Goal: Task Accomplishment & Management: Use online tool/utility

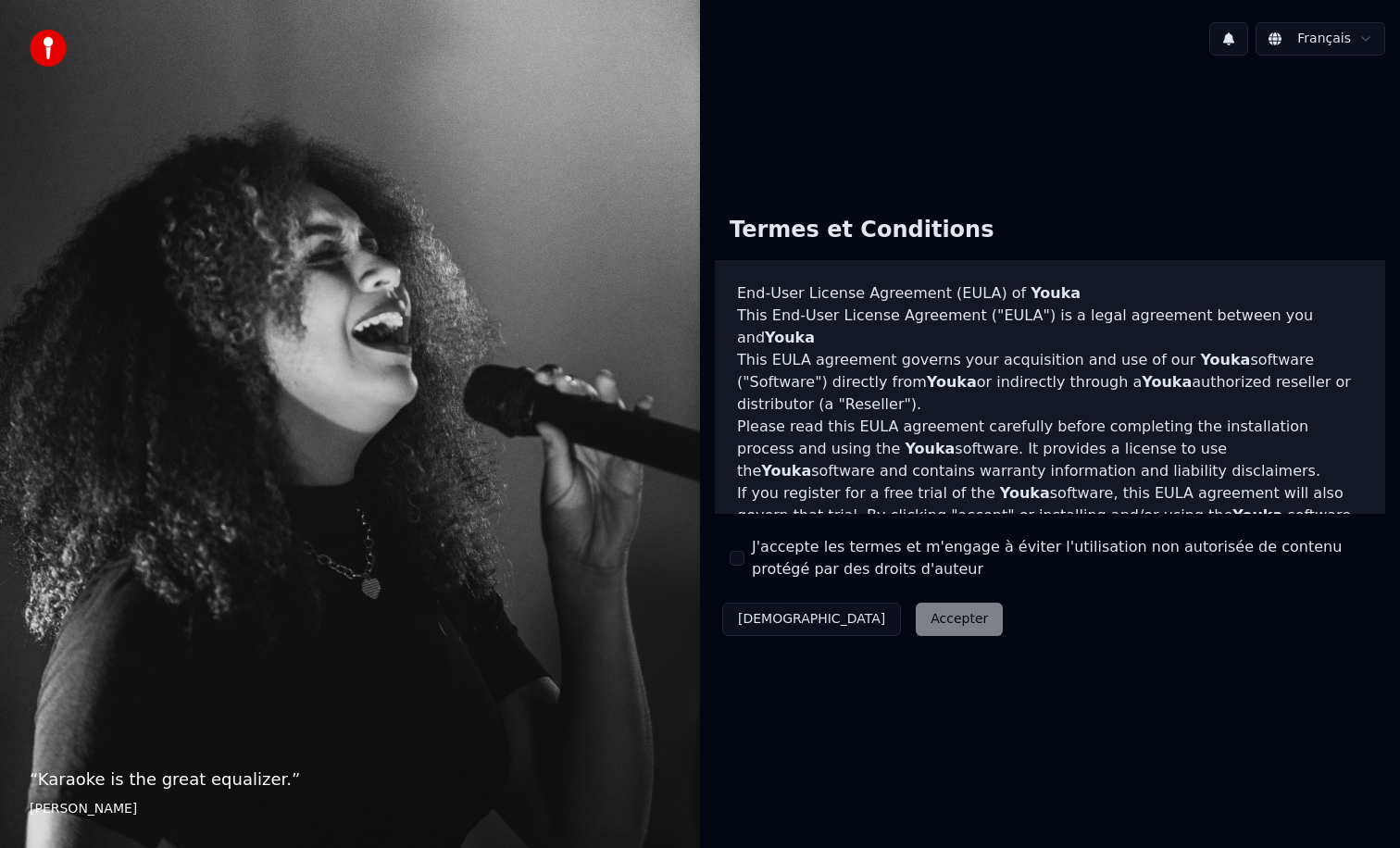
click at [739, 563] on button "J'accepte les termes et m'engage à éviter l'utilisation non autorisée de conten…" at bounding box center [737, 558] width 15 height 15
click at [916, 628] on button "Accepter" at bounding box center [959, 619] width 87 height 33
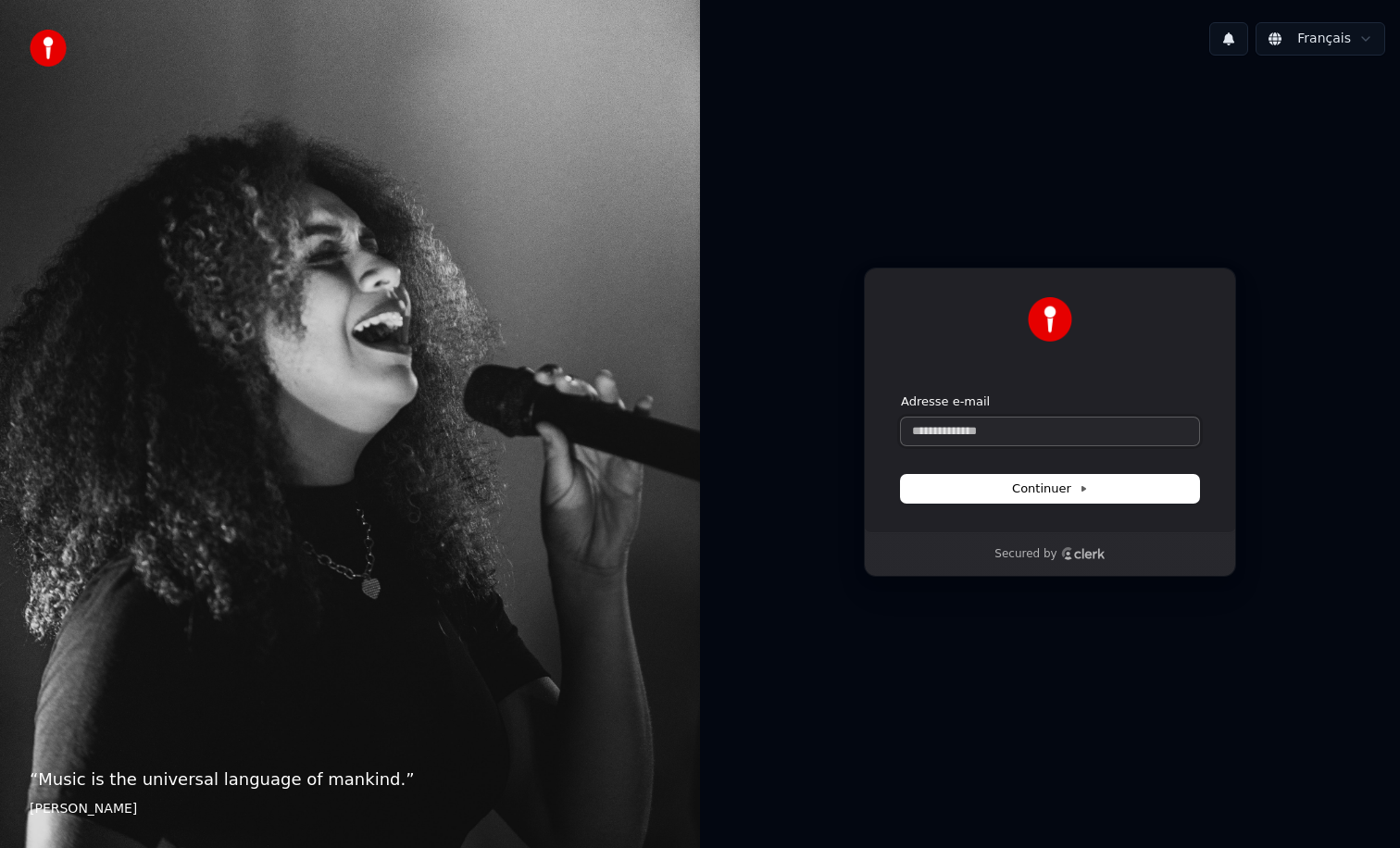
click at [941, 423] on input "Adresse e-mail" at bounding box center [1050, 431] width 298 height 27
click at [838, 647] on div "Continuer avec Google ou Adresse e-mail Continuer Secured by" at bounding box center [1050, 423] width 700 height 704
click at [944, 425] on input "Adresse e-mail" at bounding box center [1050, 431] width 298 height 27
click at [901, 393] on button "submit" at bounding box center [901, 393] width 0 height 0
type input "**********"
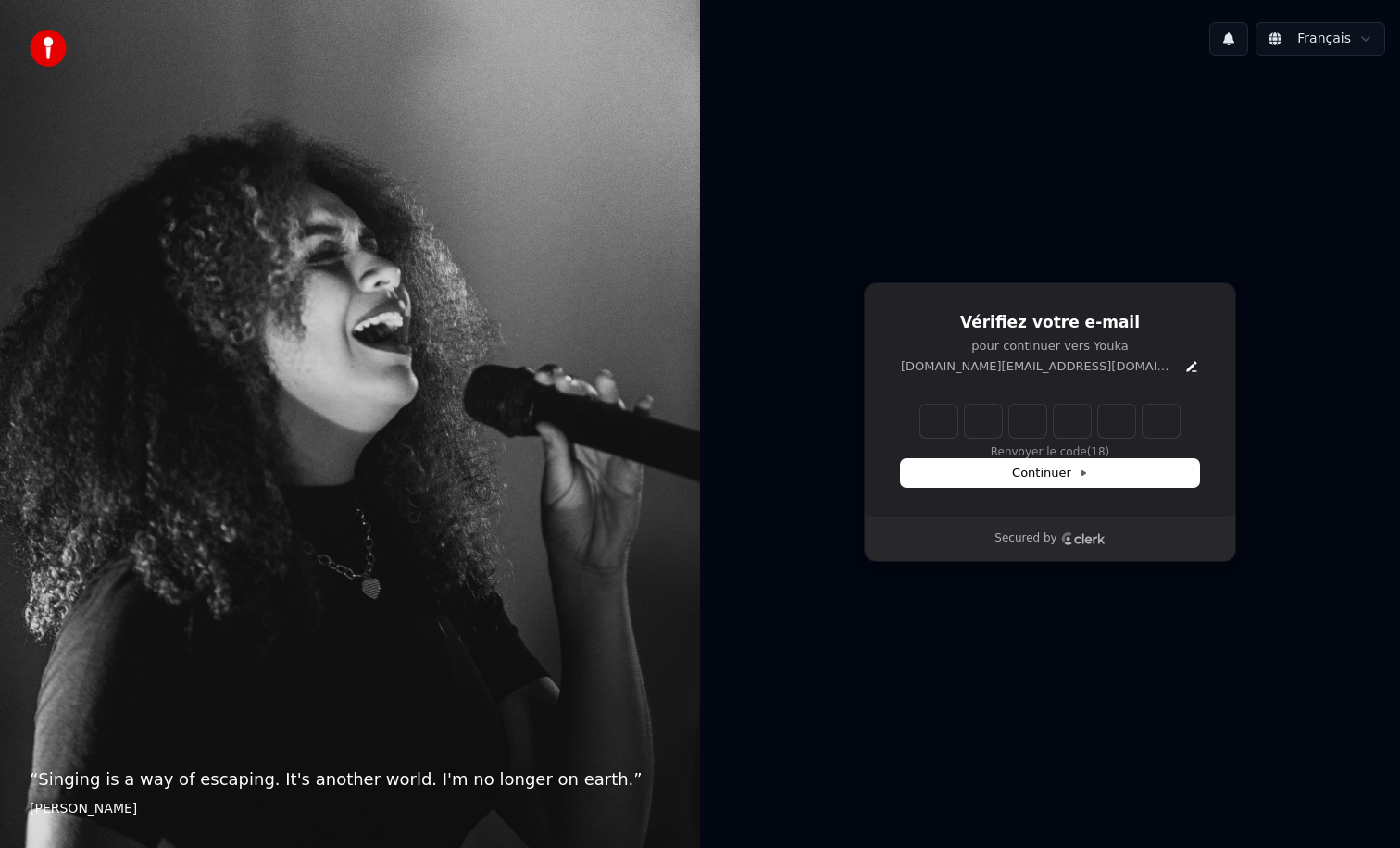
click at [938, 423] on input "Enter verification code" at bounding box center [1050, 421] width 259 height 33
paste input "******"
type input "******"
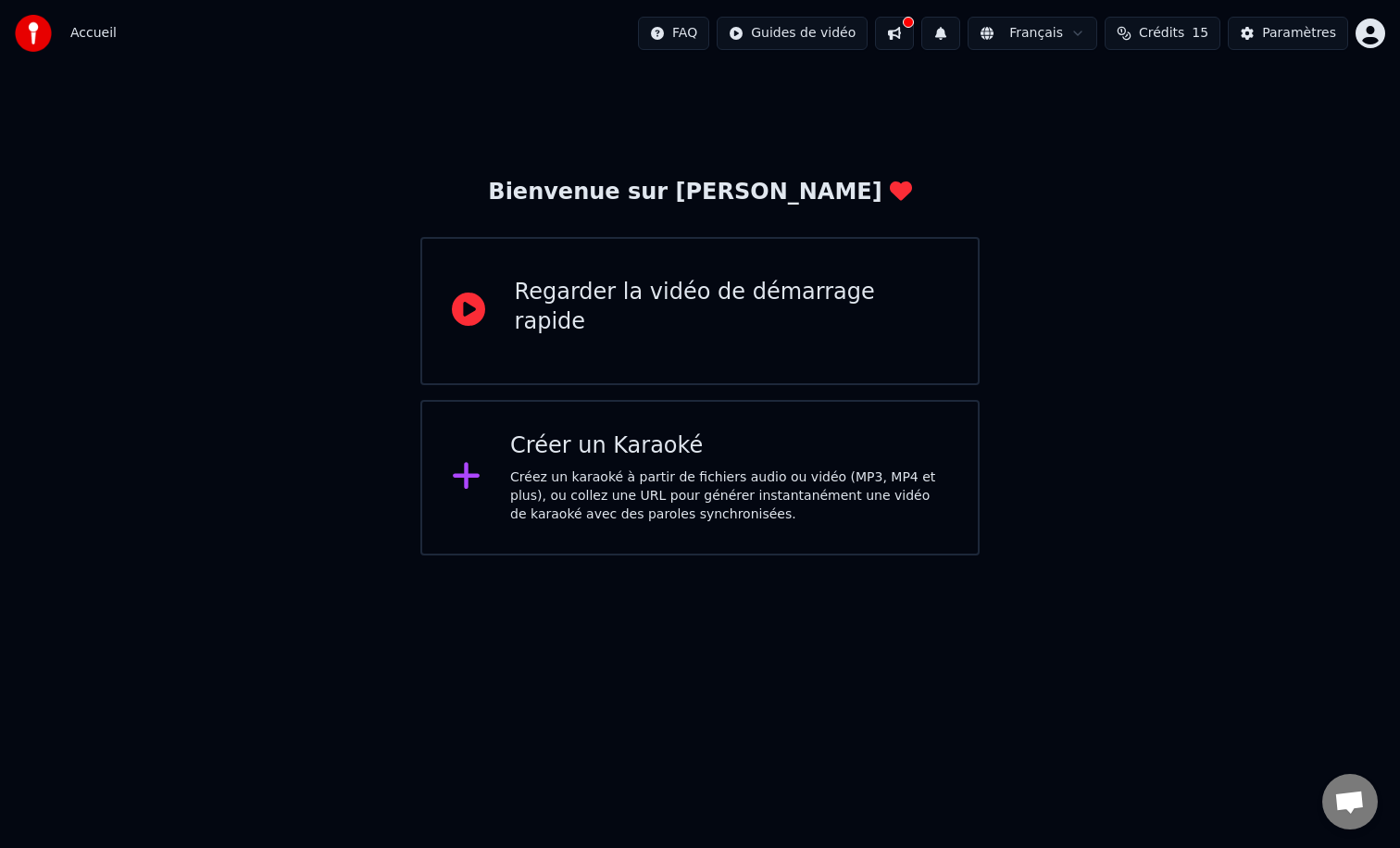
click at [678, 482] on div "Créez un karaoké à partir de fichiers audio ou vidéo (MP3, MP4 et plus), ou col…" at bounding box center [729, 496] width 438 height 56
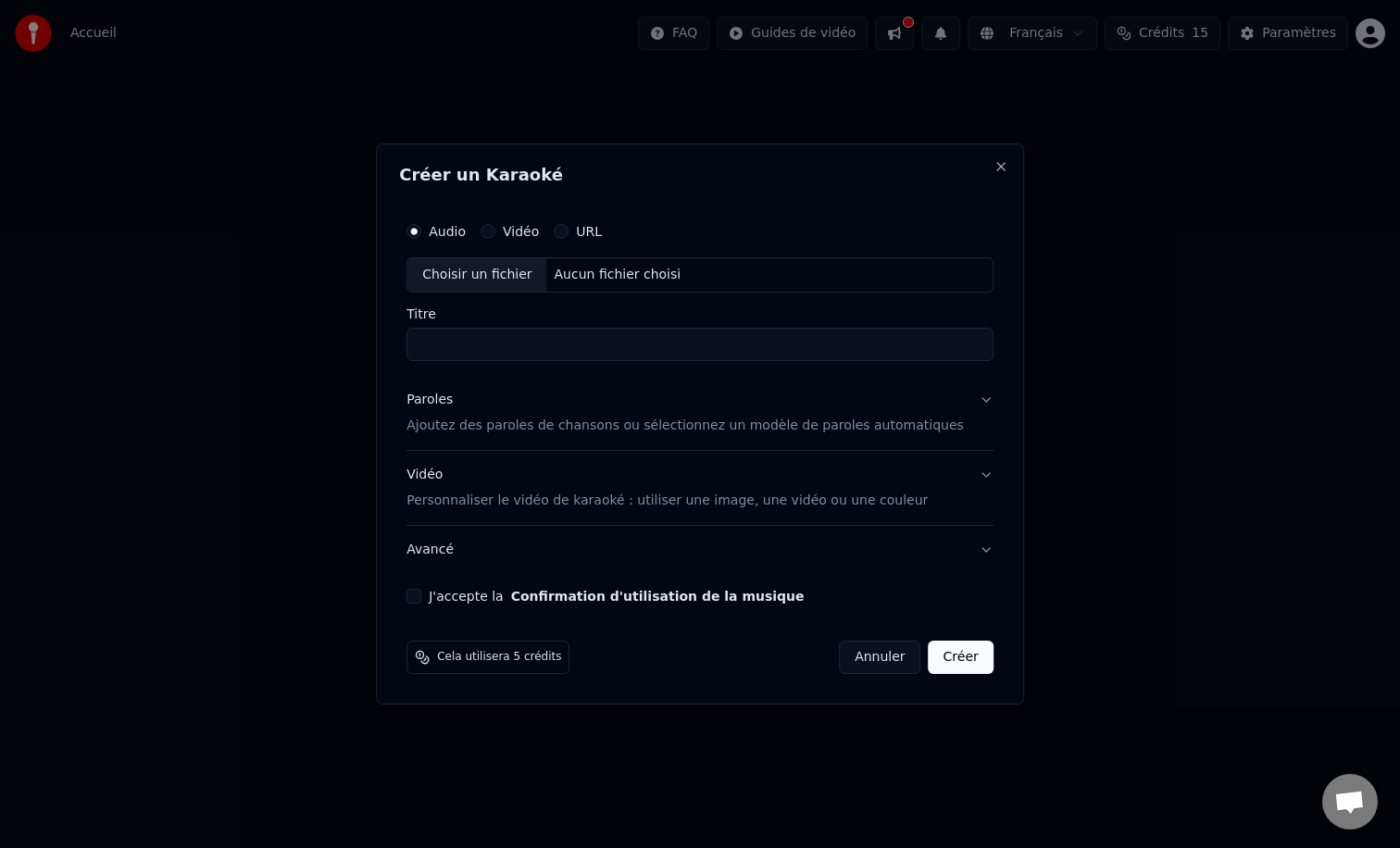
click at [523, 279] on div "Choisir un fichier" at bounding box center [476, 274] width 139 height 33
click at [490, 274] on div "Choisir un fichier" at bounding box center [476, 274] width 139 height 33
click at [682, 339] on input "Titre" at bounding box center [700, 343] width 587 height 33
type input "**********"
click at [631, 419] on p "Ajoutez des paroles de chansons ou sélectionnez un modèle de paroles automatiqu…" at bounding box center [685, 426] width 558 height 19
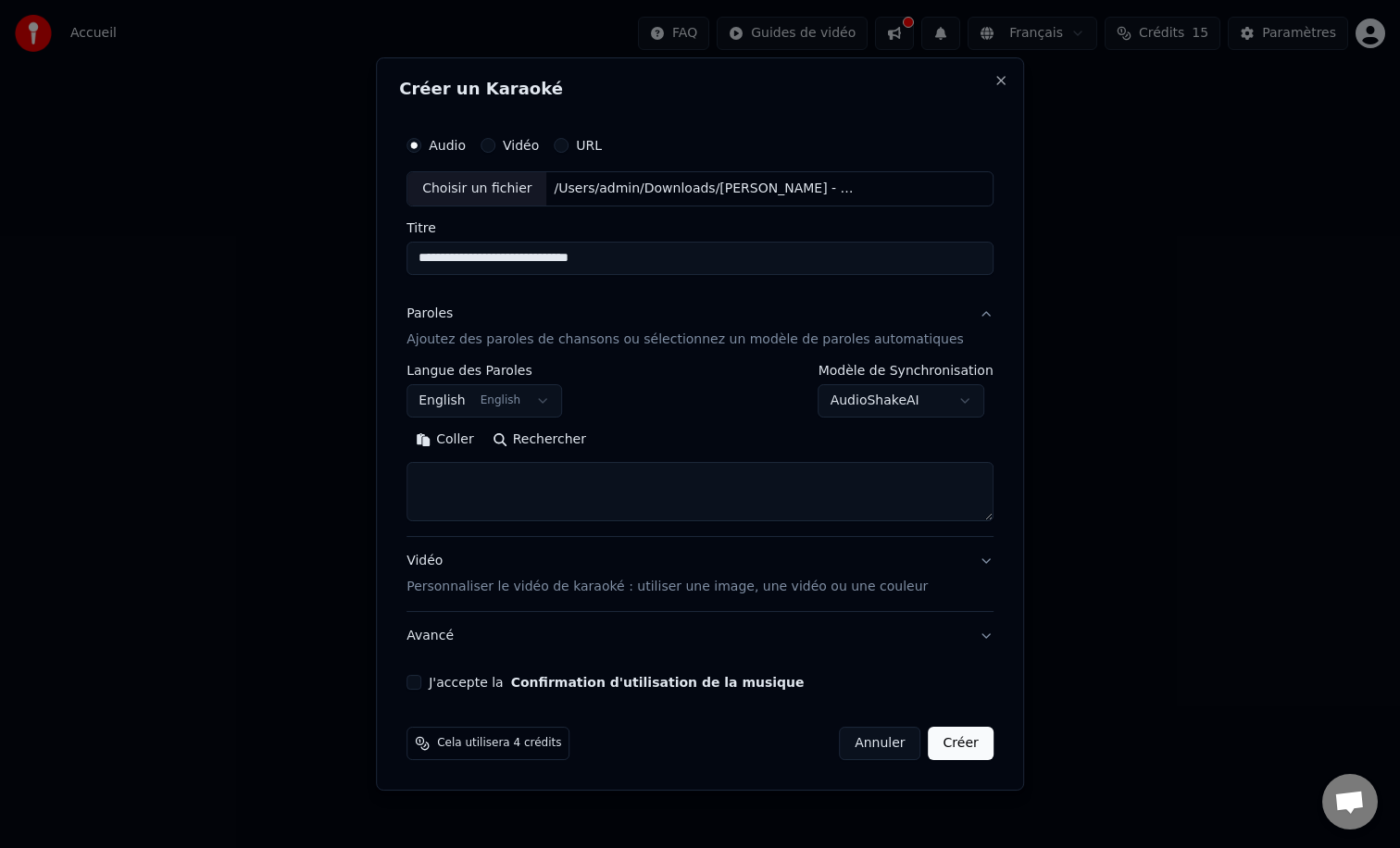
click at [592, 513] on textarea at bounding box center [700, 491] width 587 height 59
click at [528, 401] on button "English English" at bounding box center [484, 400] width 156 height 33
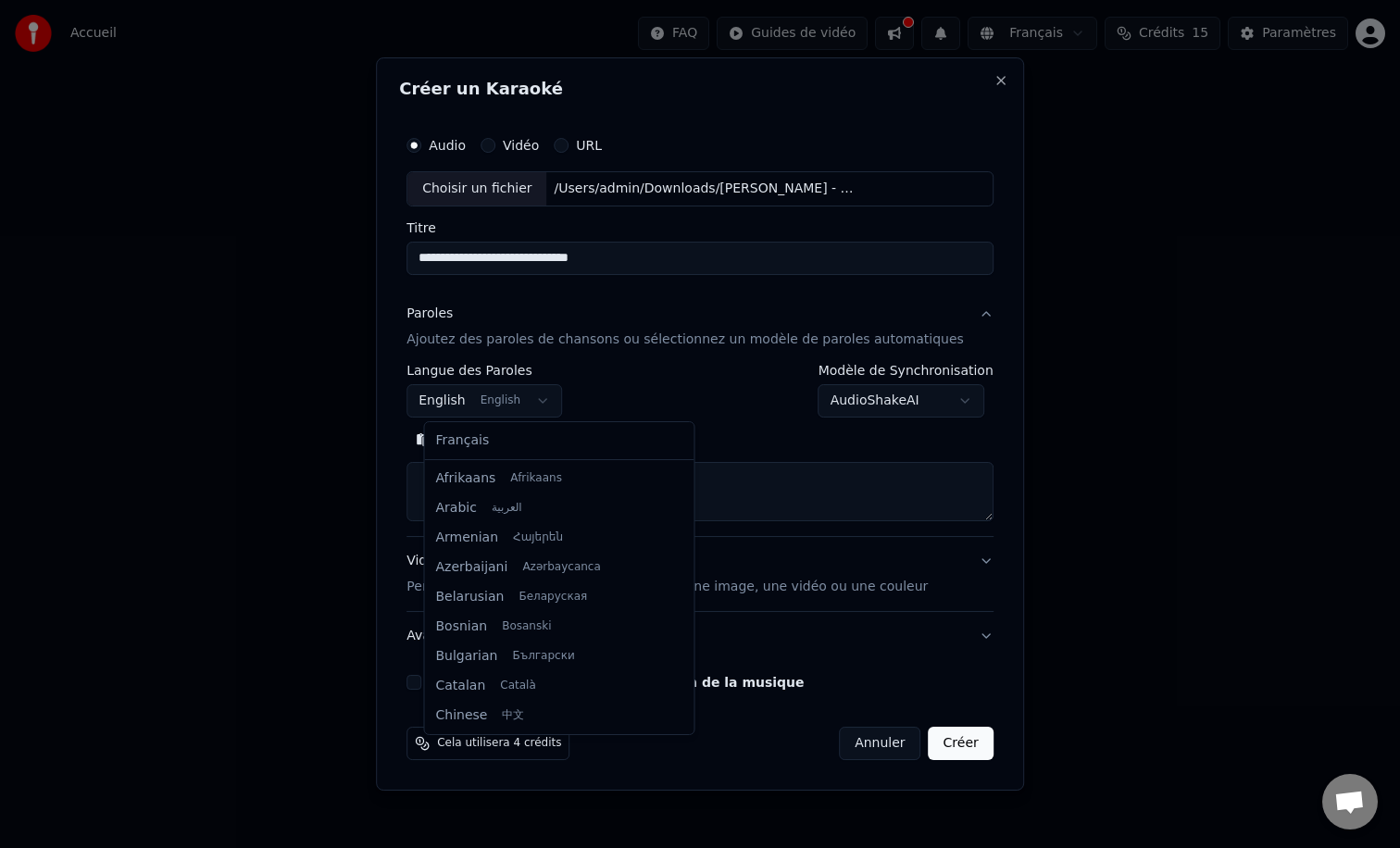
scroll to position [148, 0]
select select "**"
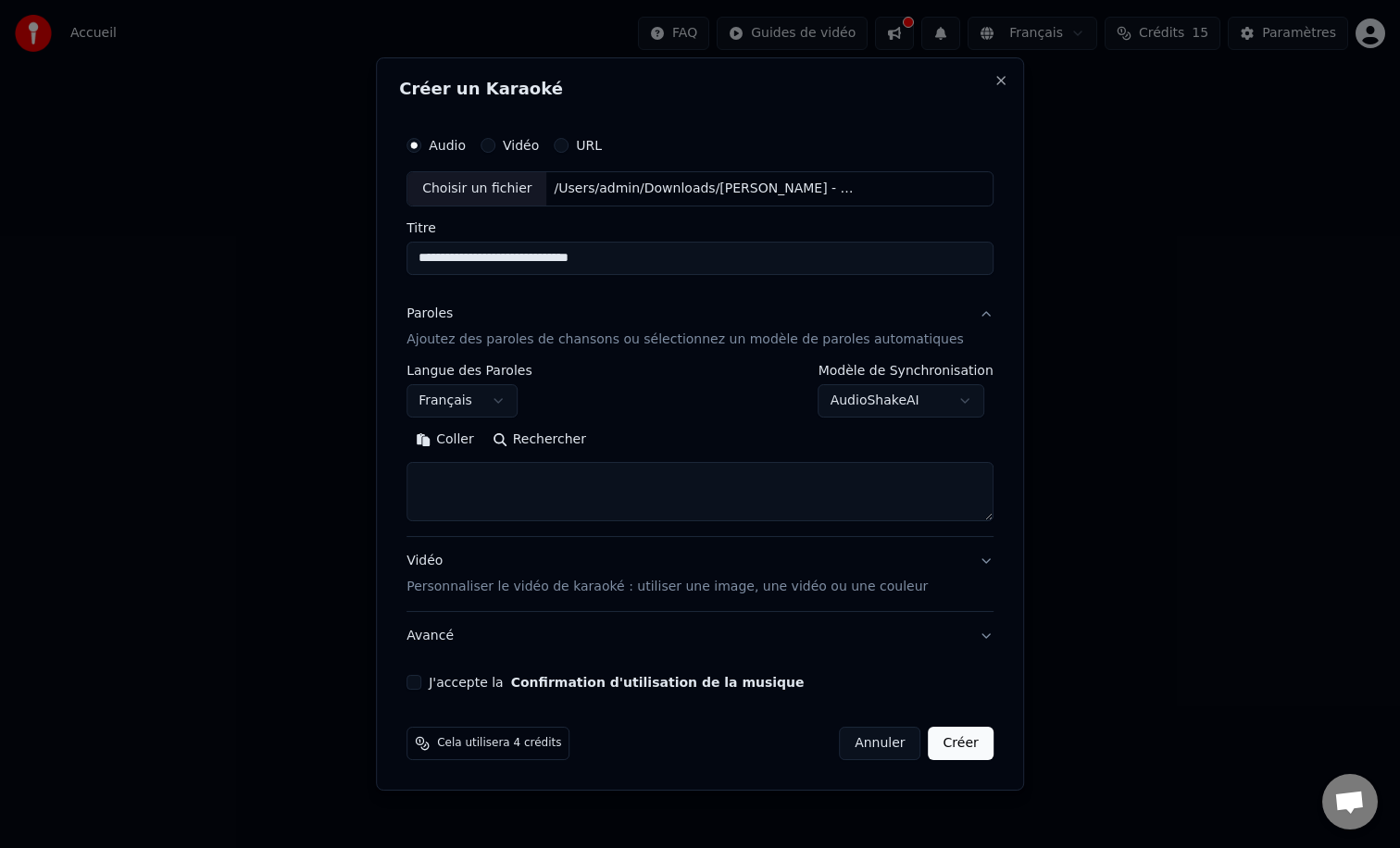
click at [669, 499] on textarea at bounding box center [700, 491] width 587 height 59
paste textarea "**********"
type textarea "**********"
click at [957, 746] on button "Créer" at bounding box center [960, 742] width 65 height 33
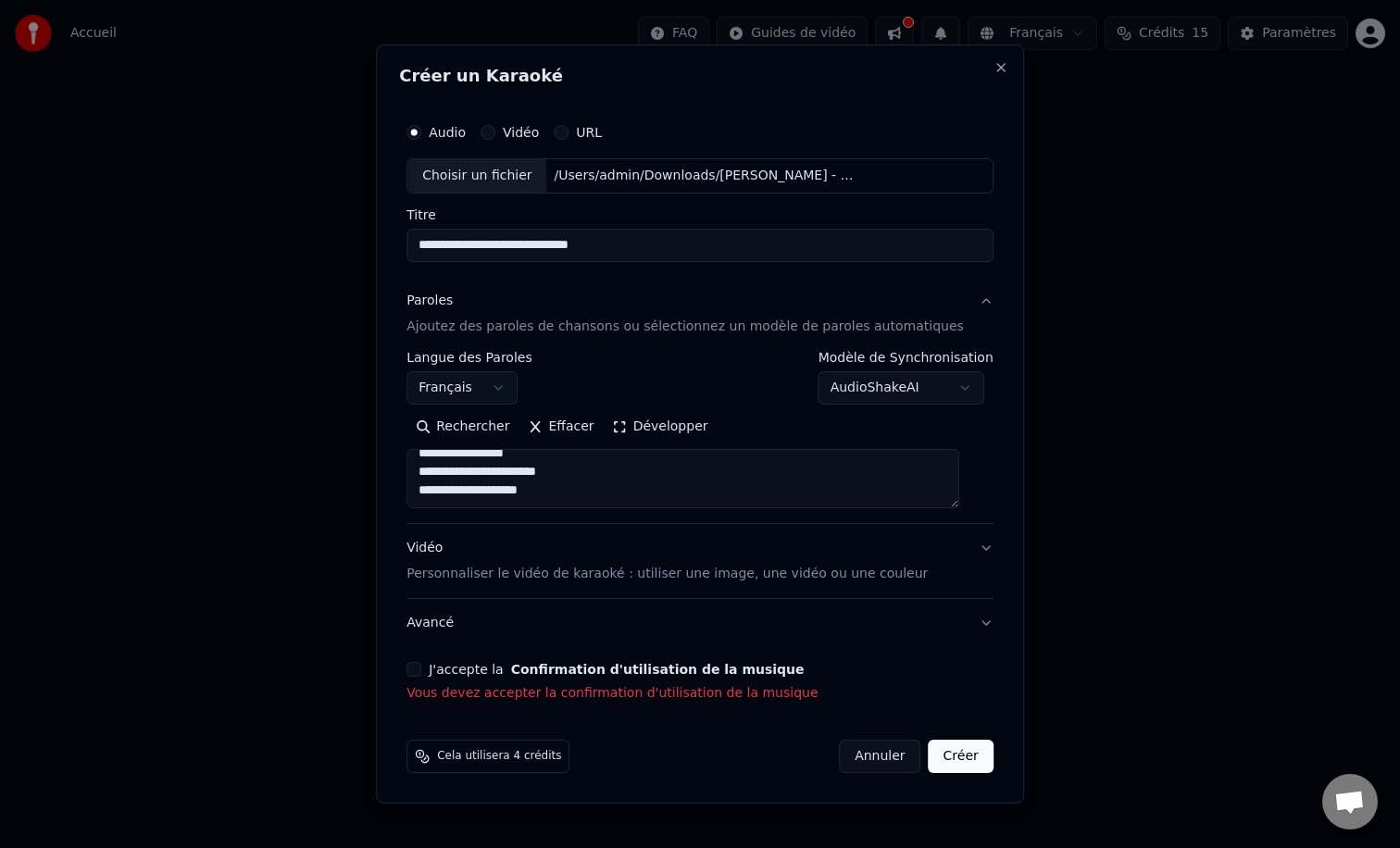
click at [422, 673] on button "J'accepte la Confirmation d'utilisation de la musique" at bounding box center [414, 670] width 15 height 15
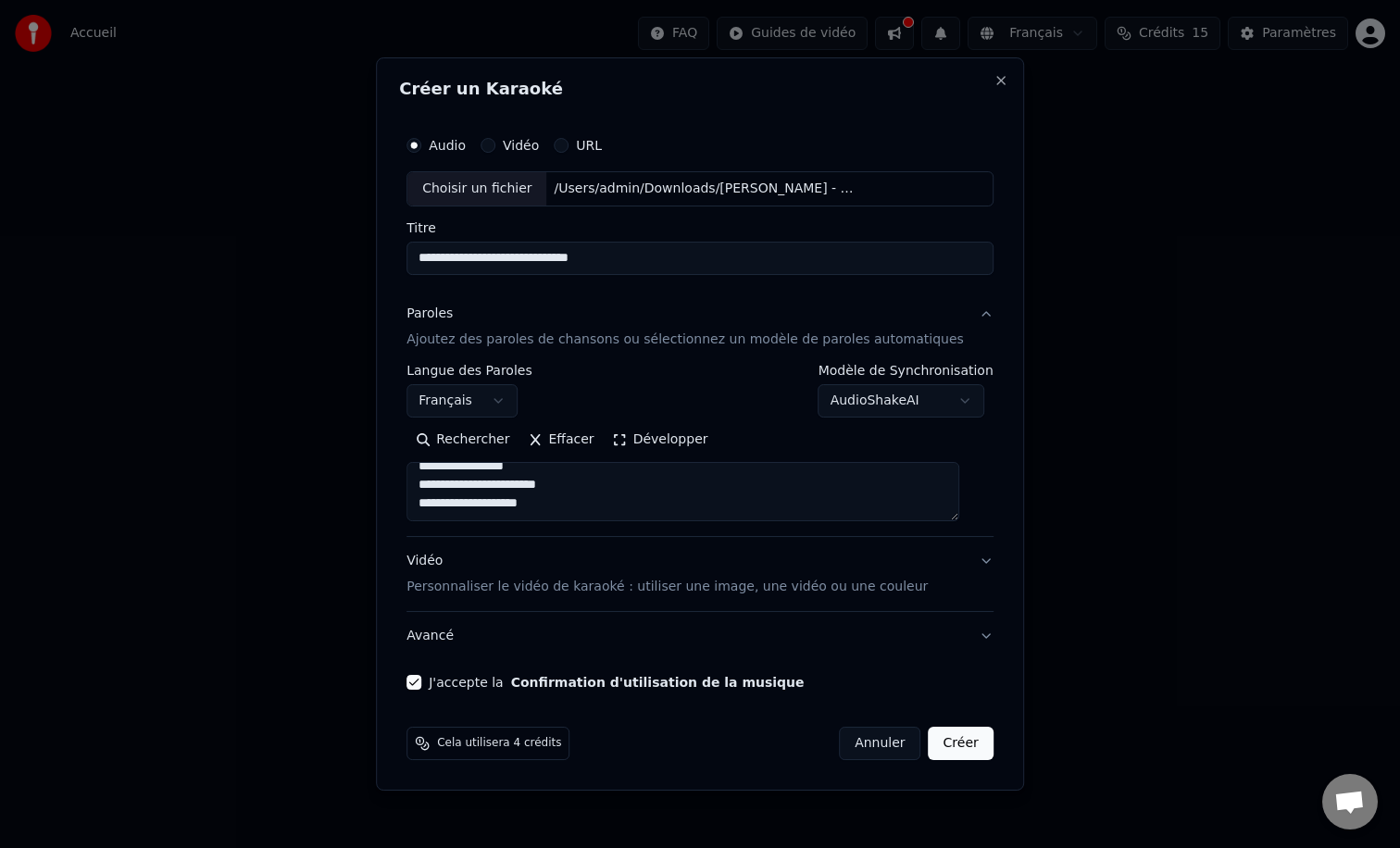
click at [948, 747] on button "Créer" at bounding box center [960, 742] width 65 height 33
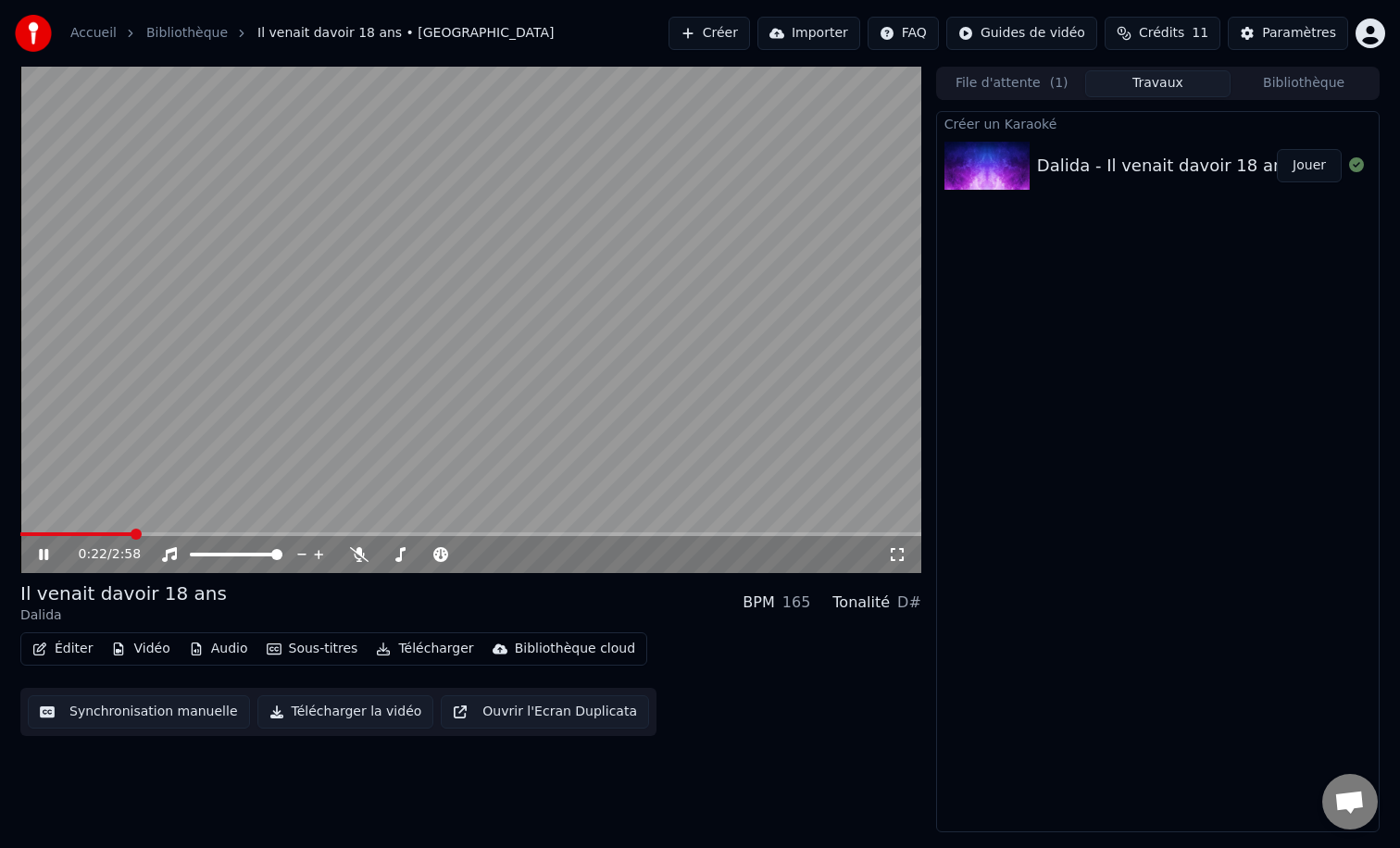
click at [1171, 175] on div "Dalida - Il venait davoir 18 ans" at bounding box center [1164, 165] width 256 height 25
click at [34, 644] on icon "button" at bounding box center [40, 649] width 13 height 13
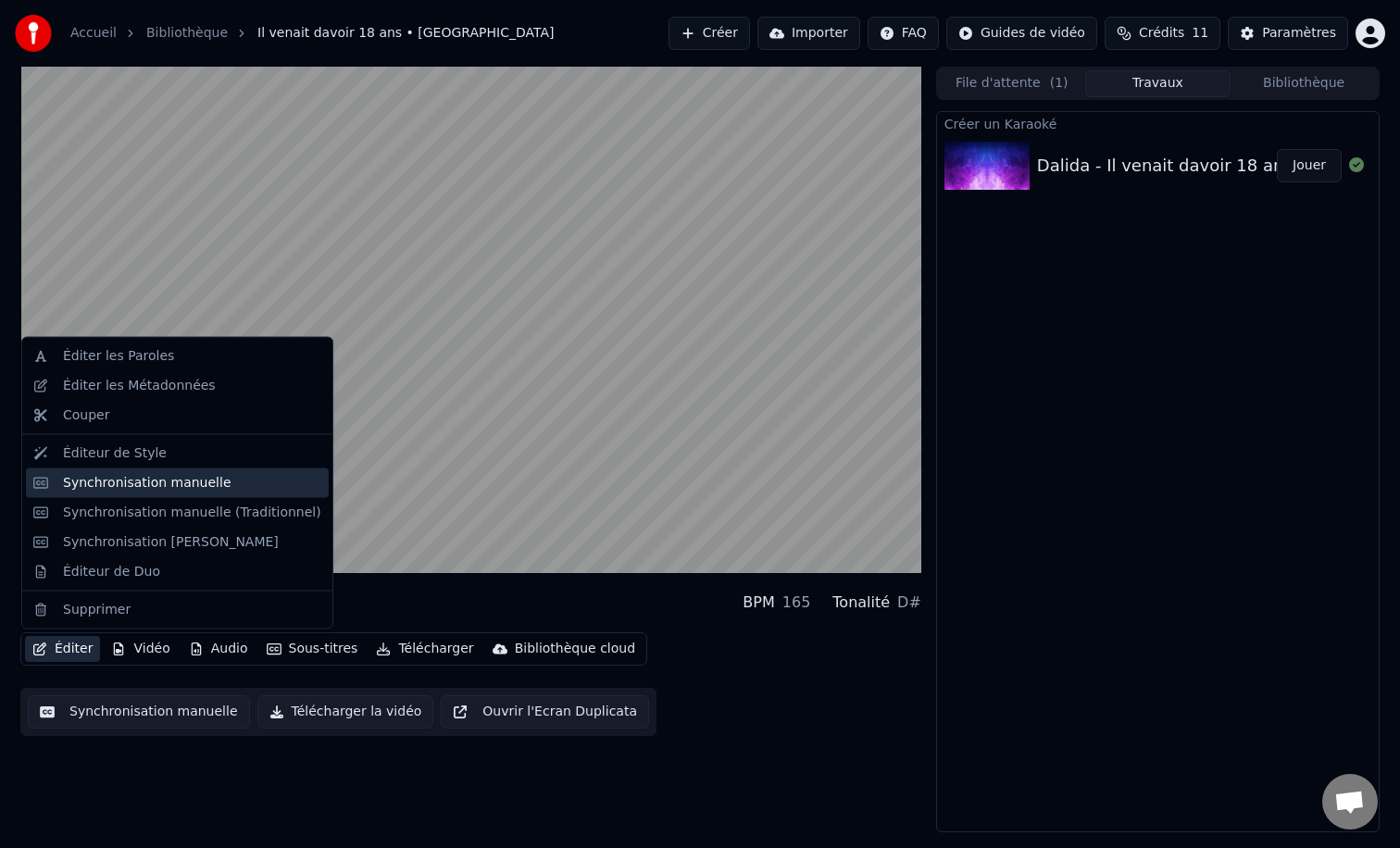
click at [128, 488] on div "Synchronisation manuelle" at bounding box center [147, 483] width 169 height 19
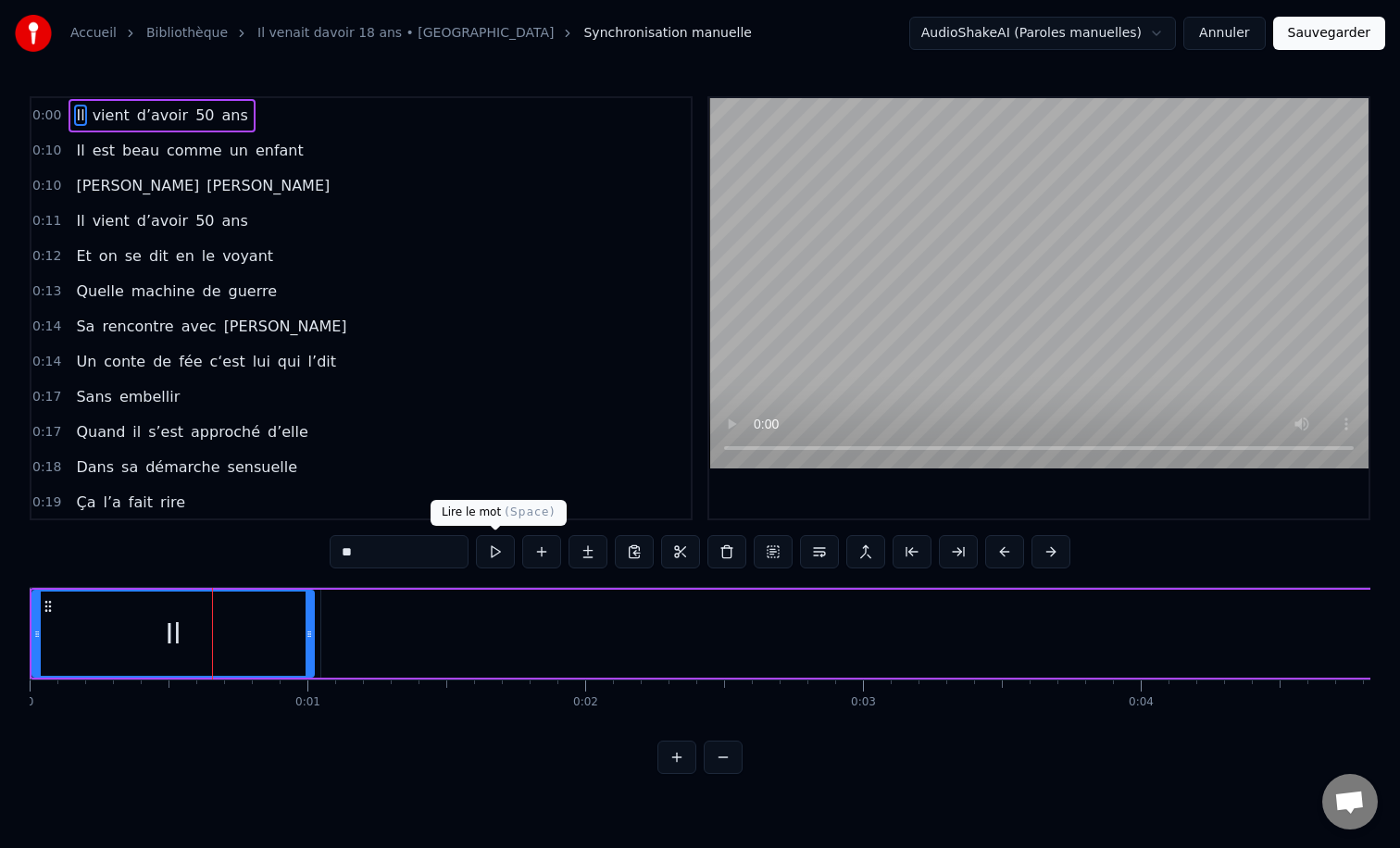
click at [489, 558] on button at bounding box center [494, 551] width 39 height 33
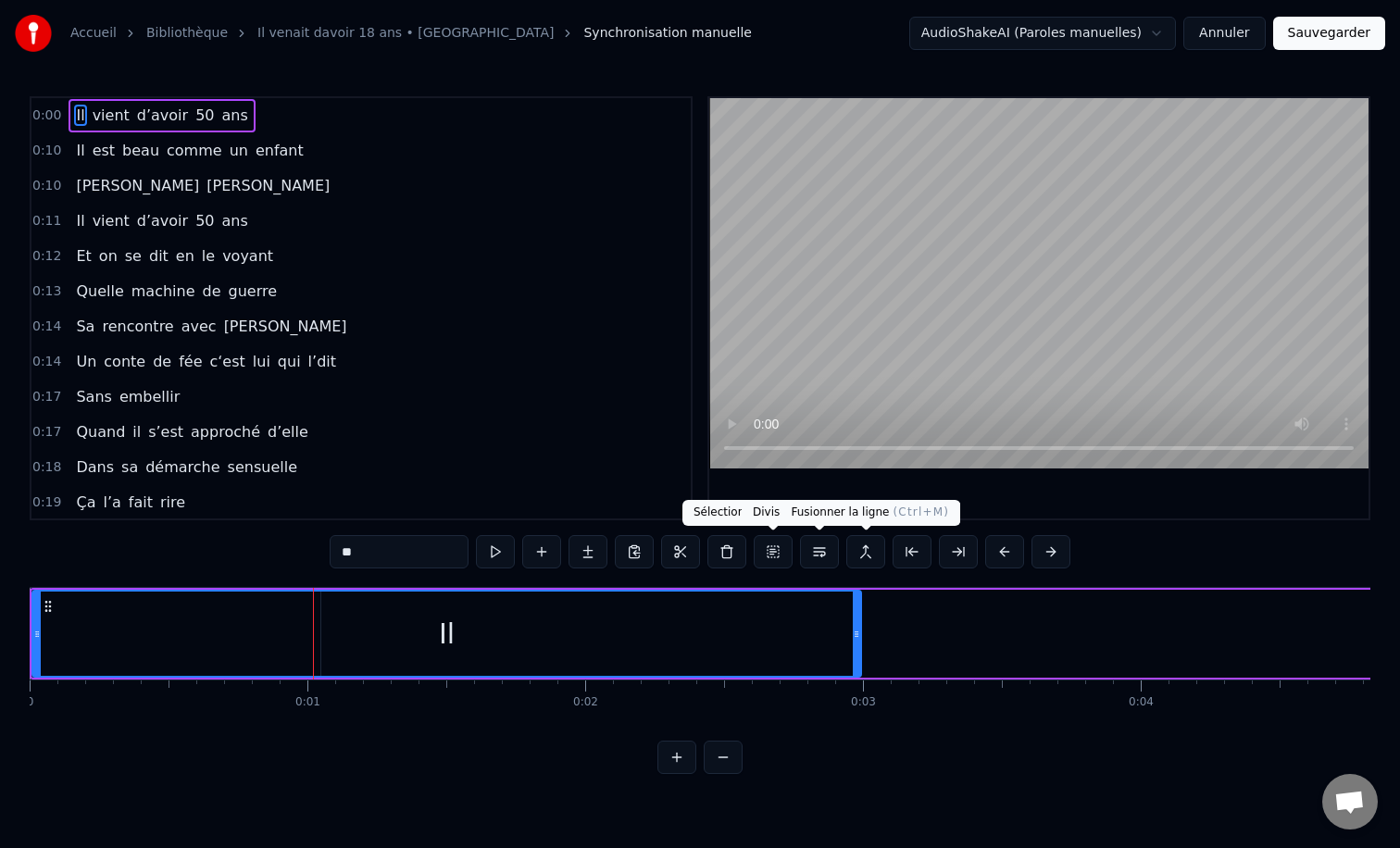
drag, startPoint x: 309, startPoint y: 624, endPoint x: 857, endPoint y: 566, distance: 551.1
click at [857, 566] on div "0:00 Il vient d’avoir 50 ans 0:10 Il est beau comme un enfant 0:10 [PERSON_NAME…" at bounding box center [699, 435] width 1341 height 677
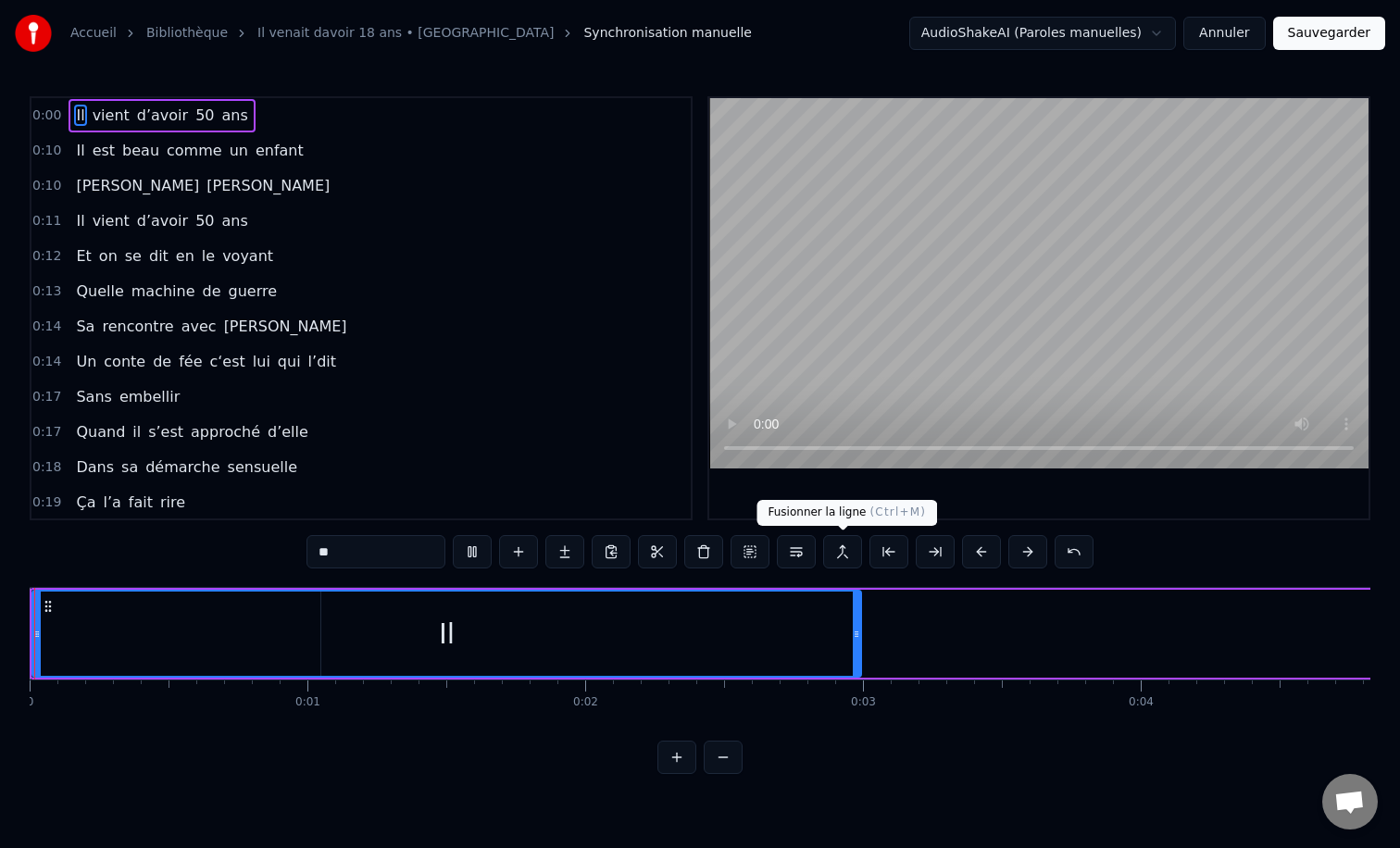
click at [453, 535] on button at bounding box center [472, 551] width 39 height 33
click at [30, 554] on div "0:00 Il vient d’avoir 50 ans 0:10 Il est beau comme un enfant 0:10 [PERSON_NAME…" at bounding box center [699, 435] width 1341 height 677
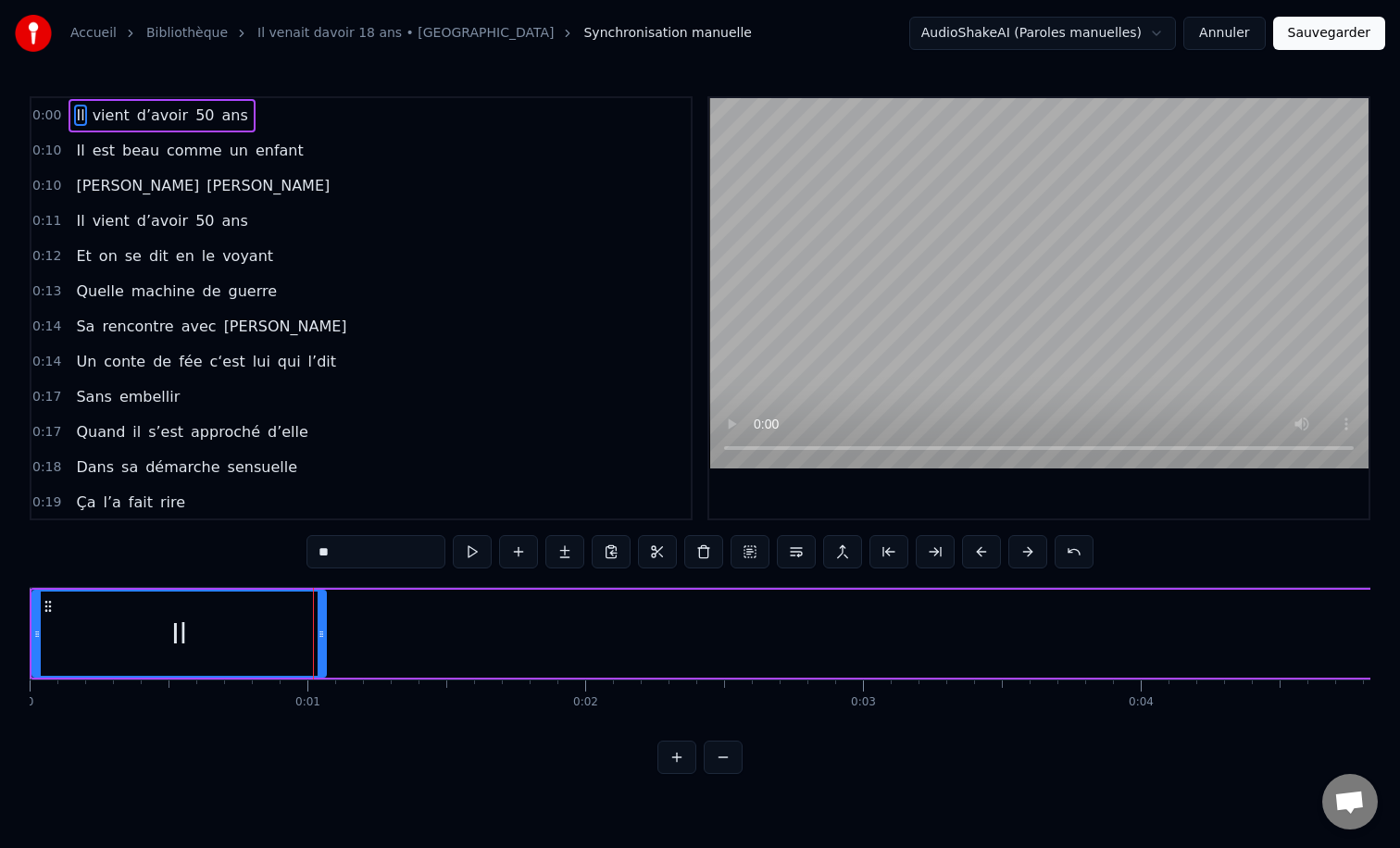
drag, startPoint x: 854, startPoint y: 634, endPoint x: 320, endPoint y: 612, distance: 534.5
click at [320, 612] on div at bounding box center [322, 633] width 8 height 84
click at [375, 608] on div "vient" at bounding box center [1424, 633] width 2204 height 88
type input "*****"
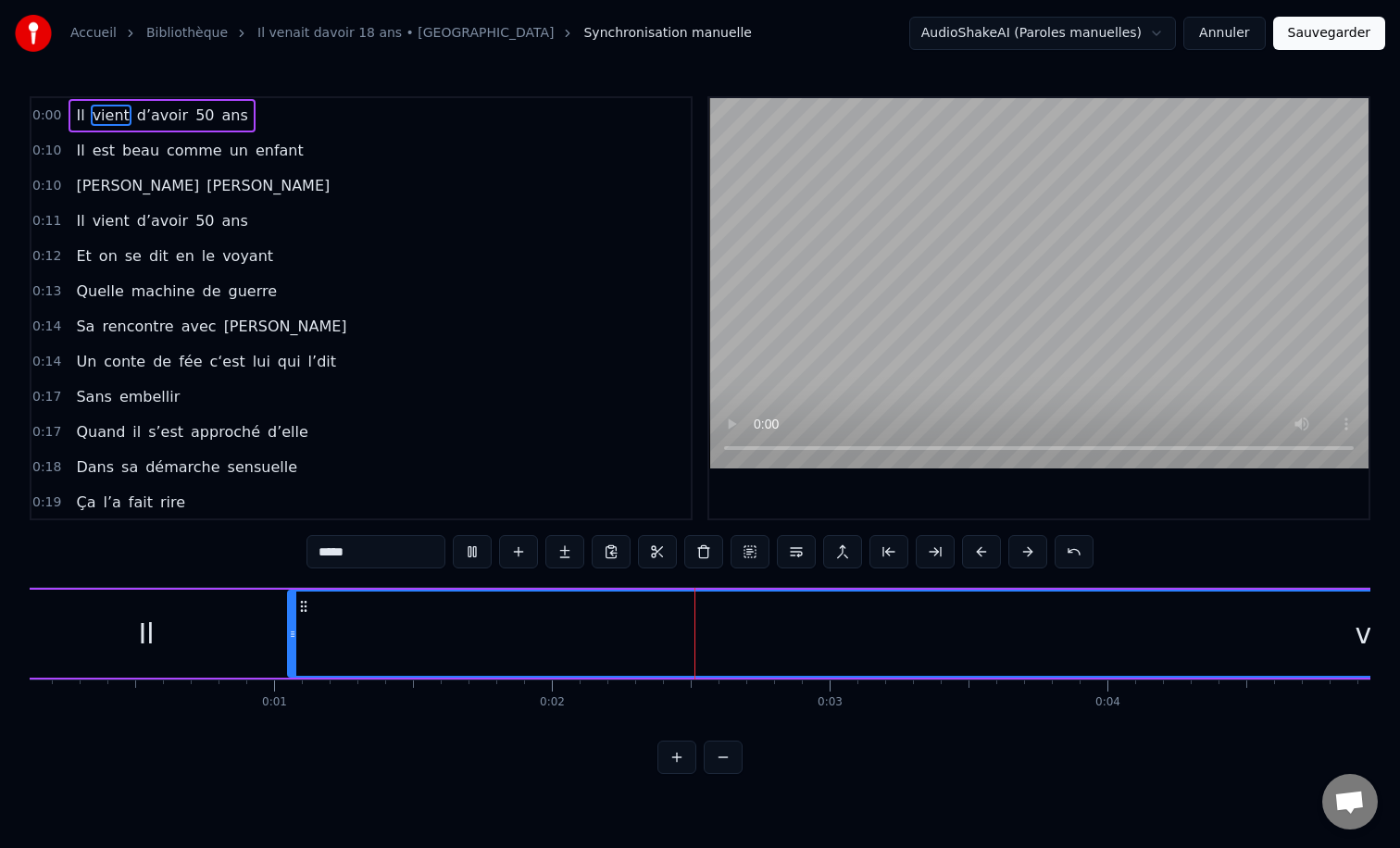
scroll to position [0, 38]
click at [285, 610] on div at bounding box center [288, 633] width 8 height 84
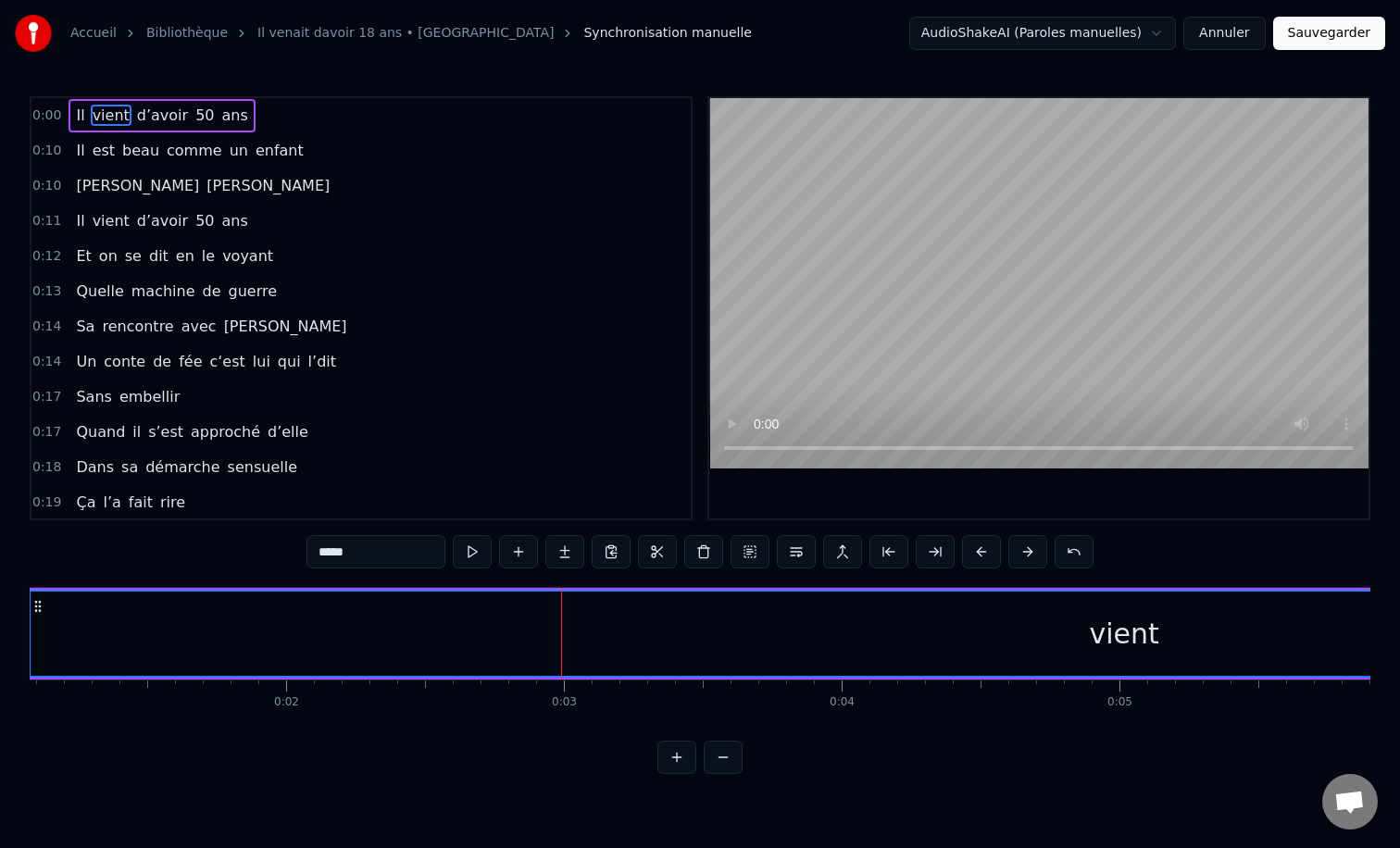
scroll to position [0, 308]
click at [697, 630] on div "vient" at bounding box center [1115, 633] width 2202 height 84
click at [989, 637] on div "vient" at bounding box center [1115, 633] width 2202 height 84
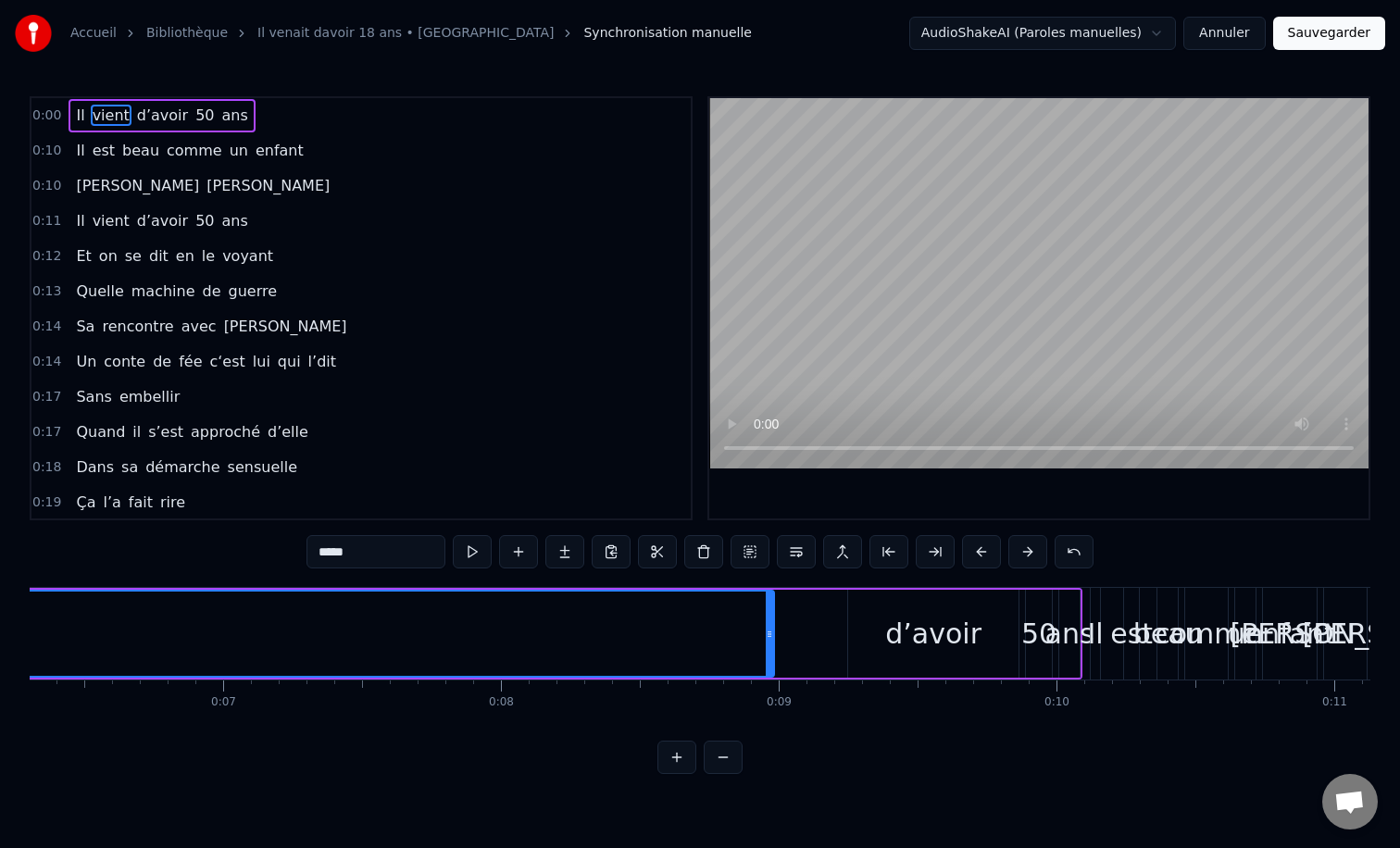
scroll to position [0, 1759]
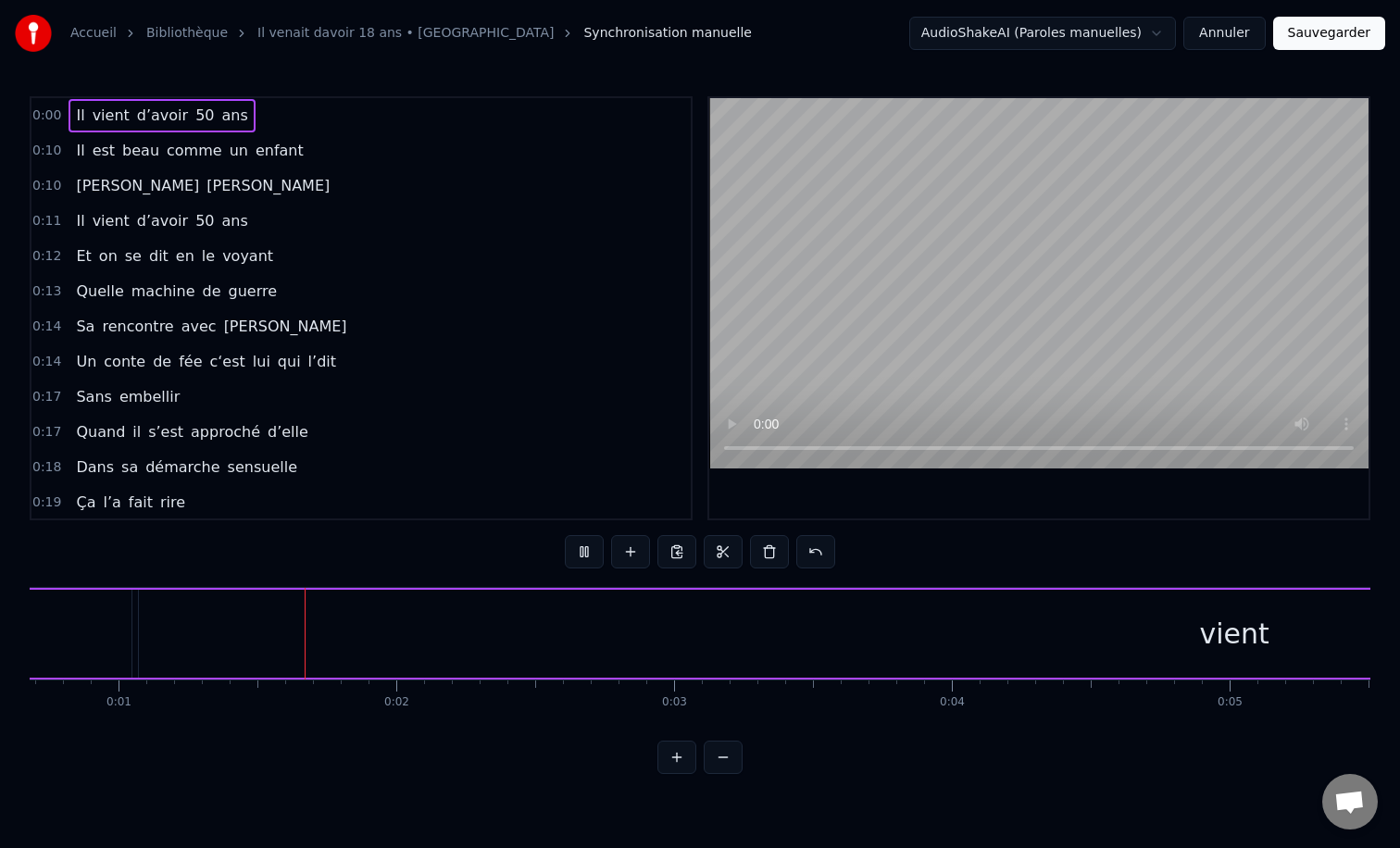
scroll to position [0, 0]
click at [586, 557] on button at bounding box center [584, 551] width 39 height 33
click at [36, 561] on div "0:00 Il vient d’avoir 50 ans 0:10 Il est beau comme un enfant 0:10 [PERSON_NAME…" at bounding box center [699, 435] width 1341 height 677
click at [108, 266] on span "on" at bounding box center [108, 256] width 23 height 22
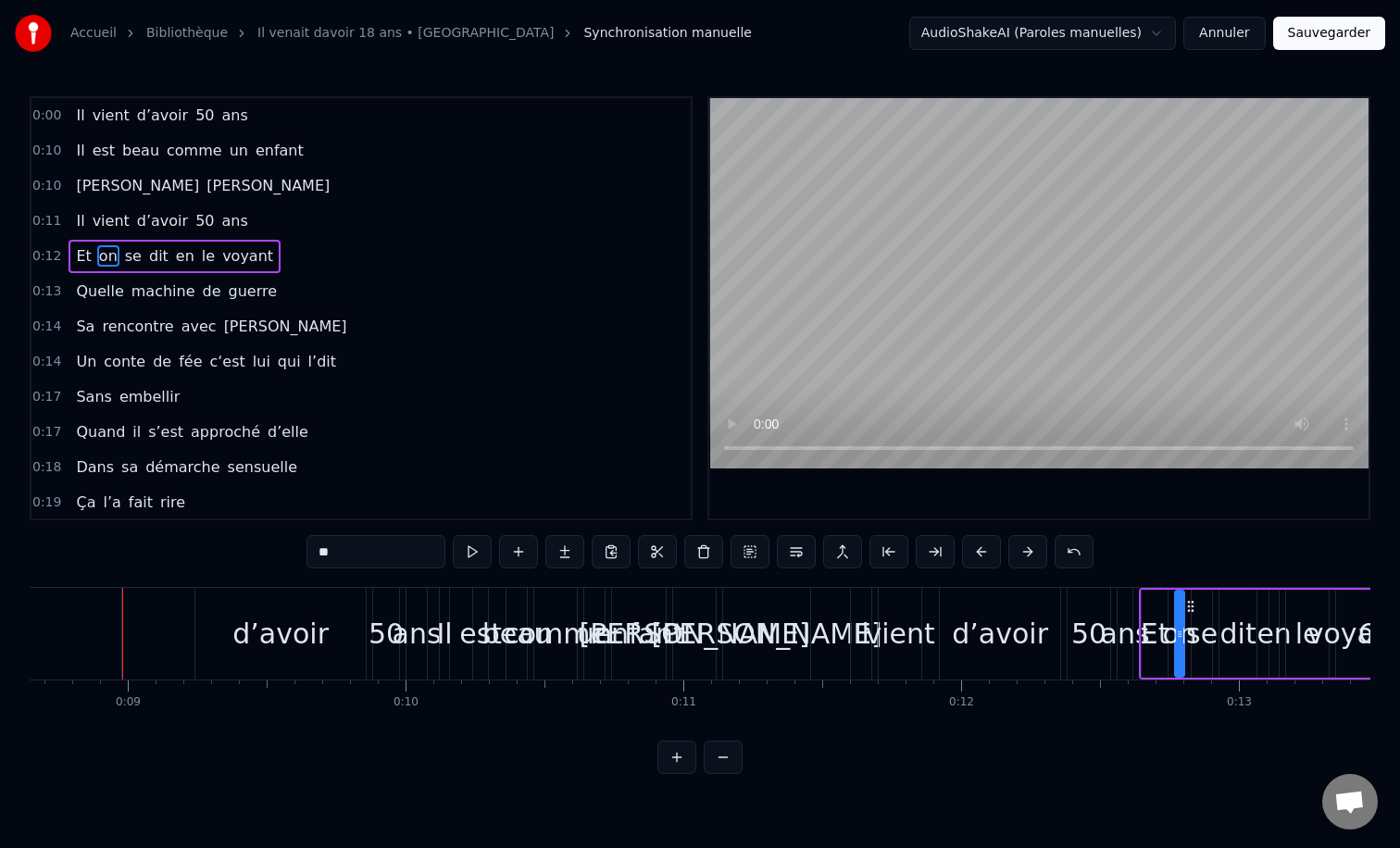
click at [115, 124] on span "vient" at bounding box center [110, 115] width 41 height 22
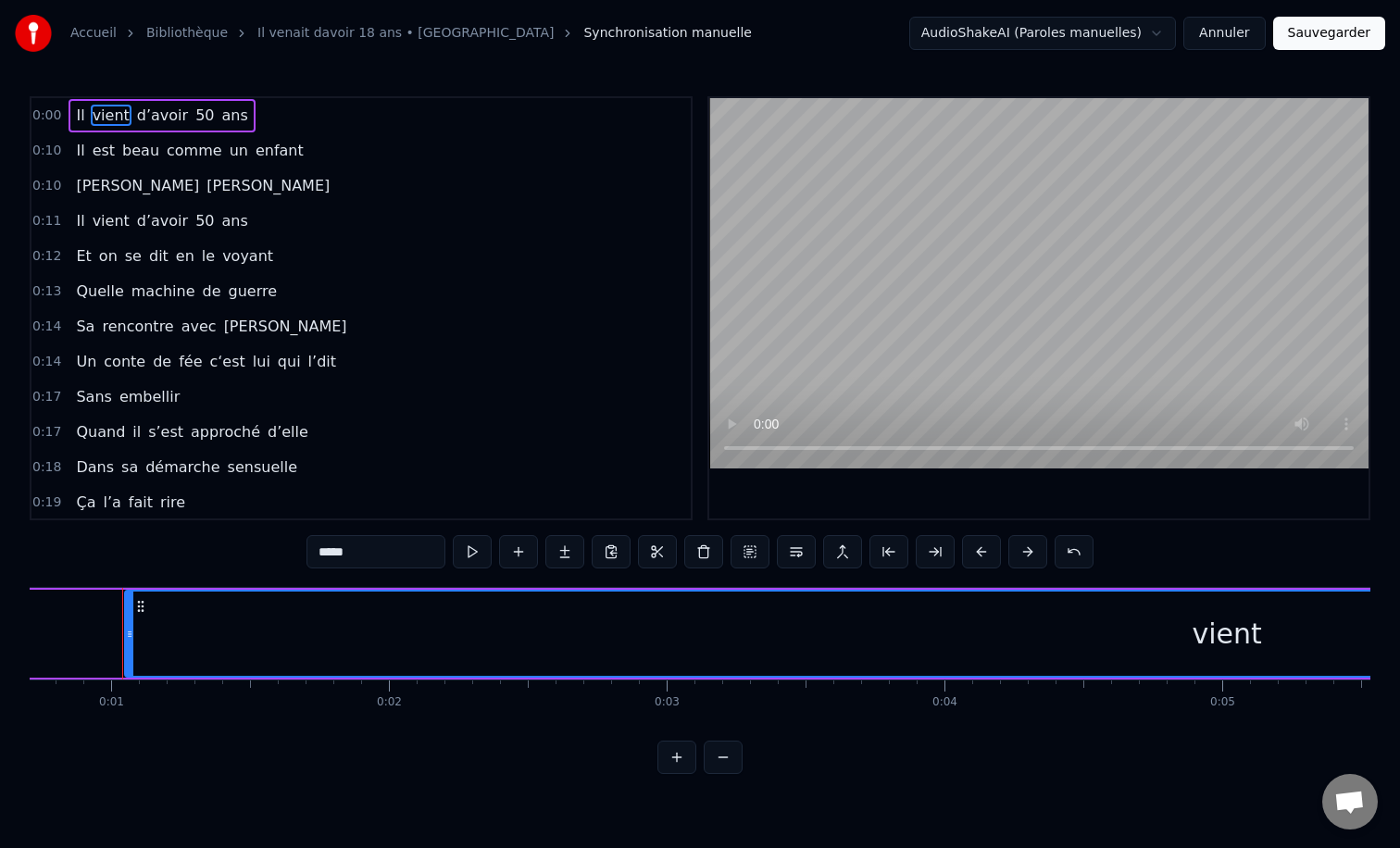
click at [166, 110] on span "d’avoir" at bounding box center [162, 115] width 55 height 22
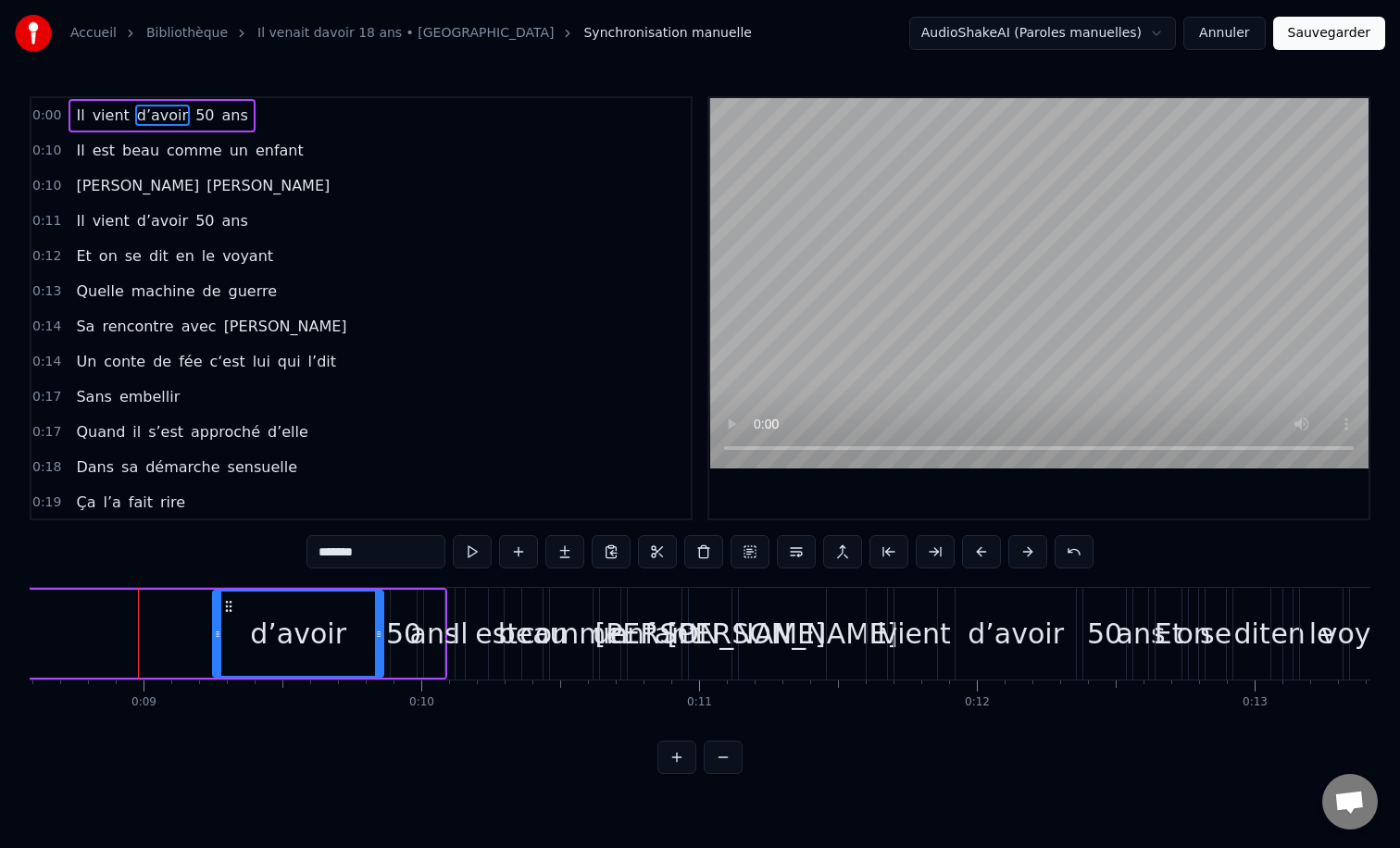
scroll to position [0, 2402]
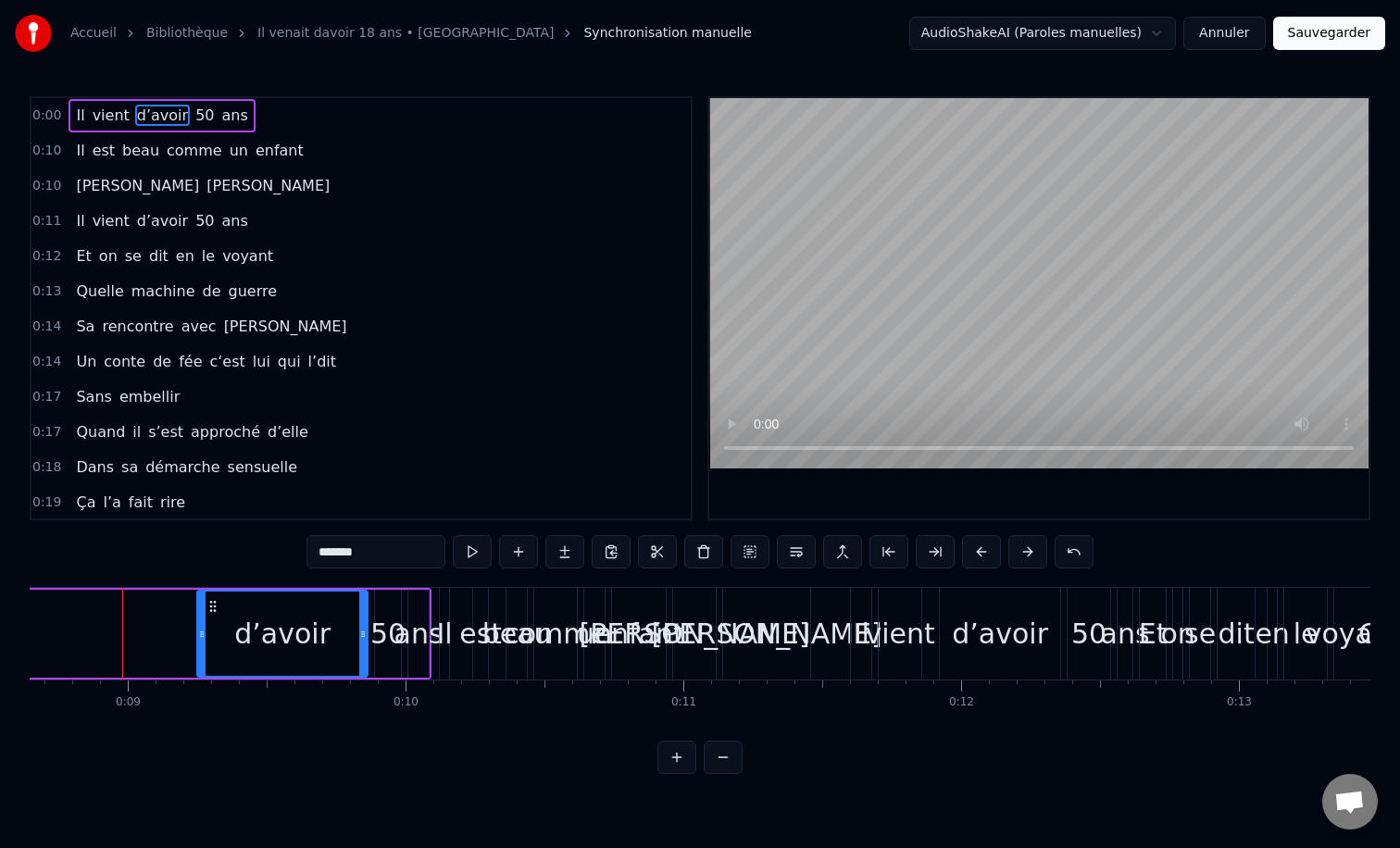
click at [193, 118] on span "50" at bounding box center [205, 115] width 23 height 22
click at [220, 119] on span "ans" at bounding box center [234, 115] width 29 height 22
type input "***"
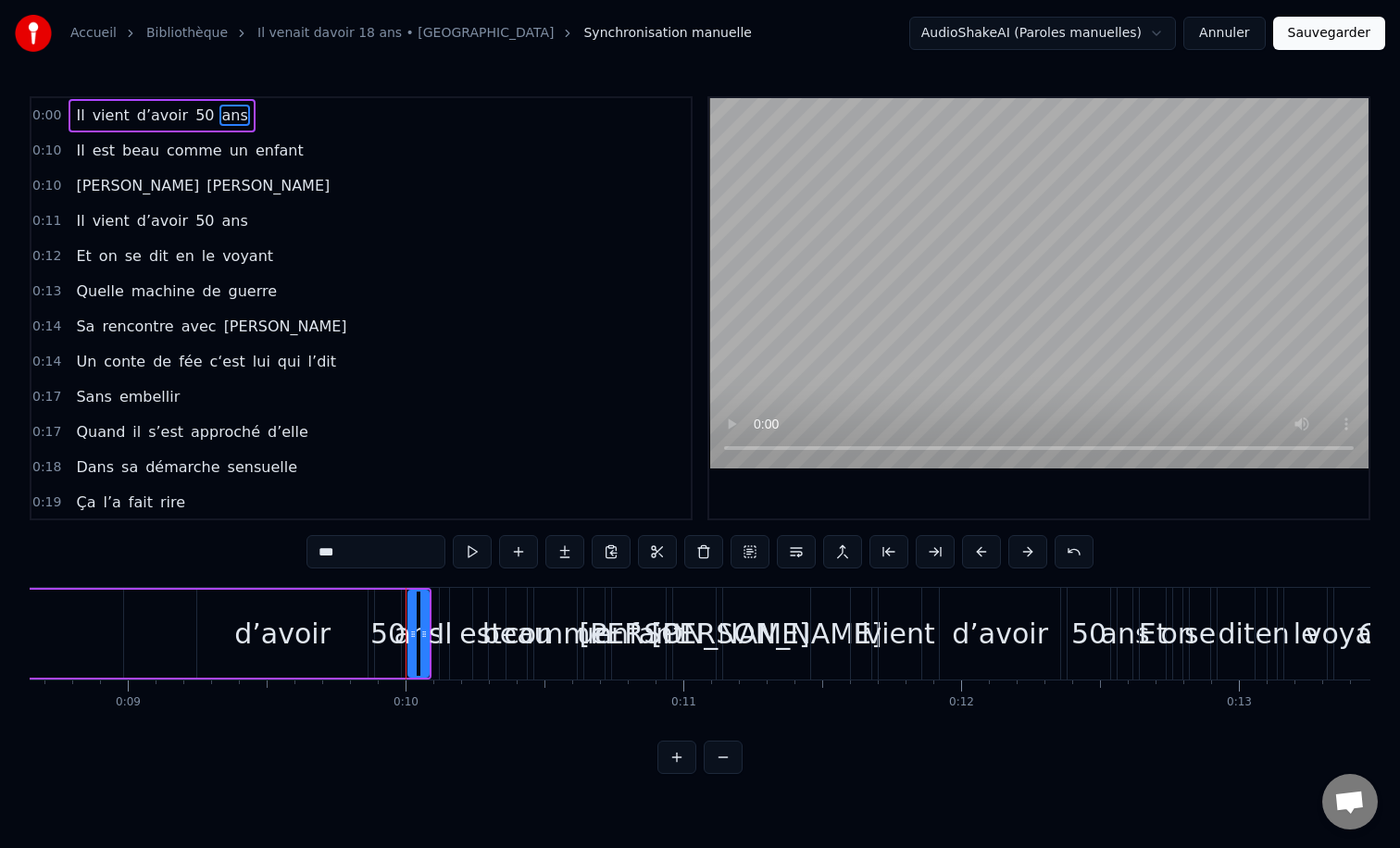
click at [347, 88] on div "Accueil Bibliothèque Il venait davoir 18 ans • Dalida Synchronisation manuelle …" at bounding box center [700, 387] width 1400 height 773
click at [407, 33] on link "Il venait davoir 18 ans • [GEOGRAPHIC_DATA]" at bounding box center [406, 34] width 296 height 19
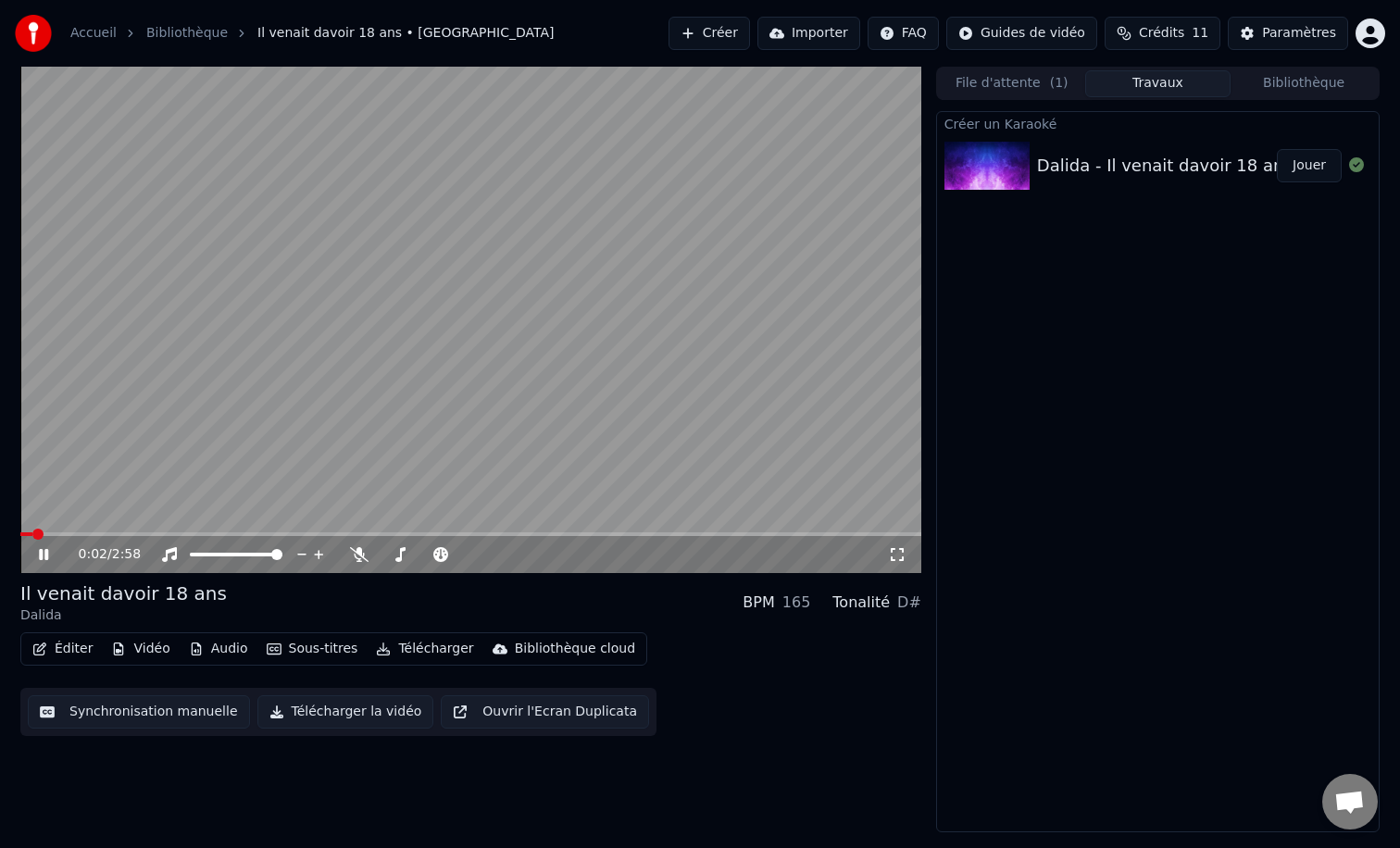
click at [58, 644] on button "Éditer" at bounding box center [61, 648] width 75 height 25
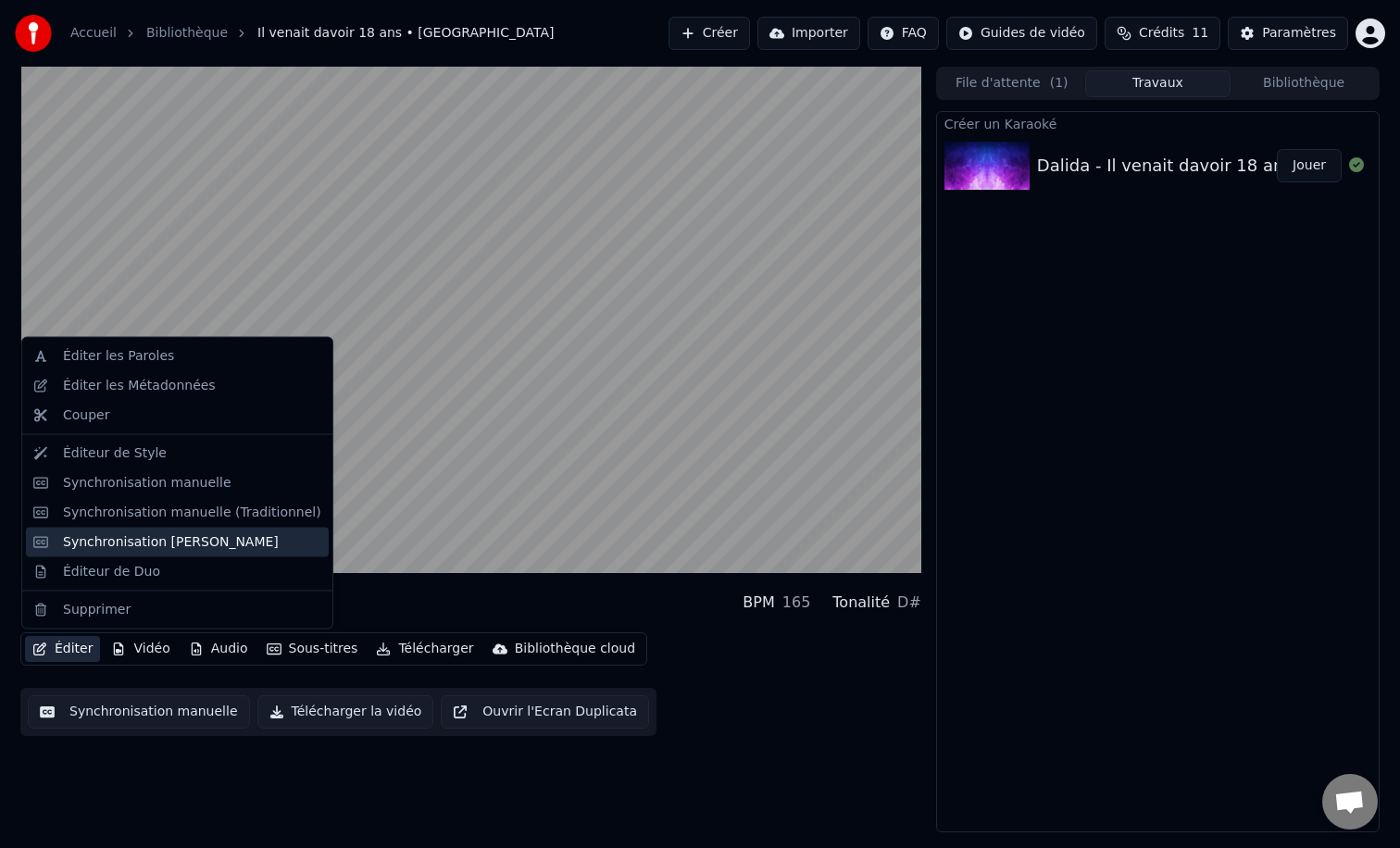
click at [107, 534] on div "Synchronisation [PERSON_NAME]" at bounding box center [171, 541] width 216 height 19
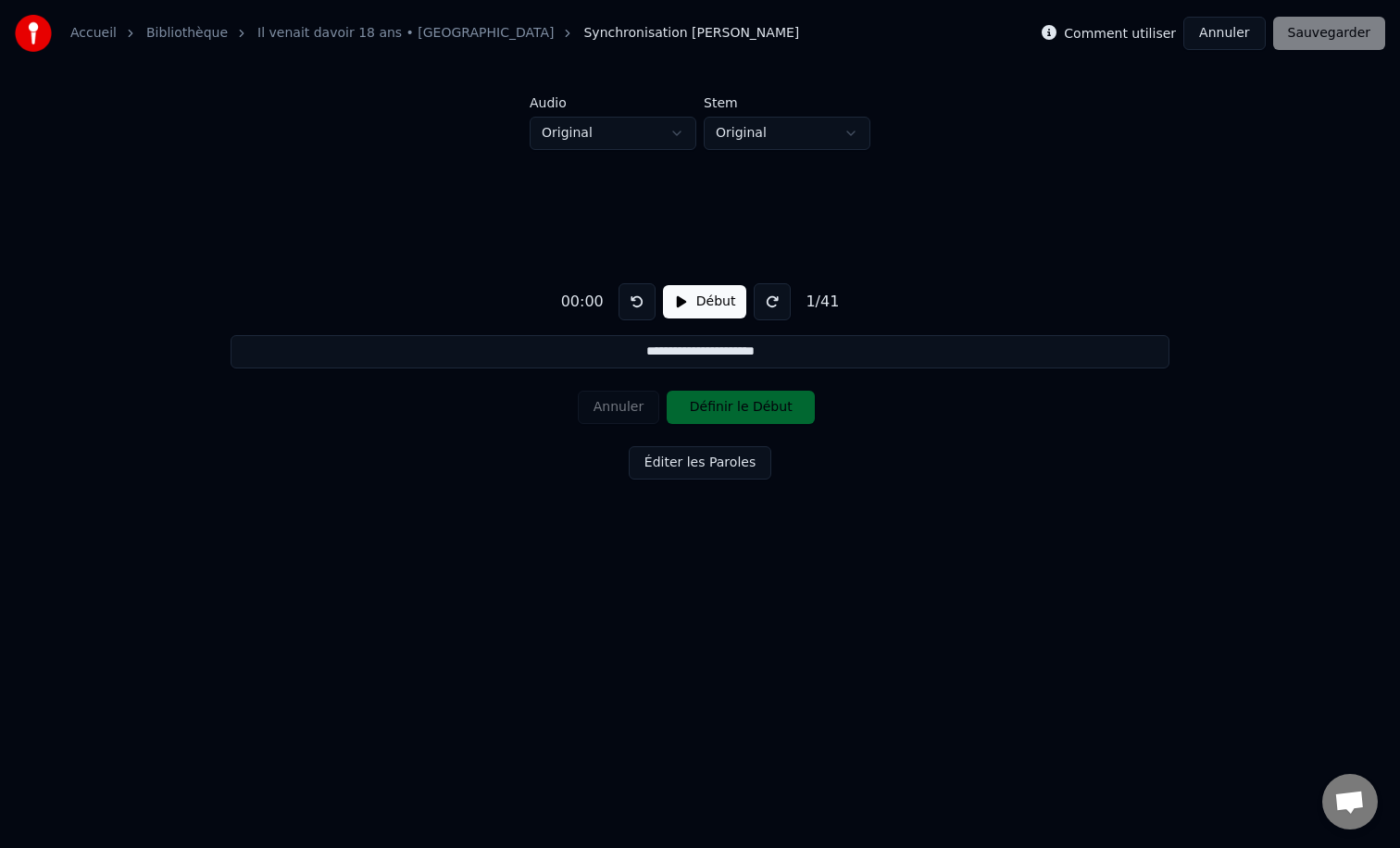
click at [281, 226] on div "**********" at bounding box center [699, 377] width 1341 height 456
click at [1236, 46] on button "Annuler" at bounding box center [1224, 33] width 81 height 33
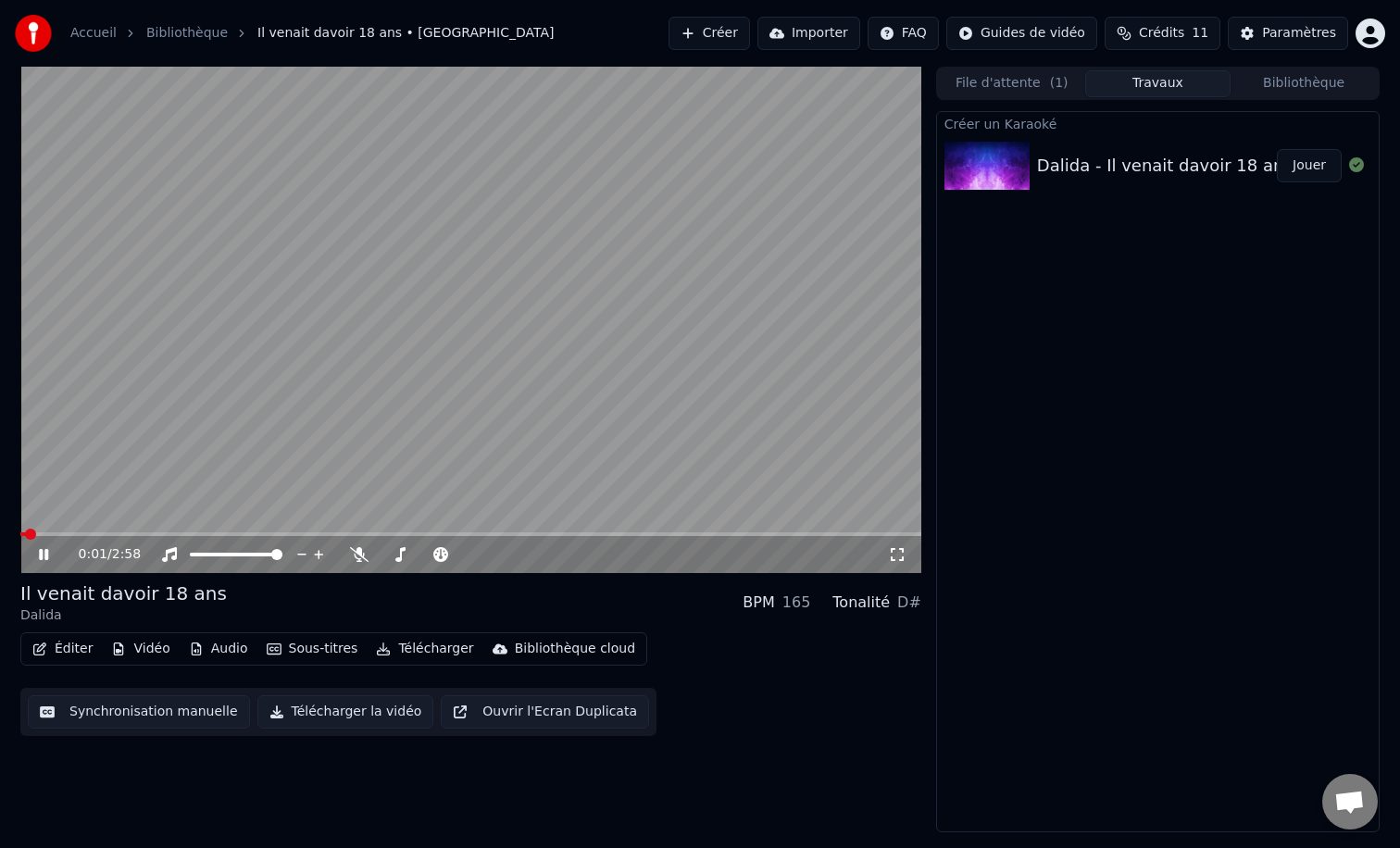
click at [80, 642] on button "Éditer" at bounding box center [61, 648] width 75 height 25
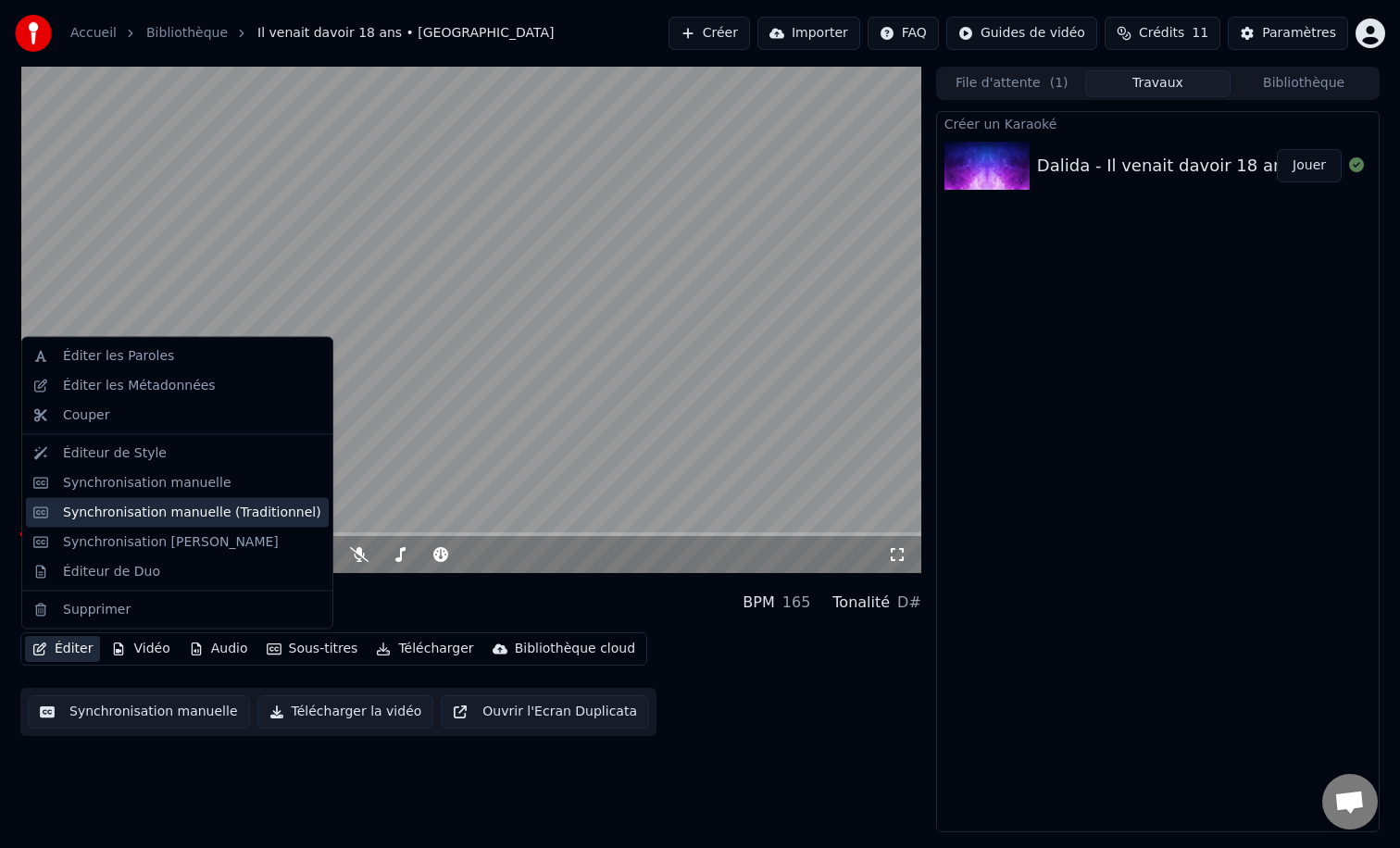
click at [158, 511] on div "Synchronisation manuelle (Traditionnel)" at bounding box center [192, 512] width 258 height 19
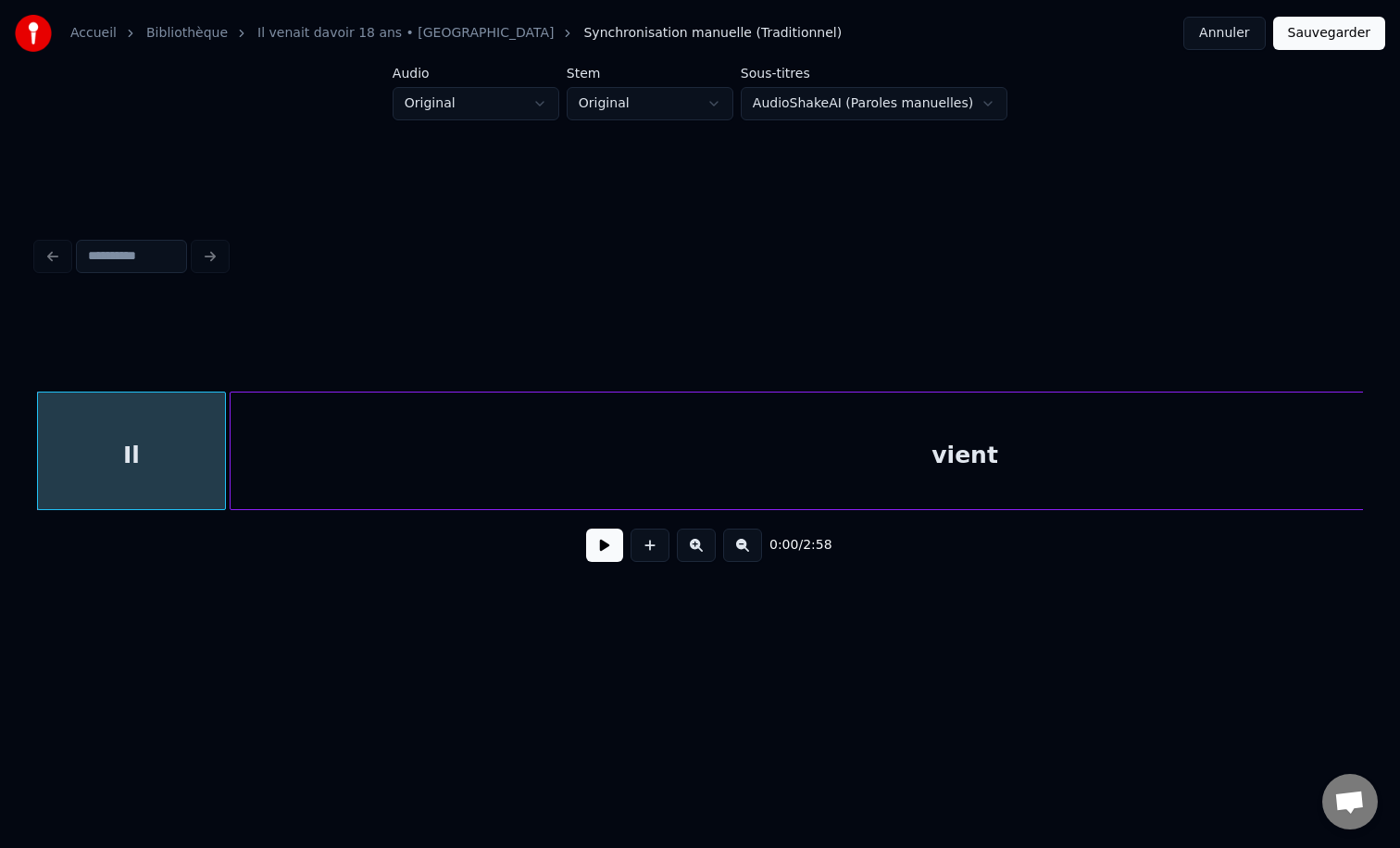
click at [1221, 25] on button "Annuler" at bounding box center [1224, 33] width 81 height 33
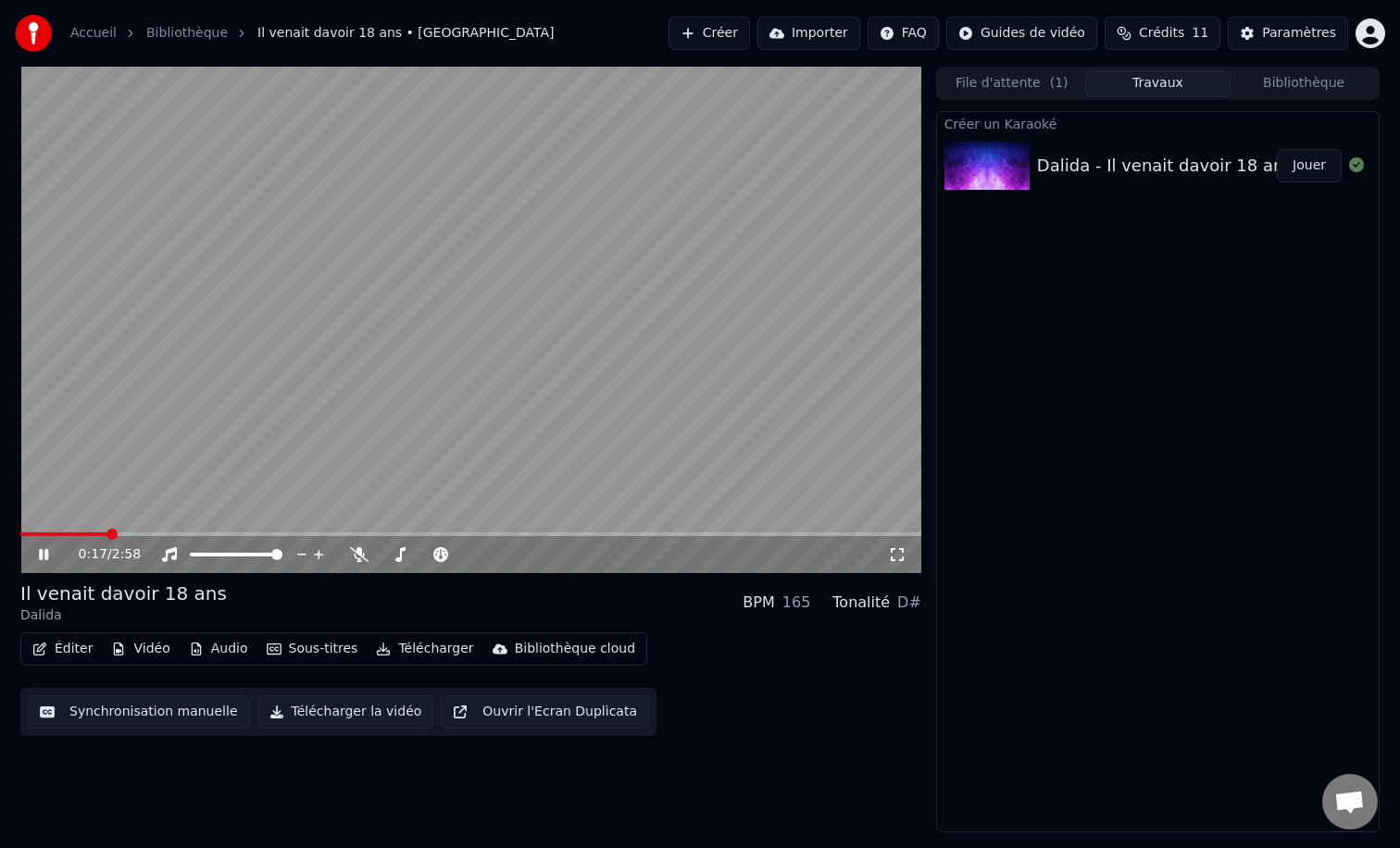
click at [43, 551] on icon at bounding box center [57, 555] width 43 height 15
click at [858, 534] on span at bounding box center [471, 534] width 901 height 4
click at [36, 557] on icon at bounding box center [57, 555] width 43 height 15
click at [1077, 374] on div "Créer un Karaoké Dalida - Il venait davoir 18 ans Jouer" at bounding box center [1158, 472] width 443 height 722
click at [236, 641] on button "Audio" at bounding box center [218, 648] width 75 height 25
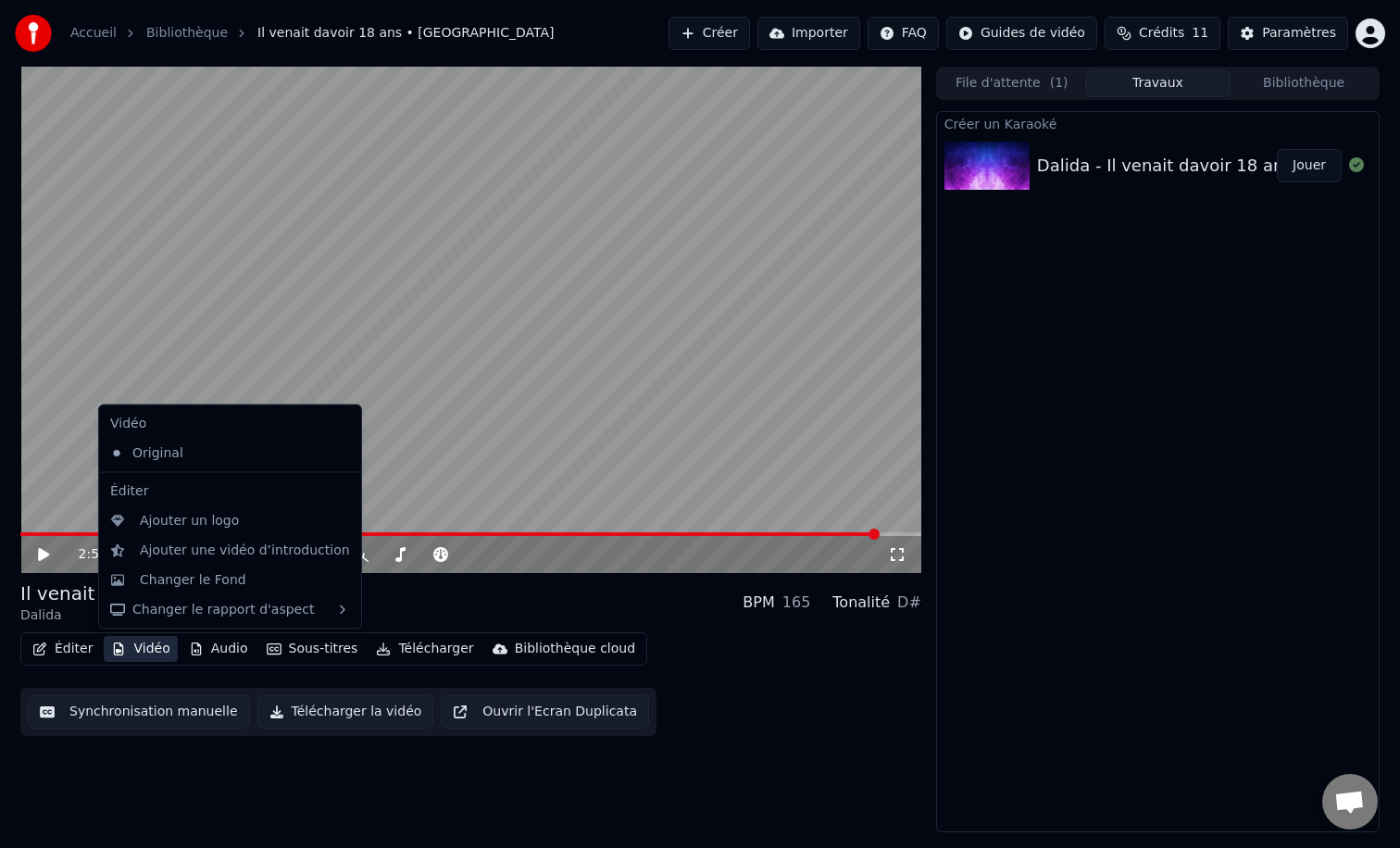
click at [131, 661] on button "Vidéo" at bounding box center [141, 648] width 74 height 25
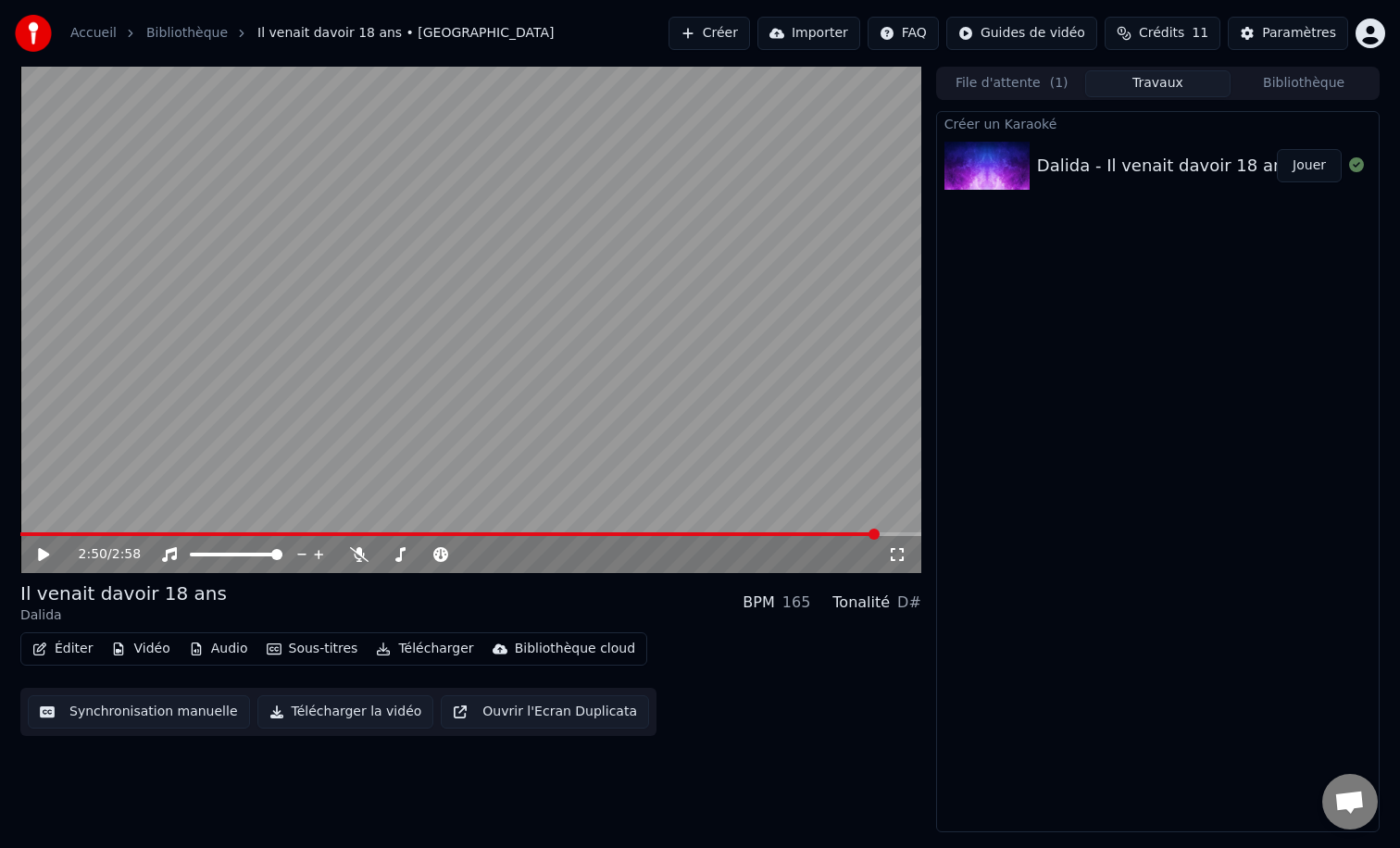
click at [131, 661] on button "Vidéo" at bounding box center [141, 648] width 74 height 25
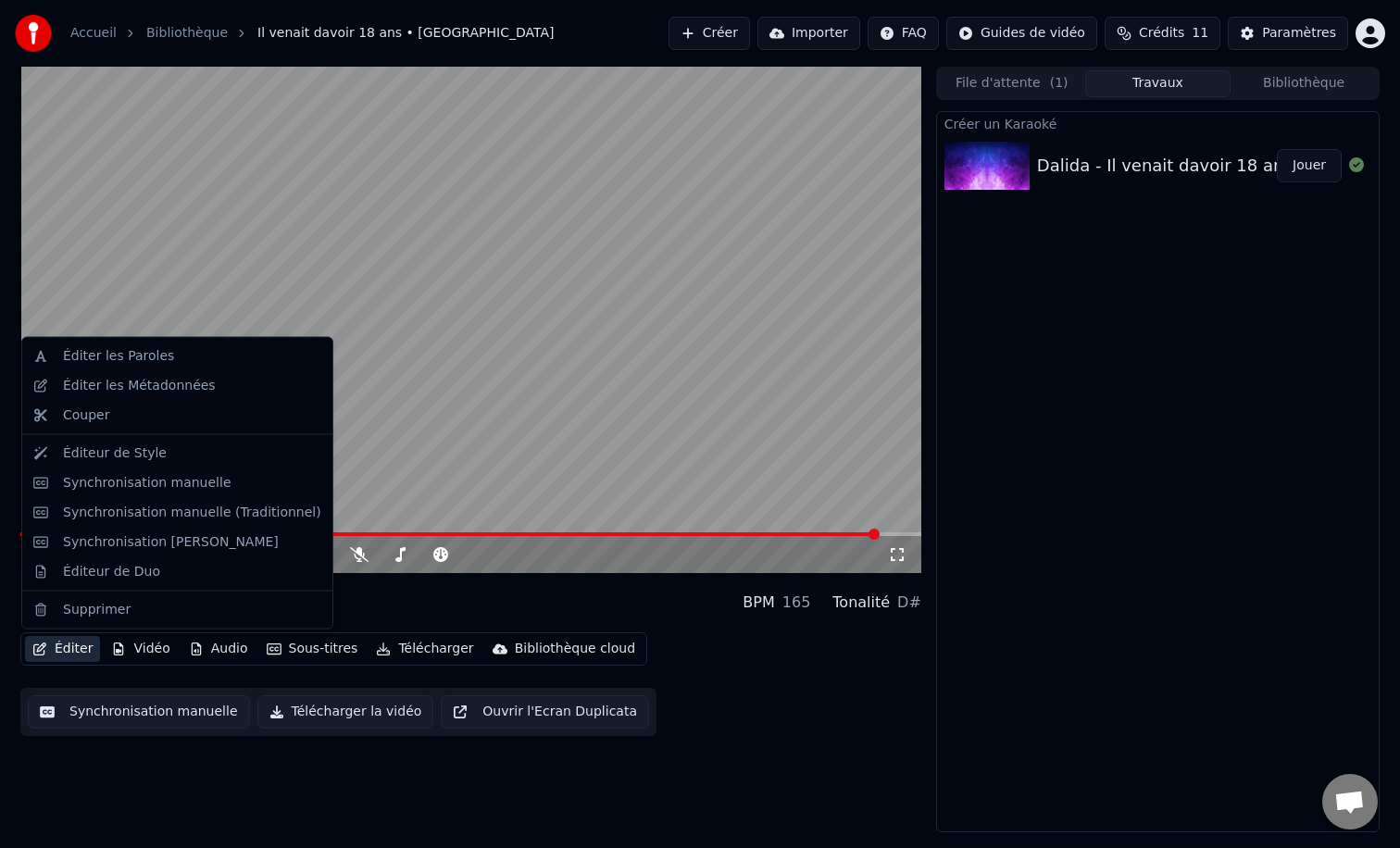
click at [1045, 296] on div "Créer un Karaoké Dalida - Il venait davoir 18 ans Jouer" at bounding box center [1158, 472] width 443 height 722
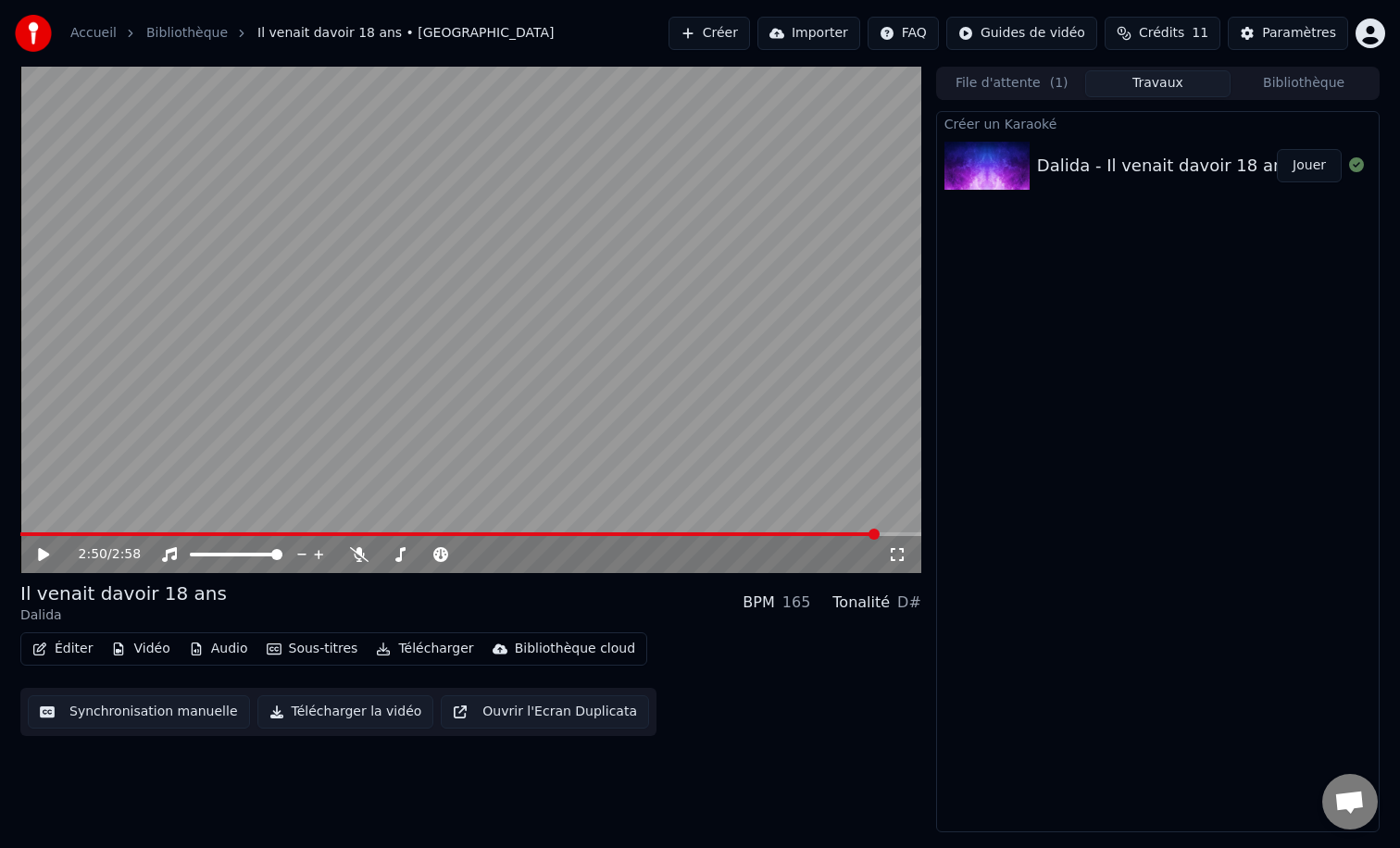
click at [998, 81] on button "File d'attente ( 1 )" at bounding box center [1011, 84] width 146 height 26
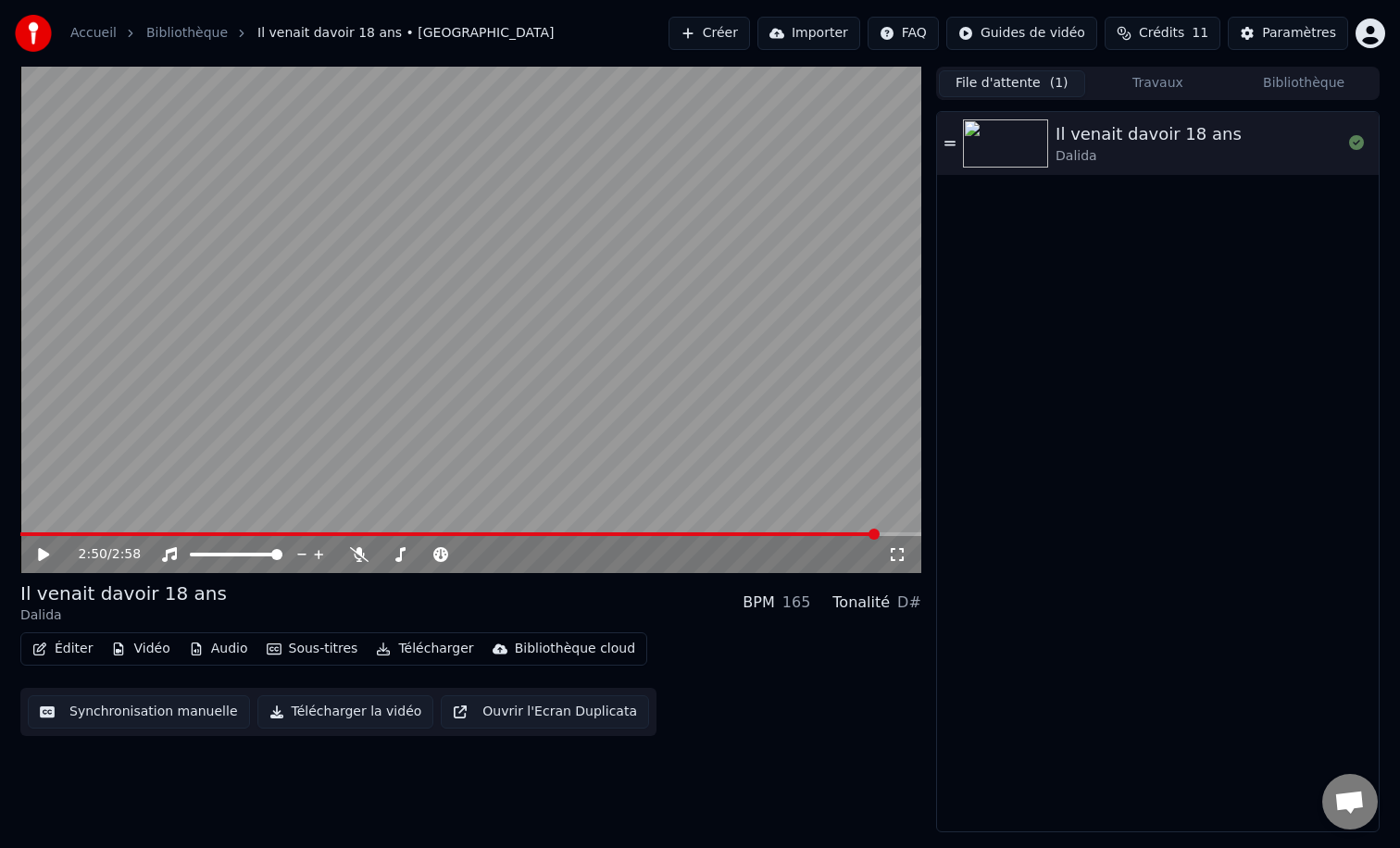
click at [1137, 141] on div "Il venait davoir 18 ans" at bounding box center [1148, 134] width 186 height 25
click at [1139, 90] on button "Travaux" at bounding box center [1158, 84] width 146 height 26
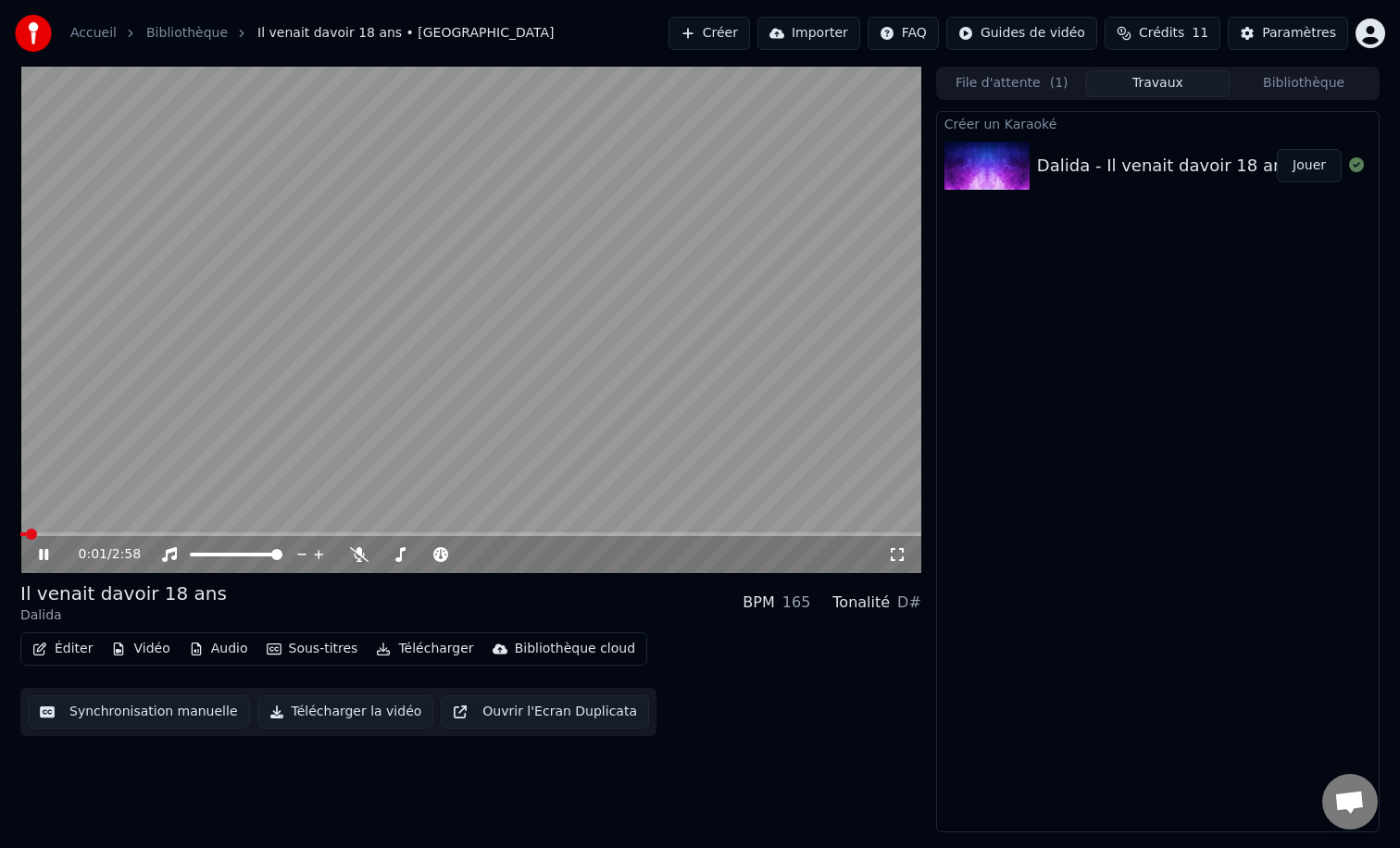
click at [668, 800] on div "0:01 / 2:58 Il venait davoir 18 ans Dalida BPM 165 Tonalité D# Éditer Vidéo Aud…" at bounding box center [471, 450] width 901 height 766
click at [42, 556] on icon at bounding box center [57, 555] width 43 height 15
click at [1163, 435] on div "Créer un Karaoké Dalida - Il venait davoir 18 ans Jouer" at bounding box center [1158, 472] width 443 height 722
click at [1025, 560] on div "Créer un Karaoké Dalida - Il venait davoir 18 ans Jouer" at bounding box center [1158, 472] width 443 height 722
click at [226, 647] on button "Audio" at bounding box center [218, 648] width 75 height 25
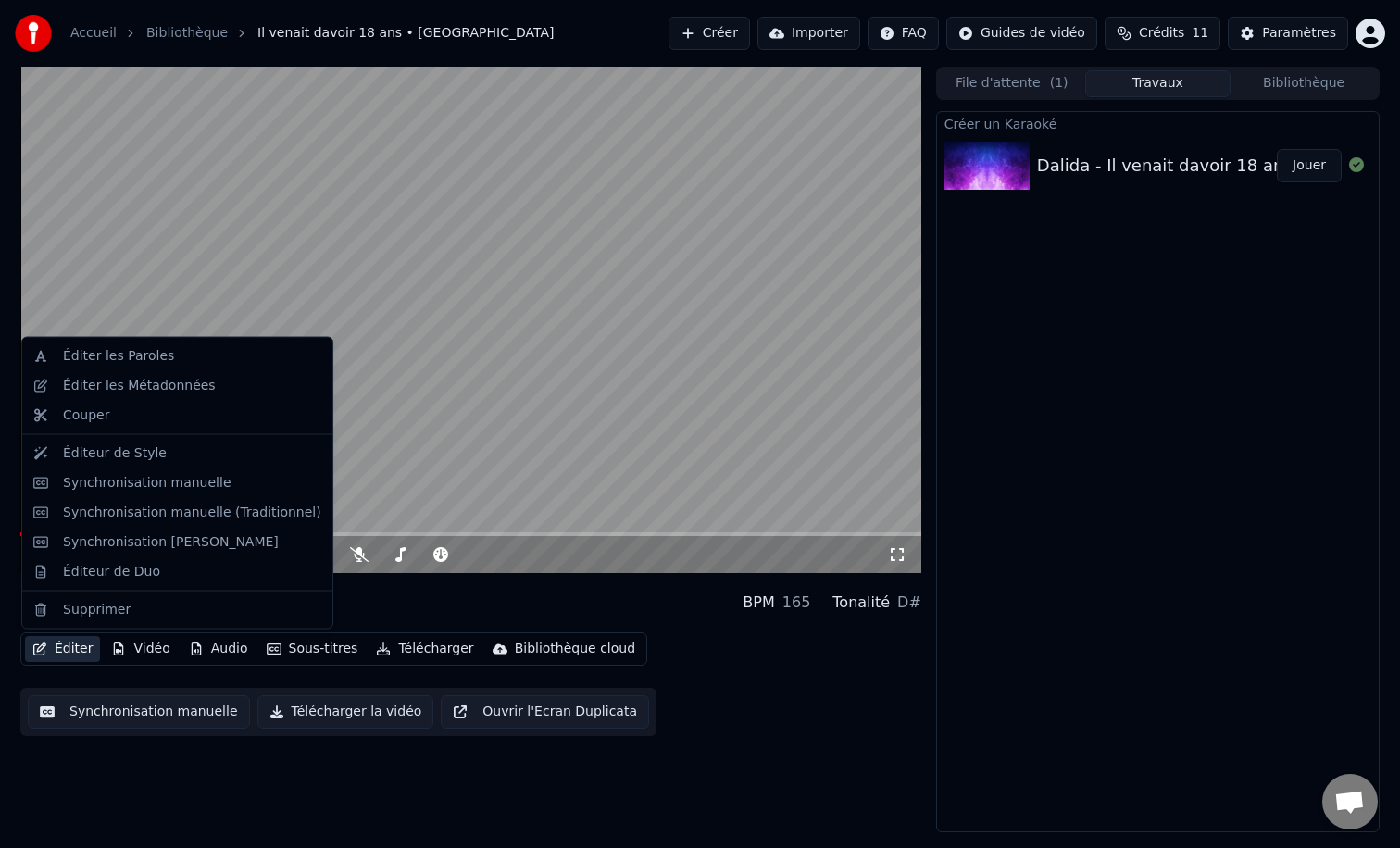
click at [80, 643] on button "Éditer" at bounding box center [61, 648] width 75 height 25
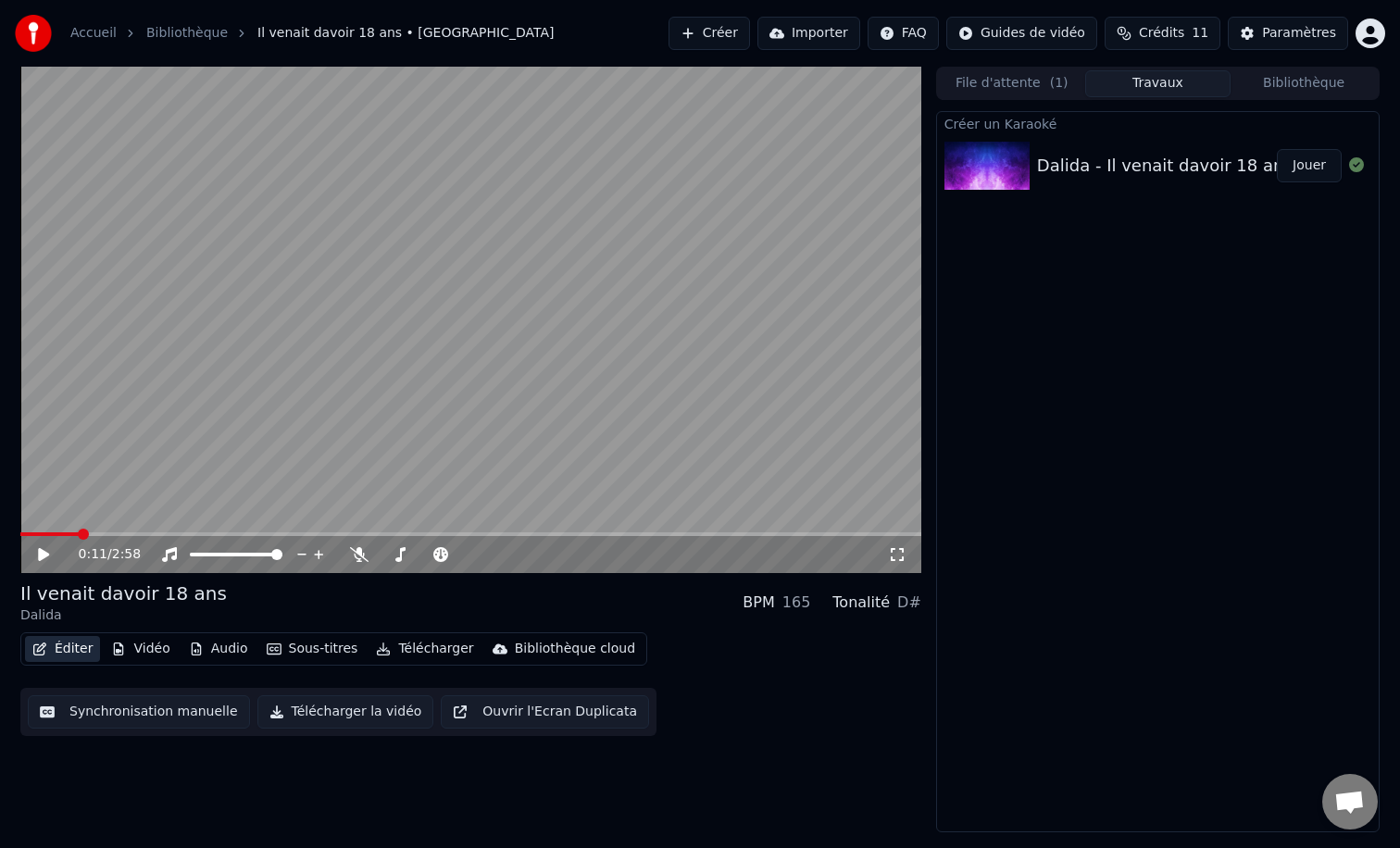
click at [1052, 357] on div "Créer un Karaoké Dalida - Il venait davoir 18 ans Jouer" at bounding box center [1158, 472] width 443 height 722
click at [1012, 87] on button "File d'attente ( 1 )" at bounding box center [1011, 84] width 146 height 26
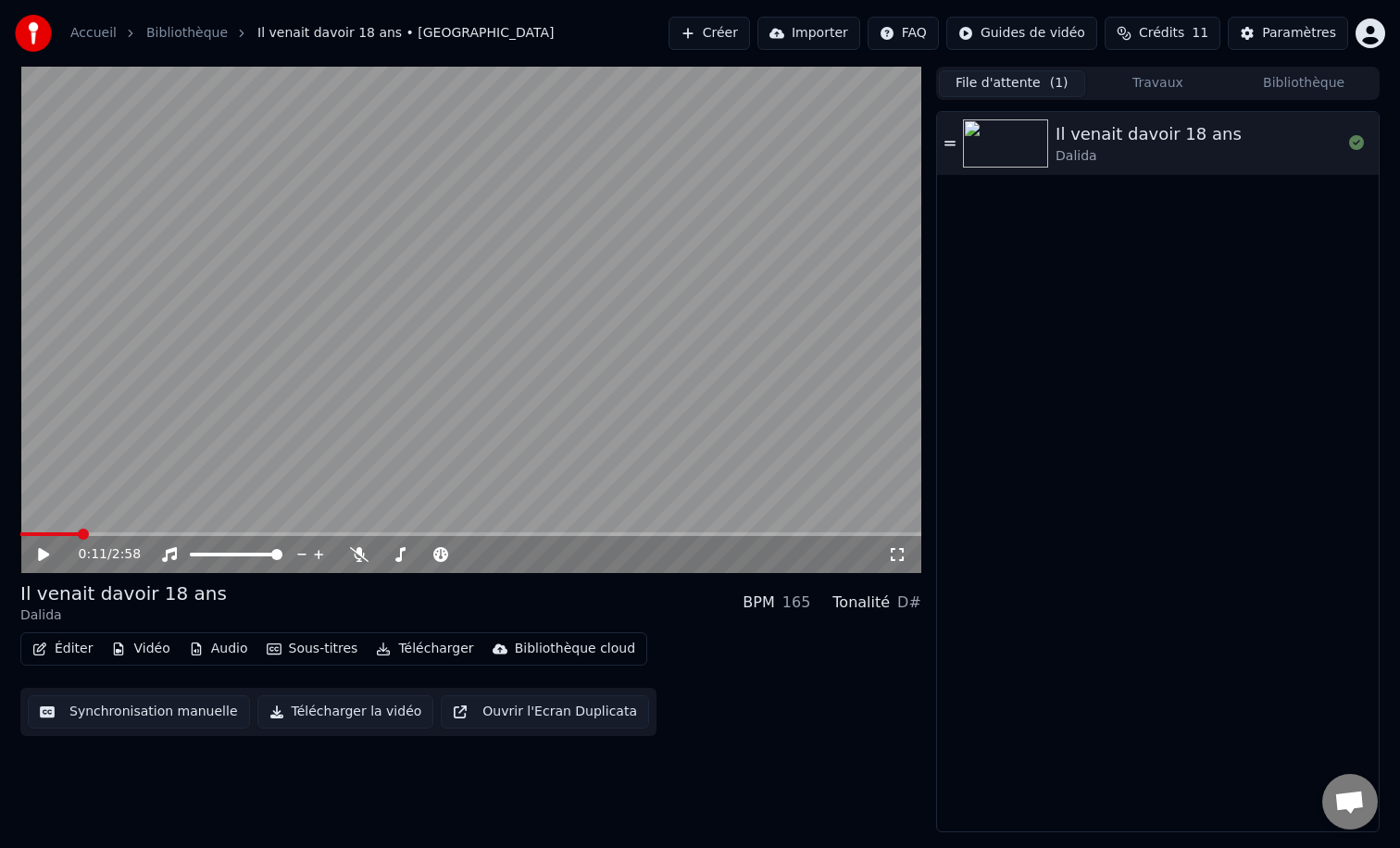
click at [1182, 77] on button "Travaux" at bounding box center [1158, 84] width 146 height 26
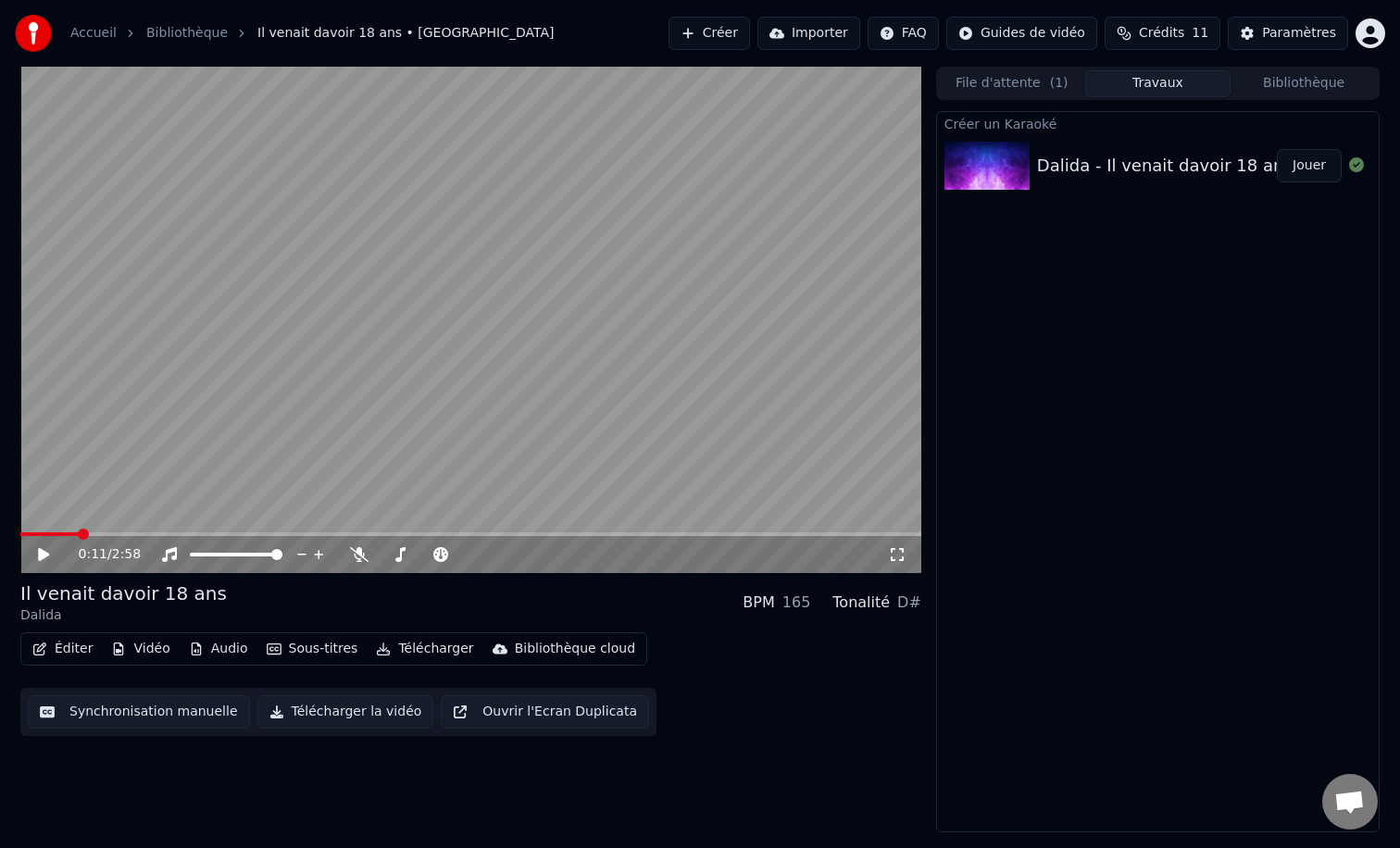
click at [1049, 595] on div "Créer un Karaoké Dalida - Il venait davoir 18 ans Jouer" at bounding box center [1158, 472] width 443 height 722
click at [1010, 92] on button "File d'attente ( 1 )" at bounding box center [1011, 84] width 146 height 26
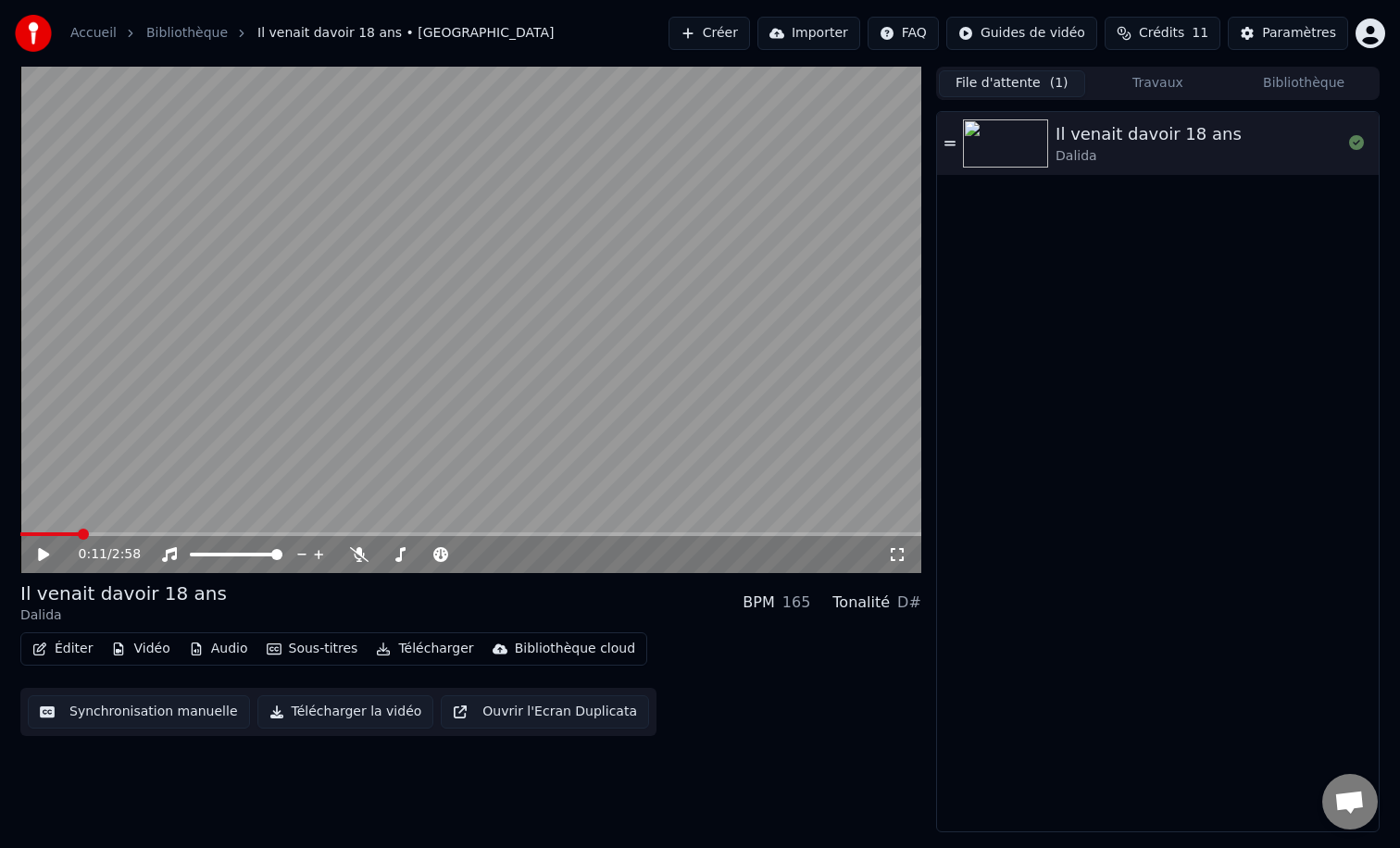
click at [726, 20] on button "Créer" at bounding box center [709, 33] width 81 height 33
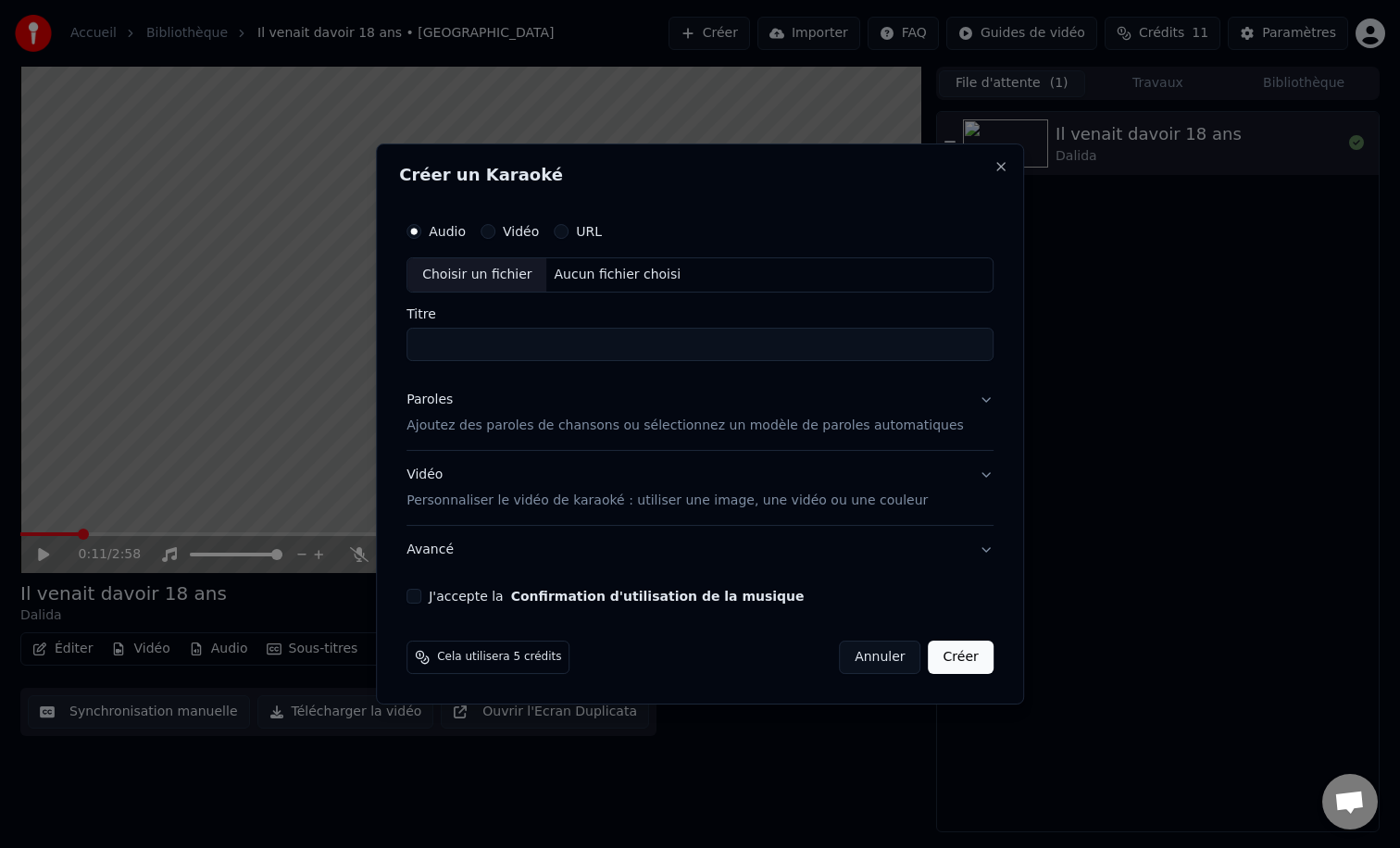
click at [502, 267] on div "Choisir un fichier" at bounding box center [476, 274] width 139 height 33
type input "**********"
click at [422, 594] on button "J'accepte la Confirmation d'utilisation de la musique" at bounding box center [414, 596] width 15 height 15
click at [483, 418] on p "Ajoutez des paroles de chansons ou sélectionnez un modèle de paroles automatiqu…" at bounding box center [685, 426] width 558 height 19
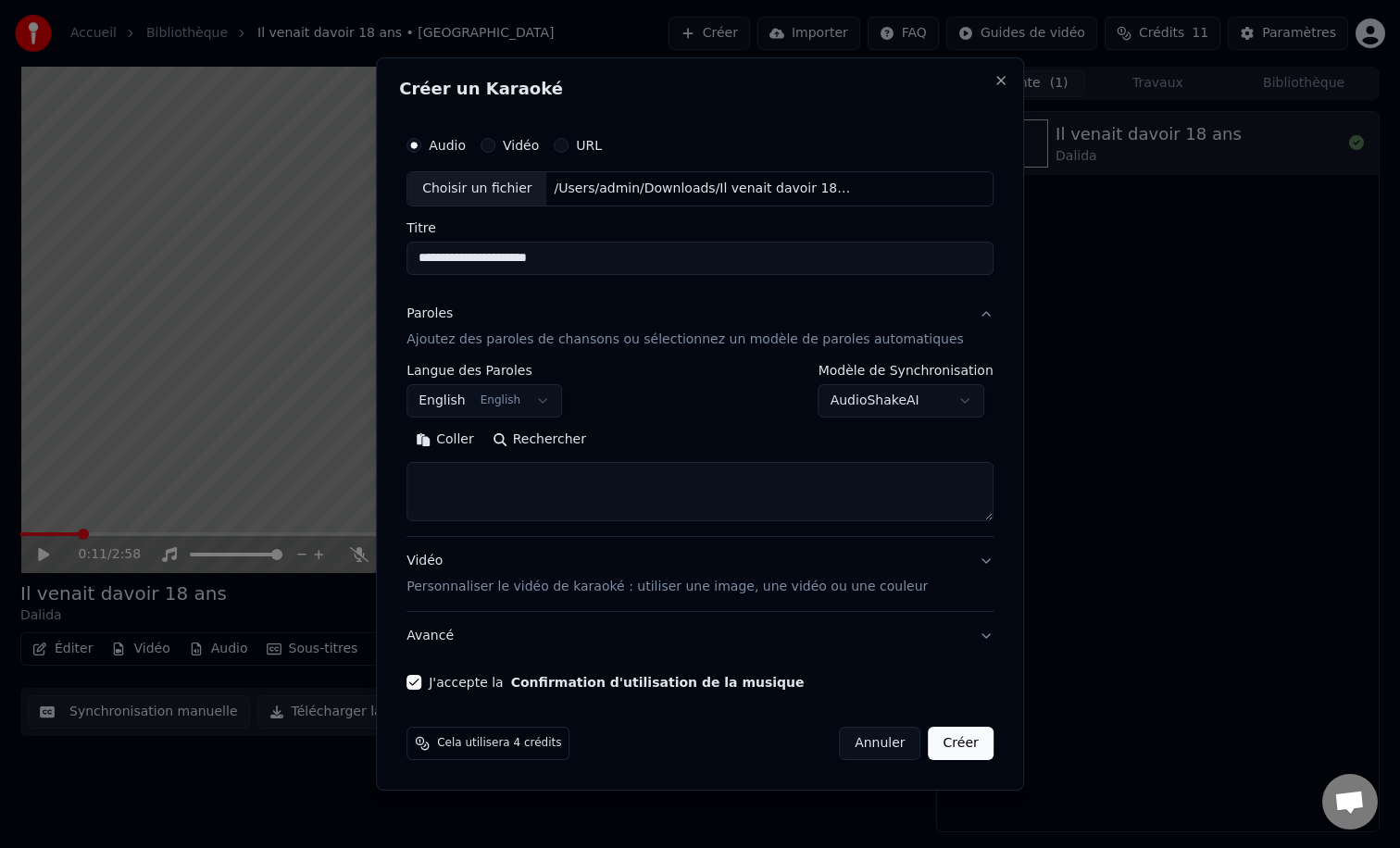
click at [497, 495] on textarea at bounding box center [700, 491] width 587 height 59
click at [516, 401] on body "**********" at bounding box center [700, 424] width 1400 height 848
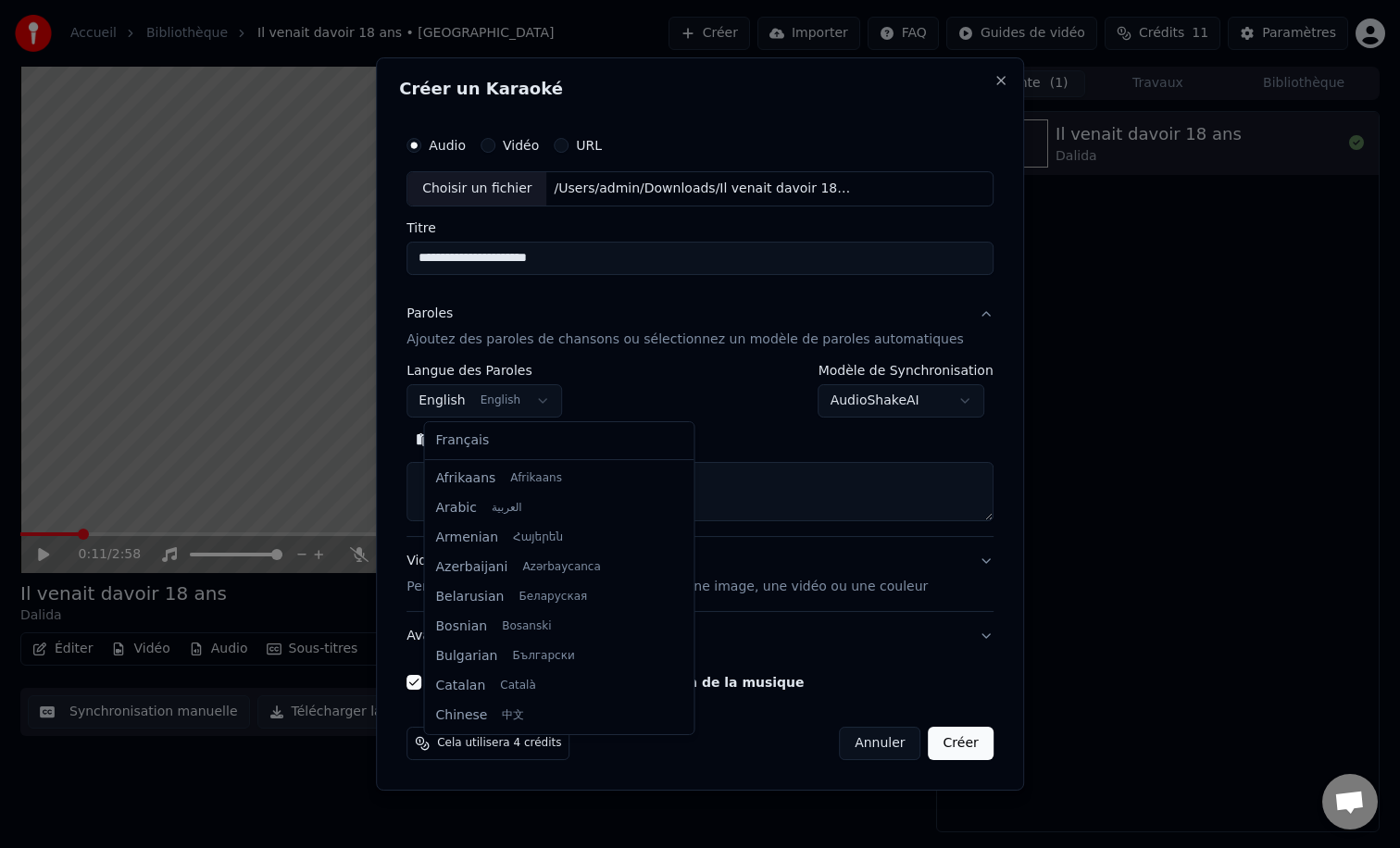
scroll to position [148, 0]
click at [488, 456] on div "Français Afrikaans Afrikaans Arabic العربية Armenian Հայերեն Azerbaijani Azərba…" at bounding box center [559, 578] width 270 height 312
select select "**"
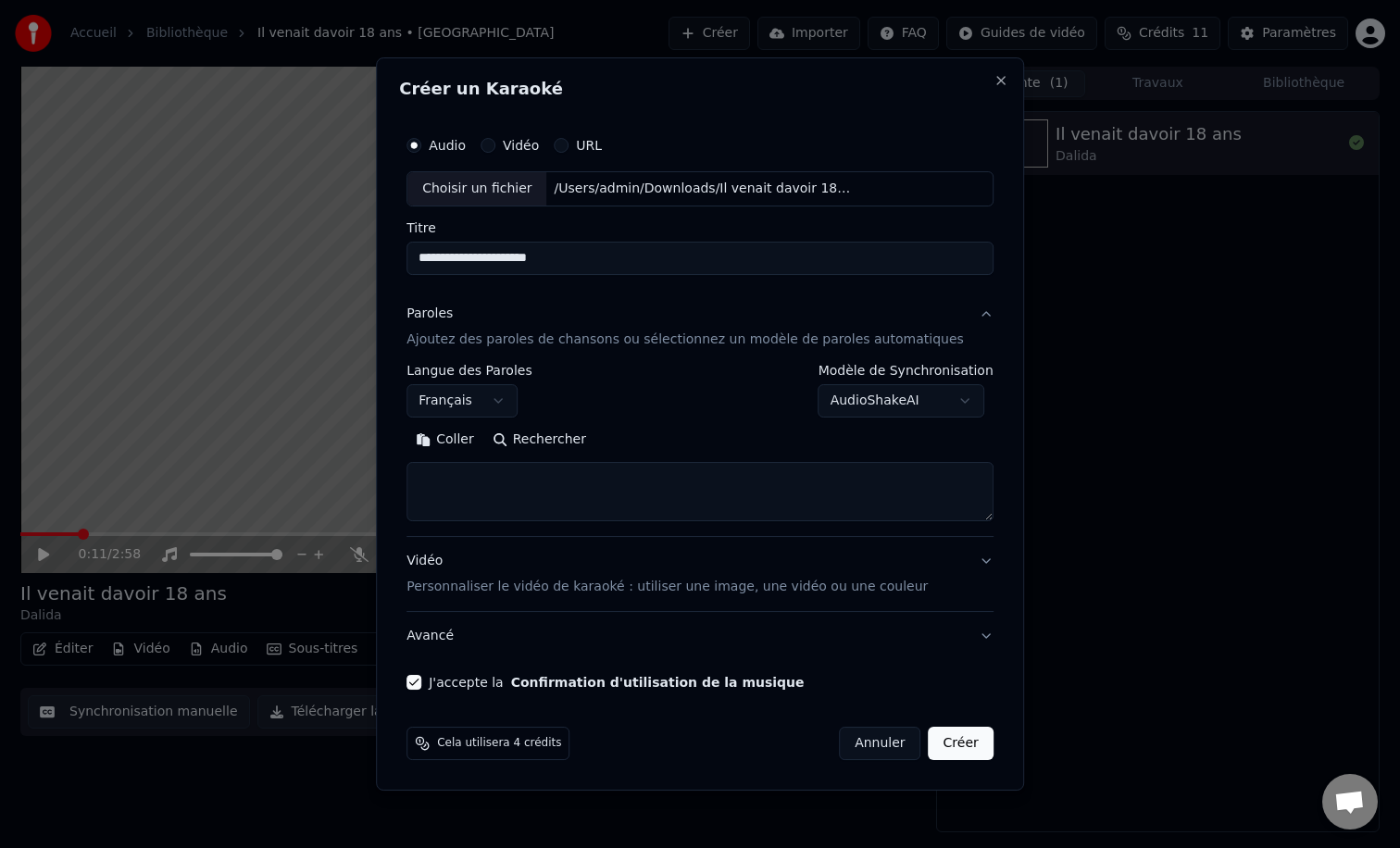
click at [484, 476] on textarea at bounding box center [700, 491] width 587 height 59
paste textarea "**********"
type textarea "**********"
paste textarea "**********"
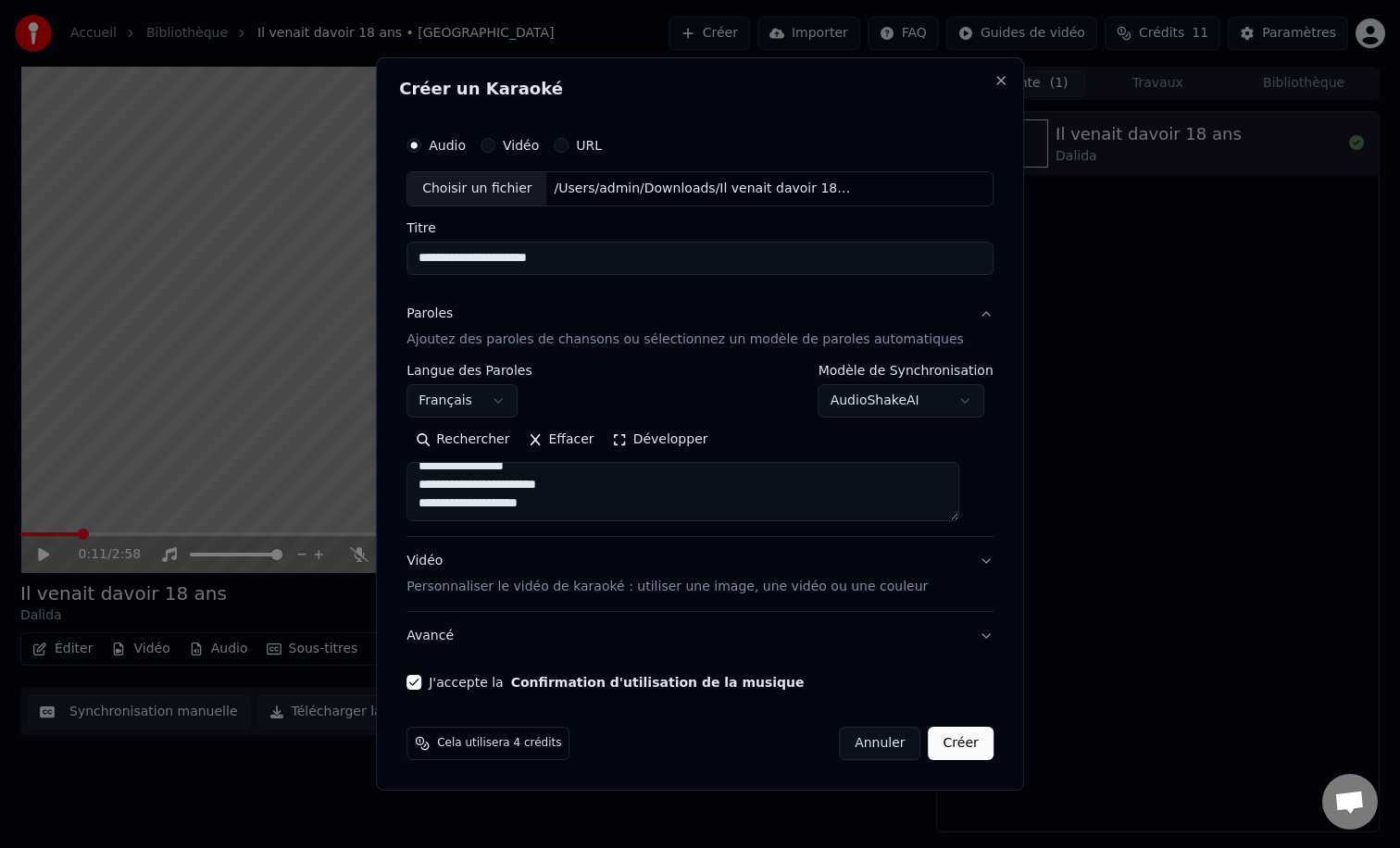
type textarea "**********"
click at [948, 754] on button "Créer" at bounding box center [960, 742] width 65 height 33
select select
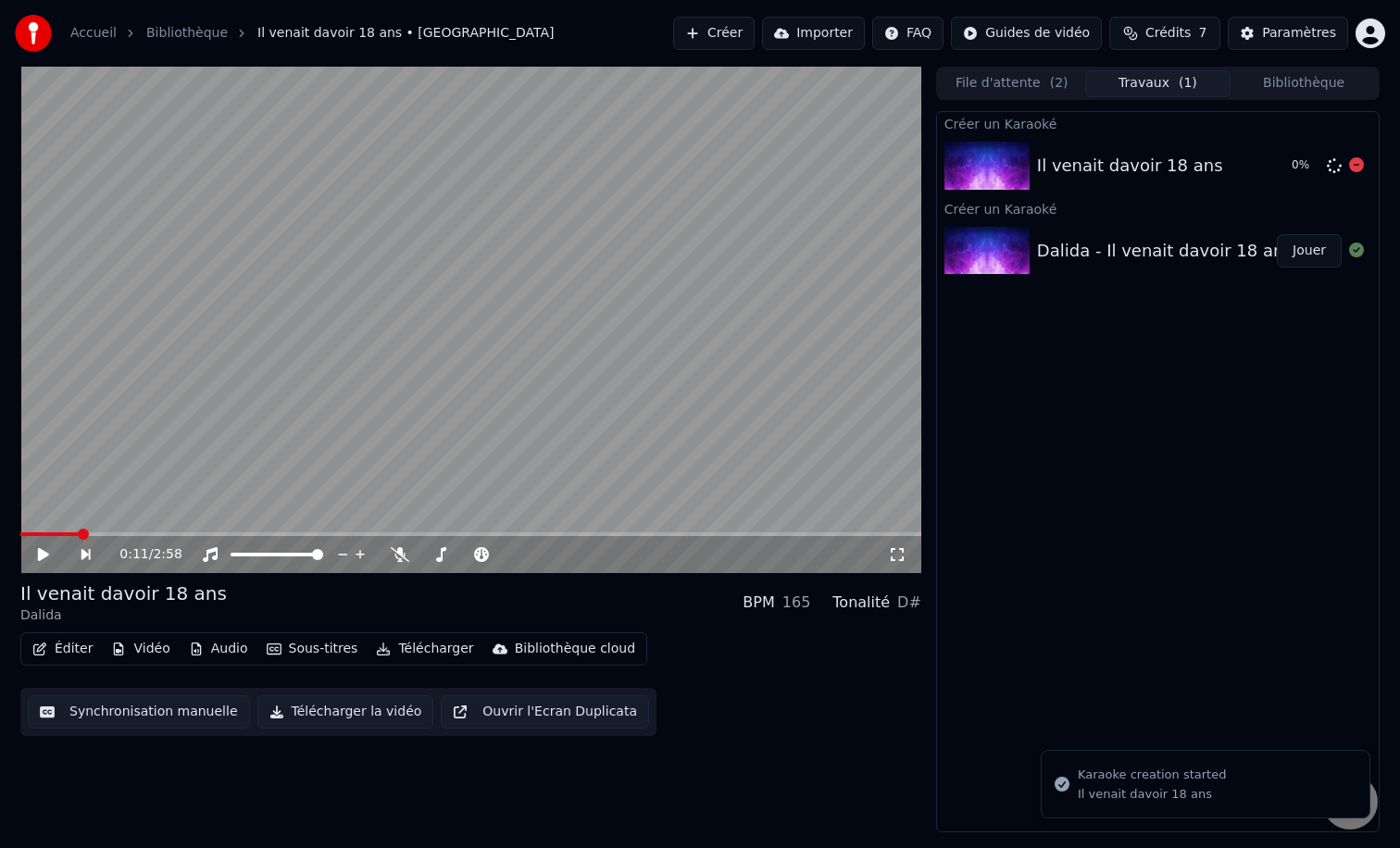
click at [1118, 158] on div "Il venait davoir 18 ans" at bounding box center [1129, 165] width 186 height 25
click at [1300, 175] on button "Jouer" at bounding box center [1308, 165] width 65 height 33
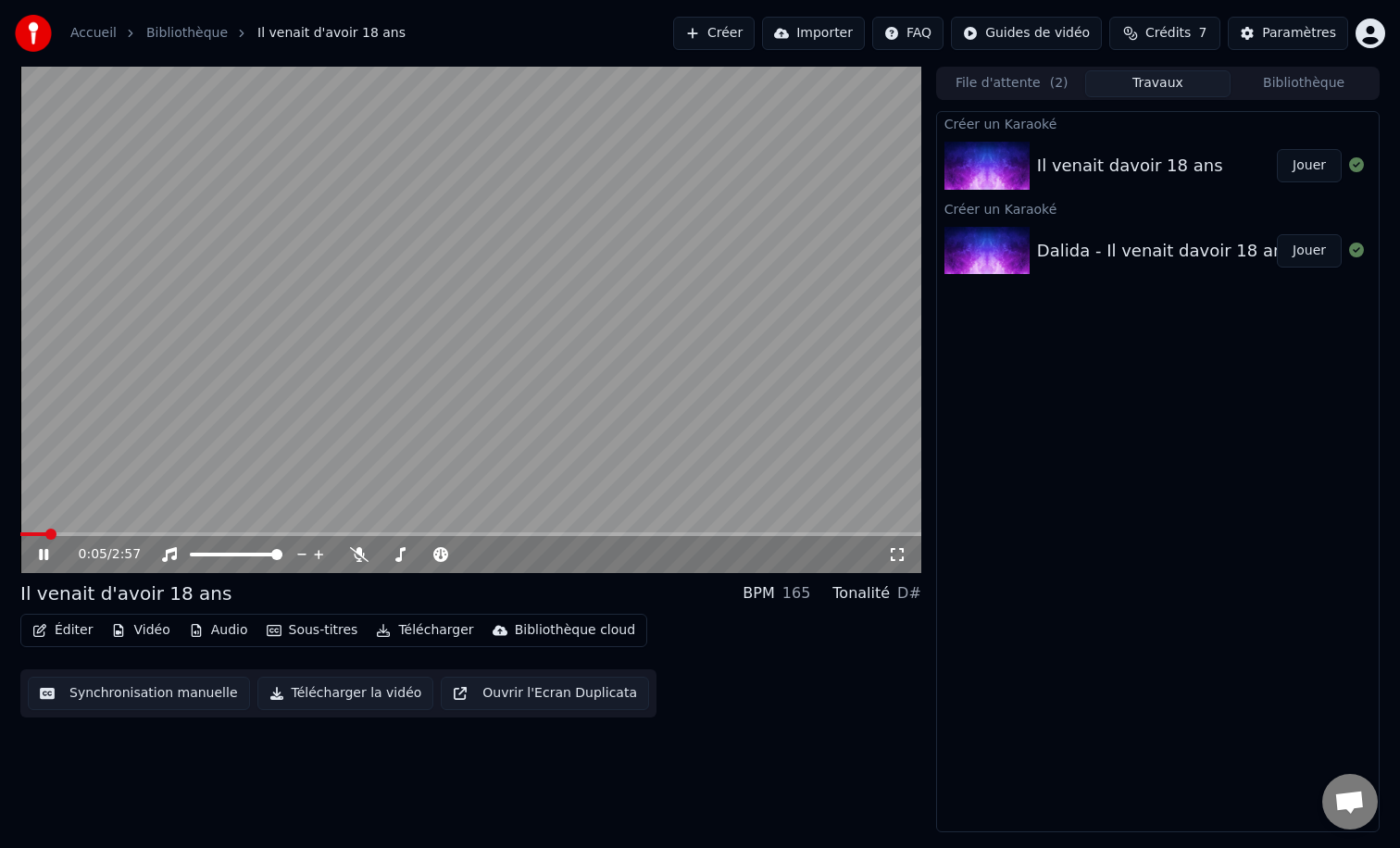
click at [1100, 507] on div "Créer un Karaoké Il venait davoir 18 ans Jouer Créer un Karaoké Dalida - Il ven…" at bounding box center [1158, 472] width 443 height 722
click at [231, 644] on div "Éditer Vidéo Audio Sous-titres Télécharger Bibliothèque cloud" at bounding box center [334, 630] width 626 height 33
click at [212, 630] on button "Audio" at bounding box center [218, 630] width 75 height 25
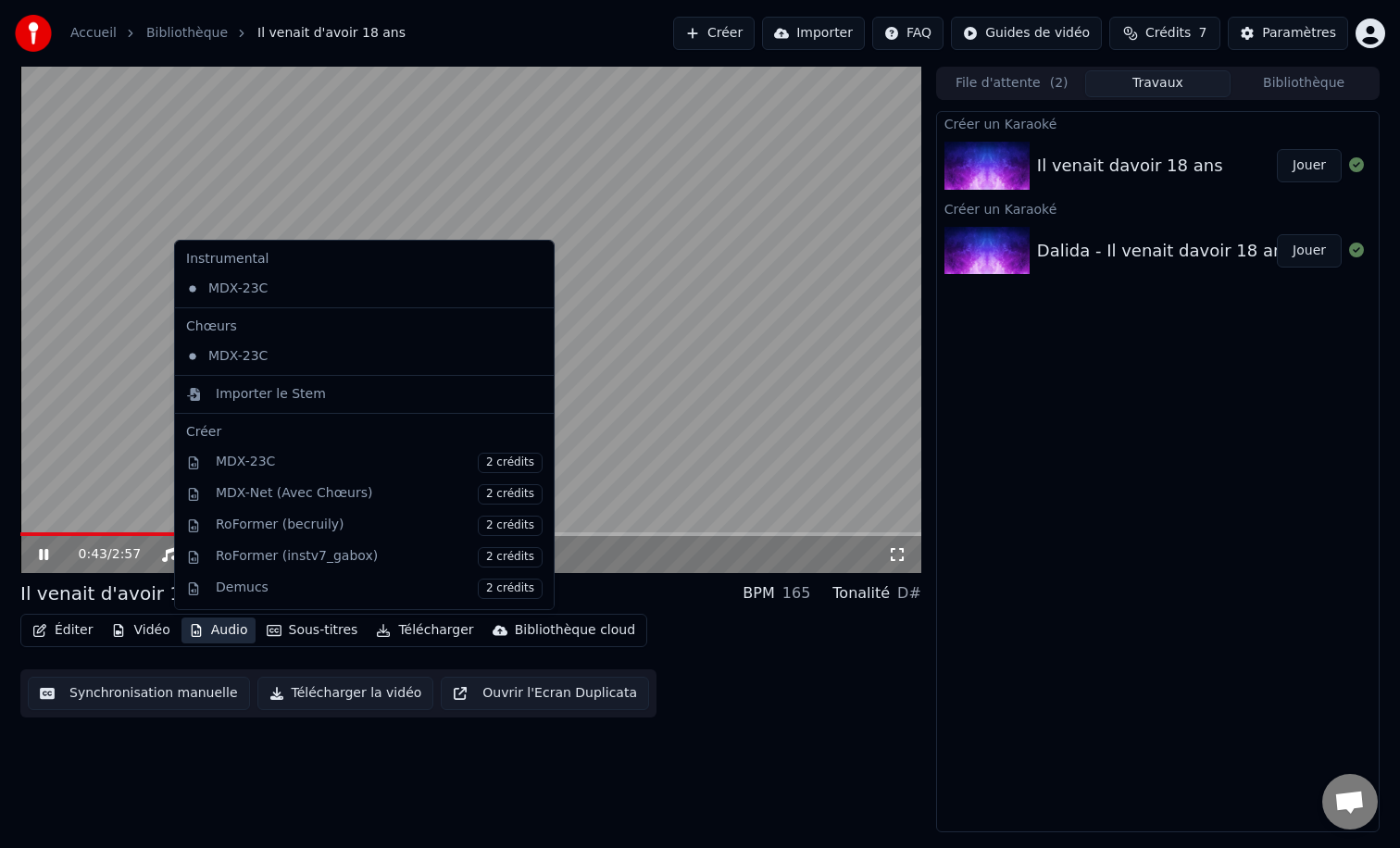
click at [212, 630] on button "Audio" at bounding box center [218, 630] width 75 height 25
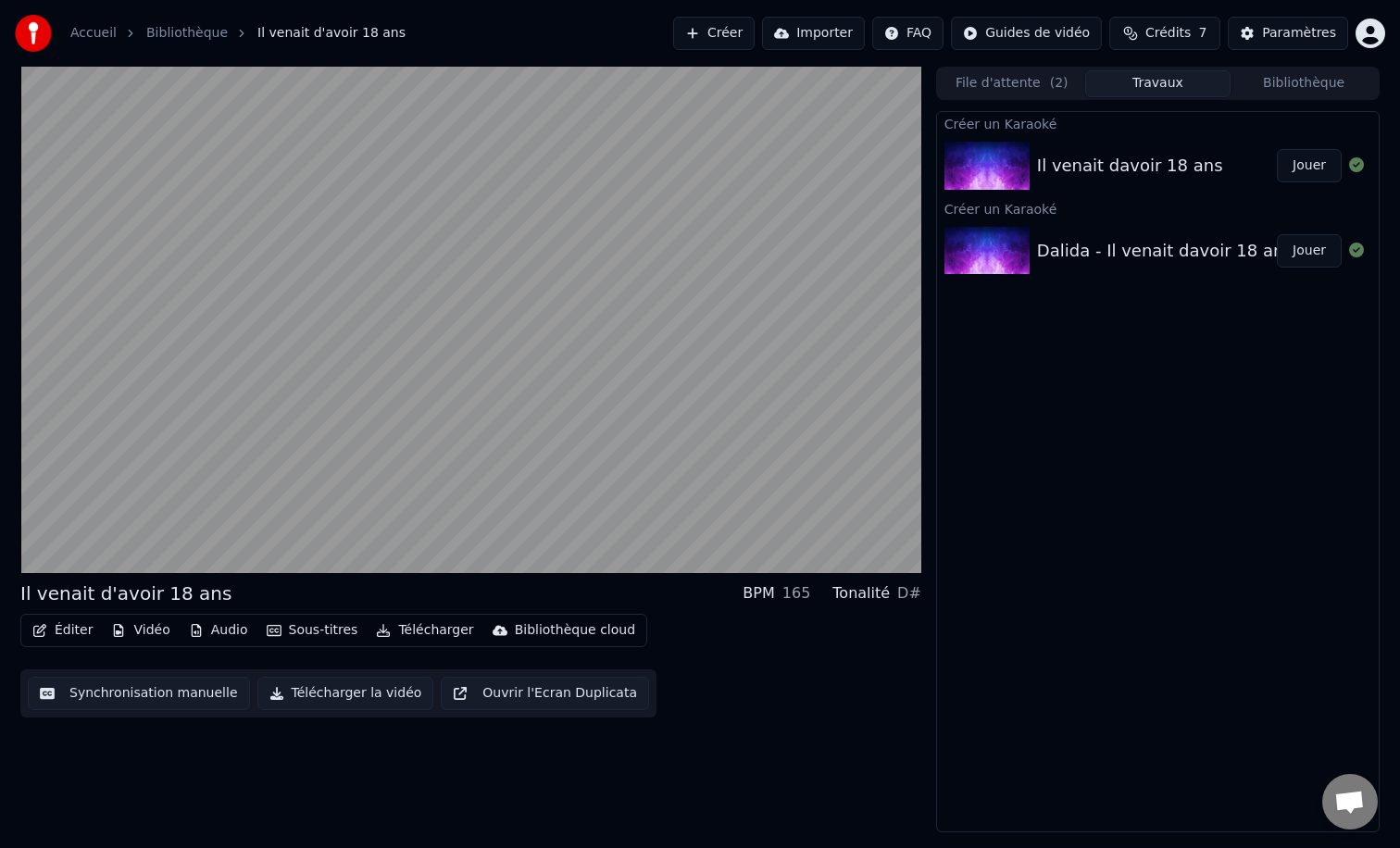
click at [70, 628] on button "Éditer" at bounding box center [61, 630] width 75 height 25
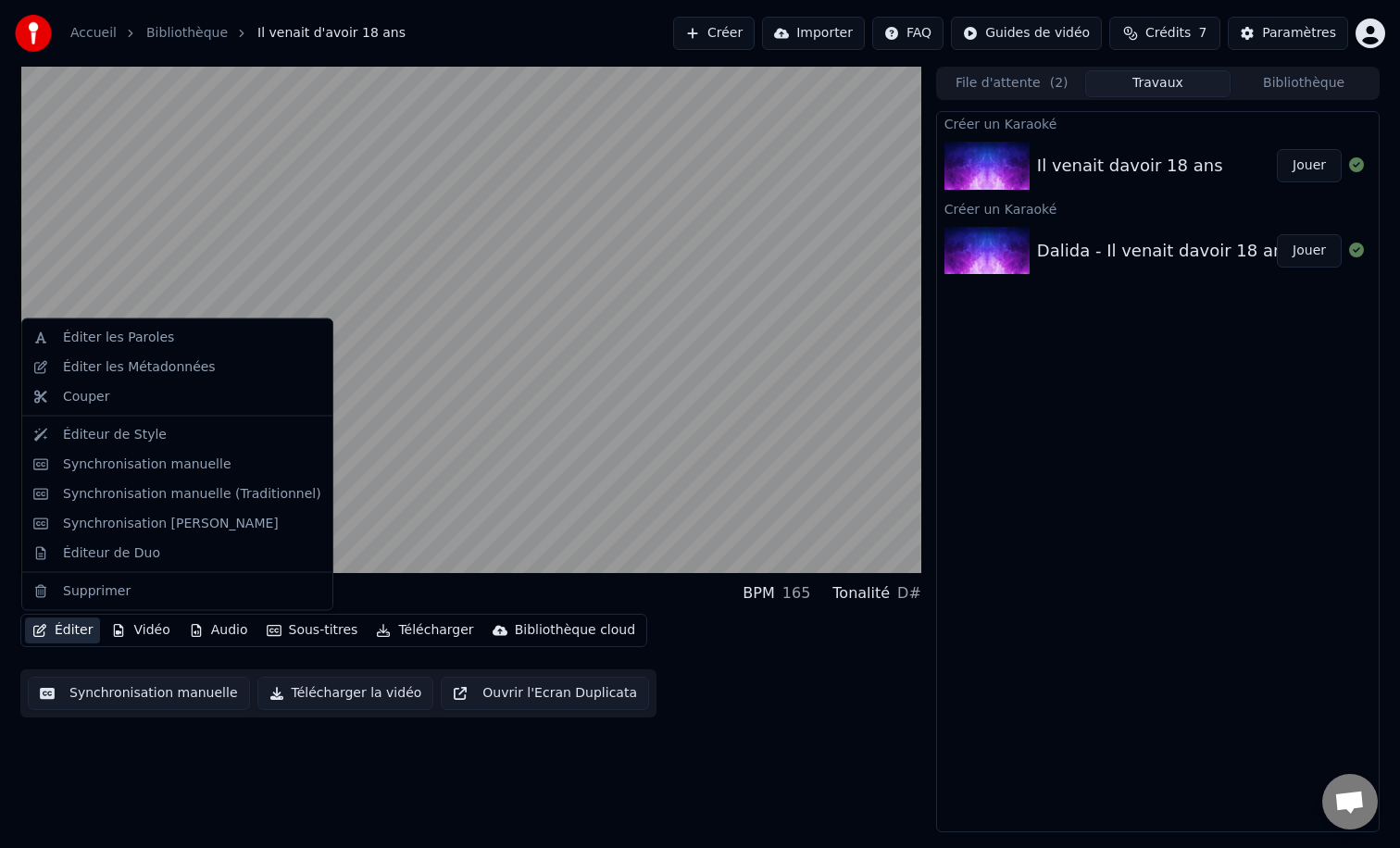
click at [742, 648] on div "Éditer Vidéo Audio Sous-titres Télécharger Bibliothèque cloud Synchronisation m…" at bounding box center [471, 666] width 901 height 104
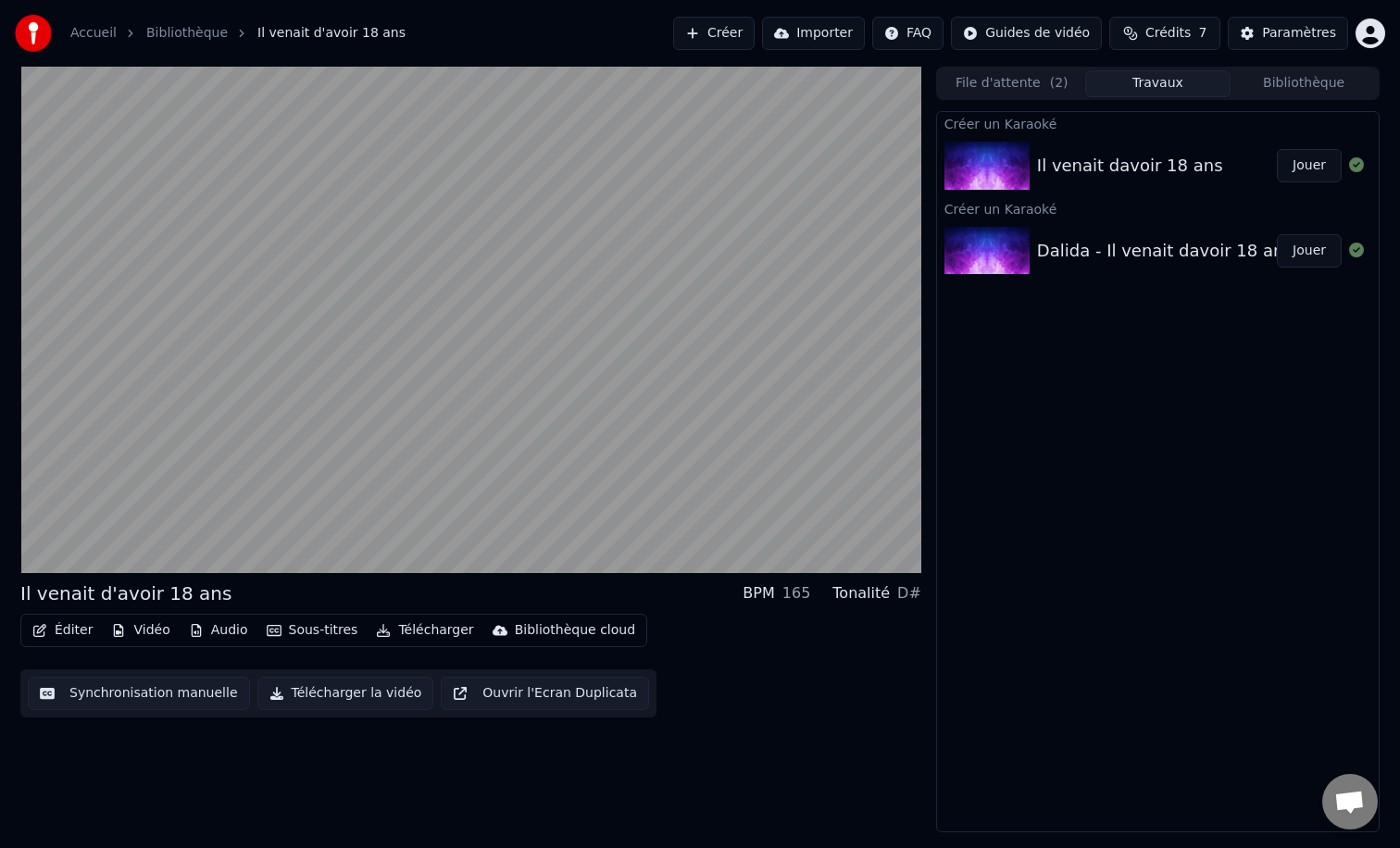
click at [742, 675] on div "Éditer Vidéo Audio Sous-titres Télécharger Bibliothèque cloud Synchronisation m…" at bounding box center [471, 666] width 901 height 104
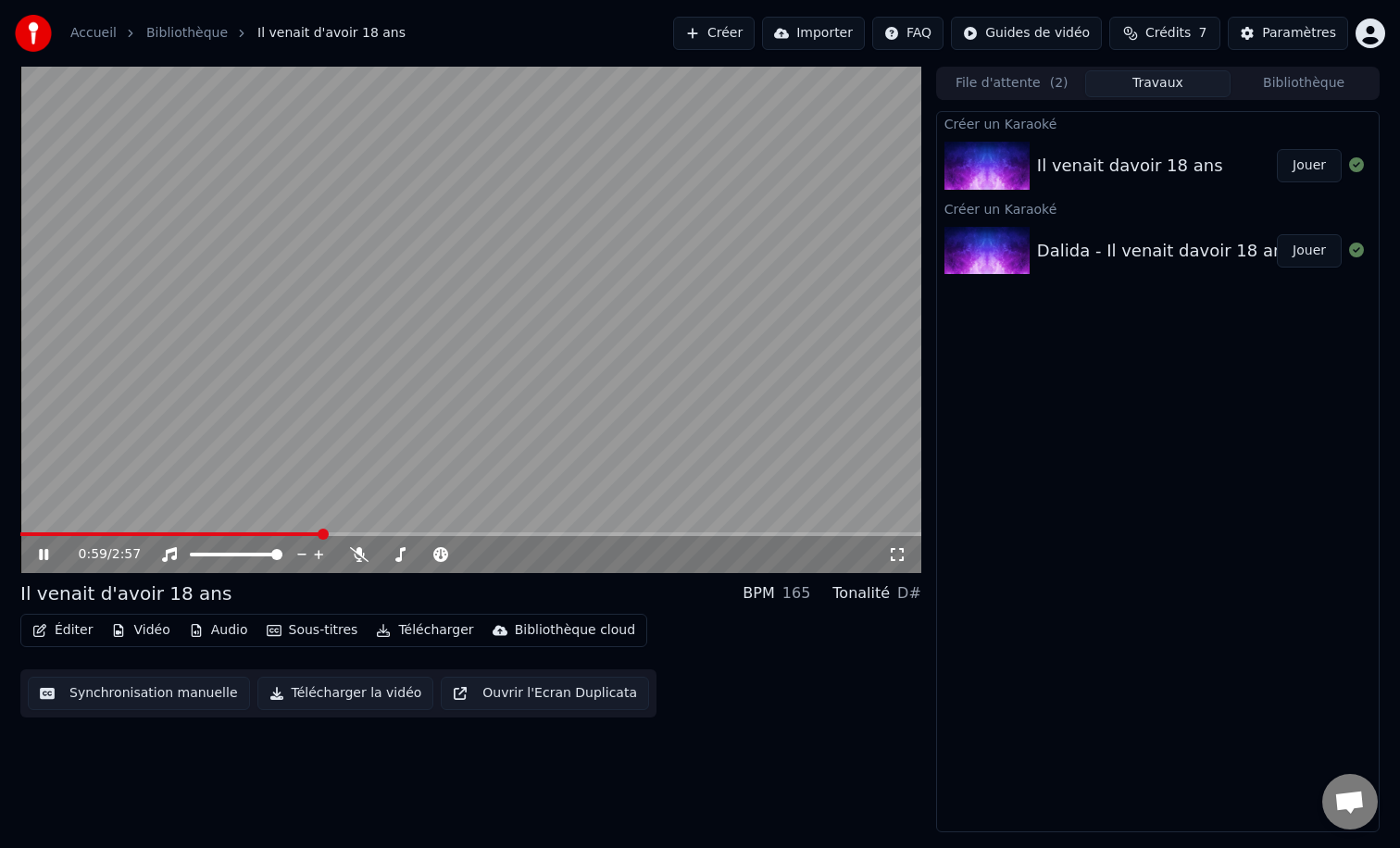
click at [54, 550] on icon at bounding box center [57, 555] width 43 height 15
drag, startPoint x: 377, startPoint y: 555, endPoint x: 410, endPoint y: 559, distance: 33.2
click at [410, 559] on div at bounding box center [443, 555] width 149 height 19
click at [437, 555] on span at bounding box center [431, 555] width 11 height 11
click at [48, 549] on icon at bounding box center [57, 555] width 43 height 15
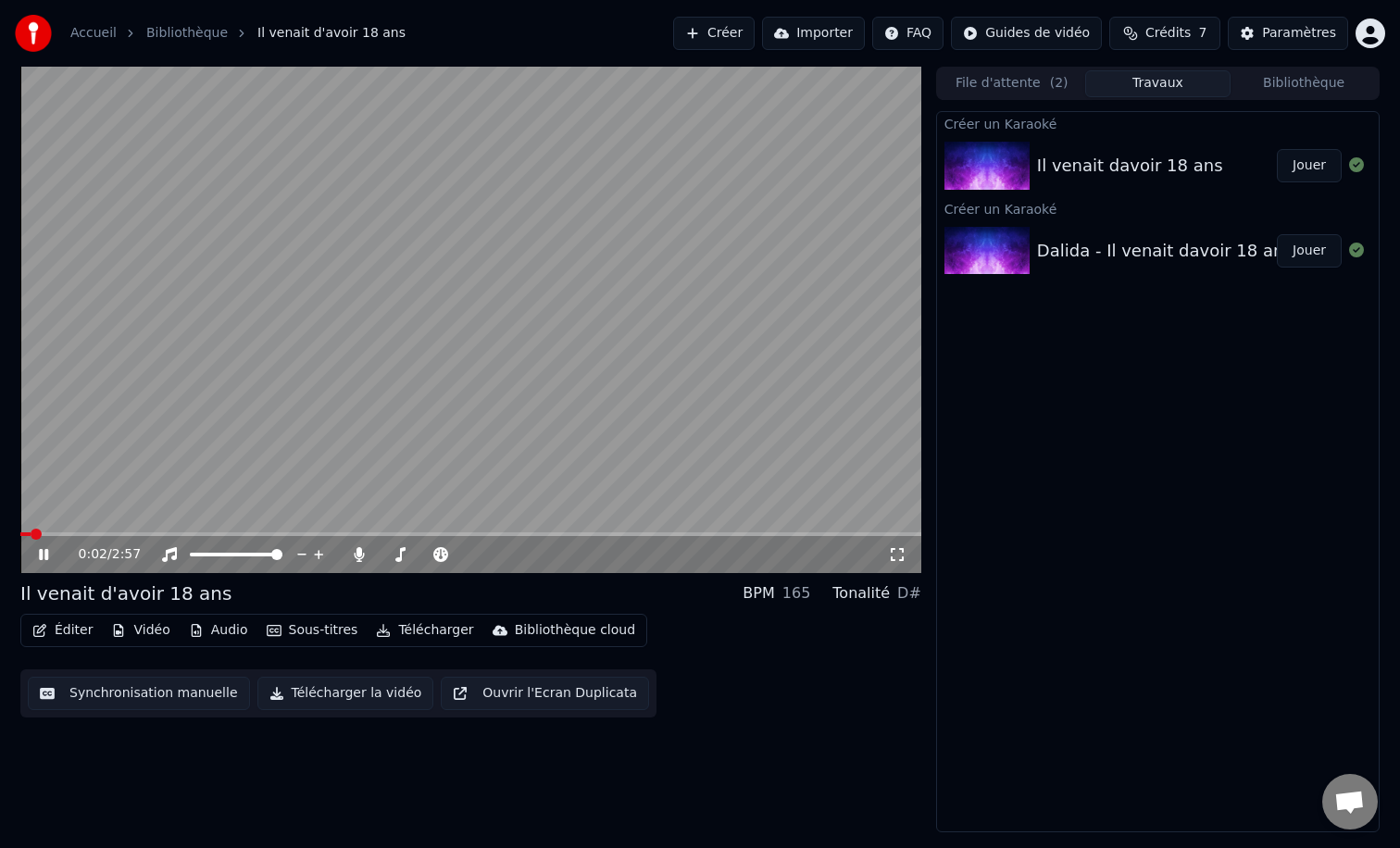
click at [30, 540] on span at bounding box center [36, 534] width 11 height 11
click at [70, 534] on span at bounding box center [72, 534] width 11 height 11
click at [127, 533] on span at bounding box center [76, 534] width 112 height 4
click at [110, 534] on span at bounding box center [116, 534] width 11 height 11
click at [46, 557] on icon at bounding box center [43, 555] width 9 height 11
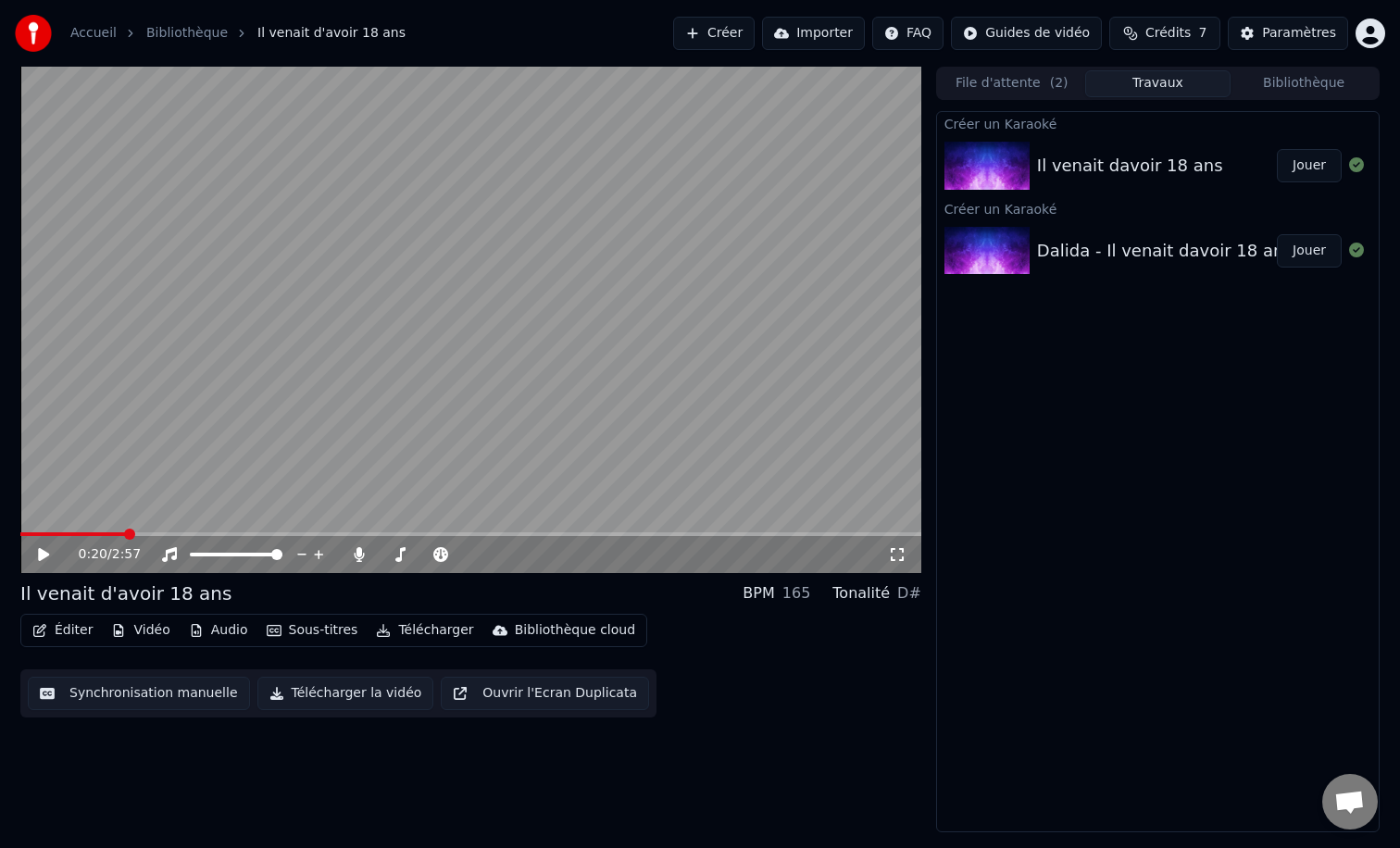
click at [69, 637] on button "Éditer" at bounding box center [61, 630] width 75 height 25
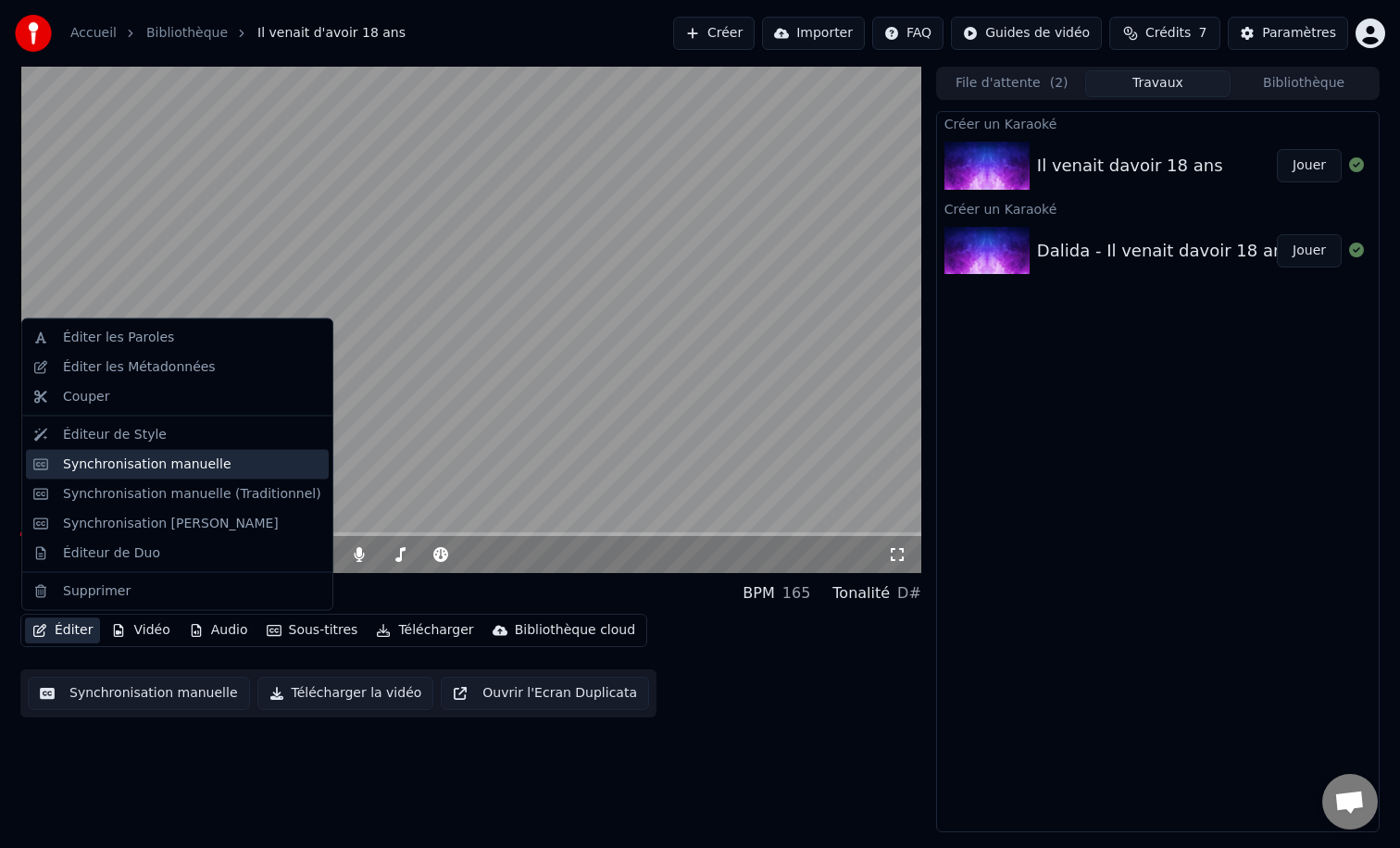
click at [118, 461] on div "Synchronisation manuelle" at bounding box center [147, 464] width 169 height 19
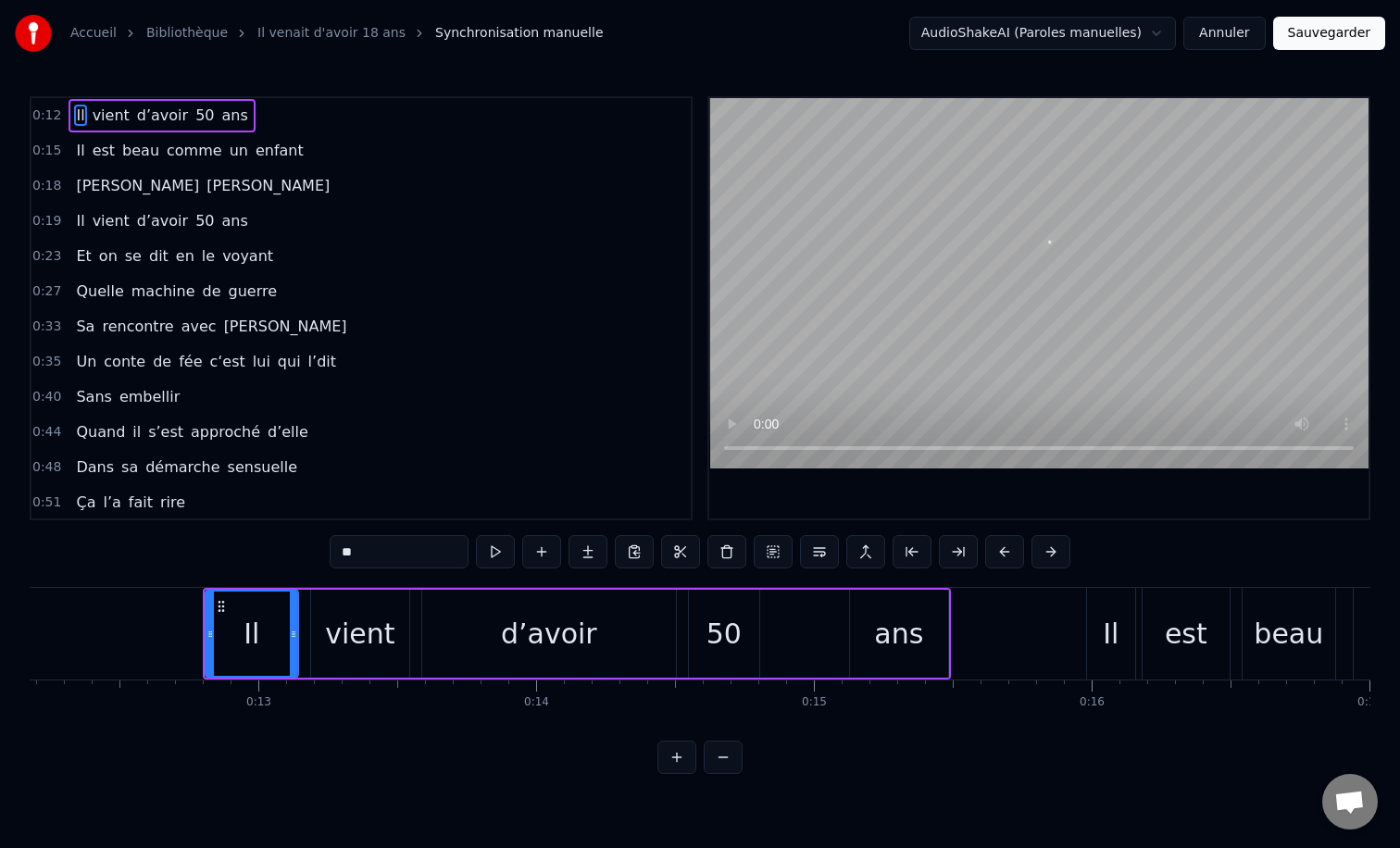
scroll to position [0, 3383]
click at [315, 608] on div "vient" at bounding box center [359, 633] width 98 height 88
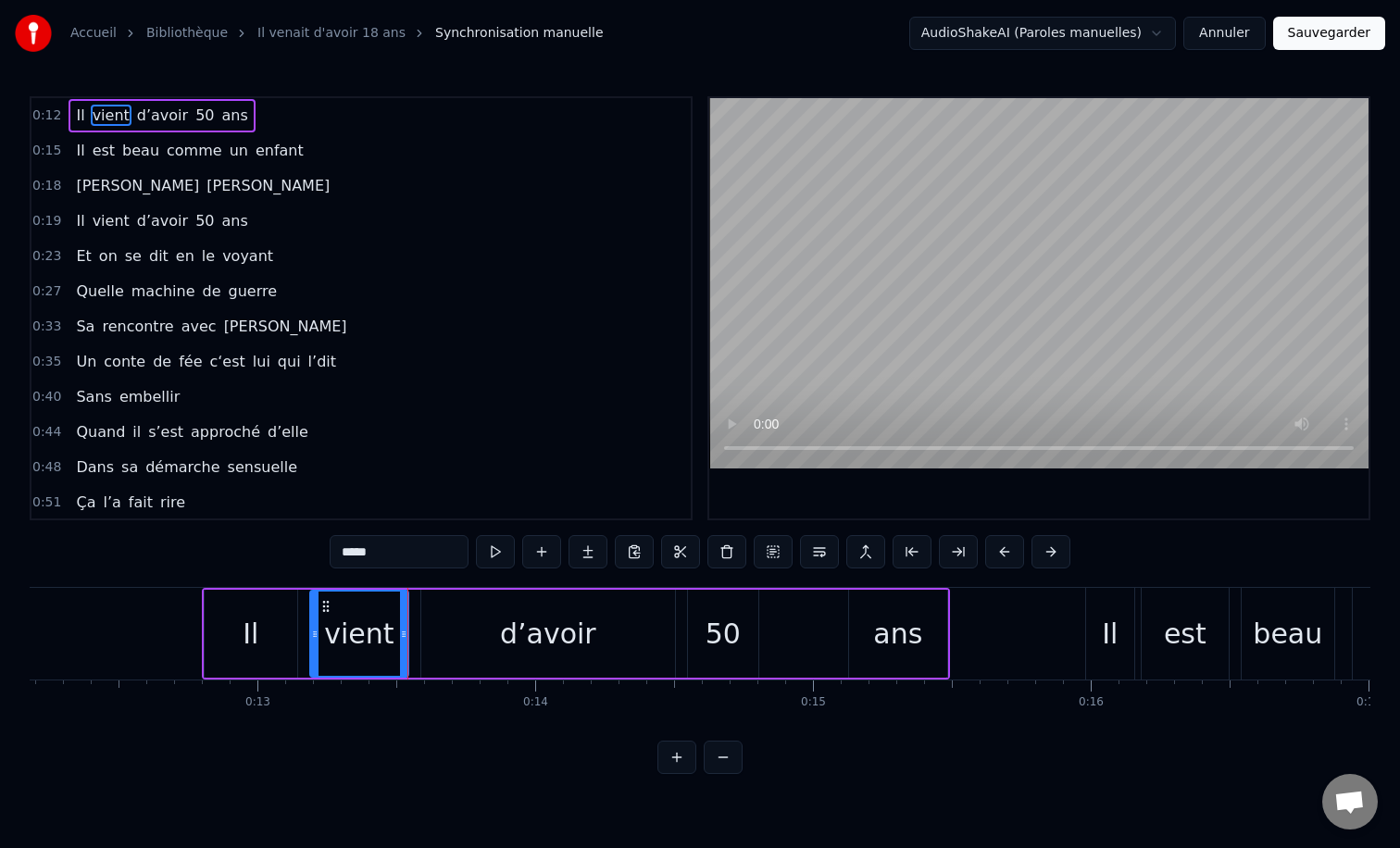
click at [475, 619] on div "d’avoir" at bounding box center [548, 633] width 254 height 88
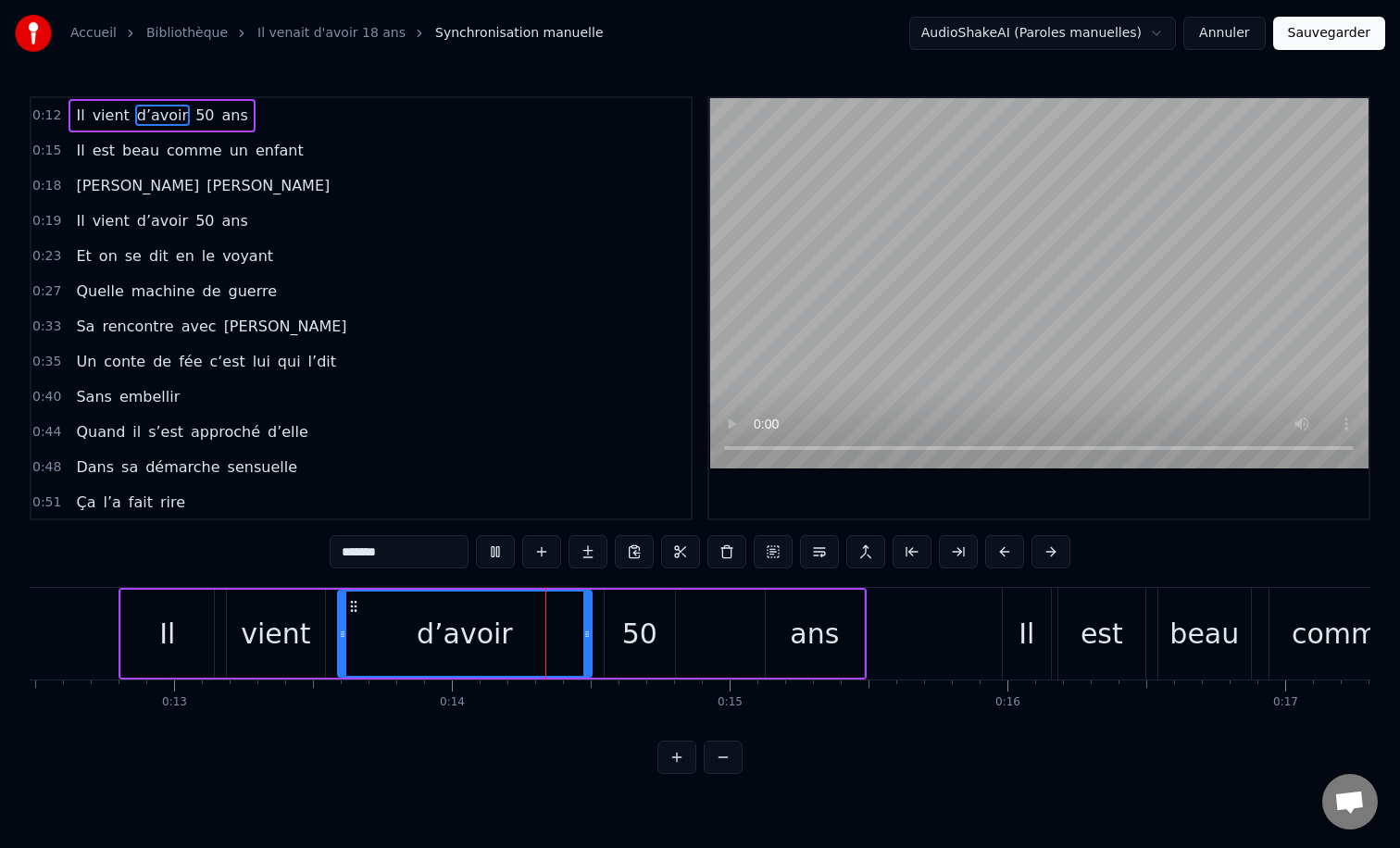
scroll to position [0, 3497]
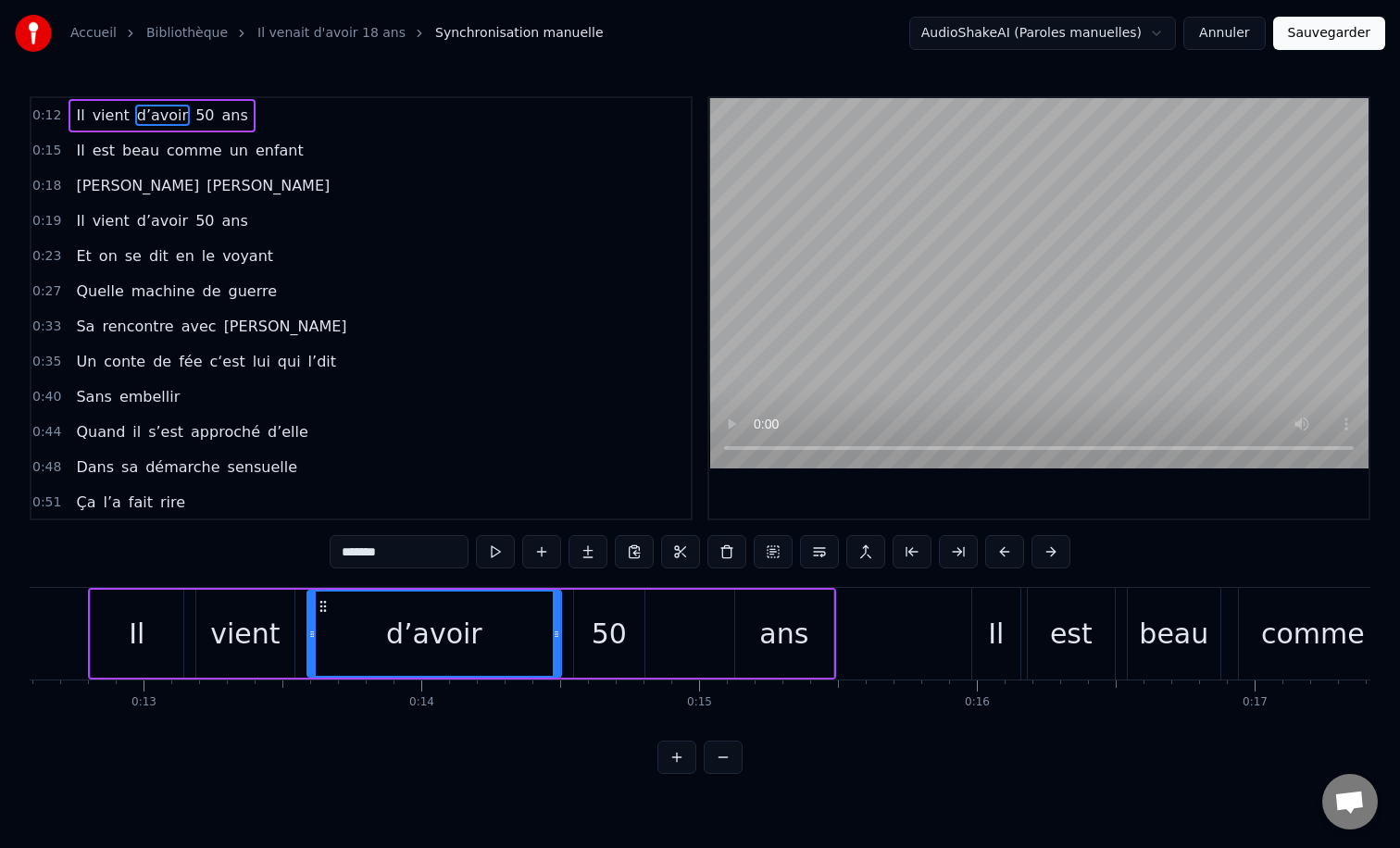
click at [582, 629] on div "50" at bounding box center [608, 633] width 71 height 88
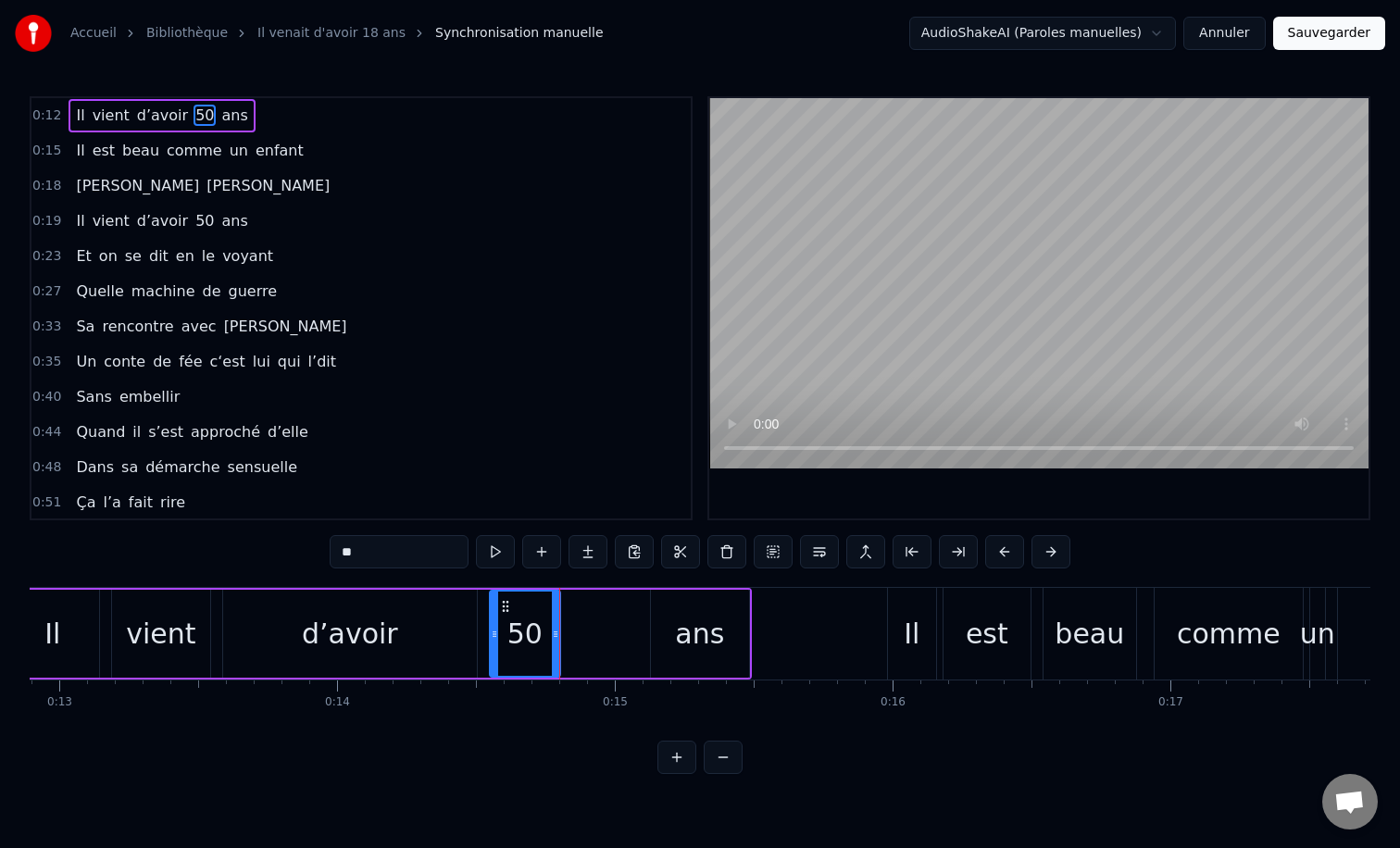
scroll to position [0, 3629]
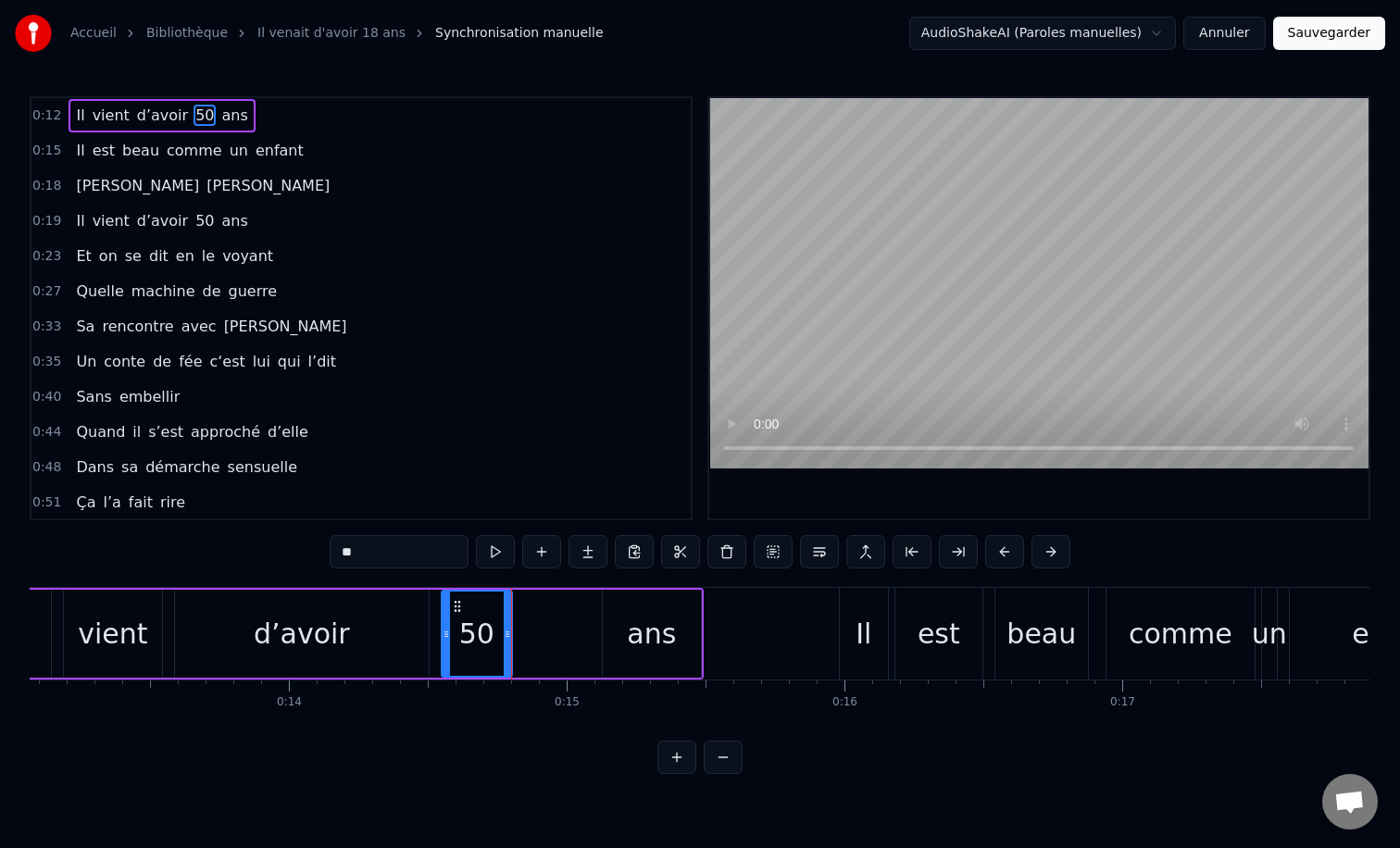
click at [608, 607] on div "ans" at bounding box center [652, 633] width 98 height 88
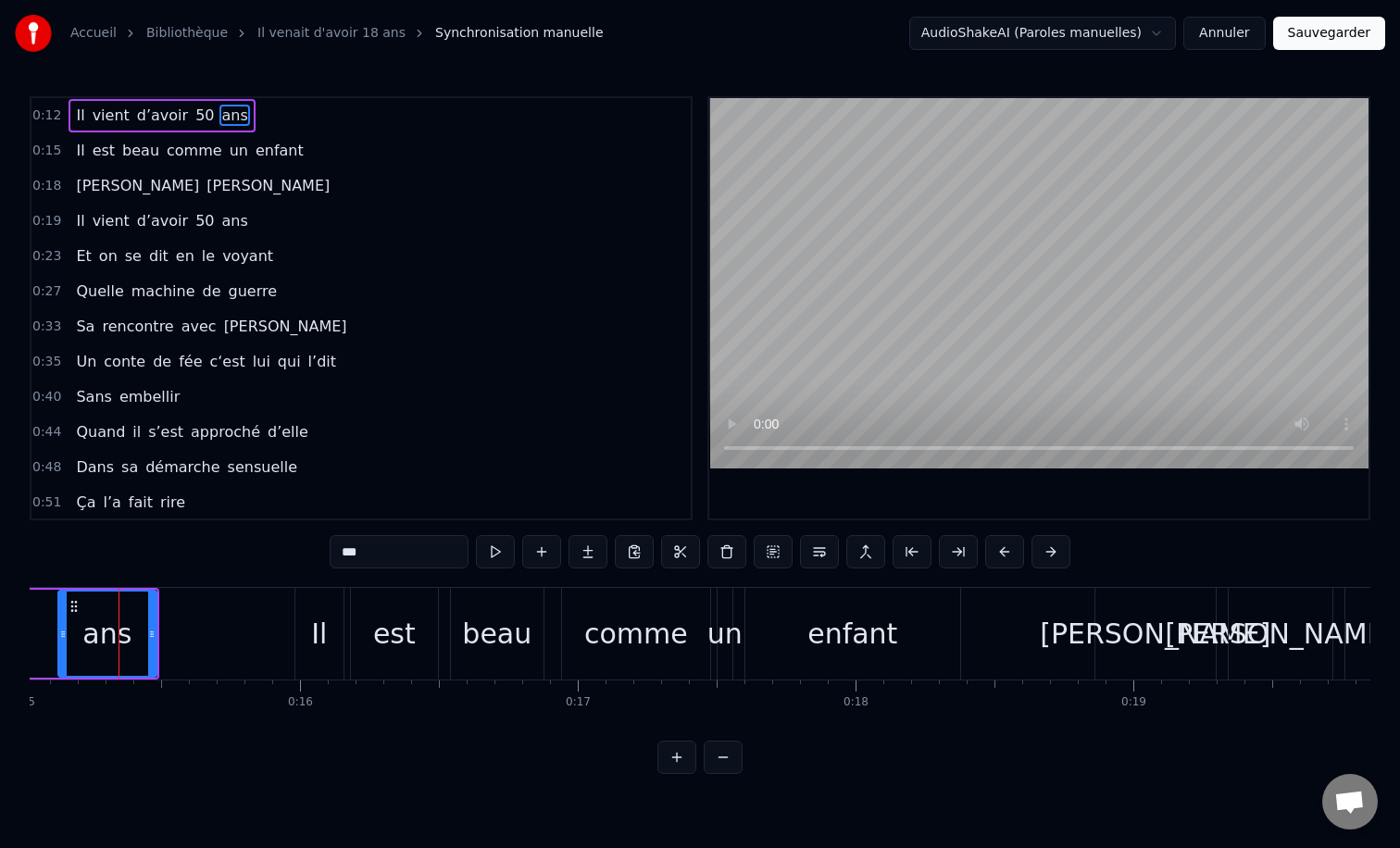
scroll to position [0, 4188]
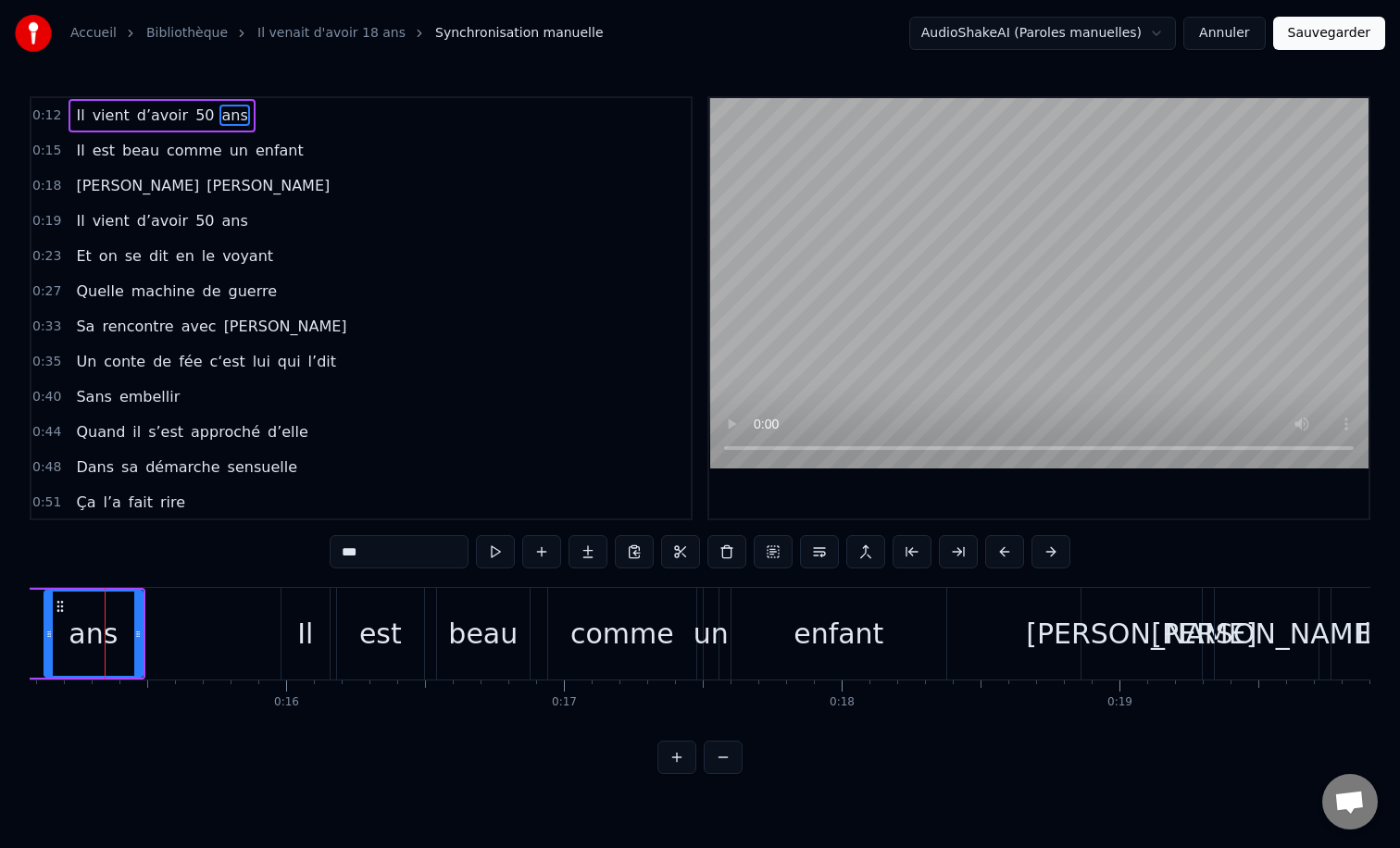
click at [300, 638] on div "Il" at bounding box center [305, 634] width 16 height 42
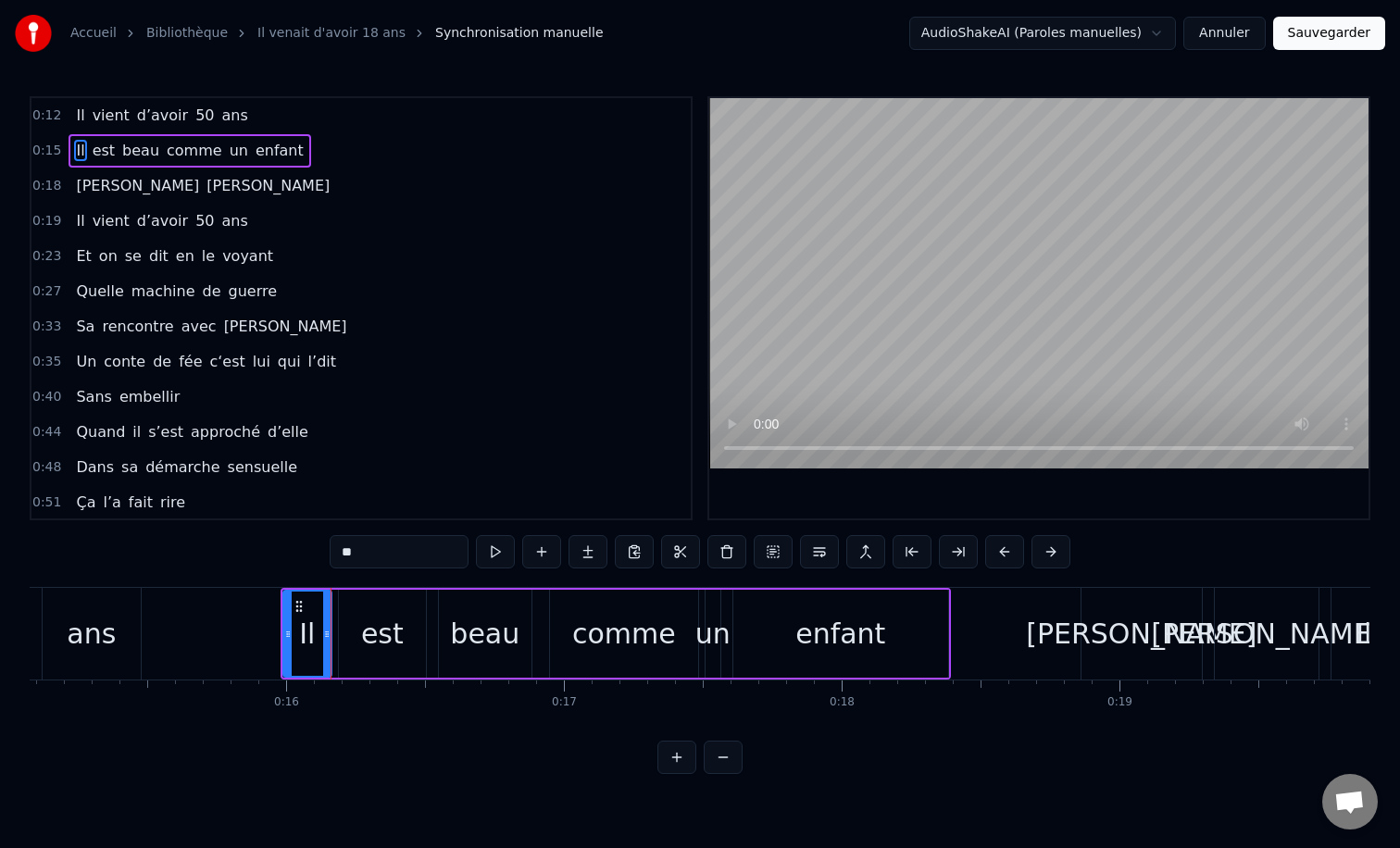
click at [341, 637] on div "est" at bounding box center [382, 633] width 87 height 88
click at [459, 633] on div "beau" at bounding box center [485, 634] width 70 height 42
click at [595, 616] on div "comme" at bounding box center [625, 634] width 104 height 42
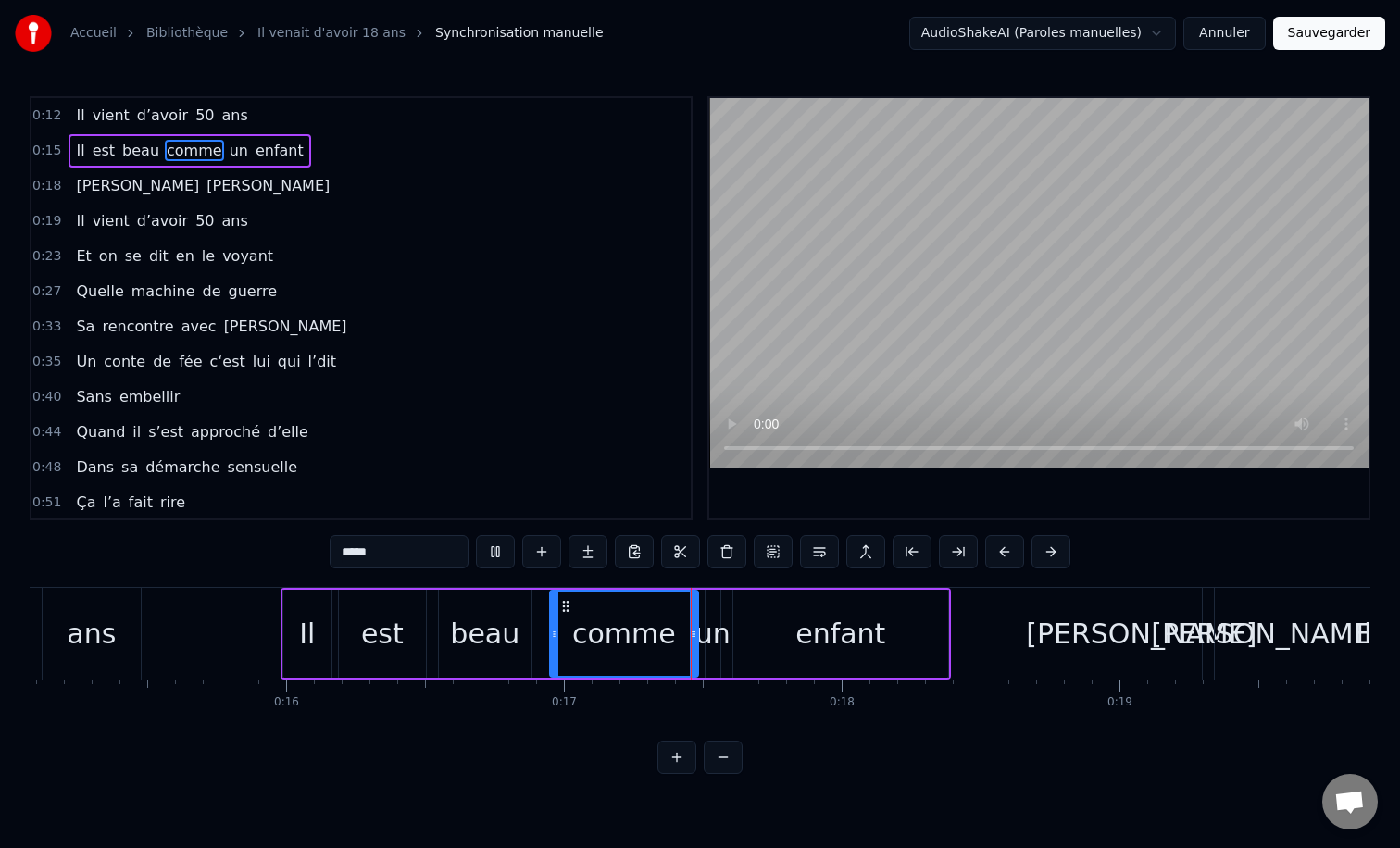
click at [831, 611] on div "enfant" at bounding box center [841, 633] width 215 height 88
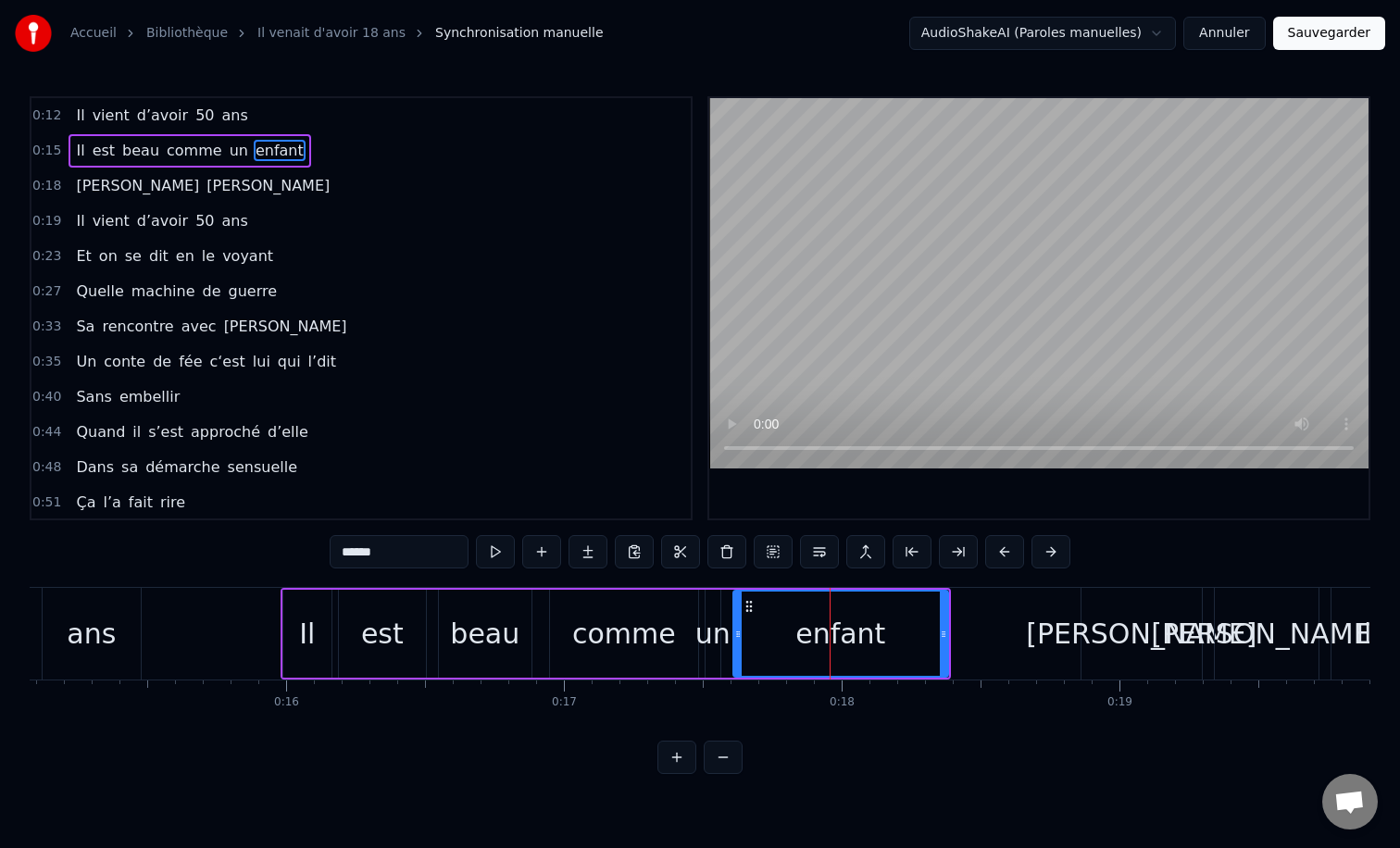
click at [697, 628] on div "un" at bounding box center [712, 634] width 35 height 42
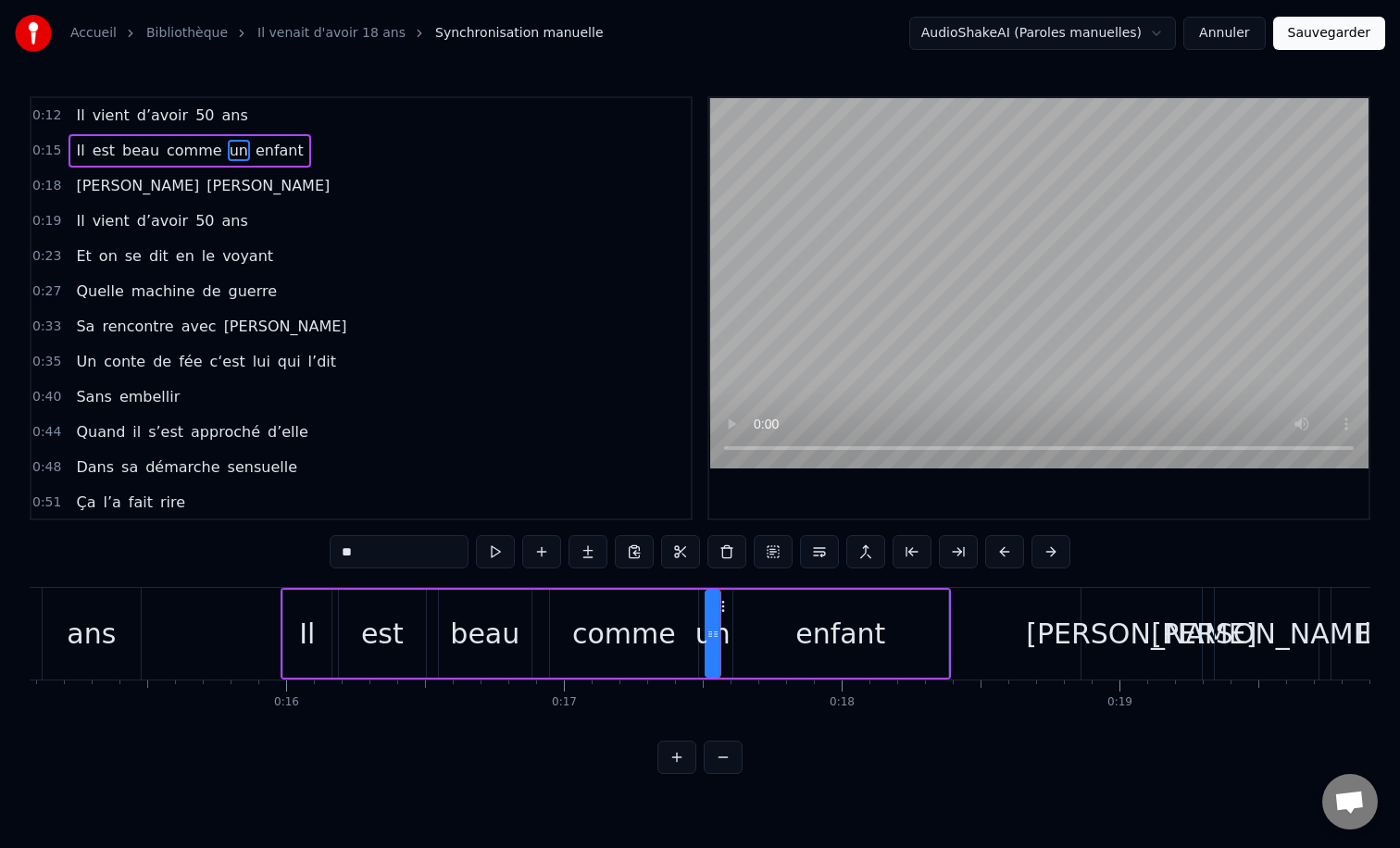
click at [795, 621] on div "enfant" at bounding box center [841, 633] width 215 height 88
type input "******"
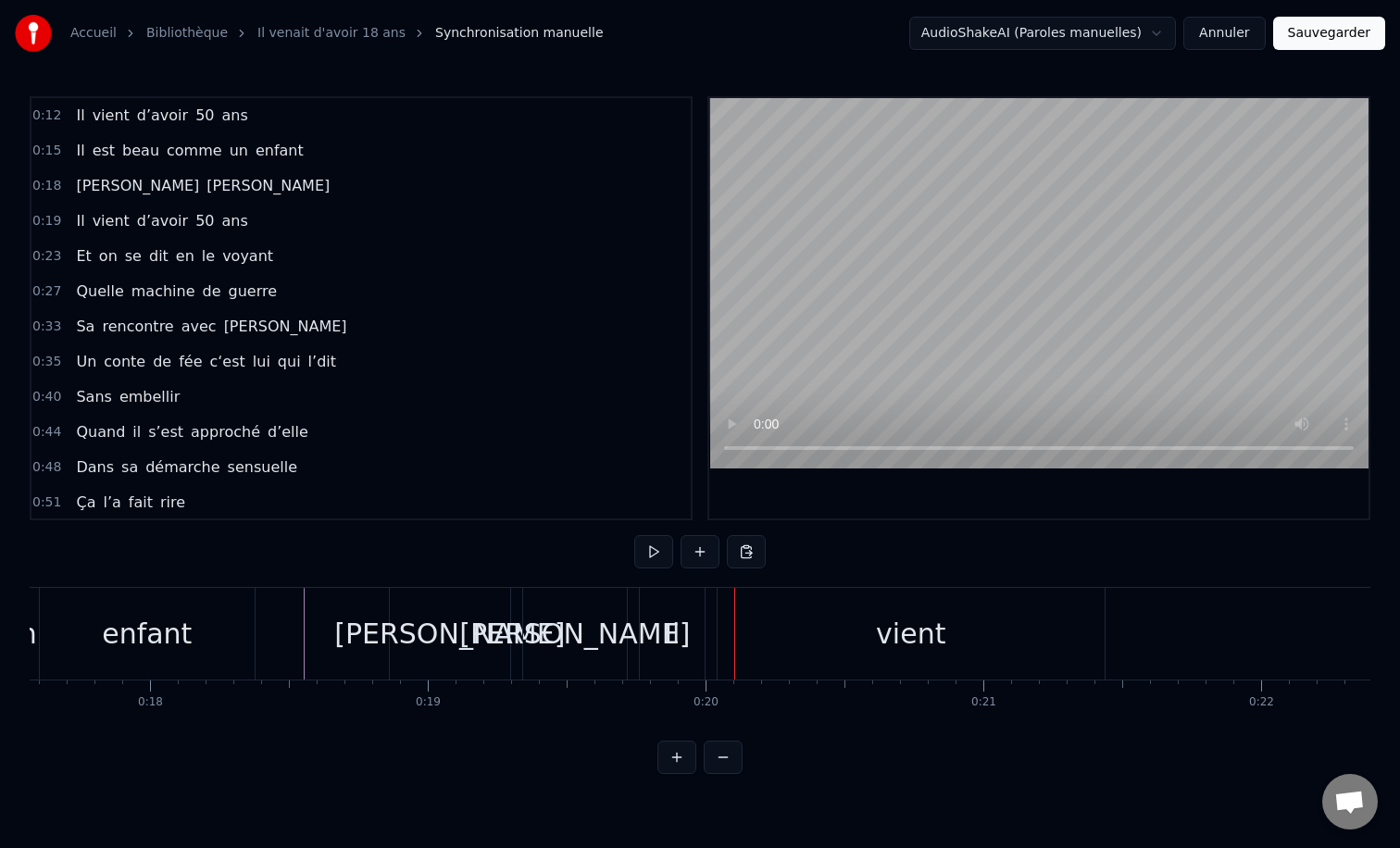
scroll to position [0, 4882]
click at [390, 618] on div "[PERSON_NAME]" at bounding box center [447, 633] width 121 height 91
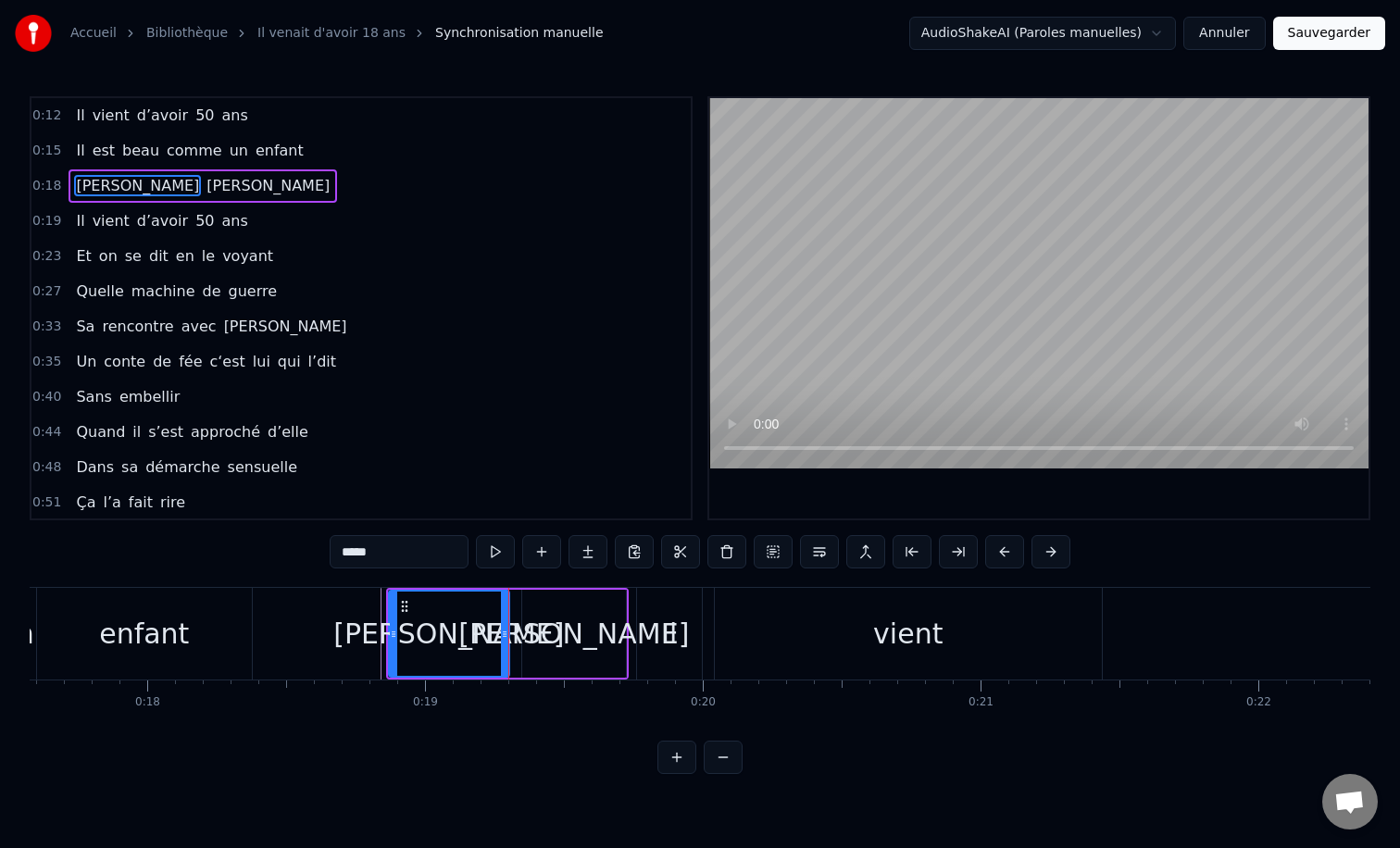
click at [574, 639] on div "[PERSON_NAME]" at bounding box center [574, 634] width 230 height 42
type input "******"
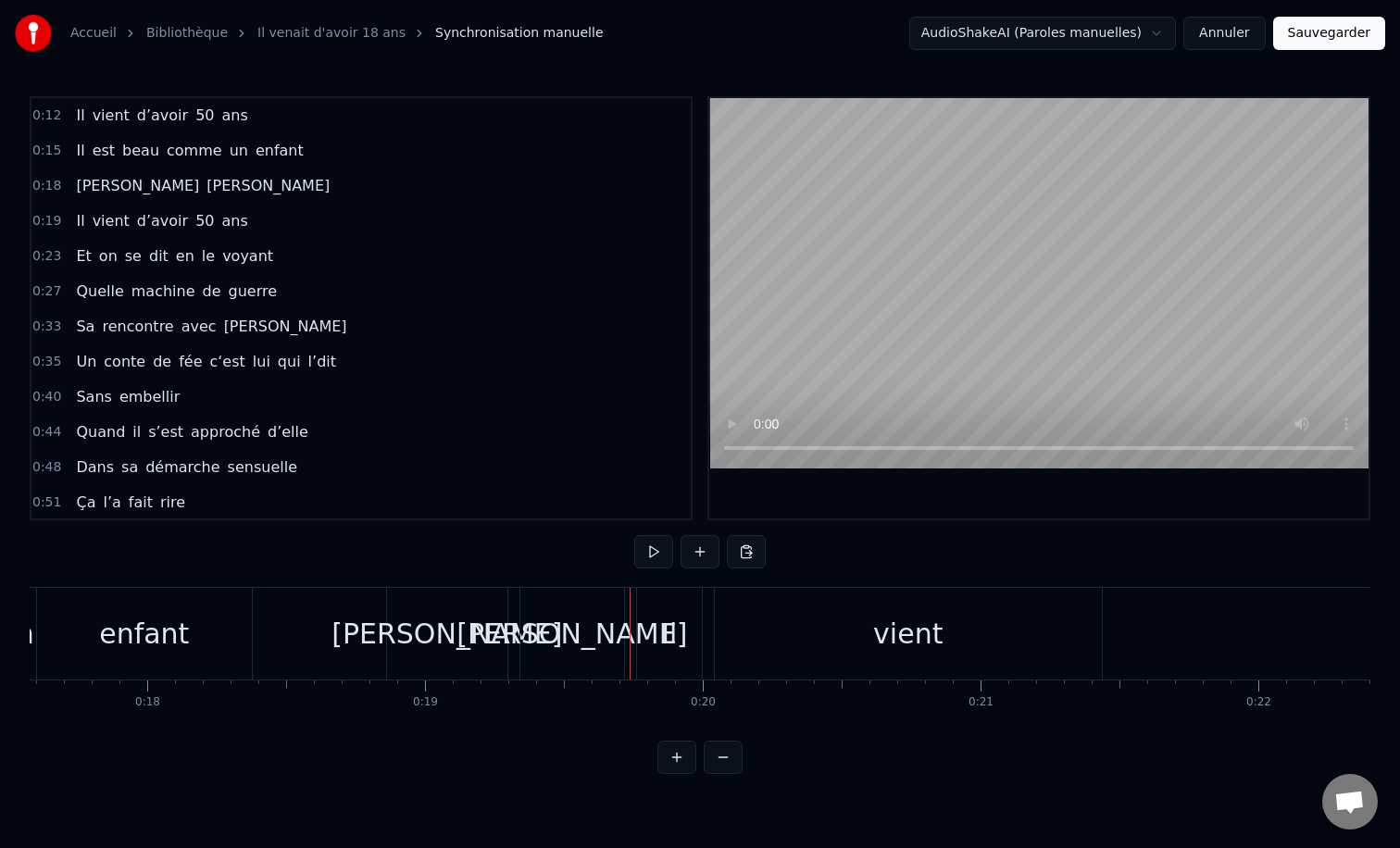
click at [647, 627] on div "Il" at bounding box center [669, 633] width 65 height 91
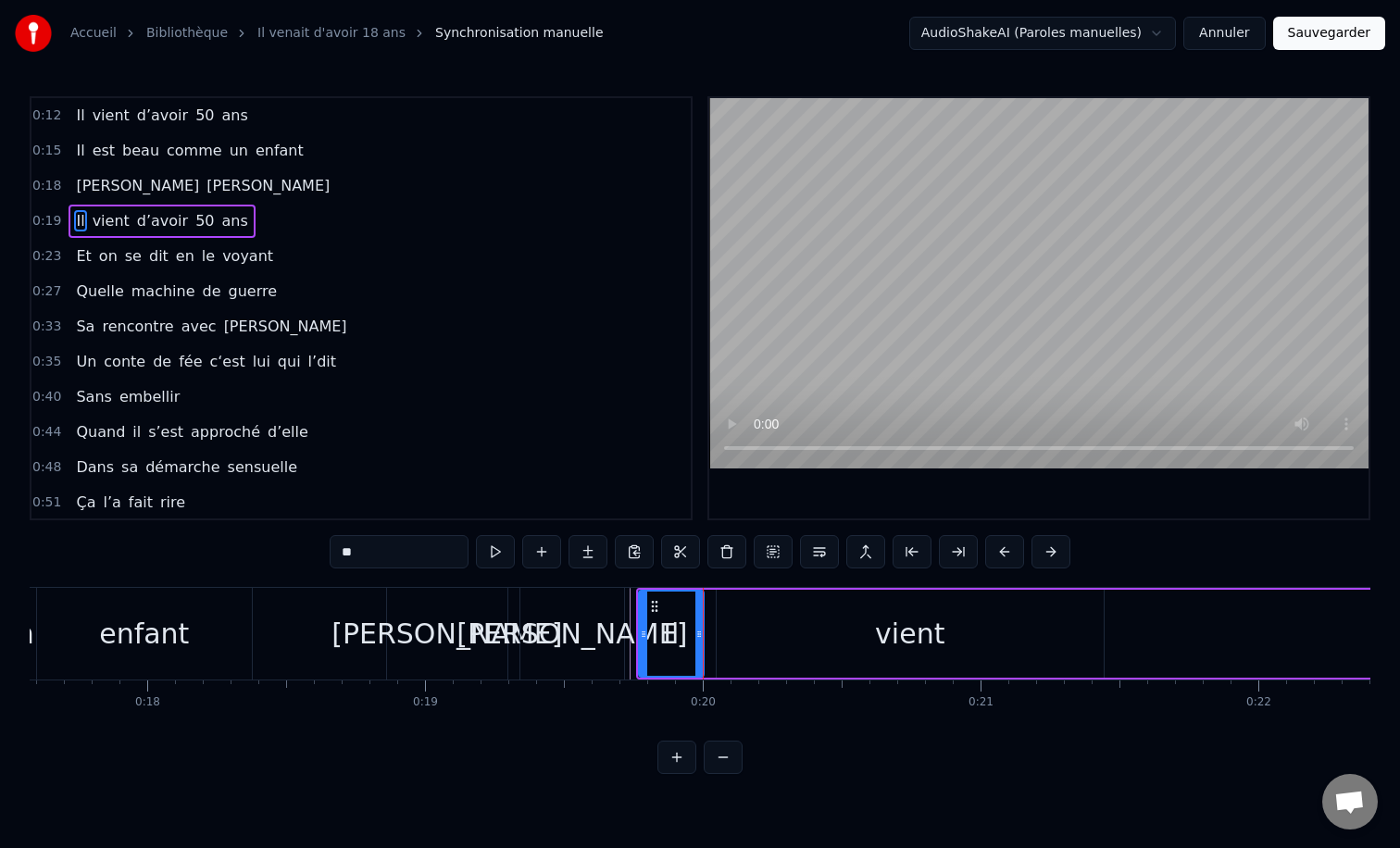
click at [758, 638] on div "vient" at bounding box center [910, 633] width 387 height 88
type input "*****"
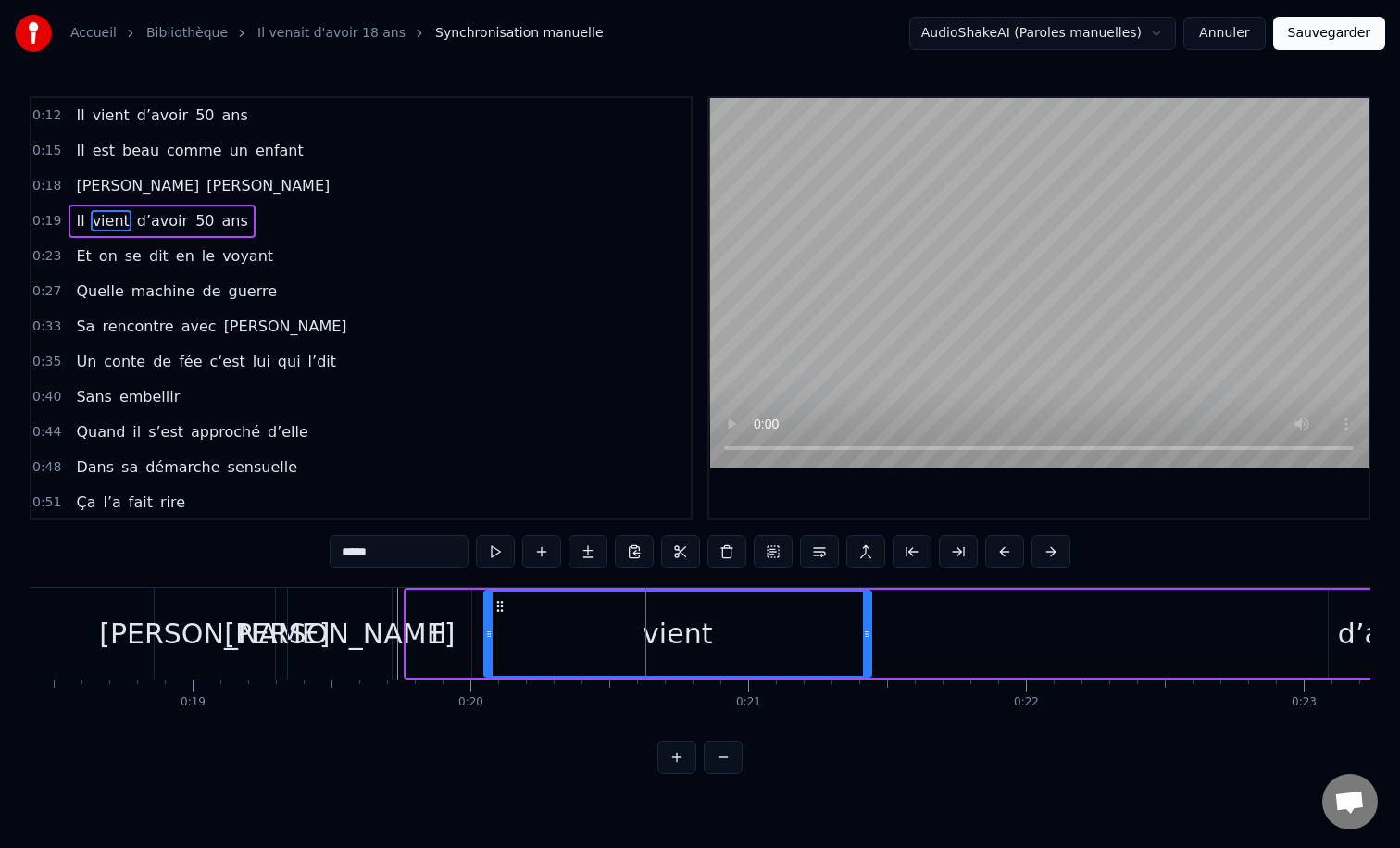
scroll to position [0, 5120]
drag, startPoint x: 804, startPoint y: 636, endPoint x: 968, endPoint y: 622, distance: 164.6
click at [1019, 626] on div "Il vient d’avoir 50 ans" at bounding box center [953, 633] width 1109 height 91
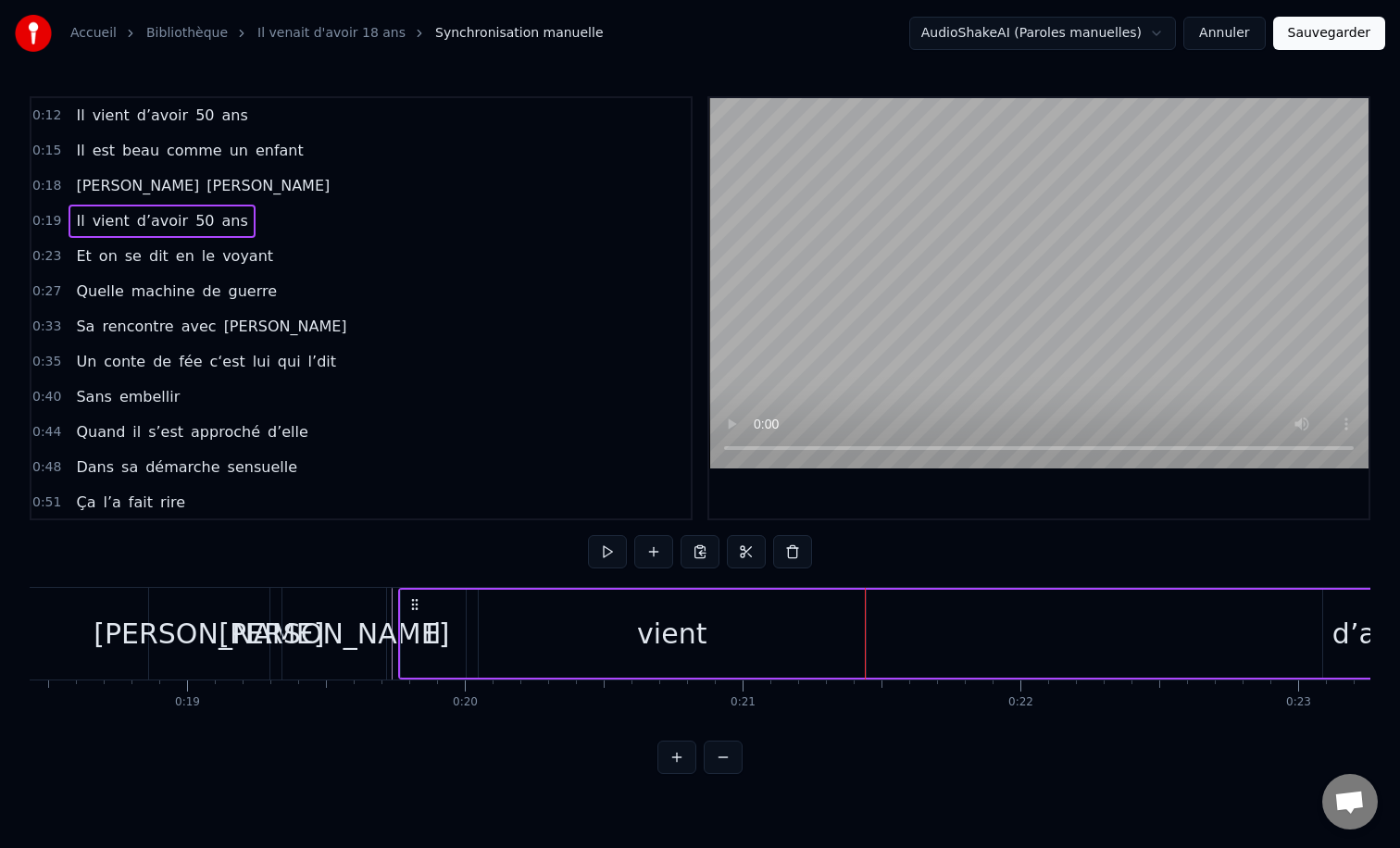
drag, startPoint x: 838, startPoint y: 619, endPoint x: 877, endPoint y: 620, distance: 39.0
click at [877, 620] on div "Il vient d’avoir 50 ans" at bounding box center [953, 633] width 1109 height 91
click at [538, 628] on div "vient" at bounding box center [672, 633] width 387 height 88
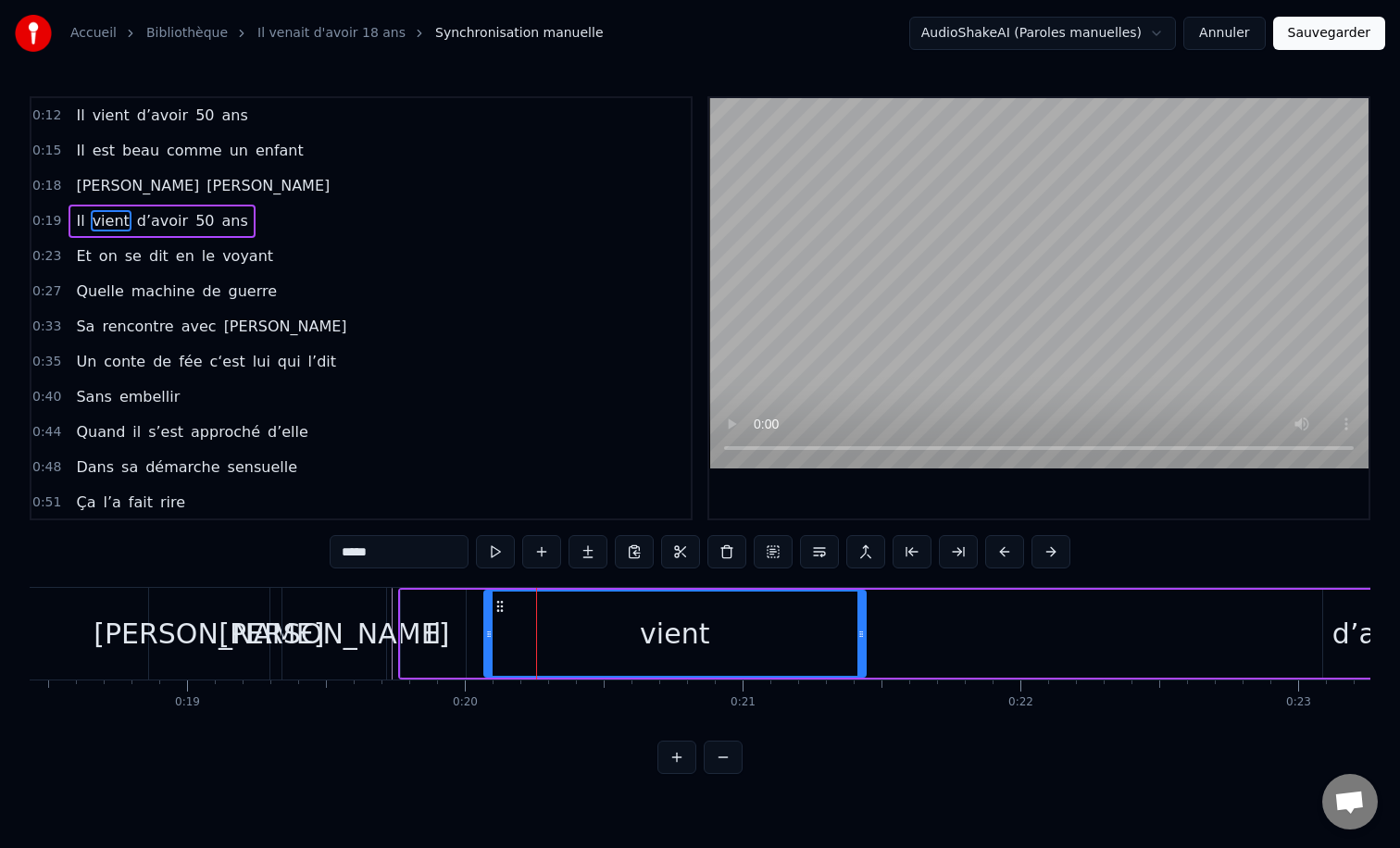
click at [486, 619] on div at bounding box center [489, 633] width 8 height 84
click at [486, 619] on div at bounding box center [485, 633] width 8 height 84
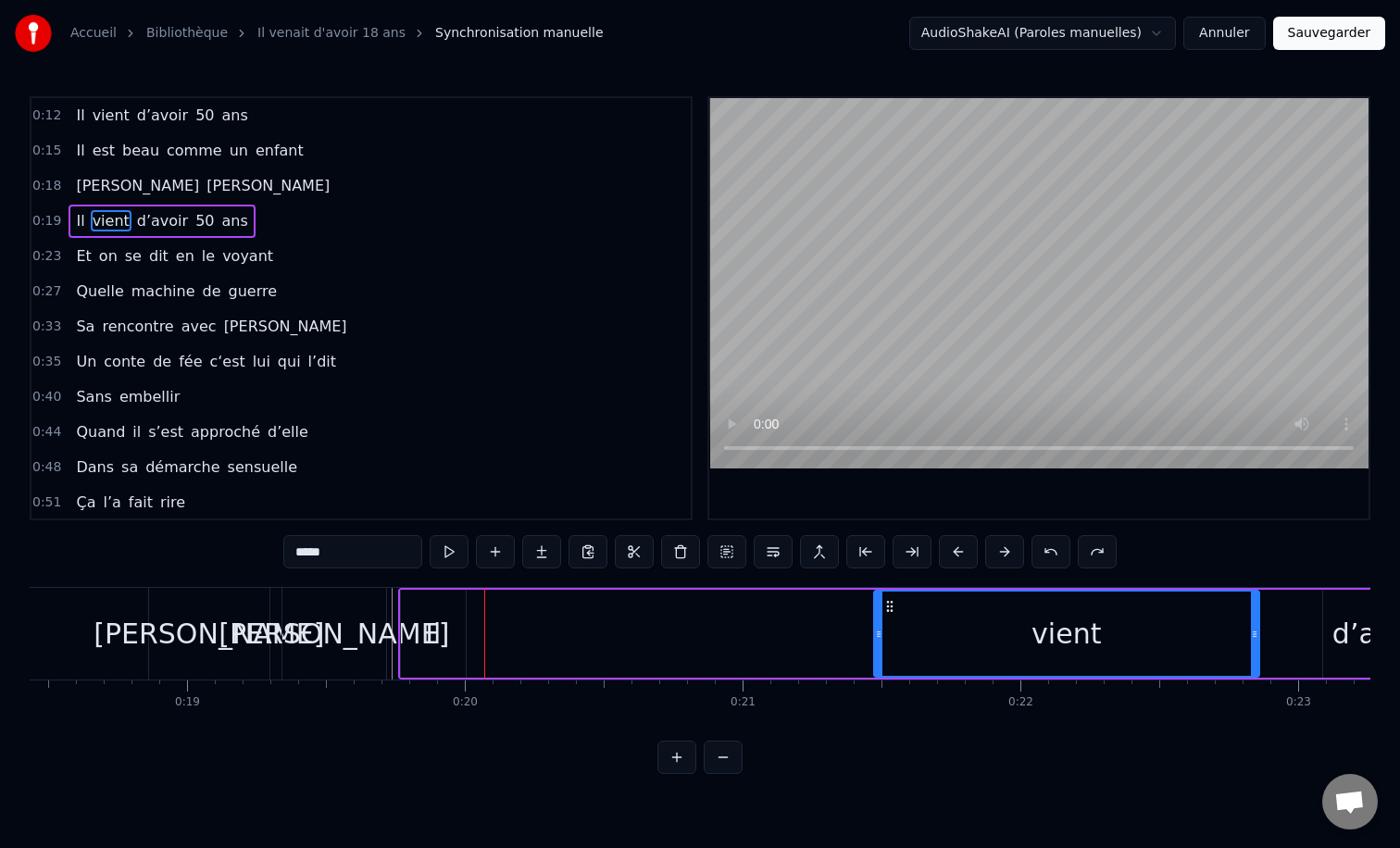
drag, startPoint x: 498, startPoint y: 606, endPoint x: 892, endPoint y: 600, distance: 394.0
click at [892, 600] on icon at bounding box center [890, 607] width 15 height 15
click at [431, 613] on div "Il" at bounding box center [432, 634] width 16 height 42
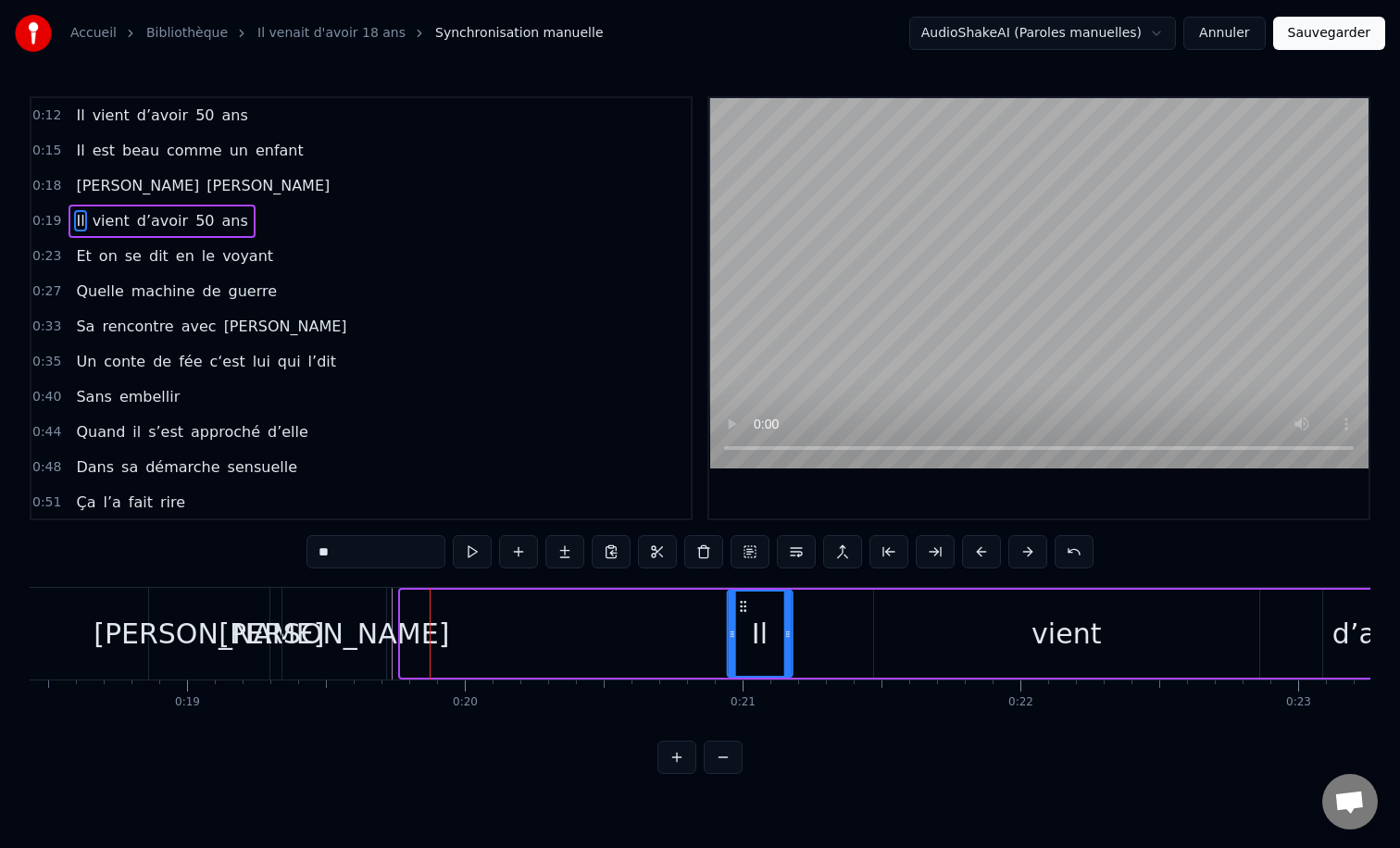
drag, startPoint x: 417, startPoint y: 607, endPoint x: 743, endPoint y: 609, distance: 326.0
click at [743, 609] on icon at bounding box center [742, 607] width 15 height 15
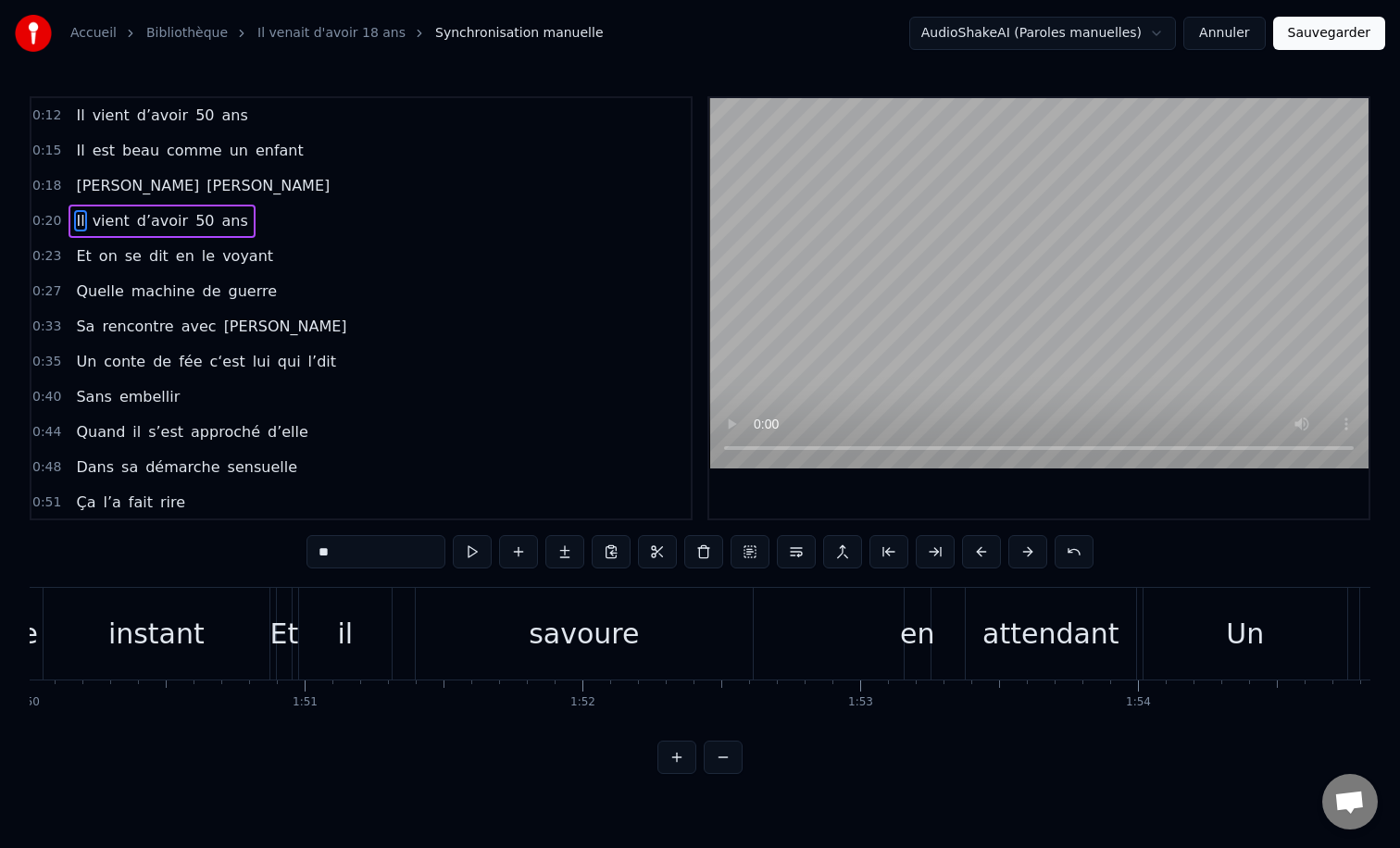
scroll to position [0, 31792]
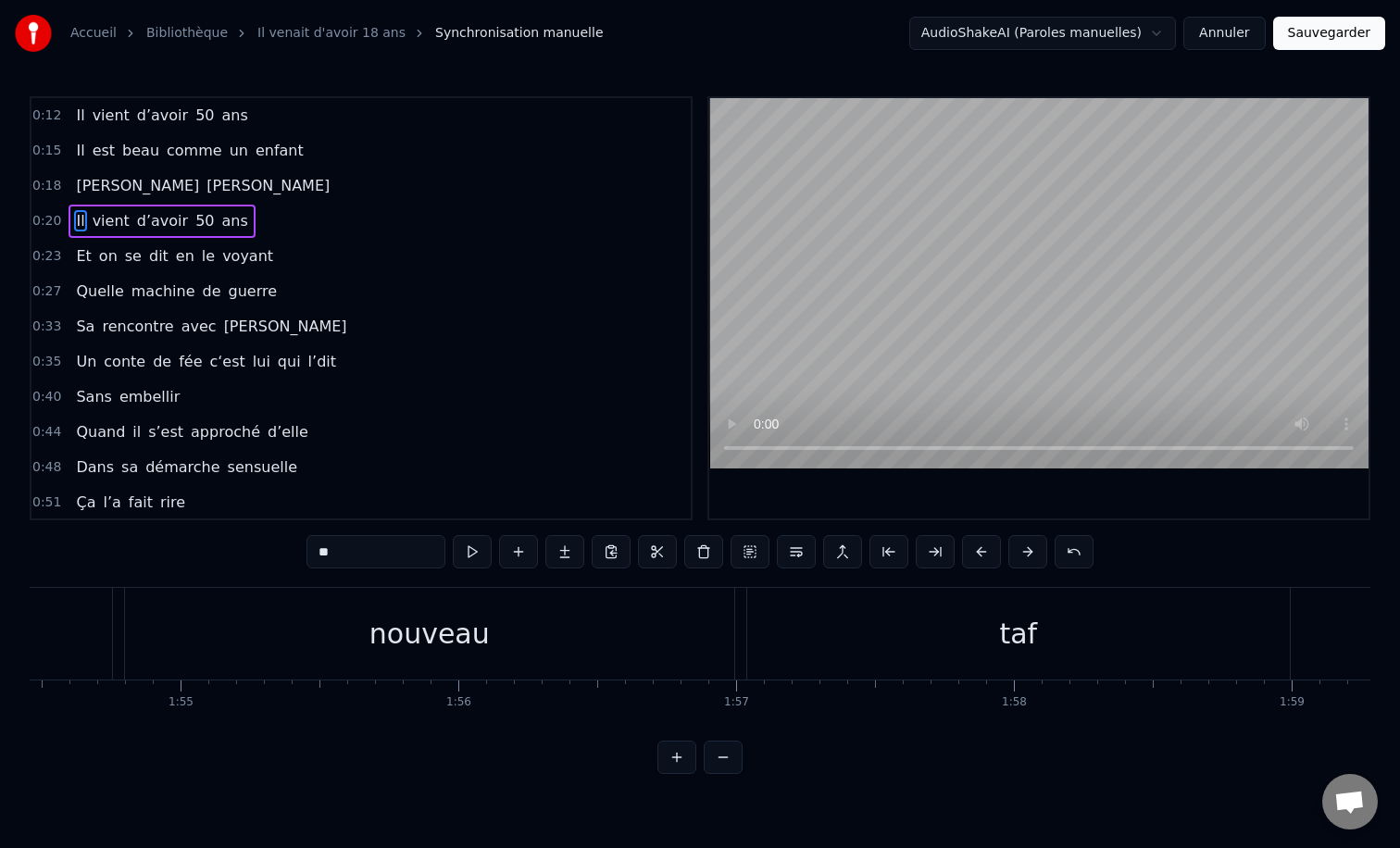
click at [748, 771] on div "0:12 Il vient d’avoir 50 ans 0:15 Il est beau comme un enfant 0:18 [PERSON_NAME…" at bounding box center [699, 435] width 1341 height 677
click at [738, 767] on button at bounding box center [723, 757] width 39 height 33
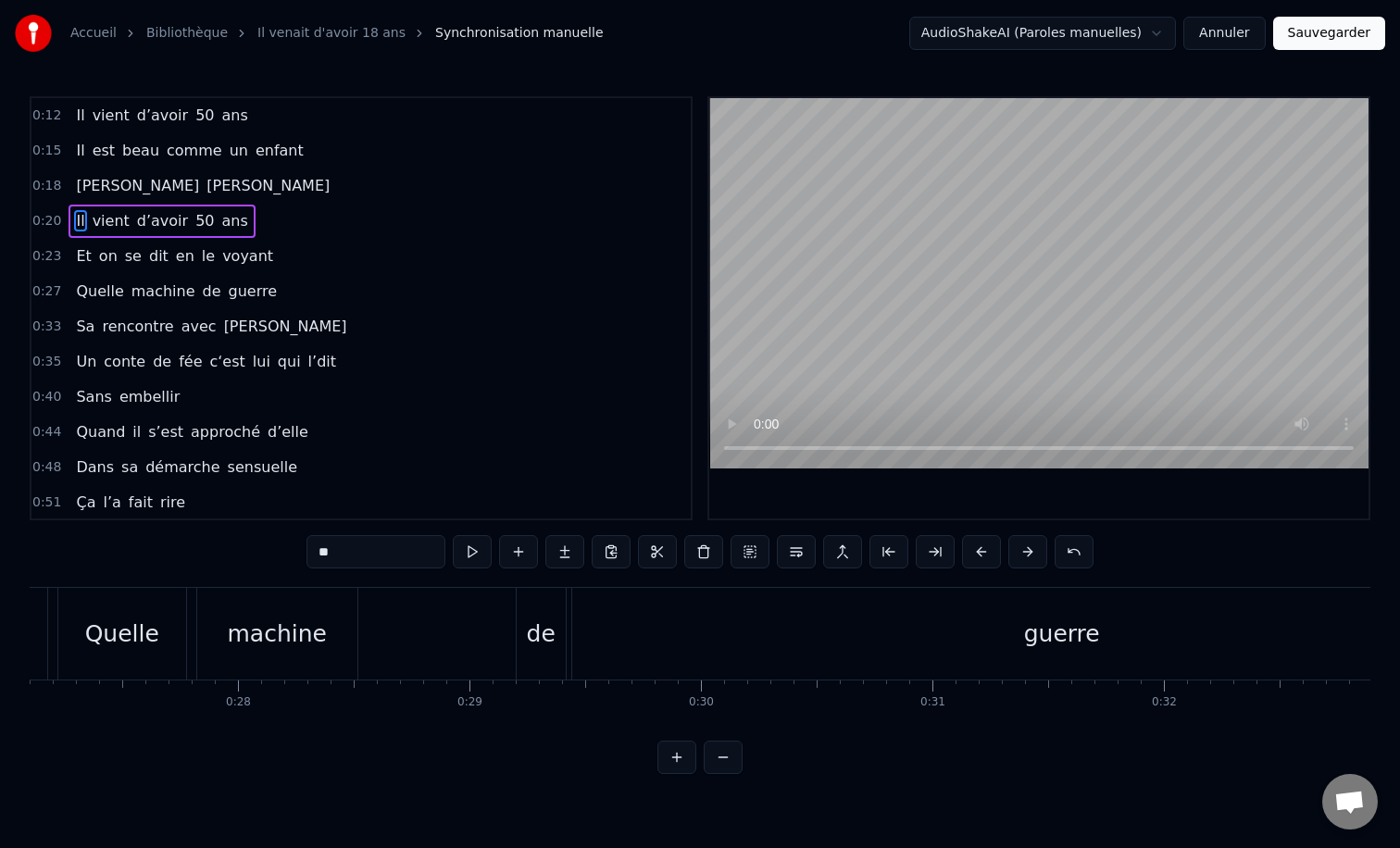
click at [728, 750] on button at bounding box center [723, 757] width 39 height 33
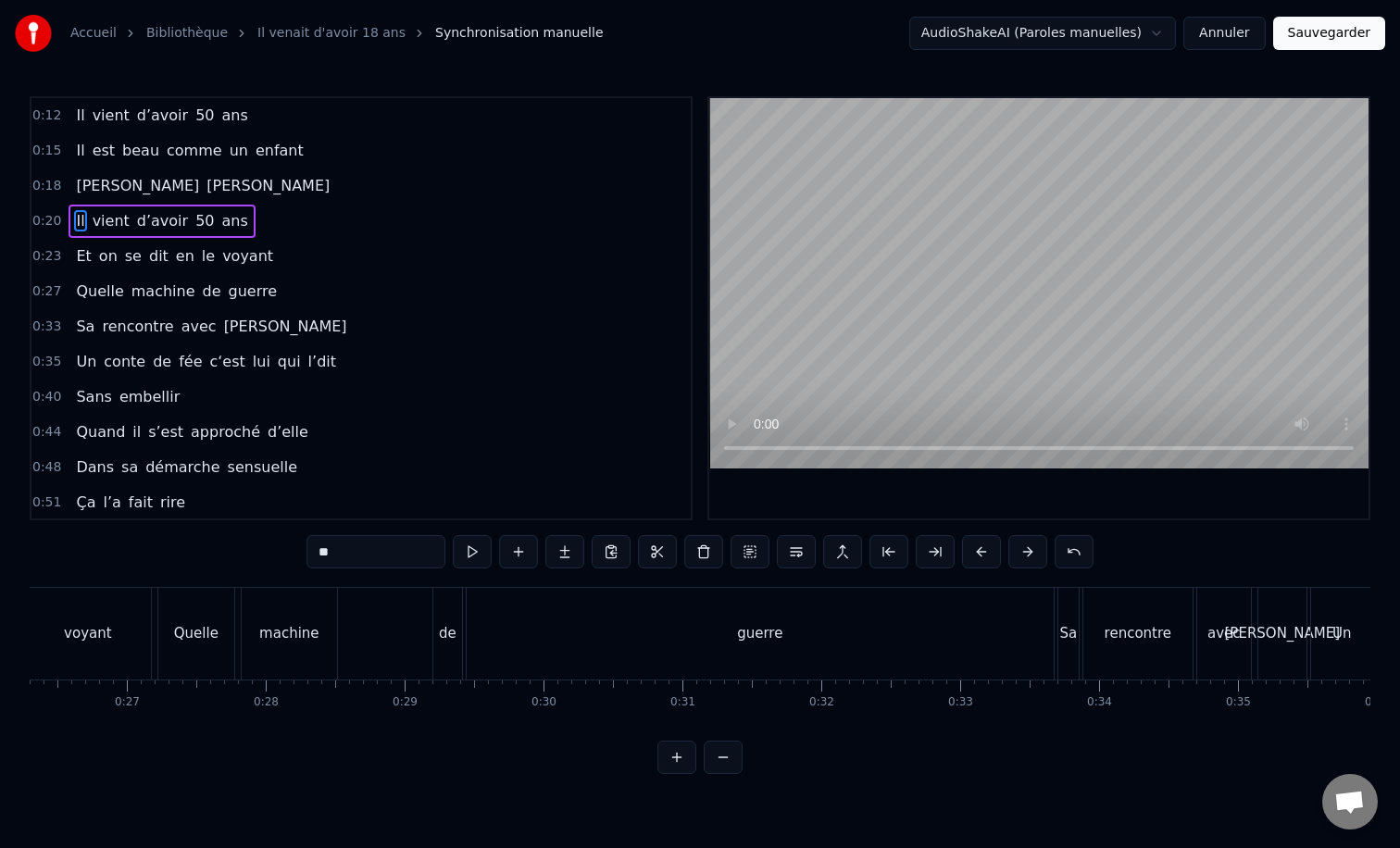
click at [728, 750] on button at bounding box center [723, 757] width 39 height 33
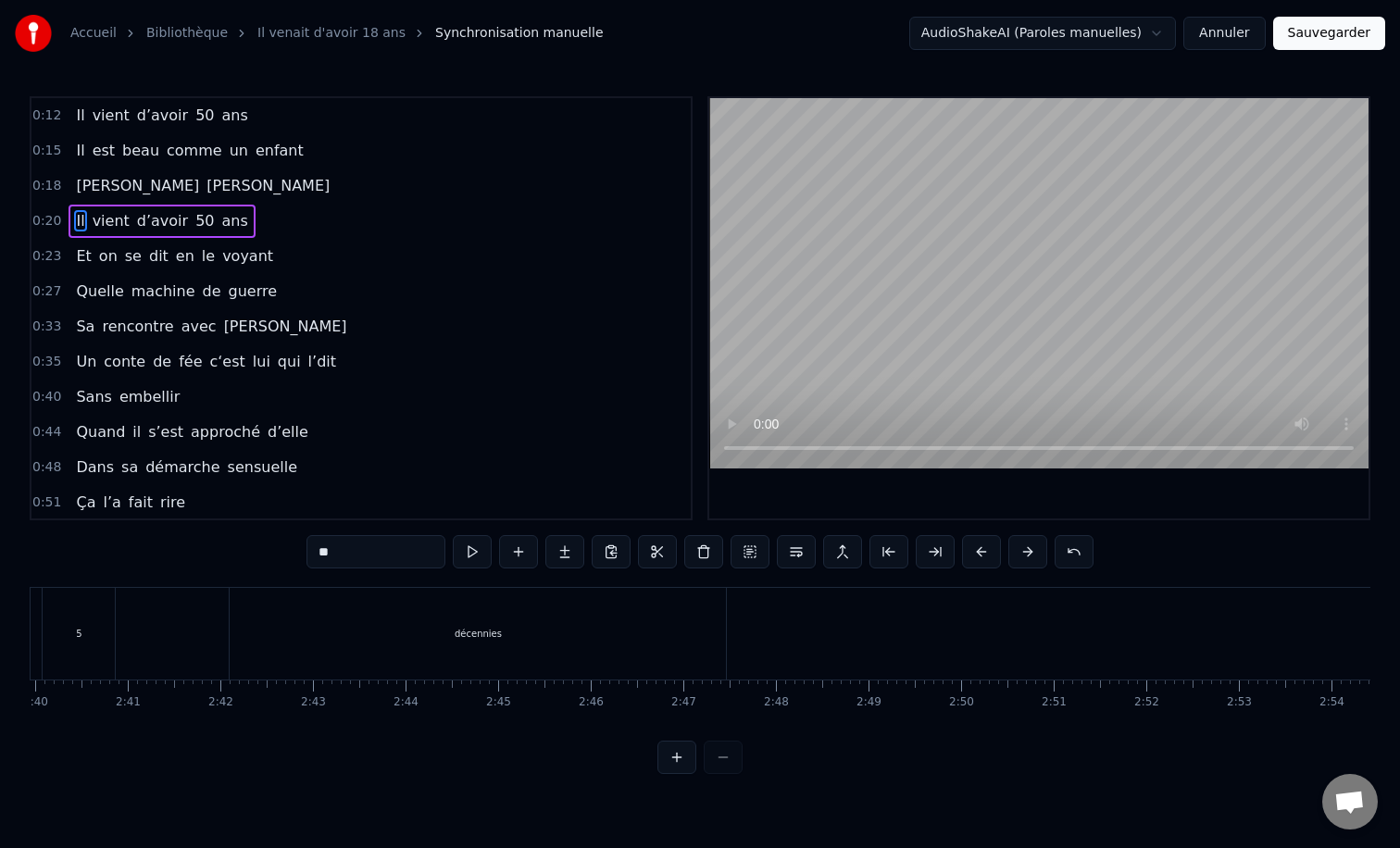
scroll to position [0, 14981]
click at [355, 604] on div "décennies" at bounding box center [305, 633] width 496 height 91
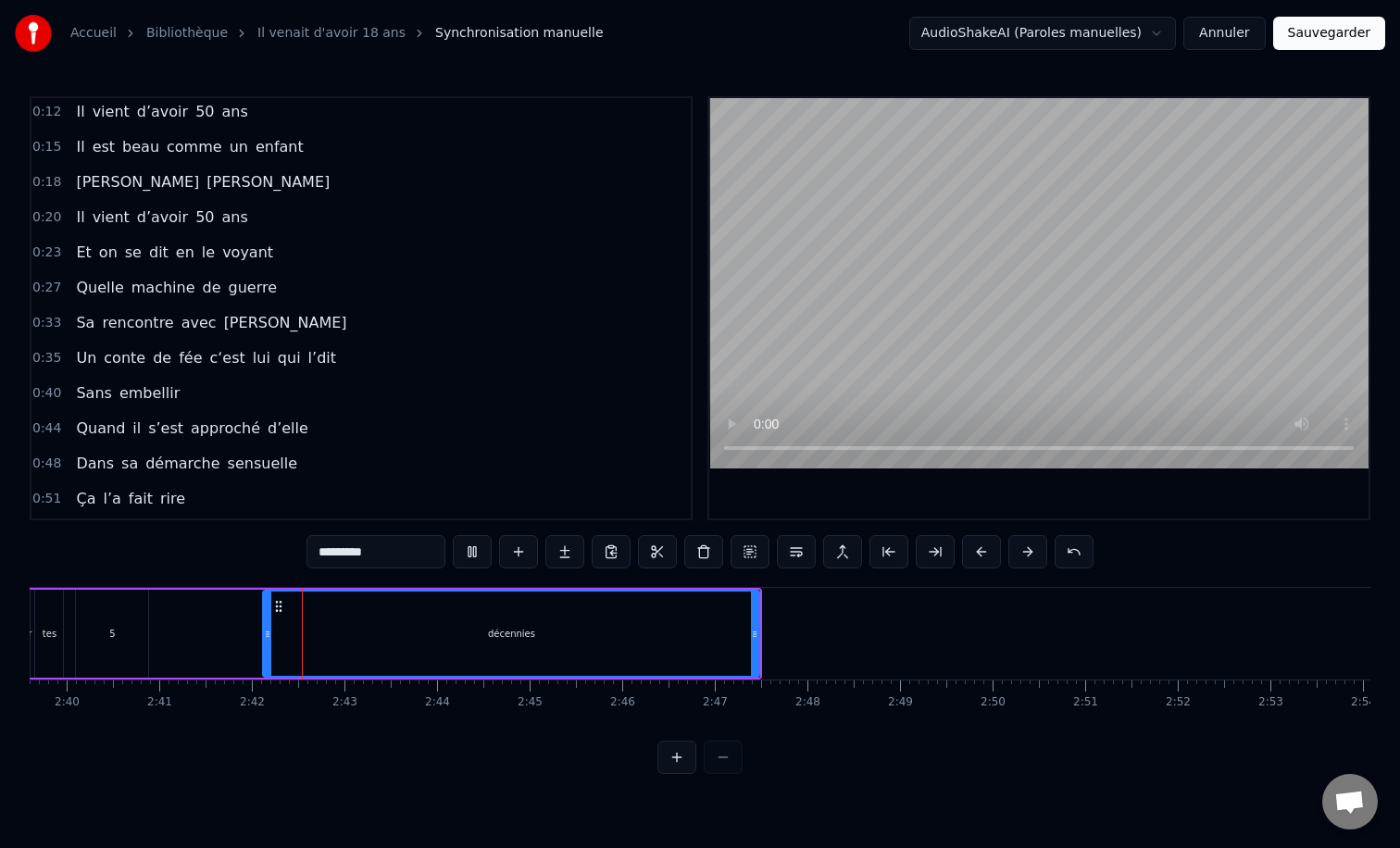
scroll to position [0, 14915]
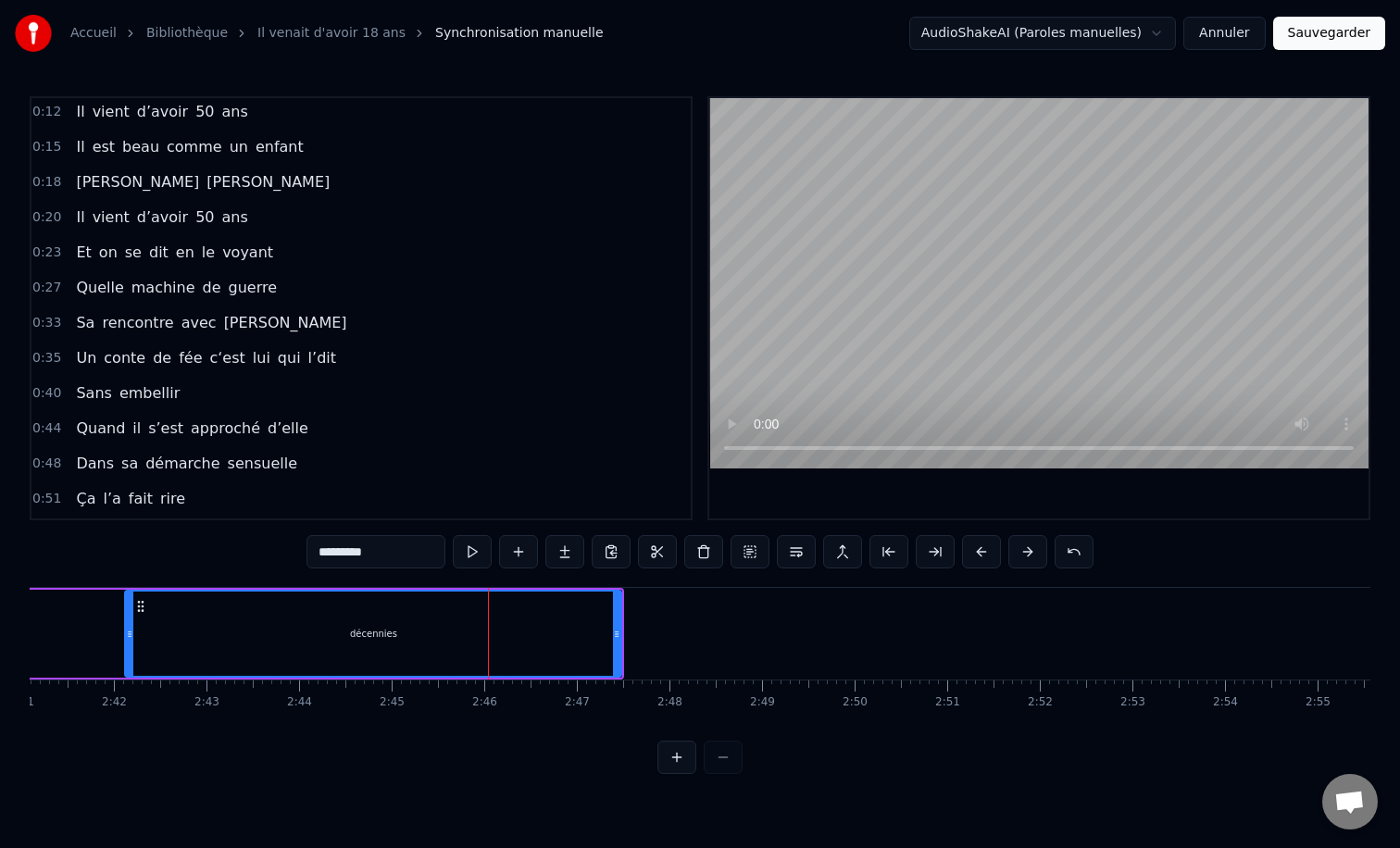
click at [156, 598] on div "décennies" at bounding box center [373, 633] width 494 height 84
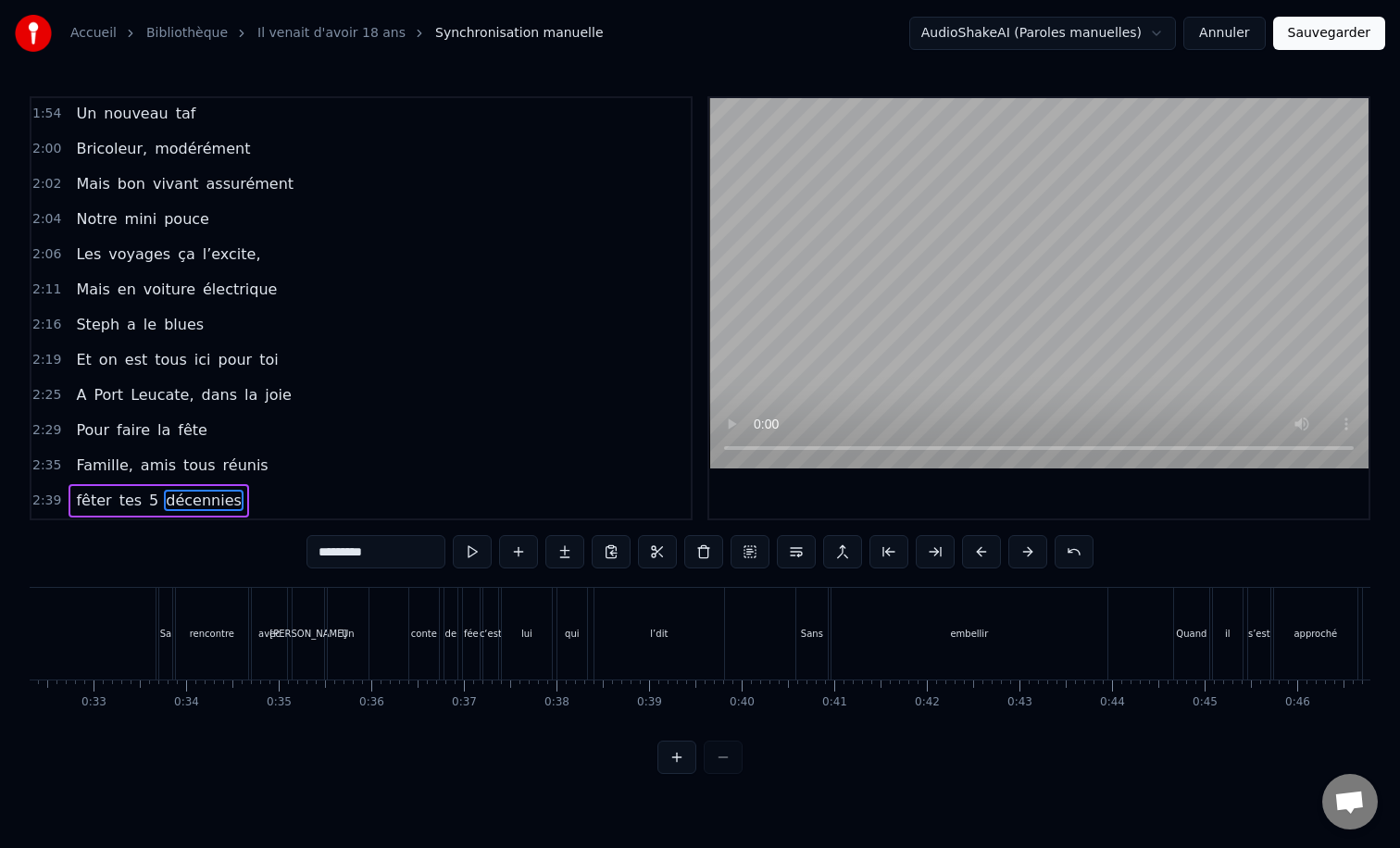
scroll to position [0, 3017]
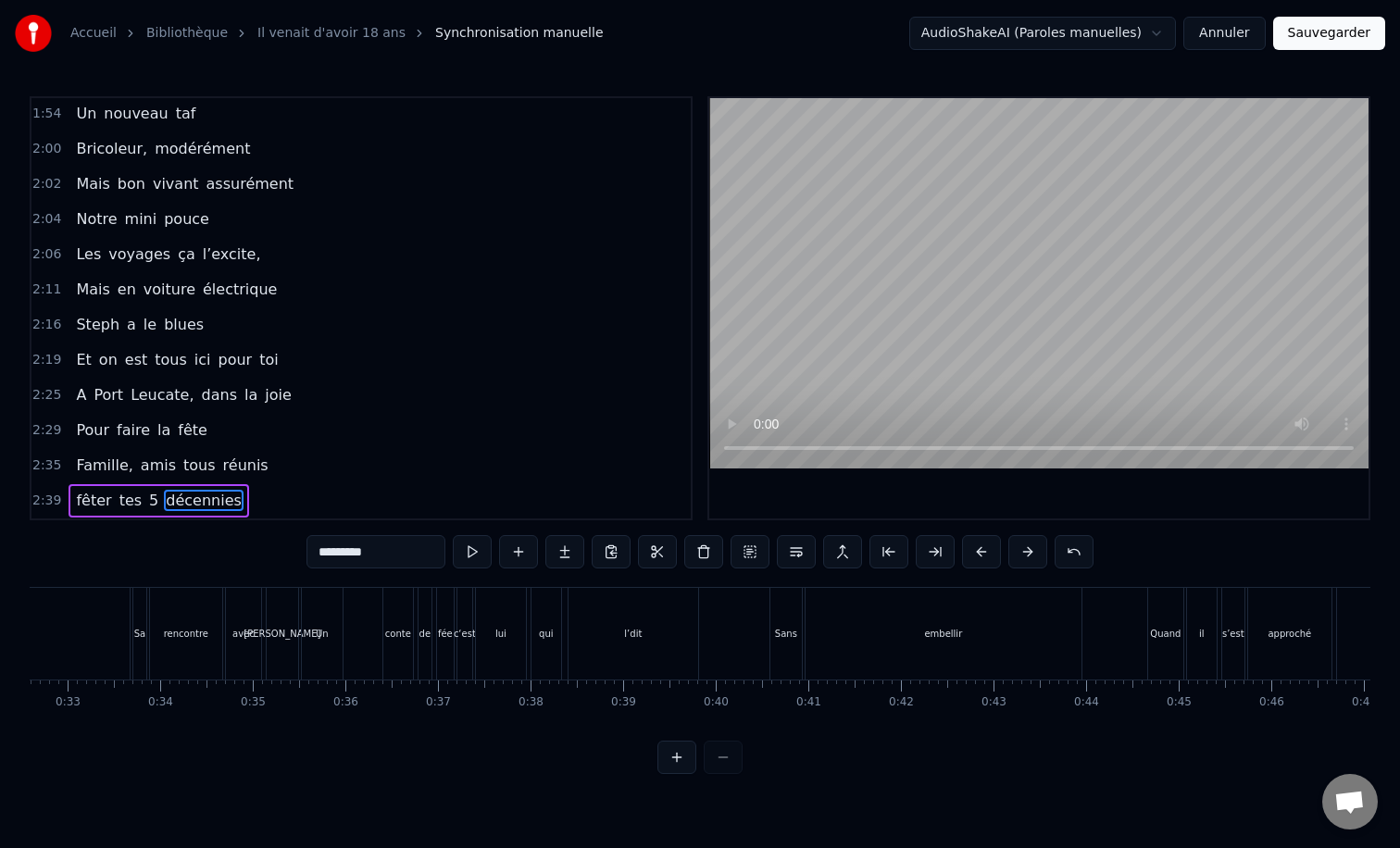
click at [407, 598] on div "conte" at bounding box center [397, 633] width 29 height 91
type input "*****"
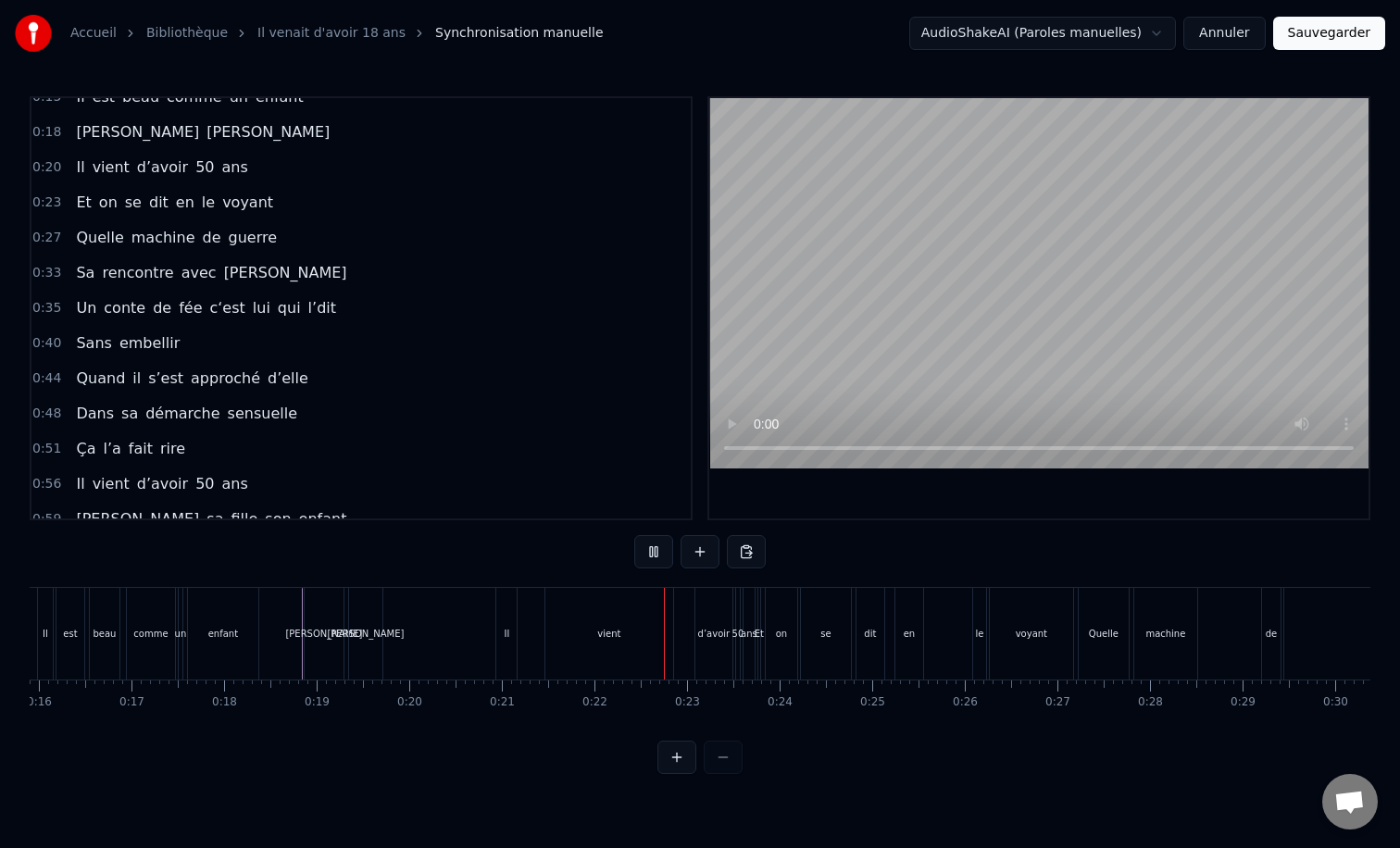
scroll to position [0, 1475]
click at [360, 624] on div "[PERSON_NAME]" at bounding box center [362, 633] width 33 height 91
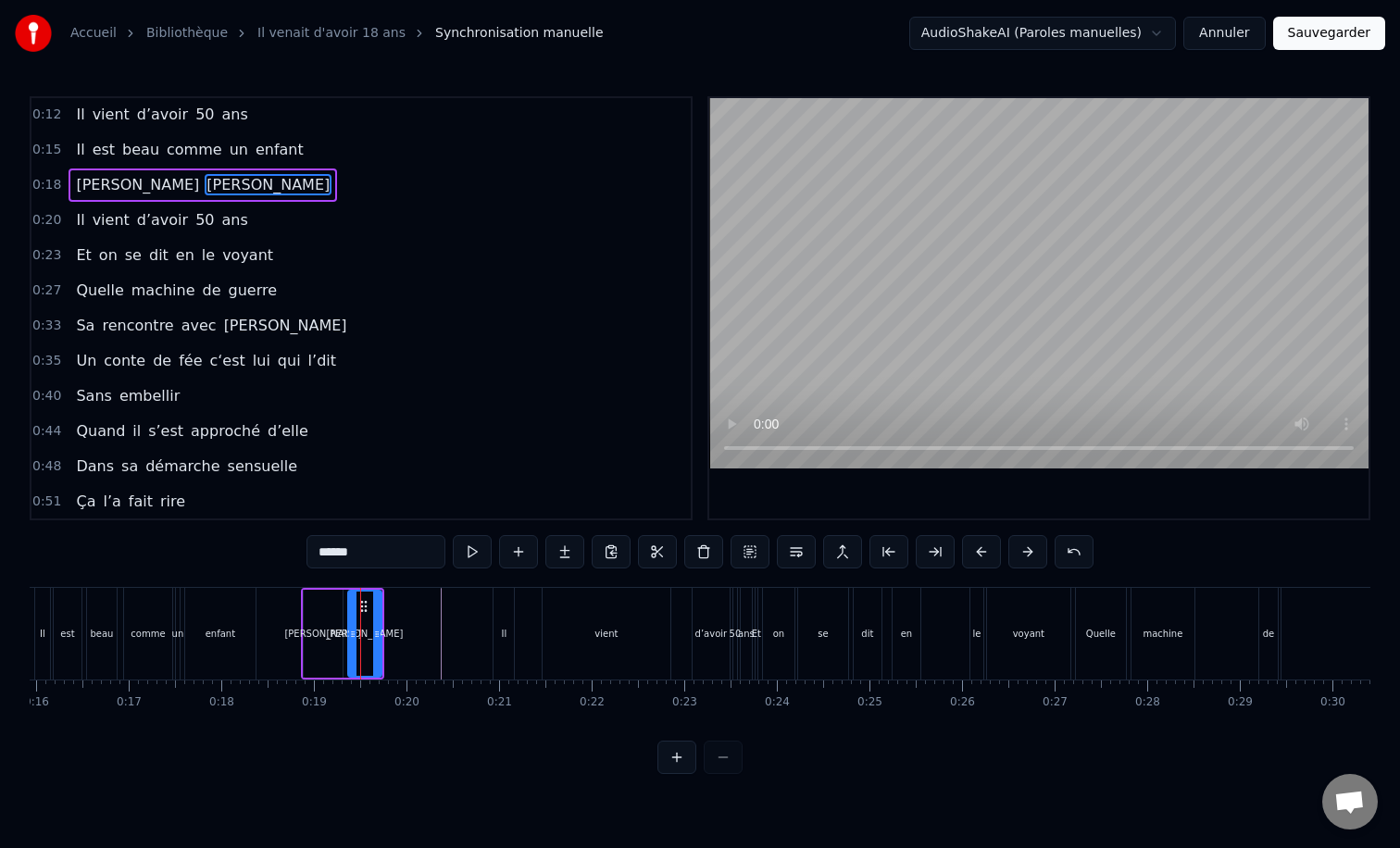
scroll to position [0, 0]
drag, startPoint x: 506, startPoint y: 609, endPoint x: 591, endPoint y: 605, distance: 85.1
click at [592, 605] on div "Il vient d’avoir 50 ans" at bounding box center [624, 633] width 263 height 91
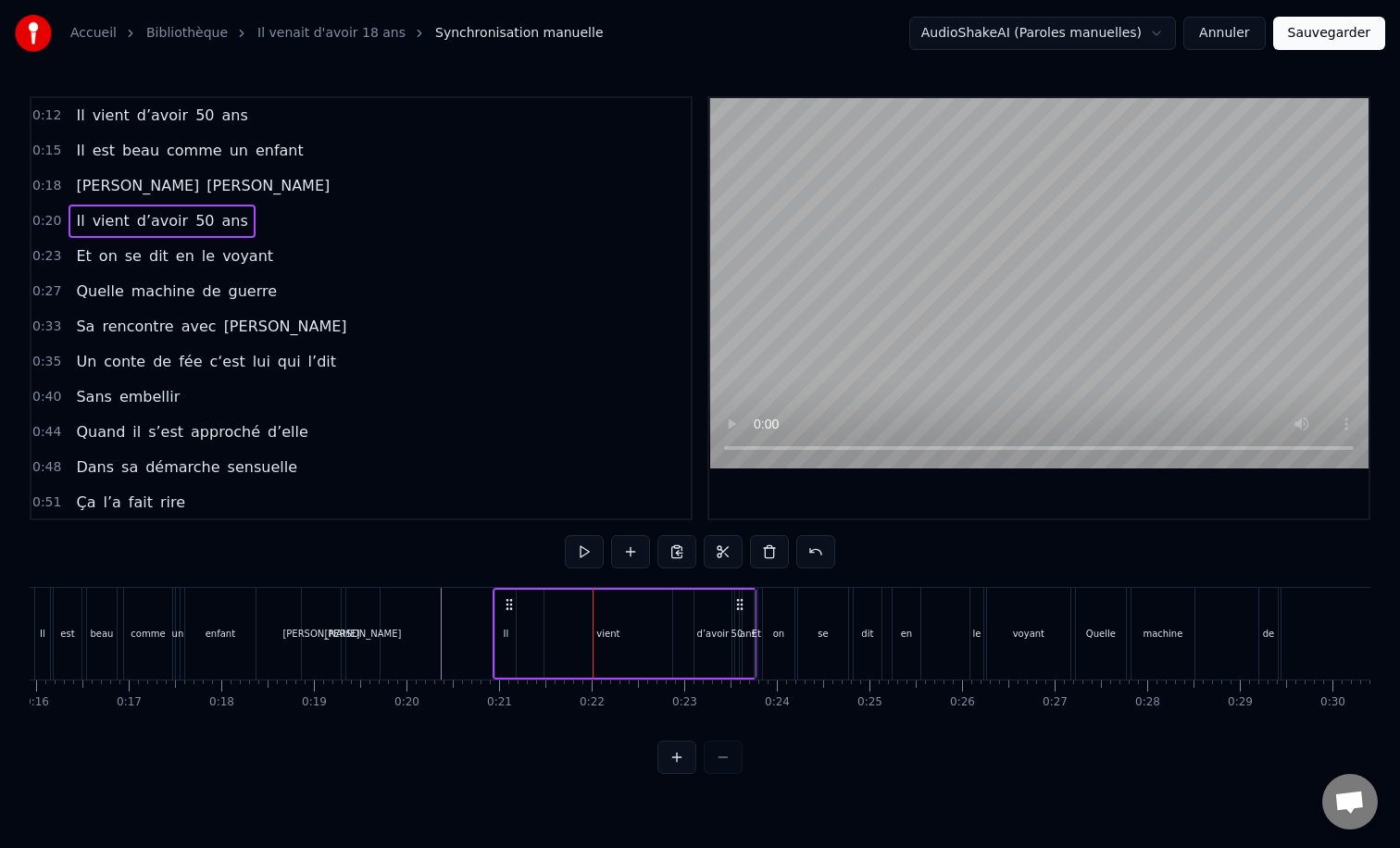
click at [509, 613] on div "Il" at bounding box center [506, 633] width 21 height 88
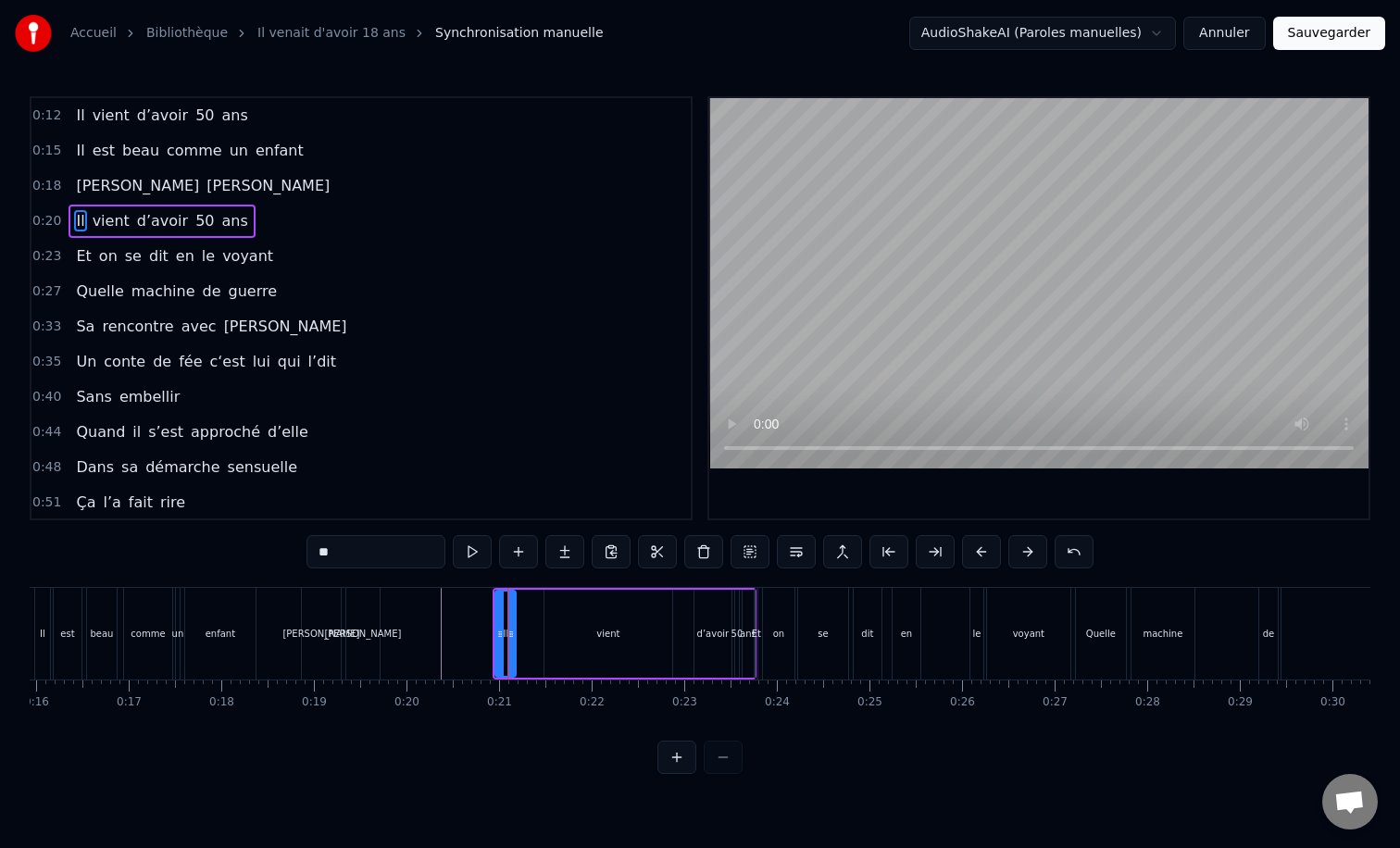
click at [670, 760] on button at bounding box center [676, 757] width 39 height 33
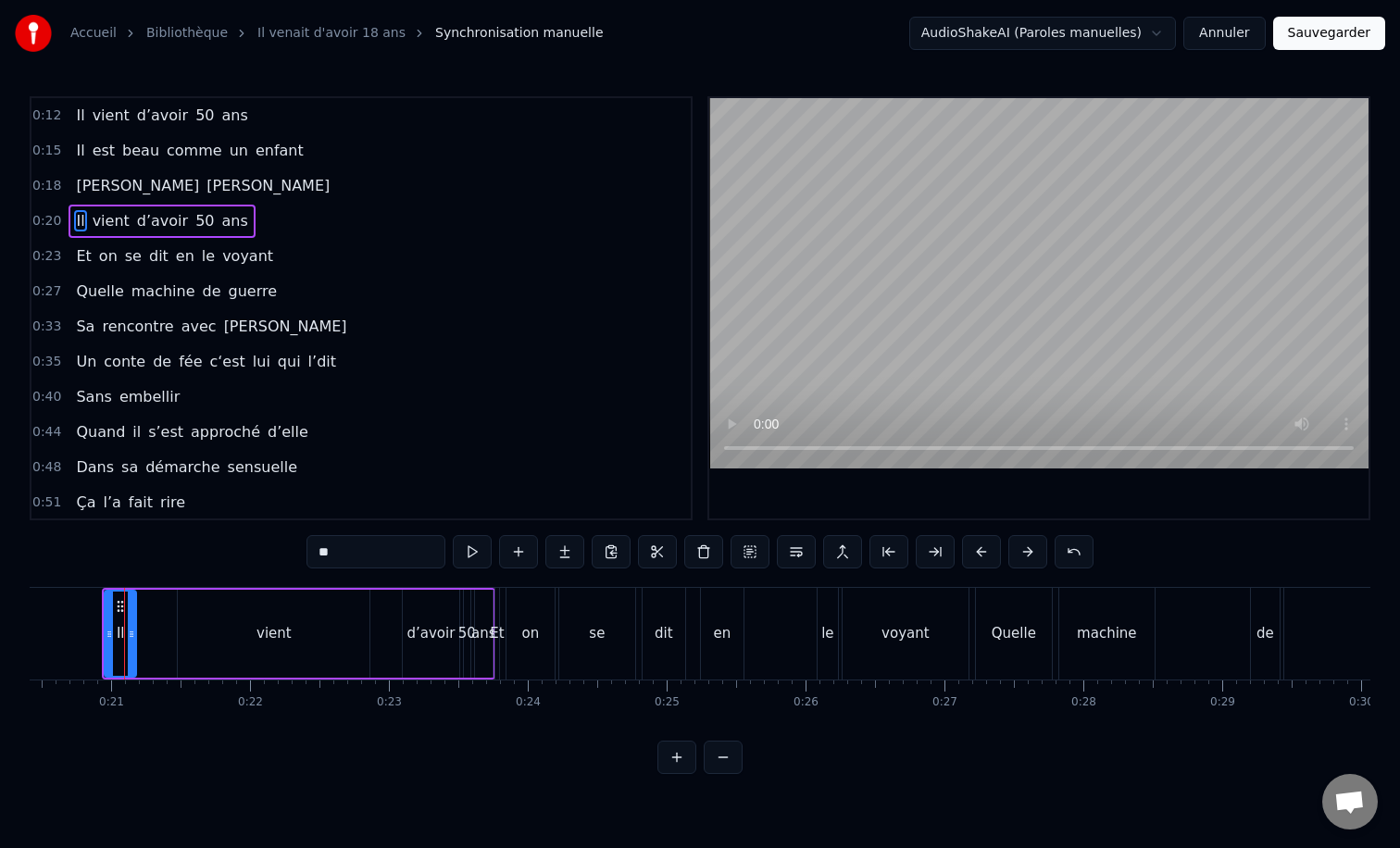
scroll to position [0, 2836]
drag, startPoint x: 118, startPoint y: 603, endPoint x: 256, endPoint y: 606, distance: 138.0
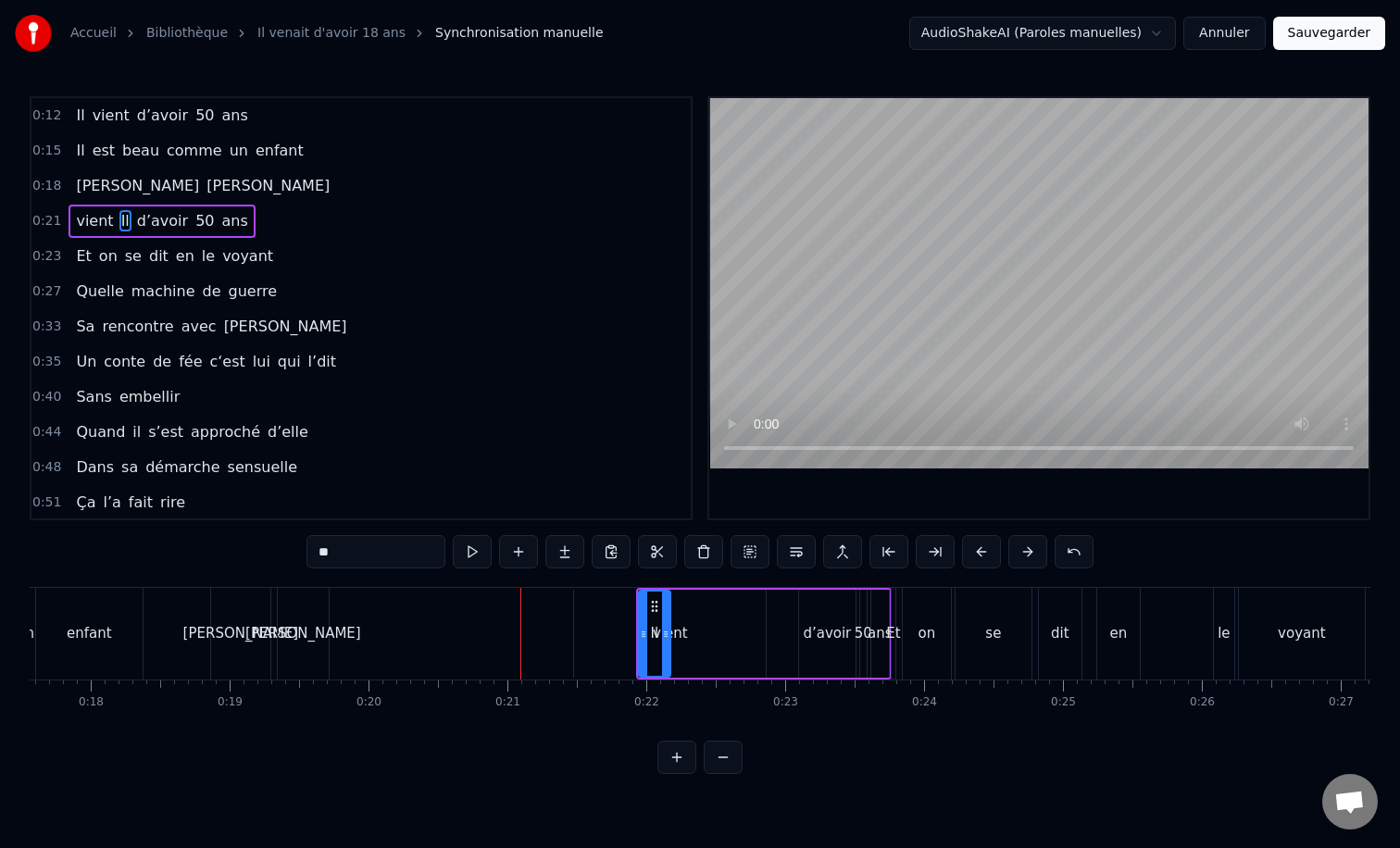
scroll to position [0, 2409]
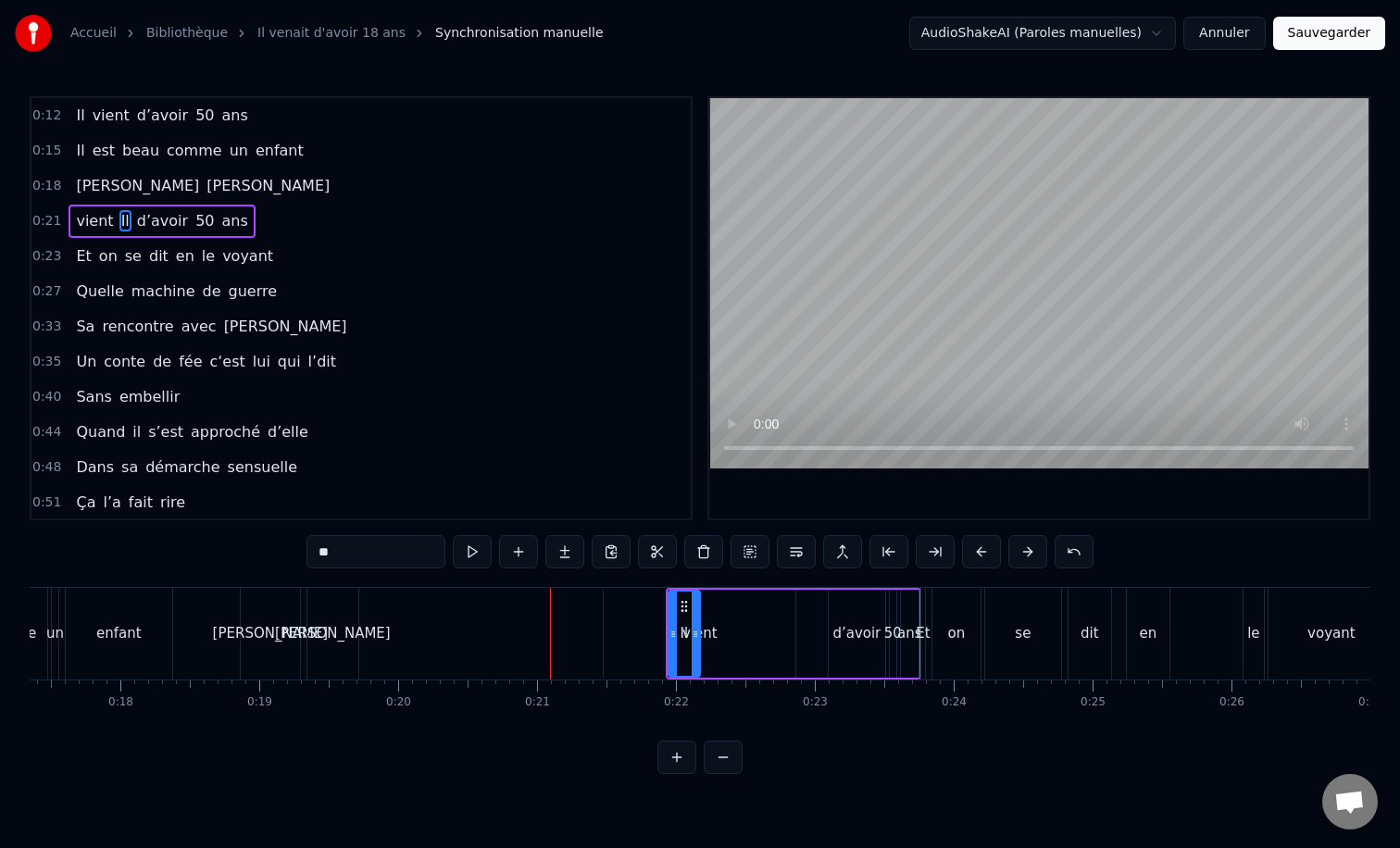
click at [325, 609] on div "[PERSON_NAME]" at bounding box center [333, 633] width 51 height 91
type input "******"
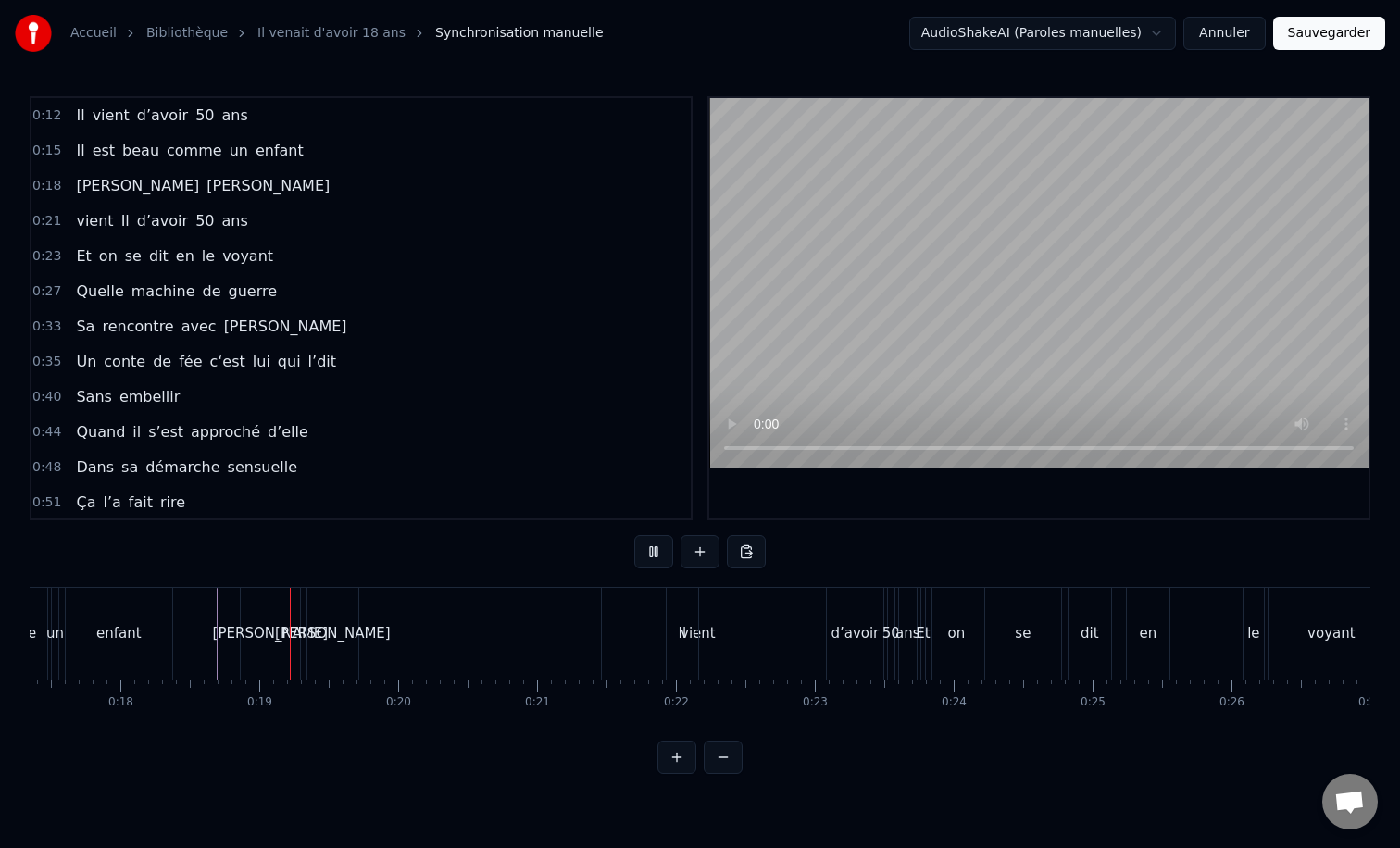
click at [330, 622] on div "[PERSON_NAME]" at bounding box center [333, 633] width 51 height 91
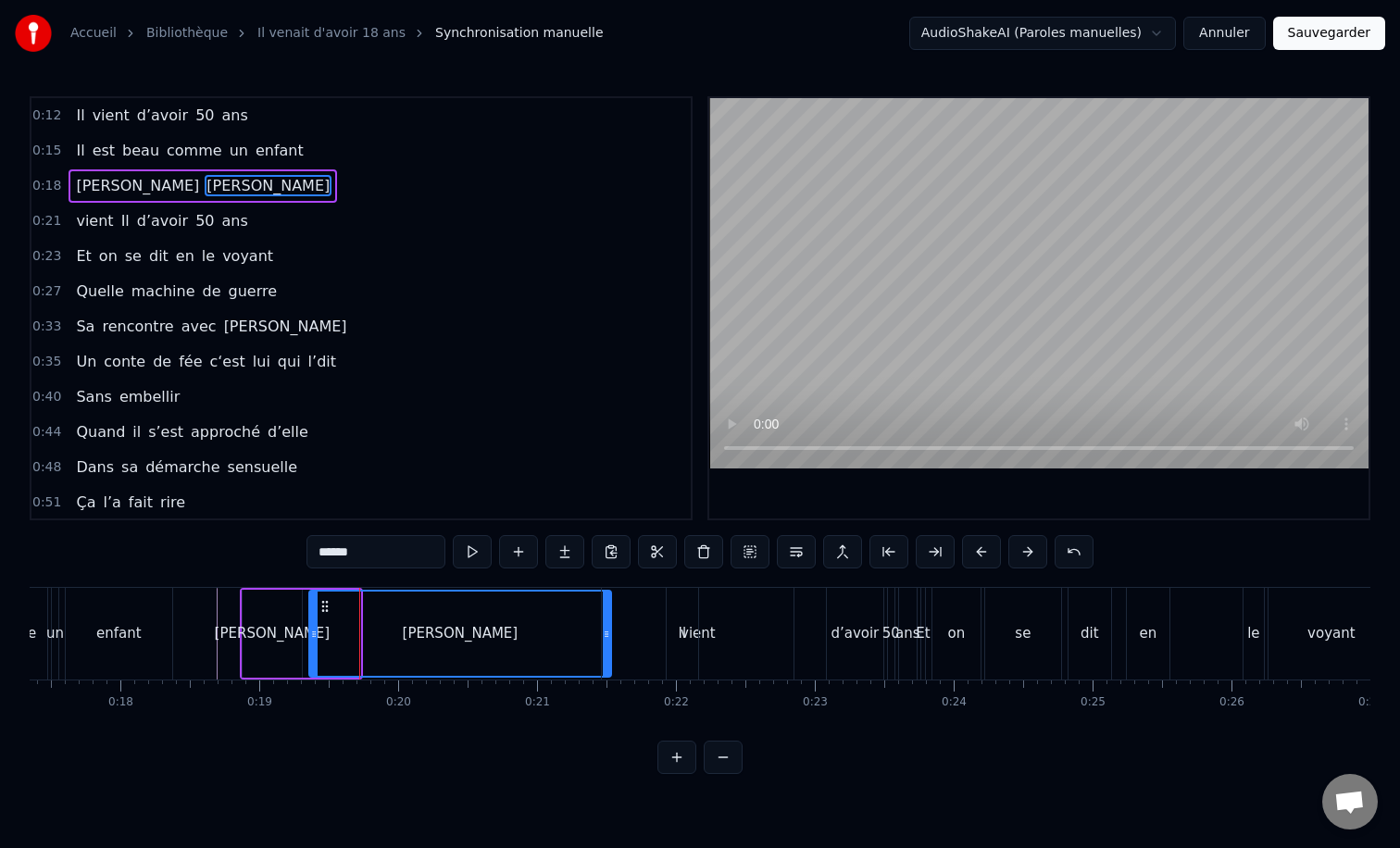
drag, startPoint x: 352, startPoint y: 631, endPoint x: 603, endPoint y: 632, distance: 251.0
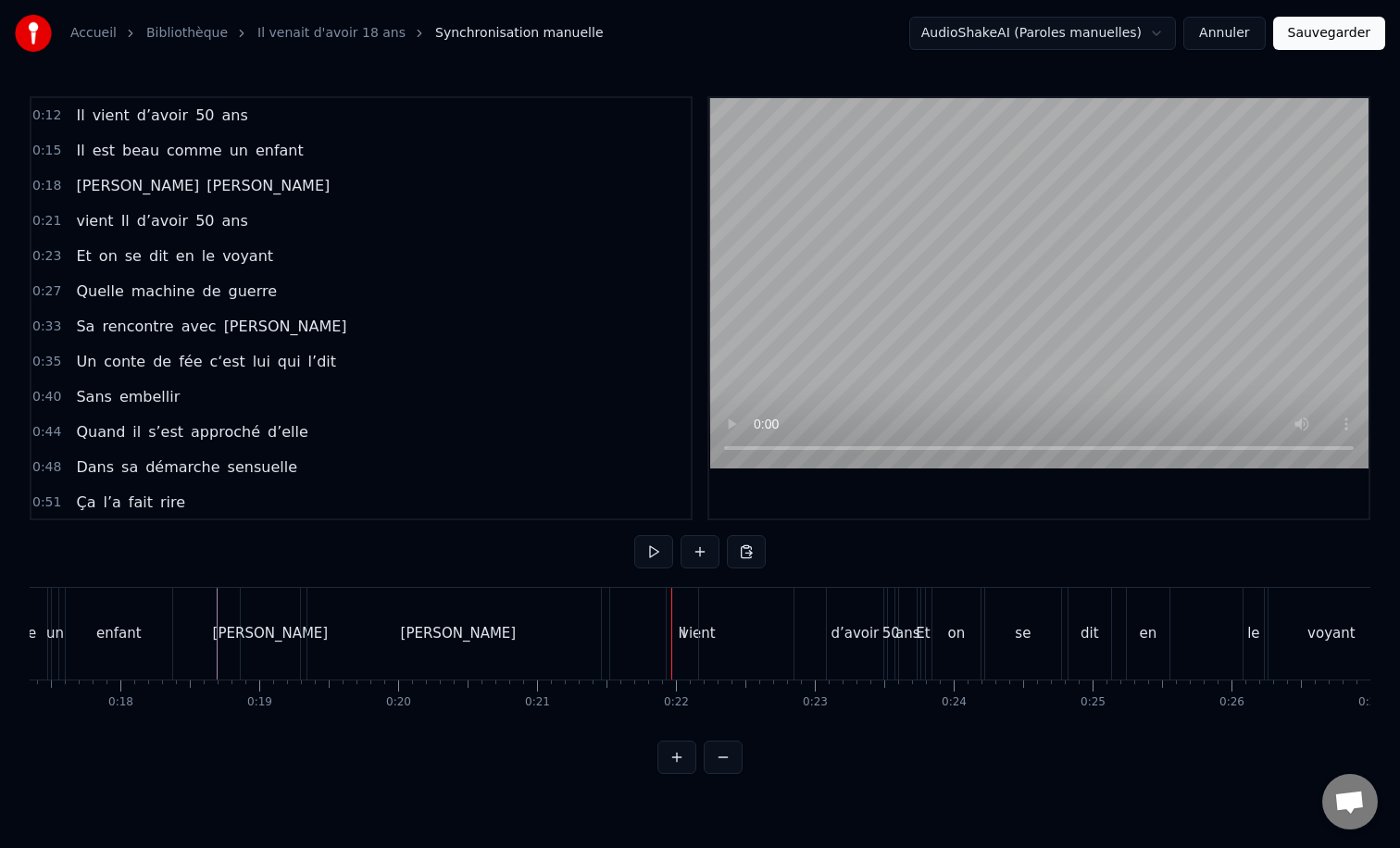
click at [324, 608] on div "[PERSON_NAME]" at bounding box center [458, 633] width 302 height 91
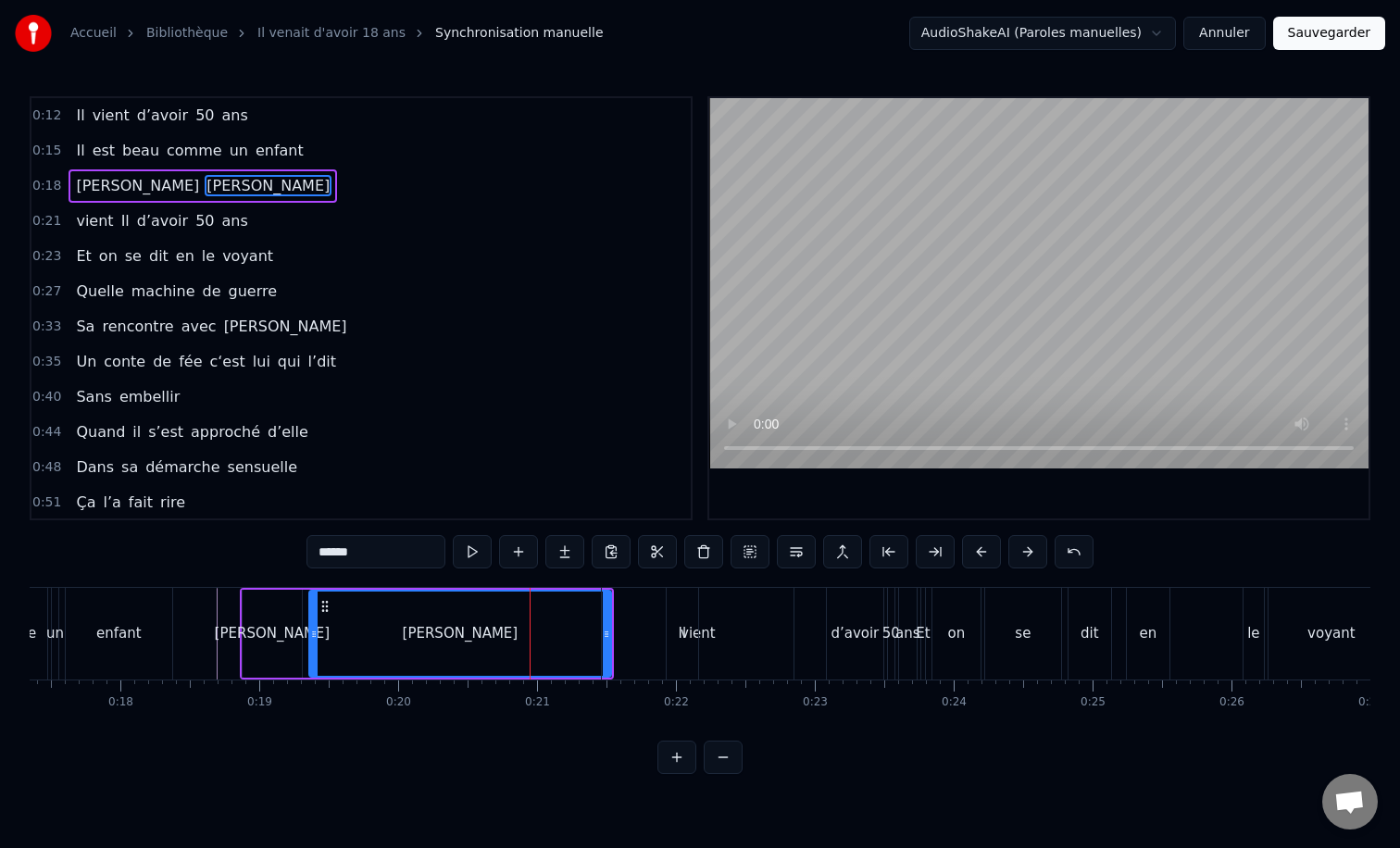
click at [250, 612] on div "[PERSON_NAME]" at bounding box center [272, 633] width 59 height 88
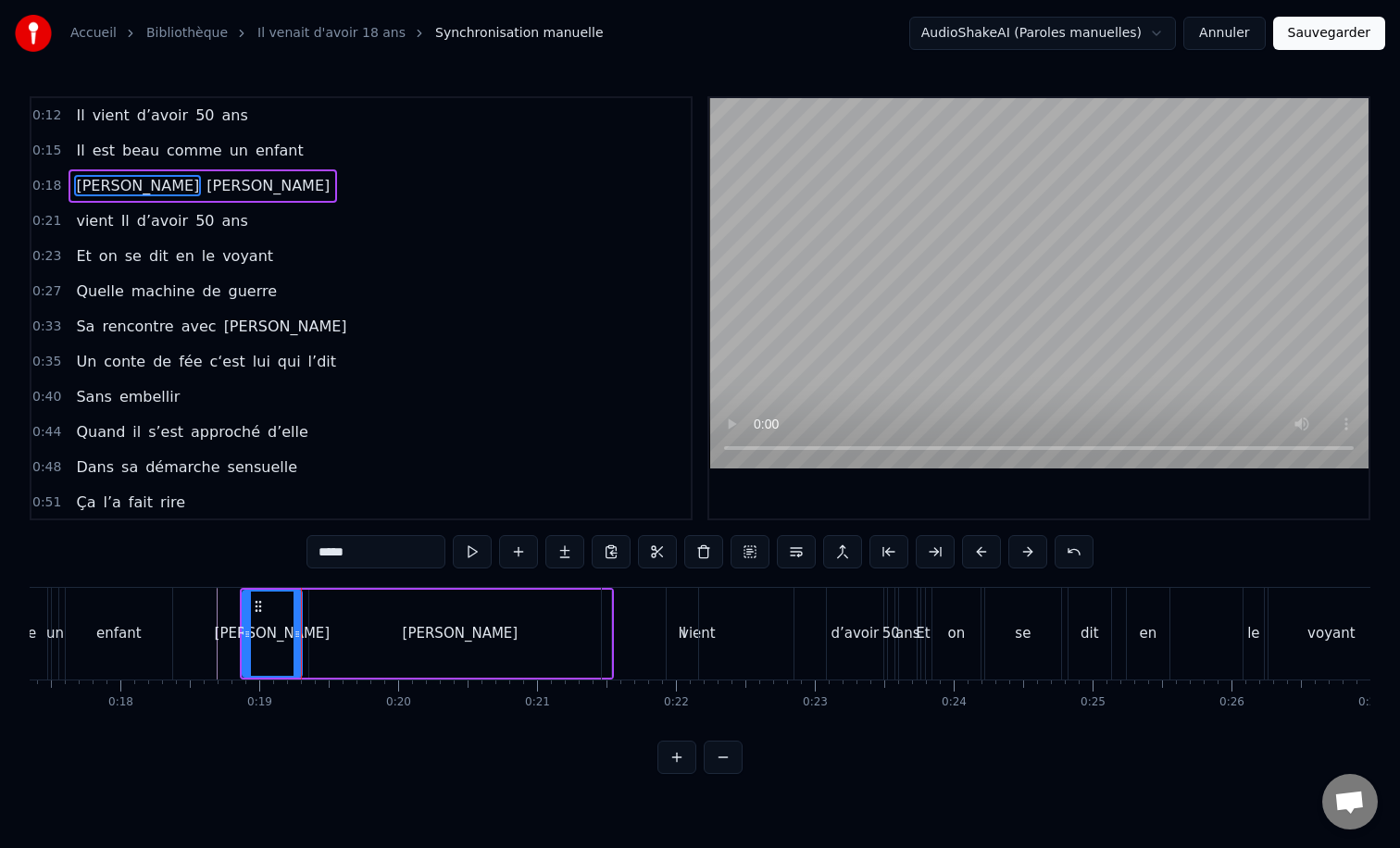
click at [314, 599] on div "[PERSON_NAME]" at bounding box center [460, 633] width 302 height 88
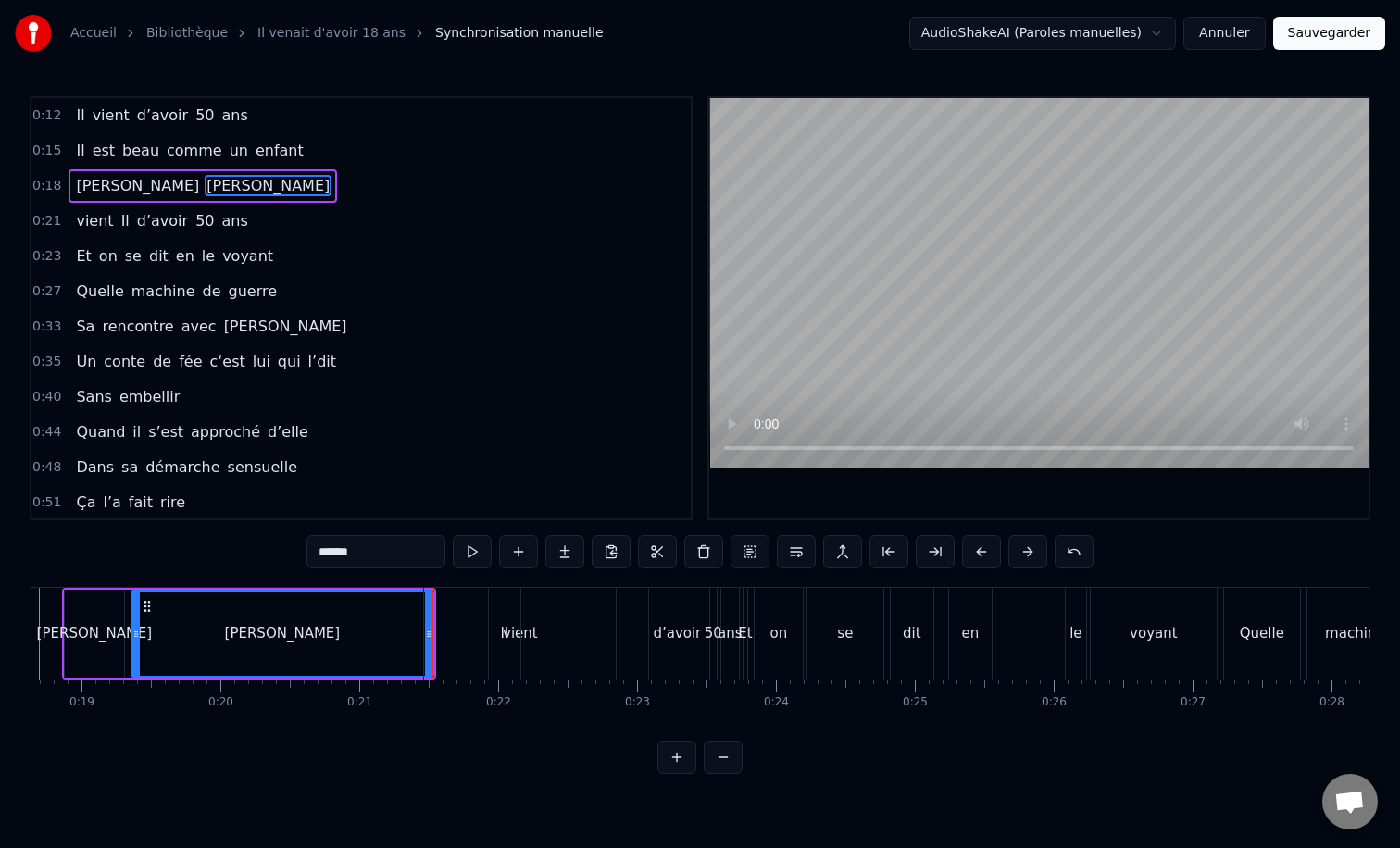
scroll to position [0, 2627]
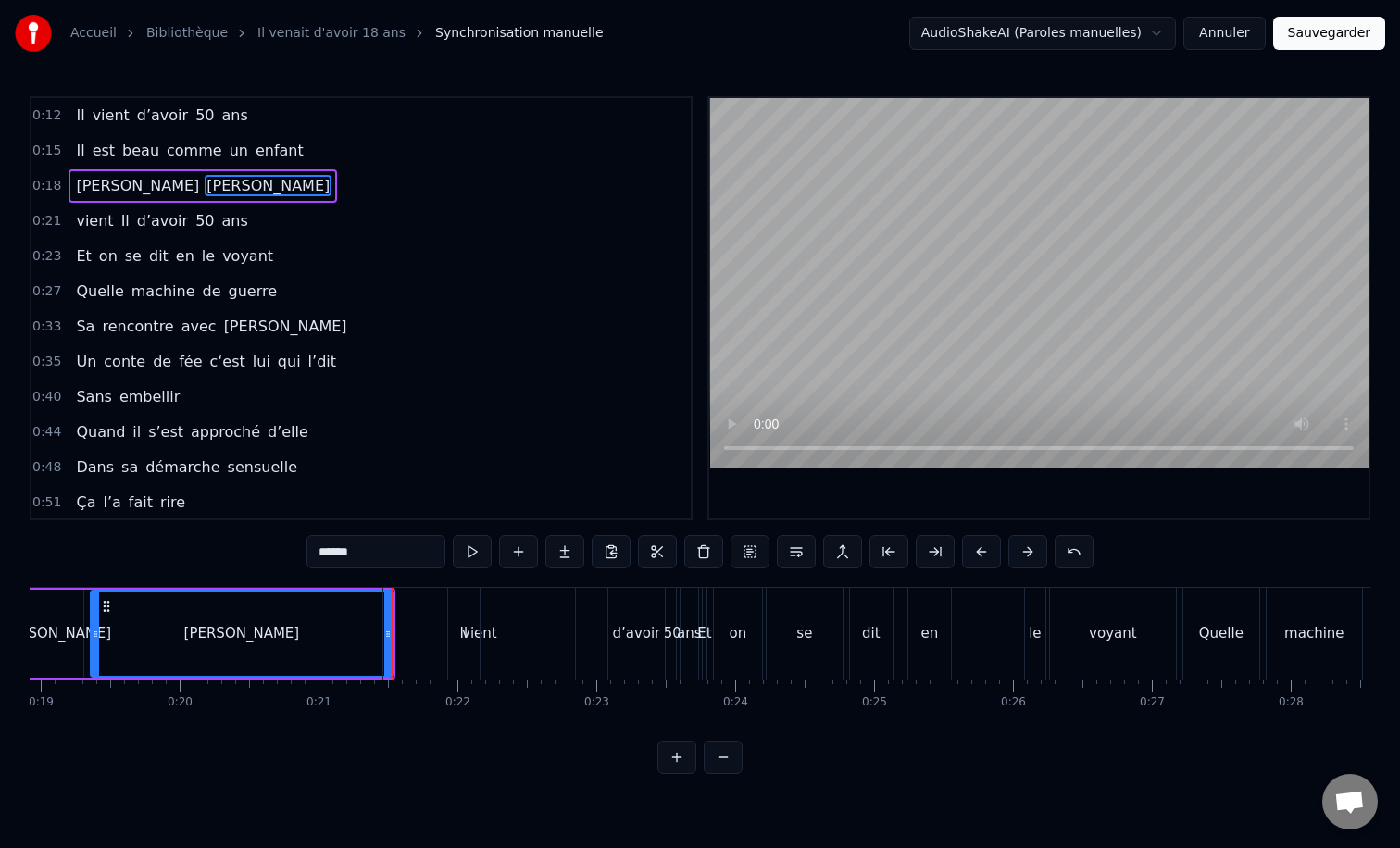
click at [507, 617] on div "vient" at bounding box center [478, 633] width 192 height 91
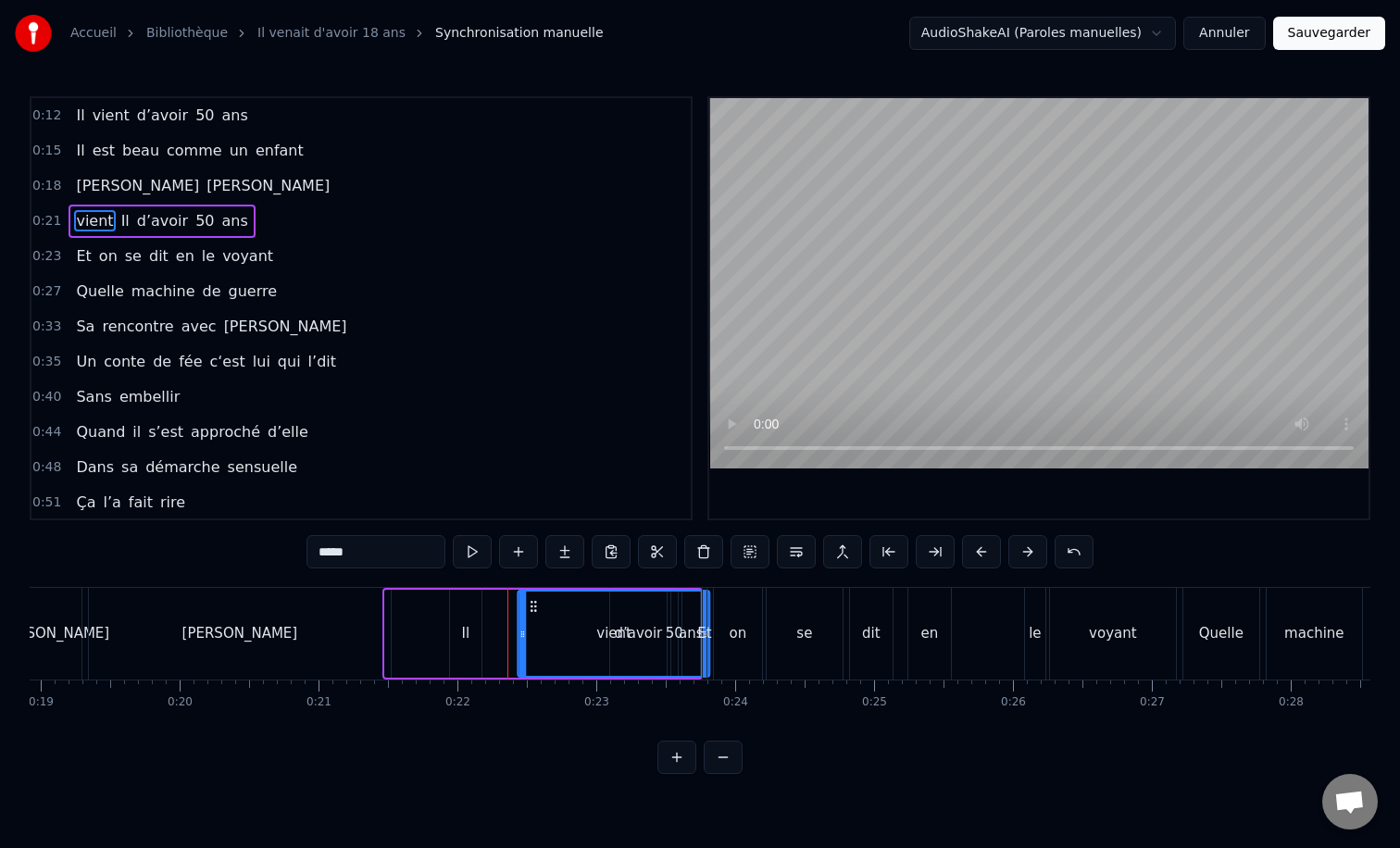
drag, startPoint x: 400, startPoint y: 604, endPoint x: 546, endPoint y: 609, distance: 146.1
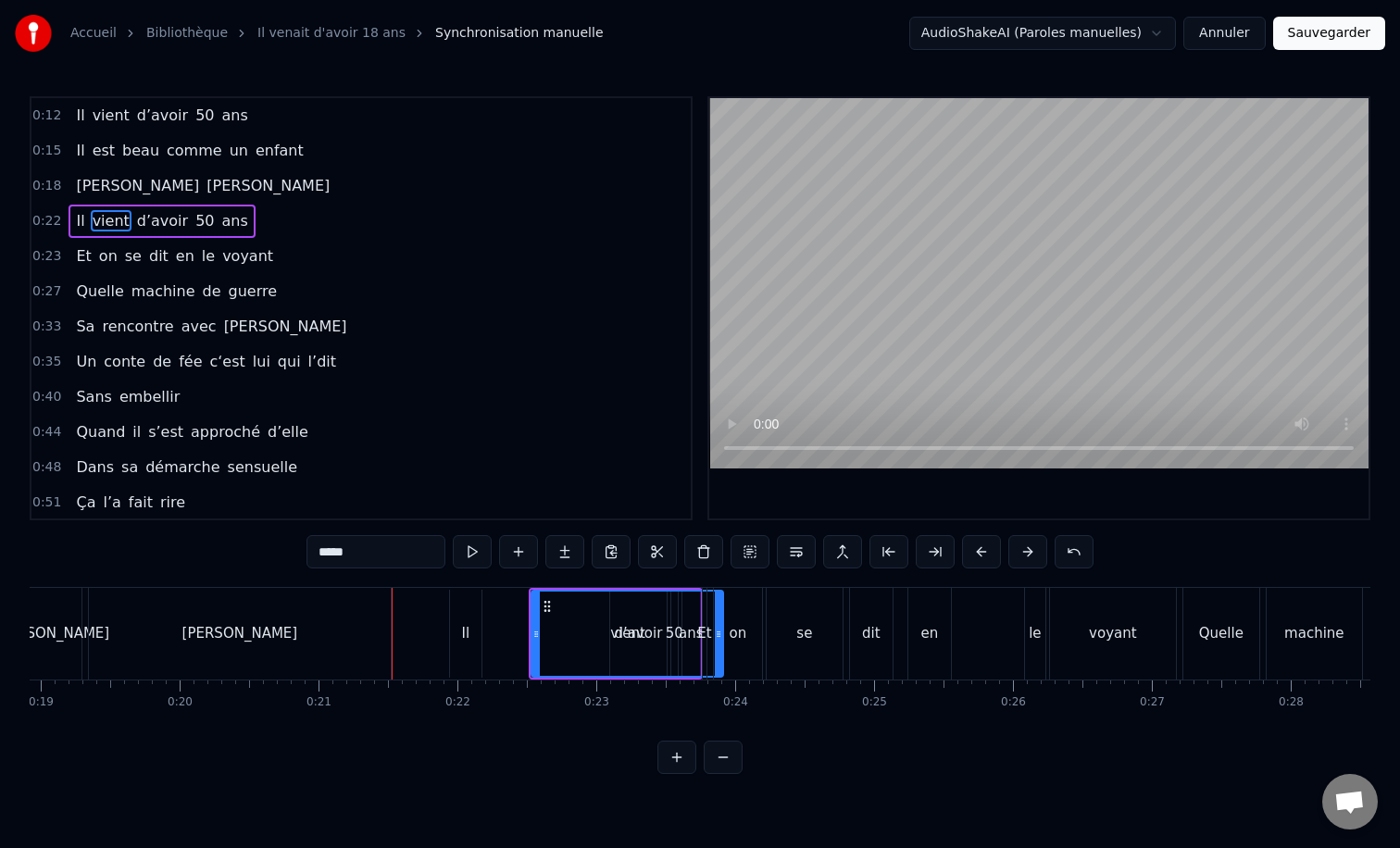
click at [466, 603] on div "Il" at bounding box center [465, 633] width 31 height 88
type input "**"
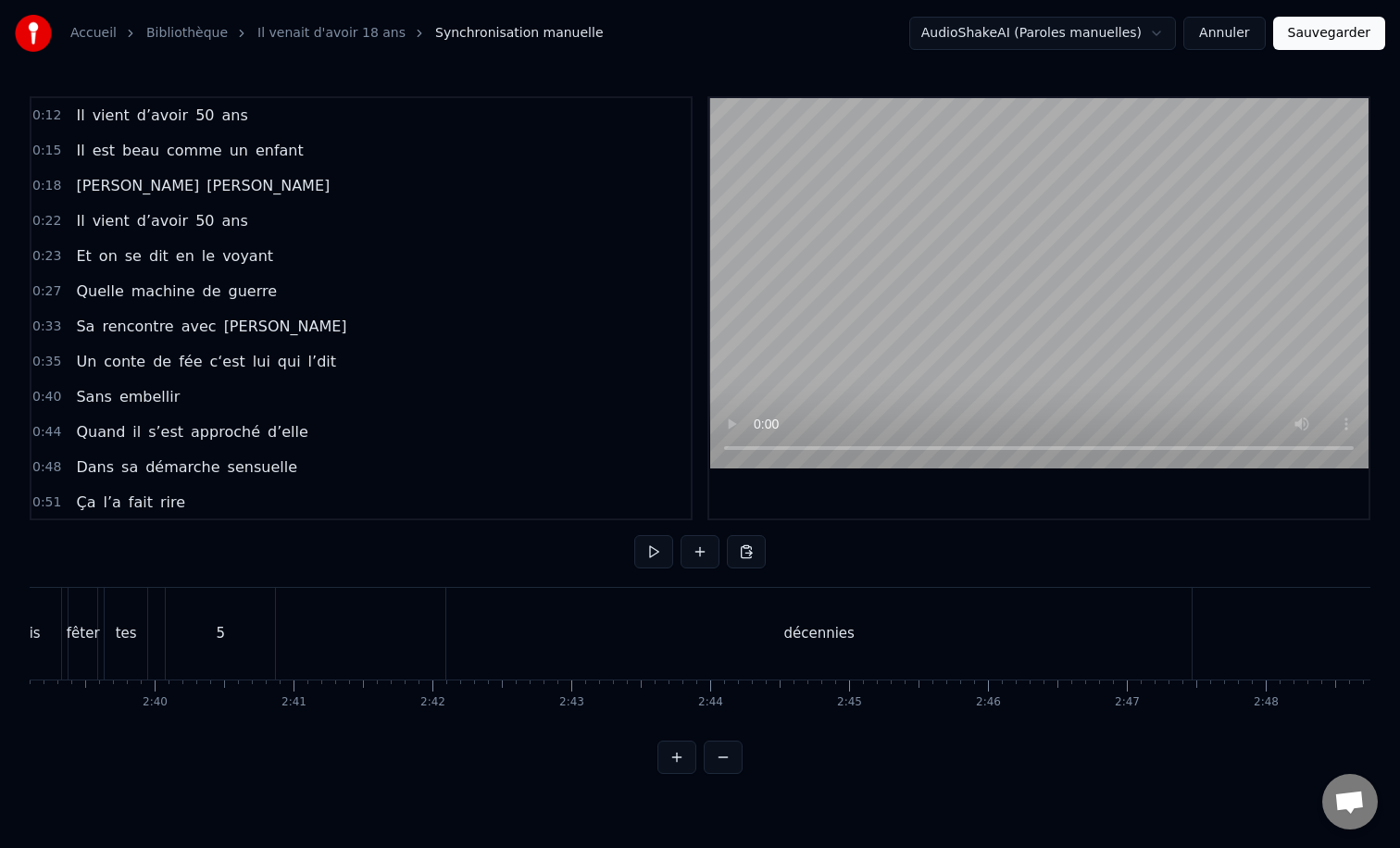
scroll to position [0, 22127]
click at [574, 593] on div "décennies" at bounding box center [788, 633] width 745 height 91
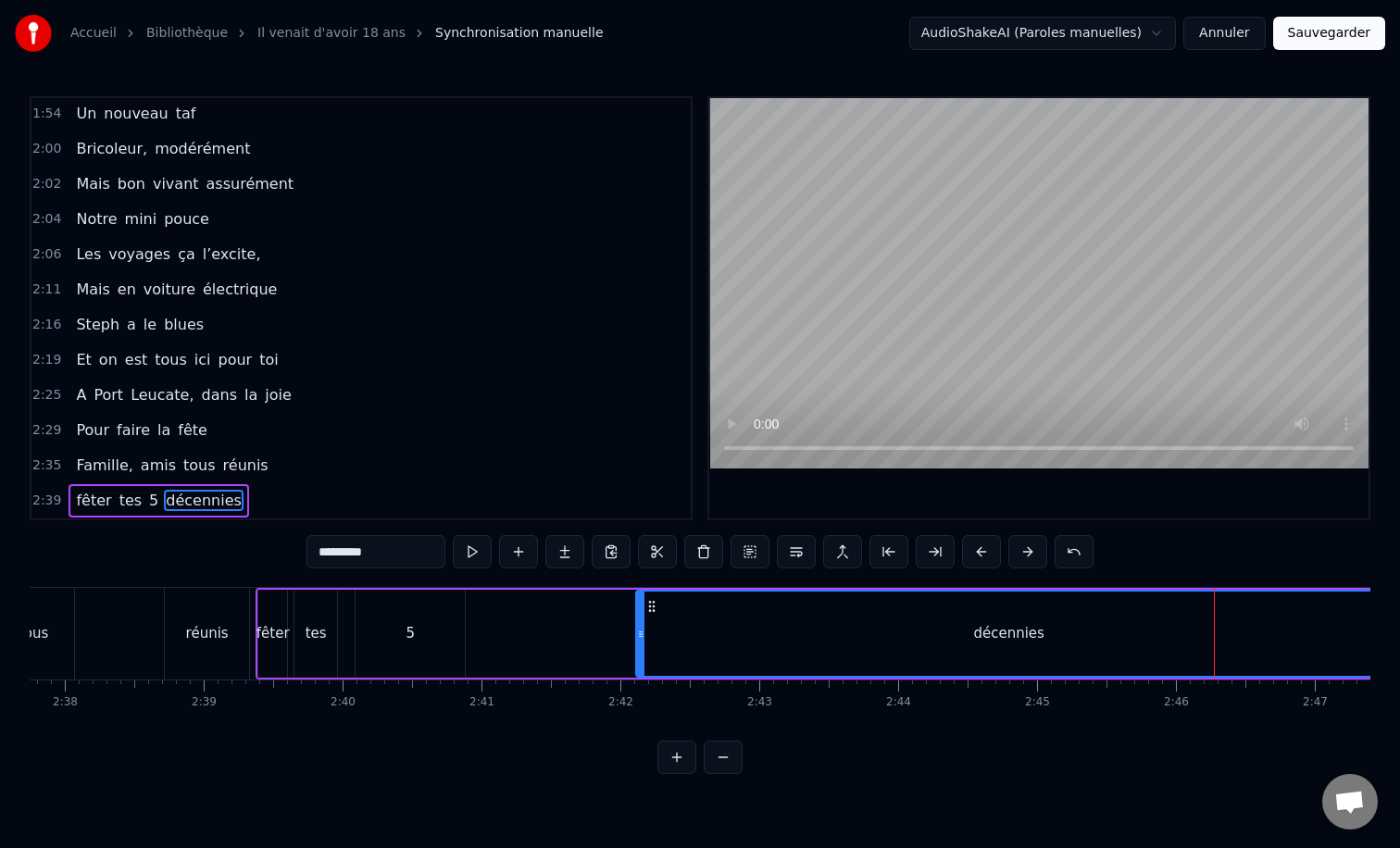
scroll to position [0, 21897]
click at [367, 611] on div "5" at bounding box center [421, 633] width 109 height 88
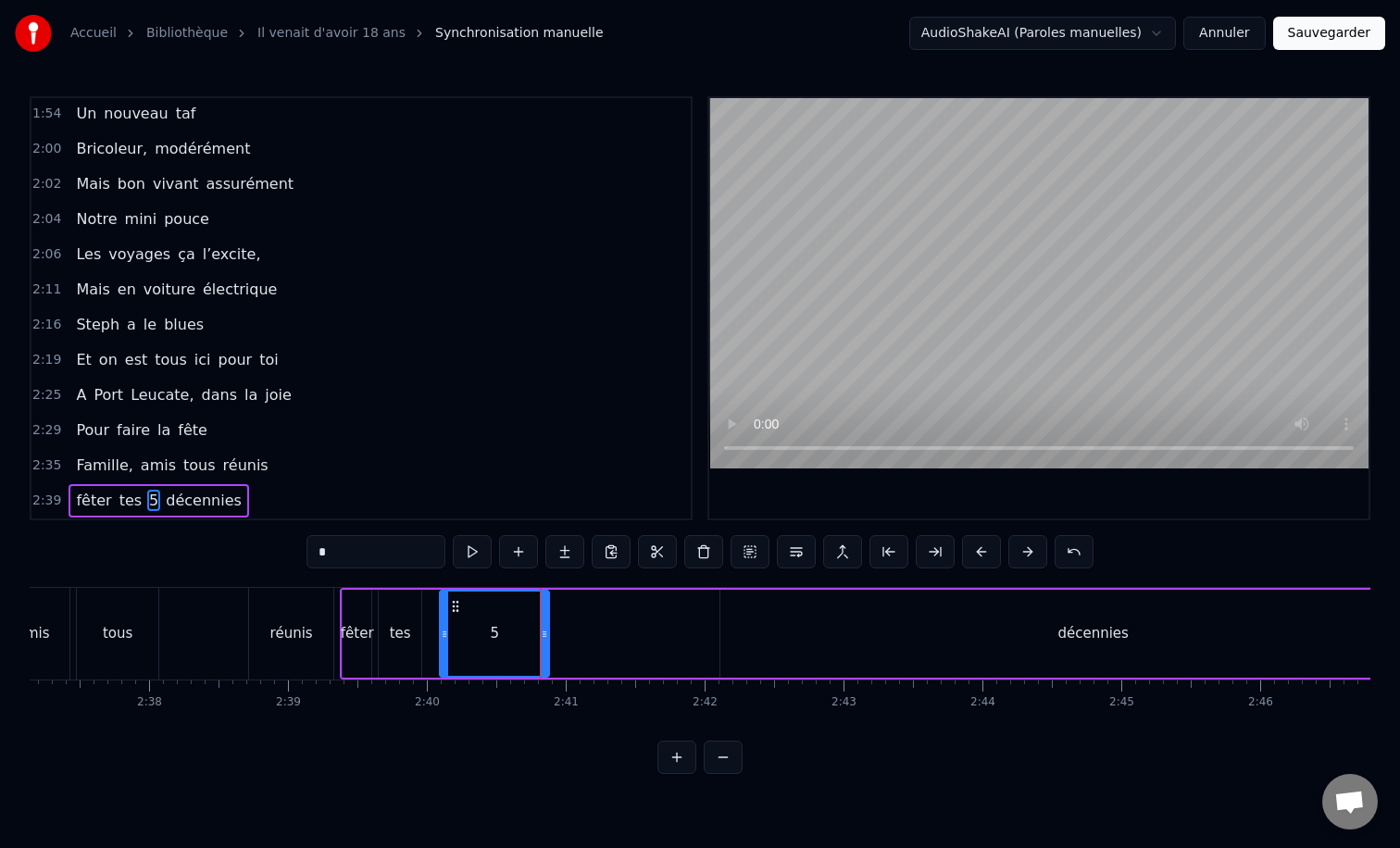
scroll to position [0, 21799]
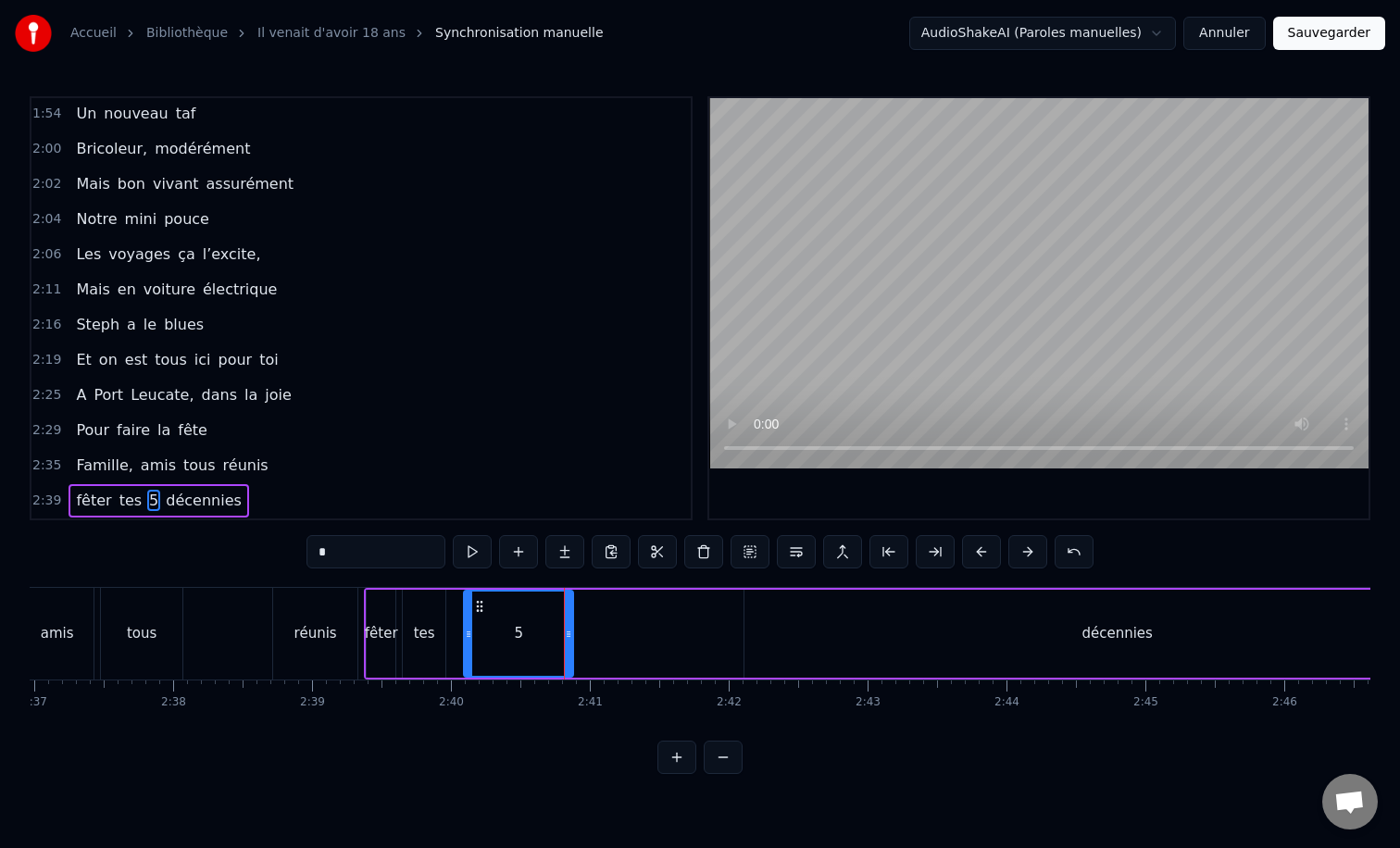
click at [294, 608] on div "réunis" at bounding box center [315, 633] width 84 height 91
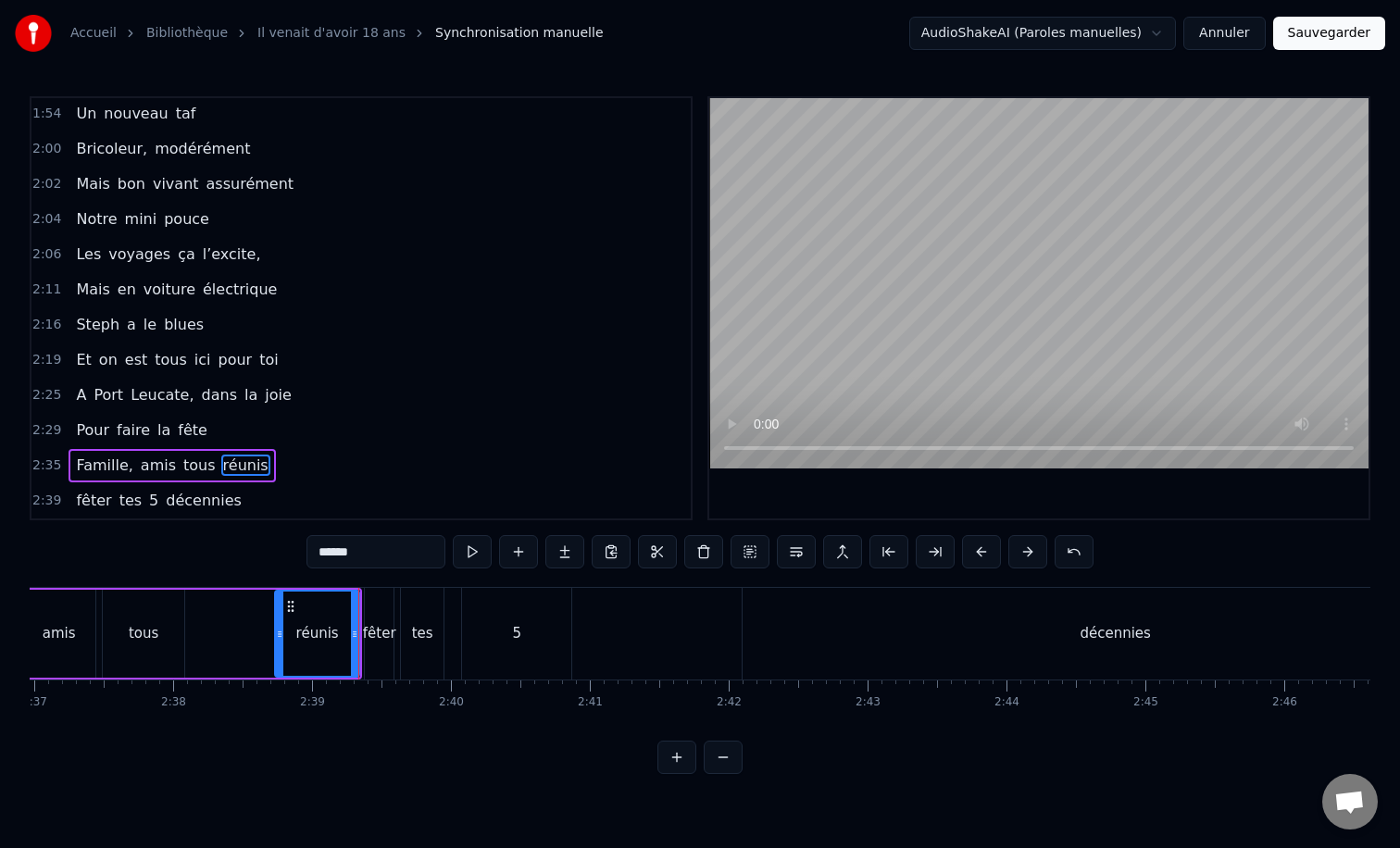
click at [377, 606] on div "fêter" at bounding box center [379, 633] width 28 height 91
type input "*****"
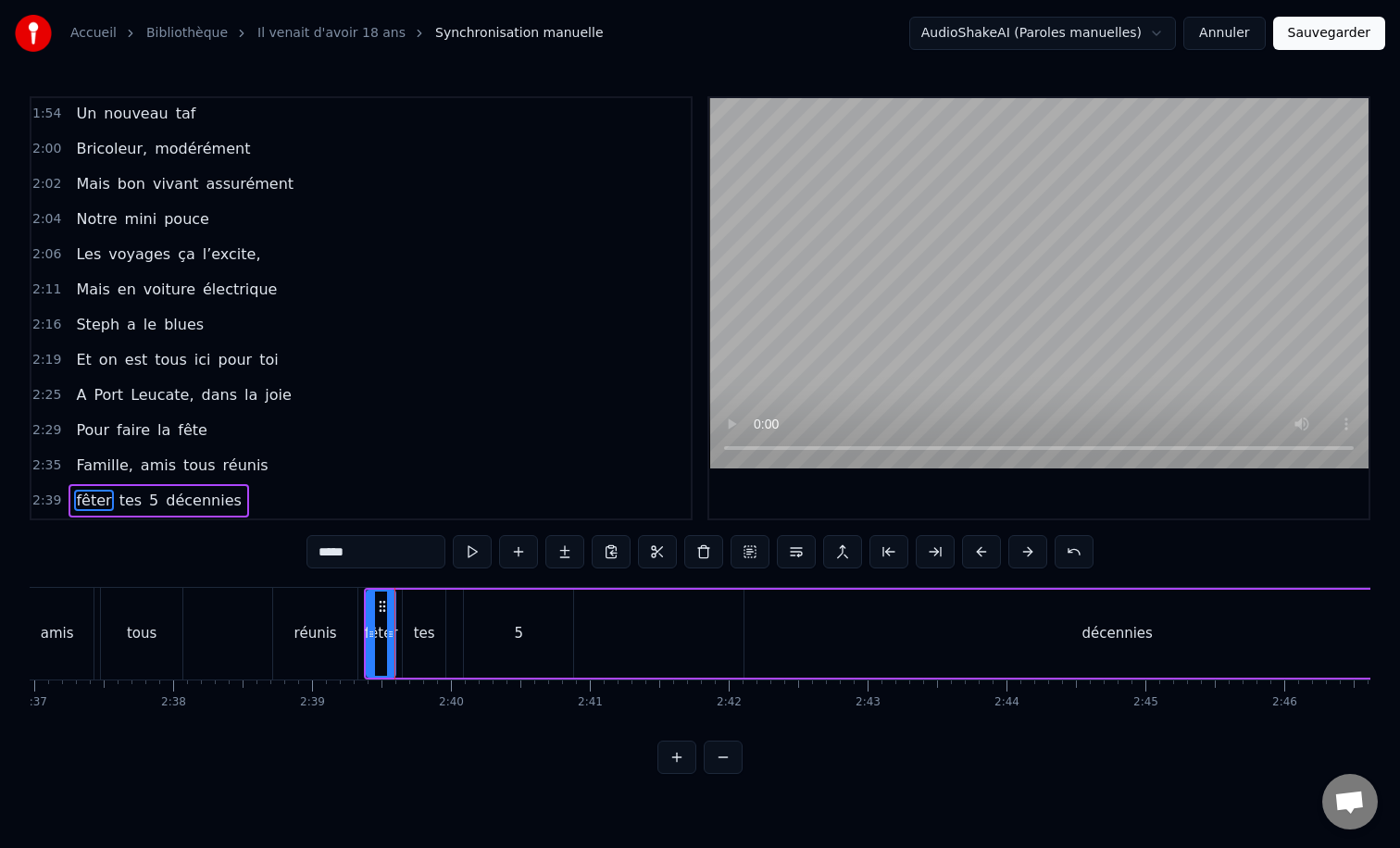
click at [371, 588] on div "fêter tes 5 décennies" at bounding box center [928, 633] width 1128 height 91
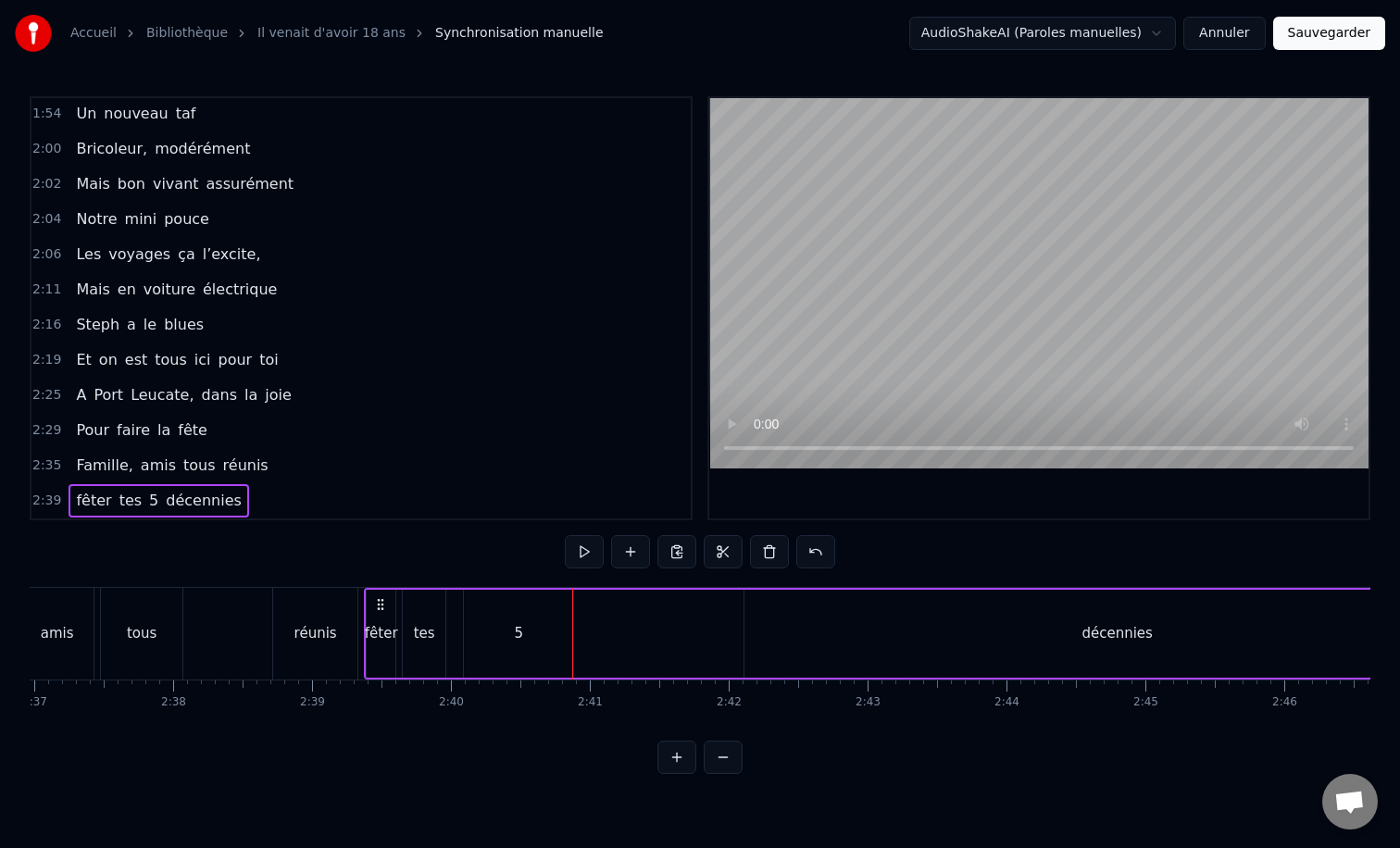
click at [371, 588] on div "fêter tes 5 décennies" at bounding box center [928, 633] width 1128 height 91
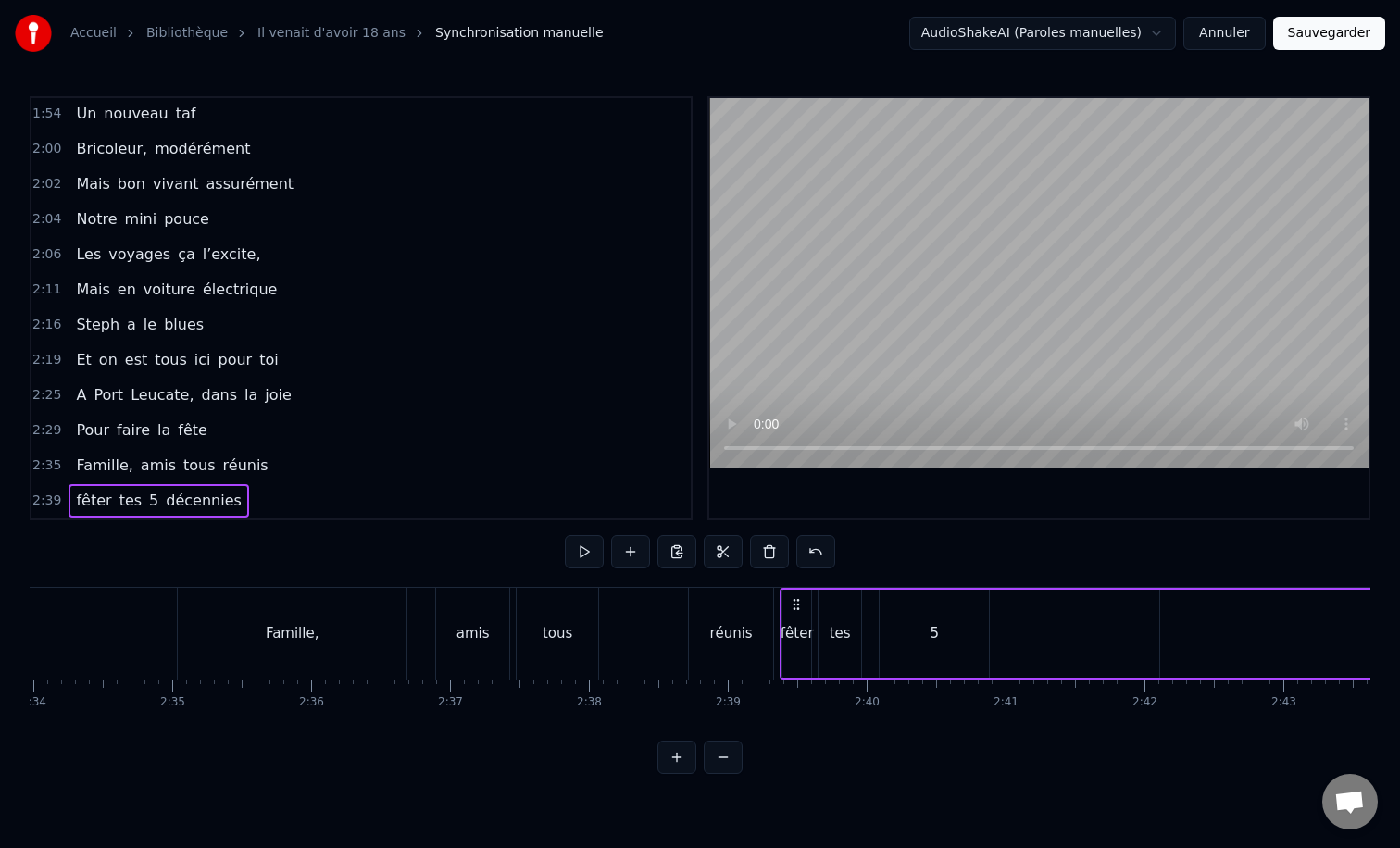
scroll to position [0, 21365]
click at [537, 593] on div "tous" at bounding box center [575, 633] width 81 height 91
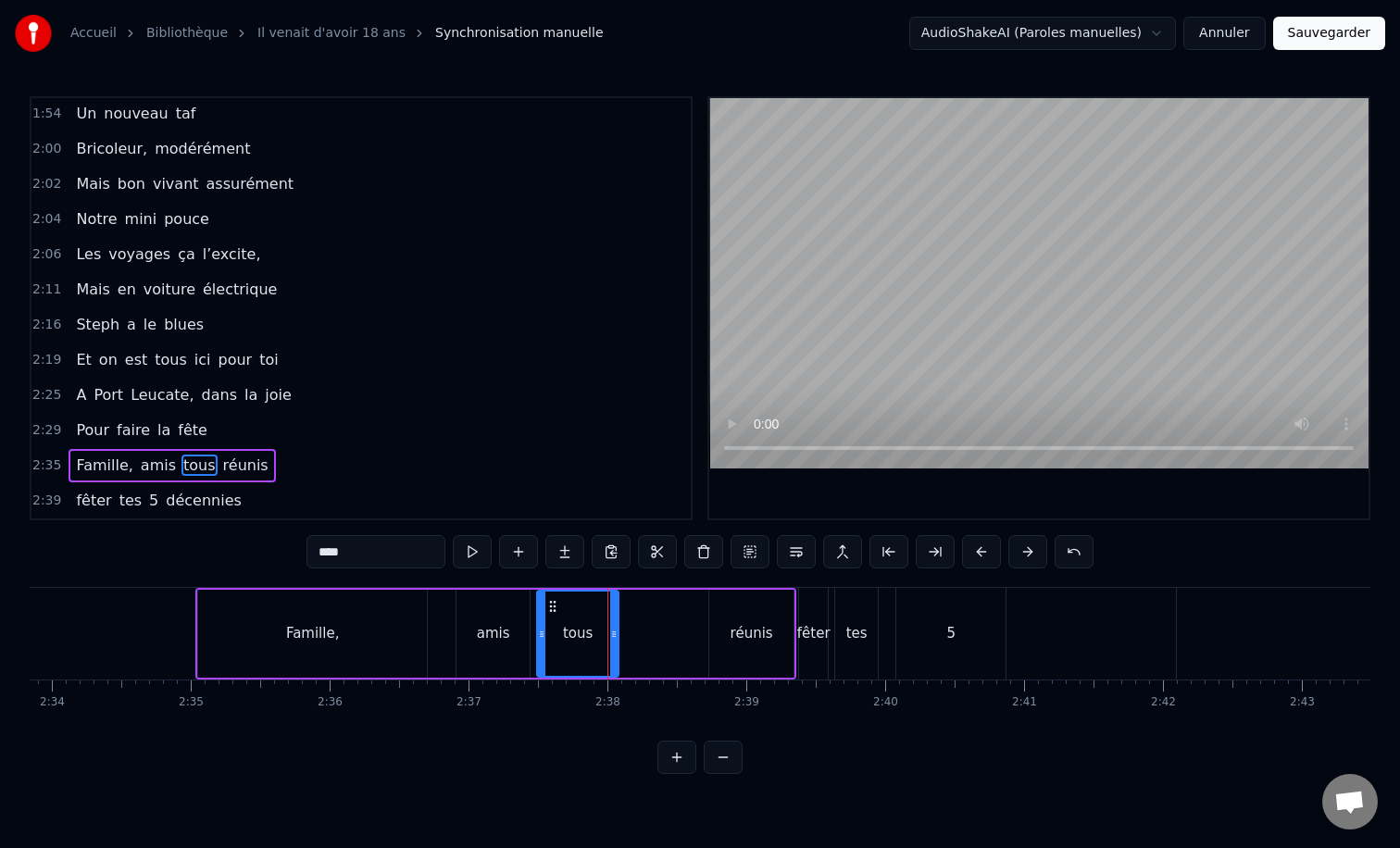
click at [468, 599] on div "amis" at bounding box center [493, 633] width 74 height 88
click at [210, 602] on div "Famille," at bounding box center [312, 633] width 228 height 88
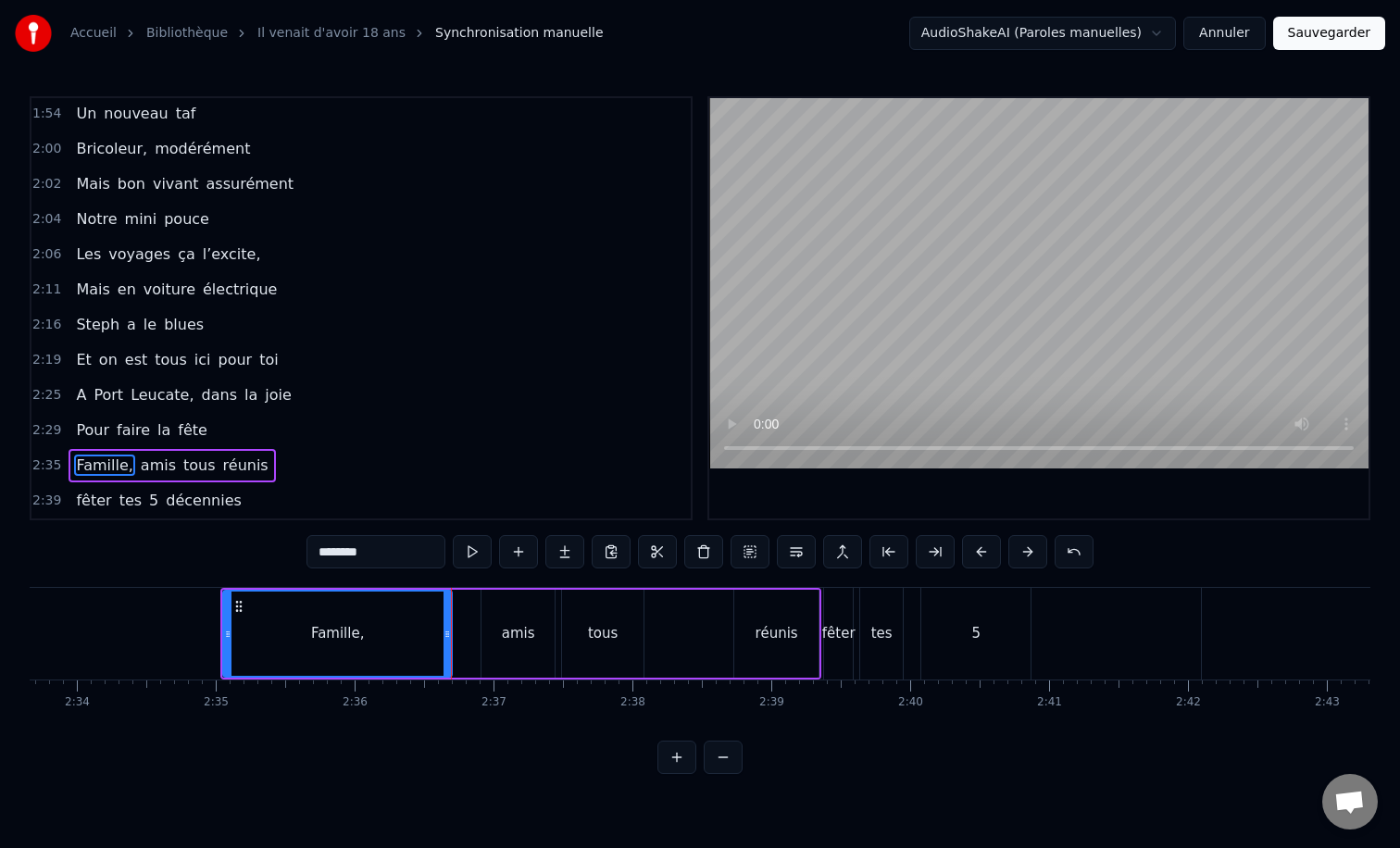
scroll to position [0, 21300]
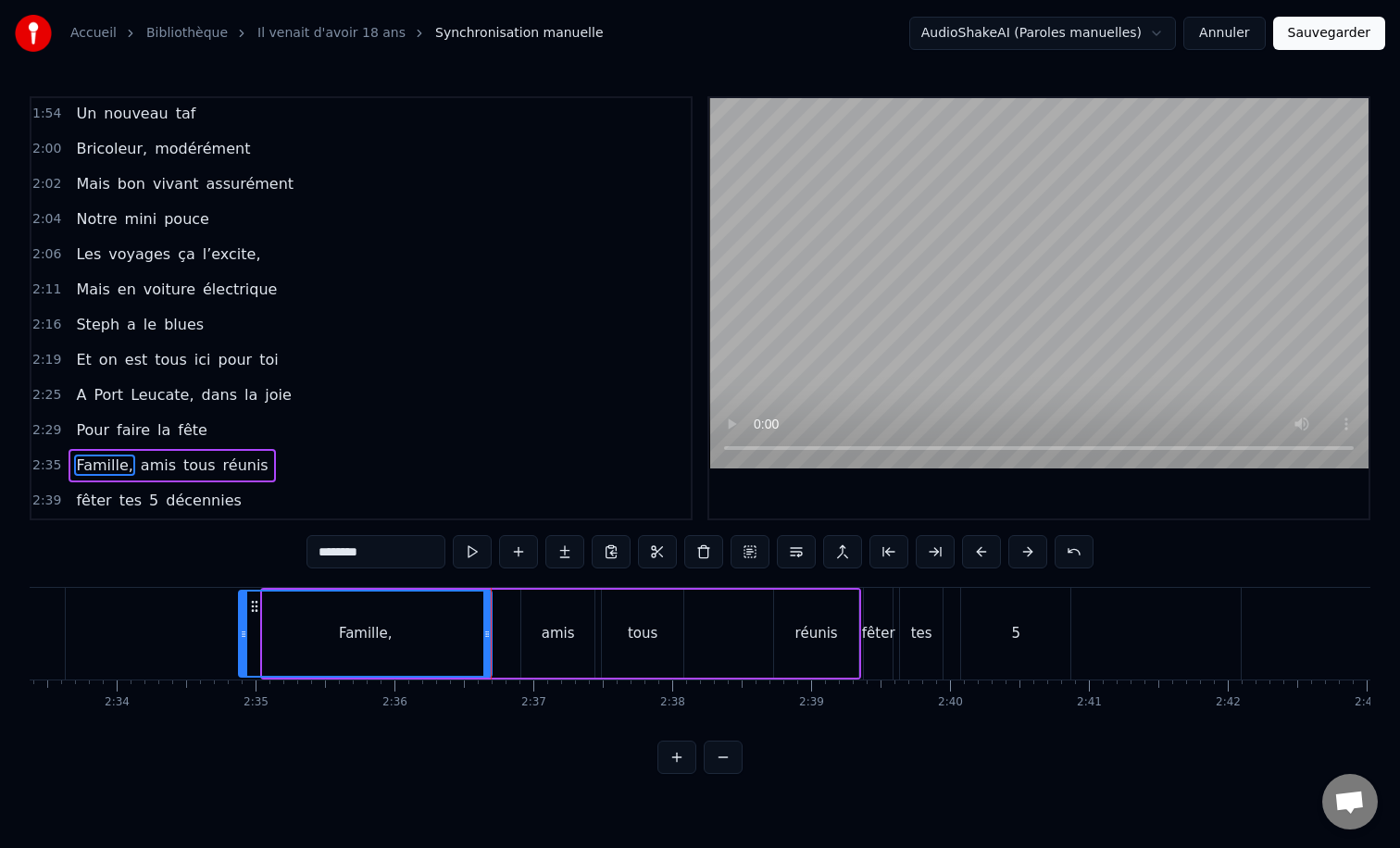
drag, startPoint x: 269, startPoint y: 623, endPoint x: 244, endPoint y: 622, distance: 25.0
click at [244, 622] on div at bounding box center [243, 633] width 8 height 84
drag, startPoint x: 488, startPoint y: 631, endPoint x: 389, endPoint y: 633, distance: 99.0
click at [389, 633] on icon at bounding box center [389, 634] width 8 height 15
click at [527, 628] on div "amis" at bounding box center [558, 633] width 74 height 88
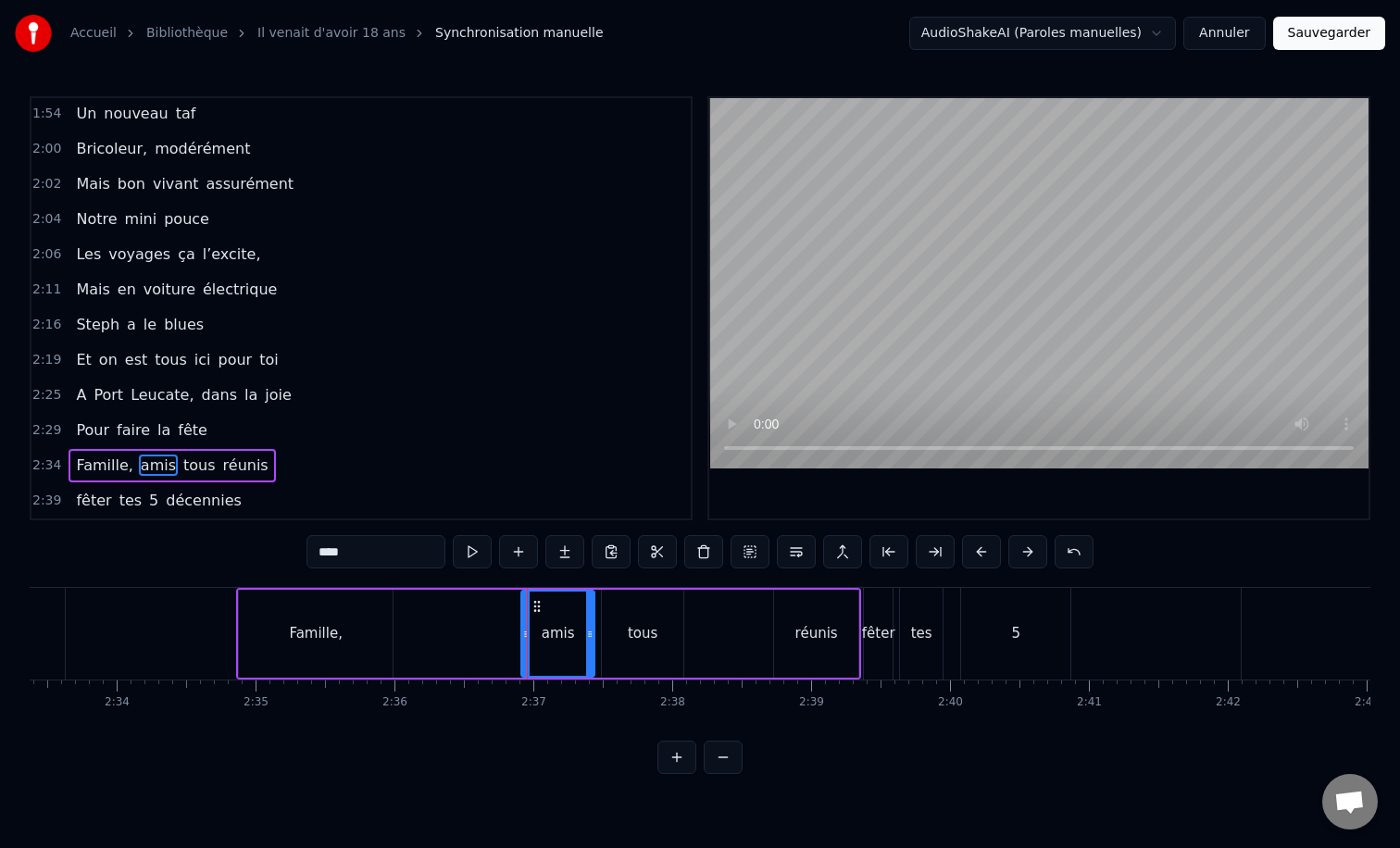
click at [245, 604] on div "Famille," at bounding box center [315, 633] width 154 height 88
type input "********"
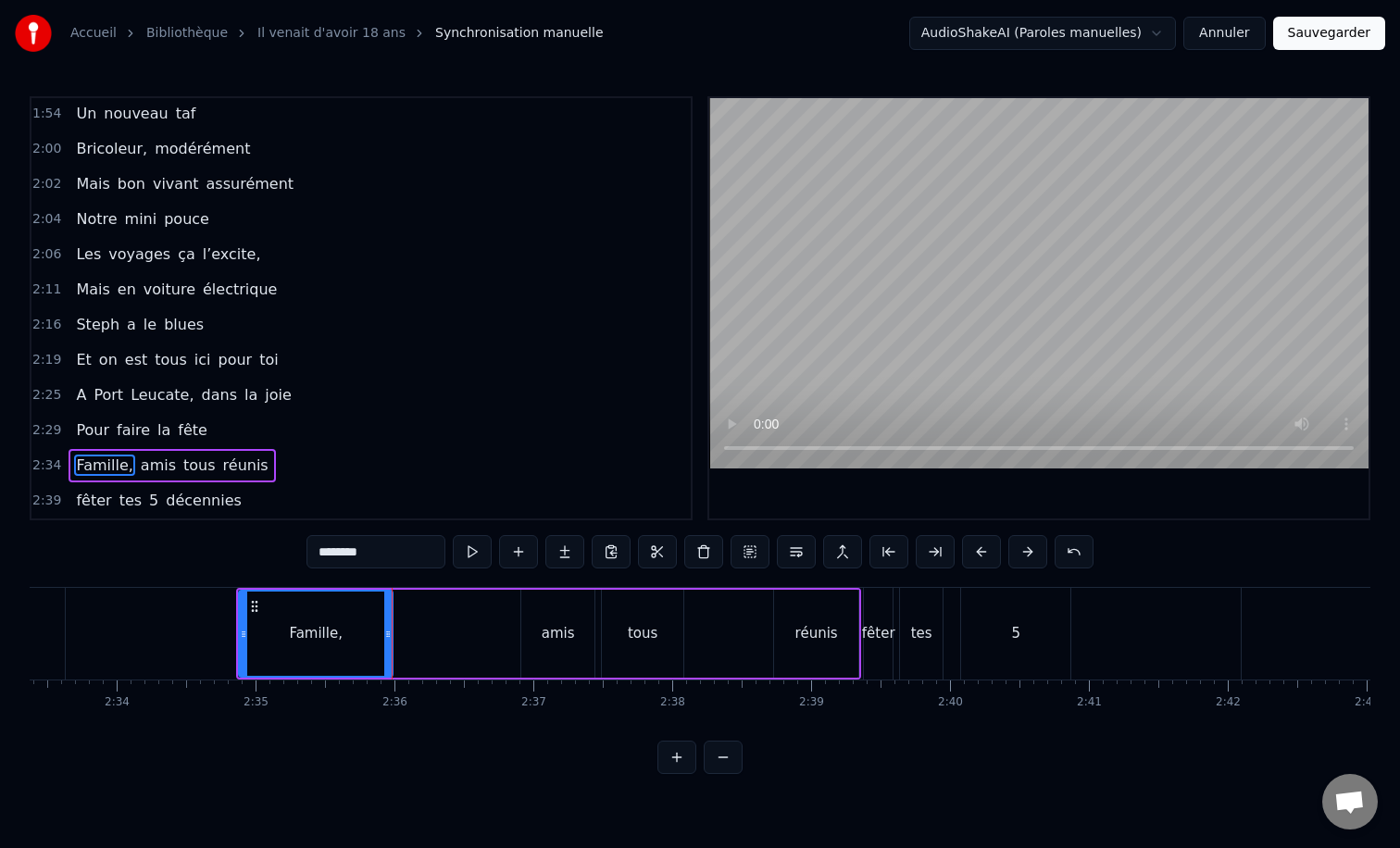
click at [241, 589] on div "Famille, amis tous réunis" at bounding box center [548, 633] width 625 height 91
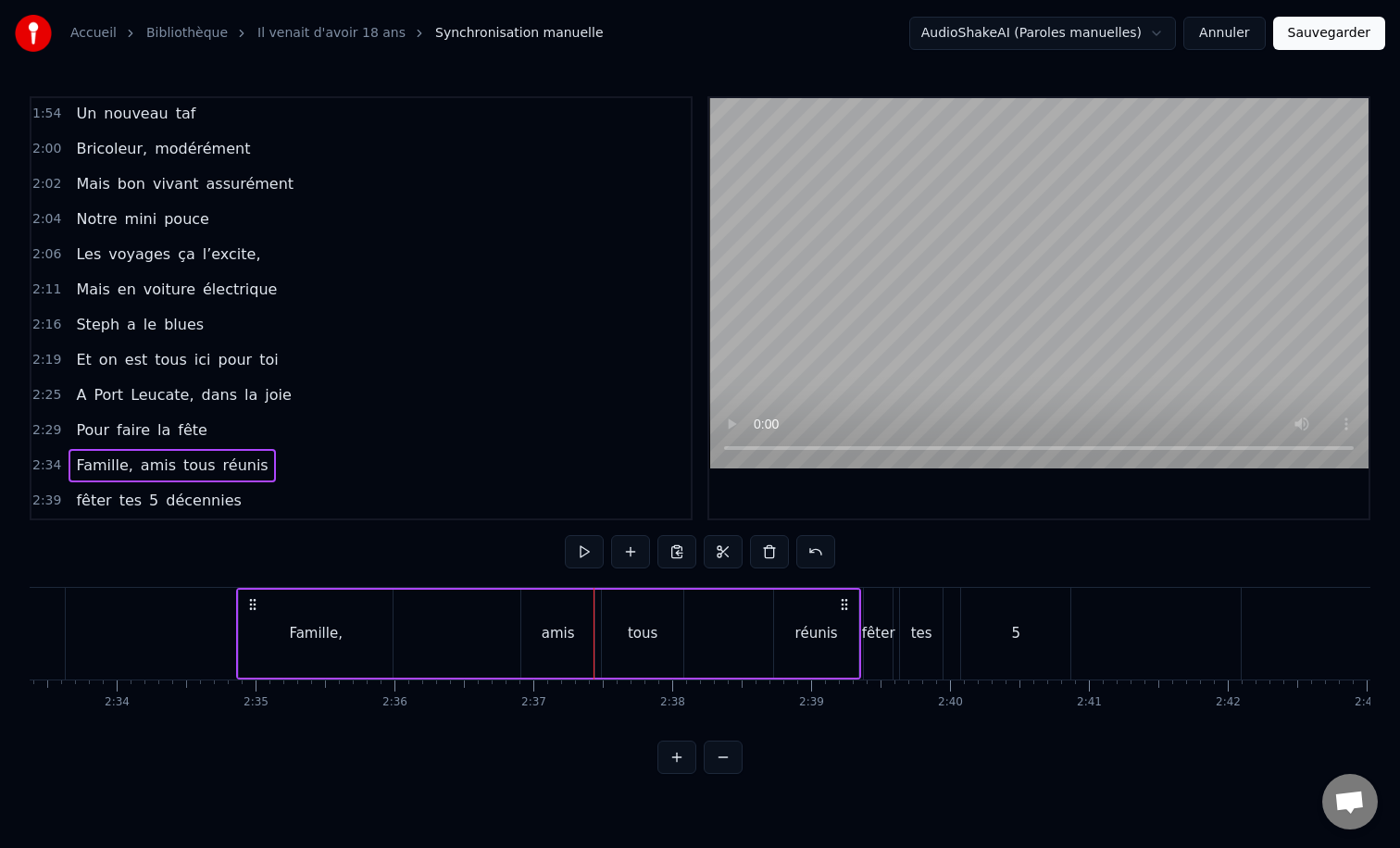
click at [238, 590] on div "Famille," at bounding box center [315, 633] width 156 height 88
click at [777, 597] on div "réunis" at bounding box center [815, 633] width 84 height 88
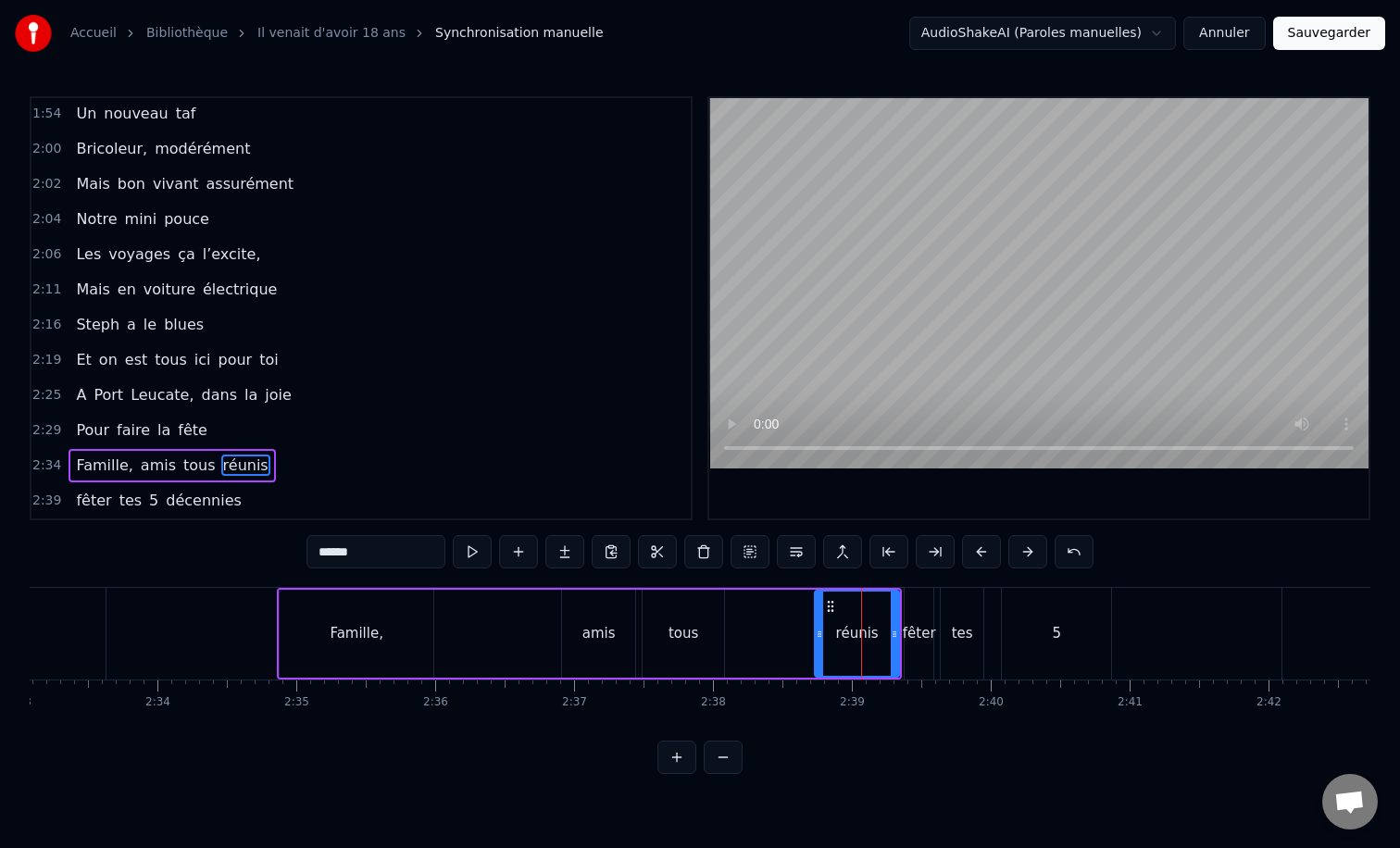
scroll to position [0, 21258]
click at [425, 620] on div "Famille," at bounding box center [358, 633] width 154 height 88
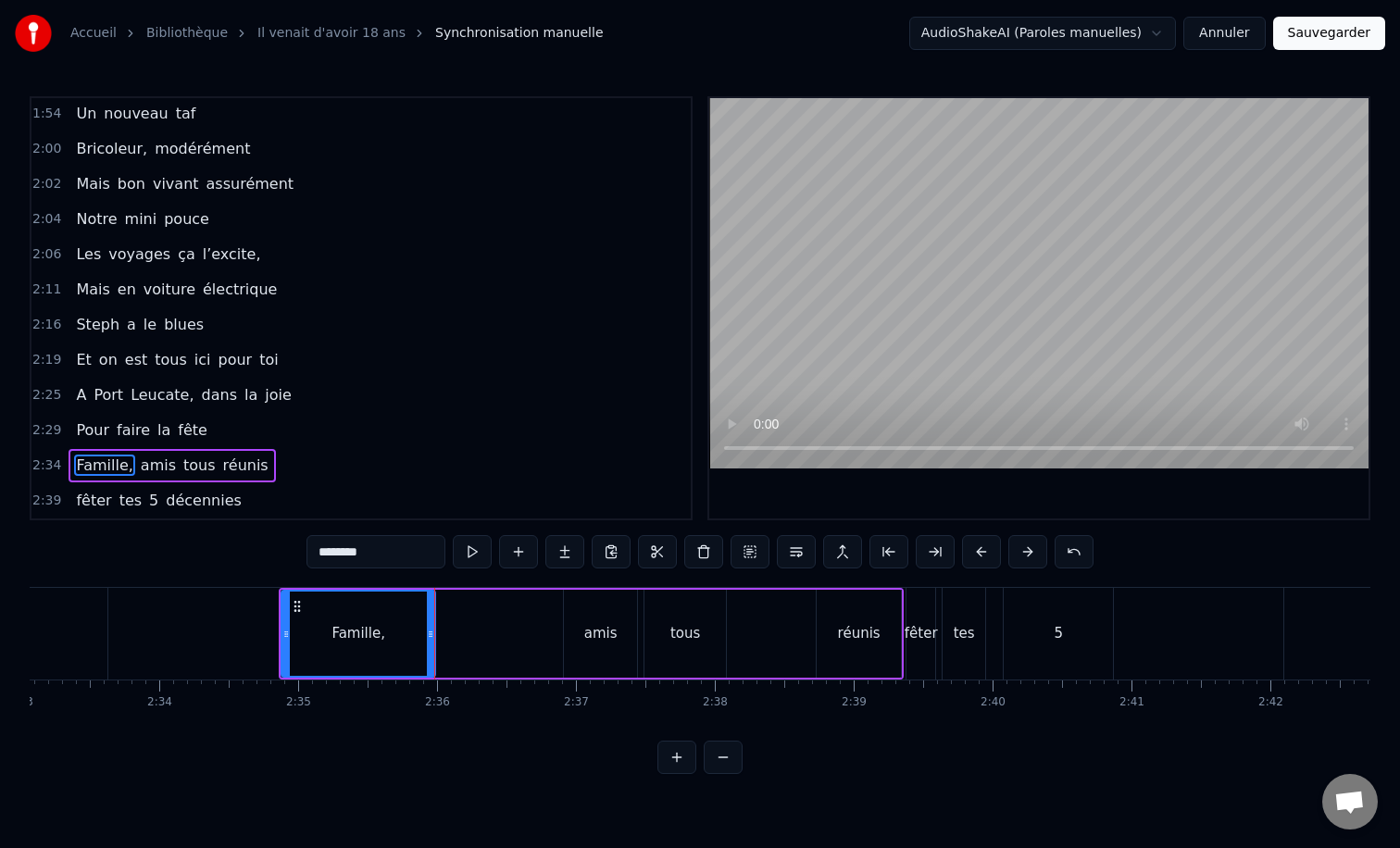
drag, startPoint x: 580, startPoint y: 626, endPoint x: 571, endPoint y: 627, distance: 9.1
click at [571, 627] on div "amis" at bounding box center [601, 633] width 74 height 88
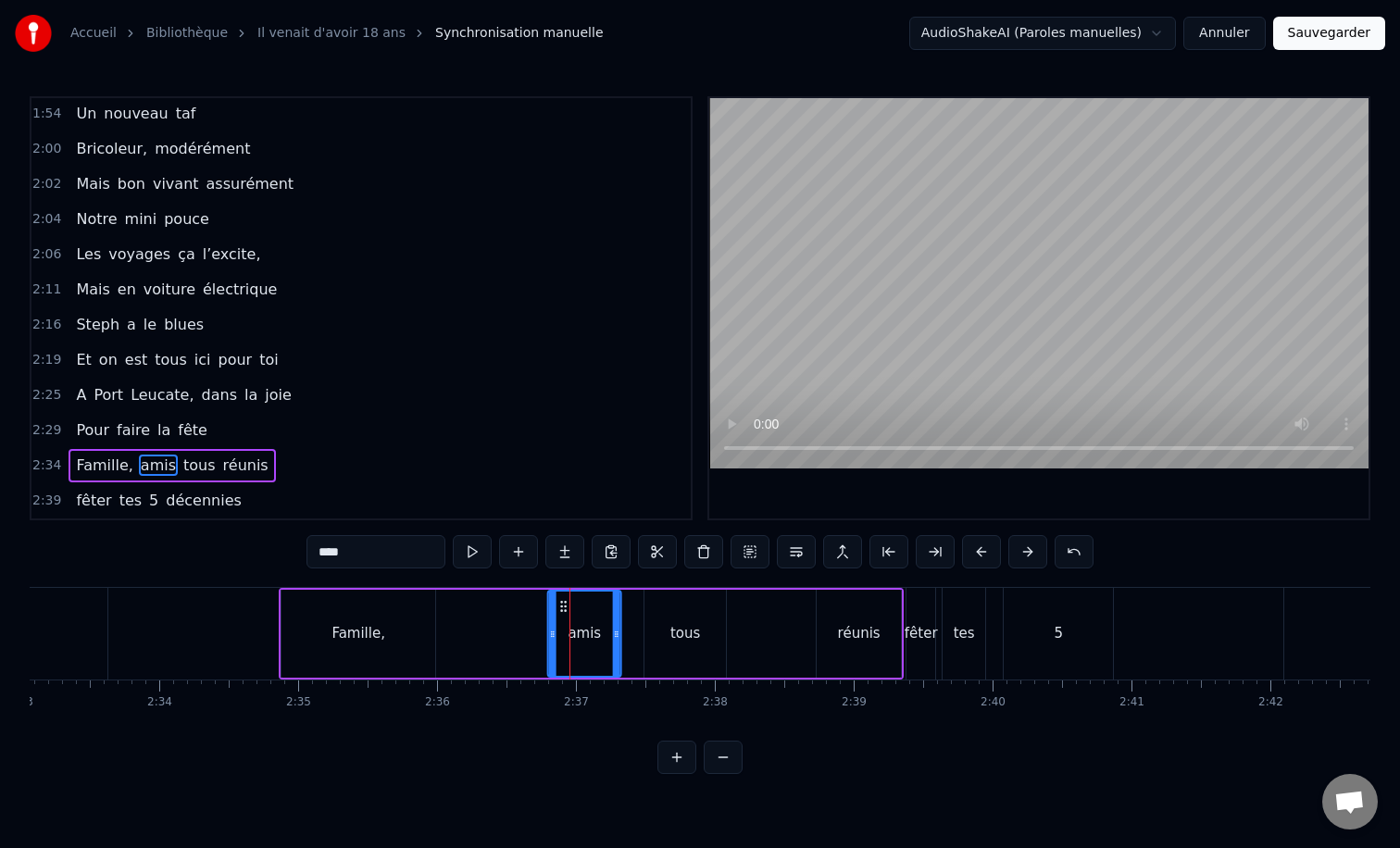
drag, startPoint x: 577, startPoint y: 607, endPoint x: 562, endPoint y: 607, distance: 15.0
click at [562, 607] on icon at bounding box center [564, 607] width 15 height 15
drag, startPoint x: 618, startPoint y: 632, endPoint x: 641, endPoint y: 631, distance: 23.0
click at [641, 631] on icon at bounding box center [639, 634] width 8 height 15
click at [670, 632] on div "tous" at bounding box center [685, 633] width 81 height 88
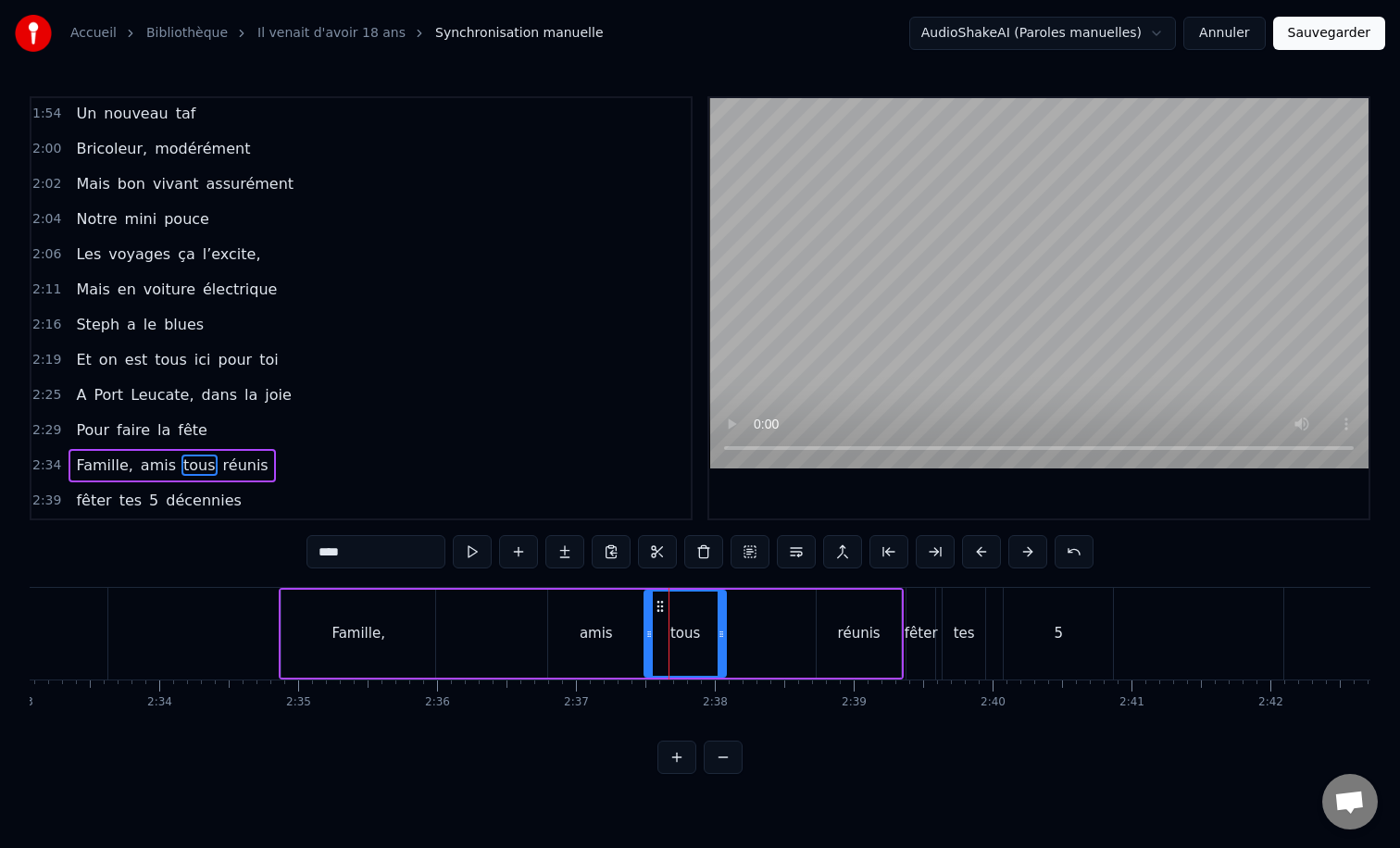
click at [654, 602] on icon at bounding box center [660, 607] width 15 height 15
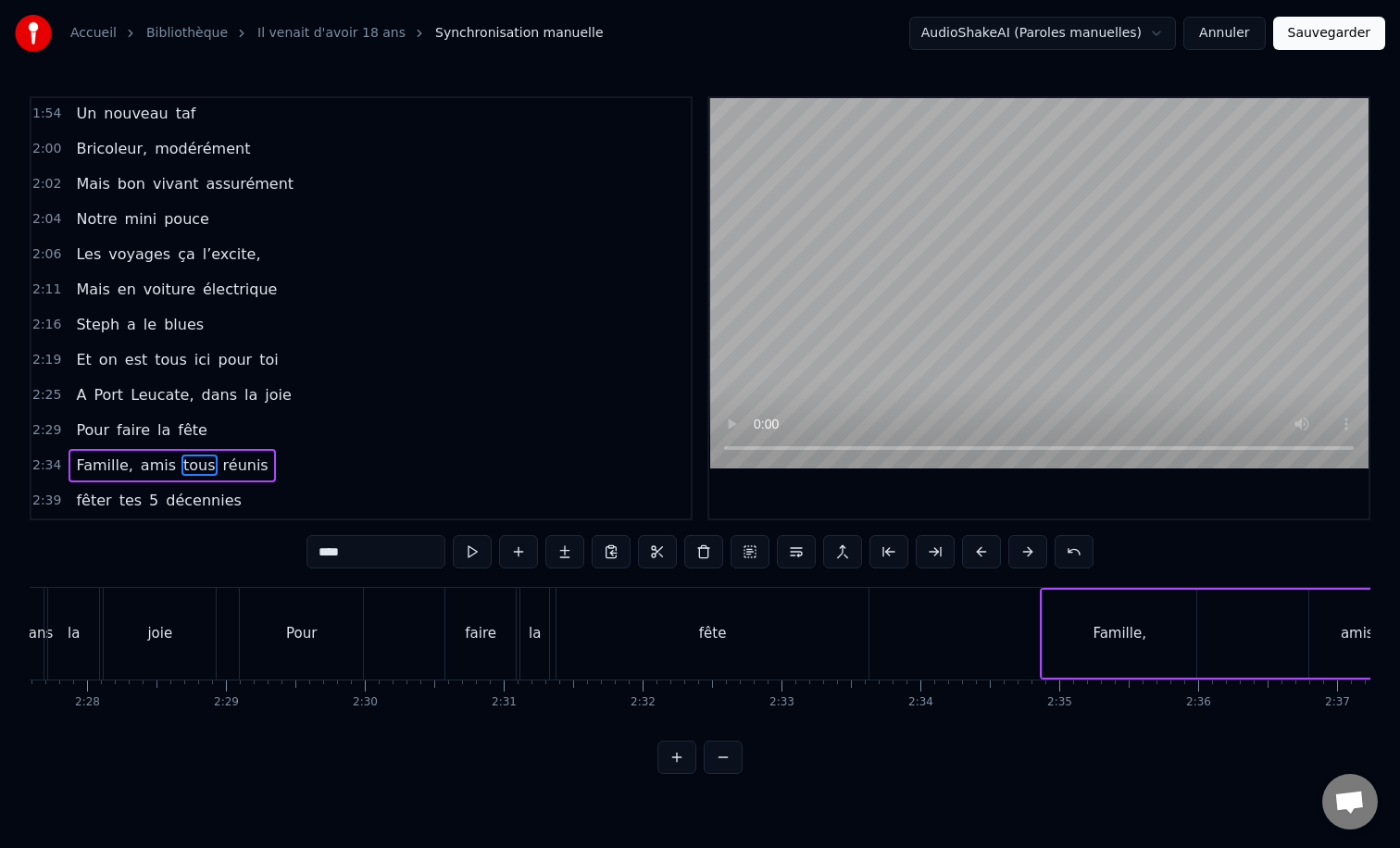
scroll to position [0, 20489]
click at [649, 610] on div "fête" at bounding box center [721, 633] width 312 height 91
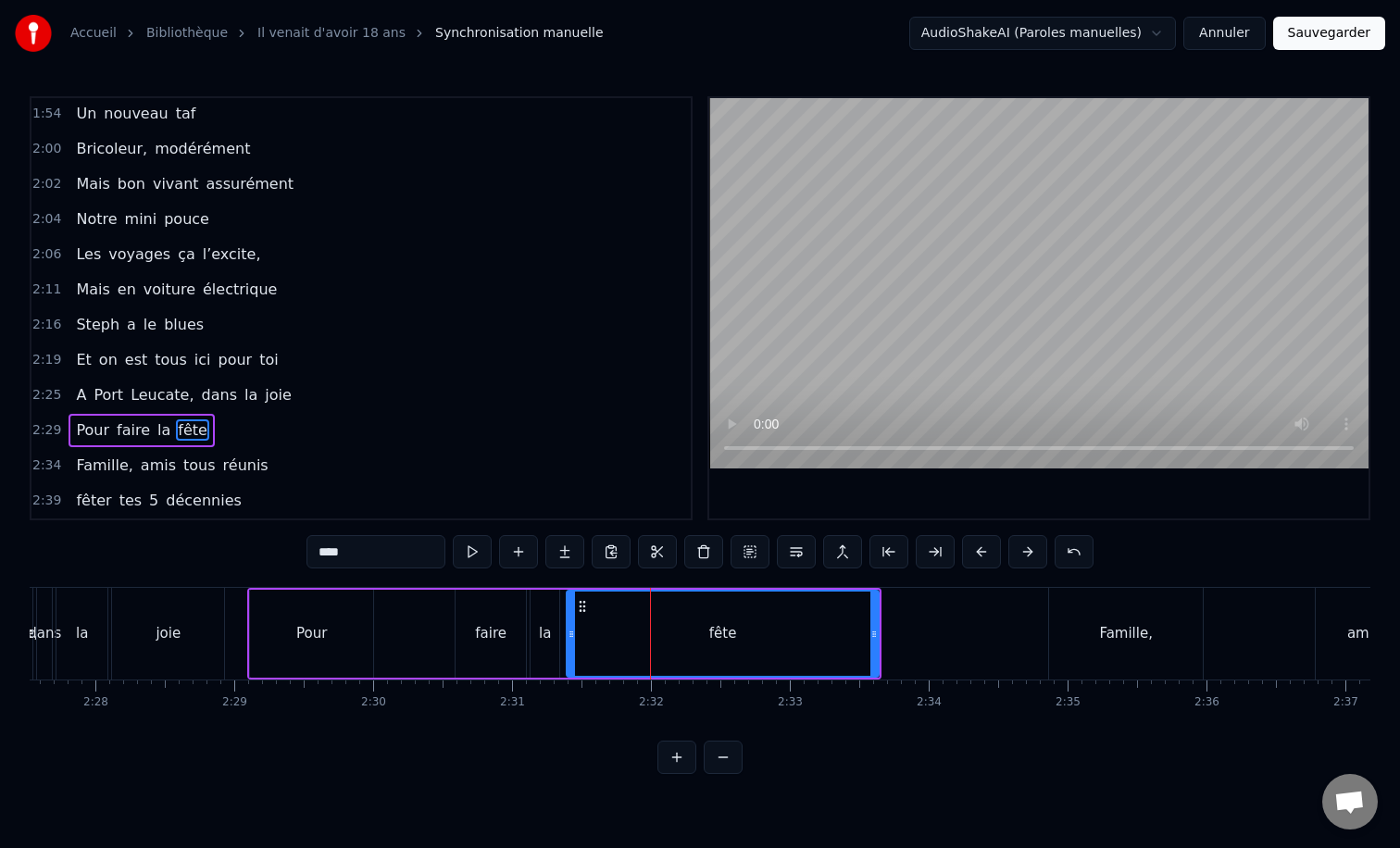
click at [491, 614] on div "faire" at bounding box center [491, 633] width 71 height 88
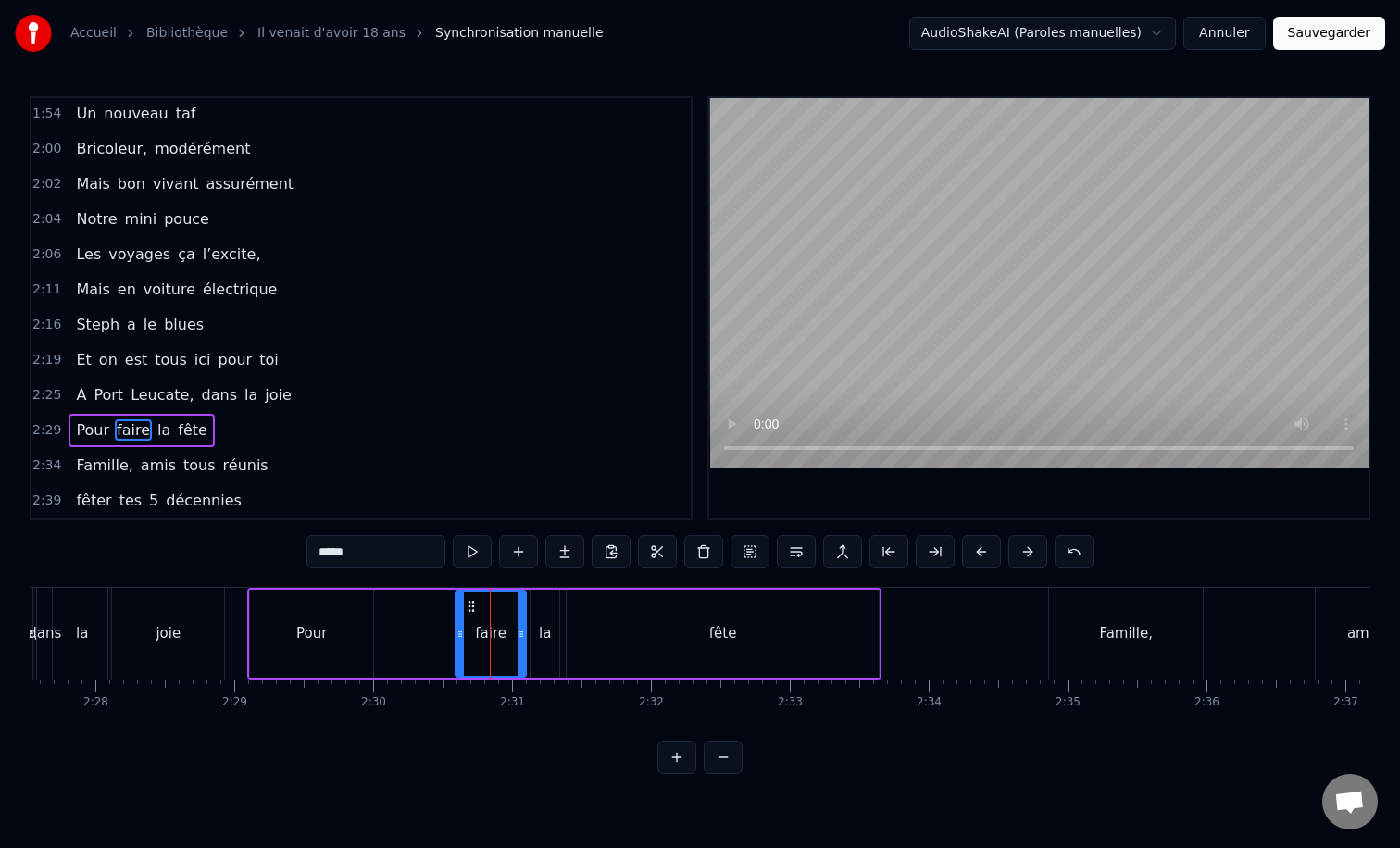
click at [319, 623] on div "Pour" at bounding box center [311, 633] width 124 height 88
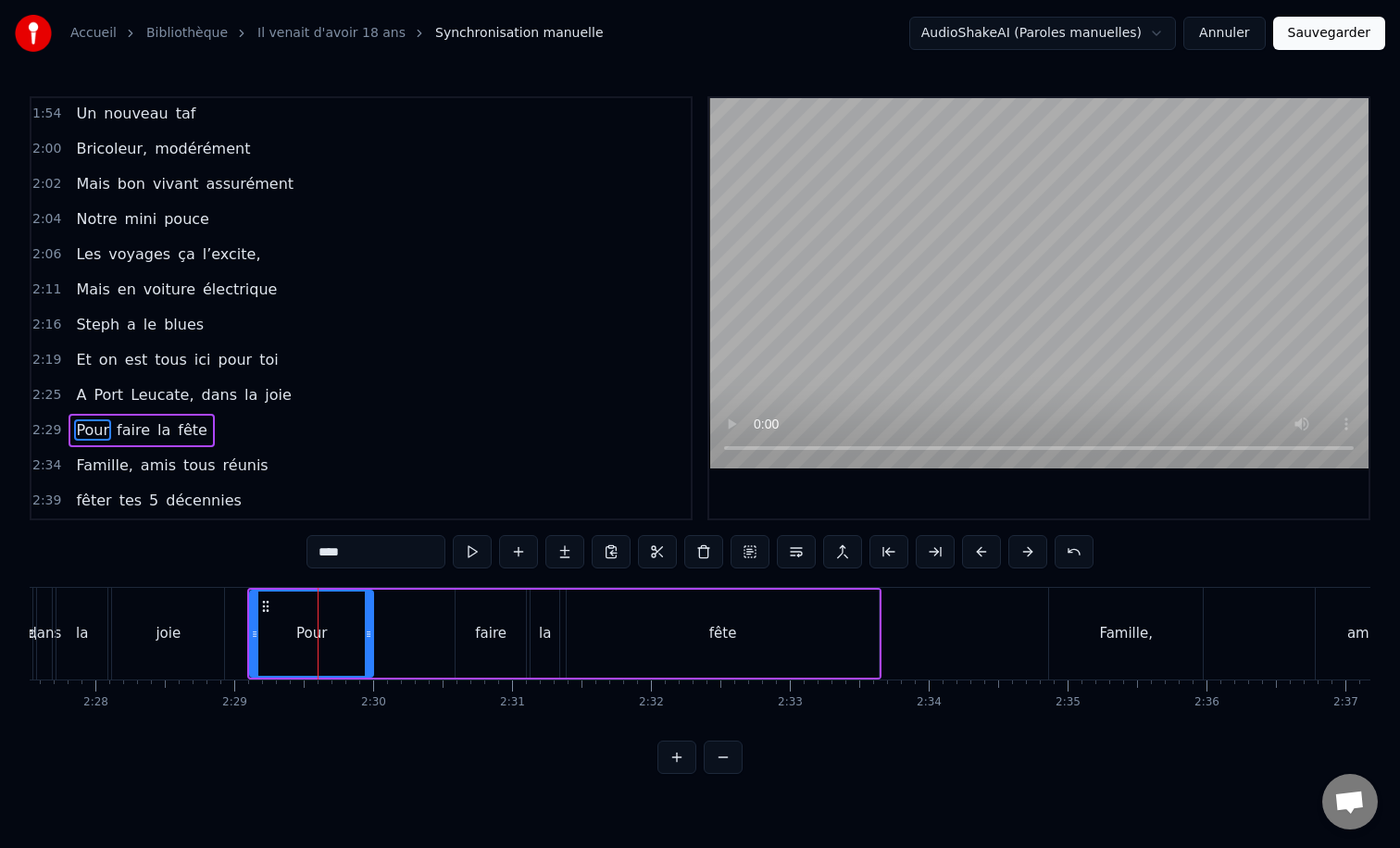
click at [483, 610] on div "faire" at bounding box center [491, 633] width 71 height 88
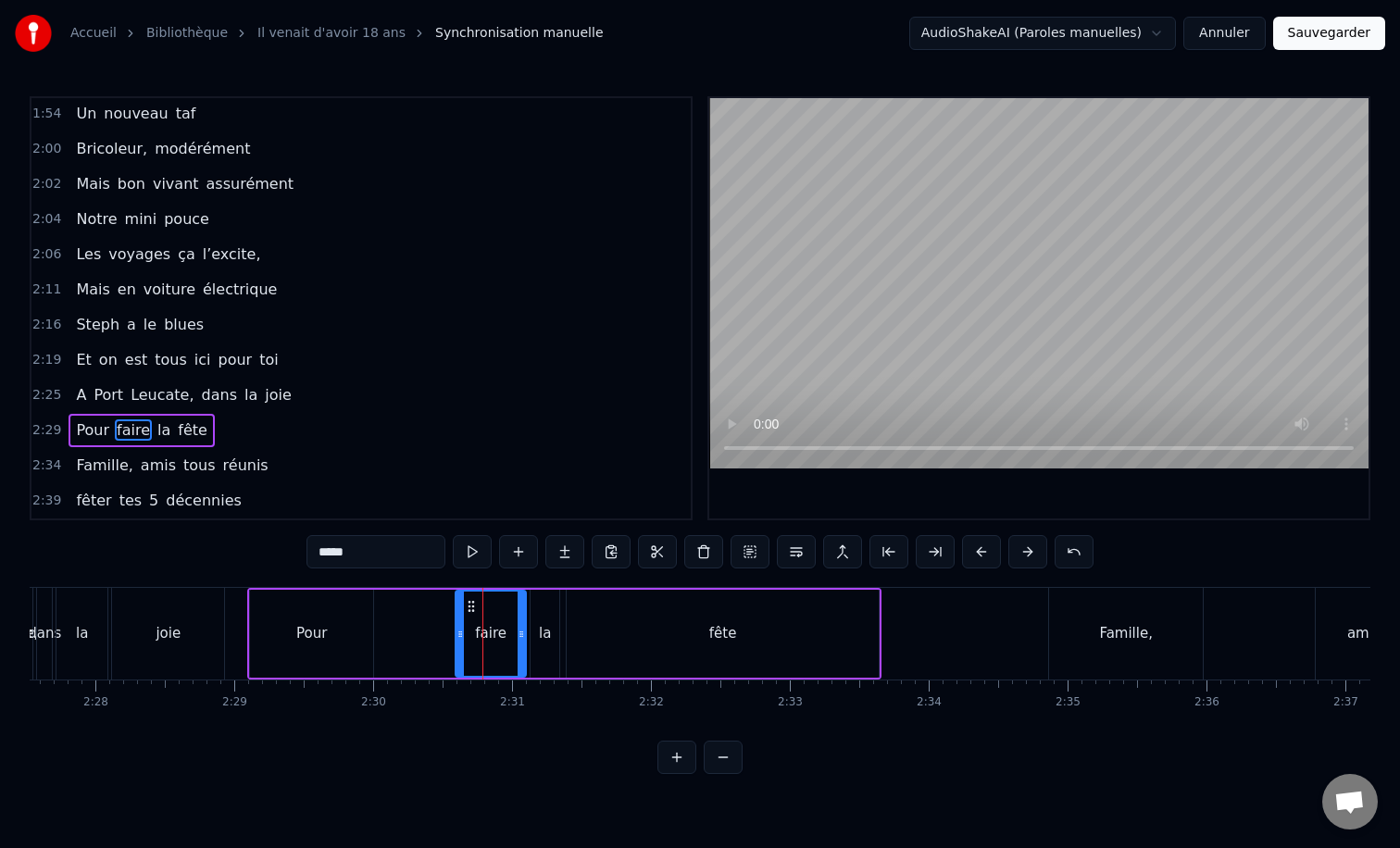
click at [550, 619] on div "la" at bounding box center [544, 633] width 28 height 88
click at [623, 614] on div "fête" at bounding box center [723, 633] width 312 height 88
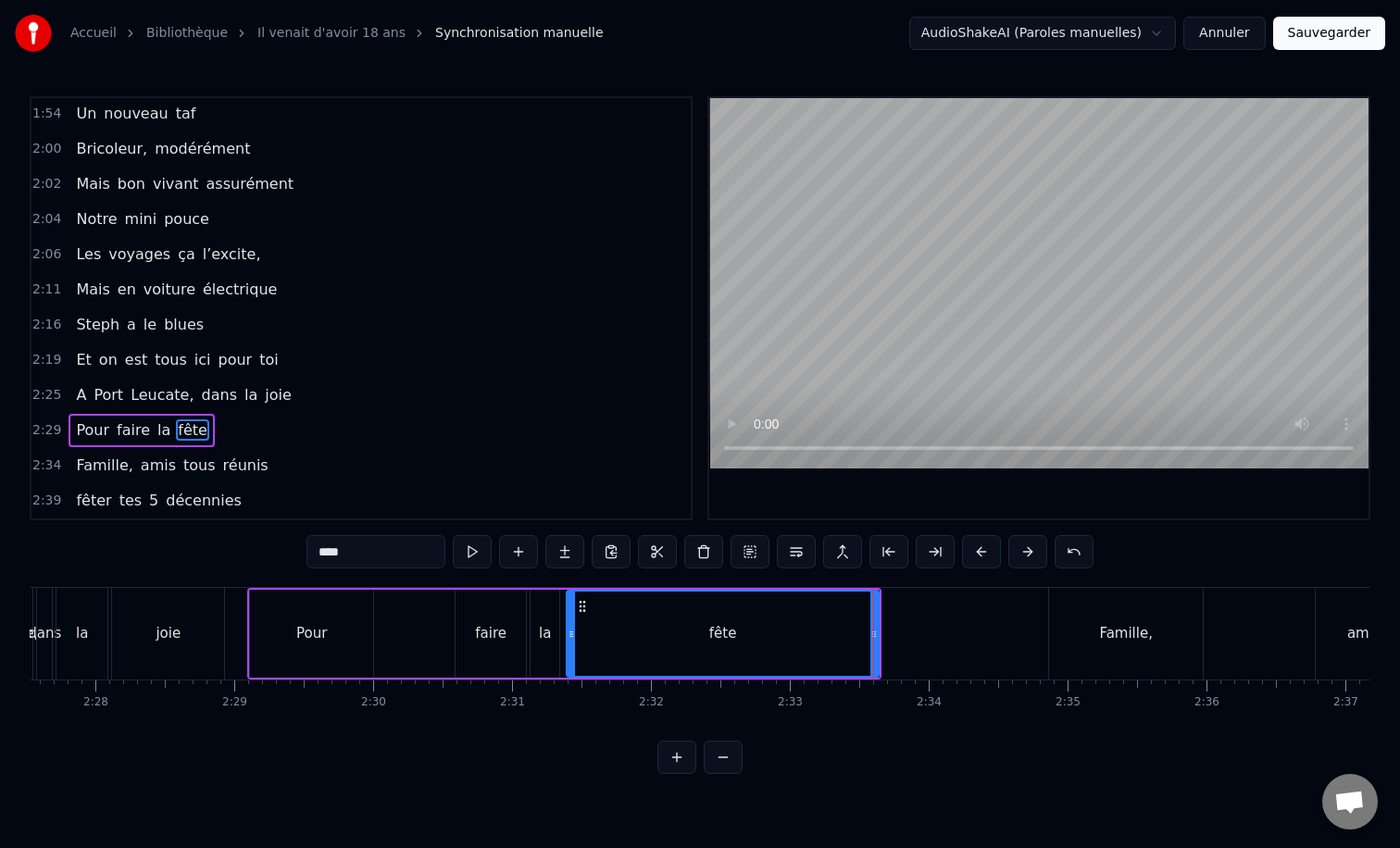
click at [577, 599] on icon at bounding box center [582, 607] width 15 height 15
click at [254, 590] on div "Pour" at bounding box center [311, 633] width 125 height 88
type input "****"
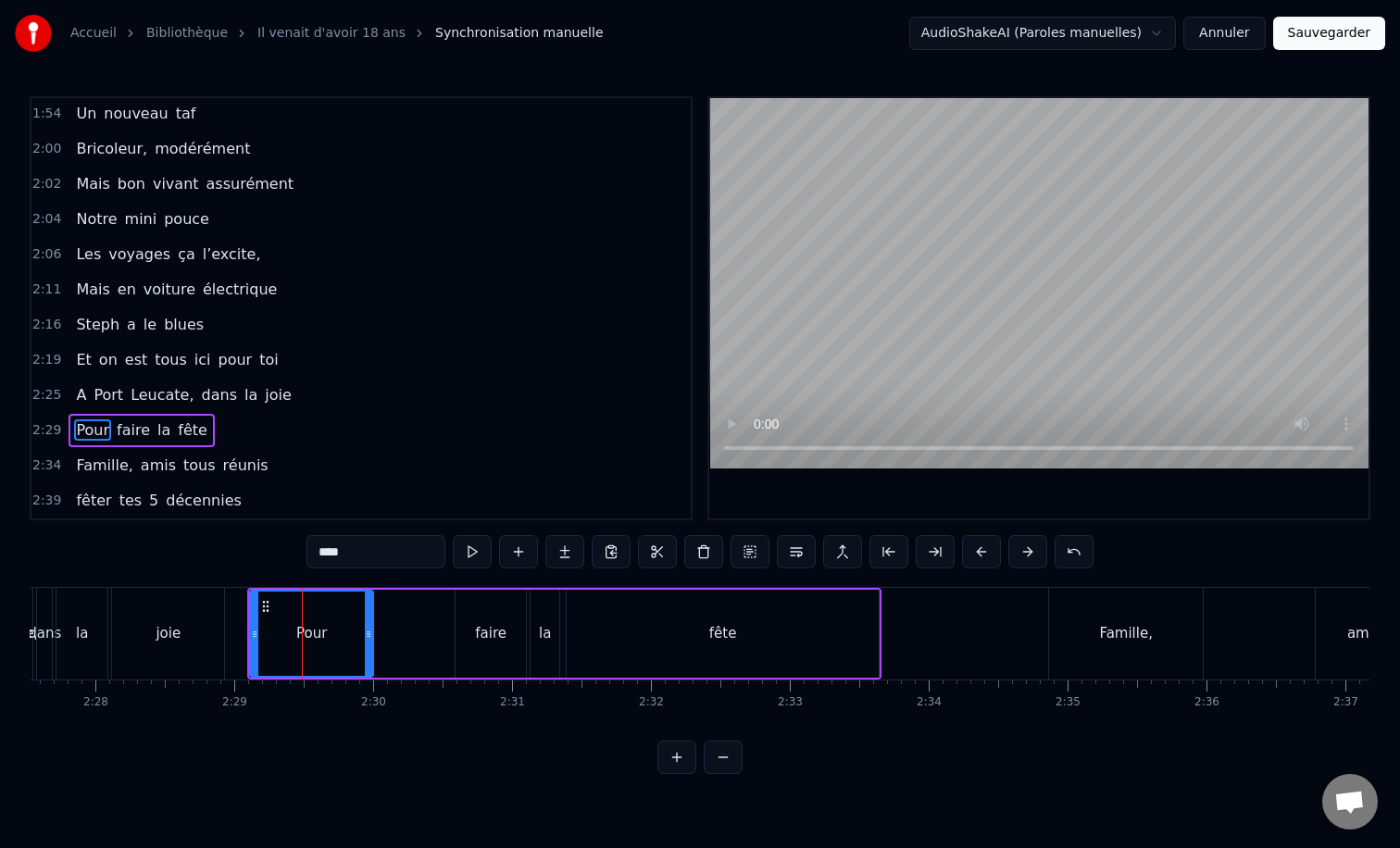
click at [422, 590] on div "Pour faire la fête" at bounding box center [564, 633] width 634 height 91
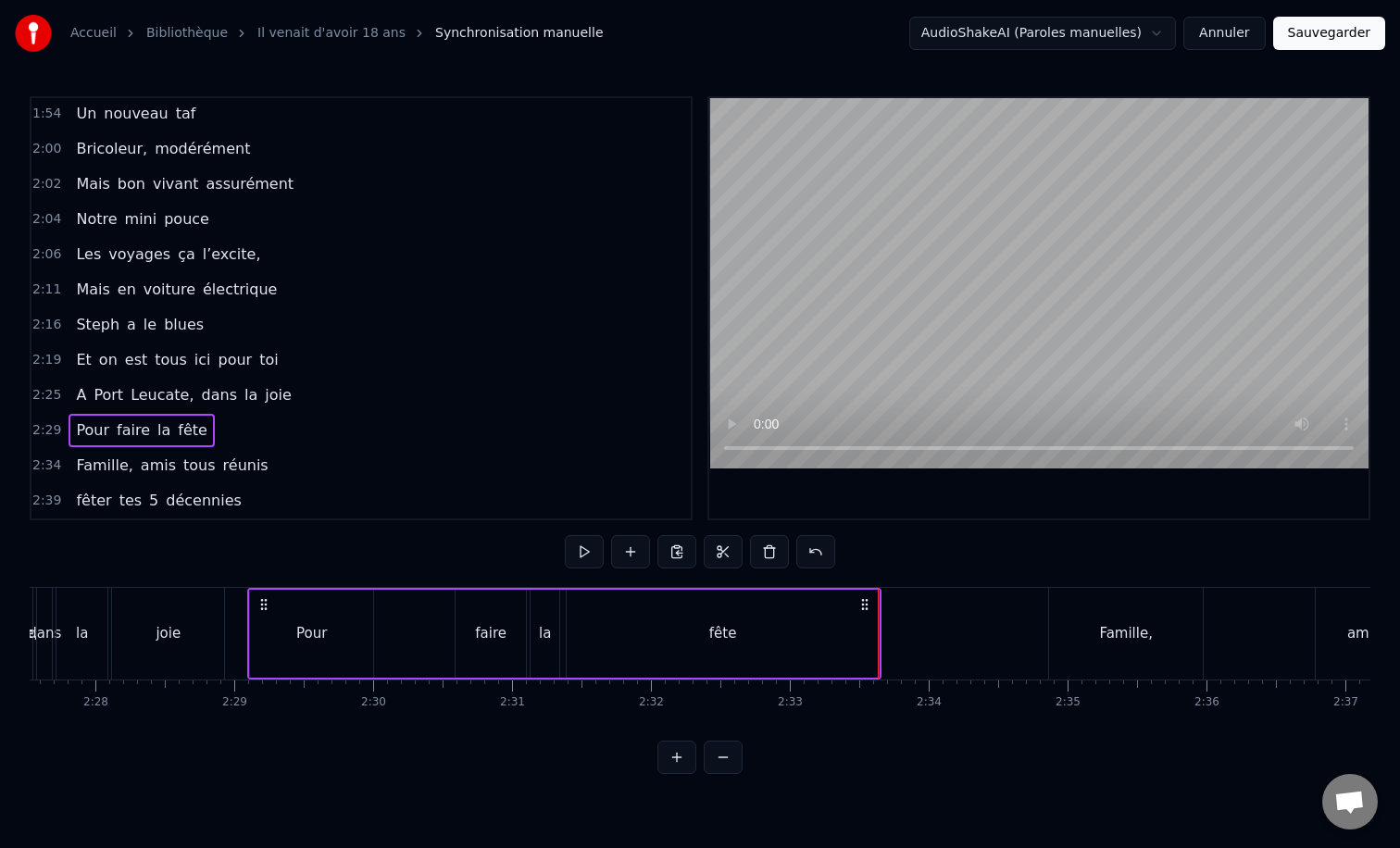
click at [422, 590] on div "Pour faire la fête" at bounding box center [564, 633] width 634 height 91
click at [408, 589] on div "Pour faire la fête" at bounding box center [564, 633] width 634 height 91
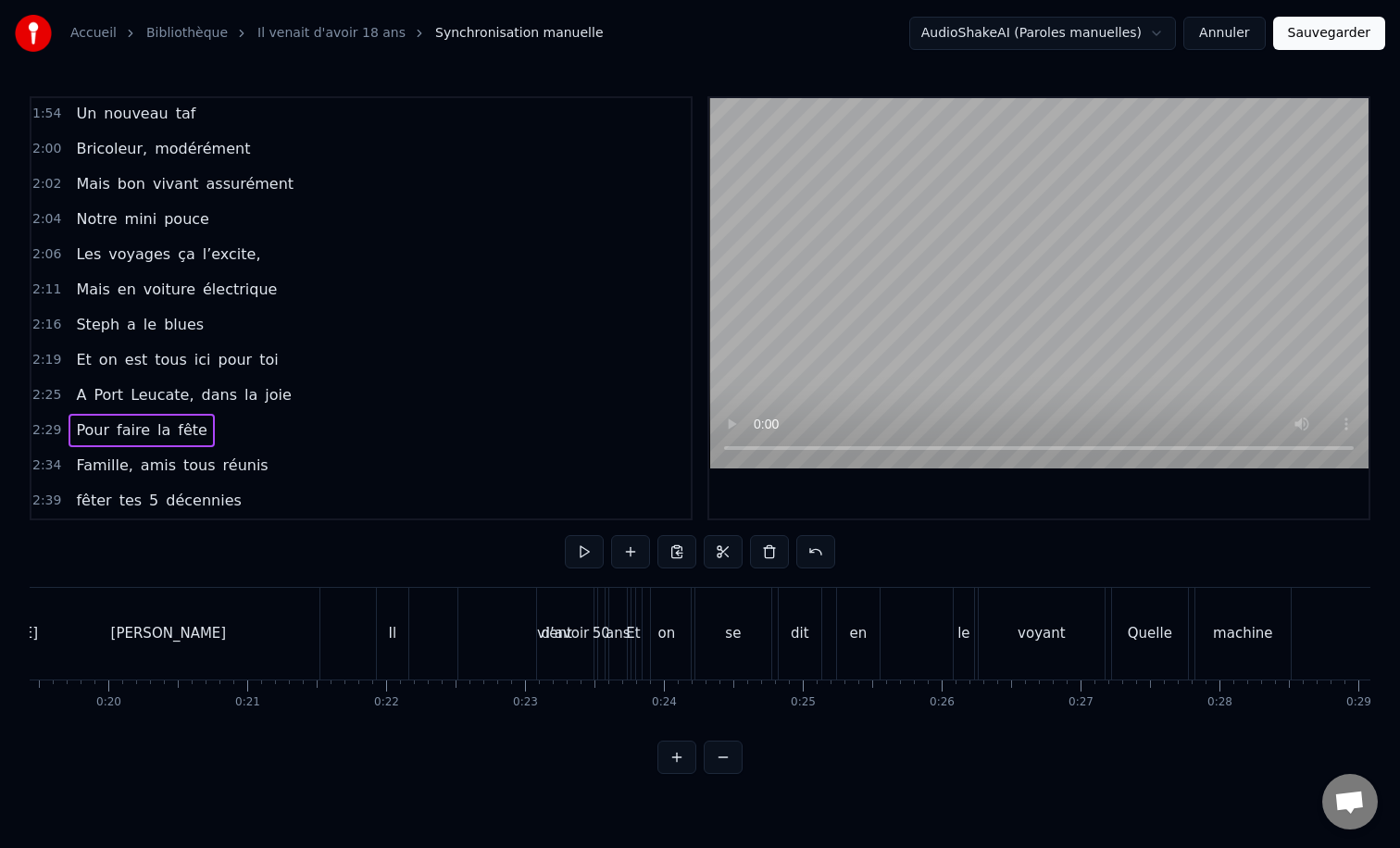
scroll to position [0, 2740]
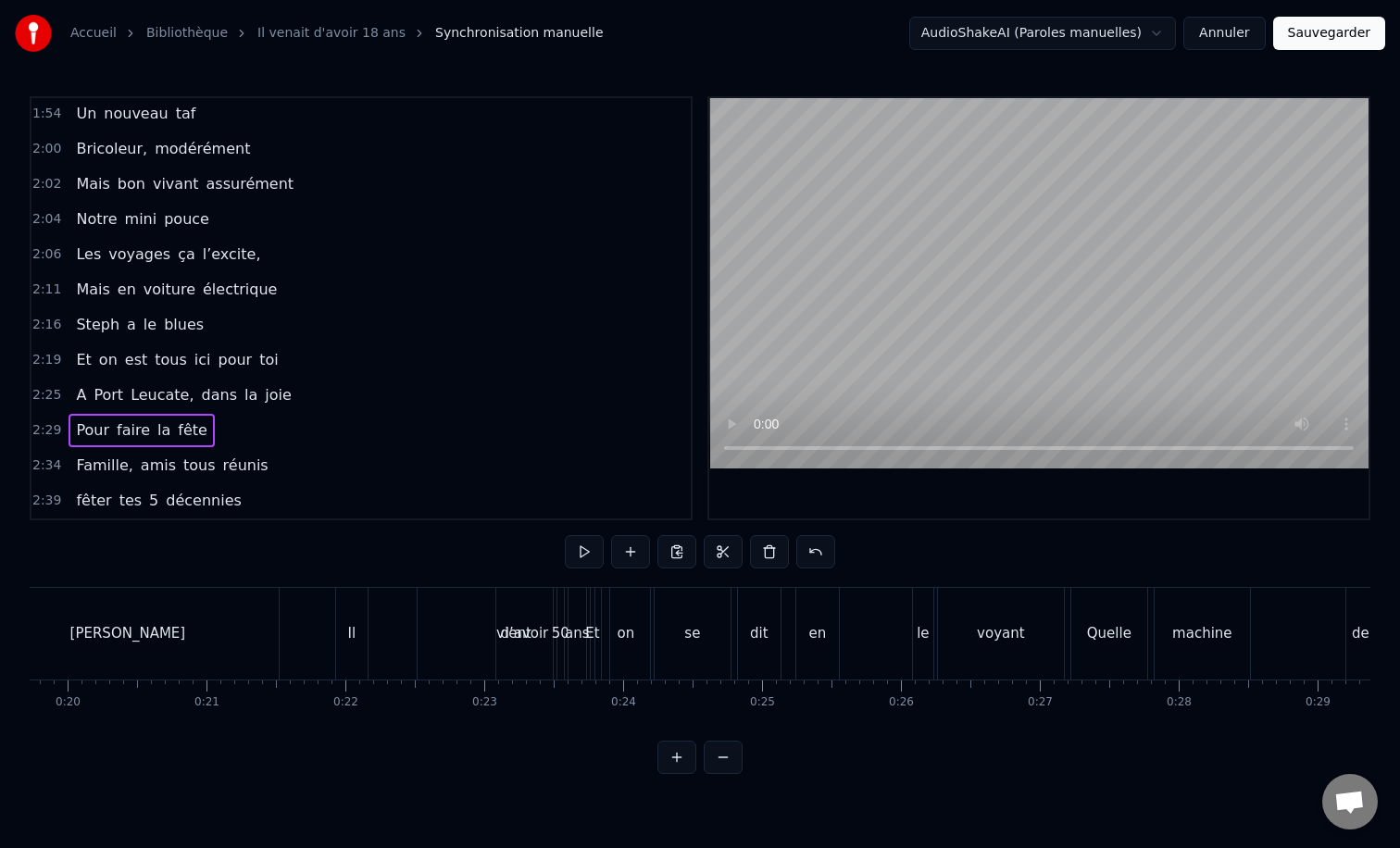
drag, startPoint x: 542, startPoint y: 623, endPoint x: 558, endPoint y: 623, distance: 16.0
click at [558, 623] on div "Il vient d’avoir 50 ans" at bounding box center [462, 633] width 256 height 91
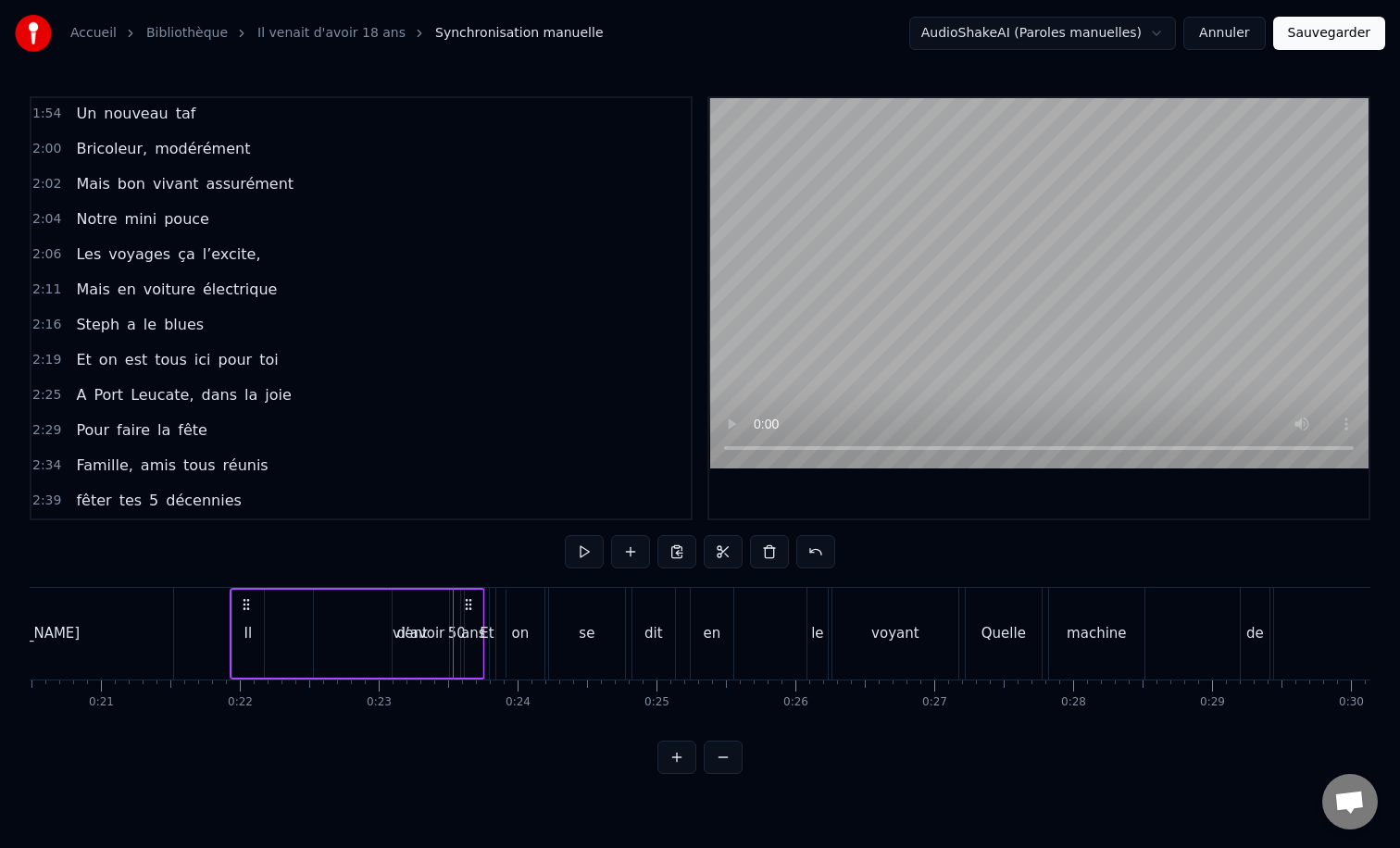
scroll to position [0, 2876]
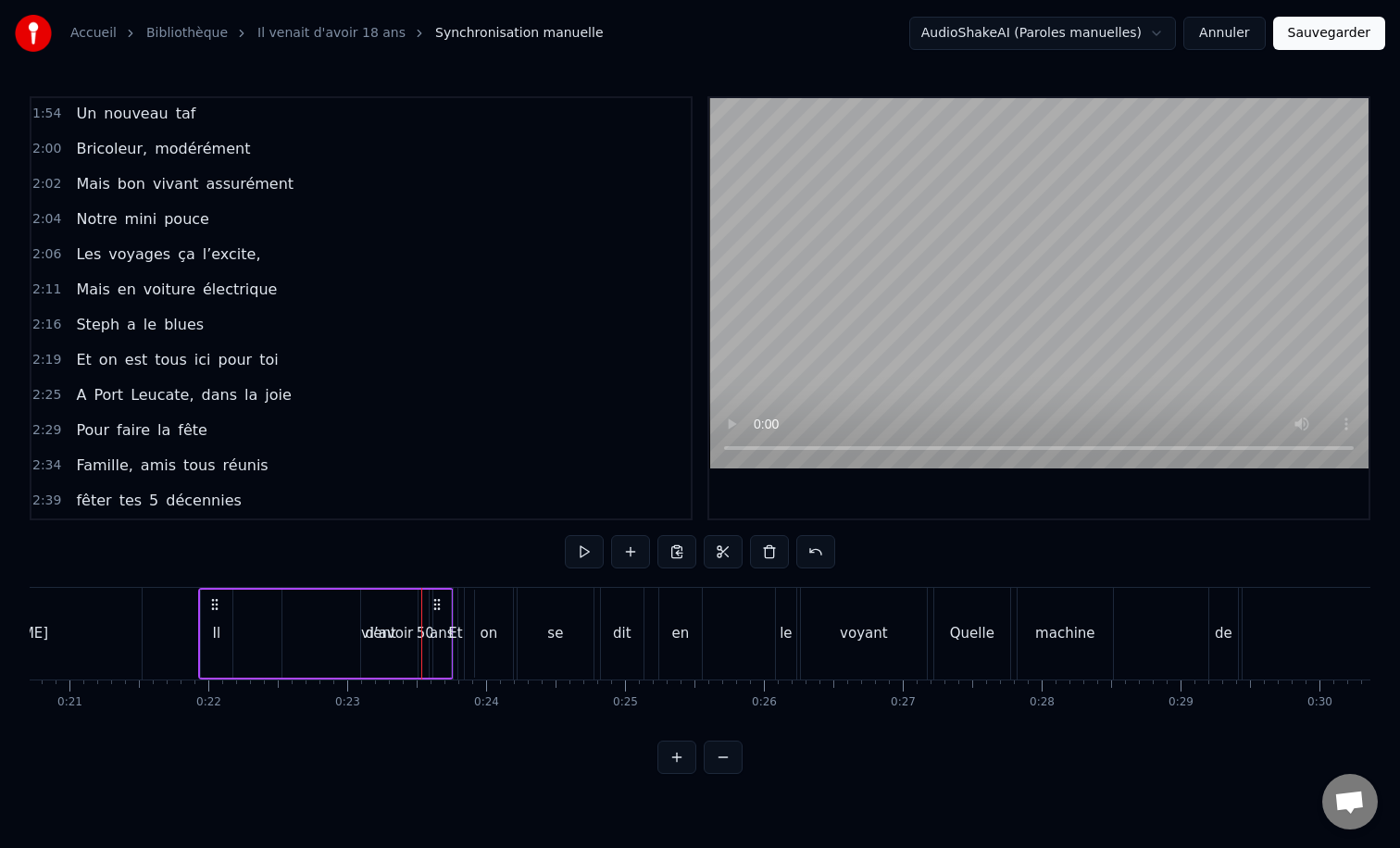
drag, startPoint x: 674, startPoint y: 636, endPoint x: 728, endPoint y: 634, distance: 54.0
click at [728, 634] on div "Et on se dit en le voyant" at bounding box center [692, 633] width 478 height 91
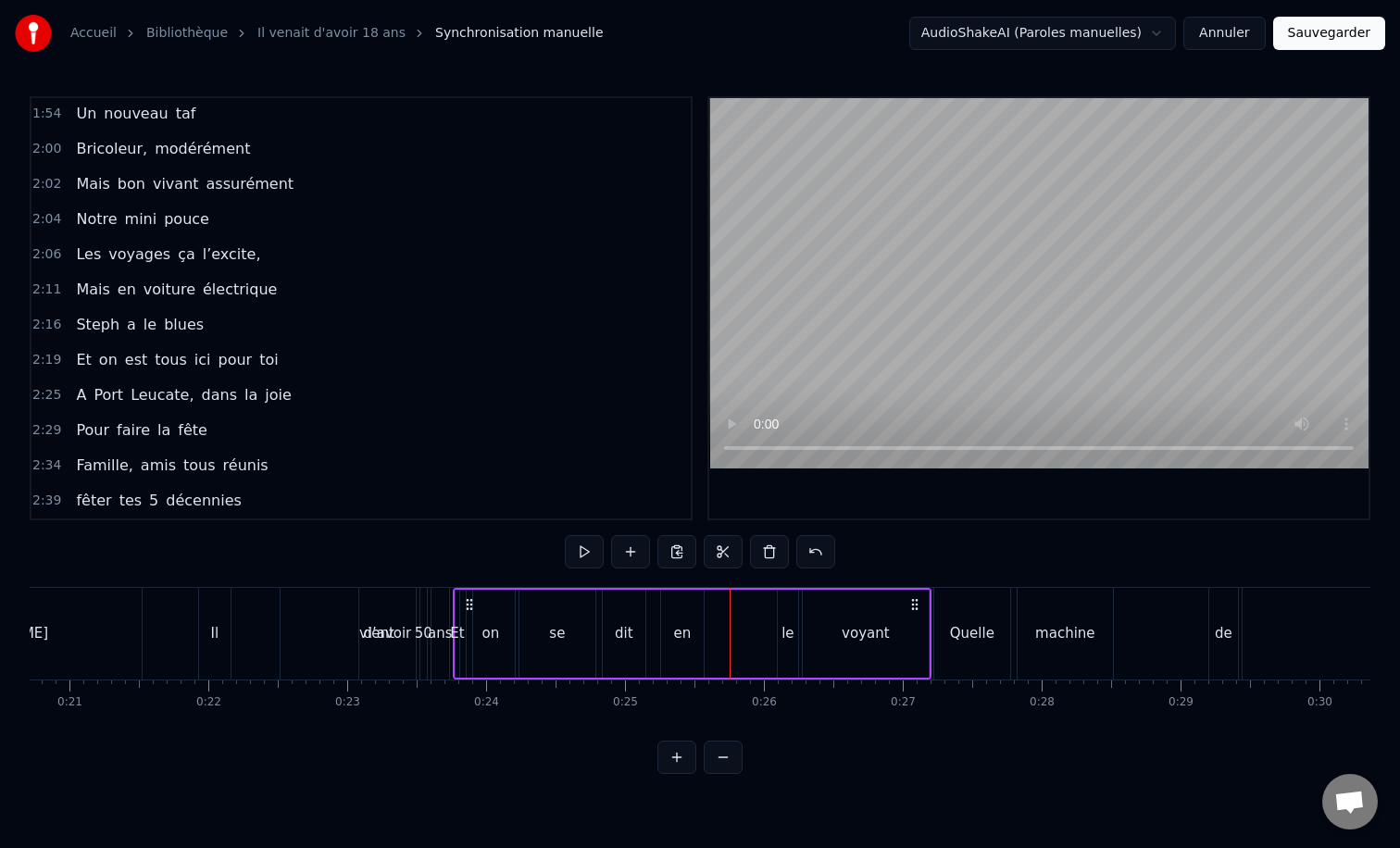
click at [675, 623] on div "en" at bounding box center [682, 633] width 42 height 88
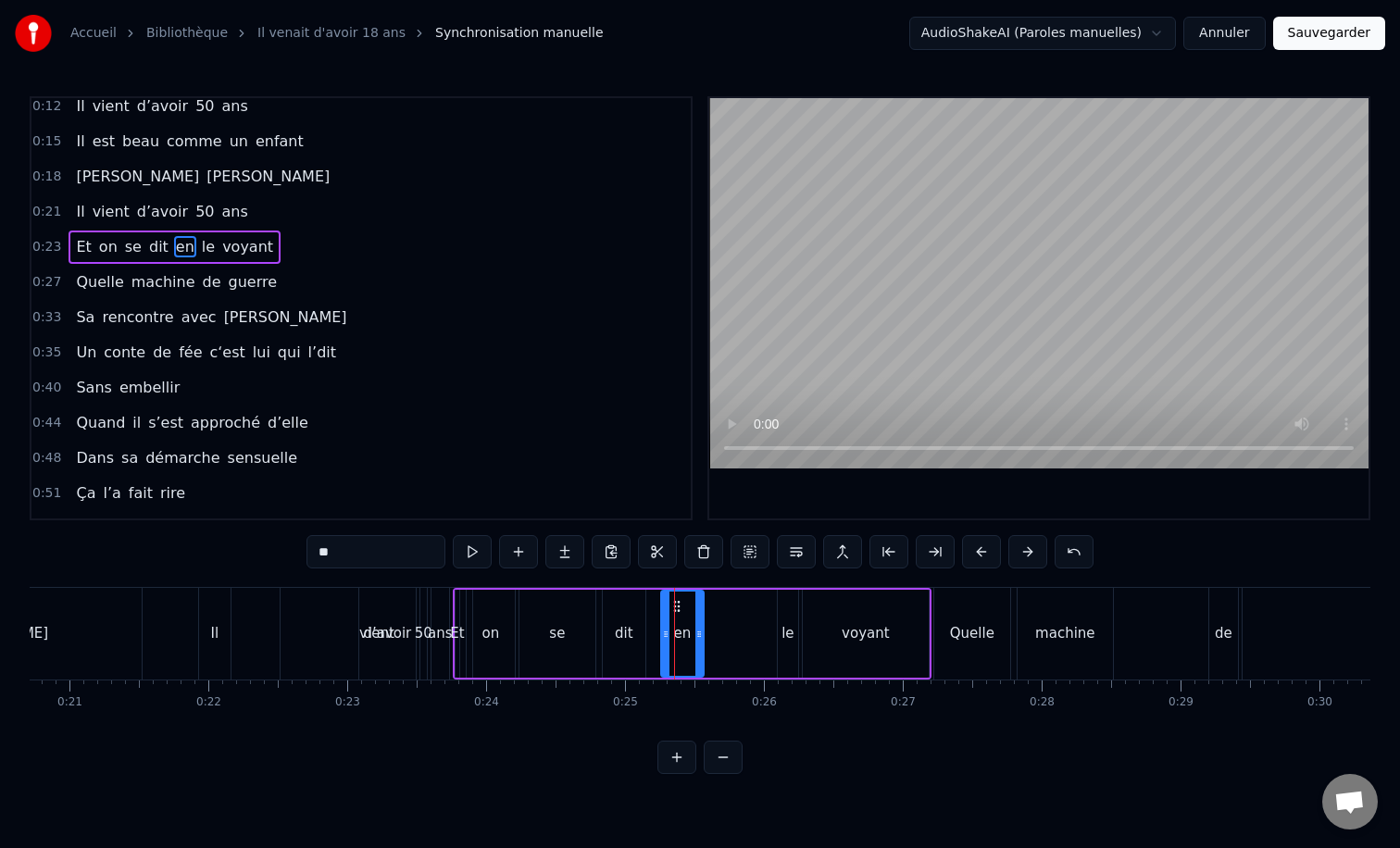
scroll to position [0, 0]
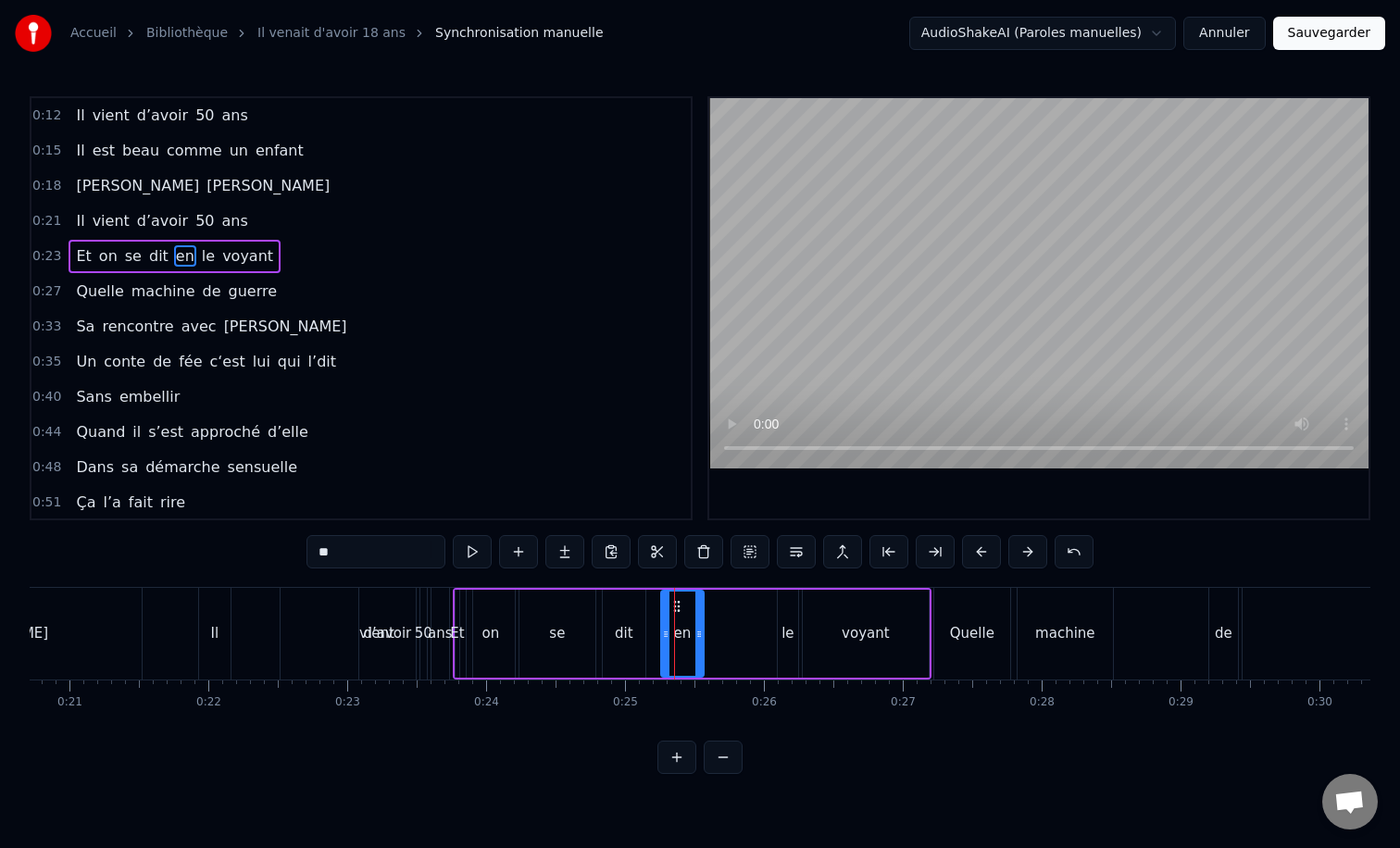
drag, startPoint x: 680, startPoint y: 618, endPoint x: 698, endPoint y: 618, distance: 18.0
click at [698, 618] on div "en" at bounding box center [682, 633] width 41 height 84
drag, startPoint x: 677, startPoint y: 606, endPoint x: 734, endPoint y: 605, distance: 57.0
click at [734, 605] on icon at bounding box center [728, 607] width 15 height 15
click at [624, 612] on div "dit" at bounding box center [624, 633] width 42 height 88
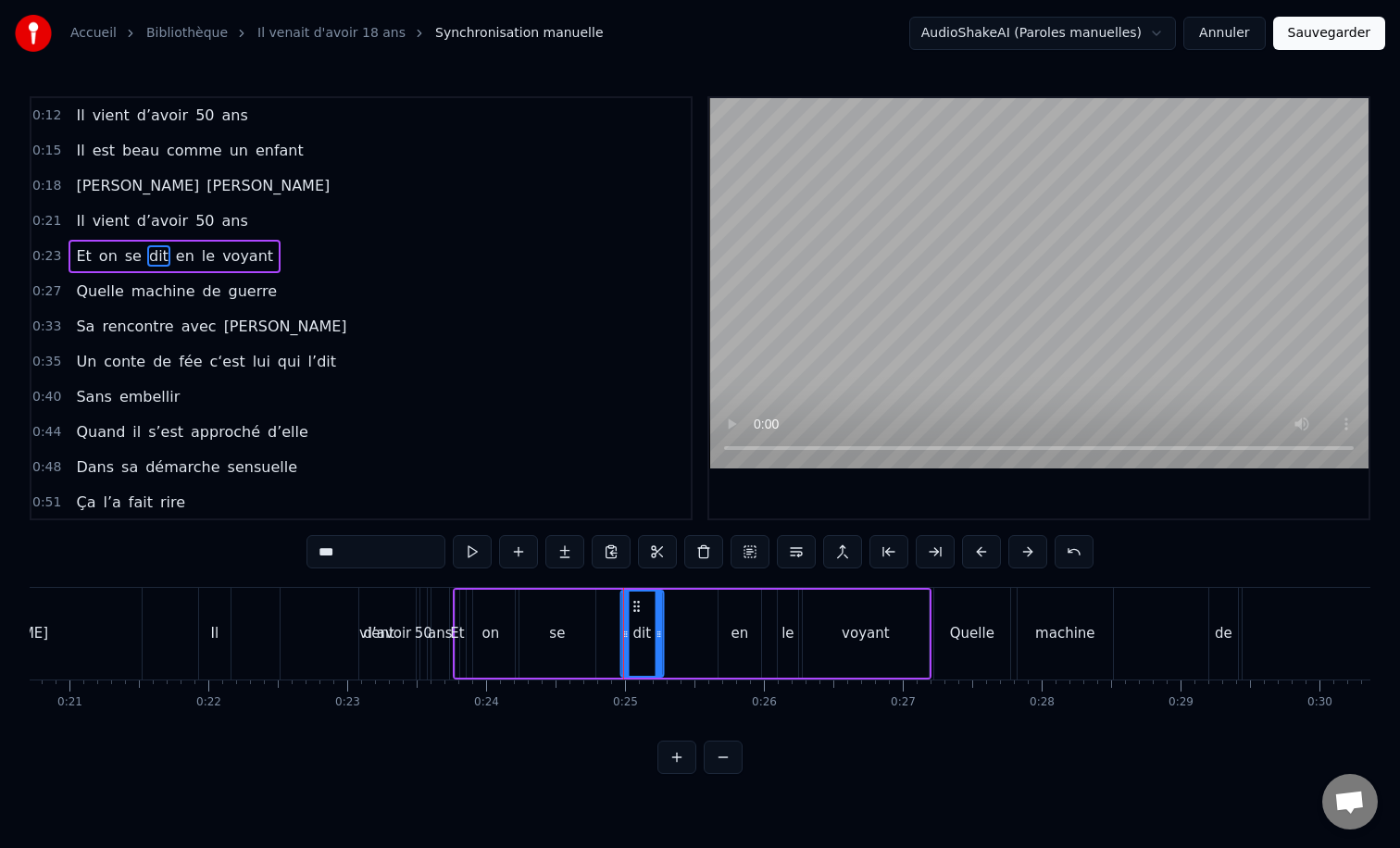
drag, startPoint x: 617, startPoint y: 599, endPoint x: 641, endPoint y: 599, distance: 24.0
click at [641, 599] on icon at bounding box center [636, 607] width 15 height 15
click at [548, 608] on div "se" at bounding box center [558, 633] width 75 height 88
drag, startPoint x: 532, startPoint y: 606, endPoint x: 544, endPoint y: 605, distance: 12.0
click at [545, 606] on circle at bounding box center [545, 606] width 1 height 1
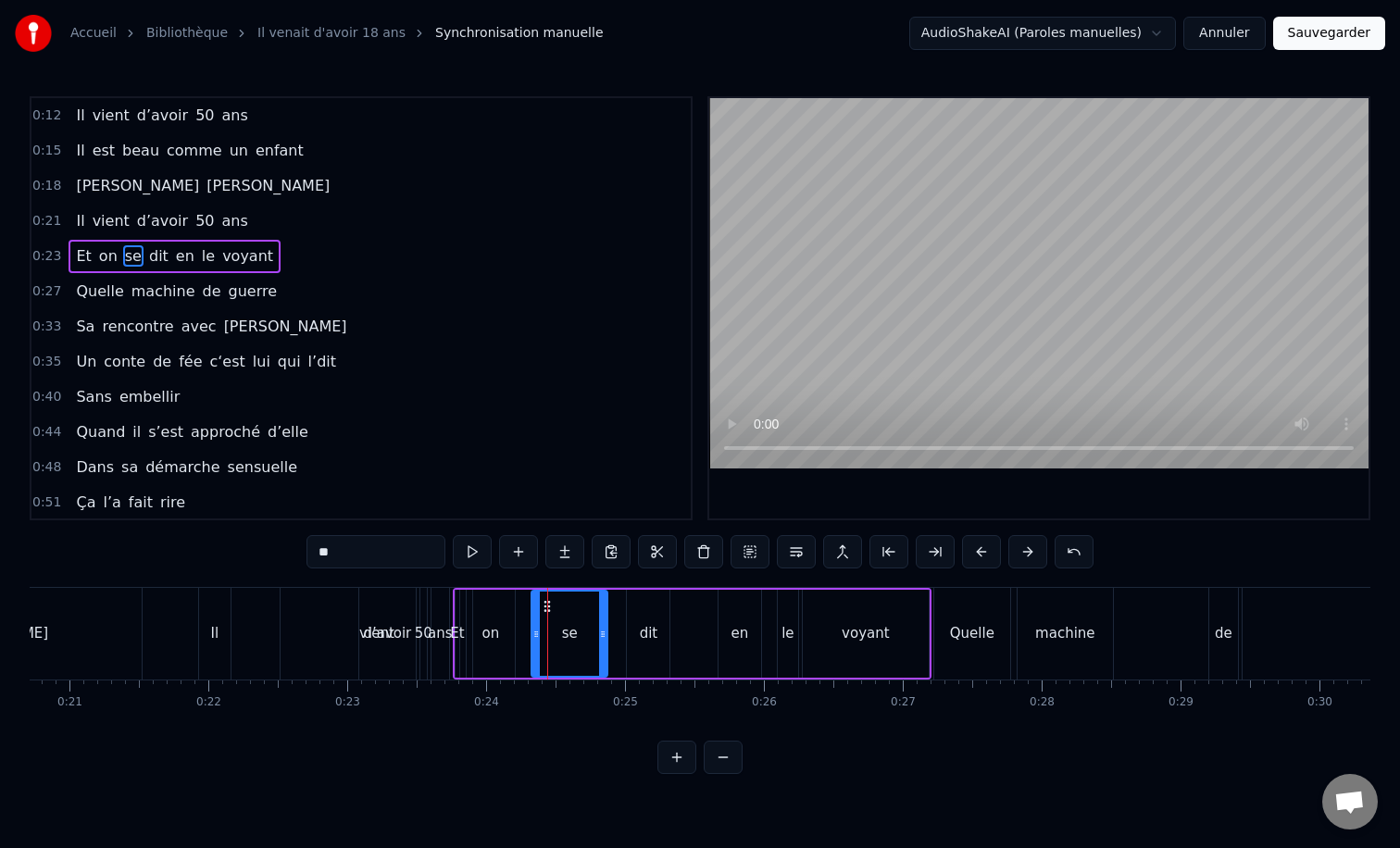
click at [485, 605] on div "on" at bounding box center [491, 633] width 48 height 88
type input "**"
drag, startPoint x: 385, startPoint y: 633, endPoint x: 450, endPoint y: 632, distance: 65.0
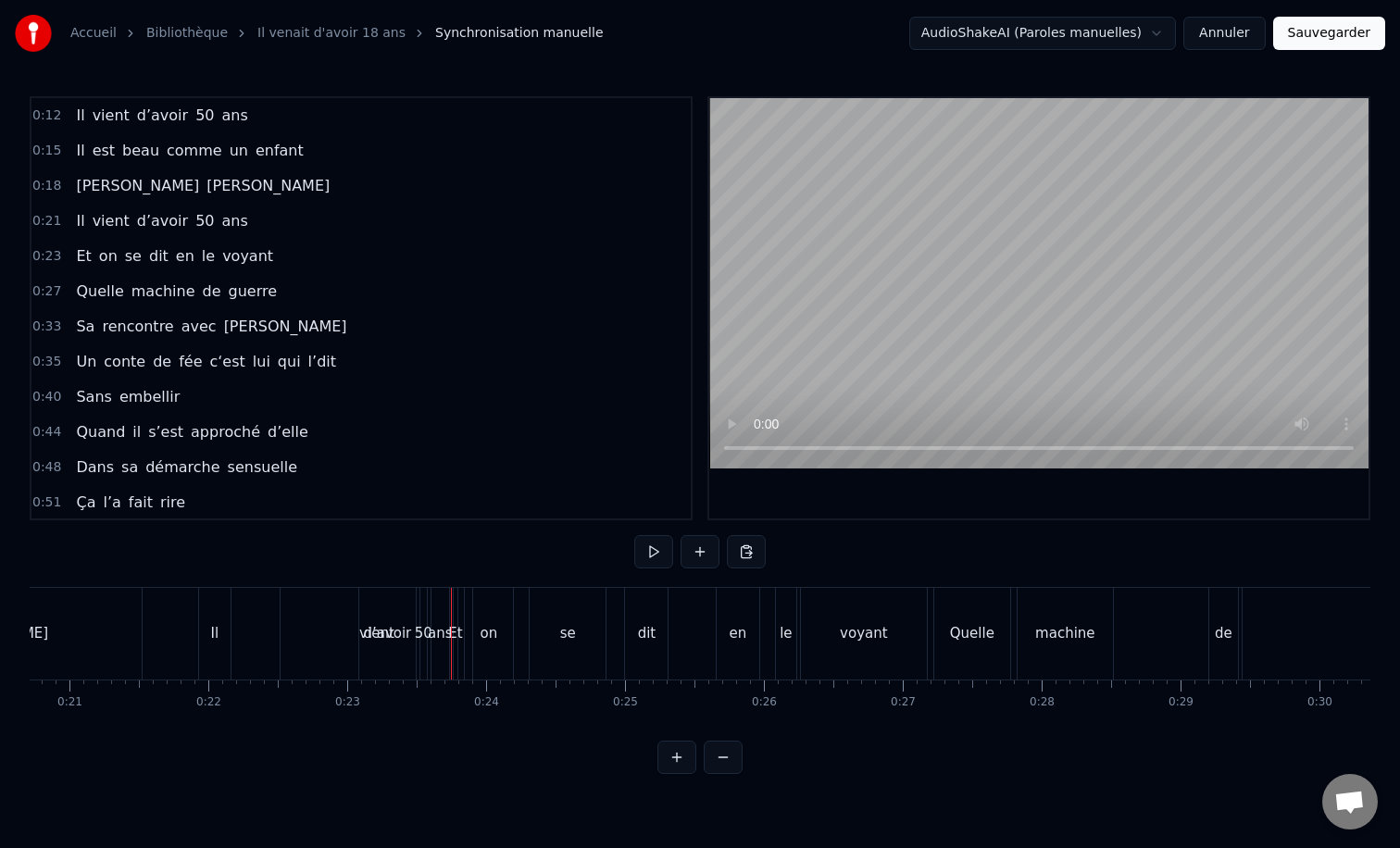
click at [370, 606] on div "d’avoir" at bounding box center [388, 633] width 57 height 91
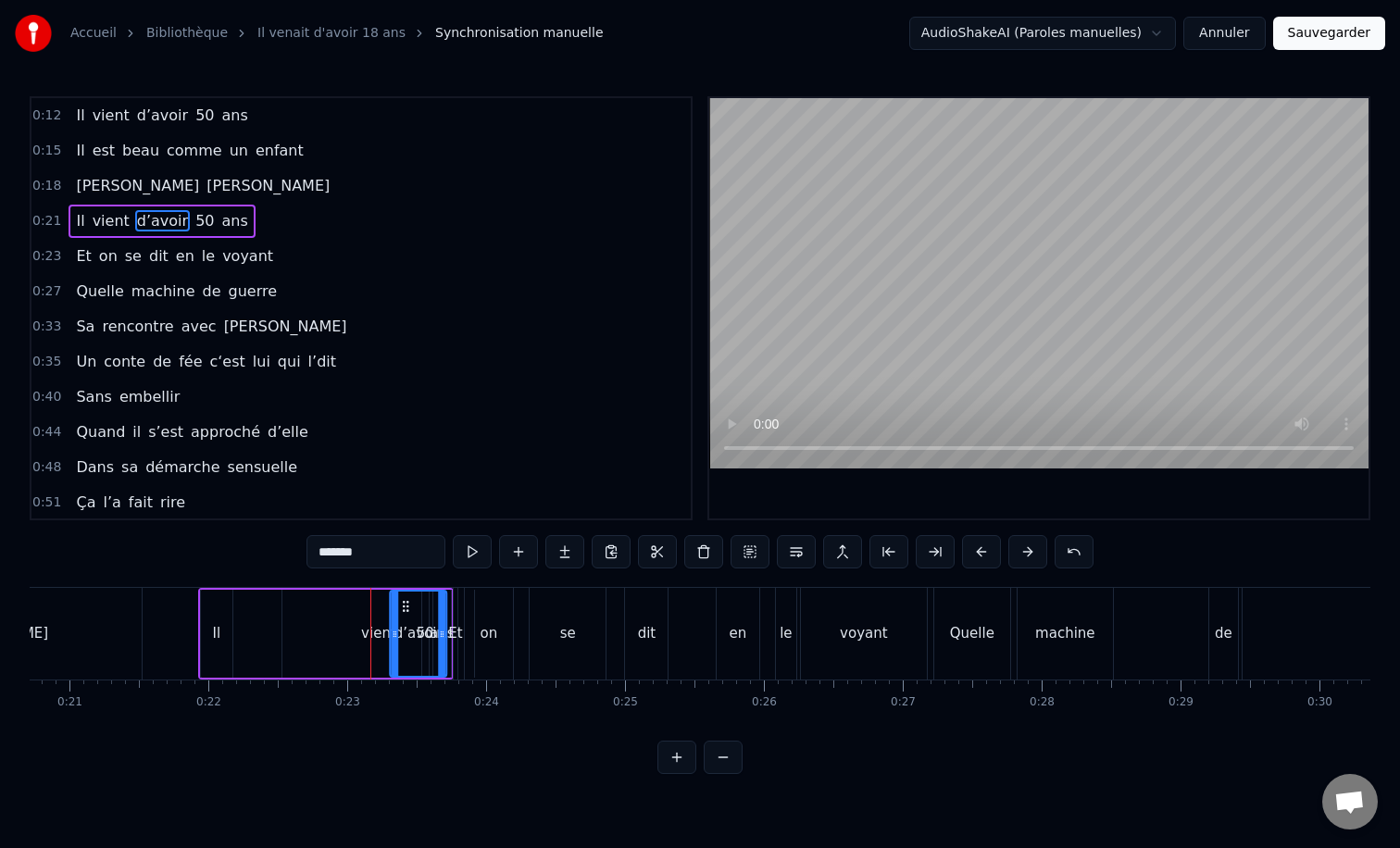
drag, startPoint x: 375, startPoint y: 603, endPoint x: 424, endPoint y: 602, distance: 49.0
click at [413, 602] on icon at bounding box center [406, 607] width 15 height 15
click at [377, 628] on div "vient" at bounding box center [378, 633] width 35 height 22
type input "*****"
drag, startPoint x: 282, startPoint y: 635, endPoint x: 358, endPoint y: 640, distance: 76.2
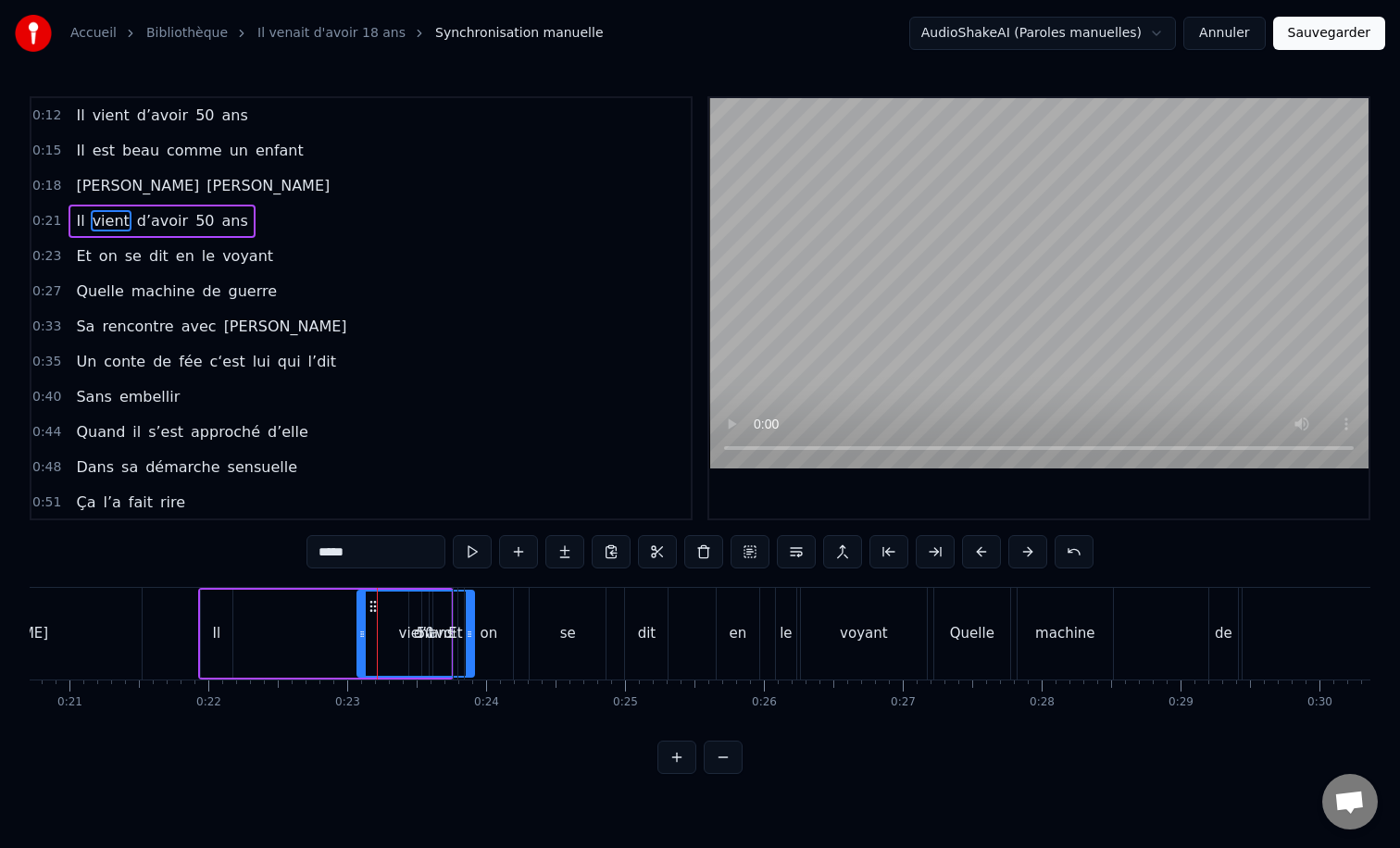
click at [358, 640] on icon at bounding box center [362, 634] width 8 height 15
click at [286, 594] on div "Il vient d’avoir 50 ans" at bounding box center [325, 633] width 256 height 91
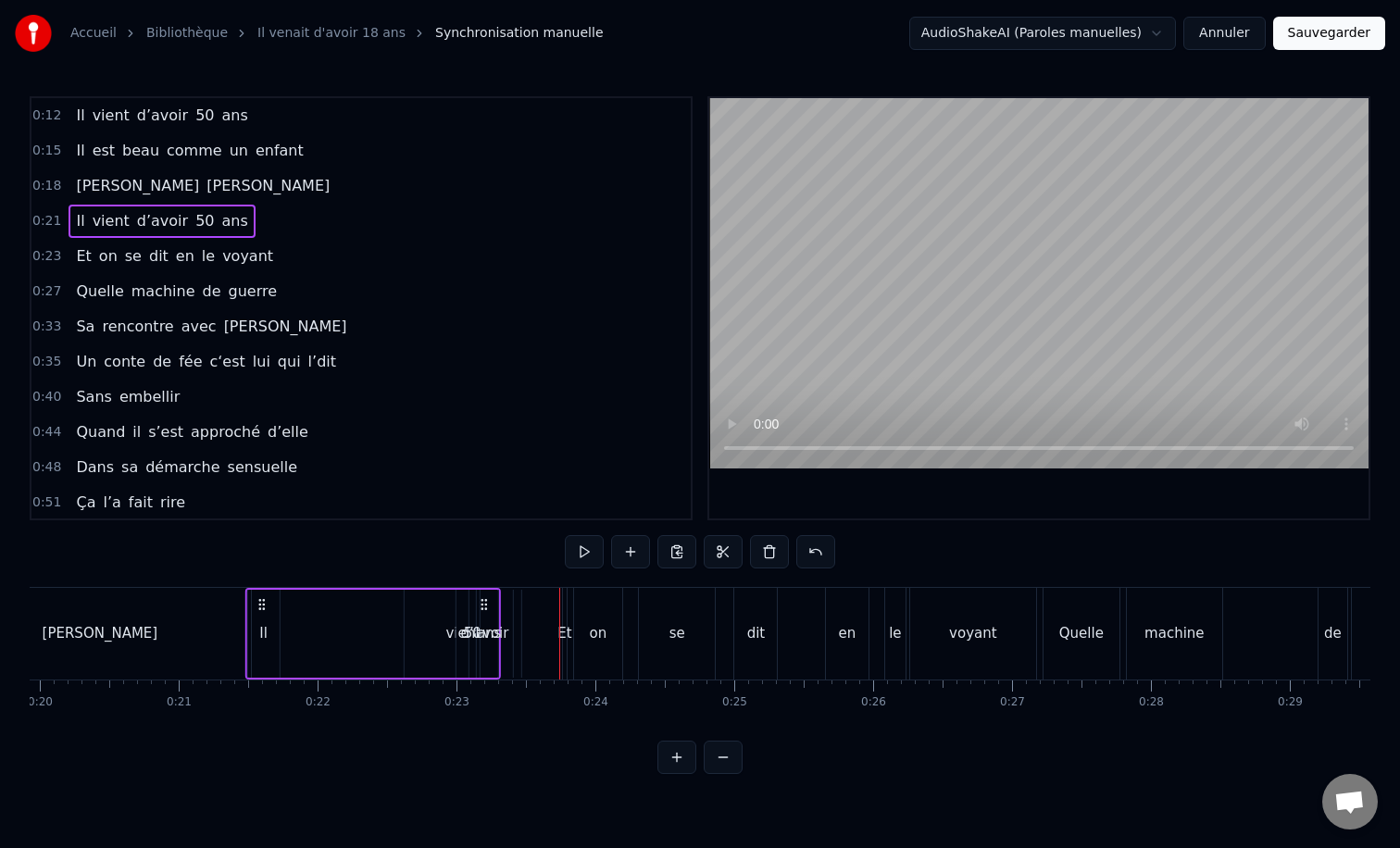
drag, startPoint x: 214, startPoint y: 605, endPoint x: 204, endPoint y: 617, distance: 15.6
click at [245, 617] on div "Il vient d’avoir 50 ans" at bounding box center [373, 633] width 256 height 91
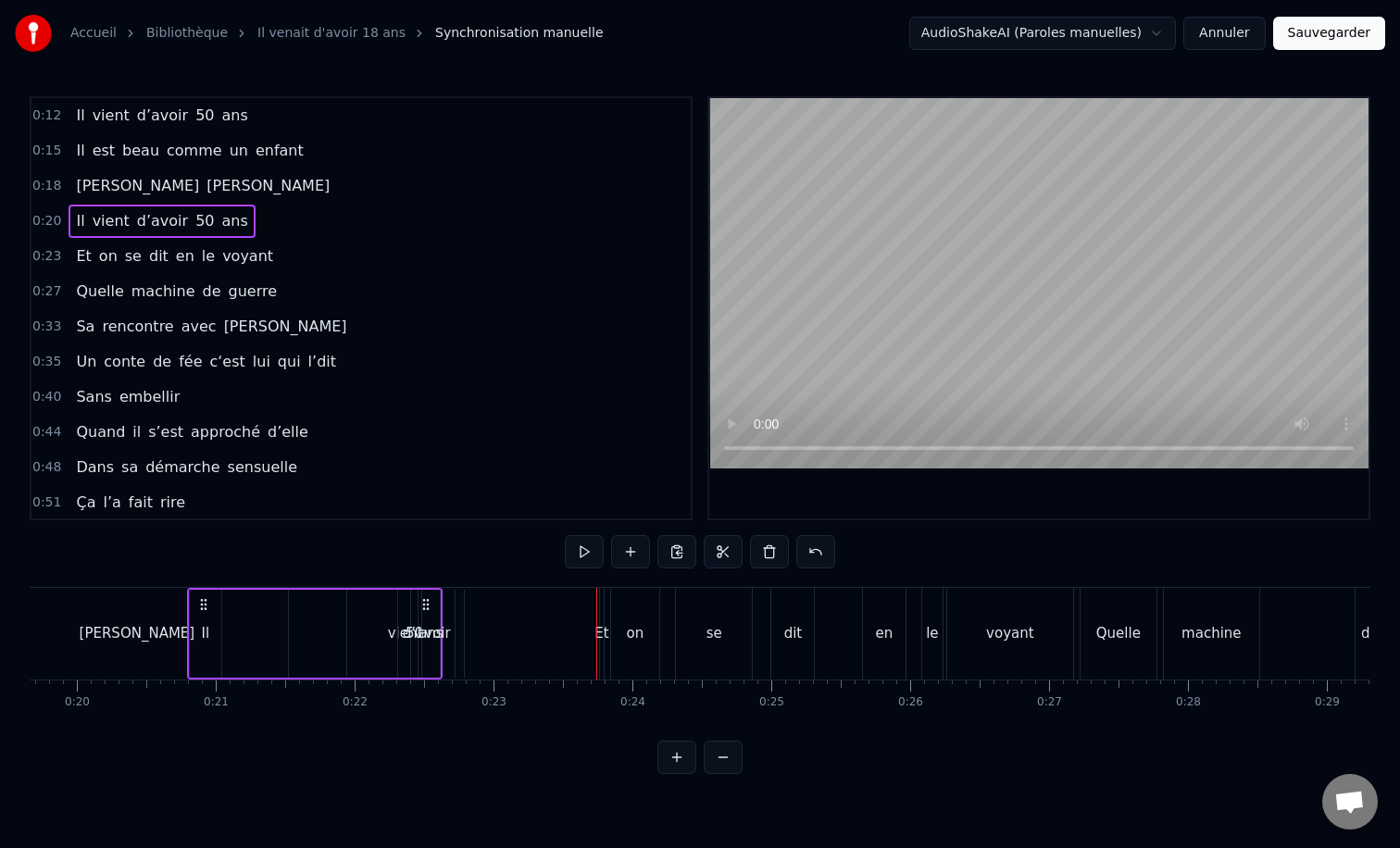
click at [401, 553] on div "0:12 Il vient d’avoir 50 ans 0:15 Il est beau comme un enfant 0:18 [PERSON_NAME…" at bounding box center [699, 435] width 1341 height 677
click at [258, 600] on div "Il vient d’avoir 50 ans" at bounding box center [314, 633] width 256 height 91
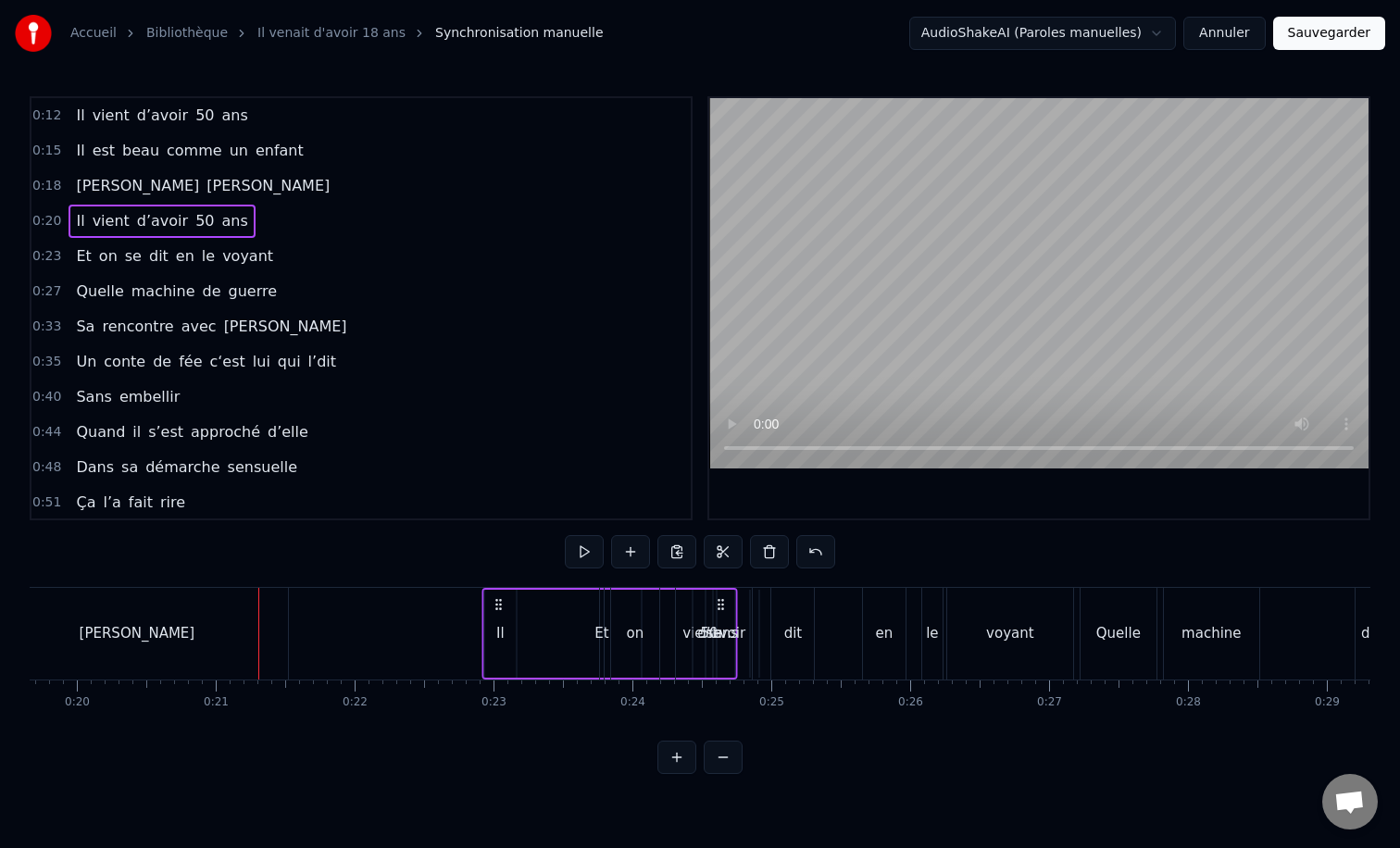
drag, startPoint x: 202, startPoint y: 605, endPoint x: 496, endPoint y: 607, distance: 294.0
click at [496, 607] on icon at bounding box center [498, 605] width 15 height 15
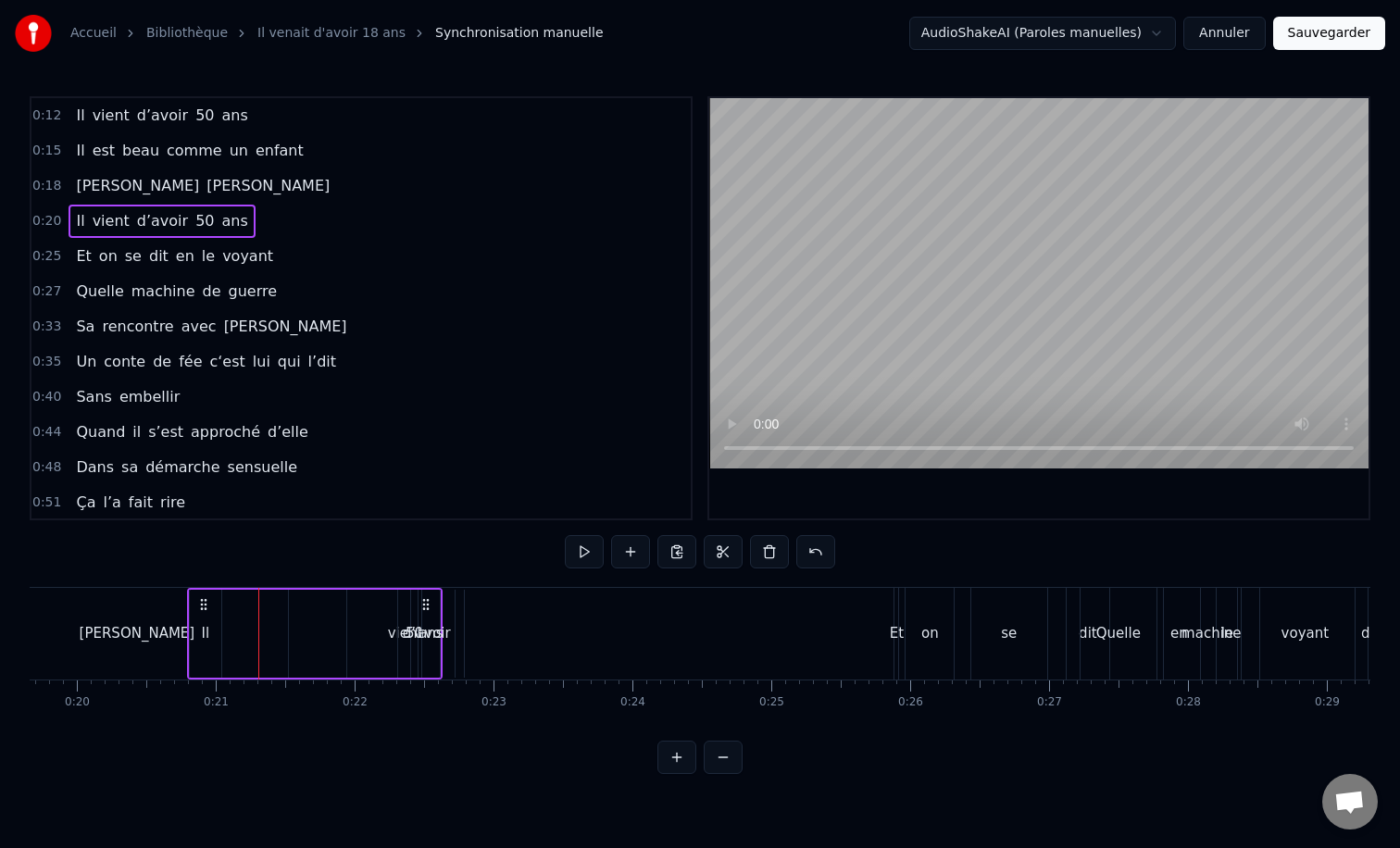
click at [251, 593] on div "Il vient d’avoir 50 ans" at bounding box center [314, 633] width 256 height 91
click at [249, 599] on div "Il vient d’avoir 50 ans" at bounding box center [314, 633] width 256 height 91
drag, startPoint x: 229, startPoint y: 587, endPoint x: 338, endPoint y: 588, distance: 109.0
click at [338, 588] on div "Il vient d’avoir 50 ans" at bounding box center [314, 633] width 256 height 91
drag, startPoint x: 300, startPoint y: 593, endPoint x: 396, endPoint y: 593, distance: 96.0
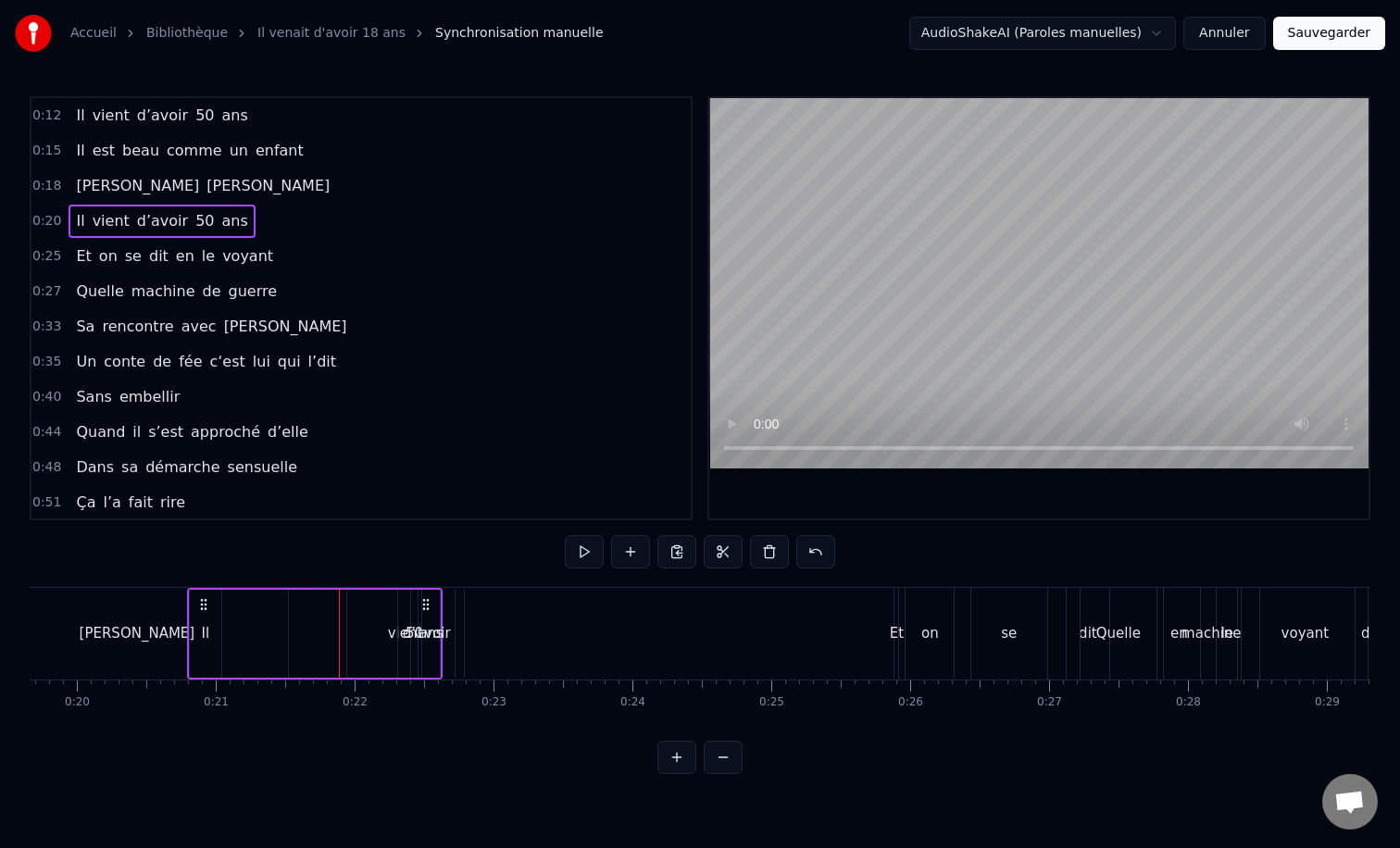
click at [396, 593] on div "Il vient d’avoir 50 ans" at bounding box center [314, 633] width 256 height 91
drag, startPoint x: 320, startPoint y: 586, endPoint x: 402, endPoint y: 589, distance: 82.1
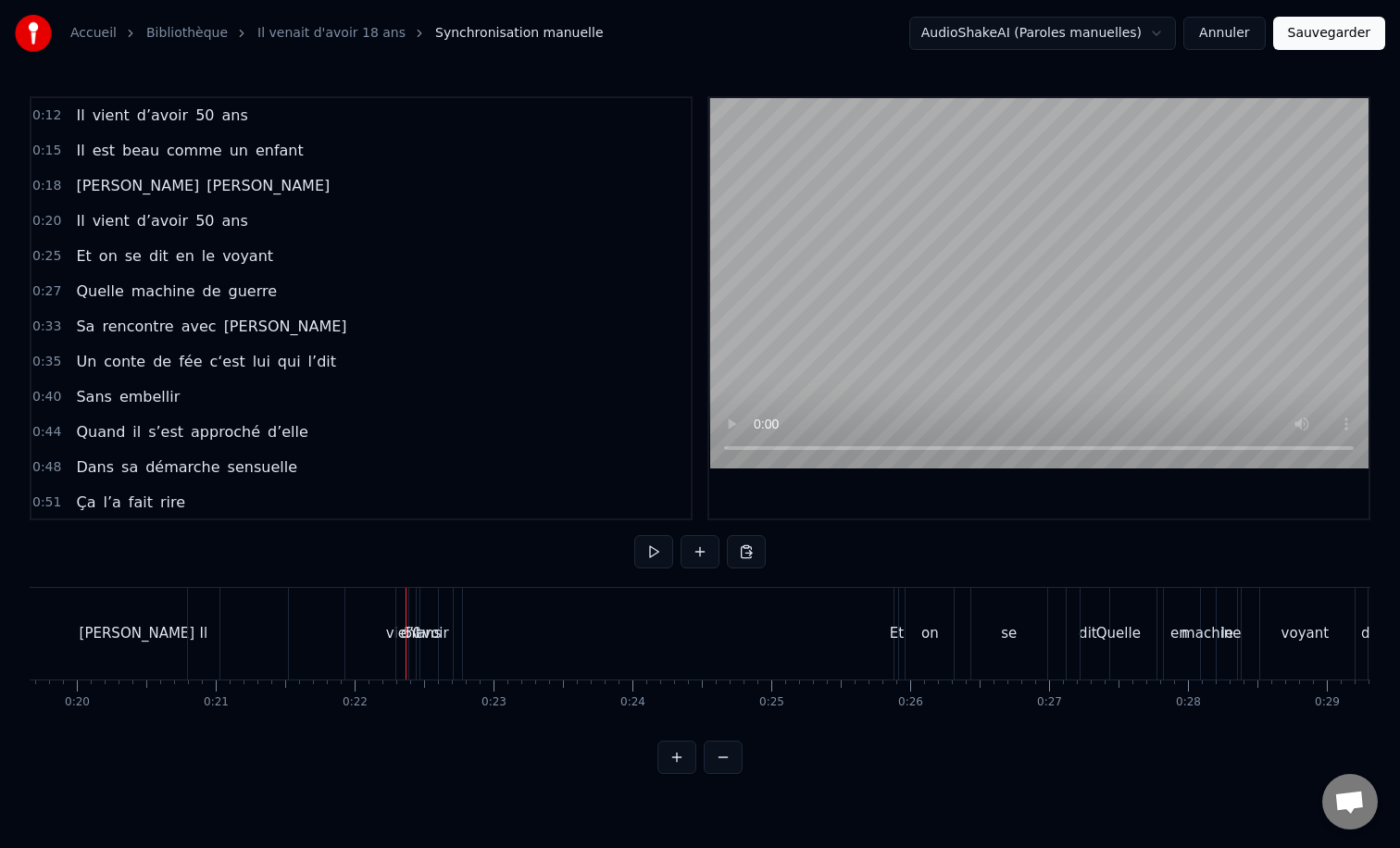
click at [197, 617] on div "Il" at bounding box center [203, 633] width 31 height 91
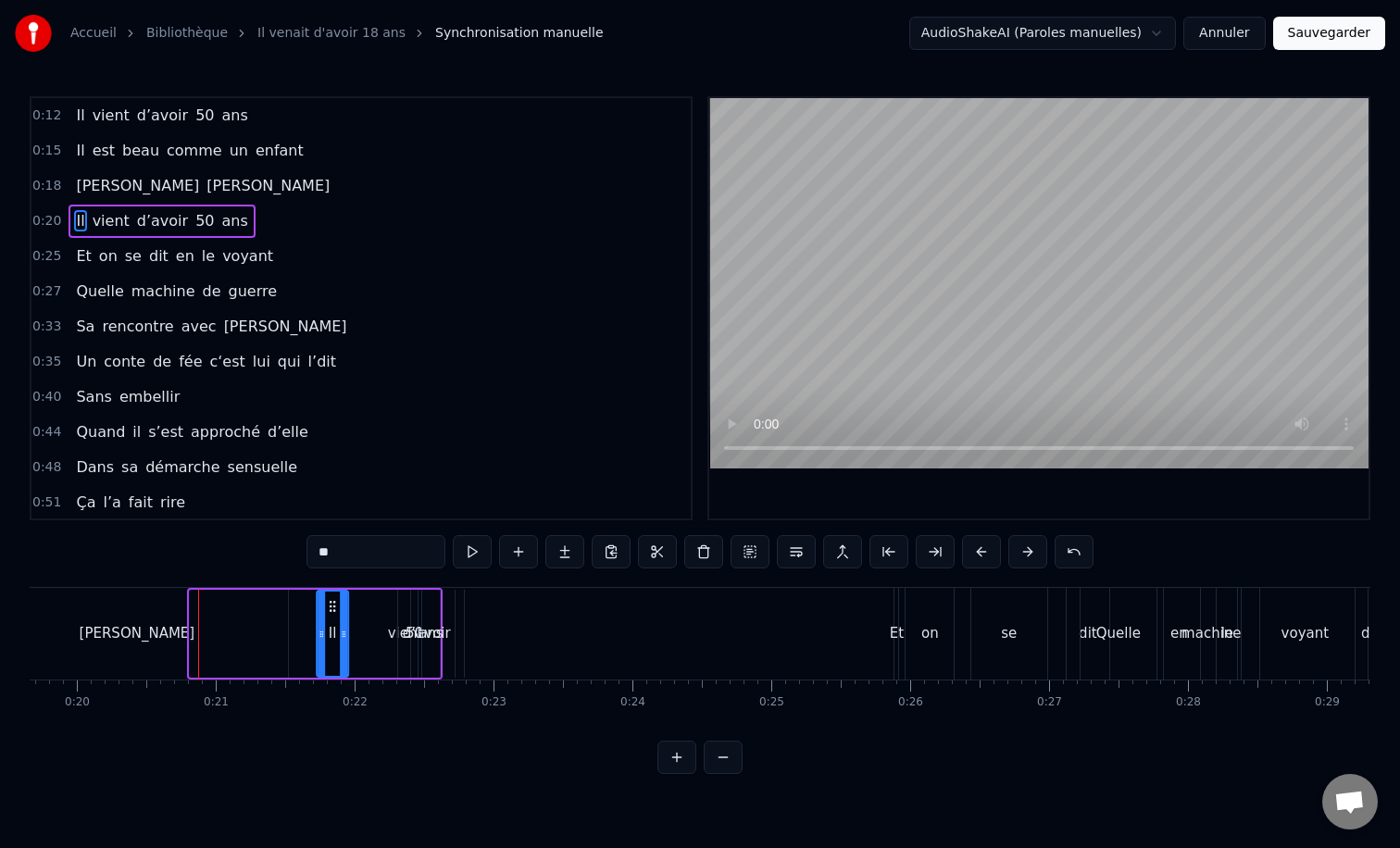
drag, startPoint x: 204, startPoint y: 607, endPoint x: 330, endPoint y: 610, distance: 126.0
click at [330, 610] on icon at bounding box center [332, 607] width 15 height 15
click at [433, 612] on div "ans" at bounding box center [431, 633] width 18 height 88
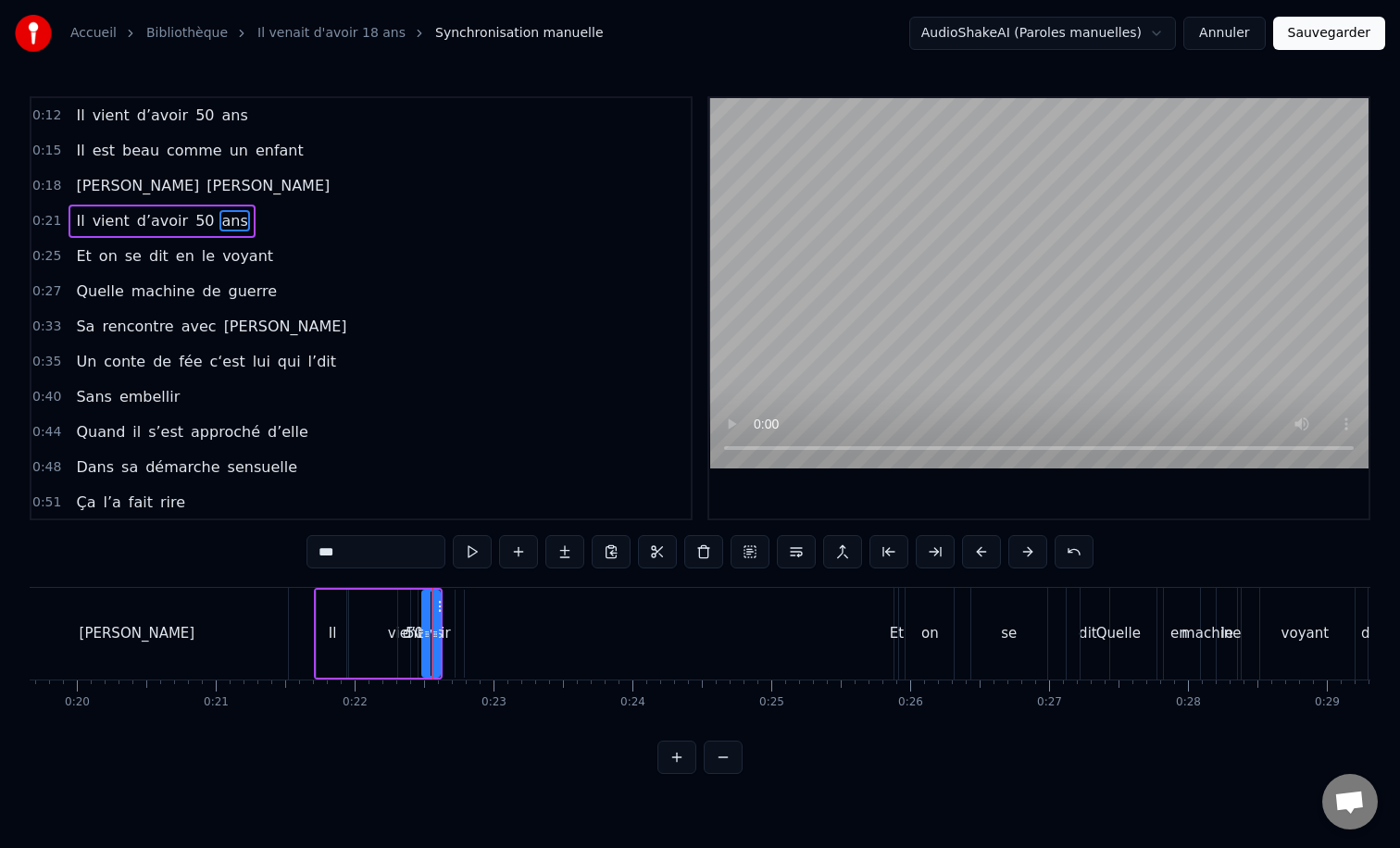
click at [678, 748] on button at bounding box center [676, 757] width 39 height 33
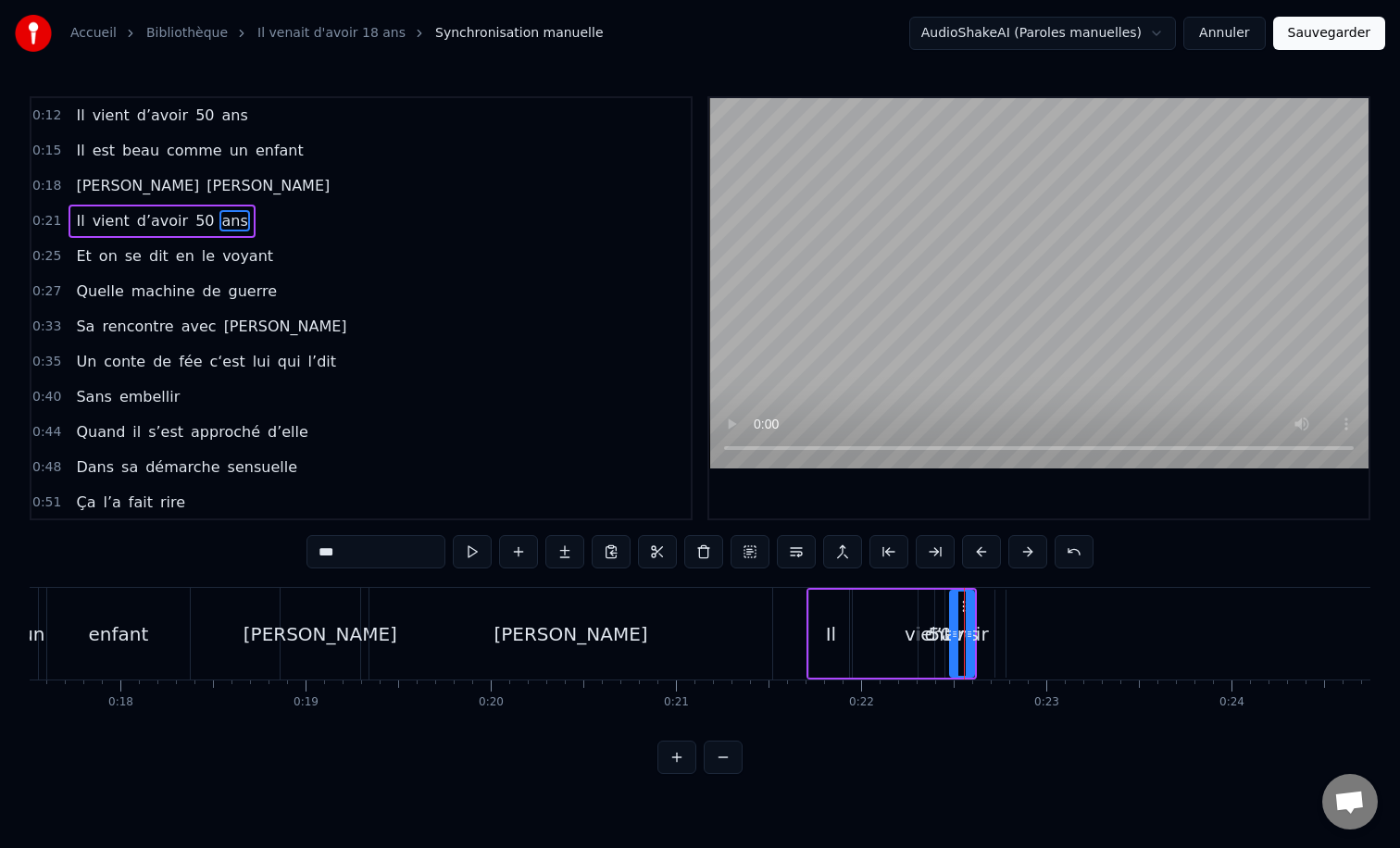
click at [678, 748] on button at bounding box center [676, 757] width 39 height 33
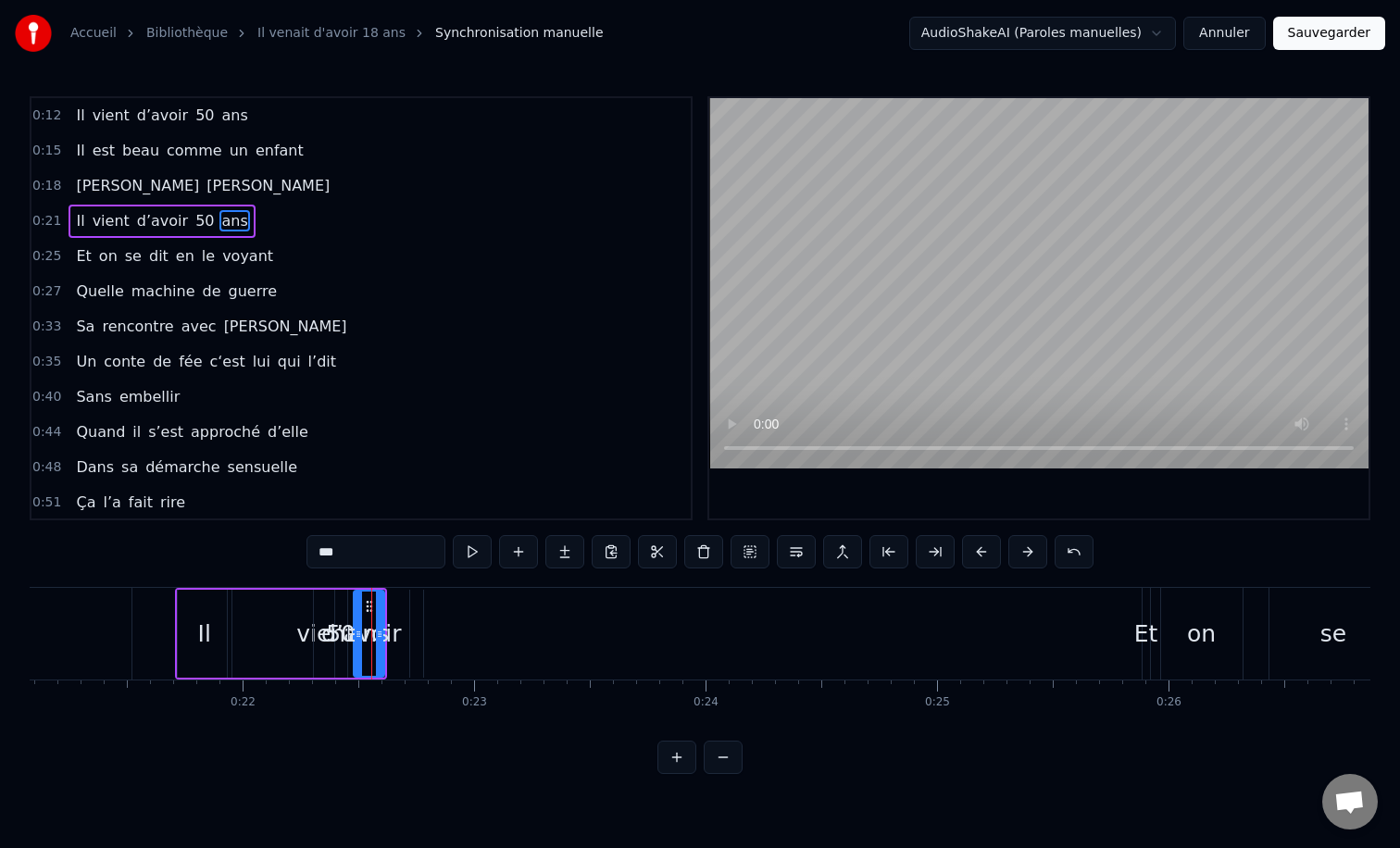
scroll to position [0, 4835]
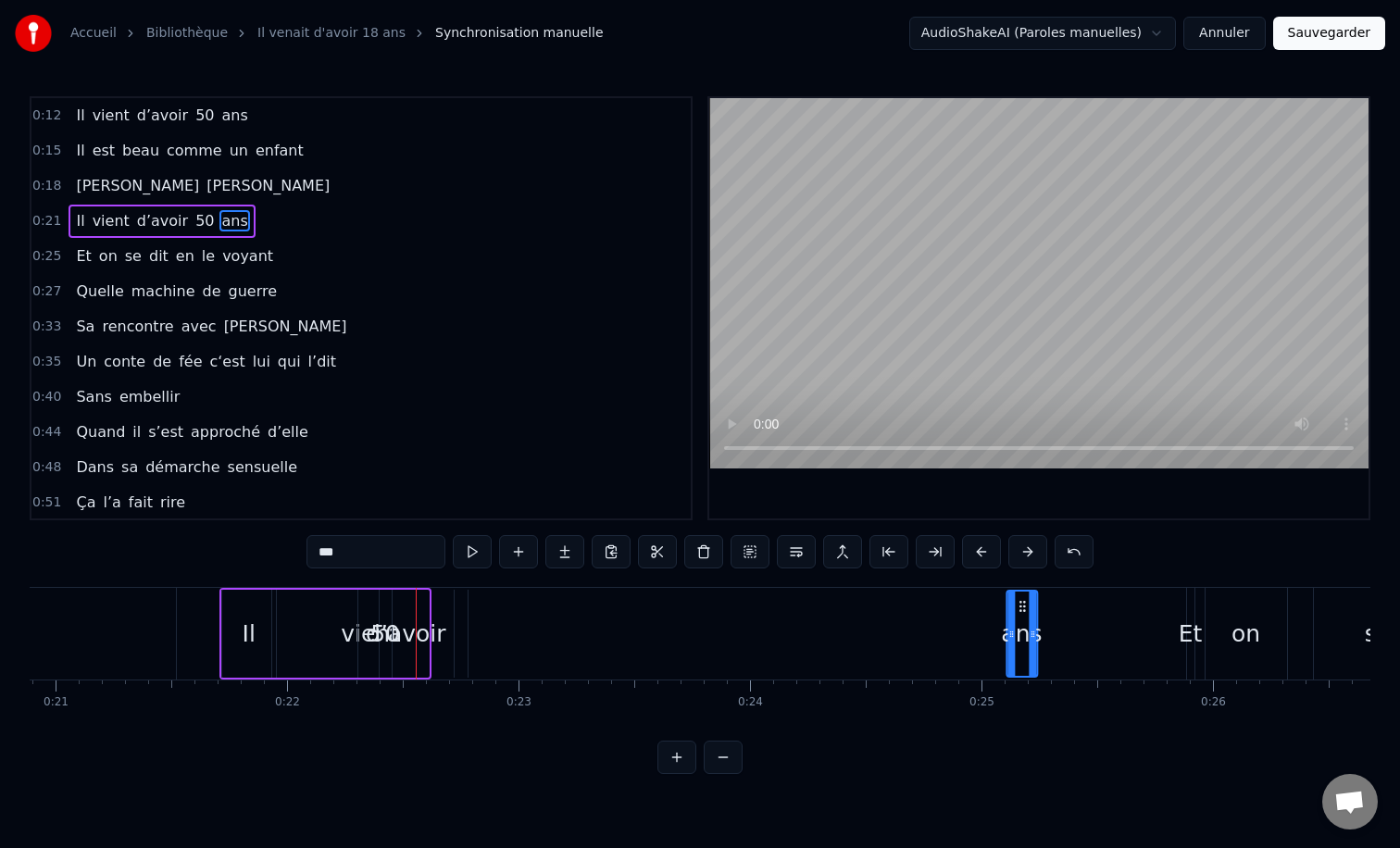
drag, startPoint x: 412, startPoint y: 606, endPoint x: 1035, endPoint y: 593, distance: 623.1
click at [1035, 593] on div "ans" at bounding box center [1022, 633] width 28 height 84
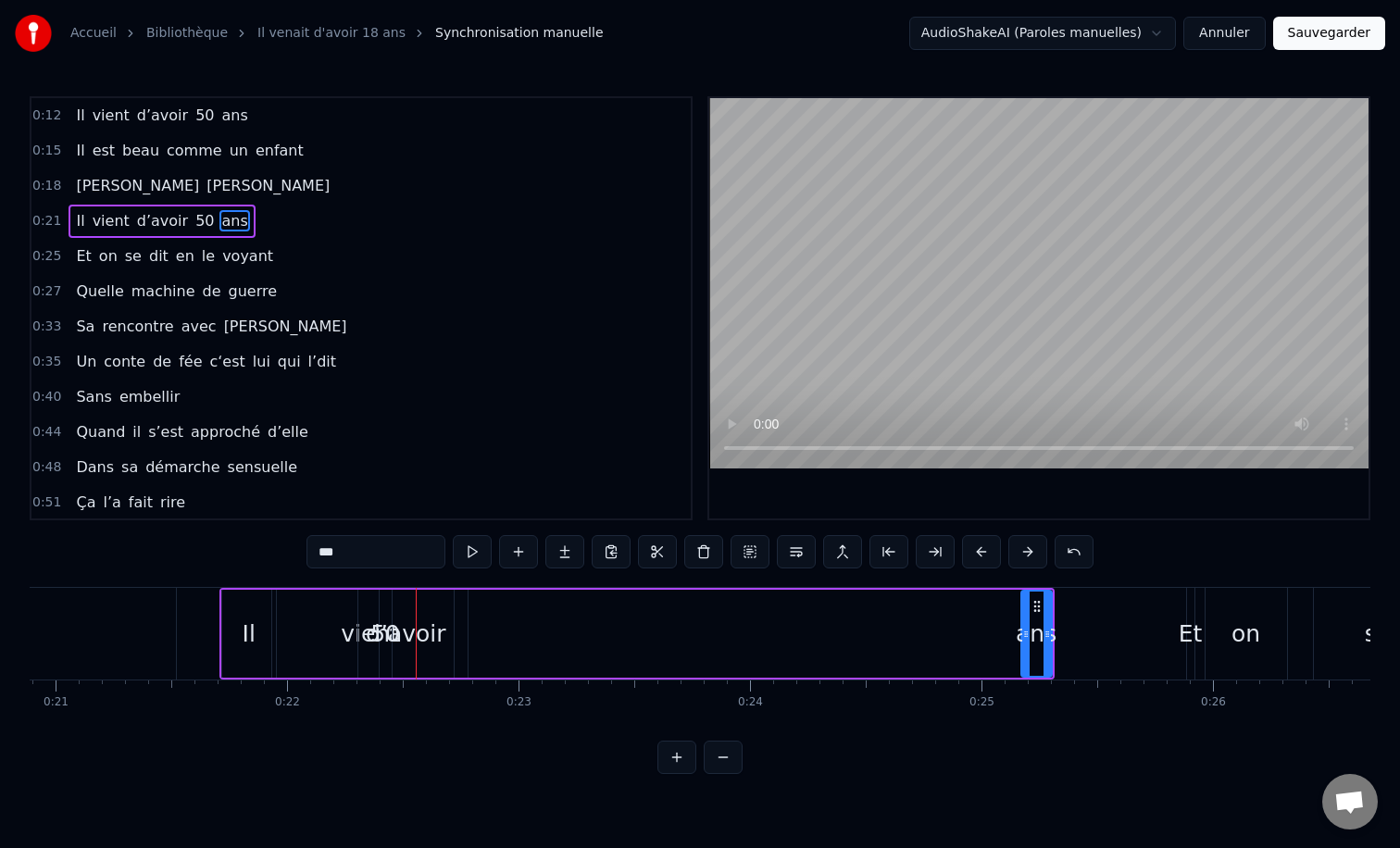
click at [395, 598] on div "d’avoir" at bounding box center [406, 633] width 95 height 88
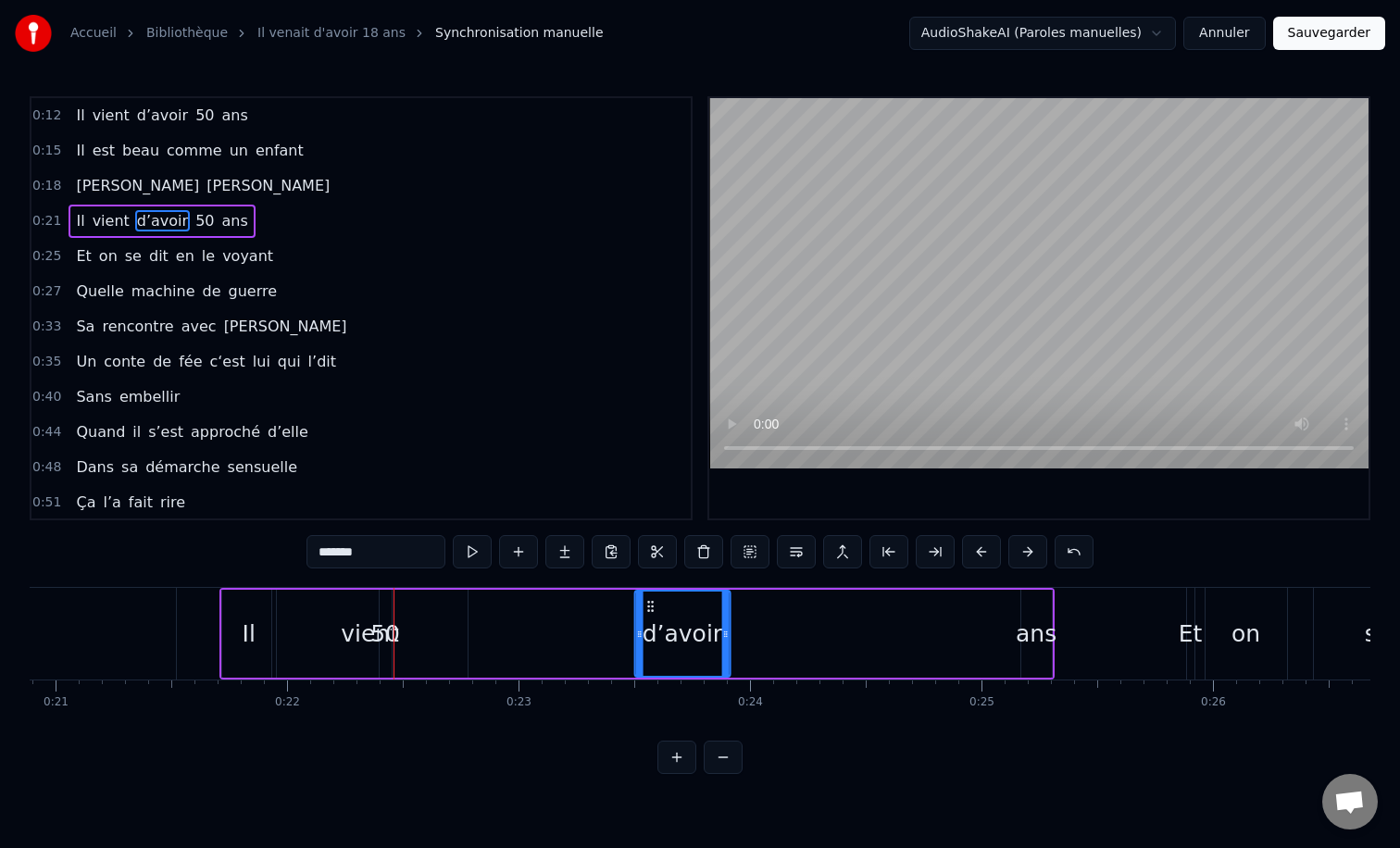
drag, startPoint x: 374, startPoint y: 605, endPoint x: 631, endPoint y: 633, distance: 258.5
click at [380, 599] on div "50" at bounding box center [385, 633] width 12 height 88
drag, startPoint x: 396, startPoint y: 605, endPoint x: 968, endPoint y: 605, distance: 572.0
click at [390, 610] on div "vient" at bounding box center [370, 633] width 195 height 88
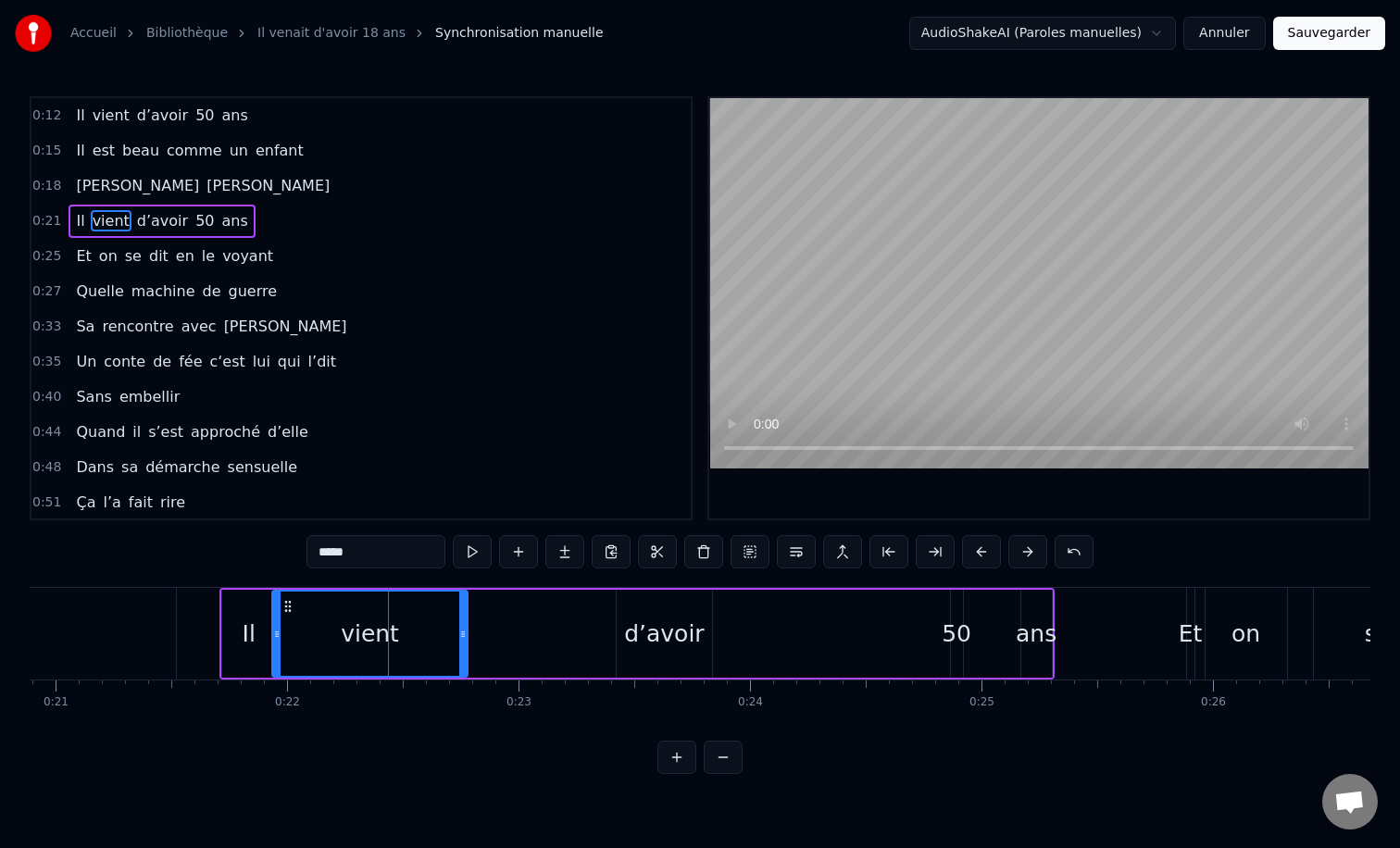
click at [644, 599] on div "d’avoir" at bounding box center [664, 633] width 95 height 88
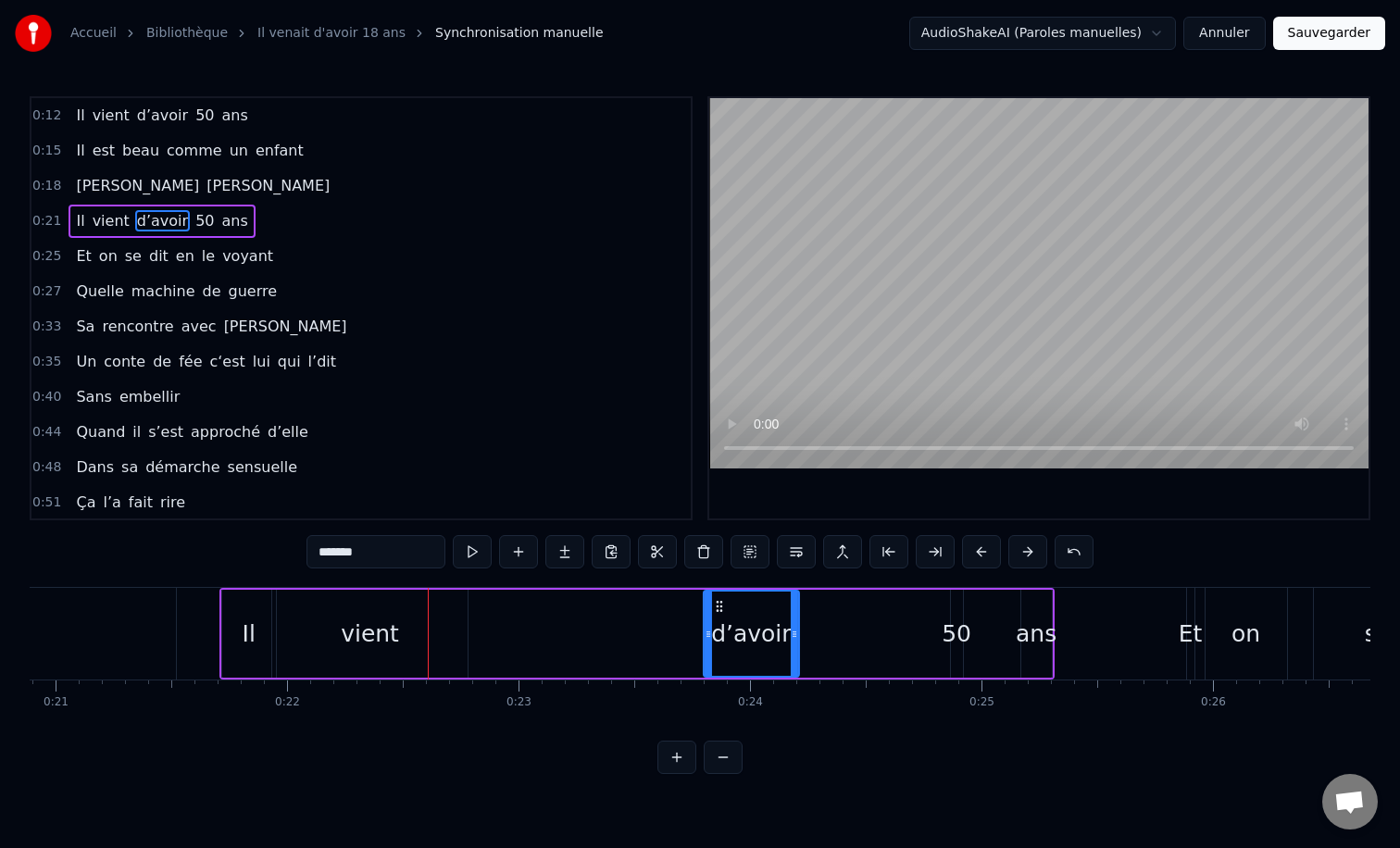
drag, startPoint x: 630, startPoint y: 601, endPoint x: 713, endPoint y: 600, distance: 83.0
click at [713, 600] on icon at bounding box center [720, 607] width 15 height 15
drag, startPoint x: 790, startPoint y: 636, endPoint x: 938, endPoint y: 644, distance: 148.2
click at [938, 644] on div at bounding box center [940, 633] width 8 height 84
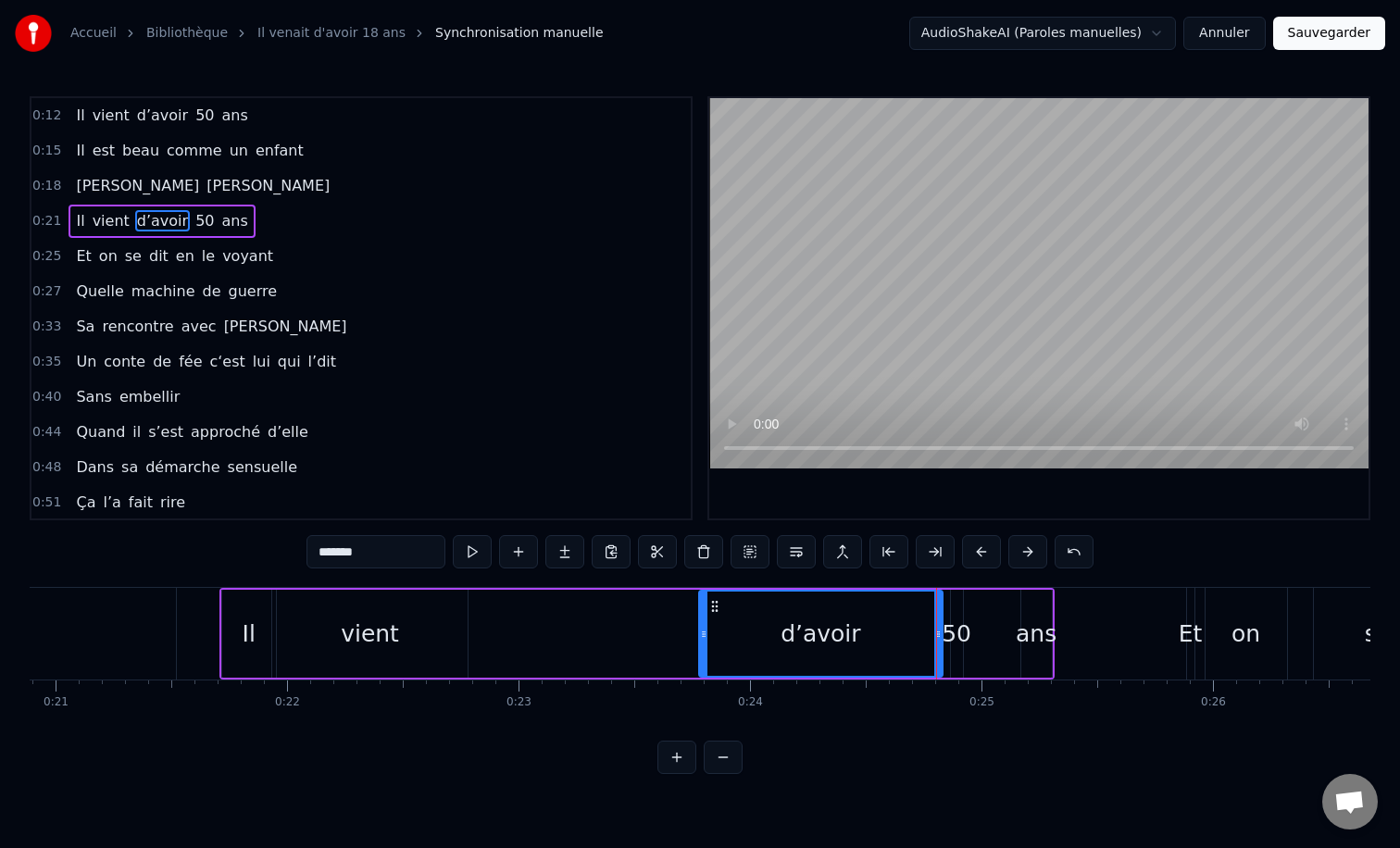
click at [290, 607] on div "vient" at bounding box center [370, 633] width 195 height 88
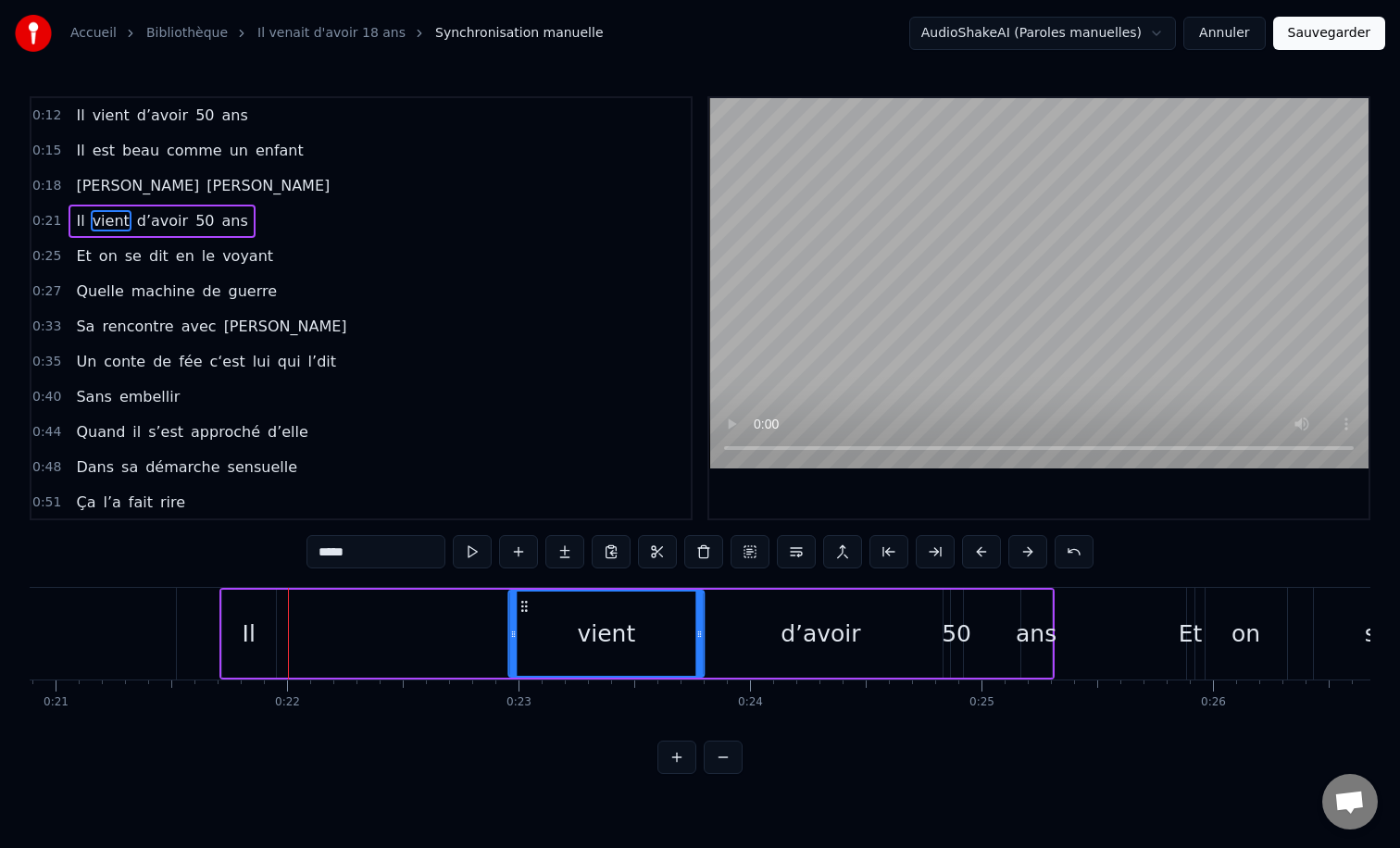
drag, startPoint x: 286, startPoint y: 607, endPoint x: 524, endPoint y: 607, distance: 238.0
click at [523, 607] on circle at bounding box center [523, 606] width 1 height 1
drag, startPoint x: 513, startPoint y: 632, endPoint x: 595, endPoint y: 633, distance: 82.0
click at [595, 633] on icon at bounding box center [596, 634] width 8 height 15
click at [242, 624] on div "Il" at bounding box center [249, 633] width 54 height 88
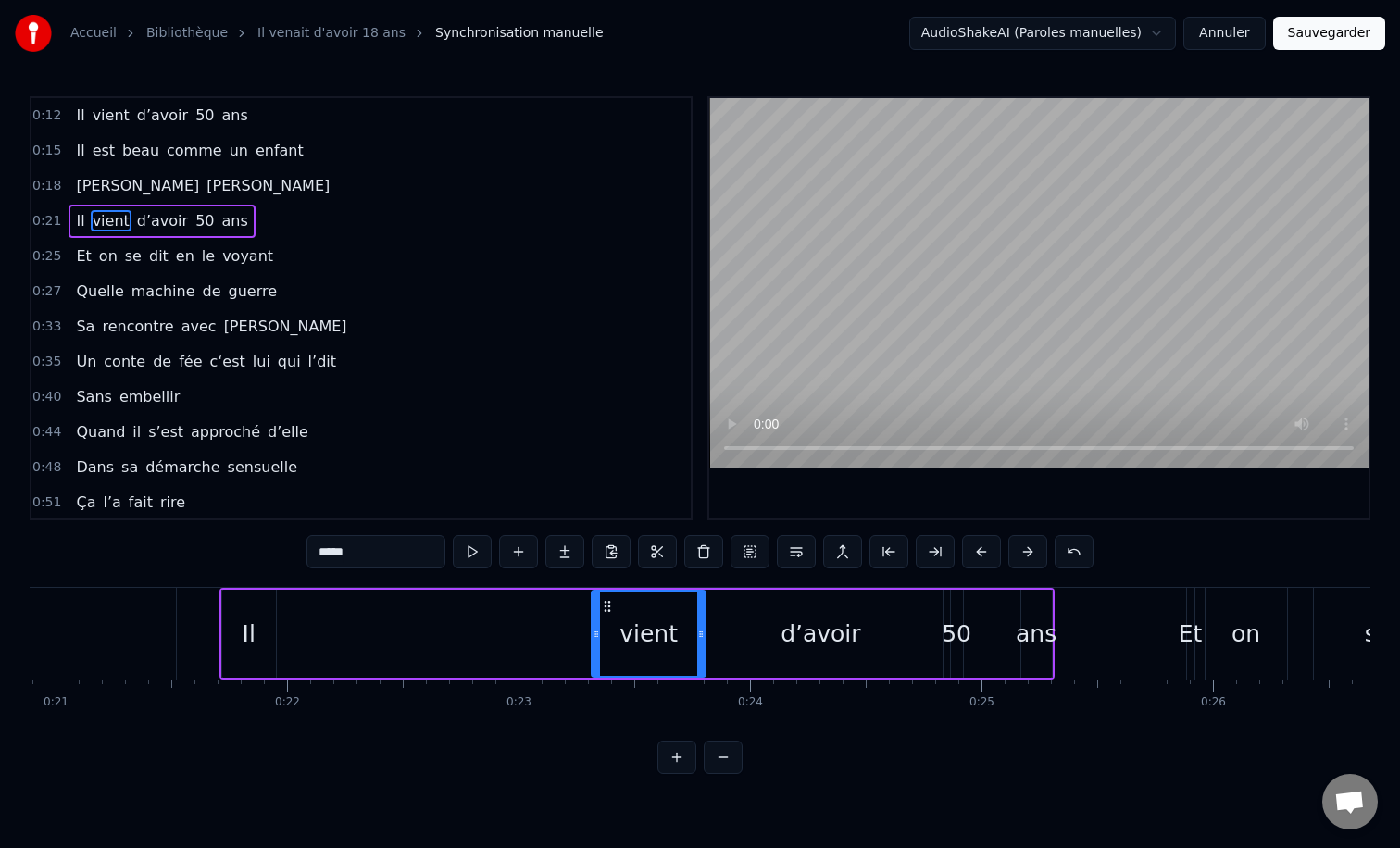
type input "**"
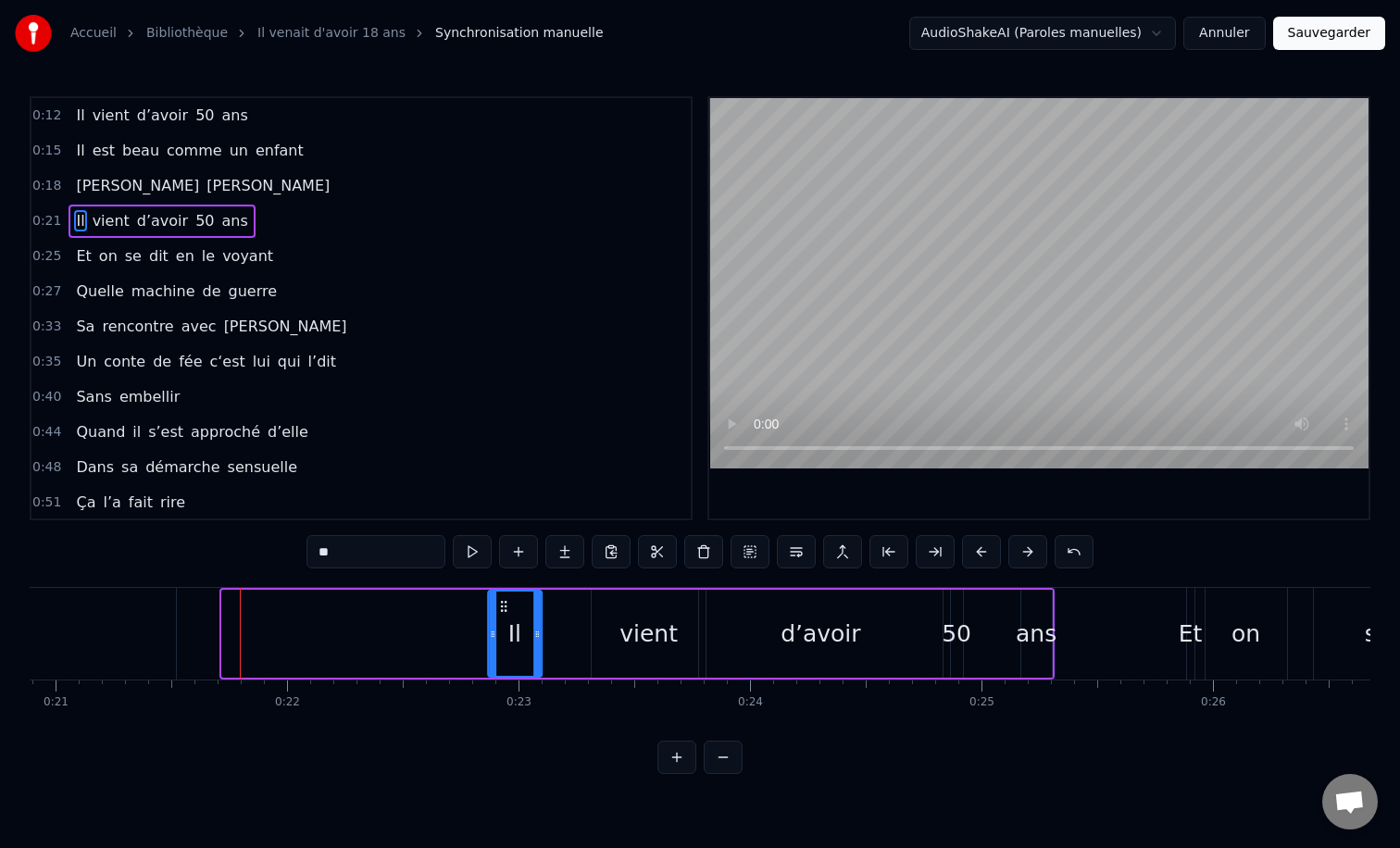
drag, startPoint x: 235, startPoint y: 604, endPoint x: 503, endPoint y: 636, distance: 269.9
click at [503, 636] on div "Il" at bounding box center [514, 633] width 52 height 84
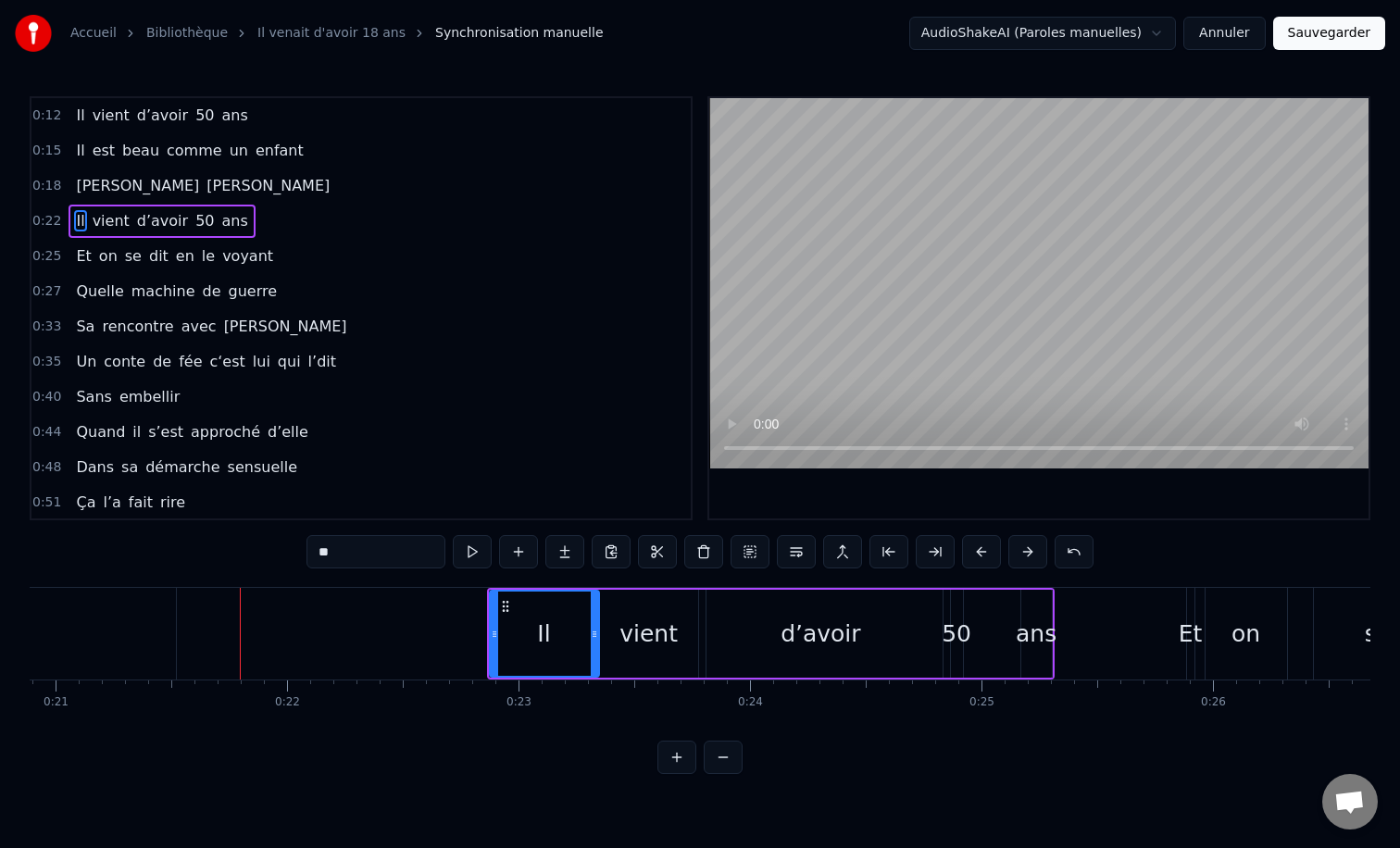
drag, startPoint x: 538, startPoint y: 633, endPoint x: 593, endPoint y: 633, distance: 55.0
click at [593, 633] on icon at bounding box center [594, 634] width 8 height 15
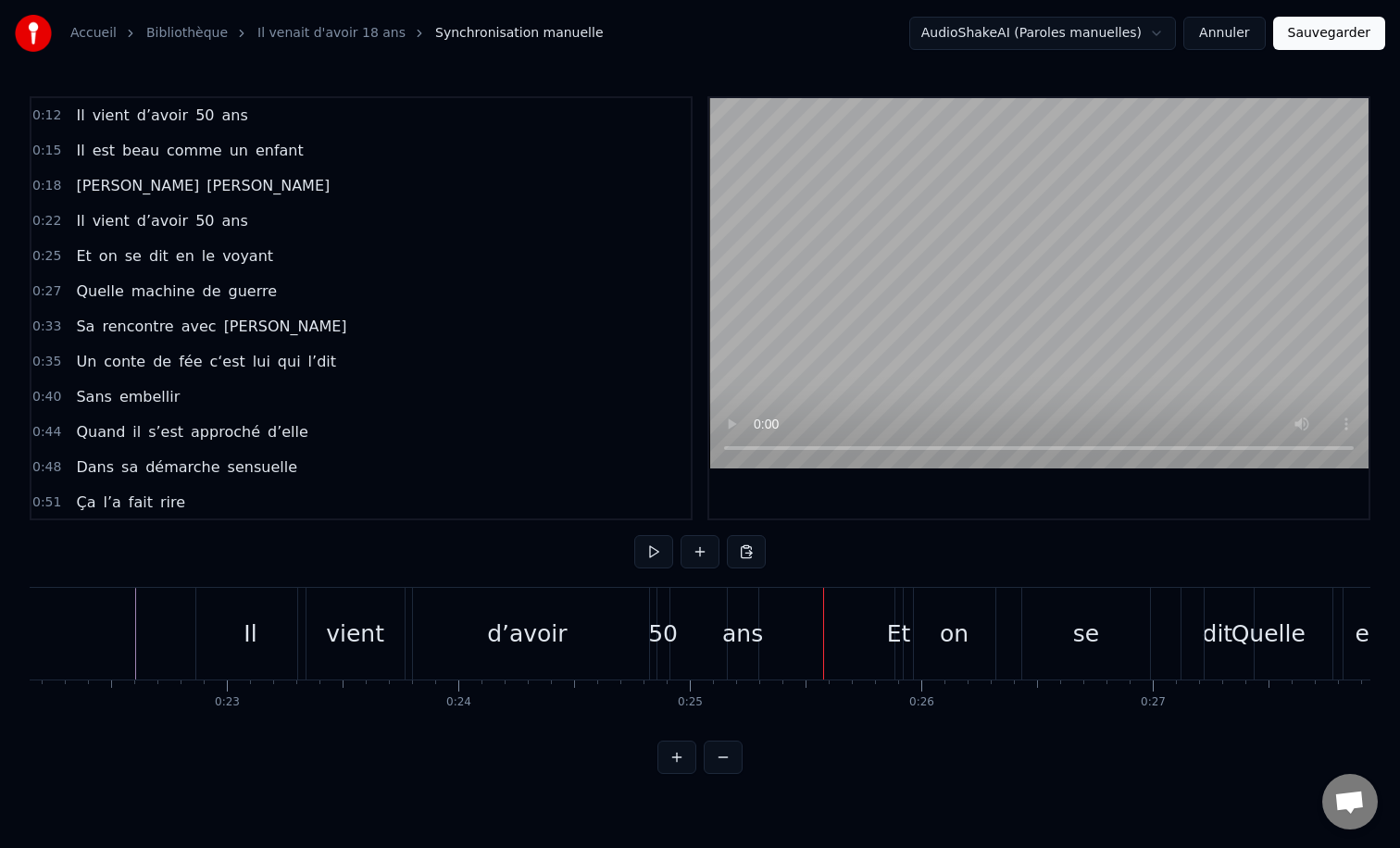
scroll to position [0, 5124]
click at [208, 610] on div "Il" at bounding box center [254, 633] width 109 height 91
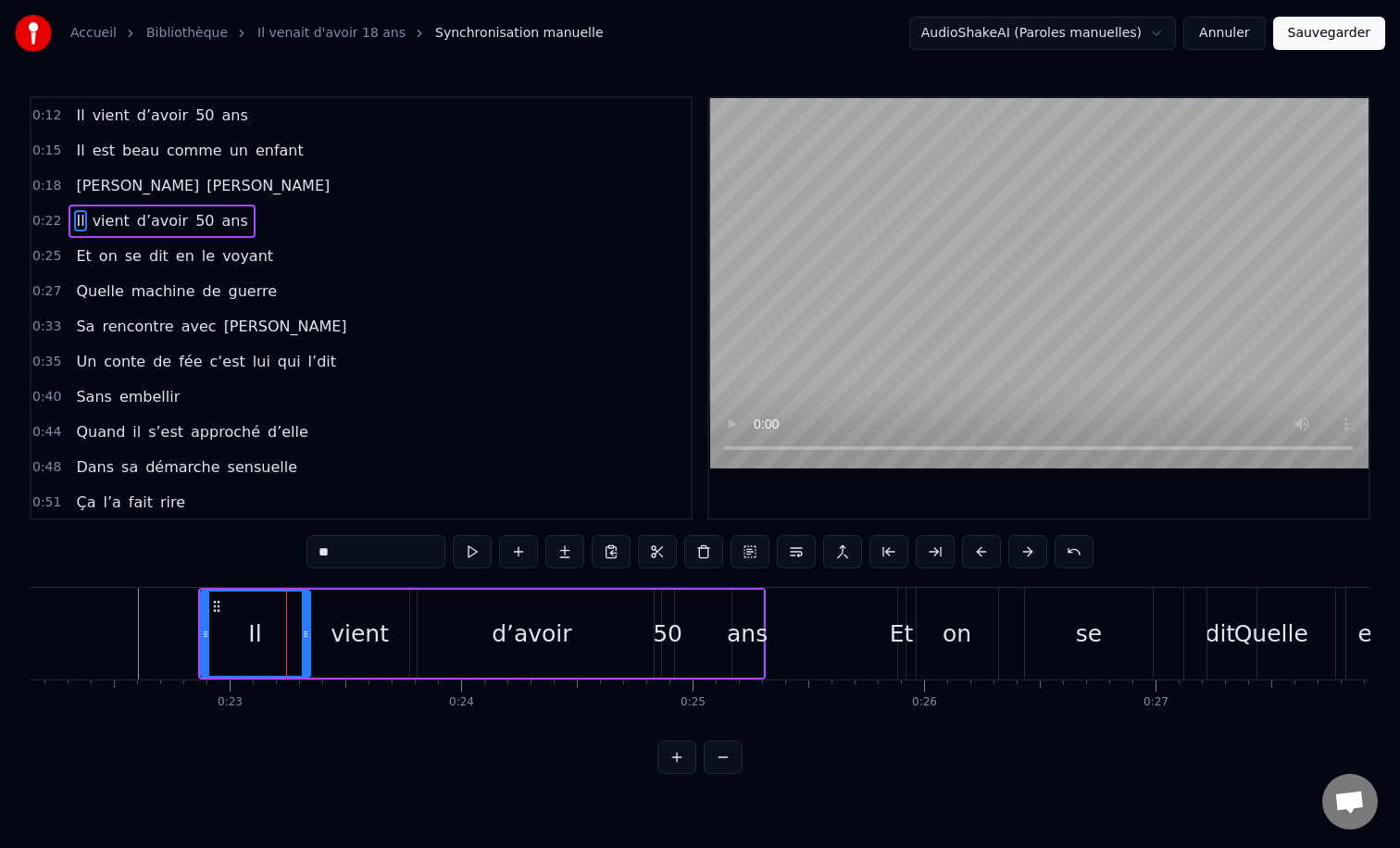
click at [201, 590] on div "Il" at bounding box center [256, 633] width 111 height 88
click at [208, 565] on div "0:12 Il vient d’avoir 50 ans 0:15 Il est beau comme un enfant 0:18 [PERSON_NAME…" at bounding box center [699, 435] width 1341 height 677
click at [385, 619] on div "vient" at bounding box center [359, 633] width 113 height 88
click at [256, 547] on div "0:12 Il vient d’avoir 50 ans 0:15 Il est beau comme un enfant 0:18 [PERSON_NAME…" at bounding box center [699, 435] width 1341 height 677
click at [506, 585] on div "0:12 Il vient d’avoir 50 ans 0:15 Il est beau comme un enfant 0:18 [PERSON_NAME…" at bounding box center [699, 435] width 1341 height 677
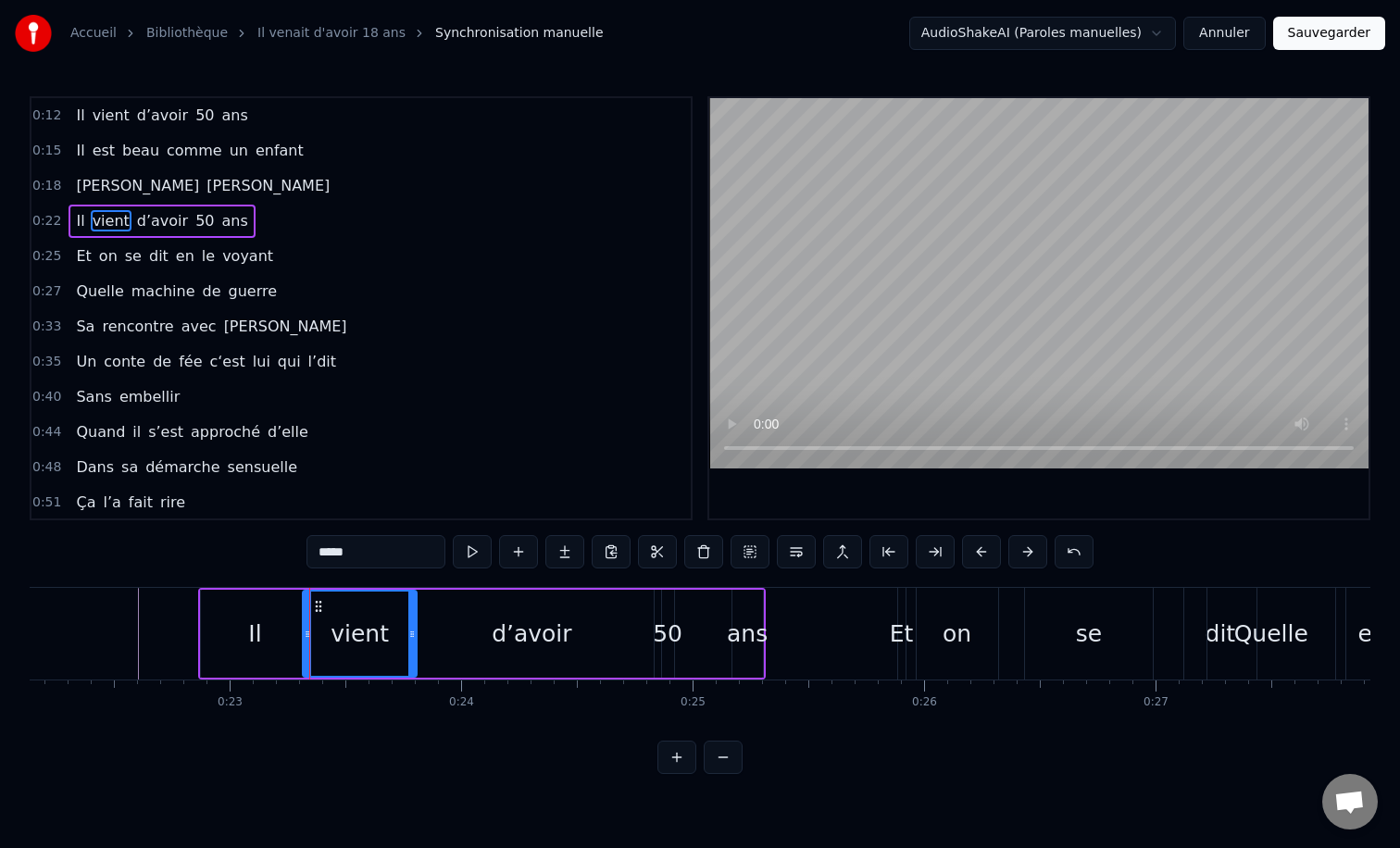
click at [492, 590] on div "d’avoir" at bounding box center [532, 633] width 245 height 88
type input "*******"
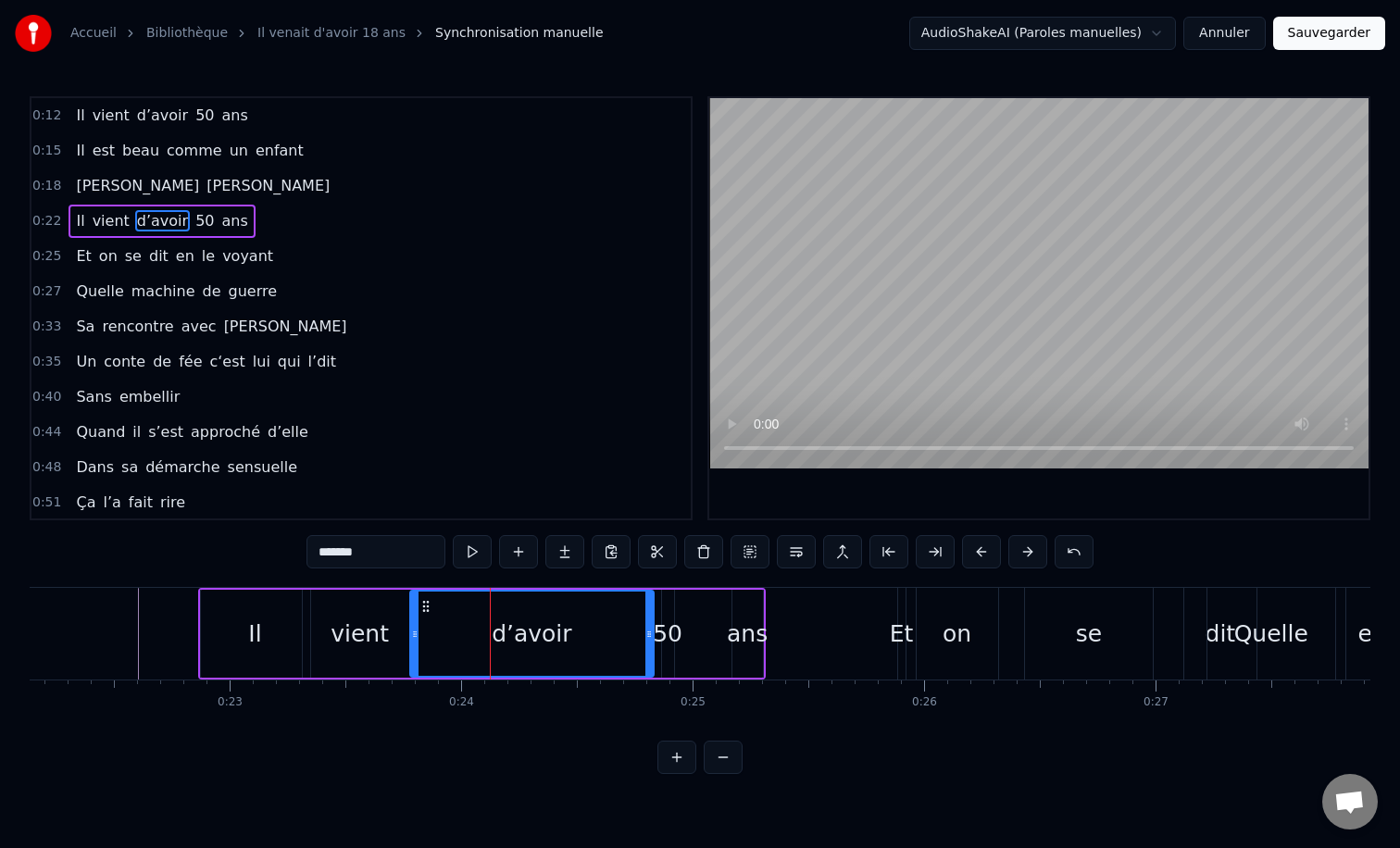
click at [479, 588] on div "Il vient d’avoir 50 ans" at bounding box center [482, 633] width 568 height 91
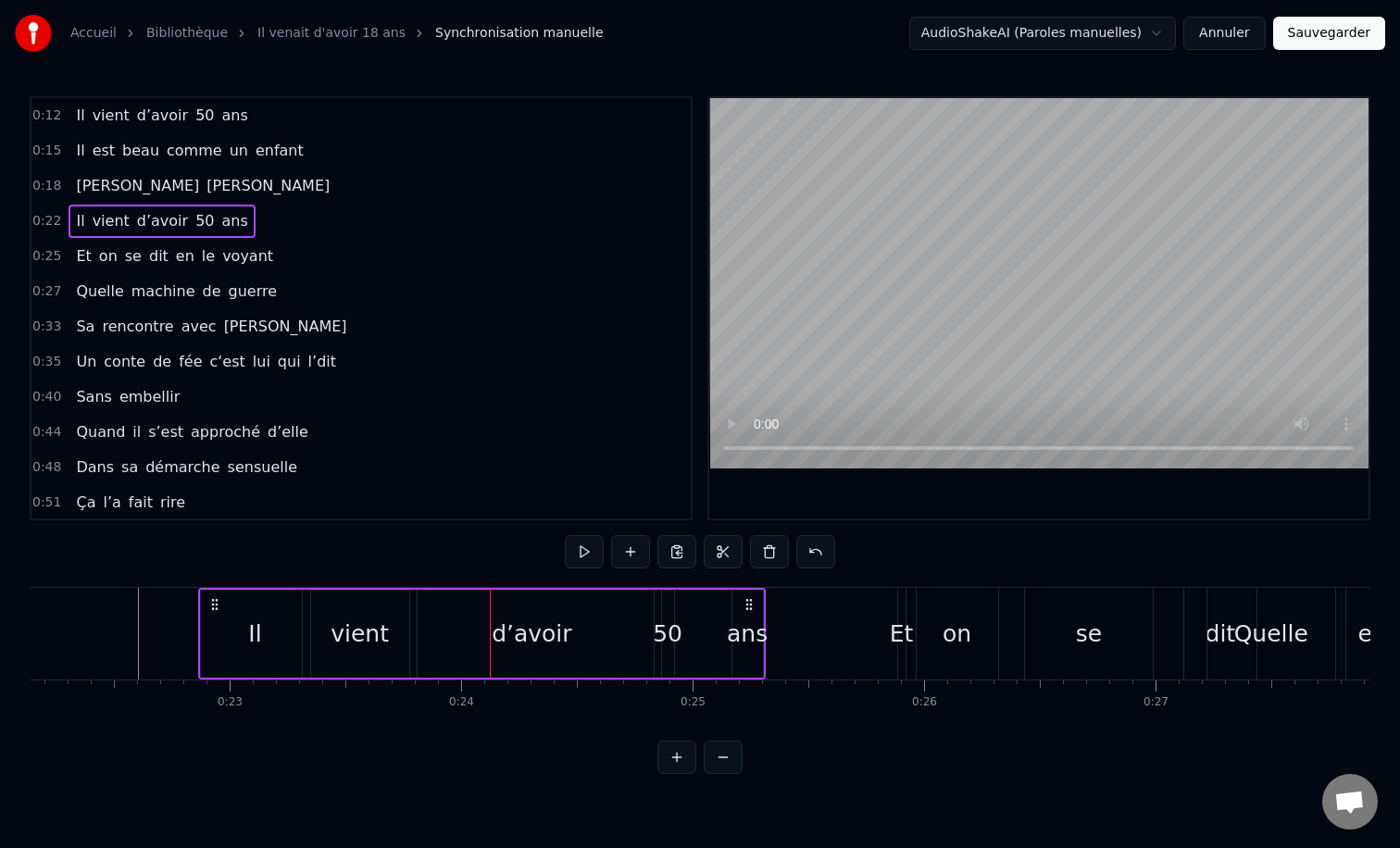
click at [479, 588] on div "Il vient d’avoir 50 ans" at bounding box center [482, 633] width 568 height 91
click at [625, 631] on div "d’avoir" at bounding box center [532, 633] width 243 height 88
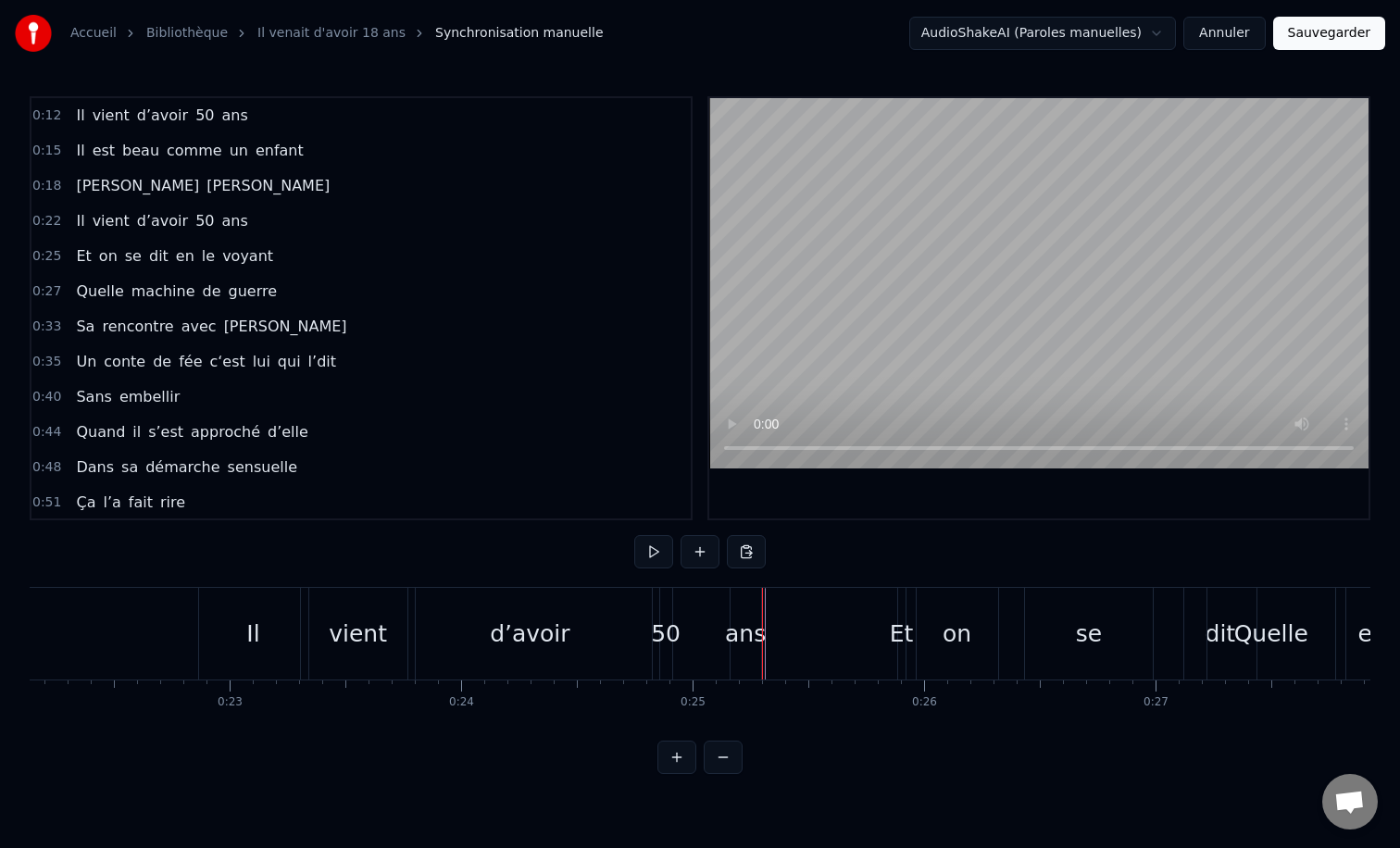
click at [748, 623] on div "ans" at bounding box center [744, 634] width 41 height 35
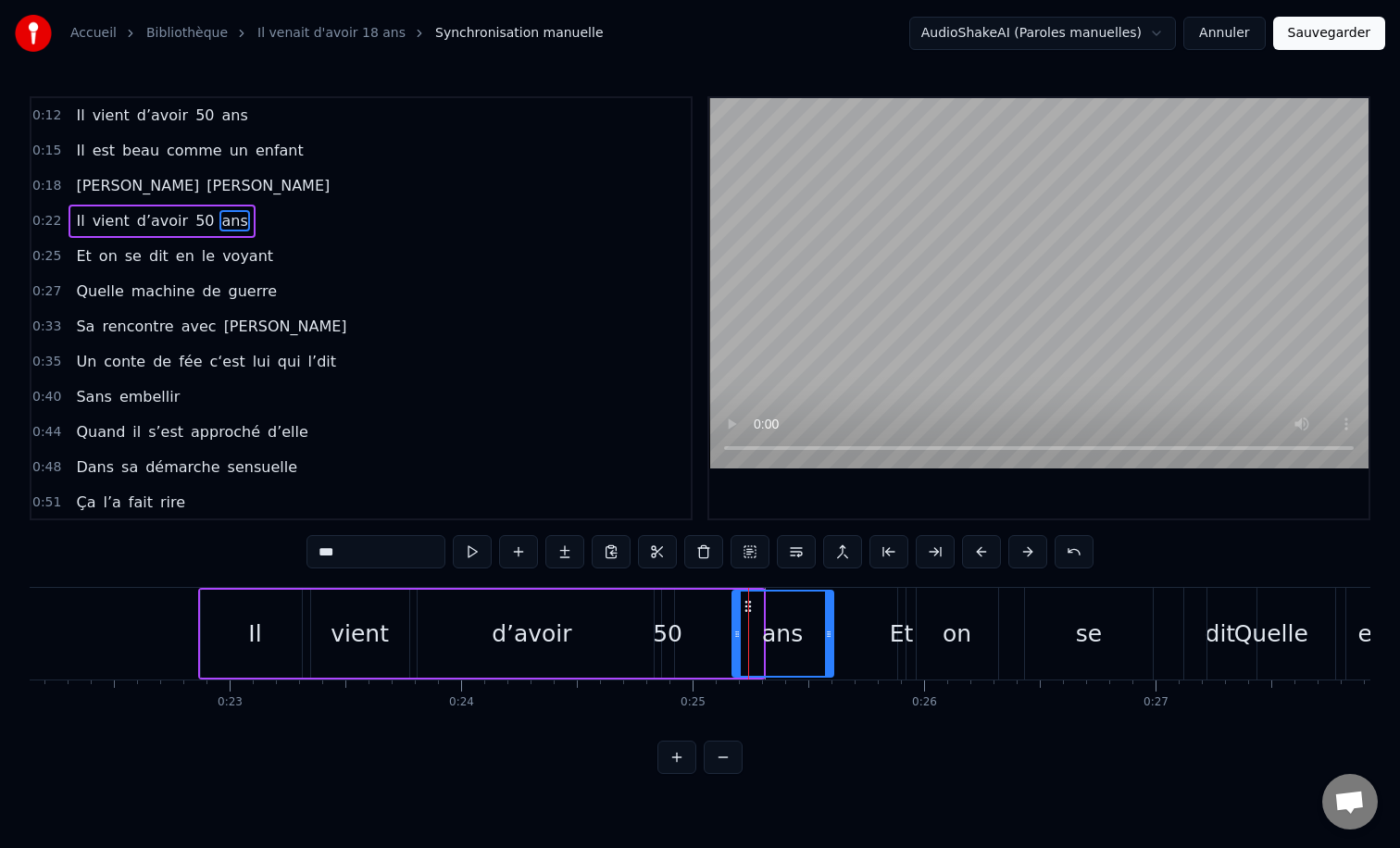
drag, startPoint x: 761, startPoint y: 635, endPoint x: 831, endPoint y: 634, distance: 70.0
click at [831, 634] on icon at bounding box center [828, 634] width 8 height 15
click at [662, 623] on div "50" at bounding box center [667, 634] width 29 height 35
type input "**"
drag, startPoint x: 674, startPoint y: 632, endPoint x: 688, endPoint y: 632, distance: 14.0
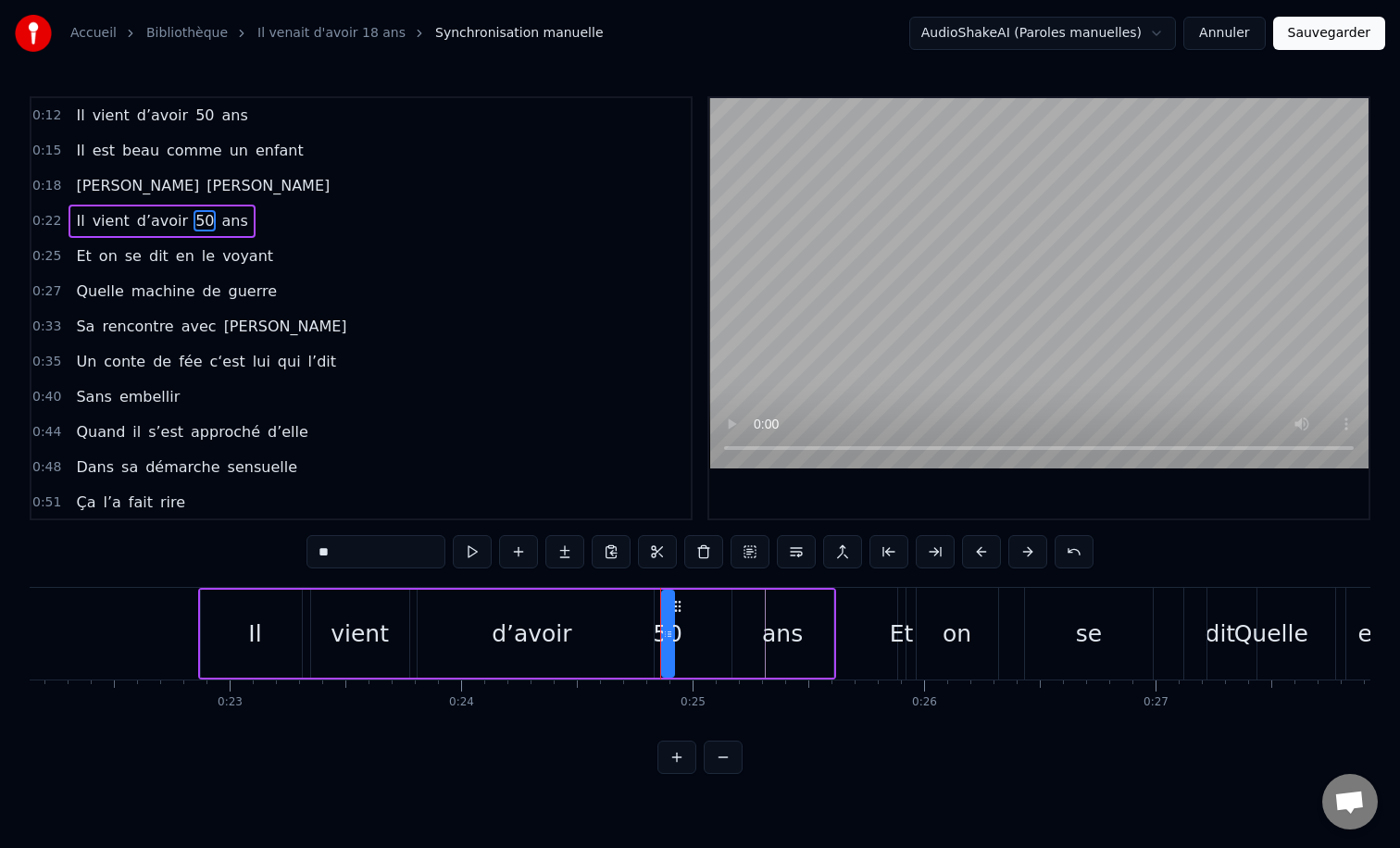
click at [687, 632] on div "Il vient d’avoir 50 ans" at bounding box center [517, 633] width 638 height 91
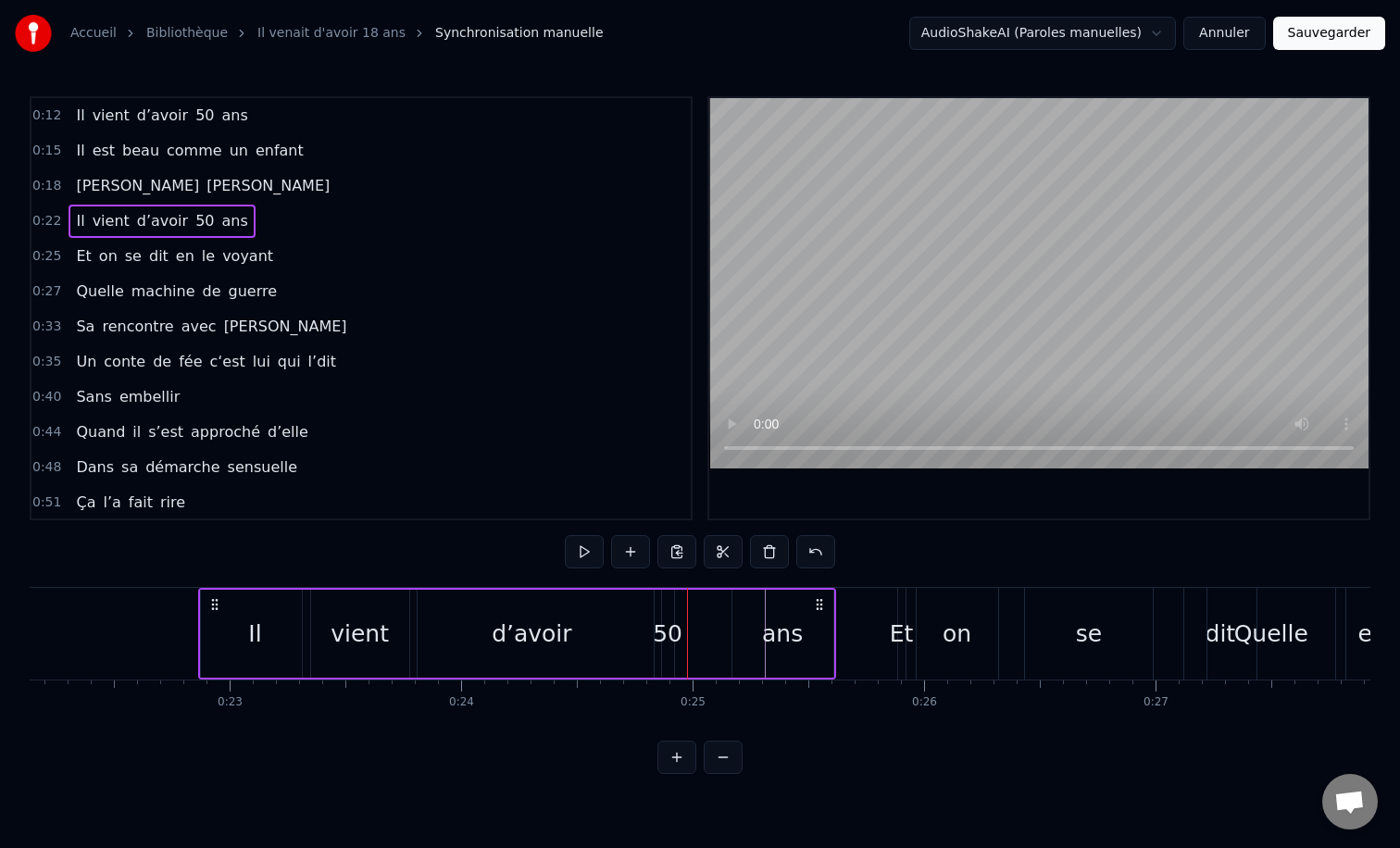
click at [666, 615] on div "50" at bounding box center [668, 633] width 12 height 88
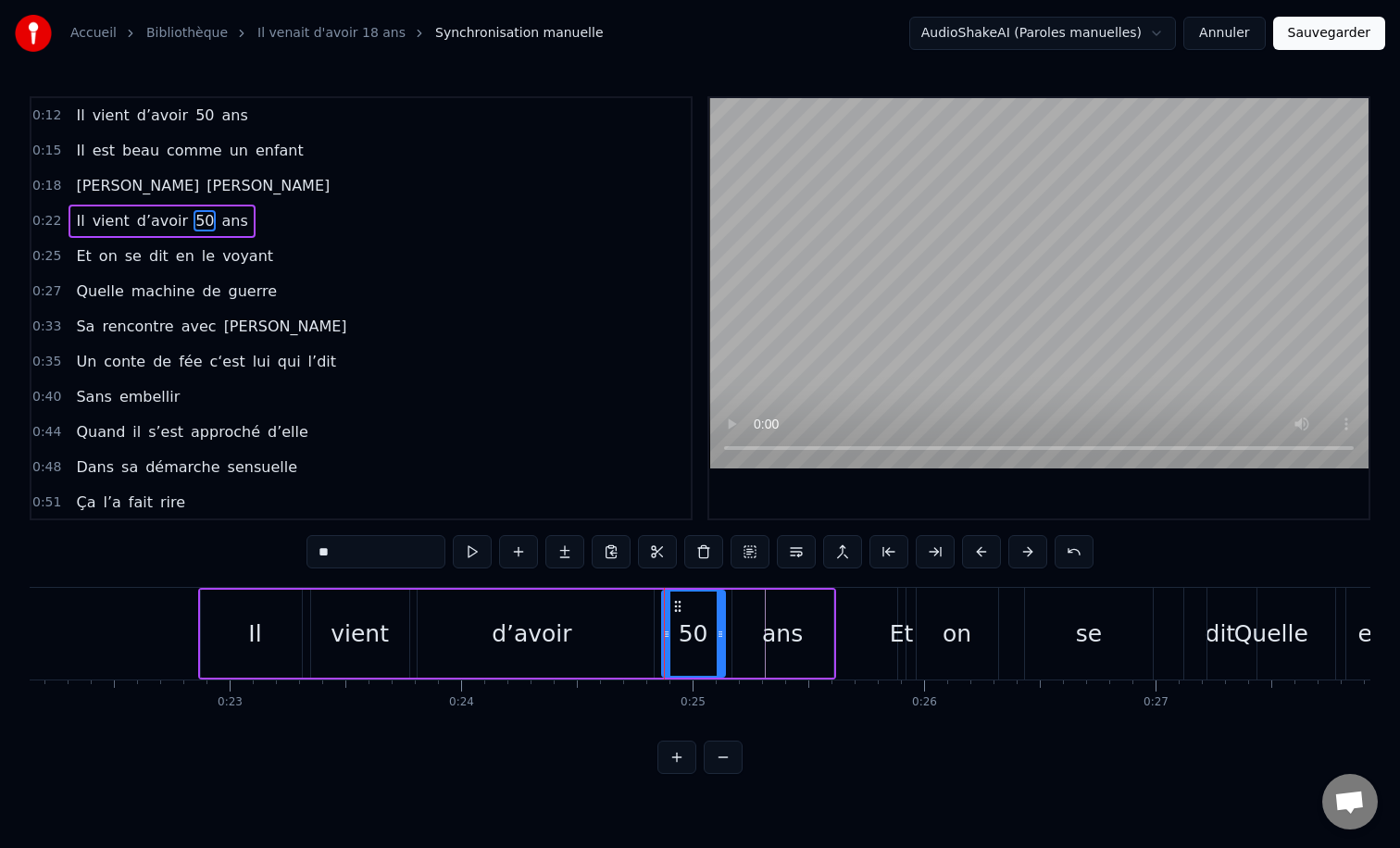
drag, startPoint x: 672, startPoint y: 634, endPoint x: 723, endPoint y: 634, distance: 51.0
click at [723, 634] on icon at bounding box center [721, 634] width 8 height 15
drag, startPoint x: 664, startPoint y: 629, endPoint x: 644, endPoint y: 631, distance: 20.1
click at [644, 631] on icon at bounding box center [647, 634] width 8 height 15
click at [228, 561] on div "0:12 Il vient d’avoir 50 ans 0:15 Il est beau comme un enfant 0:18 [PERSON_NAME…" at bounding box center [699, 435] width 1341 height 677
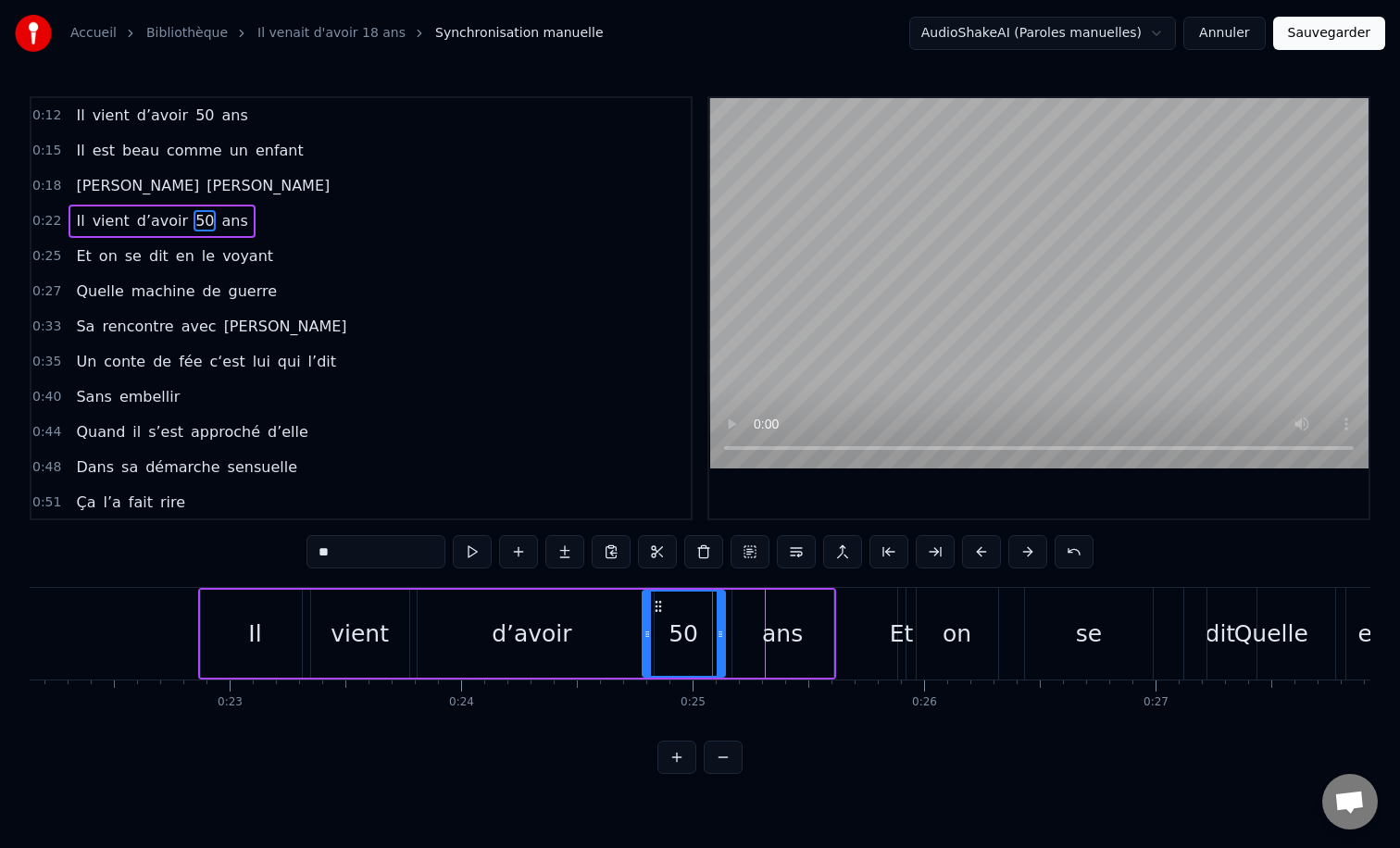
click at [204, 557] on div "0:12 Il vient d’avoir 50 ans 0:15 Il est beau comme un enfant 0:18 [PERSON_NAME…" at bounding box center [699, 435] width 1341 height 677
click at [204, 581] on div "0:12 Il vient d’avoir 50 ans 0:15 Il est beau comme un enfant 0:18 [PERSON_NAME…" at bounding box center [699, 435] width 1341 height 677
click at [207, 607] on div "Il" at bounding box center [256, 633] width 109 height 88
type input "**"
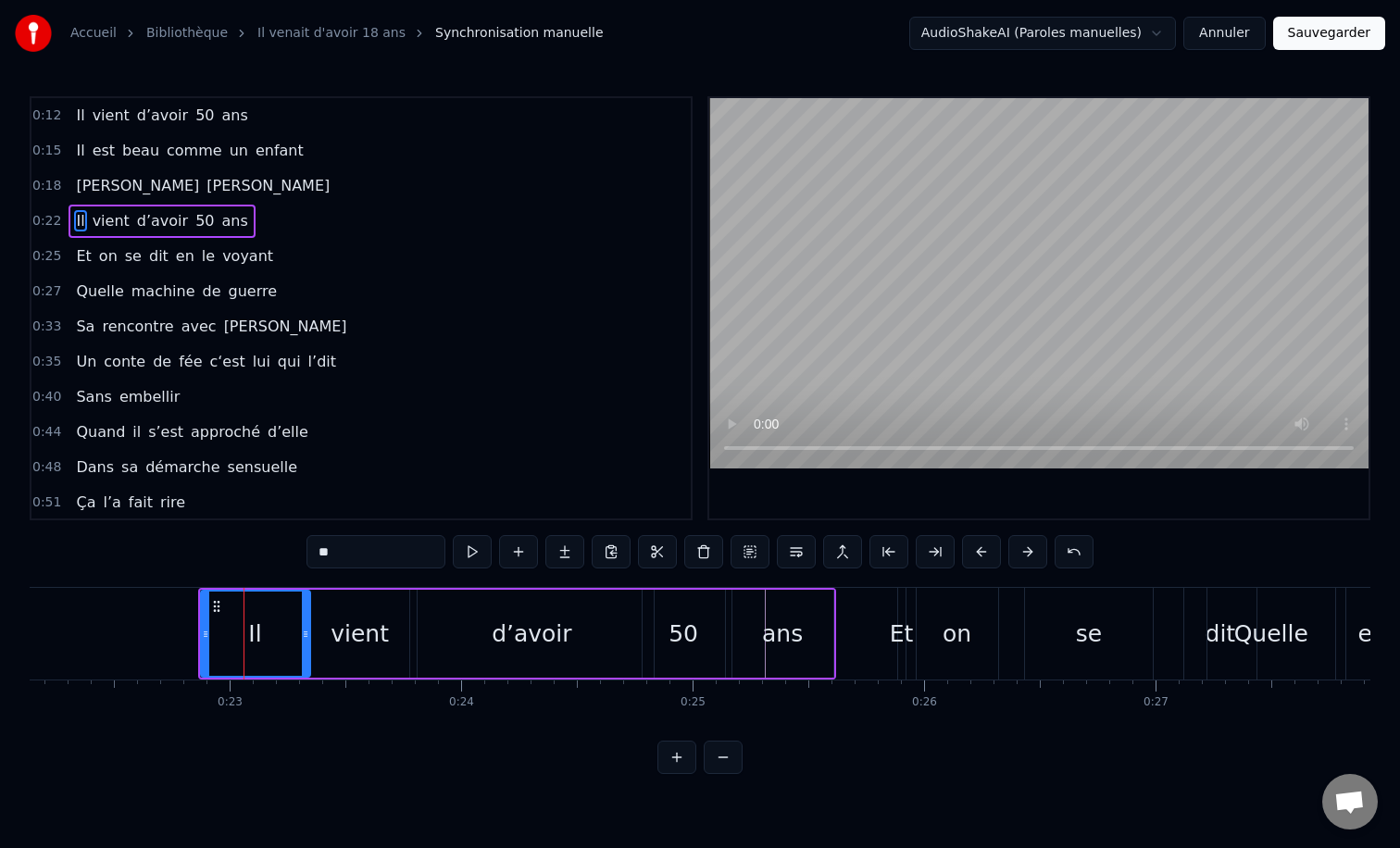
click at [202, 590] on div "Il" at bounding box center [256, 633] width 111 height 88
click at [208, 573] on div "0:12 Il vient d’avoir 50 ans 0:15 Il est beau comme un enfant 0:18 [PERSON_NAME…" at bounding box center [699, 435] width 1341 height 677
click at [315, 588] on div "Il vient d’avoir 50 ans" at bounding box center [517, 633] width 638 height 91
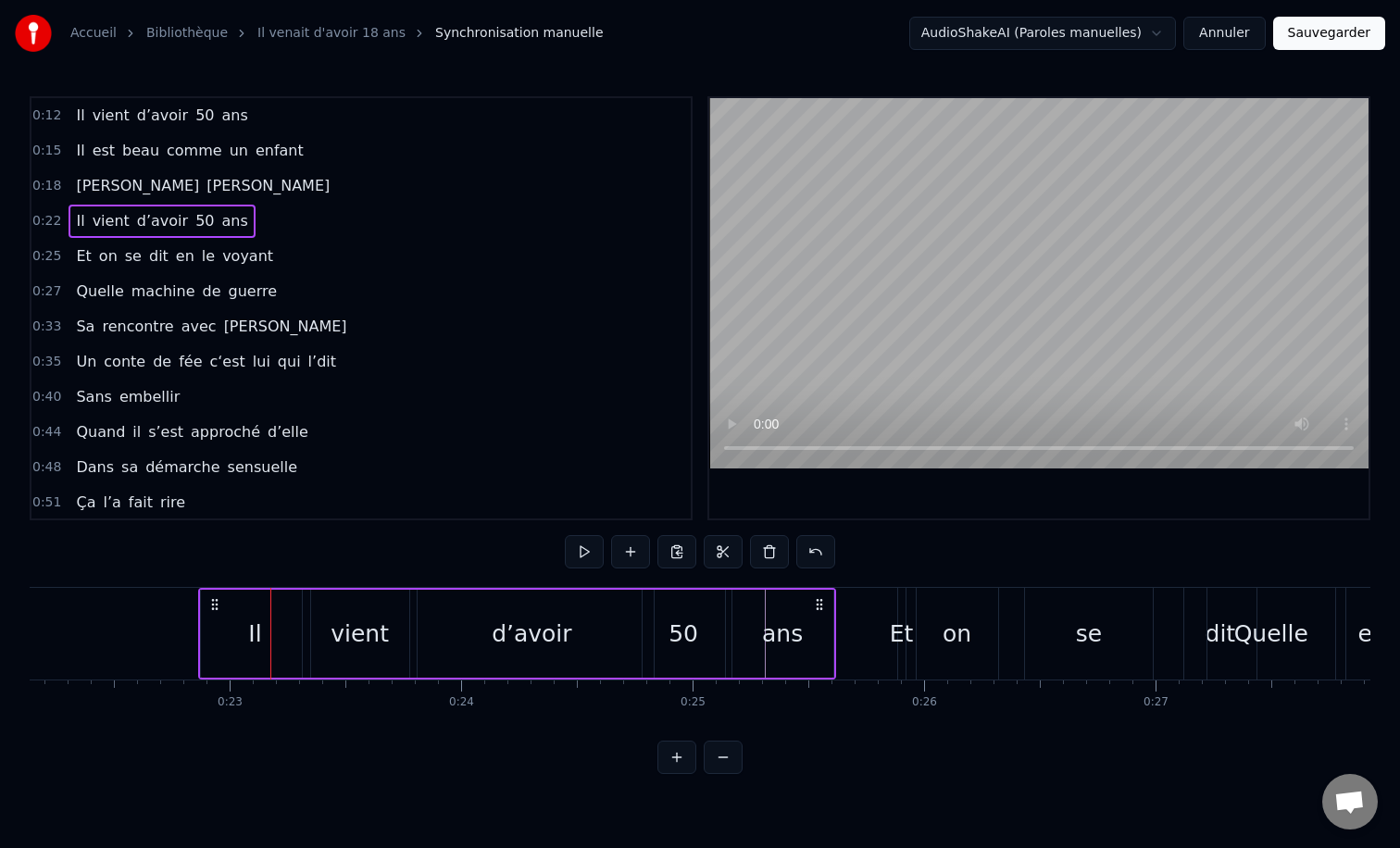
click at [325, 590] on div "vient" at bounding box center [359, 633] width 115 height 88
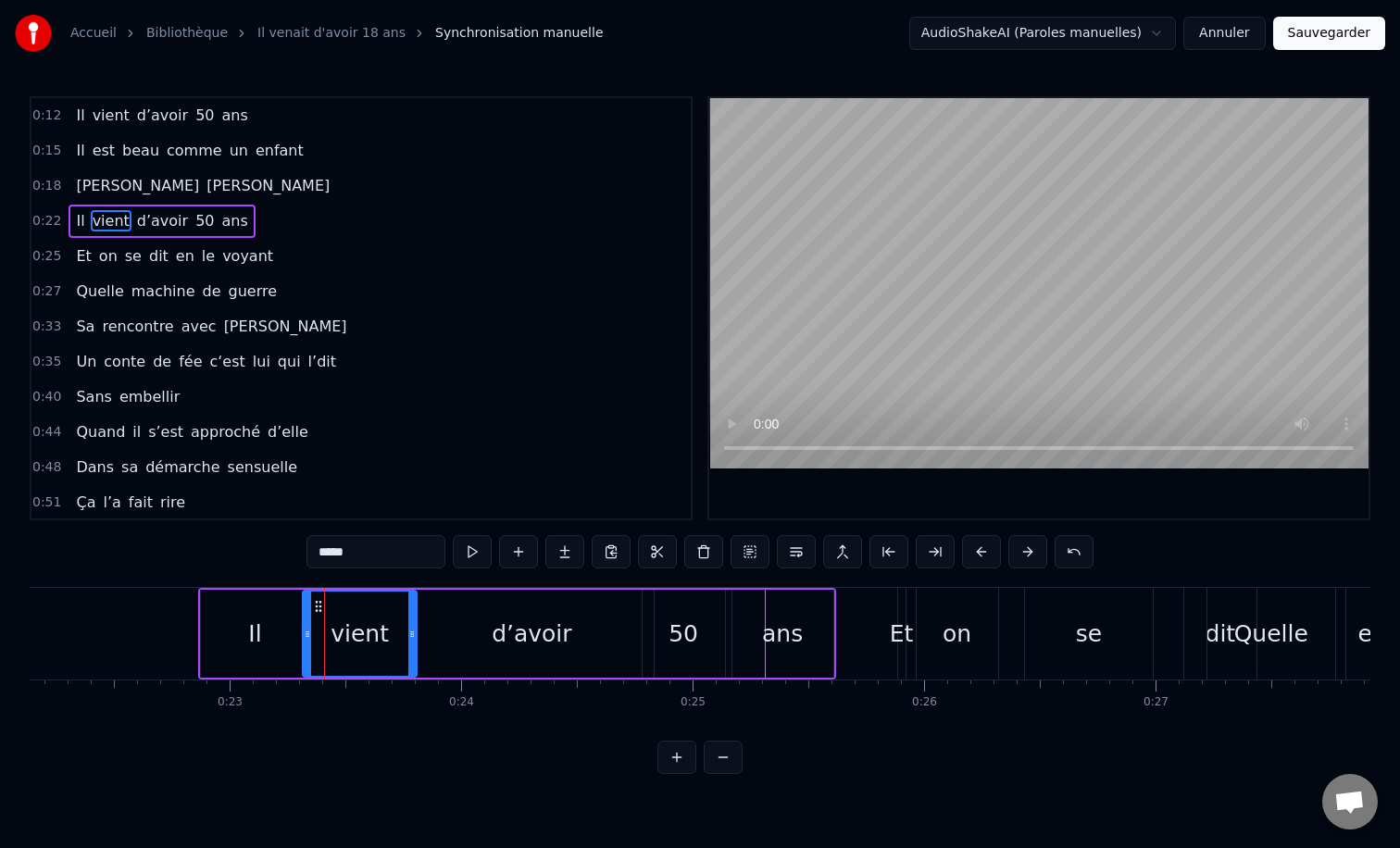
click at [283, 588] on div "Il vient d’avoir 50 ans" at bounding box center [517, 633] width 638 height 91
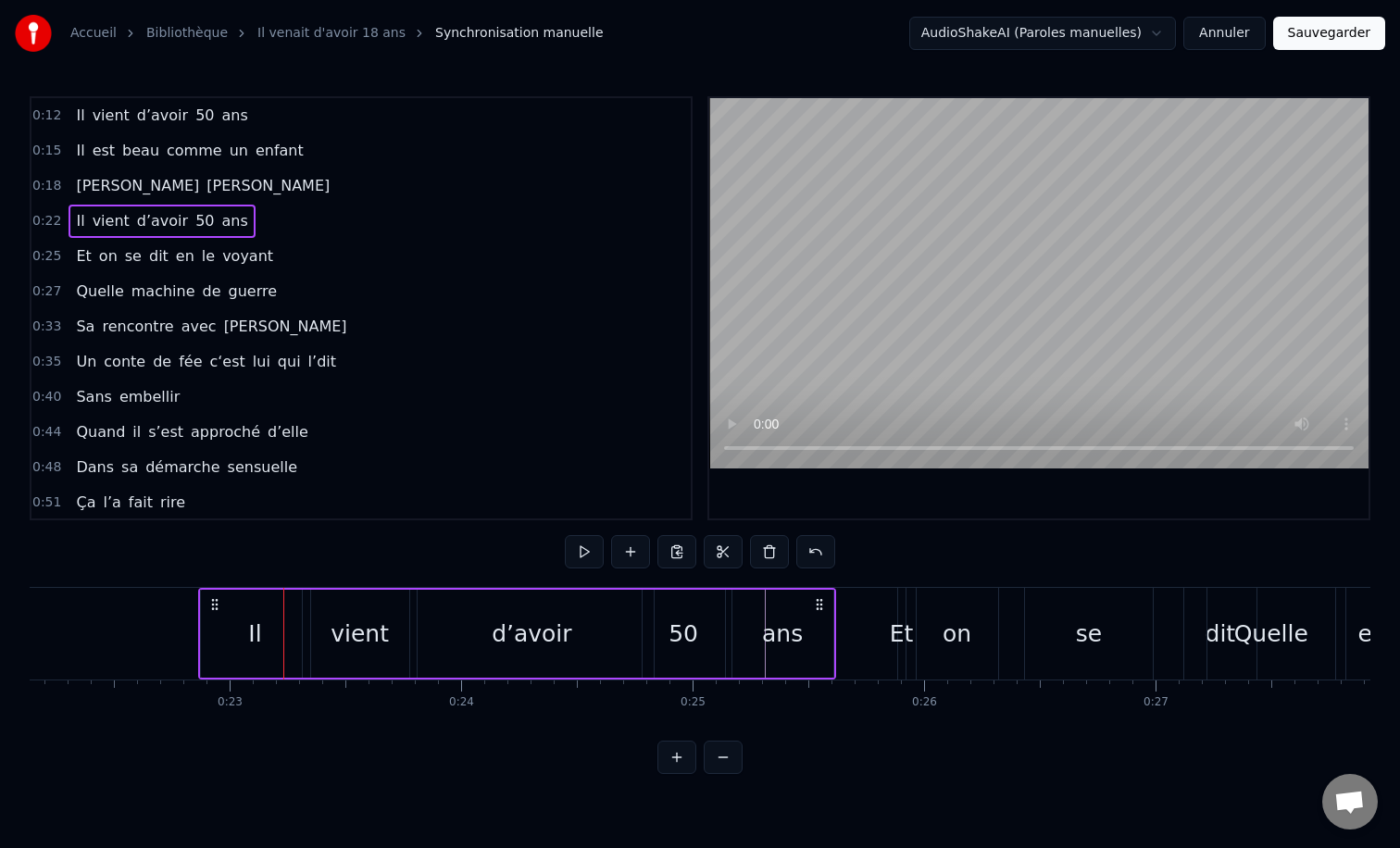
click at [215, 552] on div "0:12 Il vient d’avoir 50 ans 0:15 Il est beau comme un enfant 0:18 [PERSON_NAME…" at bounding box center [699, 435] width 1341 height 677
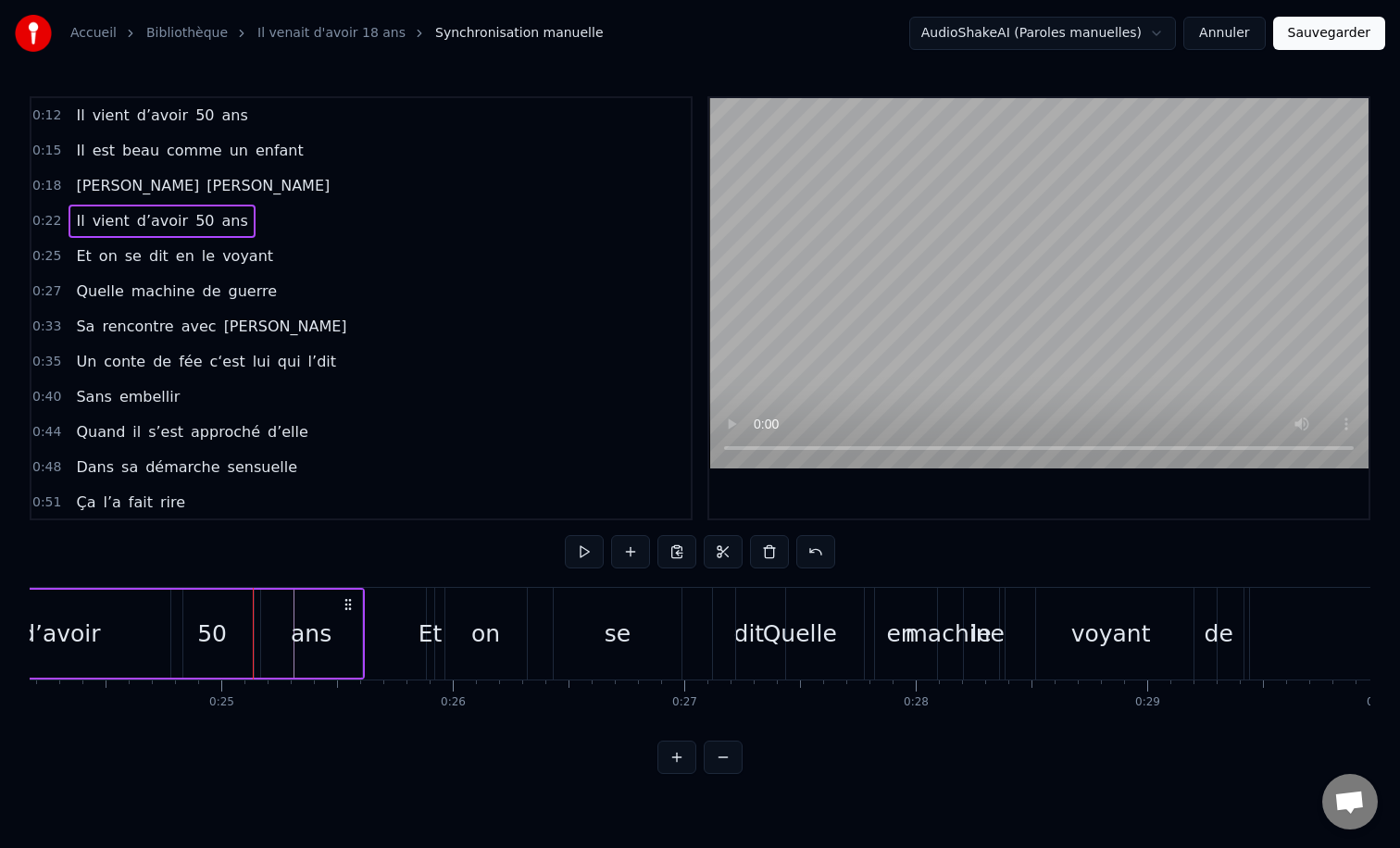
scroll to position [0, 5627]
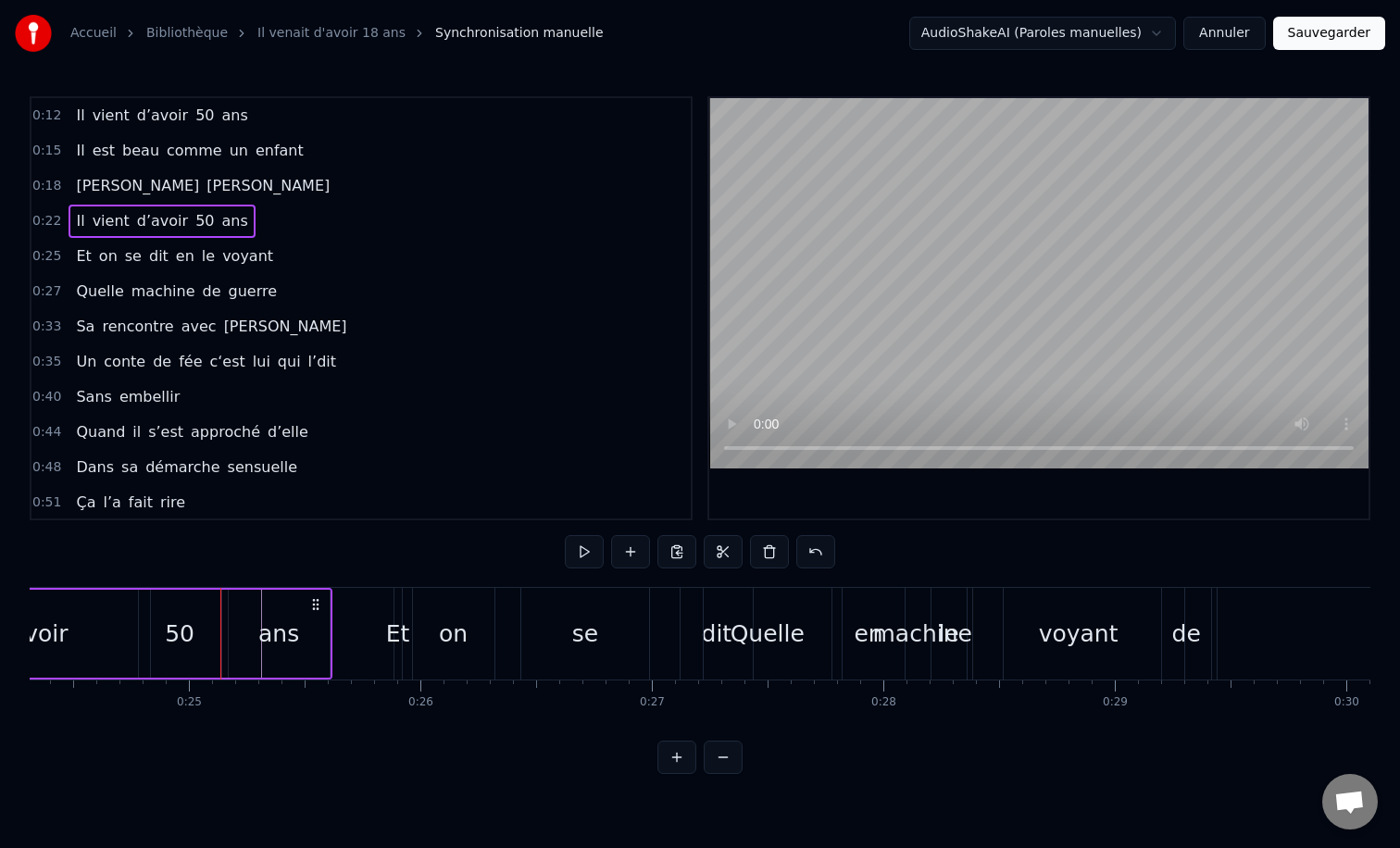
click at [887, 632] on div "machine" at bounding box center [922, 634] width 99 height 35
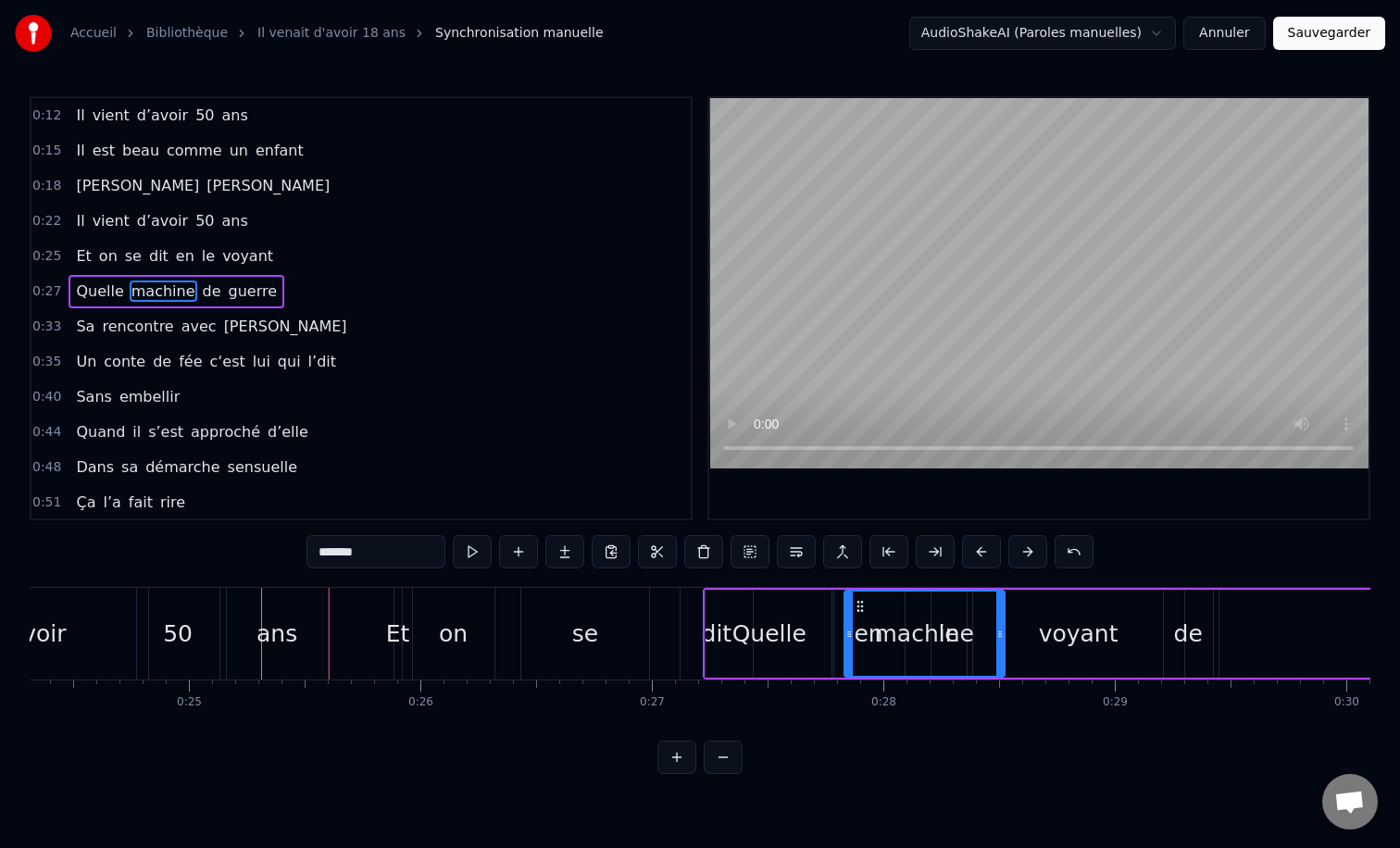
drag, startPoint x: 447, startPoint y: 632, endPoint x: 464, endPoint y: 632, distance: 17.0
click at [464, 632] on div "on" at bounding box center [453, 634] width 28 height 35
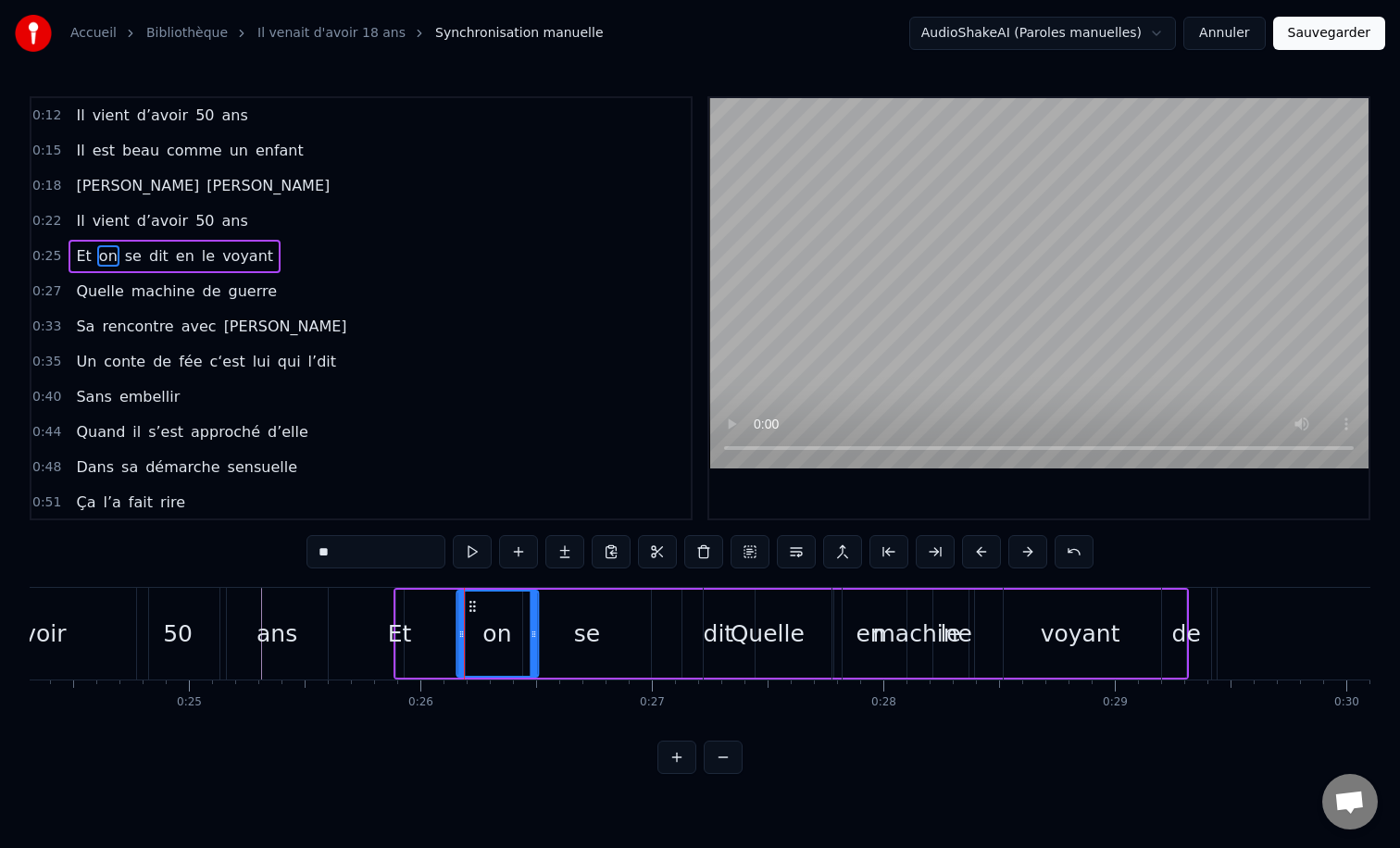
drag, startPoint x: 428, startPoint y: 605, endPoint x: 472, endPoint y: 598, distance: 44.6
click at [472, 598] on div "on" at bounding box center [497, 633] width 79 height 84
click at [401, 598] on div "Et" at bounding box center [400, 633] width 8 height 88
type input "**"
drag, startPoint x: 407, startPoint y: 604, endPoint x: 458, endPoint y: 603, distance: 51.0
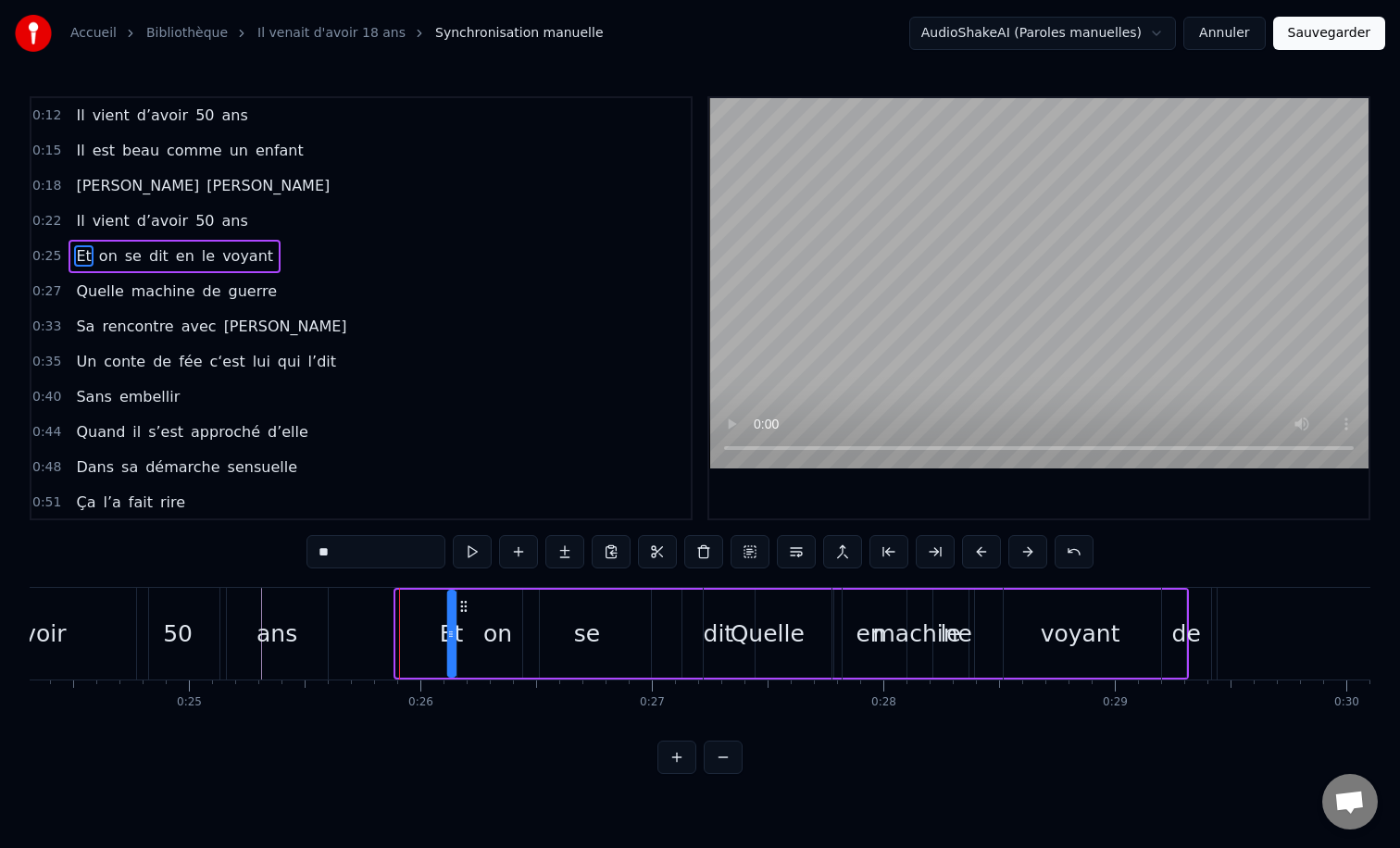
click at [458, 603] on icon at bounding box center [463, 607] width 15 height 15
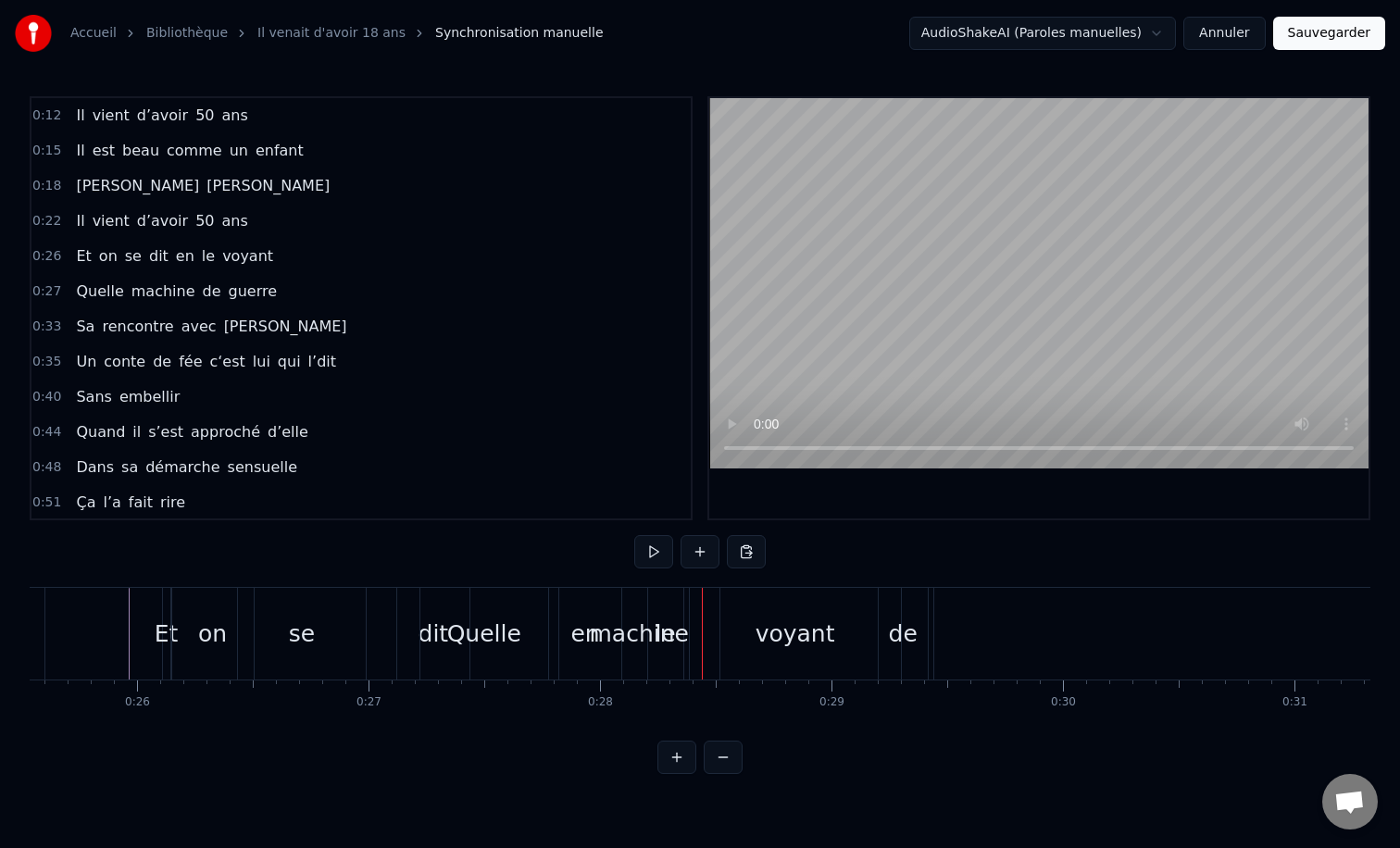
scroll to position [0, 5908]
click at [491, 637] on div "Quelle" at bounding box center [487, 634] width 75 height 35
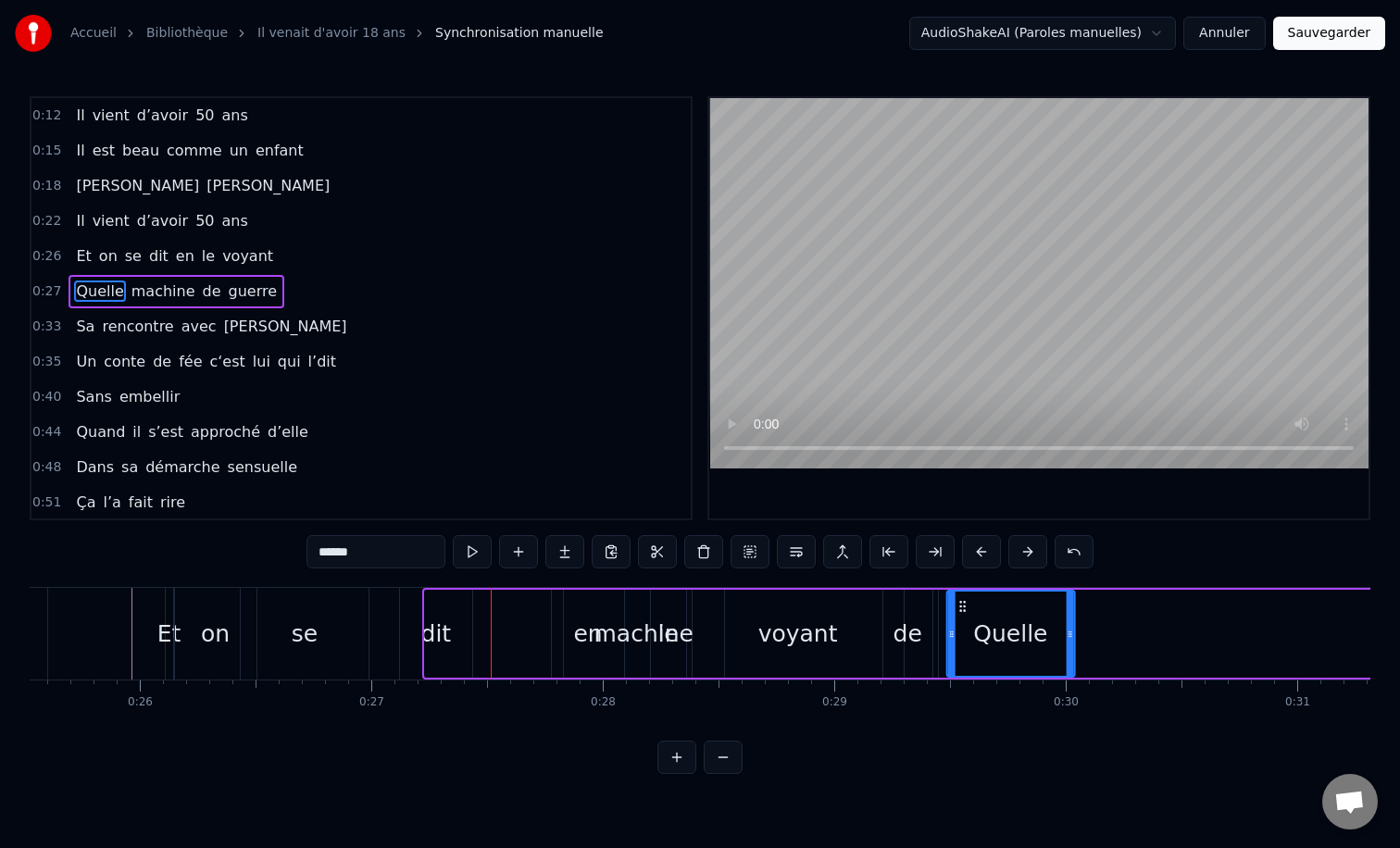
drag, startPoint x: 441, startPoint y: 602, endPoint x: 1005, endPoint y: 608, distance: 564.0
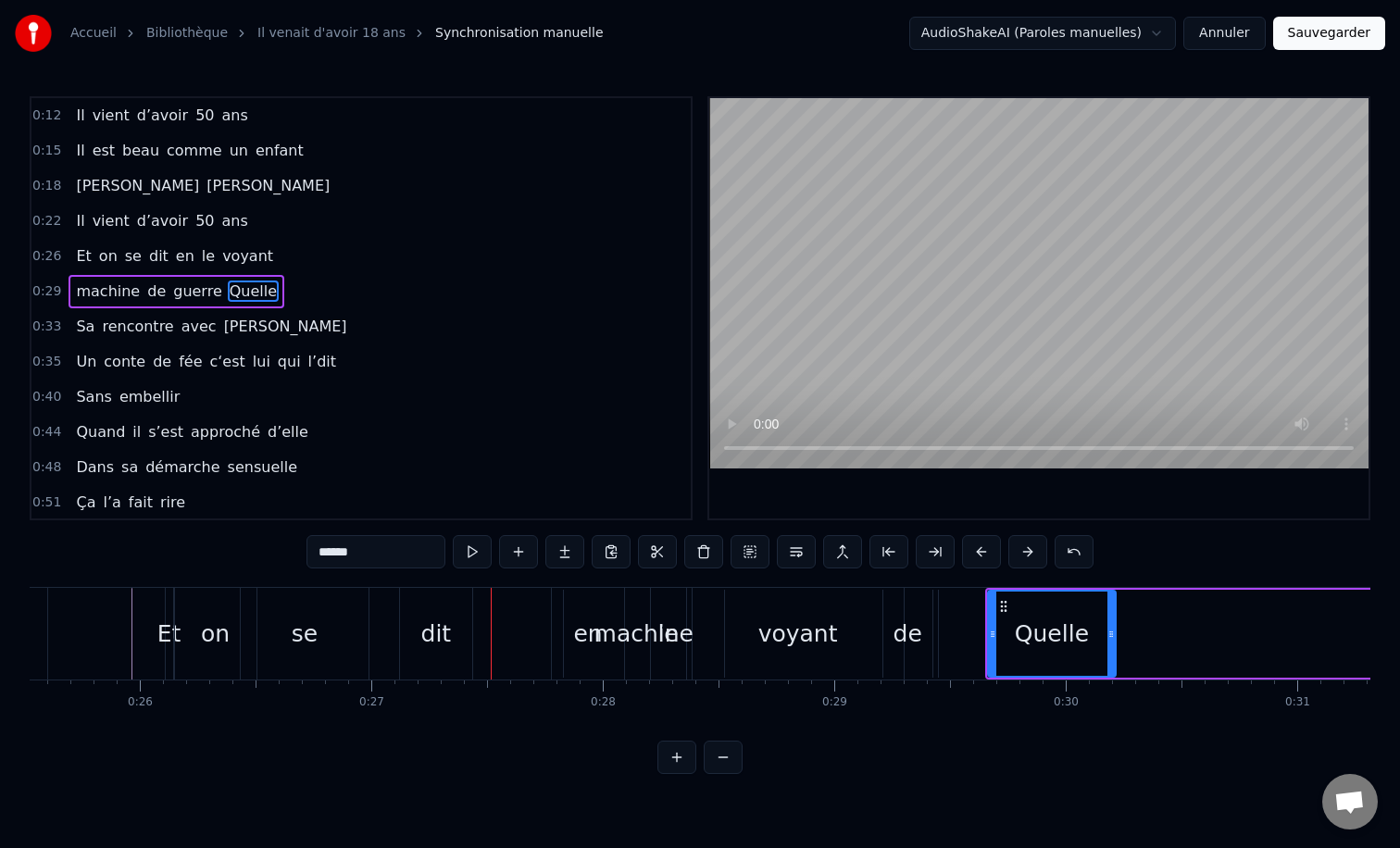
click at [559, 629] on div "en" at bounding box center [588, 633] width 73 height 91
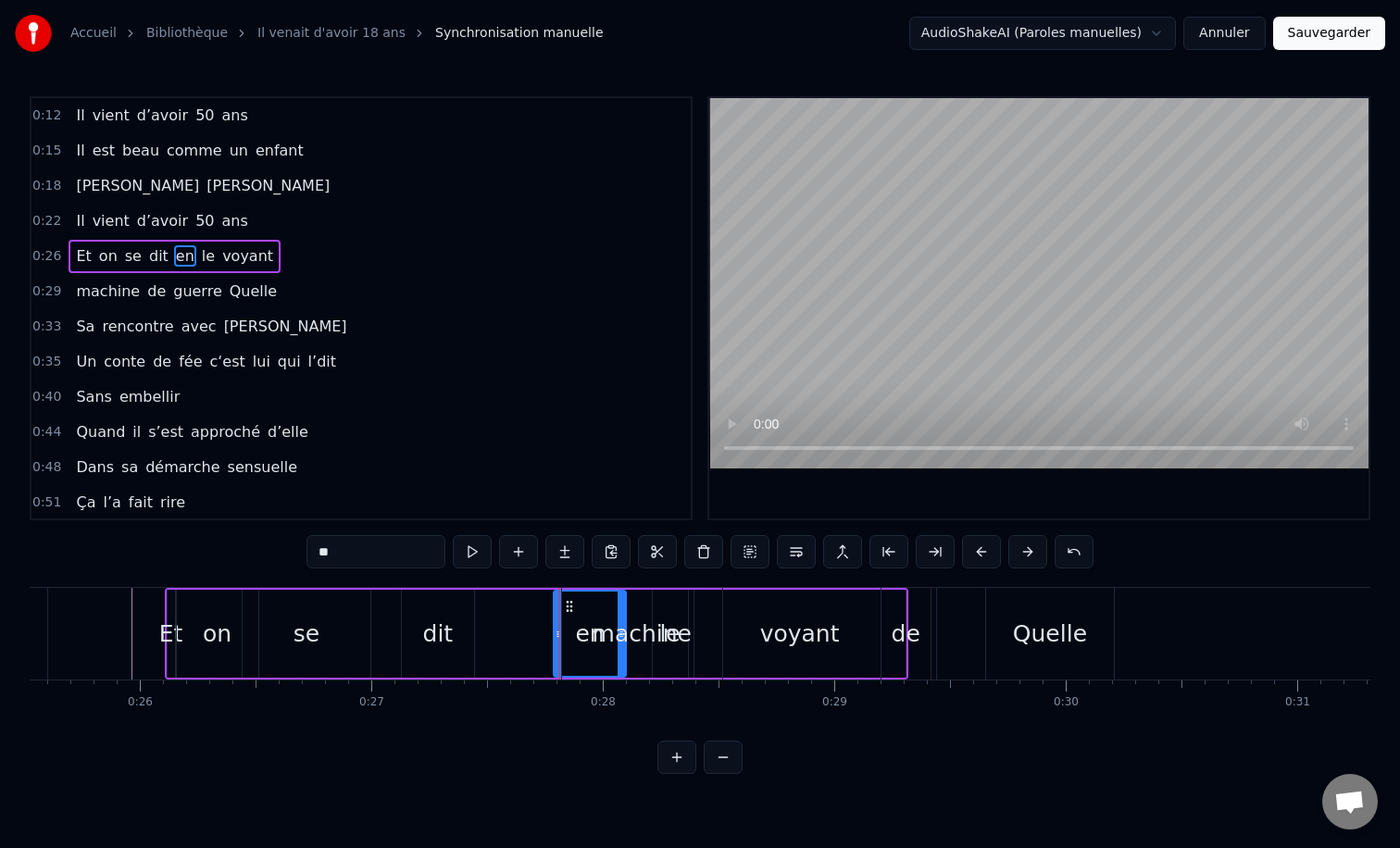
click at [642, 626] on div "machine" at bounding box center [642, 634] width 99 height 35
type input "*******"
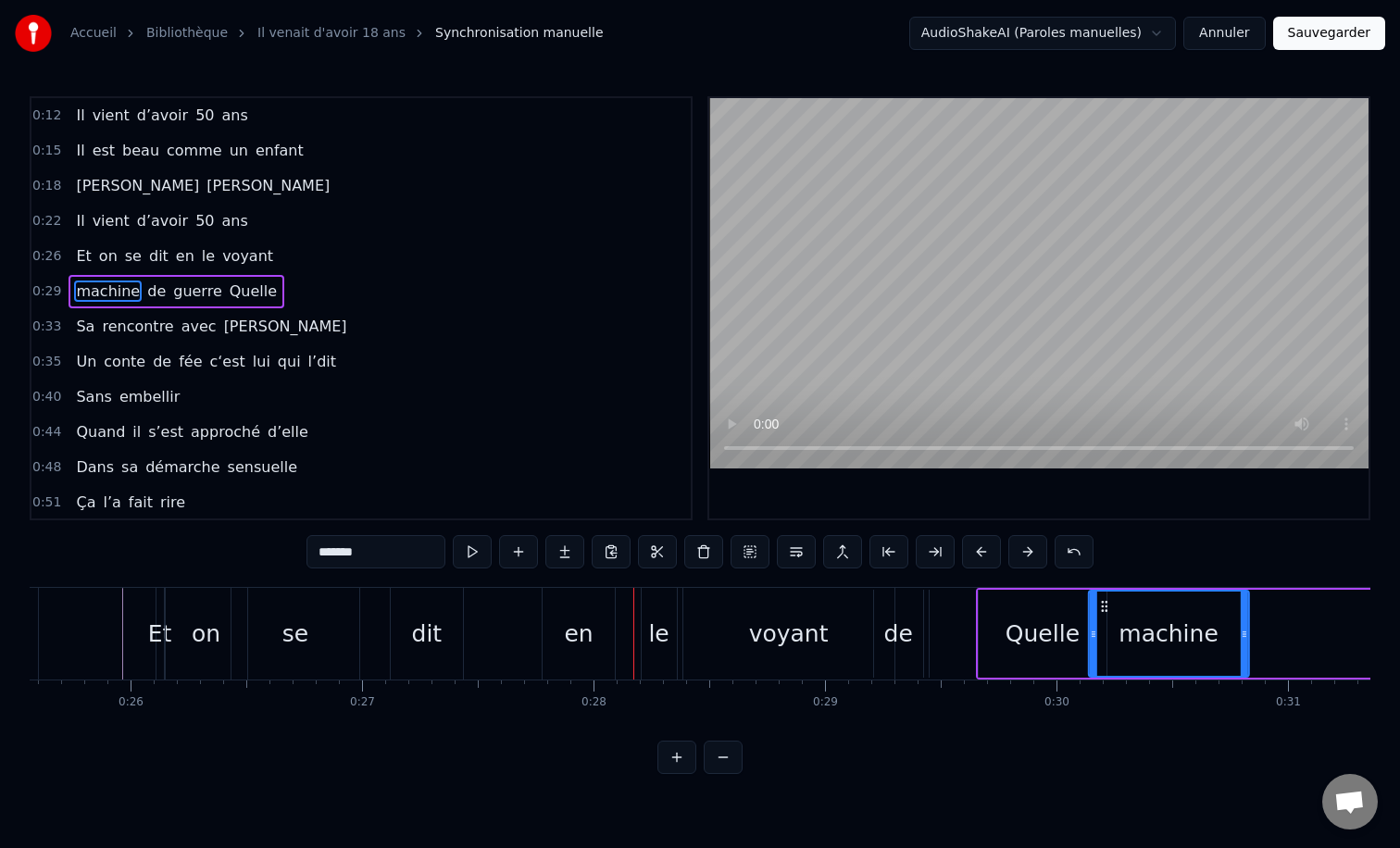
drag, startPoint x: 662, startPoint y: 601, endPoint x: 1119, endPoint y: 600, distance: 457.0
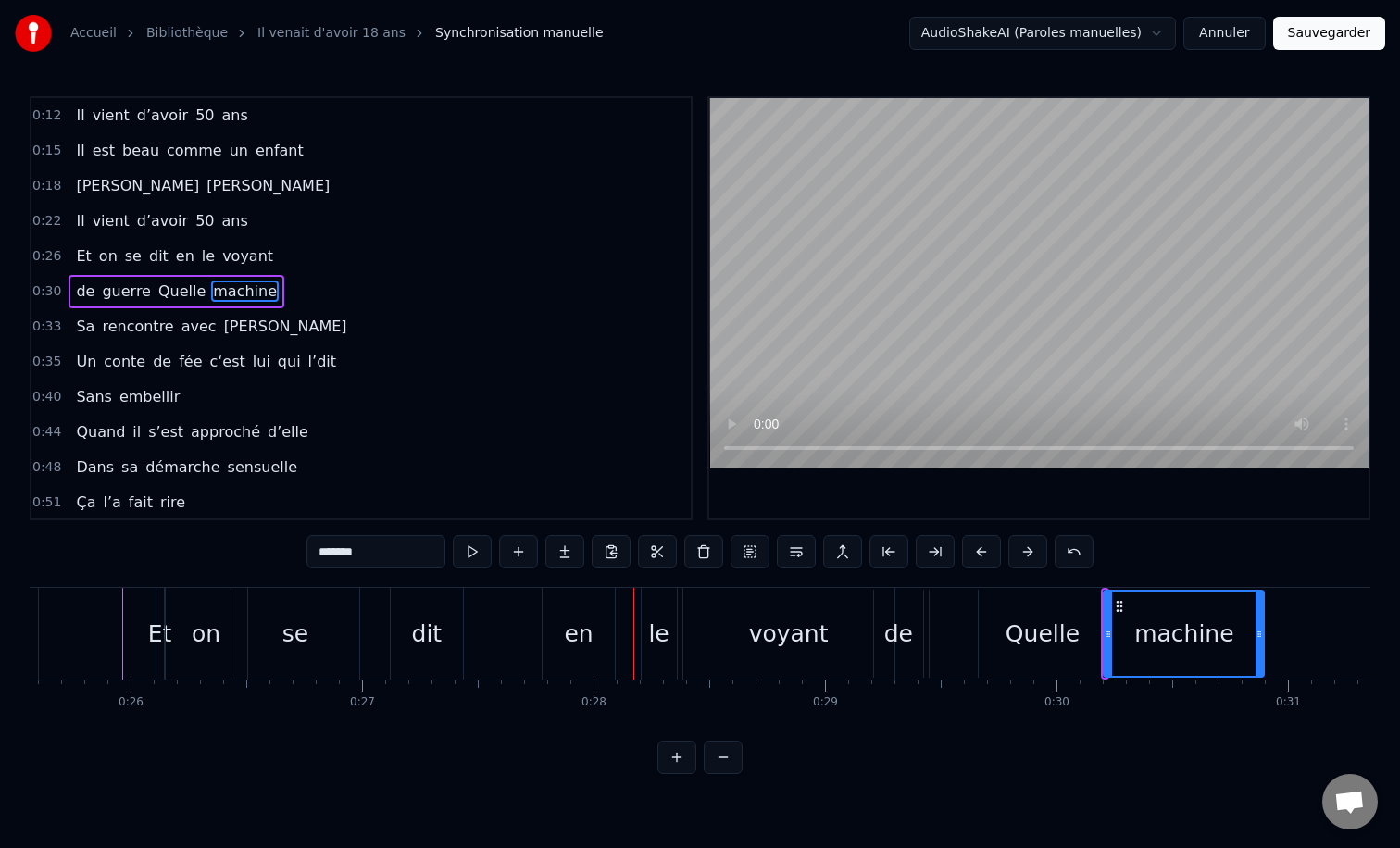
scroll to position [0, 5875]
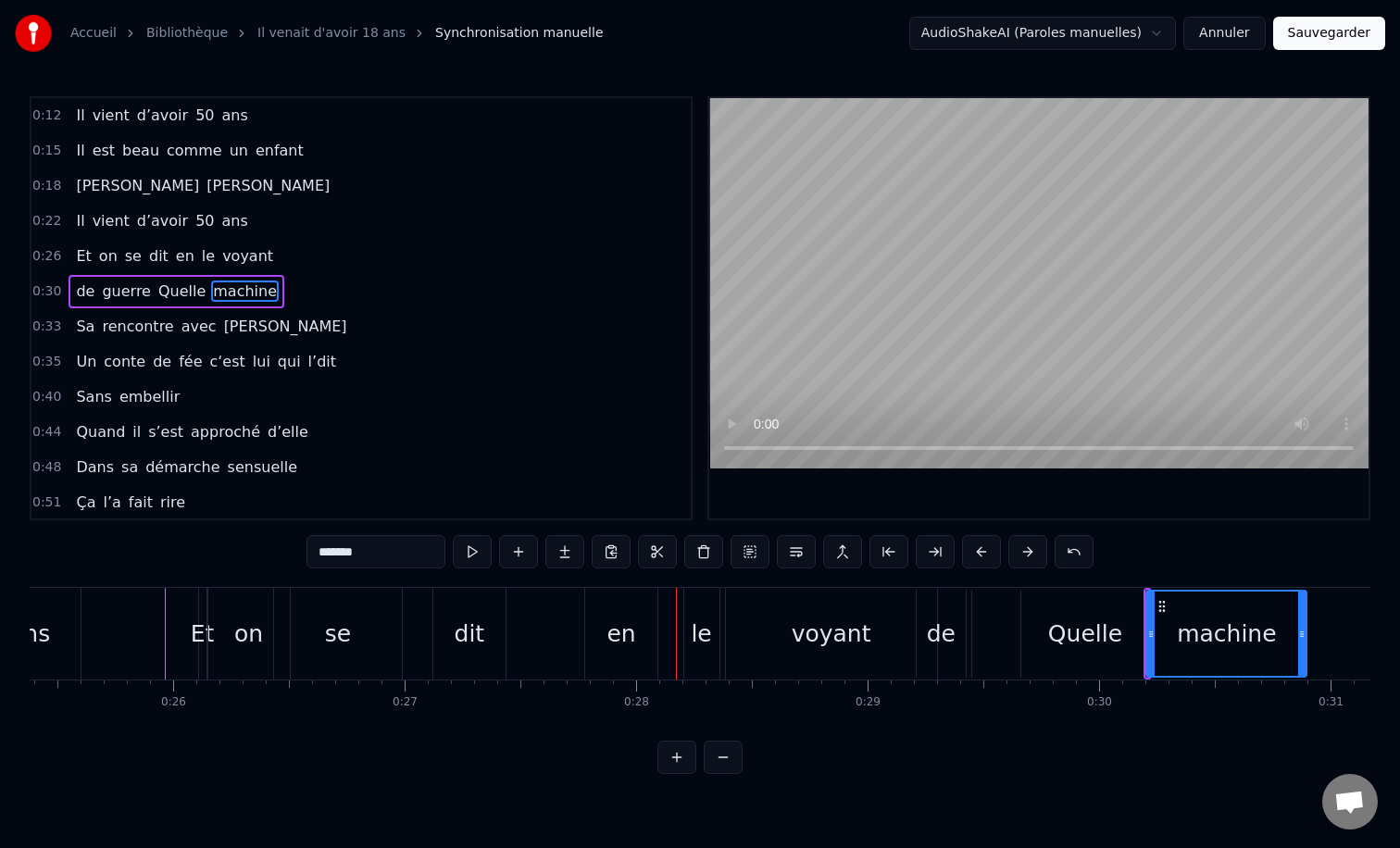
click at [178, 582] on div "0:12 Il vient d’avoir 50 ans 0:15 Il est beau comme un enfant 0:18 [PERSON_NAME…" at bounding box center [699, 435] width 1341 height 677
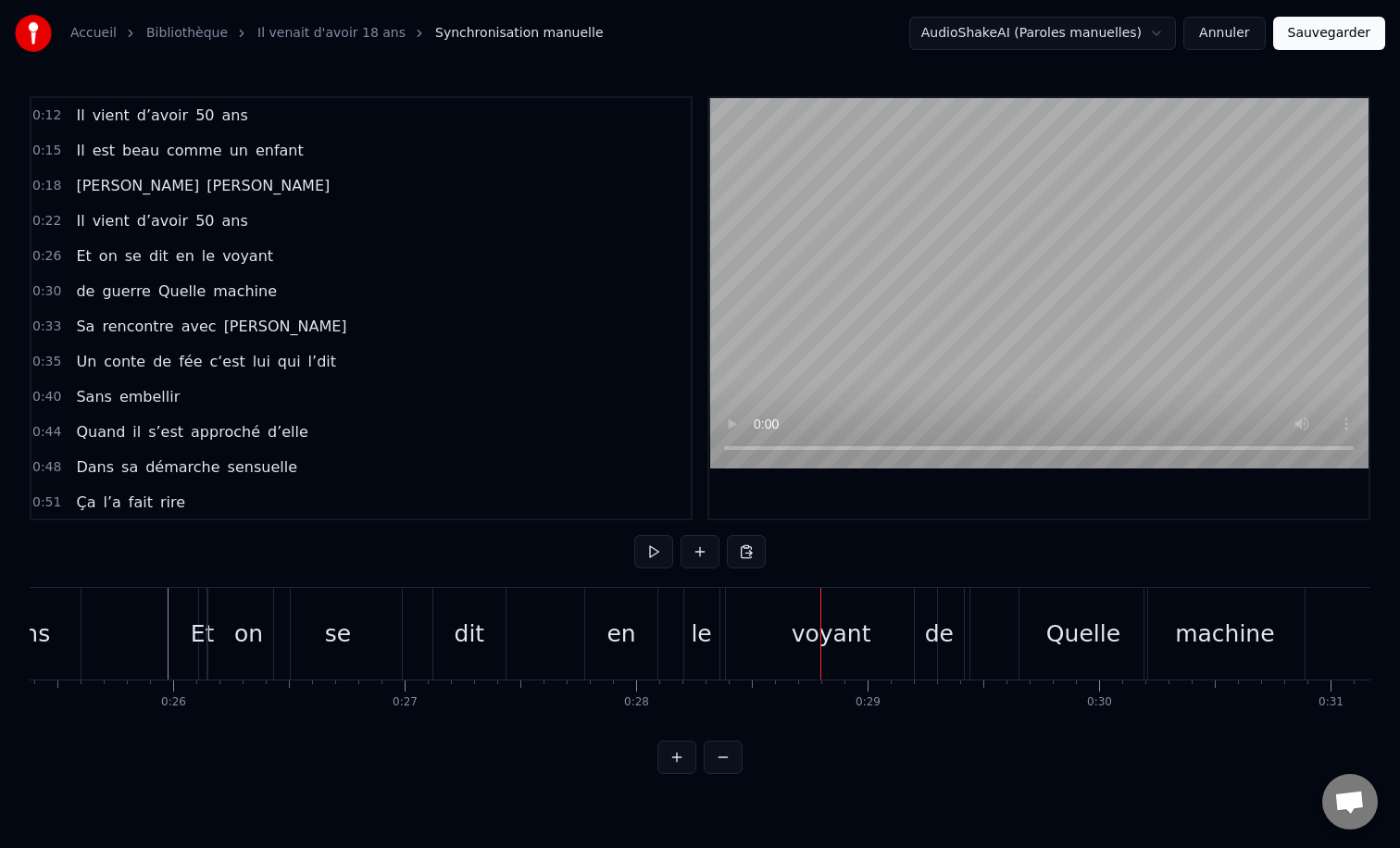
click at [618, 632] on div "en" at bounding box center [621, 634] width 28 height 35
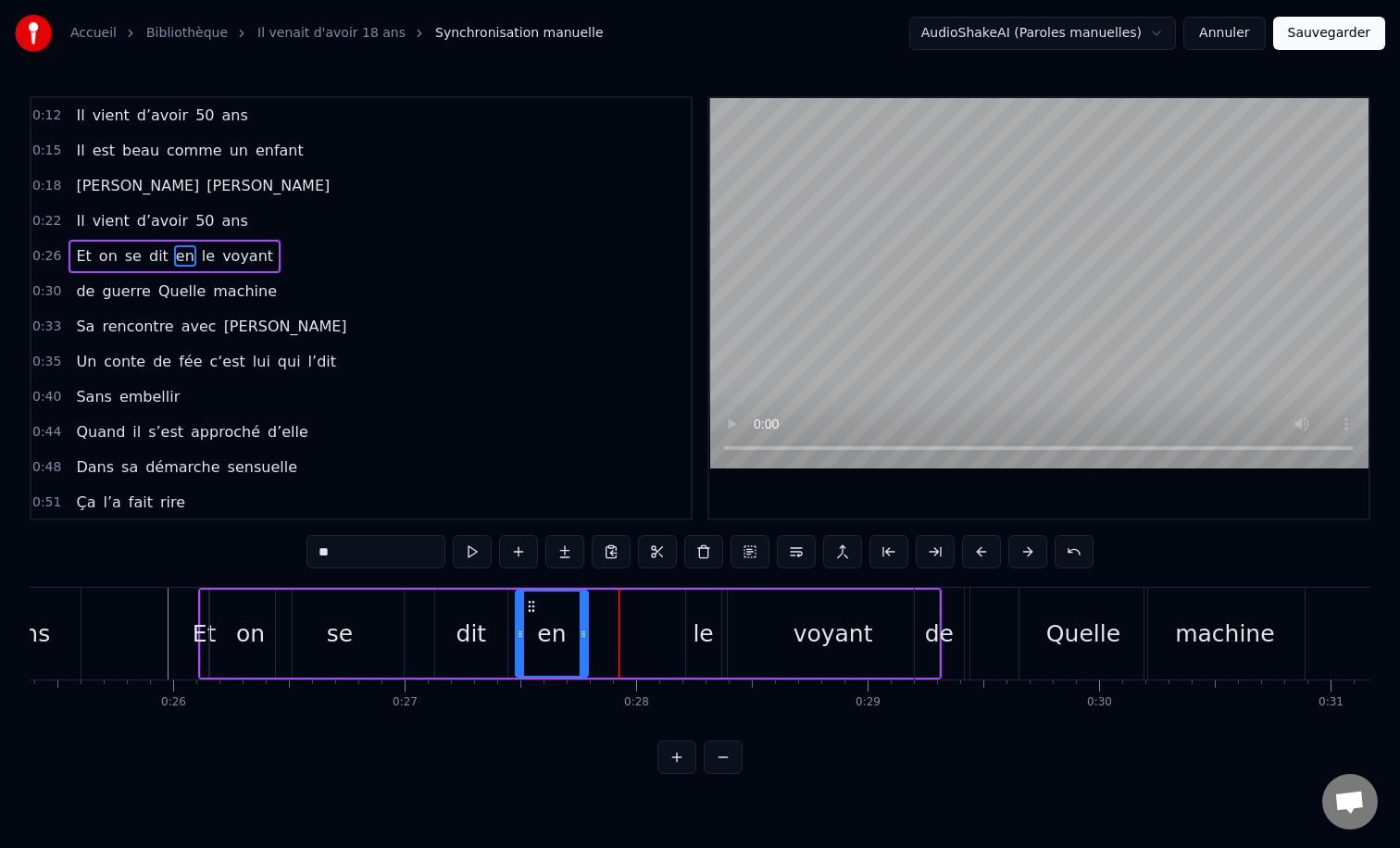
drag, startPoint x: 602, startPoint y: 606, endPoint x: 530, endPoint y: 606, distance: 72.0
click at [530, 606] on icon at bounding box center [531, 607] width 15 height 15
click at [696, 624] on div "le" at bounding box center [703, 634] width 21 height 35
drag, startPoint x: 700, startPoint y: 606, endPoint x: 595, endPoint y: 608, distance: 105.0
click at [595, 608] on icon at bounding box center [593, 607] width 15 height 15
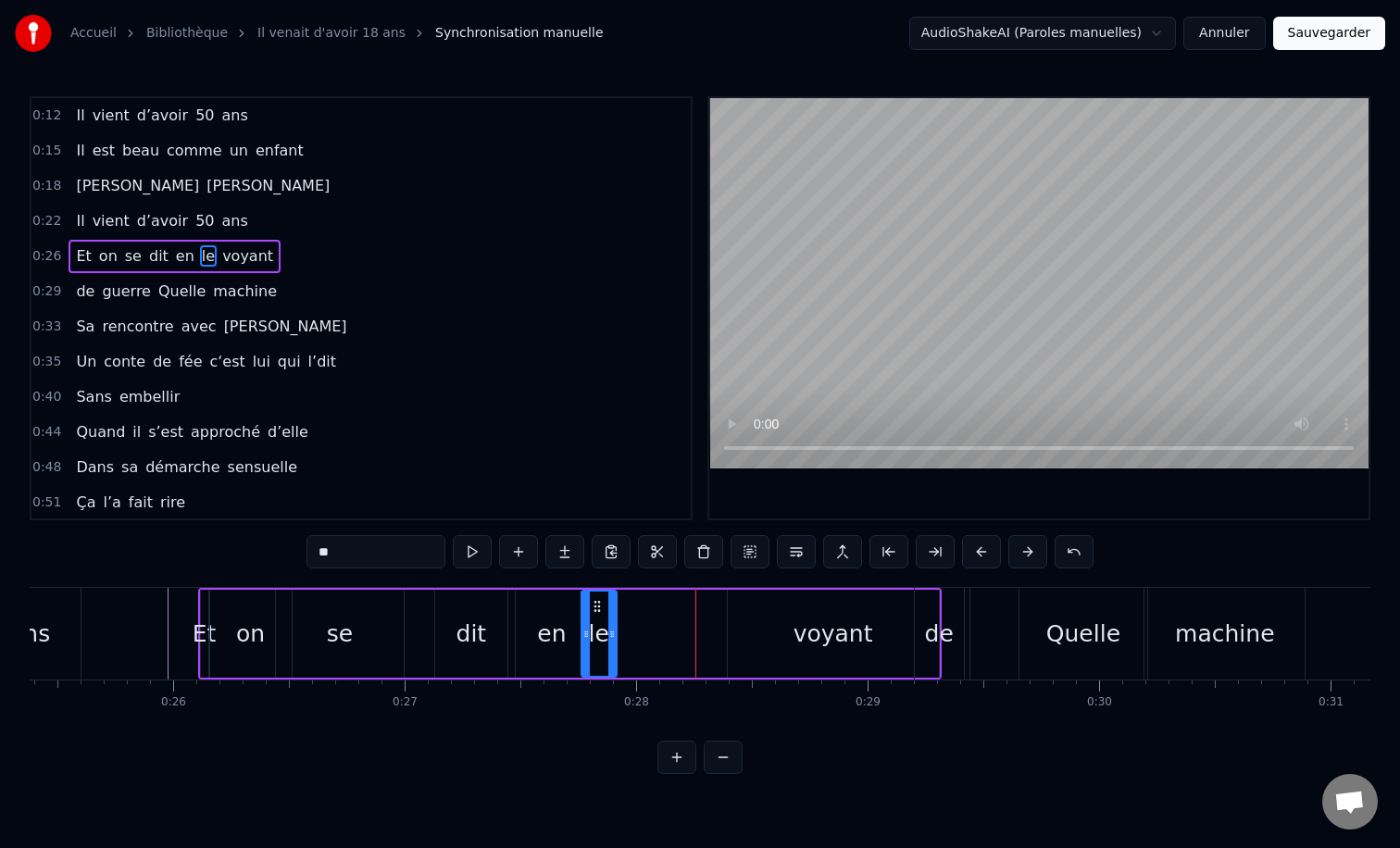
click at [826, 611] on div "voyant" at bounding box center [833, 633] width 211 height 88
type input "******"
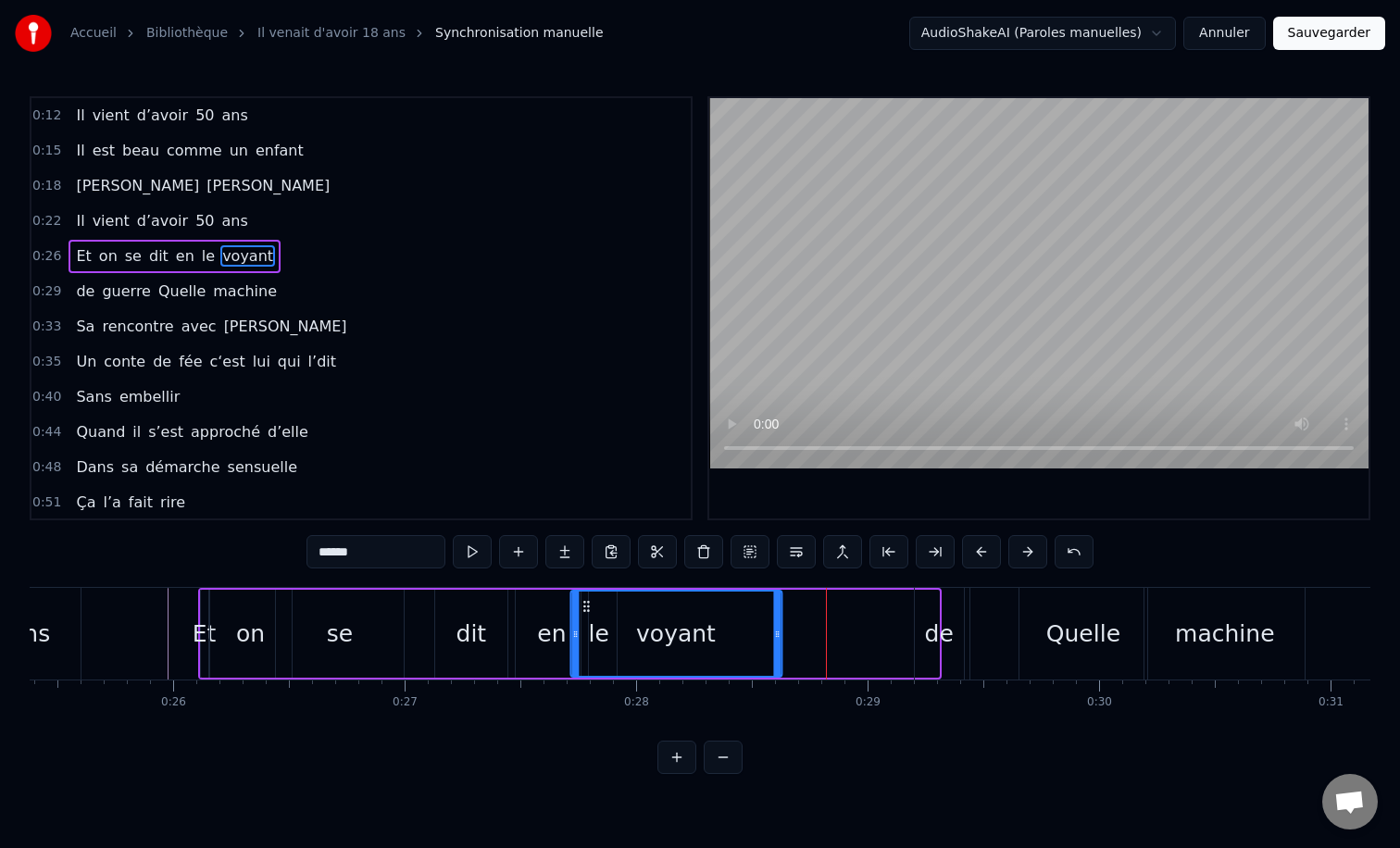
drag, startPoint x: 741, startPoint y: 606, endPoint x: 584, endPoint y: 607, distance: 157.0
click at [584, 607] on icon at bounding box center [586, 607] width 15 height 15
click at [177, 564] on div "0:12 Il vient d’avoir 50 ans 0:15 Il est beau comme un enfant 0:18 [PERSON_NAME…" at bounding box center [699, 435] width 1341 height 677
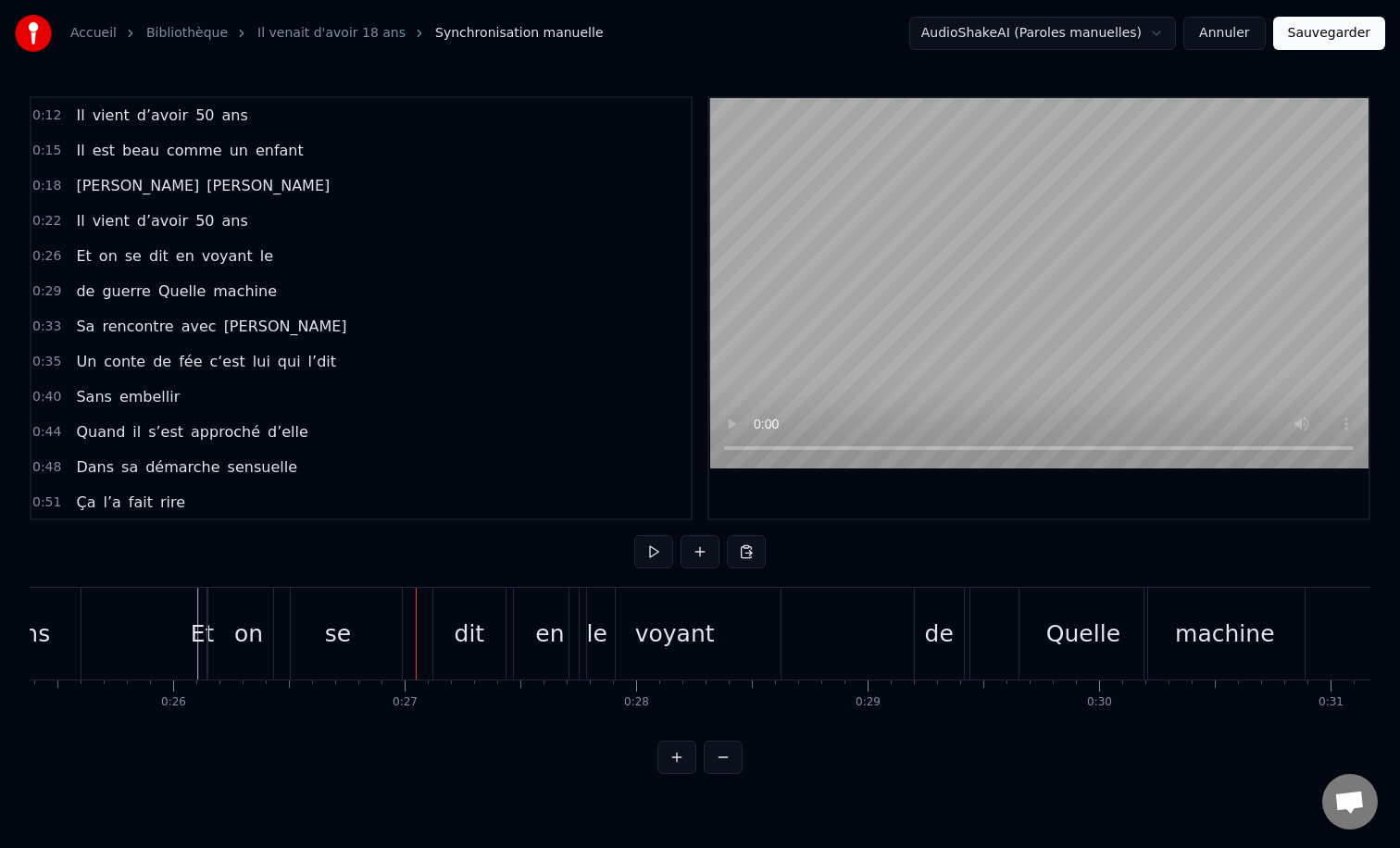
click at [184, 576] on div "0:12 Il vient d’avoir 50 ans 0:15 Il est beau comme un enfant 0:18 [PERSON_NAME…" at bounding box center [699, 435] width 1341 height 677
click at [156, 574] on div "0:12 Il vient d’avoir 50 ans 0:15 Il est beau comme un enfant 0:18 [PERSON_NAME…" at bounding box center [699, 435] width 1341 height 677
click at [196, 634] on div "Et" at bounding box center [203, 634] width 25 height 35
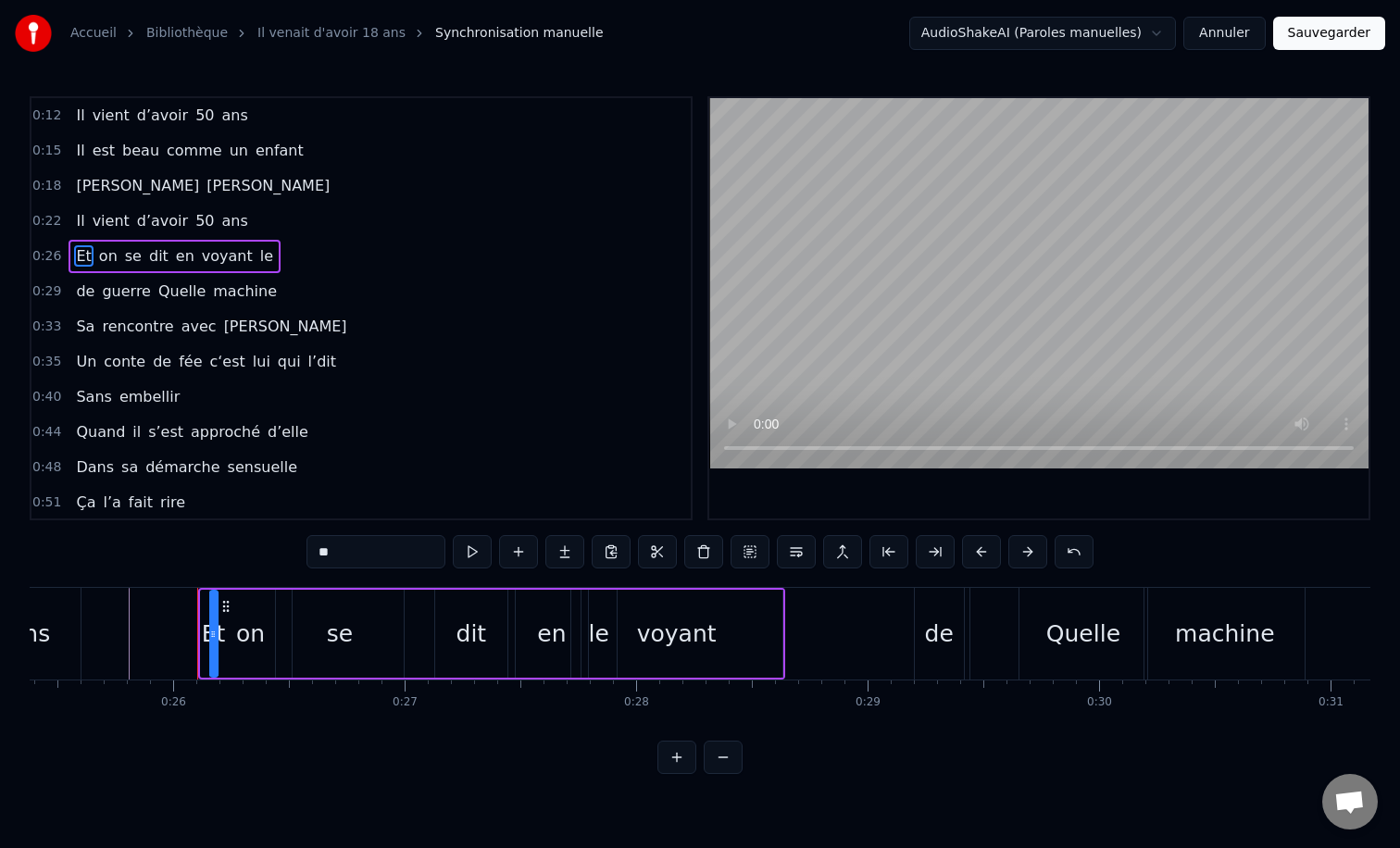
drag, startPoint x: 214, startPoint y: 607, endPoint x: 225, endPoint y: 606, distance: 11.0
click at [129, 566] on div "0:12 Il vient d’avoir 50 ans 0:15 Il est beau comme un enfant 0:18 [PERSON_NAME…" at bounding box center [699, 435] width 1341 height 677
click at [140, 580] on div "0:12 Il vient d’avoir 50 ans 0:15 Il est beau comme un enfant 0:18 [PERSON_NAME…" at bounding box center [699, 435] width 1341 height 677
click at [255, 623] on div "on" at bounding box center [250, 634] width 28 height 35
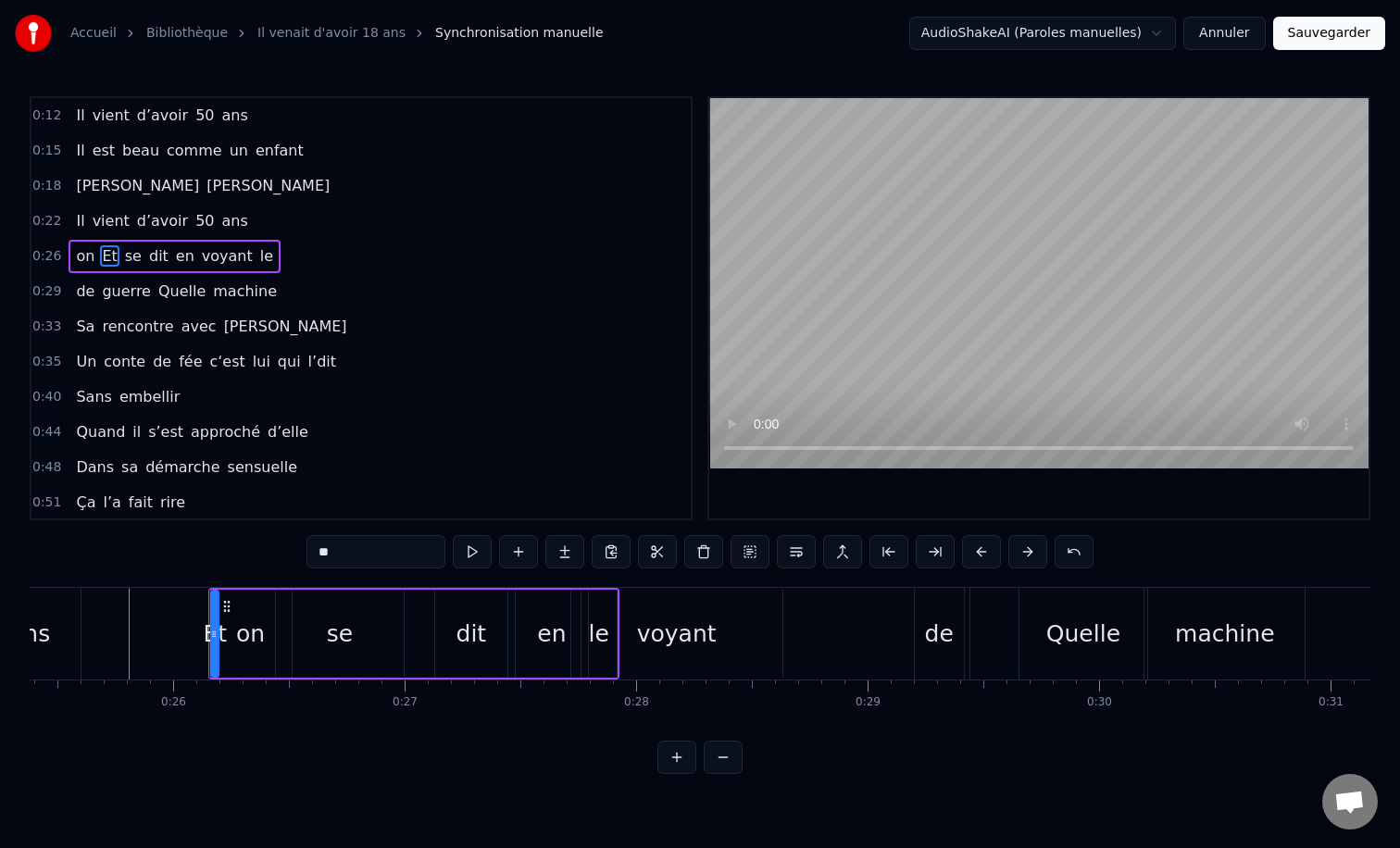
type input "**"
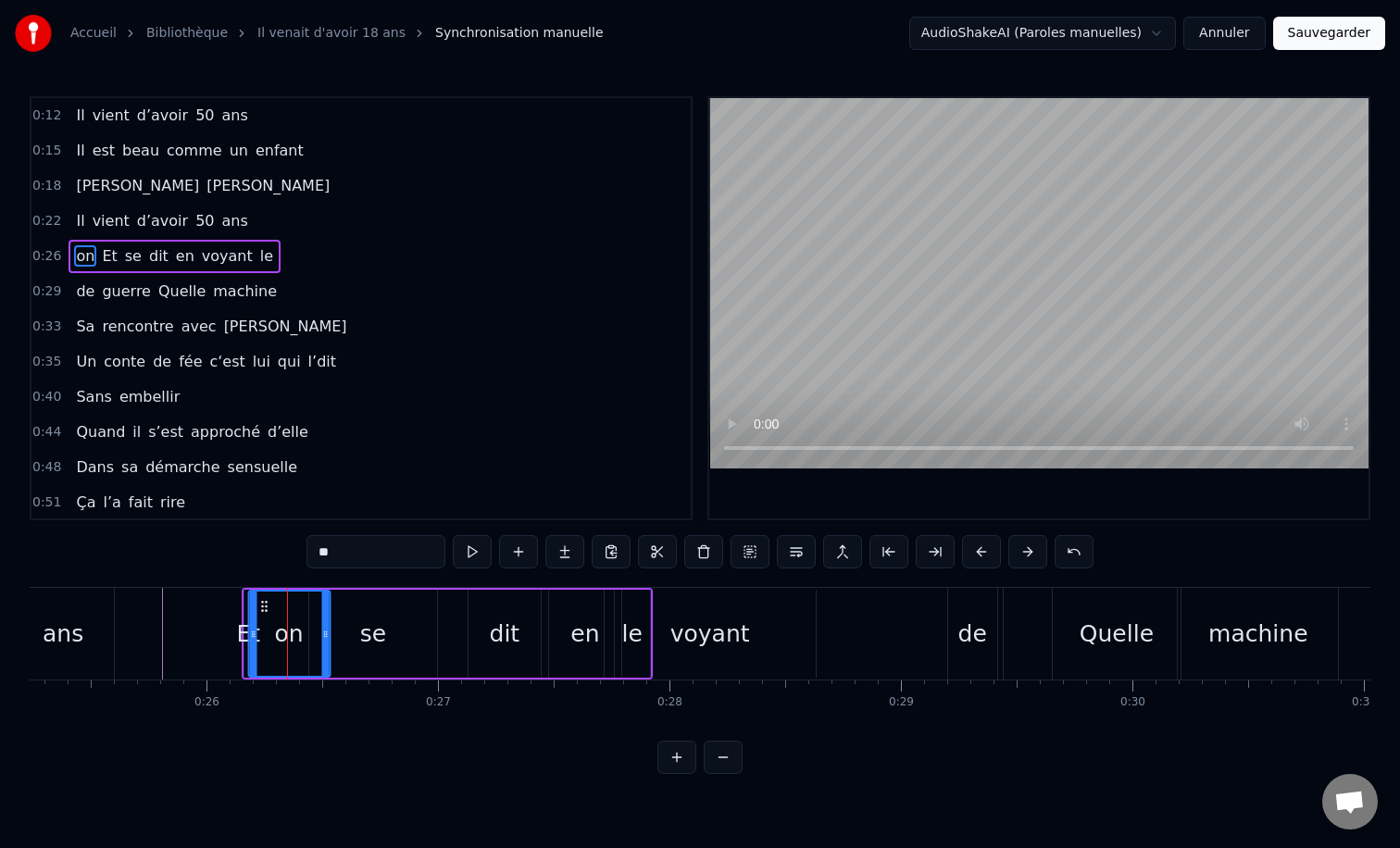
click at [257, 600] on icon at bounding box center [264, 607] width 15 height 15
drag, startPoint x: 221, startPoint y: 633, endPoint x: 252, endPoint y: 636, distance: 31.1
click at [252, 636] on icon at bounding box center [250, 634] width 8 height 15
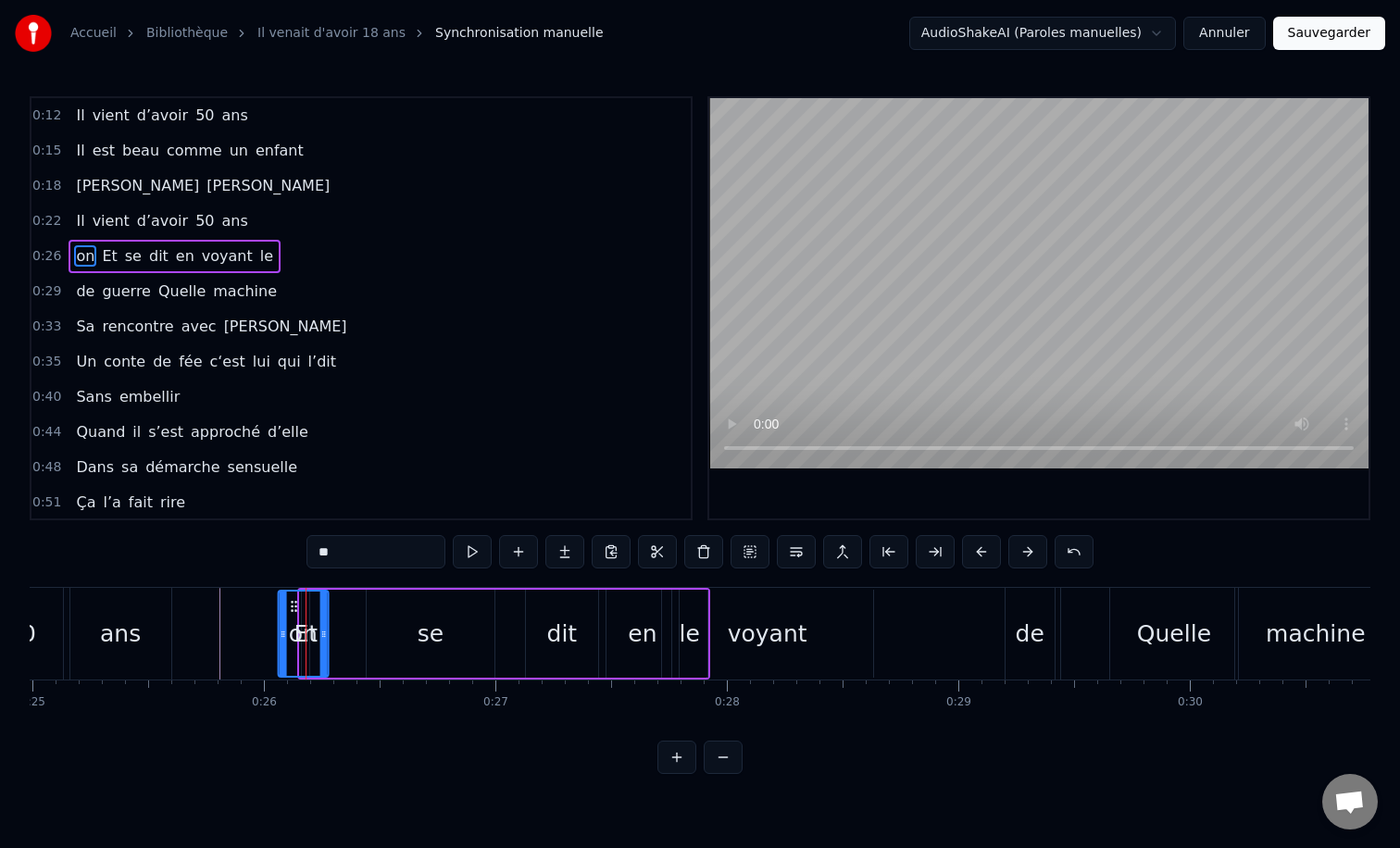
scroll to position [0, 5779]
drag, startPoint x: 258, startPoint y: 605, endPoint x: 333, endPoint y: 610, distance: 75.2
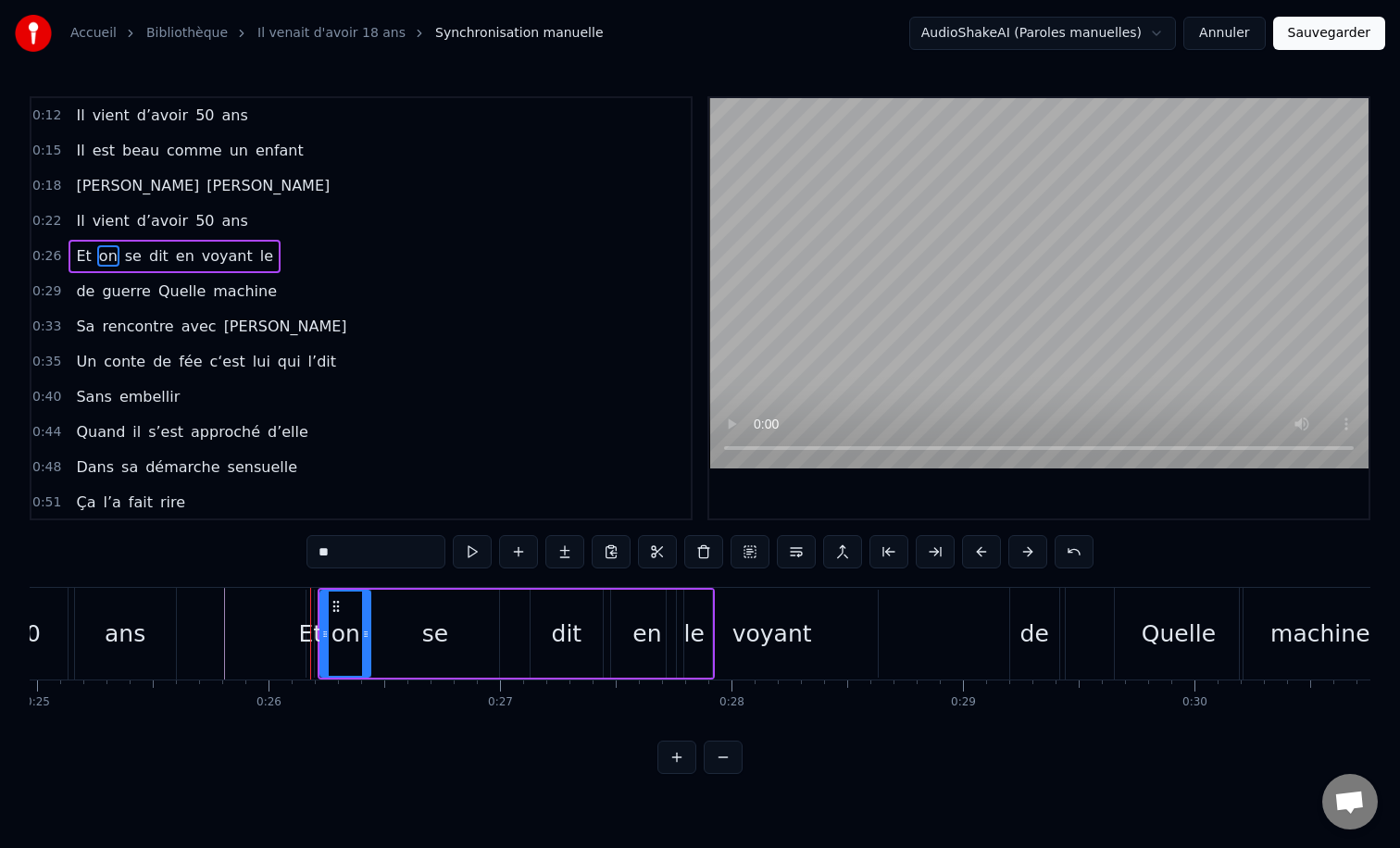
click at [246, 569] on div "0:12 Il vient d’avoir 50 ans 0:15 Il est beau comme un enfant 0:18 [PERSON_NAME…" at bounding box center [699, 435] width 1341 height 677
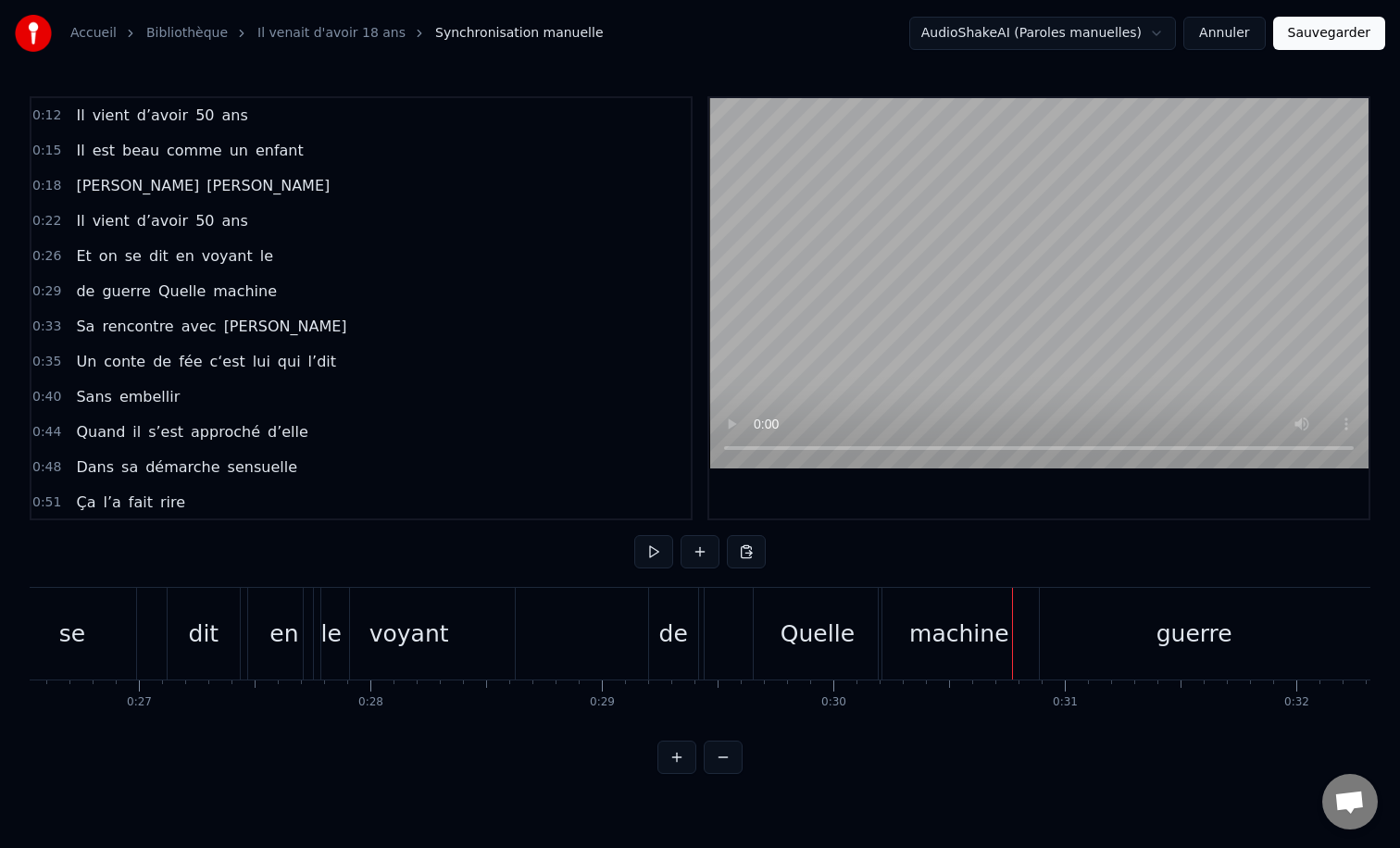
scroll to position [0, 6148]
click at [394, 640] on div "voyant" at bounding box center [402, 634] width 79 height 35
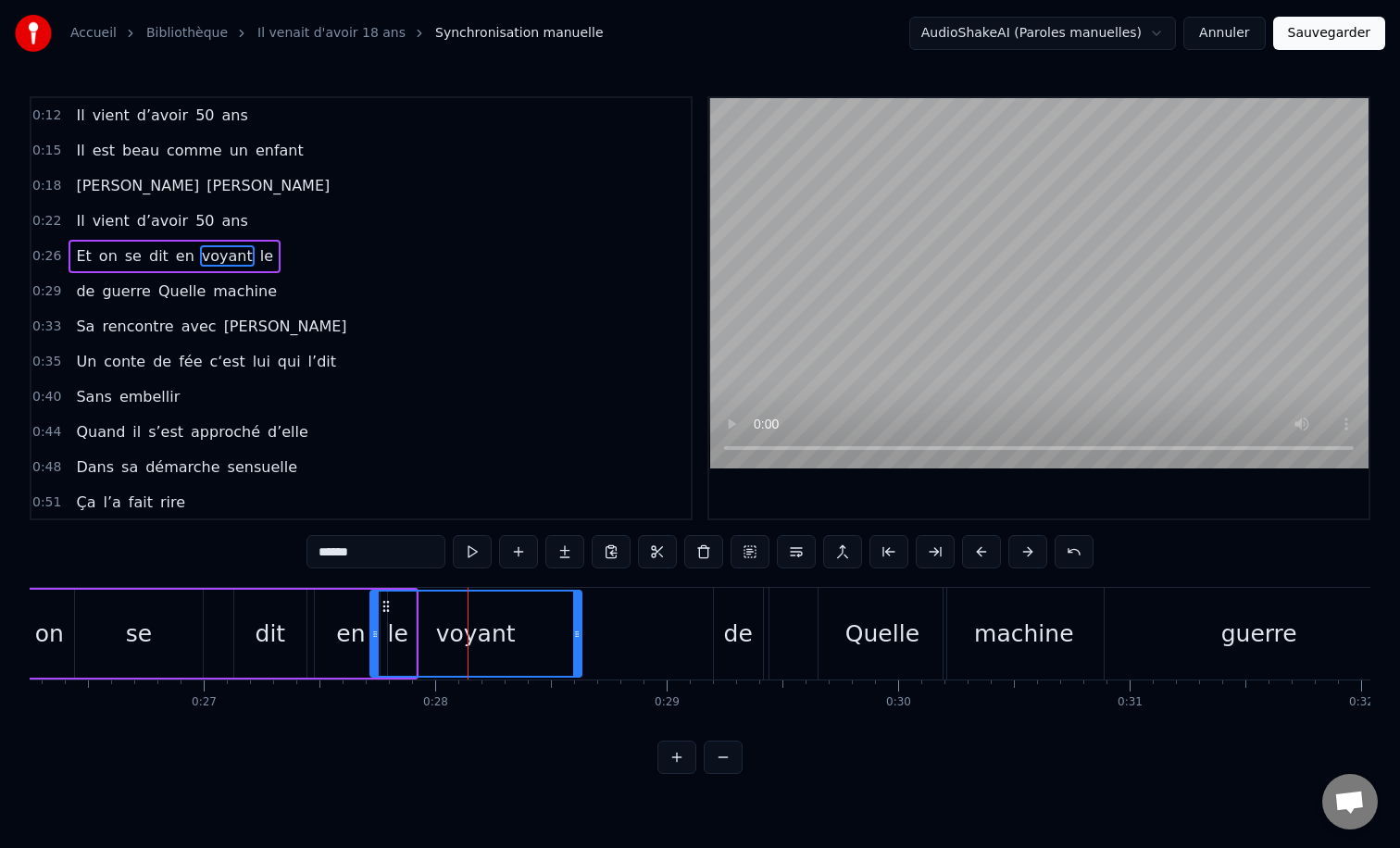
scroll to position [0, 6066]
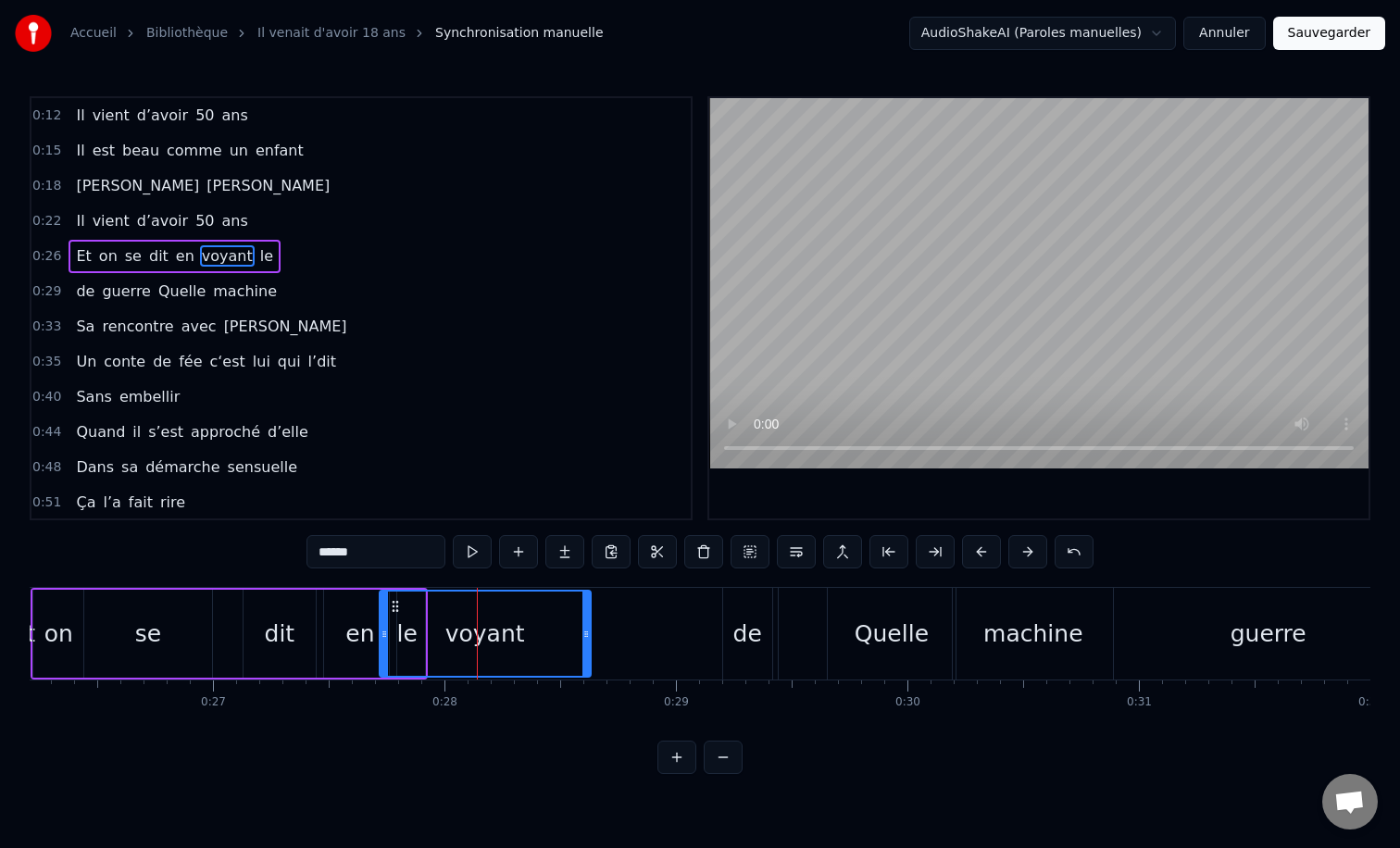
click at [283, 561] on div "0:12 Il vient d’avoir 50 ans 0:15 Il est beau comme un enfant 0:18 [PERSON_NAME…" at bounding box center [699, 435] width 1341 height 677
click at [735, 625] on div "de" at bounding box center [747, 634] width 28 height 35
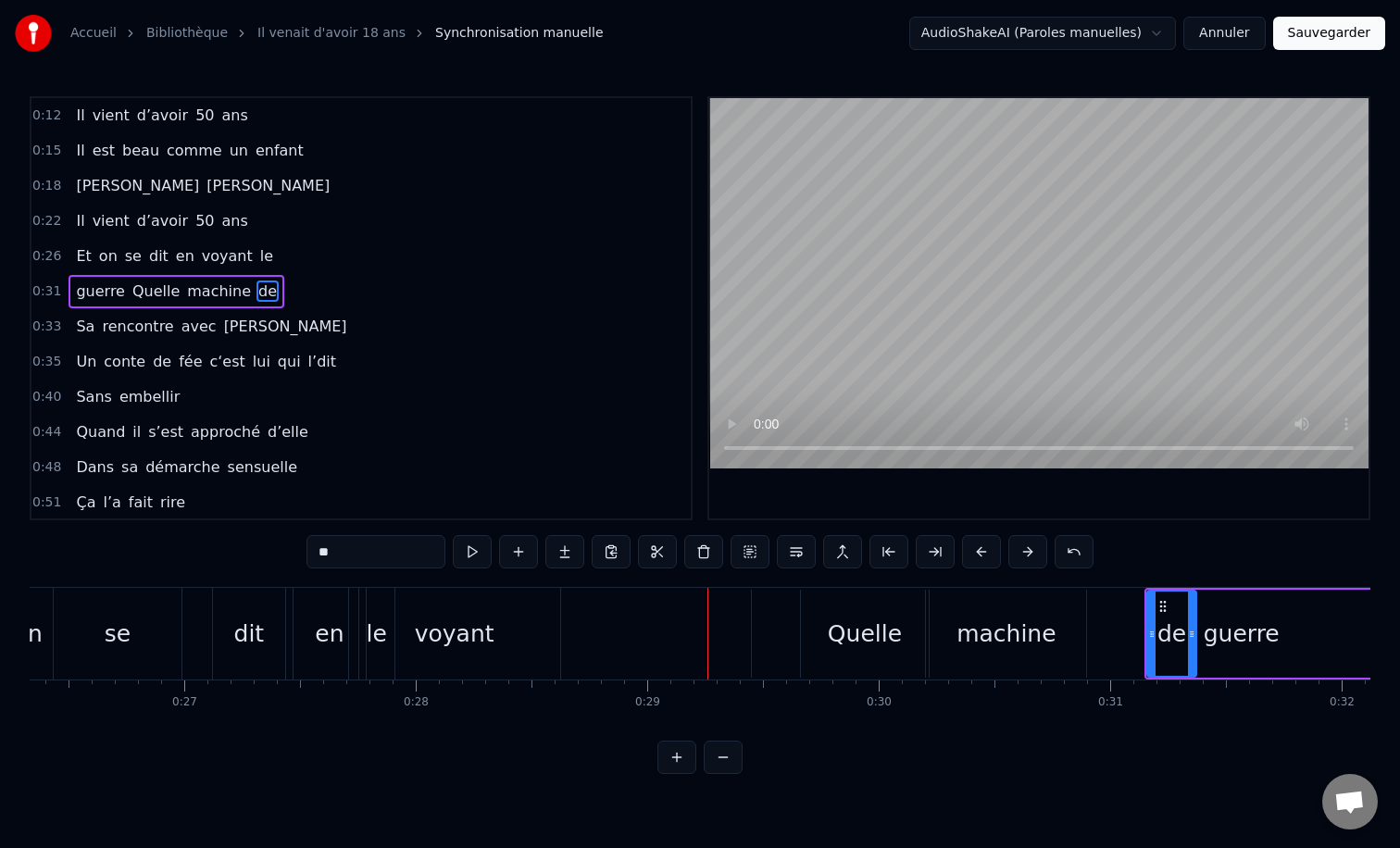
scroll to position [0, 6102]
click at [847, 618] on div "Quelle" at bounding box center [858, 634] width 75 height 35
type input "******"
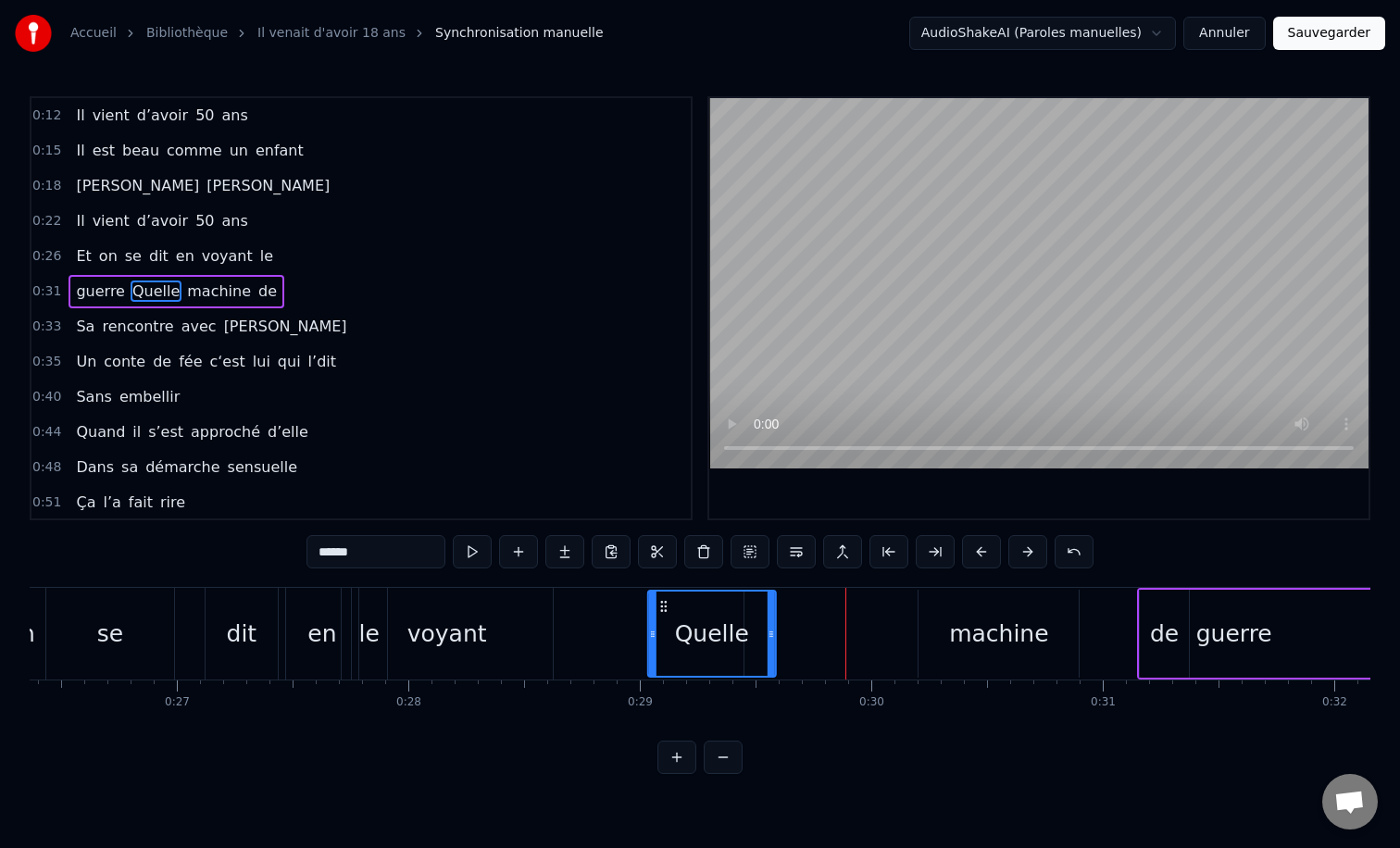
drag, startPoint x: 808, startPoint y: 605, endPoint x: 661, endPoint y: 593, distance: 147.5
click at [661, 593] on div "Quelle" at bounding box center [711, 633] width 125 height 84
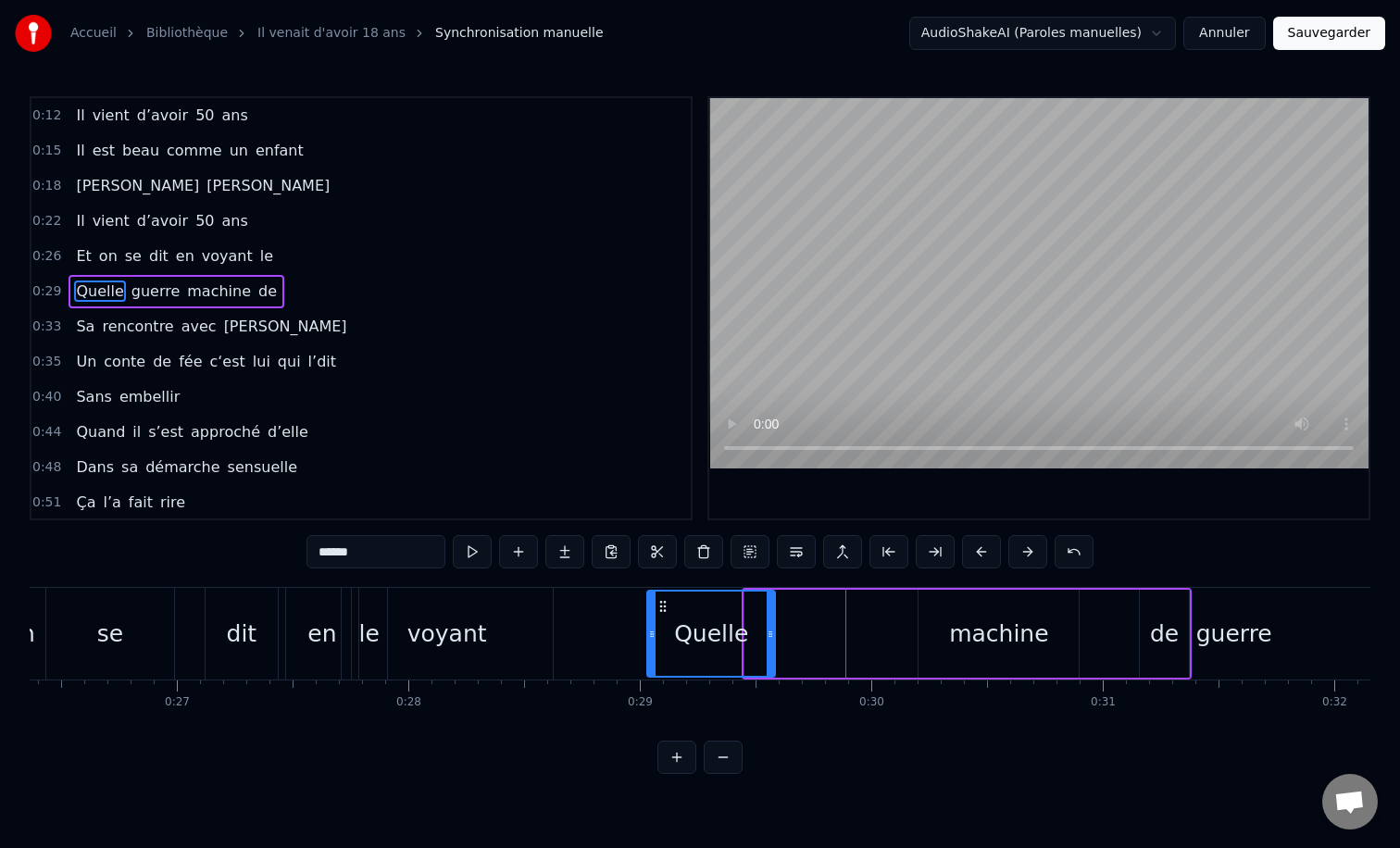
click at [678, 754] on button at bounding box center [676, 757] width 39 height 33
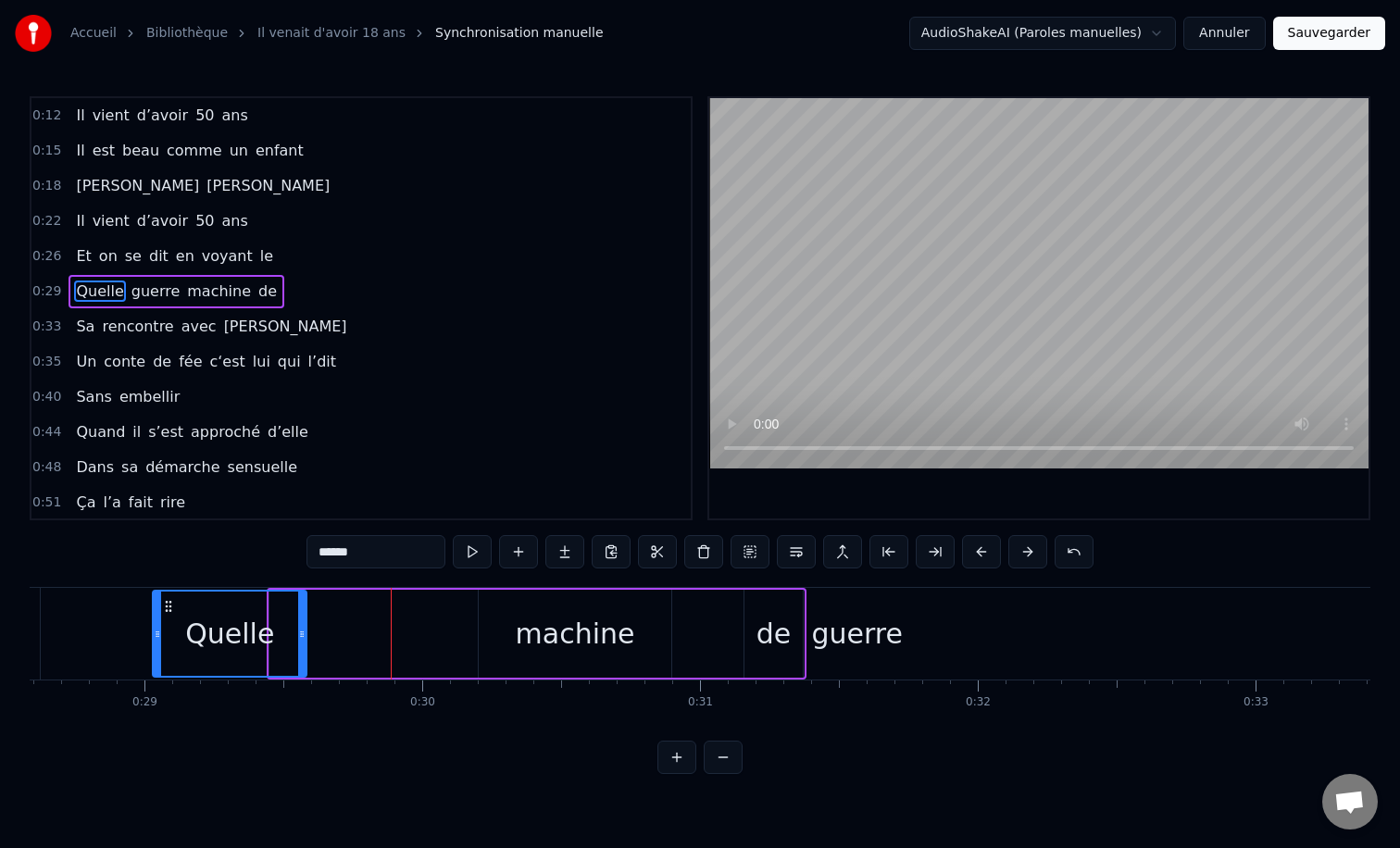
scroll to position [0, 7918]
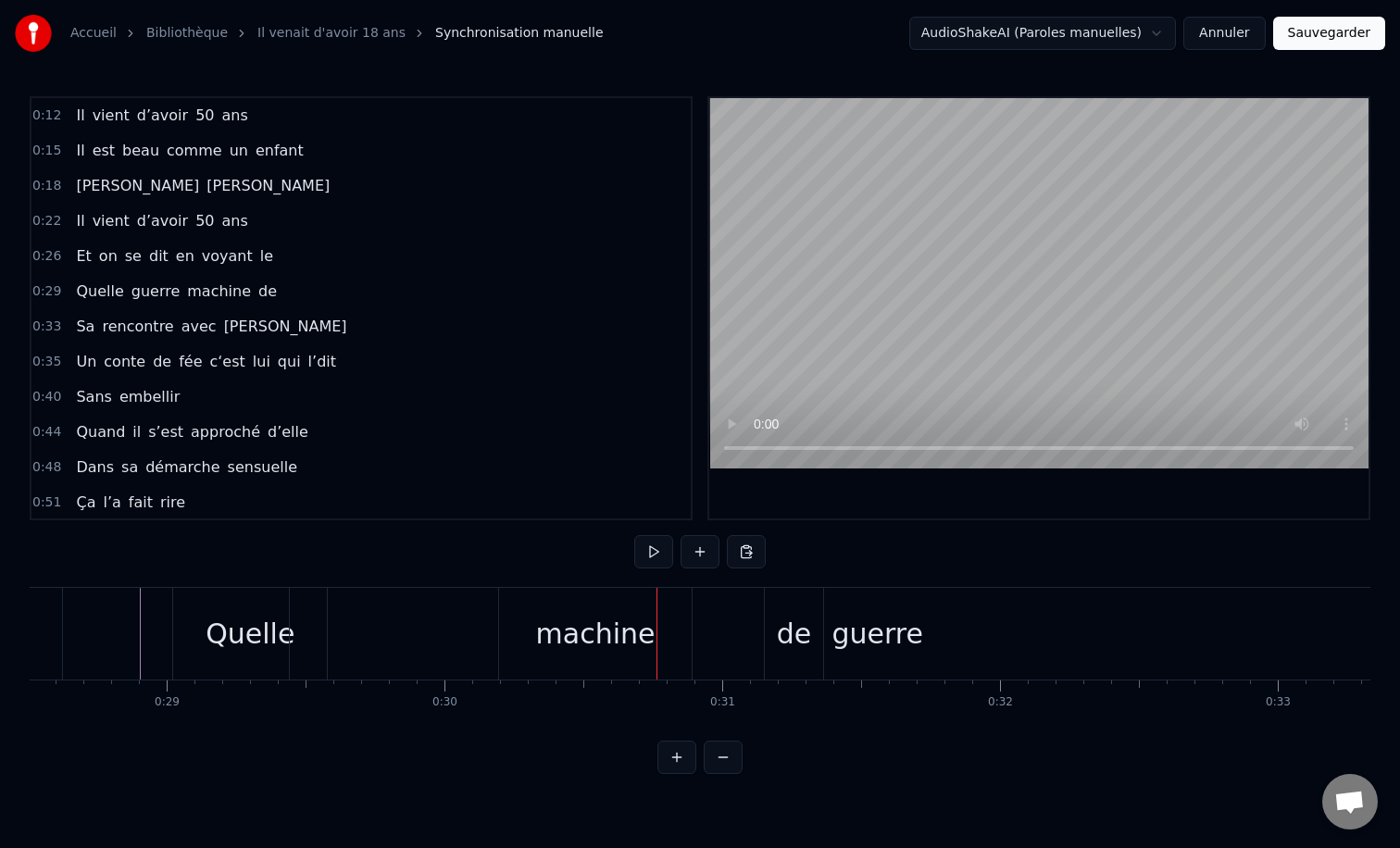
click at [850, 640] on div "guerre" at bounding box center [876, 634] width 91 height 42
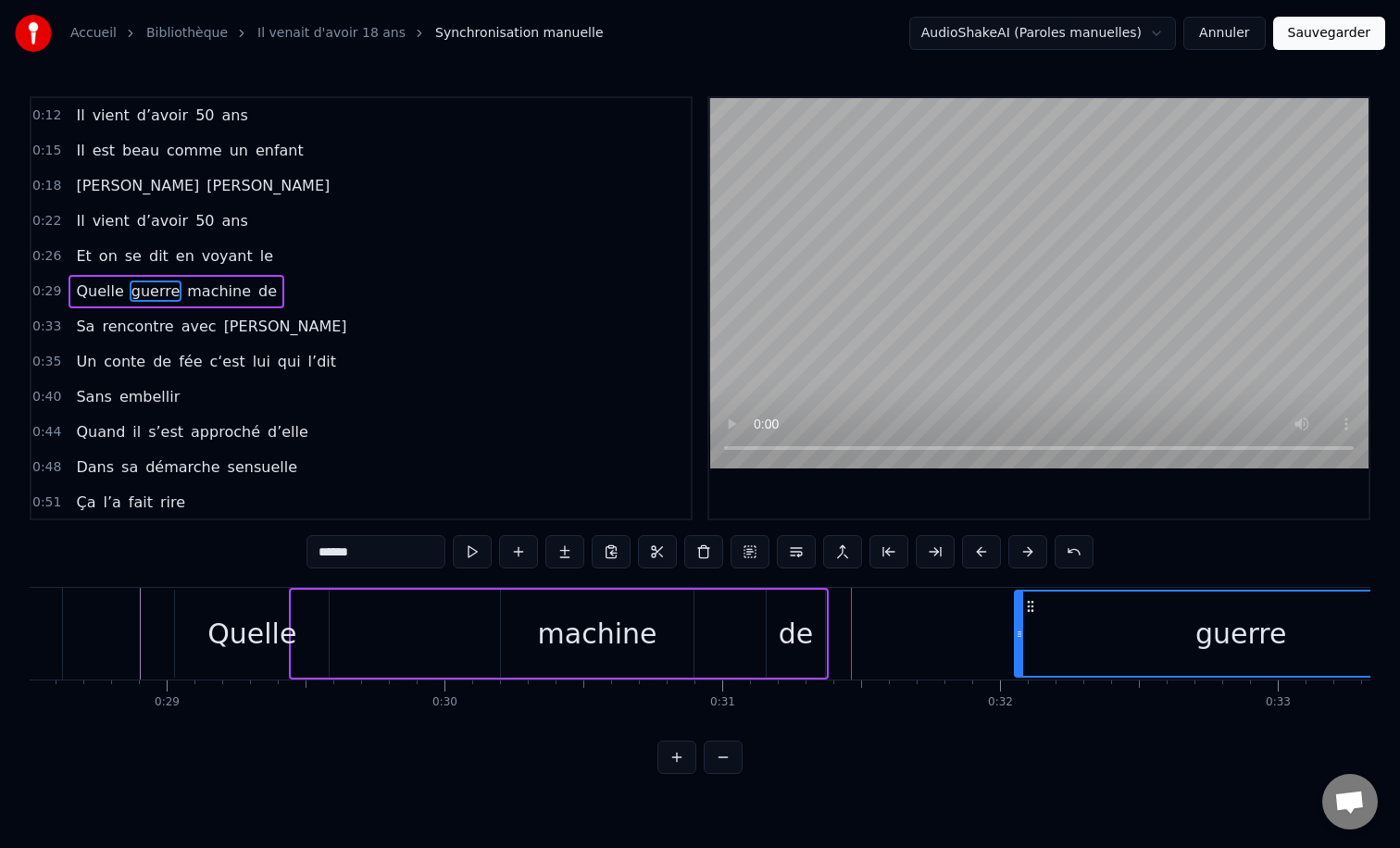
drag, startPoint x: 295, startPoint y: 611, endPoint x: 1073, endPoint y: 658, distance: 779.4
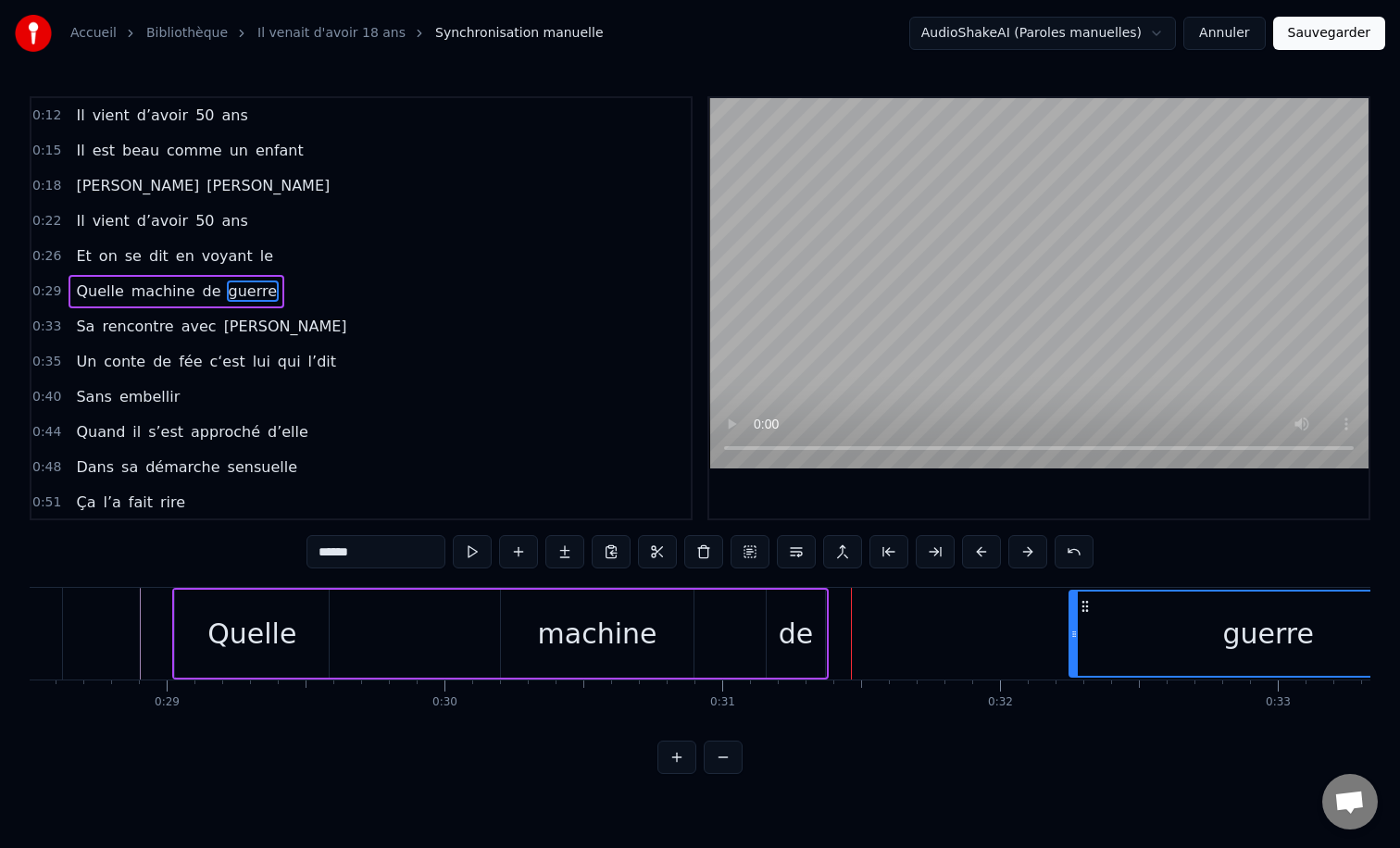
drag, startPoint x: 1256, startPoint y: 636, endPoint x: 602, endPoint y: 673, distance: 655.0
click at [602, 673] on div "Quelle machine de guerre" at bounding box center [500, 633] width 656 height 91
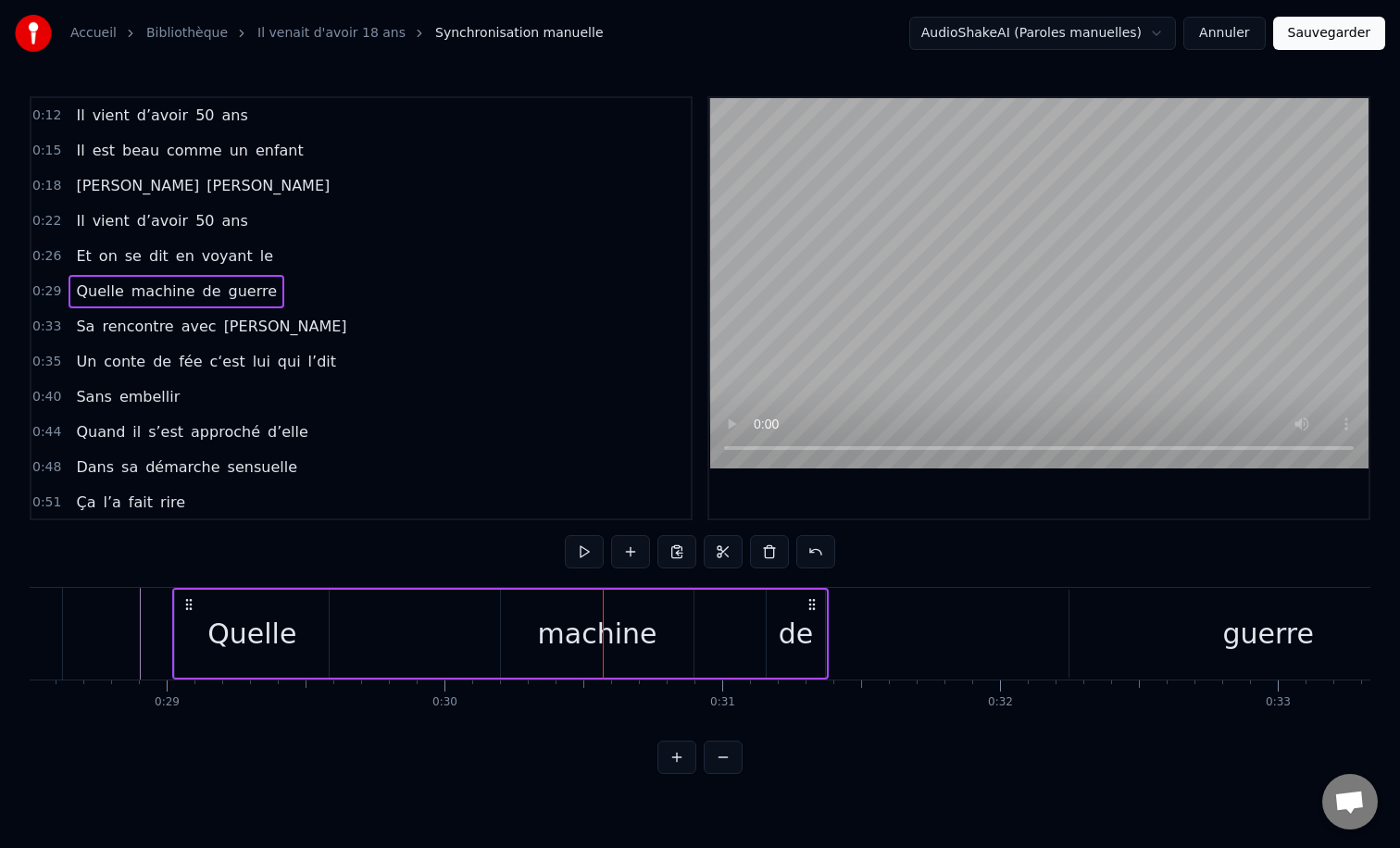
drag, startPoint x: 1331, startPoint y: 654, endPoint x: 1160, endPoint y: 642, distance: 171.4
click at [1160, 642] on div "guerre" at bounding box center [1269, 633] width 398 height 88
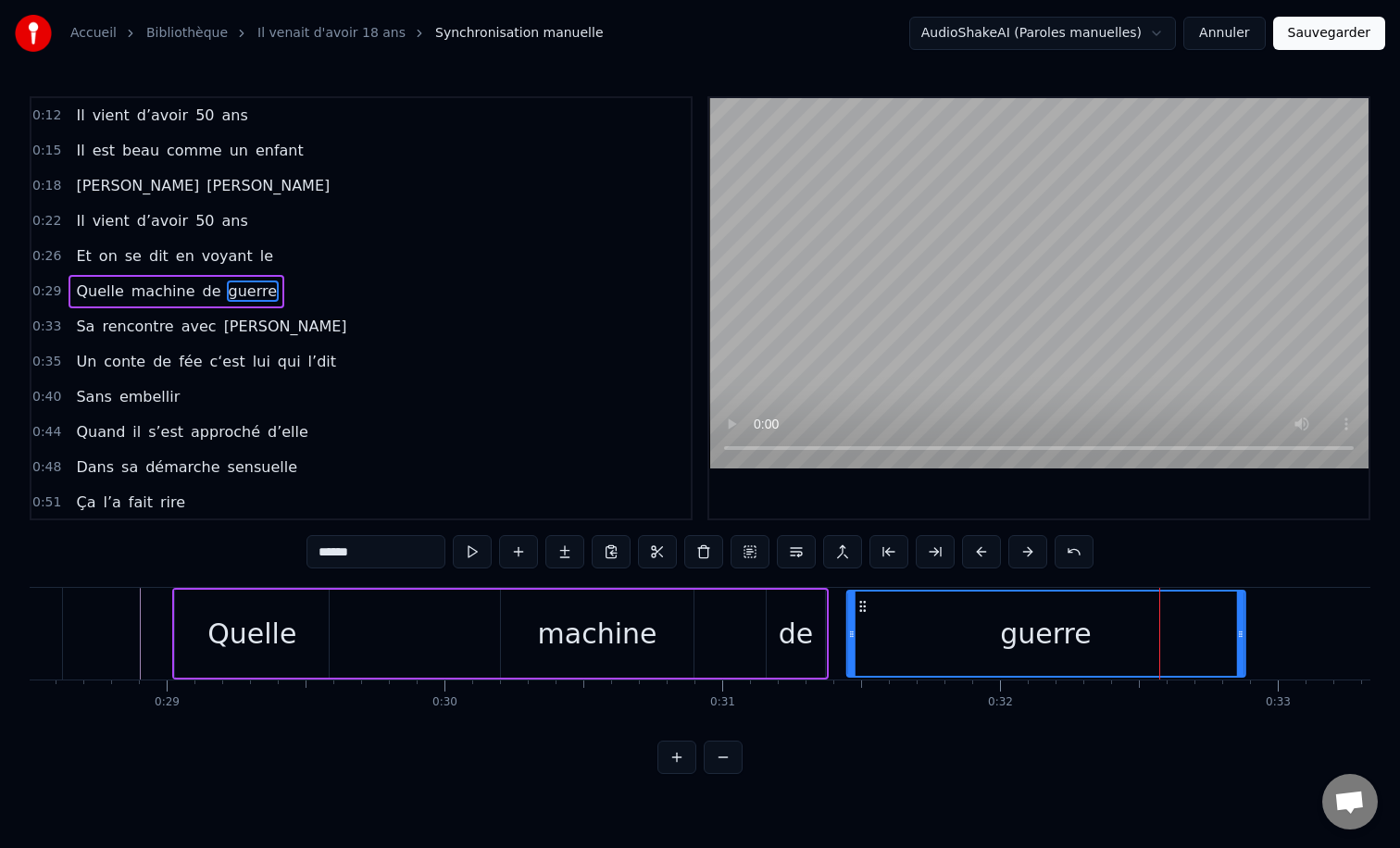
drag, startPoint x: 1083, startPoint y: 609, endPoint x: 861, endPoint y: 606, distance: 222.0
click at [861, 606] on icon at bounding box center [862, 607] width 15 height 15
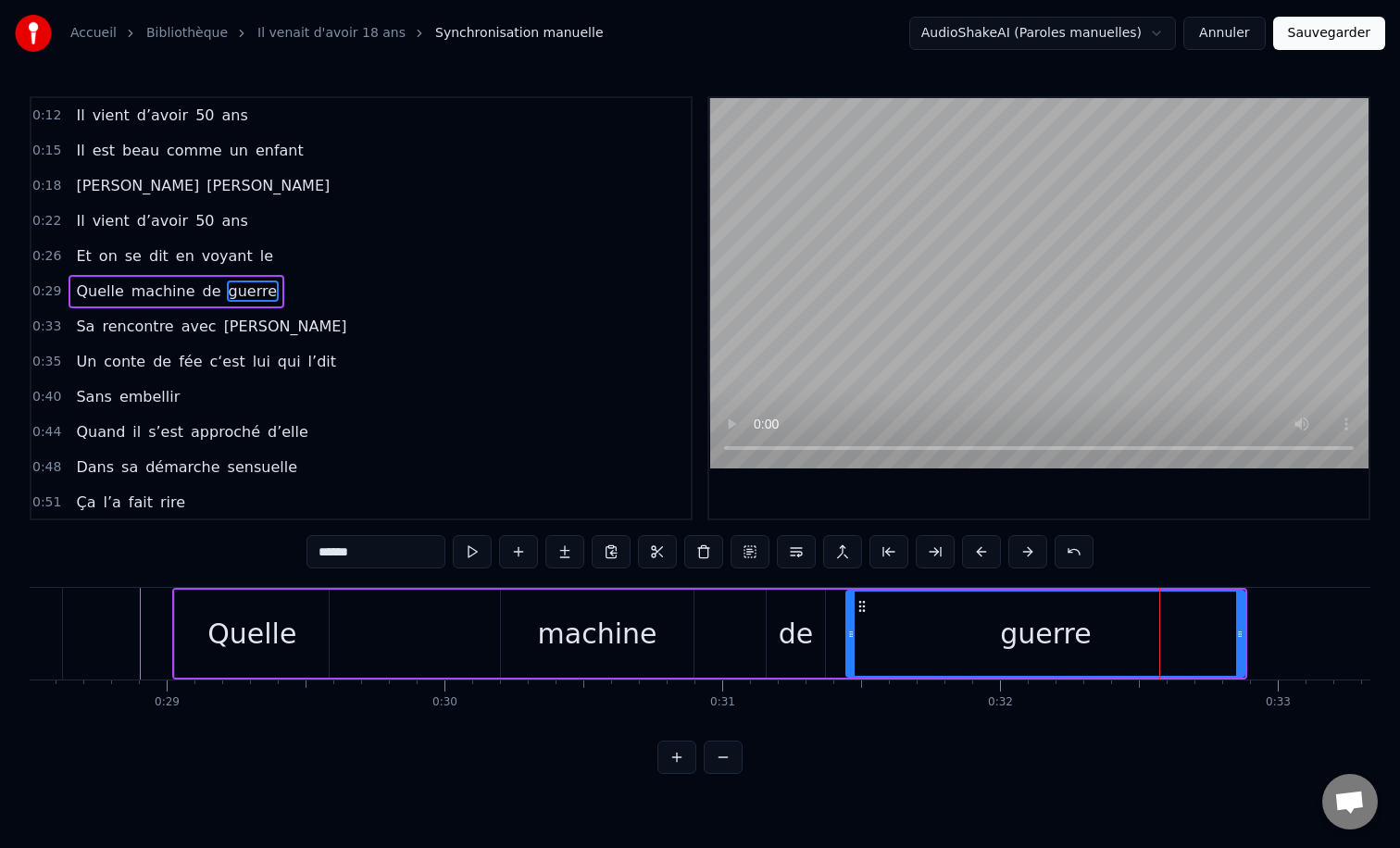
click at [591, 634] on div "machine" at bounding box center [597, 634] width 120 height 42
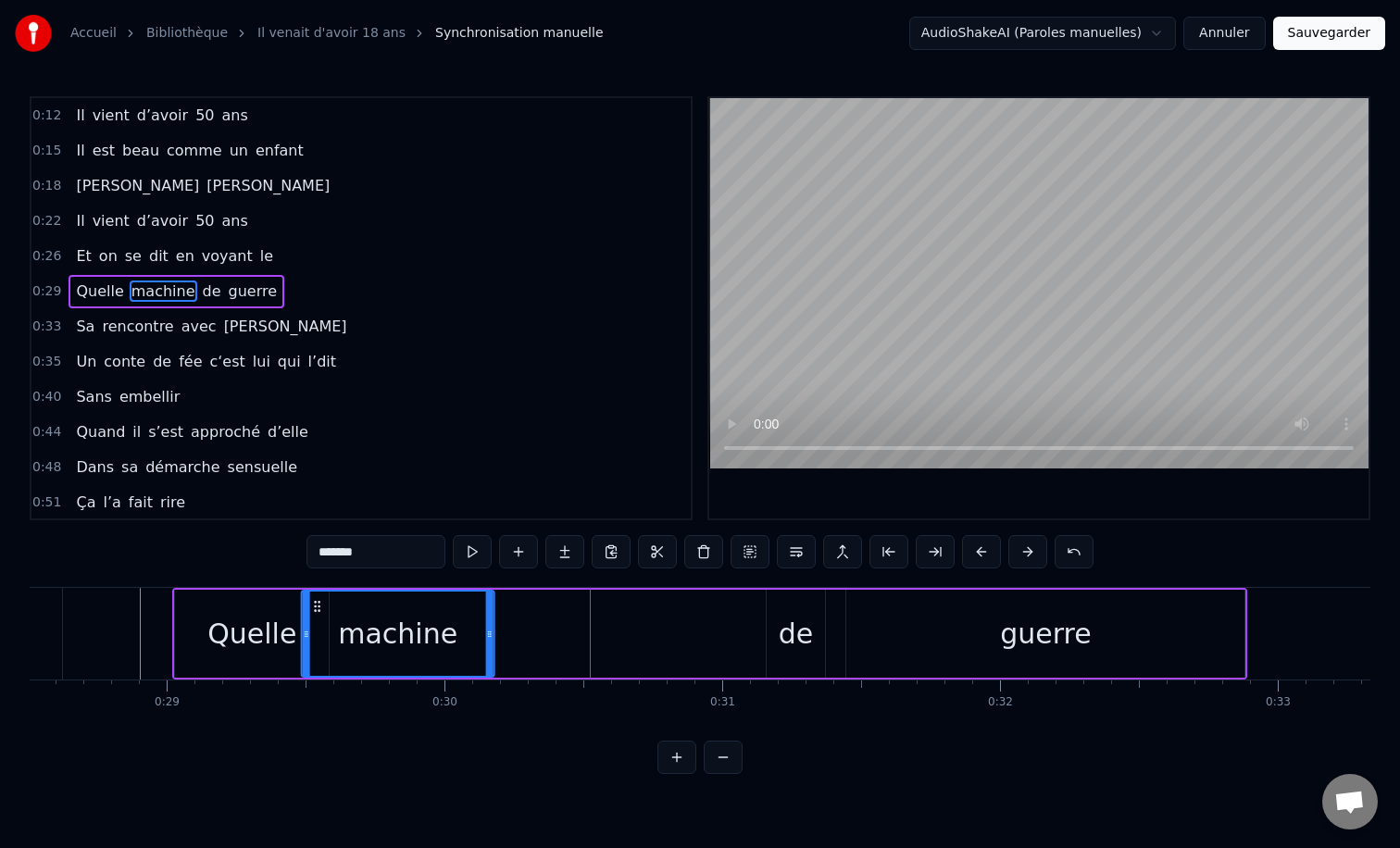
drag, startPoint x: 515, startPoint y: 603, endPoint x: 316, endPoint y: 592, distance: 199.3
click at [316, 592] on div "machine" at bounding box center [398, 633] width 191 height 84
drag, startPoint x: 305, startPoint y: 637, endPoint x: 337, endPoint y: 637, distance: 32.0
click at [337, 637] on icon at bounding box center [339, 634] width 8 height 15
drag, startPoint x: 490, startPoint y: 632, endPoint x: 422, endPoint y: 634, distance: 68.0
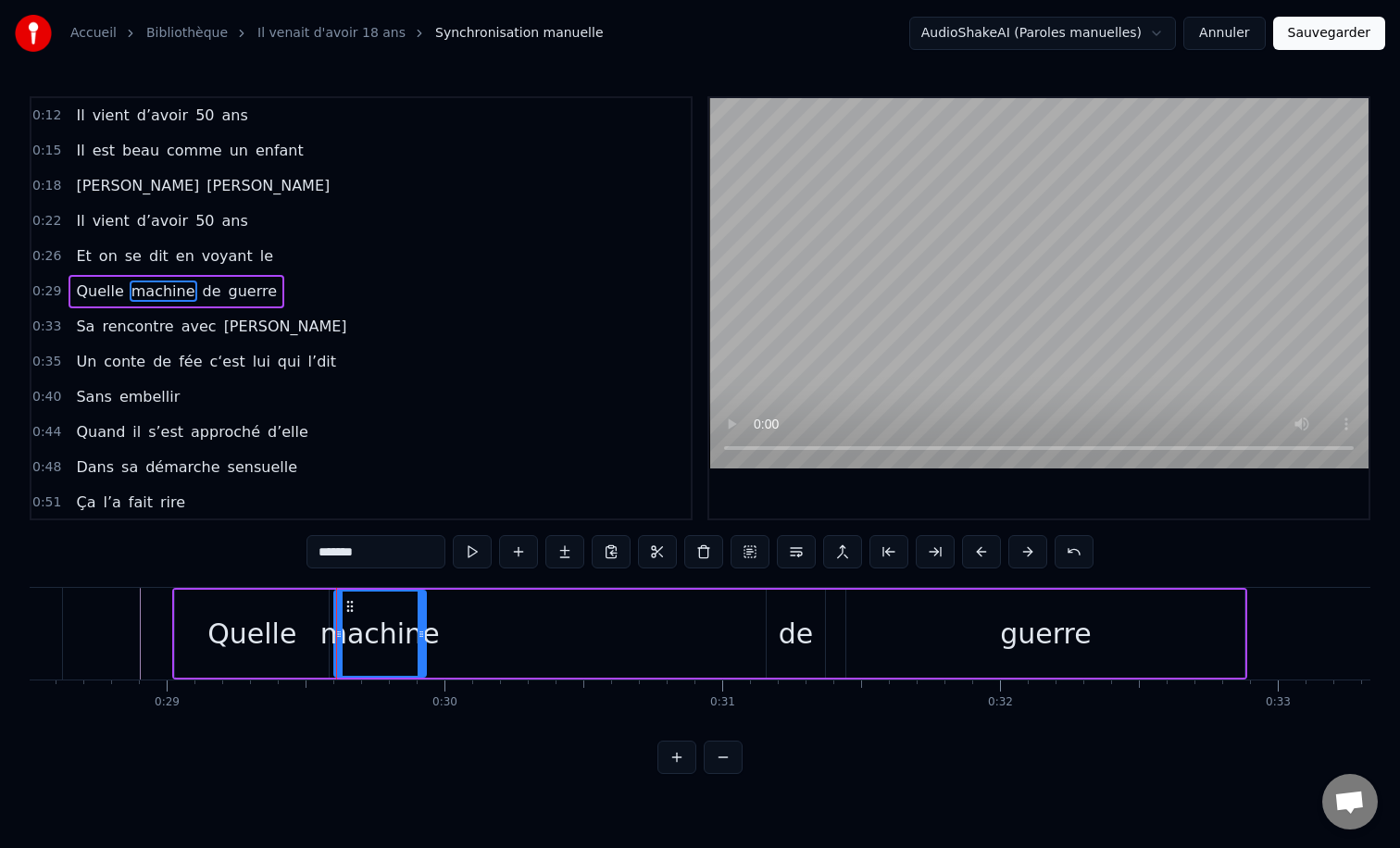
click at [422, 634] on icon at bounding box center [422, 634] width 8 height 15
click at [781, 627] on div "de" at bounding box center [795, 634] width 35 height 42
type input "**"
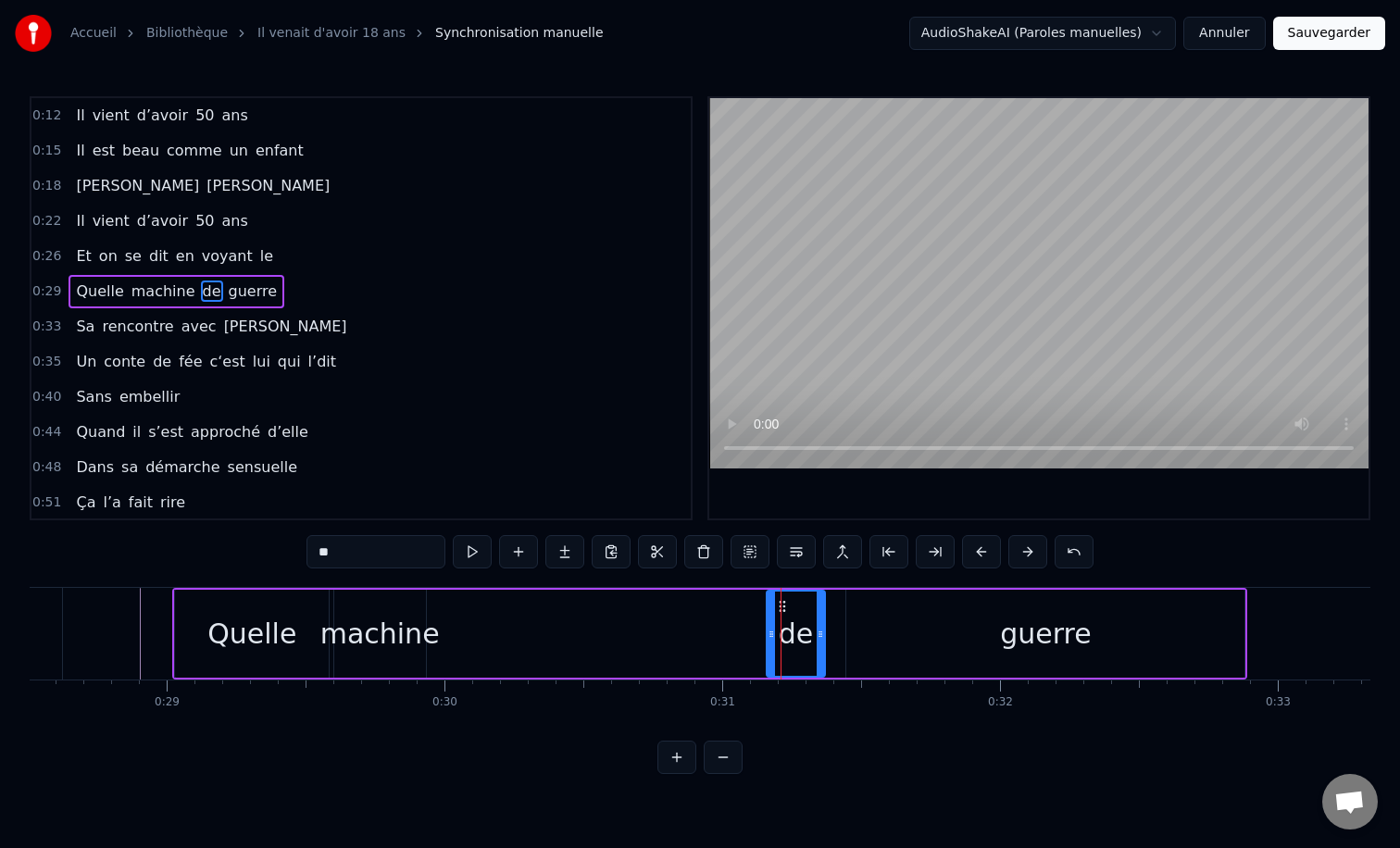
drag, startPoint x: 779, startPoint y: 606, endPoint x: 533, endPoint y: 607, distance: 246.0
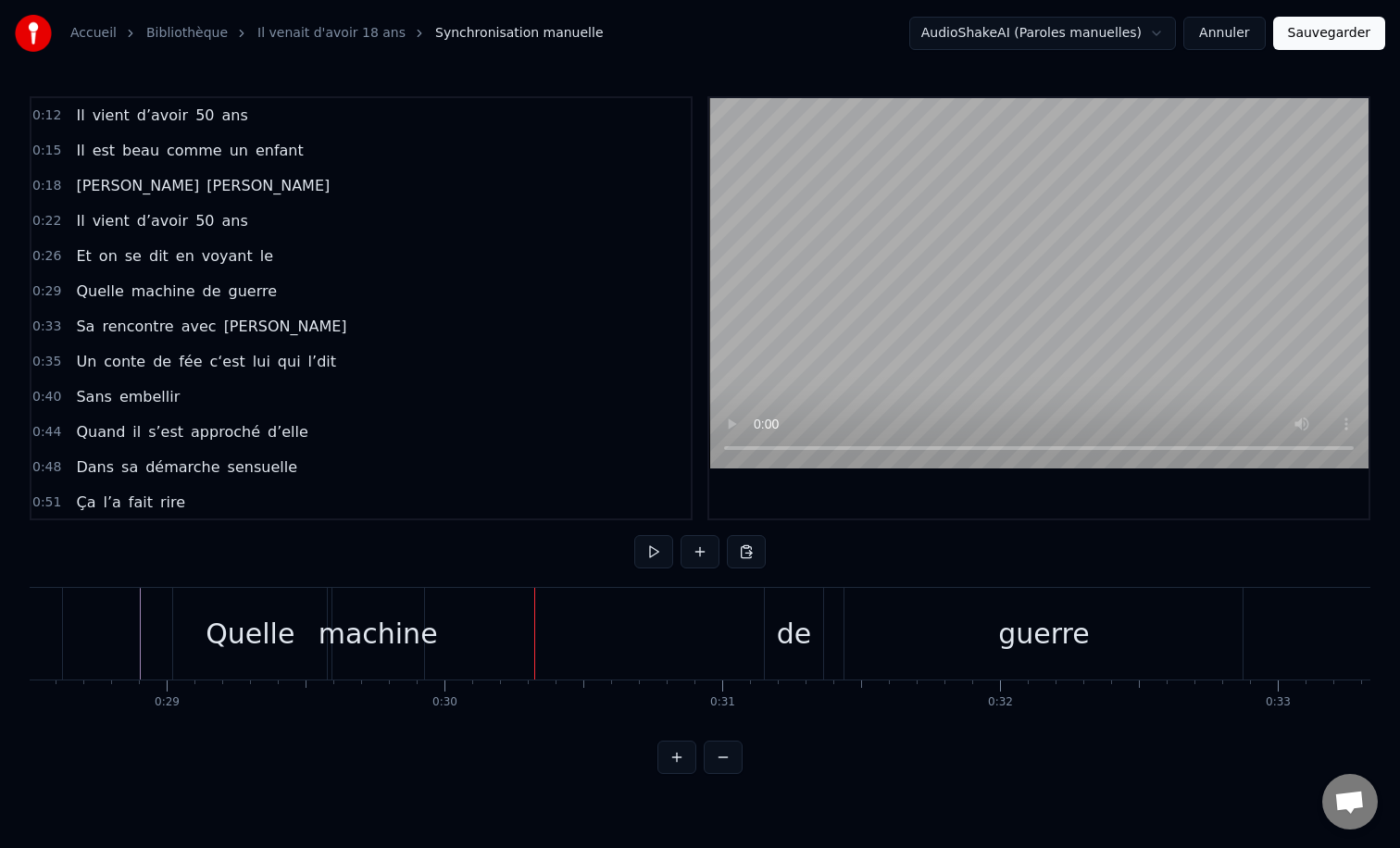
click at [822, 616] on div "de" at bounding box center [794, 633] width 59 height 91
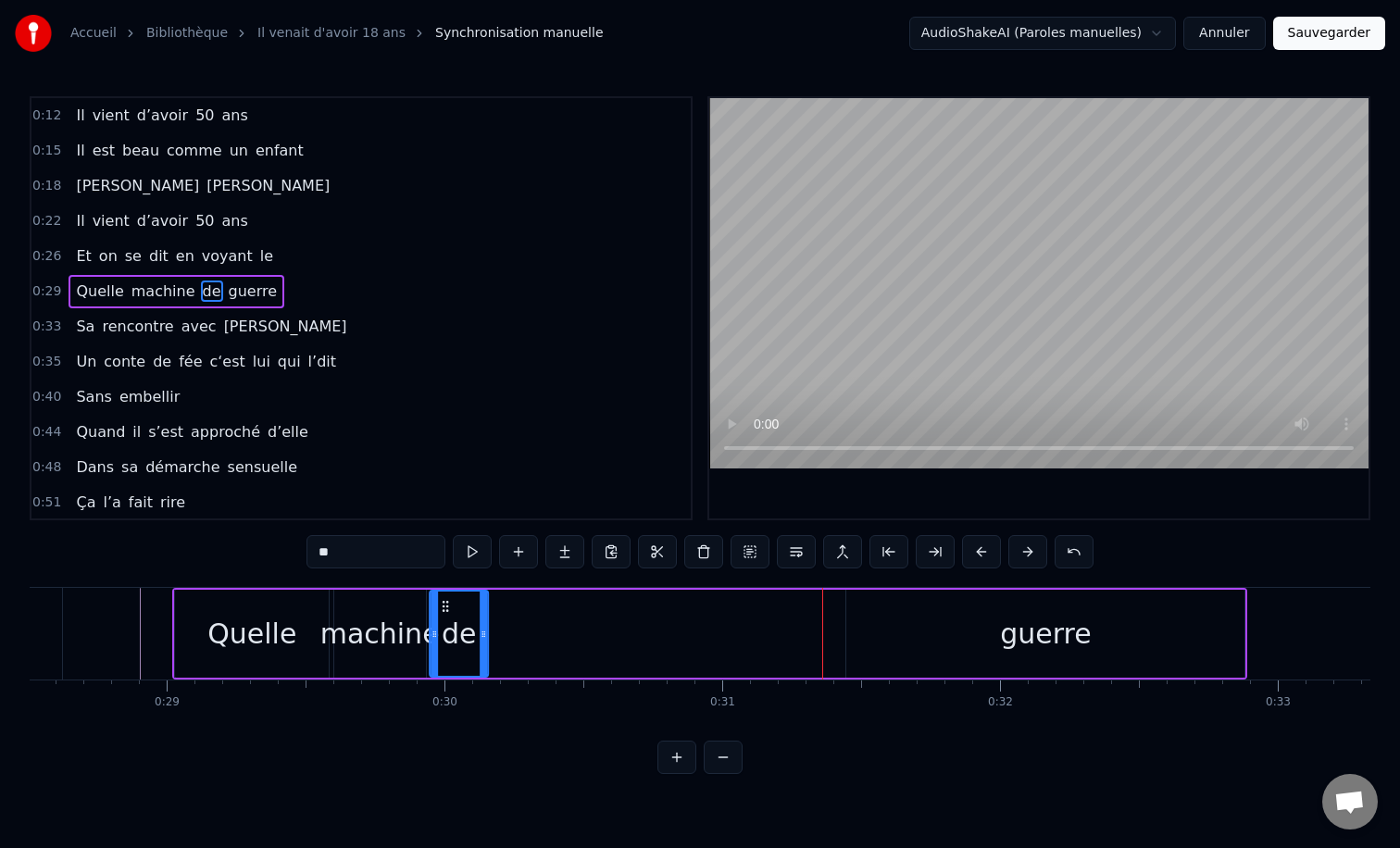
drag, startPoint x: 780, startPoint y: 605, endPoint x: 443, endPoint y: 612, distance: 337.1
click at [443, 612] on icon at bounding box center [445, 607] width 15 height 15
drag, startPoint x: 483, startPoint y: 628, endPoint x: 626, endPoint y: 624, distance: 143.1
click at [626, 624] on div at bounding box center [628, 633] width 8 height 84
click at [872, 628] on div "guerre" at bounding box center [1045, 633] width 398 height 88
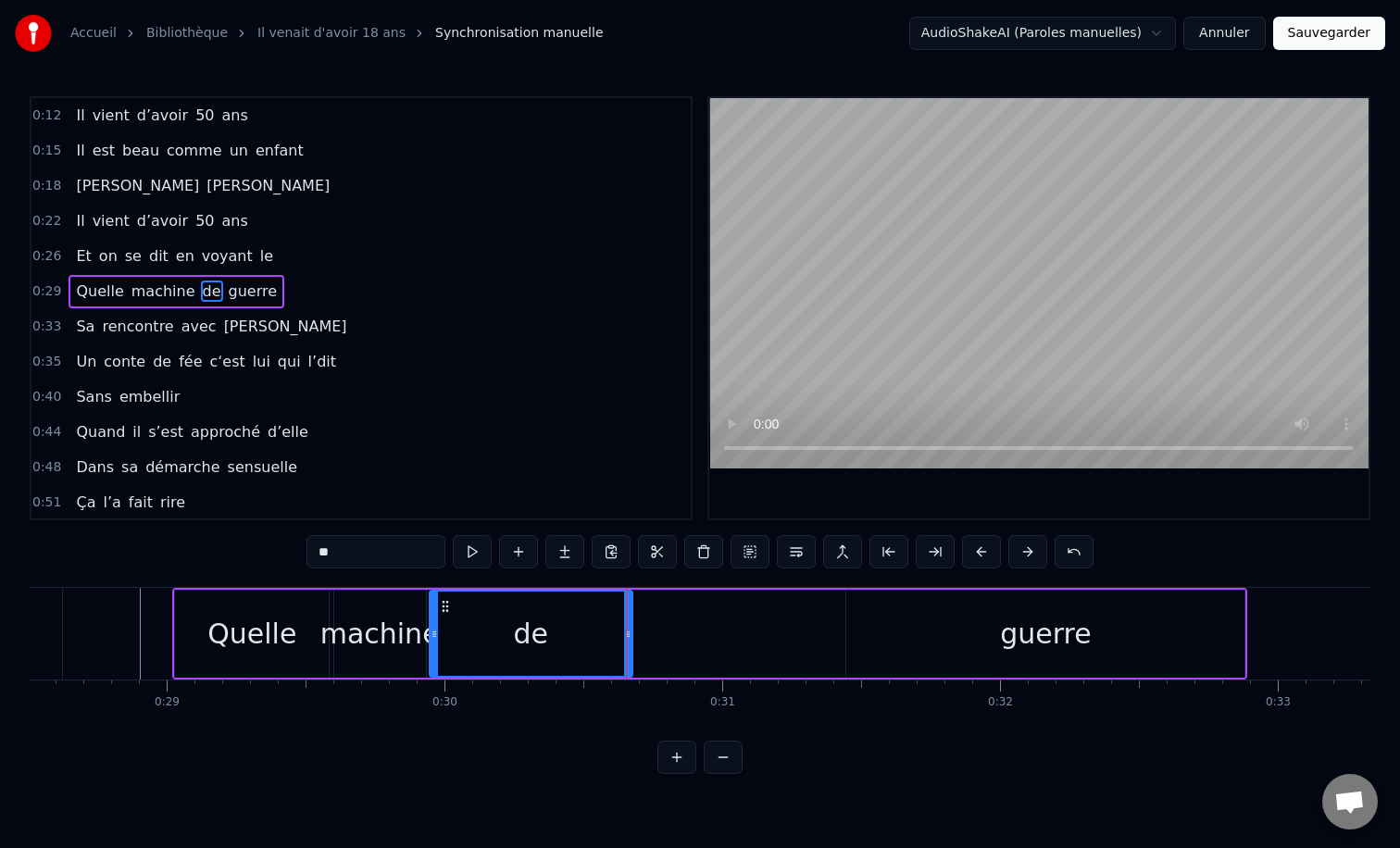
type input "******"
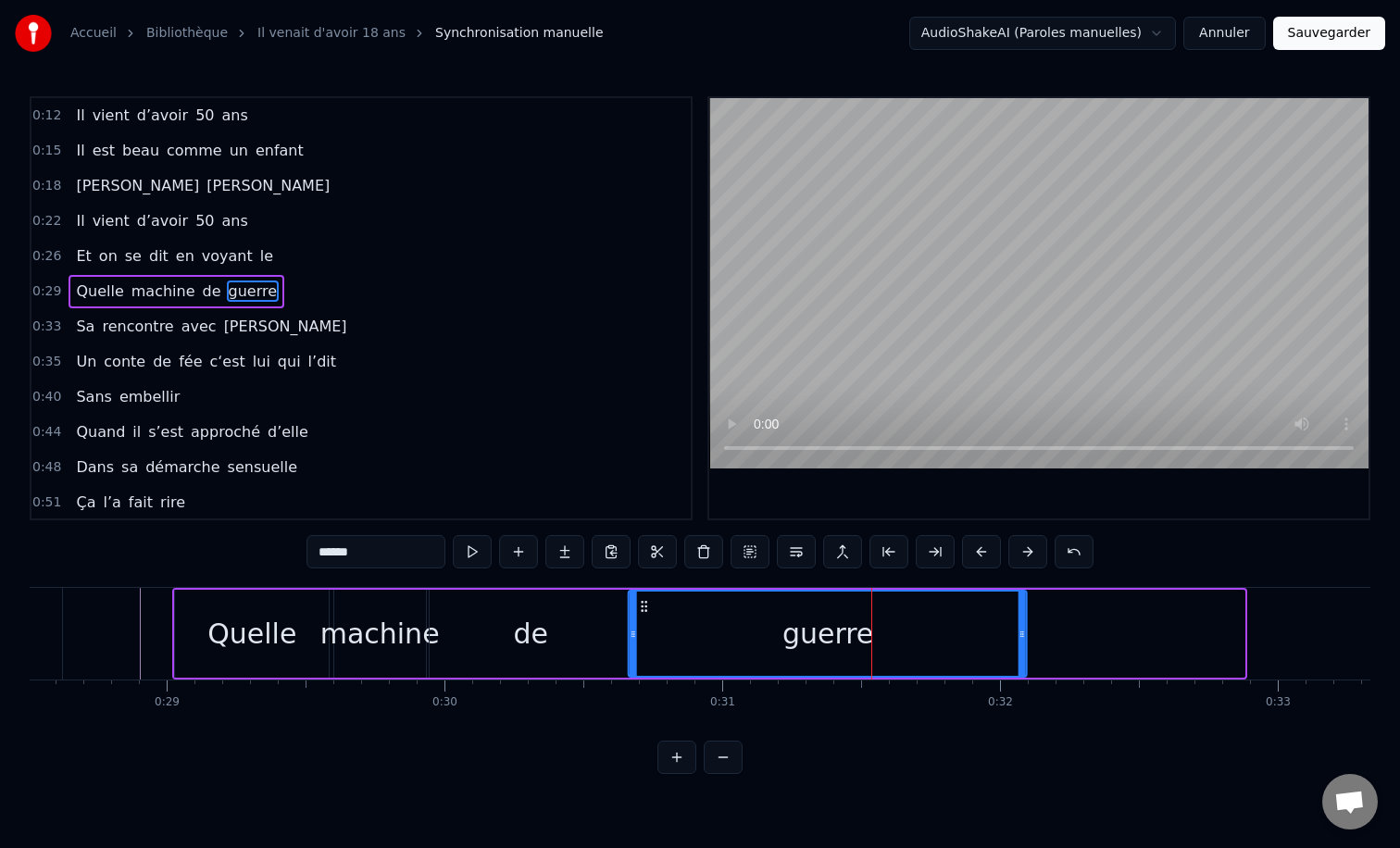
drag, startPoint x: 861, startPoint y: 609, endPoint x: 644, endPoint y: 611, distance: 217.0
click at [644, 611] on icon at bounding box center [644, 607] width 15 height 15
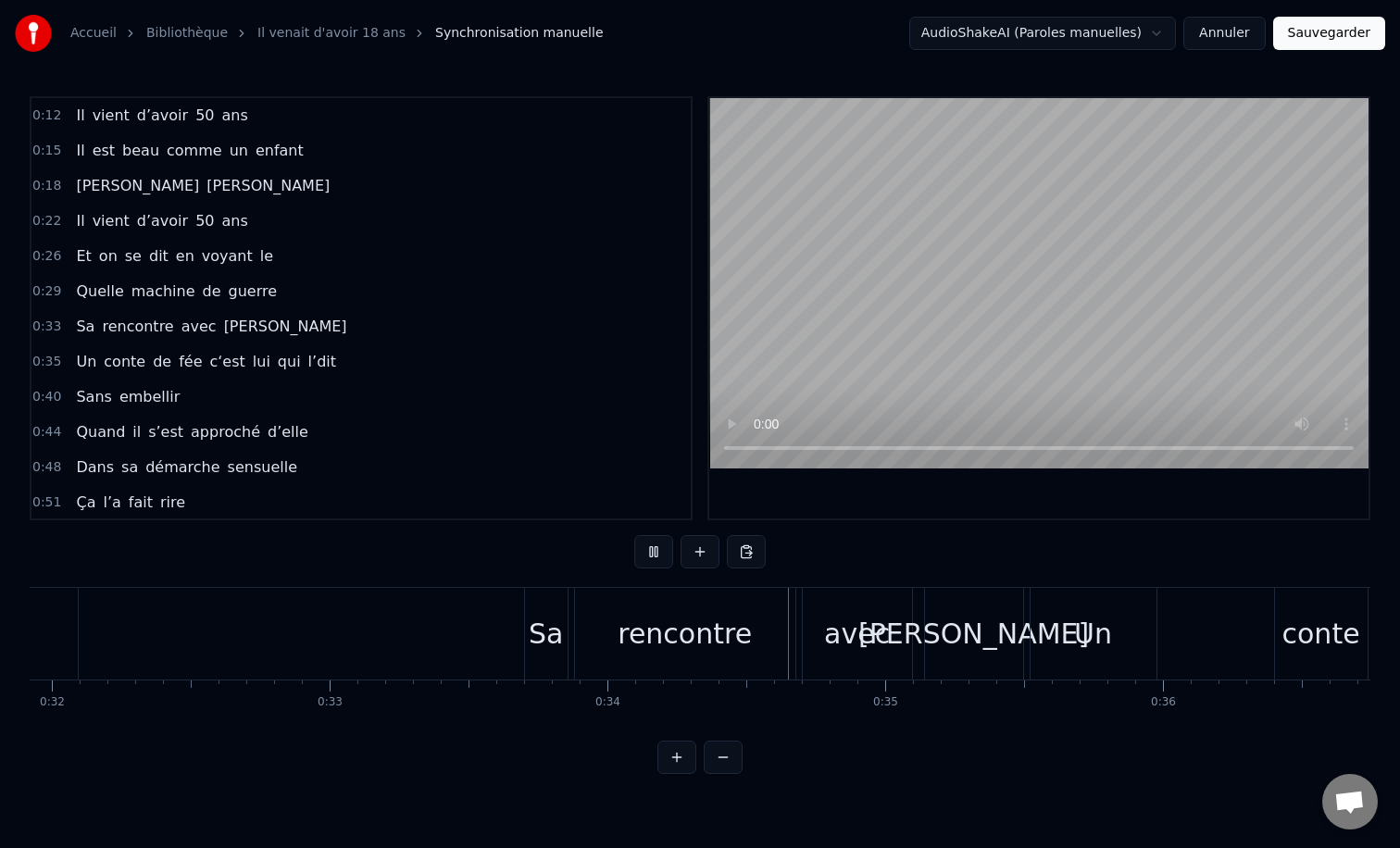
scroll to position [0, 8867]
click at [536, 624] on div "Sa" at bounding box center [544, 634] width 34 height 42
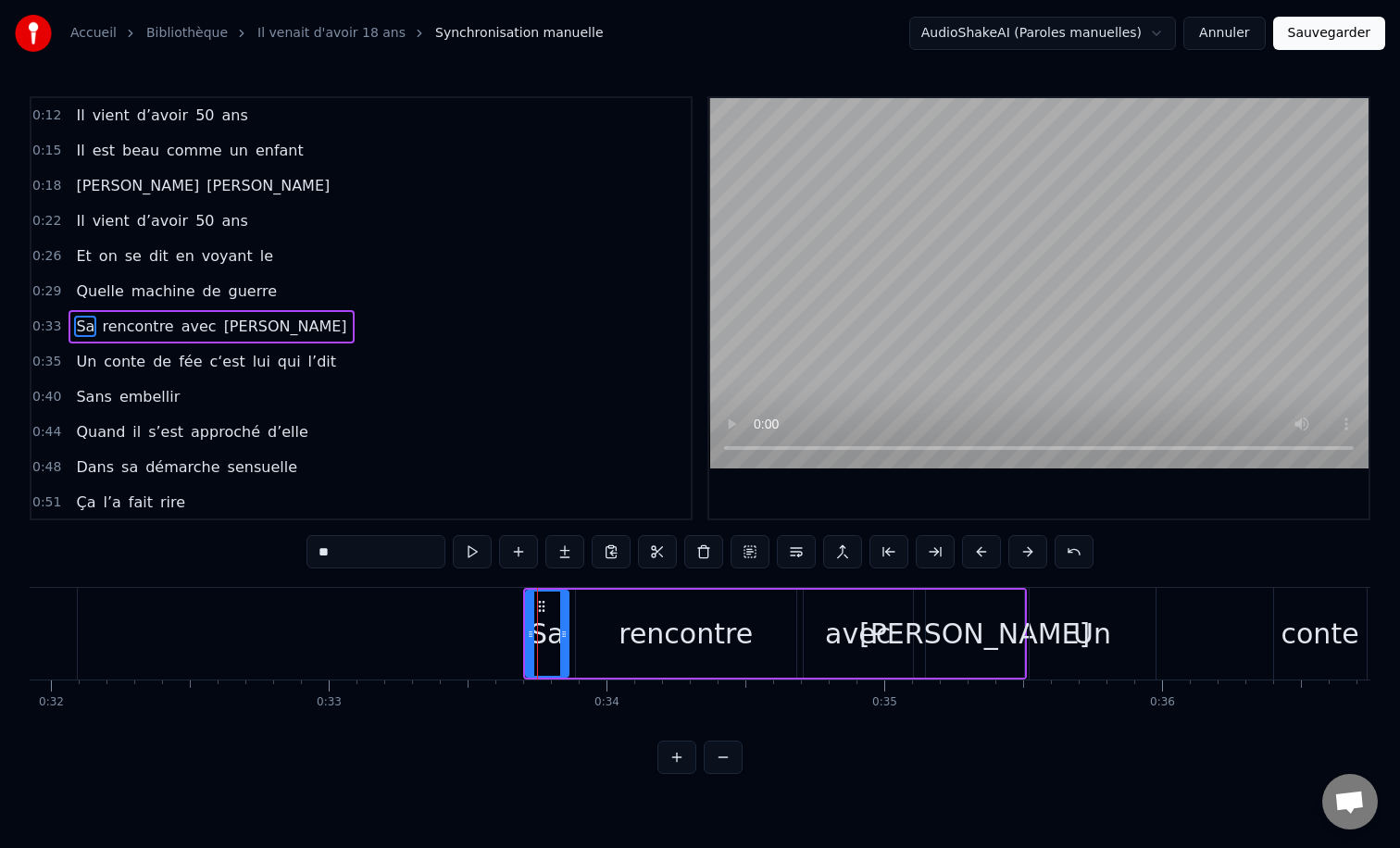
scroll to position [19, 0]
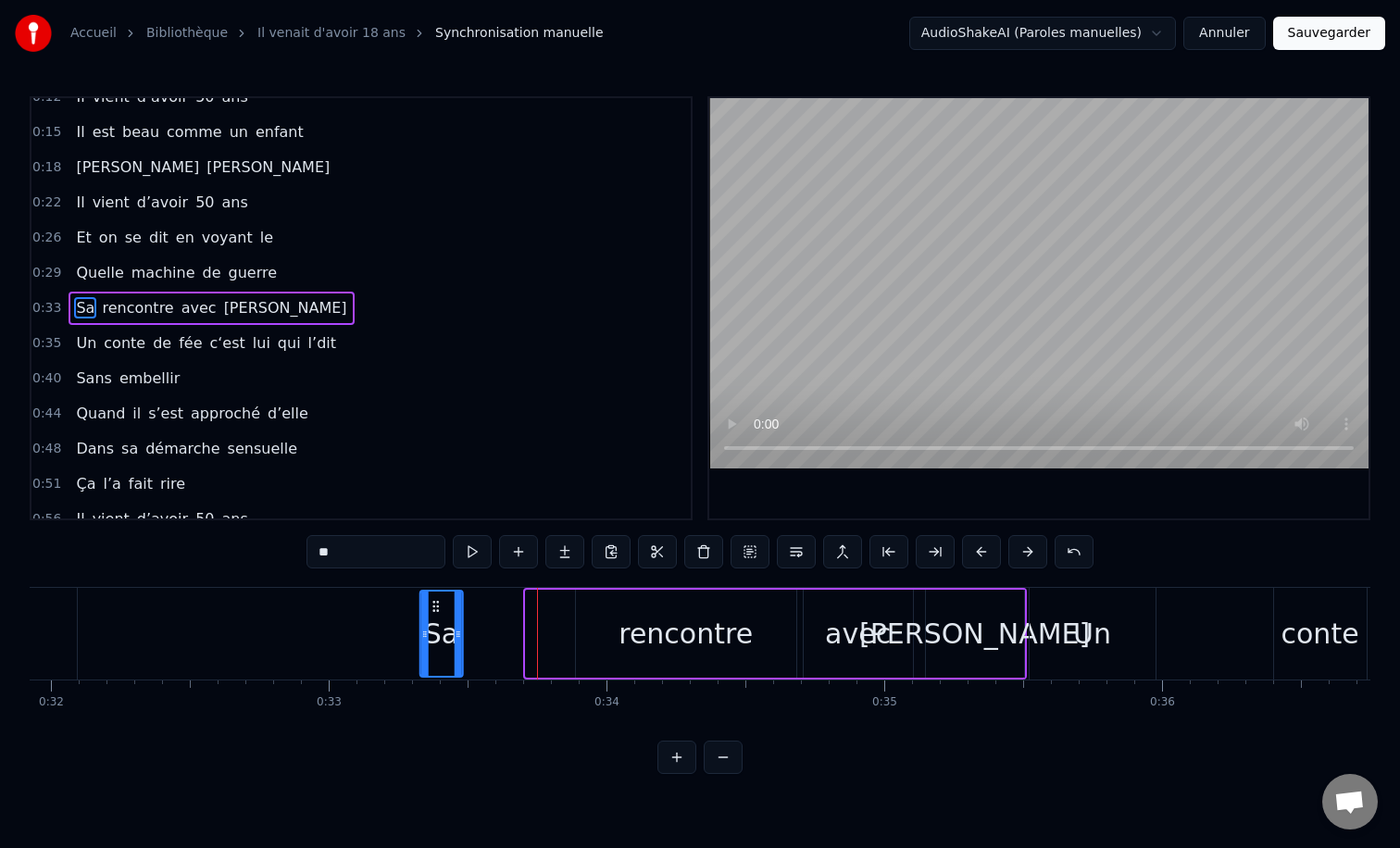
drag, startPoint x: 539, startPoint y: 606, endPoint x: 432, endPoint y: 607, distance: 107.0
click at [432, 607] on icon at bounding box center [435, 607] width 15 height 15
drag, startPoint x: 458, startPoint y: 636, endPoint x: 521, endPoint y: 638, distance: 63.0
click at [521, 638] on icon at bounding box center [520, 634] width 8 height 15
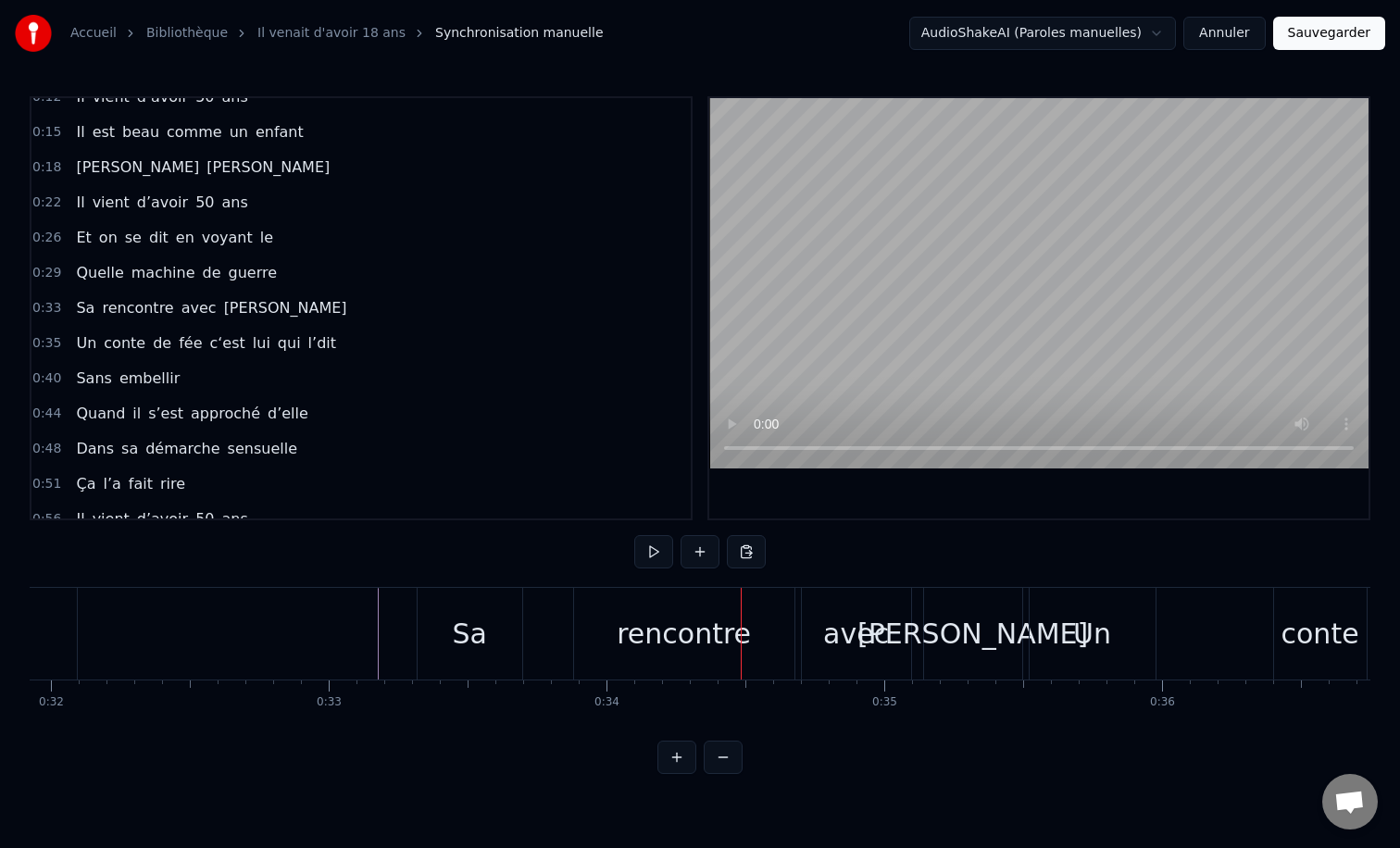
click at [692, 623] on div "rencontre" at bounding box center [684, 634] width 134 height 42
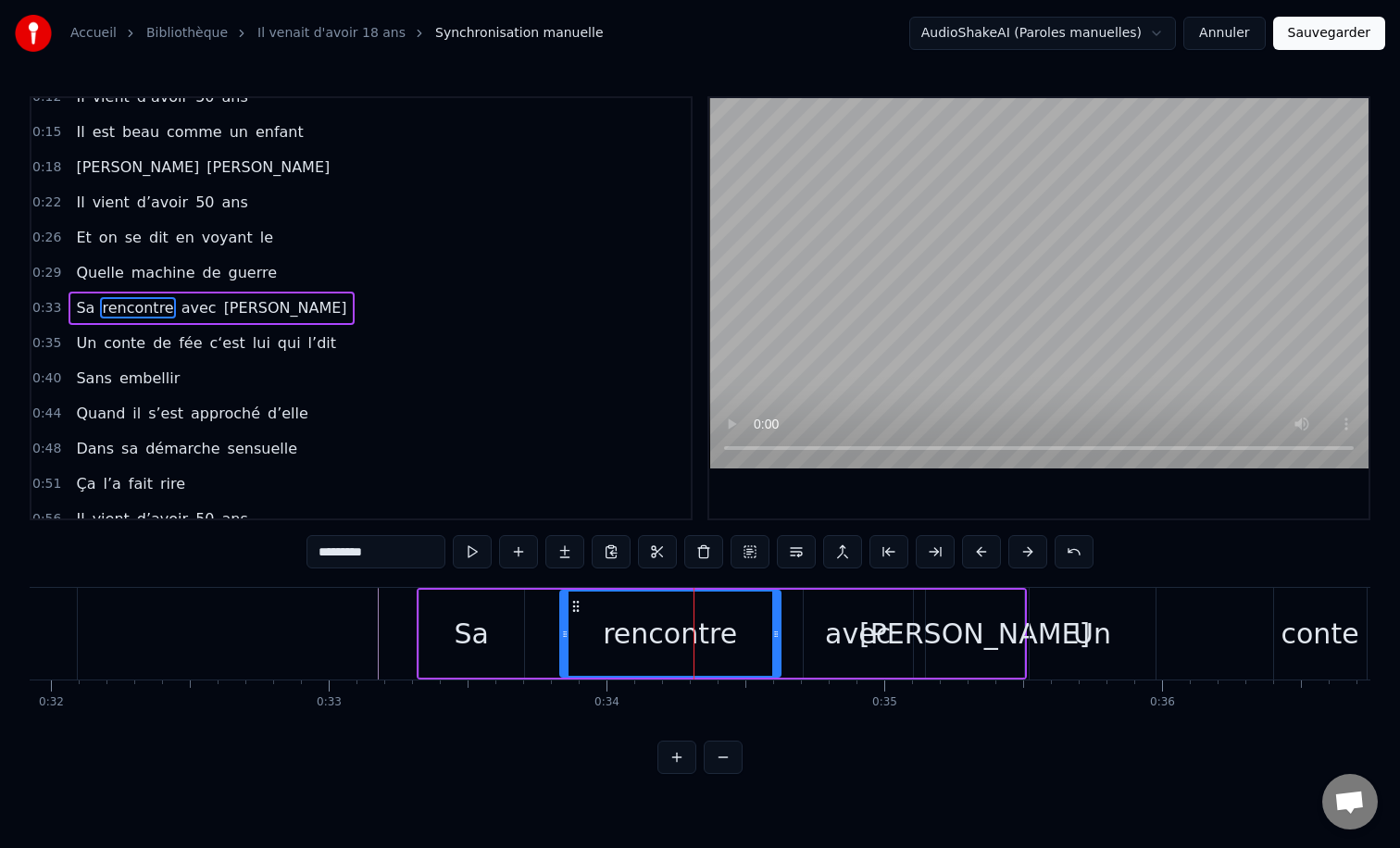
drag, startPoint x: 592, startPoint y: 611, endPoint x: 577, endPoint y: 611, distance: 15.0
click at [577, 611] on circle at bounding box center [576, 610] width 1 height 1
drag, startPoint x: 775, startPoint y: 630, endPoint x: 757, endPoint y: 630, distance: 18.0
click at [757, 630] on icon at bounding box center [757, 634] width 8 height 15
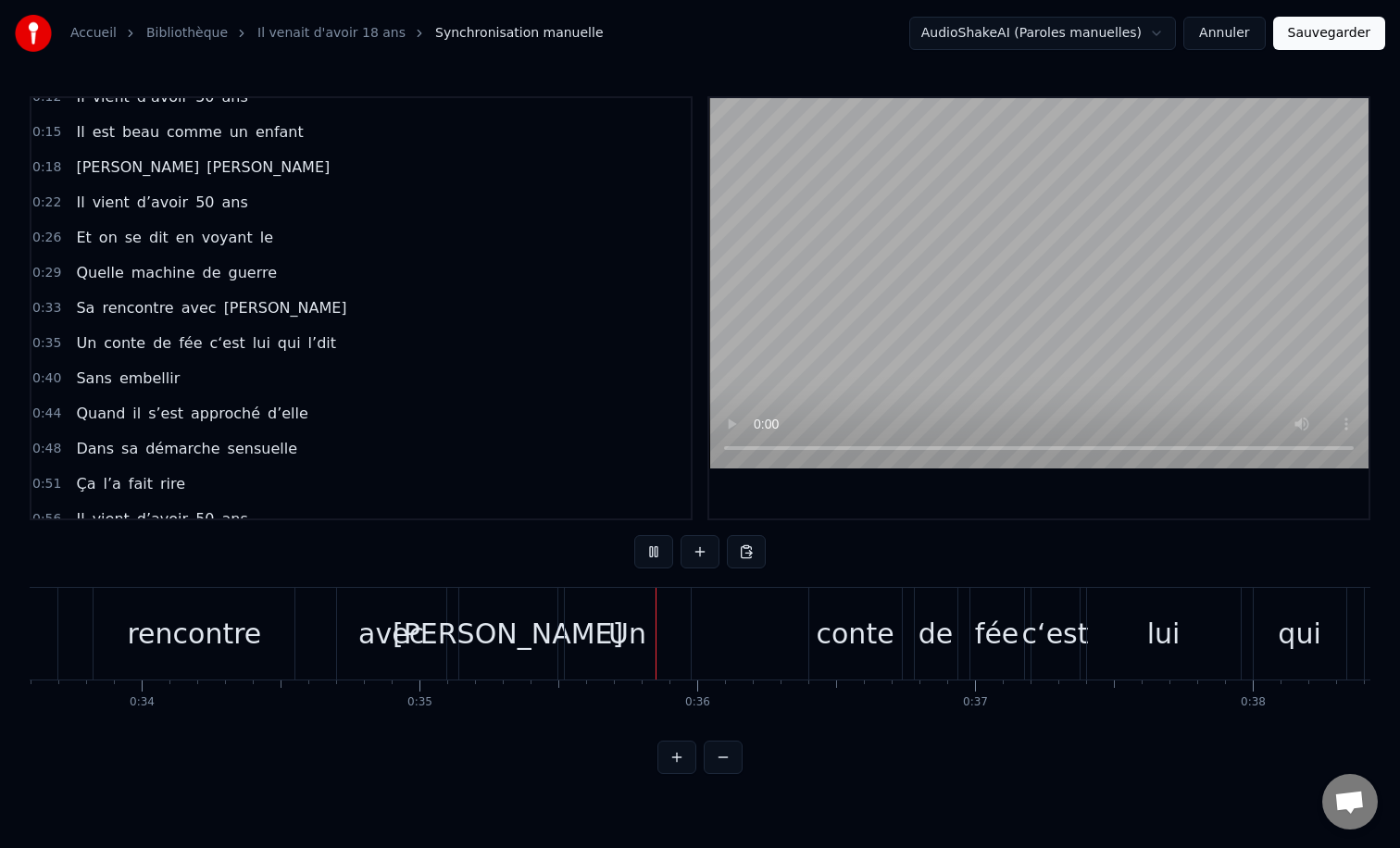
scroll to position [0, 9333]
click at [616, 624] on div "Un" at bounding box center [626, 634] width 38 height 42
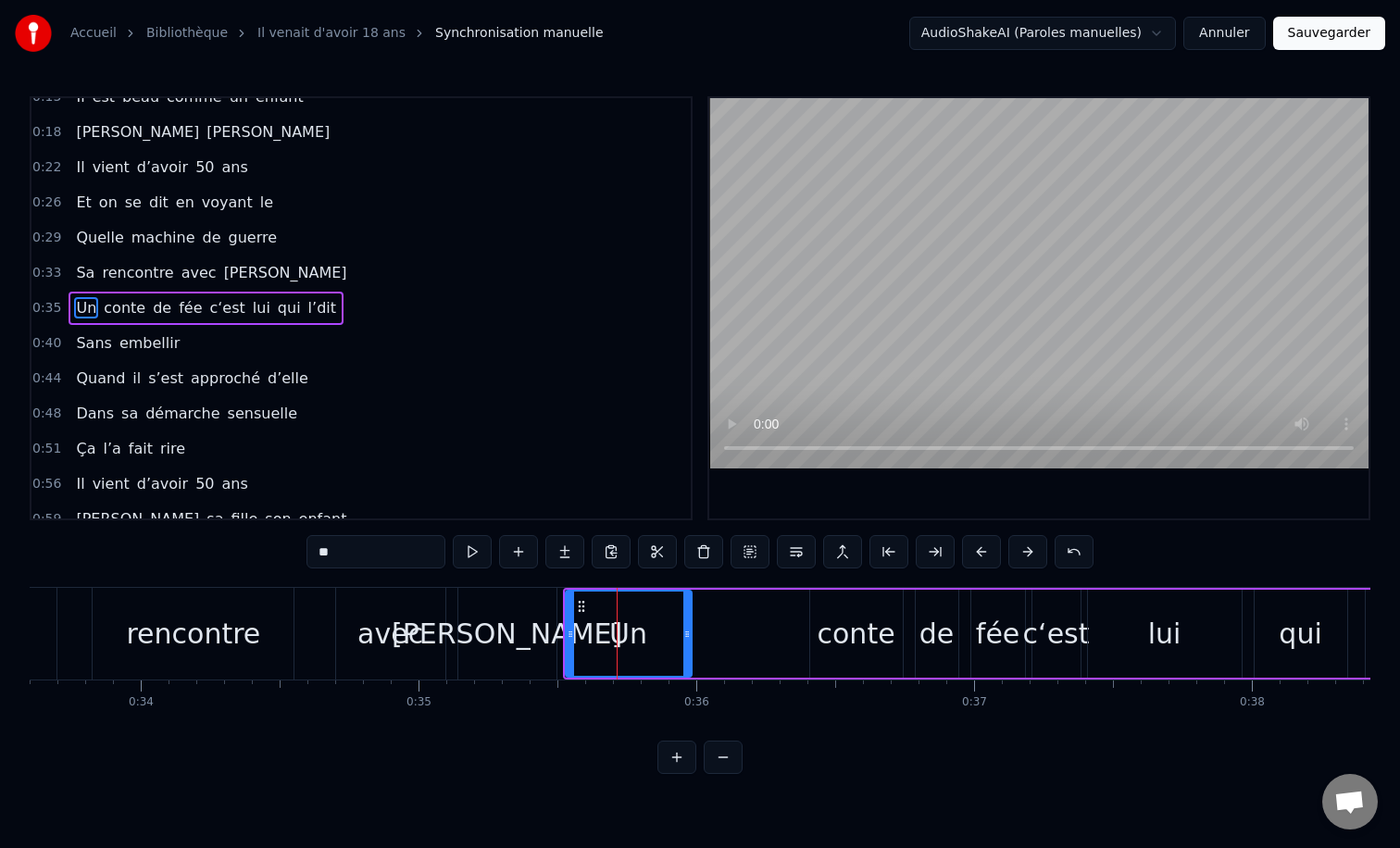
click at [521, 642] on div "[PERSON_NAME]" at bounding box center [507, 634] width 230 height 42
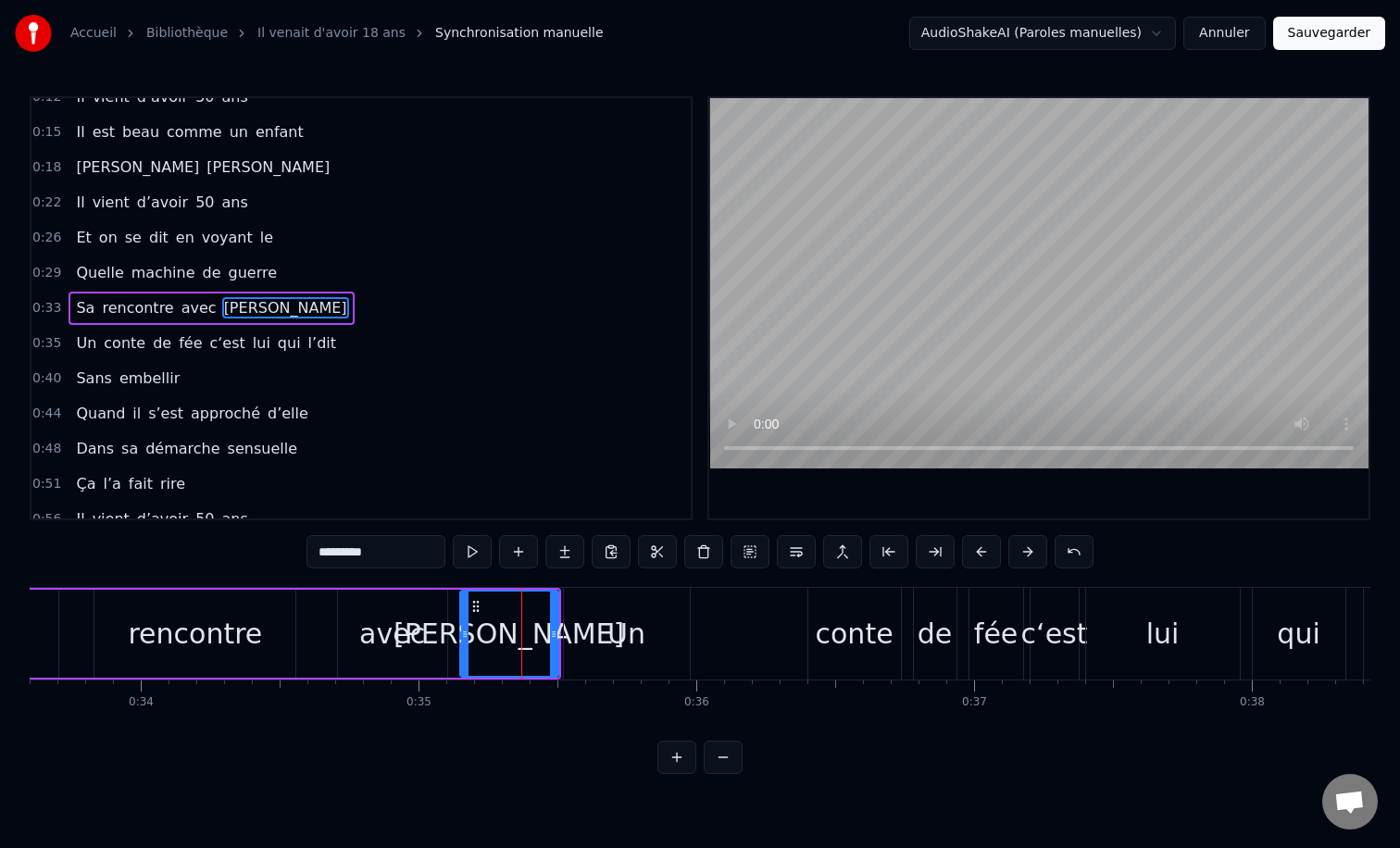
click at [363, 633] on div "avec" at bounding box center [392, 634] width 66 height 42
type input "****"
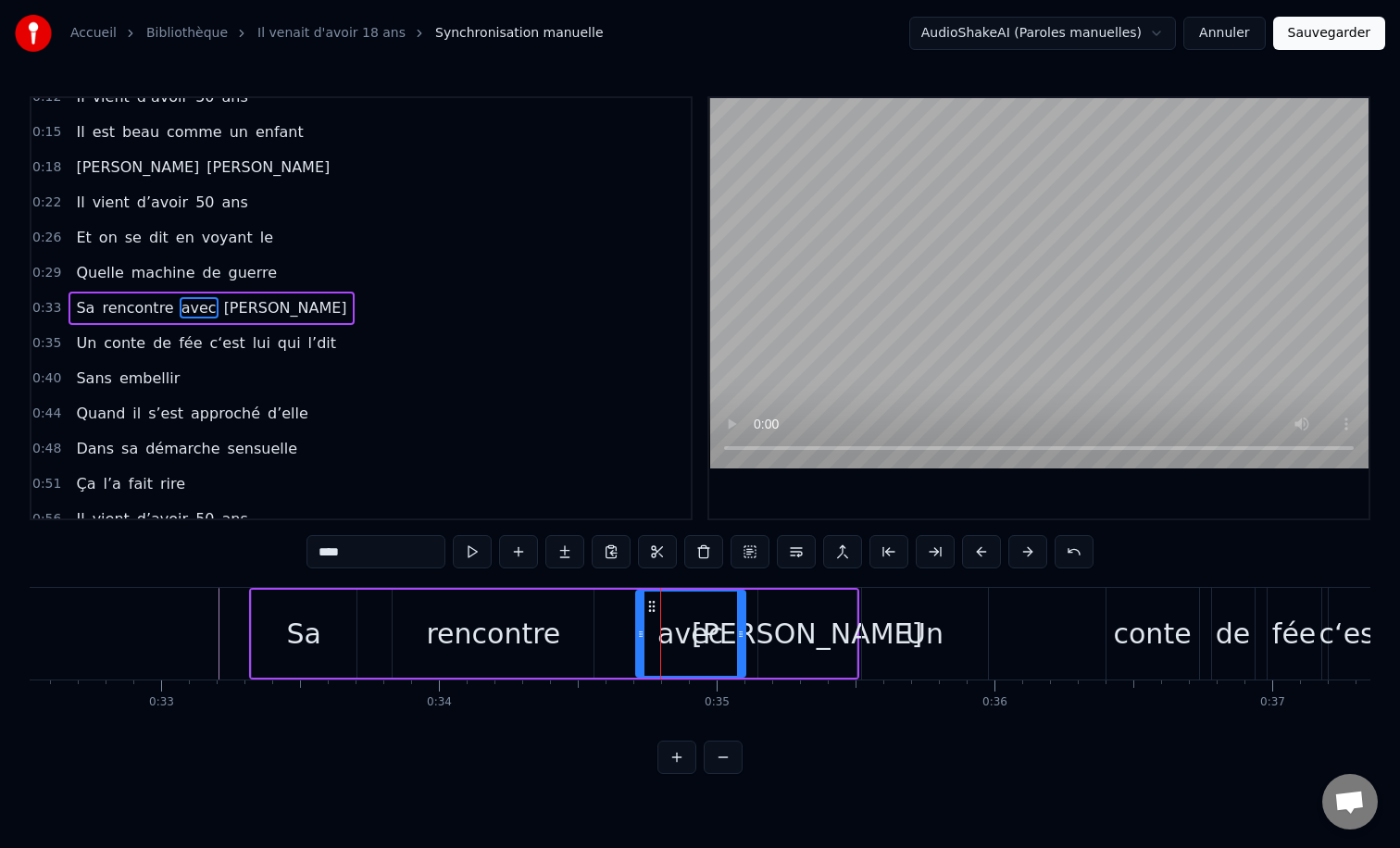
scroll to position [0, 9029]
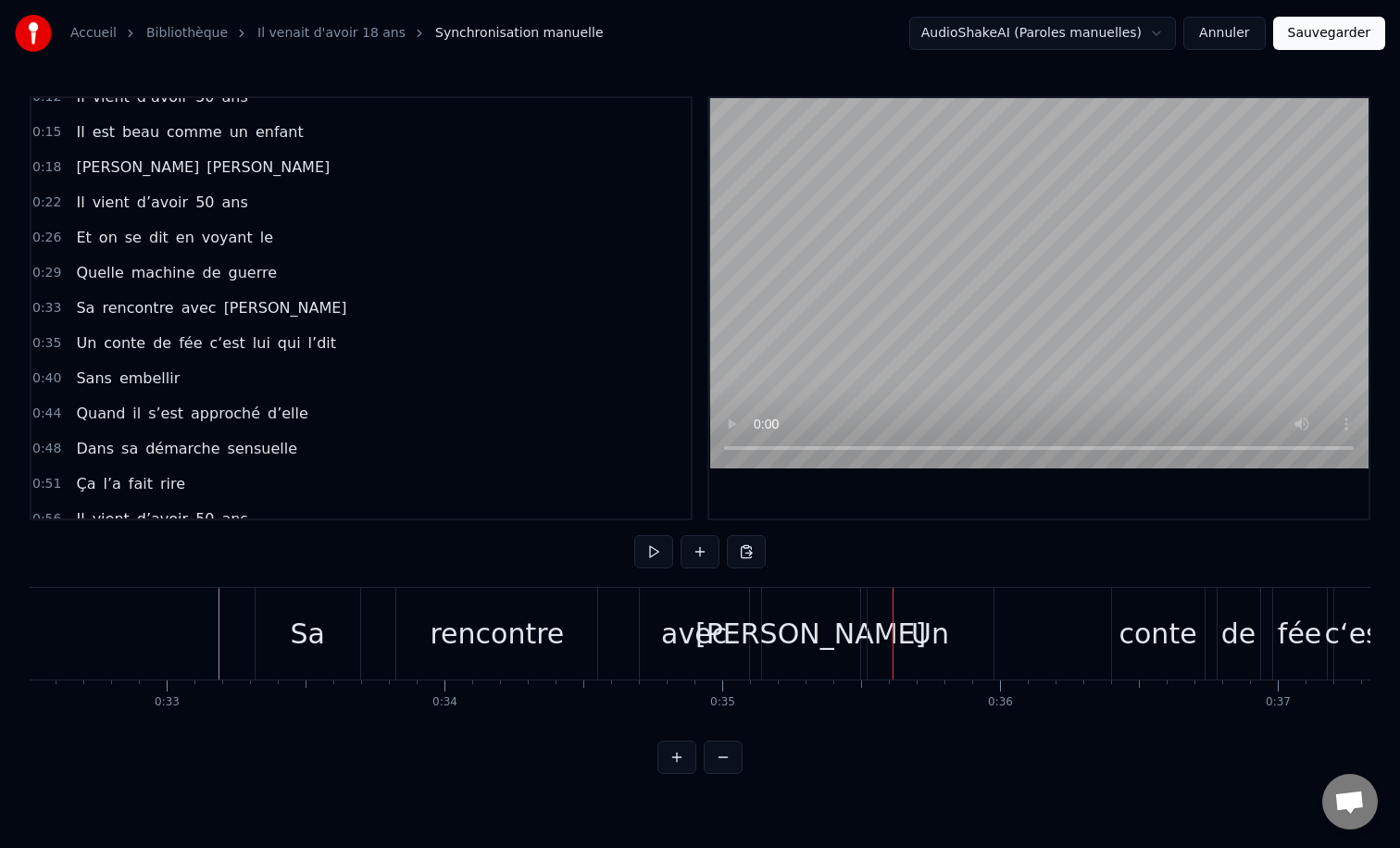
click at [790, 624] on div "[PERSON_NAME]" at bounding box center [810, 634] width 230 height 42
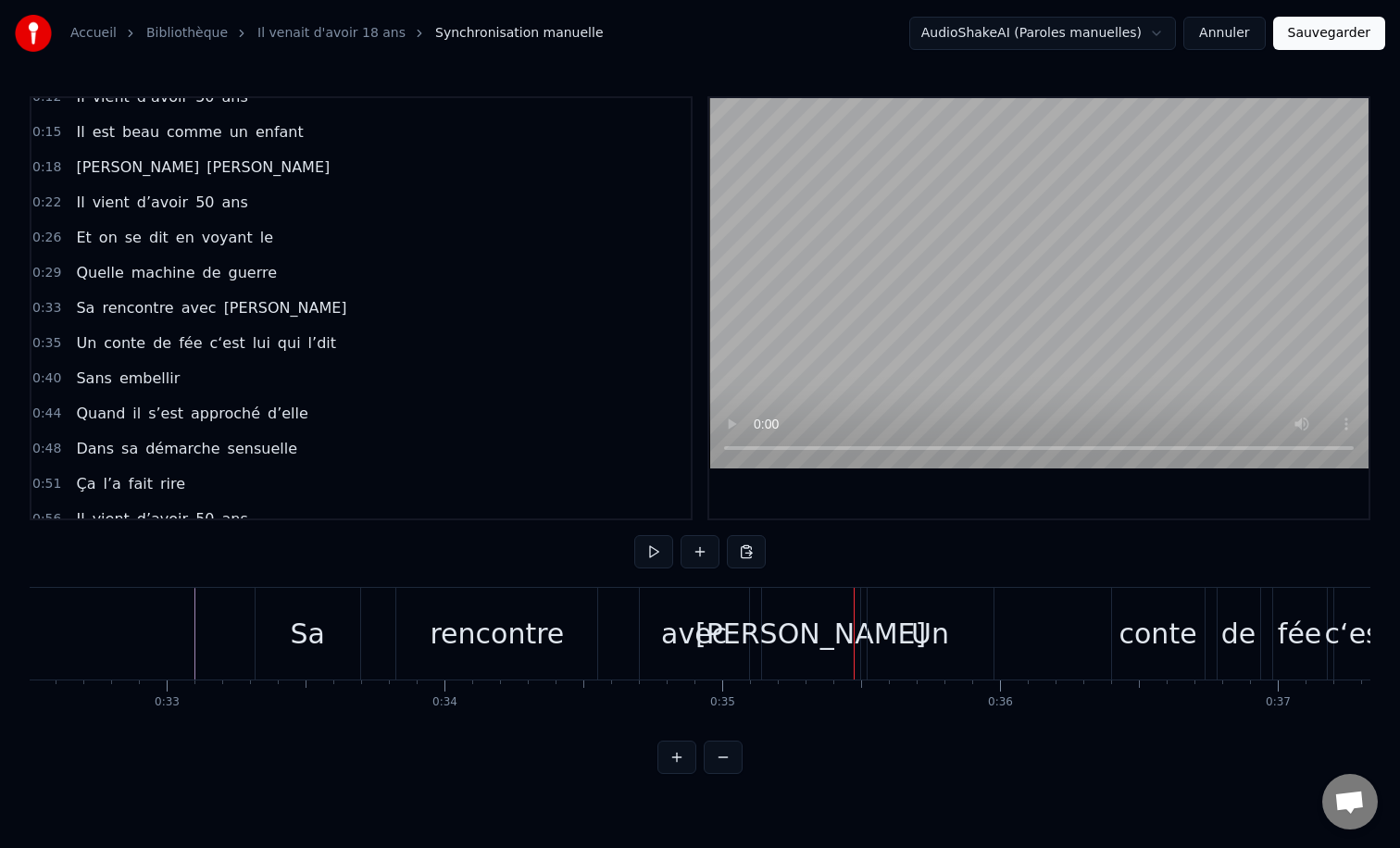
click at [665, 646] on div "avec" at bounding box center [694, 634] width 66 height 42
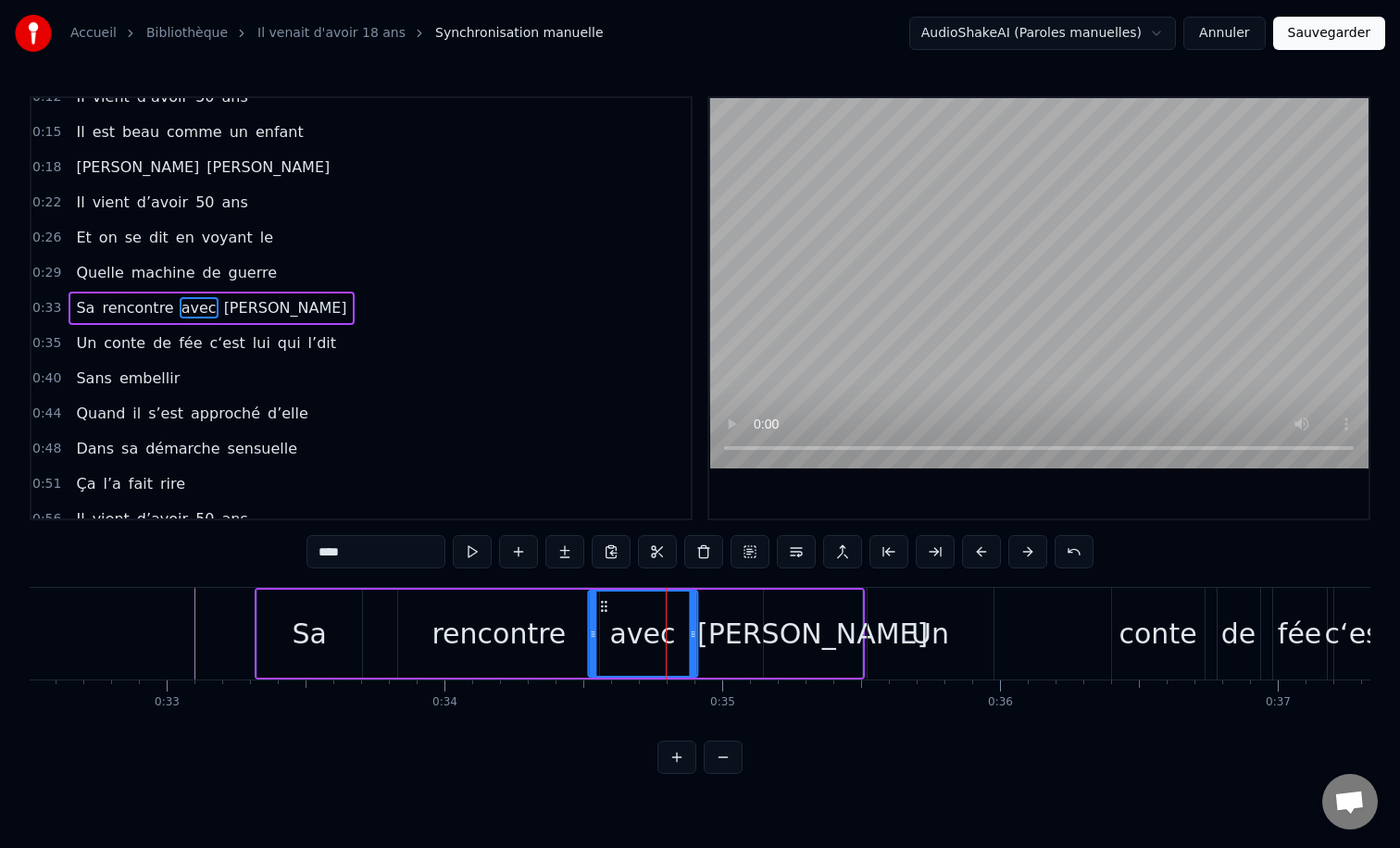
drag, startPoint x: 656, startPoint y: 609, endPoint x: 603, endPoint y: 611, distance: 53.0
click at [603, 611] on icon at bounding box center [604, 607] width 15 height 15
click at [685, 634] on icon at bounding box center [688, 634] width 8 height 15
click at [821, 630] on div "[PERSON_NAME]" at bounding box center [812, 634] width 230 height 42
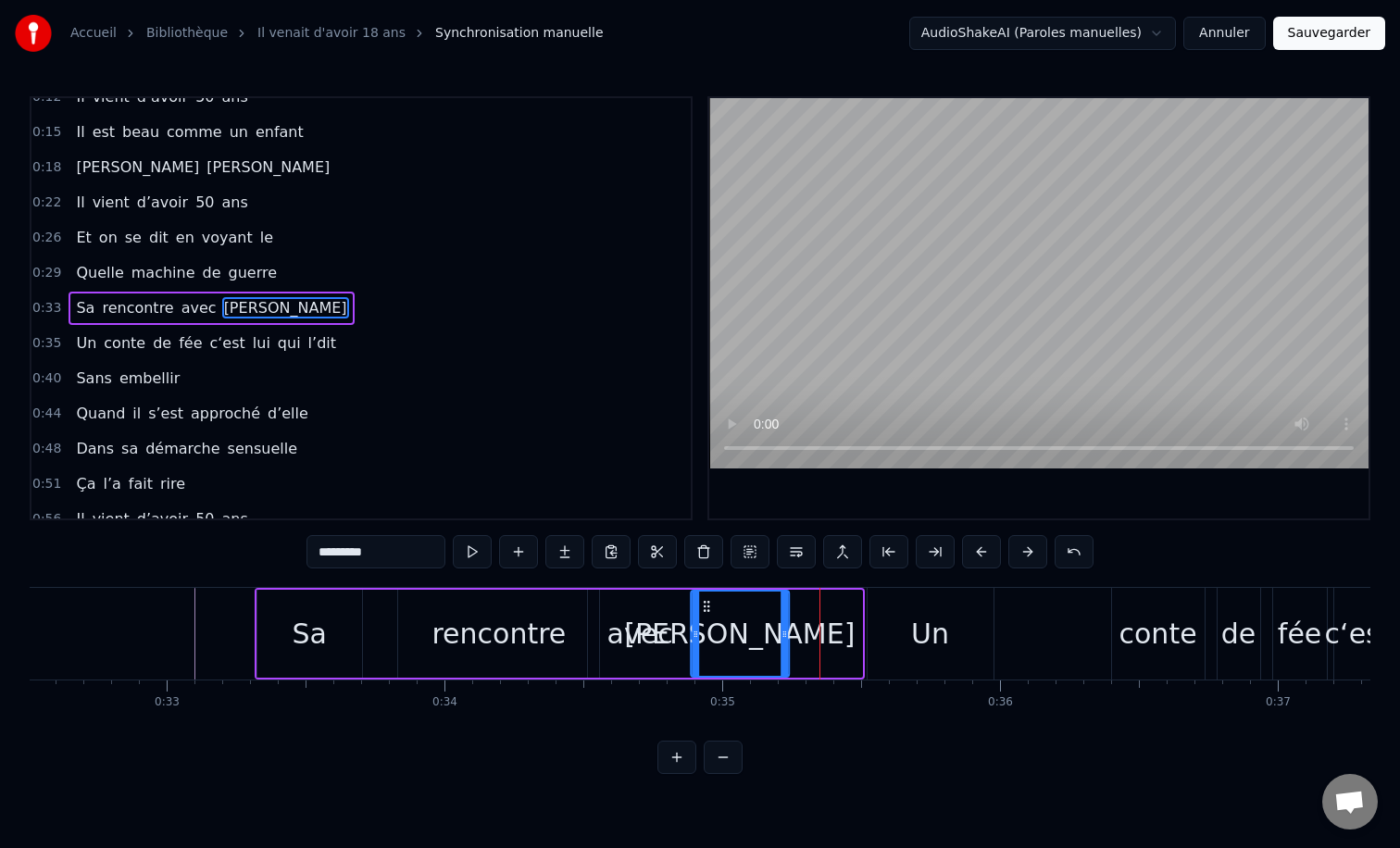
drag, startPoint x: 775, startPoint y: 611, endPoint x: 703, endPoint y: 611, distance: 72.0
click at [703, 611] on icon at bounding box center [707, 607] width 15 height 15
drag, startPoint x: 786, startPoint y: 634, endPoint x: 835, endPoint y: 631, distance: 49.1
click at [835, 631] on icon at bounding box center [833, 634] width 8 height 15
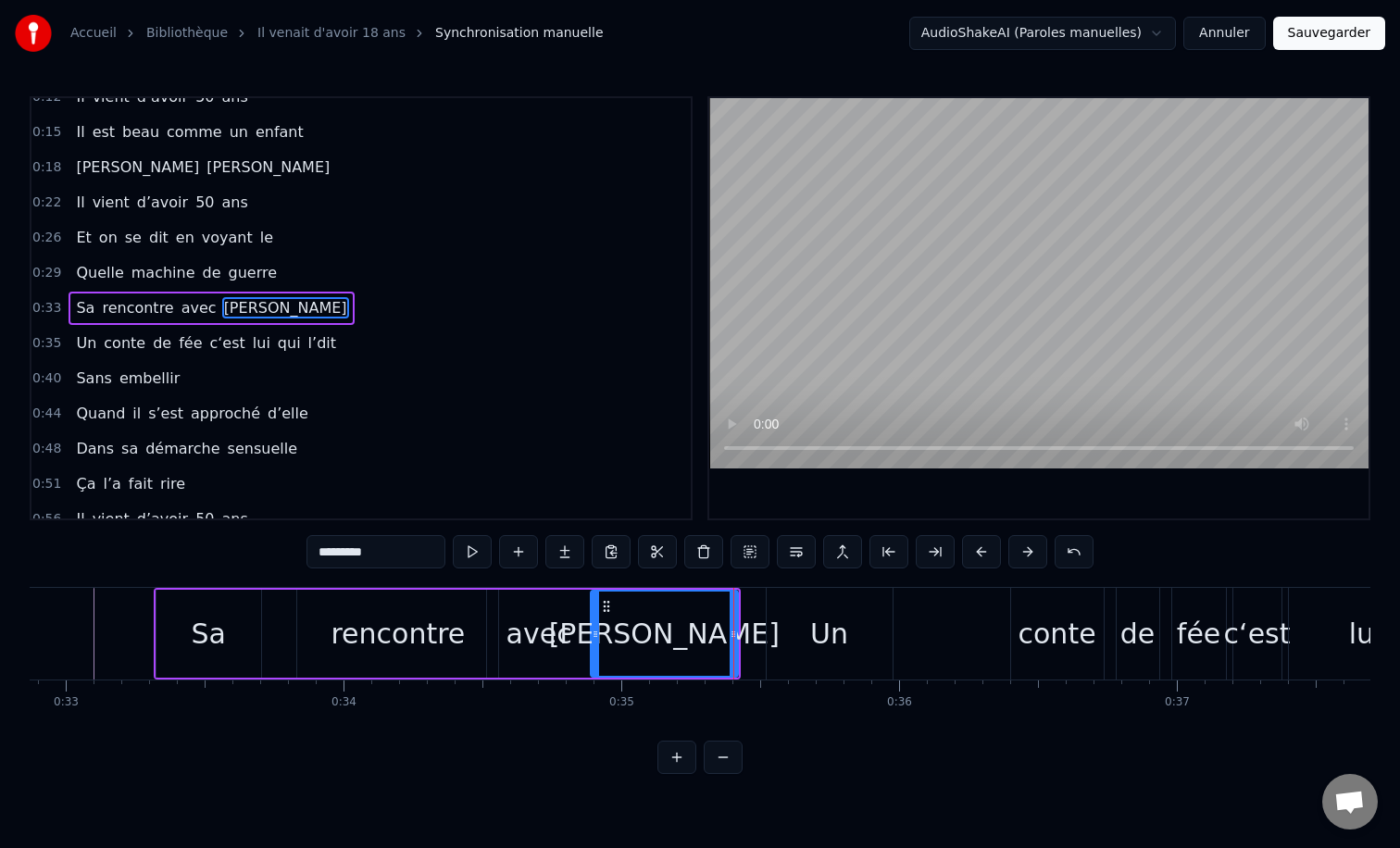
scroll to position [0, 9141]
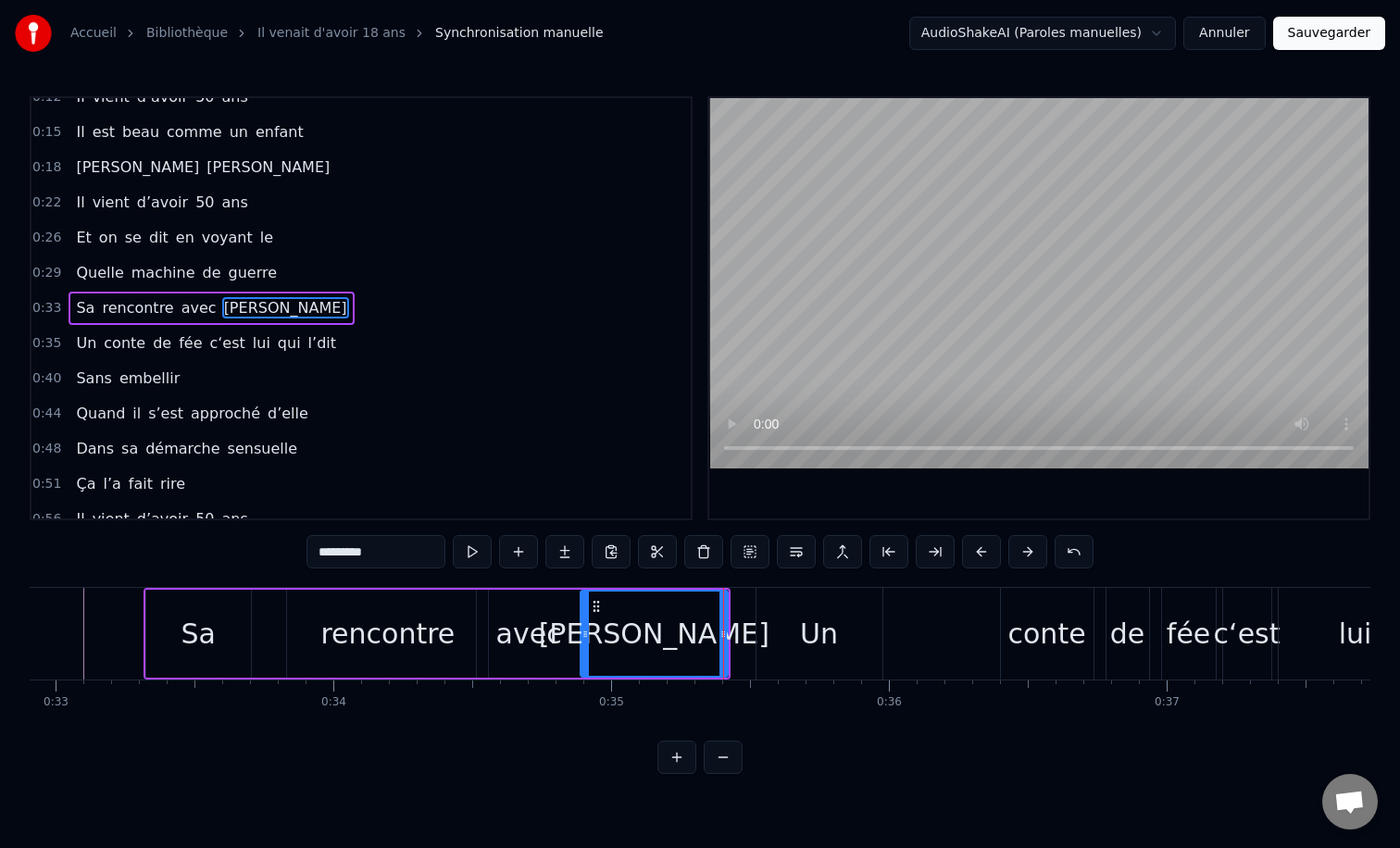
click at [800, 624] on div "Un" at bounding box center [819, 633] width 125 height 91
type input "**"
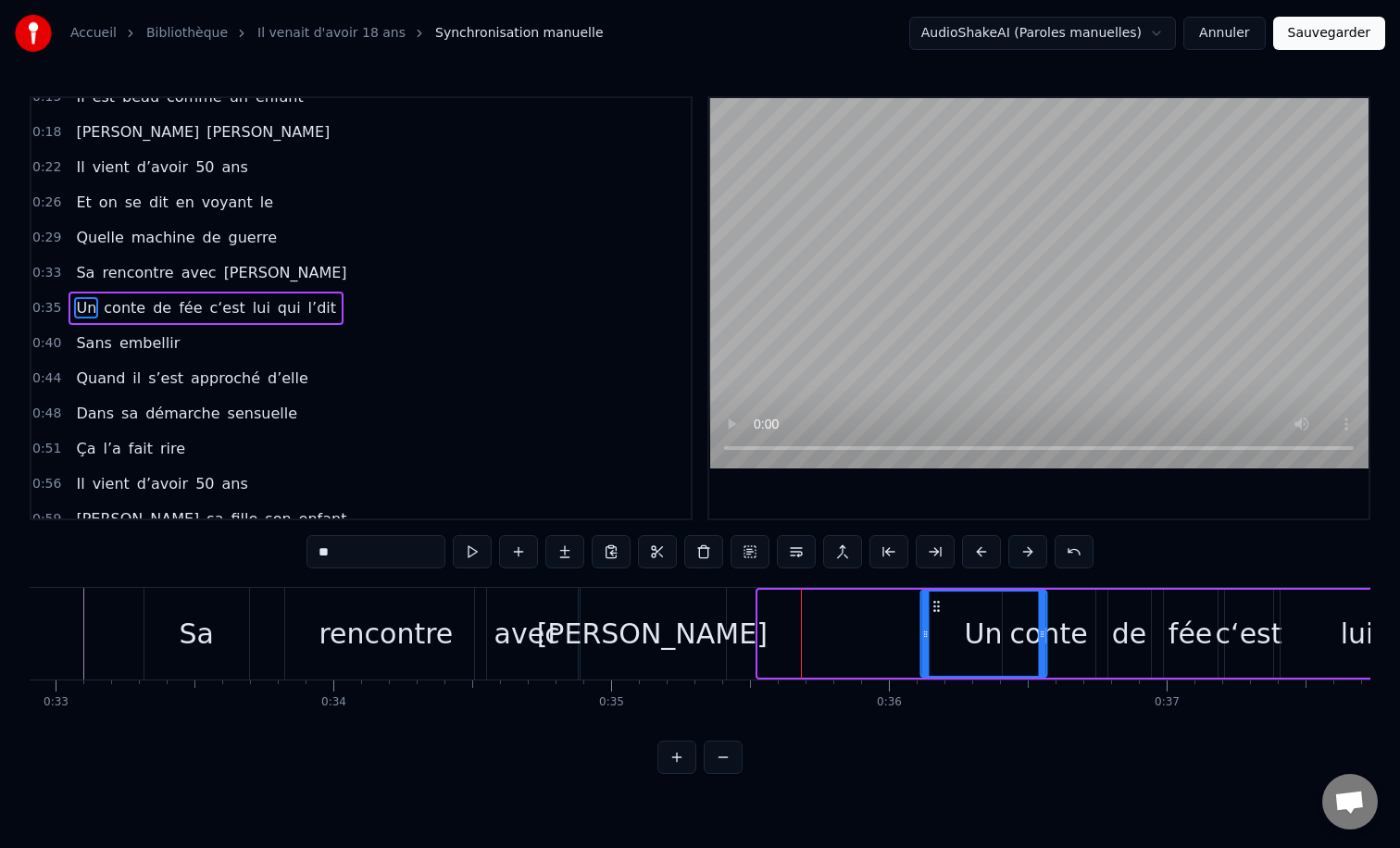
drag, startPoint x: 768, startPoint y: 604, endPoint x: 930, endPoint y: 600, distance: 162.0
click at [930, 600] on icon at bounding box center [936, 607] width 15 height 15
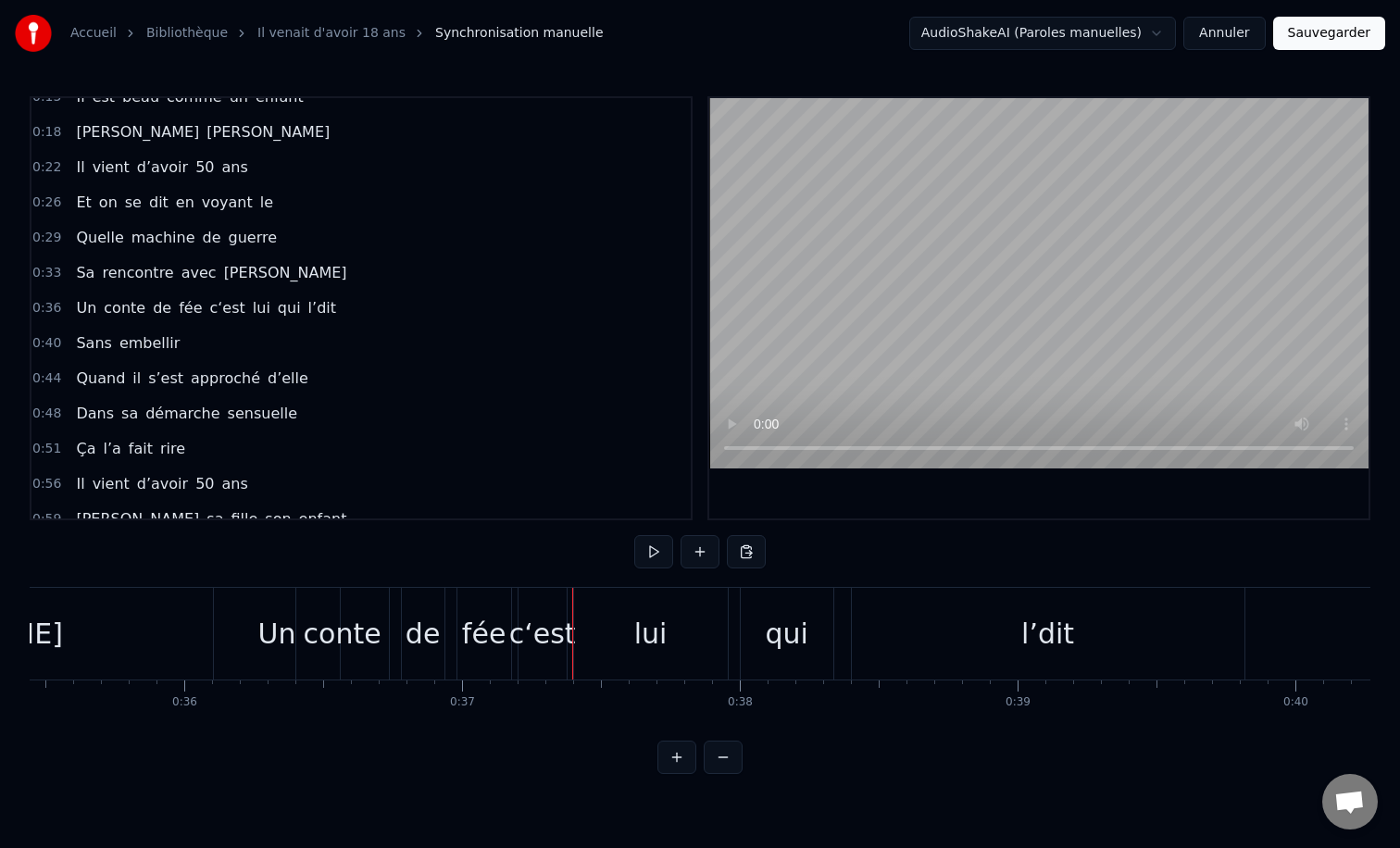
scroll to position [0, 9855]
click at [761, 631] on div "qui" at bounding box center [775, 634] width 42 height 42
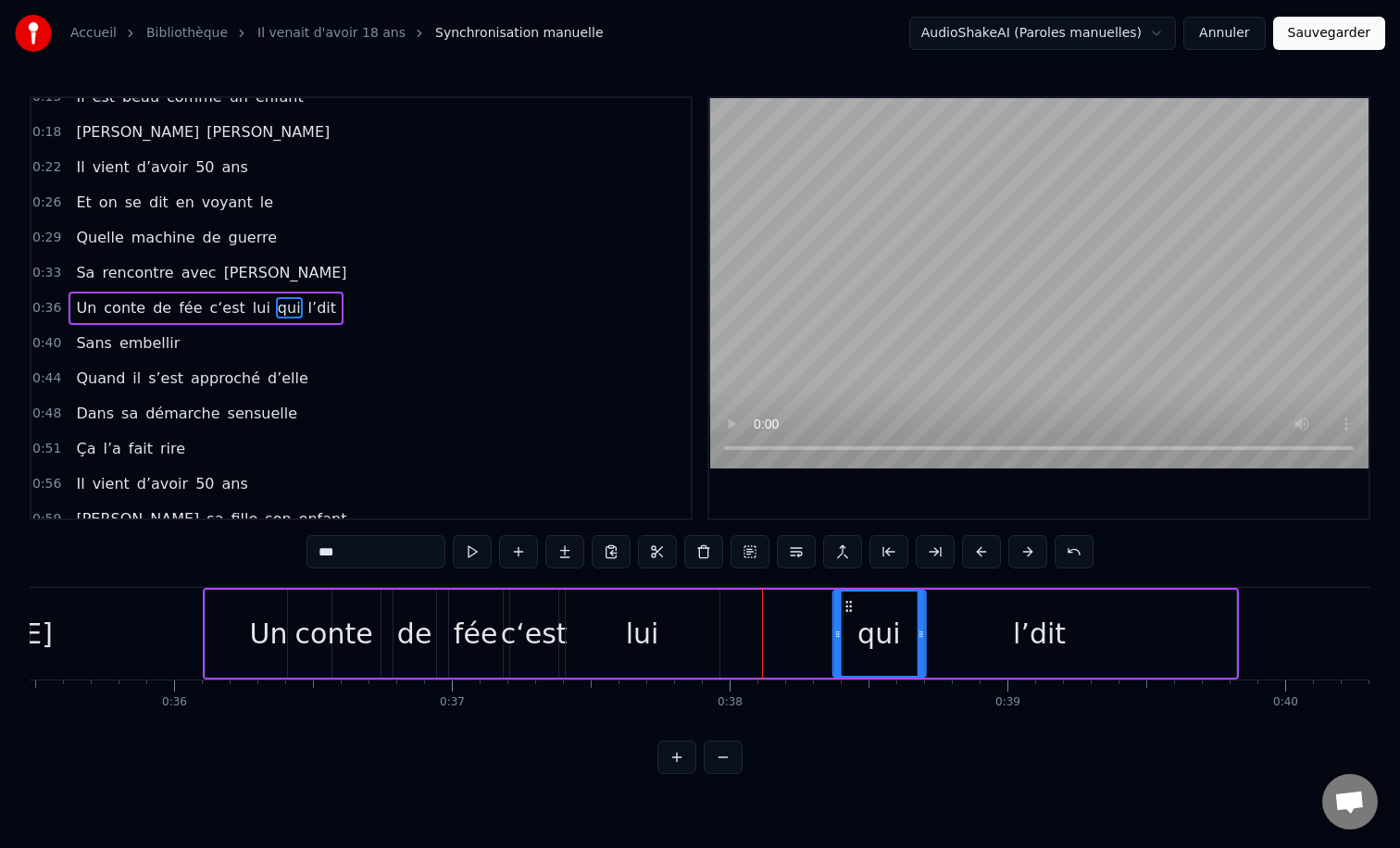
drag, startPoint x: 743, startPoint y: 603, endPoint x: 843, endPoint y: 603, distance: 100.0
click at [843, 603] on icon at bounding box center [848, 607] width 15 height 15
click at [643, 636] on div "lui" at bounding box center [642, 634] width 33 height 42
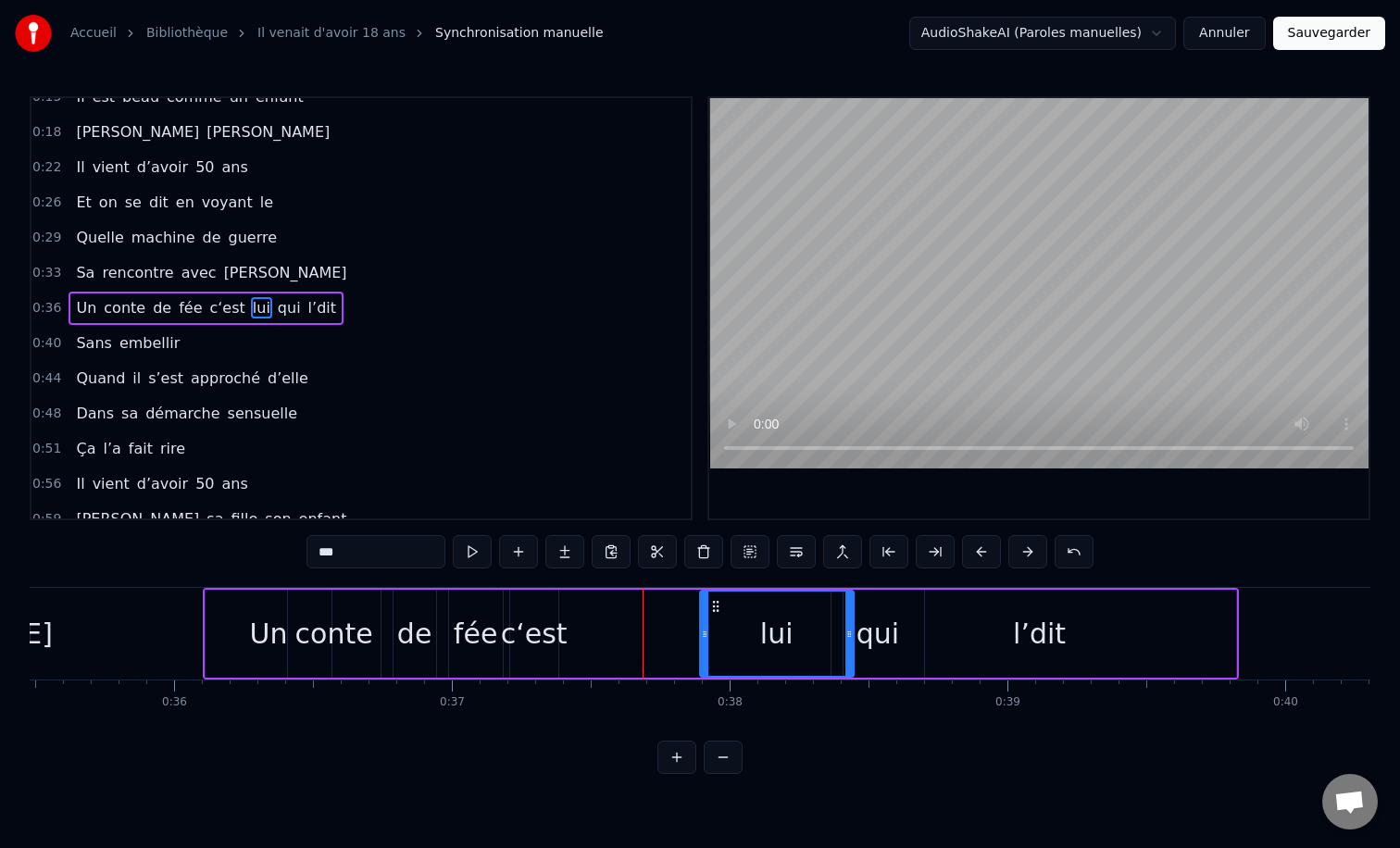
drag, startPoint x: 580, startPoint y: 607, endPoint x: 715, endPoint y: 609, distance: 135.0
click at [715, 609] on icon at bounding box center [716, 607] width 15 height 15
click at [534, 622] on div "c‘est" at bounding box center [534, 634] width 67 height 42
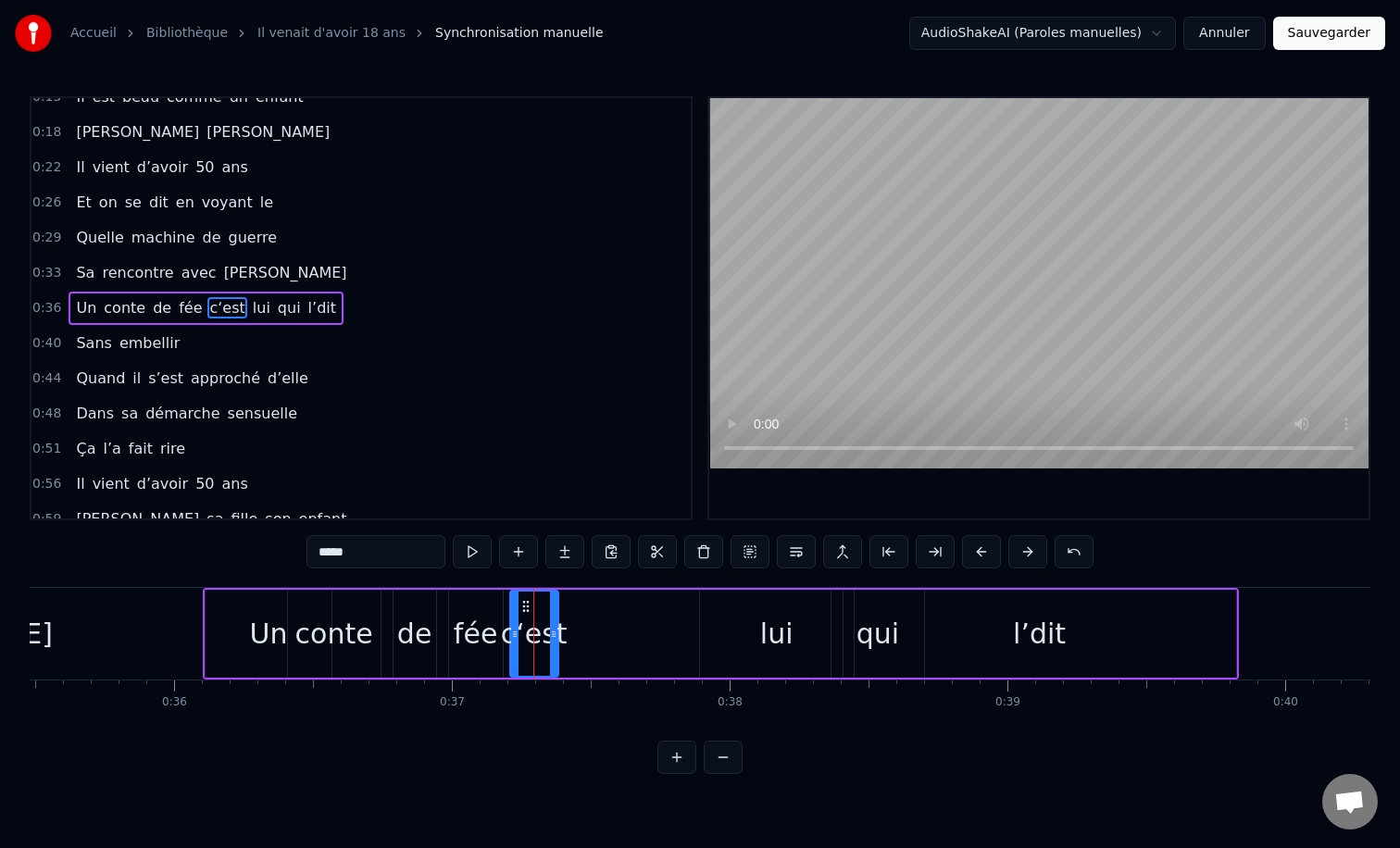
click at [244, 602] on div "Un" at bounding box center [268, 633] width 125 height 88
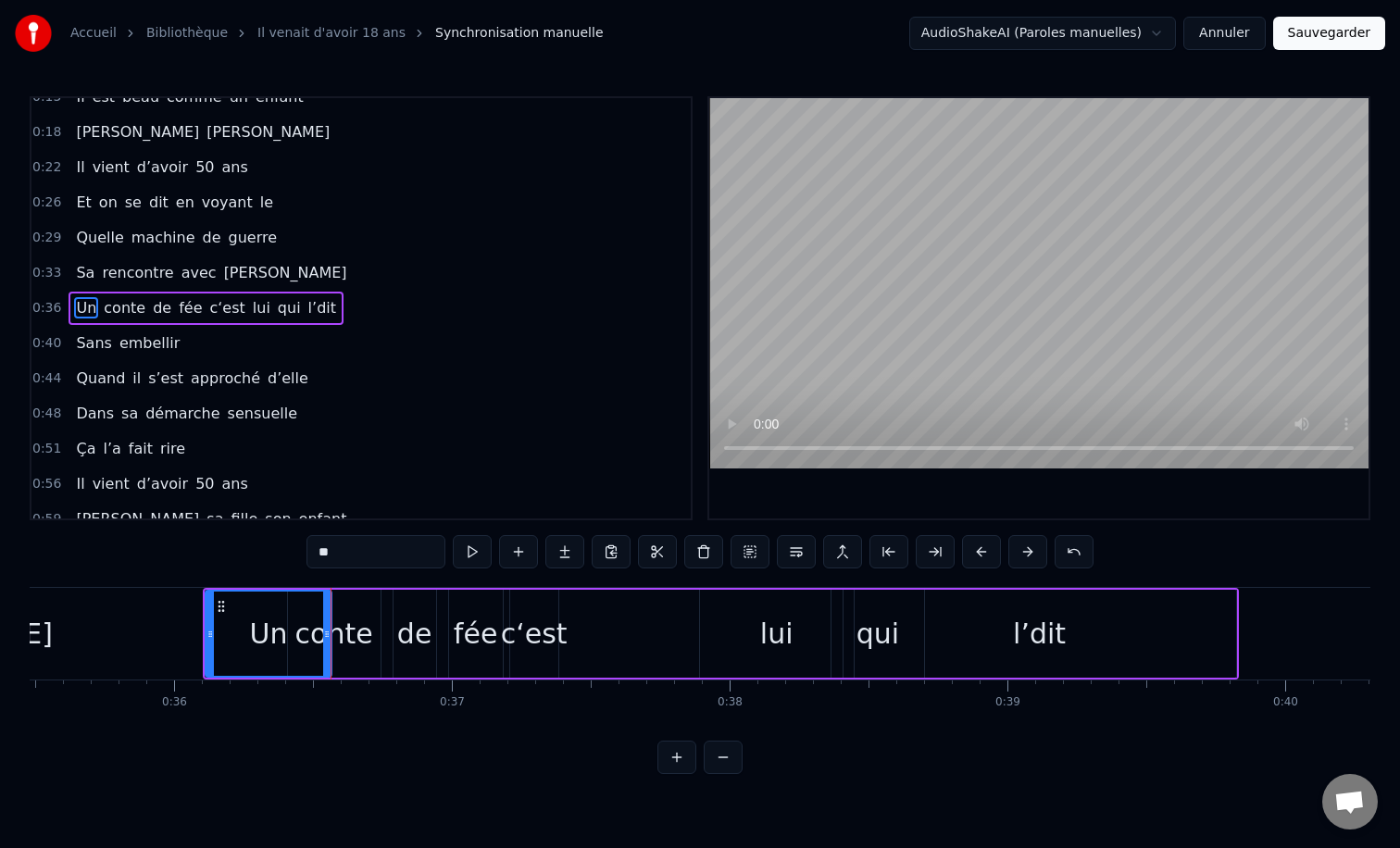
click at [551, 633] on div "c‘est" at bounding box center [534, 634] width 67 height 42
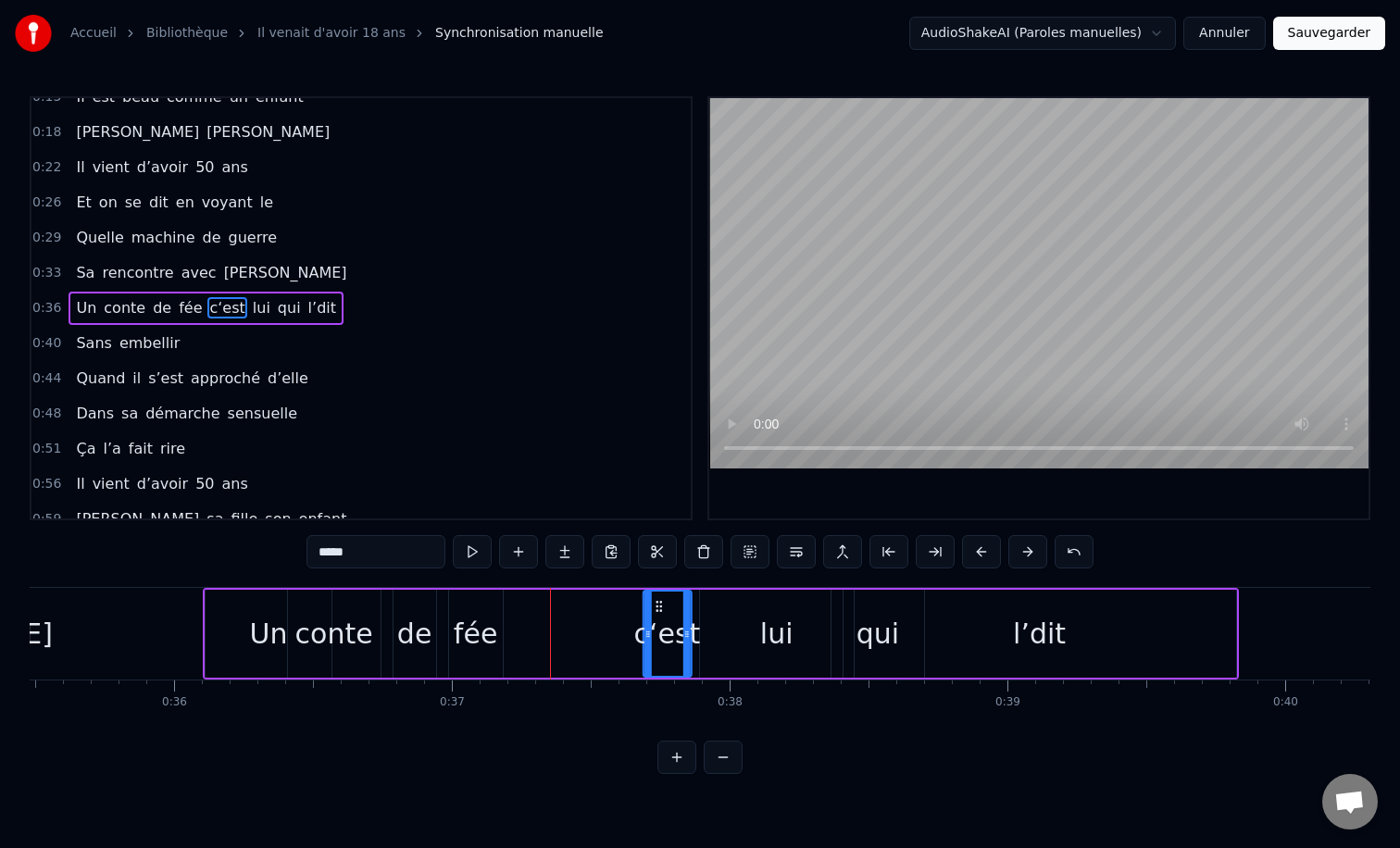
drag, startPoint x: 525, startPoint y: 604, endPoint x: 662, endPoint y: 604, distance: 137.0
click at [662, 604] on icon at bounding box center [658, 607] width 15 height 15
click at [466, 614] on div "fée" at bounding box center [475, 634] width 43 height 42
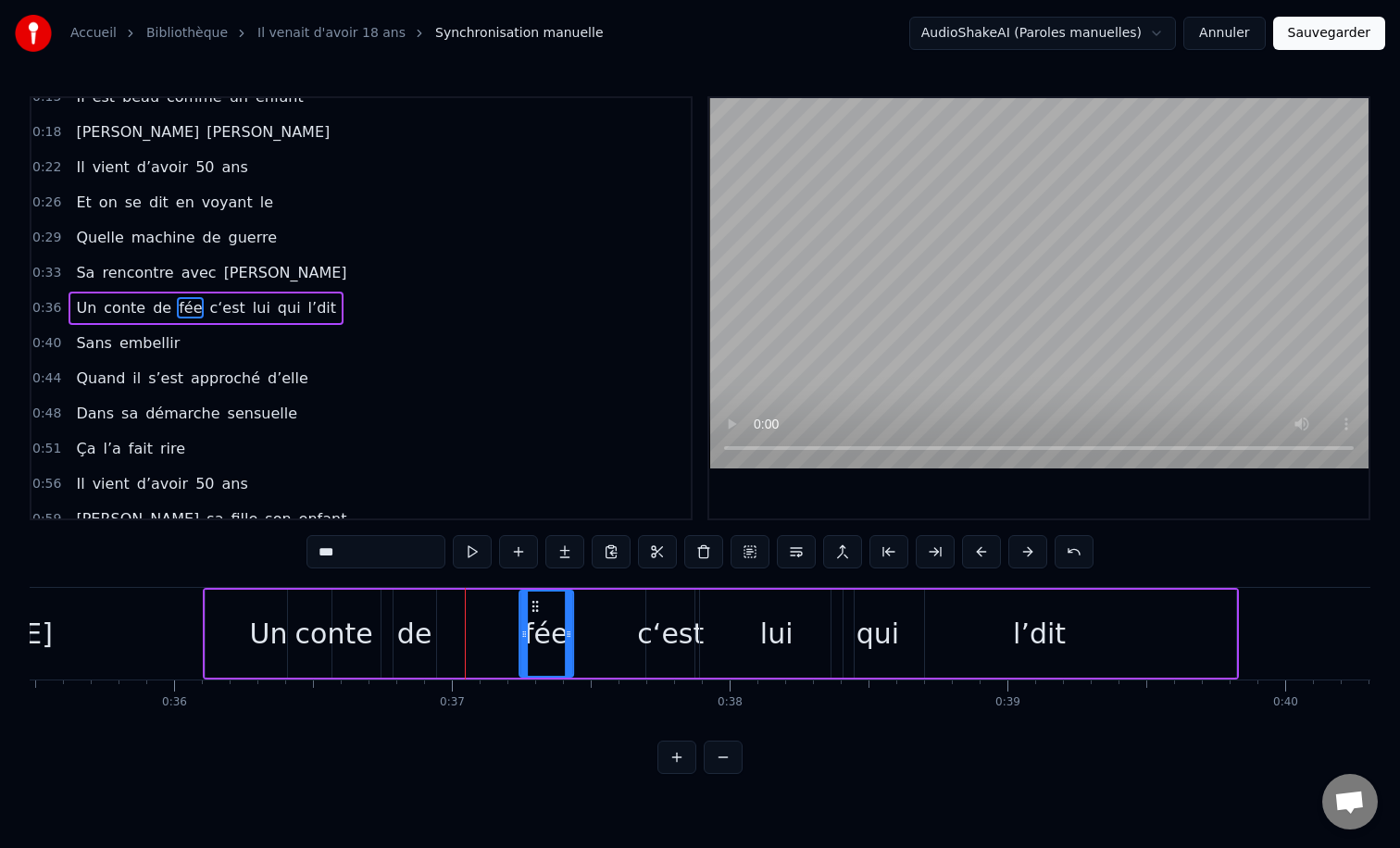
drag, startPoint x: 460, startPoint y: 605, endPoint x: 549, endPoint y: 605, distance: 89.0
click at [542, 605] on icon at bounding box center [535, 607] width 15 height 15
click at [403, 607] on div "de" at bounding box center [414, 633] width 42 height 88
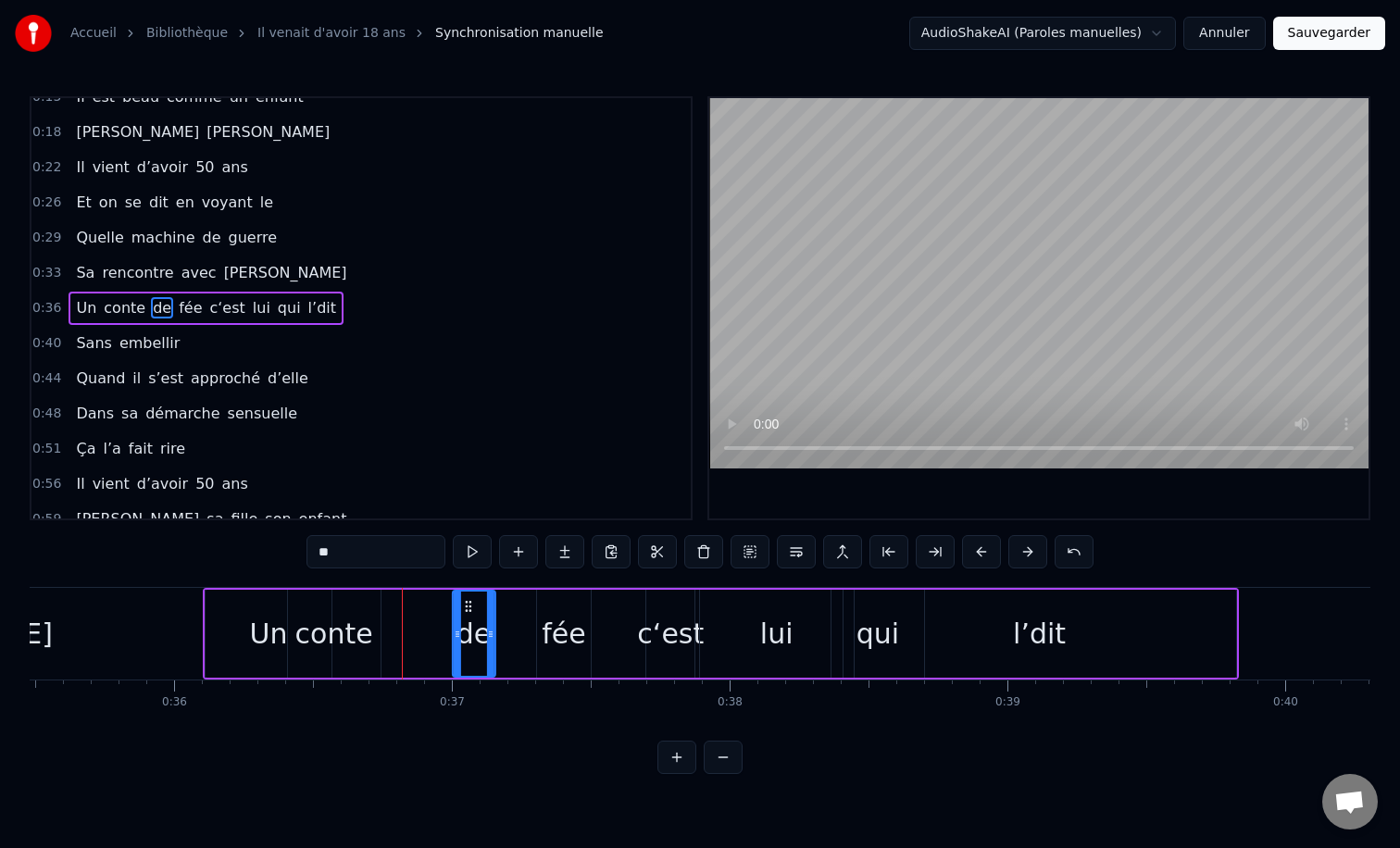
drag, startPoint x: 408, startPoint y: 602, endPoint x: 467, endPoint y: 600, distance: 59.0
click at [467, 600] on icon at bounding box center [469, 607] width 15 height 15
click at [315, 618] on div "conte" at bounding box center [334, 634] width 77 height 42
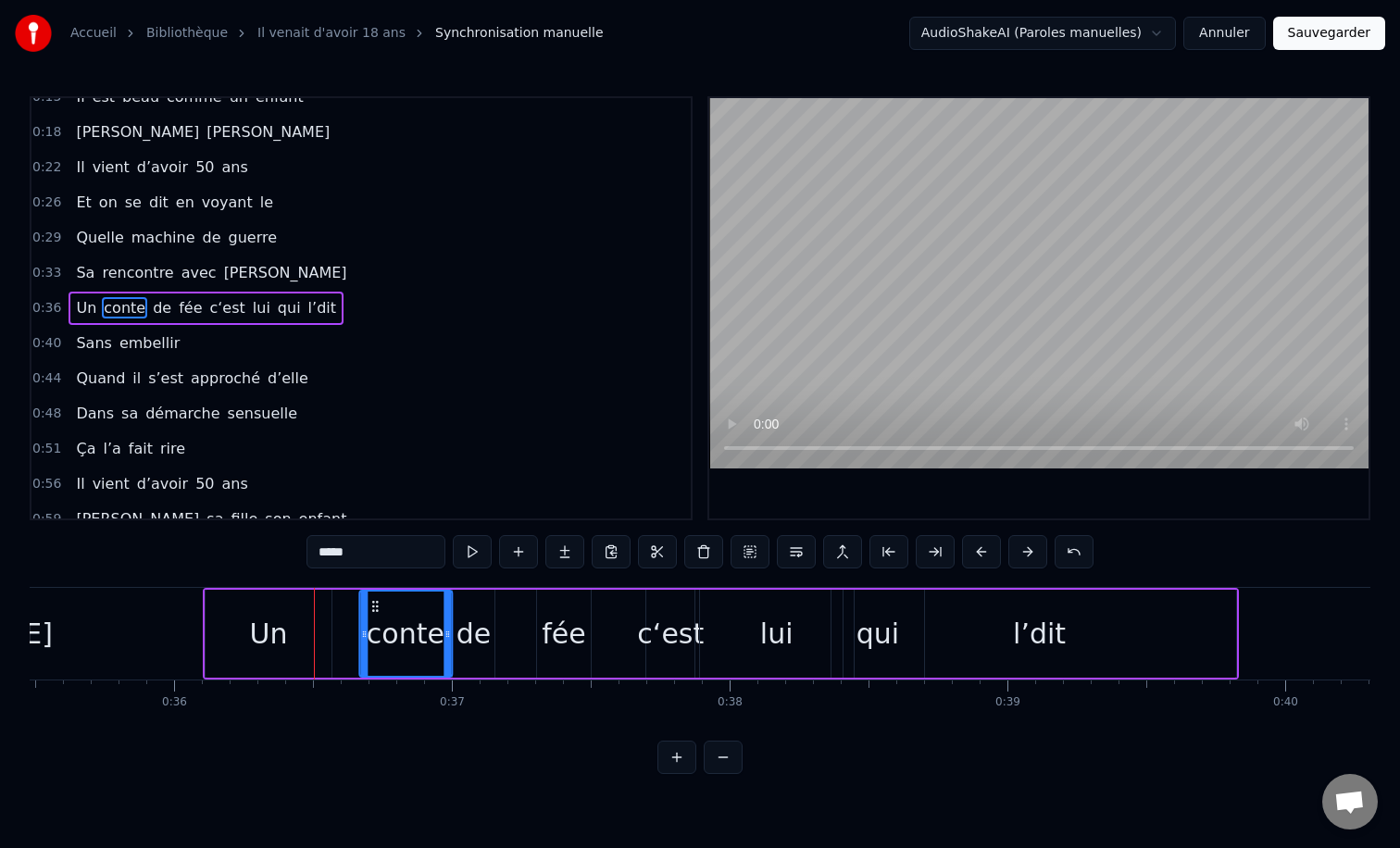
drag, startPoint x: 304, startPoint y: 607, endPoint x: 375, endPoint y: 607, distance: 71.0
click at [375, 607] on circle at bounding box center [375, 606] width 1 height 1
click at [285, 631] on div "Un" at bounding box center [268, 633] width 125 height 88
type input "**"
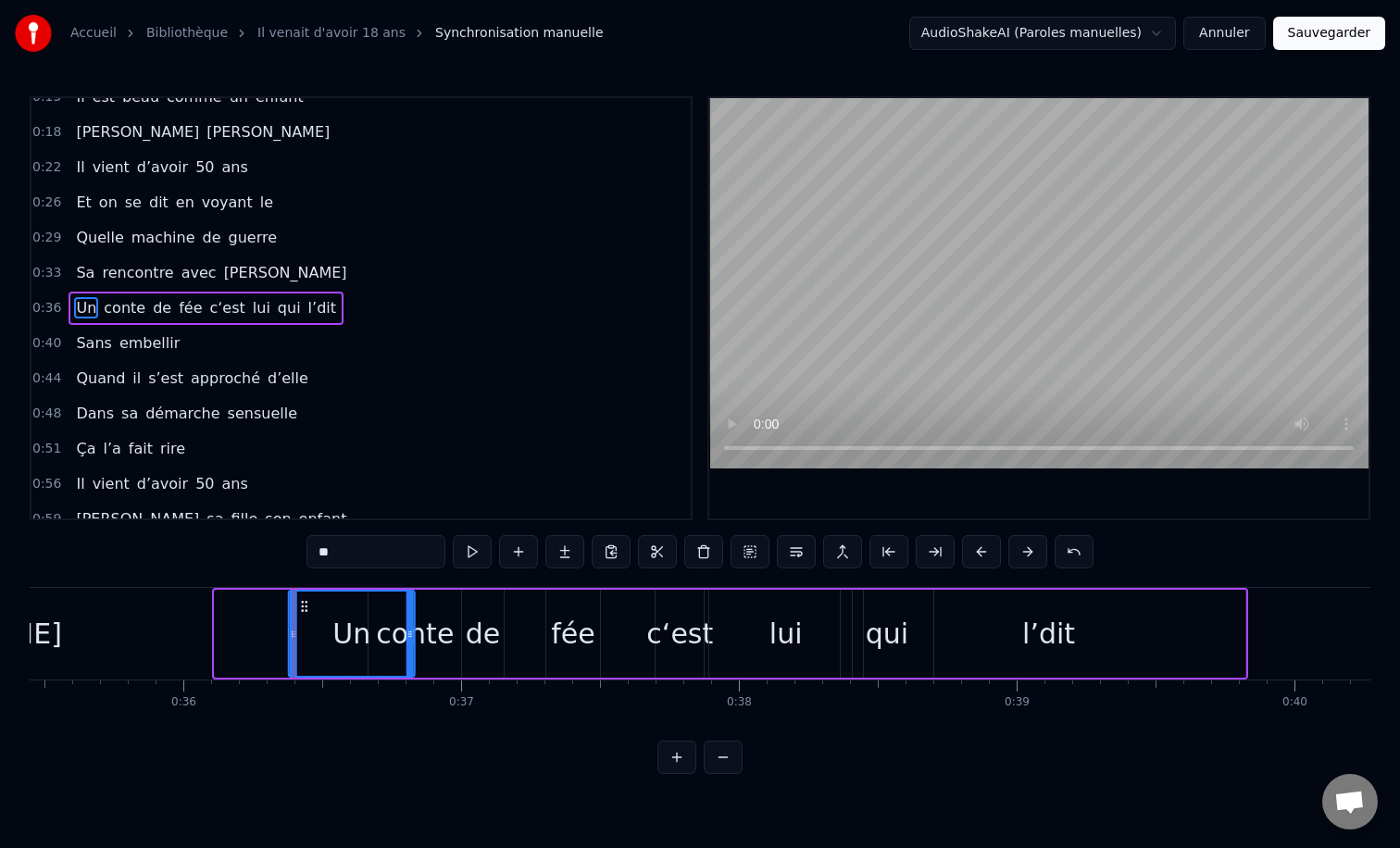
drag, startPoint x: 219, startPoint y: 604, endPoint x: 286, endPoint y: 603, distance: 67.0
click at [297, 603] on icon at bounding box center [305, 607] width 15 height 15
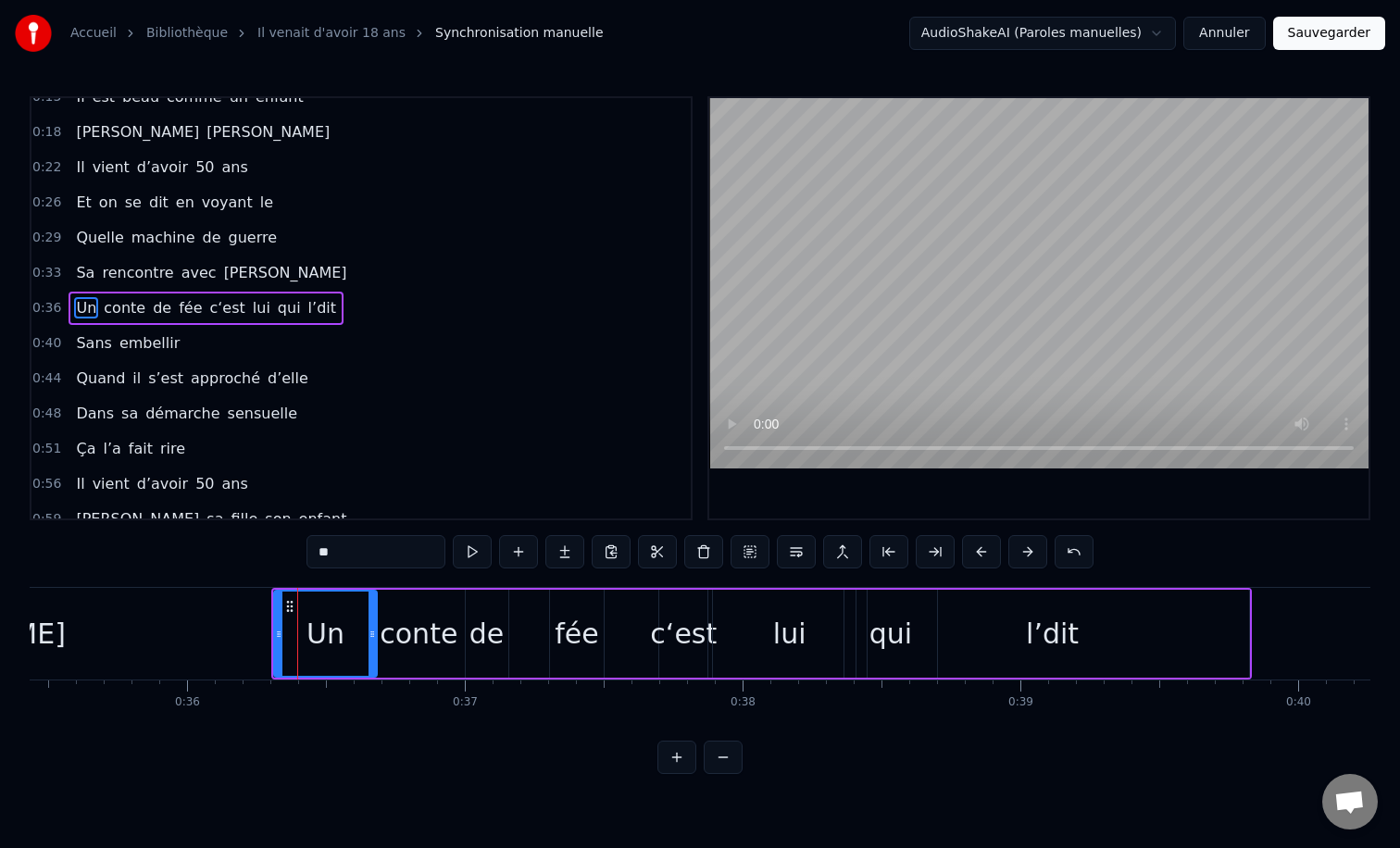
drag, startPoint x: 395, startPoint y: 635, endPoint x: 374, endPoint y: 636, distance: 21.0
click at [374, 636] on icon at bounding box center [373, 634] width 8 height 15
drag, startPoint x: 278, startPoint y: 633, endPoint x: 297, endPoint y: 633, distance: 19.0
click at [297, 633] on icon at bounding box center [297, 634] width 8 height 15
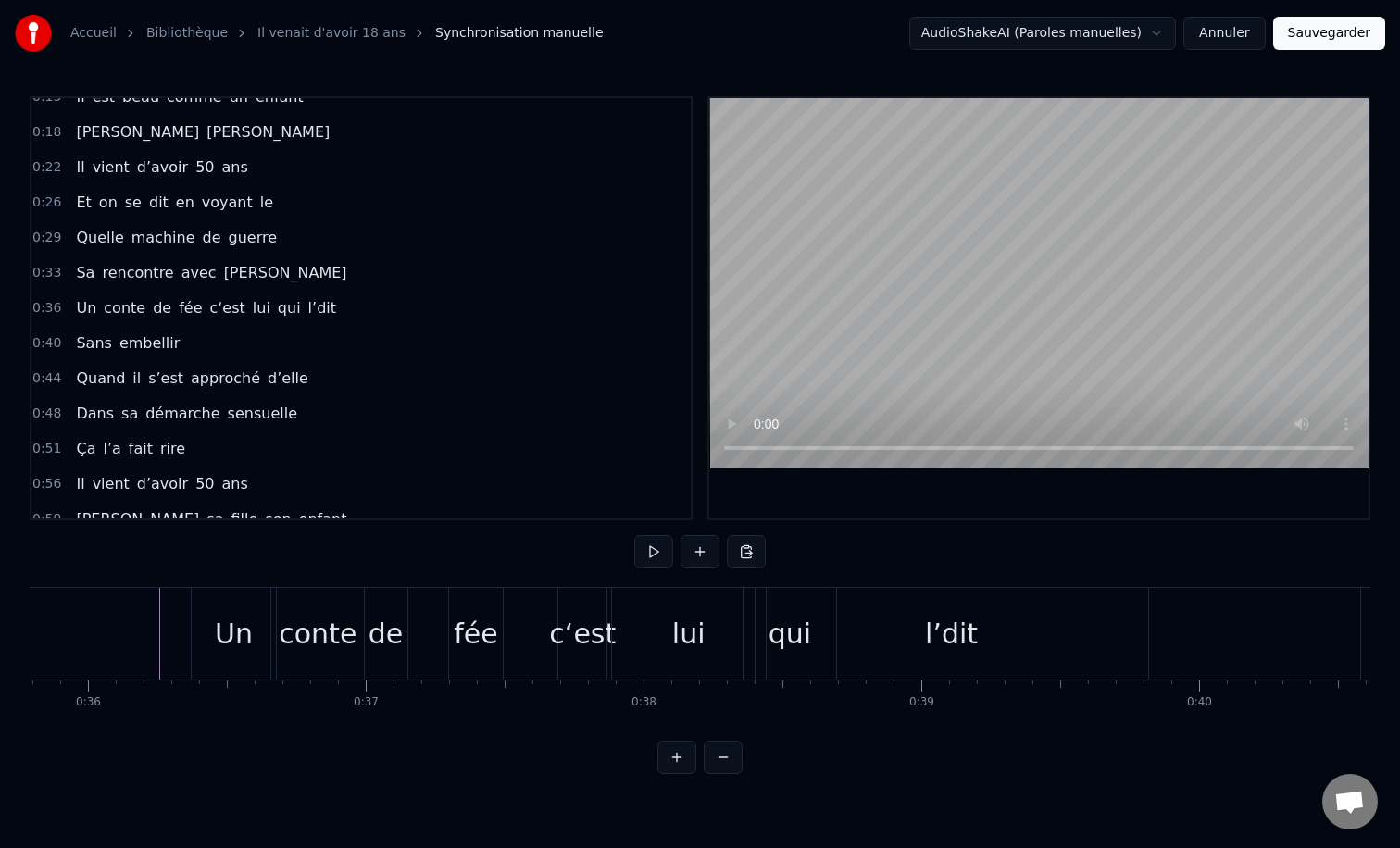
scroll to position [0, 9931]
click at [581, 636] on div "c‘est" at bounding box center [592, 634] width 67 height 42
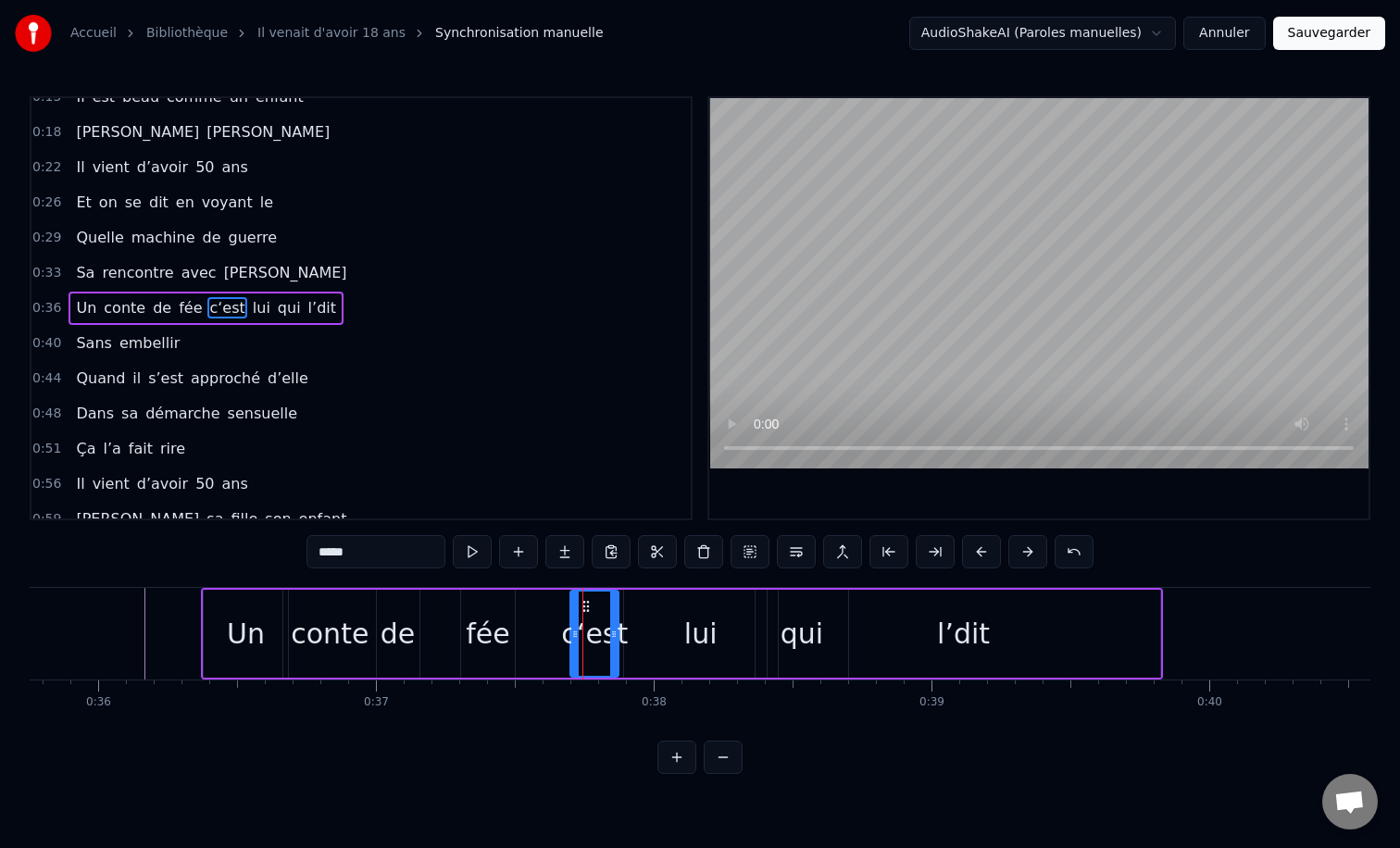
click at [484, 624] on div "fée" at bounding box center [488, 634] width 43 height 42
type input "***"
drag, startPoint x: 496, startPoint y: 614, endPoint x: 541, endPoint y: 614, distance: 45.0
click at [541, 614] on div "Un conte de fée c‘est lui qui l’dit" at bounding box center [682, 633] width 962 height 91
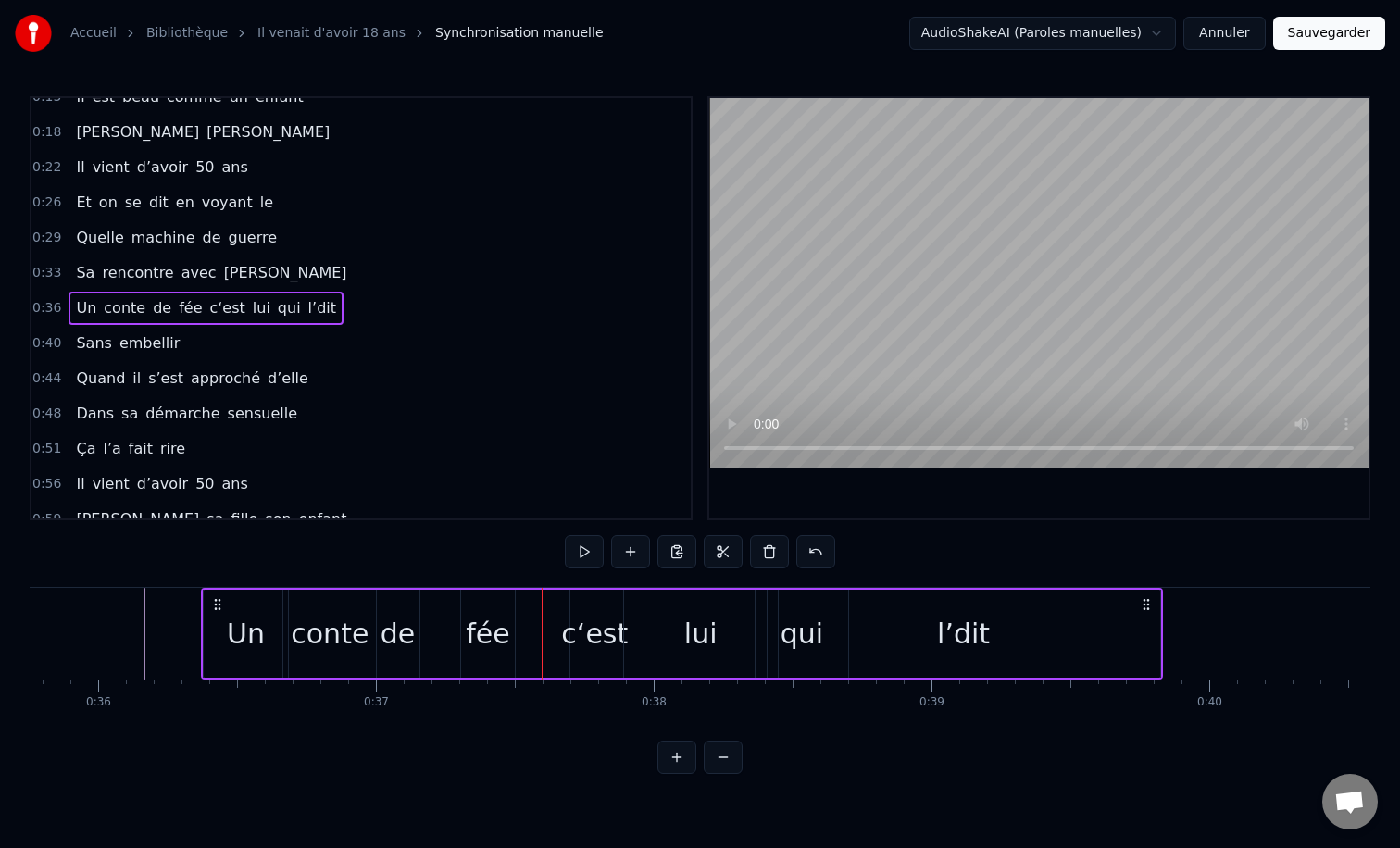
click at [481, 636] on div "fée" at bounding box center [488, 634] width 43 height 42
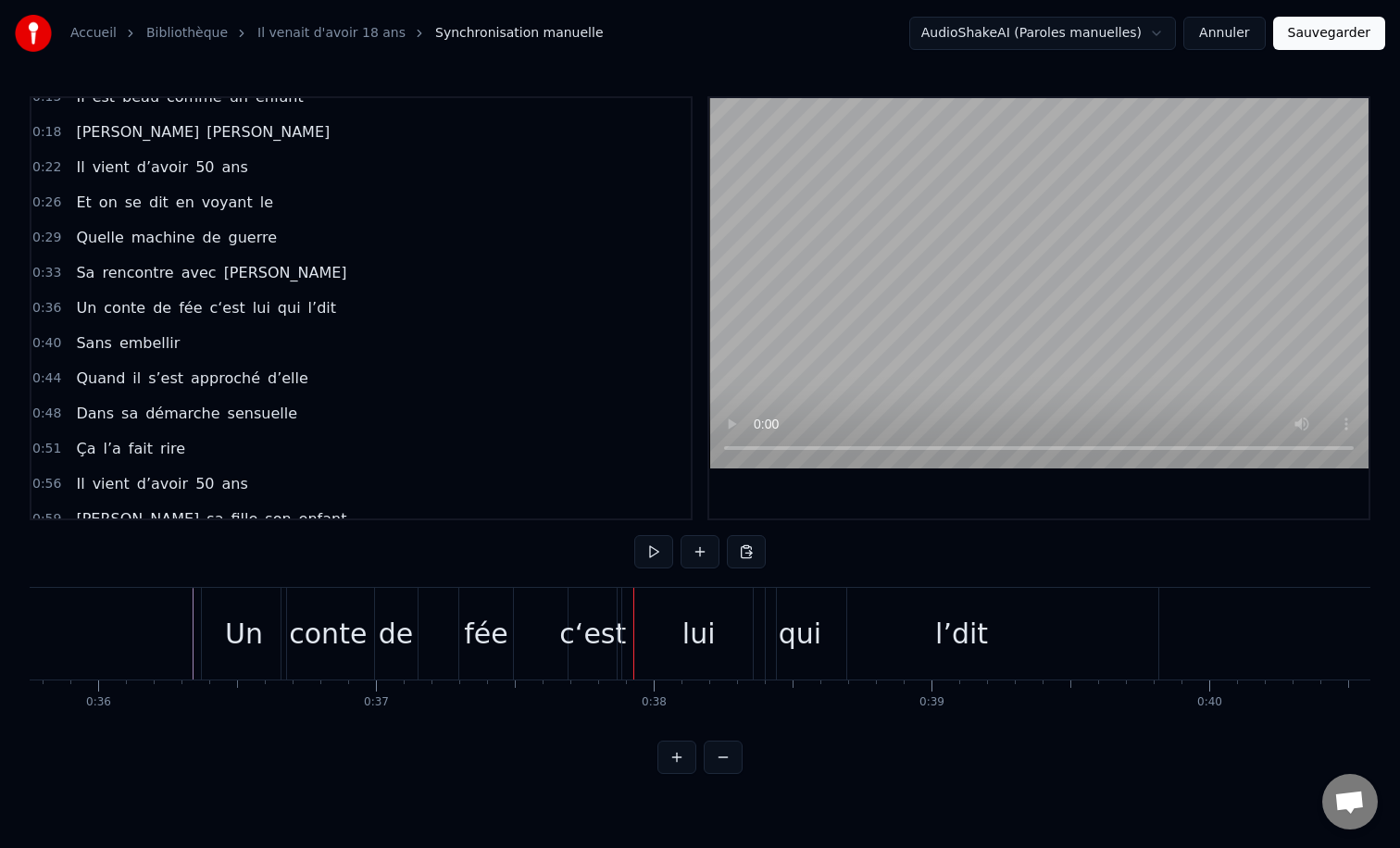
click at [475, 636] on div "fée" at bounding box center [486, 634] width 43 height 42
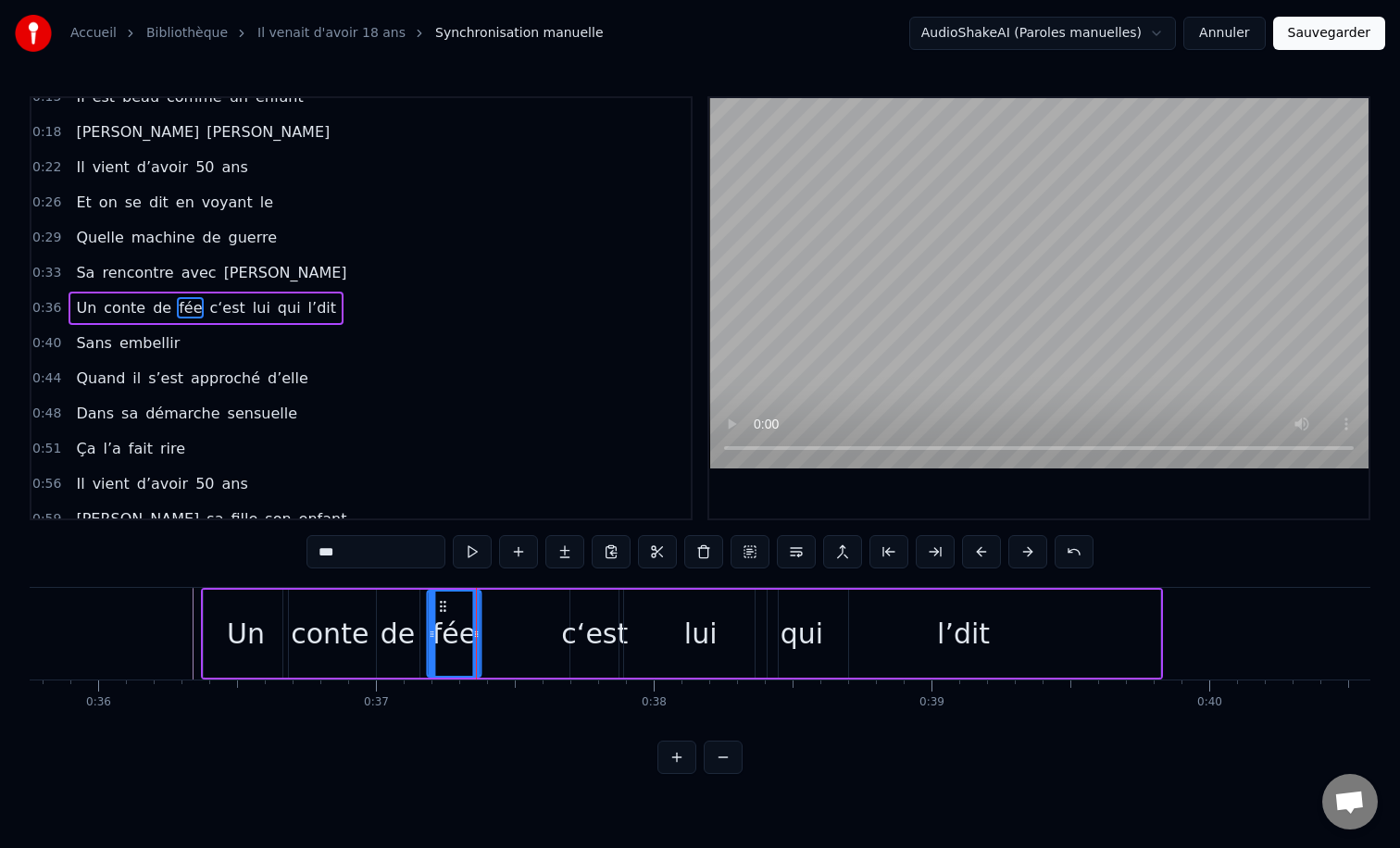
drag, startPoint x: 477, startPoint y: 605, endPoint x: 444, endPoint y: 604, distance: 33.0
click at [444, 604] on icon at bounding box center [442, 607] width 15 height 15
drag, startPoint x: 476, startPoint y: 637, endPoint x: 500, endPoint y: 637, distance: 24.0
click at [500, 637] on icon at bounding box center [496, 634] width 8 height 15
click at [585, 637] on div "c‘est" at bounding box center [594, 634] width 67 height 42
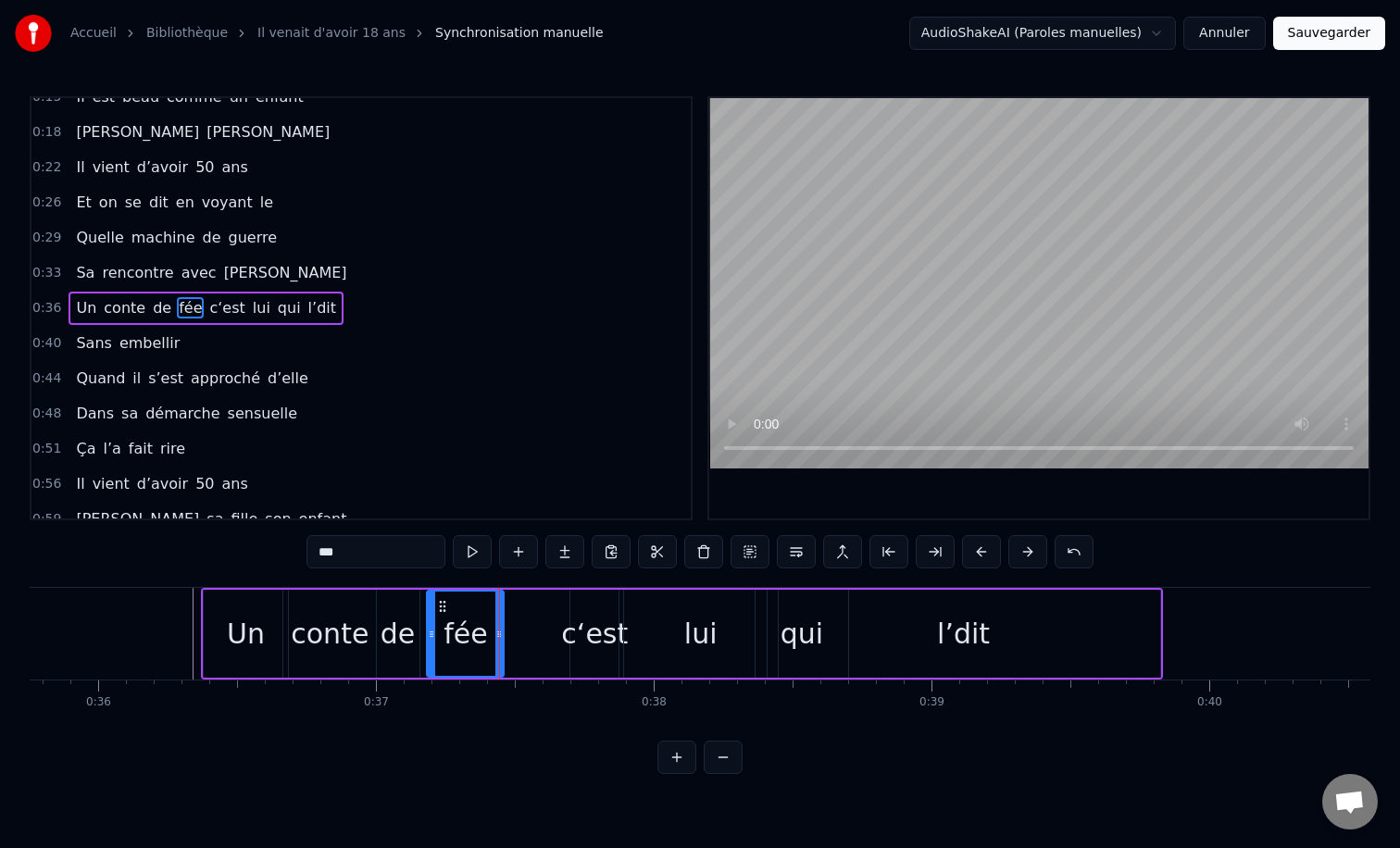
type input "*****"
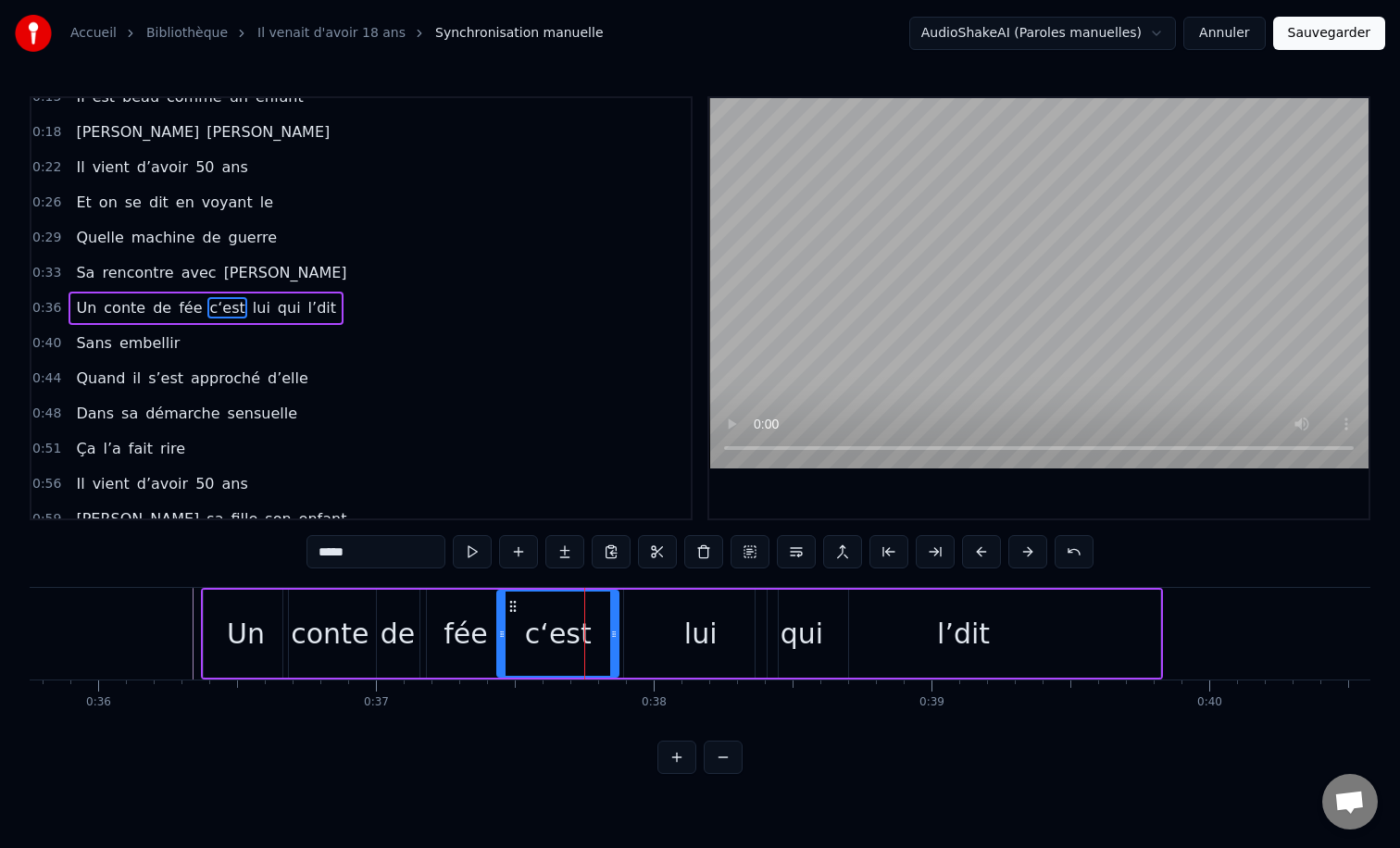
drag, startPoint x: 575, startPoint y: 632, endPoint x: 503, endPoint y: 636, distance: 72.1
click at [503, 636] on icon at bounding box center [502, 634] width 8 height 15
click at [617, 632] on div "c‘est" at bounding box center [558, 633] width 124 height 88
drag, startPoint x: 612, startPoint y: 633, endPoint x: 663, endPoint y: 634, distance: 51.0
click at [663, 634] on icon at bounding box center [665, 634] width 8 height 15
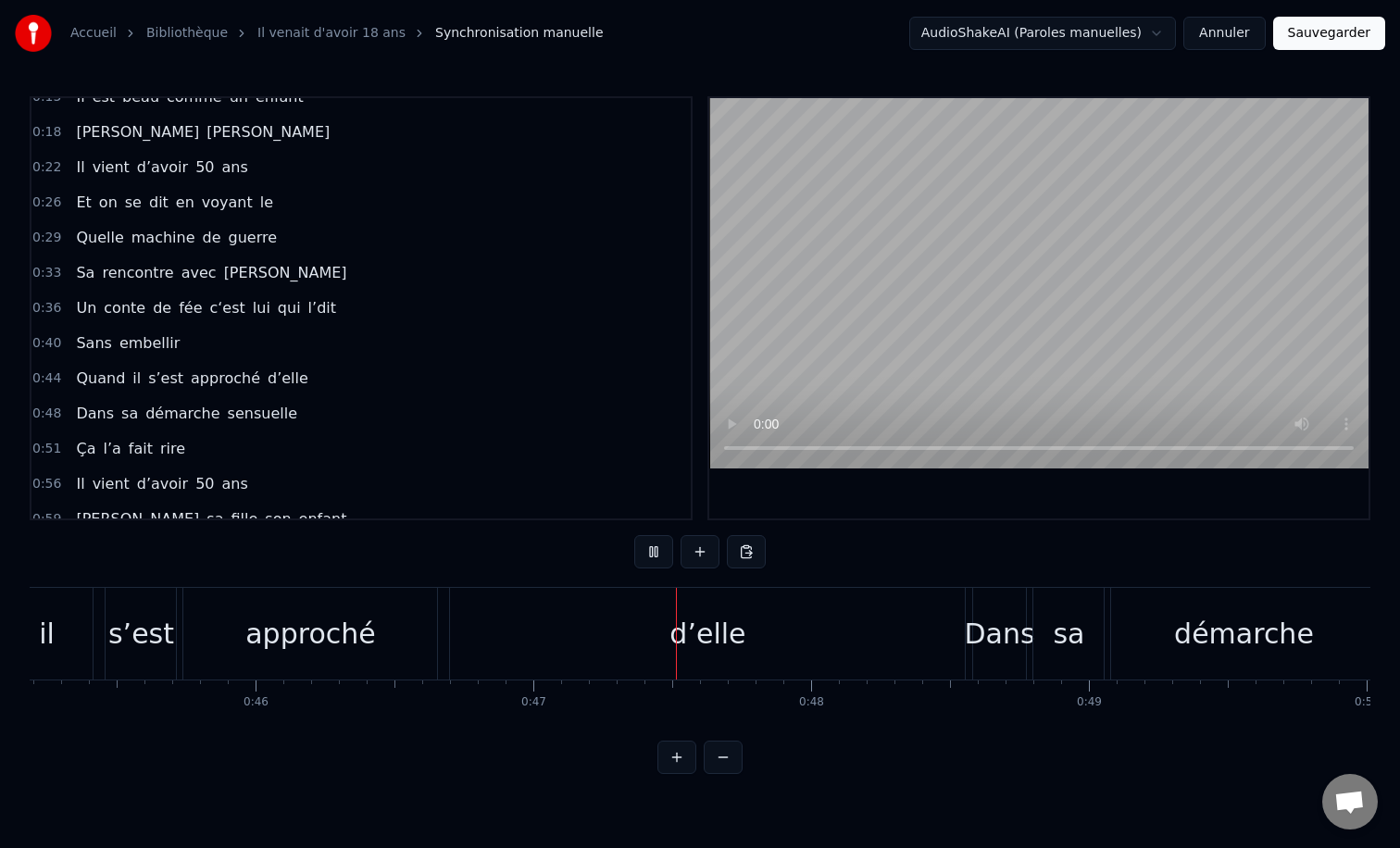
scroll to position [0, 12565]
click at [934, 632] on div "d’elle" at bounding box center [693, 633] width 515 height 91
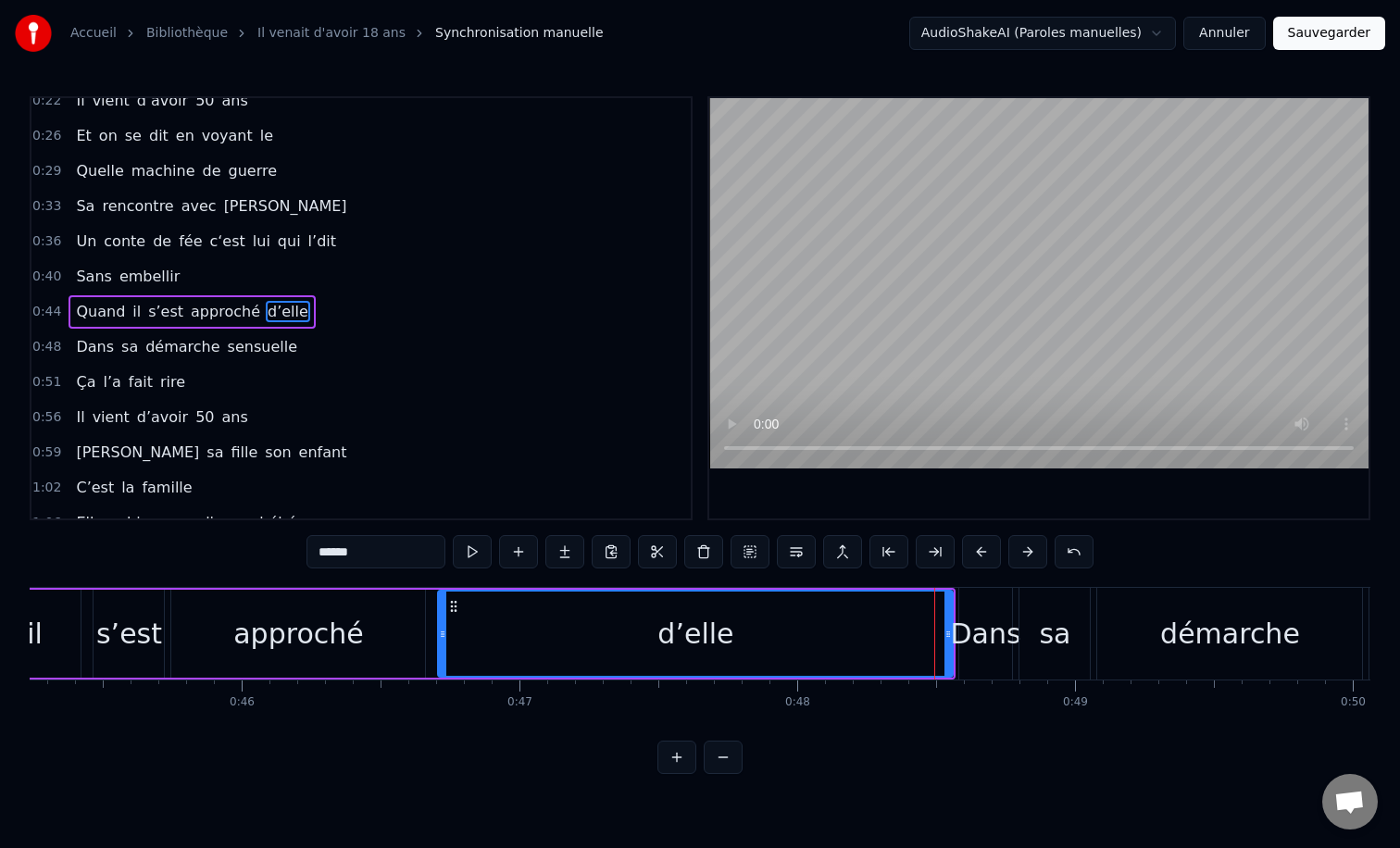
scroll to position [125, 0]
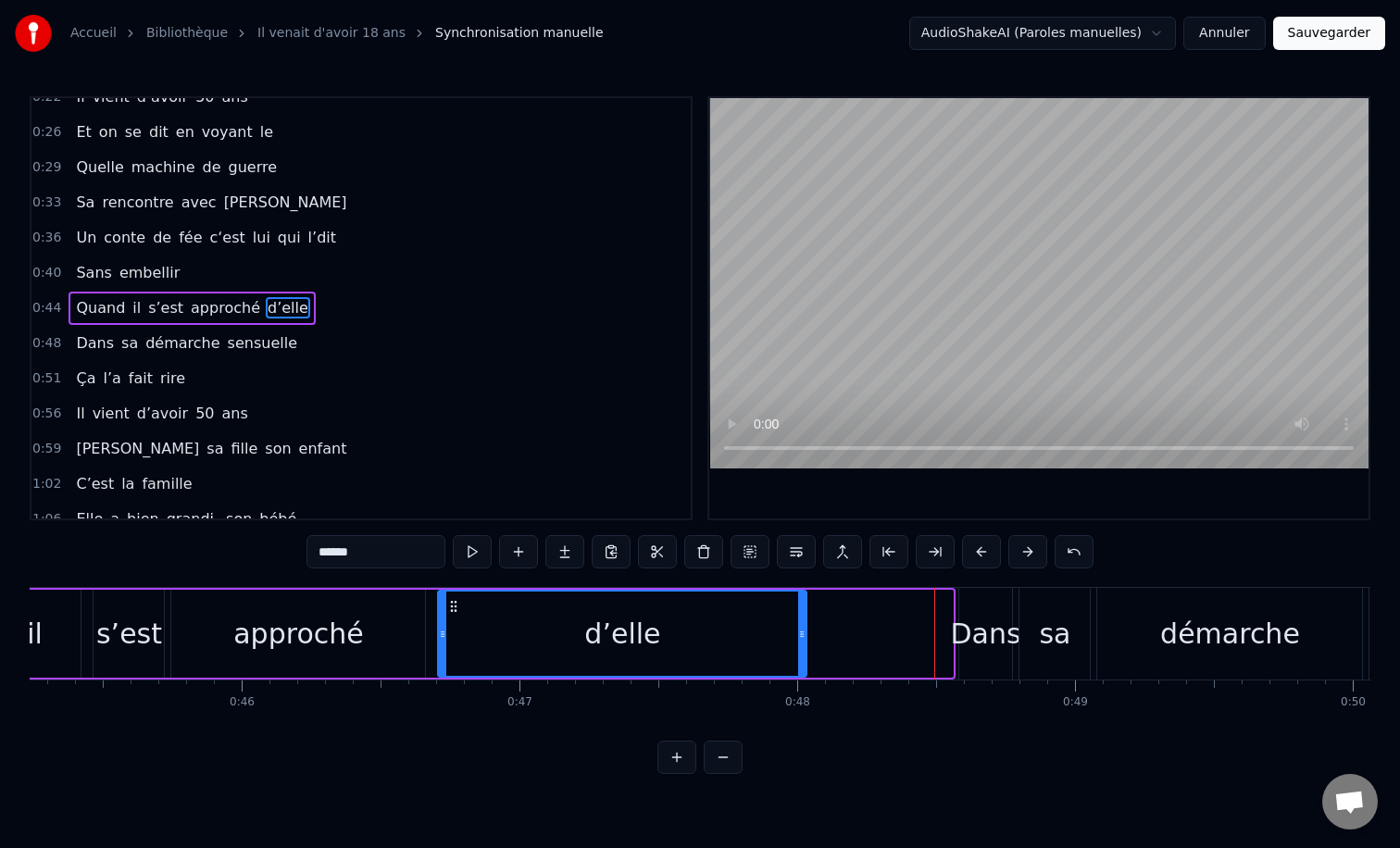
drag, startPoint x: 951, startPoint y: 628, endPoint x: 806, endPoint y: 630, distance: 145.0
click at [806, 630] on icon at bounding box center [802, 634] width 8 height 15
click at [975, 636] on div "Dans" at bounding box center [985, 634] width 71 height 42
type input "****"
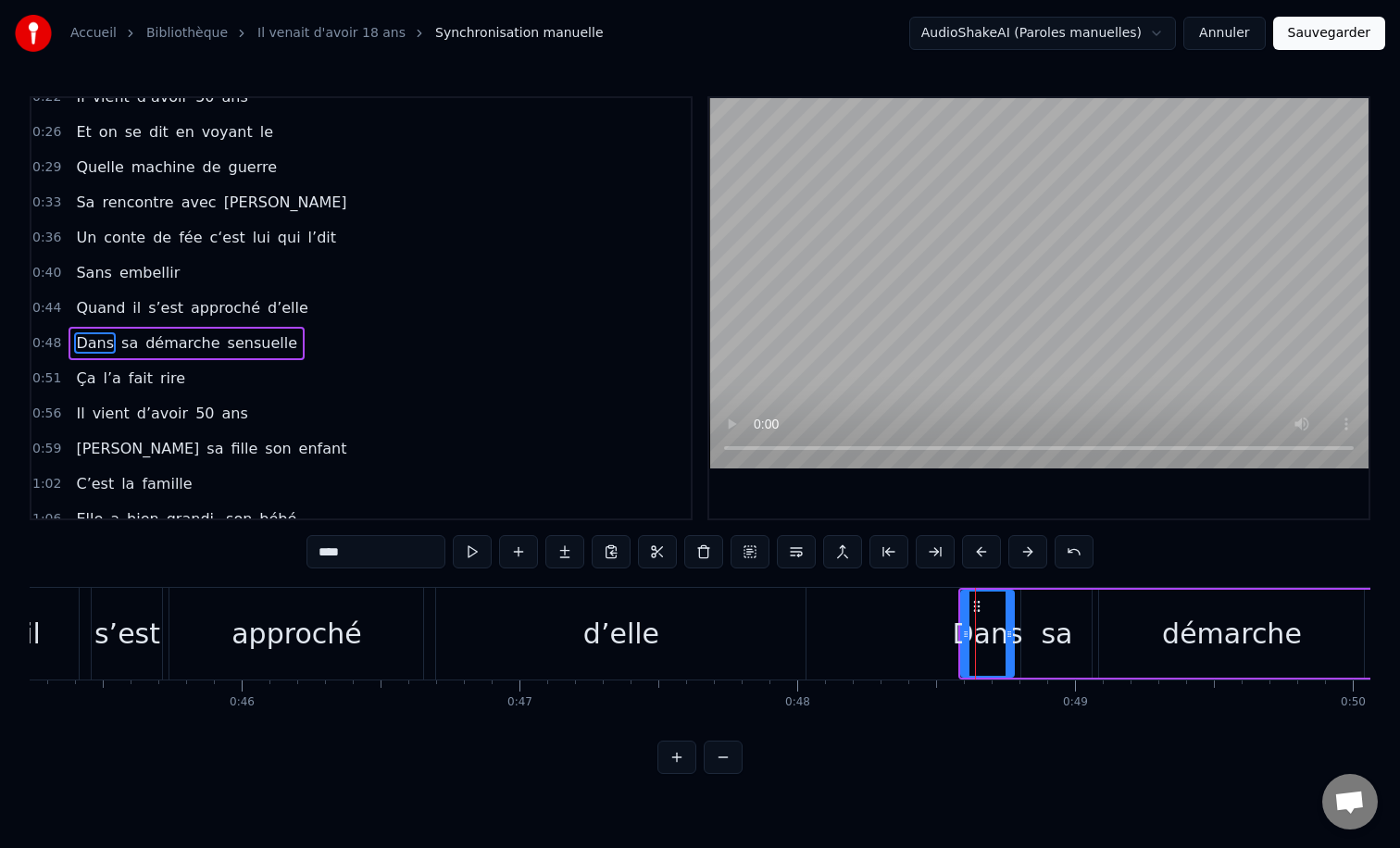
scroll to position [159, 0]
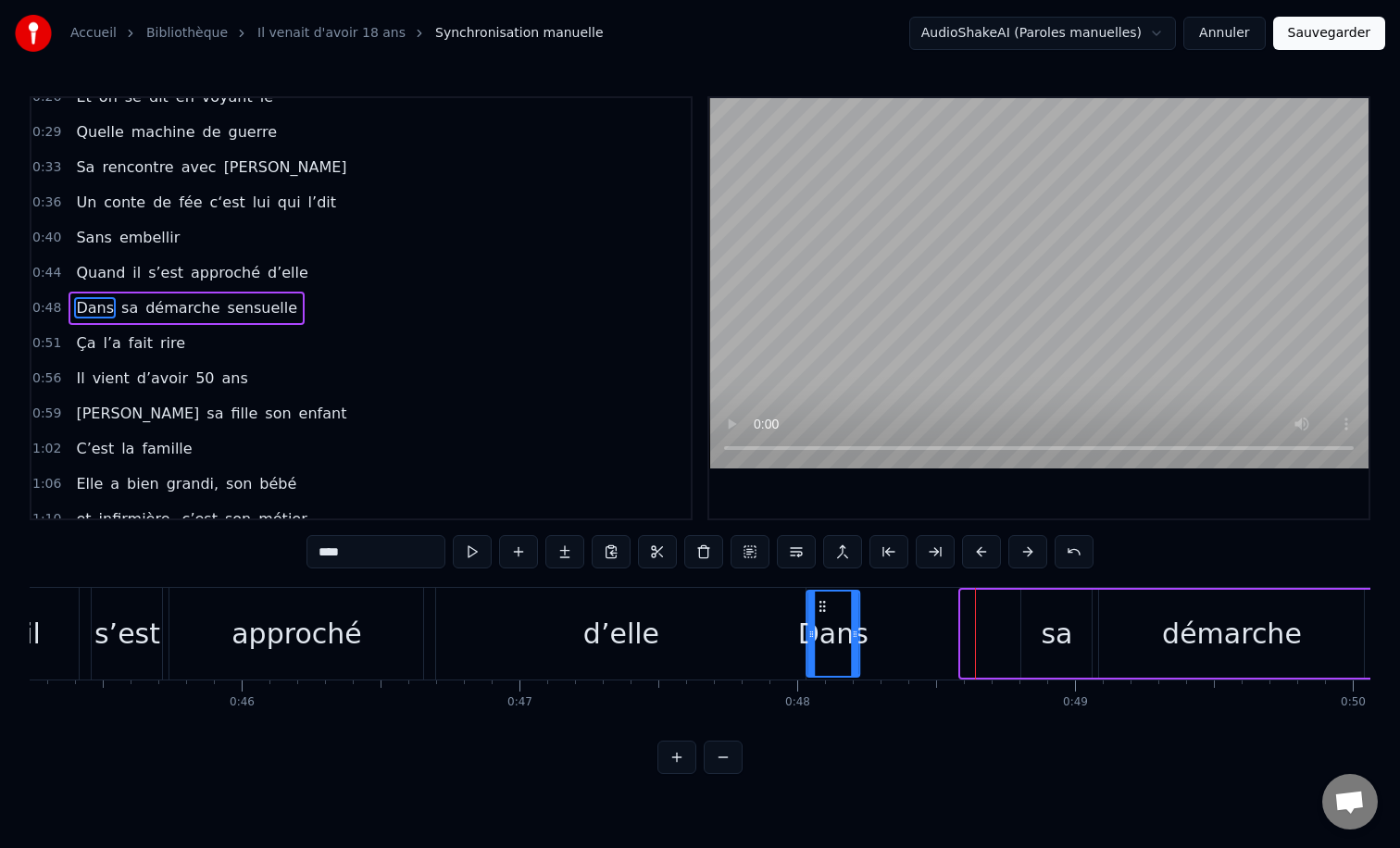
drag, startPoint x: 975, startPoint y: 608, endPoint x: 822, endPoint y: 608, distance: 153.0
click at [822, 608] on icon at bounding box center [823, 607] width 15 height 15
drag, startPoint x: 856, startPoint y: 637, endPoint x: 905, endPoint y: 636, distance: 49.0
click at [904, 637] on icon at bounding box center [900, 634] width 8 height 15
click at [487, 580] on div "0:12 Il vient d’avoir 50 ans 0:15 Il est beau comme un enfant 0:18 [PERSON_NAME…" at bounding box center [699, 435] width 1341 height 677
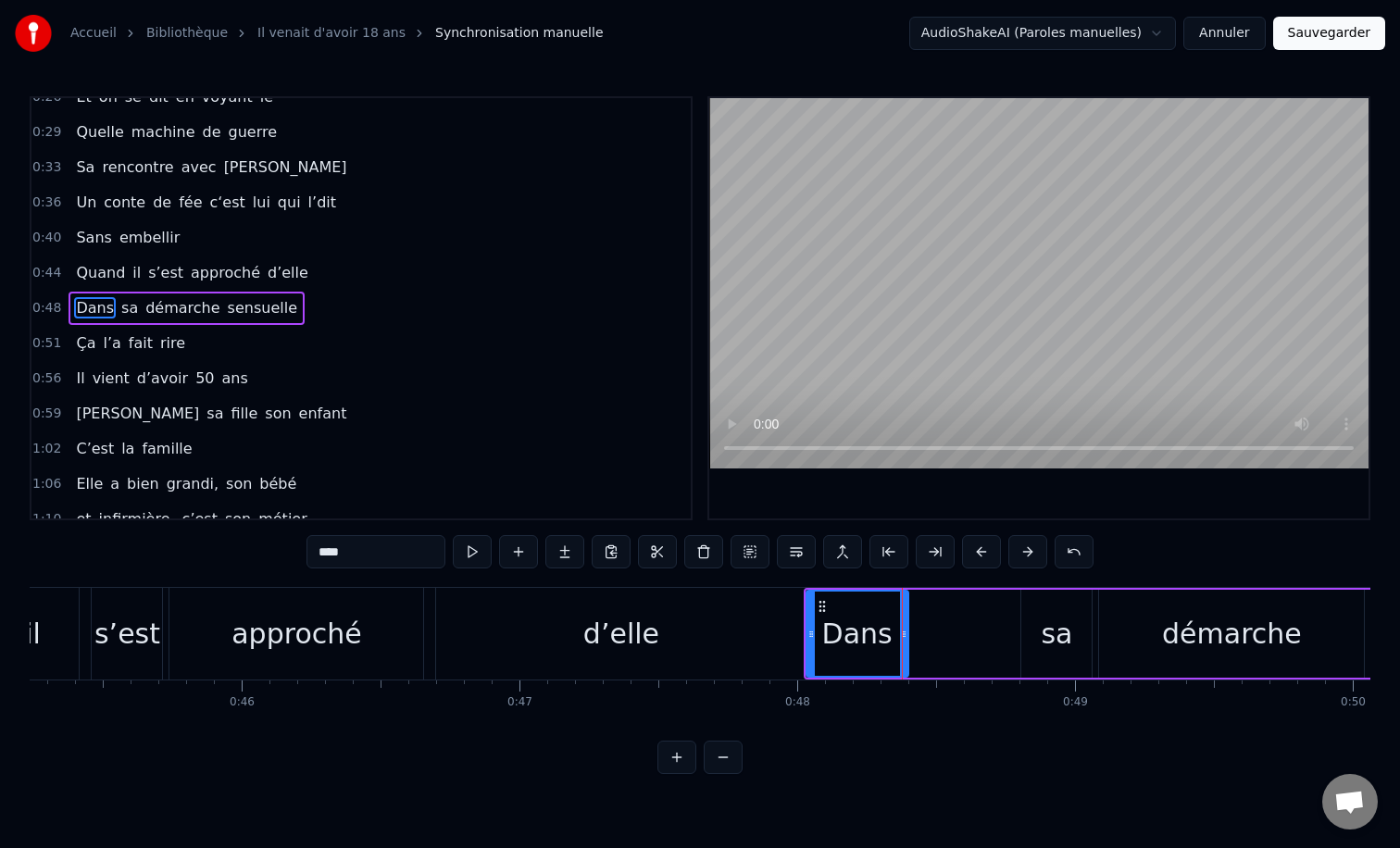
click at [487, 580] on div "0:12 Il vient d’avoir 50 ans 0:15 Il est beau comme un enfant 0:18 [PERSON_NAME…" at bounding box center [699, 435] width 1341 height 677
click at [428, 665] on div "Quand il s’est approché d’elle" at bounding box center [341, 633] width 942 height 91
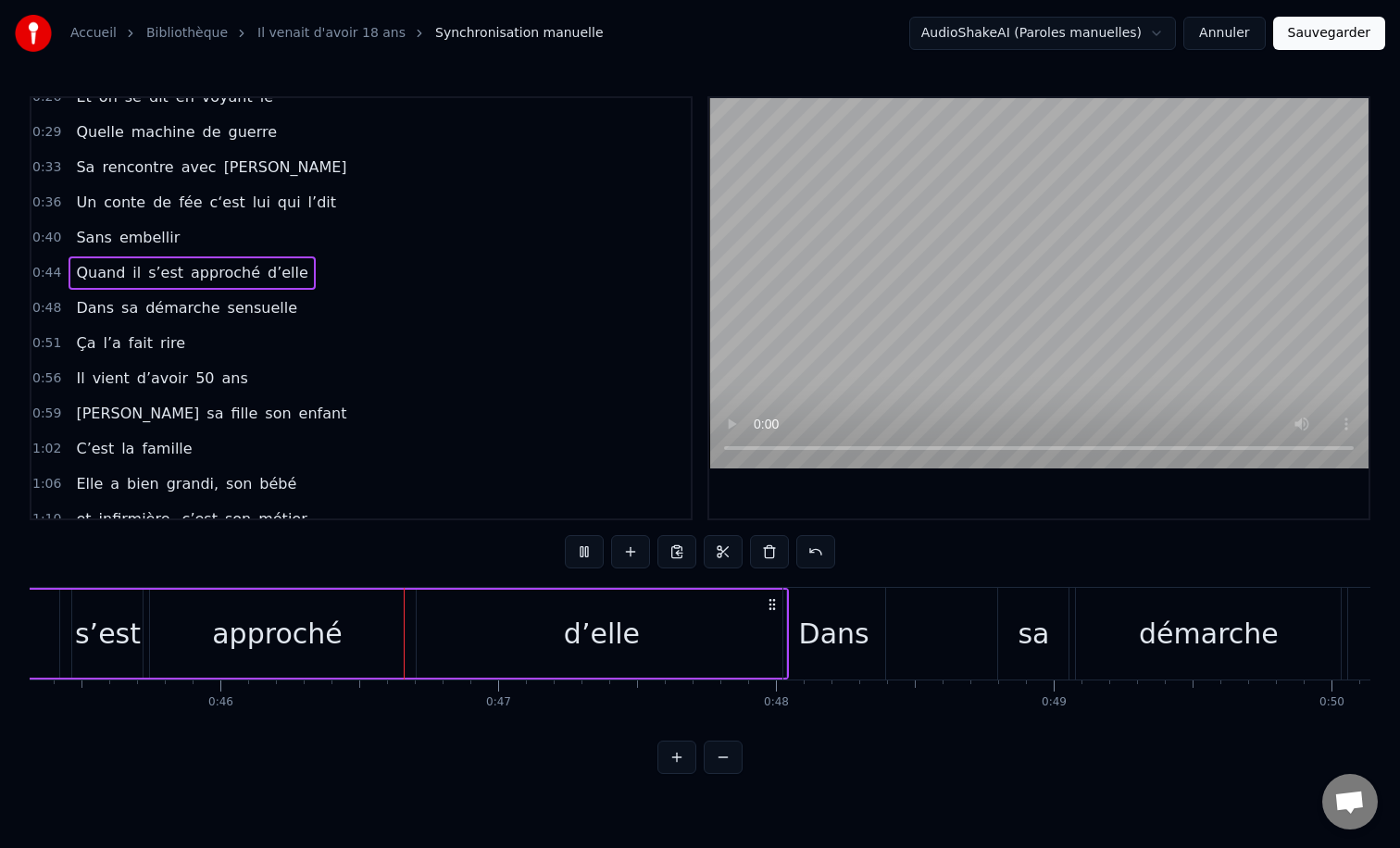
scroll to position [0, 12614]
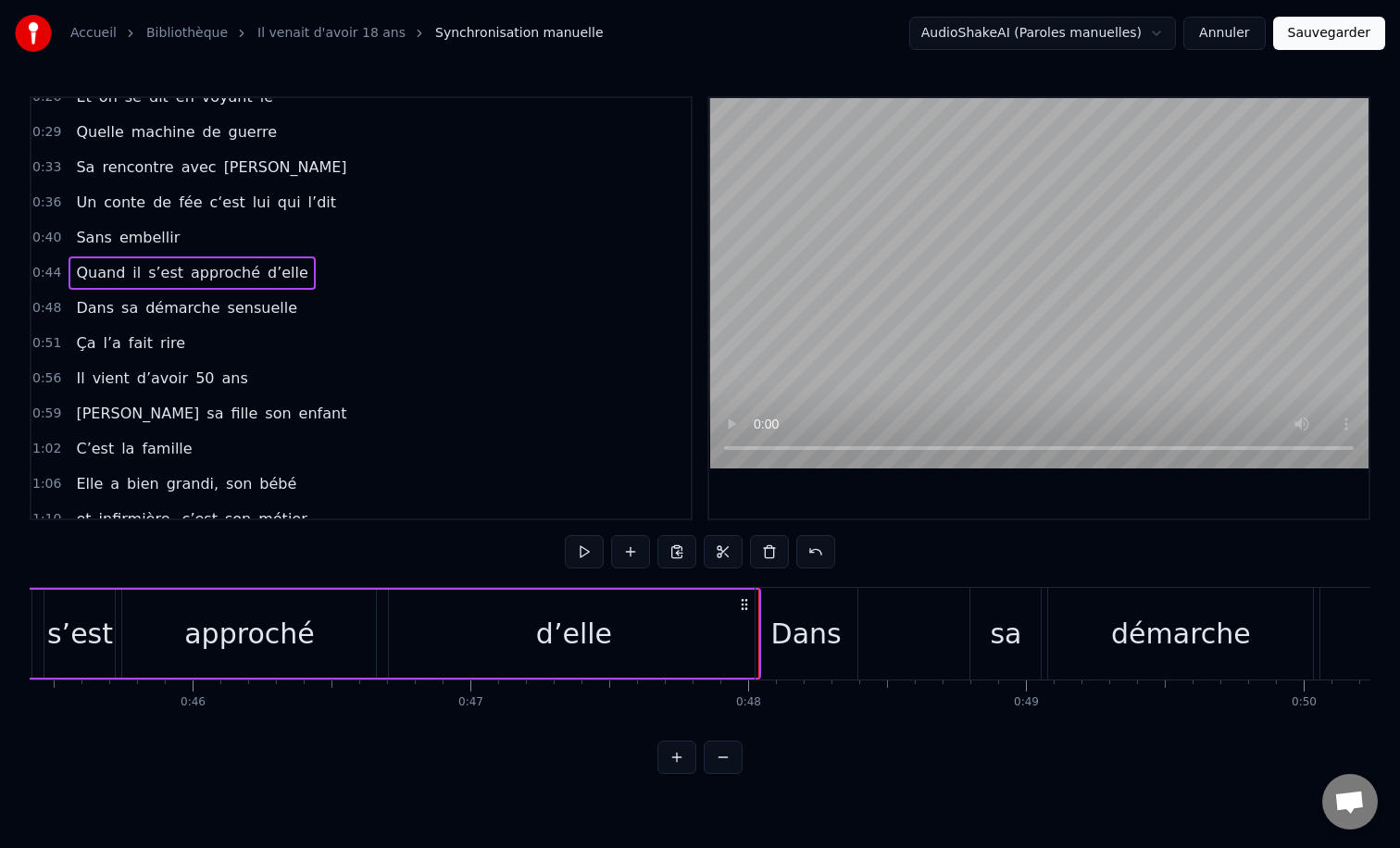
click at [872, 571] on div "0:12 Il vient d’avoir 50 ans 0:15 Il est beau comme un enfant 0:18 [PERSON_NAME…" at bounding box center [699, 435] width 1341 height 677
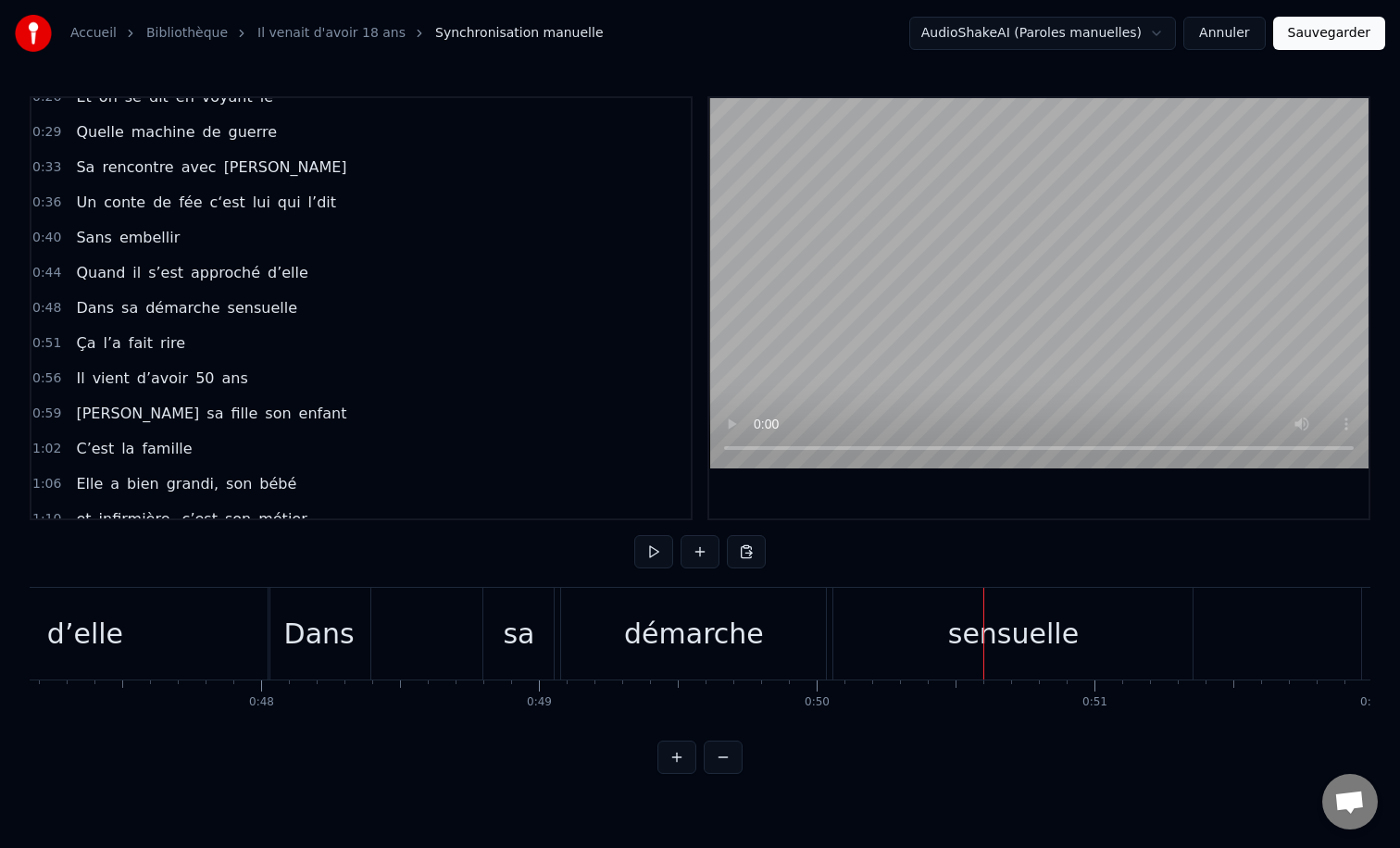
scroll to position [0, 13086]
click at [286, 572] on div "0:12 Il vient d’avoir 50 ans 0:15 Il est beau comme un enfant 0:18 [PERSON_NAME…" at bounding box center [699, 435] width 1341 height 677
click at [270, 564] on div "0:12 Il vient d’avoir 50 ans 0:15 Il est beau comme un enfant 0:18 [PERSON_NAME…" at bounding box center [699, 435] width 1341 height 677
drag, startPoint x: 1160, startPoint y: 614, endPoint x: 1081, endPoint y: 616, distance: 79.0
click at [1081, 616] on div "sensuelle" at bounding box center [1027, 633] width 359 height 91
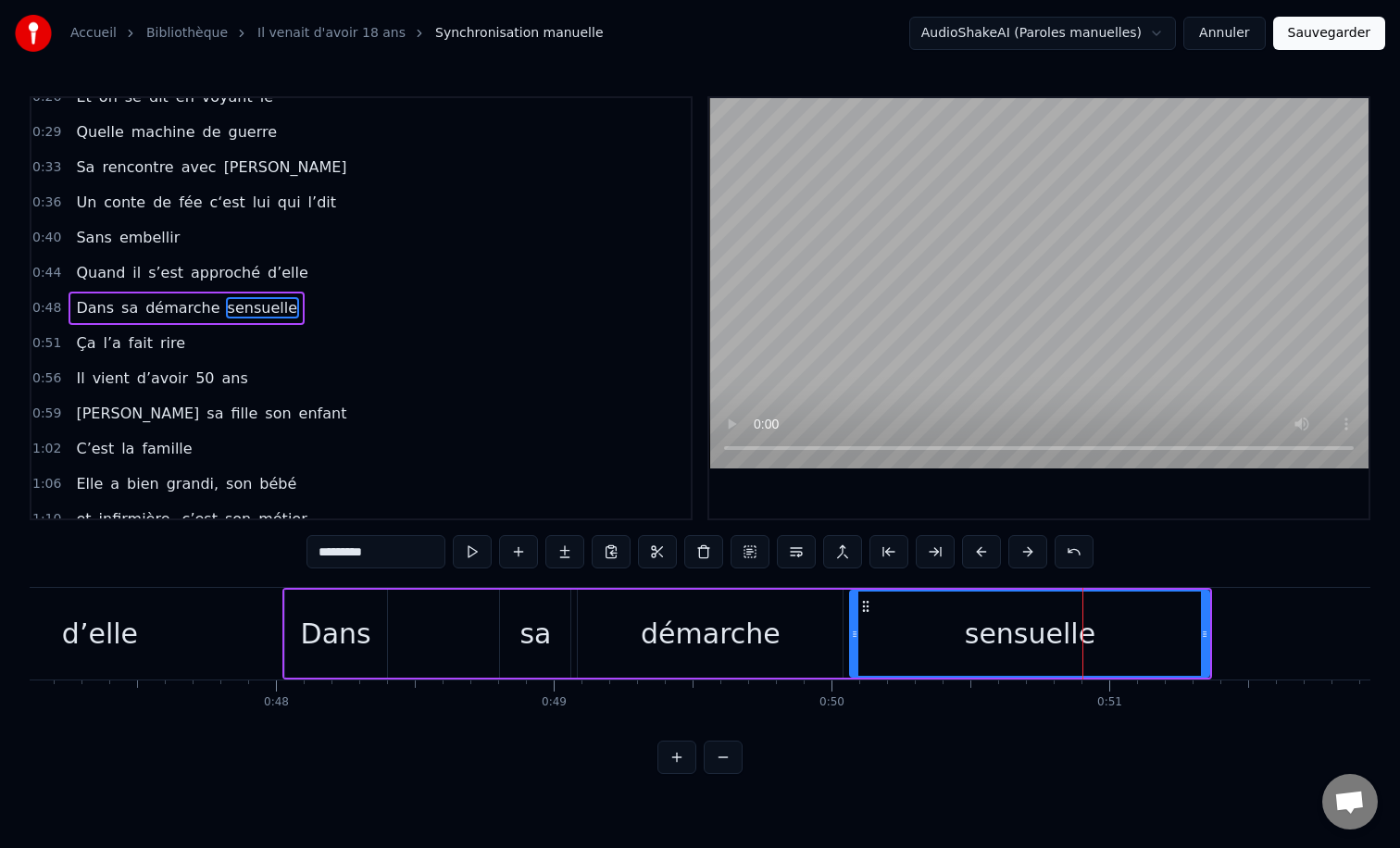
drag, startPoint x: 662, startPoint y: 623, endPoint x: 673, endPoint y: 623, distance: 11.0
click at [673, 623] on div "démarche" at bounding box center [710, 634] width 140 height 42
type input "********"
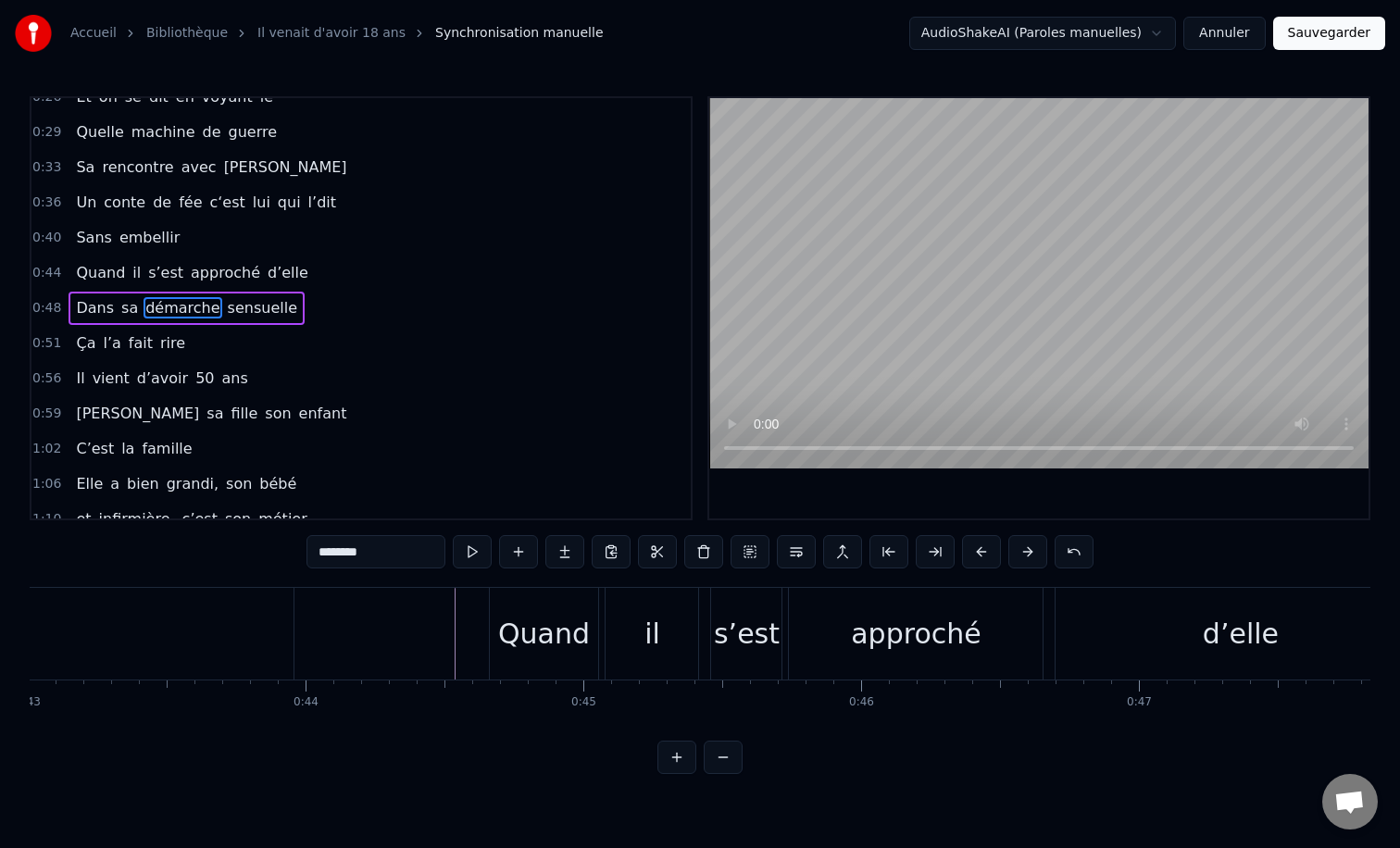
click at [388, 581] on div "0:12 Il vient d’avoir 50 ans 0:15 Il est beau comme un enfant 0:18 [PERSON_NAME…" at bounding box center [699, 435] width 1341 height 677
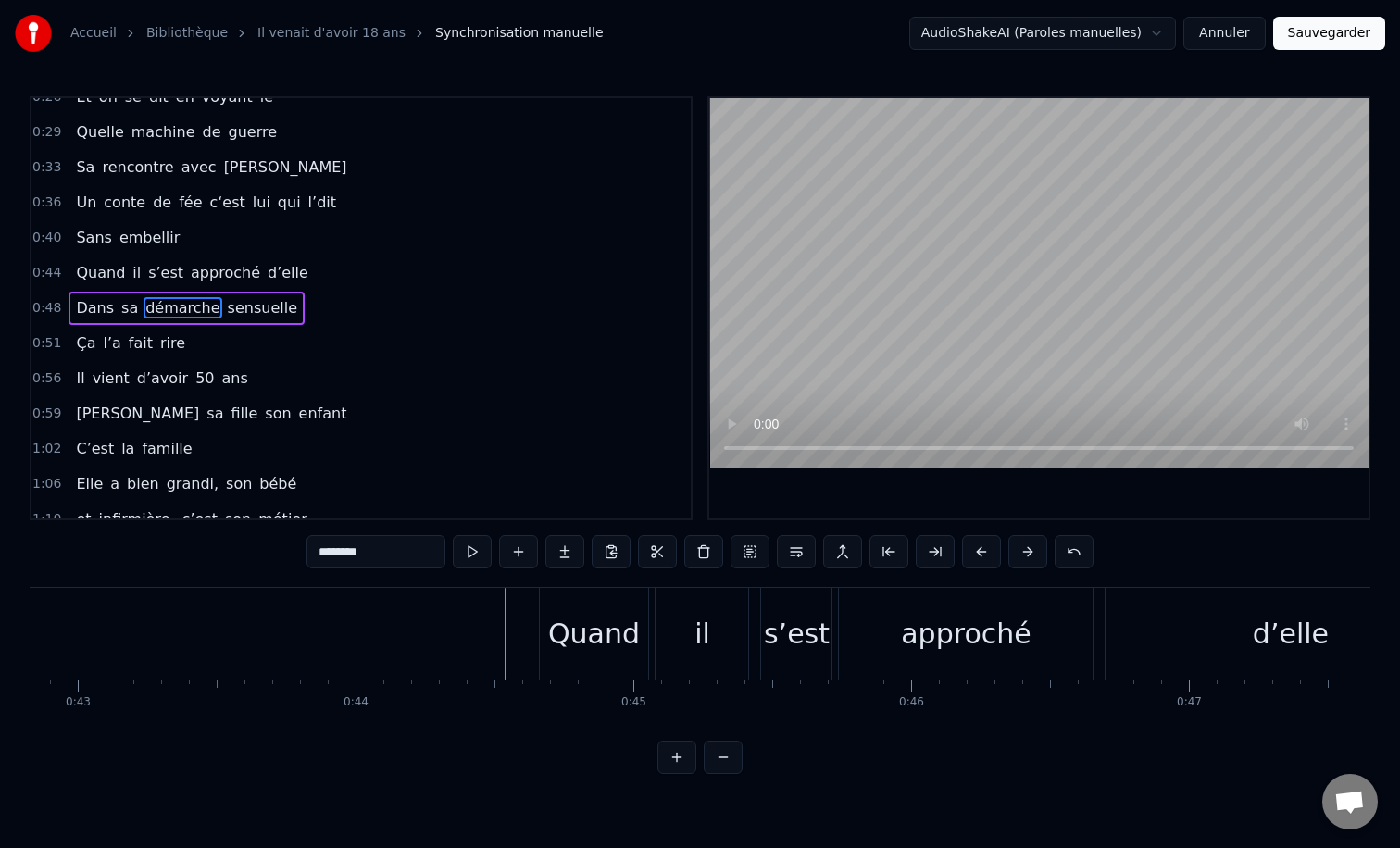
scroll to position [0, 11858]
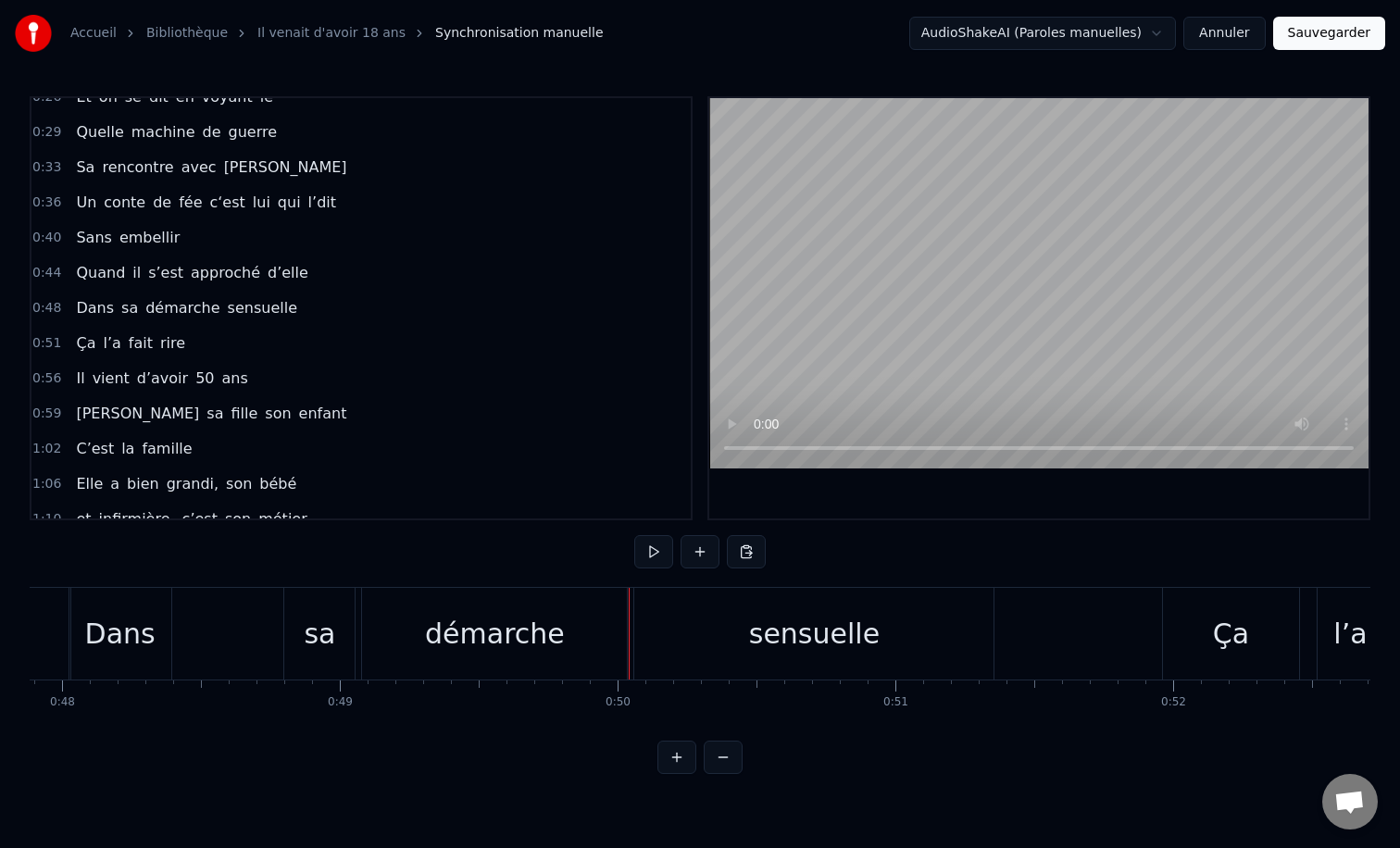
scroll to position [0, 13275]
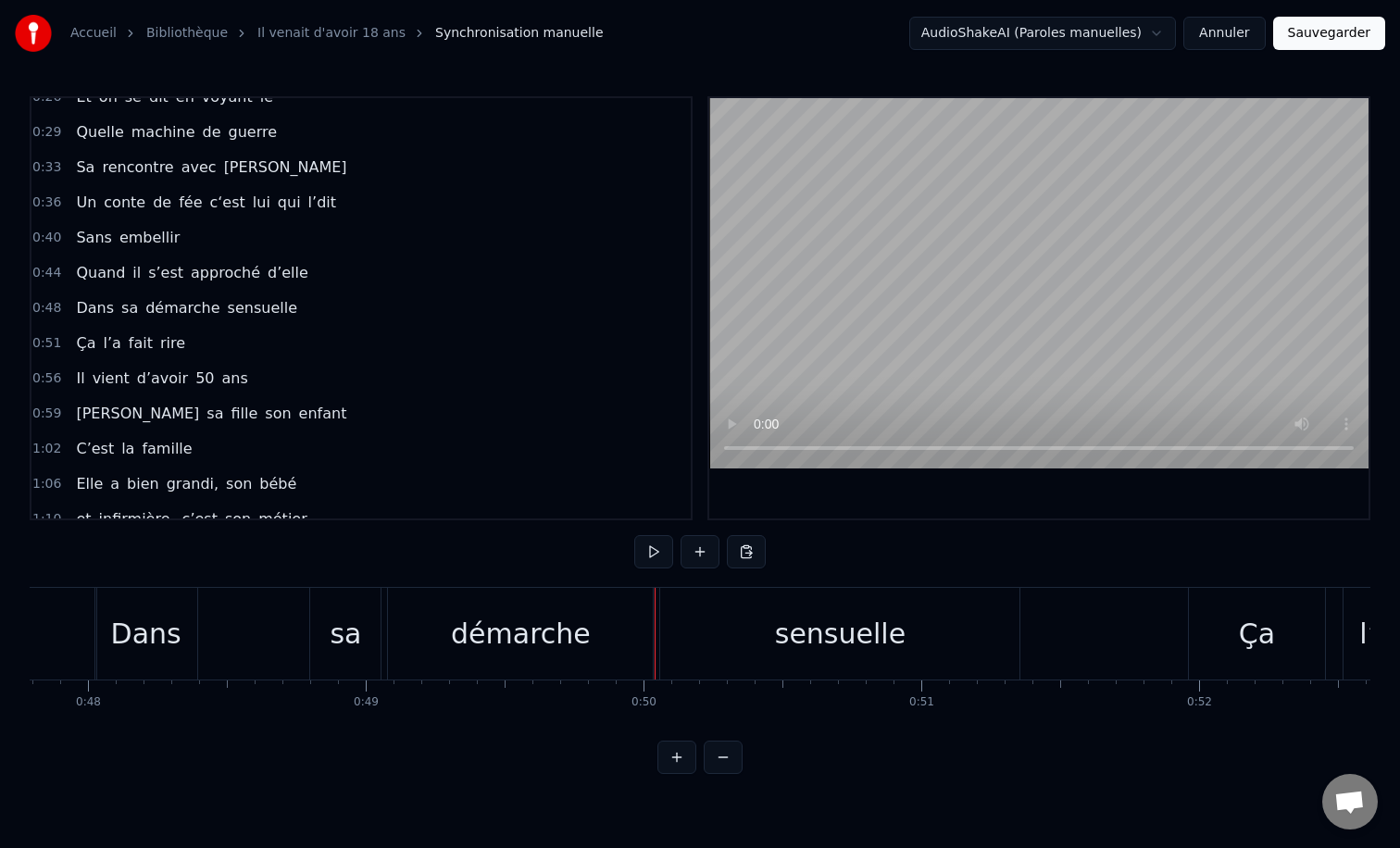
click at [530, 617] on div "démarche" at bounding box center [521, 634] width 140 height 42
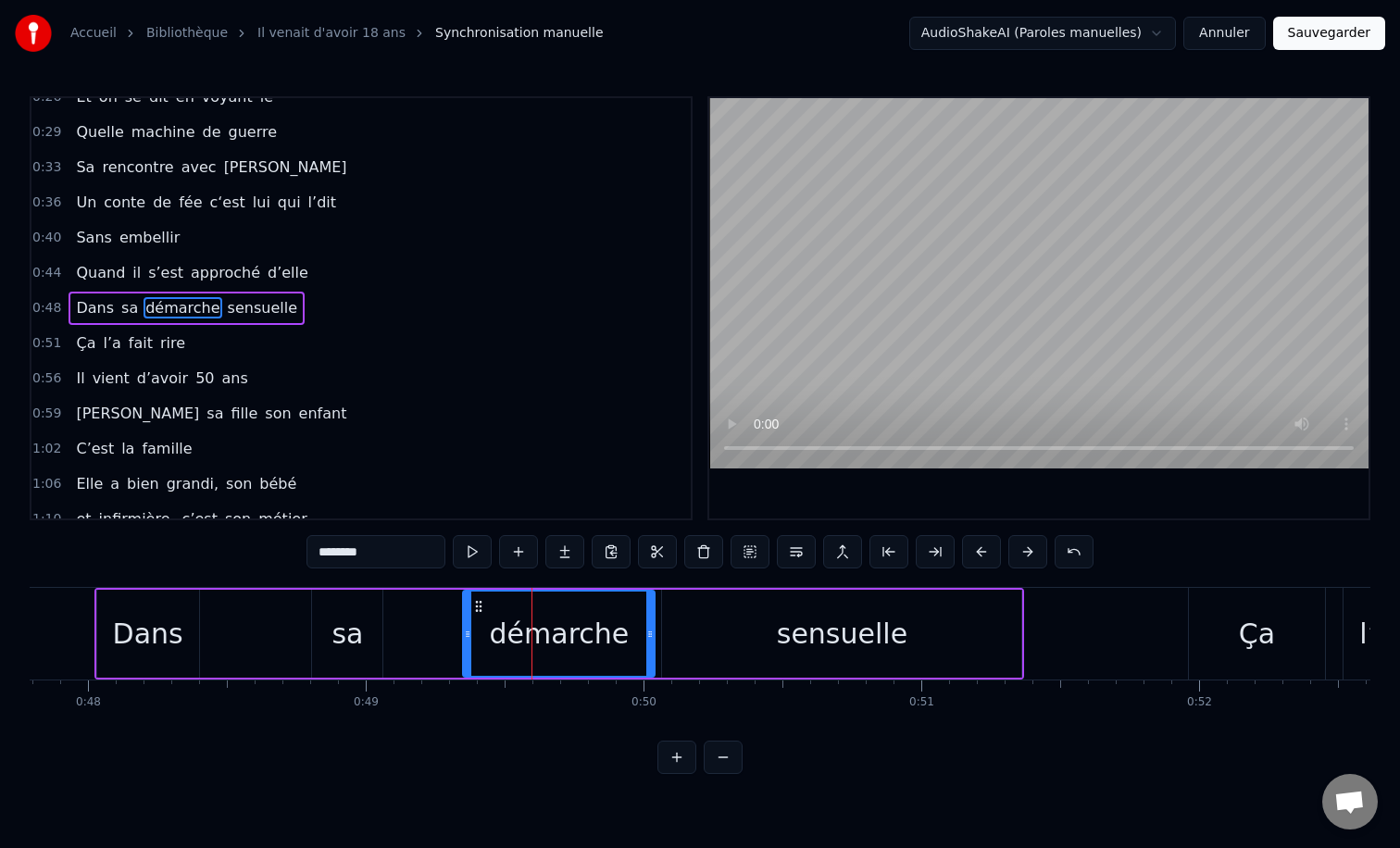
drag, startPoint x: 393, startPoint y: 629, endPoint x: 471, endPoint y: 634, distance: 78.2
click at [471, 634] on icon at bounding box center [468, 634] width 8 height 15
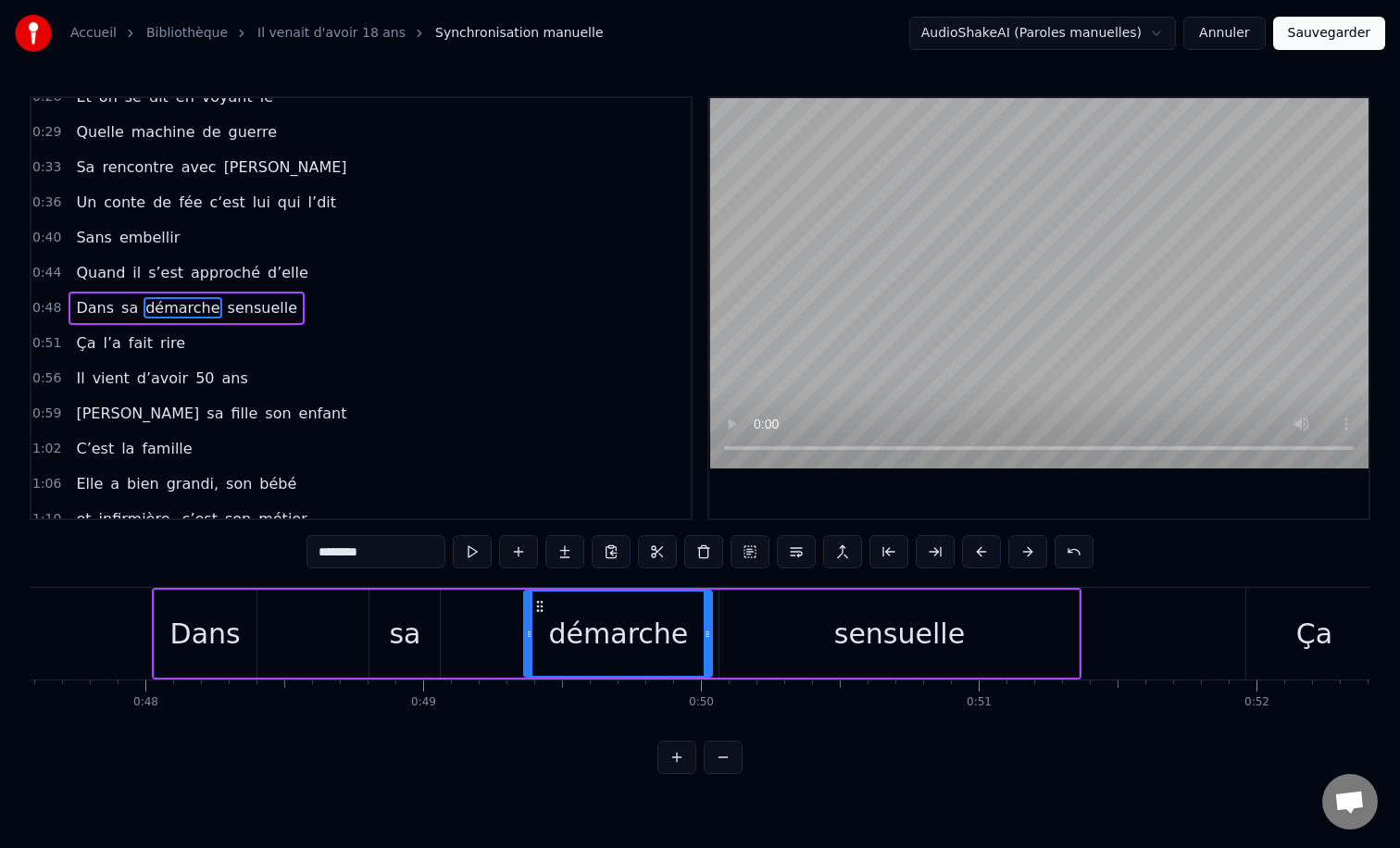
scroll to position [0, 13201]
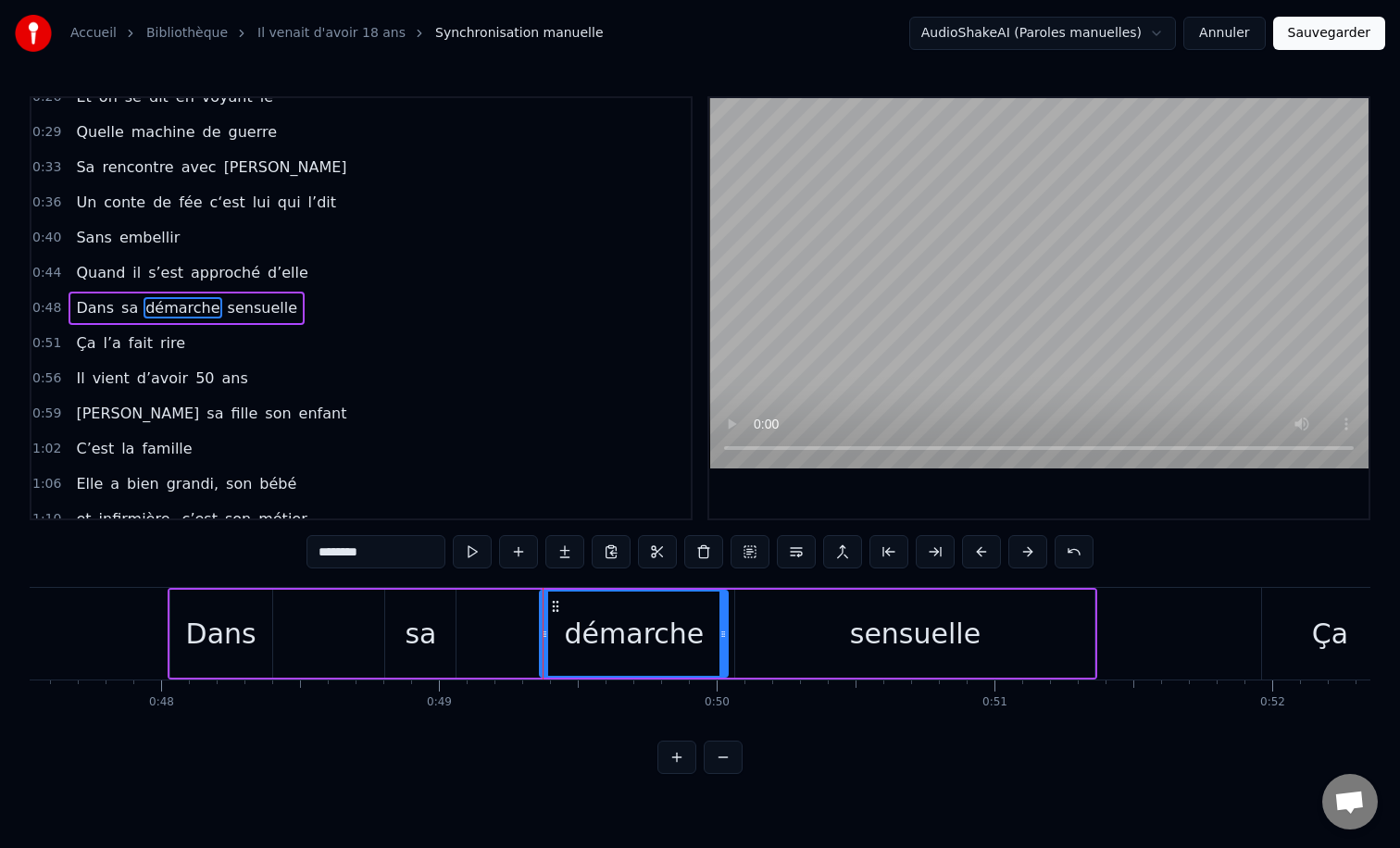
click at [225, 637] on div "Dans" at bounding box center [221, 634] width 71 height 42
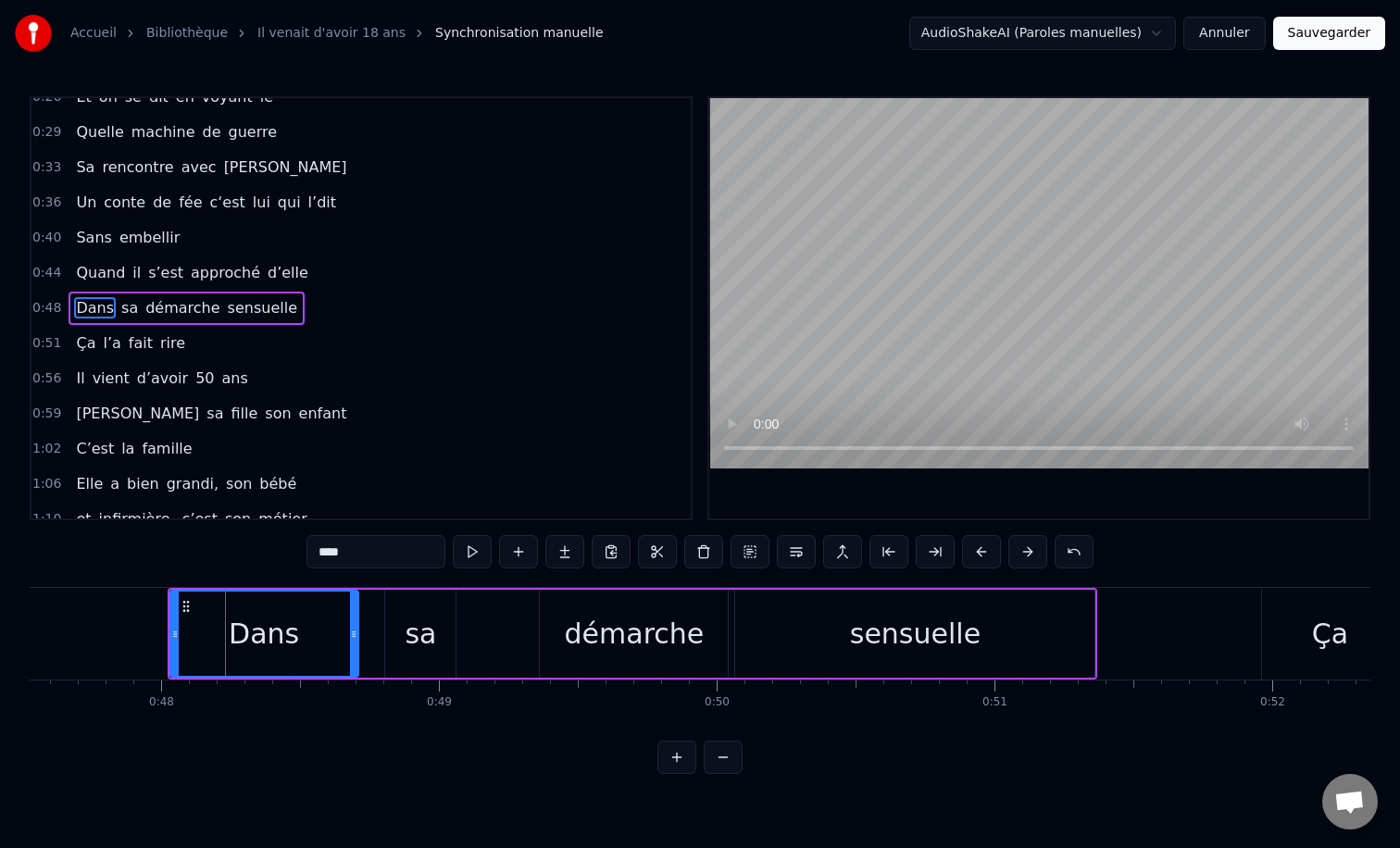
drag, startPoint x: 269, startPoint y: 630, endPoint x: 356, endPoint y: 632, distance: 87.0
click at [356, 632] on icon at bounding box center [354, 634] width 8 height 15
click at [435, 631] on div "sa" at bounding box center [420, 633] width 71 height 88
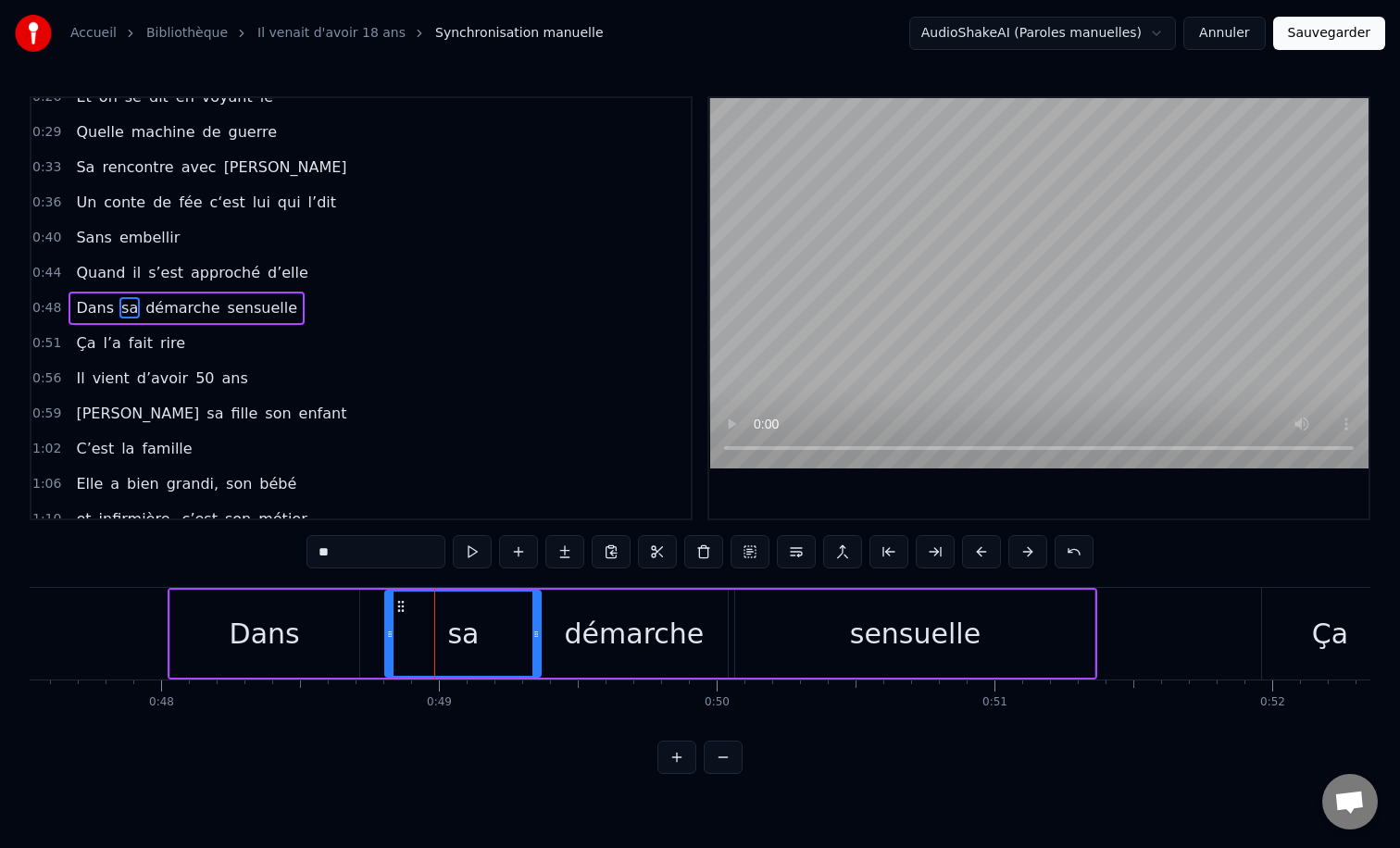
drag, startPoint x: 453, startPoint y: 636, endPoint x: 538, endPoint y: 637, distance: 85.0
click at [538, 637] on icon at bounding box center [536, 634] width 8 height 15
drag, startPoint x: 387, startPoint y: 637, endPoint x: 365, endPoint y: 637, distance: 22.0
click at [374, 637] on icon at bounding box center [377, 634] width 8 height 15
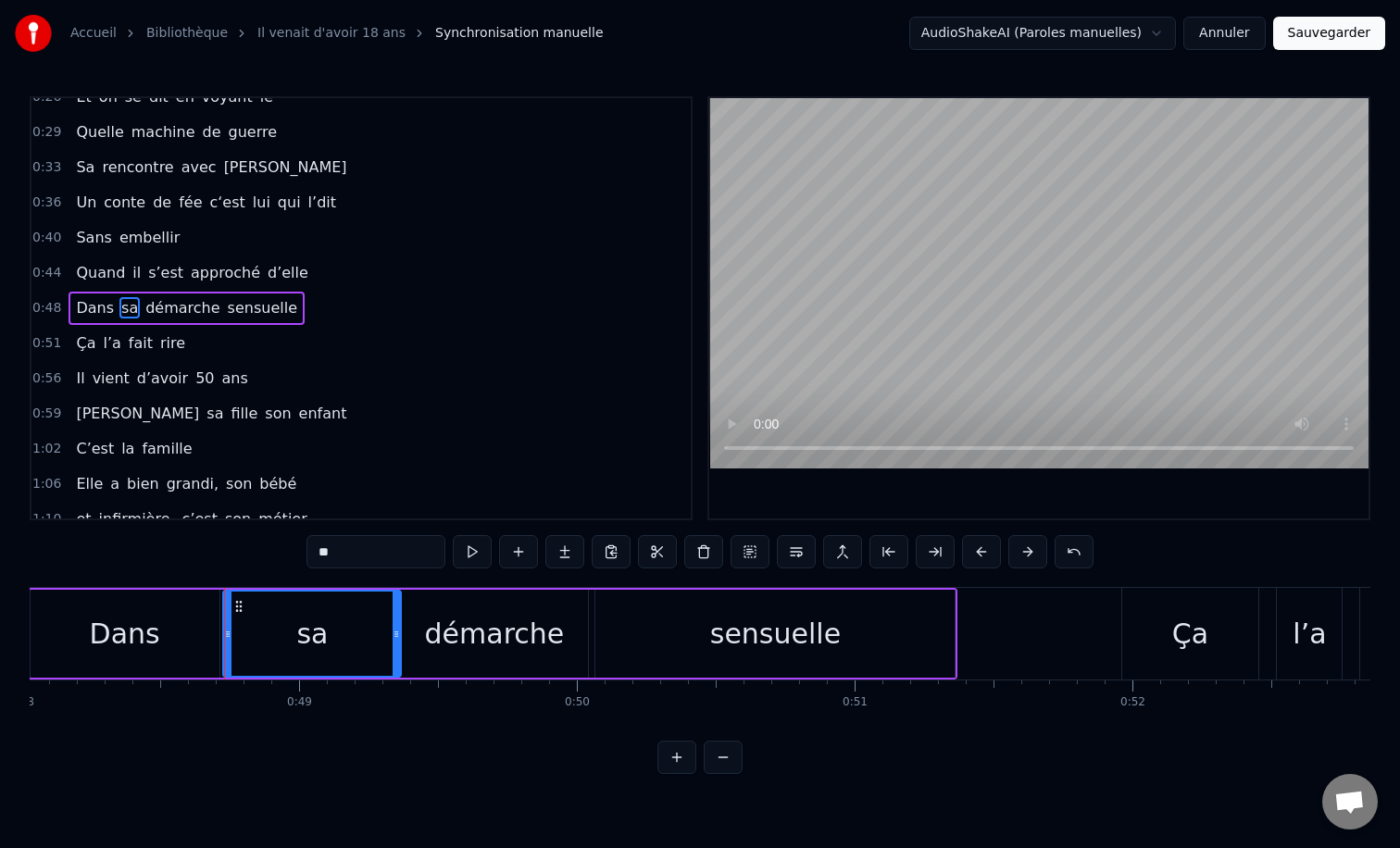
click at [731, 645] on div "sensuelle" at bounding box center [775, 634] width 130 height 42
type input "*********"
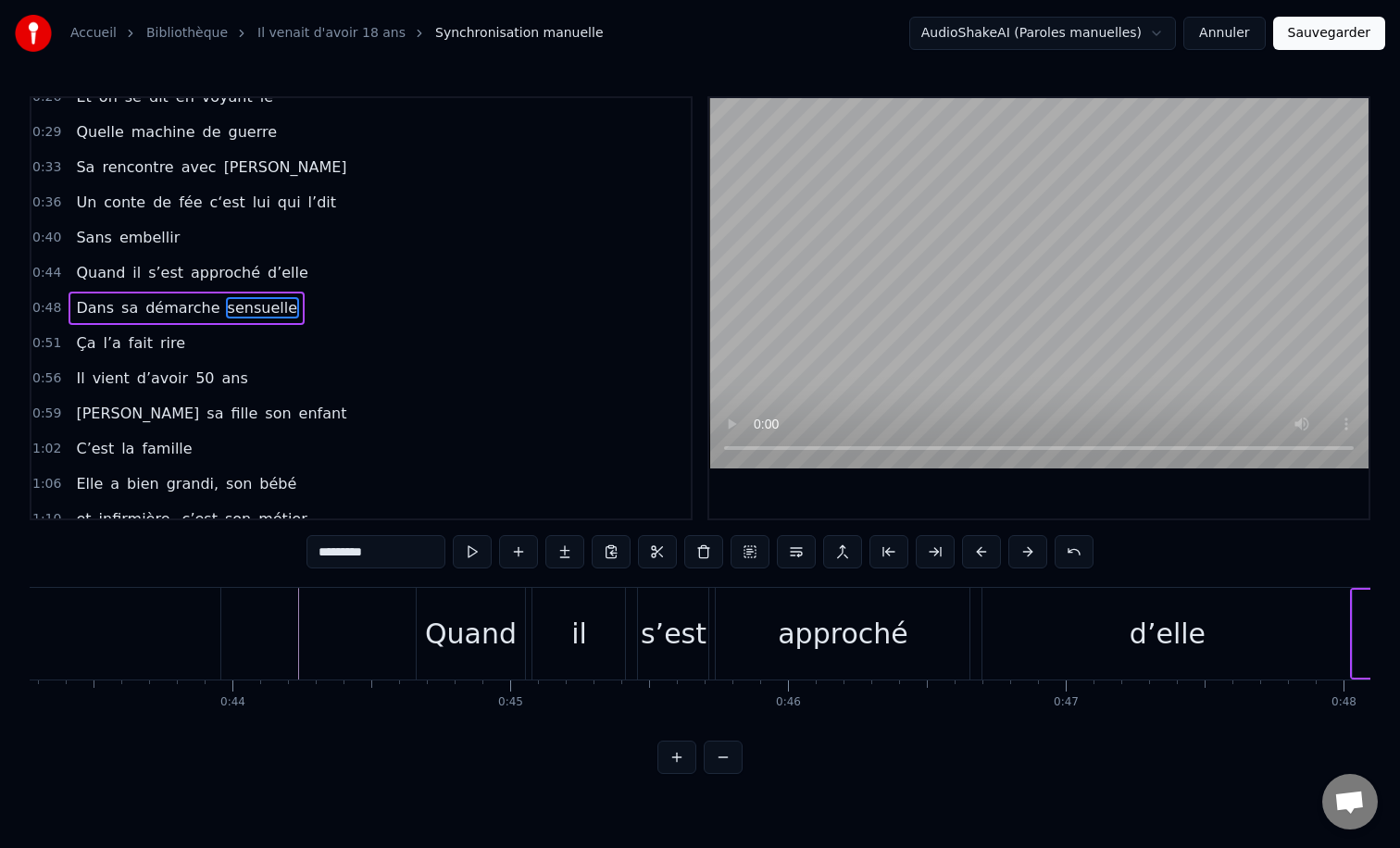
scroll to position [0, 11980]
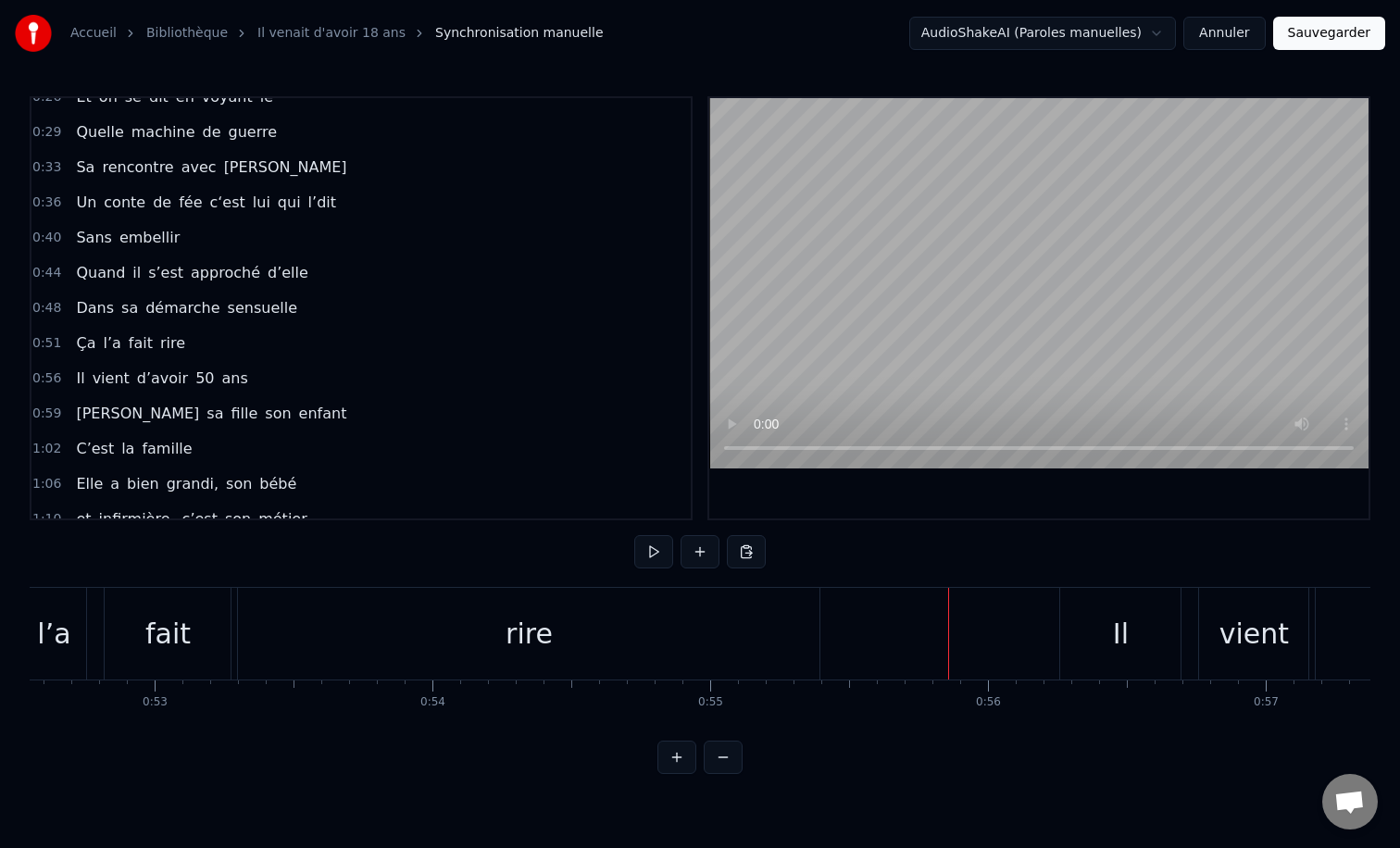
scroll to position [0, 14593]
click at [579, 627] on div "rire" at bounding box center [531, 633] width 581 height 91
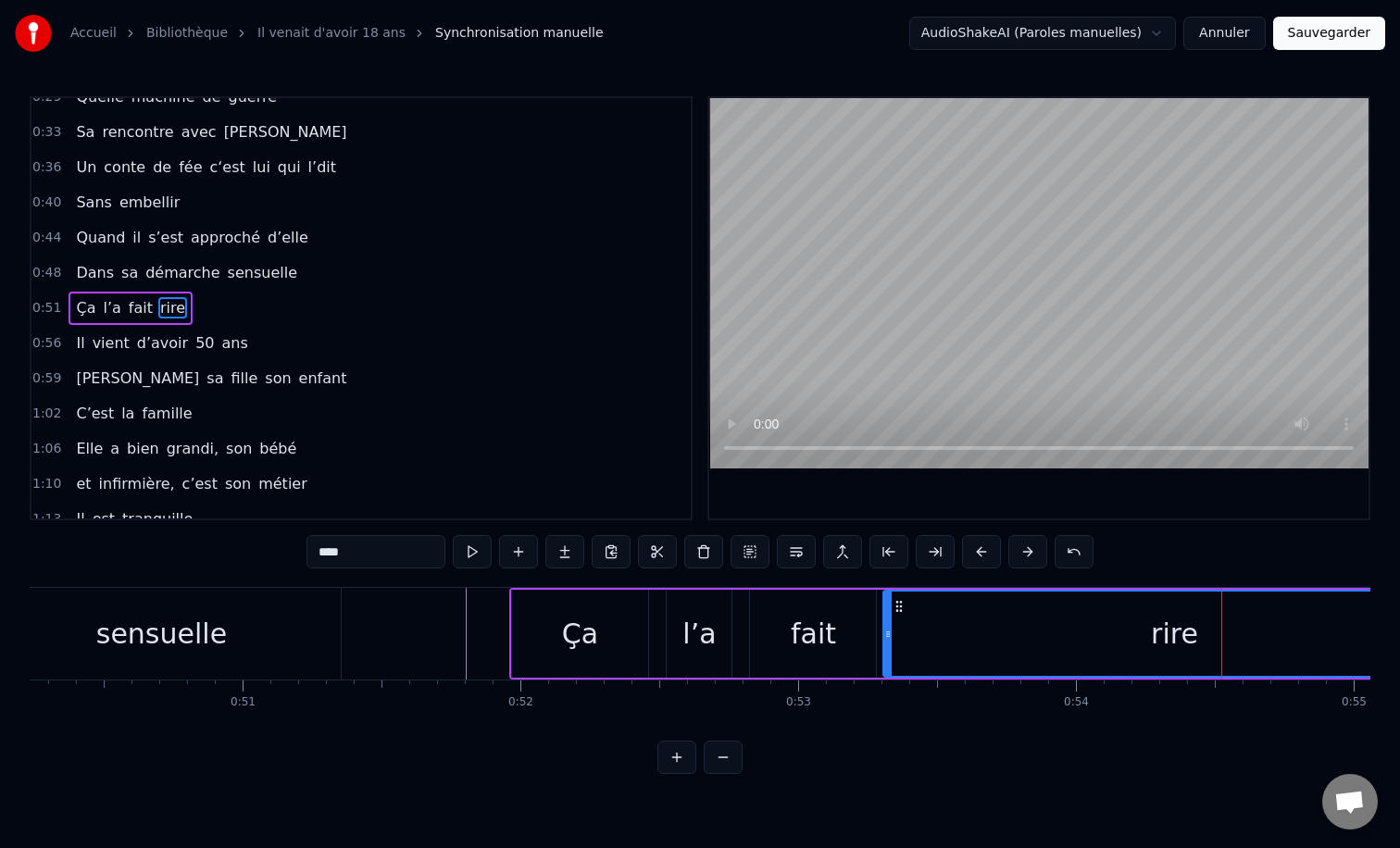
scroll to position [0, 13927]
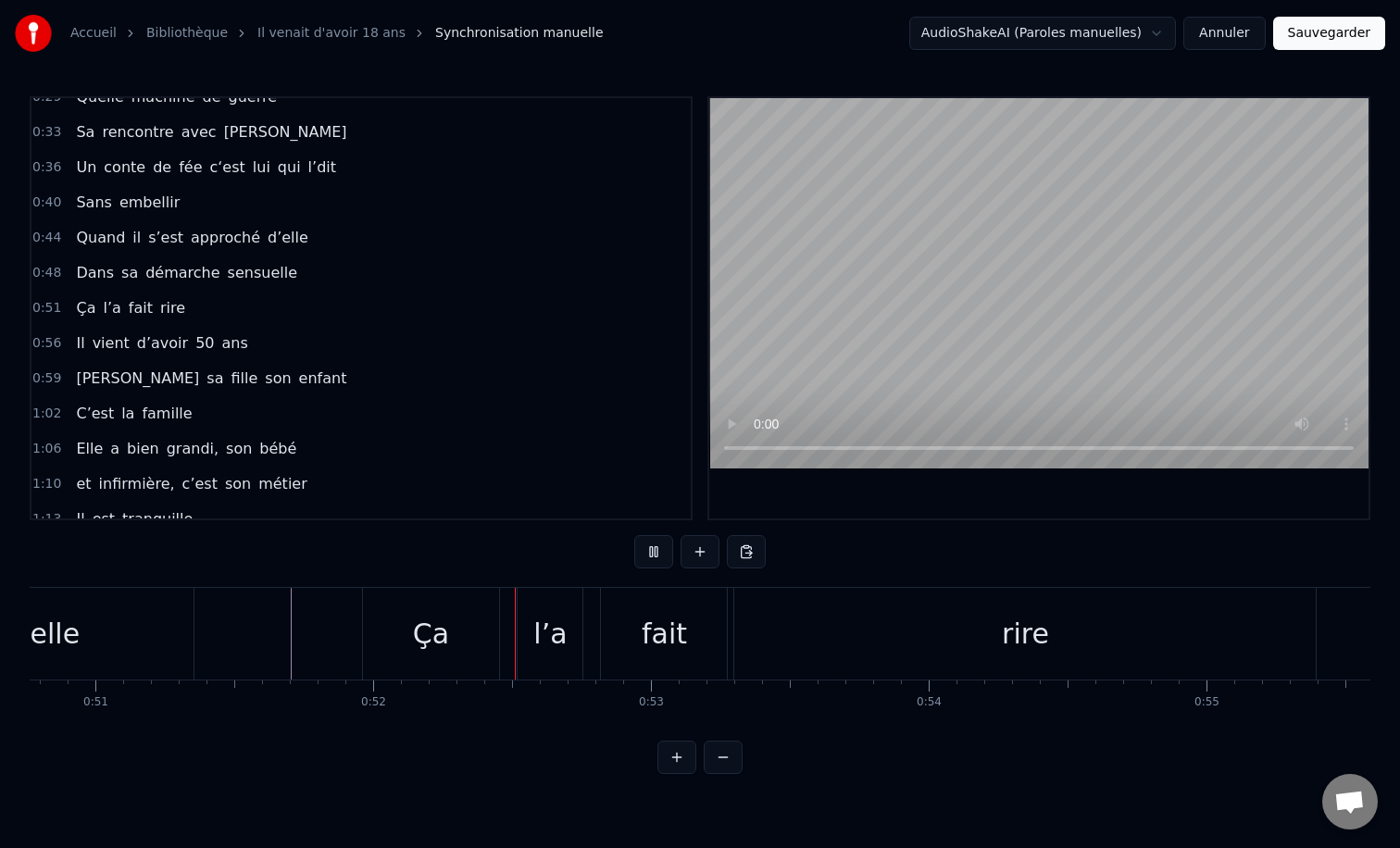
scroll to position [0, 14114]
click at [928, 611] on div "rire" at bounding box center [1011, 633] width 581 height 91
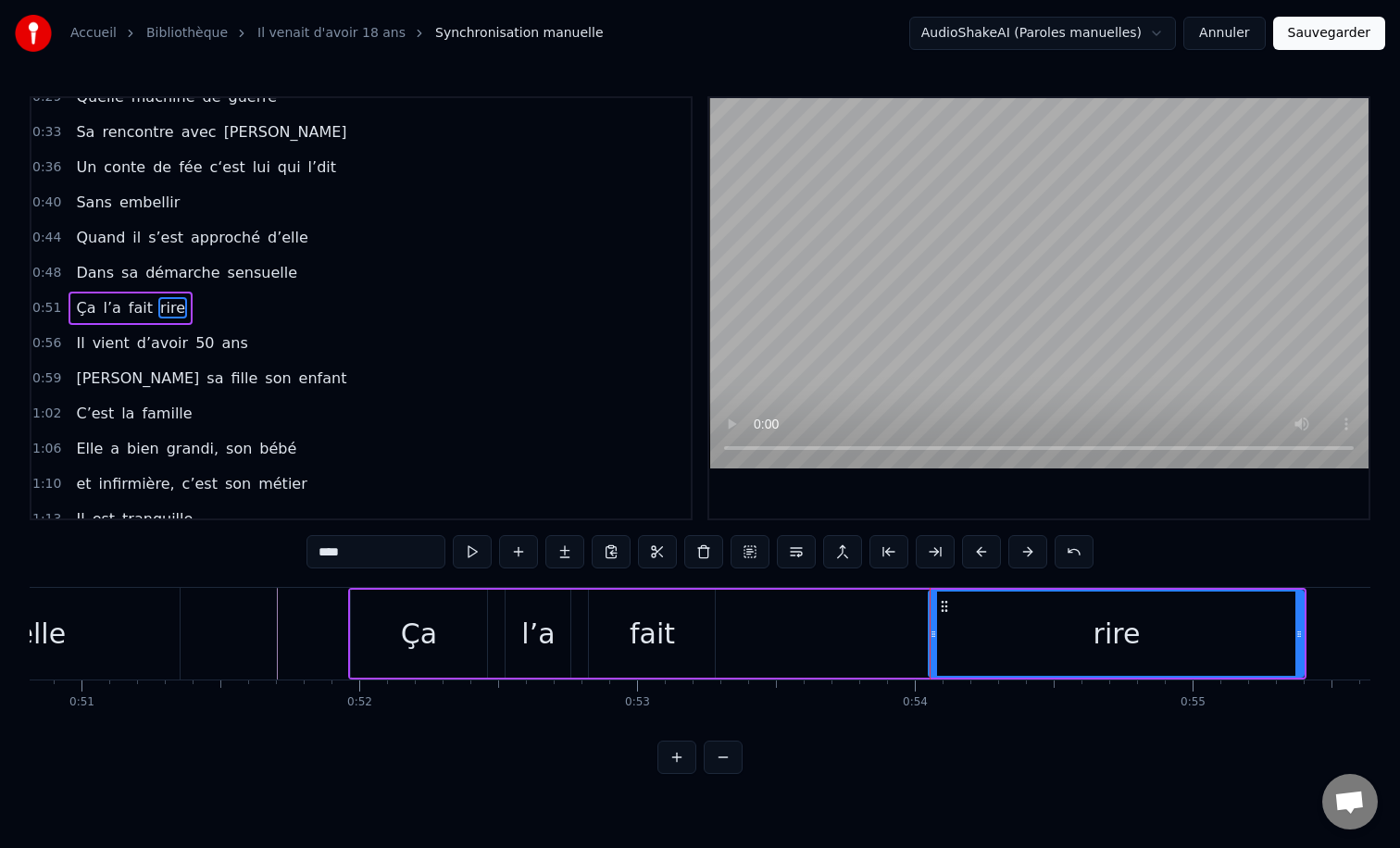
drag, startPoint x: 725, startPoint y: 630, endPoint x: 930, endPoint y: 640, distance: 205.2
click at [930, 640] on icon at bounding box center [933, 634] width 8 height 15
click at [649, 629] on div "fait" at bounding box center [652, 634] width 45 height 42
type input "****"
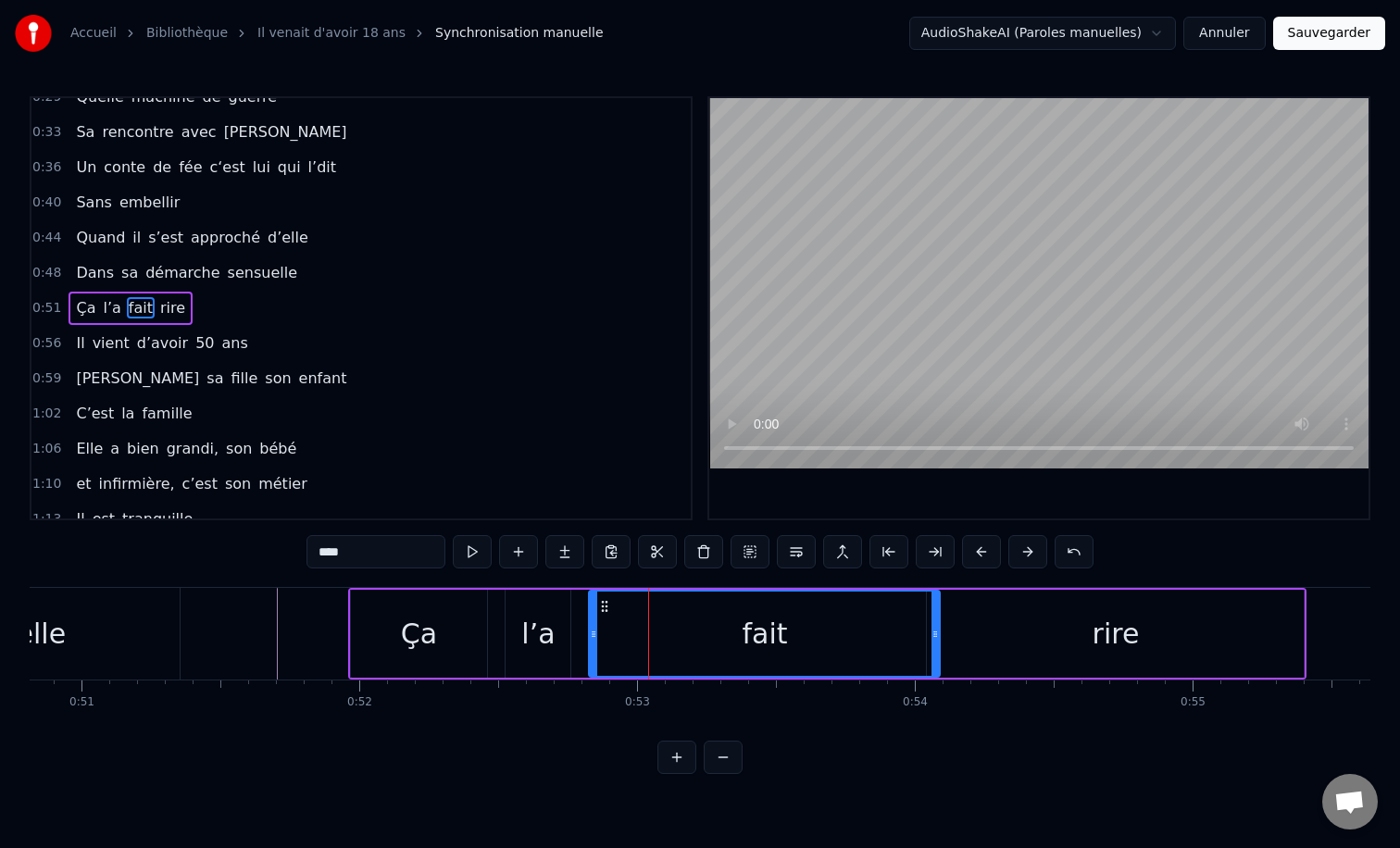
drag, startPoint x: 709, startPoint y: 628, endPoint x: 935, endPoint y: 627, distance: 226.0
click at [935, 627] on icon at bounding box center [935, 634] width 8 height 15
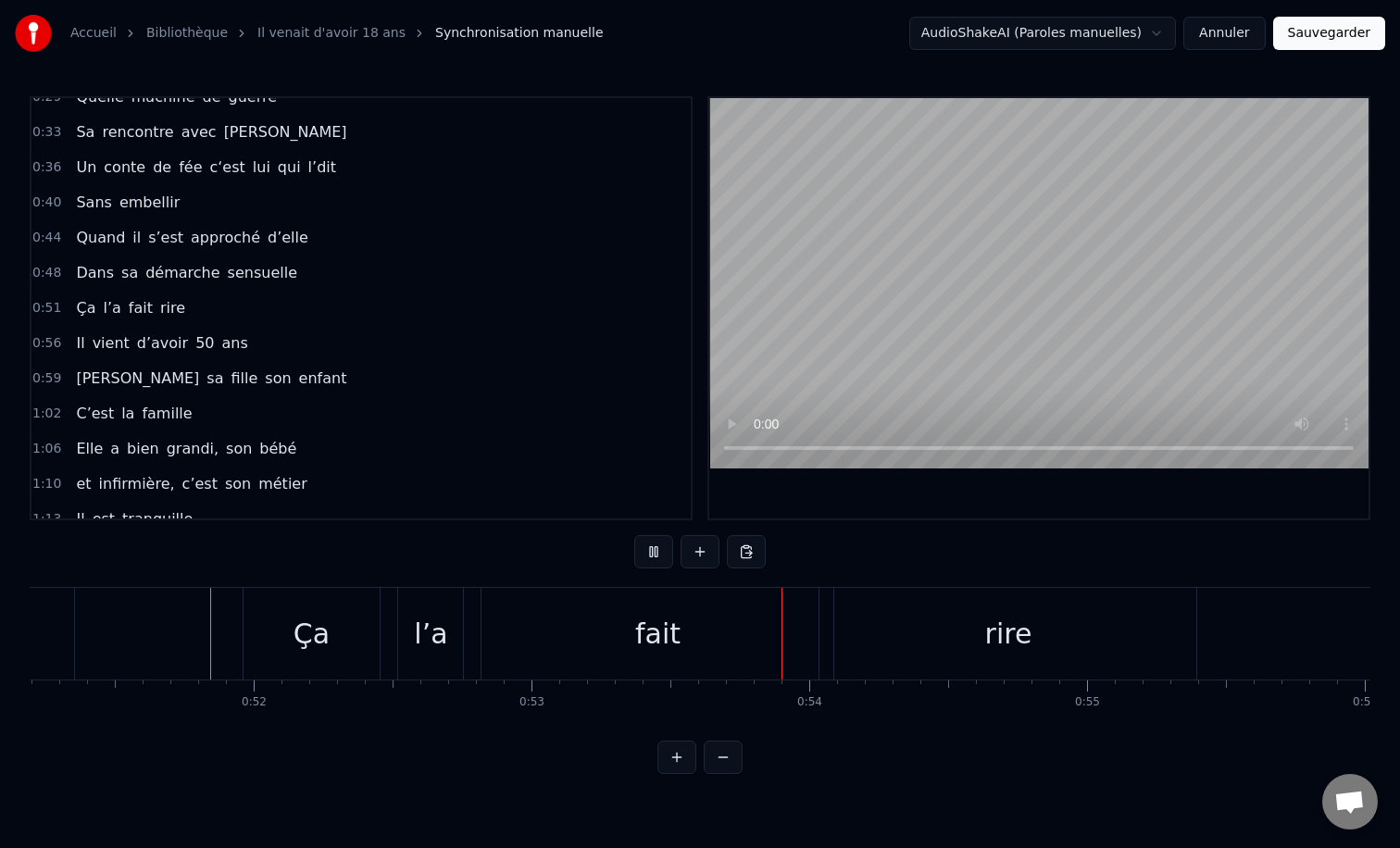
scroll to position [0, 14224]
click at [695, 628] on div "fait" at bounding box center [652, 633] width 352 height 91
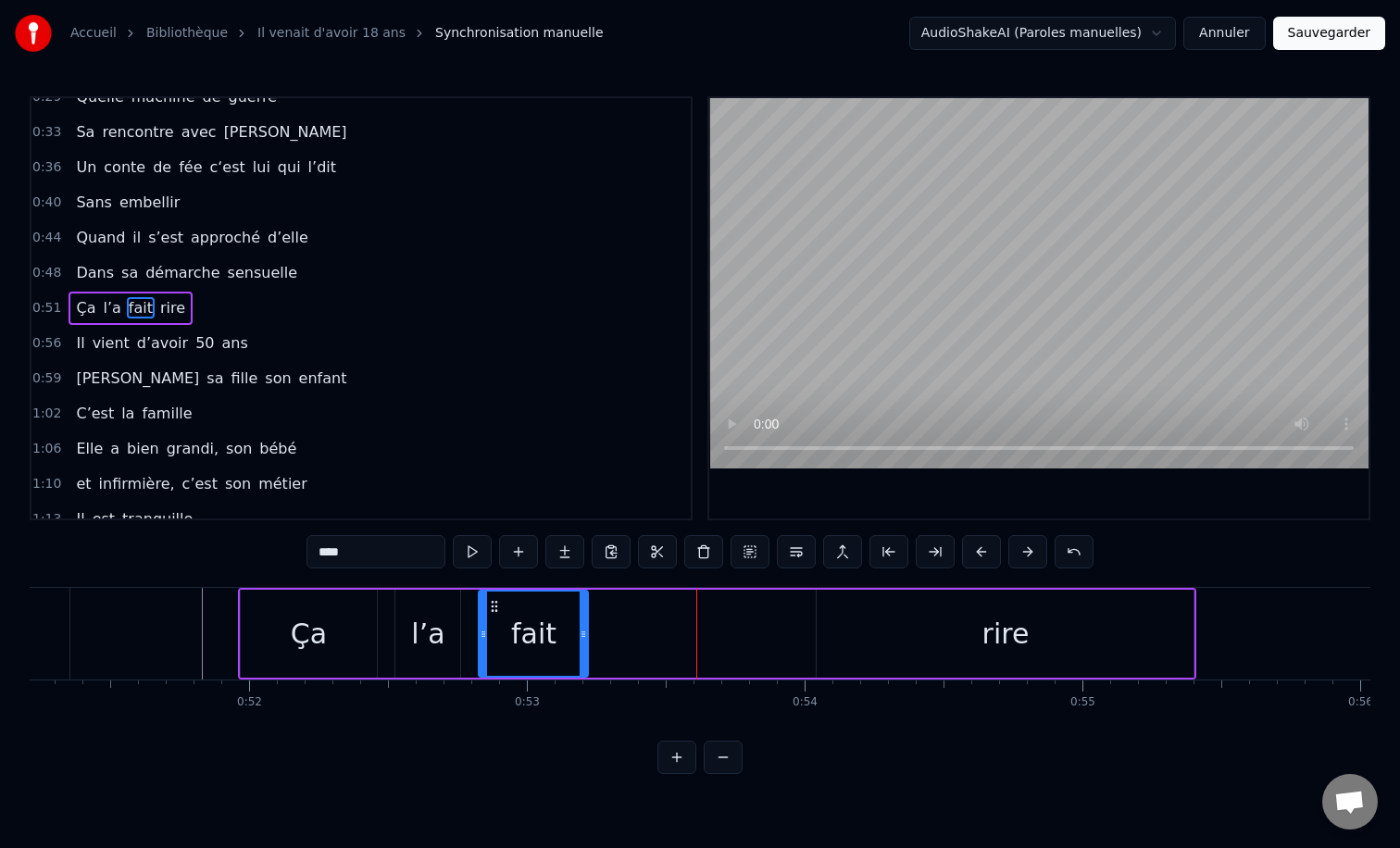
drag, startPoint x: 817, startPoint y: 637, endPoint x: 586, endPoint y: 631, distance: 231.1
click at [586, 631] on icon at bounding box center [583, 634] width 8 height 15
click at [899, 623] on div "rire" at bounding box center [1005, 633] width 376 height 88
type input "****"
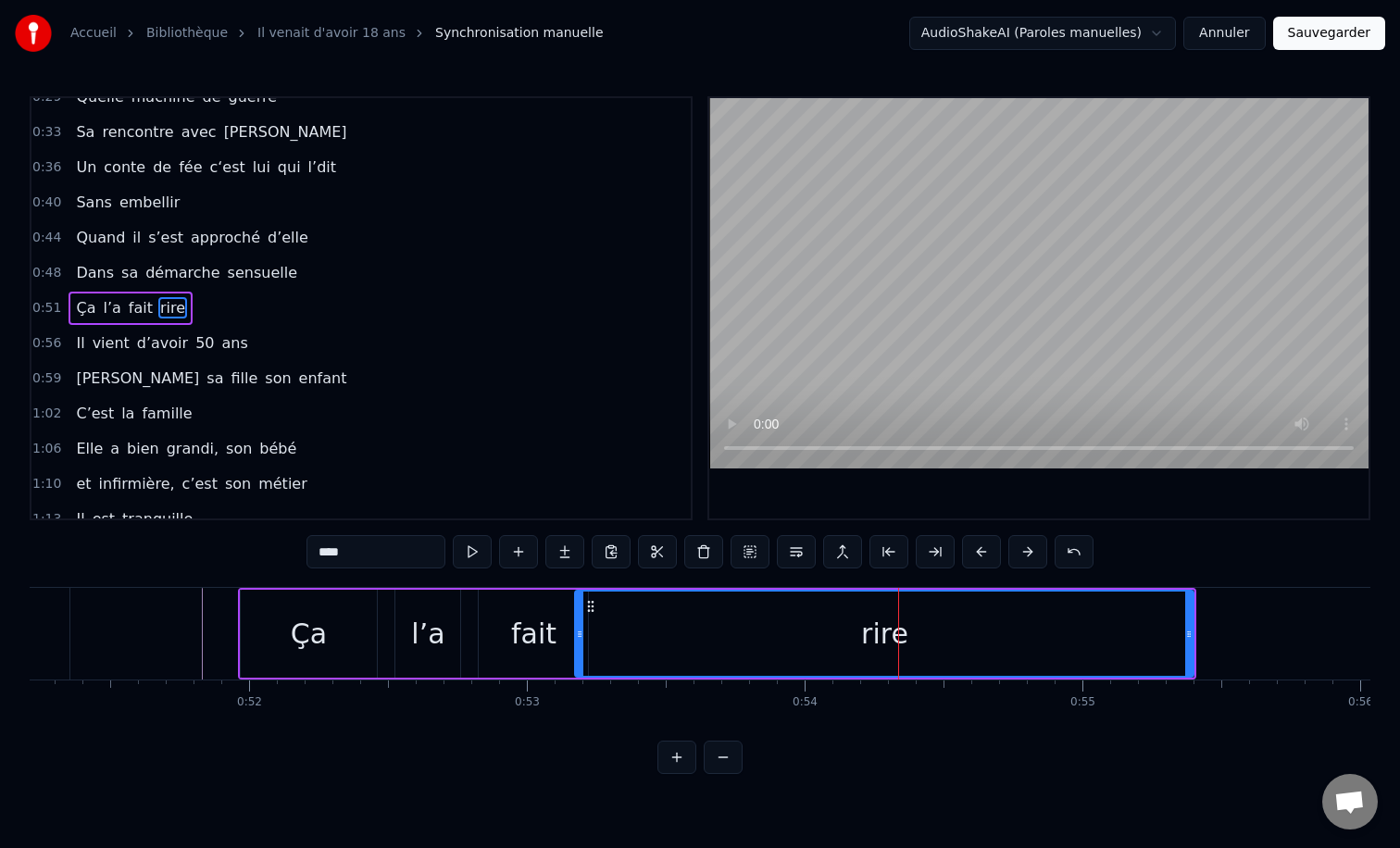
drag, startPoint x: 820, startPoint y: 626, endPoint x: 577, endPoint y: 631, distance: 243.1
click at [577, 631] on icon at bounding box center [579, 634] width 8 height 15
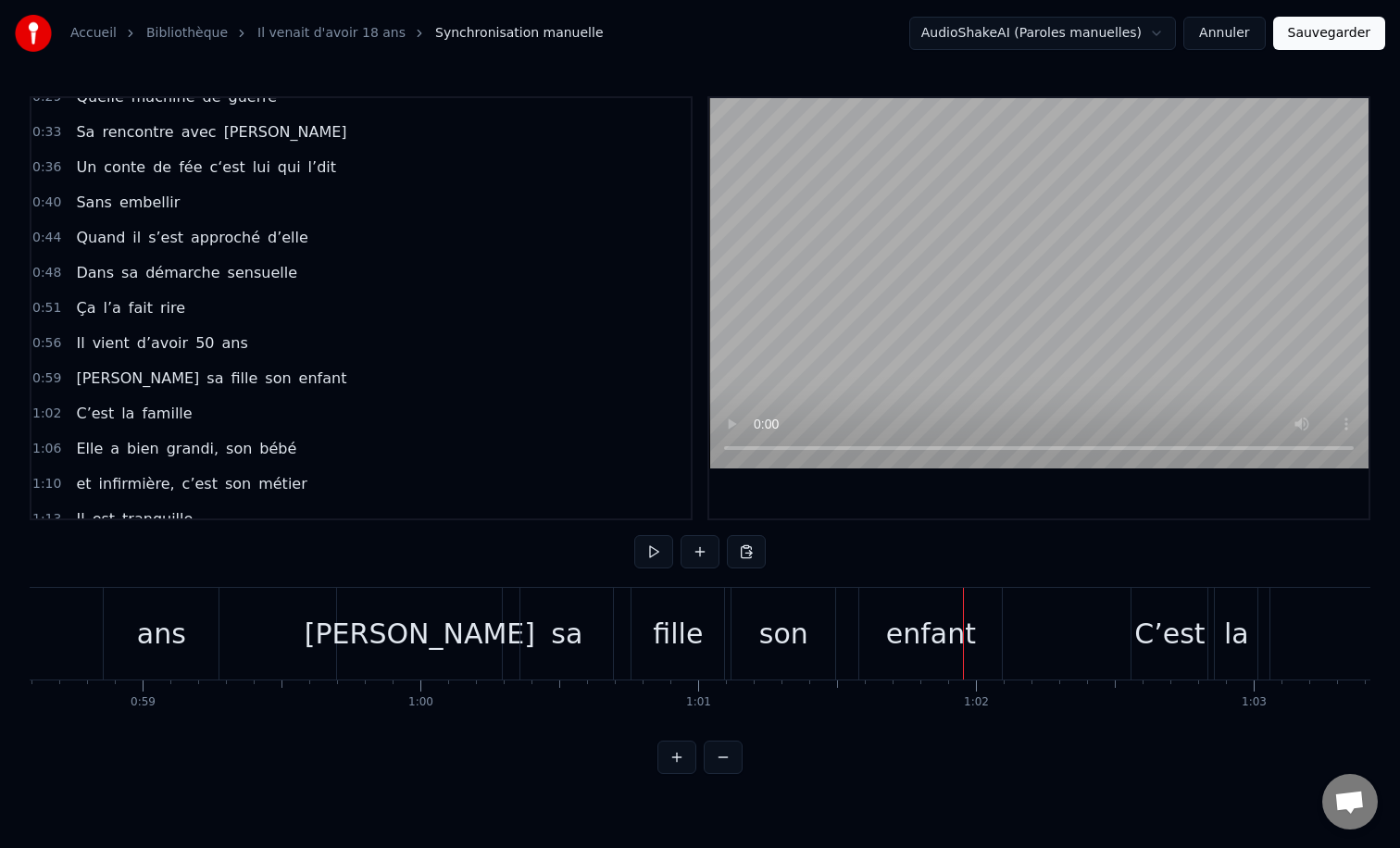
scroll to position [0, 16199]
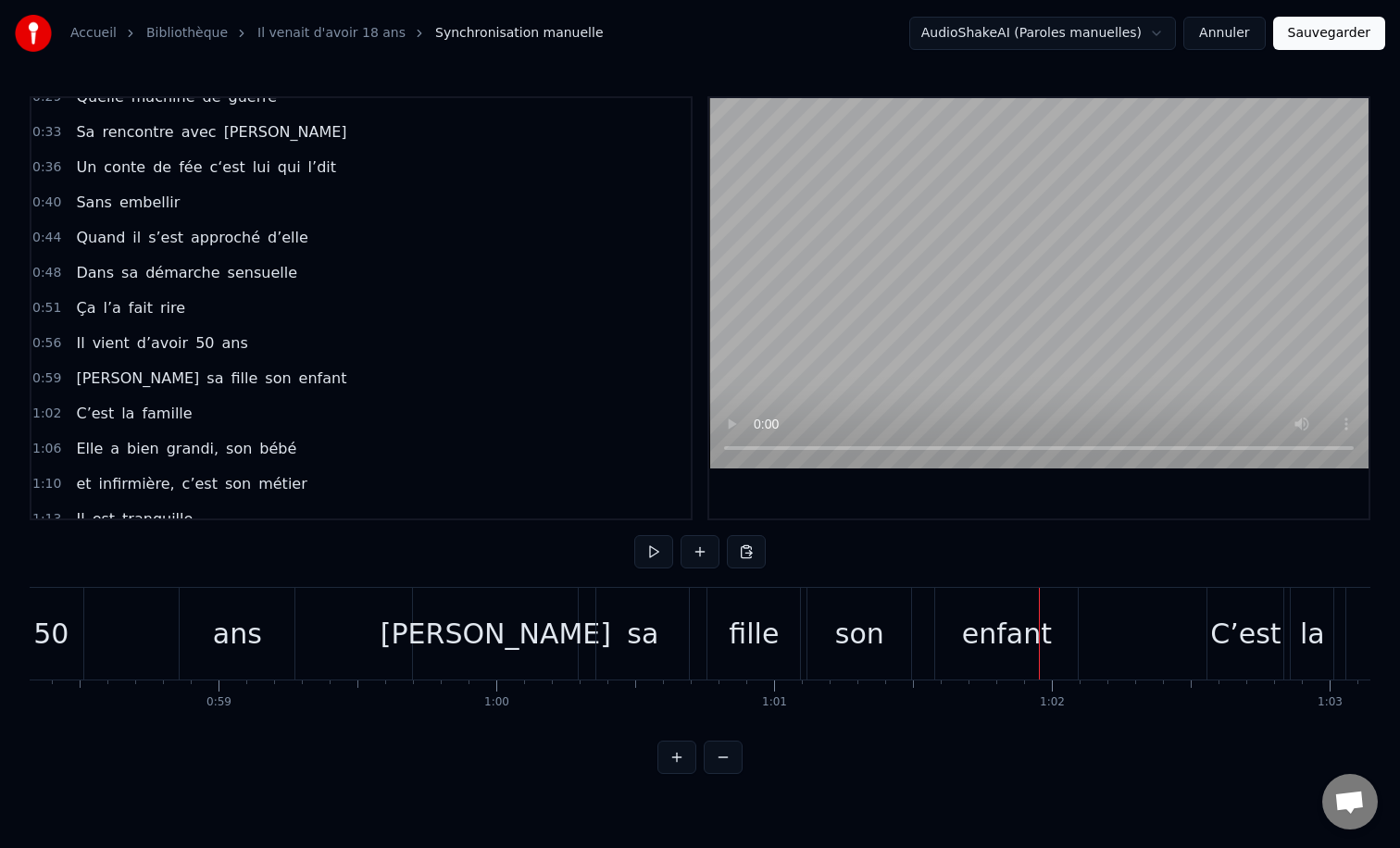
click at [495, 630] on div "[PERSON_NAME]" at bounding box center [495, 634] width 230 height 42
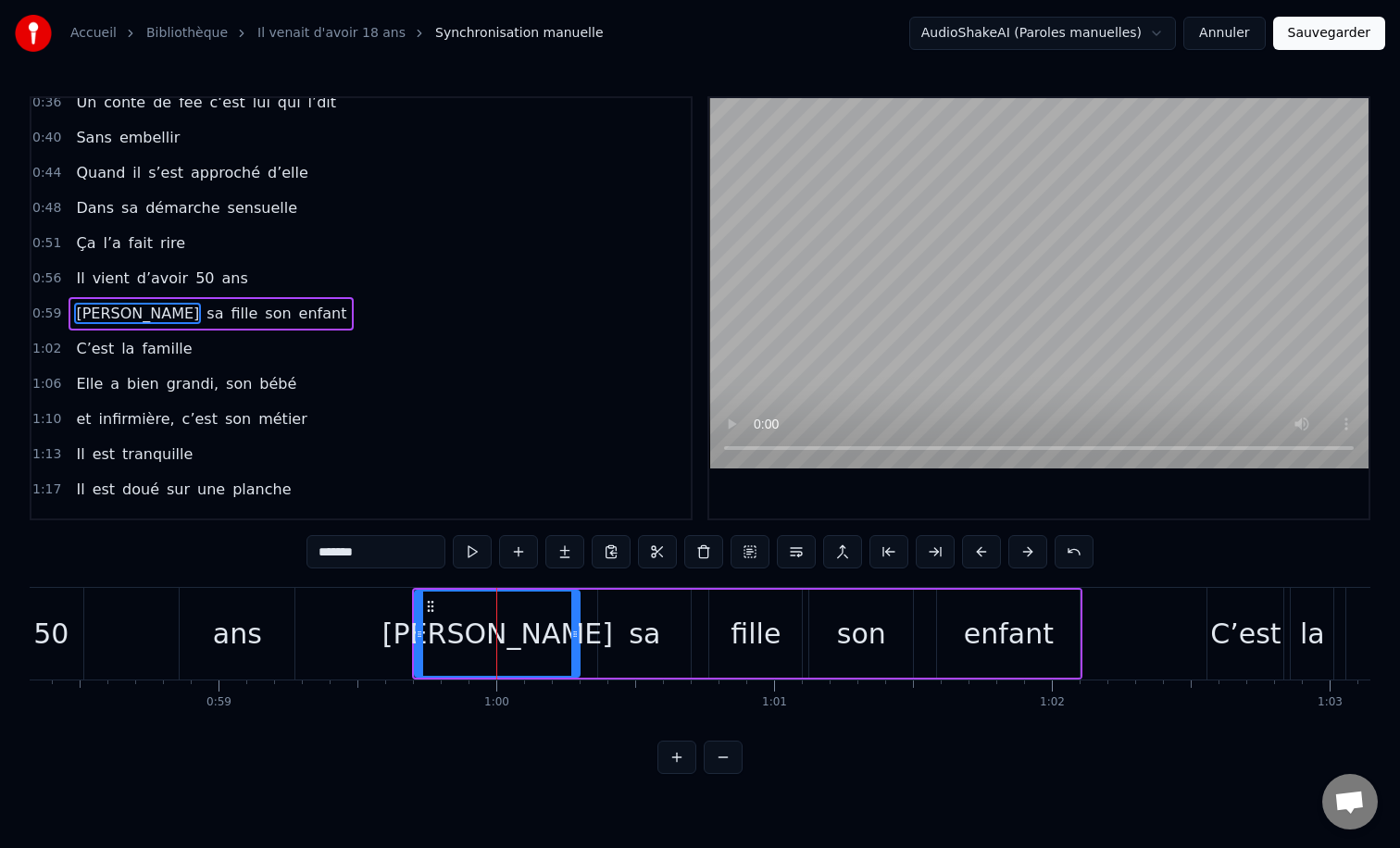
scroll to position [265, 0]
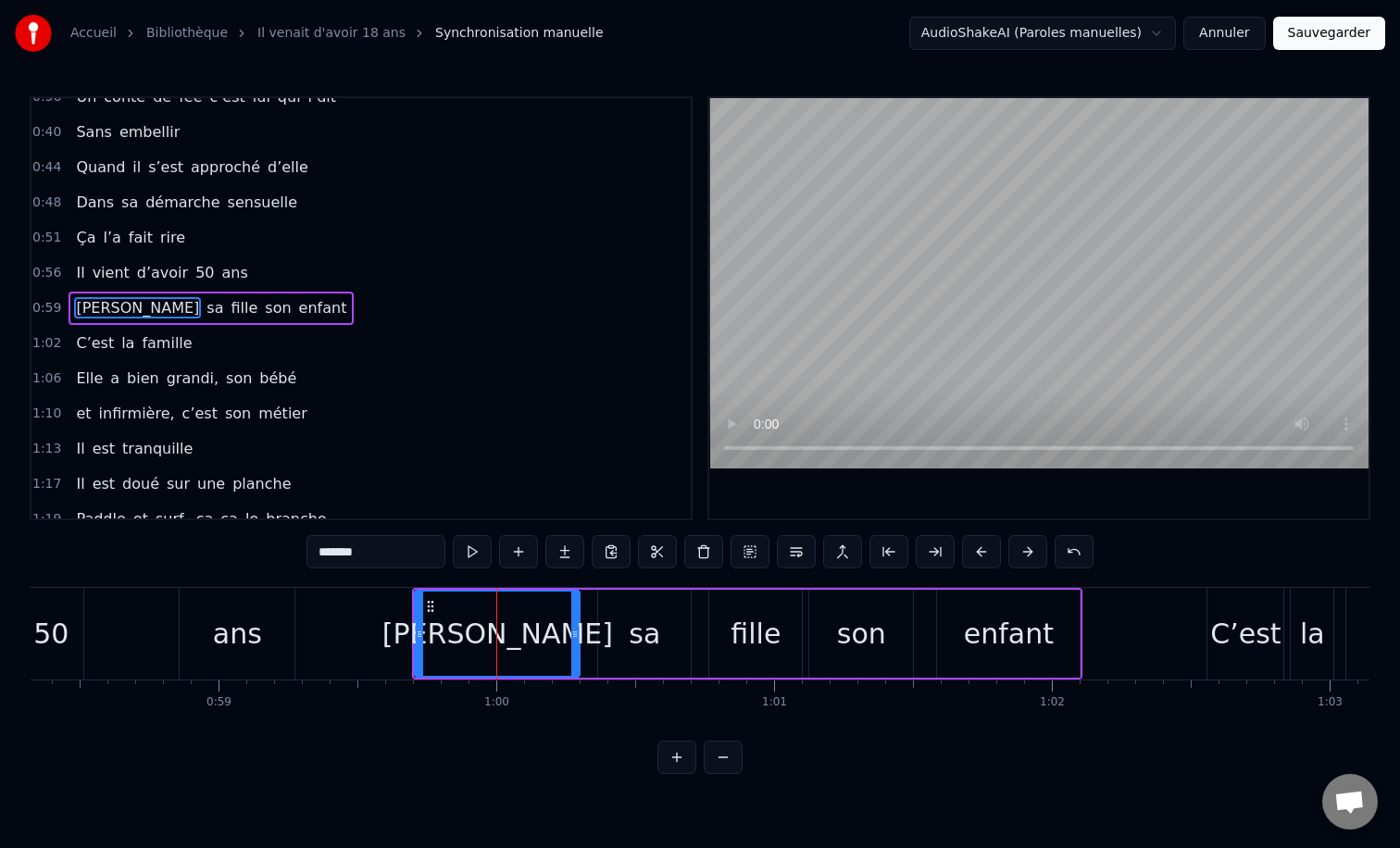
drag, startPoint x: 491, startPoint y: 634, endPoint x: 466, endPoint y: 634, distance: 25.0
click at [466, 634] on div "[PERSON_NAME]" at bounding box center [497, 634] width 230 height 42
drag, startPoint x: 419, startPoint y: 638, endPoint x: 393, endPoint y: 637, distance: 26.0
click at [393, 637] on icon at bounding box center [394, 634] width 8 height 15
click at [658, 617] on div "sa" at bounding box center [644, 633] width 92 height 88
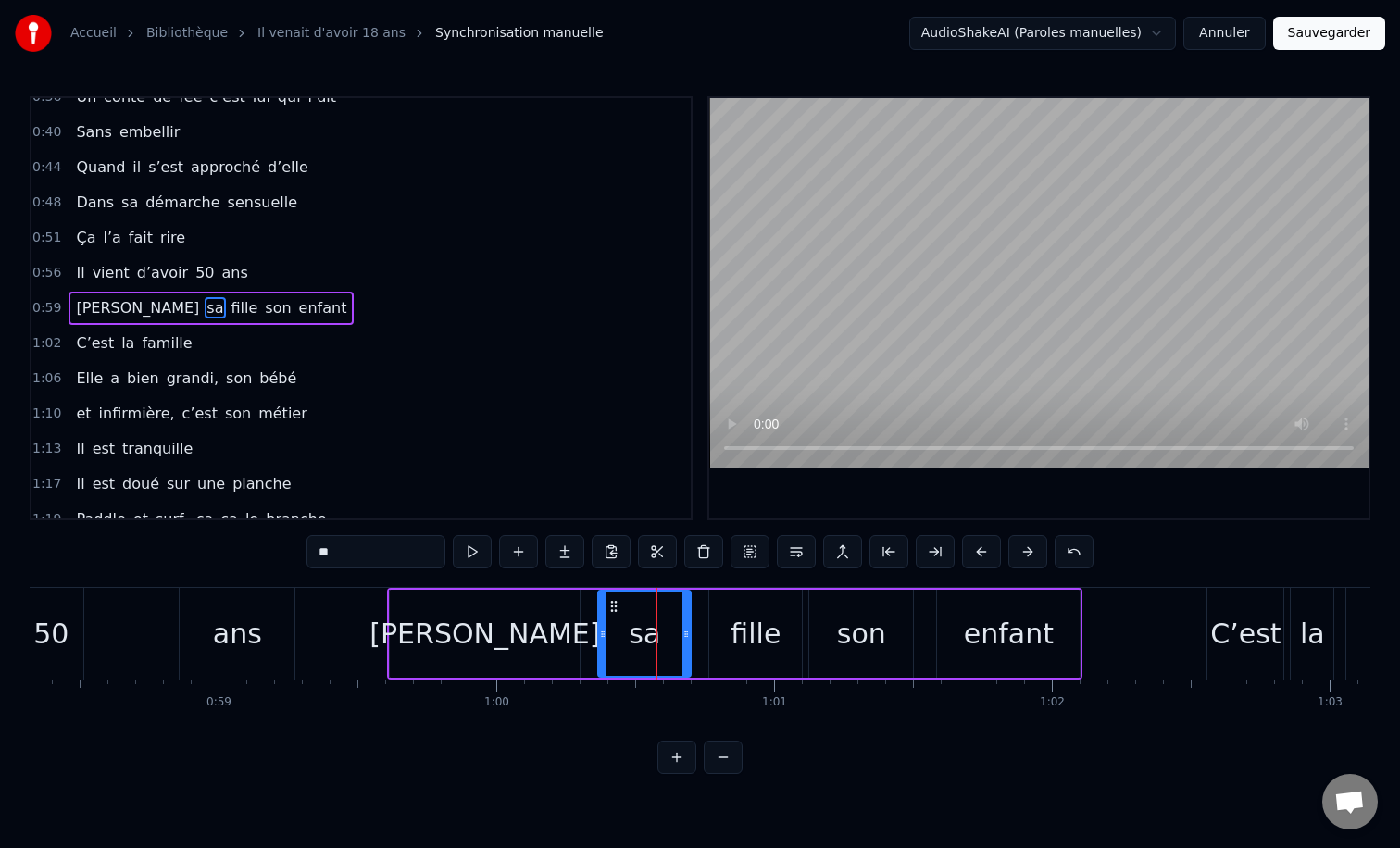
click at [757, 637] on div "fille" at bounding box center [755, 634] width 50 height 42
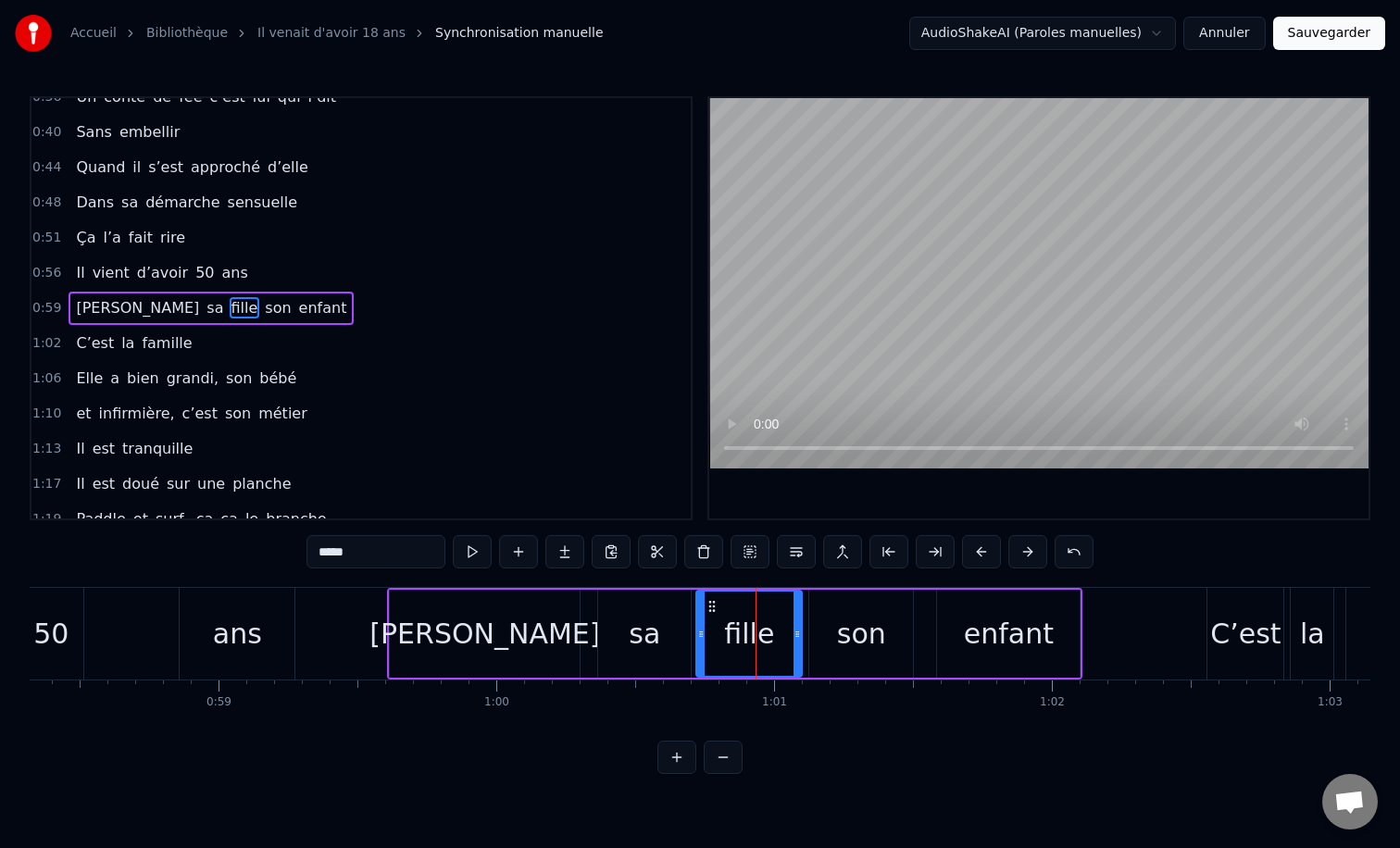
drag, startPoint x: 714, startPoint y: 634, endPoint x: 697, endPoint y: 635, distance: 17.0
click at [697, 635] on icon at bounding box center [701, 634] width 8 height 15
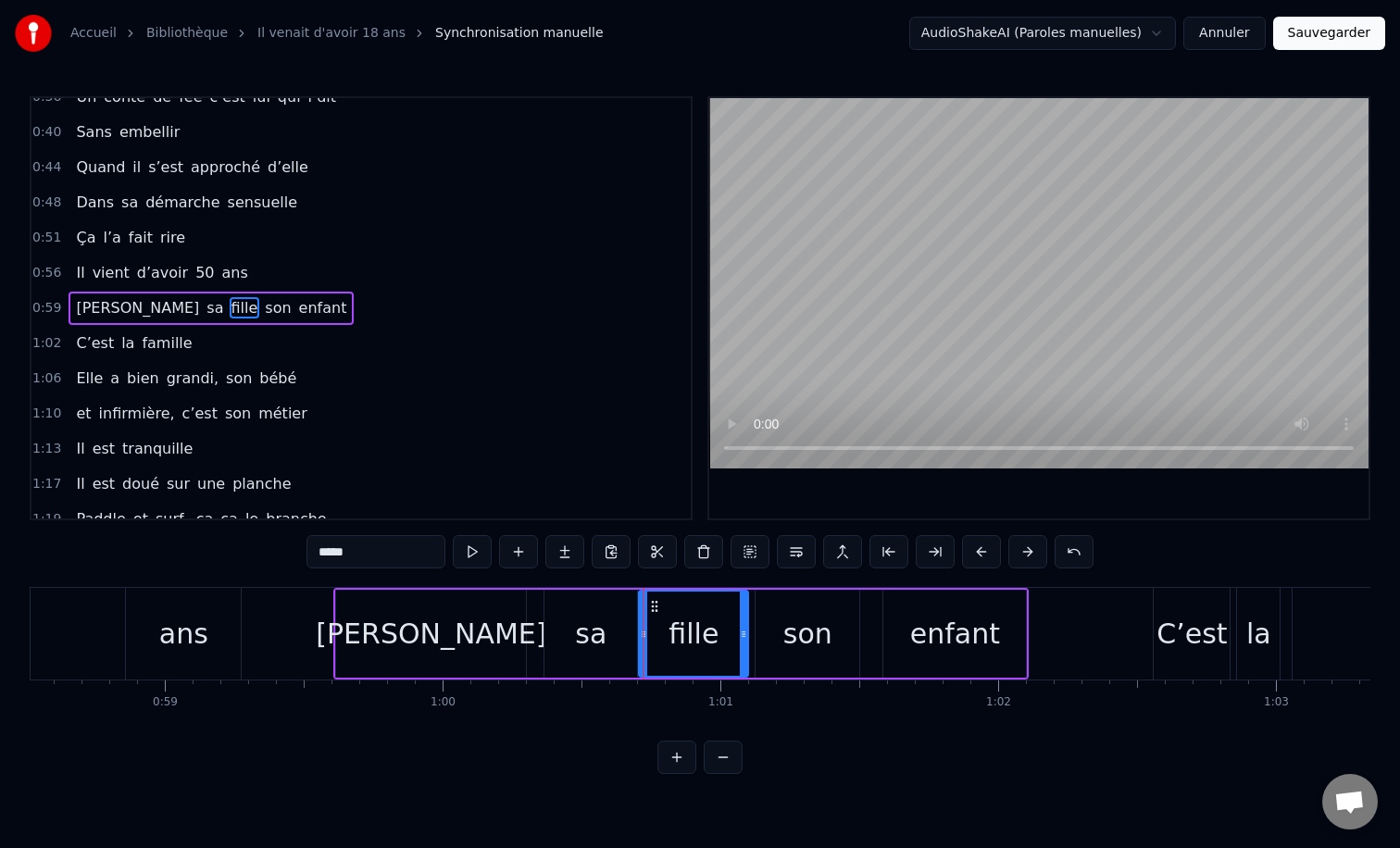
scroll to position [0, 16286]
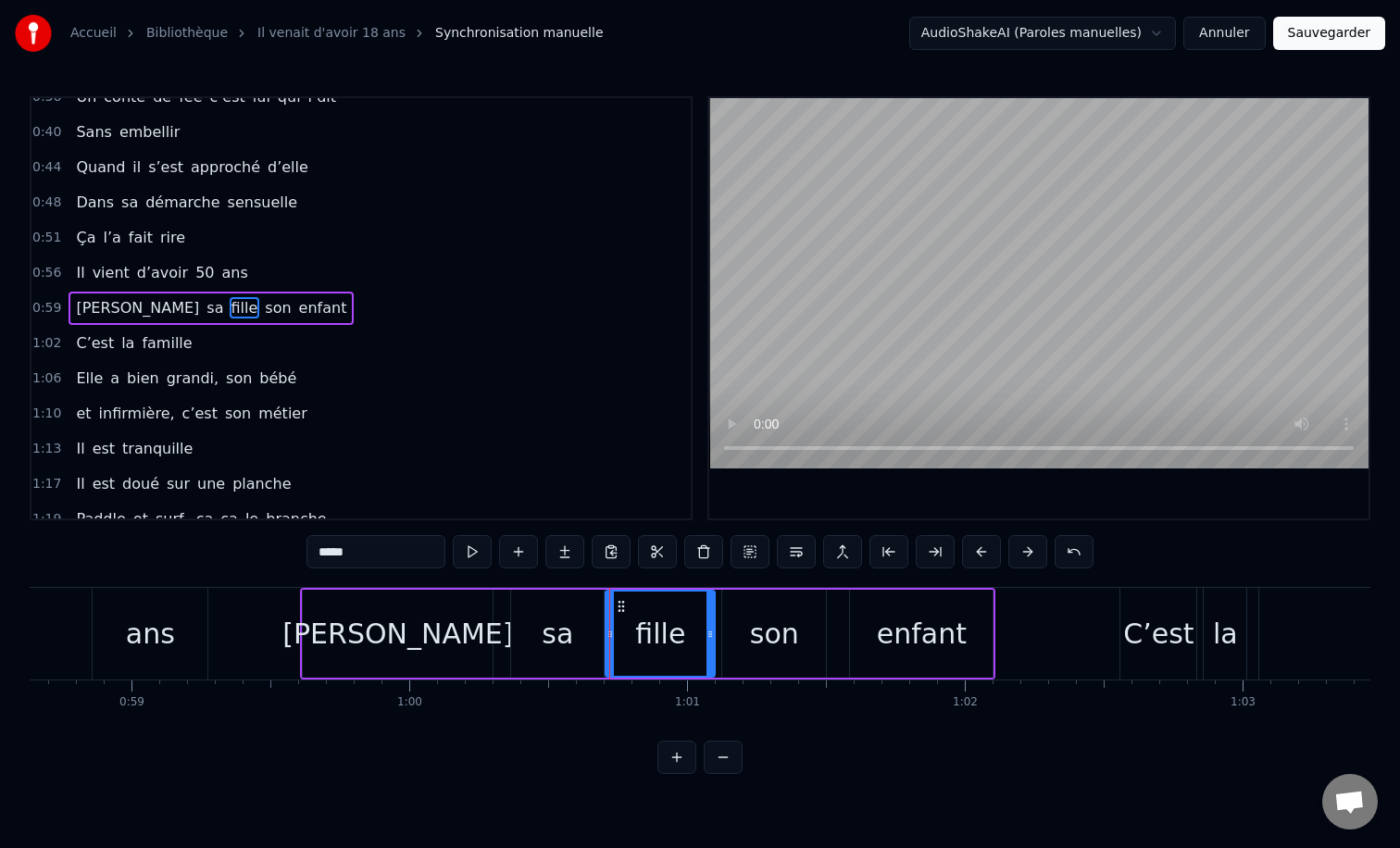
click at [743, 644] on div "son" at bounding box center [775, 633] width 104 height 88
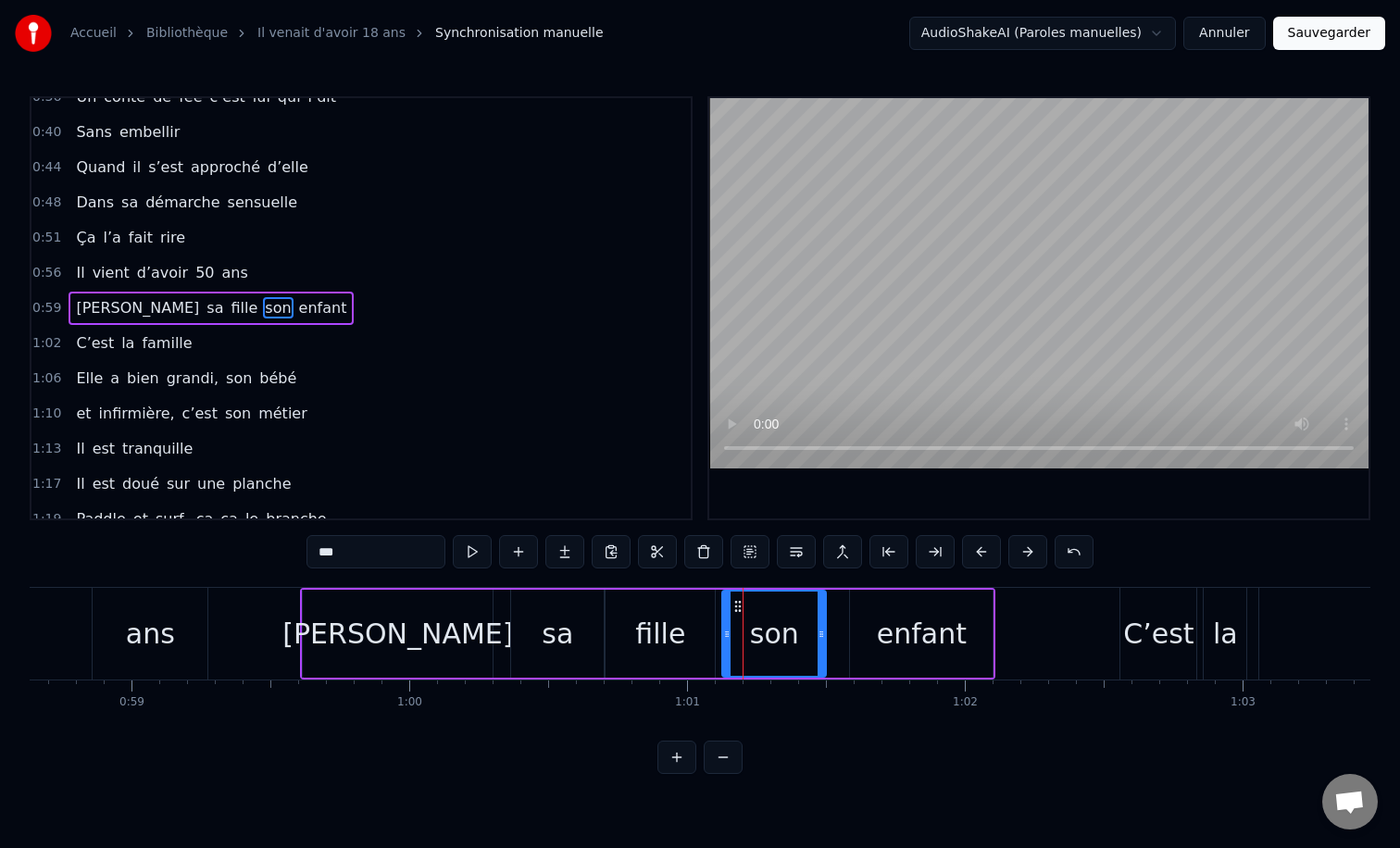
click at [713, 636] on div "fille" at bounding box center [660, 633] width 111 height 88
type input "*****"
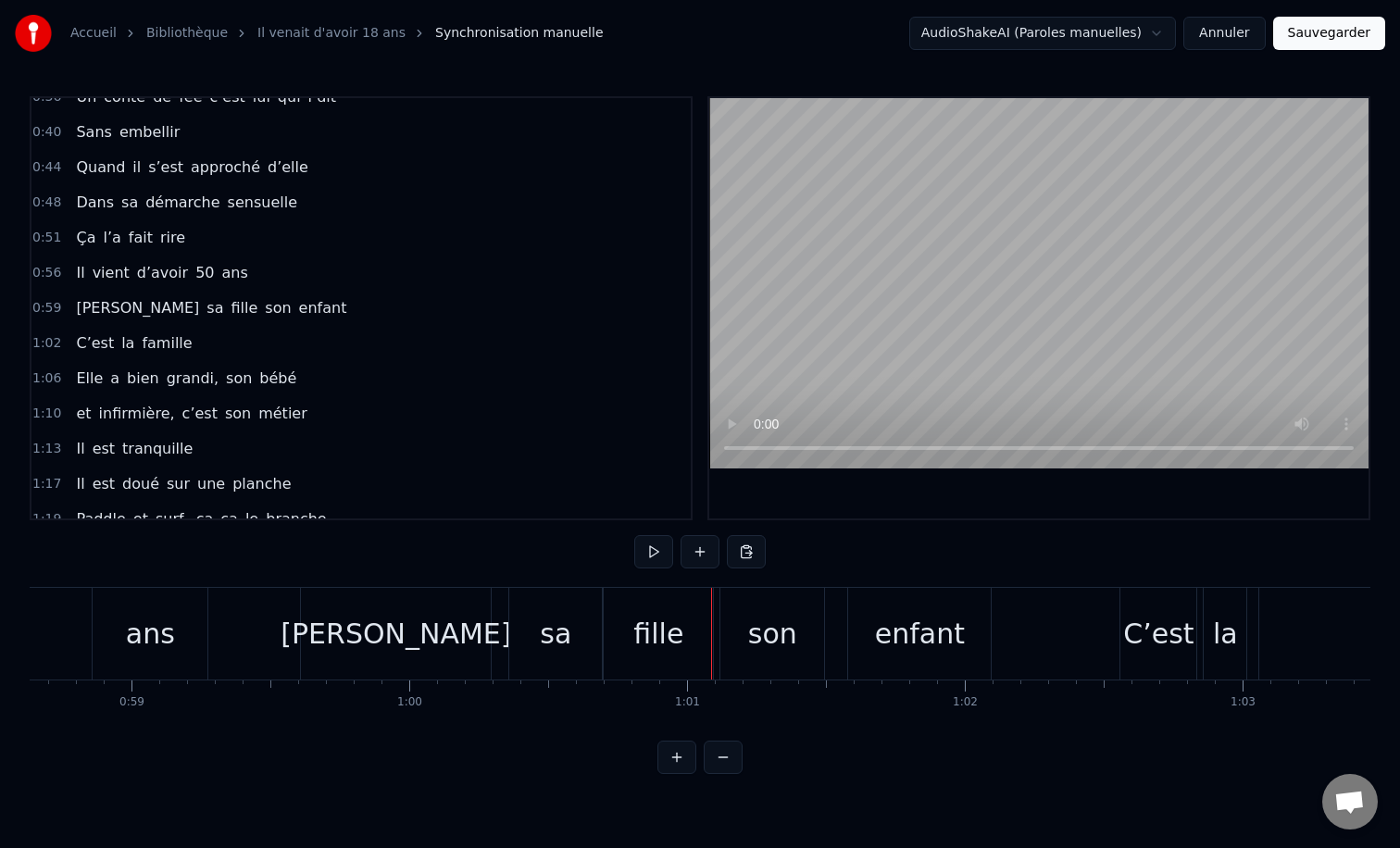
click at [674, 634] on div "fille" at bounding box center [658, 634] width 50 height 42
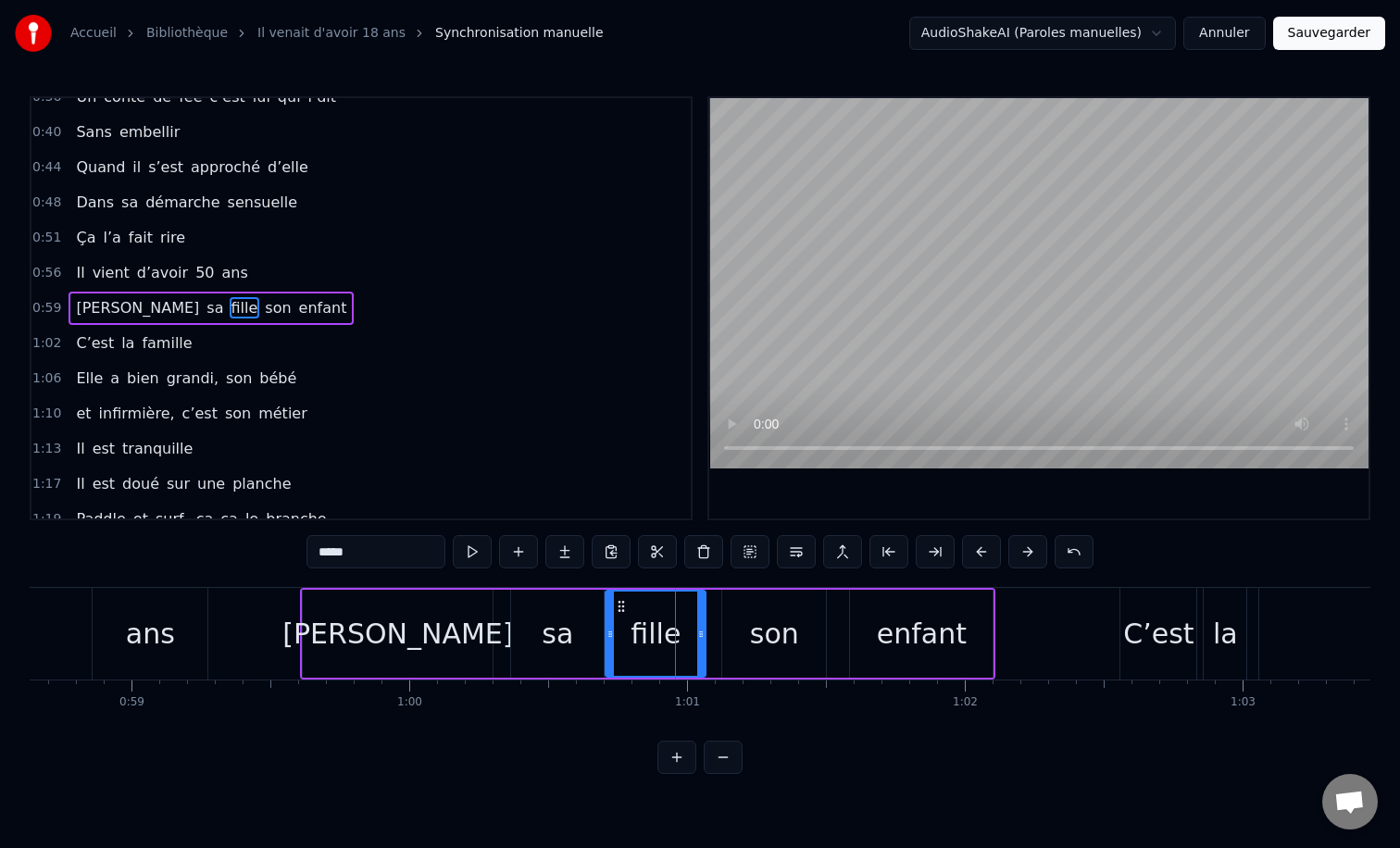
drag, startPoint x: 709, startPoint y: 634, endPoint x: 699, endPoint y: 633, distance: 10.0
click at [699, 634] on icon at bounding box center [701, 634] width 8 height 15
click at [735, 633] on div "son" at bounding box center [775, 633] width 104 height 88
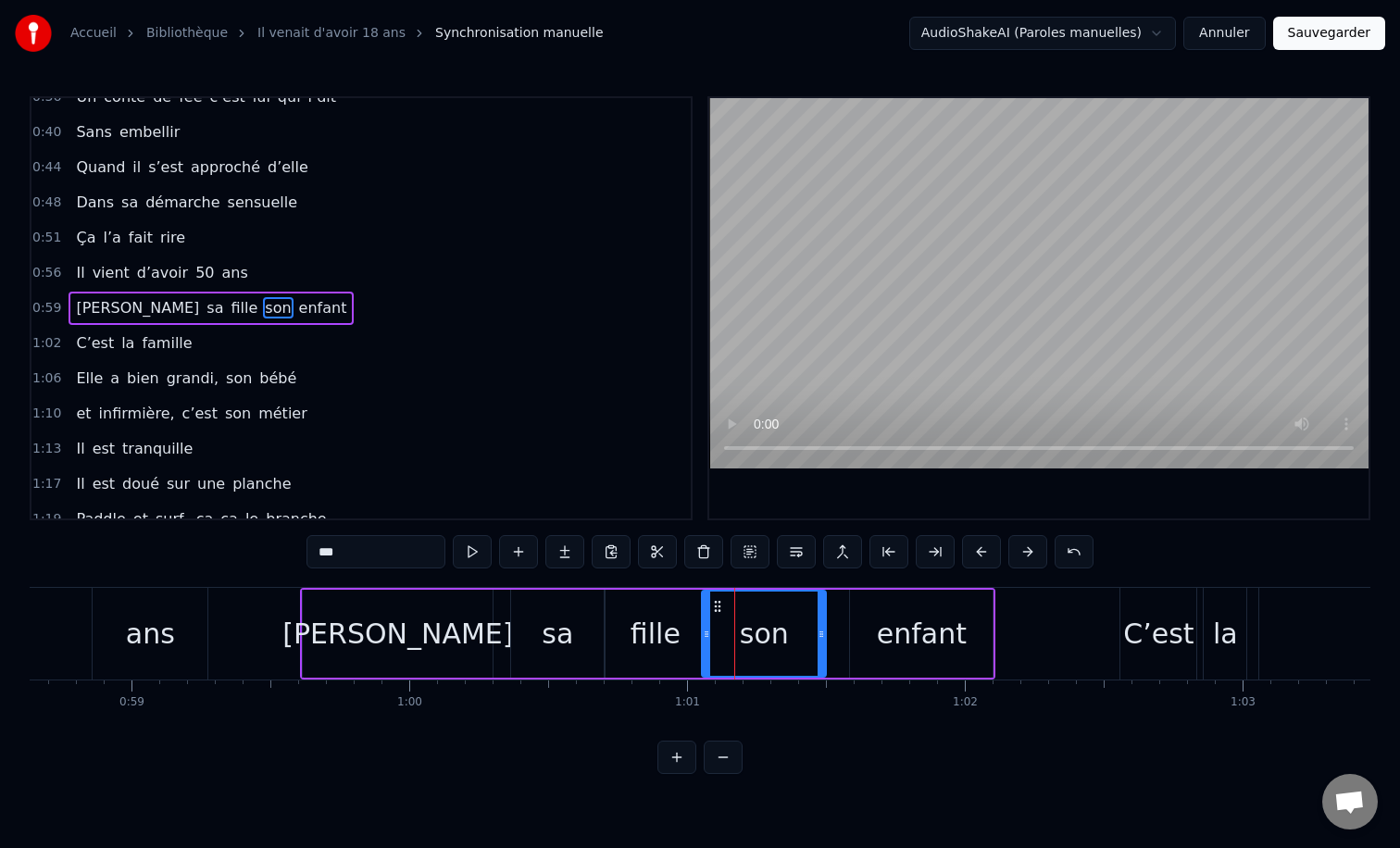
drag, startPoint x: 723, startPoint y: 633, endPoint x: 701, endPoint y: 633, distance: 22.0
click at [701, 633] on div "son" at bounding box center [763, 633] width 125 height 88
click at [826, 630] on icon at bounding box center [827, 634] width 8 height 15
click at [891, 630] on div "enfant" at bounding box center [921, 634] width 90 height 42
type input "******"
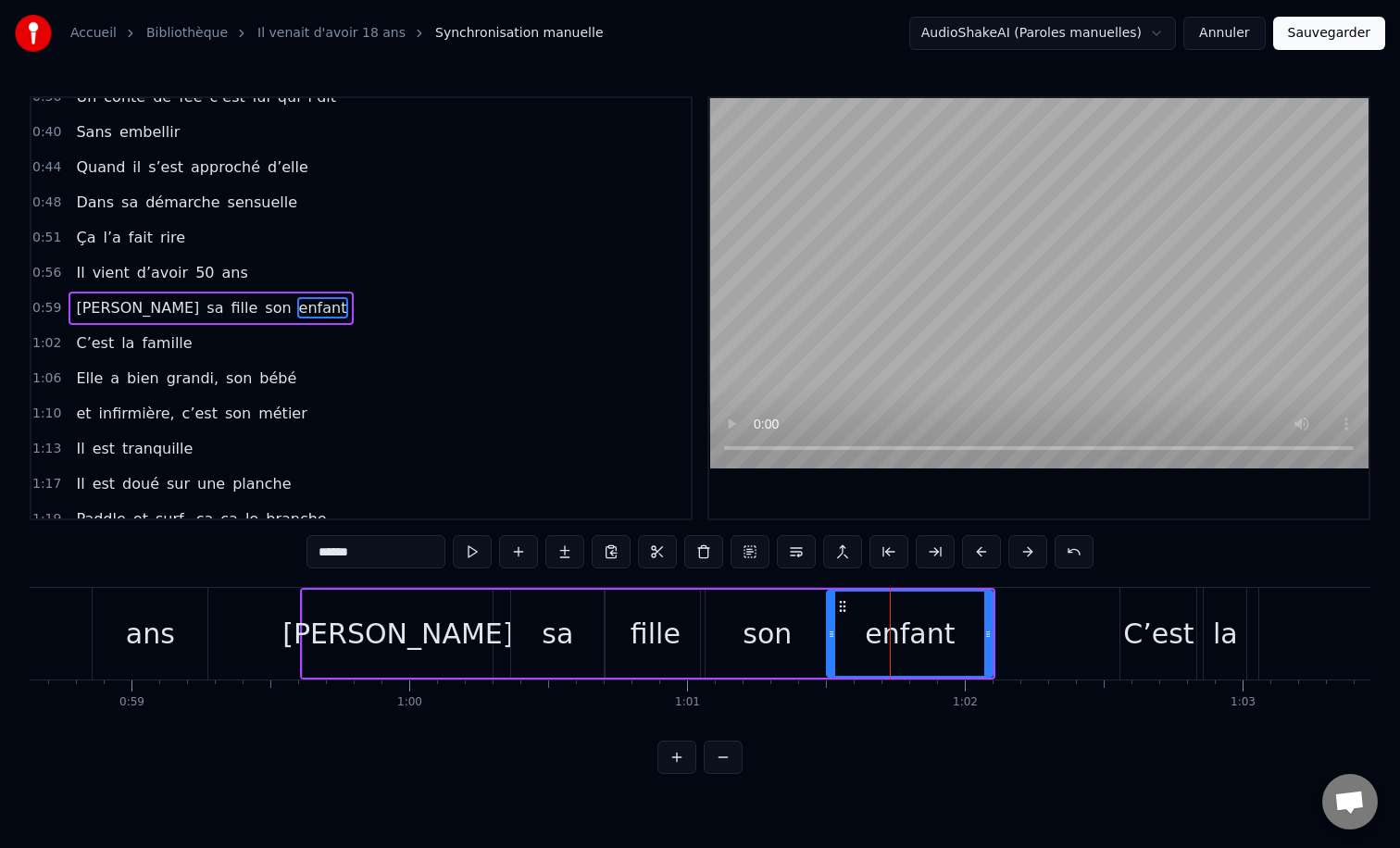
drag, startPoint x: 853, startPoint y: 634, endPoint x: 829, endPoint y: 636, distance: 24.1
click at [829, 636] on icon at bounding box center [831, 634] width 8 height 15
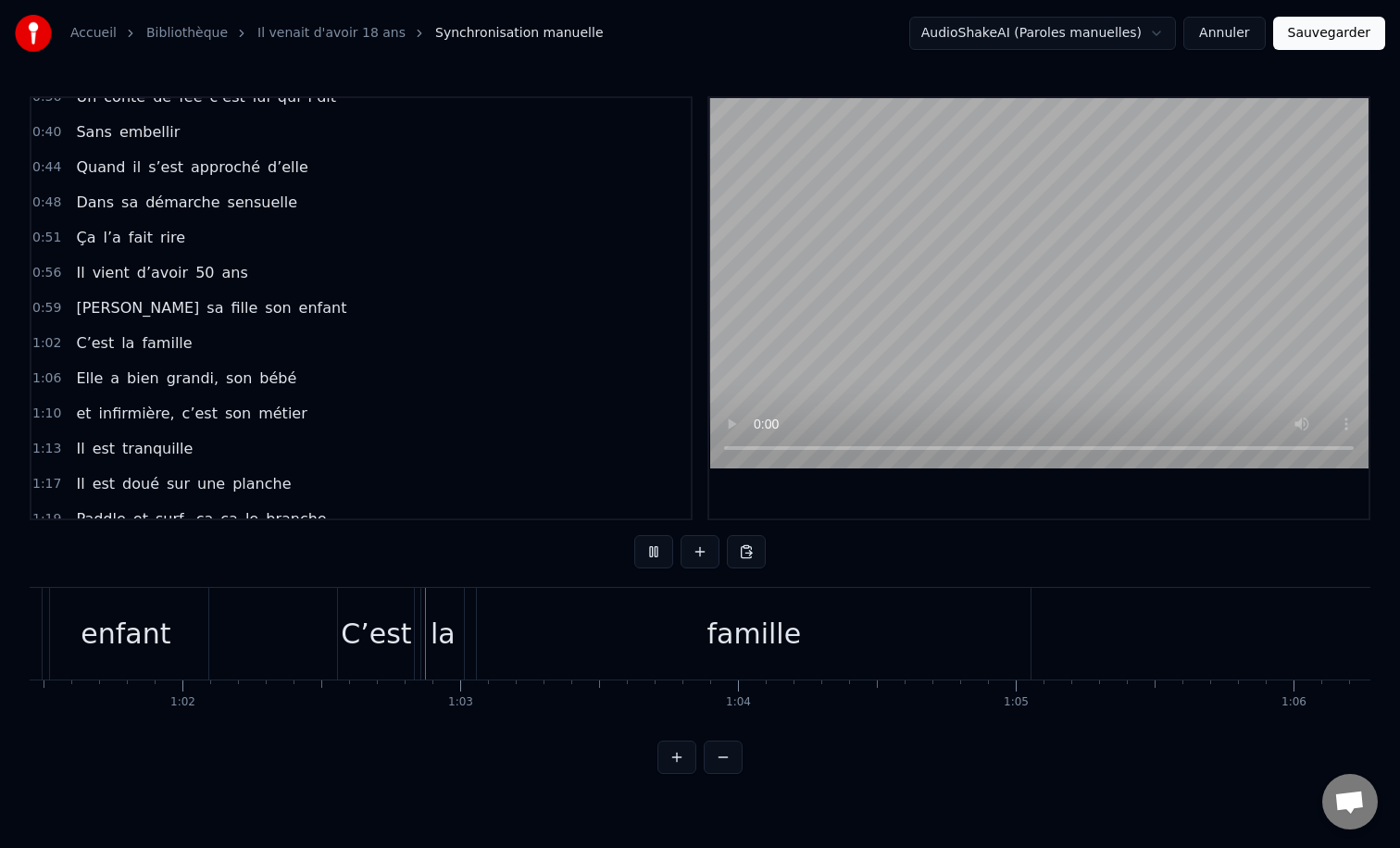
scroll to position [0, 17080]
click at [661, 610] on div "famille" at bounding box center [742, 633] width 554 height 91
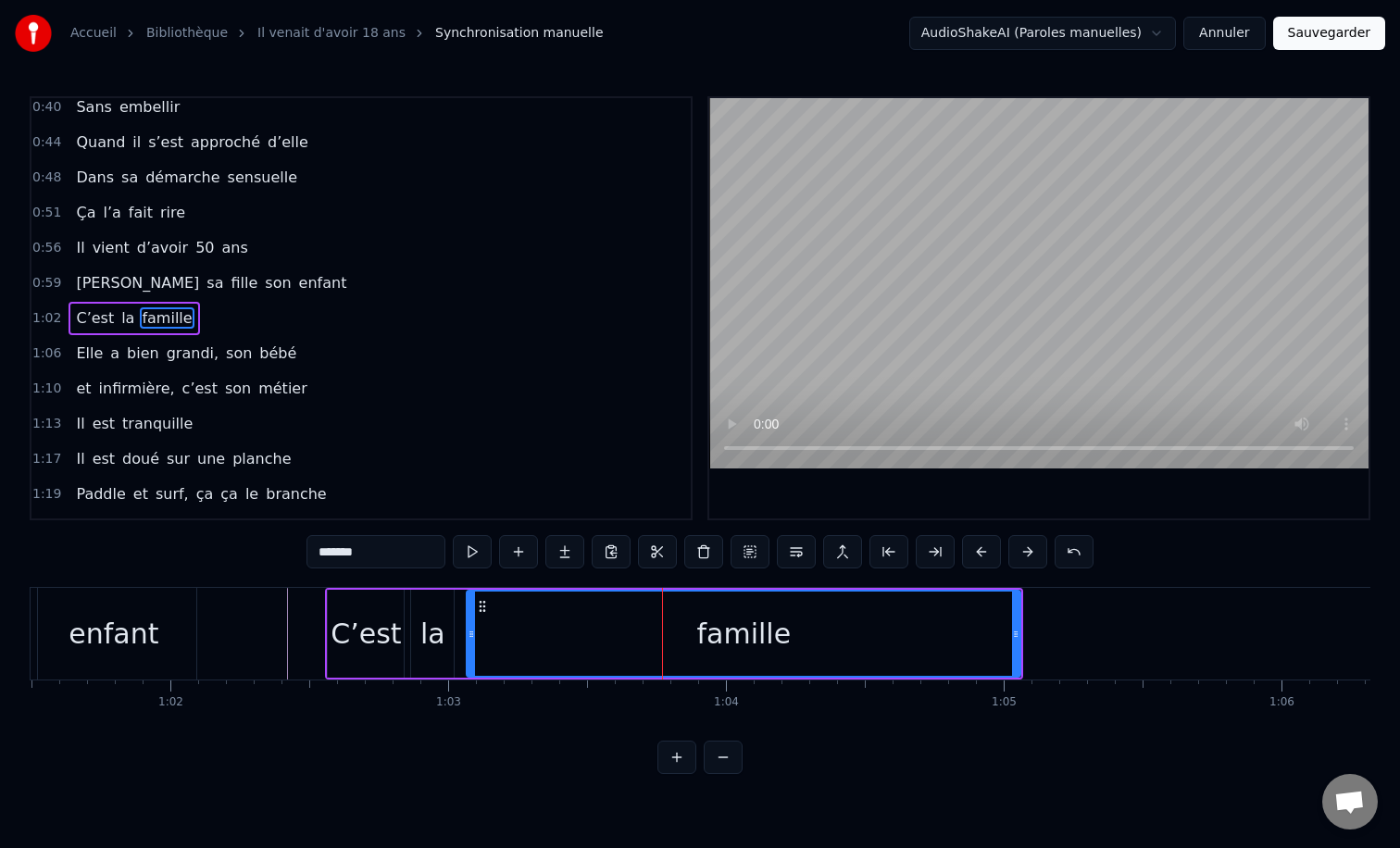
scroll to position [300, 0]
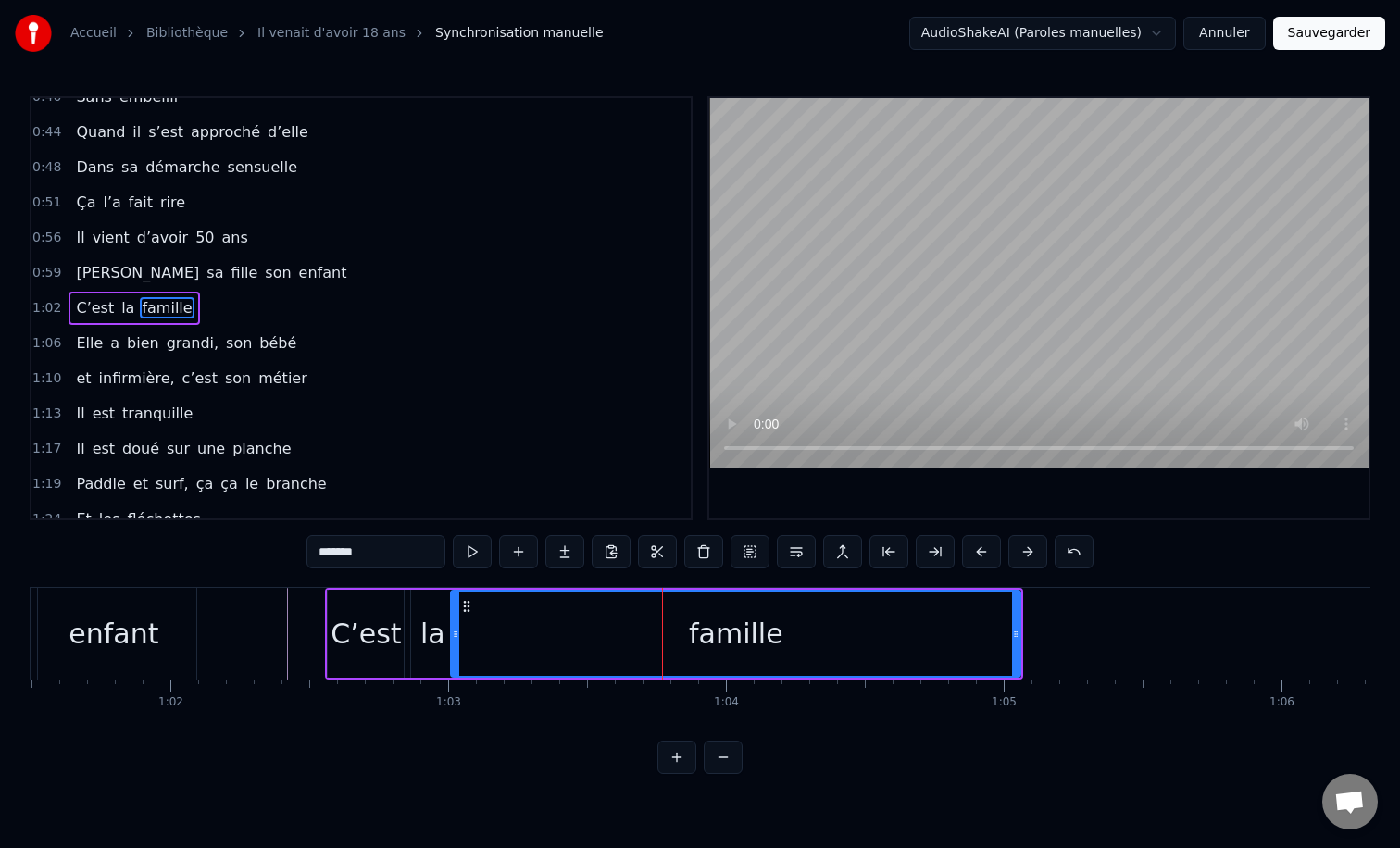
drag, startPoint x: 472, startPoint y: 634, endPoint x: 456, endPoint y: 634, distance: 16.0
click at [456, 634] on icon at bounding box center [456, 634] width 8 height 15
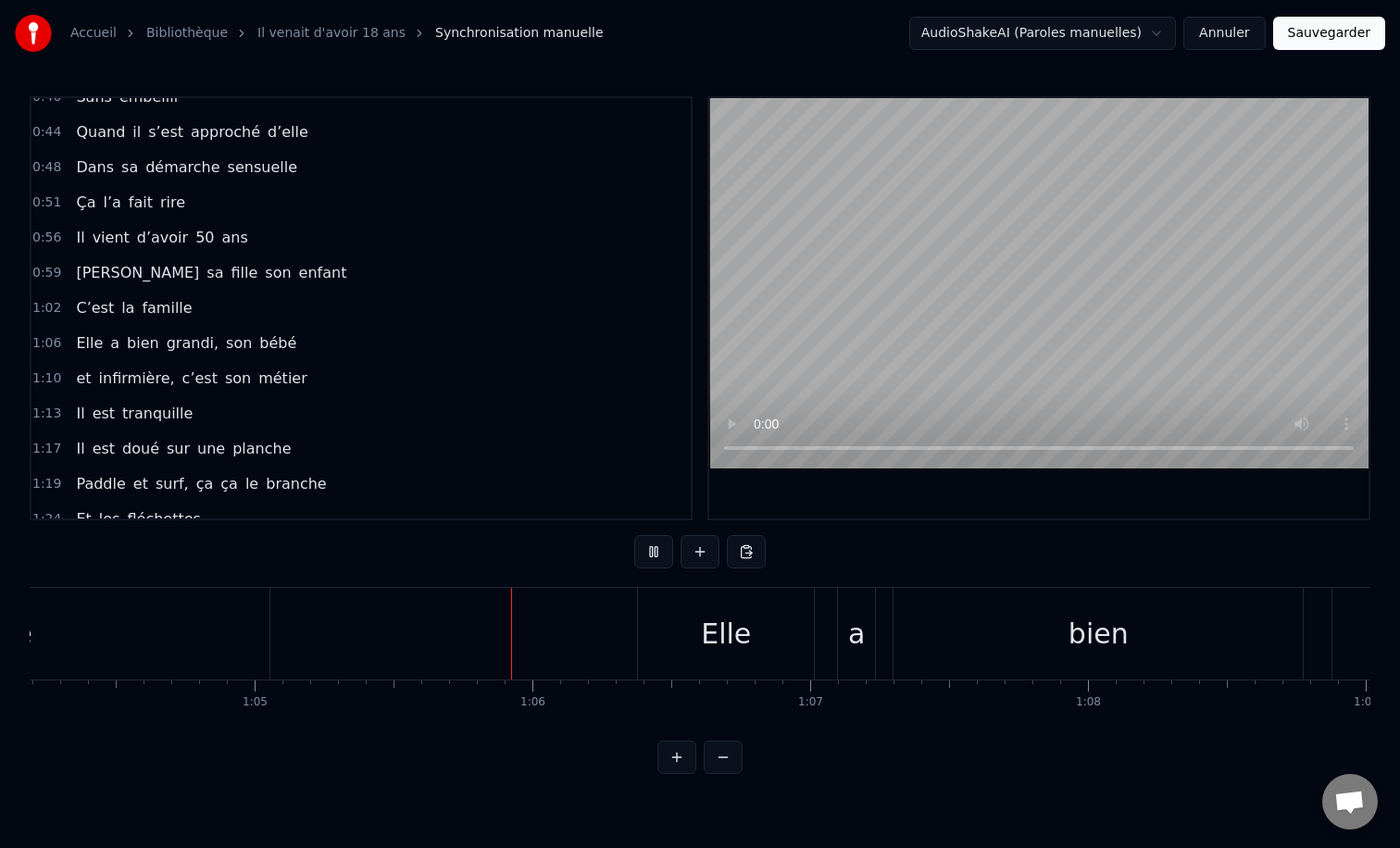
scroll to position [0, 18065]
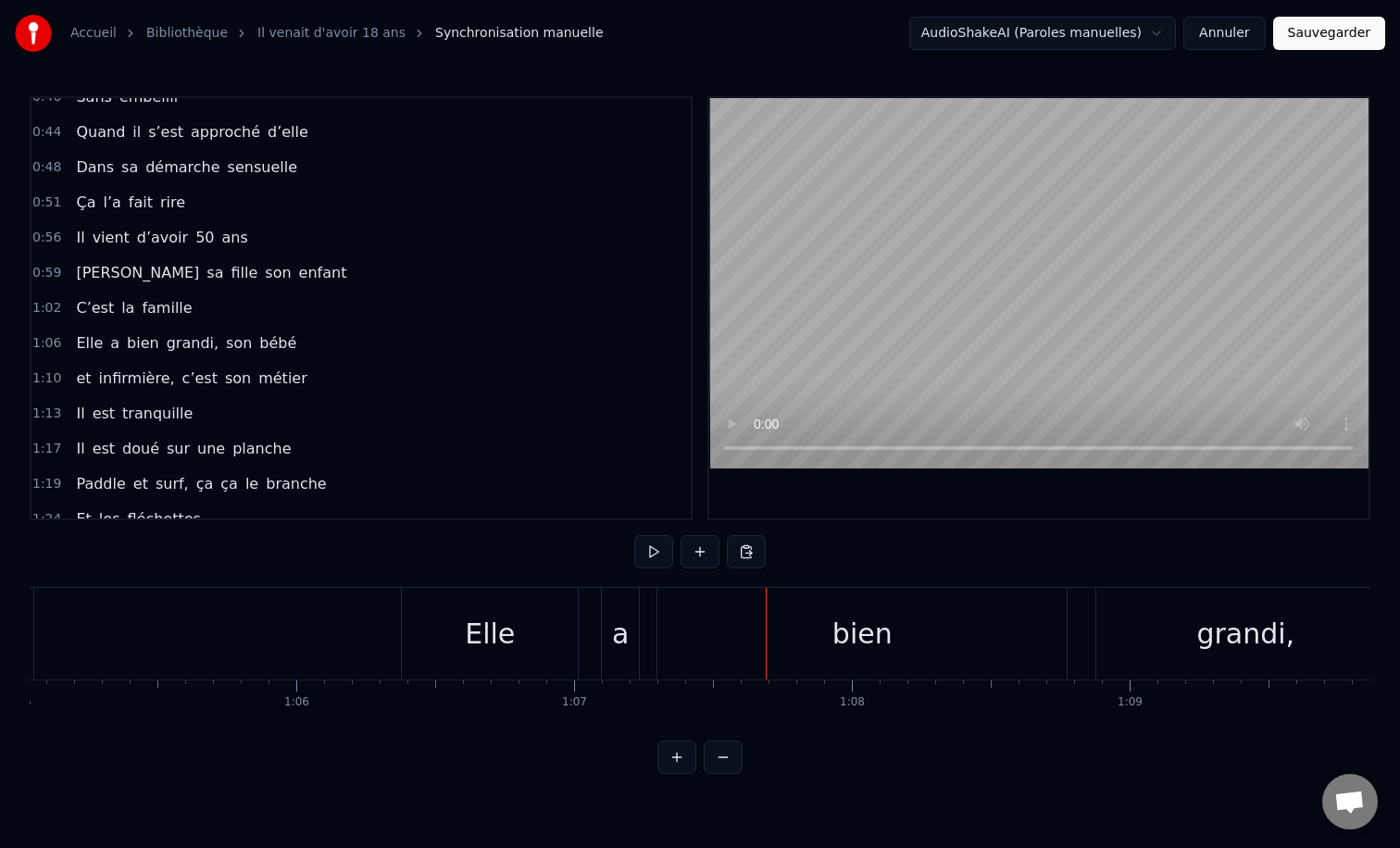
click at [479, 656] on div "Elle" at bounding box center [490, 633] width 175 height 91
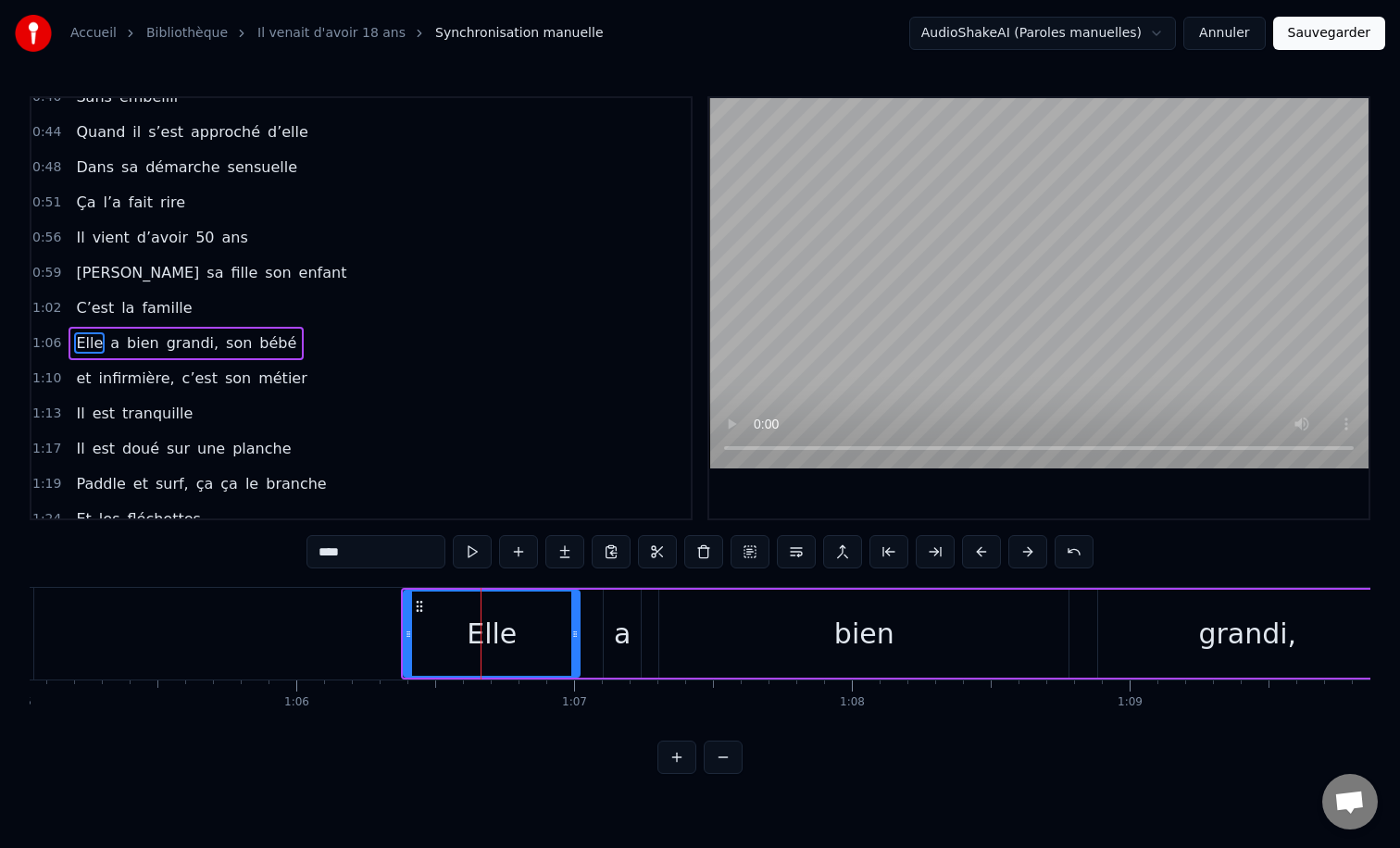
scroll to position [335, 0]
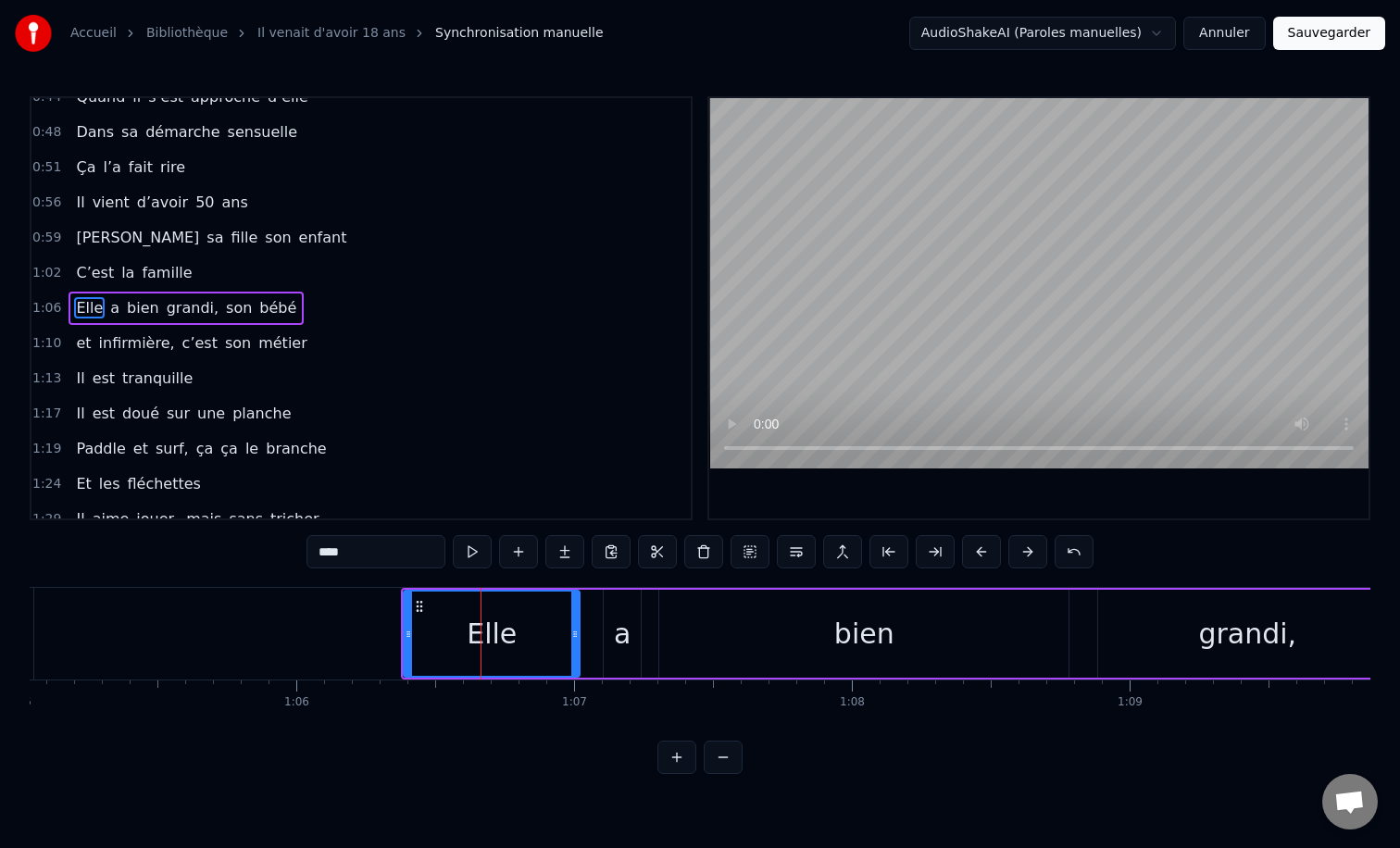
click at [624, 631] on div "a" at bounding box center [623, 634] width 17 height 42
type input "*"
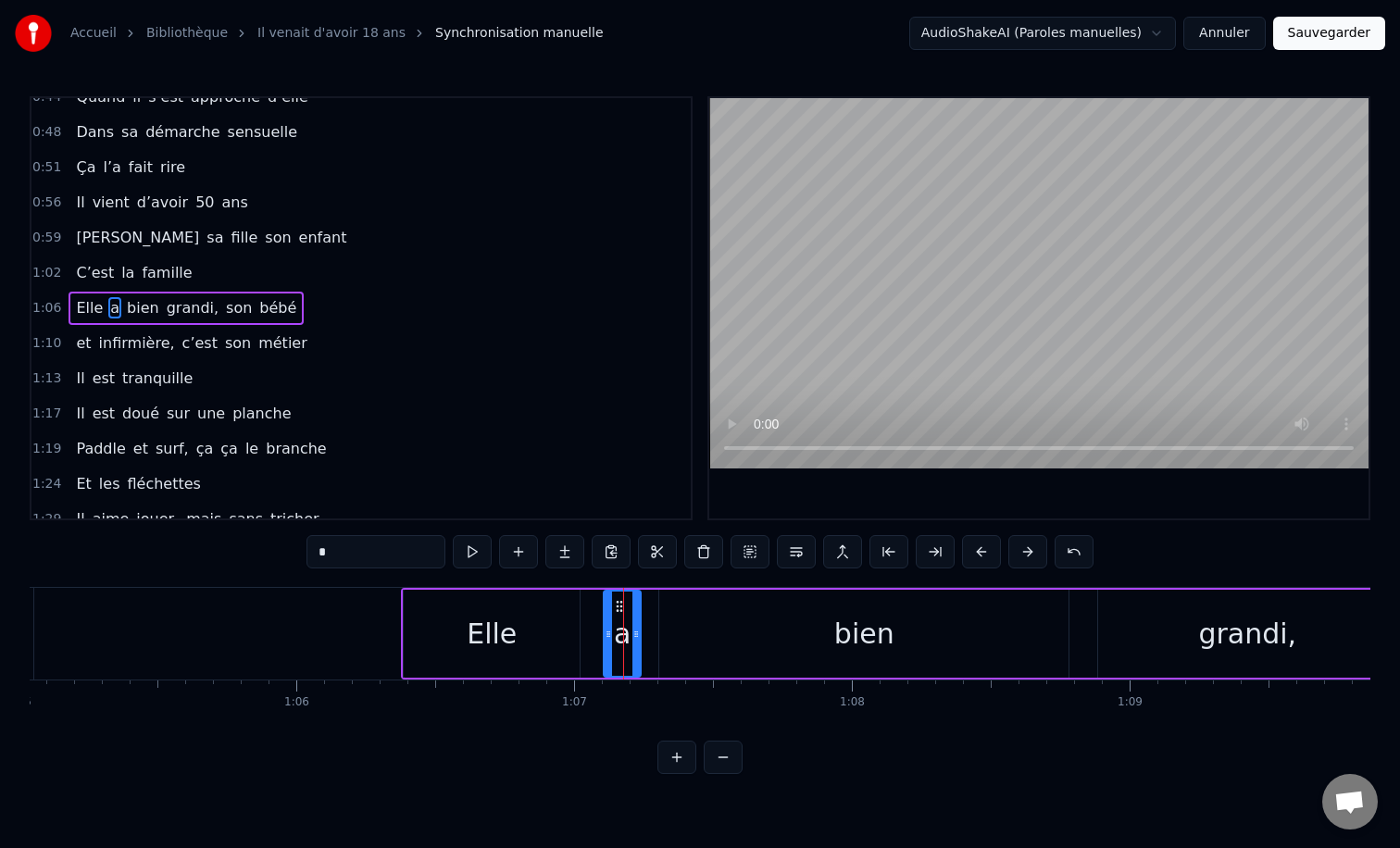
drag, startPoint x: 623, startPoint y: 636, endPoint x: 598, endPoint y: 635, distance: 25.0
click at [598, 635] on div "Elle a bien grandi, son bébé" at bounding box center [1003, 633] width 1204 height 91
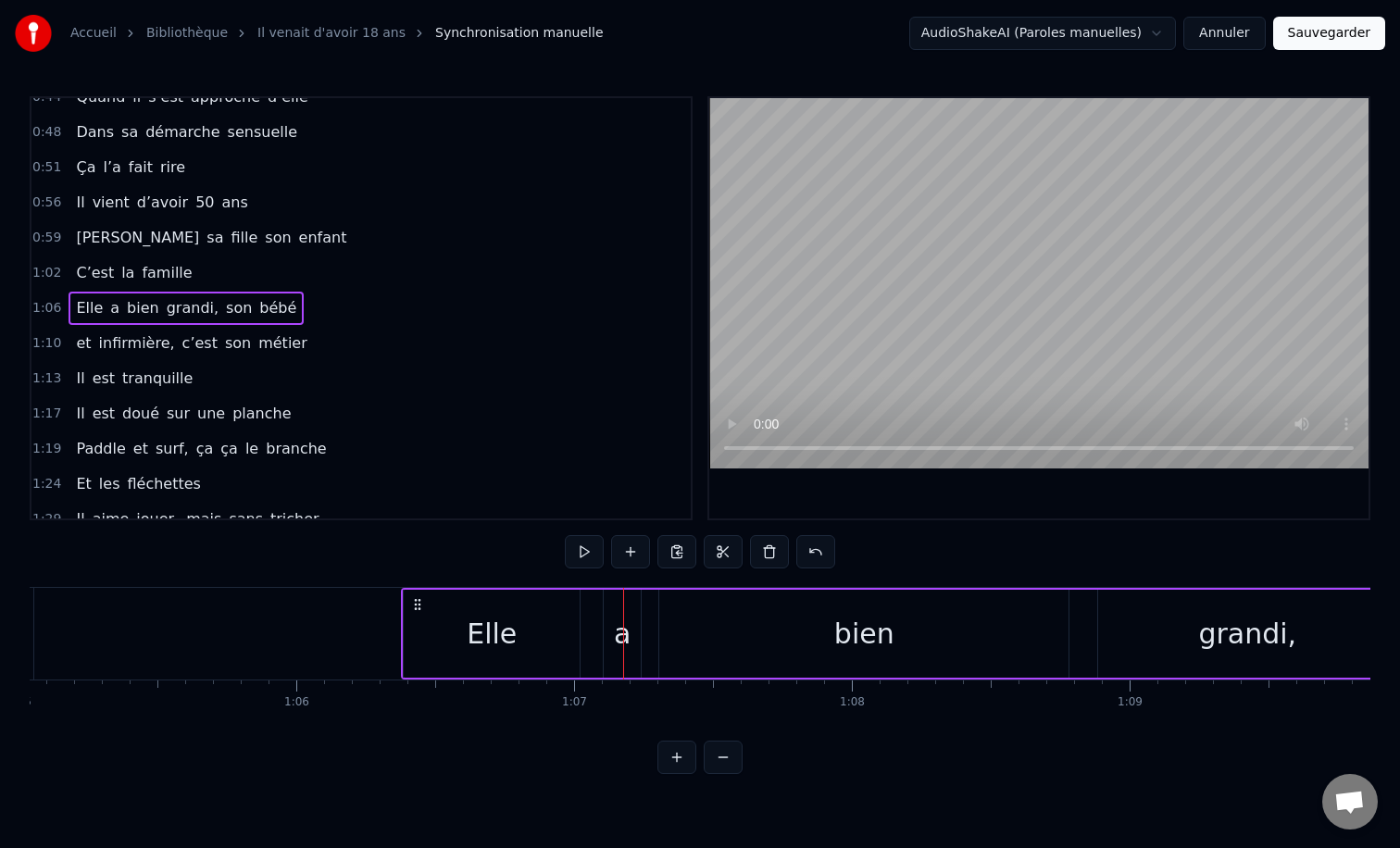
click at [623, 636] on div at bounding box center [623, 633] width 1 height 91
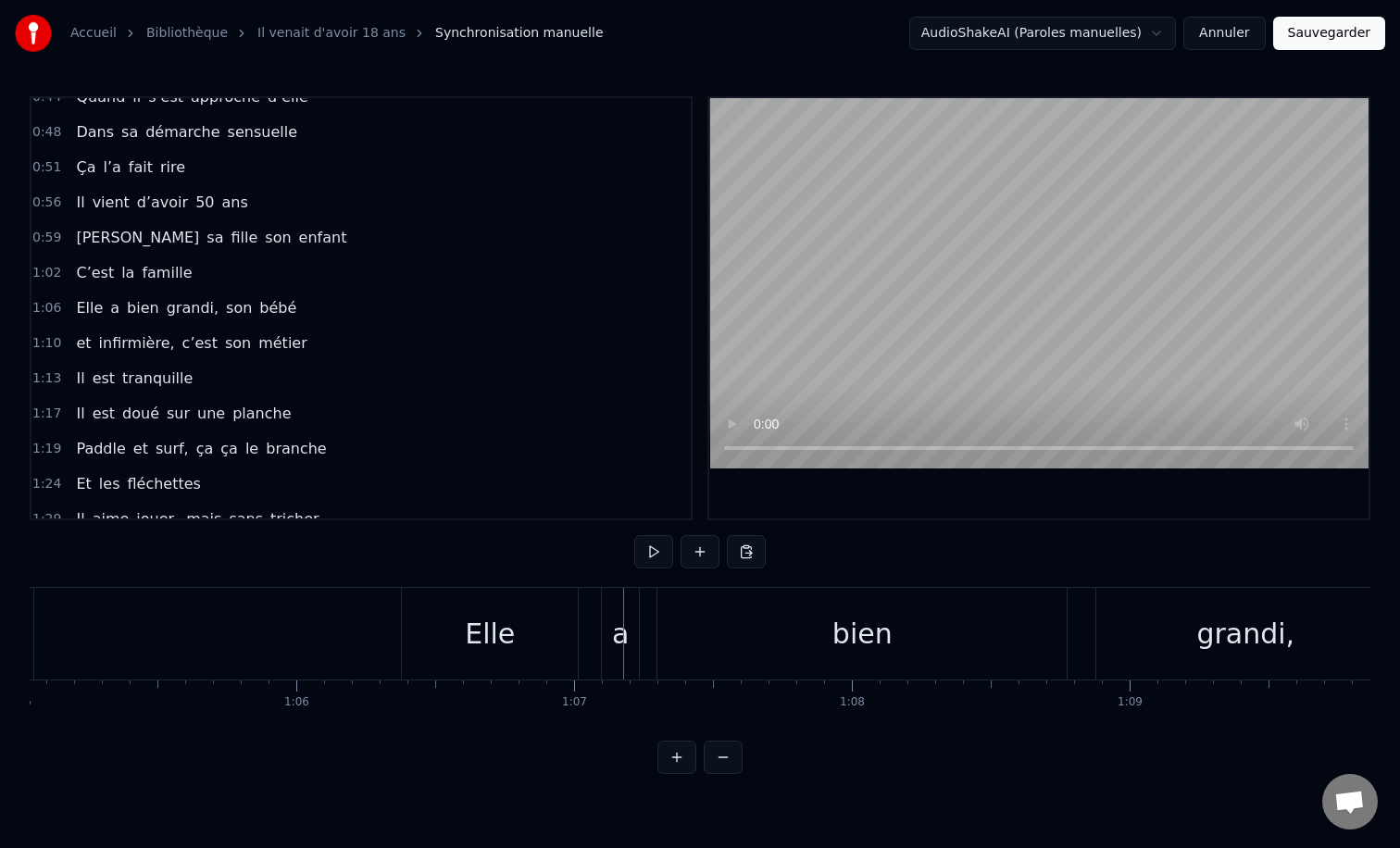
click at [629, 638] on div "a" at bounding box center [620, 633] width 37 height 91
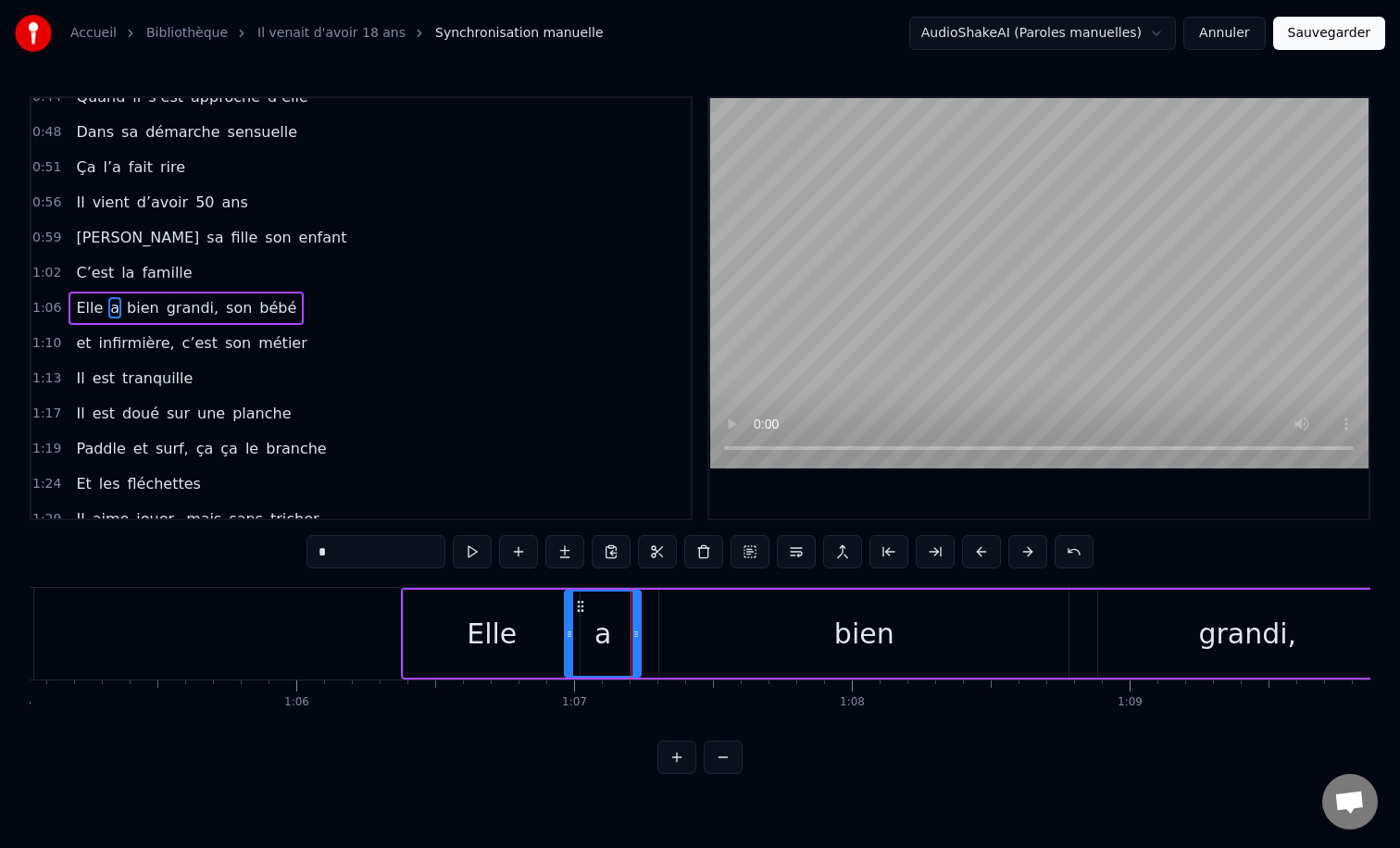
drag, startPoint x: 608, startPoint y: 634, endPoint x: 570, endPoint y: 638, distance: 38.2
click at [570, 638] on icon at bounding box center [570, 634] width 8 height 15
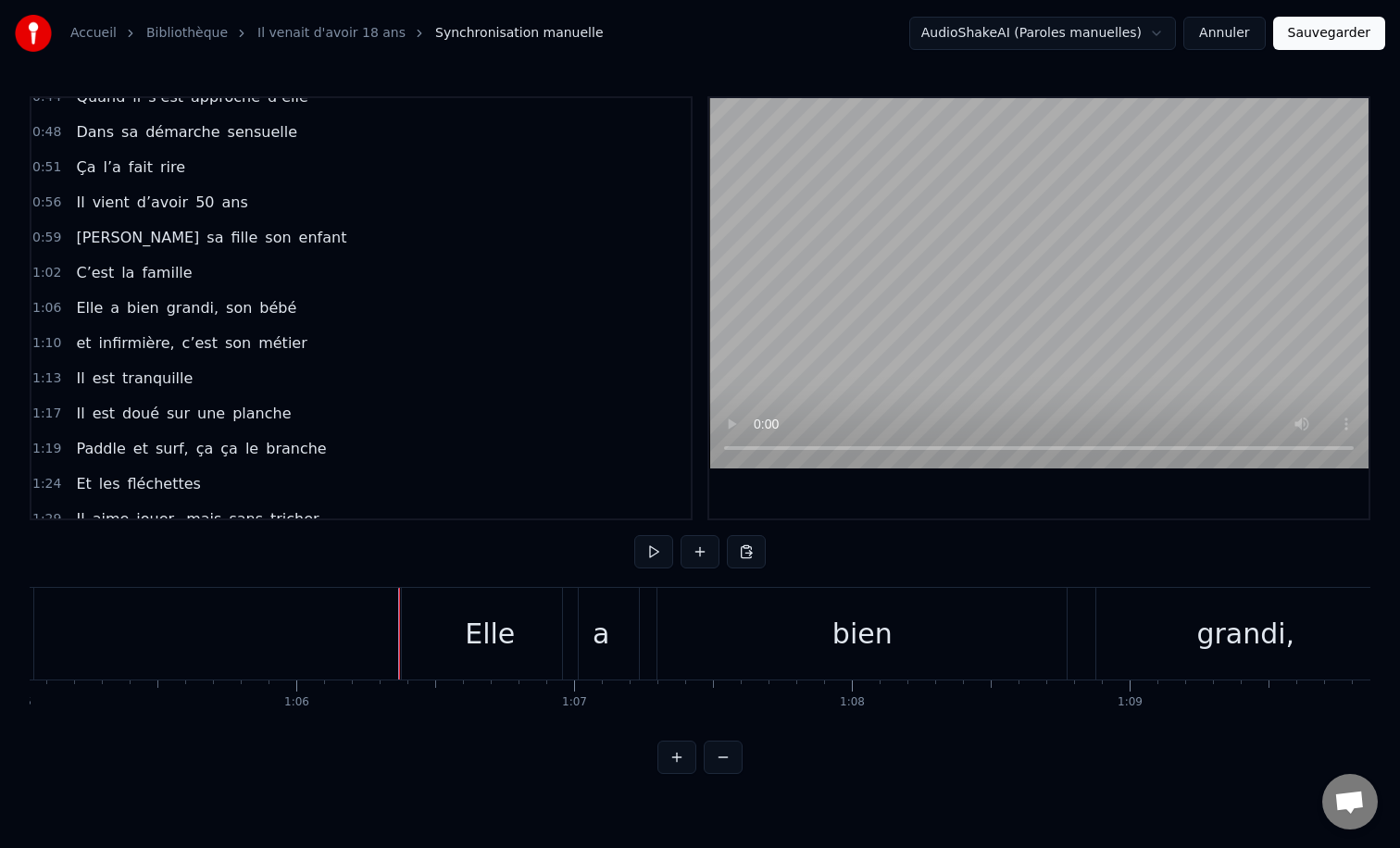
click at [423, 636] on div "Elle" at bounding box center [490, 633] width 175 height 91
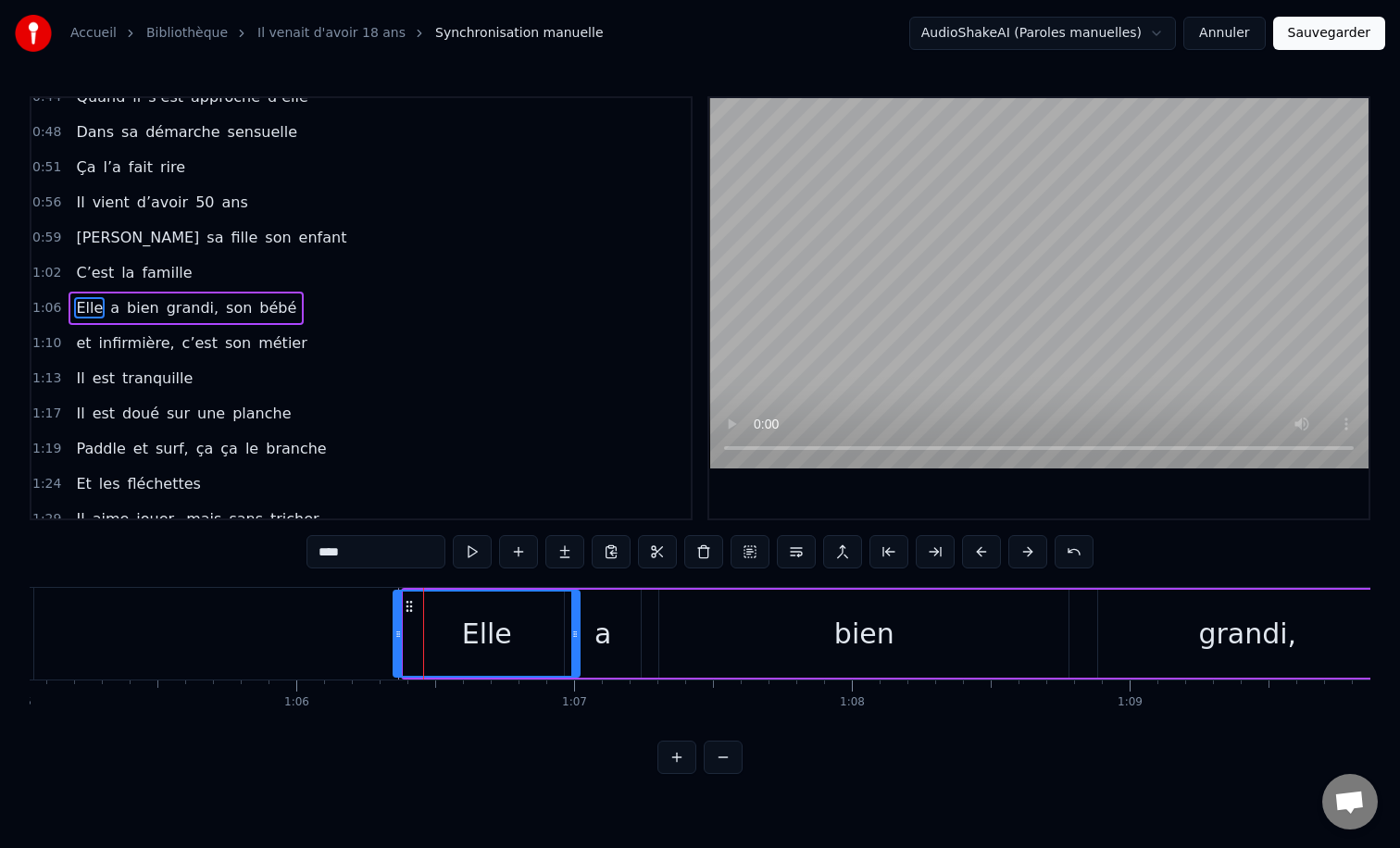
drag, startPoint x: 407, startPoint y: 637, endPoint x: 388, endPoint y: 637, distance: 19.0
click at [394, 637] on icon at bounding box center [398, 634] width 8 height 15
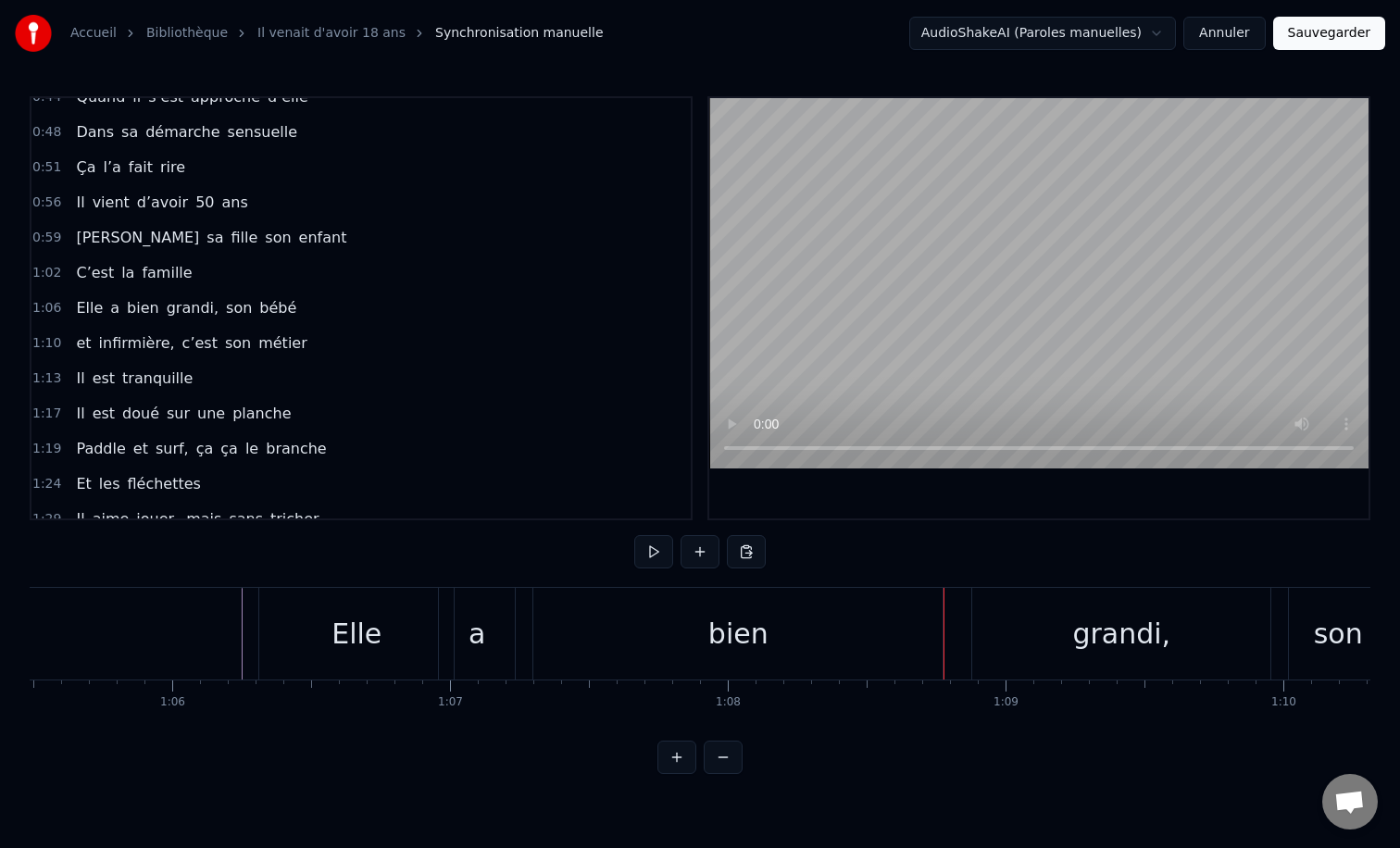
scroll to position [0, 18161]
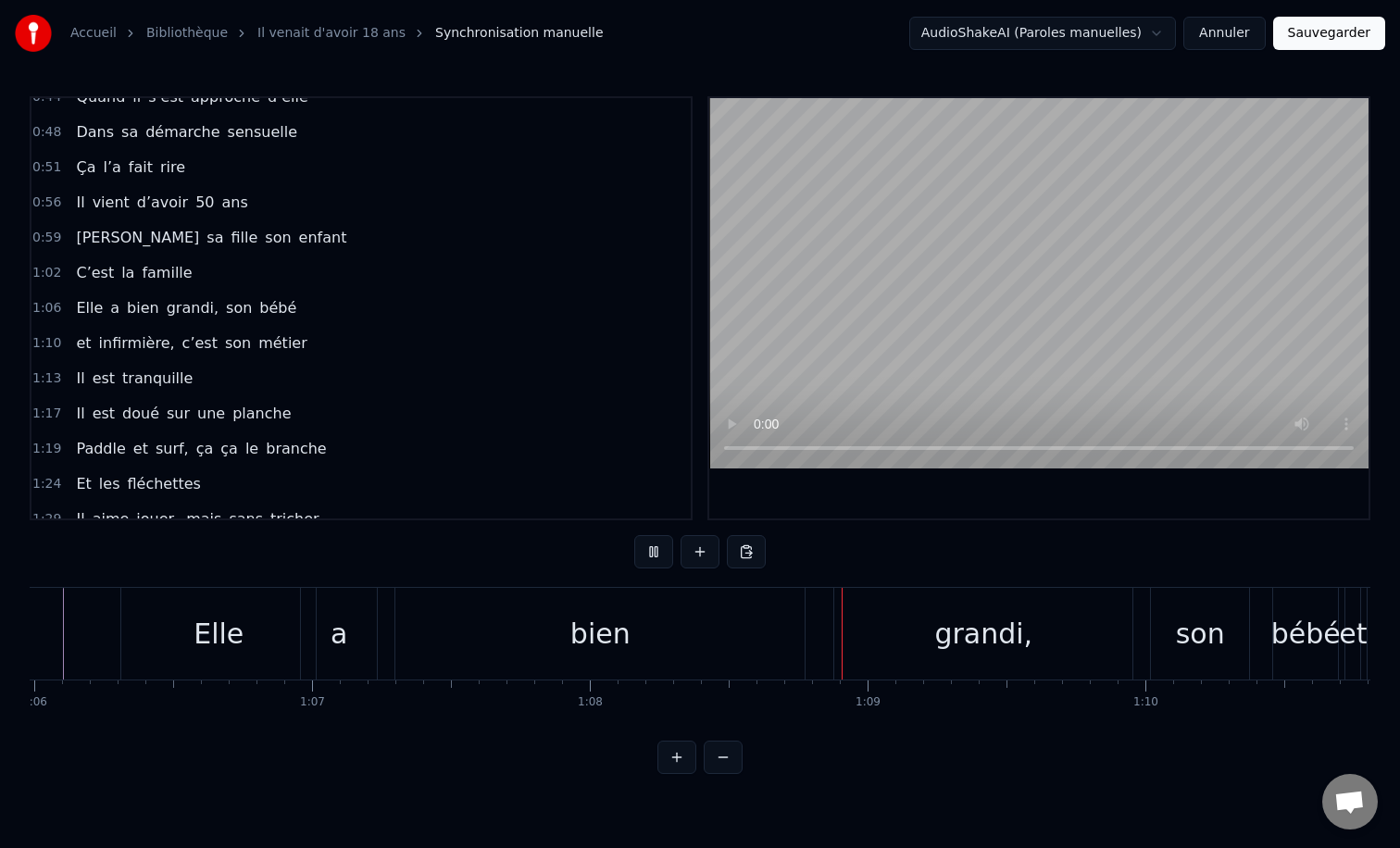
scroll to position [0, 18332]
click at [757, 632] on div "bien" at bounding box center [595, 633] width 409 height 91
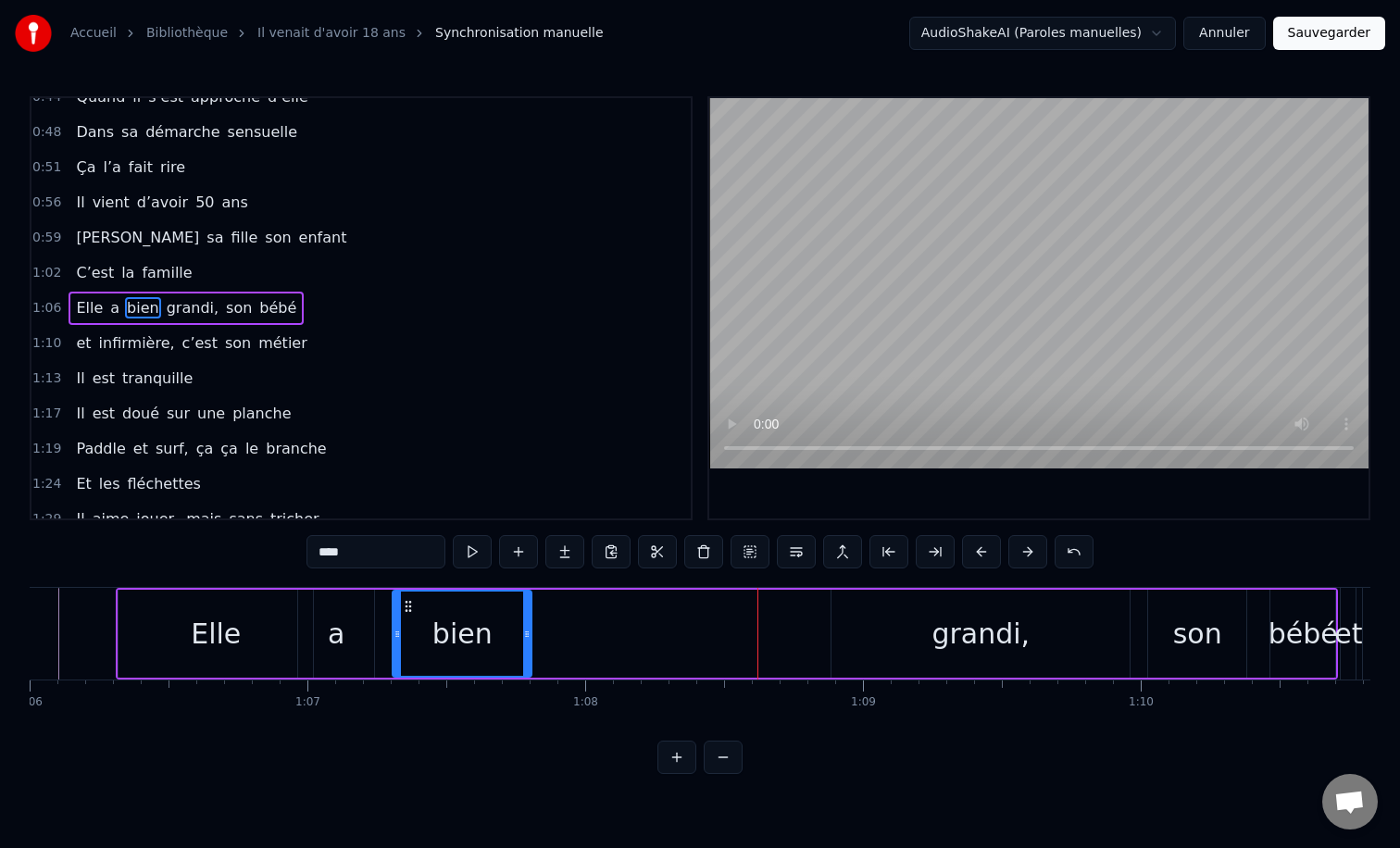
drag, startPoint x: 797, startPoint y: 632, endPoint x: 525, endPoint y: 641, distance: 272.1
click at [525, 641] on div at bounding box center [526, 633] width 8 height 84
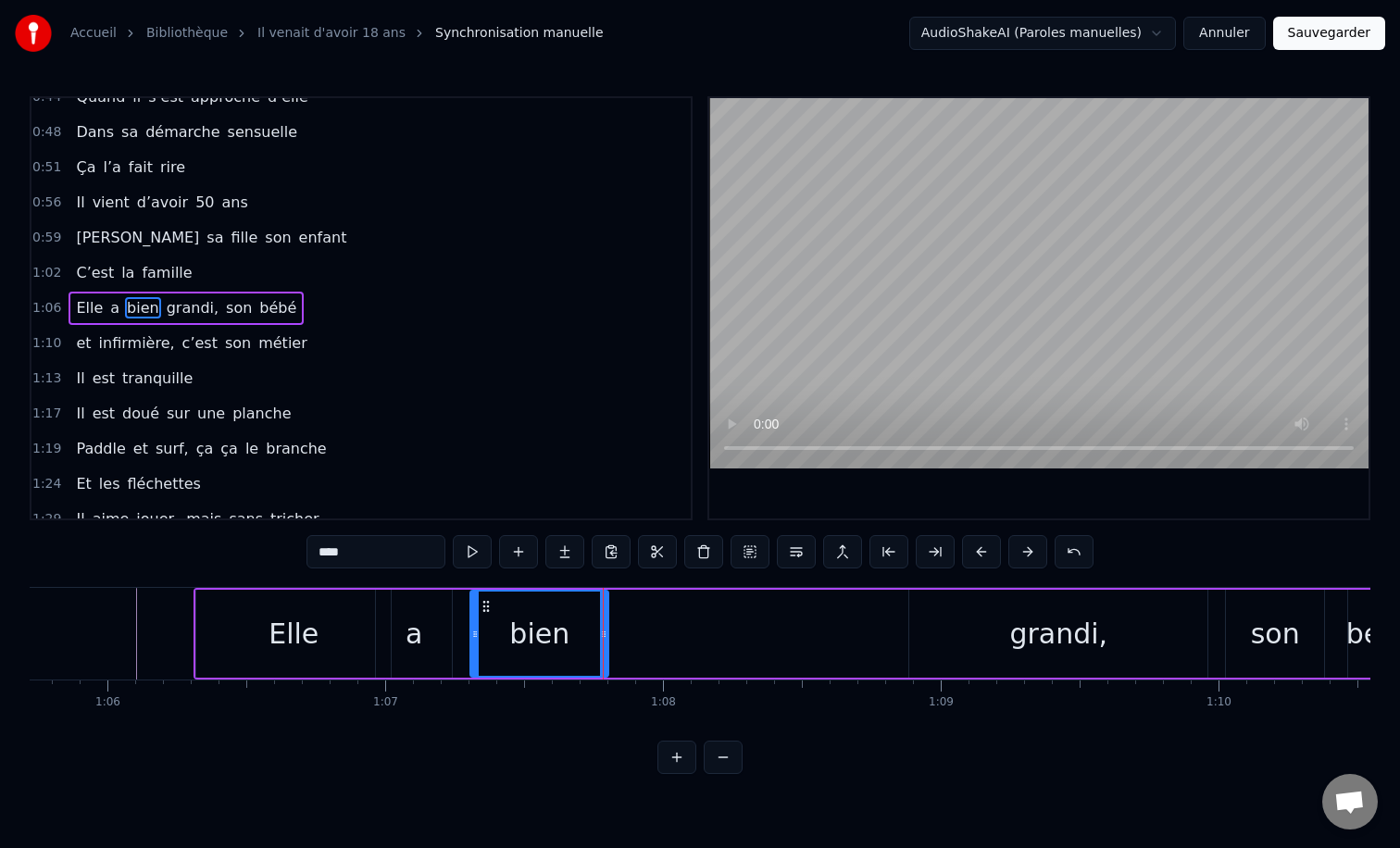
scroll to position [0, 18210]
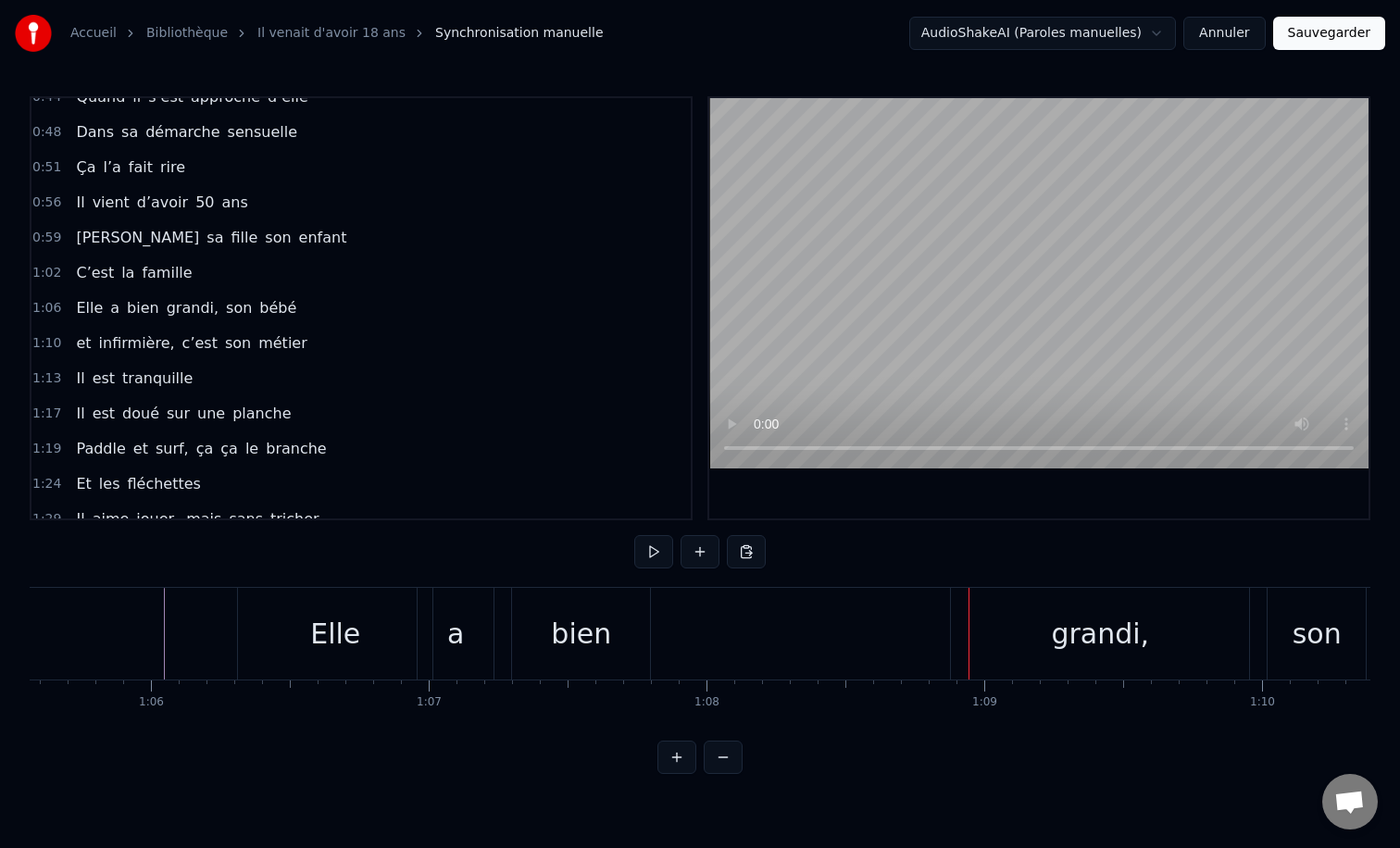
click at [594, 628] on div "bien" at bounding box center [581, 634] width 60 height 42
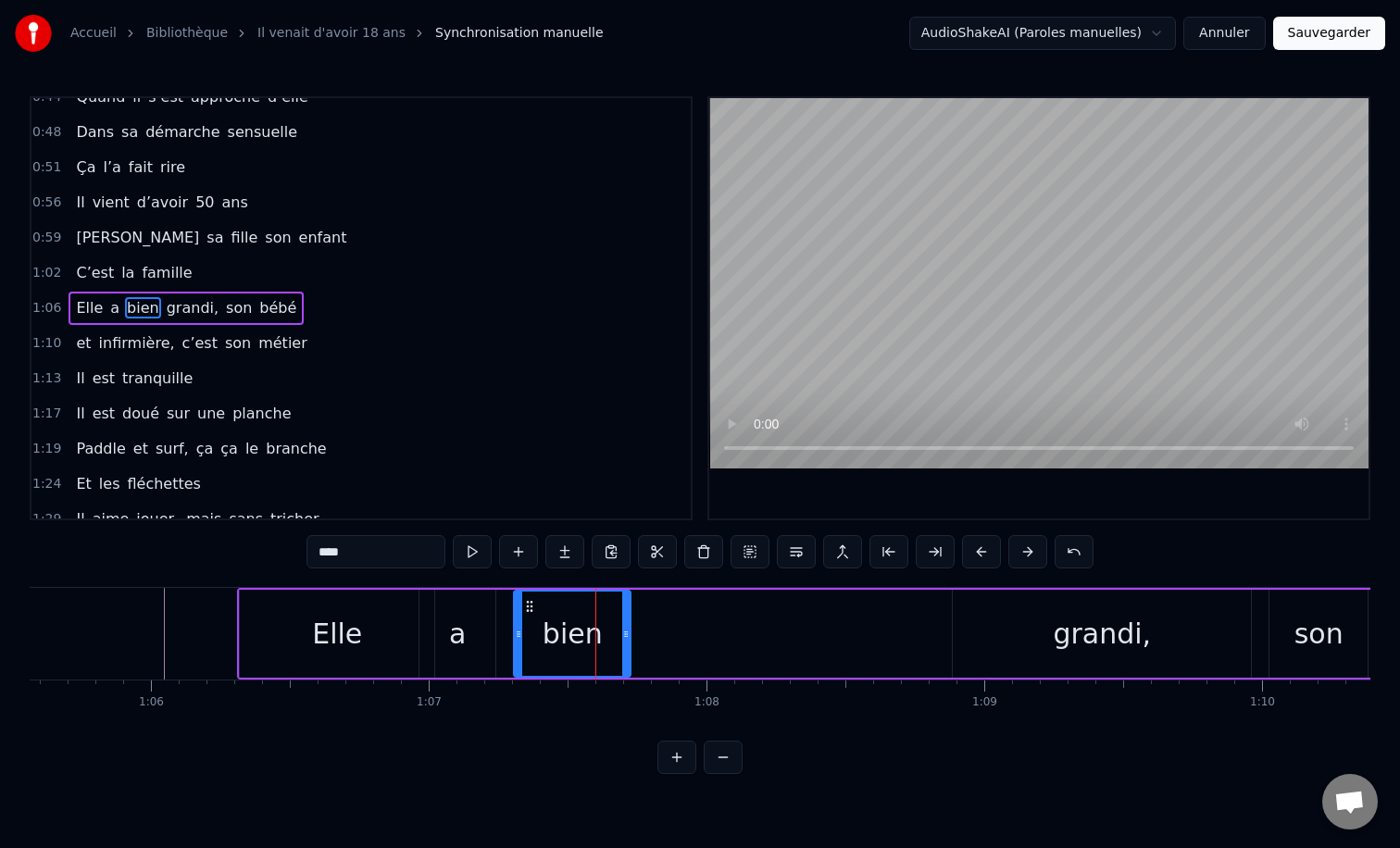
drag, startPoint x: 650, startPoint y: 636, endPoint x: 628, endPoint y: 636, distance: 22.0
click at [628, 636] on icon at bounding box center [626, 634] width 8 height 15
click at [1013, 641] on div "grandi," at bounding box center [1102, 633] width 298 height 88
type input "*******"
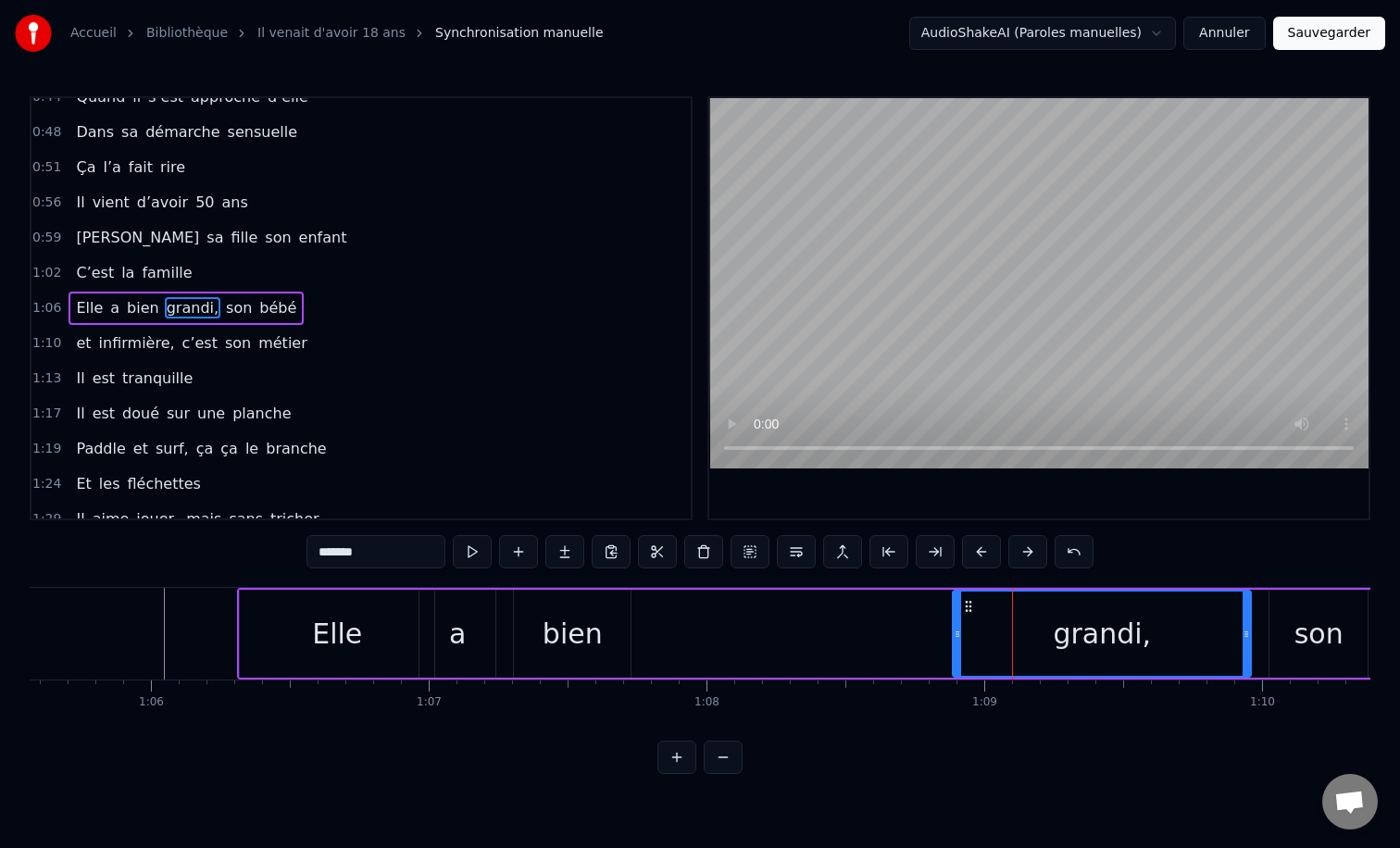
drag, startPoint x: 1090, startPoint y: 631, endPoint x: 846, endPoint y: 638, distance: 244.1
click at [846, 638] on div "Elle a bien grandi, son bébé" at bounding box center [847, 633] width 1222 height 91
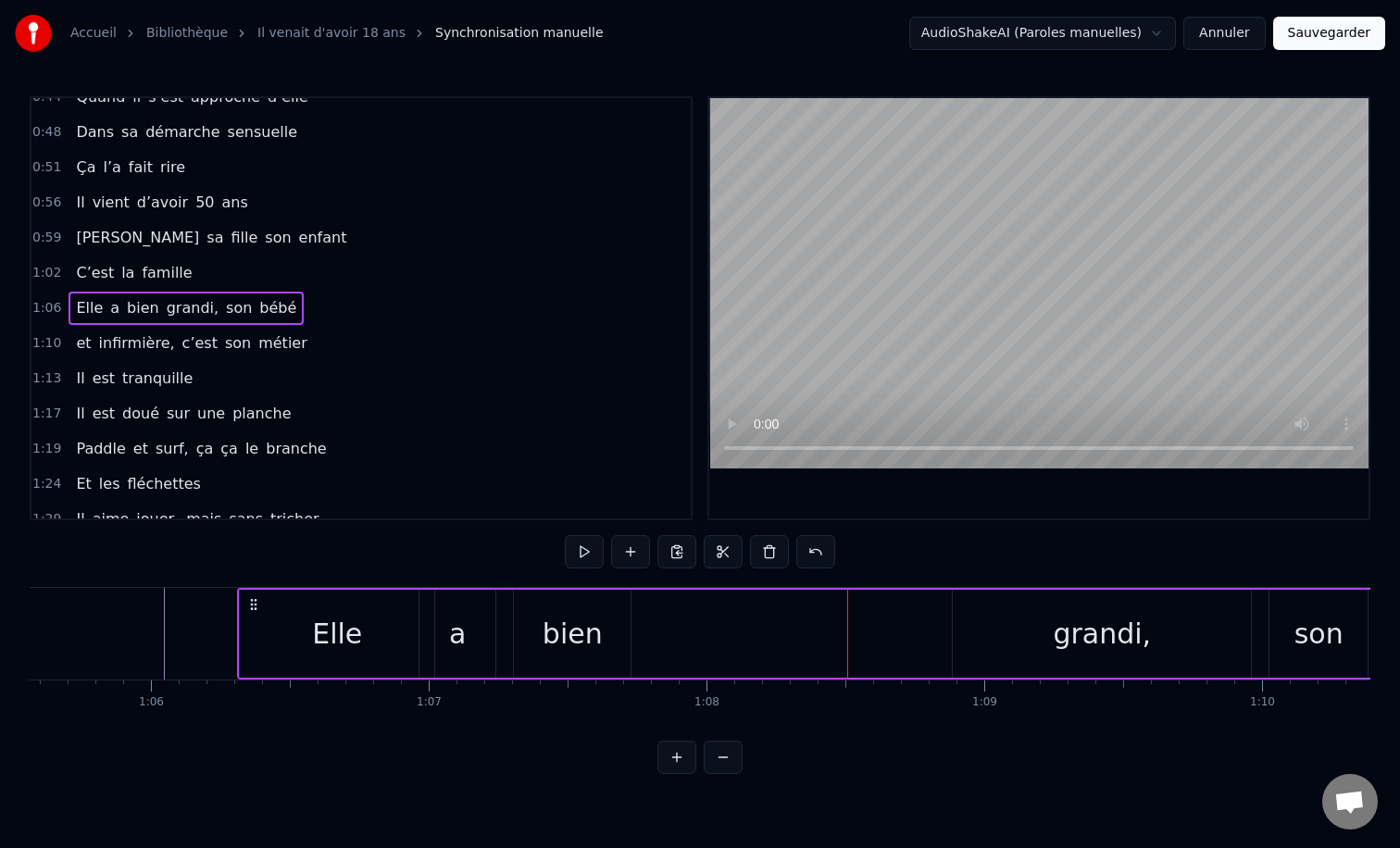
click at [983, 601] on div "grandi," at bounding box center [1102, 633] width 298 height 88
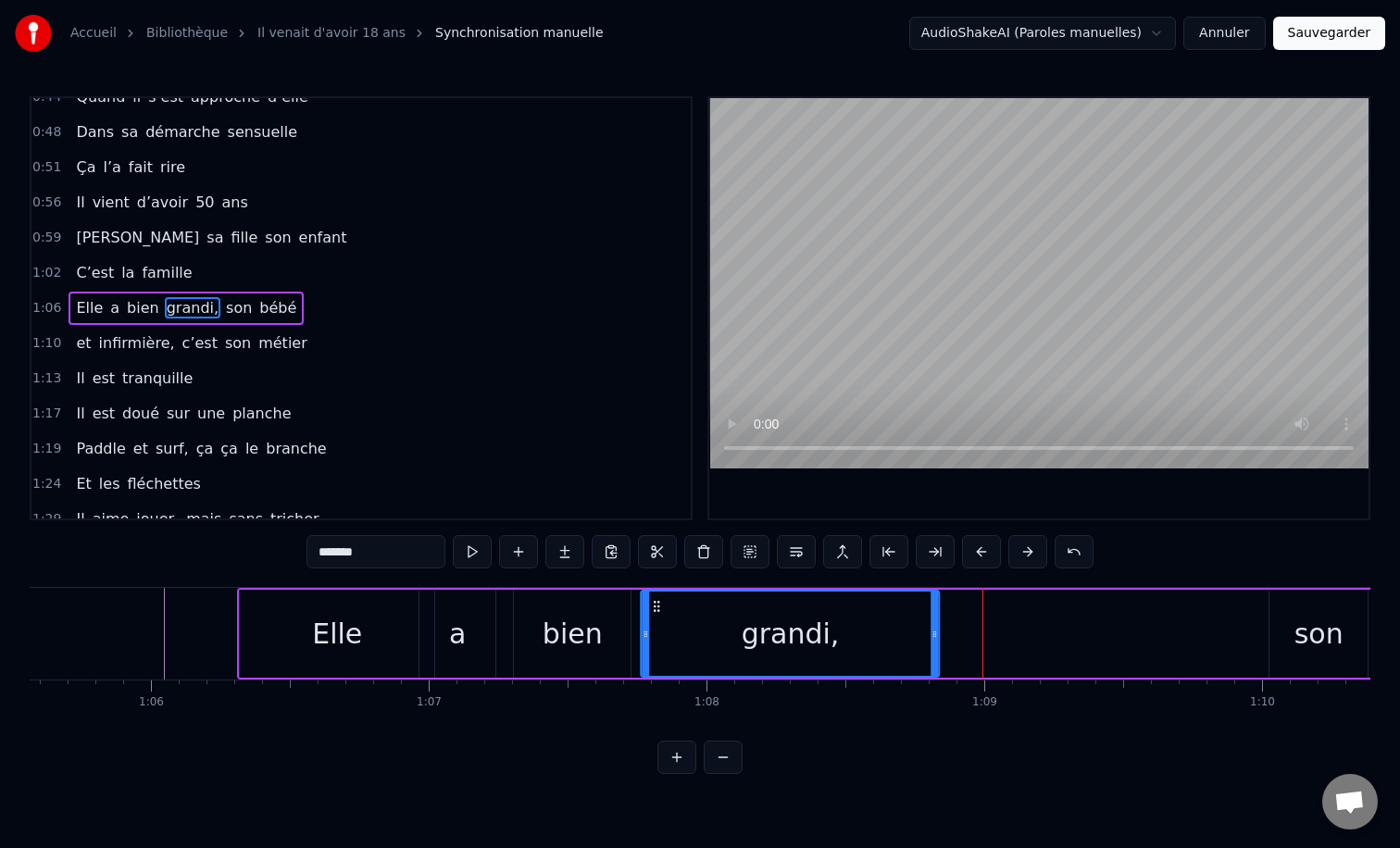
drag, startPoint x: 969, startPoint y: 607, endPoint x: 657, endPoint y: 616, distance: 312.1
click at [657, 616] on div "grandi," at bounding box center [790, 633] width 296 height 84
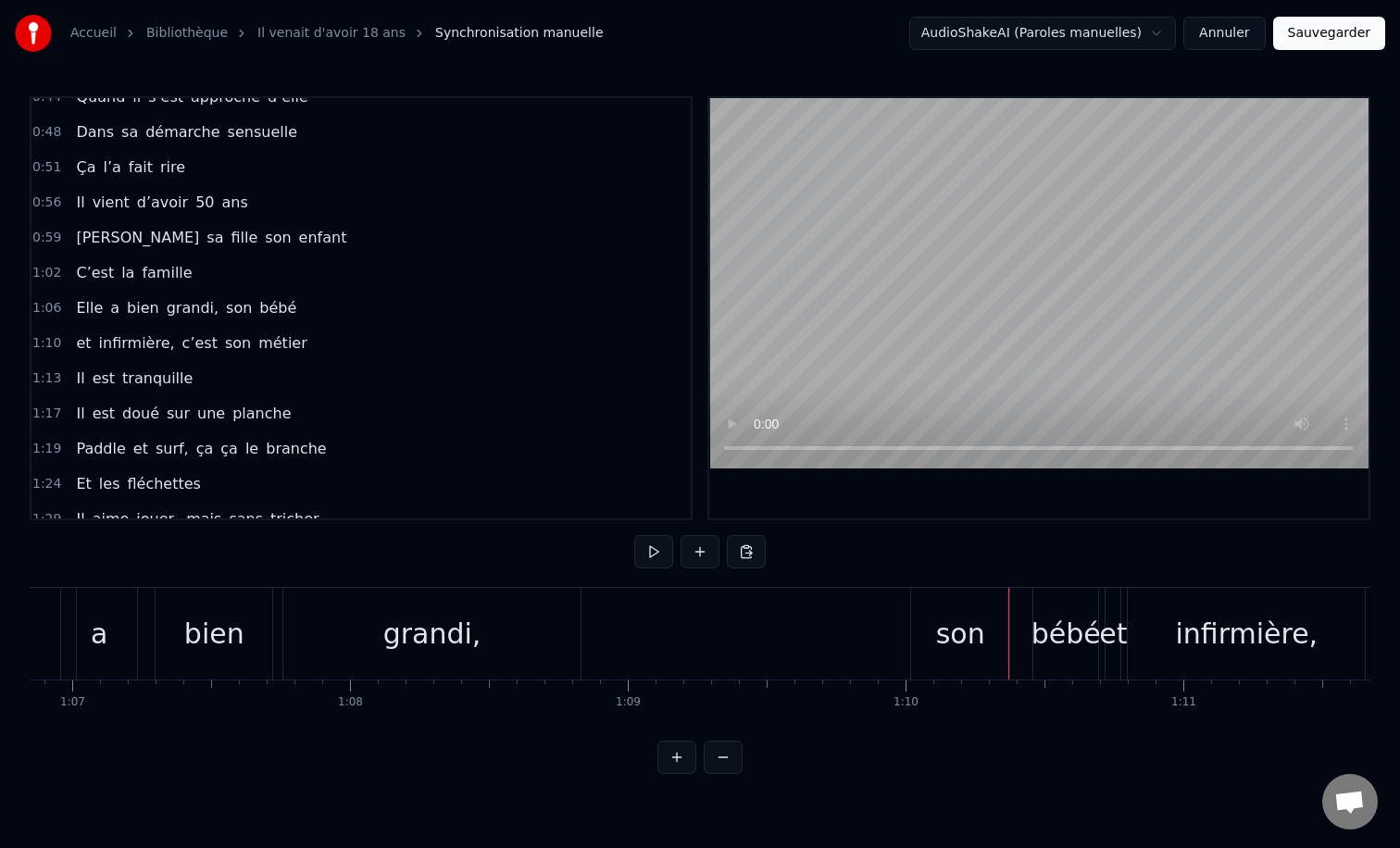
scroll to position [0, 18531]
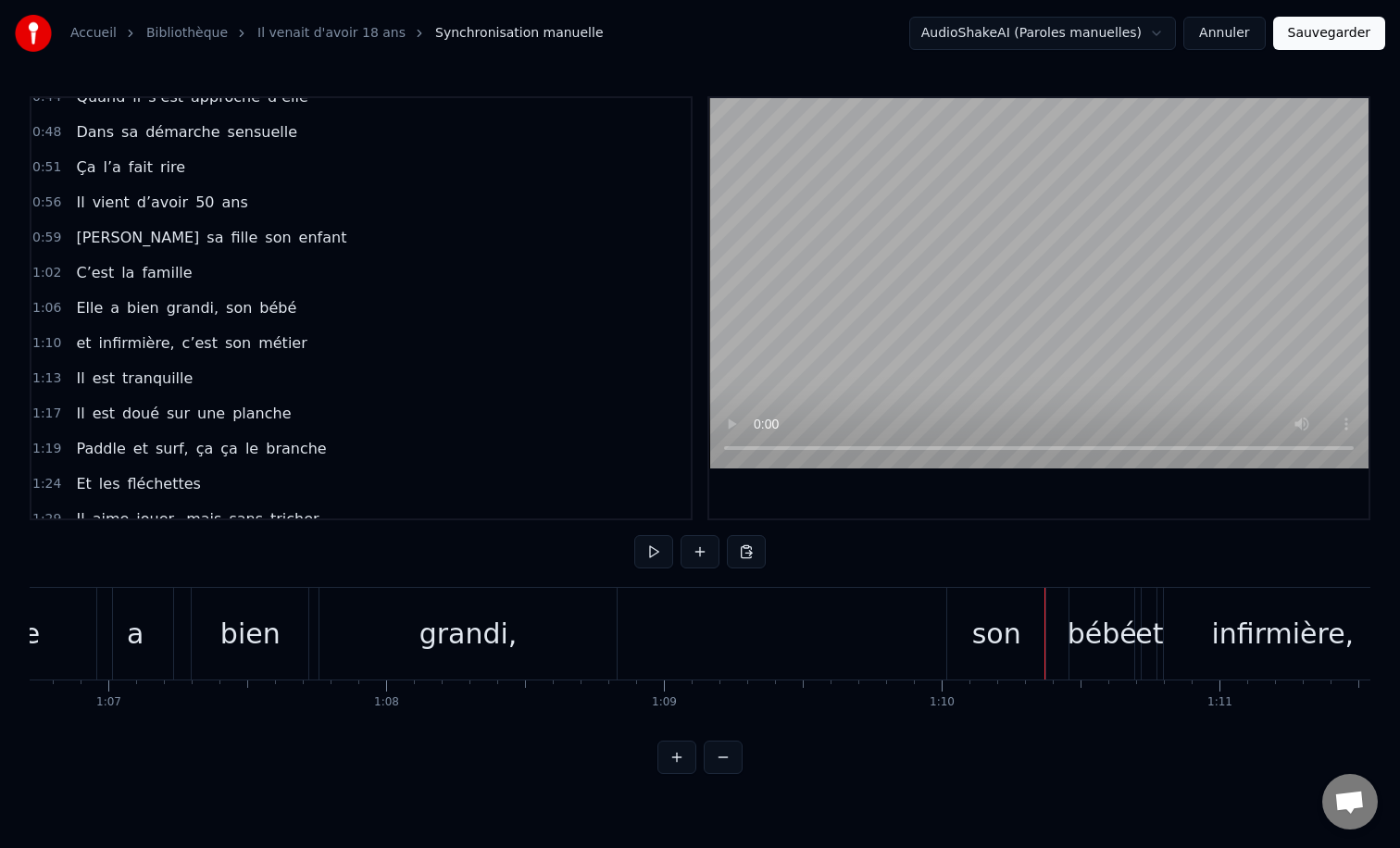
click at [476, 626] on div "grandi," at bounding box center [469, 634] width 98 height 42
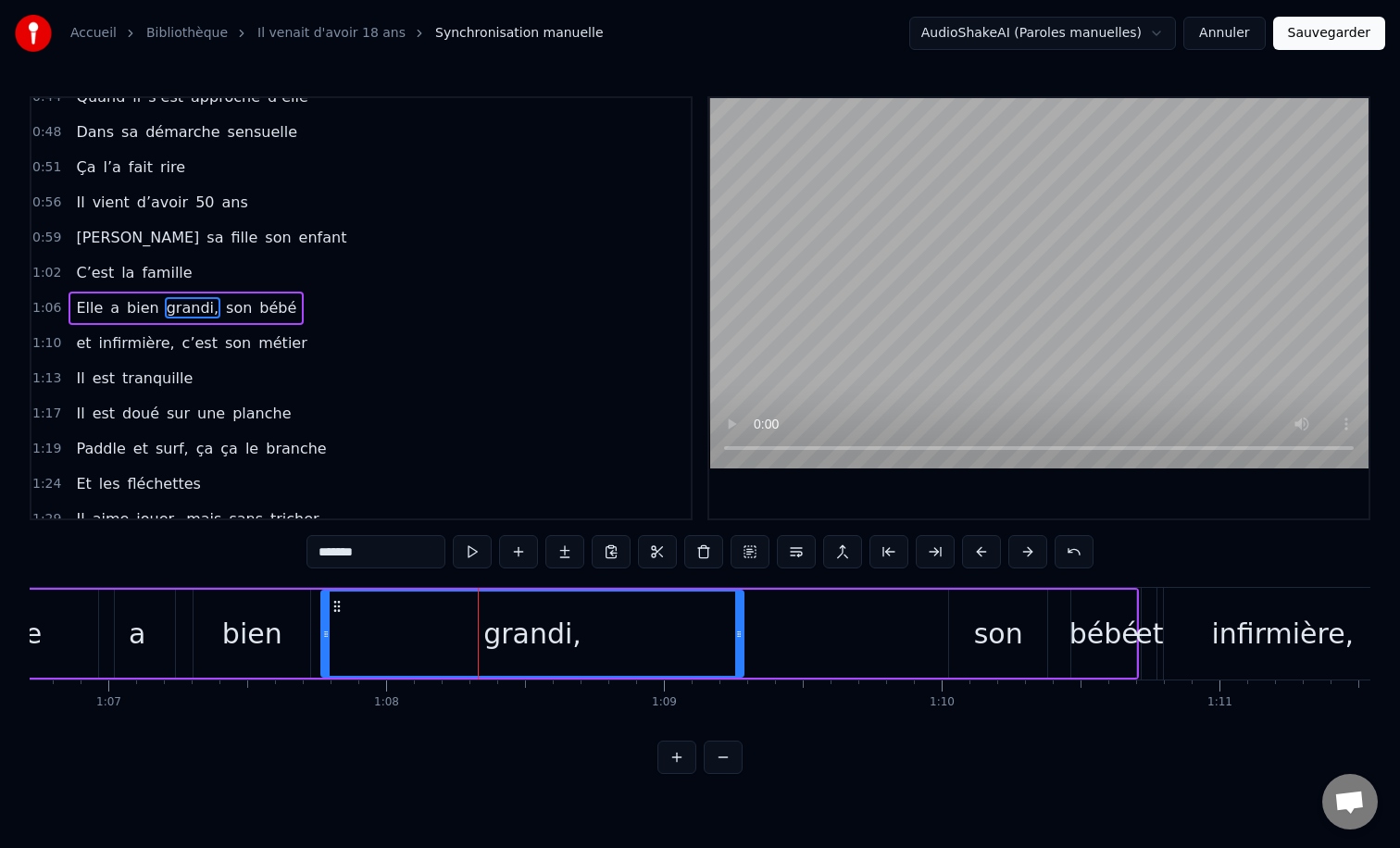
drag, startPoint x: 616, startPoint y: 630, endPoint x: 741, endPoint y: 637, distance: 125.2
click at [741, 637] on icon at bounding box center [739, 634] width 8 height 15
click at [1011, 639] on div "son" at bounding box center [998, 634] width 49 height 42
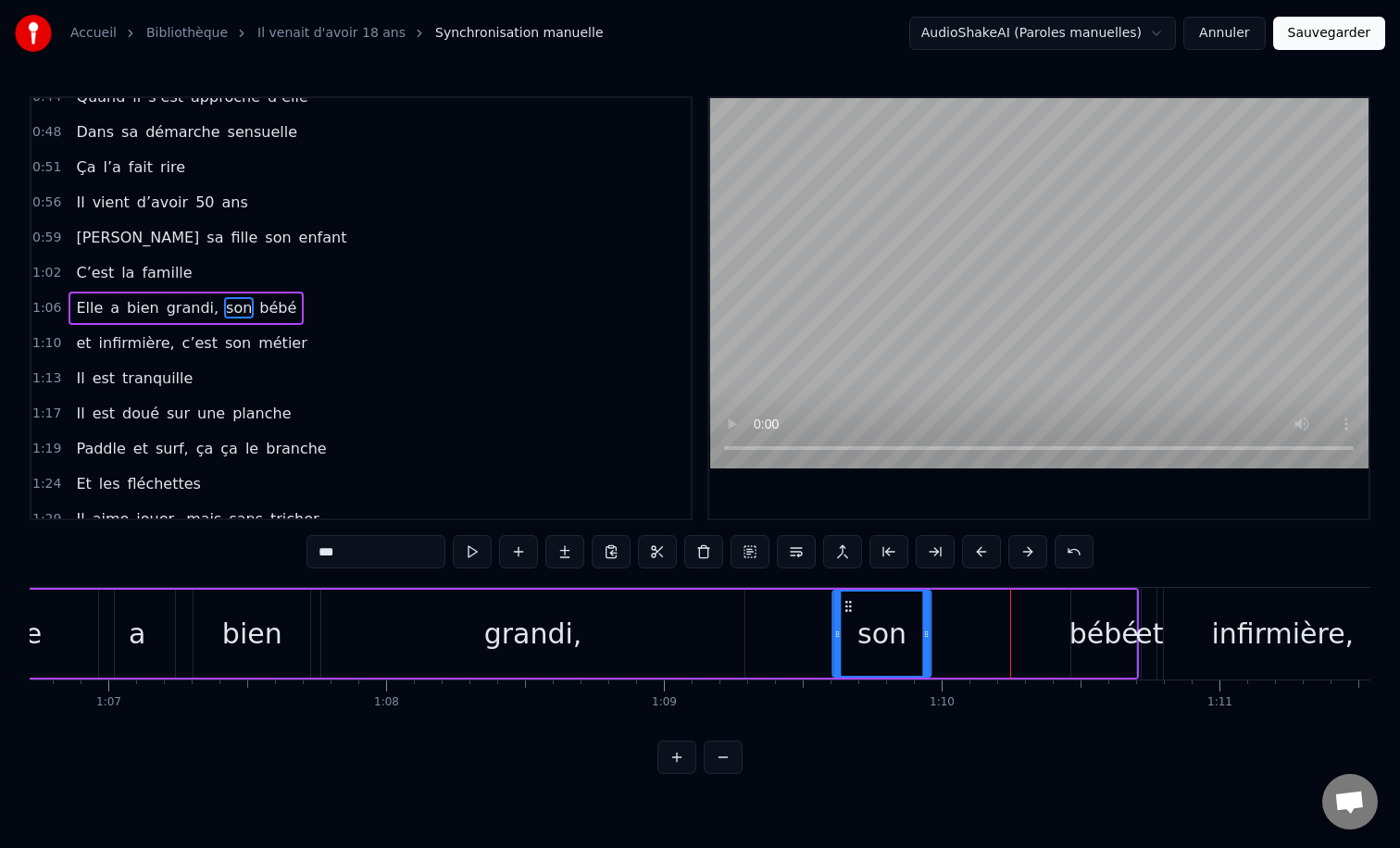
drag, startPoint x: 964, startPoint y: 607, endPoint x: 847, endPoint y: 609, distance: 117.0
click at [847, 609] on icon at bounding box center [849, 607] width 15 height 15
click at [1113, 625] on div "bébé" at bounding box center [1105, 634] width 70 height 42
type input "****"
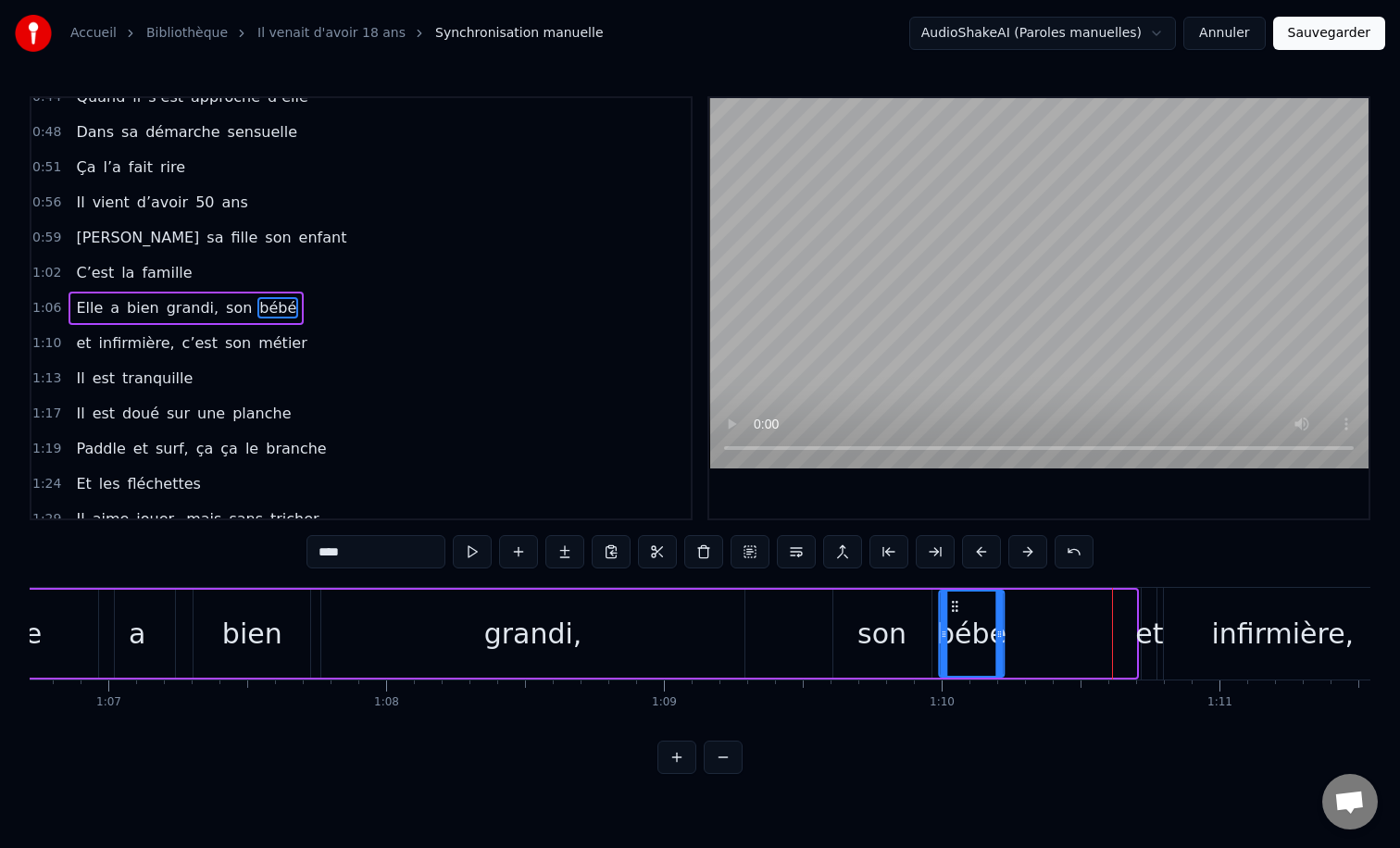
drag, startPoint x: 1085, startPoint y: 607, endPoint x: 953, endPoint y: 611, distance: 132.1
click at [953, 611] on icon at bounding box center [956, 607] width 15 height 15
drag, startPoint x: 1005, startPoint y: 635, endPoint x: 1084, endPoint y: 635, distance: 79.0
click at [1084, 635] on icon at bounding box center [1082, 634] width 8 height 15
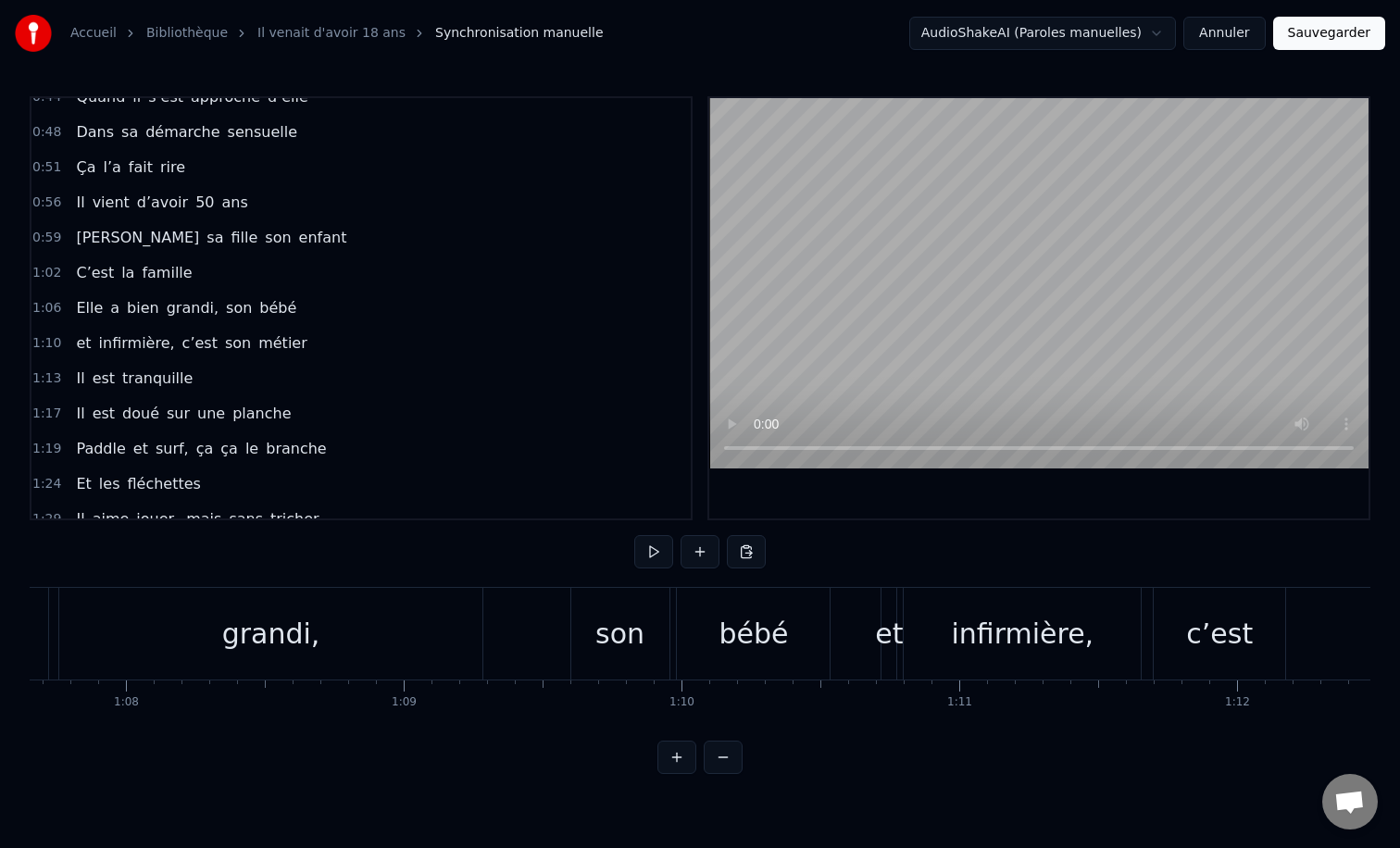
scroll to position [0, 18709]
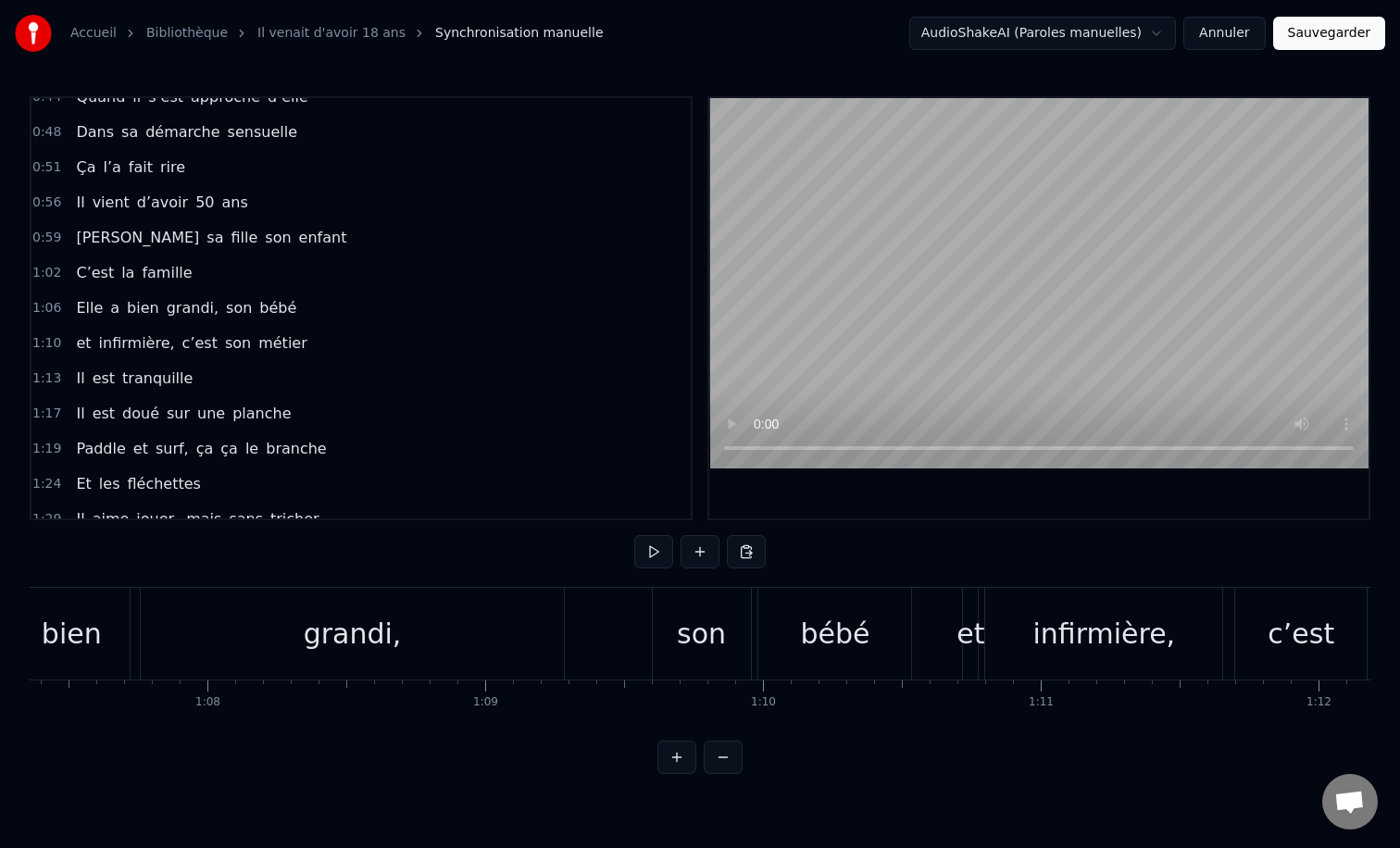
click at [608, 591] on div "Elle a bien grandi, son bébé" at bounding box center [326, 633] width 1177 height 91
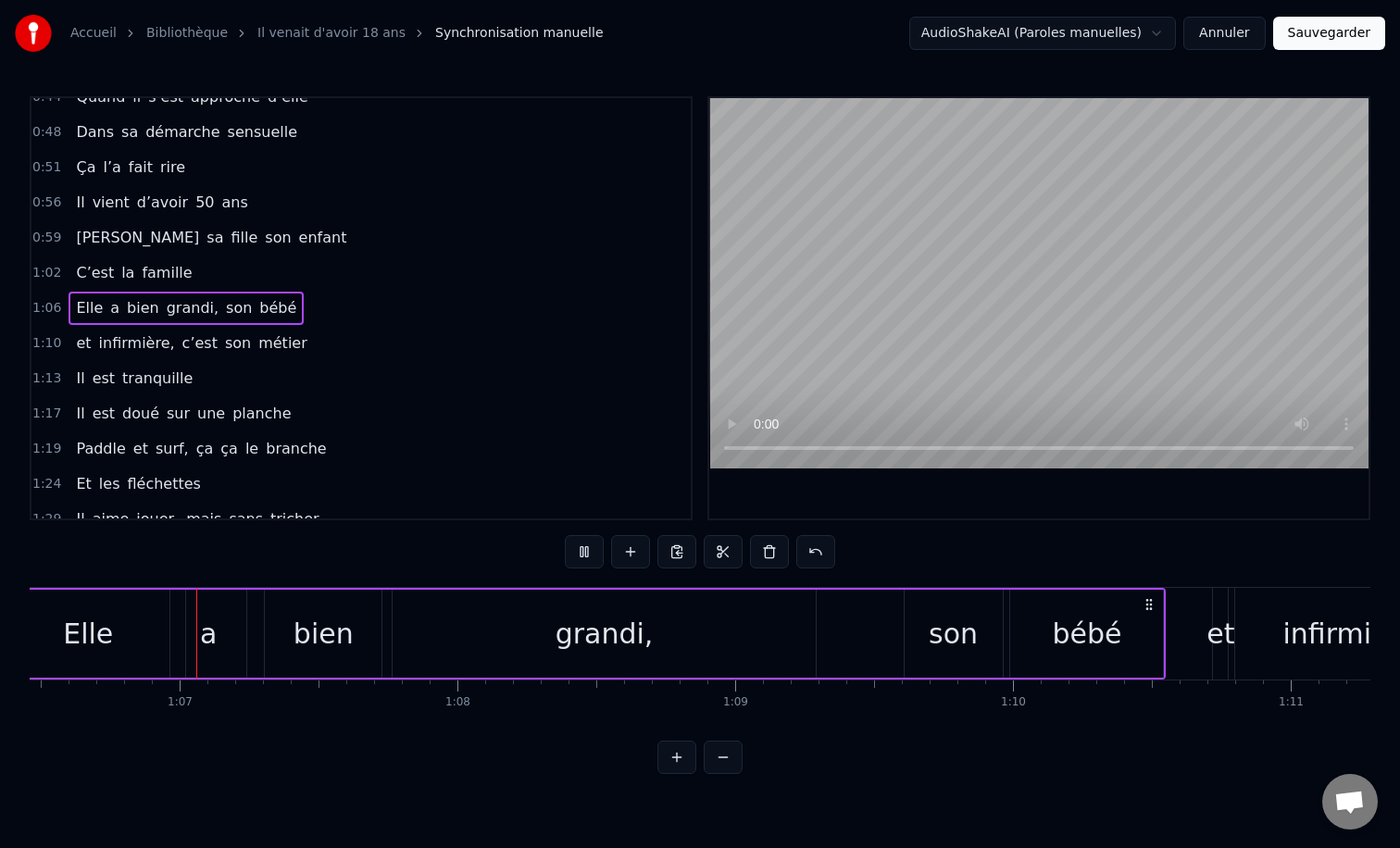
scroll to position [0, 18453]
click at [879, 576] on div "0:12 Il vient d’avoir 50 ans 0:15 Il est beau comme un enfant 0:18 [PERSON_NAME…" at bounding box center [699, 435] width 1341 height 677
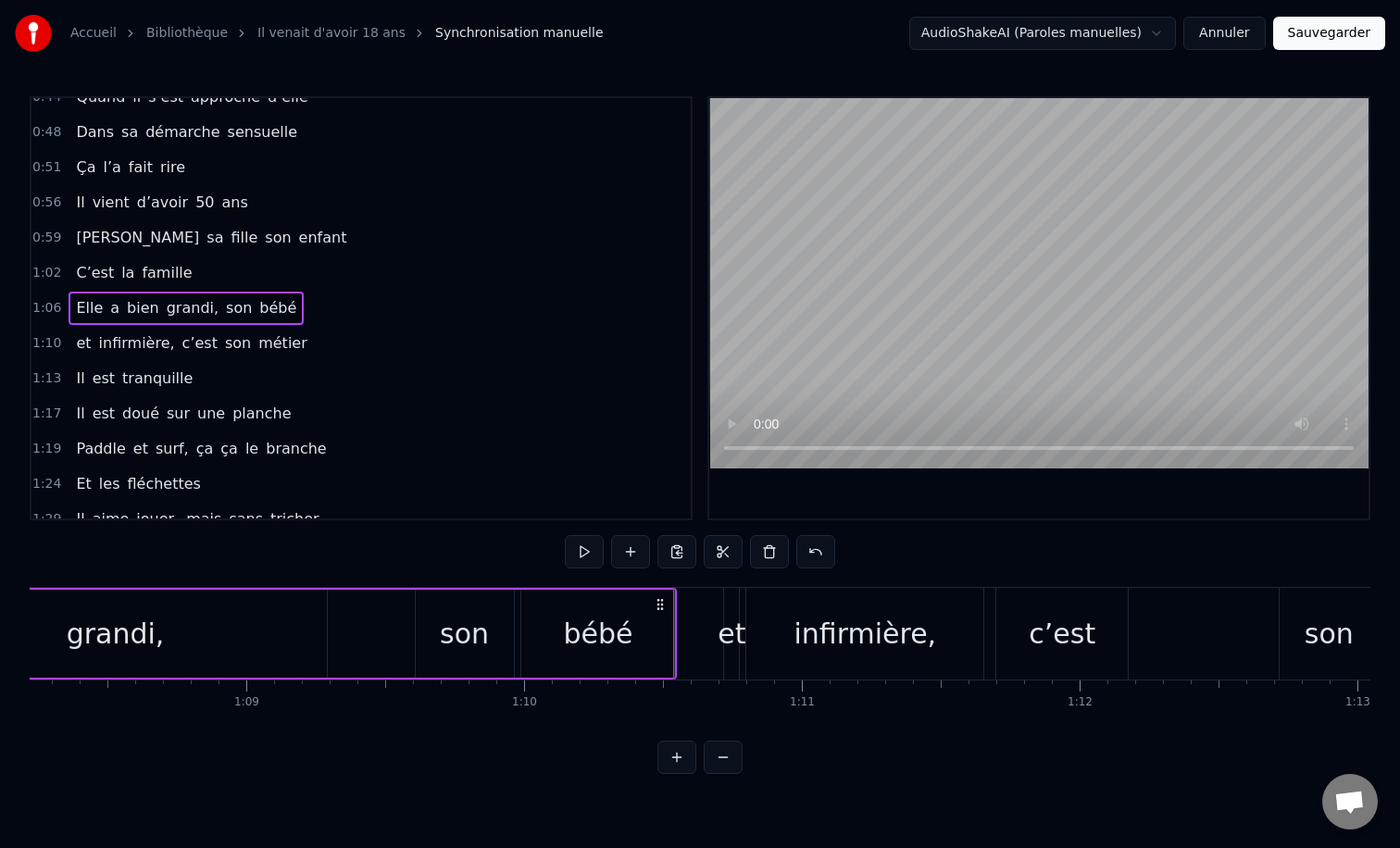
scroll to position [0, 18961]
click at [687, 574] on div "0:12 Il vient d’avoir 50 ans 0:15 Il est beau comme un enfant 0:18 [PERSON_NAME…" at bounding box center [699, 435] width 1341 height 677
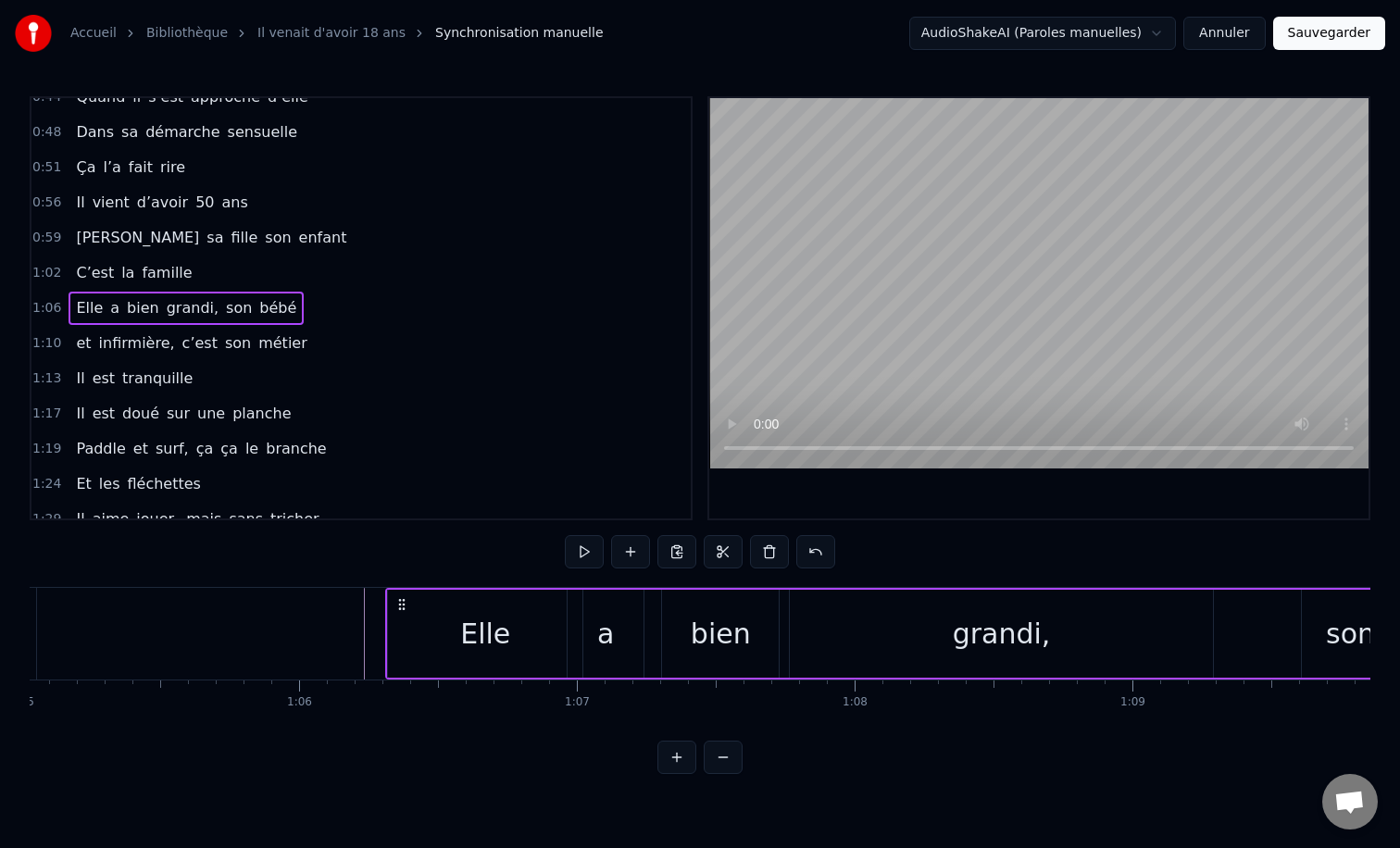
scroll to position [0, 17725]
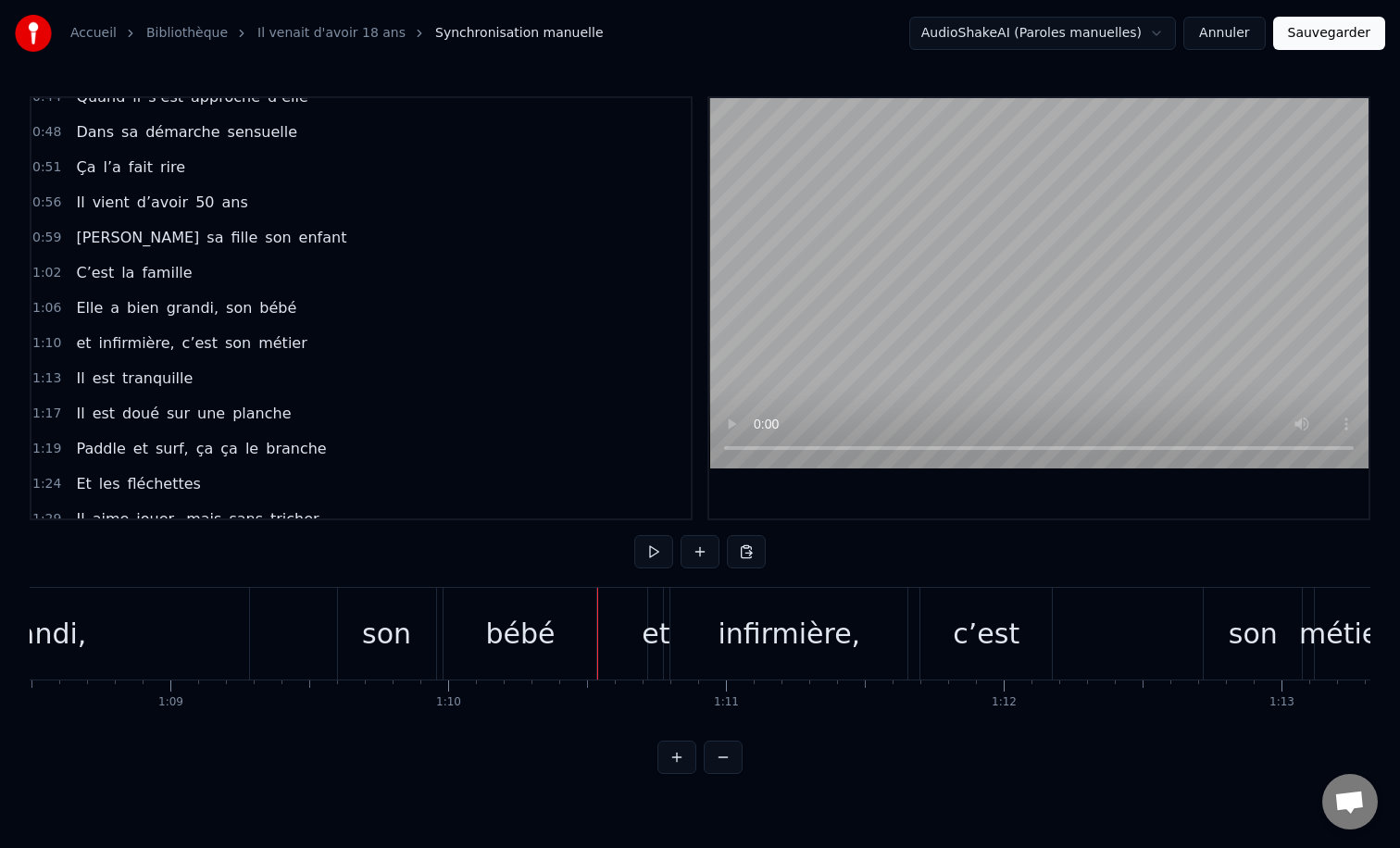
scroll to position [0, 19027]
click at [588, 573] on div "0:12 Il vient d’avoir 50 ans 0:15 Il est beau comme un enfant 0:18 [PERSON_NAME…" at bounding box center [699, 435] width 1341 height 677
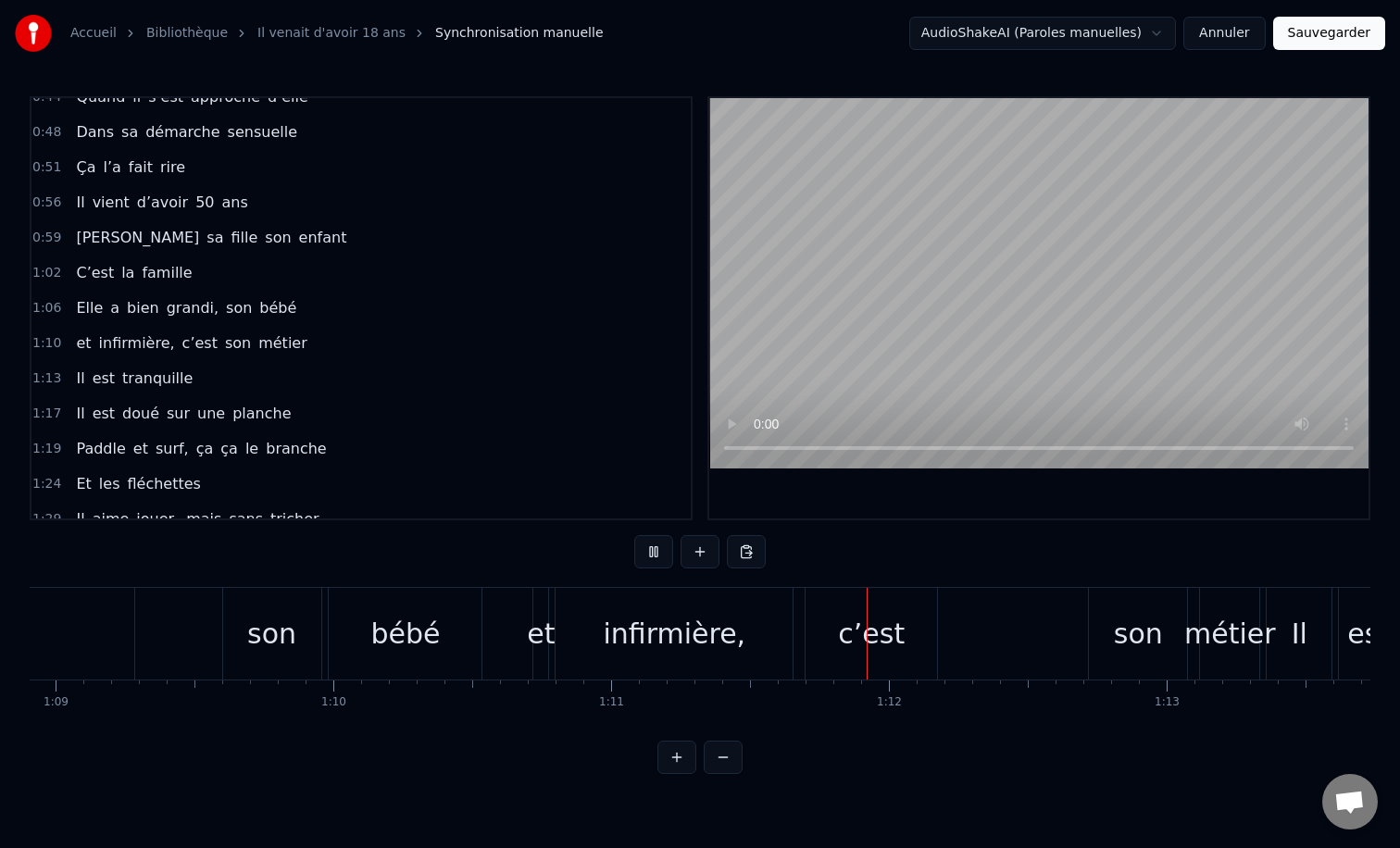
scroll to position [0, 19153]
click at [475, 560] on div "0:12 Il vient d’avoir 50 ans 0:15 Il est beau comme un enfant 0:18 [PERSON_NAME…" at bounding box center [699, 435] width 1341 height 677
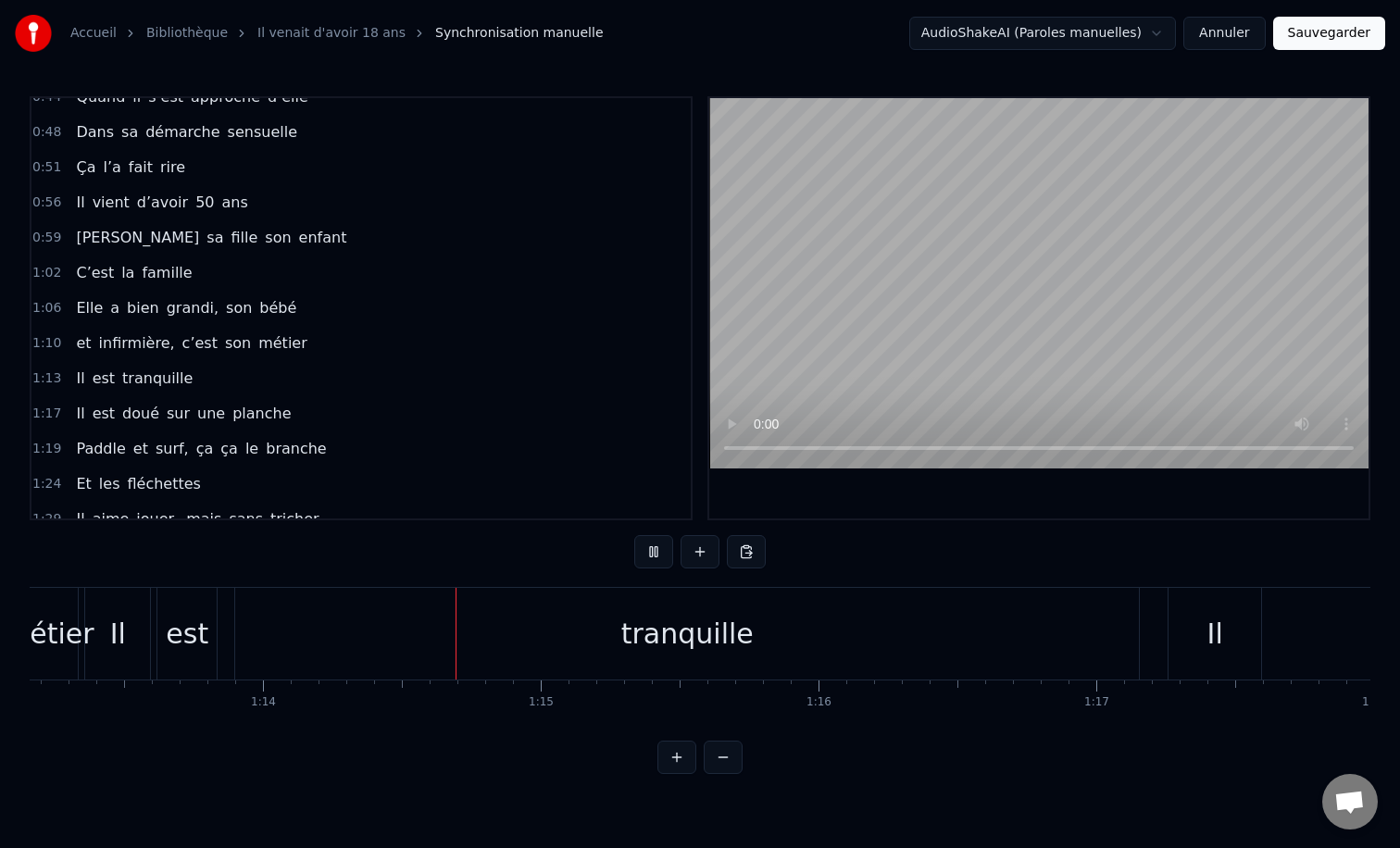
scroll to position [0, 20305]
click at [1140, 631] on div "tranquille" at bounding box center [703, 633] width 904 height 91
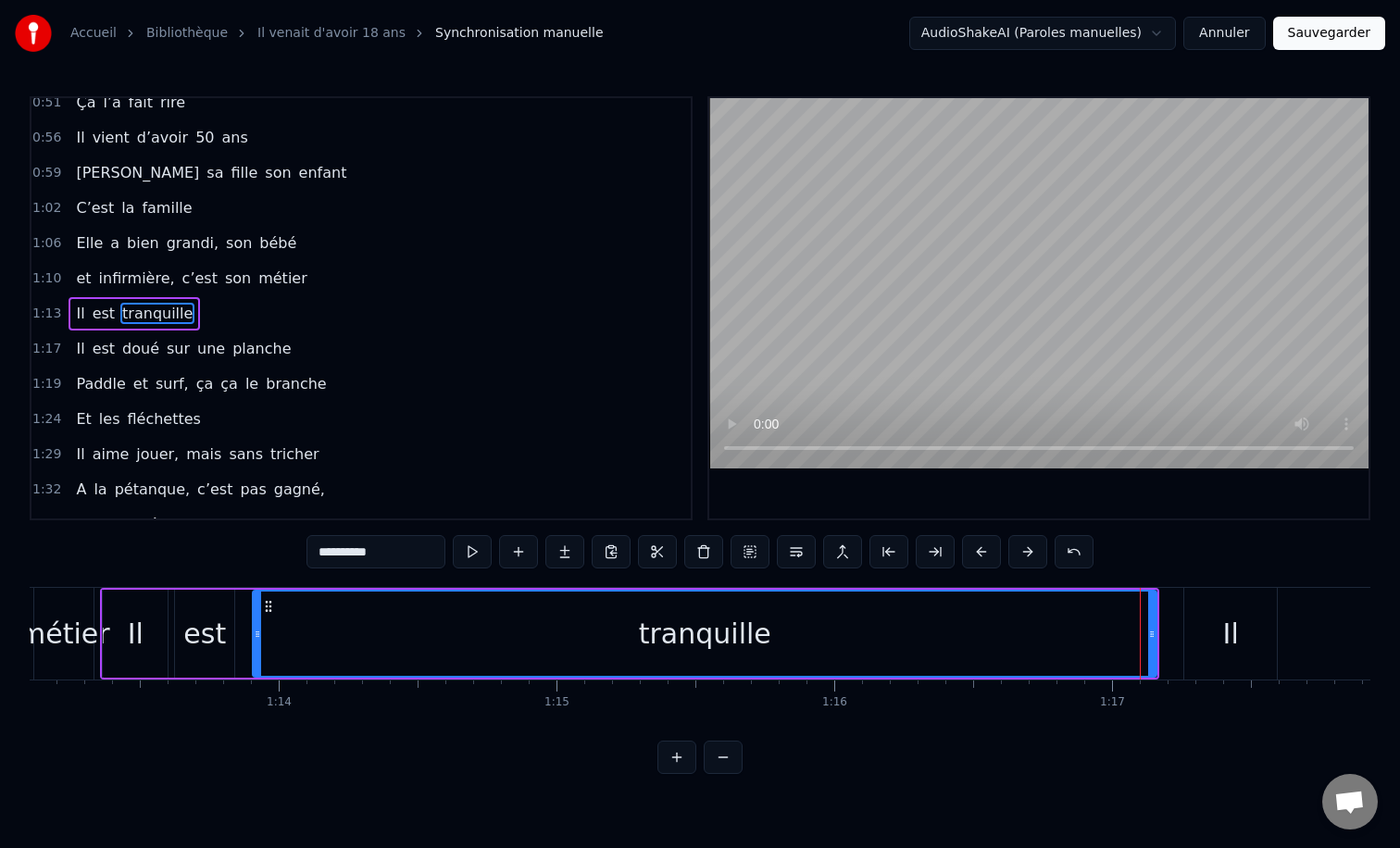
scroll to position [406, 0]
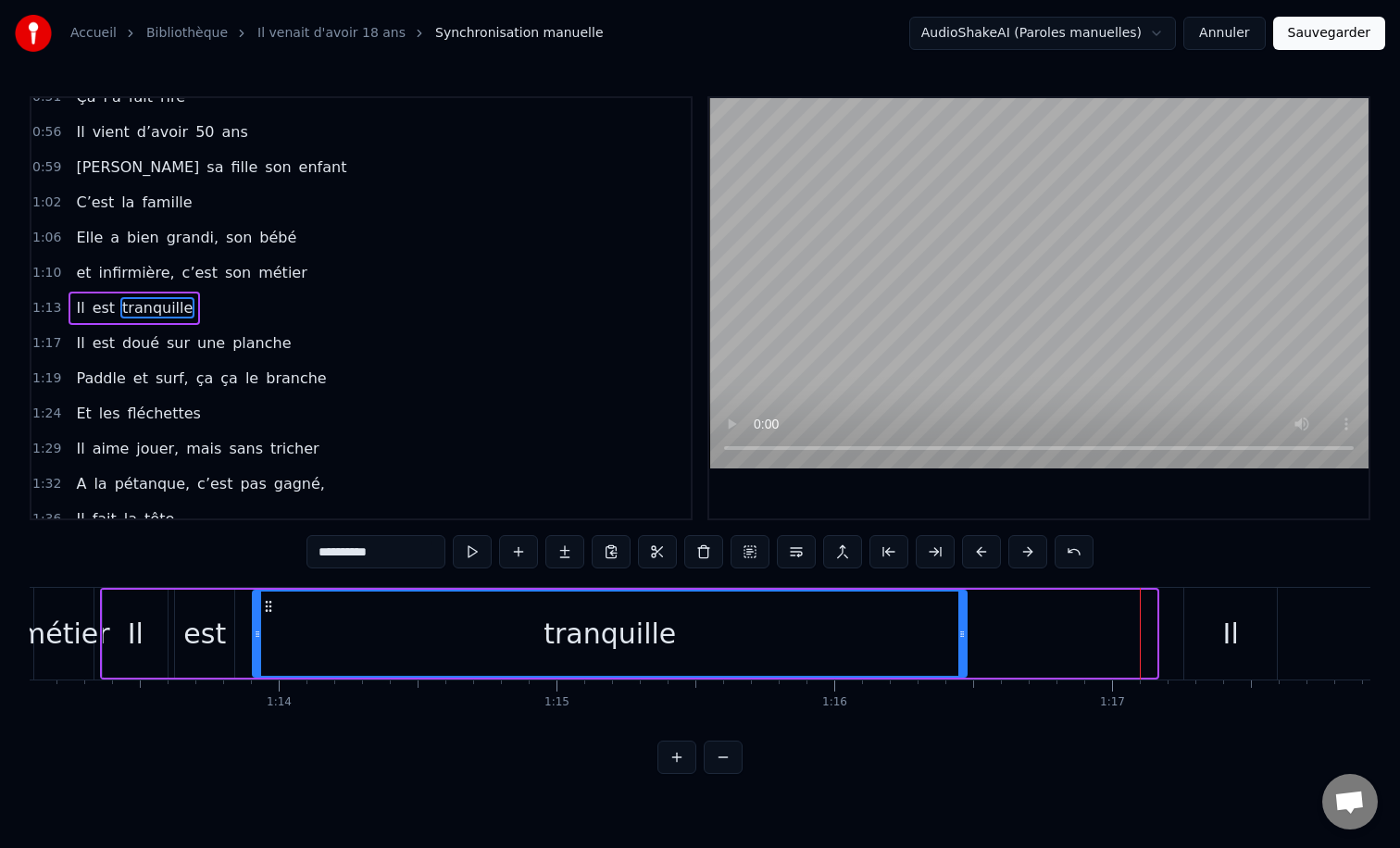
drag, startPoint x: 1153, startPoint y: 633, endPoint x: 963, endPoint y: 655, distance: 191.3
click at [963, 655] on div at bounding box center [962, 633] width 8 height 84
click at [948, 740] on div "0:12 Il vient d’avoir 50 ans 0:15 Il est beau comme un enfant 0:18 [PERSON_NAME…" at bounding box center [699, 435] width 1341 height 677
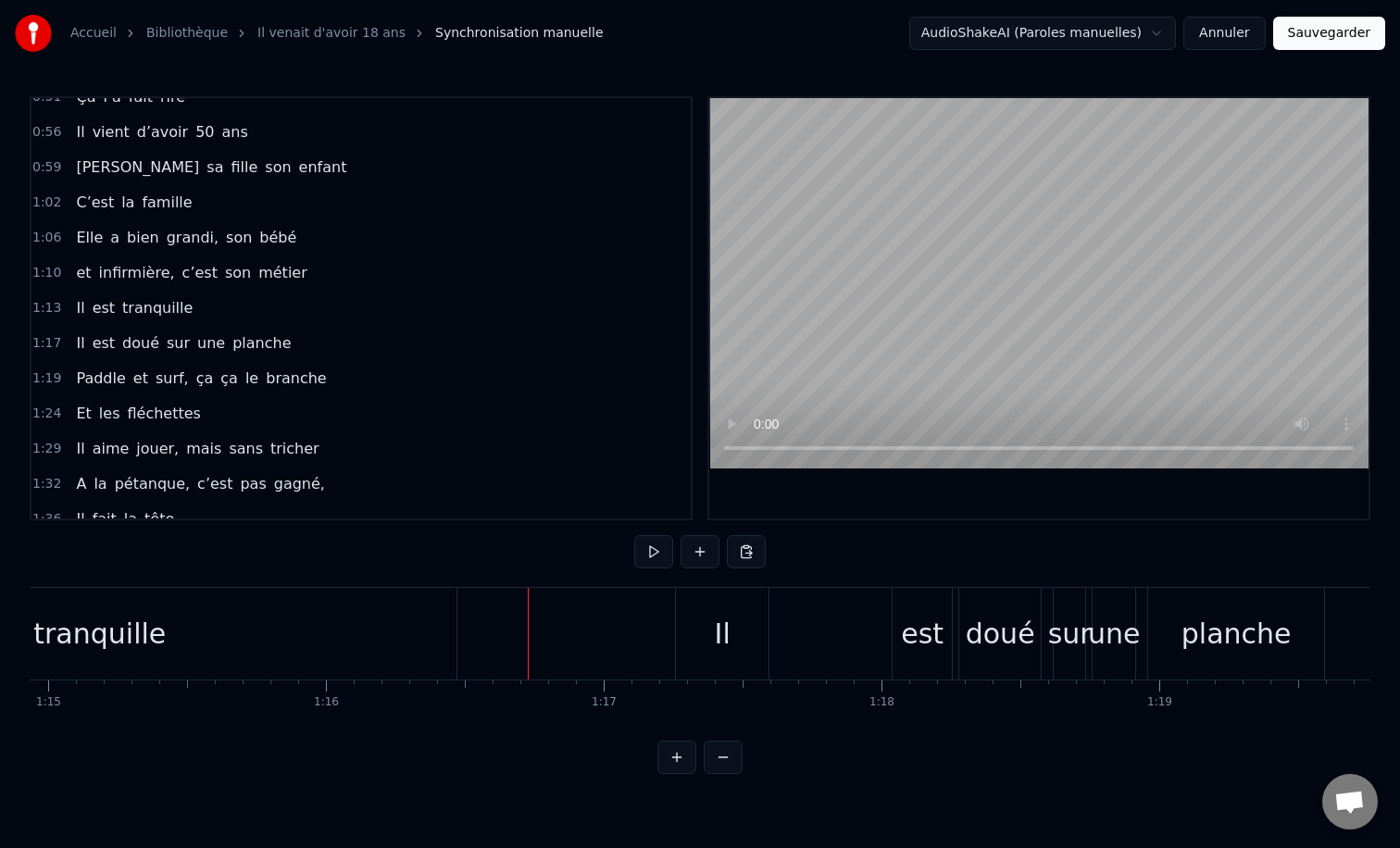
scroll to position [0, 20820]
click at [713, 624] on div "Il" at bounding box center [716, 634] width 16 height 42
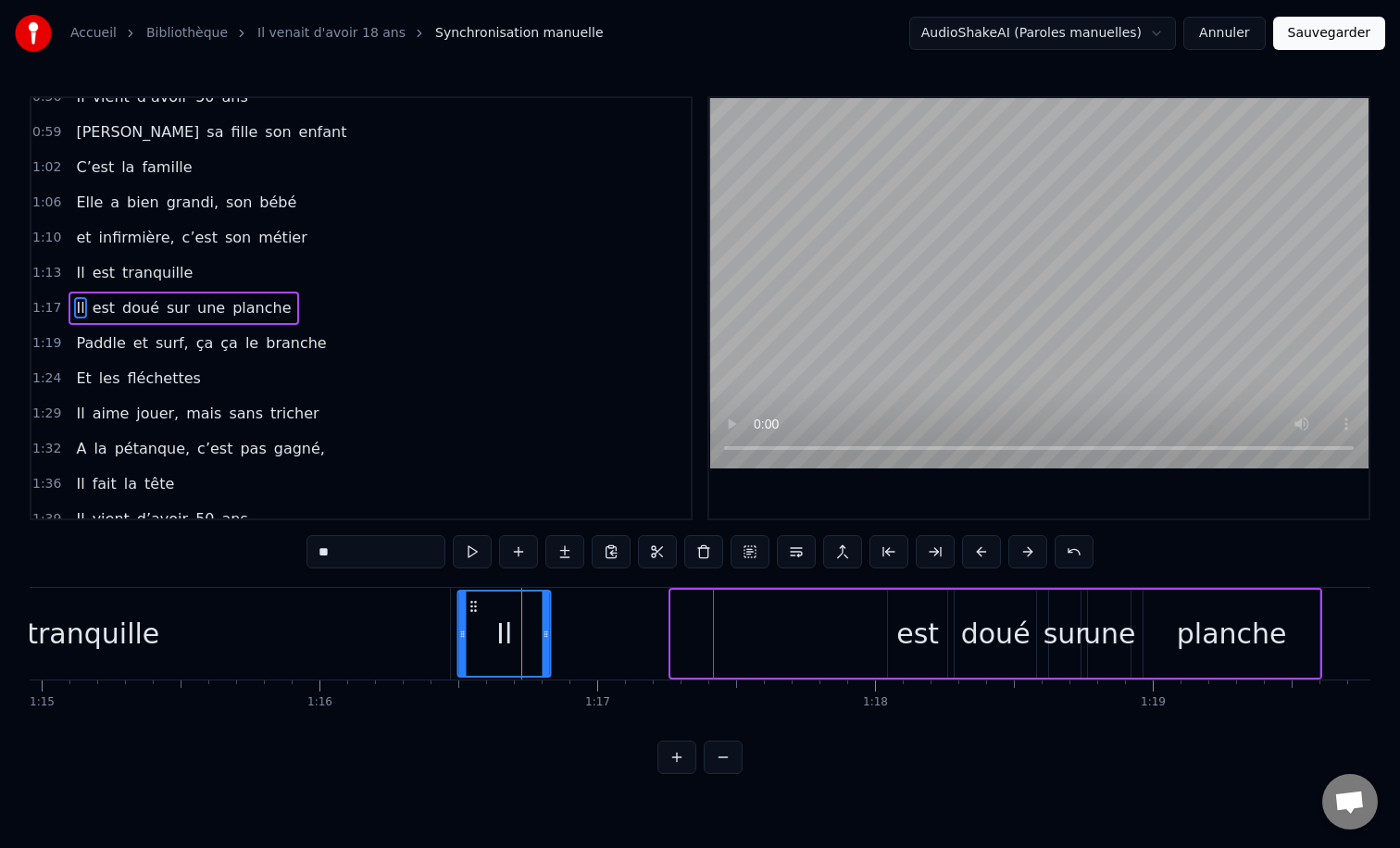
drag, startPoint x: 683, startPoint y: 603, endPoint x: 469, endPoint y: 607, distance: 214.0
click at [469, 607] on icon at bounding box center [475, 607] width 15 height 15
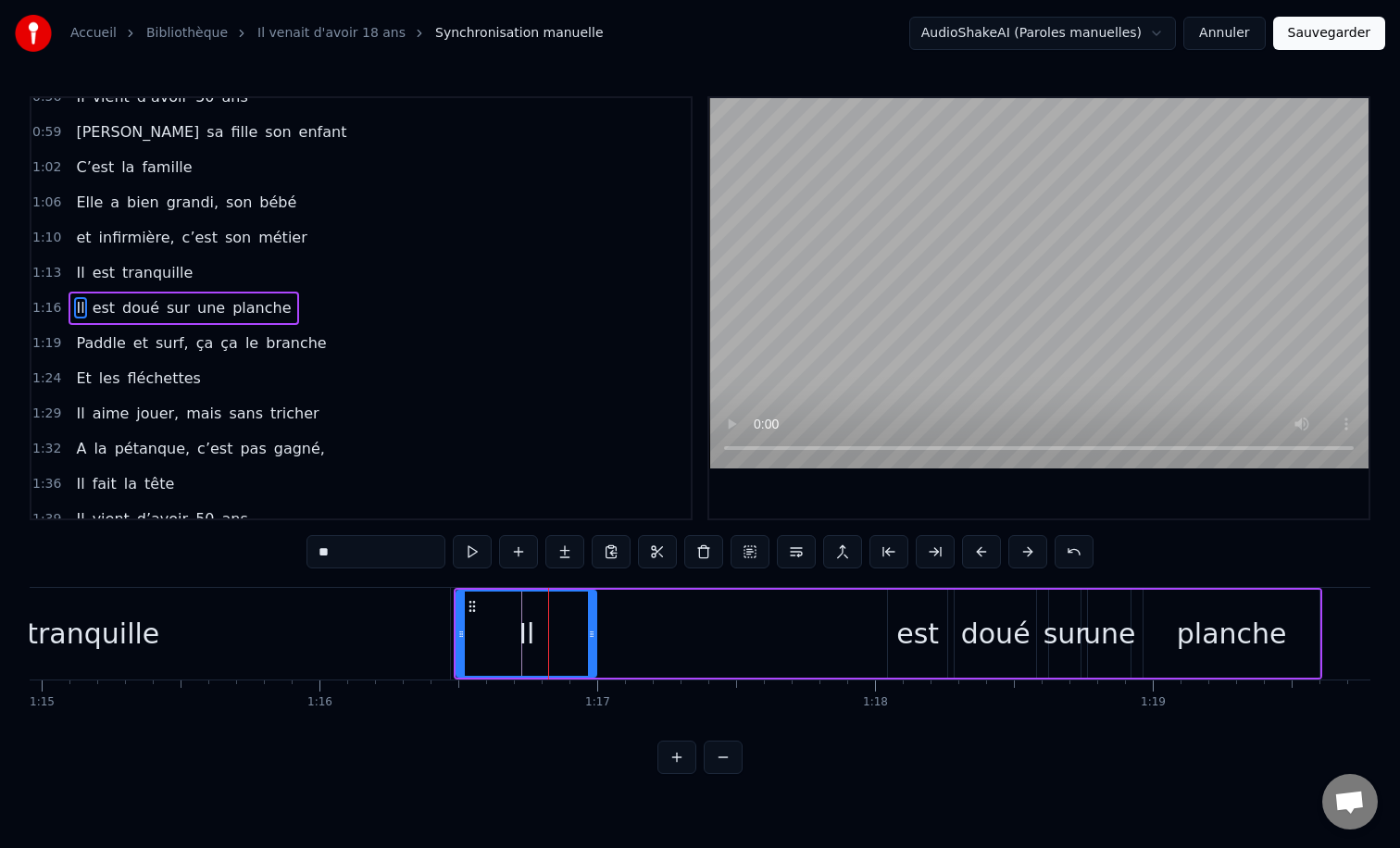
drag, startPoint x: 544, startPoint y: 628, endPoint x: 600, endPoint y: 628, distance: 56.0
click at [595, 628] on icon at bounding box center [592, 634] width 8 height 15
click at [925, 625] on div "est" at bounding box center [917, 634] width 42 height 42
type input "***"
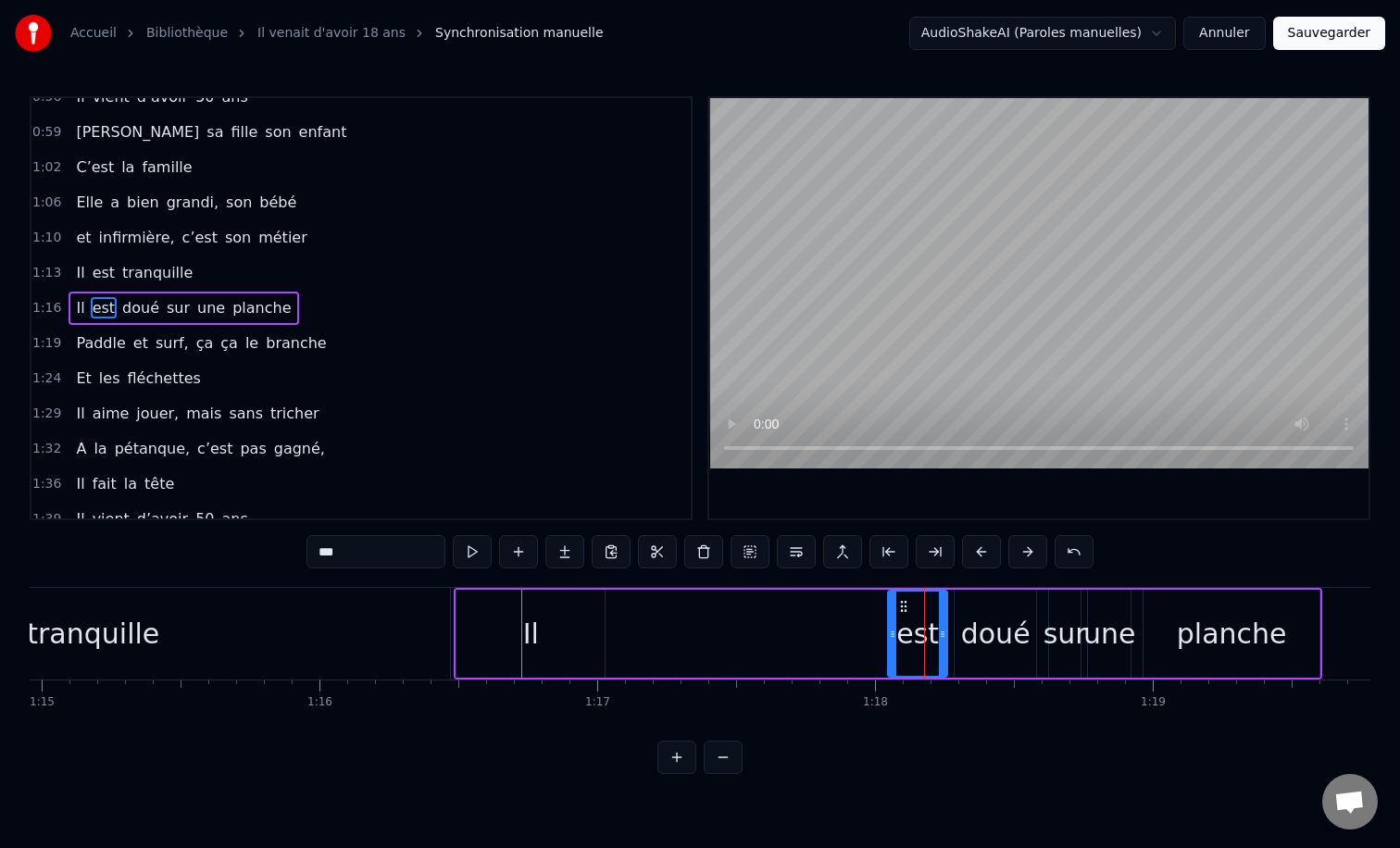
drag, startPoint x: 902, startPoint y: 604, endPoint x: 774, endPoint y: 618, distance: 128.8
click at [610, 630] on div "Il est doué sur une planche" at bounding box center [888, 633] width 869 height 91
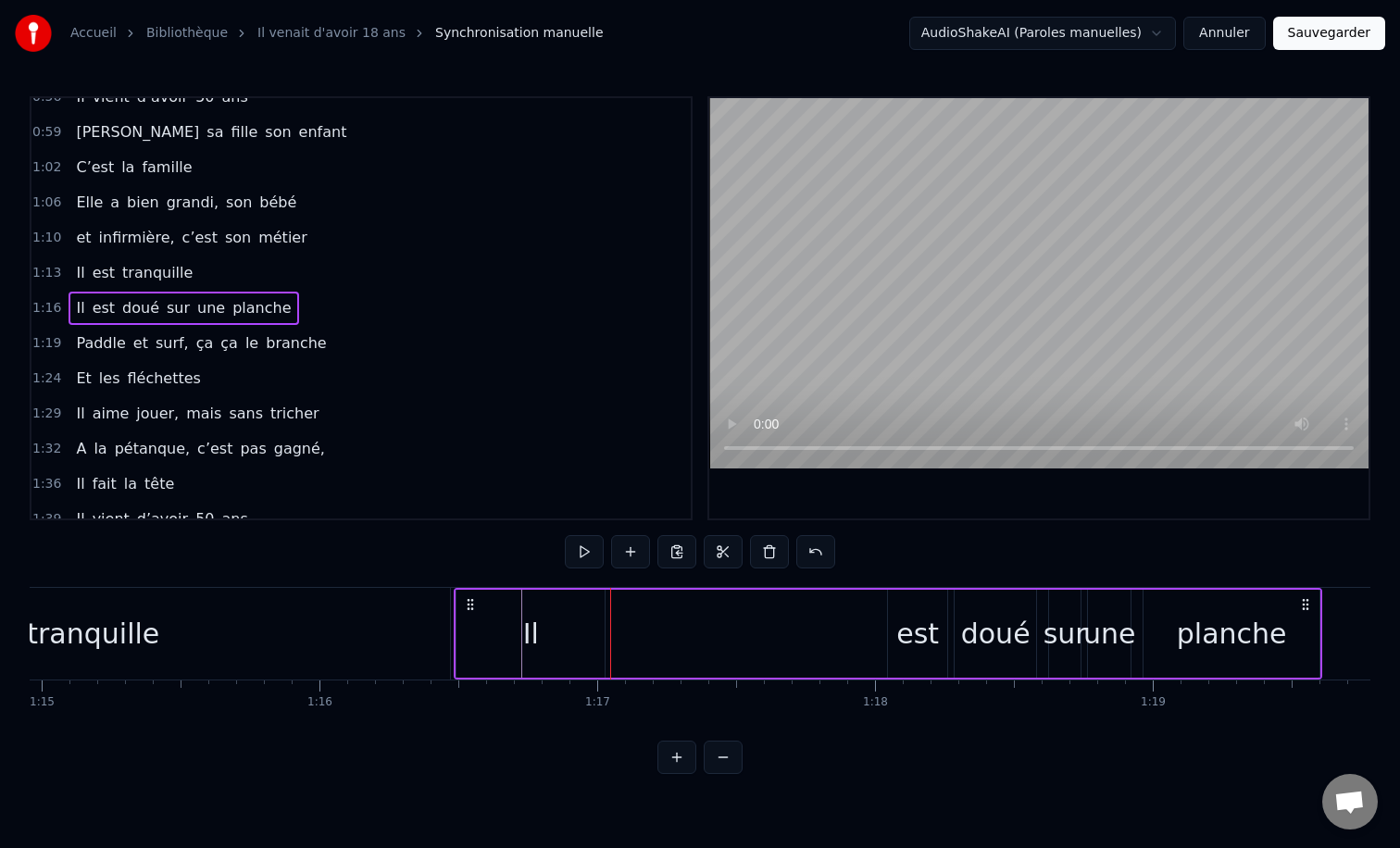
click at [900, 625] on div "est" at bounding box center [917, 634] width 42 height 42
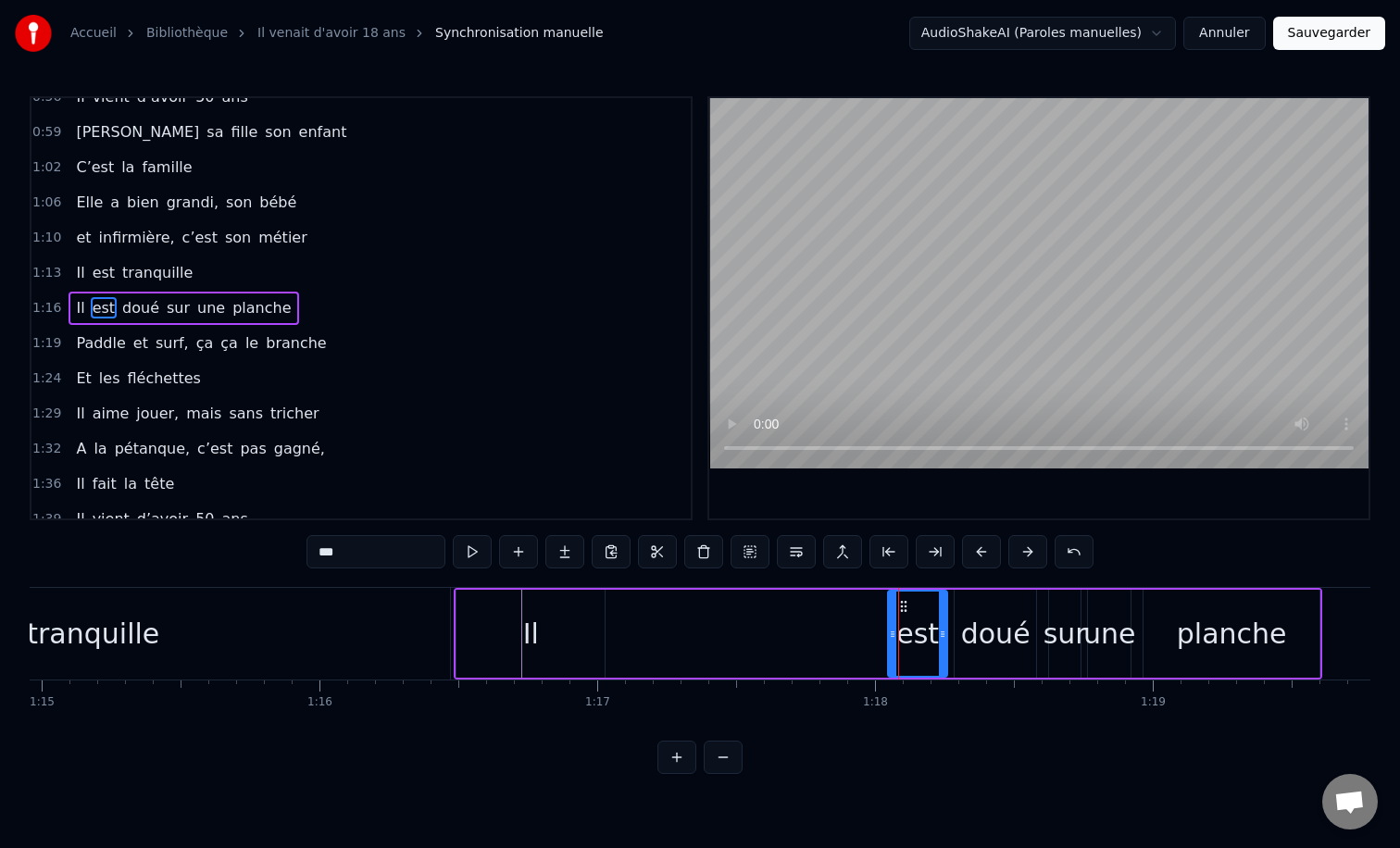
drag, startPoint x: 907, startPoint y: 603, endPoint x: 793, endPoint y: 620, distance: 115.3
click at [793, 620] on div "Il est doué sur une planche" at bounding box center [888, 633] width 869 height 91
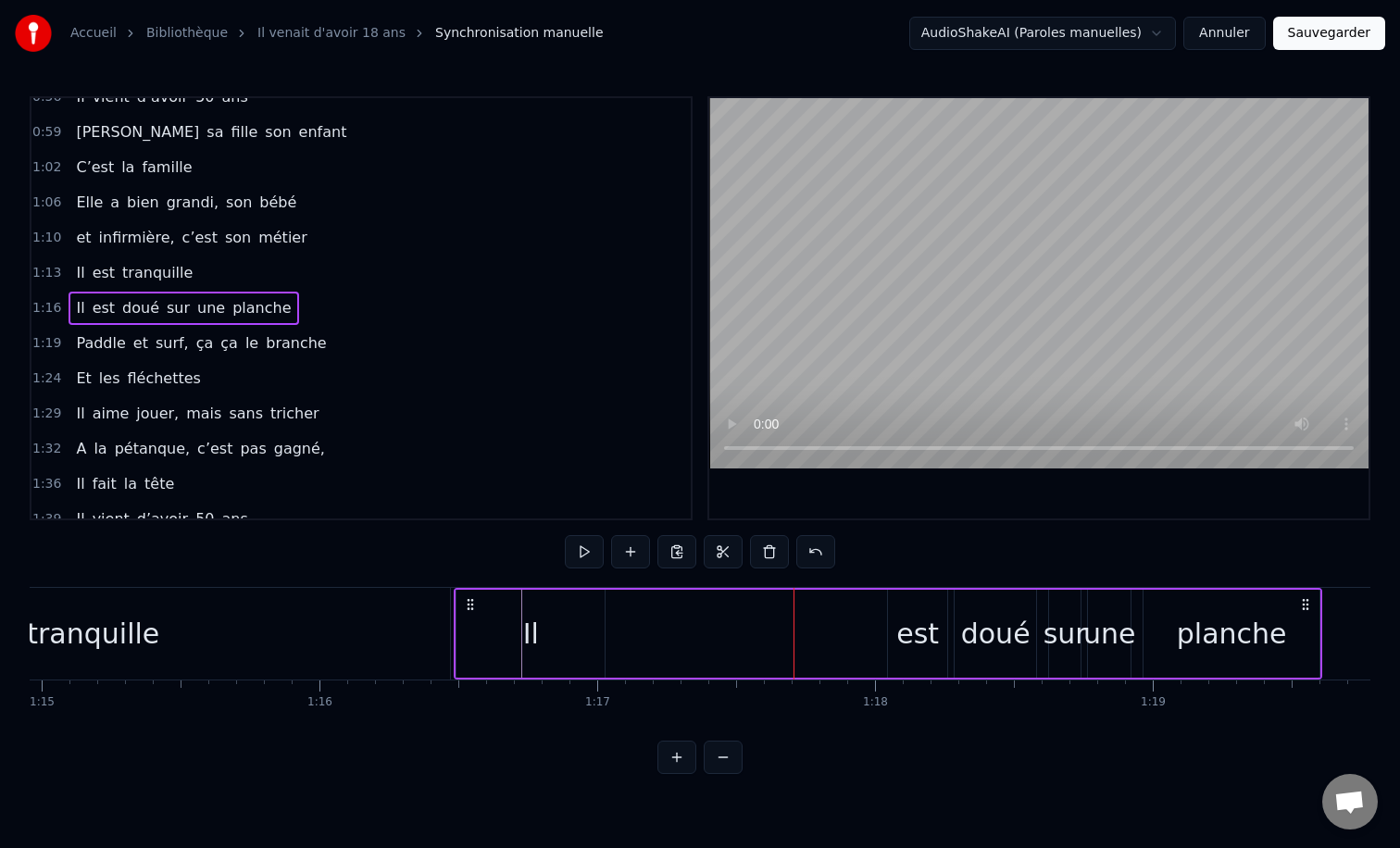
click at [913, 622] on div "est" at bounding box center [917, 634] width 42 height 42
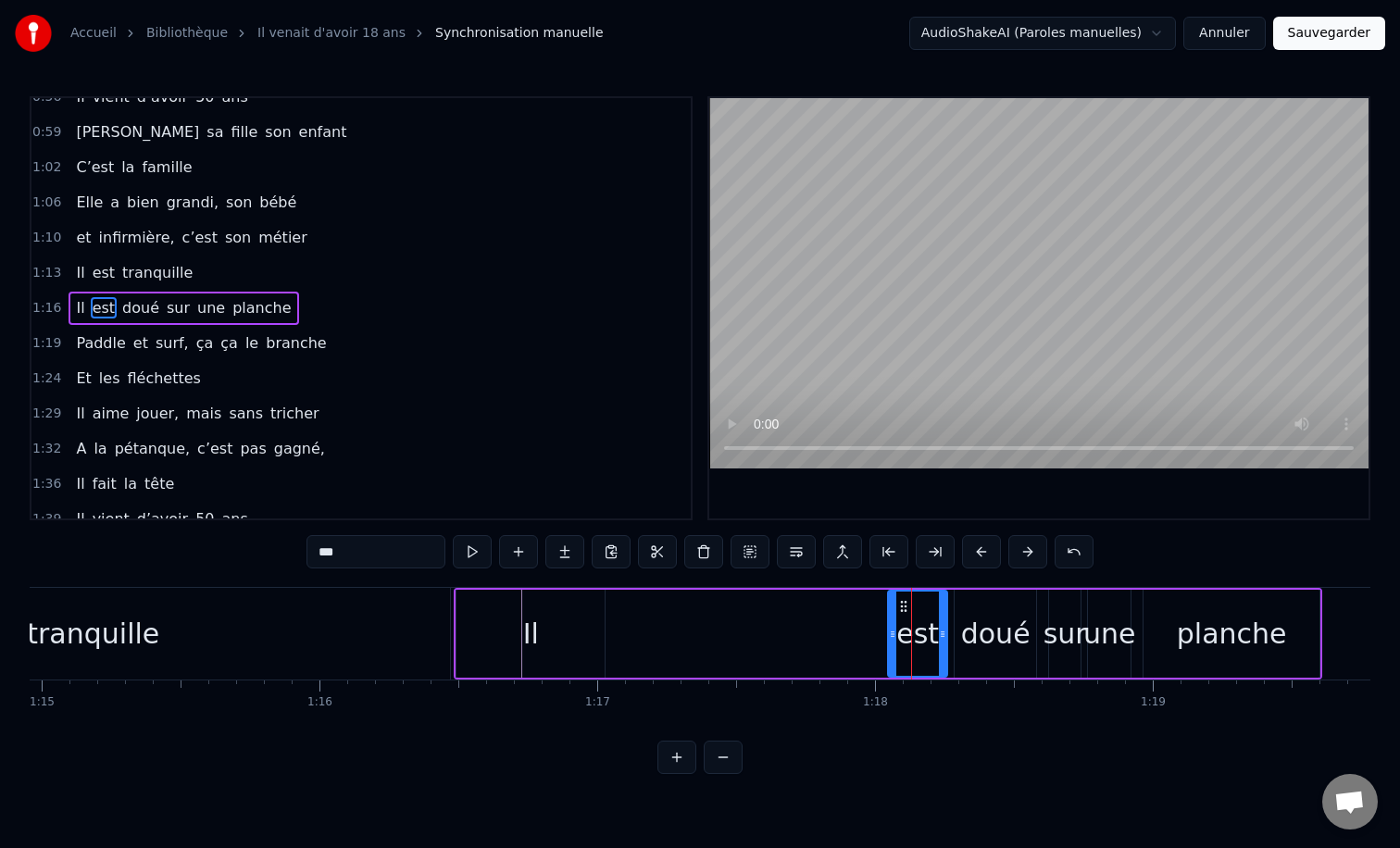
drag, startPoint x: 904, startPoint y: 607, endPoint x: 823, endPoint y: 618, distance: 81.7
click at [812, 618] on div "Il est doué sur une planche" at bounding box center [888, 633] width 869 height 91
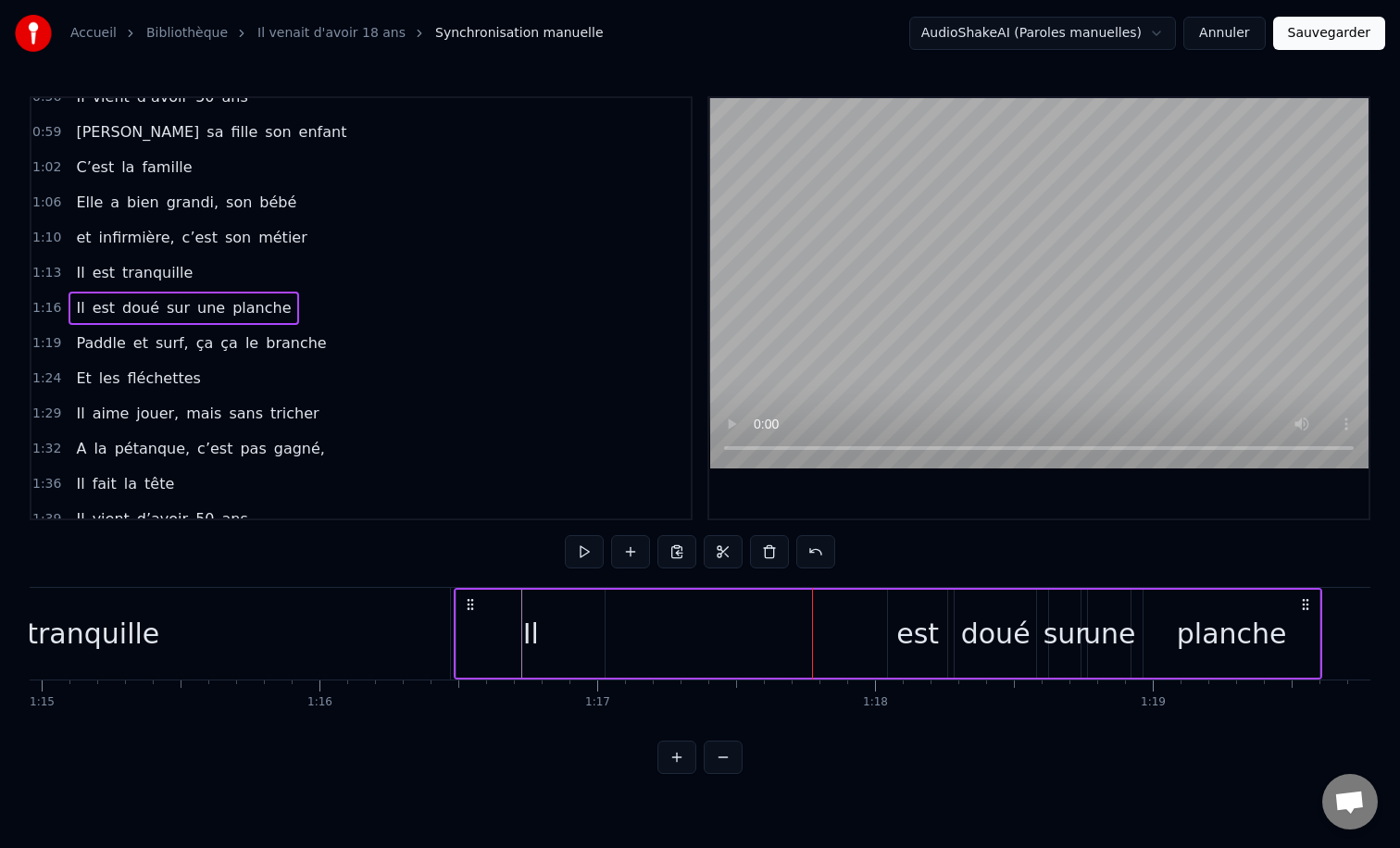
click at [888, 631] on div "est" at bounding box center [917, 633] width 59 height 88
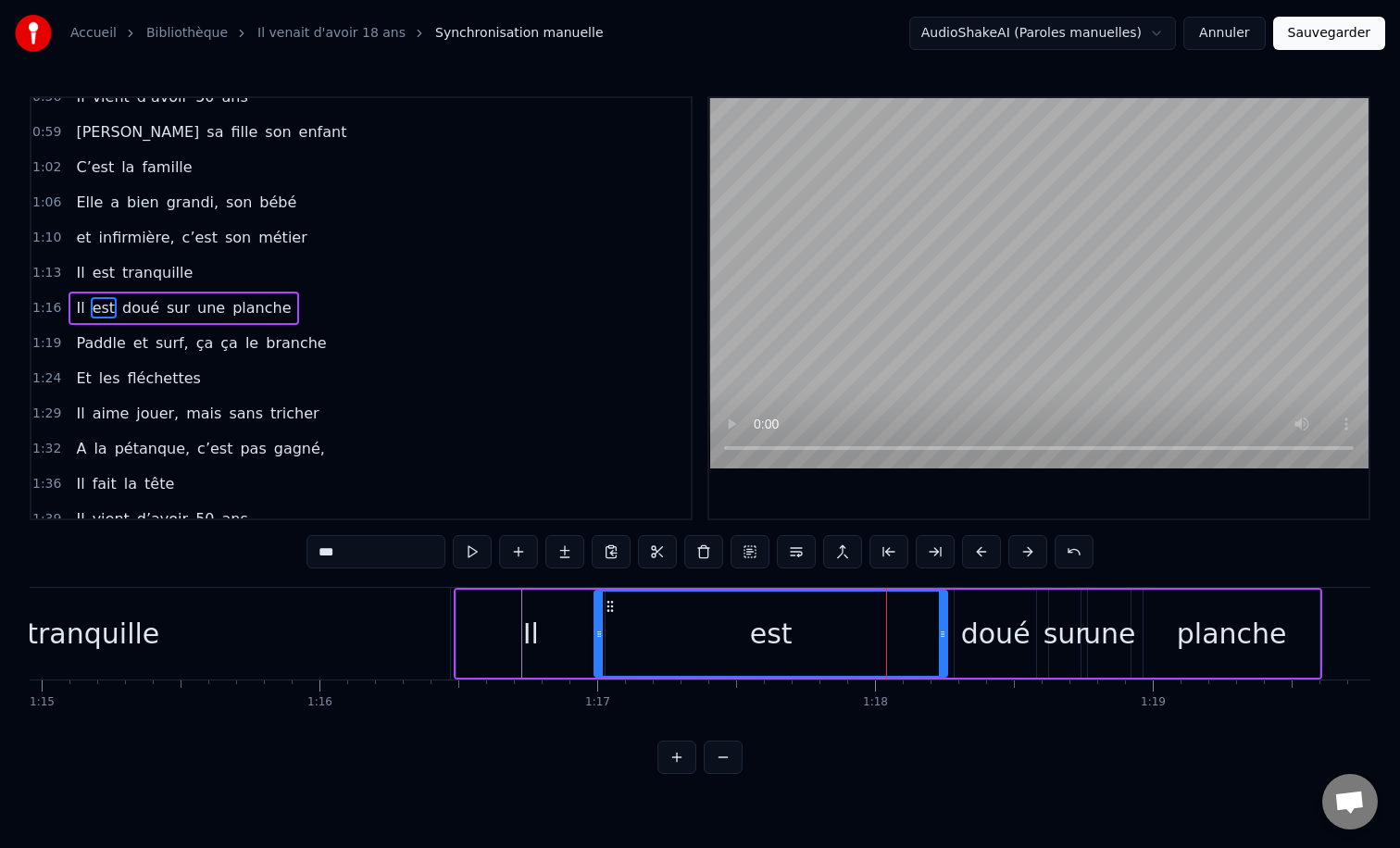
drag, startPoint x: 891, startPoint y: 633, endPoint x: 598, endPoint y: 650, distance: 293.5
click at [598, 650] on div at bounding box center [599, 633] width 8 height 84
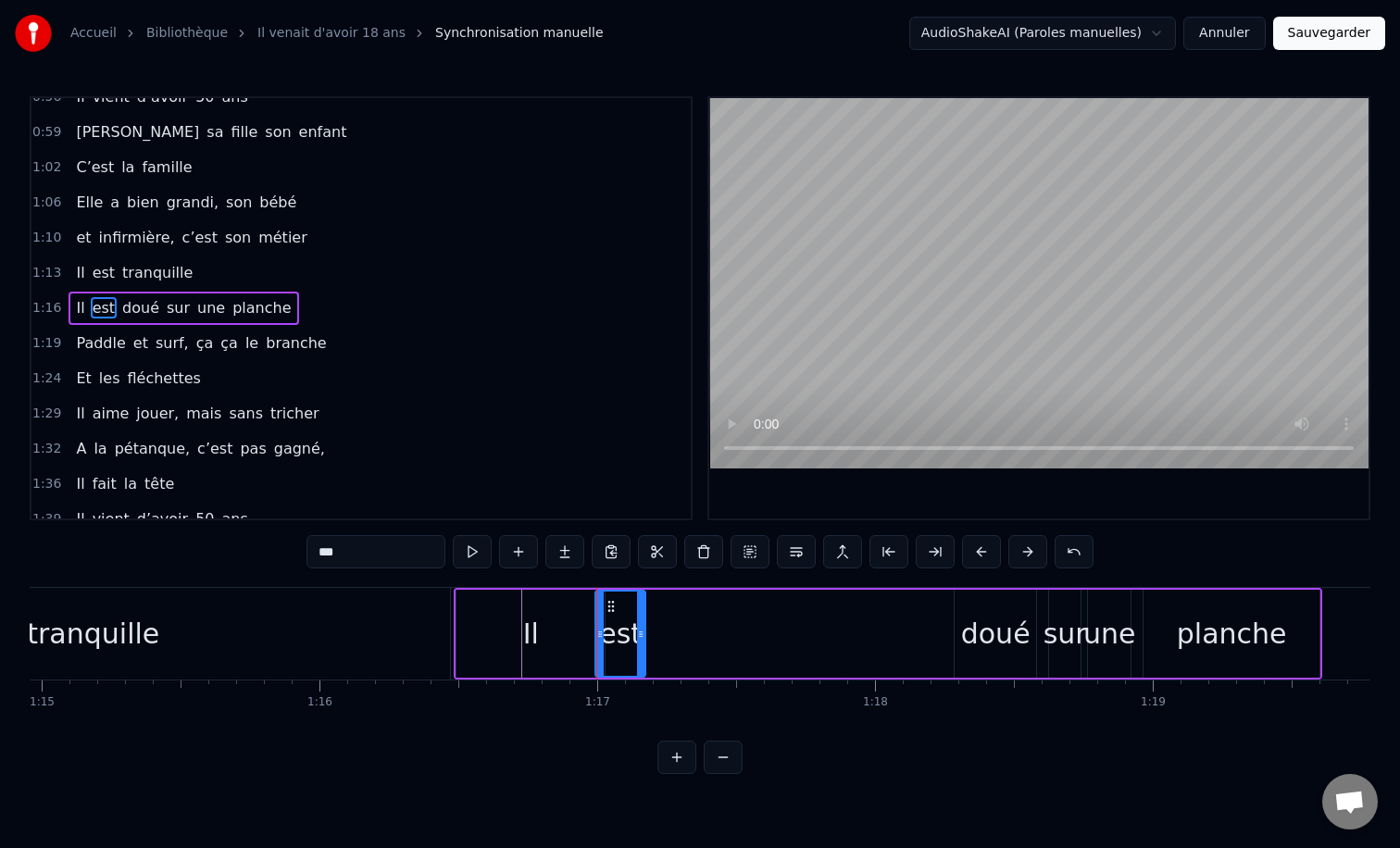
drag, startPoint x: 944, startPoint y: 638, endPoint x: 642, endPoint y: 643, distance: 302.0
click at [642, 643] on div at bounding box center [641, 633] width 8 height 84
click at [1006, 639] on div "doué" at bounding box center [996, 634] width 70 height 42
type input "****"
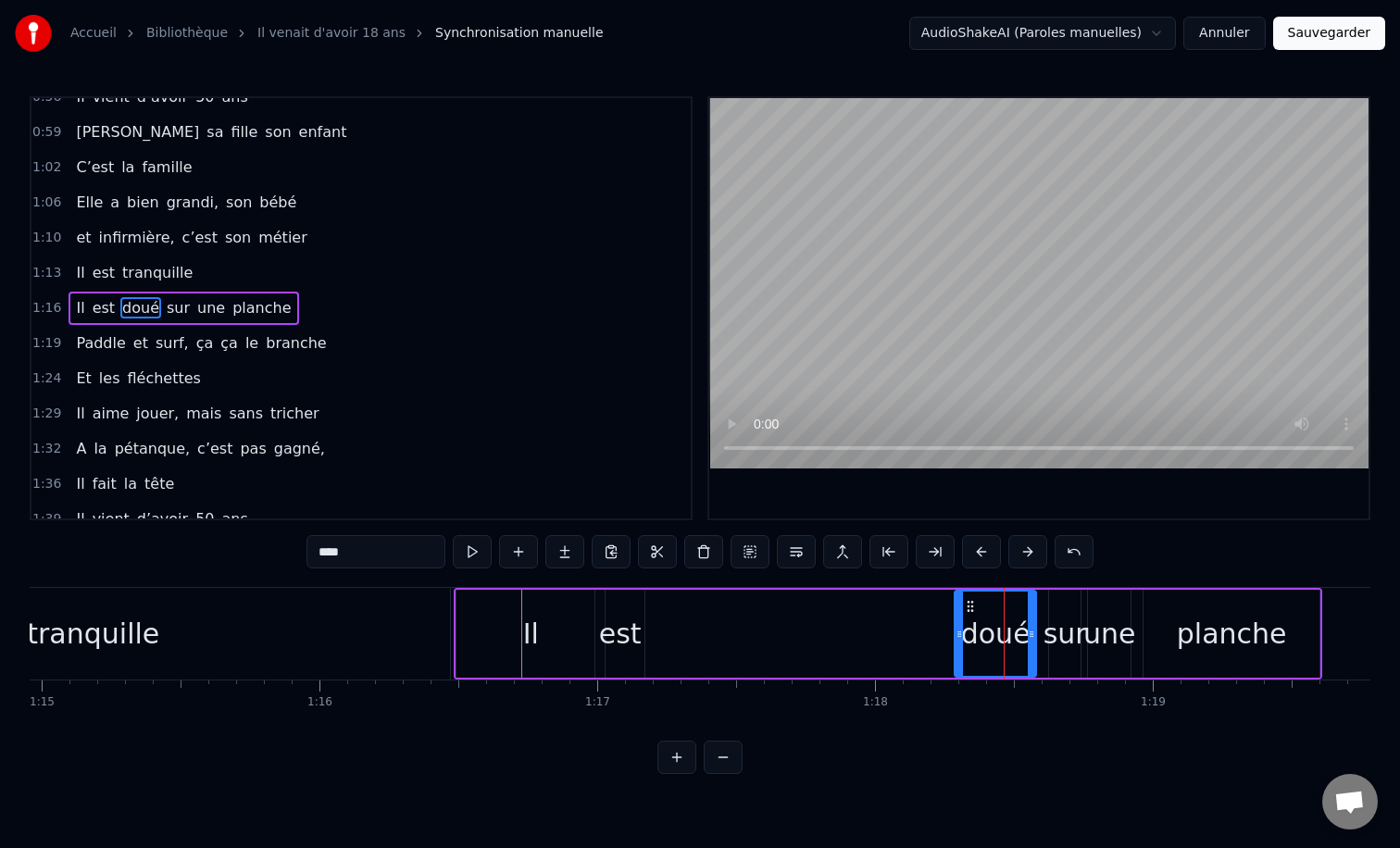
drag, startPoint x: 967, startPoint y: 605, endPoint x: 851, endPoint y: 607, distance: 116.0
click at [851, 607] on div "Il est doué sur une planche" at bounding box center [888, 633] width 869 height 91
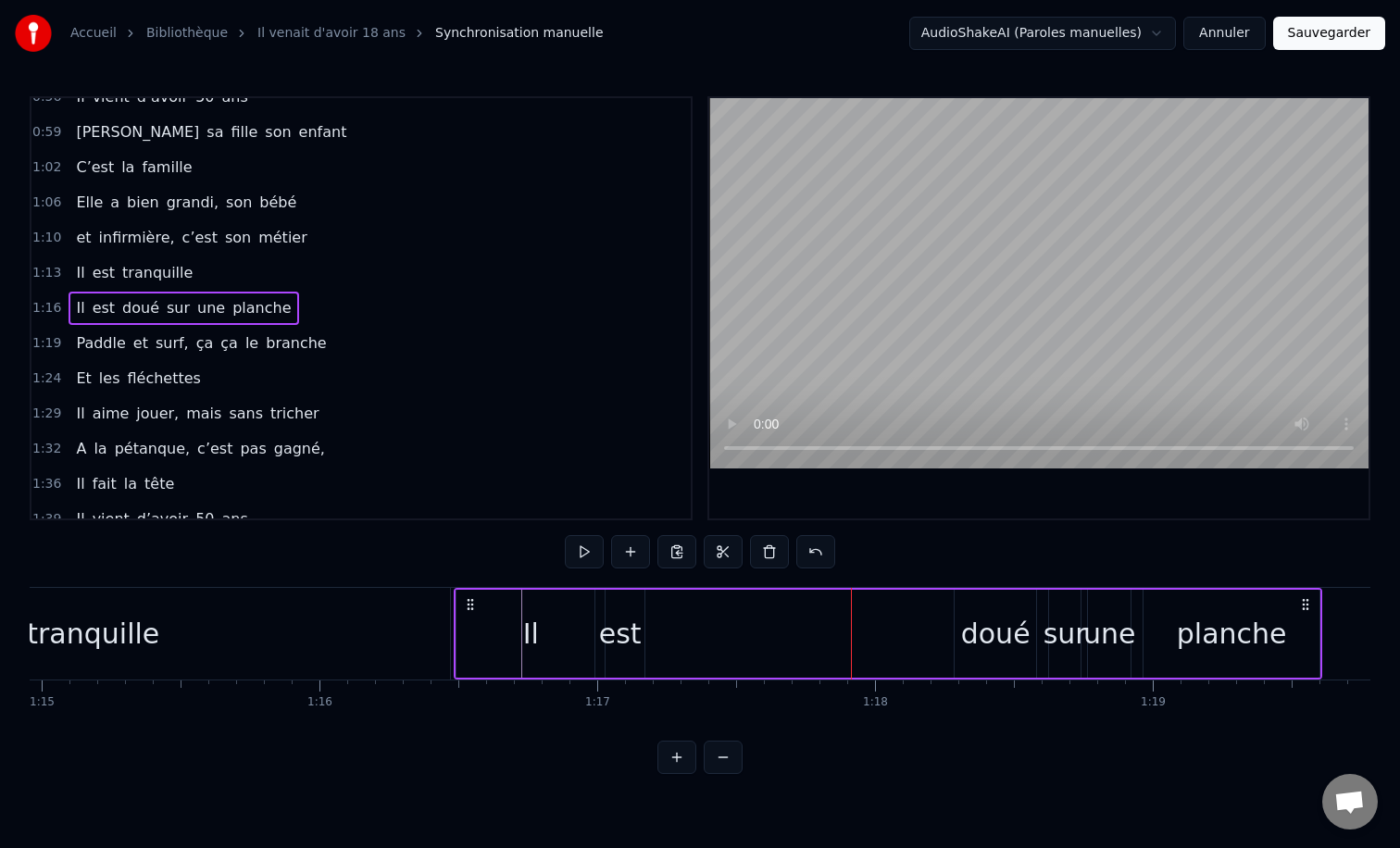
click at [984, 617] on div "doué" at bounding box center [996, 634] width 70 height 42
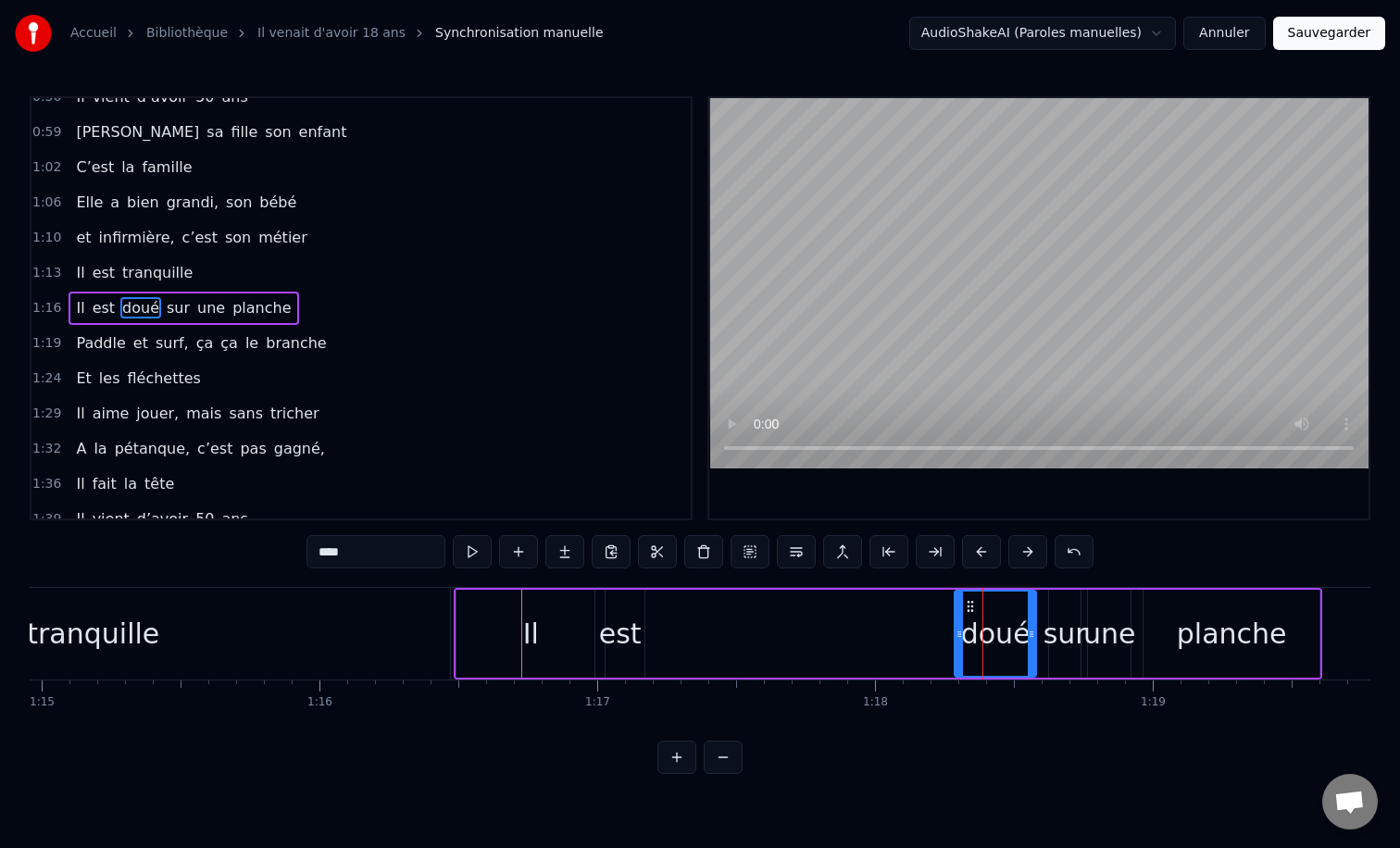
drag, startPoint x: 952, startPoint y: 607, endPoint x: 900, endPoint y: 609, distance: 52.0
click at [900, 609] on div "Il est doué sur une planche" at bounding box center [888, 633] width 869 height 91
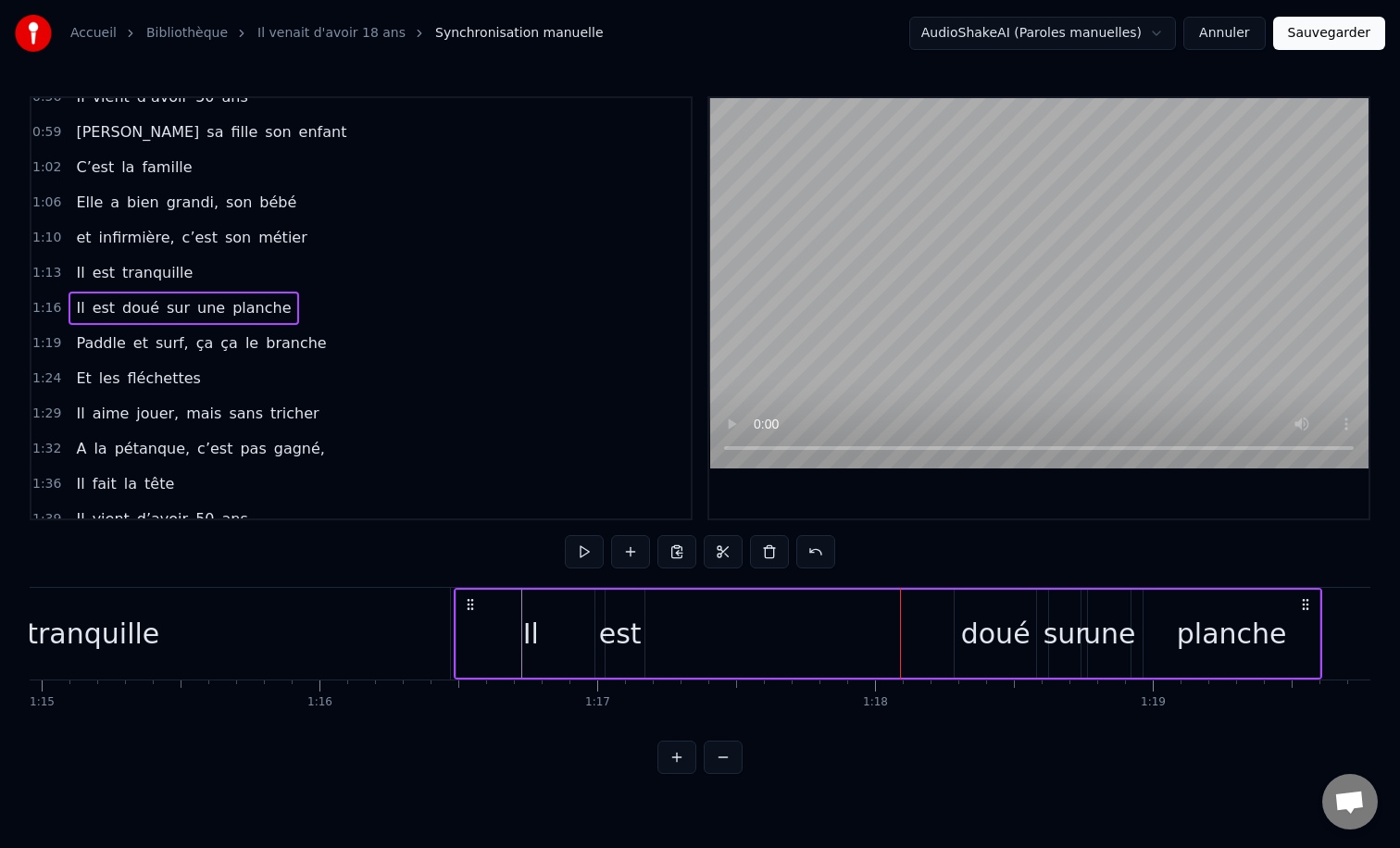
click at [978, 632] on div "doué" at bounding box center [996, 634] width 70 height 42
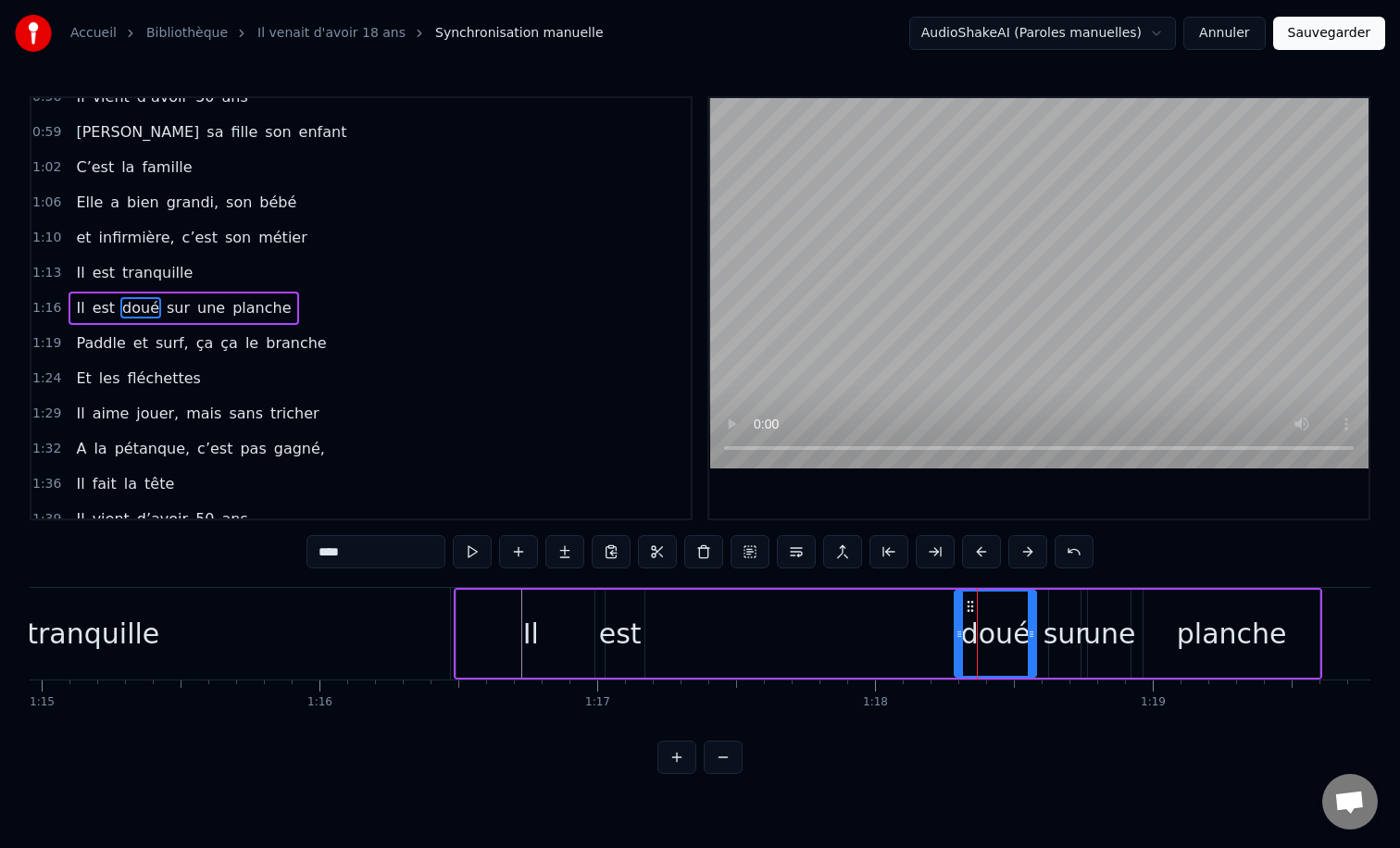
drag, startPoint x: 972, startPoint y: 607, endPoint x: 947, endPoint y: 607, distance: 25.0
click at [942, 607] on div "Il est doué sur une planche" at bounding box center [888, 633] width 869 height 91
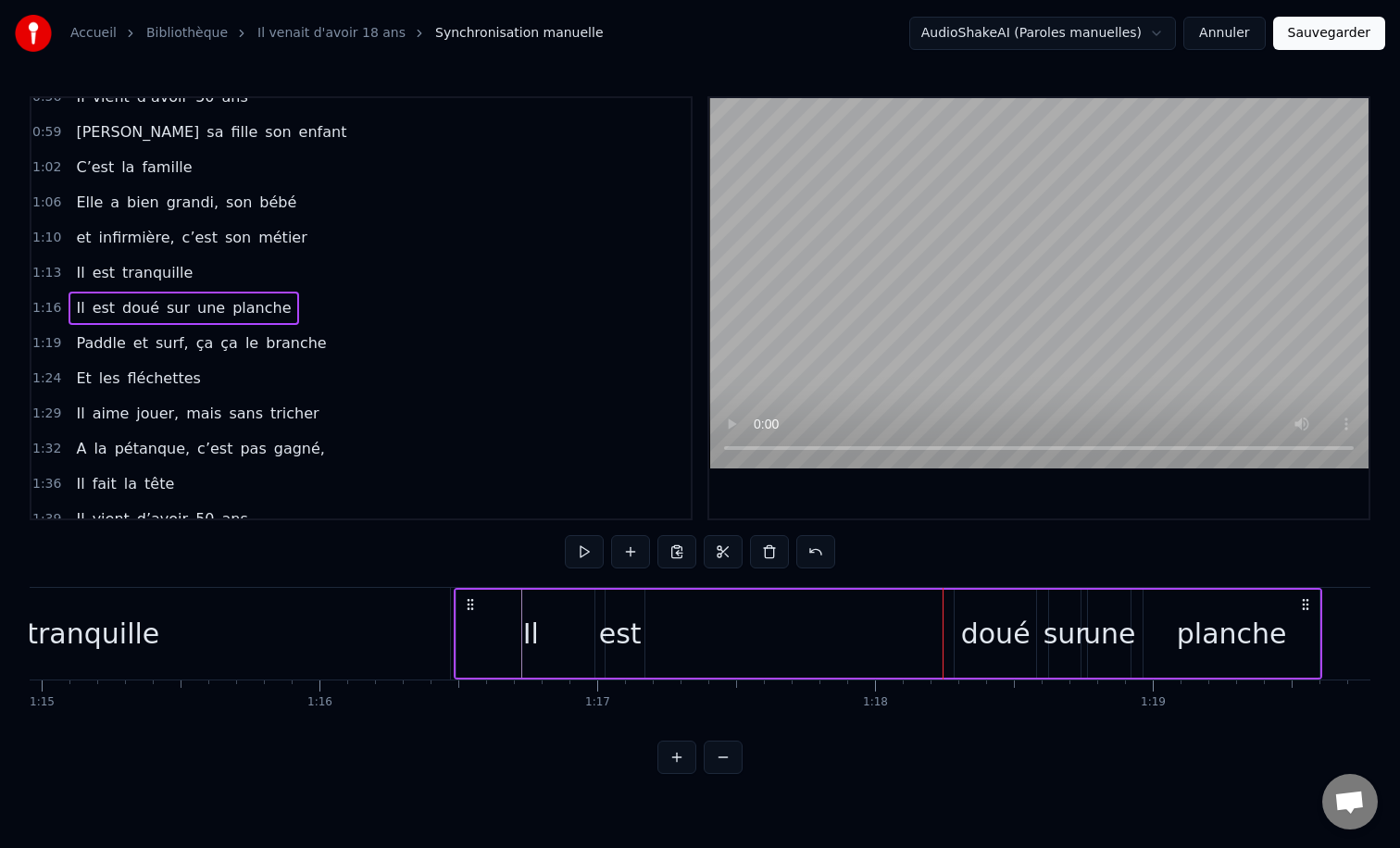
click at [962, 626] on div "doué" at bounding box center [995, 633] width 81 height 88
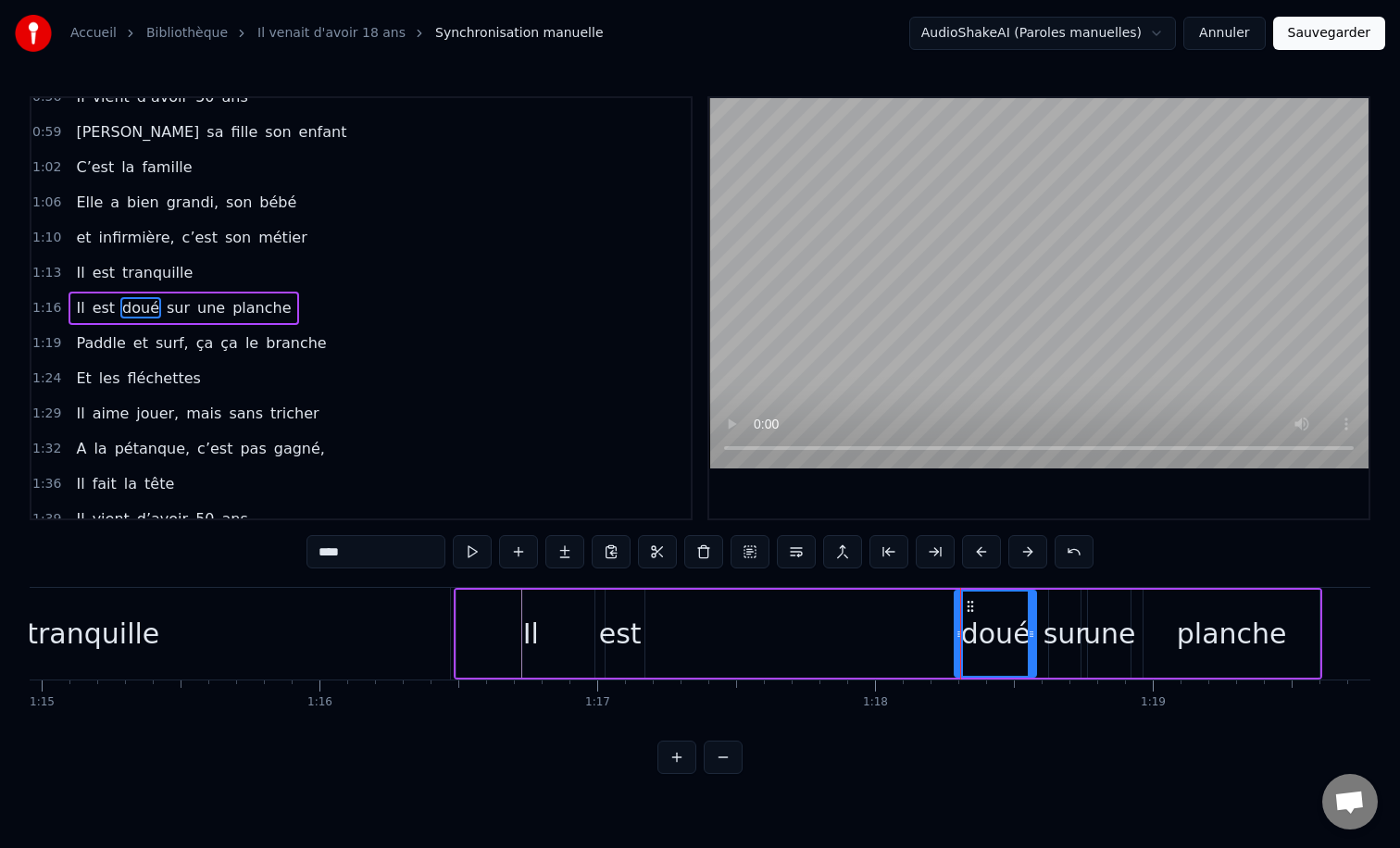
drag, startPoint x: 960, startPoint y: 632, endPoint x: 657, endPoint y: 655, distance: 303.9
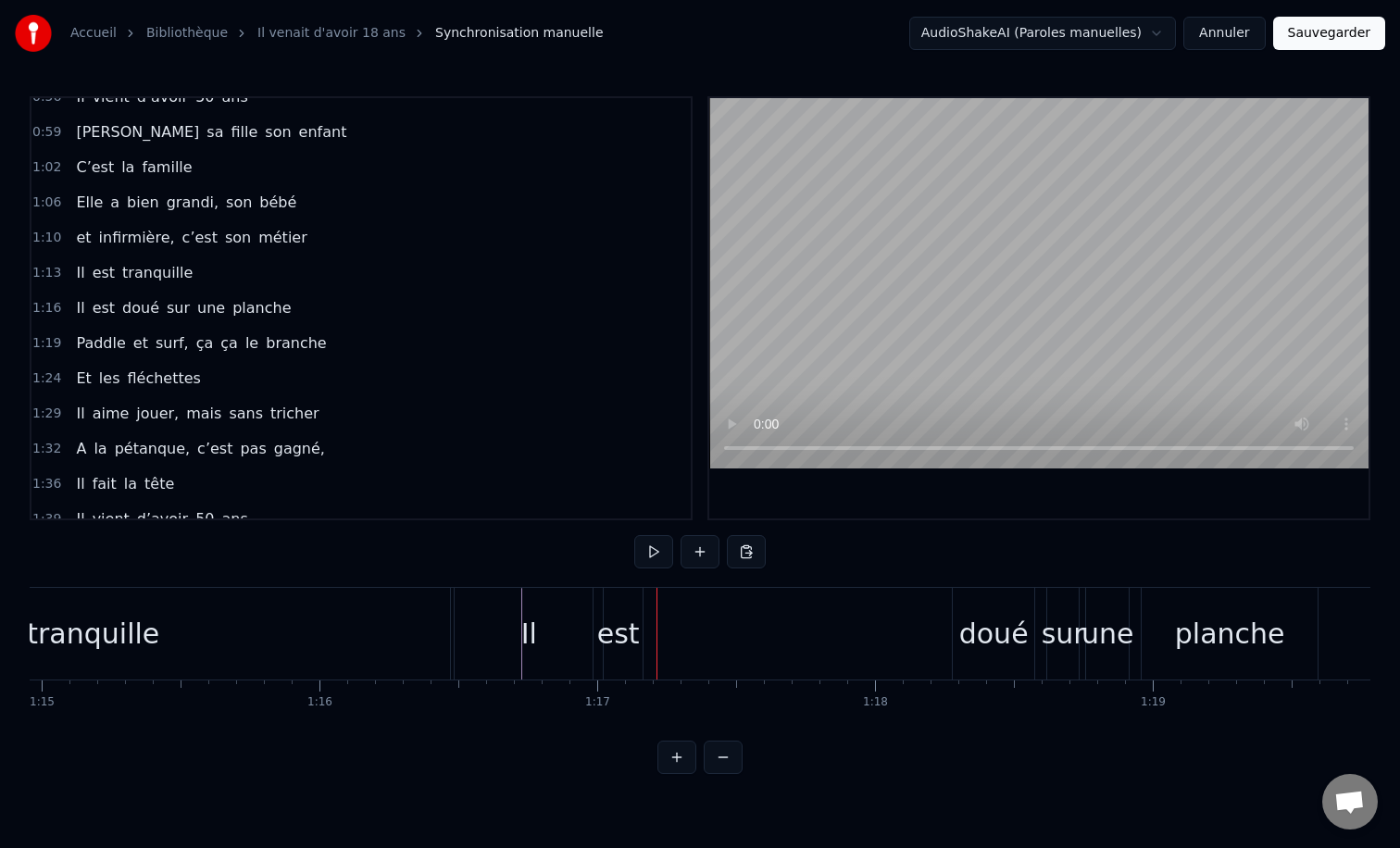
click at [976, 625] on div "doué" at bounding box center [994, 634] width 70 height 42
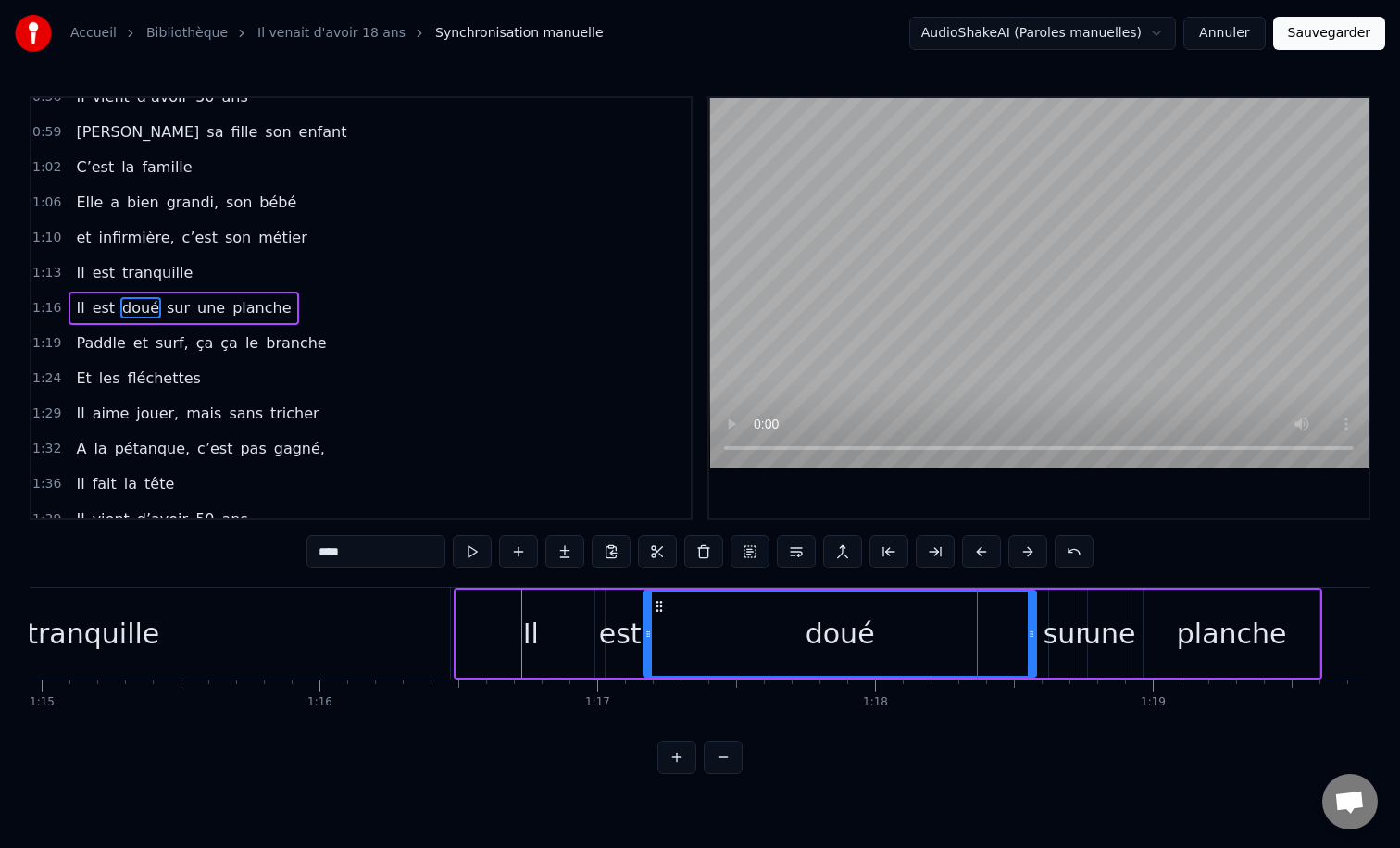
drag, startPoint x: 958, startPoint y: 634, endPoint x: 647, endPoint y: 665, distance: 312.5
click at [647, 665] on div at bounding box center [648, 633] width 8 height 84
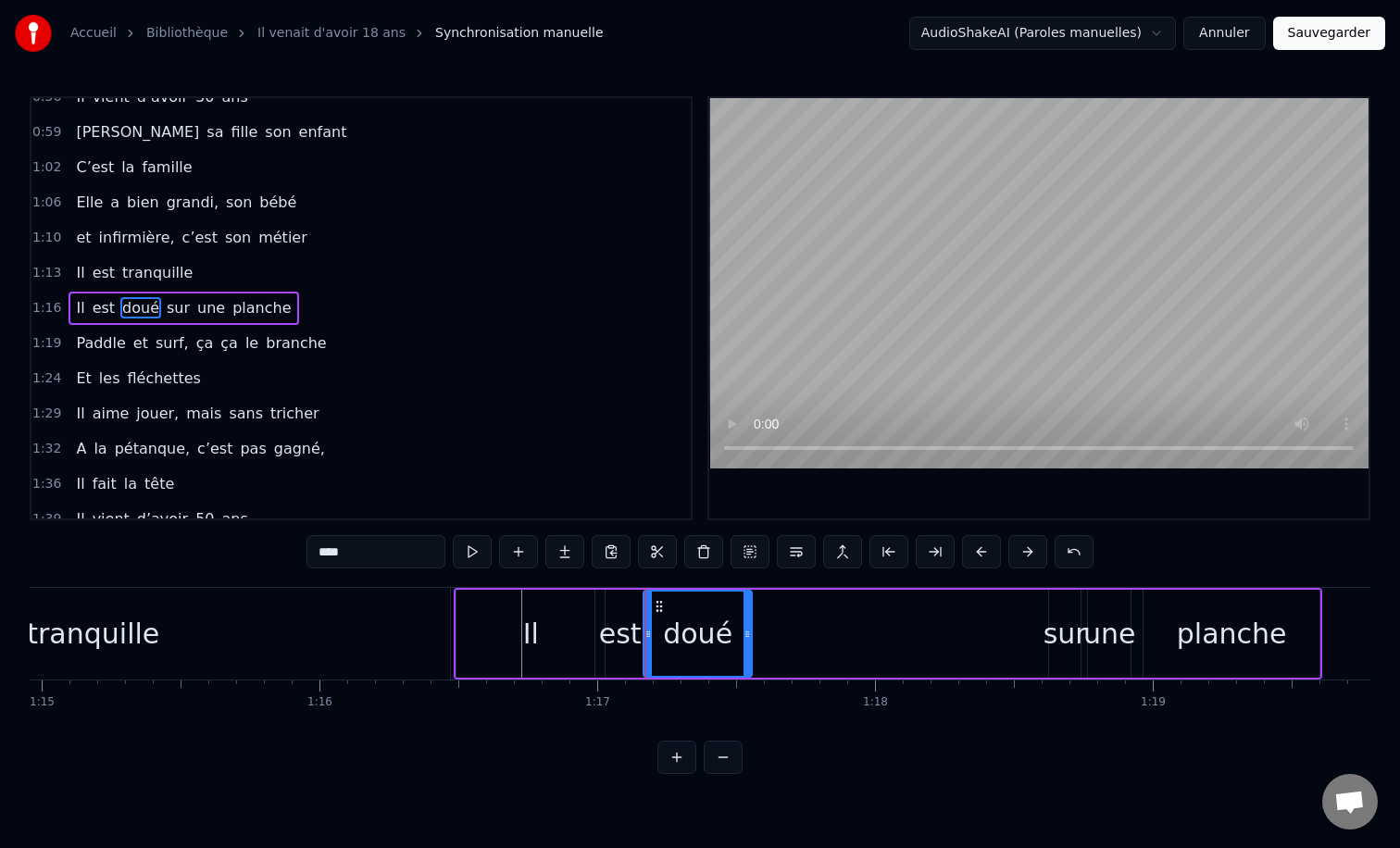
drag, startPoint x: 1030, startPoint y: 632, endPoint x: 746, endPoint y: 633, distance: 284.0
click at [746, 633] on icon at bounding box center [747, 634] width 8 height 15
click at [754, 632] on icon at bounding box center [755, 634] width 8 height 15
click at [1059, 630] on div "sur" at bounding box center [1065, 634] width 43 height 42
type input "***"
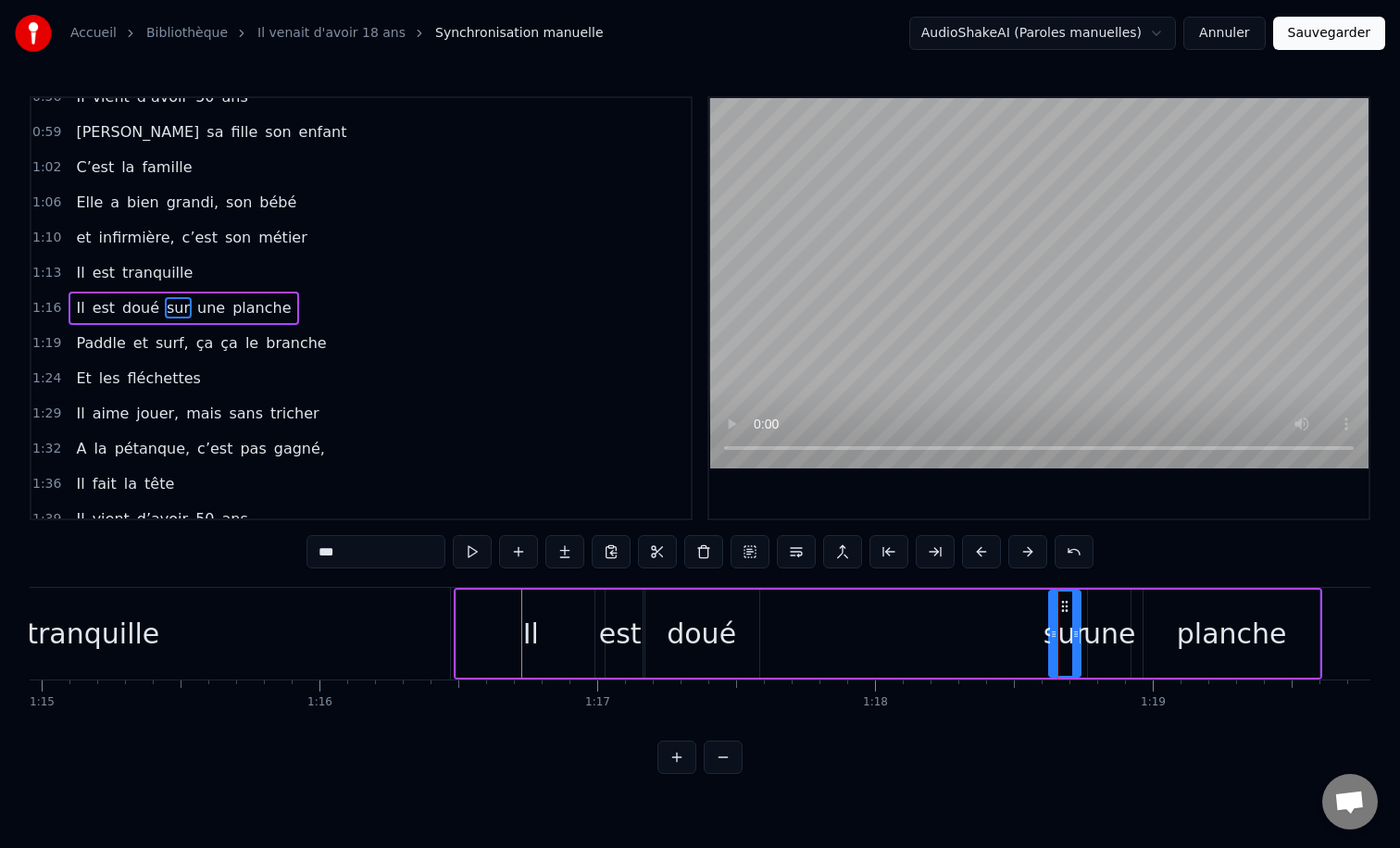
drag, startPoint x: 1063, startPoint y: 604, endPoint x: 1005, endPoint y: 619, distance: 59.9
click at [978, 614] on div "Il est doué sur une planche" at bounding box center [888, 633] width 869 height 91
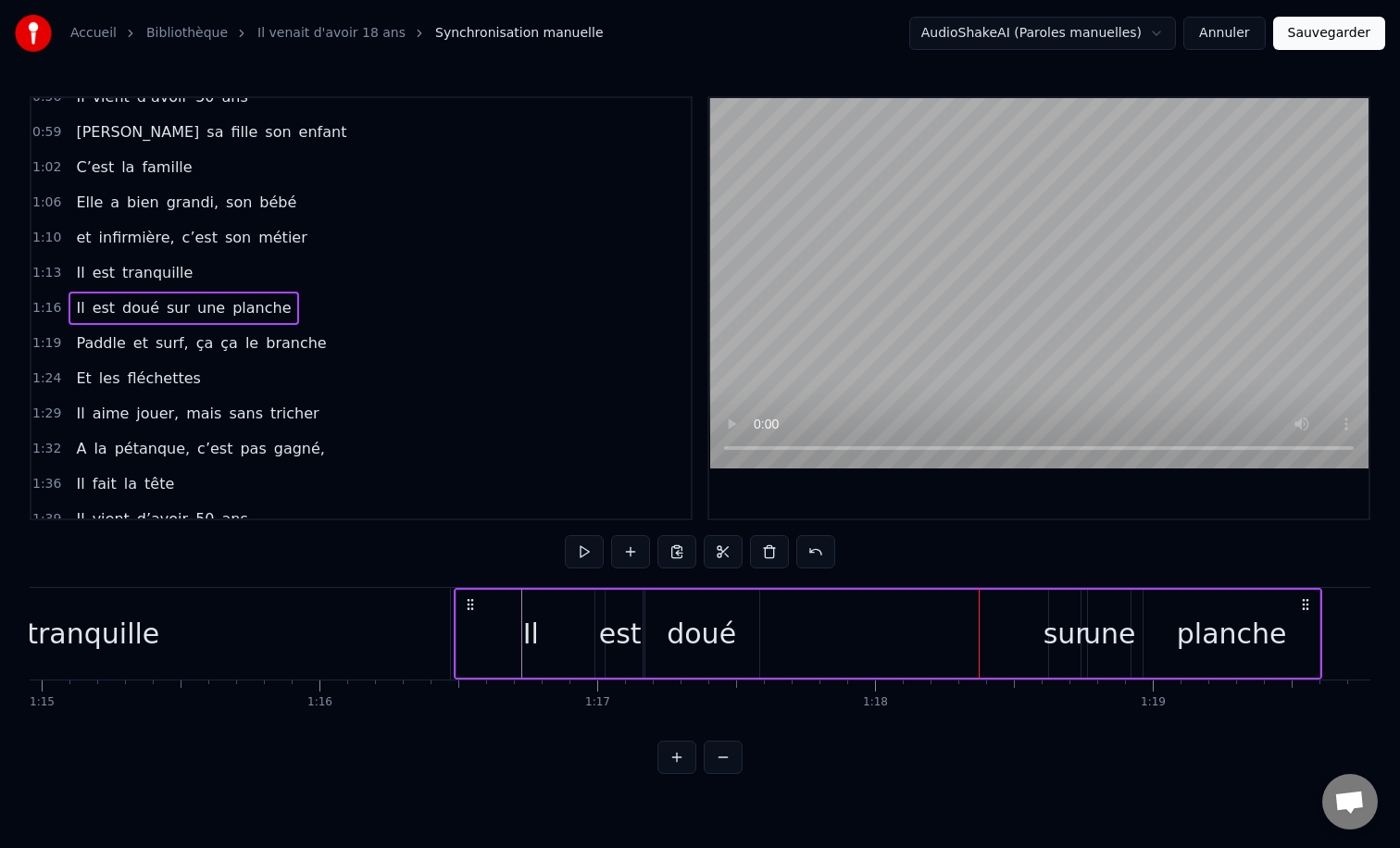
click at [1054, 637] on div "sur" at bounding box center [1065, 634] width 43 height 42
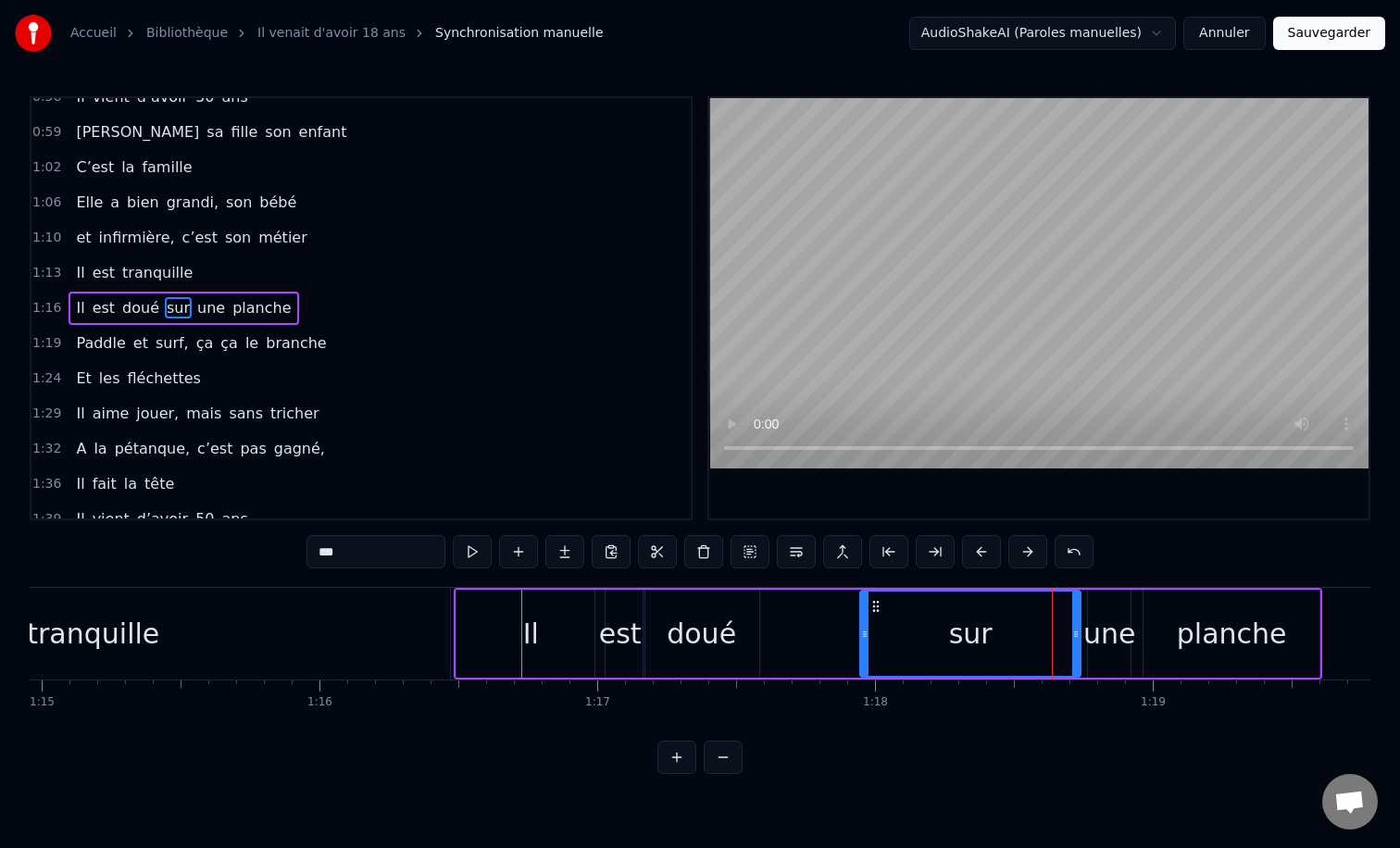
drag, startPoint x: 1053, startPoint y: 636, endPoint x: 866, endPoint y: 641, distance: 187.1
click at [866, 641] on div at bounding box center [865, 633] width 8 height 84
drag, startPoint x: 1074, startPoint y: 636, endPoint x: 1009, endPoint y: 639, distance: 65.1
click at [1009, 639] on icon at bounding box center [1011, 634] width 8 height 15
click at [419, 588] on div "tranquille" at bounding box center [92, 633] width 716 height 91
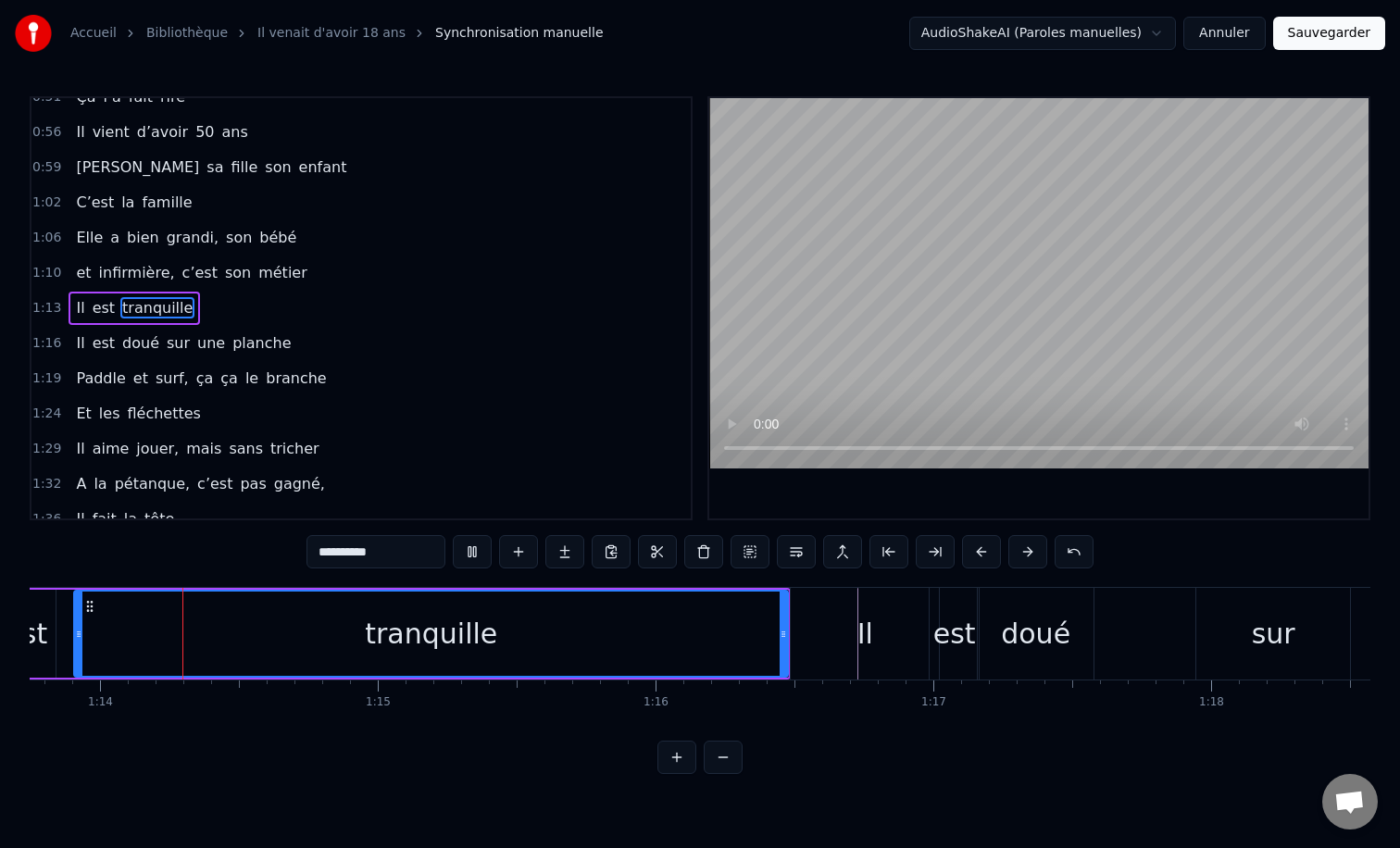
scroll to position [0, 20480]
click at [393, 581] on div "0:12 Il vient d’avoir 50 ans 0:15 Il est beau comme un enfant 0:18 [PERSON_NAME…" at bounding box center [699, 435] width 1341 height 677
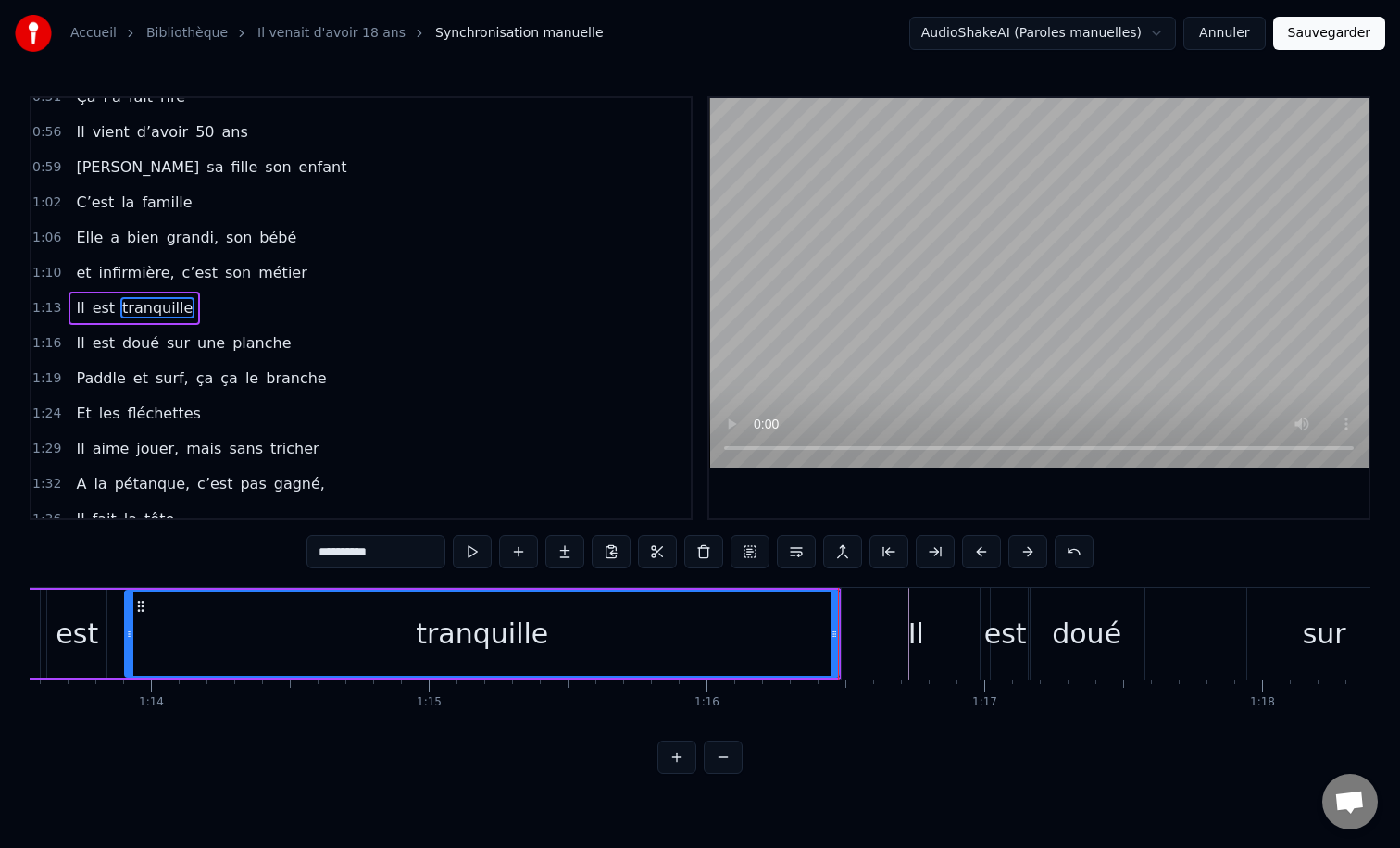
click at [860, 582] on div "0:12 Il vient d’avoir 50 ans 0:15 Il est beau comme un enfant 0:18 [PERSON_NAME…" at bounding box center [699, 435] width 1341 height 677
click at [872, 617] on div "Il" at bounding box center [915, 633] width 148 height 91
type input "**"
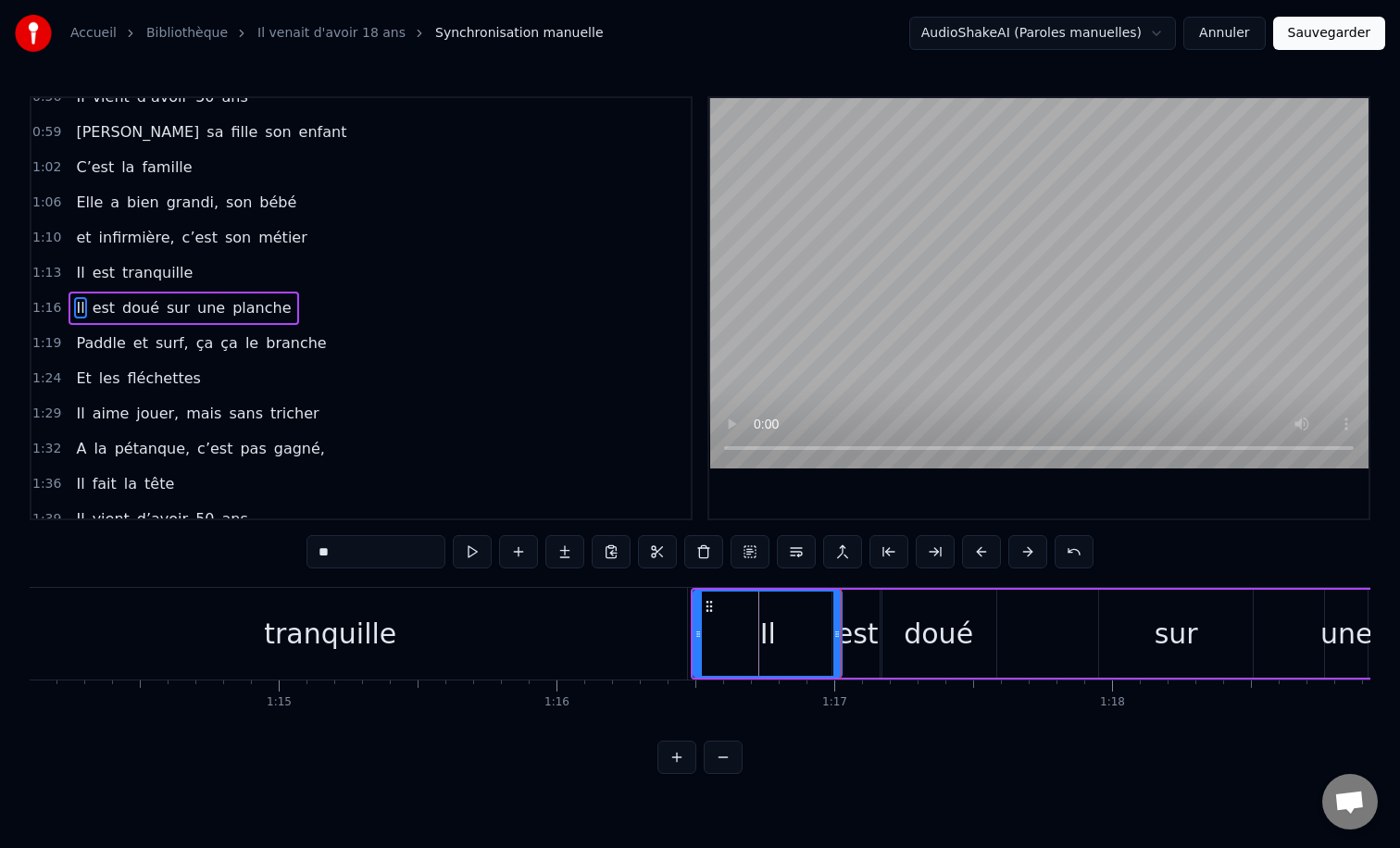
scroll to position [0, 20588]
click at [786, 764] on div "0:12 Il vient d’avoir 50 ans 0:15 Il est beau comme un enfant 0:18 [PERSON_NAME…" at bounding box center [699, 435] width 1341 height 677
click at [683, 618] on div "Il est tranquille" at bounding box center [253, 633] width 870 height 91
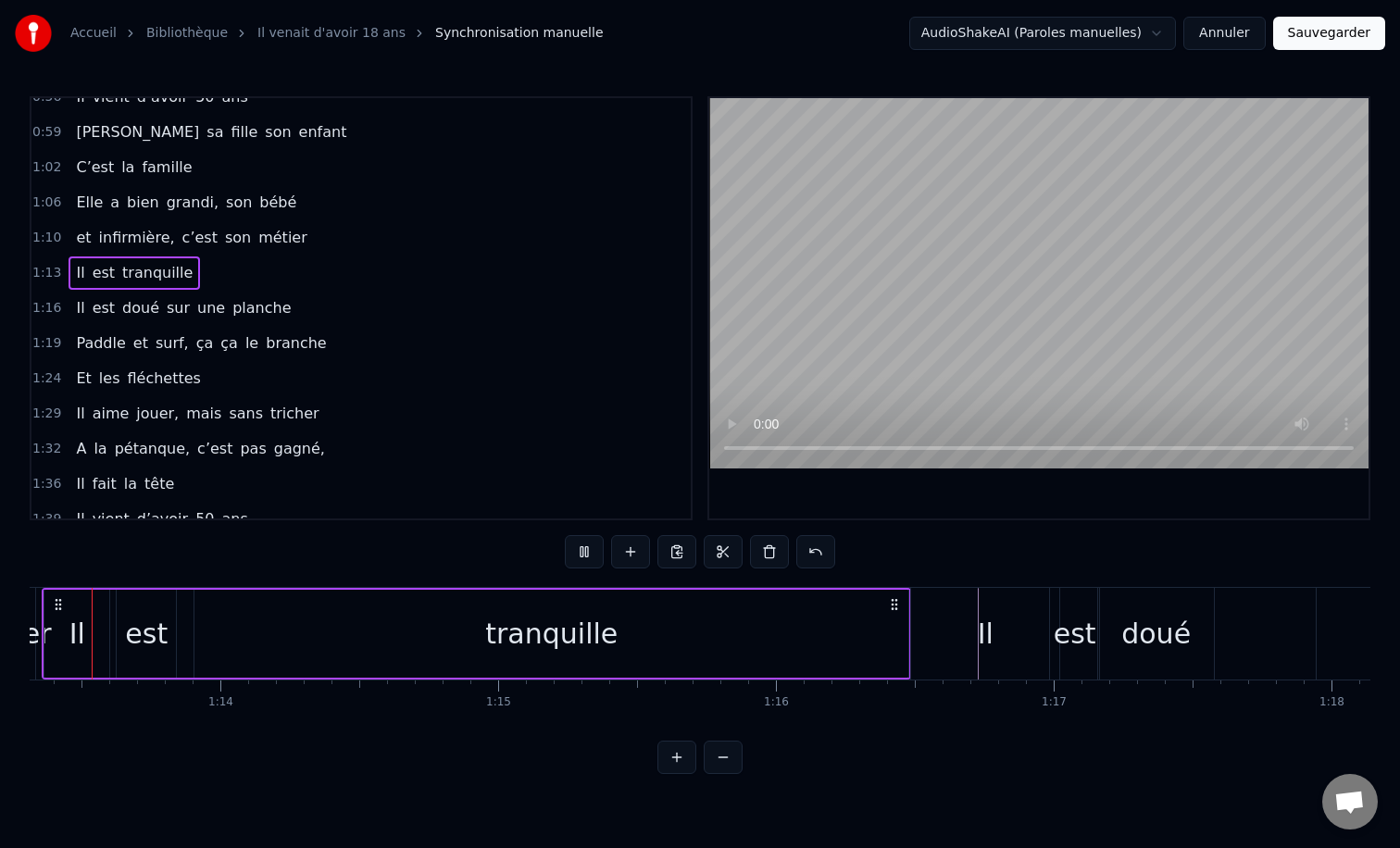
scroll to position [0, 20328]
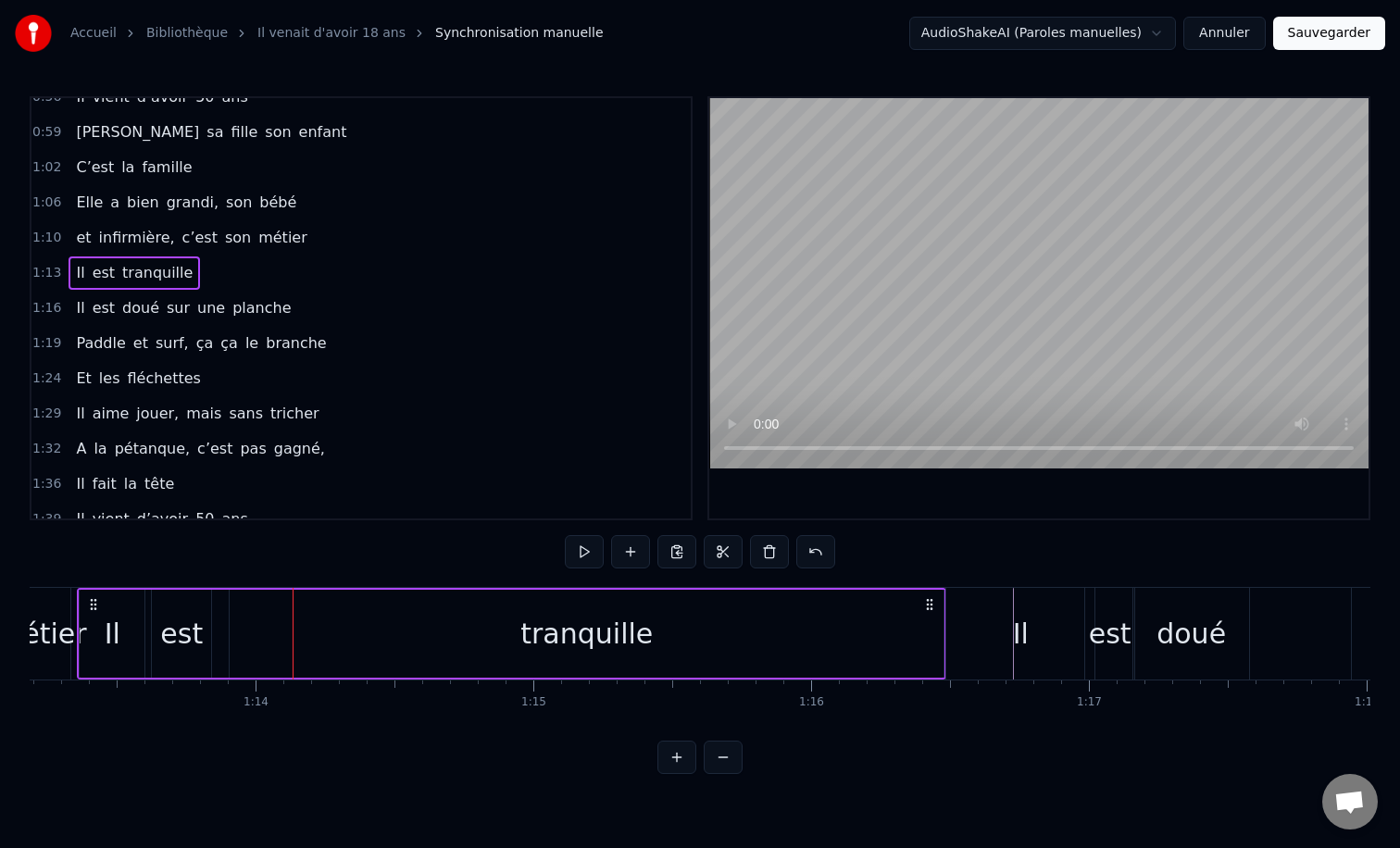
click at [944, 580] on div "0:12 Il vient d’avoir 50 ans 0:15 Il est beau comme un enfant 0:18 [PERSON_NAME…" at bounding box center [699, 435] width 1341 height 677
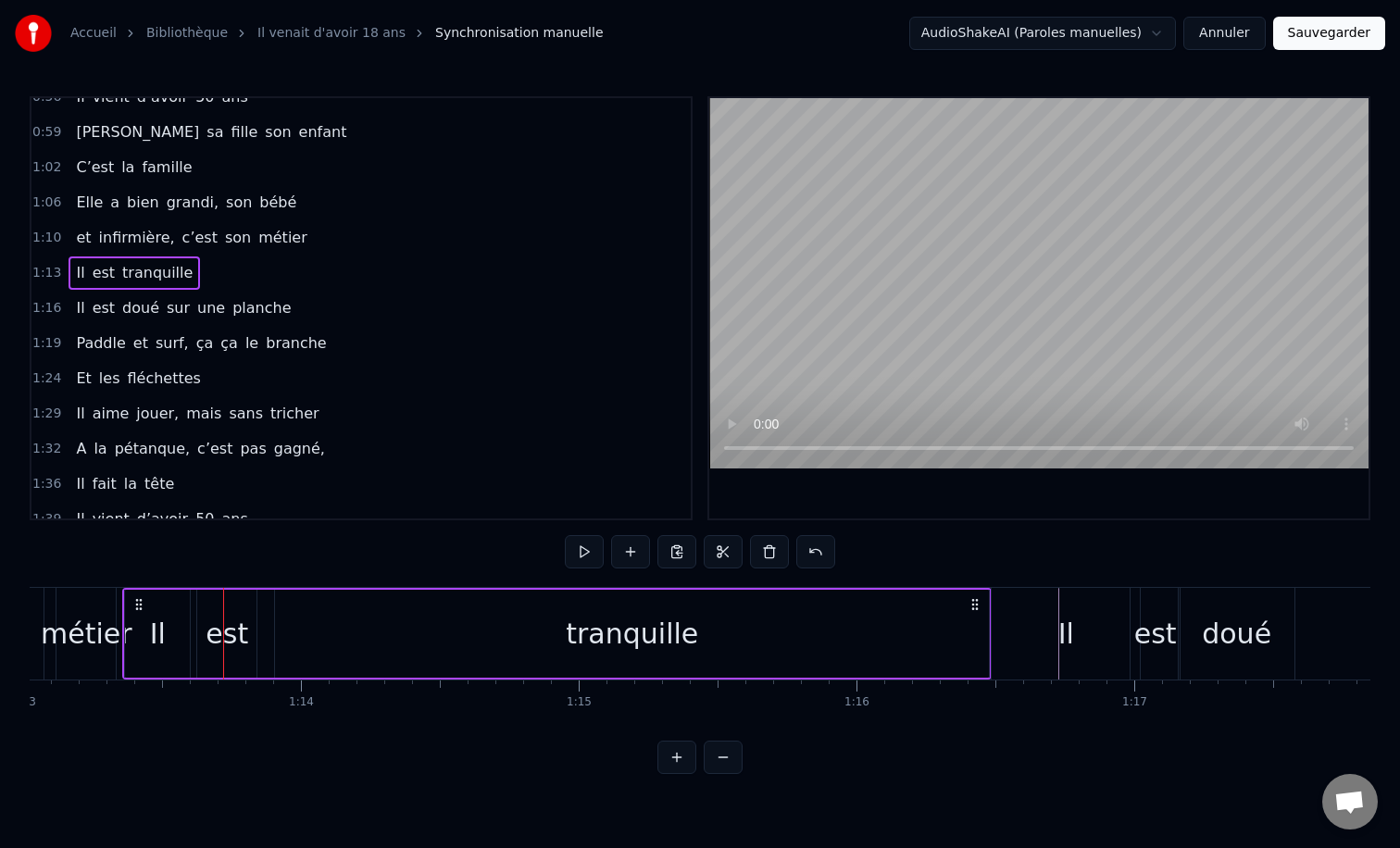
click at [1011, 593] on div "Il" at bounding box center [1065, 633] width 148 height 91
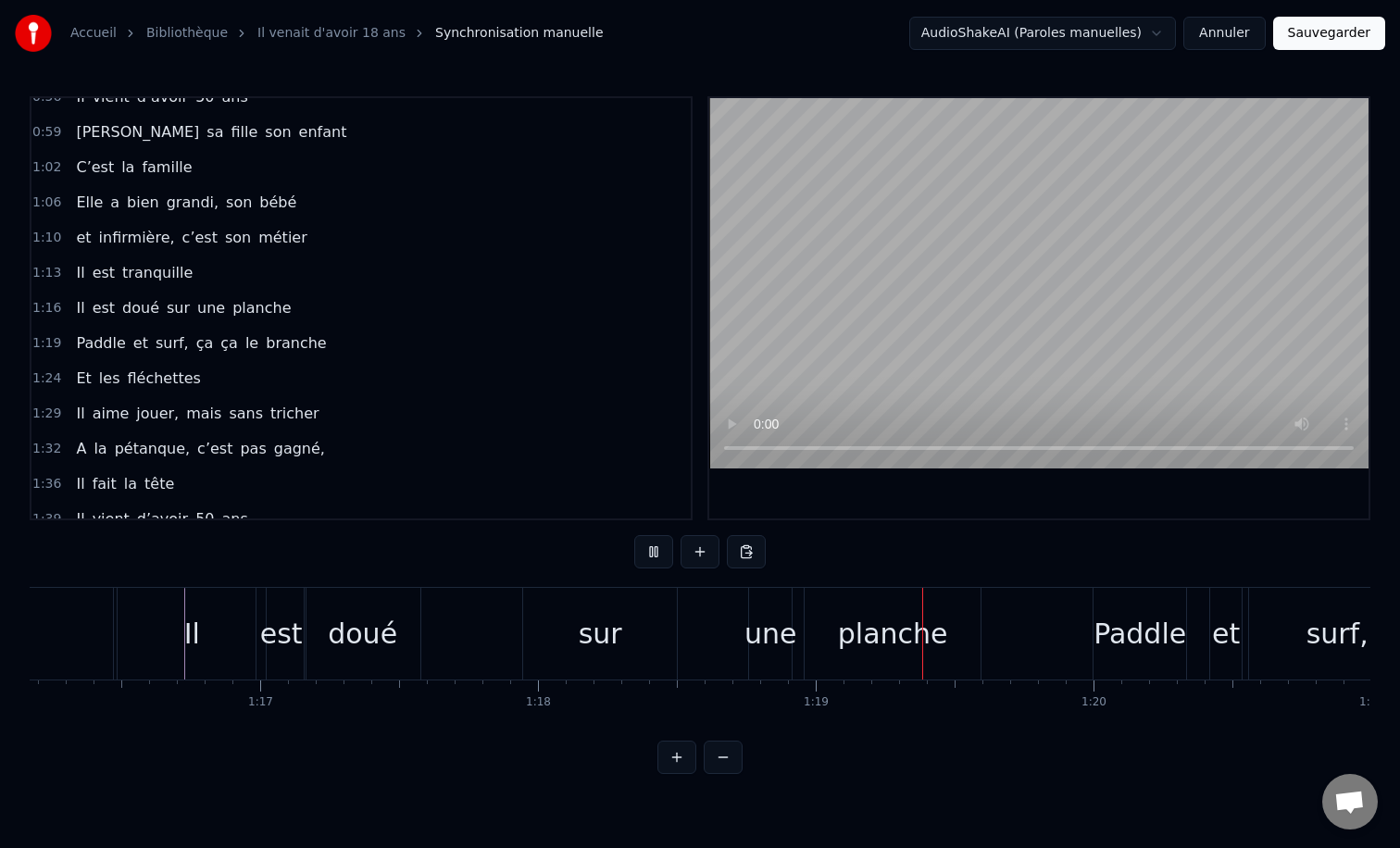
scroll to position [0, 21183]
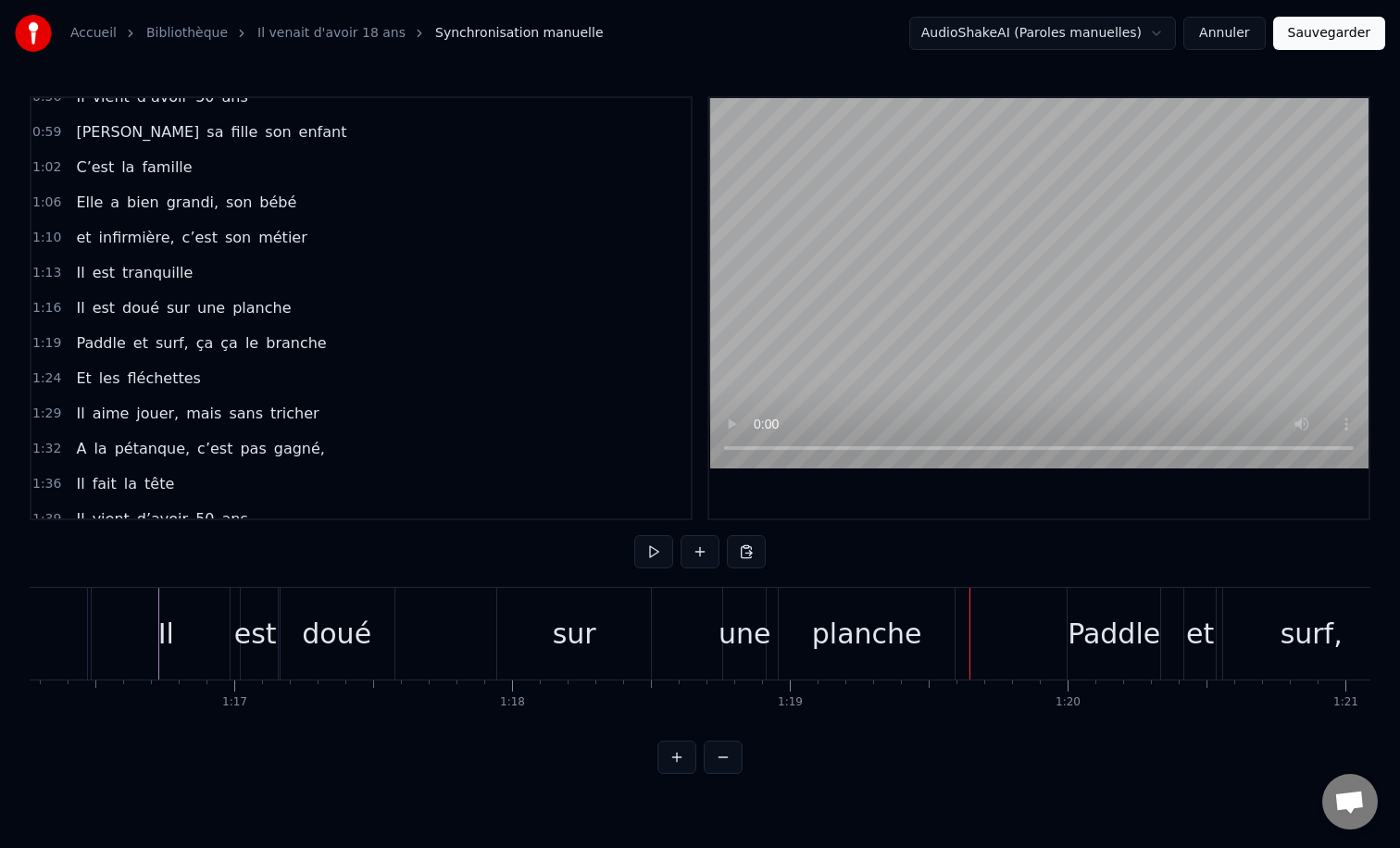
click at [743, 622] on div "une" at bounding box center [744, 634] width 52 height 42
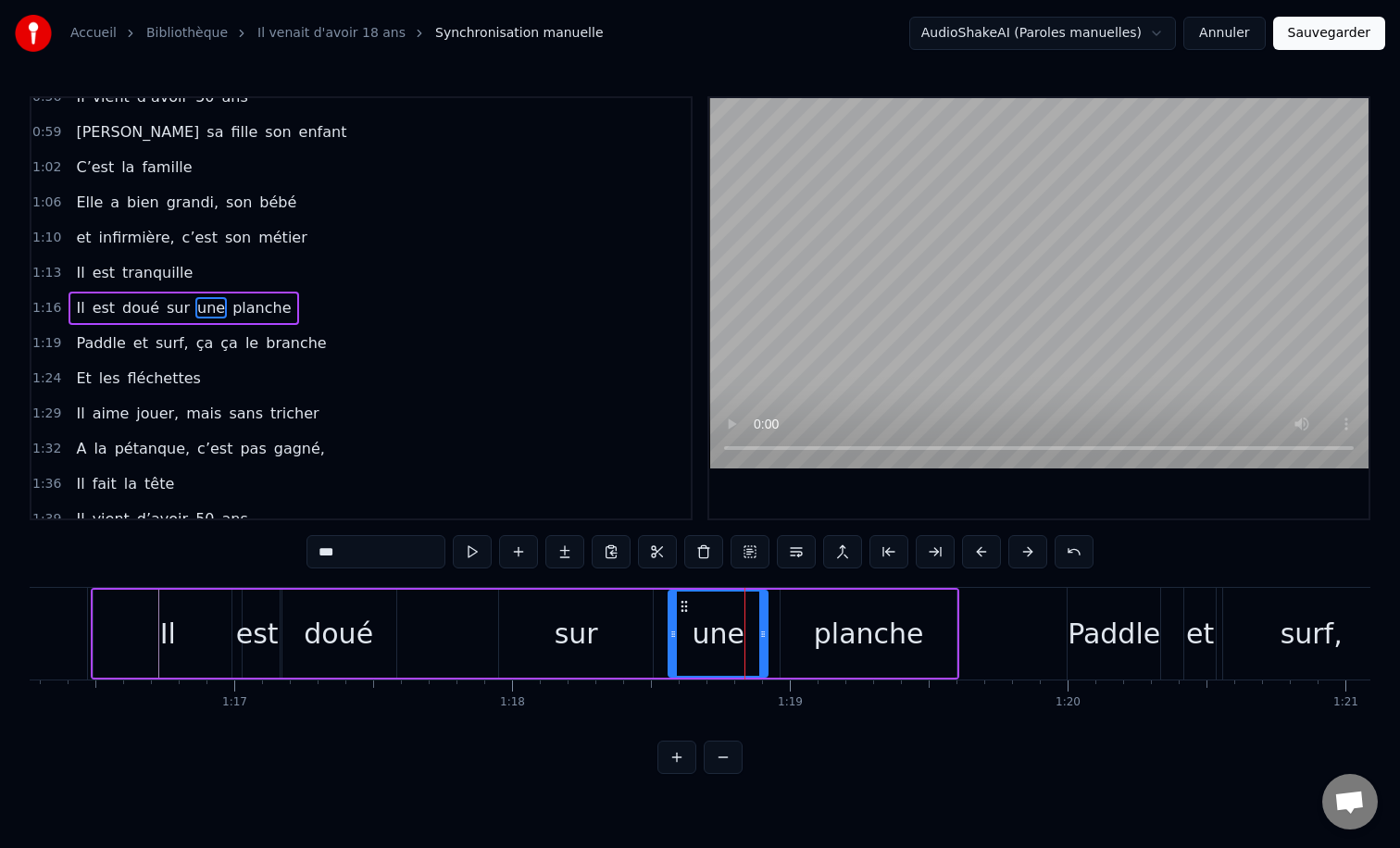
drag, startPoint x: 730, startPoint y: 629, endPoint x: 674, endPoint y: 631, distance: 56.0
click at [674, 631] on icon at bounding box center [674, 634] width 8 height 15
click at [769, 634] on icon at bounding box center [766, 634] width 8 height 15
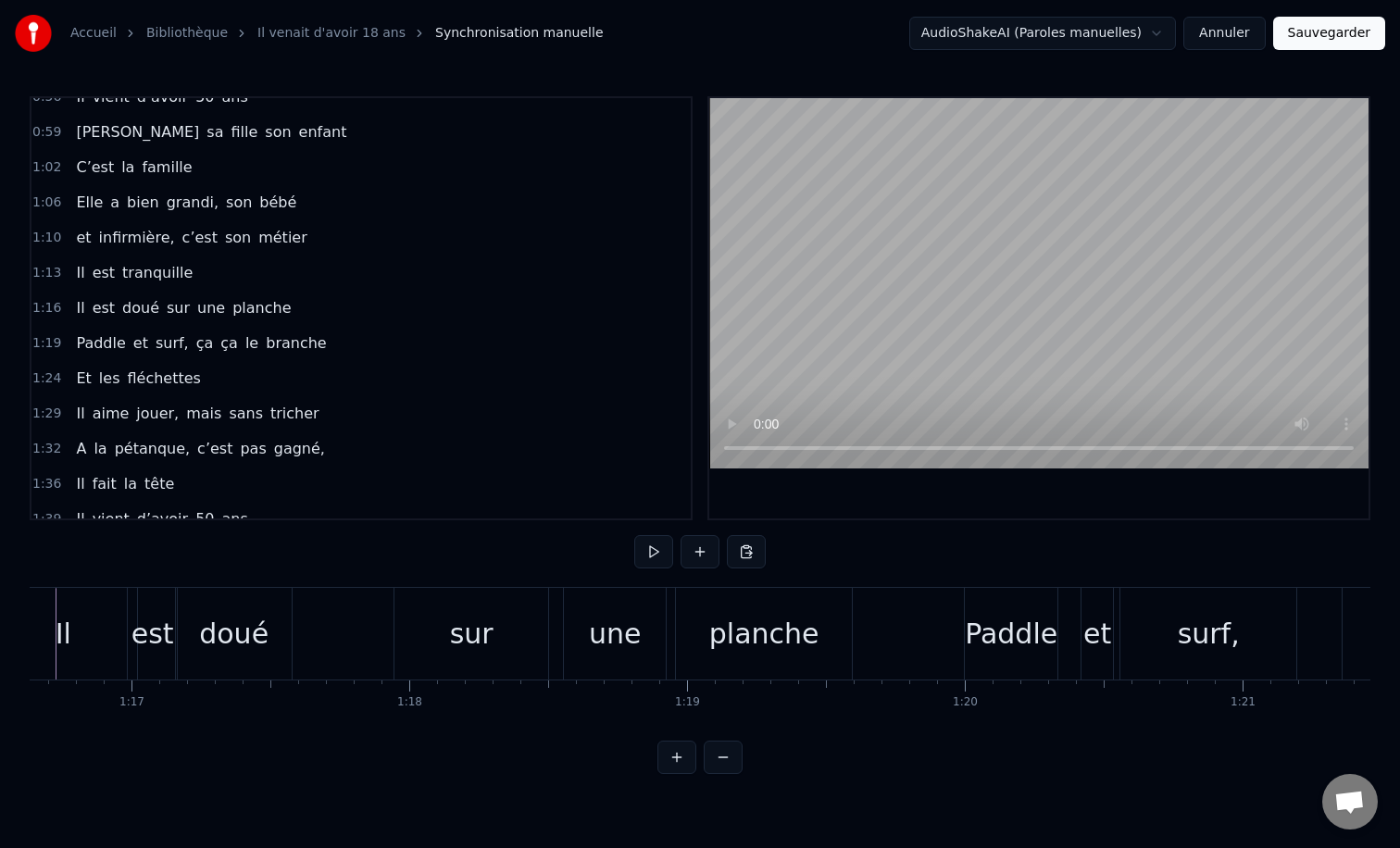
scroll to position [0, 21266]
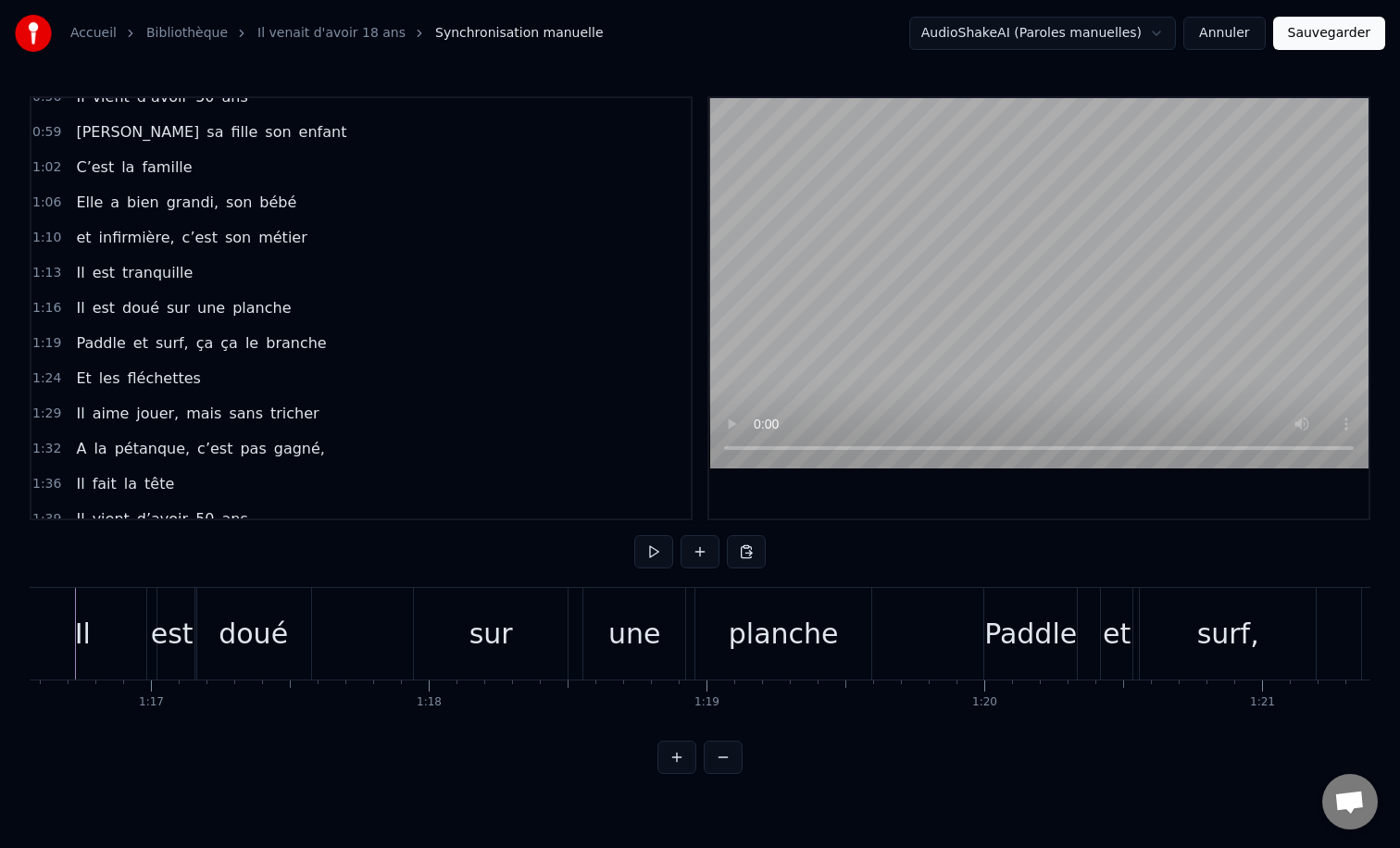
click at [412, 557] on div "0:12 Il vient d’avoir 50 ans 0:15 Il est beau comme un enfant 0:18 [PERSON_NAME…" at bounding box center [699, 435] width 1341 height 677
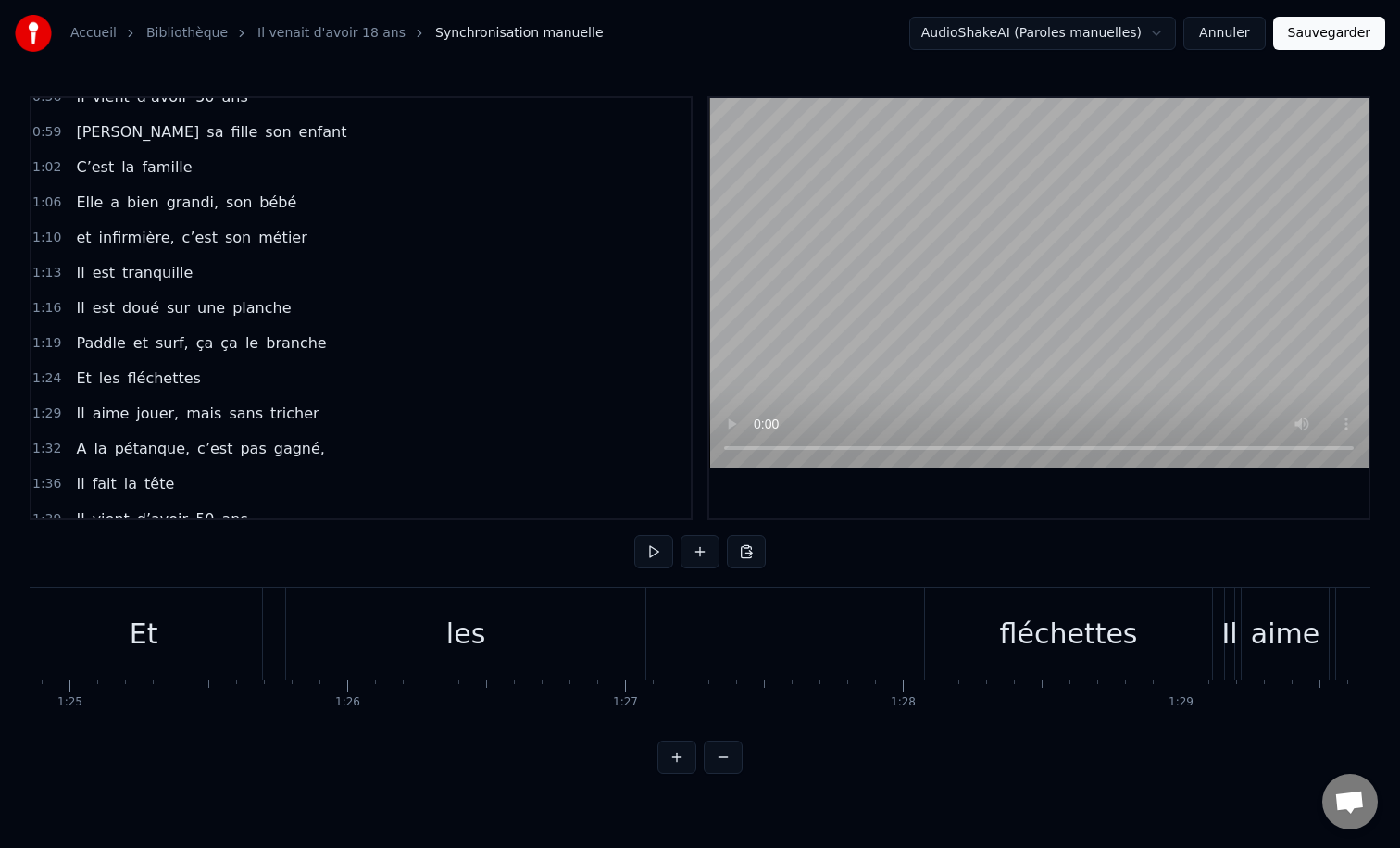
scroll to position [0, 23553]
click at [338, 631] on div "les" at bounding box center [482, 633] width 359 height 91
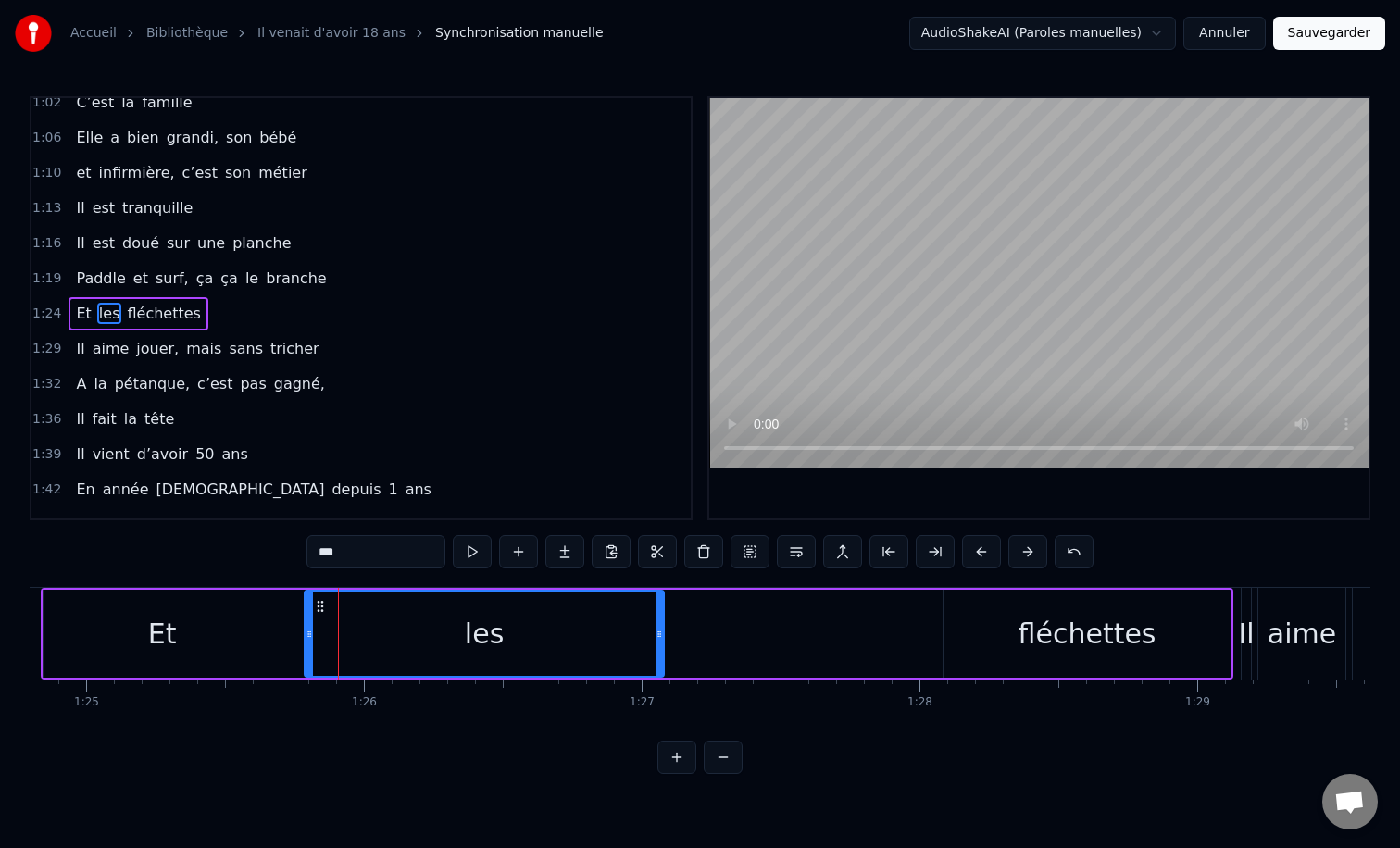
scroll to position [511, 0]
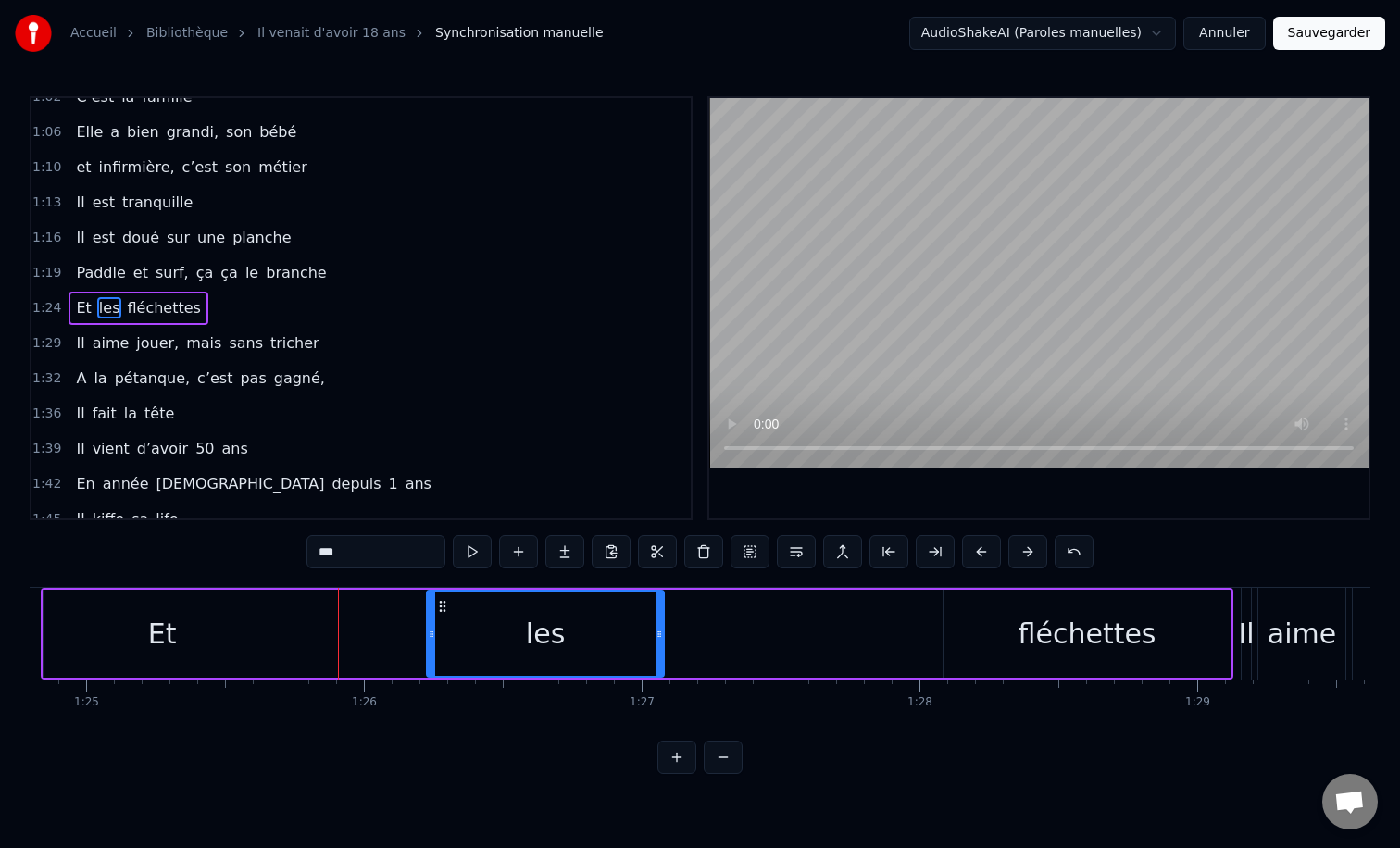
drag, startPoint x: 310, startPoint y: 626, endPoint x: 479, endPoint y: 631, distance: 169.1
click at [435, 631] on icon at bounding box center [431, 634] width 8 height 15
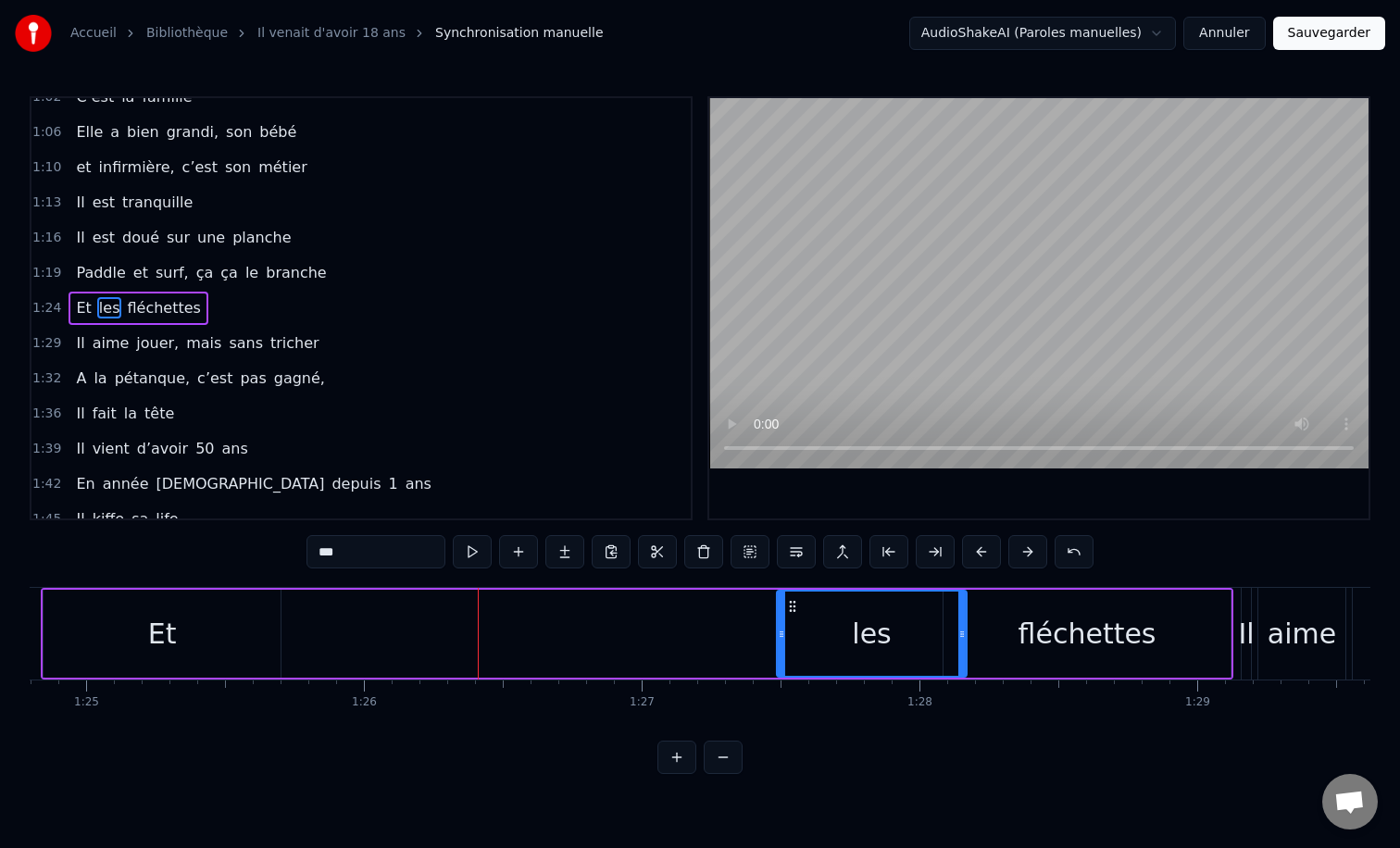
drag, startPoint x: 491, startPoint y: 606, endPoint x: 793, endPoint y: 620, distance: 302.3
click at [793, 620] on div "les" at bounding box center [871, 633] width 188 height 84
click at [151, 612] on div "Et" at bounding box center [161, 633] width 237 height 88
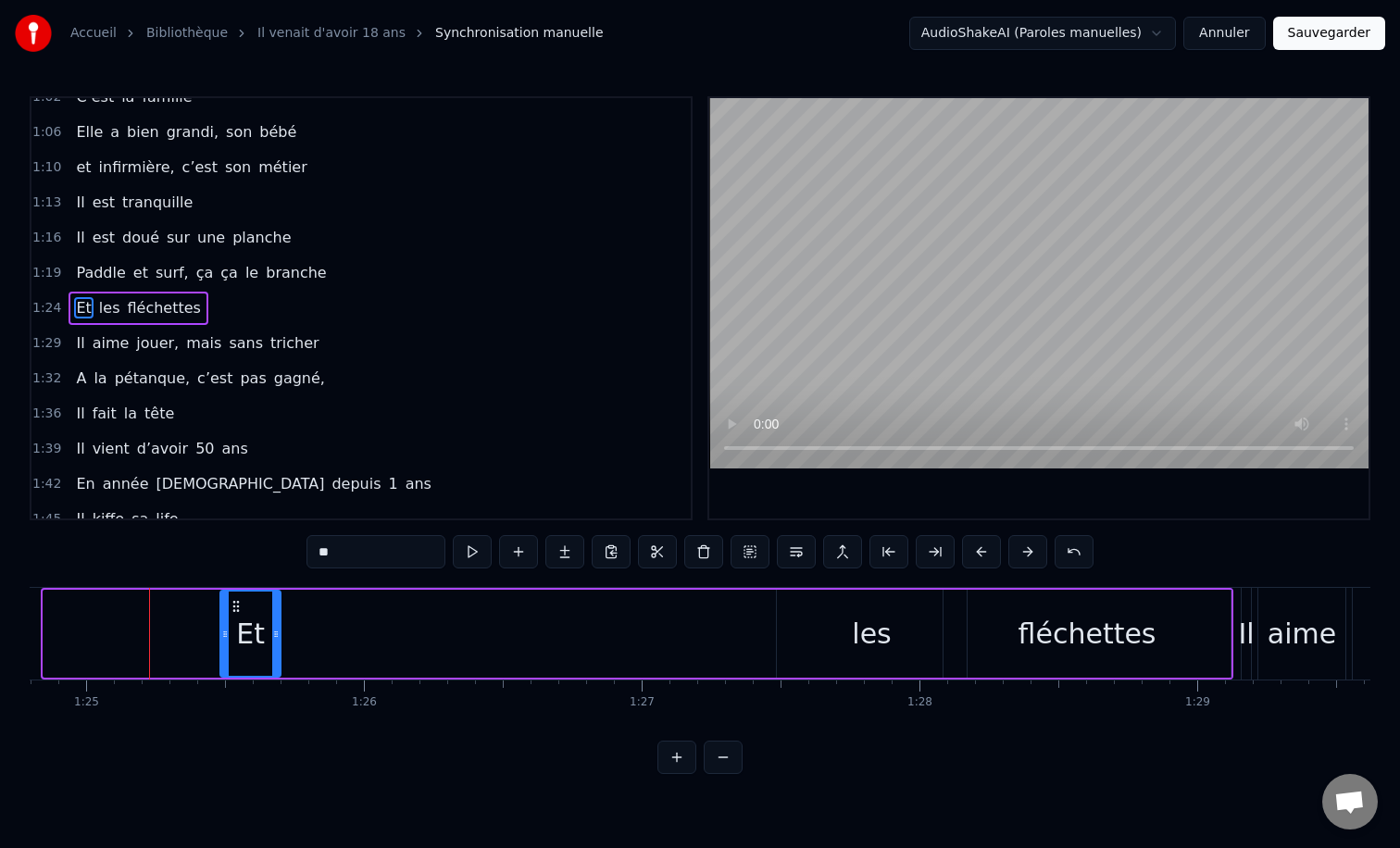
drag, startPoint x: 74, startPoint y: 636, endPoint x: 223, endPoint y: 640, distance: 149.1
click at [223, 640] on icon at bounding box center [225, 634] width 8 height 15
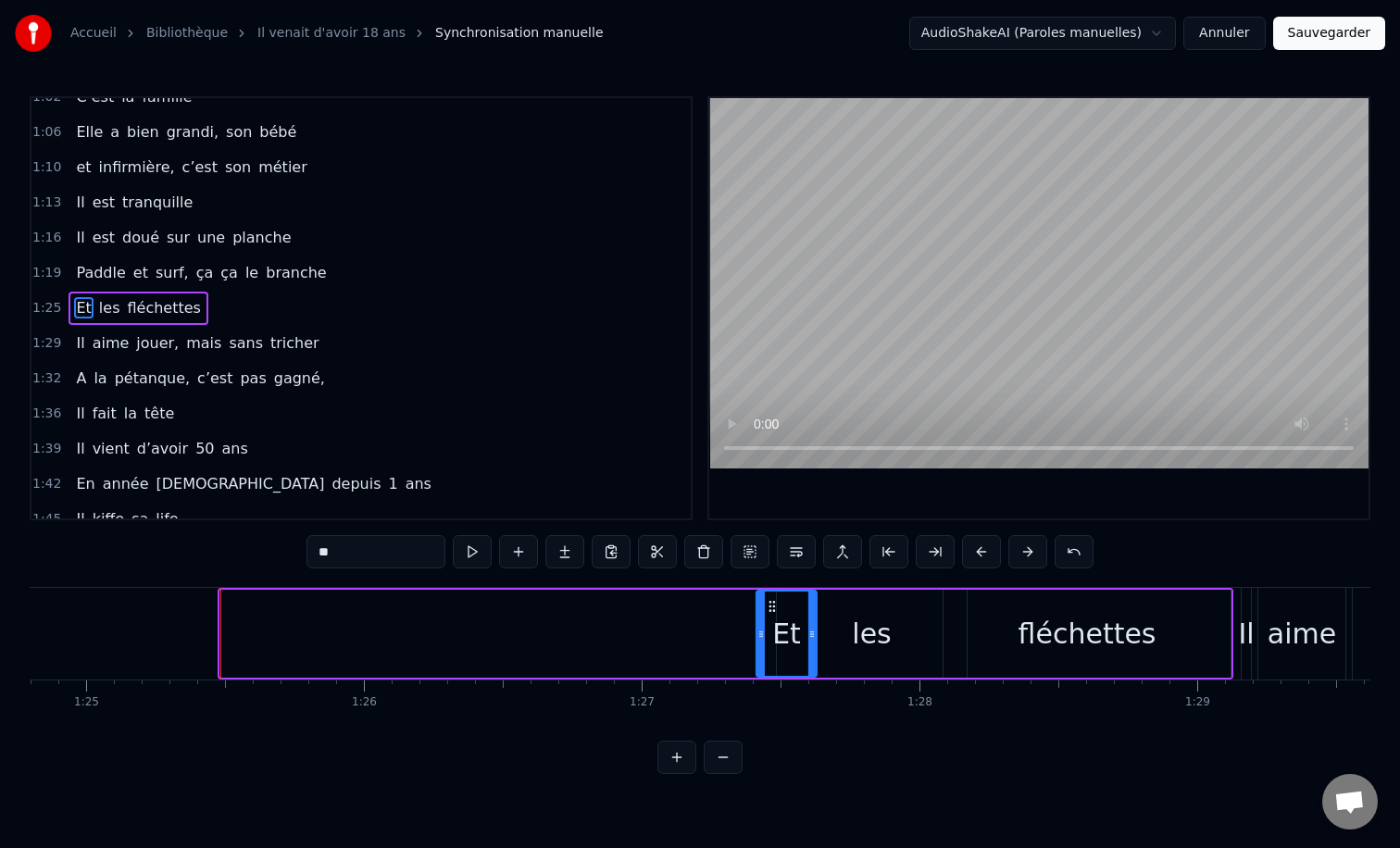
drag, startPoint x: 234, startPoint y: 610, endPoint x: 758, endPoint y: 595, distance: 524.2
click at [758, 595] on div "Et" at bounding box center [787, 633] width 58 height 84
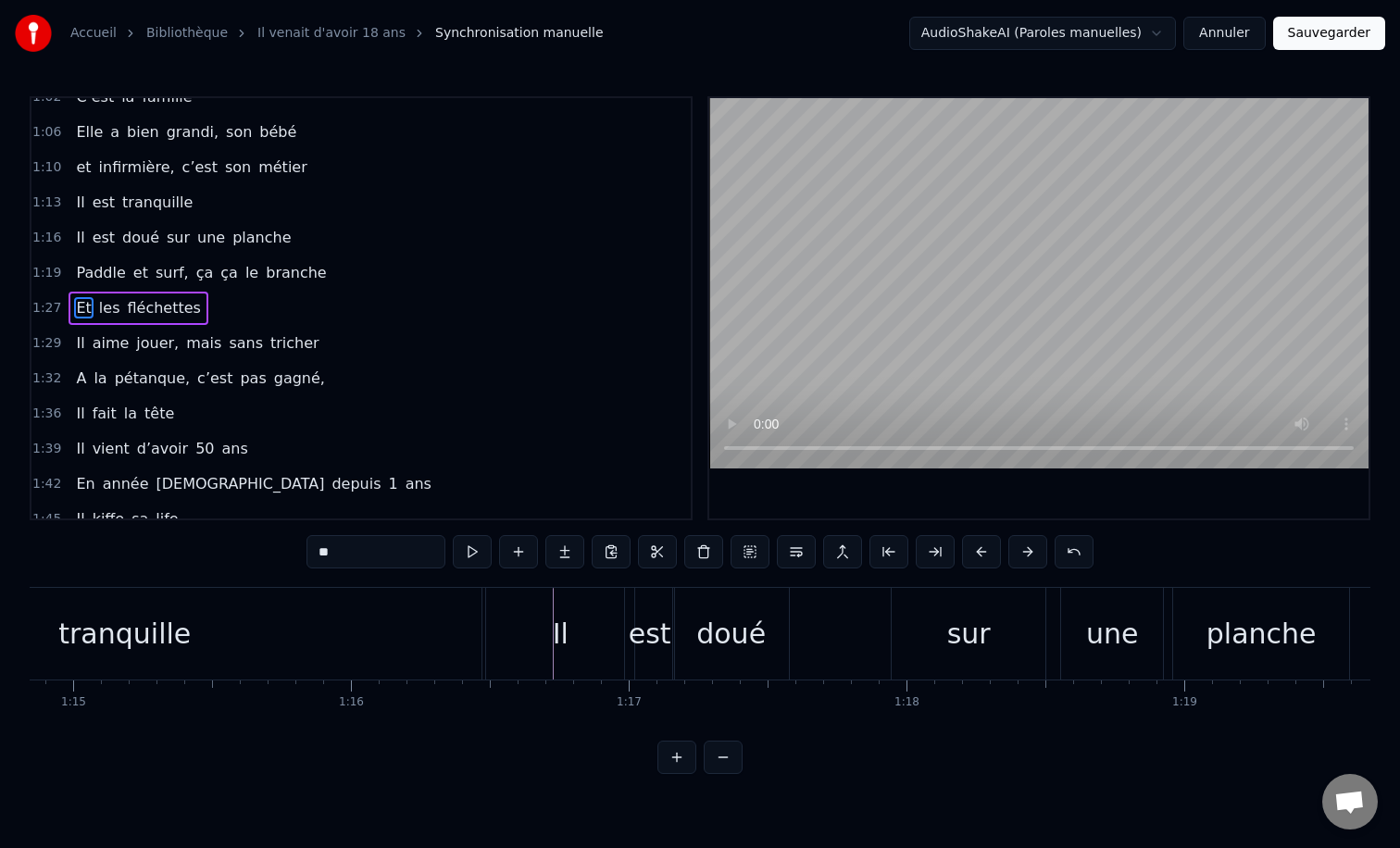
scroll to position [0, 20781]
click at [477, 574] on div "0:12 Il vient d’avoir 50 ans 0:15 Il est beau comme un enfant 0:18 [PERSON_NAME…" at bounding box center [699, 435] width 1341 height 677
click at [509, 585] on div "0:12 Il vient d’avoir 50 ans 0:15 Il est beau comme un enfant 0:18 [PERSON_NAME…" at bounding box center [699, 435] width 1341 height 677
click at [519, 590] on div "Il" at bounding box center [567, 633] width 148 height 91
type input "**"
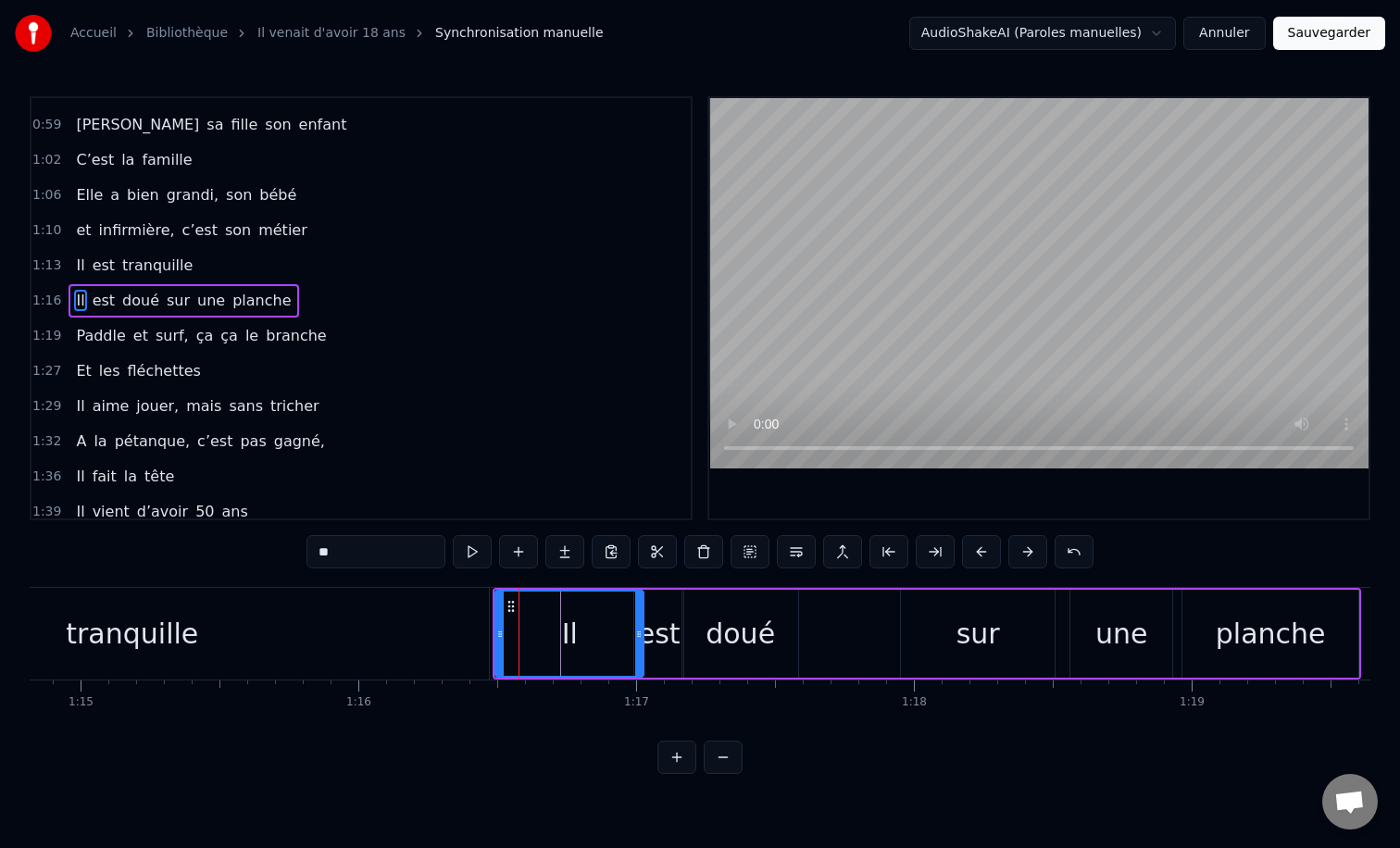
scroll to position [441, 0]
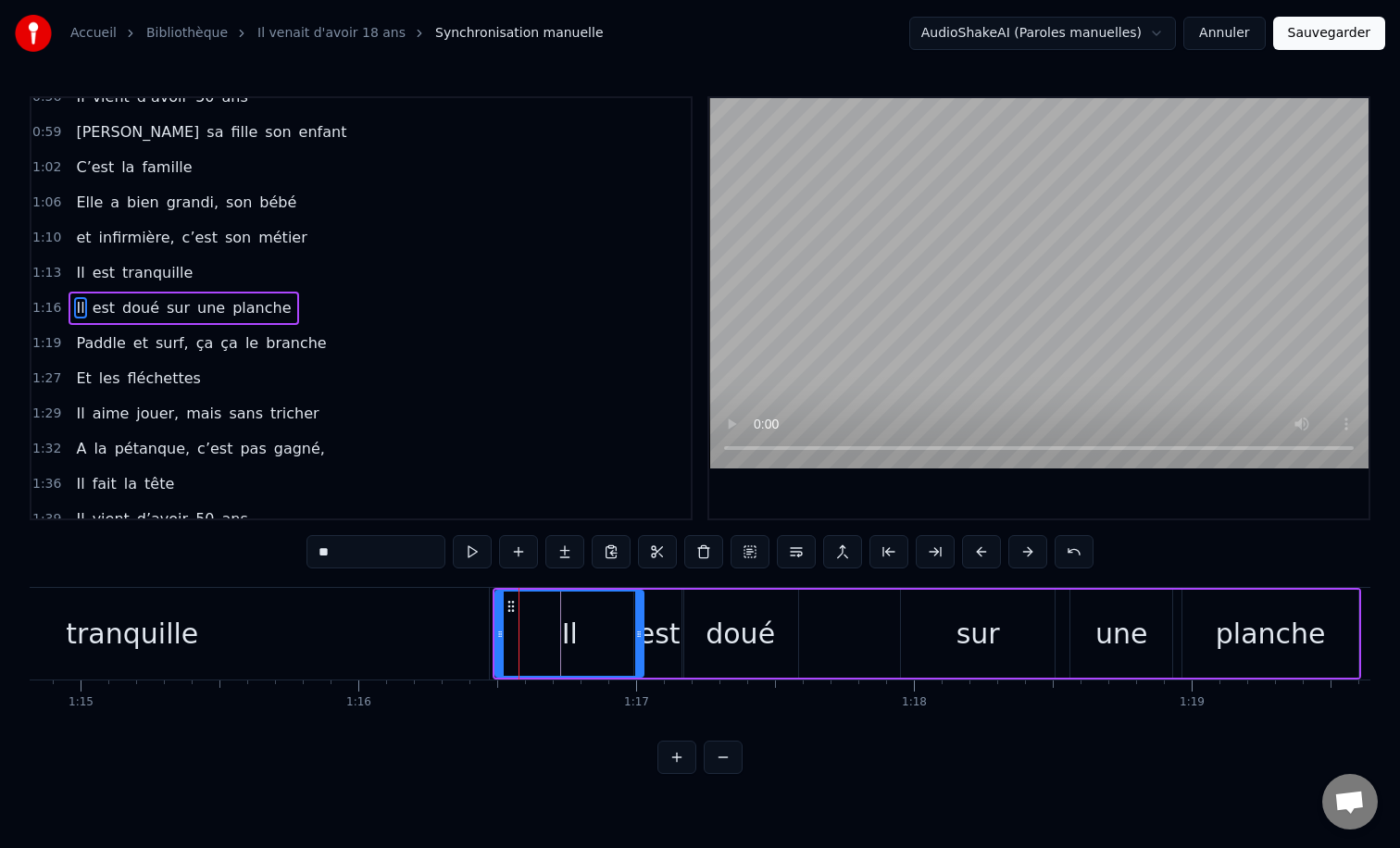
click at [665, 588] on div "Il est doué sur une planche" at bounding box center [926, 633] width 869 height 91
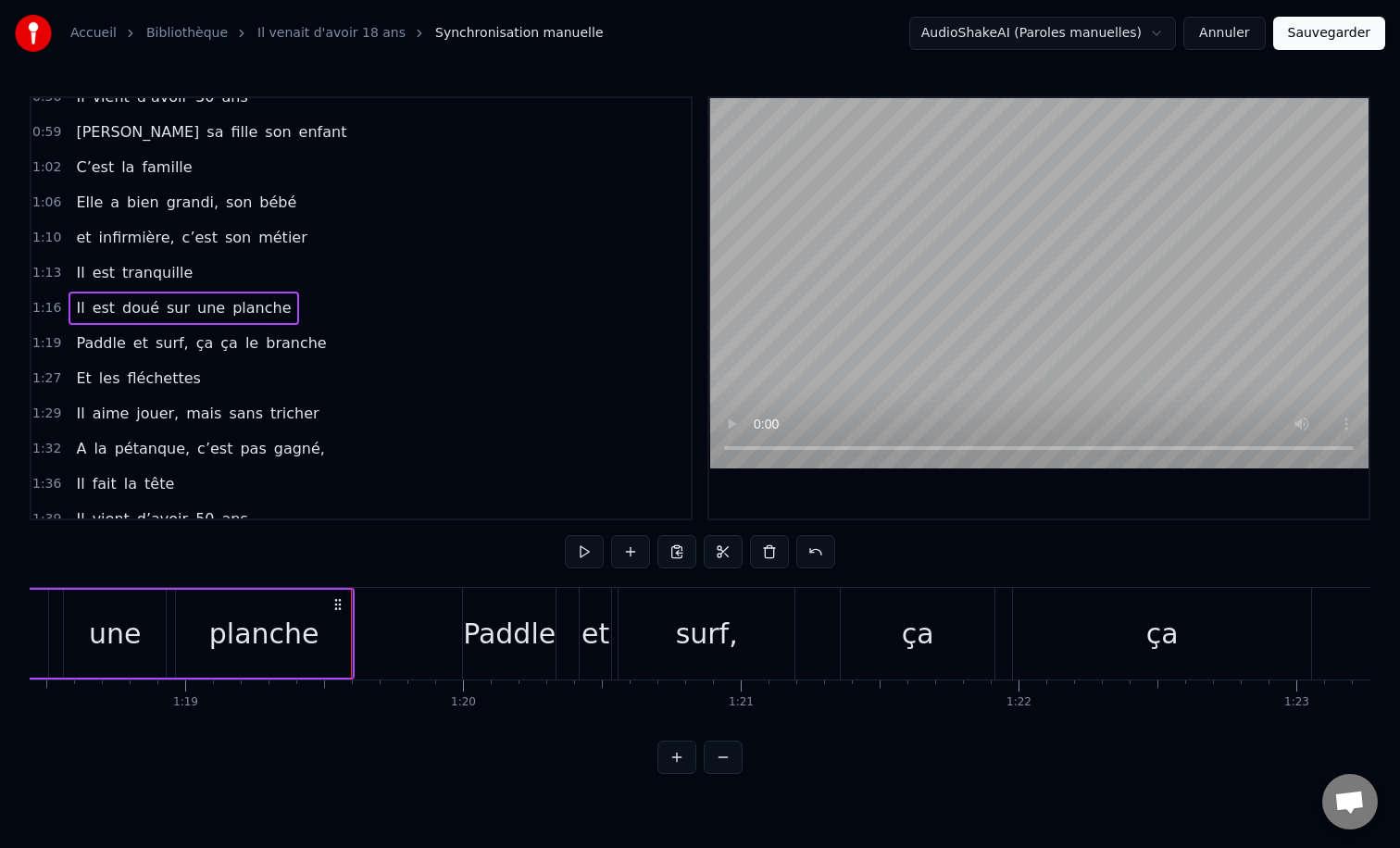
scroll to position [0, 21790]
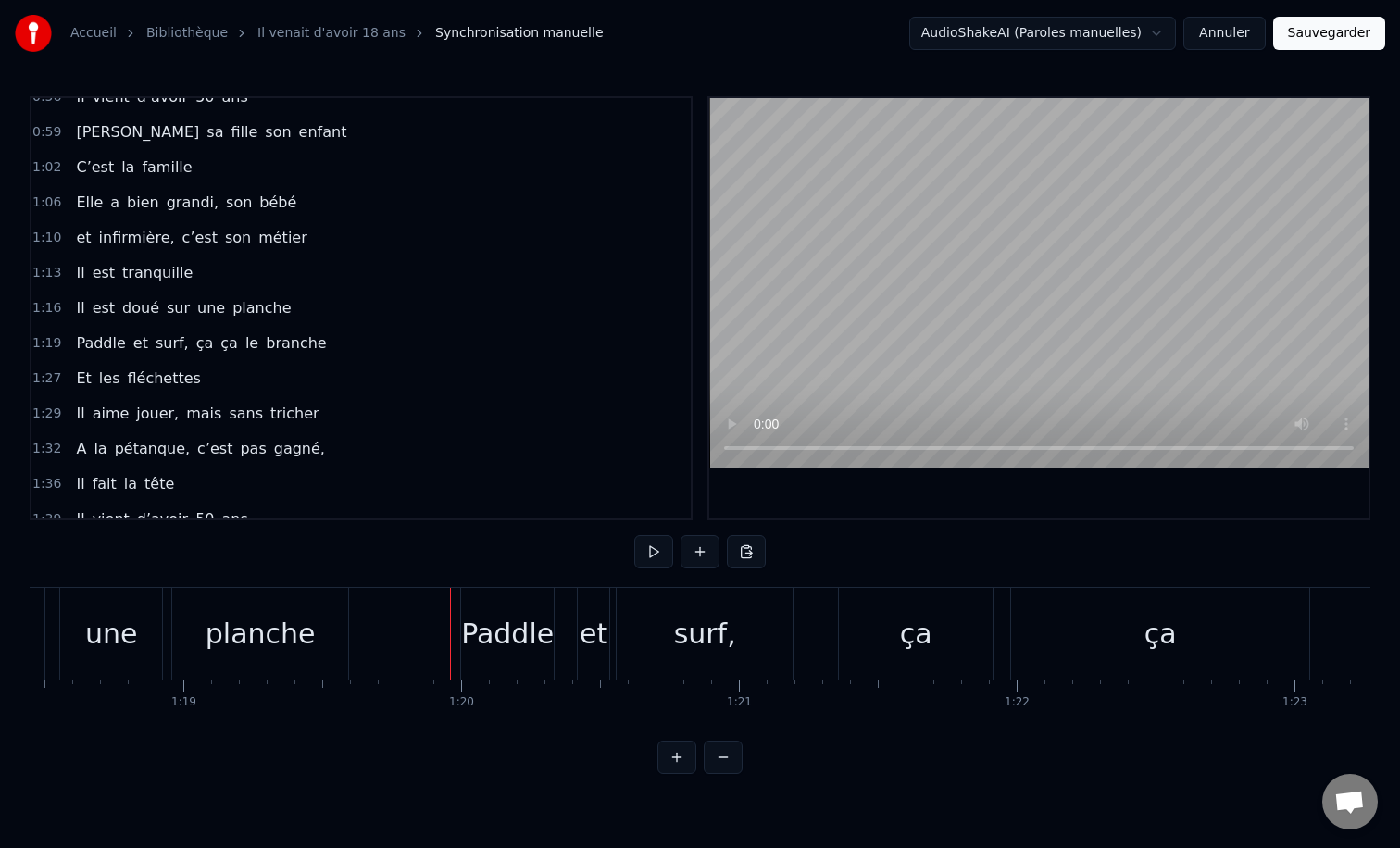
click at [472, 588] on div "Paddle" at bounding box center [508, 633] width 94 height 91
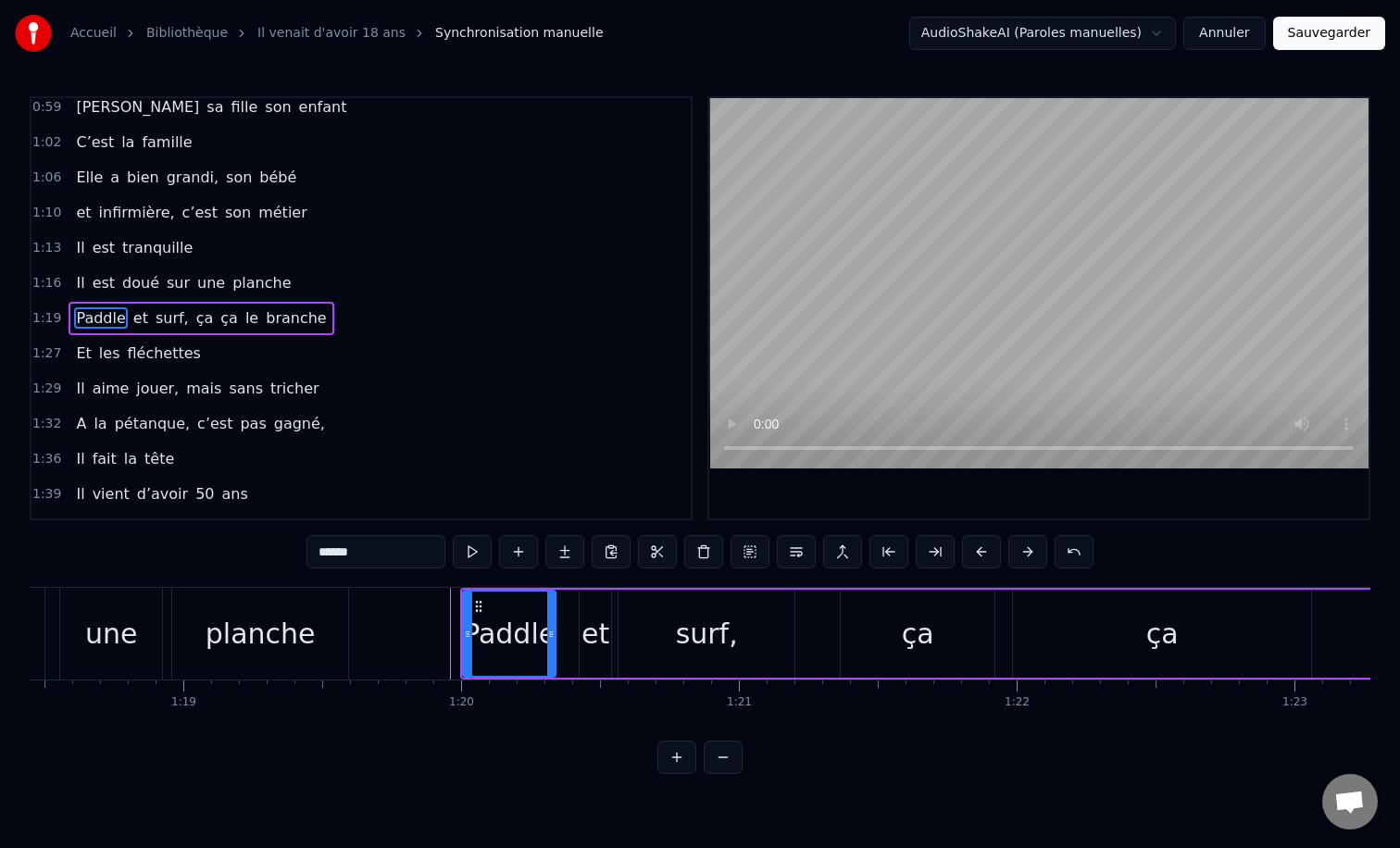
scroll to position [475, 0]
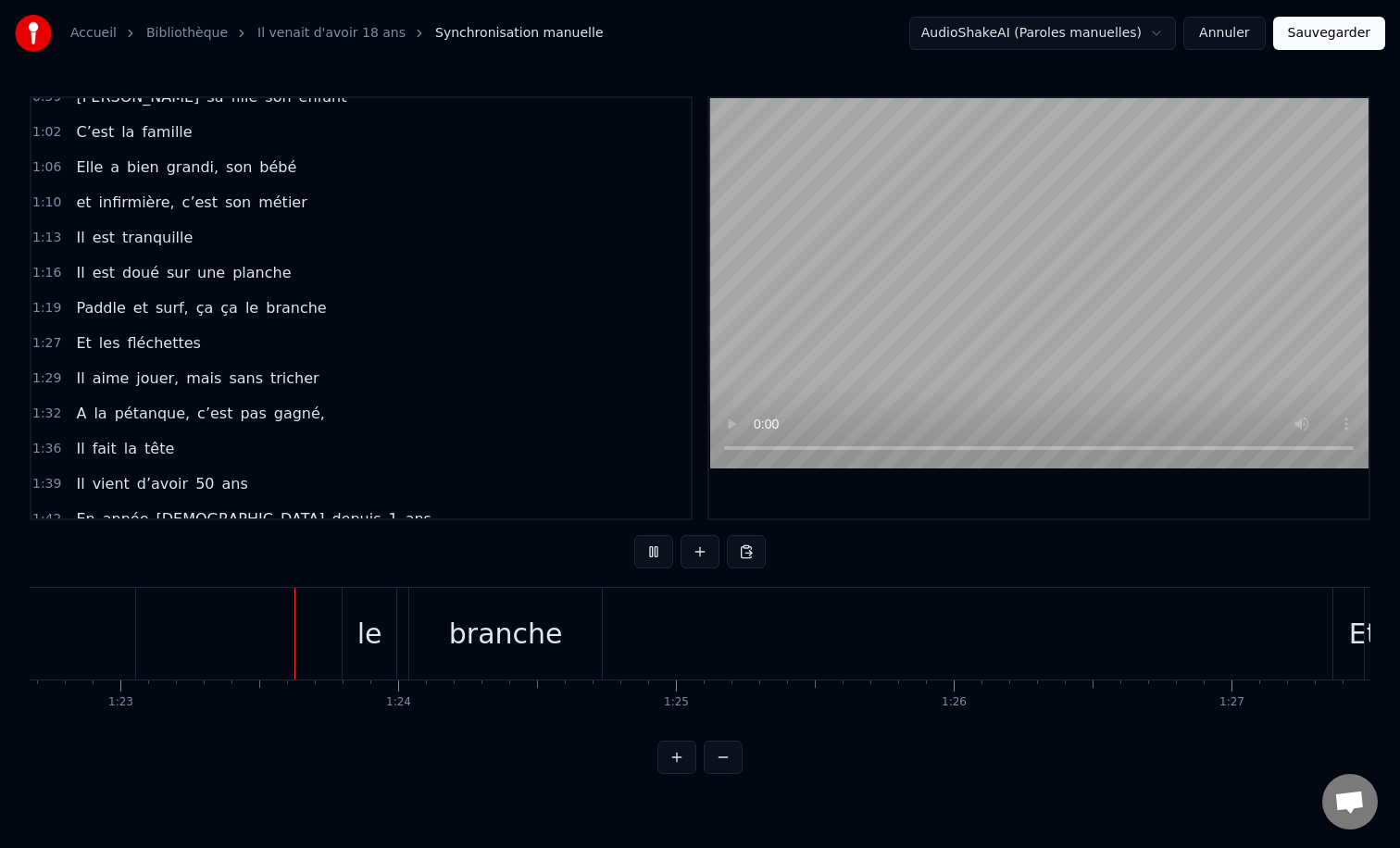
scroll to position [0, 22972]
click at [543, 632] on div "branche" at bounding box center [497, 634] width 114 height 42
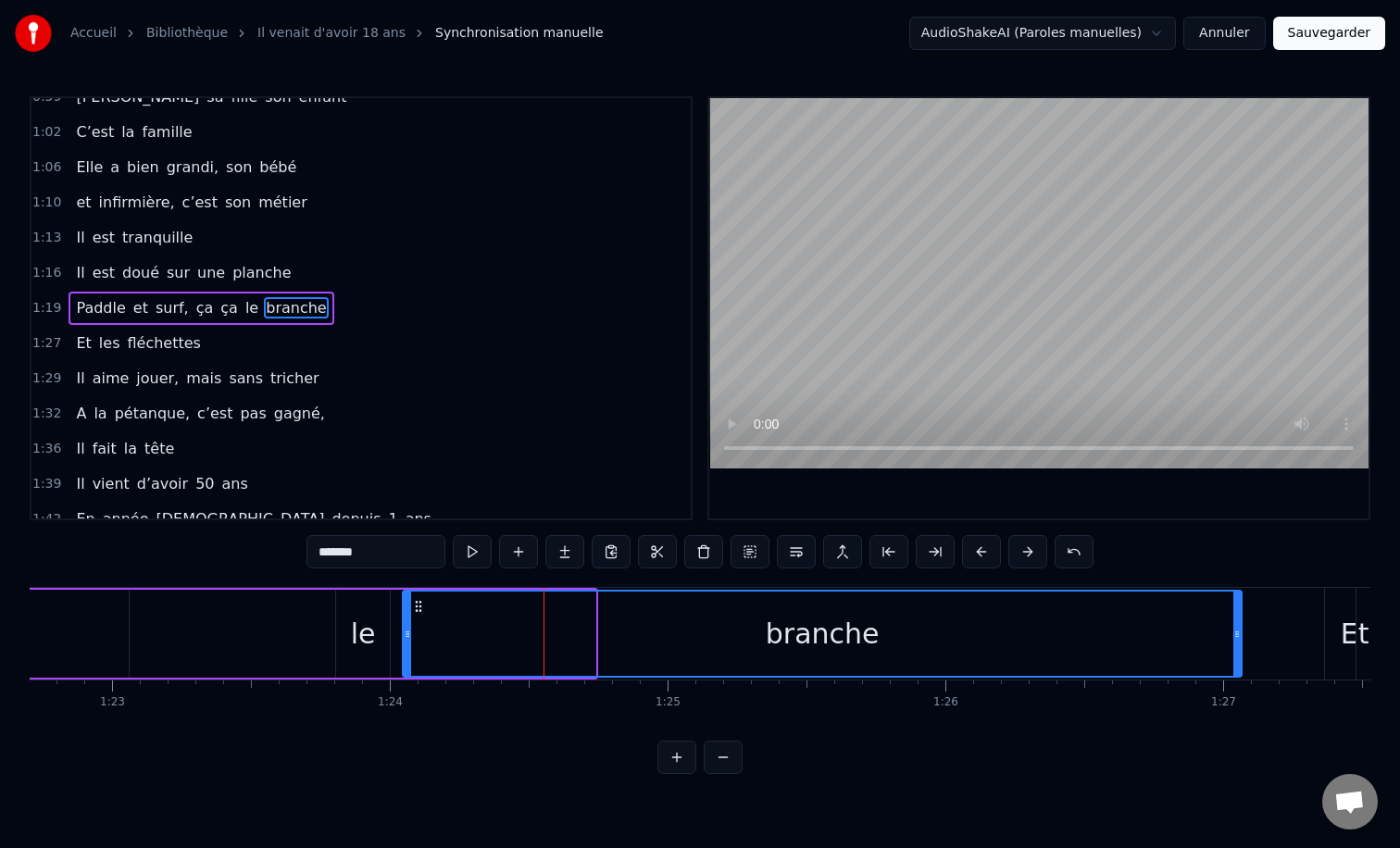
drag, startPoint x: 588, startPoint y: 629, endPoint x: 1234, endPoint y: 622, distance: 646.0
click at [1234, 622] on div at bounding box center [1237, 633] width 8 height 84
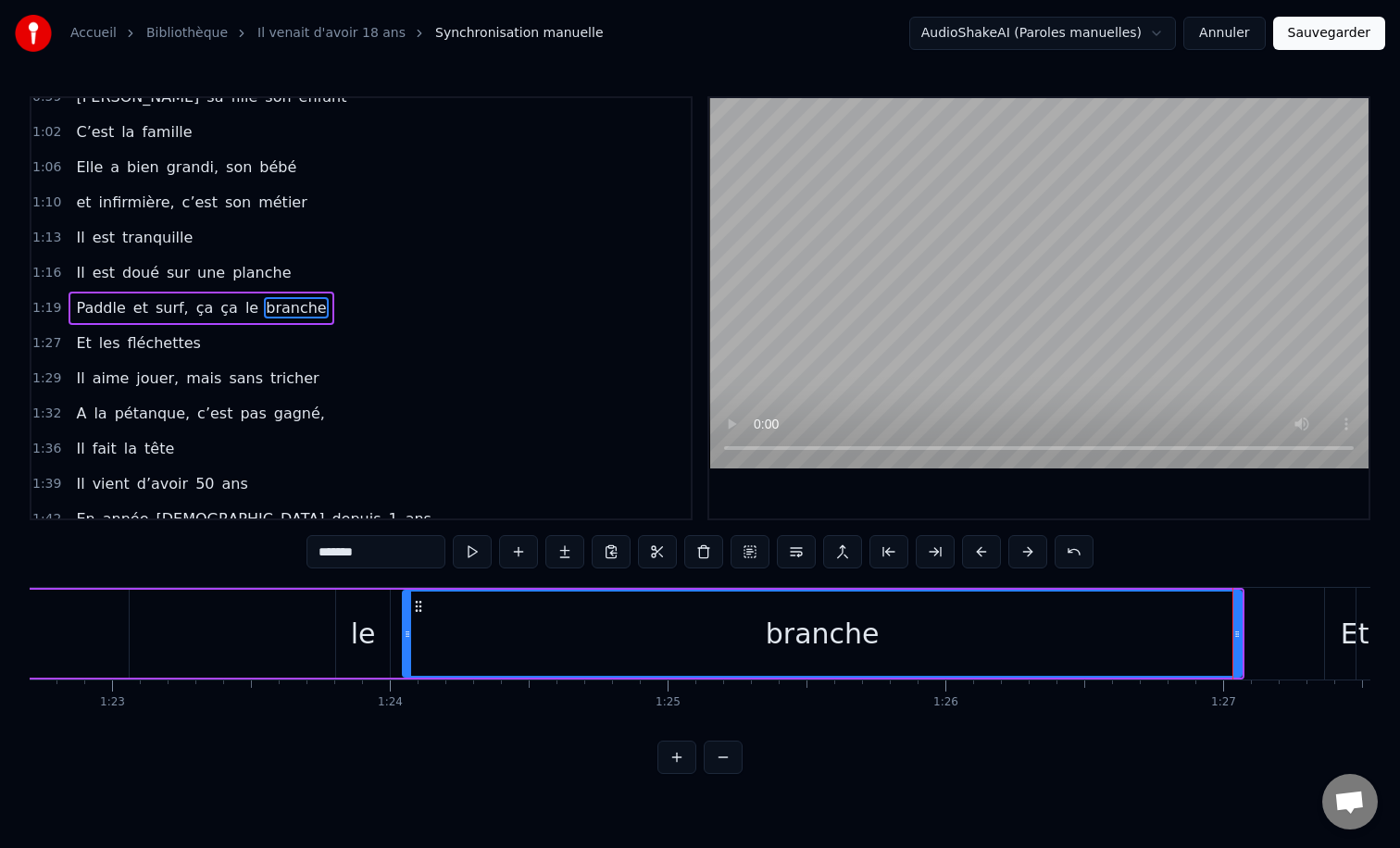
click at [322, 590] on div "Paddle et surf, ça ça le branche" at bounding box center [260, 633] width 1967 height 91
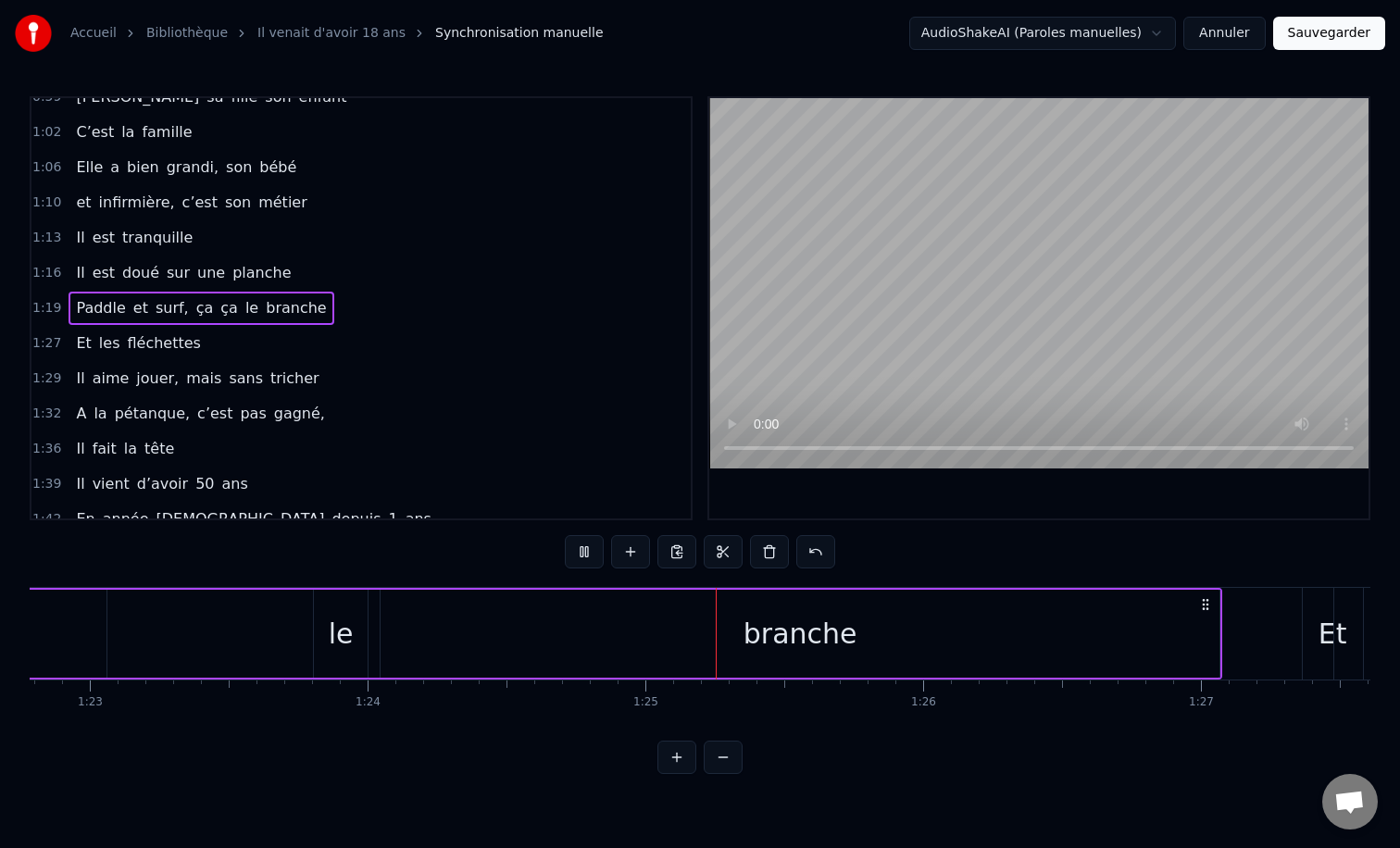
scroll to position [0, 23005]
click at [381, 584] on div "0:12 Il vient d’avoir 50 ans 0:15 Il est beau comme un enfant 0:18 [PERSON_NAME…" at bounding box center [699, 435] width 1341 height 677
click at [458, 617] on div "branche" at bounding box center [789, 633] width 839 height 88
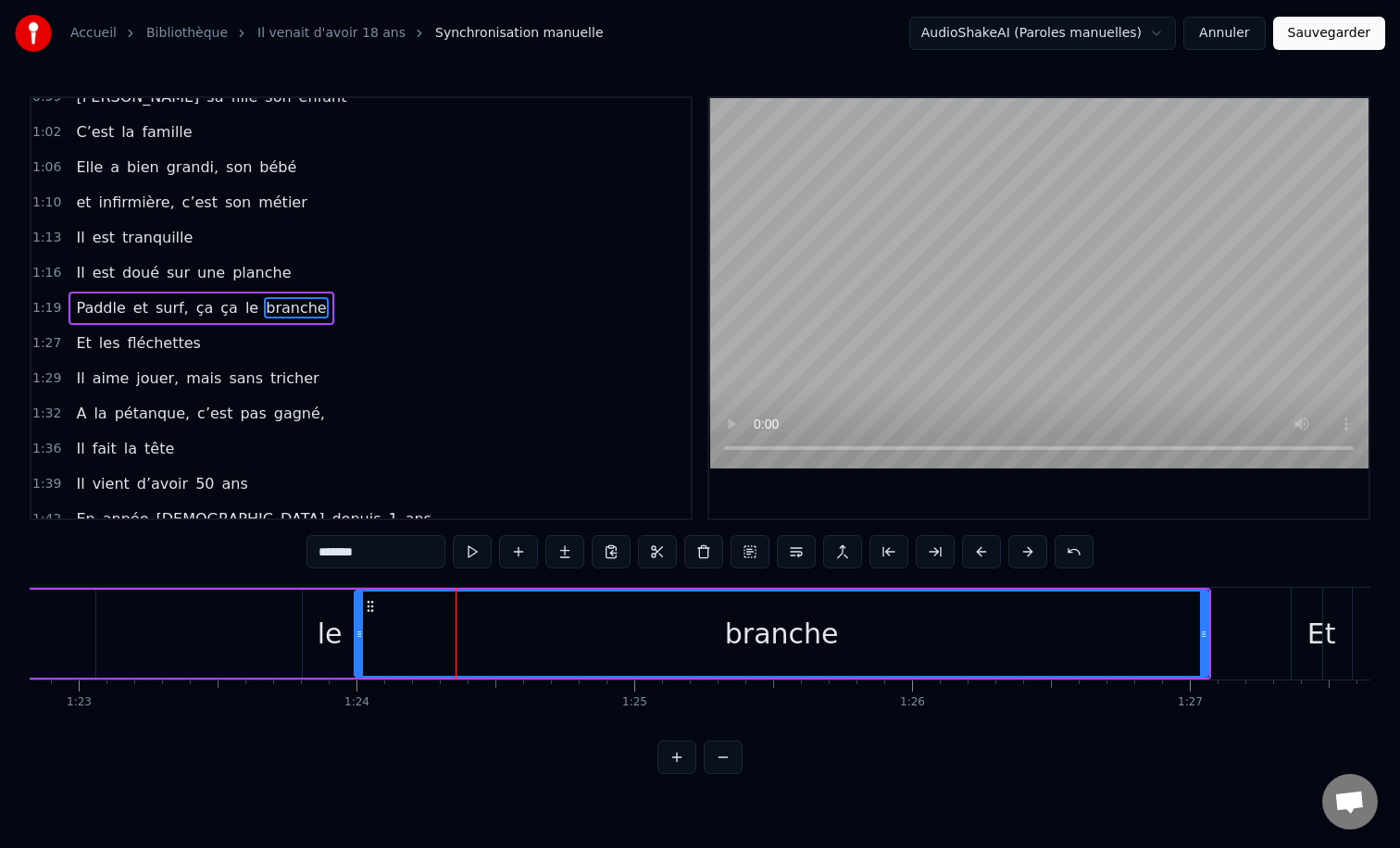
drag, startPoint x: 374, startPoint y: 635, endPoint x: 358, endPoint y: 635, distance: 16.0
click at [358, 635] on icon at bounding box center [359, 634] width 8 height 15
click at [319, 630] on div "le" at bounding box center [330, 634] width 25 height 42
type input "**"
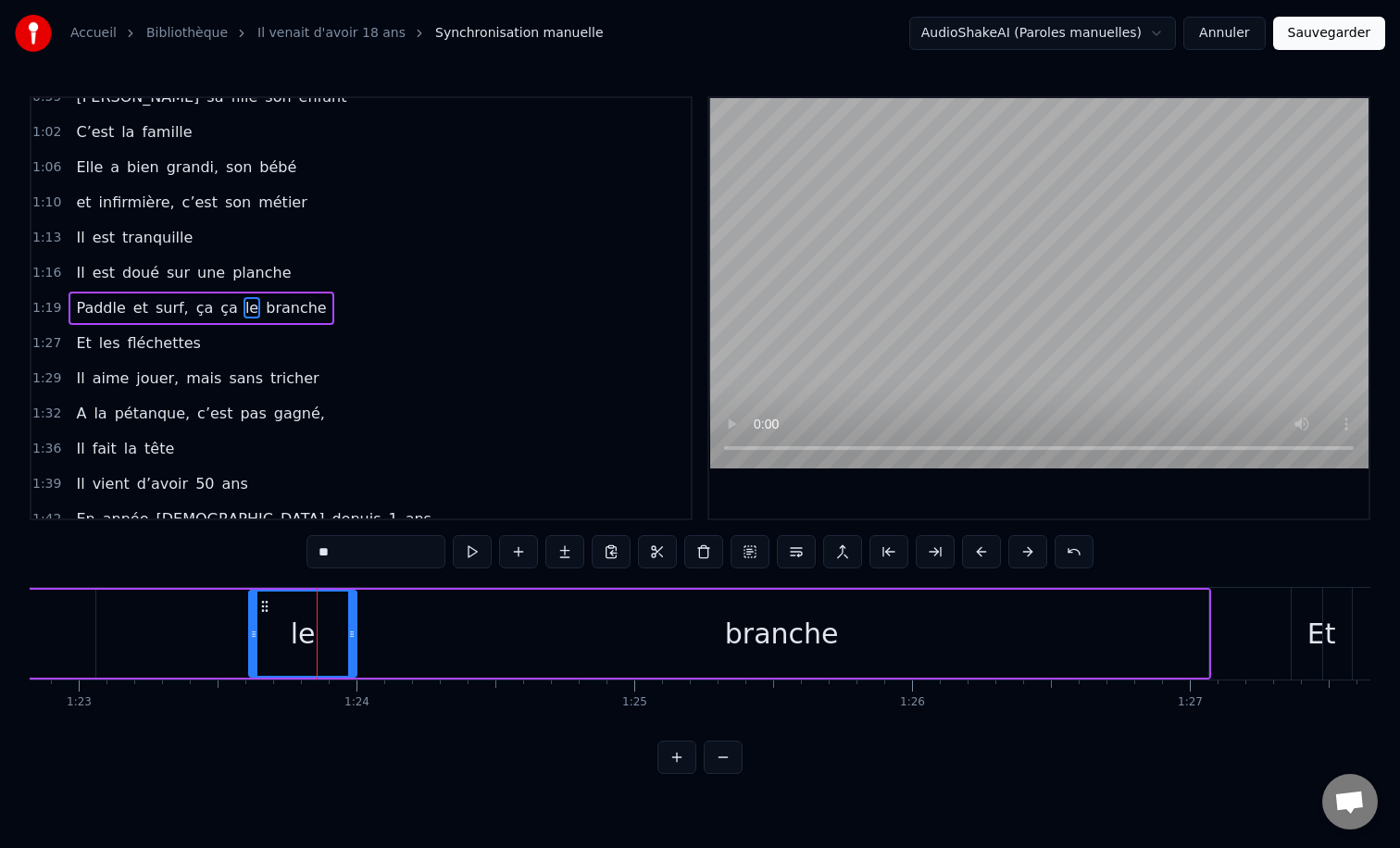
drag, startPoint x: 306, startPoint y: 633, endPoint x: 252, endPoint y: 633, distance: 54.0
click at [252, 633] on icon at bounding box center [254, 634] width 8 height 15
click at [210, 581] on div "0:12 Il vient d’avoir 50 ans 0:15 Il est beau comme un enfant 0:18 [PERSON_NAME…" at bounding box center [699, 435] width 1341 height 677
click at [220, 590] on div "Paddle et surf, ça ça le branche" at bounding box center [227, 633] width 1967 height 91
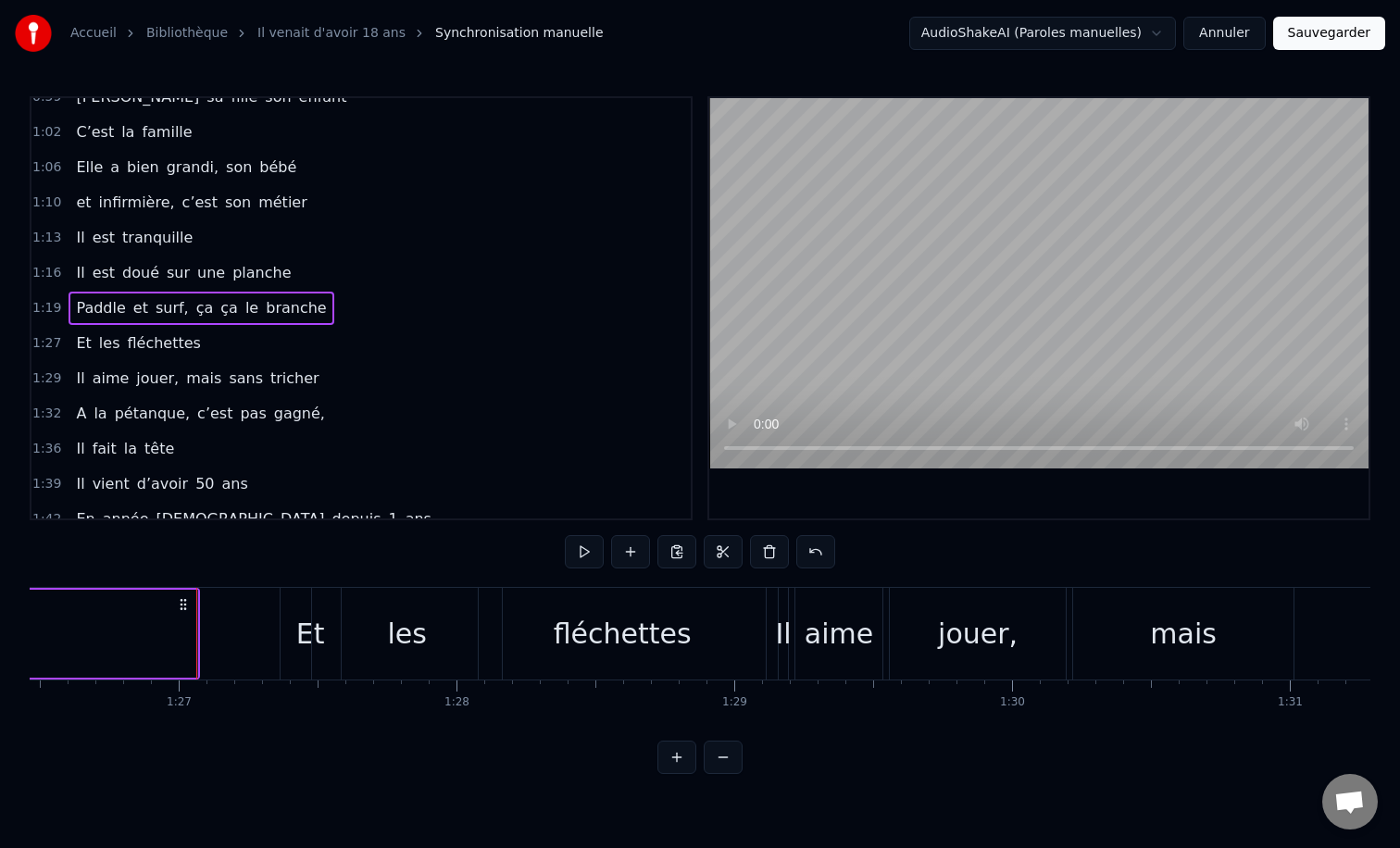
scroll to position [0, 24022]
click at [1178, 645] on div "mais" at bounding box center [1177, 634] width 67 height 42
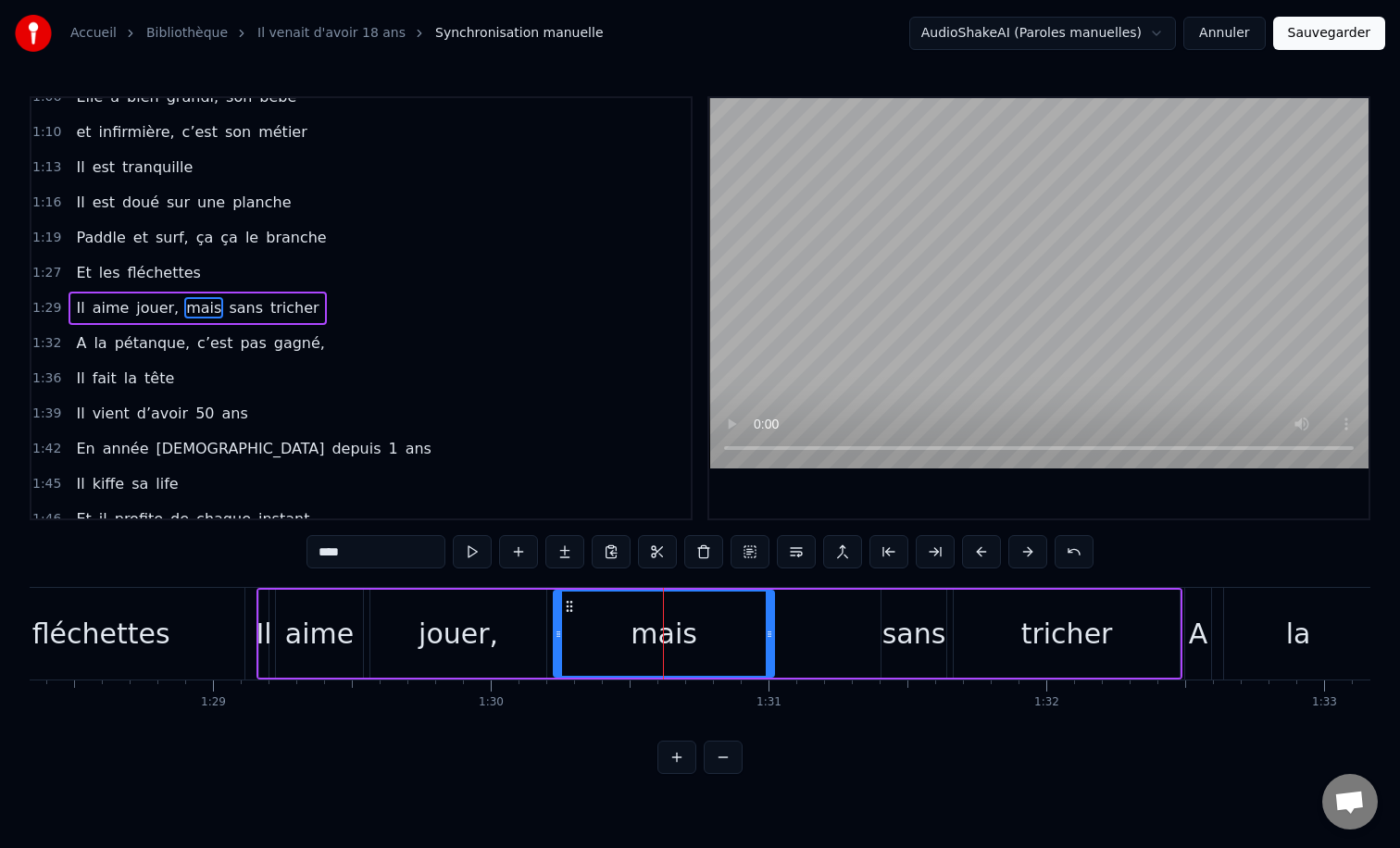
scroll to position [0, 24502]
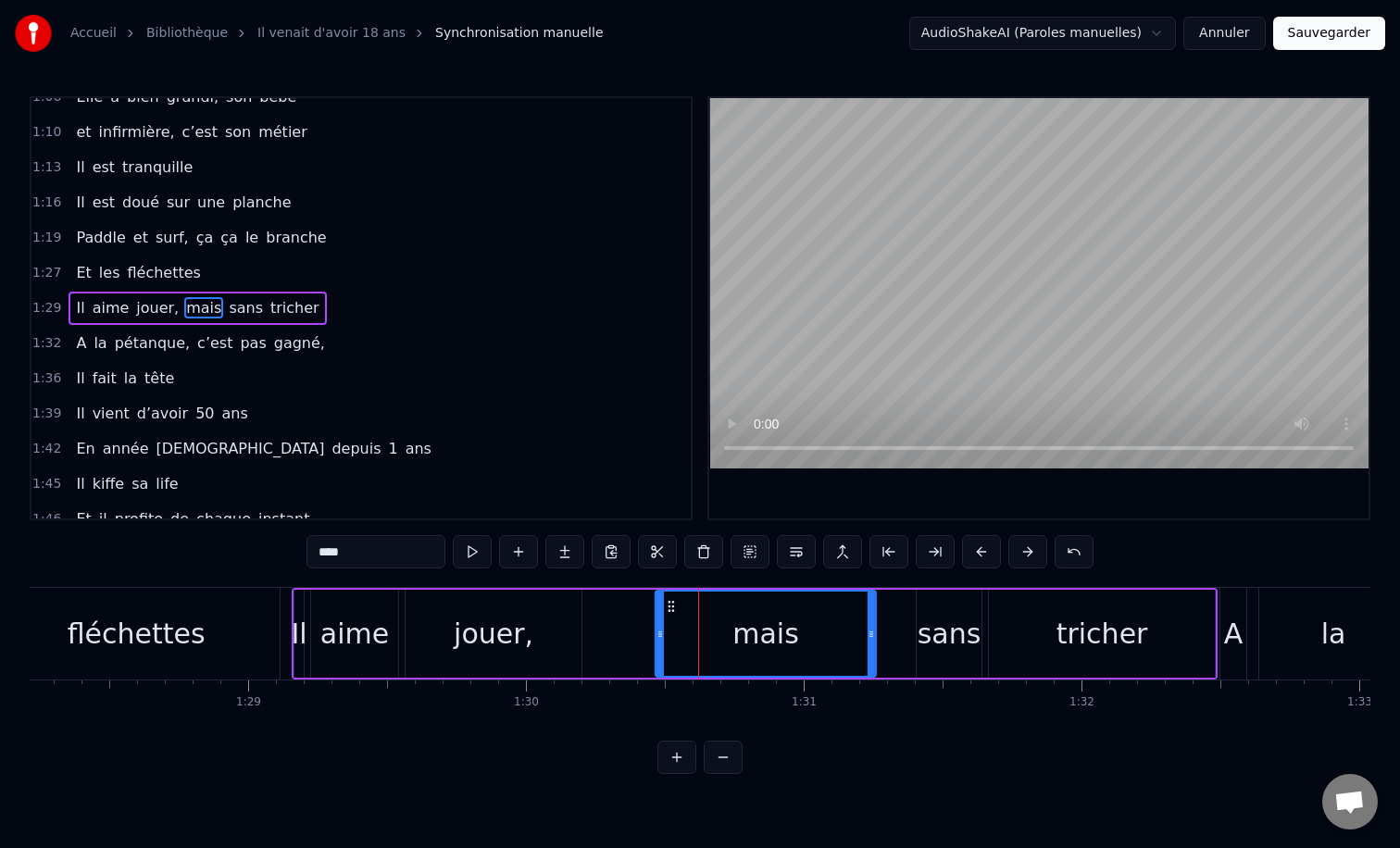
drag, startPoint x: 608, startPoint y: 607, endPoint x: 676, endPoint y: 607, distance: 68.0
click at [676, 607] on icon at bounding box center [672, 607] width 15 height 15
click at [510, 632] on div "jouer," at bounding box center [493, 634] width 79 height 42
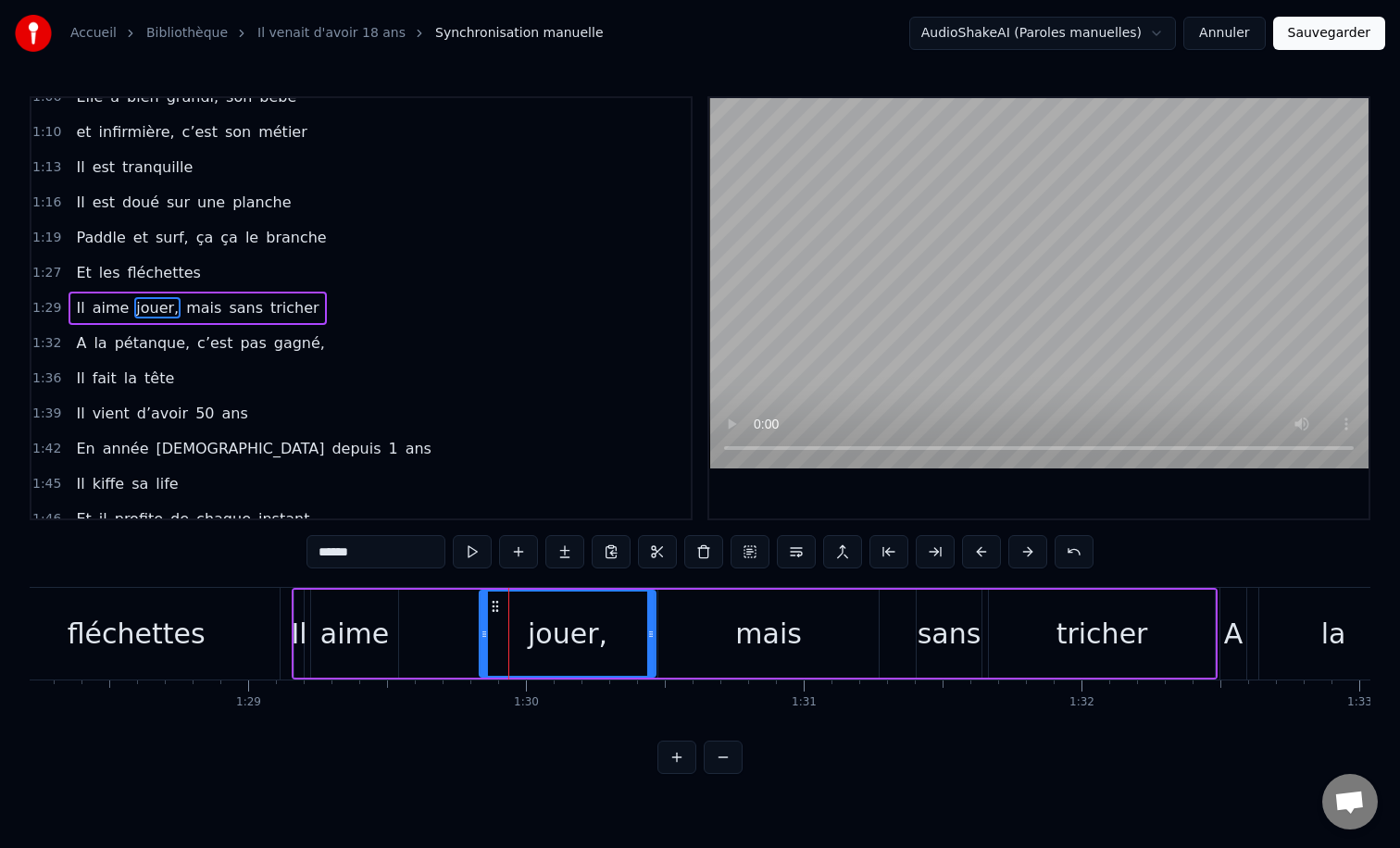
drag, startPoint x: 418, startPoint y: 607, endPoint x: 493, endPoint y: 611, distance: 75.1
click at [493, 611] on icon at bounding box center [495, 607] width 15 height 15
click at [340, 635] on div "aime" at bounding box center [355, 634] width 69 height 42
type input "****"
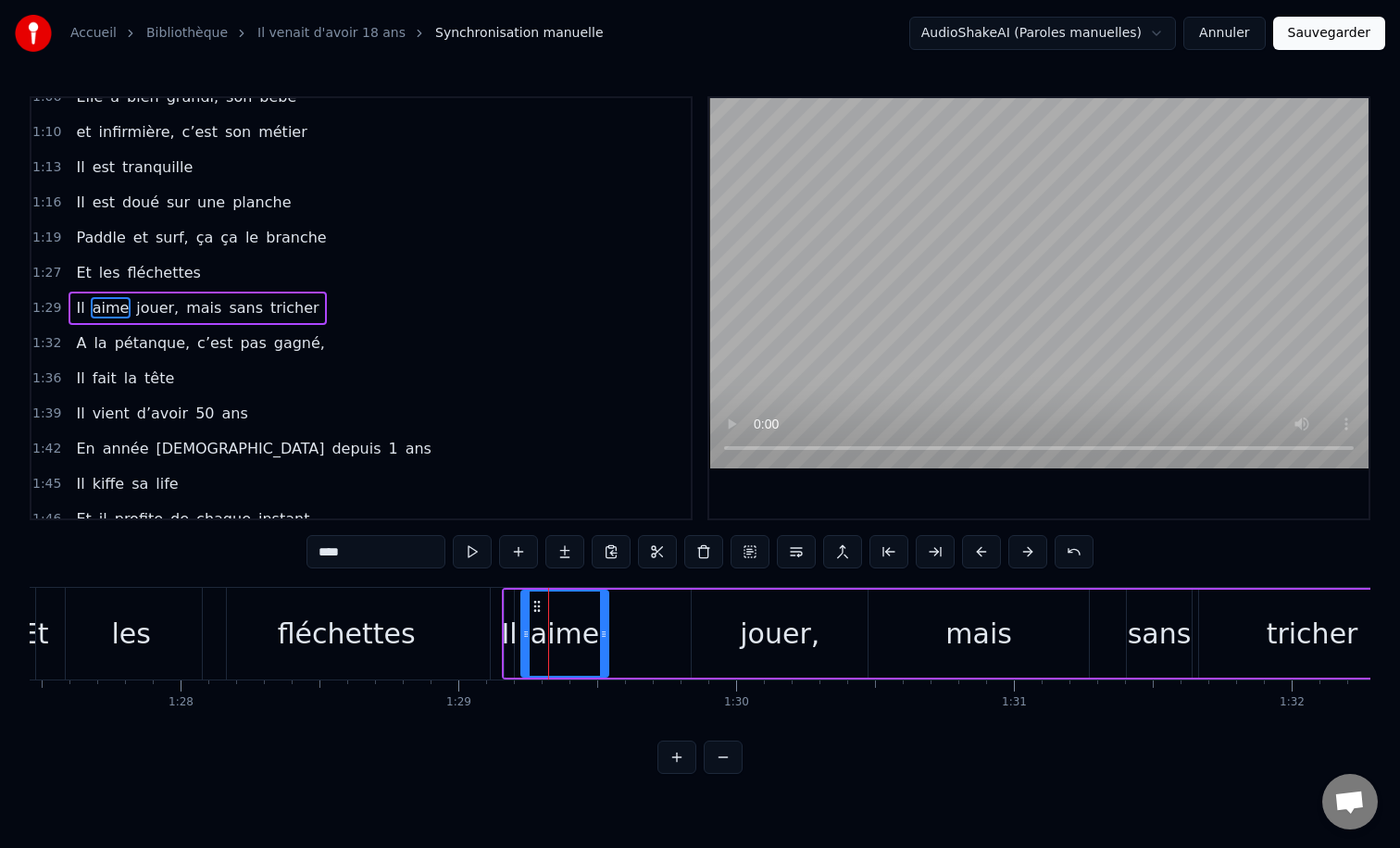
scroll to position [0, 24279]
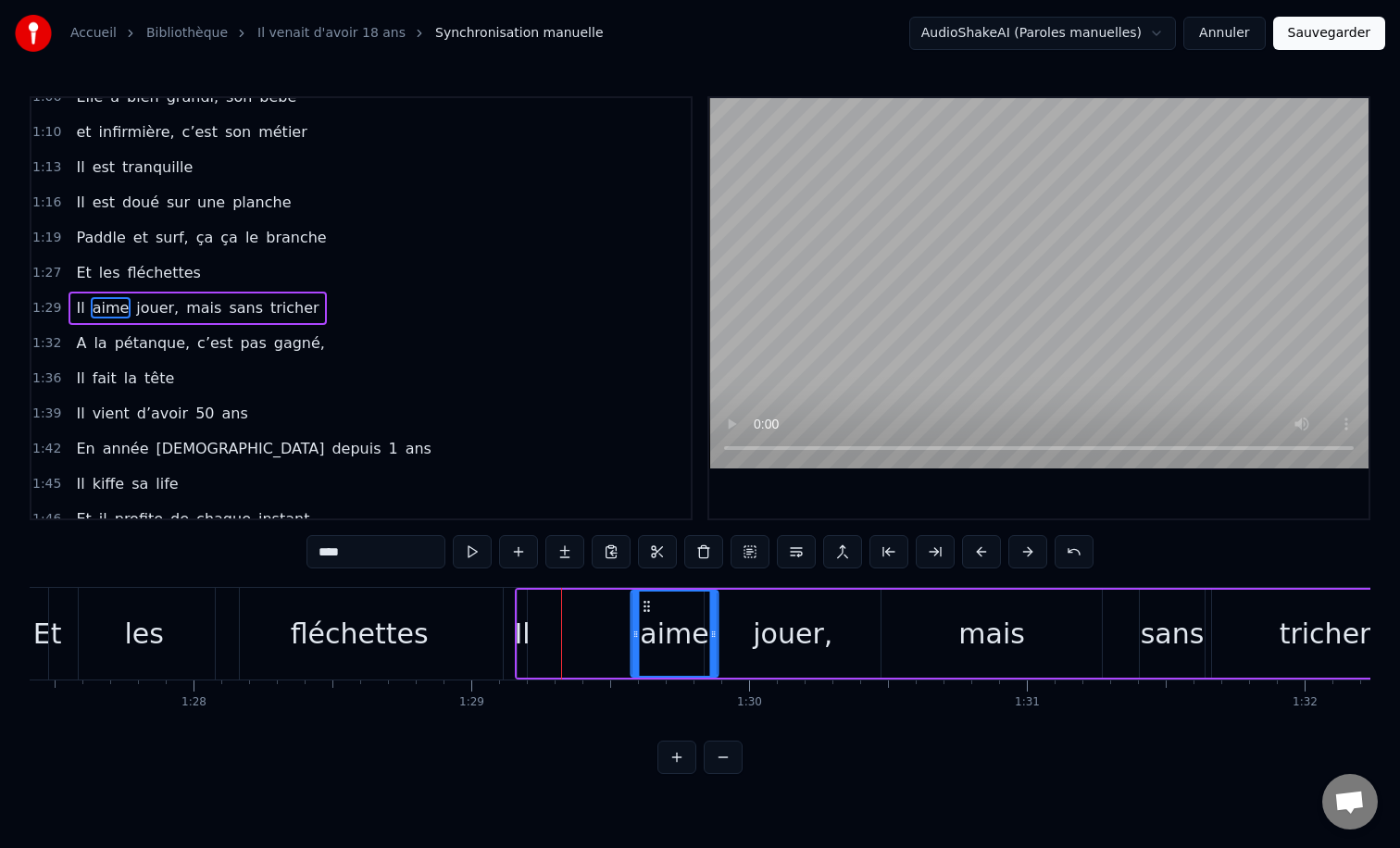
drag, startPoint x: 552, startPoint y: 604, endPoint x: 648, endPoint y: 597, distance: 96.3
click at [648, 597] on div "aime" at bounding box center [675, 633] width 85 height 84
click at [532, 611] on div "Il aime jouer, mais sans tricher" at bounding box center [977, 633] width 925 height 91
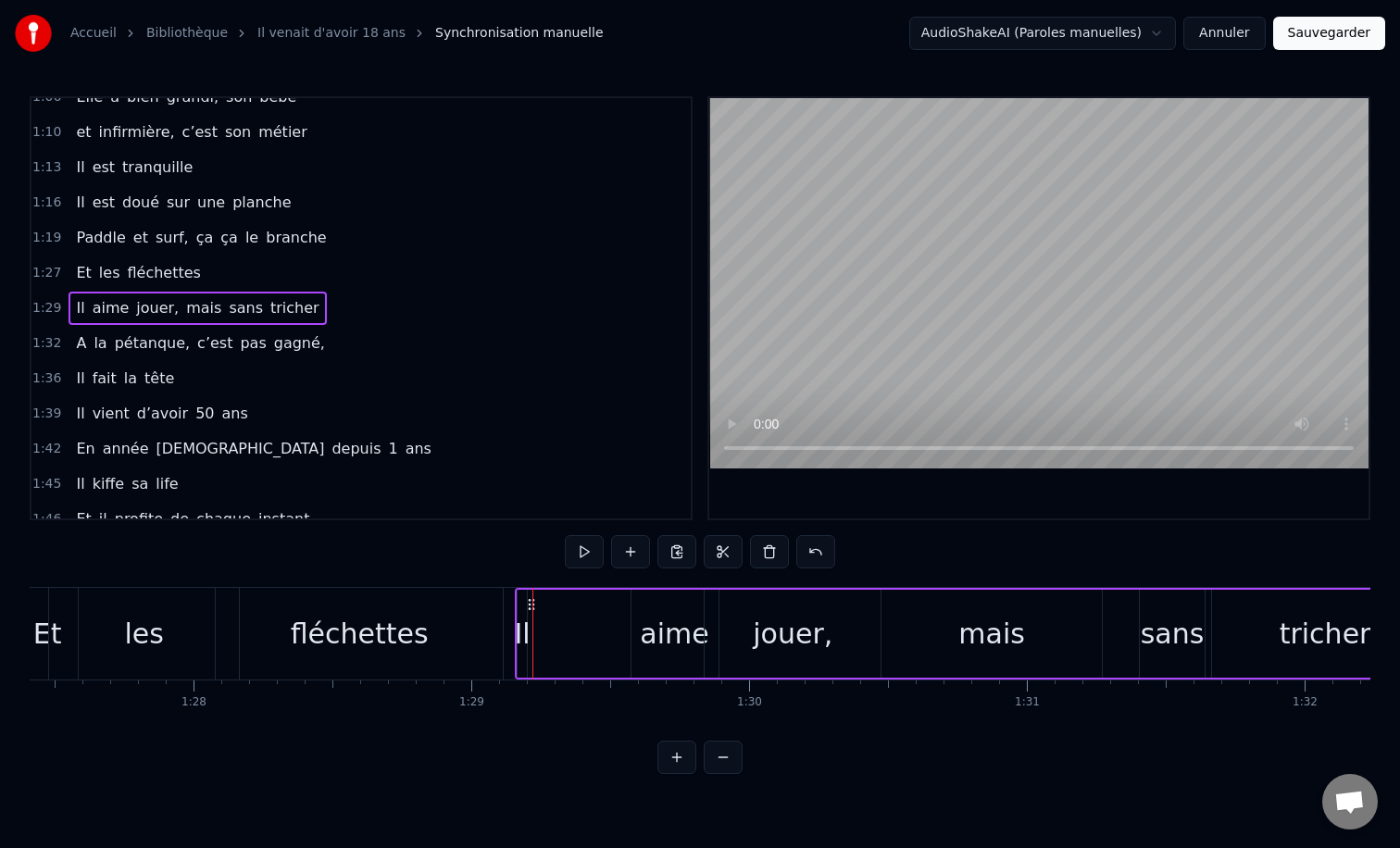
click at [523, 603] on div "Il" at bounding box center [523, 633] width 9 height 88
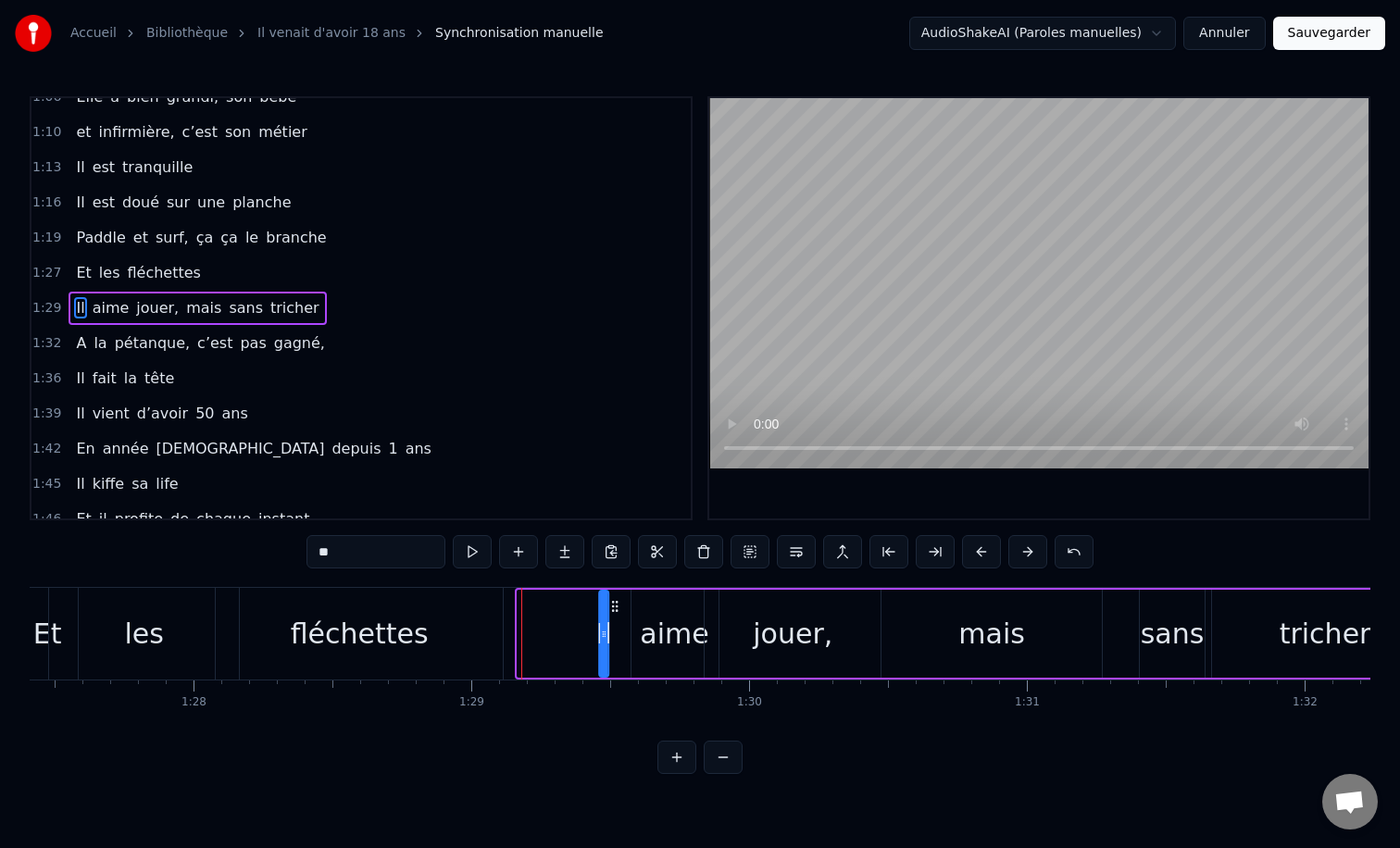
drag, startPoint x: 533, startPoint y: 604, endPoint x: 615, endPoint y: 604, distance: 82.0
click at [615, 604] on icon at bounding box center [615, 607] width 15 height 15
click at [385, 625] on div "fléchettes" at bounding box center [359, 634] width 138 height 42
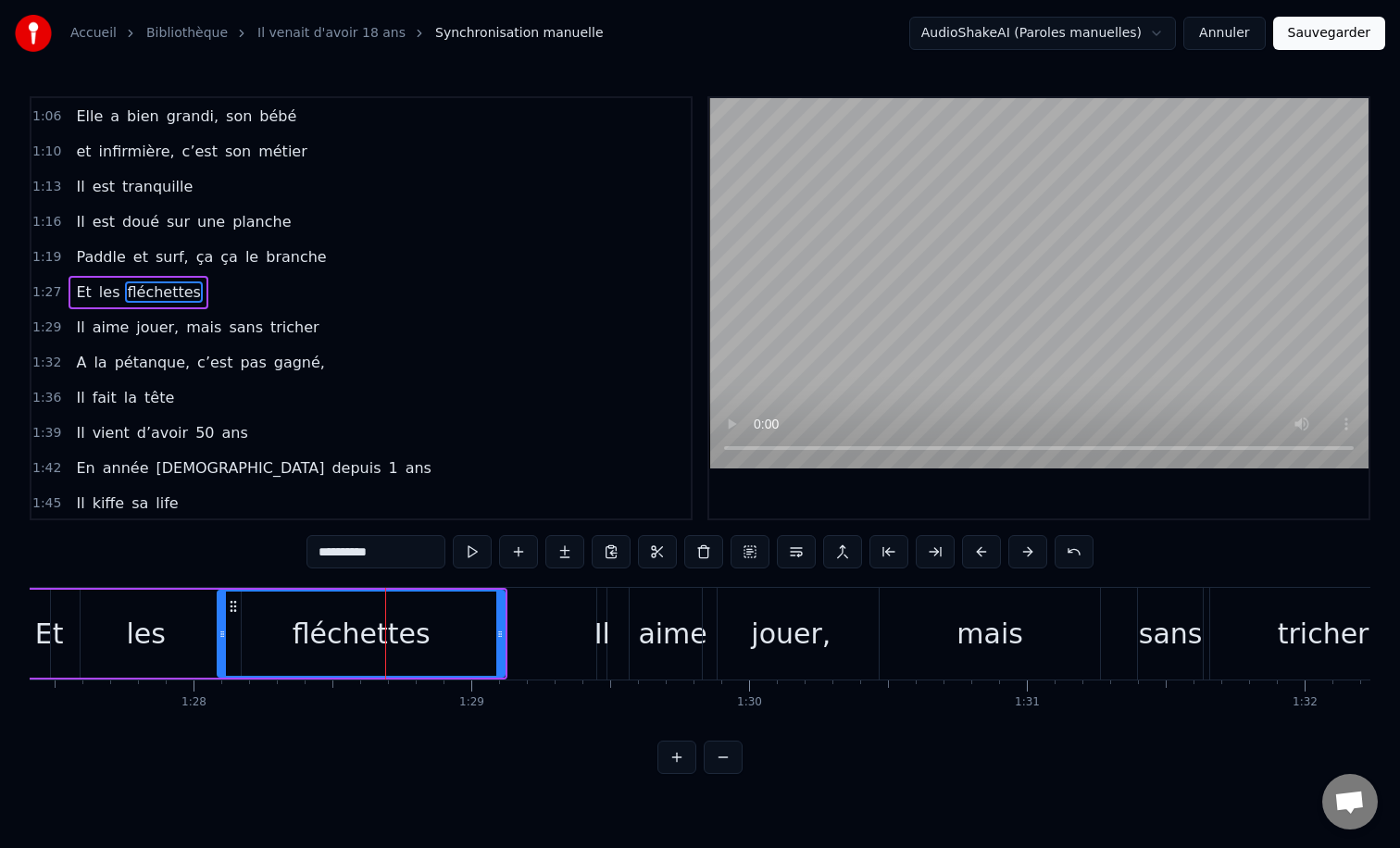
scroll to position [511, 0]
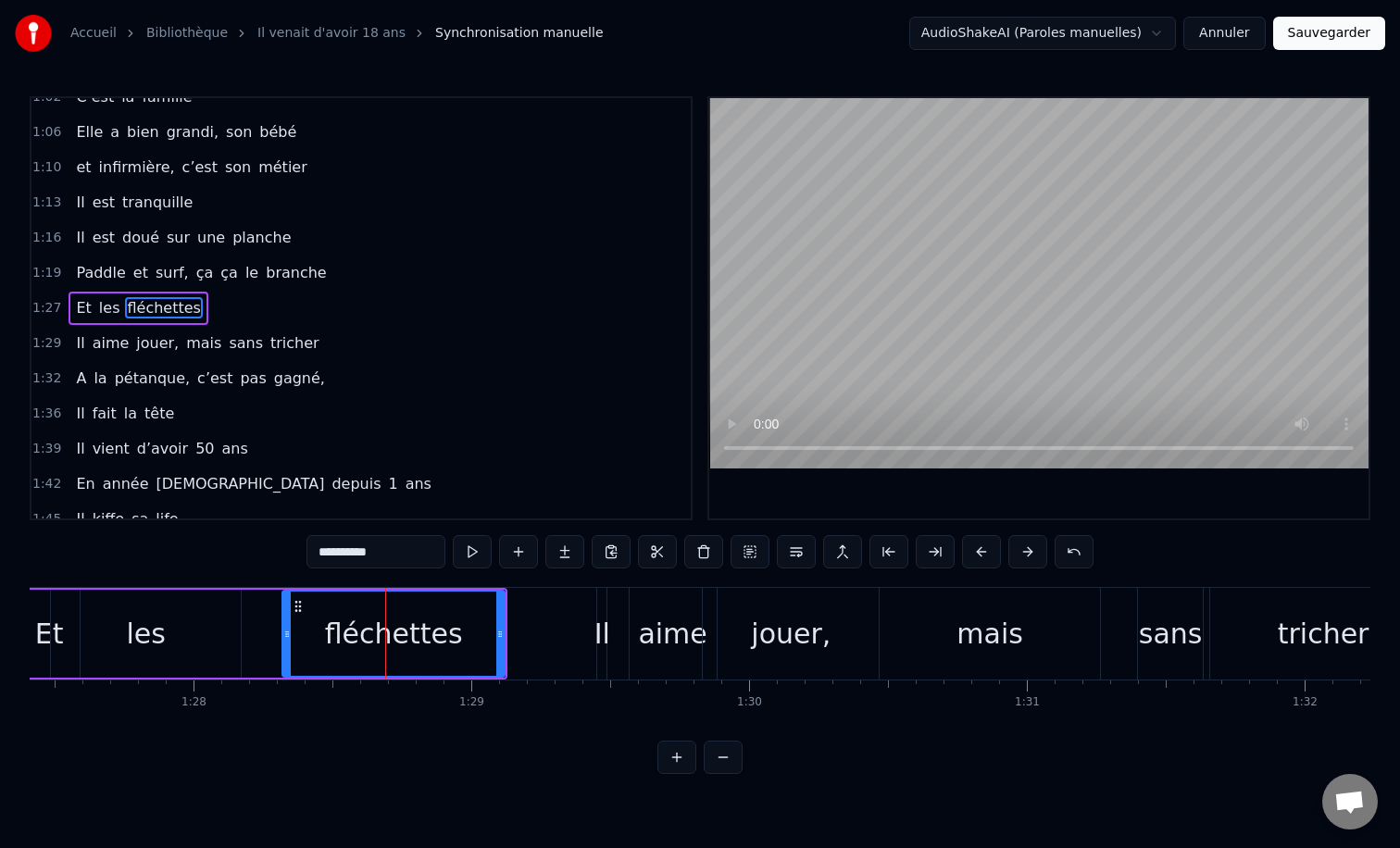
drag, startPoint x: 225, startPoint y: 628, endPoint x: 290, endPoint y: 632, distance: 65.1
click at [290, 633] on icon at bounding box center [287, 634] width 8 height 15
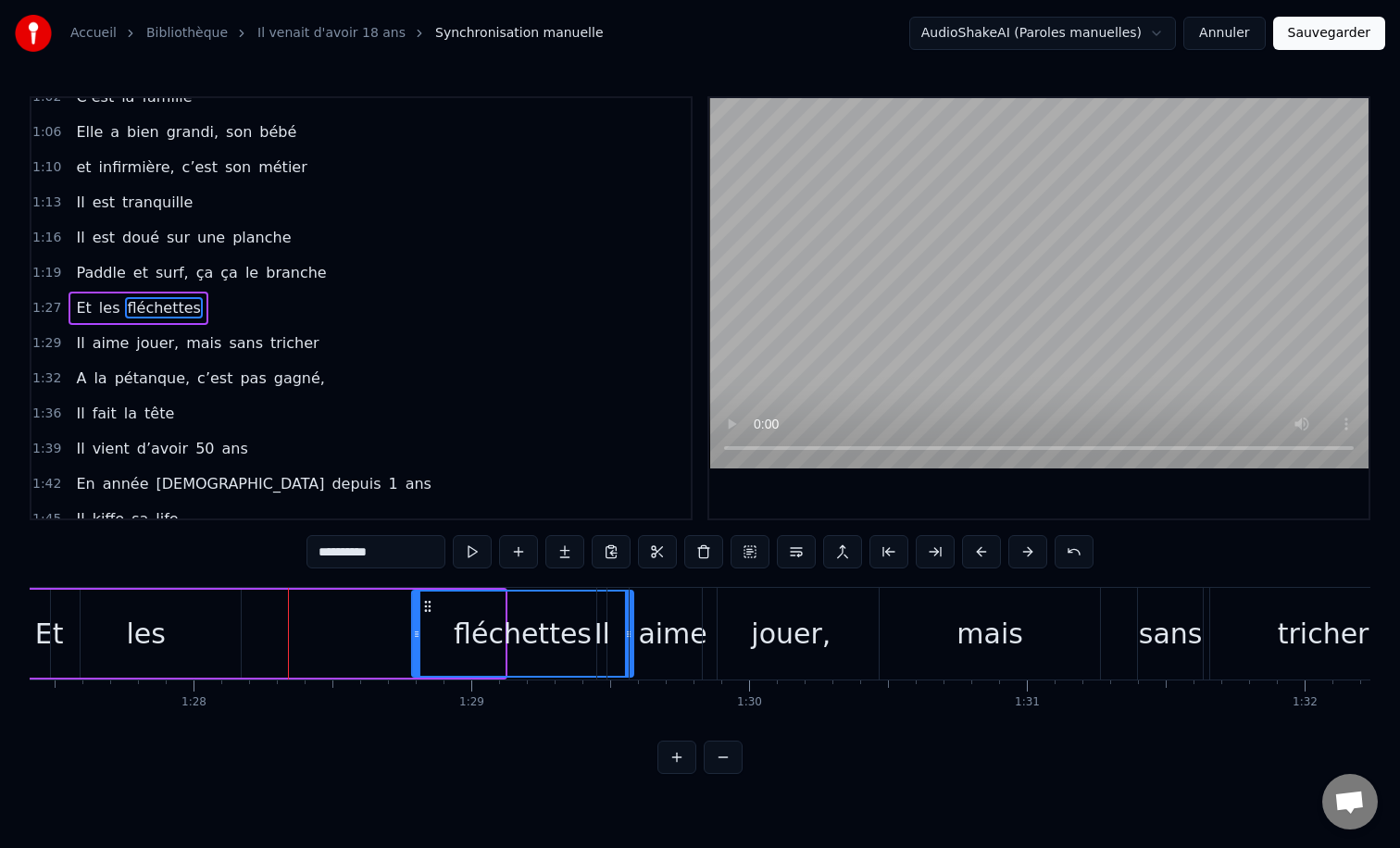
drag, startPoint x: 297, startPoint y: 607, endPoint x: 426, endPoint y: 607, distance: 129.0
click at [426, 607] on icon at bounding box center [428, 607] width 15 height 15
click at [632, 634] on div "aime" at bounding box center [673, 633] width 87 height 91
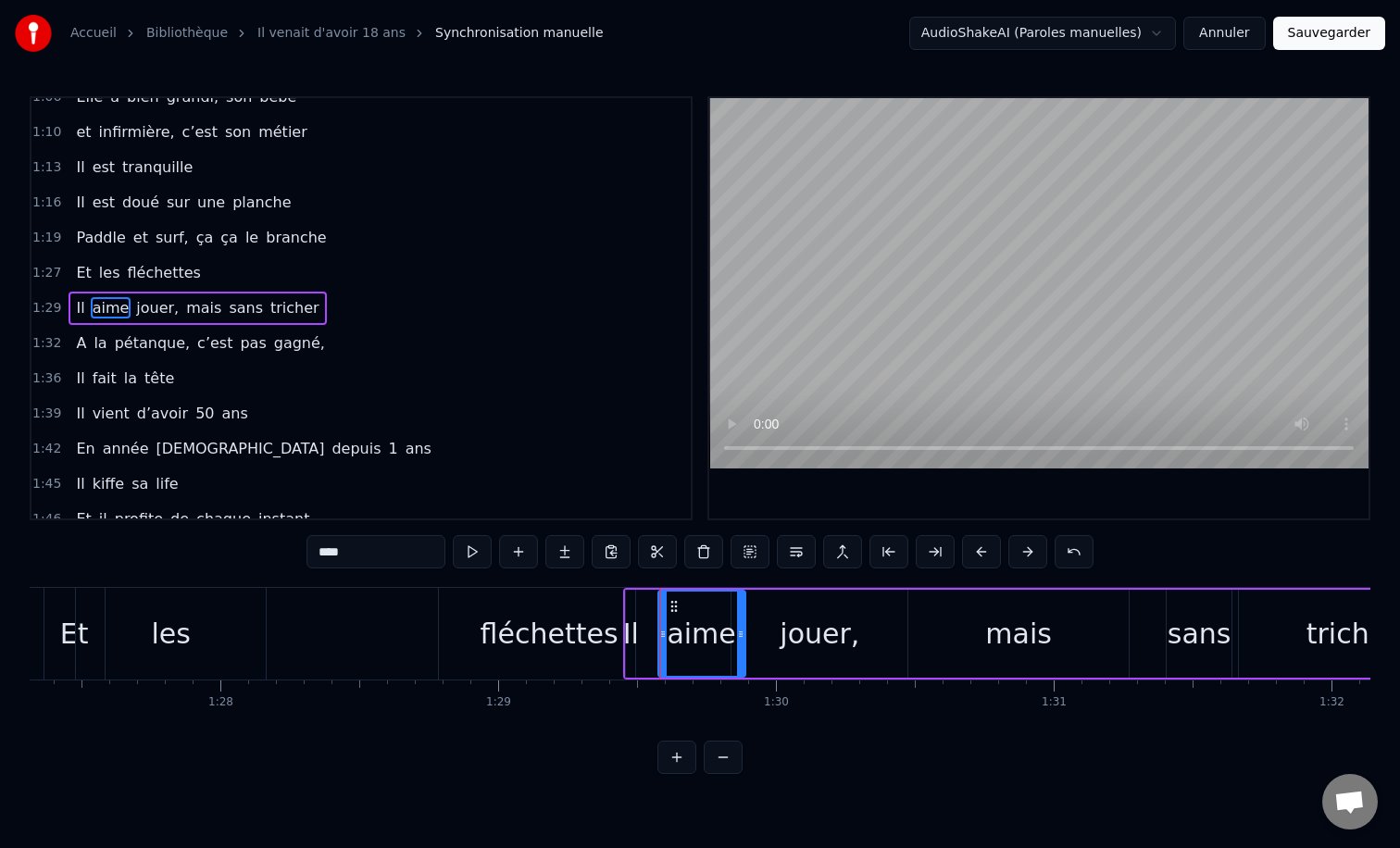
scroll to position [0, 24152]
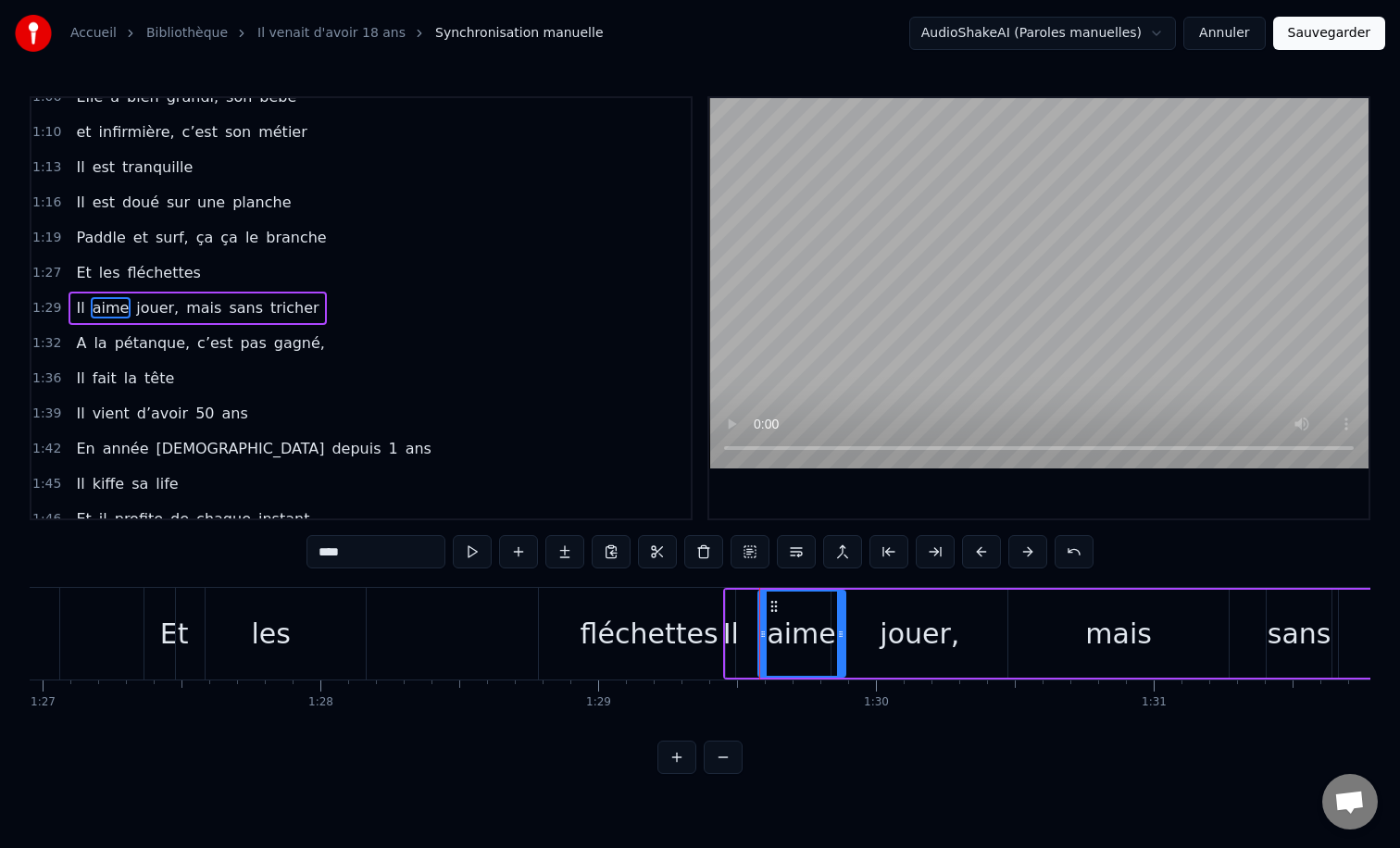
click at [292, 629] on div "les" at bounding box center [270, 633] width 190 height 91
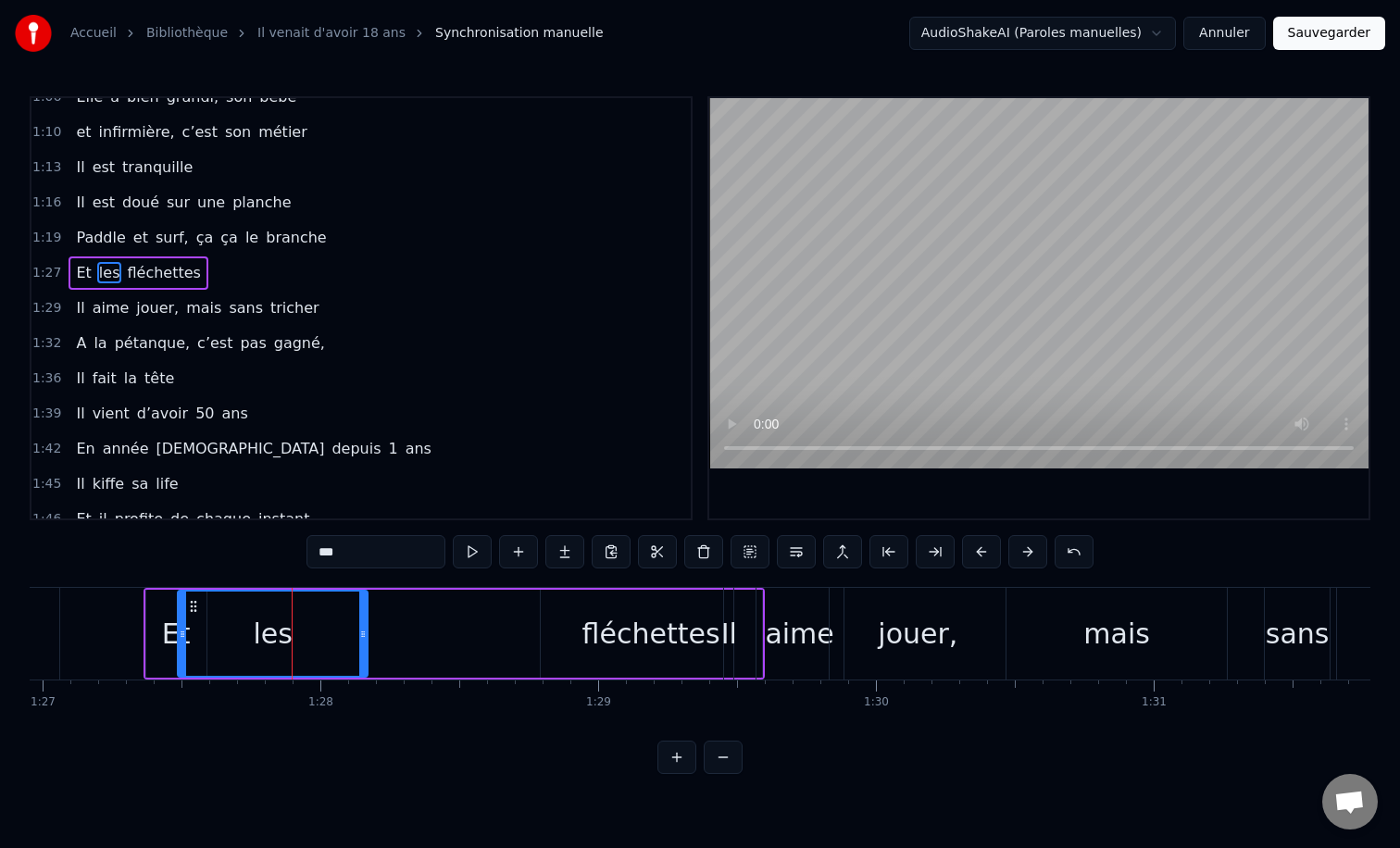
scroll to position [511, 0]
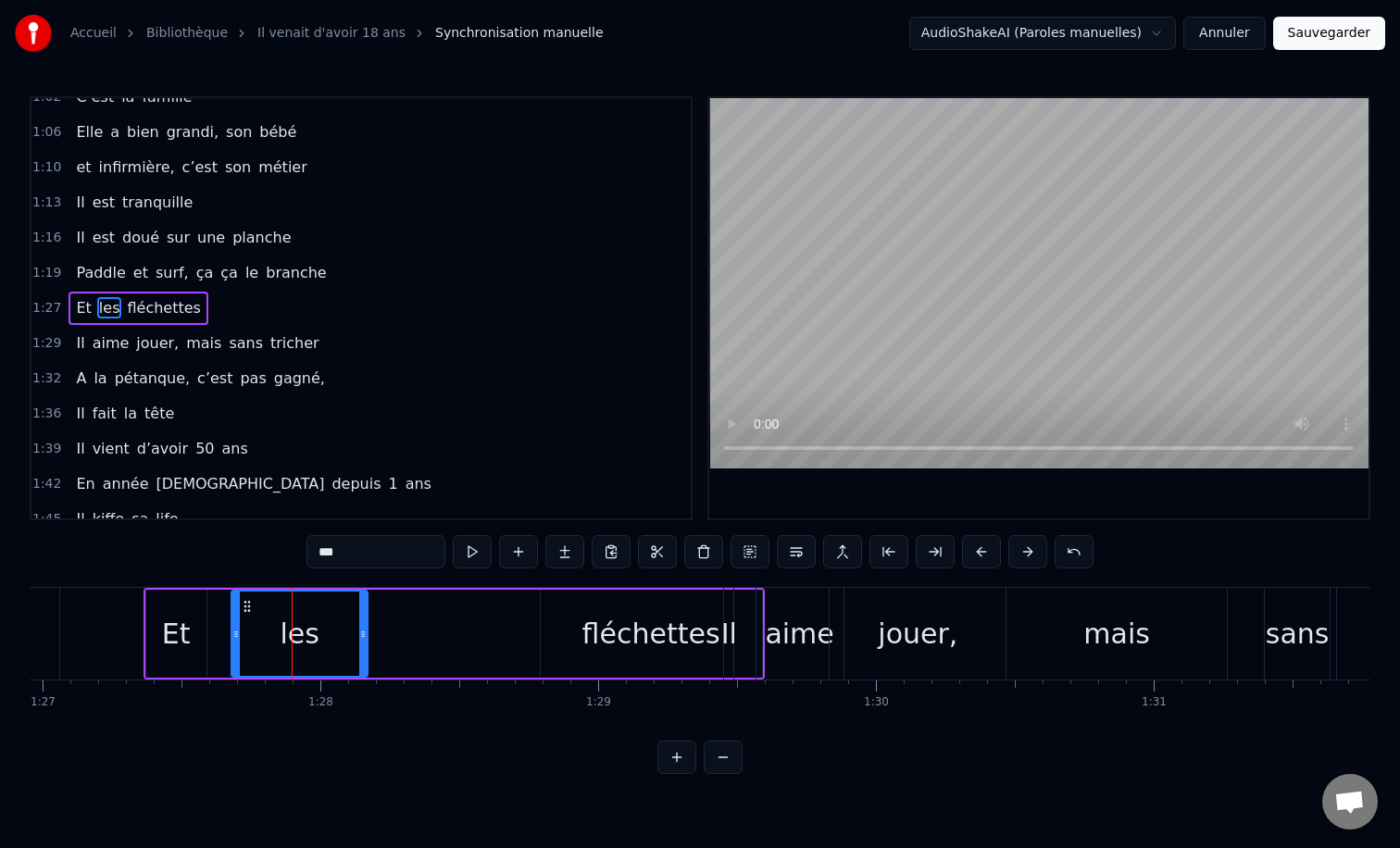
drag, startPoint x: 183, startPoint y: 621, endPoint x: 241, endPoint y: 624, distance: 58.1
click at [240, 624] on div at bounding box center [236, 633] width 8 height 84
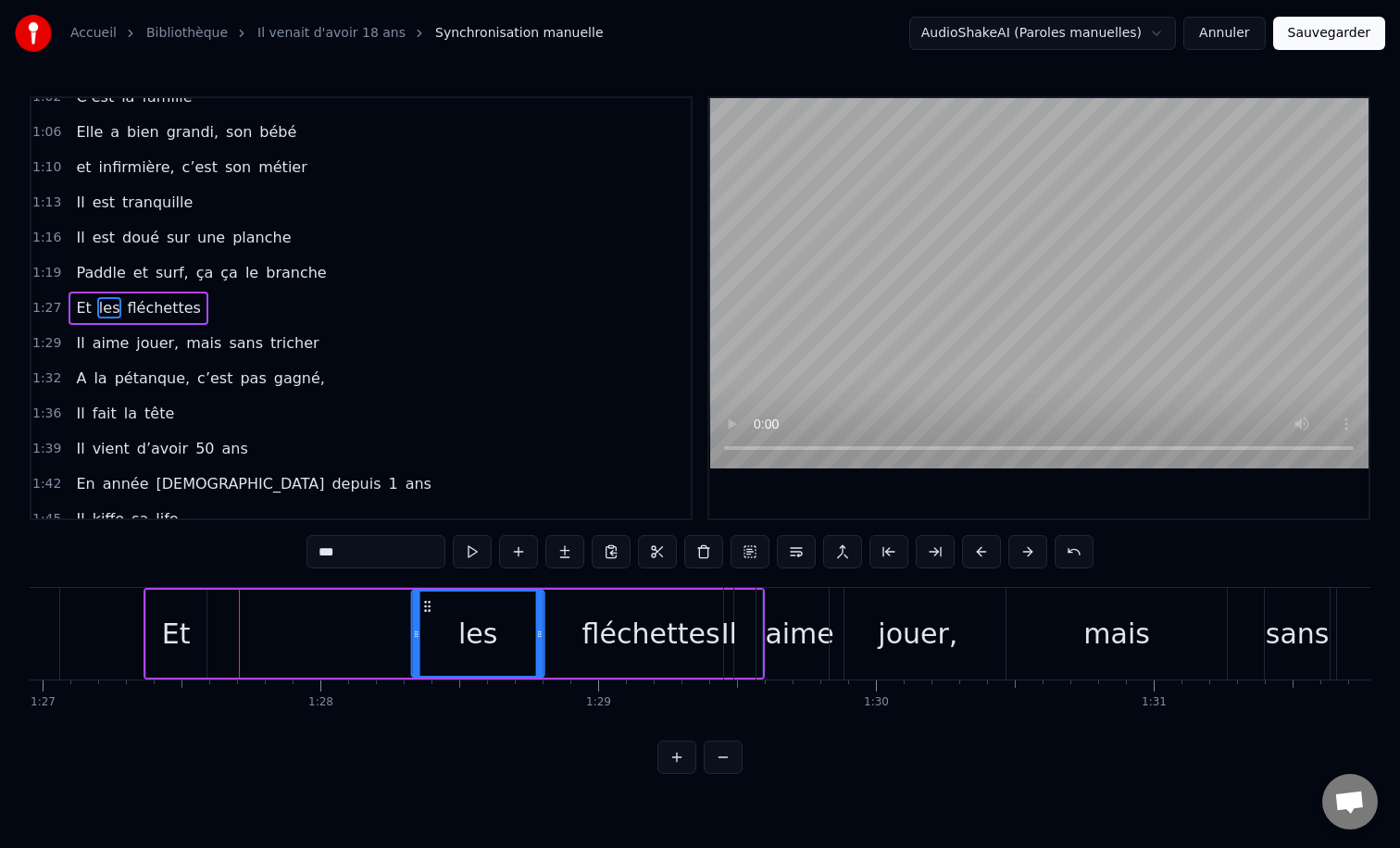
drag, startPoint x: 251, startPoint y: 608, endPoint x: 426, endPoint y: 595, distance: 175.5
click at [426, 595] on div "les" at bounding box center [478, 633] width 130 height 84
click at [172, 639] on div "Et" at bounding box center [176, 634] width 28 height 42
type input "**"
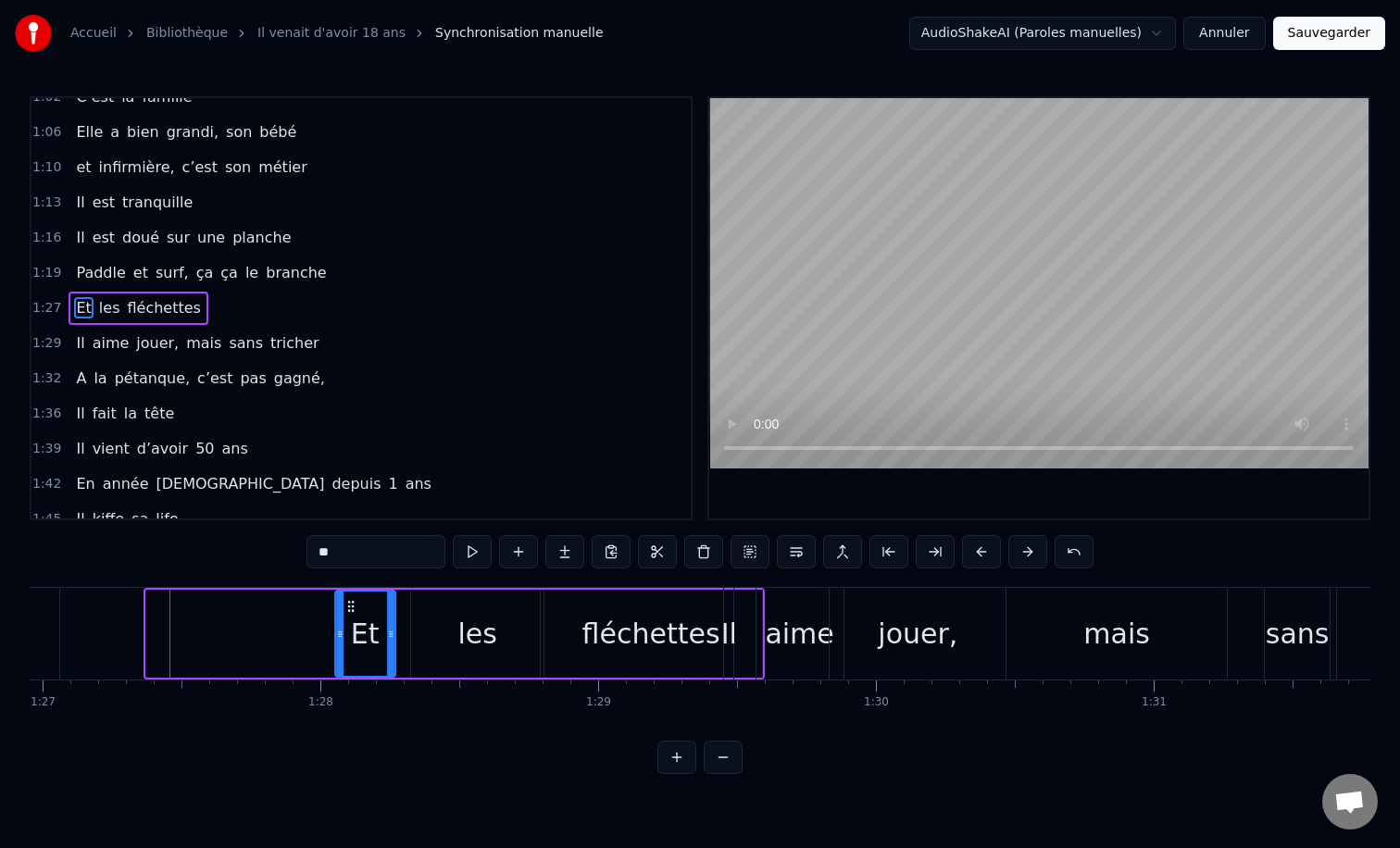
drag, startPoint x: 159, startPoint y: 601, endPoint x: 348, endPoint y: 600, distance: 189.0
click at [348, 600] on icon at bounding box center [351, 607] width 15 height 15
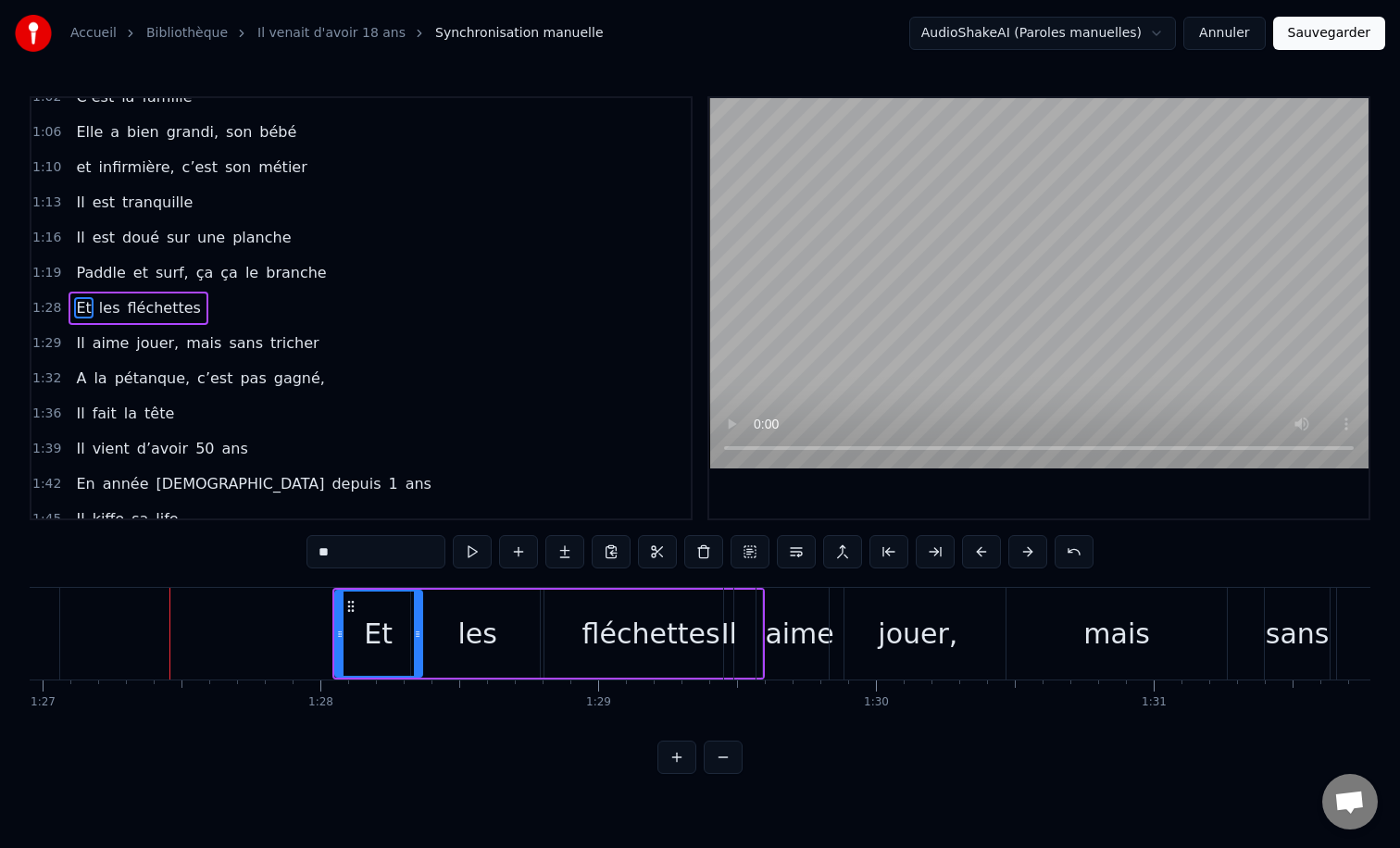
drag, startPoint x: 392, startPoint y: 633, endPoint x: 420, endPoint y: 633, distance: 28.0
click at [420, 633] on icon at bounding box center [418, 634] width 8 height 15
click at [297, 568] on div "0:12 Il vient d’avoir 50 ans 0:15 Il est beau comme un enfant 0:18 [PERSON_NAME…" at bounding box center [699, 435] width 1341 height 677
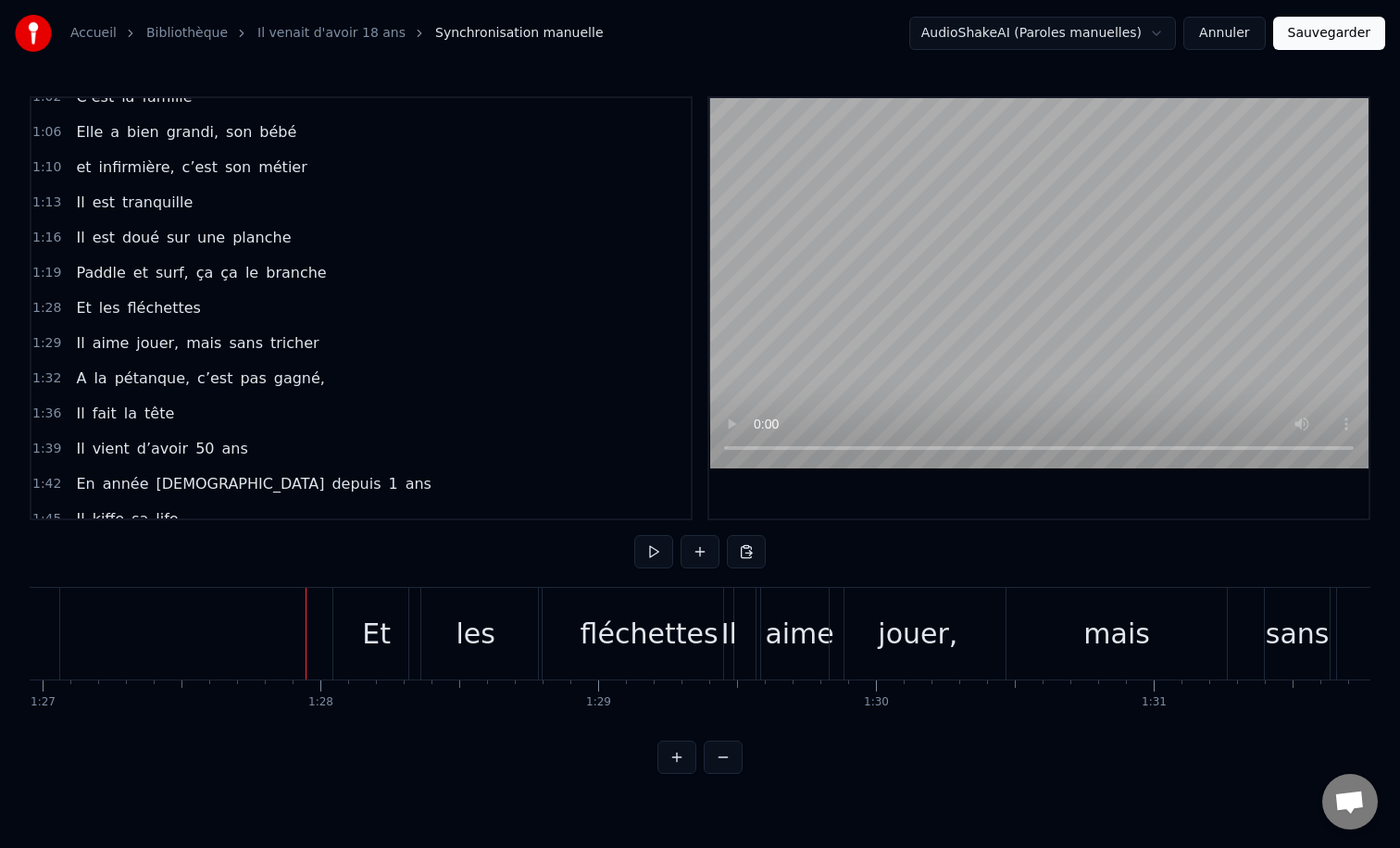
click at [341, 588] on div "Et" at bounding box center [376, 633] width 89 height 91
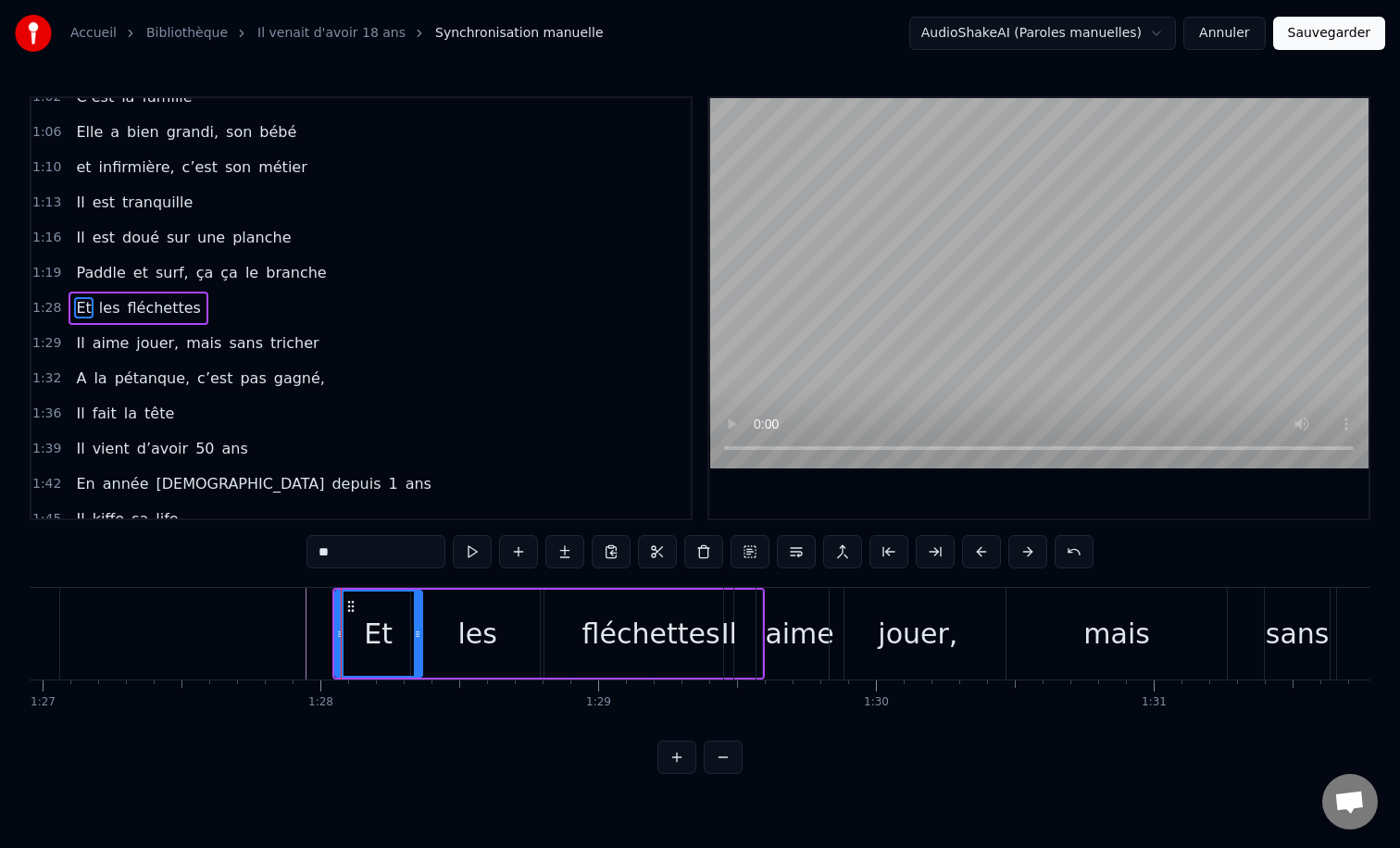
click at [425, 588] on div "Et les fléchettes" at bounding box center [548, 633] width 432 height 91
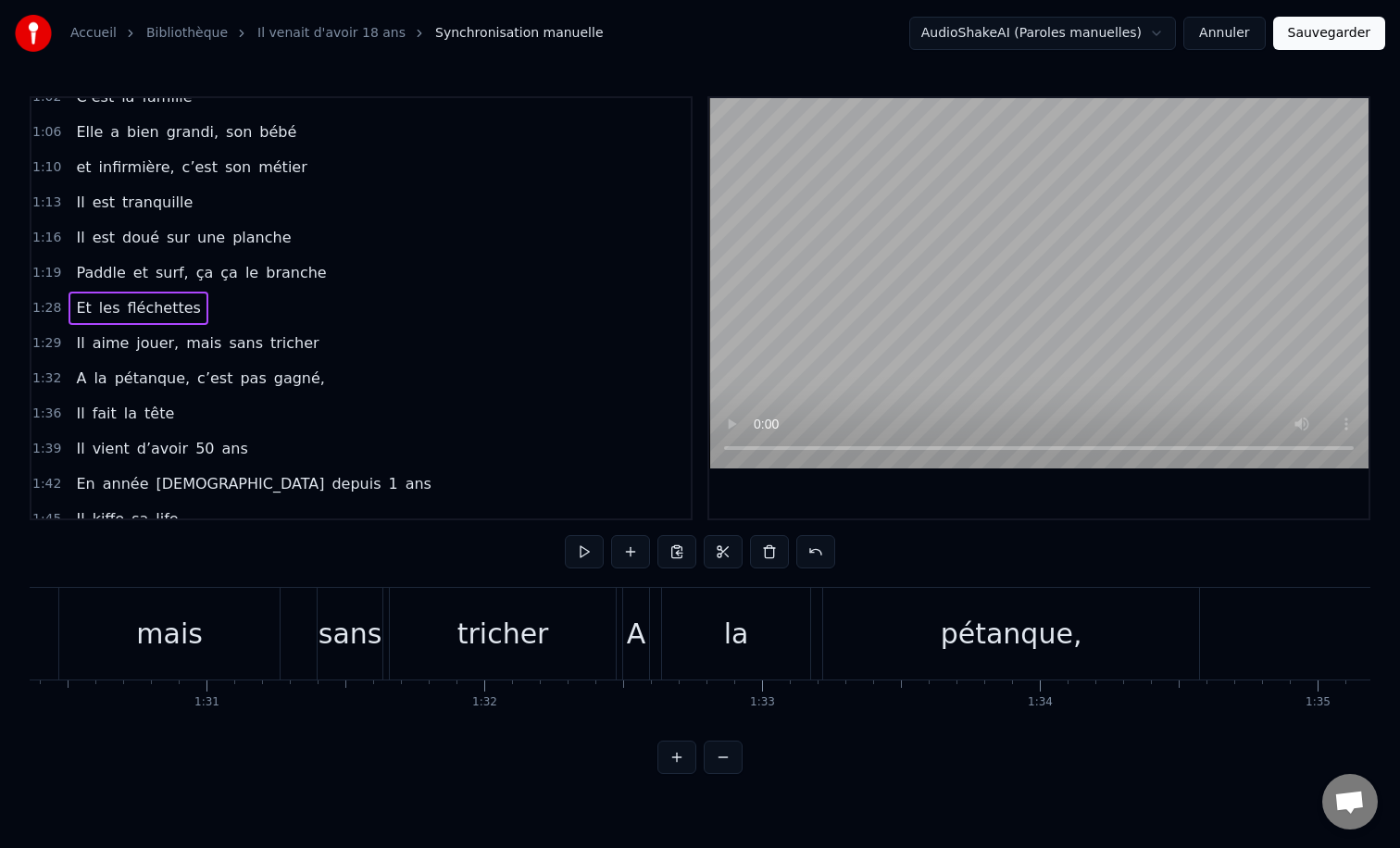
scroll to position [0, 25108]
click at [904, 639] on div "pétanque," at bounding box center [1002, 633] width 375 height 91
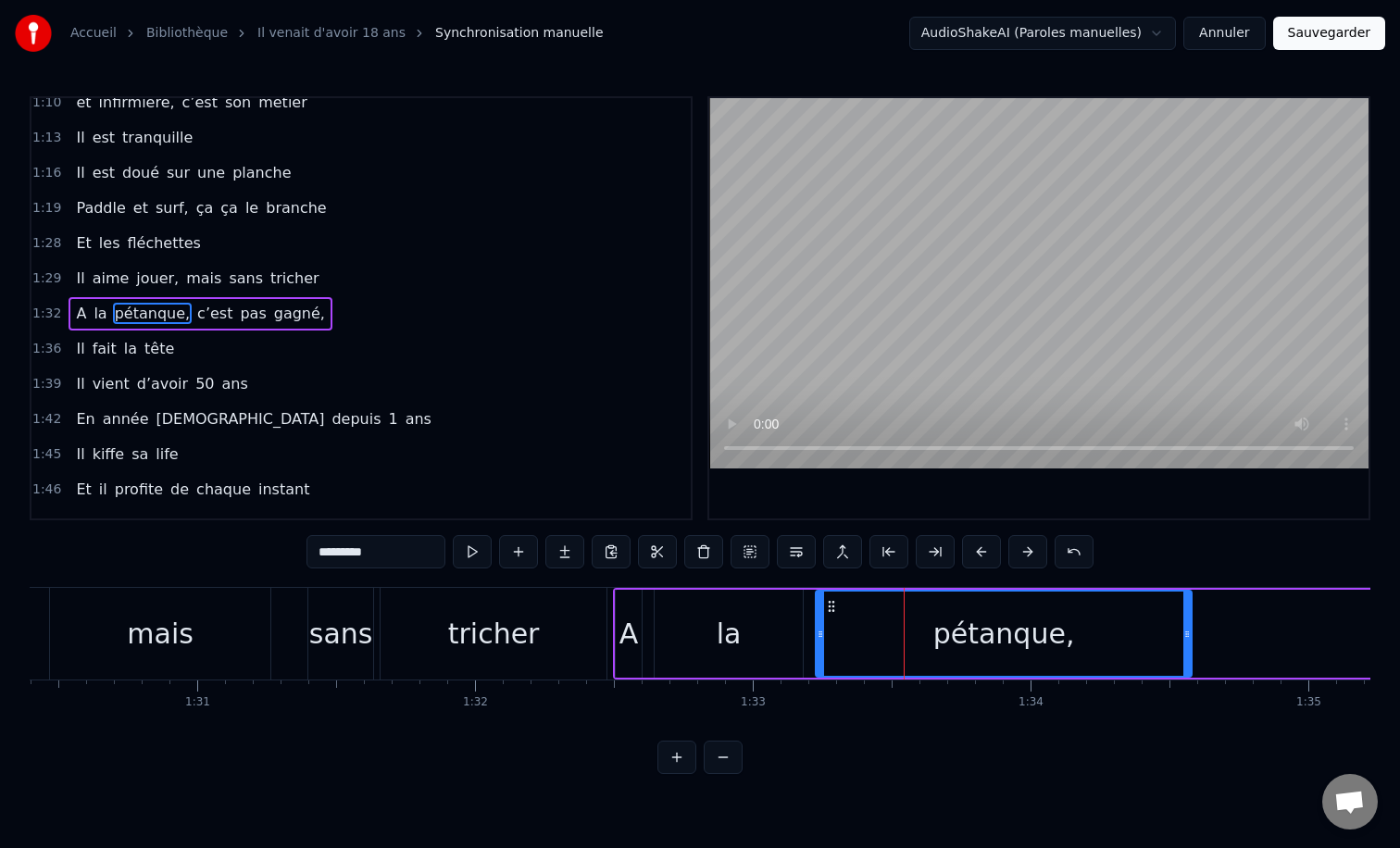
scroll to position [581, 0]
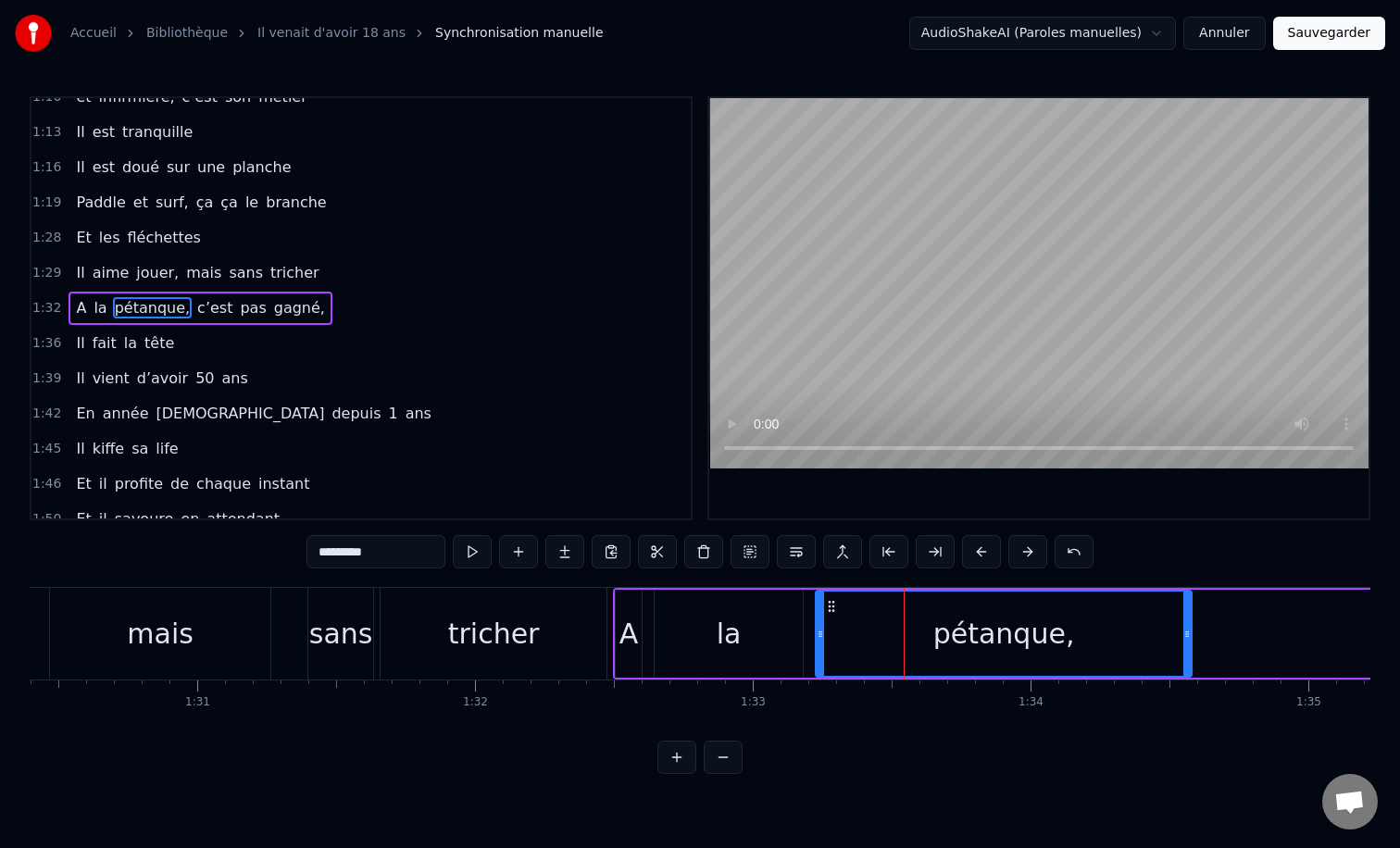
click at [735, 637] on div "la" at bounding box center [729, 634] width 25 height 42
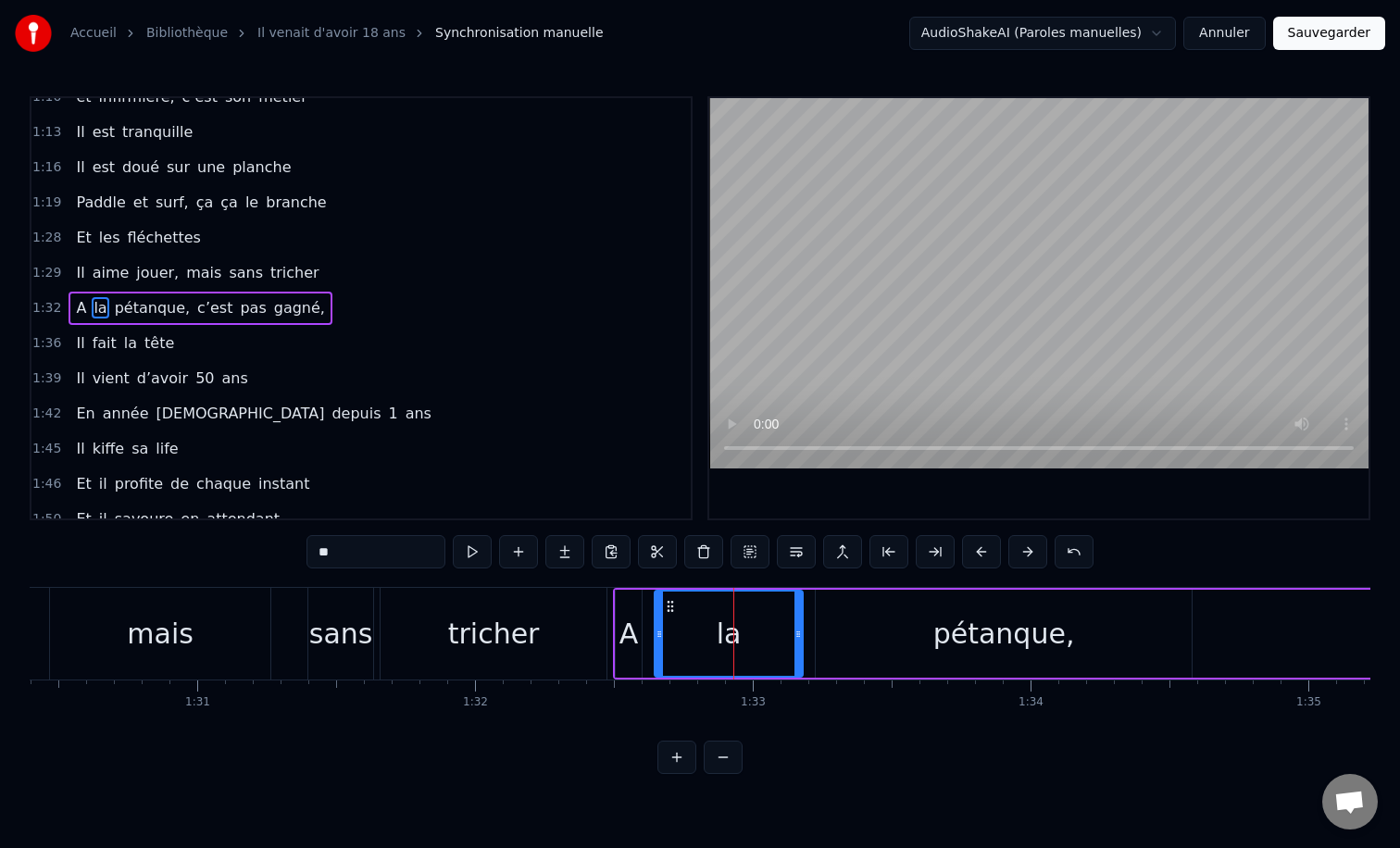
click at [632, 590] on div "A" at bounding box center [628, 633] width 27 height 88
click at [654, 585] on div "0:12 Il vient d’avoir 50 ans 0:15 Il est beau comme un enfant 0:18 [PERSON_NAME…" at bounding box center [699, 435] width 1341 height 677
click at [670, 590] on div "la" at bounding box center [728, 633] width 150 height 88
type input "**"
click at [1326, 588] on div "A la pétanque, c’est pas gagné," at bounding box center [1168, 633] width 1109 height 91
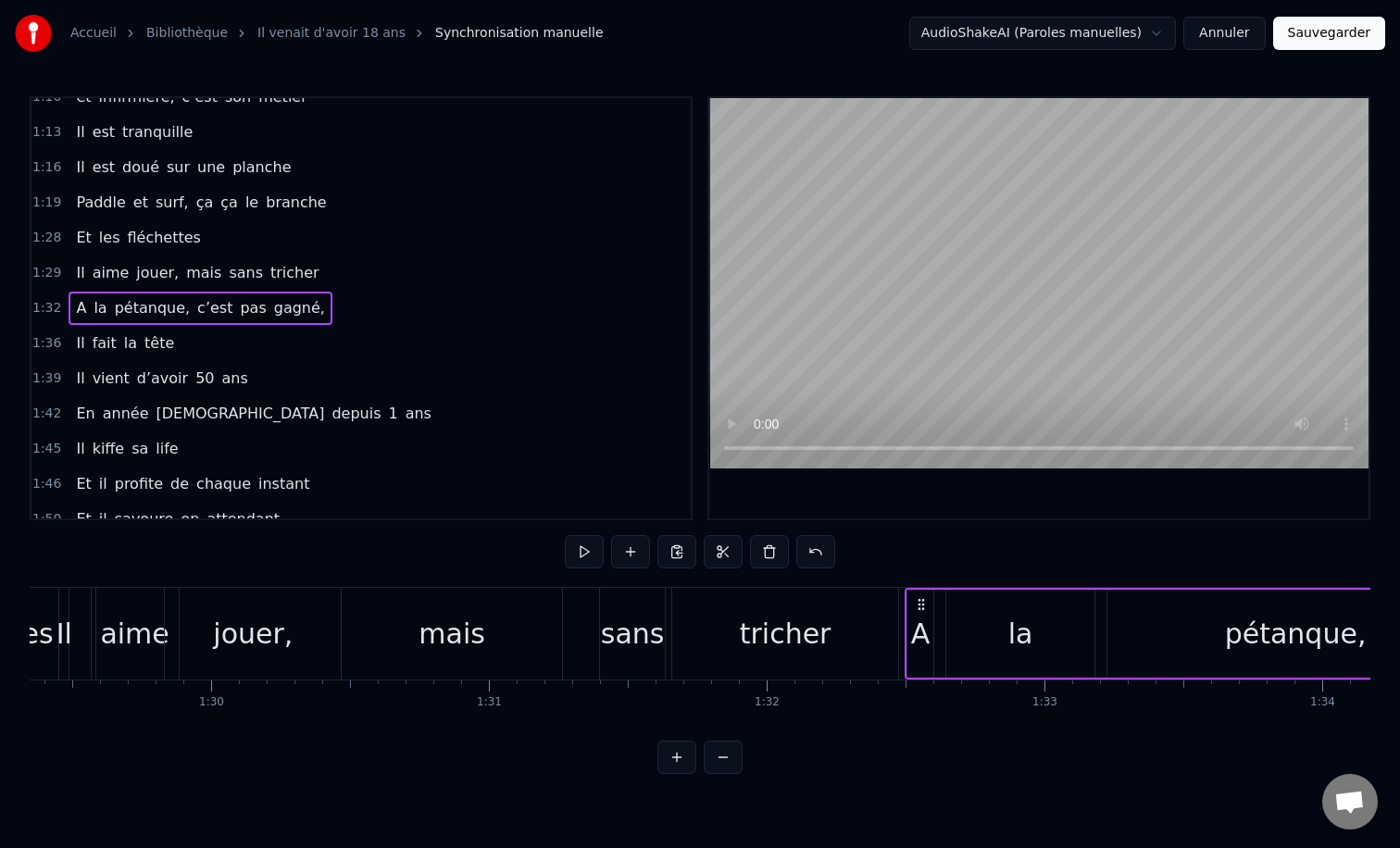
scroll to position [0, 24799]
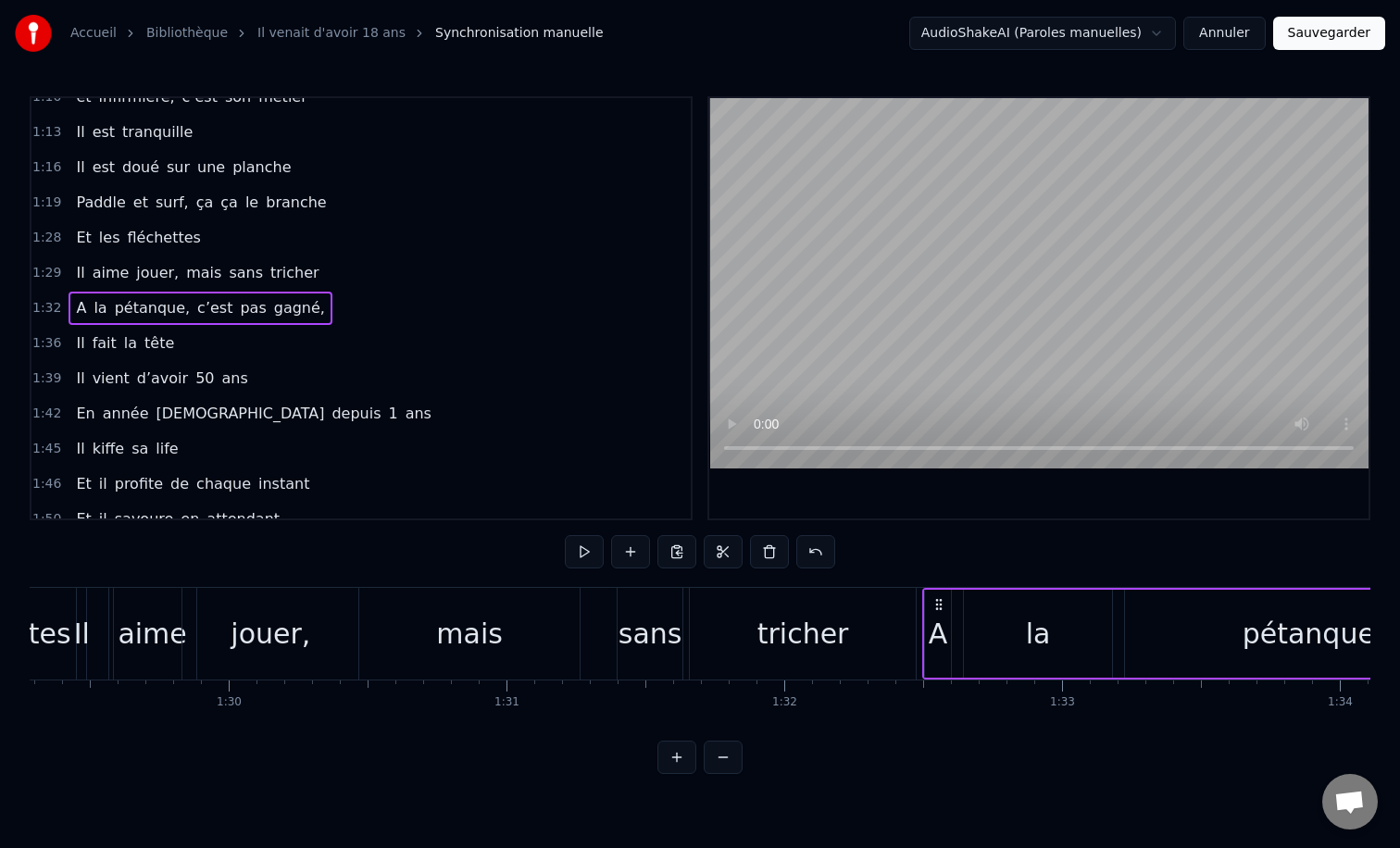
click at [574, 586] on div "0:12 Il vient d’avoir 50 ans 0:15 Il est beau comme un enfant 0:18 [PERSON_NAME…" at bounding box center [699, 435] width 1341 height 677
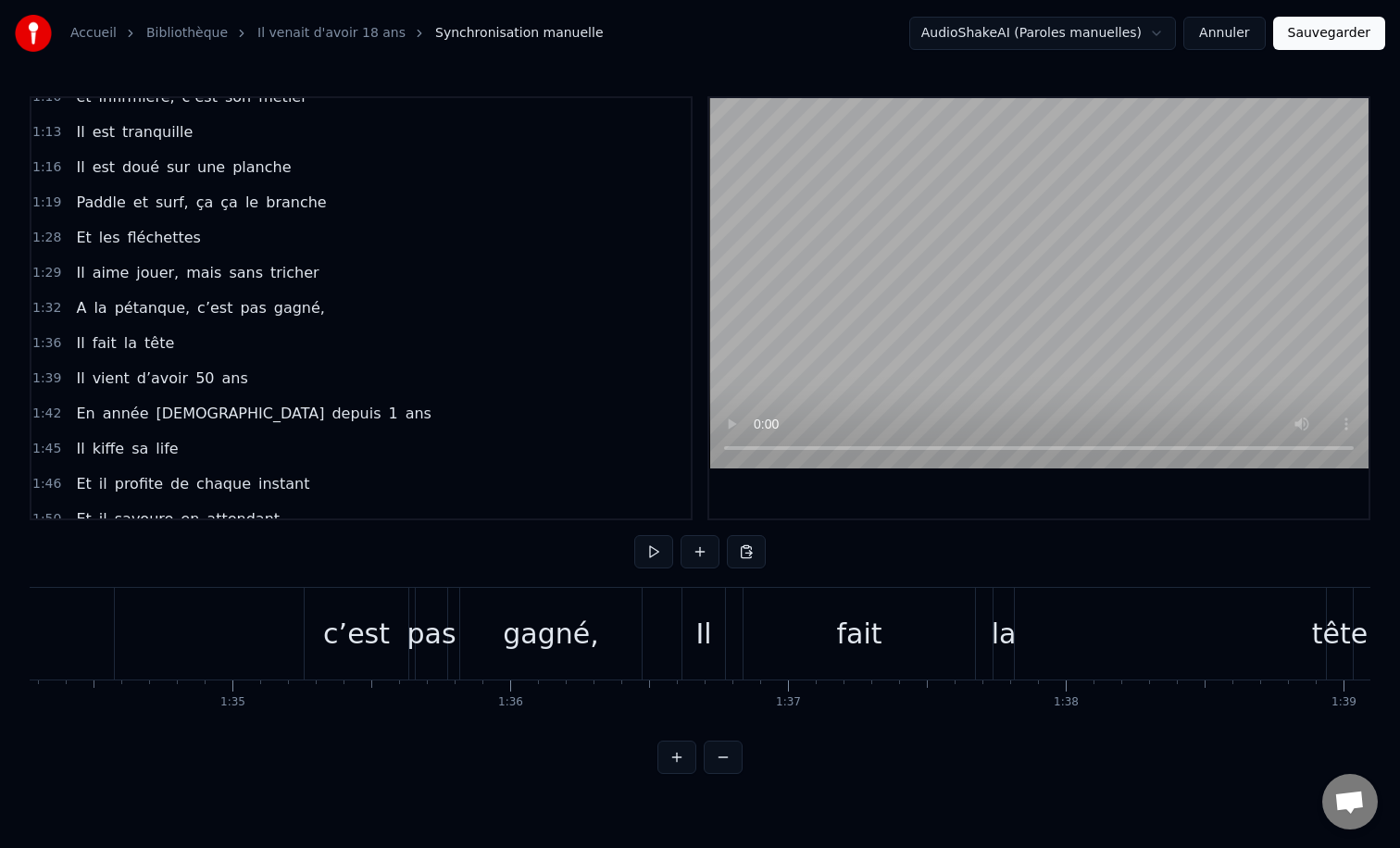
scroll to position [0, 26190]
click at [279, 581] on div "0:12 Il vient d’avoir 50 ans 0:15 Il est beau comme un enfant 0:18 [PERSON_NAME…" at bounding box center [699, 435] width 1341 height 677
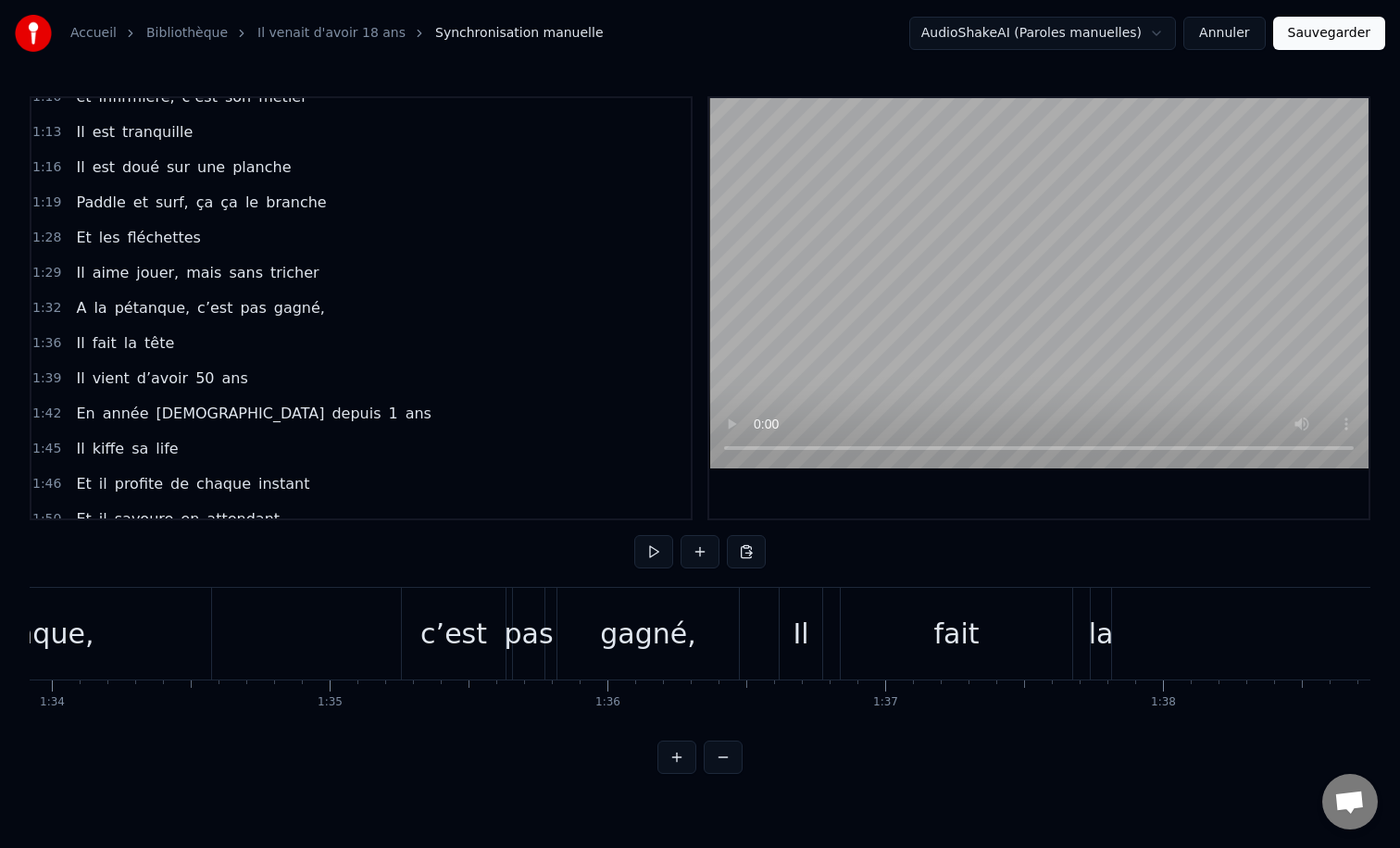
scroll to position [0, 25879]
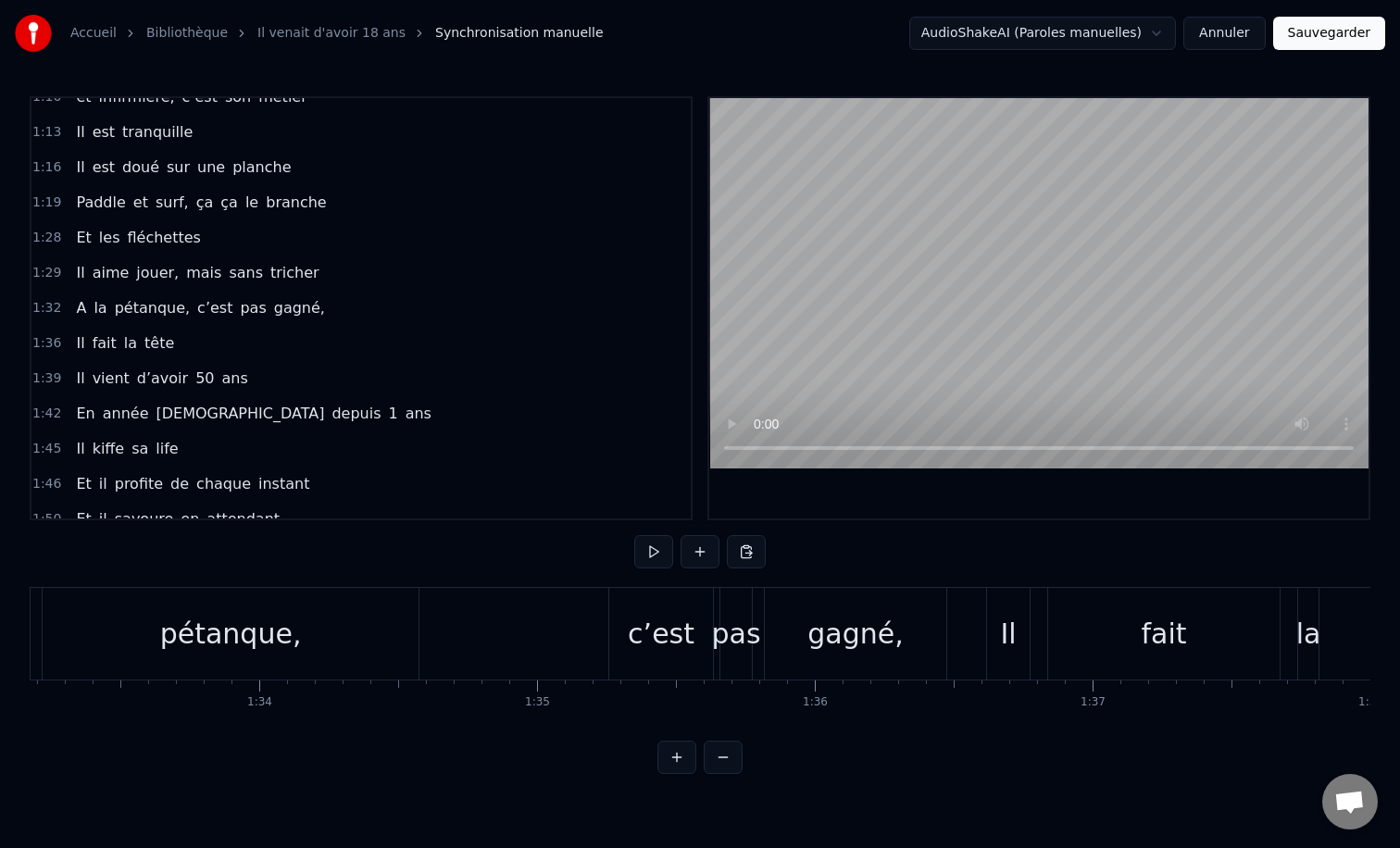
click at [575, 583] on div "0:12 Il vient d’avoir 50 ans 0:15 Il est beau comme un enfant 0:18 [PERSON_NAME…" at bounding box center [699, 435] width 1341 height 677
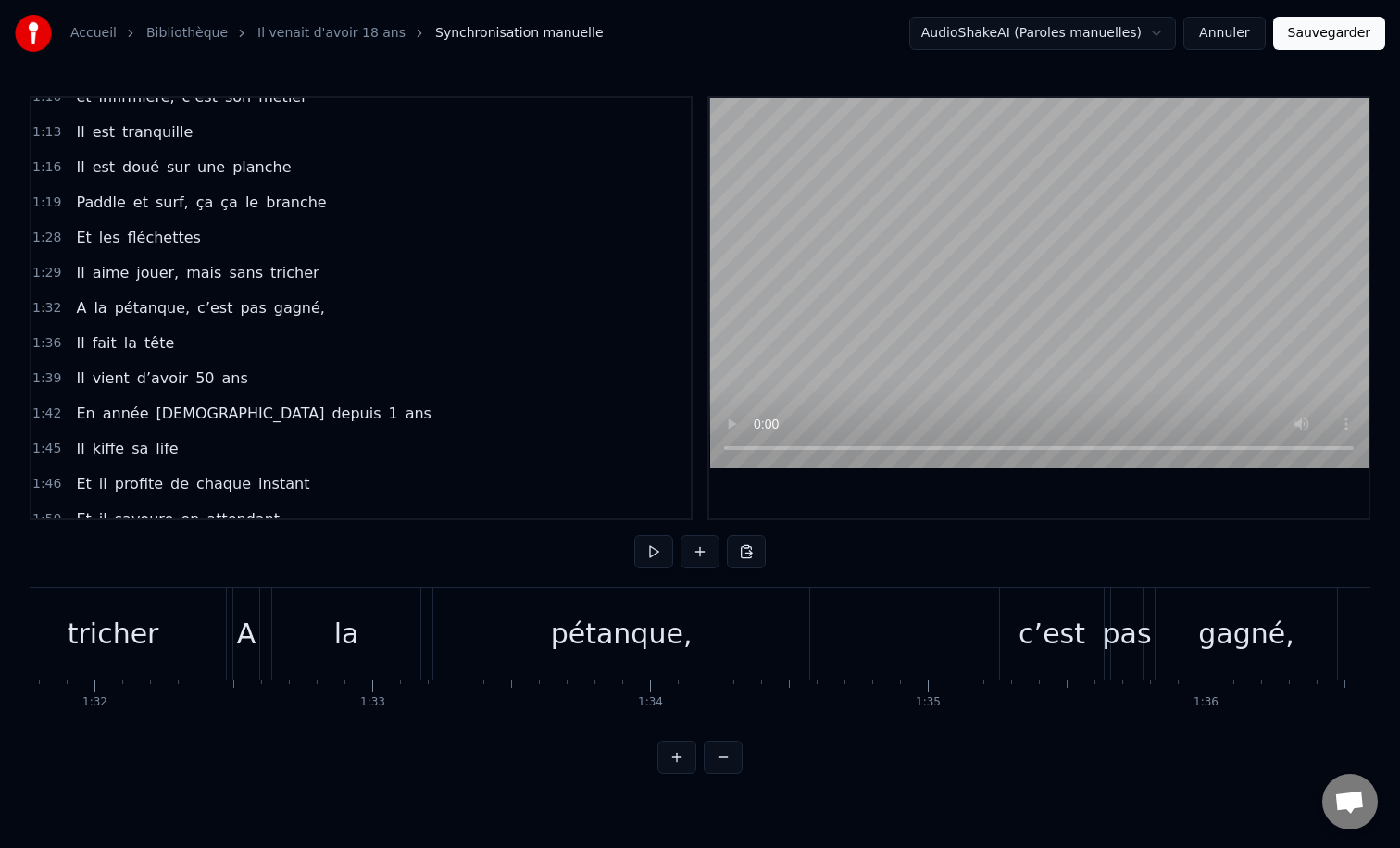
scroll to position [0, 25478]
click at [856, 608] on div "A la pétanque, c’est pas gagné," at bounding box center [797, 633] width 1109 height 91
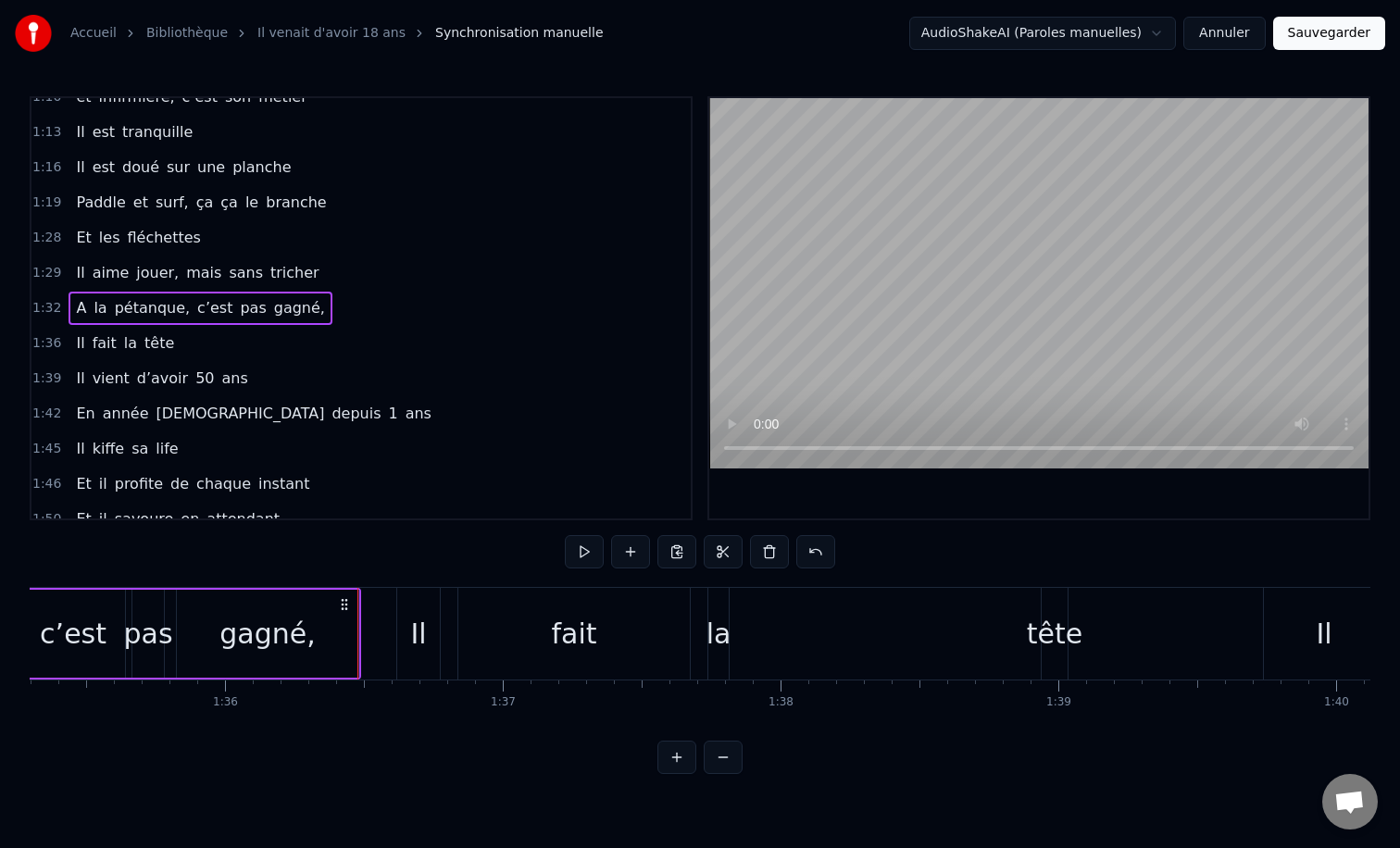
scroll to position [0, 26481]
click at [1038, 619] on div "tête" at bounding box center [1042, 634] width 56 height 42
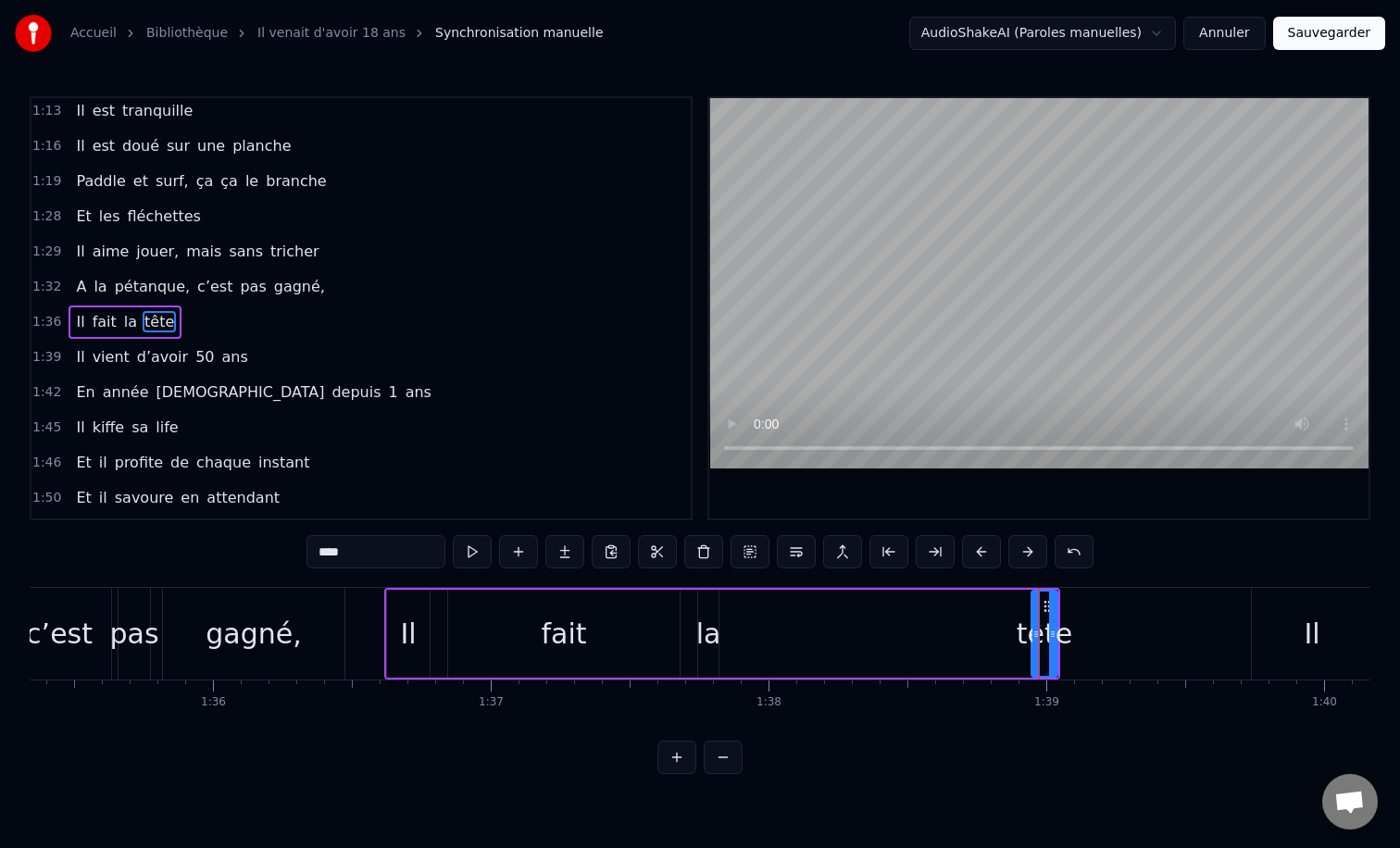
scroll to position [617, 0]
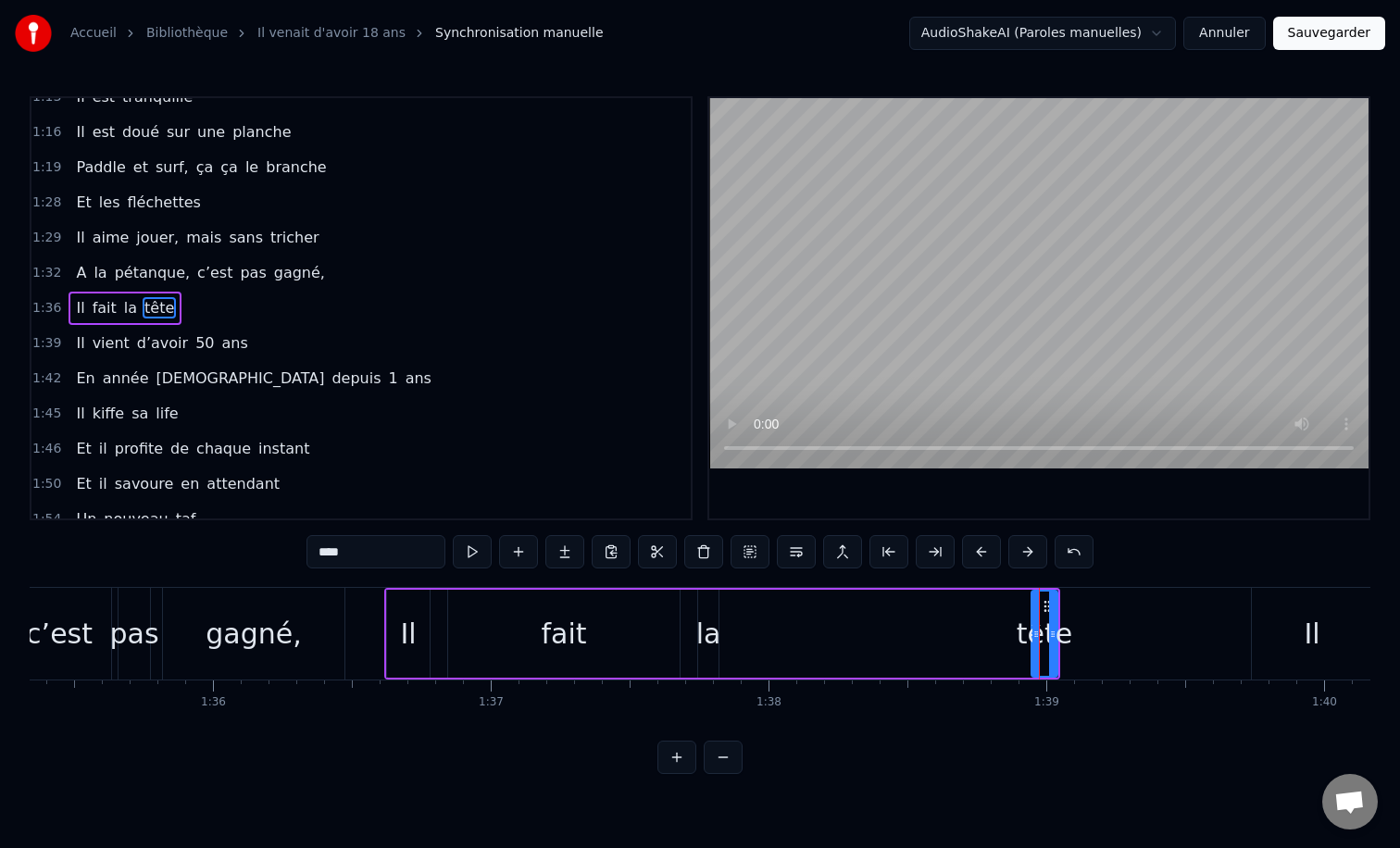
drag, startPoint x: 889, startPoint y: 589, endPoint x: 983, endPoint y: 592, distance: 94.0
click at [996, 592] on div "Il fait la tête" at bounding box center [722, 633] width 675 height 91
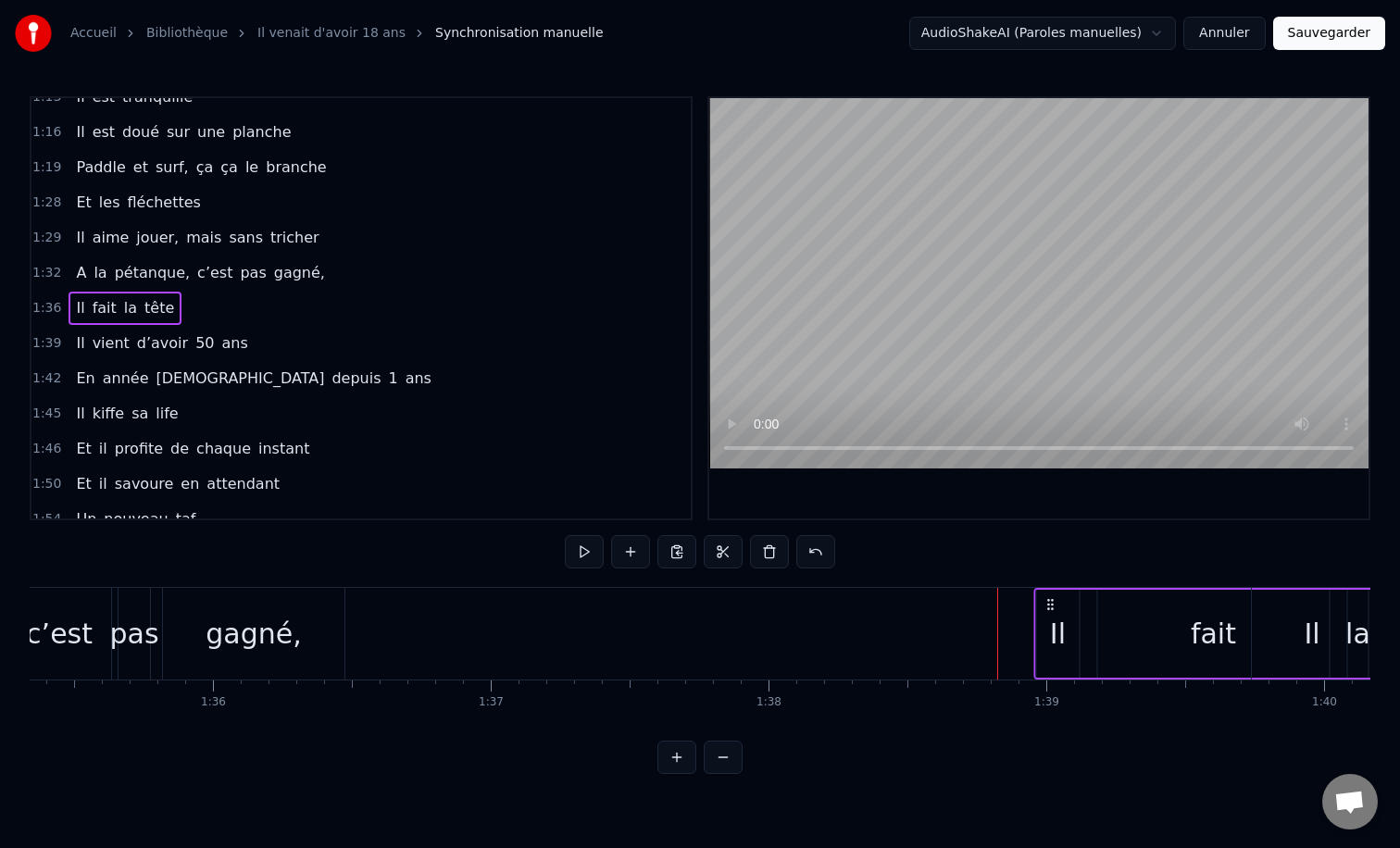
drag, startPoint x: 403, startPoint y: 603, endPoint x: 1052, endPoint y: 607, distance: 649.0
click at [1052, 607] on icon at bounding box center [1050, 605] width 15 height 15
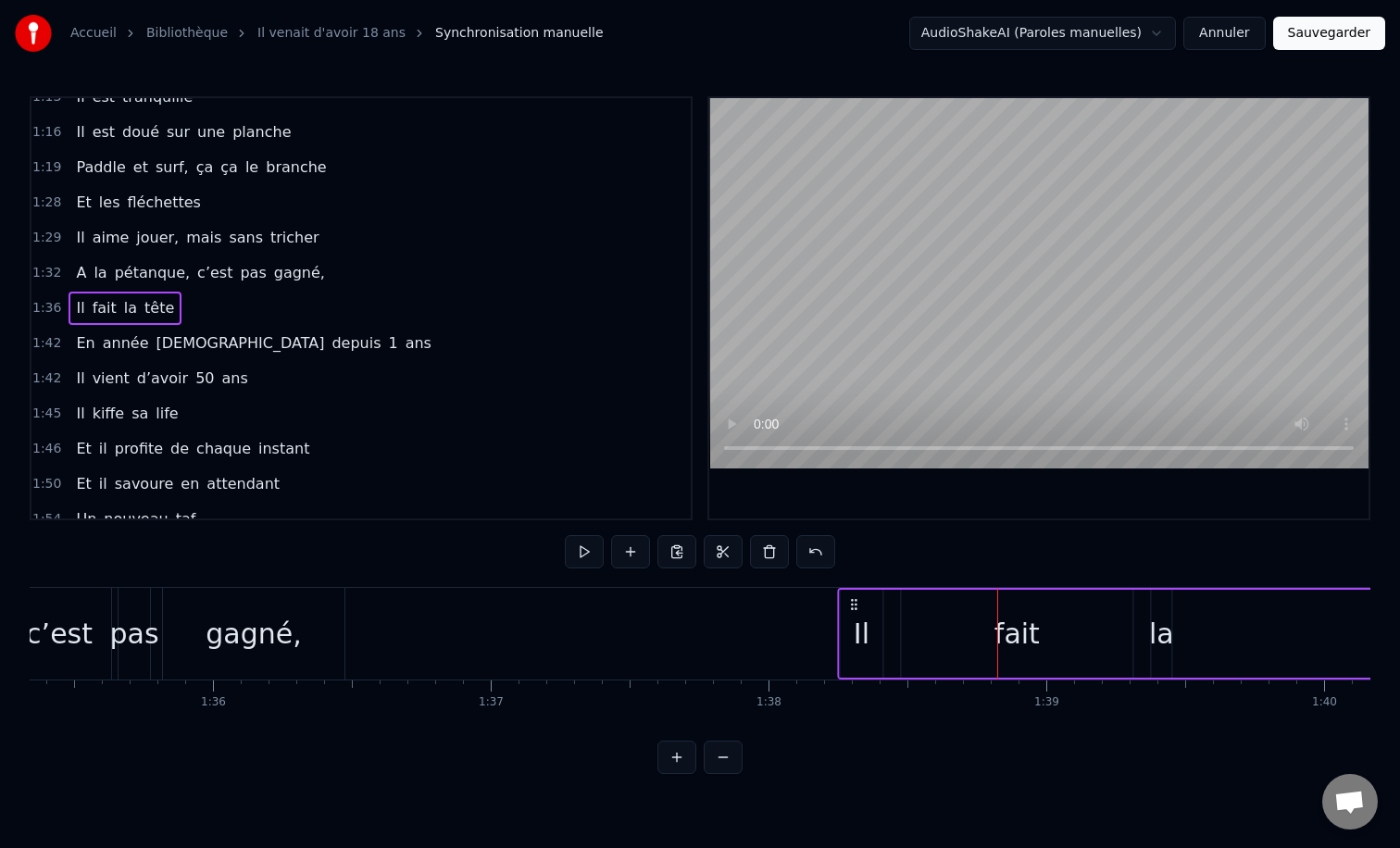
drag, startPoint x: 398, startPoint y: 607, endPoint x: 858, endPoint y: 618, distance: 460.1
click at [858, 618] on div "Il fait la tête" at bounding box center [1175, 633] width 675 height 91
drag, startPoint x: 860, startPoint y: 604, endPoint x: 968, endPoint y: 606, distance: 108.0
click at [965, 606] on icon at bounding box center [958, 605] width 15 height 15
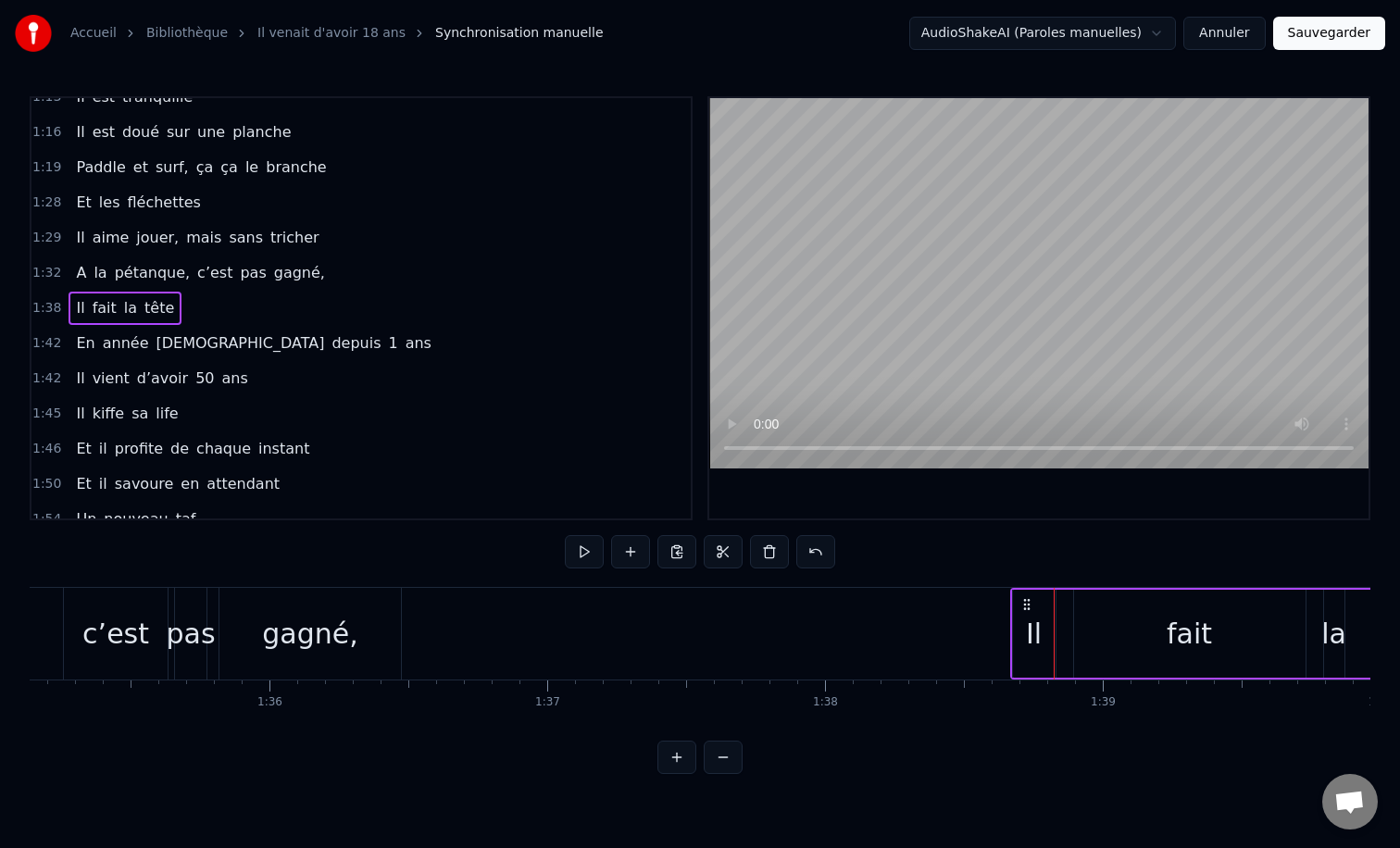
scroll to position [0, 26425]
click at [314, 625] on div "gagné," at bounding box center [310, 634] width 95 height 42
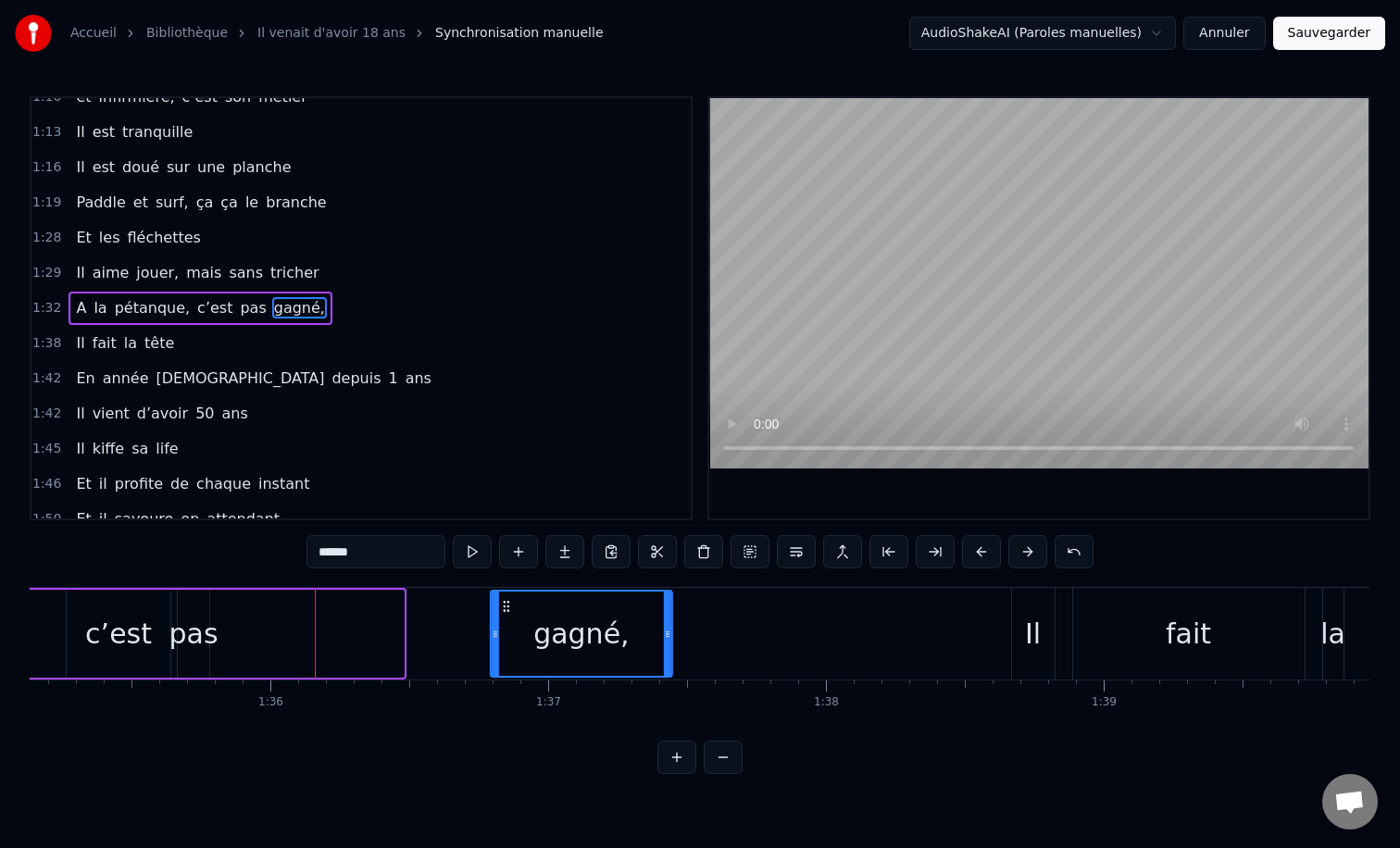
drag, startPoint x: 236, startPoint y: 603, endPoint x: 505, endPoint y: 612, distance: 269.2
click at [505, 612] on icon at bounding box center [507, 607] width 15 height 15
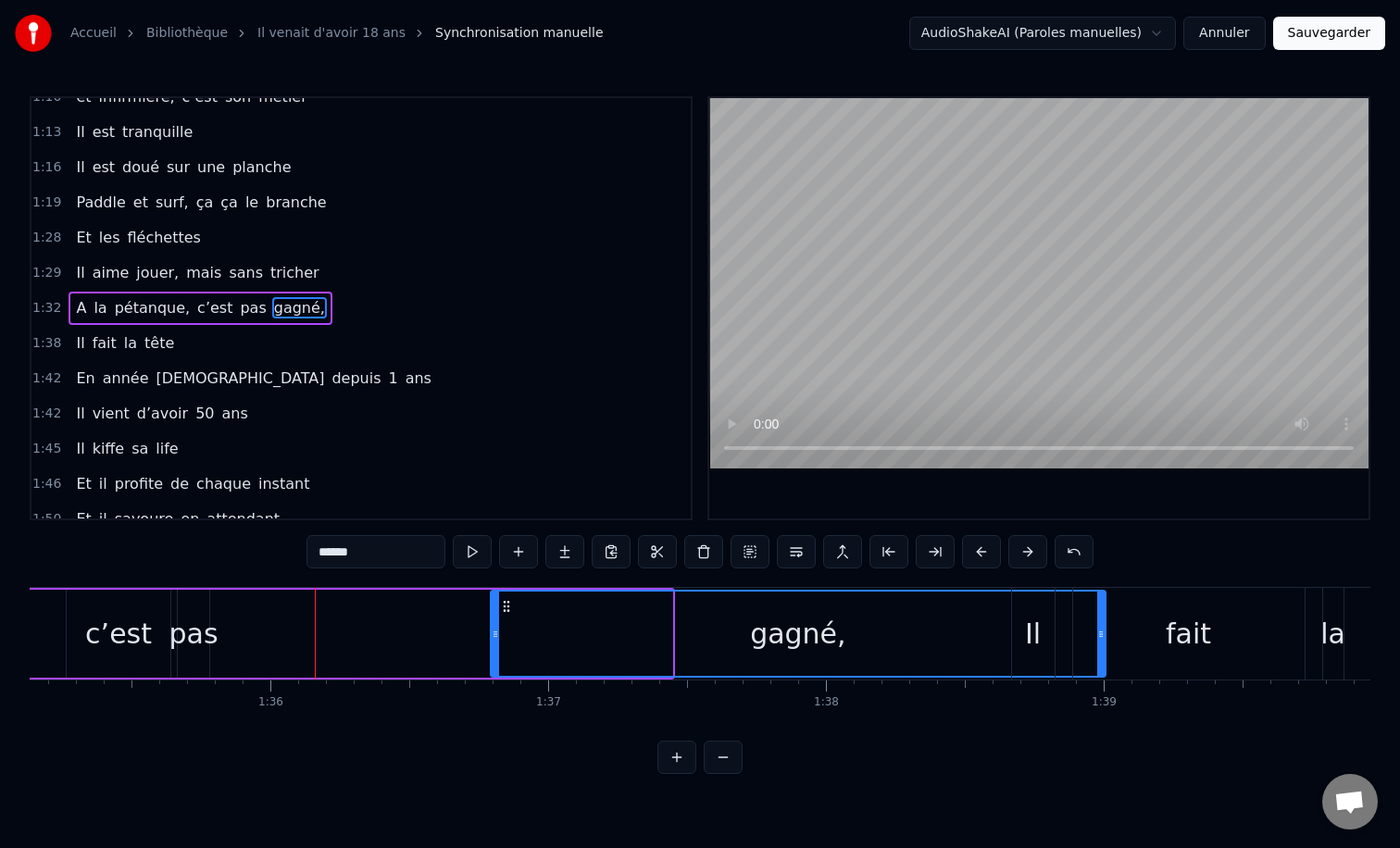
drag, startPoint x: 668, startPoint y: 635, endPoint x: 1101, endPoint y: 633, distance: 433.0
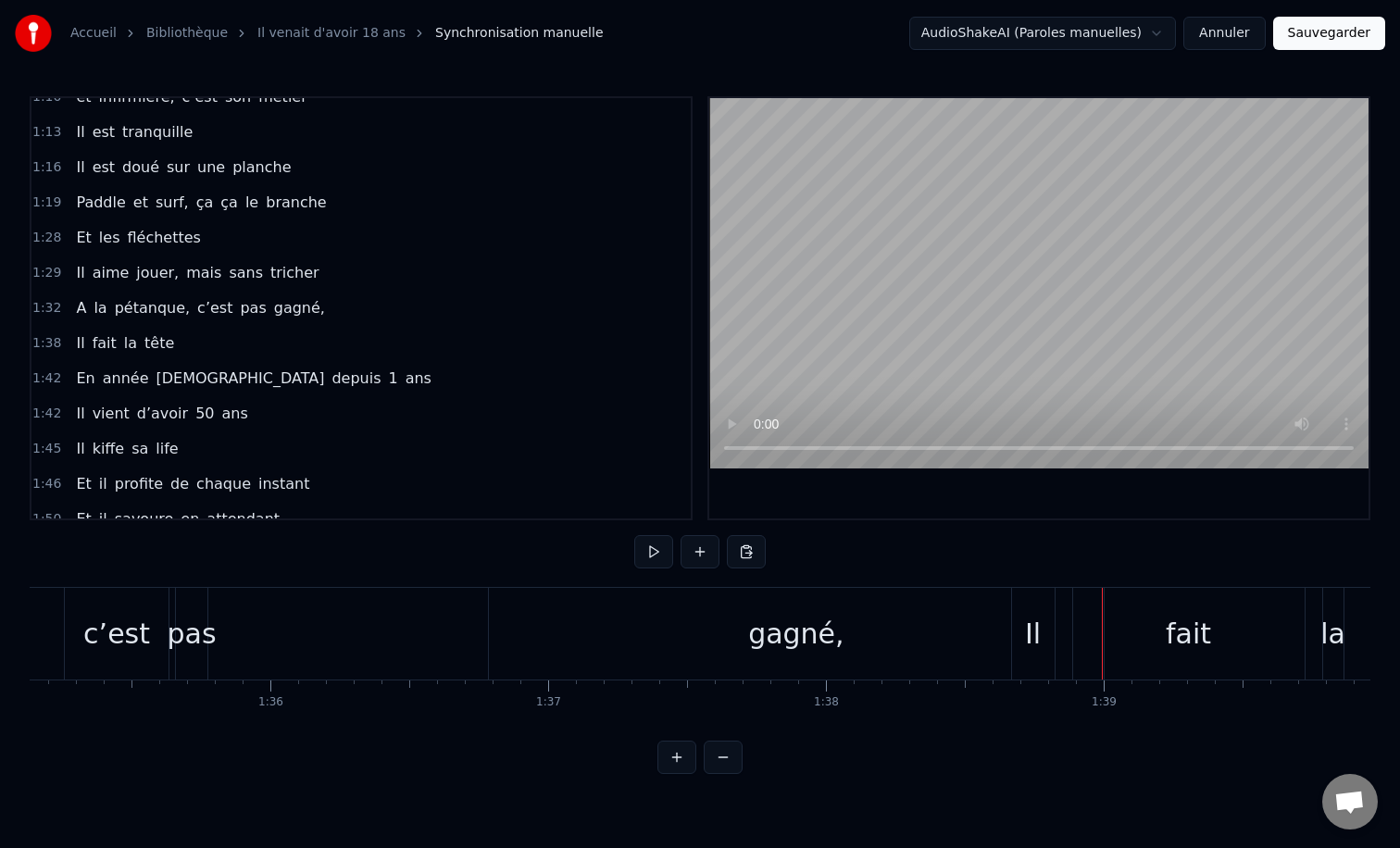
click at [203, 638] on div "pas" at bounding box center [192, 634] width 49 height 42
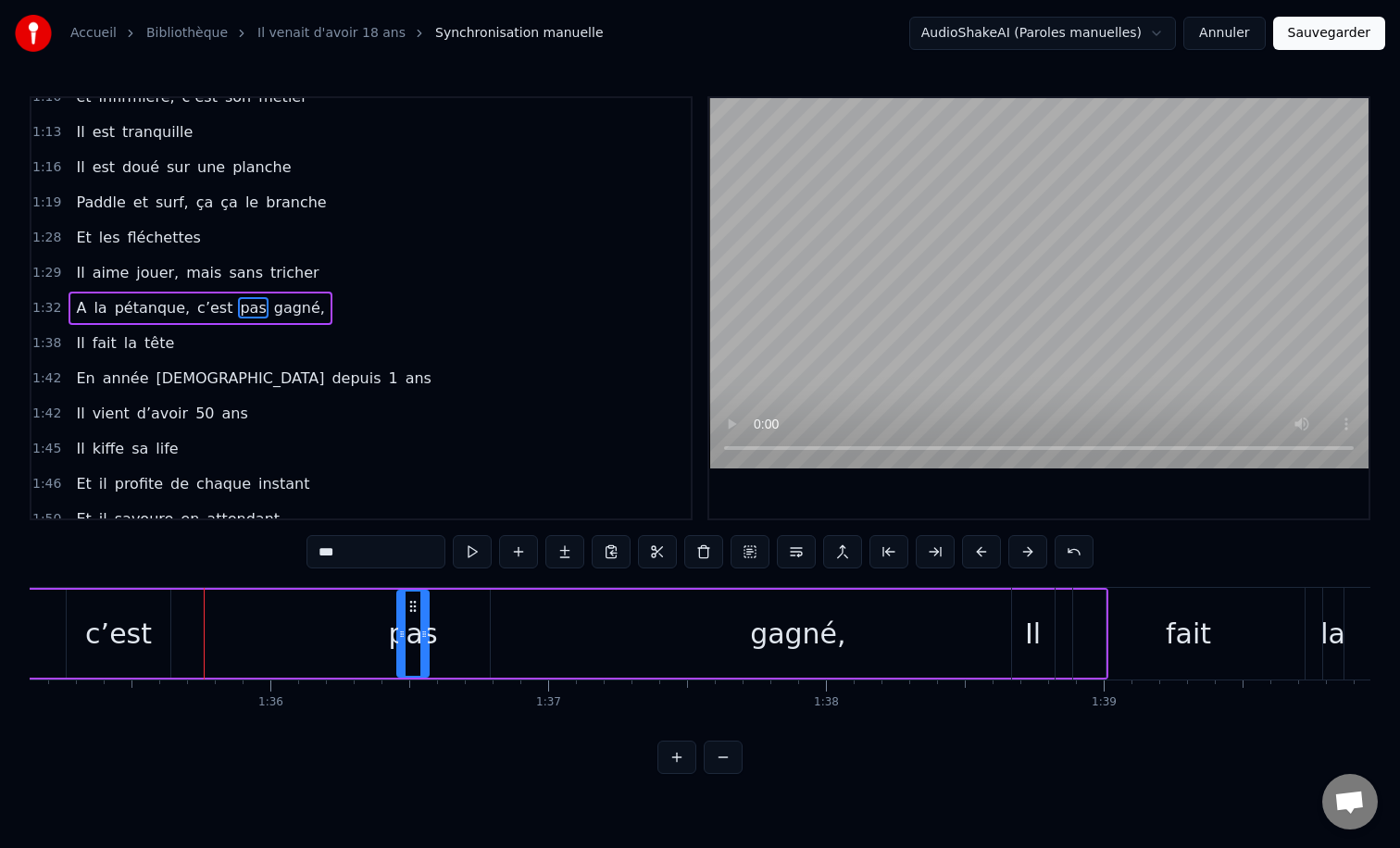
drag, startPoint x: 192, startPoint y: 602, endPoint x: 411, endPoint y: 616, distance: 219.4
click at [411, 616] on div "pas" at bounding box center [412, 633] width 29 height 84
drag, startPoint x: 425, startPoint y: 627, endPoint x: 505, endPoint y: 631, distance: 80.1
click at [505, 631] on icon at bounding box center [503, 634] width 8 height 15
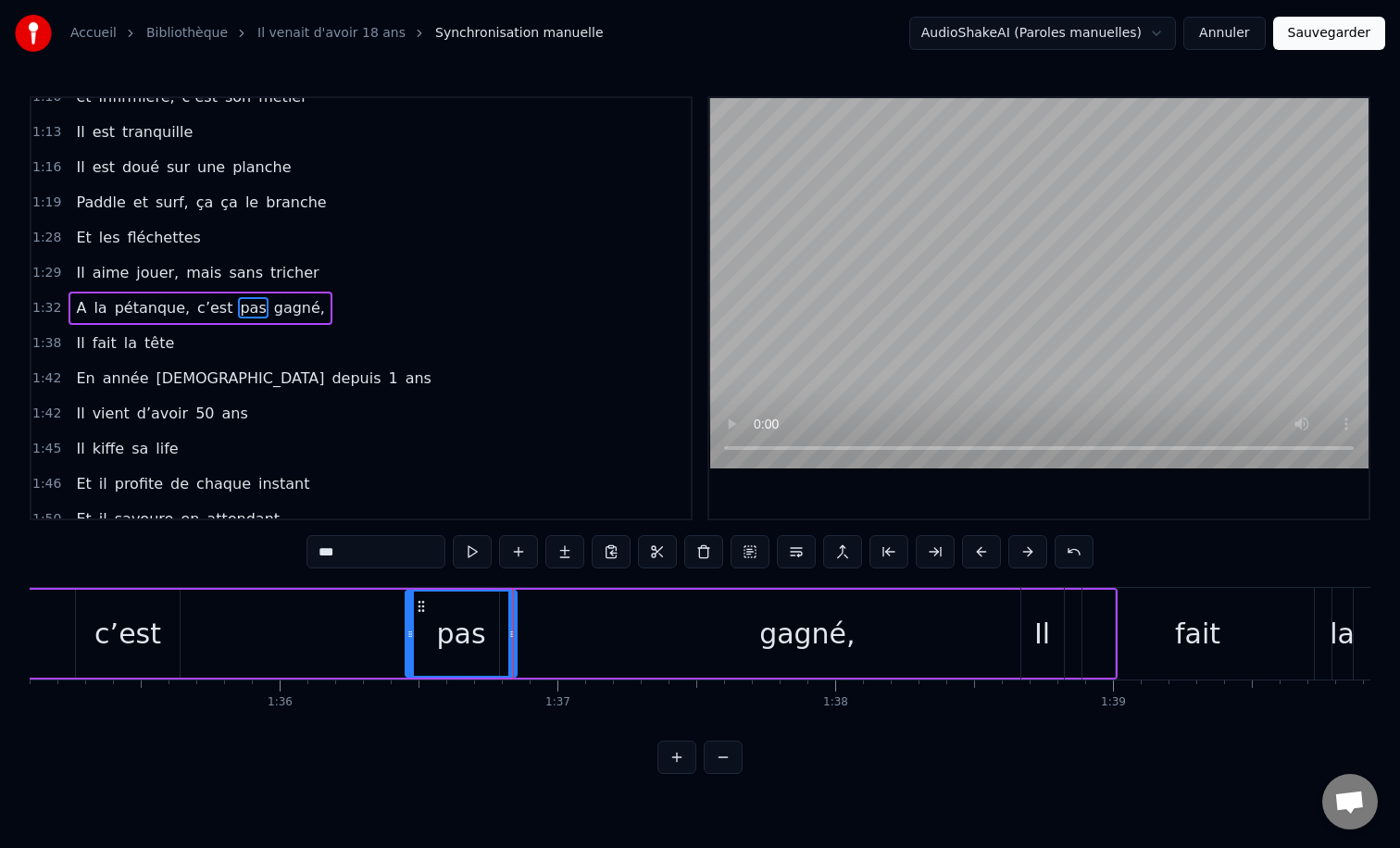
click at [158, 558] on div "0:12 Il vient d’avoir 50 ans 0:15 Il est beau comme un enfant 0:18 [PERSON_NAME…" at bounding box center [699, 435] width 1341 height 677
click at [68, 615] on div "A la pétanque, c’est pas gagné," at bounding box center [212, 633] width 1811 height 91
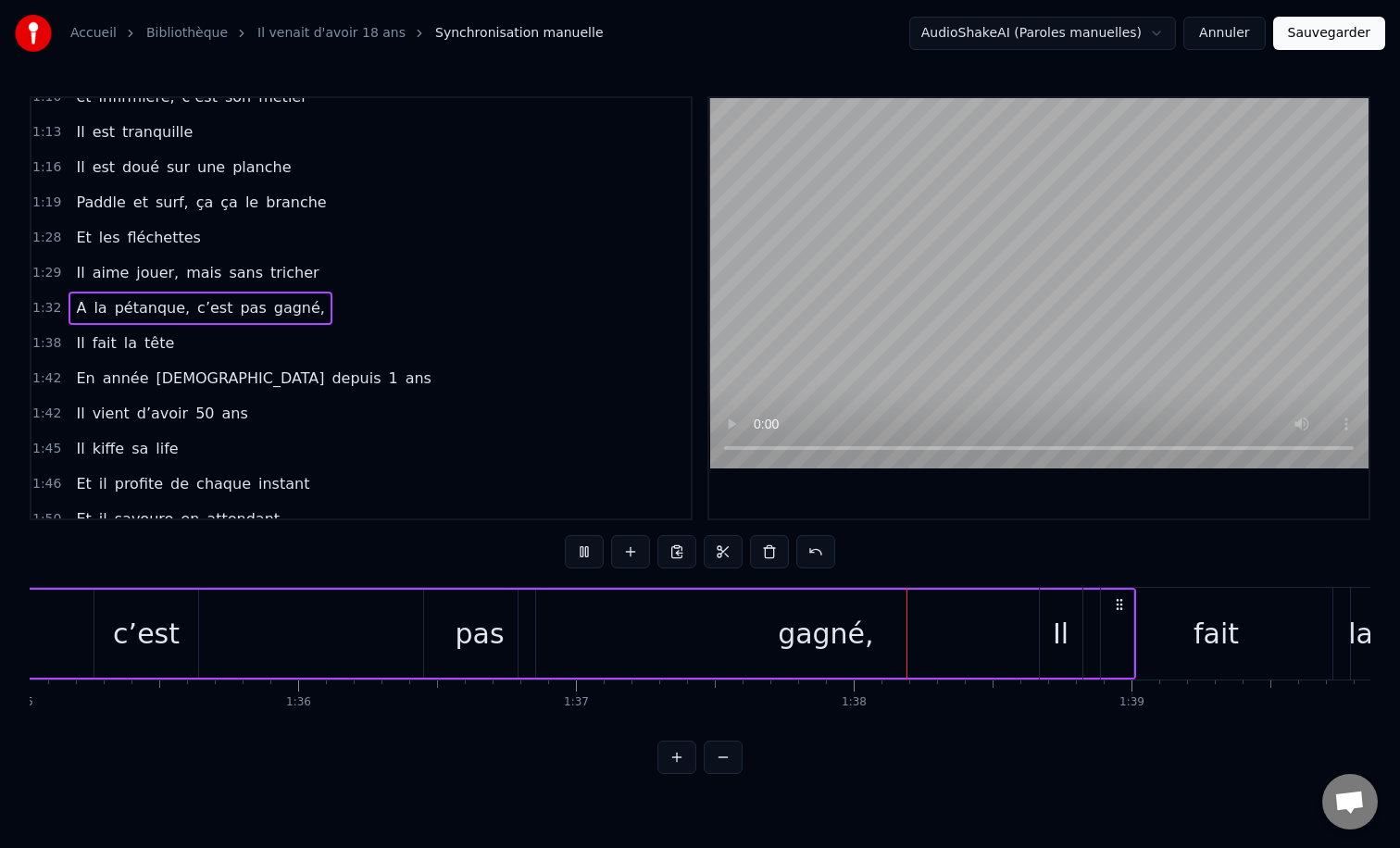
scroll to position [0, 26398]
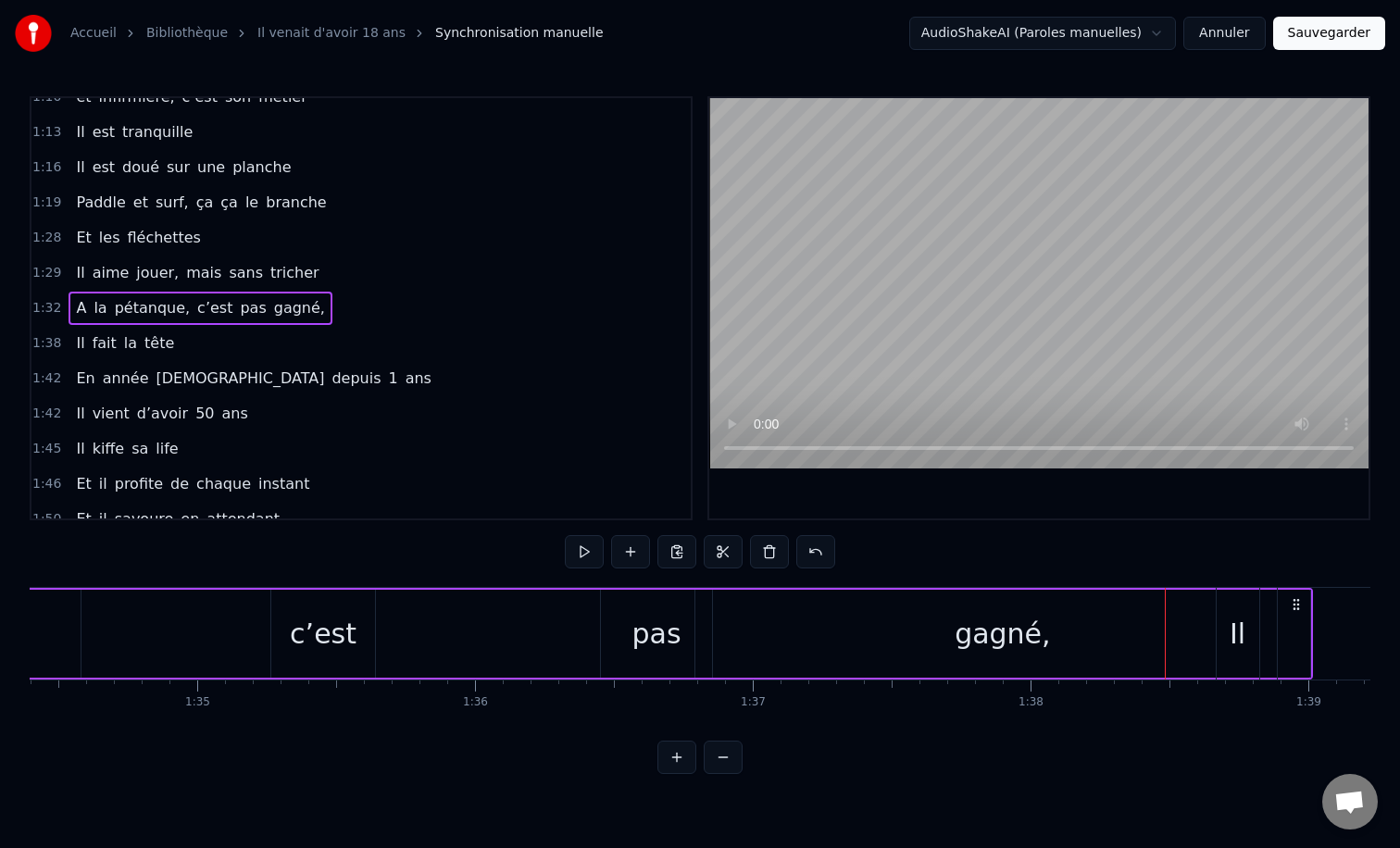
click at [213, 564] on div "0:12 Il vient d’avoir 50 ans 0:15 Il est beau comme un enfant 0:18 [PERSON_NAME…" at bounding box center [699, 435] width 1341 height 677
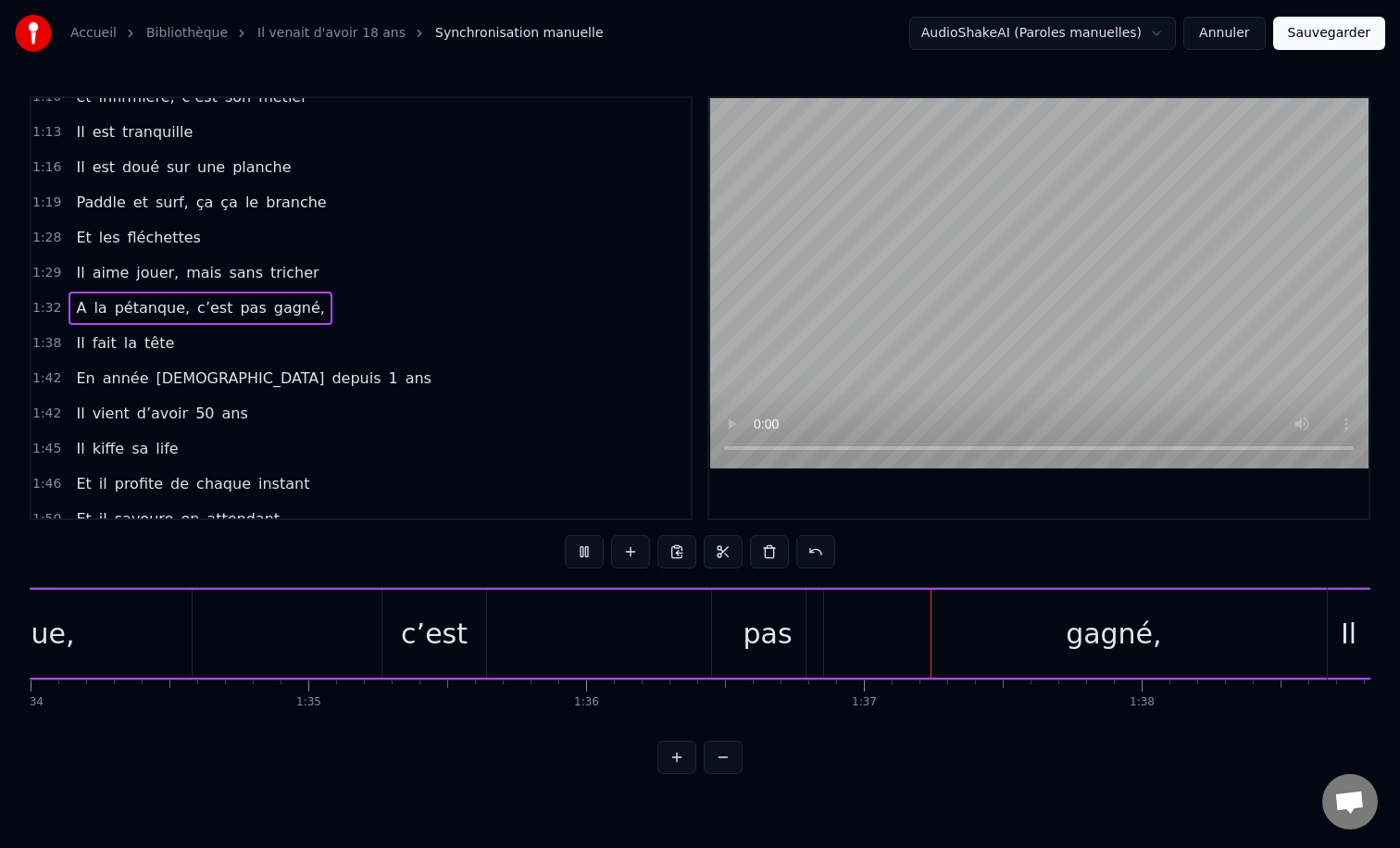
scroll to position [0, 26119]
click at [639, 606] on div "A la pétanque, c’est pas gagné," at bounding box center [508, 633] width 1811 height 91
click at [749, 640] on div "pas" at bounding box center [758, 634] width 49 height 42
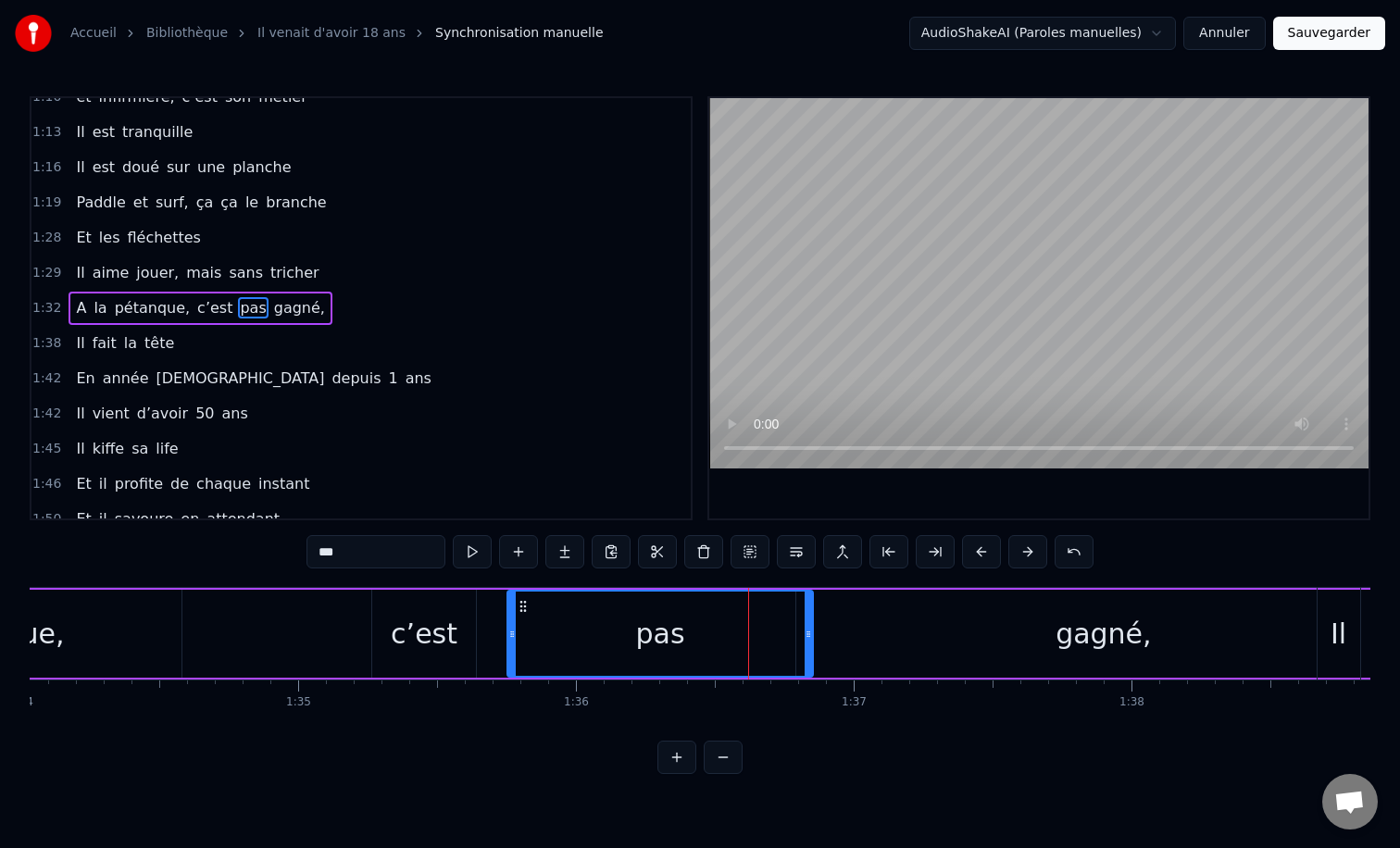
drag, startPoint x: 708, startPoint y: 633, endPoint x: 513, endPoint y: 639, distance: 195.1
click at [513, 639] on icon at bounding box center [512, 634] width 8 height 15
drag, startPoint x: 807, startPoint y: 634, endPoint x: 733, endPoint y: 637, distance: 74.1
click at [733, 637] on icon at bounding box center [736, 634] width 8 height 15
click at [961, 622] on div "gagné," at bounding box center [1104, 633] width 615 height 88
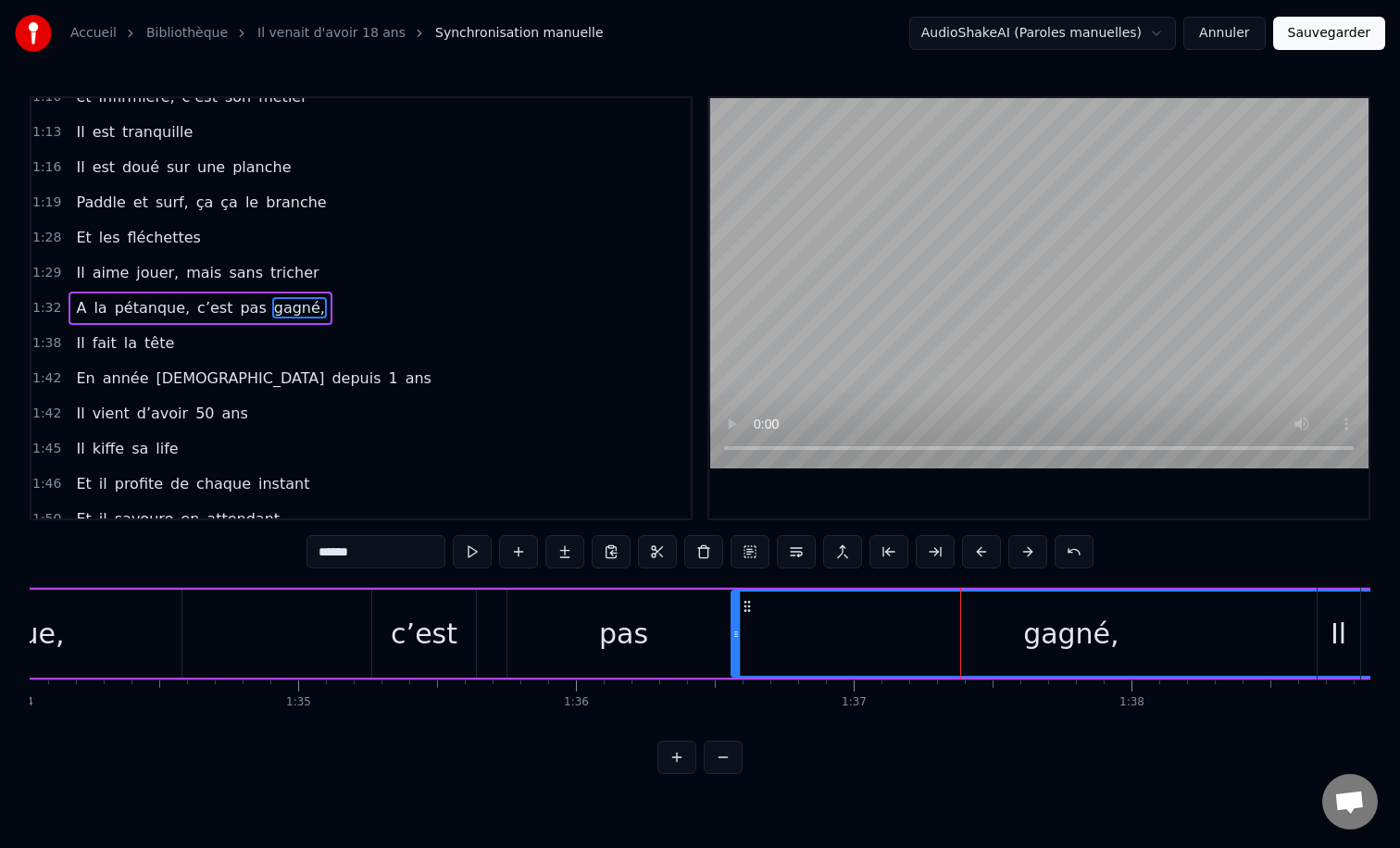
drag, startPoint x: 801, startPoint y: 632, endPoint x: 736, endPoint y: 632, distance: 65.0
click at [736, 632] on icon at bounding box center [736, 634] width 8 height 15
click at [279, 567] on div "0:12 Il vient d’avoir 50 ans 0:15 Il est beau comme un enfant 0:18 [PERSON_NAME…" at bounding box center [699, 435] width 1341 height 677
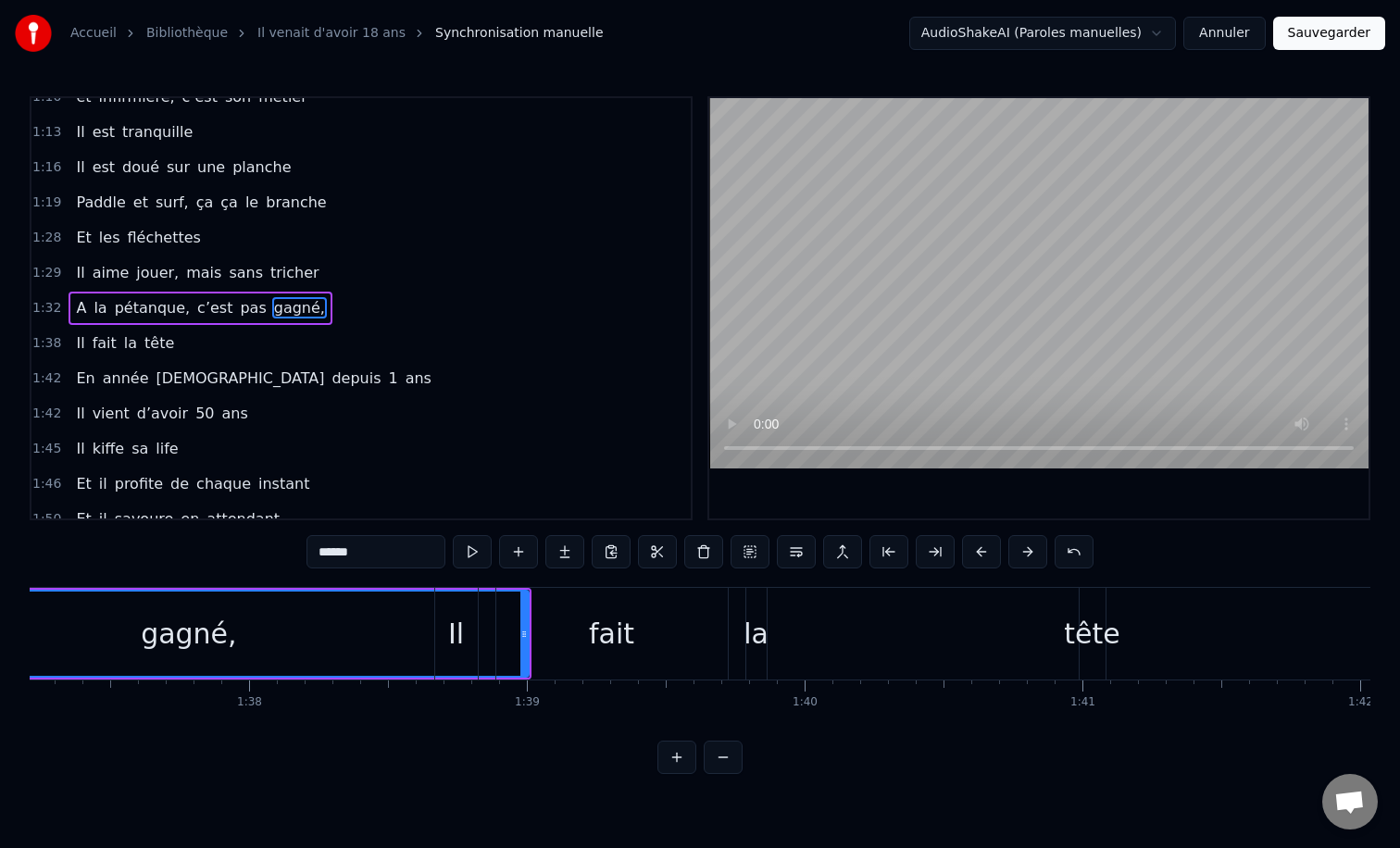
scroll to position [0, 27027]
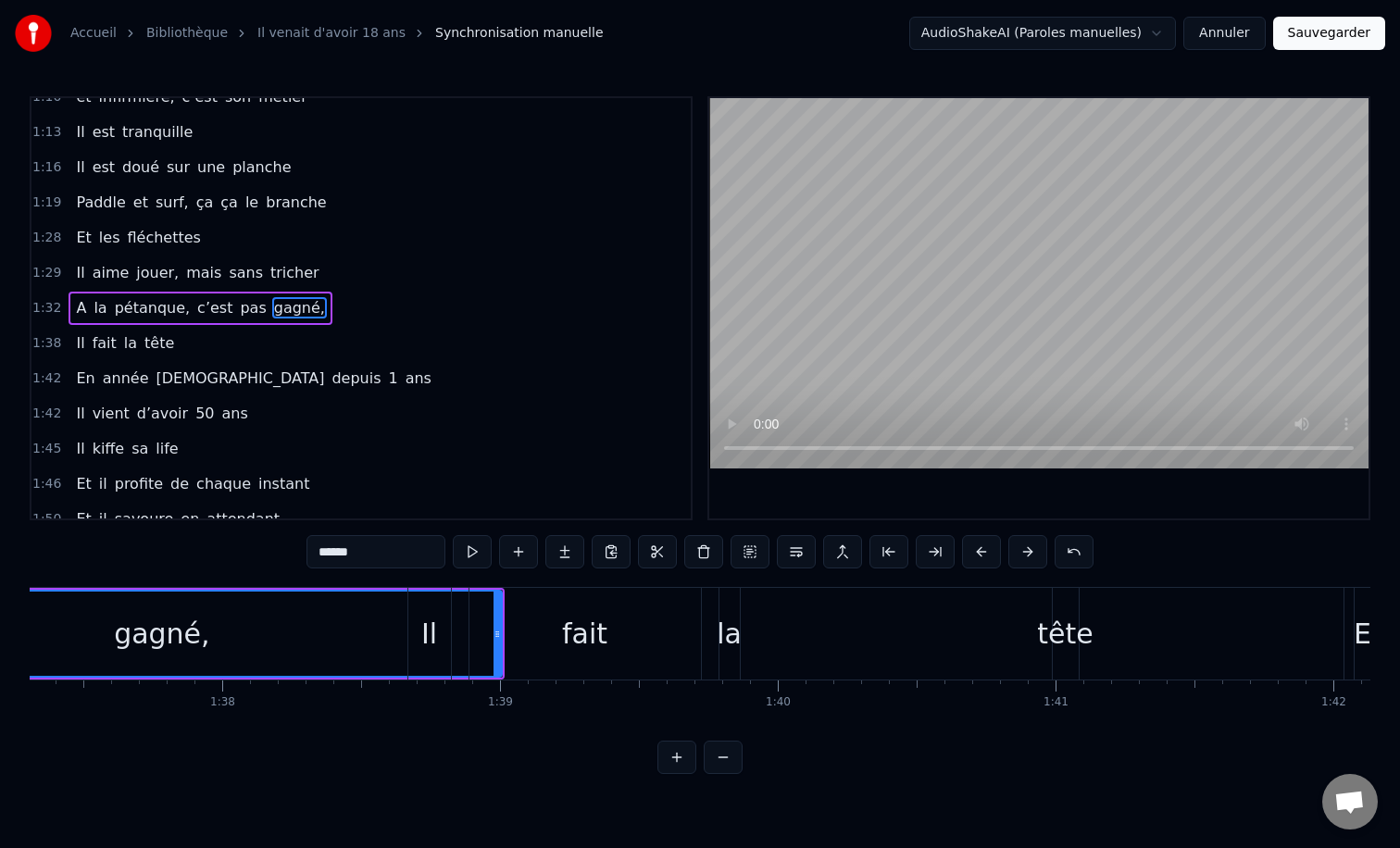
click at [603, 608] on div "fait" at bounding box center [585, 633] width 231 height 91
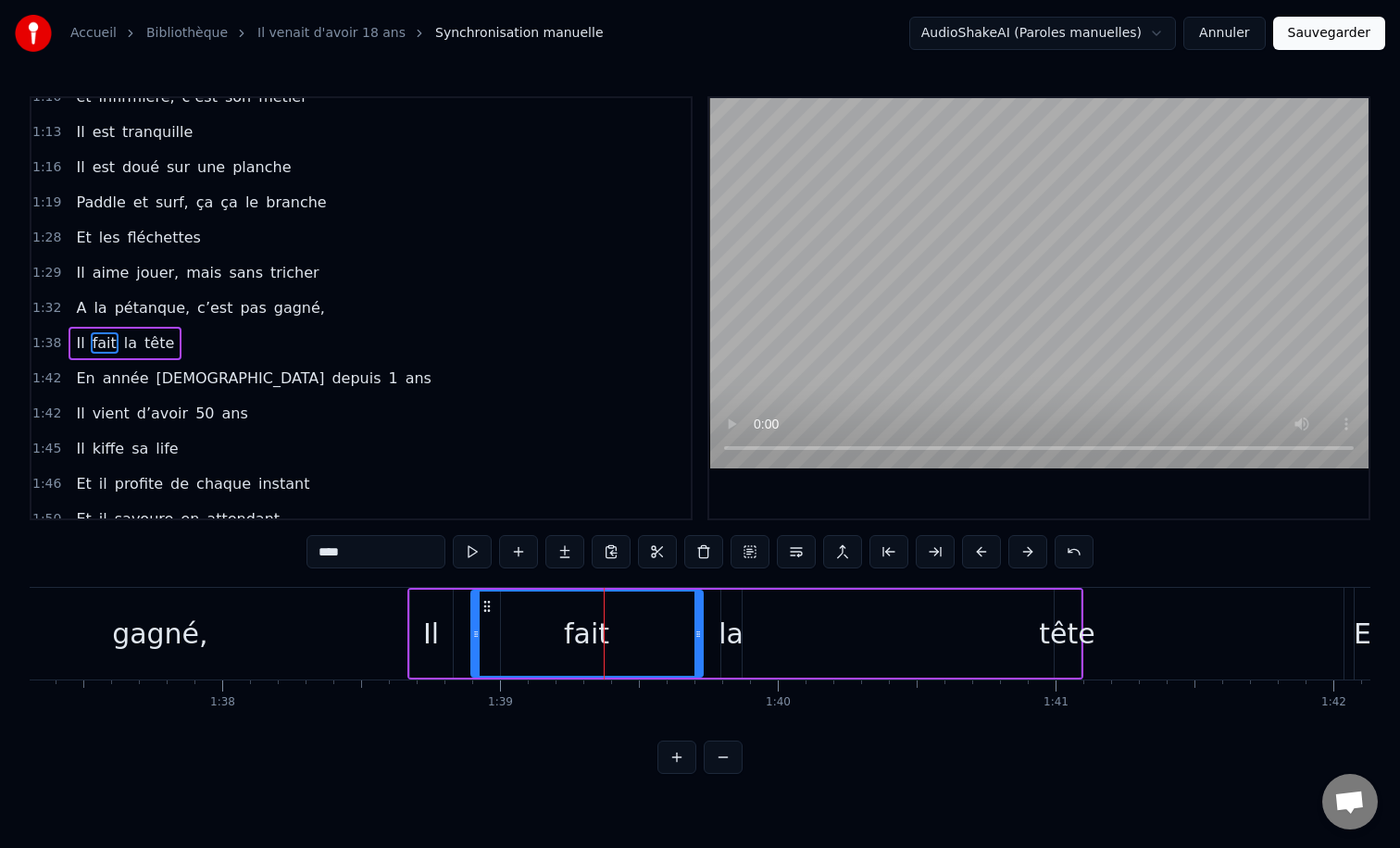
scroll to position [617, 0]
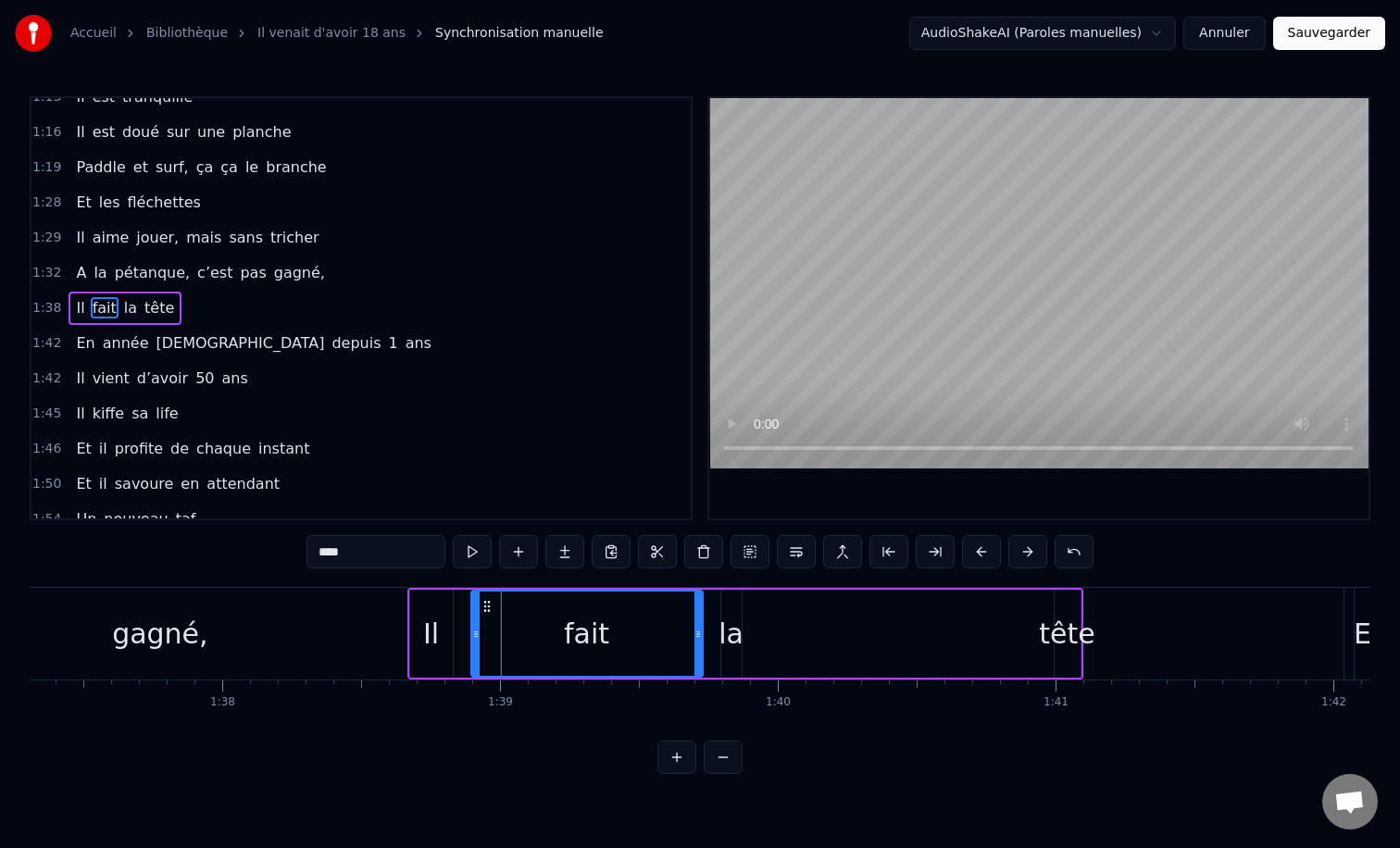
click at [441, 611] on div "Il" at bounding box center [431, 633] width 42 height 88
type input "**"
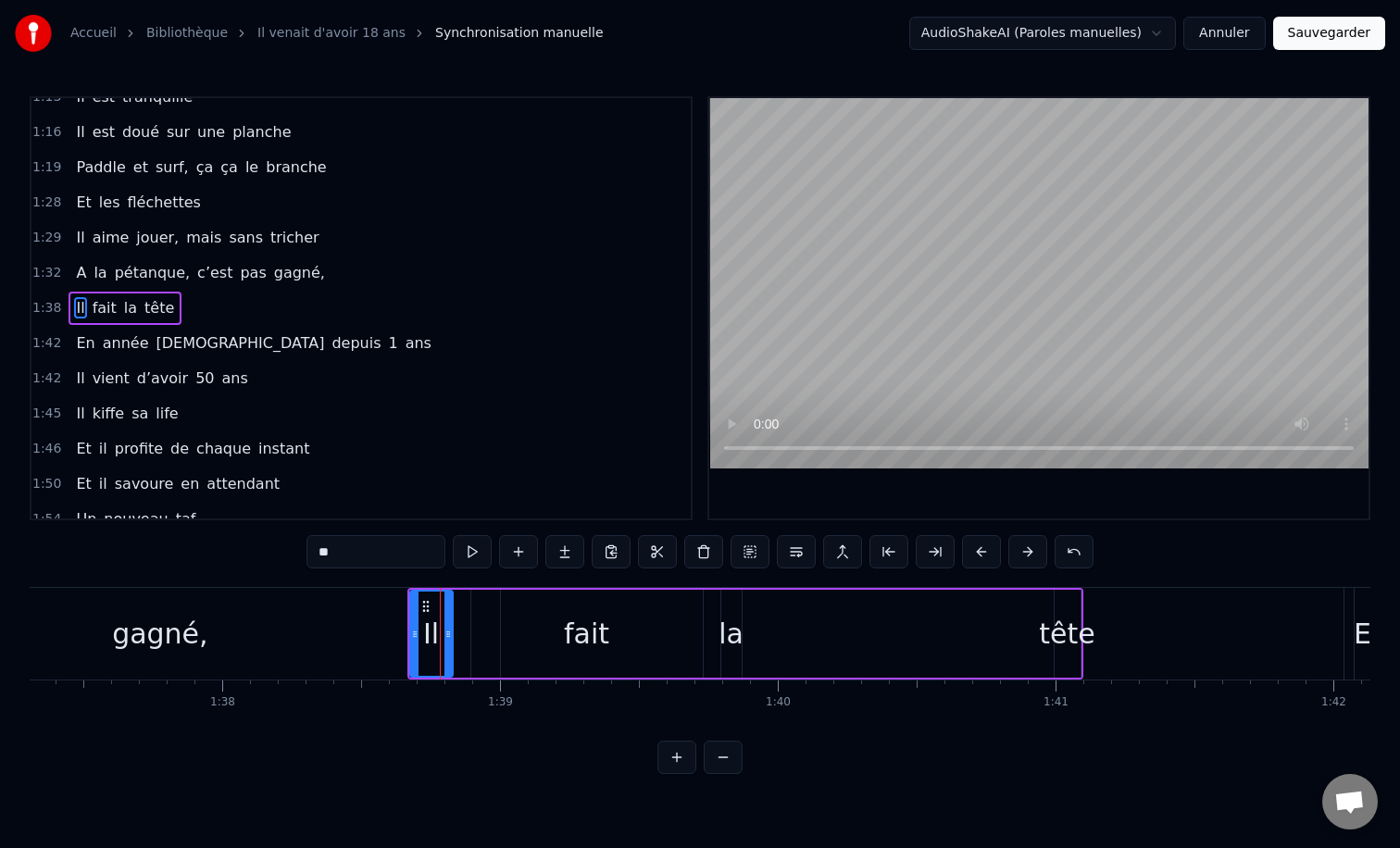
click at [462, 590] on div "Il fait la tête" at bounding box center [745, 633] width 675 height 91
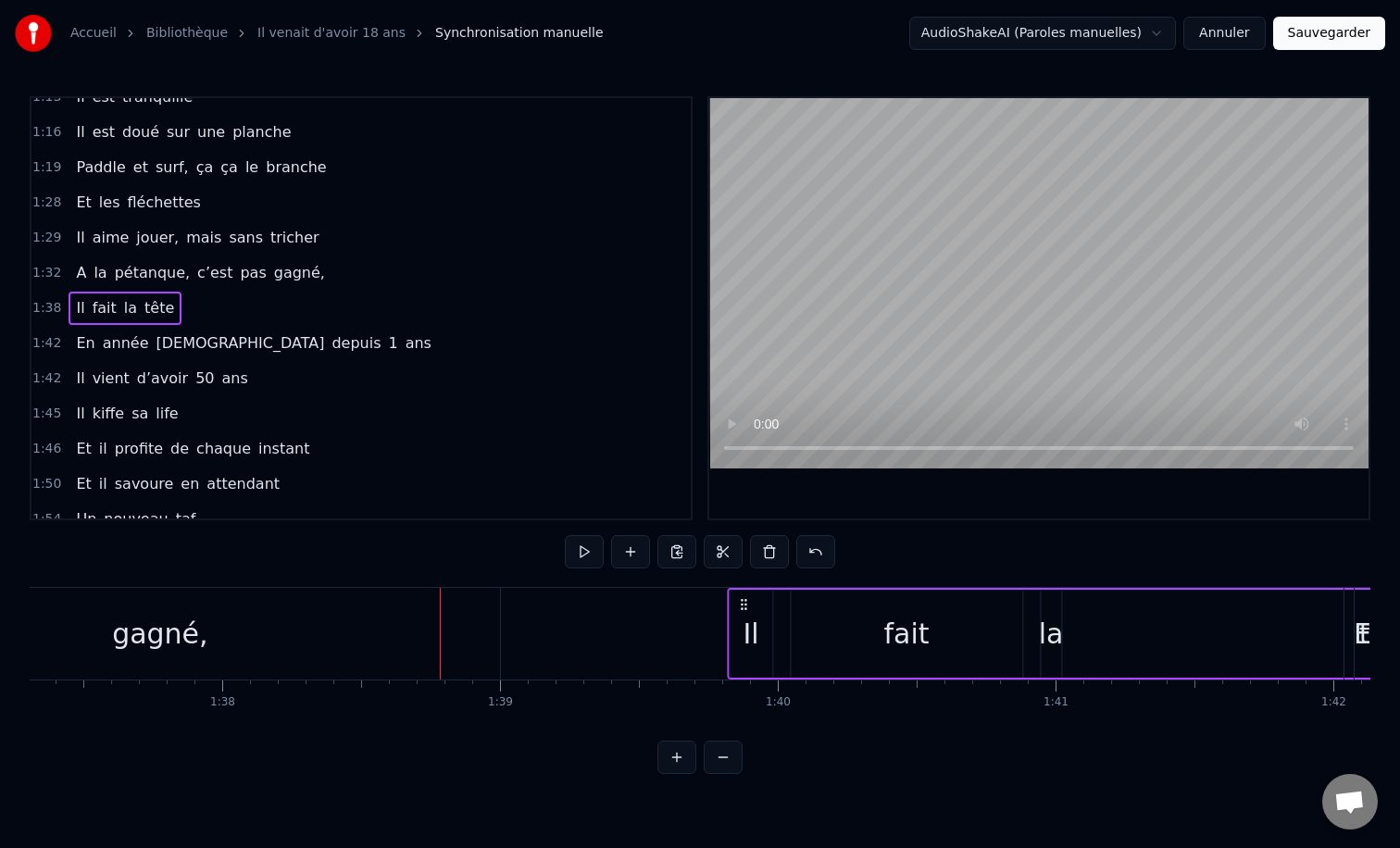
drag, startPoint x: 425, startPoint y: 602, endPoint x: 744, endPoint y: 608, distance: 319.1
click at [744, 608] on icon at bounding box center [743, 605] width 15 height 15
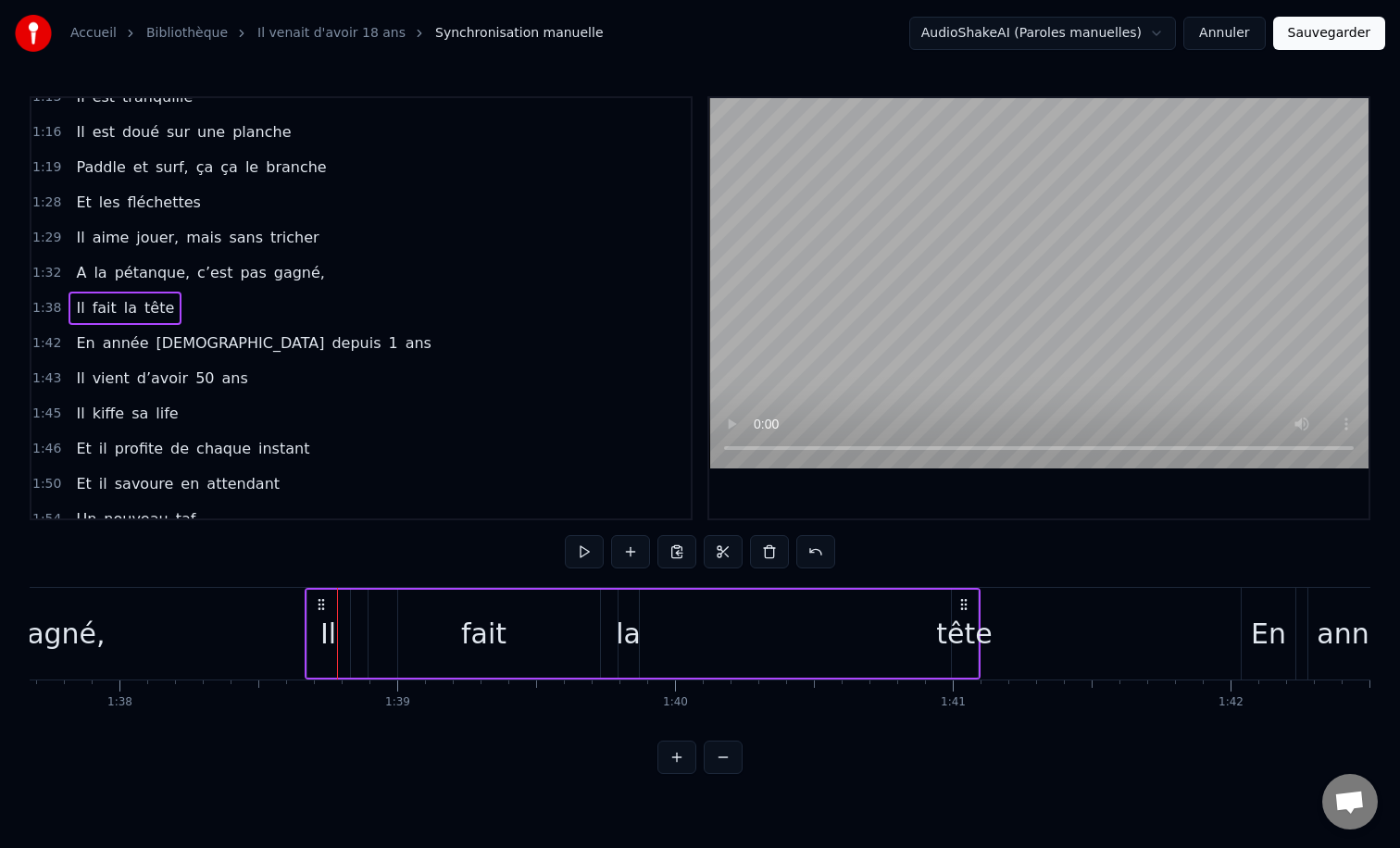
scroll to position [0, 27142]
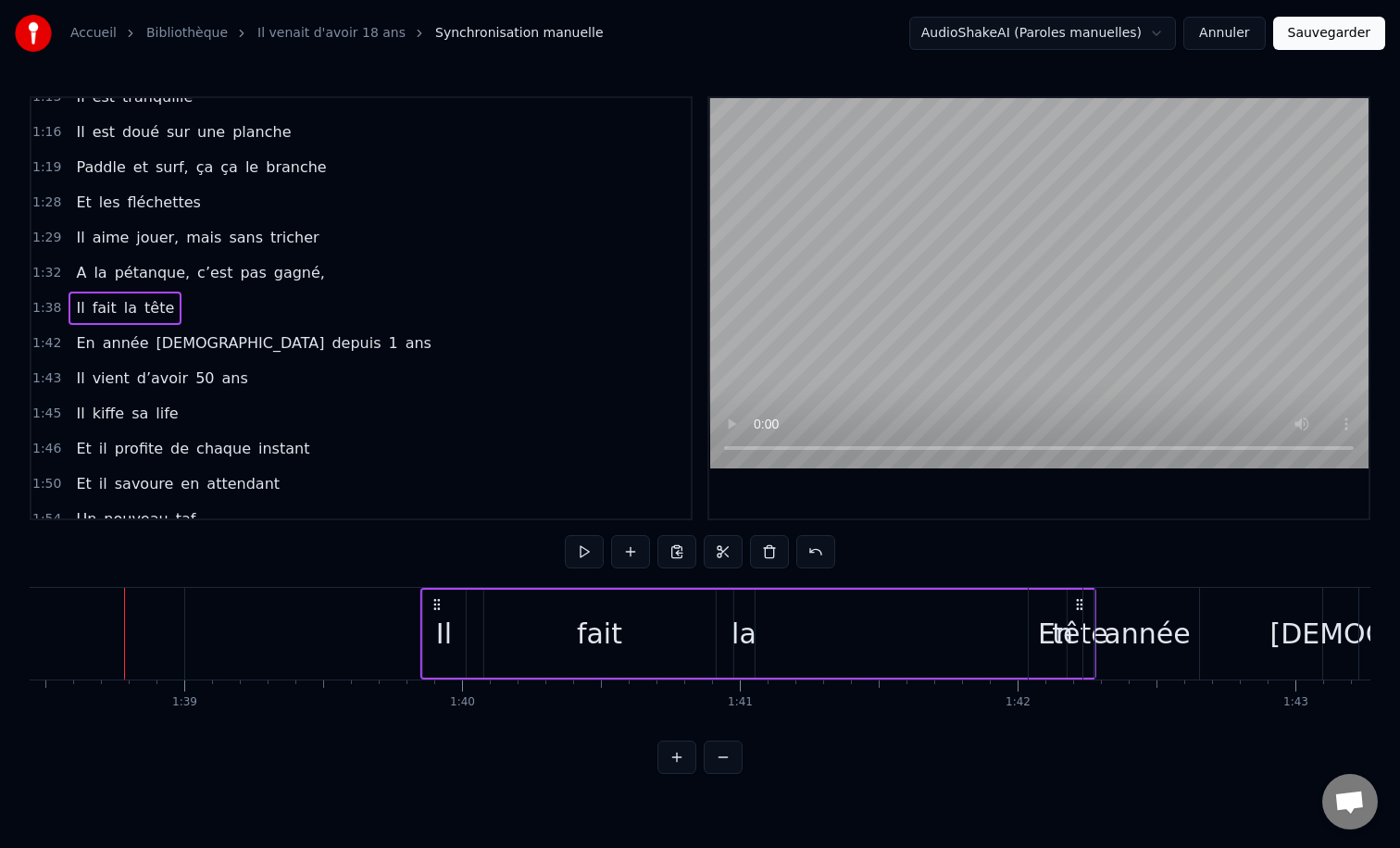
drag, startPoint x: 950, startPoint y: 610, endPoint x: 1045, endPoint y: 624, distance: 96.0
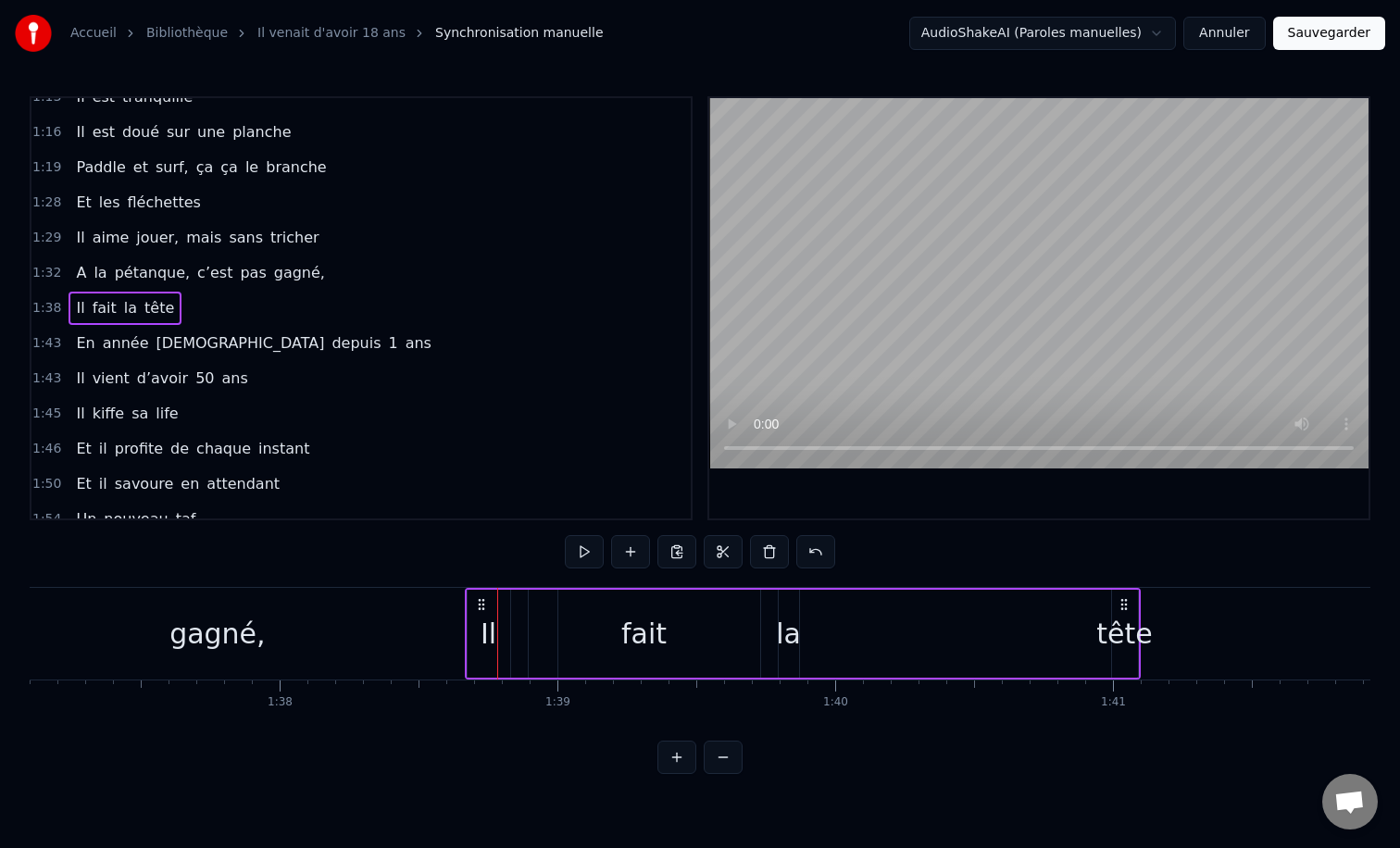
scroll to position [0, 26892]
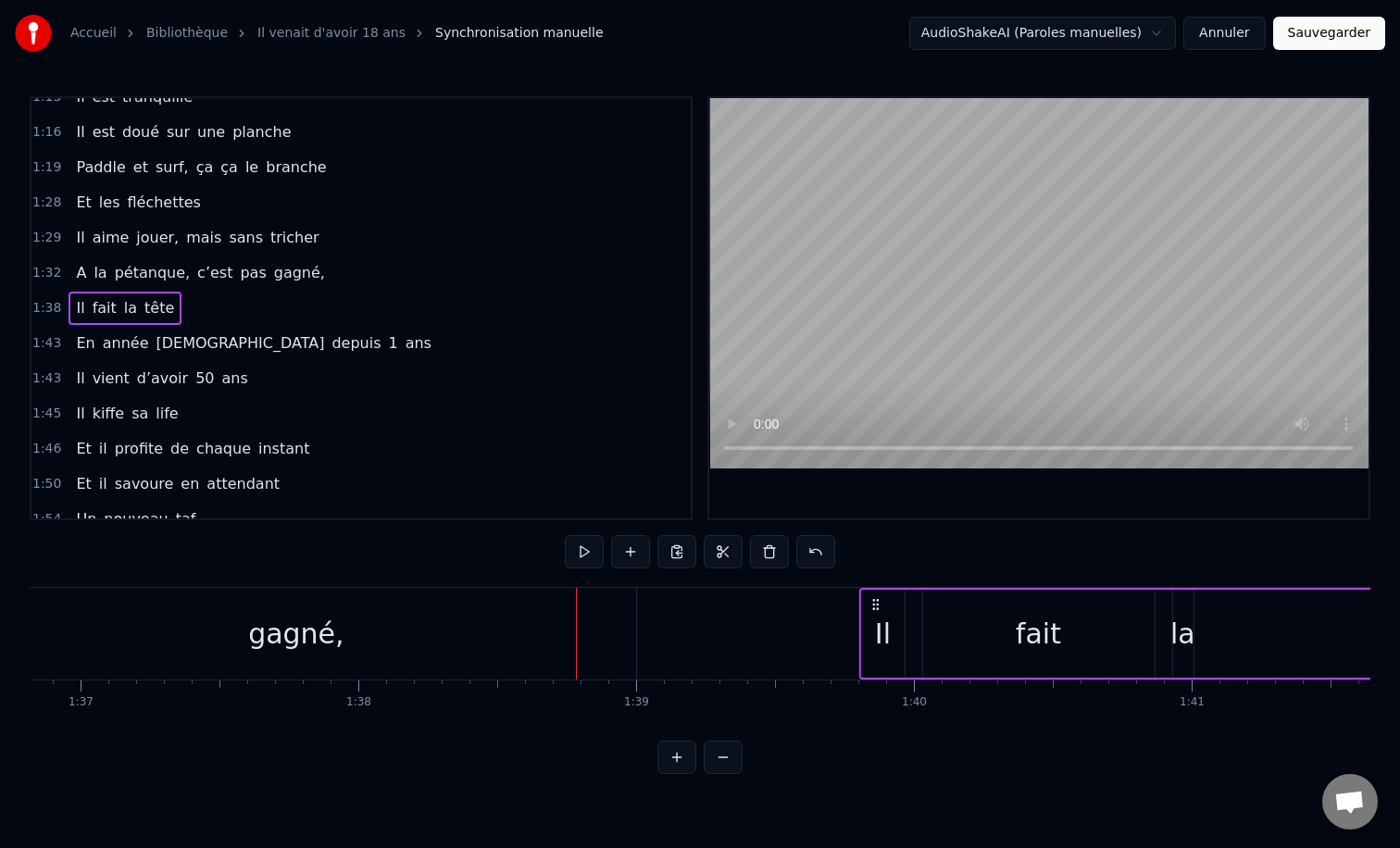
drag, startPoint x: 561, startPoint y: 601, endPoint x: 880, endPoint y: 589, distance: 319.2
click at [880, 589] on div "Il fait la tête" at bounding box center [1196, 633] width 675 height 91
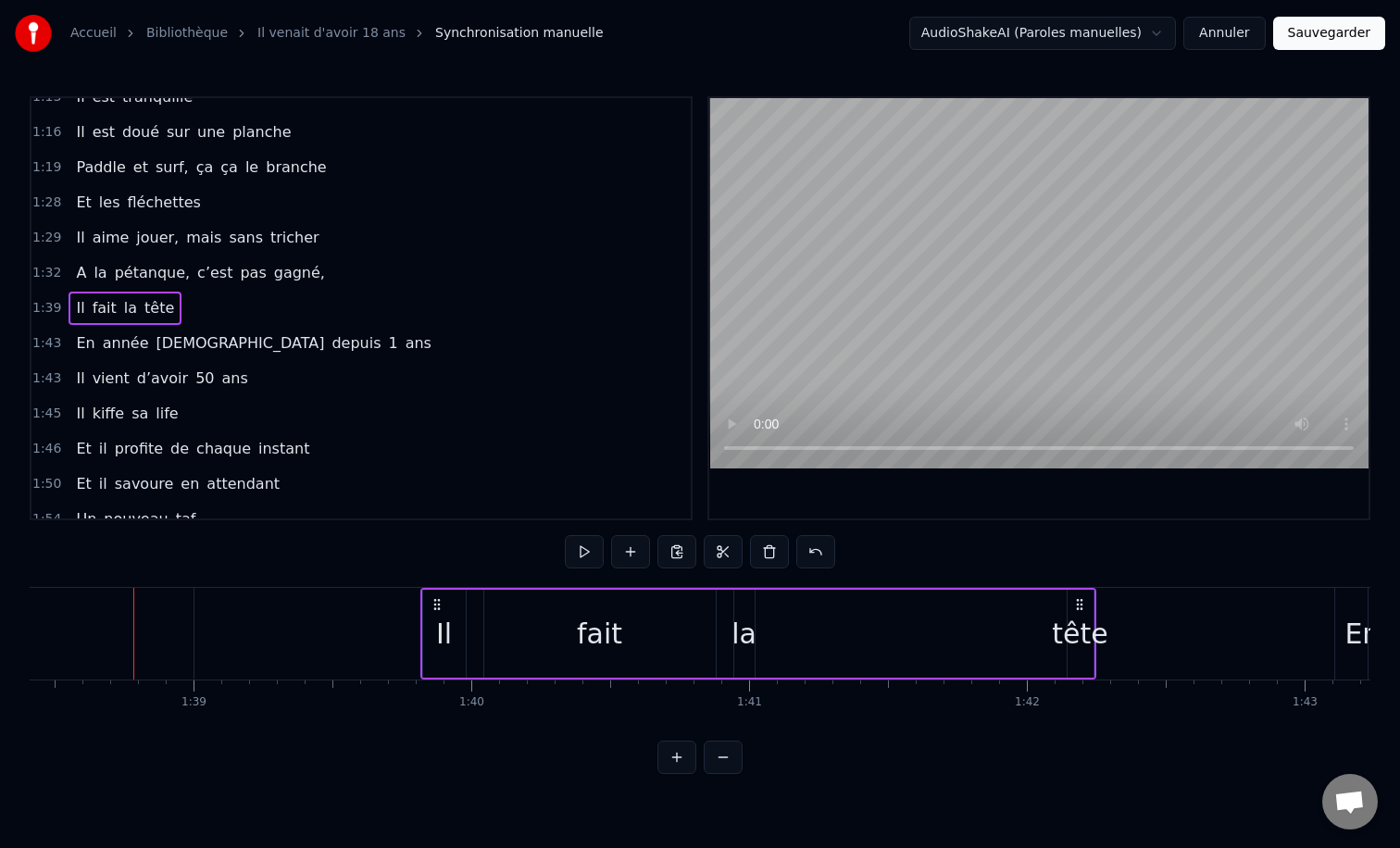
scroll to position [0, 27381]
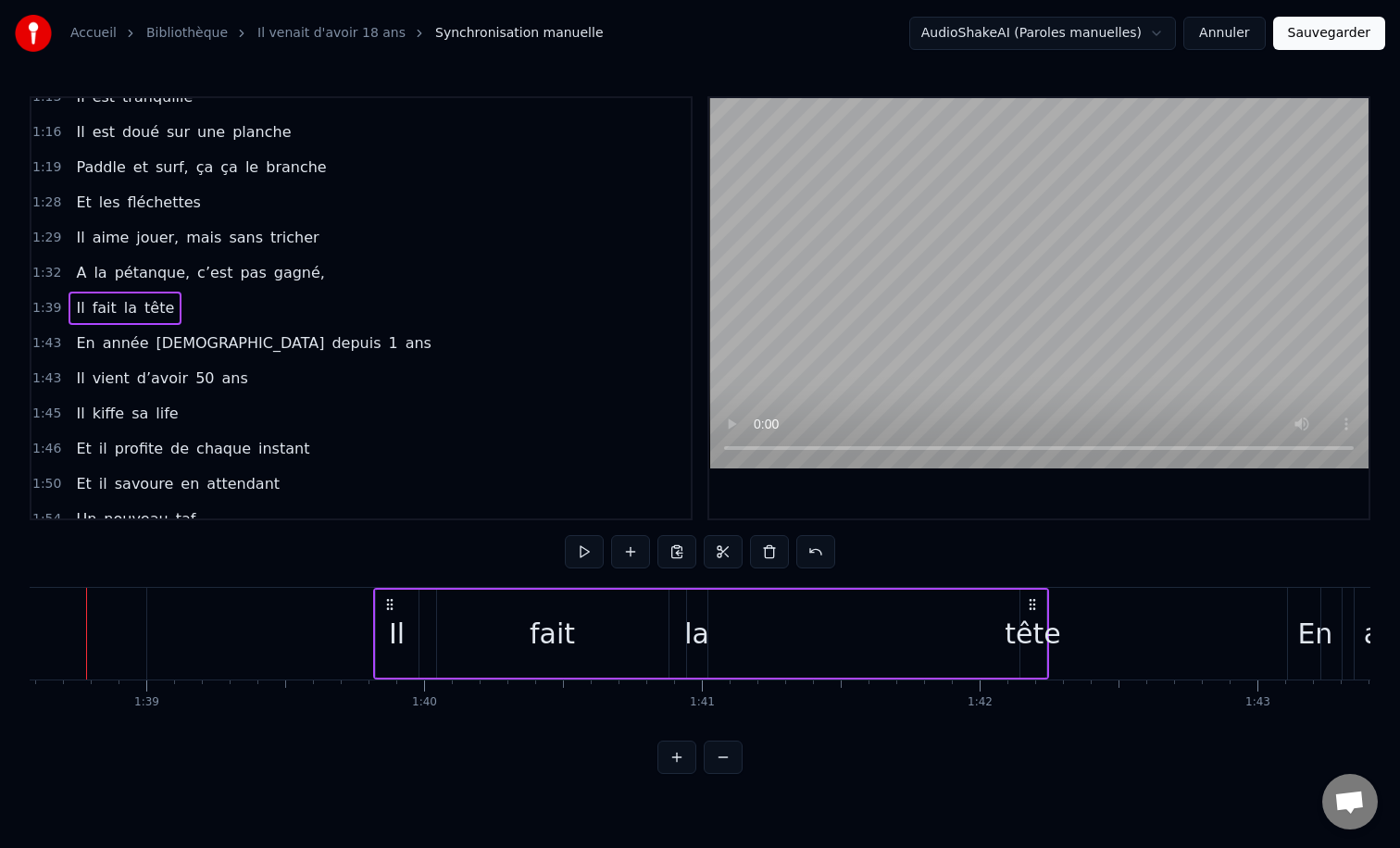
click at [1028, 632] on div "tête" at bounding box center [1032, 634] width 56 height 42
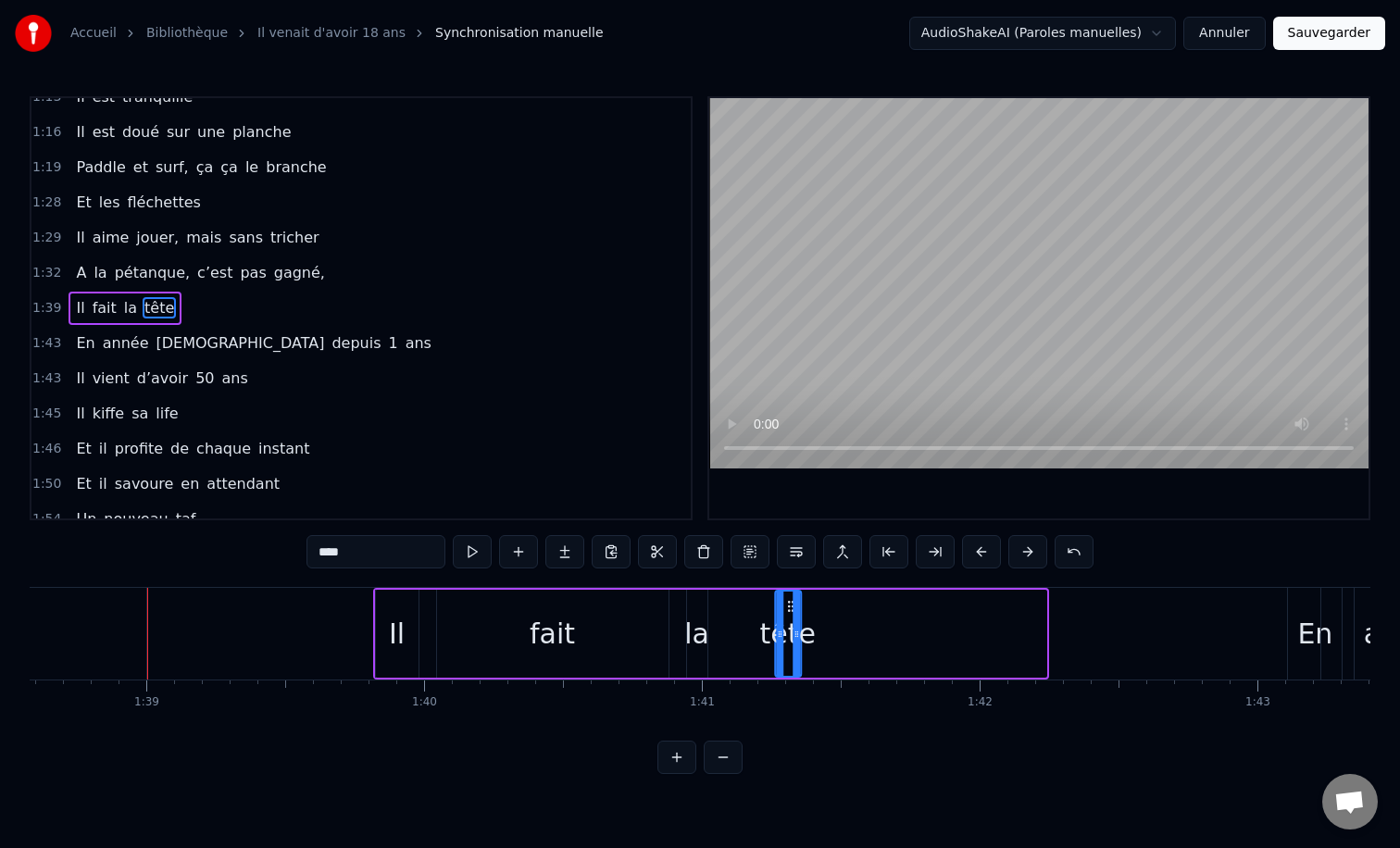
drag, startPoint x: 1035, startPoint y: 613, endPoint x: 792, endPoint y: 623, distance: 243.2
click at [792, 623] on div "tête" at bounding box center [788, 633] width 25 height 84
click at [542, 623] on div "fait" at bounding box center [552, 634] width 45 height 42
type input "****"
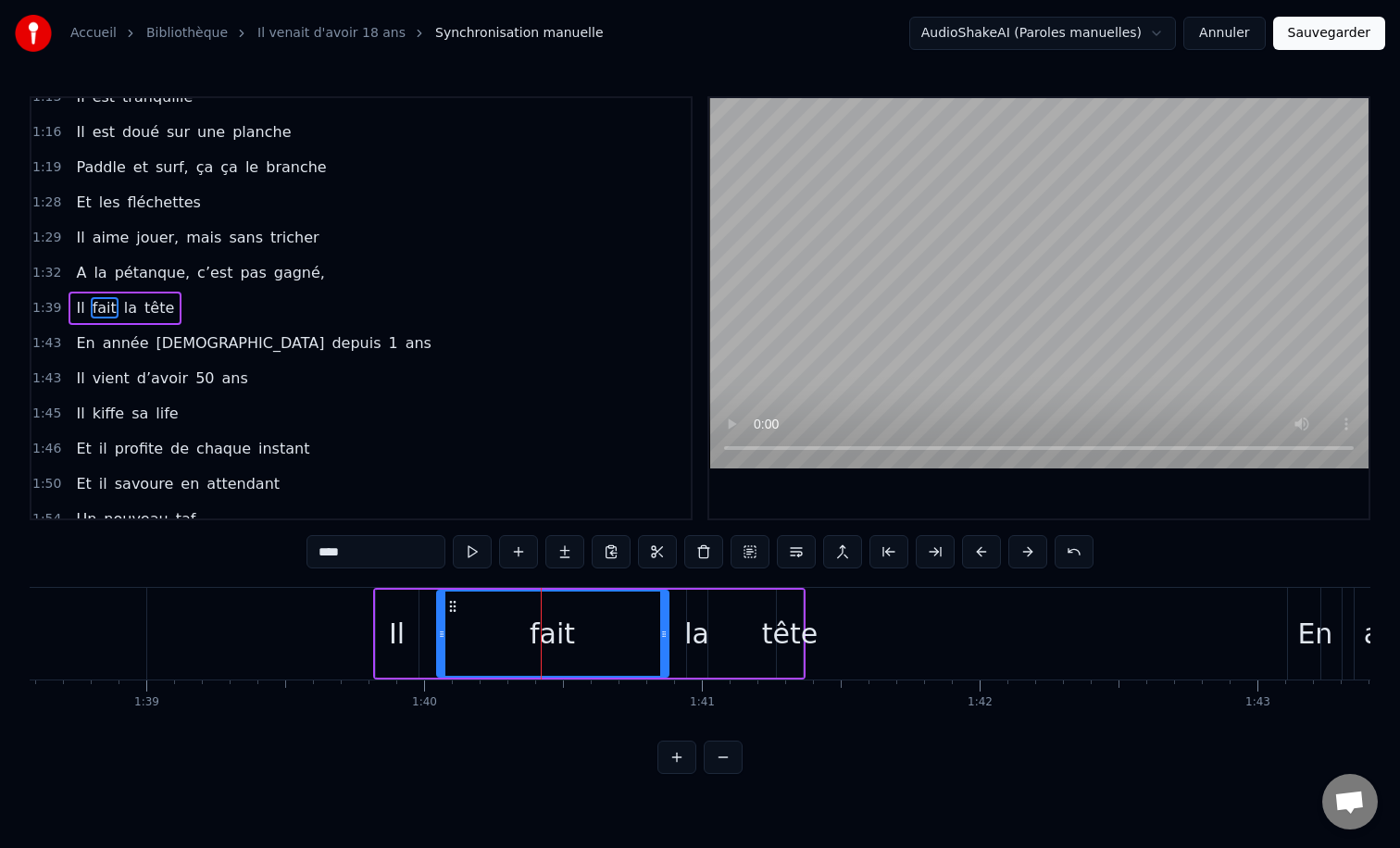
click at [346, 579] on div "0:12 Il vient d’avoir 50 ans 0:15 Il est beau comme un enfant 0:18 [PERSON_NAME…" at bounding box center [699, 435] width 1341 height 677
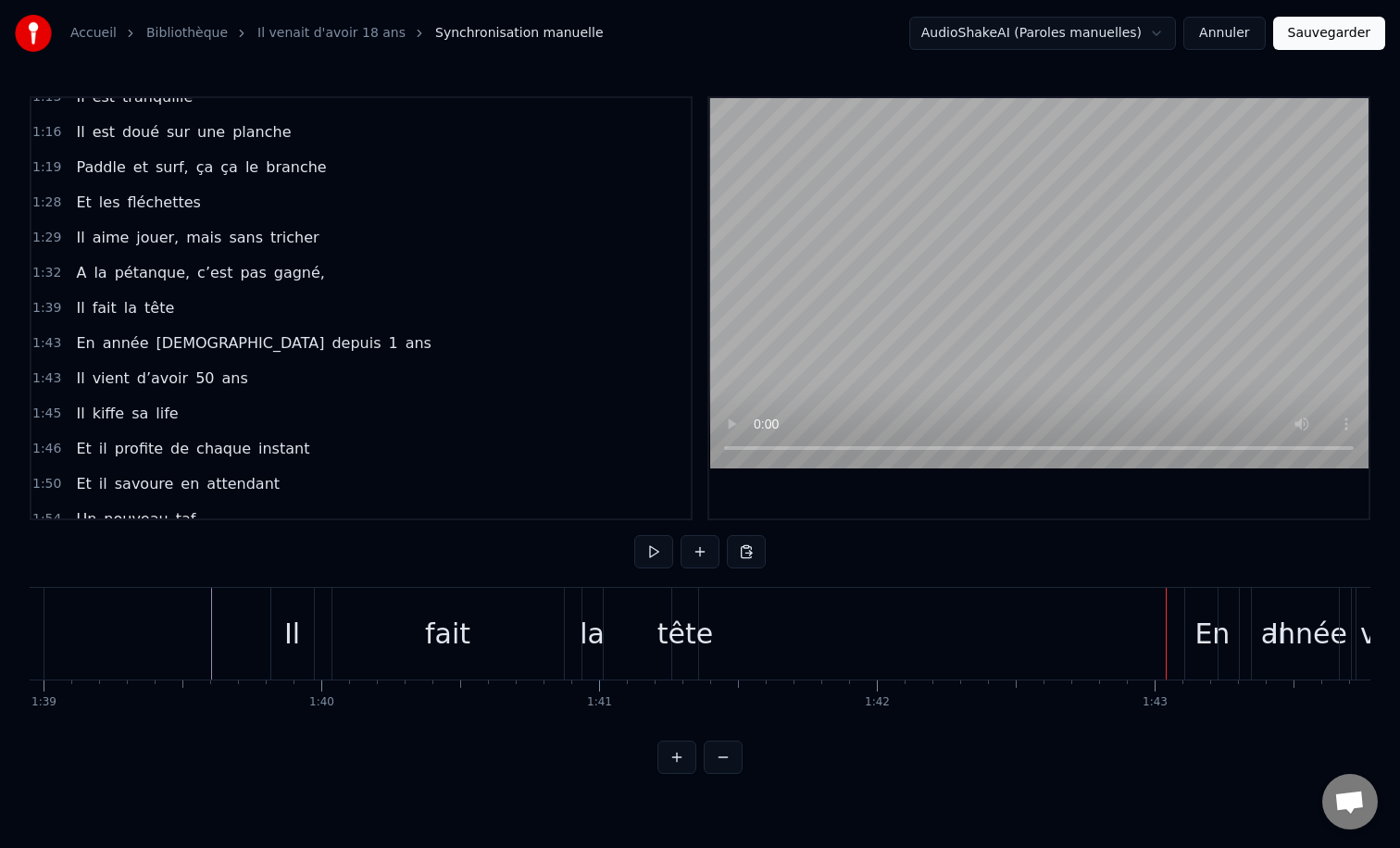
scroll to position [0, 27480]
click at [692, 616] on div "tête" at bounding box center [689, 634] width 56 height 42
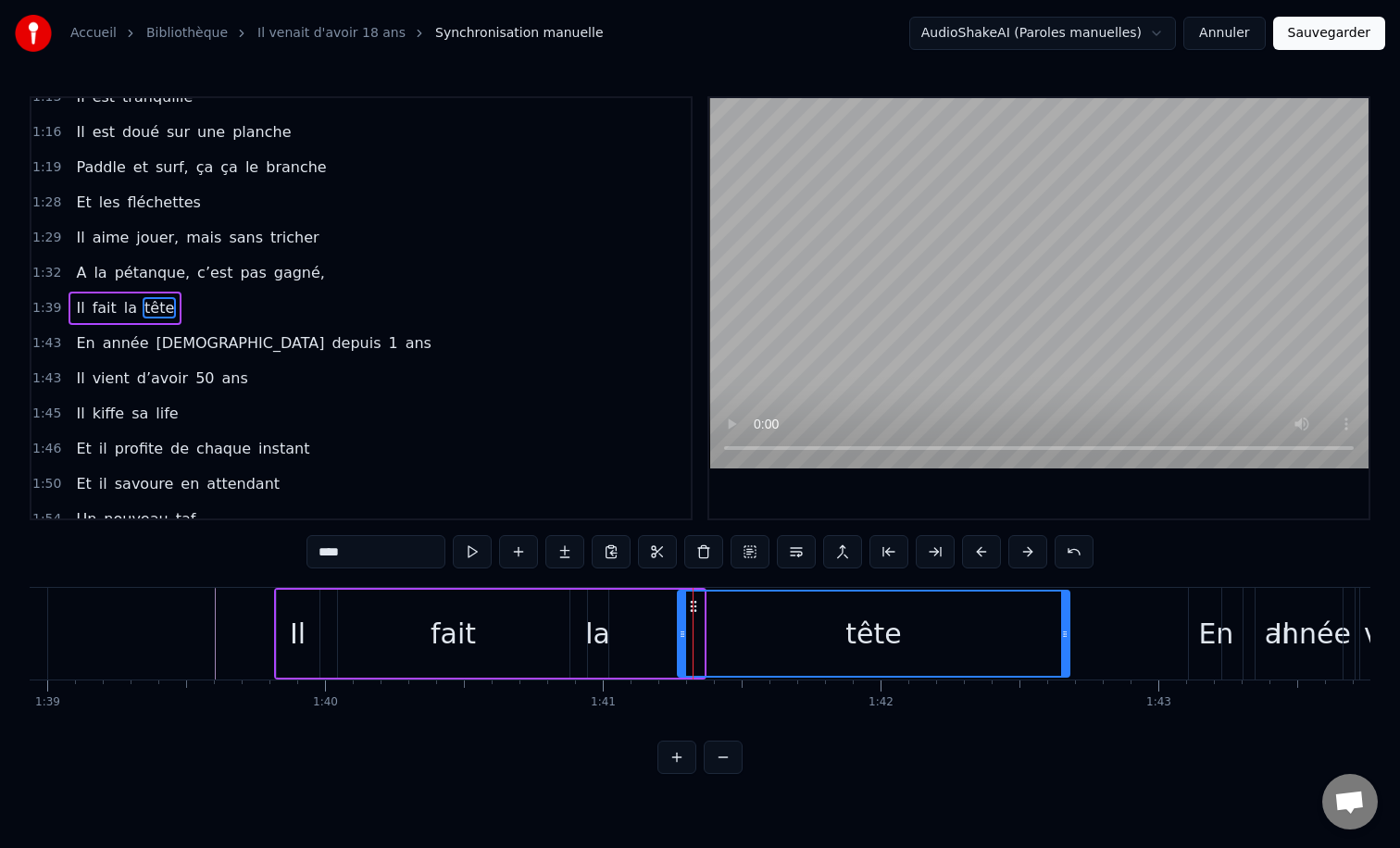
drag, startPoint x: 697, startPoint y: 619, endPoint x: 1063, endPoint y: 626, distance: 366.1
click at [1063, 626] on div at bounding box center [1065, 633] width 8 height 84
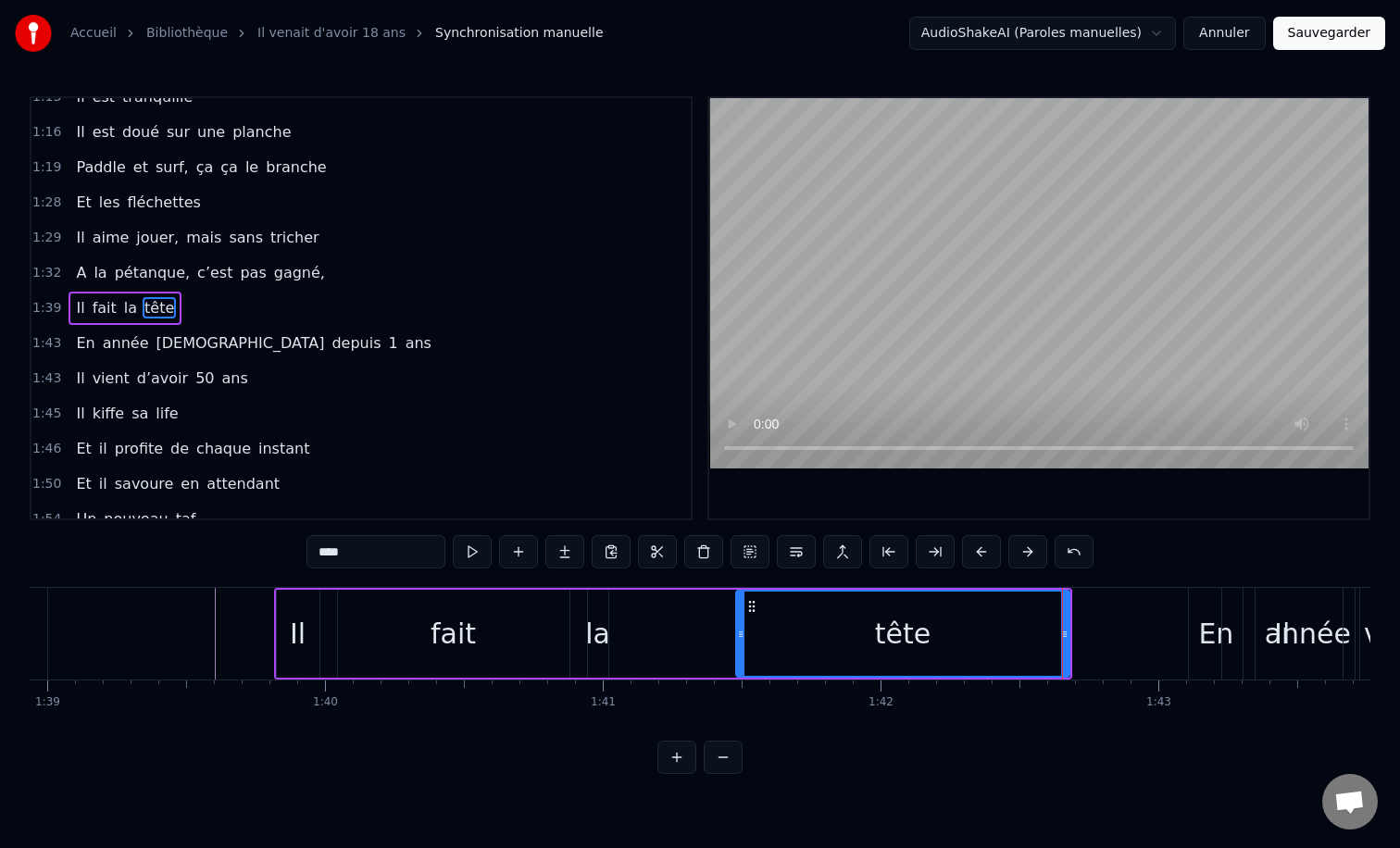
drag, startPoint x: 679, startPoint y: 633, endPoint x: 740, endPoint y: 644, distance: 62.0
click at [740, 644] on div at bounding box center [741, 633] width 8 height 84
click at [288, 610] on div "Il" at bounding box center [297, 633] width 42 height 88
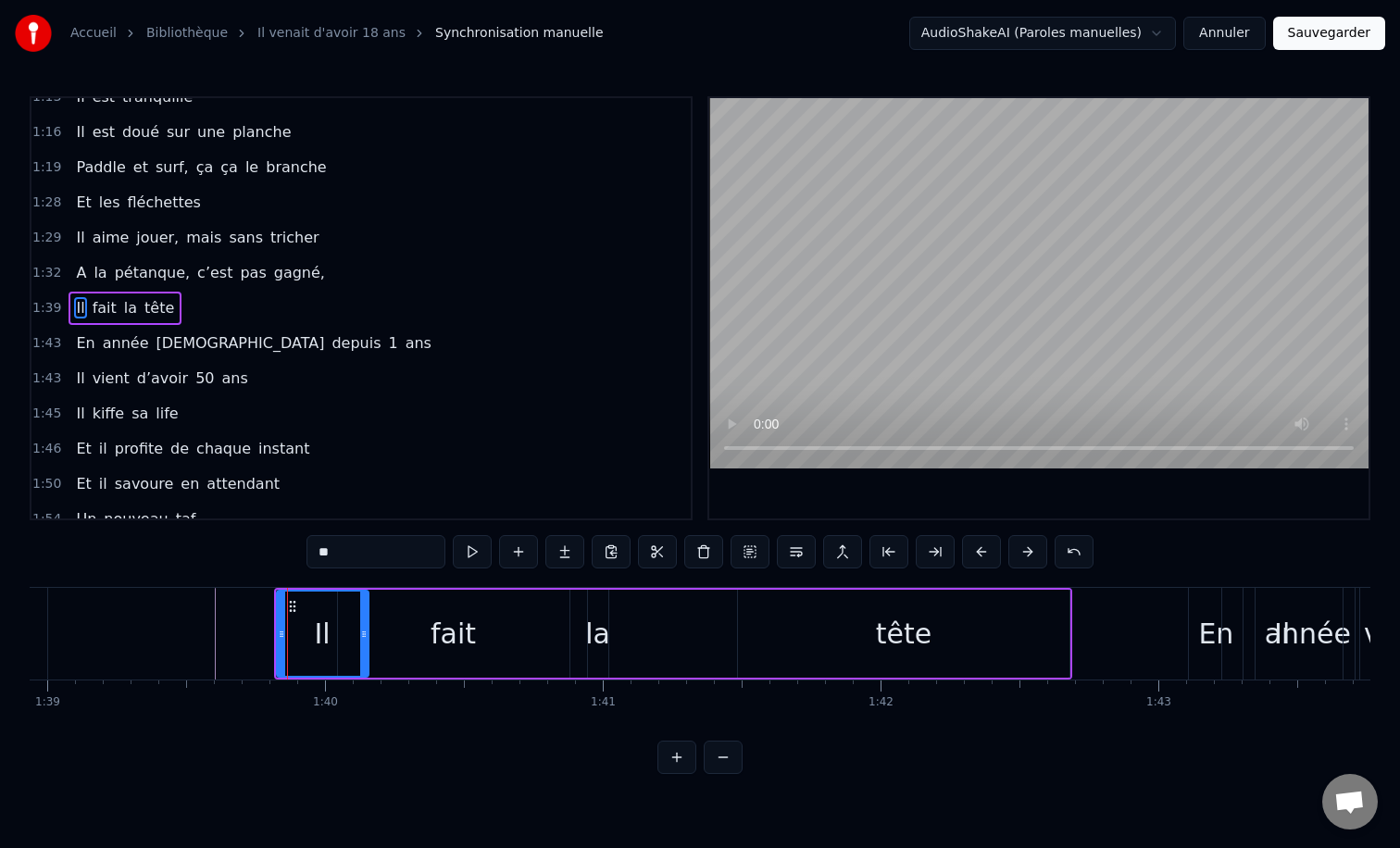
drag, startPoint x: 315, startPoint y: 629, endPoint x: 370, endPoint y: 630, distance: 55.0
click at [368, 630] on icon at bounding box center [364, 634] width 8 height 15
drag, startPoint x: 279, startPoint y: 633, endPoint x: 225, endPoint y: 632, distance: 54.0
click at [225, 632] on icon at bounding box center [227, 634] width 8 height 15
click at [454, 624] on div "fait" at bounding box center [453, 634] width 45 height 42
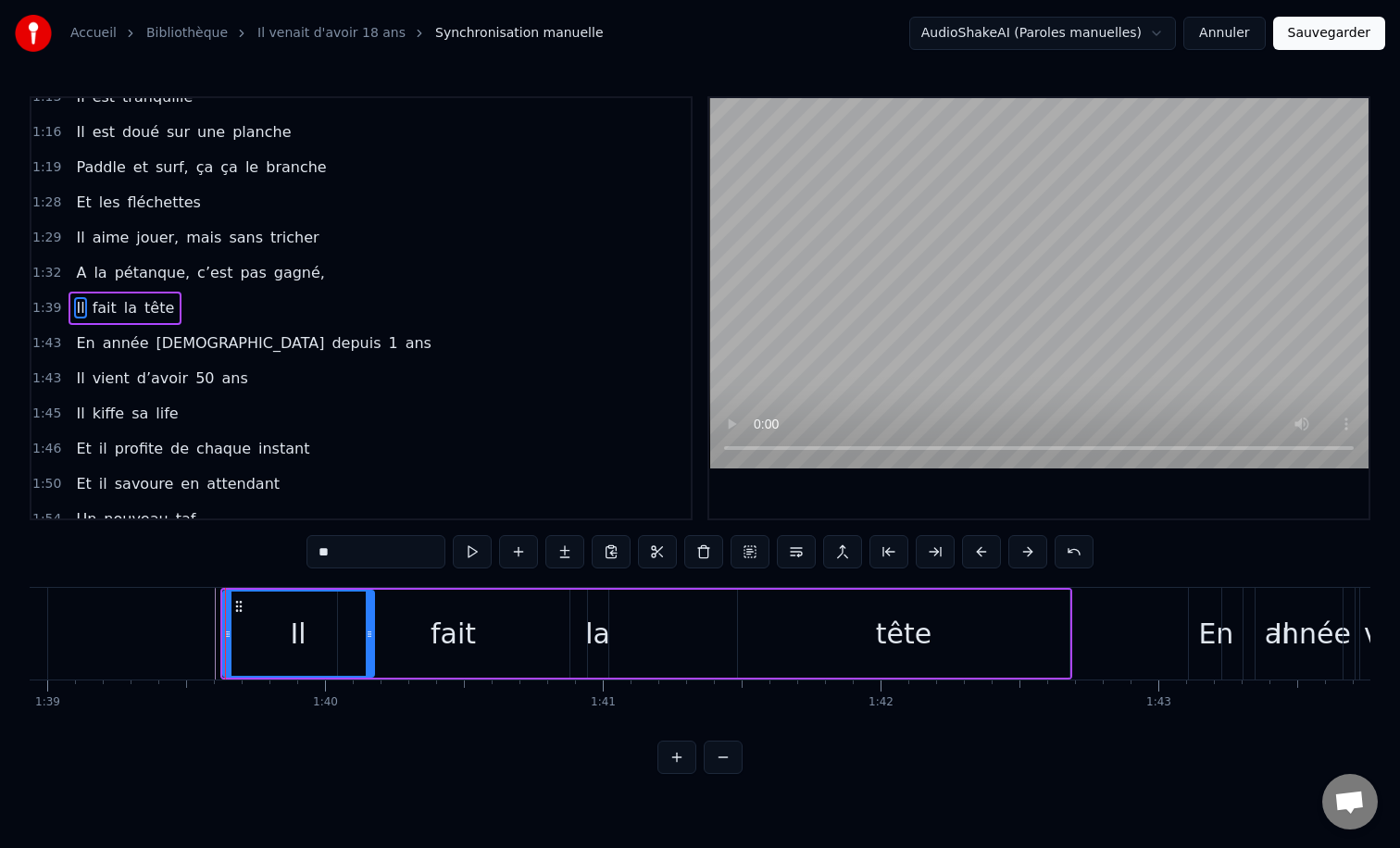
type input "****"
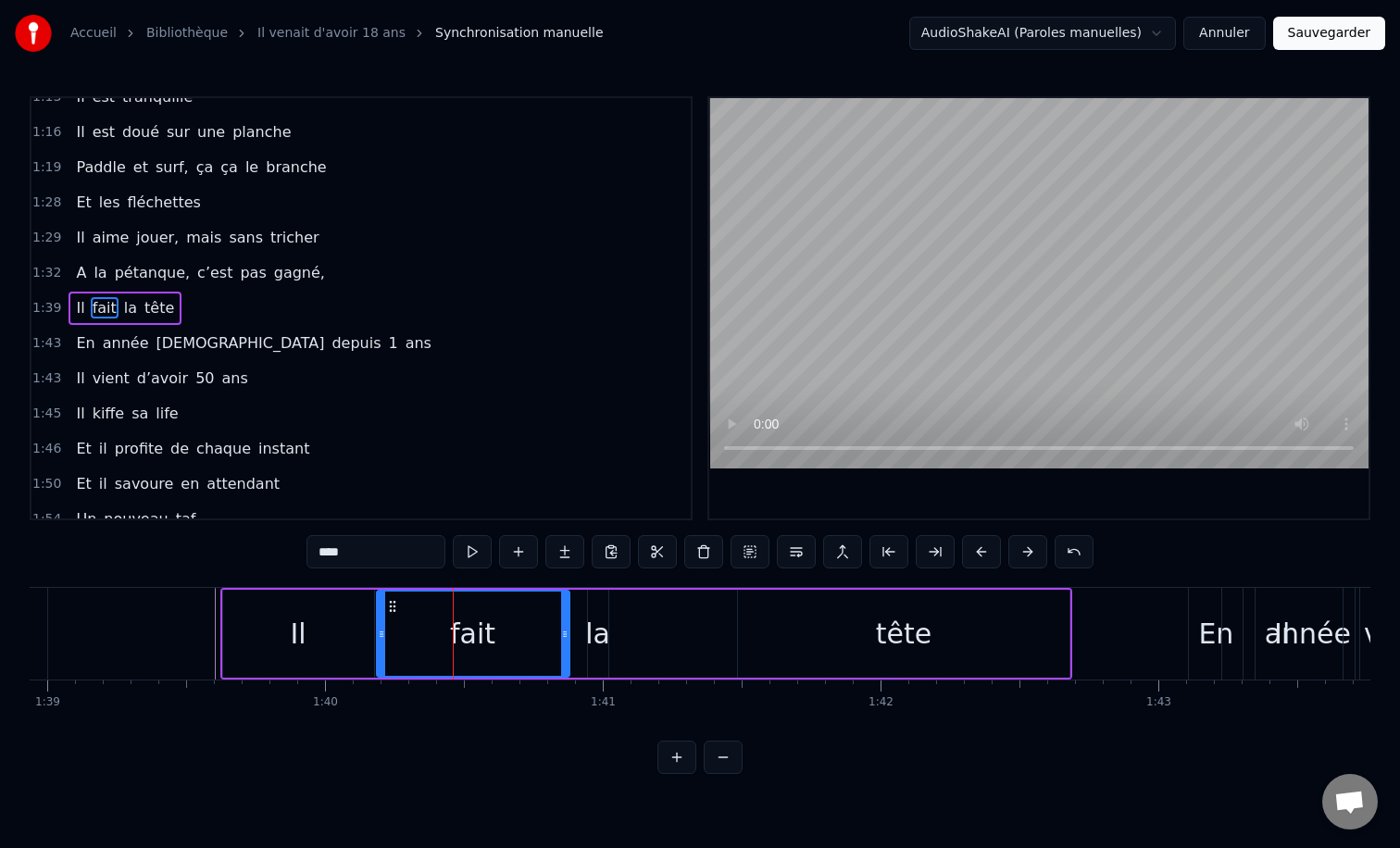
drag, startPoint x: 340, startPoint y: 635, endPoint x: 378, endPoint y: 633, distance: 38.1
click at [378, 633] on icon at bounding box center [381, 634] width 8 height 15
drag, startPoint x: 561, startPoint y: 634, endPoint x: 576, endPoint y: 634, distance: 15.0
click at [576, 634] on icon at bounding box center [580, 634] width 8 height 15
click at [184, 567] on div "0:12 Il vient d’avoir 50 ans 0:15 Il est beau comme un enfant 0:18 [PERSON_NAME…" at bounding box center [699, 435] width 1341 height 677
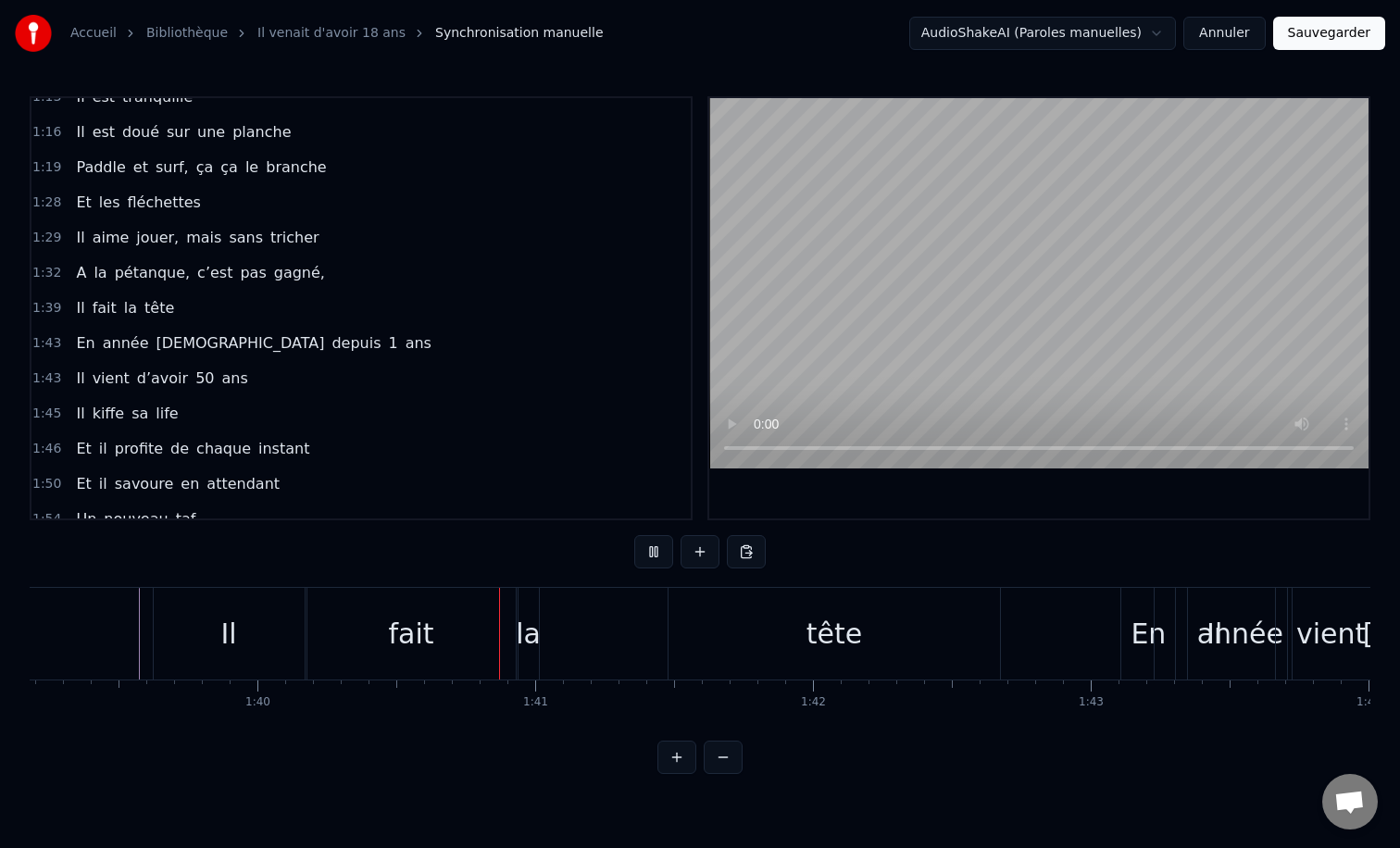
scroll to position [0, 27549]
click at [525, 639] on div "la" at bounding box center [527, 634] width 25 height 42
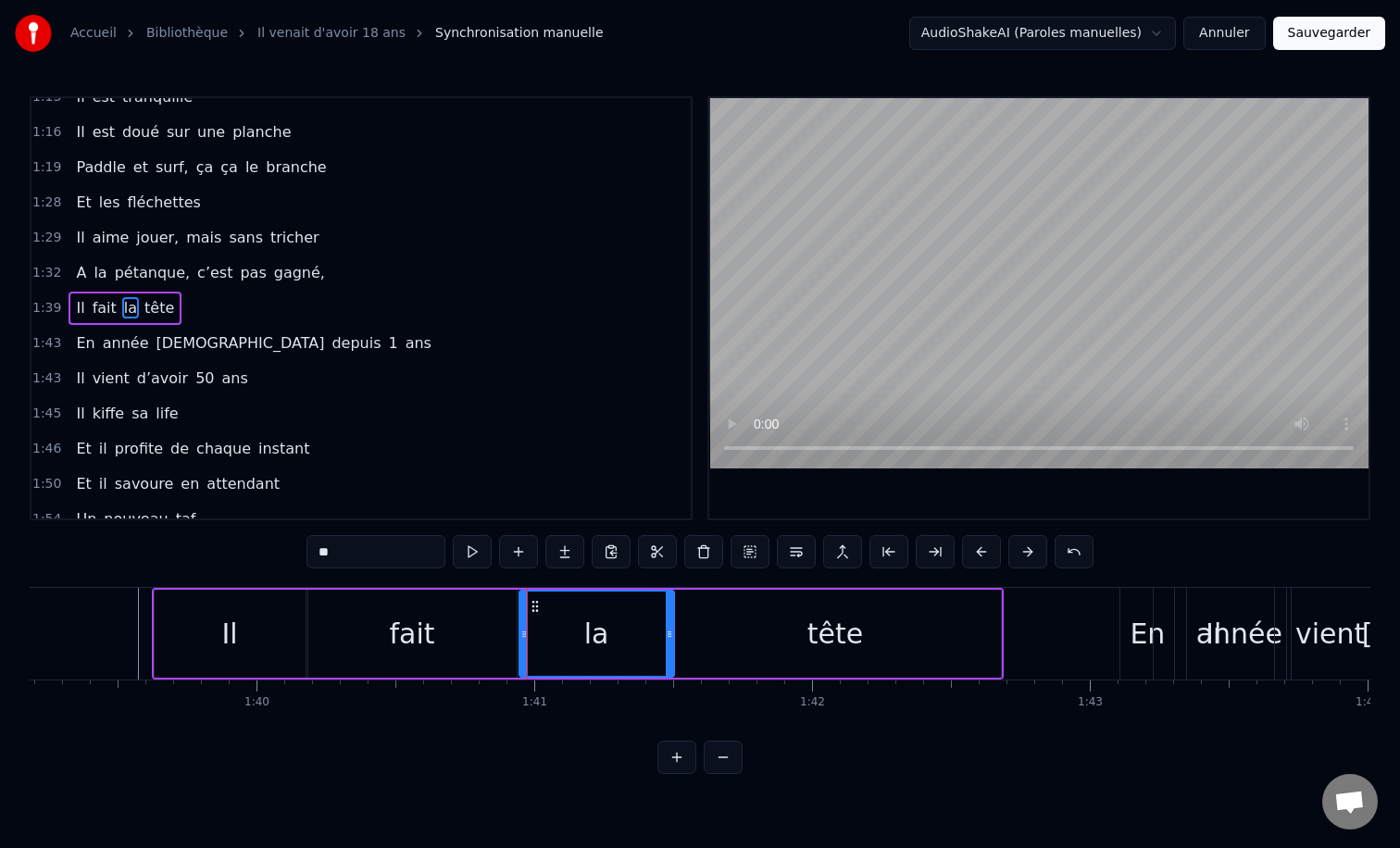
drag, startPoint x: 536, startPoint y: 633, endPoint x: 675, endPoint y: 634, distance: 139.0
click at [673, 634] on icon at bounding box center [670, 634] width 8 height 15
drag, startPoint x: 524, startPoint y: 632, endPoint x: 542, endPoint y: 632, distance: 18.0
click at [542, 632] on icon at bounding box center [541, 634] width 8 height 15
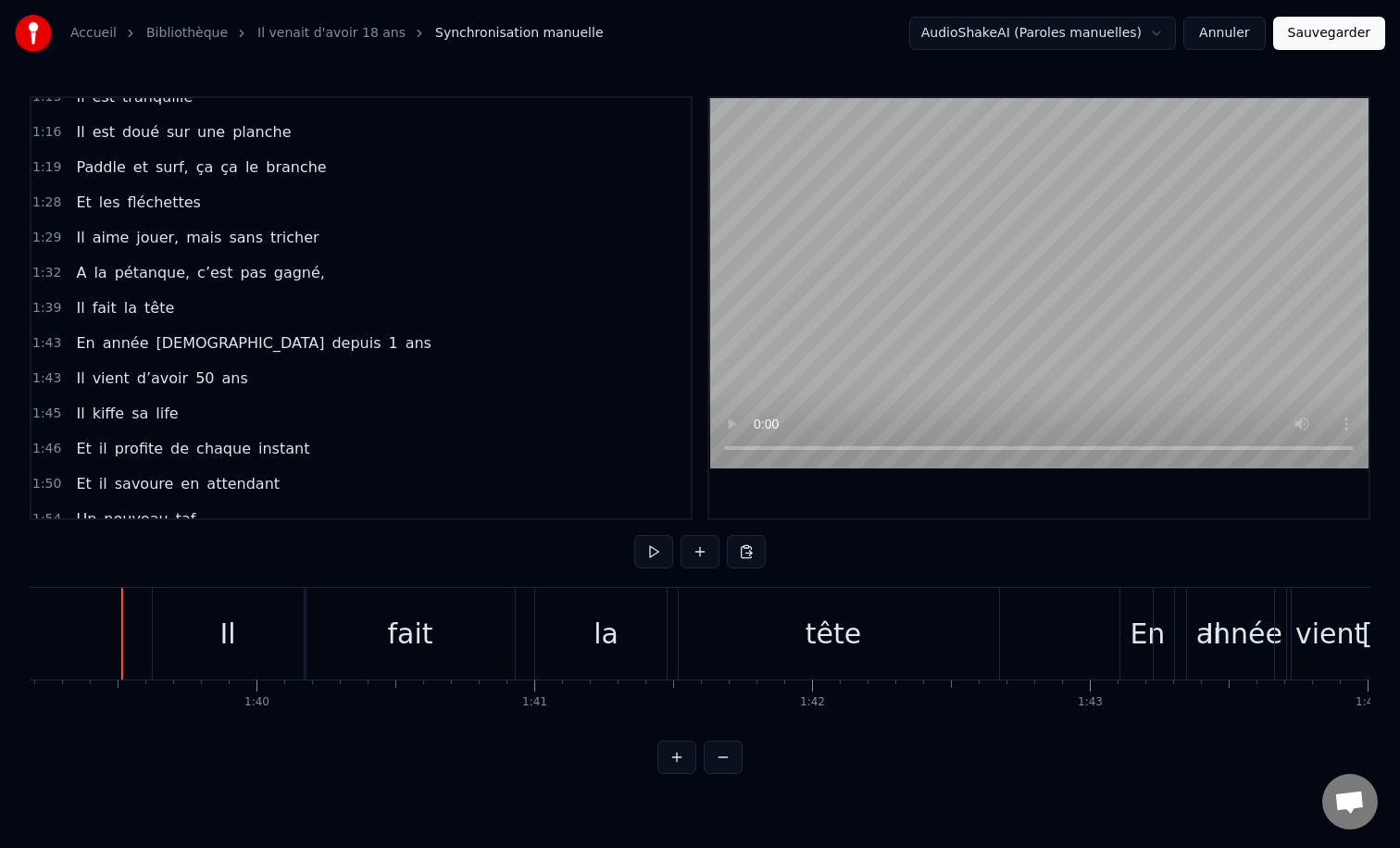
scroll to position [0, 27548]
click at [121, 577] on div "0:12 Il vient d’avoir 50 ans 0:15 Il est beau comme un enfant 0:18 [PERSON_NAME…" at bounding box center [699, 435] width 1341 height 677
click at [304, 632] on div "Il" at bounding box center [229, 633] width 153 height 91
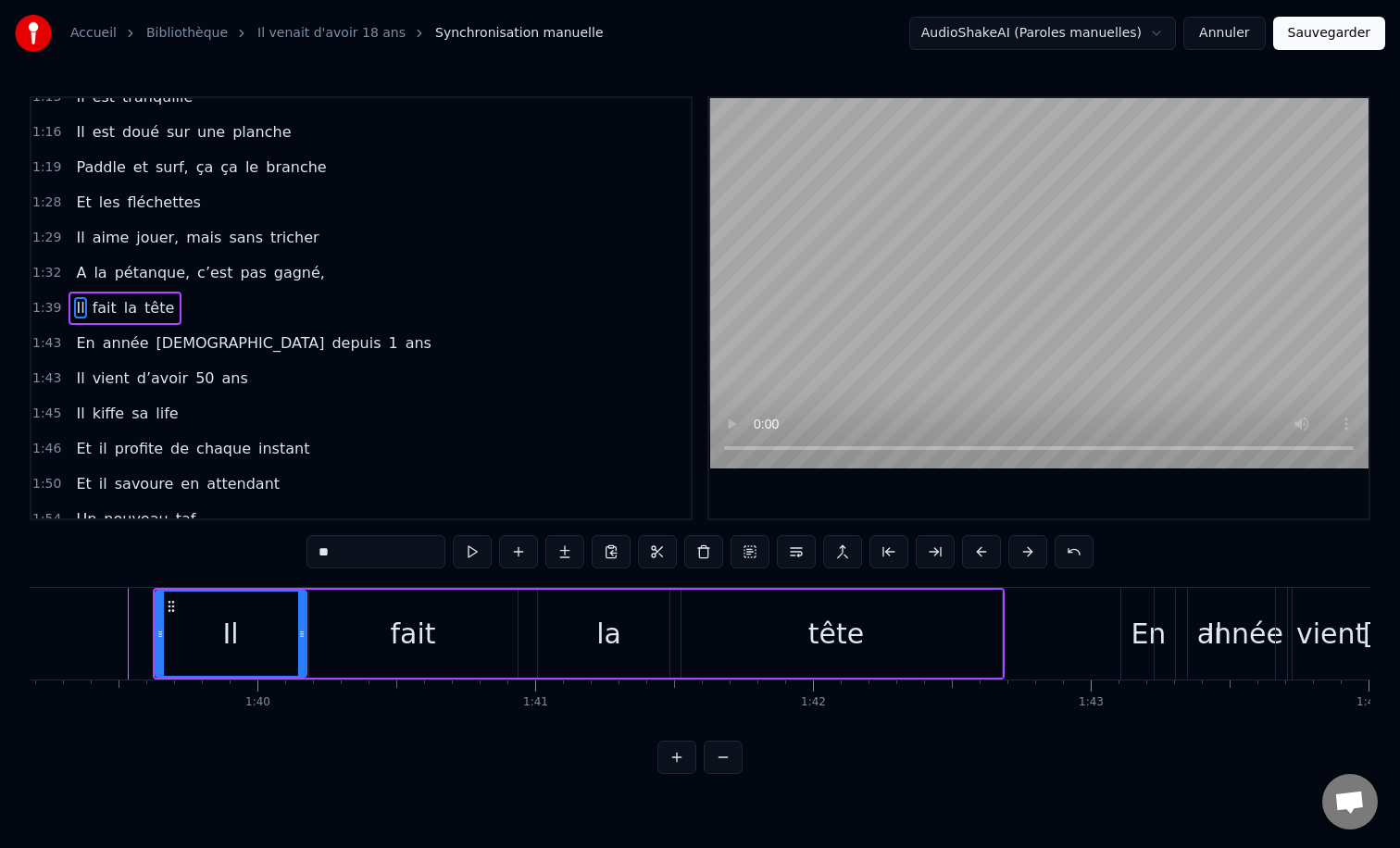
click at [499, 628] on div "fait" at bounding box center [413, 633] width 208 height 88
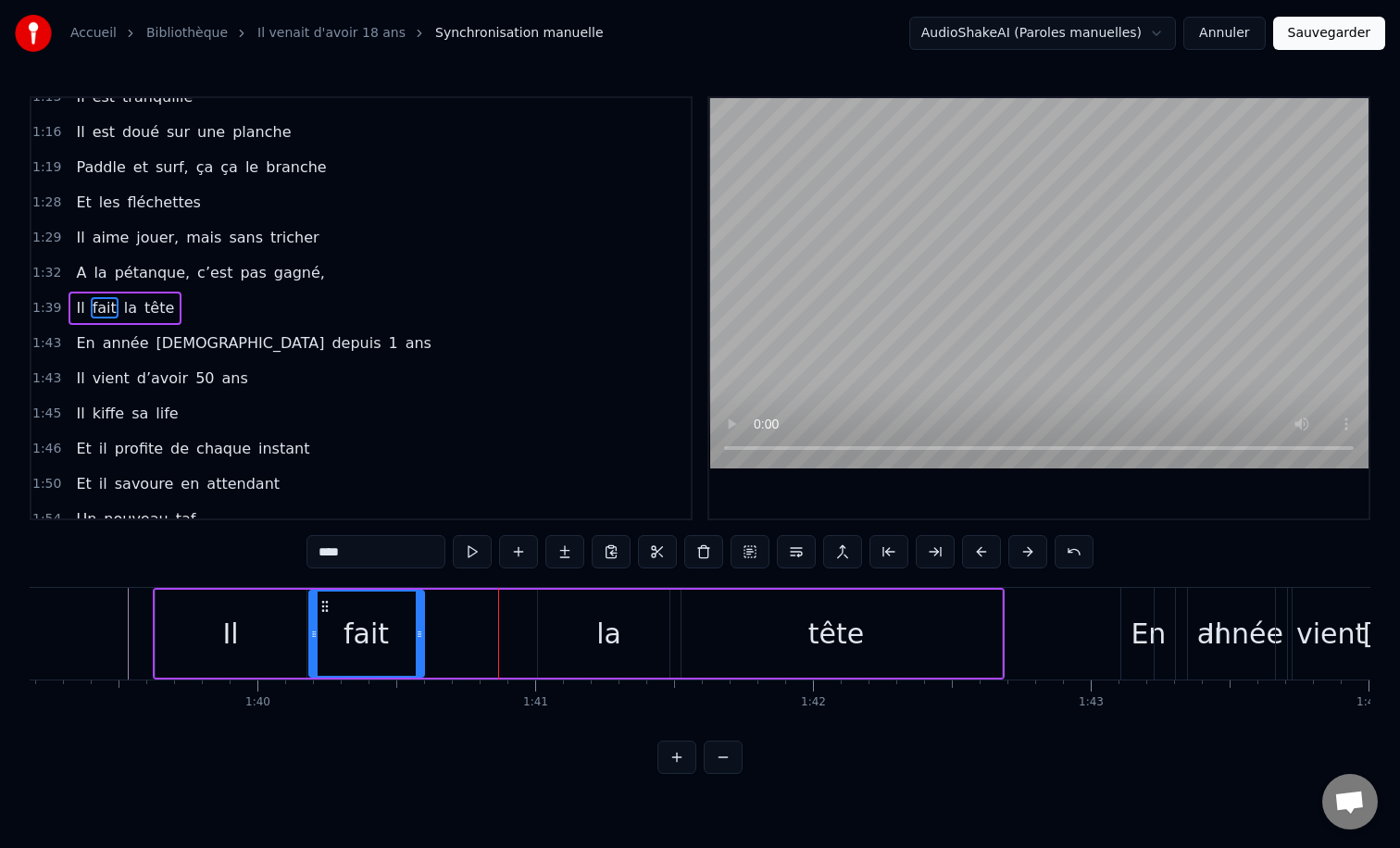
drag, startPoint x: 513, startPoint y: 630, endPoint x: 417, endPoint y: 638, distance: 96.3
click at [417, 638] on icon at bounding box center [420, 634] width 8 height 15
click at [588, 630] on div "la" at bounding box center [608, 633] width 142 height 88
type input "**"
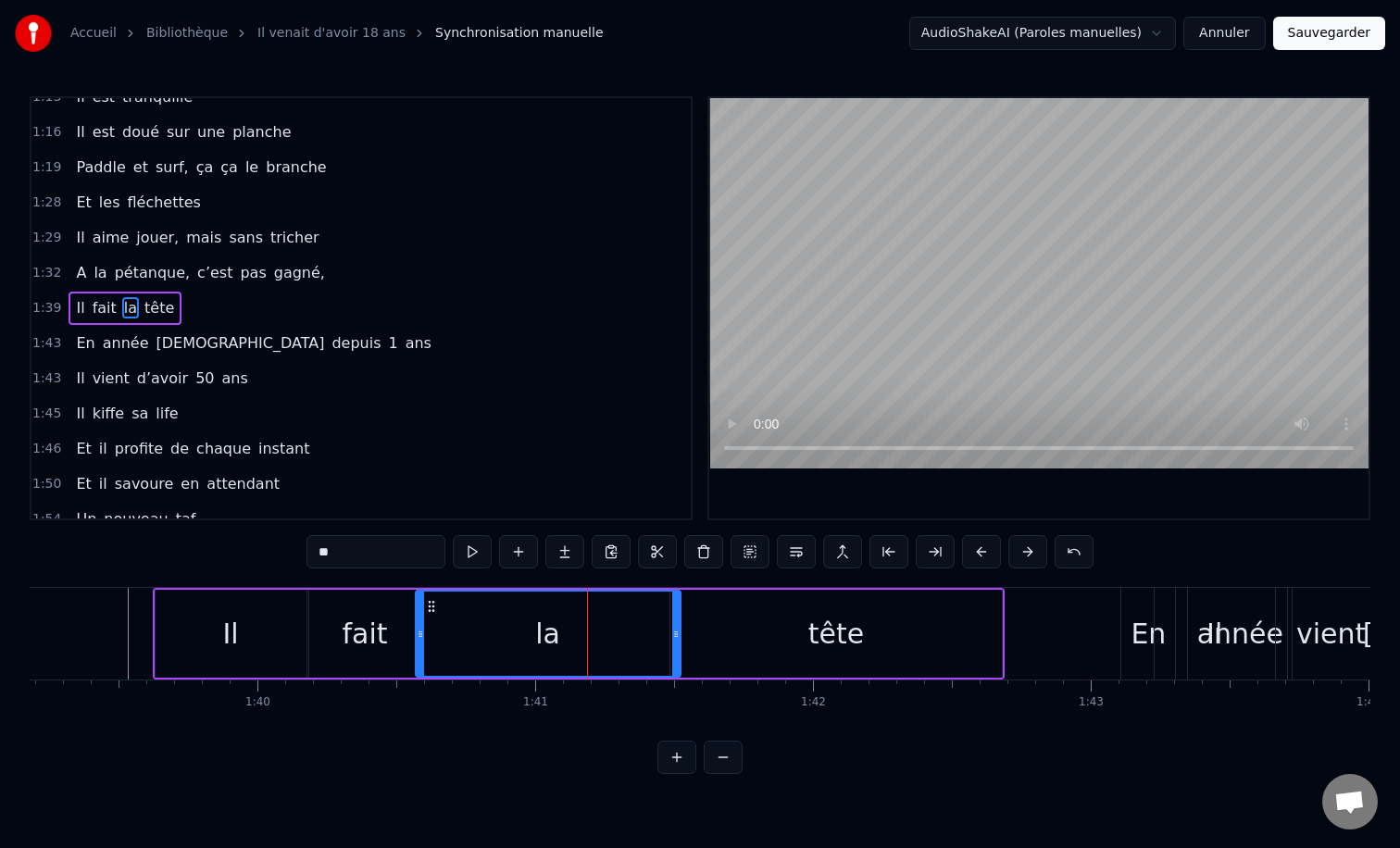
drag, startPoint x: 542, startPoint y: 634, endPoint x: 421, endPoint y: 636, distance: 121.0
click at [421, 636] on icon at bounding box center [421, 634] width 8 height 15
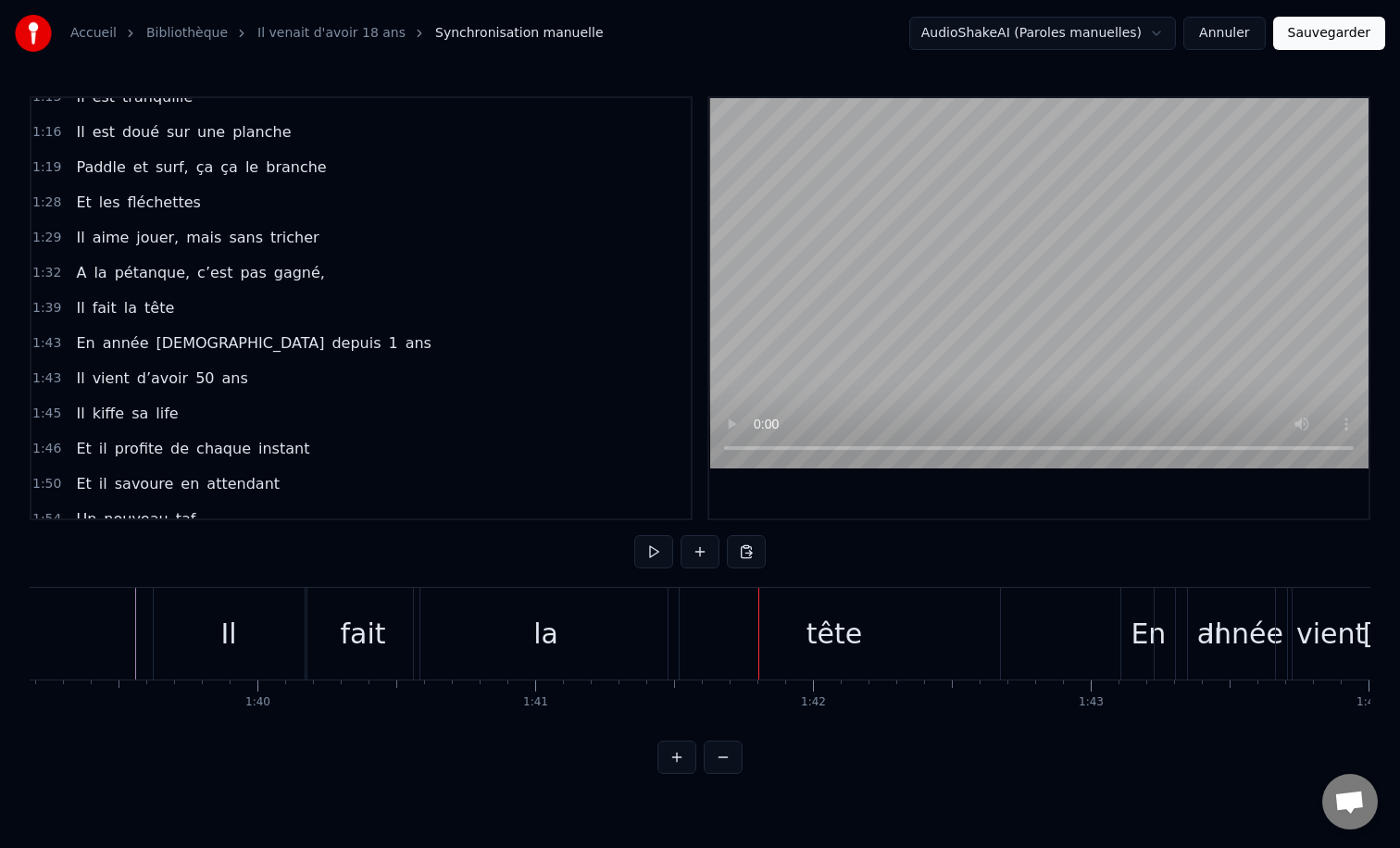
click at [540, 639] on div "la" at bounding box center [545, 634] width 25 height 42
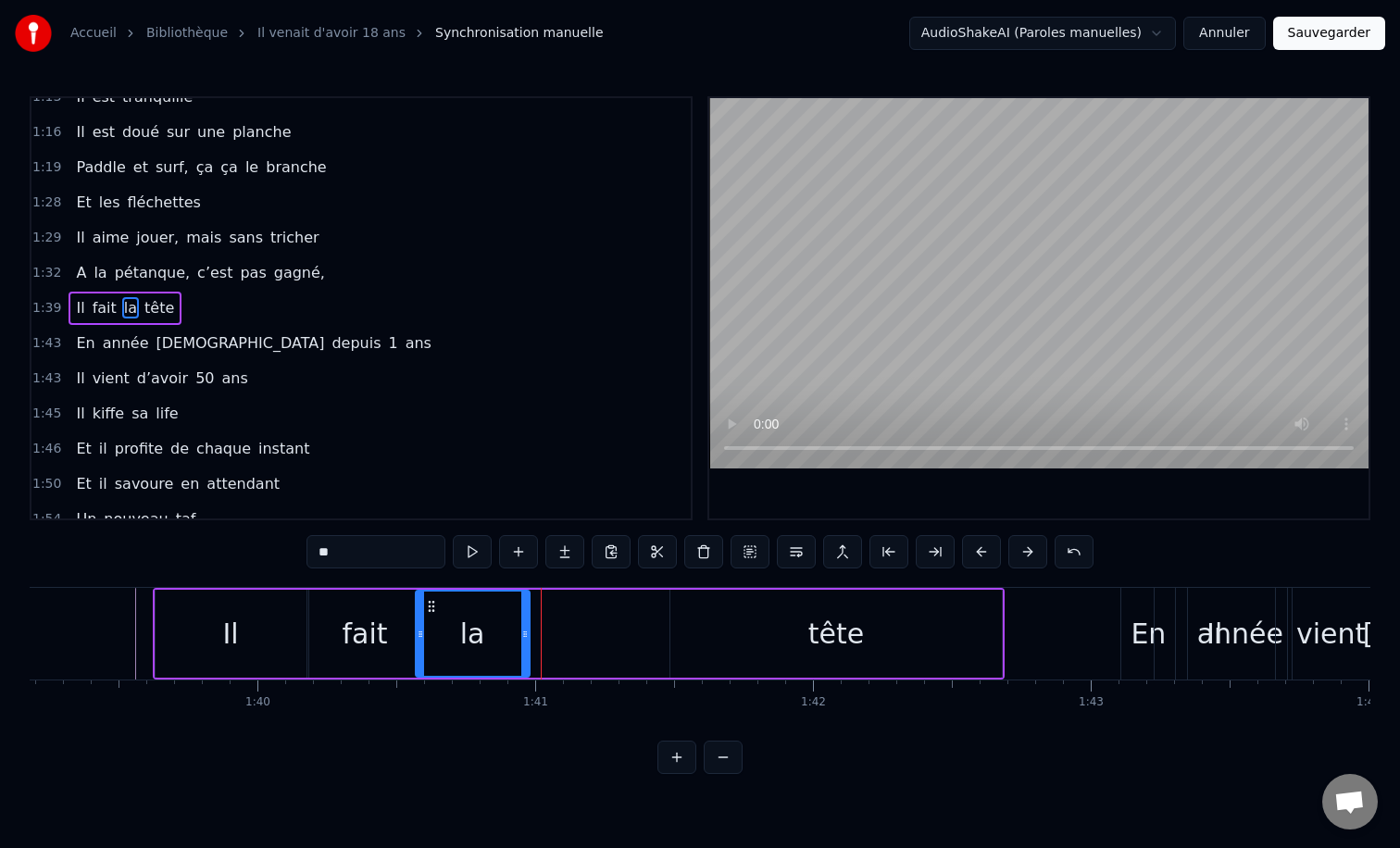
drag, startPoint x: 676, startPoint y: 634, endPoint x: 525, endPoint y: 636, distance: 151.0
click at [525, 636] on icon at bounding box center [525, 634] width 8 height 15
click at [822, 637] on div "tête" at bounding box center [836, 634] width 56 height 42
type input "****"
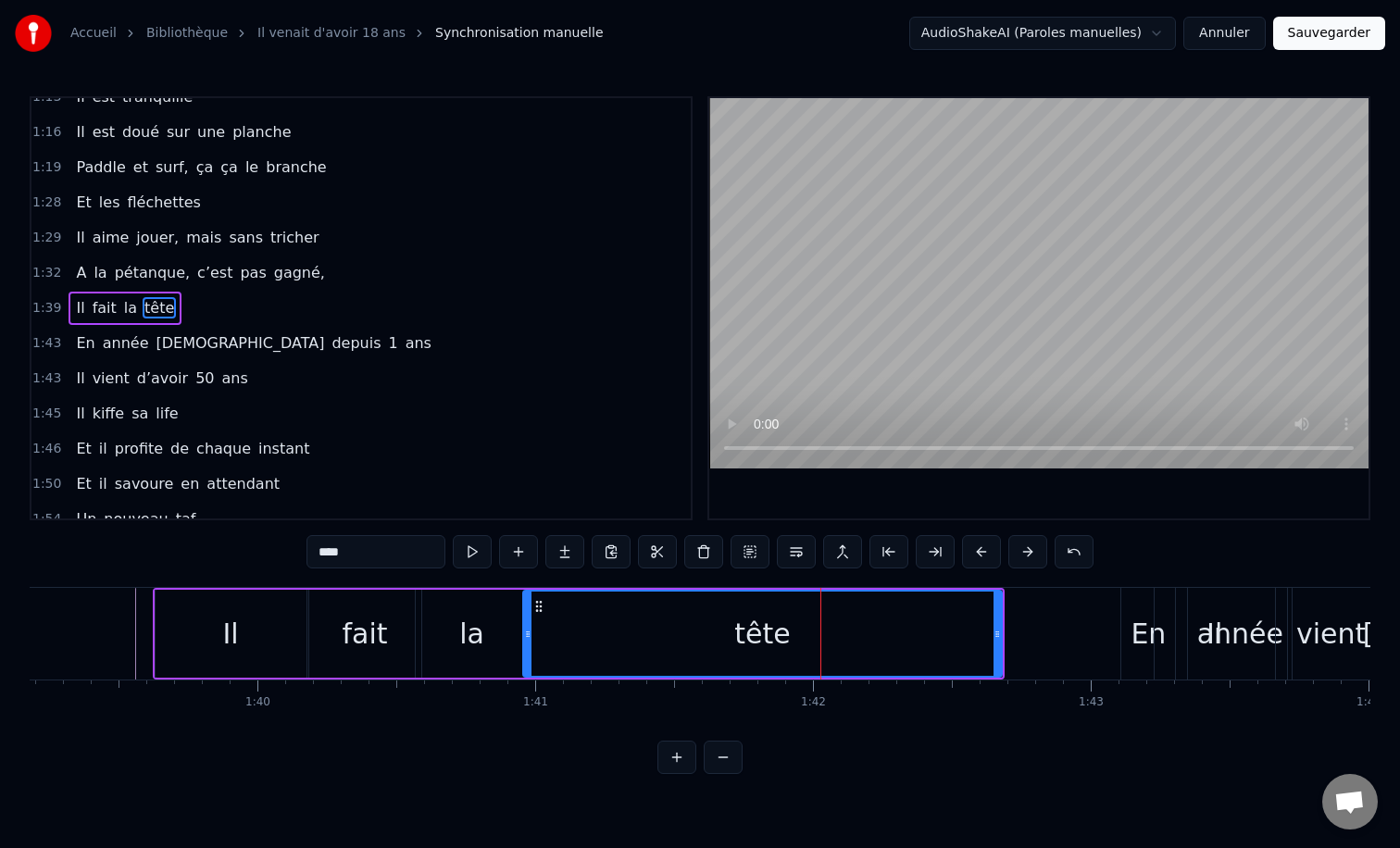
drag, startPoint x: 672, startPoint y: 632, endPoint x: 525, endPoint y: 630, distance: 147.0
click at [525, 630] on icon at bounding box center [527, 634] width 8 height 15
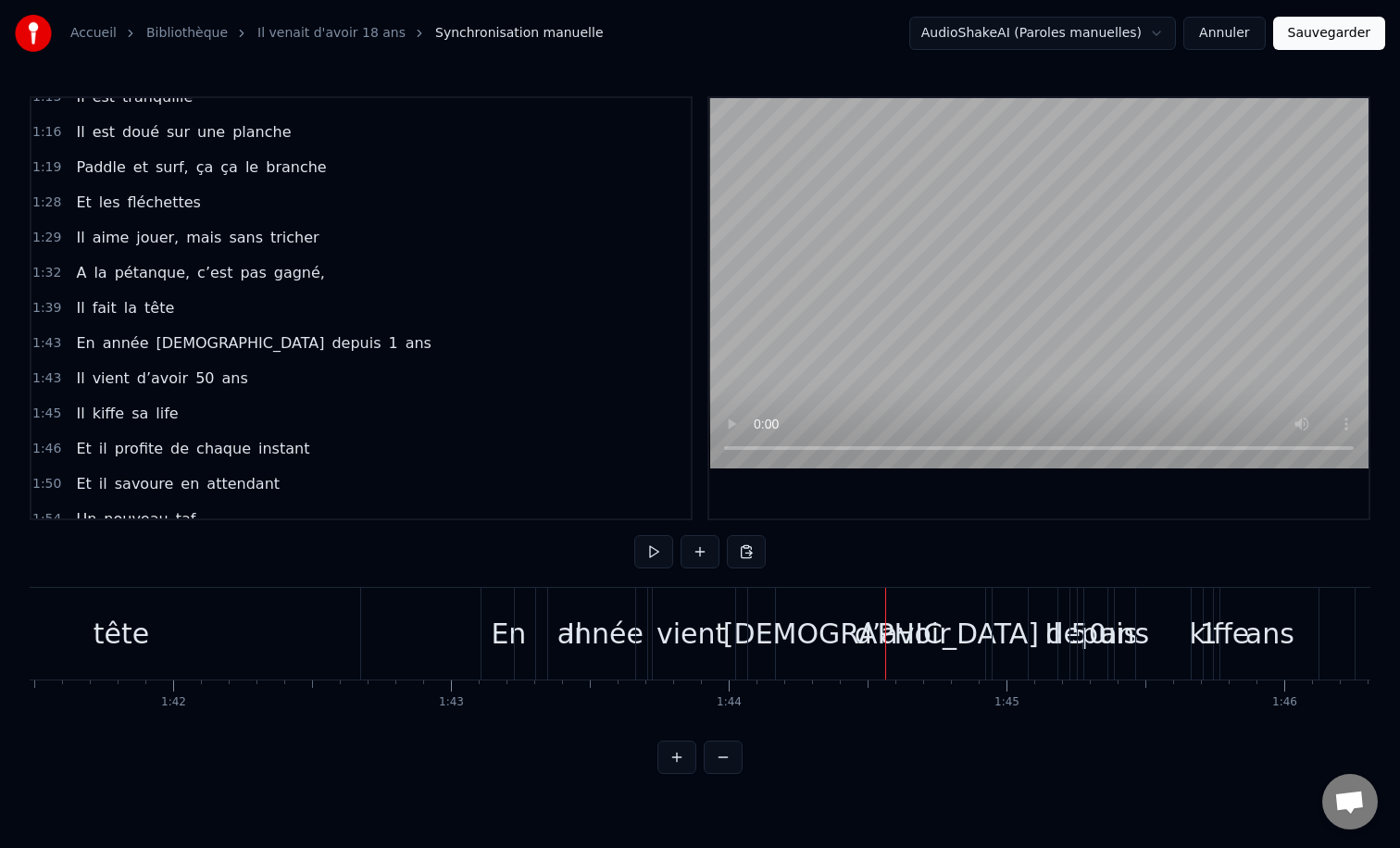
scroll to position [0, 28189]
click at [499, 602] on div "En" at bounding box center [507, 633] width 54 height 91
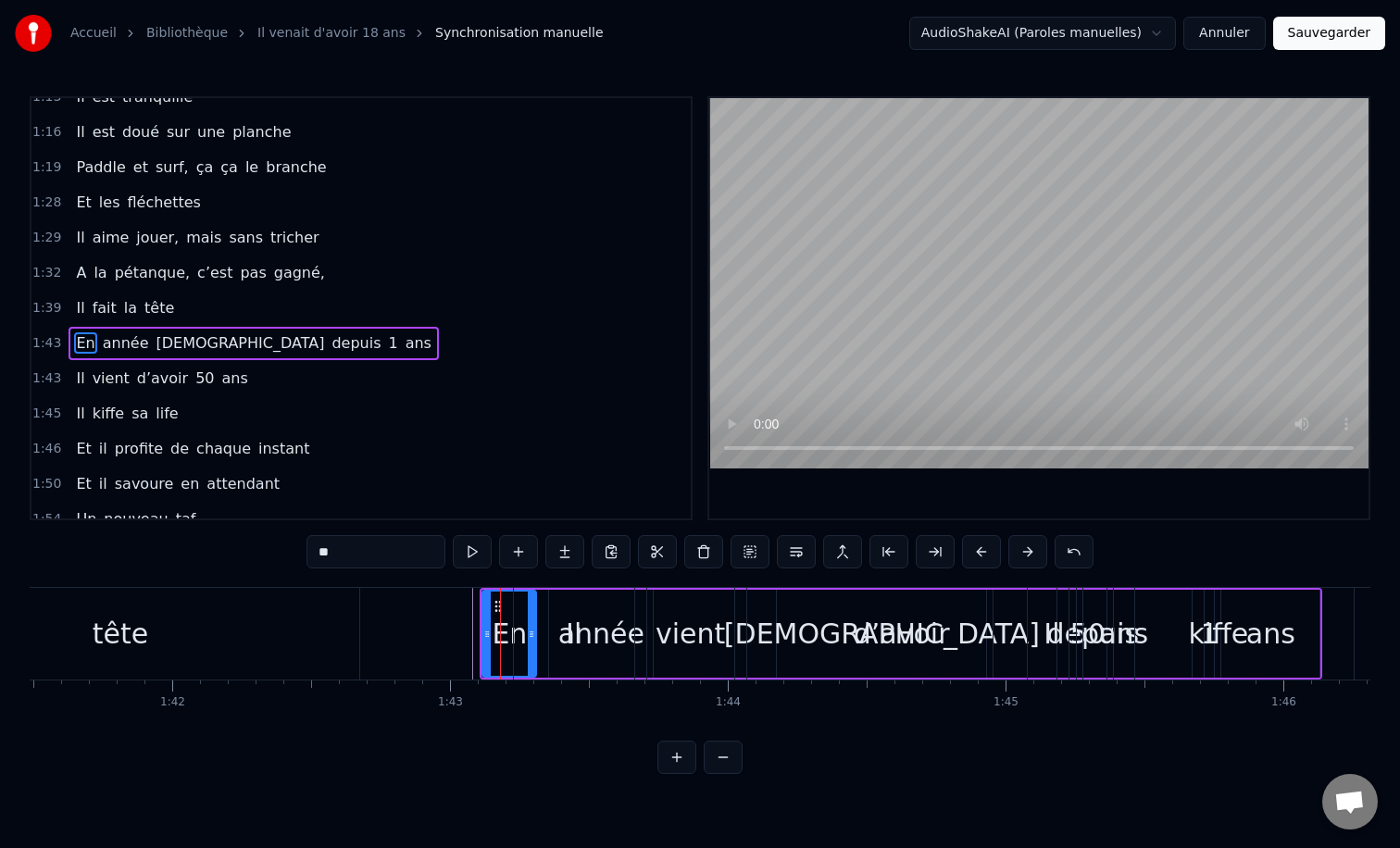
scroll to position [652, 0]
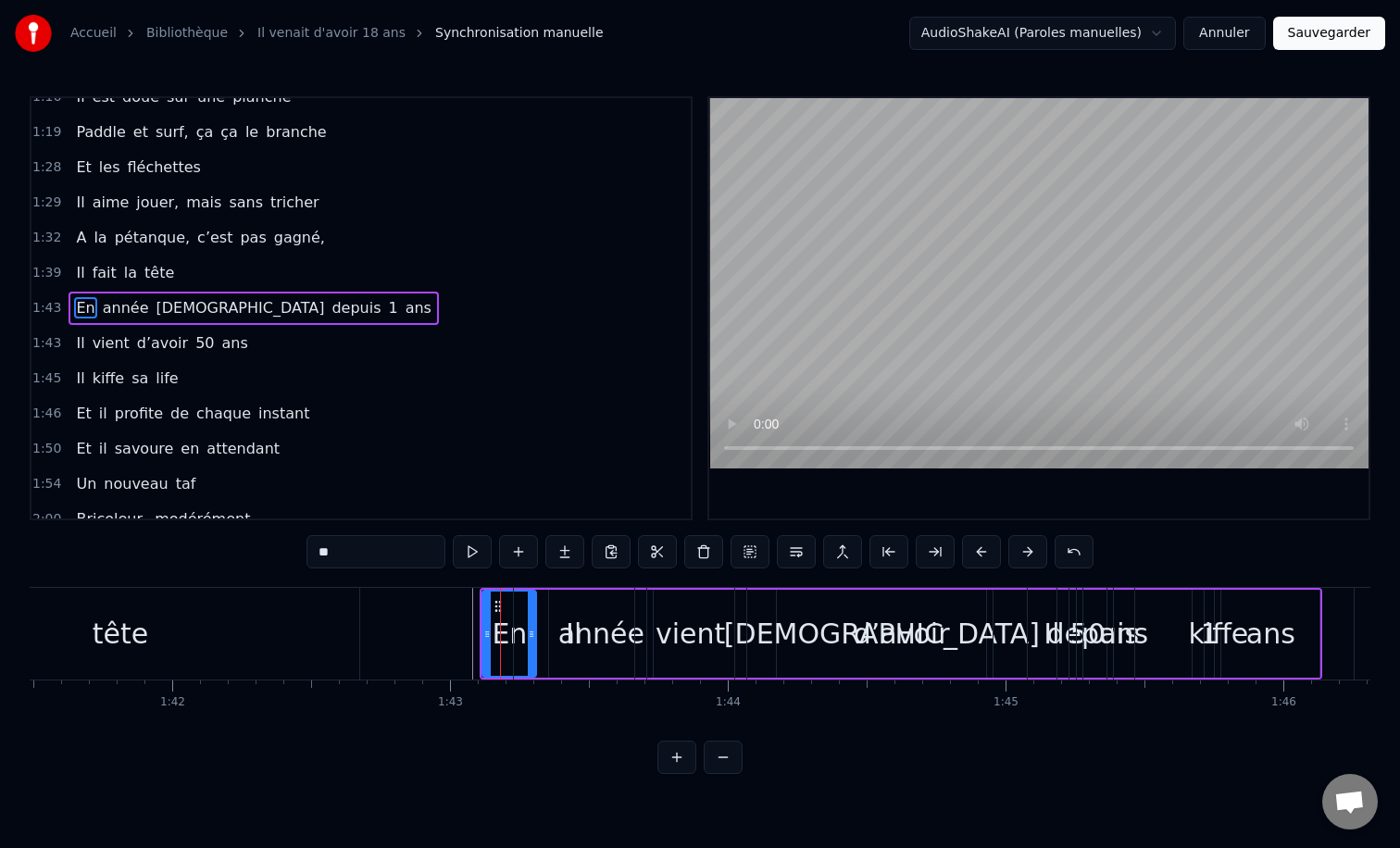
click at [603, 589] on div "Il" at bounding box center [575, 633] width 123 height 91
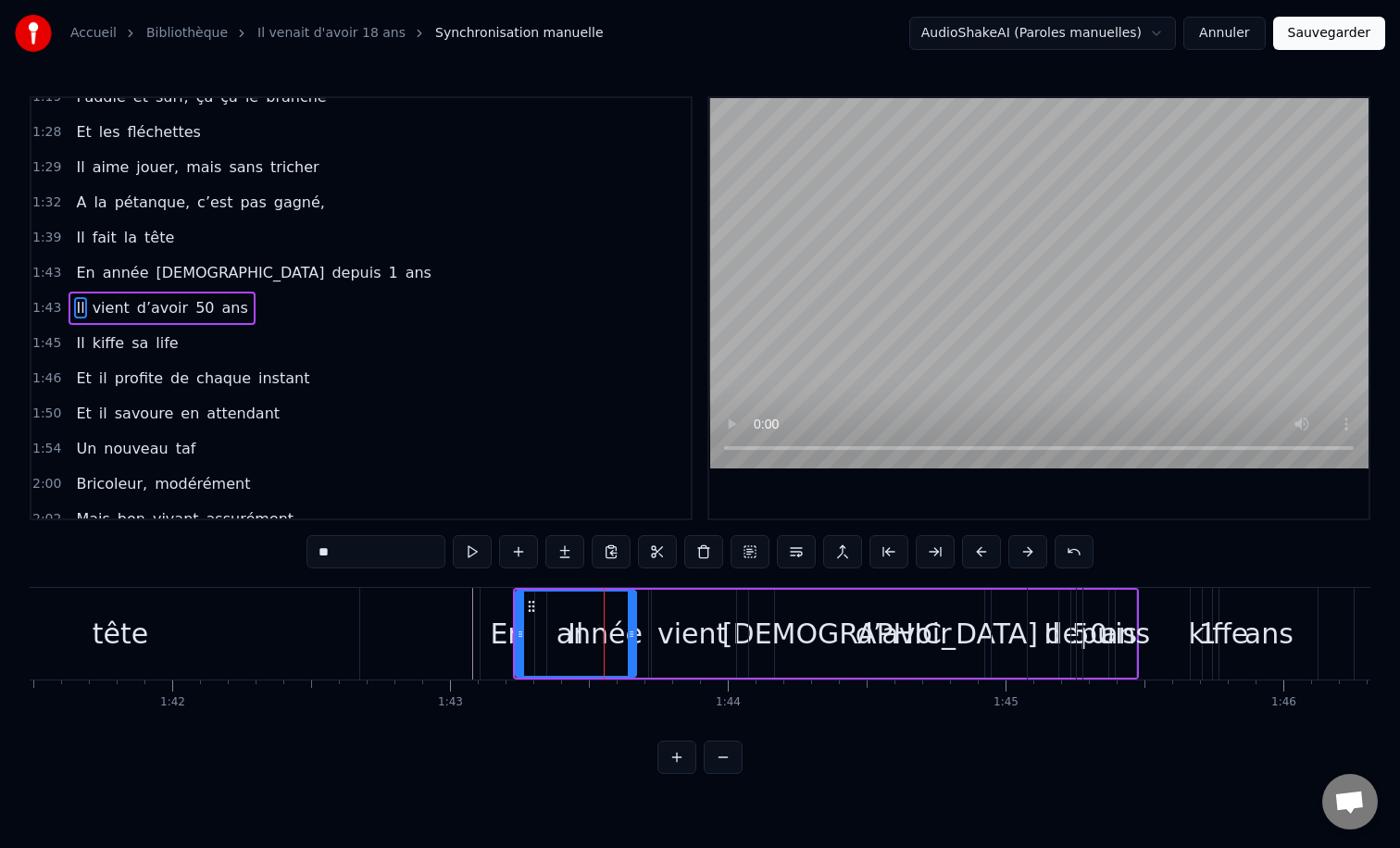
click at [501, 600] on div "En" at bounding box center [507, 633] width 54 height 91
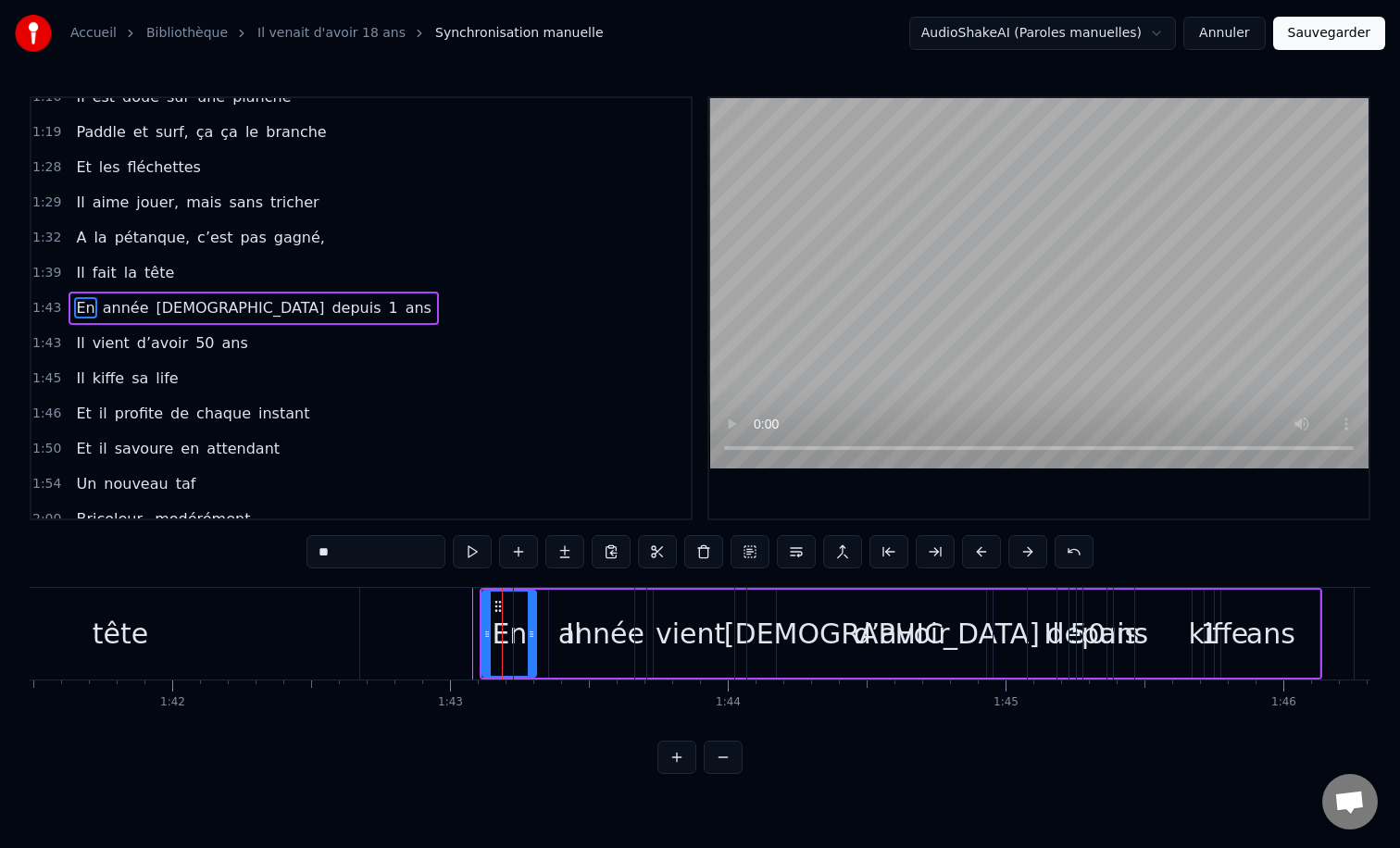
click at [573, 589] on div "Il" at bounding box center [575, 633] width 121 height 91
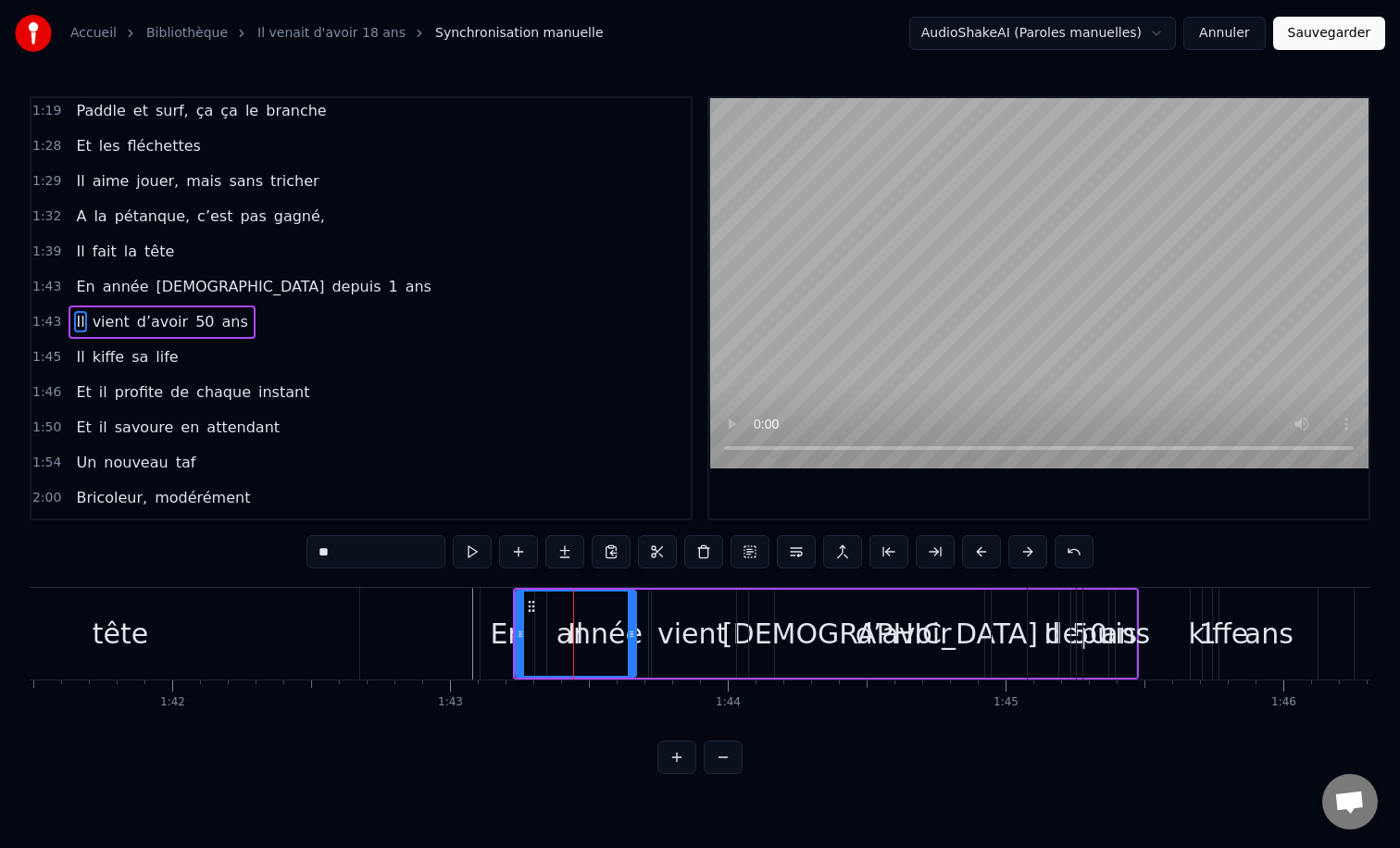
scroll to position [687, 0]
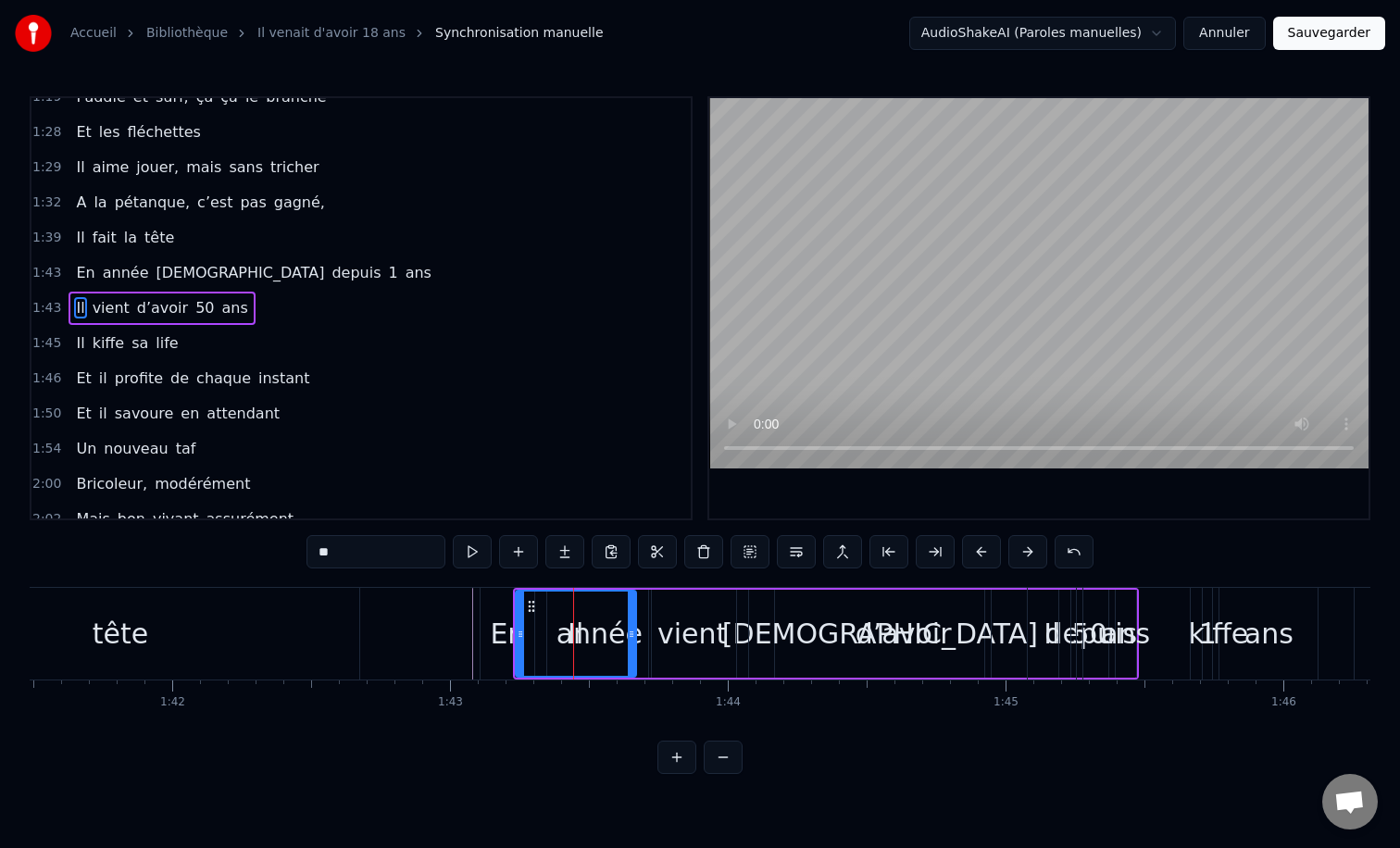
click at [499, 601] on div "En" at bounding box center [507, 633] width 54 height 91
type input "**"
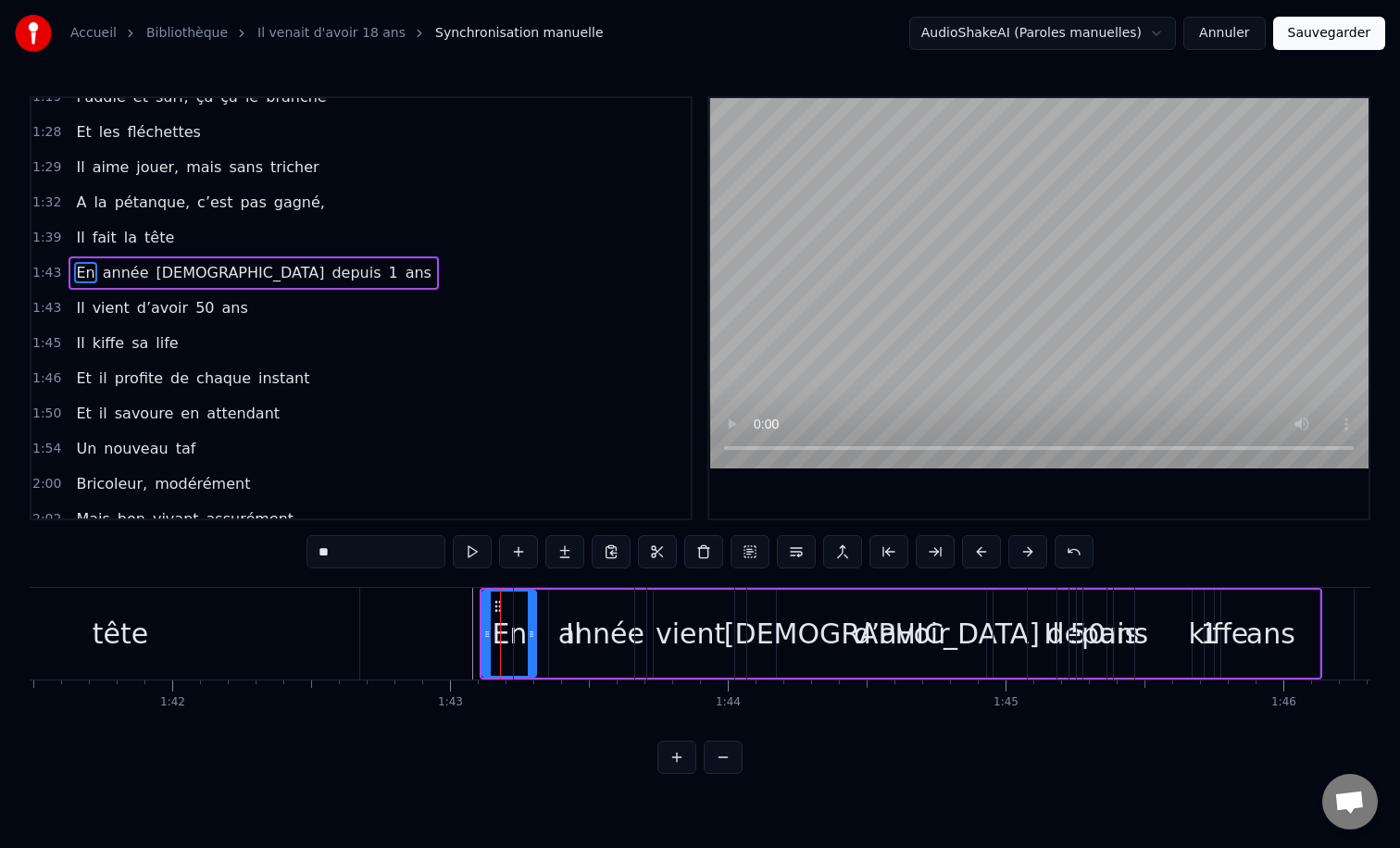
scroll to position [652, 0]
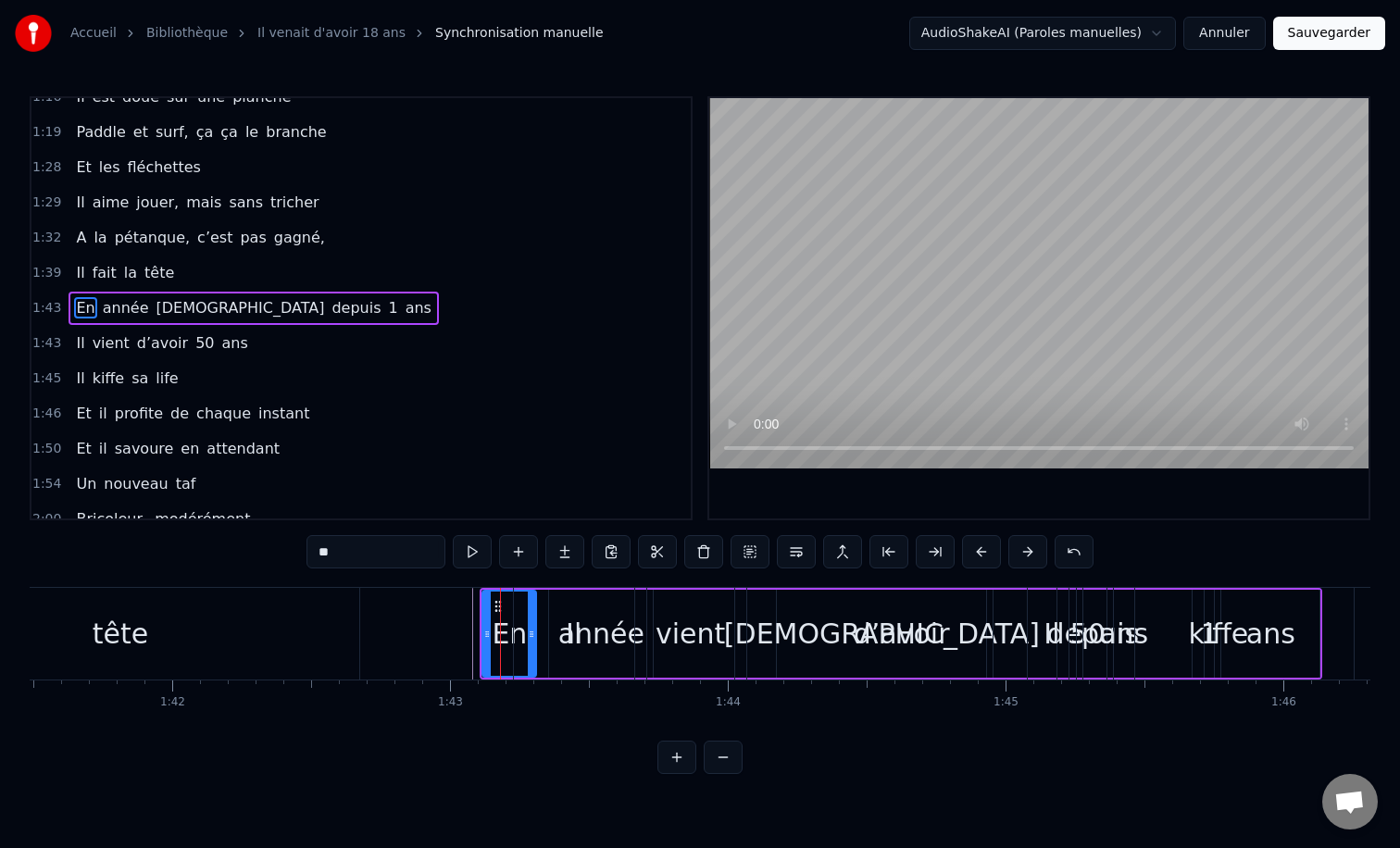
click at [496, 589] on div "En année [DEMOGRAPHIC_DATA] depuis 1 ans" at bounding box center [900, 633] width 842 height 91
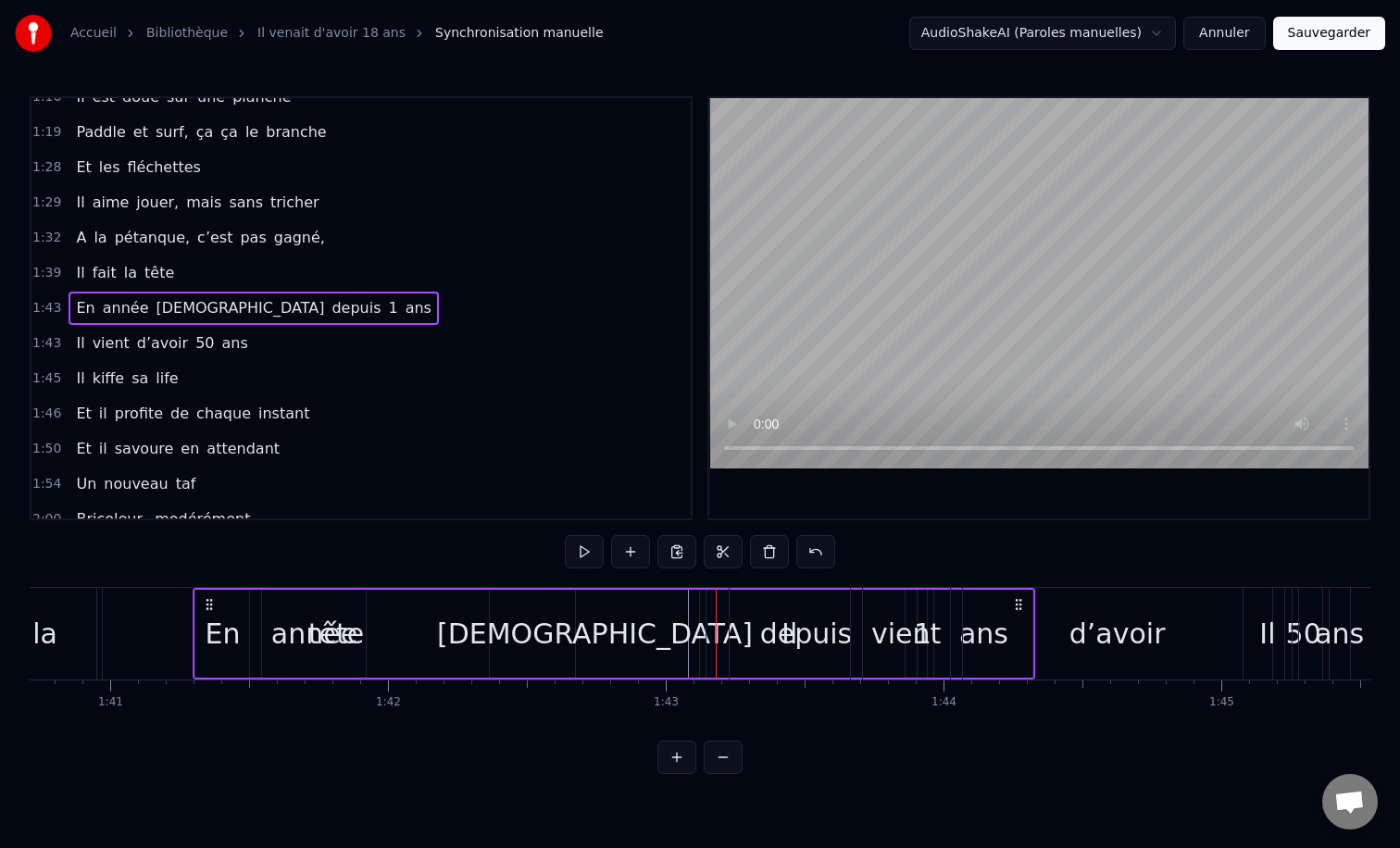
scroll to position [0, 27957]
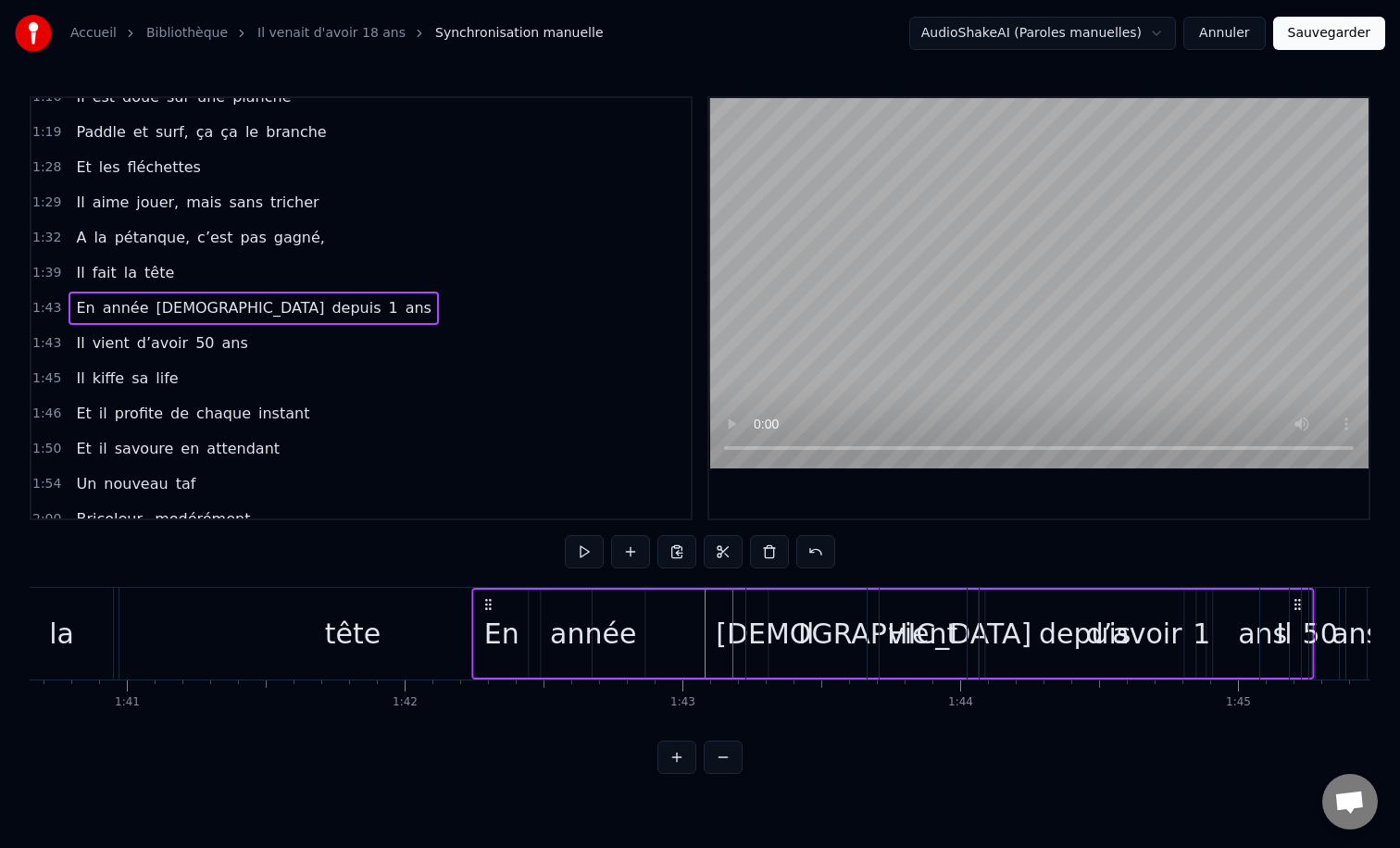
drag, startPoint x: 496, startPoint y: 601, endPoint x: 493, endPoint y: 620, distance: 19.2
click at [493, 620] on div "En année [DEMOGRAPHIC_DATA] depuis 1 ans" at bounding box center [893, 633] width 842 height 91
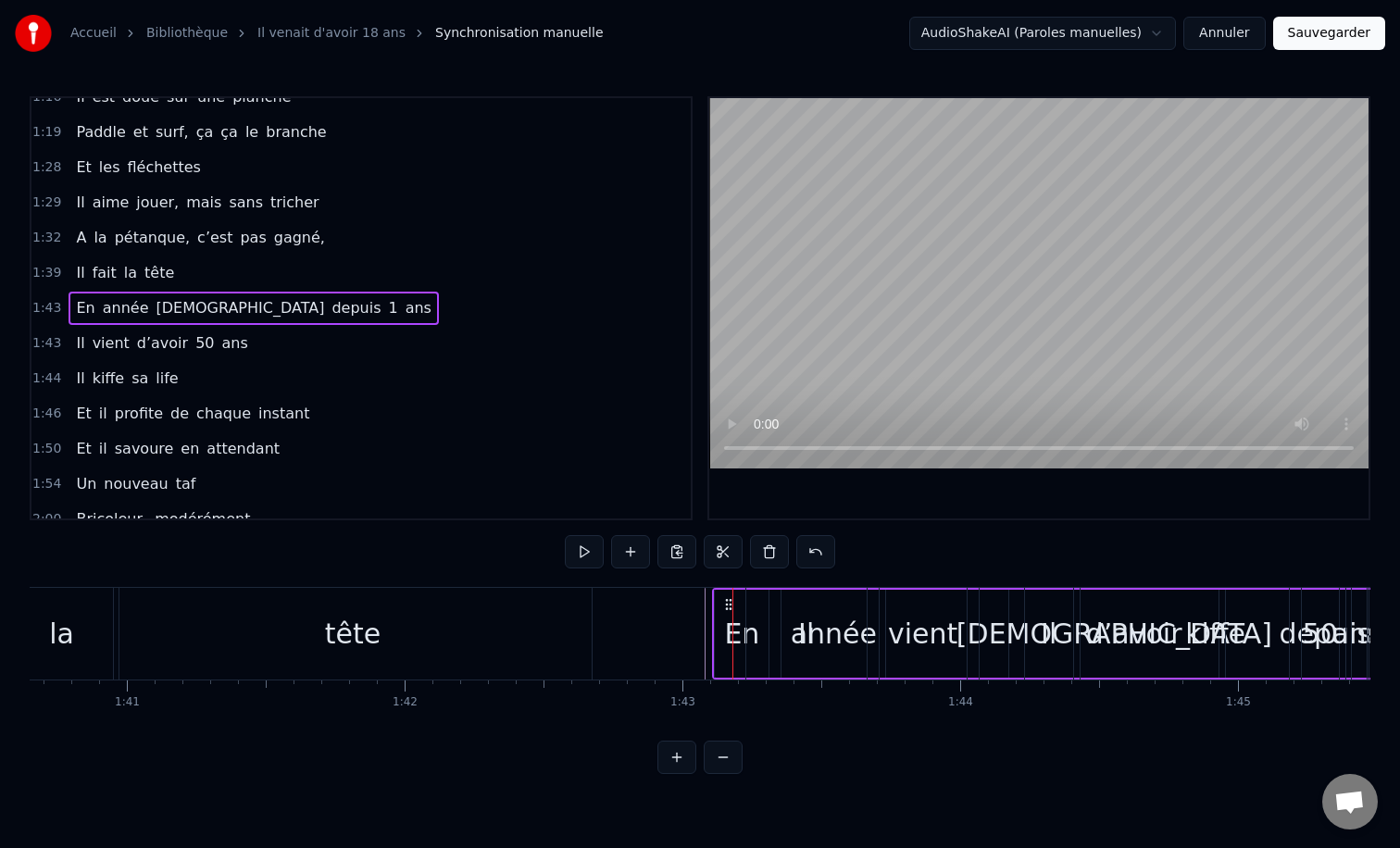
click at [723, 588] on div "En année [DEMOGRAPHIC_DATA] depuis 1 ans" at bounding box center [1133, 633] width 842 height 91
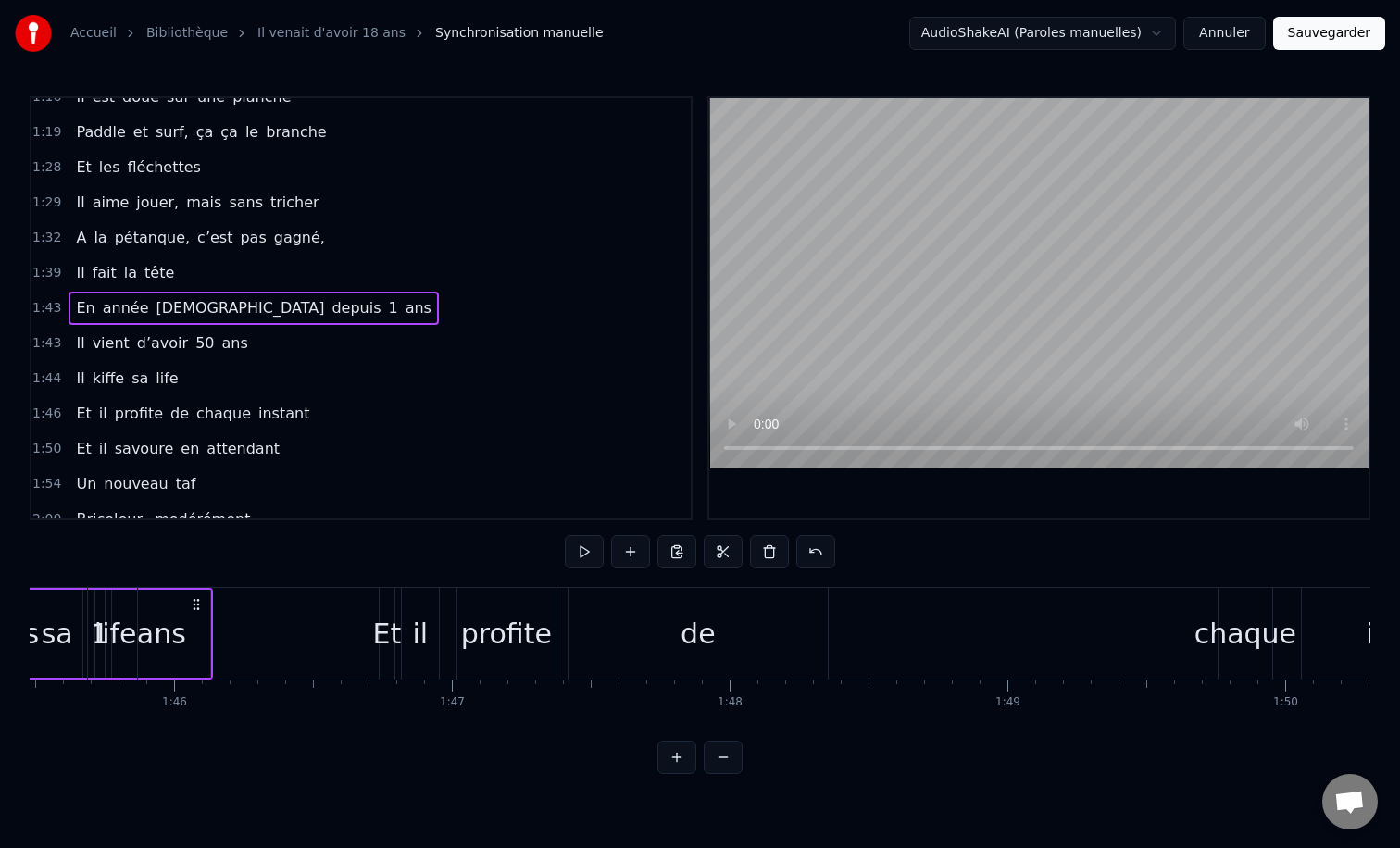
scroll to position [0, 29280]
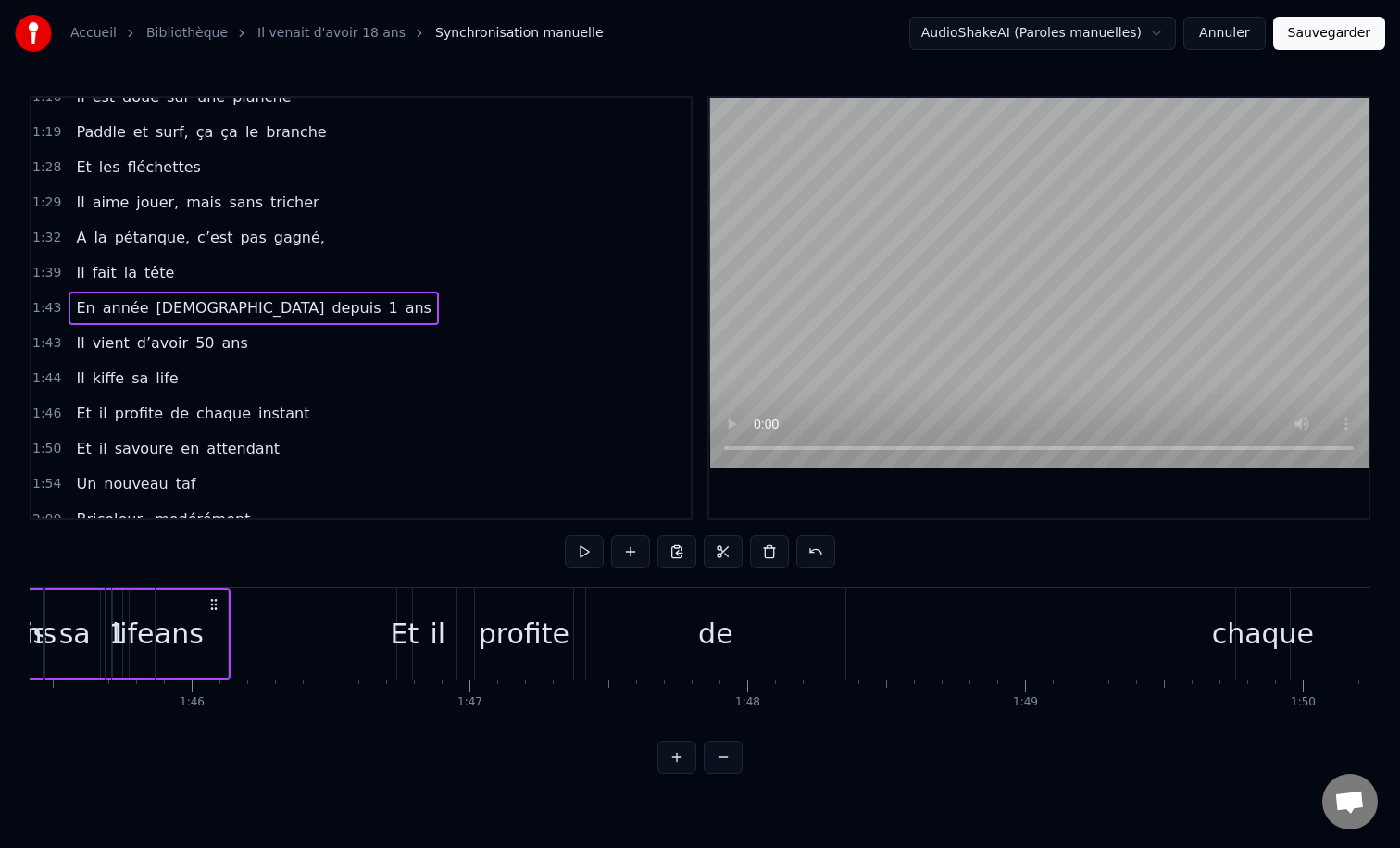
click at [803, 607] on div "de" at bounding box center [715, 633] width 259 height 91
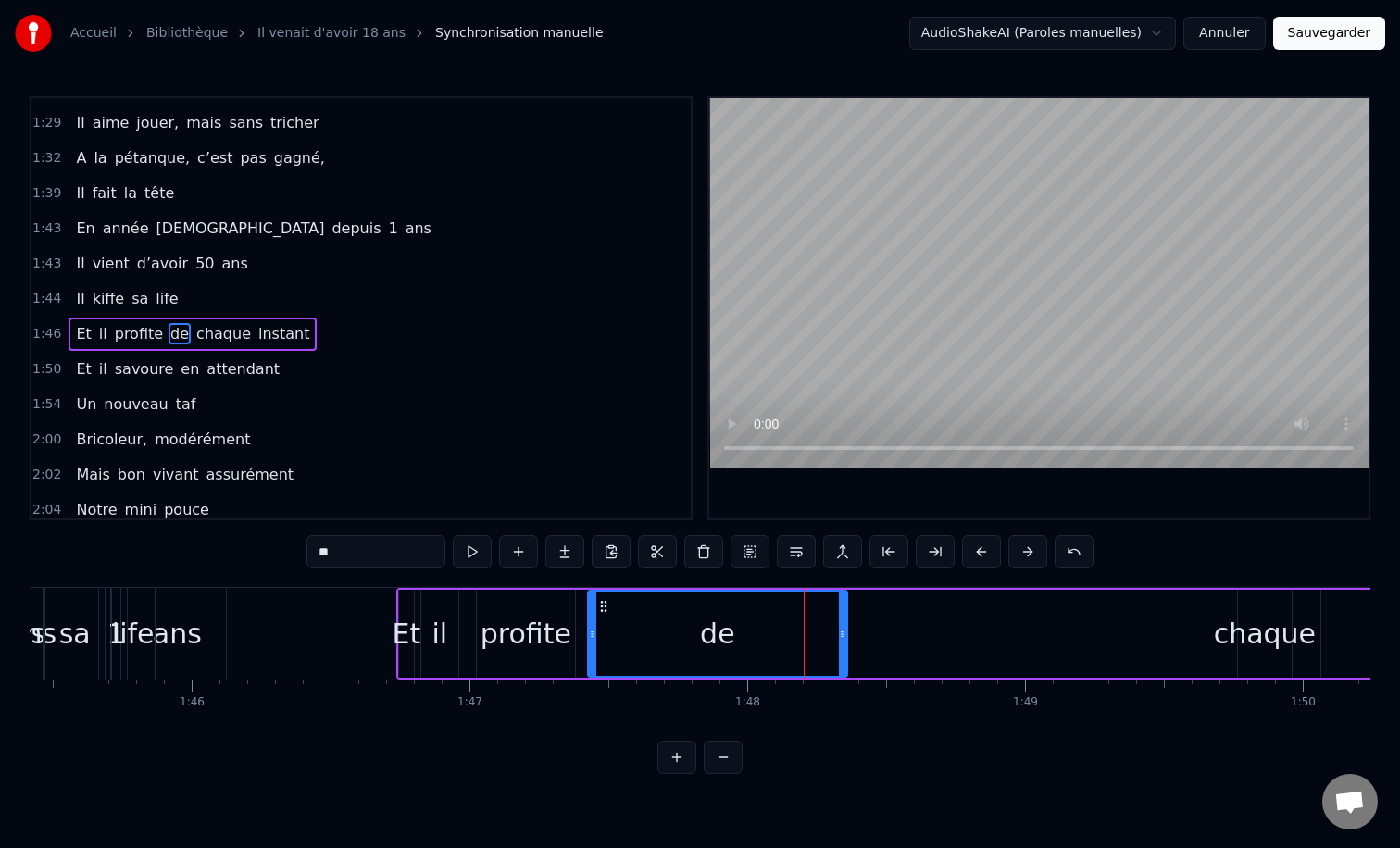
scroll to position [757, 0]
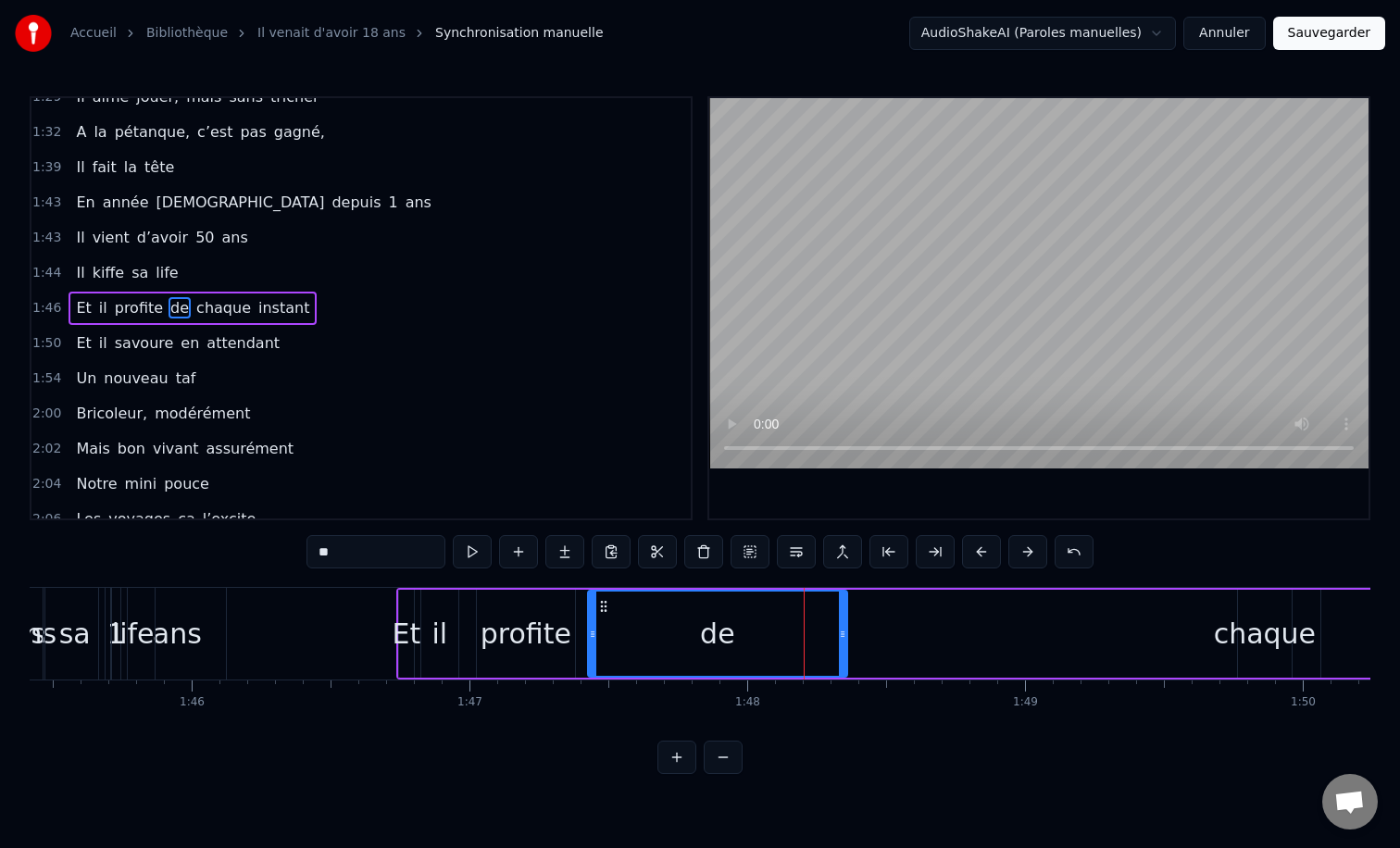
click at [423, 594] on div "il" at bounding box center [440, 633] width 37 height 88
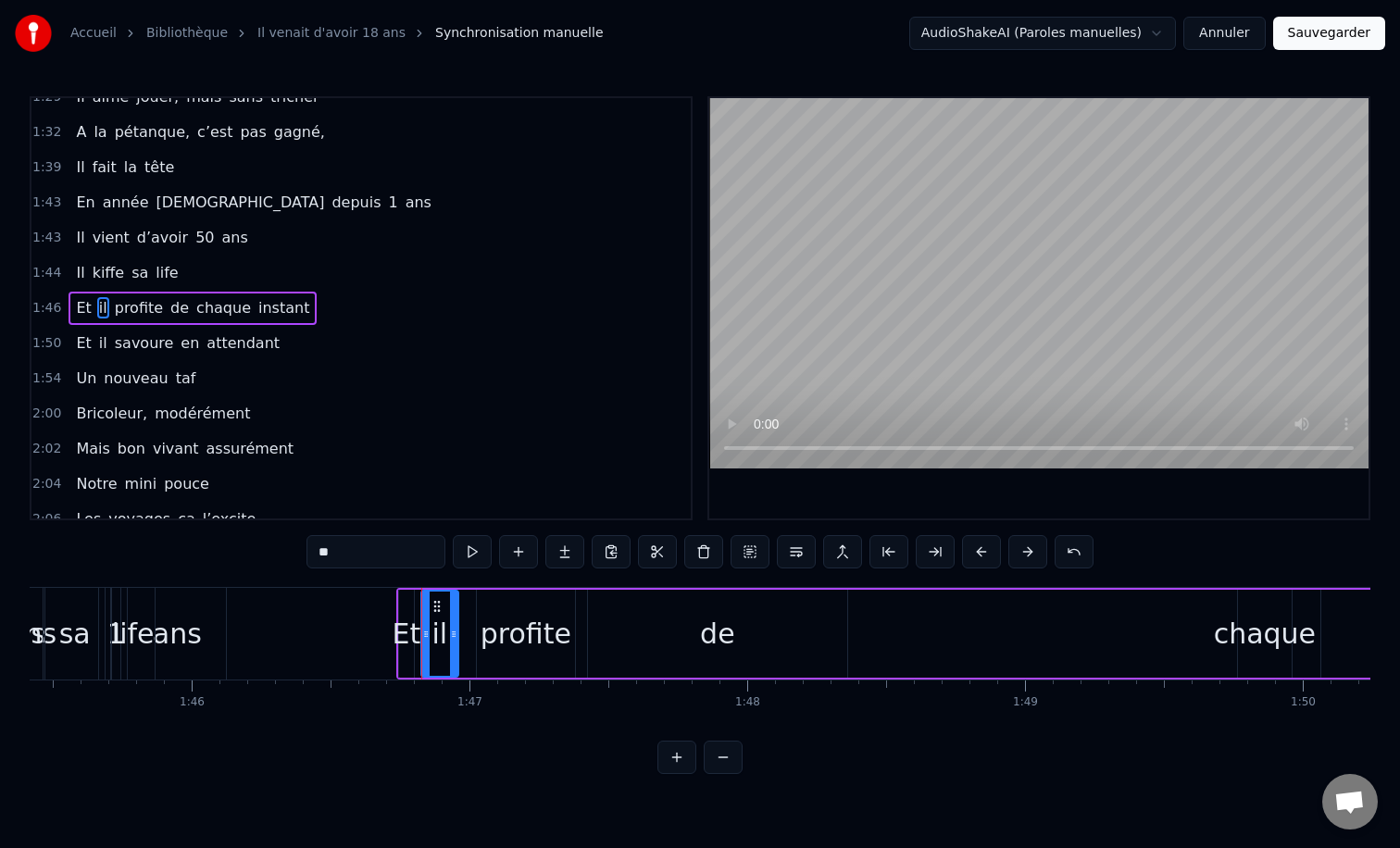
click at [404, 592] on div "Et" at bounding box center [407, 633] width 15 height 88
click at [675, 617] on div "de" at bounding box center [717, 633] width 259 height 88
type input "**"
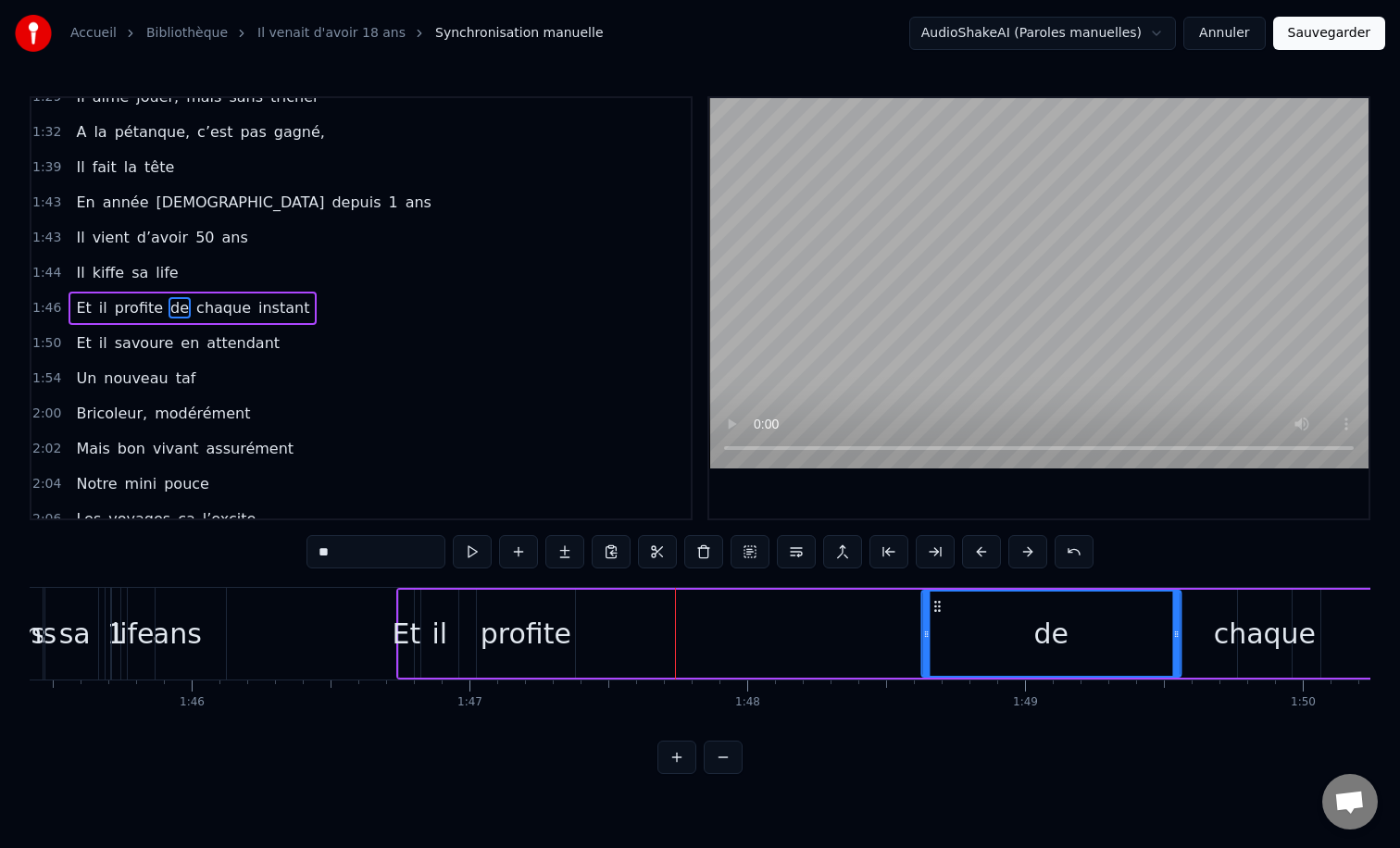
drag, startPoint x: 606, startPoint y: 605, endPoint x: 937, endPoint y: 627, distance: 331.7
click at [937, 627] on div "de" at bounding box center [1050, 633] width 258 height 84
click at [642, 632] on div "Et il profite de chaque instant" at bounding box center [973, 633] width 1154 height 91
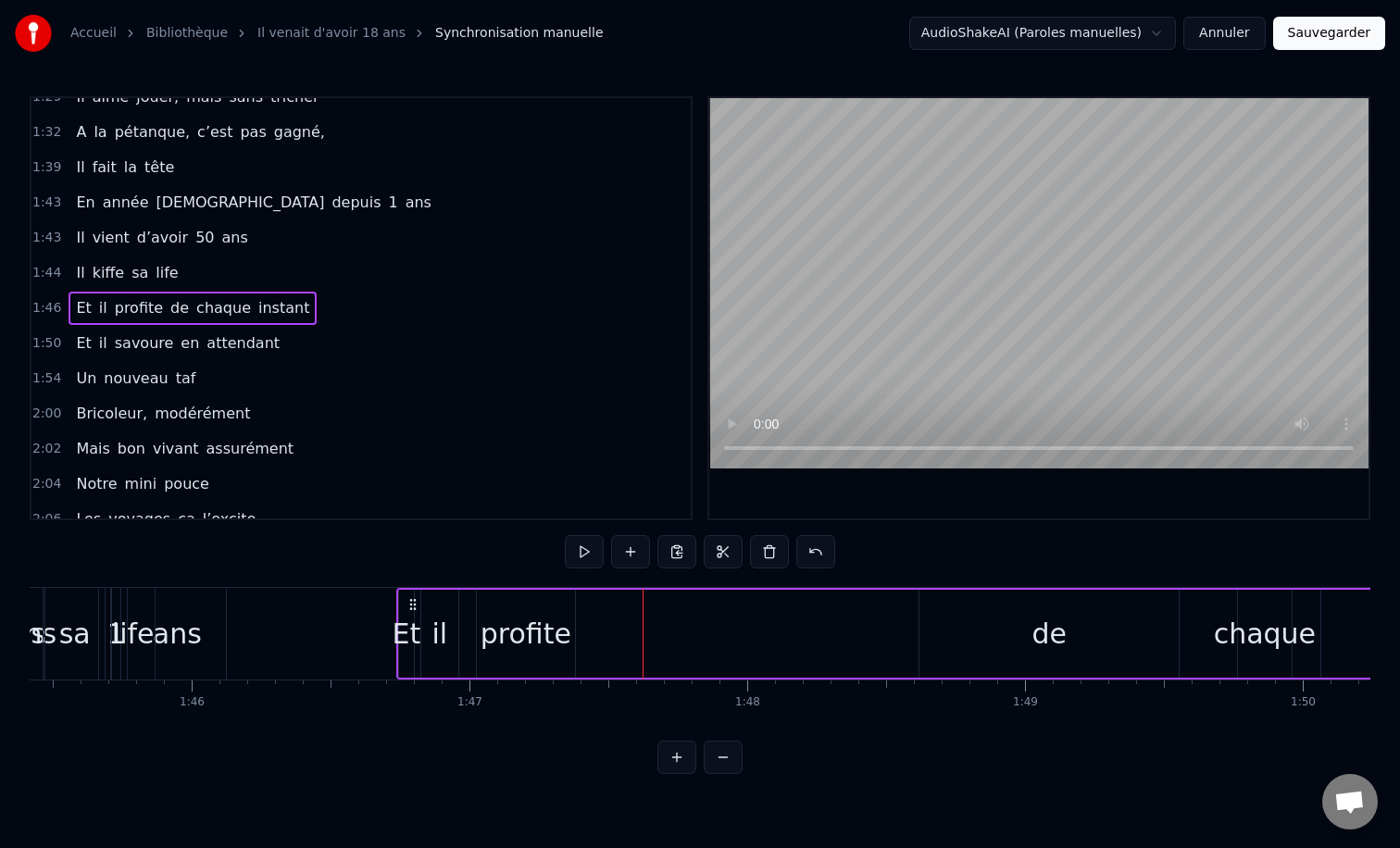
click at [492, 623] on div "profite" at bounding box center [525, 634] width 91 height 42
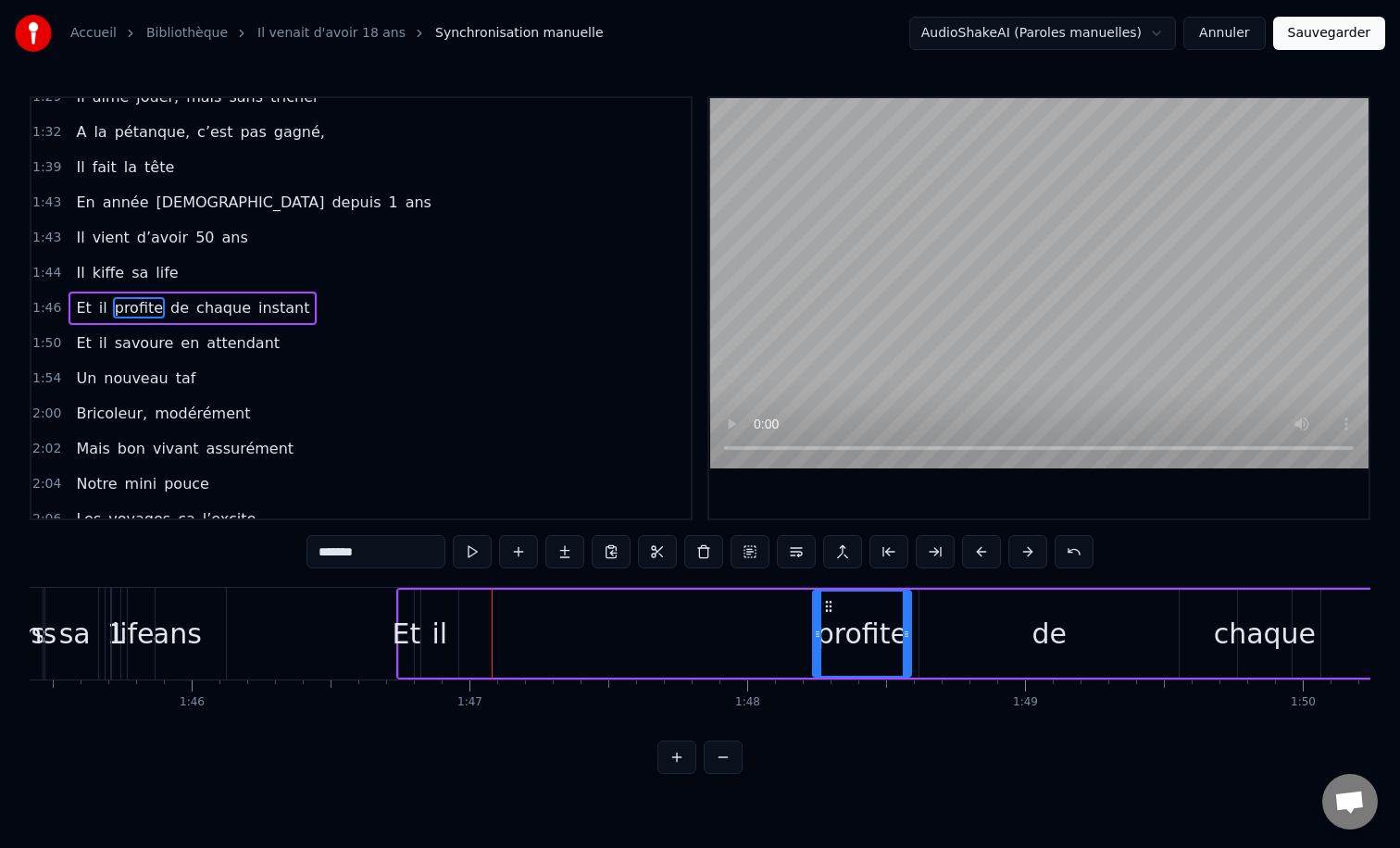
drag, startPoint x: 488, startPoint y: 607, endPoint x: 824, endPoint y: 603, distance: 336.0
click at [824, 603] on icon at bounding box center [829, 607] width 15 height 15
click at [447, 640] on div "il" at bounding box center [440, 633] width 37 height 88
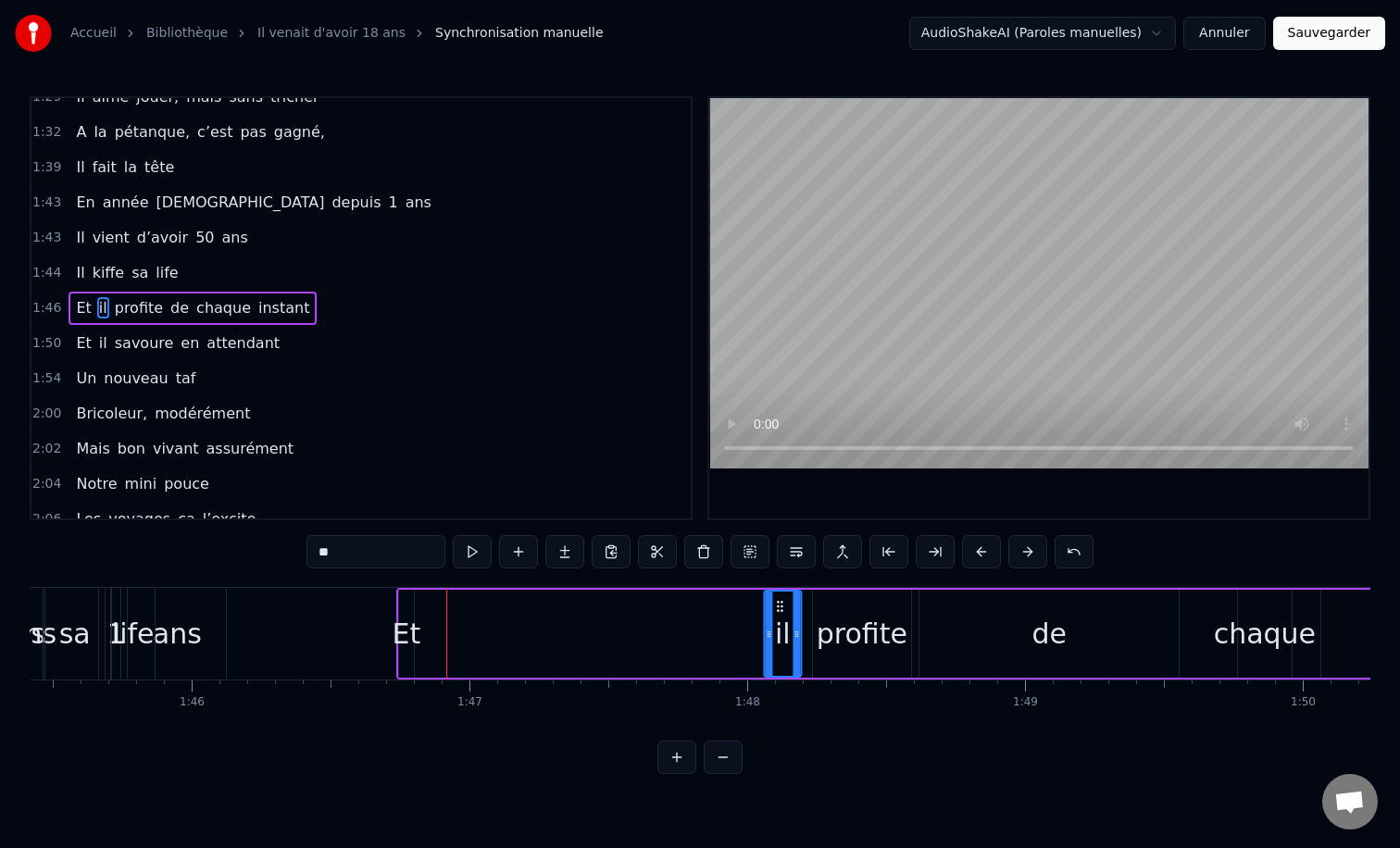
drag, startPoint x: 434, startPoint y: 606, endPoint x: 777, endPoint y: 591, distance: 343.3
click at [777, 591] on div "il" at bounding box center [782, 633] width 35 height 84
click at [408, 616] on div "Et" at bounding box center [407, 634] width 28 height 42
type input "**"
drag, startPoint x: 417, startPoint y: 605, endPoint x: 746, endPoint y: 622, distance: 329.4
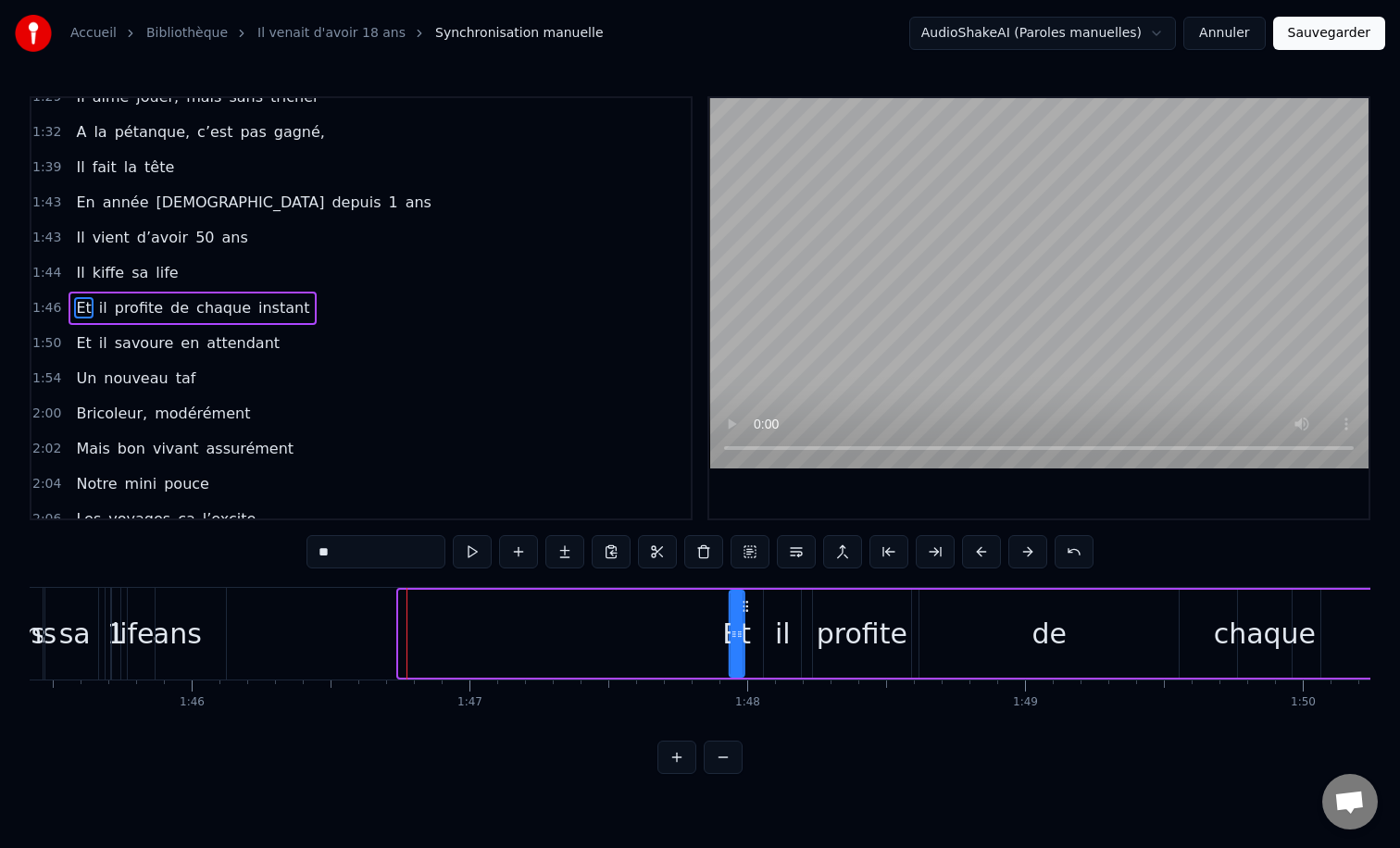
click at [743, 622] on div "Et" at bounding box center [737, 633] width 13 height 84
click at [364, 733] on div "0:12 Il vient d’avoir 50 ans 0:15 Il est beau comme un enfant 0:18 [PERSON_NAME…" at bounding box center [699, 435] width 1341 height 677
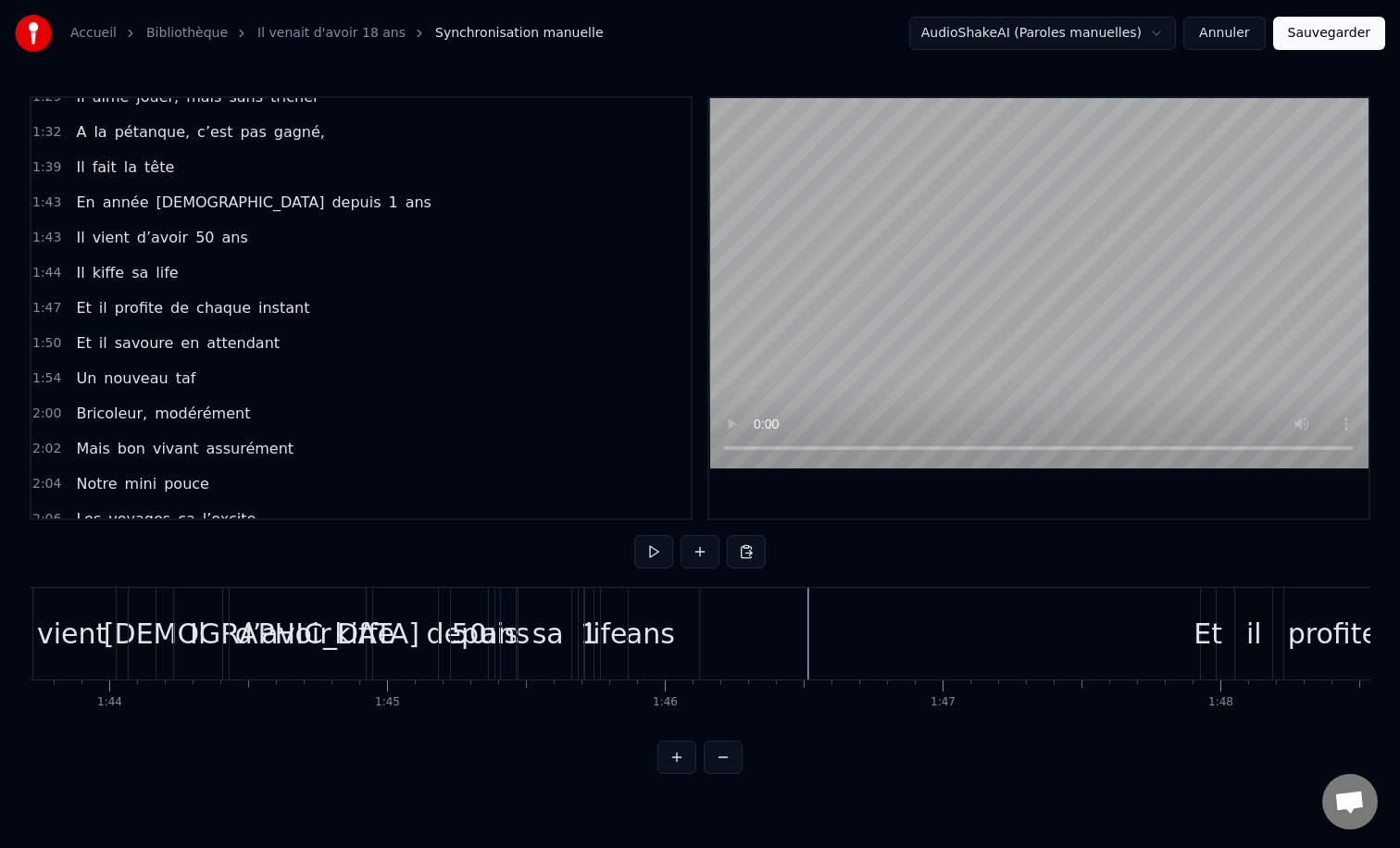
scroll to position [0, 28800]
click at [268, 625] on div "kiﬀe" at bounding box center [372, 633] width 271 height 91
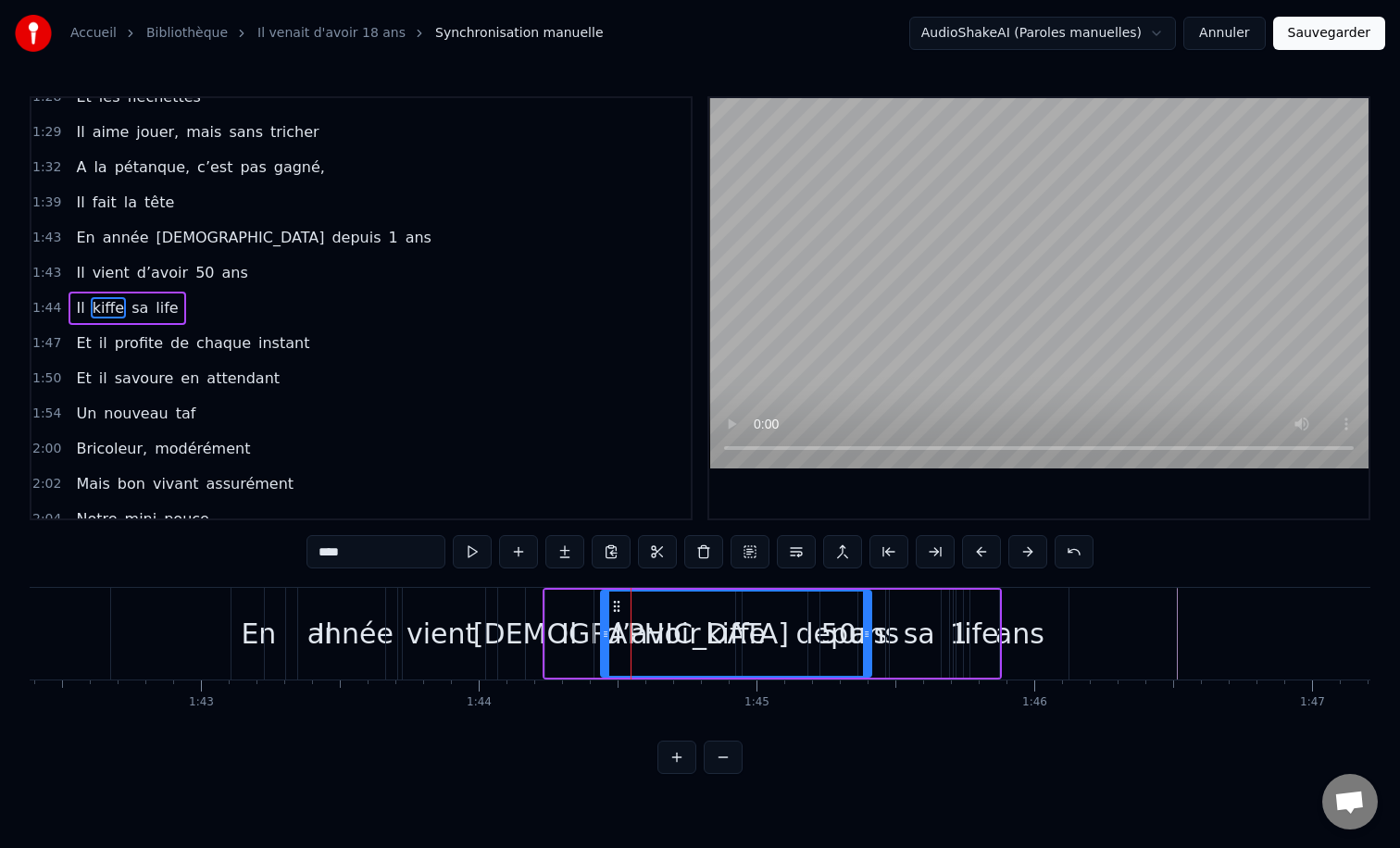
scroll to position [0, 28437]
click at [236, 607] on div "En" at bounding box center [258, 633] width 54 height 91
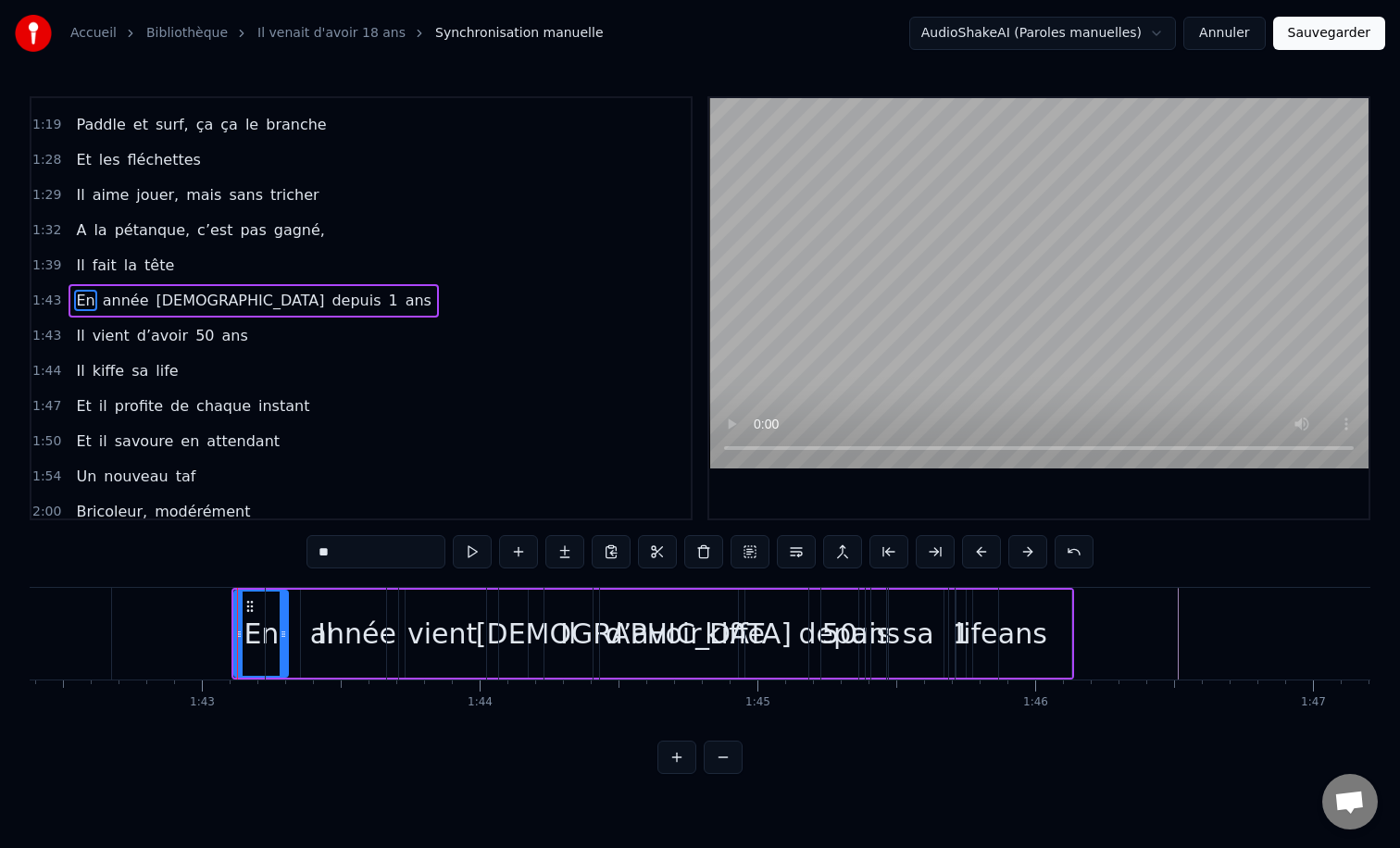
scroll to position [652, 0]
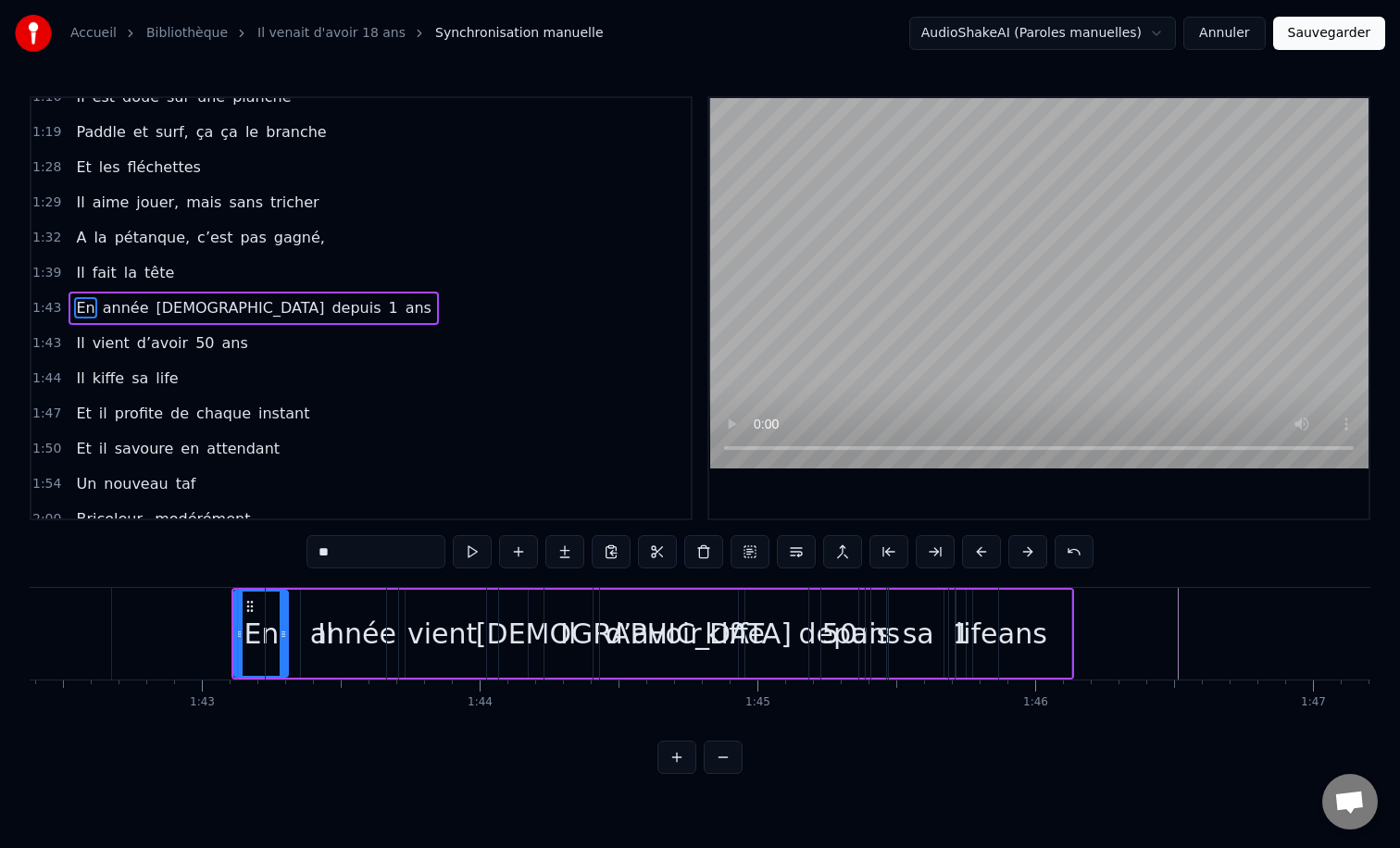
click at [296, 588] on div "Il" at bounding box center [326, 633] width 123 height 91
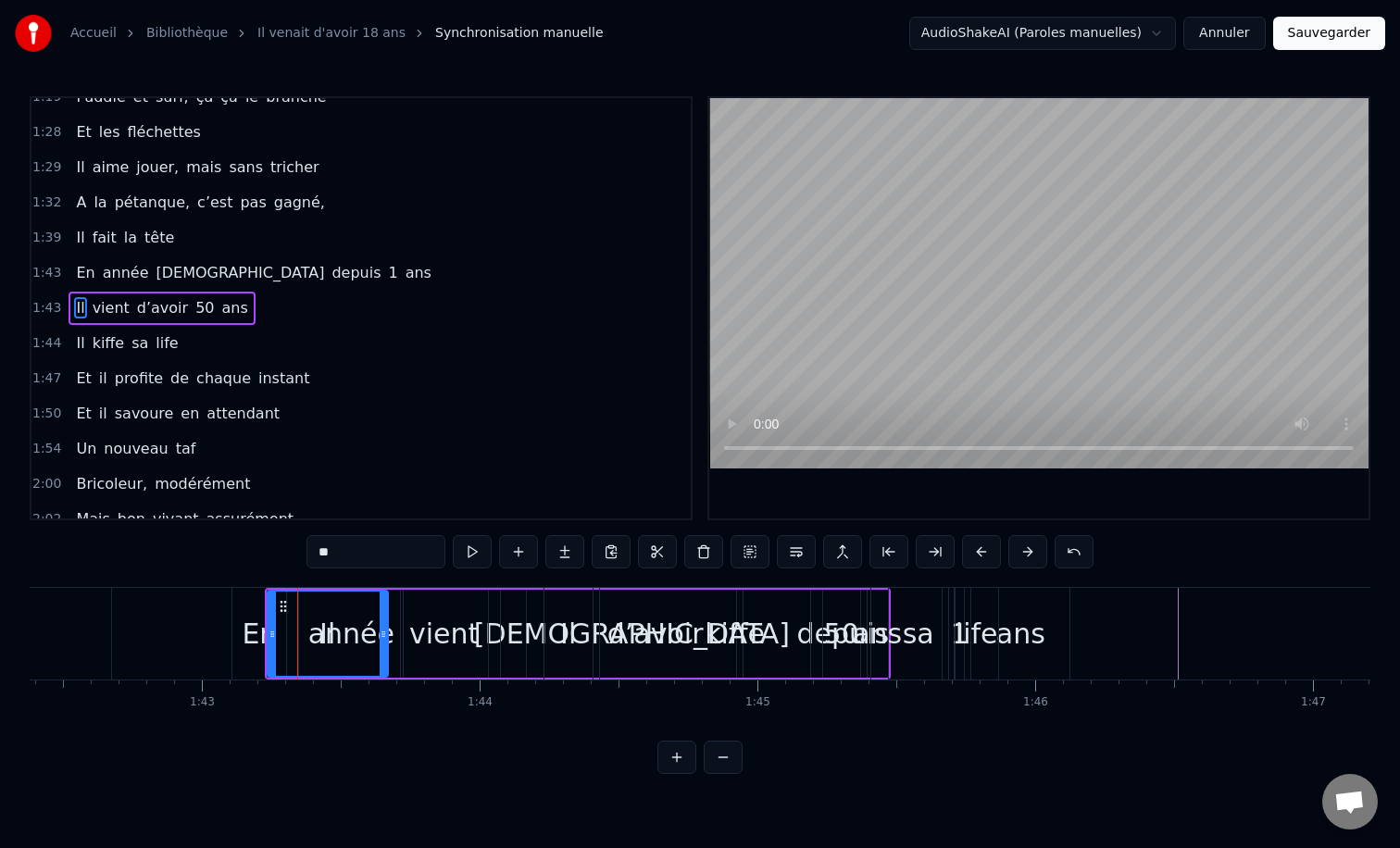
click at [250, 589] on div "En" at bounding box center [258, 633] width 54 height 91
type input "**"
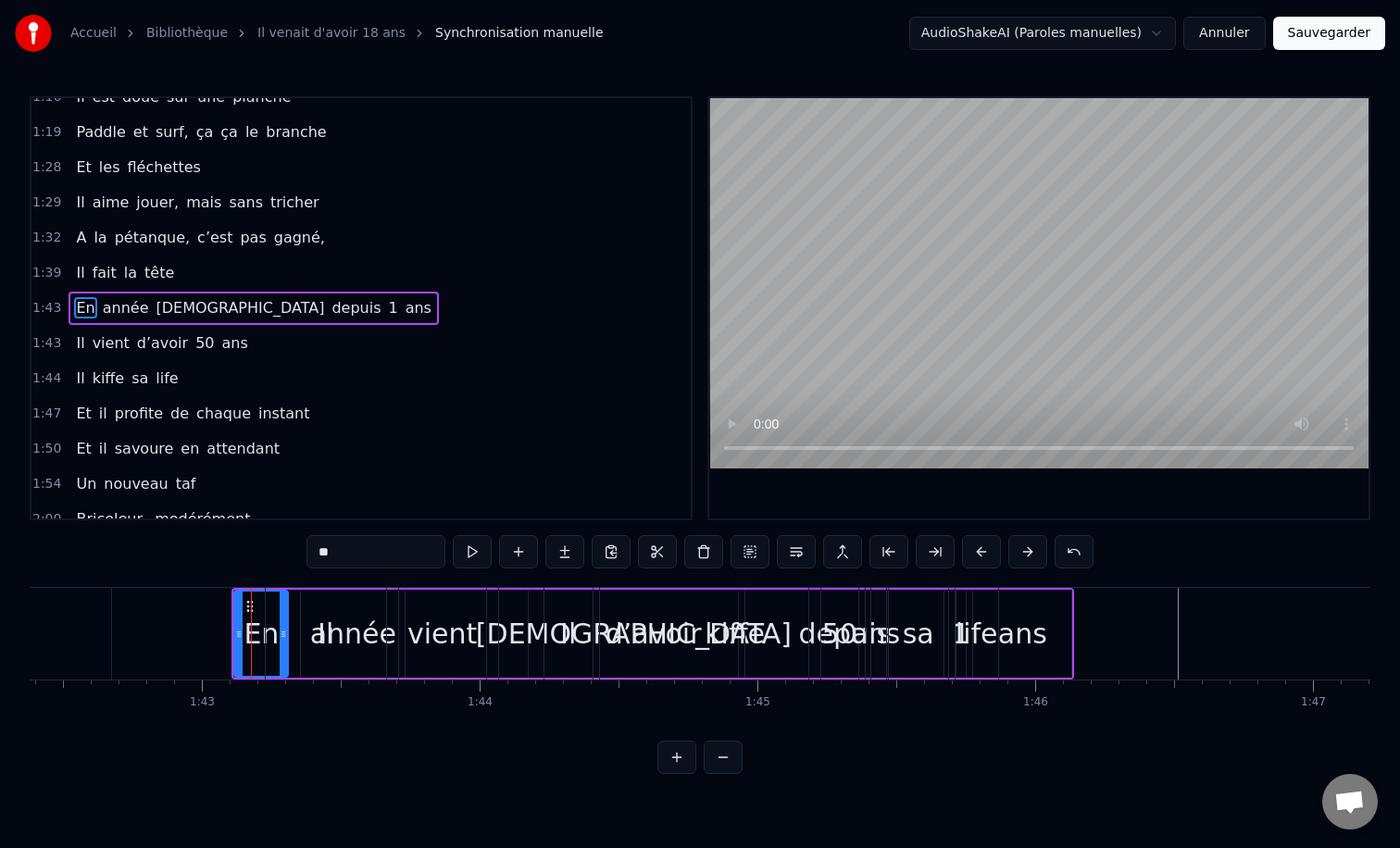
click at [251, 589] on div at bounding box center [251, 633] width 1 height 91
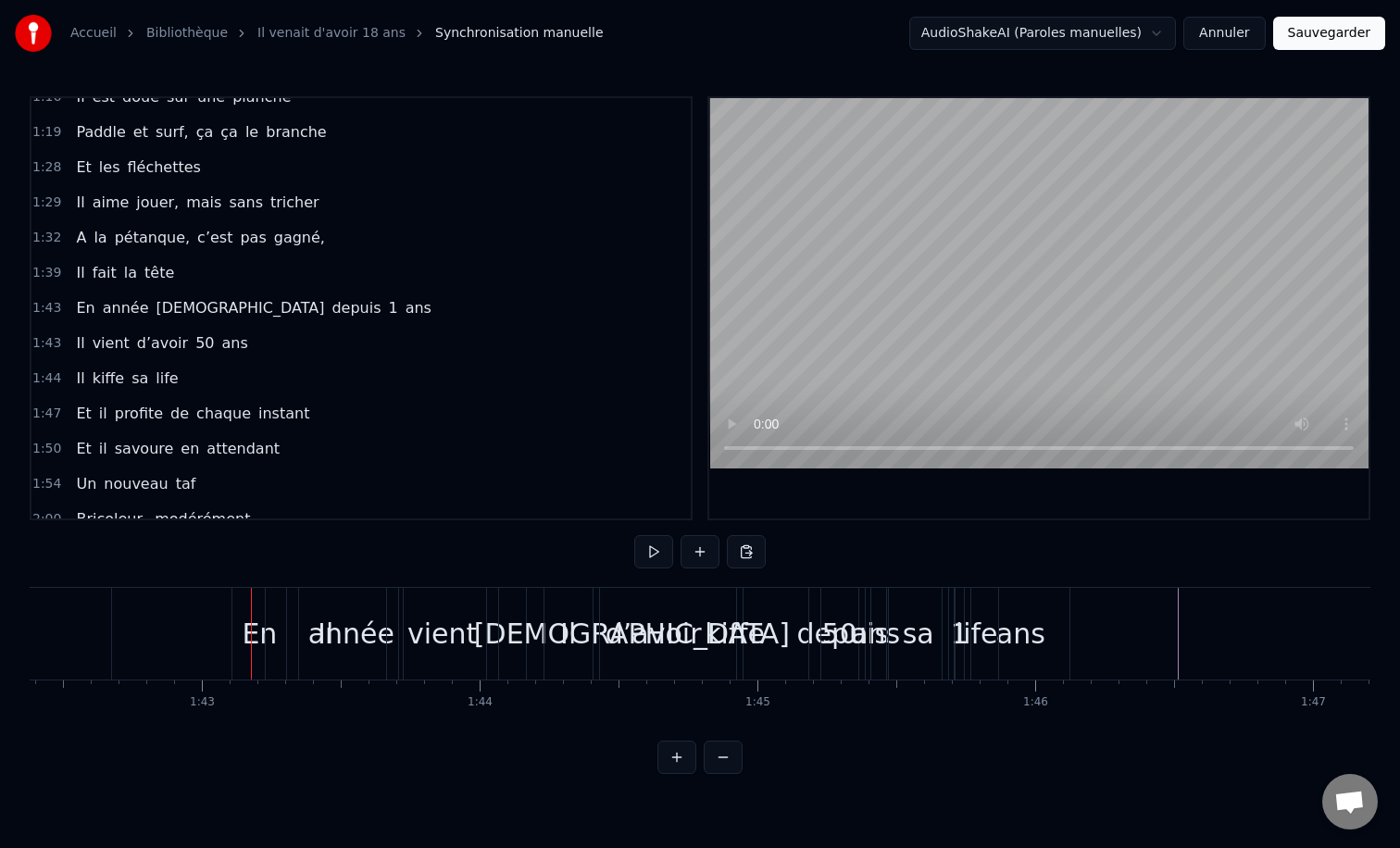
click at [235, 591] on div "En" at bounding box center [258, 633] width 54 height 91
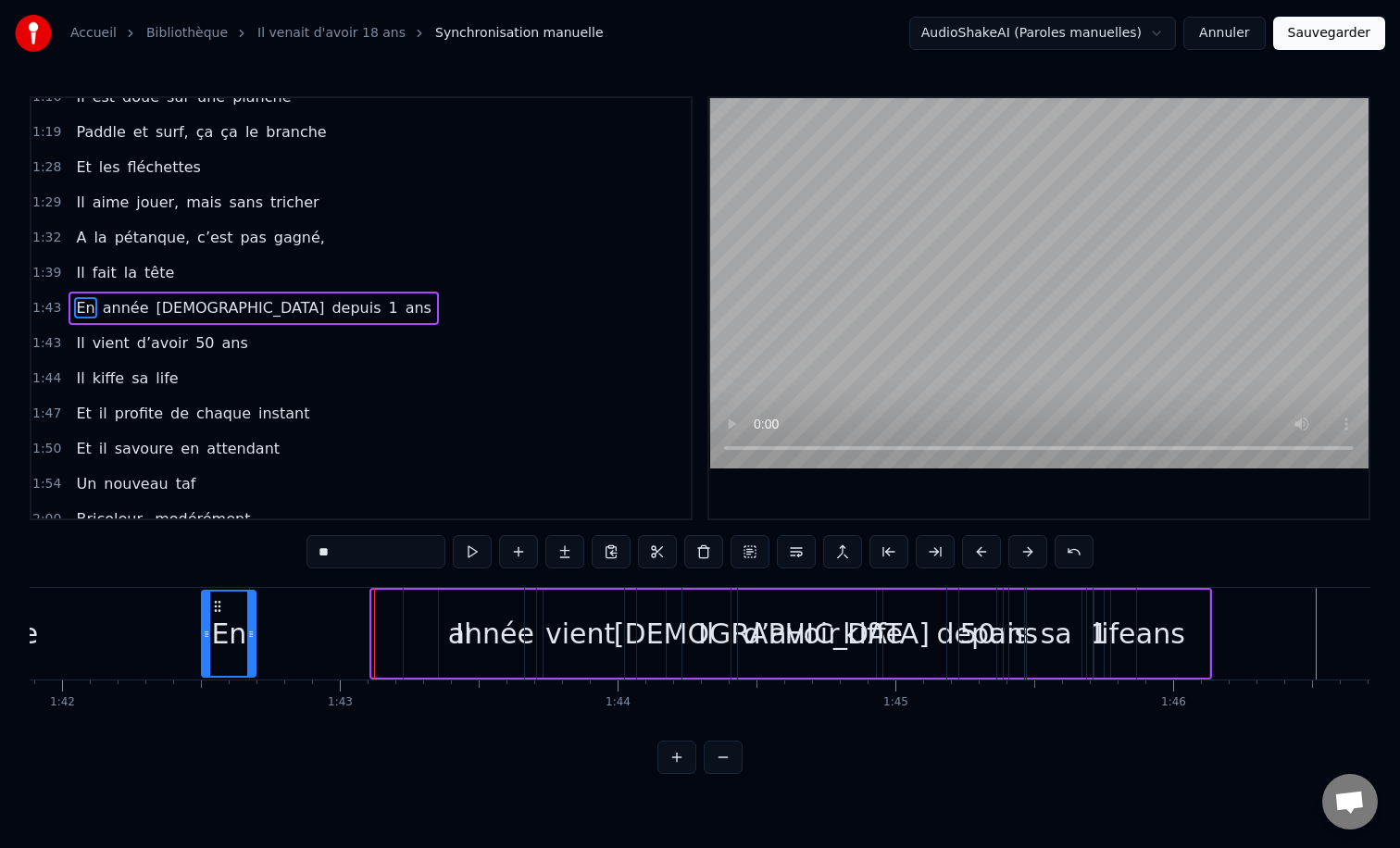
scroll to position [0, 28271]
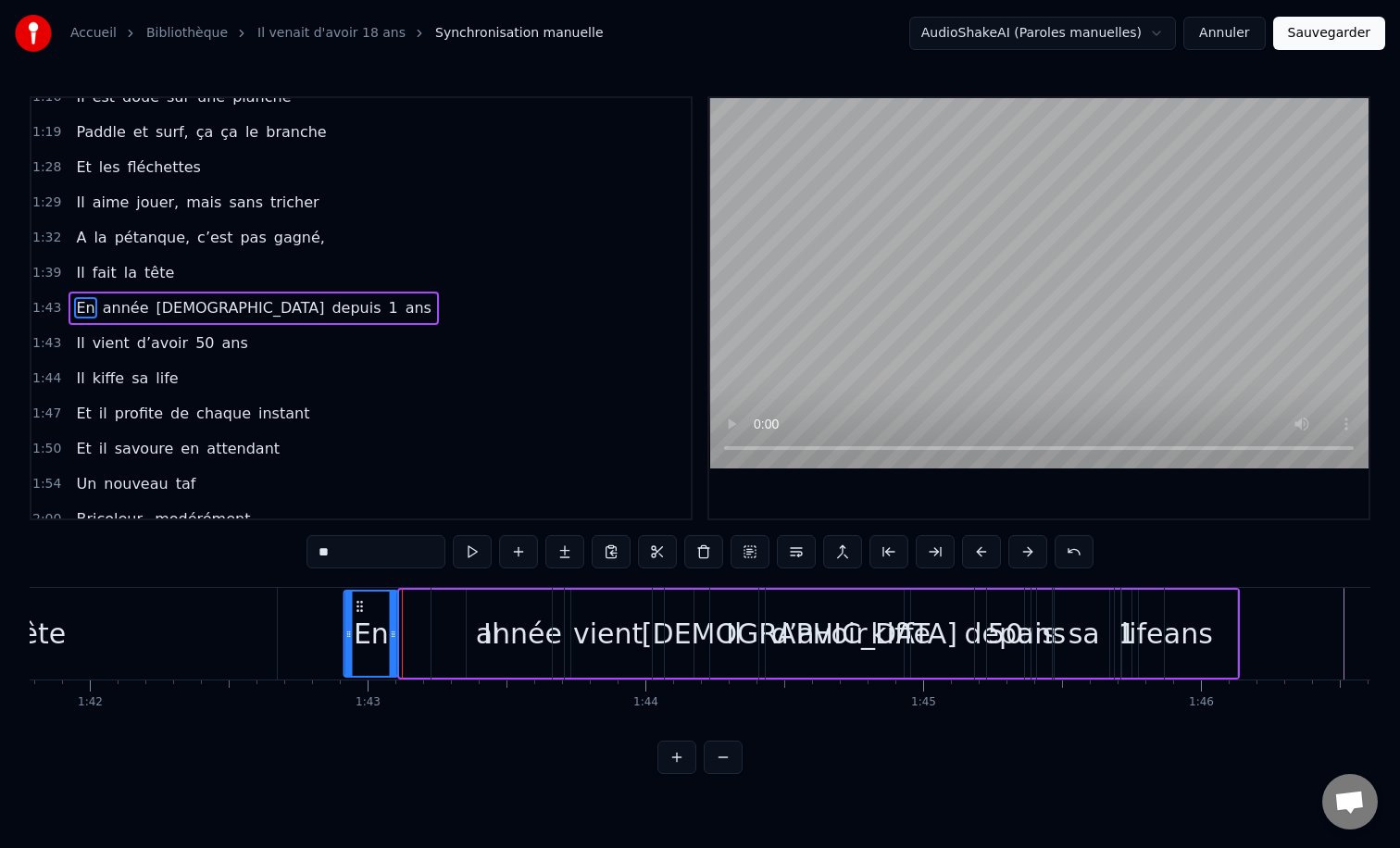
drag, startPoint x: 249, startPoint y: 603, endPoint x: 358, endPoint y: 616, distance: 109.8
click at [358, 616] on div "En" at bounding box center [371, 633] width 52 height 84
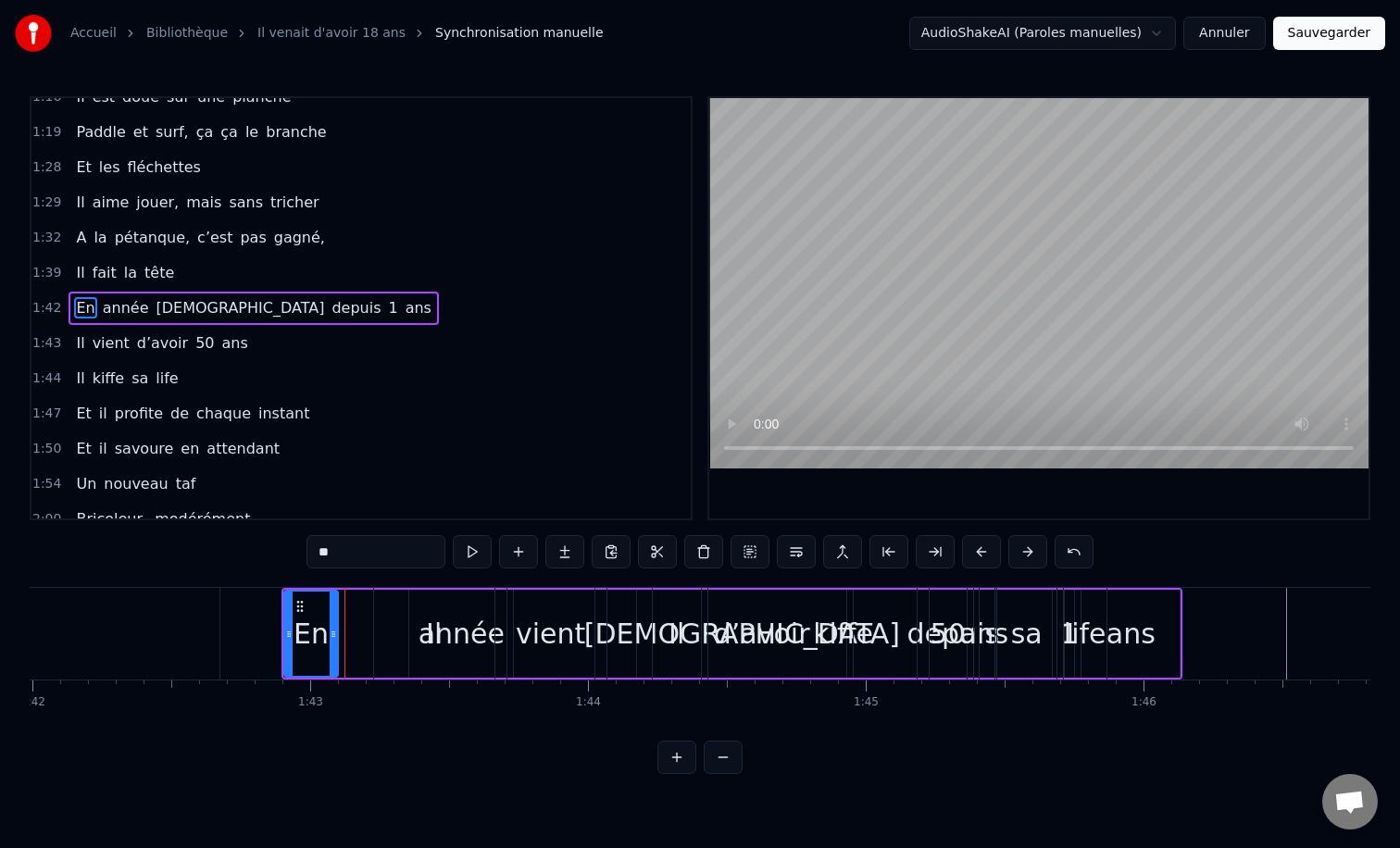
scroll to position [0, 28349]
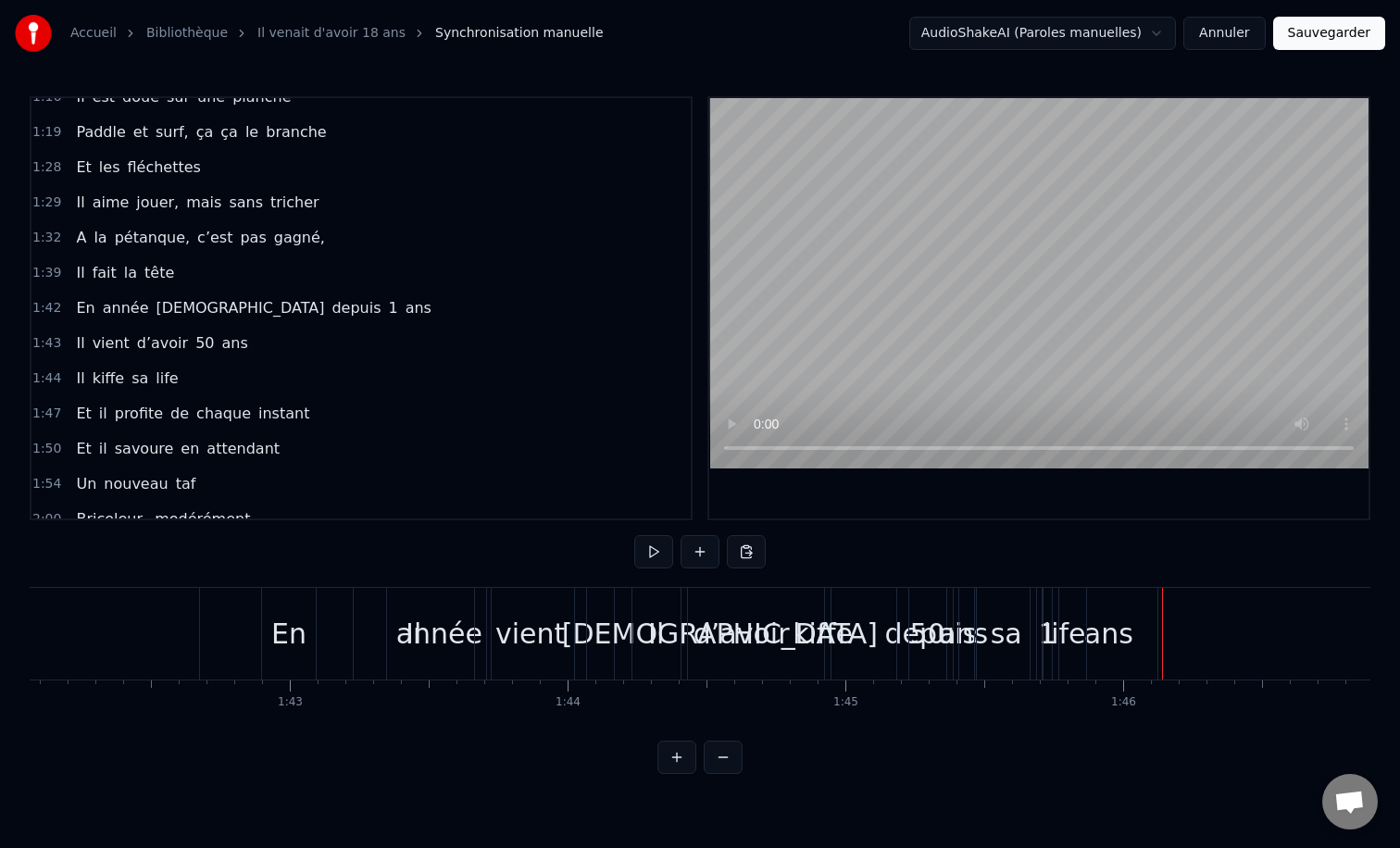
click at [942, 617] on div "kiﬀe" at bounding box center [823, 633] width 271 height 91
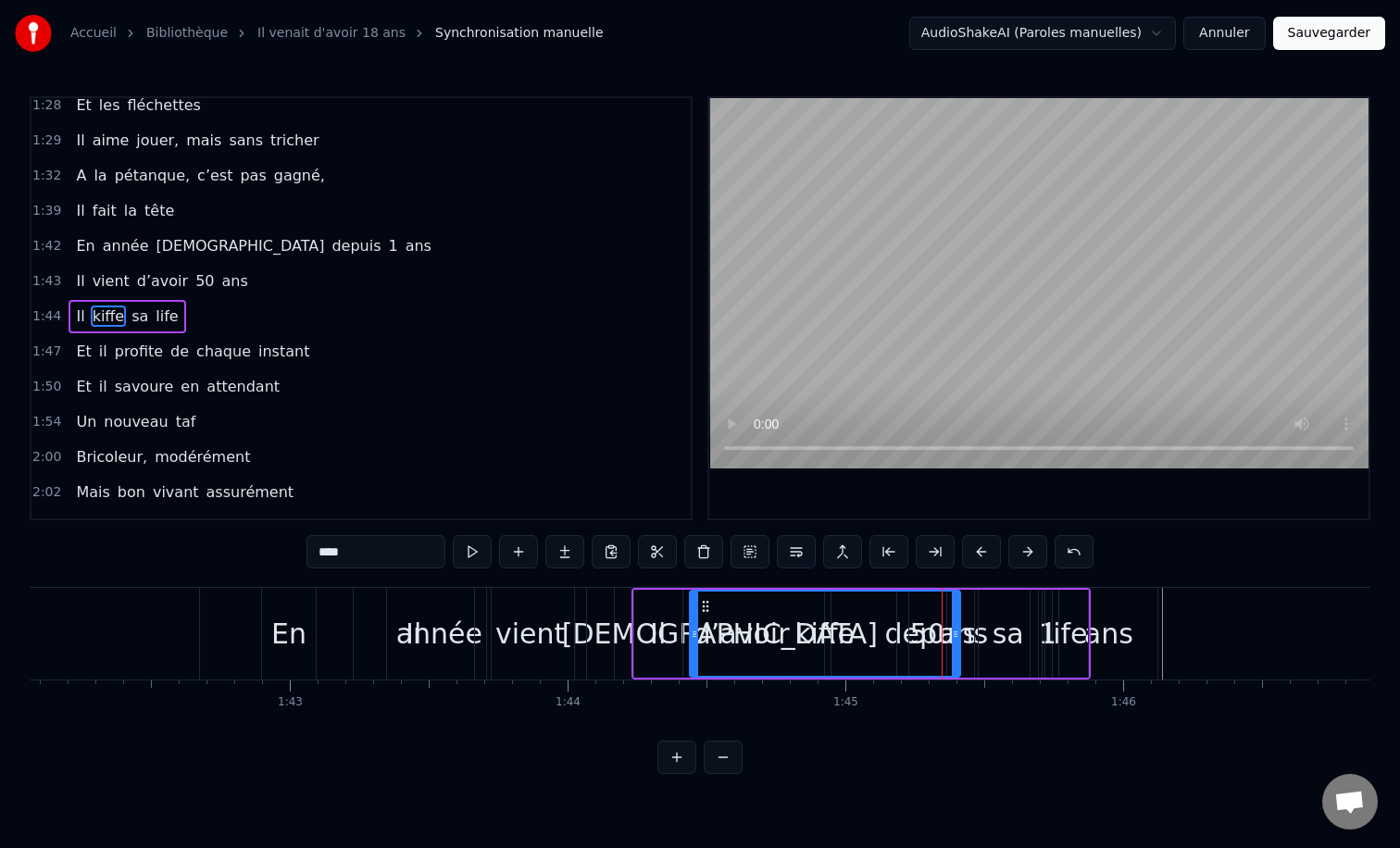
scroll to position [723, 0]
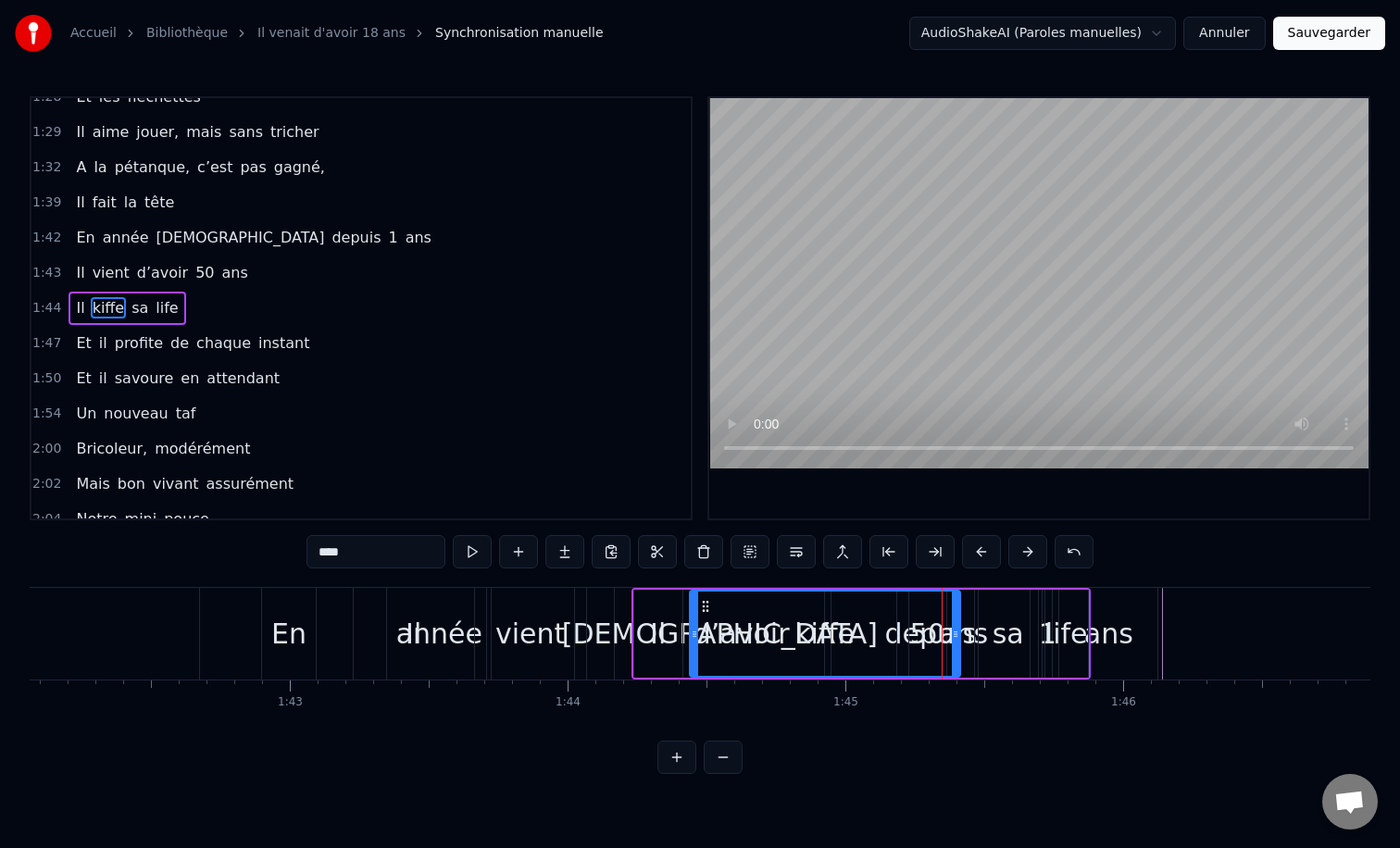
click at [292, 614] on div "En" at bounding box center [289, 634] width 35 height 42
type input "**"
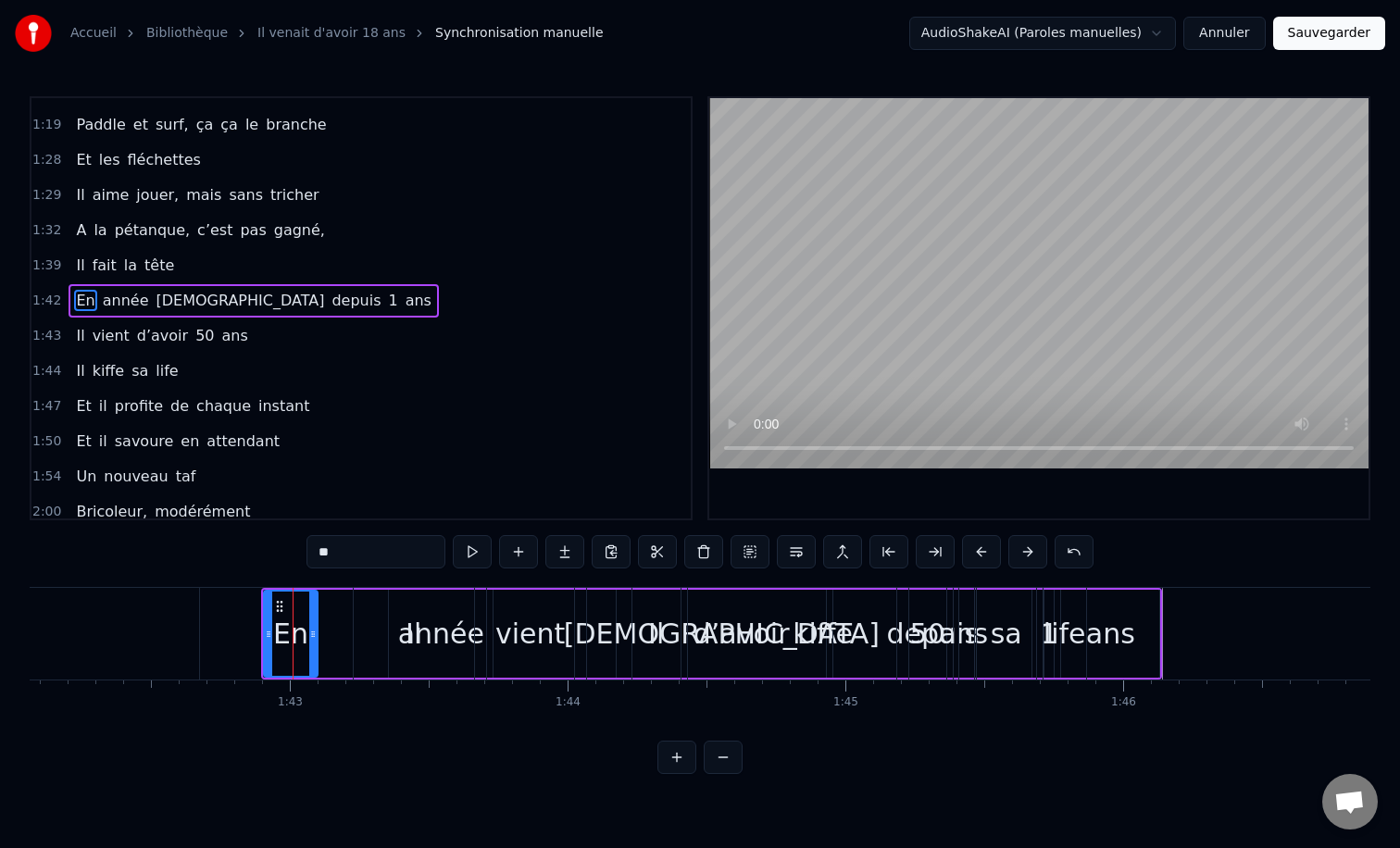
scroll to position [652, 0]
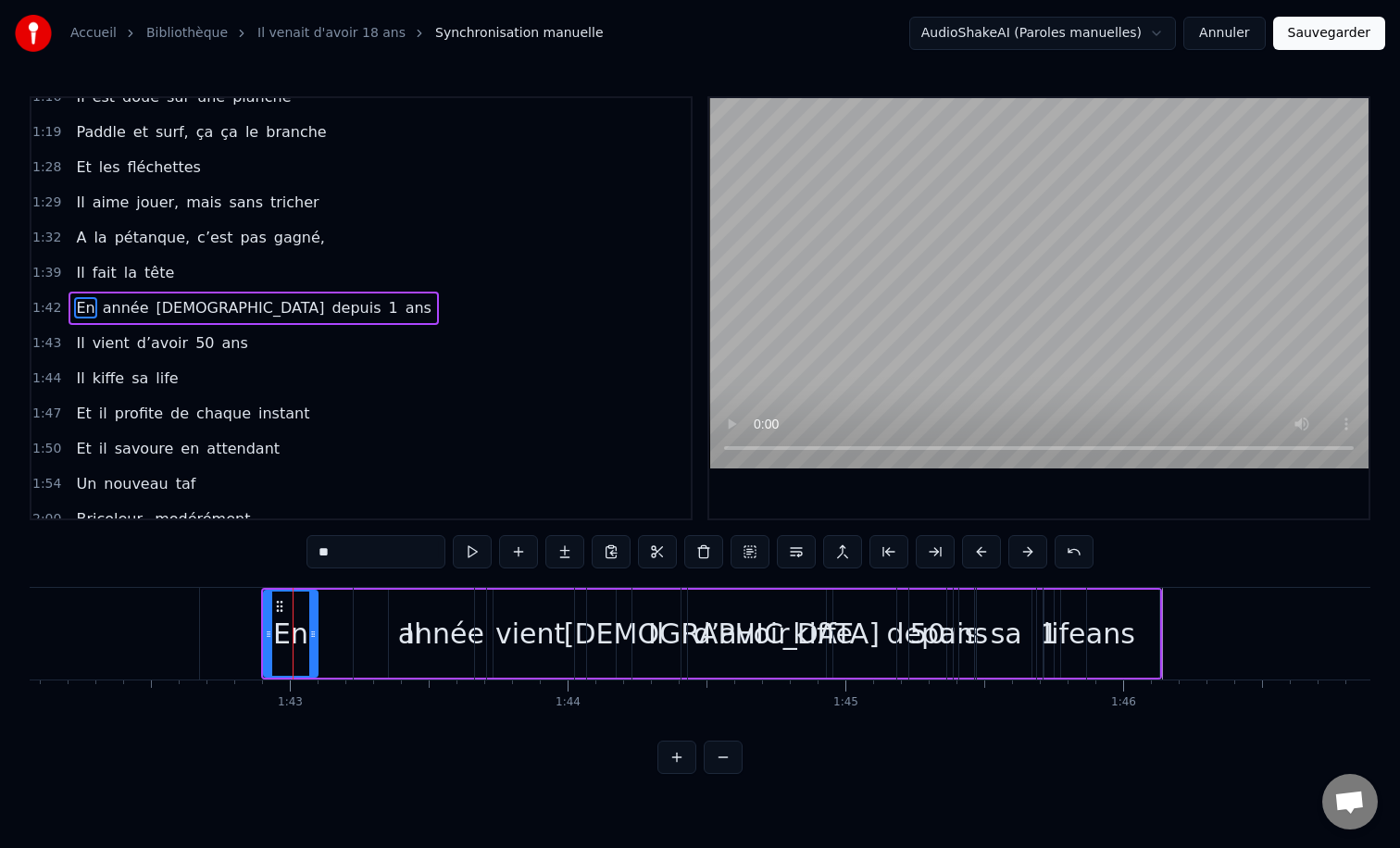
click at [284, 591] on div "En" at bounding box center [291, 633] width 52 height 84
click at [311, 590] on div "En" at bounding box center [291, 633] width 56 height 88
click at [334, 589] on div "En année [DEMOGRAPHIC_DATA] depuis 1 ans" at bounding box center [711, 633] width 901 height 91
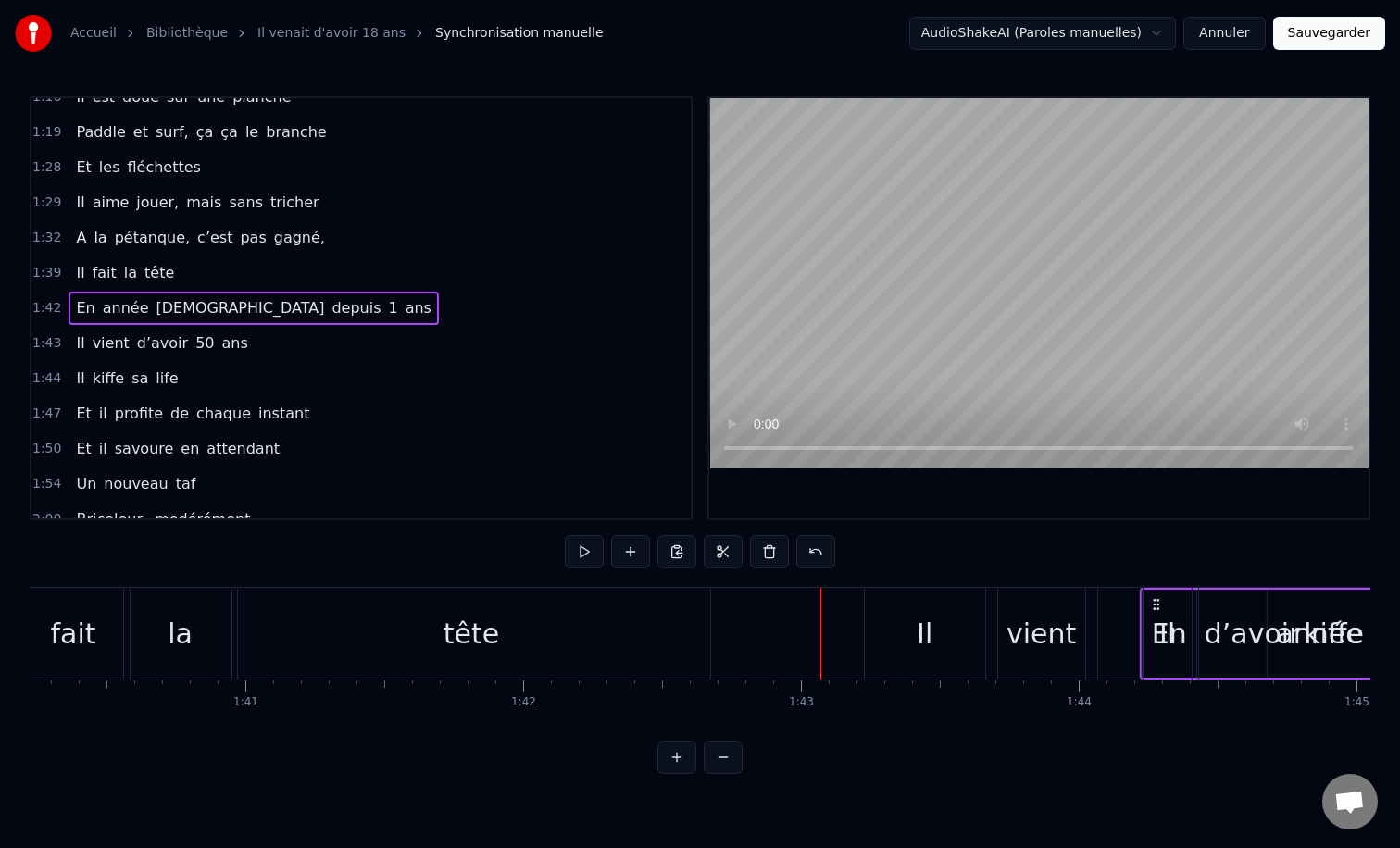
scroll to position [0, 27855]
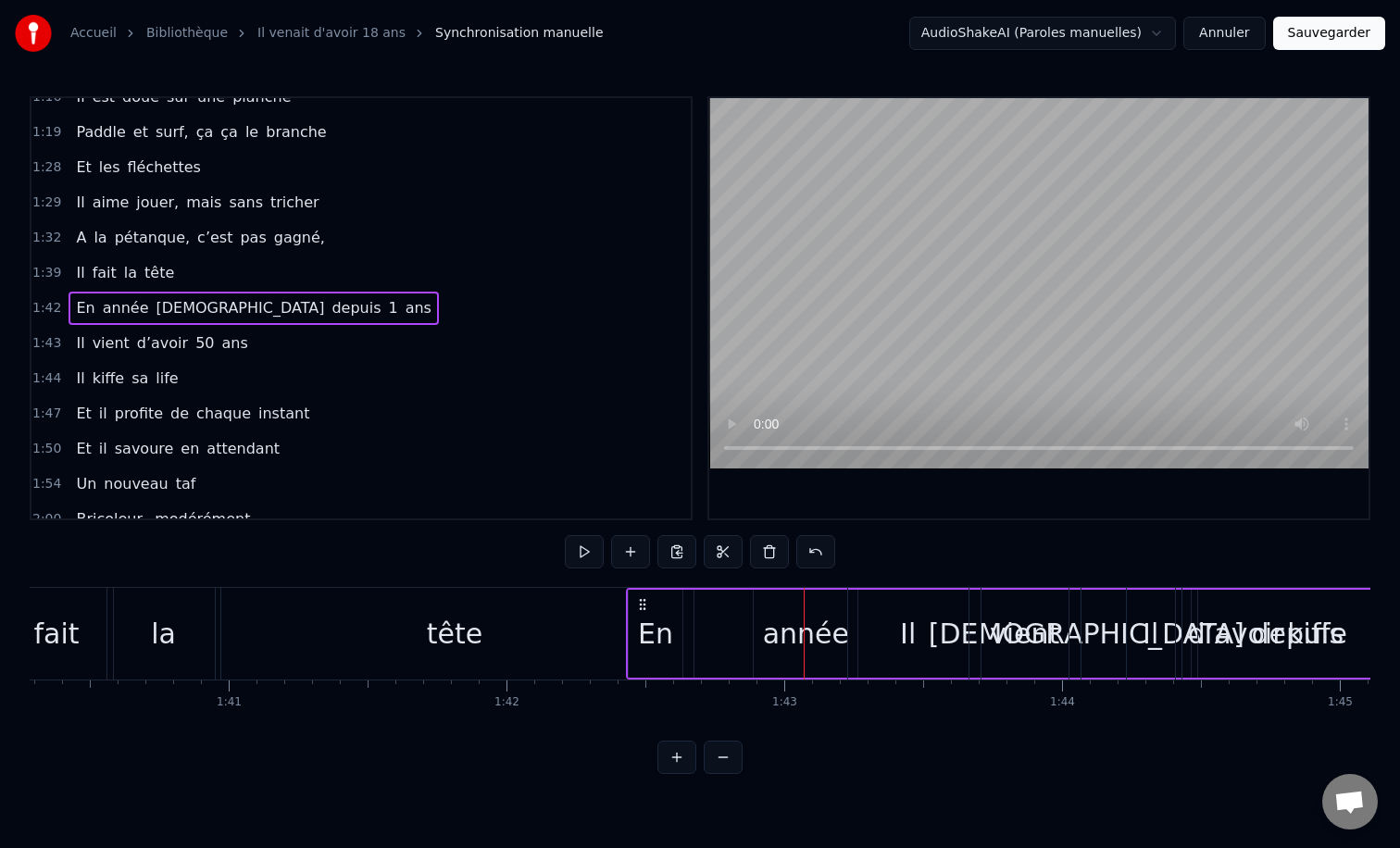
drag, startPoint x: 275, startPoint y: 603, endPoint x: 640, endPoint y: 618, distance: 365.3
click at [640, 618] on div "En année [DEMOGRAPHIC_DATA] depuis 1 ans" at bounding box center [1075, 633] width 901 height 91
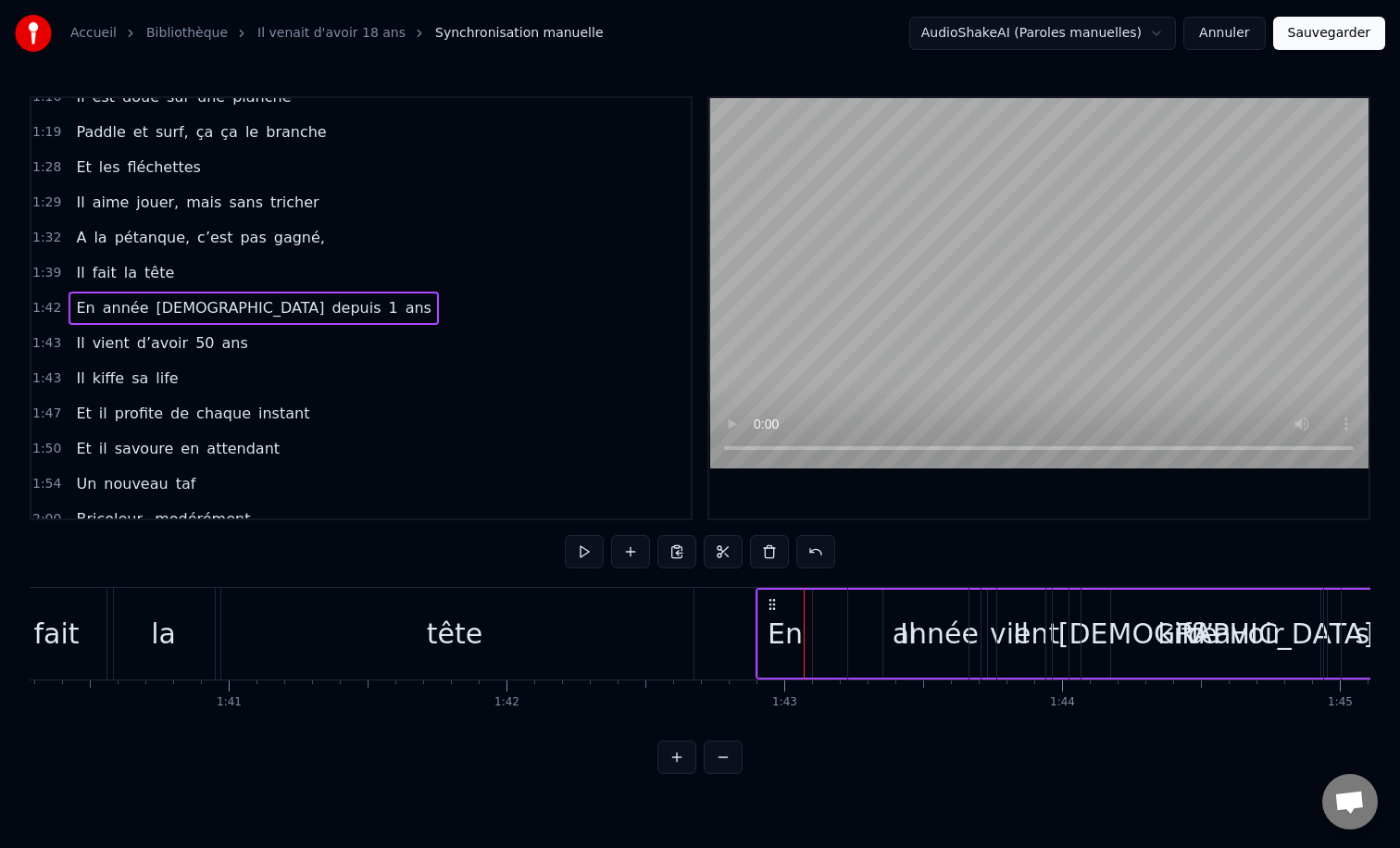
click at [923, 628] on div "Il" at bounding box center [908, 633] width 121 height 91
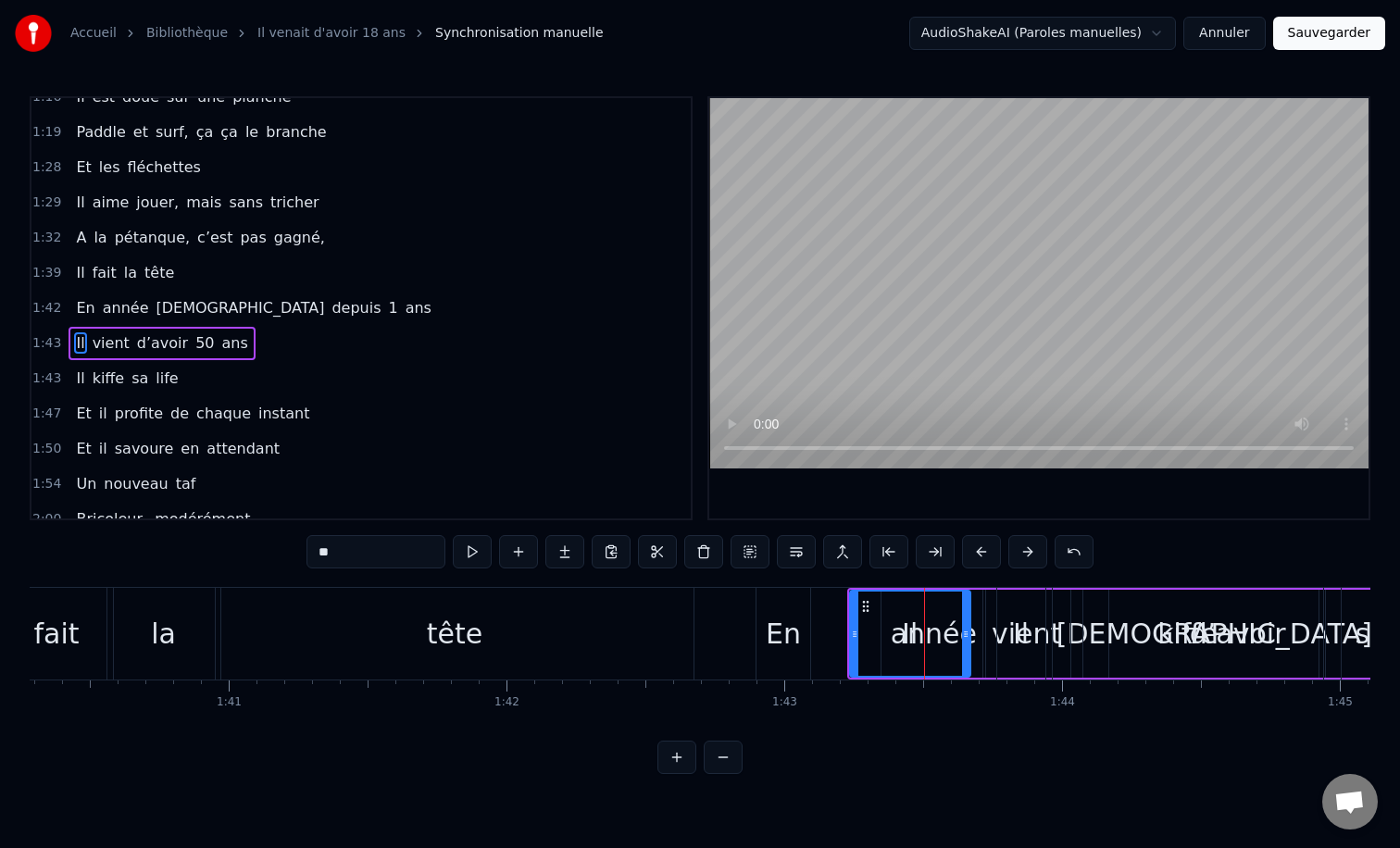
scroll to position [687, 0]
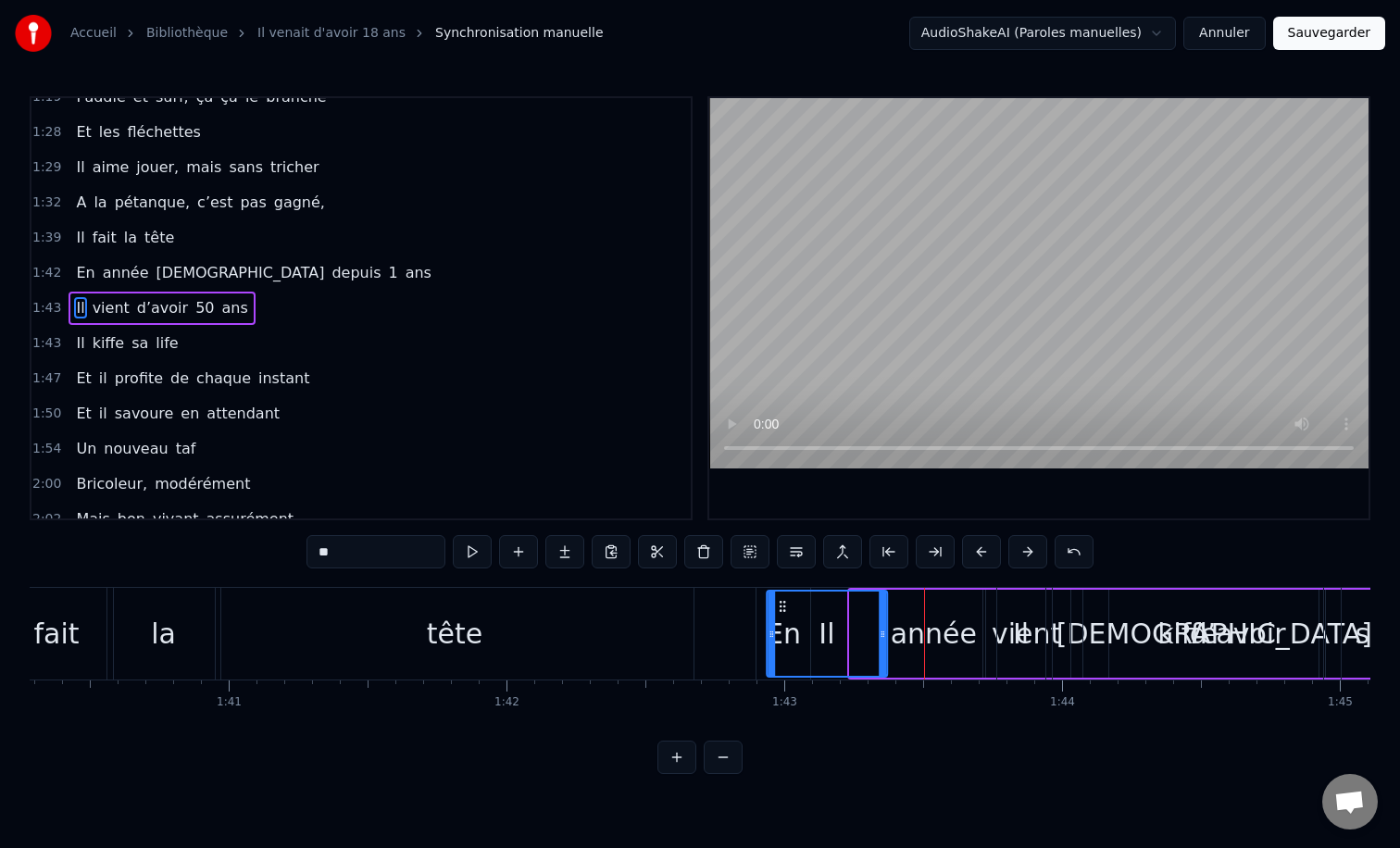
drag, startPoint x: 866, startPoint y: 607, endPoint x: 782, endPoint y: 605, distance: 84.0
click at [782, 605] on icon at bounding box center [782, 607] width 15 height 15
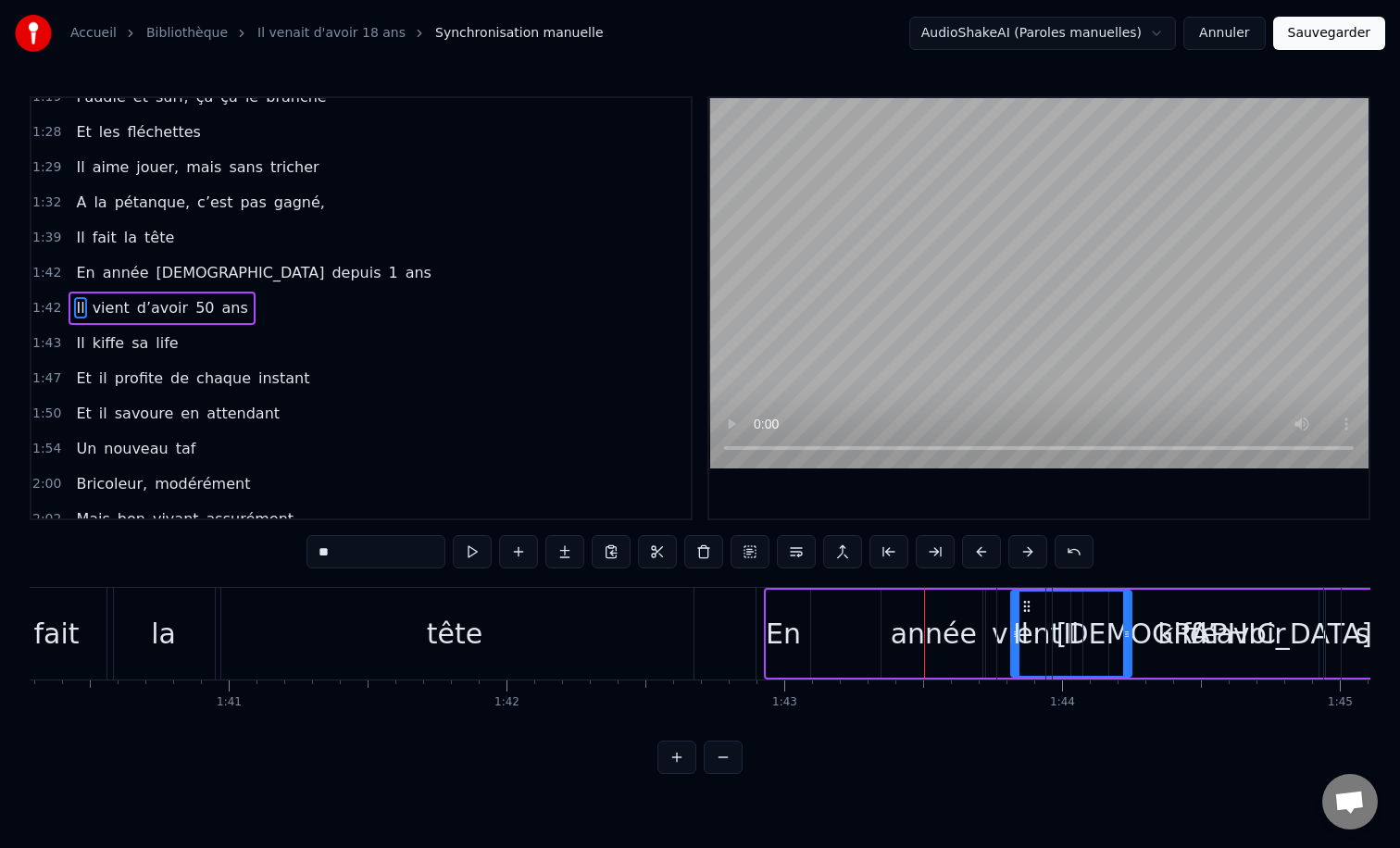
drag, startPoint x: 782, startPoint y: 606, endPoint x: 1026, endPoint y: 606, distance: 244.0
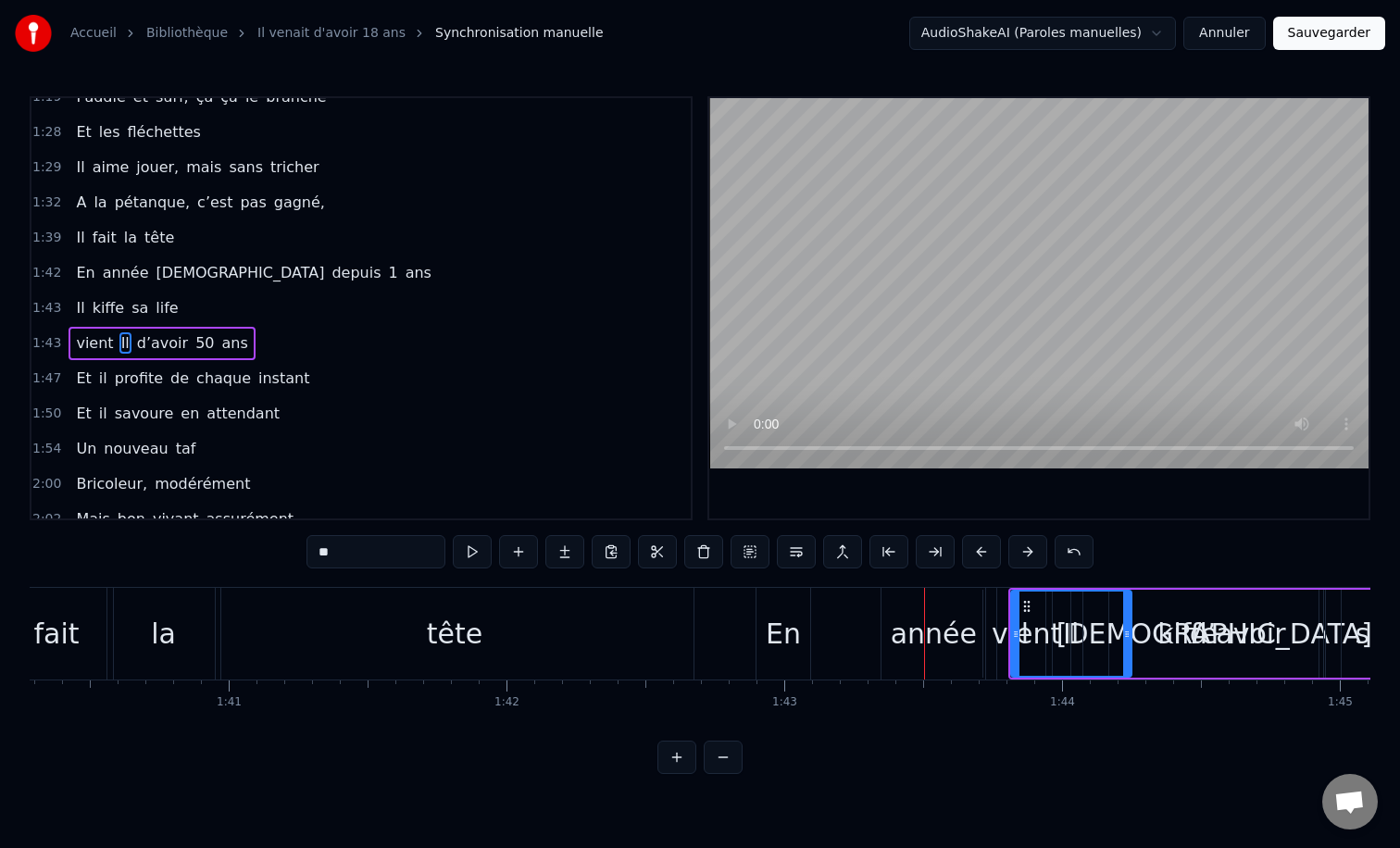
click at [911, 639] on div "année" at bounding box center [933, 634] width 86 height 42
type input "*****"
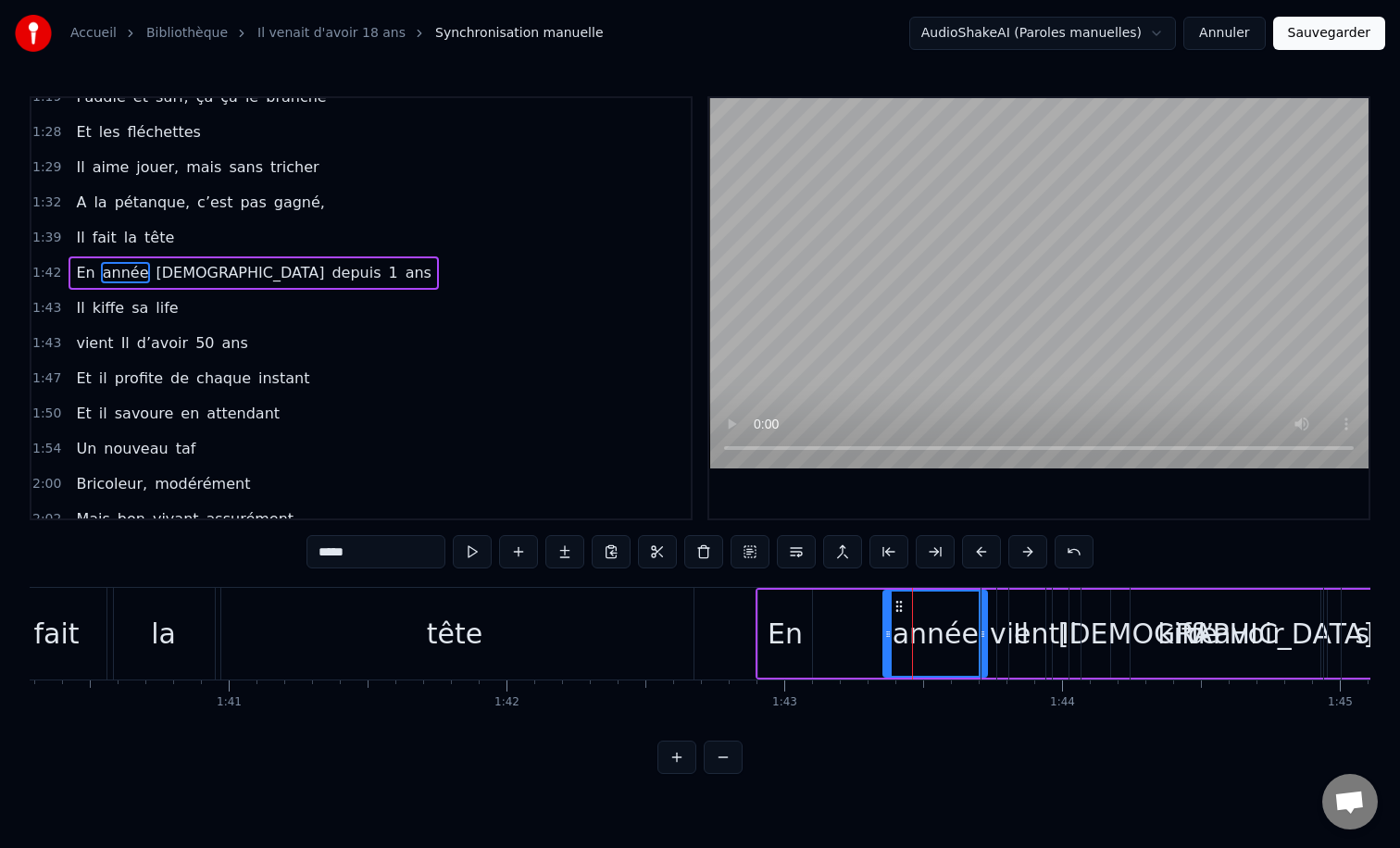
scroll to position [652, 0]
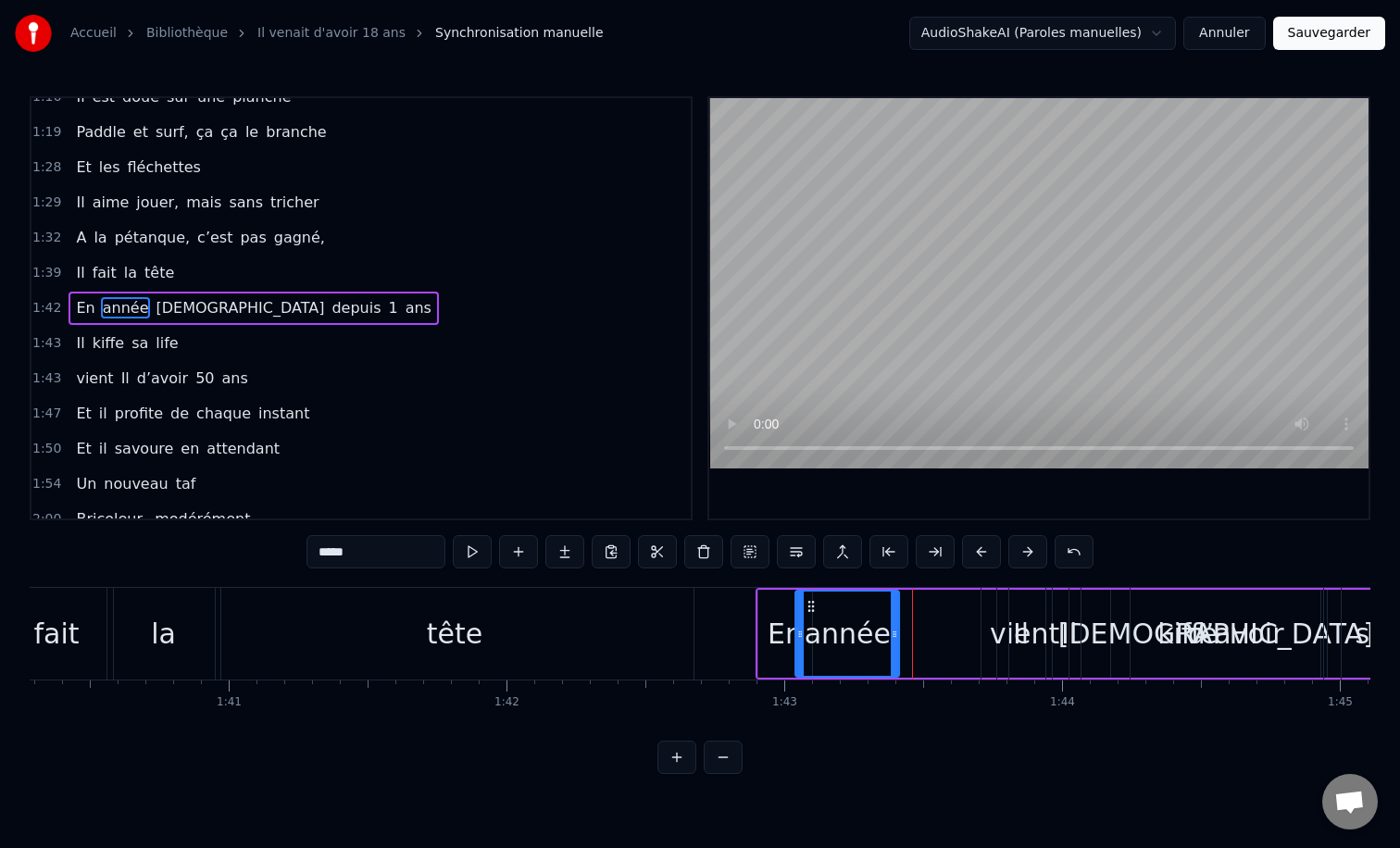
drag, startPoint x: 897, startPoint y: 605, endPoint x: 809, endPoint y: 607, distance: 88.0
click at [809, 607] on icon at bounding box center [811, 607] width 15 height 15
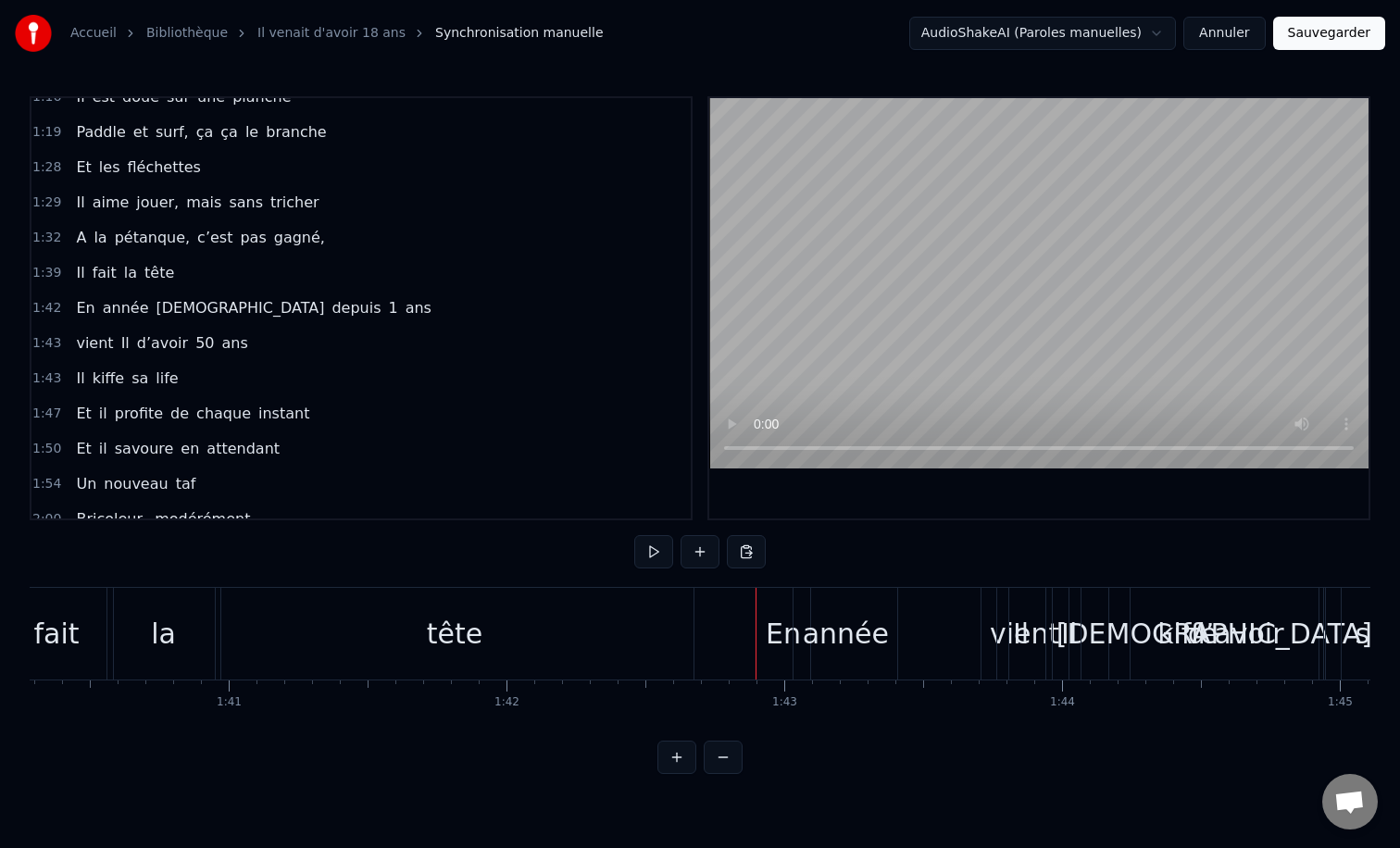
click at [758, 590] on div "En" at bounding box center [783, 633] width 54 height 91
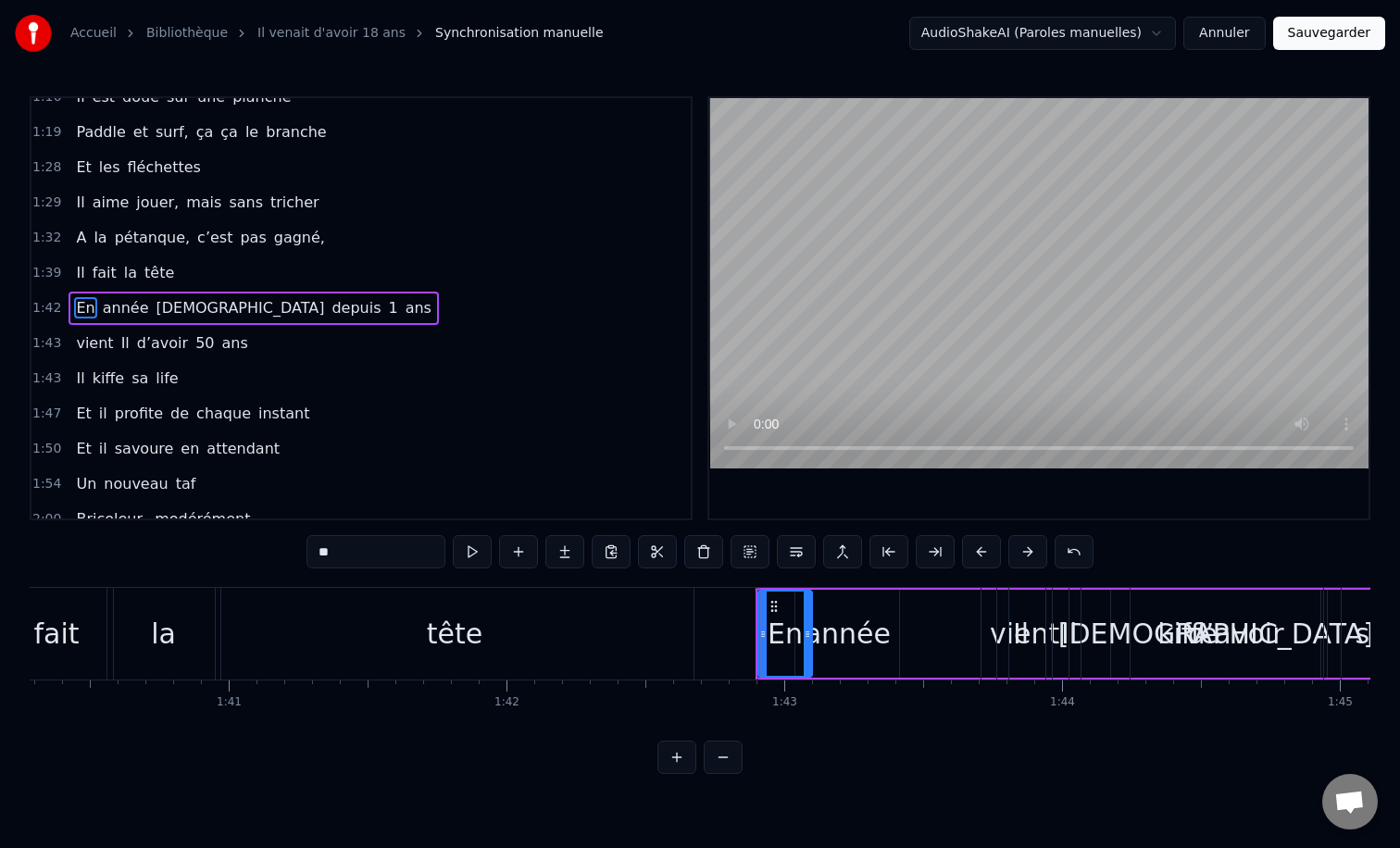
click at [763, 588] on div "En année [DEMOGRAPHIC_DATA] depuis 1 ans" at bounding box center [1206, 633] width 901 height 91
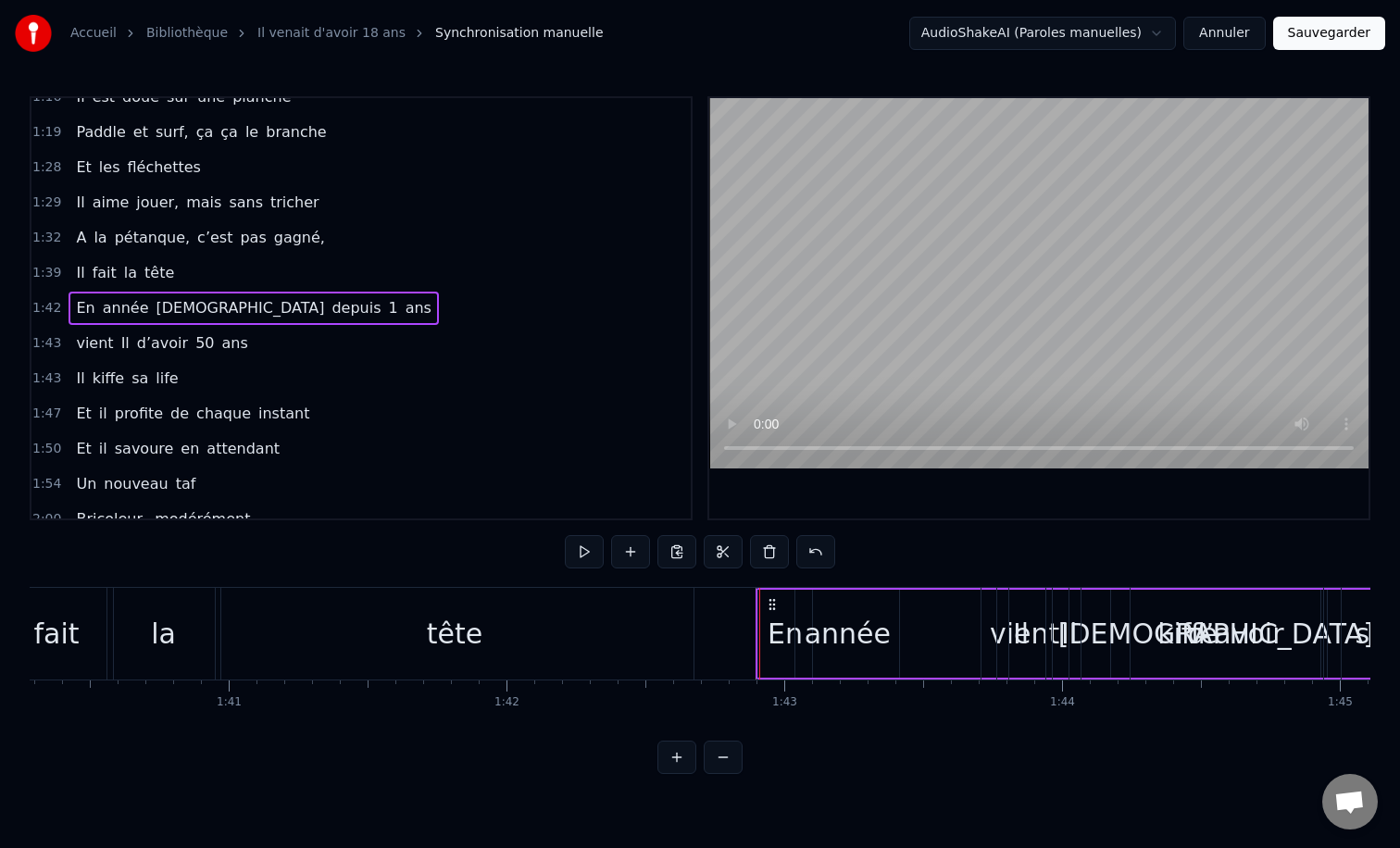
drag, startPoint x: 763, startPoint y: 588, endPoint x: 697, endPoint y: 590, distance: 66.0
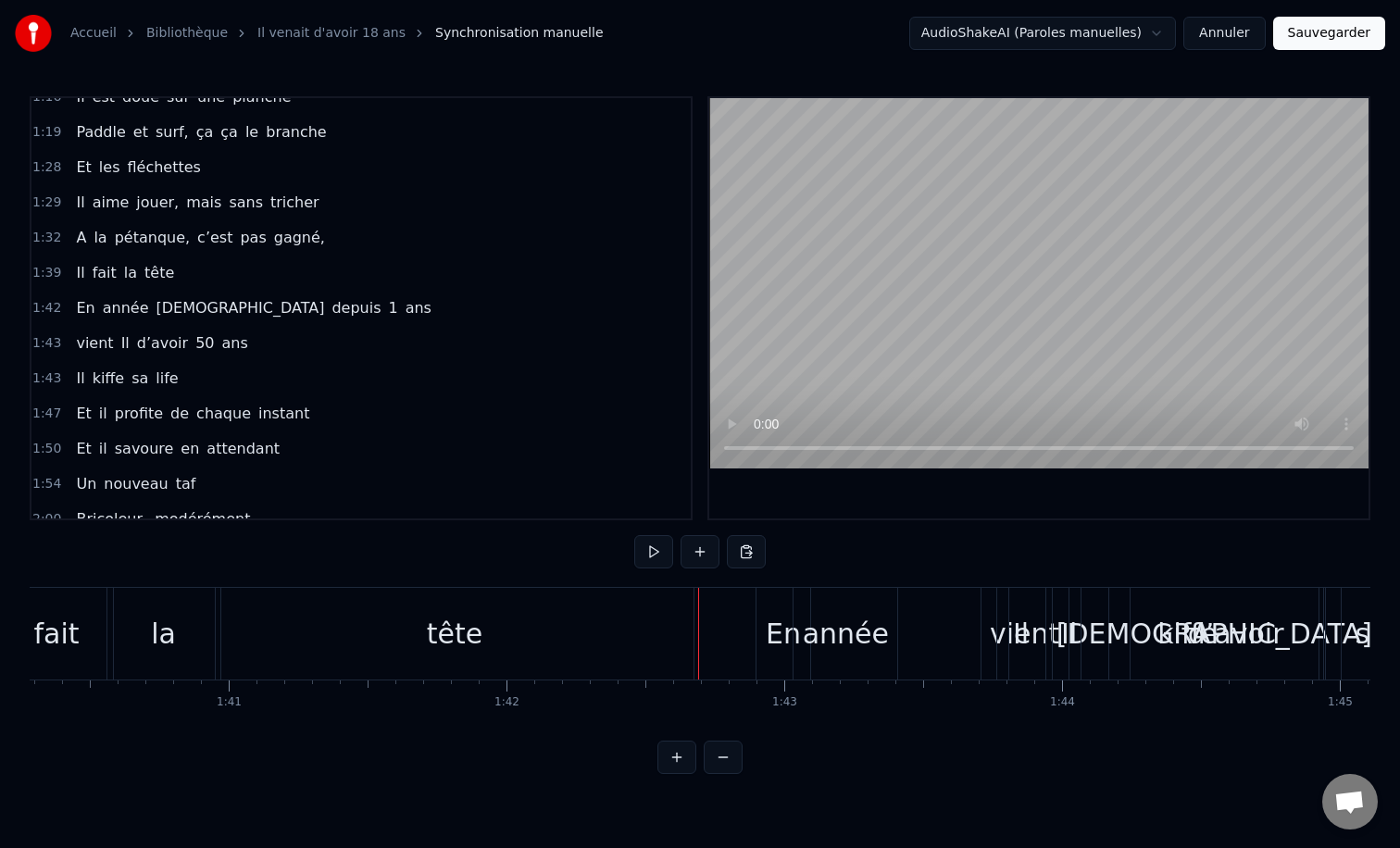
click at [786, 594] on div "En" at bounding box center [783, 633] width 54 height 91
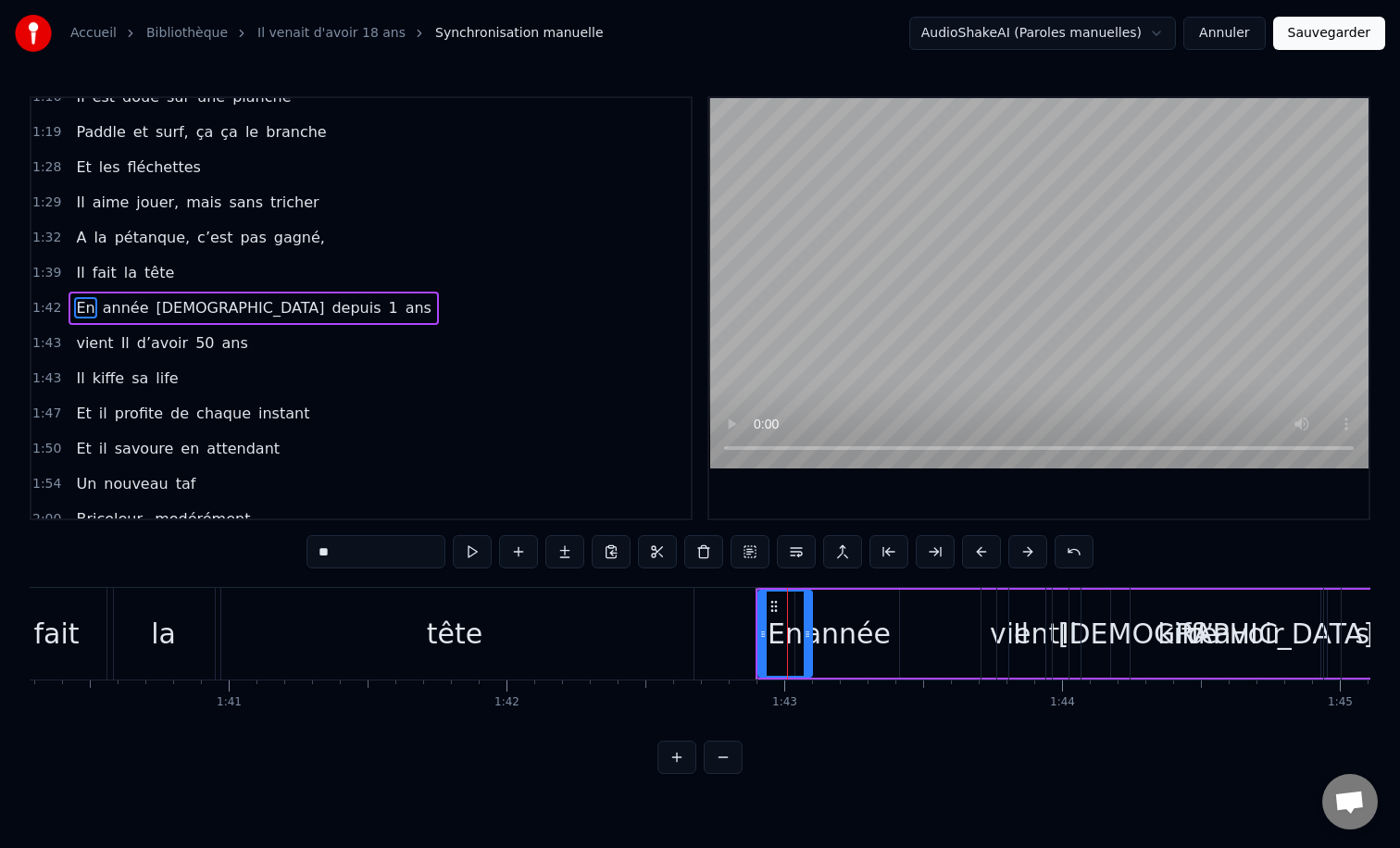
click at [825, 590] on div "année" at bounding box center [847, 633] width 106 height 88
type input "*****"
click at [763, 588] on div "En année [DEMOGRAPHIC_DATA] depuis 1 ans" at bounding box center [1206, 633] width 901 height 91
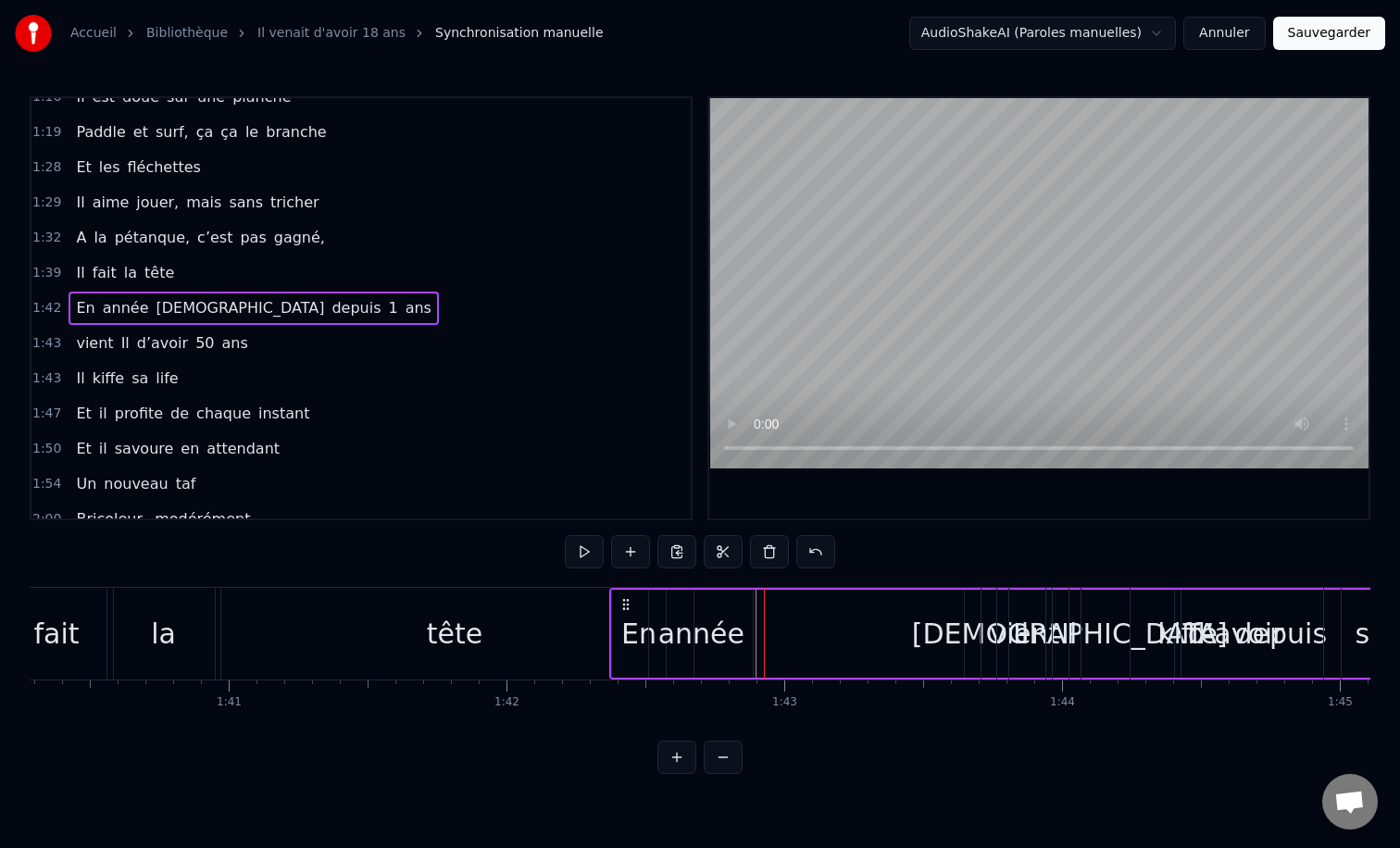
drag, startPoint x: 772, startPoint y: 609, endPoint x: 625, endPoint y: 608, distance: 147.0
click at [625, 608] on icon at bounding box center [626, 605] width 15 height 15
click at [1057, 618] on div "kiﬀe" at bounding box center [1188, 633] width 271 height 91
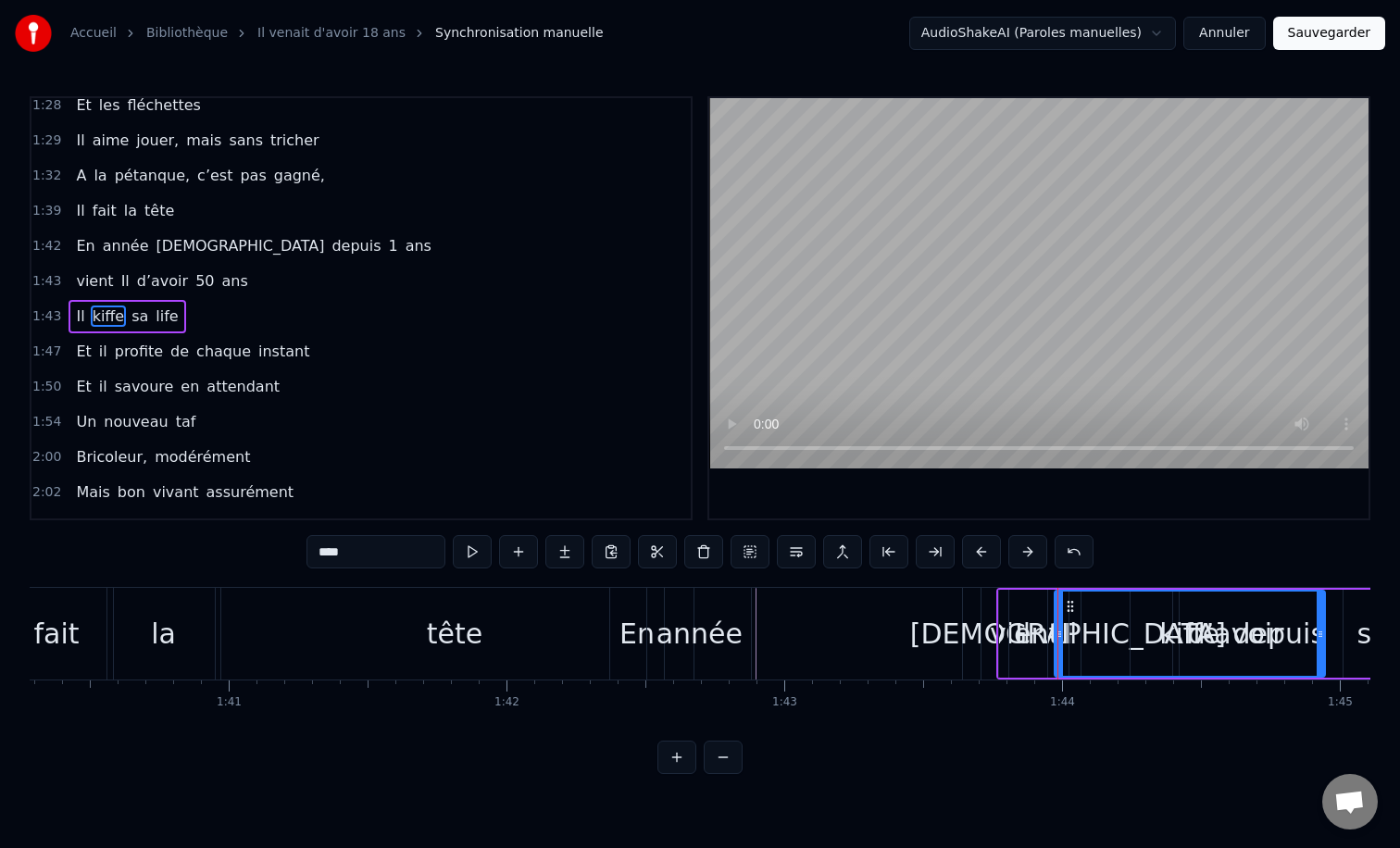
scroll to position [723, 0]
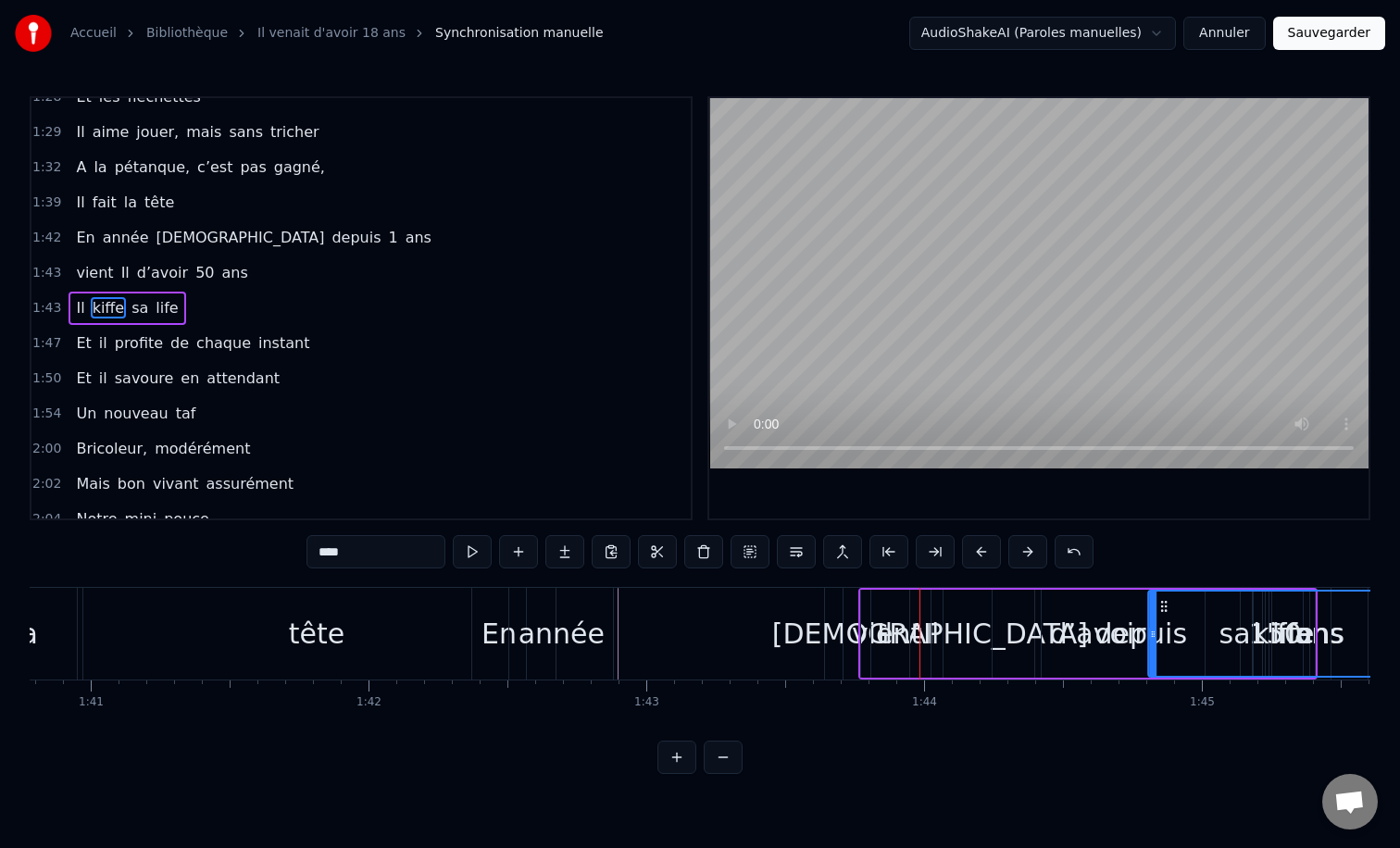
drag, startPoint x: 1081, startPoint y: 607, endPoint x: 1172, endPoint y: 609, distance: 91.0
click at [1171, 609] on icon at bounding box center [1164, 607] width 15 height 15
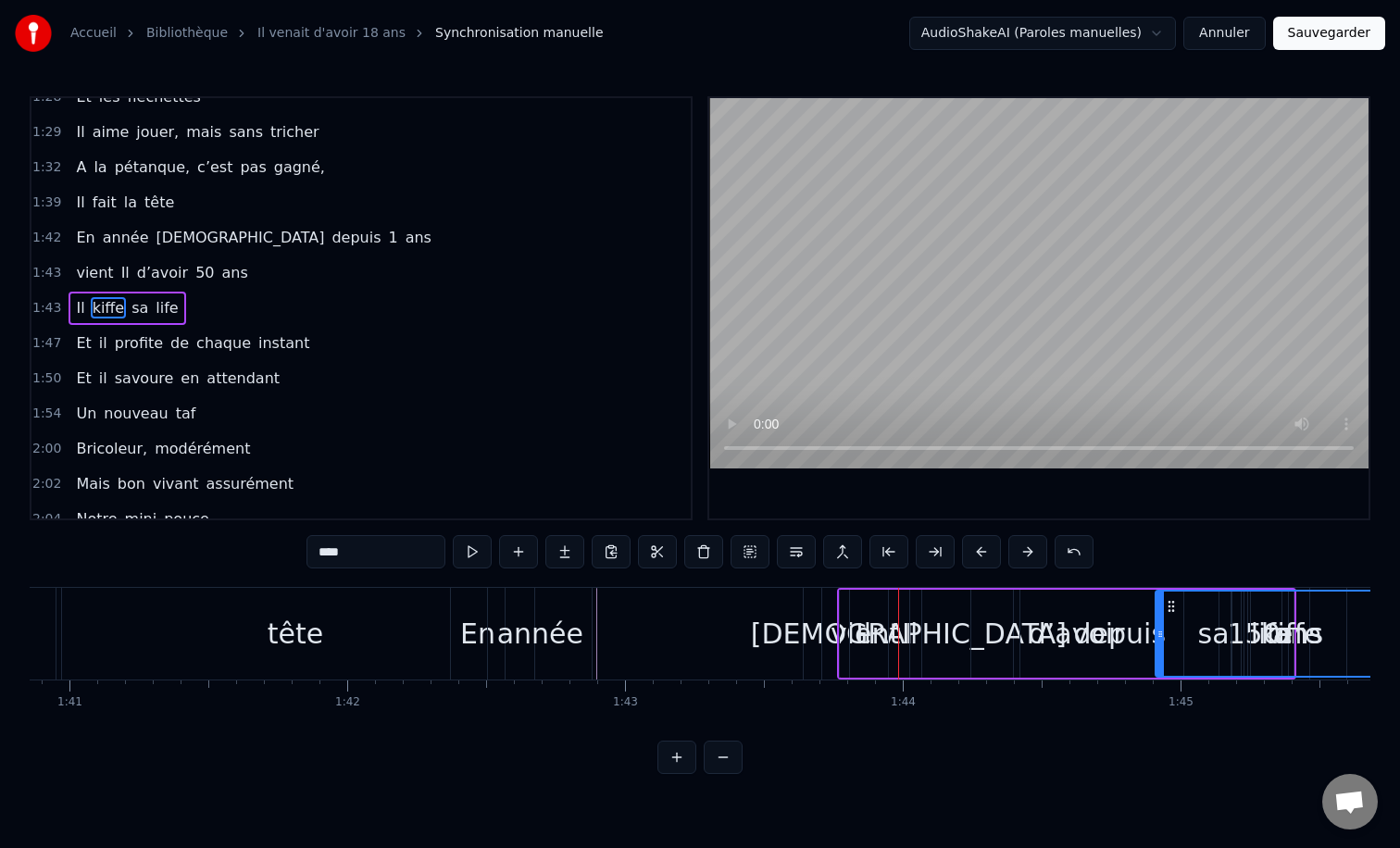
click at [844, 610] on div "Il" at bounding box center [863, 633] width 48 height 88
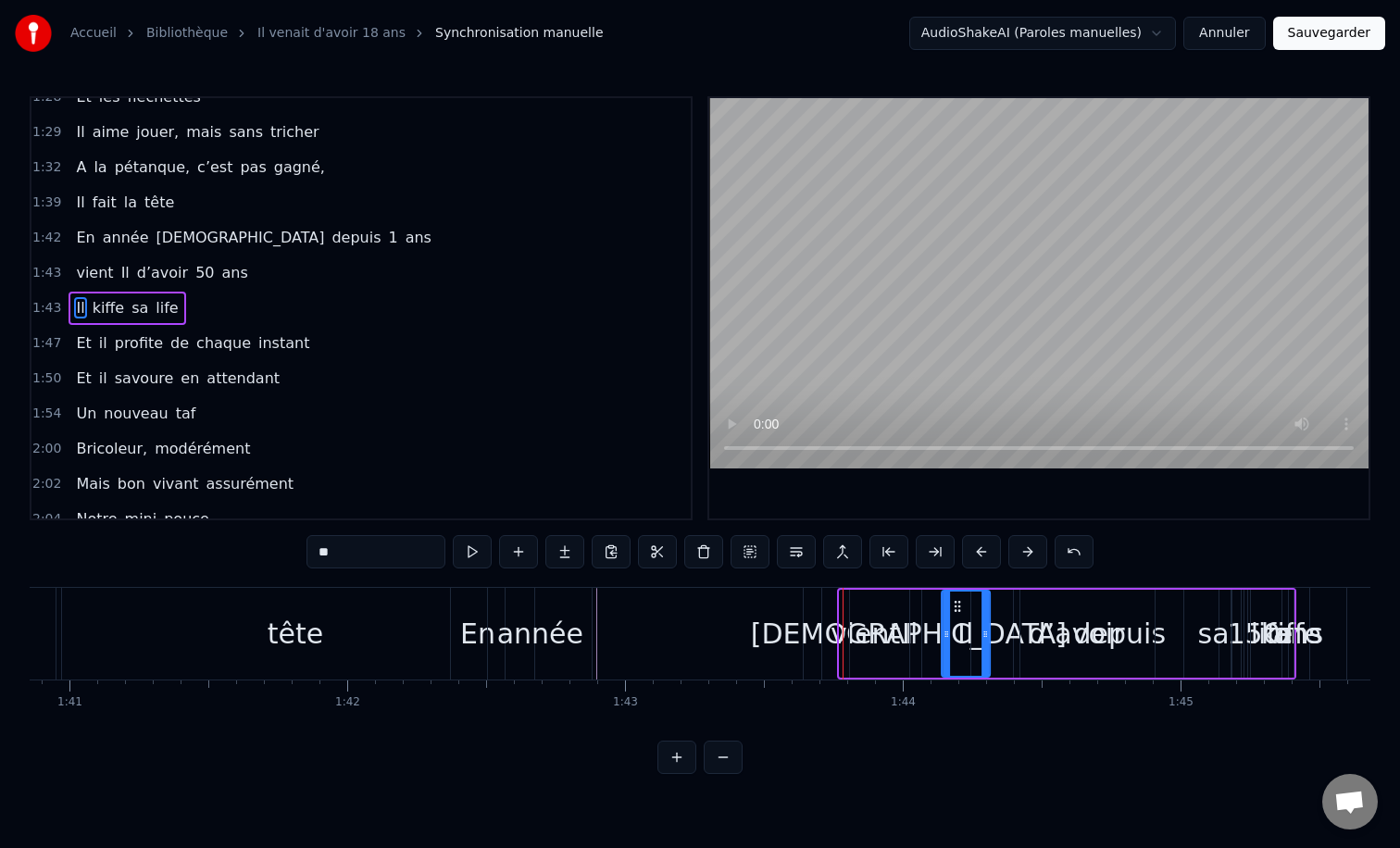
drag, startPoint x: 854, startPoint y: 607, endPoint x: 984, endPoint y: 620, distance: 130.6
click at [984, 620] on div "Il" at bounding box center [965, 633] width 46 height 84
click at [854, 605] on div "Il" at bounding box center [910, 633] width 121 height 91
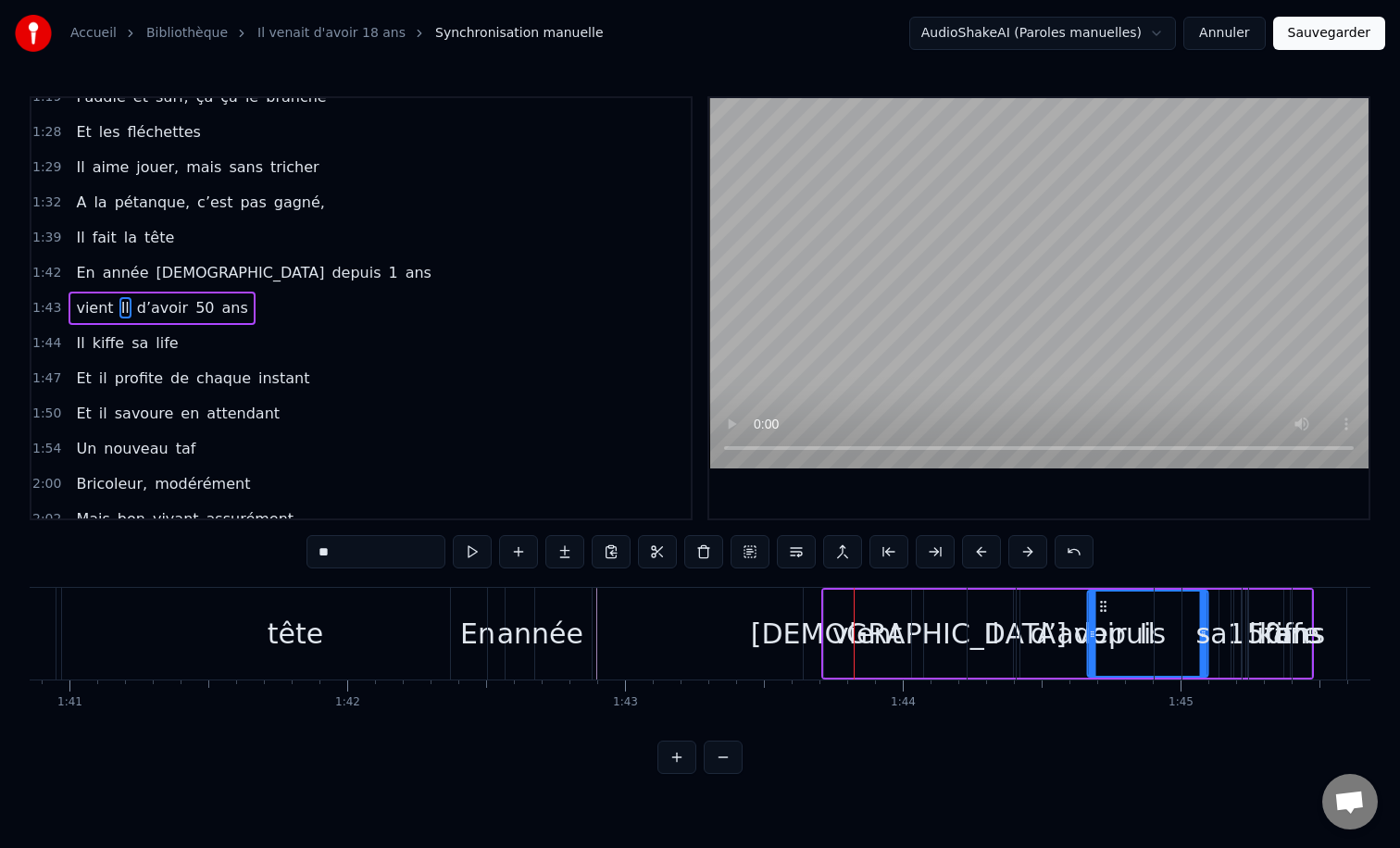
drag, startPoint x: 863, startPoint y: 606, endPoint x: 1098, endPoint y: 590, distance: 235.5
click at [834, 623] on div "vient" at bounding box center [867, 633] width 87 height 88
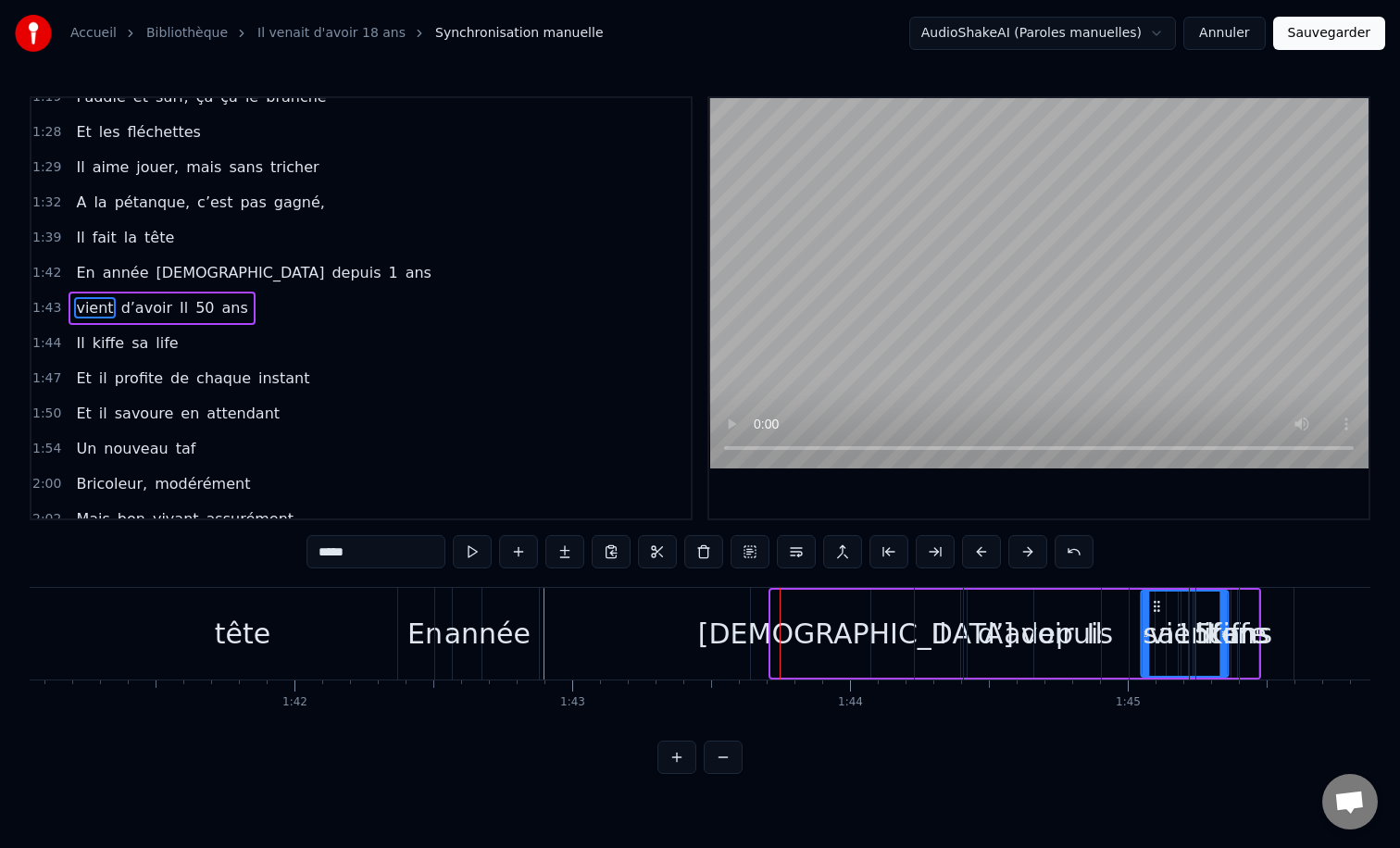
scroll to position [0, 28136]
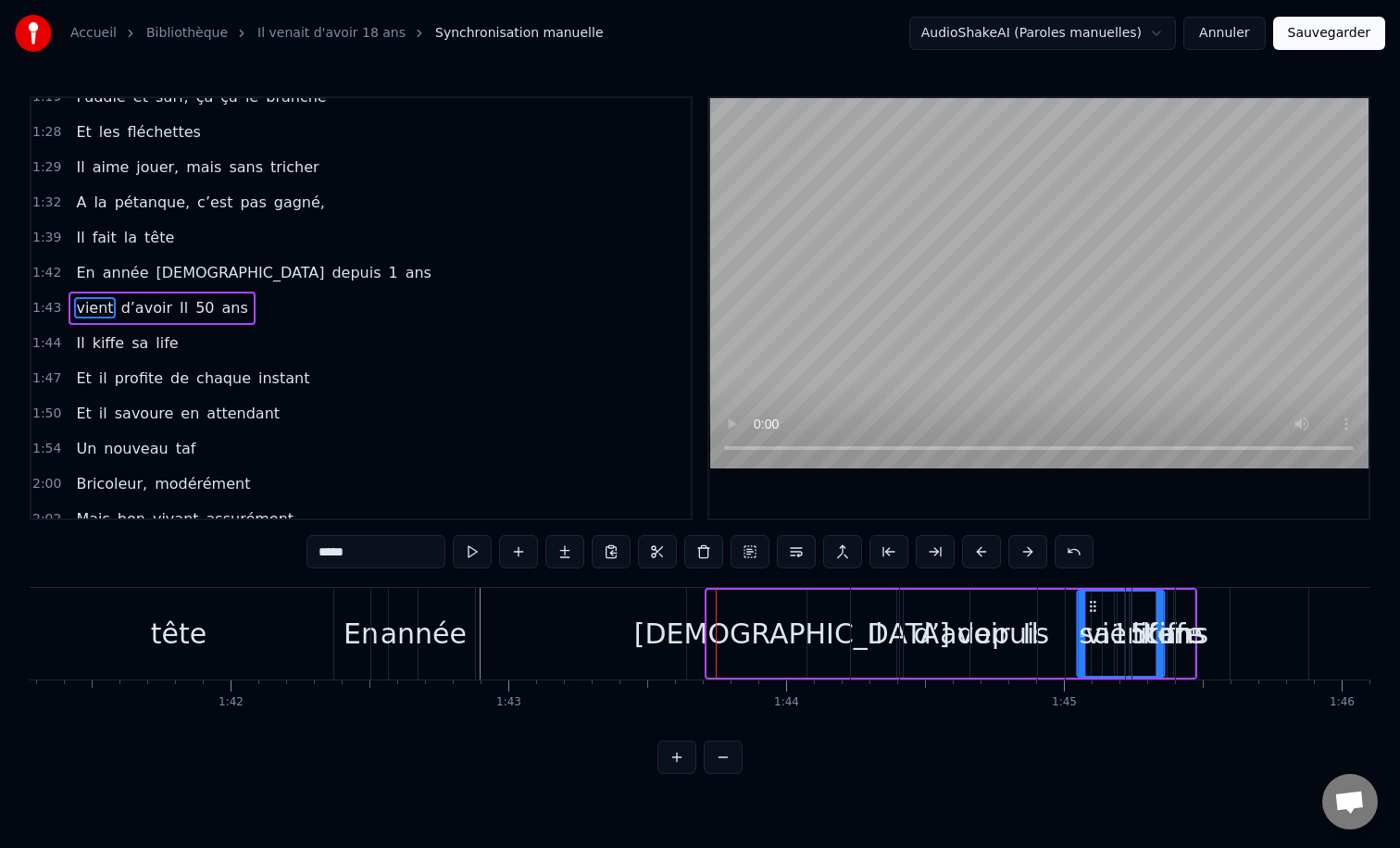
drag, startPoint x: 834, startPoint y: 608, endPoint x: 1252, endPoint y: 584, distance: 418.7
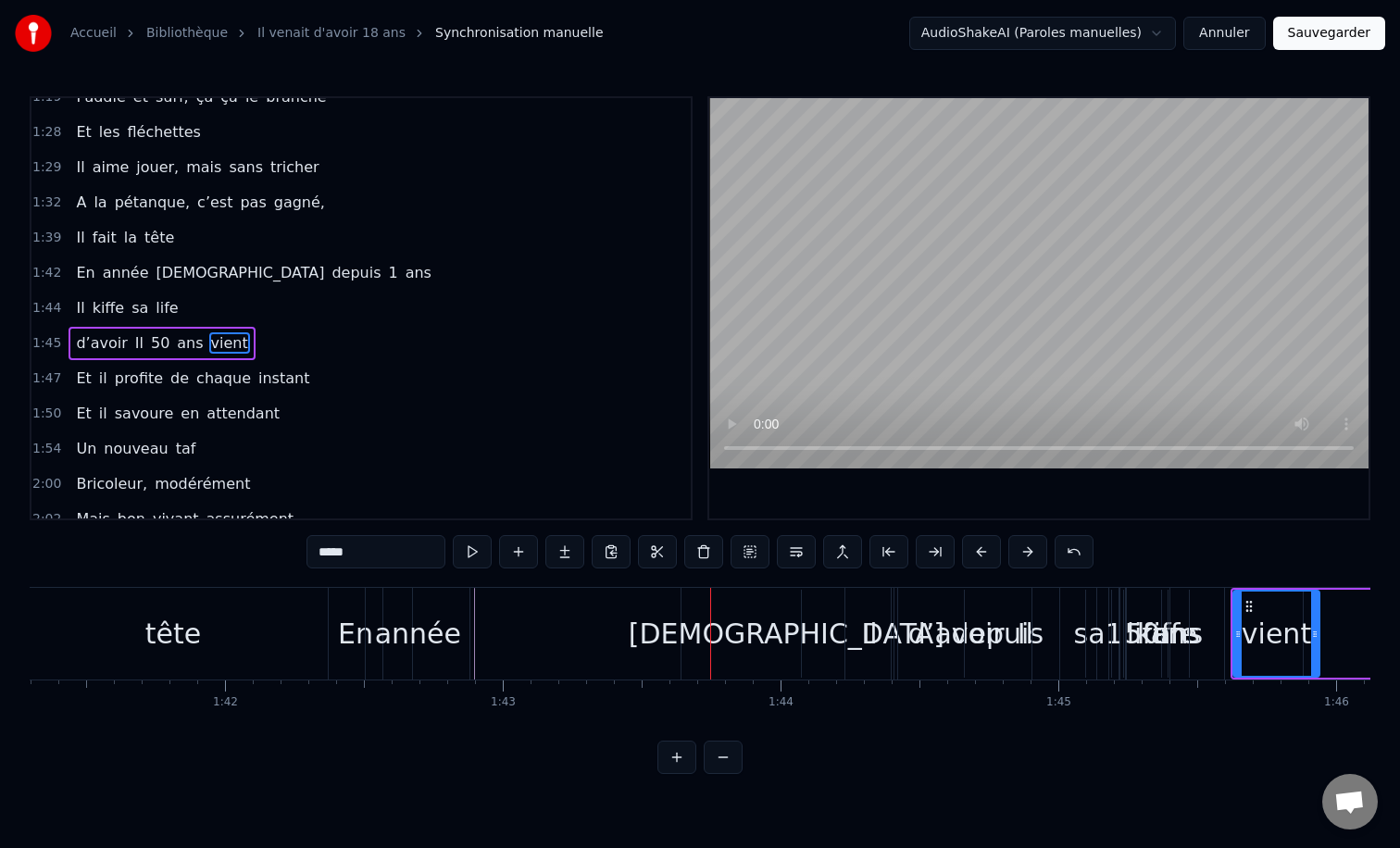
click at [738, 603] on div "[DEMOGRAPHIC_DATA]" at bounding box center [786, 633] width 209 height 91
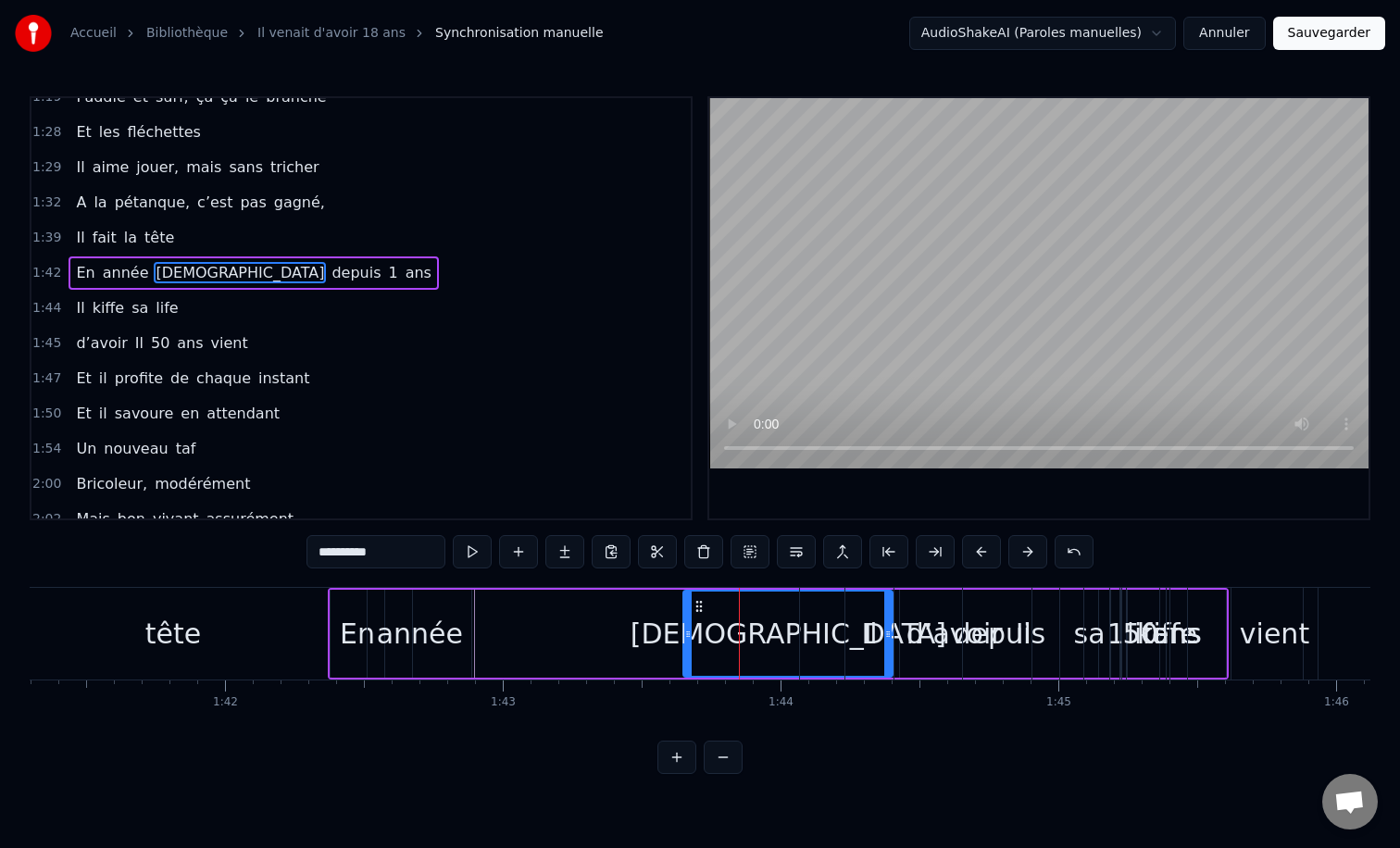
scroll to position [652, 0]
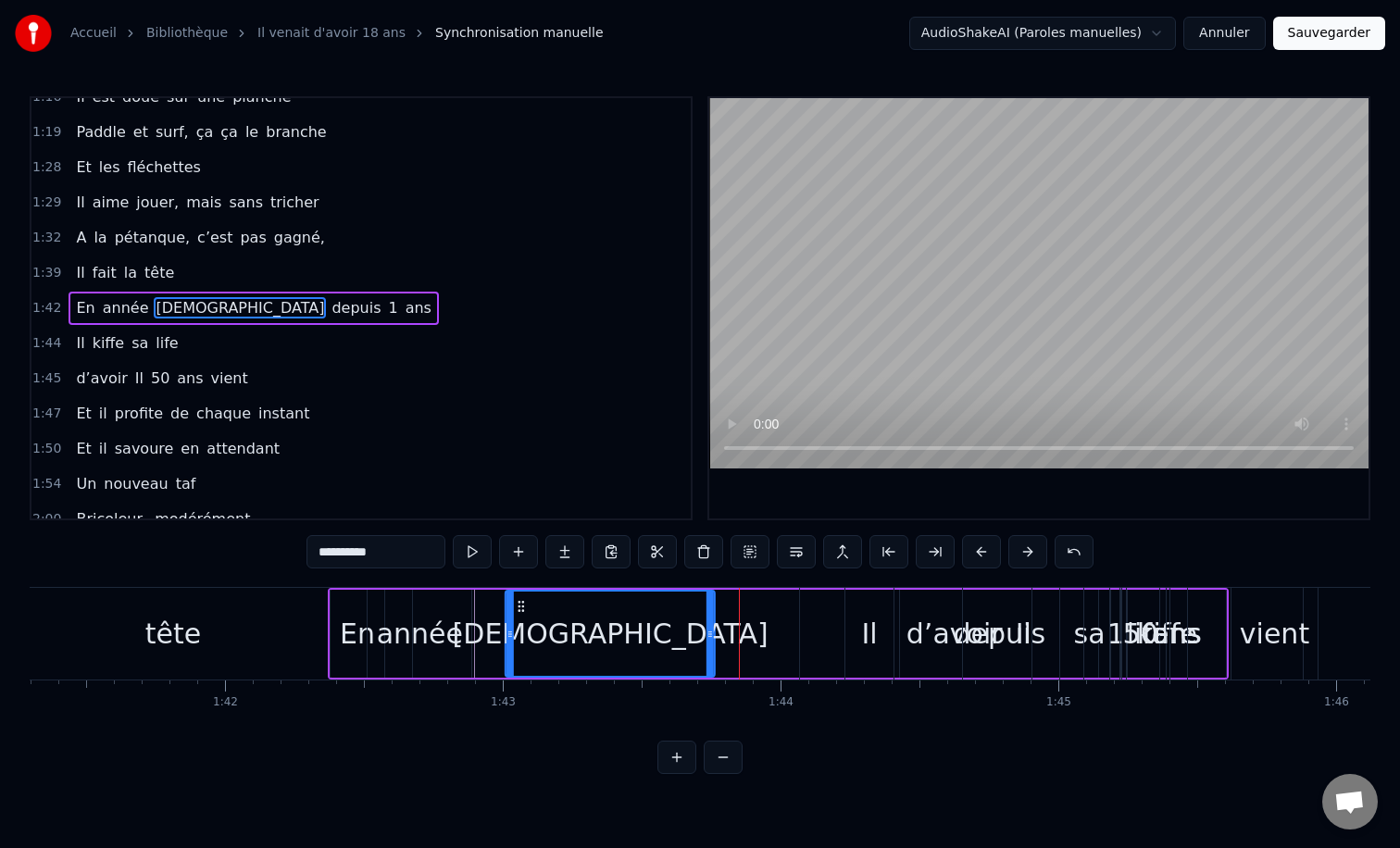
drag, startPoint x: 698, startPoint y: 606, endPoint x: 520, endPoint y: 608, distance: 178.0
click at [520, 608] on icon at bounding box center [522, 607] width 15 height 15
click at [634, 744] on div "0:12 Il vient d’avoir 50 ans 0:15 Il est beau comme un enfant 0:18 [PERSON_NAME…" at bounding box center [699, 435] width 1341 height 677
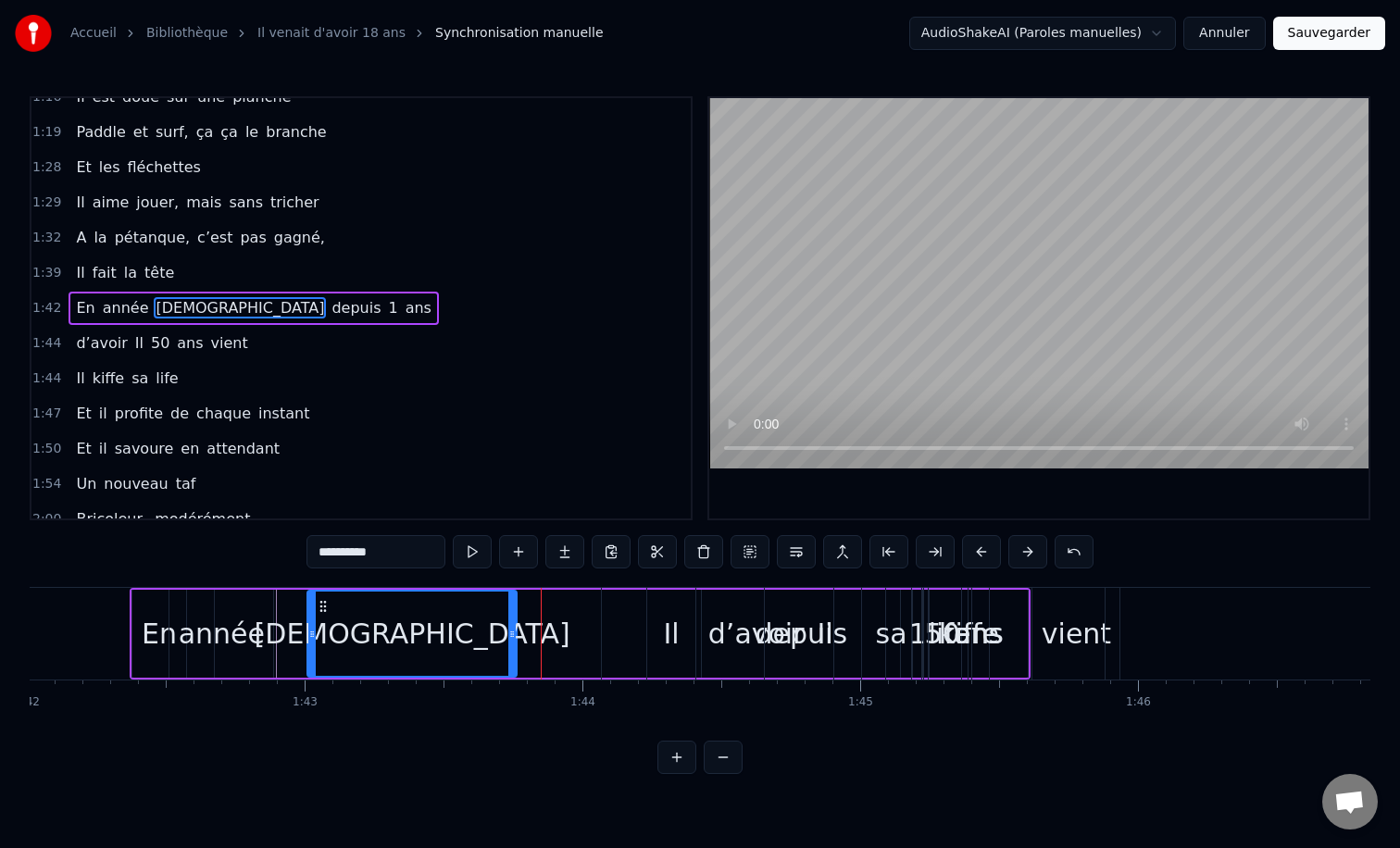
scroll to position [0, 28380]
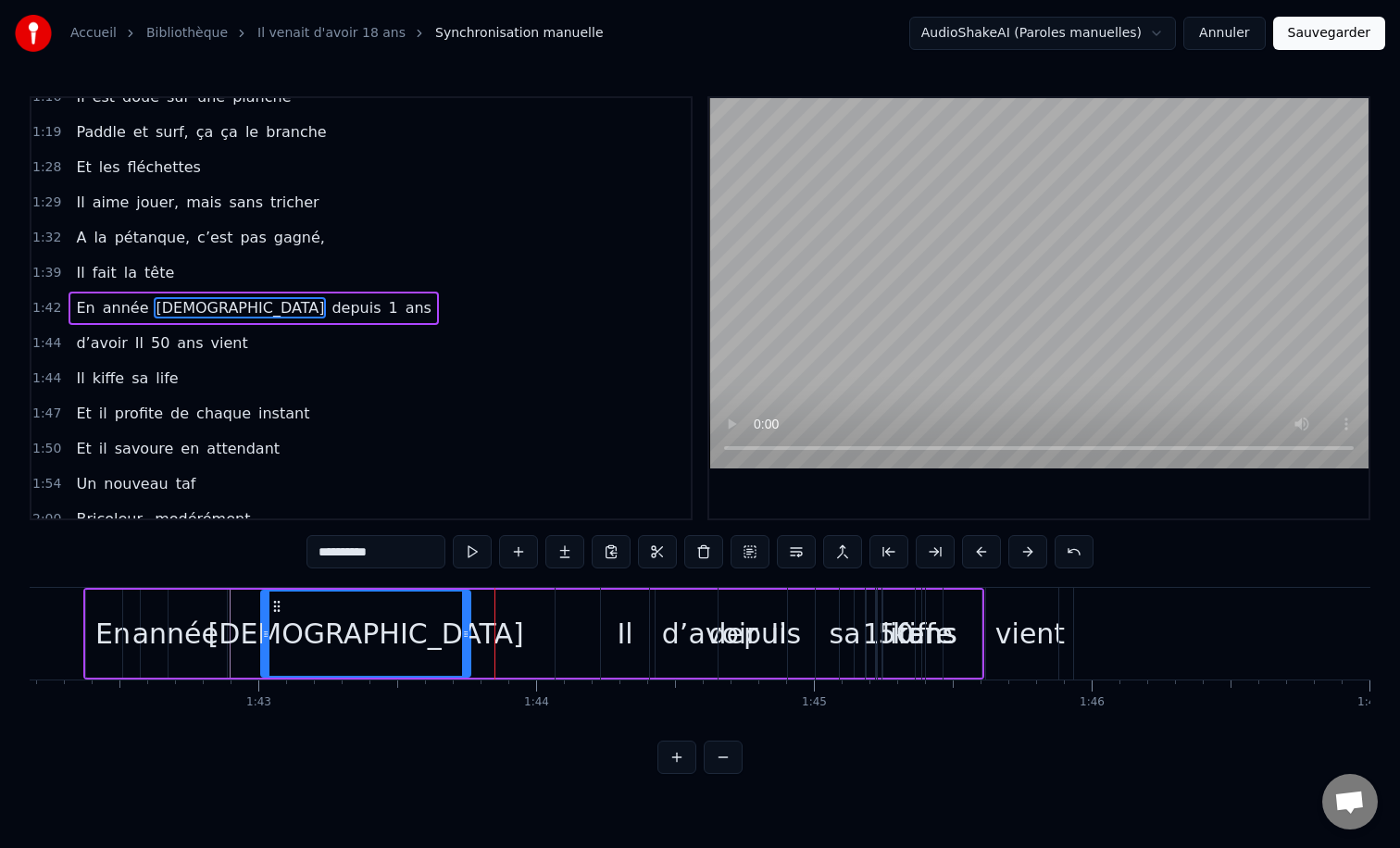
click at [1023, 624] on div "kiﬀe" at bounding box center [923, 633] width 271 height 91
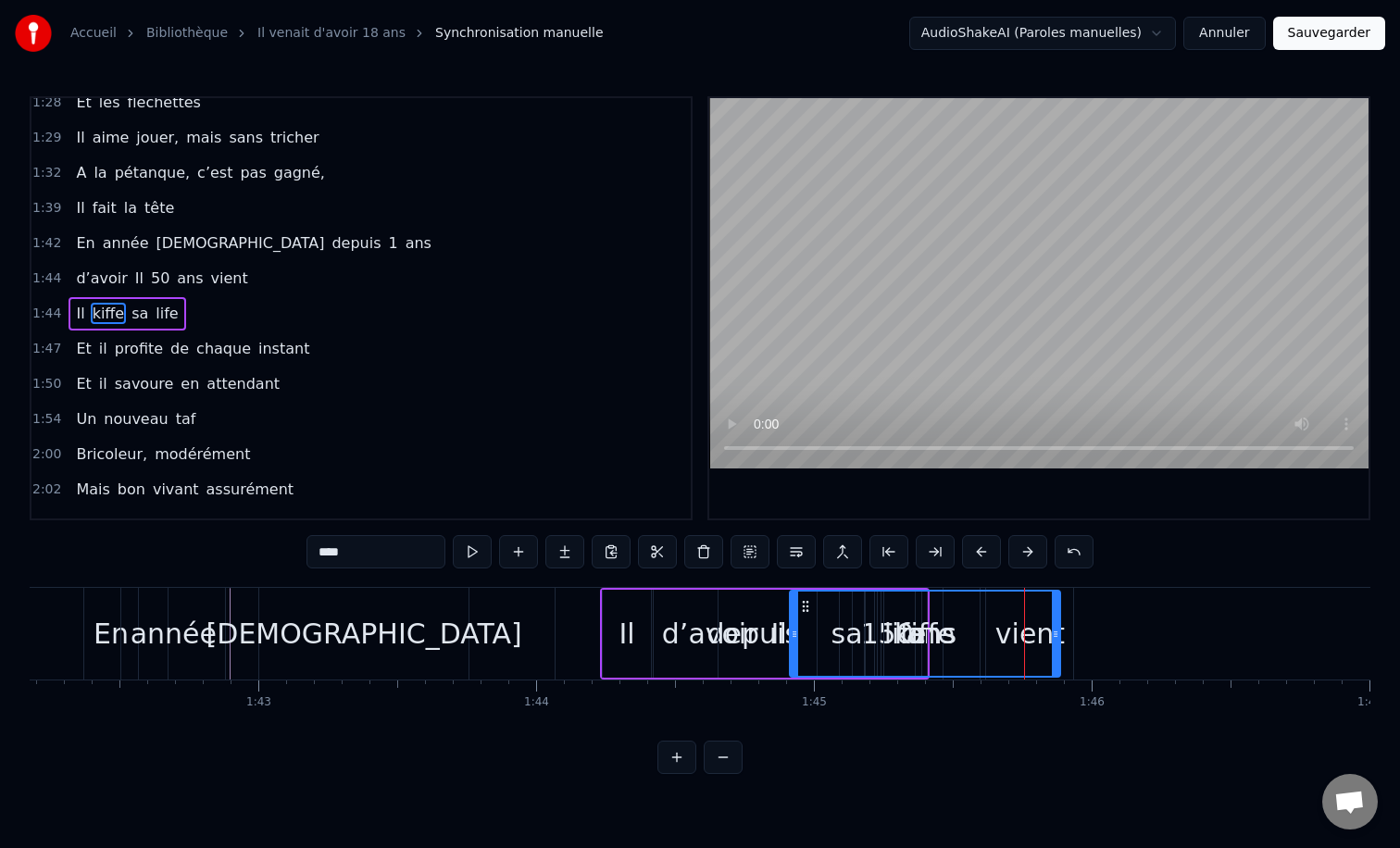
scroll to position [723, 0]
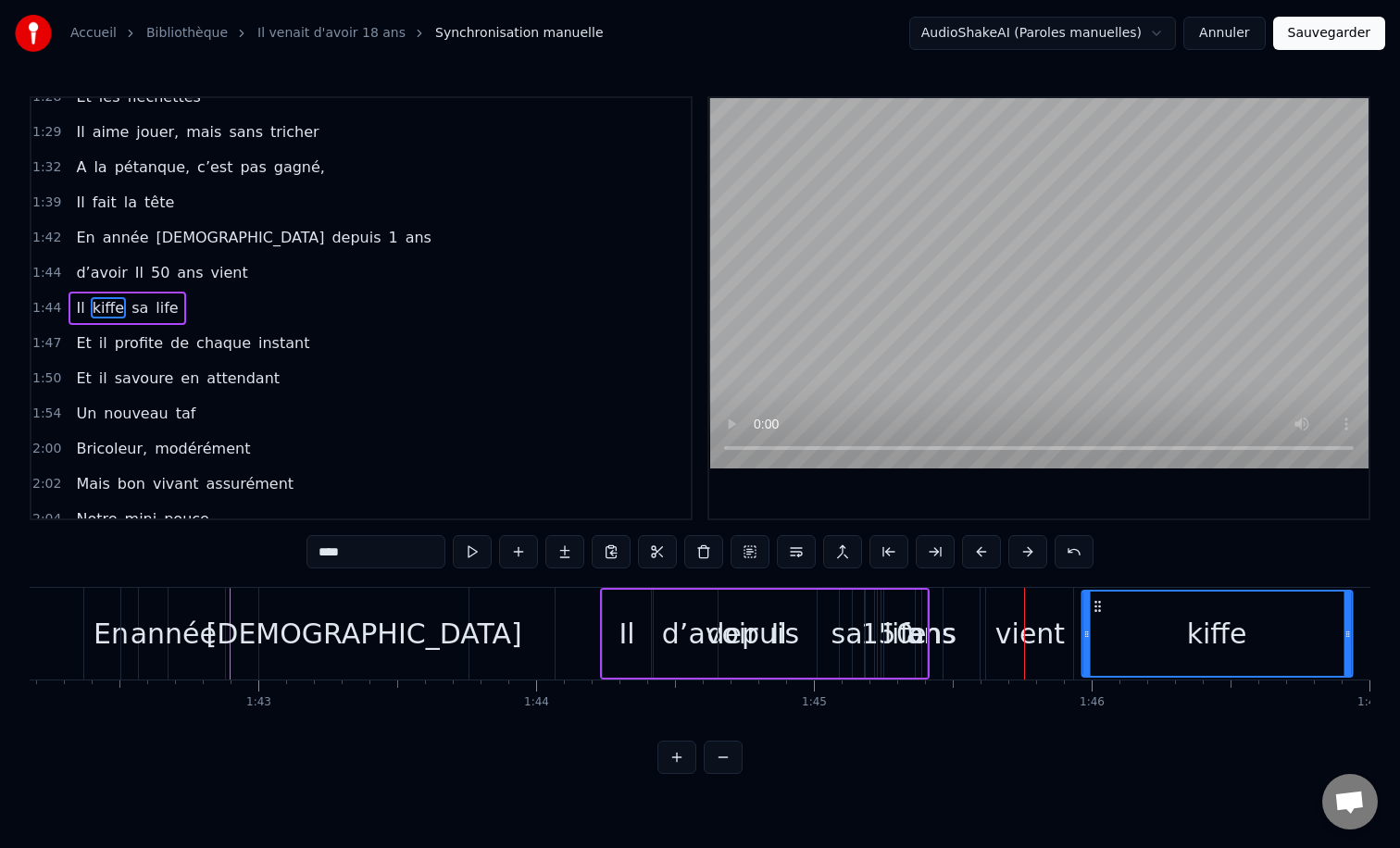
drag, startPoint x: 801, startPoint y: 604, endPoint x: 1097, endPoint y: 607, distance: 296.0
click at [1019, 613] on div "vient" at bounding box center [1030, 634] width 70 height 42
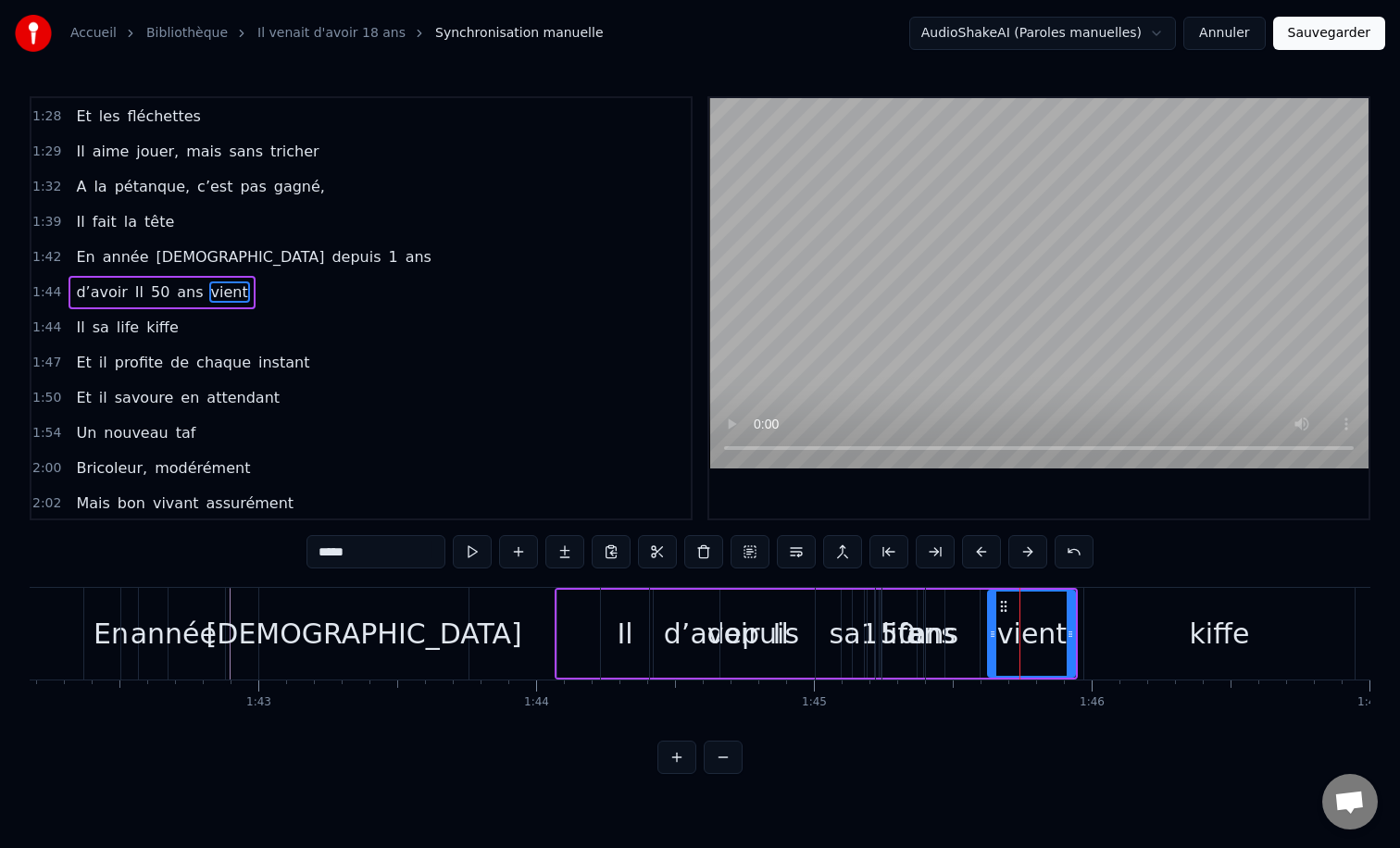
scroll to position [687, 0]
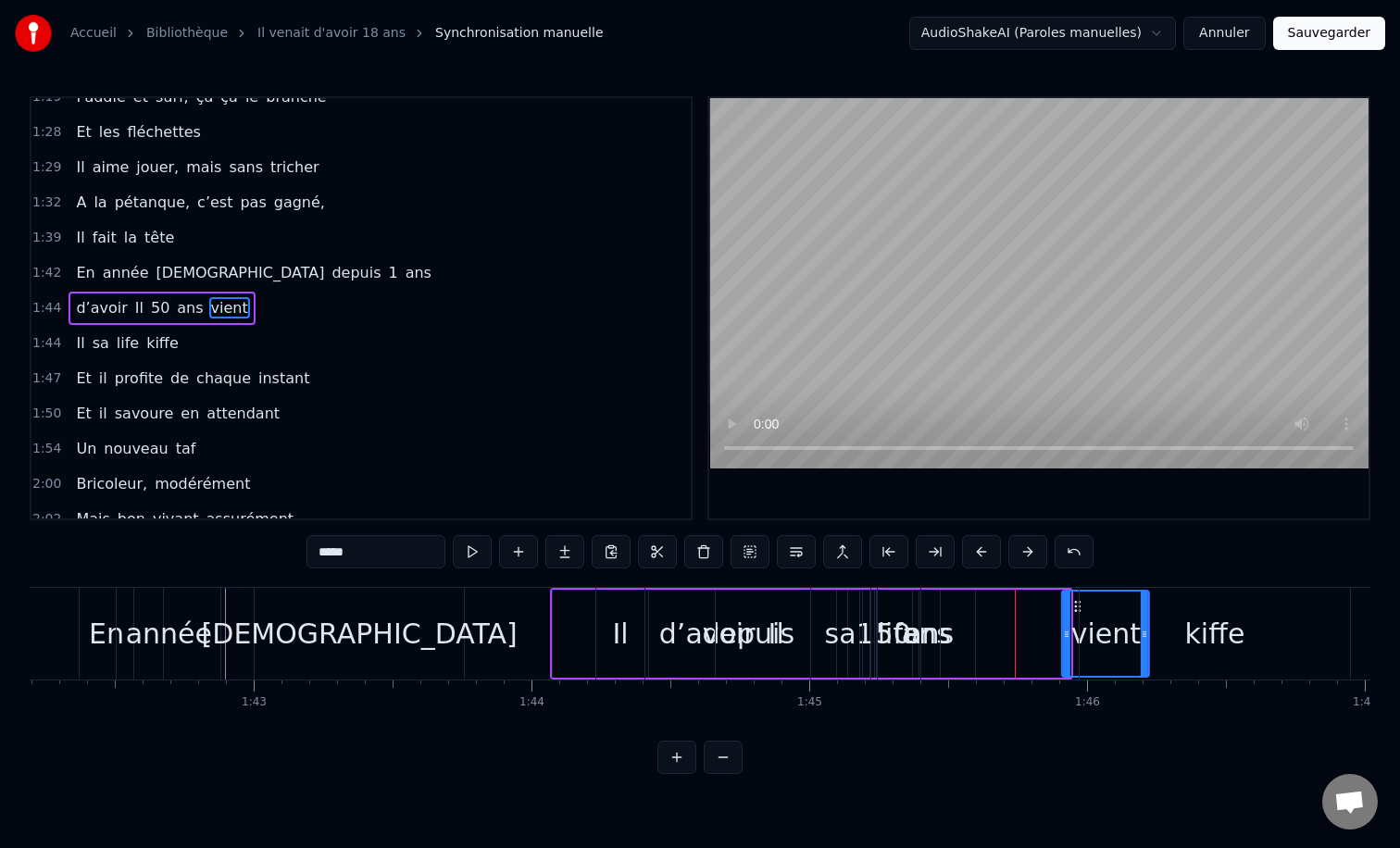
drag, startPoint x: 1002, startPoint y: 604, endPoint x: 1125, endPoint y: 617, distance: 123.7
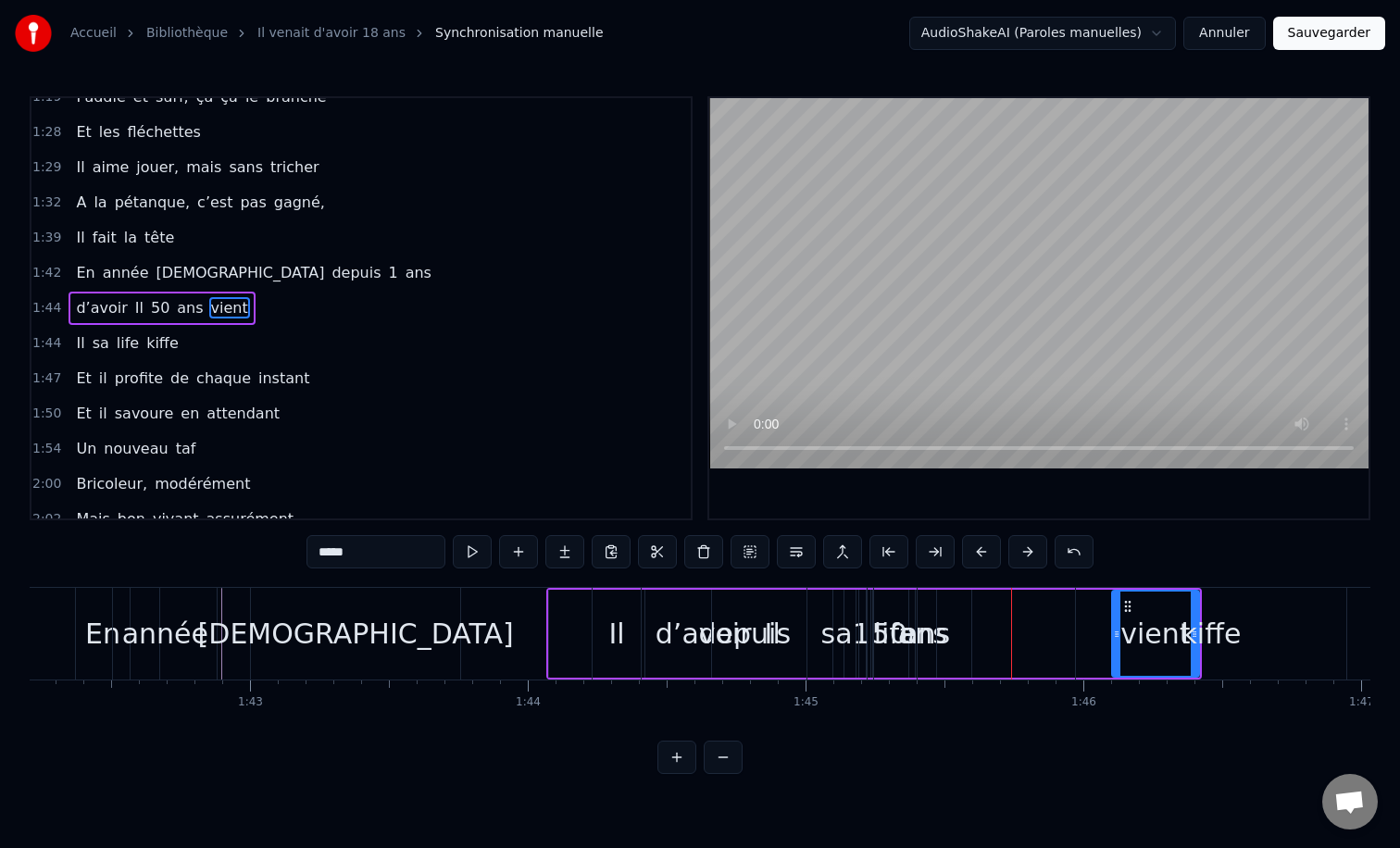
click at [892, 614] on div "life" at bounding box center [894, 634] width 42 height 42
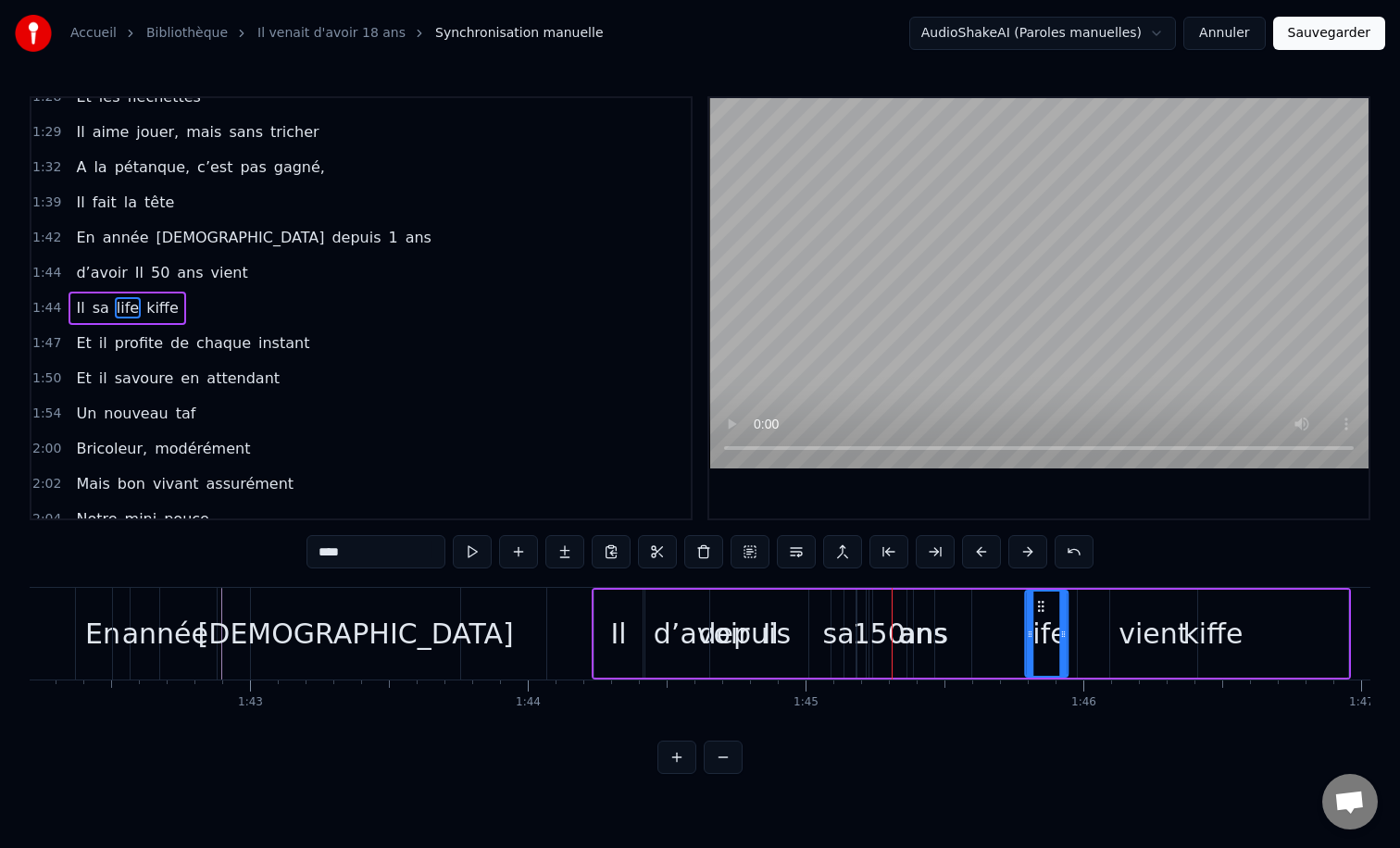
drag, startPoint x: 889, startPoint y: 605, endPoint x: 1037, endPoint y: 607, distance: 148.0
click at [1037, 607] on icon at bounding box center [1041, 607] width 15 height 15
click at [851, 606] on div "sa" at bounding box center [839, 633] width 59 height 88
type input "**"
drag, startPoint x: 831, startPoint y: 607, endPoint x: 1039, endPoint y: 610, distance: 208.0
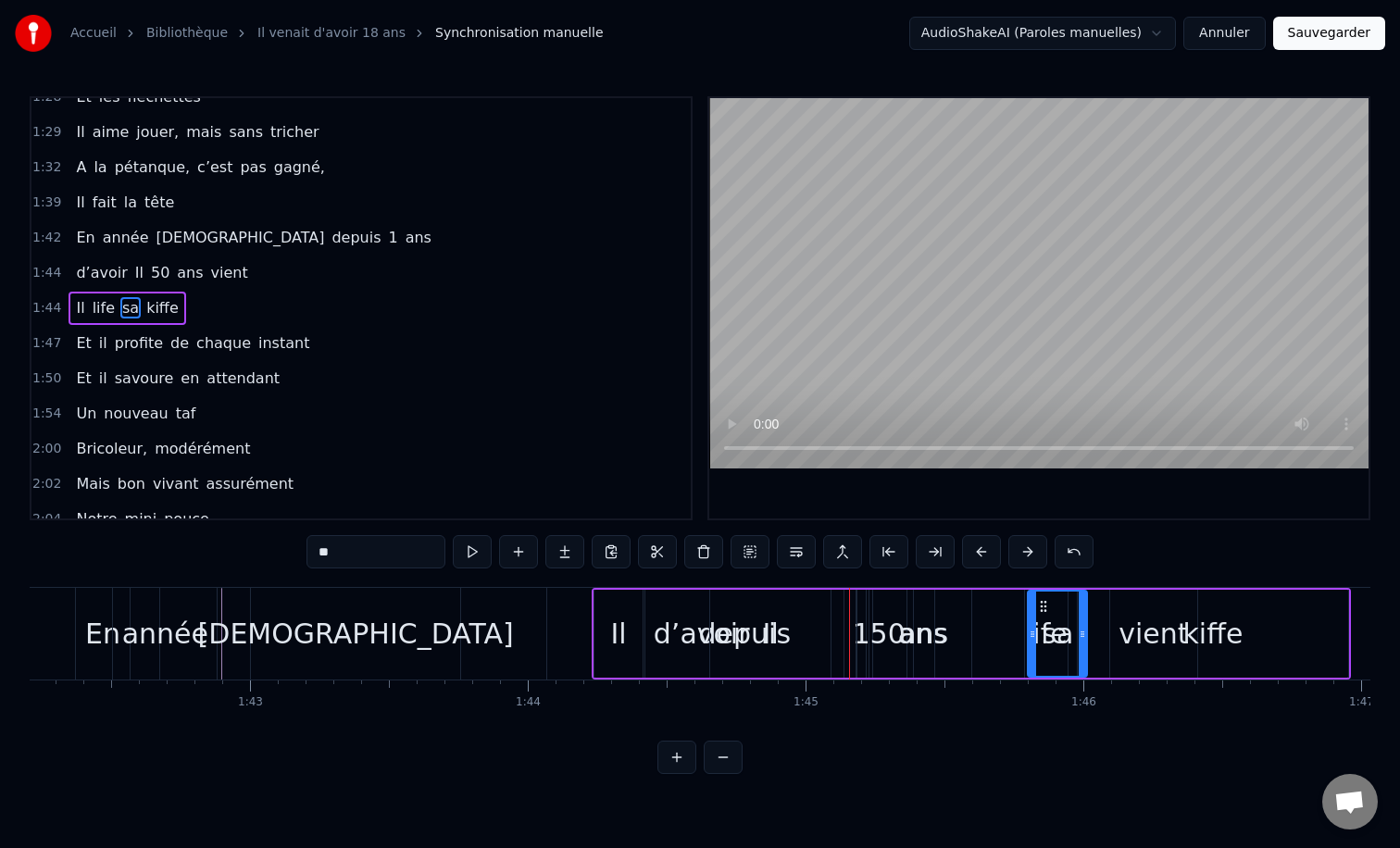
click at [875, 613] on div "Il life sa kiﬀe" at bounding box center [971, 633] width 759 height 91
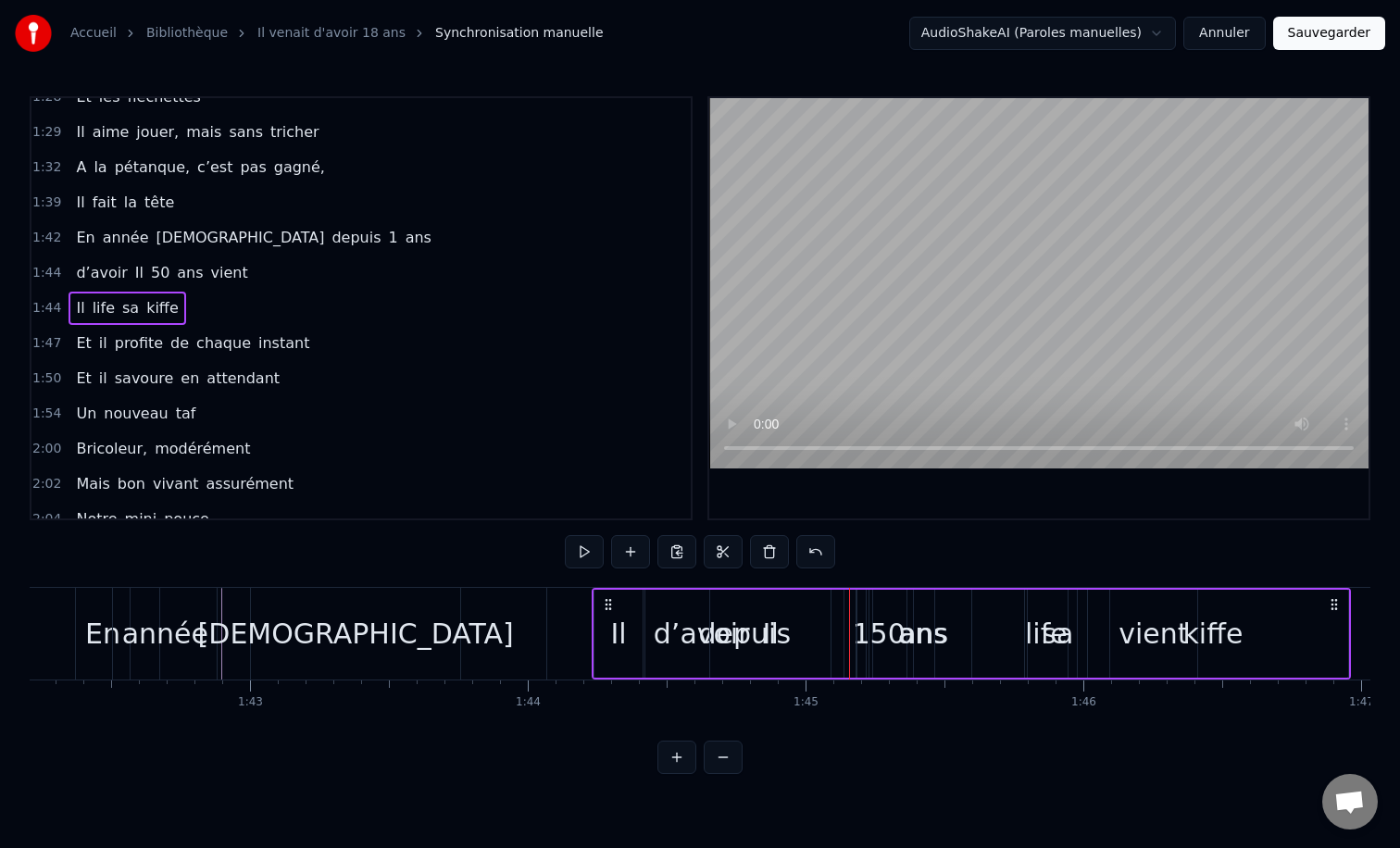
click at [896, 627] on div "Il life sa kiﬀe" at bounding box center [971, 633] width 759 height 91
click at [872, 625] on div "Il life sa kiﬀe" at bounding box center [971, 633] width 759 height 91
click at [615, 625] on div "Il" at bounding box center [618, 634] width 16 height 42
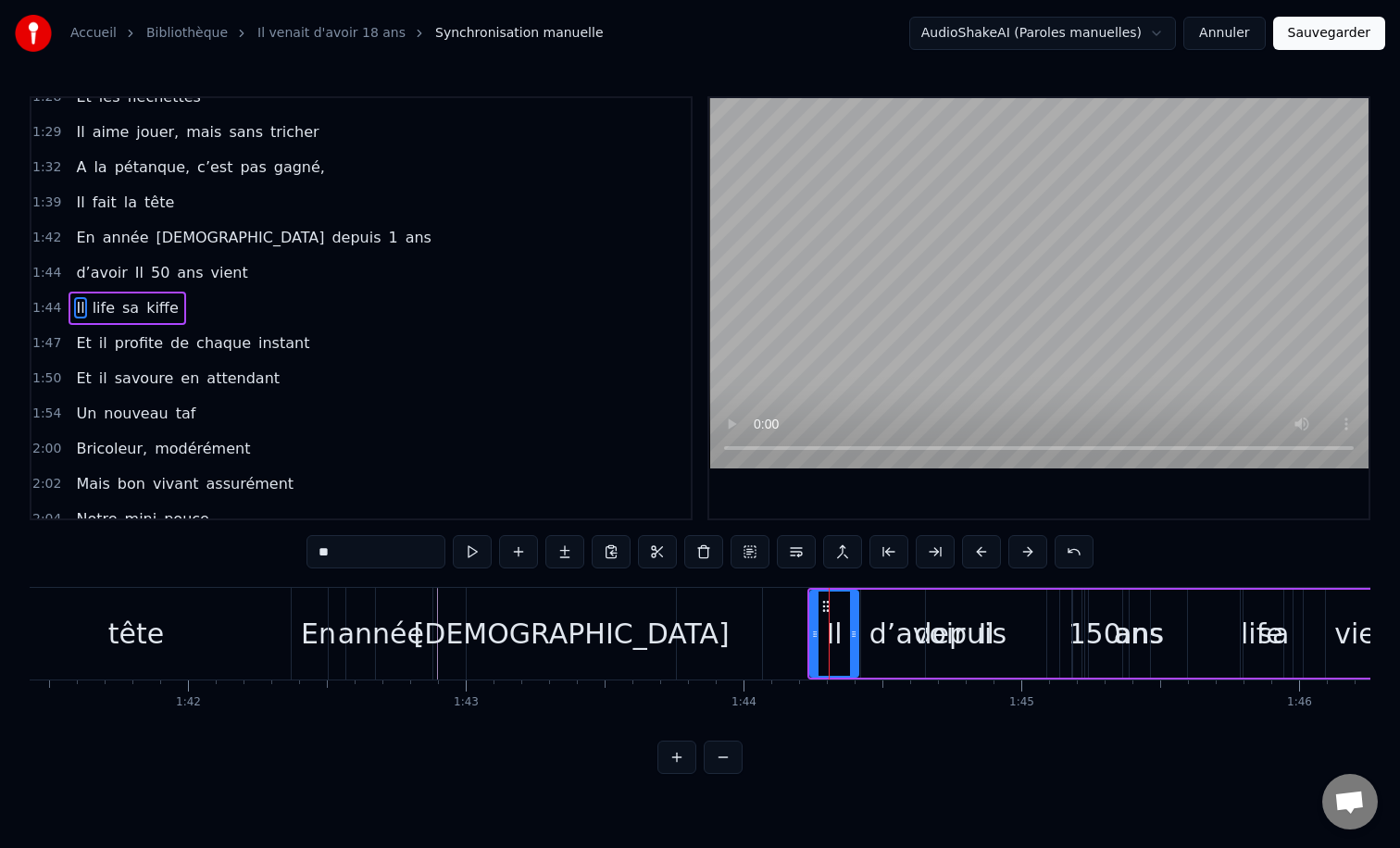
scroll to position [0, 28175]
click at [526, 618] on div "[DEMOGRAPHIC_DATA]" at bounding box center [570, 634] width 316 height 42
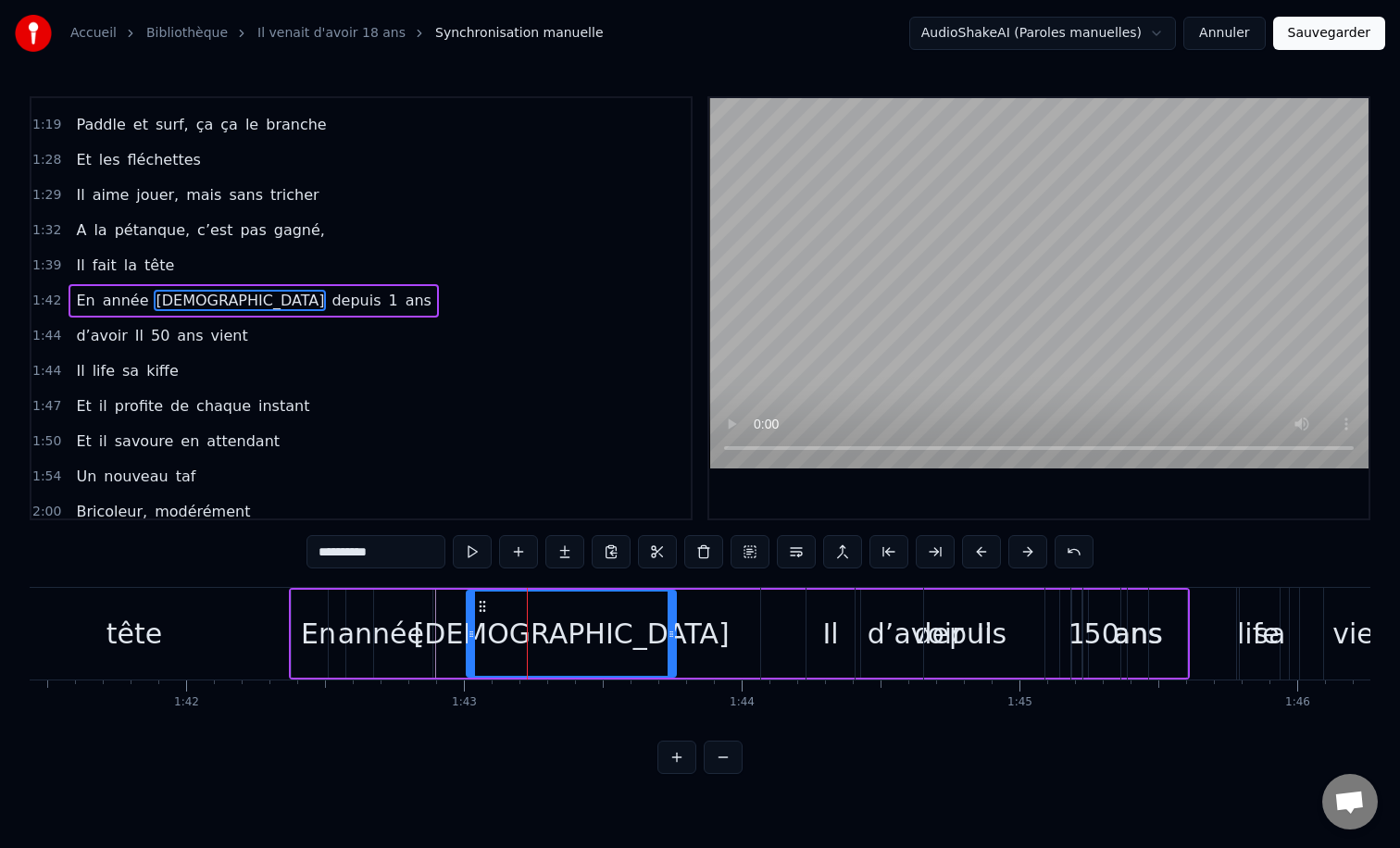
scroll to position [652, 0]
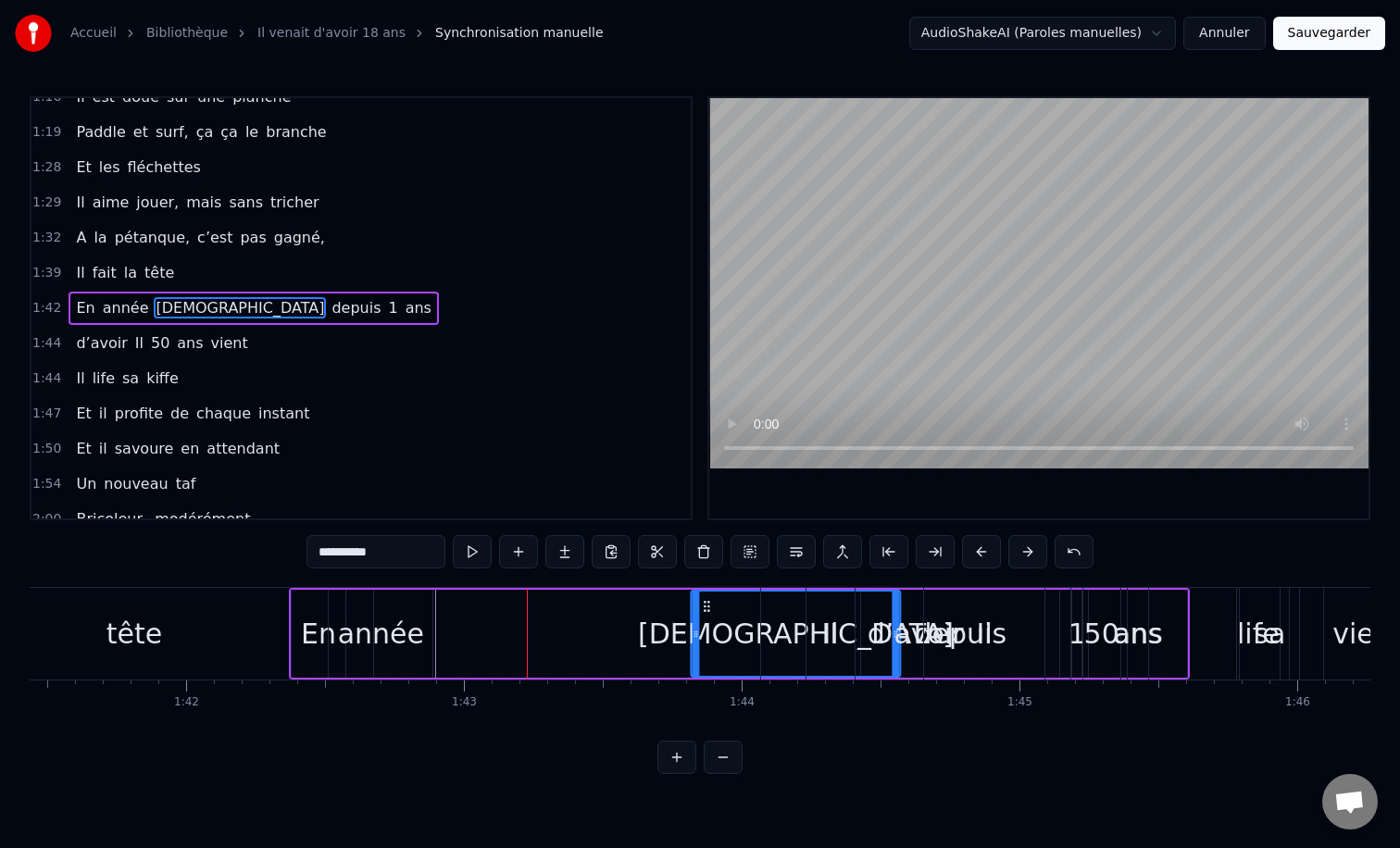
drag, startPoint x: 480, startPoint y: 600, endPoint x: 708, endPoint y: 607, distance: 228.1
click at [708, 607] on icon at bounding box center [708, 607] width 15 height 15
click at [374, 609] on div "année" at bounding box center [380, 633] width 104 height 88
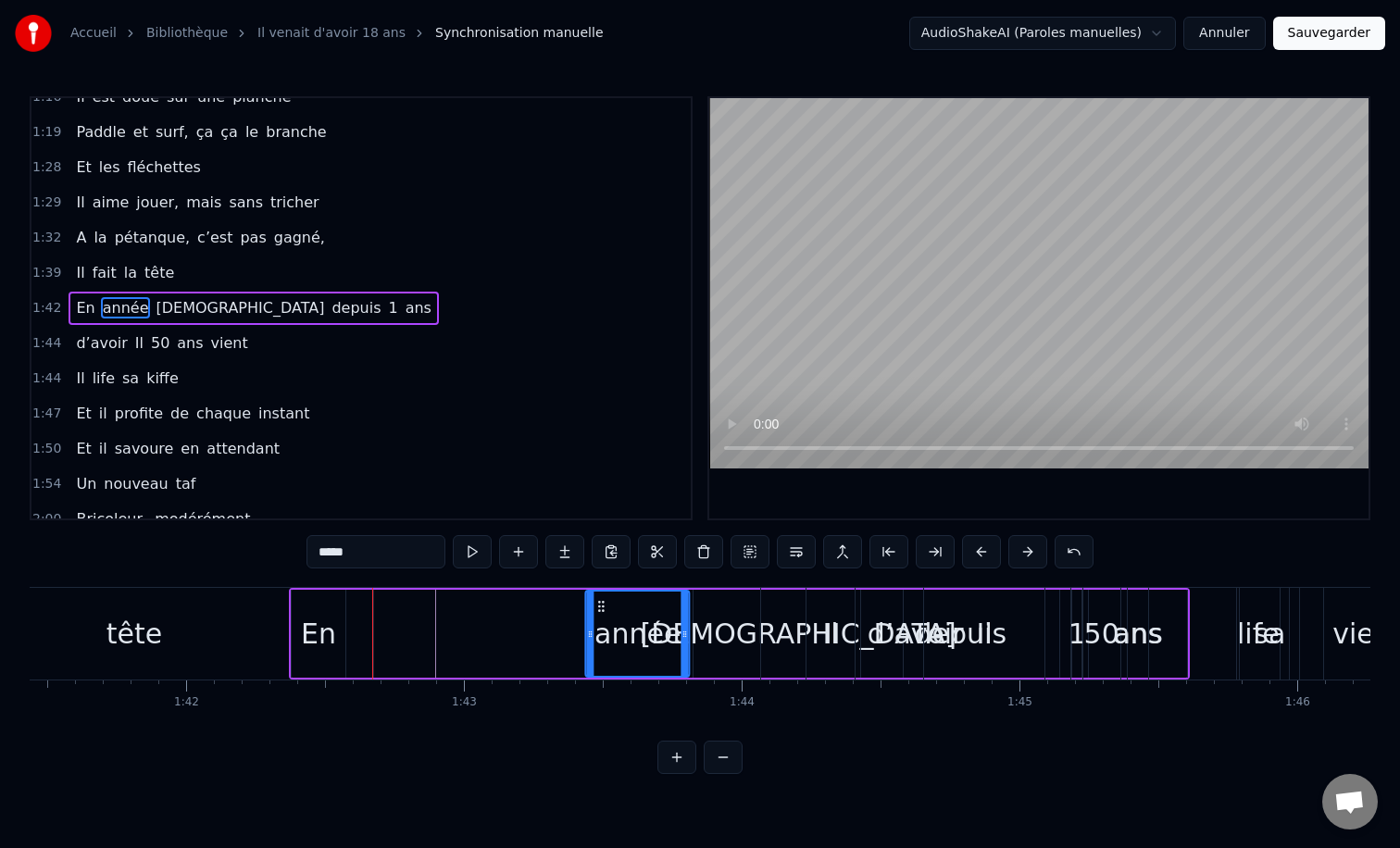
drag, startPoint x: 343, startPoint y: 604, endPoint x: 600, endPoint y: 601, distance: 257.0
click at [600, 601] on icon at bounding box center [602, 607] width 15 height 15
click at [309, 623] on div "En" at bounding box center [318, 634] width 35 height 42
type input "**"
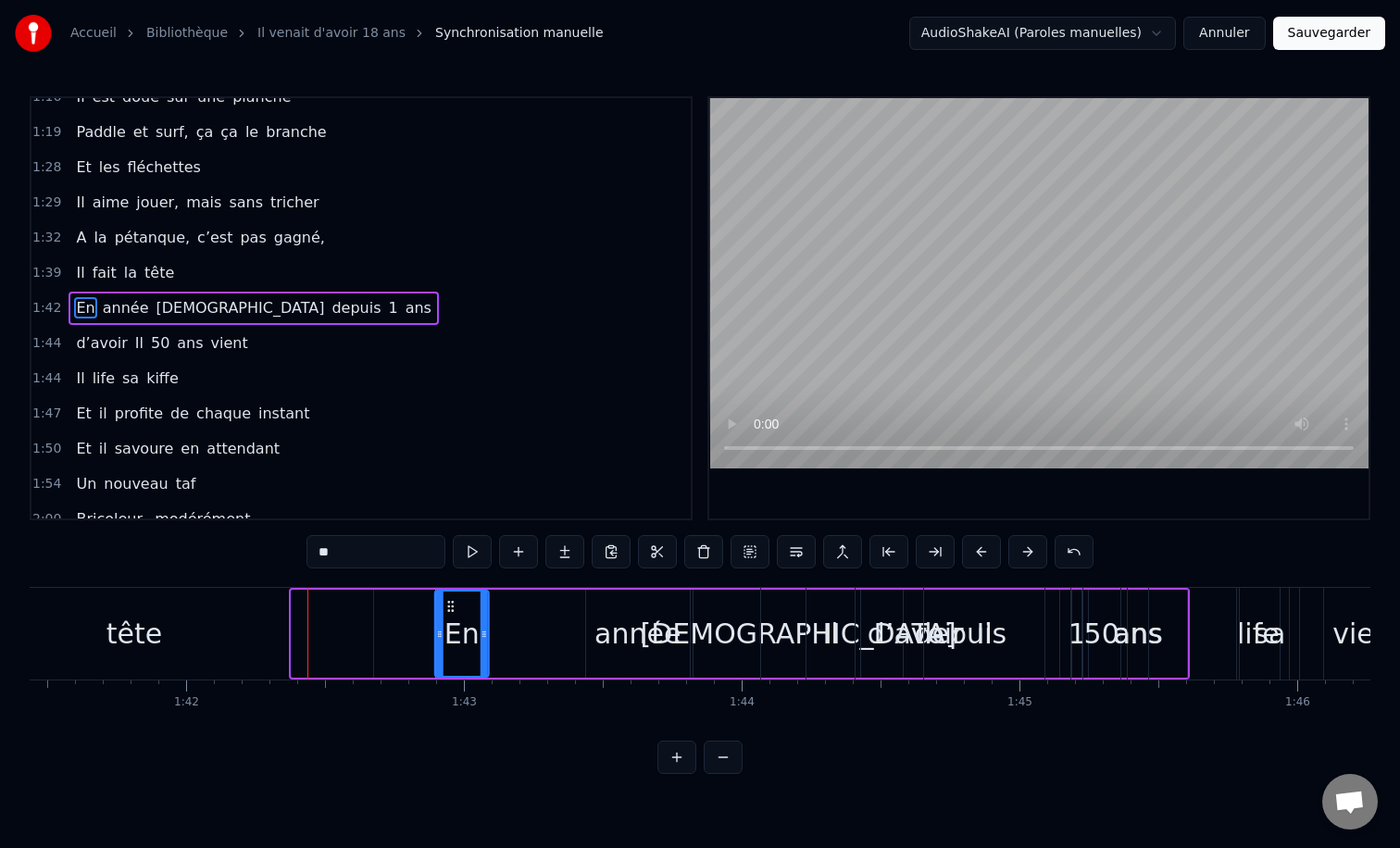
drag, startPoint x: 323, startPoint y: 606, endPoint x: 449, endPoint y: 607, distance: 126.0
click at [449, 607] on icon at bounding box center [451, 607] width 15 height 15
click at [492, 630] on div "En année [DEMOGRAPHIC_DATA] depuis 1 ans" at bounding box center [811, 633] width 756 height 91
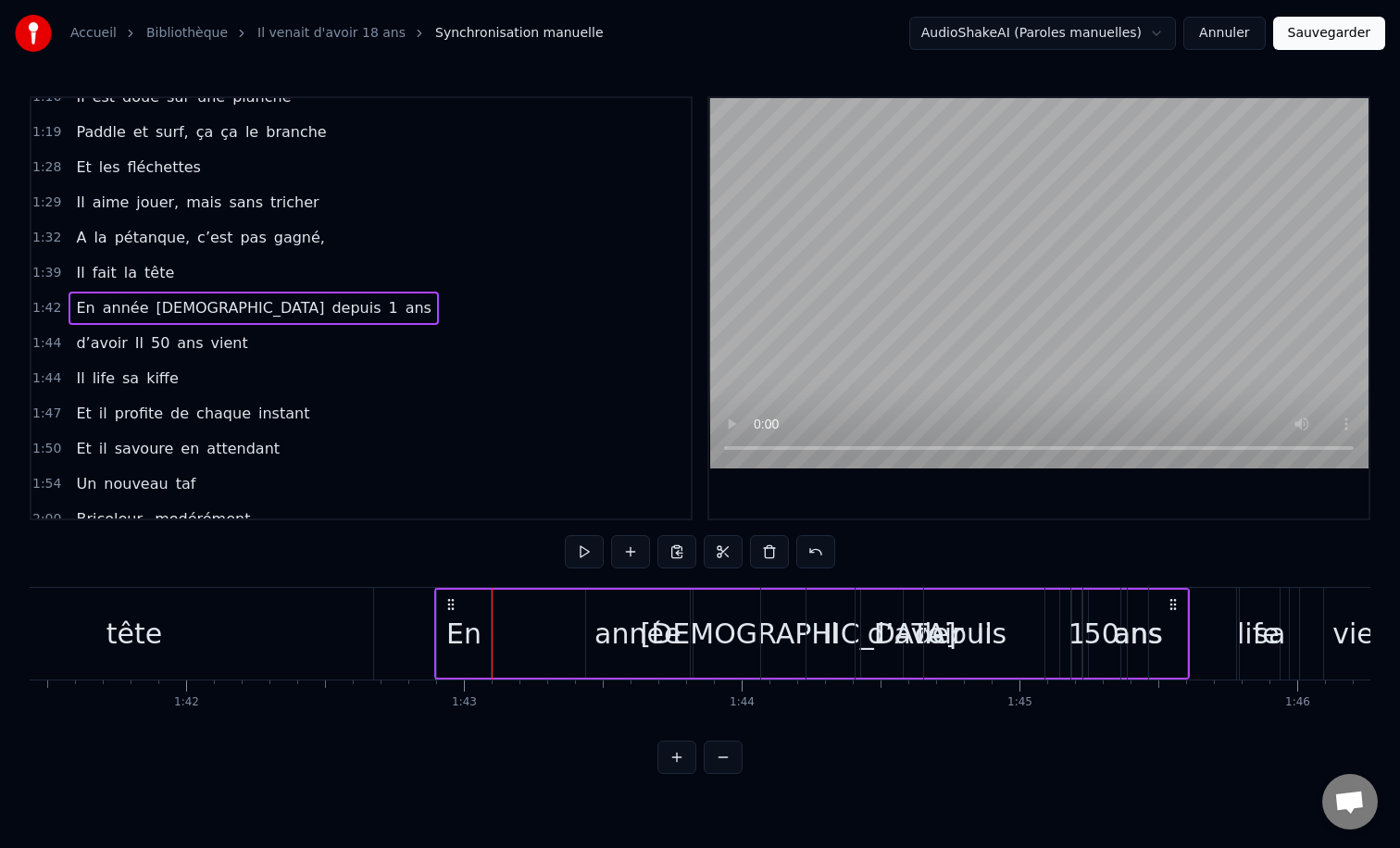
click at [487, 632] on div "En" at bounding box center [463, 633] width 54 height 88
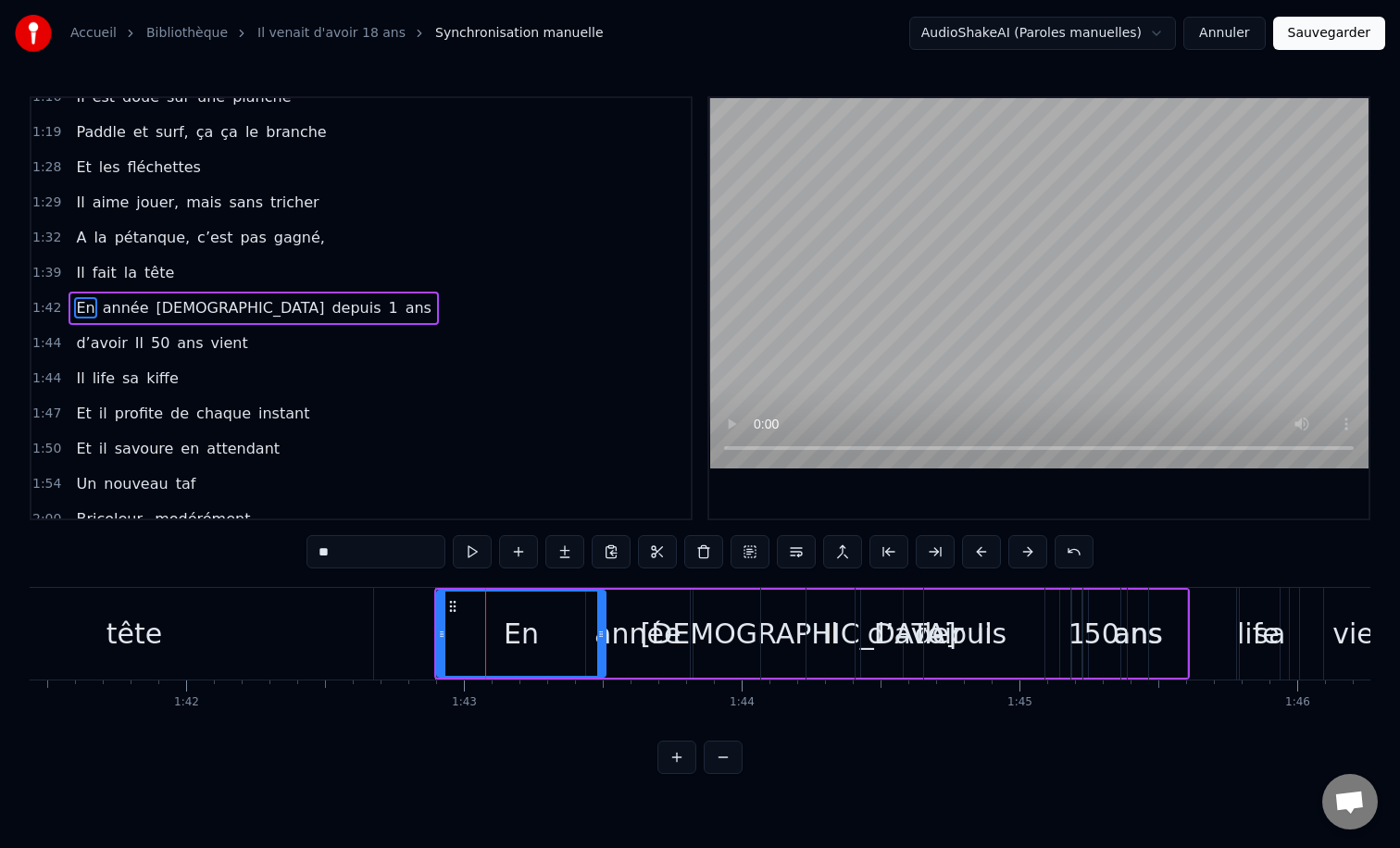
drag, startPoint x: 490, startPoint y: 640, endPoint x: 602, endPoint y: 640, distance: 112.0
click at [602, 640] on icon at bounding box center [601, 634] width 8 height 15
click at [635, 640] on div "année" at bounding box center [637, 634] width 86 height 42
type input "*****"
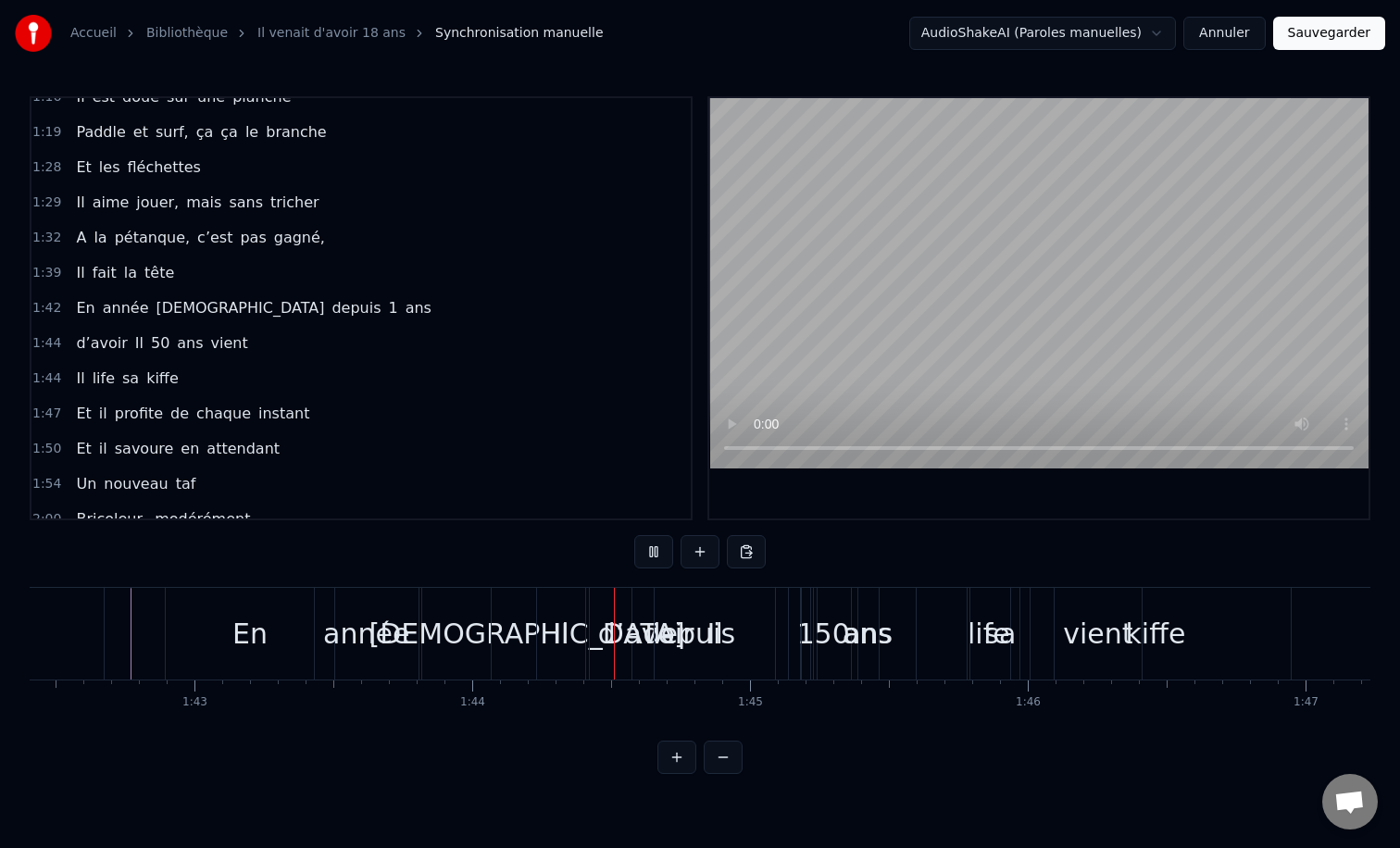
scroll to position [0, 28456]
click at [680, 623] on div "Il life sa kiﬀe" at bounding box center [904, 633] width 759 height 91
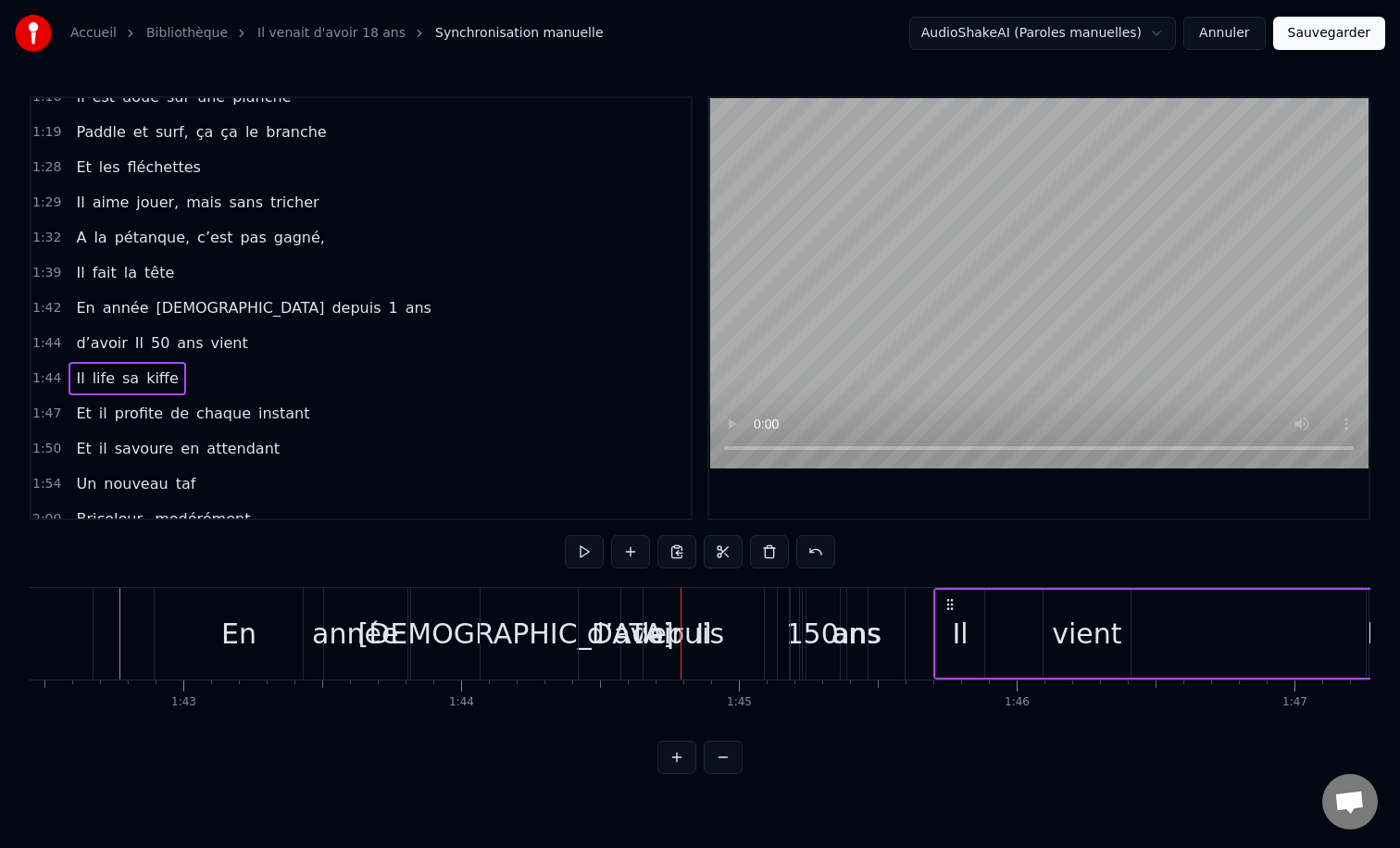
drag, startPoint x: 541, startPoint y: 602, endPoint x: 949, endPoint y: 611, distance: 408.1
click at [949, 611] on icon at bounding box center [950, 605] width 15 height 15
drag, startPoint x: 542, startPoint y: 604, endPoint x: 831, endPoint y: 607, distance: 289.0
click at [831, 607] on icon at bounding box center [831, 605] width 15 height 15
click at [708, 609] on div "Il" at bounding box center [704, 633] width 121 height 91
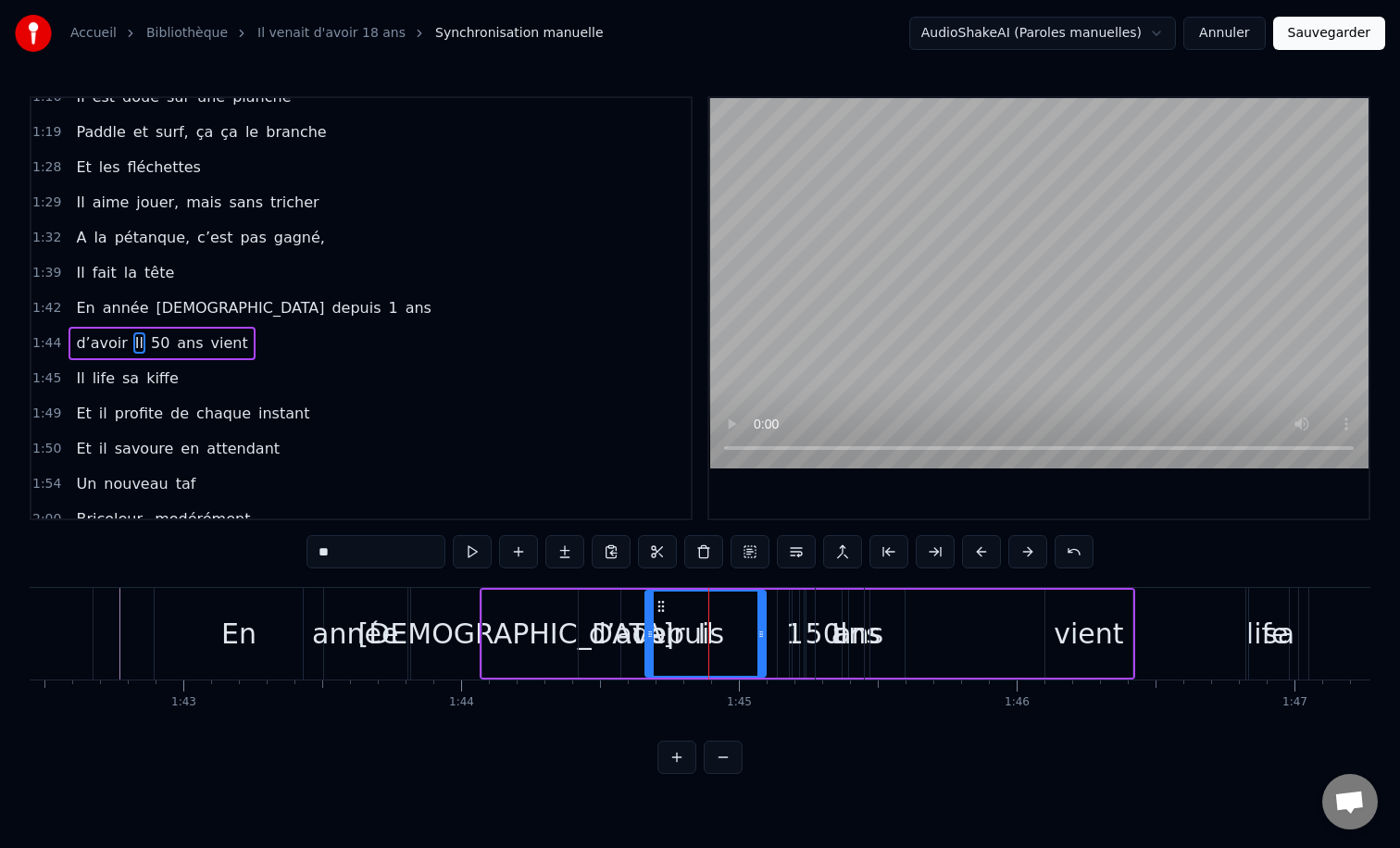
scroll to position [687, 0]
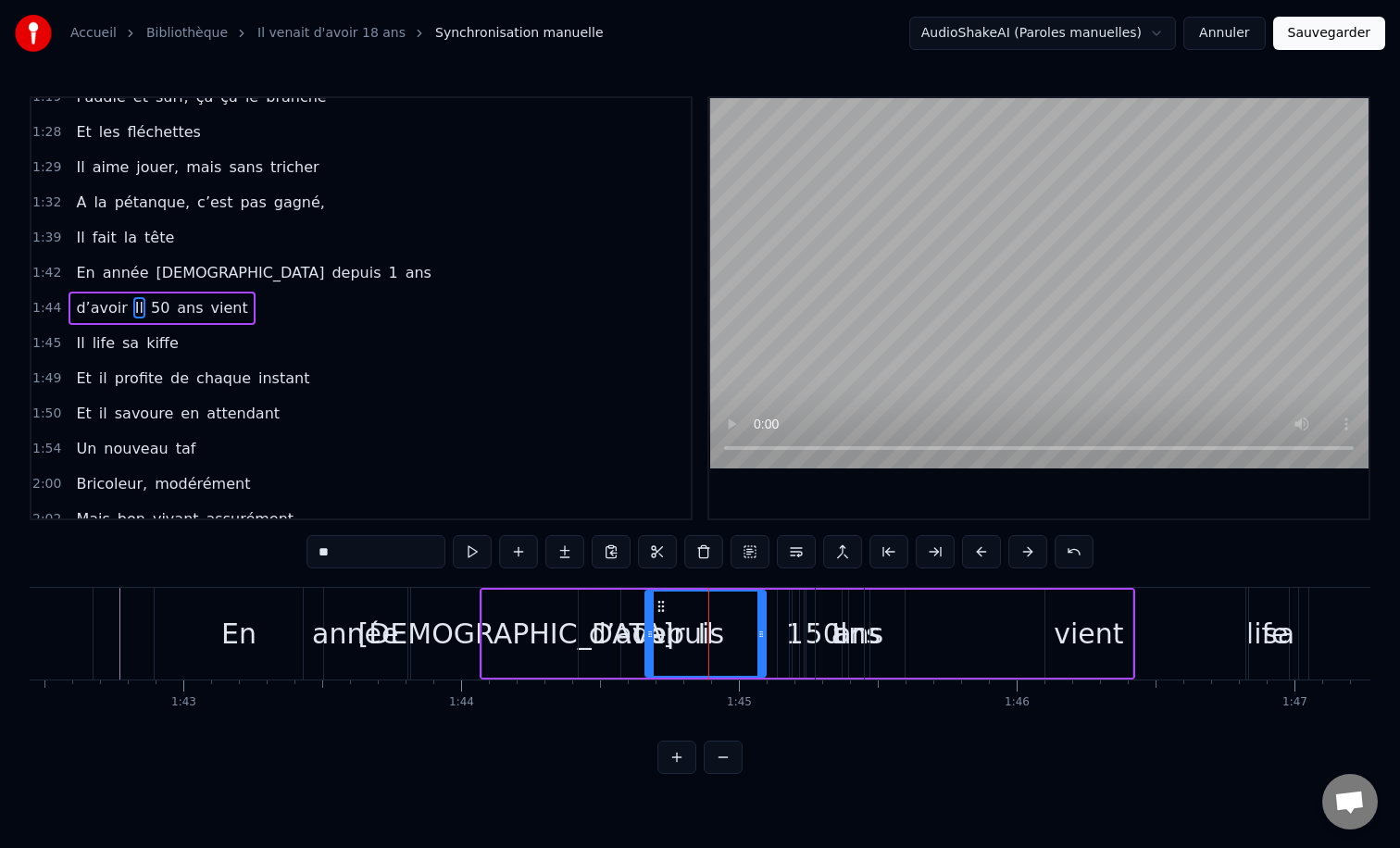
click at [591, 611] on div "d’avoir" at bounding box center [637, 633] width 309 height 88
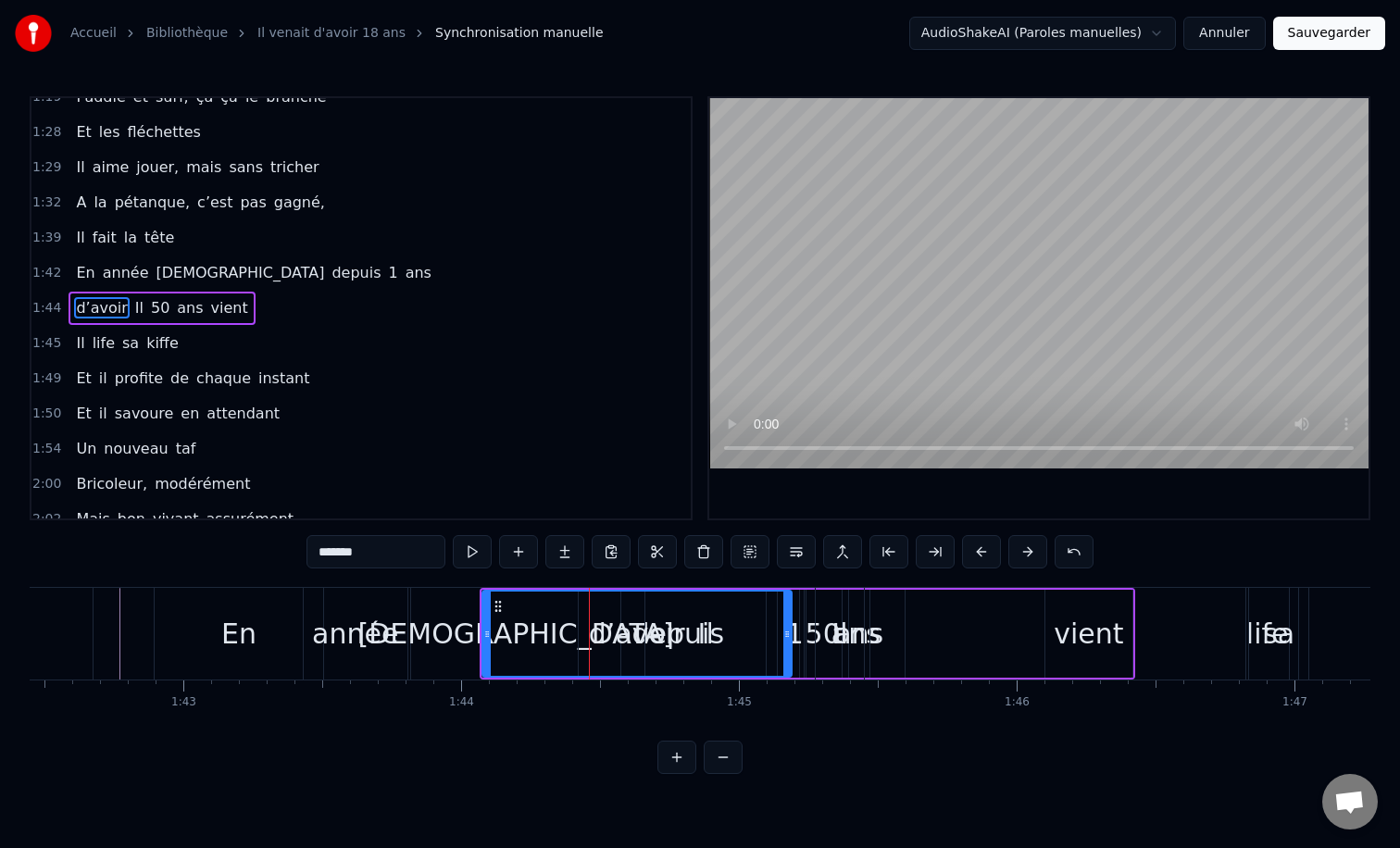
click at [611, 613] on div "d’avoir" at bounding box center [637, 634] width 96 height 42
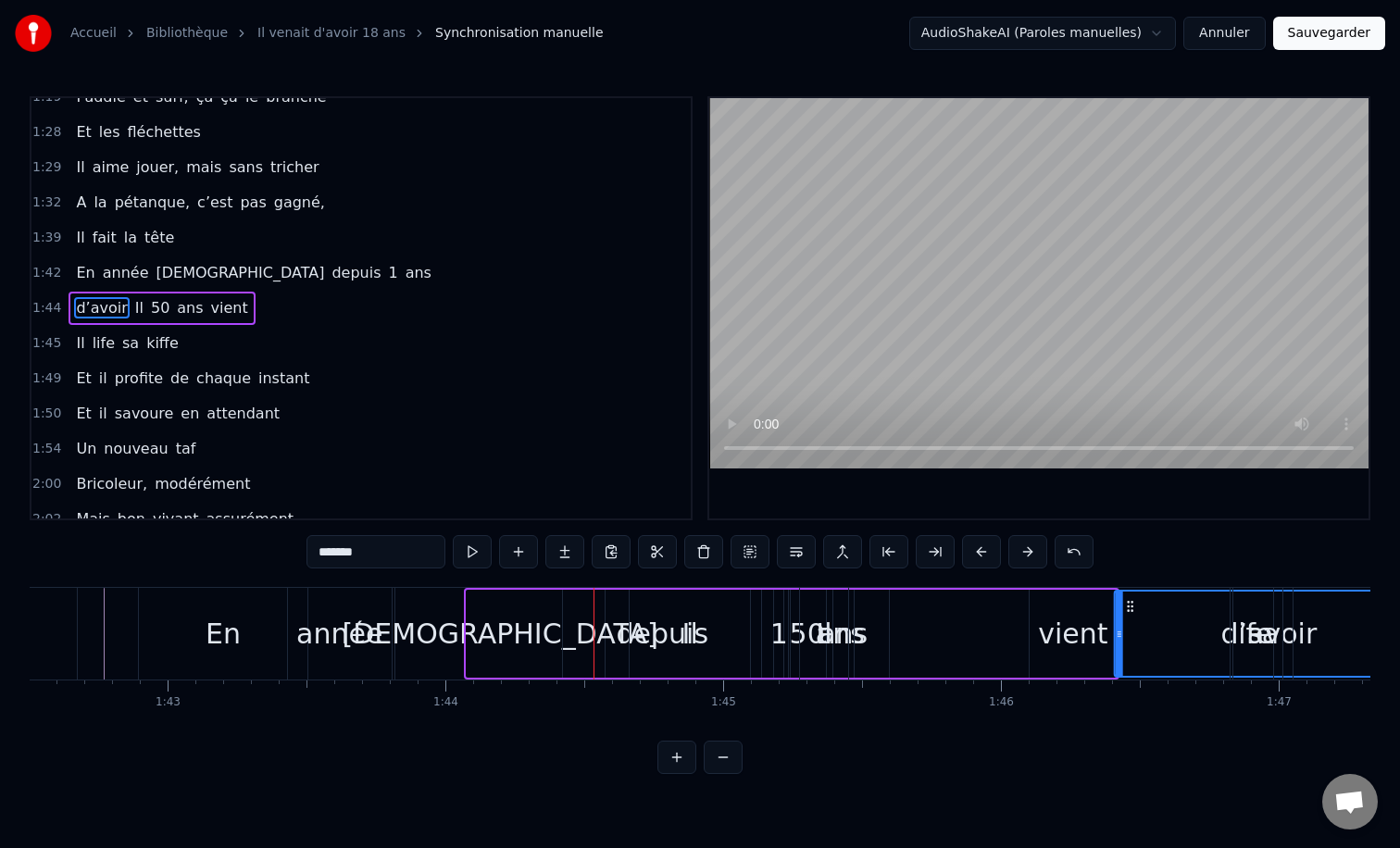
drag, startPoint x: 497, startPoint y: 602, endPoint x: 1133, endPoint y: 620, distance: 636.3
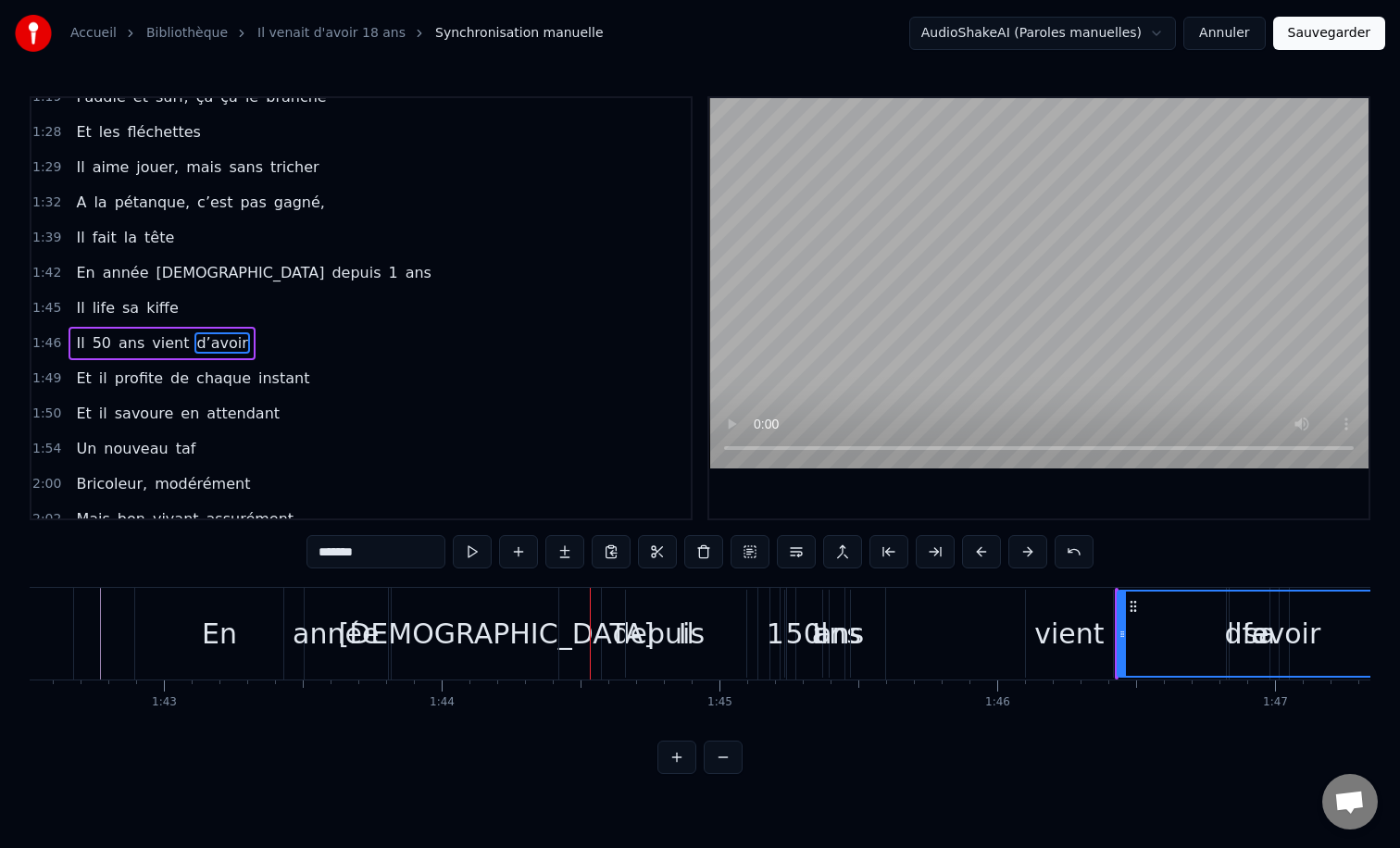
click at [632, 626] on div "Il" at bounding box center [686, 633] width 121 height 88
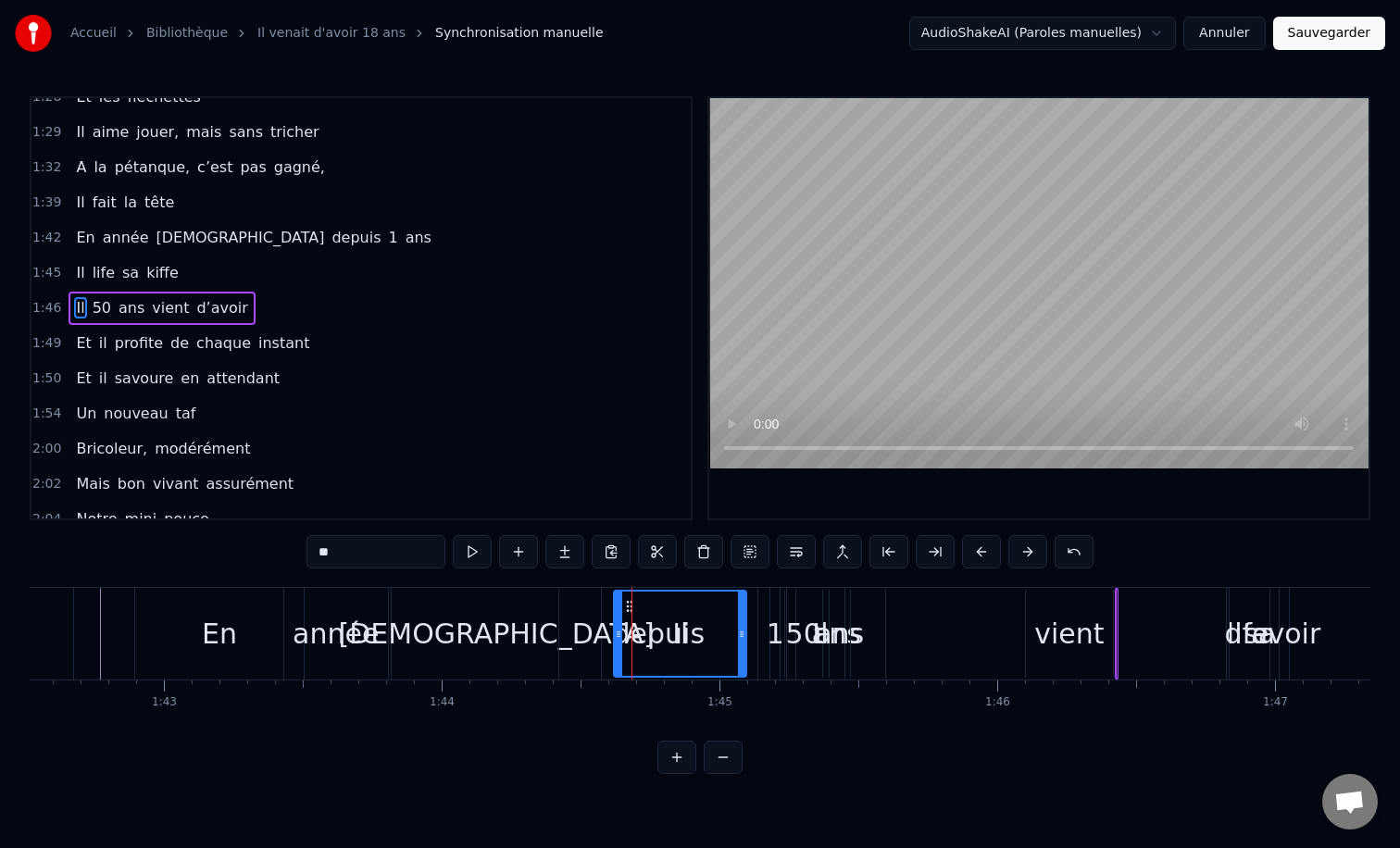
drag, startPoint x: 628, startPoint y: 628, endPoint x: 616, endPoint y: 627, distance: 12.0
click at [616, 627] on icon at bounding box center [619, 634] width 8 height 15
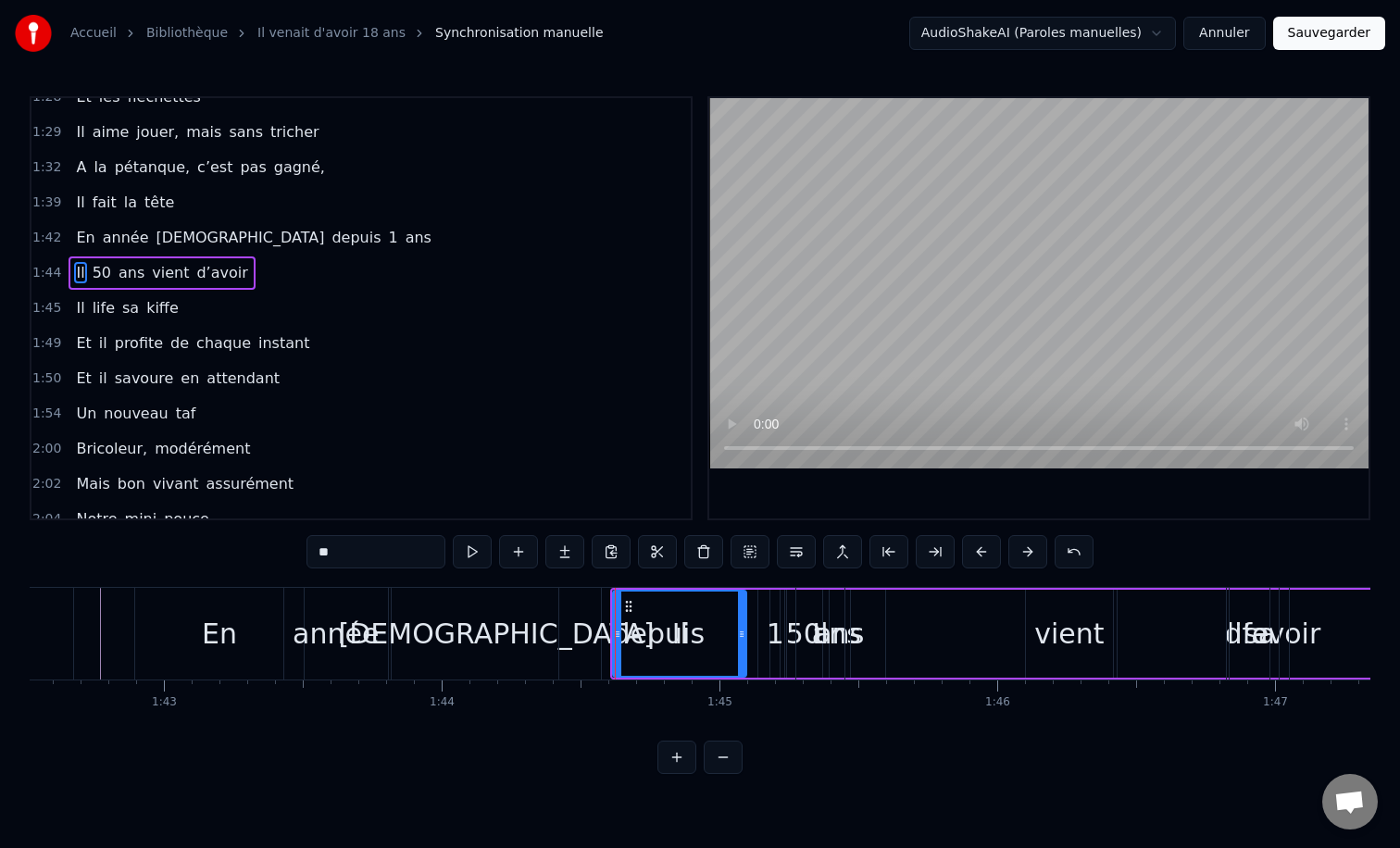
scroll to position [687, 0]
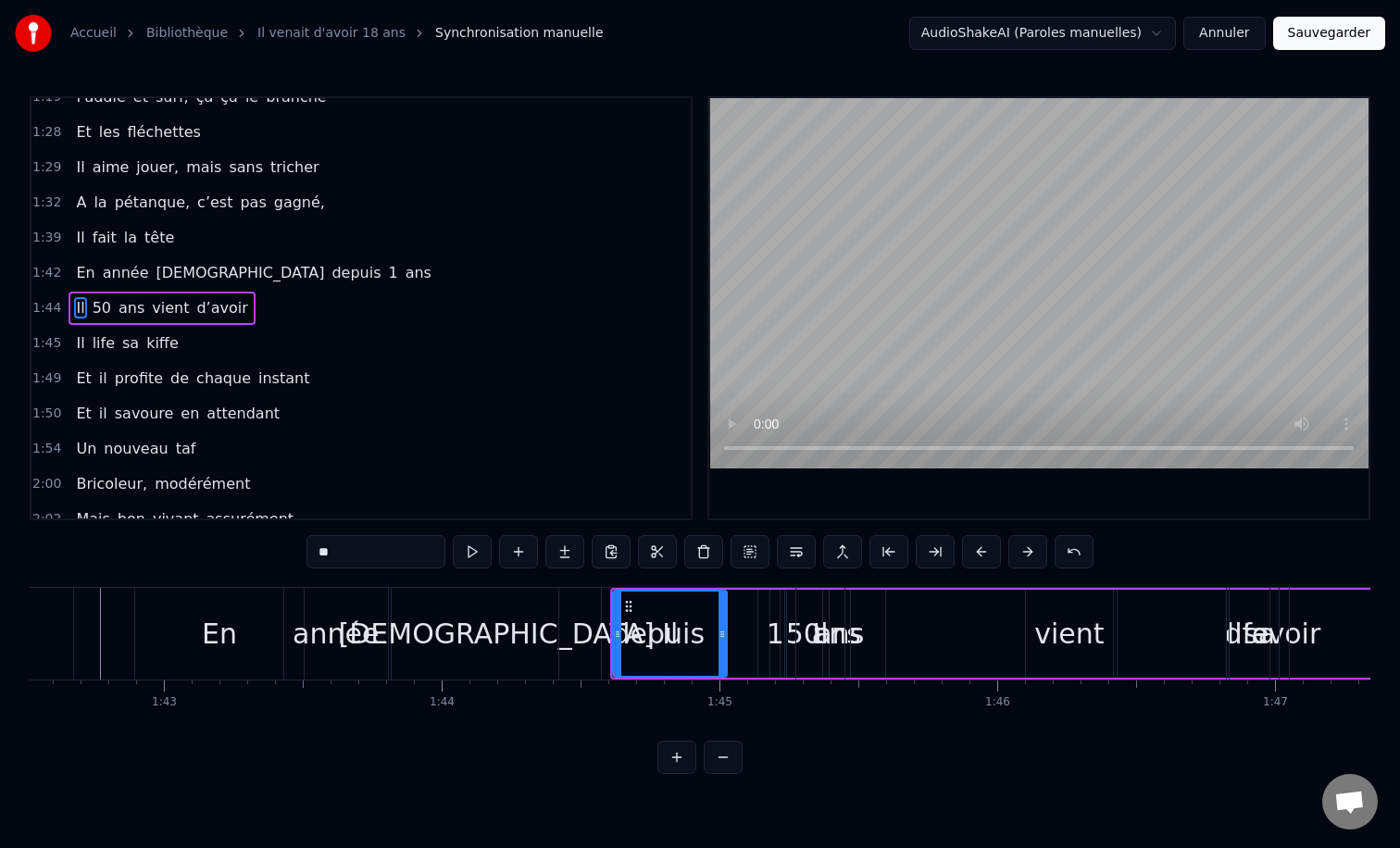
drag, startPoint x: 743, startPoint y: 634, endPoint x: 724, endPoint y: 635, distance: 19.0
click at [724, 635] on icon at bounding box center [723, 634] width 8 height 15
click at [835, 635] on div "Il" at bounding box center [820, 633] width 48 height 91
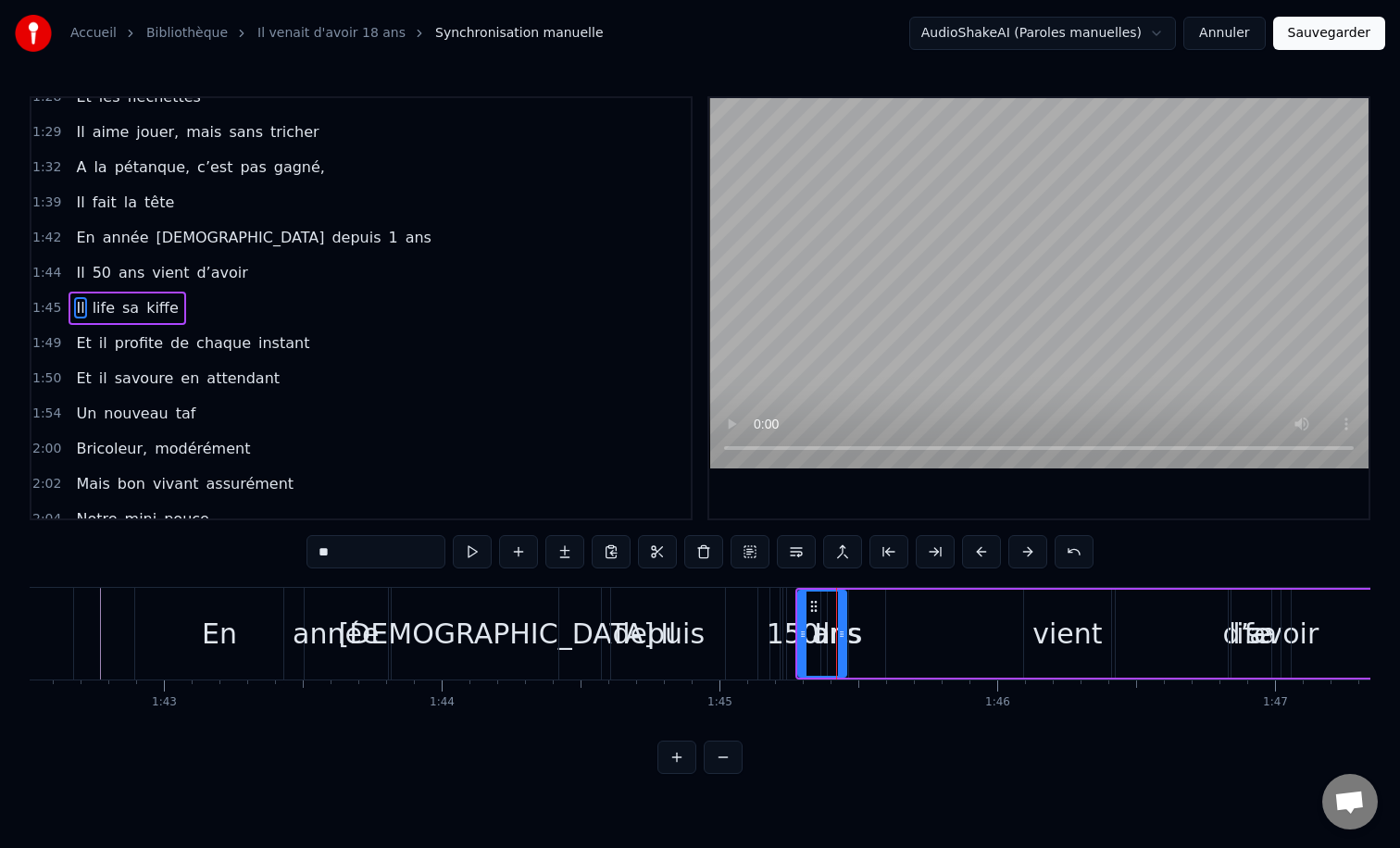
click at [791, 614] on div "50" at bounding box center [801, 634] width 35 height 42
type input "**"
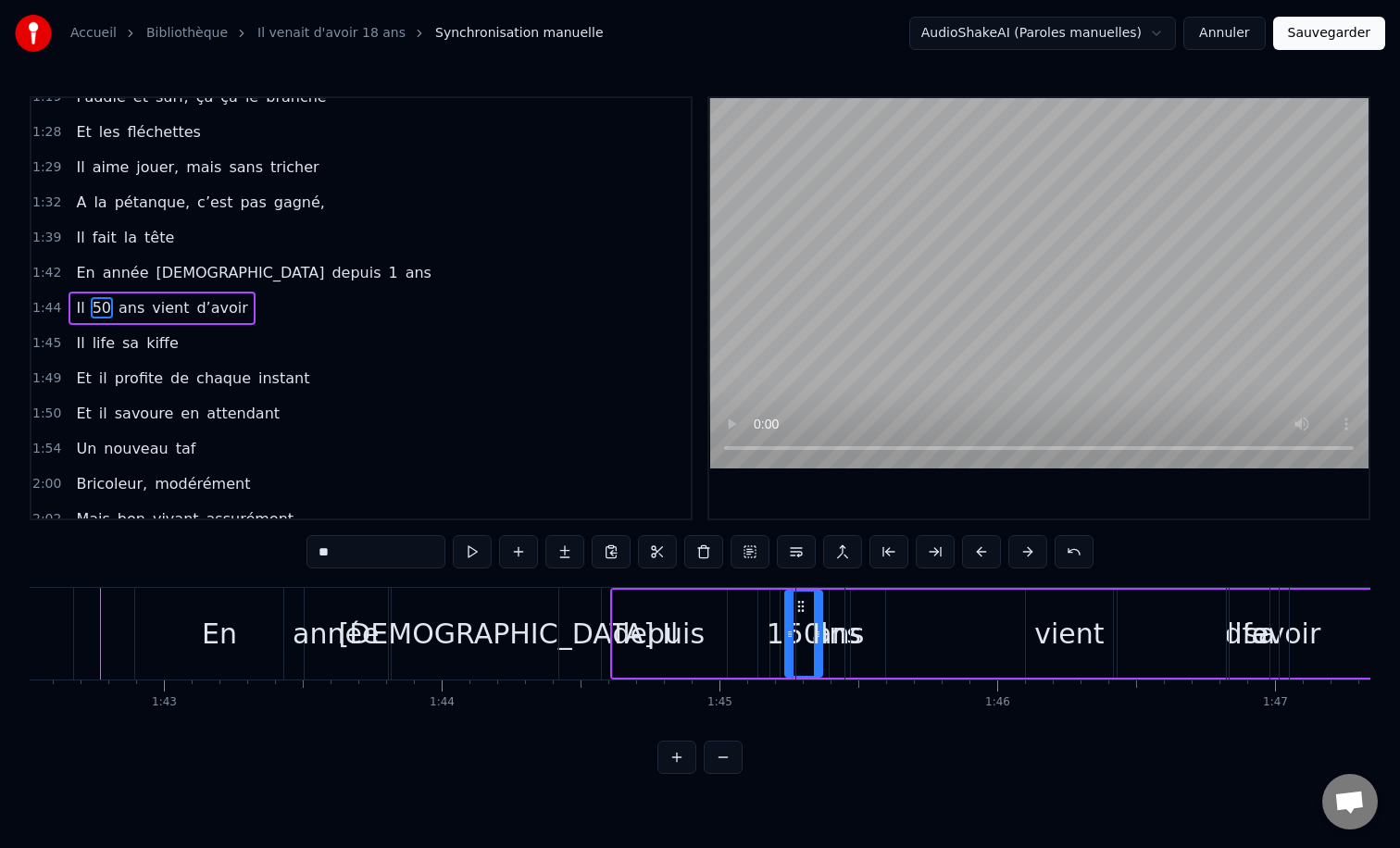
drag, startPoint x: 798, startPoint y: 606, endPoint x: 970, endPoint y: 609, distance: 172.0
click at [970, 609] on div "Il life sa kiﬀe" at bounding box center [1175, 633] width 759 height 91
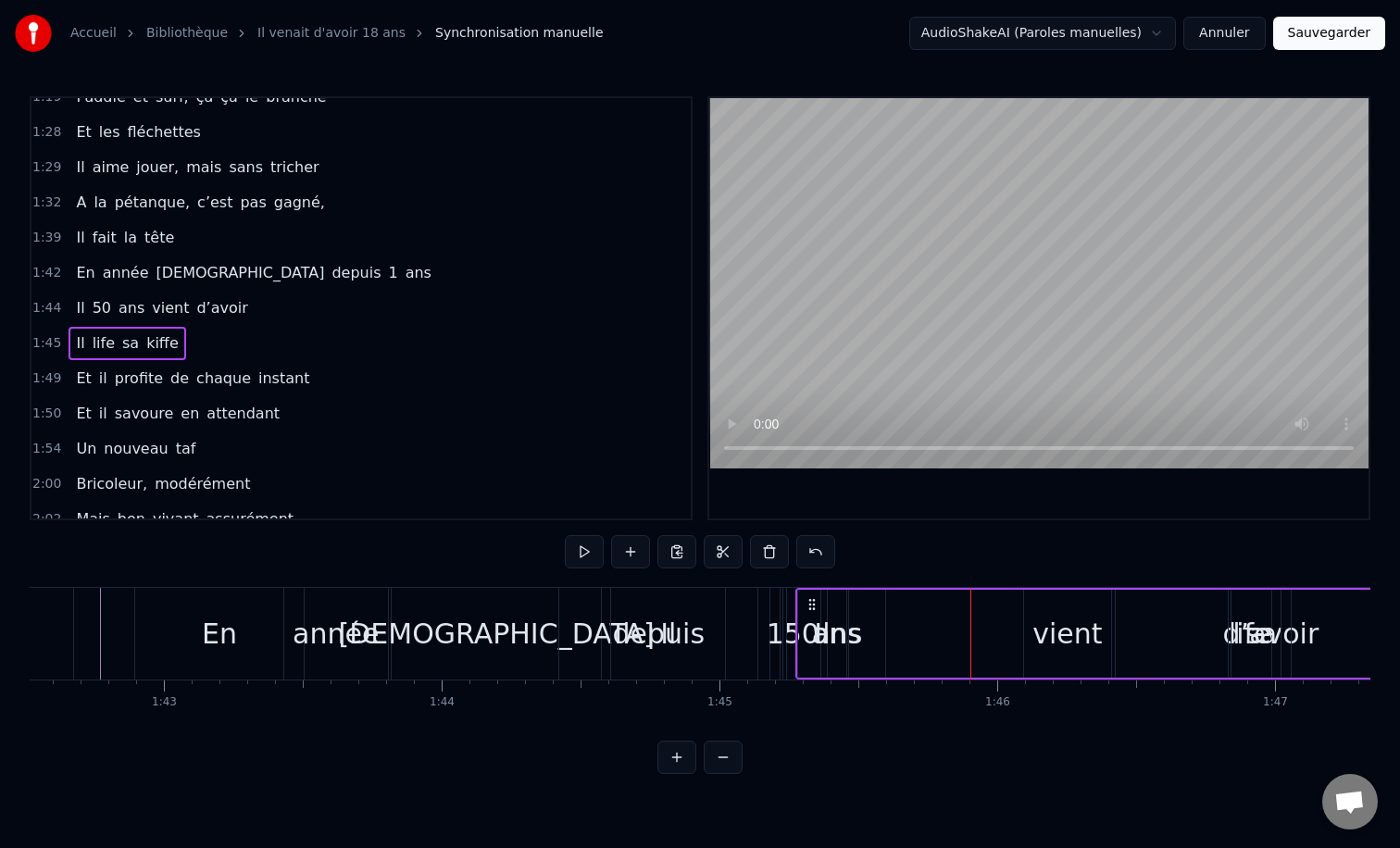
click at [788, 606] on div "50" at bounding box center [801, 633] width 37 height 91
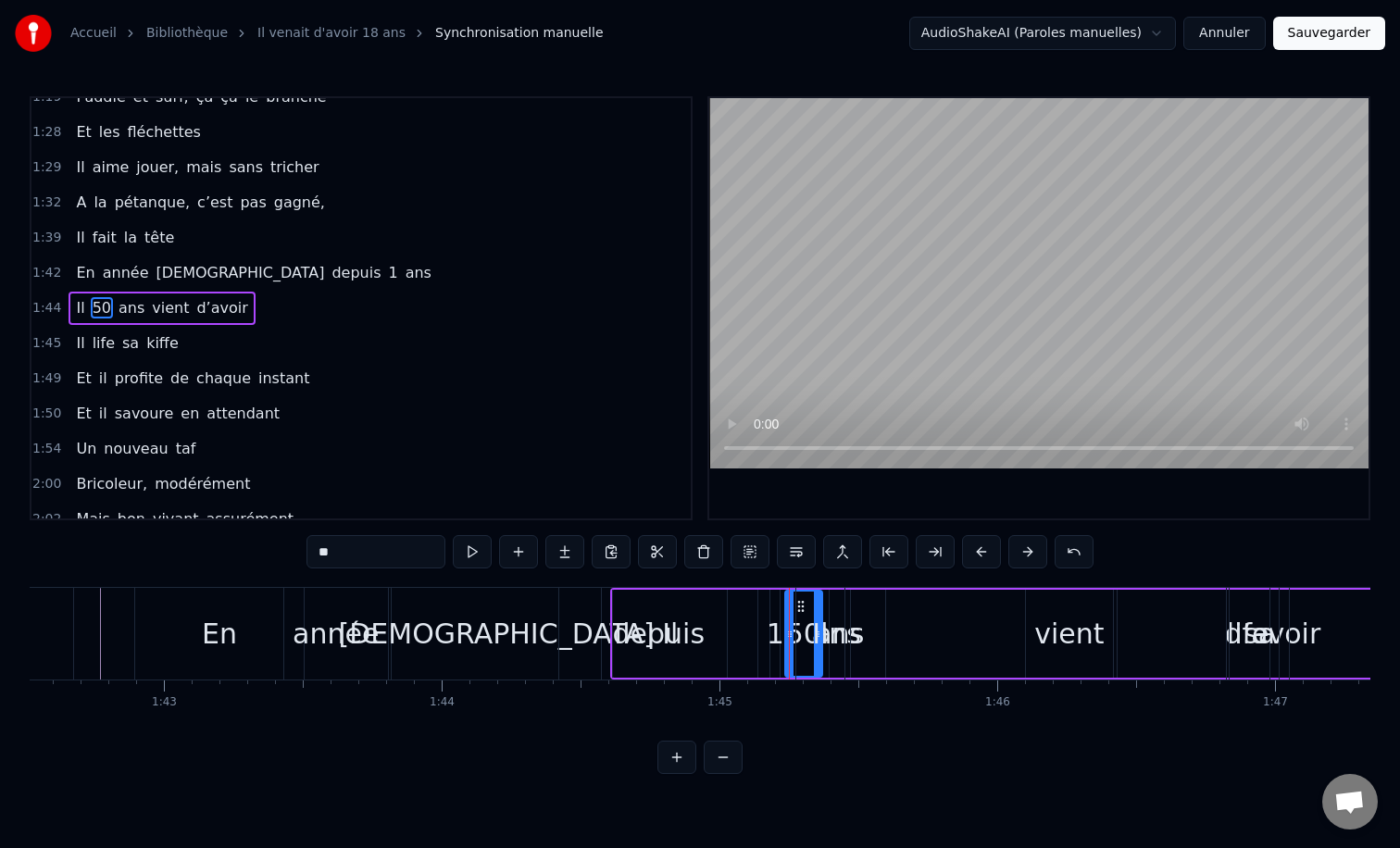
drag, startPoint x: 799, startPoint y: 607, endPoint x: 835, endPoint y: 615, distance: 36.9
click at [846, 608] on div "Il life sa kiﬀe" at bounding box center [1175, 633] width 759 height 91
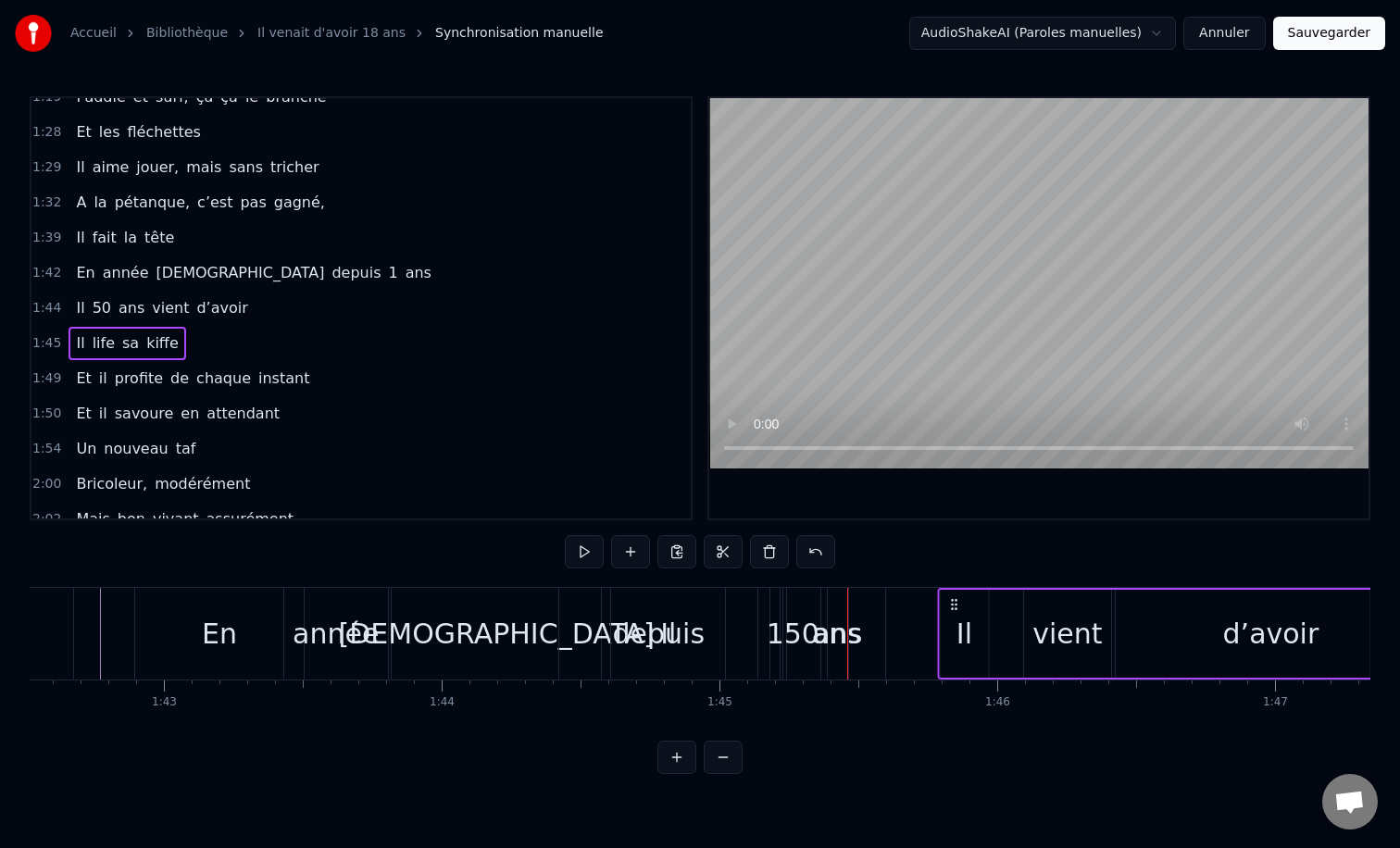
drag, startPoint x: 811, startPoint y: 605, endPoint x: 954, endPoint y: 603, distance: 143.0
click at [954, 603] on icon at bounding box center [954, 605] width 15 height 15
click at [810, 624] on div "50" at bounding box center [801, 634] width 35 height 42
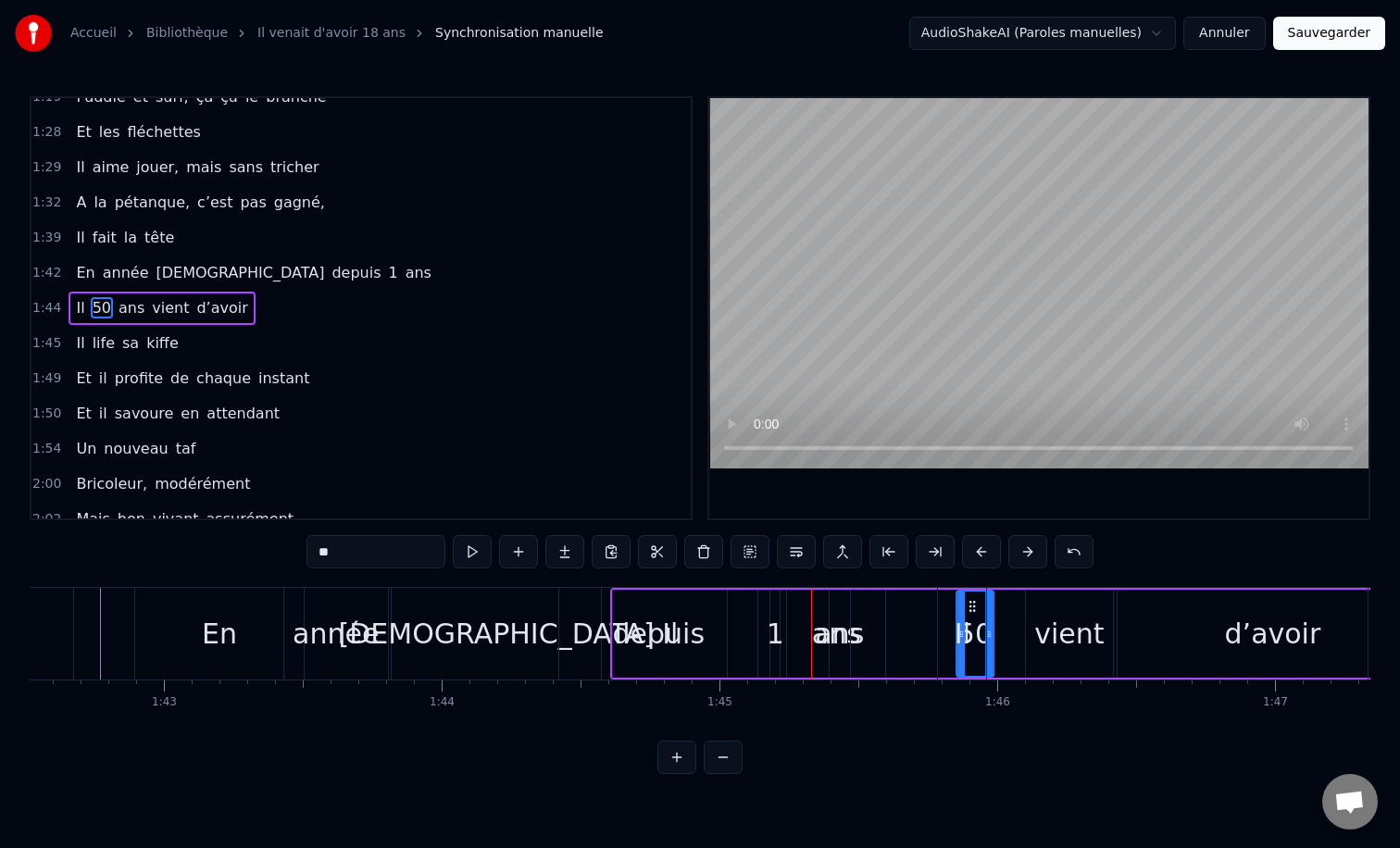
drag, startPoint x: 803, startPoint y: 607, endPoint x: 974, endPoint y: 625, distance: 171.9
click at [772, 638] on div "Il ans 50 vient d’avoir" at bounding box center [1020, 633] width 820 height 91
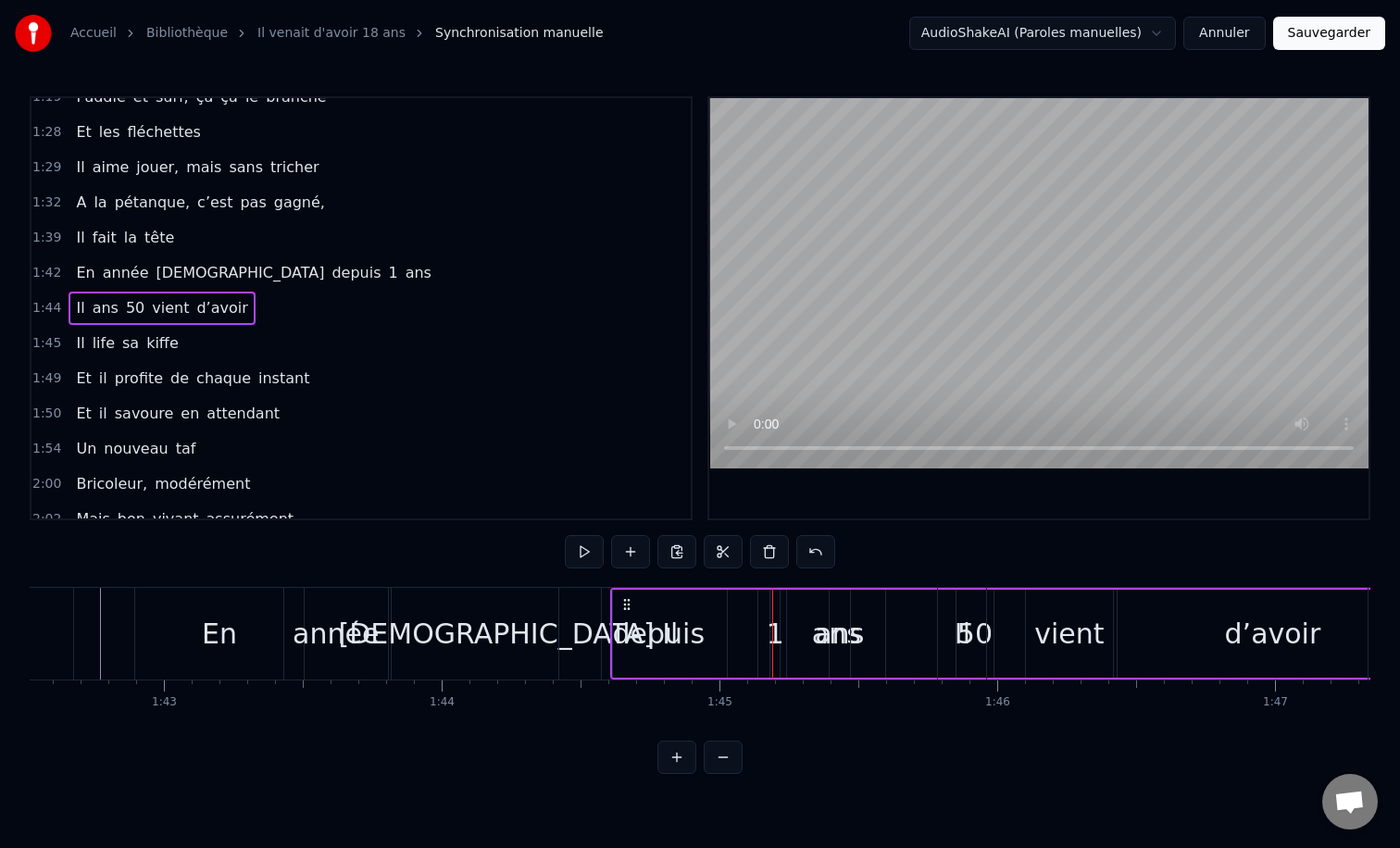
click at [839, 624] on div "ans" at bounding box center [840, 634] width 49 height 42
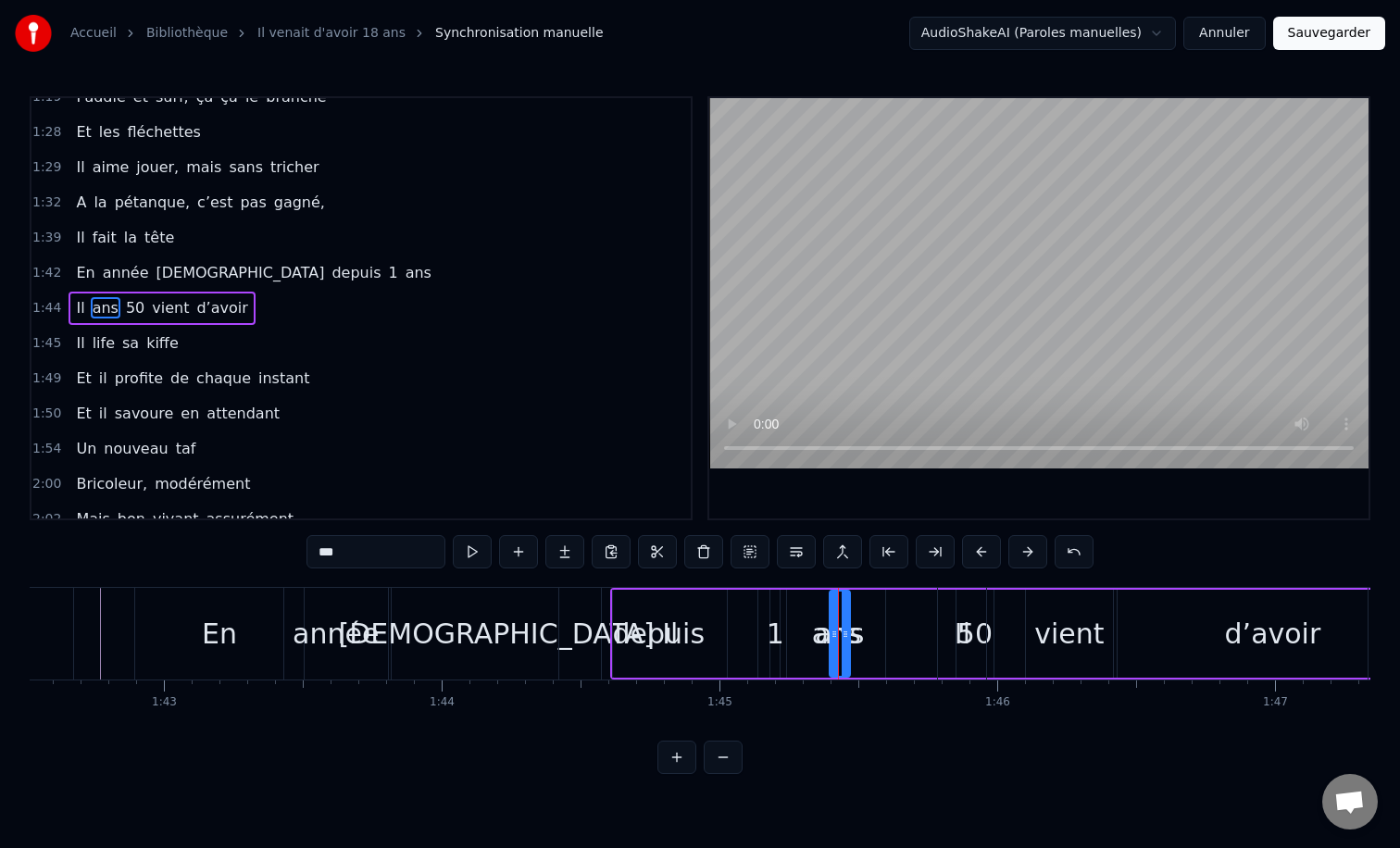
drag, startPoint x: 846, startPoint y: 628, endPoint x: 970, endPoint y: 628, distance: 124.0
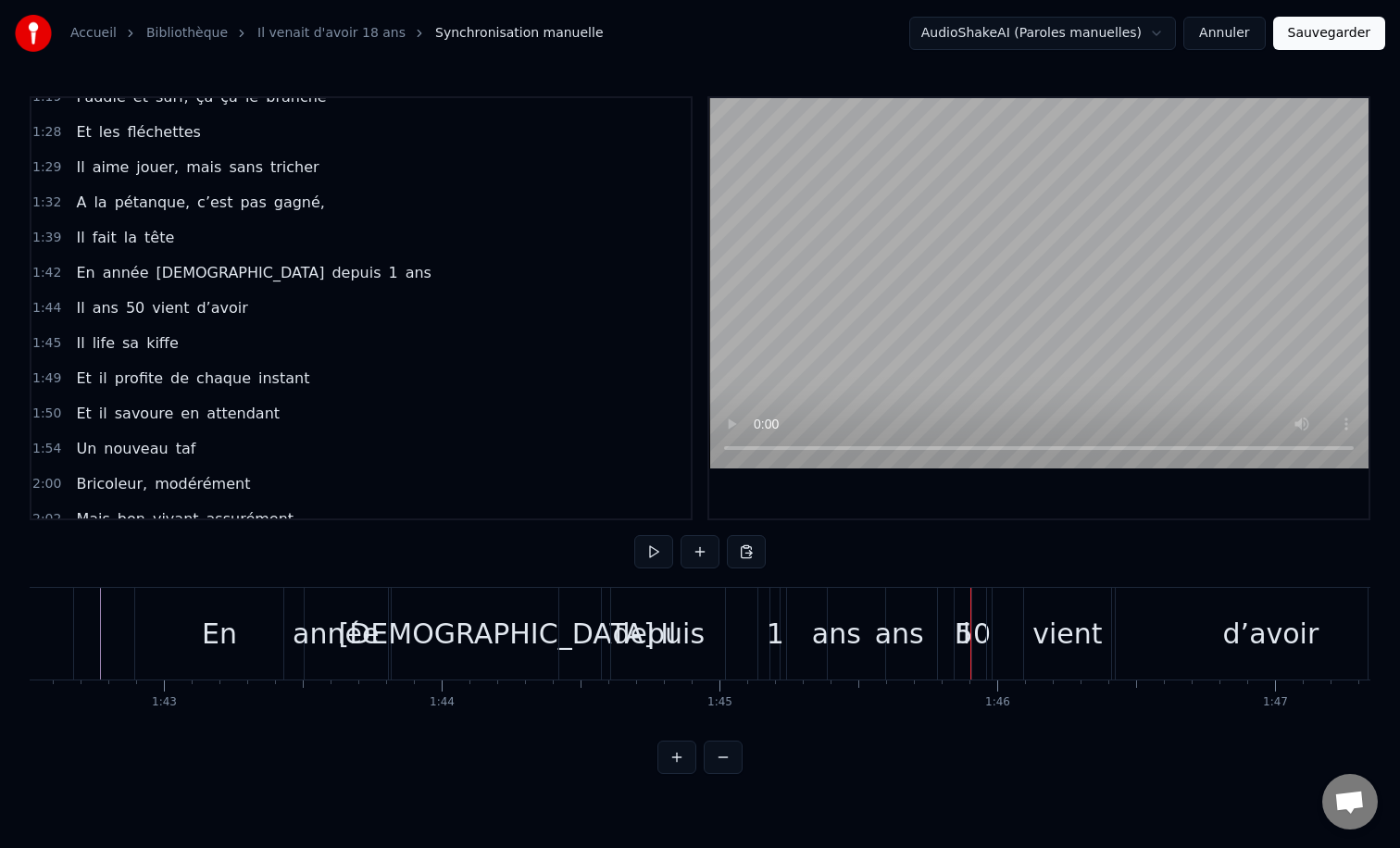
click at [856, 620] on div "ans" at bounding box center [899, 633] width 143 height 91
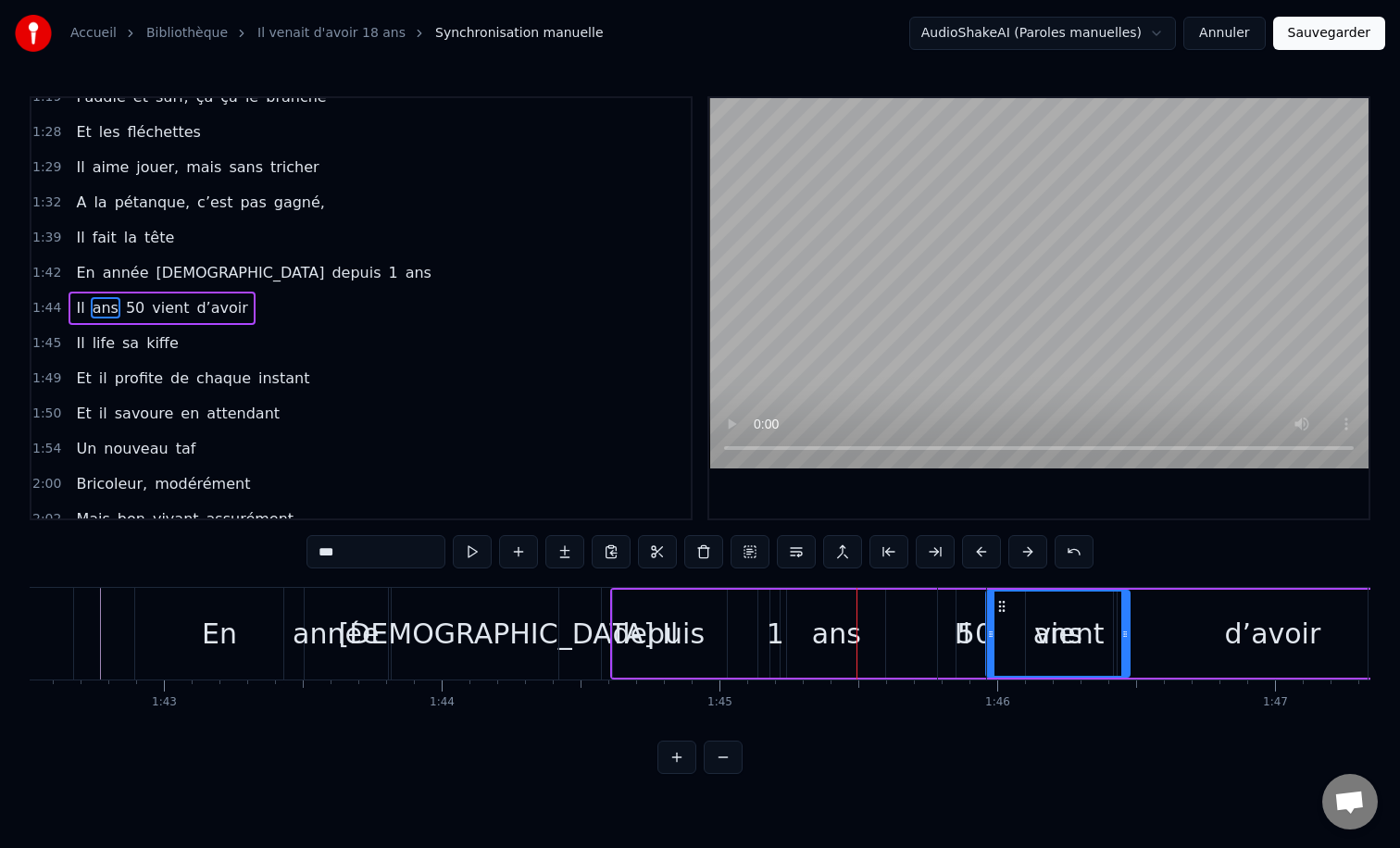
drag, startPoint x: 842, startPoint y: 601, endPoint x: 999, endPoint y: 603, distance: 157.0
click at [773, 635] on div "Il 50 ans vient d’avoir" at bounding box center [1020, 633] width 820 height 91
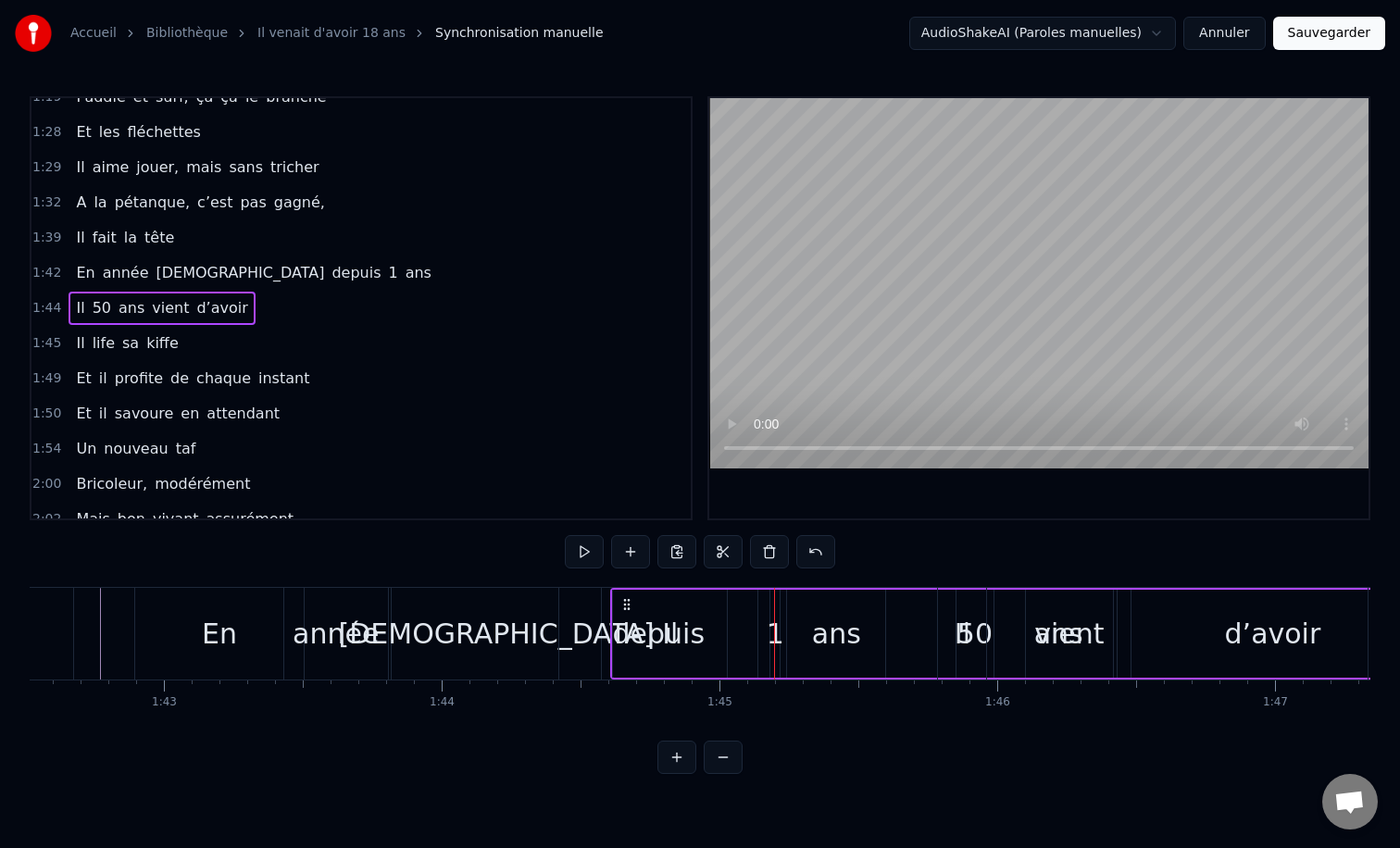
click at [833, 627] on div "Il 50 ans vient d’avoir" at bounding box center [1020, 633] width 820 height 91
click at [849, 639] on div "Il 50 ans vient d’avoir" at bounding box center [1020, 633] width 820 height 91
click at [804, 746] on div "0:12 Il vient d’avoir 50 ans 0:15 Il est beau comme un enfant 0:18 [PERSON_NAME…" at bounding box center [699, 435] width 1341 height 677
click at [688, 640] on div "Il" at bounding box center [670, 633] width 114 height 88
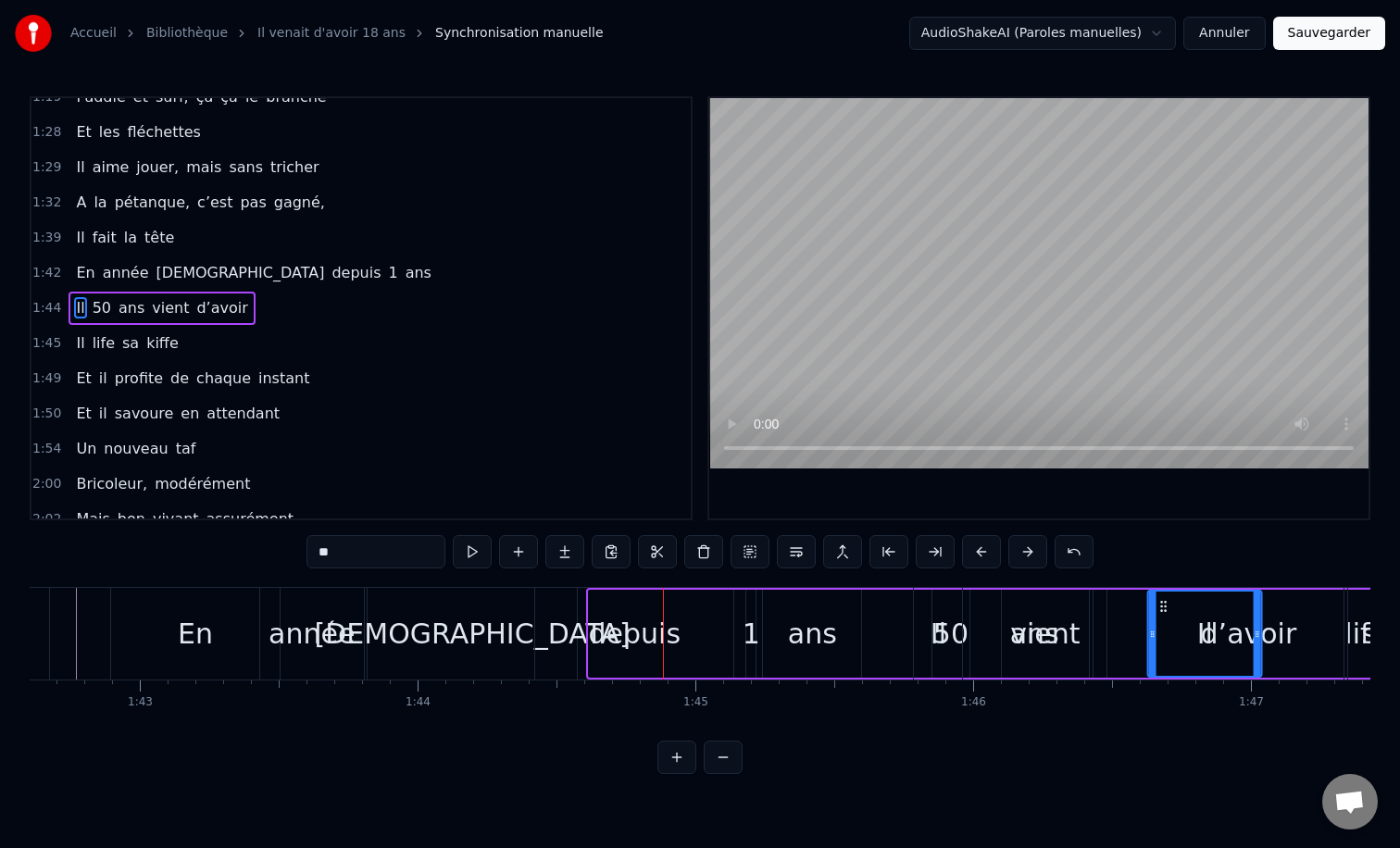
scroll to position [0, 28521]
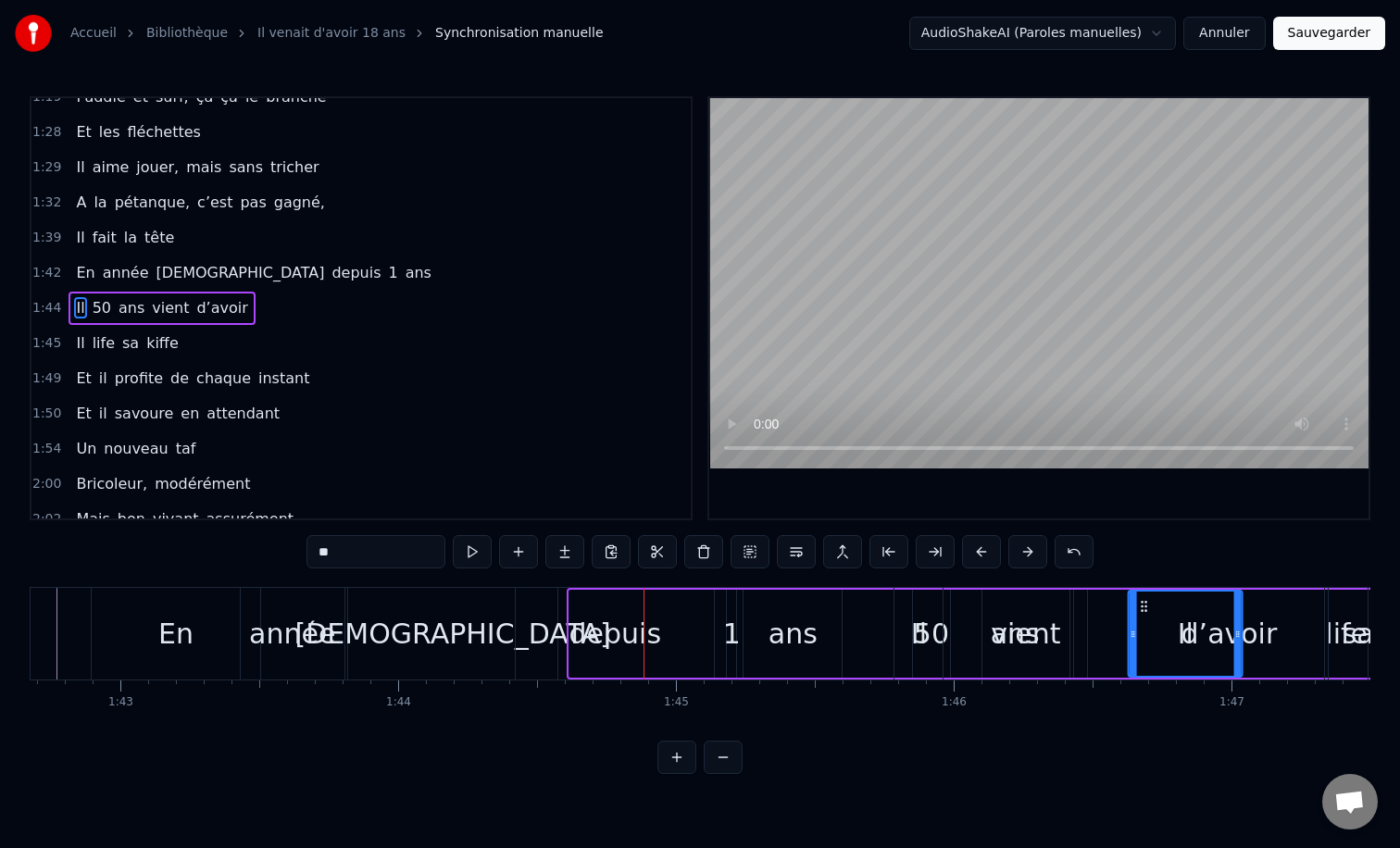
drag, startPoint x: 627, startPoint y: 606, endPoint x: 1148, endPoint y: 604, distance: 521.0
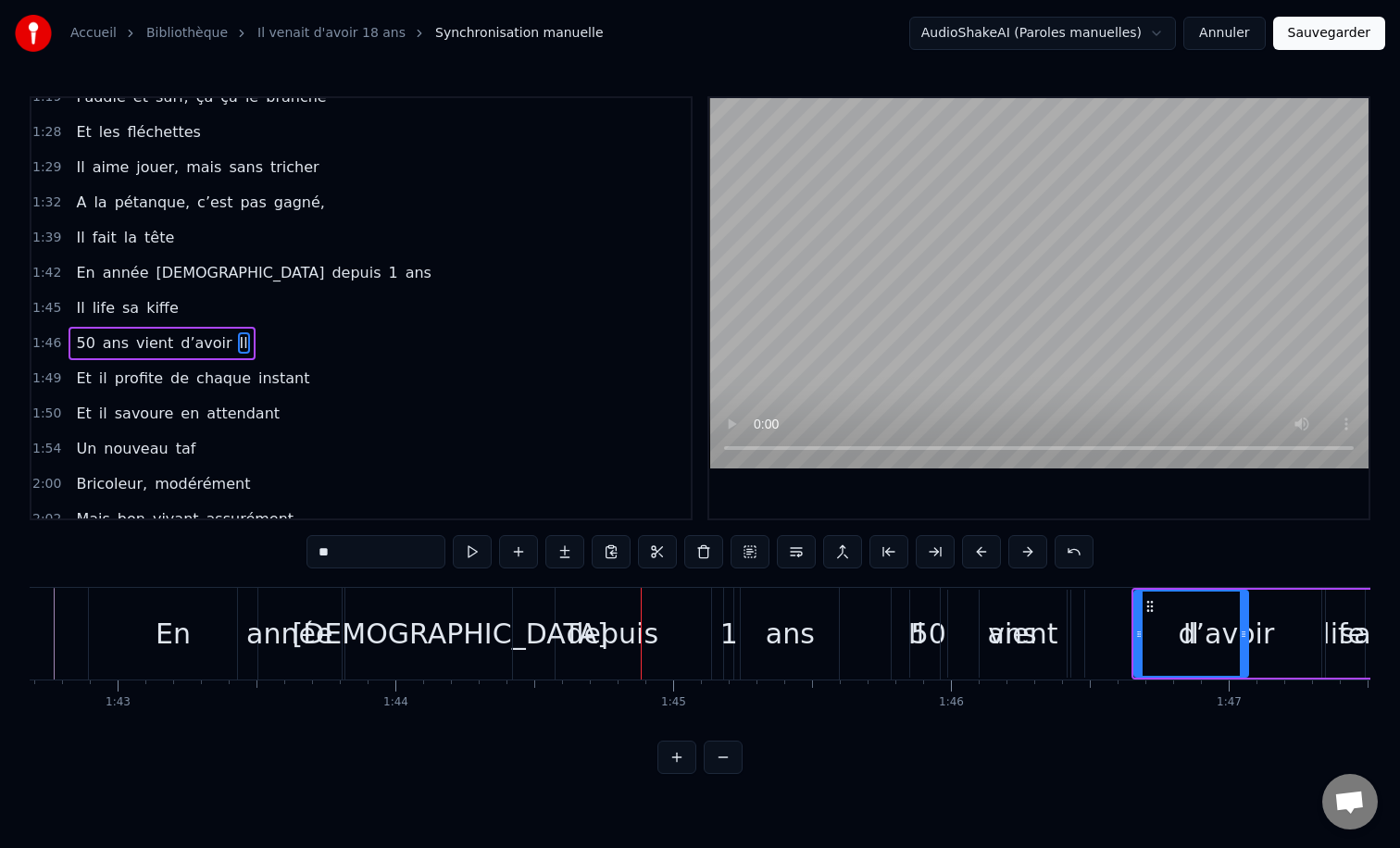
click at [683, 636] on div "depuis" at bounding box center [612, 633] width 198 height 91
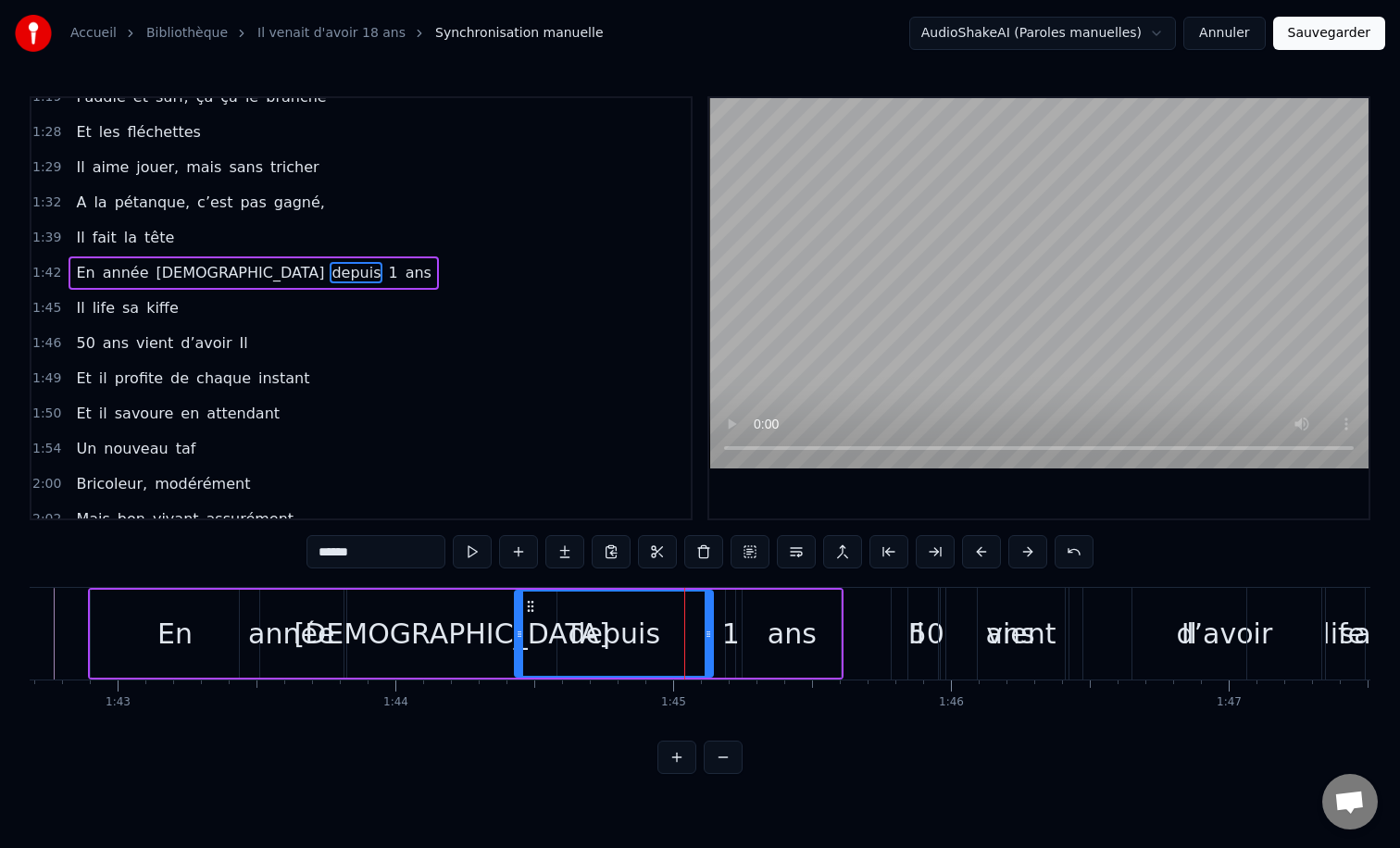
scroll to position [652, 0]
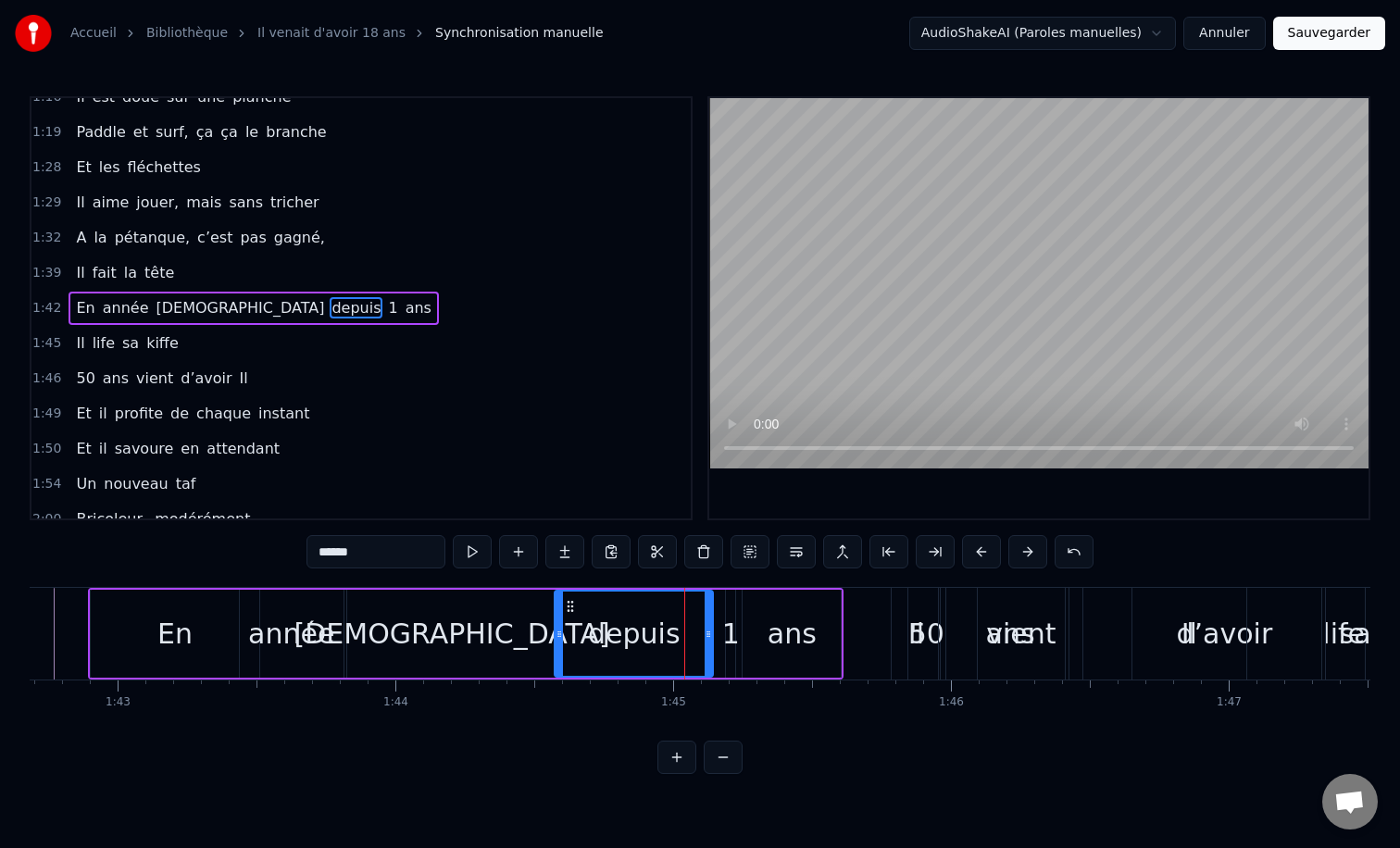
drag, startPoint x: 519, startPoint y: 637, endPoint x: 559, endPoint y: 638, distance: 40.0
click at [559, 638] on icon at bounding box center [559, 634] width 8 height 15
drag, startPoint x: 706, startPoint y: 637, endPoint x: 675, endPoint y: 637, distance: 31.0
click at [675, 637] on icon at bounding box center [677, 634] width 8 height 15
click at [731, 628] on div "1" at bounding box center [731, 634] width 18 height 42
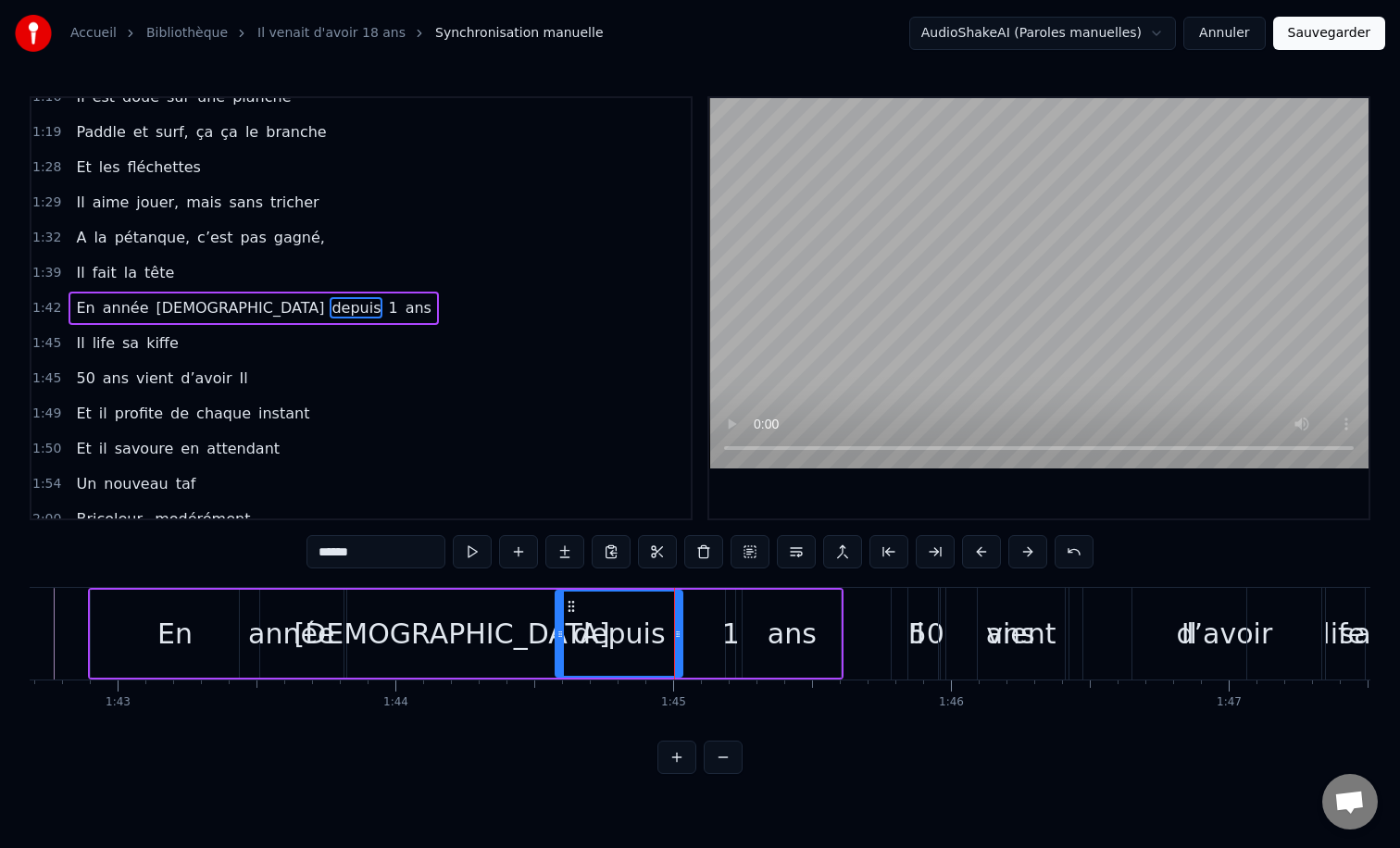
type input "*"
drag, startPoint x: 741, startPoint y: 597, endPoint x: 716, endPoint y: 600, distance: 25.2
click at [716, 600] on div "En année [DEMOGRAPHIC_DATA] depuis 1 ans" at bounding box center [465, 633] width 756 height 91
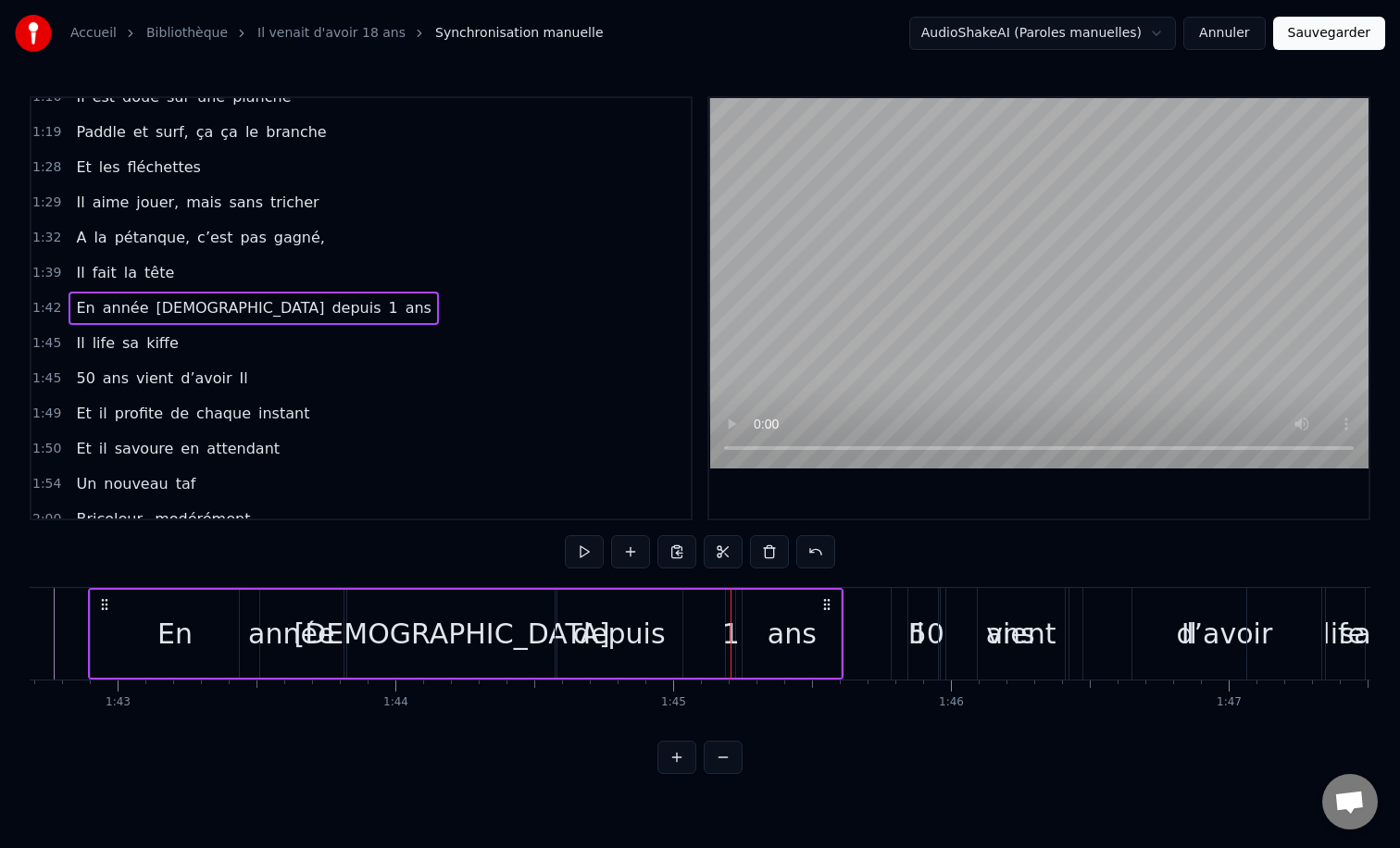
click at [734, 631] on div "1" at bounding box center [731, 634] width 18 height 42
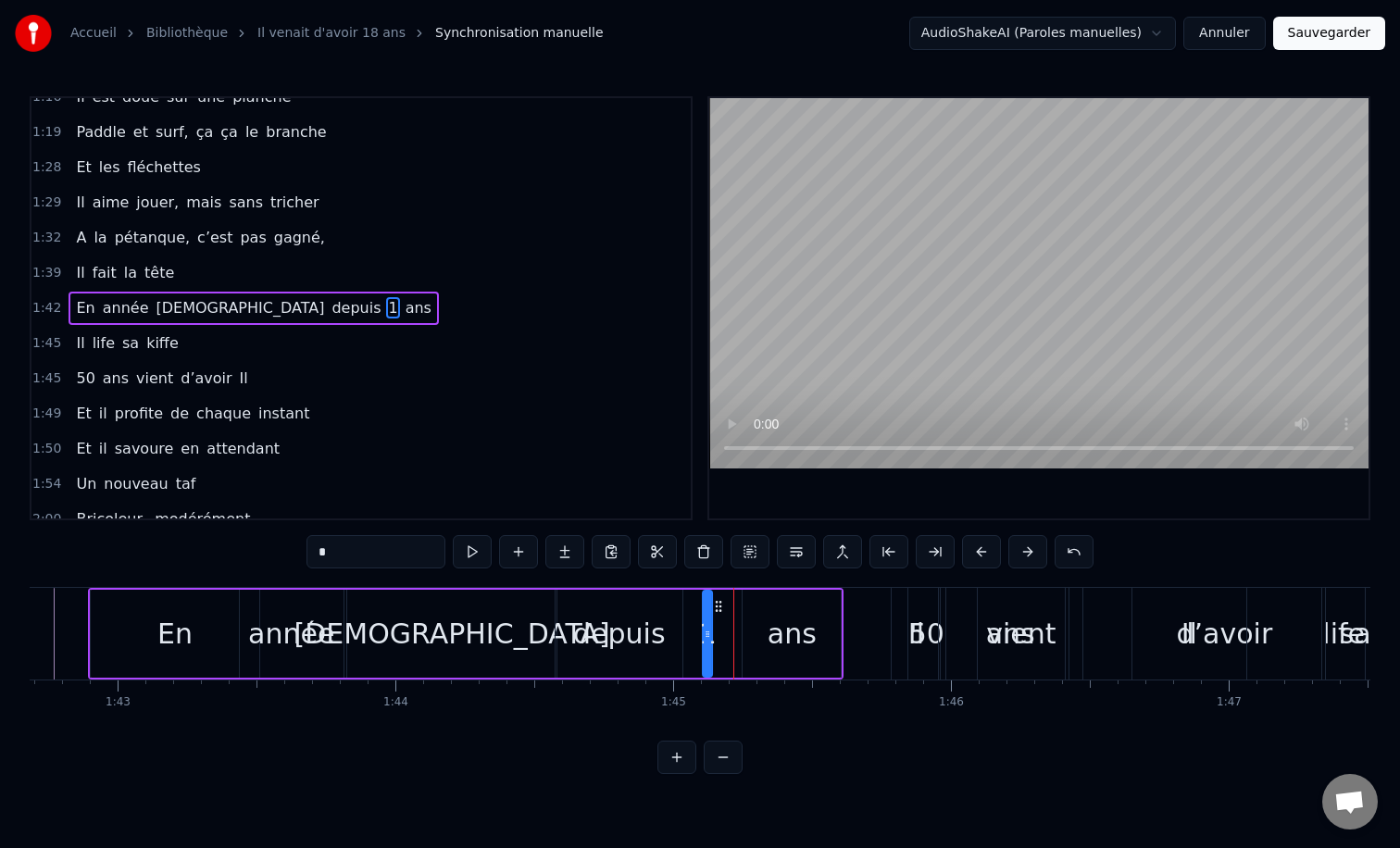
drag, startPoint x: 743, startPoint y: 608, endPoint x: 720, endPoint y: 609, distance: 23.0
click at [720, 609] on icon at bounding box center [719, 607] width 15 height 15
drag, startPoint x: 709, startPoint y: 632, endPoint x: 732, endPoint y: 633, distance: 23.0
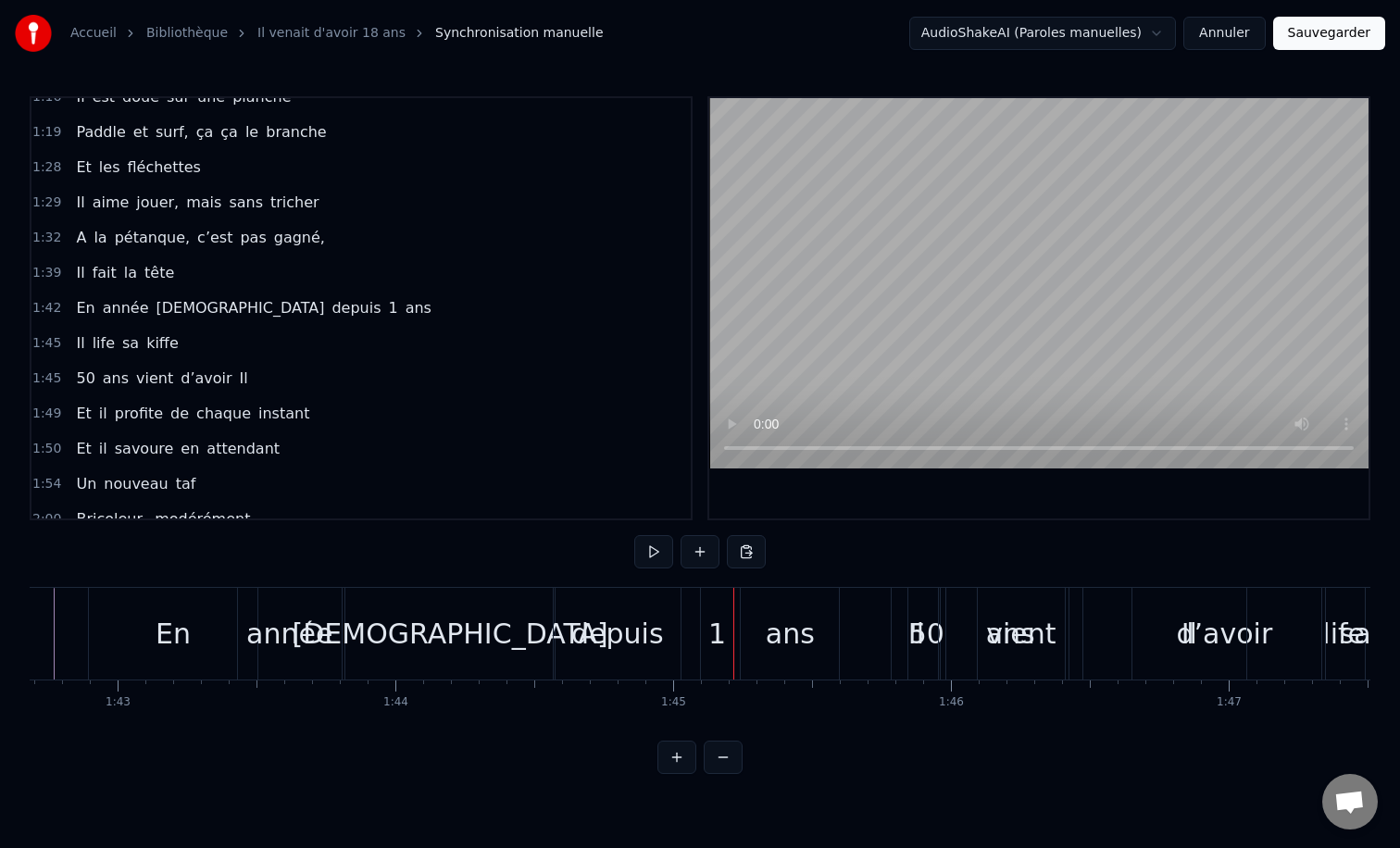
click at [706, 629] on div "1" at bounding box center [717, 633] width 32 height 91
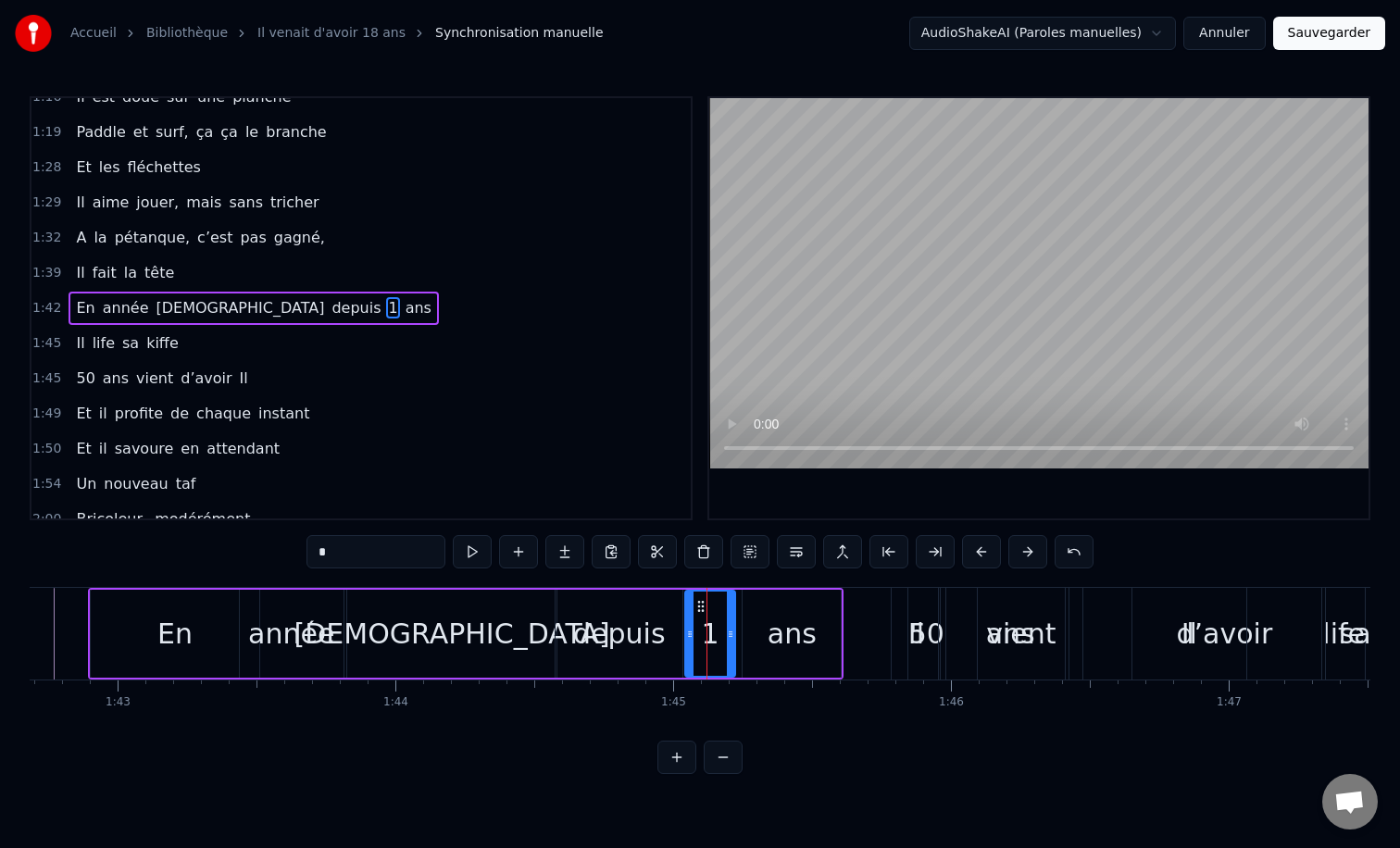
drag, startPoint x: 704, startPoint y: 632, endPoint x: 686, endPoint y: 632, distance: 18.0
click at [686, 632] on icon at bounding box center [690, 634] width 8 height 15
click at [697, 608] on icon at bounding box center [699, 607] width 15 height 15
click at [784, 620] on div "ans" at bounding box center [792, 634] width 49 height 42
type input "***"
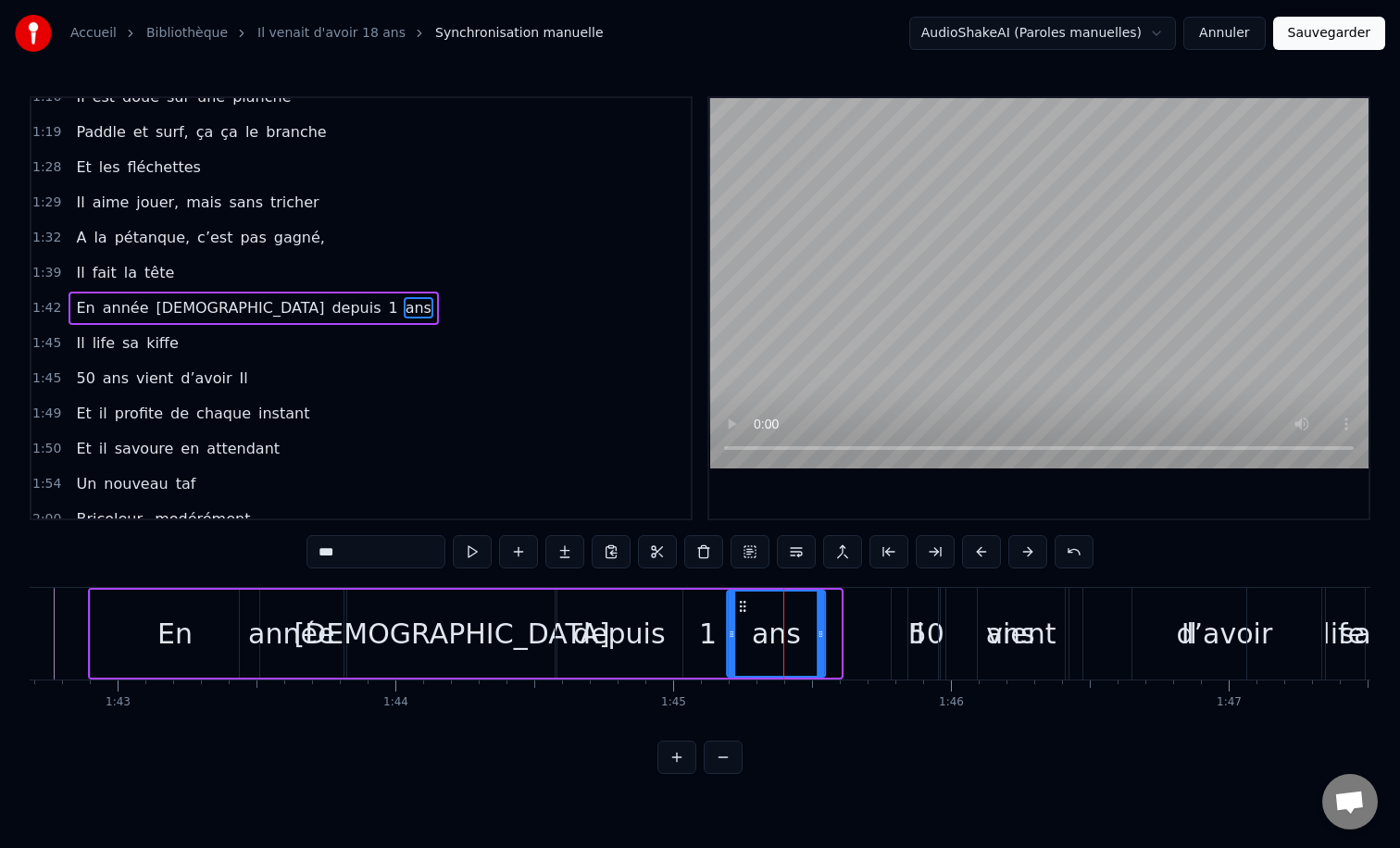
drag, startPoint x: 757, startPoint y: 605, endPoint x: 741, endPoint y: 604, distance: 16.0
click at [741, 604] on icon at bounding box center [743, 607] width 15 height 15
drag, startPoint x: 821, startPoint y: 626, endPoint x: 885, endPoint y: 624, distance: 64.0
click at [885, 624] on div at bounding box center [885, 633] width 8 height 84
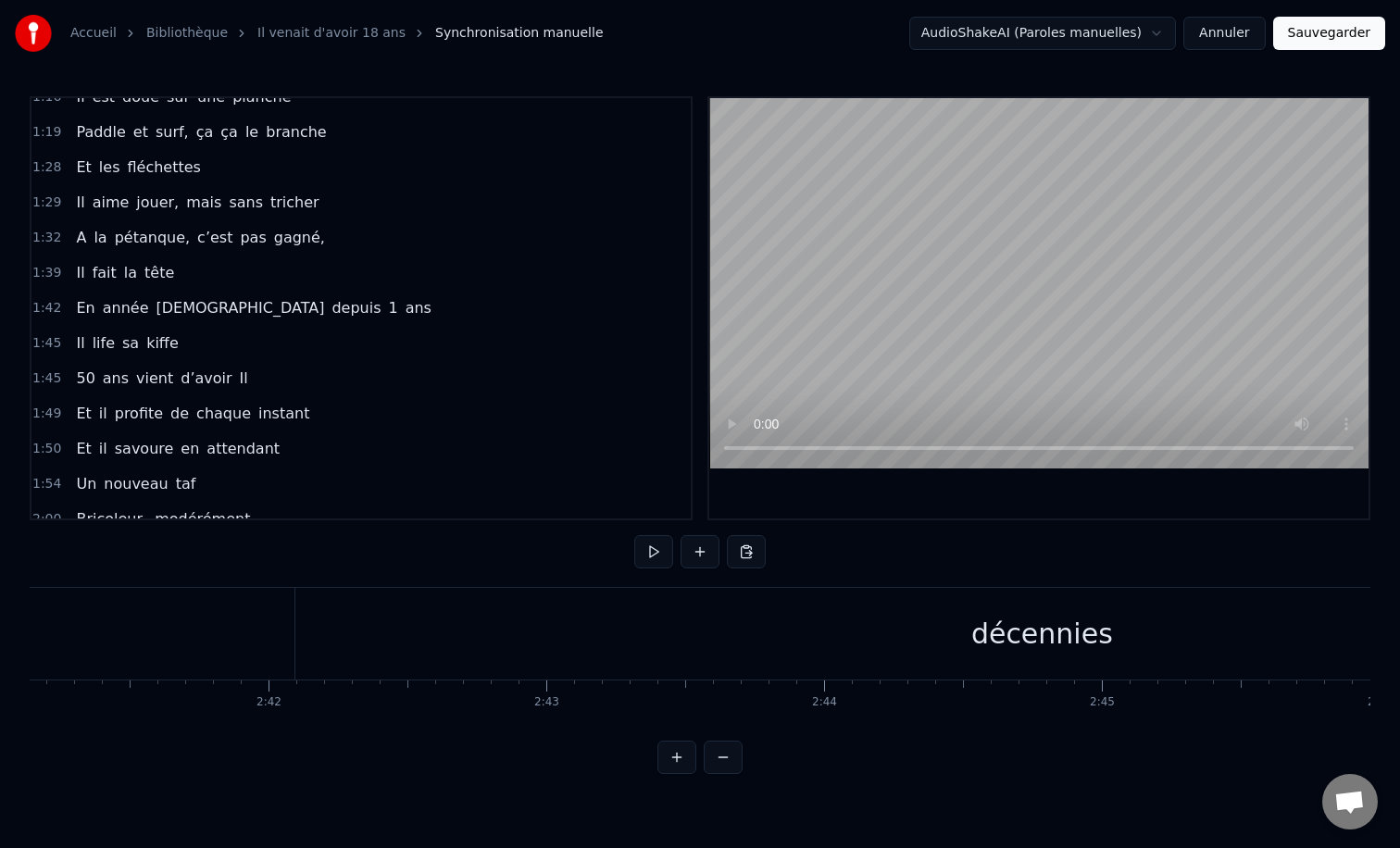
scroll to position [0, 44689]
click at [364, 573] on div "0:12 Il vient d’avoir 50 ans 0:15 Il est beau comme un enfant 0:18 [PERSON_NAME…" at bounding box center [699, 435] width 1341 height 677
click at [939, 658] on div "décennies" at bounding box center [458, 633] width 1492 height 91
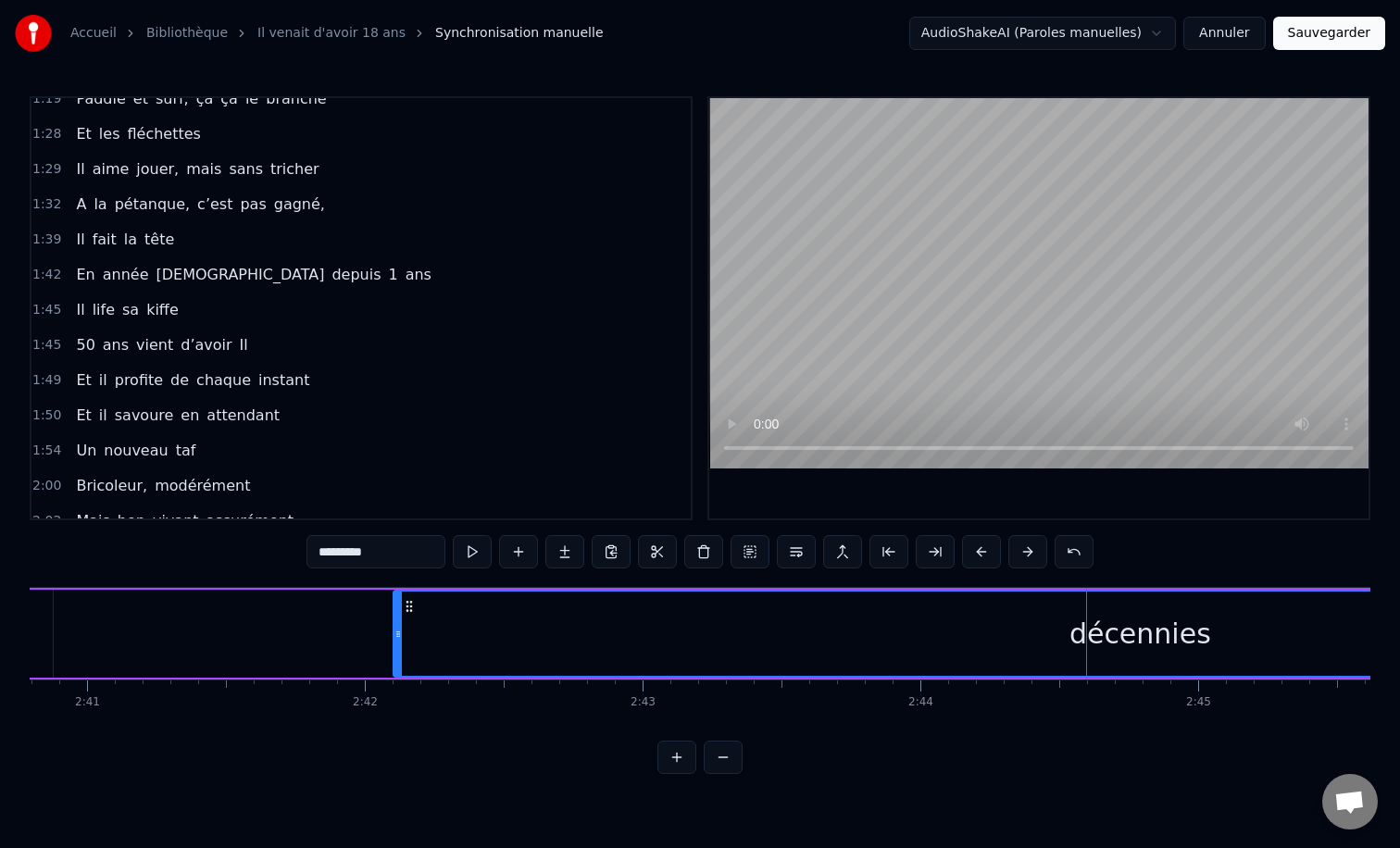
scroll to position [0, 44519]
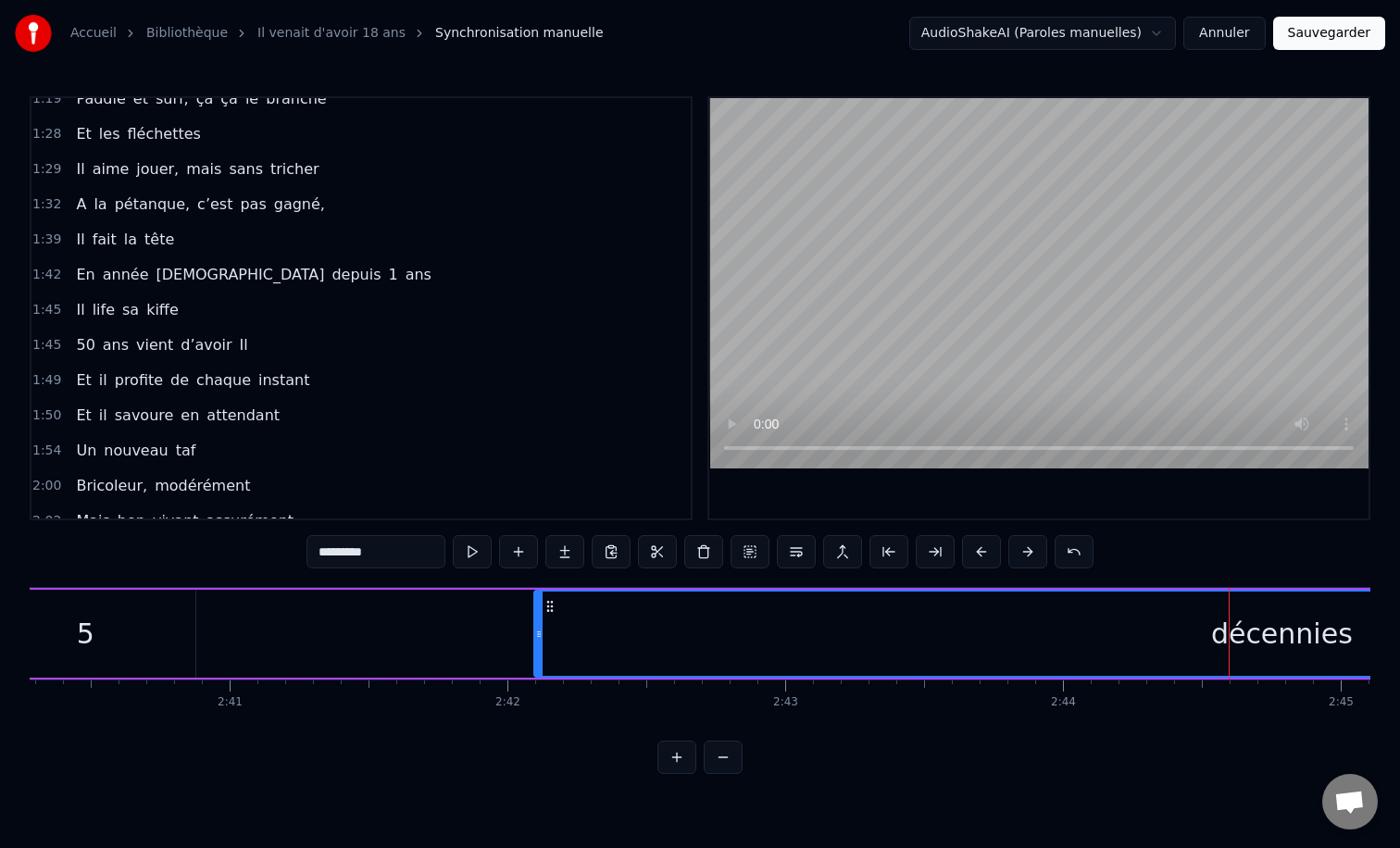
click at [539, 632] on icon at bounding box center [539, 634] width 8 height 15
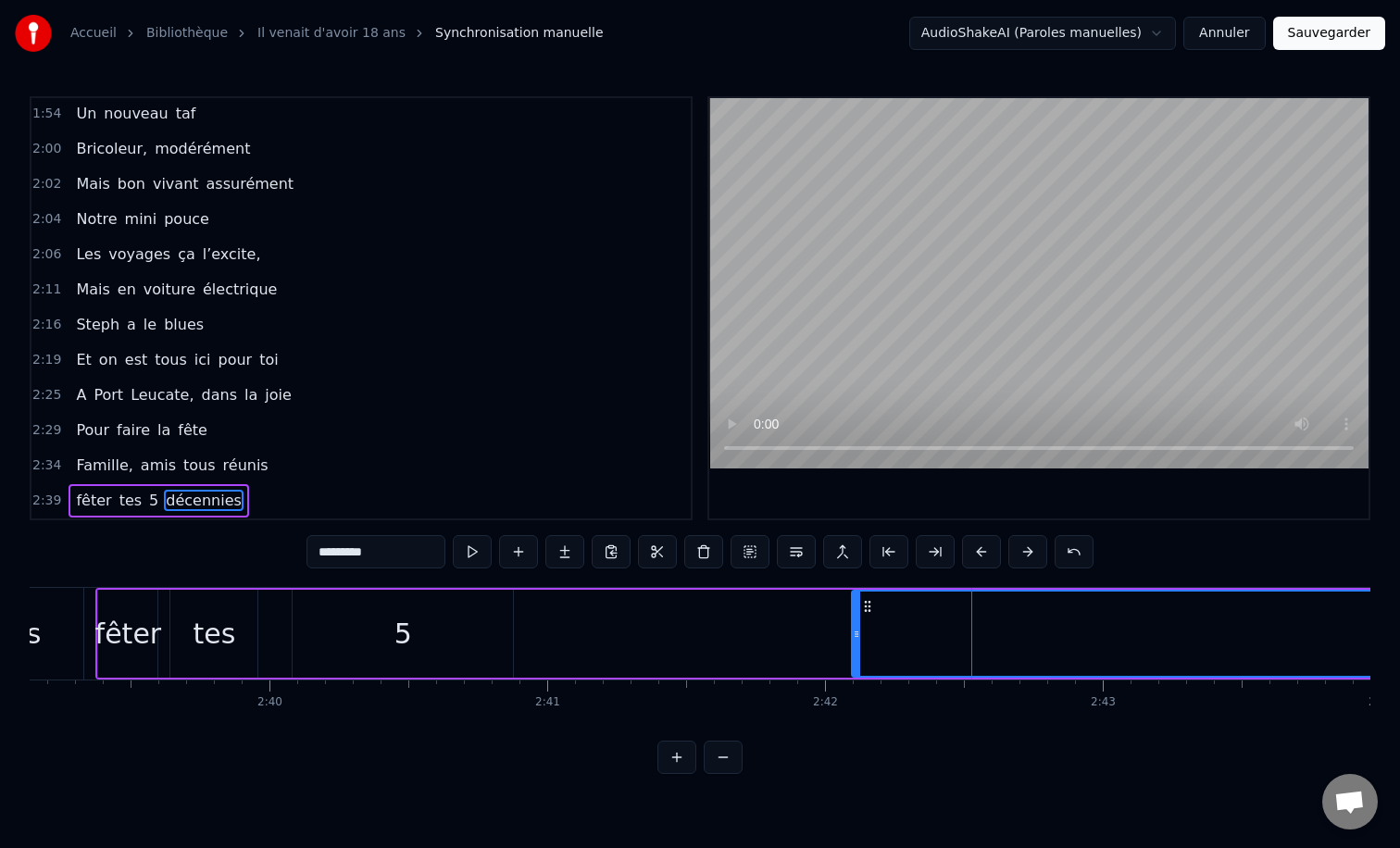
scroll to position [0, 44108]
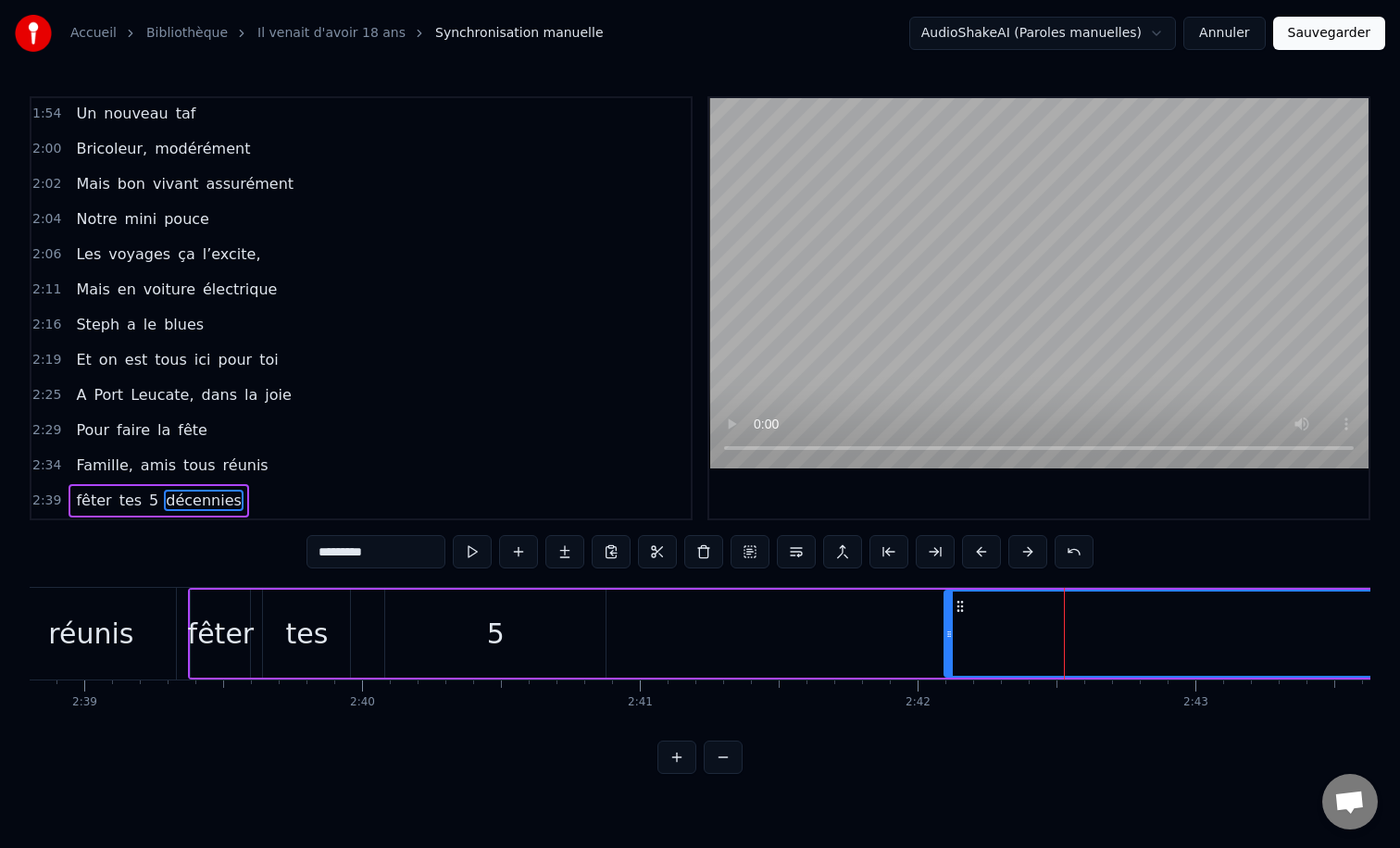
click at [390, 615] on div "5" at bounding box center [495, 633] width 221 height 88
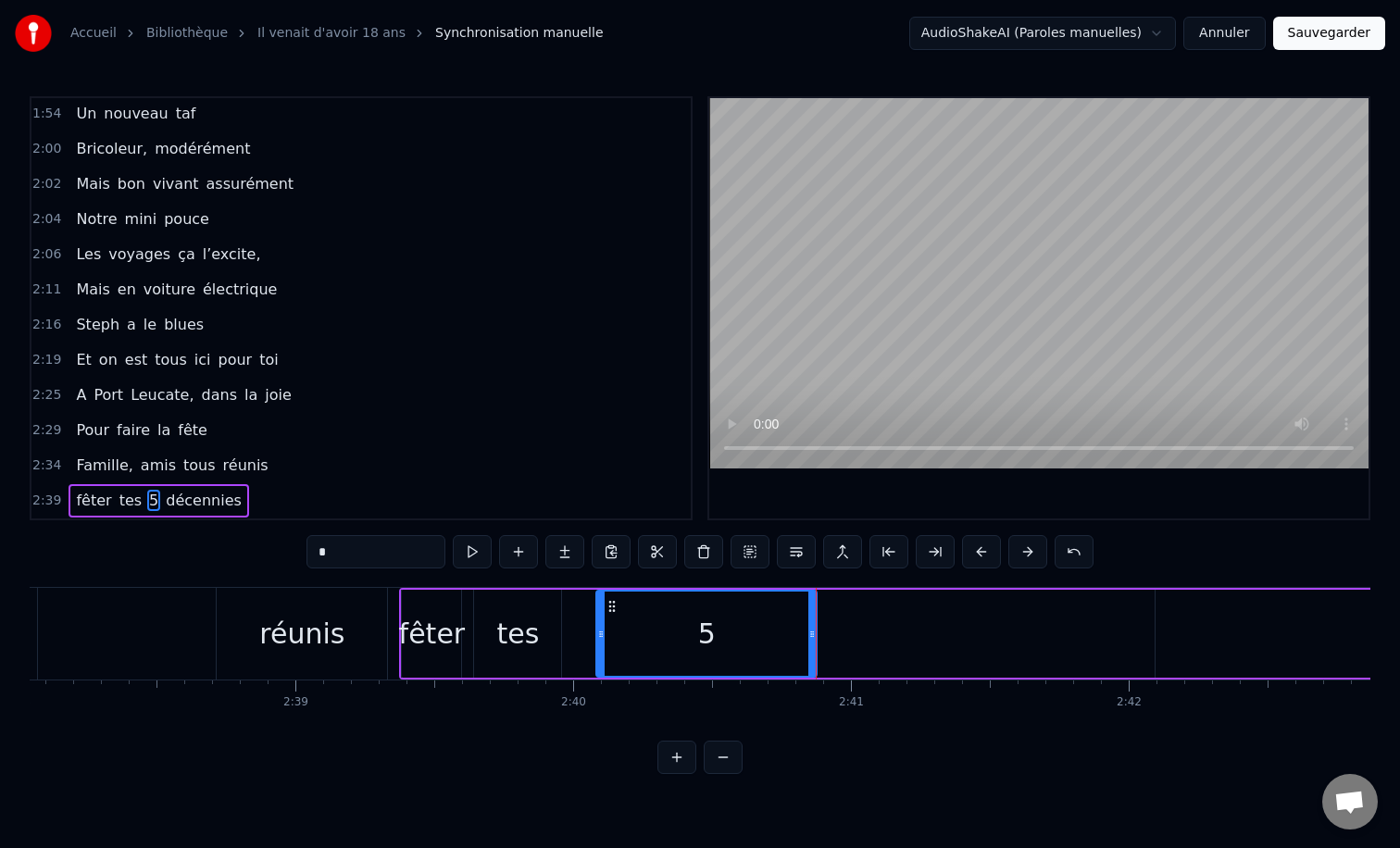
scroll to position [0, 43892]
click at [251, 632] on div "réunis" at bounding box center [308, 633] width 171 height 91
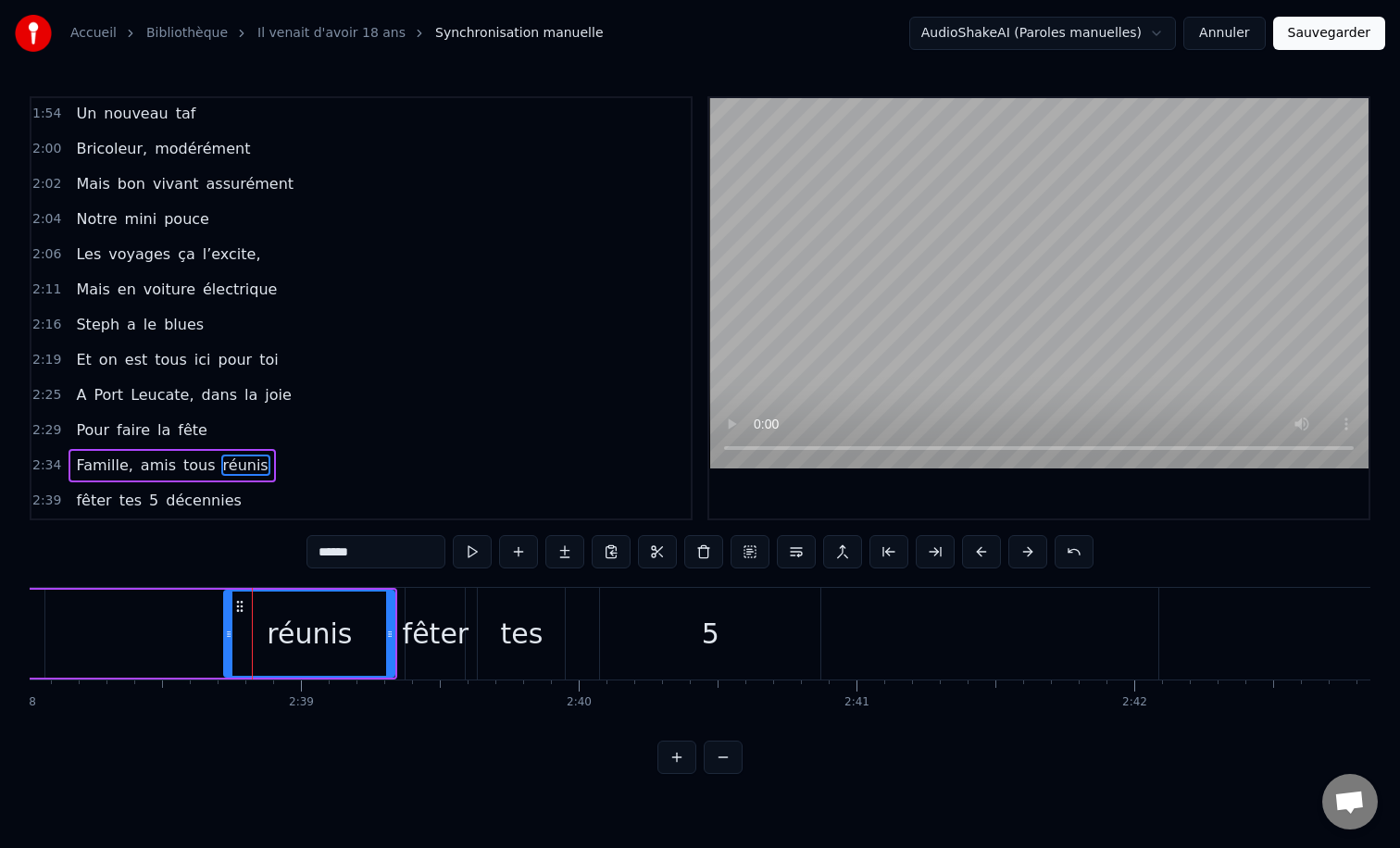
click at [230, 621] on div at bounding box center [228, 633] width 8 height 84
click at [444, 639] on div "fêter" at bounding box center [436, 634] width 67 height 42
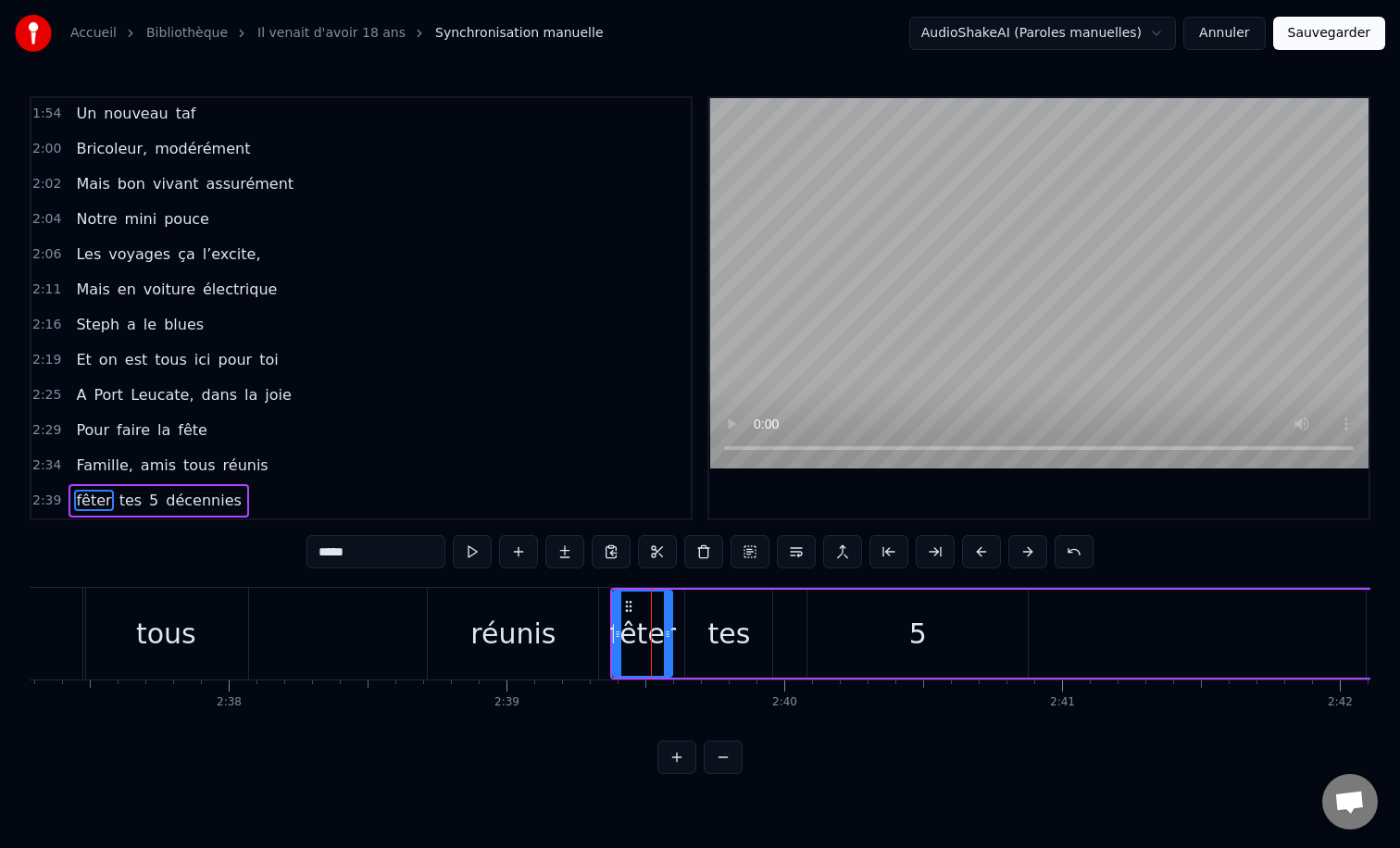
scroll to position [0, 43591]
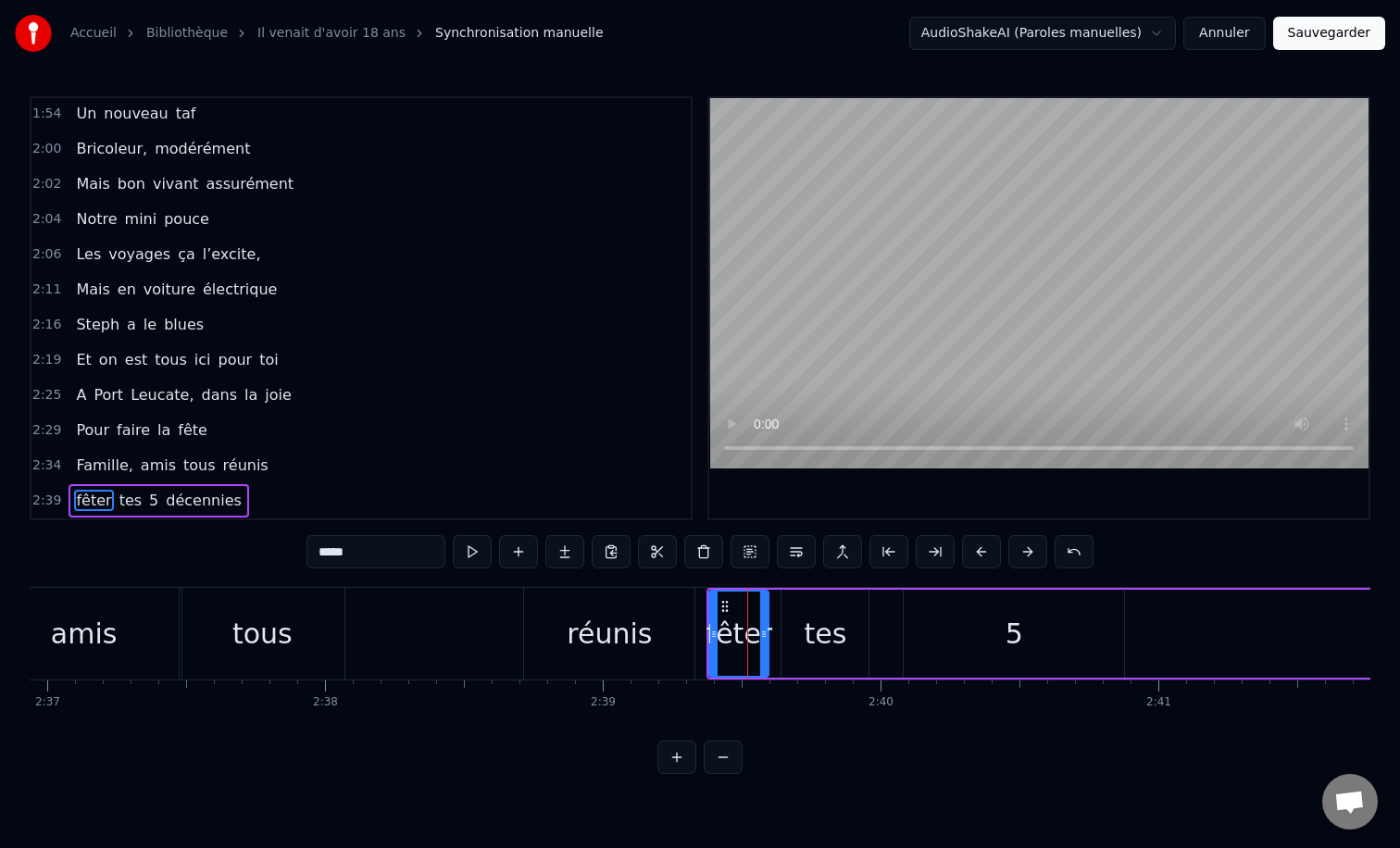
click at [558, 621] on div "réunis" at bounding box center [608, 633] width 171 height 91
type input "******"
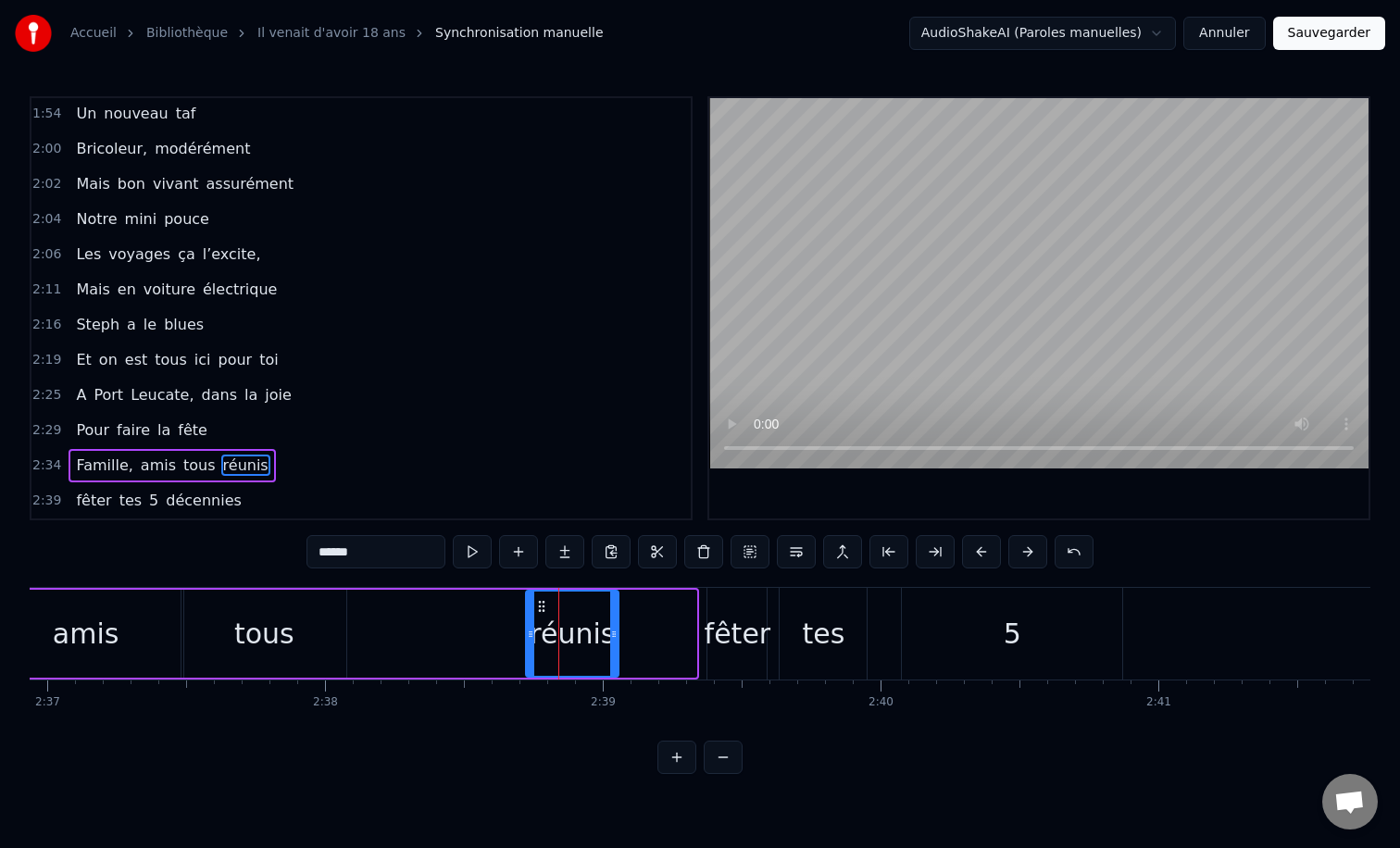
drag, startPoint x: 692, startPoint y: 634, endPoint x: 614, endPoint y: 640, distance: 78.2
click at [614, 640] on icon at bounding box center [614, 634] width 8 height 15
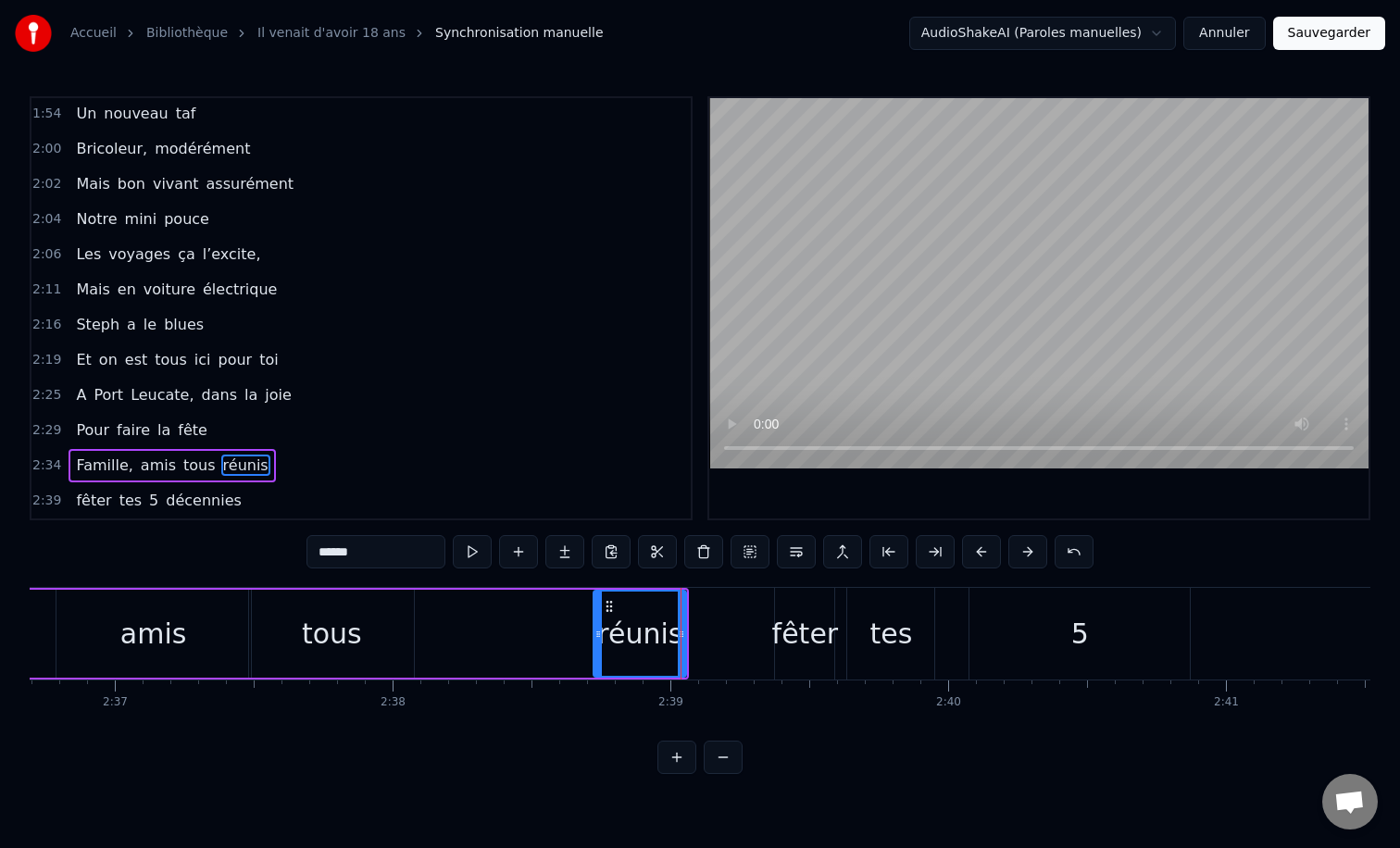
scroll to position [0, 43475]
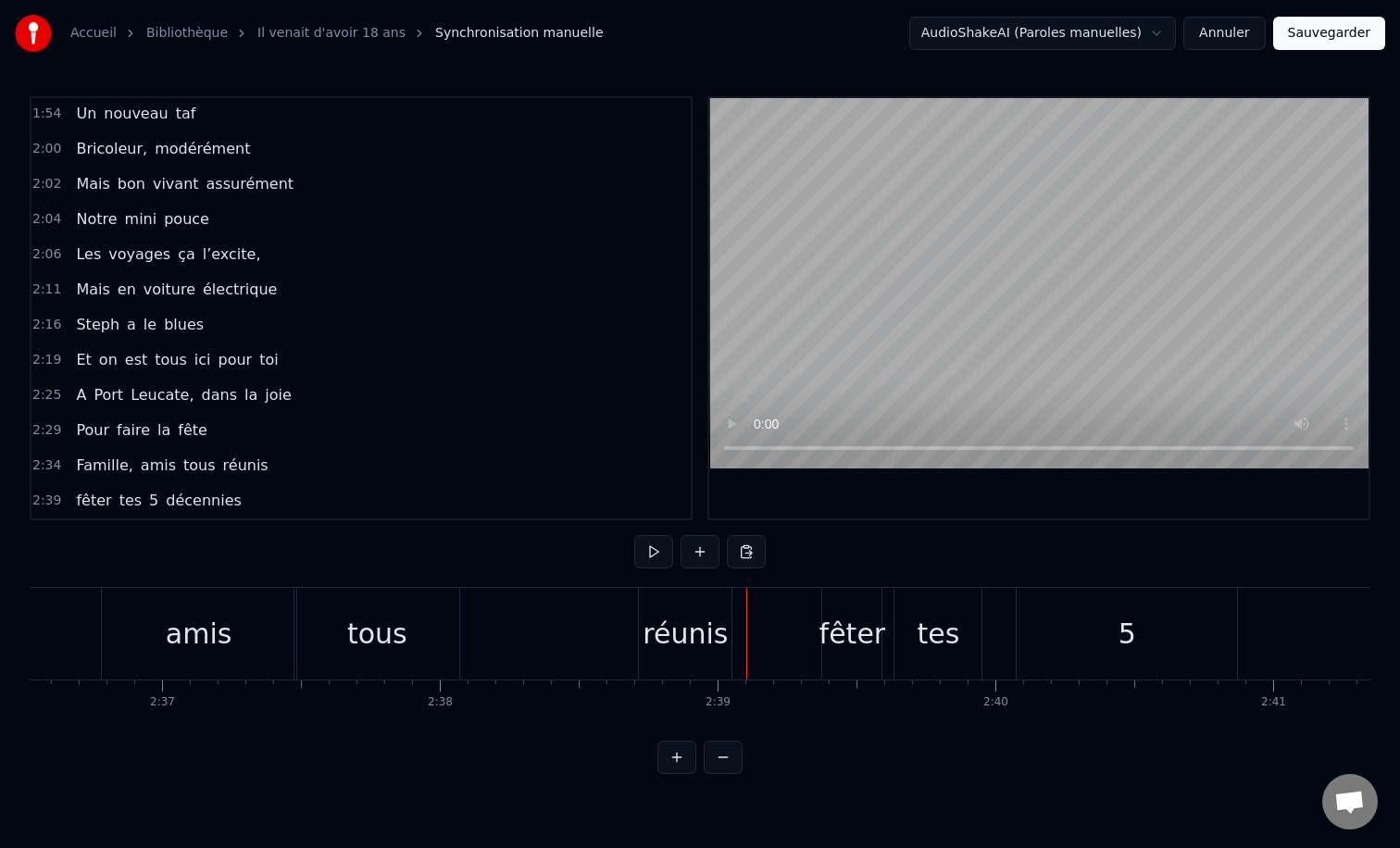
click at [81, 507] on span "fêter" at bounding box center [93, 500] width 39 height 22
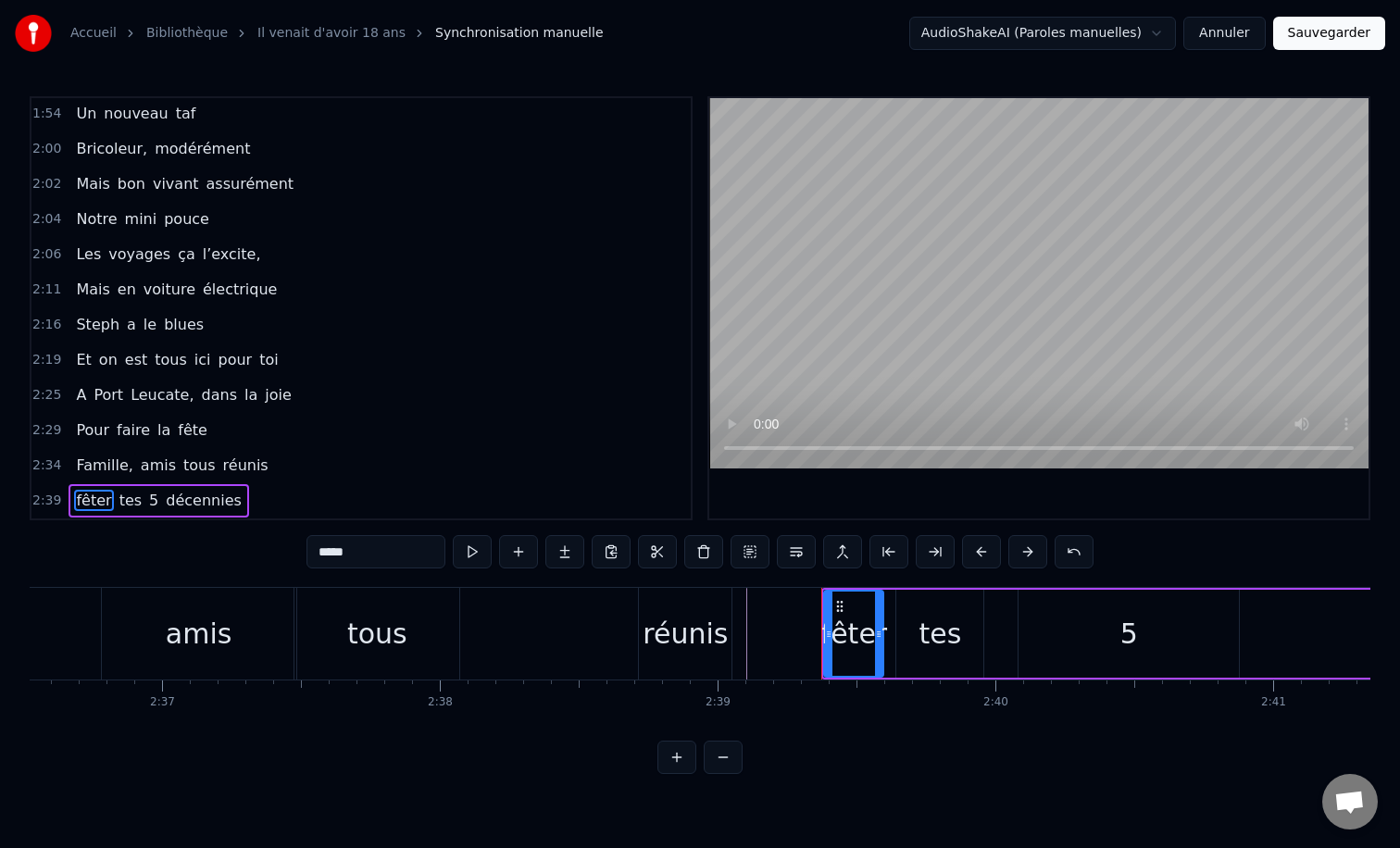
click at [72, 501] on div "fêter tes 5 décennies" at bounding box center [158, 500] width 179 height 33
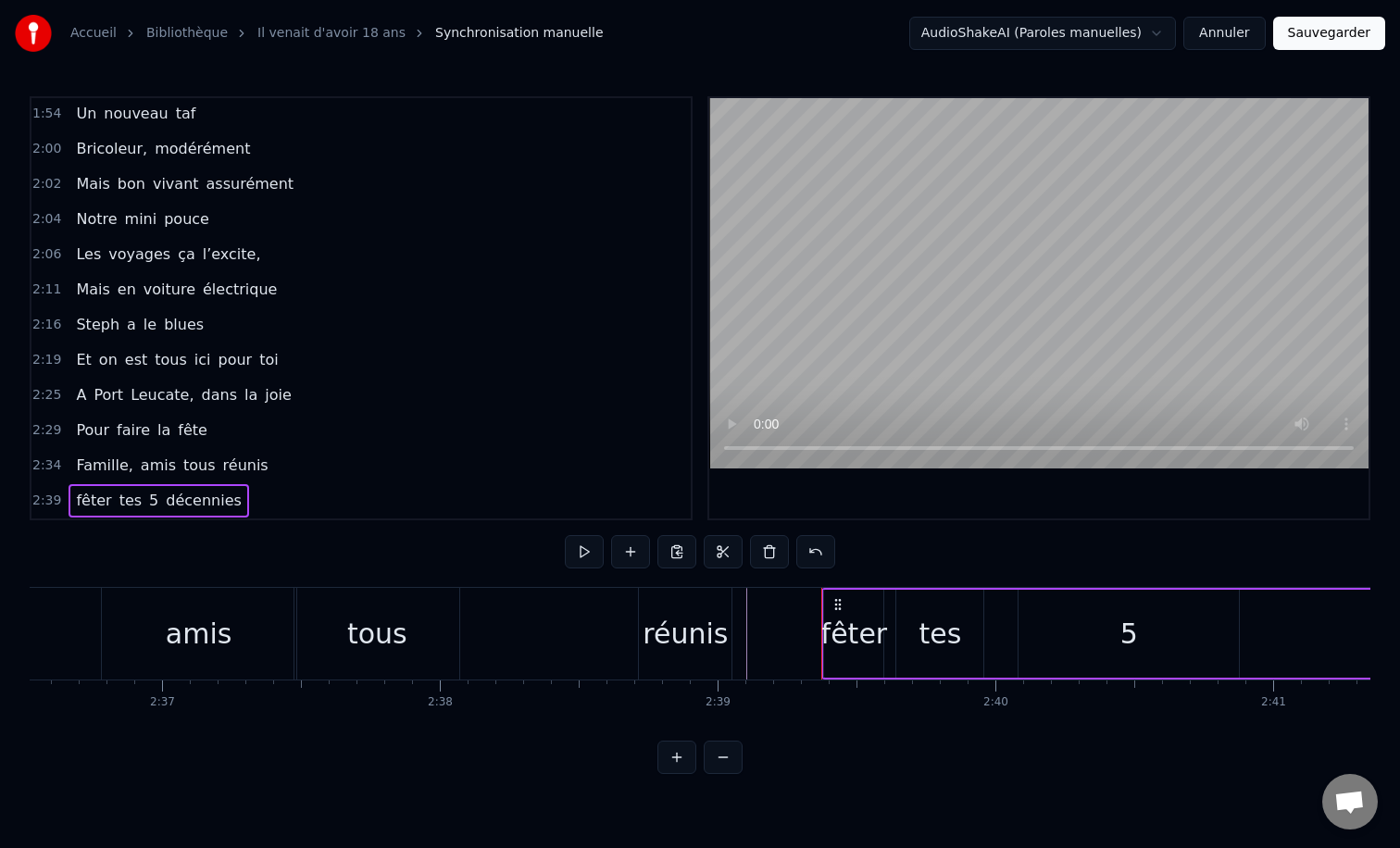
click at [72, 501] on div "fêter tes 5 décennies" at bounding box center [158, 500] width 179 height 33
click at [92, 501] on span "fêter" at bounding box center [93, 500] width 39 height 22
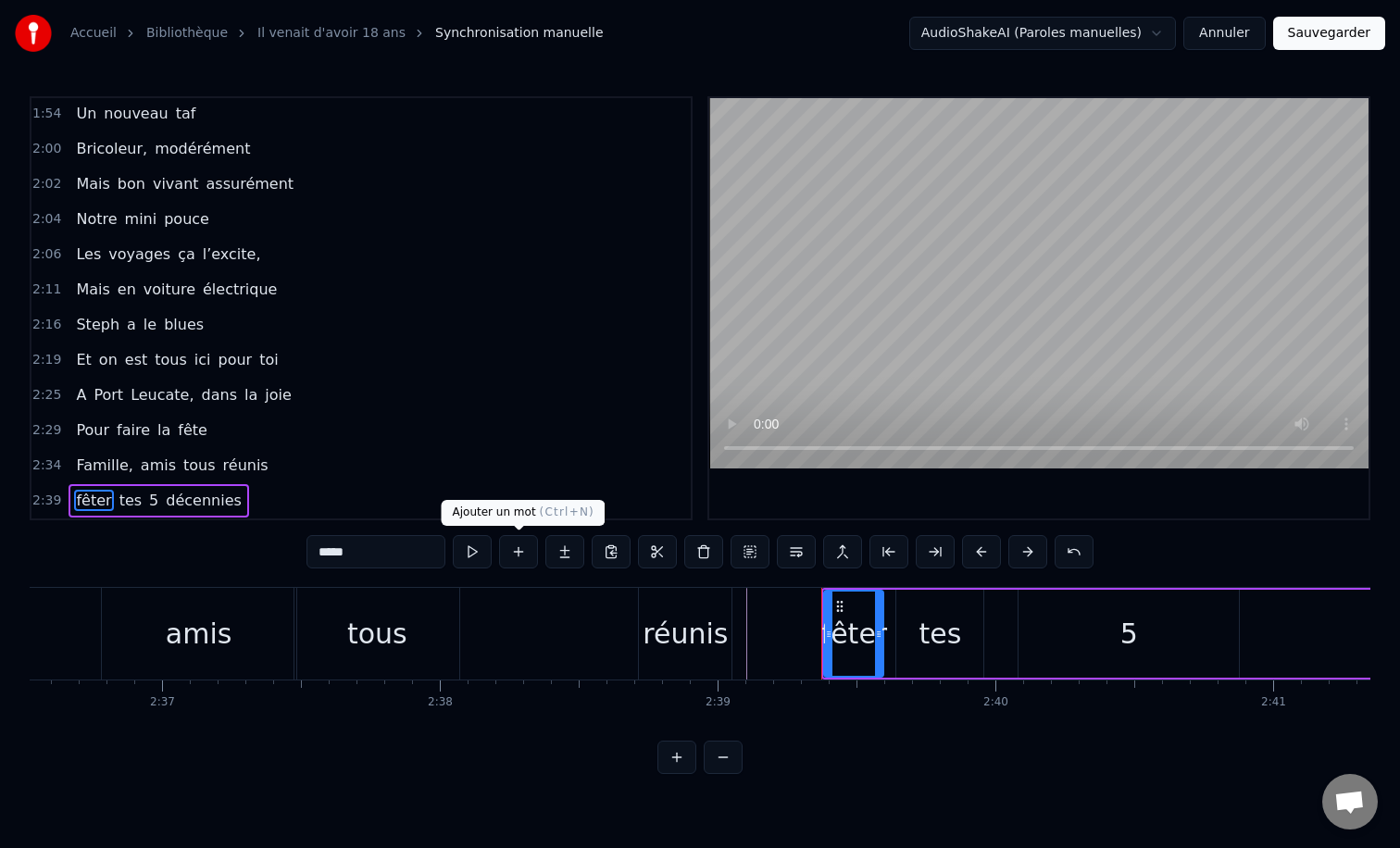
click at [526, 557] on button at bounding box center [518, 551] width 39 height 33
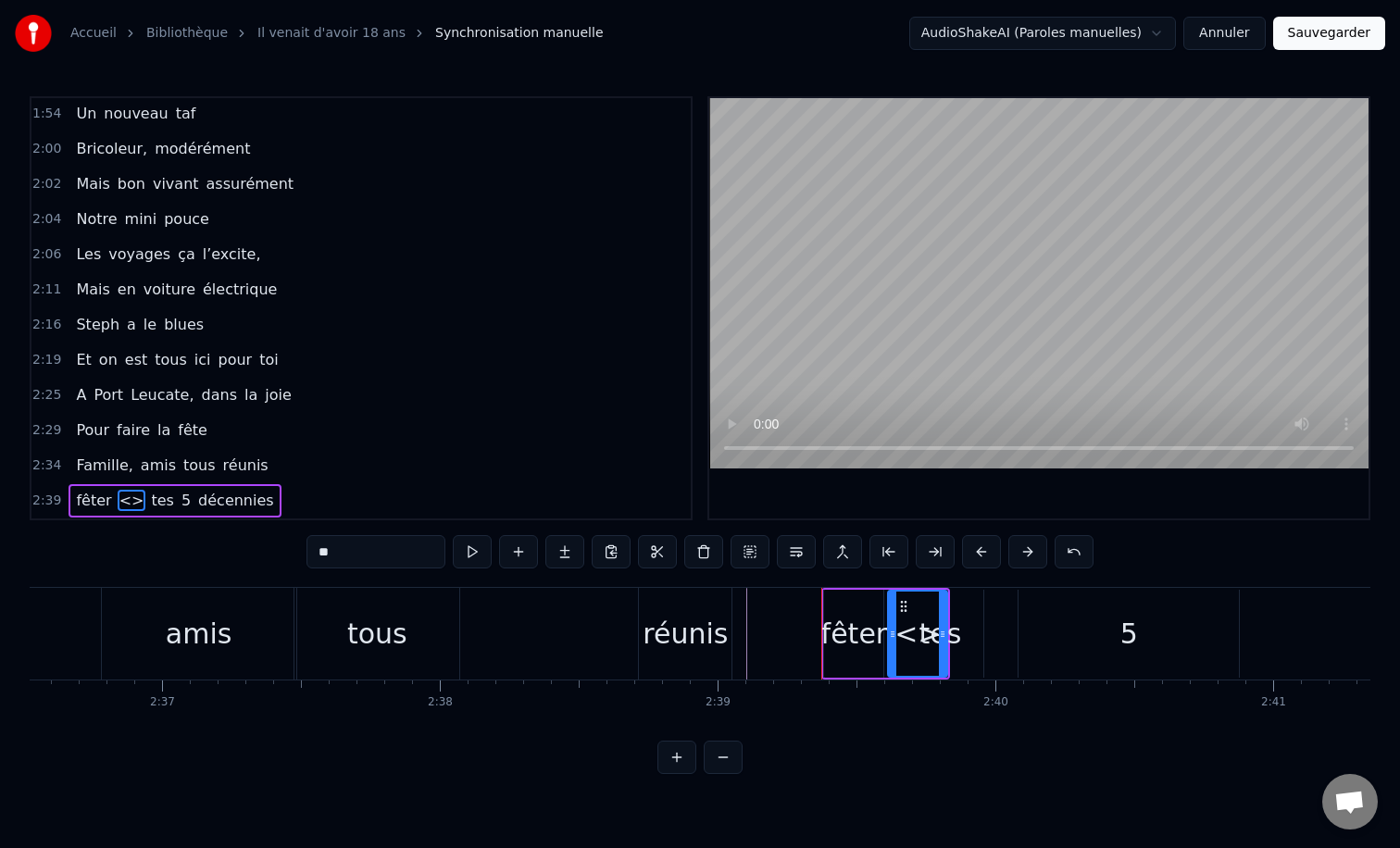
drag, startPoint x: 125, startPoint y: 507, endPoint x: 80, endPoint y: 506, distance: 45.0
click at [80, 506] on div "fêter <> tes 5 décennies" at bounding box center [175, 500] width 212 height 33
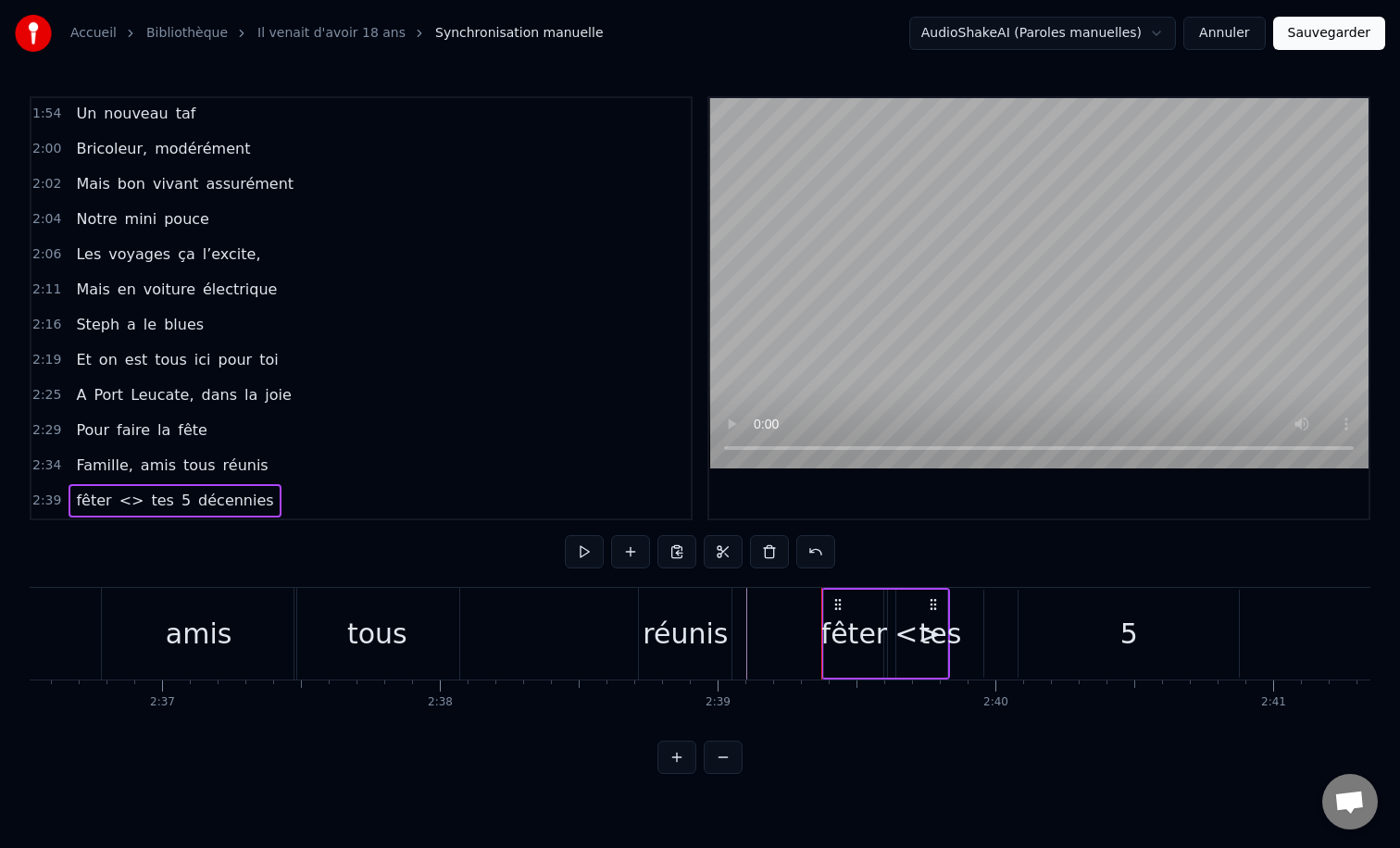
drag, startPoint x: 122, startPoint y: 501, endPoint x: 377, endPoint y: 513, distance: 255.3
click at [81, 501] on div "fêter <> tes 5 décennies" at bounding box center [175, 500] width 212 height 33
click at [915, 639] on div "tes" at bounding box center [940, 633] width 87 height 88
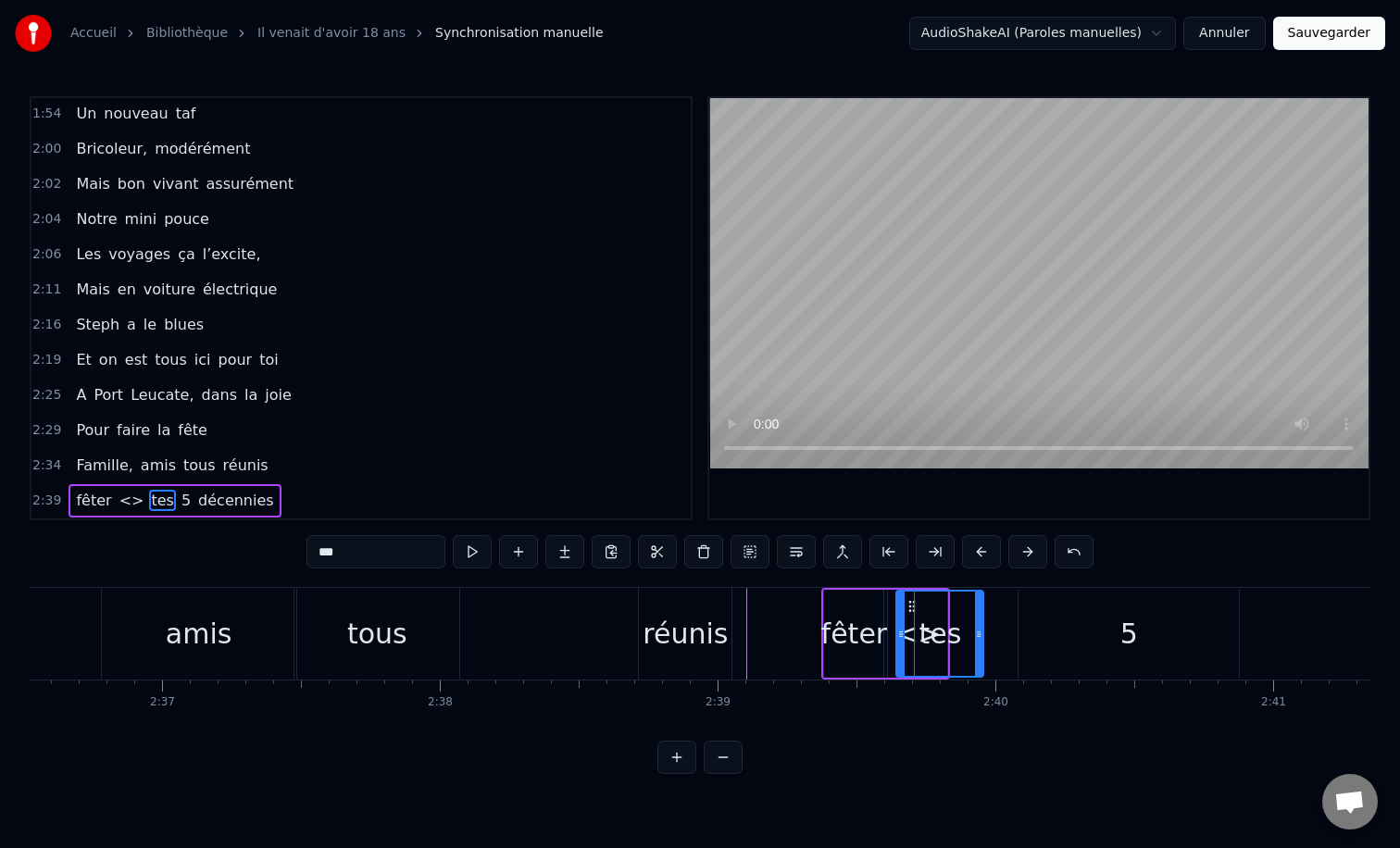
click at [910, 606] on circle at bounding box center [910, 606] width 1 height 1
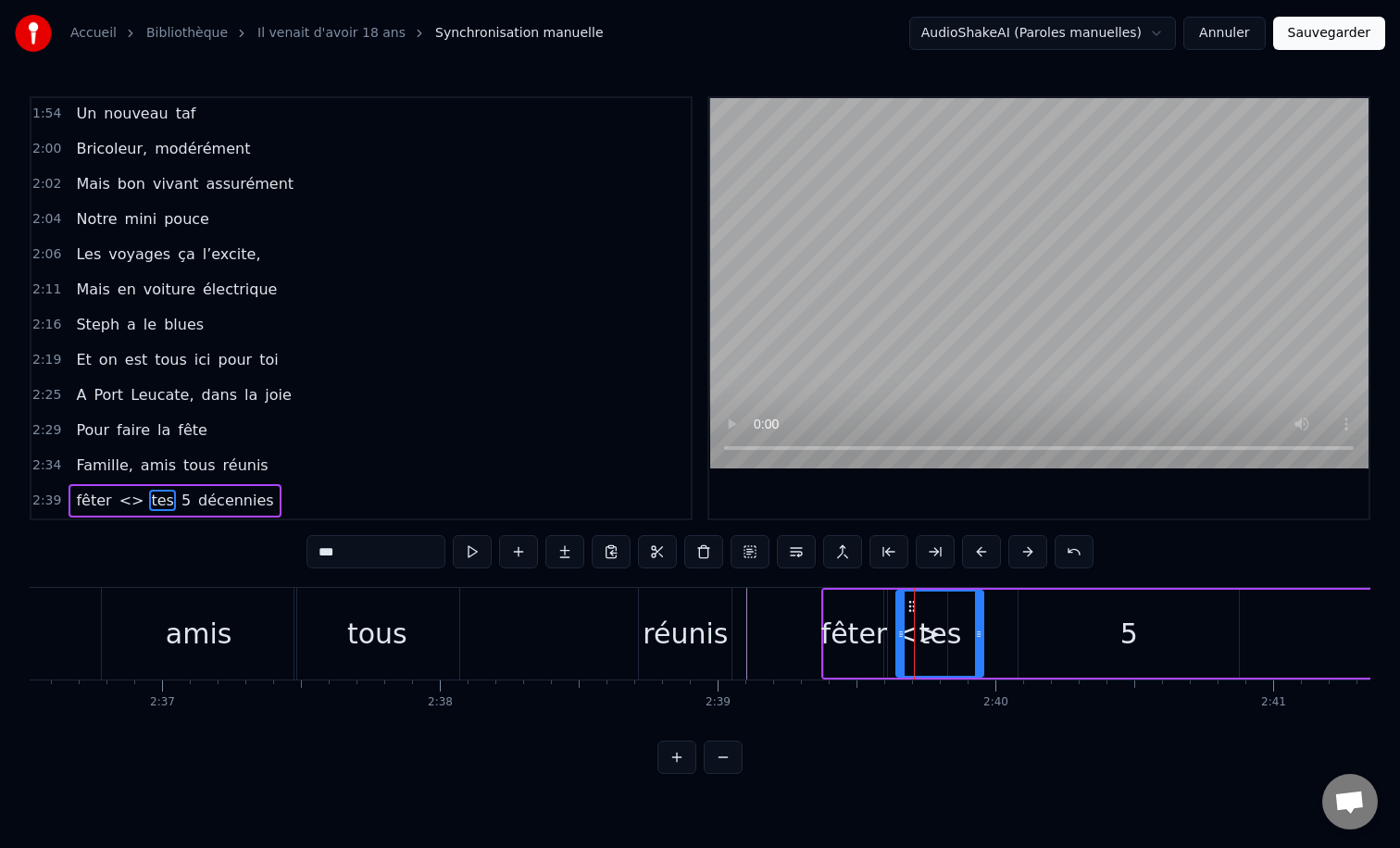
click at [894, 607] on div "<>" at bounding box center [917, 633] width 59 height 88
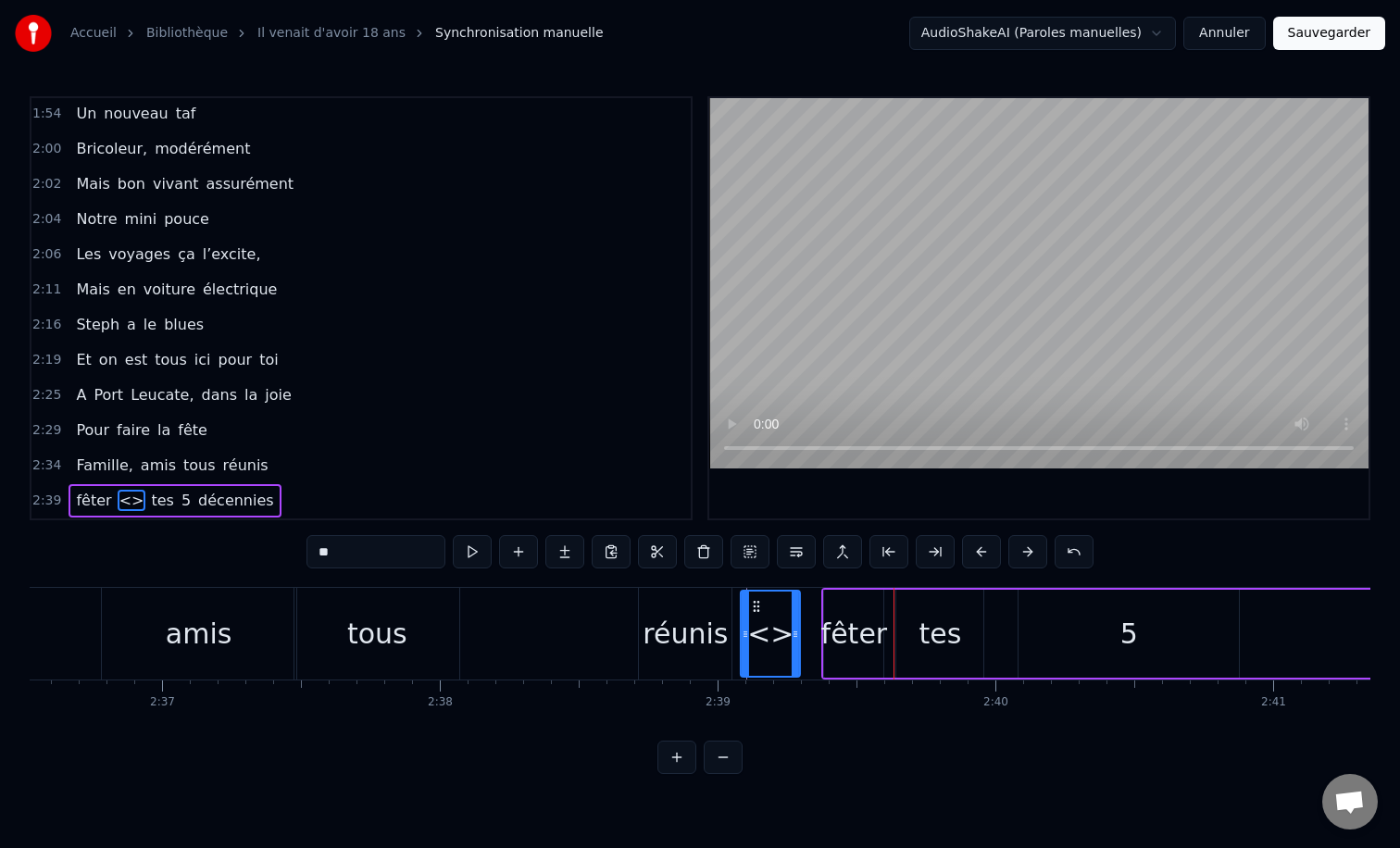
drag, startPoint x: 904, startPoint y: 607, endPoint x: 757, endPoint y: 613, distance: 147.1
click at [757, 613] on icon at bounding box center [757, 607] width 15 height 15
click at [89, 501] on span "<>" at bounding box center [89, 500] width 28 height 22
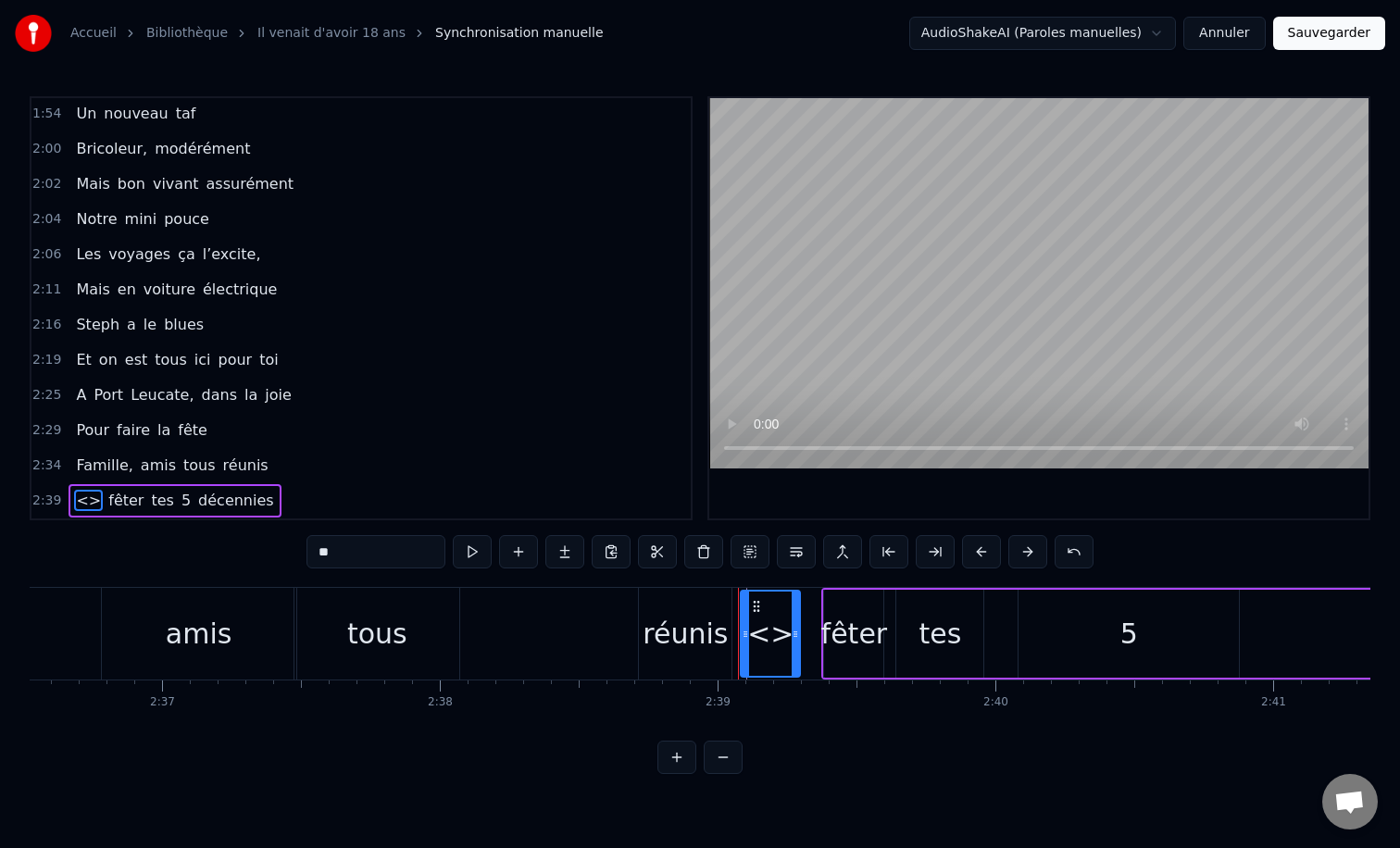
click at [89, 501] on span "<>" at bounding box center [89, 500] width 28 height 22
click at [771, 638] on div "<>" at bounding box center [770, 634] width 46 height 42
type input "*****"
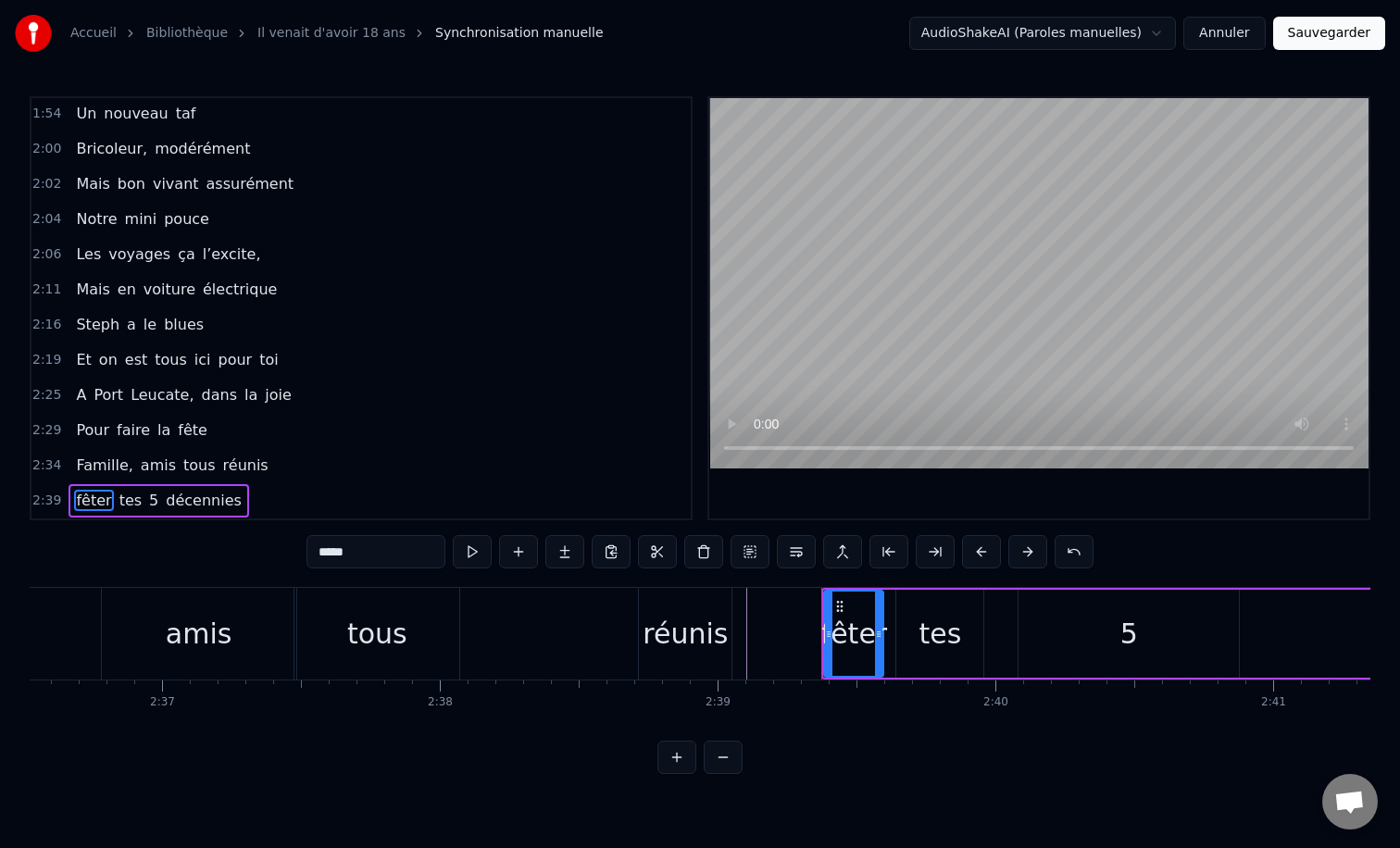
scroll to position [0, 43439]
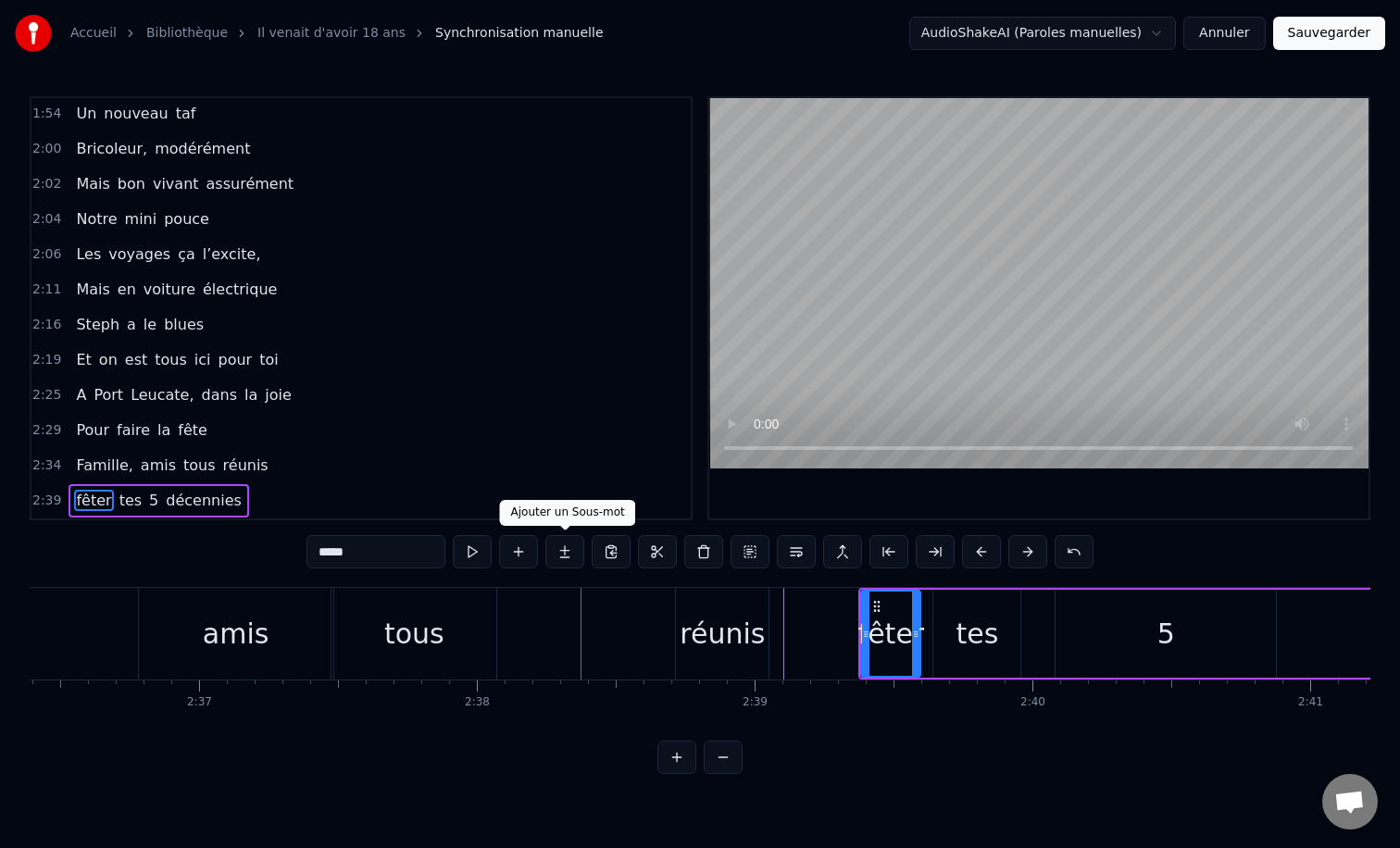
click at [555, 552] on button at bounding box center [564, 551] width 39 height 33
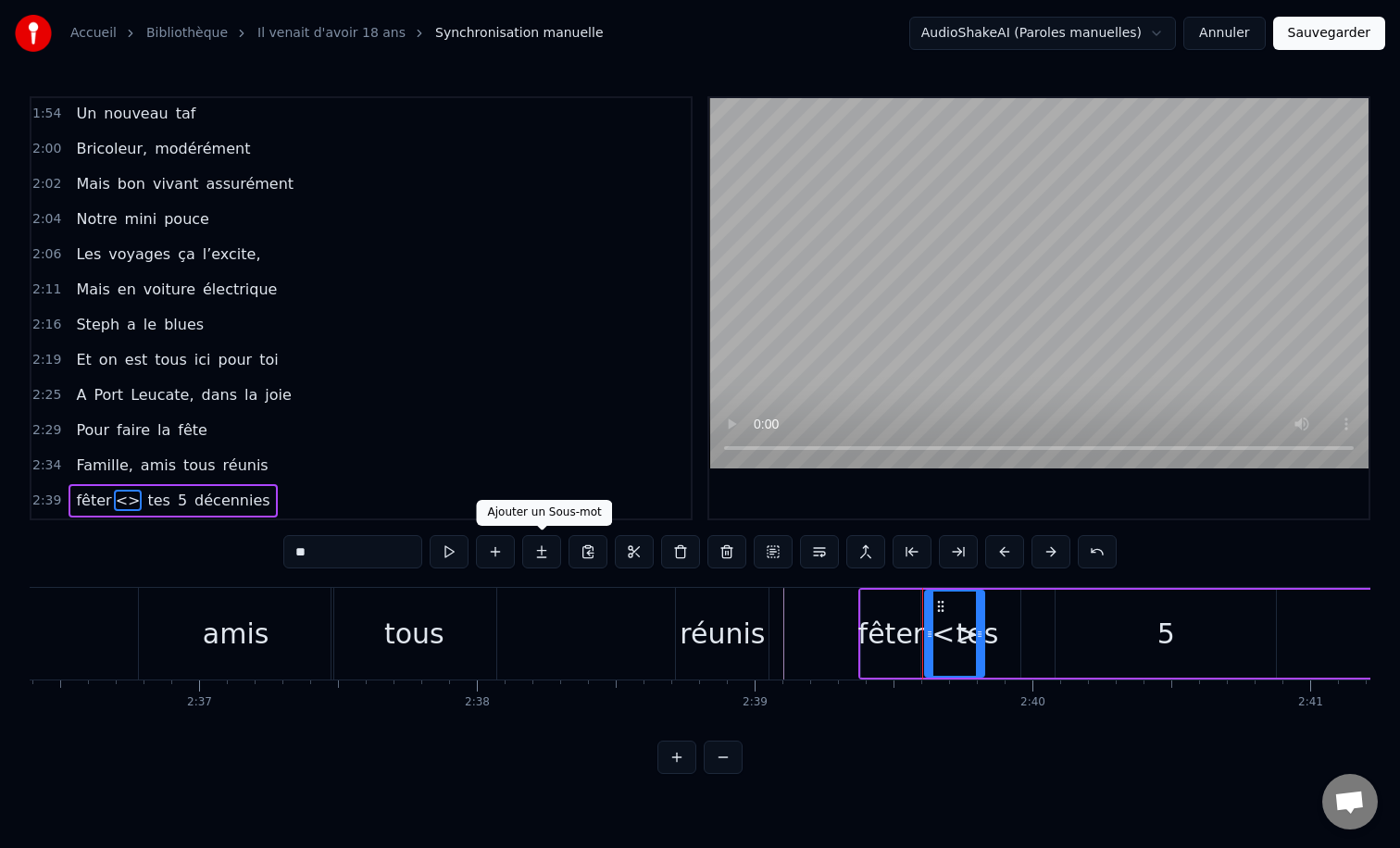
type input "***"
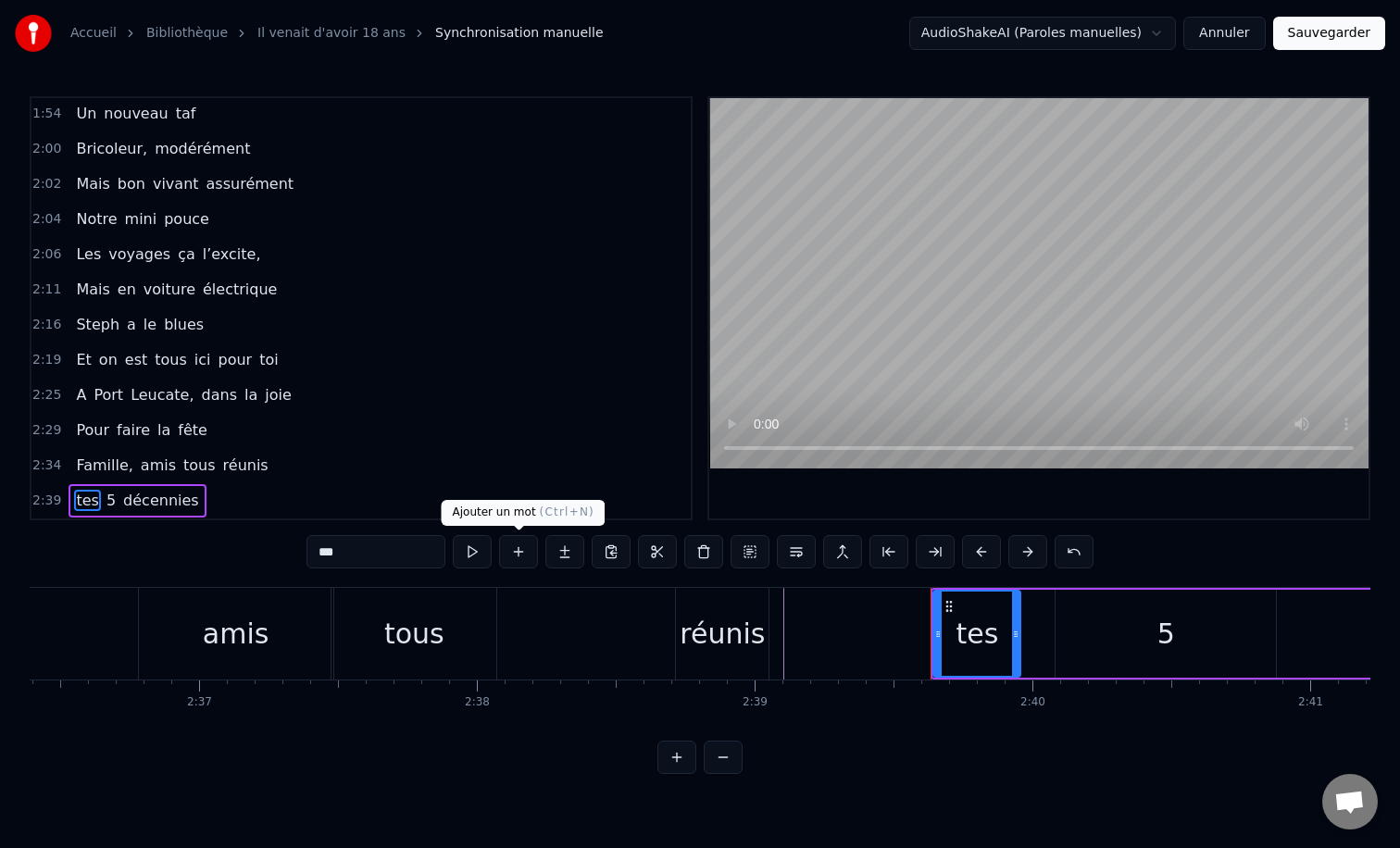
click at [524, 555] on button at bounding box center [518, 551] width 39 height 33
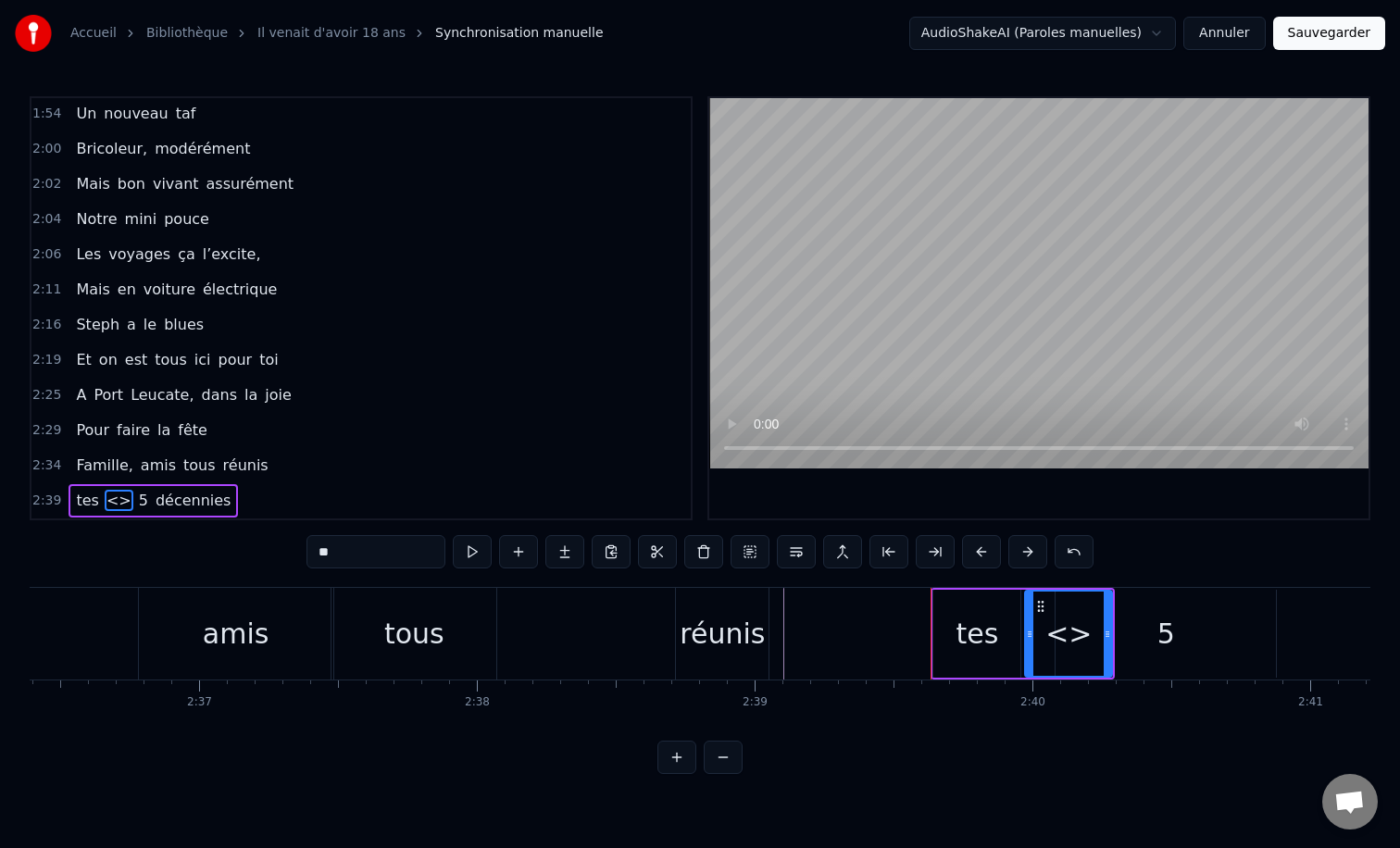
click at [115, 491] on span "<>" at bounding box center [119, 500] width 28 height 22
click at [113, 504] on span "<>" at bounding box center [119, 500] width 28 height 22
drag, startPoint x: 372, startPoint y: 557, endPoint x: 237, endPoint y: 565, distance: 135.2
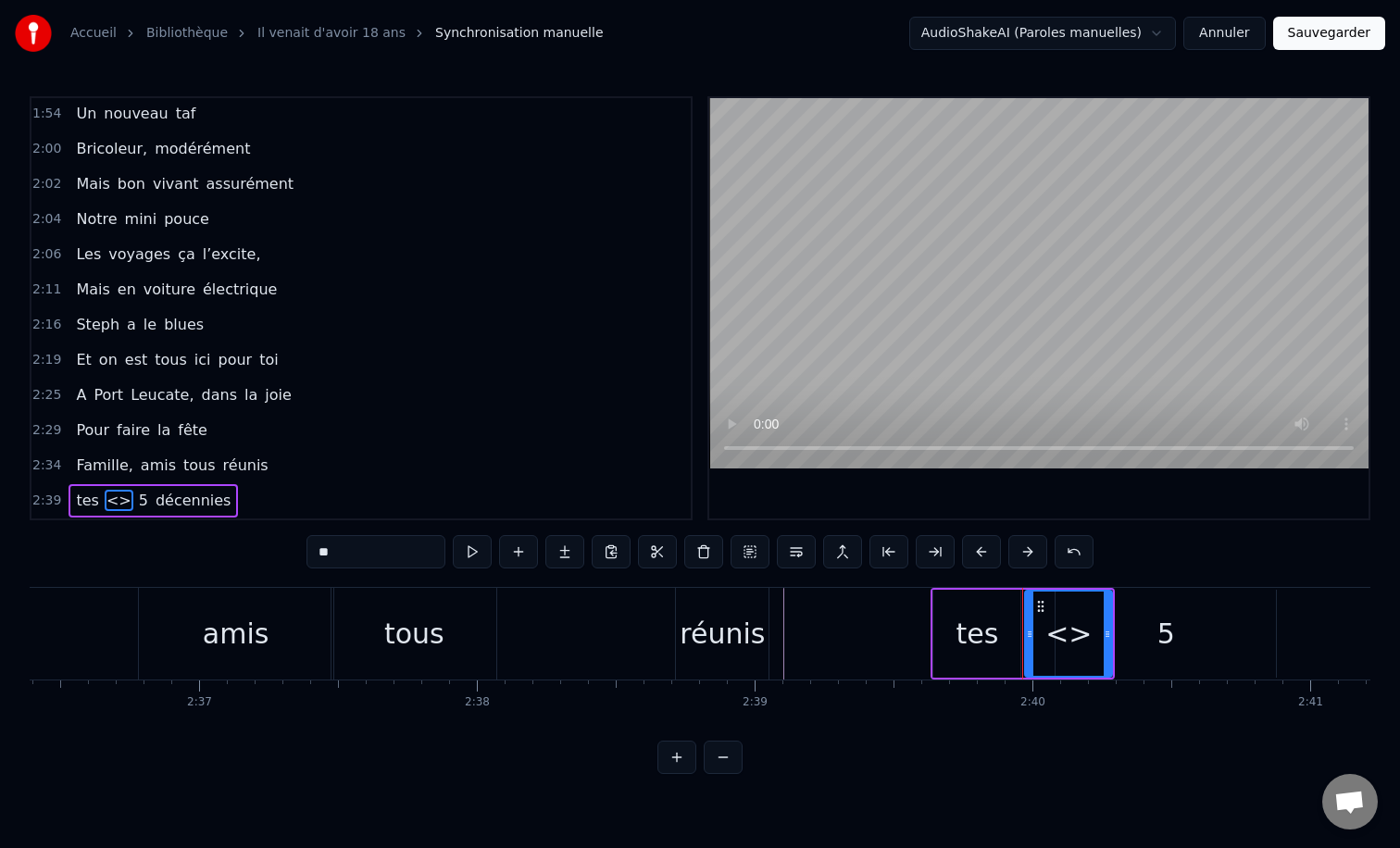
click at [237, 565] on div "0:12 Il vient d’avoir 50 ans 0:15 Il est beau comme un enfant 0:18 [PERSON_NAME…" at bounding box center [699, 435] width 1341 height 677
type input "*"
type input "****"
drag, startPoint x: 110, startPoint y: 497, endPoint x: 75, endPoint y: 497, distance: 35.0
click at [75, 497] on div "tes pour 5 décennies" at bounding box center [158, 500] width 178 height 33
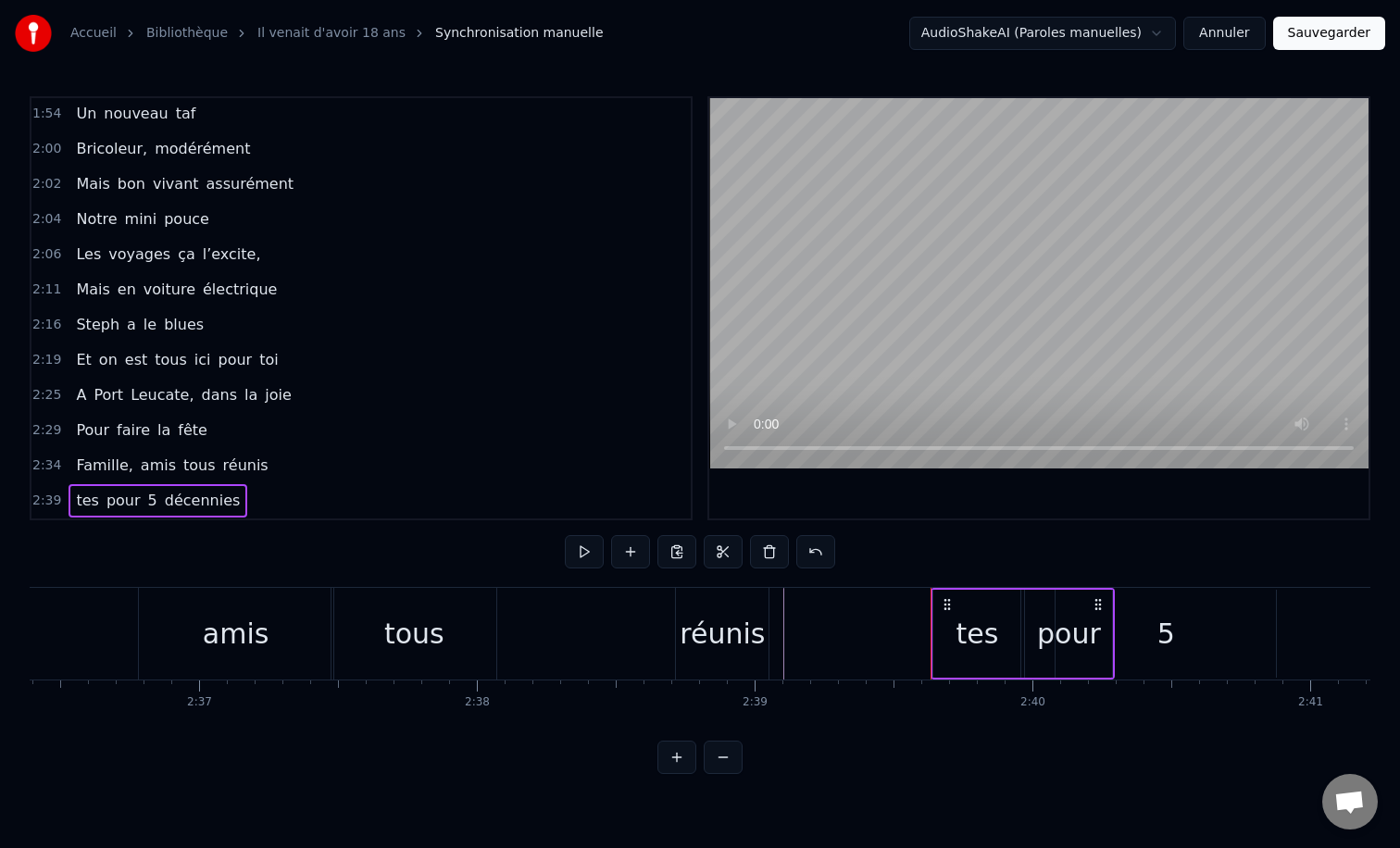
click at [124, 498] on span "pour" at bounding box center [124, 500] width 38 height 22
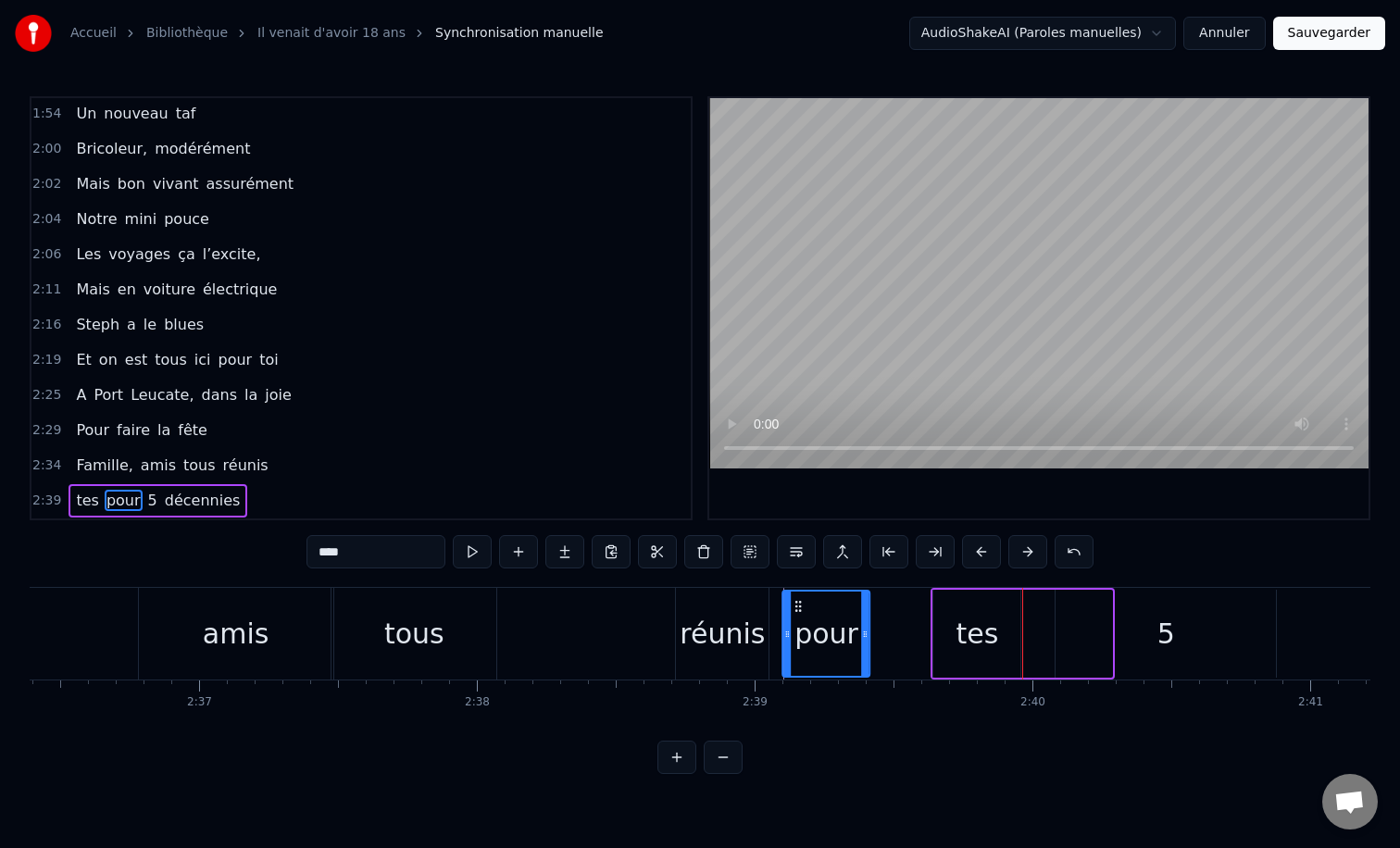
drag, startPoint x: 1042, startPoint y: 606, endPoint x: 799, endPoint y: 610, distance: 243.0
click at [799, 610] on icon at bounding box center [799, 607] width 15 height 15
click at [958, 623] on div "tes" at bounding box center [976, 633] width 87 height 88
type input "***"
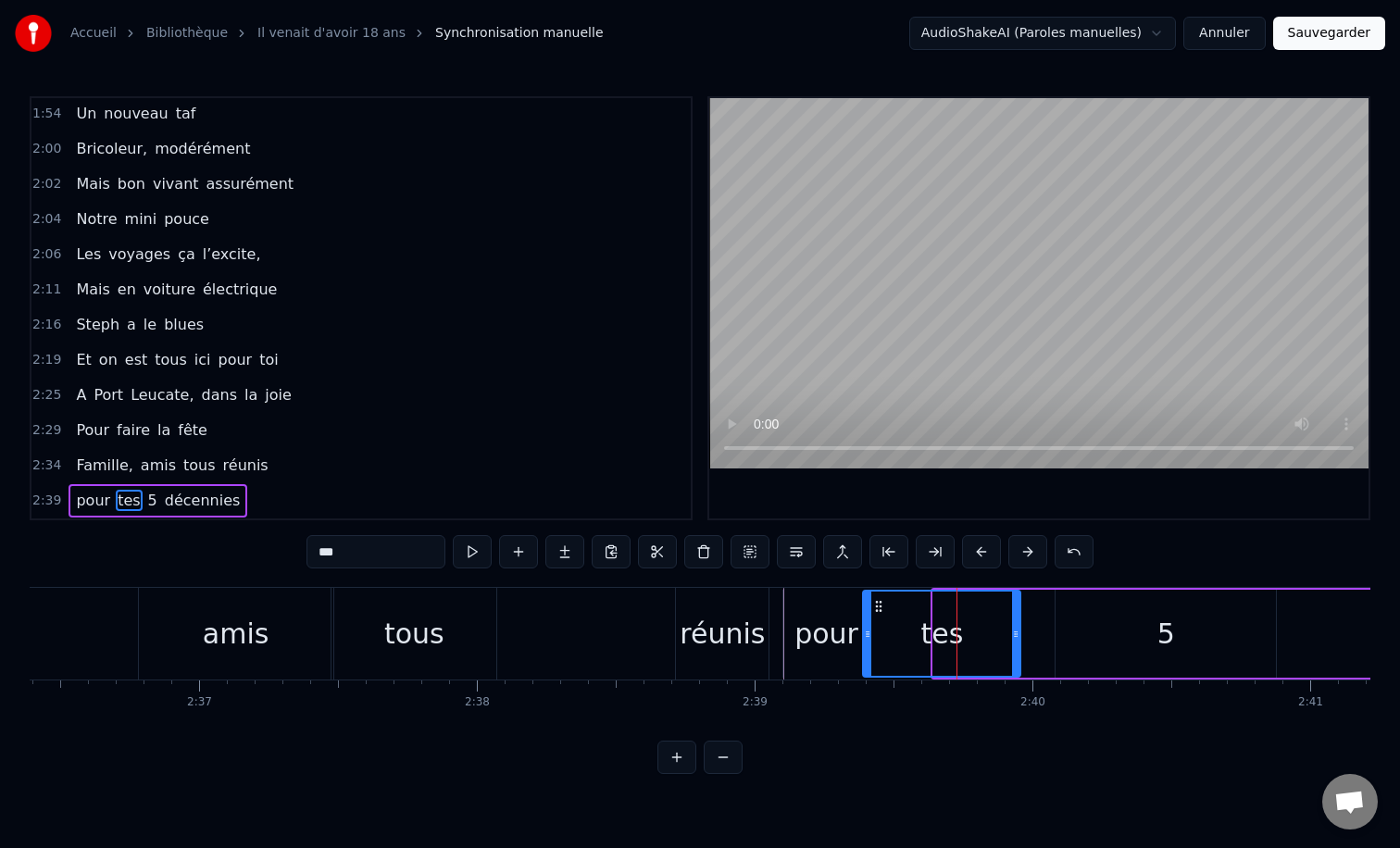
drag, startPoint x: 935, startPoint y: 633, endPoint x: 865, endPoint y: 634, distance: 70.0
click at [865, 634] on icon at bounding box center [868, 634] width 8 height 15
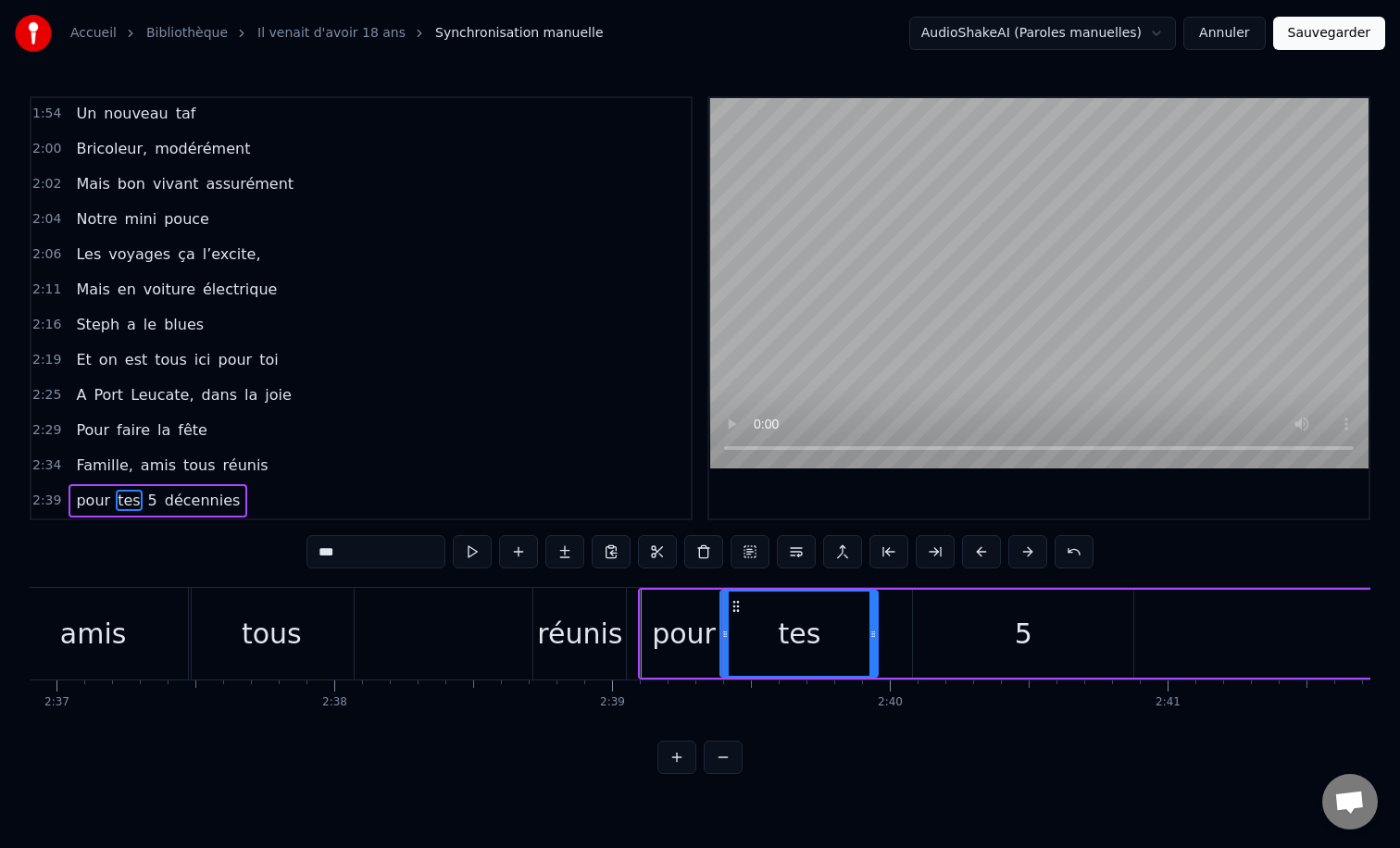
scroll to position [0, 43564]
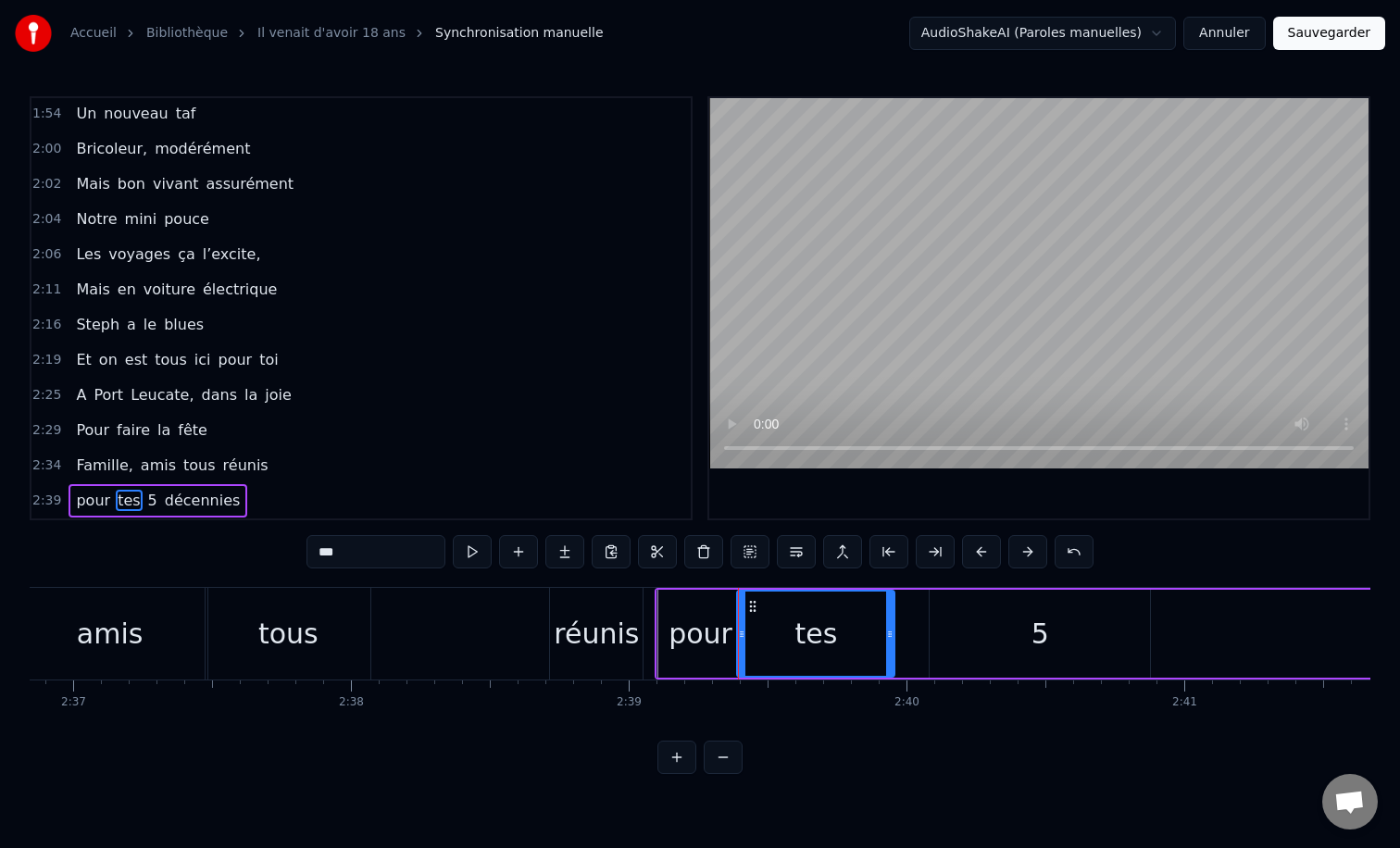
click at [539, 603] on div "Famille, amis tous réunis" at bounding box center [62, 633] width 1169 height 91
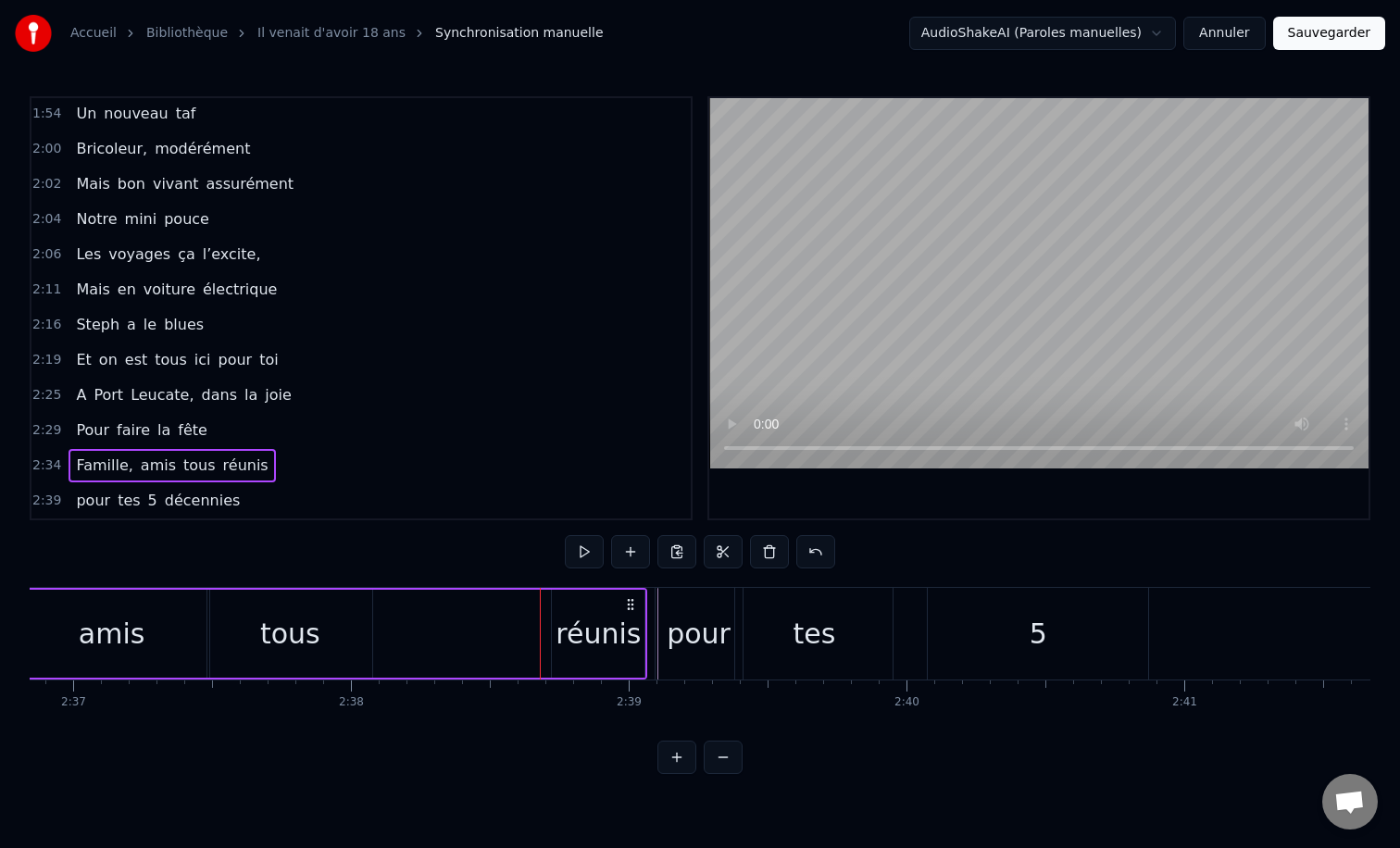
click at [533, 596] on div "Famille, amis tous réunis" at bounding box center [62, 633] width 1169 height 91
click at [542, 572] on div "0:12 Il vient d’avoir 50 ans 0:15 Il est beau comme un enfant 0:18 [PERSON_NAME…" at bounding box center [699, 435] width 1341 height 677
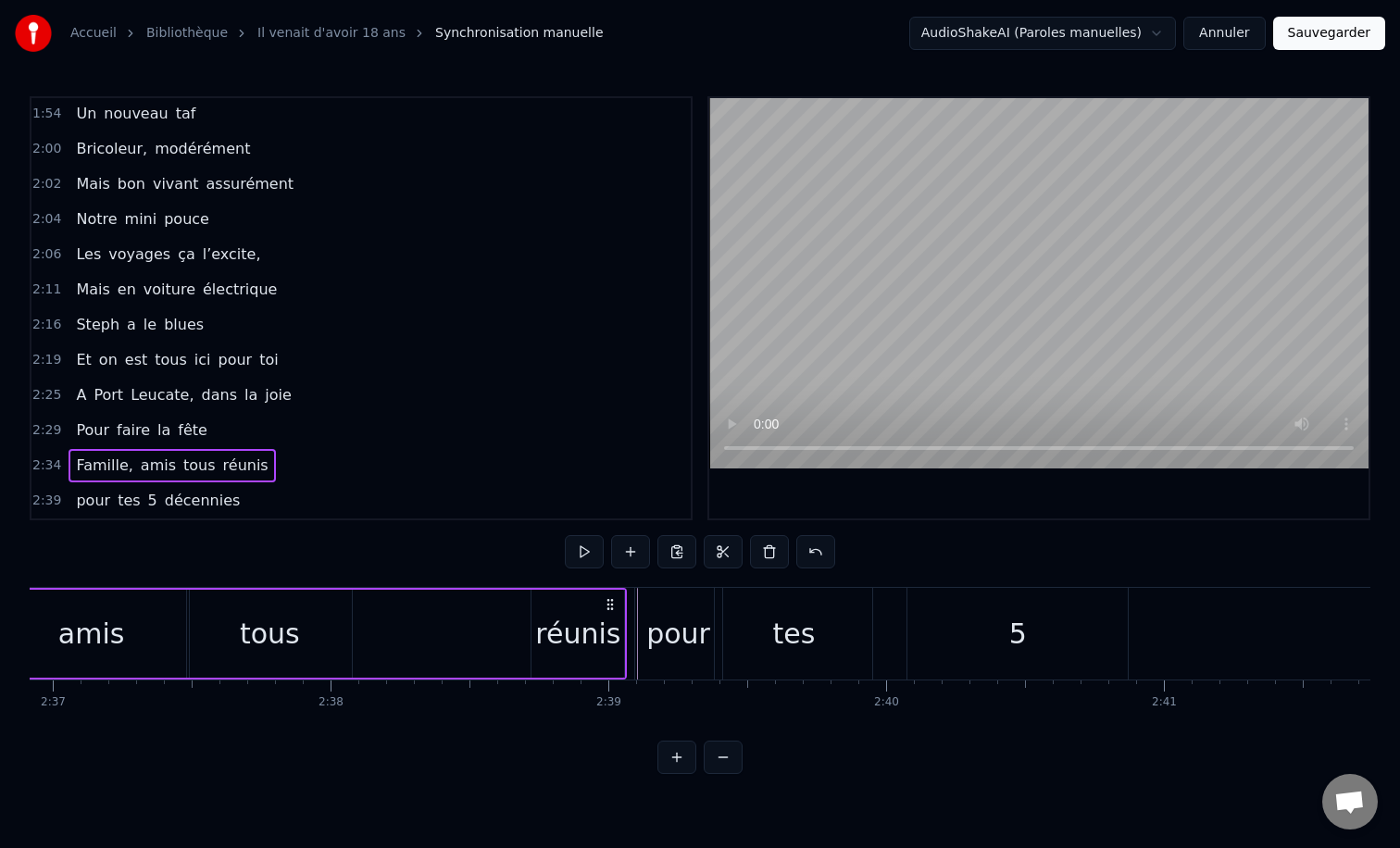
click at [637, 578] on div "0:12 Il vient d’avoir 50 ans 0:15 Il est beau comme un enfant 0:18 [PERSON_NAME…" at bounding box center [699, 435] width 1341 height 677
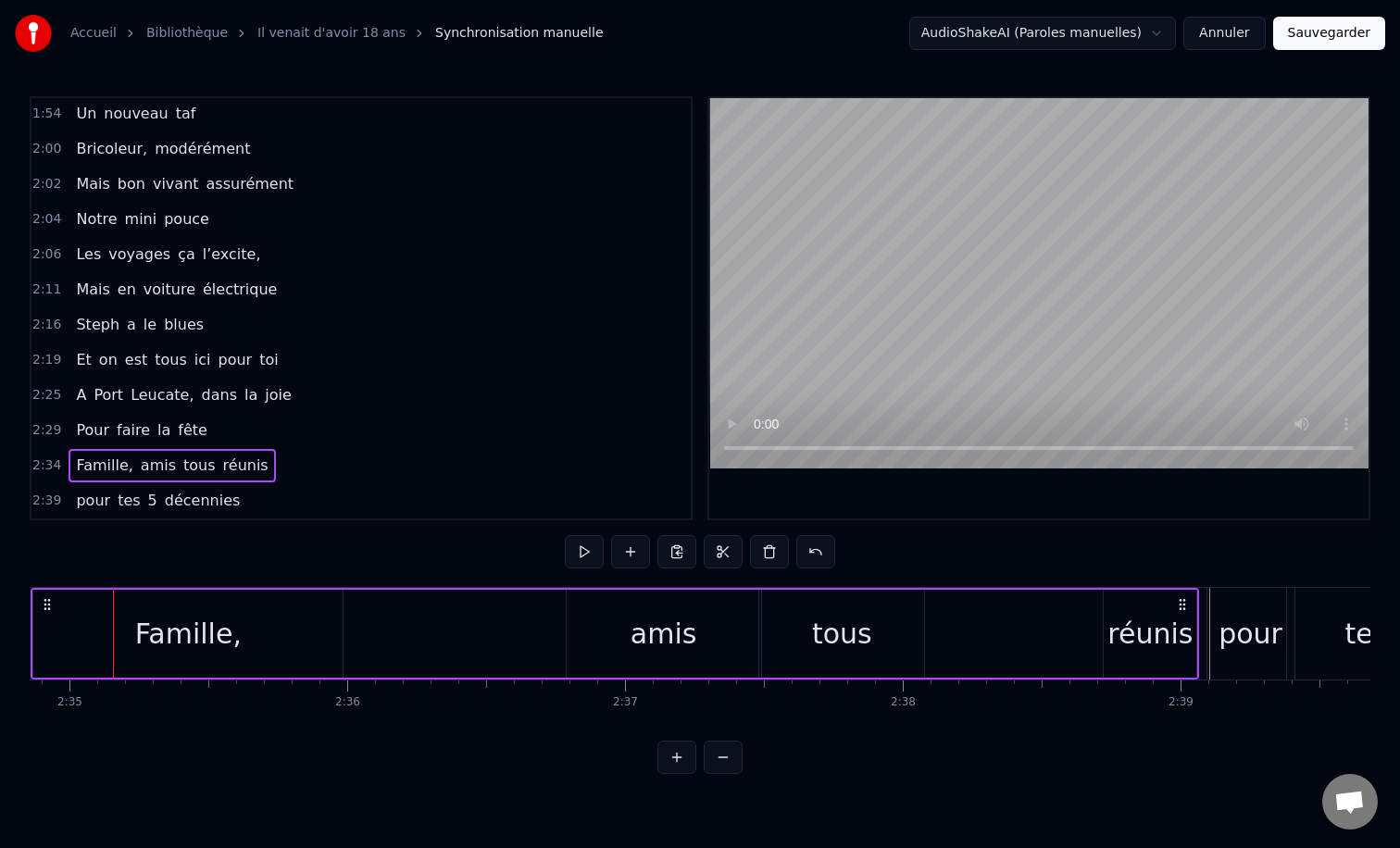
scroll to position [0, 43004]
click at [1216, 605] on div "pour" at bounding box center [1260, 633] width 89 height 91
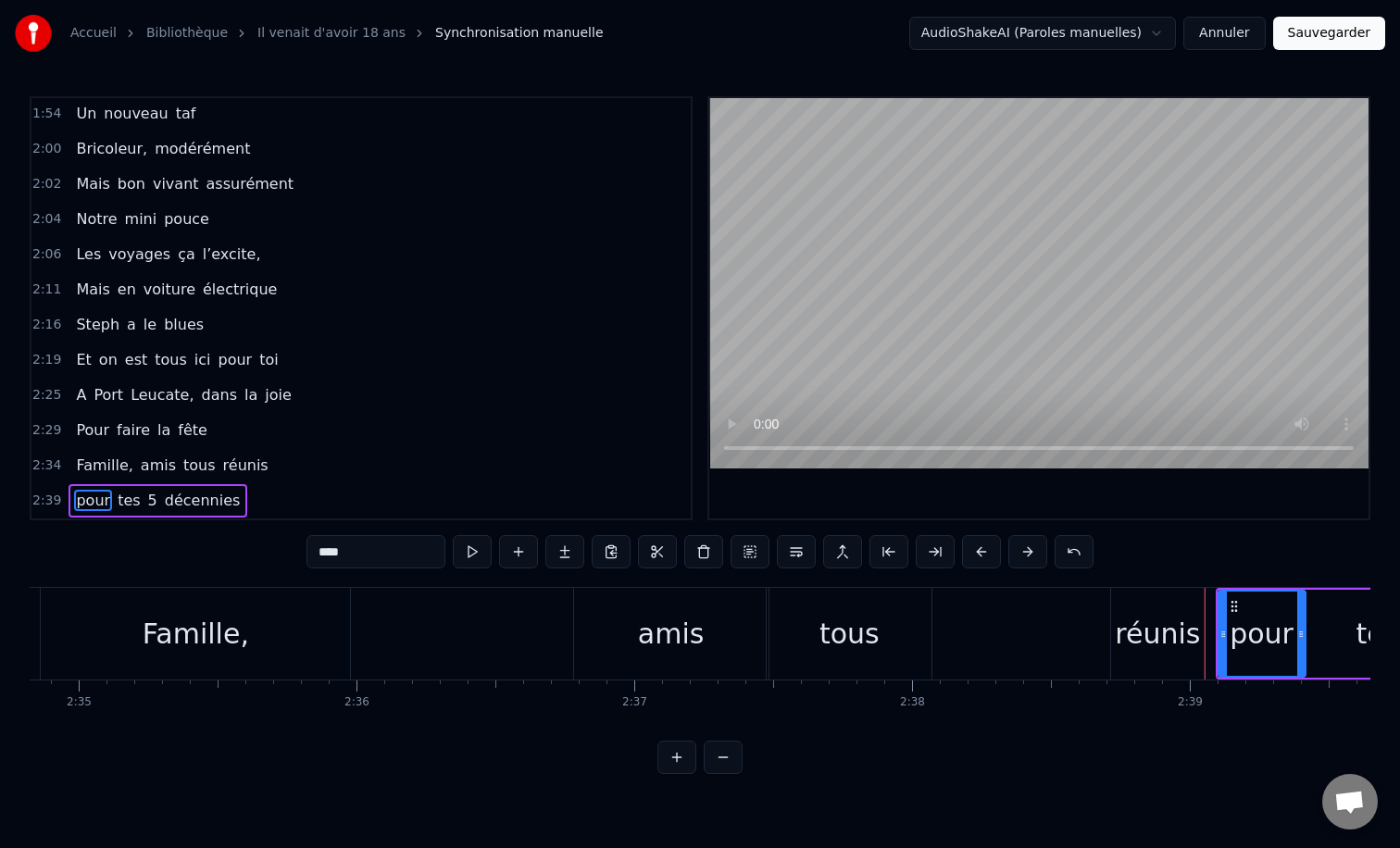
click at [1209, 586] on div "0:12 Il vient d’avoir 50 ans 0:15 Il est beau comme un enfant 0:18 [PERSON_NAME…" at bounding box center [699, 435] width 1341 height 677
click at [1208, 595] on div "Famille, amis tous réunis" at bounding box center [624, 633] width 1169 height 91
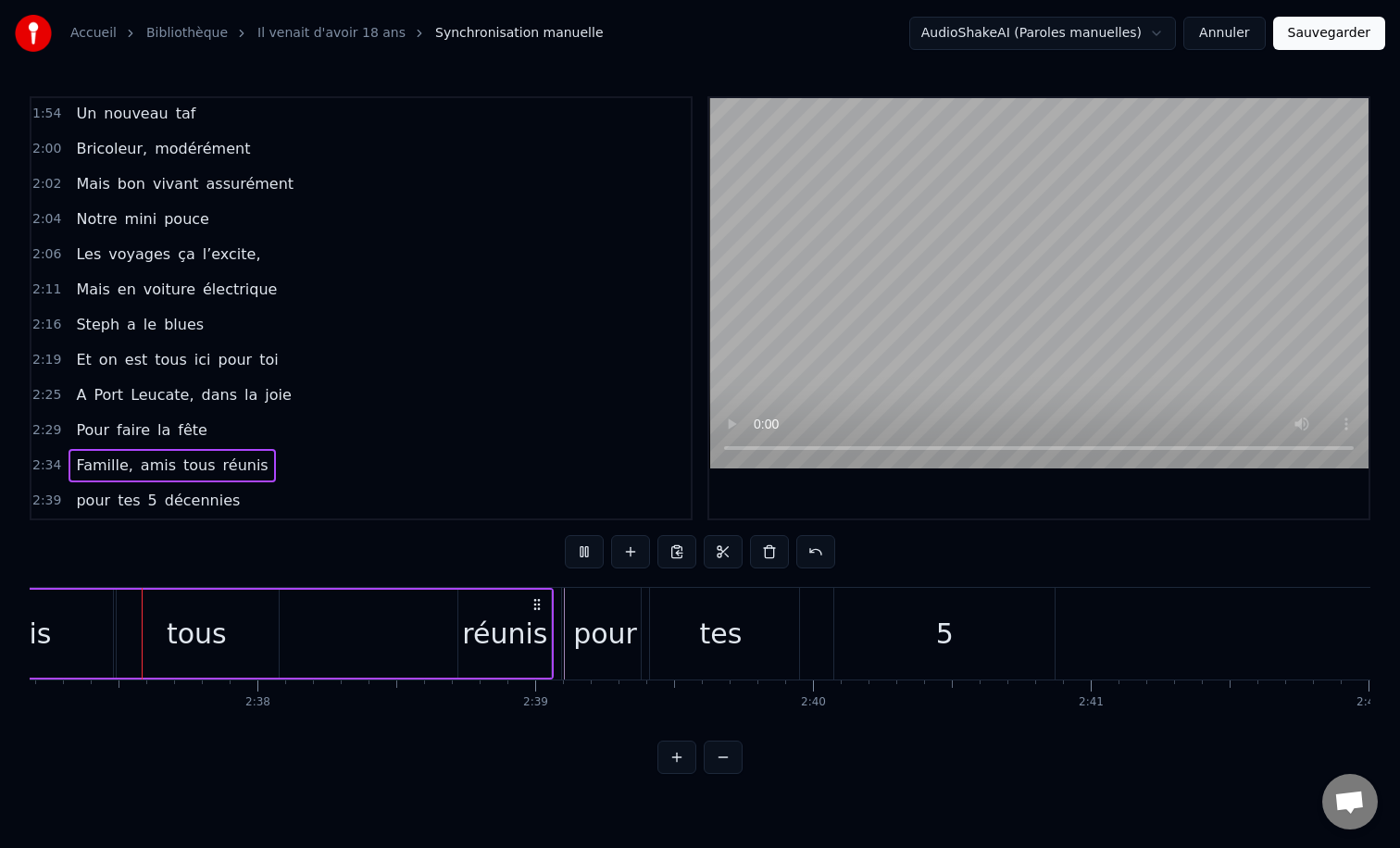
scroll to position [0, 43637]
click at [629, 584] on div "0:12 Il vient d’avoir 50 ans 0:15 Il est beau comme un enfant 0:18 [PERSON_NAME…" at bounding box center [699, 435] width 1341 height 677
click at [629, 591] on div "pour" at bounding box center [626, 633] width 87 height 91
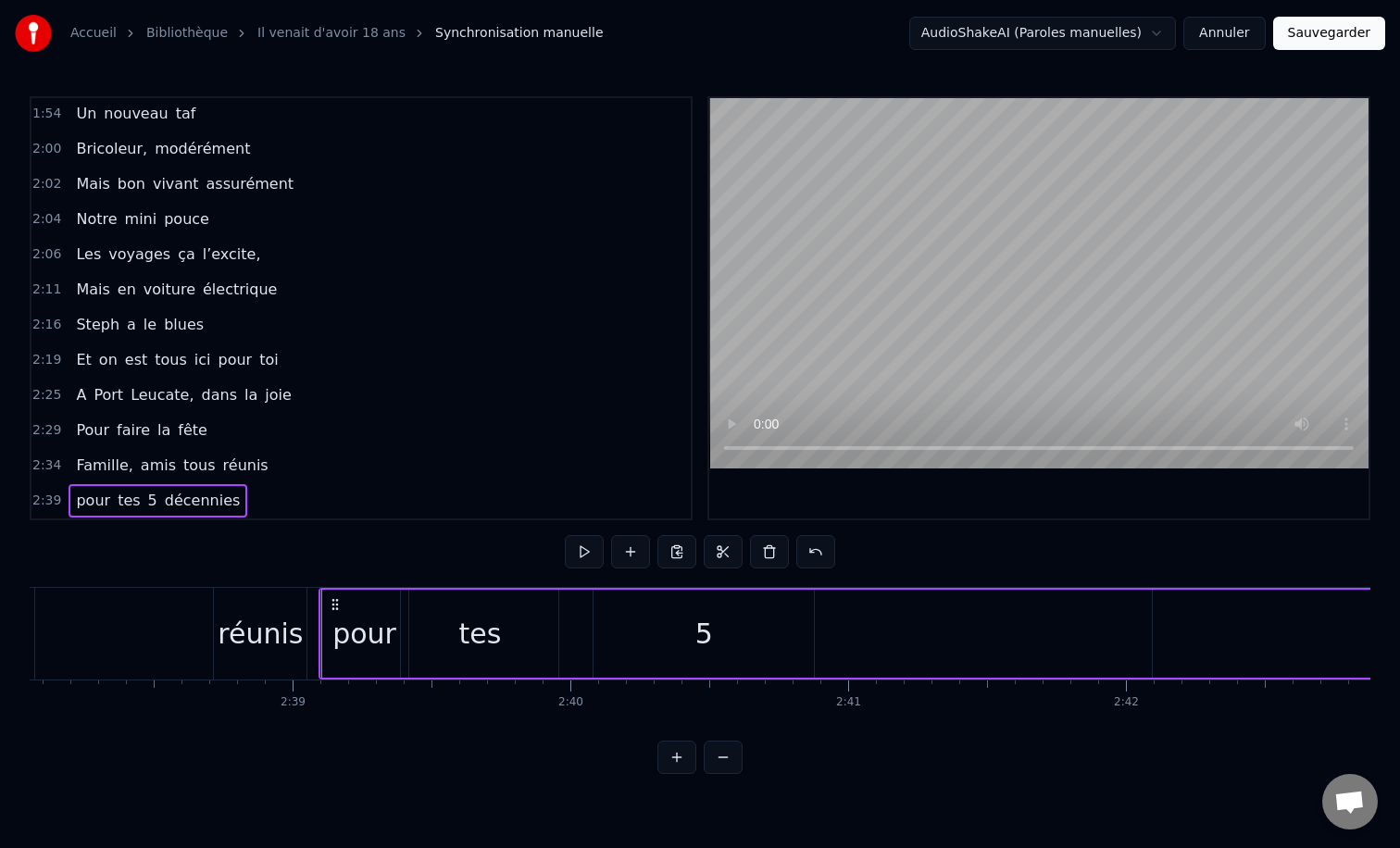
scroll to position [0, 43895]
click at [714, 619] on div "5" at bounding box center [709, 634] width 18 height 42
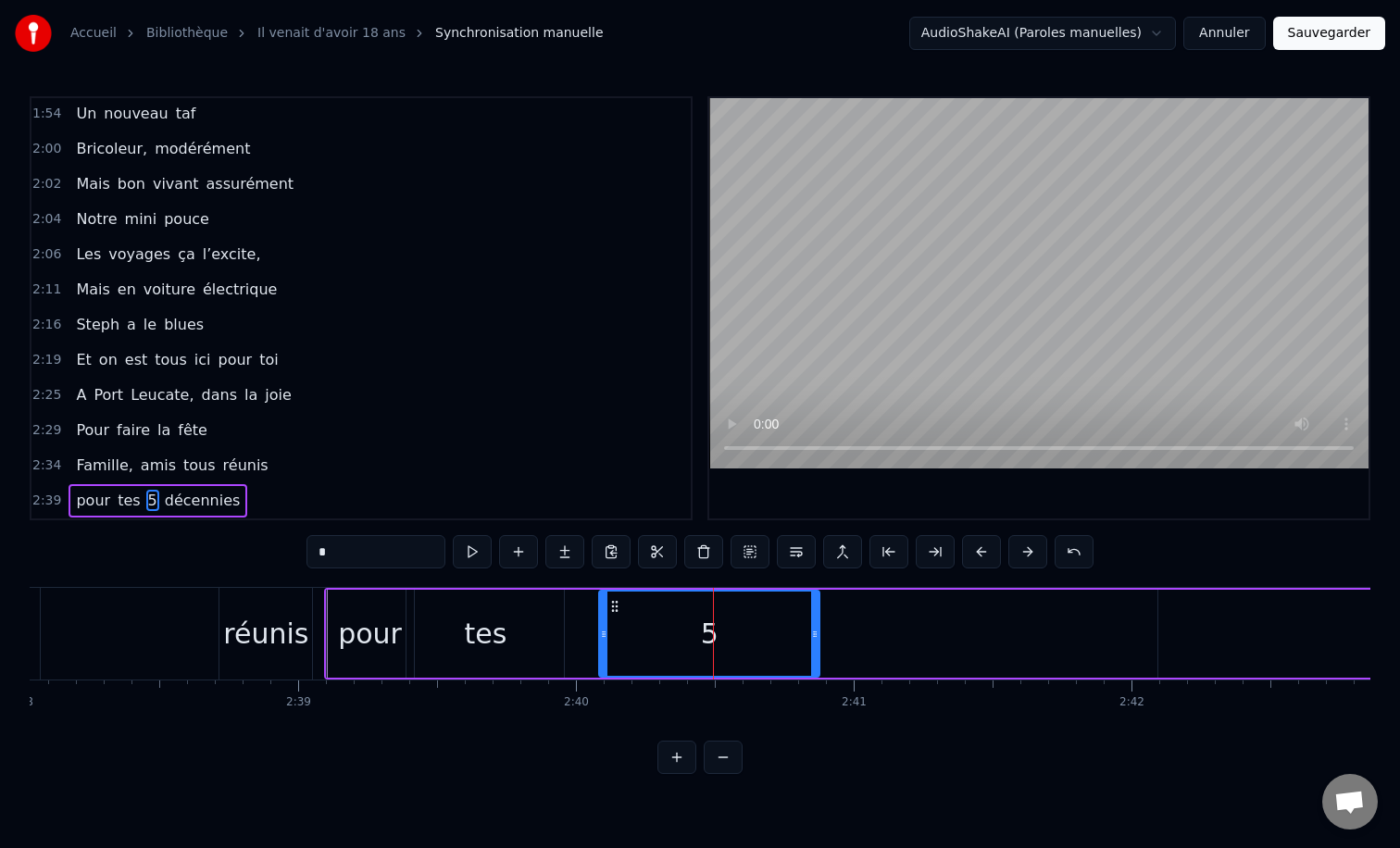
click at [146, 500] on span "5" at bounding box center [153, 500] width 13 height 22
click at [398, 554] on input "*" at bounding box center [375, 551] width 139 height 33
type input "******"
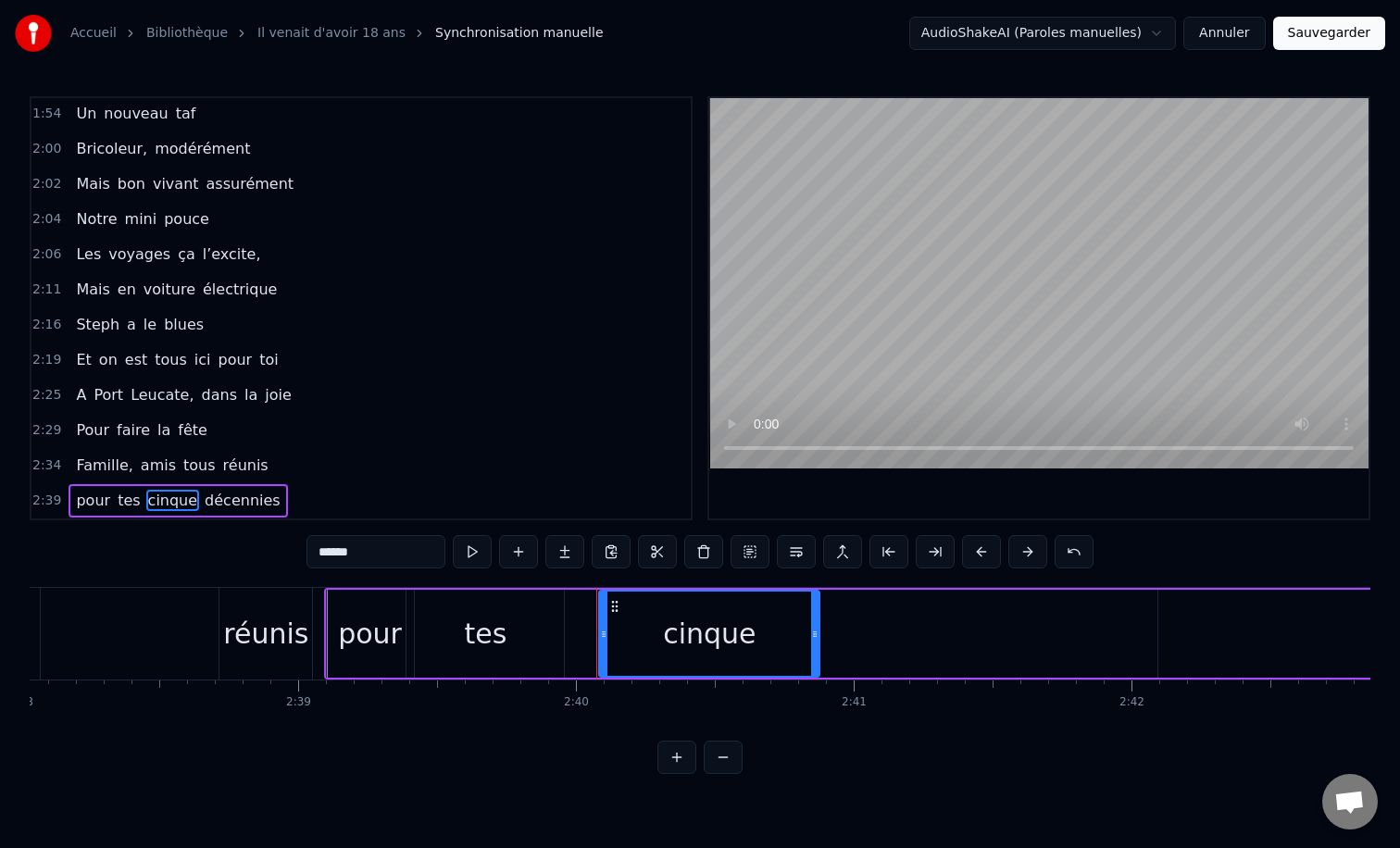
click at [364, 578] on div "0:12 Il vient d’avoir 50 ans 0:15 Il est beau comme un enfant 0:18 [PERSON_NAME…" at bounding box center [699, 435] width 1341 height 677
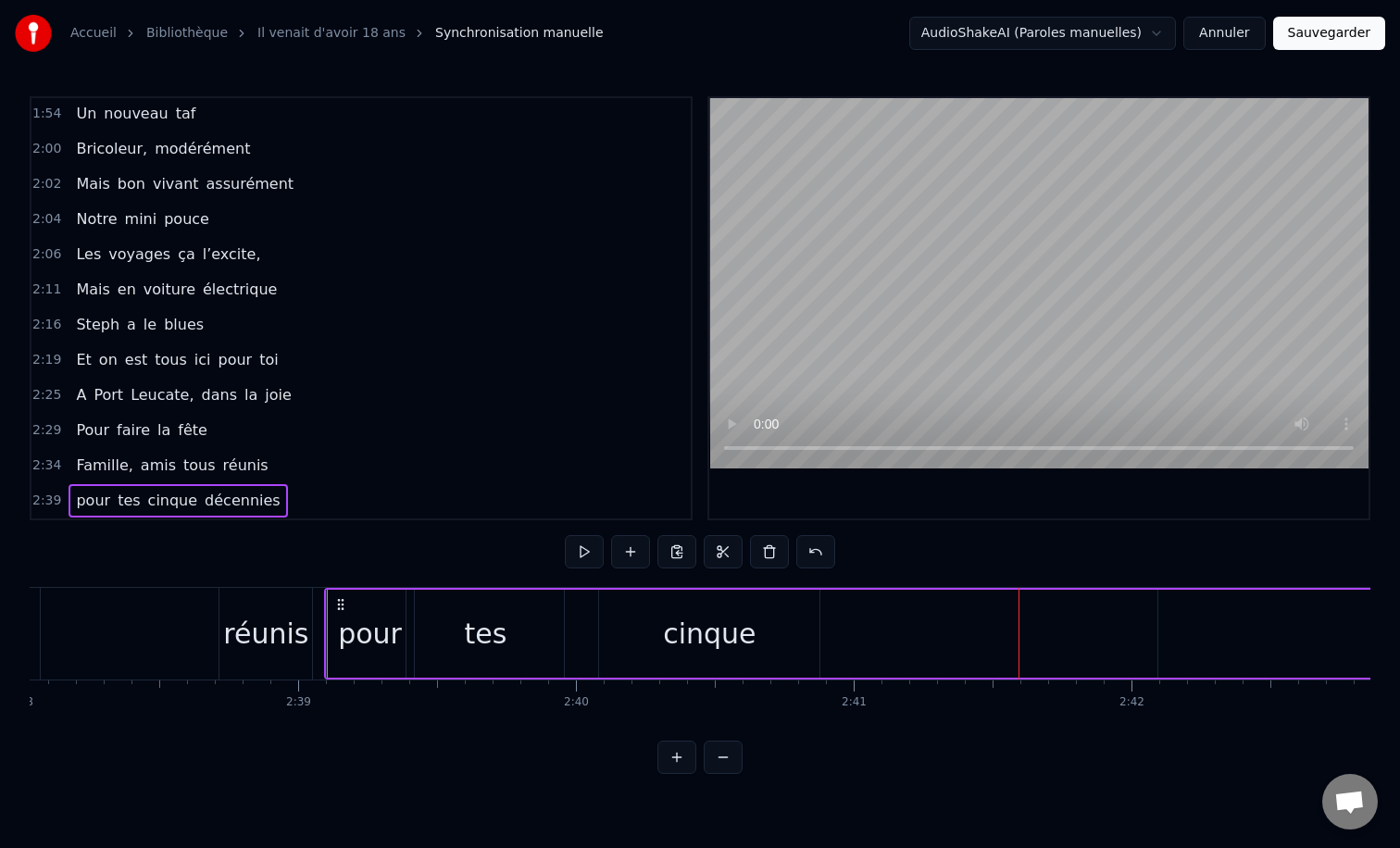
click at [625, 641] on div "cinque" at bounding box center [709, 633] width 221 height 88
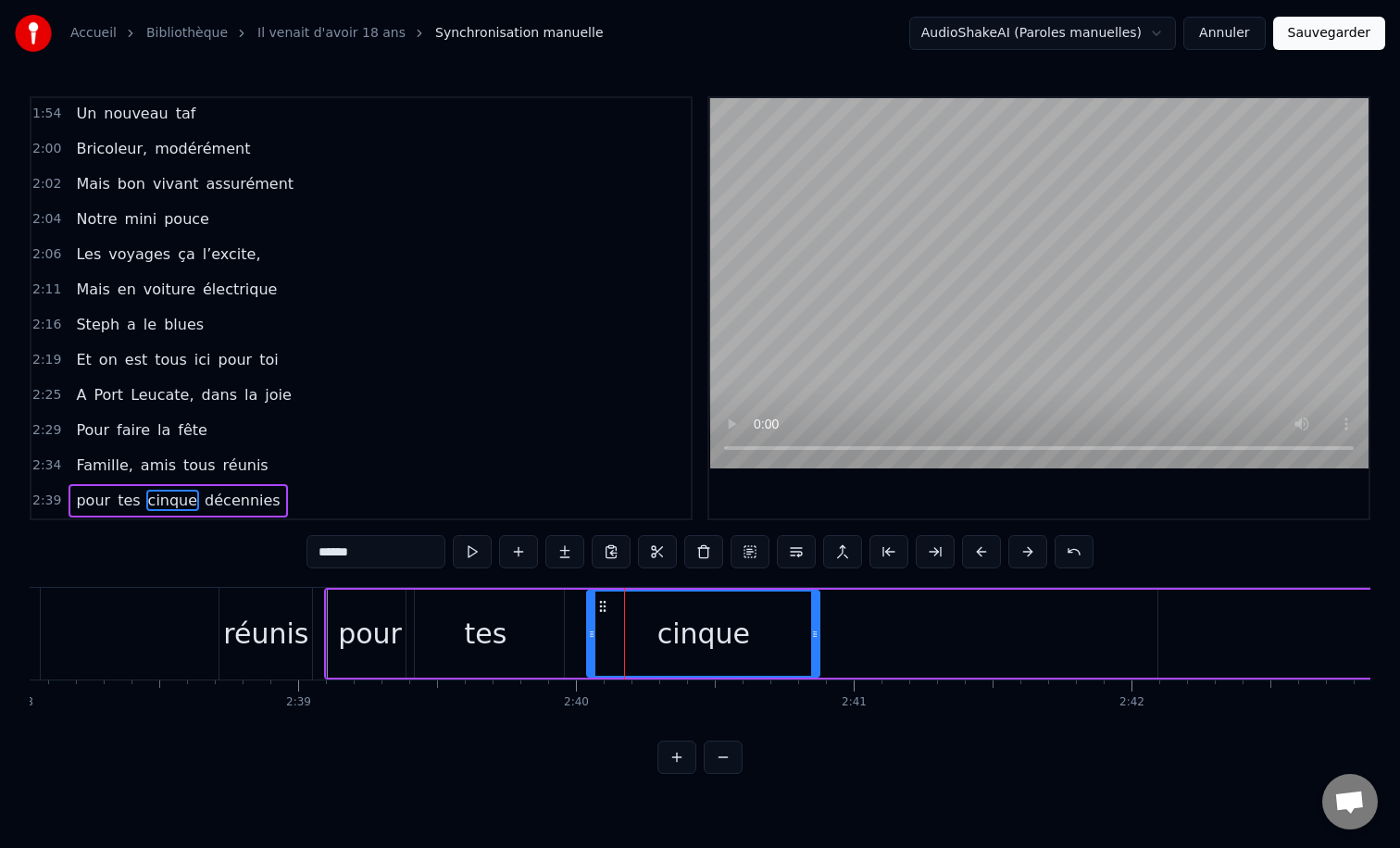
drag, startPoint x: 604, startPoint y: 635, endPoint x: 594, endPoint y: 637, distance: 10.2
click at [594, 637] on icon at bounding box center [592, 634] width 8 height 15
click at [505, 615] on div "tes" at bounding box center [485, 633] width 158 height 88
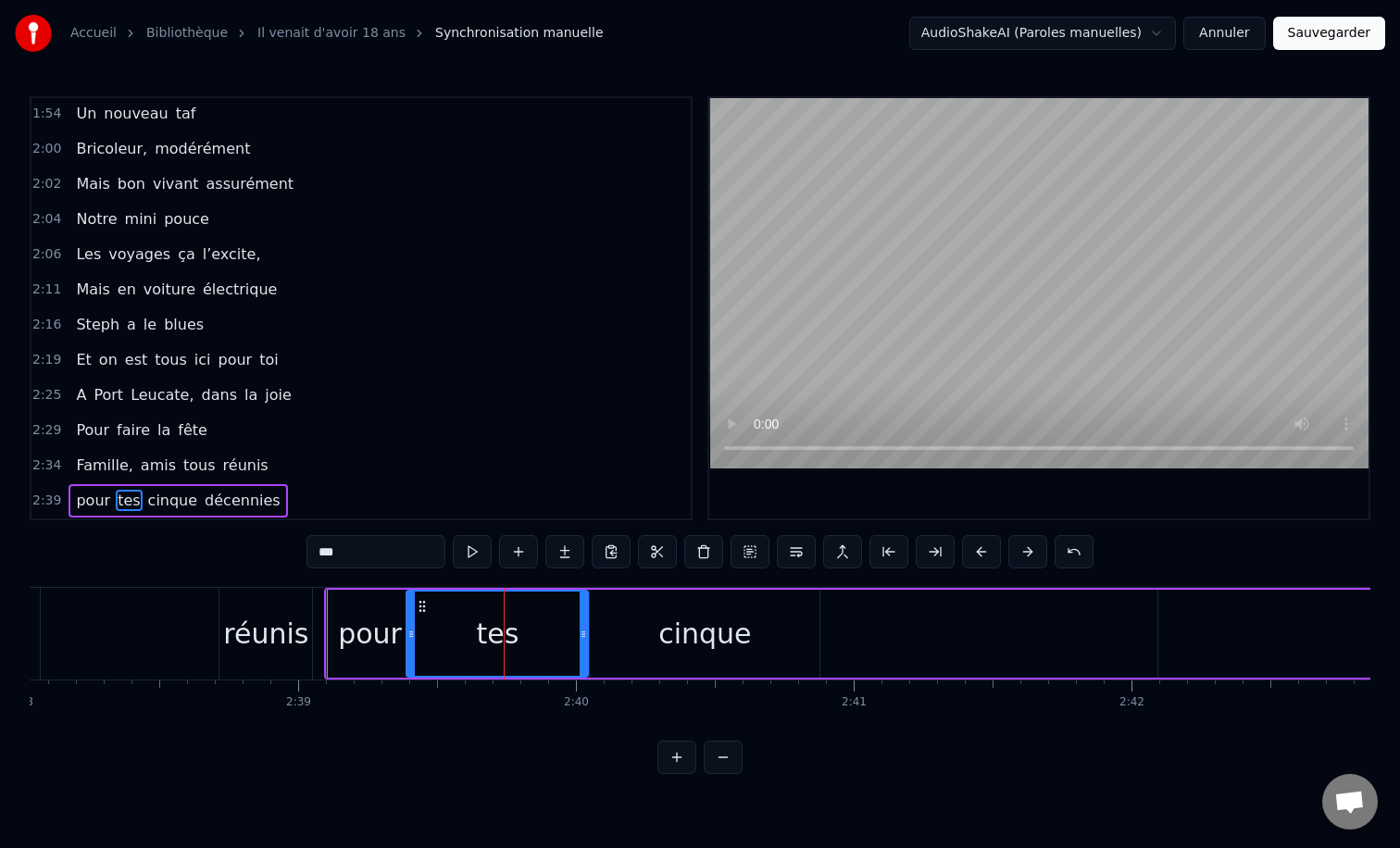
drag, startPoint x: 557, startPoint y: 632, endPoint x: 580, endPoint y: 632, distance: 23.0
click at [580, 632] on icon at bounding box center [583, 634] width 8 height 15
click at [408, 633] on circle at bounding box center [408, 633] width 1 height 1
click at [368, 633] on div "pour" at bounding box center [370, 634] width 64 height 42
type input "****"
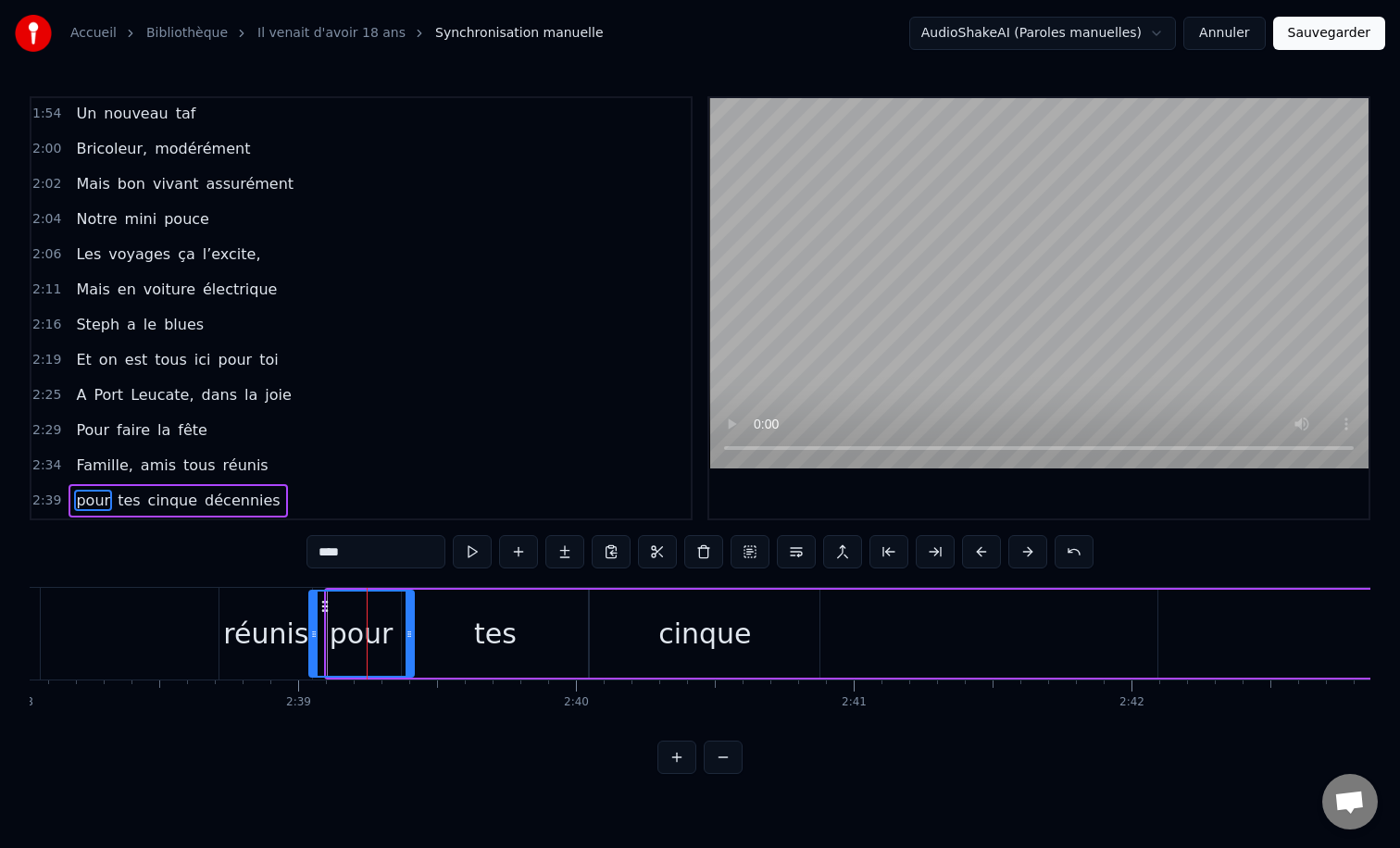
drag, startPoint x: 328, startPoint y: 632, endPoint x: 311, endPoint y: 634, distance: 17.1
click at [311, 634] on icon at bounding box center [314, 634] width 8 height 15
drag, startPoint x: 405, startPoint y: 634, endPoint x: 387, endPoint y: 633, distance: 18.0
click at [388, 633] on icon at bounding box center [392, 634] width 8 height 15
click at [264, 553] on div "0:12 Il vient d’avoir 50 ans 0:15 Il est beau comme un enfant 0:18 [PERSON_NAME…" at bounding box center [699, 435] width 1341 height 677
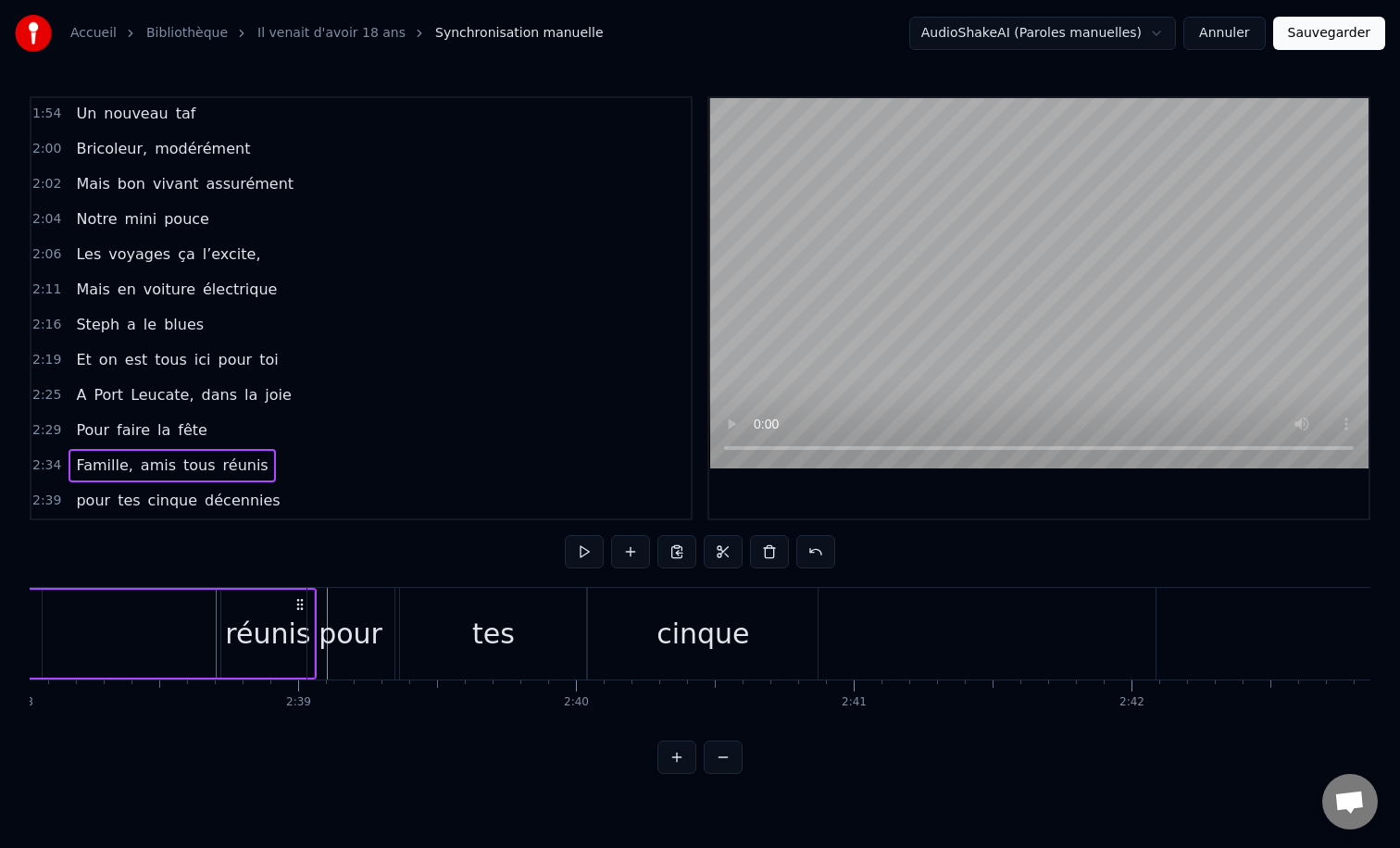
click at [342, 584] on div "0:12 Il vient d’avoir 50 ans 0:15 Il est beau comme un enfant 0:18 [PERSON_NAME…" at bounding box center [699, 435] width 1341 height 677
click at [341, 591] on div "pour" at bounding box center [351, 633] width 87 height 91
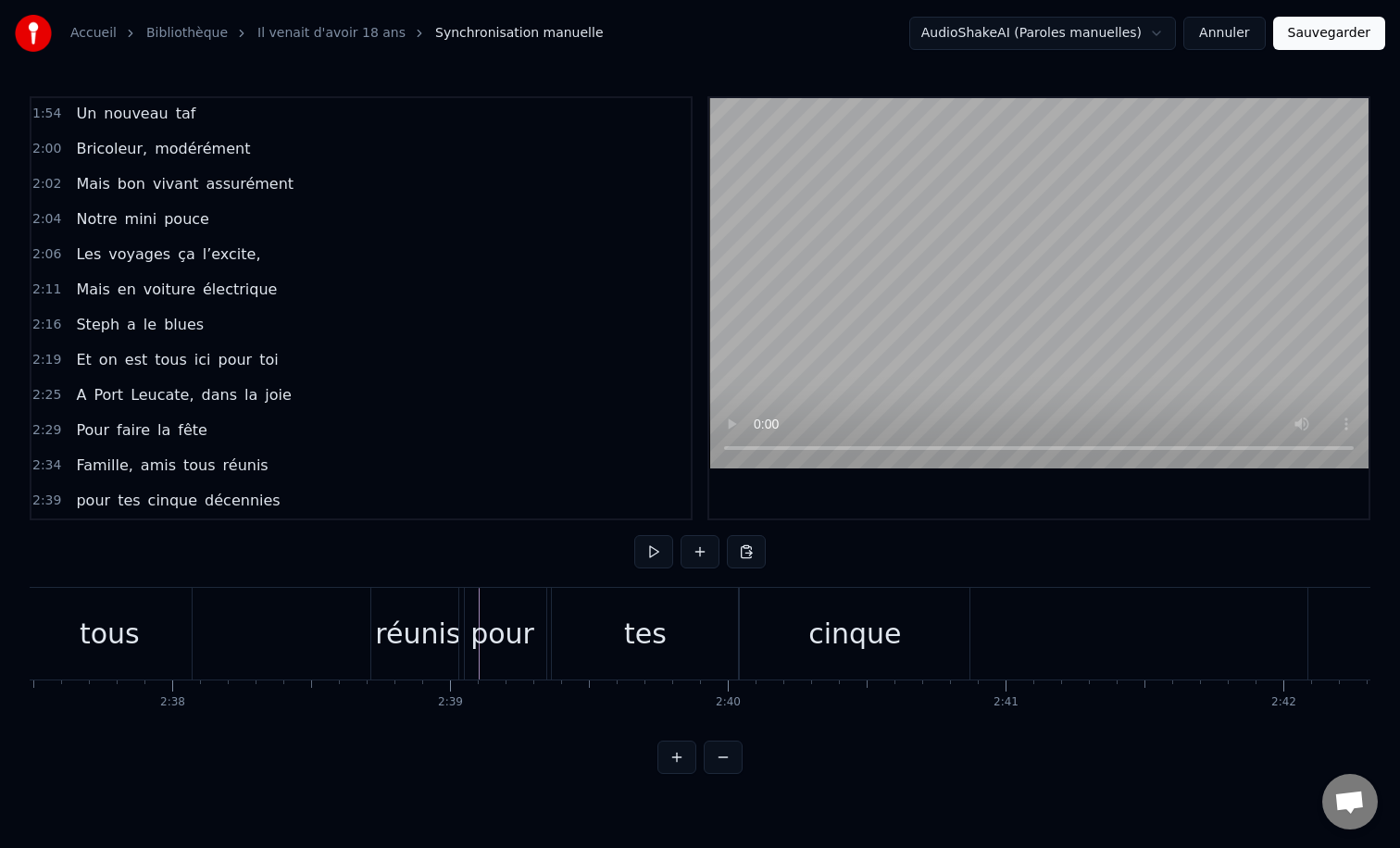
scroll to position [0, 43731]
click at [416, 610] on div "réunis" at bounding box center [429, 633] width 92 height 91
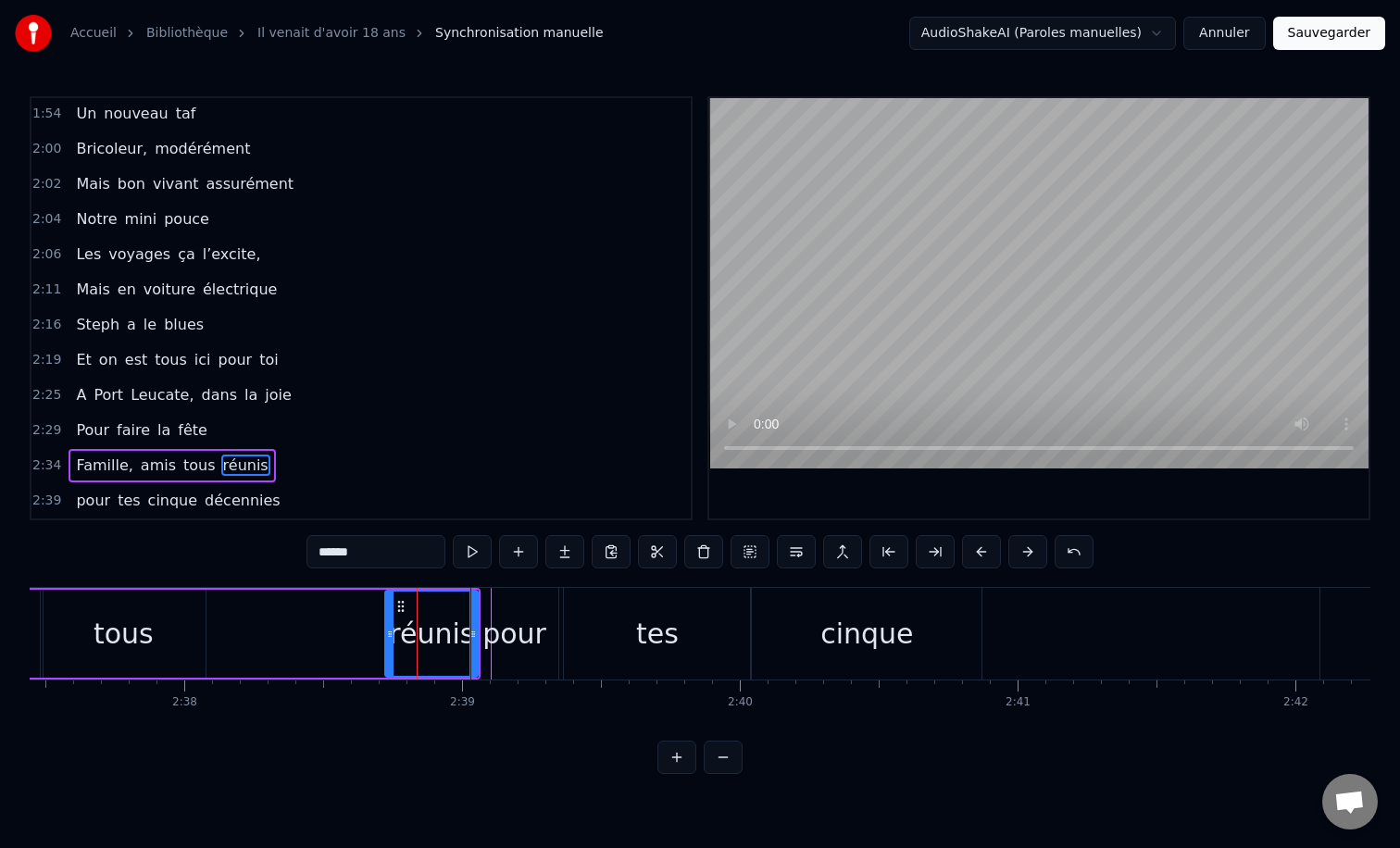
click at [361, 581] on div "0:12 Il vient d’avoir 50 ans 0:15 Il est beau comme un enfant 0:18 [PERSON_NAME…" at bounding box center [699, 435] width 1341 height 677
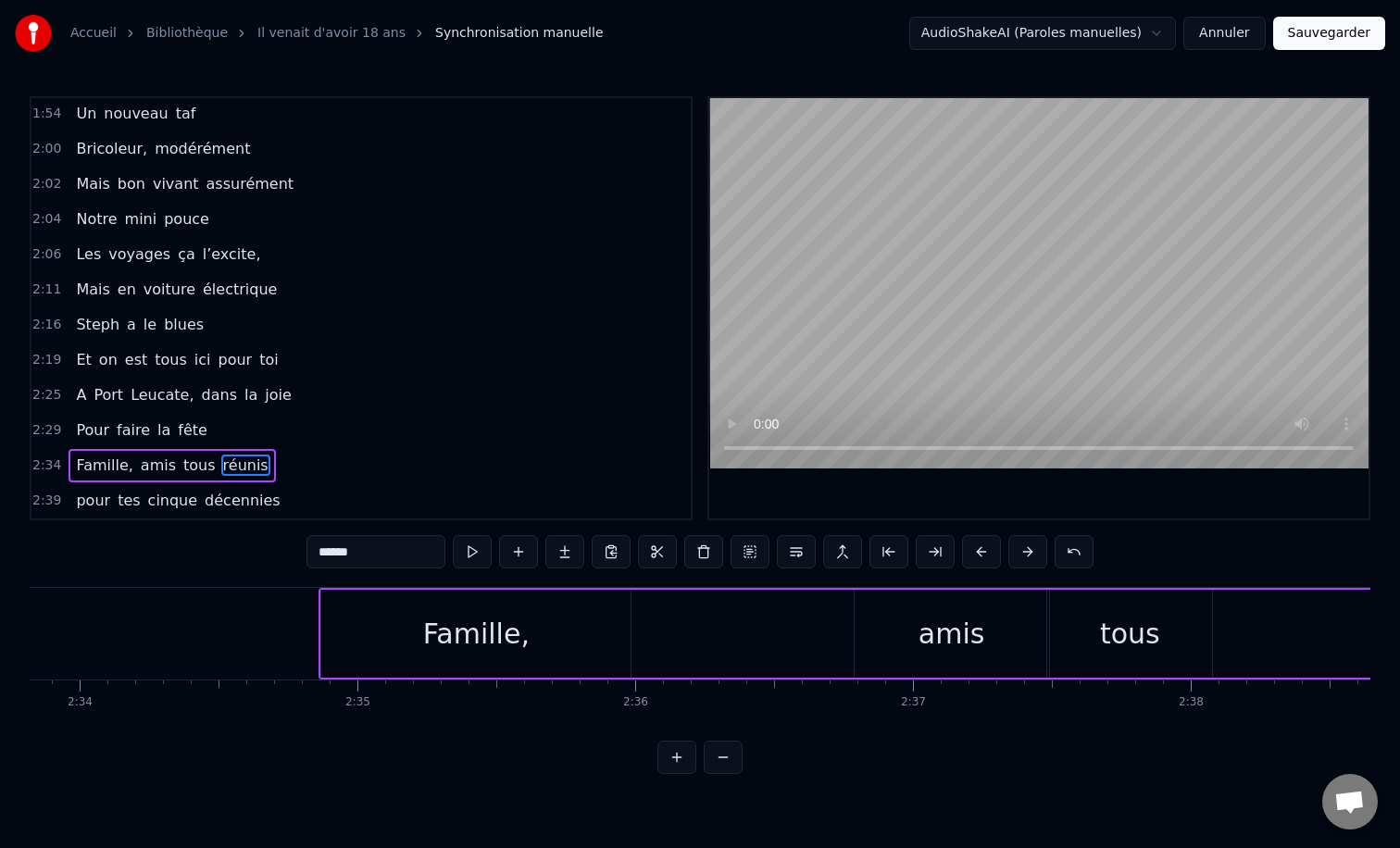
scroll to position [0, 42709]
click at [420, 630] on div "Famille," at bounding box center [492, 633] width 309 height 88
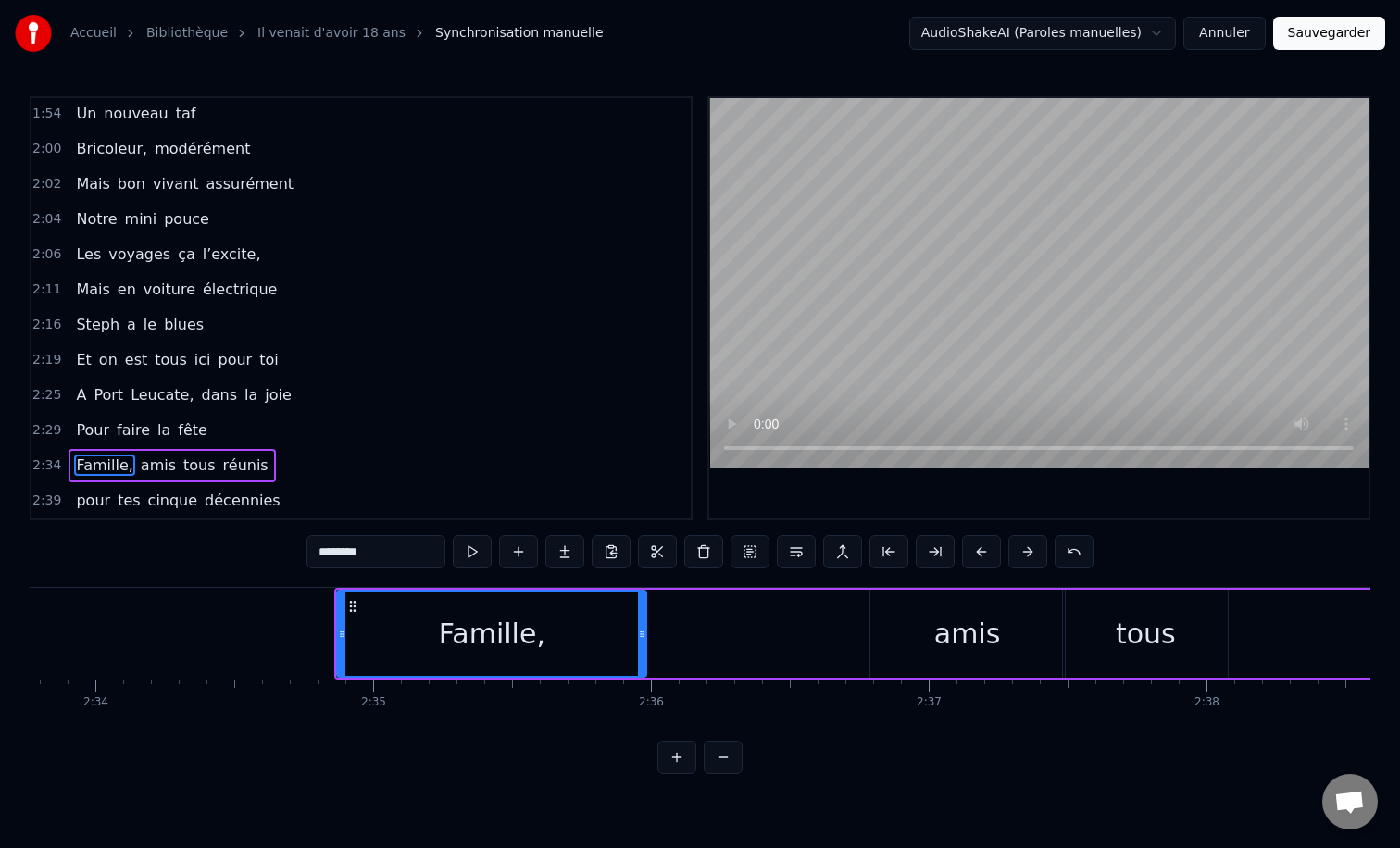
click at [336, 584] on div "0:12 Il vient d’avoir 50 ans 0:15 Il est beau comme un enfant 0:18 [PERSON_NAME…" at bounding box center [699, 435] width 1341 height 677
drag, startPoint x: 641, startPoint y: 633, endPoint x: 616, endPoint y: 632, distance: 25.0
click at [616, 632] on icon at bounding box center [617, 634] width 8 height 15
click at [967, 613] on div "amis" at bounding box center [967, 634] width 67 height 42
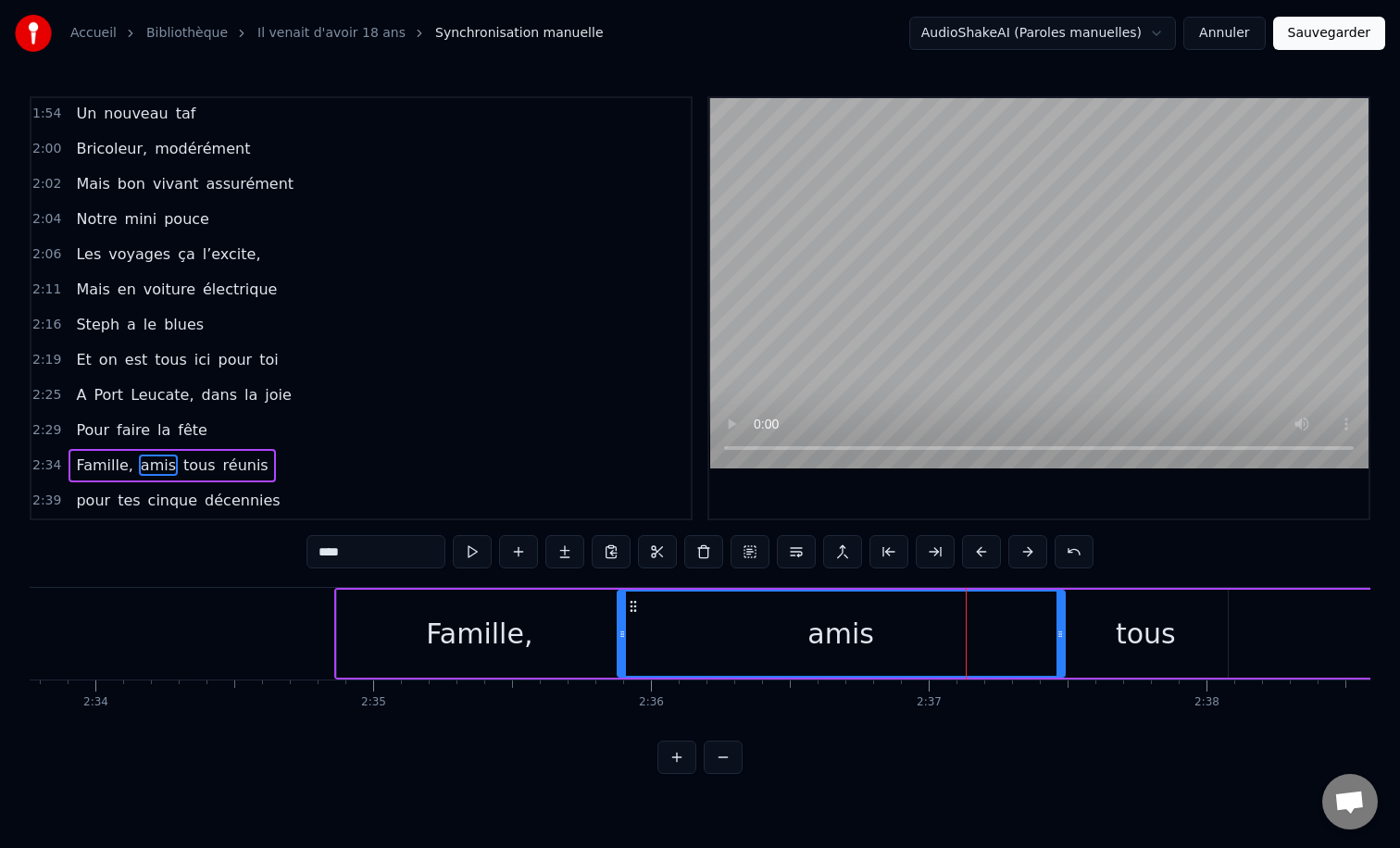
drag, startPoint x: 873, startPoint y: 630, endPoint x: 621, endPoint y: 640, distance: 252.2
click at [621, 640] on div at bounding box center [623, 633] width 8 height 84
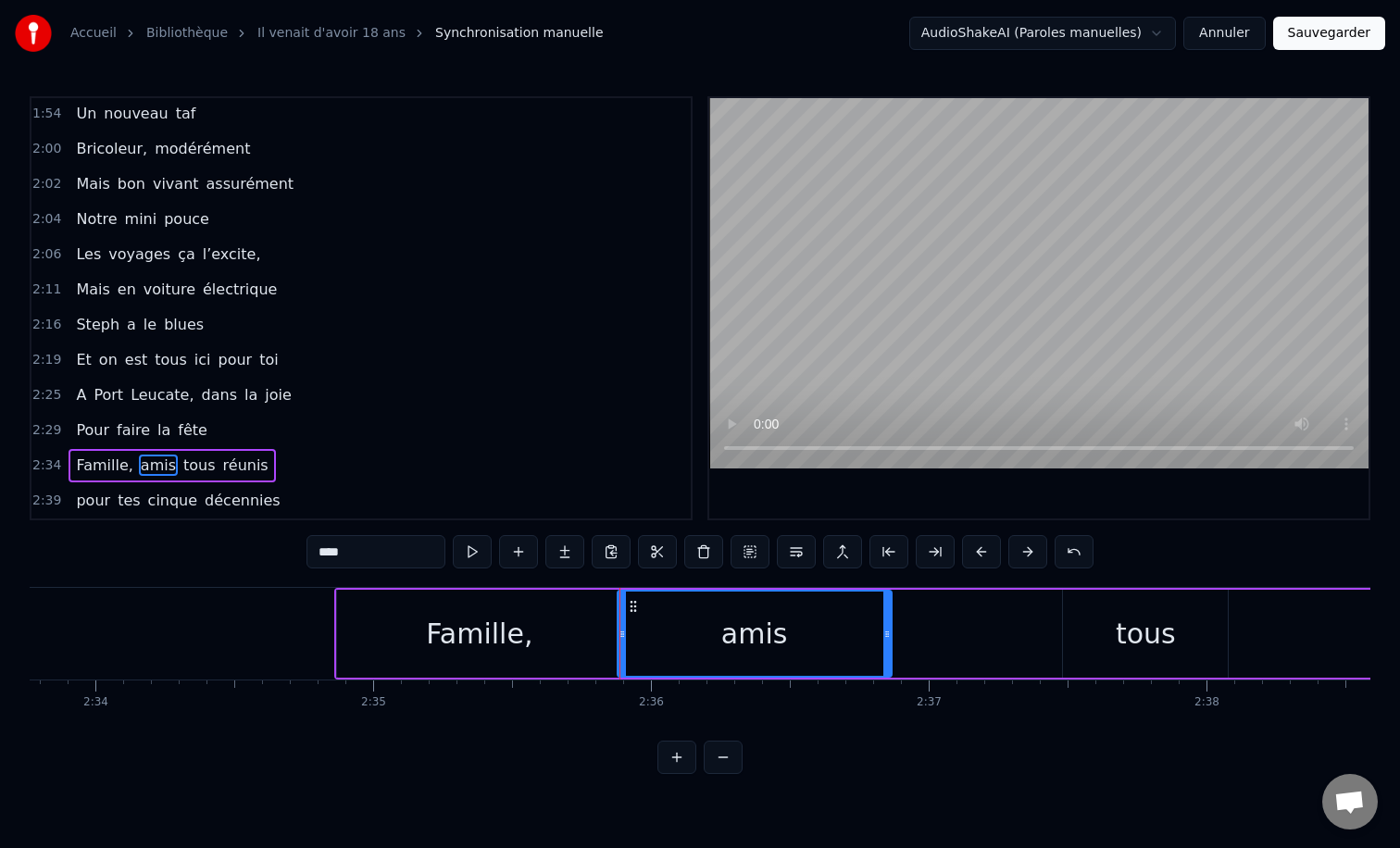
drag, startPoint x: 1058, startPoint y: 630, endPoint x: 885, endPoint y: 635, distance: 173.1
click at [885, 635] on icon at bounding box center [887, 634] width 8 height 15
click at [1115, 626] on div "tous" at bounding box center [1145, 633] width 165 height 88
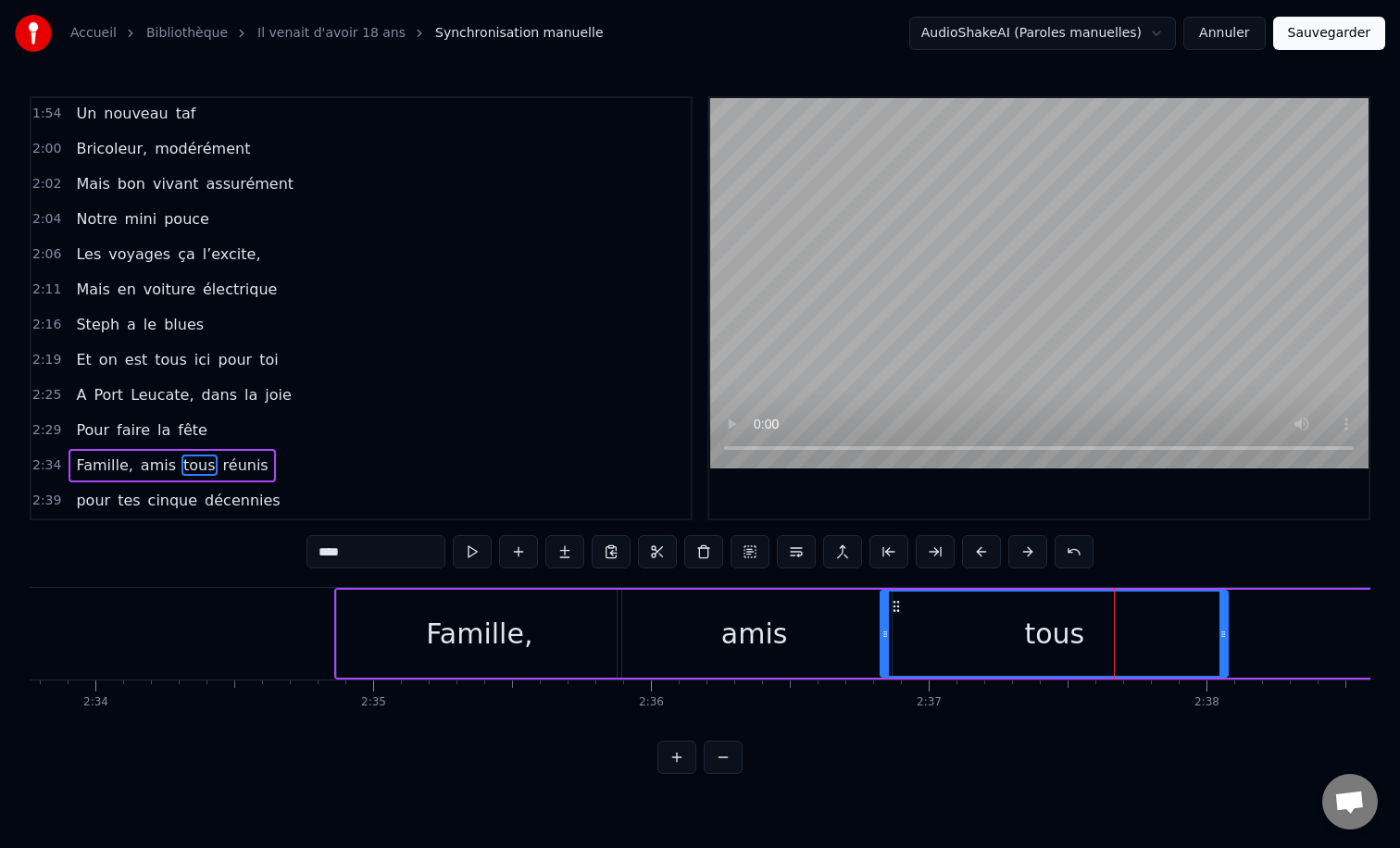
drag, startPoint x: 1021, startPoint y: 634, endPoint x: 883, endPoint y: 635, distance: 138.0
click at [883, 635] on icon at bounding box center [885, 634] width 8 height 15
click at [324, 576] on div "0:12 Il vient d’avoir 50 ans 0:15 Il est beau comme un enfant 0:18 [PERSON_NAME…" at bounding box center [699, 435] width 1341 height 677
click at [343, 590] on div "Famille," at bounding box center [478, 633] width 286 height 88
type input "********"
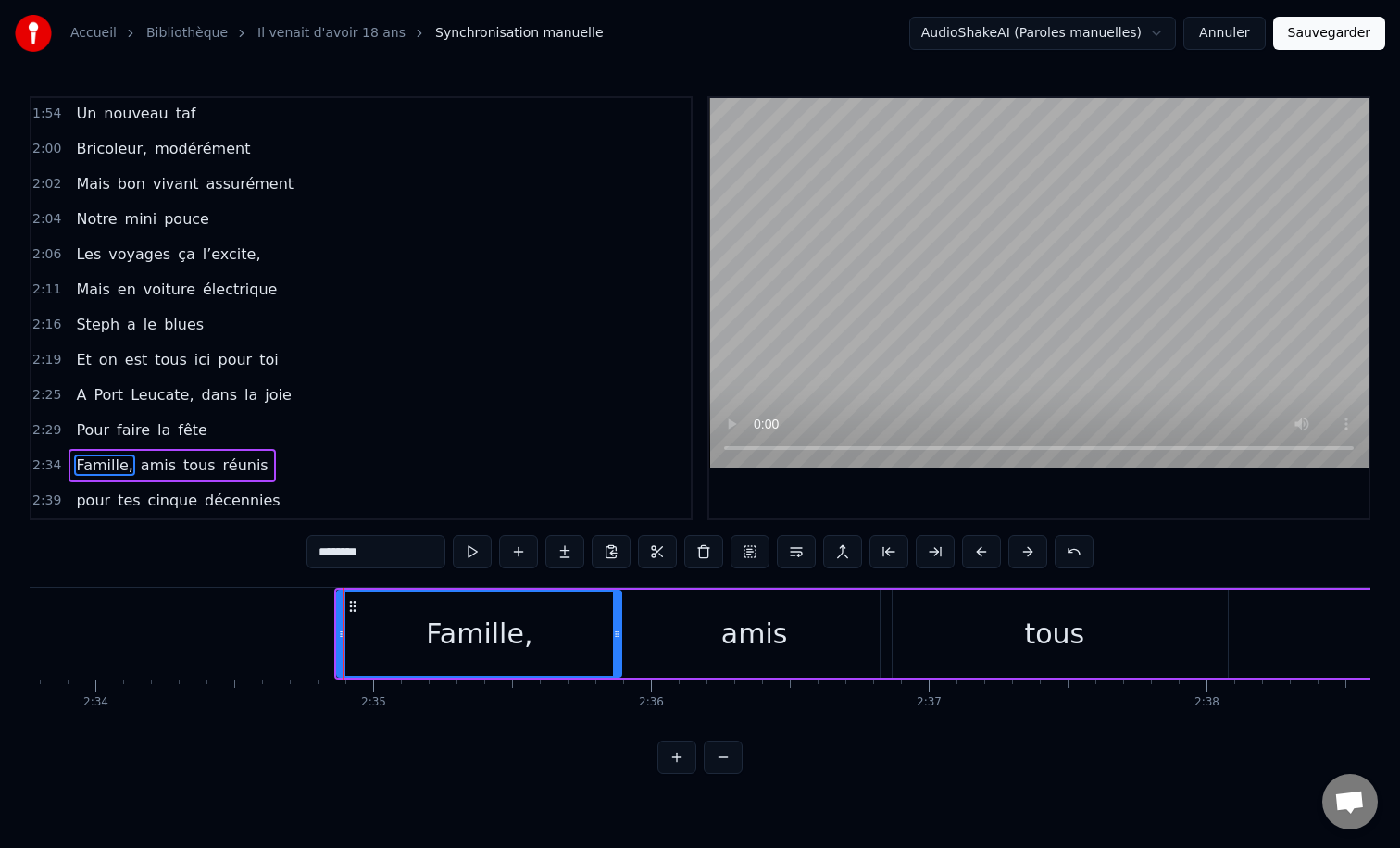
click at [362, 588] on div "Famille, amis tous réunis" at bounding box center [918, 633] width 1169 height 91
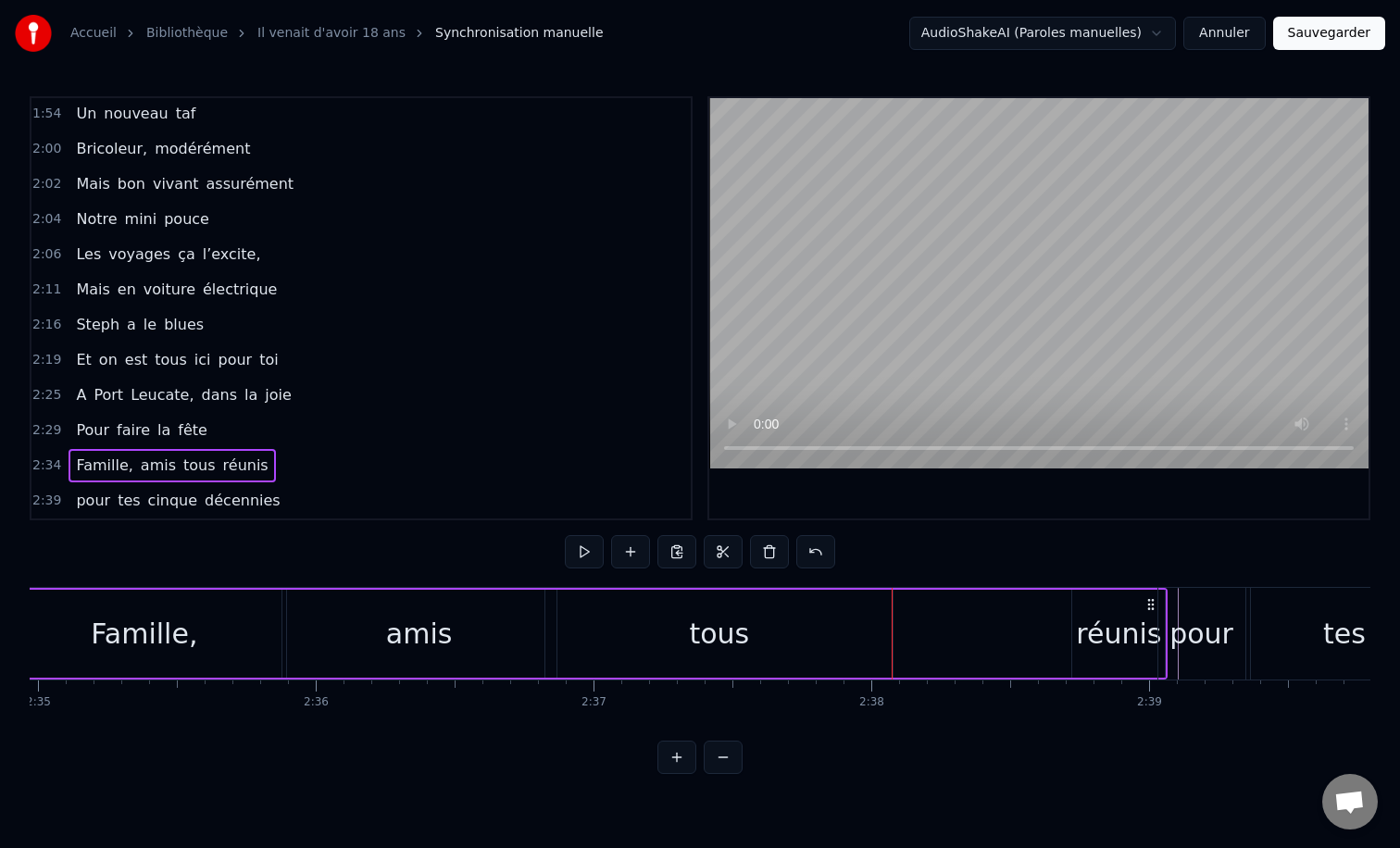
scroll to position [0, 43037]
click at [627, 650] on div "tous" at bounding box center [726, 633] width 347 height 88
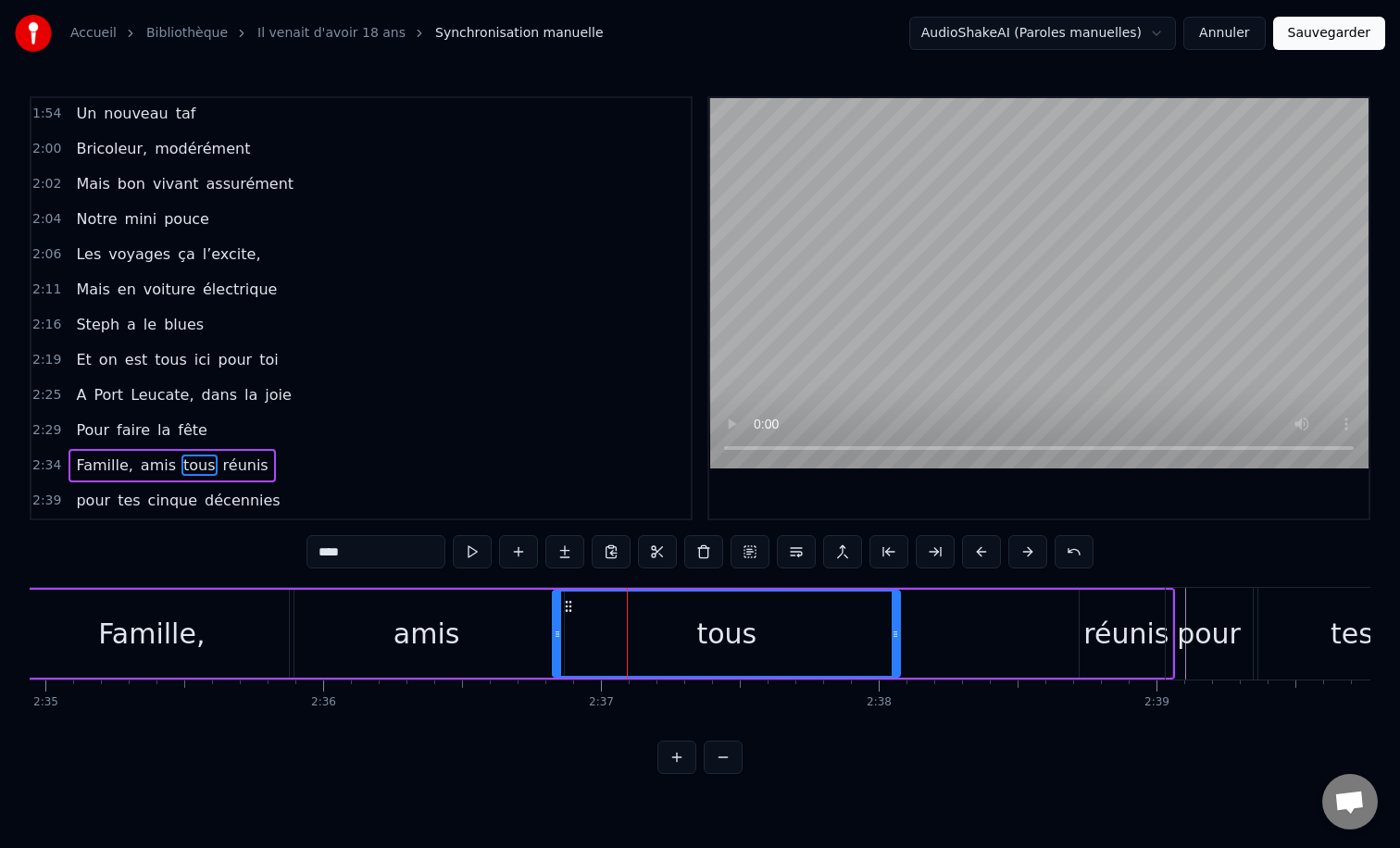
click at [900, 634] on div "tous" at bounding box center [726, 633] width 349 height 88
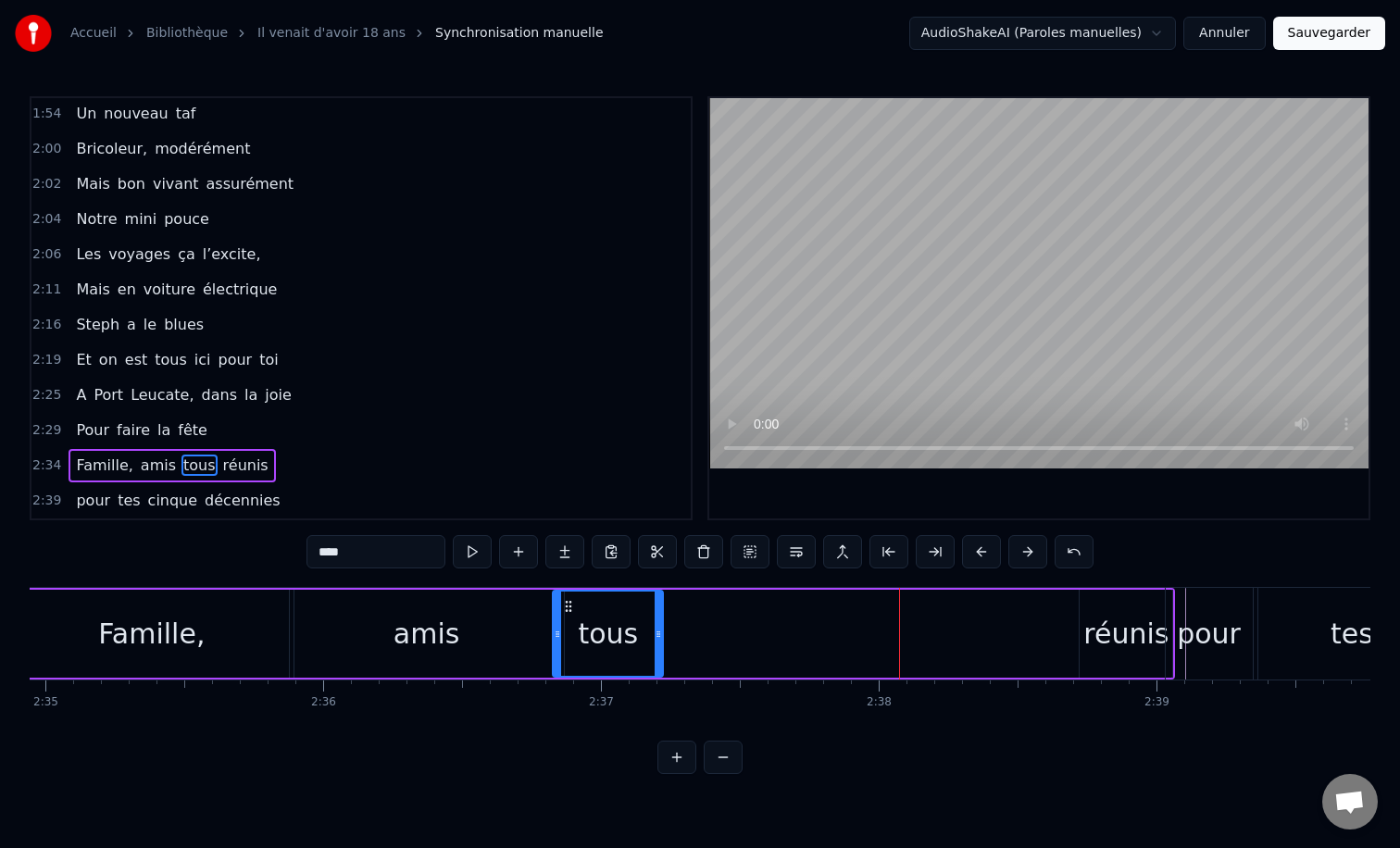
drag, startPoint x: 897, startPoint y: 634, endPoint x: 665, endPoint y: 634, distance: 232.0
click at [662, 634] on icon at bounding box center [658, 634] width 8 height 15
click at [1148, 624] on div "réunis" at bounding box center [1125, 634] width 85 height 42
type input "******"
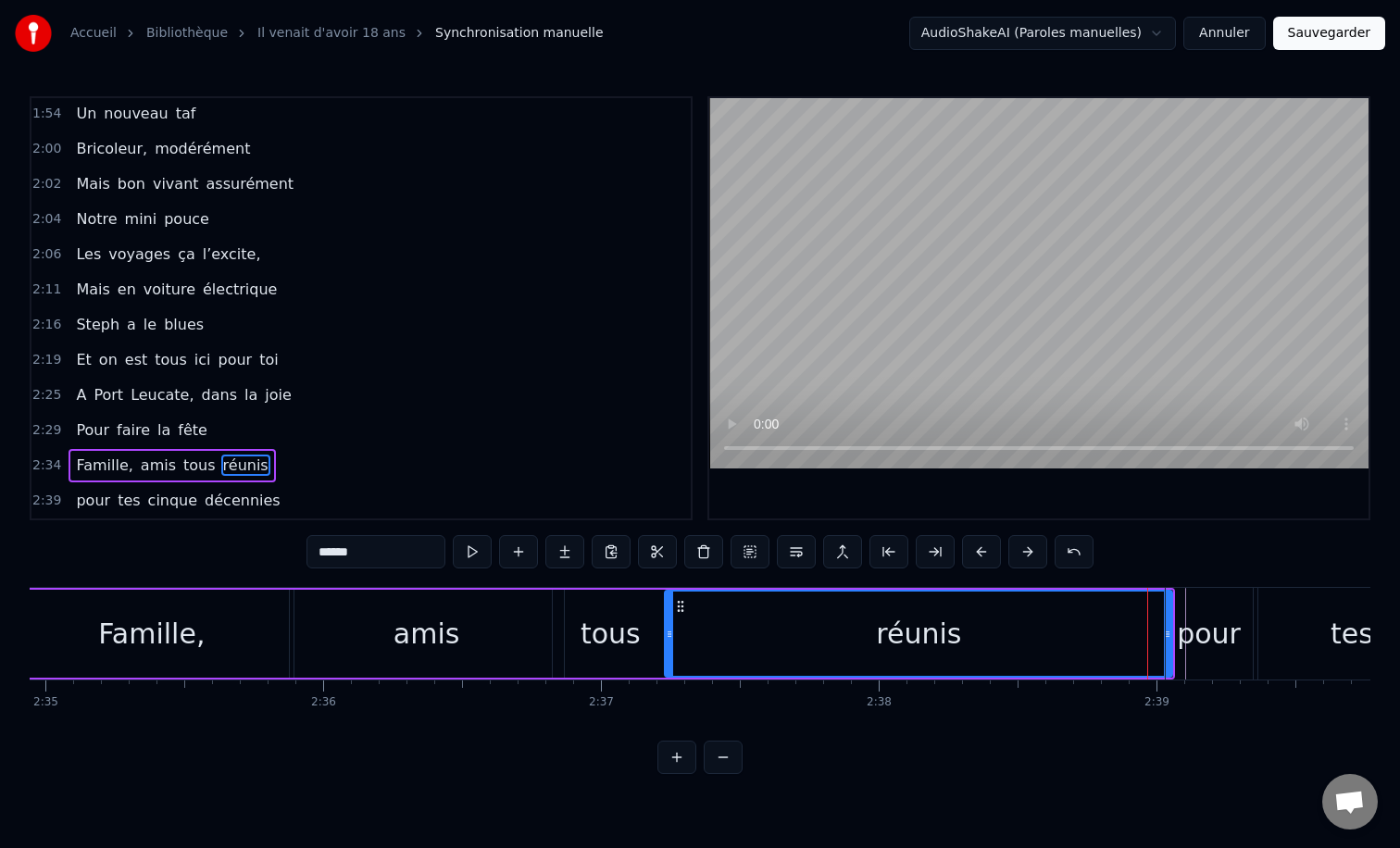
drag, startPoint x: 1081, startPoint y: 634, endPoint x: 667, endPoint y: 651, distance: 414.3
click at [667, 651] on div at bounding box center [670, 633] width 8 height 84
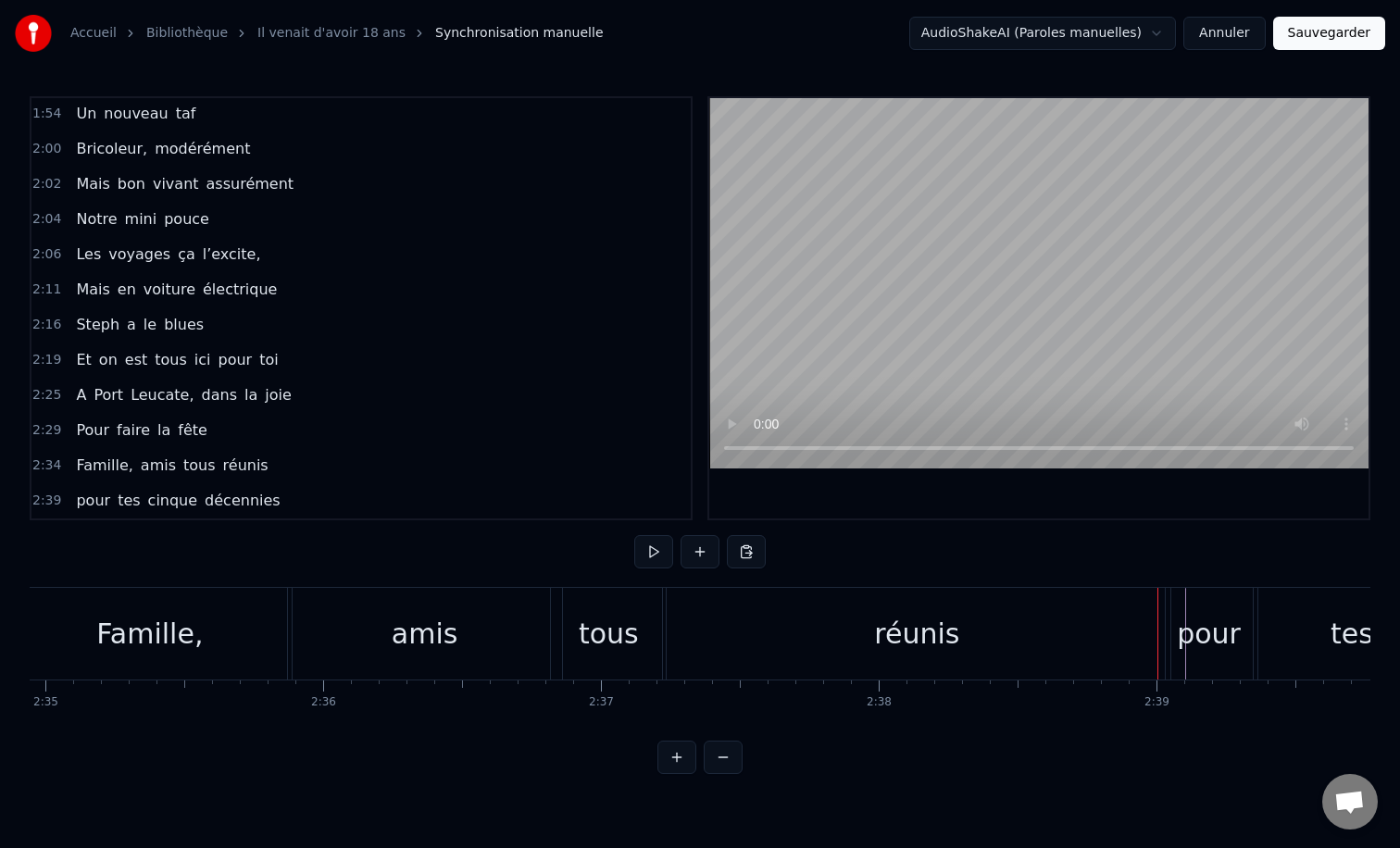
click at [914, 632] on div "réunis" at bounding box center [916, 634] width 85 height 42
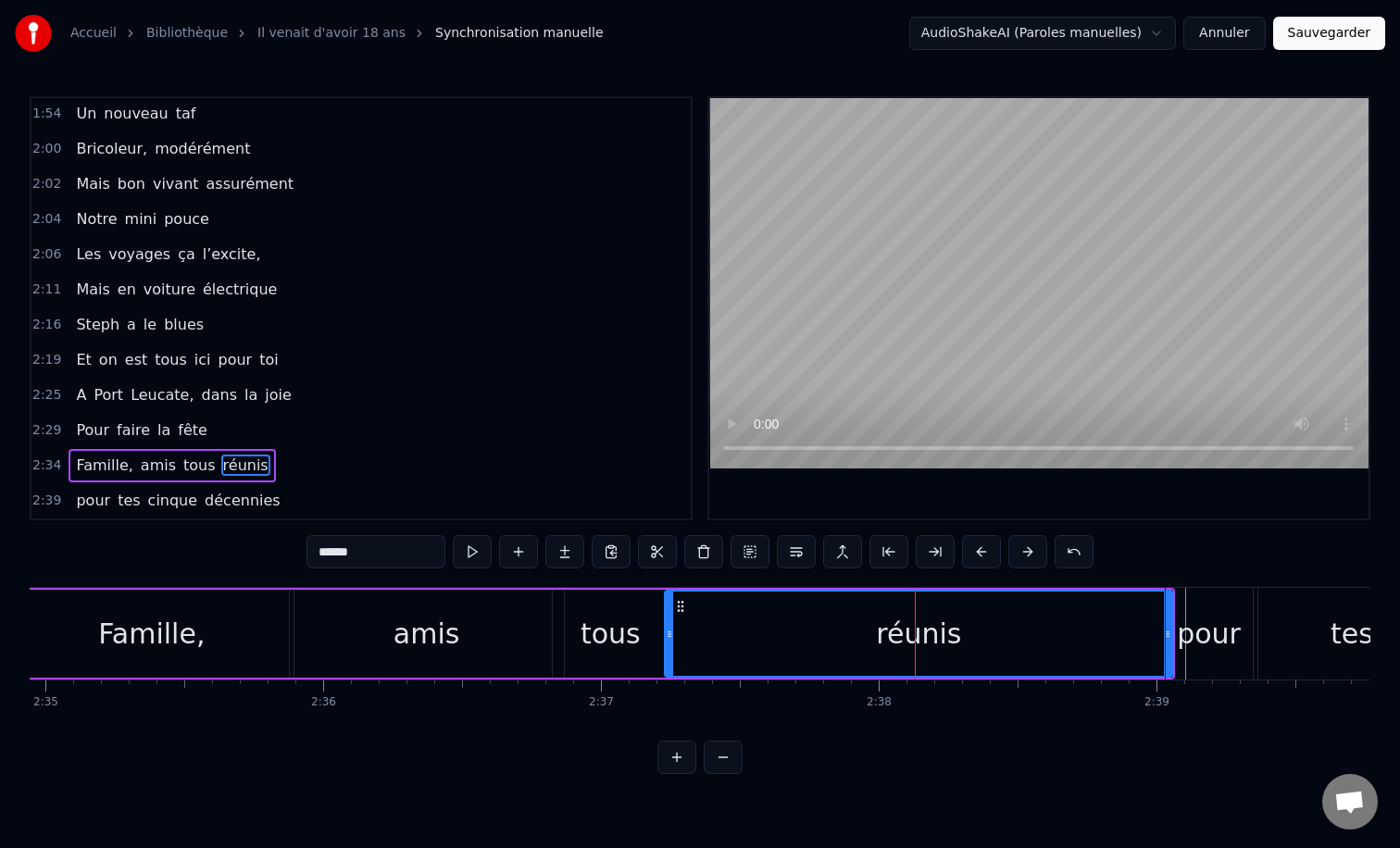
drag, startPoint x: 1170, startPoint y: 635, endPoint x: 1121, endPoint y: 640, distance: 49.3
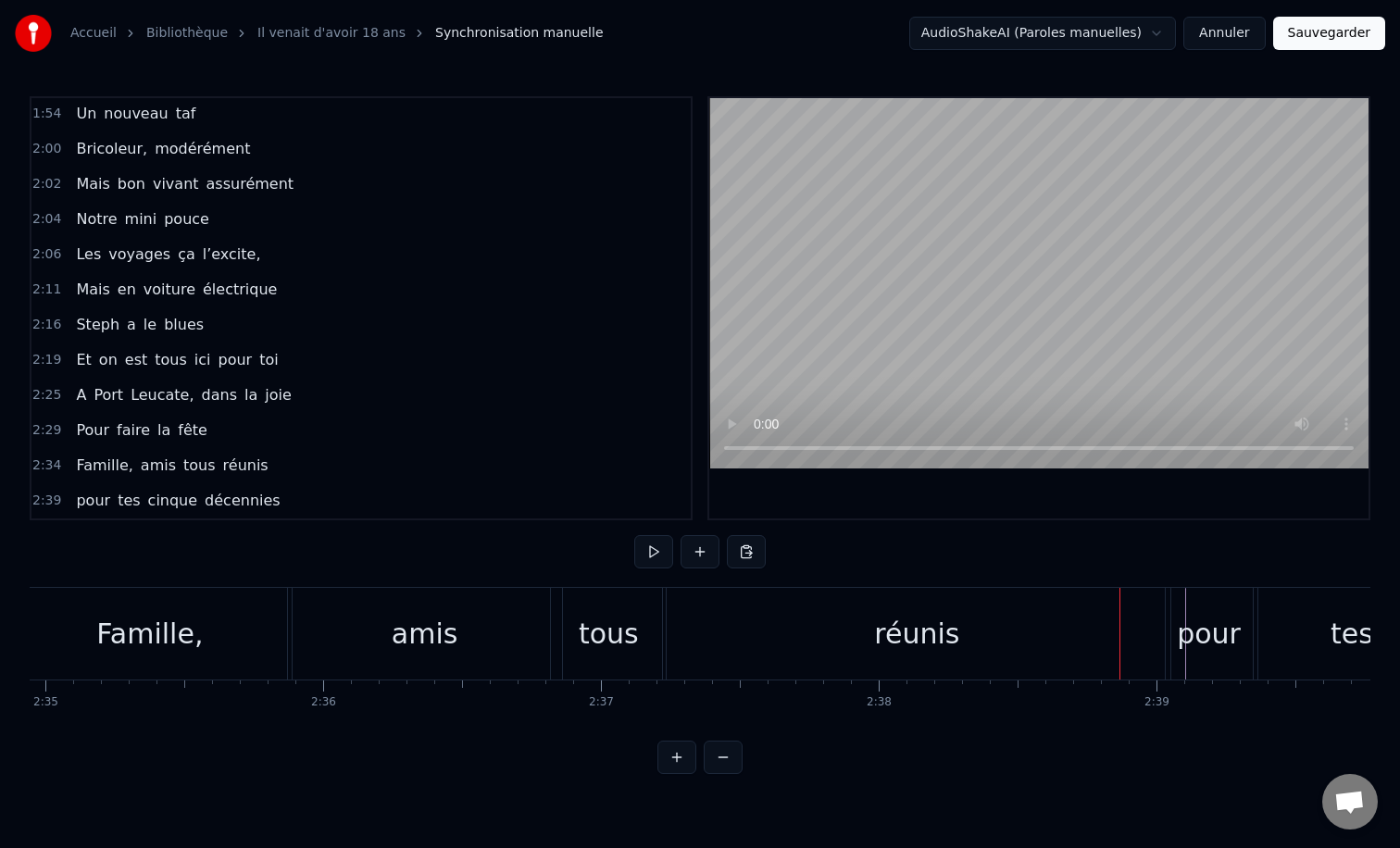
click at [991, 626] on div "réunis" at bounding box center [917, 633] width 508 height 91
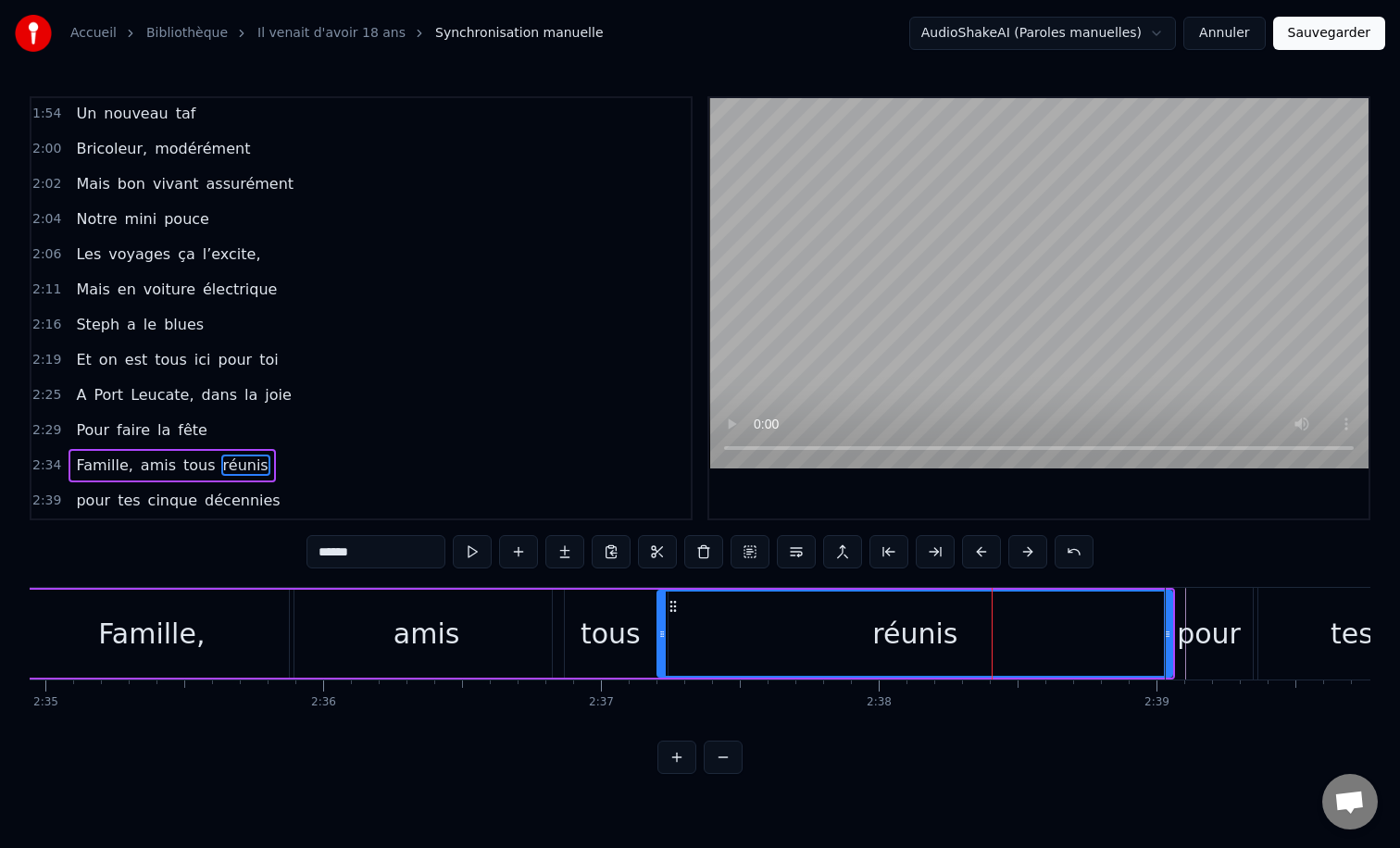
click at [661, 633] on icon at bounding box center [662, 634] width 8 height 15
drag, startPoint x: 1168, startPoint y: 636, endPoint x: 1143, endPoint y: 636, distance: 25.0
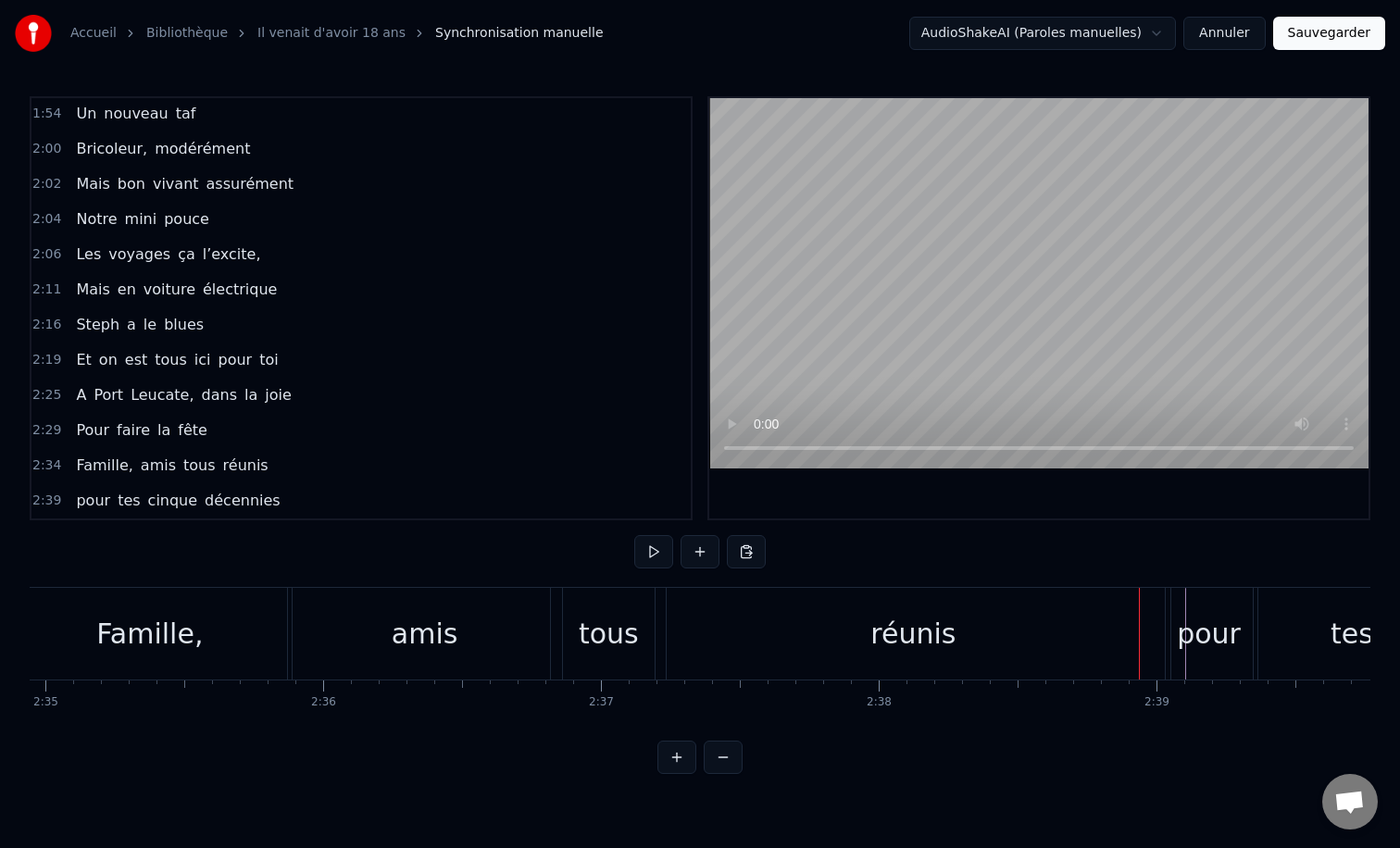
click at [1121, 636] on div "réunis" at bounding box center [913, 633] width 515 height 91
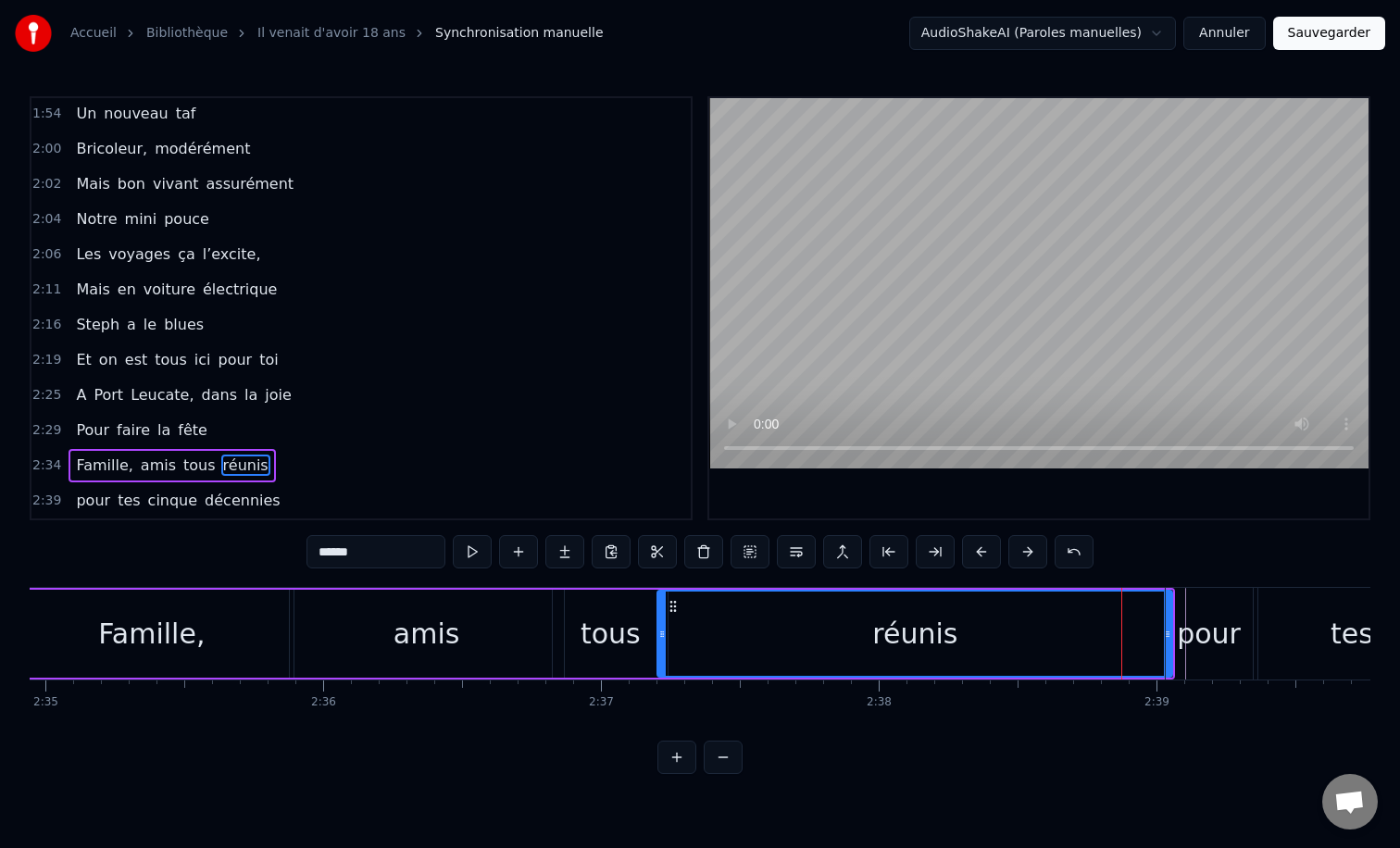
drag, startPoint x: 1174, startPoint y: 630, endPoint x: 1139, endPoint y: 630, distance: 35.0
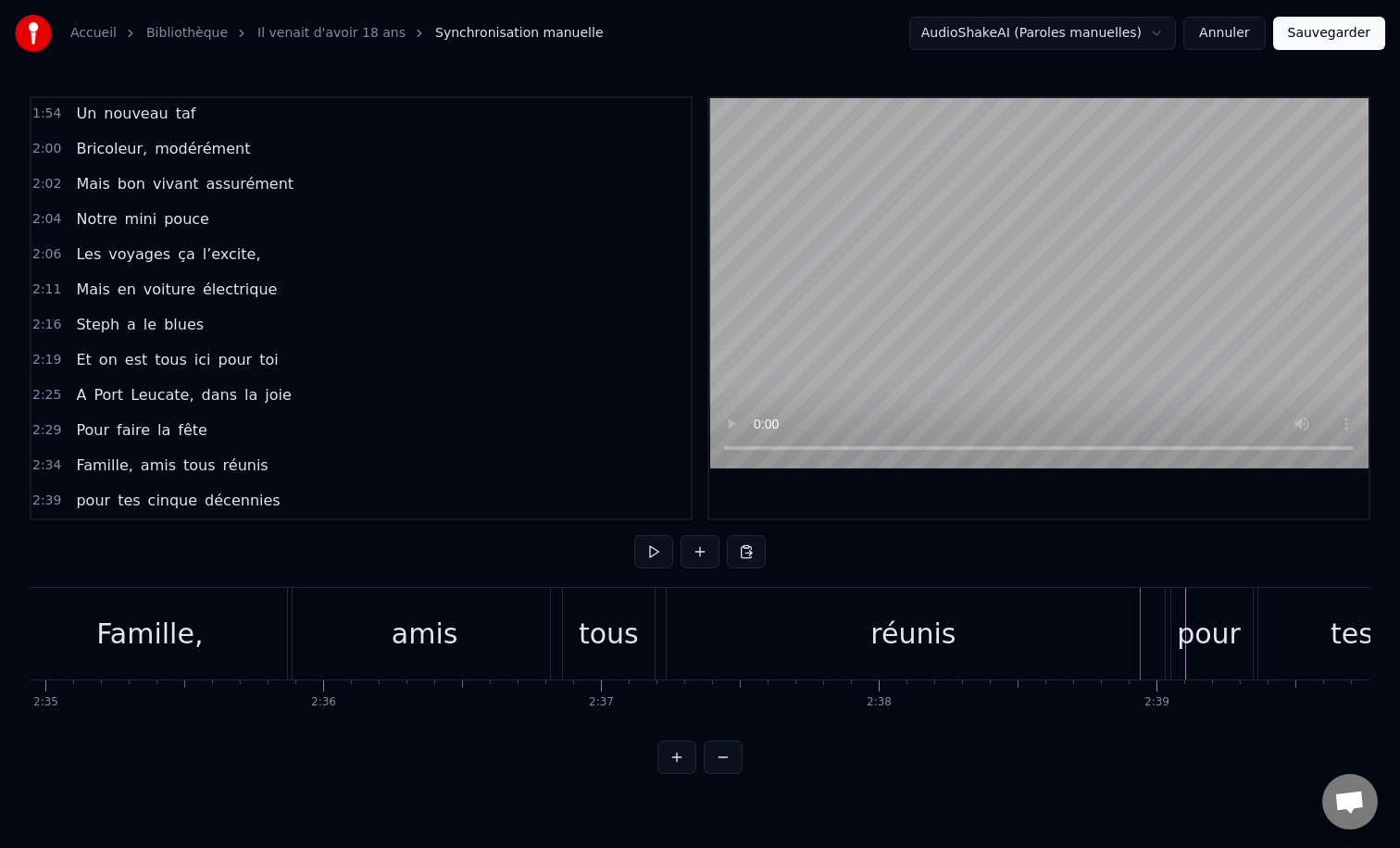
click at [1107, 624] on div "réunis" at bounding box center [913, 633] width 515 height 91
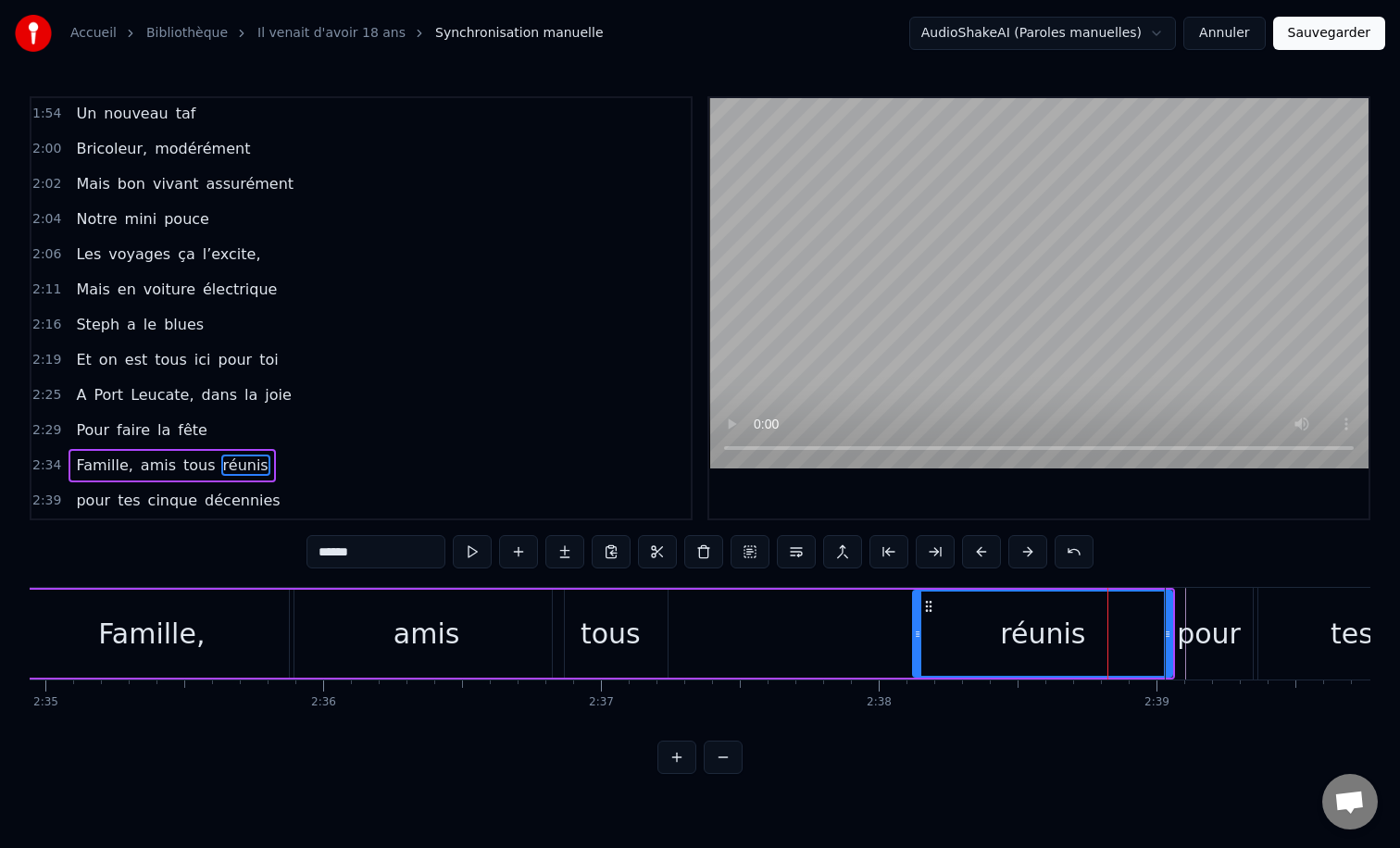
drag, startPoint x: 662, startPoint y: 631, endPoint x: 918, endPoint y: 631, distance: 256.0
click at [918, 631] on icon at bounding box center [918, 634] width 8 height 15
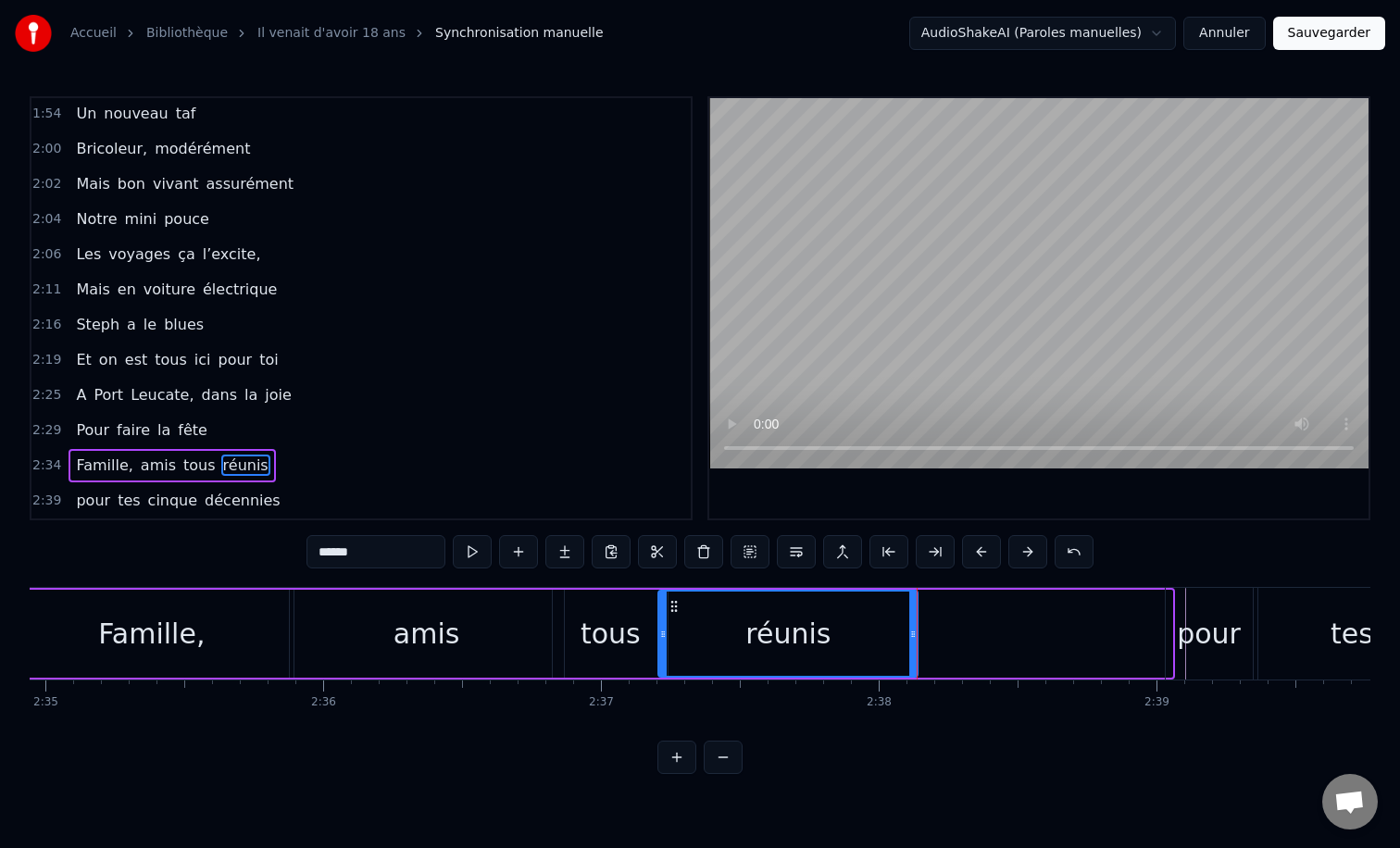
drag, startPoint x: 926, startPoint y: 607, endPoint x: 673, endPoint y: 609, distance: 253.0
click at [673, 609] on icon at bounding box center [675, 607] width 15 height 15
click at [921, 634] on icon at bounding box center [922, 634] width 8 height 15
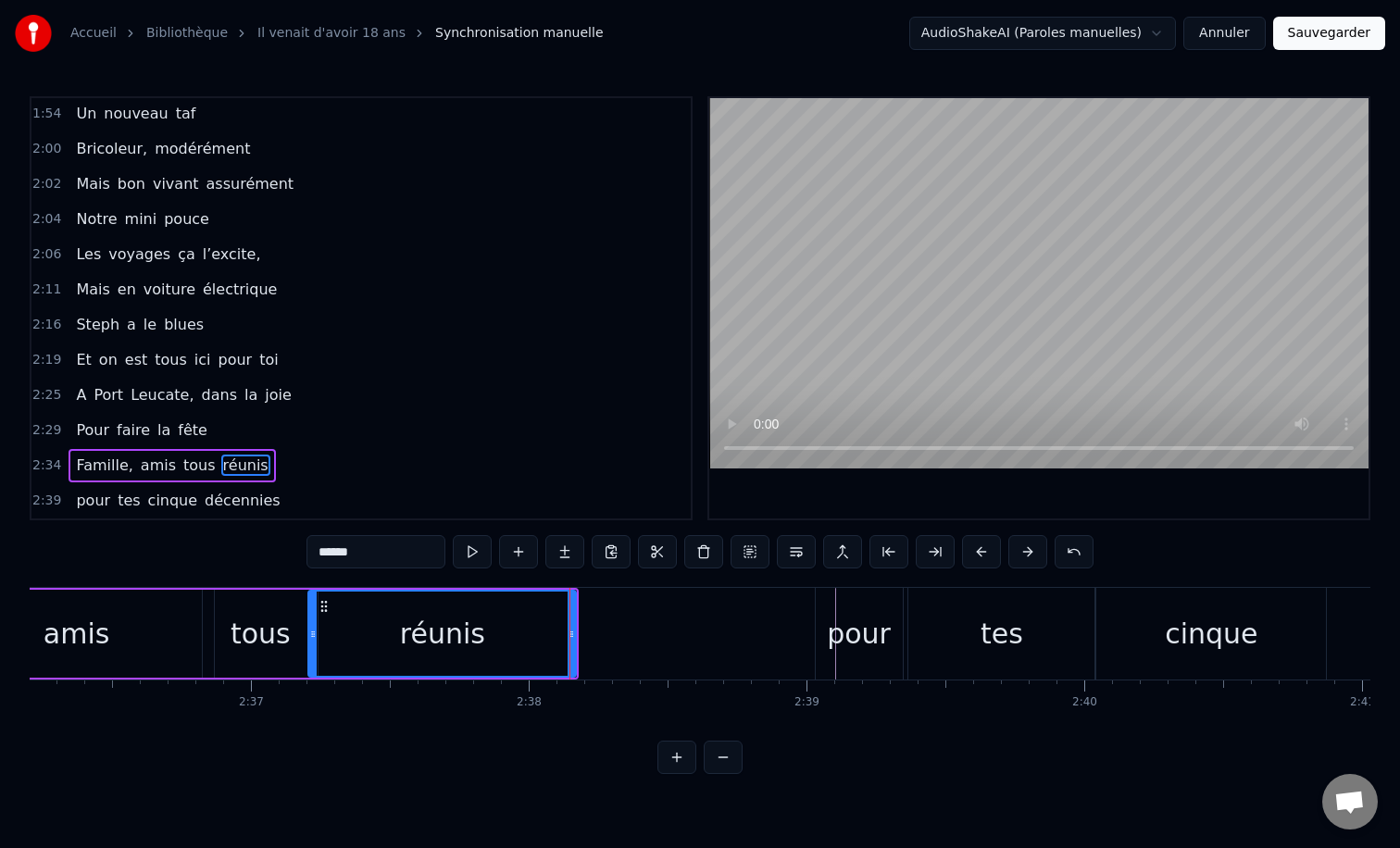
scroll to position [0, 43475]
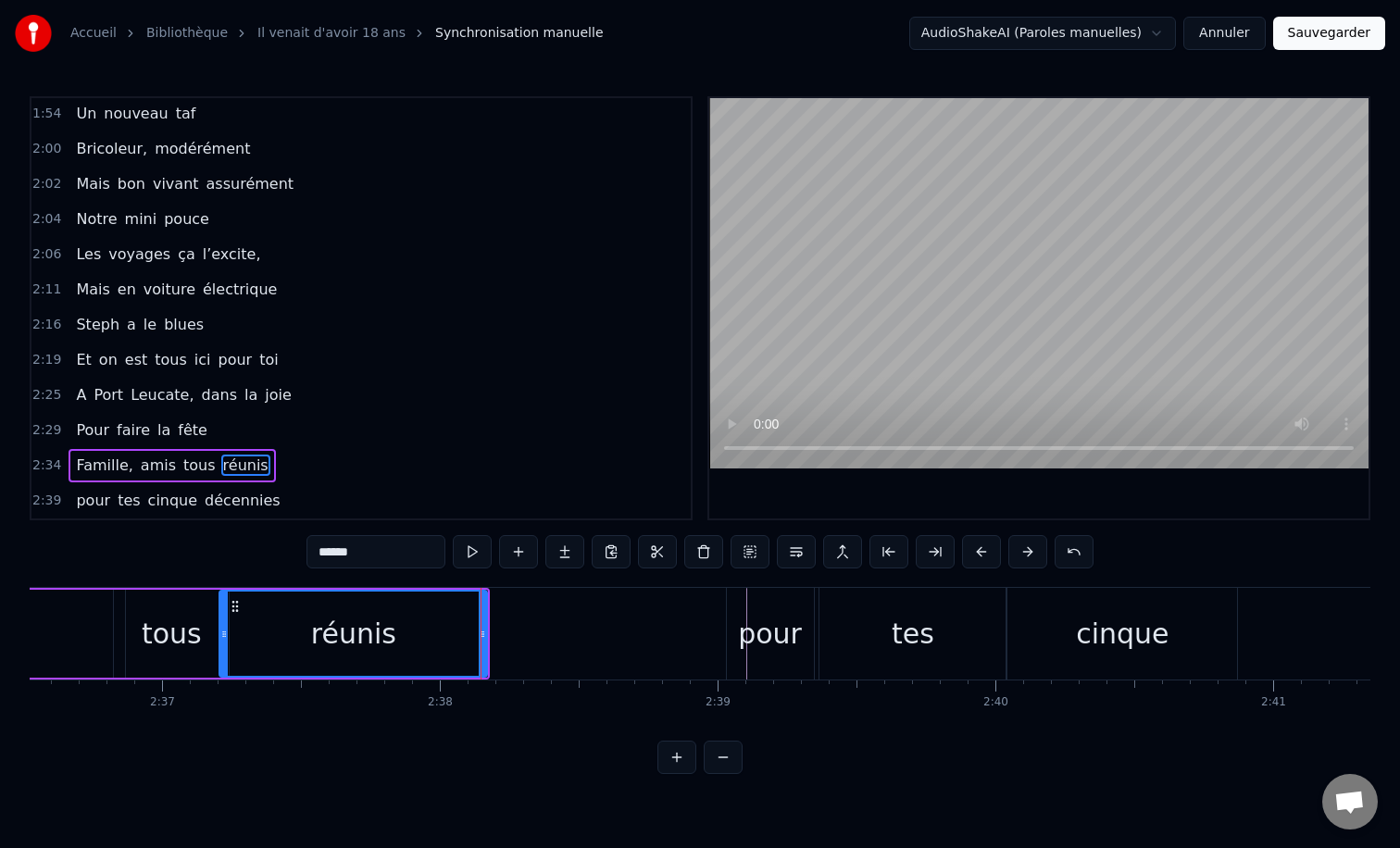
click at [773, 613] on div "pour" at bounding box center [770, 634] width 64 height 42
type input "****"
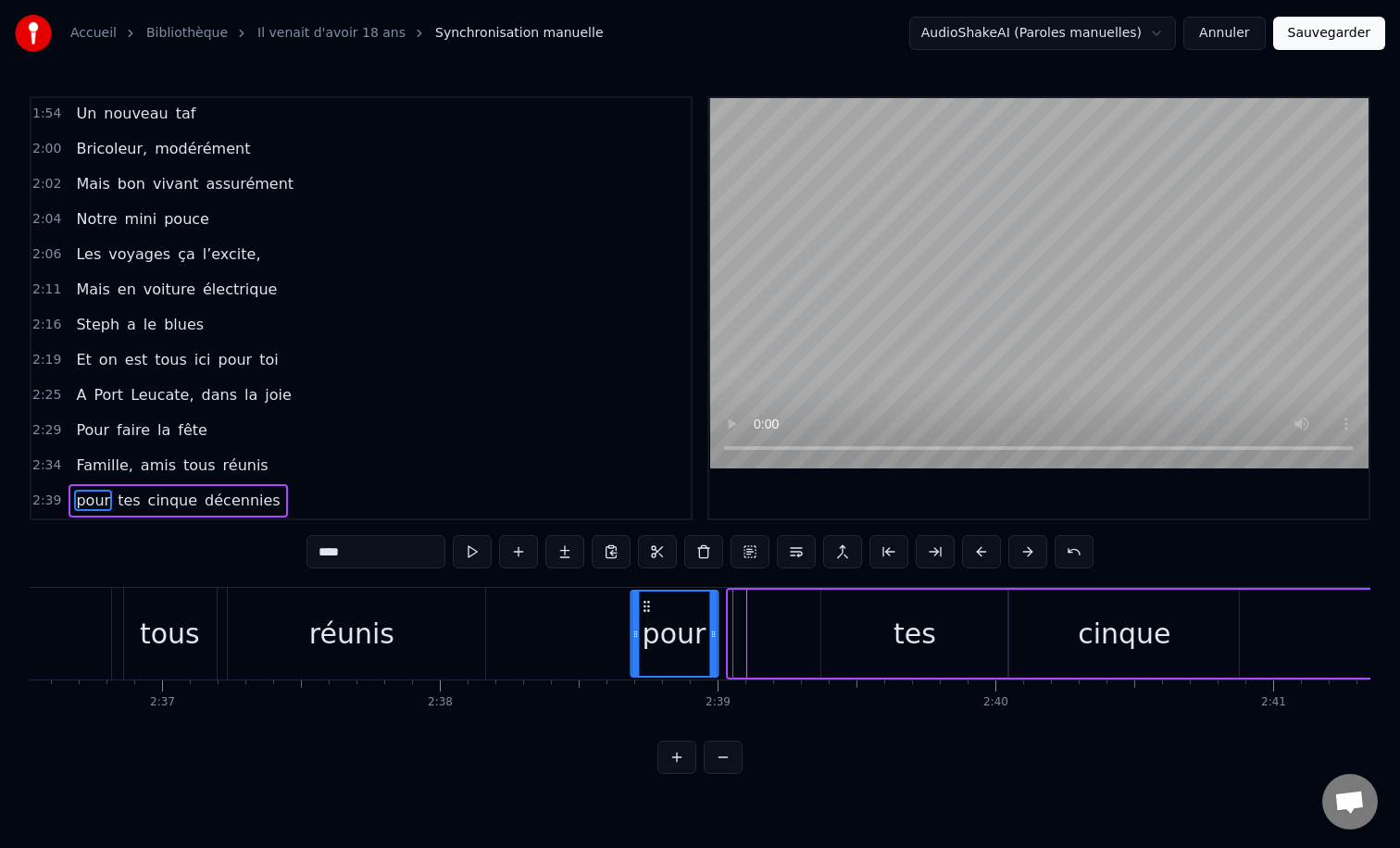
drag, startPoint x: 740, startPoint y: 606, endPoint x: 642, endPoint y: 606, distance: 98.0
click at [643, 606] on circle at bounding box center [643, 606] width 1 height 1
drag, startPoint x: 718, startPoint y: 630, endPoint x: 733, endPoint y: 630, distance: 15.0
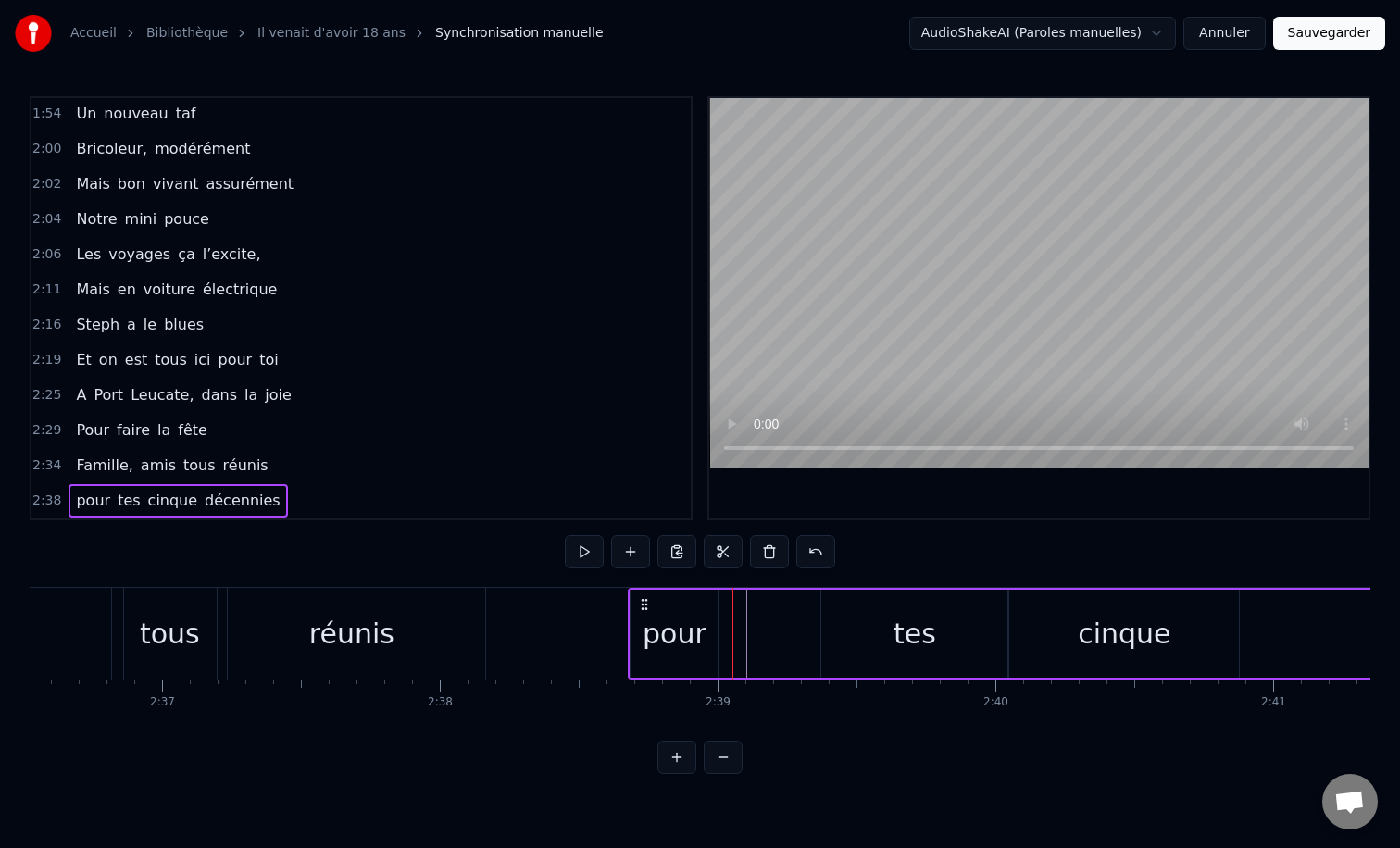
click at [693, 635] on div "pour" at bounding box center [675, 634] width 64 height 42
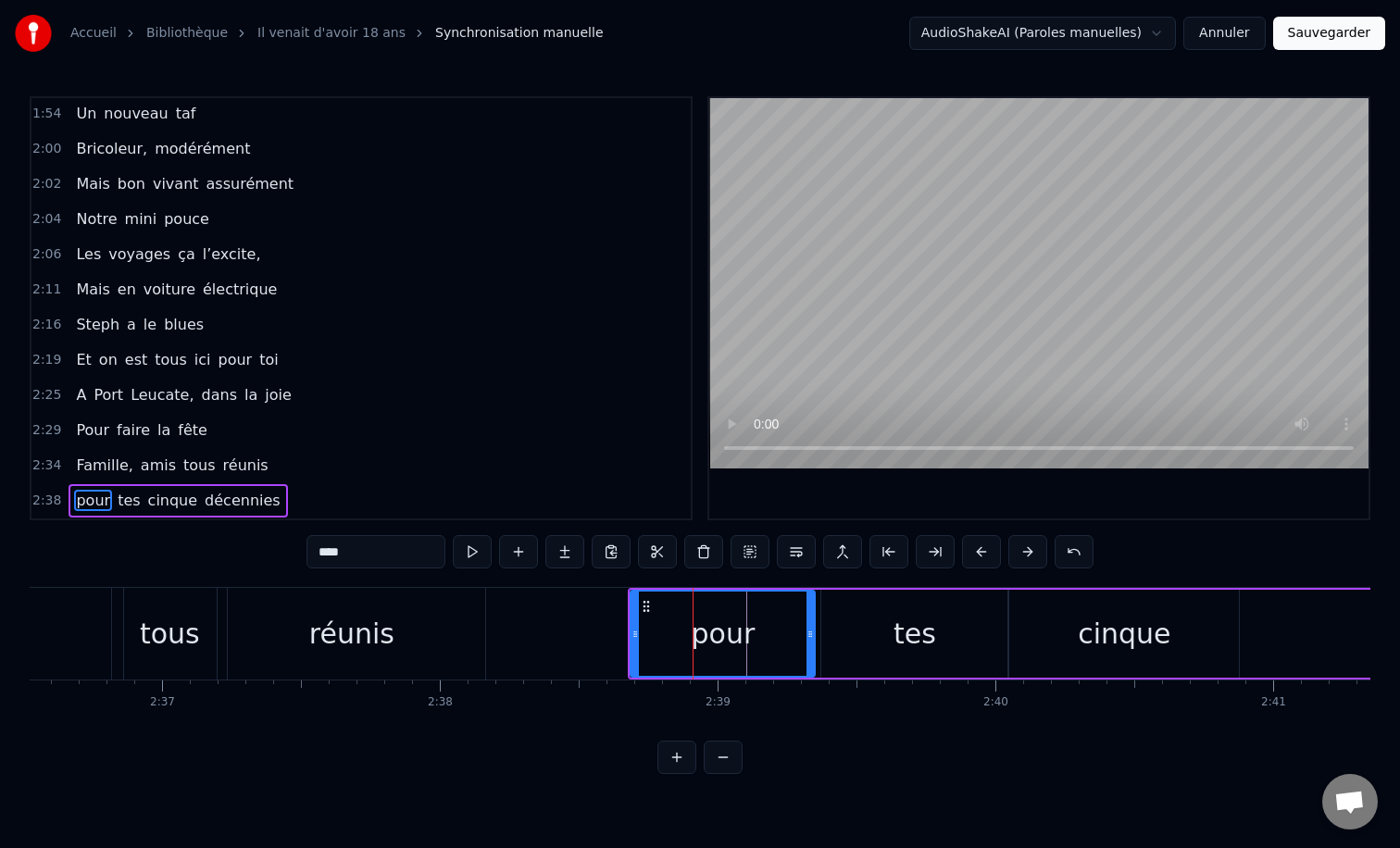
drag, startPoint x: 711, startPoint y: 634, endPoint x: 808, endPoint y: 634, distance: 97.0
click at [808, 634] on icon at bounding box center [810, 634] width 8 height 15
click at [915, 635] on div "tes" at bounding box center [914, 634] width 42 height 42
type input "***"
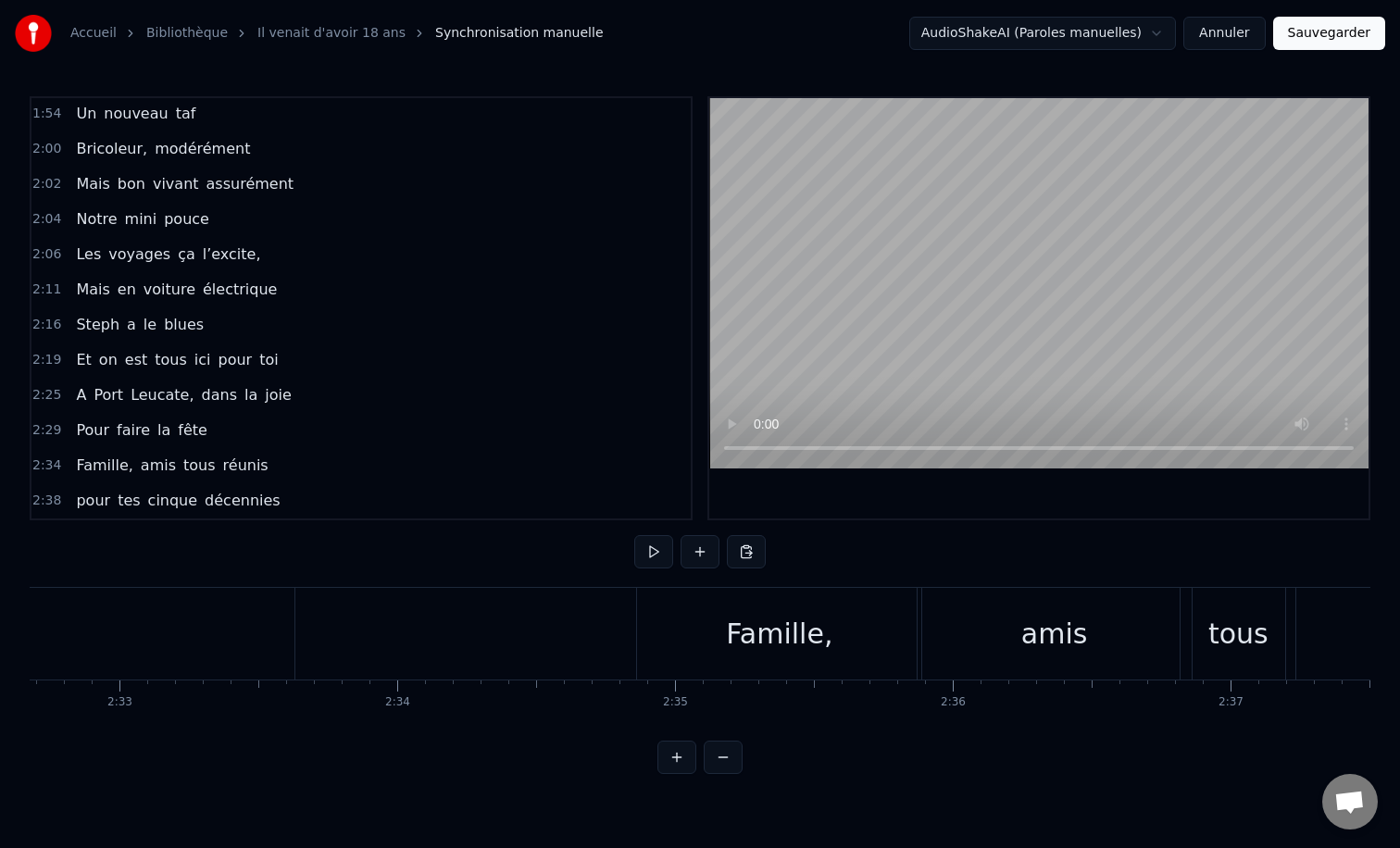
scroll to position [0, 42395]
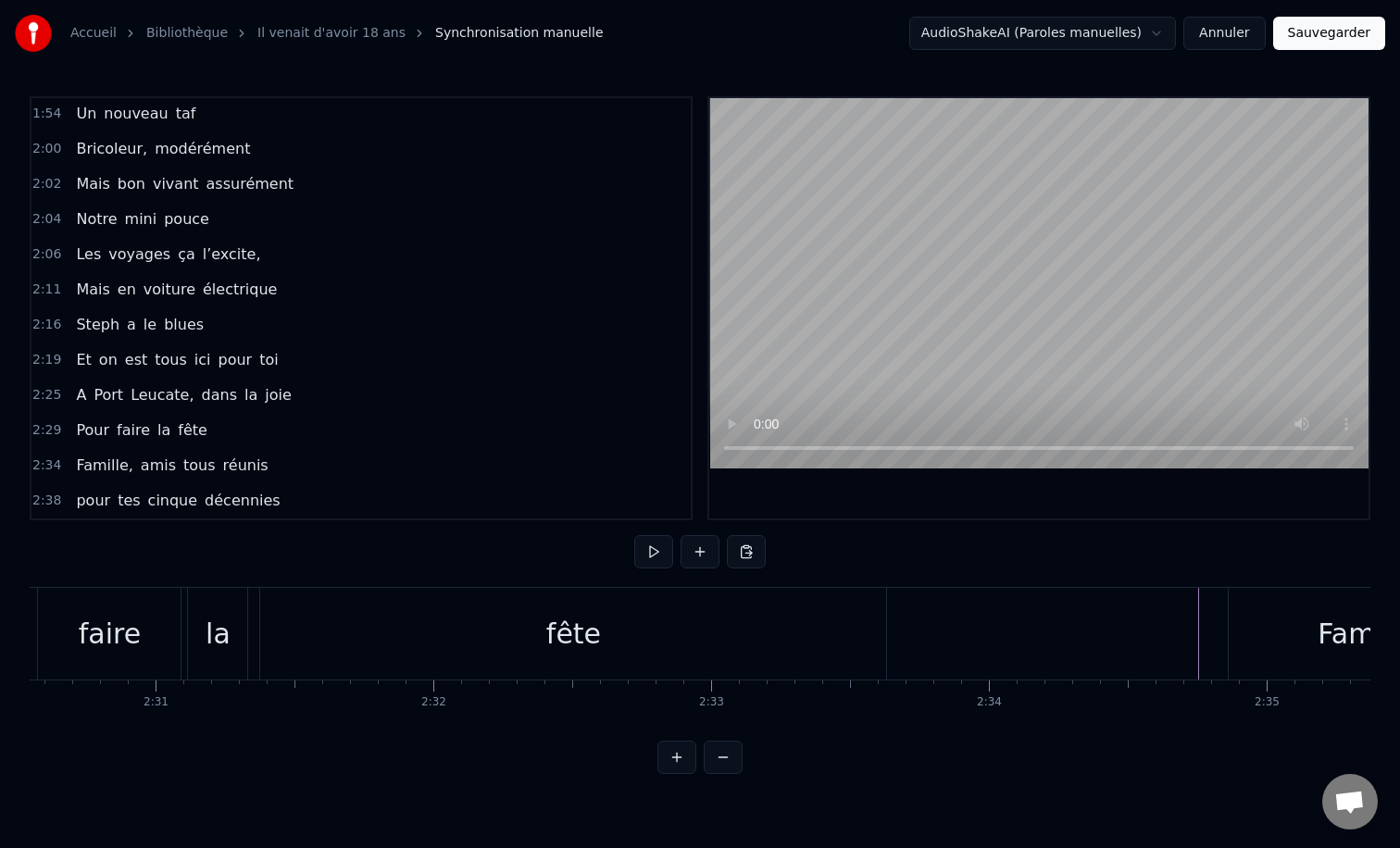
scroll to position [0, 41787]
click at [585, 627] on div "fête" at bounding box center [602, 634] width 55 height 42
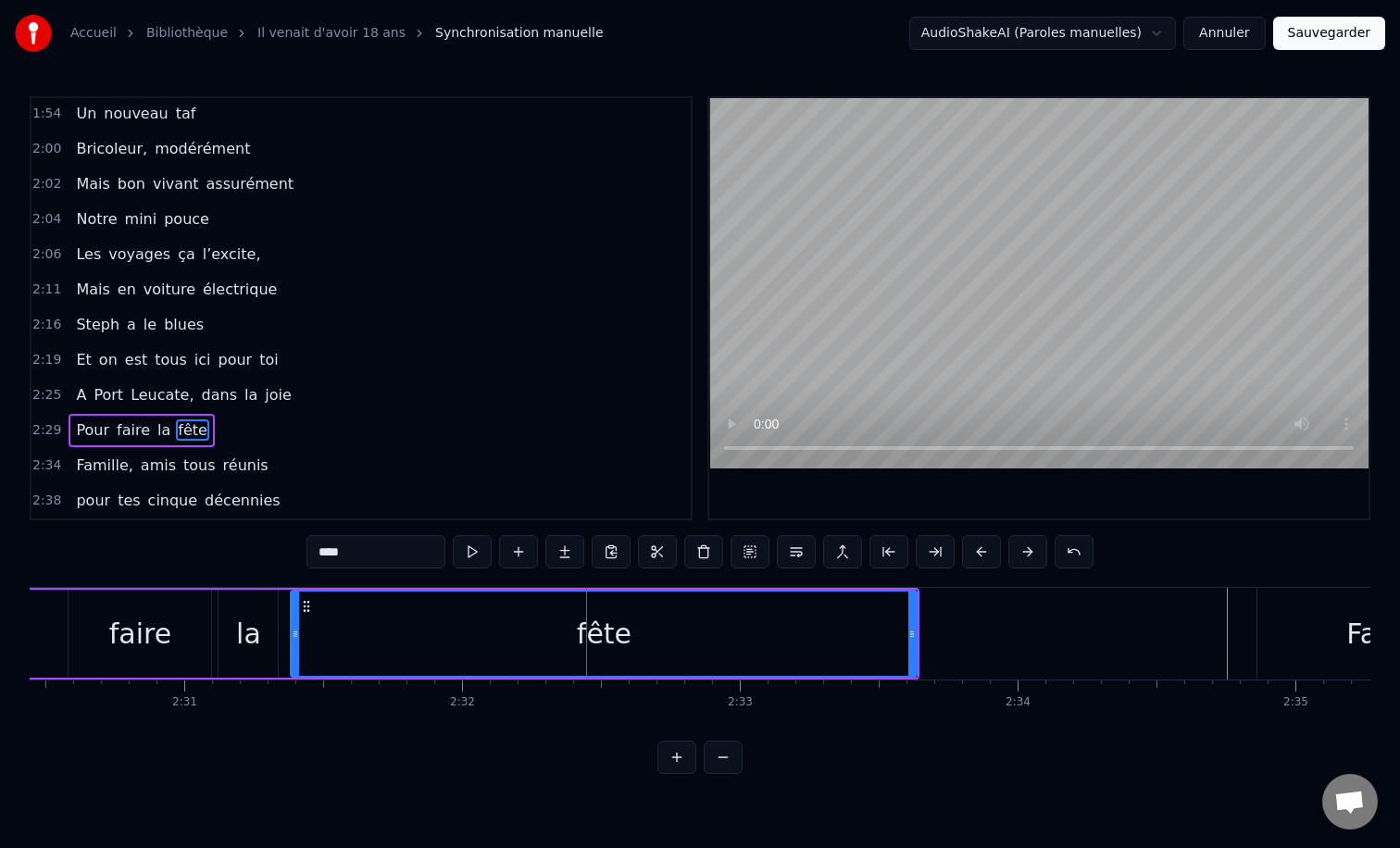
click at [278, 576] on div "0:12 Il vient d’avoir 50 ans 0:15 Il est beau comme un enfant 0:18 [PERSON_NAME…" at bounding box center [699, 435] width 1341 height 677
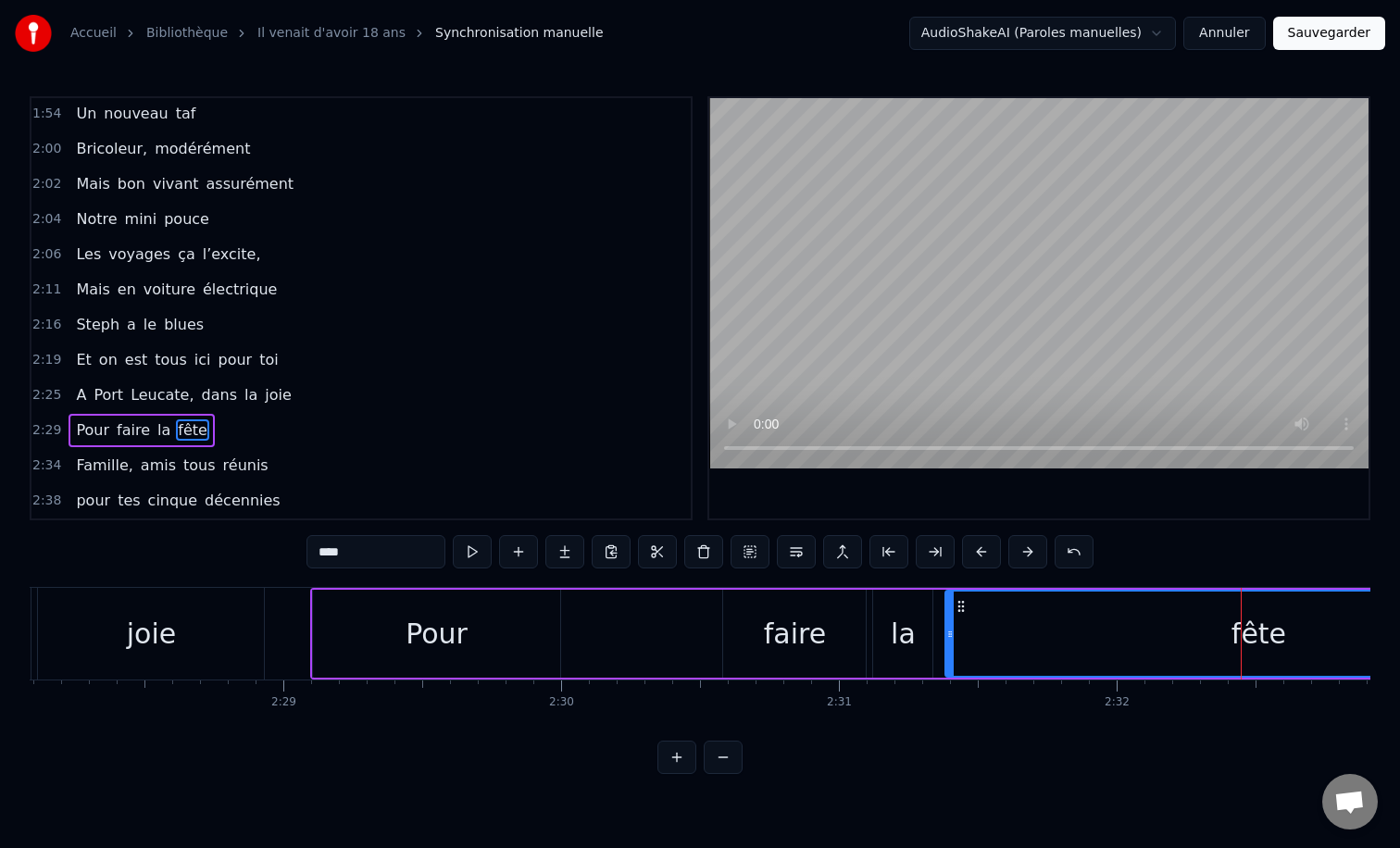
scroll to position [0, 41095]
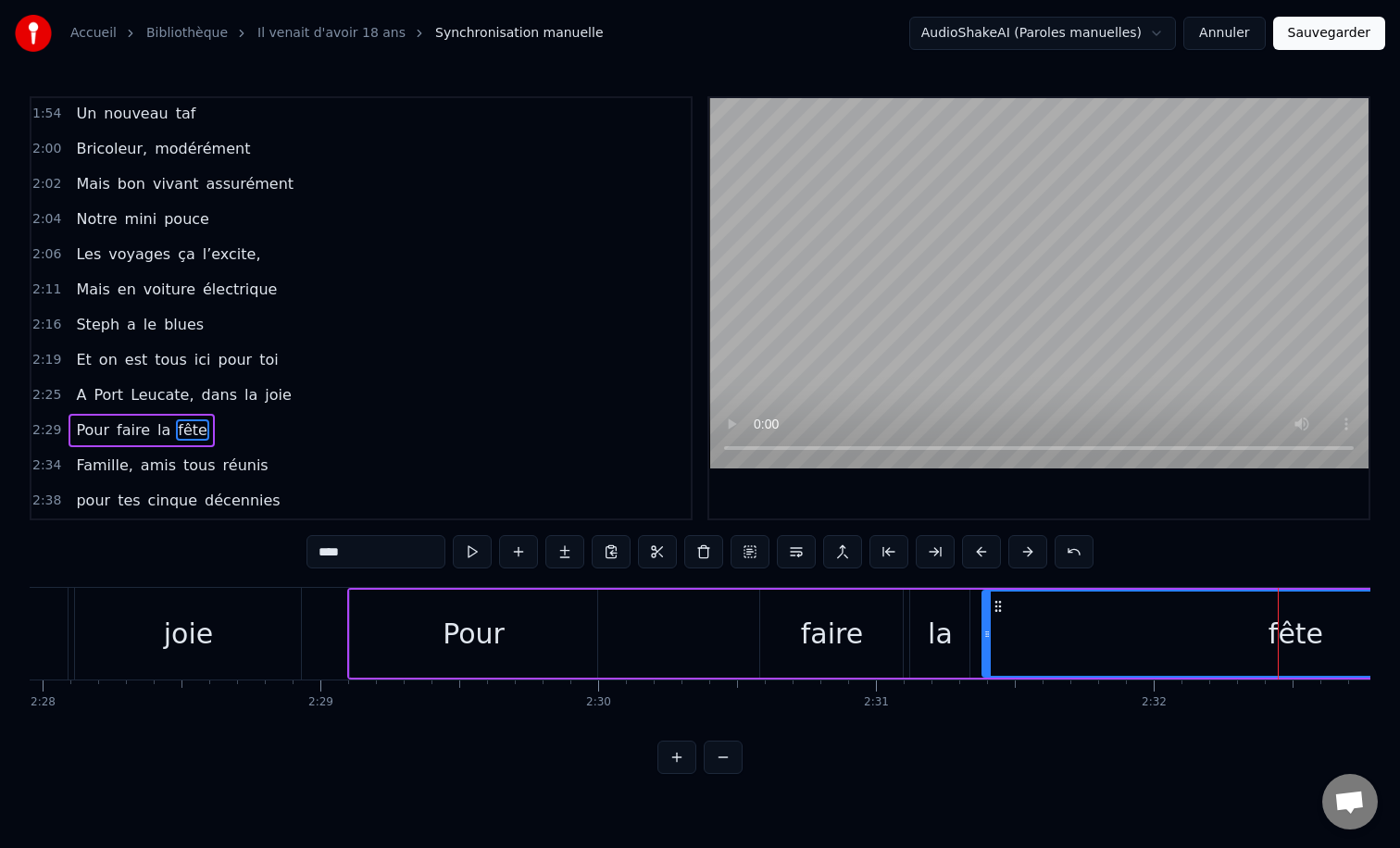
click at [612, 585] on div "0:12 Il vient d’avoir 50 ans 0:15 Il est beau comme un enfant 0:18 [PERSON_NAME…" at bounding box center [699, 435] width 1341 height 677
click at [403, 612] on div "Pour" at bounding box center [474, 633] width 248 height 88
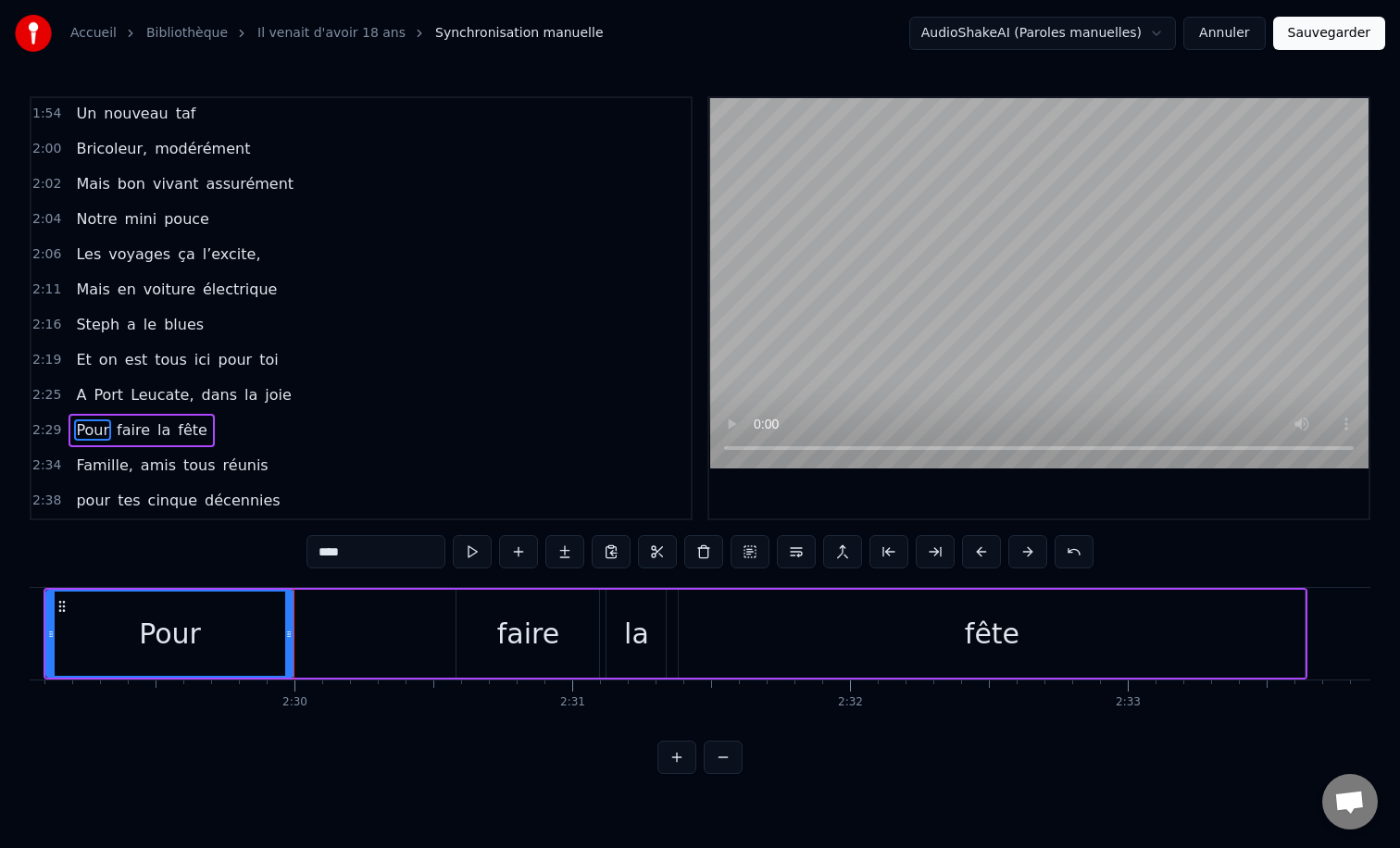
scroll to position [0, 41618]
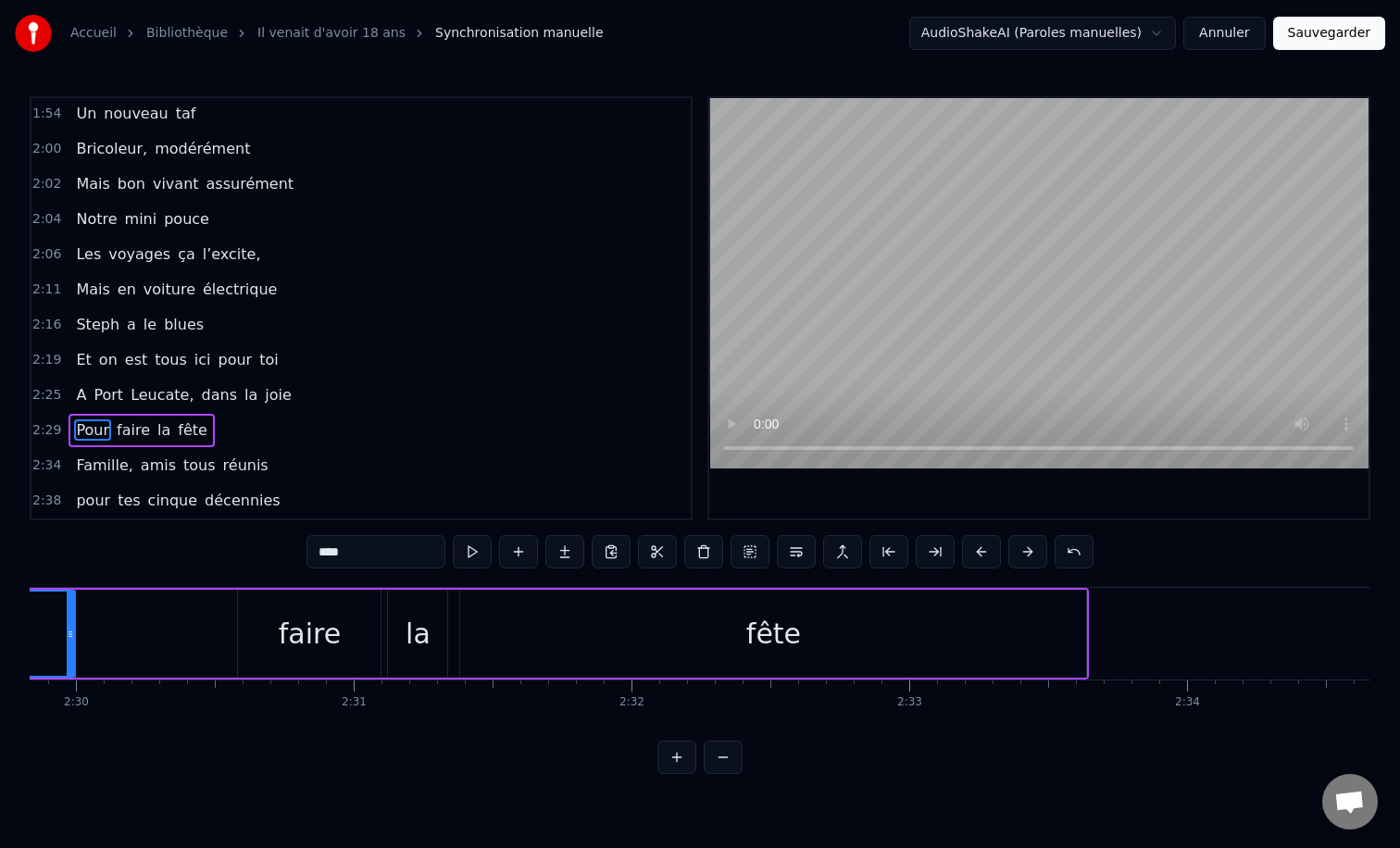
click at [752, 639] on div "fête" at bounding box center [774, 634] width 55 height 42
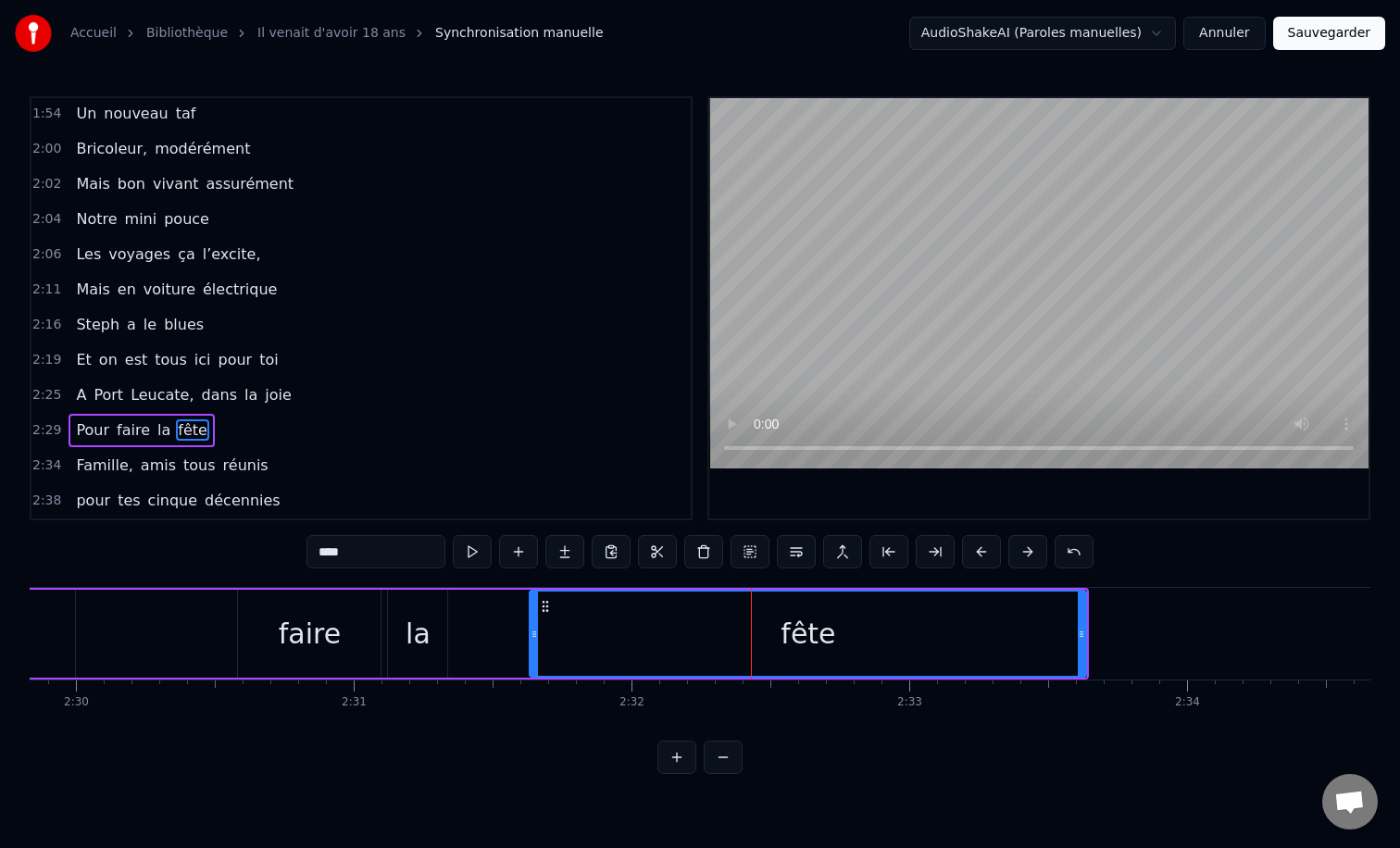
drag, startPoint x: 467, startPoint y: 632, endPoint x: 523, endPoint y: 629, distance: 56.1
click at [530, 629] on icon at bounding box center [534, 634] width 8 height 15
click at [523, 629] on icon at bounding box center [521, 634] width 8 height 15
drag, startPoint x: 523, startPoint y: 629, endPoint x: 679, endPoint y: 636, distance: 156.2
click at [679, 636] on icon at bounding box center [676, 634] width 8 height 15
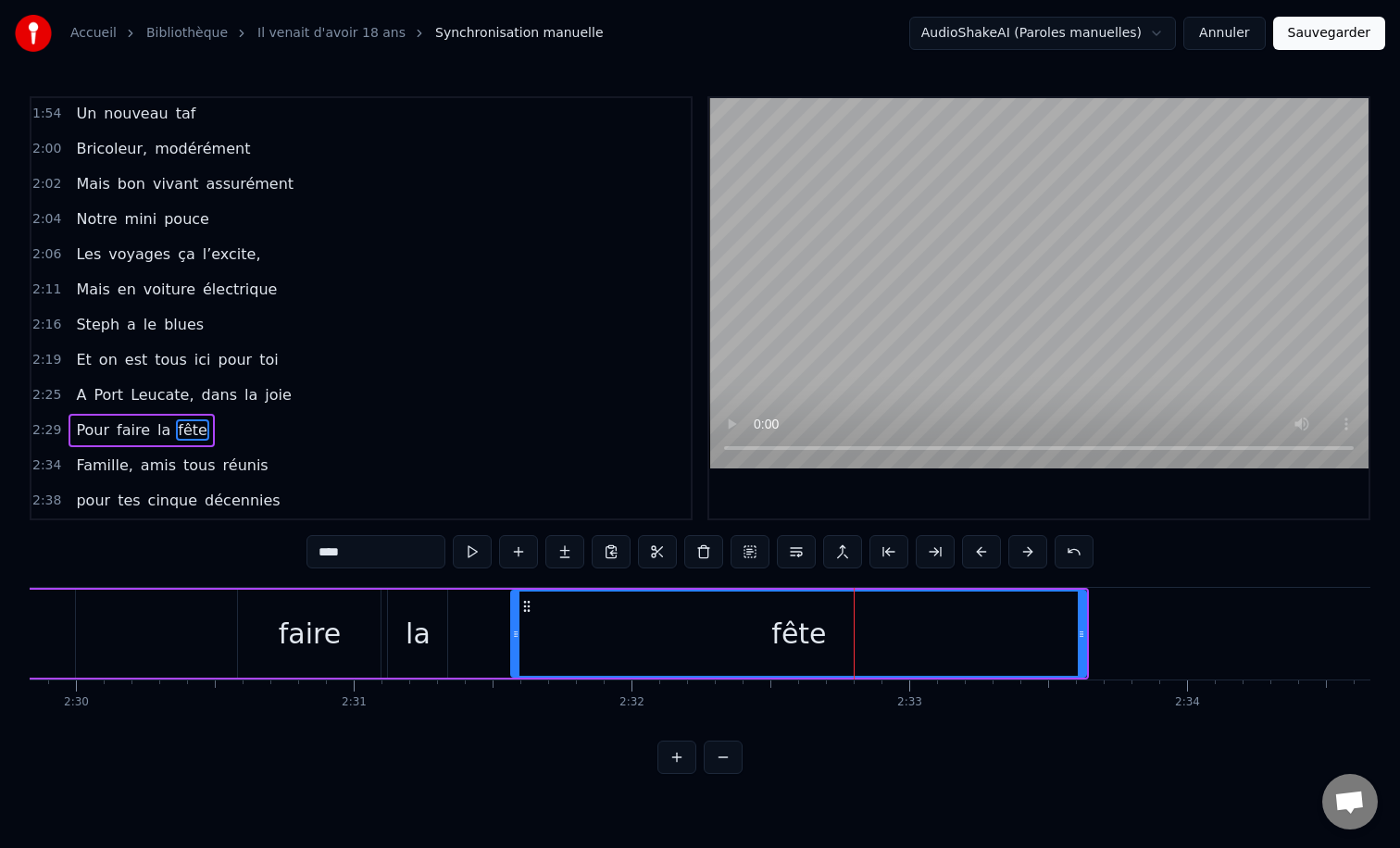
drag, startPoint x: 679, startPoint y: 636, endPoint x: 519, endPoint y: 634, distance: 160.0
click at [519, 634] on icon at bounding box center [516, 634] width 8 height 15
click at [405, 637] on div "la" at bounding box center [417, 633] width 59 height 88
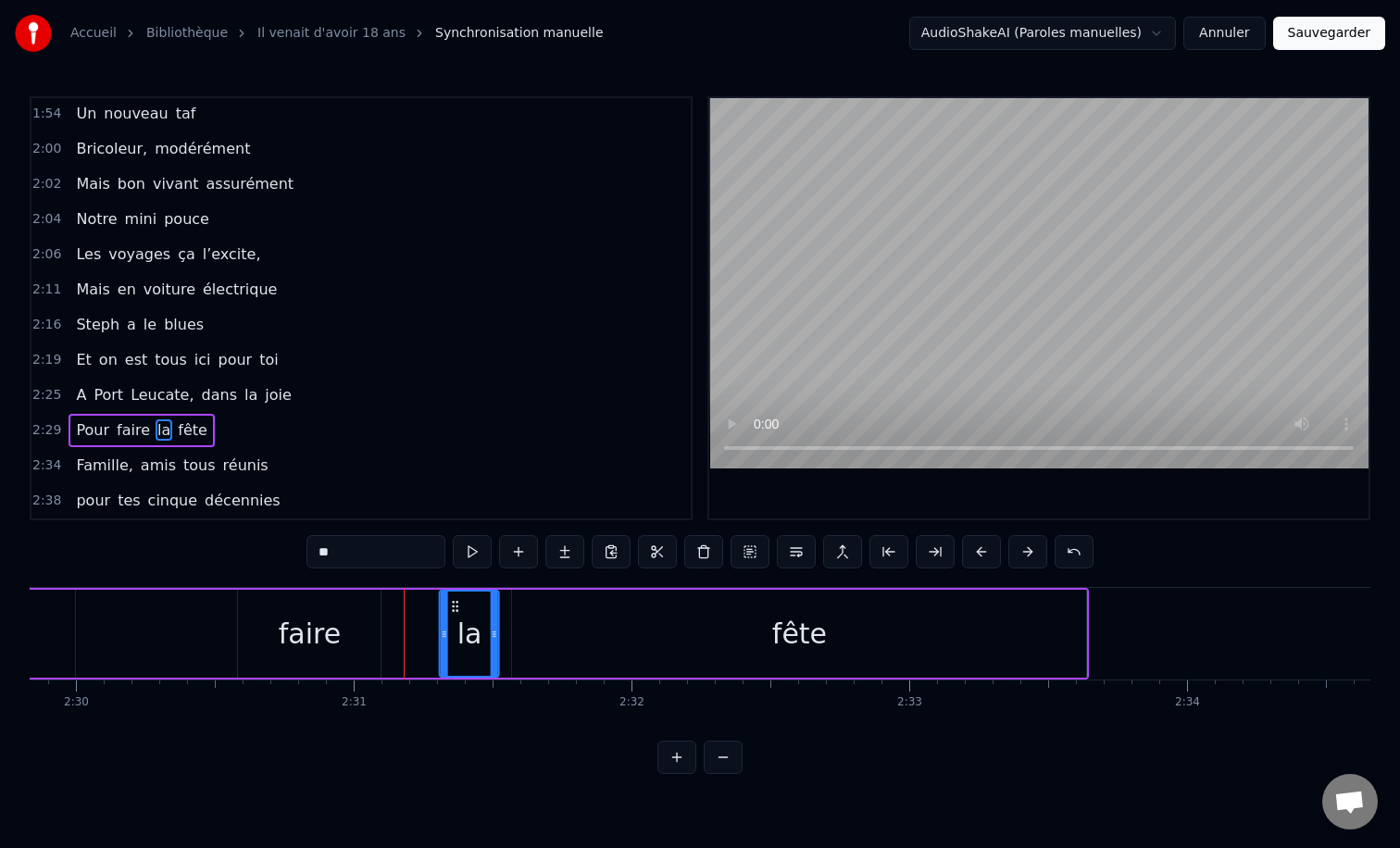
drag, startPoint x: 404, startPoint y: 608, endPoint x: 455, endPoint y: 607, distance: 51.0
click at [455, 607] on icon at bounding box center [456, 607] width 15 height 15
drag, startPoint x: 496, startPoint y: 631, endPoint x: 521, endPoint y: 631, distance: 25.0
click at [521, 631] on icon at bounding box center [518, 634] width 8 height 15
click at [446, 633] on icon at bounding box center [445, 634] width 8 height 15
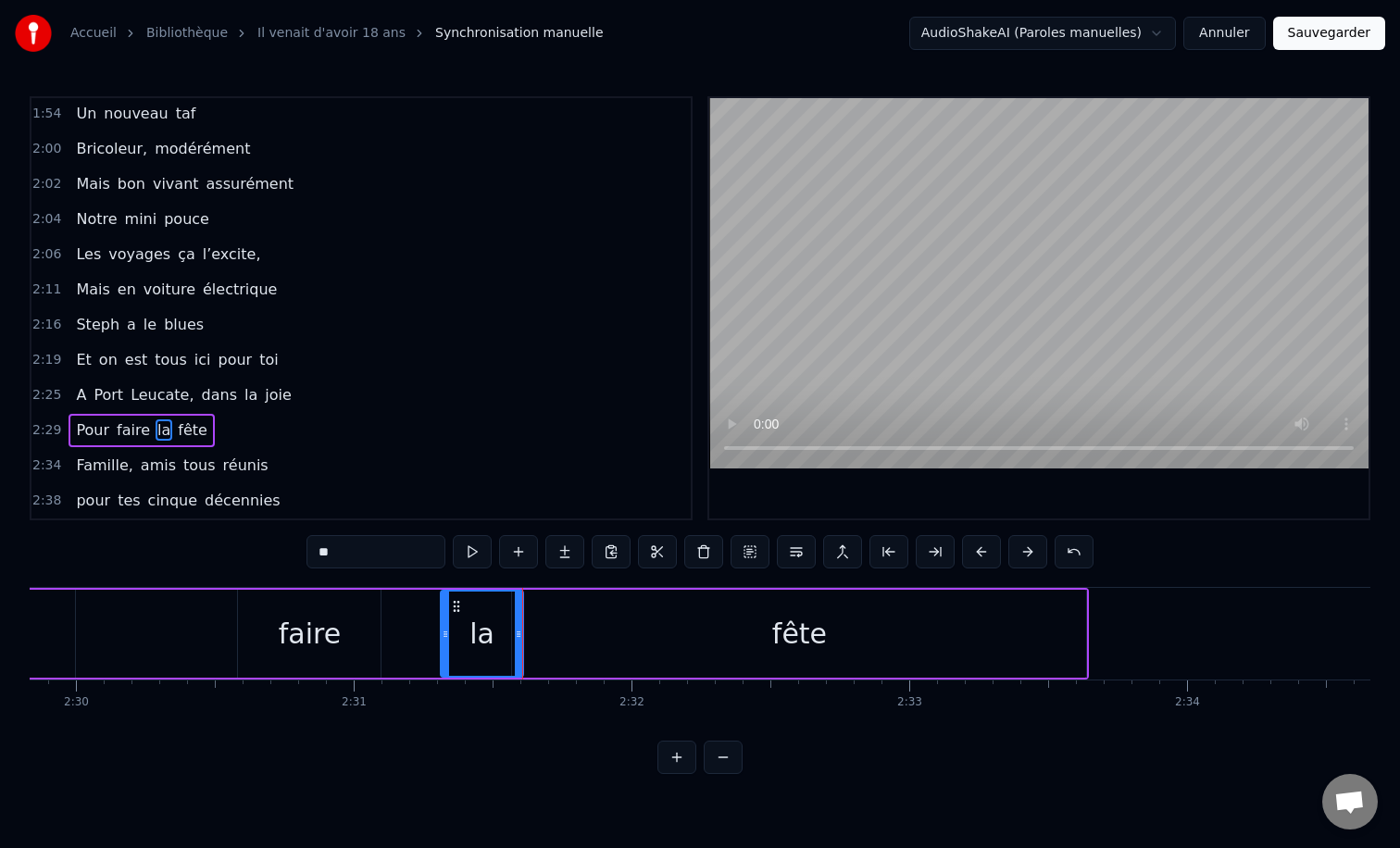
scroll to position [0, 41569]
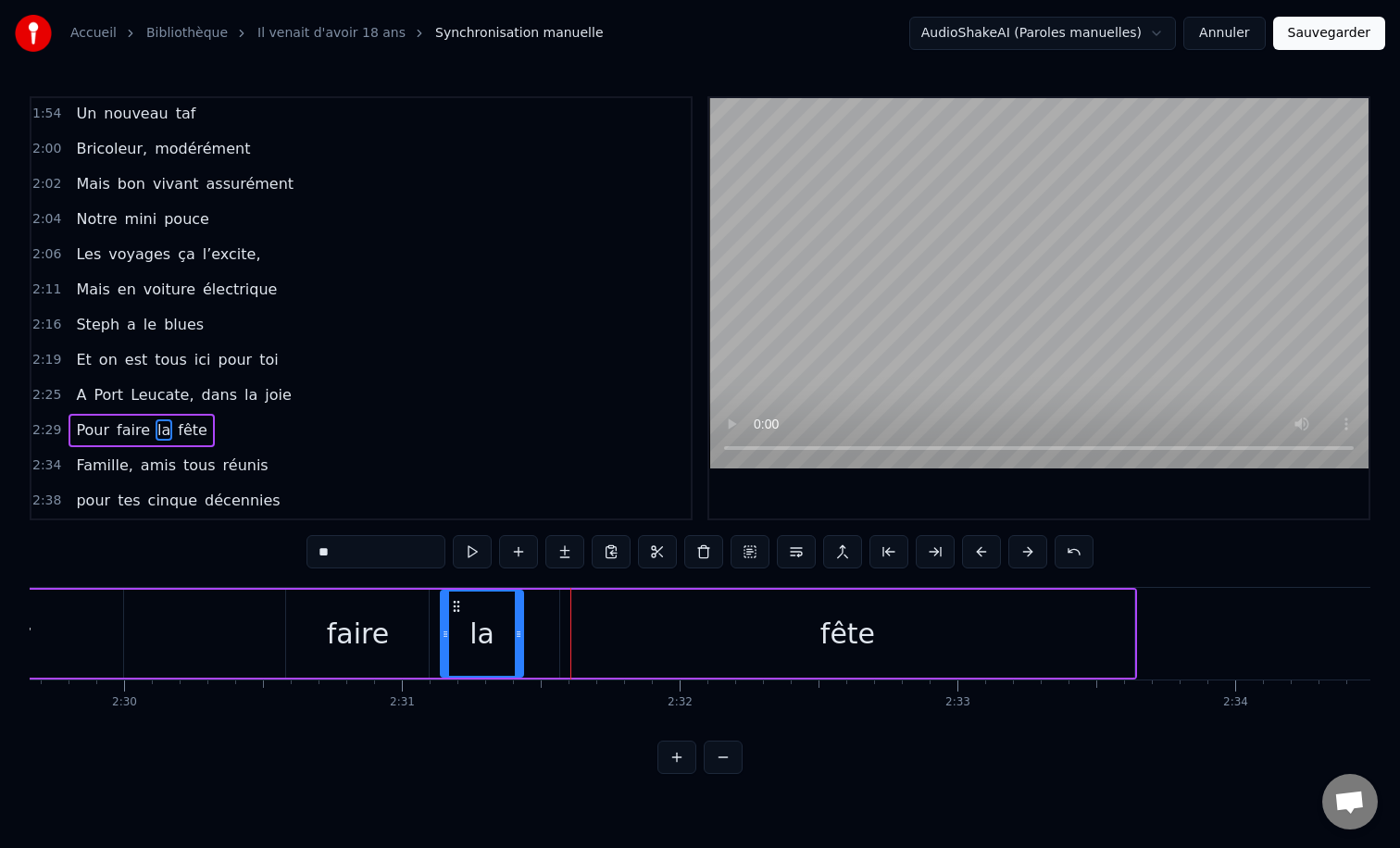
click at [348, 633] on div "faire" at bounding box center [358, 634] width 62 height 42
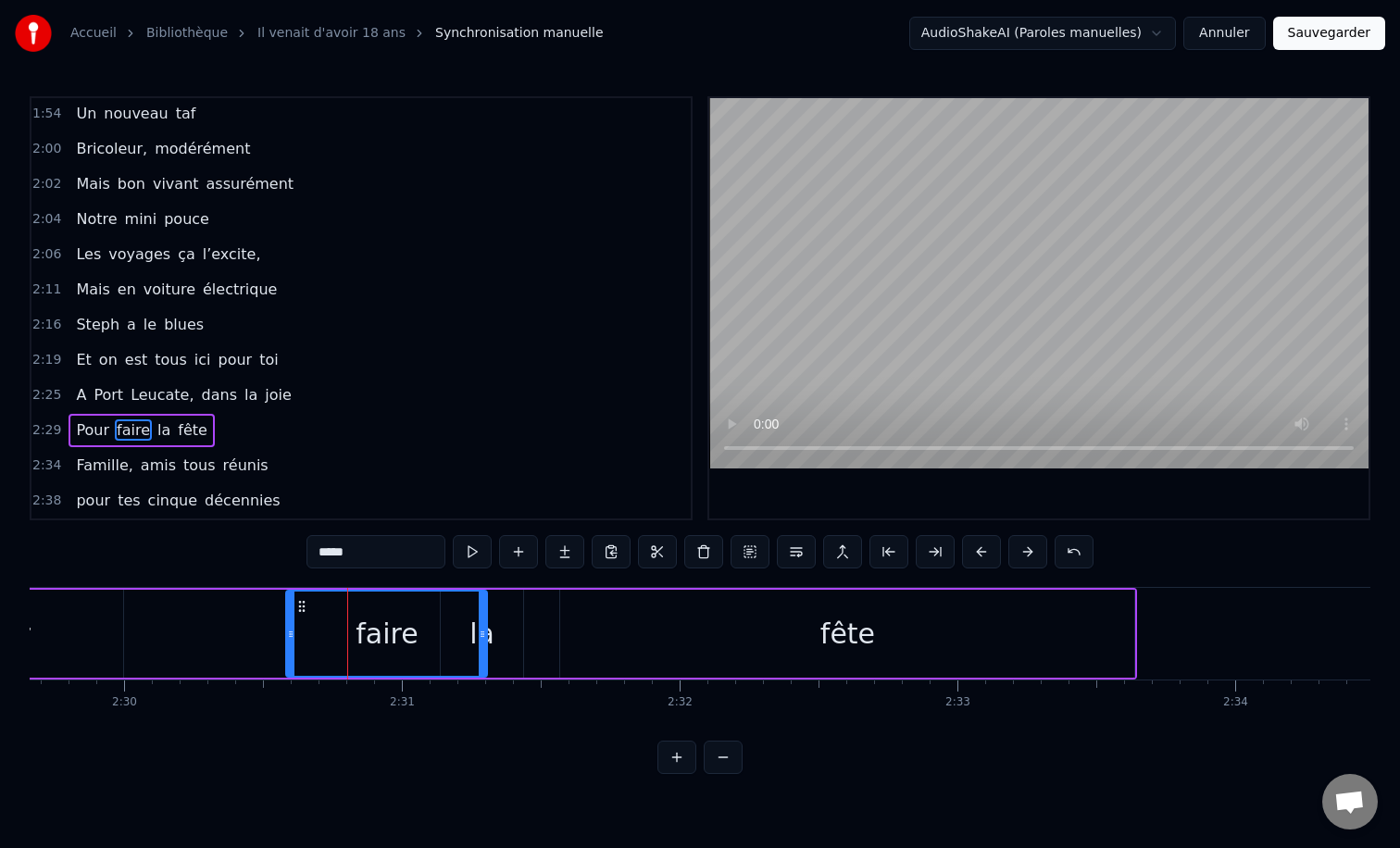
drag, startPoint x: 425, startPoint y: 634, endPoint x: 483, endPoint y: 636, distance: 58.0
click at [483, 636] on icon at bounding box center [482, 634] width 8 height 15
click at [519, 636] on div "la" at bounding box center [481, 633] width 82 height 88
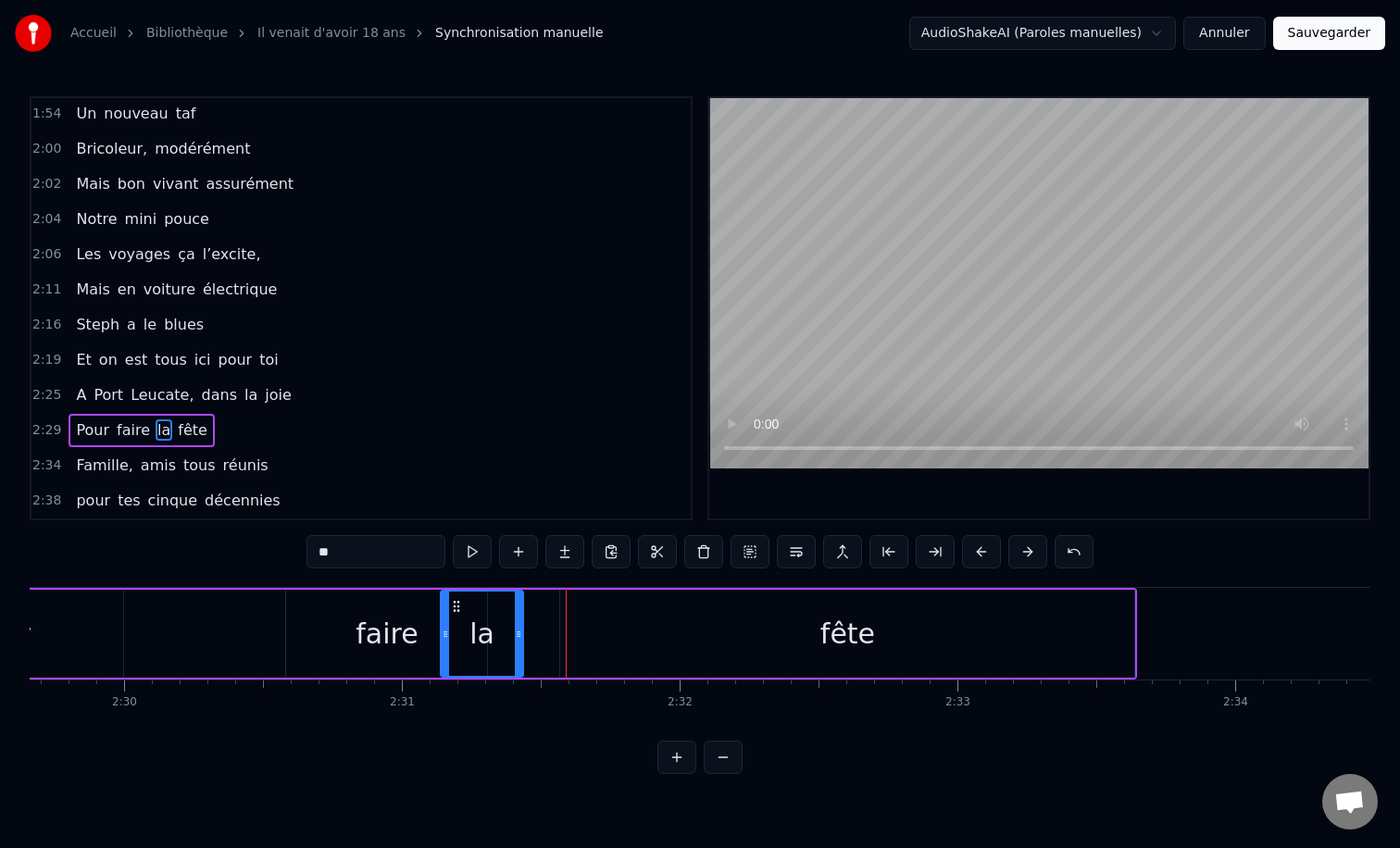
drag, startPoint x: 455, startPoint y: 607, endPoint x: 500, endPoint y: 607, distance: 45.0
click at [500, 607] on div "la" at bounding box center [481, 633] width 80 height 84
drag, startPoint x: 453, startPoint y: 607, endPoint x: 482, endPoint y: 609, distance: 29.1
click at [497, 609] on div "la" at bounding box center [481, 633] width 80 height 84
drag, startPoint x: 522, startPoint y: 635, endPoint x: 563, endPoint y: 635, distance: 41.0
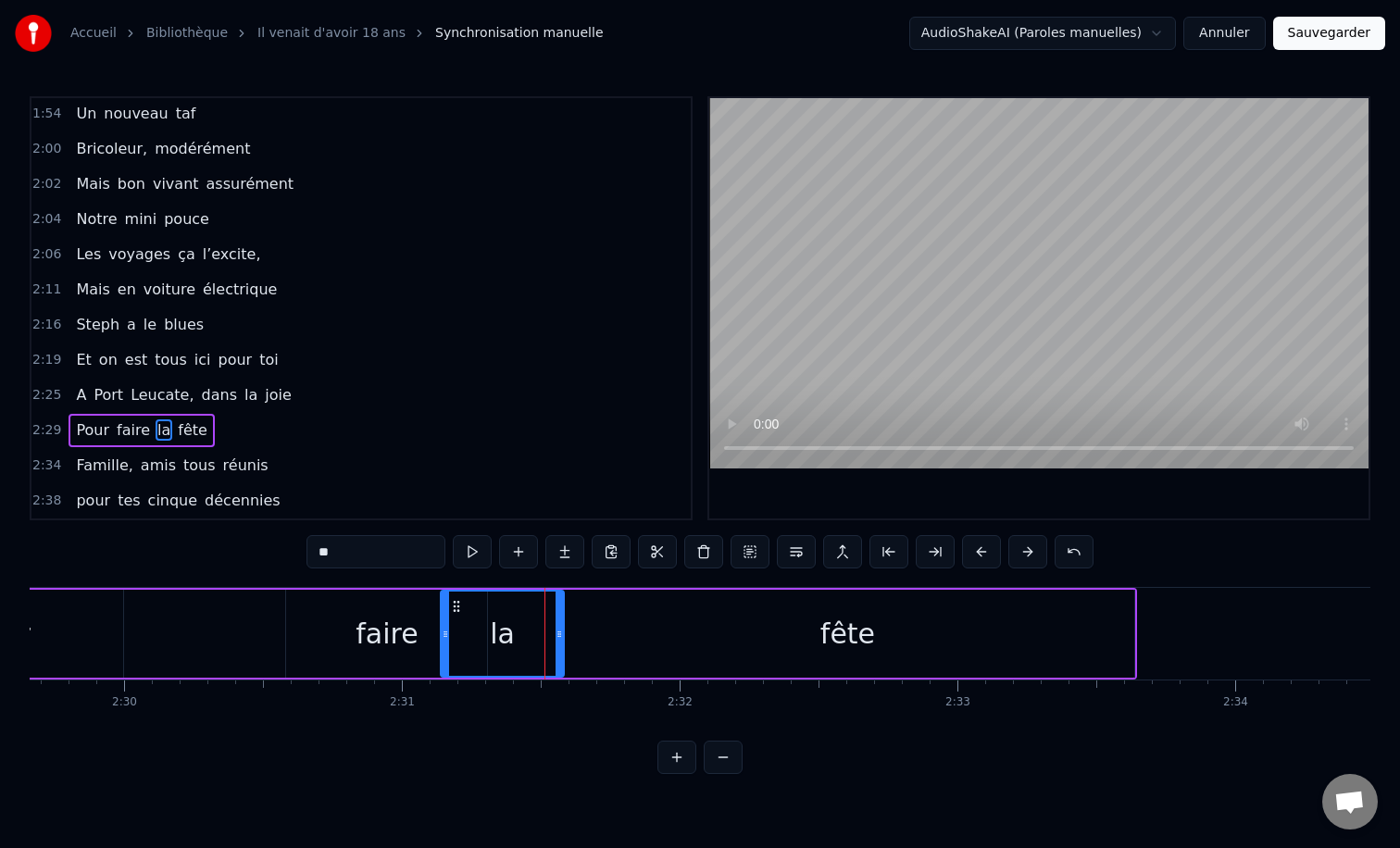
click at [563, 635] on icon at bounding box center [559, 634] width 8 height 15
drag, startPoint x: 444, startPoint y: 632, endPoint x: 494, endPoint y: 633, distance: 50.0
click at [494, 633] on icon at bounding box center [495, 634] width 8 height 15
click at [292, 599] on div "faire" at bounding box center [386, 633] width 201 height 88
type input "*****"
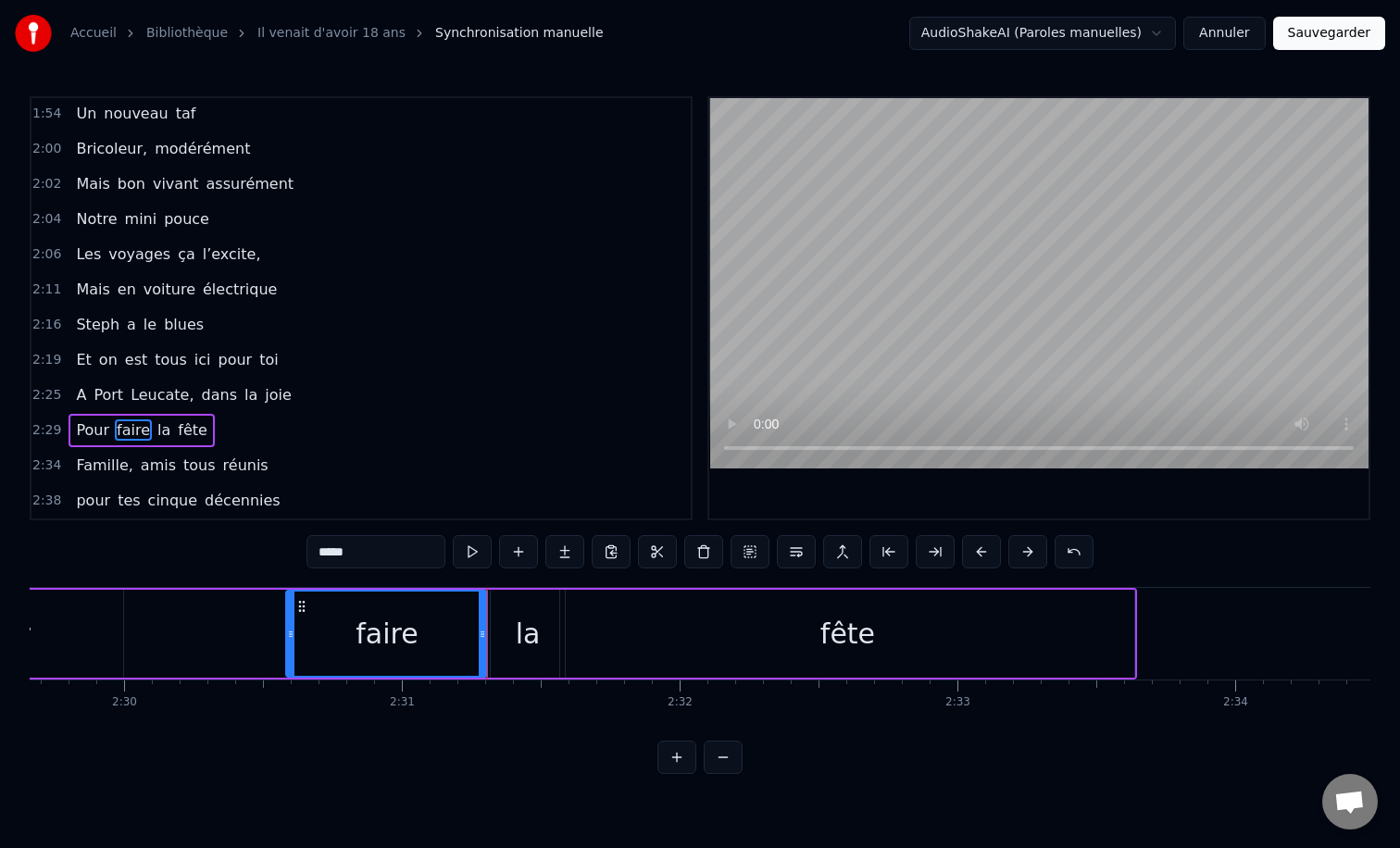
click at [279, 592] on div "Pour faire la fête" at bounding box center [506, 633] width 1265 height 91
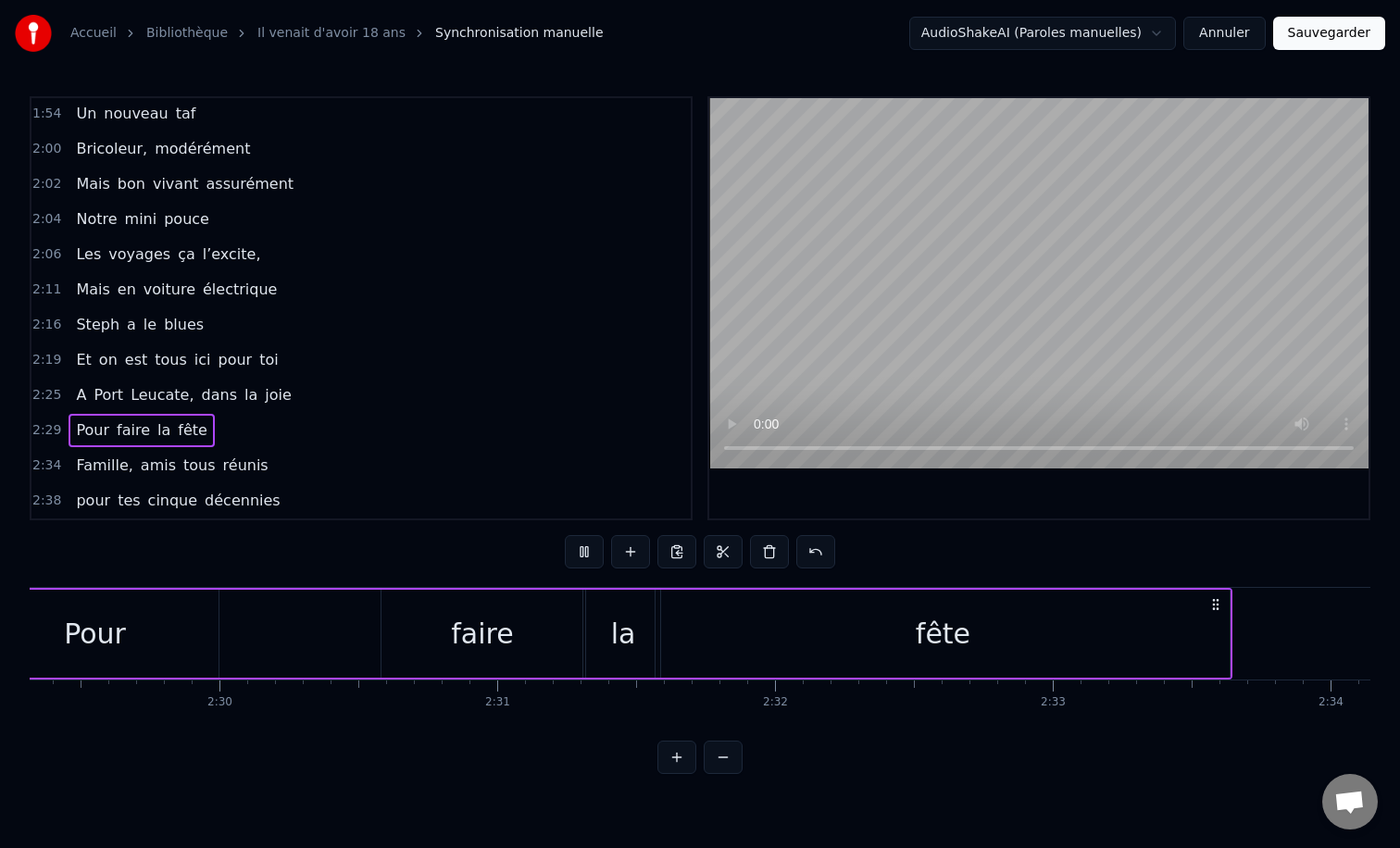
scroll to position [0, 41375]
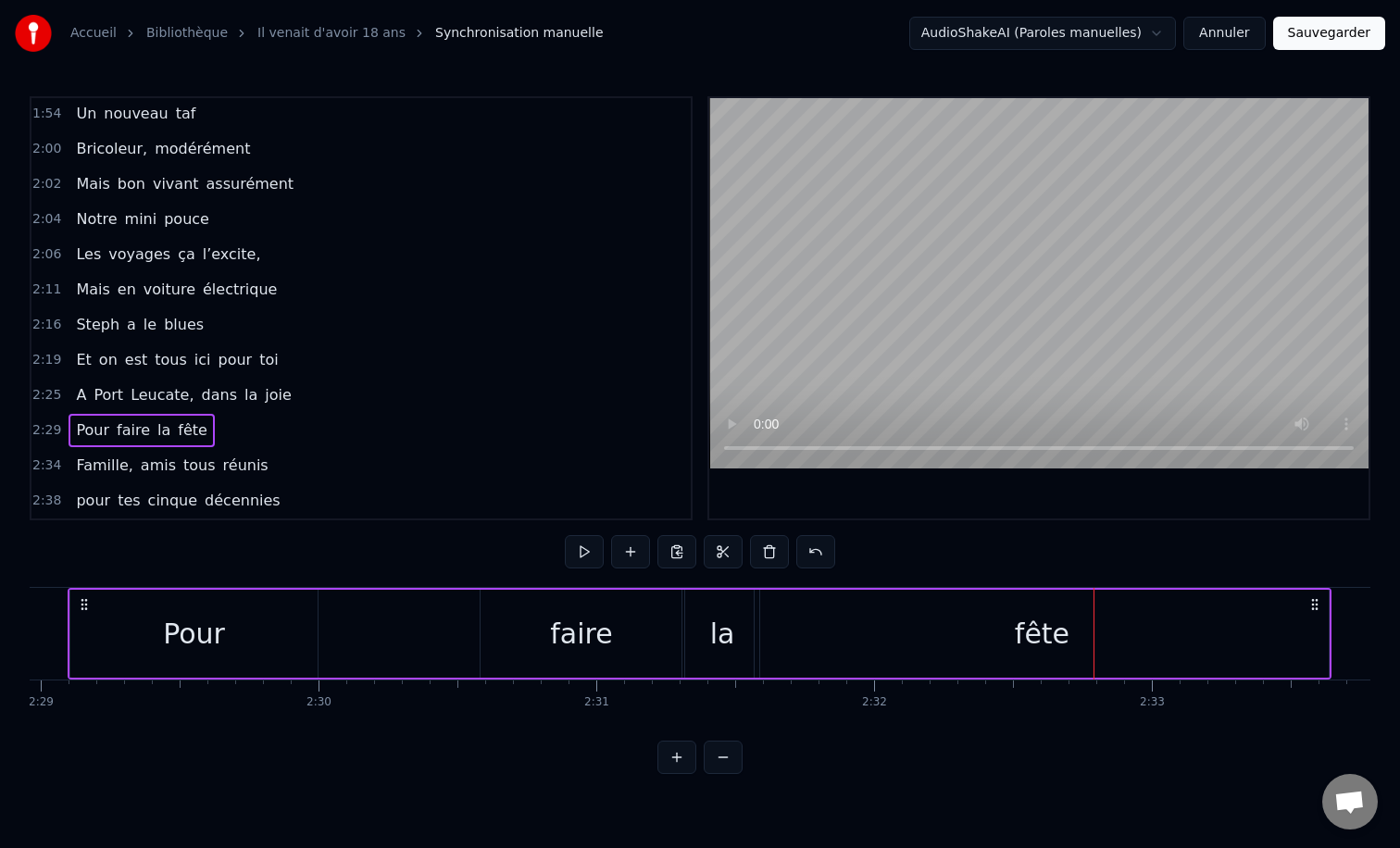
click at [524, 623] on div "faire" at bounding box center [580, 633] width 201 height 88
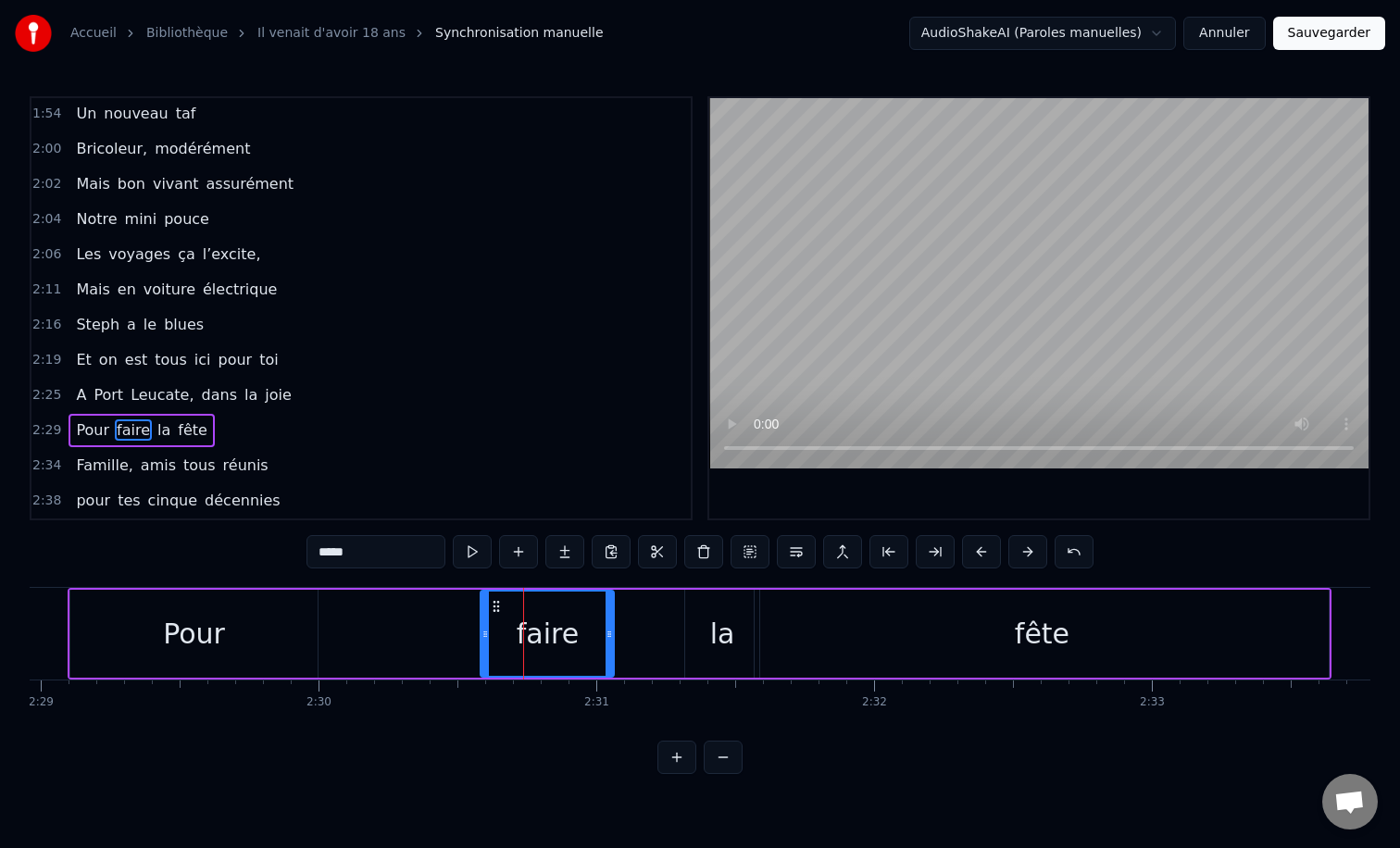
drag, startPoint x: 676, startPoint y: 633, endPoint x: 609, endPoint y: 635, distance: 67.0
click at [609, 635] on icon at bounding box center [609, 634] width 8 height 15
click at [422, 590] on div "Pour faire la fête" at bounding box center [700, 633] width 1265 height 91
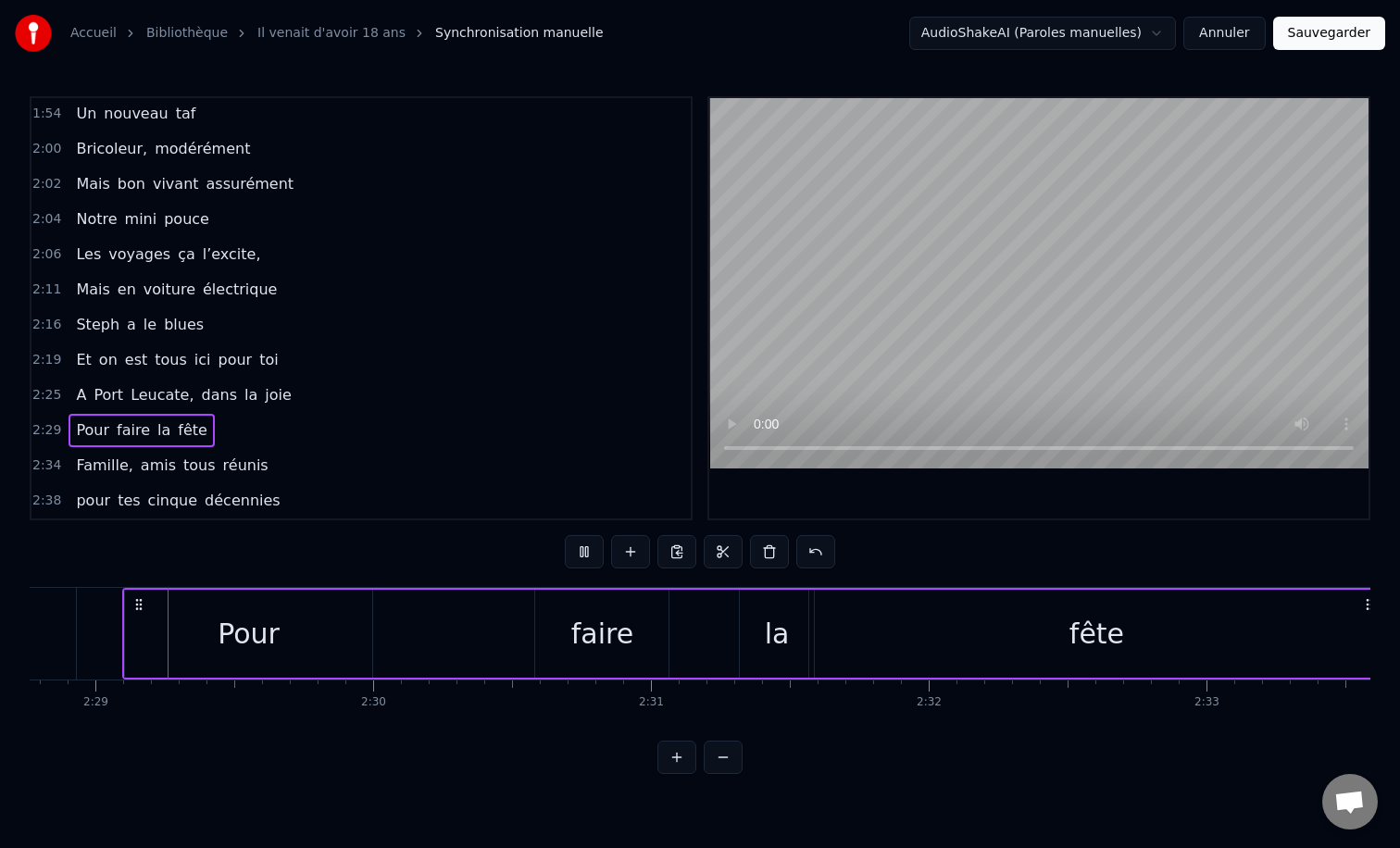
scroll to position [0, 41319]
click at [422, 590] on div "Pour faire la fête" at bounding box center [756, 633] width 1265 height 91
click at [424, 590] on div "Pour faire la fête" at bounding box center [756, 633] width 1265 height 91
click at [779, 630] on div "la" at bounding box center [778, 634] width 25 height 42
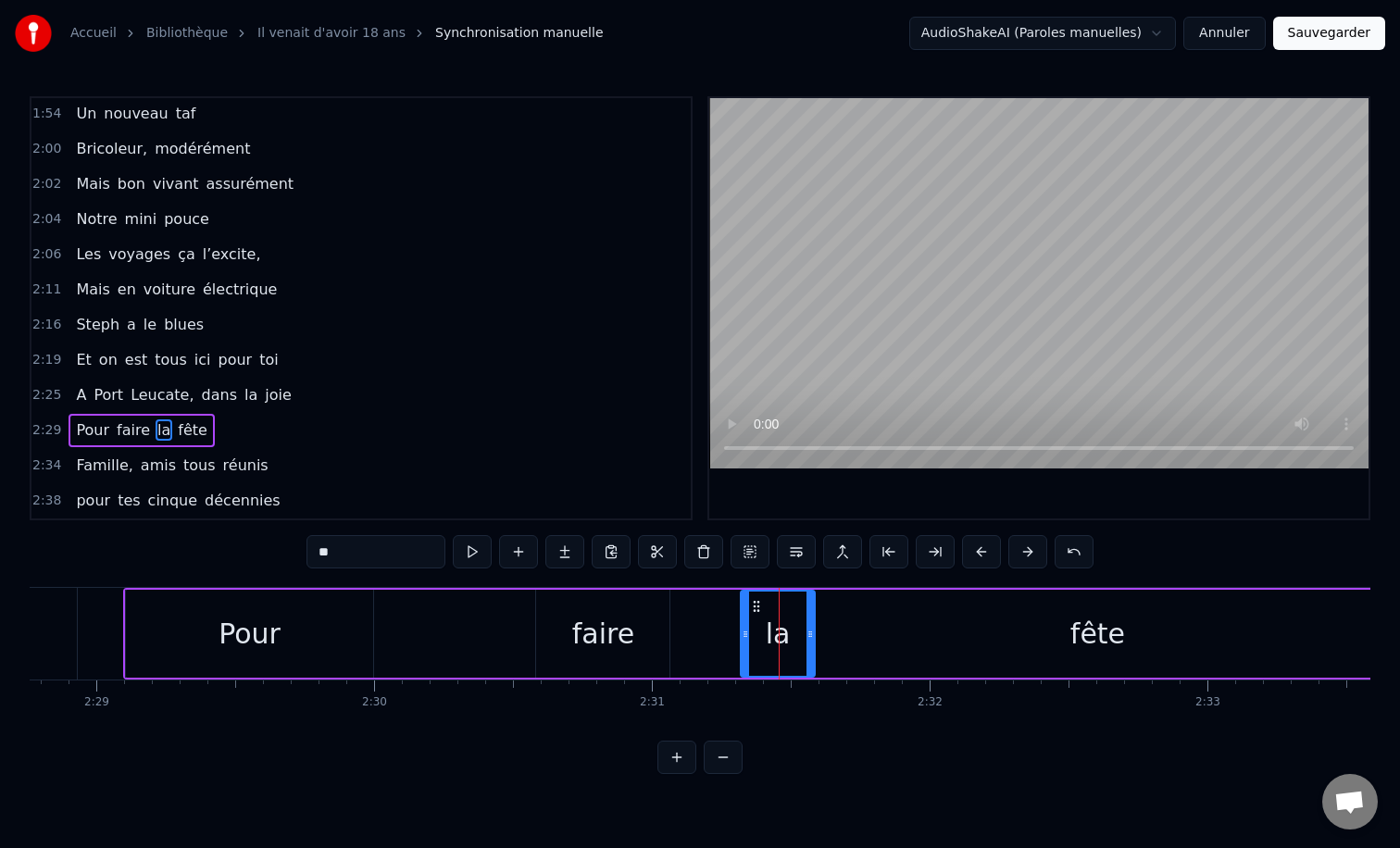
click at [633, 638] on div "faire" at bounding box center [602, 633] width 133 height 88
type input "*****"
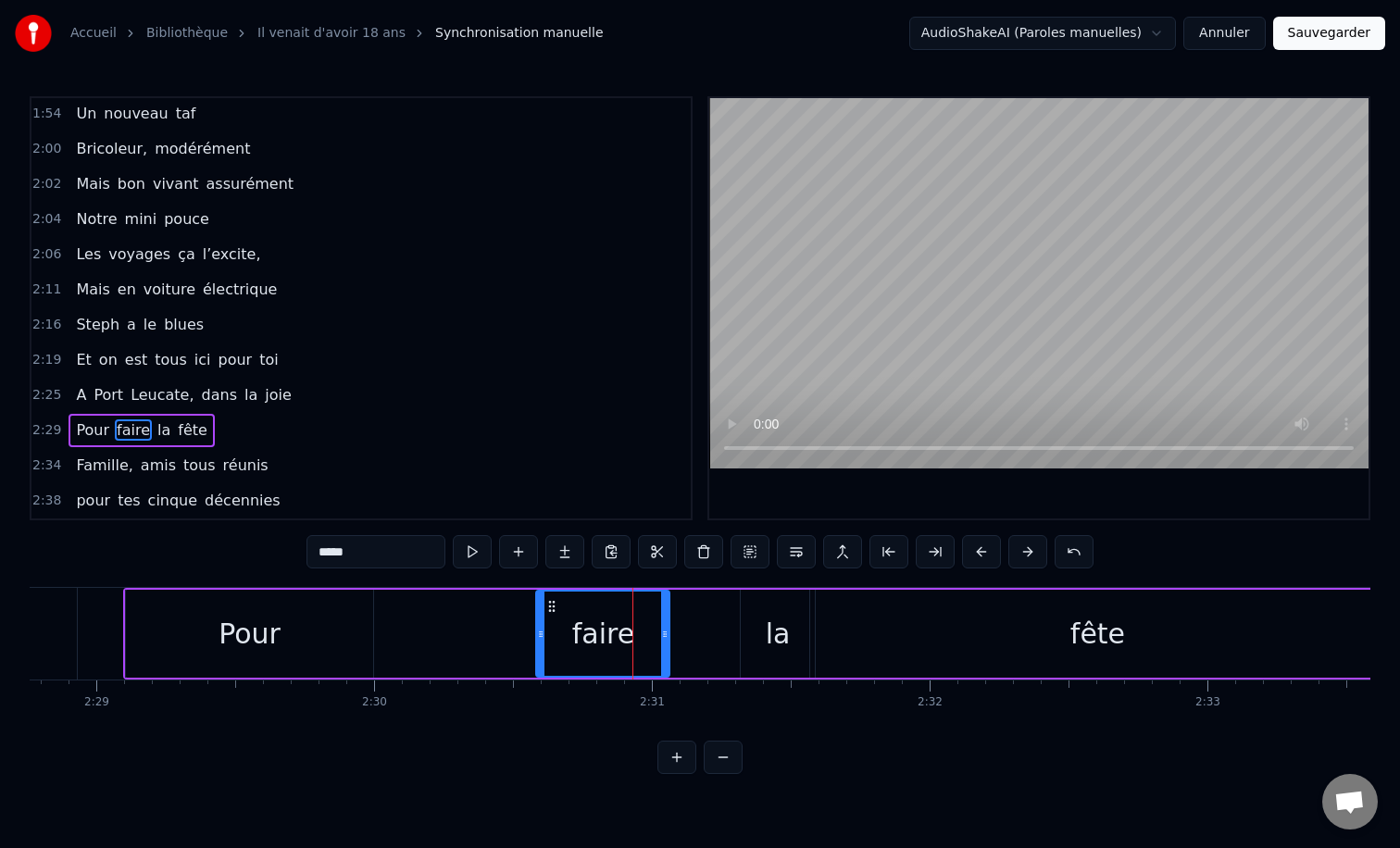
click at [738, 624] on div "Pour faire la fête" at bounding box center [756, 633] width 1265 height 91
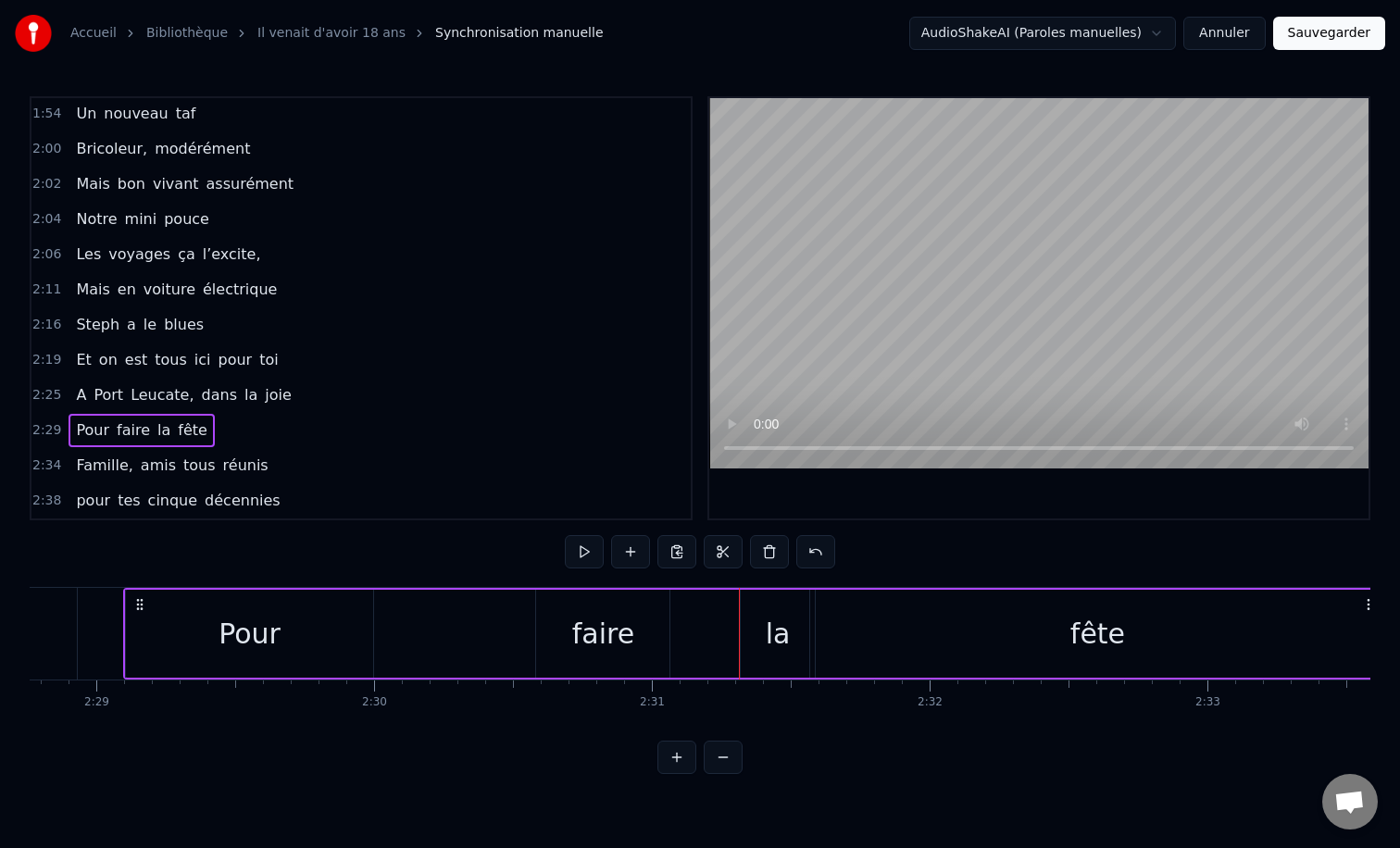
click at [768, 625] on div "la" at bounding box center [778, 634] width 25 height 42
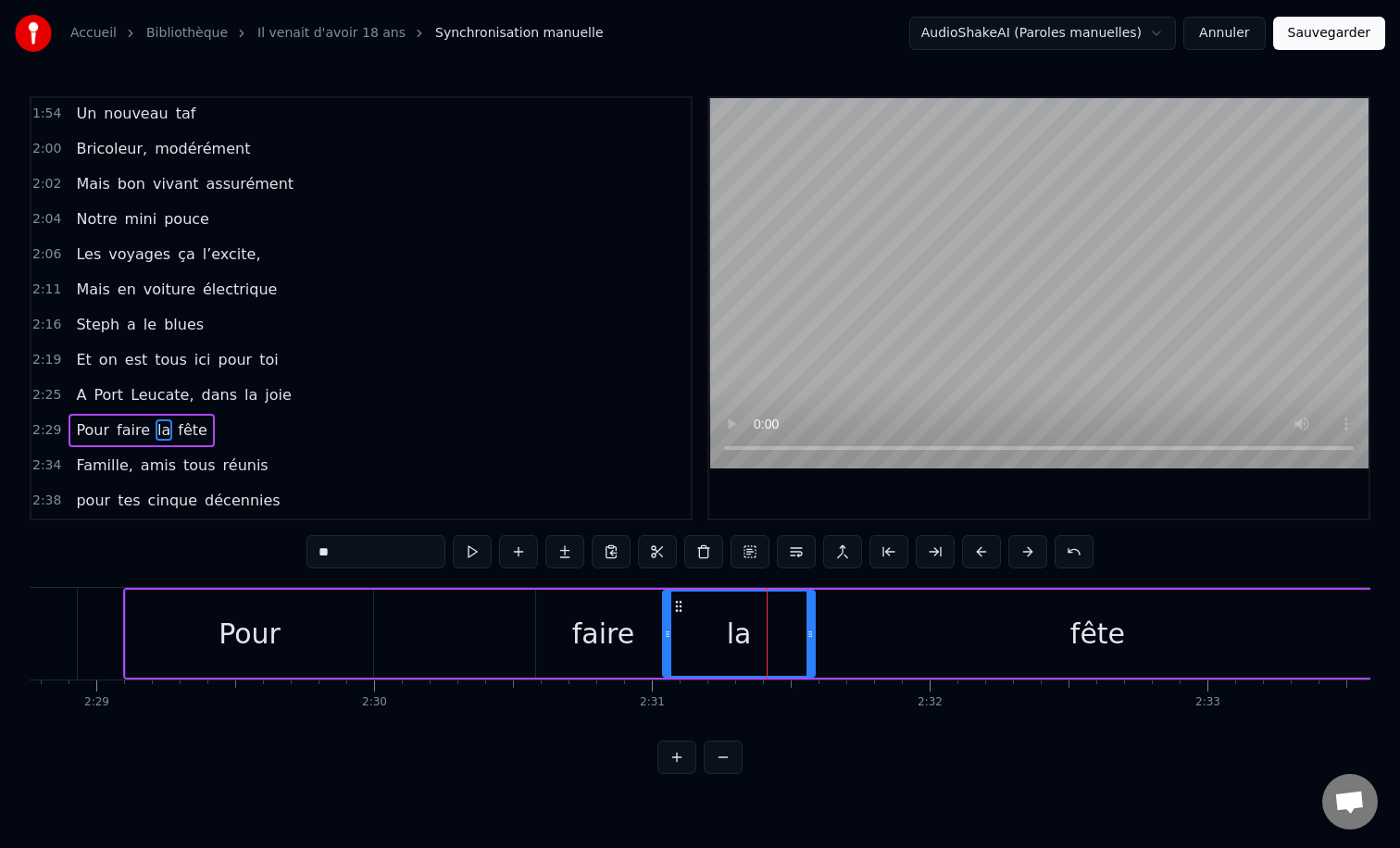
drag, startPoint x: 745, startPoint y: 633, endPoint x: 668, endPoint y: 636, distance: 77.1
click at [668, 636] on icon at bounding box center [668, 634] width 8 height 15
click at [817, 634] on icon at bounding box center [815, 634] width 8 height 15
click at [365, 586] on div "0:12 Il vient d’avoir 50 ans 0:15 Il est beau comme un enfant 0:18 [PERSON_NAME…" at bounding box center [699, 435] width 1341 height 677
click at [343, 590] on div "Pour" at bounding box center [249, 633] width 250 height 88
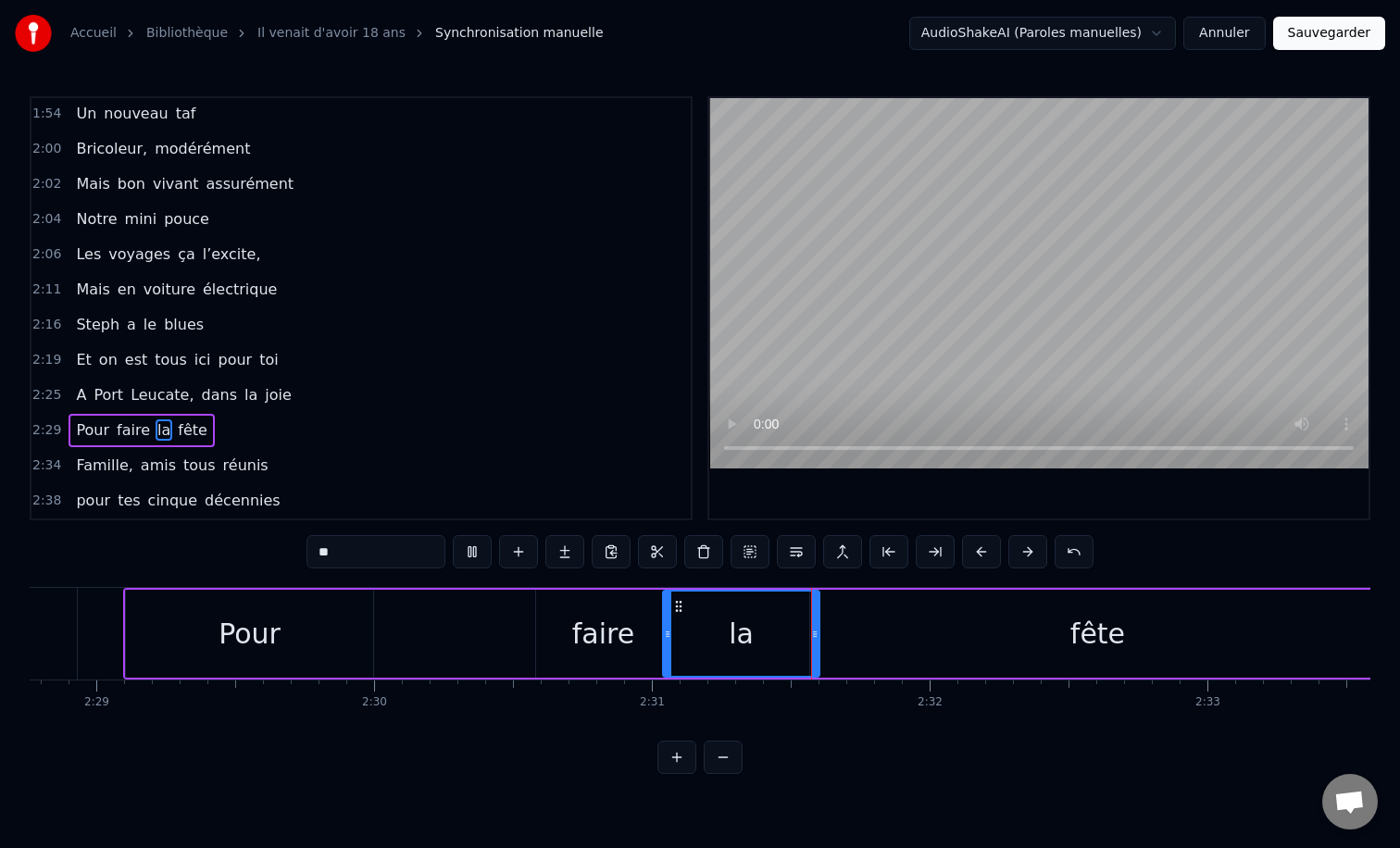
type input "****"
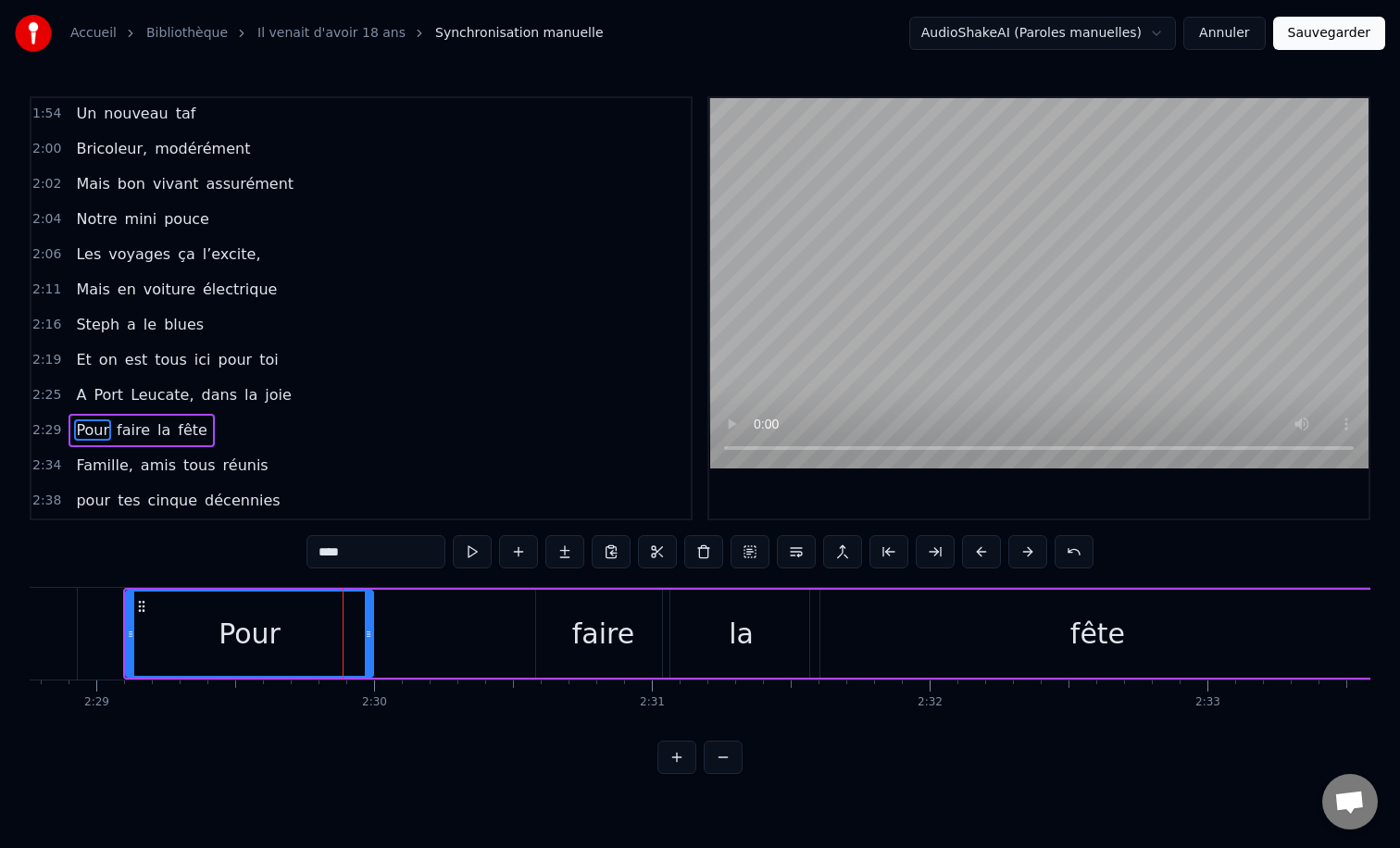
click at [381, 588] on div "Pour faire la fête" at bounding box center [756, 633] width 1265 height 91
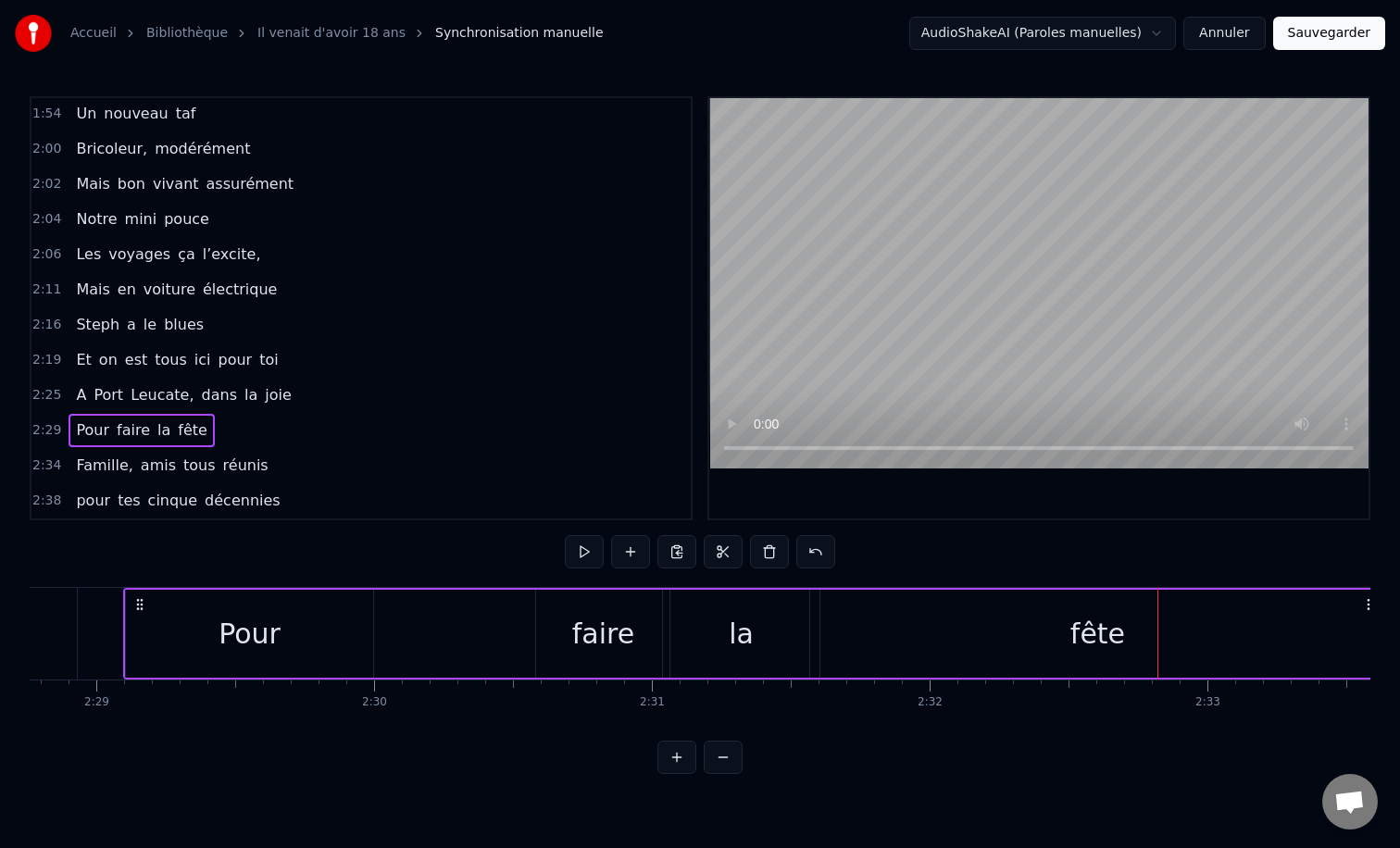
click at [775, 608] on div "la" at bounding box center [742, 633] width 157 height 88
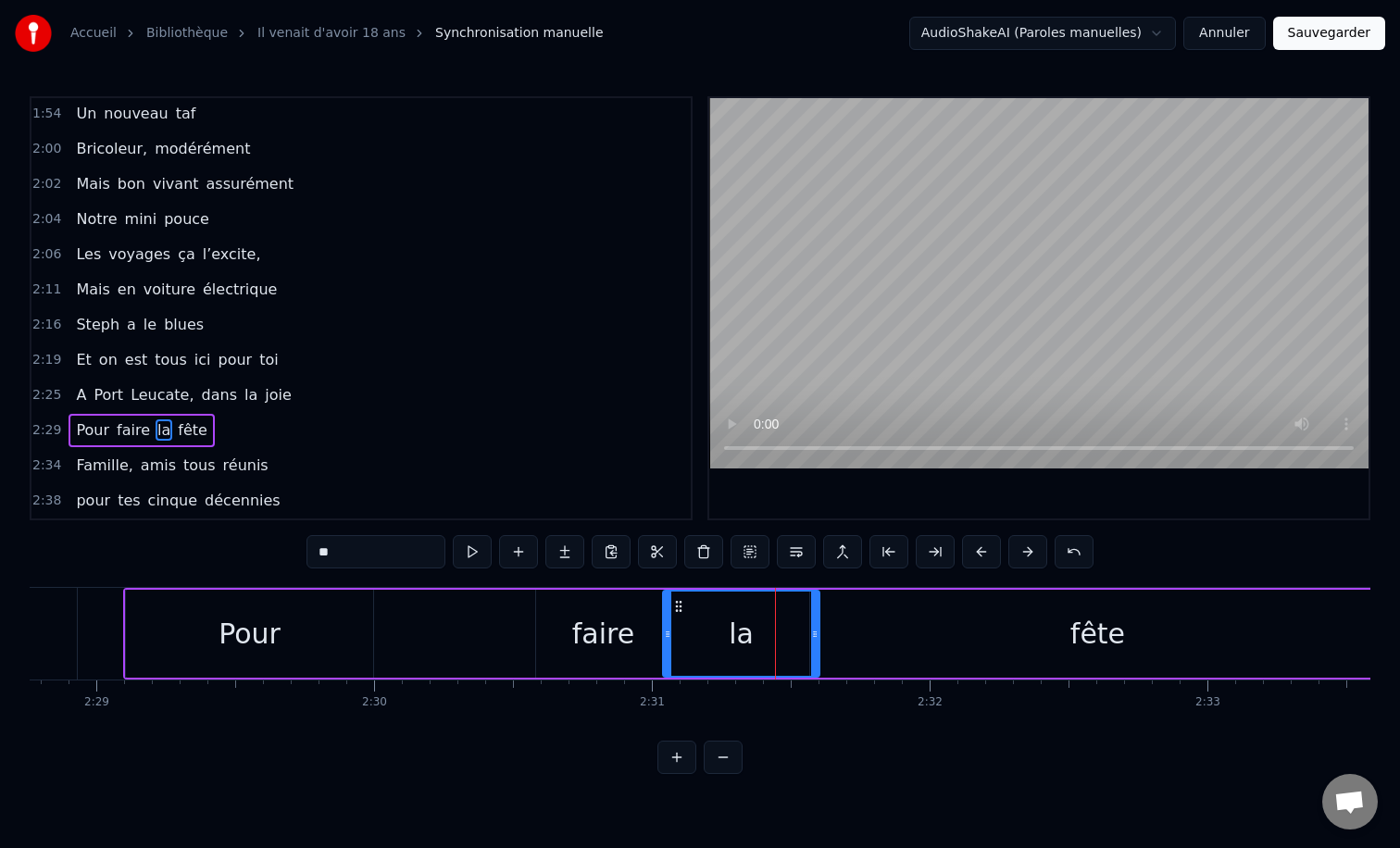
click at [1102, 615] on div "fête" at bounding box center [1098, 634] width 55 height 42
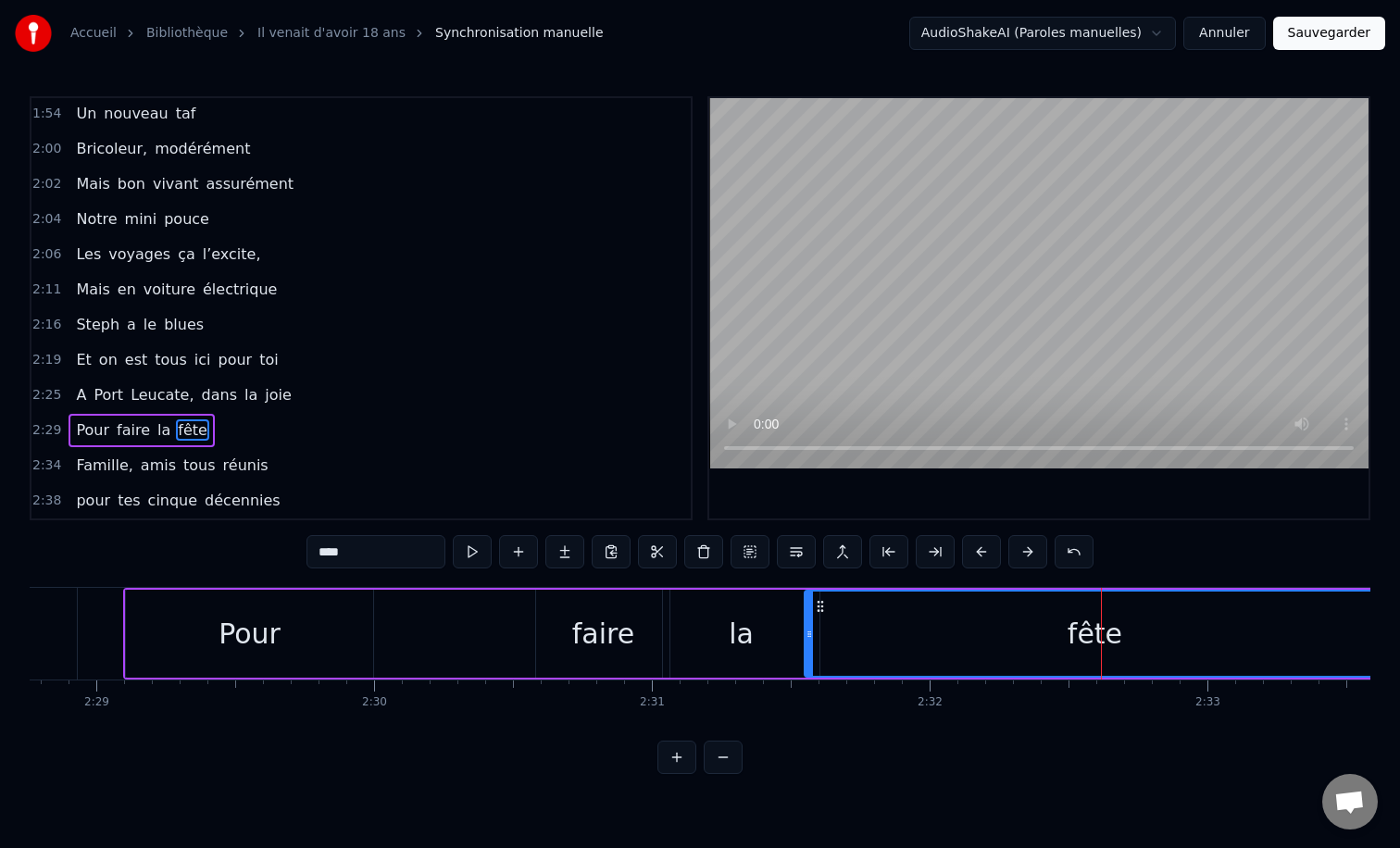
click at [808, 637] on icon at bounding box center [809, 634] width 8 height 15
click at [368, 590] on div "Pour" at bounding box center [249, 633] width 250 height 88
type input "****"
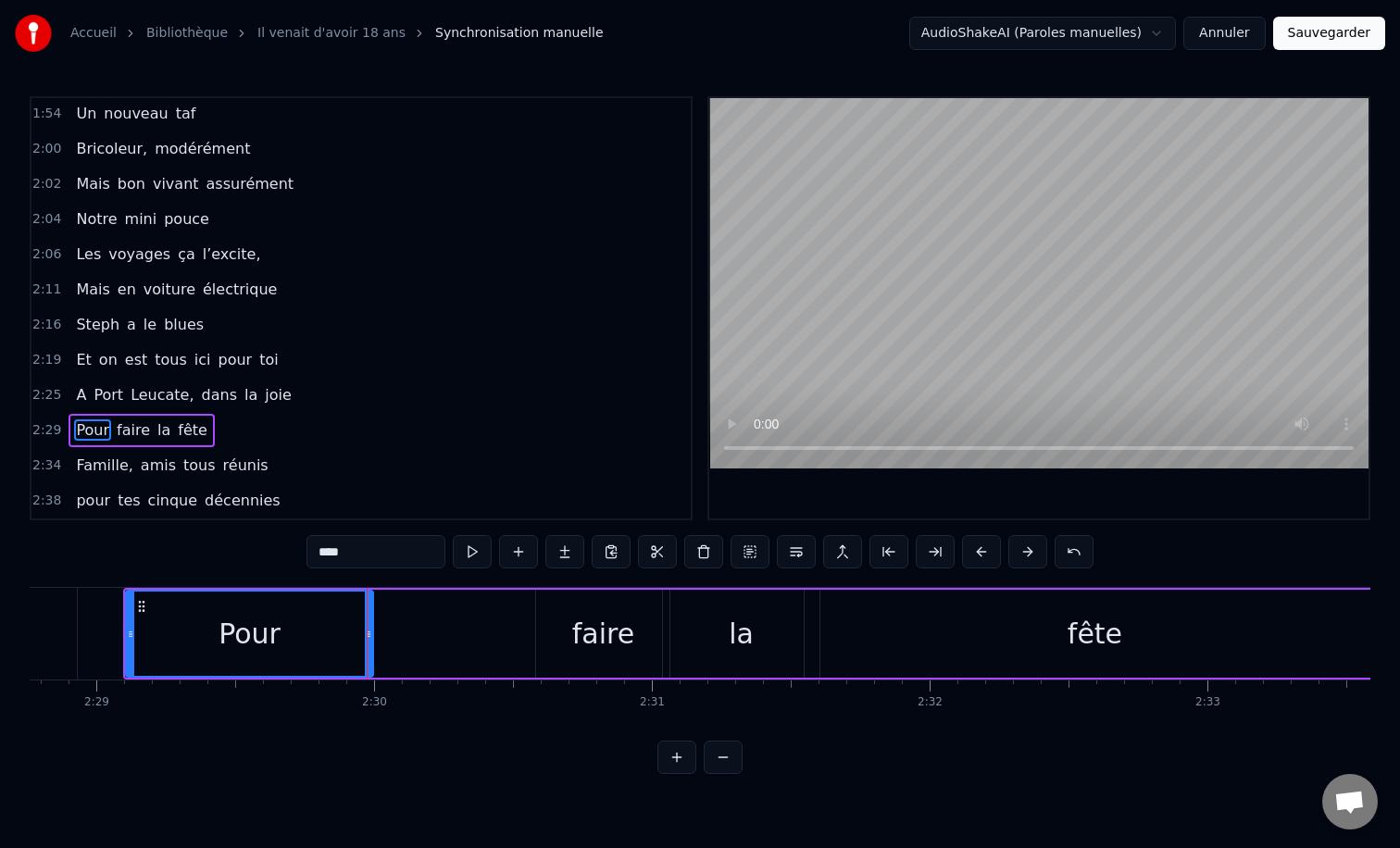
click at [352, 583] on div "0:12 Il vient d’avoir 50 ans 0:15 Il est beau comme un enfant 0:18 [PERSON_NAME…" at bounding box center [699, 435] width 1341 height 677
click at [394, 584] on div "0:12 Il vient d’avoir 50 ans 0:15 Il est beau comme un enfant 0:18 [PERSON_NAME…" at bounding box center [699, 435] width 1341 height 677
click at [399, 590] on div "Pour faire la fête" at bounding box center [756, 633] width 1265 height 91
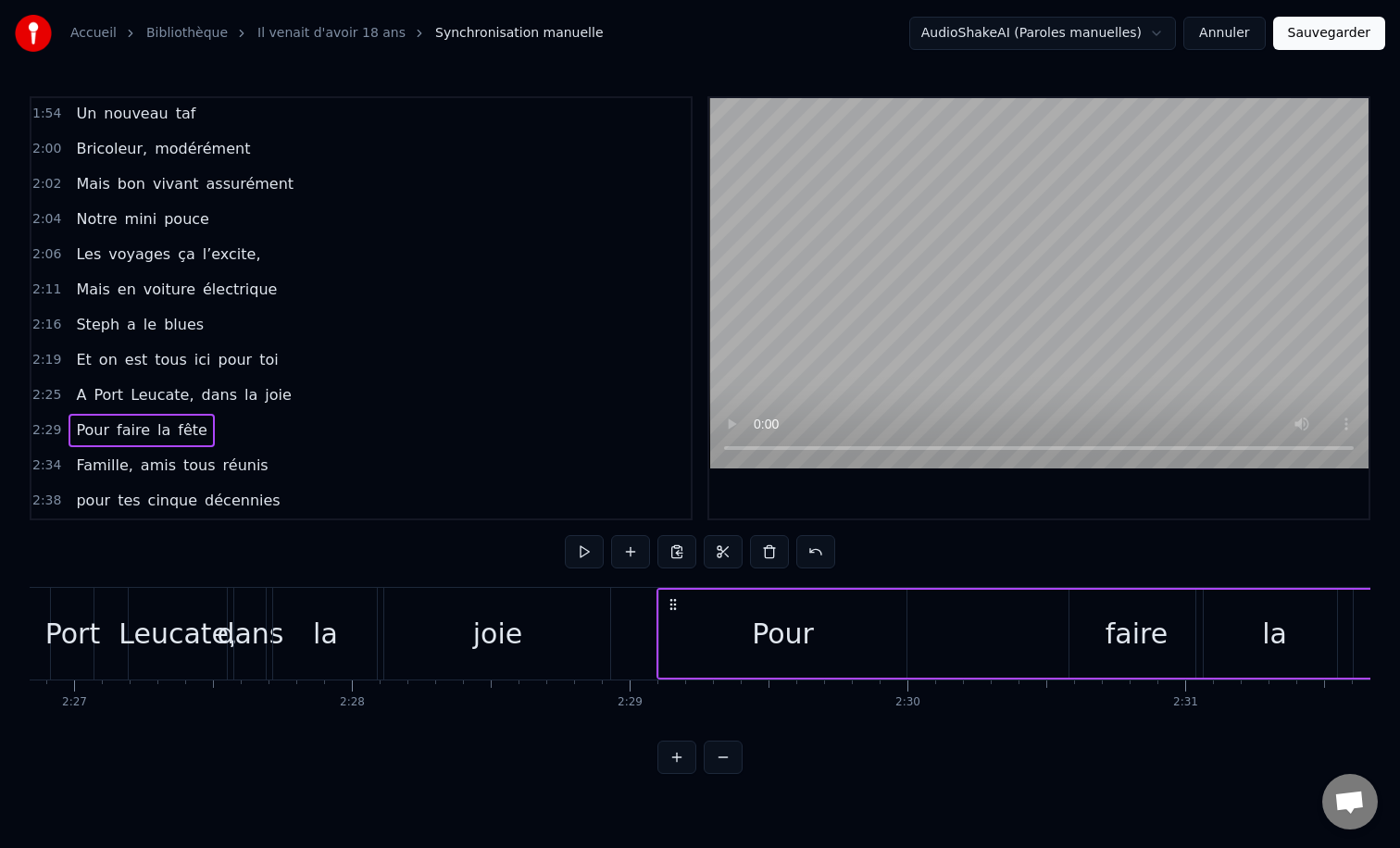
scroll to position [0, 40738]
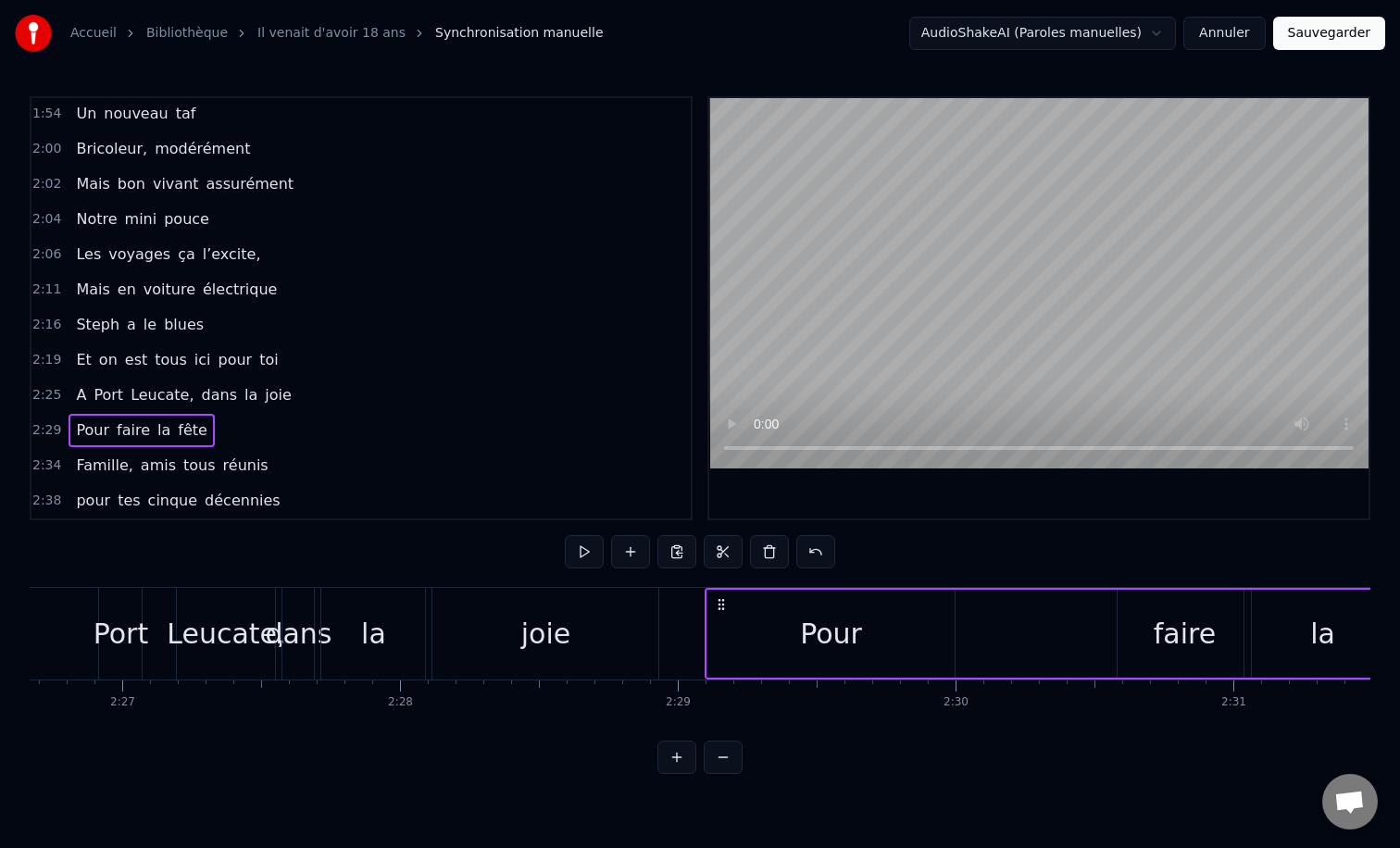
click at [494, 619] on div "joie" at bounding box center [544, 633] width 225 height 91
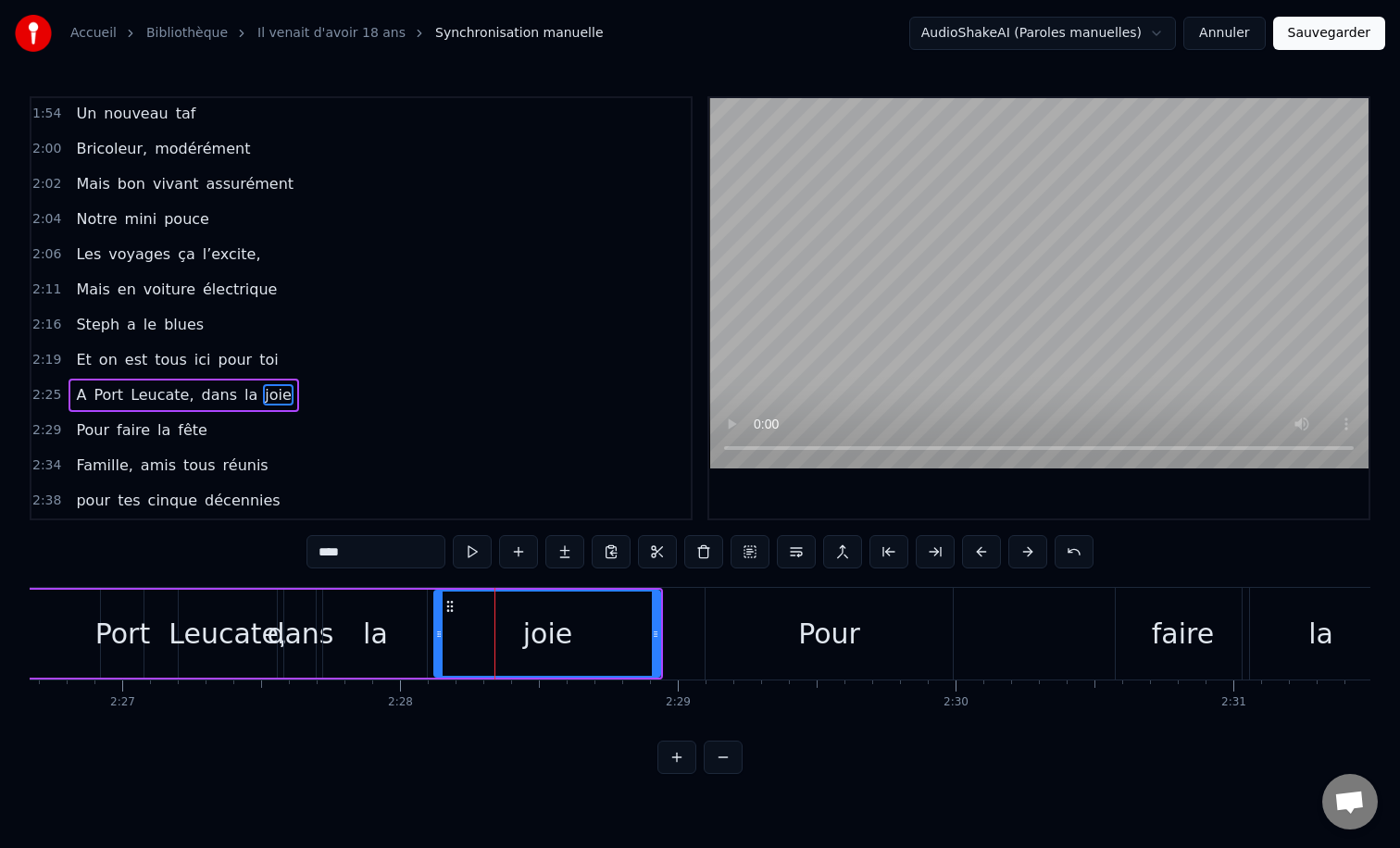
drag, startPoint x: 470, startPoint y: 591, endPoint x: 523, endPoint y: 594, distance: 53.1
click at [513, 591] on div "joie" at bounding box center [547, 633] width 225 height 84
drag, startPoint x: 656, startPoint y: 631, endPoint x: 701, endPoint y: 630, distance: 45.0
click at [701, 630] on icon at bounding box center [701, 634] width 8 height 15
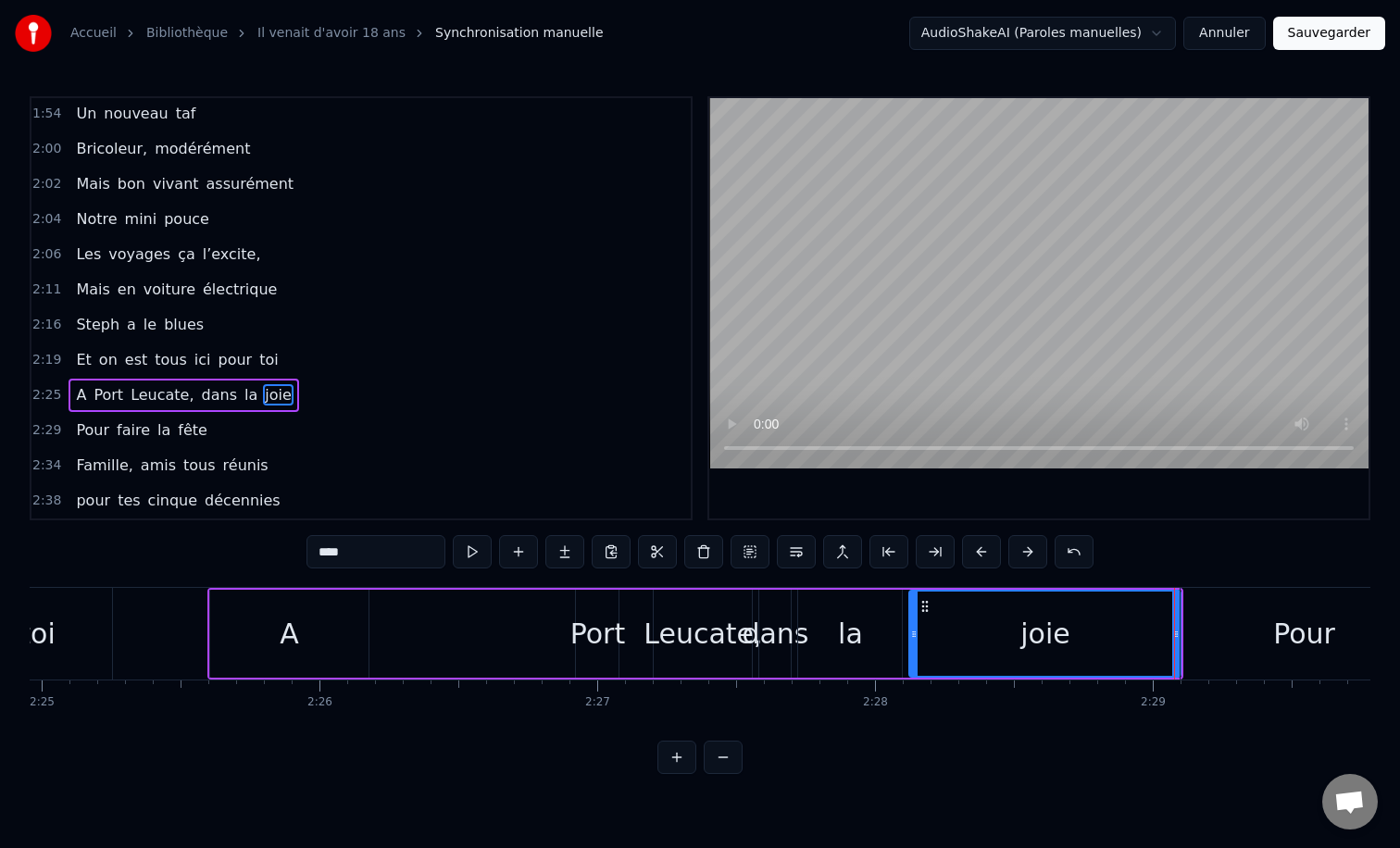
scroll to position [0, 40239]
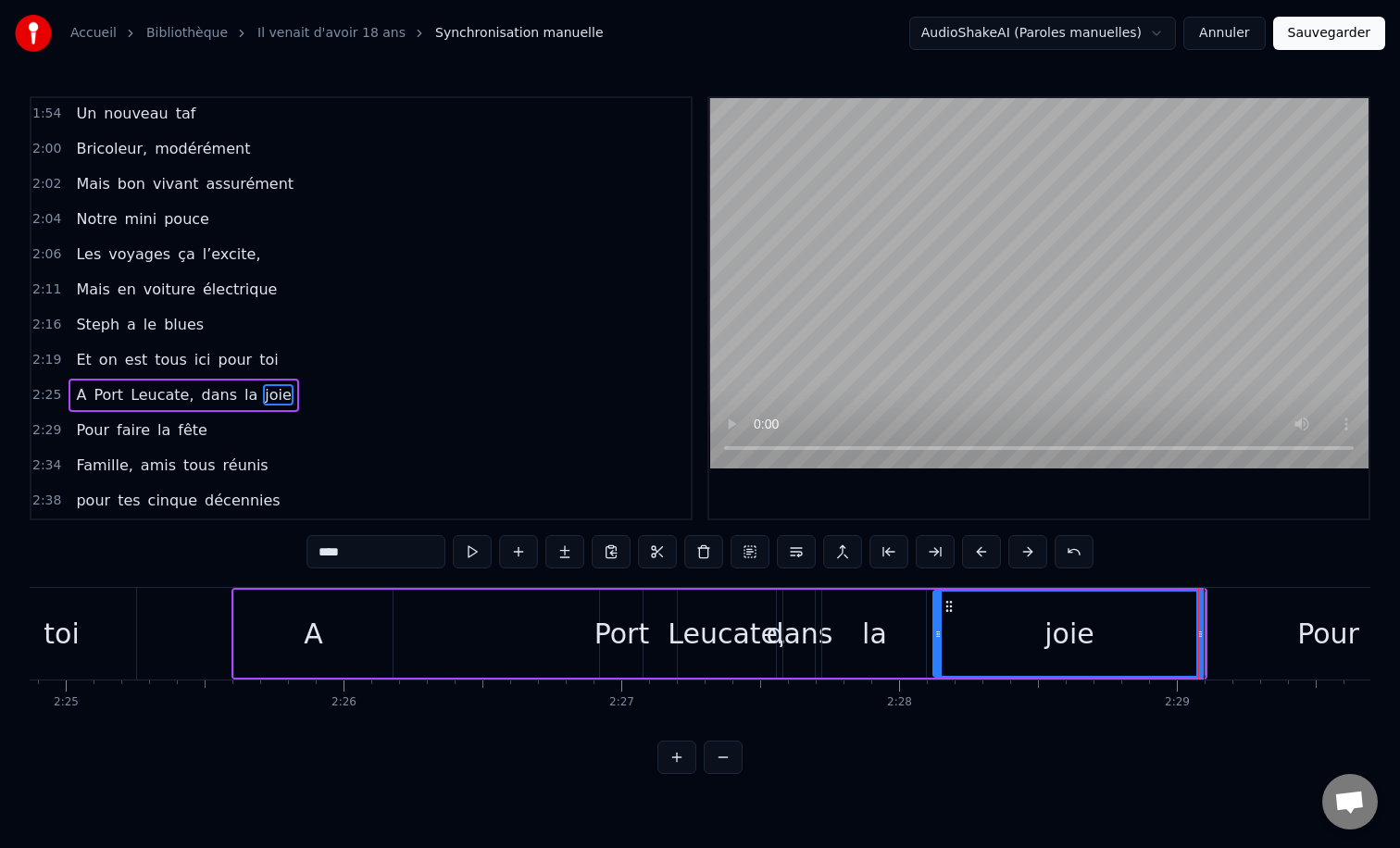
click at [258, 586] on div "0:12 Il vient d’avoir 50 ans 0:15 Il est beau comme un enfant 0:18 [PERSON_NAME…" at bounding box center [699, 435] width 1341 height 677
click at [248, 592] on div "A" at bounding box center [313, 633] width 159 height 88
type input "*"
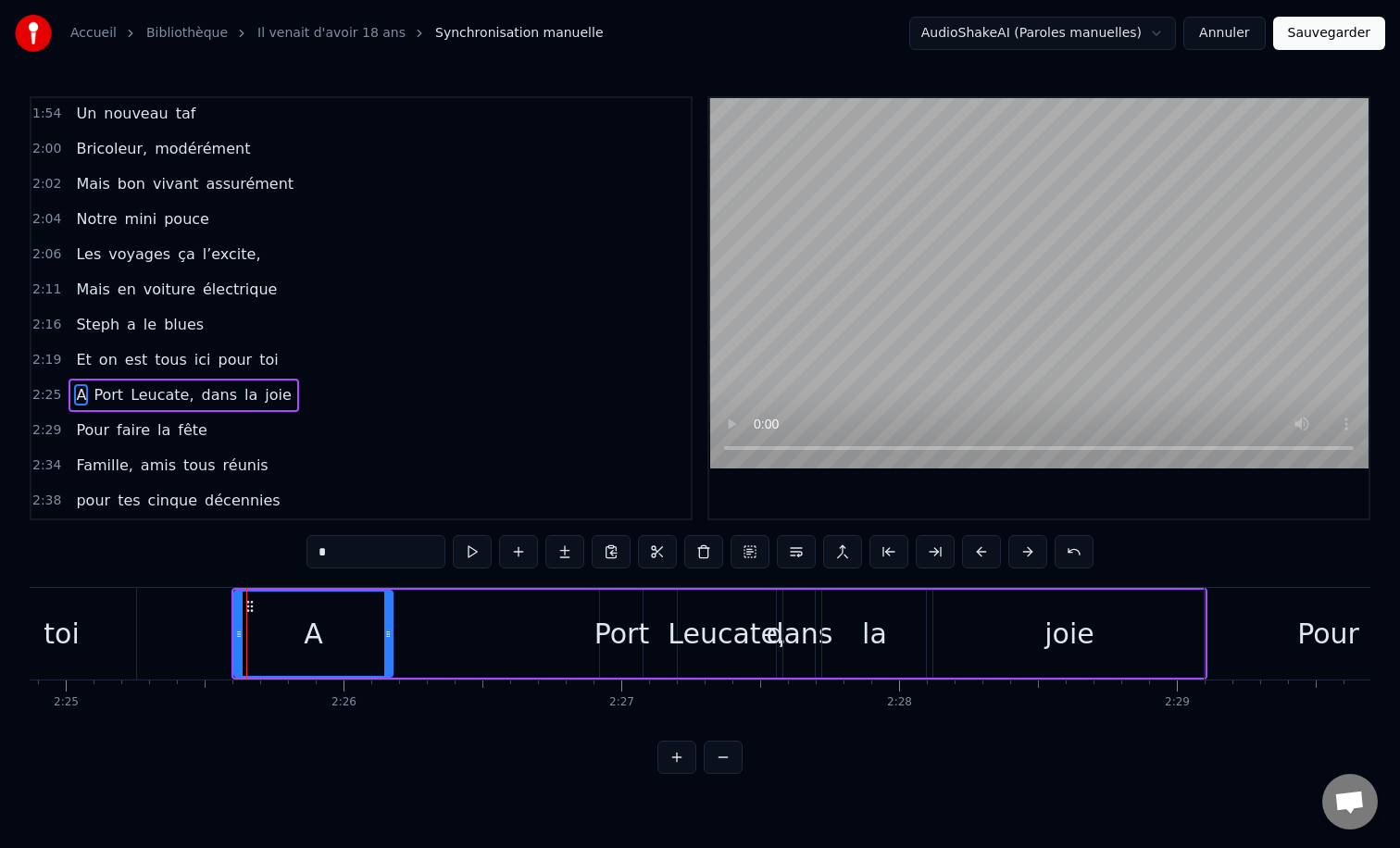
click at [277, 582] on div "0:12 Il vient d’avoir 50 ans 0:15 Il est beau comme un enfant 0:18 [PERSON_NAME…" at bounding box center [699, 435] width 1341 height 677
click at [425, 586] on div "0:12 Il vient d’avoir 50 ans 0:15 Il est beau comme un enfant 0:18 [PERSON_NAME…" at bounding box center [699, 435] width 1341 height 677
click at [424, 591] on div "A [GEOGRAPHIC_DATA], dans la joie" at bounding box center [719, 633] width 976 height 91
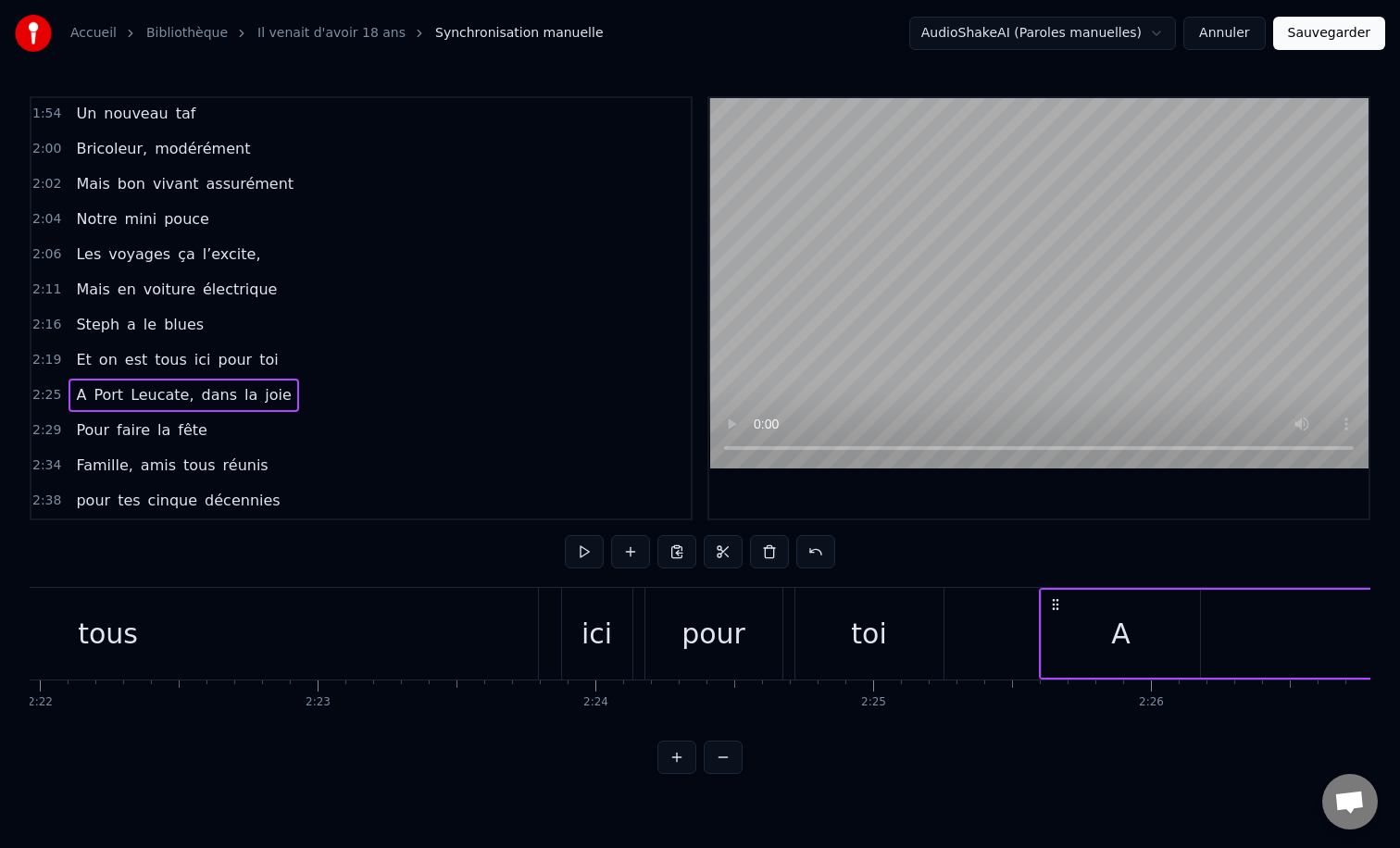
scroll to position [0, 39422]
click at [610, 625] on div "ici" at bounding box center [607, 634] width 30 height 42
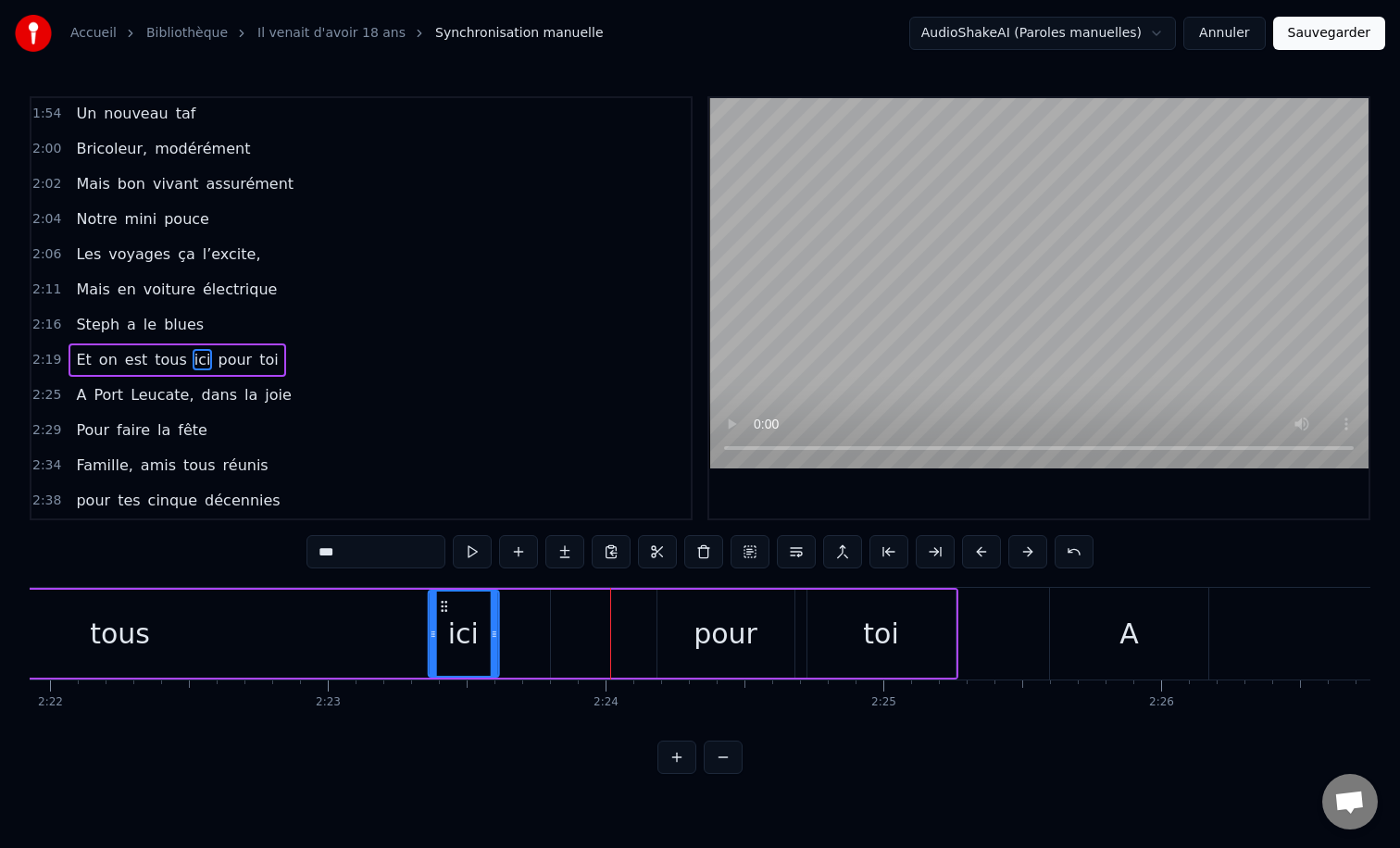
drag, startPoint x: 588, startPoint y: 599, endPoint x: 442, endPoint y: 604, distance: 146.1
click at [442, 604] on icon at bounding box center [443, 607] width 15 height 15
drag, startPoint x: 493, startPoint y: 631, endPoint x: 558, endPoint y: 631, distance: 65.0
click at [555, 631] on circle at bounding box center [554, 631] width 1 height 1
click at [409, 578] on div "0:12 Il vient d’avoir 50 ans 0:15 Il est beau comme un enfant 0:18 [PERSON_NAME…" at bounding box center [699, 435] width 1341 height 677
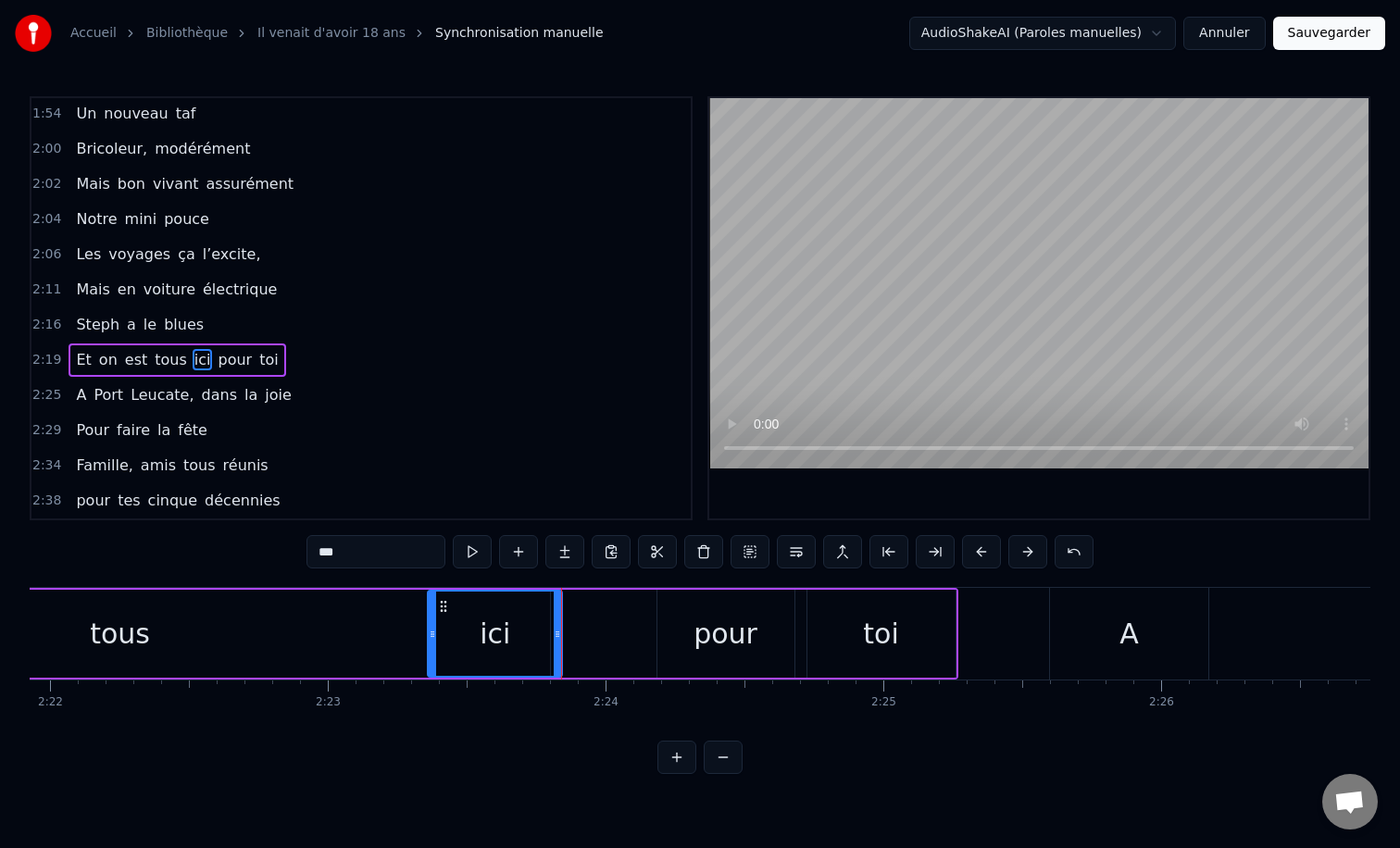
click at [674, 631] on div "pour" at bounding box center [725, 633] width 137 height 88
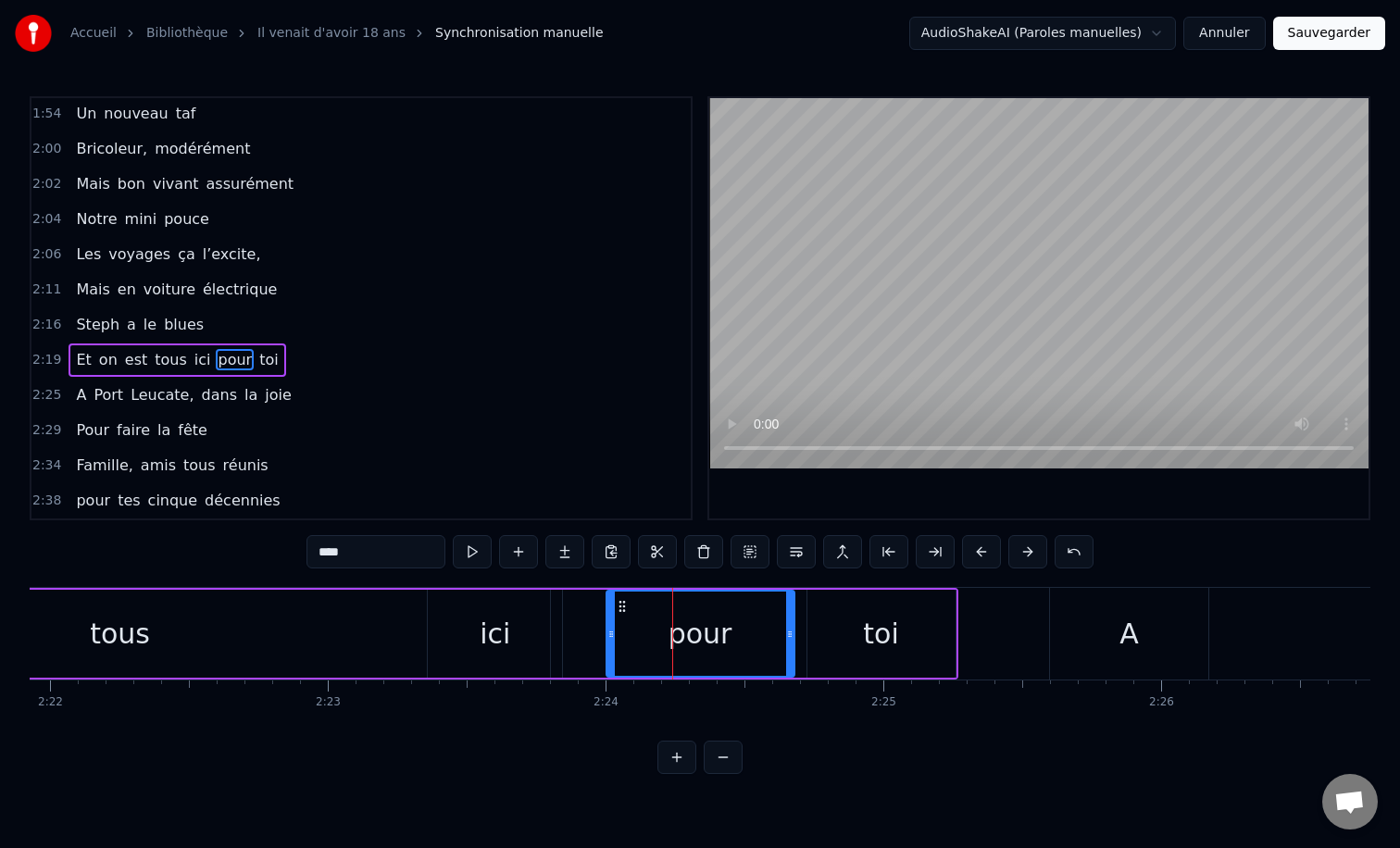
drag, startPoint x: 658, startPoint y: 630, endPoint x: 608, endPoint y: 645, distance: 52.2
click at [608, 645] on div at bounding box center [611, 633] width 8 height 84
drag, startPoint x: 789, startPoint y: 635, endPoint x: 755, endPoint y: 634, distance: 34.0
click at [755, 634] on icon at bounding box center [756, 634] width 8 height 15
click at [836, 631] on div "toi" at bounding box center [881, 633] width 148 height 88
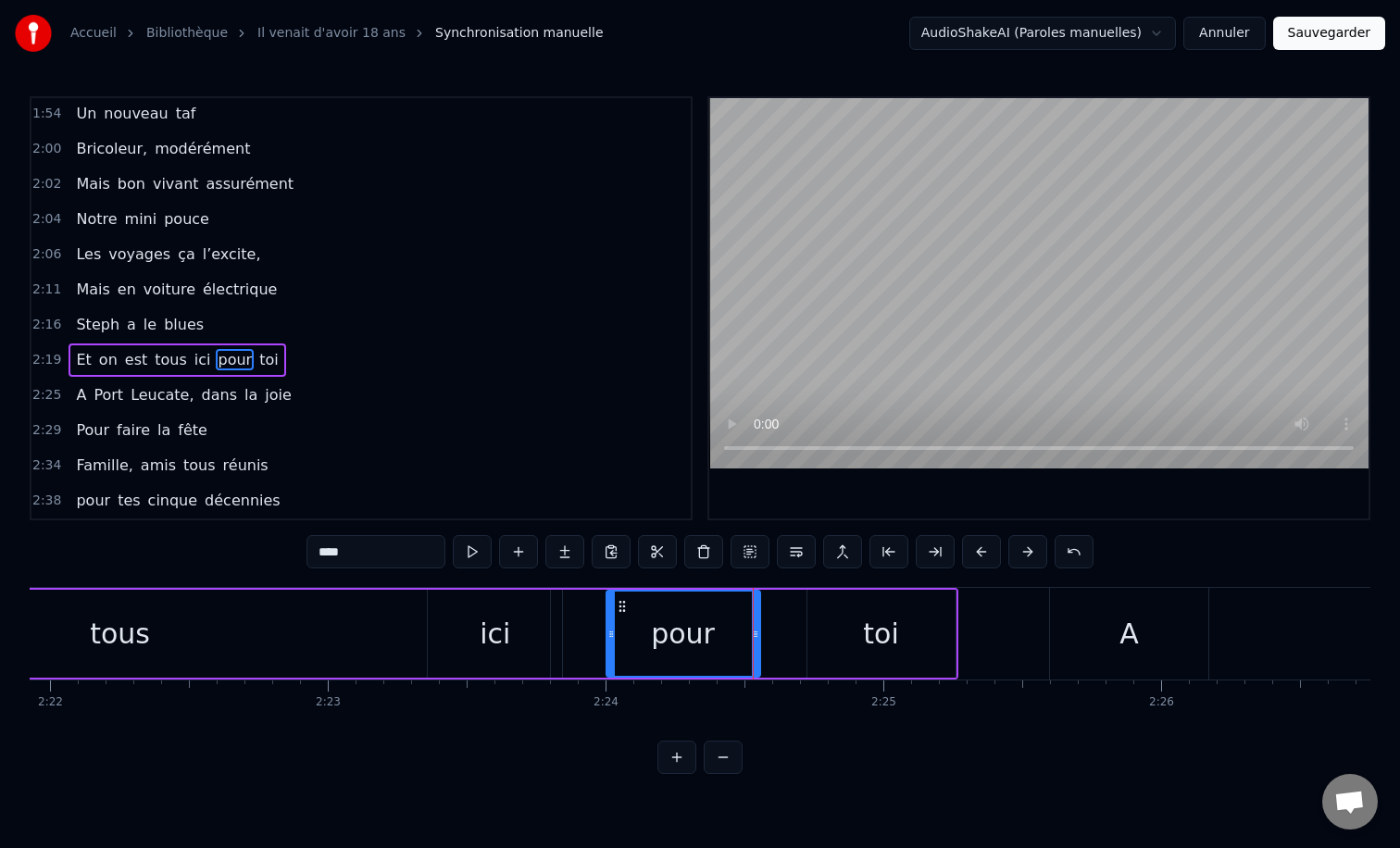
type input "***"
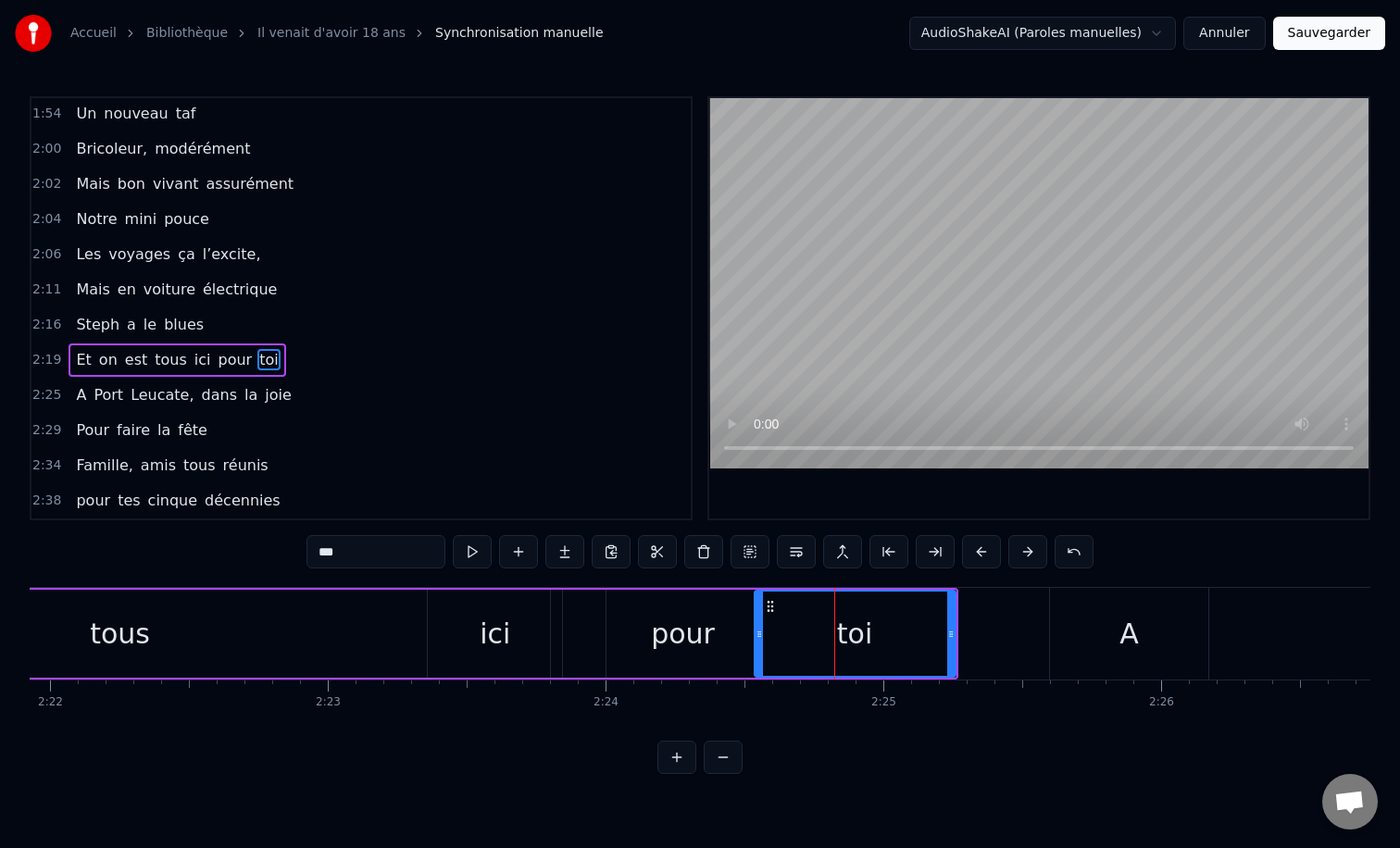
drag, startPoint x: 809, startPoint y: 629, endPoint x: 757, endPoint y: 630, distance: 52.0
click at [757, 630] on icon at bounding box center [759, 634] width 8 height 15
click at [456, 582] on div "0:12 Il vient d’avoir 50 ans 0:15 Il est beau comme un enfant 0:18 [PERSON_NAME…" at bounding box center [699, 435] width 1341 height 677
click at [436, 589] on div "Et on est tous ici pour toi" at bounding box center [115, 633] width 1687 height 91
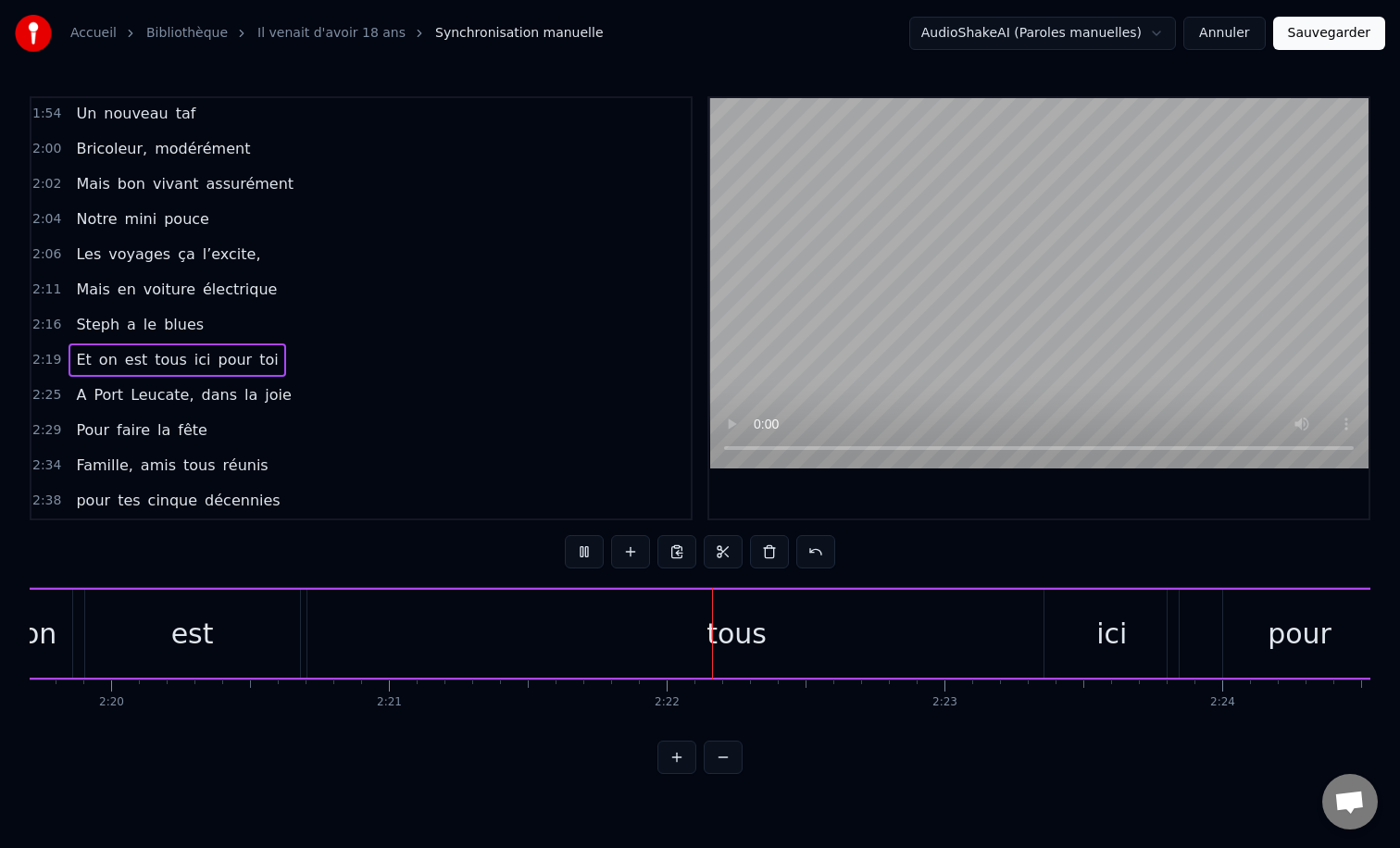
scroll to position [0, 38808]
click at [821, 650] on div "tous" at bounding box center [733, 633] width 859 height 88
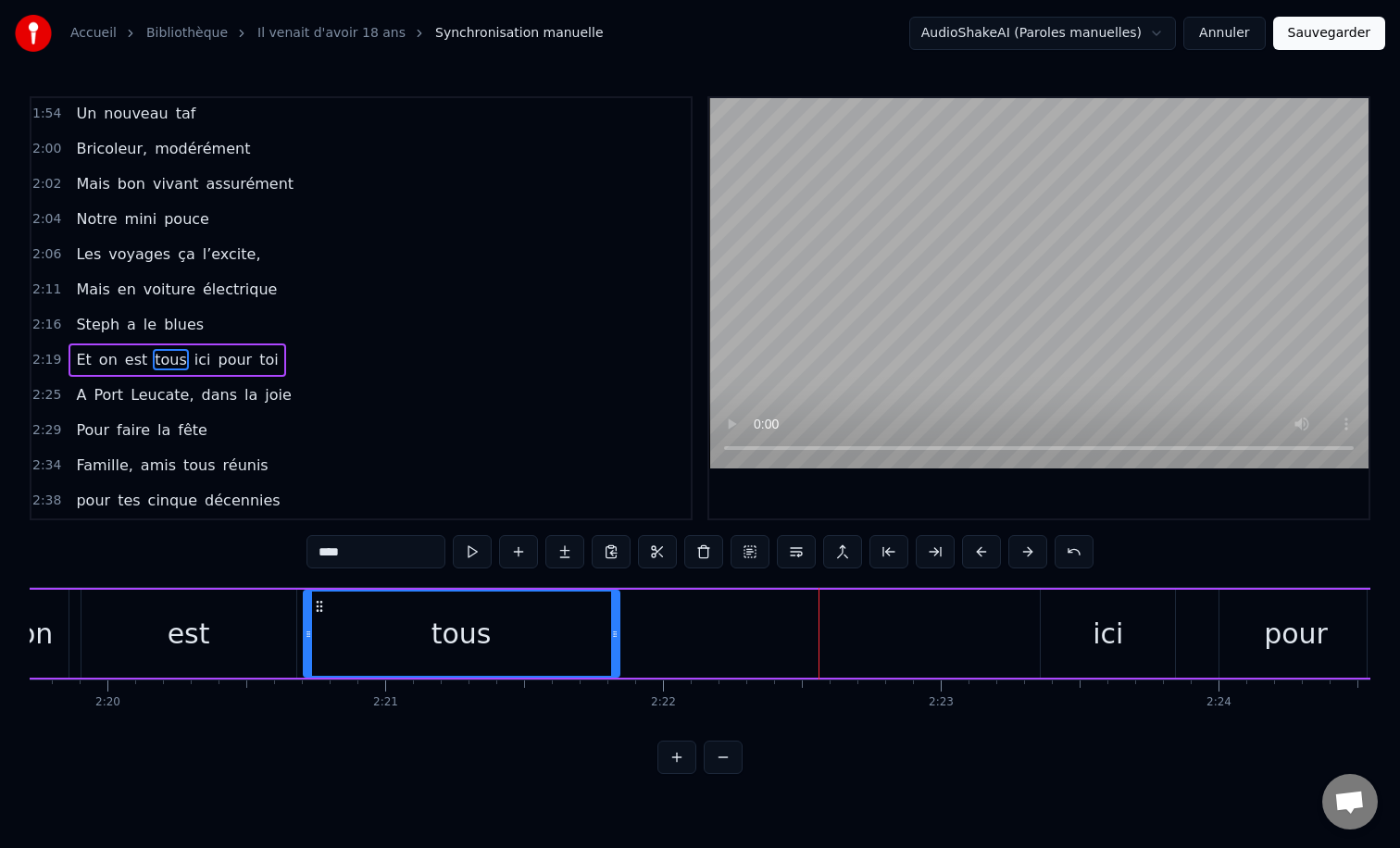
drag, startPoint x: 1161, startPoint y: 634, endPoint x: 618, endPoint y: 633, distance: 543.0
click at [618, 633] on icon at bounding box center [615, 634] width 8 height 15
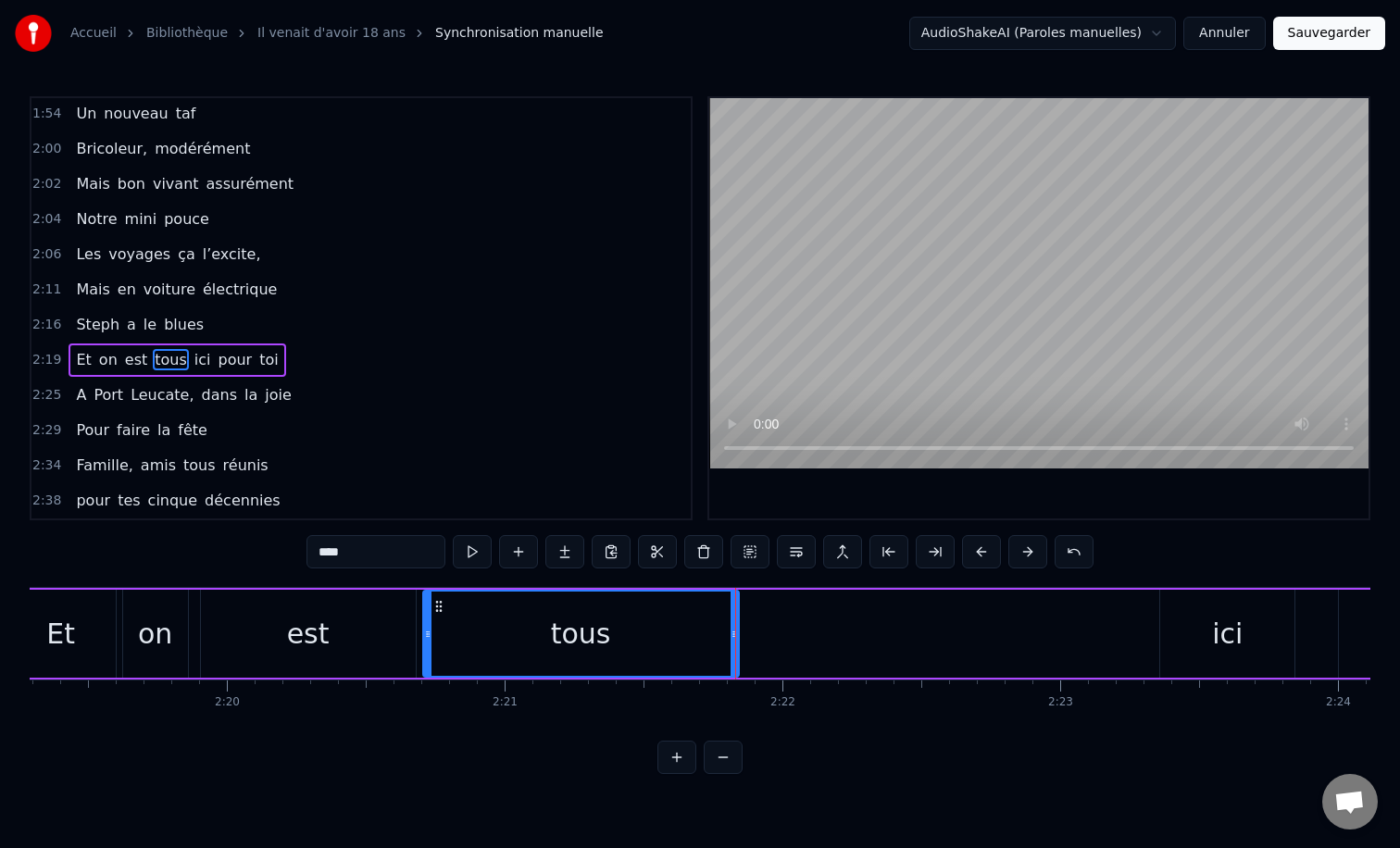
scroll to position [0, 38590]
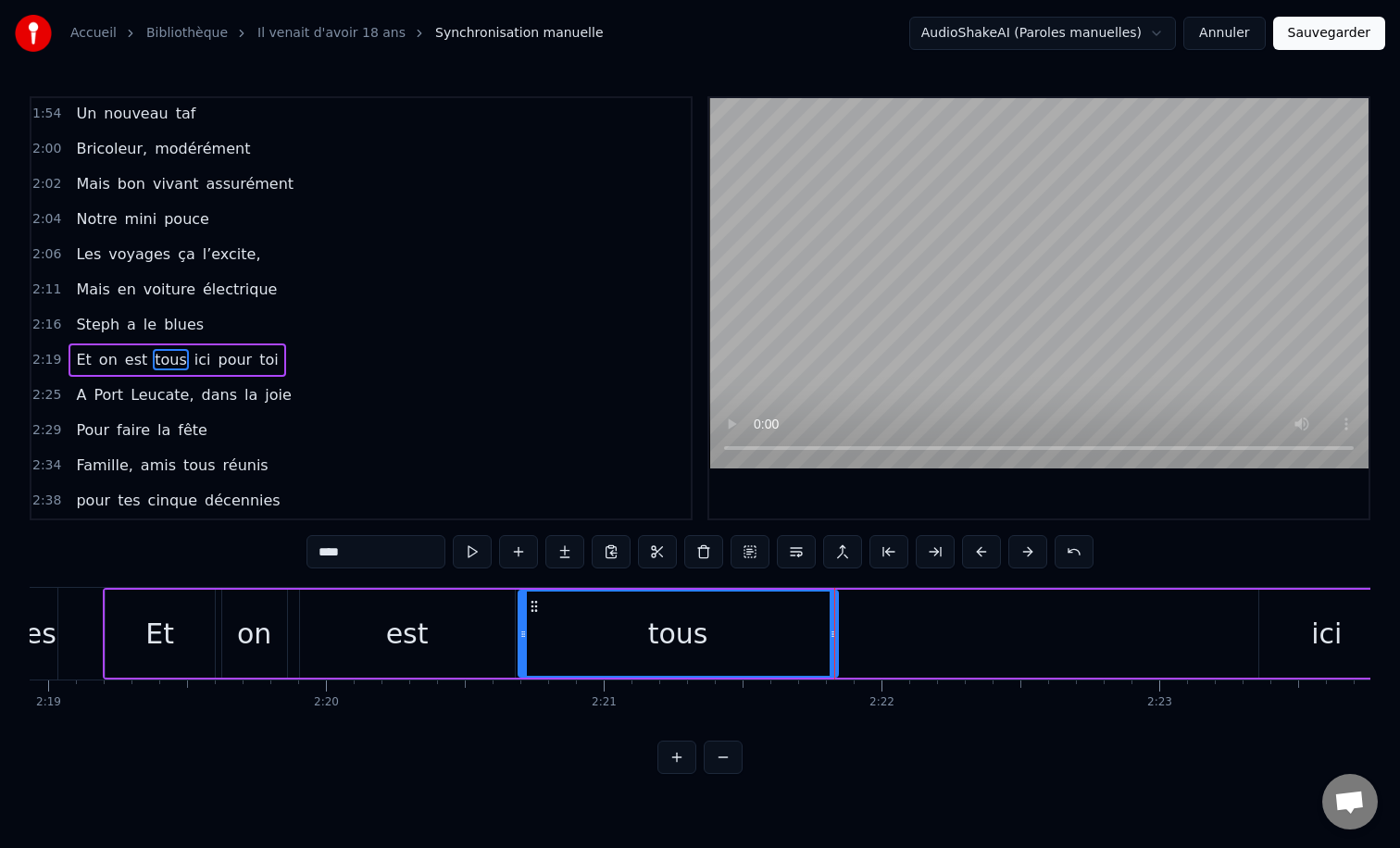
click at [520, 633] on icon at bounding box center [524, 634] width 8 height 15
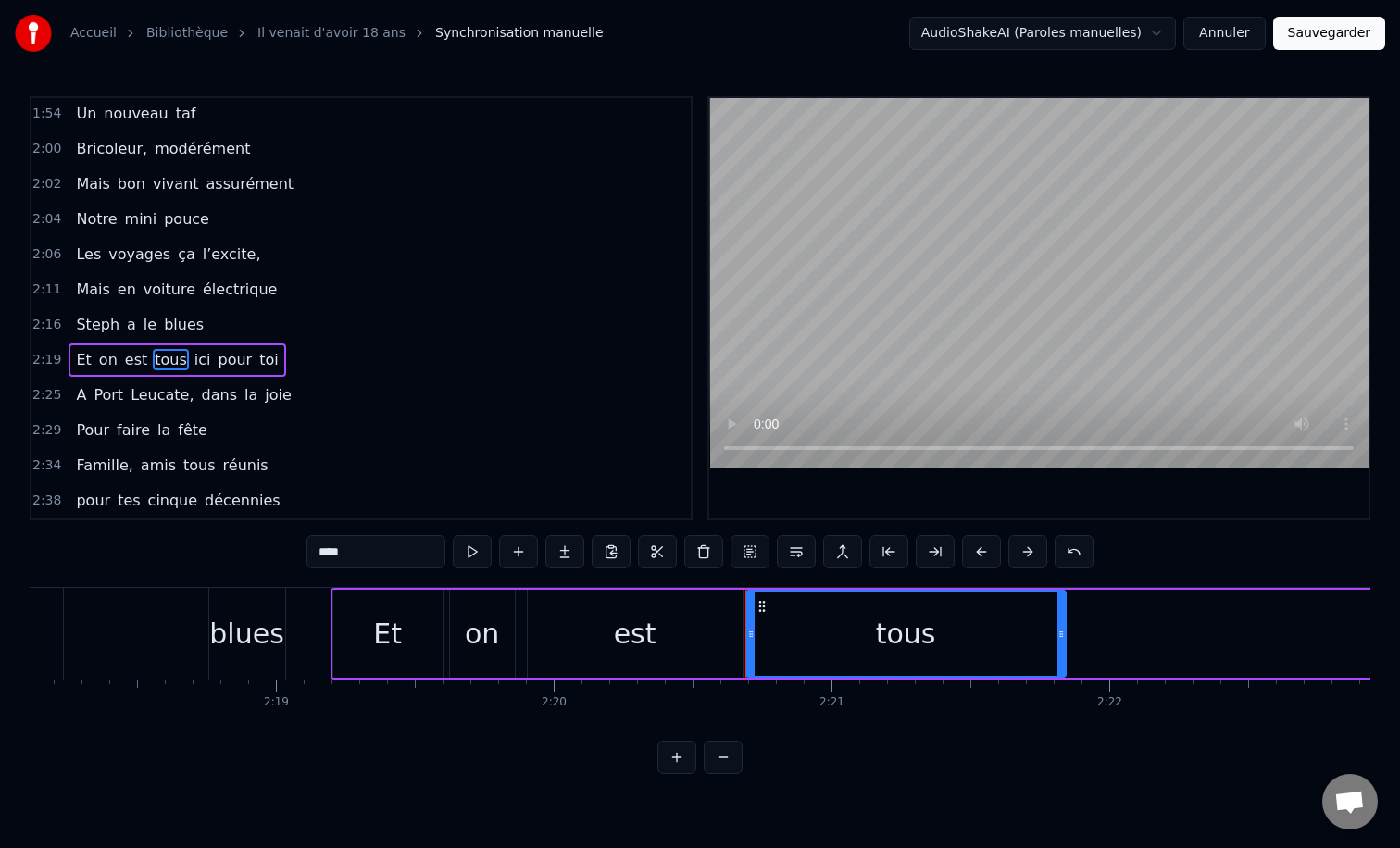
scroll to position [0, 38328]
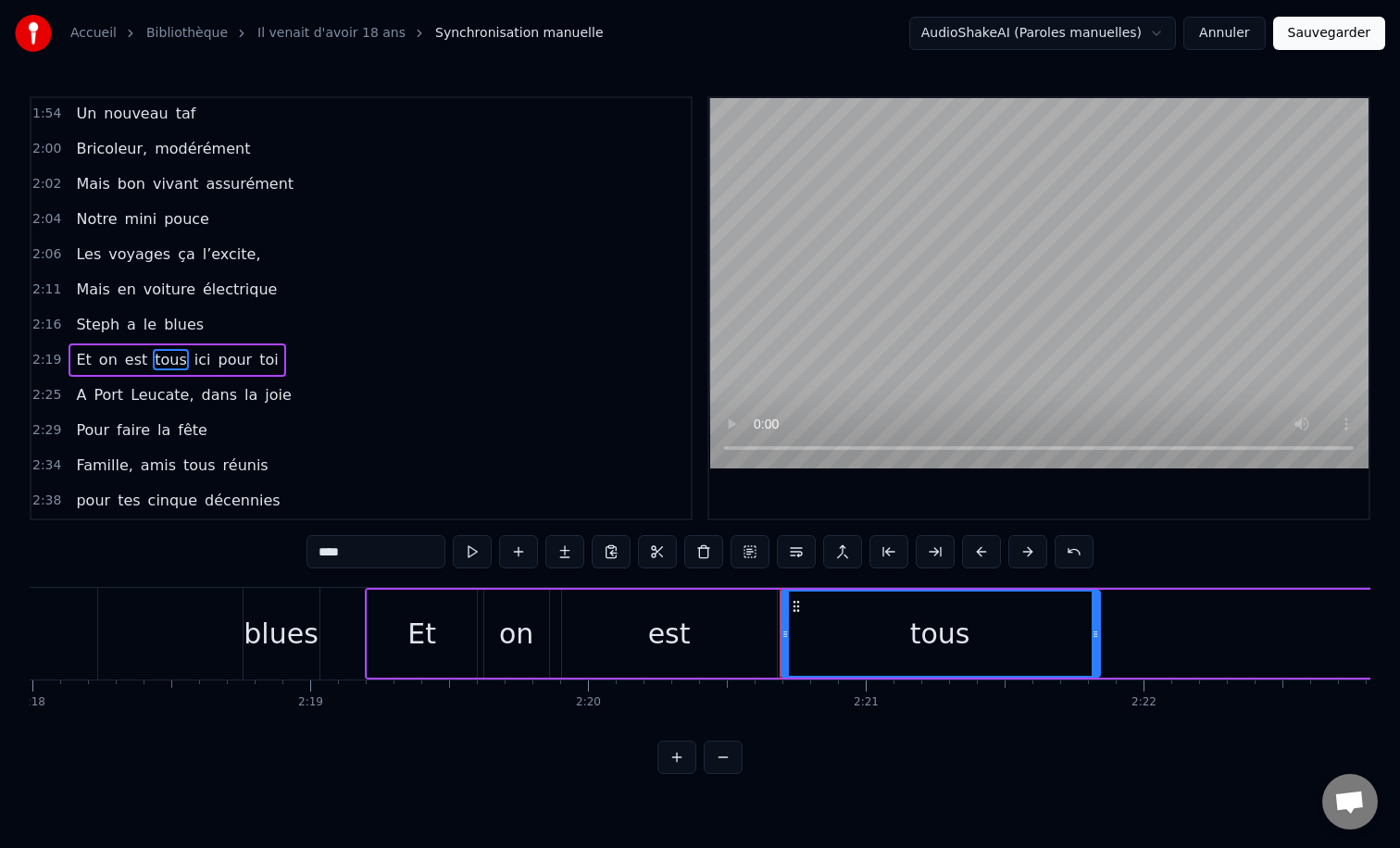
click at [404, 631] on div "Et" at bounding box center [423, 633] width 109 height 88
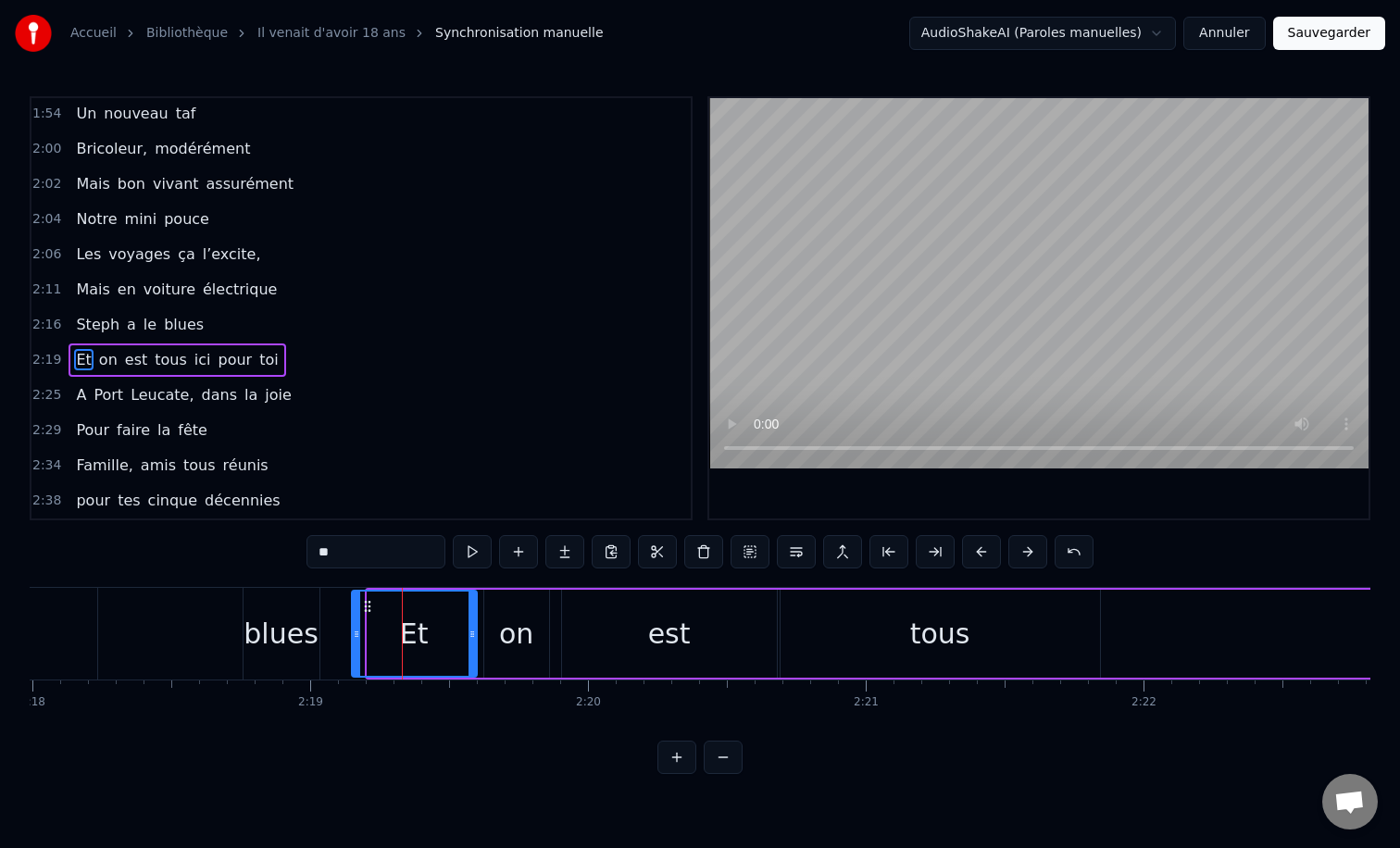
drag, startPoint x: 373, startPoint y: 632, endPoint x: 356, endPoint y: 632, distance: 17.0
click at [357, 633] on circle at bounding box center [357, 633] width 1 height 1
click at [466, 630] on icon at bounding box center [464, 634] width 8 height 15
click at [524, 630] on div "on" at bounding box center [516, 634] width 34 height 42
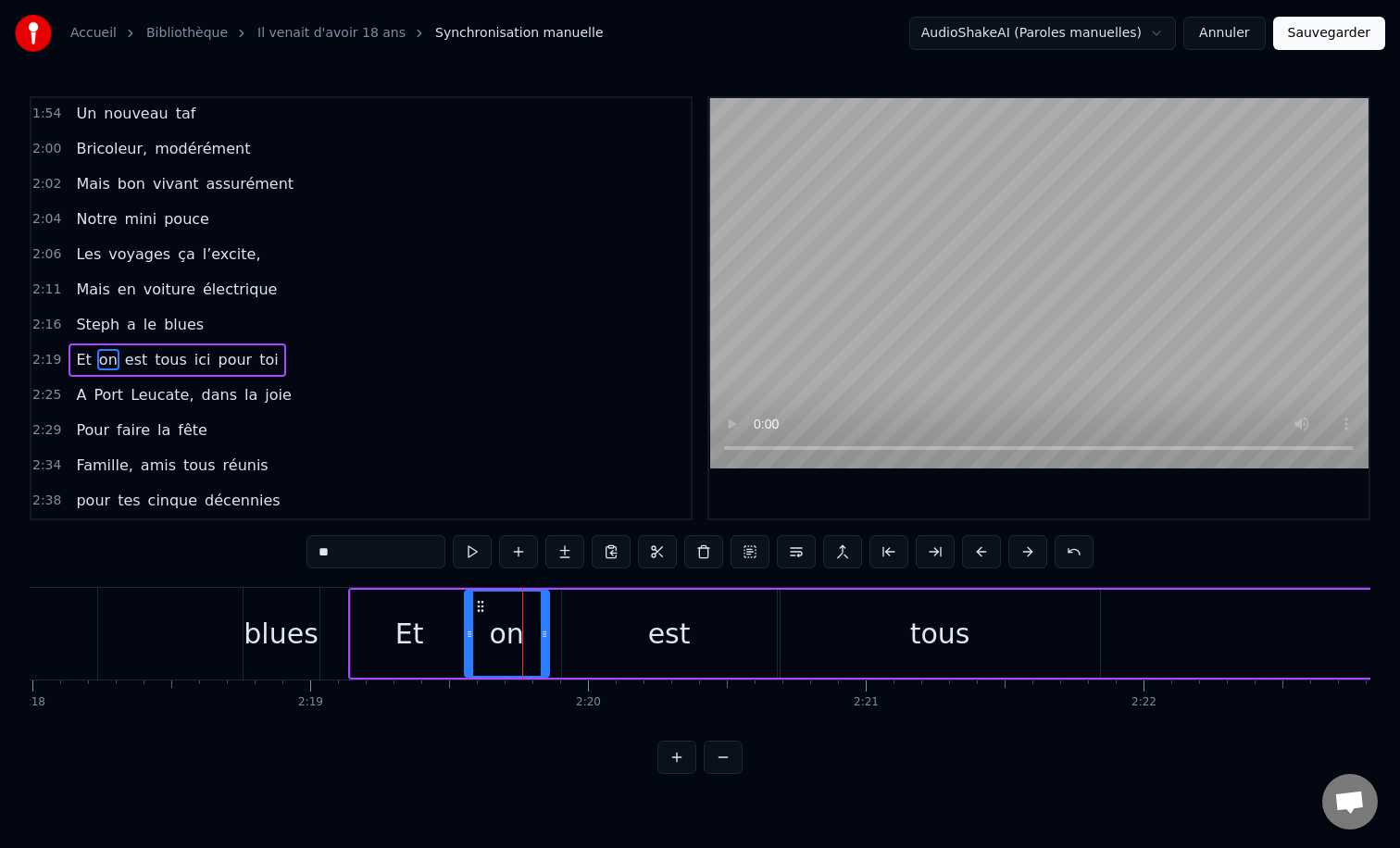
drag, startPoint x: 489, startPoint y: 633, endPoint x: 468, endPoint y: 633, distance: 21.0
click at [468, 633] on icon at bounding box center [470, 634] width 8 height 15
drag, startPoint x: 542, startPoint y: 633, endPoint x: 527, endPoint y: 632, distance: 15.0
click at [529, 632] on icon at bounding box center [533, 634] width 8 height 15
click at [619, 624] on div "est" at bounding box center [670, 633] width 215 height 88
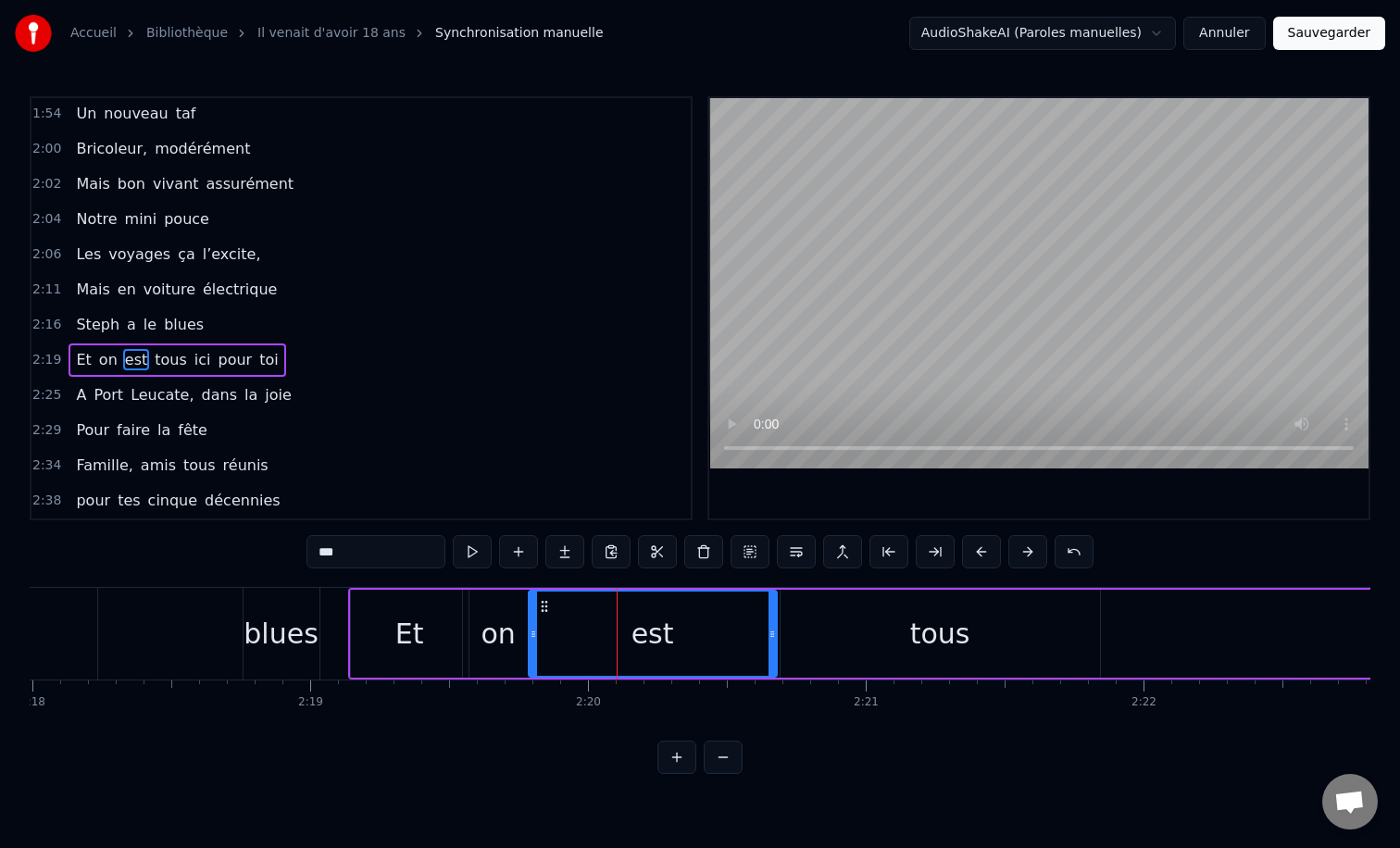
drag, startPoint x: 564, startPoint y: 637, endPoint x: 530, endPoint y: 637, distance: 34.0
click at [530, 637] on icon at bounding box center [533, 634] width 8 height 15
drag, startPoint x: 773, startPoint y: 628, endPoint x: 788, endPoint y: 628, distance: 15.0
click at [788, 628] on icon at bounding box center [785, 634] width 8 height 15
click at [858, 617] on div "tous" at bounding box center [940, 633] width 320 height 88
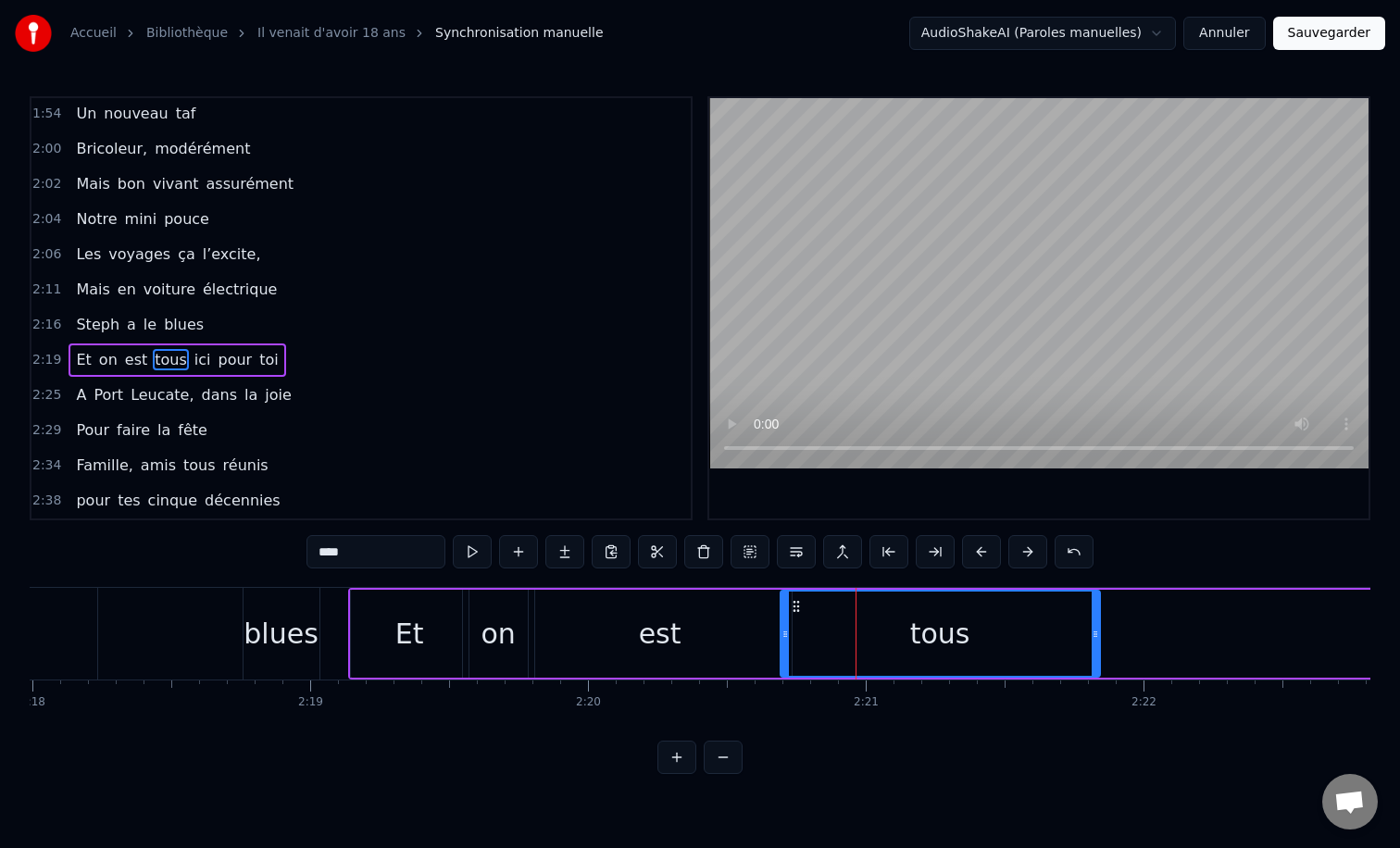
click at [281, 623] on div "blues" at bounding box center [280, 634] width 75 height 42
type input "*****"
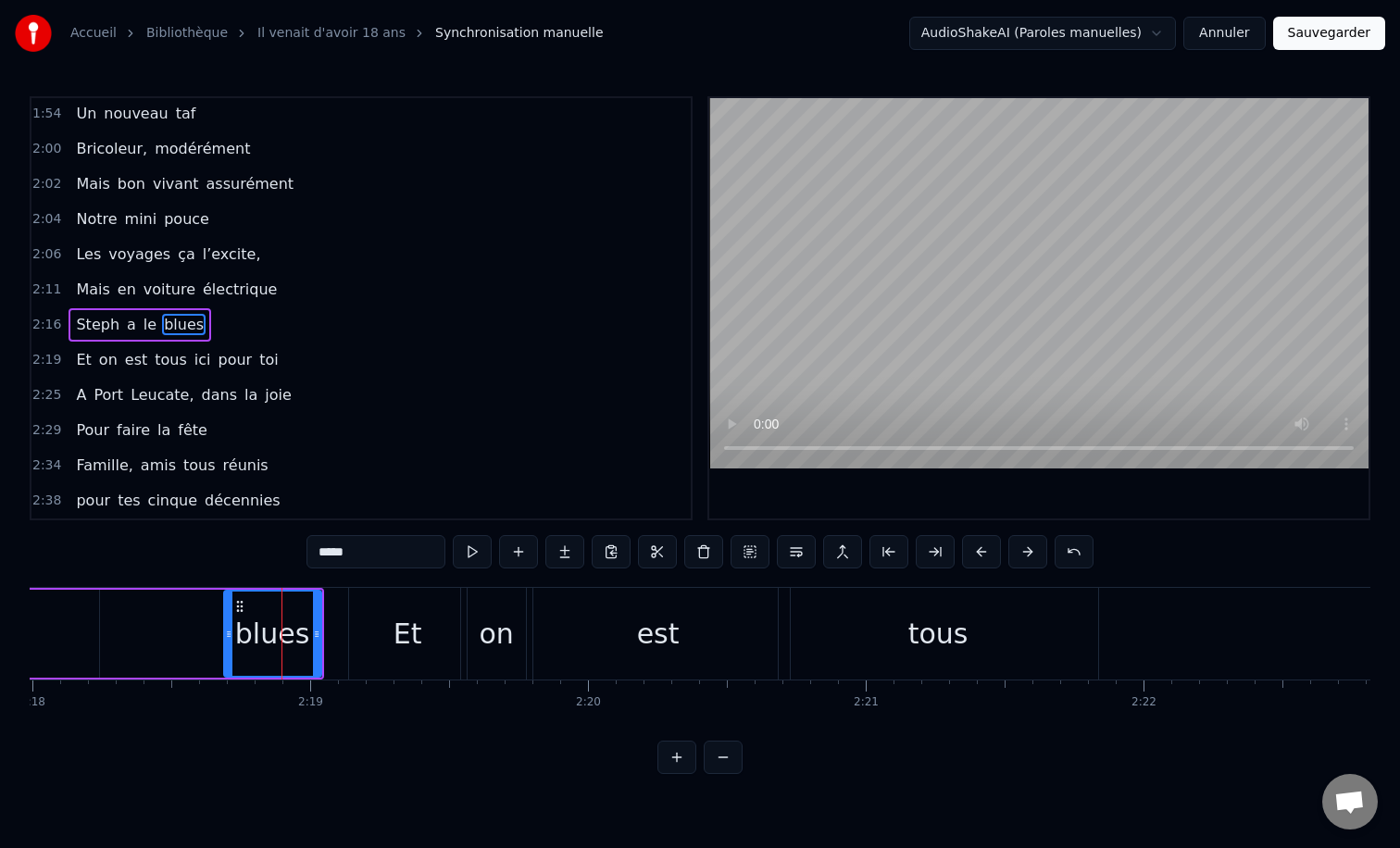
drag, startPoint x: 247, startPoint y: 634, endPoint x: 221, endPoint y: 634, distance: 26.0
click at [225, 634] on icon at bounding box center [228, 634] width 8 height 15
drag, startPoint x: 320, startPoint y: 635, endPoint x: 331, endPoint y: 634, distance: 11.0
click at [321, 635] on icon at bounding box center [317, 634] width 8 height 15
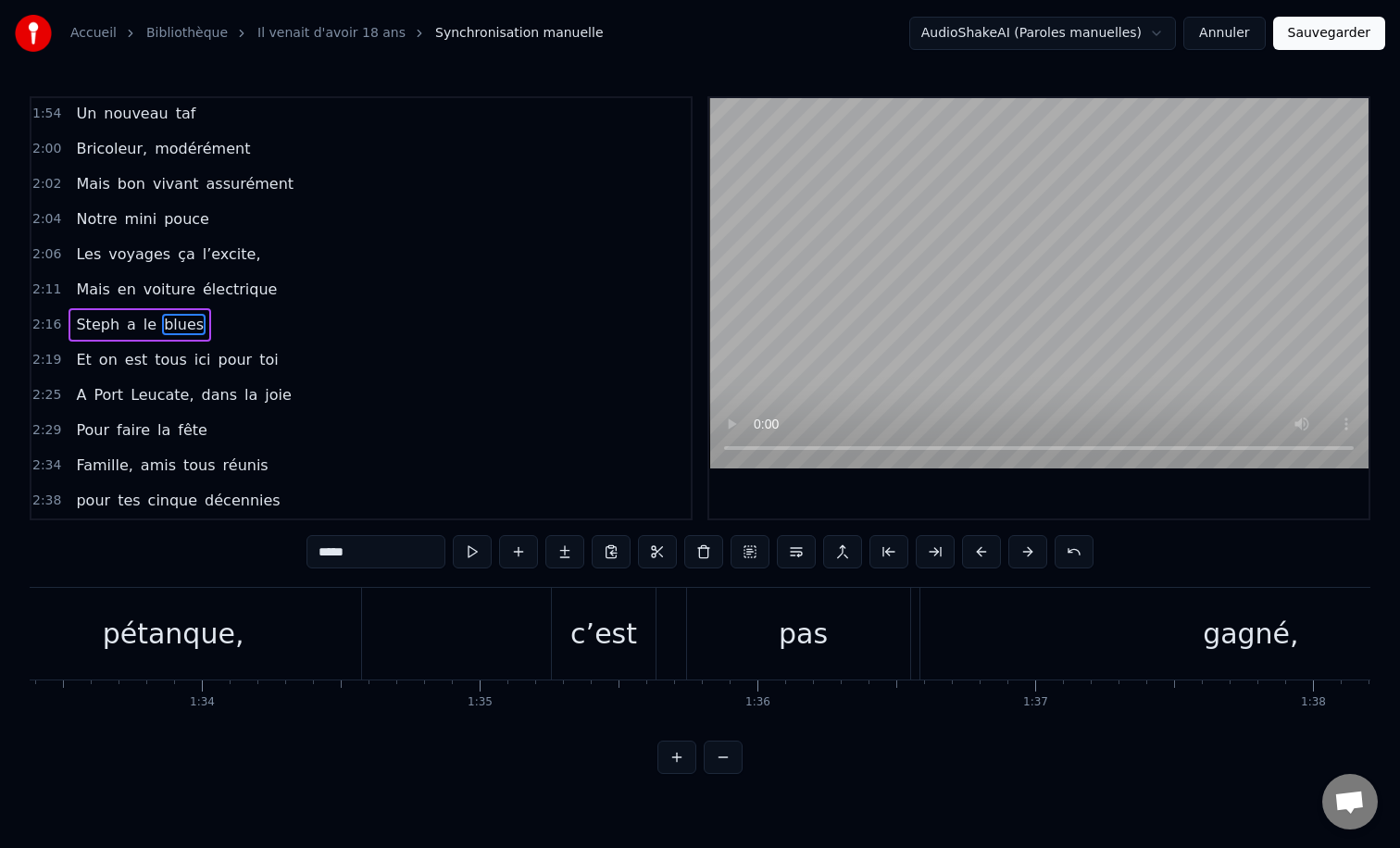
scroll to position [0, 25780]
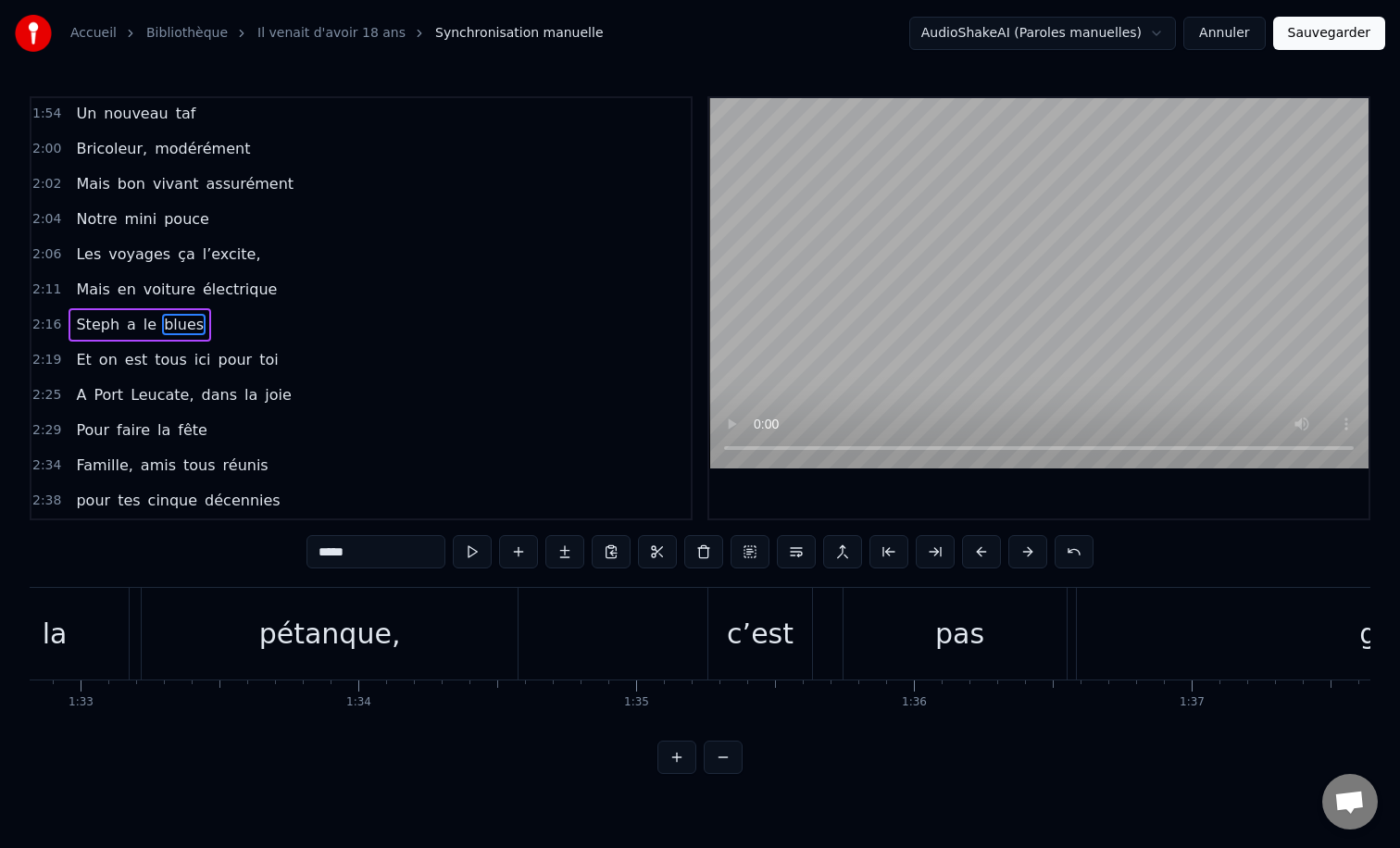
click at [656, 595] on div "A la pétanque, c’est pas gagné," at bounding box center [846, 633] width 1811 height 91
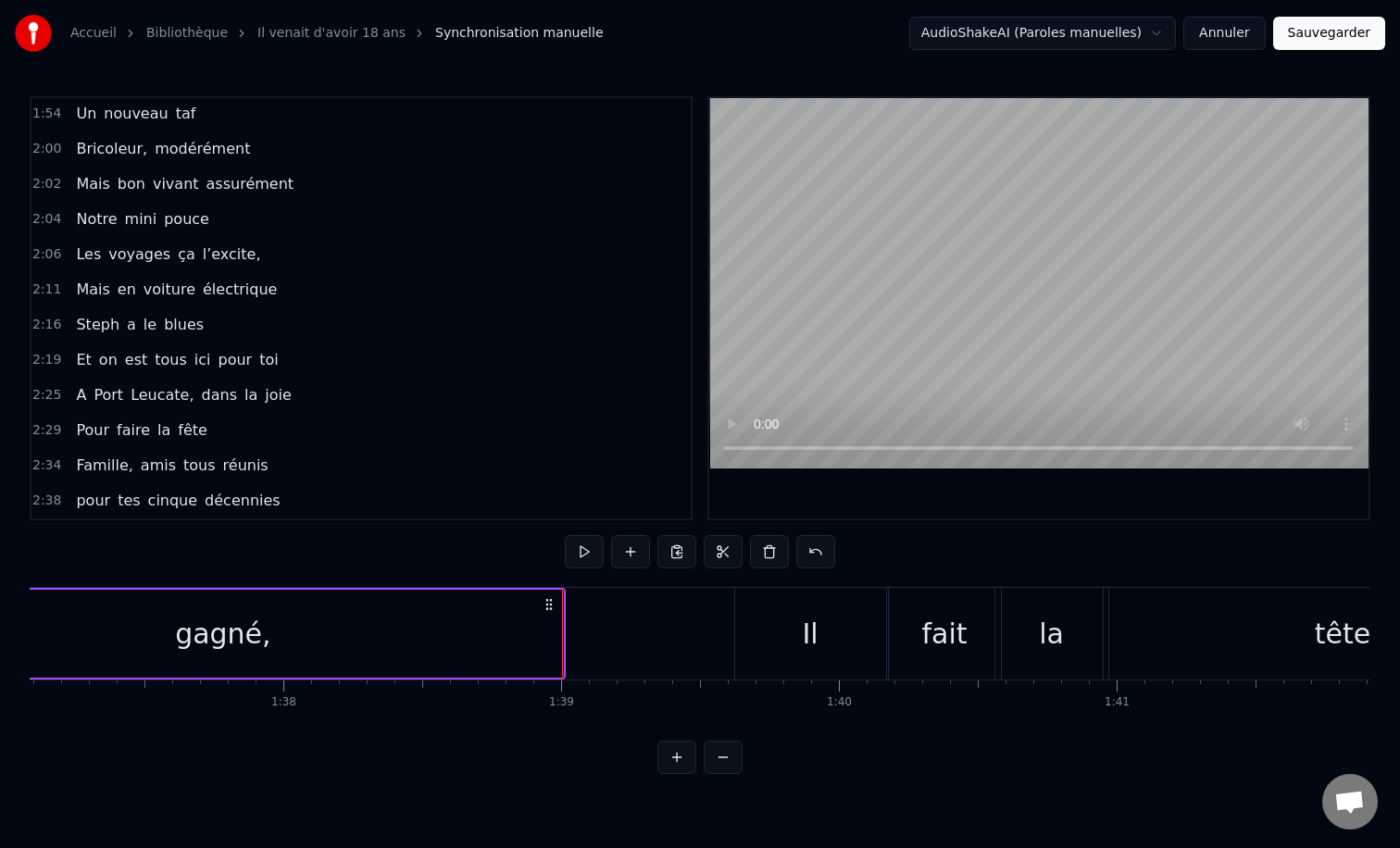
scroll to position [0, 26976]
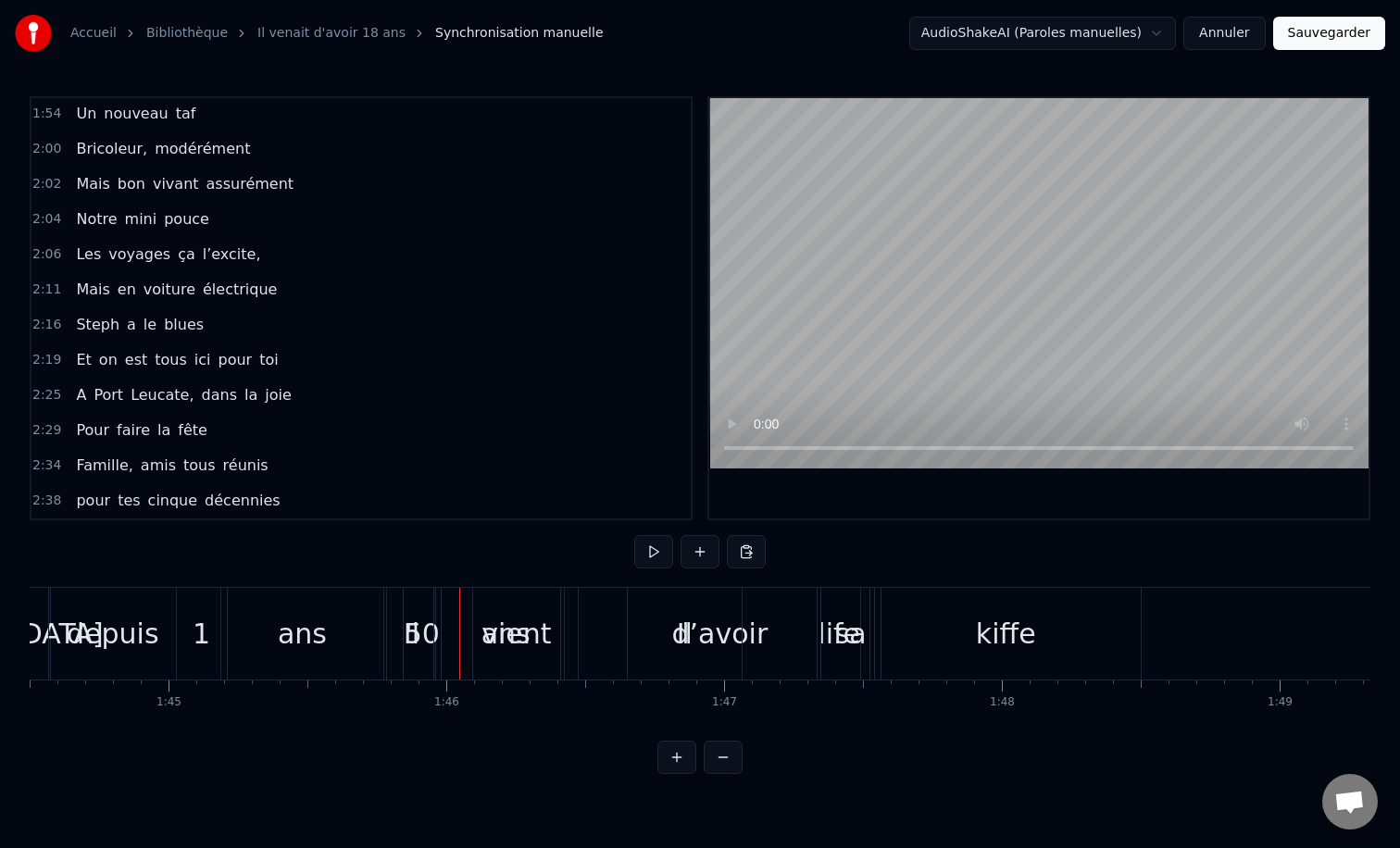
scroll to position [0, 29011]
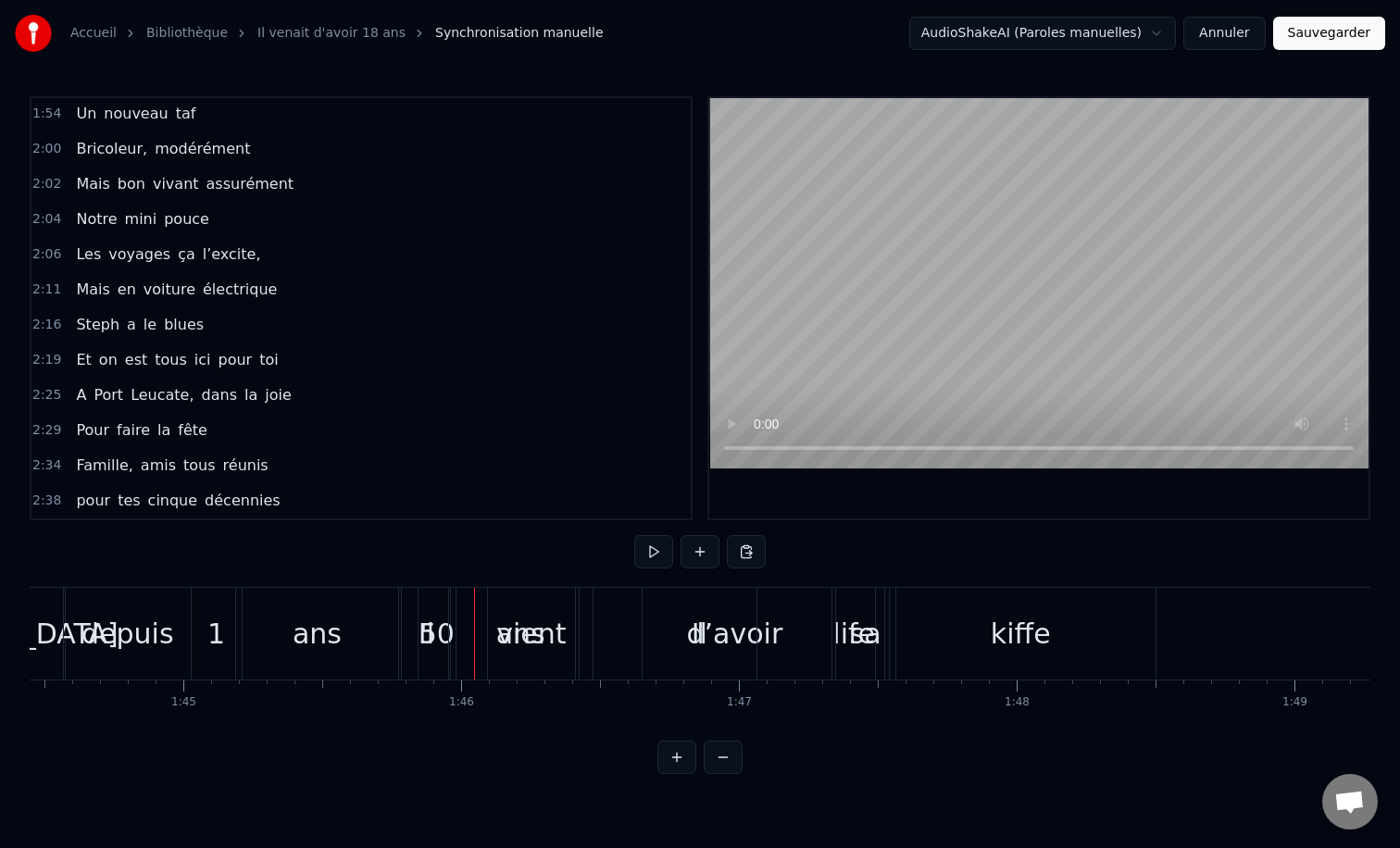
click at [325, 607] on div "ans" at bounding box center [317, 633] width 163 height 91
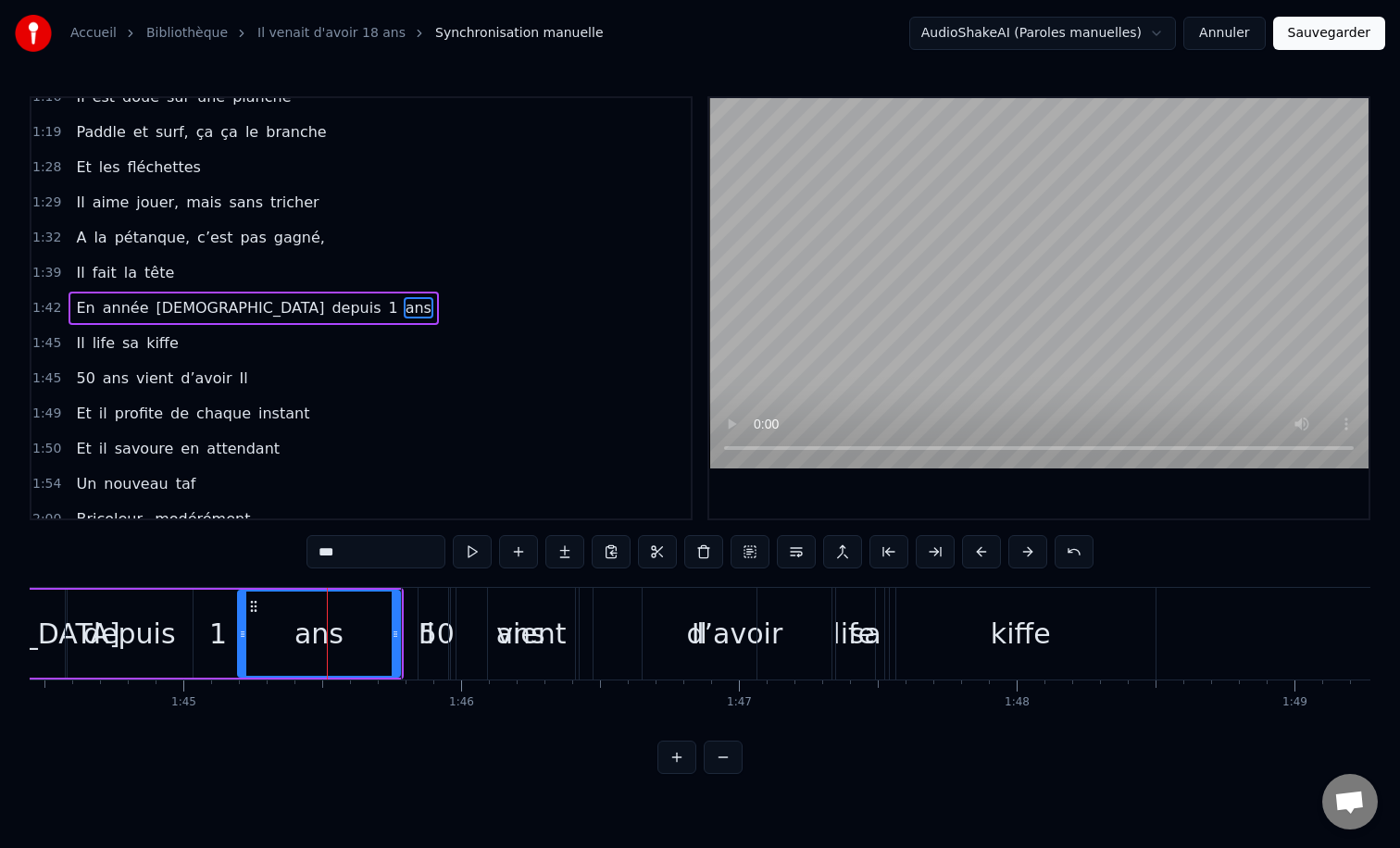
click at [442, 619] on div "50" at bounding box center [437, 634] width 35 height 42
type input "**"
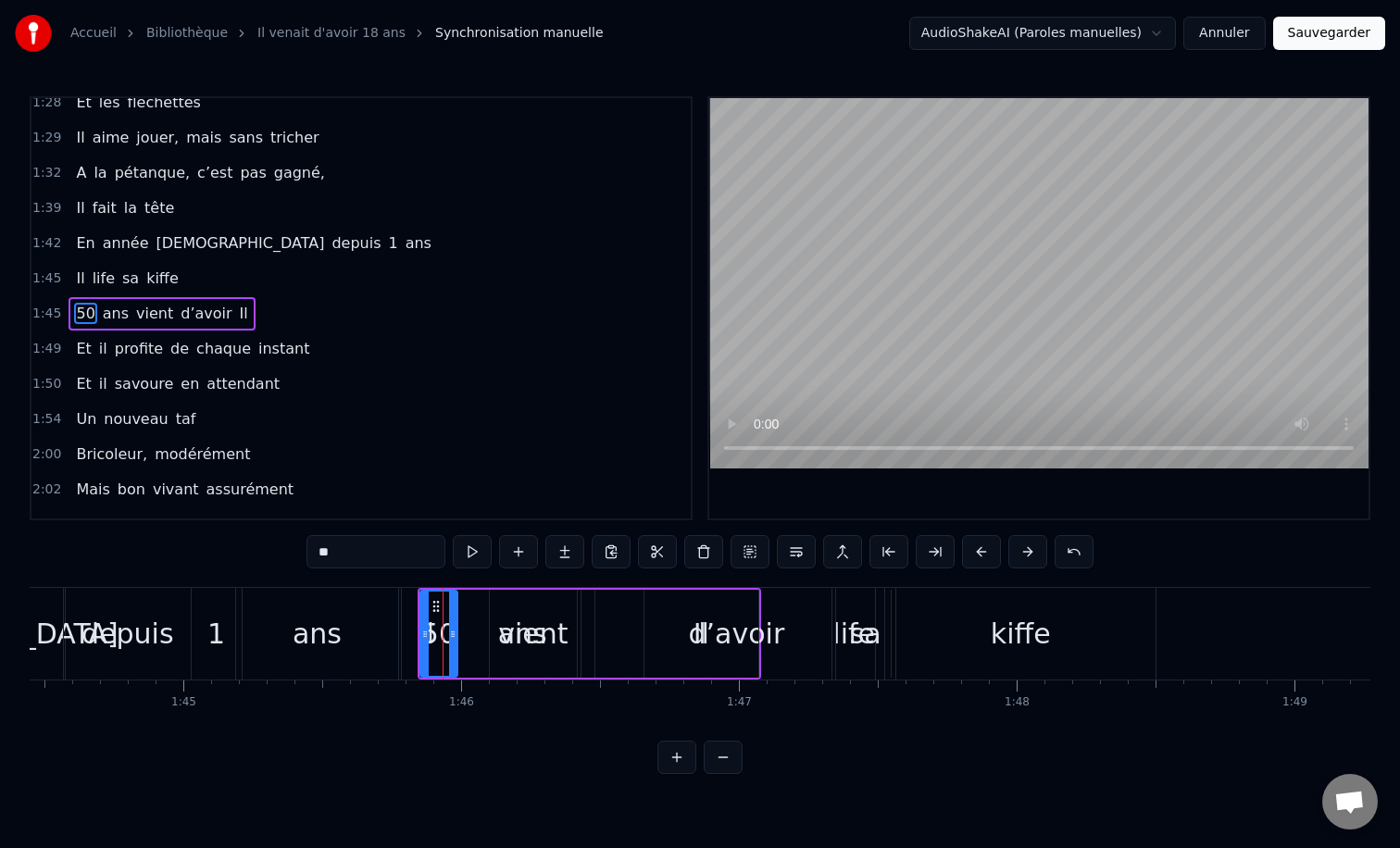
scroll to position [723, 0]
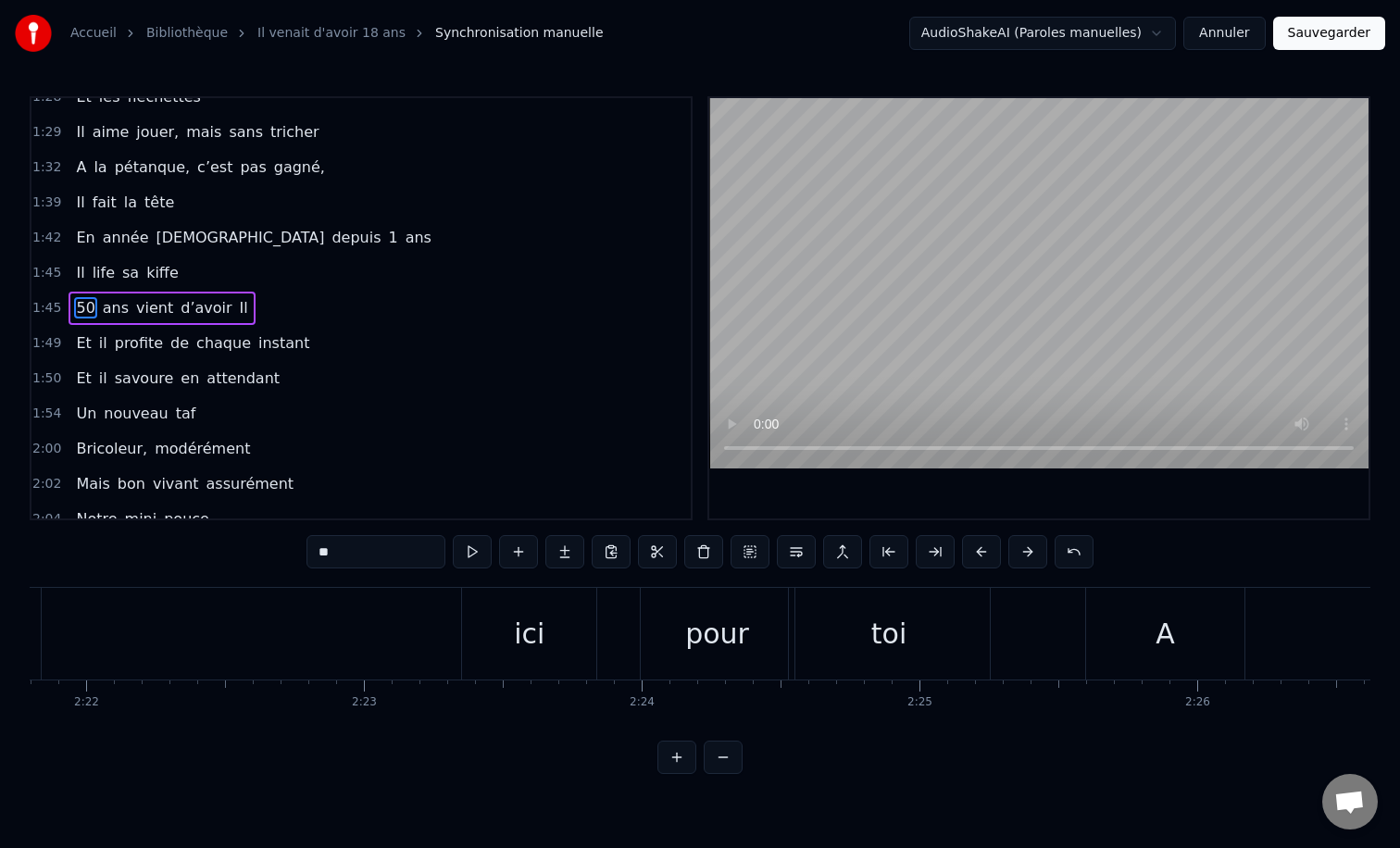
click at [422, 637] on div "Et on est tous ici pour toi" at bounding box center [142, 633] width 1704 height 91
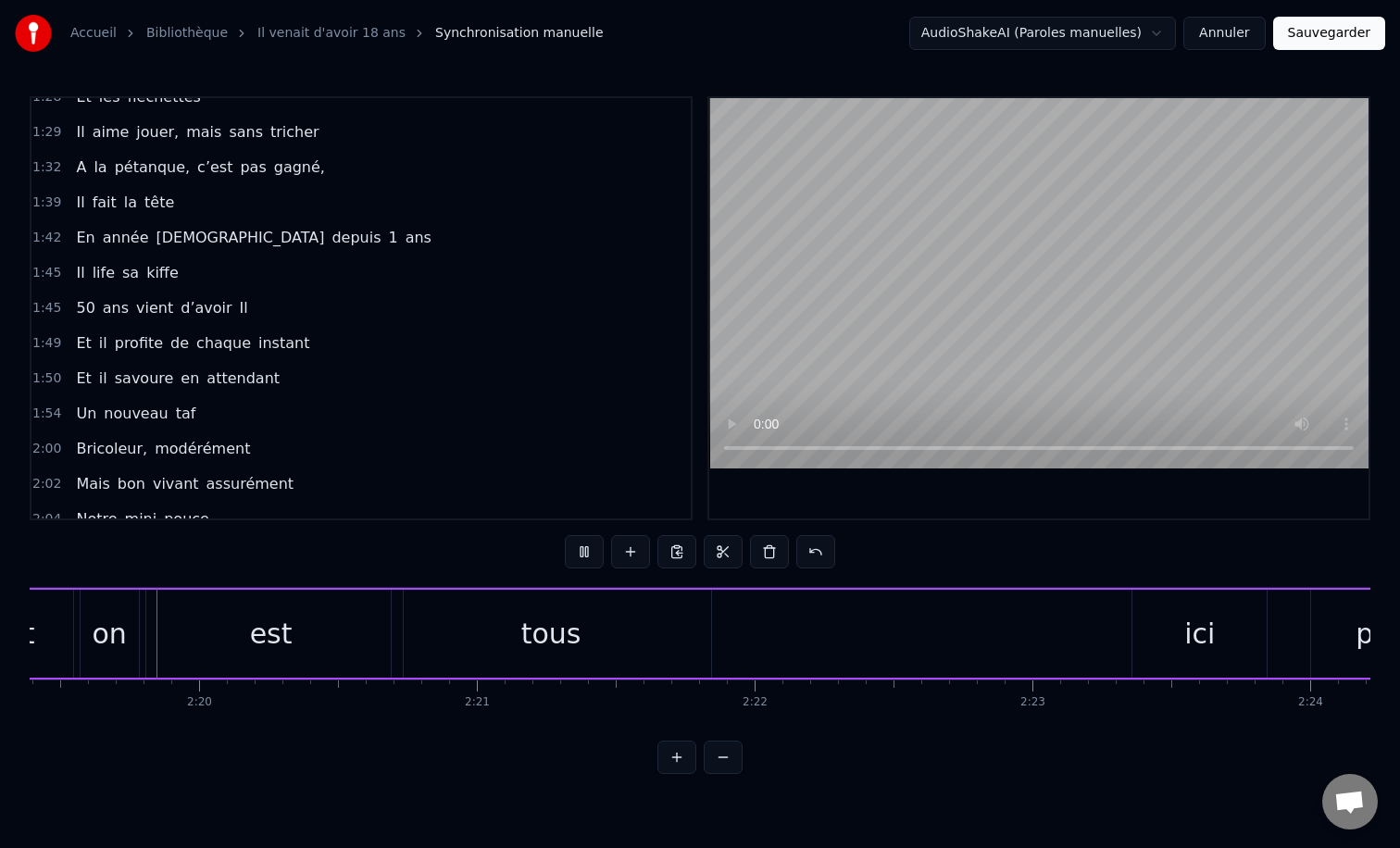
scroll to position [0, 38675]
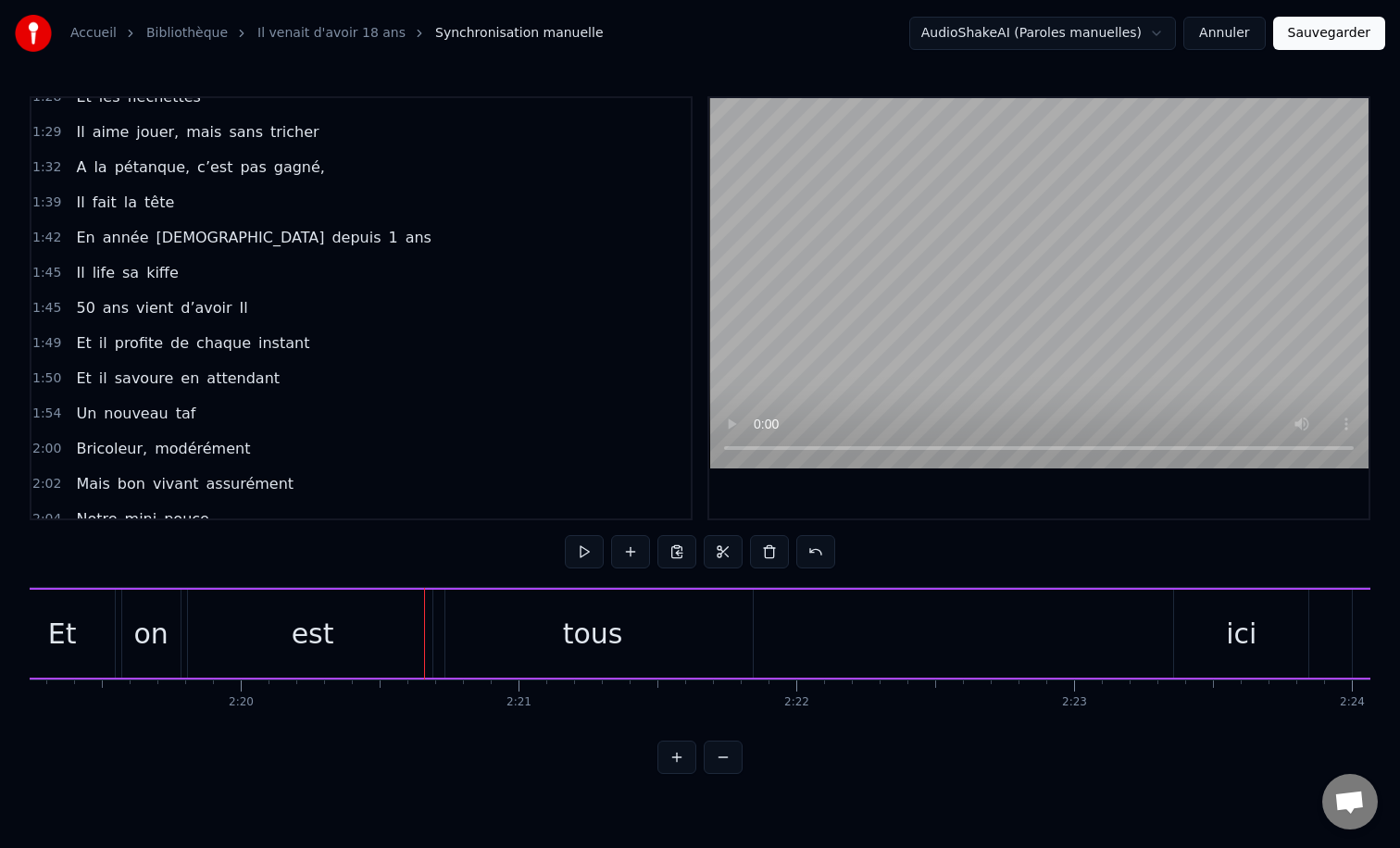
click at [898, 640] on div "Et on est tous ici pour toi" at bounding box center [853, 633] width 1704 height 91
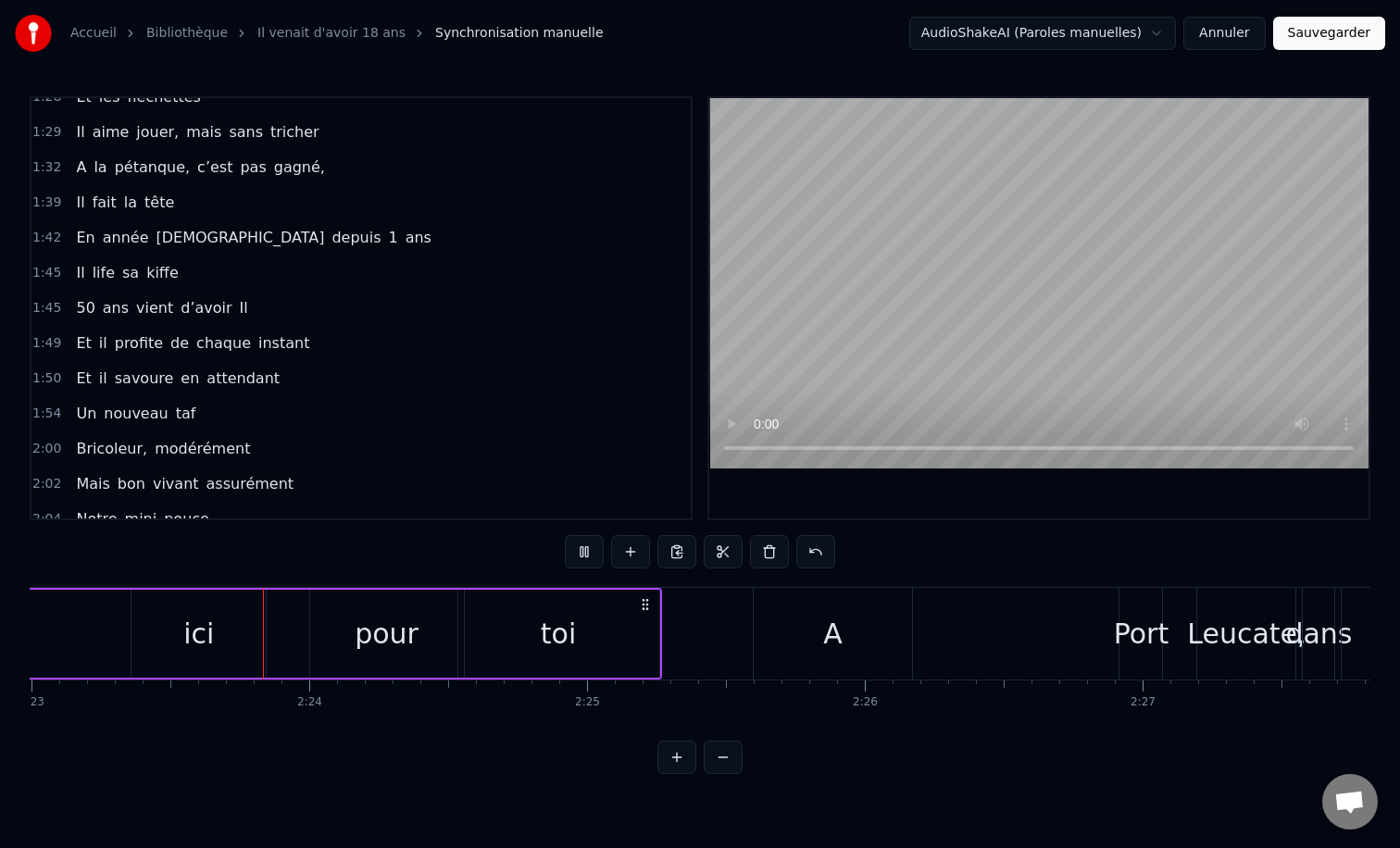
scroll to position [0, 39719]
click at [785, 622] on div "A" at bounding box center [832, 633] width 159 height 91
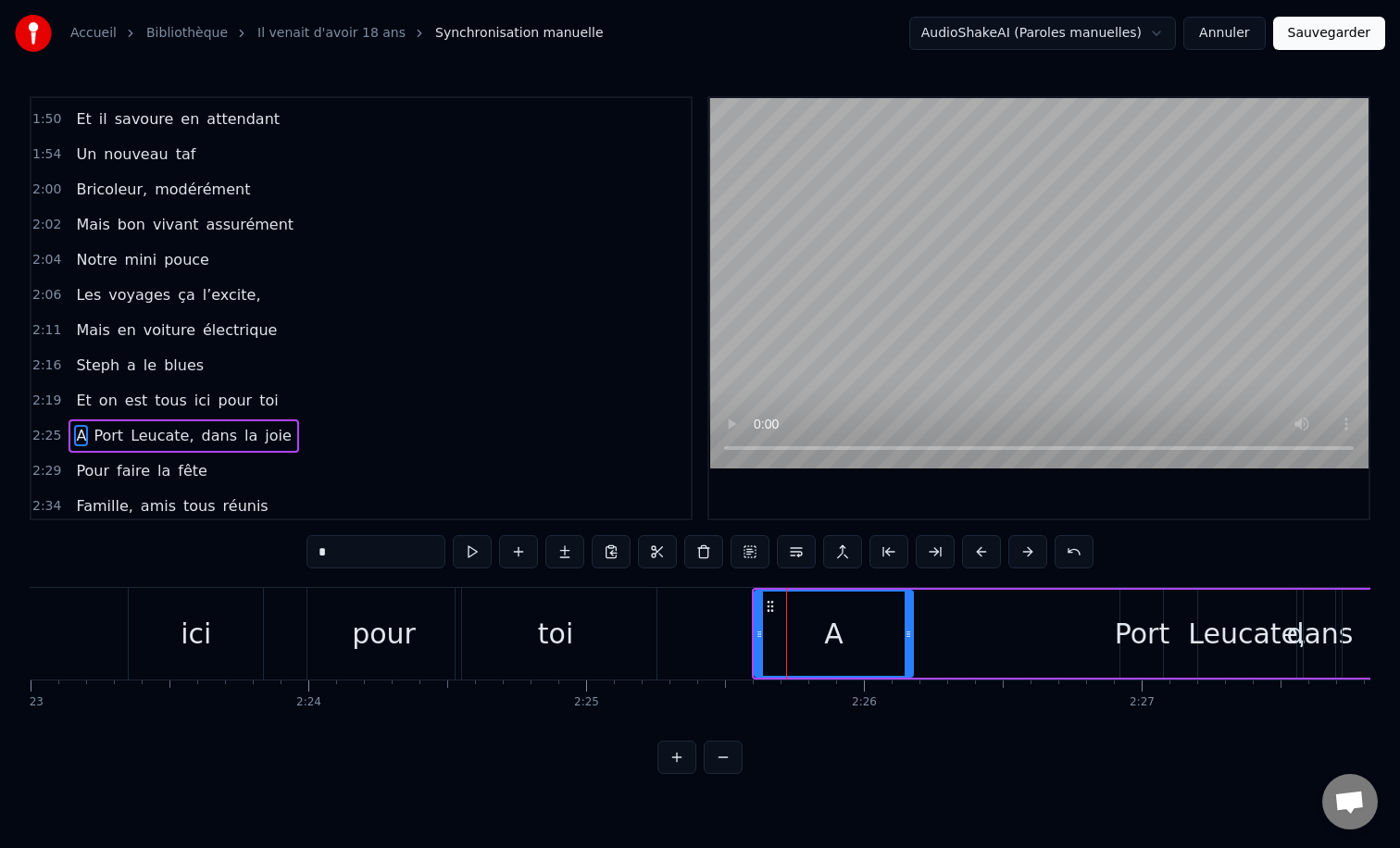
scroll to position [1022, 0]
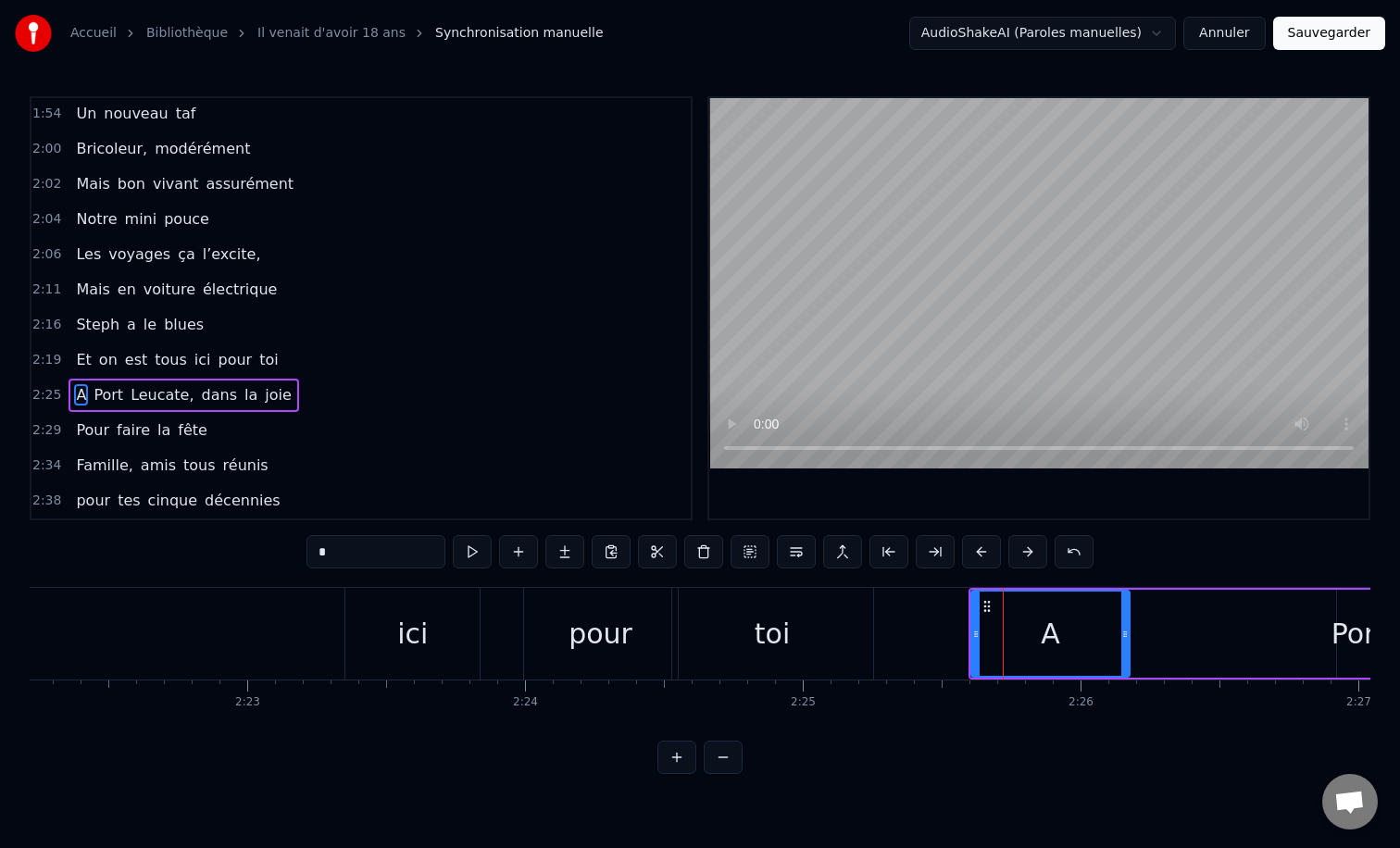
click at [289, 624] on div "Et on est tous ici pour toi" at bounding box center [26, 633] width 1704 height 91
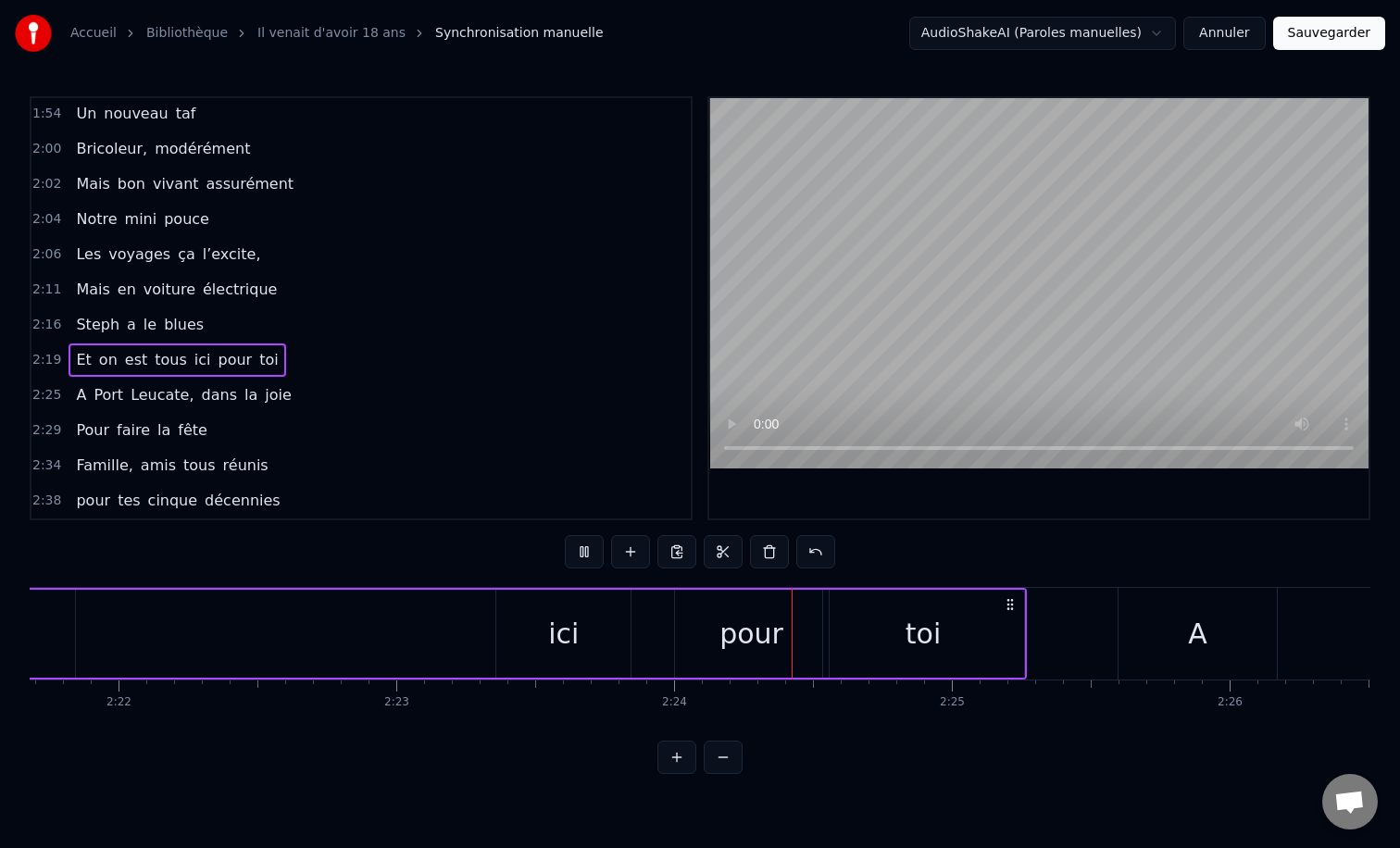
scroll to position [0, 39580]
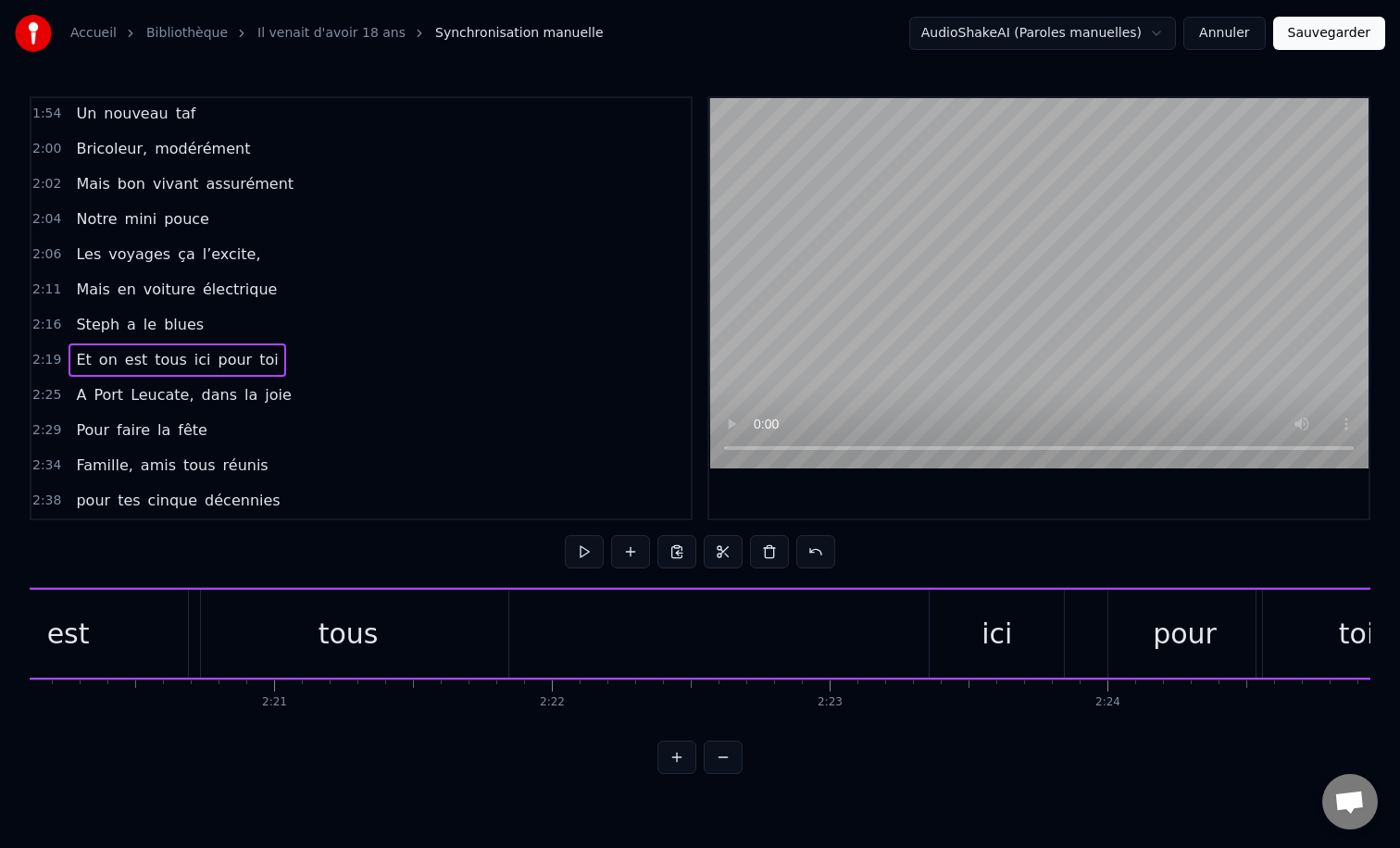
click at [562, 619] on div "Et on est tous ici pour toi" at bounding box center [608, 633] width 1704 height 91
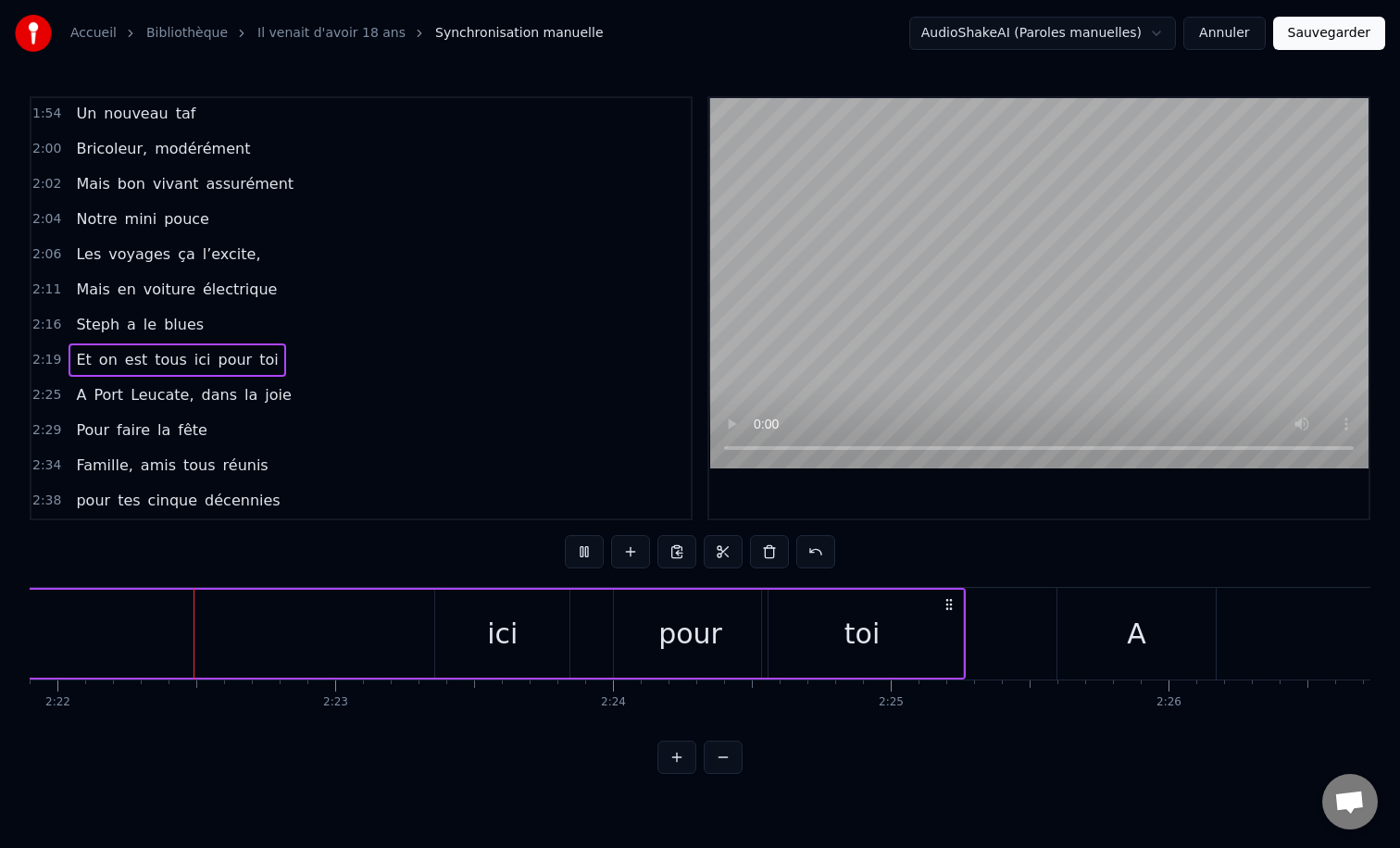
scroll to position [0, 39413]
click at [713, 626] on div "pour" at bounding box center [692, 634] width 64 height 42
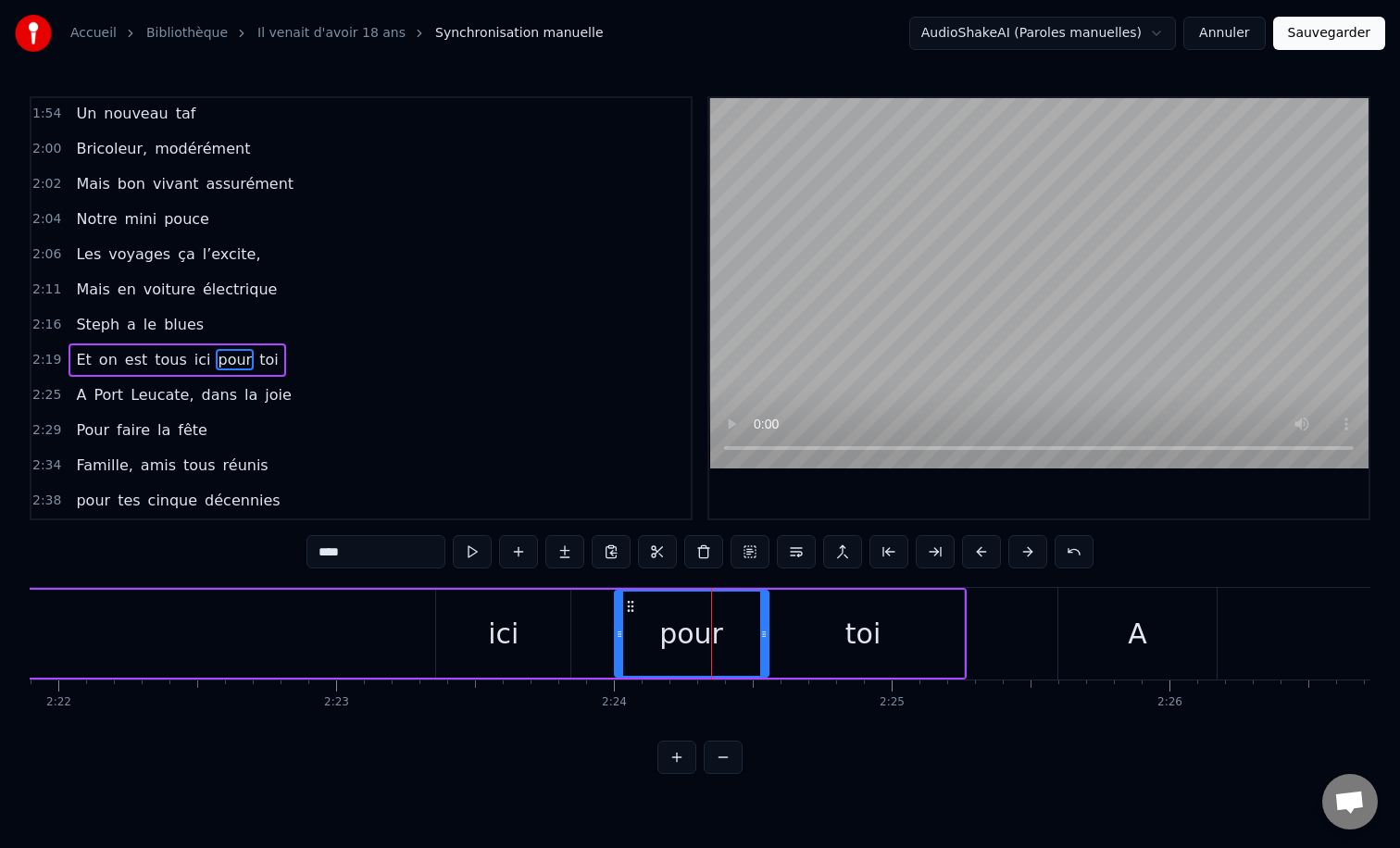
click at [398, 580] on div "0:12 Il vient d’avoir 50 ans 0:15 Il est beau comme un enfant 0:18 [PERSON_NAME…" at bounding box center [699, 435] width 1341 height 677
click at [375, 605] on div "Et on est tous ici pour toi" at bounding box center [115, 633] width 1704 height 91
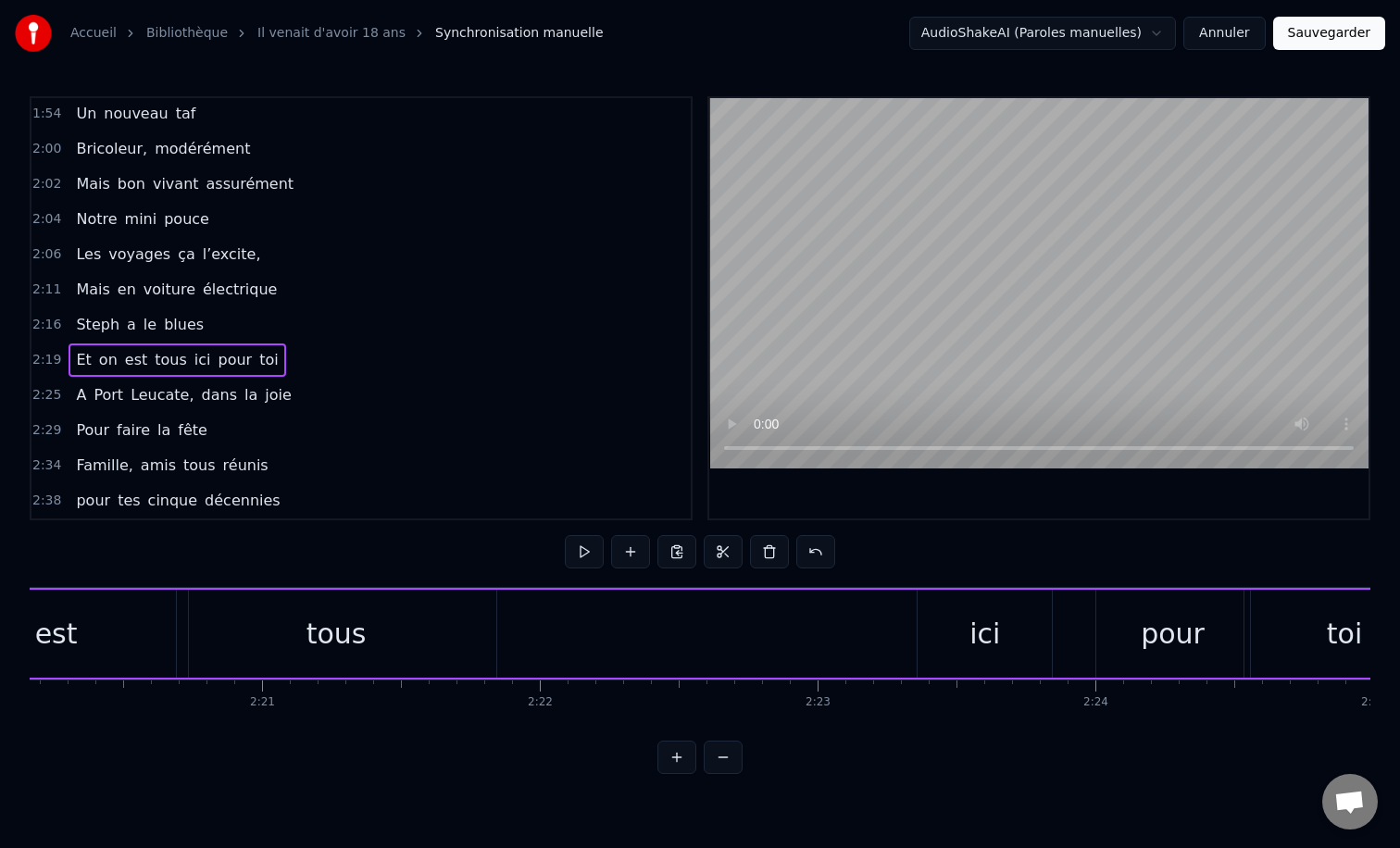
scroll to position [0, 38953]
click at [922, 628] on div "ici" at bounding box center [963, 633] width 134 height 88
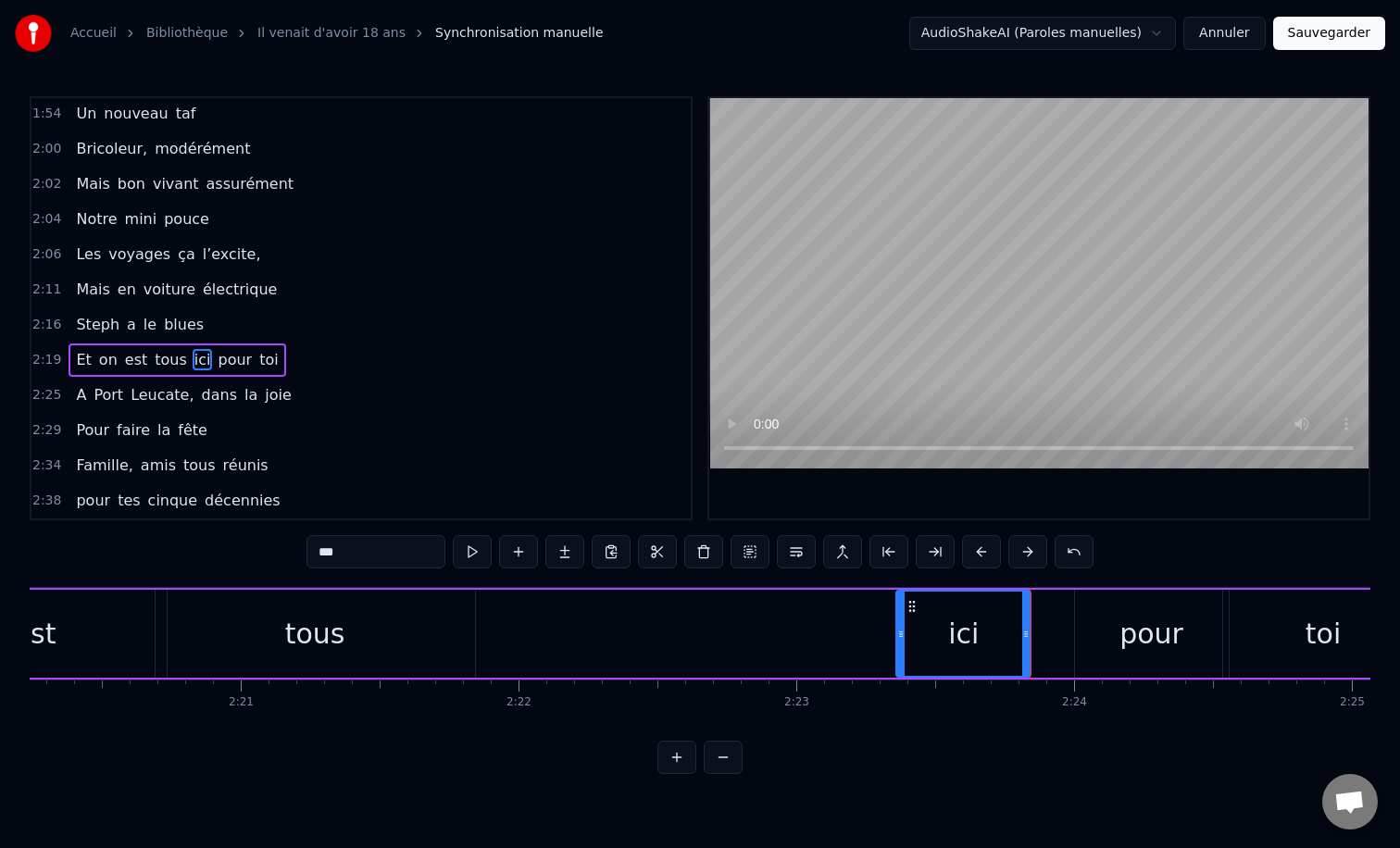
click at [789, 608] on div "Et on est tous ici pour toi" at bounding box center [575, 633] width 1704 height 91
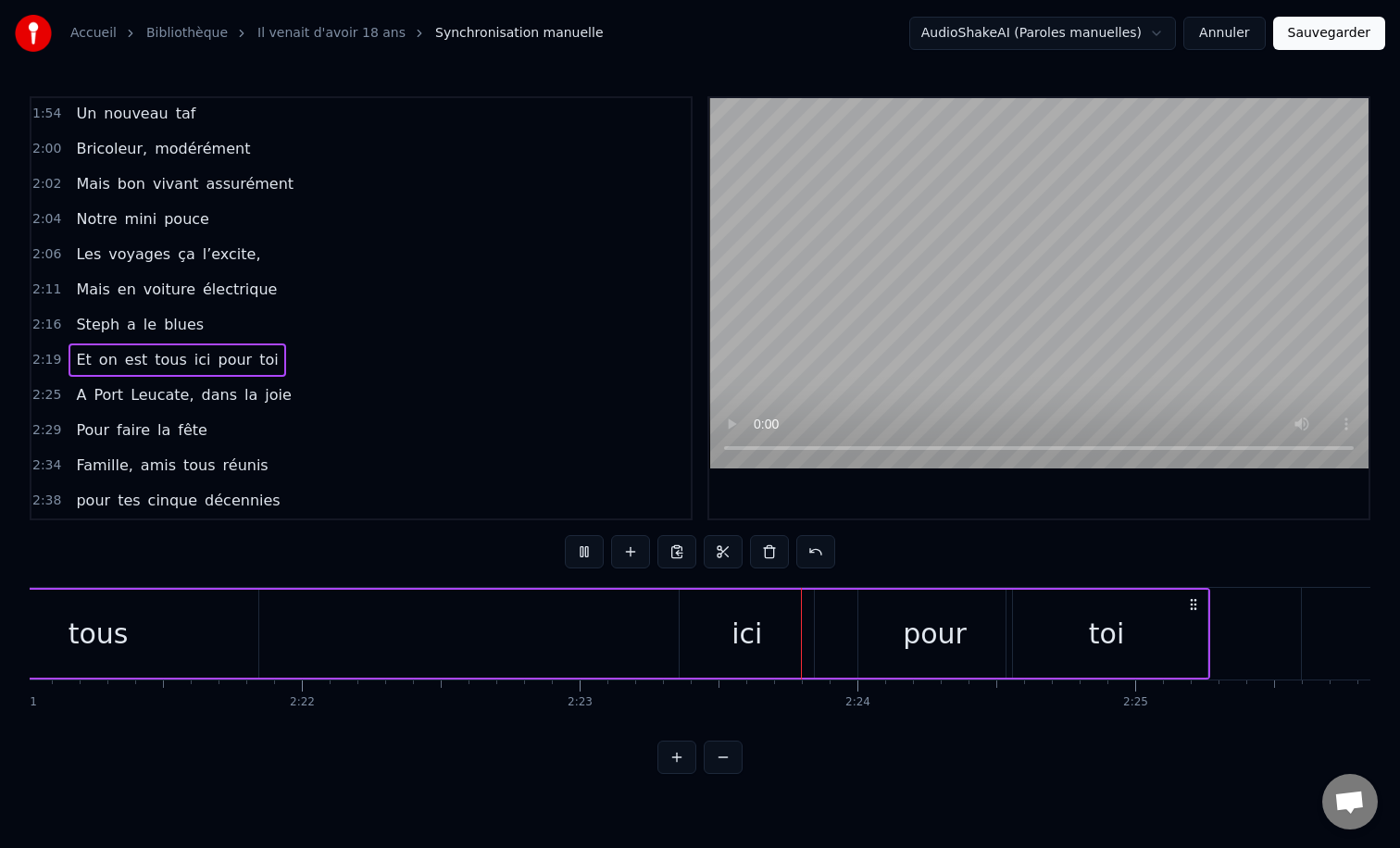
scroll to position [0, 39194]
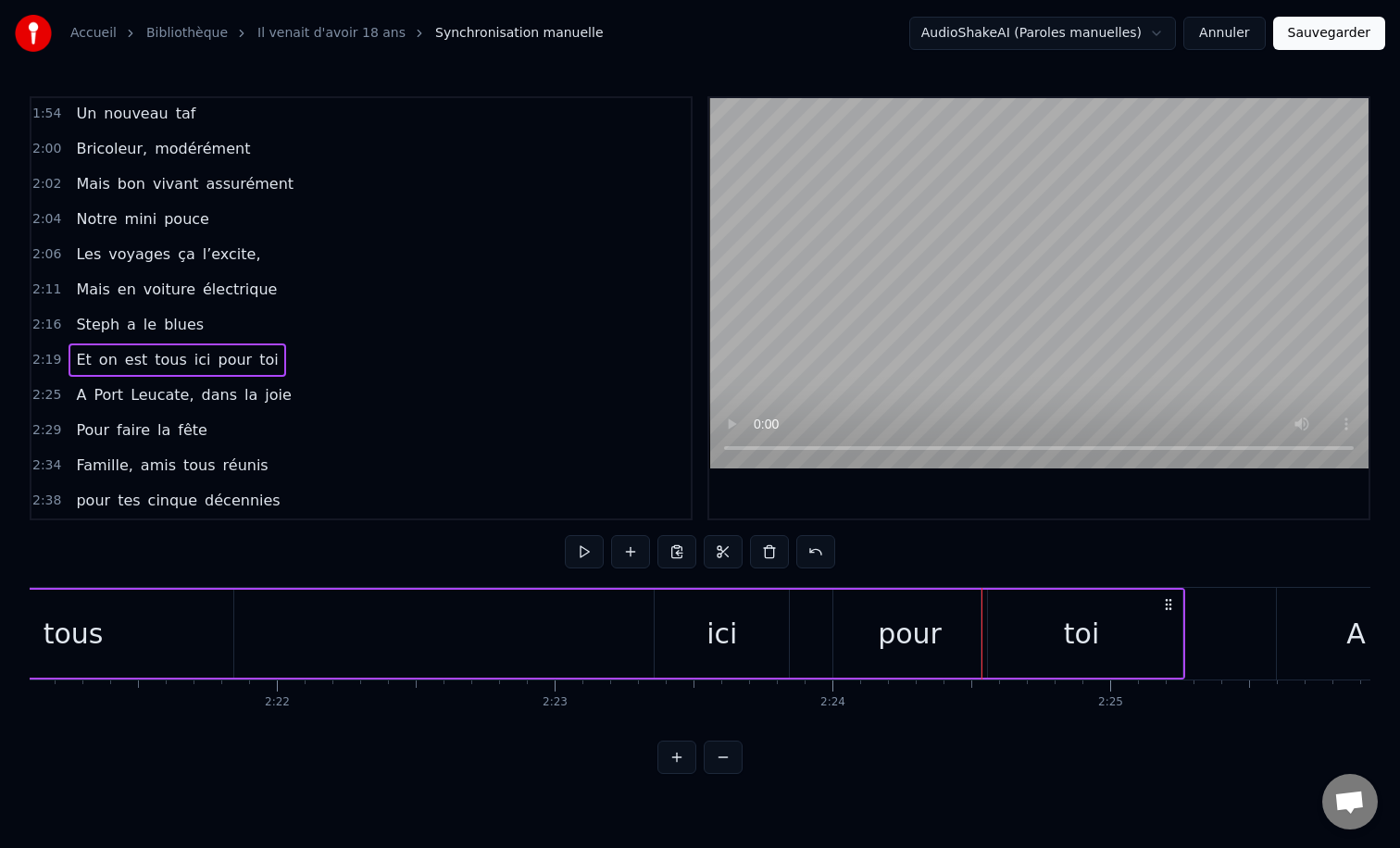
click at [871, 622] on div "pour" at bounding box center [909, 633] width 154 height 88
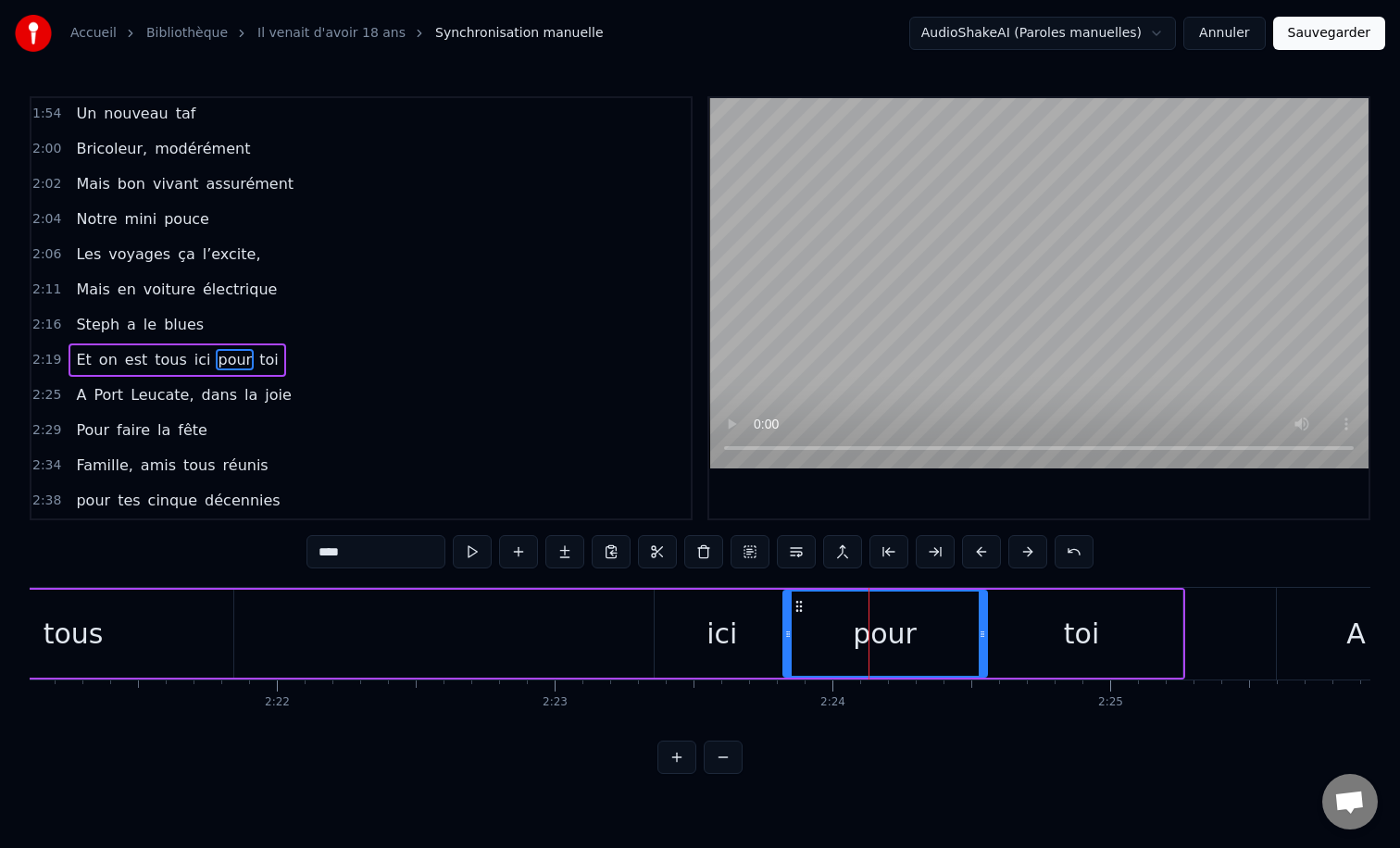
drag, startPoint x: 835, startPoint y: 629, endPoint x: 782, endPoint y: 628, distance: 53.0
click at [784, 628] on icon at bounding box center [788, 634] width 8 height 15
click at [979, 627] on icon at bounding box center [976, 634] width 8 height 15
click at [1109, 637] on div "toi" at bounding box center [1081, 633] width 201 height 88
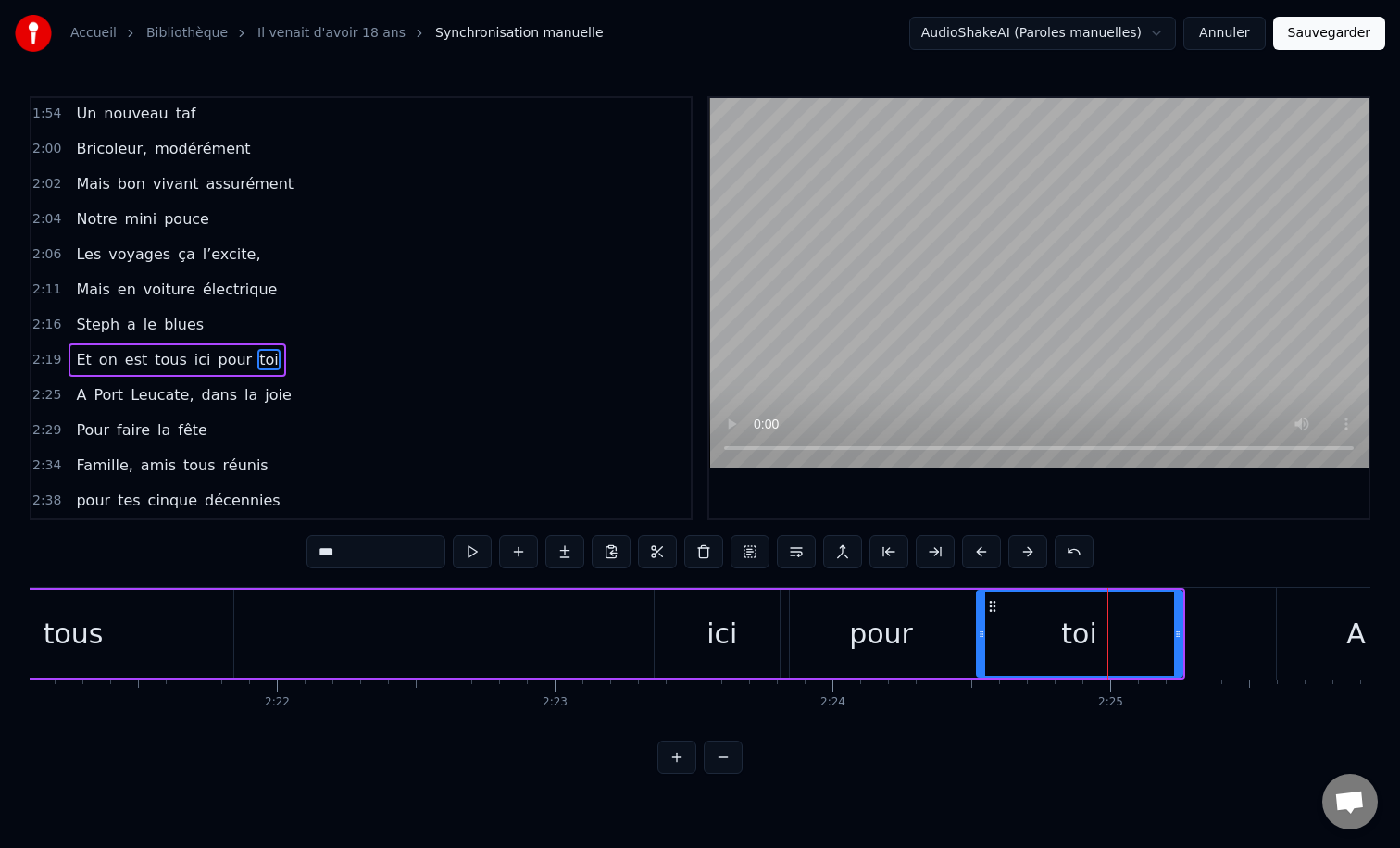
drag, startPoint x: 985, startPoint y: 632, endPoint x: 1008, endPoint y: 629, distance: 23.2
click at [985, 629] on icon at bounding box center [981, 634] width 8 height 15
click at [916, 629] on div "pour" at bounding box center [881, 633] width 202 height 88
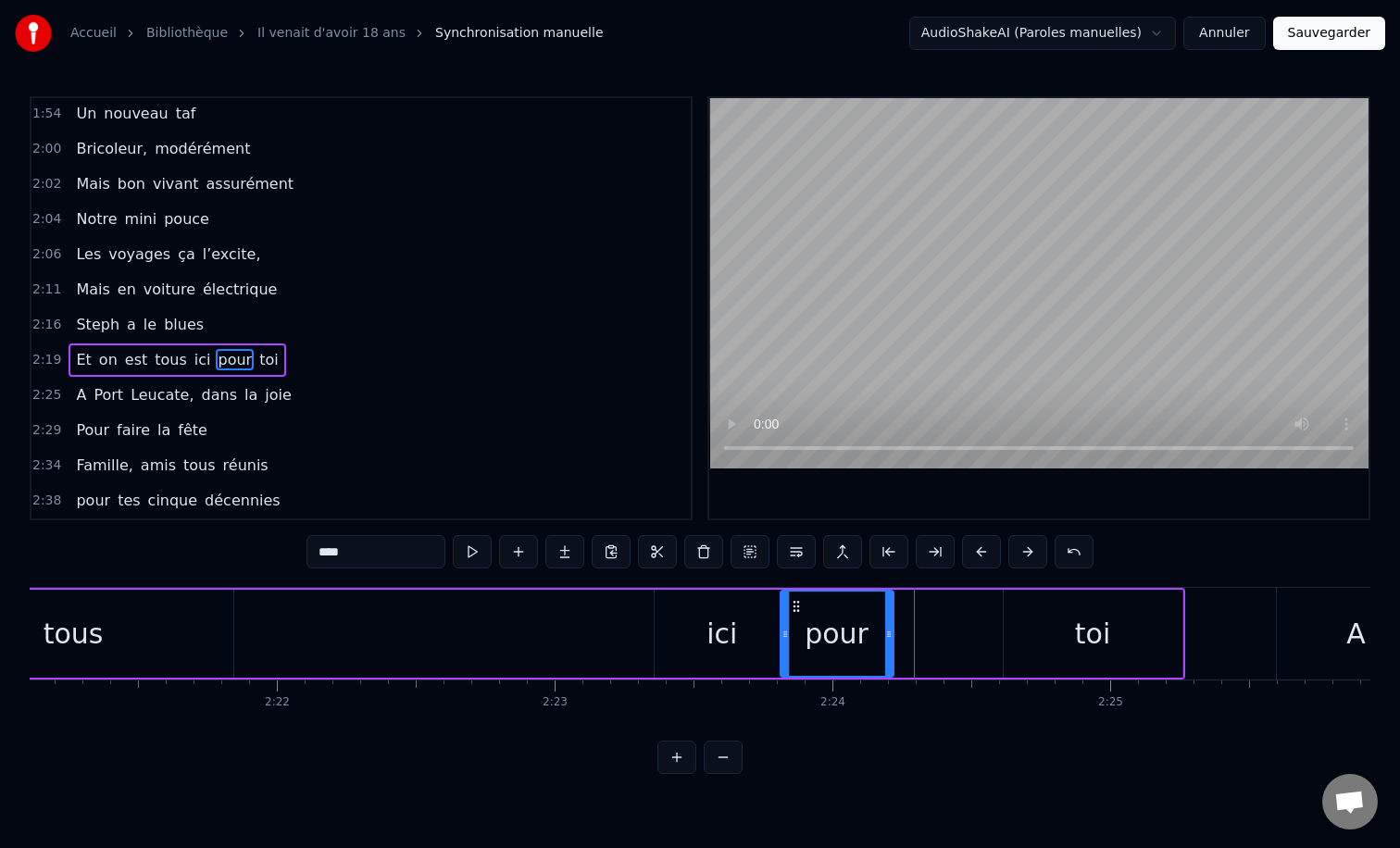
drag, startPoint x: 970, startPoint y: 632, endPoint x: 887, endPoint y: 630, distance: 83.0
click at [887, 630] on icon at bounding box center [889, 634] width 8 height 15
click at [1042, 635] on div "toi" at bounding box center [1092, 633] width 178 height 88
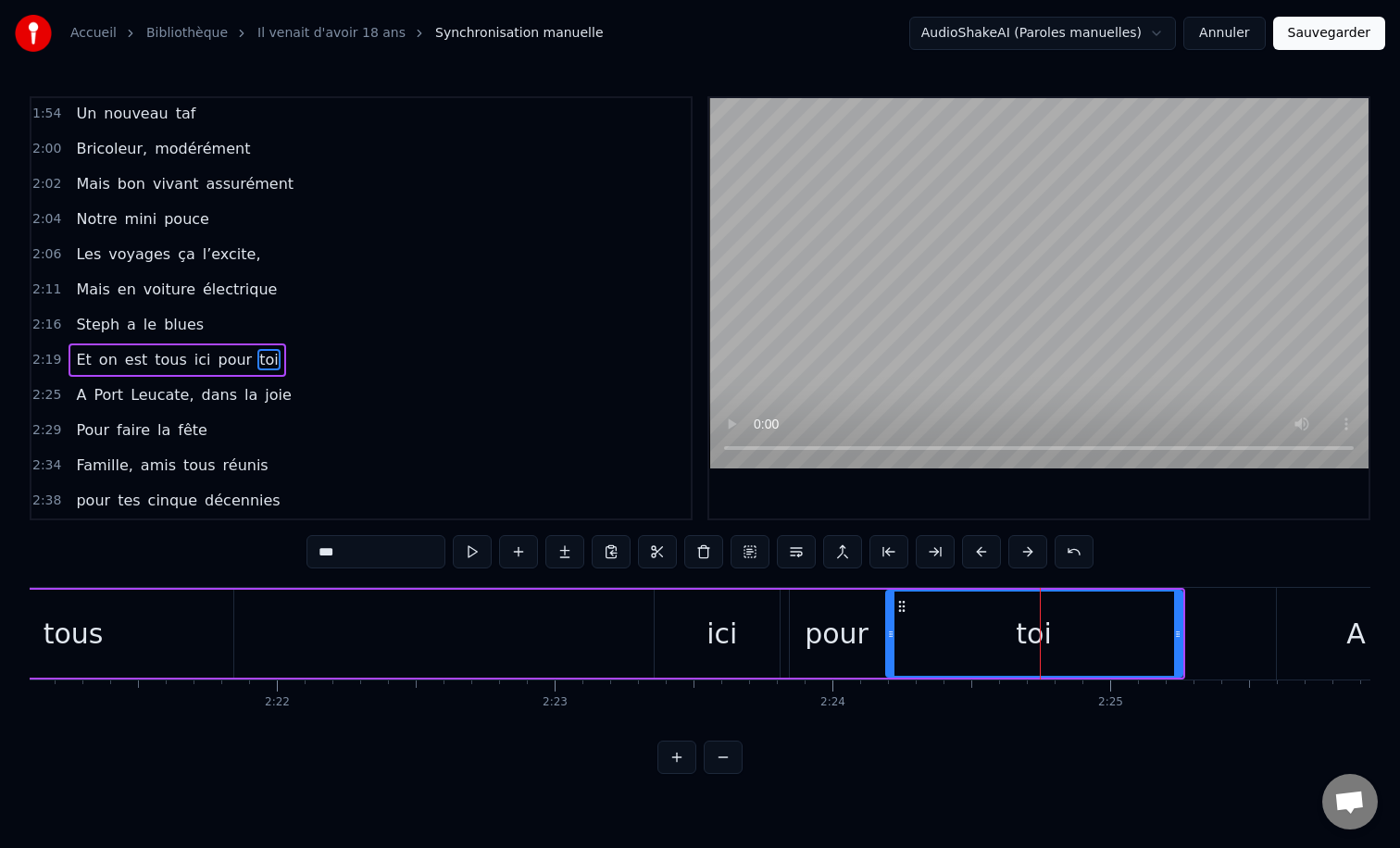
drag, startPoint x: 1007, startPoint y: 633, endPoint x: 889, endPoint y: 630, distance: 118.0
click at [889, 630] on icon at bounding box center [891, 634] width 8 height 15
drag, startPoint x: 1175, startPoint y: 631, endPoint x: 982, endPoint y: 630, distance: 193.0
click at [982, 631] on circle at bounding box center [982, 631] width 1 height 1
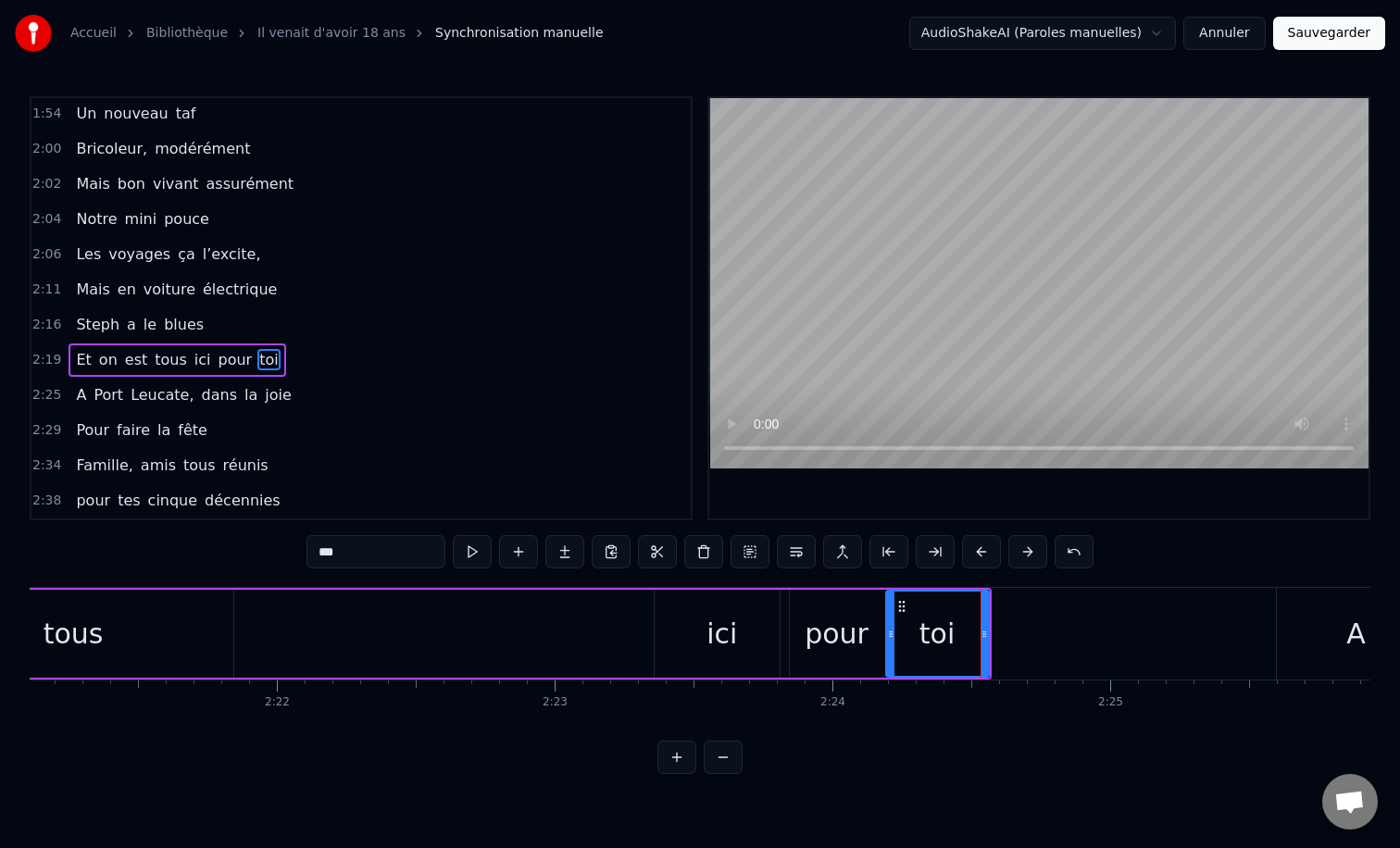
scroll to position [0, 39230]
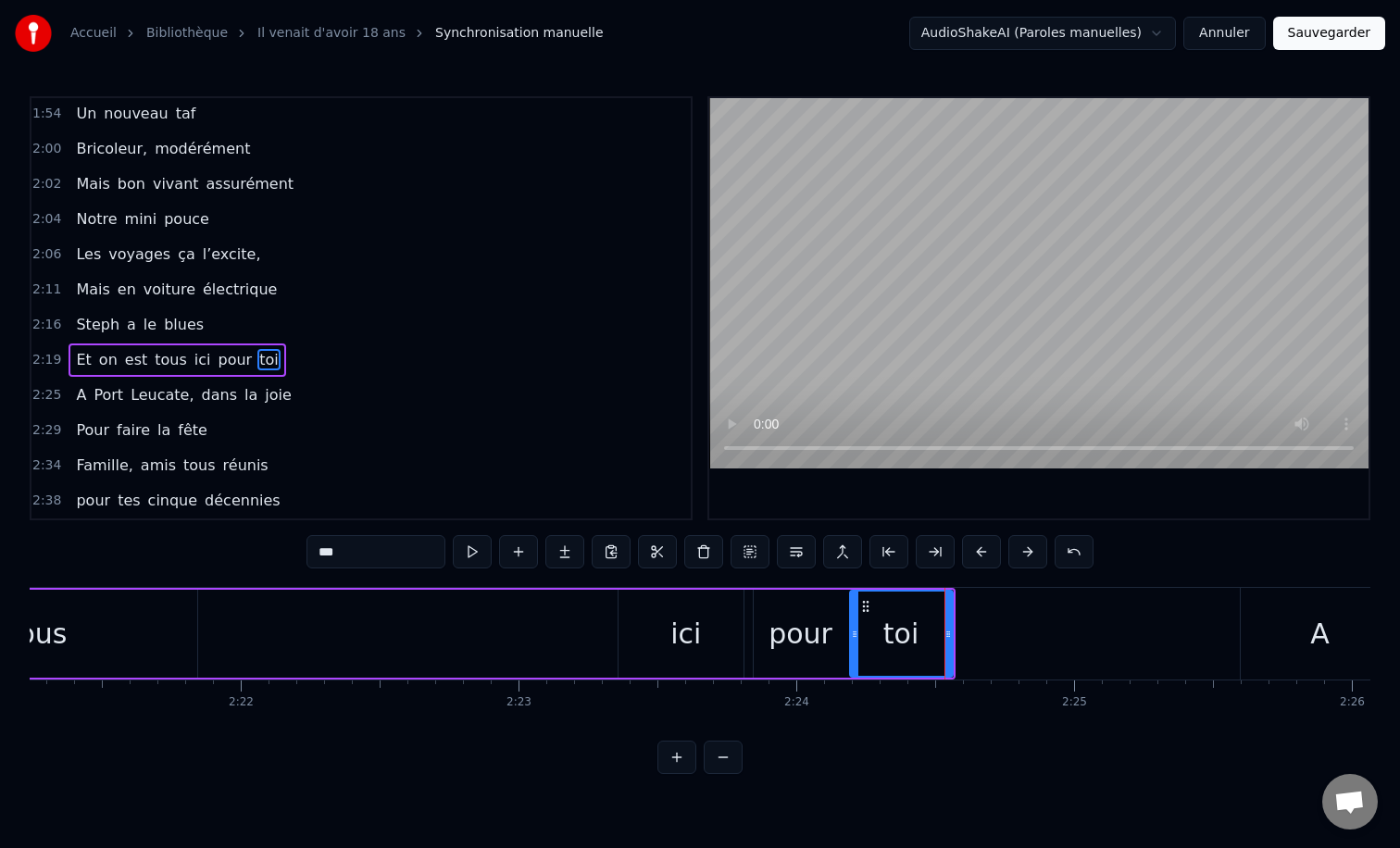
click at [1288, 641] on div "A" at bounding box center [1320, 633] width 159 height 91
type input "*"
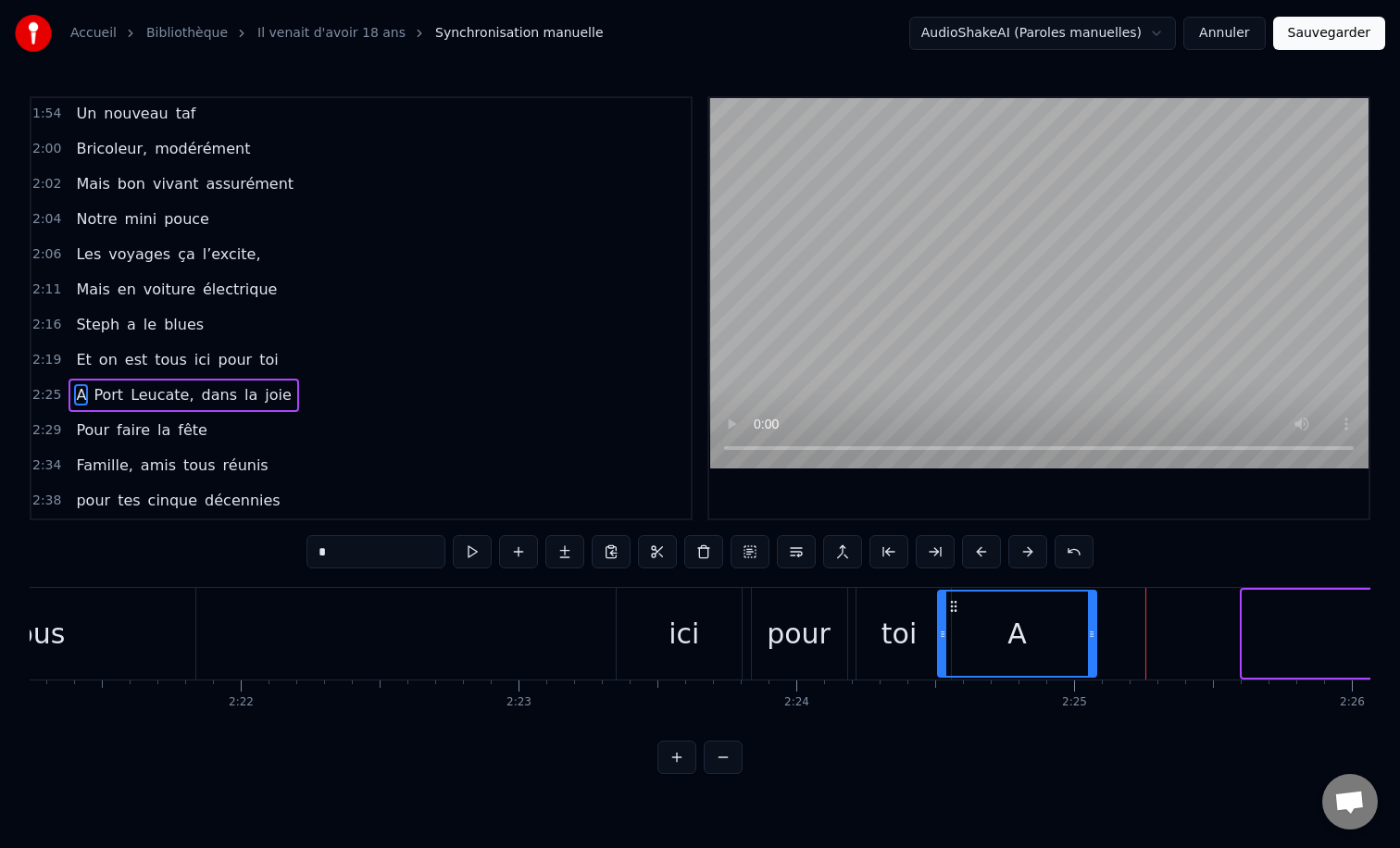
drag, startPoint x: 1259, startPoint y: 605, endPoint x: 955, endPoint y: 607, distance: 304.0
click at [955, 607] on icon at bounding box center [954, 607] width 15 height 15
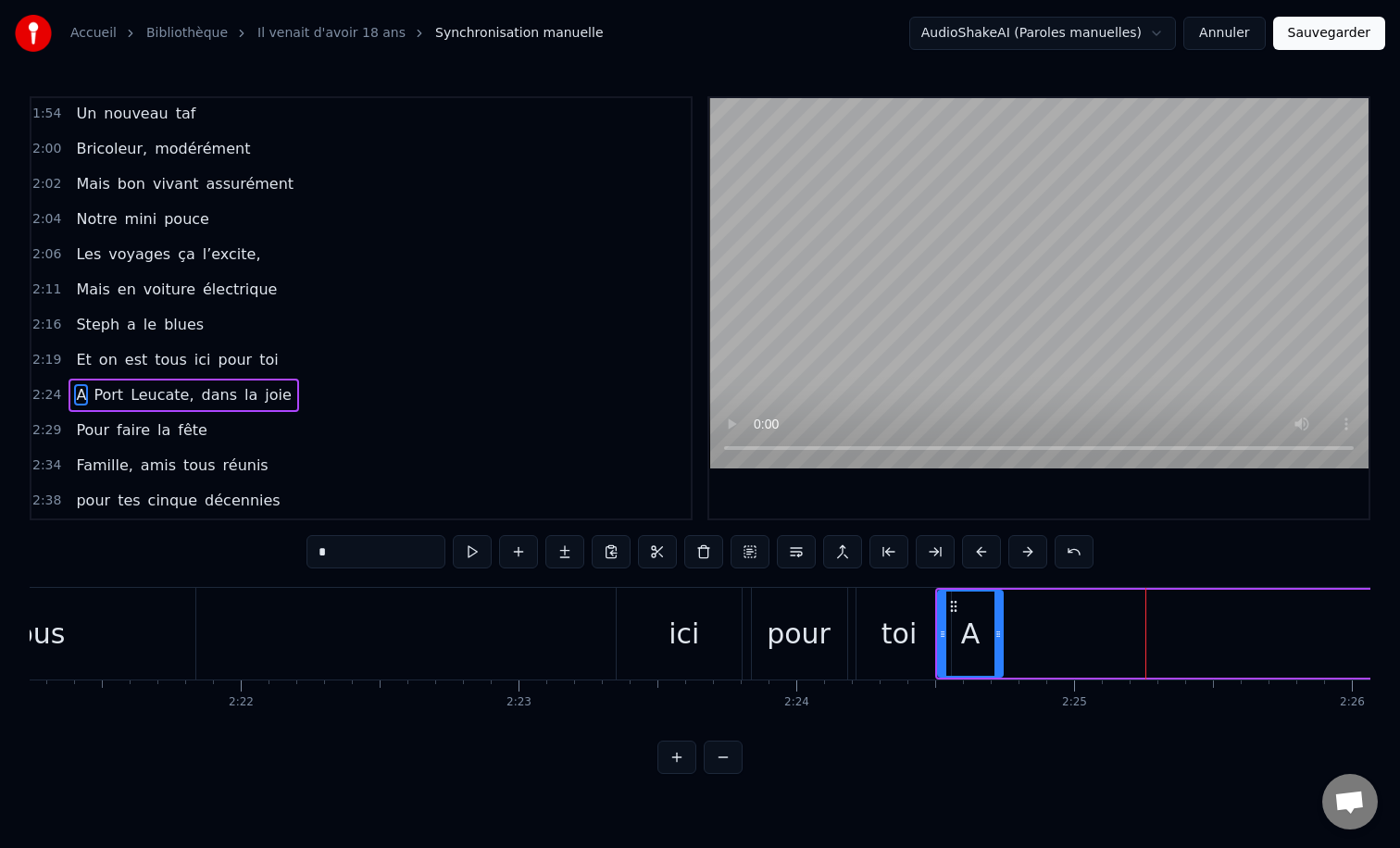
drag, startPoint x: 1091, startPoint y: 635, endPoint x: 990, endPoint y: 634, distance: 101.0
click at [994, 634] on icon at bounding box center [998, 634] width 8 height 15
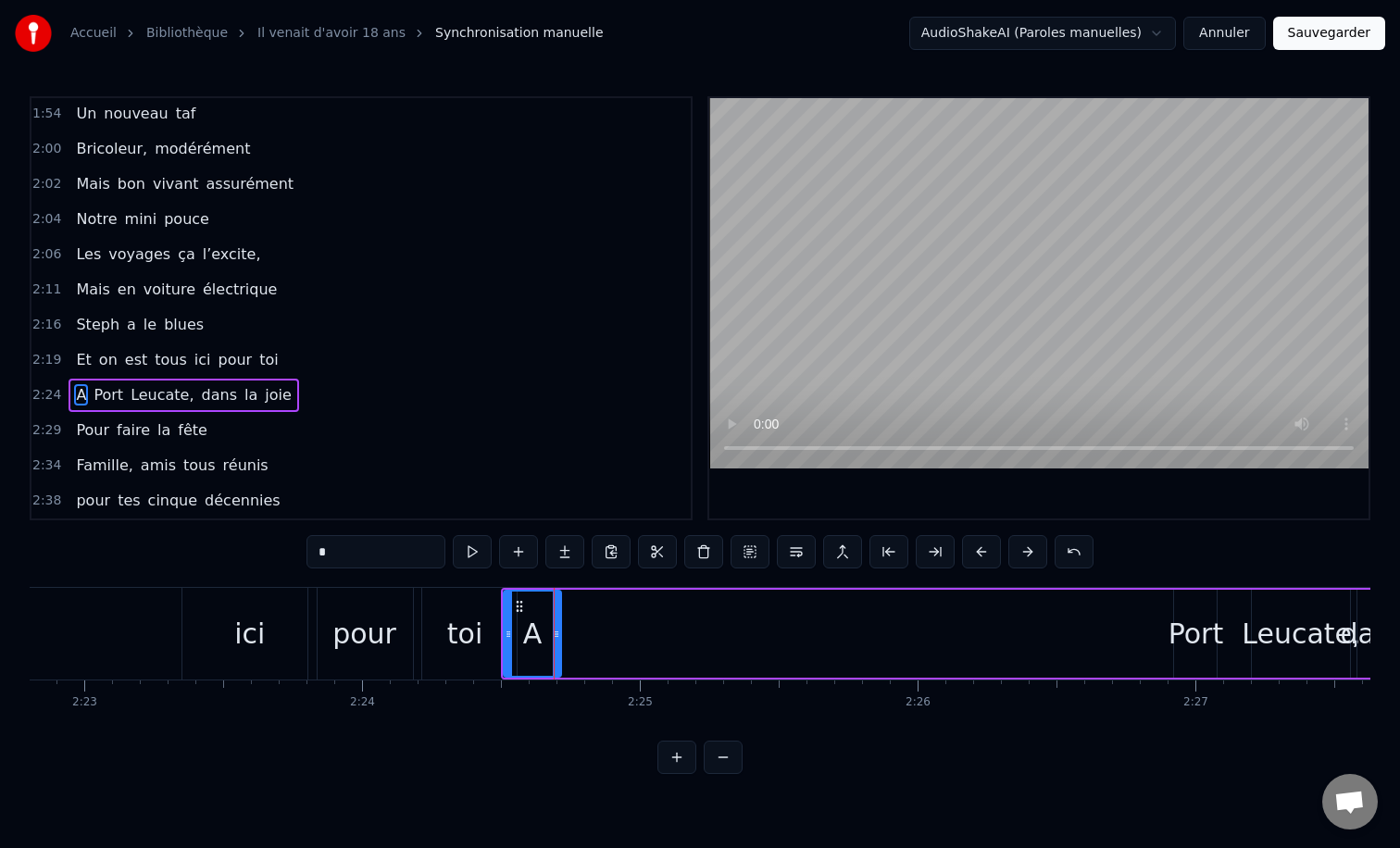
scroll to position [0, 39663]
click at [1244, 623] on div "A [GEOGRAPHIC_DATA], dans la joie" at bounding box center [1143, 633] width 1281 height 91
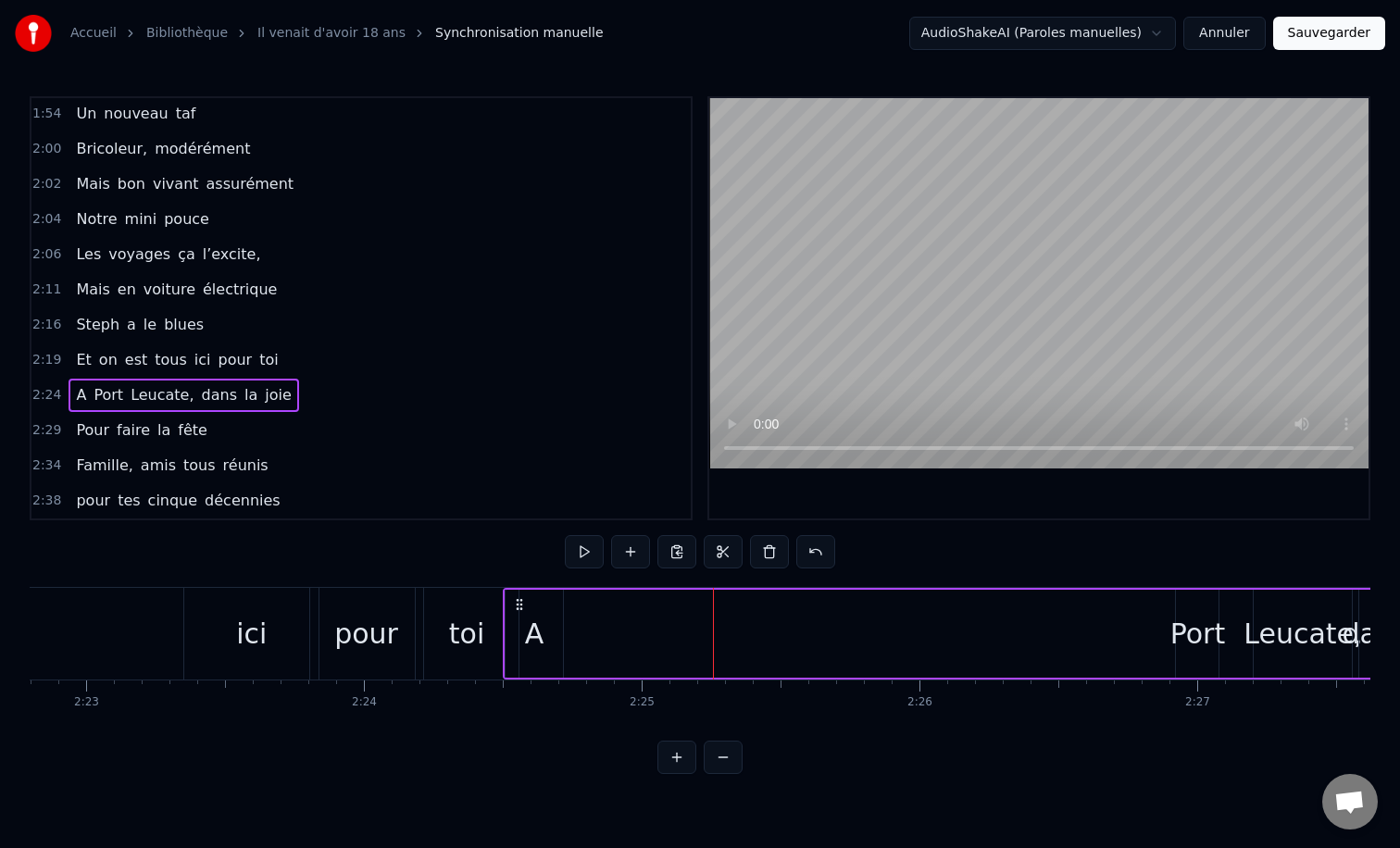
click at [1204, 623] on div "Port" at bounding box center [1198, 634] width 55 height 42
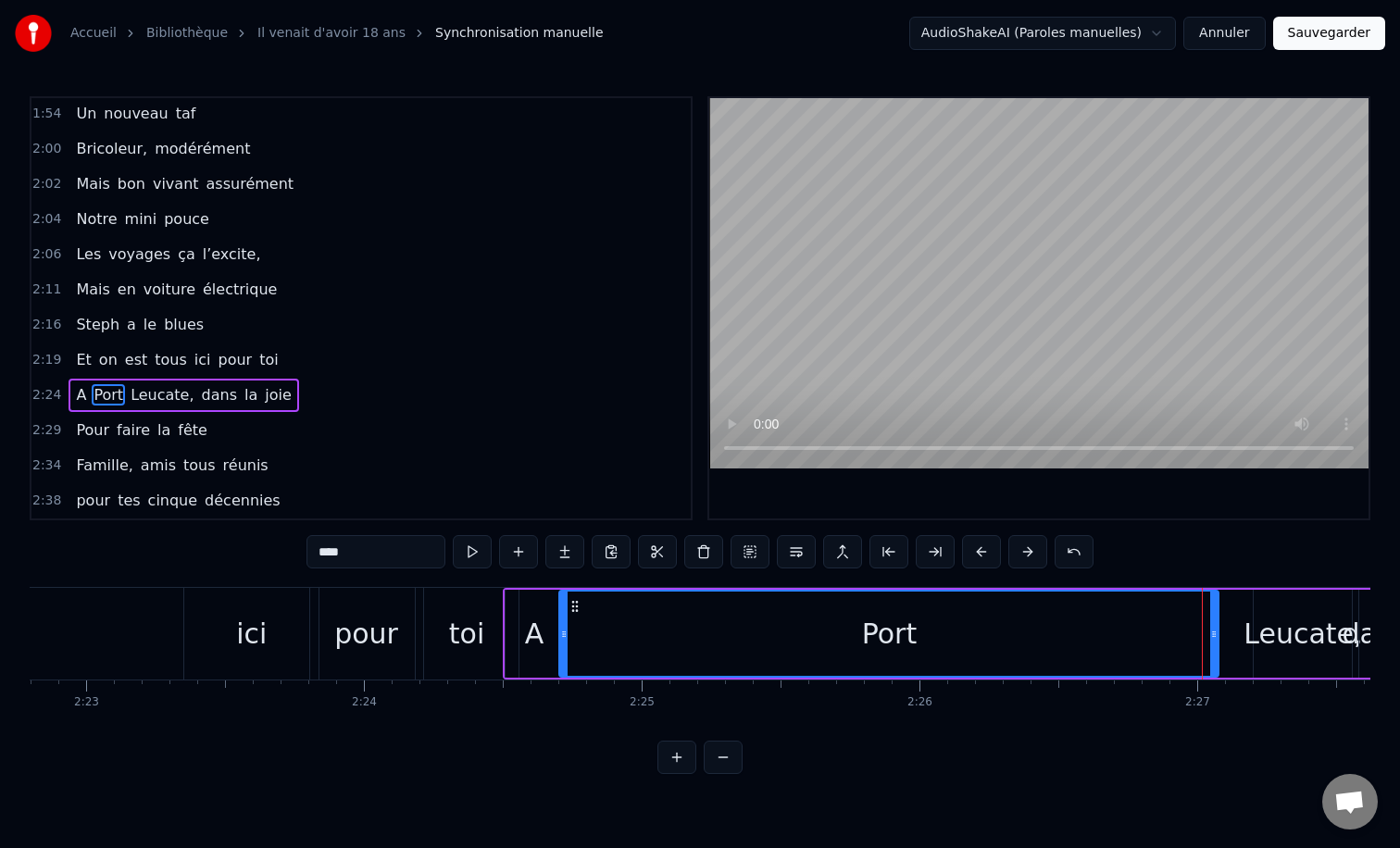
drag, startPoint x: 1178, startPoint y: 631, endPoint x: 561, endPoint y: 654, distance: 617.4
click at [561, 654] on div at bounding box center [564, 633] width 8 height 84
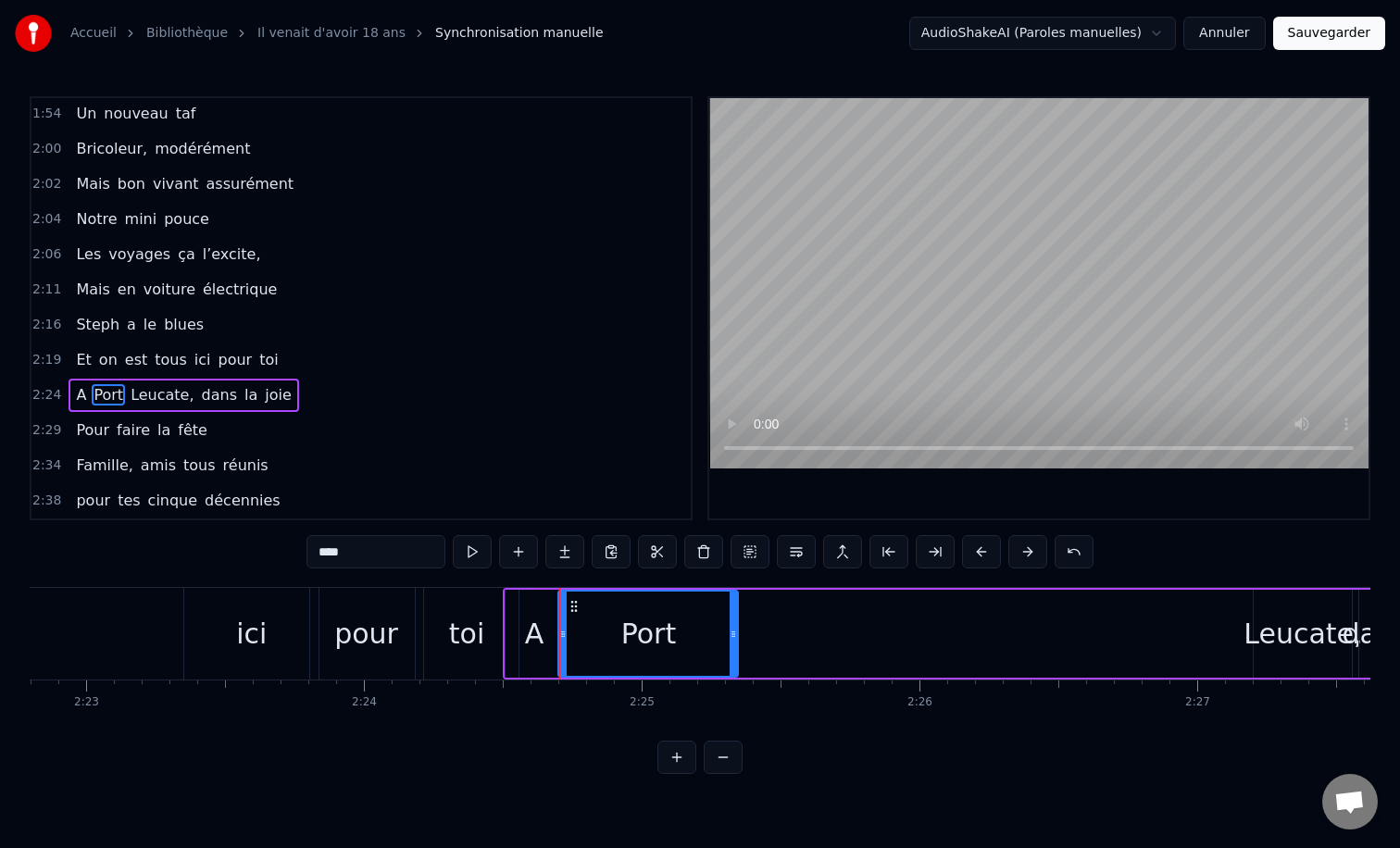
drag, startPoint x: 1215, startPoint y: 631, endPoint x: 734, endPoint y: 609, distance: 481.5
click at [734, 609] on div at bounding box center [733, 633] width 8 height 84
click at [1353, 631] on div "dans" at bounding box center [1375, 634] width 67 height 42
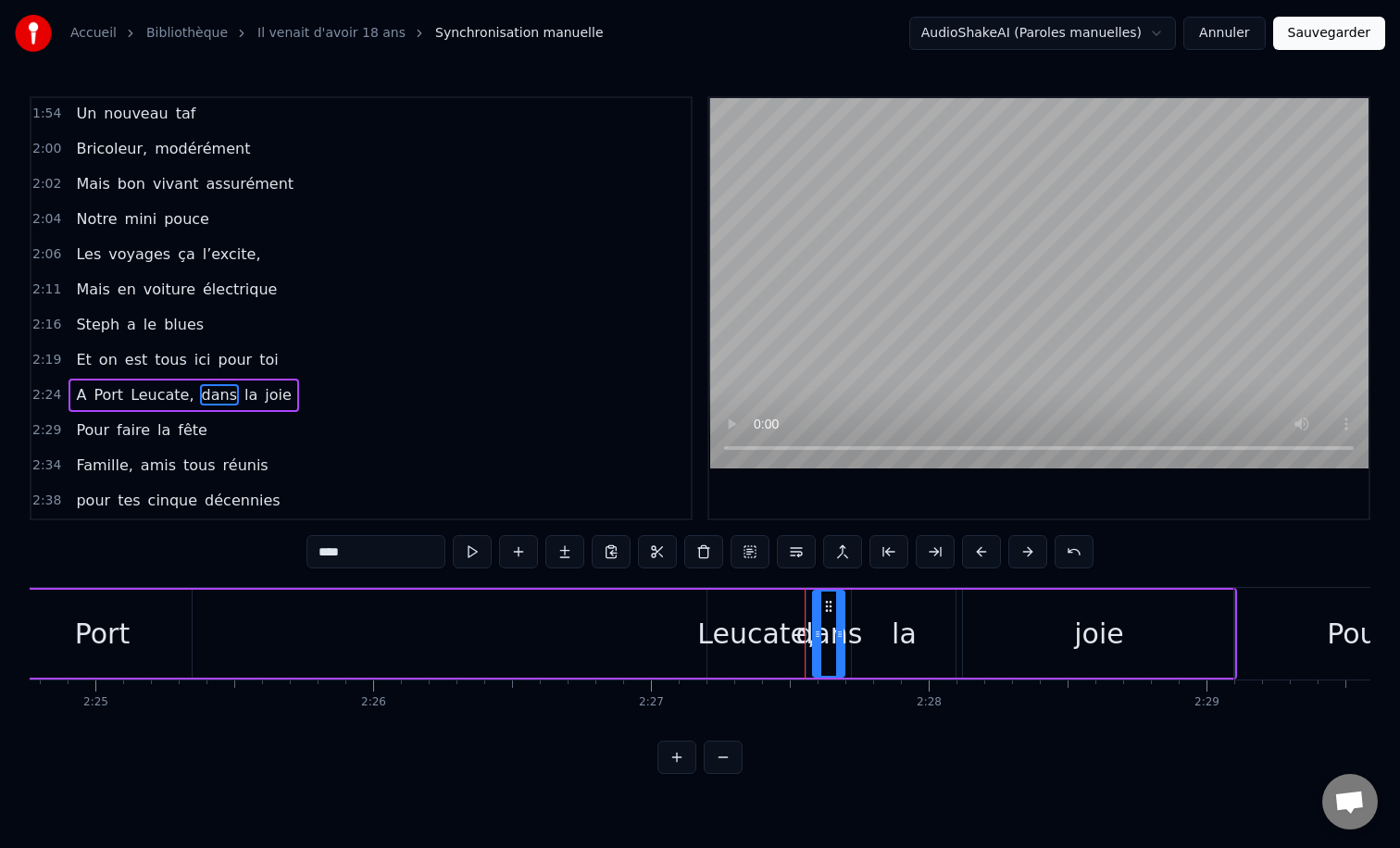
scroll to position [0, 40115]
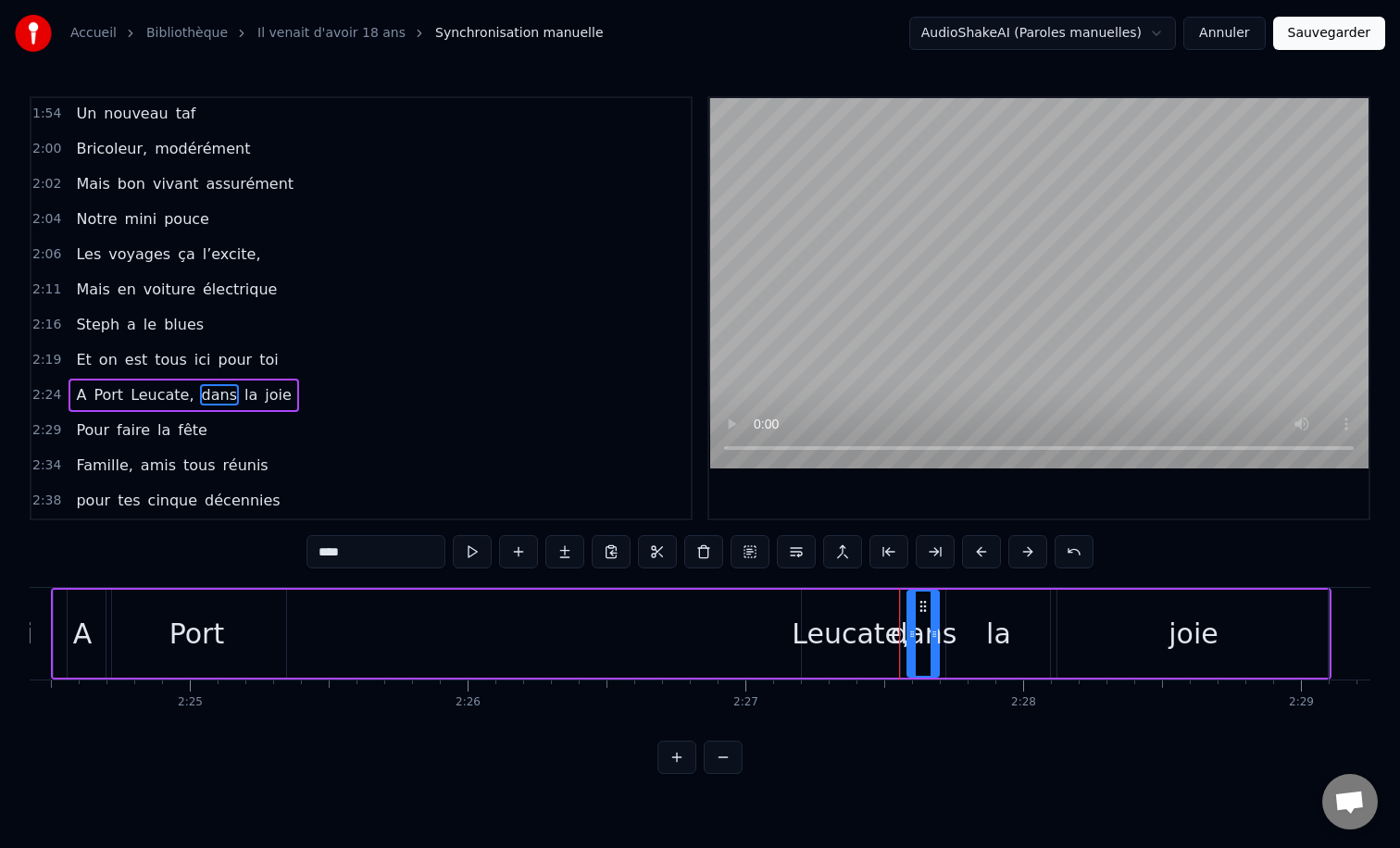
click at [841, 654] on div "Leucate," at bounding box center [851, 634] width 119 height 42
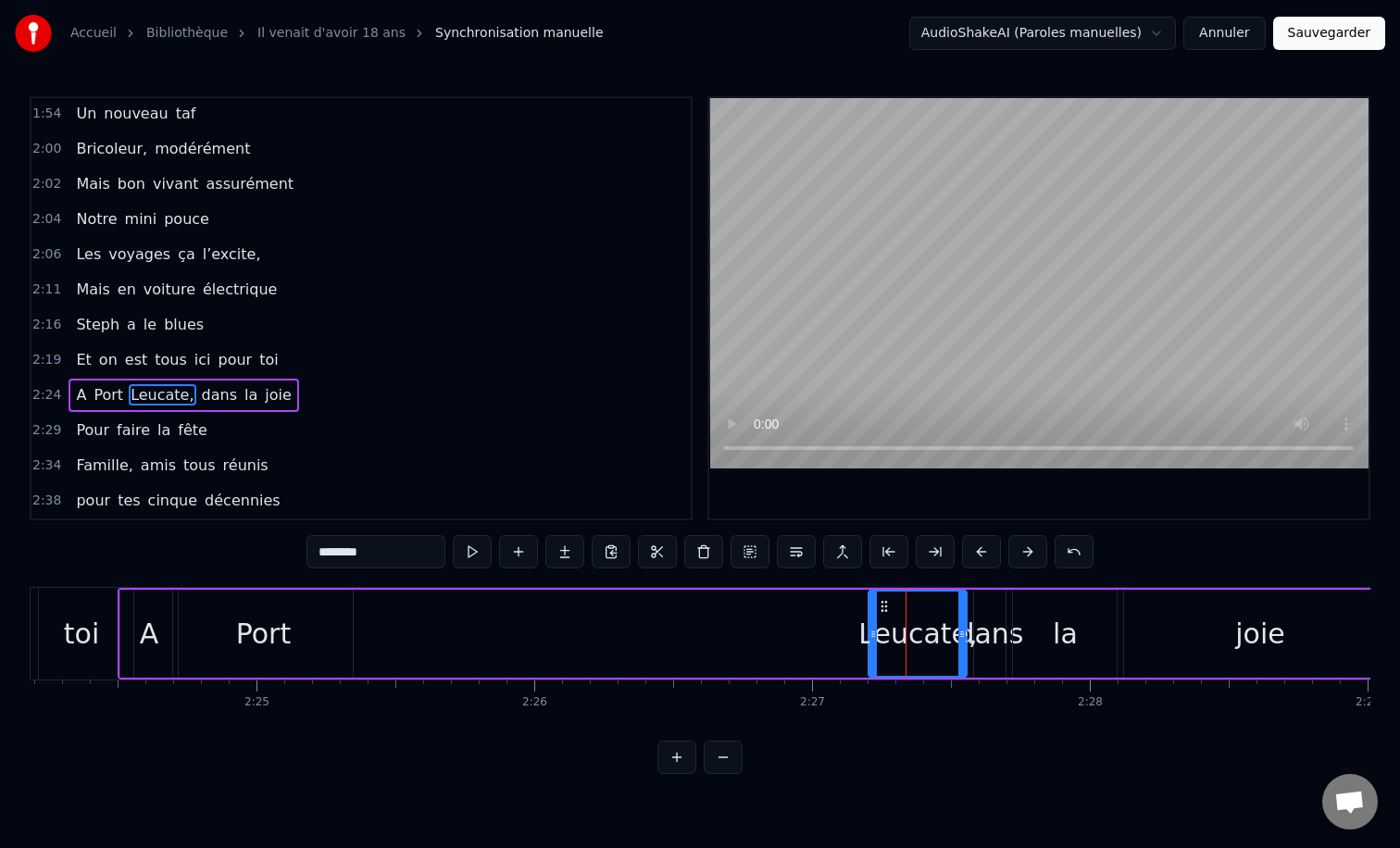
scroll to position [0, 40035]
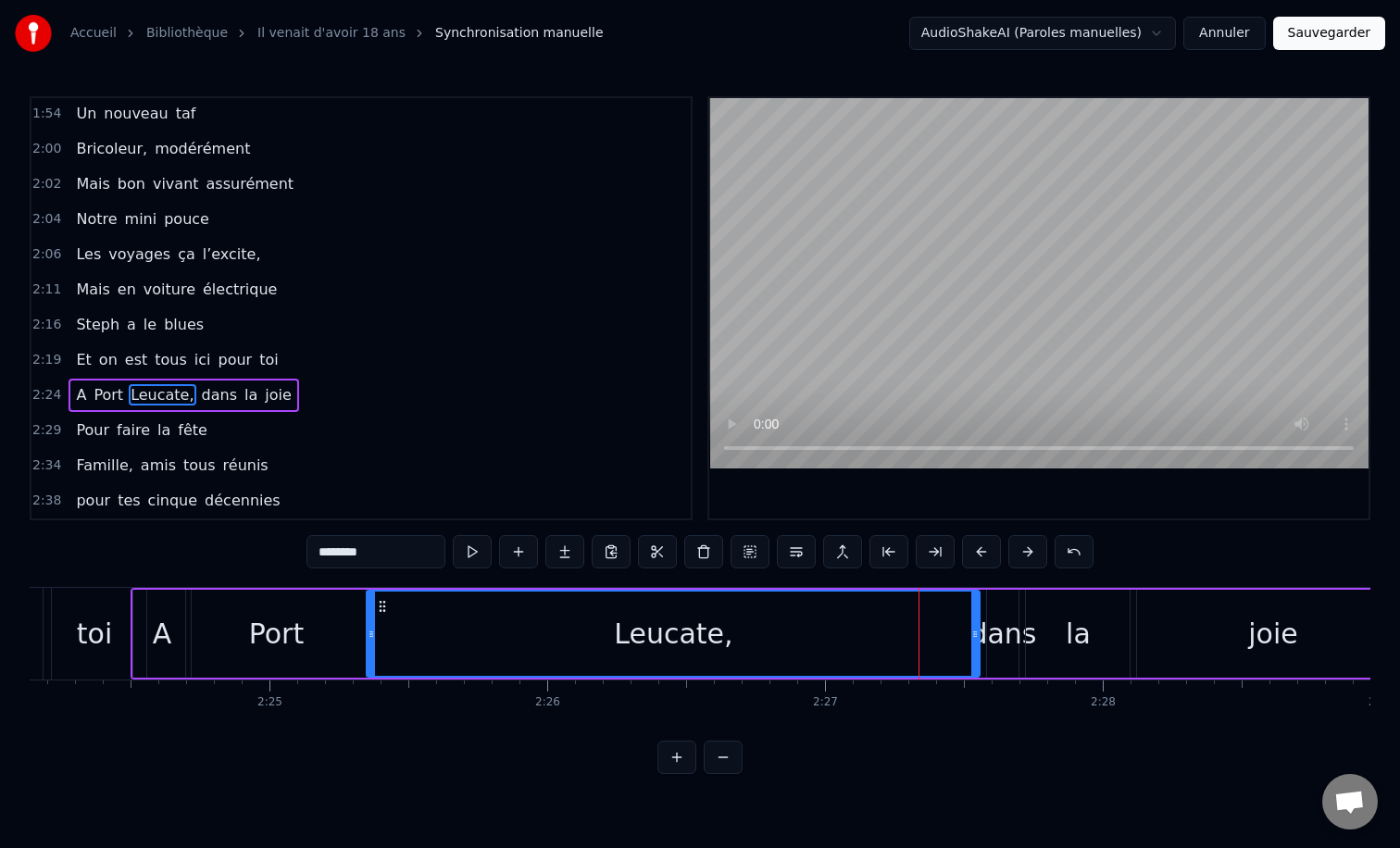
drag, startPoint x: 884, startPoint y: 628, endPoint x: 370, endPoint y: 653, distance: 514.6
click at [370, 653] on div at bounding box center [372, 633] width 8 height 84
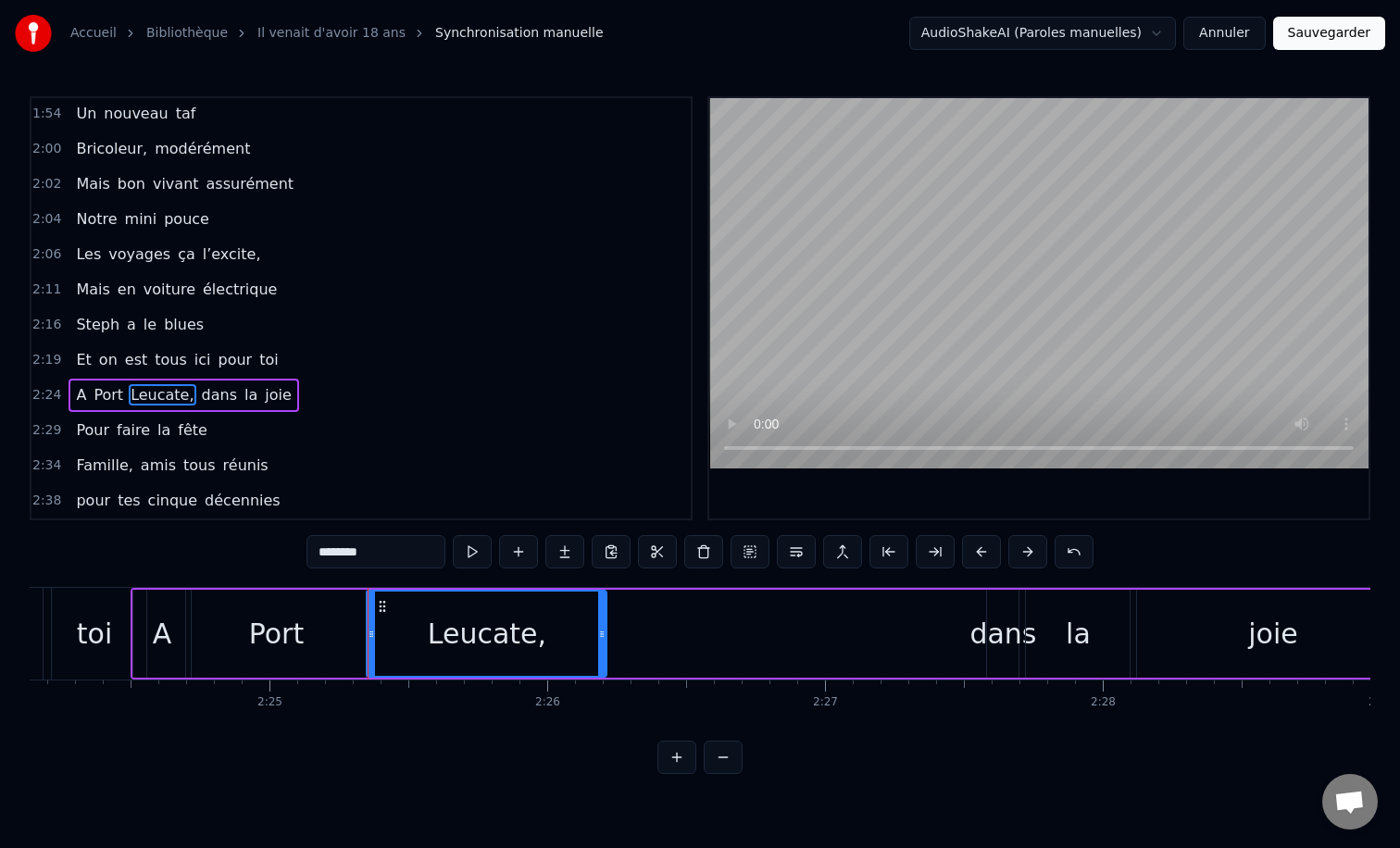
drag, startPoint x: 975, startPoint y: 634, endPoint x: 603, endPoint y: 650, distance: 372.3
click at [603, 650] on div at bounding box center [602, 633] width 8 height 84
click at [994, 629] on div "dans" at bounding box center [1003, 634] width 67 height 42
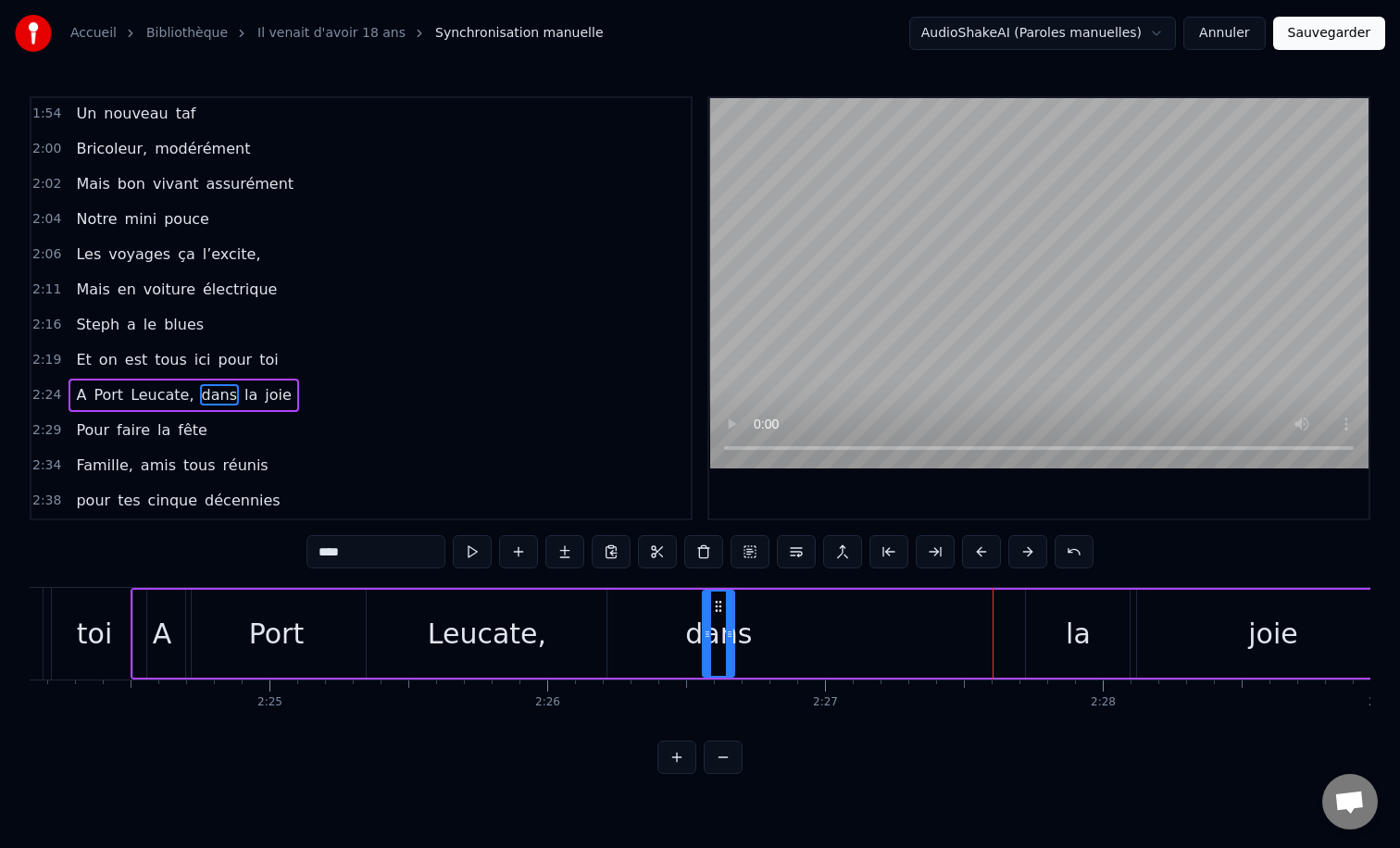
drag, startPoint x: 1003, startPoint y: 607, endPoint x: 719, endPoint y: 604, distance: 284.0
click at [719, 604] on icon at bounding box center [719, 607] width 15 height 15
drag, startPoint x: 730, startPoint y: 633, endPoint x: 812, endPoint y: 633, distance: 82.0
click at [805, 633] on circle at bounding box center [804, 633] width 1 height 1
click at [701, 635] on icon at bounding box center [702, 634] width 8 height 15
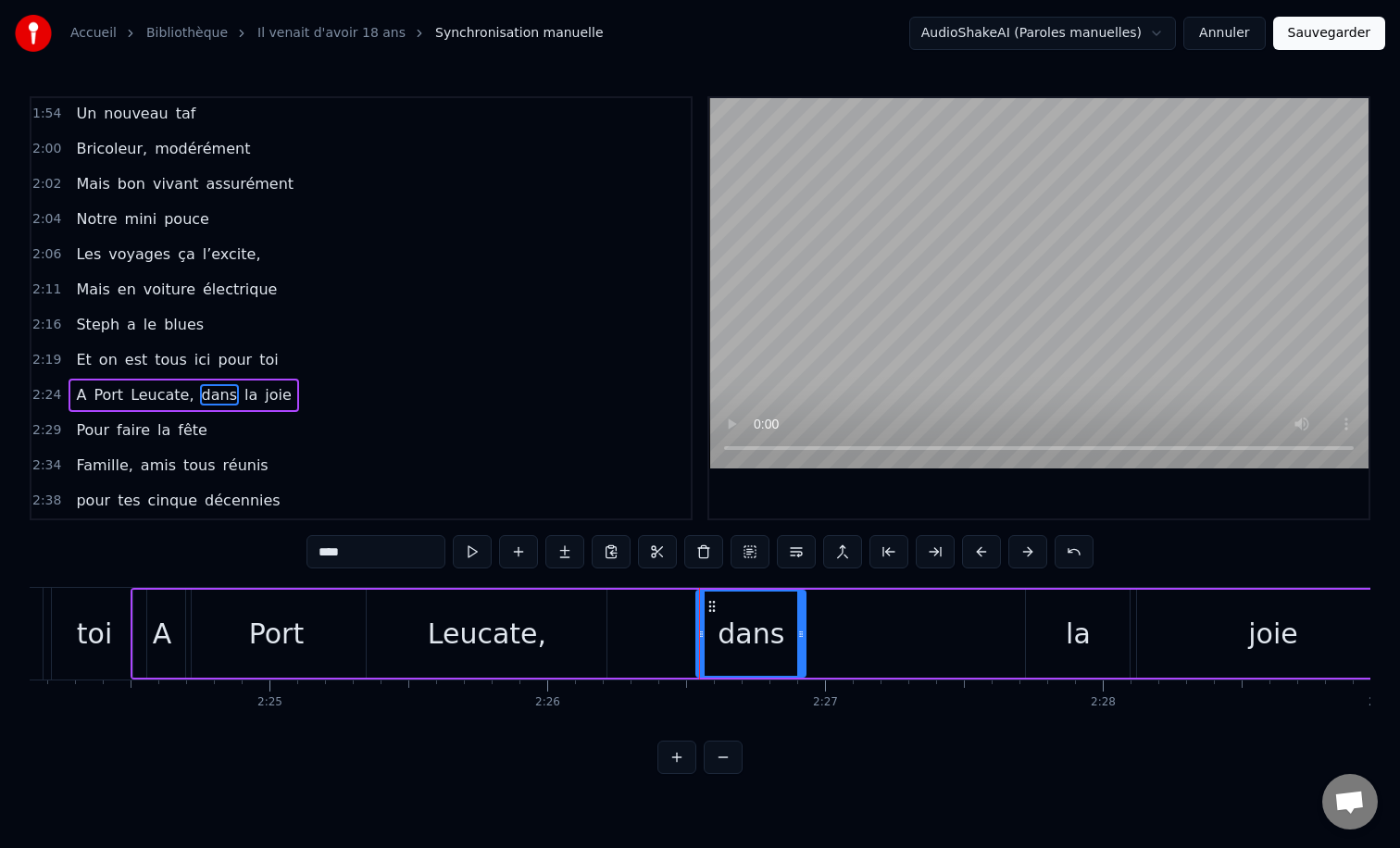
drag, startPoint x: 808, startPoint y: 633, endPoint x: 797, endPoint y: 632, distance: 11.0
click at [797, 632] on icon at bounding box center [801, 634] width 8 height 15
click at [1054, 633] on div "la" at bounding box center [1077, 633] width 104 height 88
drag, startPoint x: 1044, startPoint y: 607, endPoint x: 814, endPoint y: 607, distance: 230.0
click at [814, 607] on icon at bounding box center [811, 607] width 15 height 15
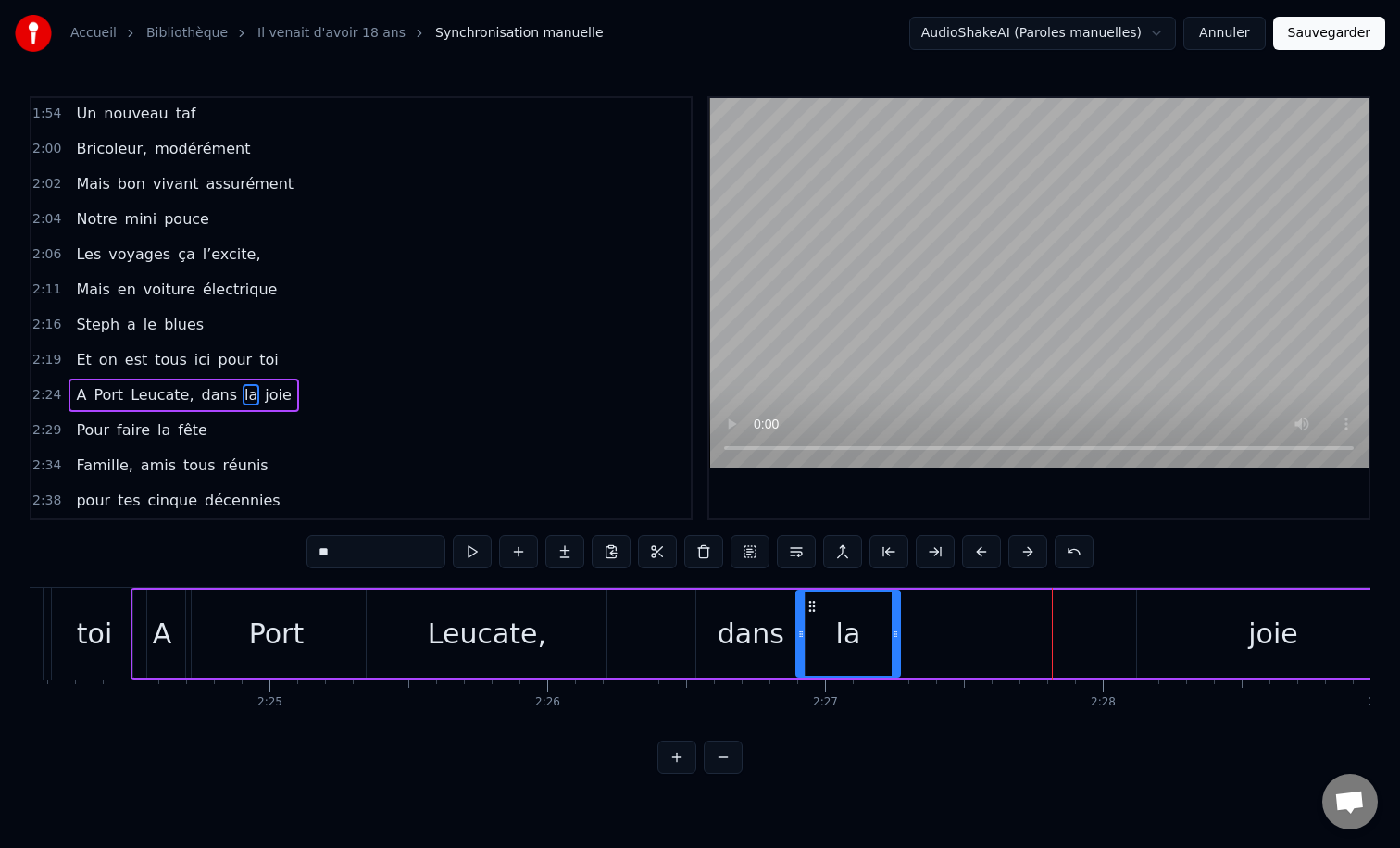
click at [899, 634] on div "la" at bounding box center [848, 633] width 106 height 88
drag, startPoint x: 895, startPoint y: 634, endPoint x: 920, endPoint y: 634, distance: 25.0
click at [920, 634] on icon at bounding box center [918, 634] width 8 height 15
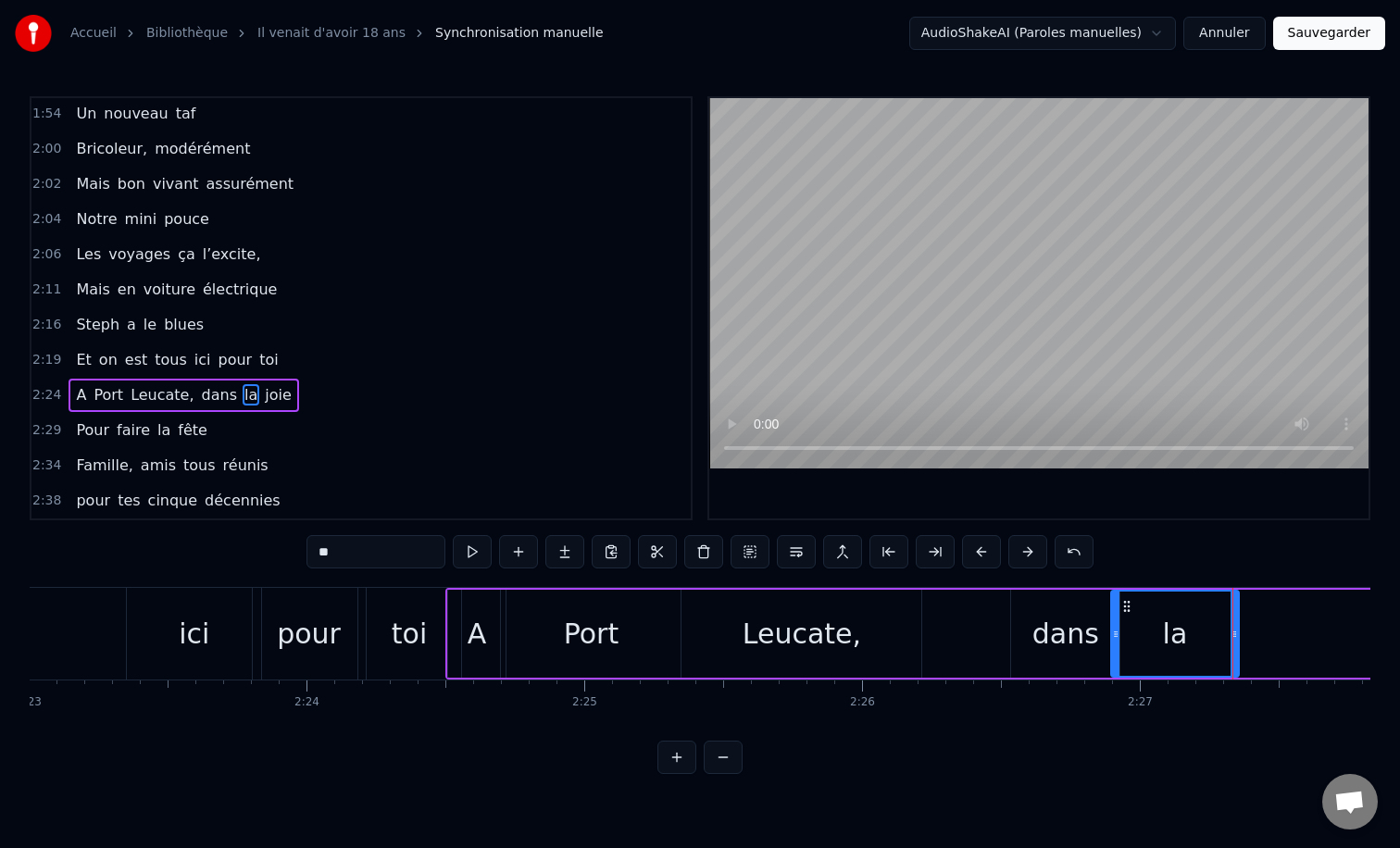
scroll to position [0, 39635]
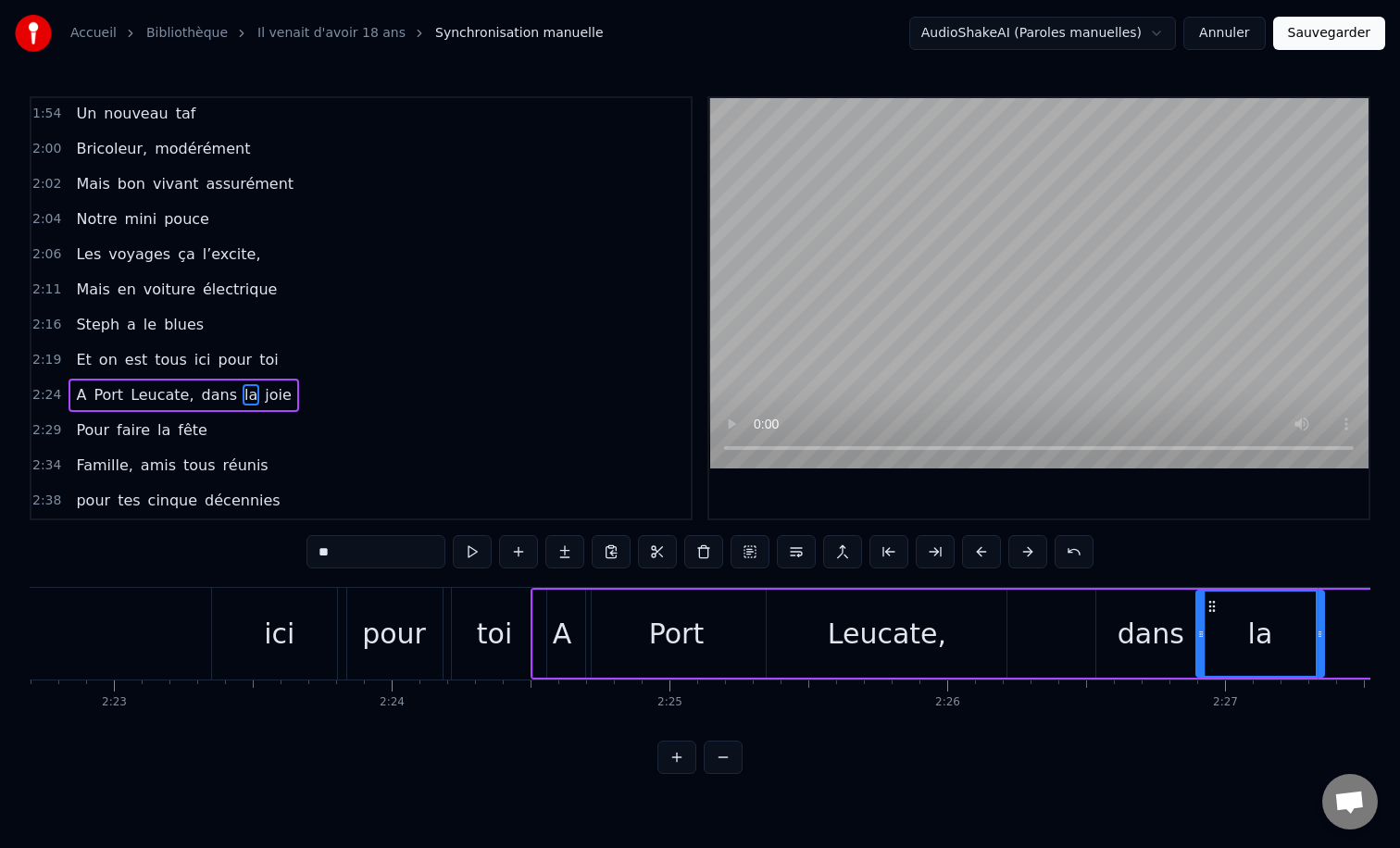
click at [569, 594] on div "A" at bounding box center [562, 633] width 58 height 88
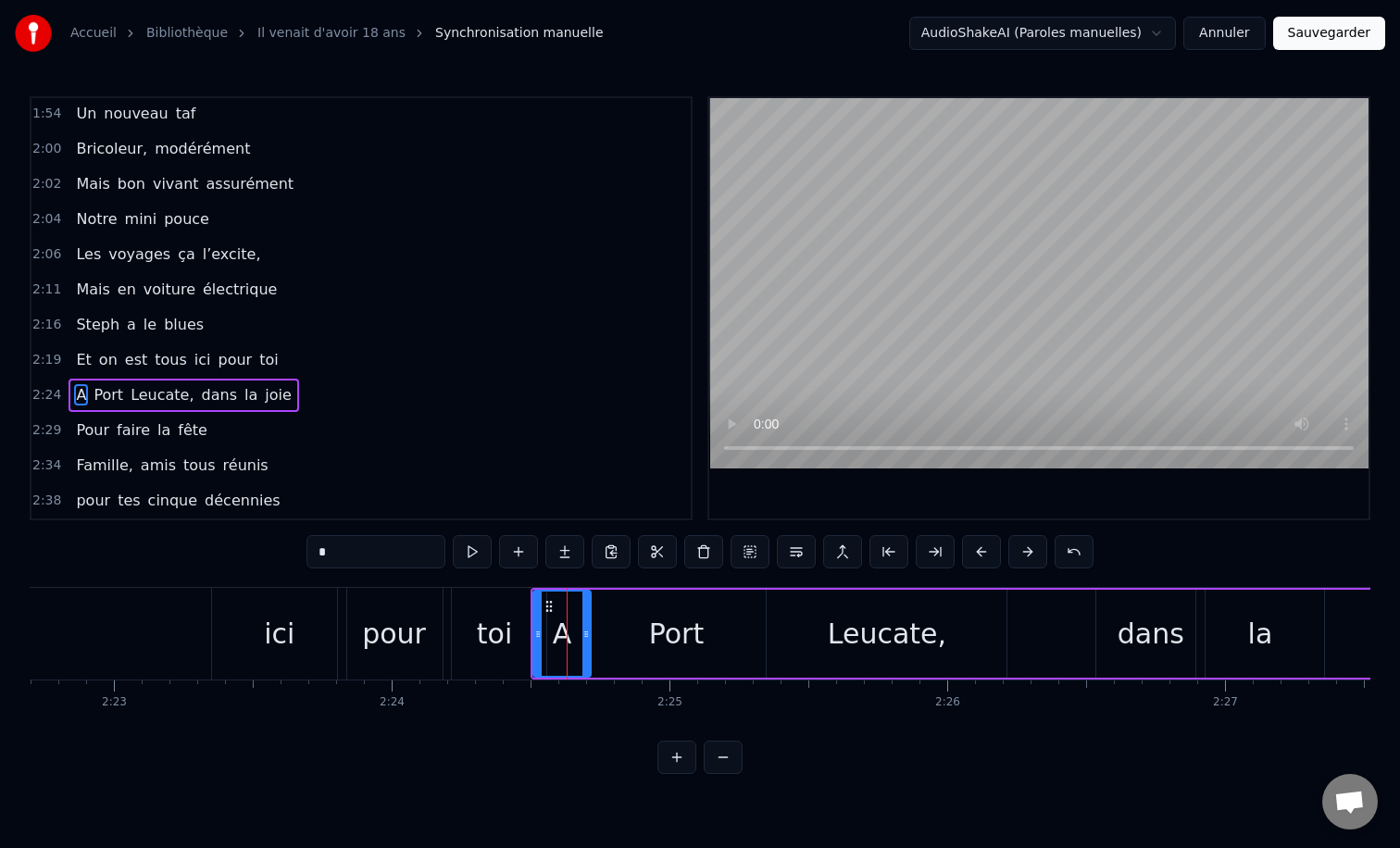
click at [602, 591] on div "Port" at bounding box center [675, 633] width 179 height 88
type input "****"
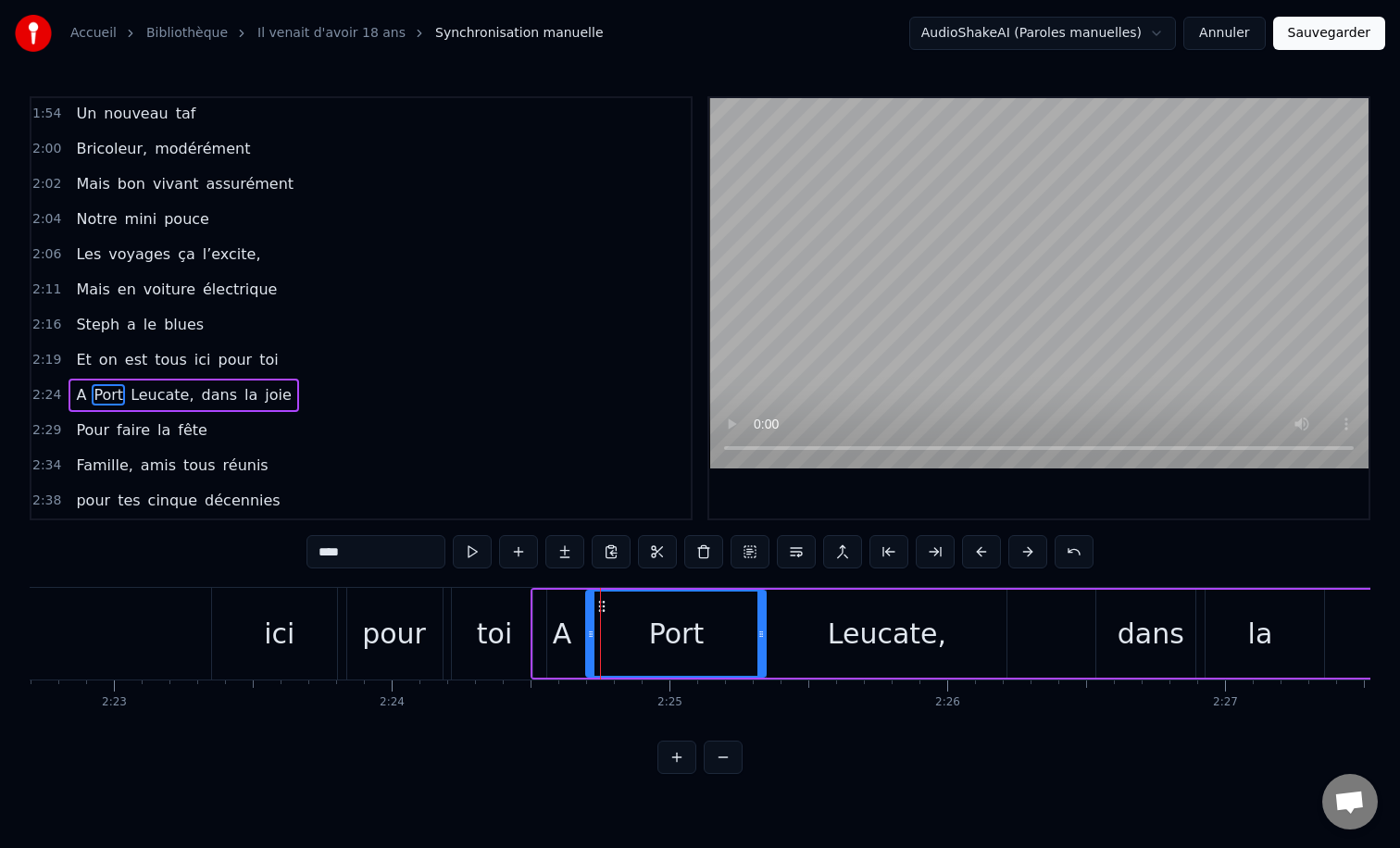
click at [596, 588] on div "A [GEOGRAPHIC_DATA], dans la joie" at bounding box center [1171, 633] width 1281 height 91
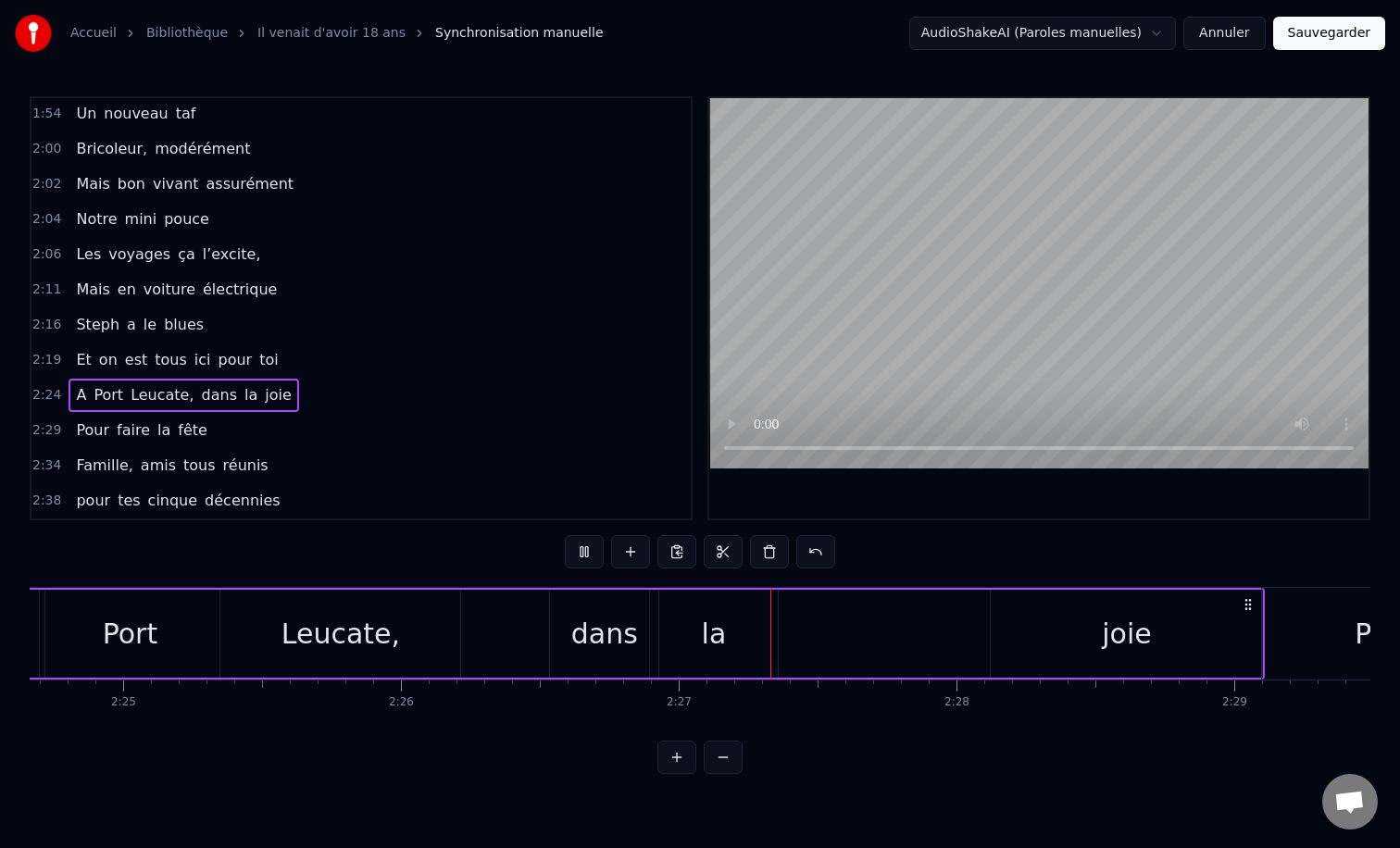
scroll to position [0, 40356]
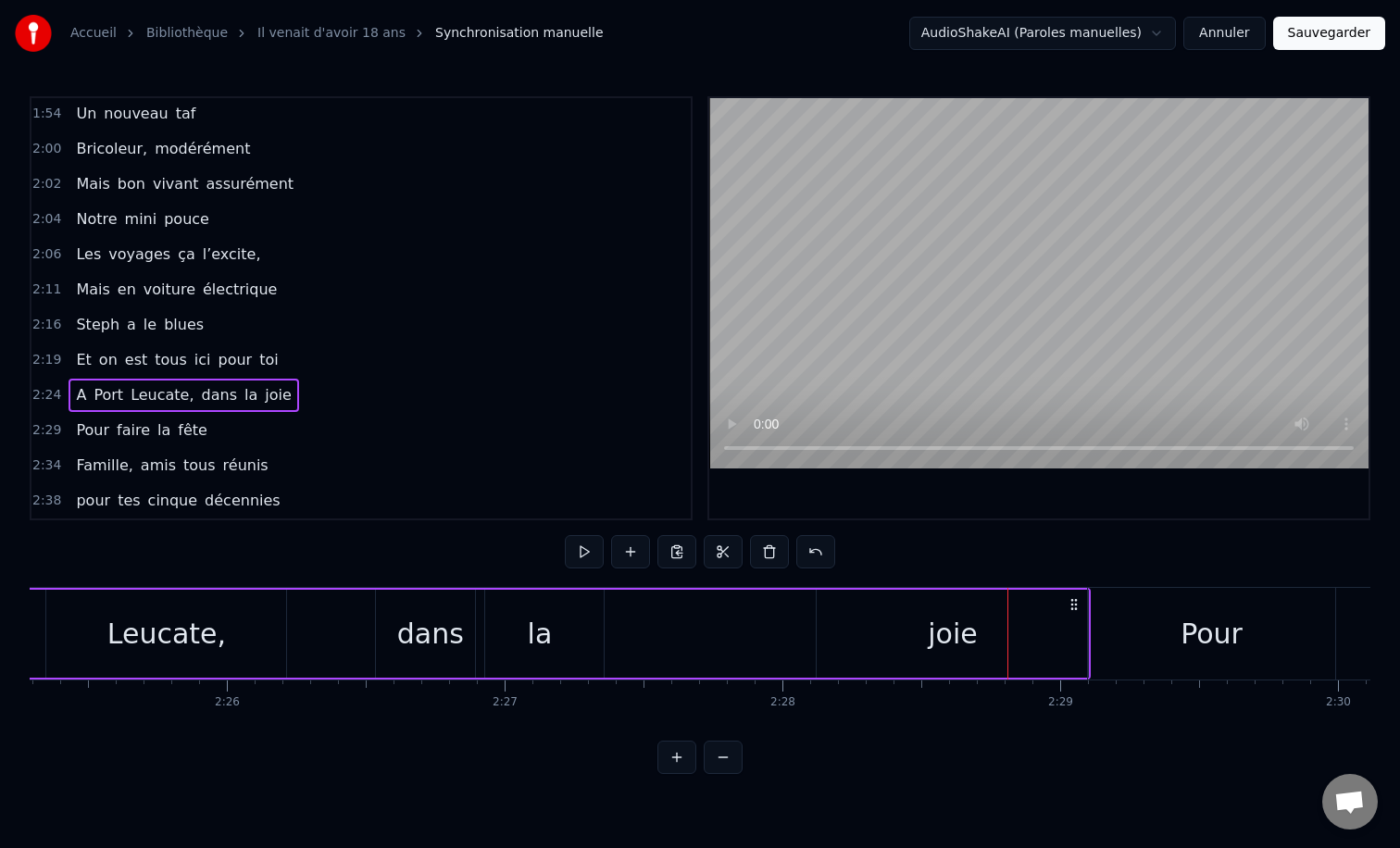
click at [906, 631] on div "joie" at bounding box center [953, 633] width 272 height 88
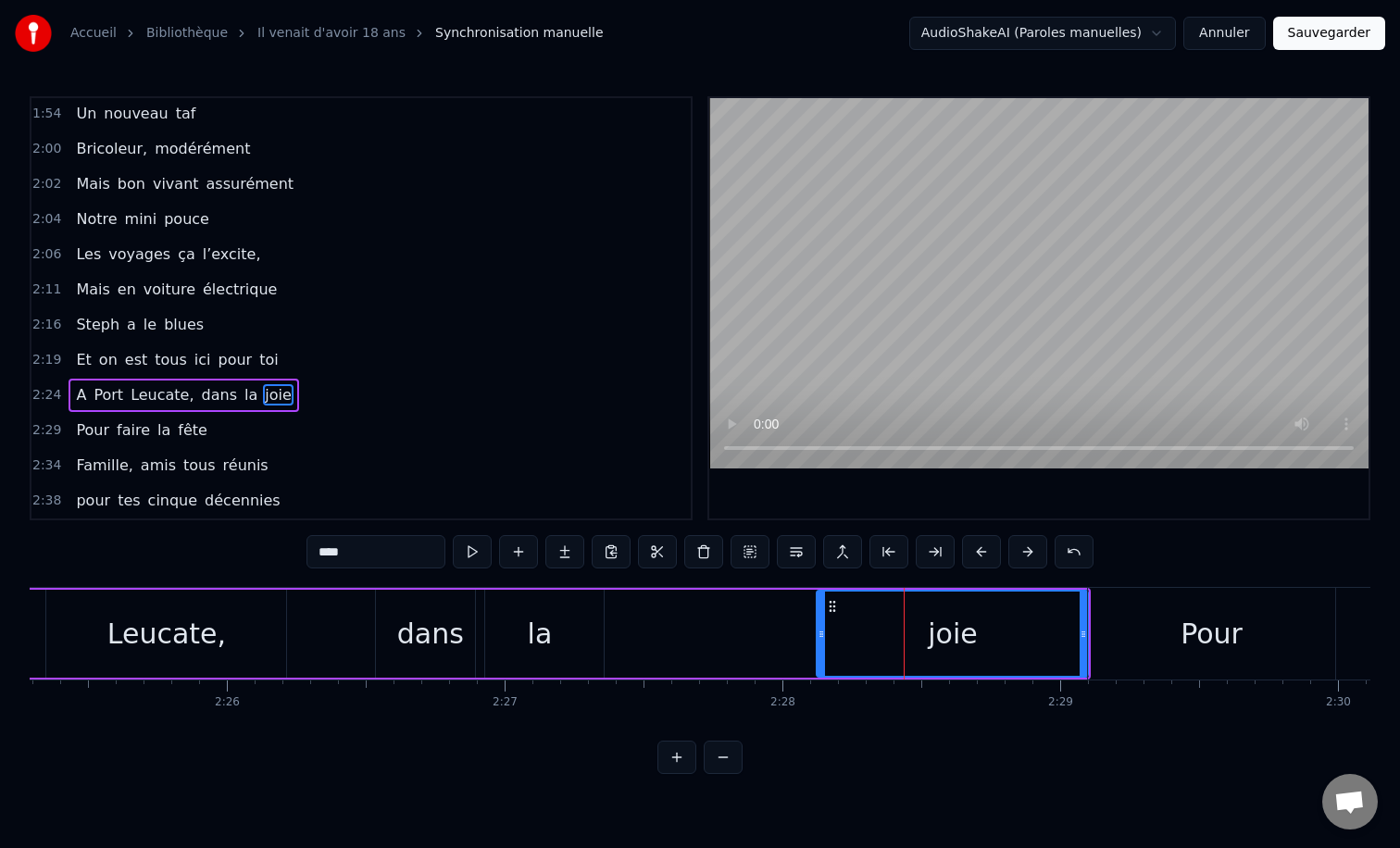
click at [478, 589] on div "A [GEOGRAPHIC_DATA], dans la joie" at bounding box center [451, 633] width 1281 height 91
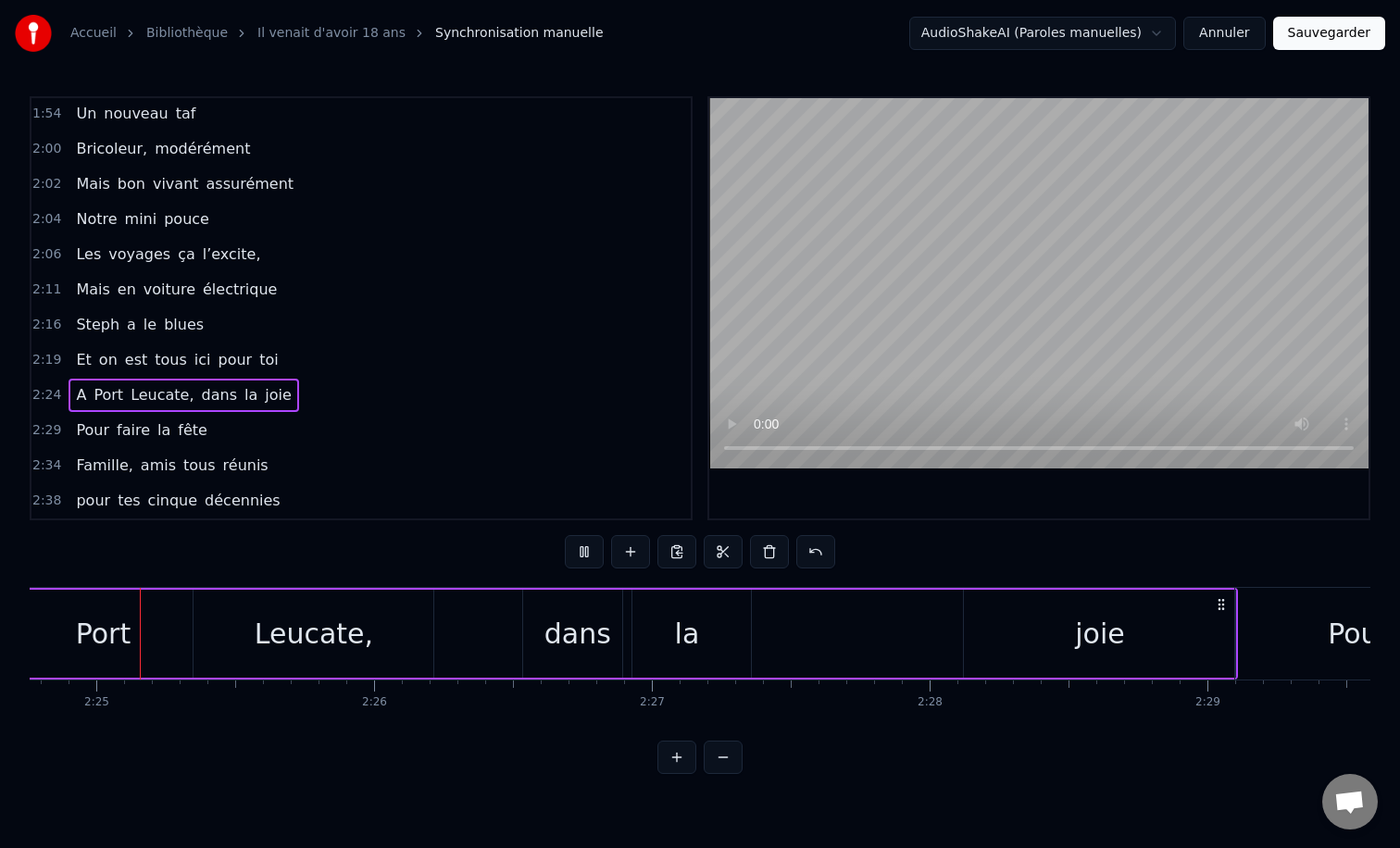
scroll to position [0, 40167]
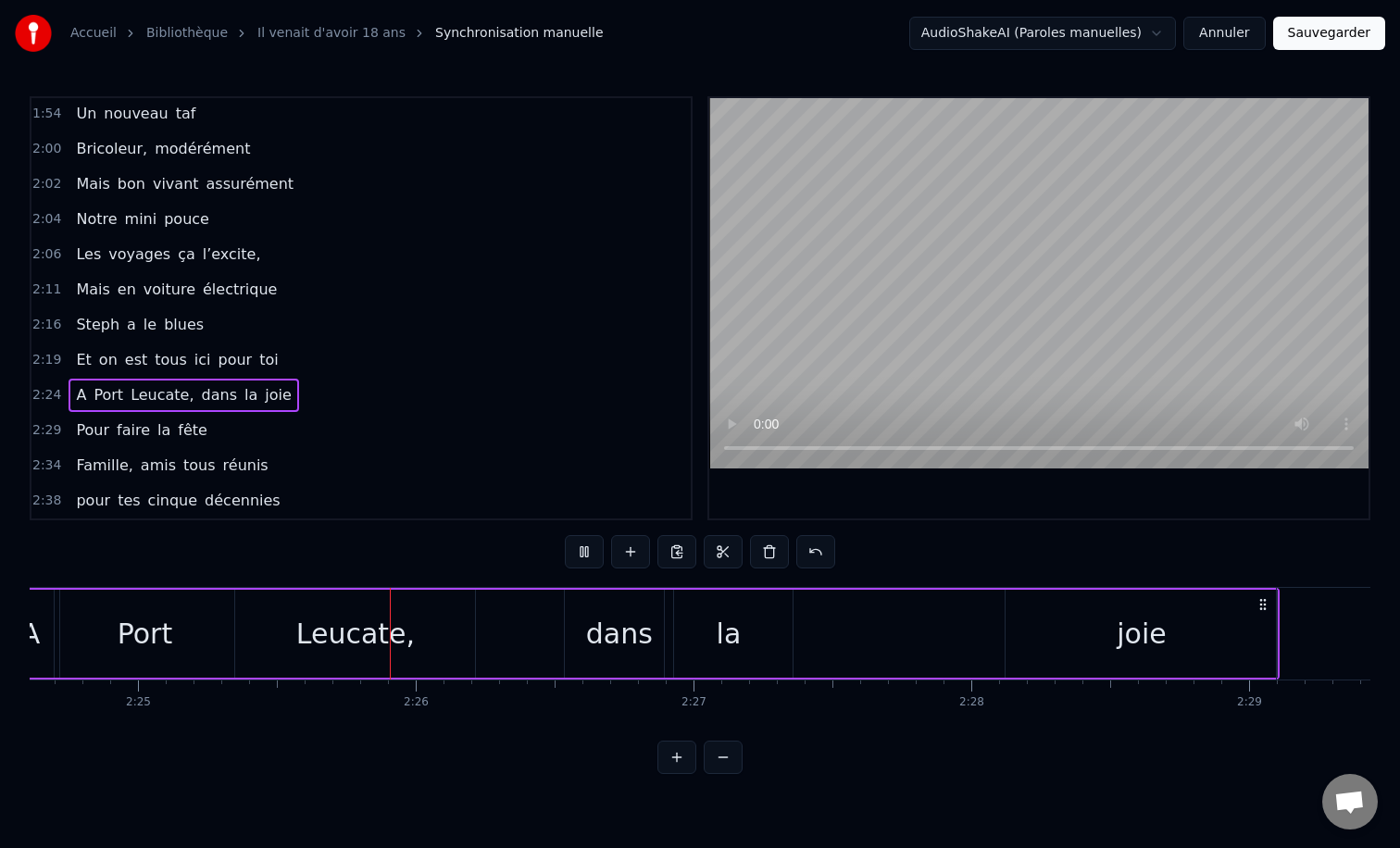
click at [1077, 630] on div "joie" at bounding box center [1142, 633] width 272 height 88
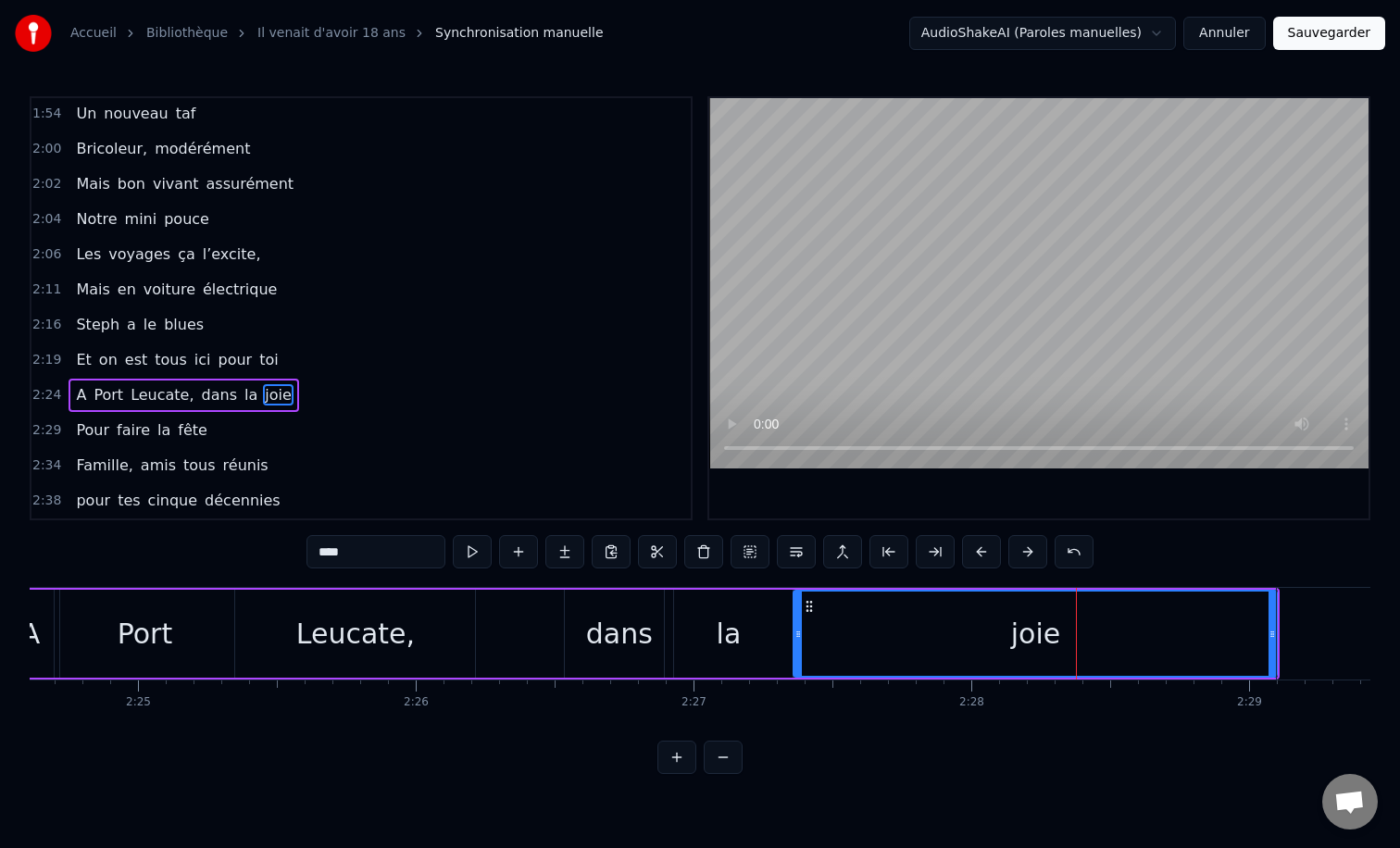
drag, startPoint x: 1011, startPoint y: 630, endPoint x: 799, endPoint y: 631, distance: 212.0
click at [799, 631] on circle at bounding box center [799, 631] width 1 height 1
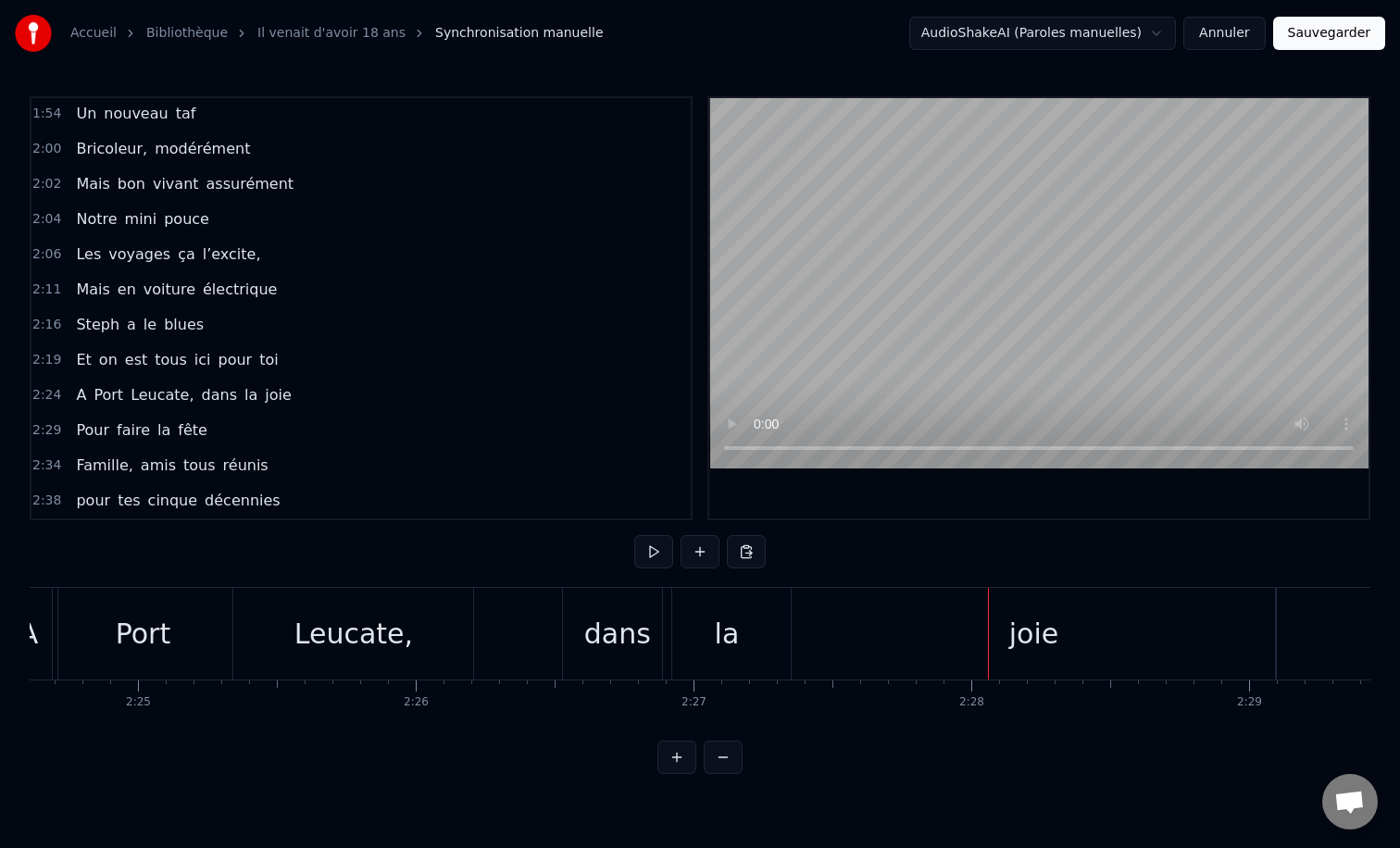
click at [713, 626] on div "la" at bounding box center [726, 633] width 127 height 91
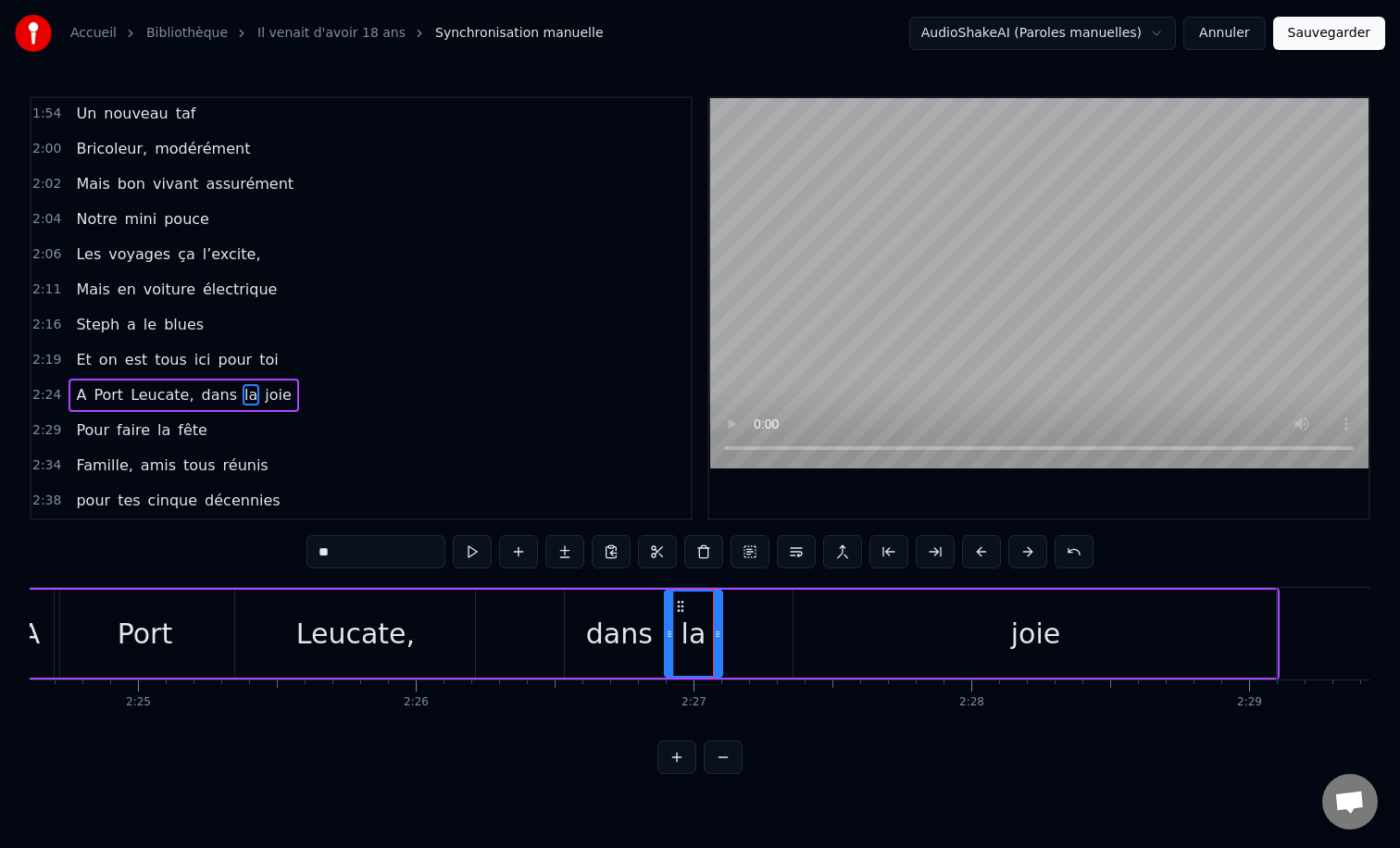
drag, startPoint x: 790, startPoint y: 637, endPoint x: 719, endPoint y: 637, distance: 71.0
click at [719, 637] on icon at bounding box center [718, 634] width 8 height 15
click at [966, 609] on div "joie" at bounding box center [1035, 633] width 483 height 88
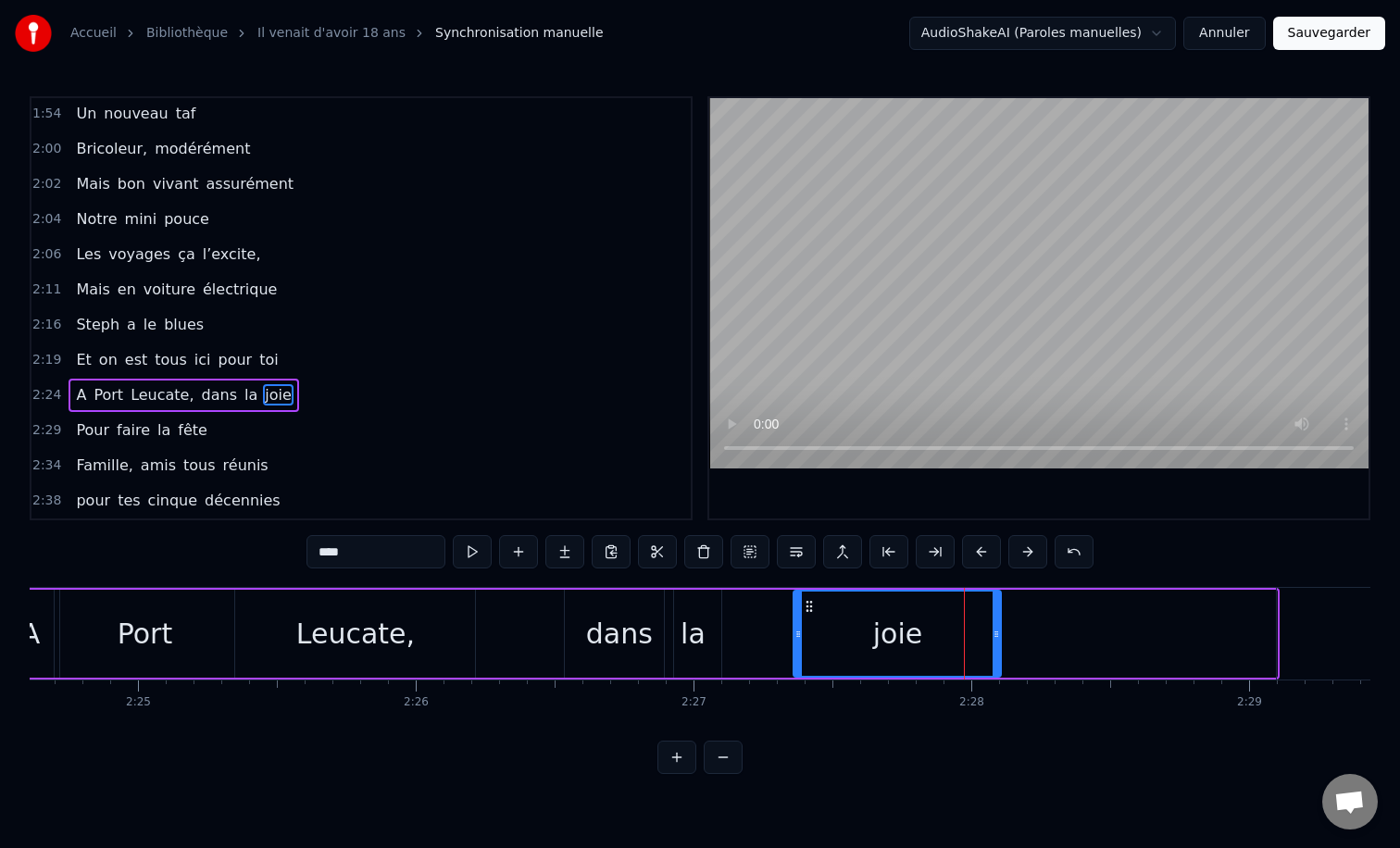
drag, startPoint x: 1271, startPoint y: 638, endPoint x: 981, endPoint y: 647, distance: 290.1
click at [992, 647] on div at bounding box center [996, 633] width 8 height 84
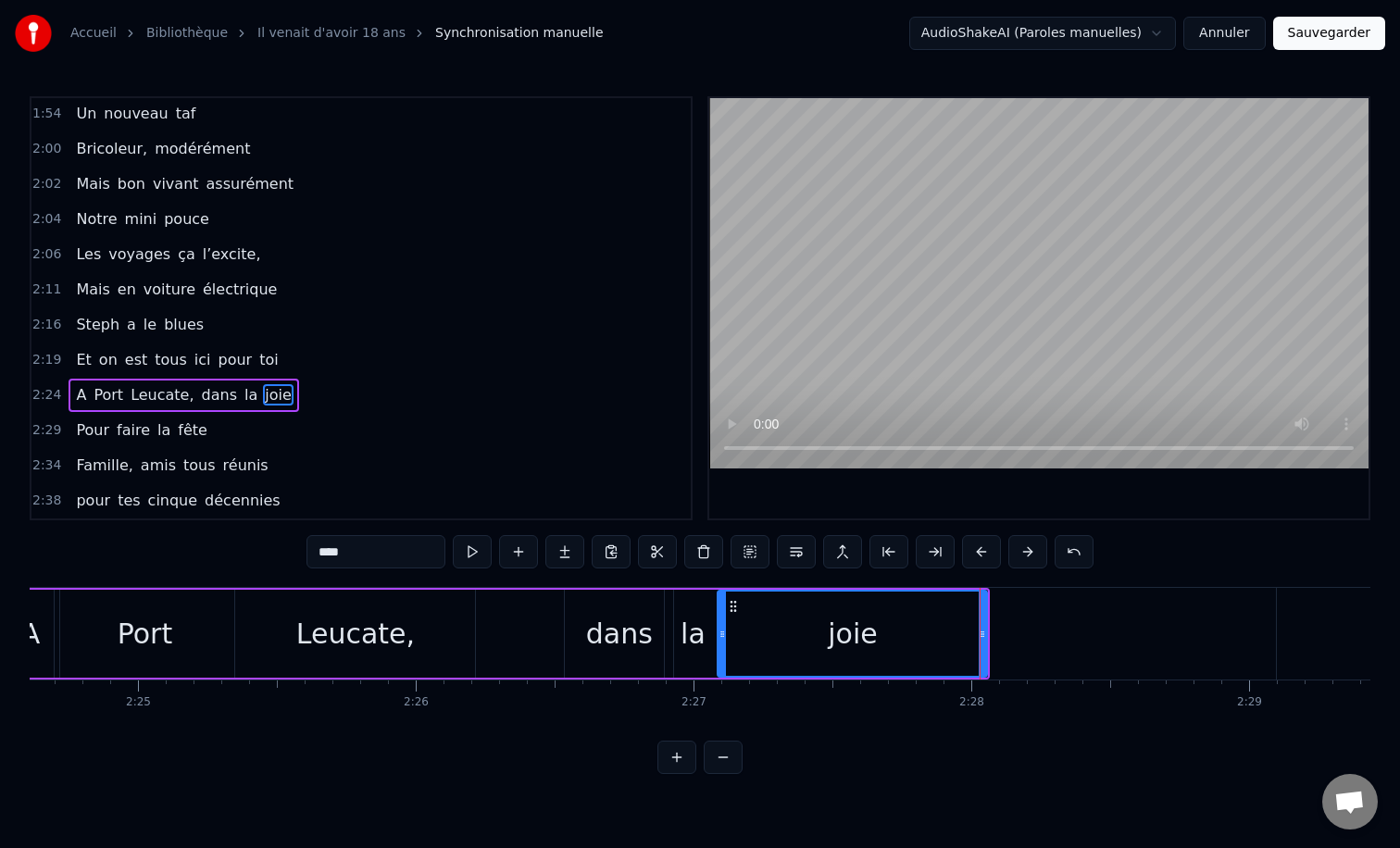
drag, startPoint x: 797, startPoint y: 630, endPoint x: 722, endPoint y: 624, distance: 75.2
click at [722, 624] on div at bounding box center [723, 633] width 8 height 84
drag, startPoint x: 980, startPoint y: 637, endPoint x: 803, endPoint y: 635, distance: 177.0
click at [806, 635] on icon at bounding box center [809, 634] width 8 height 15
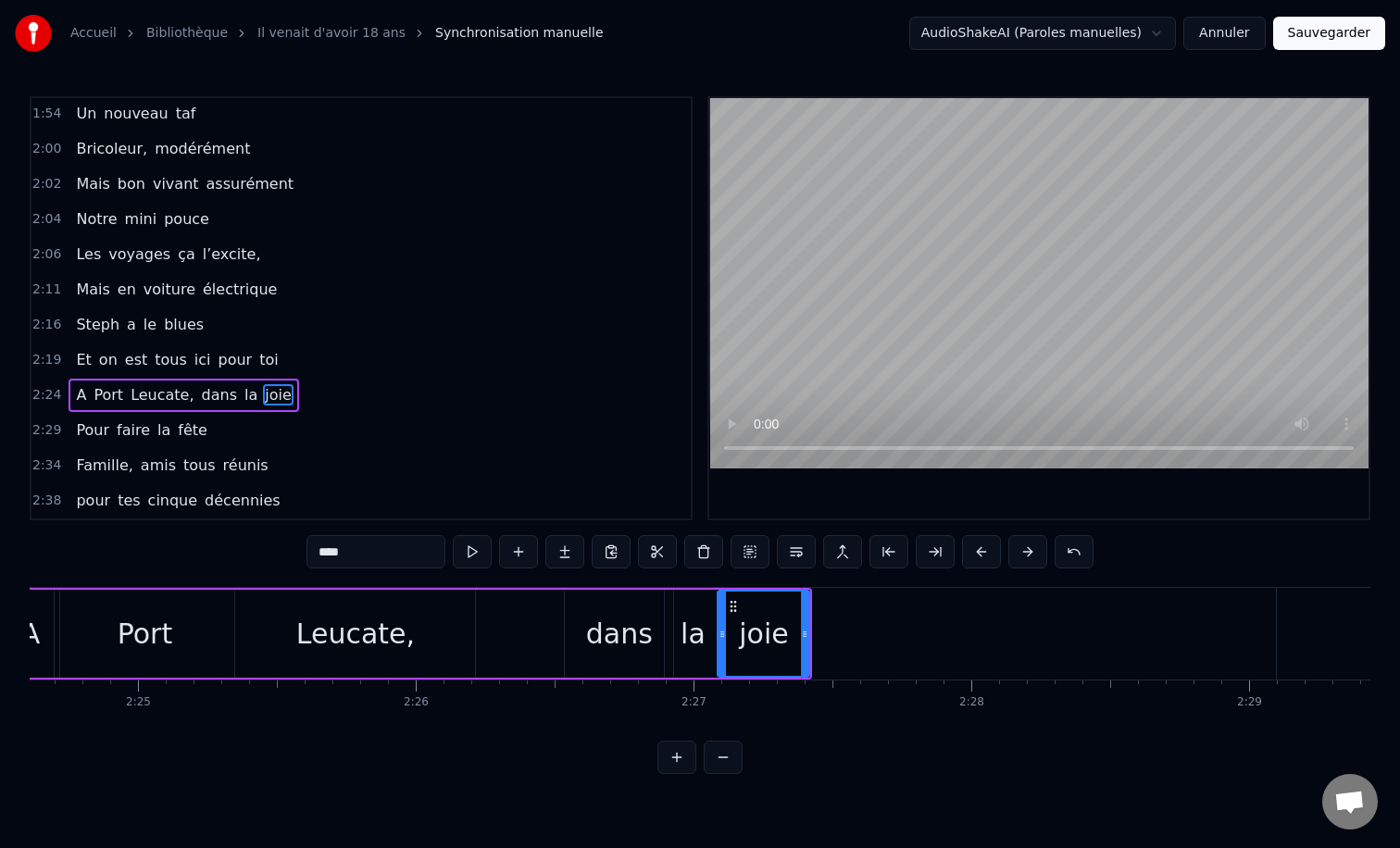
click at [745, 590] on div "joie" at bounding box center [763, 633] width 93 height 88
drag, startPoint x: 807, startPoint y: 629, endPoint x: 1059, endPoint y: 643, distance: 252.4
click at [1051, 643] on div at bounding box center [1047, 633] width 8 height 84
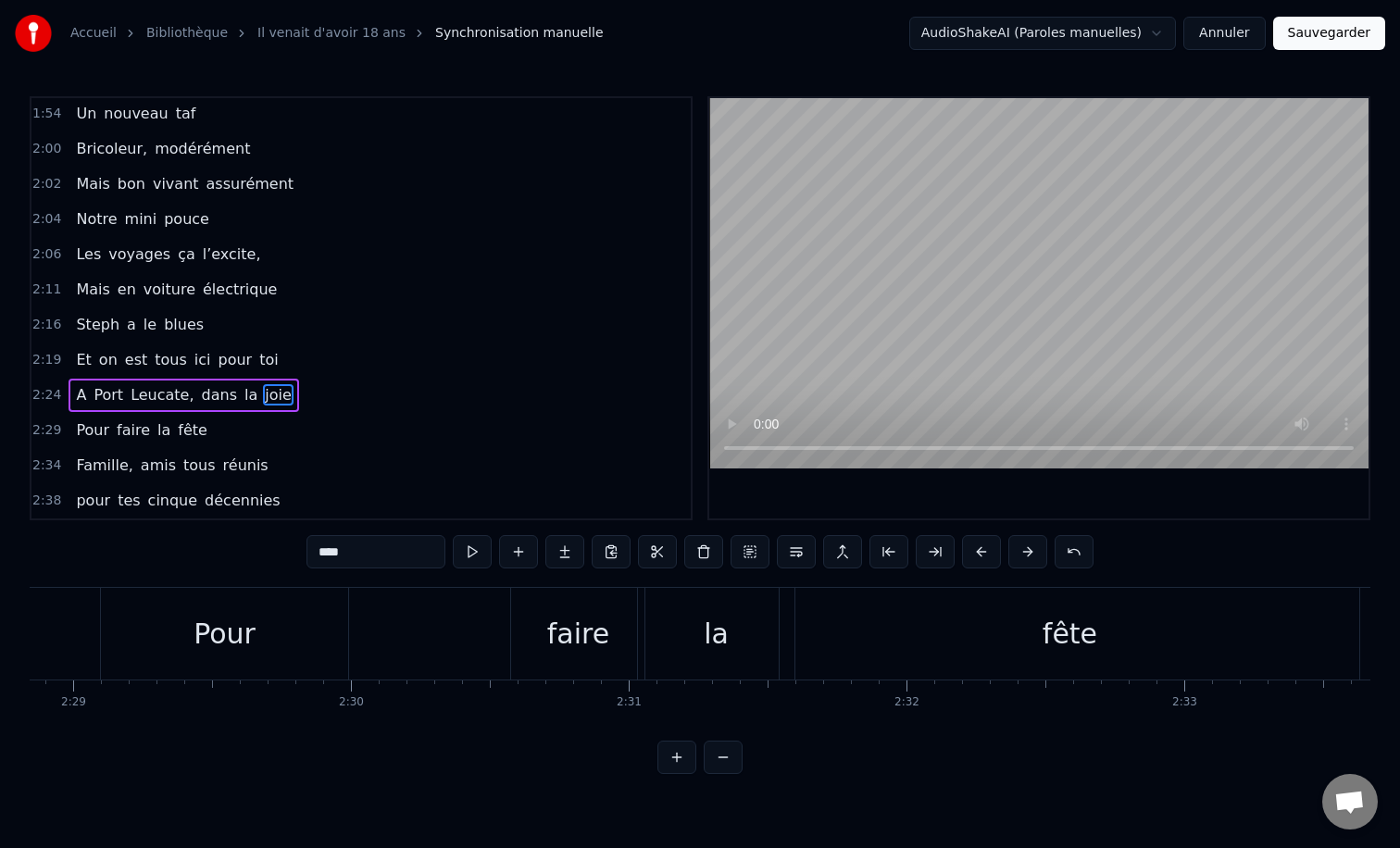
scroll to position [0, 41194]
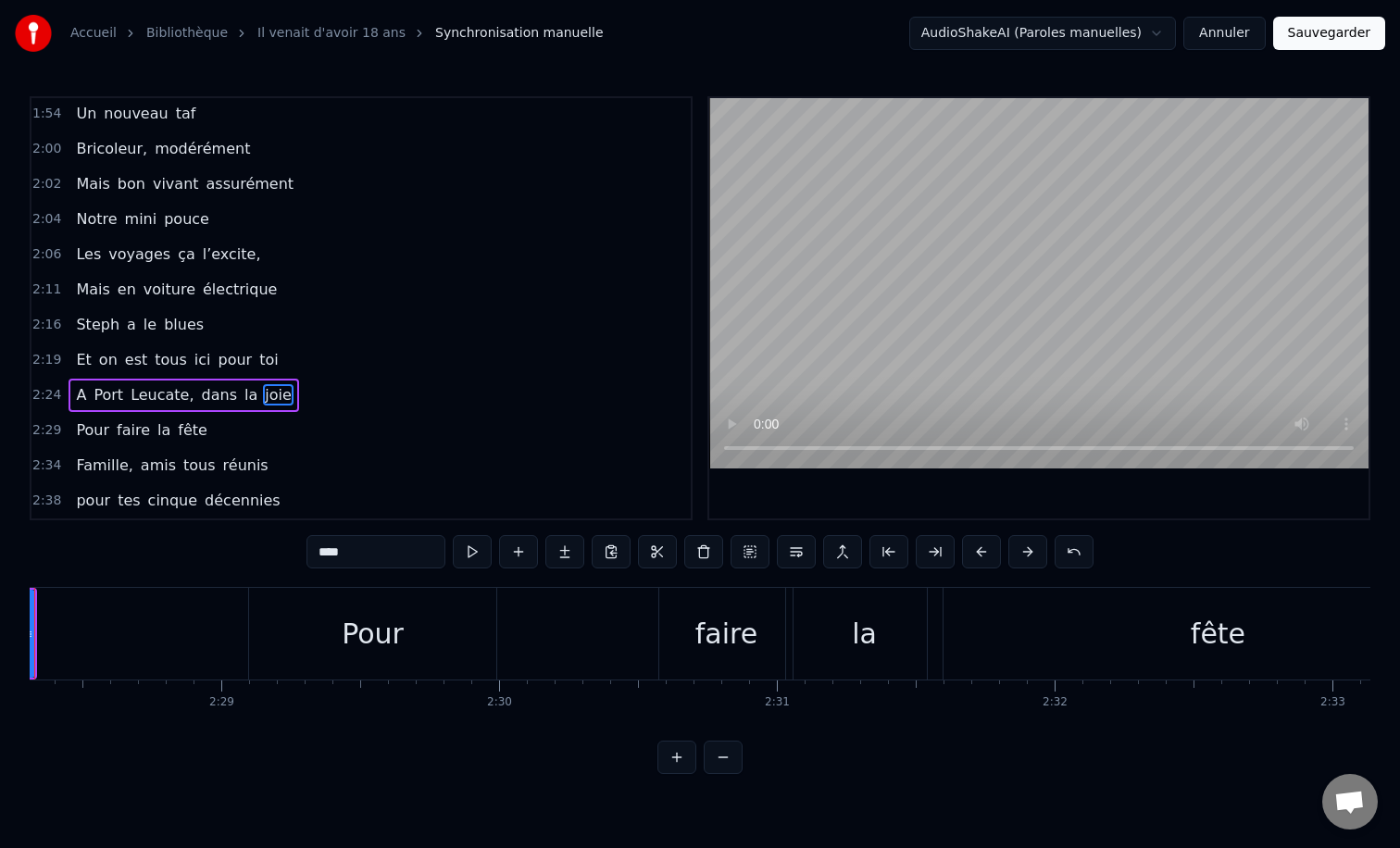
click at [338, 607] on div "Pour" at bounding box center [373, 633] width 248 height 91
type input "****"
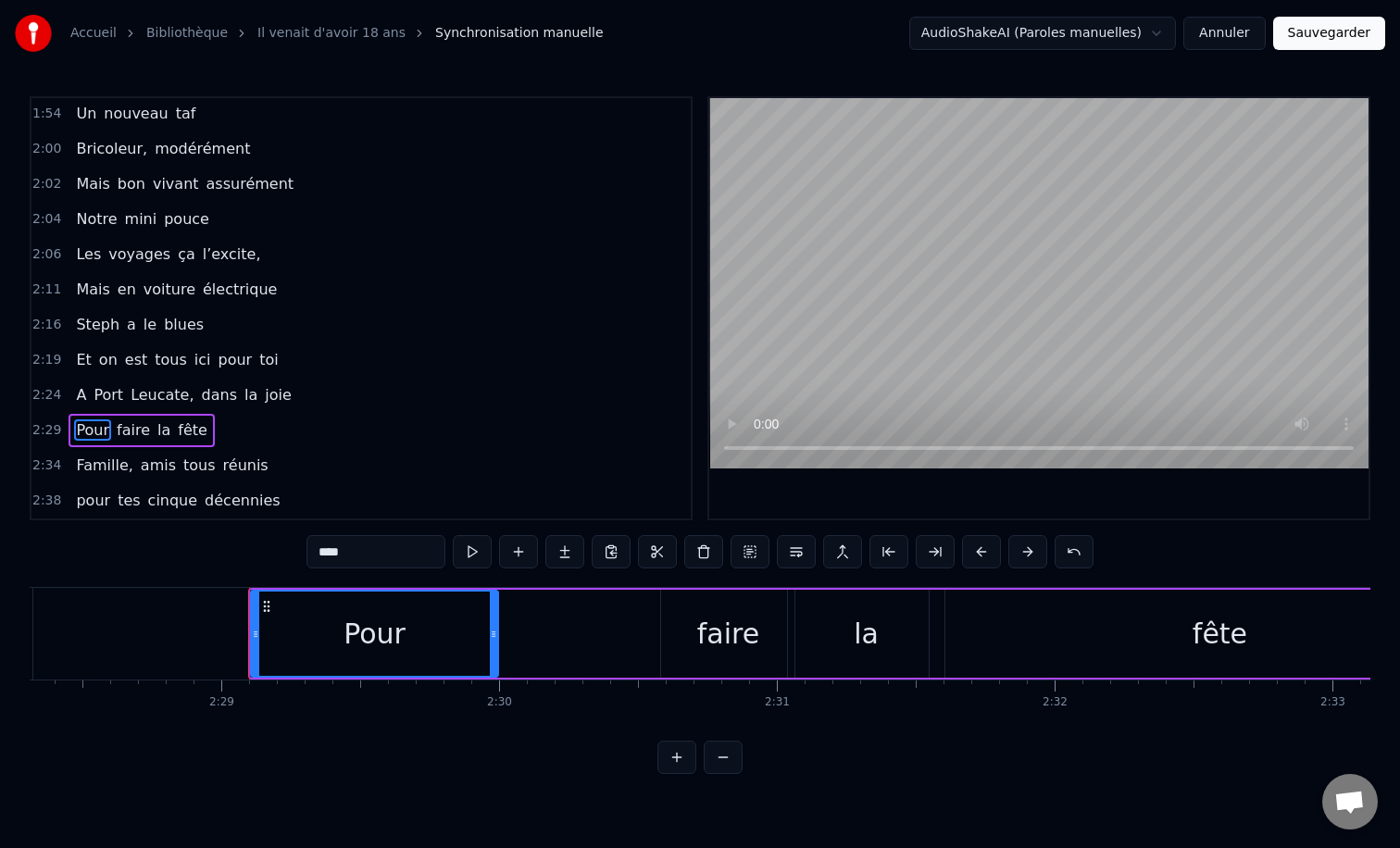
click at [538, 590] on div "Pour faire la fête" at bounding box center [880, 633] width 1265 height 91
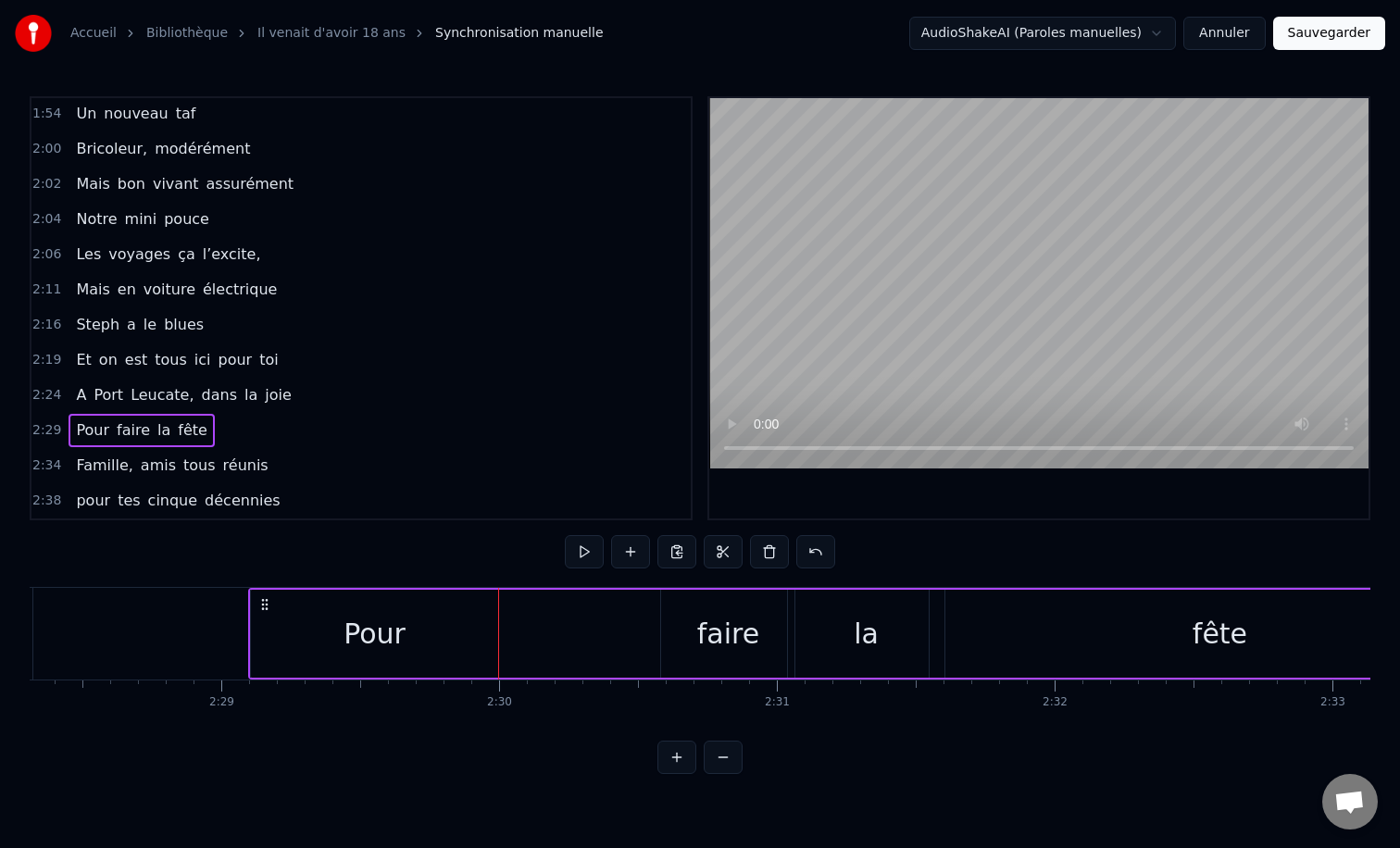
click at [665, 582] on div "0:12 Il vient d’avoir 50 ans 0:15 Il est beau comme un enfant 0:18 [PERSON_NAME…" at bounding box center [699, 435] width 1341 height 677
click at [668, 592] on div "faire" at bounding box center [727, 633] width 133 height 88
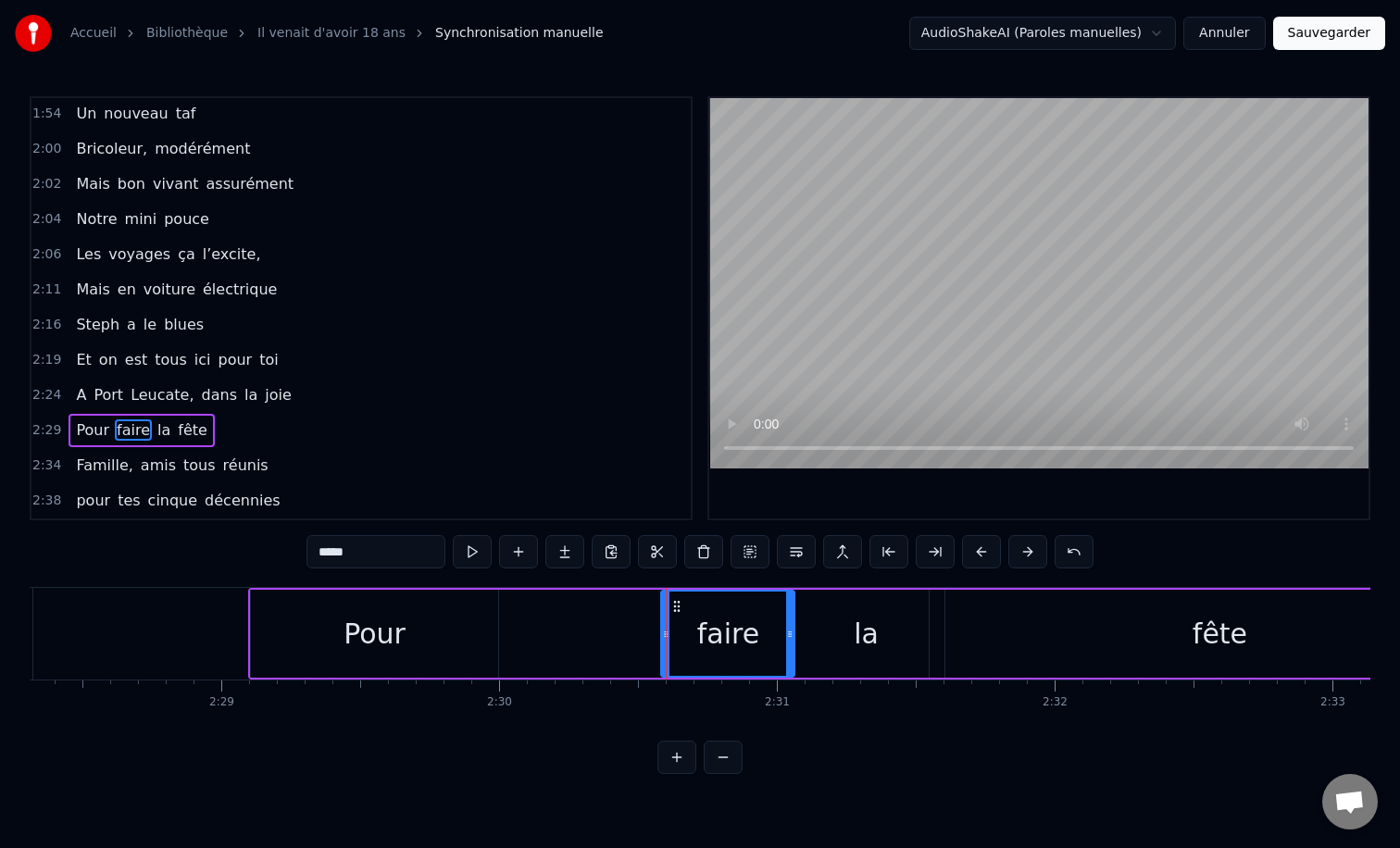
click at [657, 584] on div "0:12 Il vient d’avoir 50 ans 0:15 Il est beau comme un enfant 0:18 [PERSON_NAME…" at bounding box center [699, 435] width 1341 height 677
click at [611, 612] on div "Pour faire la fête" at bounding box center [880, 633] width 1265 height 91
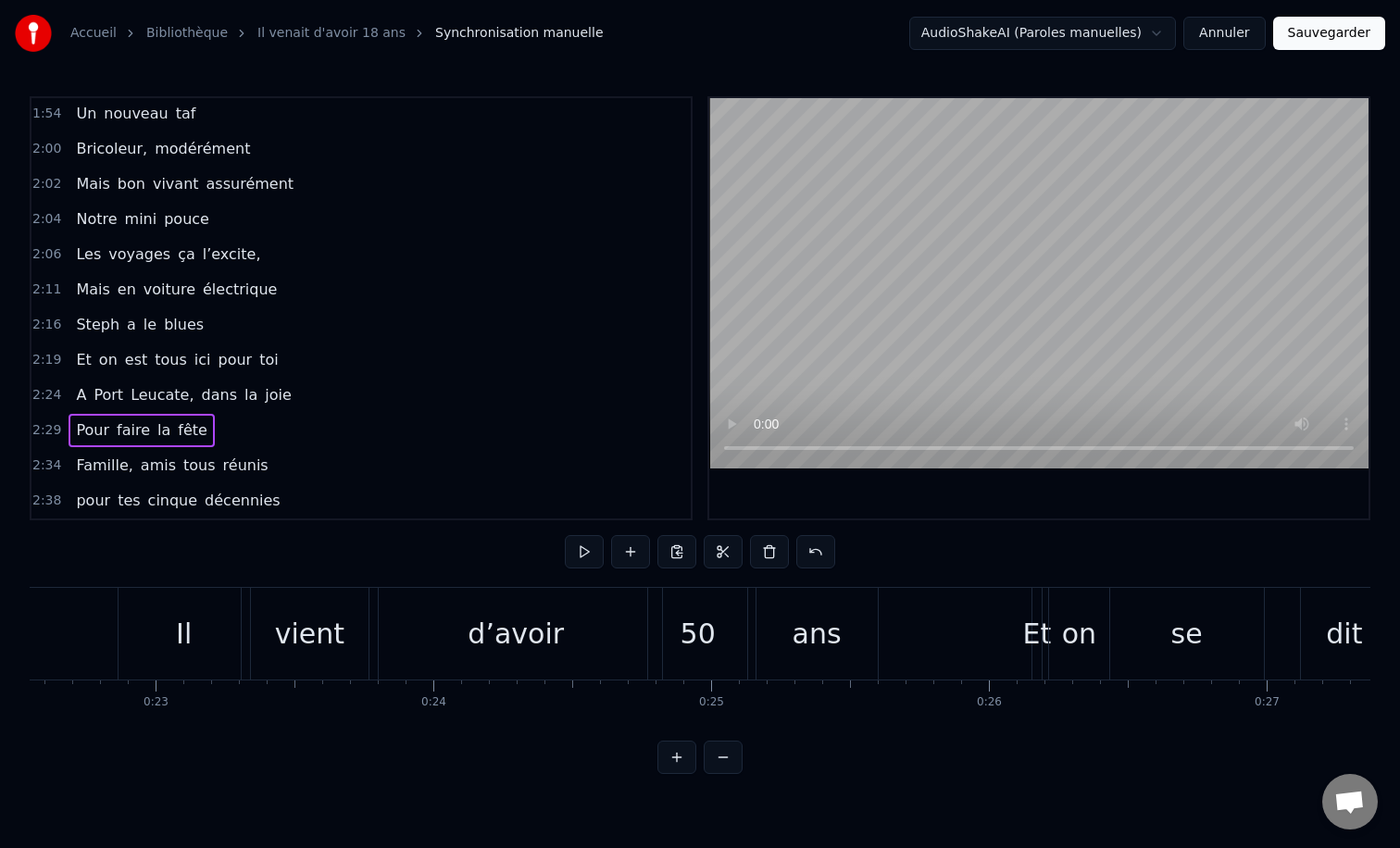
scroll to position [0, 0]
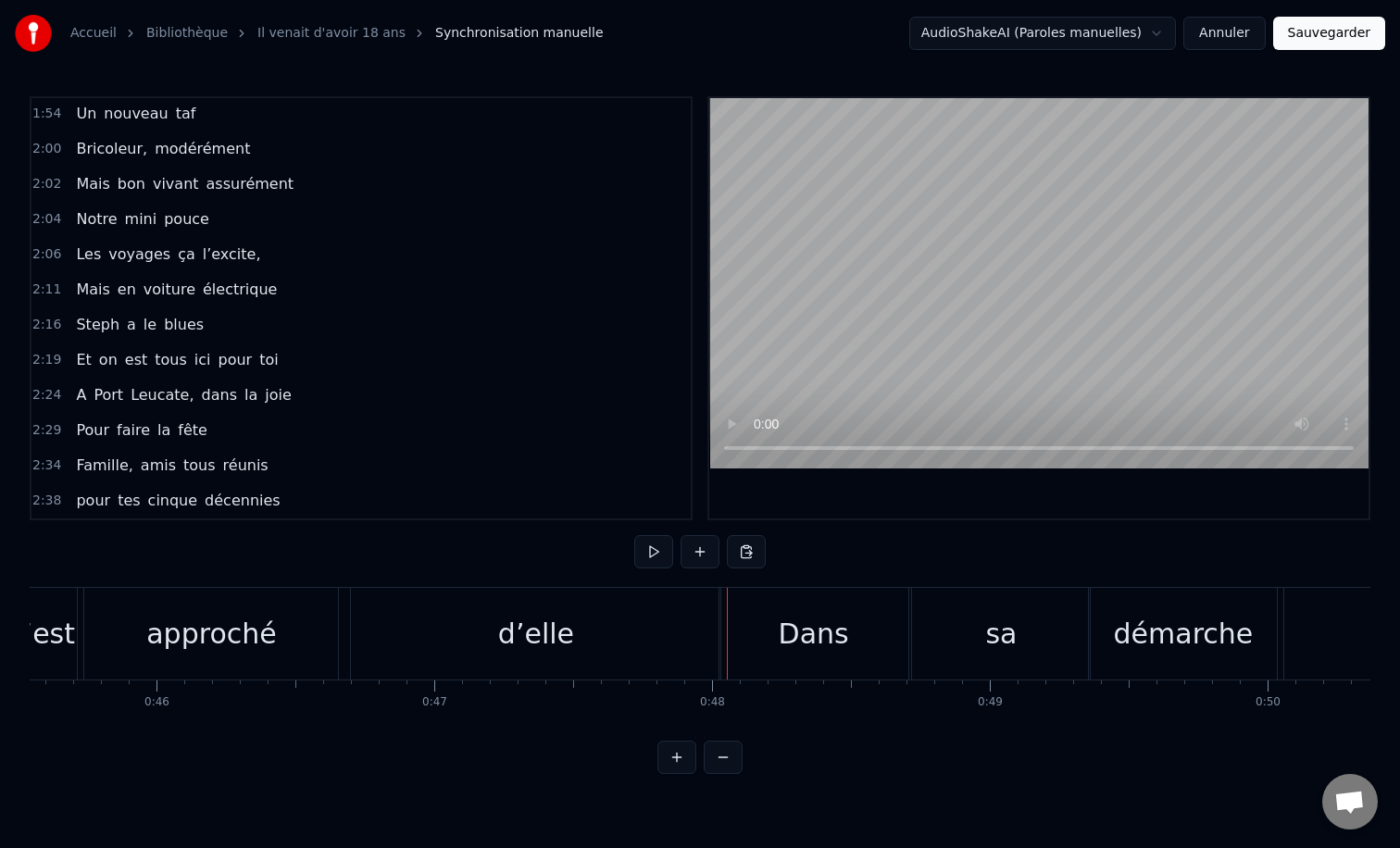
scroll to position [0, 12415]
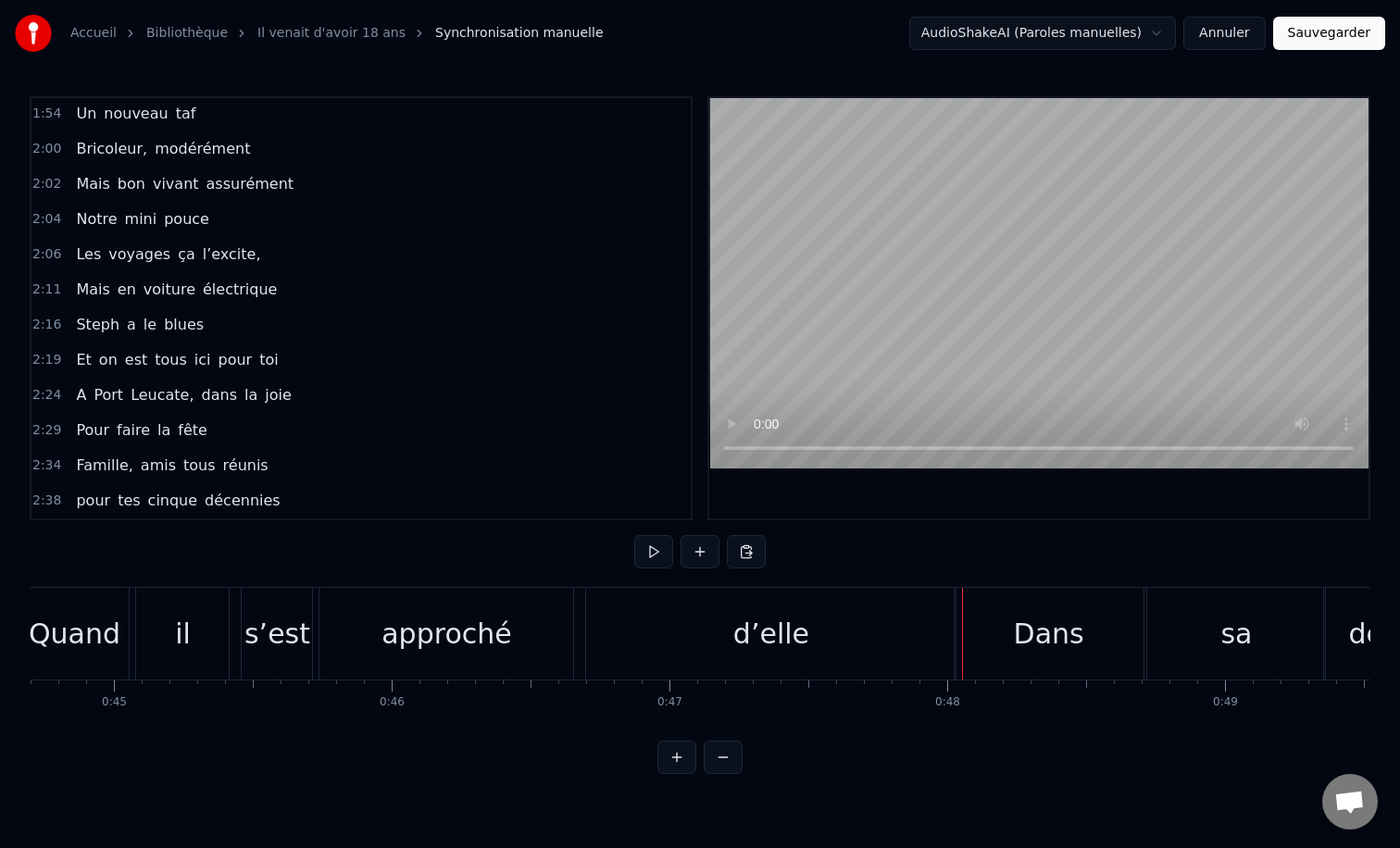
click at [588, 621] on div "d’elle" at bounding box center [771, 633] width 370 height 91
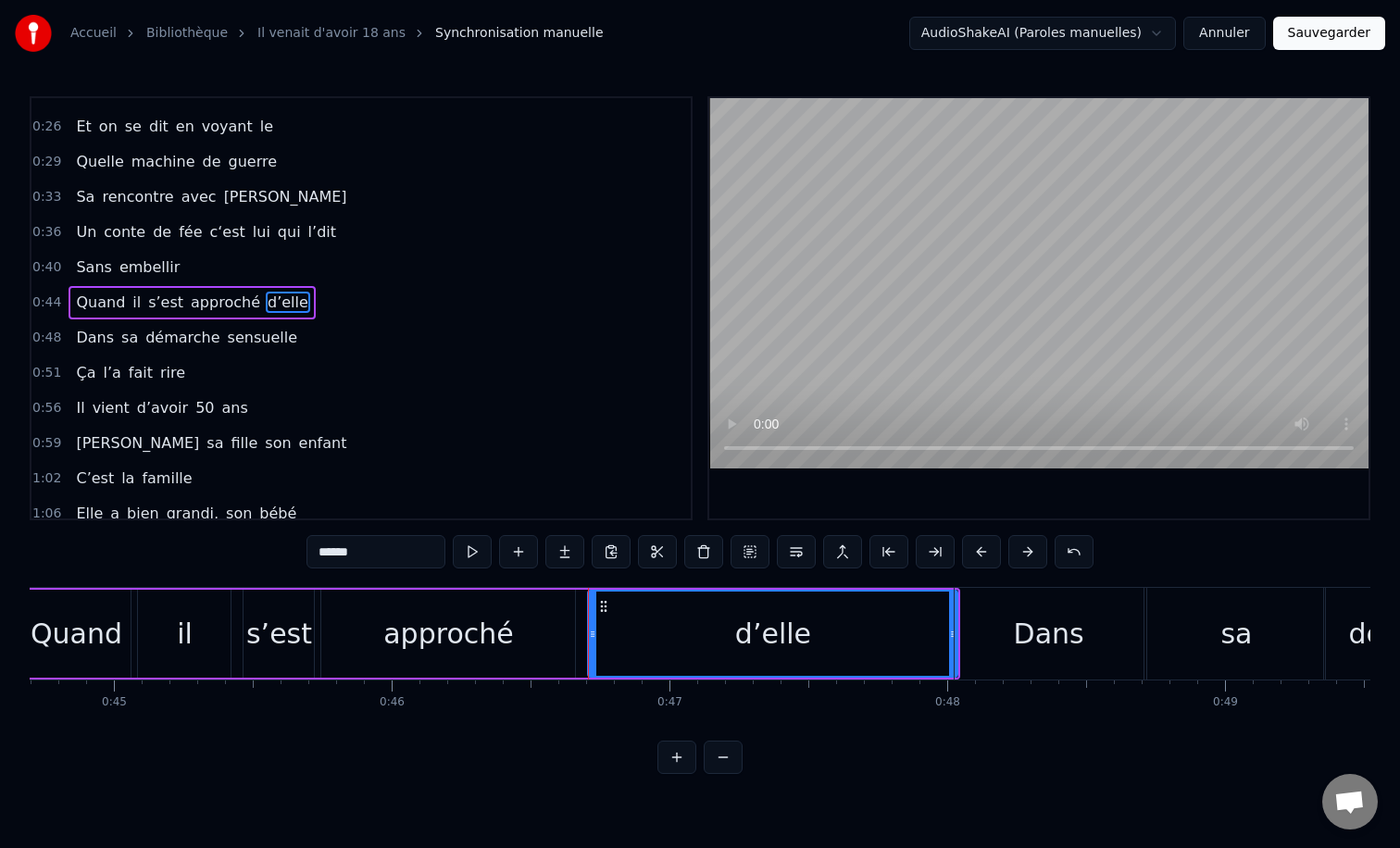
scroll to position [125, 0]
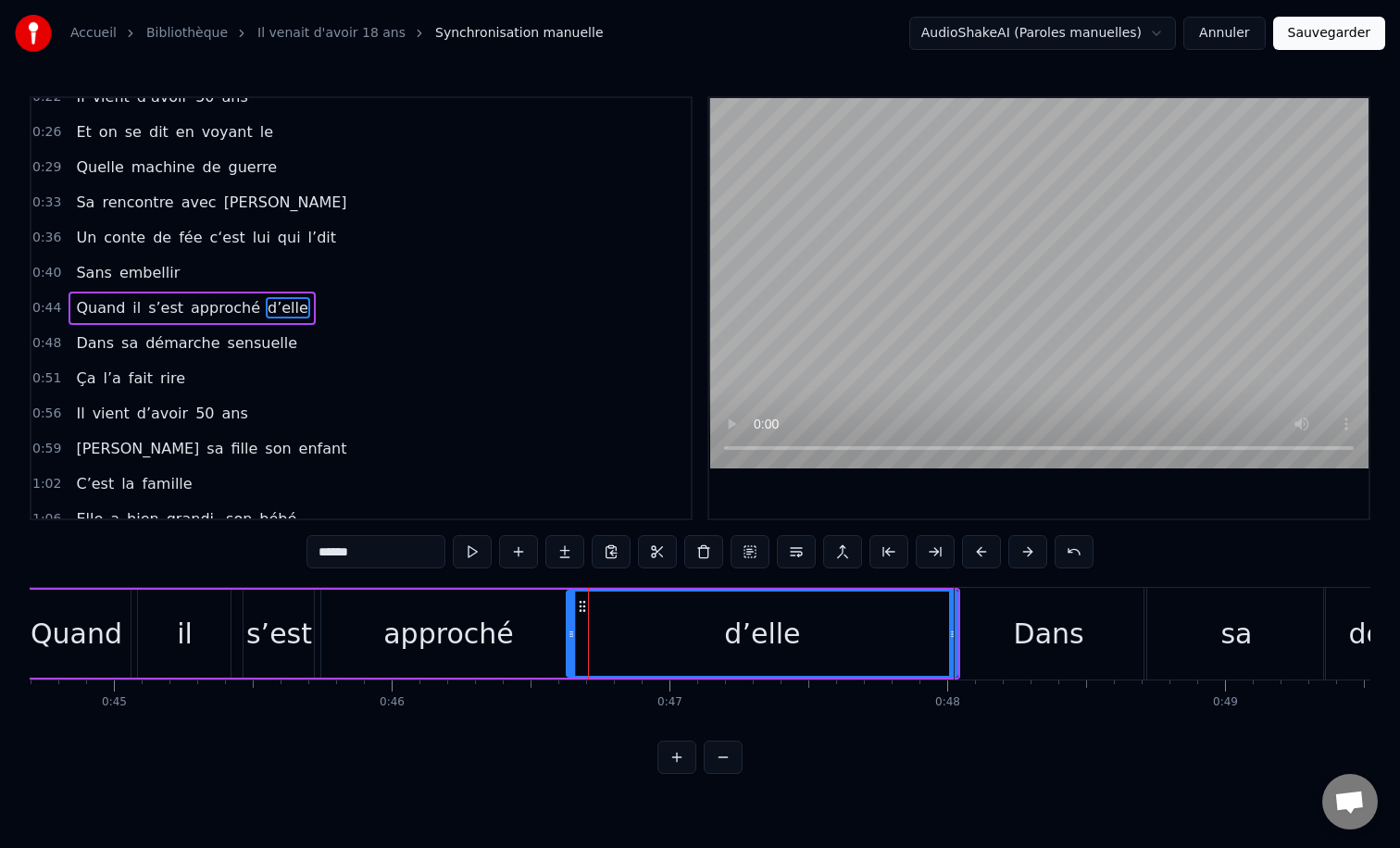
drag, startPoint x: 594, startPoint y: 632, endPoint x: 573, endPoint y: 632, distance: 21.0
click at [573, 632] on icon at bounding box center [572, 634] width 8 height 15
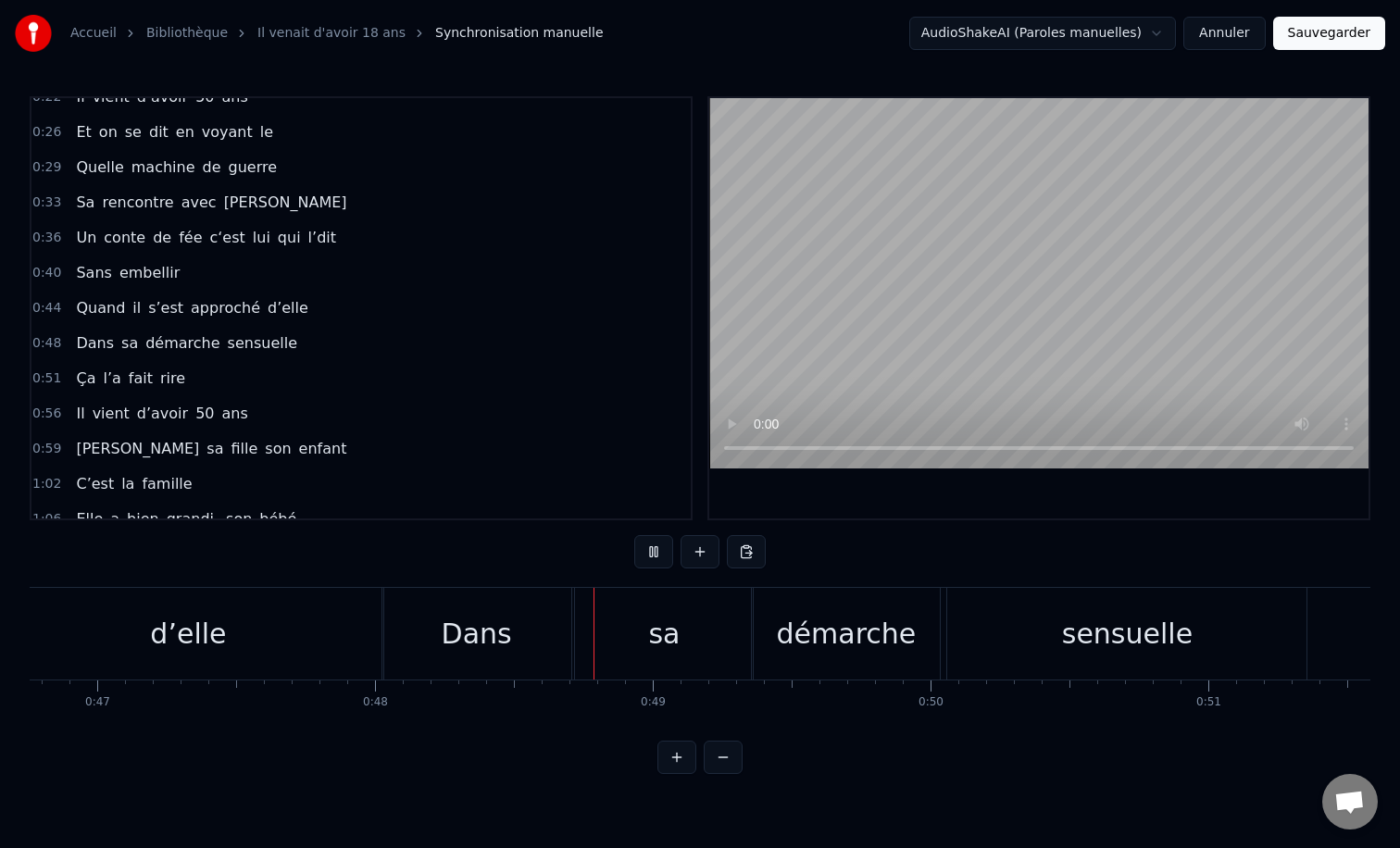
scroll to position [0, 13068]
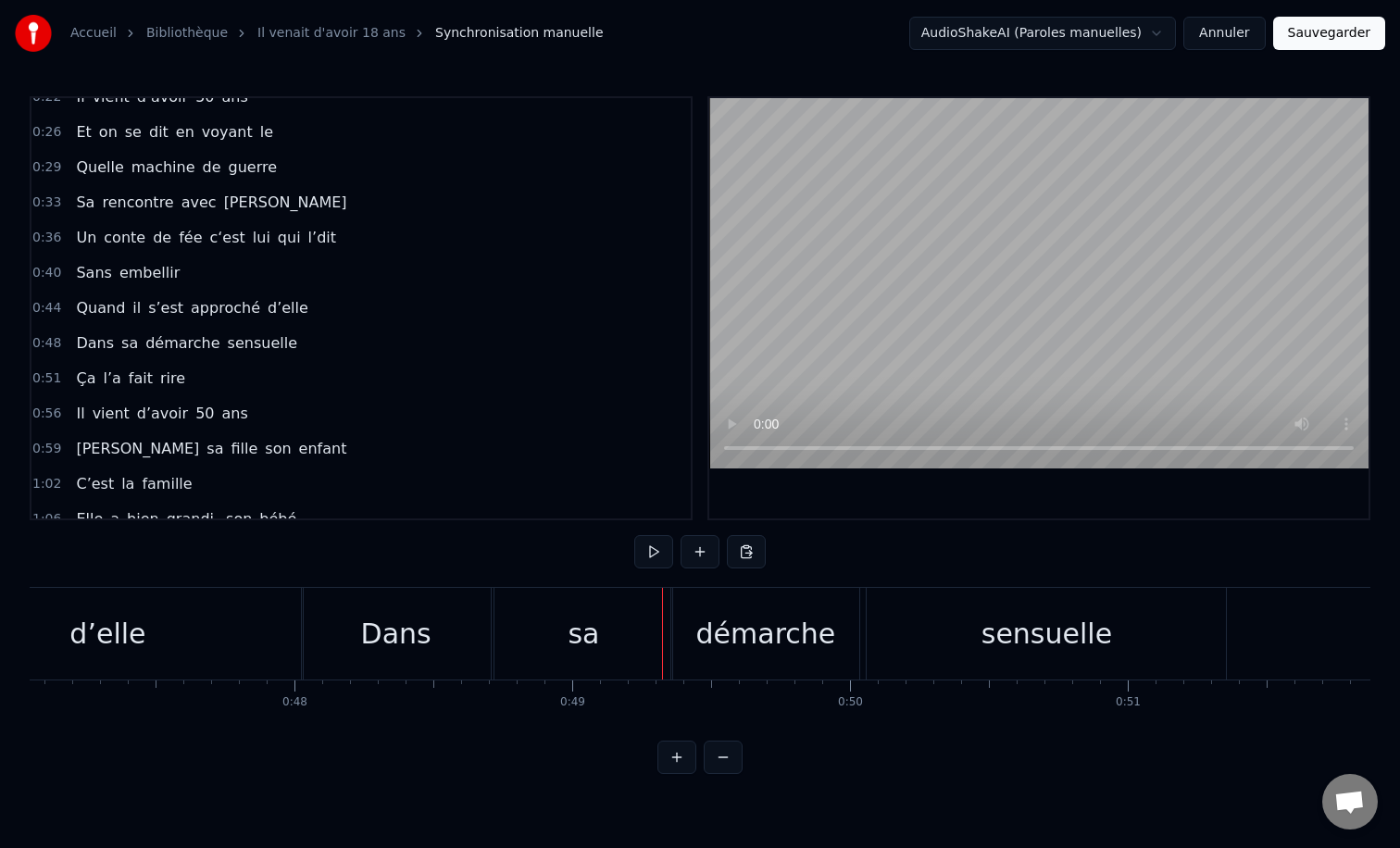
click at [374, 636] on div "Dans" at bounding box center [396, 634] width 71 height 42
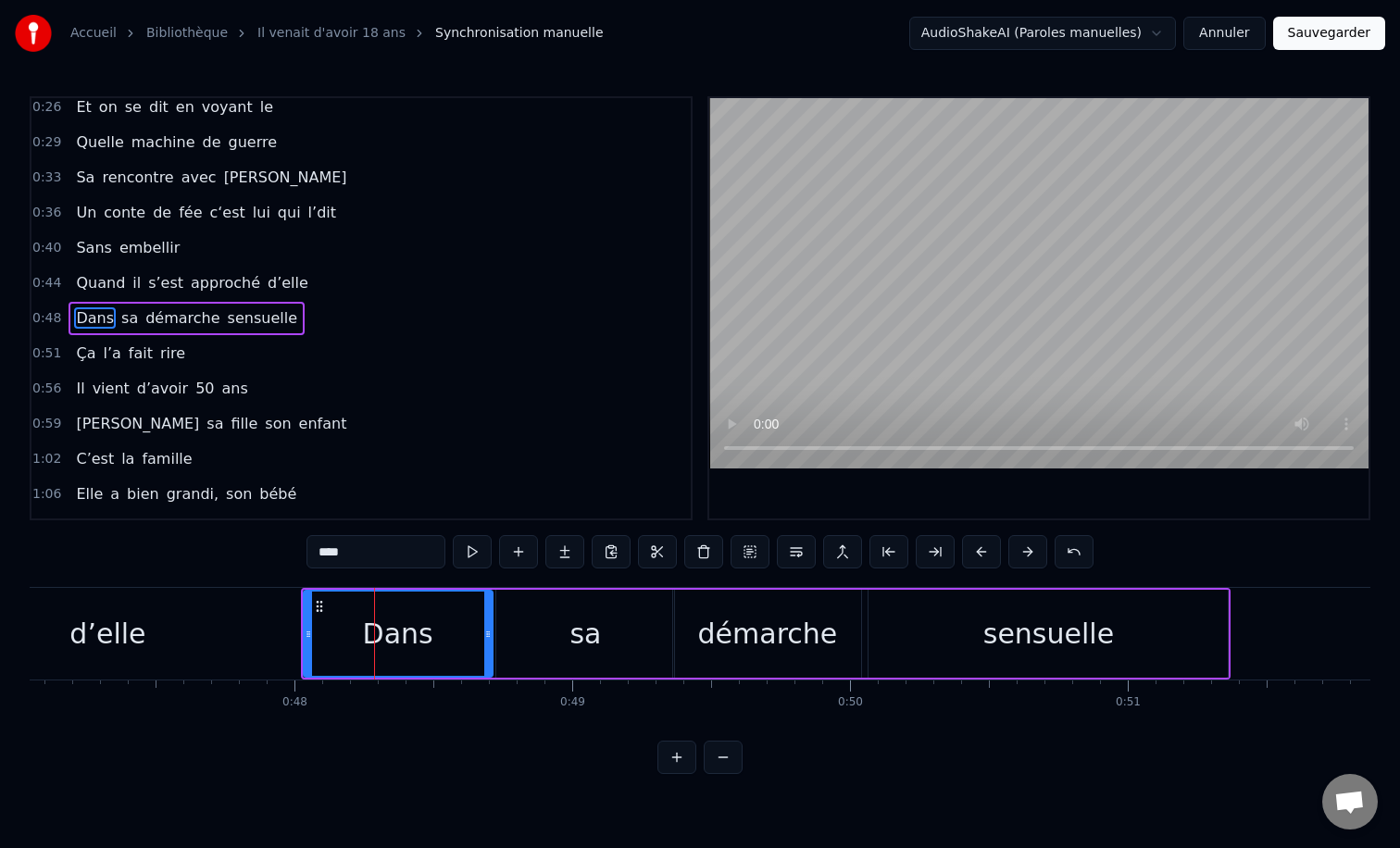
scroll to position [159, 0]
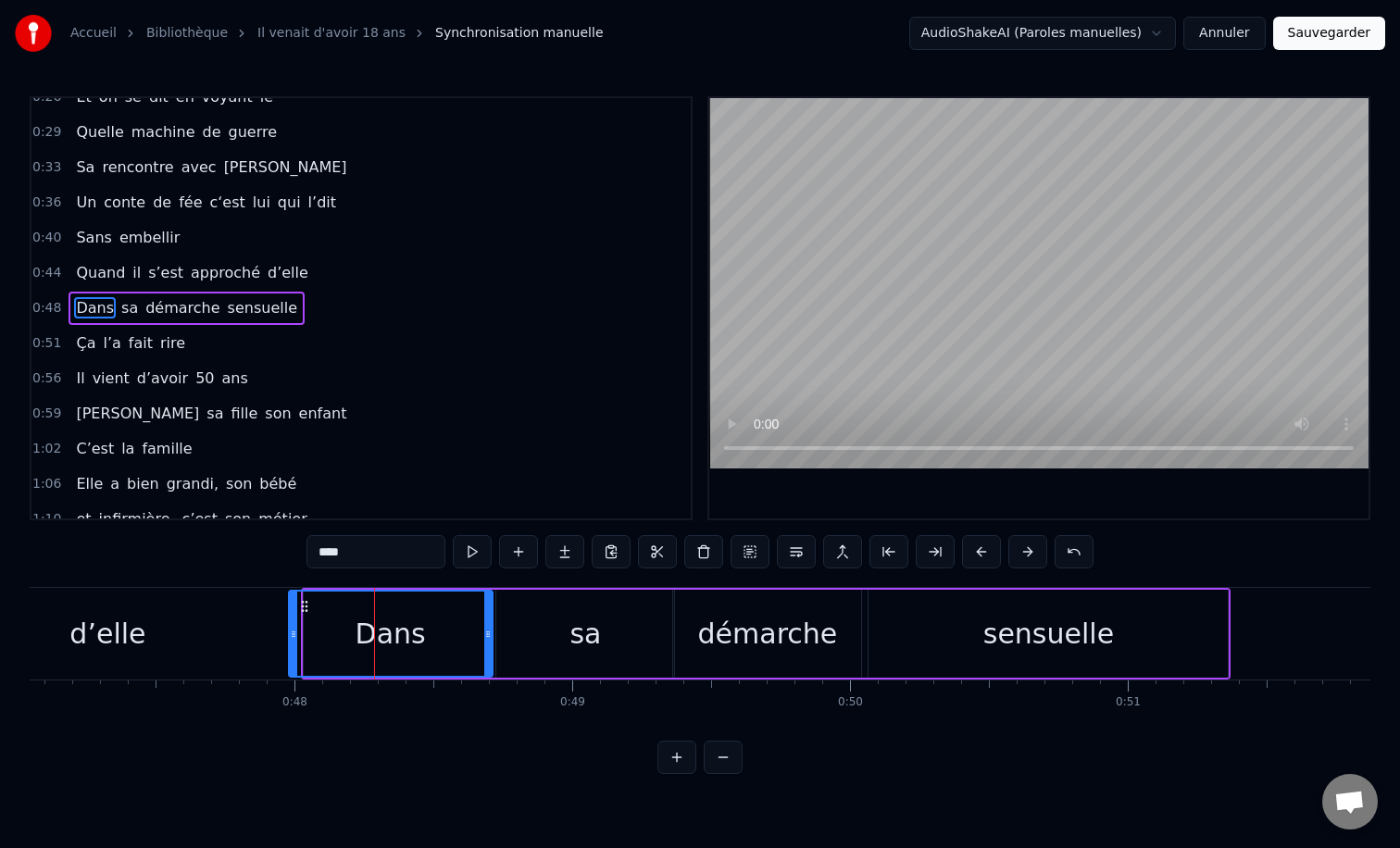
drag, startPoint x: 306, startPoint y: 636, endPoint x: 291, endPoint y: 636, distance: 15.0
click at [291, 636] on icon at bounding box center [293, 634] width 8 height 15
click at [268, 608] on div "d’elle" at bounding box center [108, 633] width 391 height 91
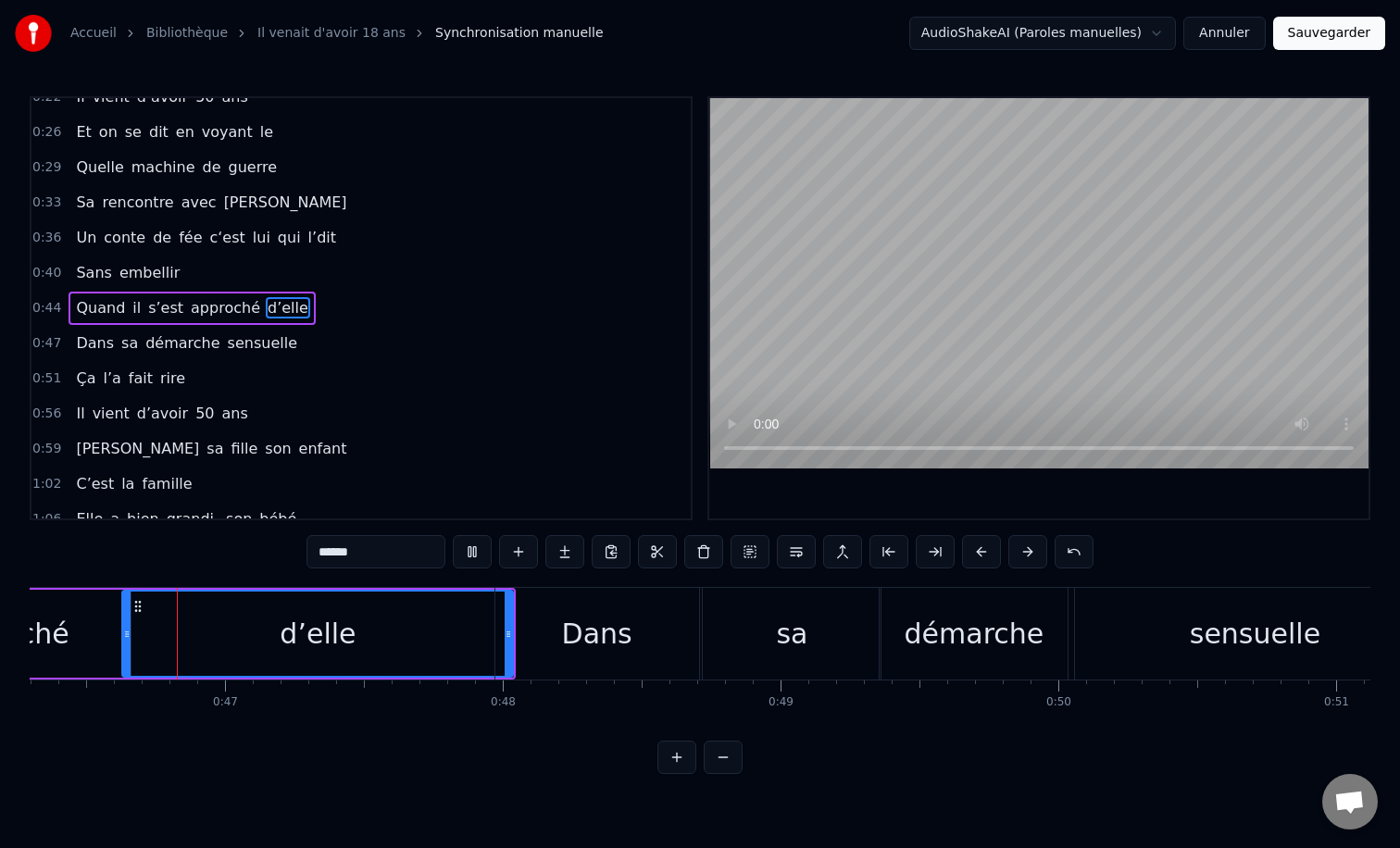
scroll to position [0, 12857]
click at [525, 582] on div "0:12 Il vient d’avoir 50 ans 0:15 Il est beau comme un enfant 0:18 [PERSON_NAME…" at bounding box center [699, 435] width 1341 height 677
click at [530, 588] on div "Dans" at bounding box center [600, 633] width 206 height 91
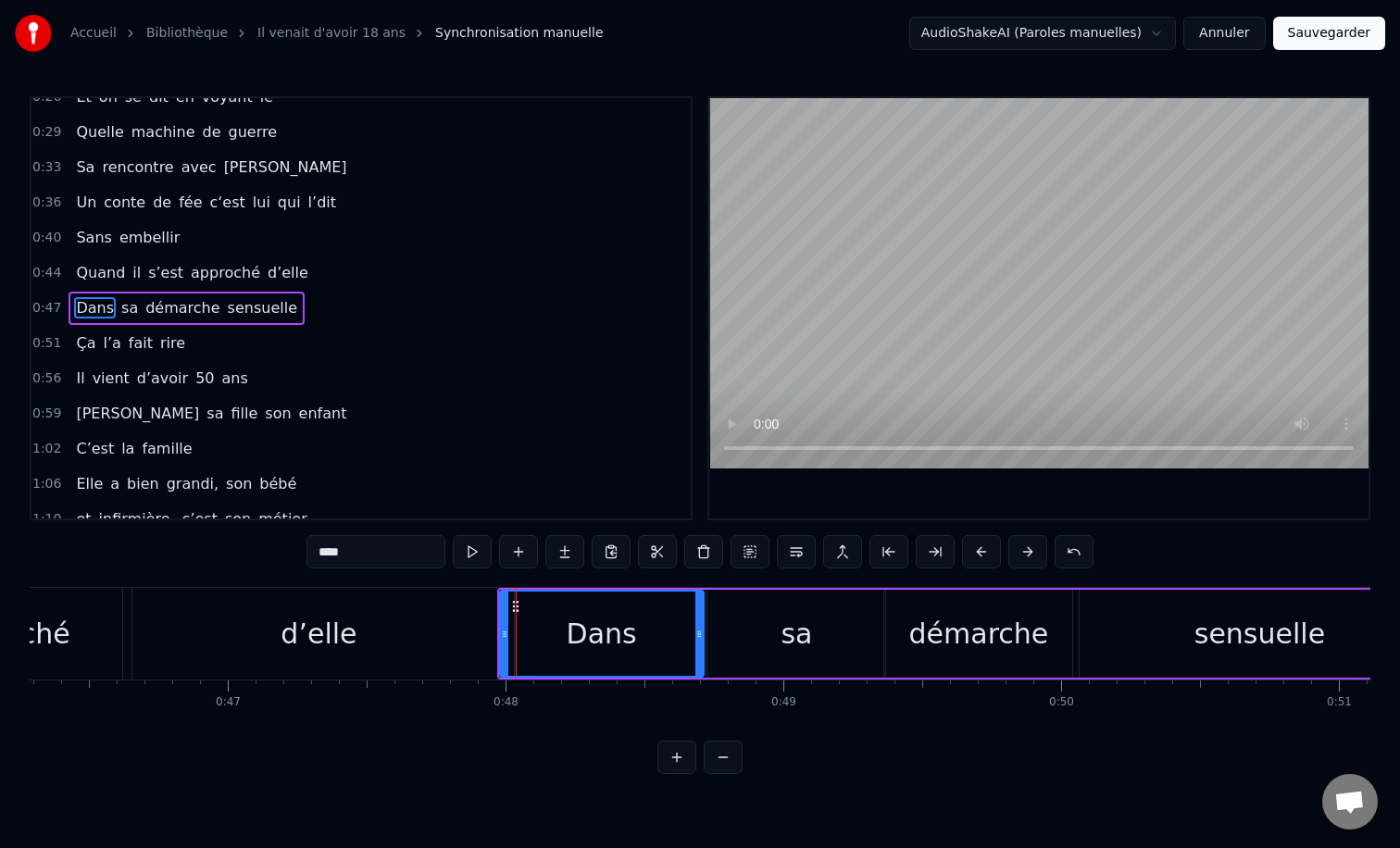
click at [529, 581] on div "0:12 Il vient d’avoir 50 ans 0:15 Il est beau comme un enfant 0:18 [PERSON_NAME…" at bounding box center [699, 435] width 1341 height 677
click at [715, 590] on div "sa" at bounding box center [796, 633] width 179 height 88
type input "**"
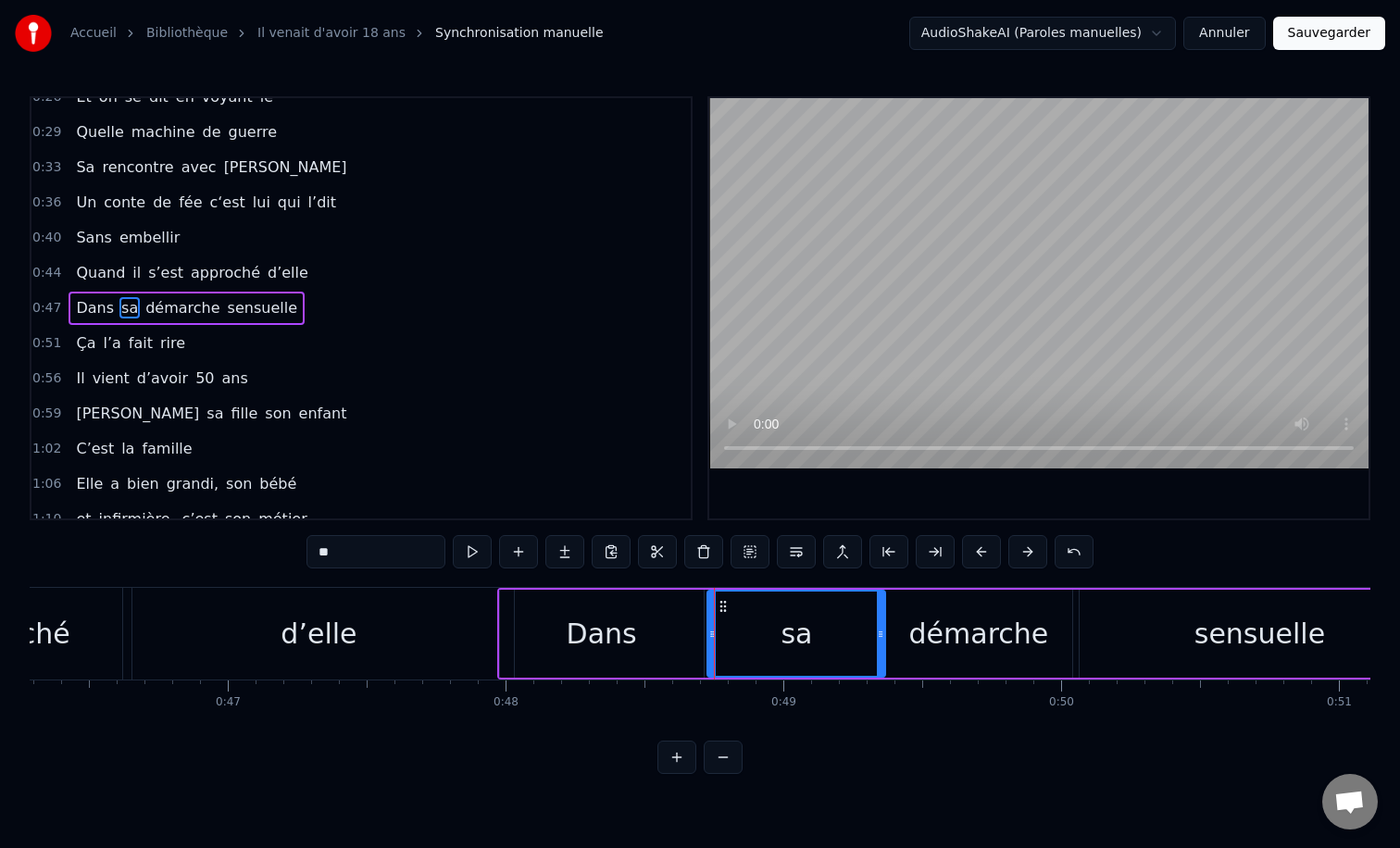
click at [642, 579] on div "0:12 Il vient d’avoir 50 ans 0:15 Il est beau comme un enfant 0:18 [PERSON_NAME…" at bounding box center [699, 435] width 1341 height 677
click at [591, 589] on div "Dans sa démarche sensuelle" at bounding box center [970, 633] width 945 height 91
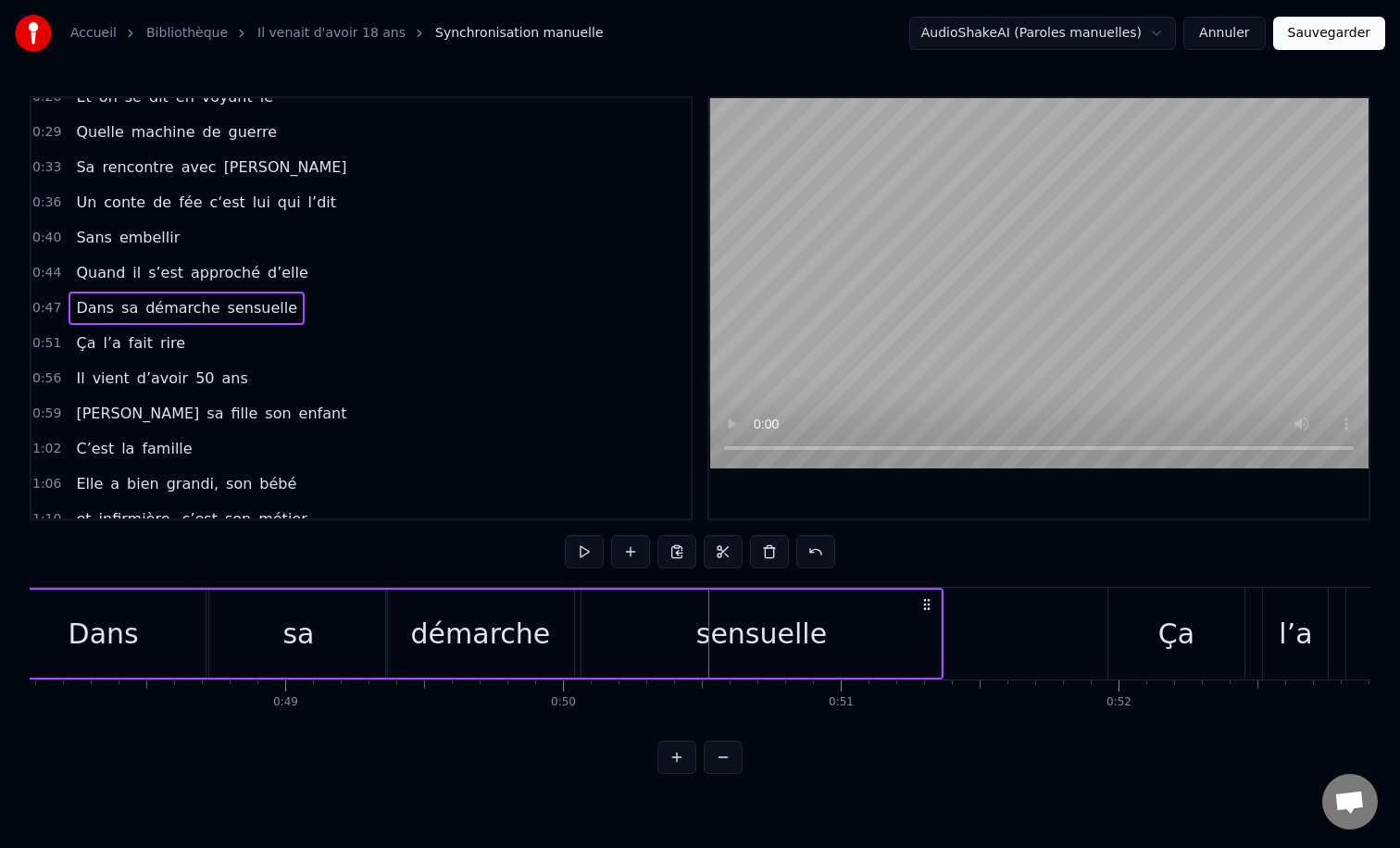
scroll to position [0, 13222]
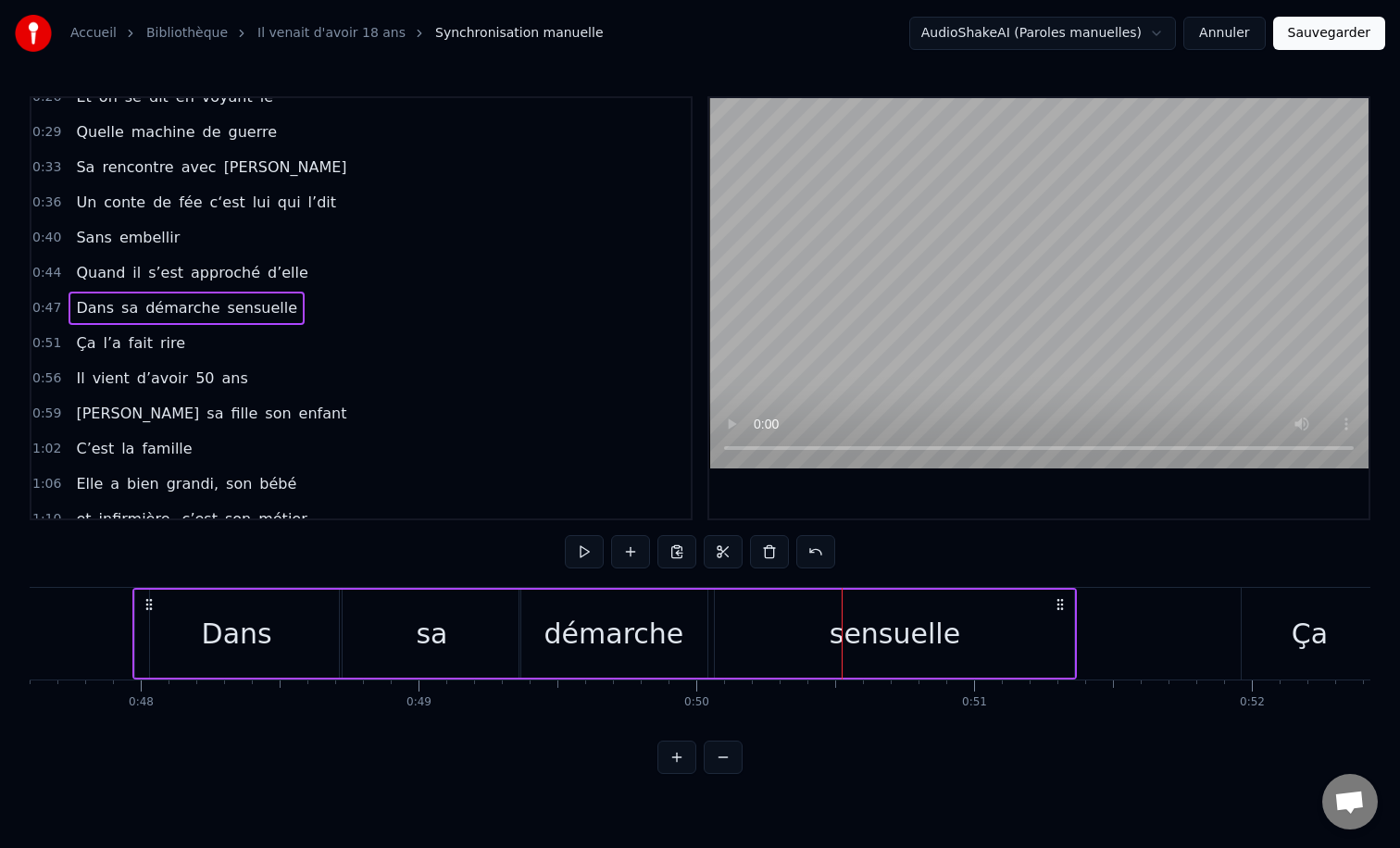
click at [436, 626] on div "sa" at bounding box center [431, 634] width 31 height 42
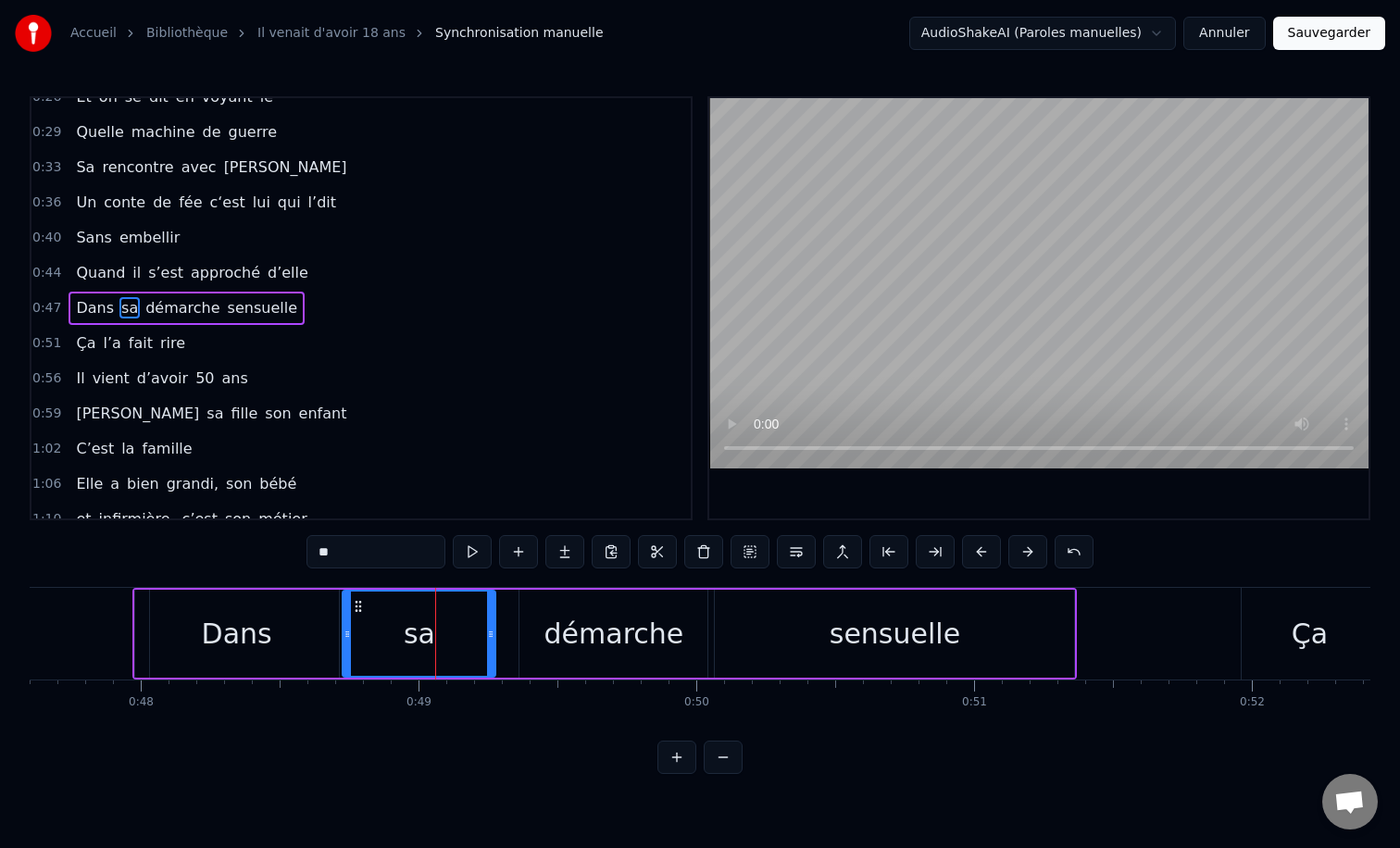
drag, startPoint x: 513, startPoint y: 632, endPoint x: 489, endPoint y: 632, distance: 24.0
click at [489, 632] on icon at bounding box center [491, 634] width 8 height 15
click at [605, 636] on div "démarche" at bounding box center [614, 634] width 140 height 42
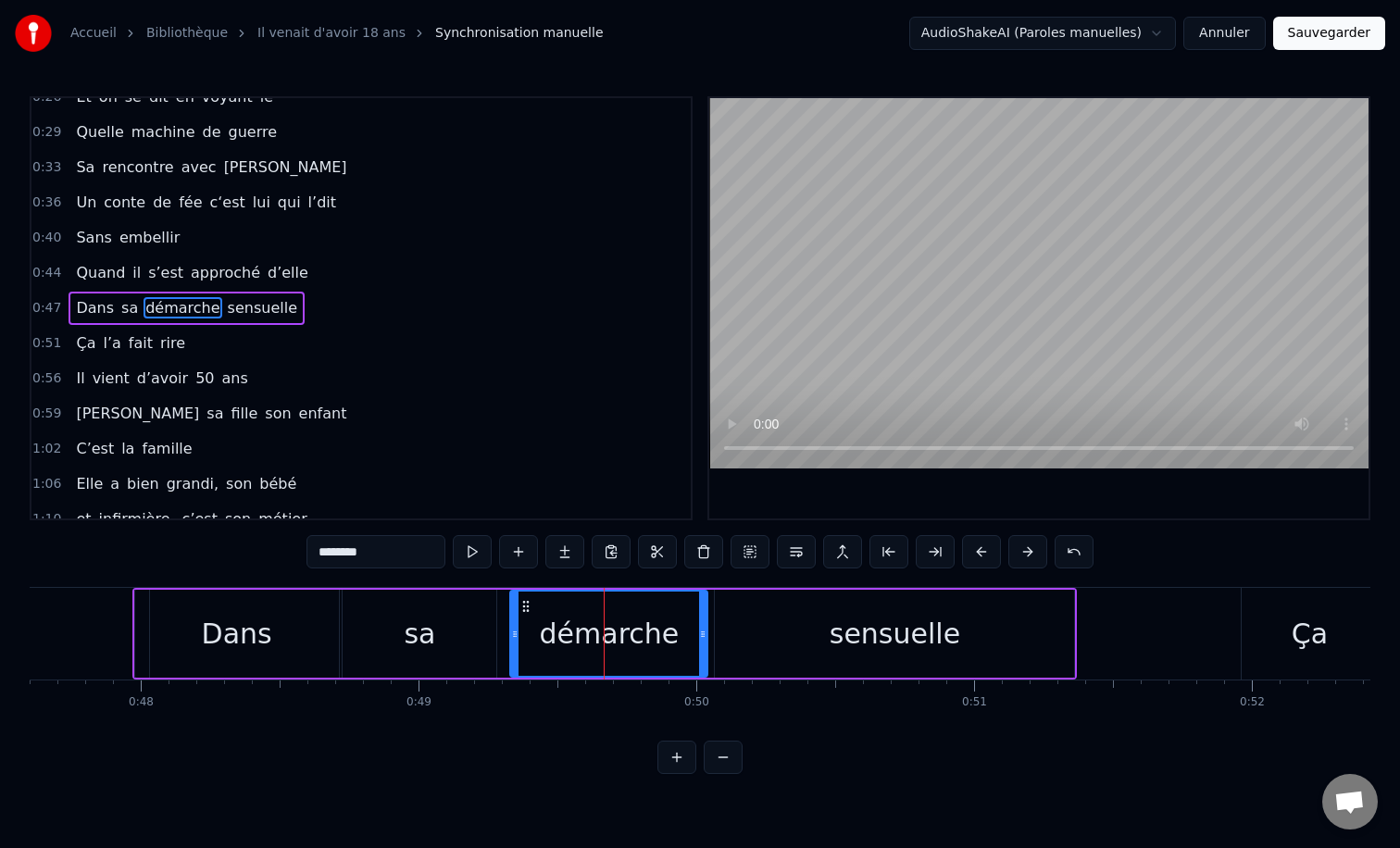
drag, startPoint x: 523, startPoint y: 637, endPoint x: 509, endPoint y: 637, distance: 14.0
click at [511, 637] on icon at bounding box center [515, 634] width 8 height 15
drag, startPoint x: 699, startPoint y: 629, endPoint x: 664, endPoint y: 633, distance: 35.2
click at [669, 633] on icon at bounding box center [673, 634] width 8 height 15
click at [773, 629] on div "sensuelle" at bounding box center [894, 633] width 359 height 88
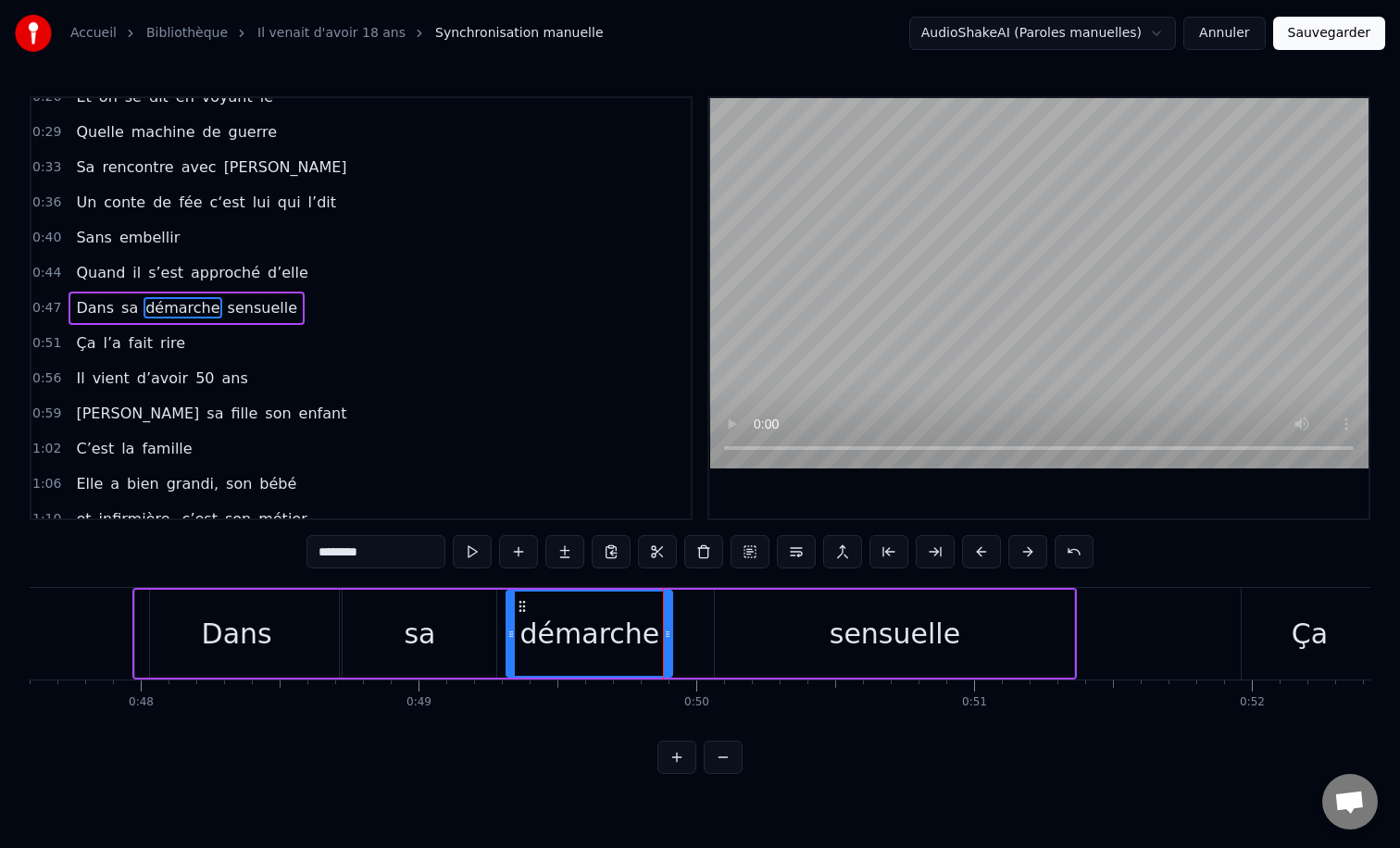
type input "*********"
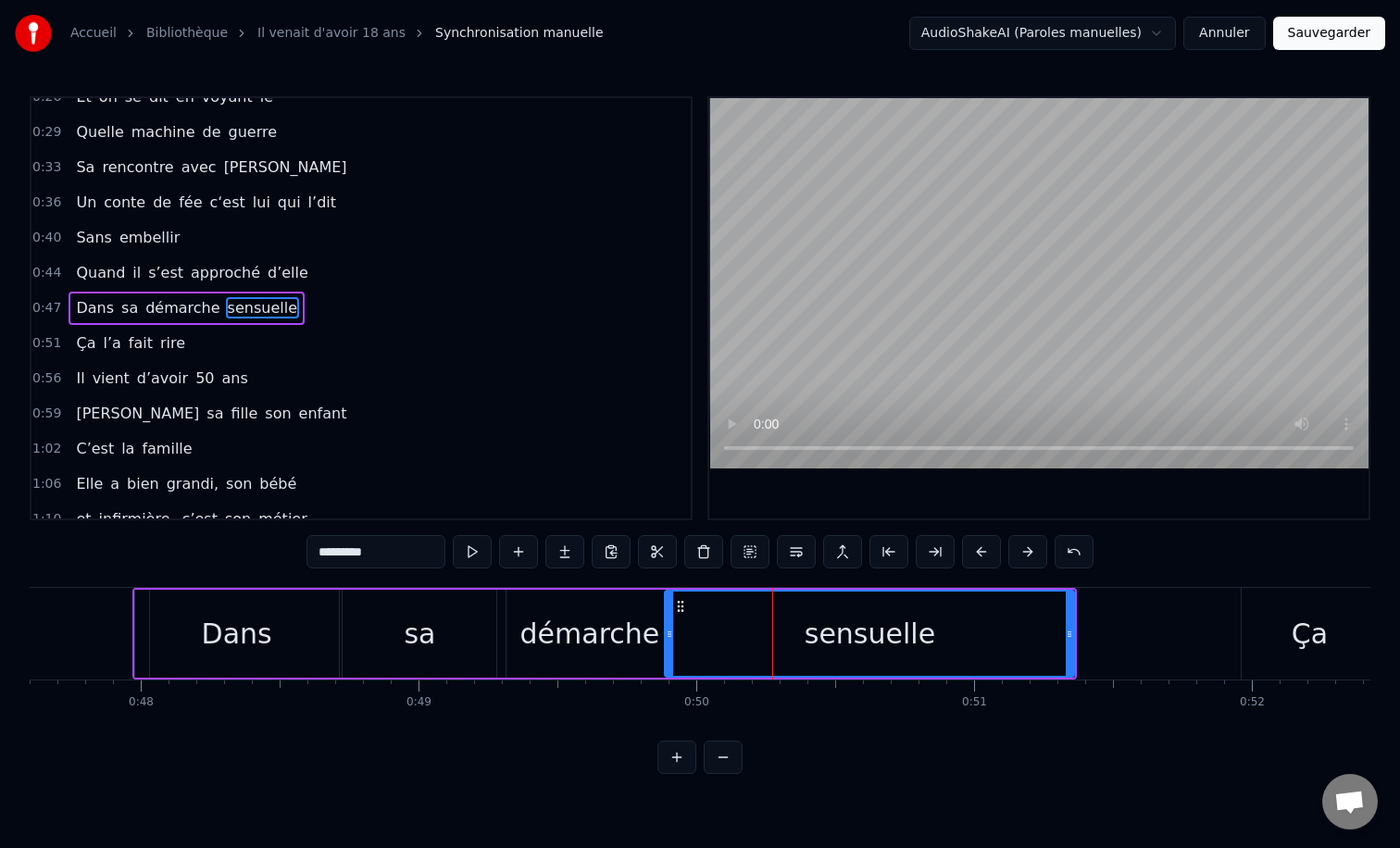
drag, startPoint x: 719, startPoint y: 634, endPoint x: 668, endPoint y: 634, distance: 51.0
click at [668, 634] on icon at bounding box center [670, 634] width 8 height 15
click at [509, 576] on div "0:12 Il vient d’avoir 50 ans 0:15 Il est beau comme un enfant 0:18 [PERSON_NAME…" at bounding box center [699, 435] width 1341 height 677
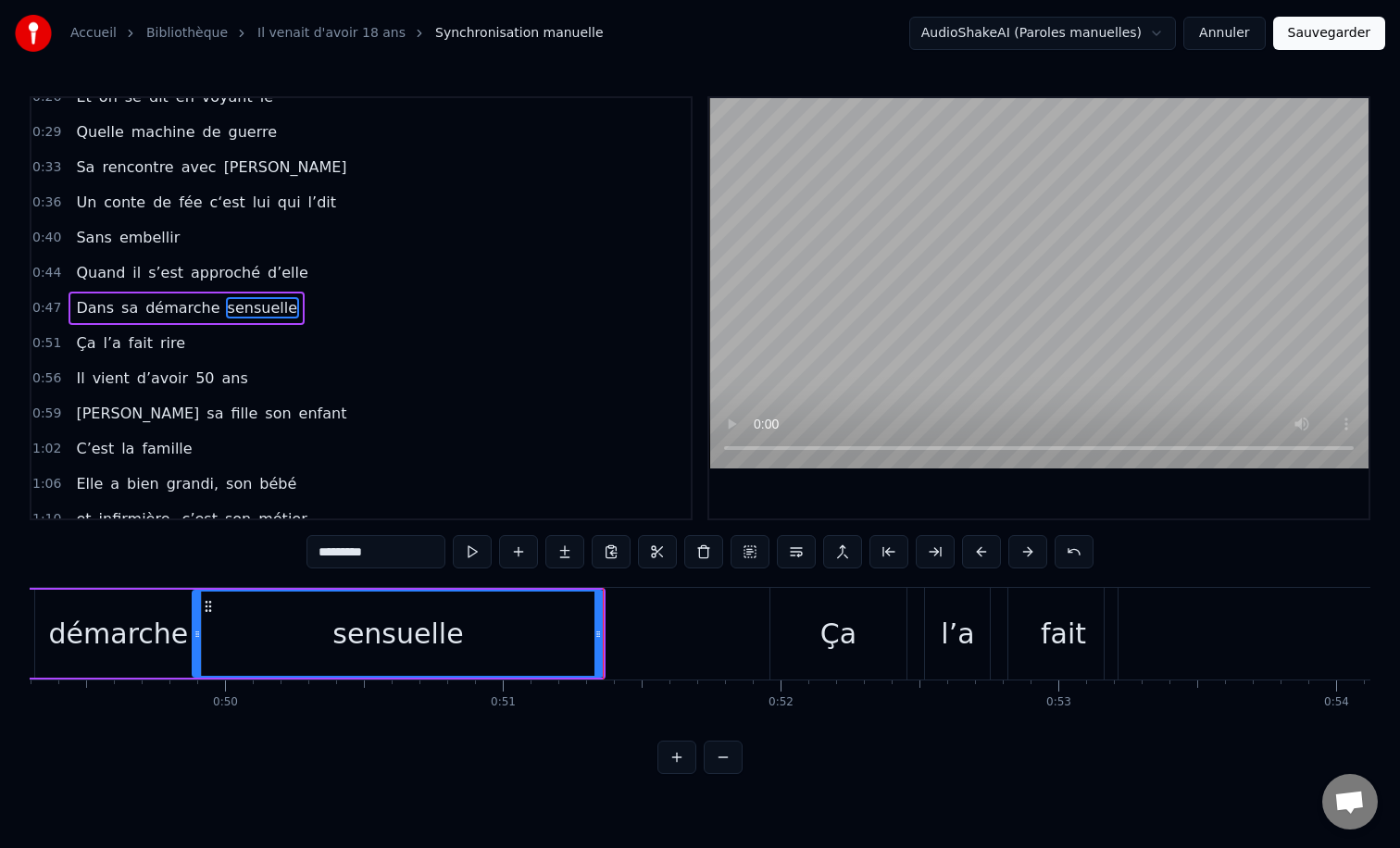
scroll to position [0, 13705]
click at [631, 586] on div "0:12 Il vient d’avoir 50 ans 0:15 Il est beau comme un enfant 0:18 [PERSON_NAME…" at bounding box center [699, 435] width 1341 height 677
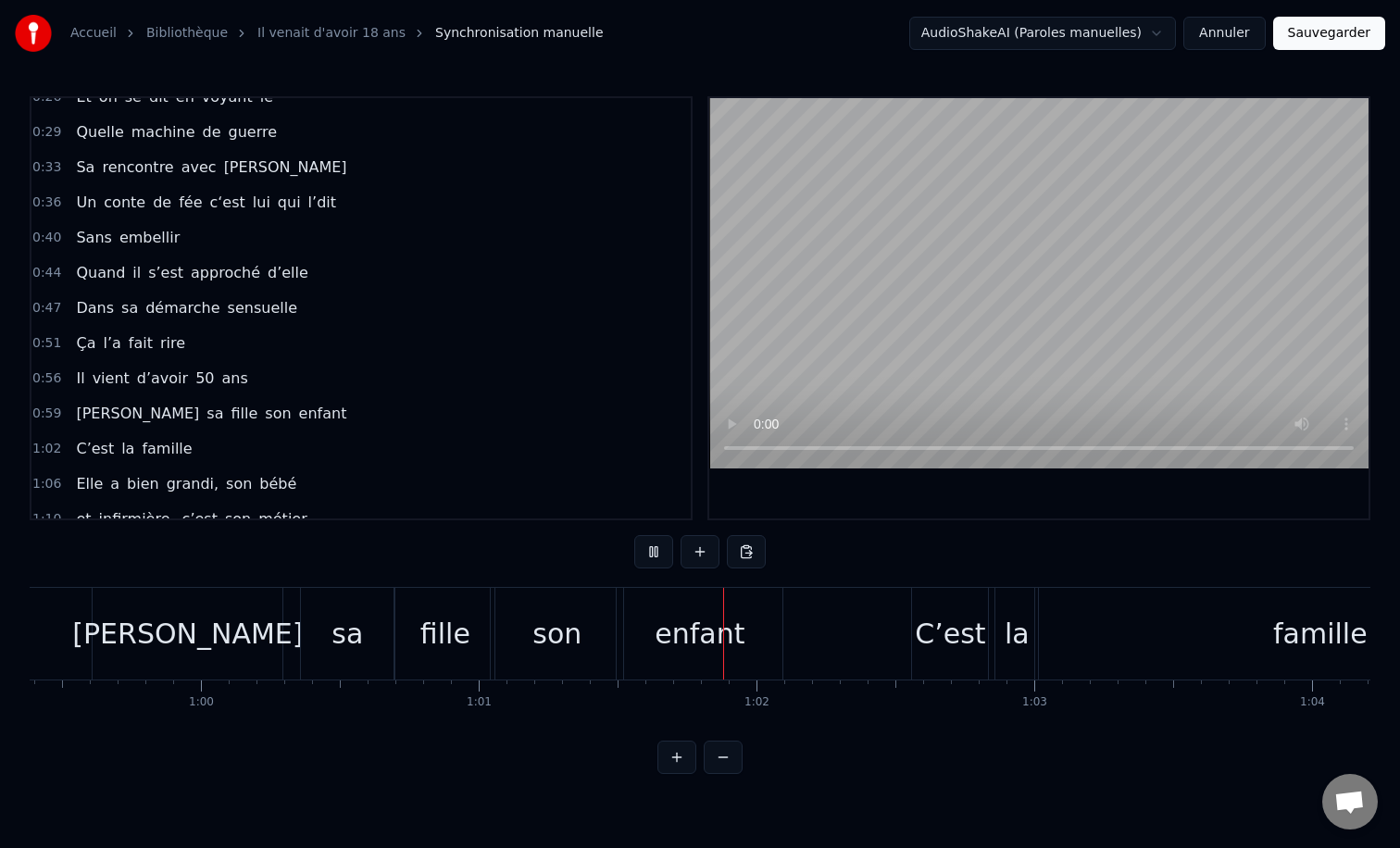
scroll to position [0, 16537]
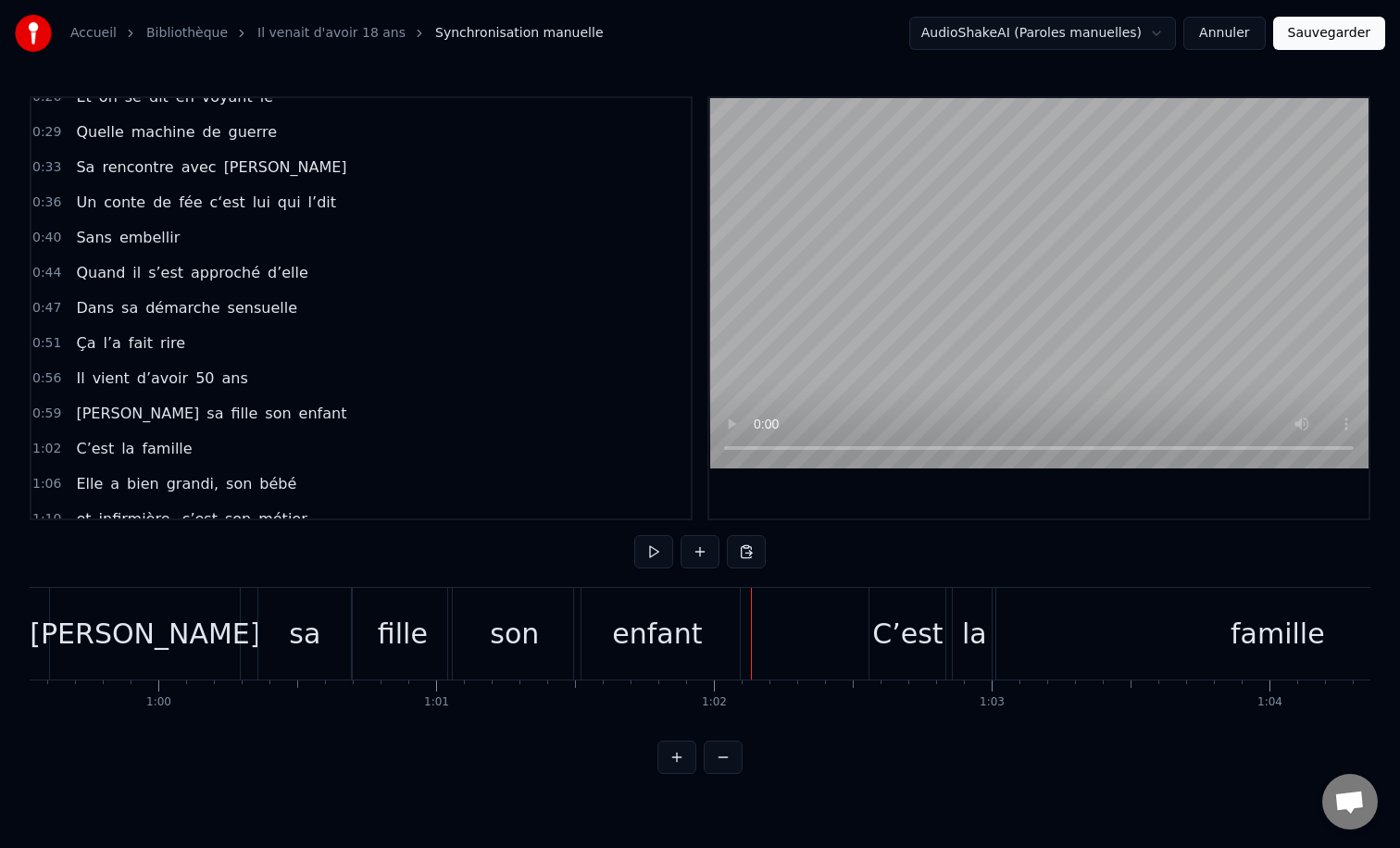
click at [499, 611] on div "son" at bounding box center [514, 633] width 132 height 91
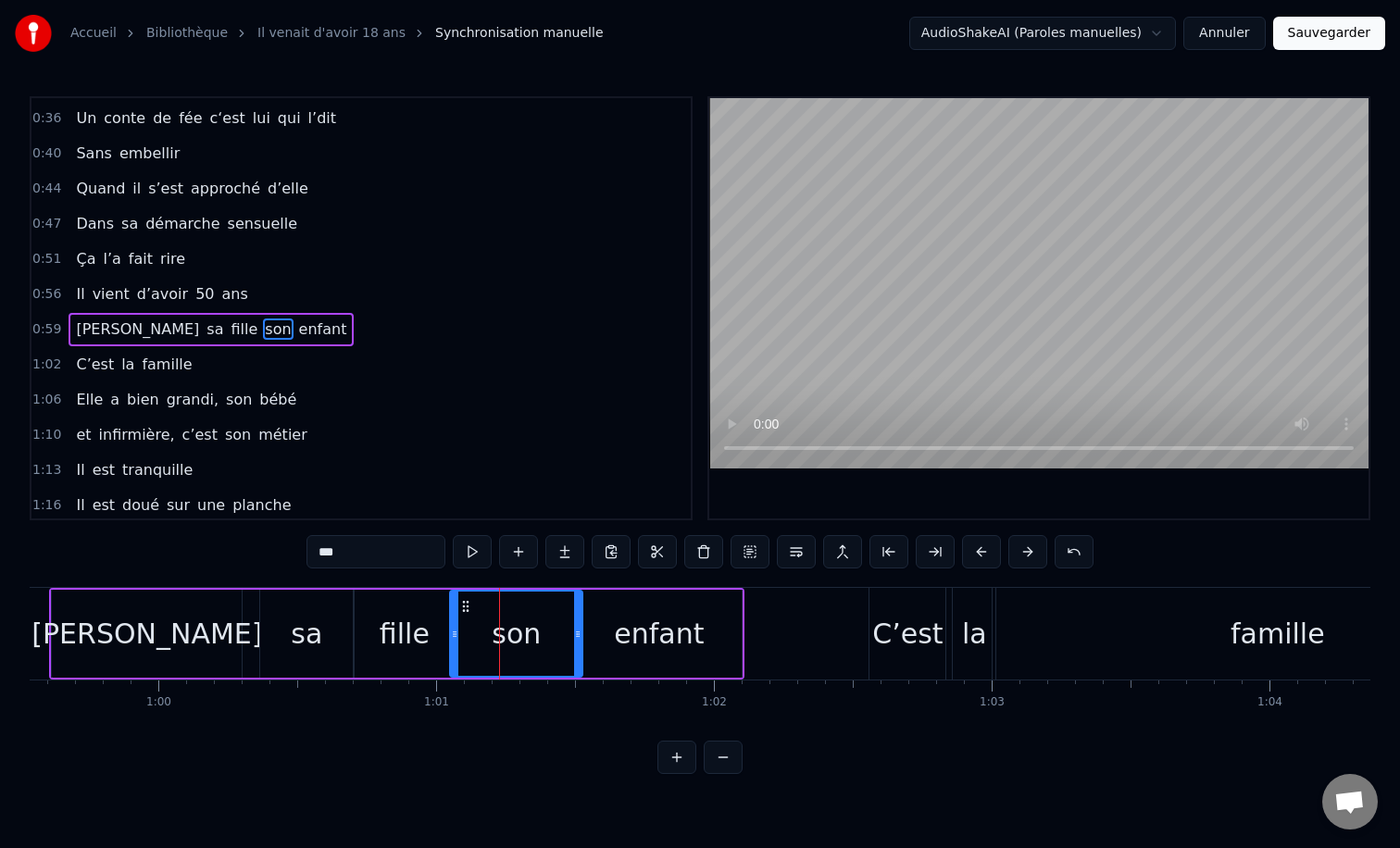
scroll to position [265, 0]
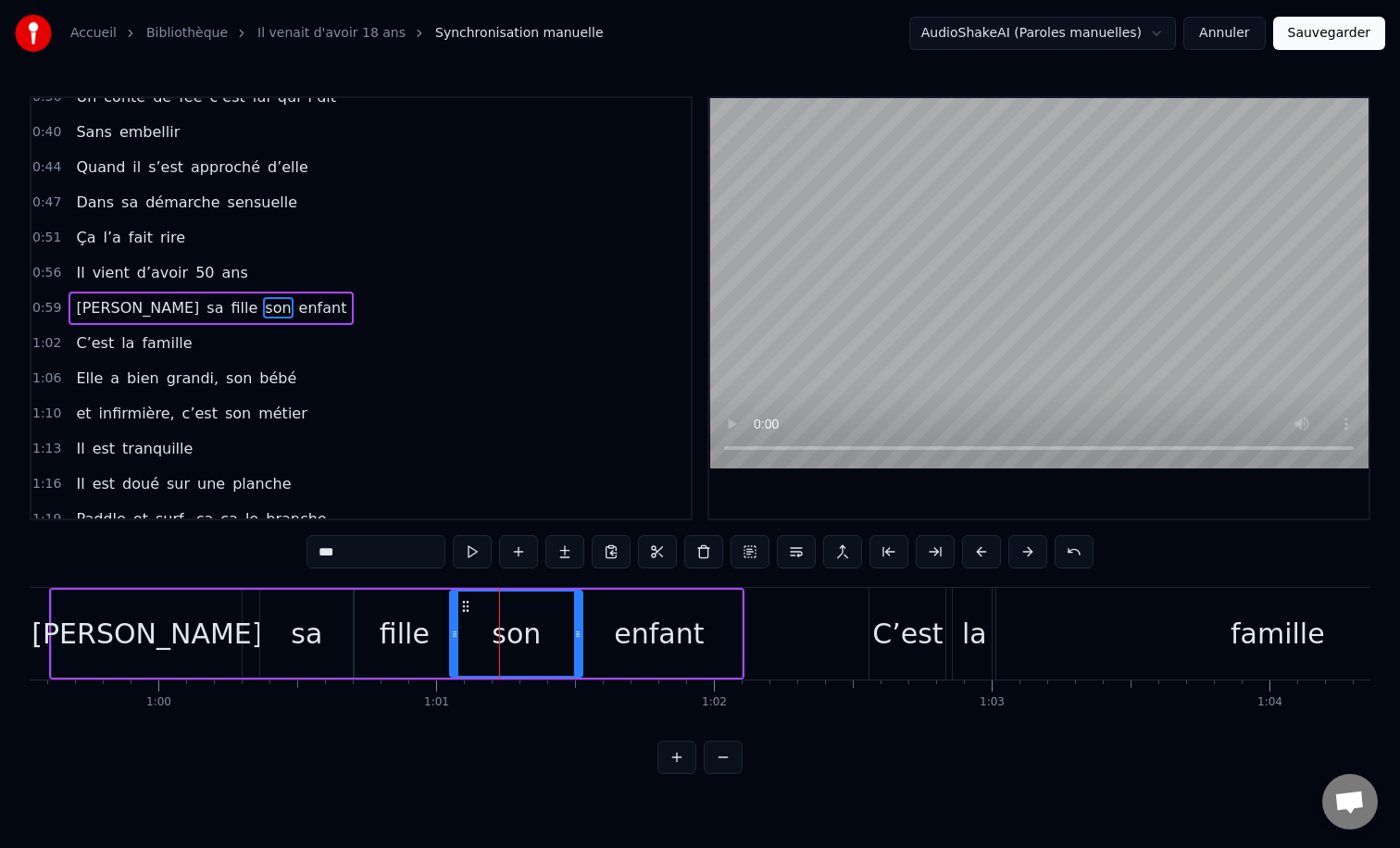
click at [429, 629] on div "fille" at bounding box center [404, 633] width 99 height 88
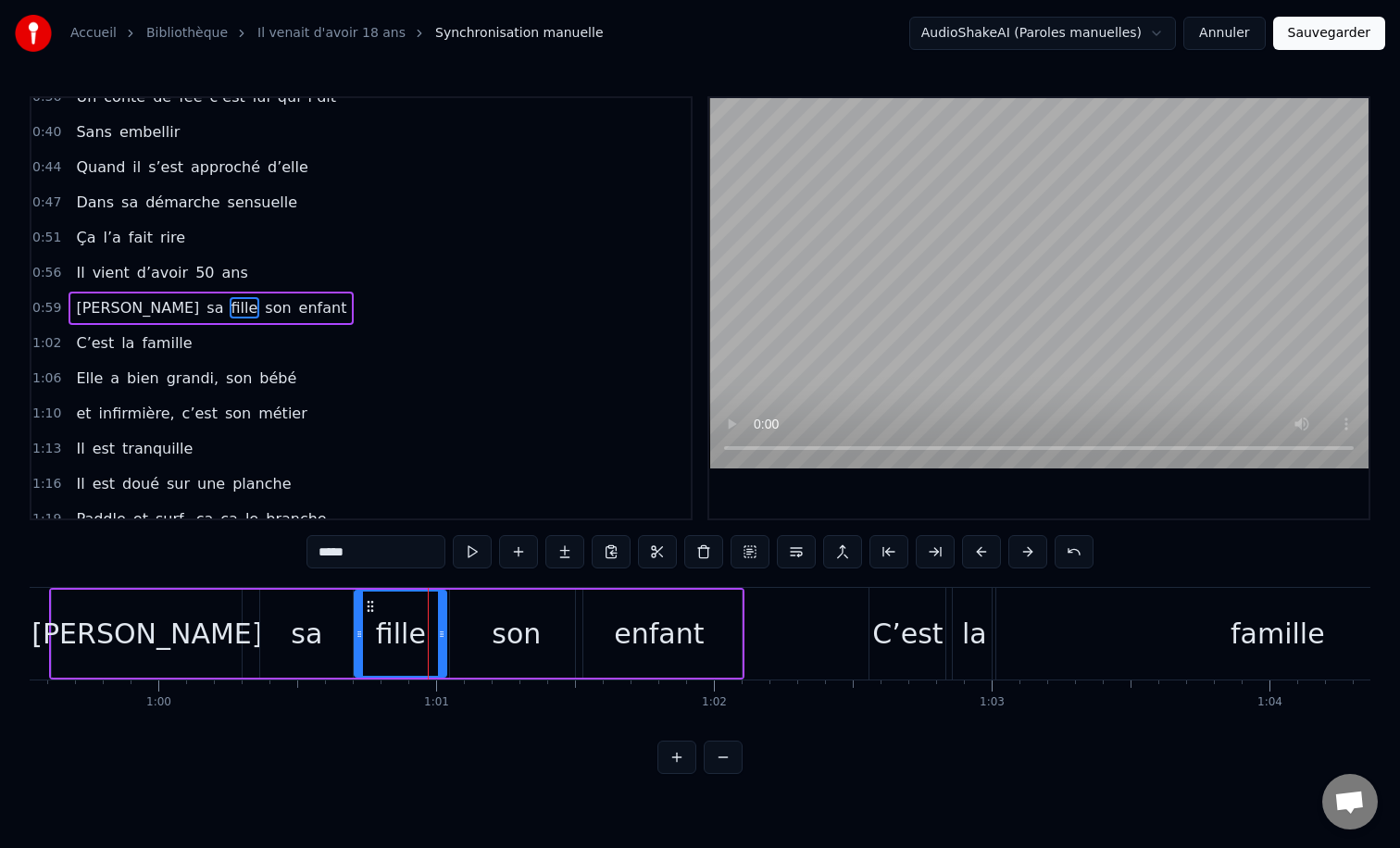
click at [441, 632] on icon at bounding box center [442, 634] width 8 height 15
click at [482, 627] on div "son" at bounding box center [516, 633] width 132 height 88
type input "***"
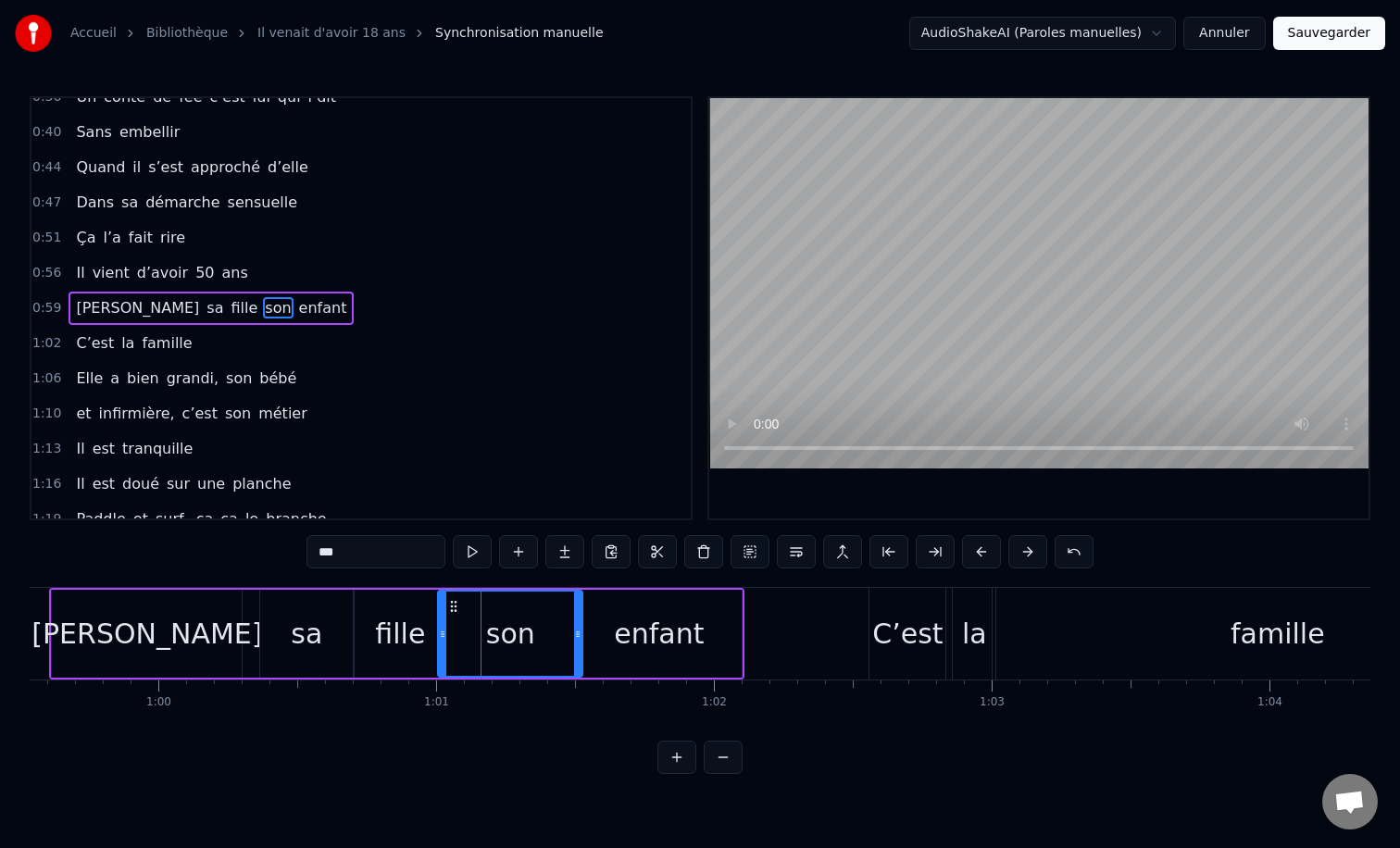
drag, startPoint x: 454, startPoint y: 630, endPoint x: 442, endPoint y: 630, distance: 12.0
click at [442, 630] on icon at bounding box center [442, 634] width 8 height 15
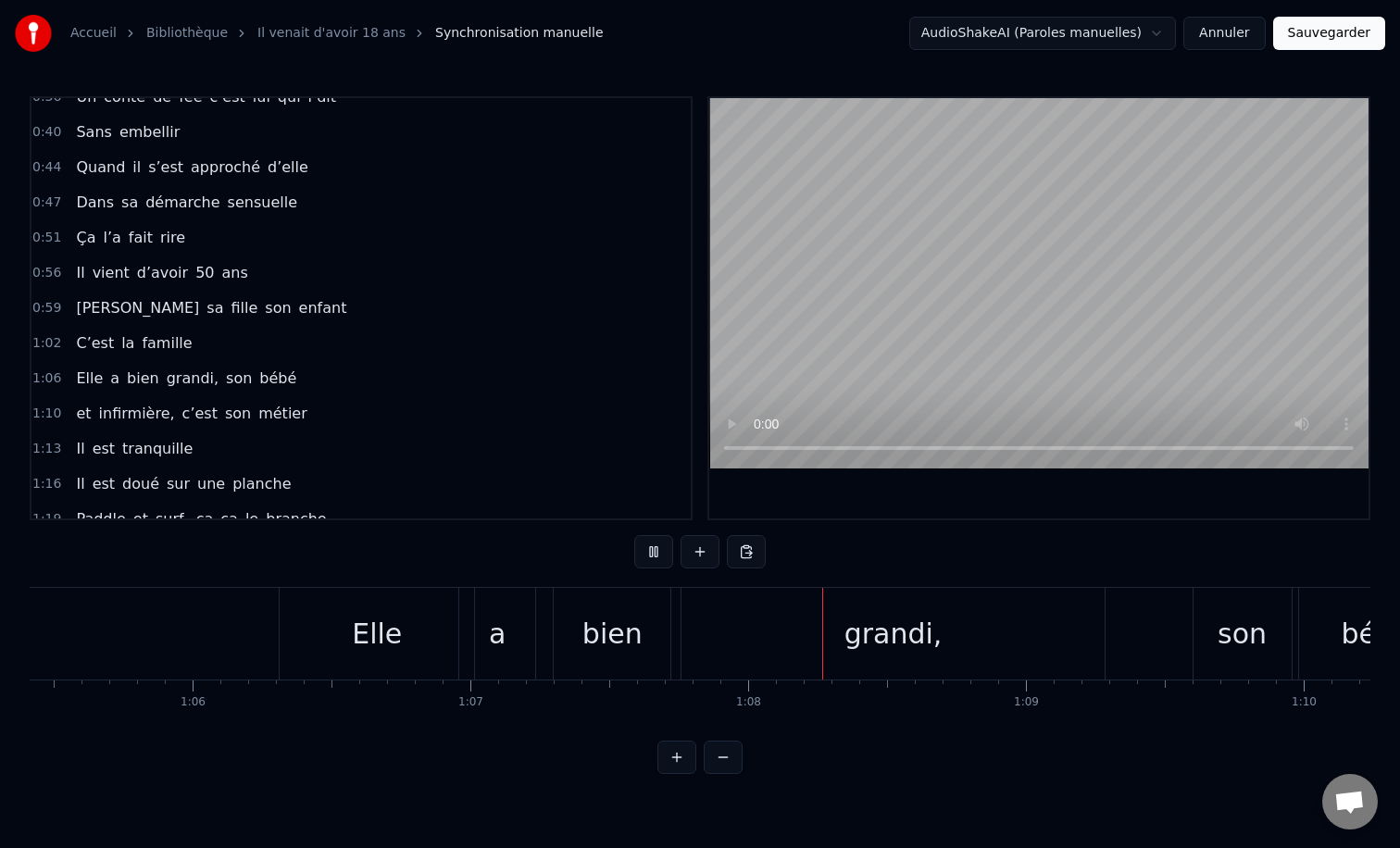
scroll to position [0, 18171]
click at [325, 577] on div "0:12 Il vient d’avoir 50 ans 0:15 Il est beau comme un enfant 0:18 [PERSON_NAME…" at bounding box center [699, 435] width 1341 height 677
click at [250, 556] on div "0:12 Il vient d’avoir 50 ans 0:15 Il est beau comme un enfant 0:18 [PERSON_NAME…" at bounding box center [699, 435] width 1341 height 677
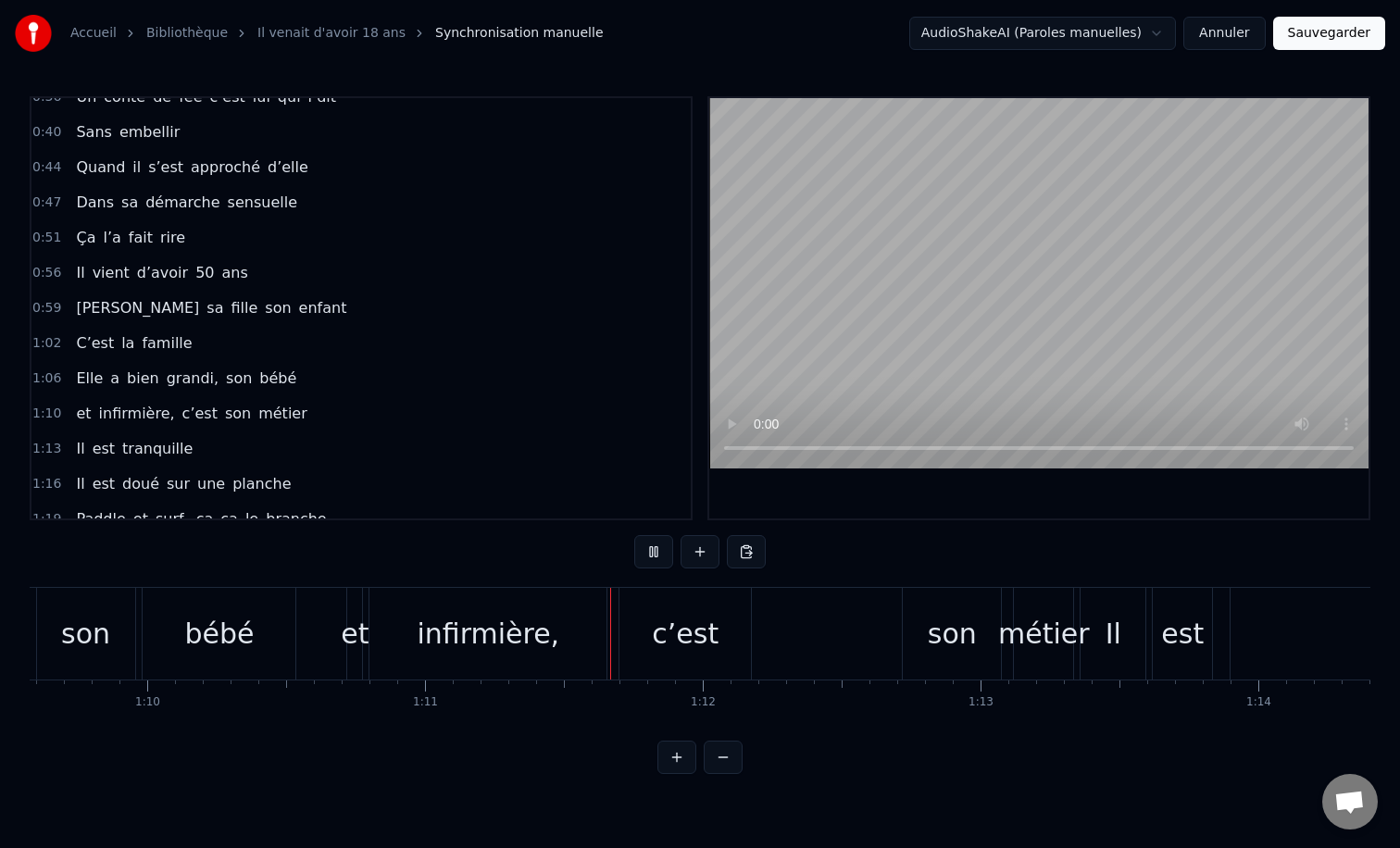
scroll to position [0, 19330]
click at [596, 543] on div "0:12 Il vient d’avoir 50 ans 0:15 Il est beau comme un enfant 0:18 [PERSON_NAME…" at bounding box center [699, 435] width 1341 height 677
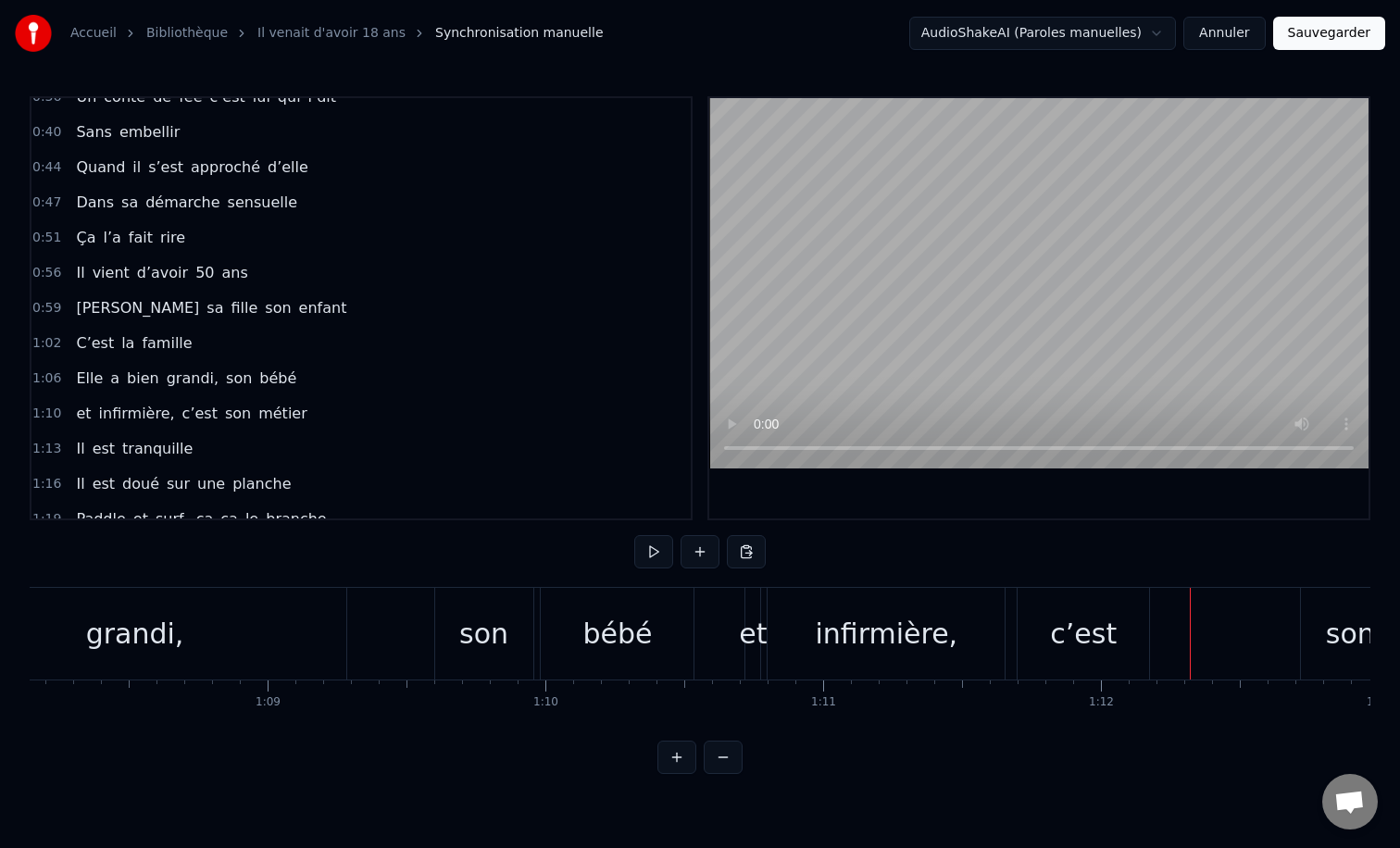
scroll to position [0, 18499]
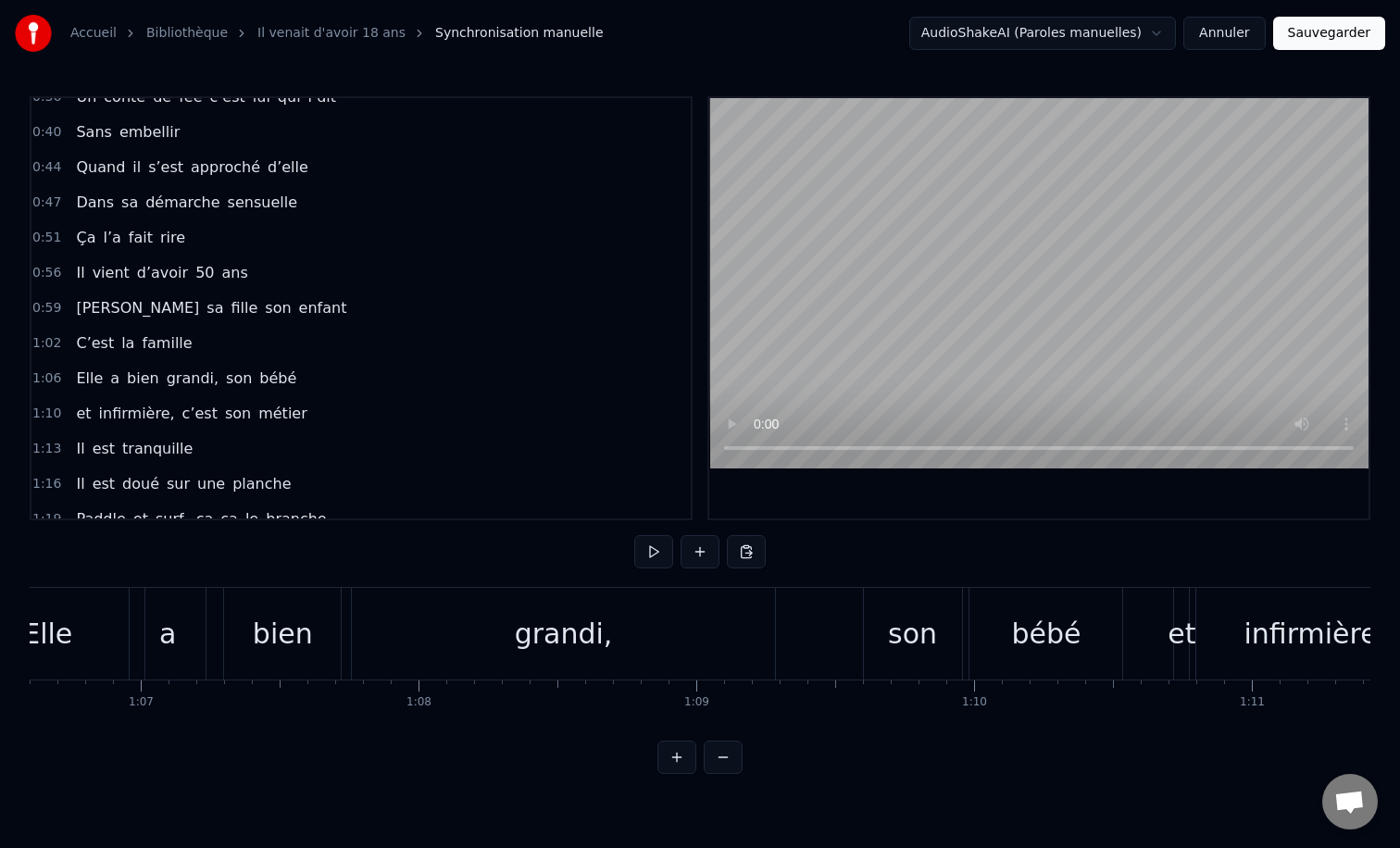
click at [812, 599] on div "Elle a bien grandi, son bébé" at bounding box center [538, 633] width 1177 height 91
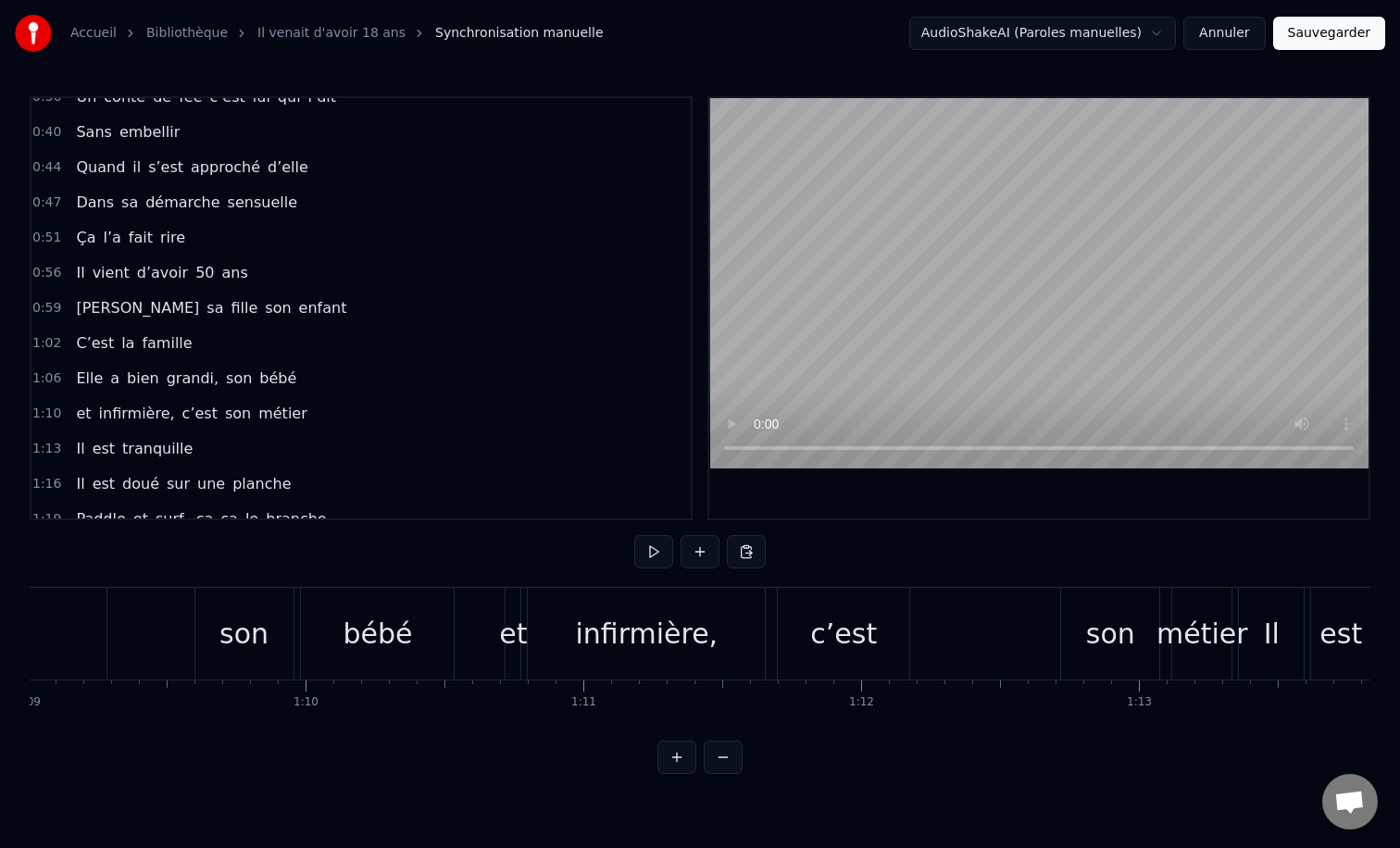
scroll to position [0, 19261]
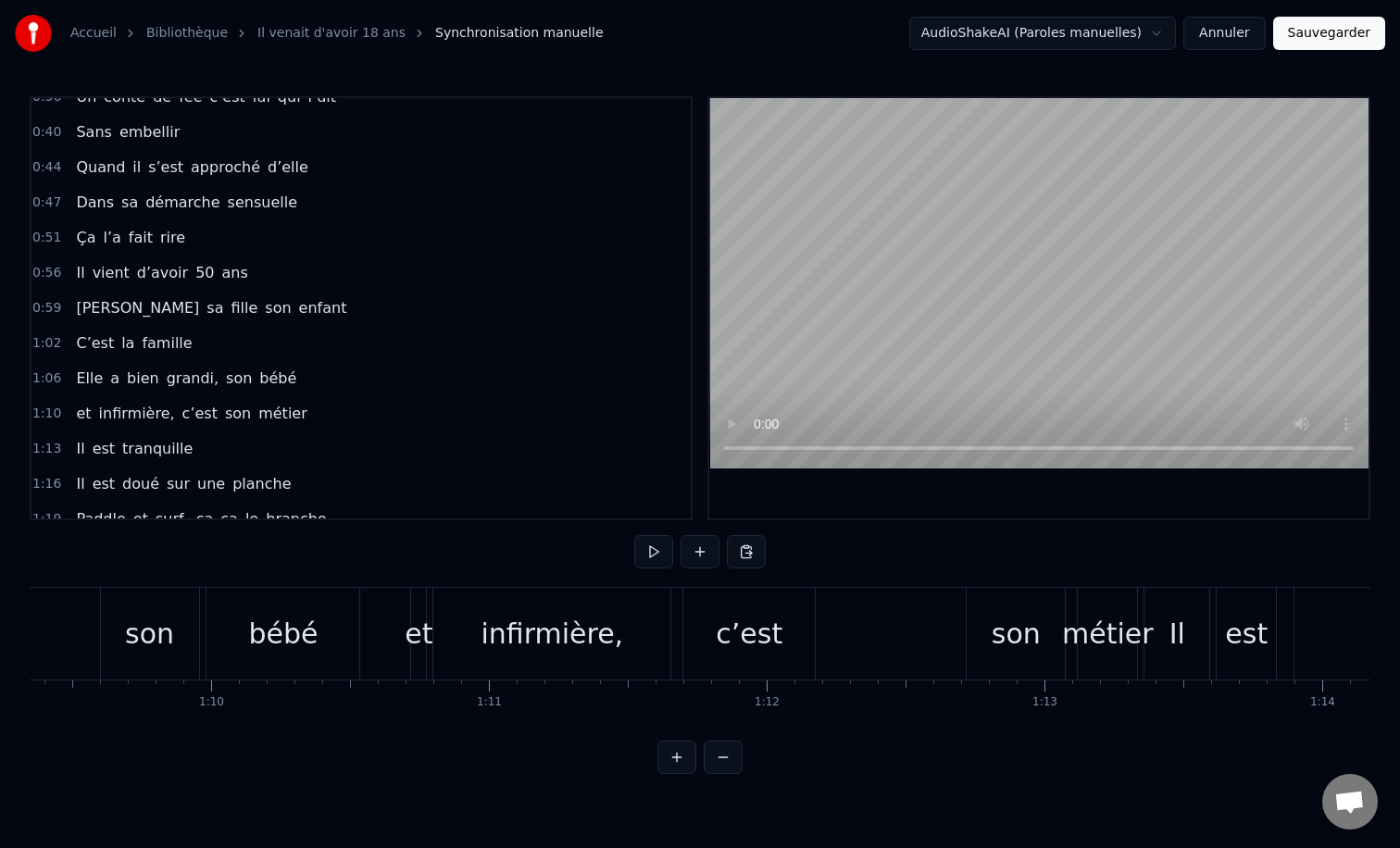
click at [761, 639] on div "c’est" at bounding box center [749, 634] width 67 height 42
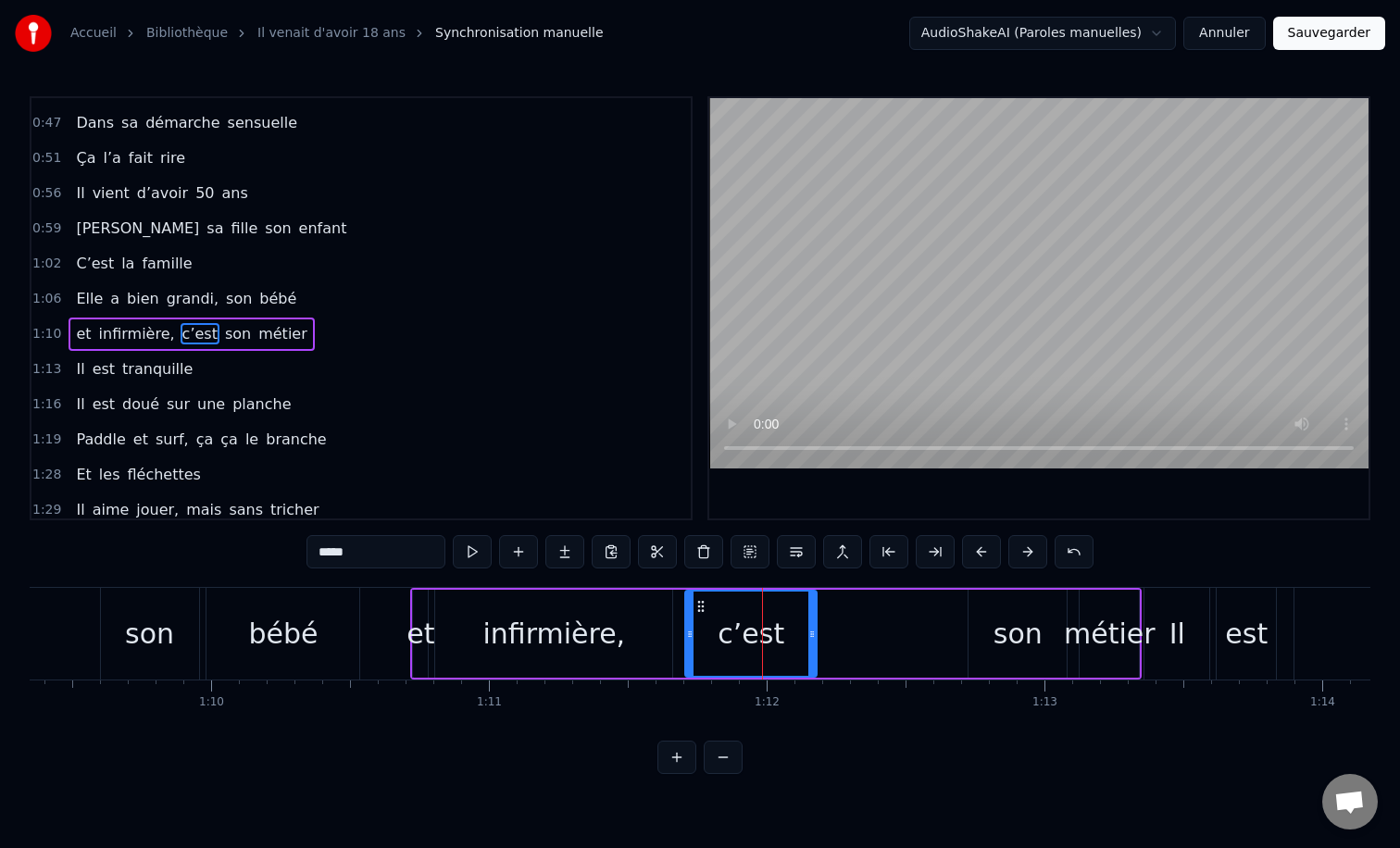
scroll to position [371, 0]
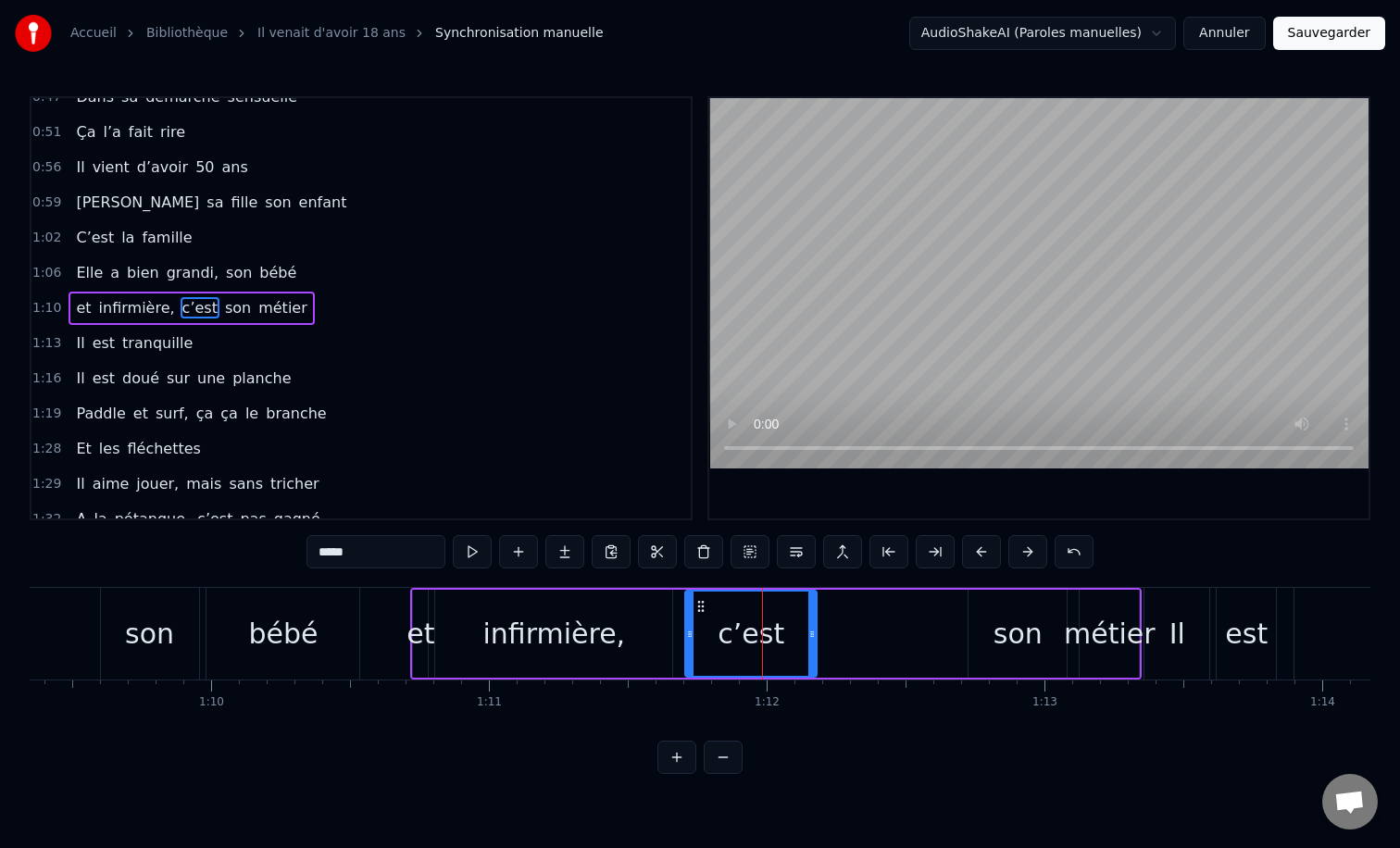
click at [610, 623] on div "infirmière," at bounding box center [553, 634] width 142 height 42
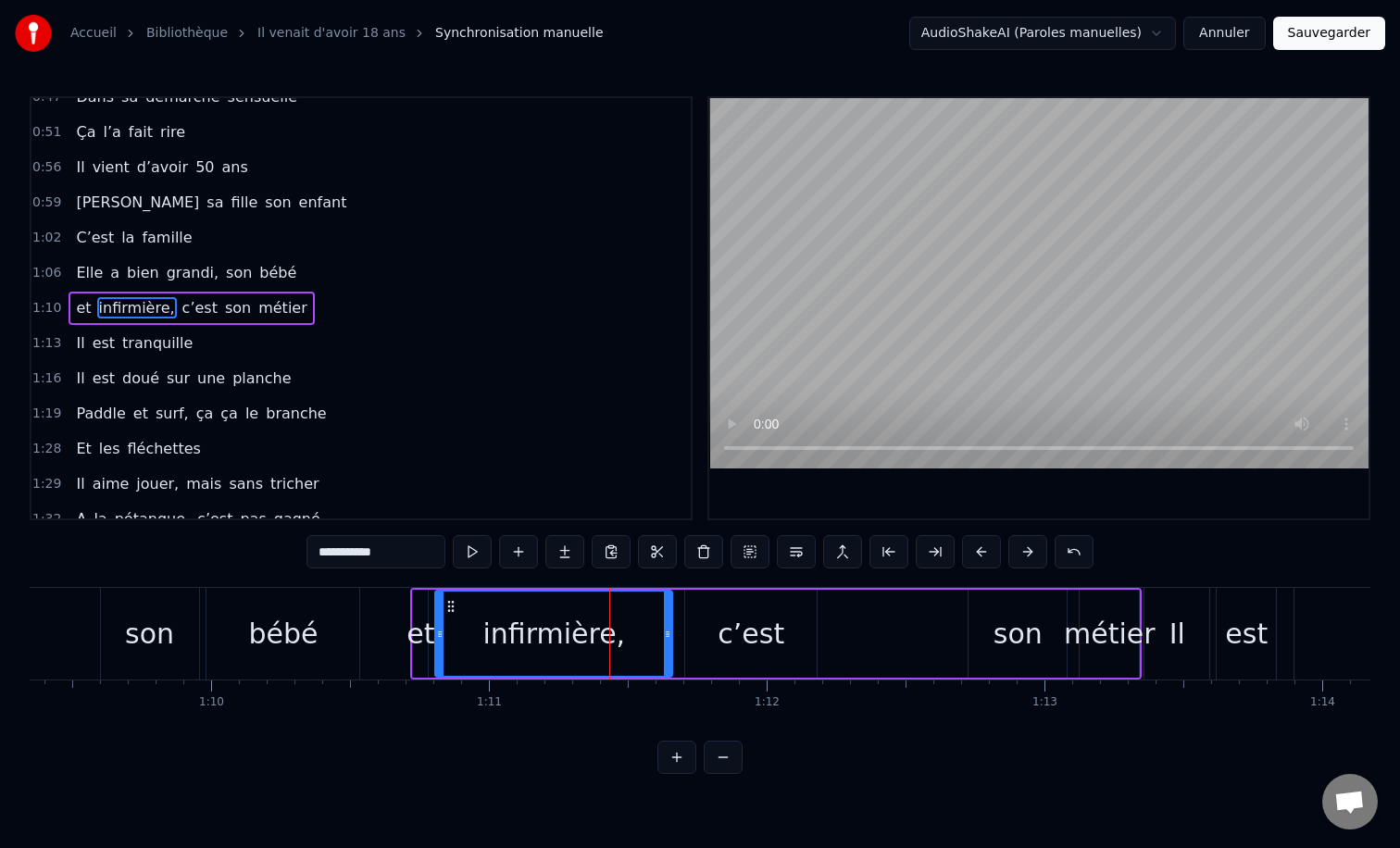
click at [707, 628] on div "c’est" at bounding box center [750, 633] width 131 height 88
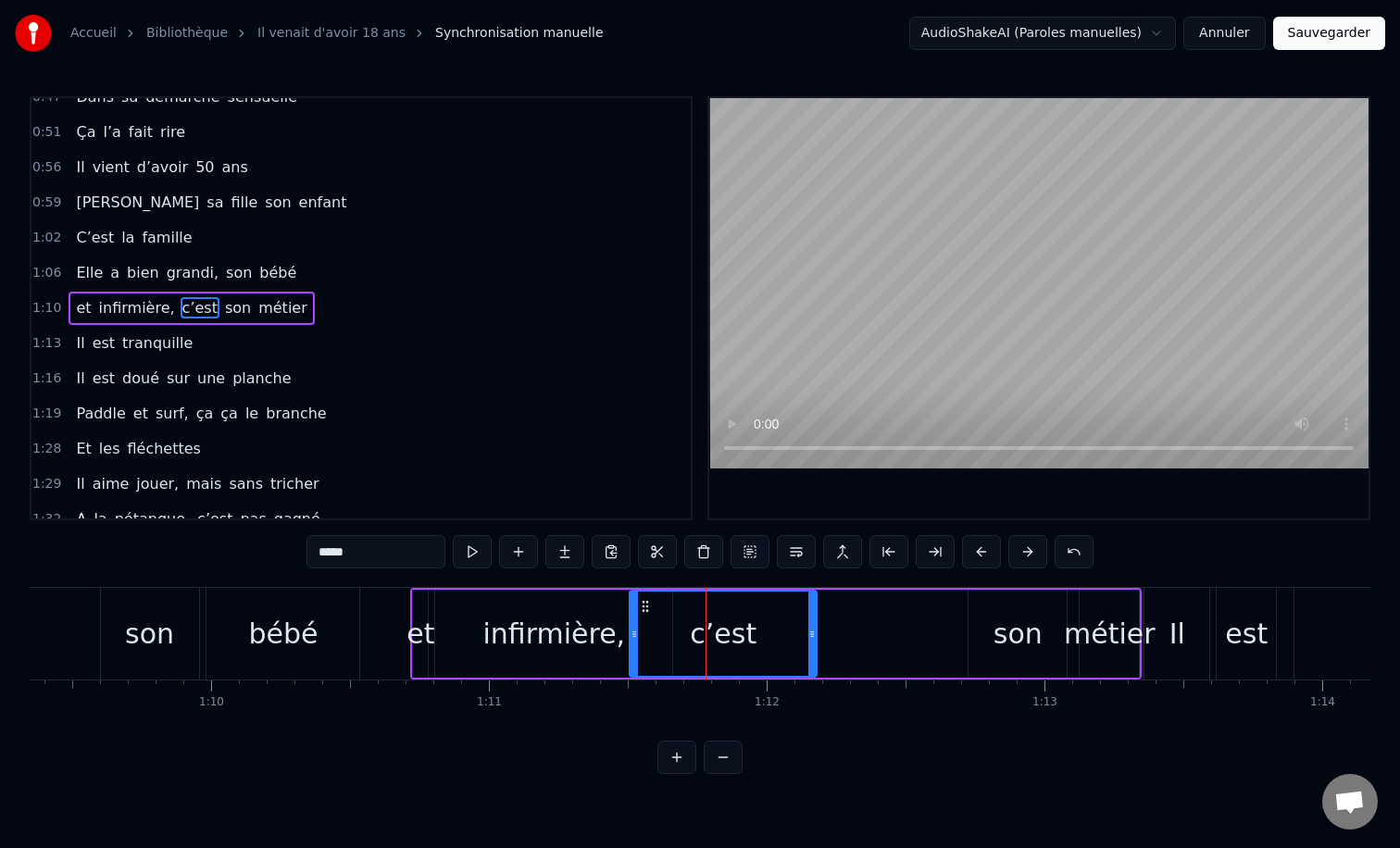
drag, startPoint x: 690, startPoint y: 633, endPoint x: 634, endPoint y: 636, distance: 56.1
click at [634, 636] on icon at bounding box center [634, 634] width 8 height 15
click at [490, 584] on div "0:12 Il vient d’avoir 50 ans 0:15 Il est beau comme un enfant 0:18 [PERSON_NAME…" at bounding box center [699, 435] width 1341 height 677
click at [457, 590] on div "infirmière," at bounding box center [553, 633] width 239 height 88
type input "**********"
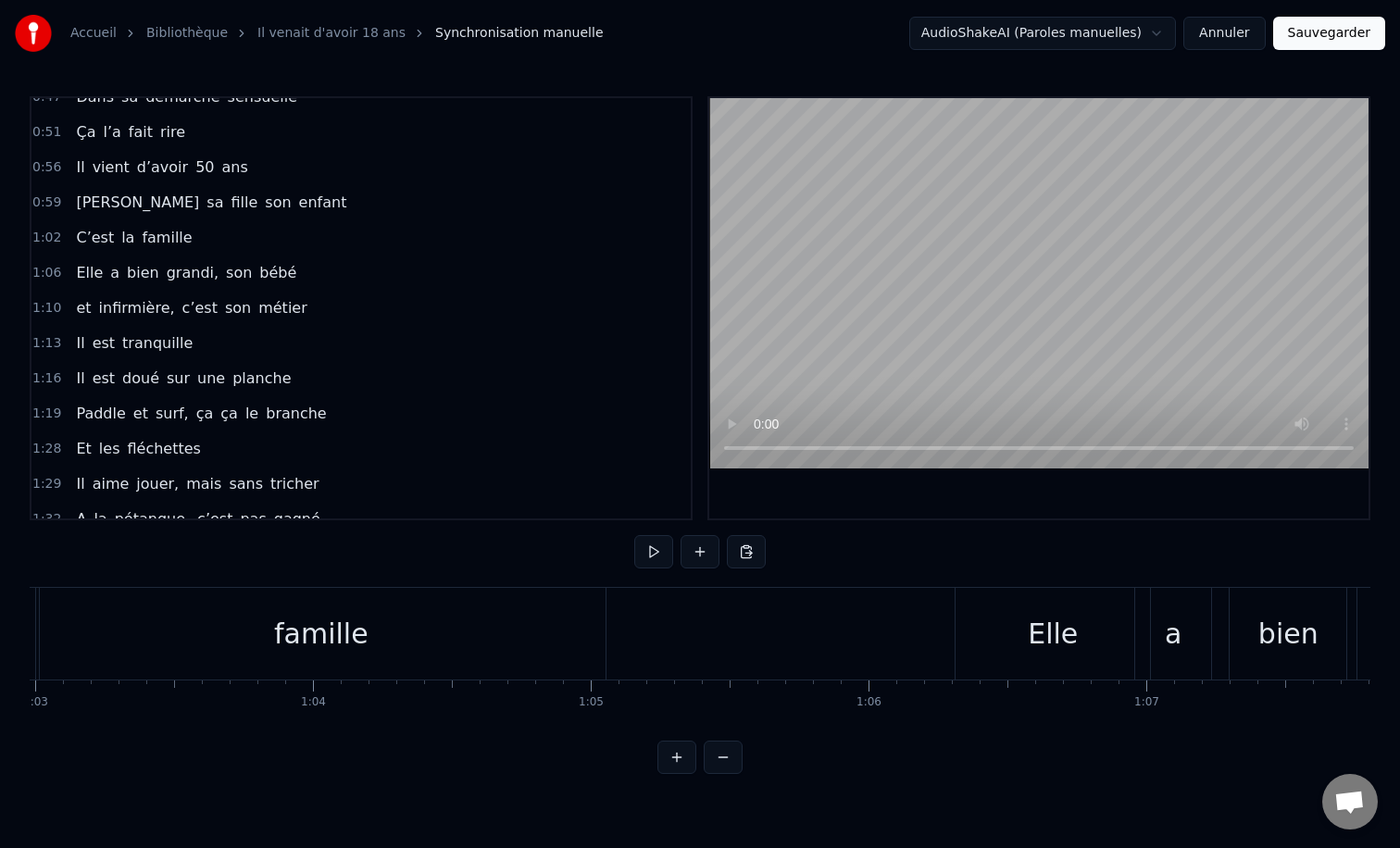
scroll to position [0, 17497]
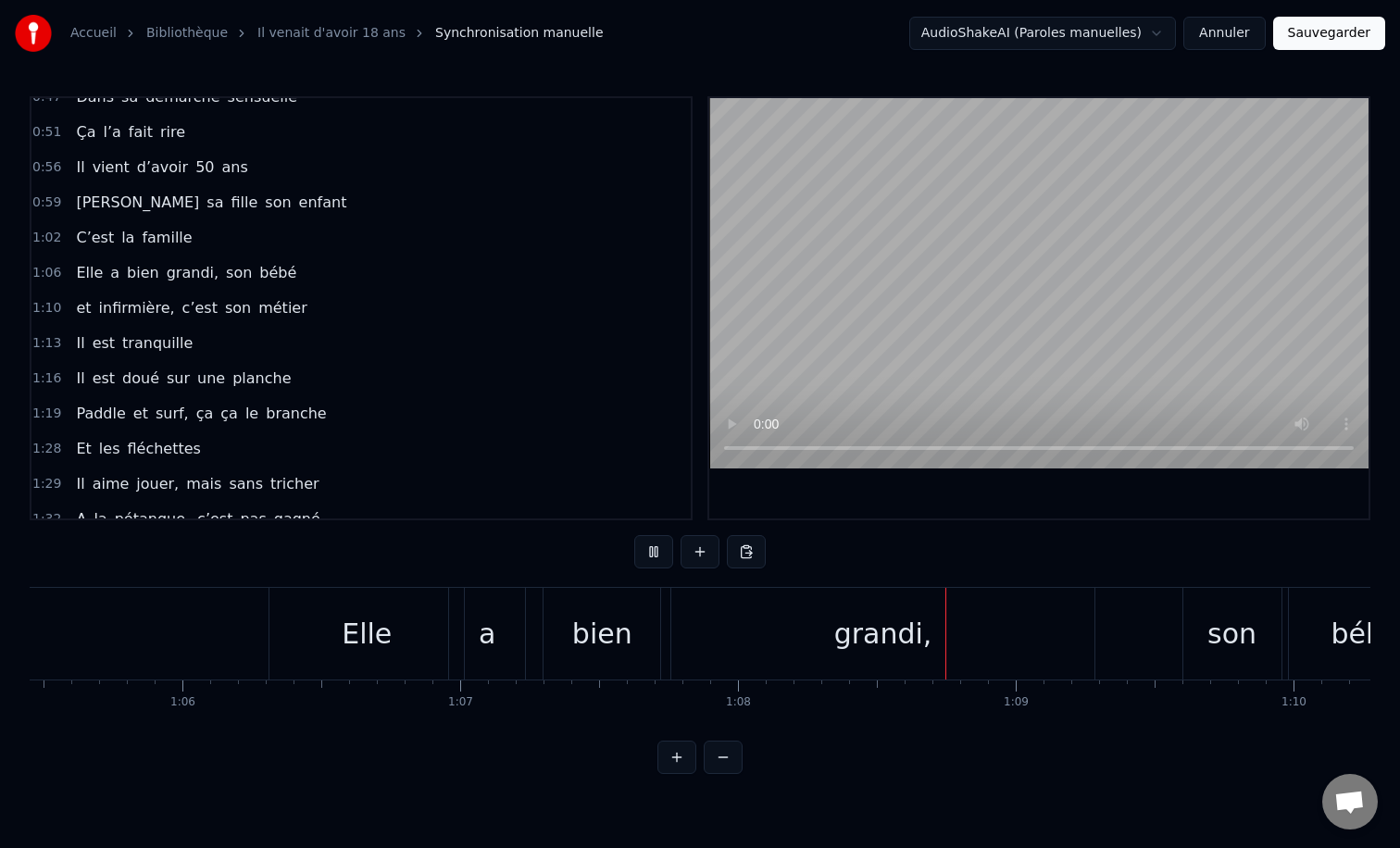
scroll to position [0, 18190]
click at [418, 603] on div "Elle" at bounding box center [357, 633] width 194 height 91
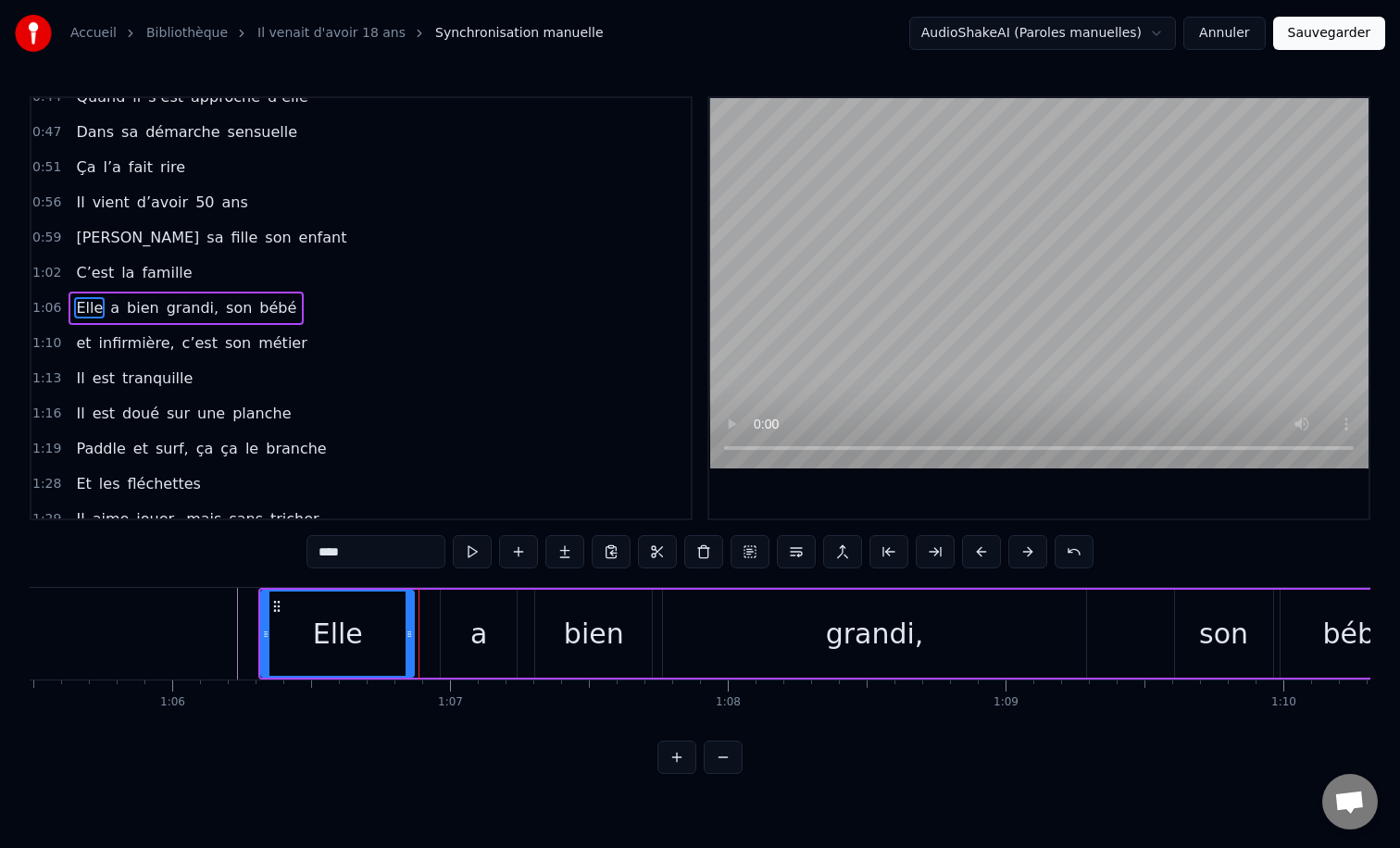
drag, startPoint x: 450, startPoint y: 632, endPoint x: 406, endPoint y: 633, distance: 44.0
click at [406, 633] on icon at bounding box center [409, 634] width 8 height 15
click at [473, 632] on div "a" at bounding box center [479, 634] width 17 height 42
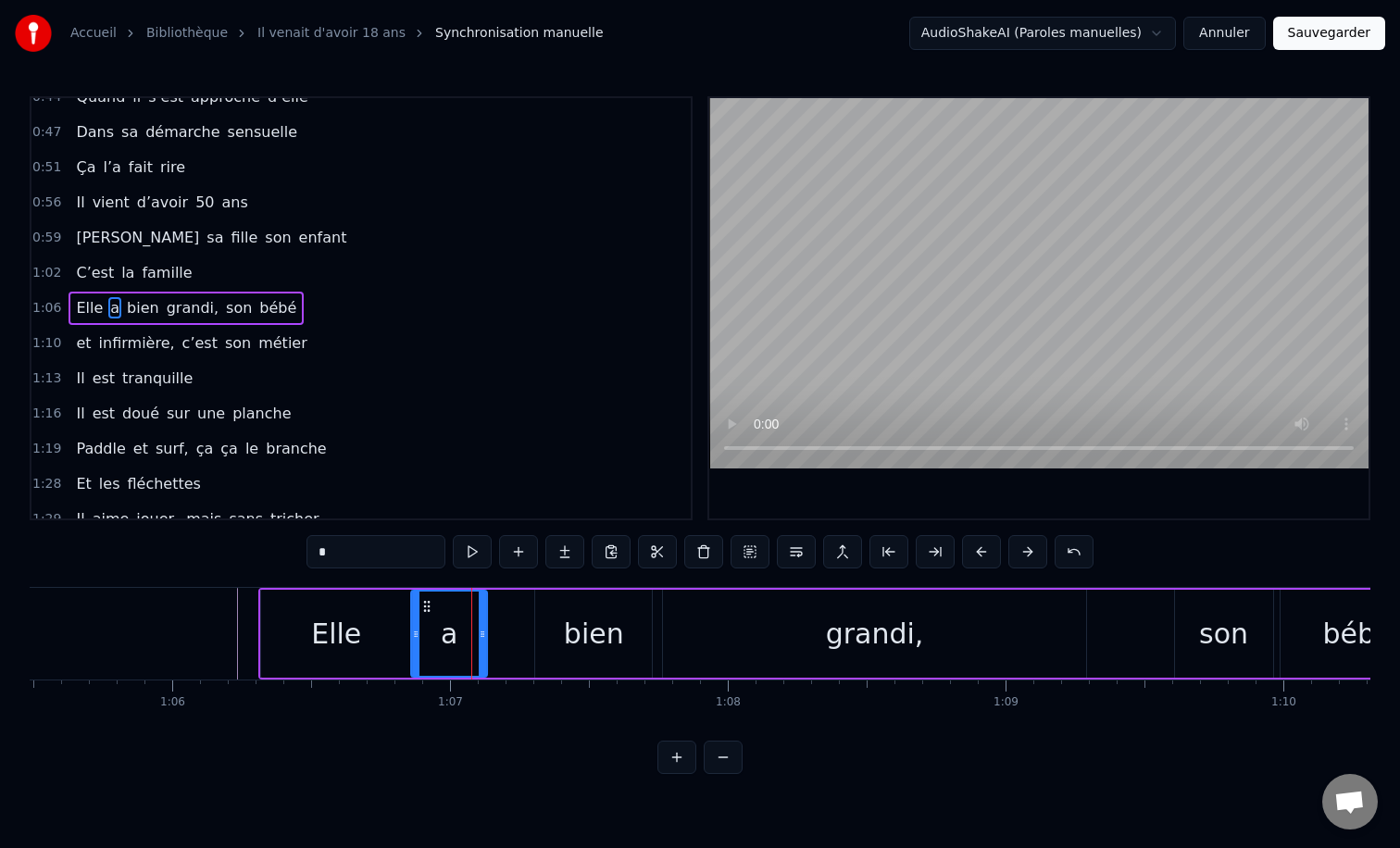
drag, startPoint x: 455, startPoint y: 600, endPoint x: 420, endPoint y: 603, distance: 35.1
click at [420, 603] on icon at bounding box center [427, 607] width 15 height 15
drag, startPoint x: 474, startPoint y: 634, endPoint x: 494, endPoint y: 634, distance: 20.0
click at [494, 634] on icon at bounding box center [497, 634] width 8 height 15
click at [569, 625] on div "bien" at bounding box center [594, 634] width 60 height 42
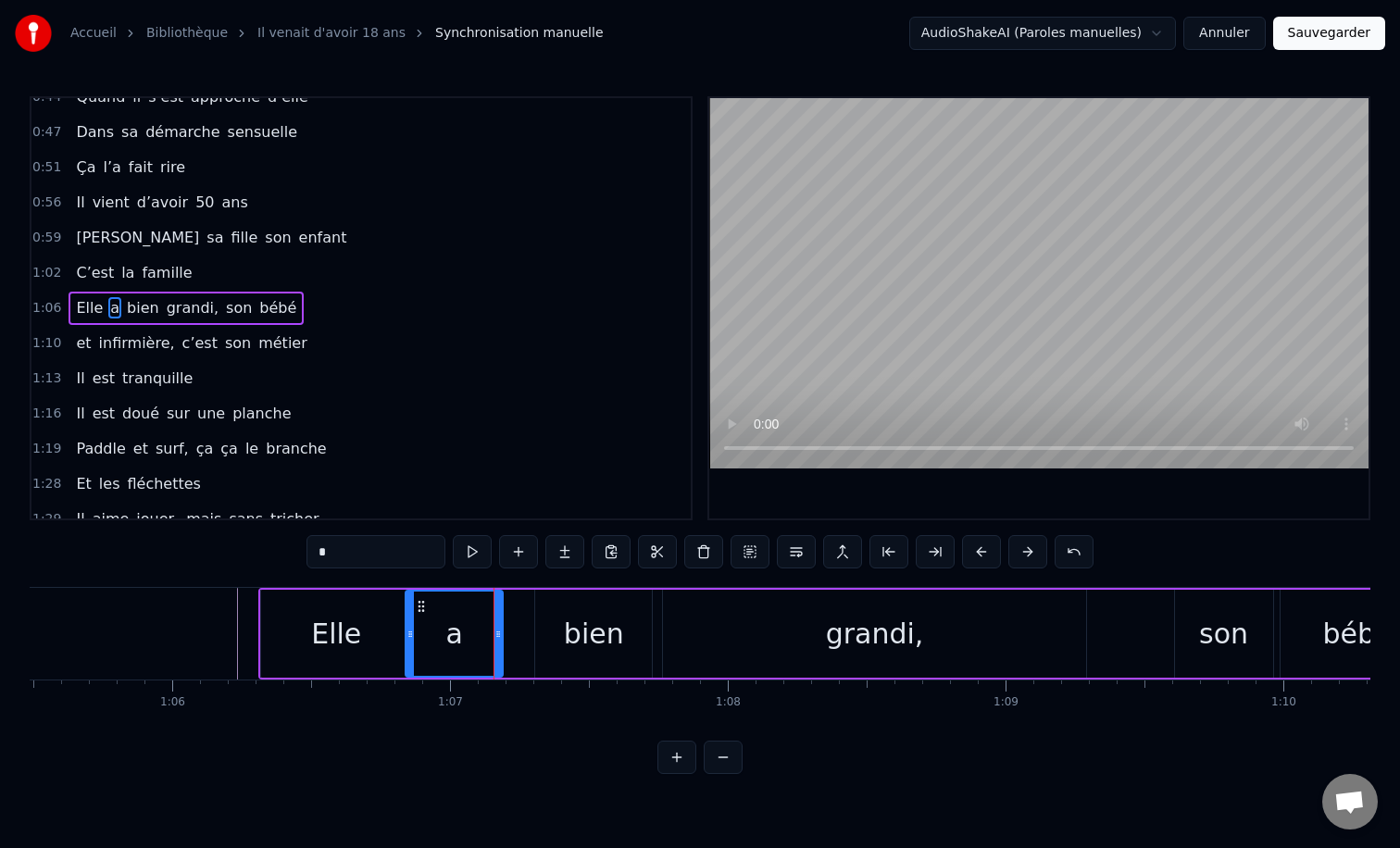
type input "****"
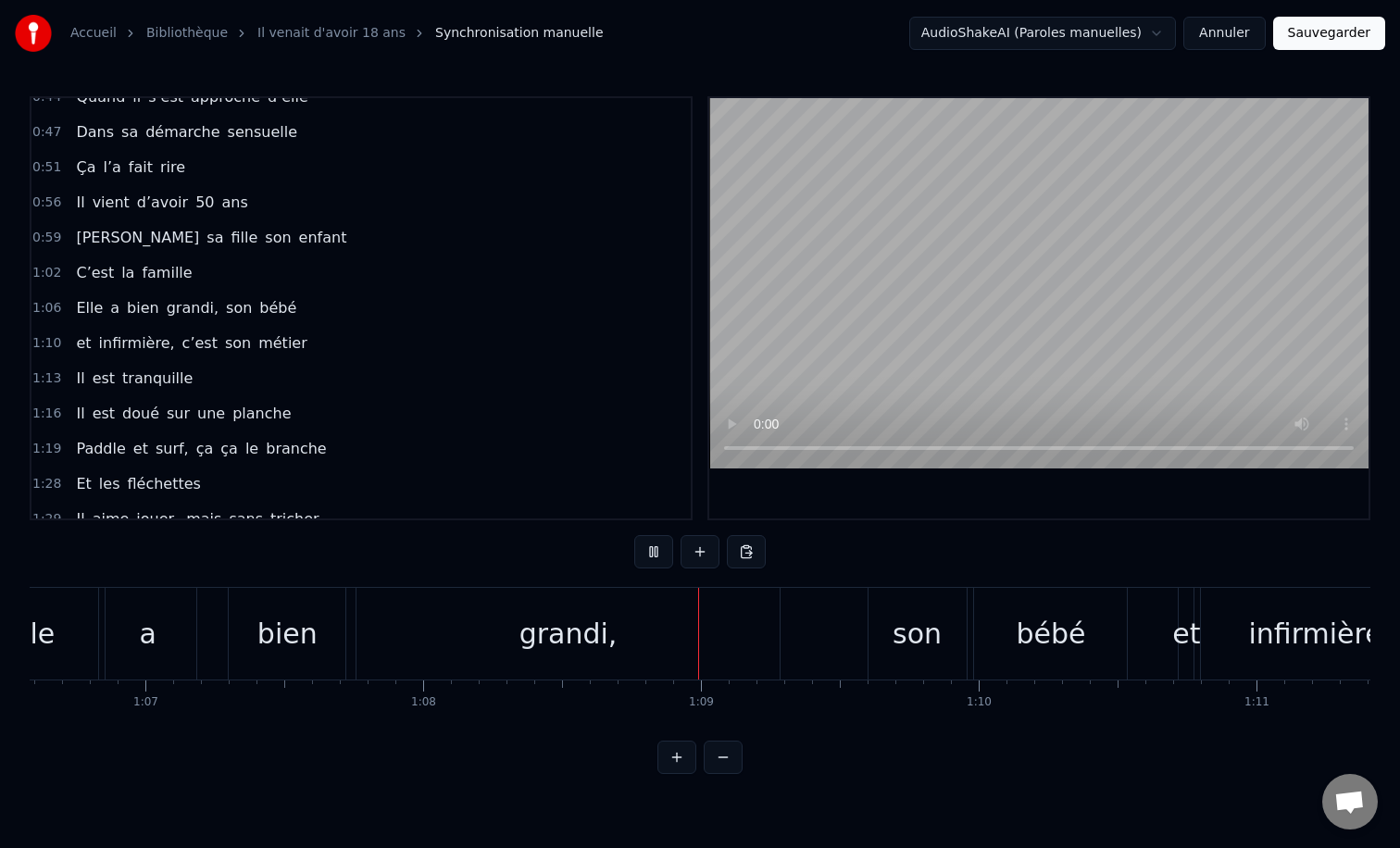
scroll to position [0, 18508]
click at [573, 636] on div "grandi," at bounding box center [555, 634] width 98 height 42
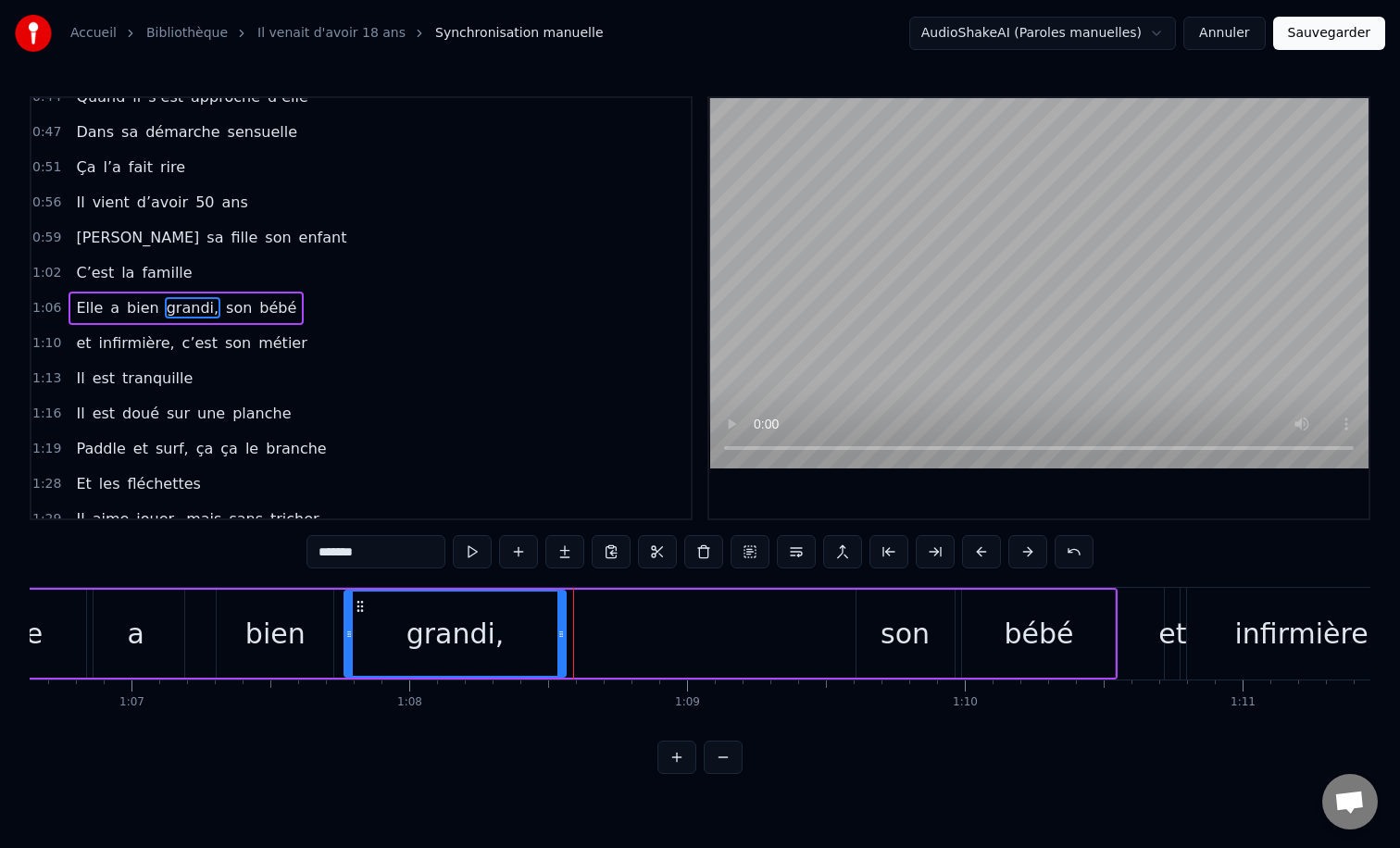
drag, startPoint x: 766, startPoint y: 636, endPoint x: 565, endPoint y: 642, distance: 201.1
click at [565, 642] on div at bounding box center [561, 633] width 8 height 84
click at [908, 623] on div "son" at bounding box center [905, 634] width 49 height 42
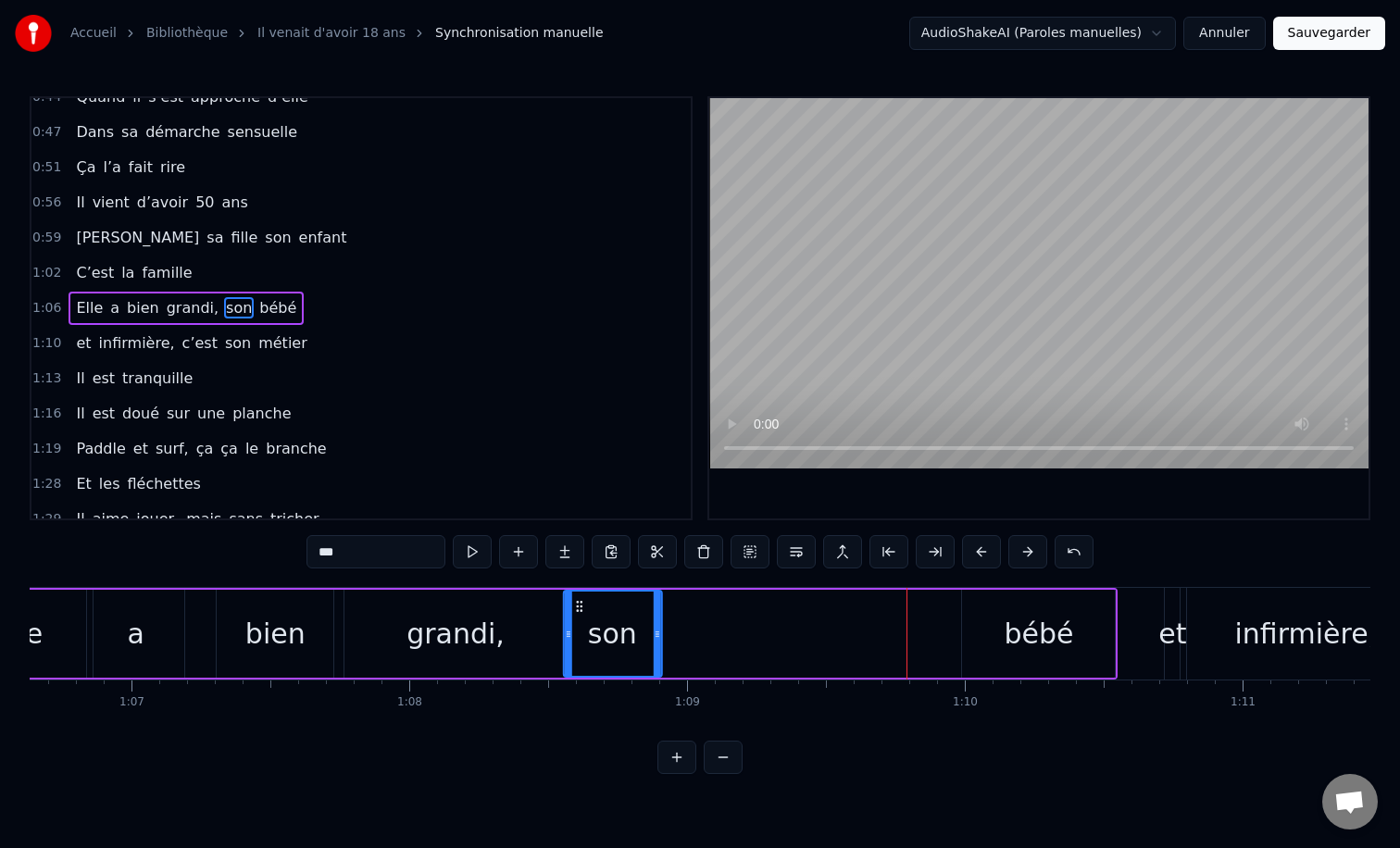
drag, startPoint x: 869, startPoint y: 606, endPoint x: 578, endPoint y: 609, distance: 291.0
click at [578, 609] on icon at bounding box center [579, 607] width 15 height 15
click at [665, 629] on icon at bounding box center [666, 634] width 8 height 15
click at [990, 636] on div "bébé" at bounding box center [1039, 633] width 153 height 88
type input "****"
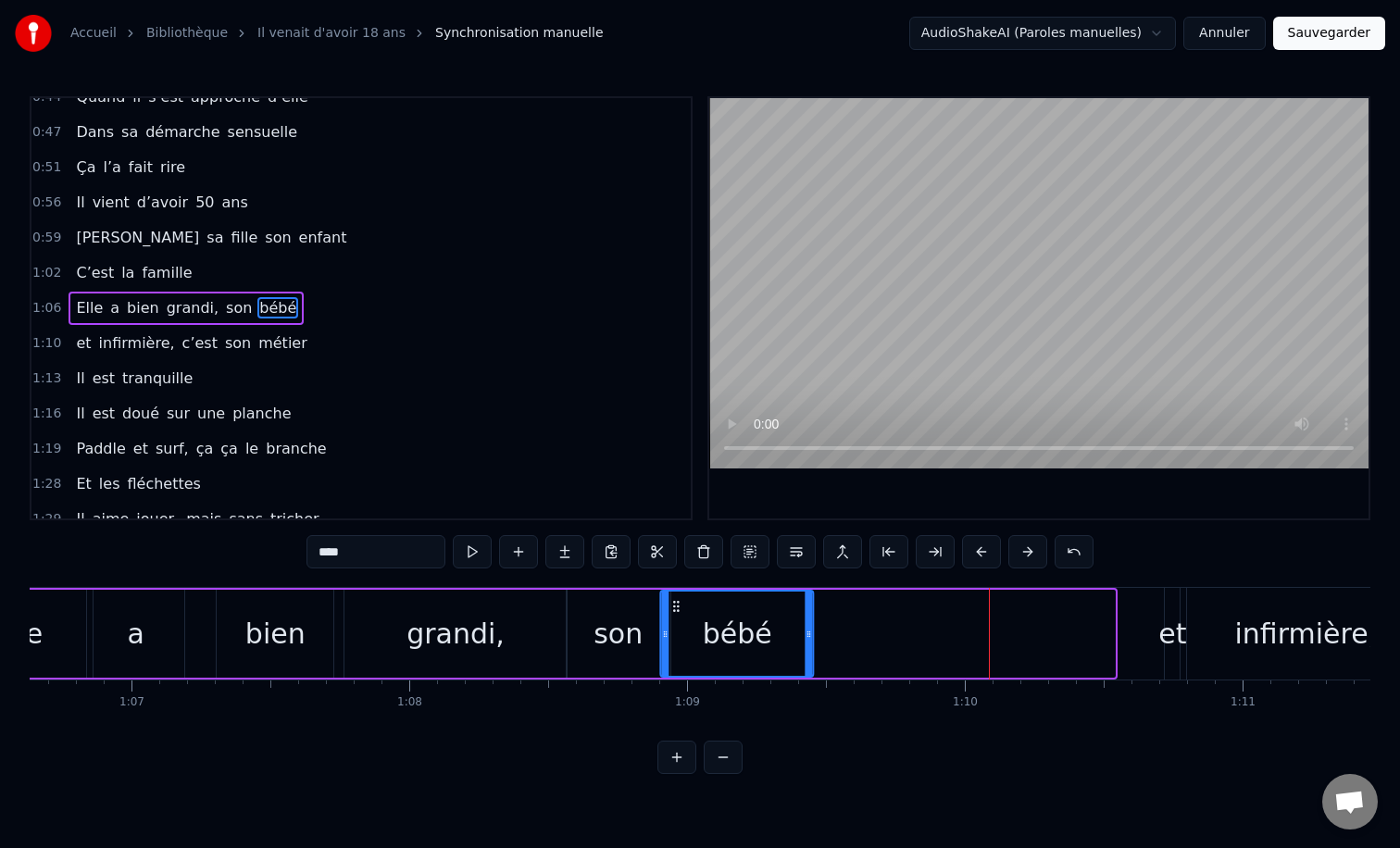
drag, startPoint x: 976, startPoint y: 609, endPoint x: 675, endPoint y: 621, distance: 301.2
click at [675, 621] on div "bébé" at bounding box center [738, 633] width 151 height 84
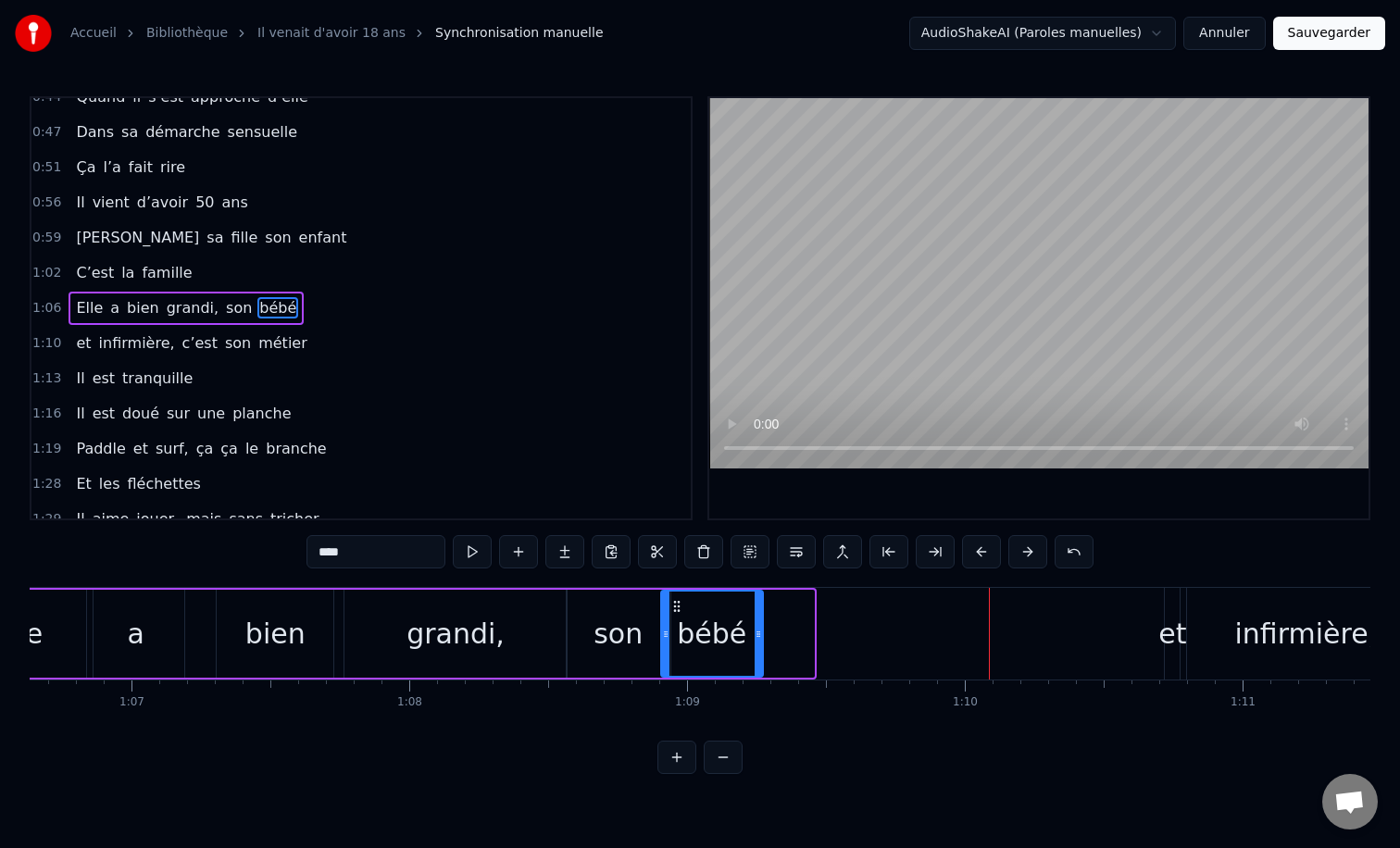
drag, startPoint x: 808, startPoint y: 630, endPoint x: 757, endPoint y: 630, distance: 51.0
click at [757, 630] on icon at bounding box center [758, 634] width 8 height 15
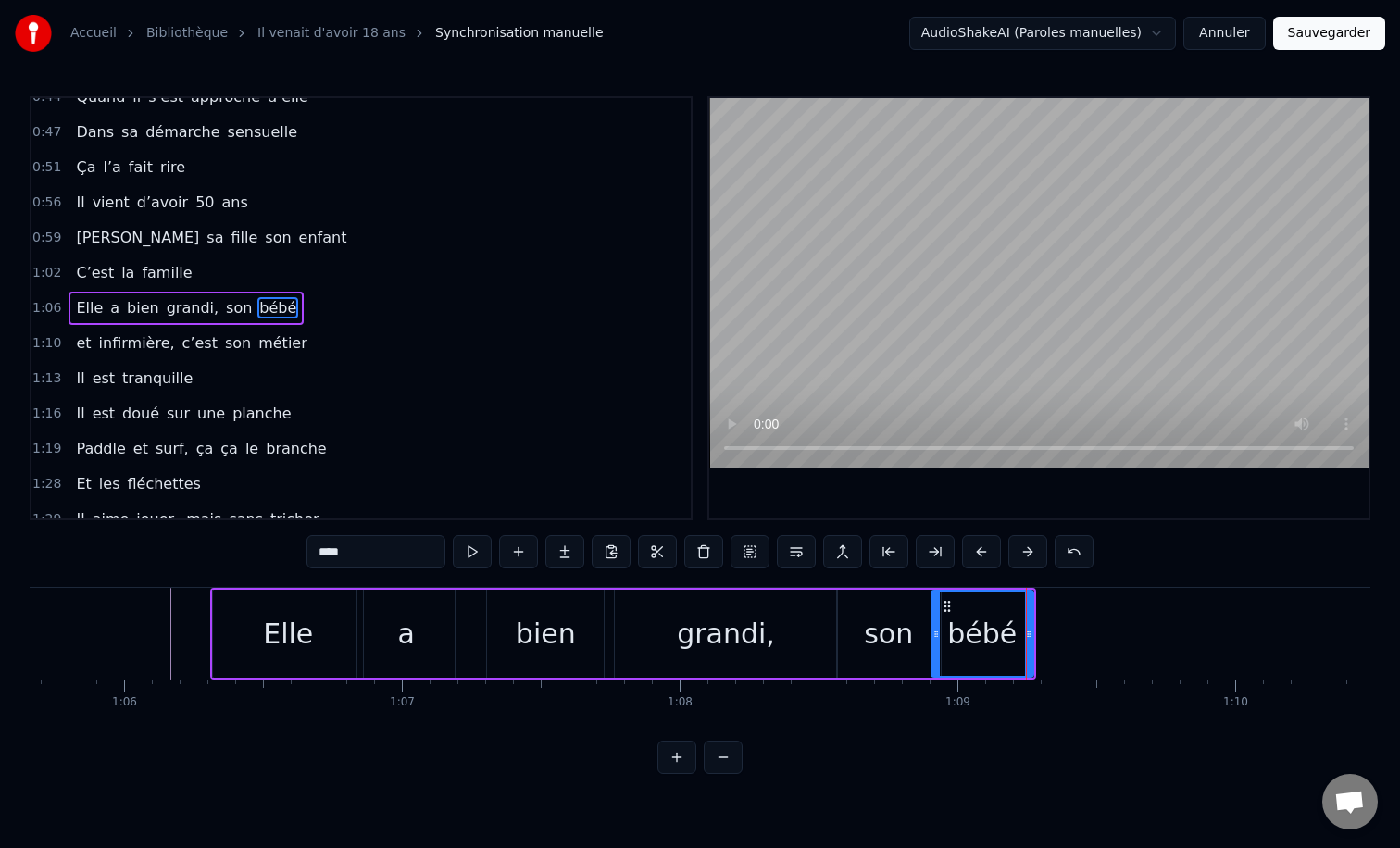
scroll to position [0, 18038]
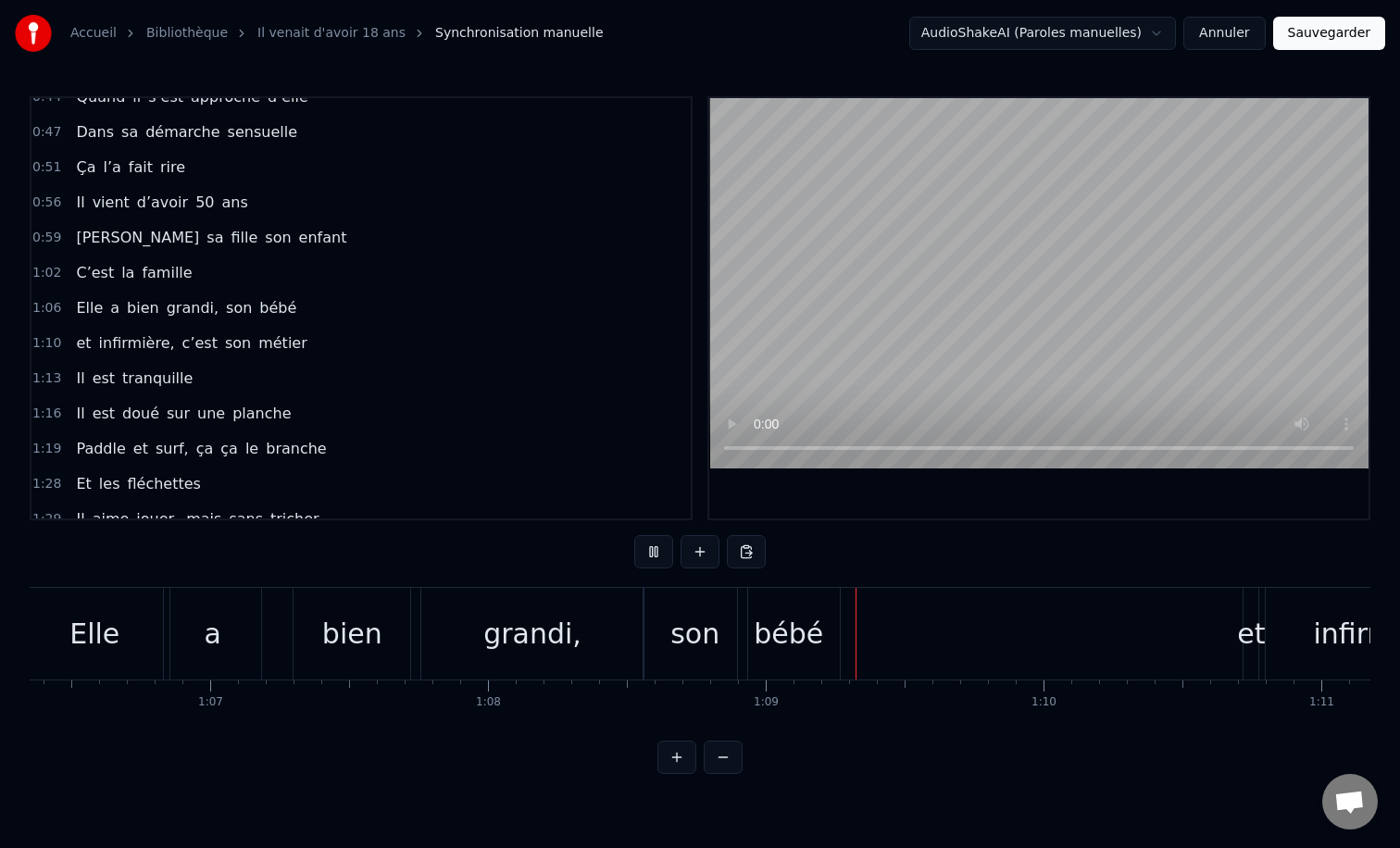
scroll to position [0, 18610]
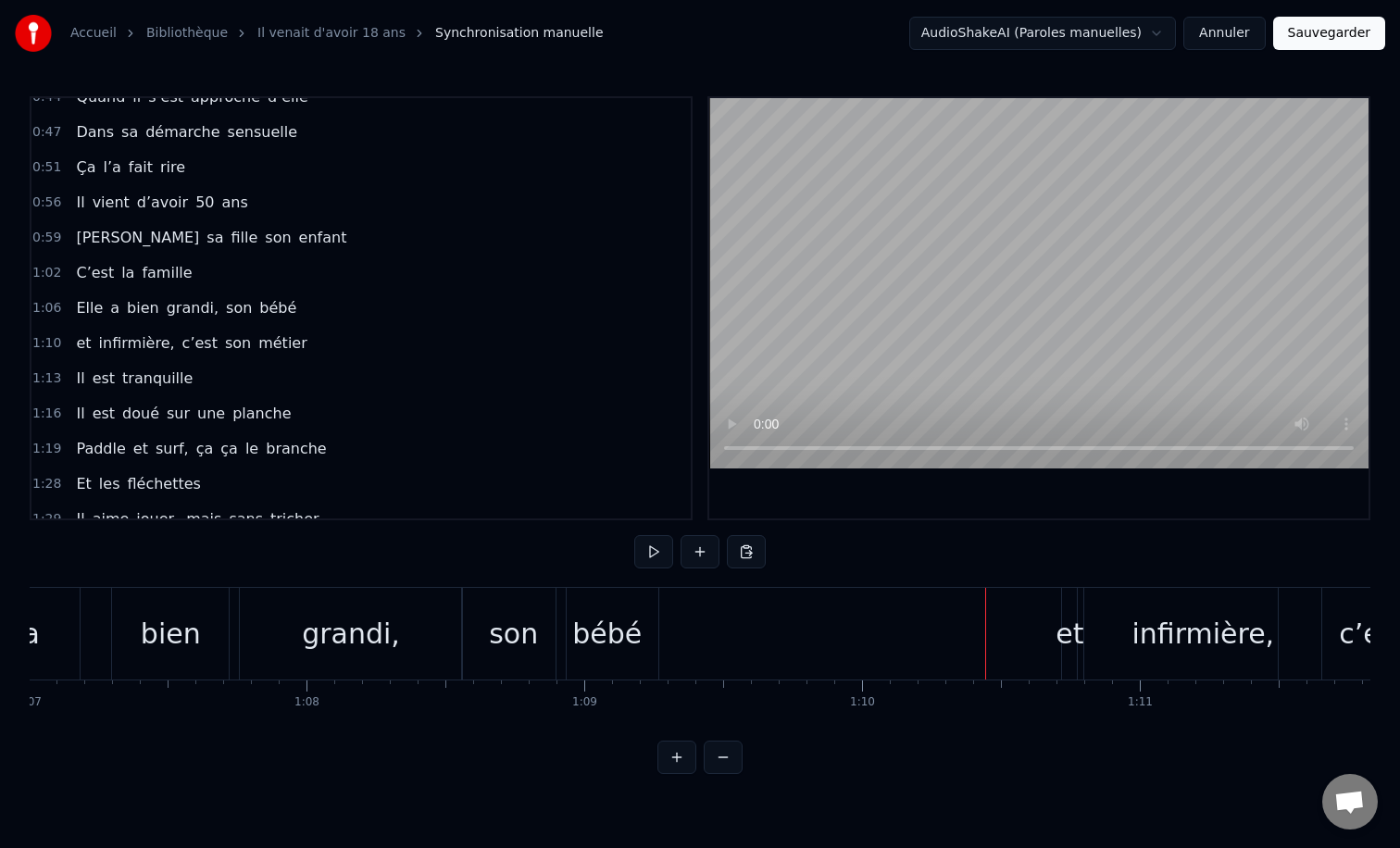
click at [1059, 628] on div "et" at bounding box center [1069, 634] width 27 height 42
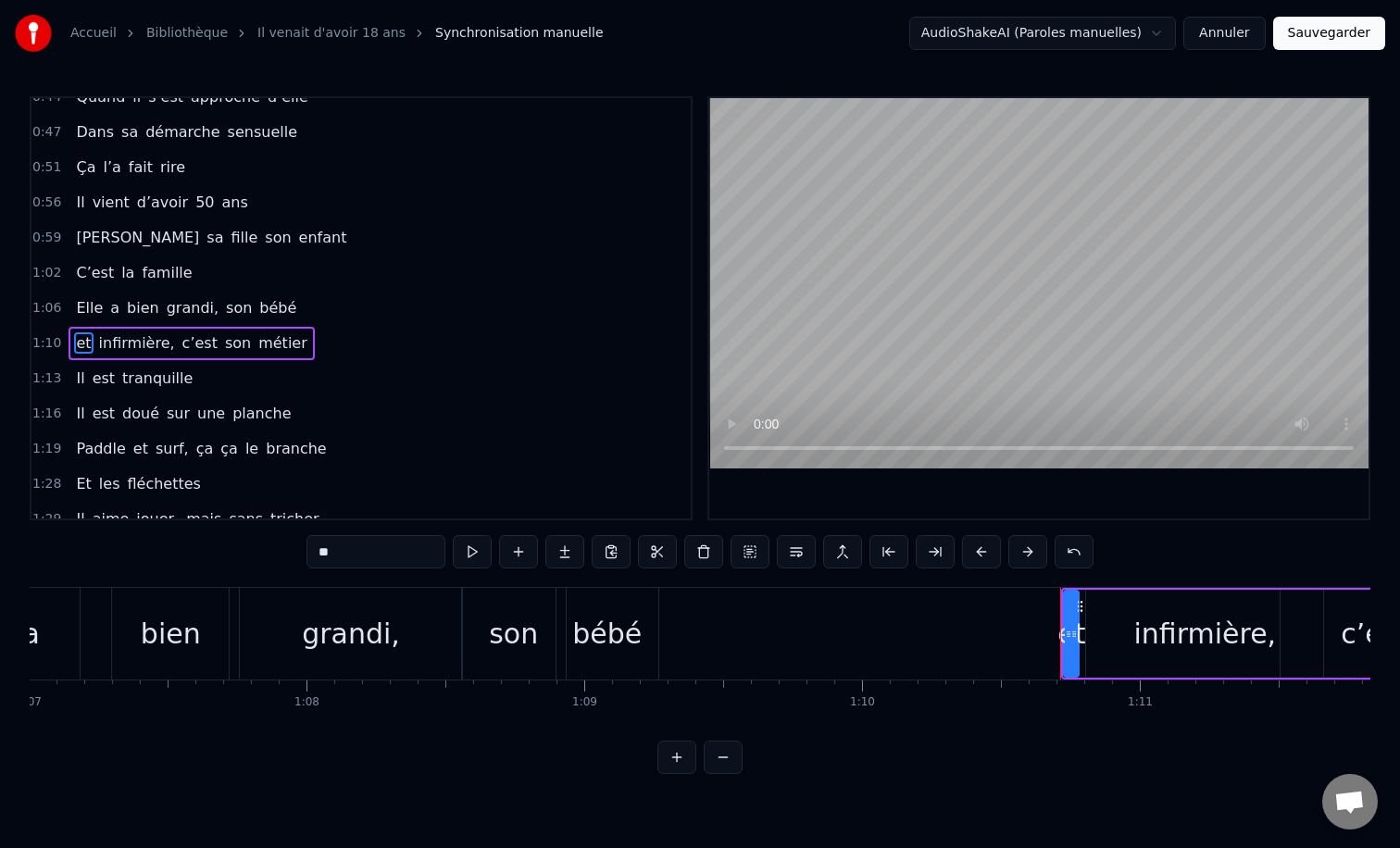
scroll to position [371, 0]
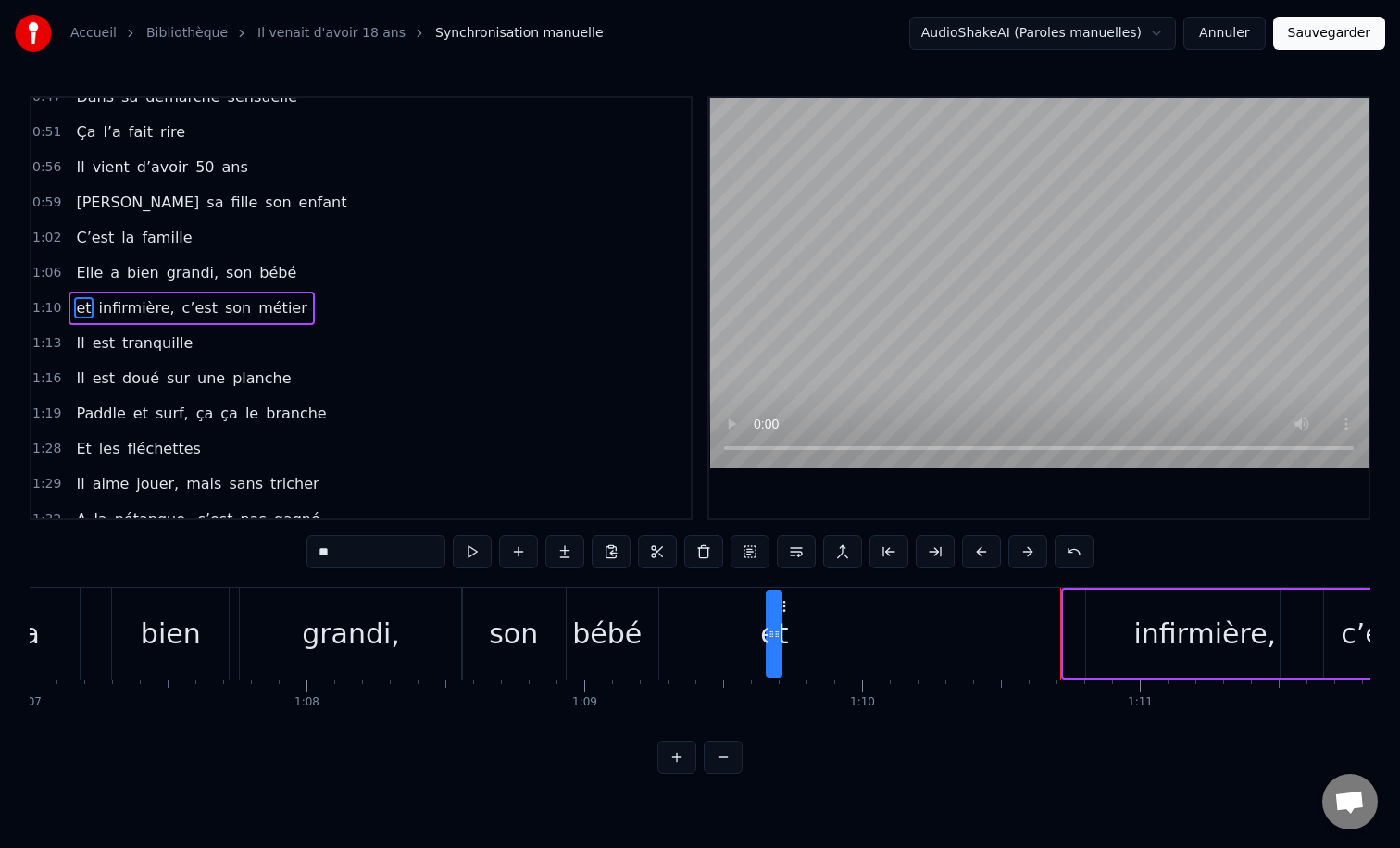
drag, startPoint x: 1080, startPoint y: 606, endPoint x: 781, endPoint y: 617, distance: 299.2
click at [780, 617] on div "et" at bounding box center [775, 633] width 13 height 84
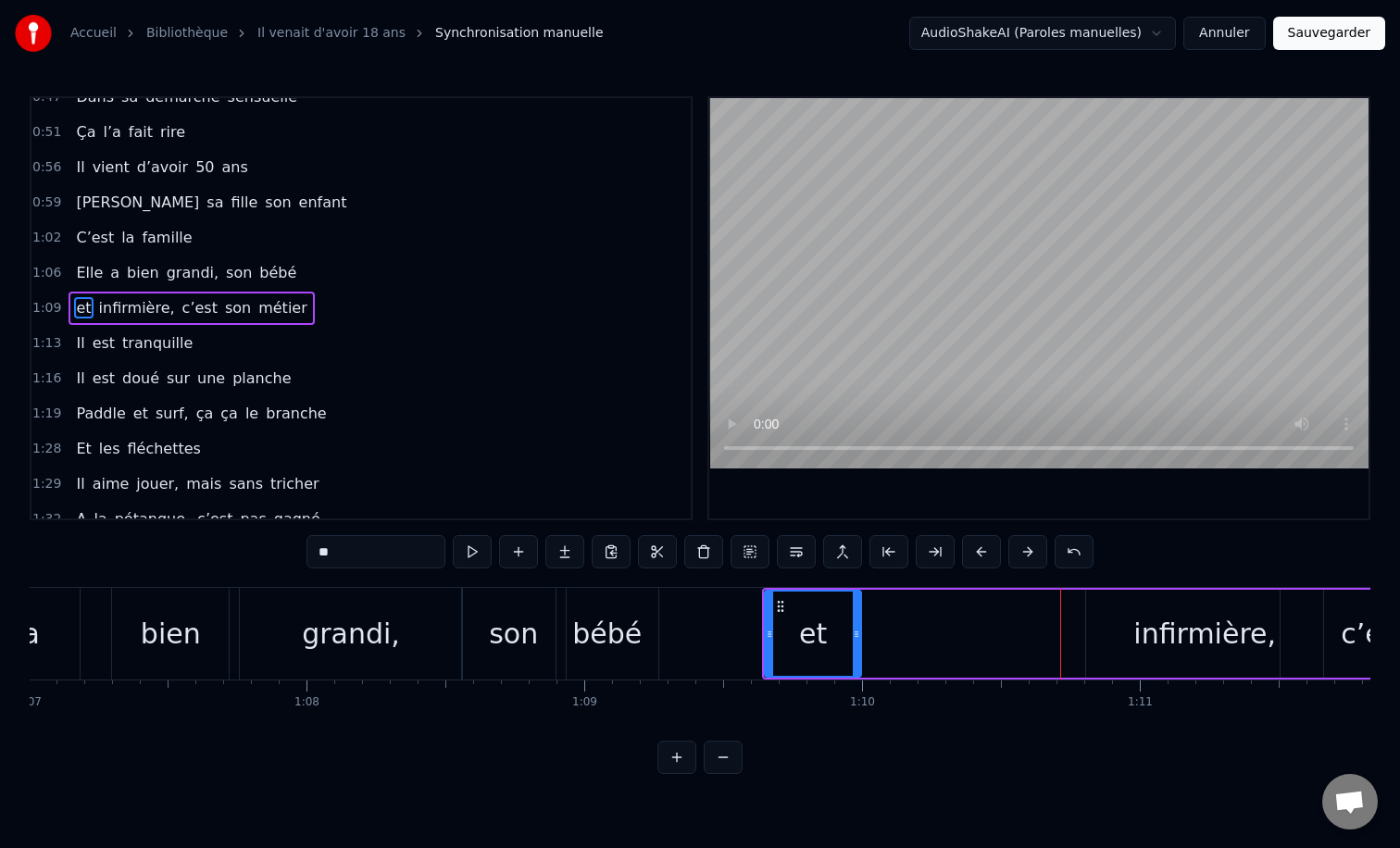
drag, startPoint x: 776, startPoint y: 634, endPoint x: 860, endPoint y: 636, distance: 84.0
click at [860, 636] on icon at bounding box center [857, 634] width 8 height 15
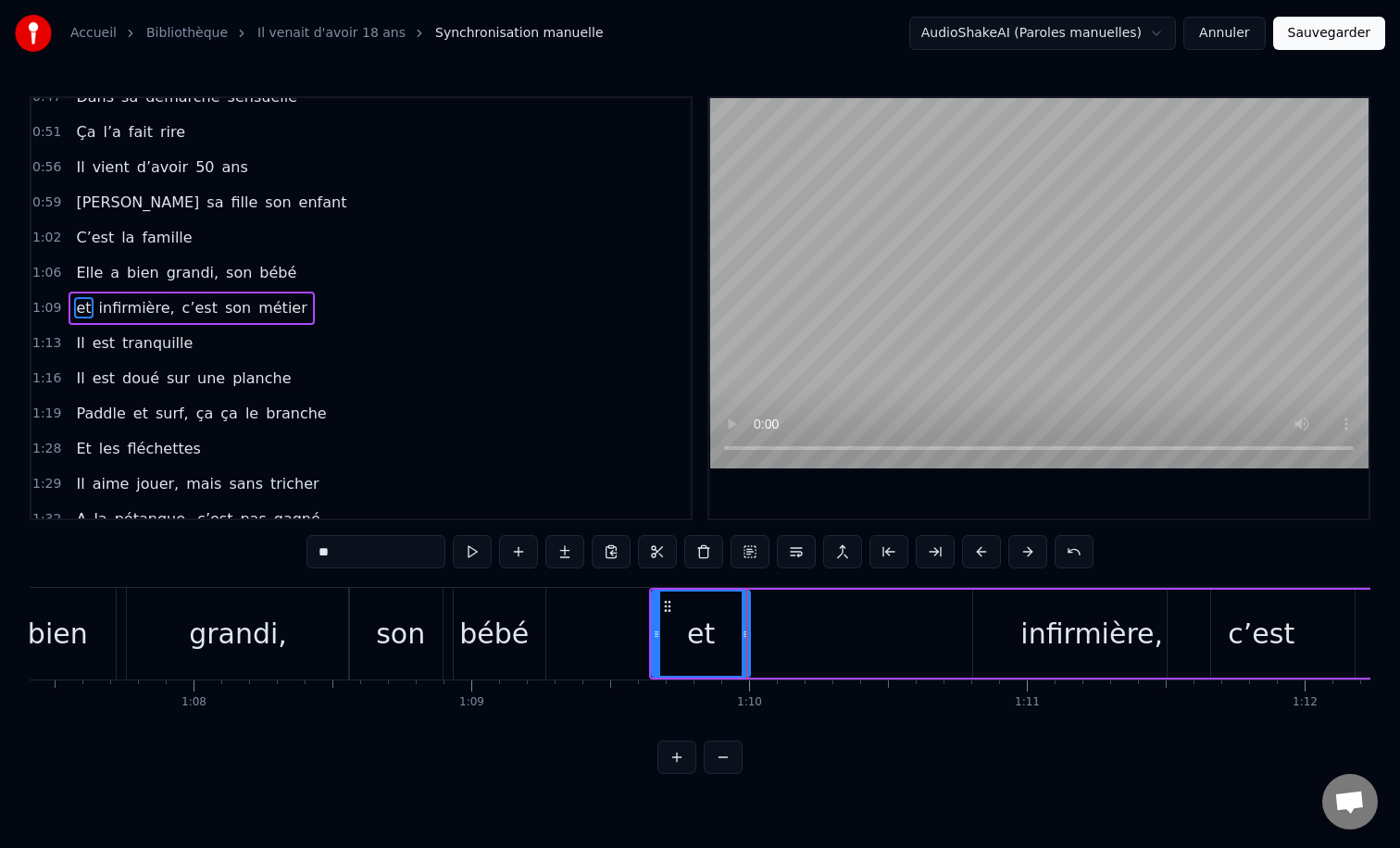
scroll to position [0, 18772]
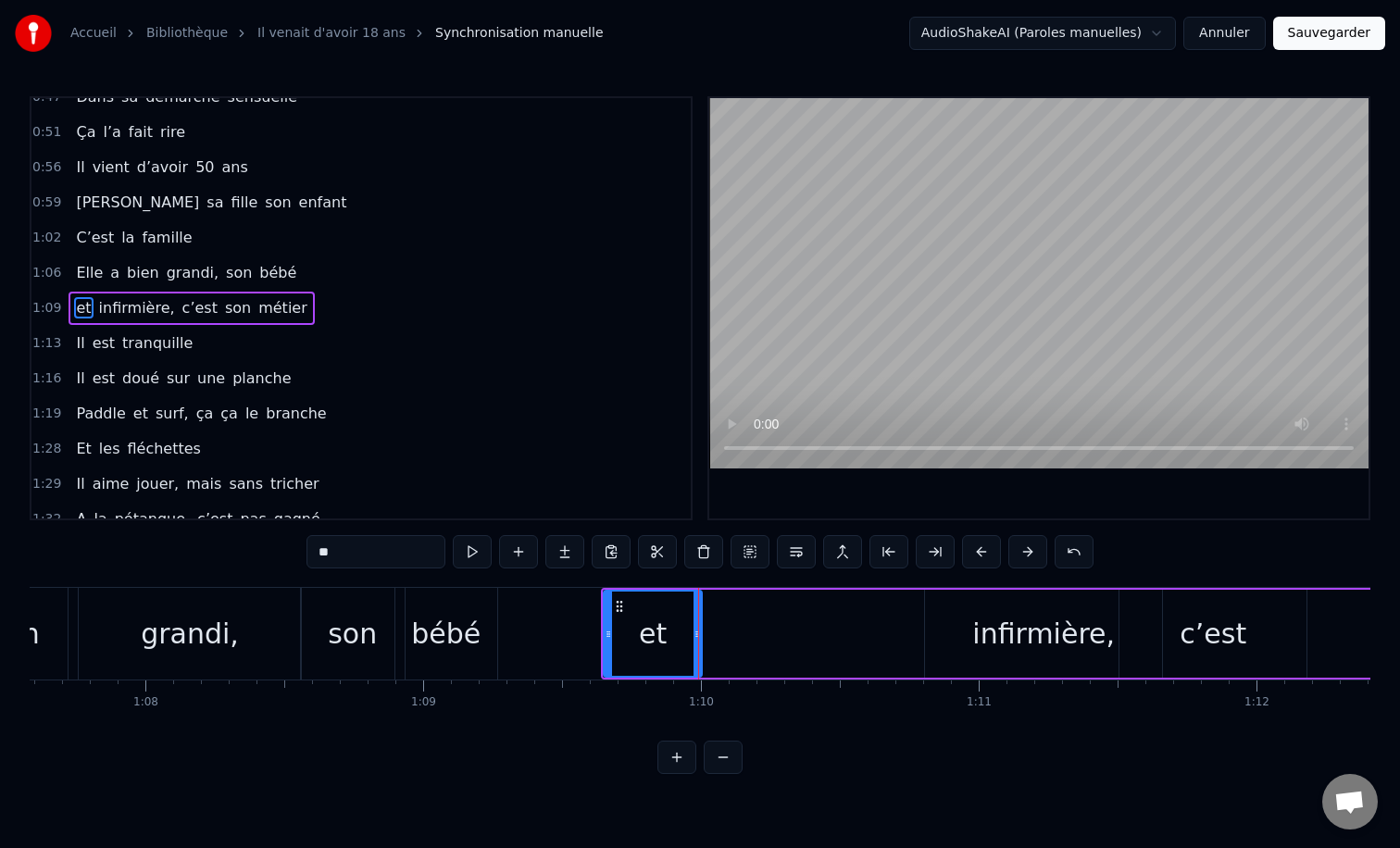
click at [1006, 626] on div "infirmière," at bounding box center [1042, 634] width 142 height 42
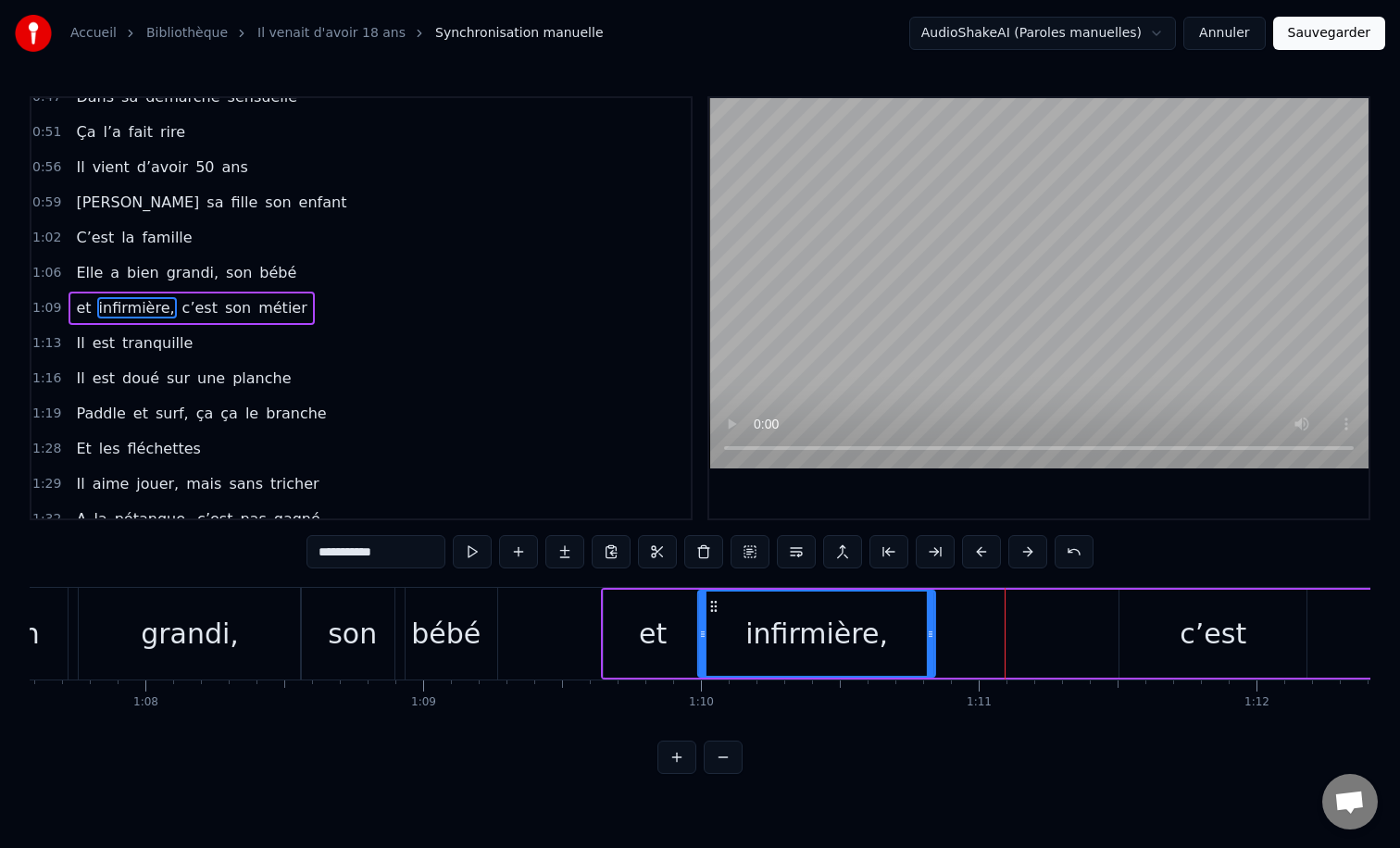
drag, startPoint x: 942, startPoint y: 607, endPoint x: 714, endPoint y: 623, distance: 228.6
click at [714, 623] on div "infirmière," at bounding box center [816, 633] width 235 height 84
drag, startPoint x: 927, startPoint y: 632, endPoint x: 887, endPoint y: 632, distance: 40.0
click at [887, 632] on icon at bounding box center [890, 634] width 8 height 15
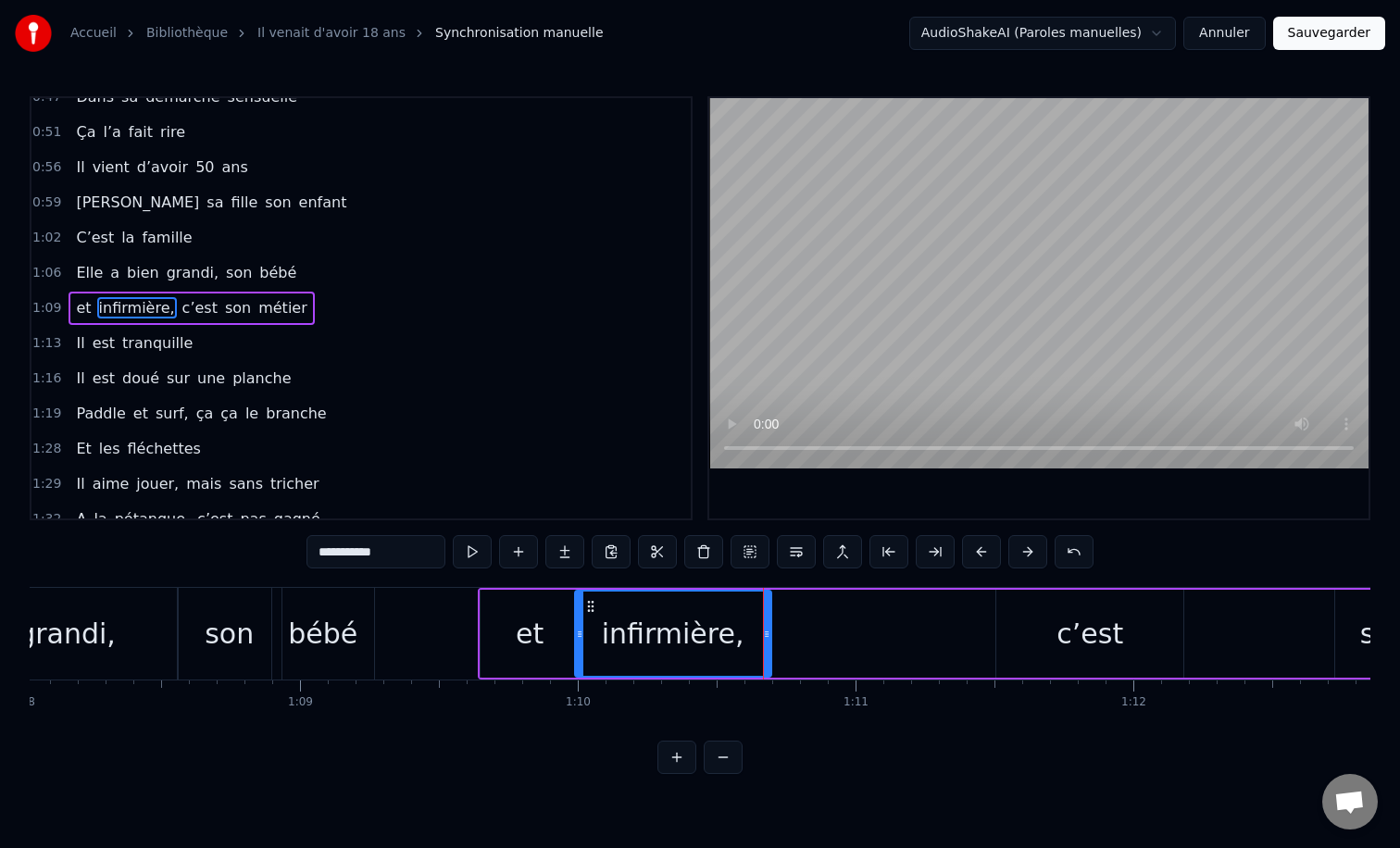
scroll to position [0, 18929]
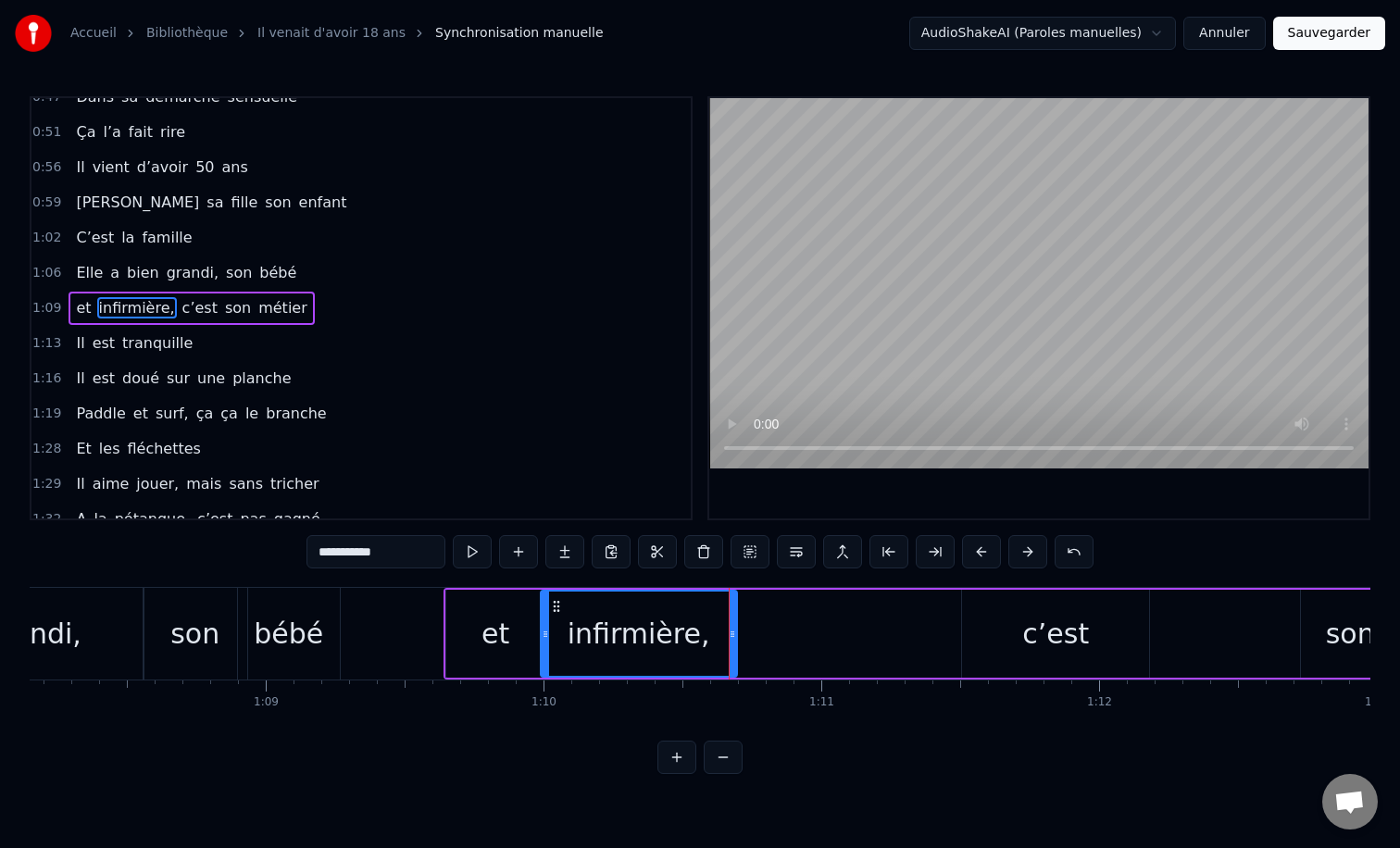
click at [1028, 637] on div "c’est" at bounding box center [1055, 634] width 67 height 42
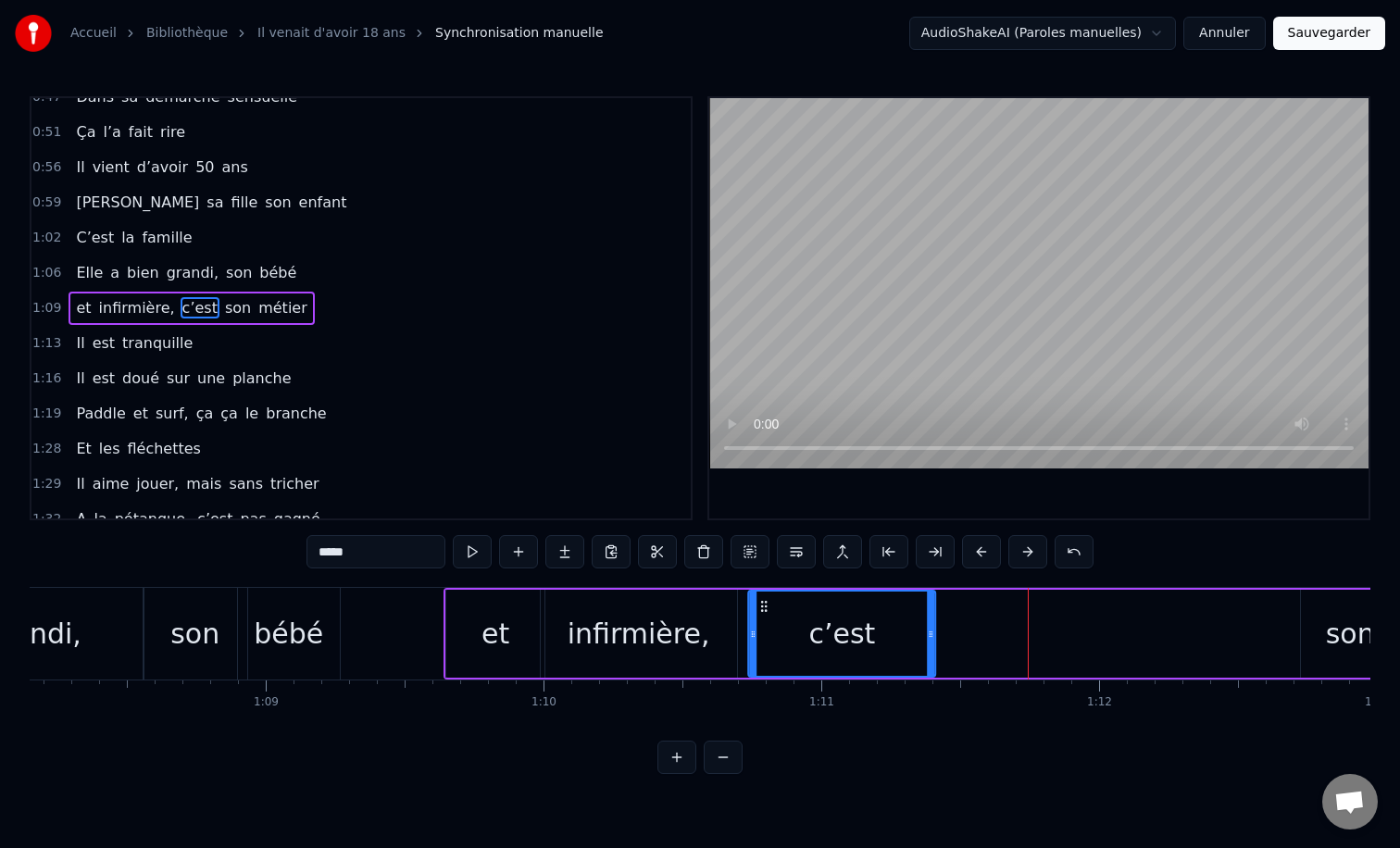
drag, startPoint x: 977, startPoint y: 605, endPoint x: 763, endPoint y: 609, distance: 214.0
click at [763, 609] on icon at bounding box center [764, 607] width 15 height 15
drag, startPoint x: 930, startPoint y: 633, endPoint x: 858, endPoint y: 633, distance: 72.0
click at [860, 633] on circle at bounding box center [860, 633] width 1 height 1
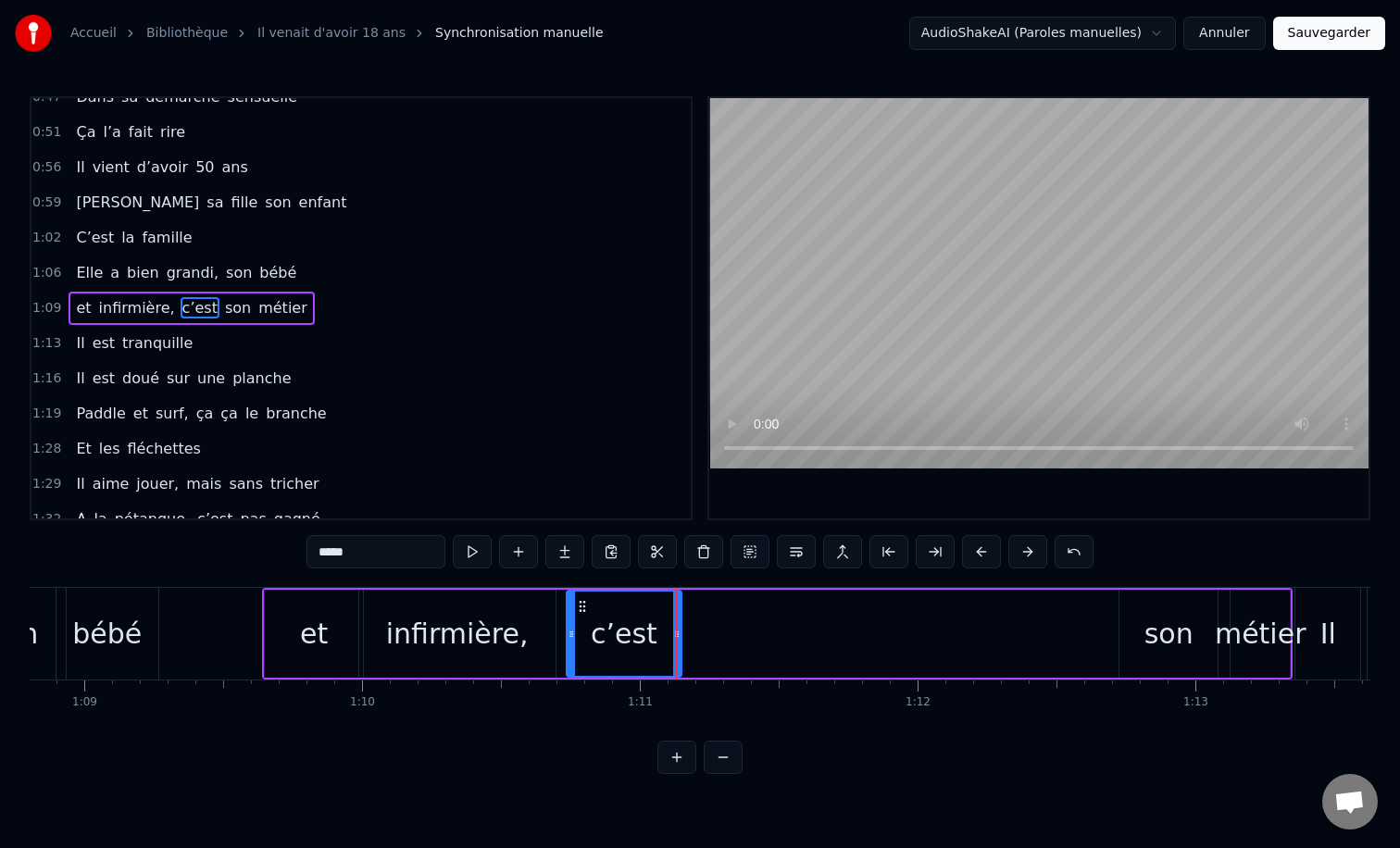
scroll to position [0, 19190]
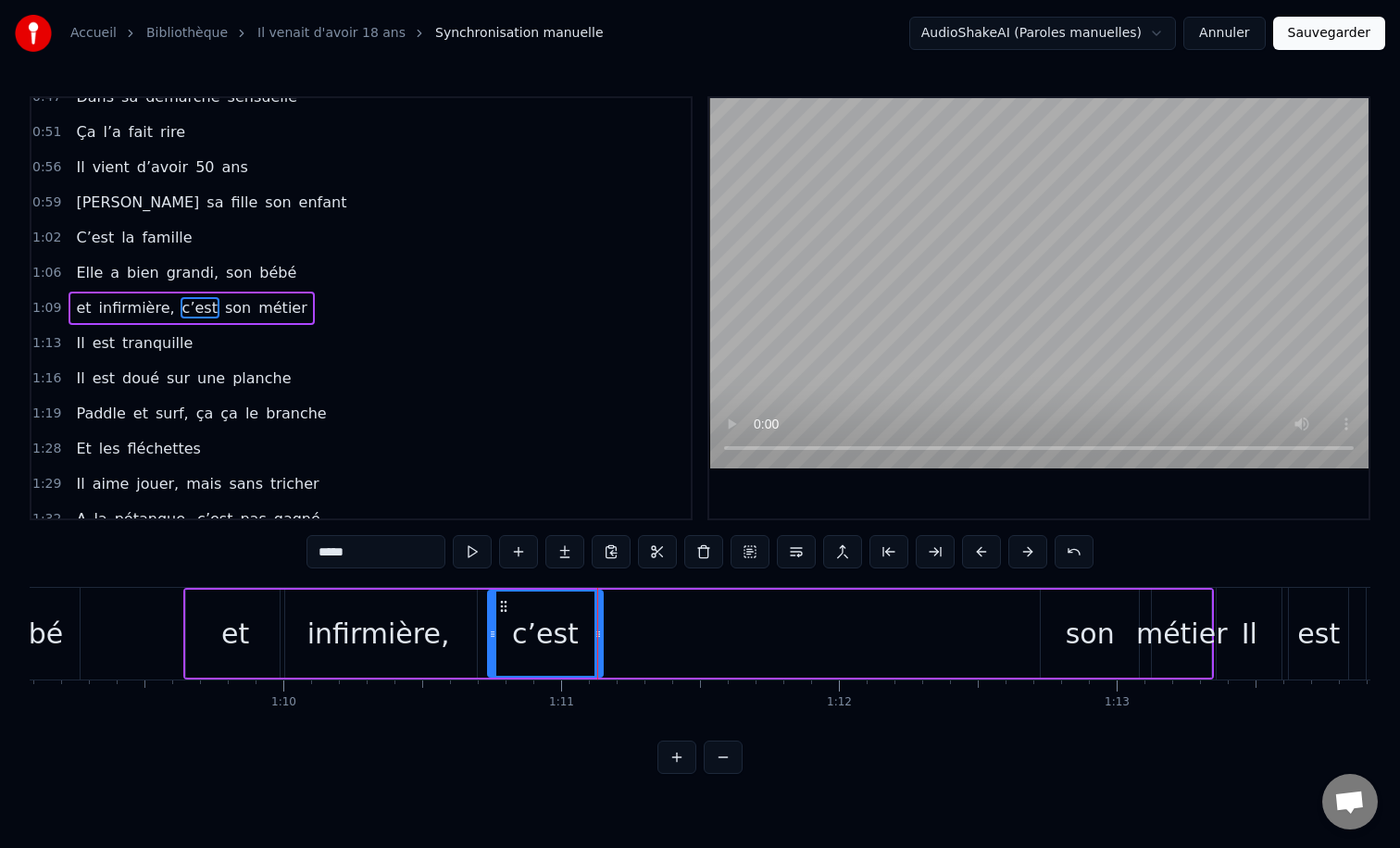
click at [1060, 624] on div "son" at bounding box center [1090, 633] width 98 height 88
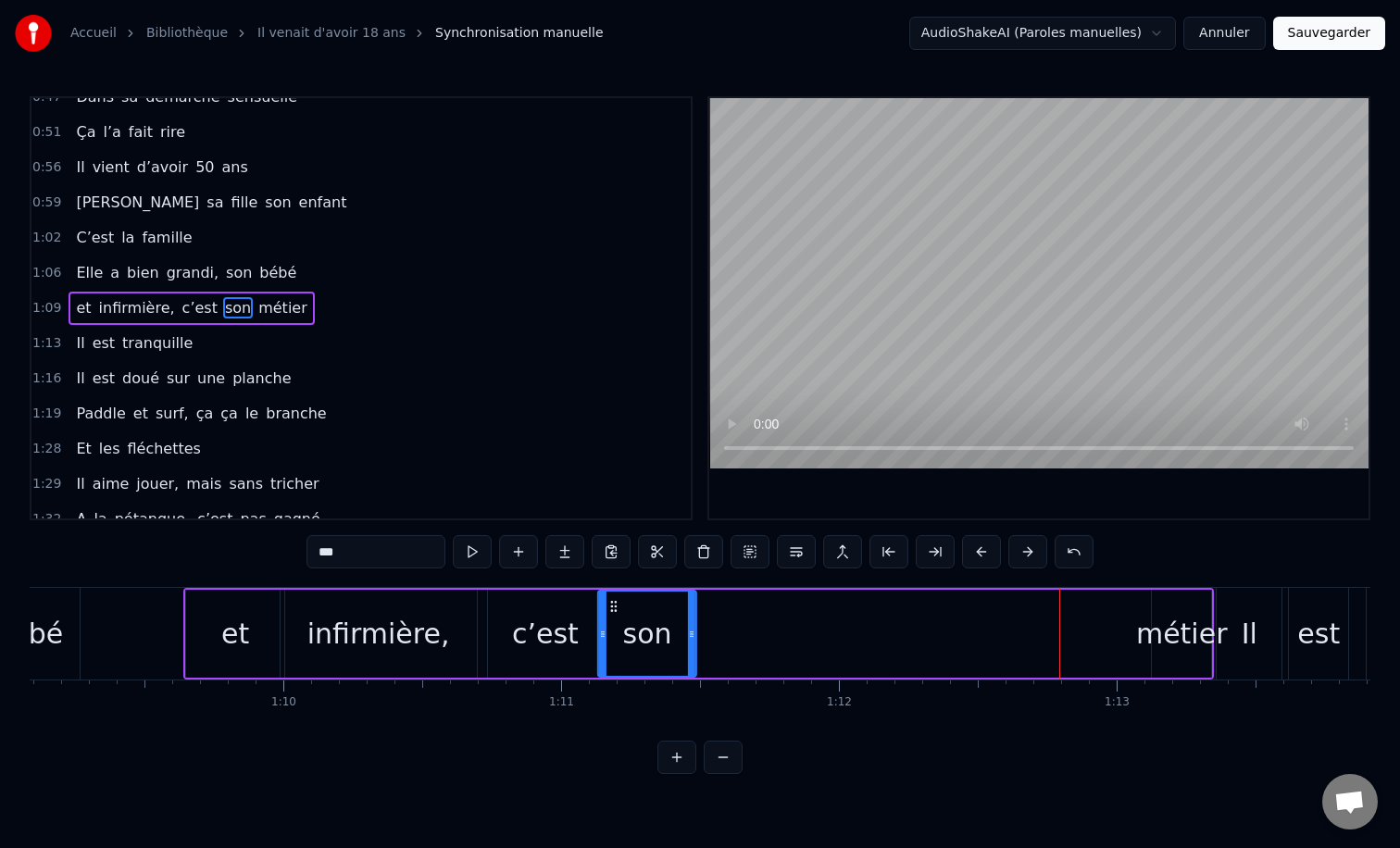
drag, startPoint x: 1055, startPoint y: 607, endPoint x: 608, endPoint y: 628, distance: 447.5
click at [608, 628] on div "son" at bounding box center [647, 633] width 96 height 84
click at [692, 635] on icon at bounding box center [693, 634] width 8 height 15
click at [1167, 630] on div "métier" at bounding box center [1181, 634] width 92 height 42
type input "******"
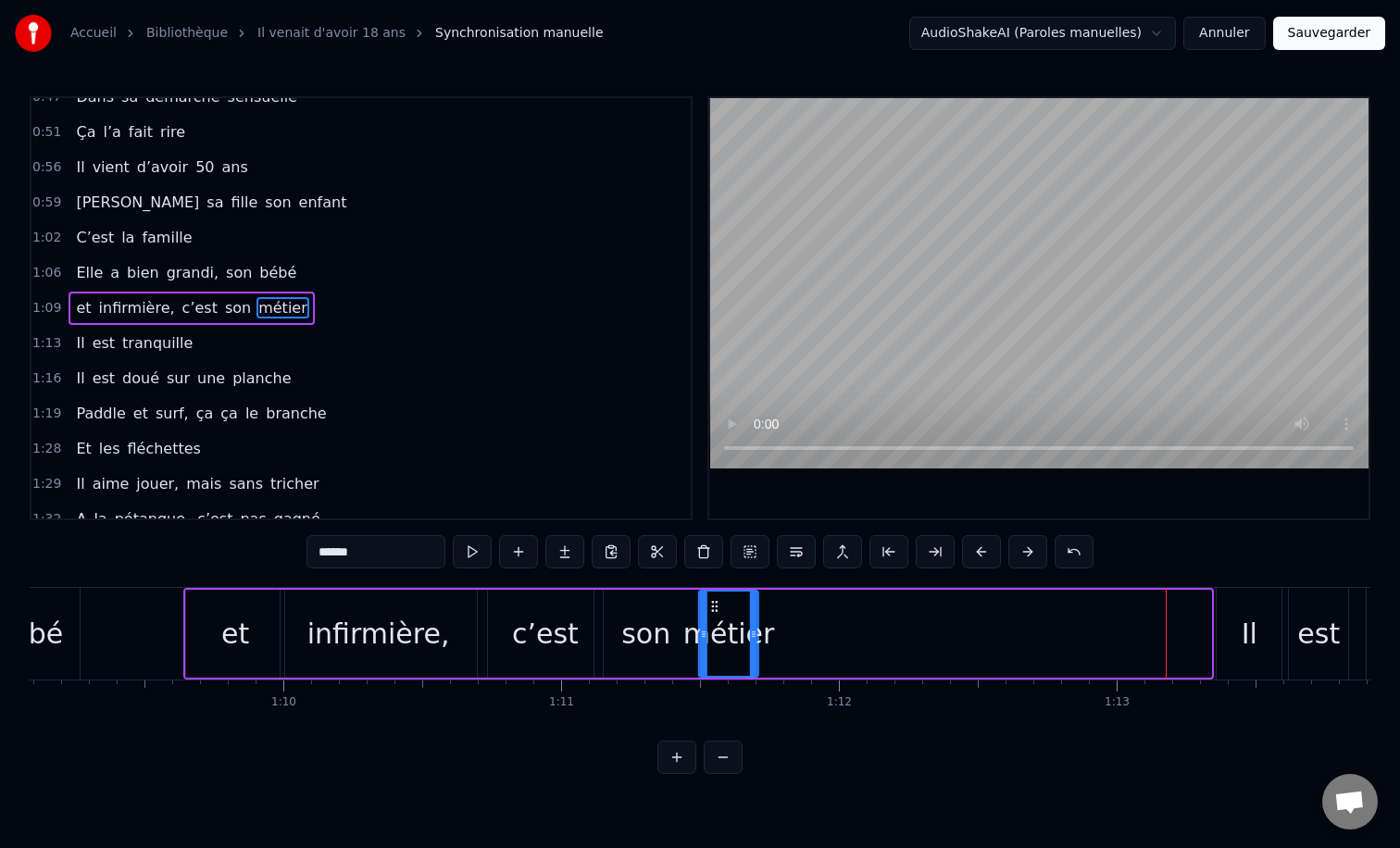
drag, startPoint x: 1168, startPoint y: 605, endPoint x: 714, endPoint y: 616, distance: 454.1
click at [714, 616] on div "métier" at bounding box center [728, 633] width 58 height 84
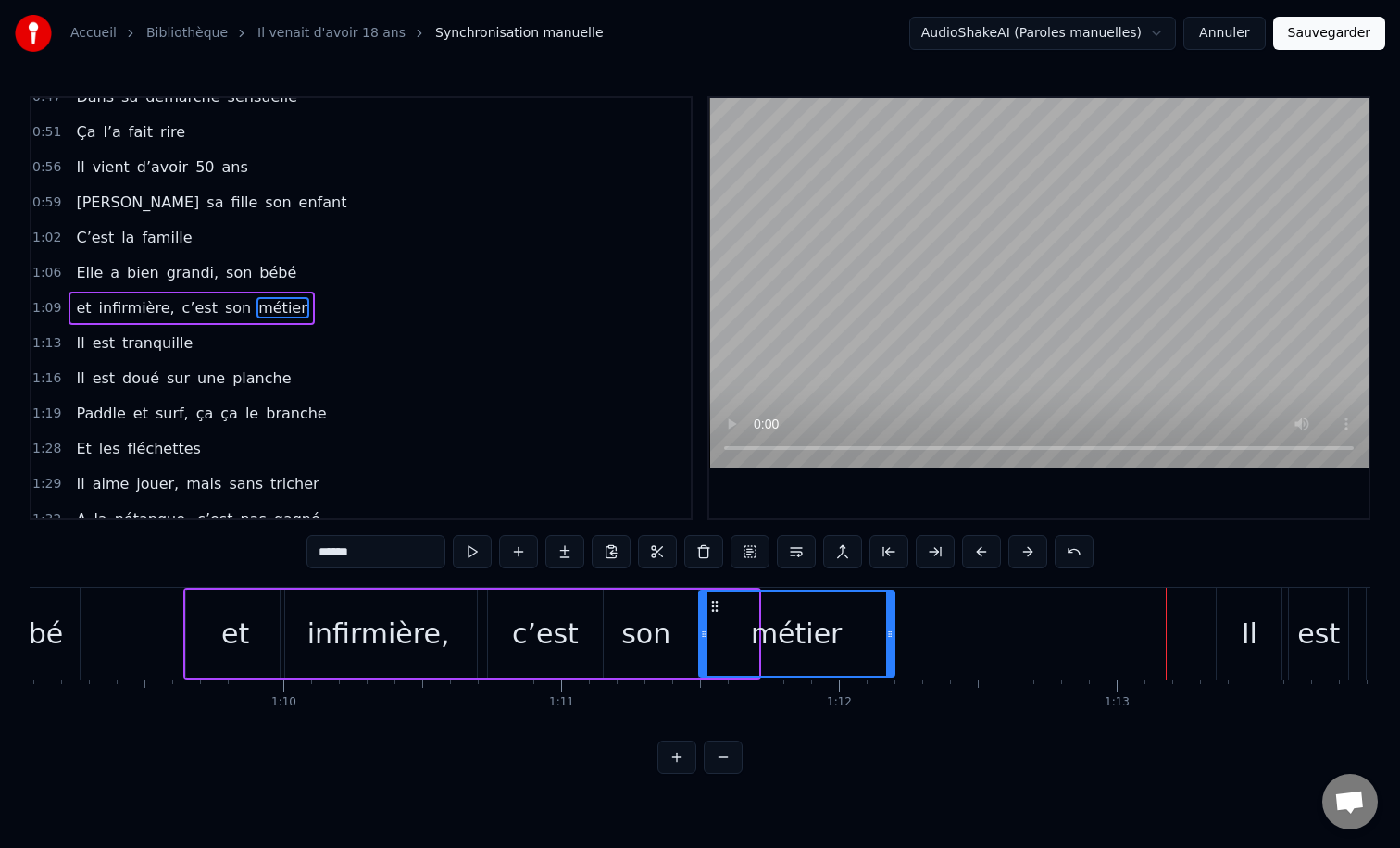
drag, startPoint x: 771, startPoint y: 628, endPoint x: 892, endPoint y: 628, distance: 121.0
click at [892, 628] on icon at bounding box center [890, 634] width 8 height 15
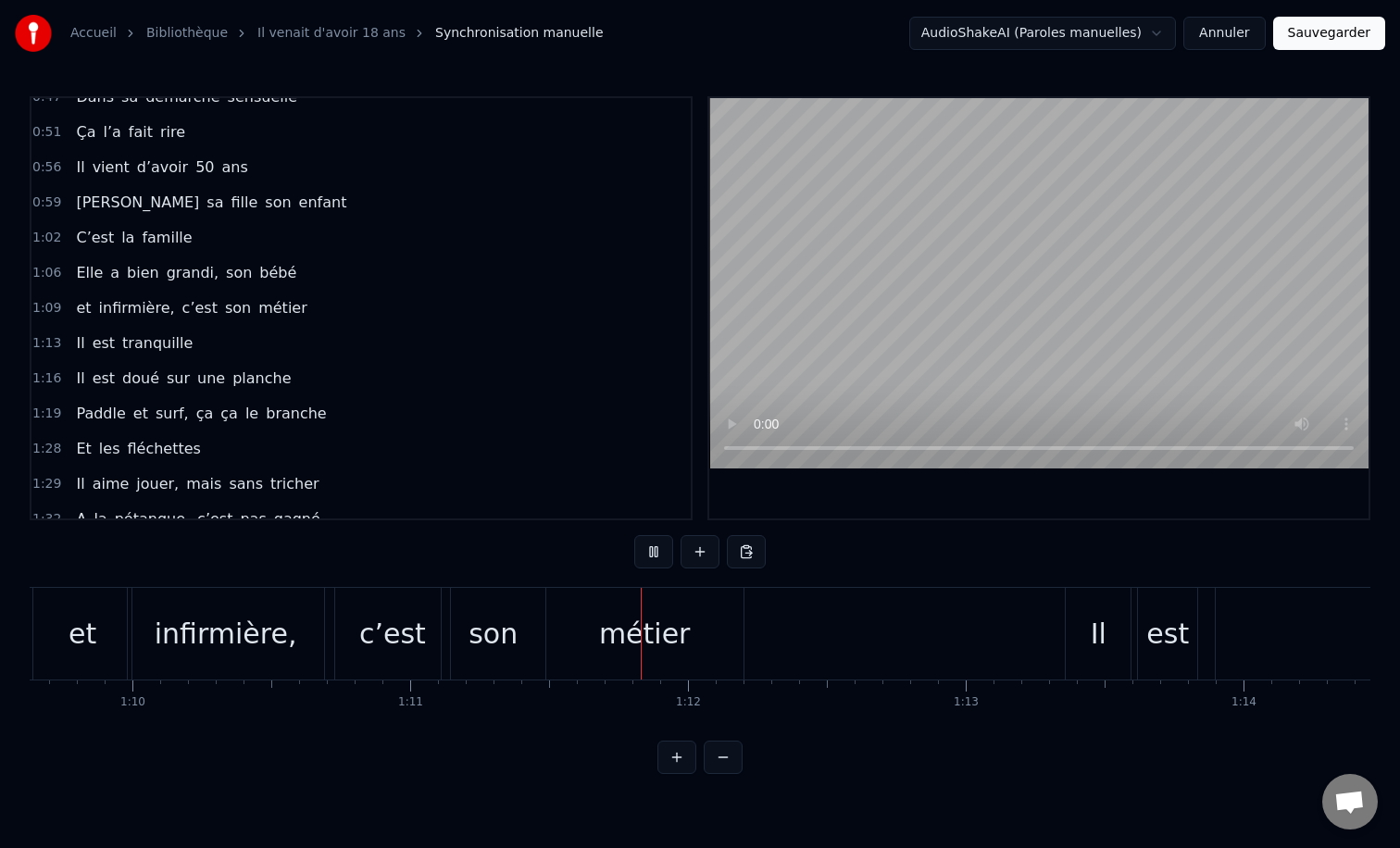
scroll to position [0, 19495]
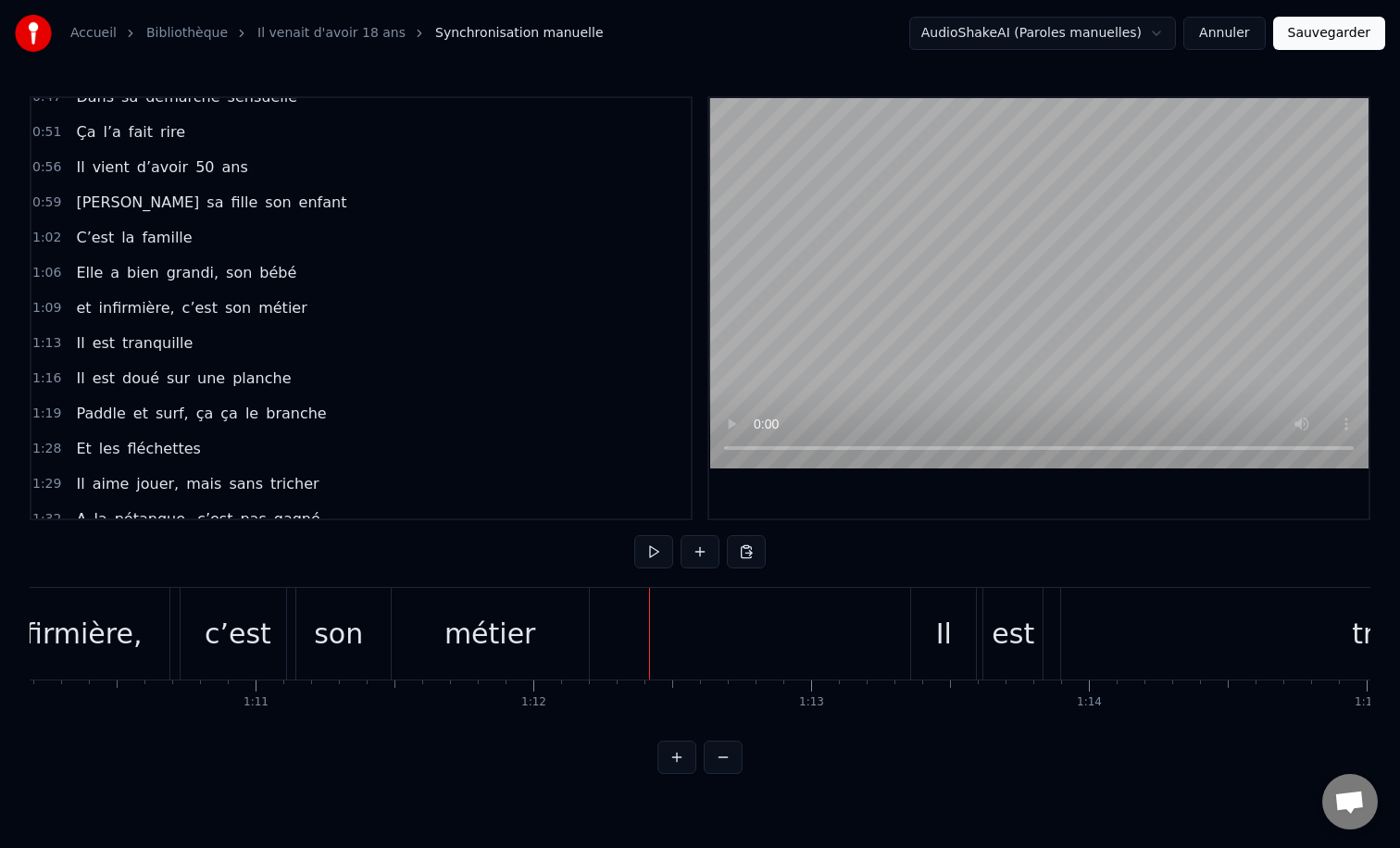
click at [984, 614] on div "est" at bounding box center [1012, 633] width 59 height 91
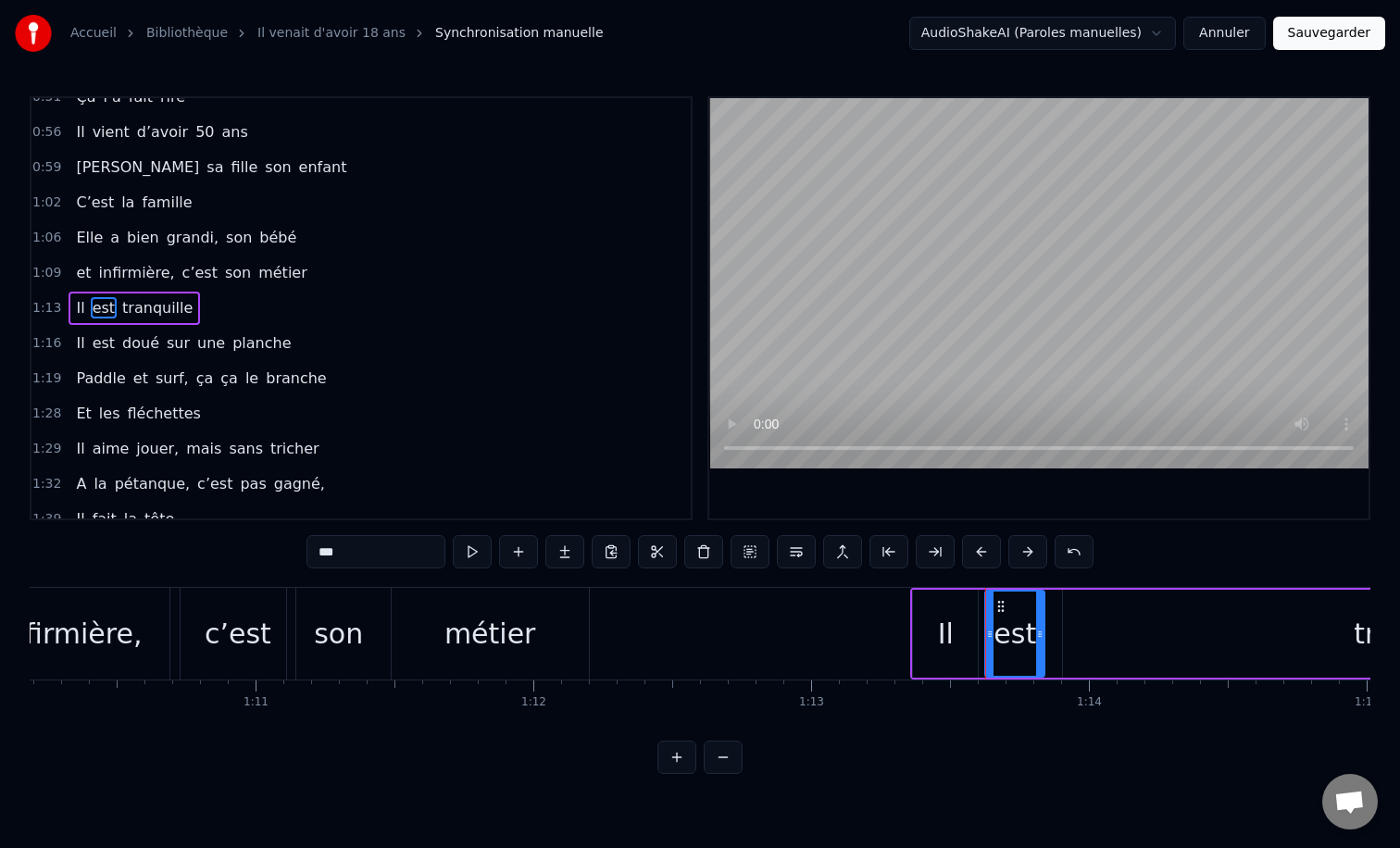
click at [942, 613] on div "Il" at bounding box center [945, 634] width 16 height 42
type input "**"
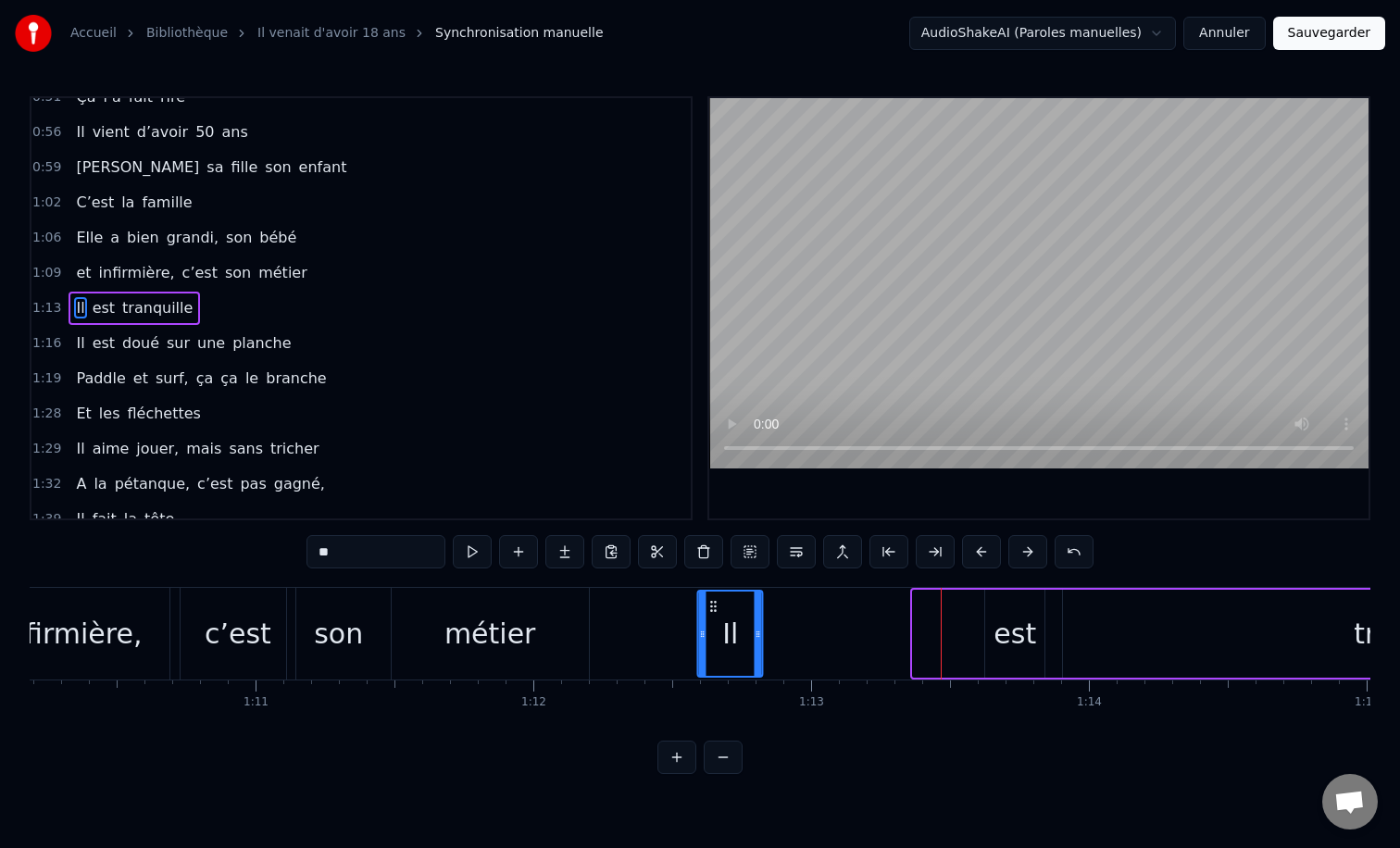
drag, startPoint x: 925, startPoint y: 606, endPoint x: 710, endPoint y: 612, distance: 215.1
click at [710, 612] on icon at bounding box center [714, 607] width 15 height 15
drag, startPoint x: 756, startPoint y: 631, endPoint x: 766, endPoint y: 632, distance: 10.0
click at [765, 632] on icon at bounding box center [765, 634] width 8 height 15
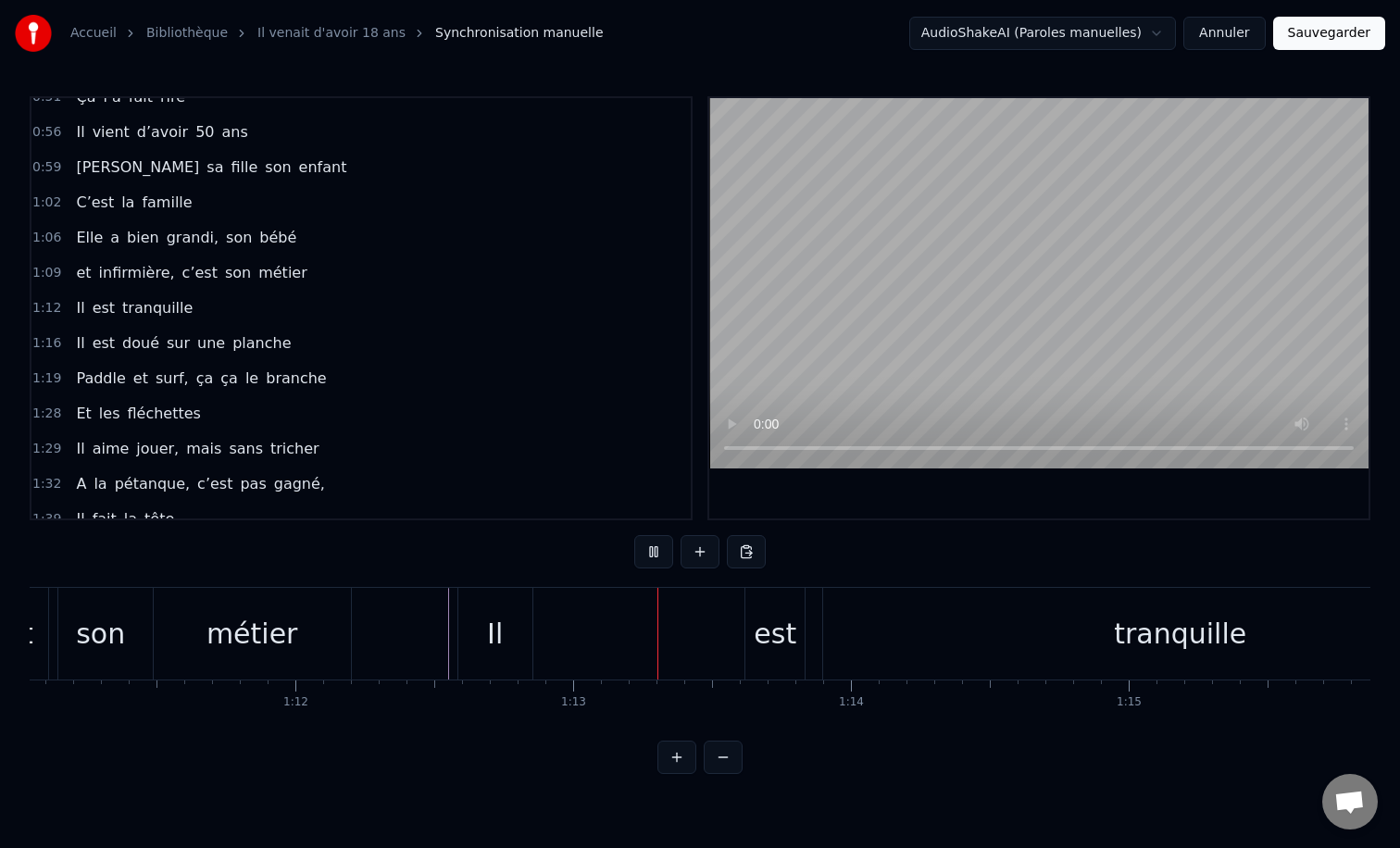
scroll to position [0, 19757]
click at [762, 628] on div "est" at bounding box center [750, 634] width 42 height 42
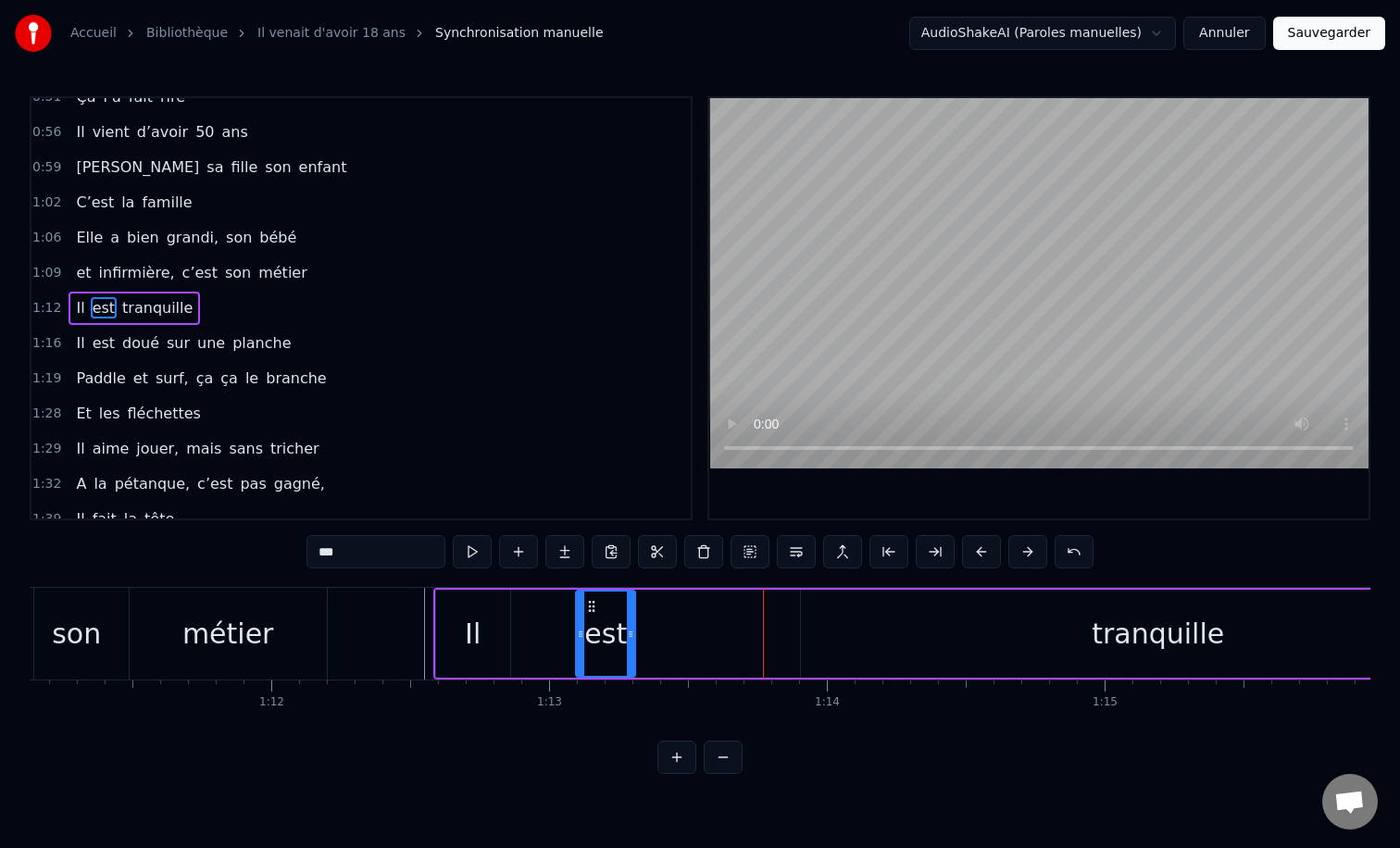
drag, startPoint x: 737, startPoint y: 606, endPoint x: 589, endPoint y: 605, distance: 148.0
click at [589, 605] on icon at bounding box center [592, 607] width 15 height 15
drag, startPoint x: 631, startPoint y: 625, endPoint x: 700, endPoint y: 625, distance: 69.0
click at [693, 626] on icon at bounding box center [690, 634] width 8 height 15
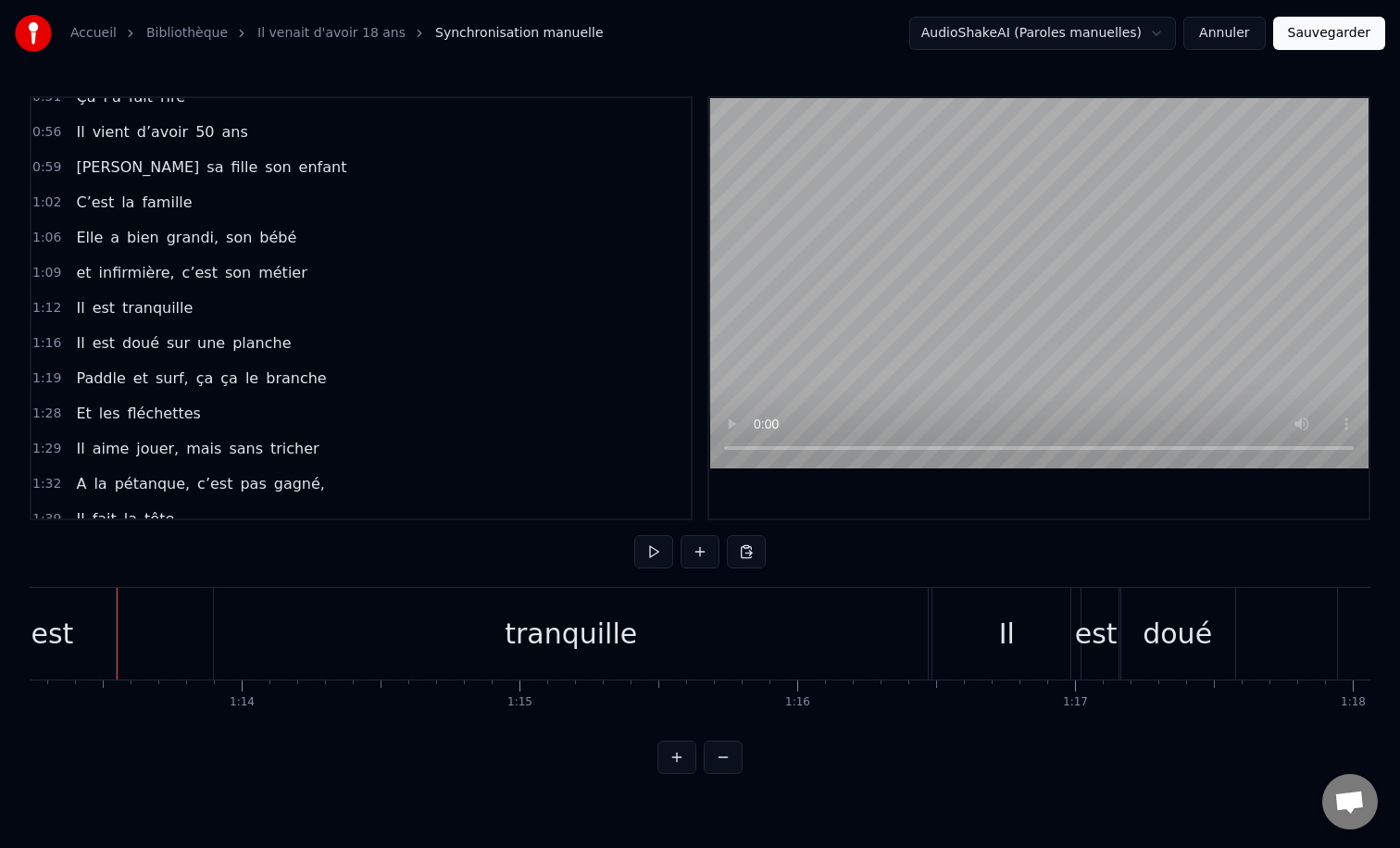
scroll to position [0, 20420]
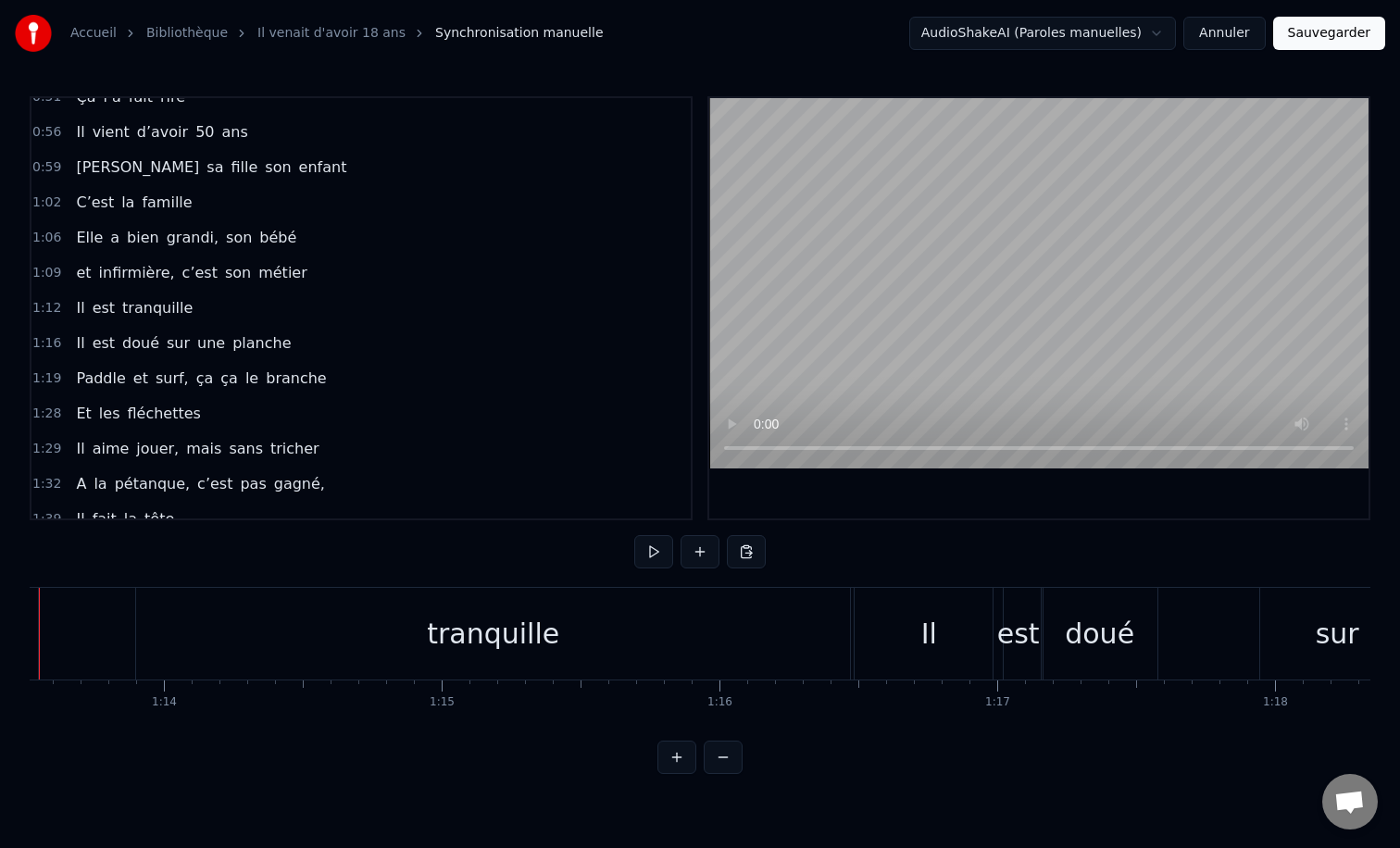
click at [831, 616] on div "tranquille" at bounding box center [492, 633] width 714 height 91
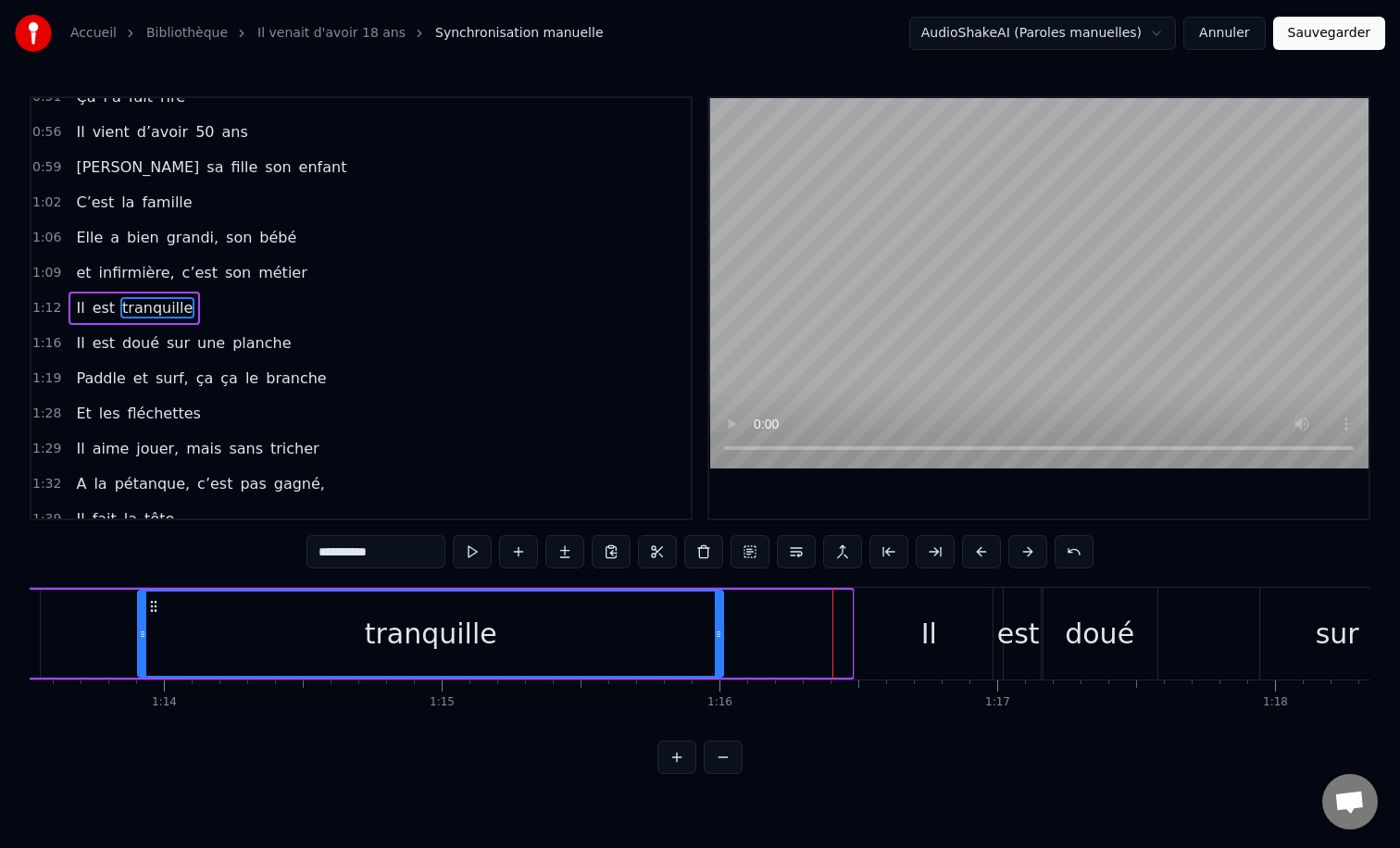
drag, startPoint x: 846, startPoint y: 635, endPoint x: 718, endPoint y: 633, distance: 128.0
click at [718, 633] on icon at bounding box center [719, 634] width 8 height 15
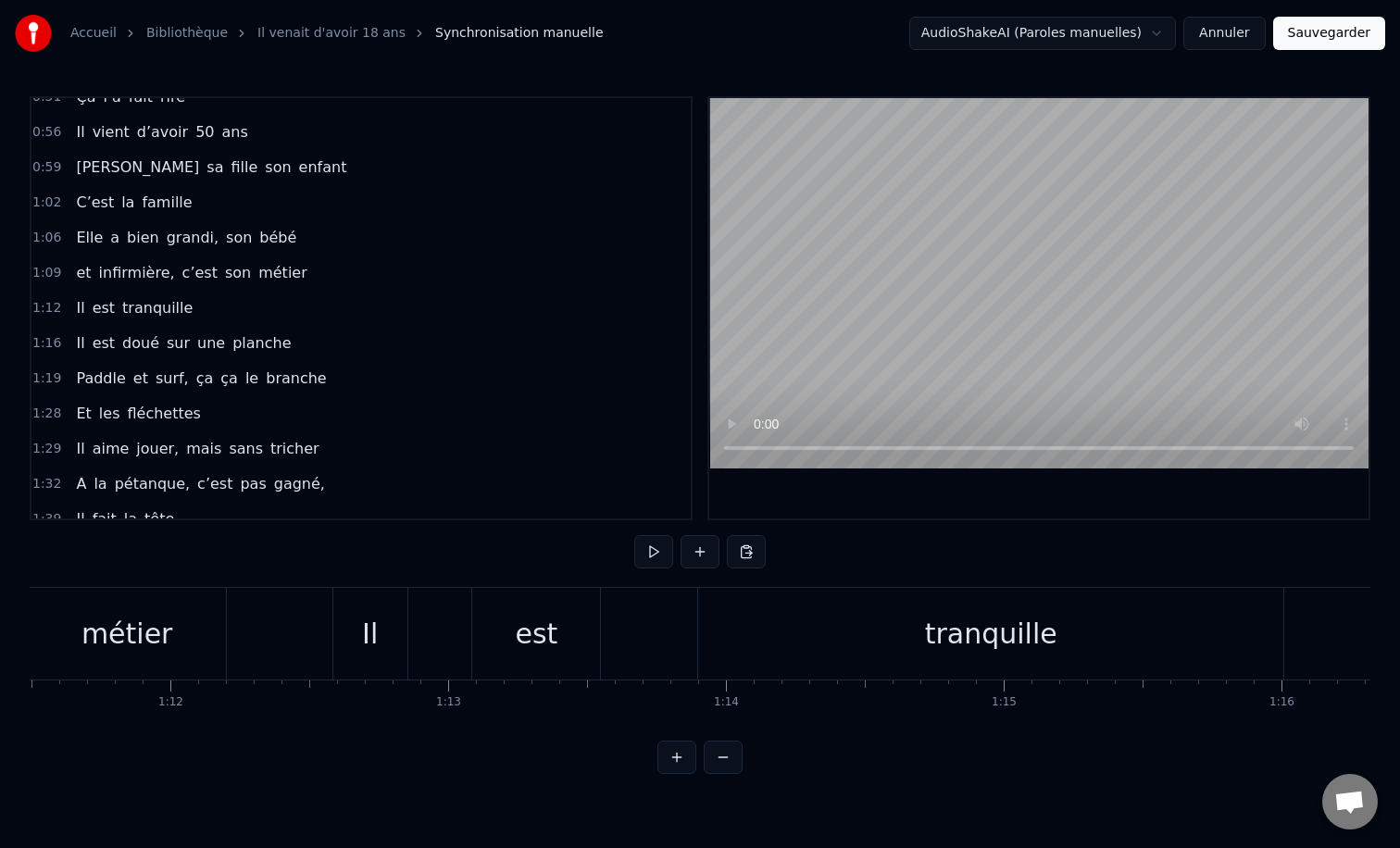
scroll to position [0, 19811]
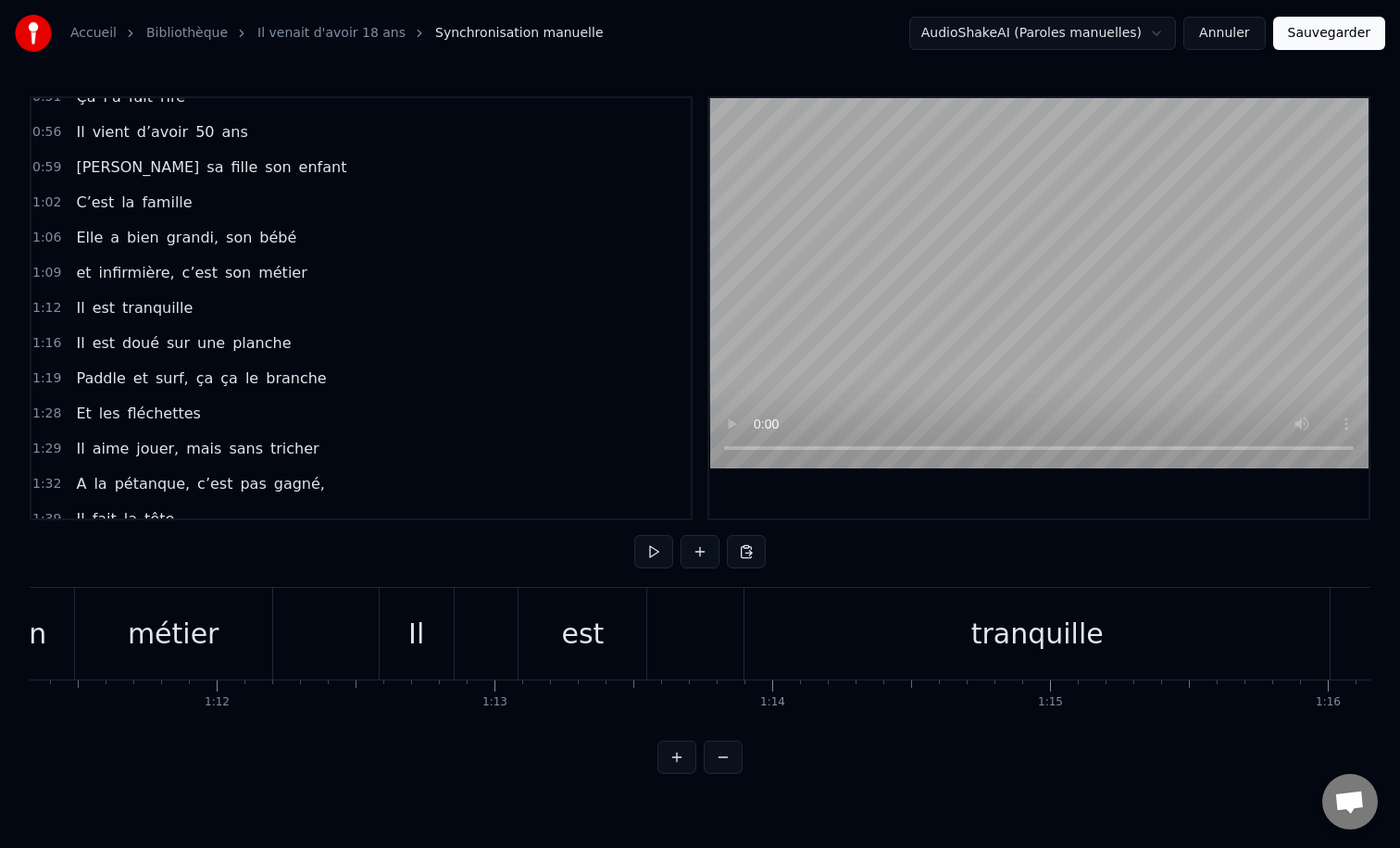
click at [548, 609] on div "est" at bounding box center [582, 633] width 127 height 91
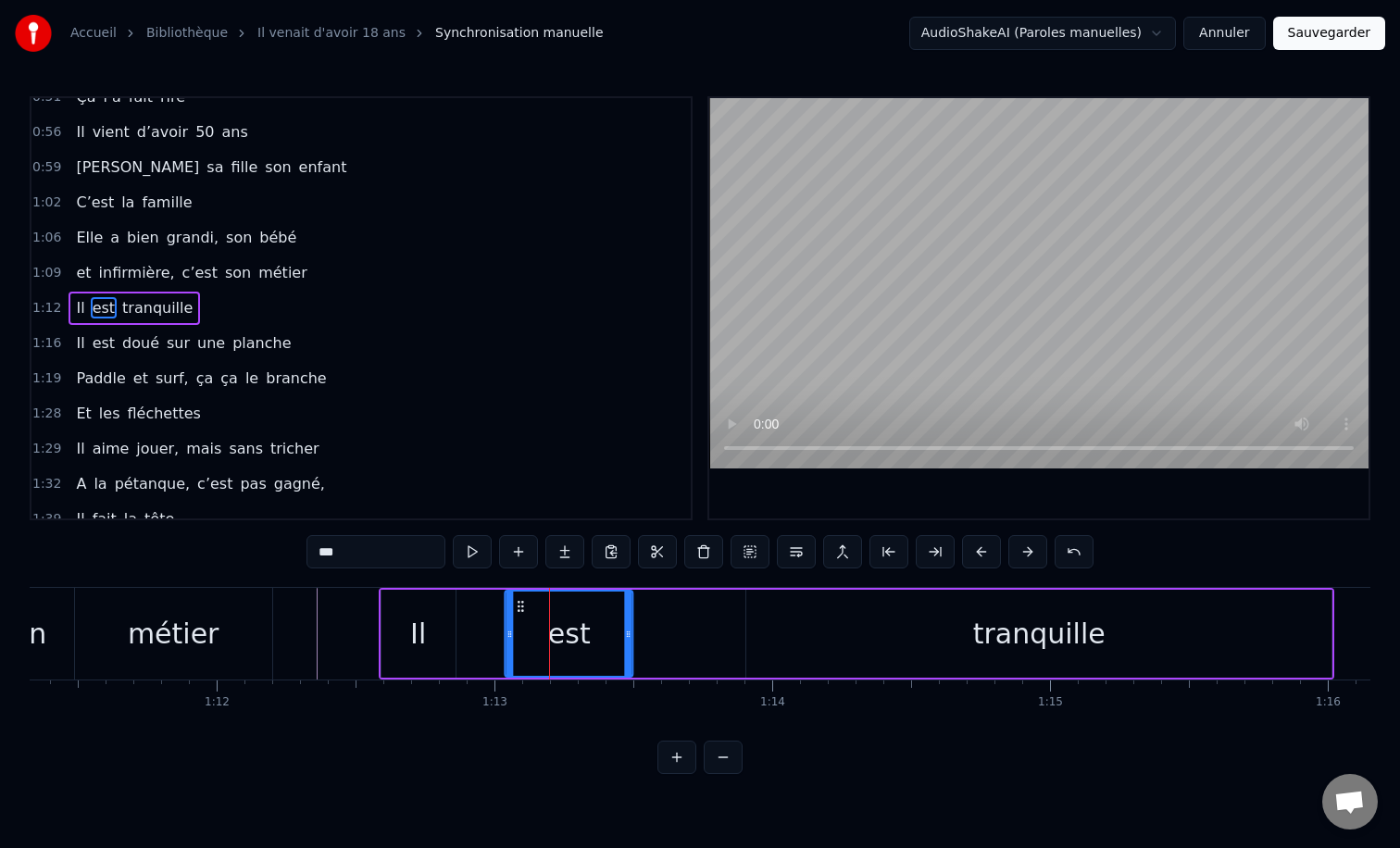
drag, startPoint x: 536, startPoint y: 603, endPoint x: 520, endPoint y: 603, distance: 16.0
click at [520, 603] on icon at bounding box center [522, 607] width 15 height 15
drag, startPoint x: 623, startPoint y: 635, endPoint x: 565, endPoint y: 635, distance: 58.0
click at [566, 635] on icon at bounding box center [570, 634] width 8 height 15
click at [870, 627] on div "tranquille" at bounding box center [1039, 633] width 585 height 88
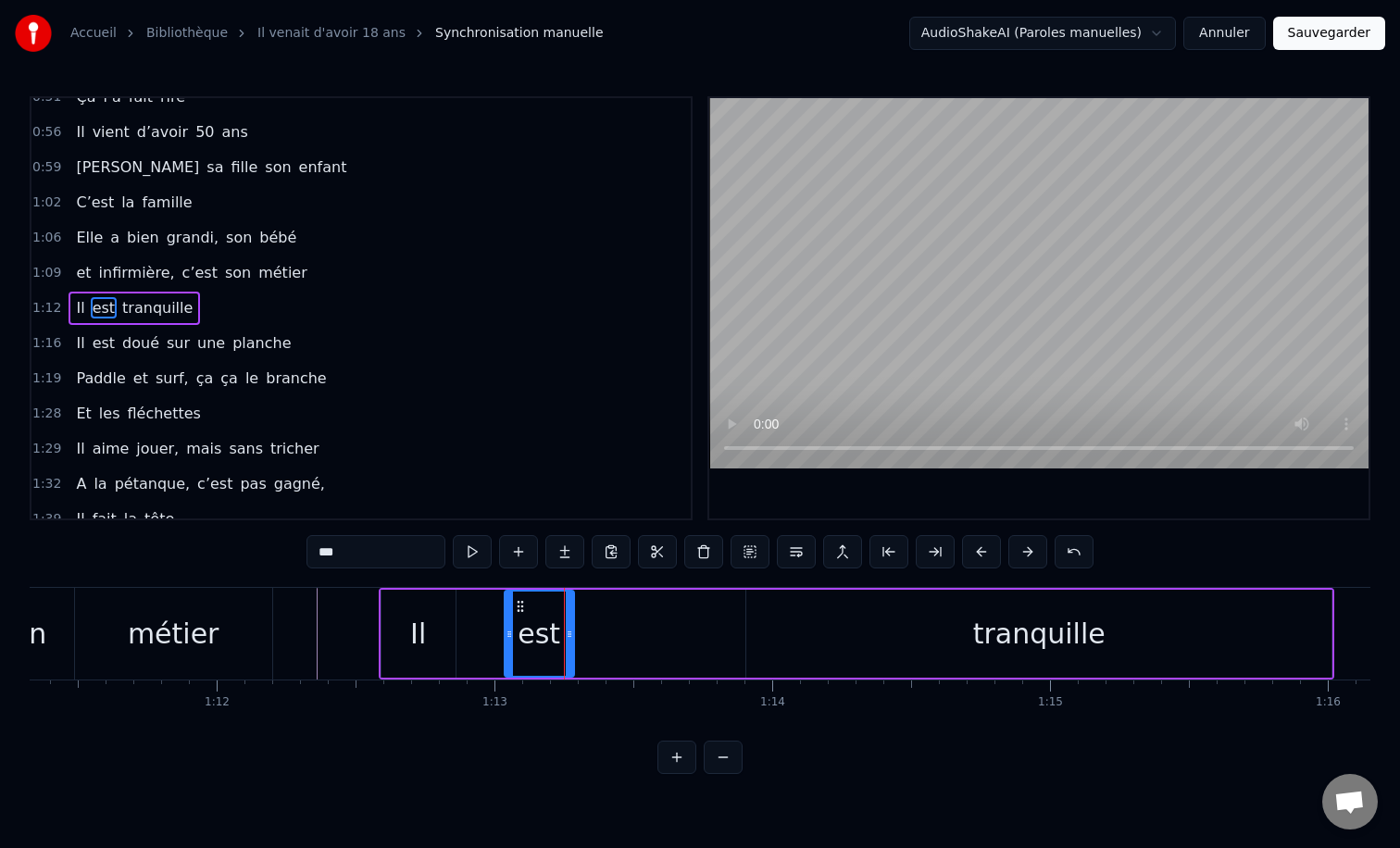
type input "**********"
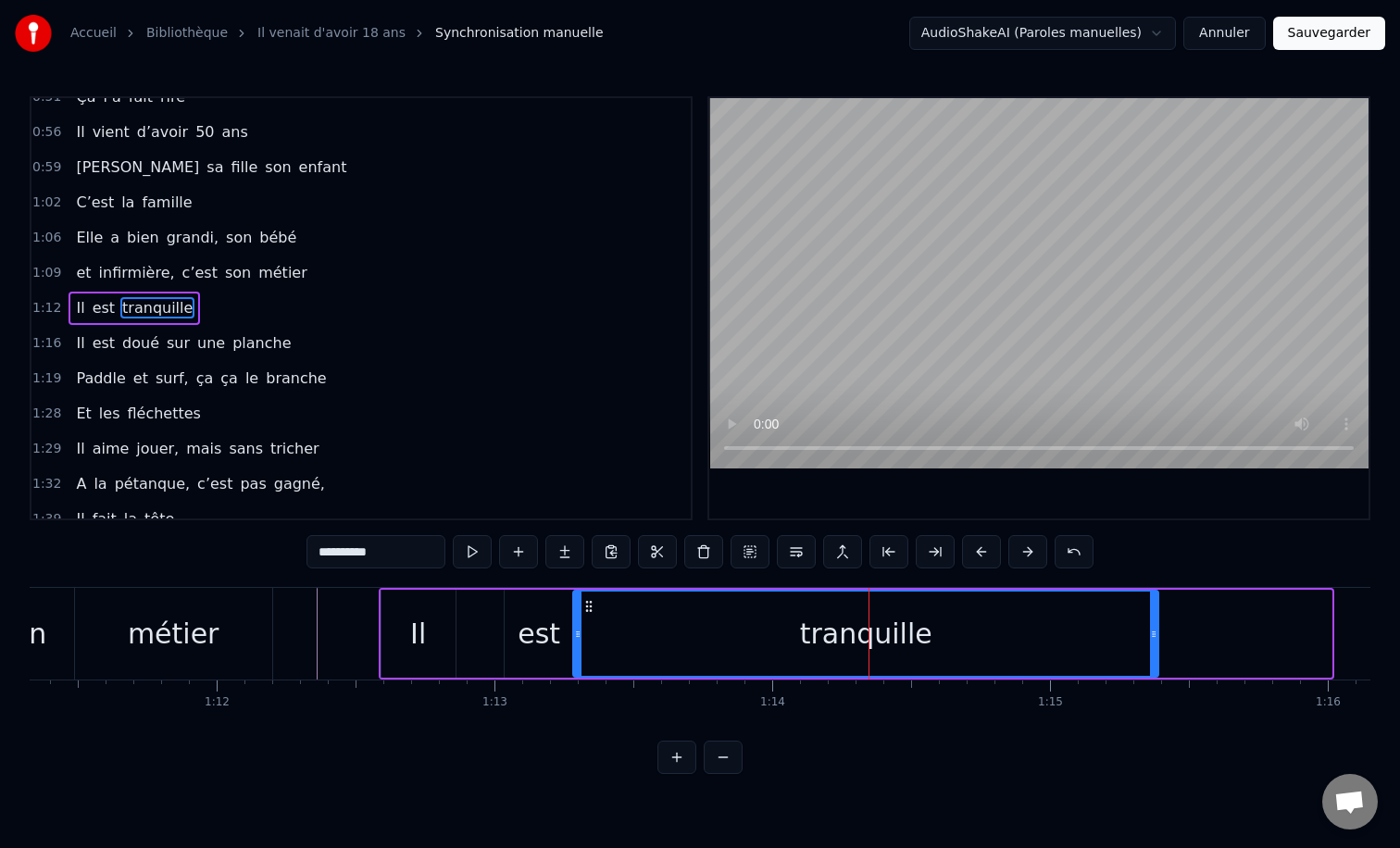
drag, startPoint x: 763, startPoint y: 607, endPoint x: 593, endPoint y: 612, distance: 170.1
click at [589, 612] on icon at bounding box center [589, 607] width 15 height 15
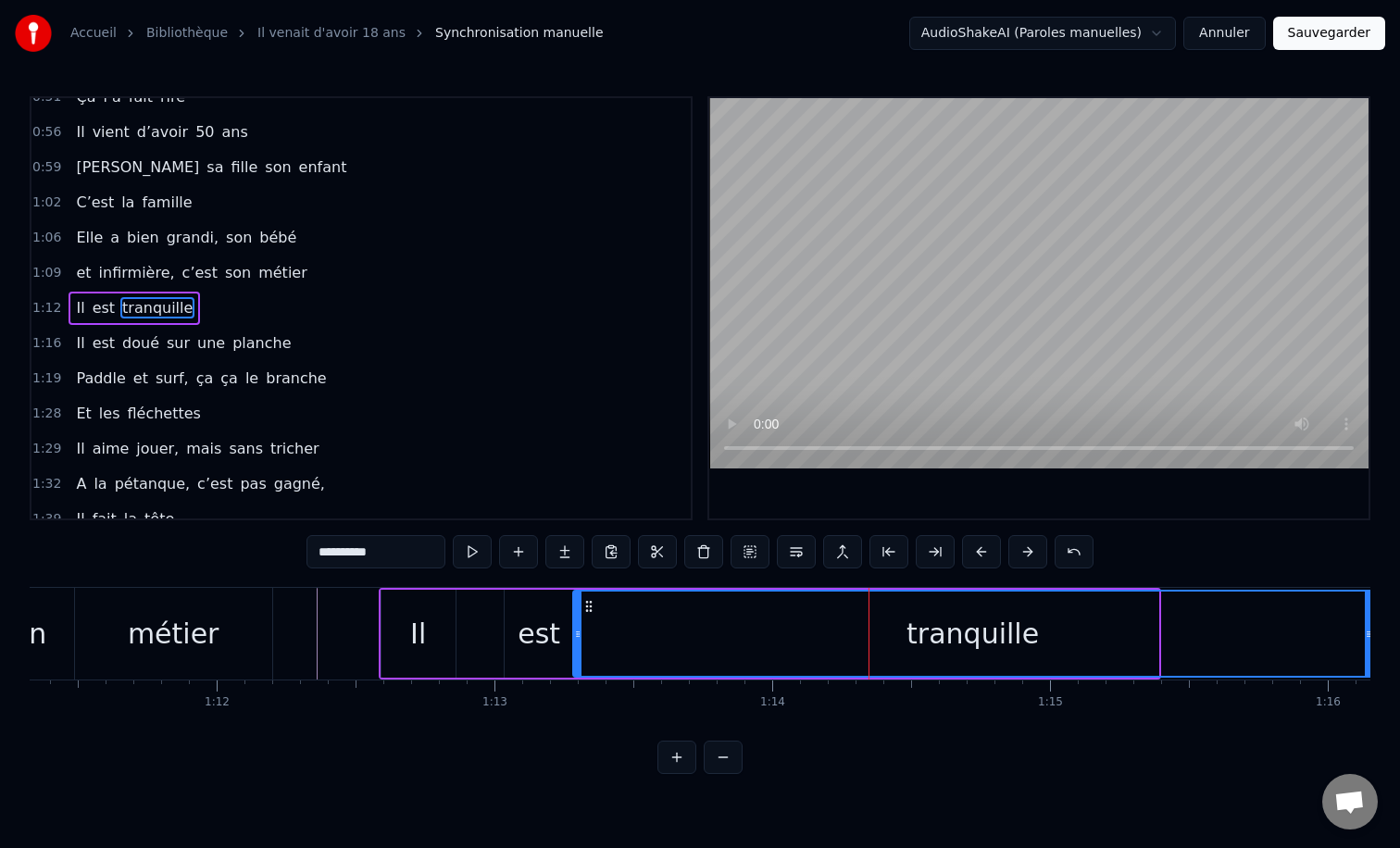
drag, startPoint x: 1158, startPoint y: 640, endPoint x: 1381, endPoint y: 639, distance: 223.0
click at [1381, 639] on div "Accueil Bibliothèque Il venait d'avoir 18 ans Synchronisation manuelle AudioSha…" at bounding box center [700, 387] width 1400 height 773
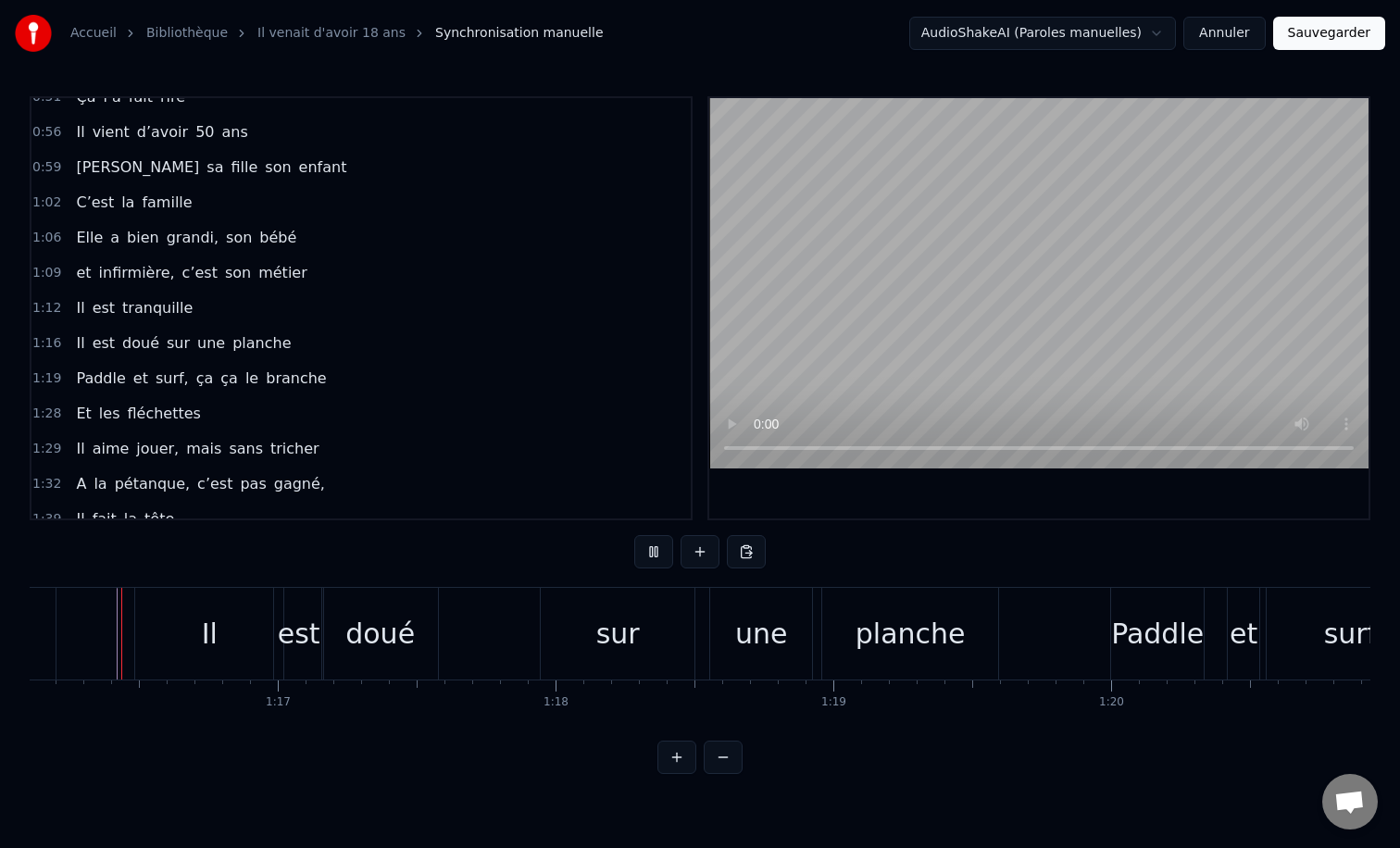
scroll to position [0, 21133]
click at [465, 627] on div "Il est doué sur une planche" at bounding box center [575, 633] width 869 height 91
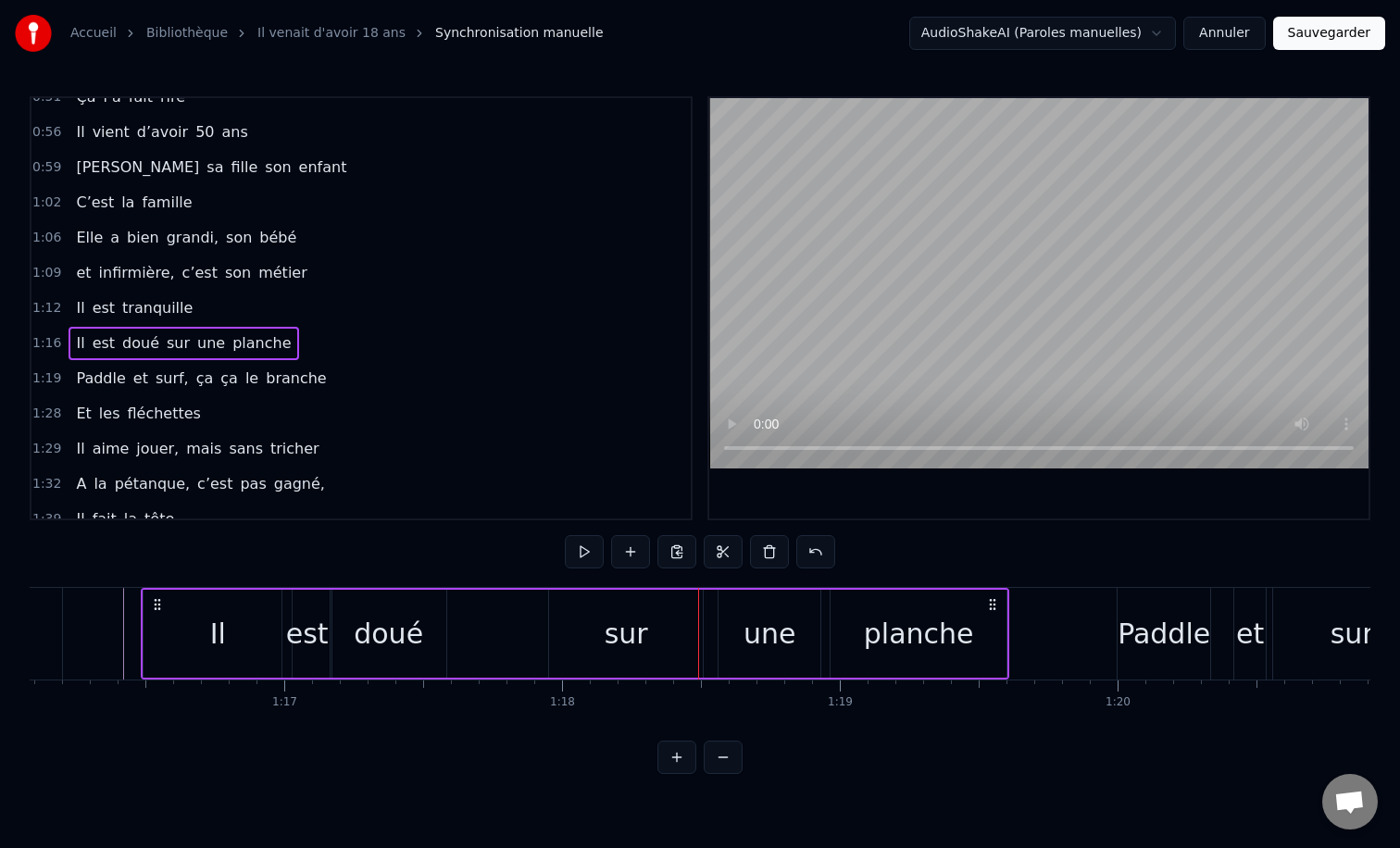
click at [556, 633] on div "sur" at bounding box center [625, 633] width 154 height 88
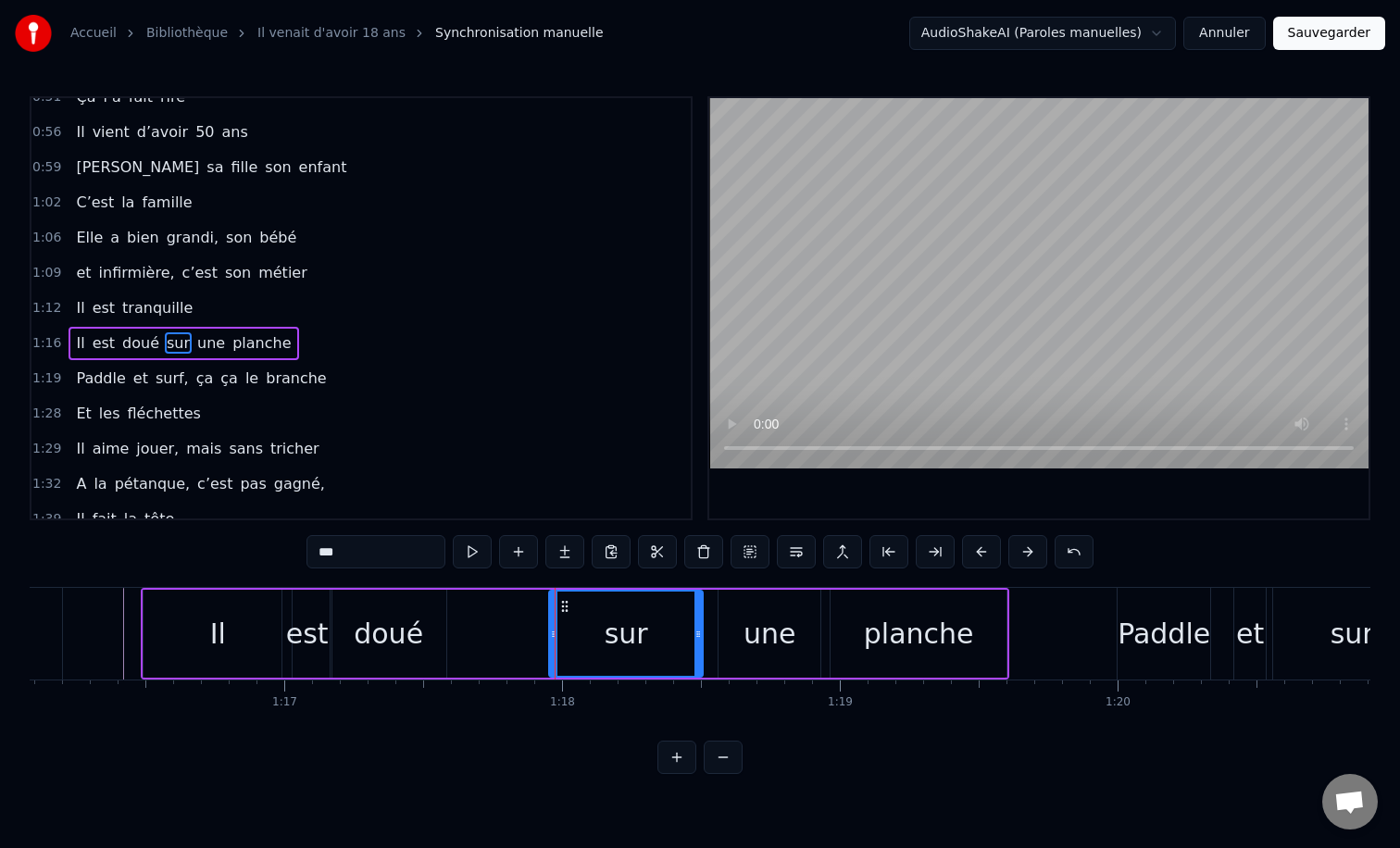
scroll to position [441, 0]
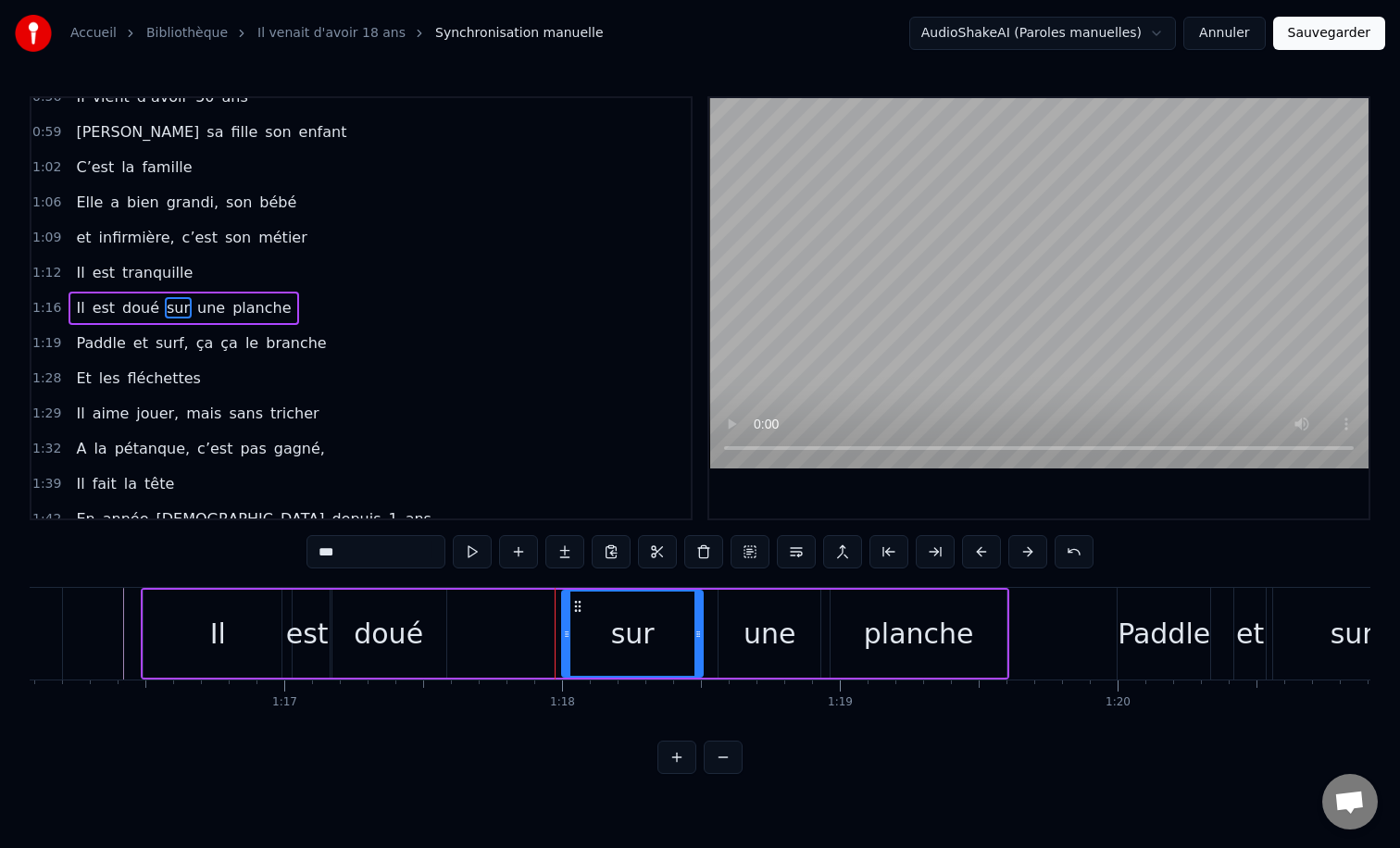
drag, startPoint x: 557, startPoint y: 635, endPoint x: 570, endPoint y: 634, distance: 13.0
click at [570, 634] on icon at bounding box center [567, 634] width 8 height 15
click at [703, 627] on div "Il est doué sur une planche" at bounding box center [575, 633] width 869 height 91
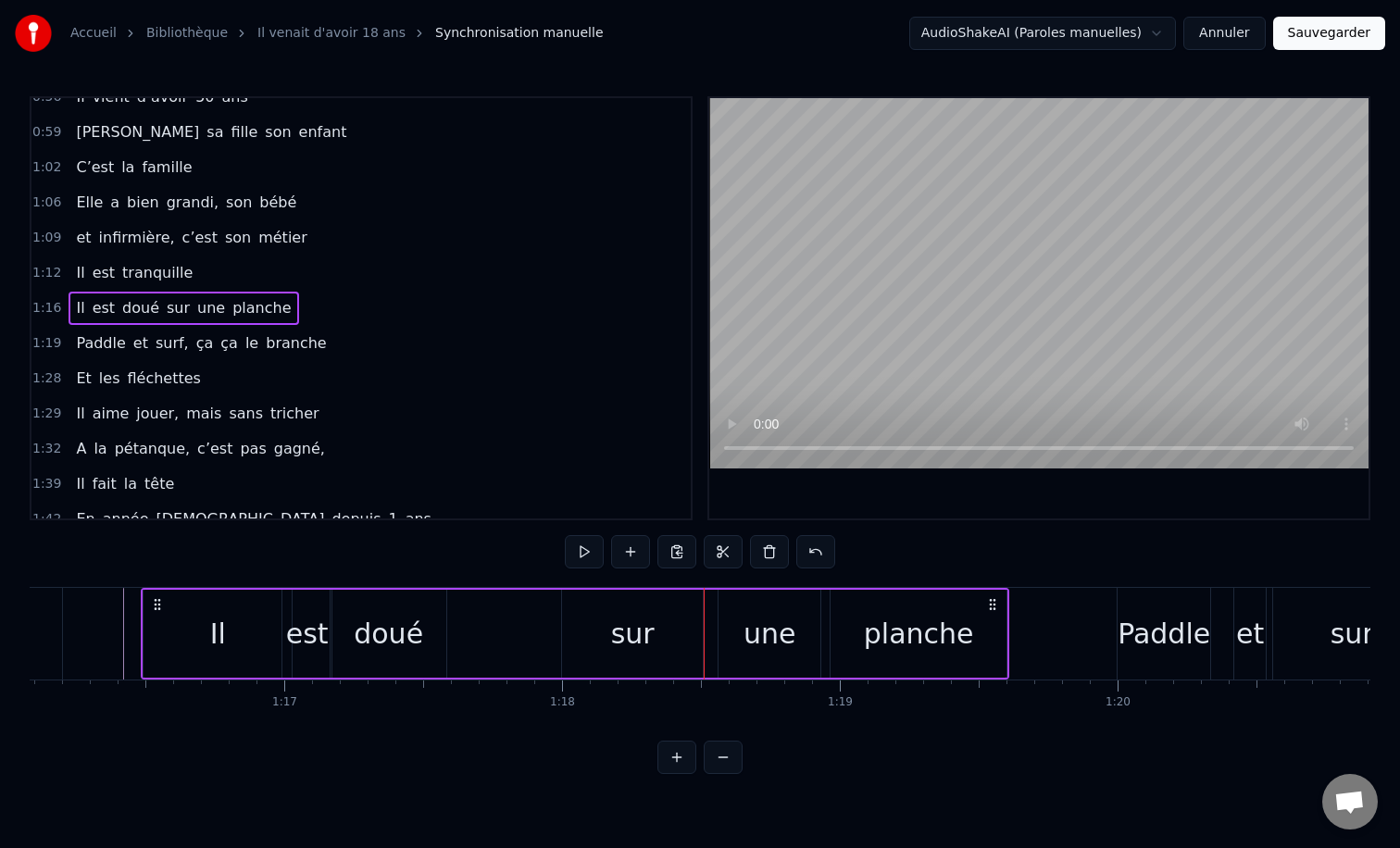
click at [701, 636] on div "sur" at bounding box center [632, 633] width 141 height 88
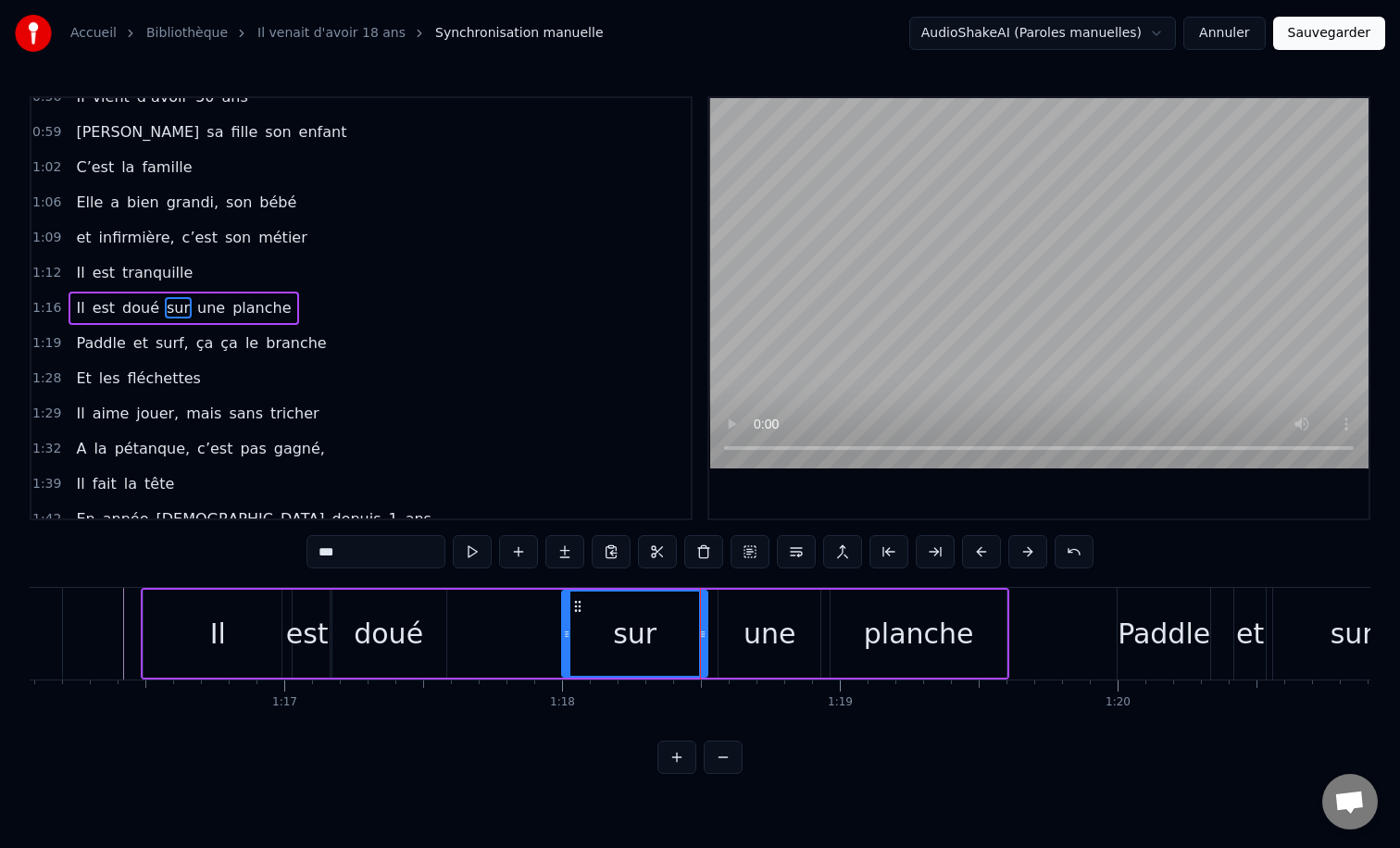
click at [706, 640] on div at bounding box center [703, 633] width 8 height 84
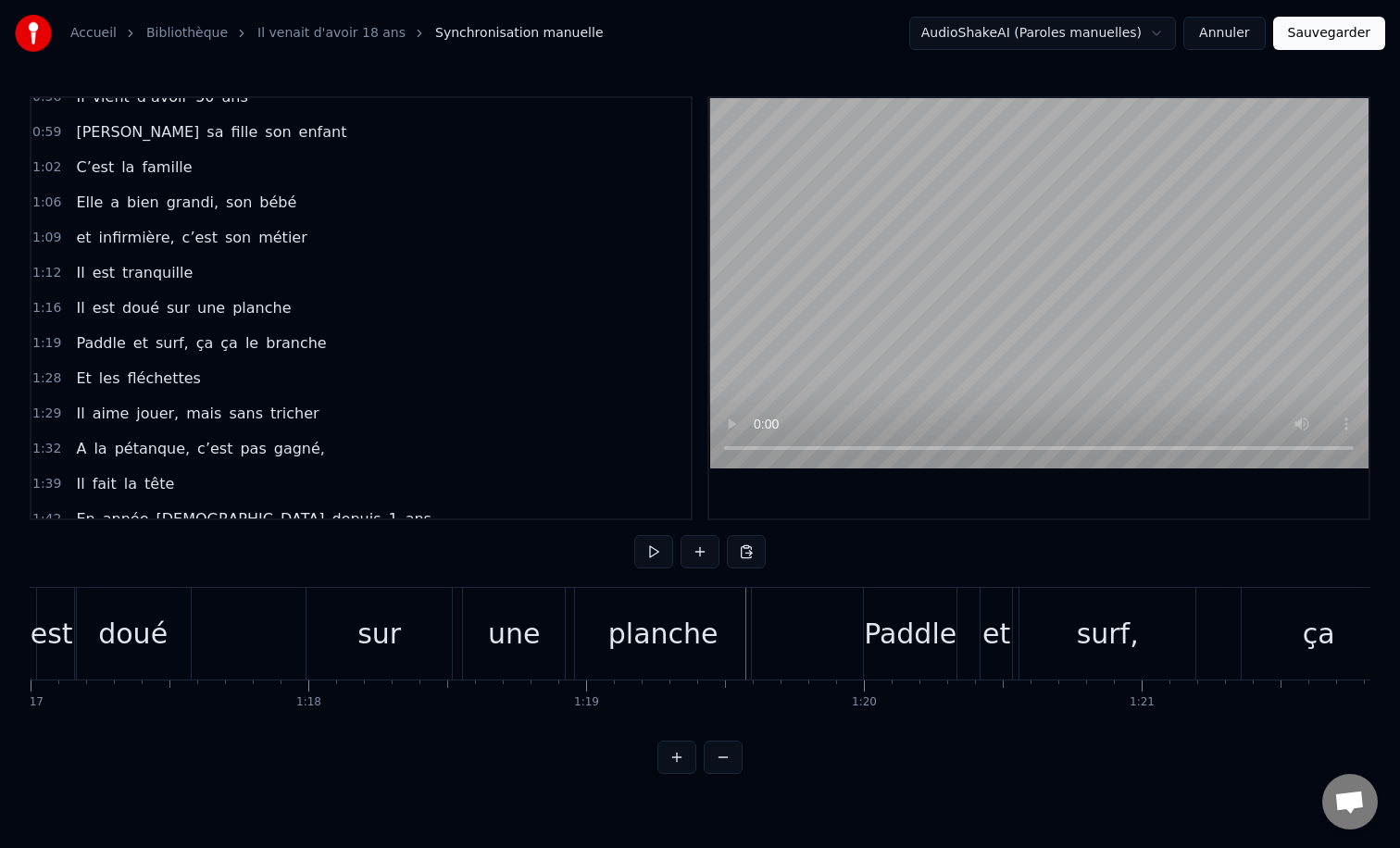
scroll to position [0, 21390]
click at [657, 638] on div "planche" at bounding box center [660, 634] width 110 height 42
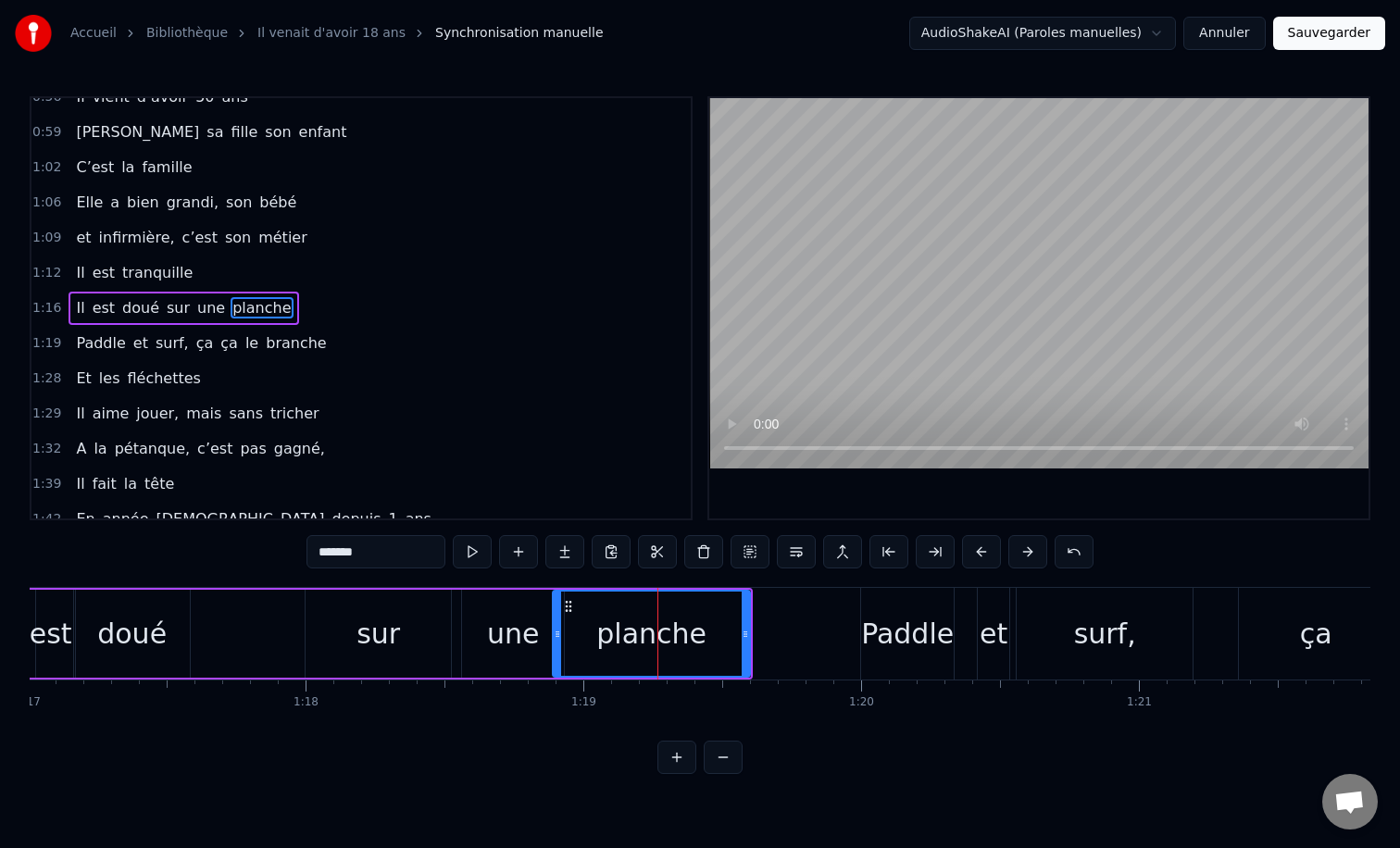
drag, startPoint x: 576, startPoint y: 636, endPoint x: 556, endPoint y: 636, distance: 20.0
click at [556, 636] on icon at bounding box center [558, 634] width 8 height 15
click at [488, 634] on div "une" at bounding box center [513, 633] width 102 height 88
type input "***"
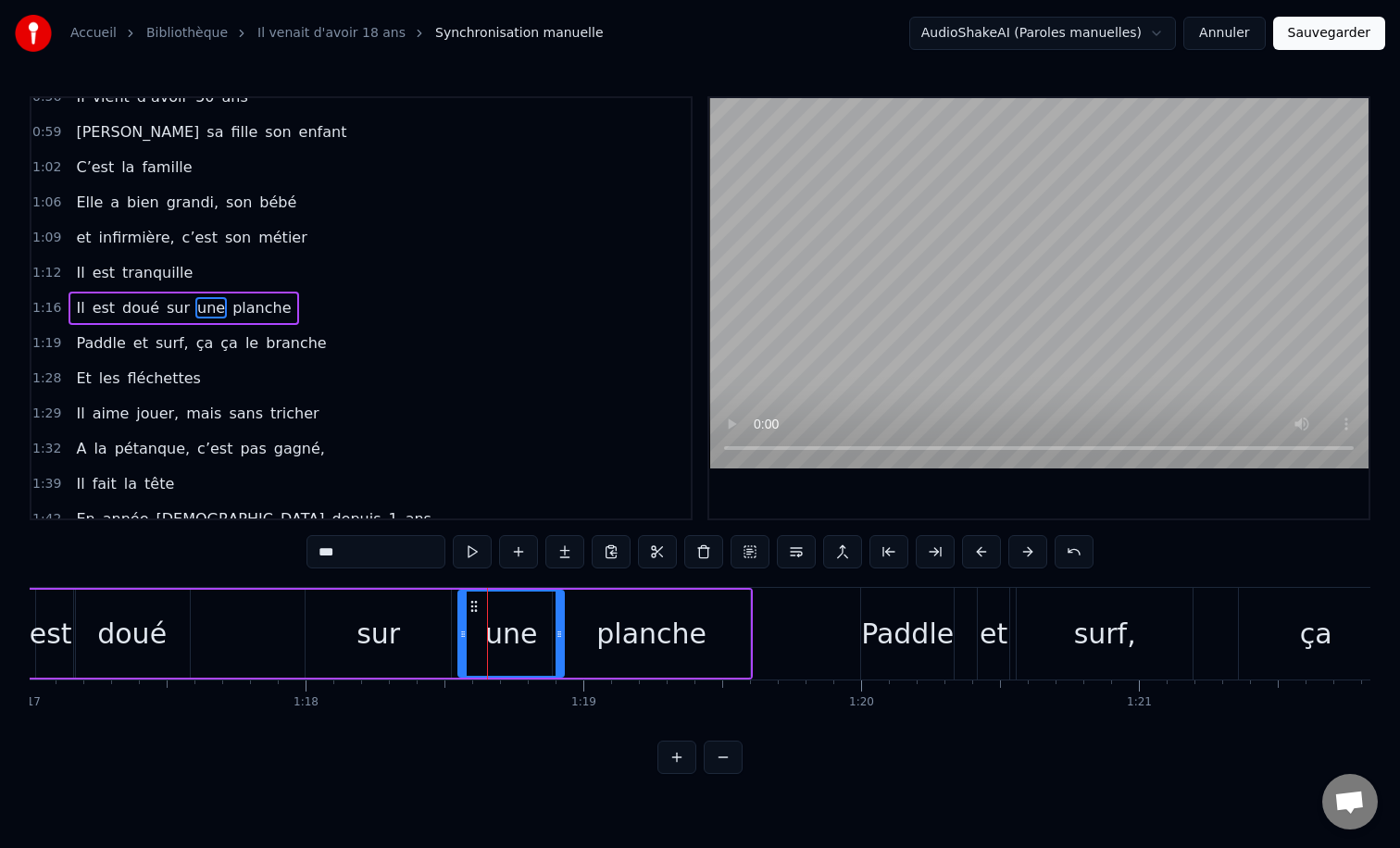
click at [460, 631] on icon at bounding box center [463, 634] width 8 height 15
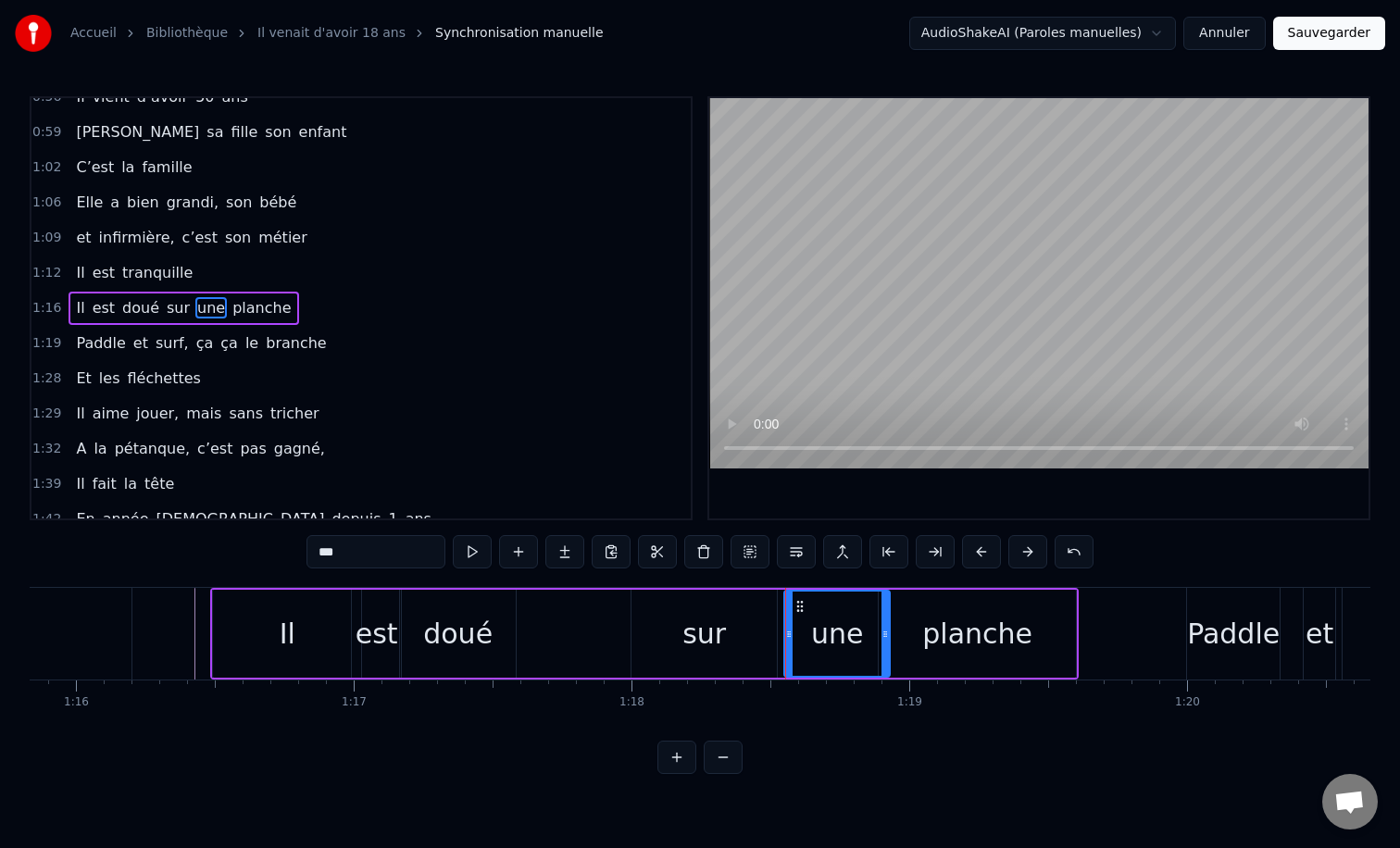
scroll to position [0, 21022]
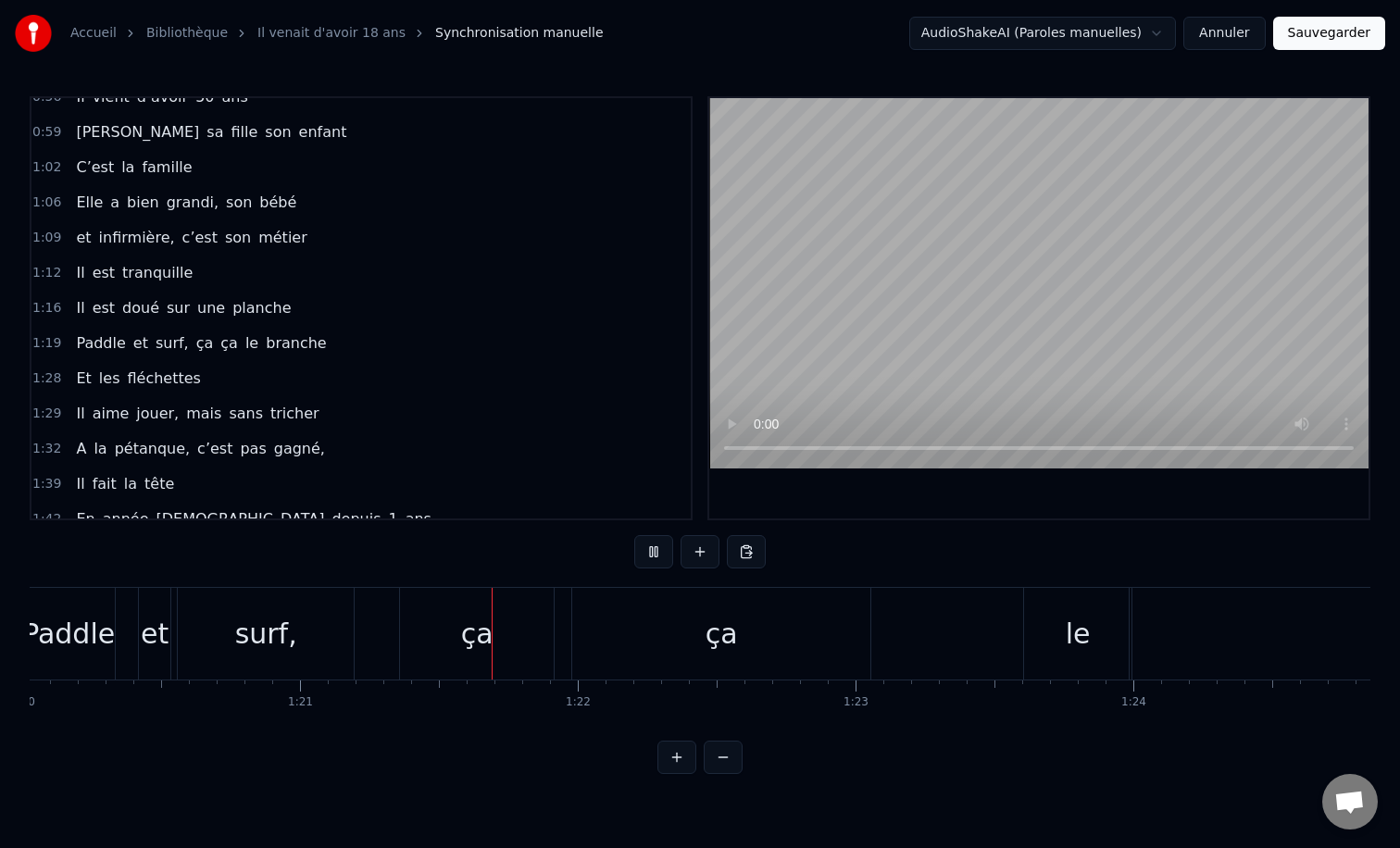
scroll to position [0, 22267]
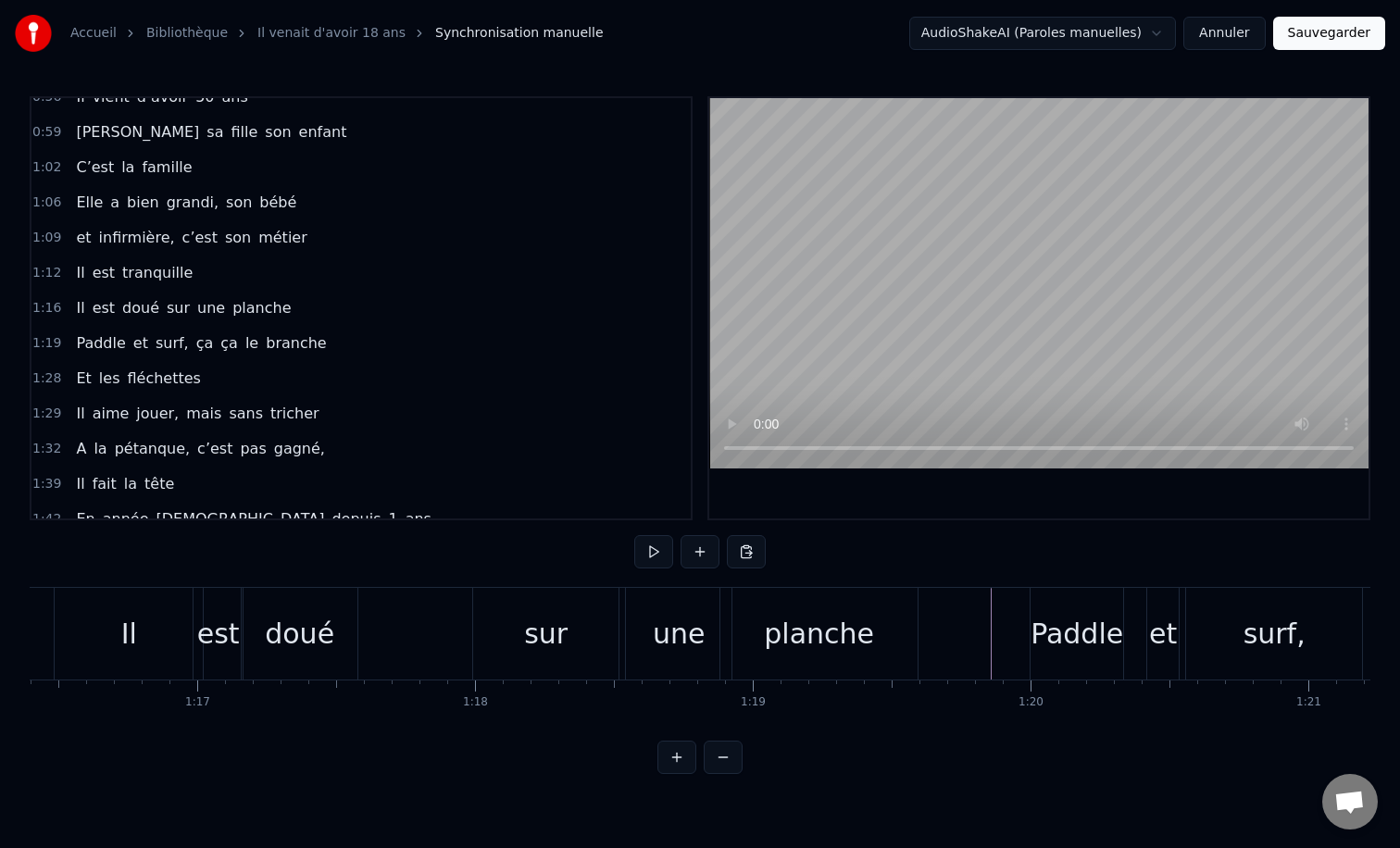
click at [392, 623] on div "Il est doué sur une planche" at bounding box center [488, 633] width 869 height 91
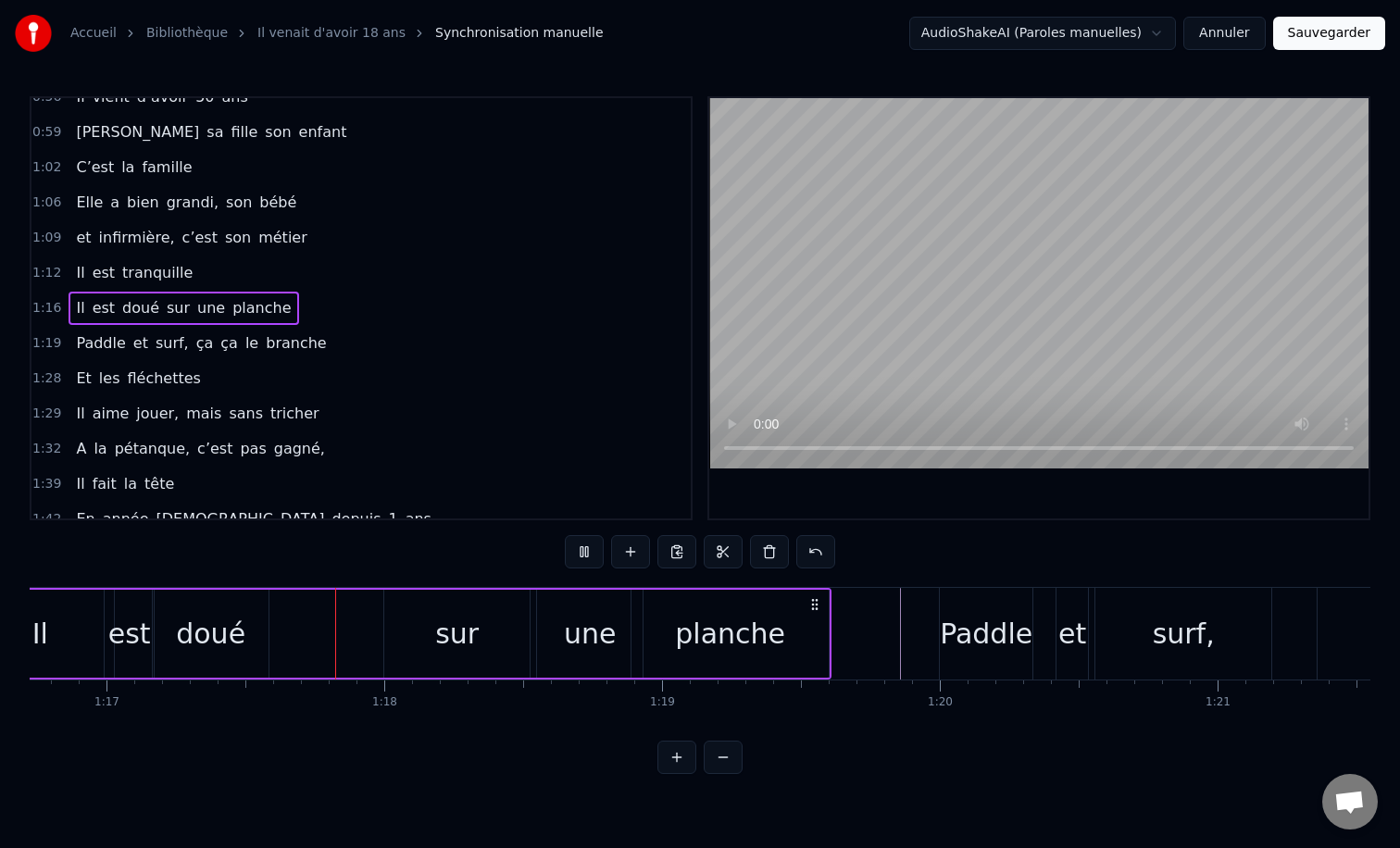
scroll to position [0, 21398]
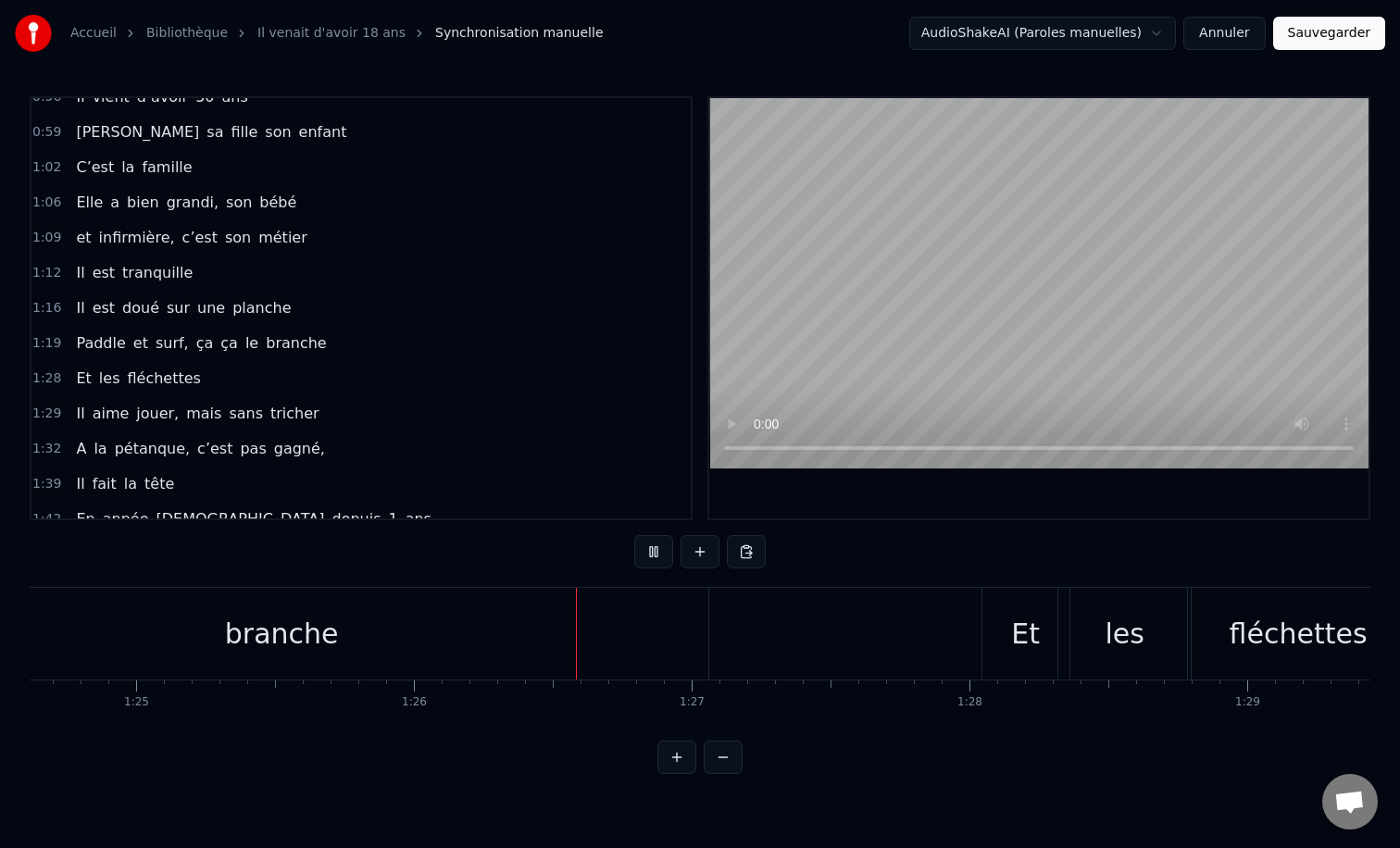
scroll to position [0, 23511]
click at [919, 629] on div at bounding box center [919, 633] width 1 height 91
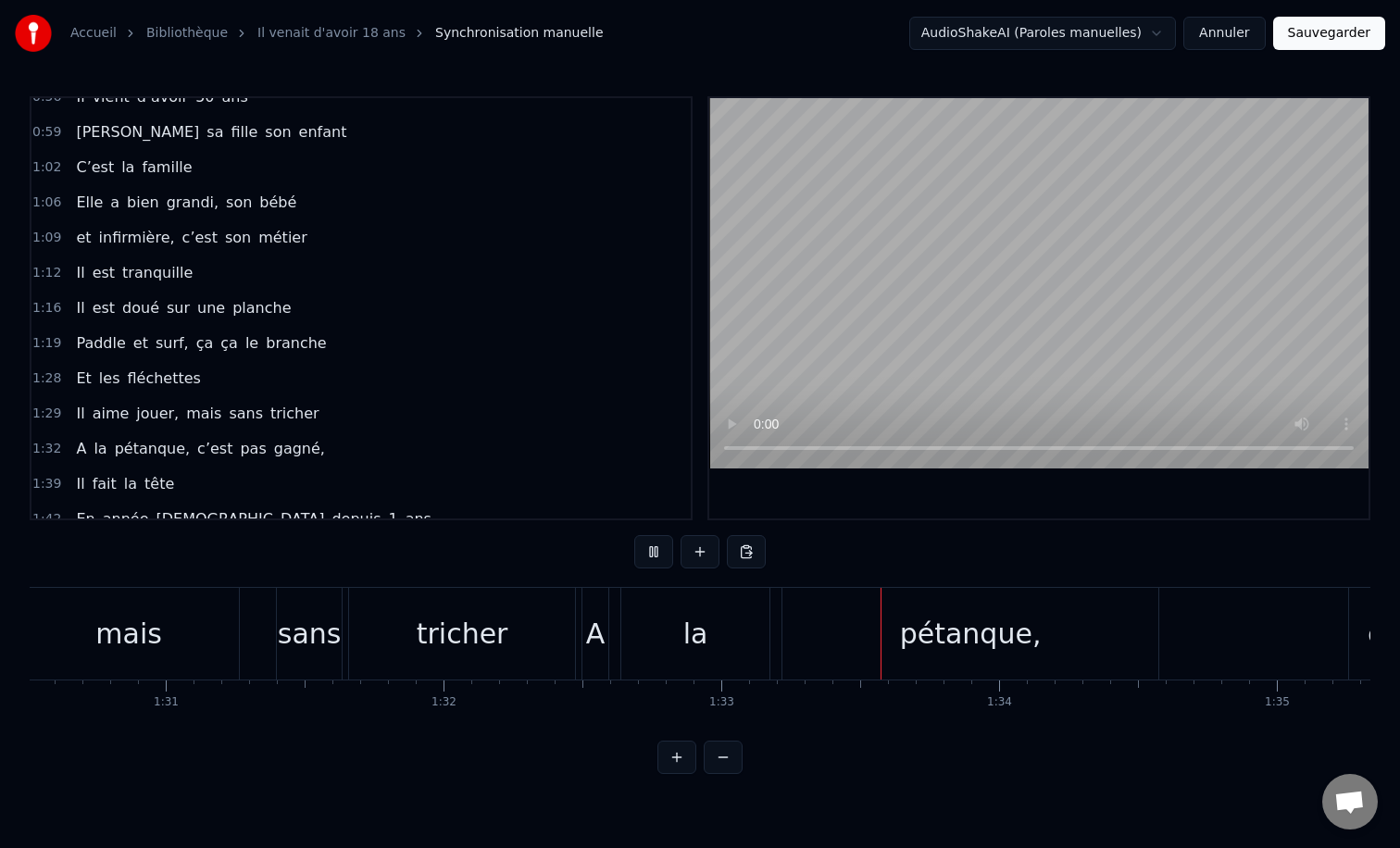
scroll to position [0, 25149]
click at [775, 625] on div "pétanque," at bounding box center [960, 633] width 375 height 91
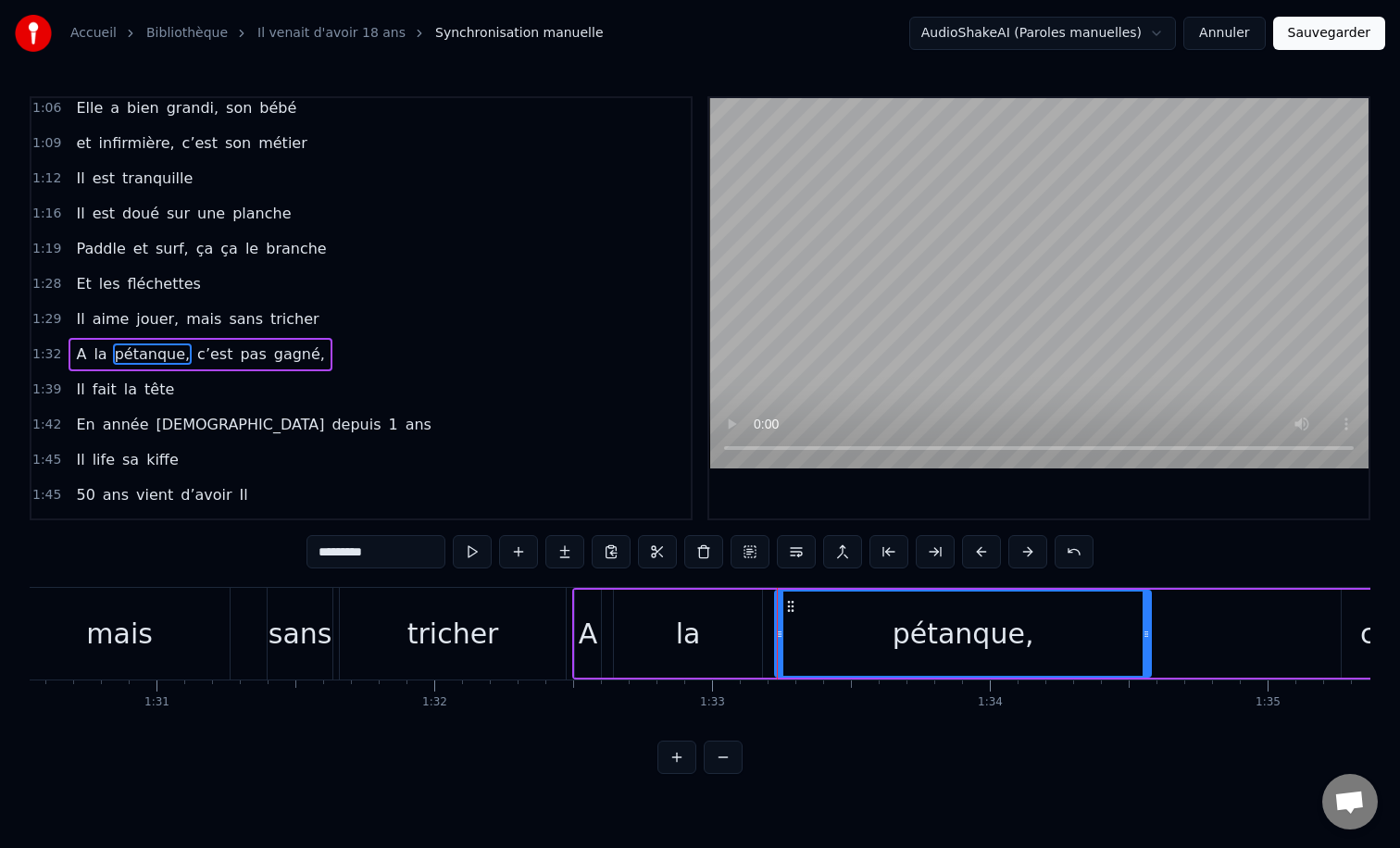
scroll to position [581, 0]
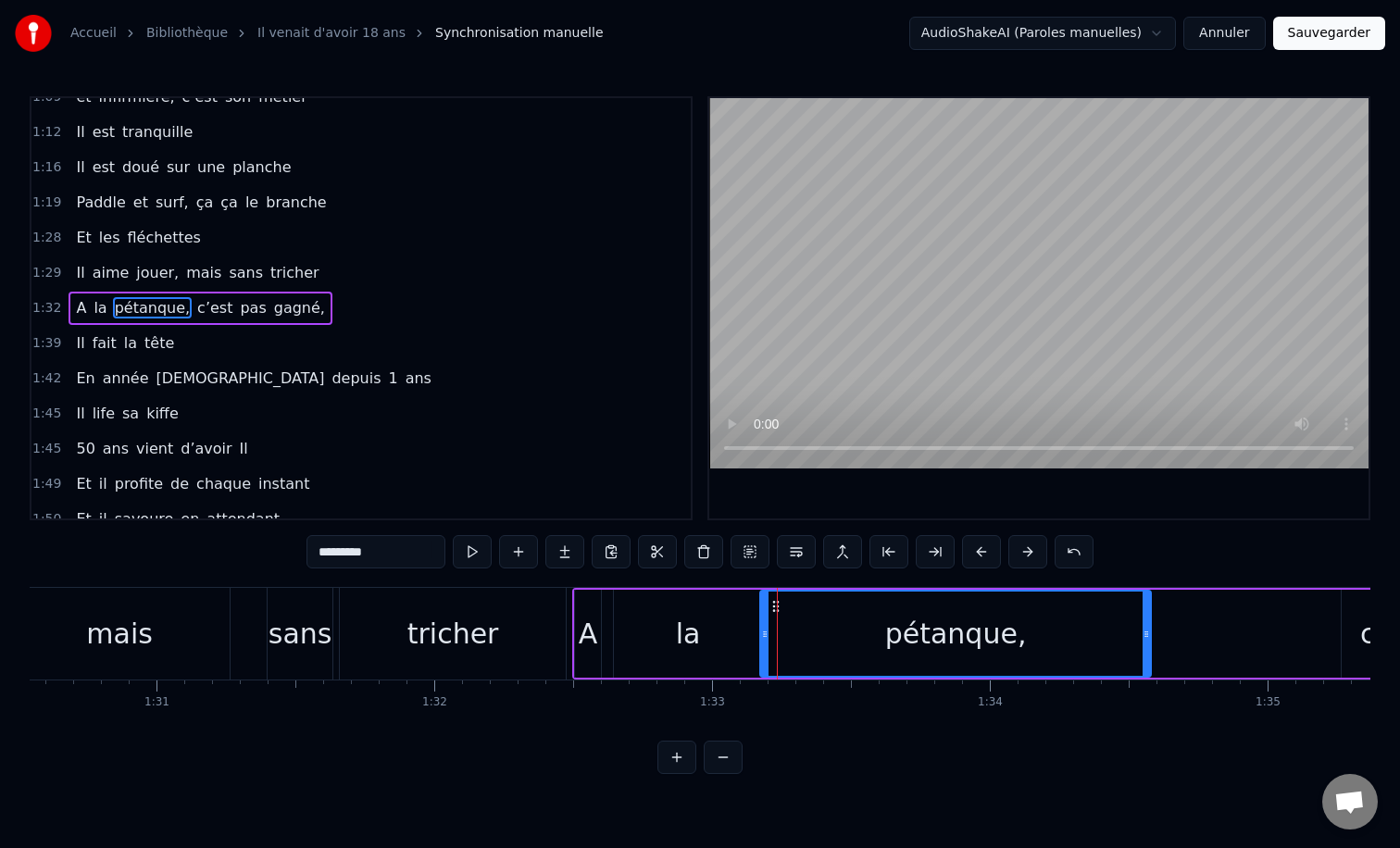
drag, startPoint x: 777, startPoint y: 632, endPoint x: 763, endPoint y: 633, distance: 14.0
click at [763, 633] on icon at bounding box center [765, 634] width 8 height 15
click at [692, 630] on div "la" at bounding box center [688, 634] width 25 height 42
type input "**"
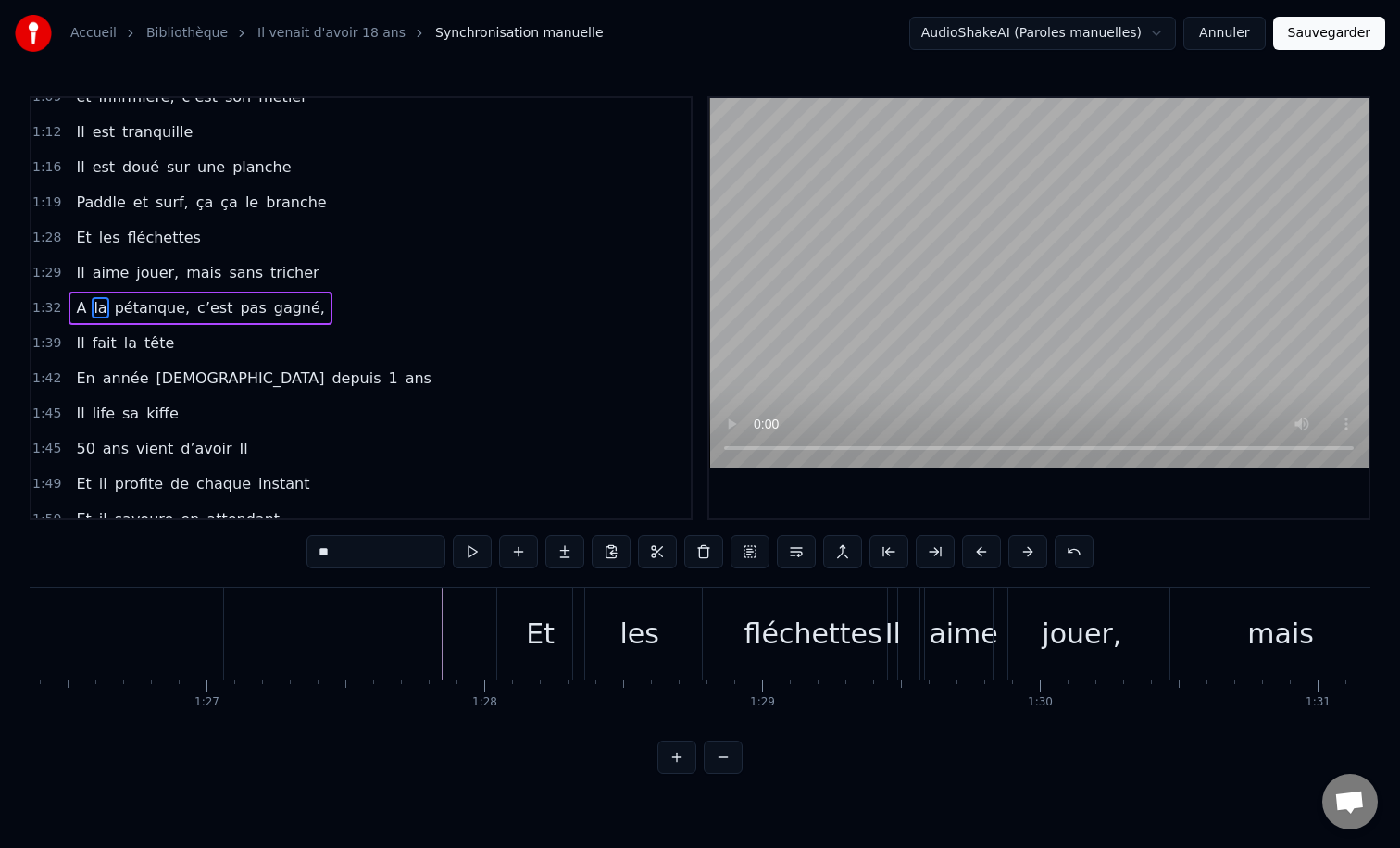
scroll to position [0, 23974]
click at [451, 604] on div at bounding box center [715, 633] width 49317 height 91
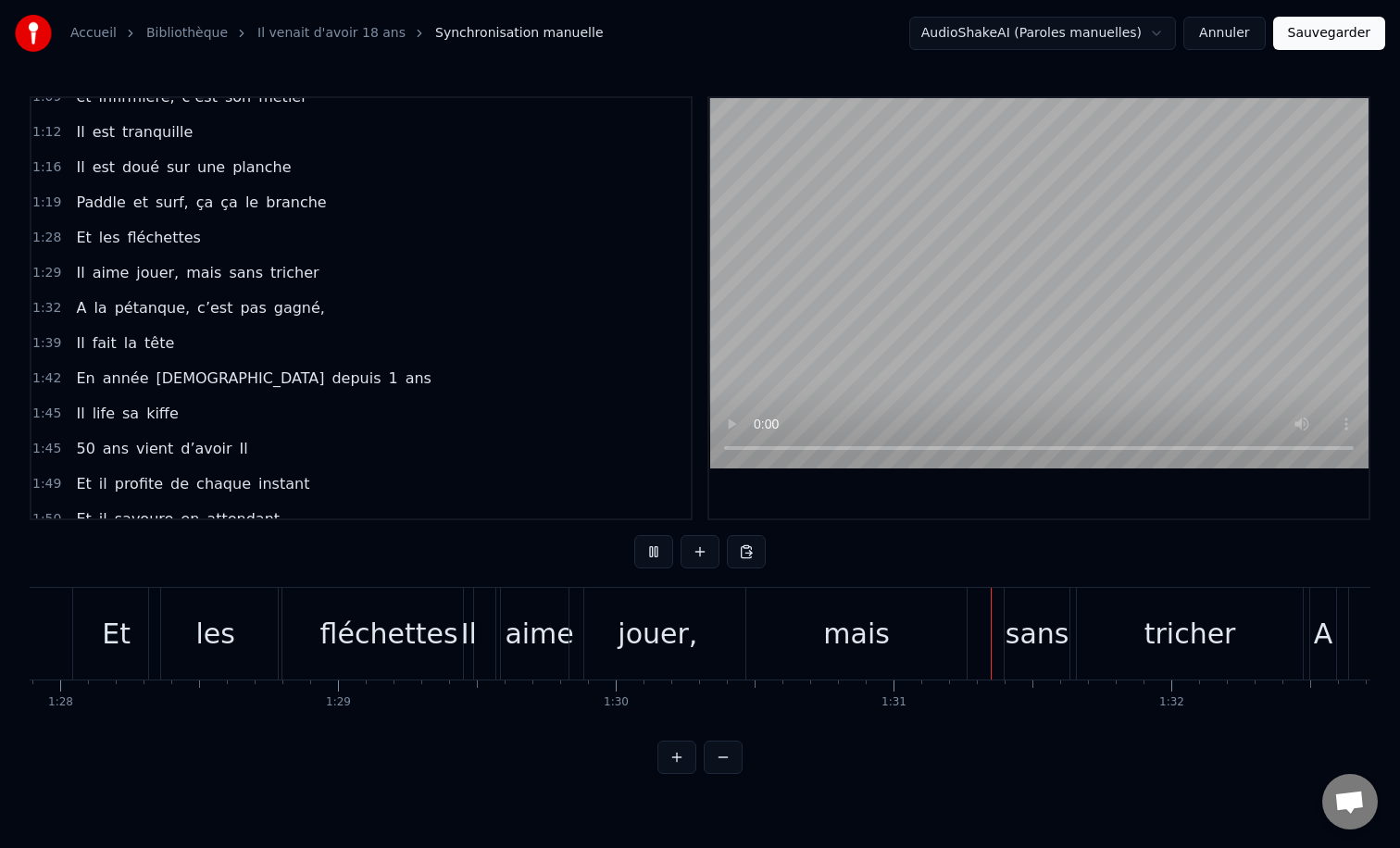
scroll to position [0, 24415]
click at [811, 628] on div "mais" at bounding box center [854, 633] width 221 height 91
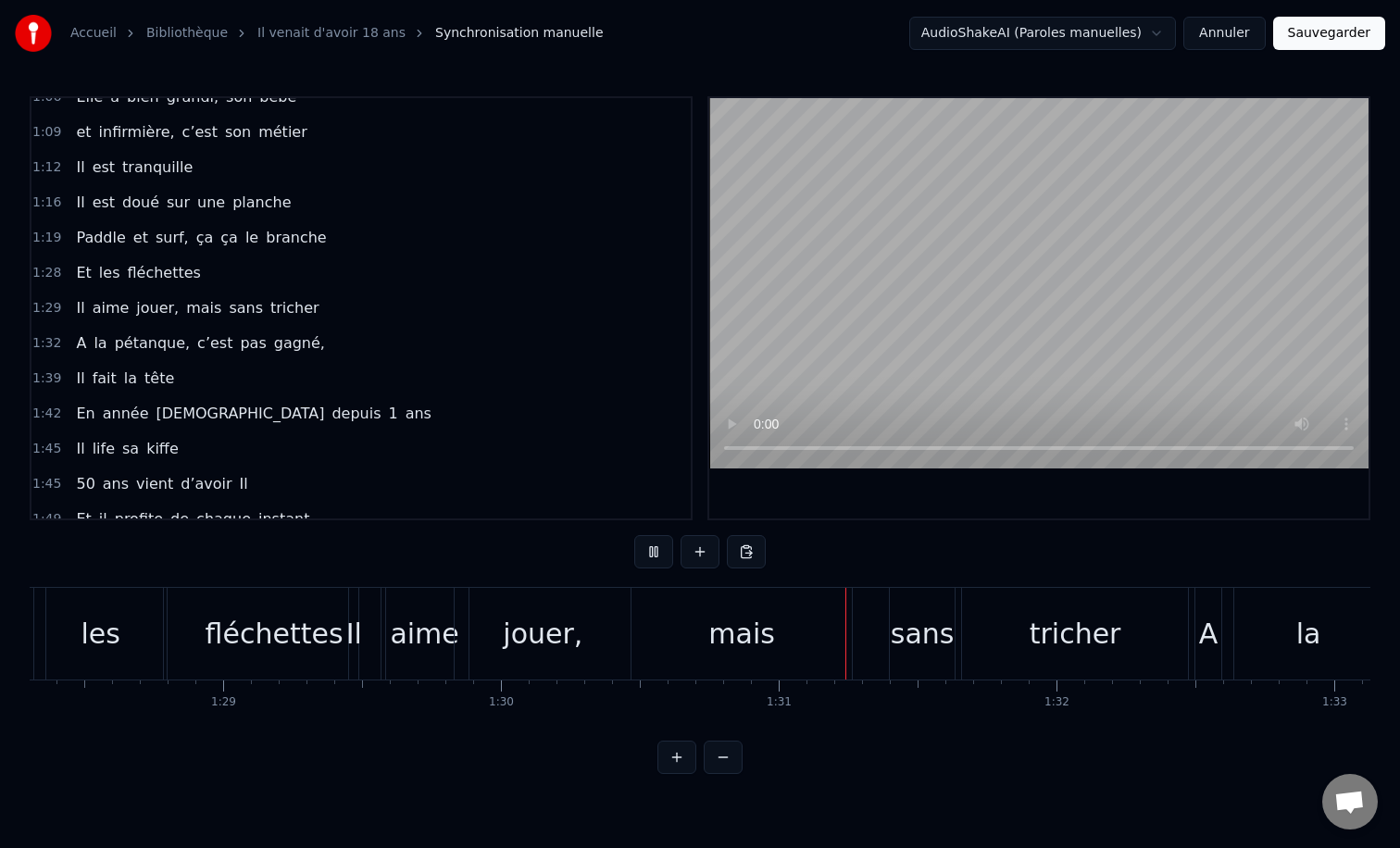
scroll to position [0, 24595]
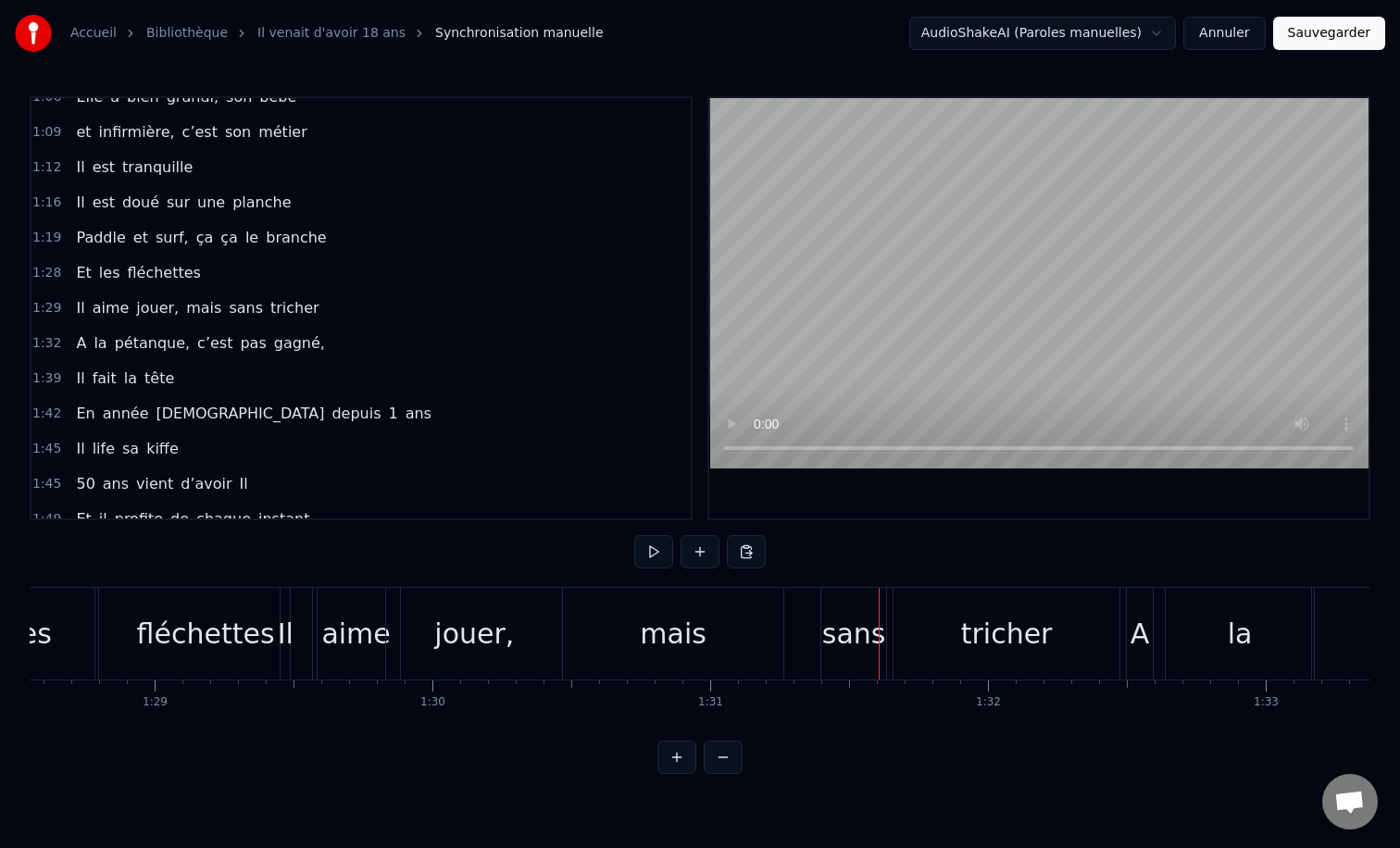
click at [803, 631] on div "Il aime jouer, mais sans tricher" at bounding box center [701, 633] width 844 height 91
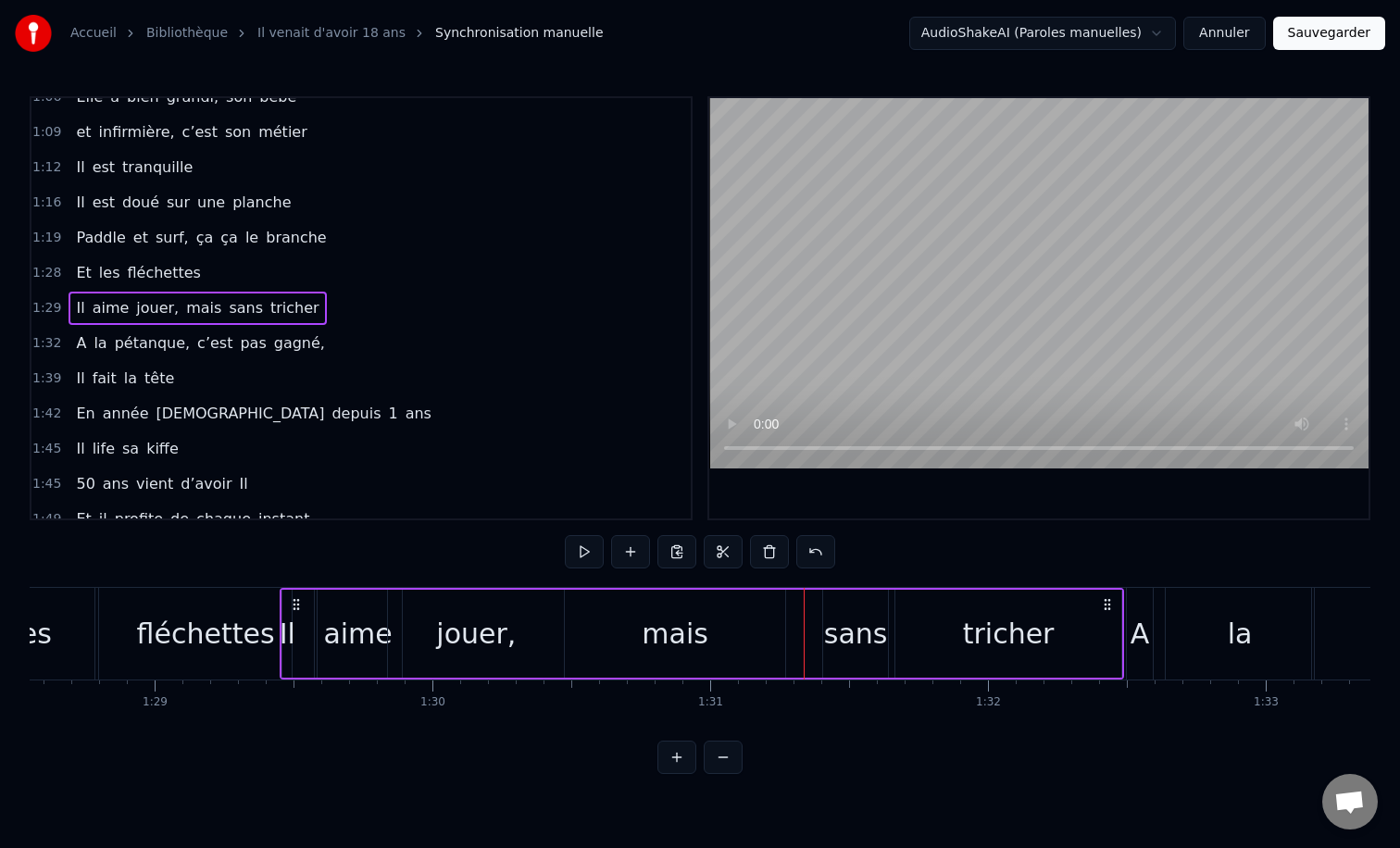
click at [677, 626] on div "mais" at bounding box center [675, 634] width 67 height 42
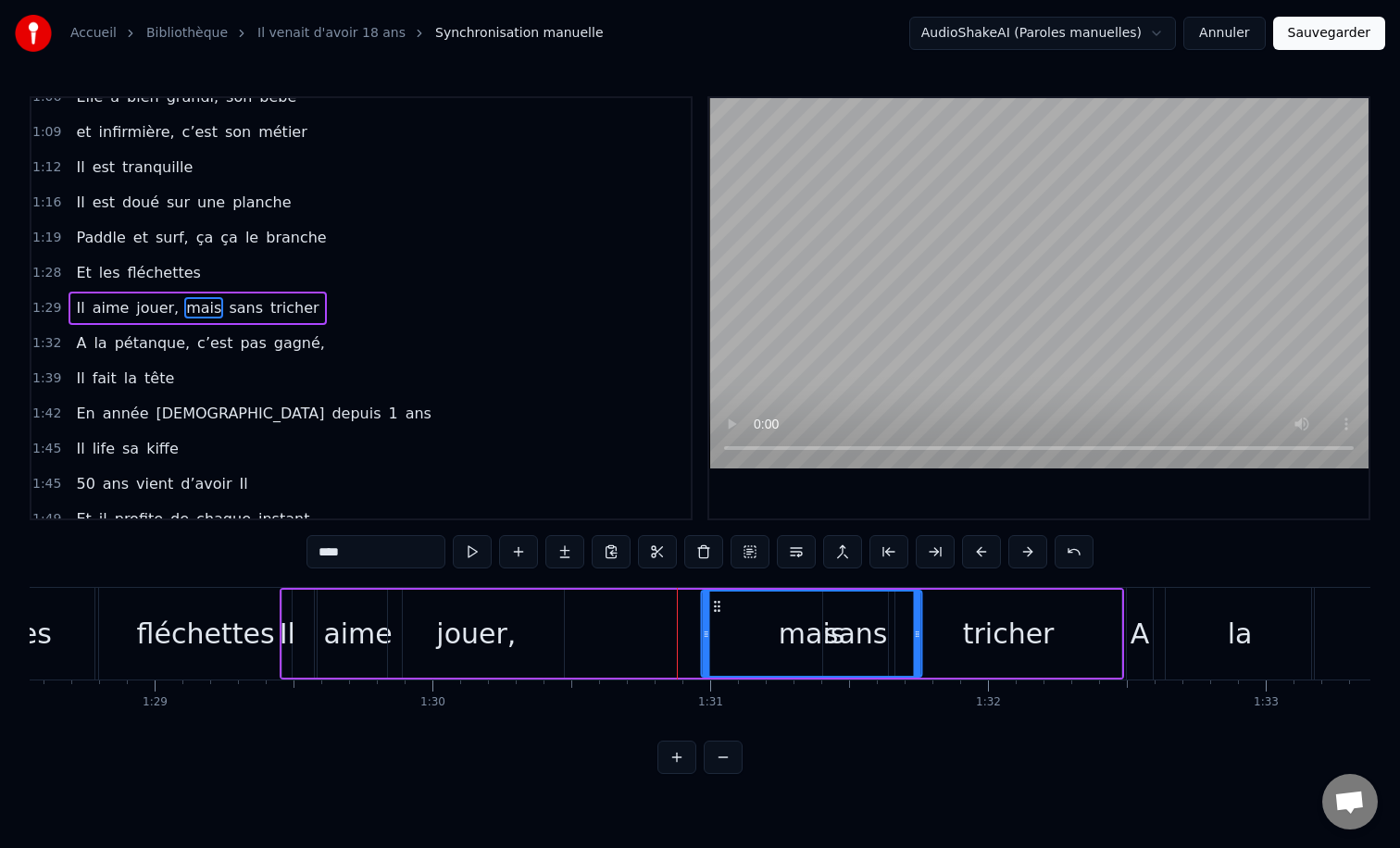
drag, startPoint x: 577, startPoint y: 607, endPoint x: 712, endPoint y: 608, distance: 135.0
click at [712, 608] on icon at bounding box center [718, 607] width 15 height 15
drag, startPoint x: 916, startPoint y: 634, endPoint x: 775, endPoint y: 641, distance: 141.2
click at [769, 641] on div at bounding box center [770, 633] width 8 height 84
click at [851, 636] on div "sans" at bounding box center [856, 634] width 64 height 42
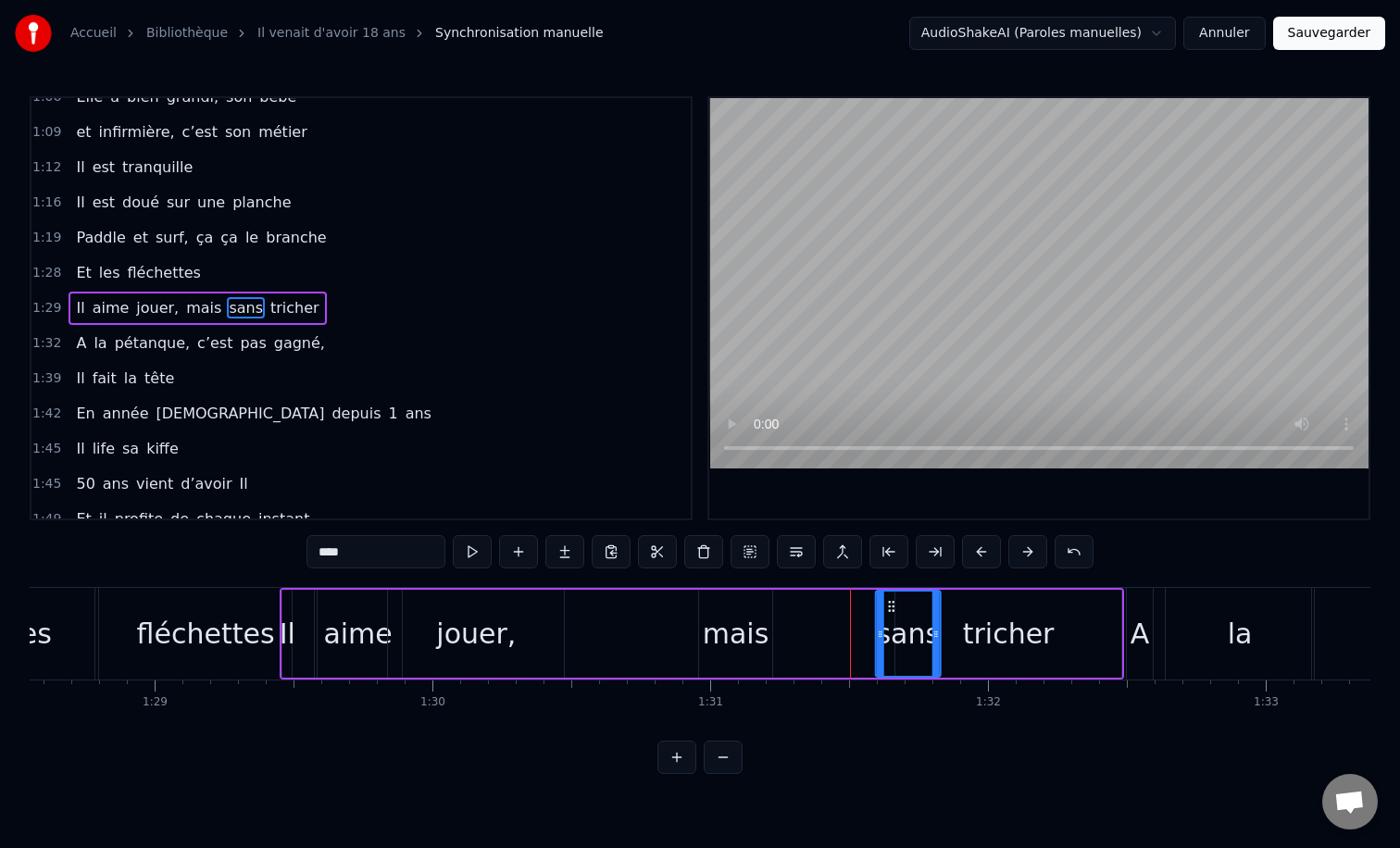
drag, startPoint x: 838, startPoint y: 606, endPoint x: 904, endPoint y: 605, distance: 66.0
click at [899, 605] on icon at bounding box center [892, 607] width 15 height 15
click at [729, 609] on div "mais" at bounding box center [736, 633] width 74 height 88
type input "****"
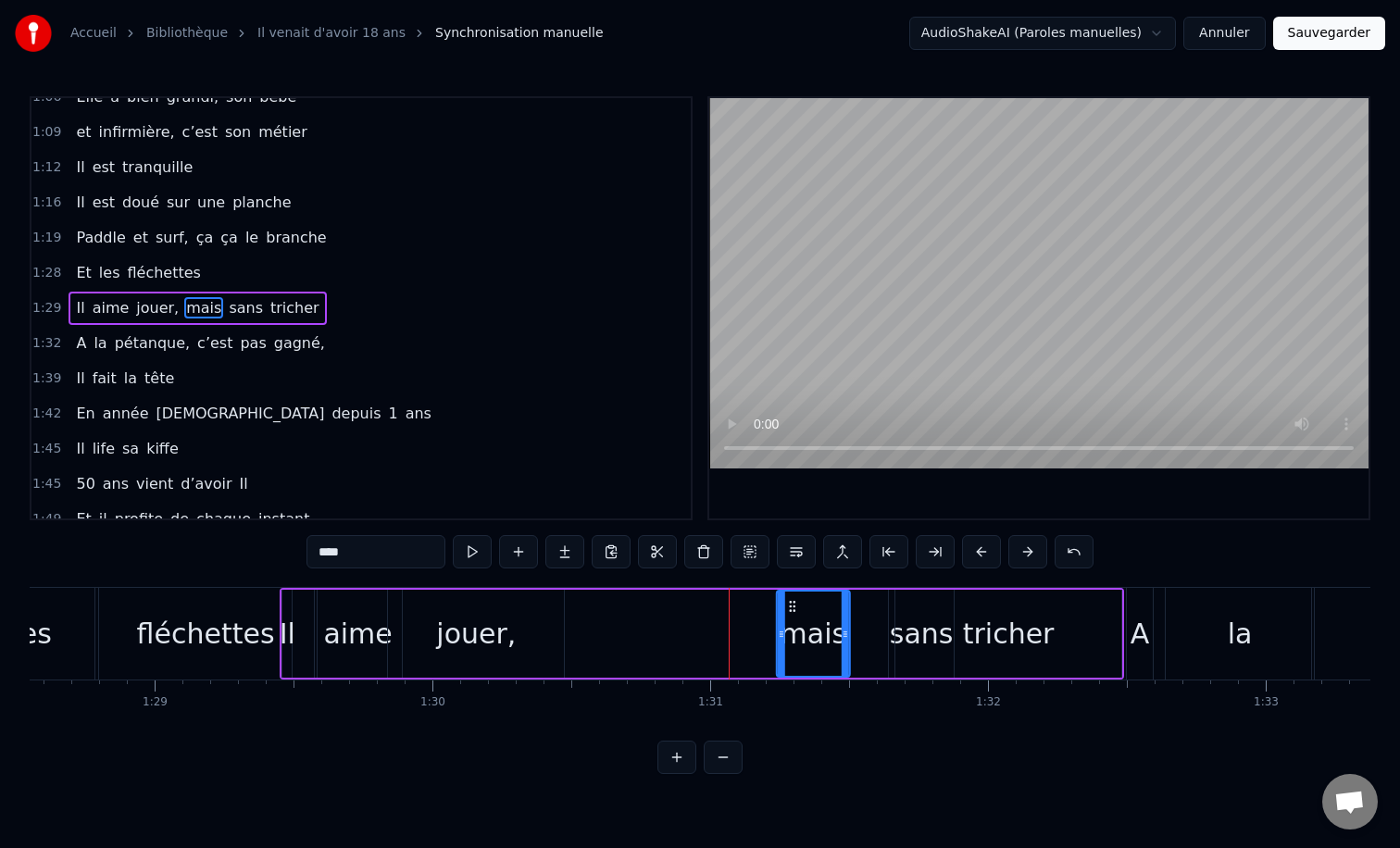
drag, startPoint x: 714, startPoint y: 607, endPoint x: 792, endPoint y: 604, distance: 78.1
click at [792, 604] on icon at bounding box center [792, 607] width 15 height 15
drag, startPoint x: 848, startPoint y: 632, endPoint x: 893, endPoint y: 632, distance: 45.0
click at [893, 632] on icon at bounding box center [895, 634] width 8 height 15
click at [579, 637] on div "Il aime jouer, mais sans tricher" at bounding box center [701, 633] width 844 height 91
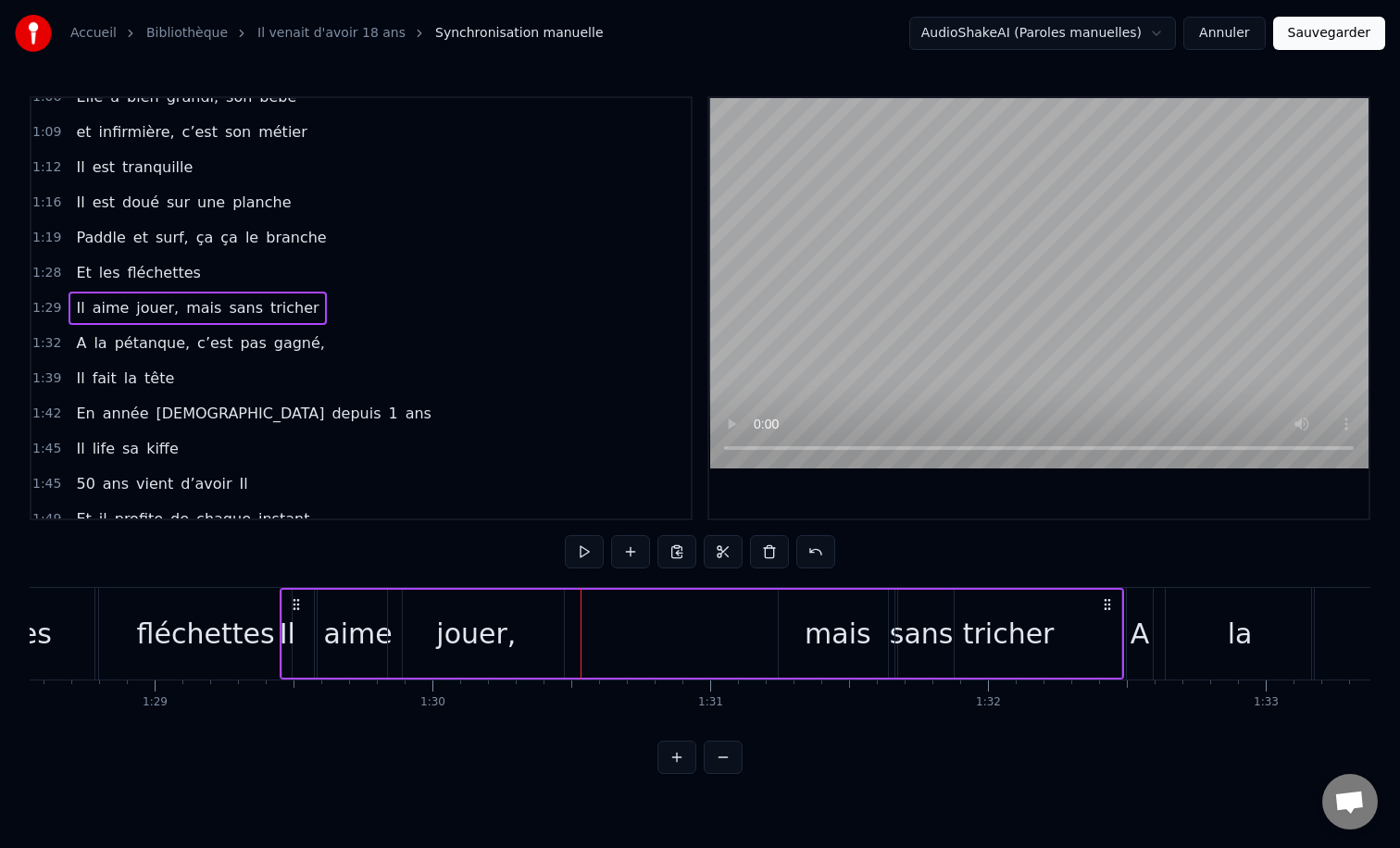
click at [522, 637] on div "jouer," at bounding box center [475, 633] width 175 height 88
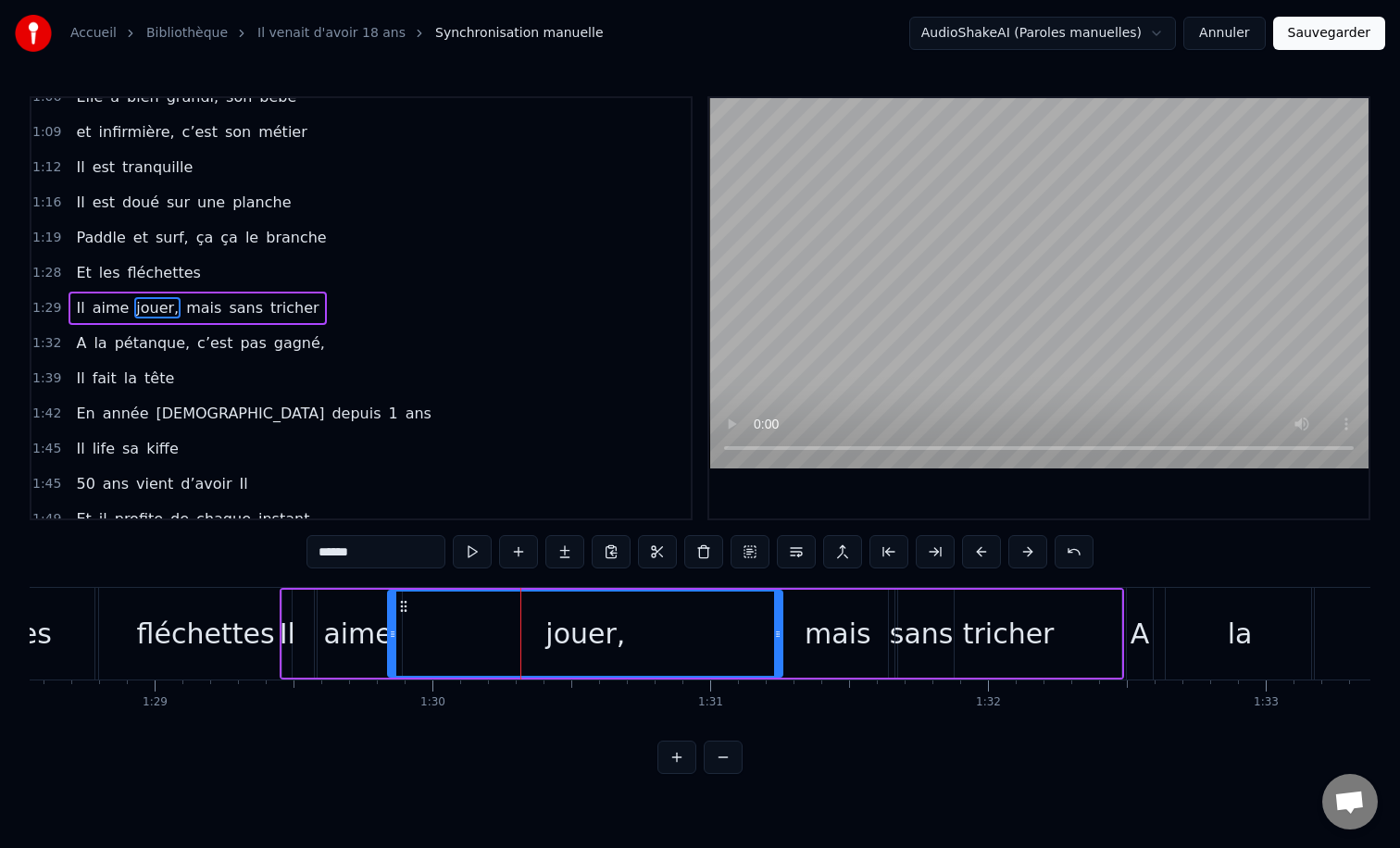
drag, startPoint x: 561, startPoint y: 627, endPoint x: 775, endPoint y: 627, distance: 214.0
click at [775, 627] on icon at bounding box center [777, 634] width 8 height 15
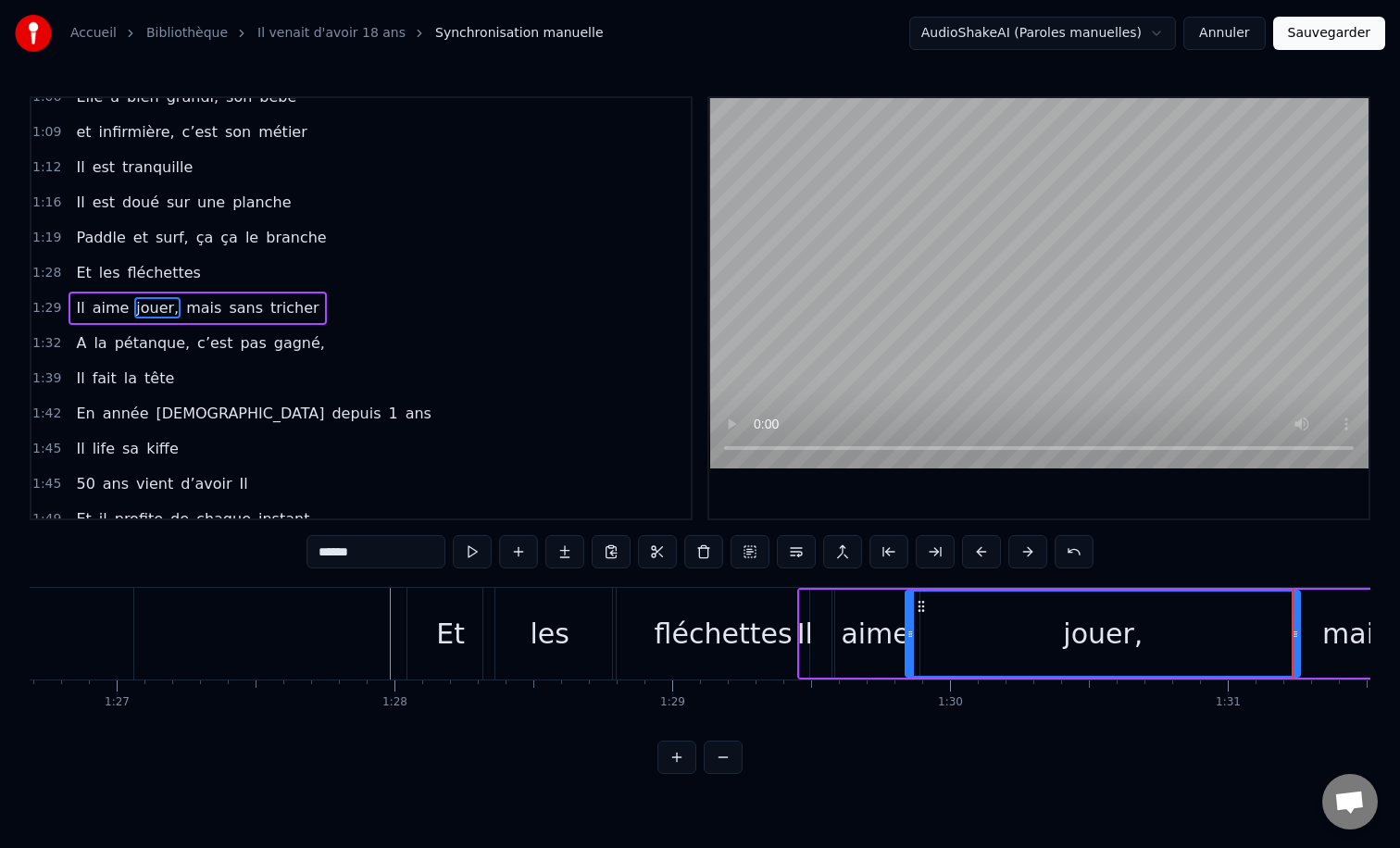
scroll to position [0, 24062]
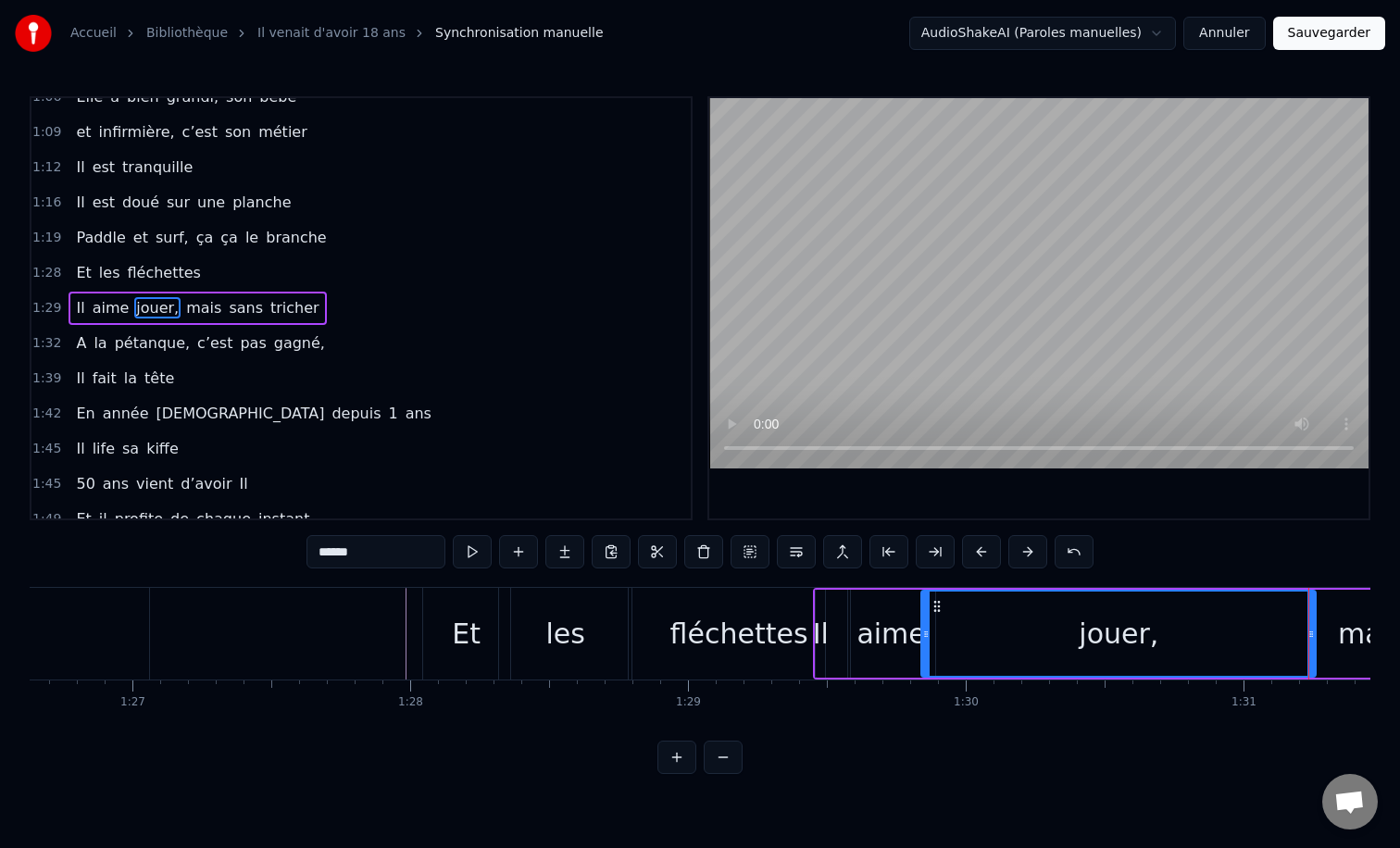
click at [341, 641] on div at bounding box center [625, 633] width 49317 height 91
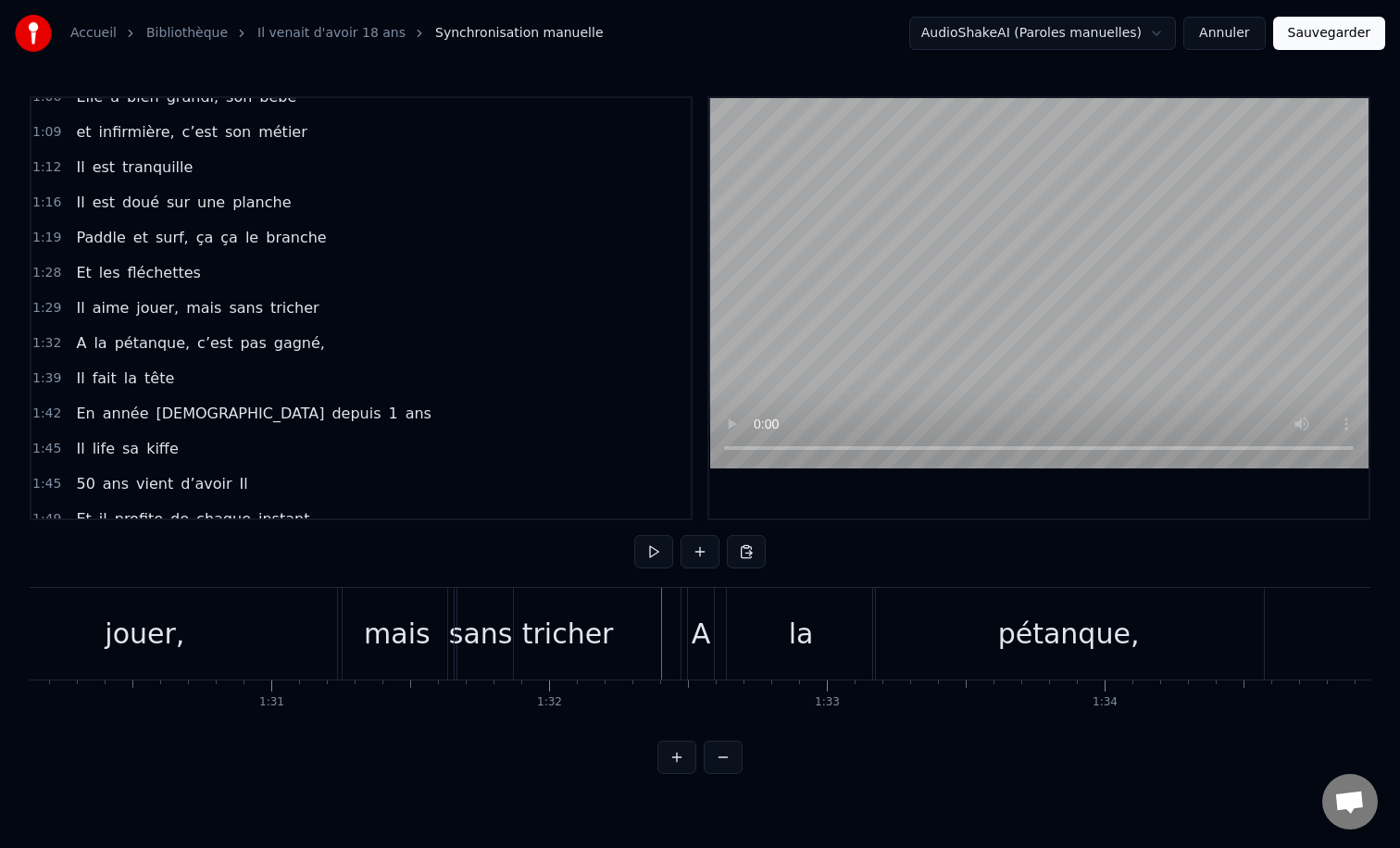
scroll to position [0, 25045]
click at [475, 634] on div "tricher" at bounding box center [556, 633] width 225 height 91
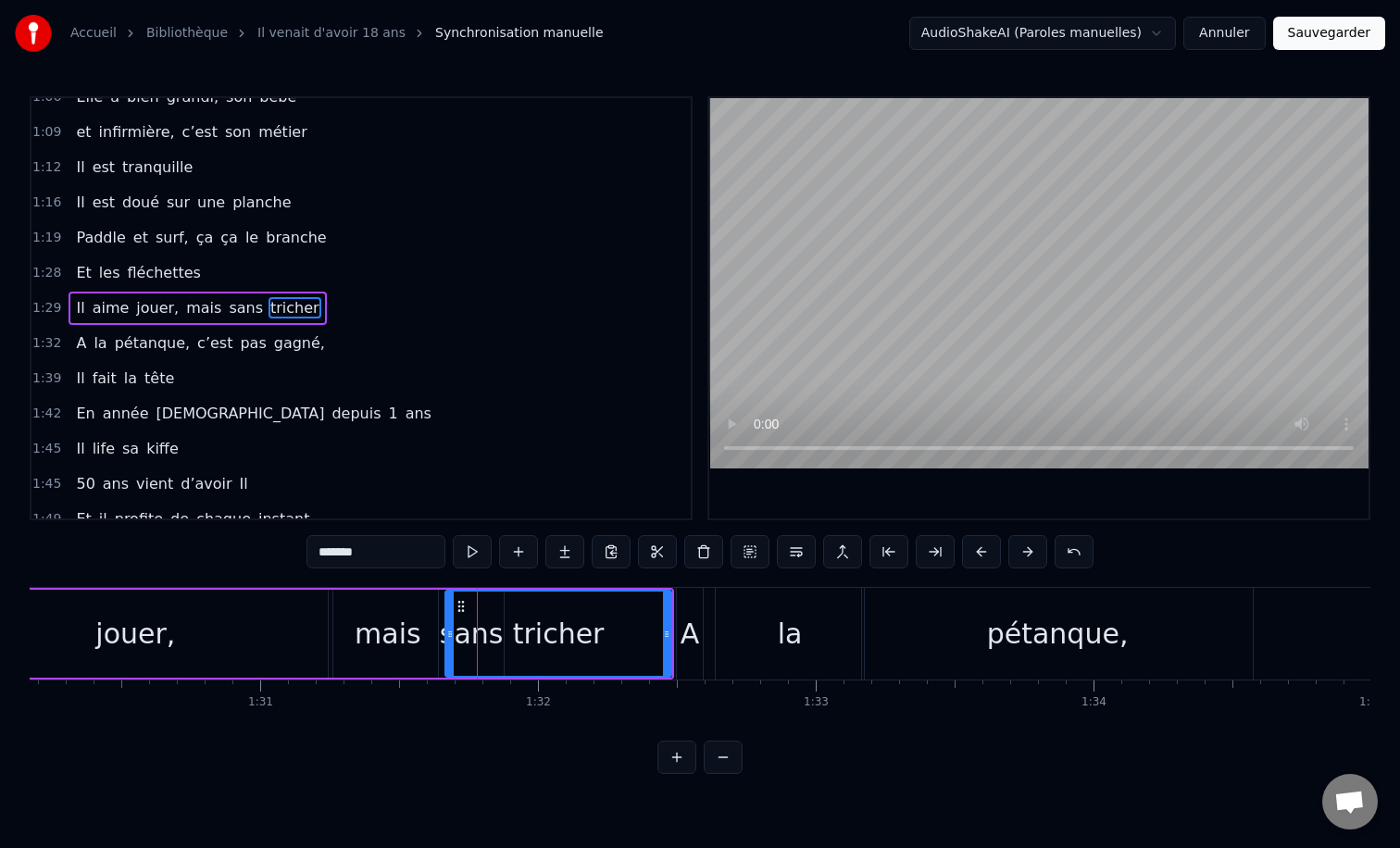
click at [447, 611] on div at bounding box center [450, 633] width 8 height 84
click at [427, 616] on div "mais" at bounding box center [388, 633] width 119 height 88
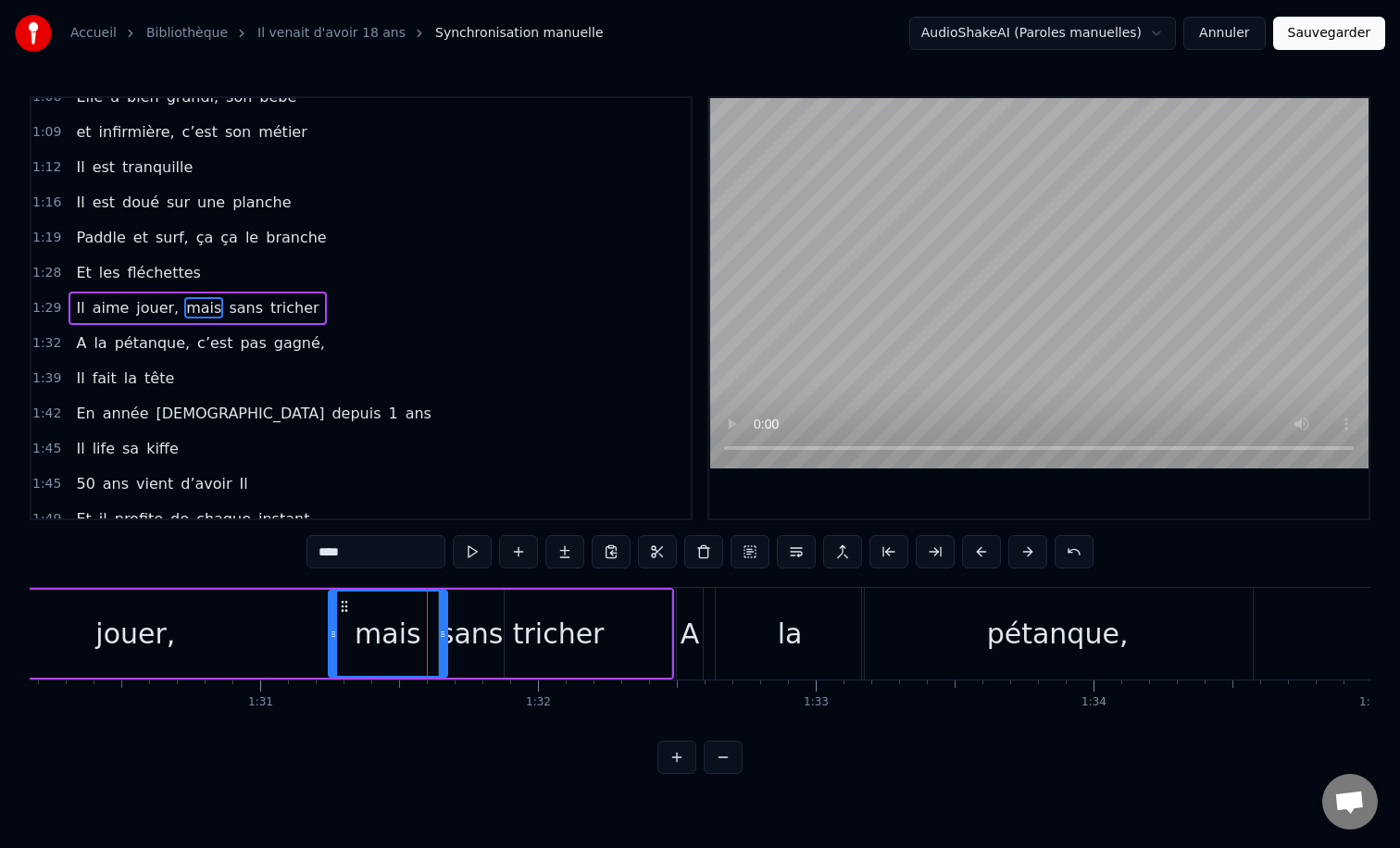
click at [455, 616] on div "tricher" at bounding box center [558, 633] width 225 height 88
type input "*******"
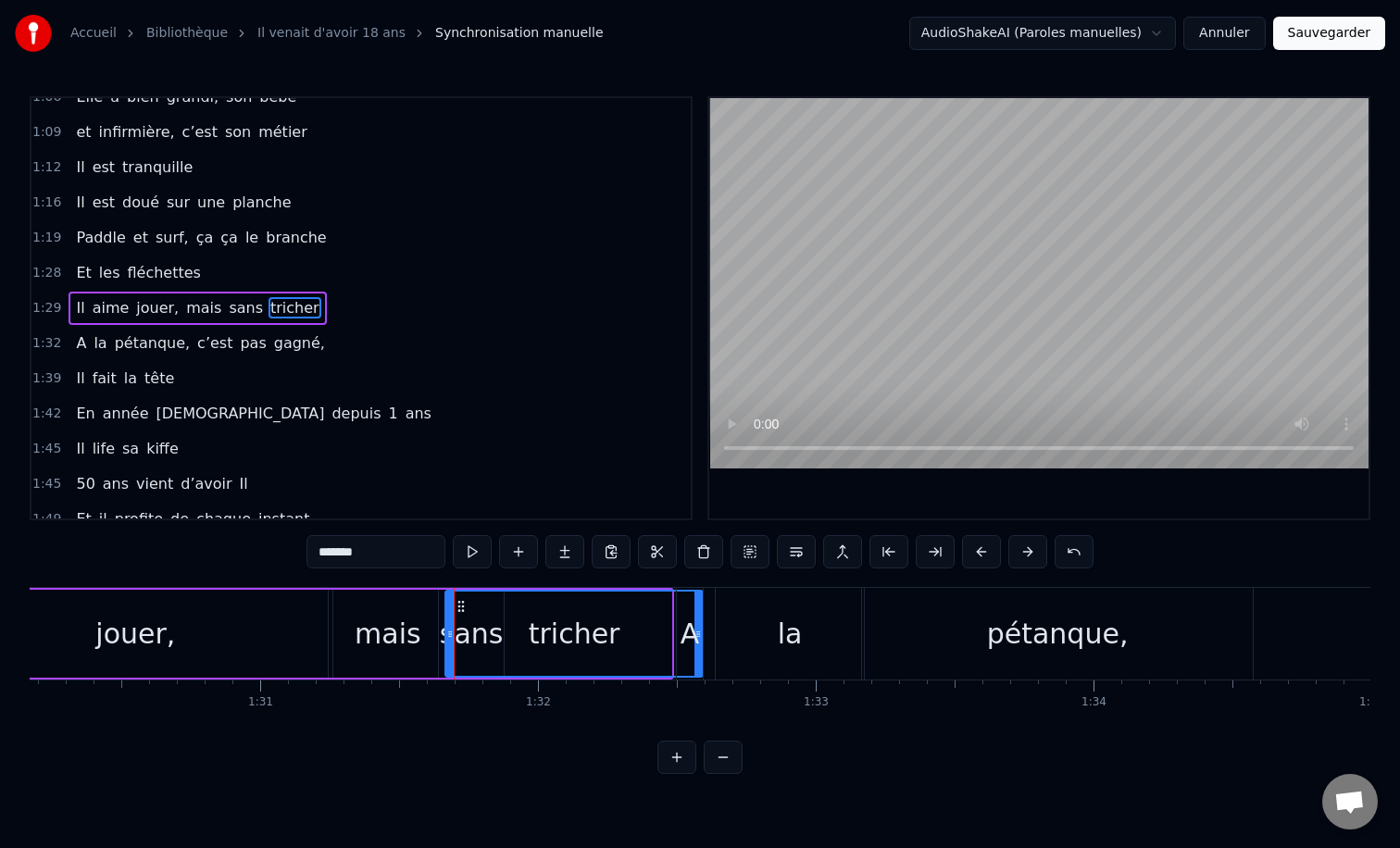
drag, startPoint x: 667, startPoint y: 627, endPoint x: 699, endPoint y: 631, distance: 32.2
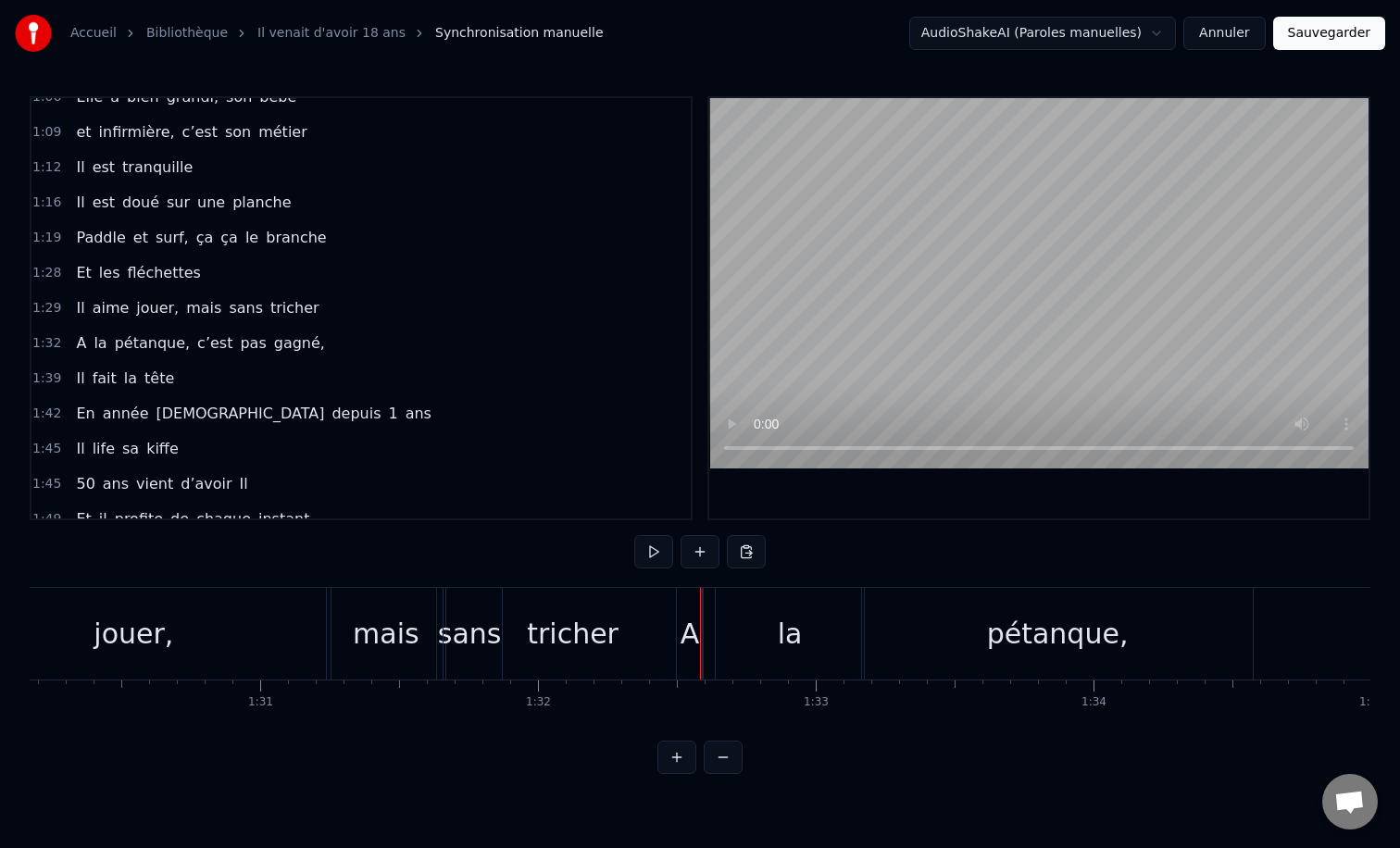
click at [534, 626] on div "tricher" at bounding box center [572, 634] width 92 height 42
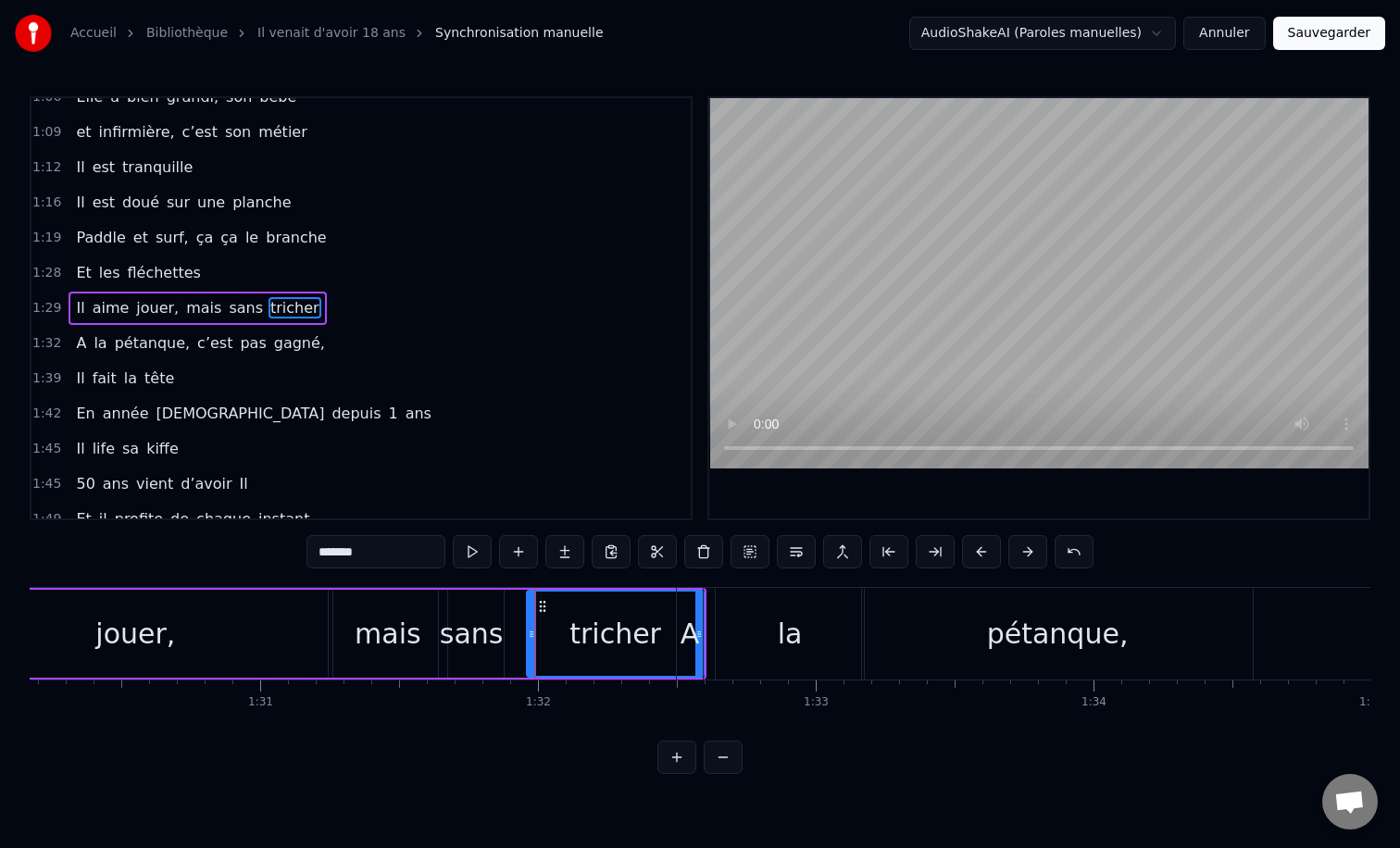
drag, startPoint x: 447, startPoint y: 633, endPoint x: 550, endPoint y: 629, distance: 103.1
click at [535, 629] on icon at bounding box center [531, 634] width 8 height 15
click at [479, 629] on div "sans" at bounding box center [472, 634] width 64 height 42
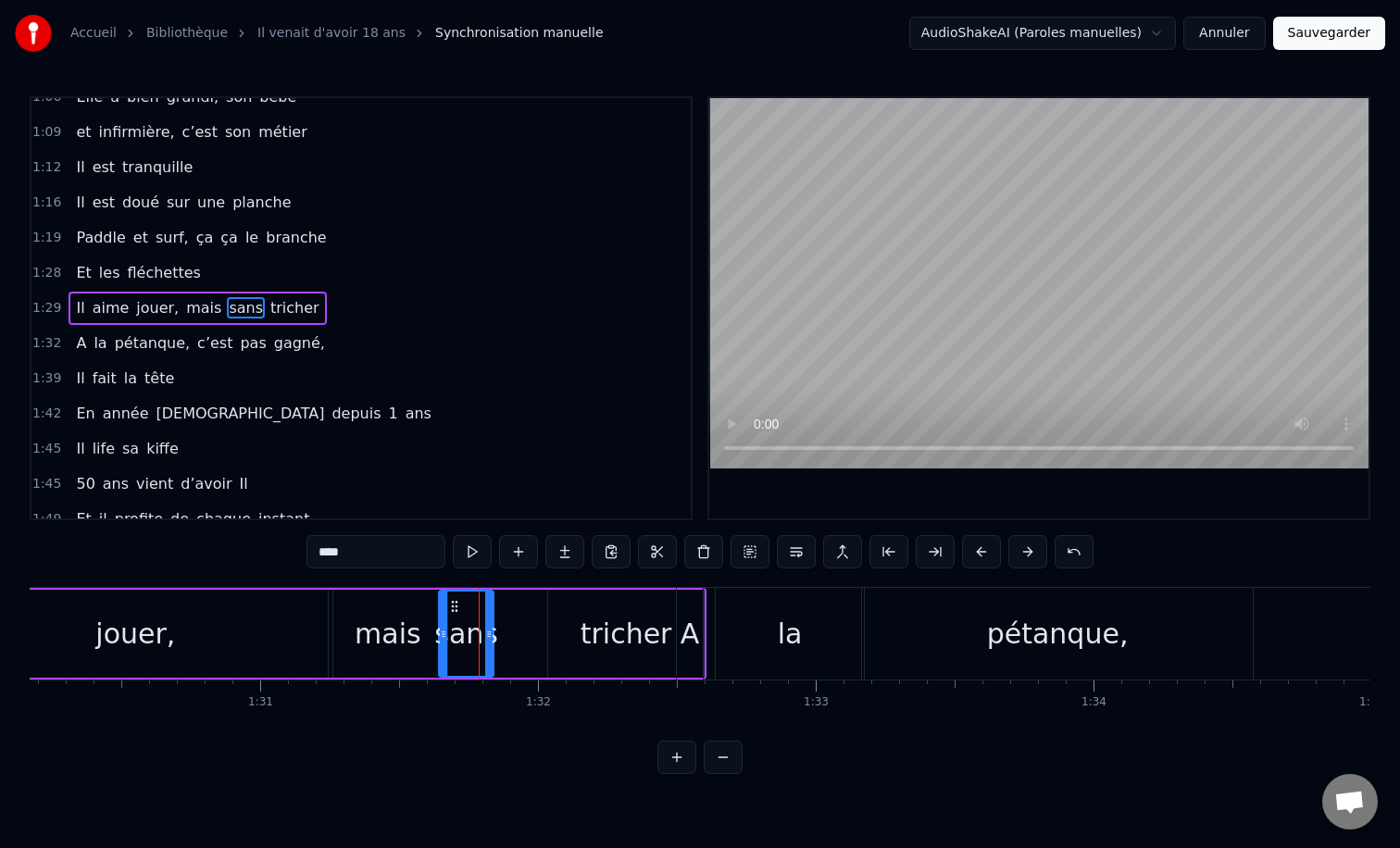
drag, startPoint x: 498, startPoint y: 633, endPoint x: 486, endPoint y: 633, distance: 12.0
click at [486, 633] on icon at bounding box center [489, 634] width 8 height 15
click at [593, 624] on div "tricher" at bounding box center [625, 634] width 92 height 42
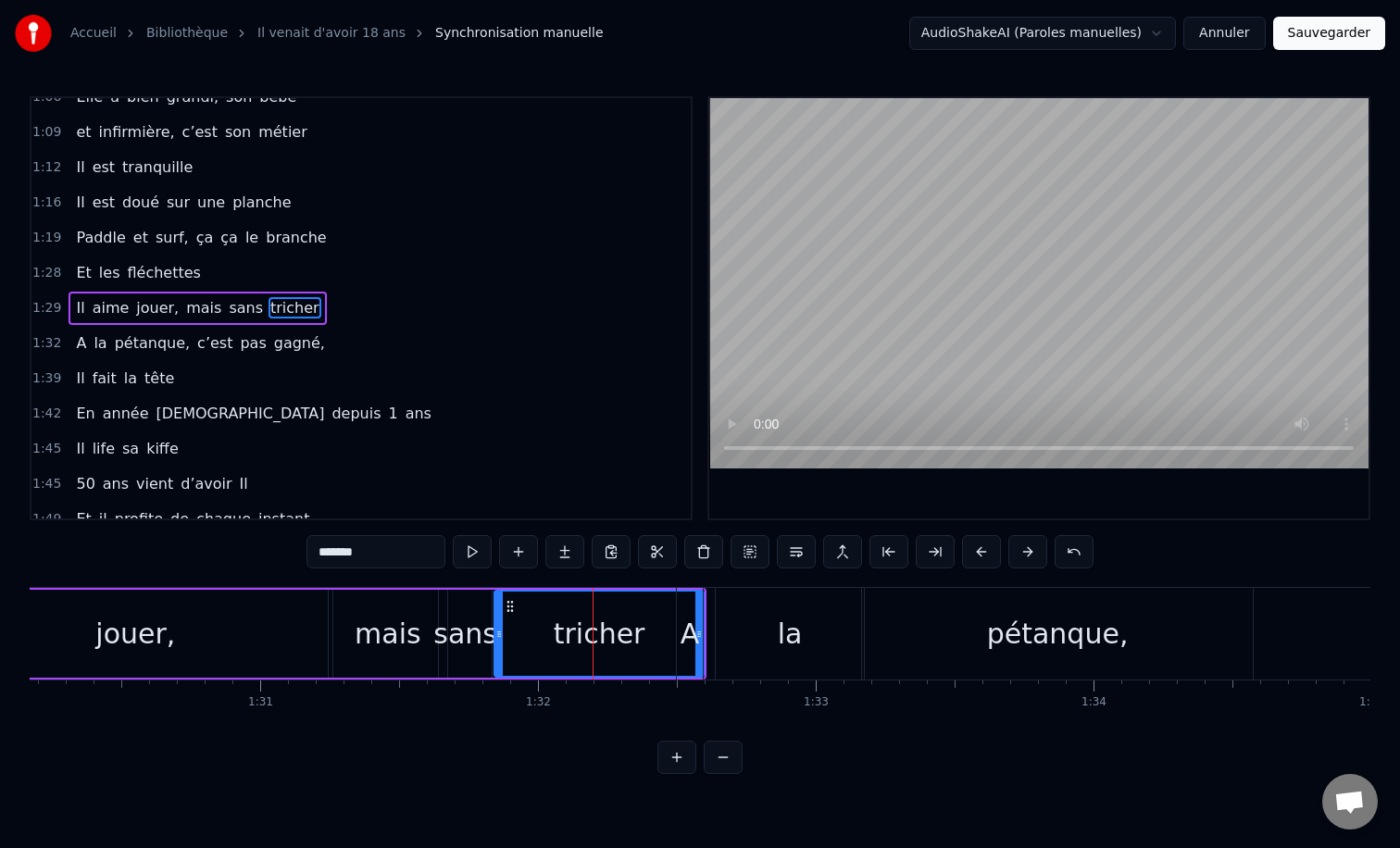
drag, startPoint x: 547, startPoint y: 628, endPoint x: 499, endPoint y: 630, distance: 48.0
click at [499, 630] on icon at bounding box center [499, 634] width 8 height 15
drag, startPoint x: 702, startPoint y: 633, endPoint x: 682, endPoint y: 634, distance: 20.0
click at [682, 634] on div "A" at bounding box center [689, 633] width 27 height 91
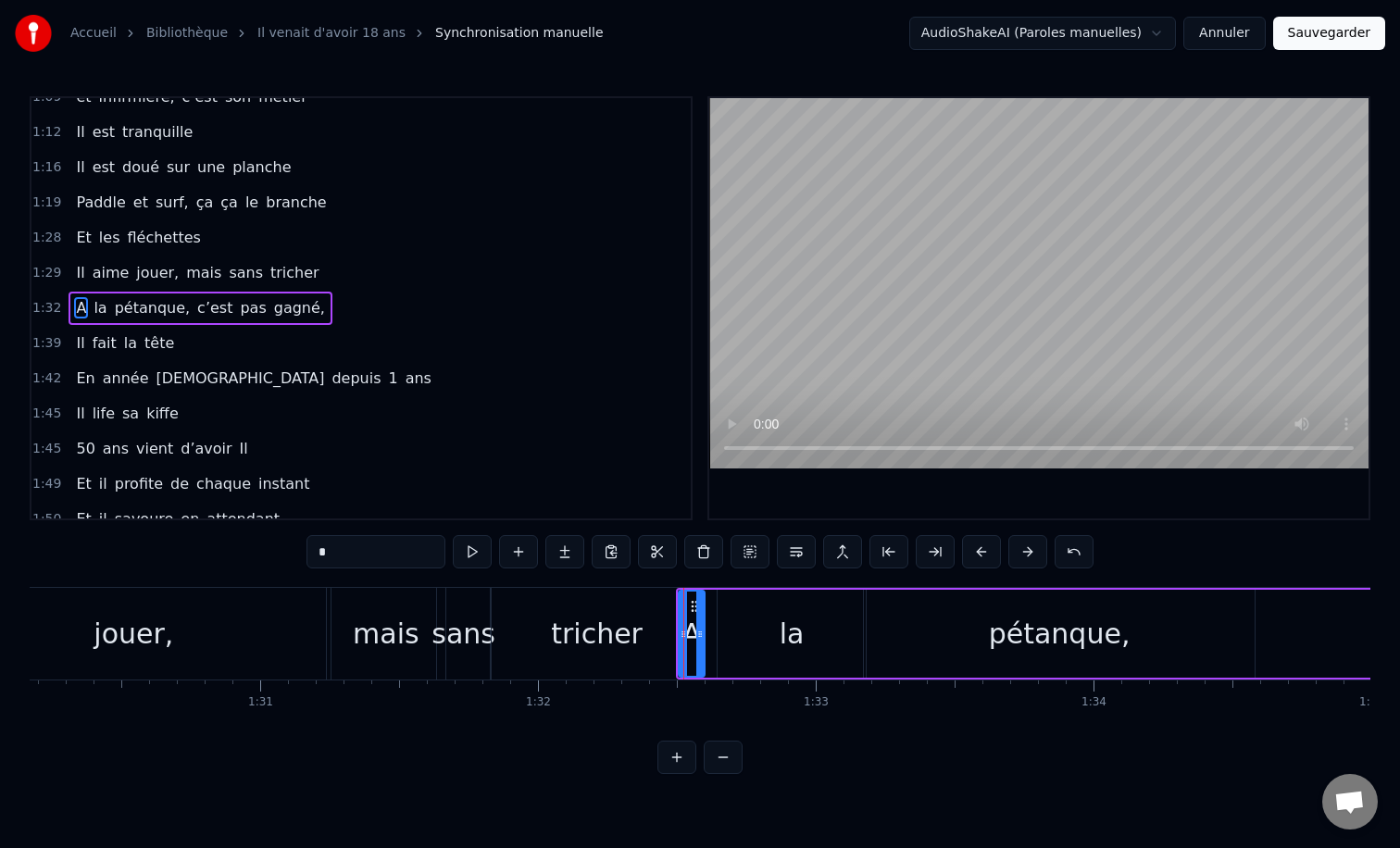
click at [642, 630] on div "tricher" at bounding box center [596, 633] width 210 height 91
type input "*******"
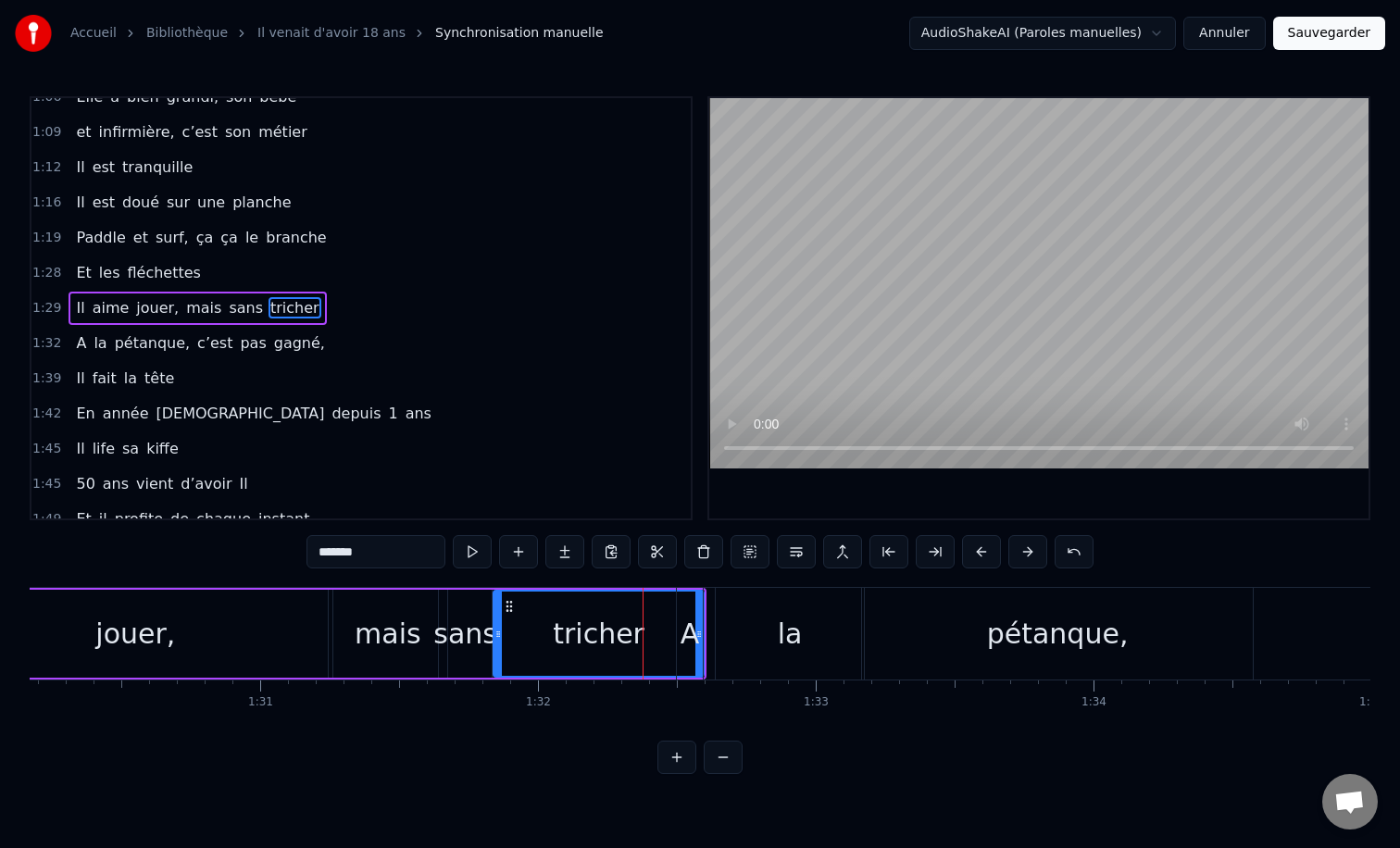
click at [597, 633] on div "tricher" at bounding box center [598, 634] width 92 height 42
click at [508, 609] on icon at bounding box center [509, 607] width 15 height 15
drag, startPoint x: 499, startPoint y: 635, endPoint x: 575, endPoint y: 635, distance: 76.0
click at [531, 635] on icon at bounding box center [527, 634] width 8 height 15
drag, startPoint x: 581, startPoint y: 603, endPoint x: 513, endPoint y: 607, distance: 68.1
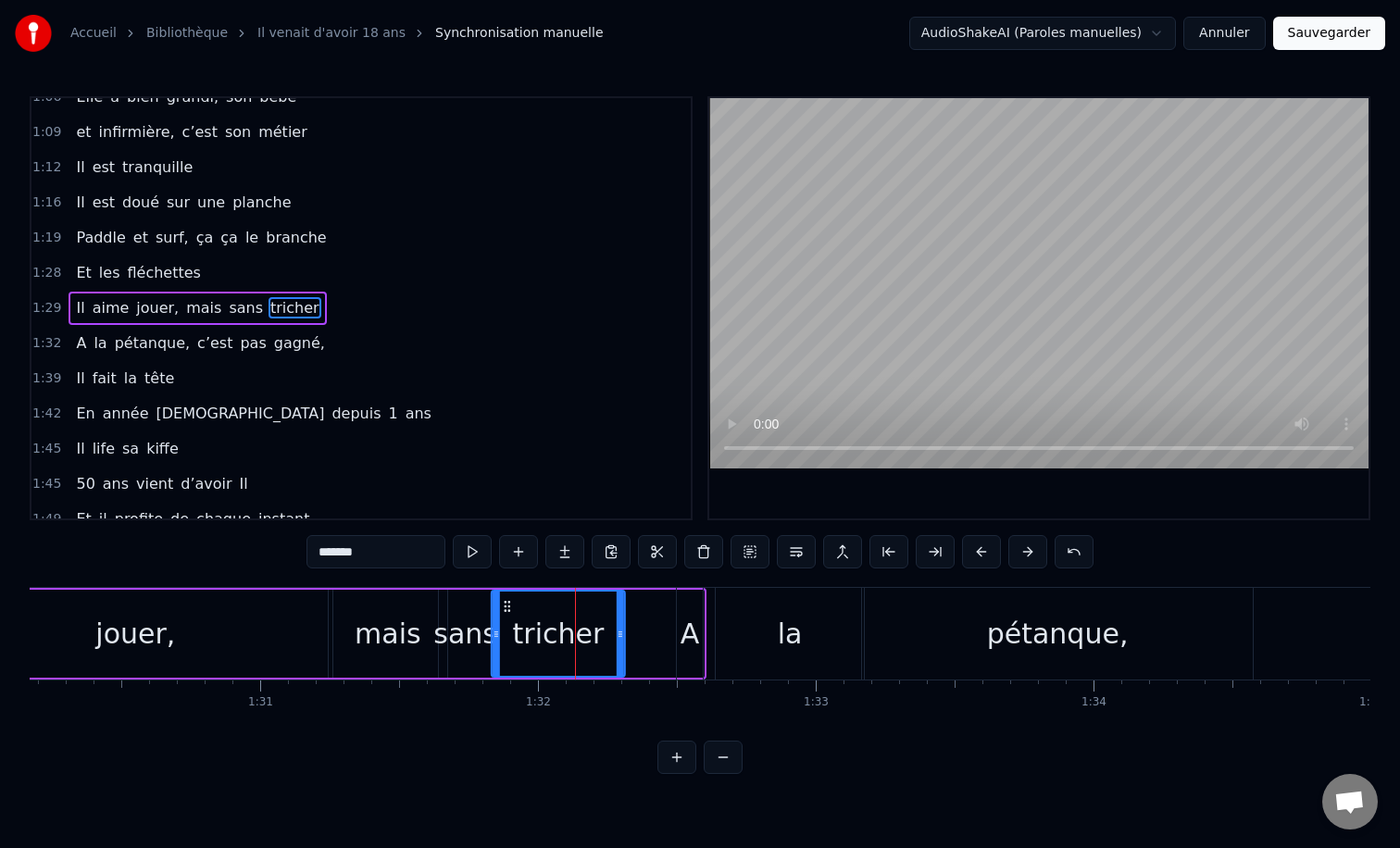
click at [503, 603] on icon at bounding box center [508, 607] width 15 height 15
drag, startPoint x: 618, startPoint y: 632, endPoint x: 652, endPoint y: 633, distance: 34.0
click at [652, 633] on icon at bounding box center [652, 634] width 8 height 15
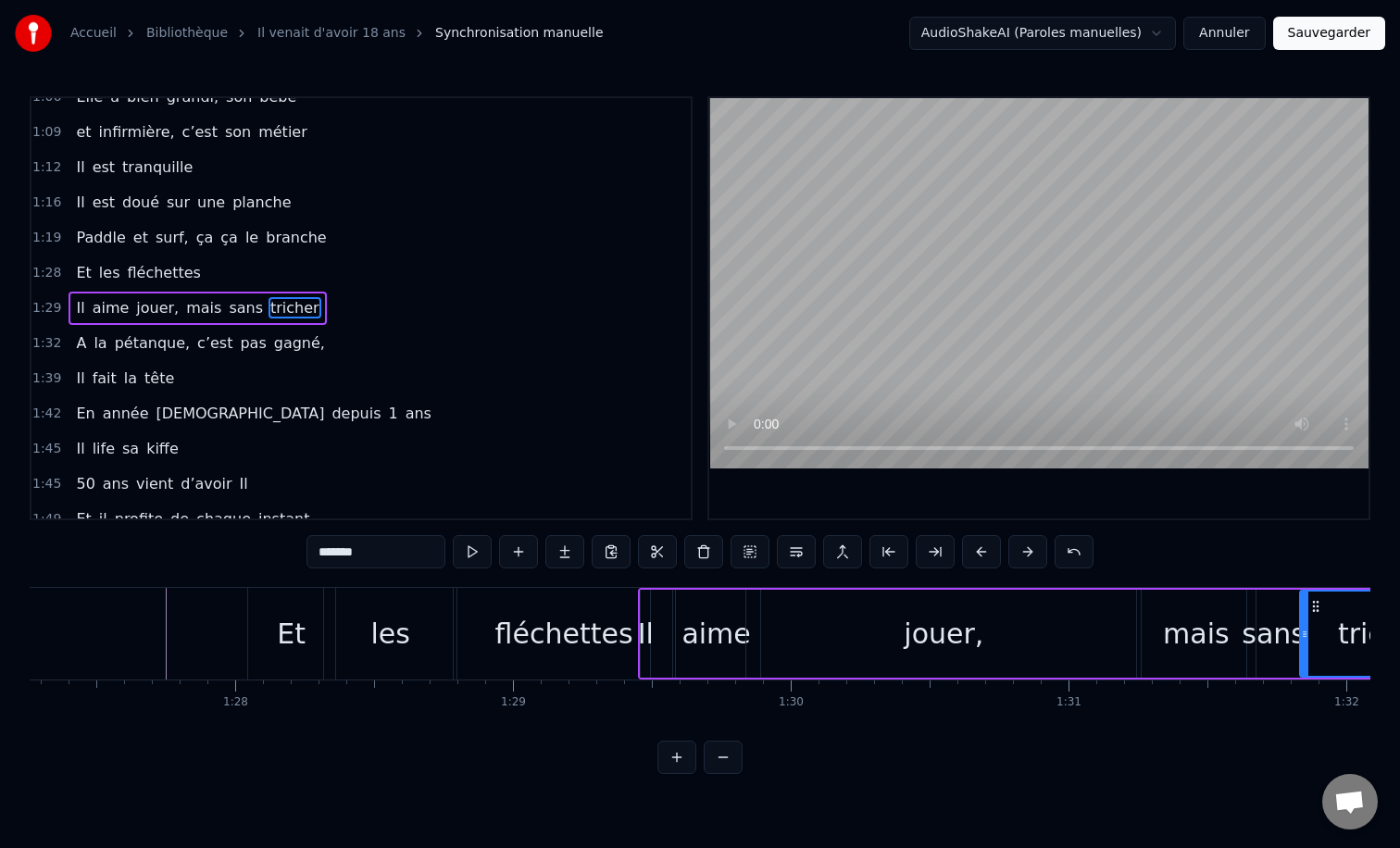
scroll to position [0, 24166]
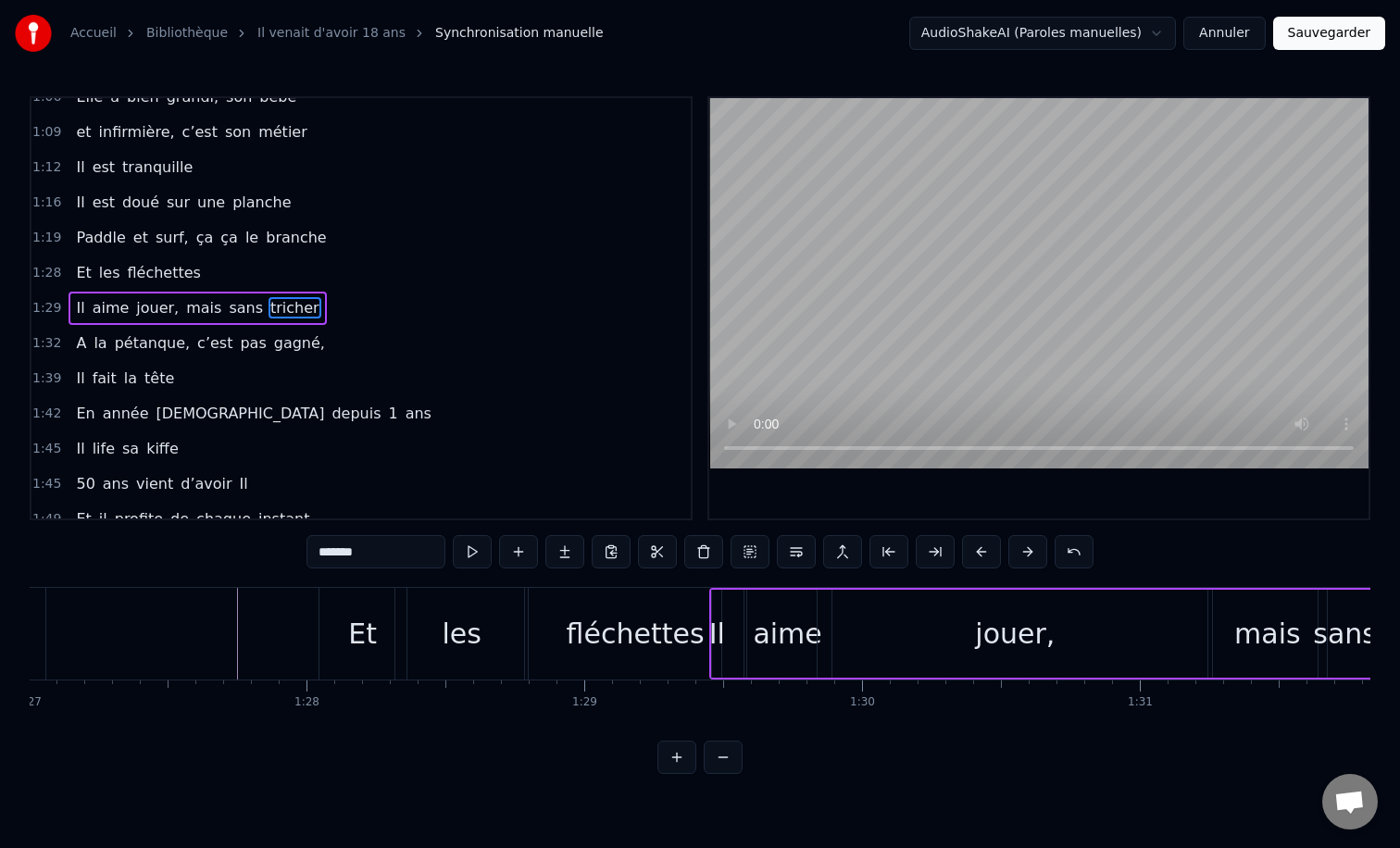
click at [235, 633] on div at bounding box center [523, 633] width 49317 height 91
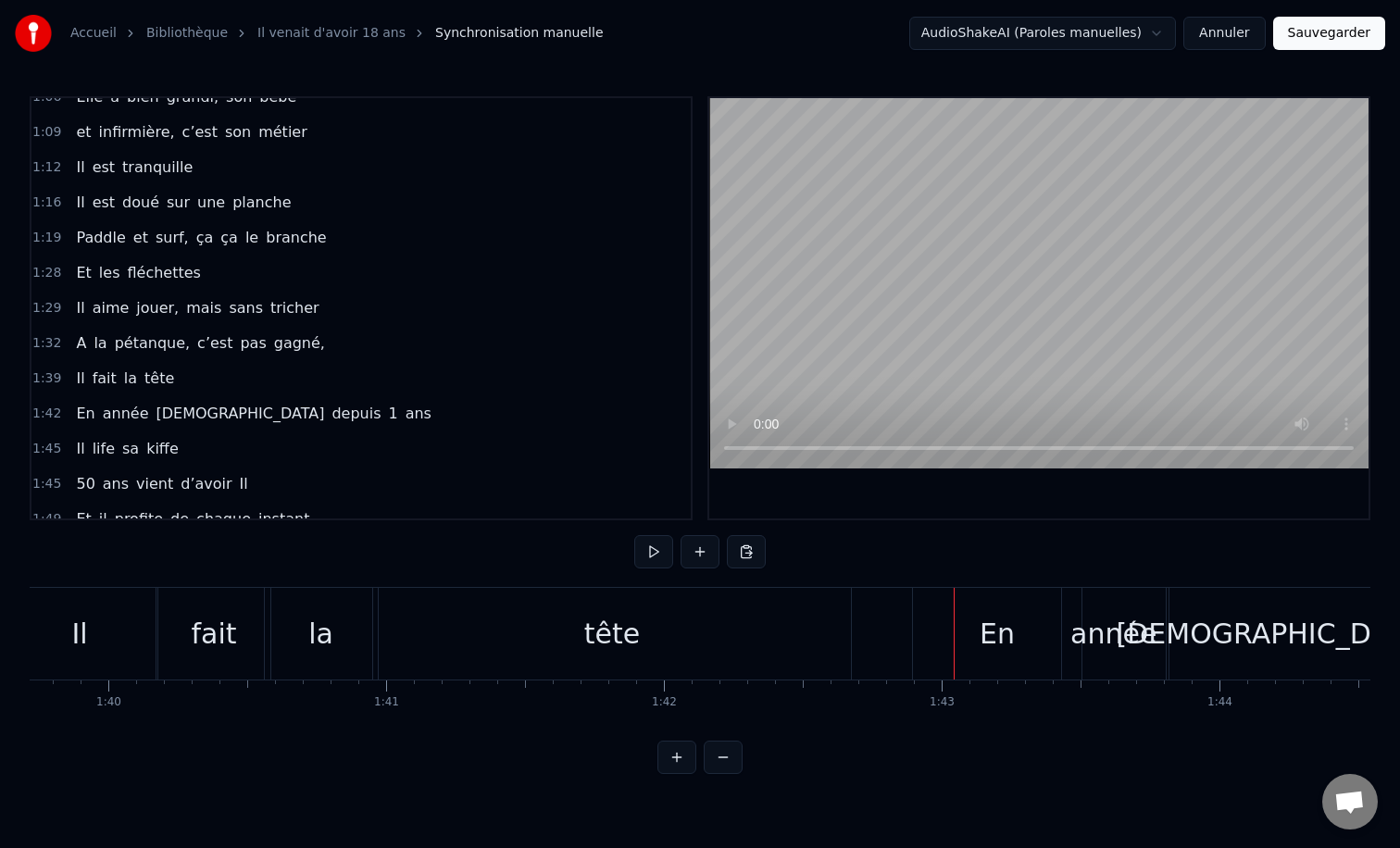
scroll to position [0, 27748]
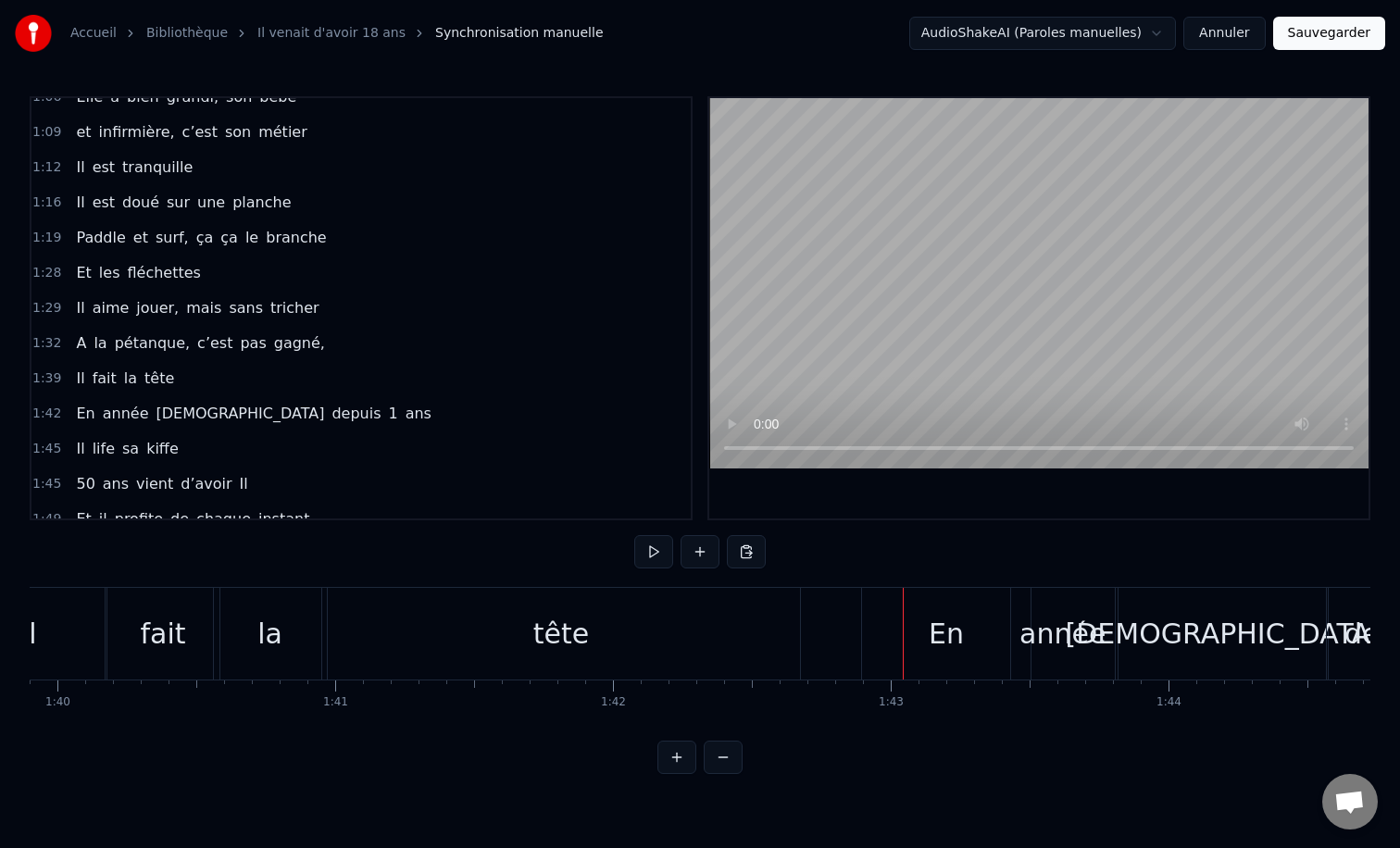
click at [797, 619] on div "tête" at bounding box center [561, 633] width 477 height 91
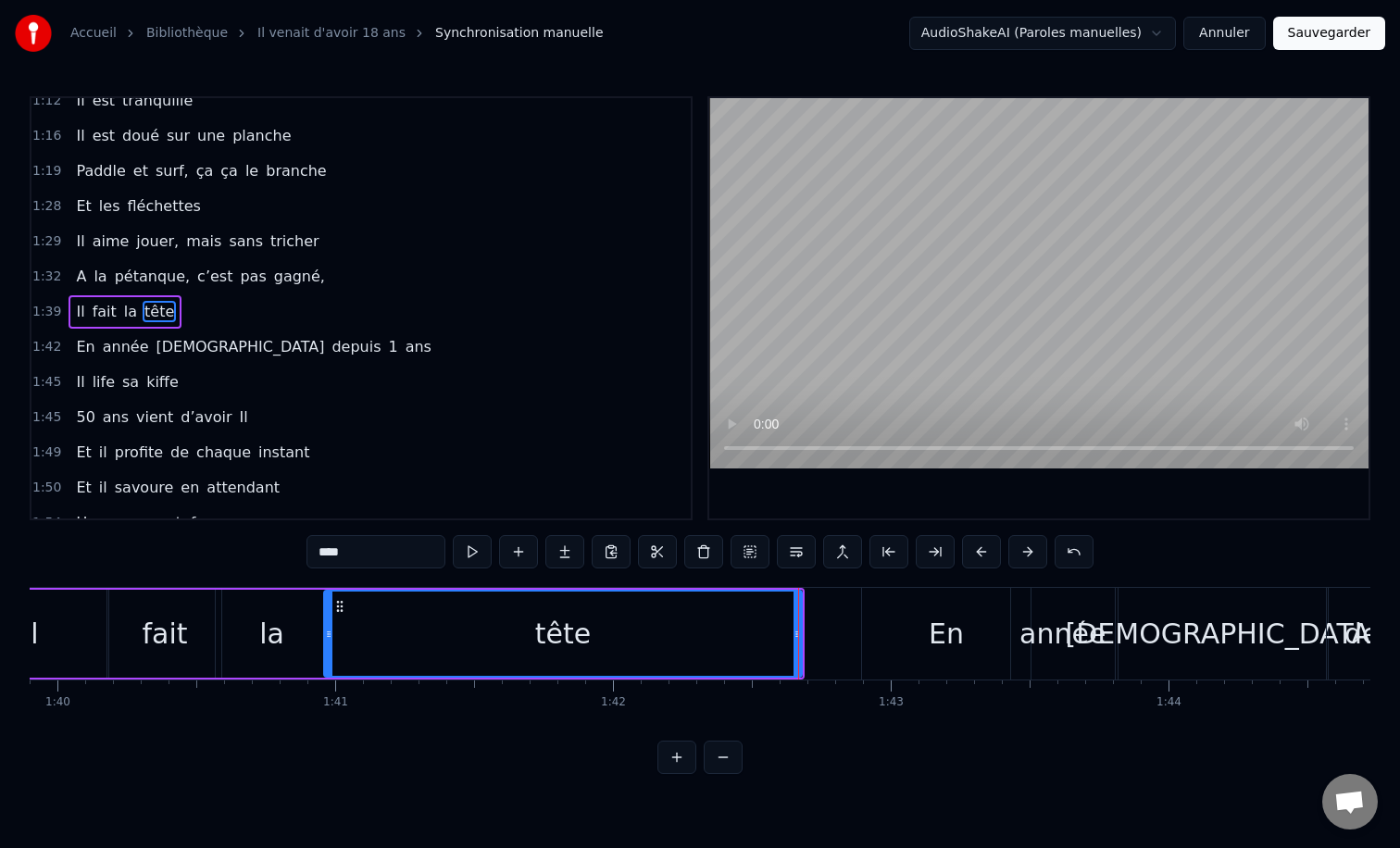
scroll to position [617, 0]
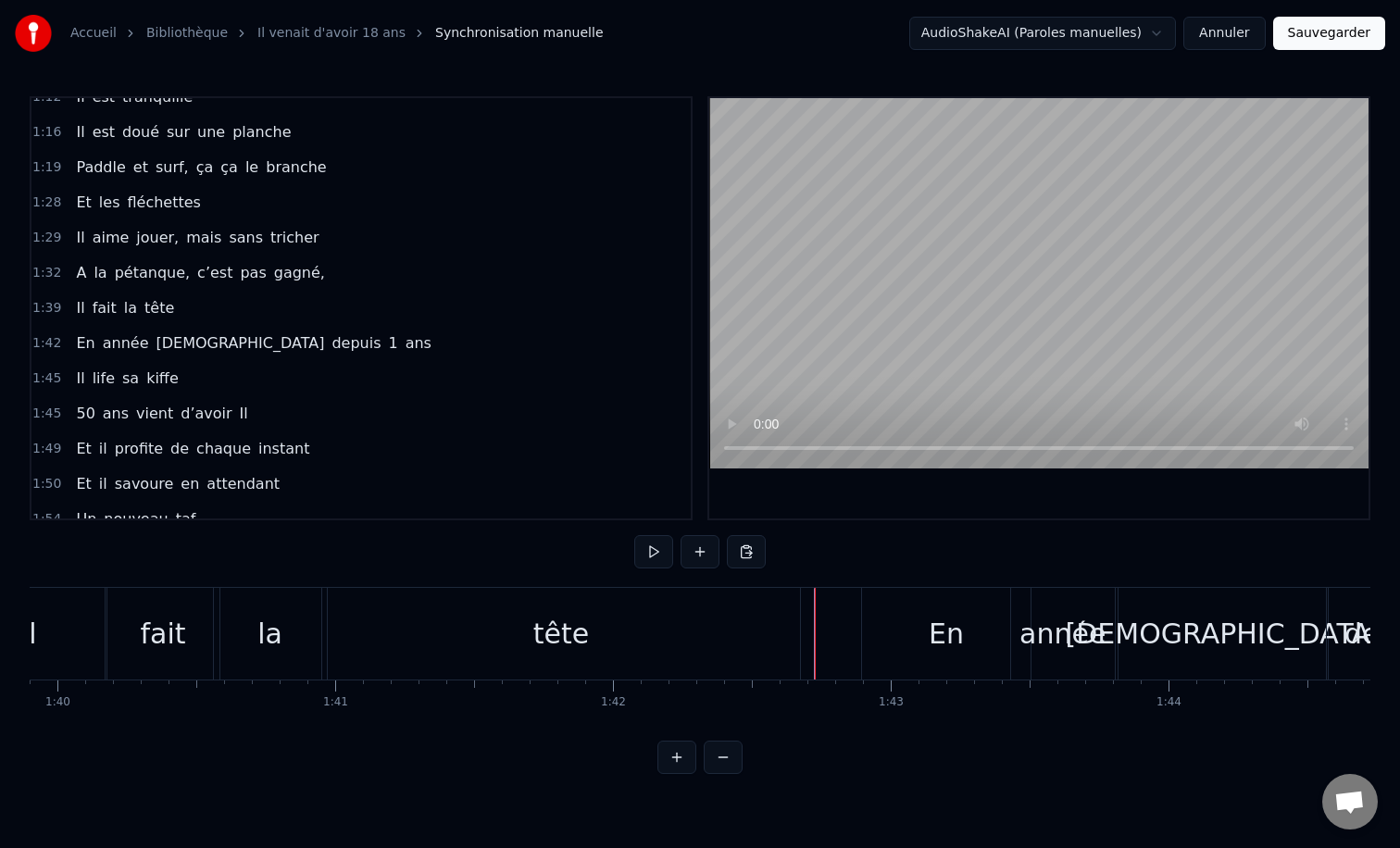
click at [815, 616] on div at bounding box center [815, 633] width 1 height 91
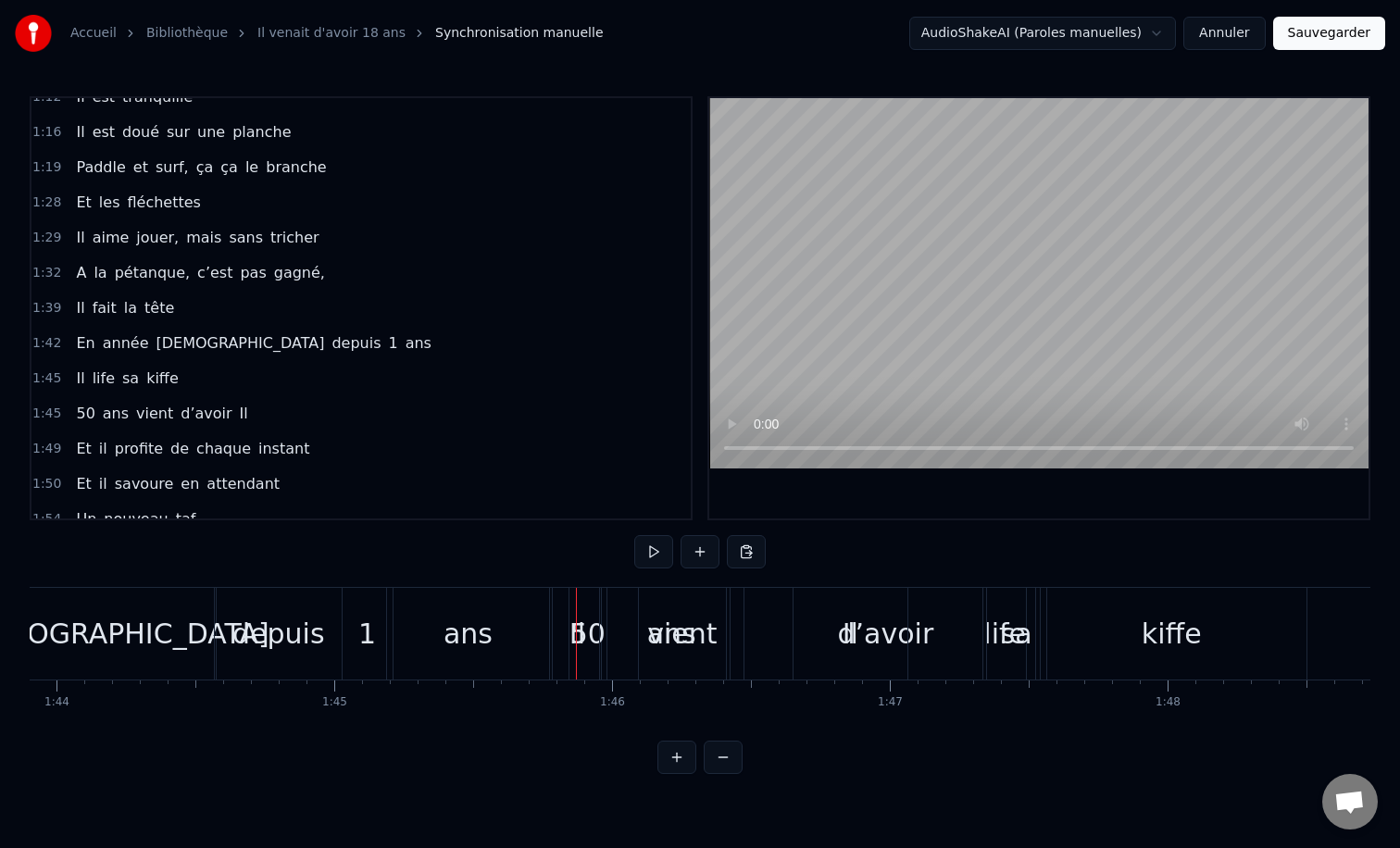
scroll to position [0, 28912]
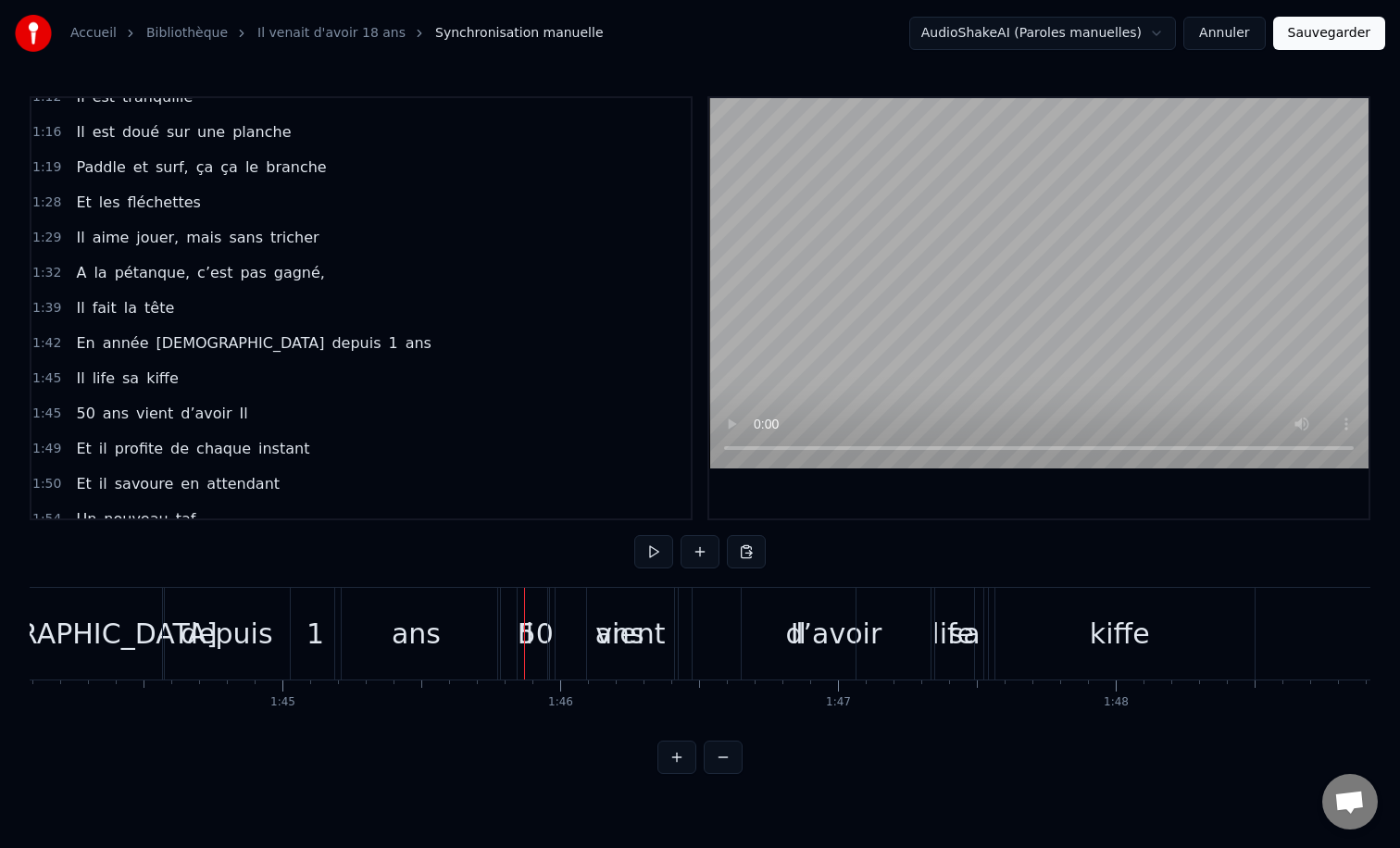
click at [787, 607] on div "Il" at bounding box center [798, 633] width 114 height 91
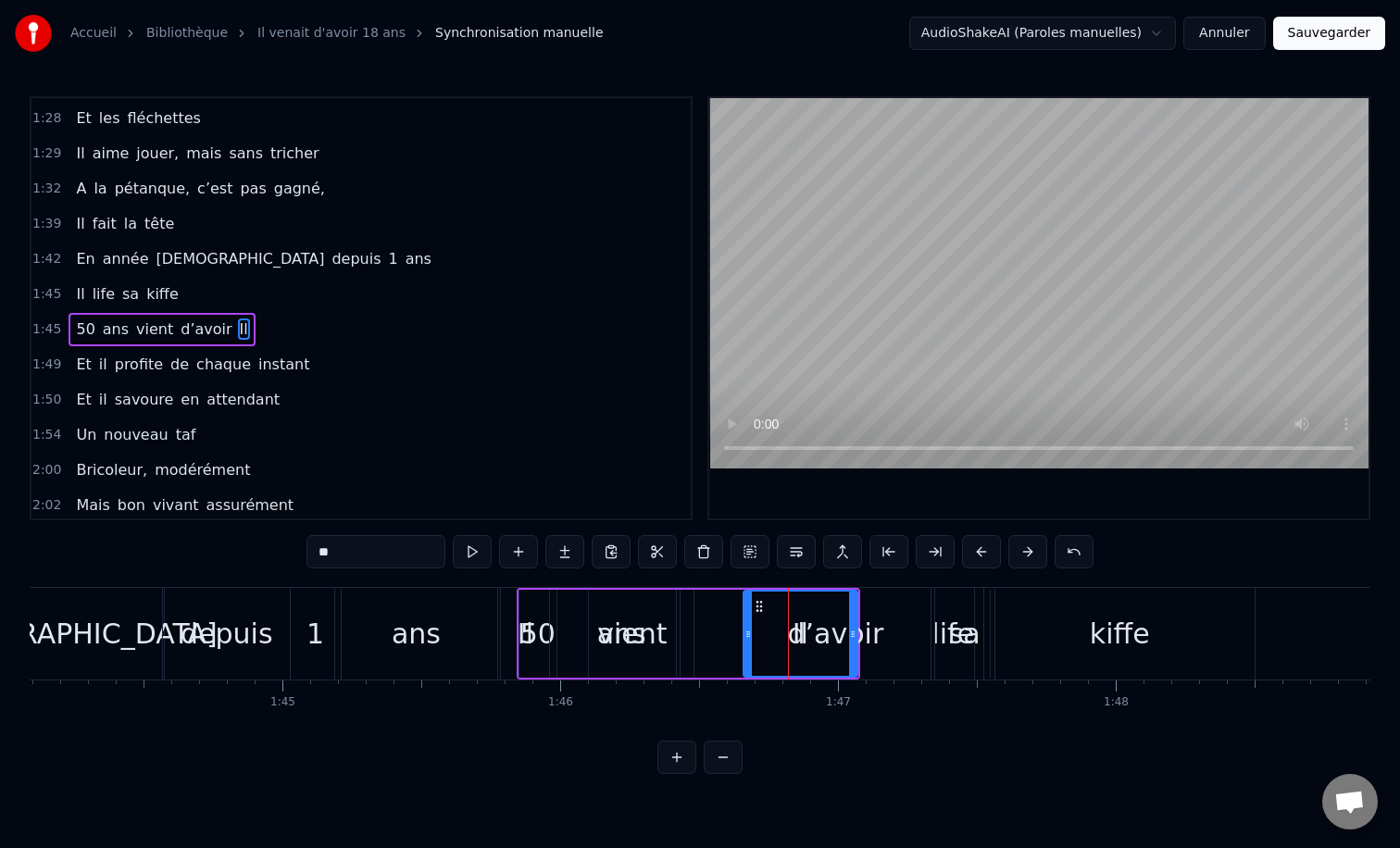
scroll to position [723, 0]
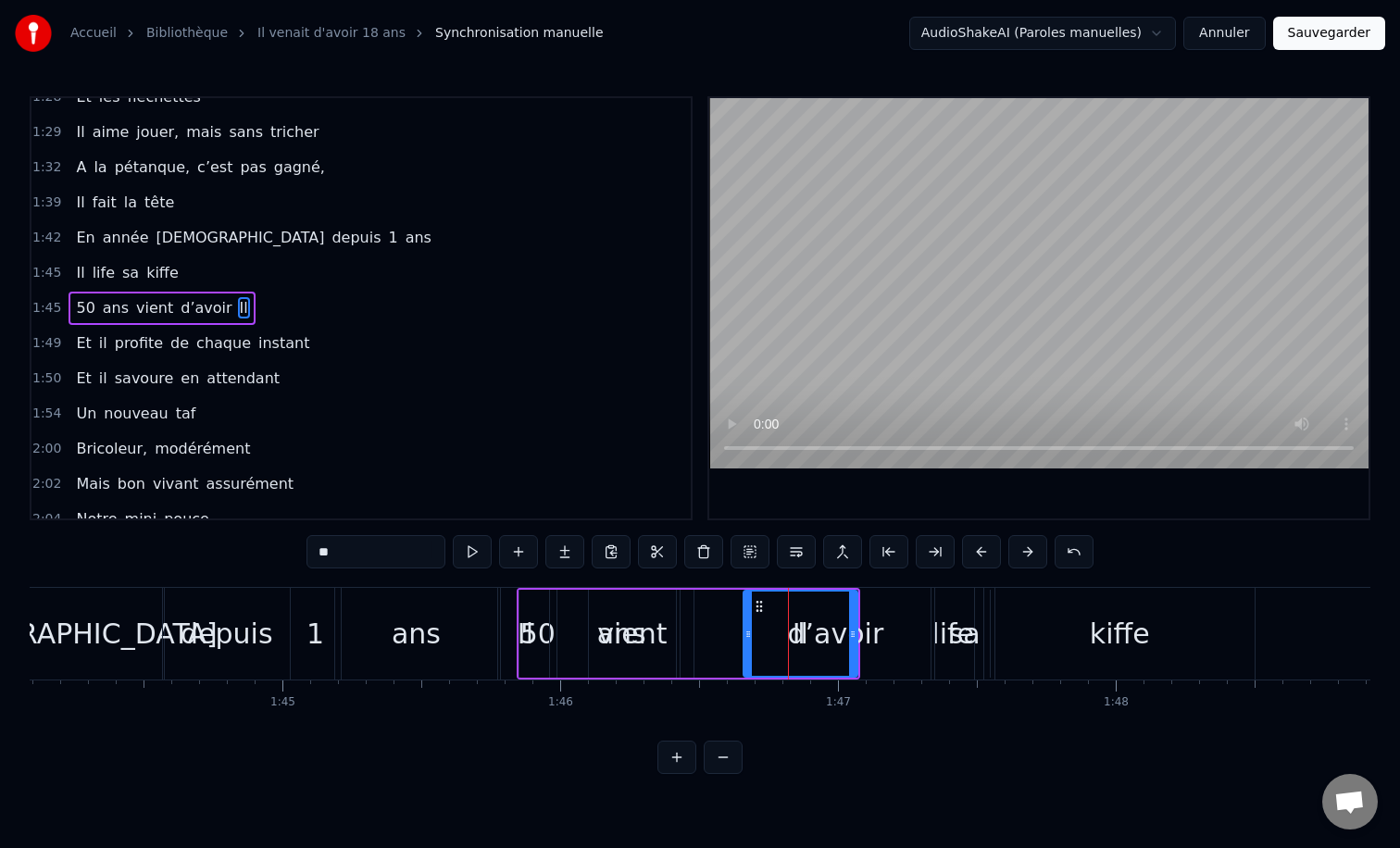
click at [606, 605] on div "vient" at bounding box center [632, 633] width 87 height 88
type input "*****"
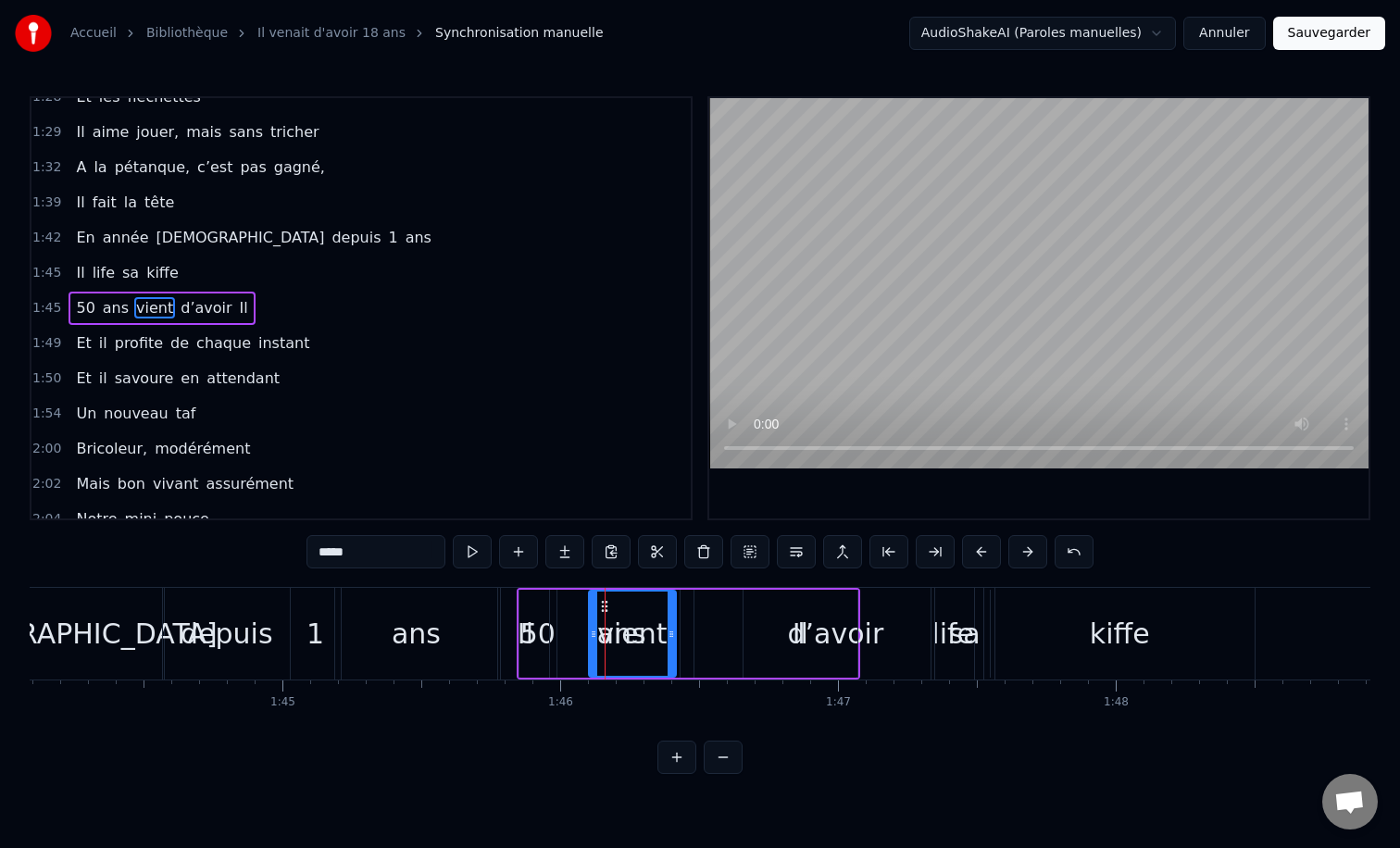
click at [526, 588] on div "50 ans vient d’avoir Il" at bounding box center [689, 633] width 343 height 91
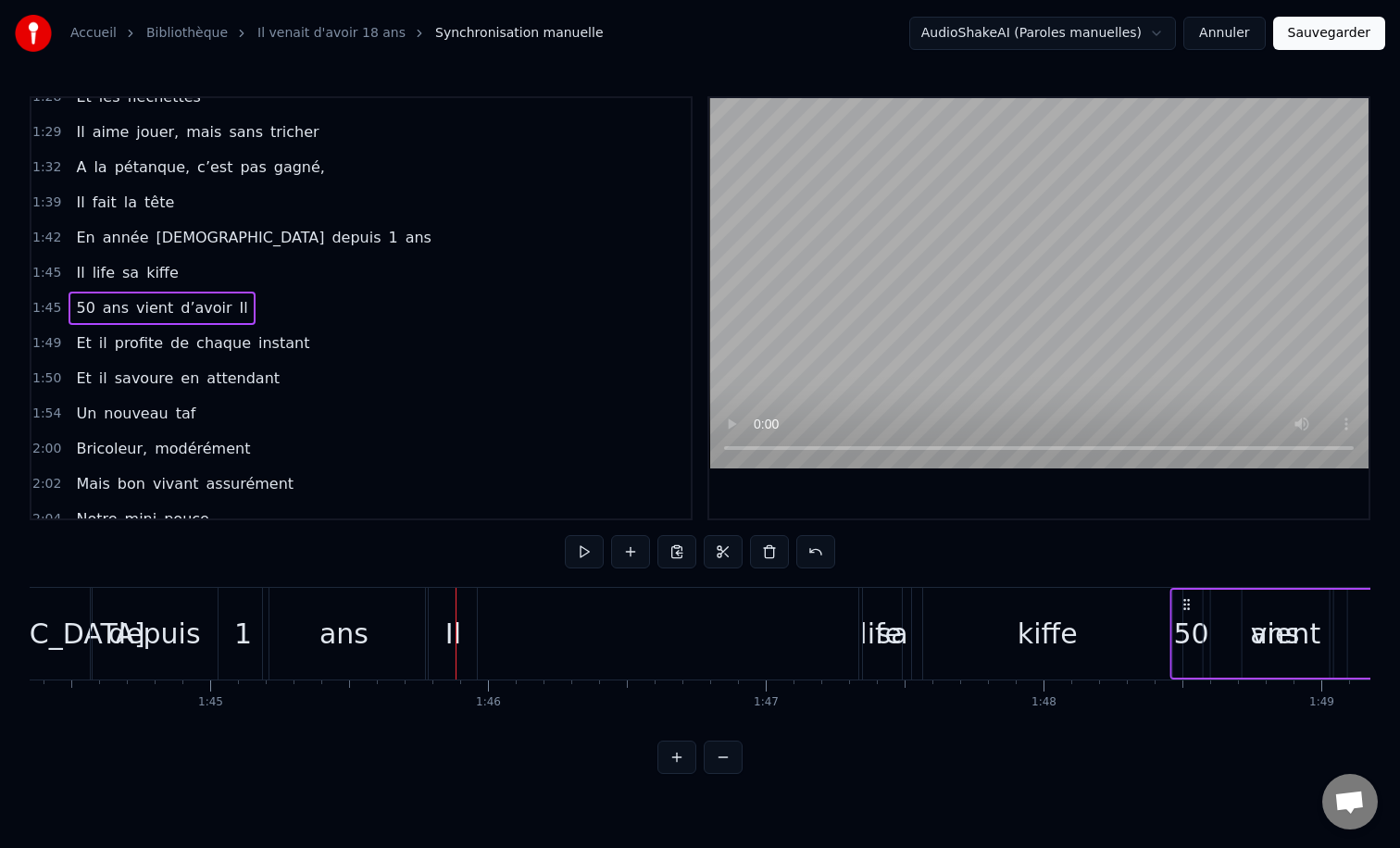
drag, startPoint x: 529, startPoint y: 600, endPoint x: 1175, endPoint y: 607, distance: 646.0
click at [1178, 607] on icon at bounding box center [1186, 605] width 15 height 15
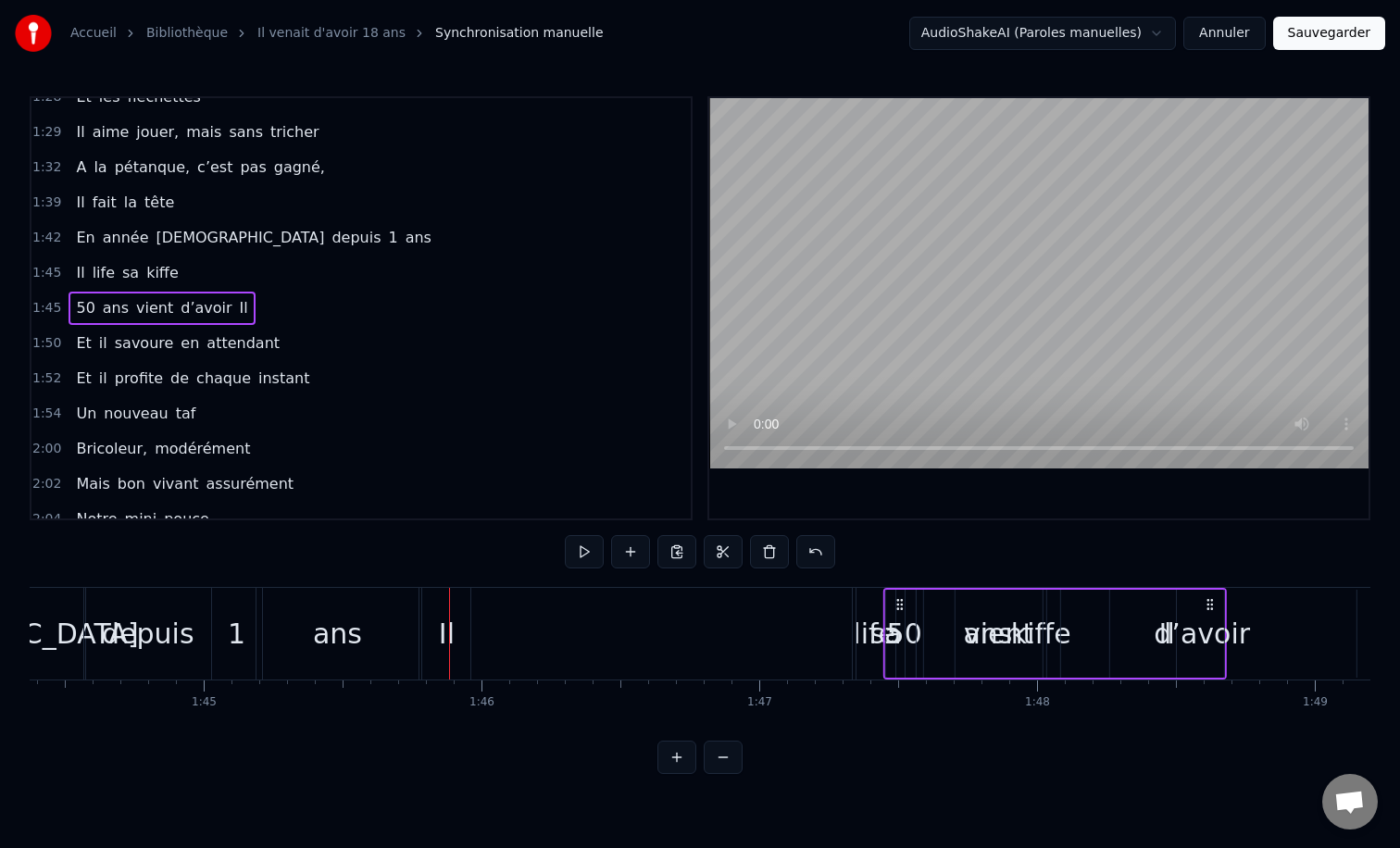
drag, startPoint x: 458, startPoint y: 605, endPoint x: 927, endPoint y: 611, distance: 469.0
click at [908, 611] on icon at bounding box center [900, 605] width 15 height 15
click at [392, 550] on div "0:12 Il vient d’avoir 50 ans 0:15 Il est beau comme un enfant 0:18 [PERSON_NAME…" at bounding box center [699, 435] width 1341 height 677
click at [207, 576] on div "0:12 Il vient d’avoir 50 ans 0:15 Il est beau comme un enfant 0:18 [PERSON_NAME…" at bounding box center [699, 435] width 1341 height 677
click at [167, 573] on div "0:12 Il vient d’avoir 50 ans 0:15 Il est beau comme un enfant 0:18 [PERSON_NAME…" at bounding box center [699, 435] width 1341 height 677
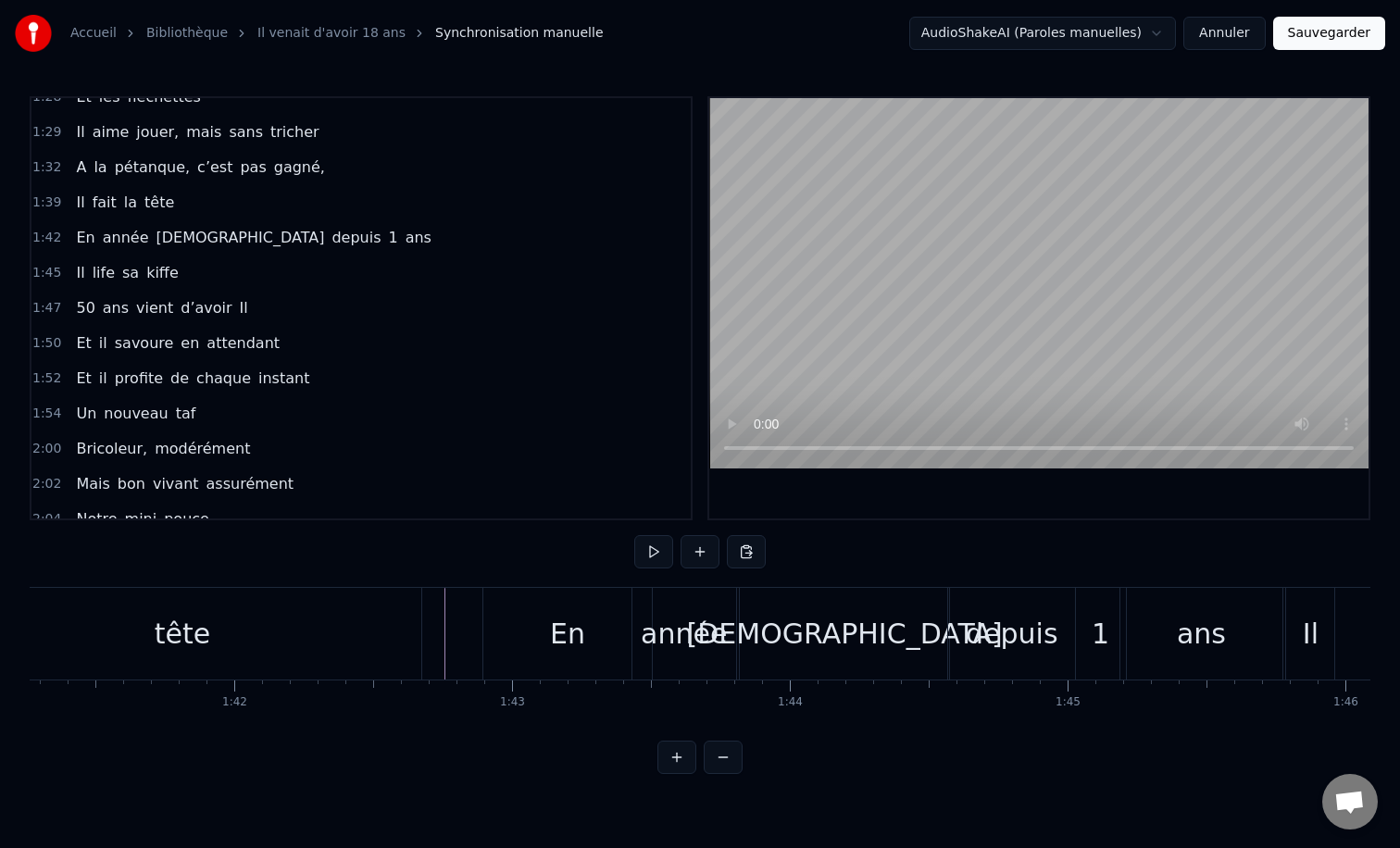
scroll to position [0, 28115]
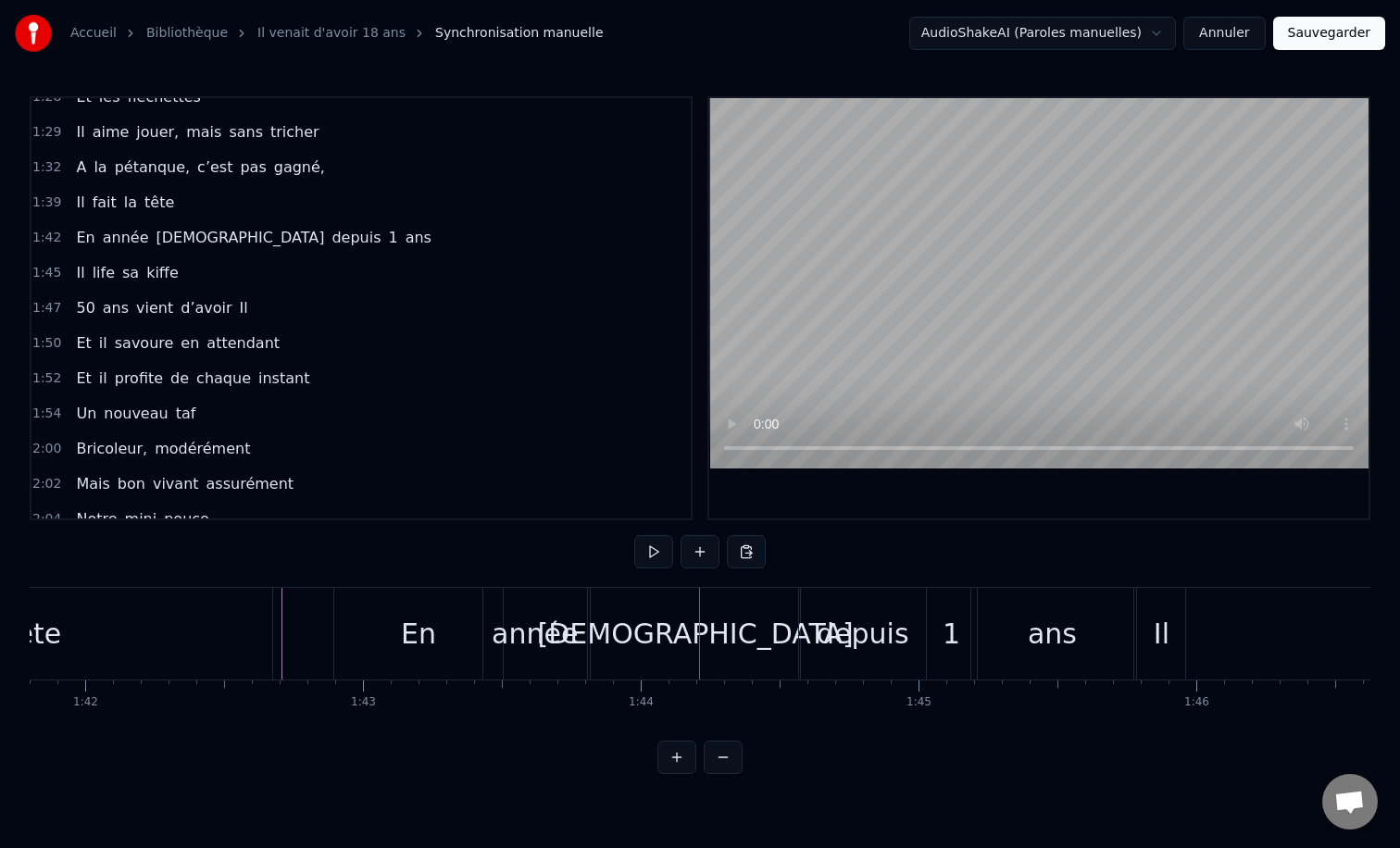
scroll to position [0, 28277]
click at [347, 616] on div "En" at bounding box center [416, 633] width 169 height 91
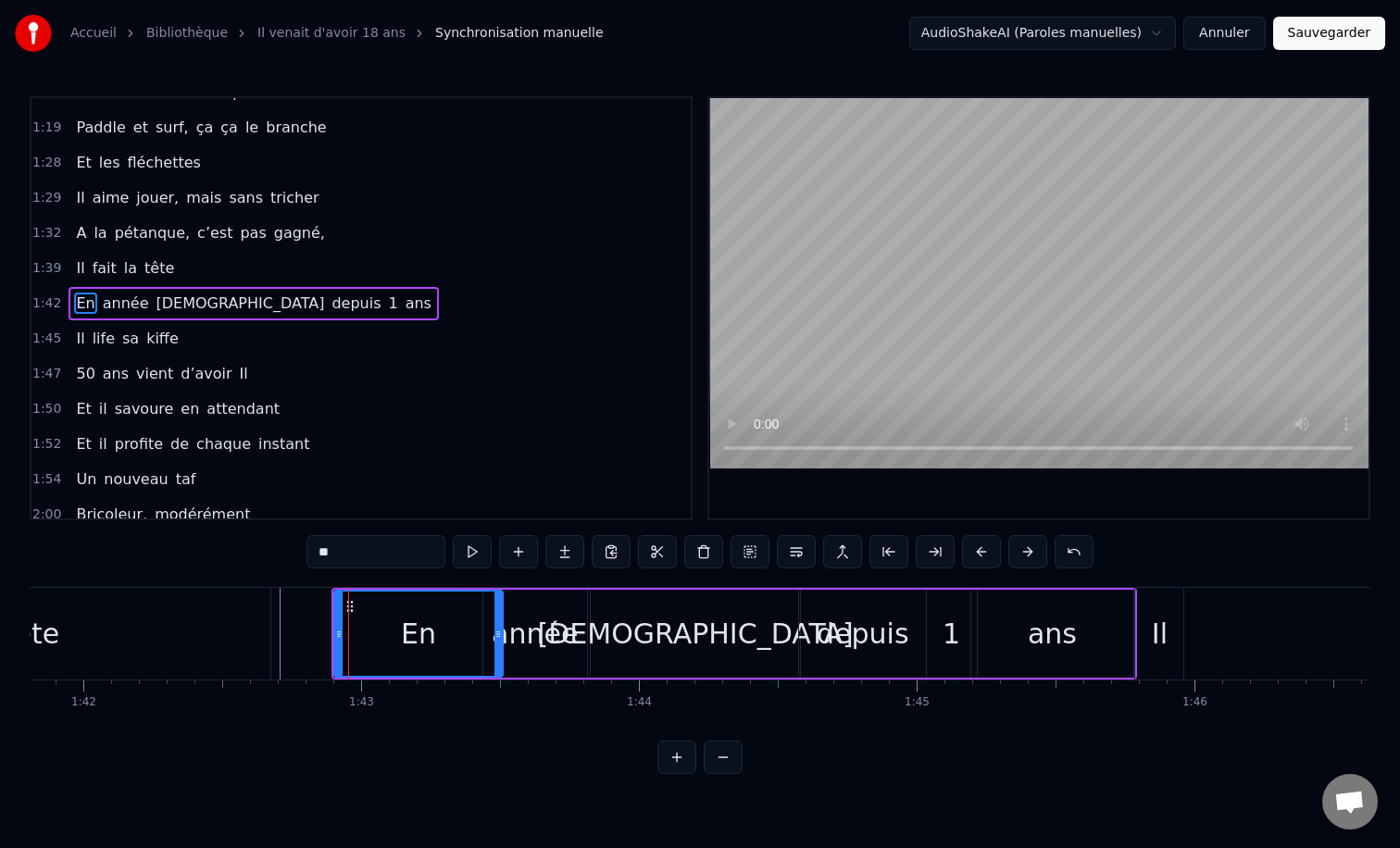
scroll to position [652, 0]
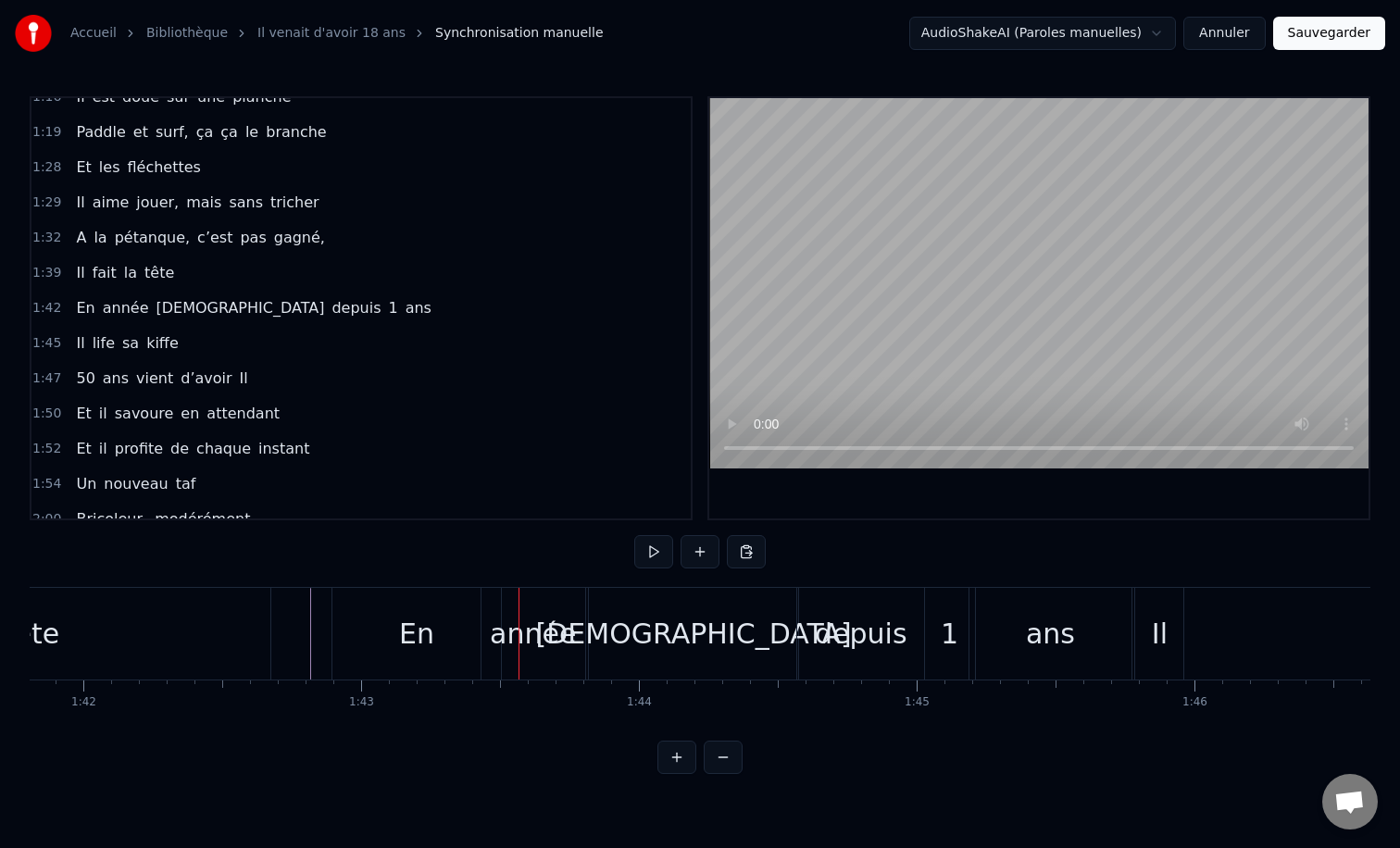
click at [514, 628] on div "année" at bounding box center [532, 634] width 86 height 42
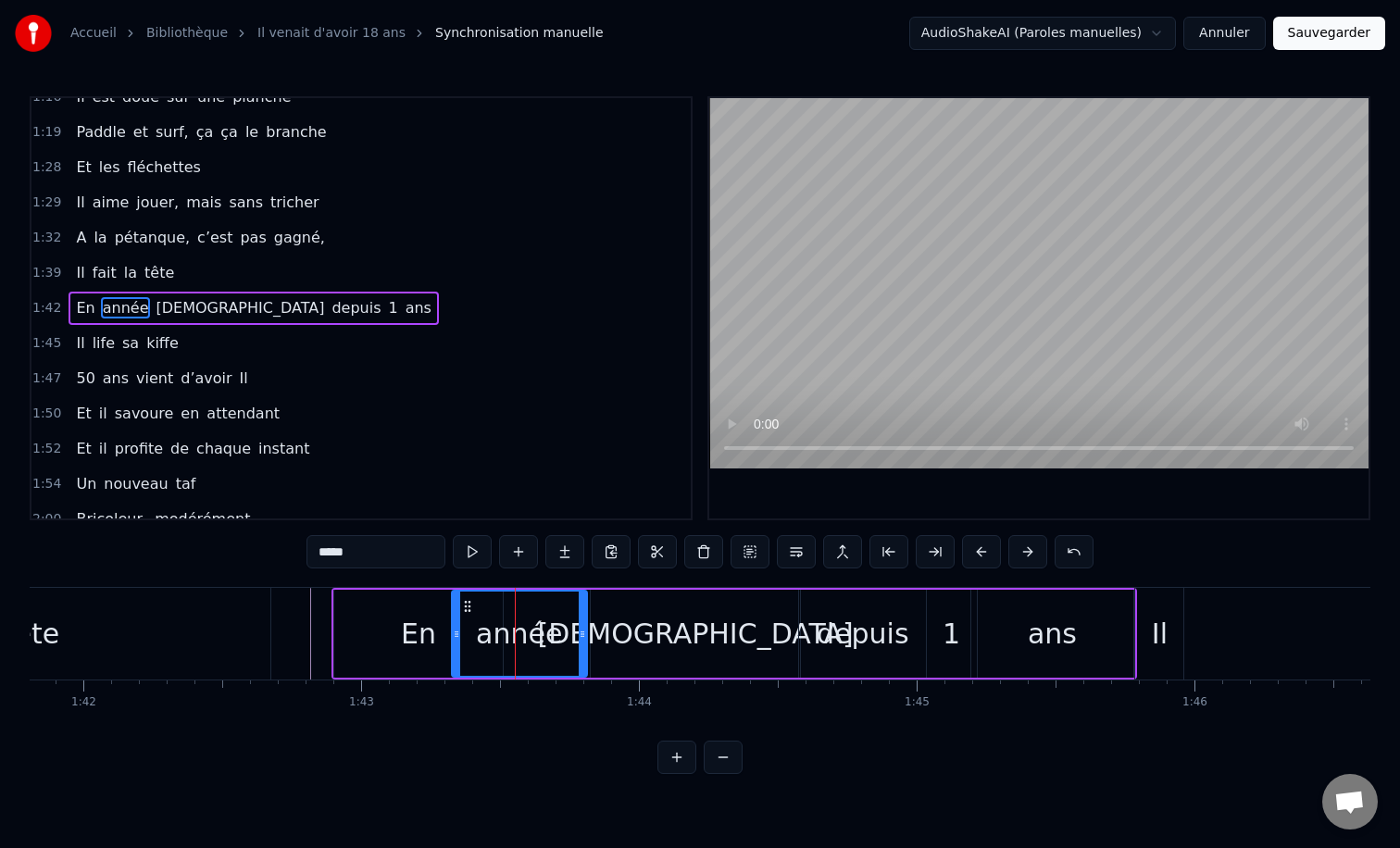
drag, startPoint x: 489, startPoint y: 633, endPoint x: 456, endPoint y: 633, distance: 33.0
click at [456, 633] on icon at bounding box center [457, 634] width 8 height 15
click at [589, 628] on icon at bounding box center [588, 634] width 8 height 15
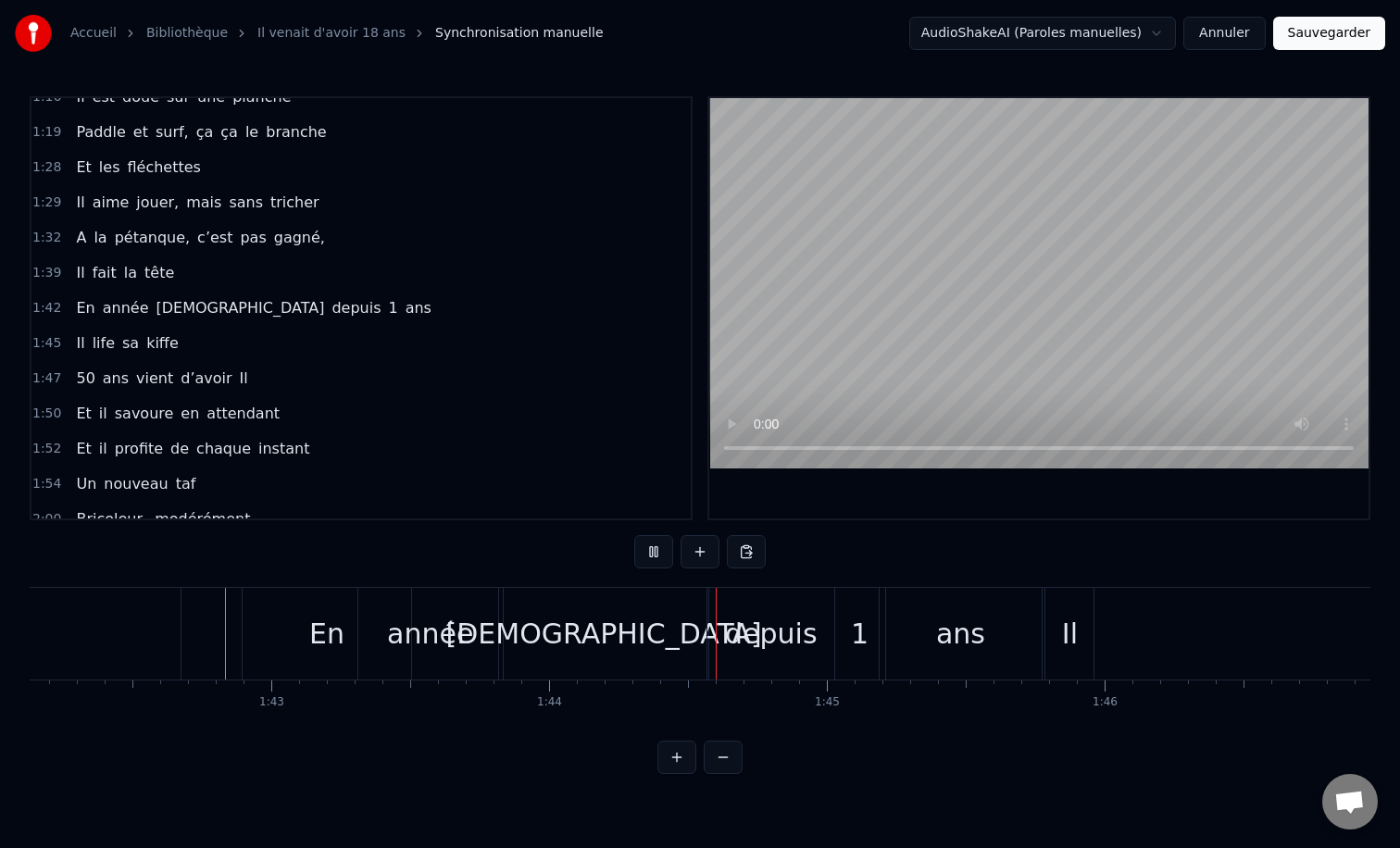
scroll to position [0, 28388]
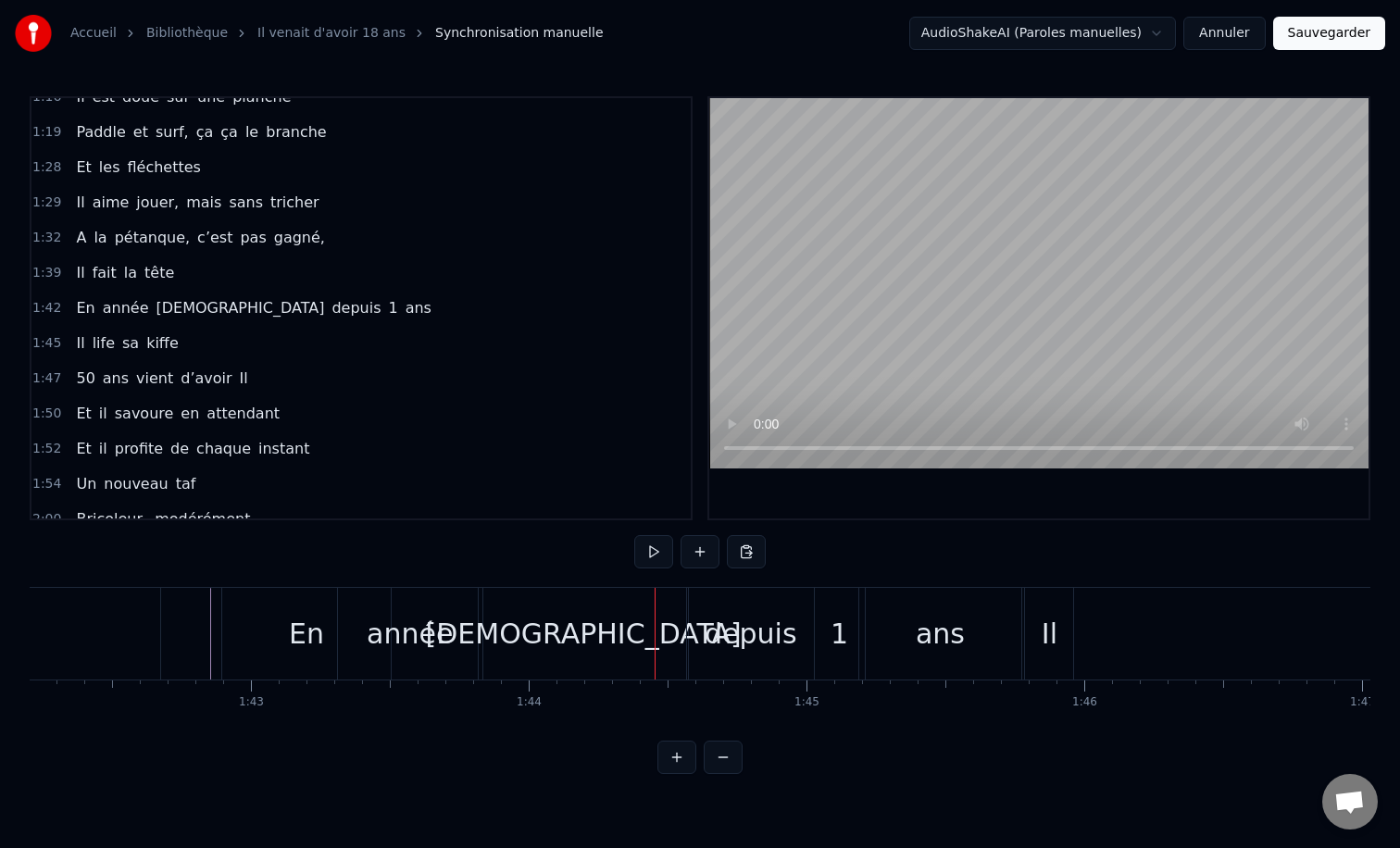
click at [575, 609] on div "[DEMOGRAPHIC_DATA]" at bounding box center [583, 633] width 209 height 91
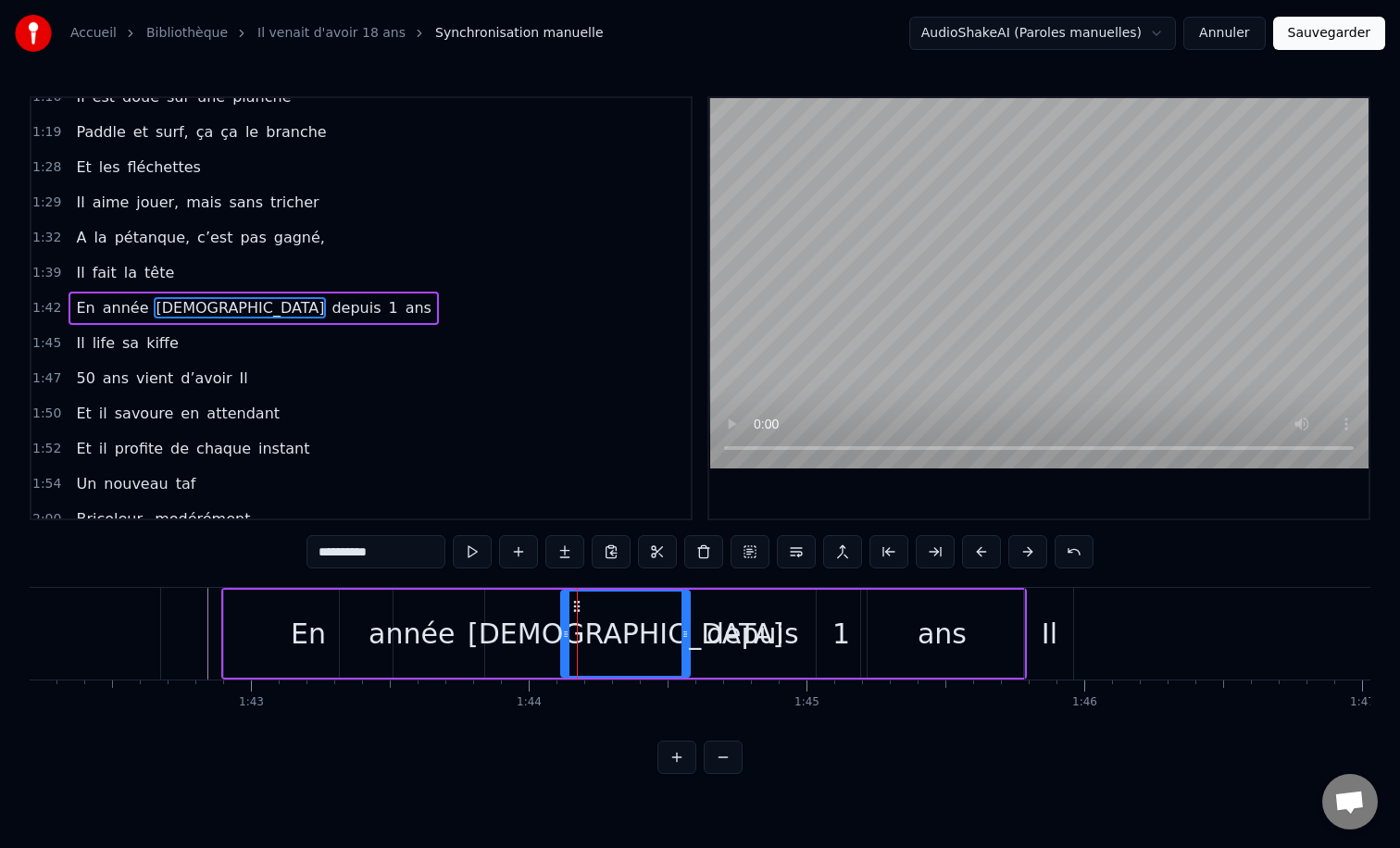
drag, startPoint x: 483, startPoint y: 637, endPoint x: 564, endPoint y: 634, distance: 81.1
click at [564, 634] on icon at bounding box center [566, 634] width 8 height 15
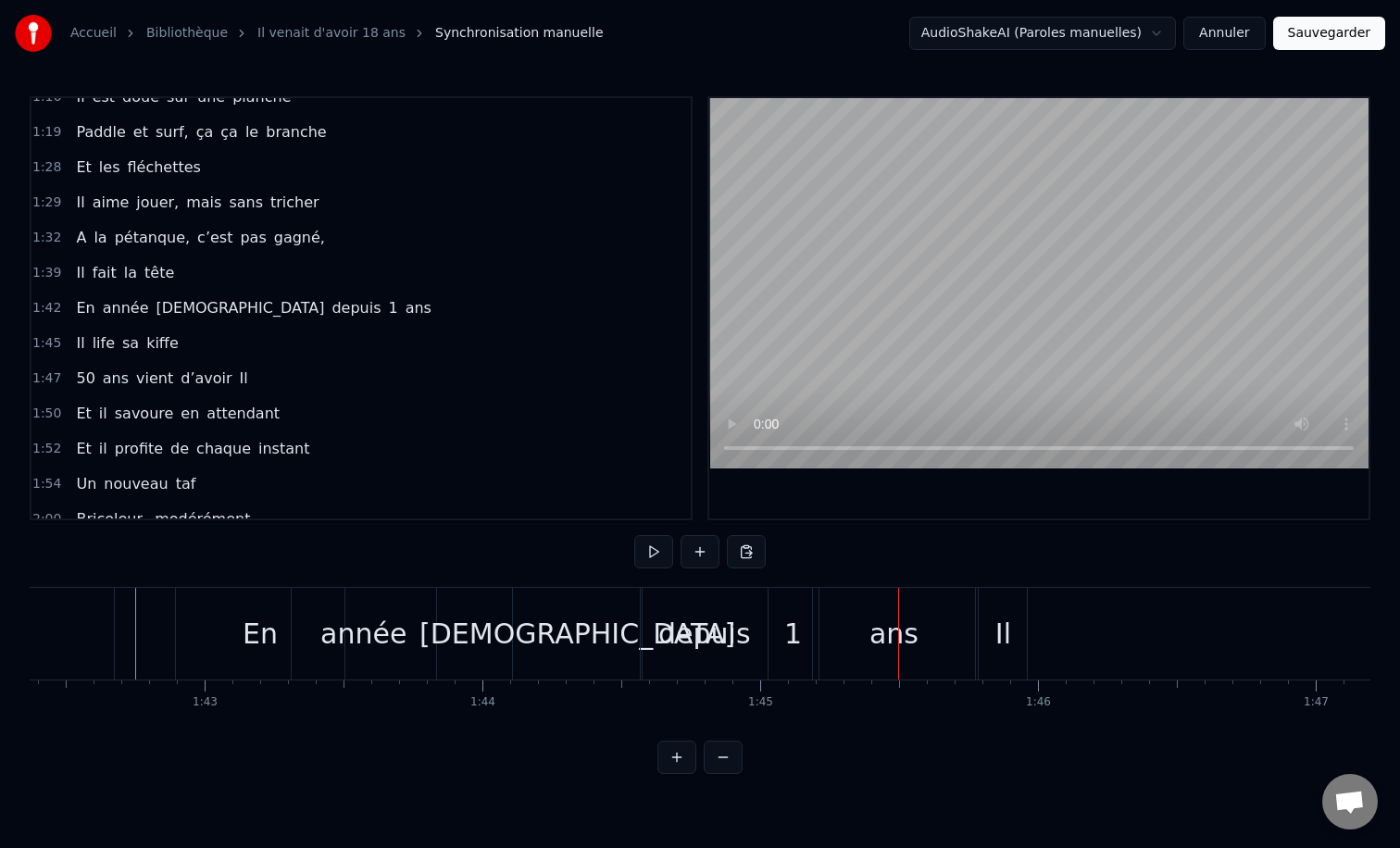
scroll to position [0, 28403]
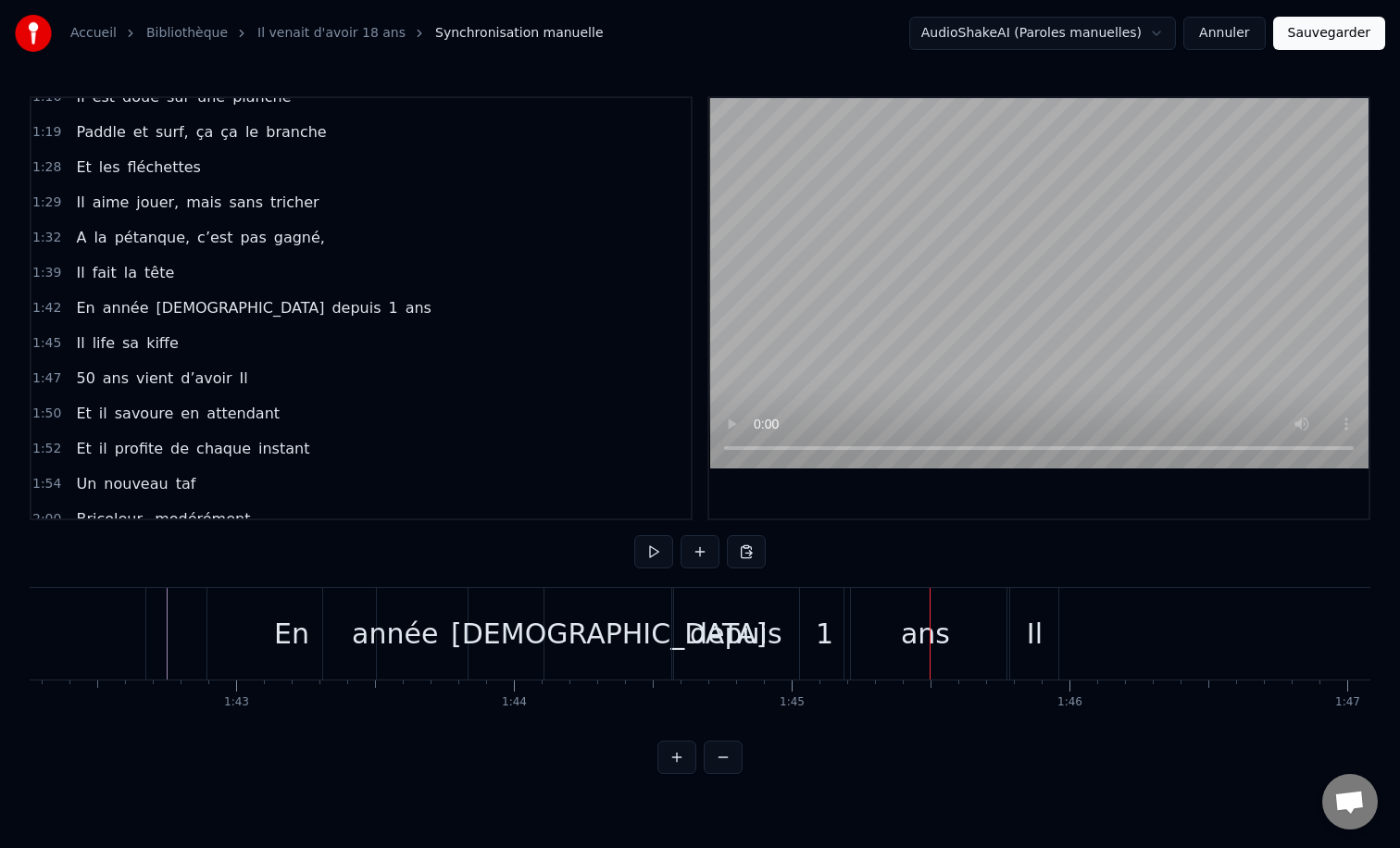
click at [460, 621] on div "année" at bounding box center [395, 633] width 144 height 91
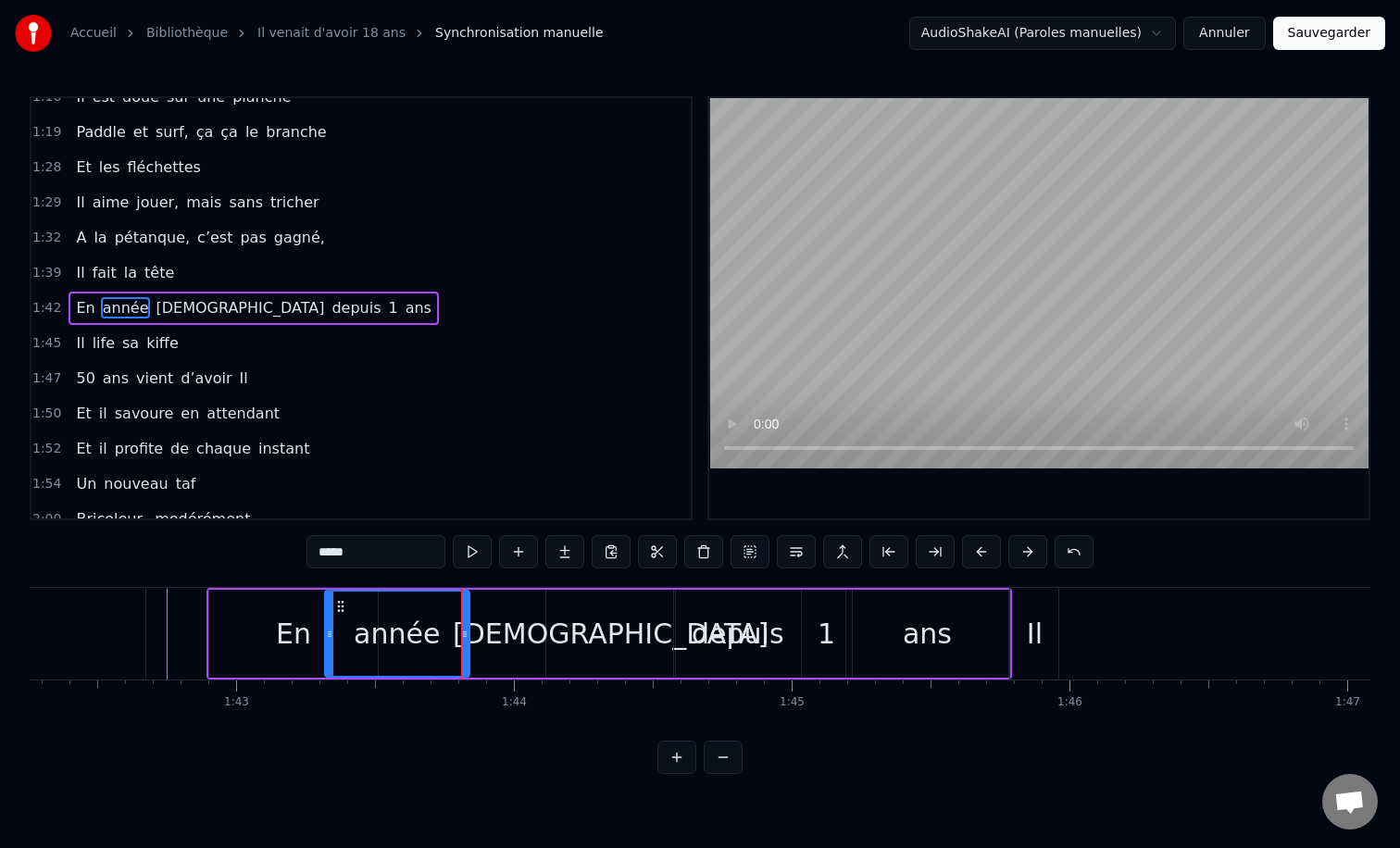
click at [591, 621] on div "[DEMOGRAPHIC_DATA]" at bounding box center [610, 634] width 316 height 42
type input "**********"
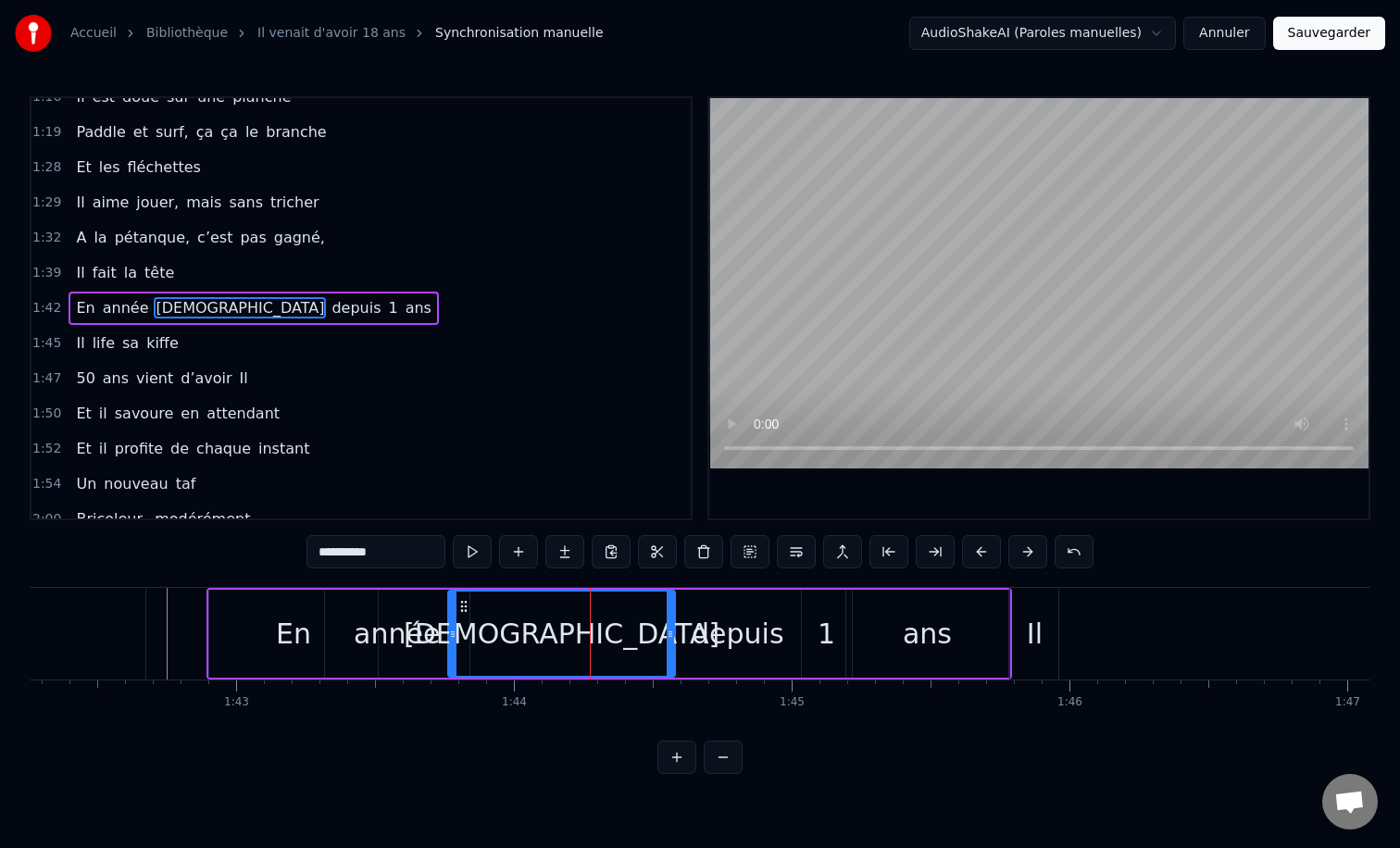
drag, startPoint x: 550, startPoint y: 636, endPoint x: 452, endPoint y: 637, distance: 98.0
click at [452, 637] on icon at bounding box center [453, 634] width 8 height 15
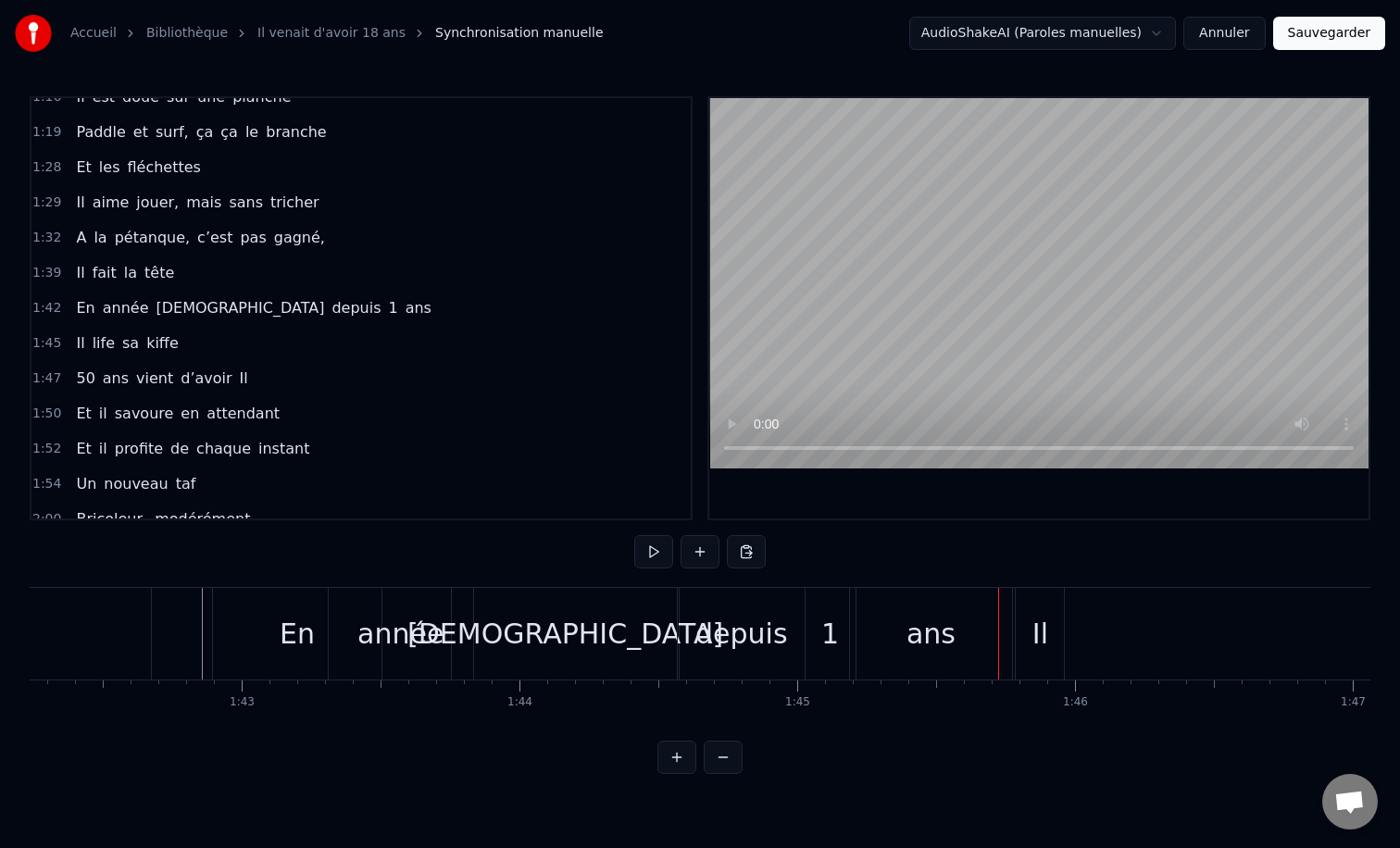
scroll to position [0, 28150]
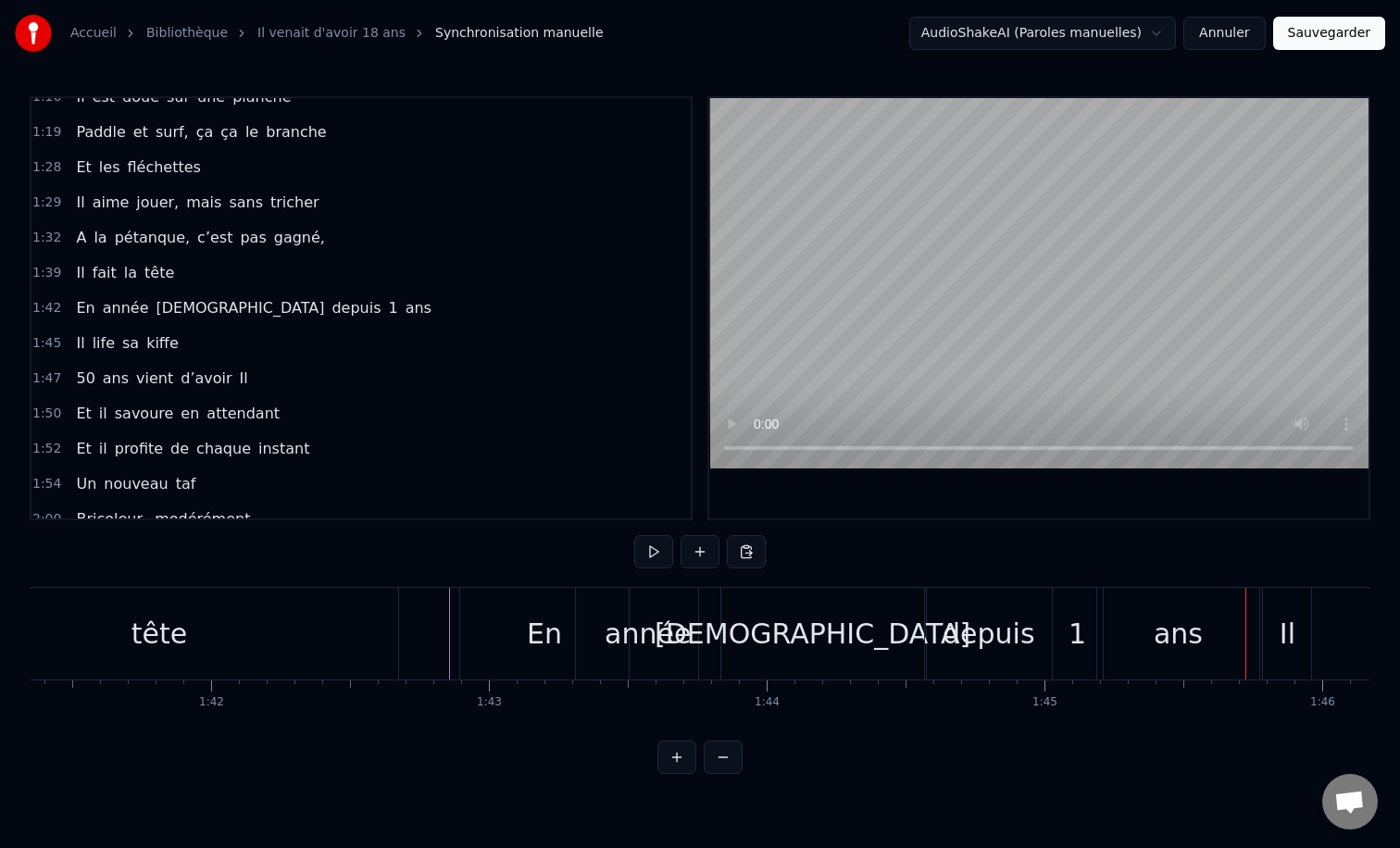
click at [801, 632] on div "[DEMOGRAPHIC_DATA]" at bounding box center [812, 634] width 316 height 42
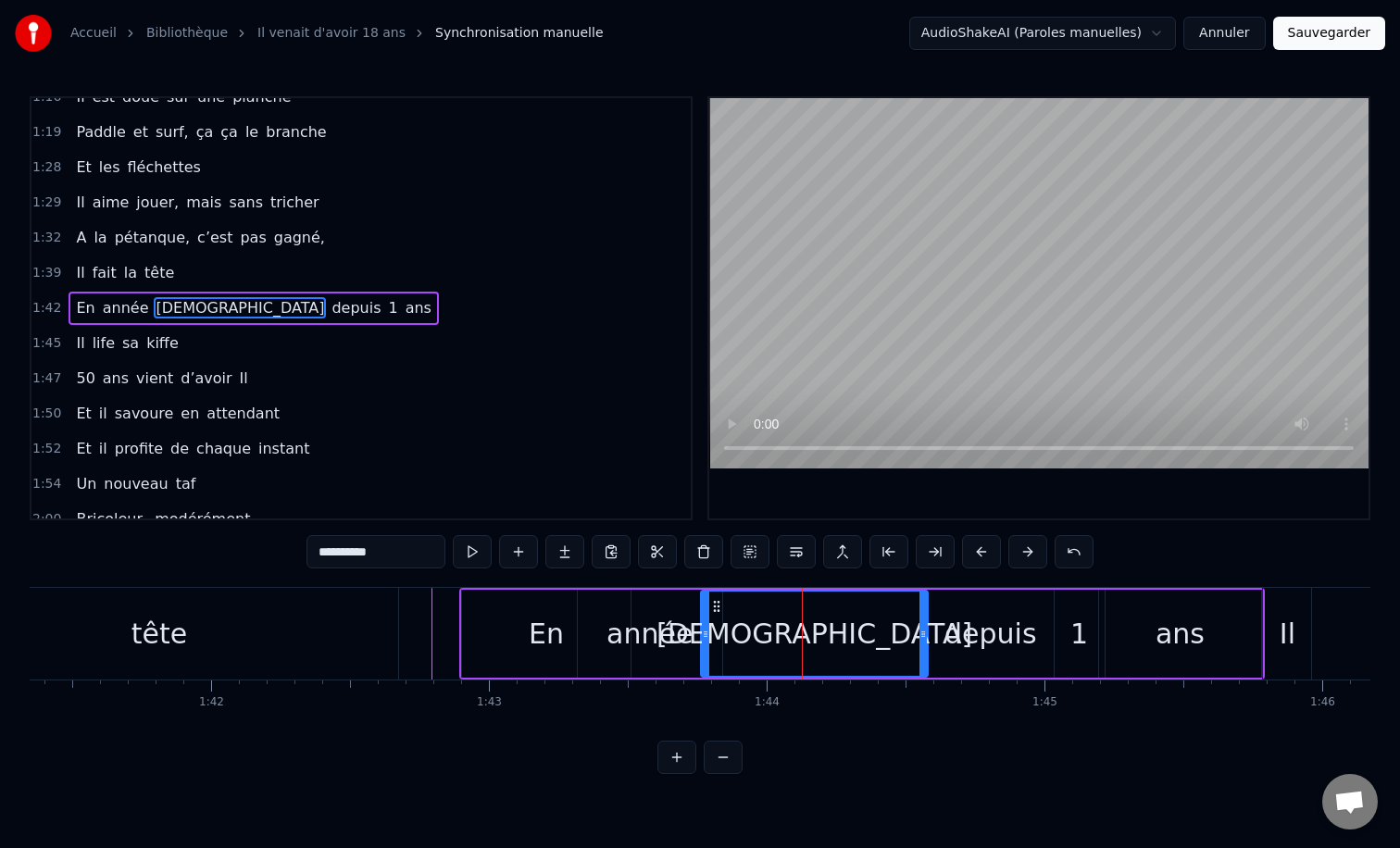
click at [651, 635] on div "année" at bounding box center [649, 634] width 86 height 42
type input "*****"
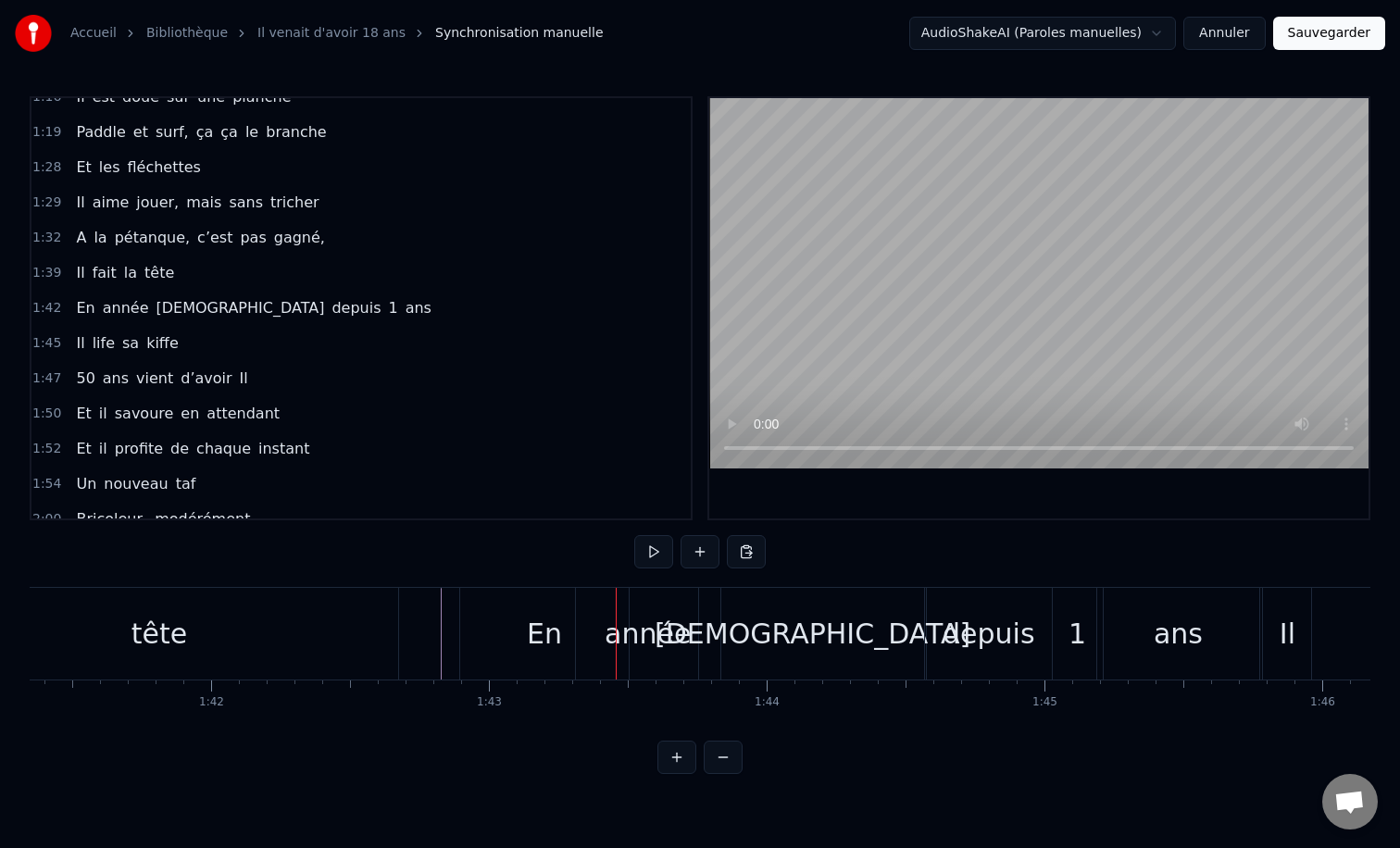
click at [551, 619] on div "En" at bounding box center [543, 634] width 35 height 42
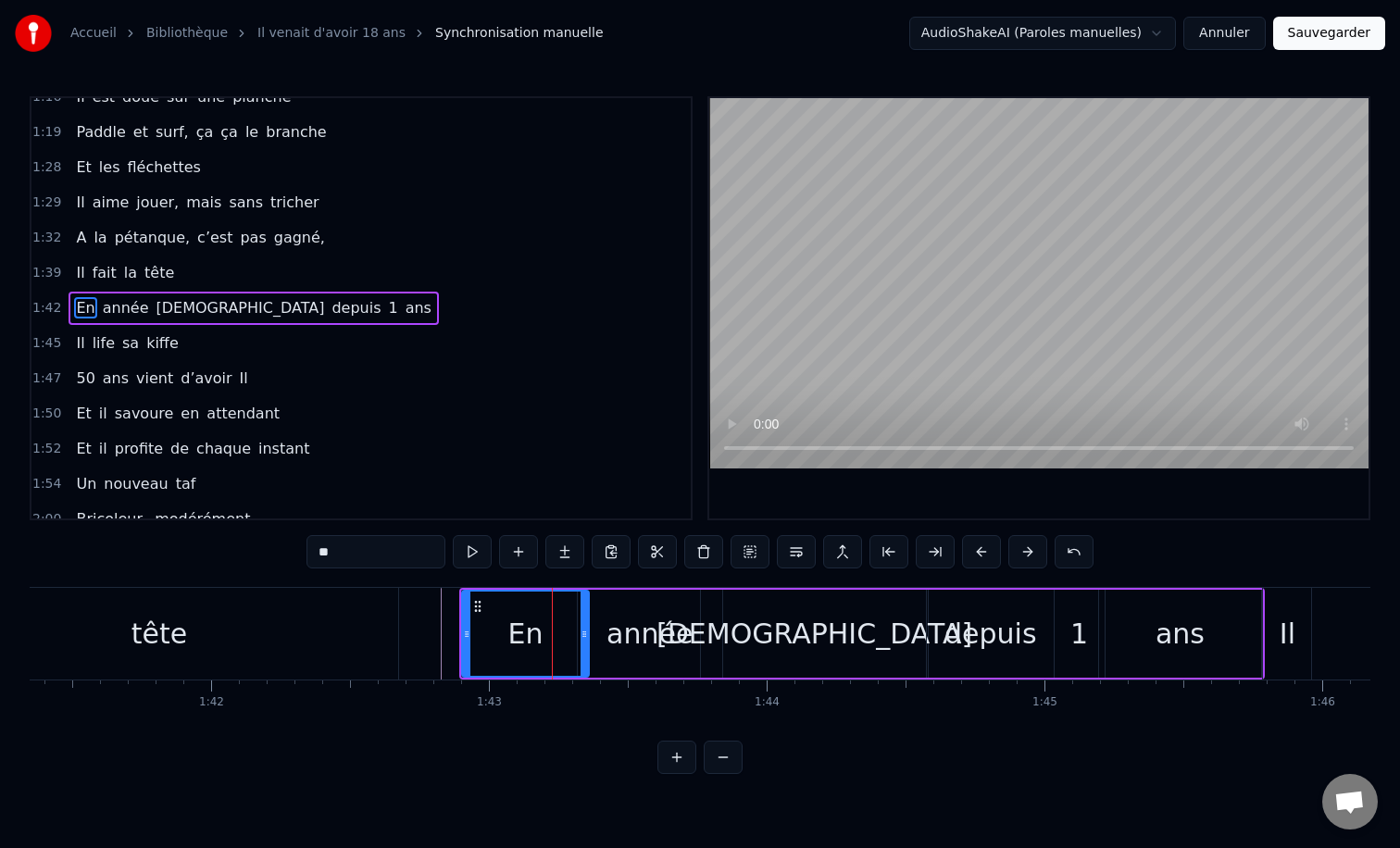
drag, startPoint x: 625, startPoint y: 633, endPoint x: 584, endPoint y: 634, distance: 41.0
click at [584, 634] on icon at bounding box center [584, 634] width 8 height 15
click at [633, 631] on div "année" at bounding box center [649, 634] width 86 height 42
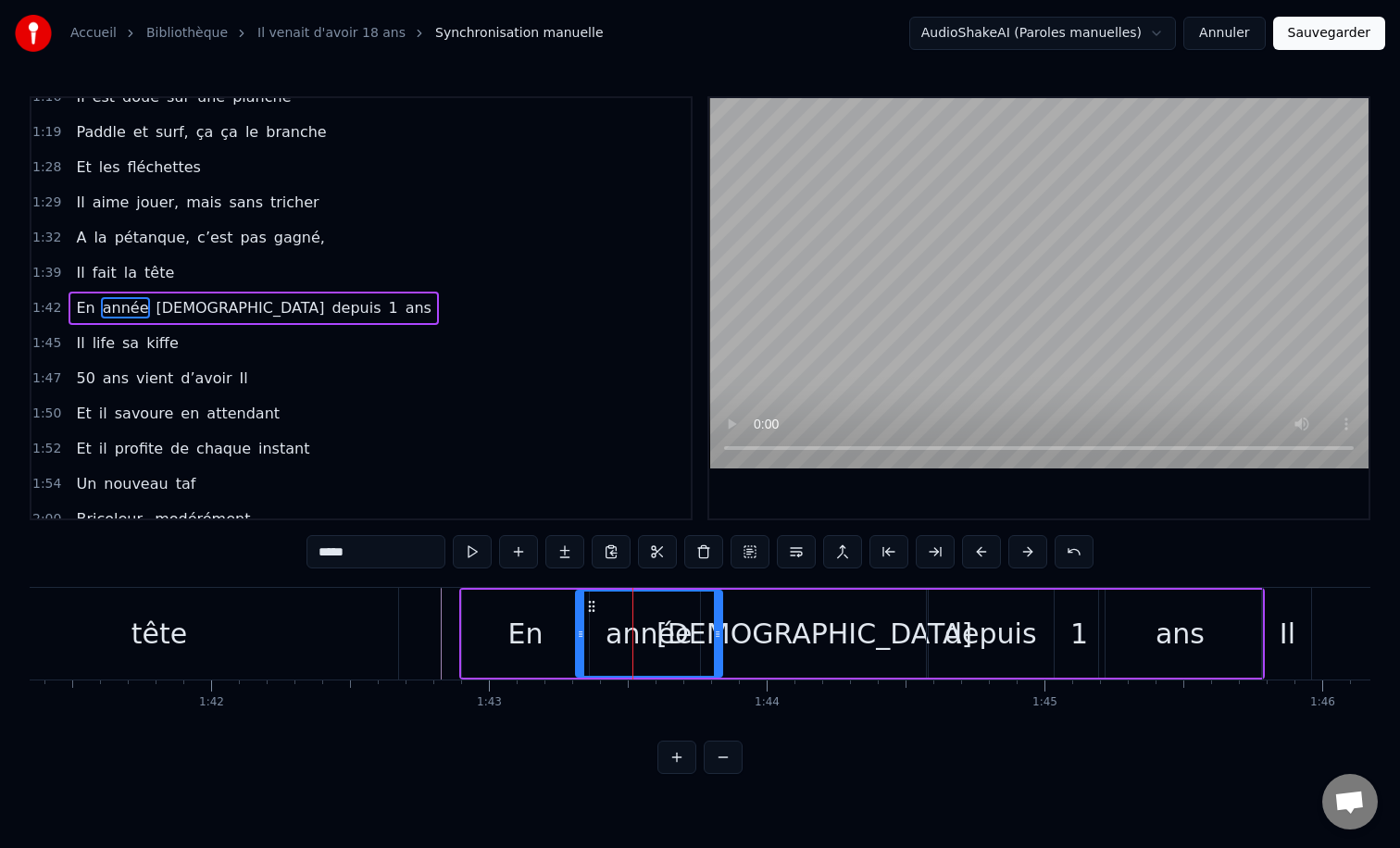
click at [582, 633] on icon at bounding box center [580, 634] width 8 height 15
drag, startPoint x: 714, startPoint y: 627, endPoint x: 680, endPoint y: 629, distance: 34.1
click at [680, 629] on icon at bounding box center [678, 634] width 8 height 15
click at [759, 628] on div "[DEMOGRAPHIC_DATA]" at bounding box center [814, 634] width 316 height 42
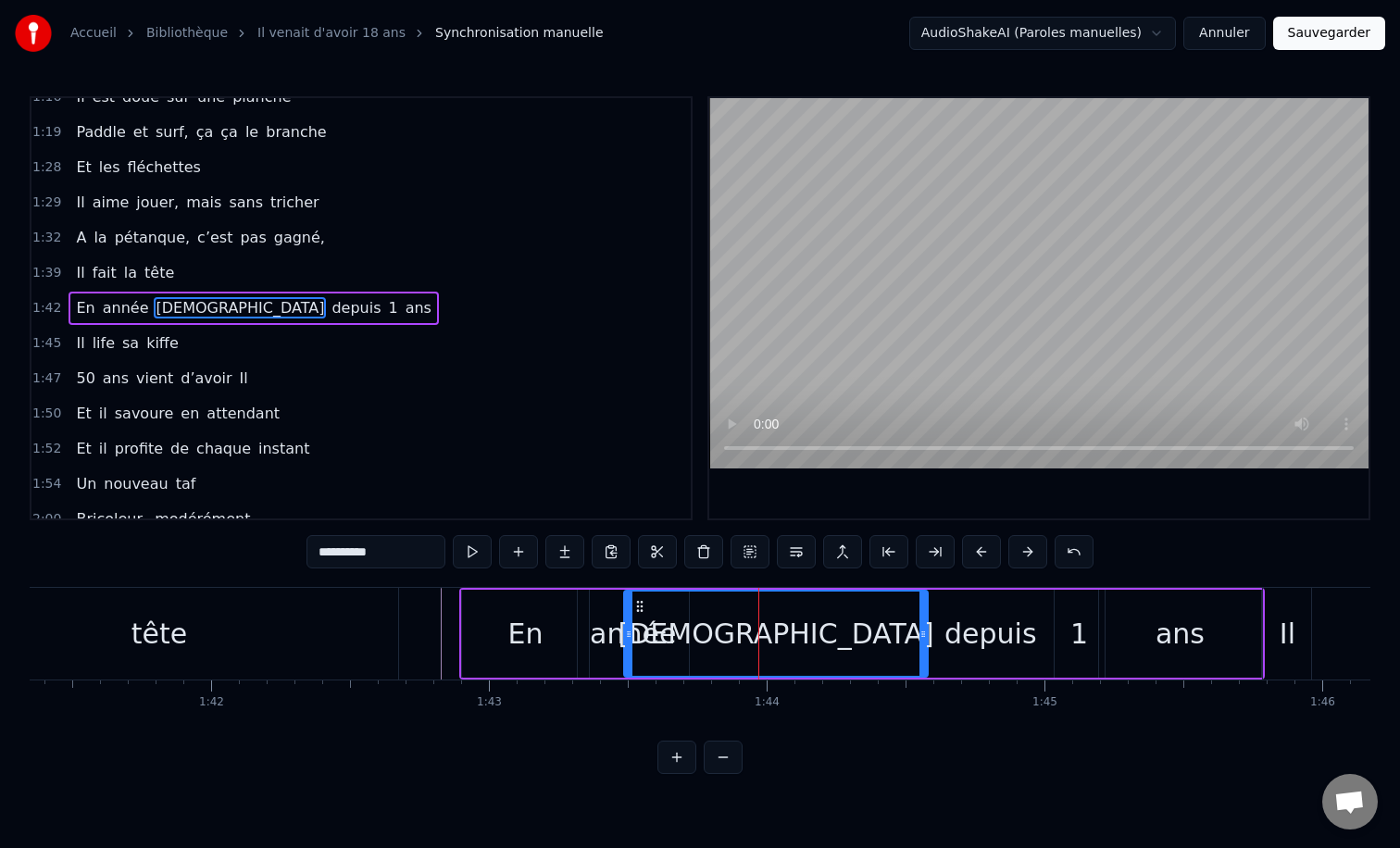
drag, startPoint x: 700, startPoint y: 633, endPoint x: 621, endPoint y: 631, distance: 79.0
click at [625, 631] on icon at bounding box center [628, 634] width 8 height 15
click at [392, 602] on div "tête" at bounding box center [159, 633] width 477 height 91
type input "****"
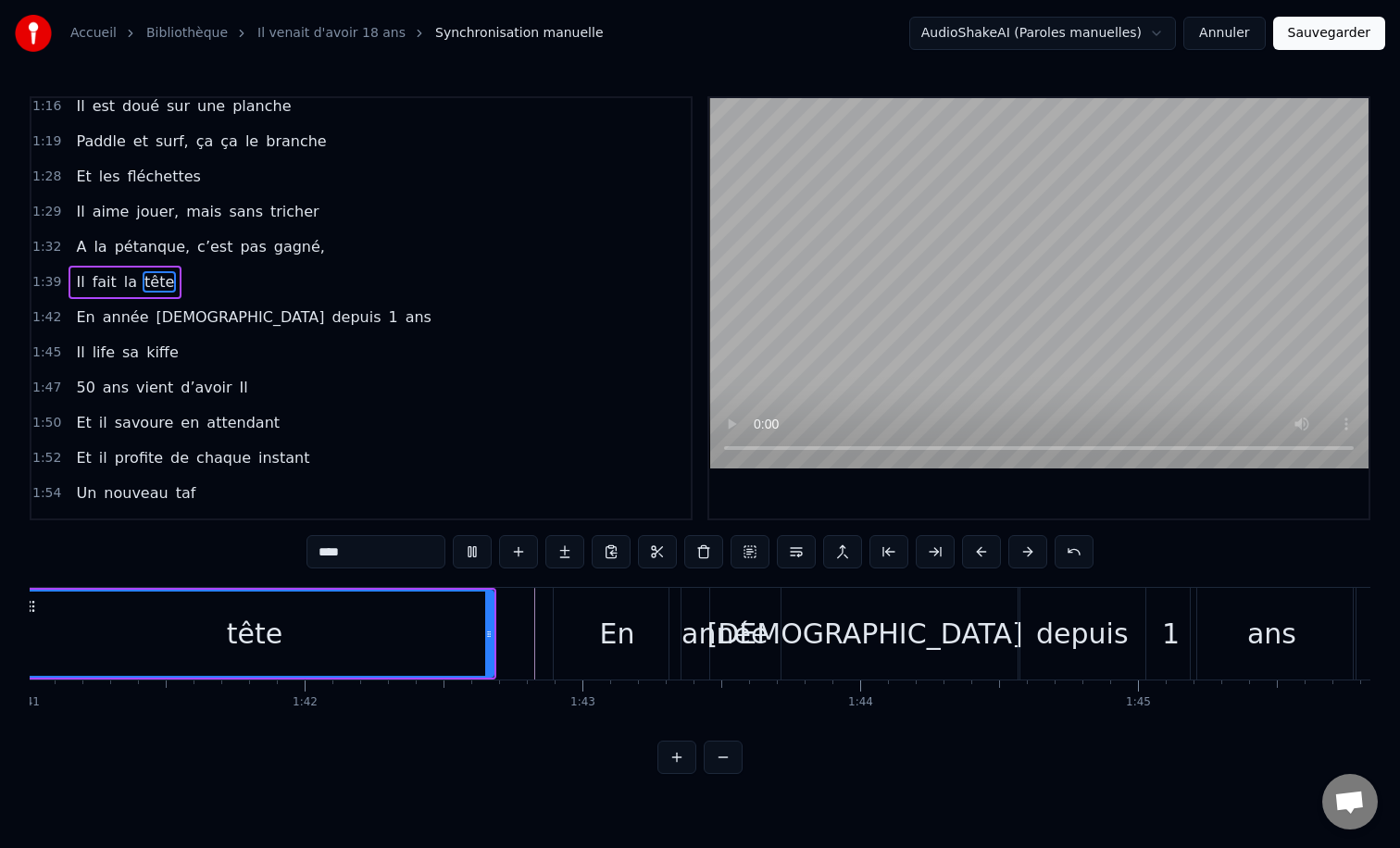
scroll to position [0, 27993]
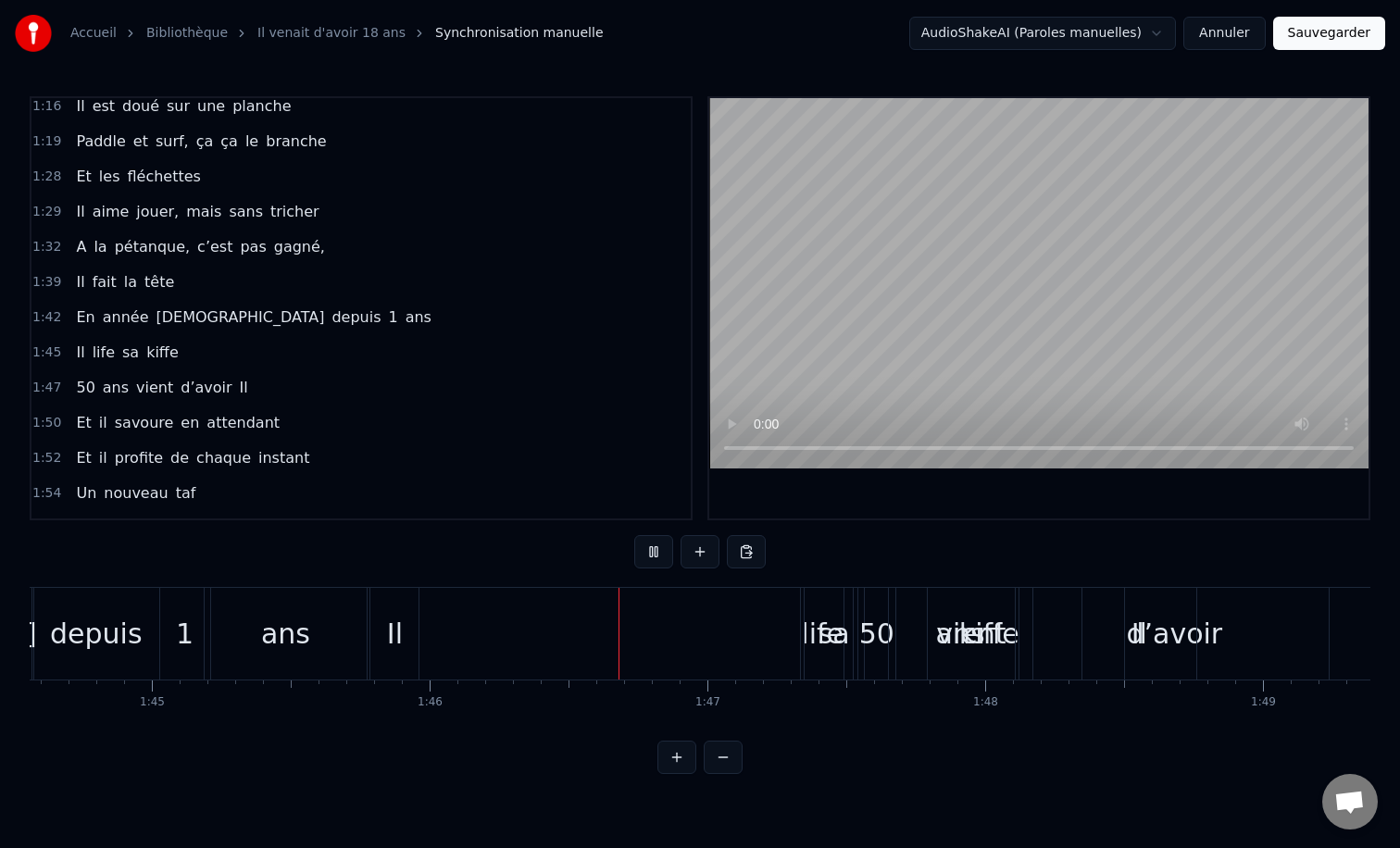
scroll to position [0, 29088]
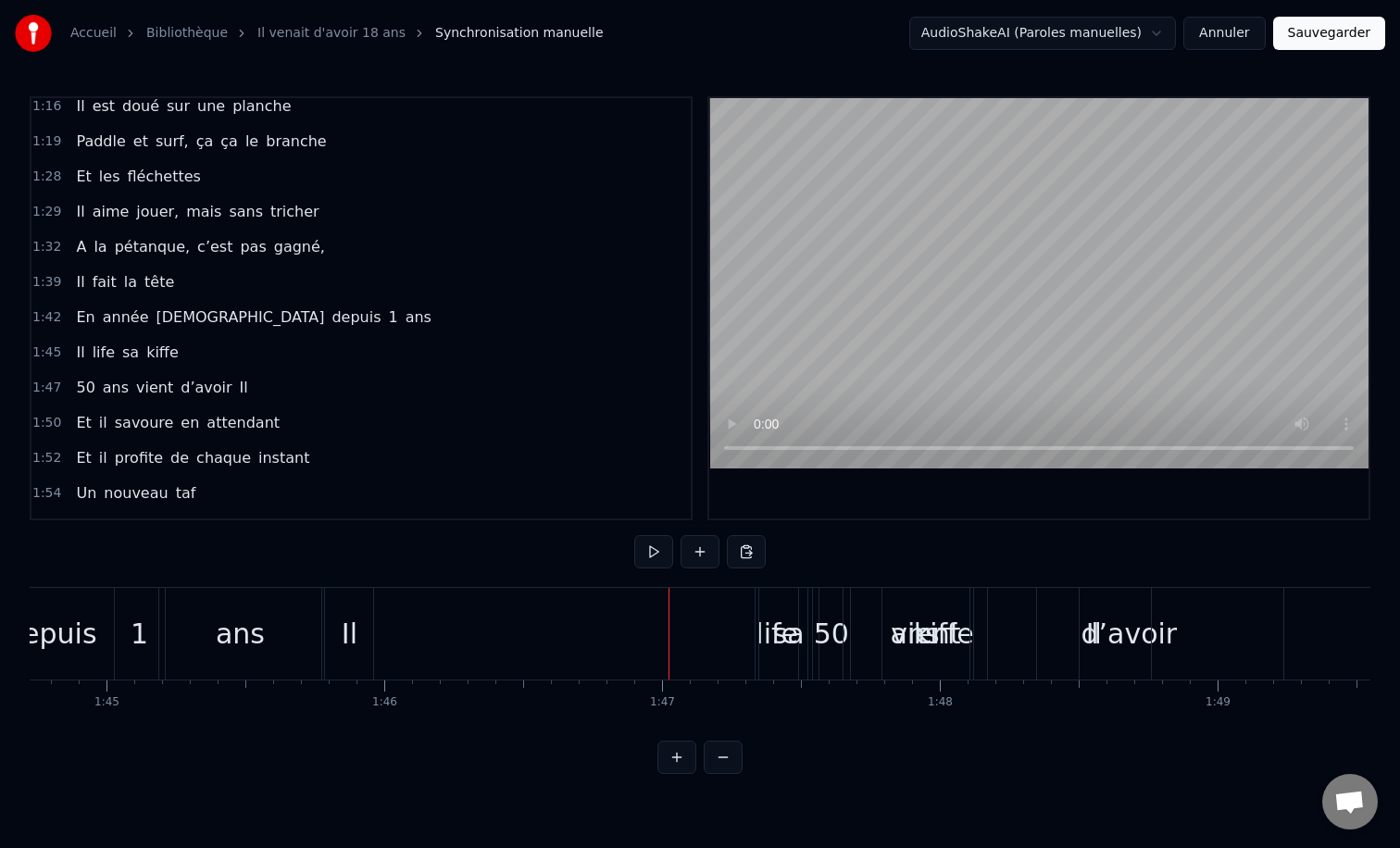
click at [780, 631] on div "sa" at bounding box center [788, 634] width 31 height 42
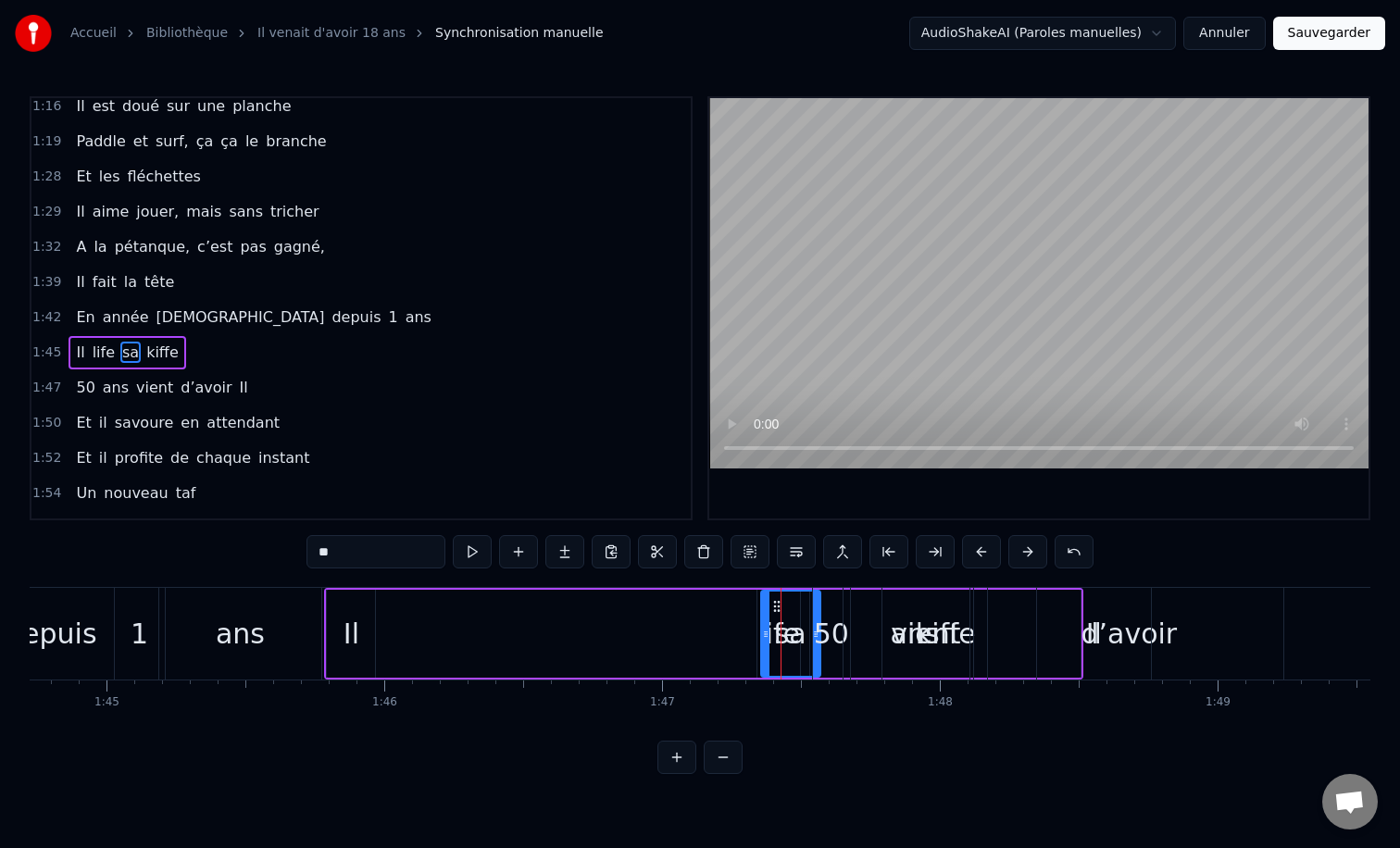
scroll to position [687, 0]
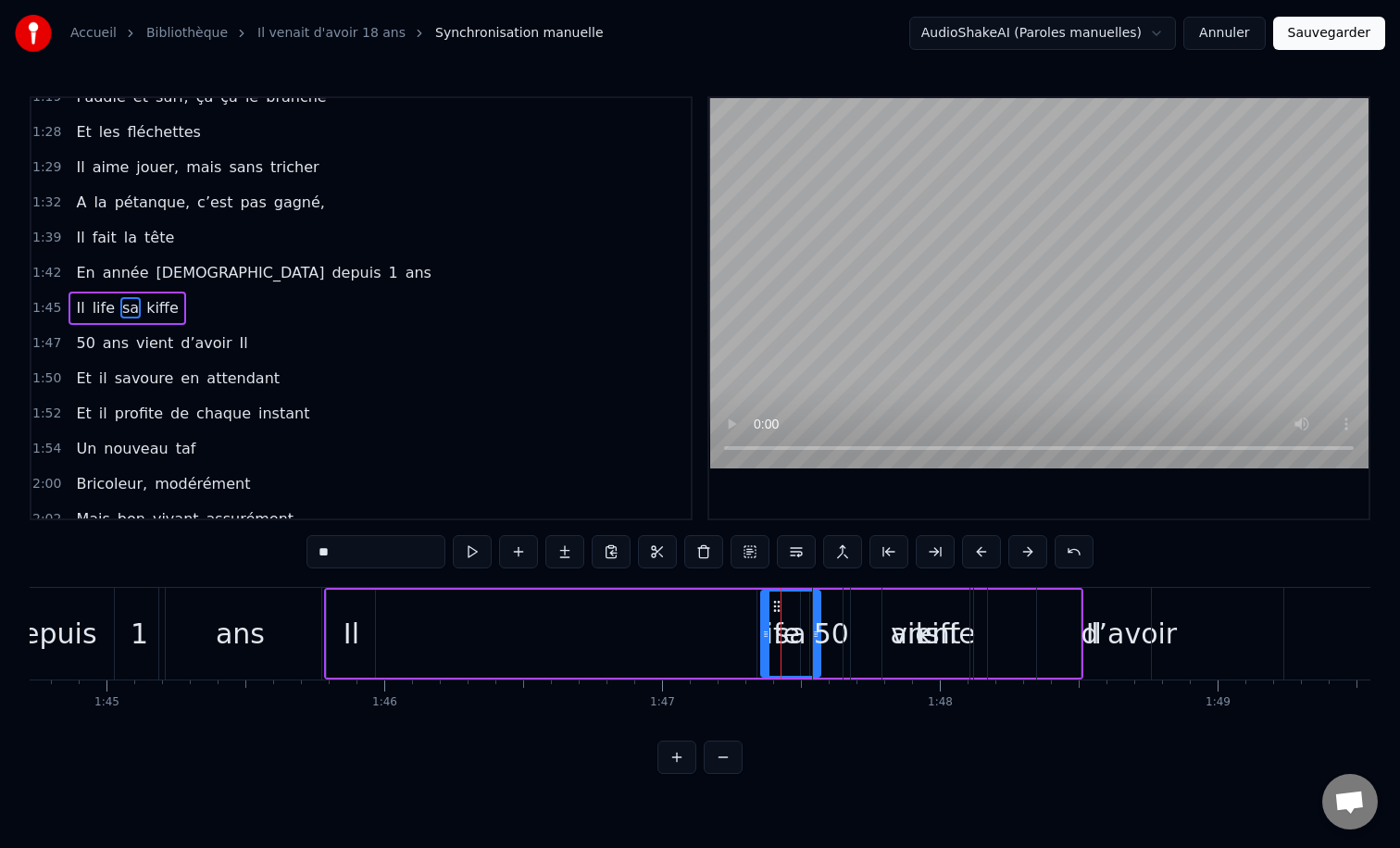
click at [144, 311] on span "kiﬀe" at bounding box center [162, 308] width 36 height 22
type input "****"
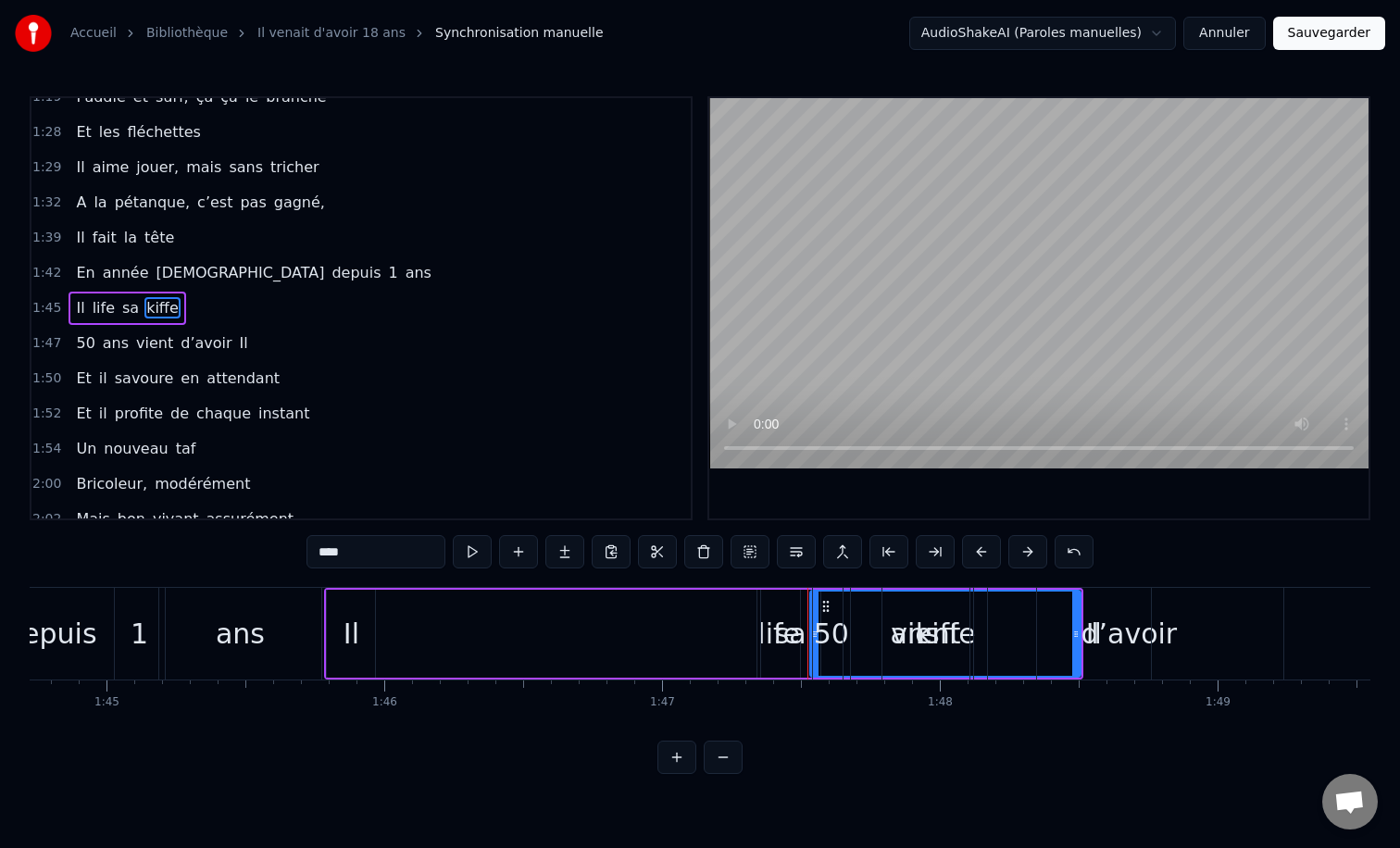
drag, startPoint x: 681, startPoint y: 611, endPoint x: 633, endPoint y: 616, distance: 48.3
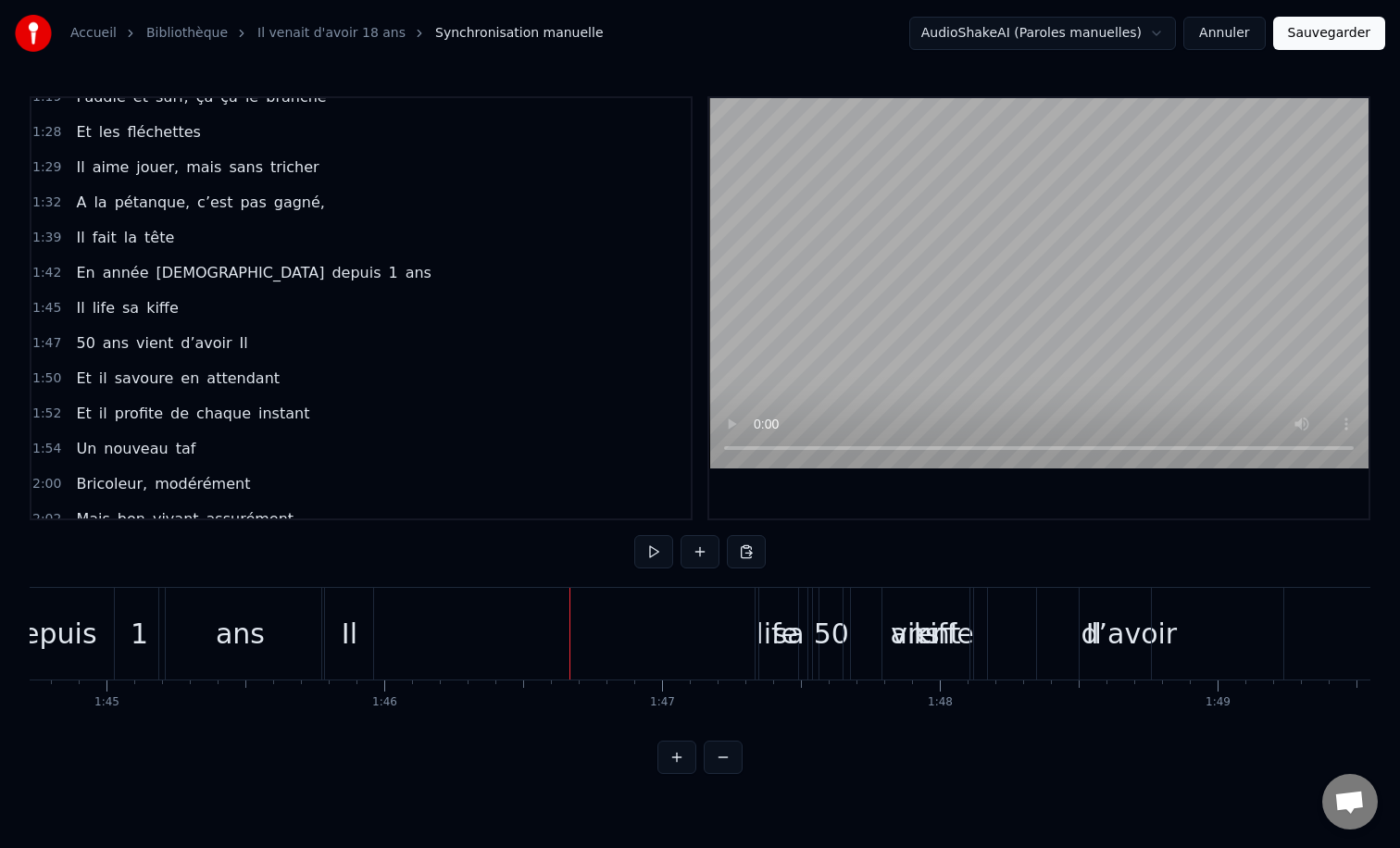
click at [922, 624] on div "vient" at bounding box center [925, 634] width 70 height 42
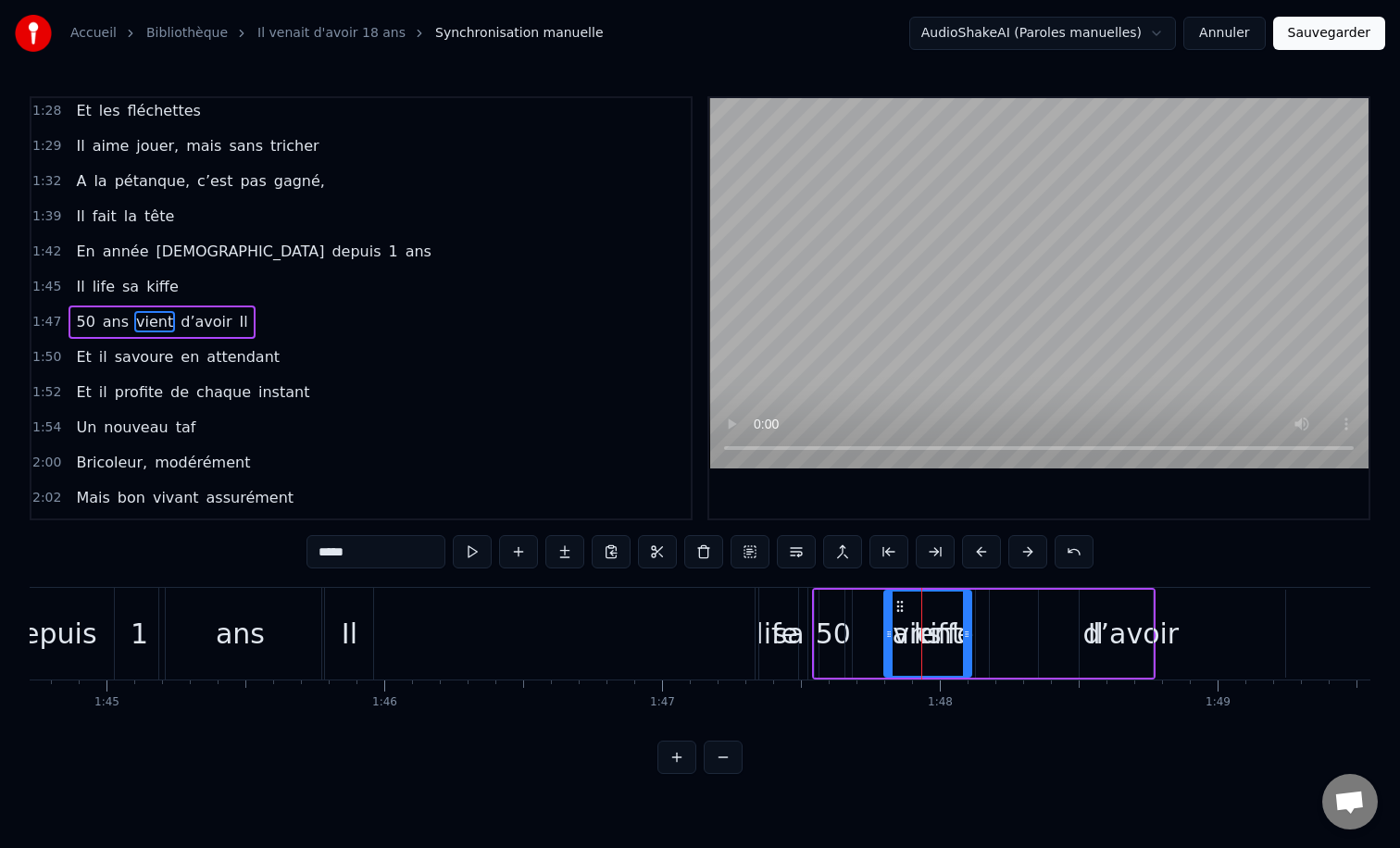
scroll to position [723, 0]
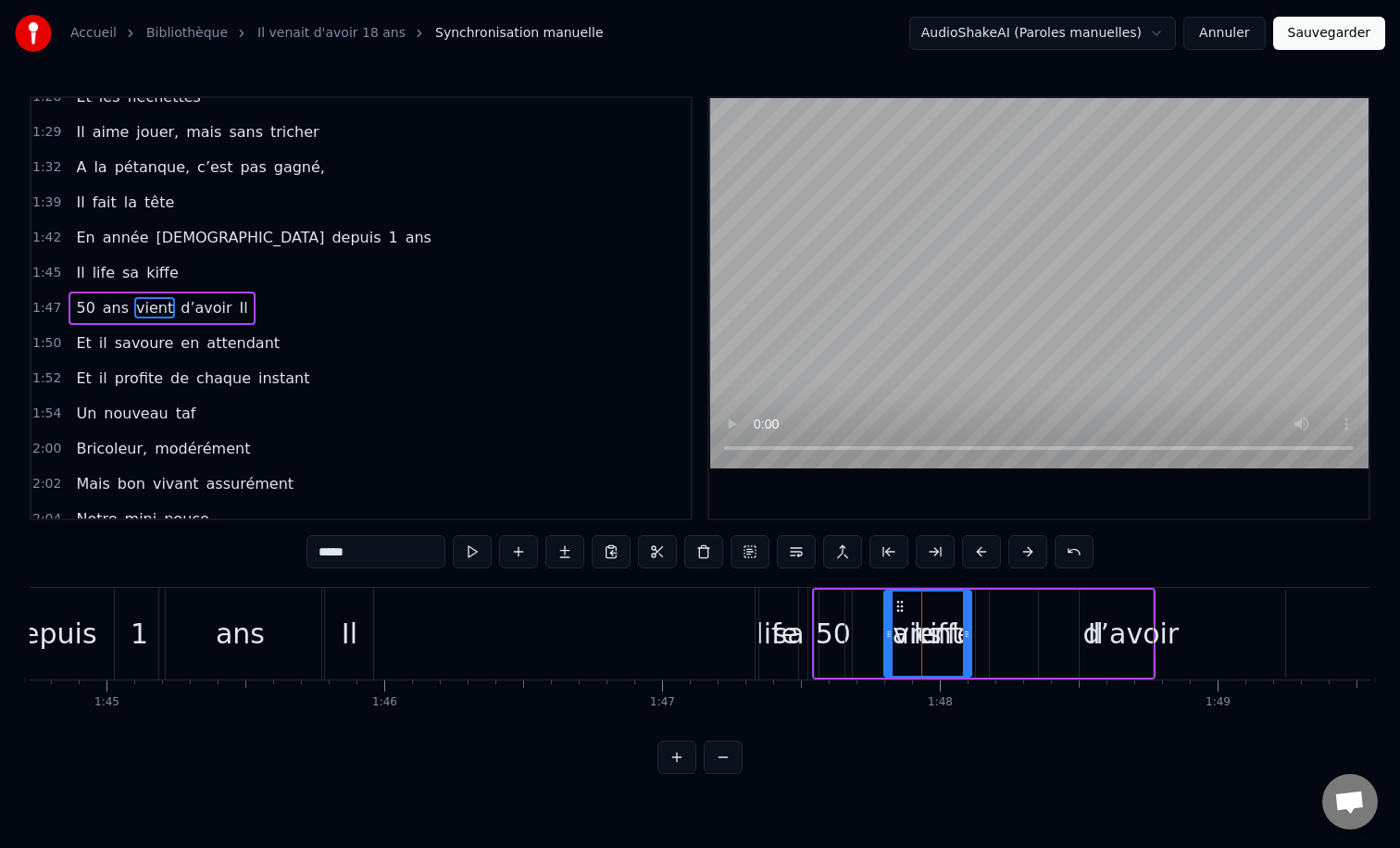
click at [148, 268] on span "kiﬀe" at bounding box center [162, 273] width 36 height 22
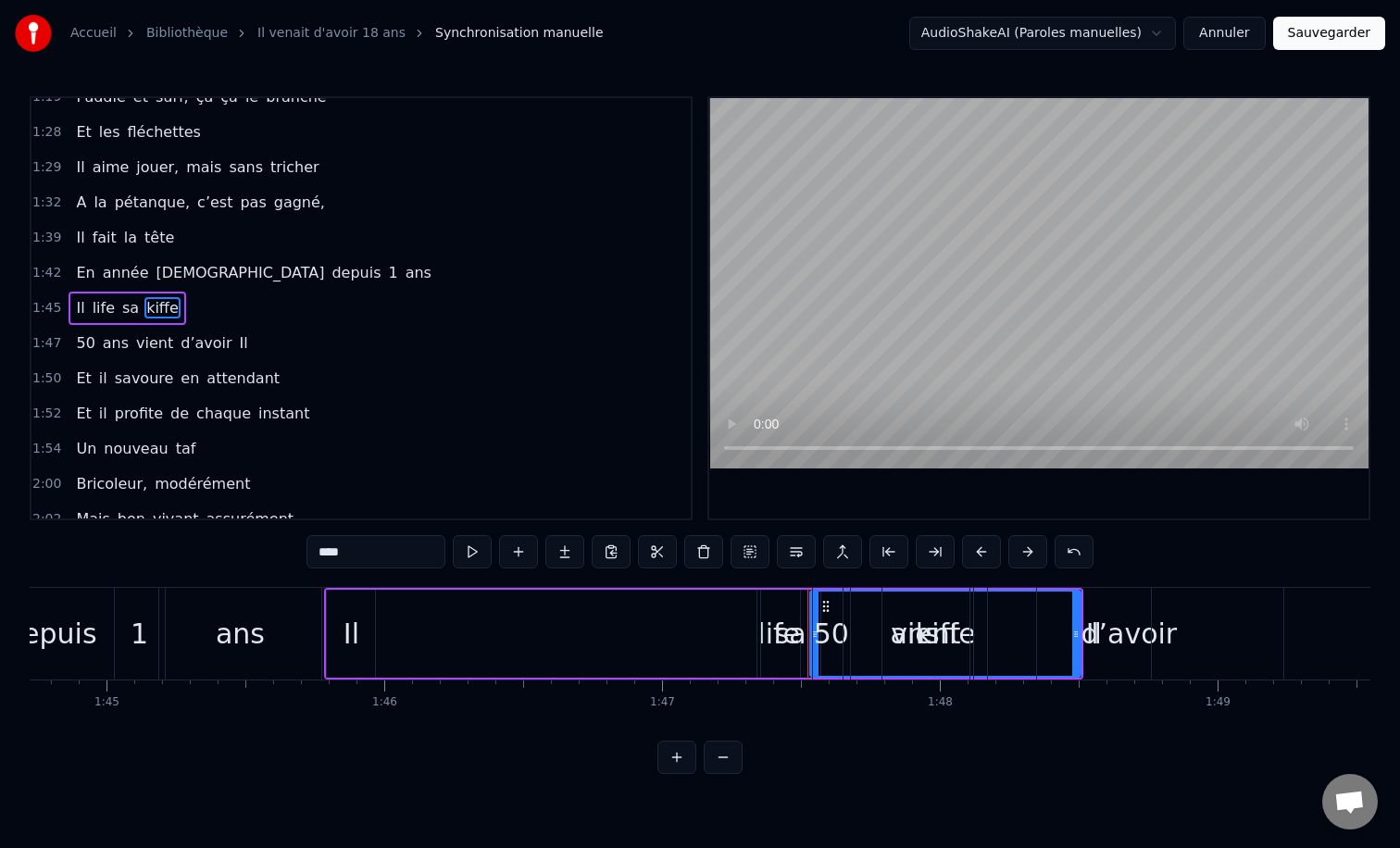
click at [834, 610] on div "50" at bounding box center [831, 633] width 37 height 91
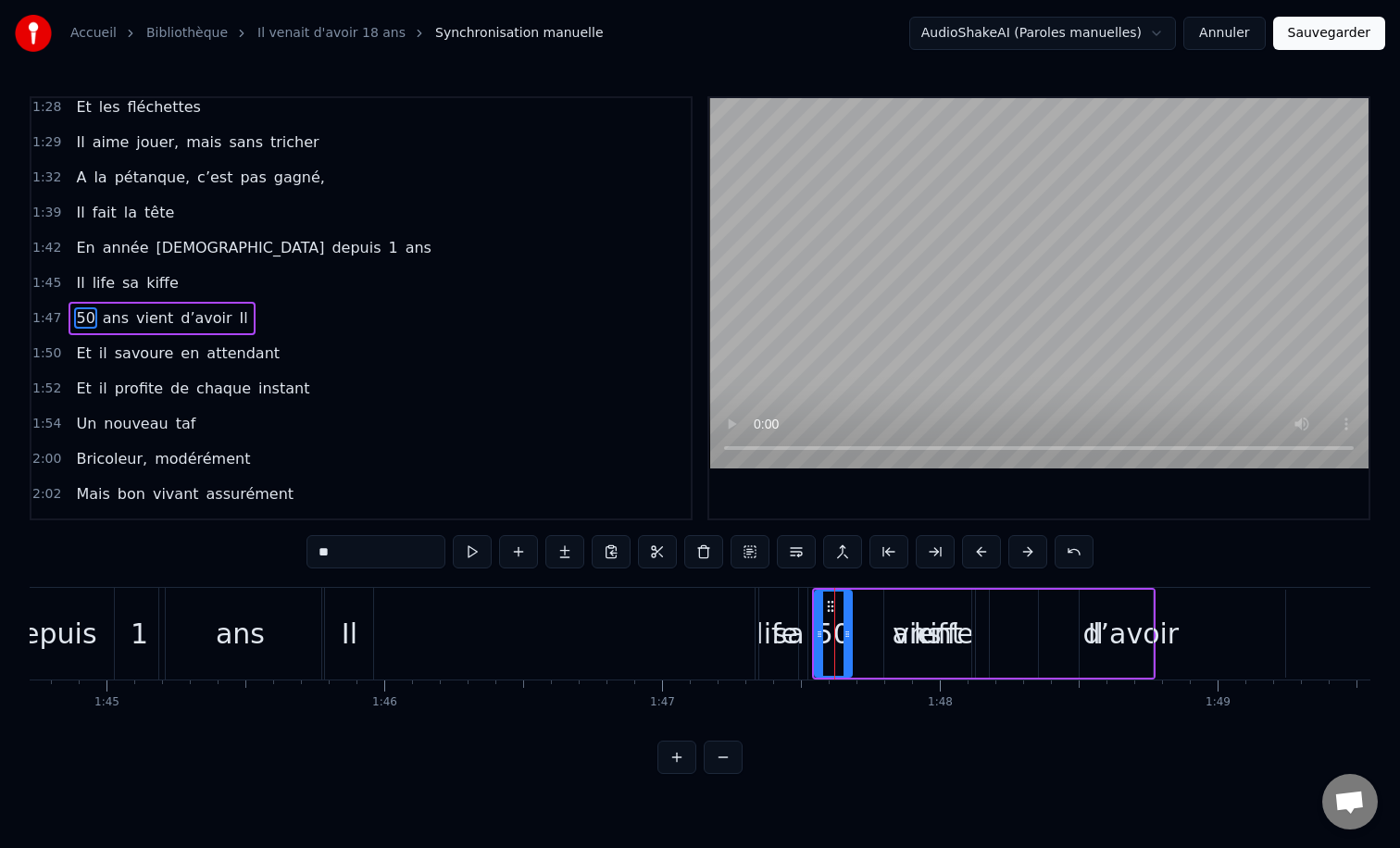
scroll to position [723, 0]
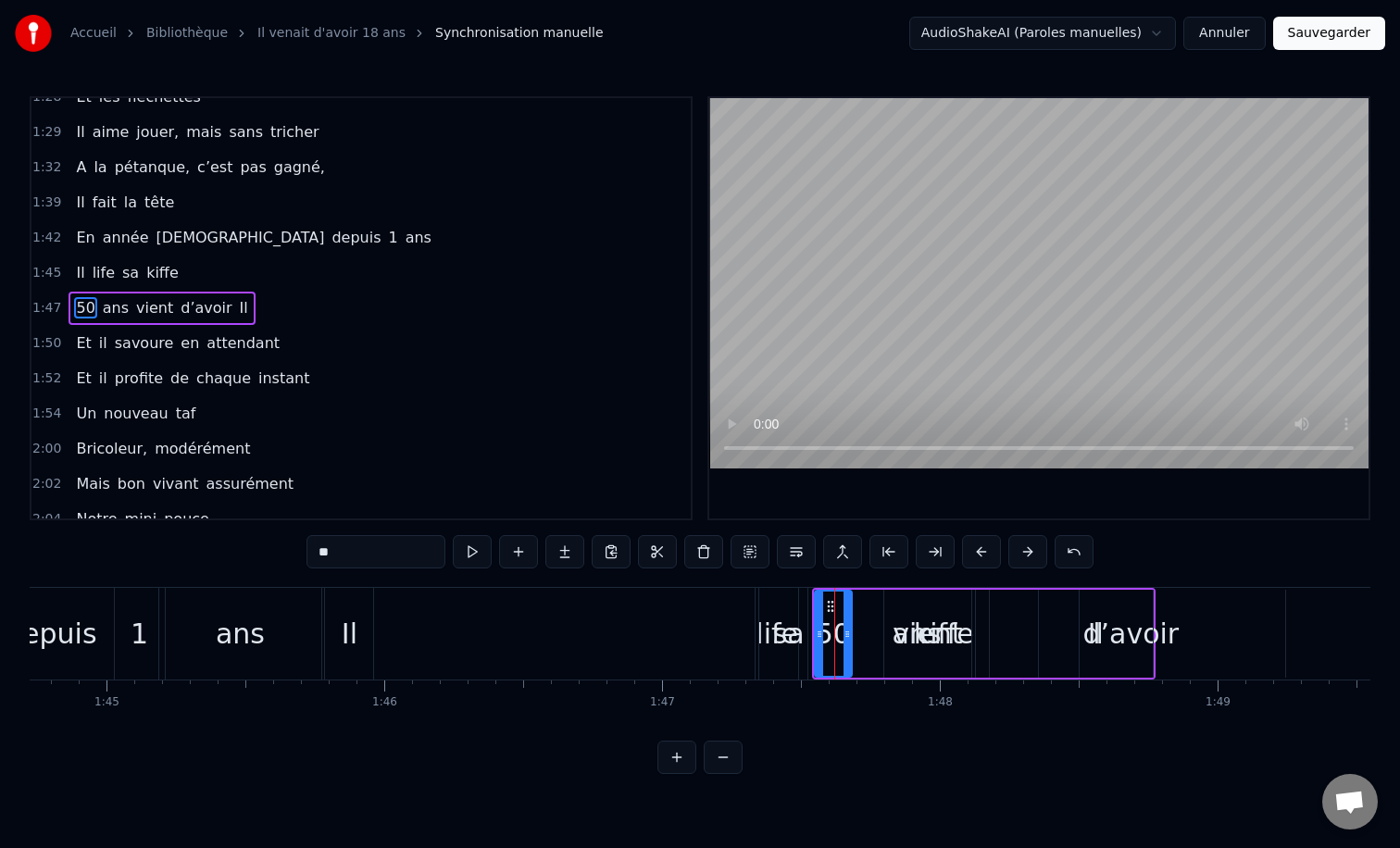
click at [149, 277] on span "kiﬀe" at bounding box center [162, 273] width 36 height 22
type input "****"
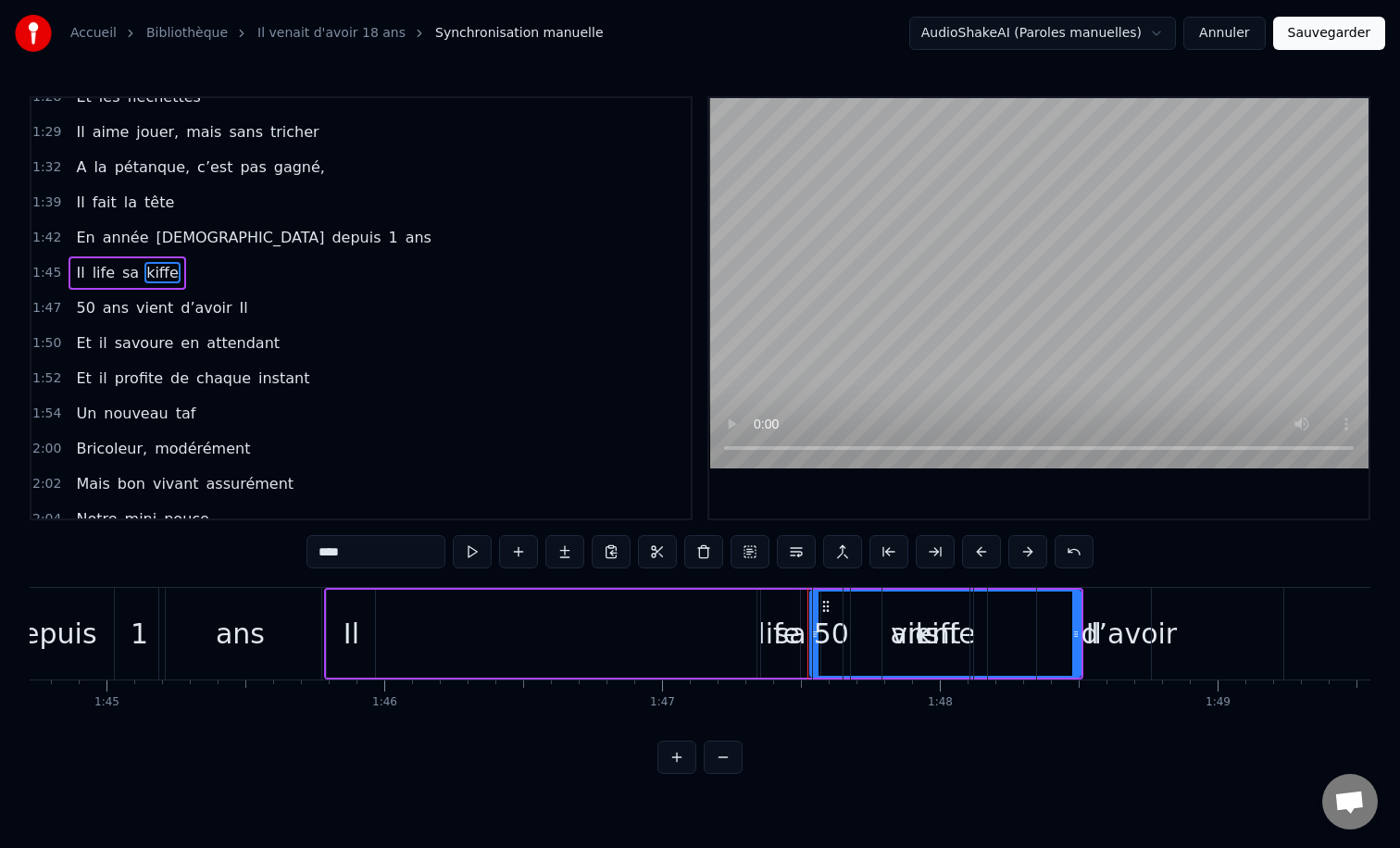
scroll to position [687, 0]
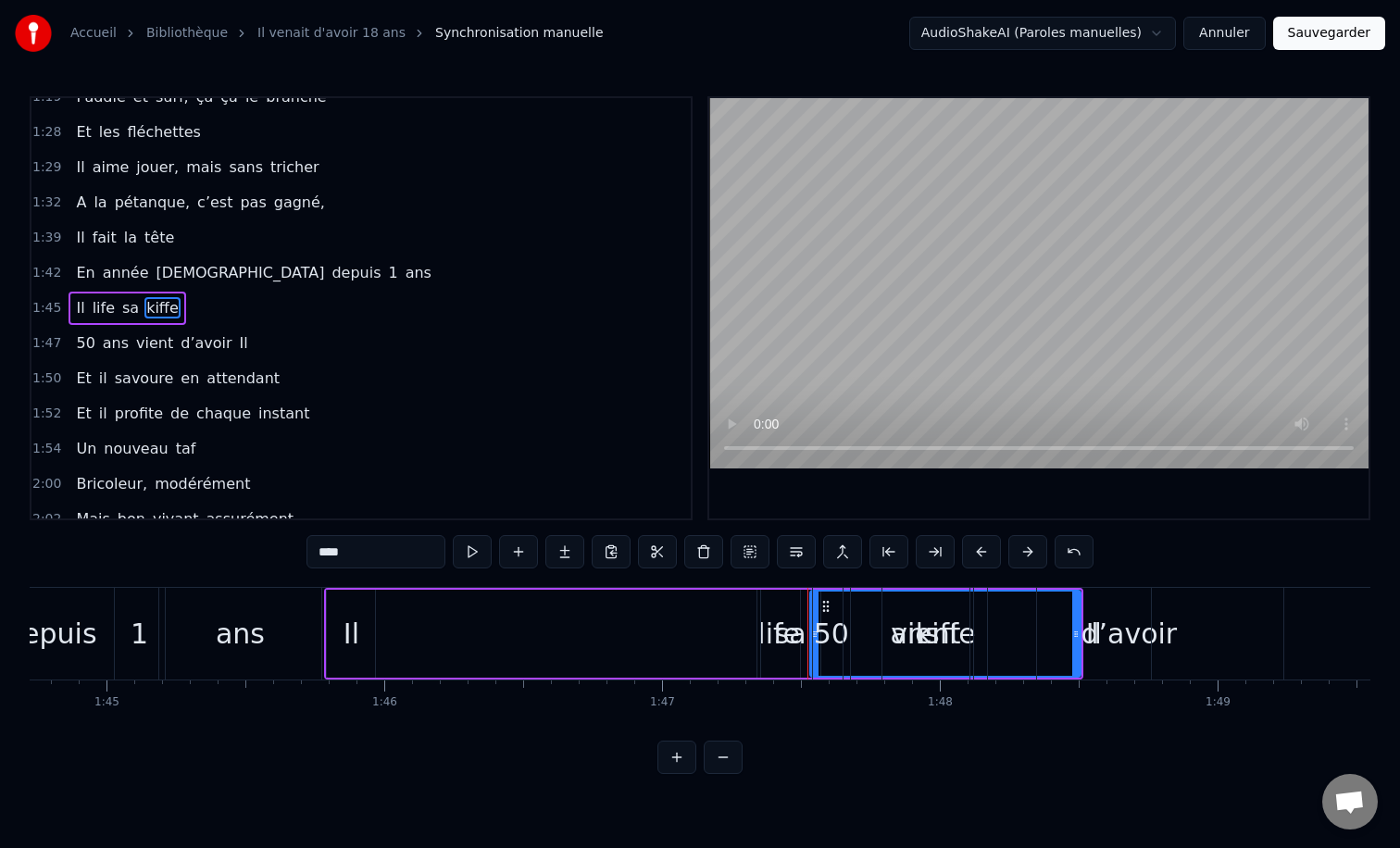
drag, startPoint x: 1077, startPoint y: 635, endPoint x: 924, endPoint y: 612, distance: 154.7
click at [924, 612] on div "50 ans vient d’avoir Il" at bounding box center [984, 633] width 343 height 91
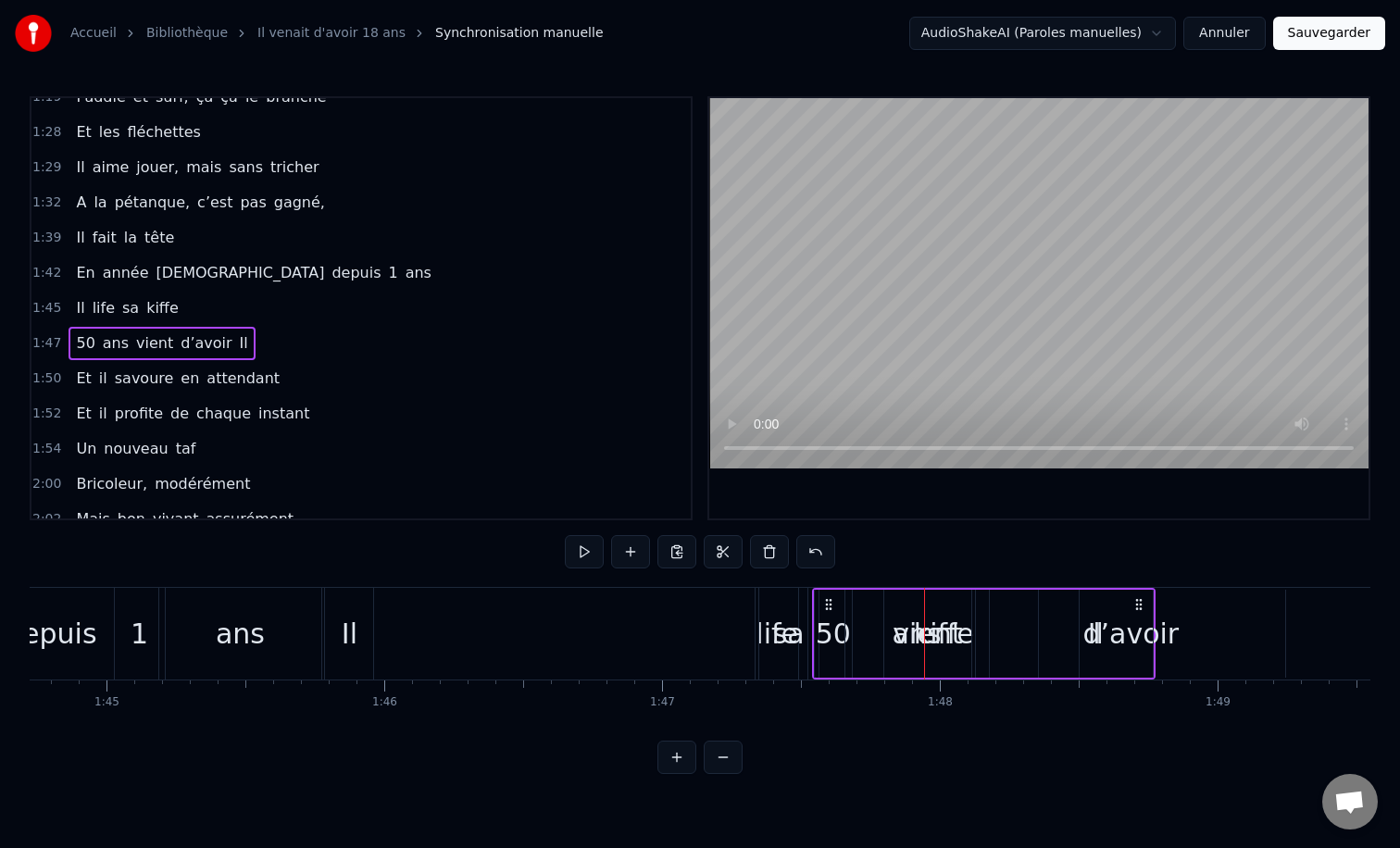
click at [957, 624] on div "vient" at bounding box center [927, 633] width 87 height 88
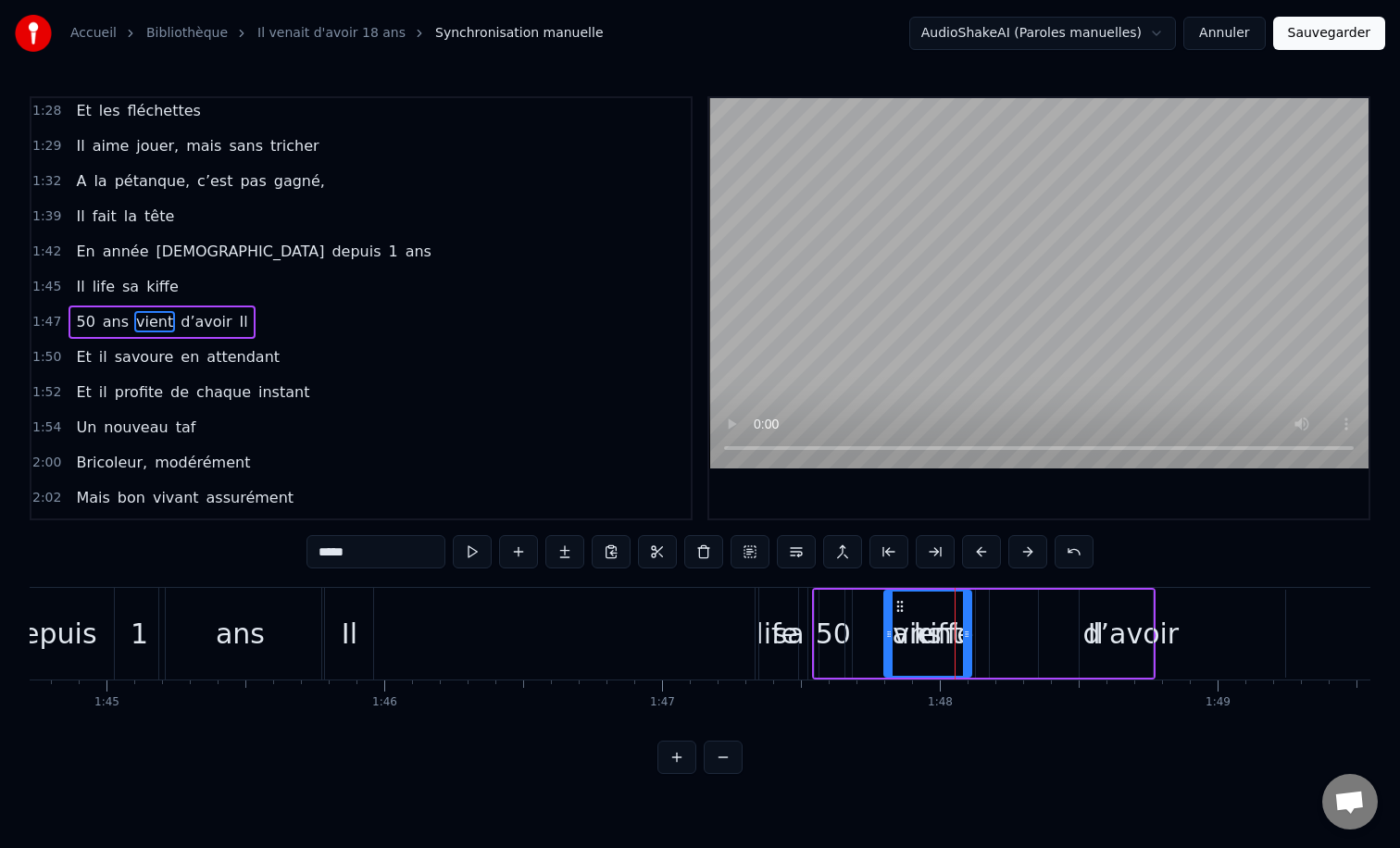
scroll to position [723, 0]
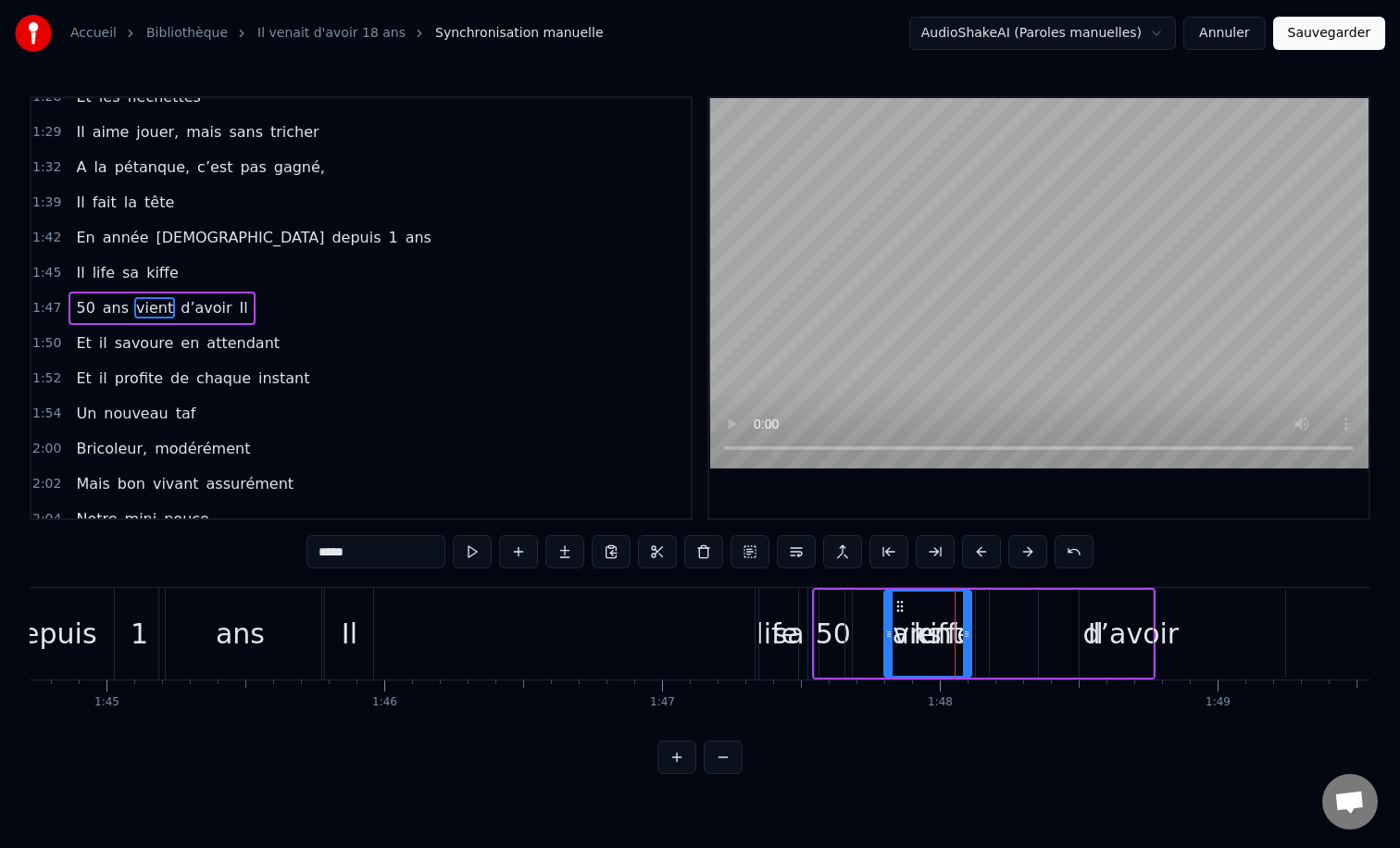
click at [853, 625] on div "ans" at bounding box center [917, 633] width 143 height 88
click at [826, 623] on div "50" at bounding box center [833, 634] width 35 height 42
click at [152, 276] on span "kiﬀe" at bounding box center [162, 273] width 36 height 22
type input "****"
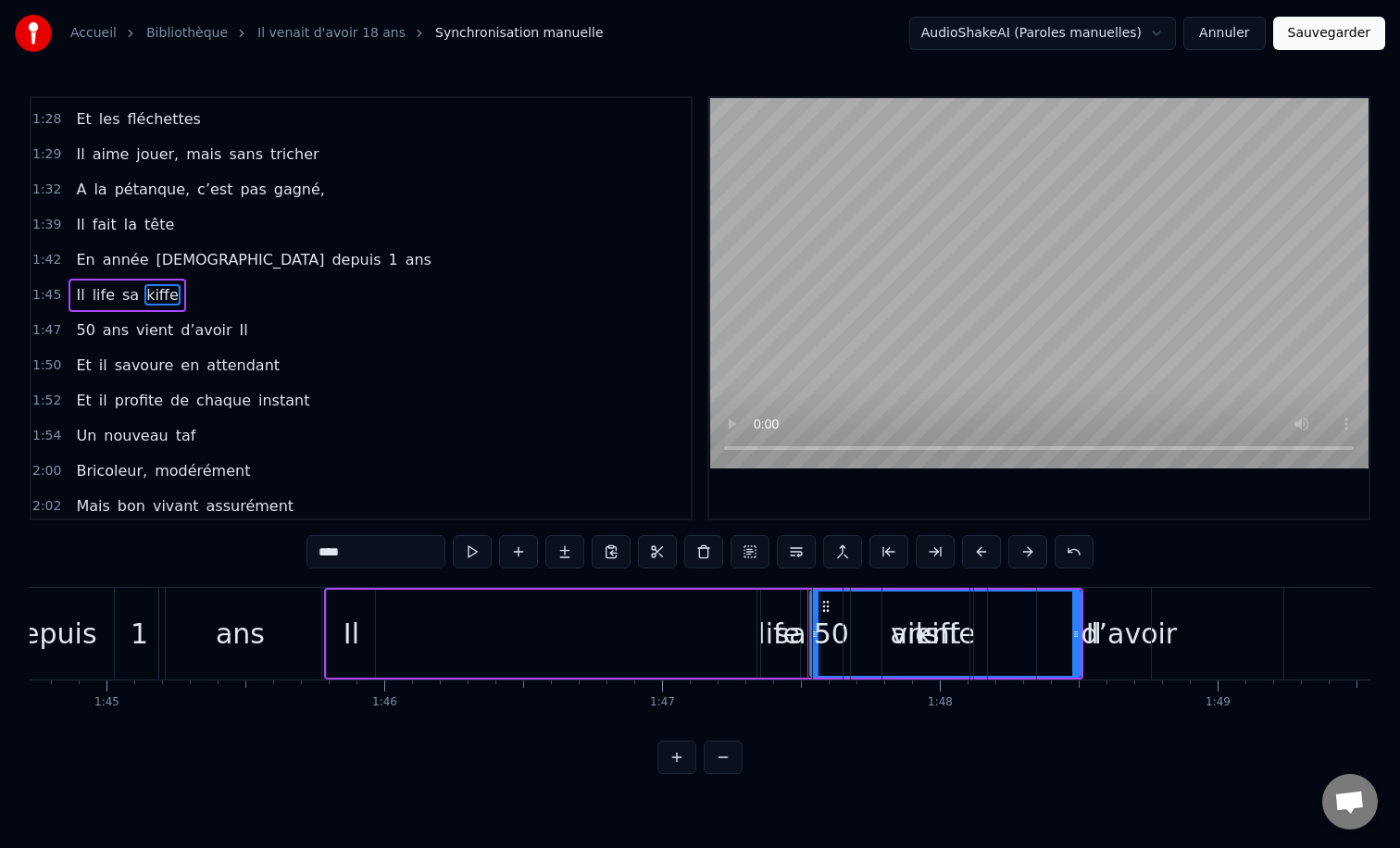
scroll to position [687, 0]
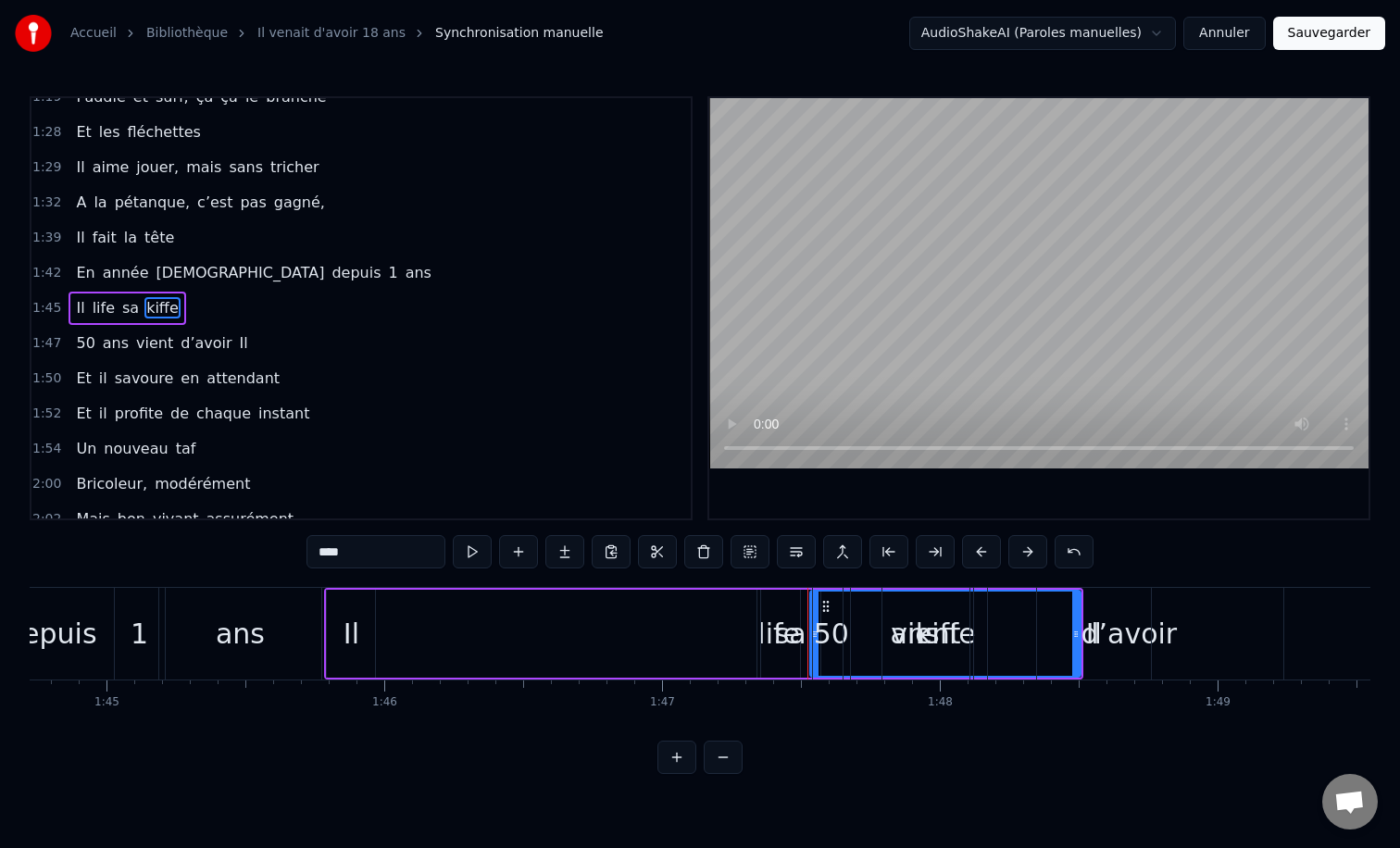
drag, startPoint x: 826, startPoint y: 604, endPoint x: 686, endPoint y: 606, distance: 140.0
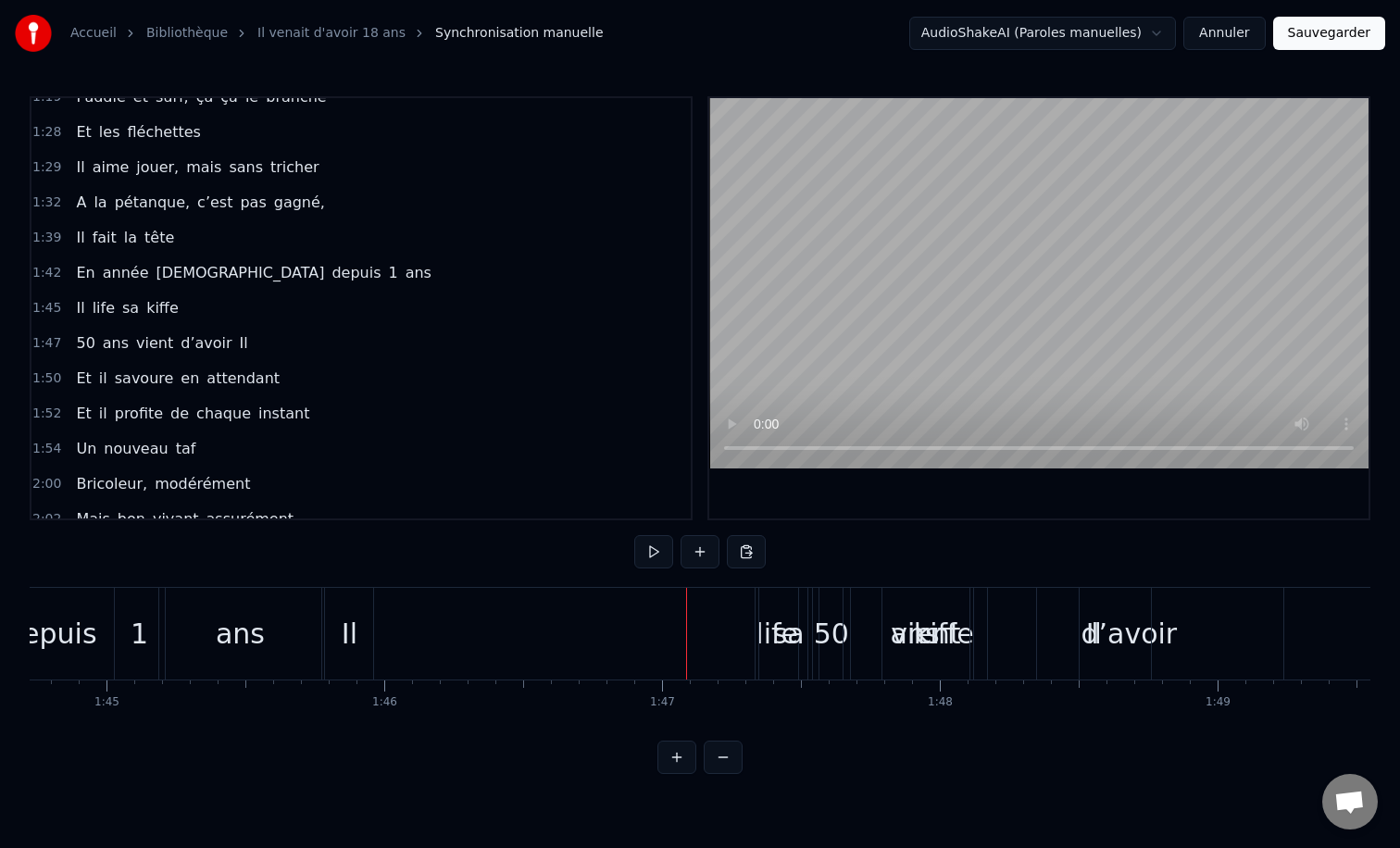
click at [773, 629] on div "sa" at bounding box center [789, 633] width 59 height 91
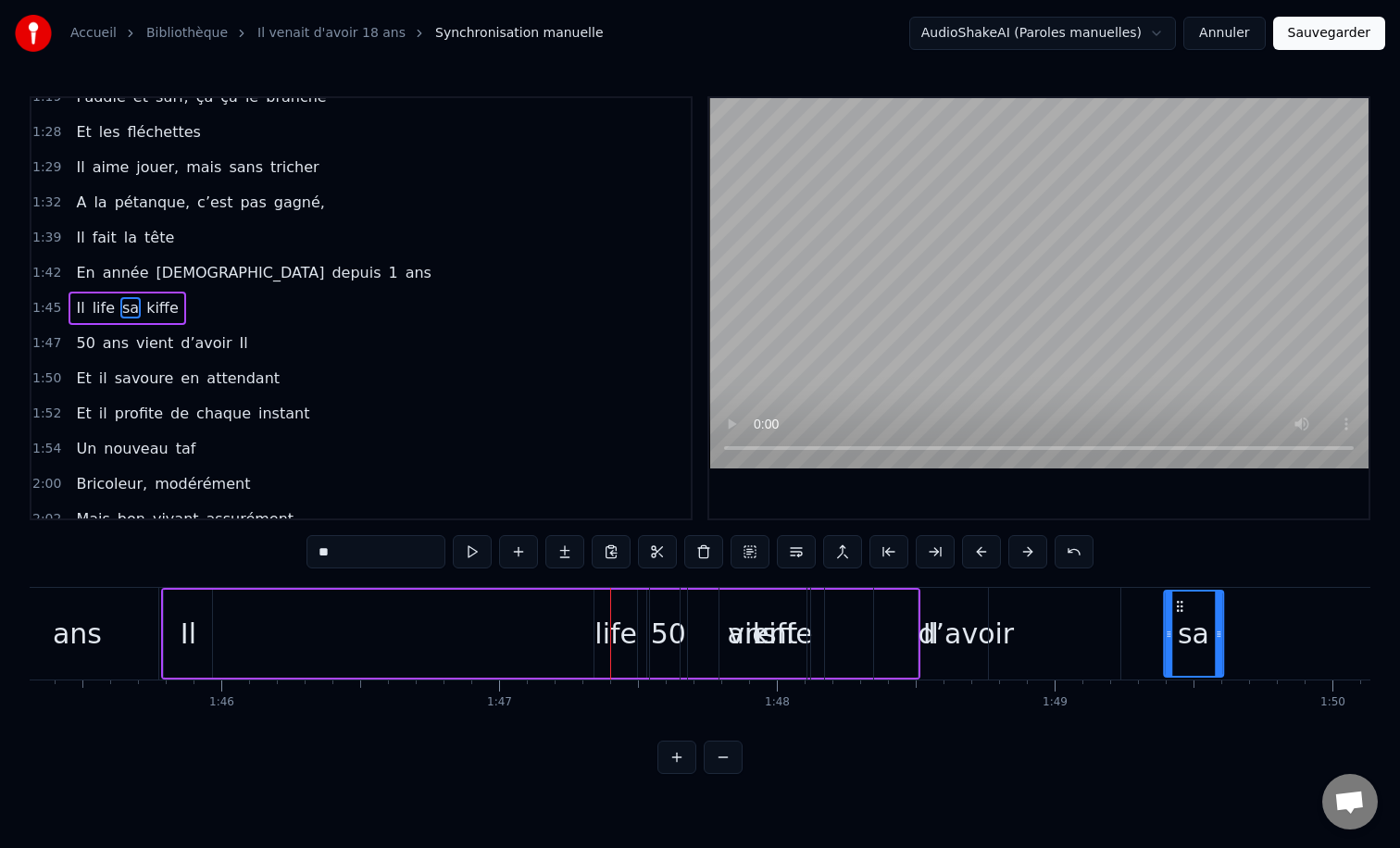
scroll to position [0, 29289]
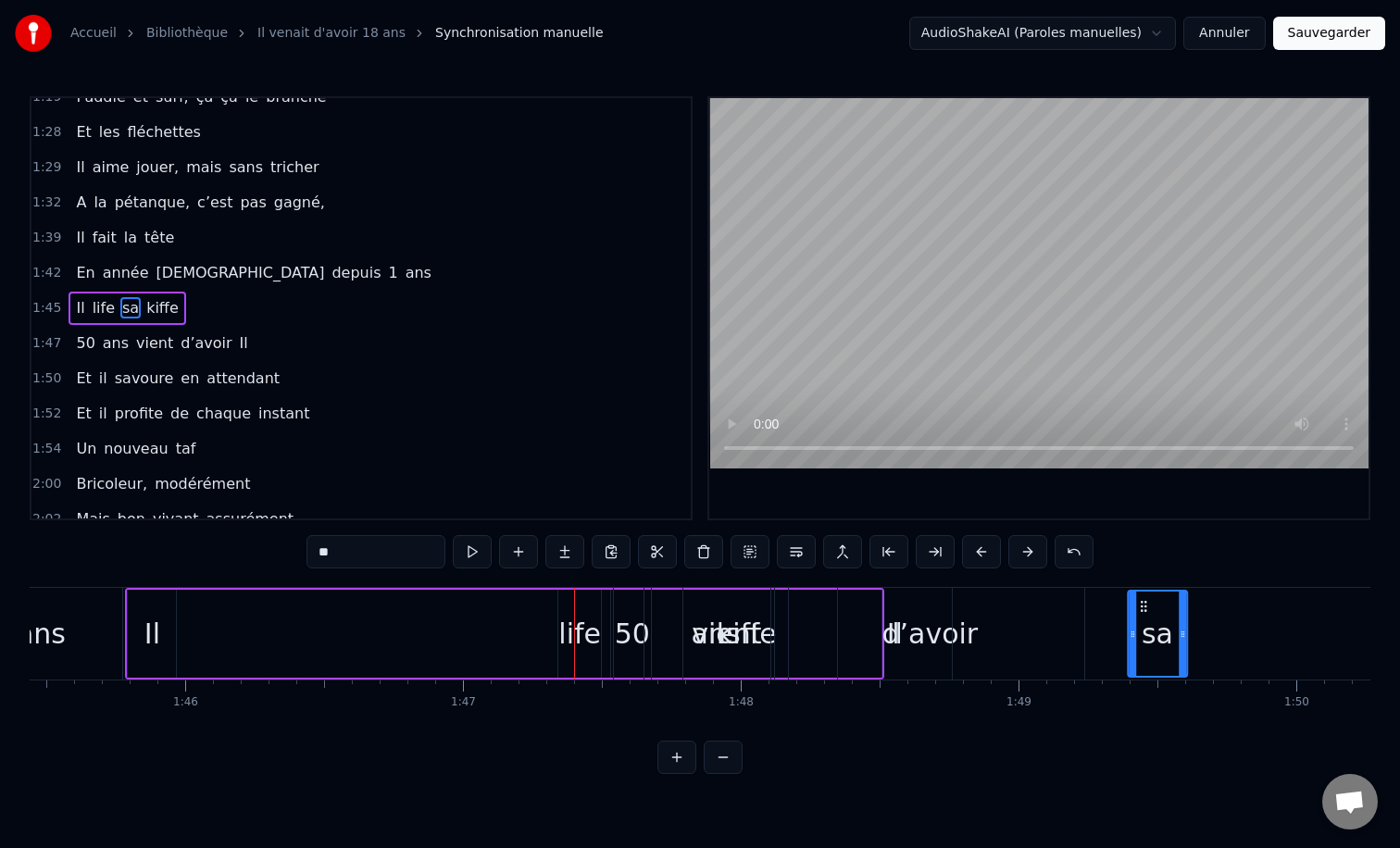
drag, startPoint x: 777, startPoint y: 607, endPoint x: 1182, endPoint y: 600, distance: 405.1
click at [611, 603] on div "50" at bounding box center [630, 633] width 39 height 91
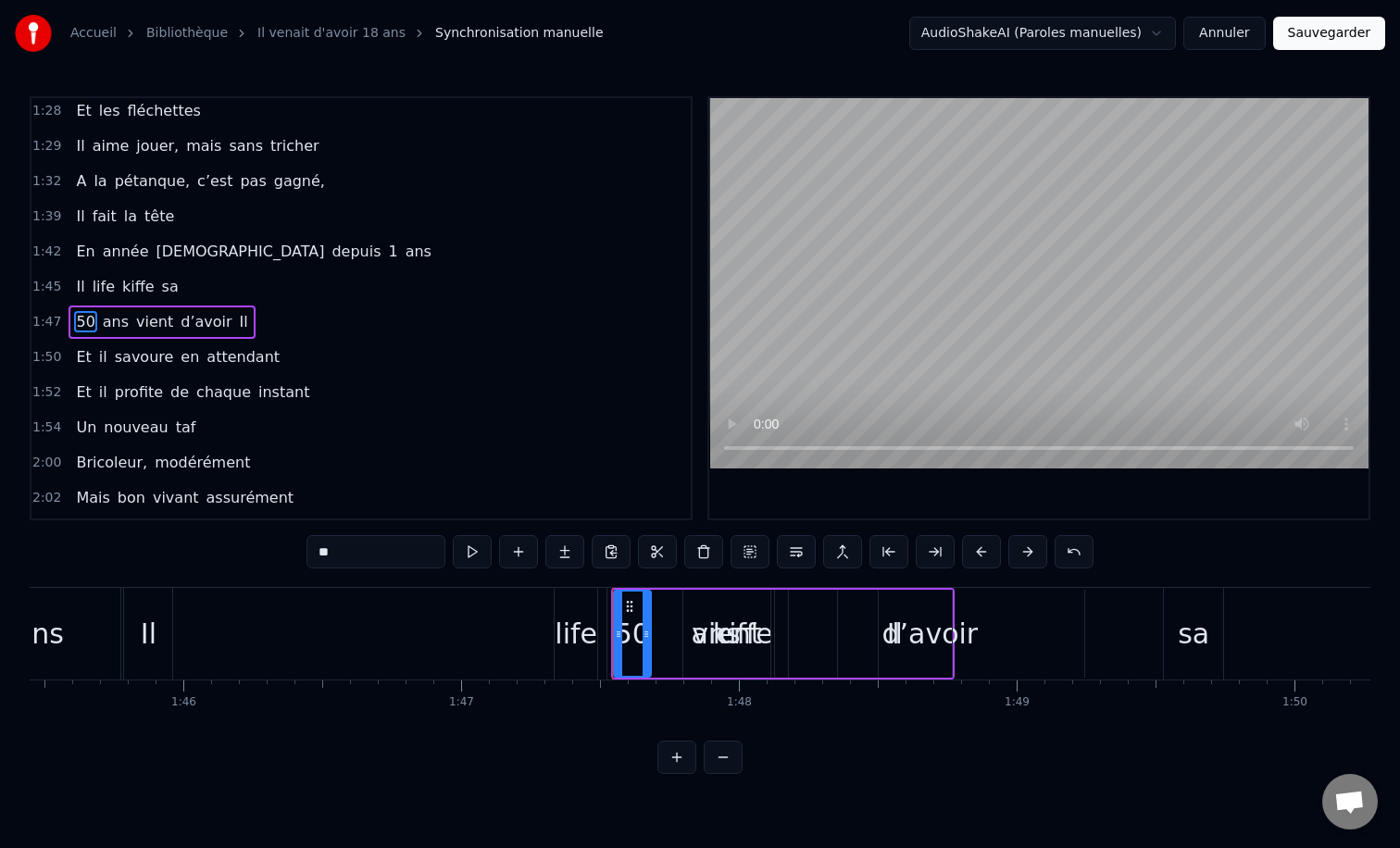
scroll to position [723, 0]
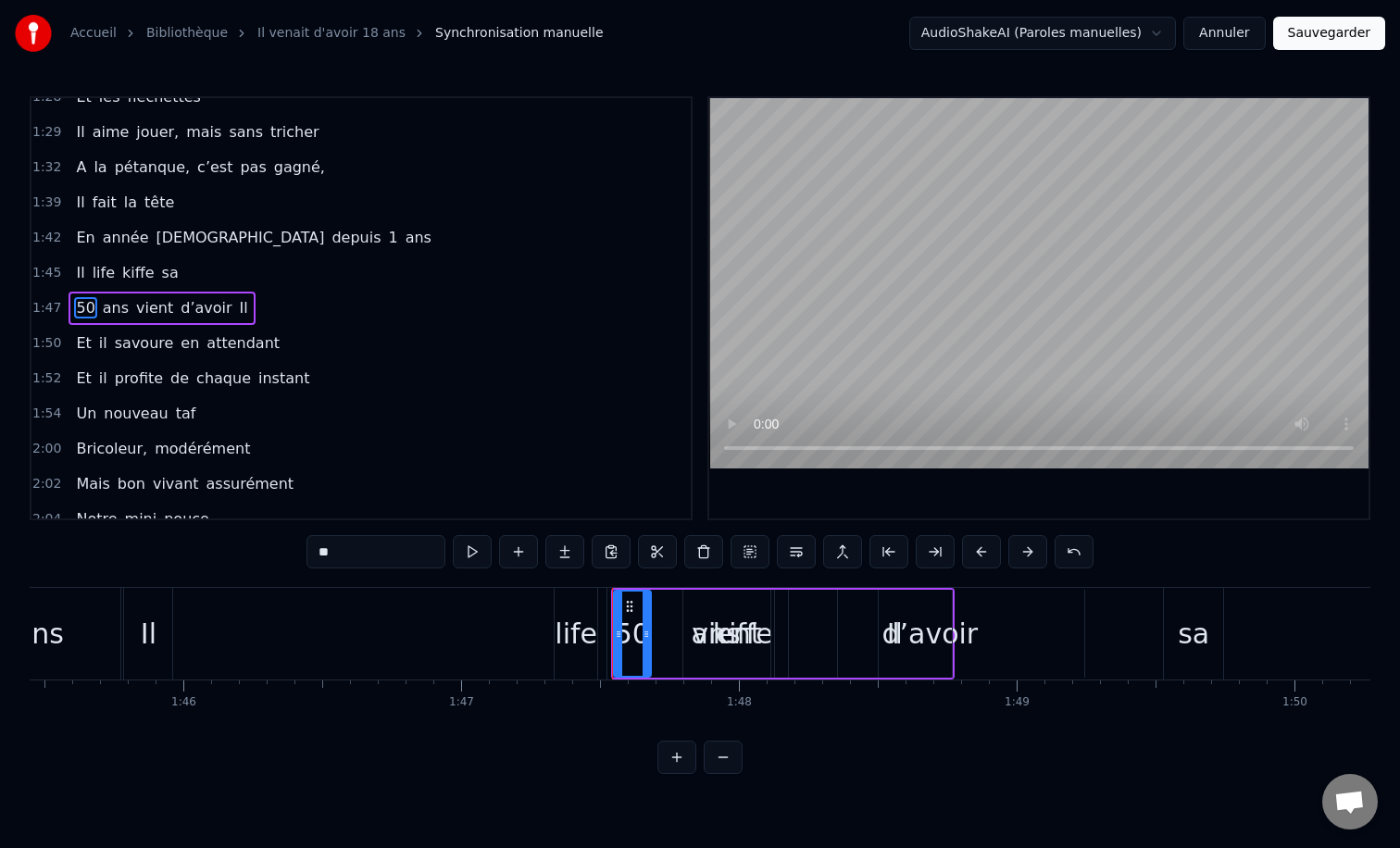
click at [689, 605] on div "vient" at bounding box center [726, 633] width 87 height 88
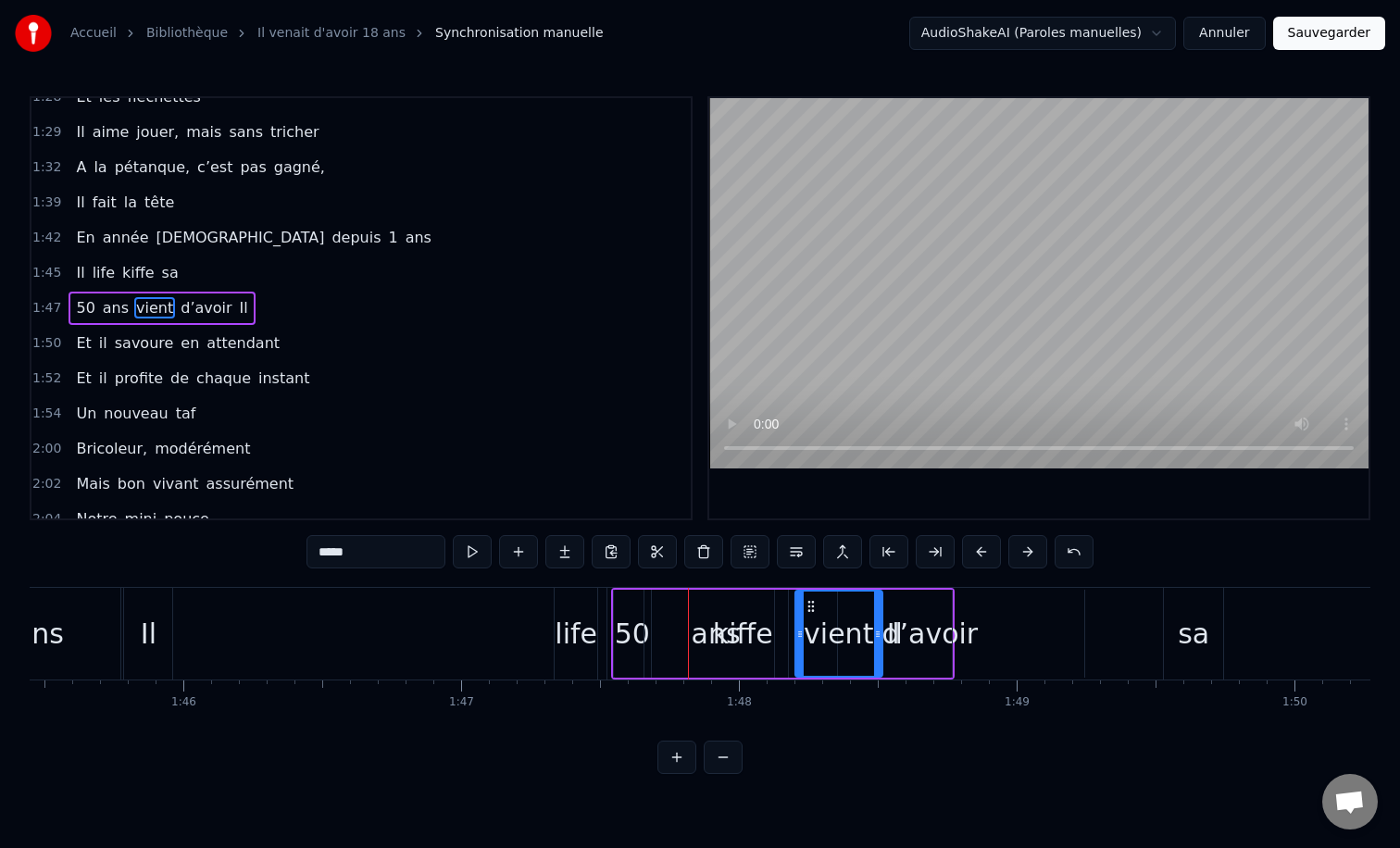
drag, startPoint x: 702, startPoint y: 609, endPoint x: 815, endPoint y: 614, distance: 113.1
click at [746, 612] on div "ans" at bounding box center [716, 633] width 143 height 88
type input "***"
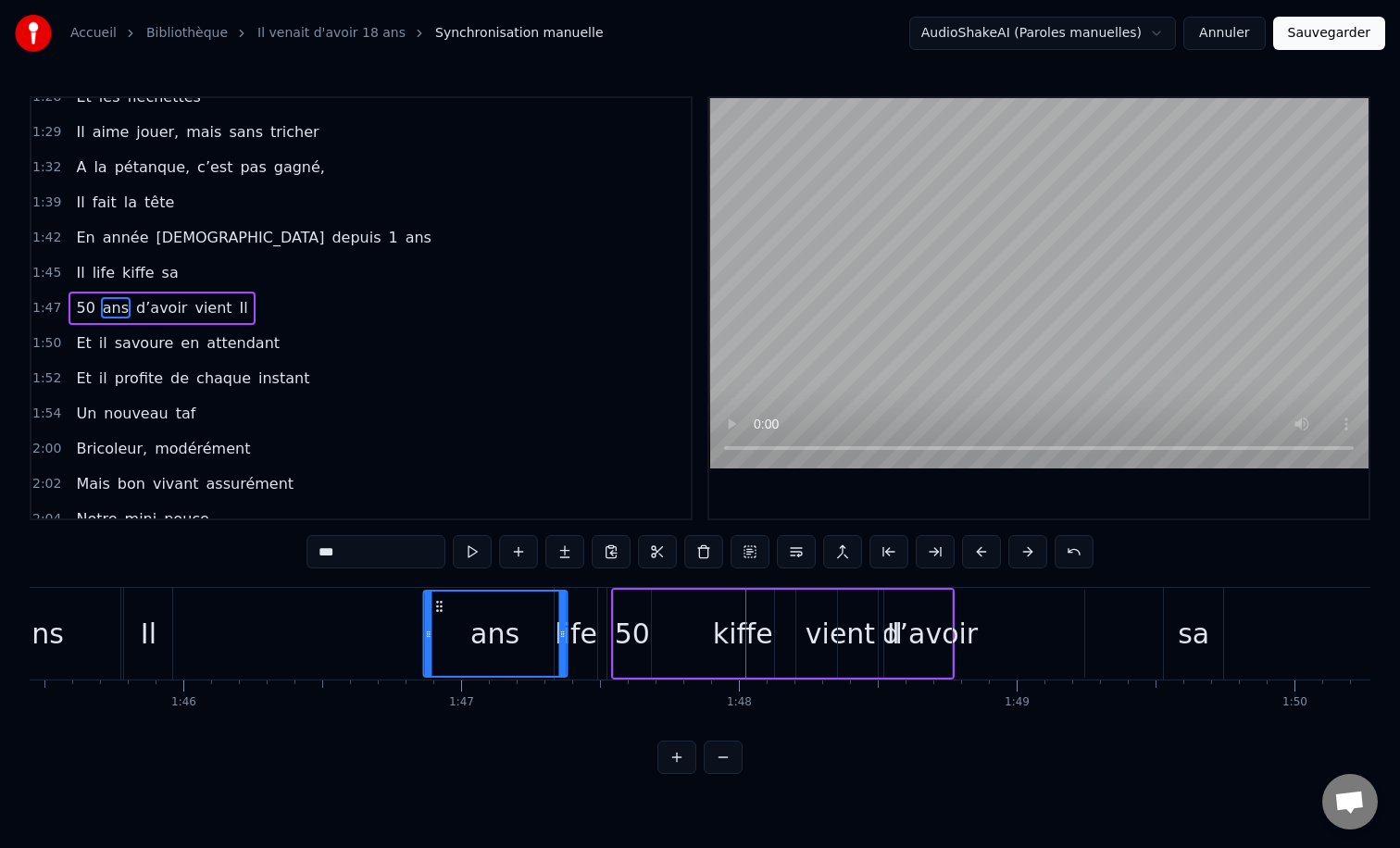
drag, startPoint x: 658, startPoint y: 606, endPoint x: 442, endPoint y: 607, distance: 216.0
click at [442, 607] on icon at bounding box center [439, 607] width 15 height 15
click at [714, 607] on div "ans 50 d’avoir vient Il" at bounding box center [783, 633] width 343 height 91
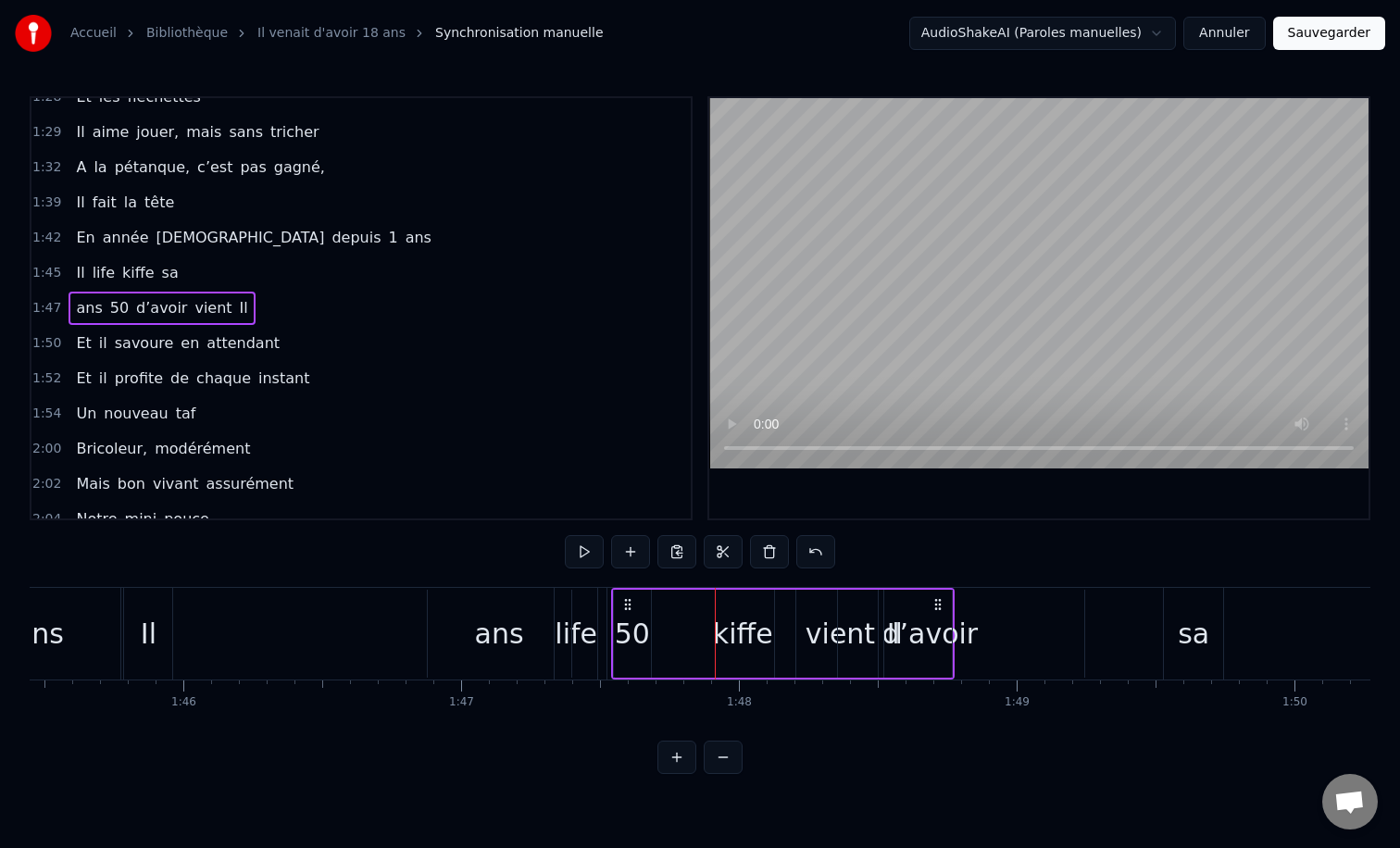
click at [730, 614] on div "ans 50 d’avoir vient Il" at bounding box center [783, 633] width 343 height 91
click at [736, 630] on div "ans 50 d’avoir vient Il" at bounding box center [783, 633] width 343 height 91
click at [797, 603] on div "vient" at bounding box center [840, 633] width 87 height 88
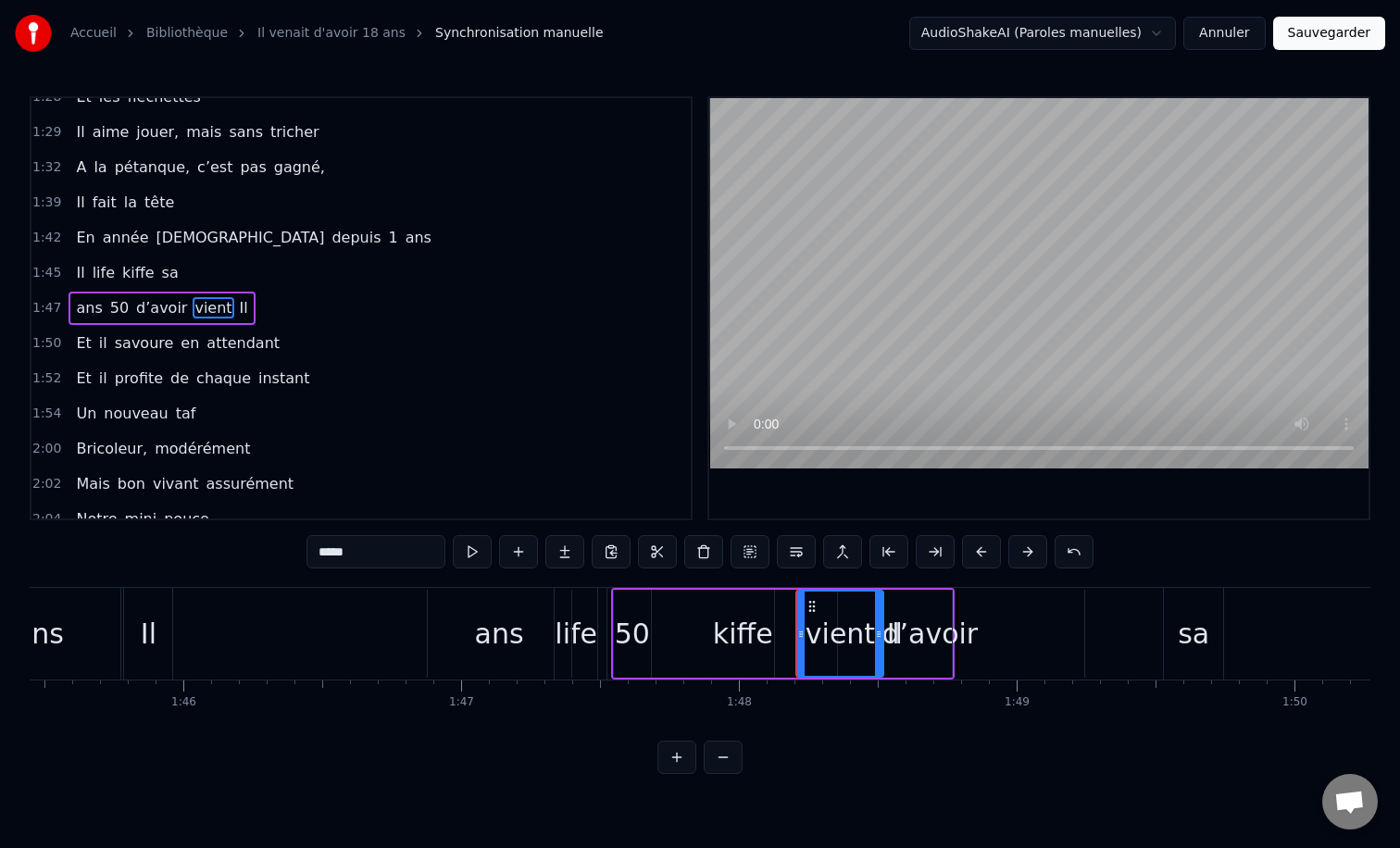
click at [713, 604] on div "ans 50 d’avoir vient Il" at bounding box center [783, 633] width 343 height 91
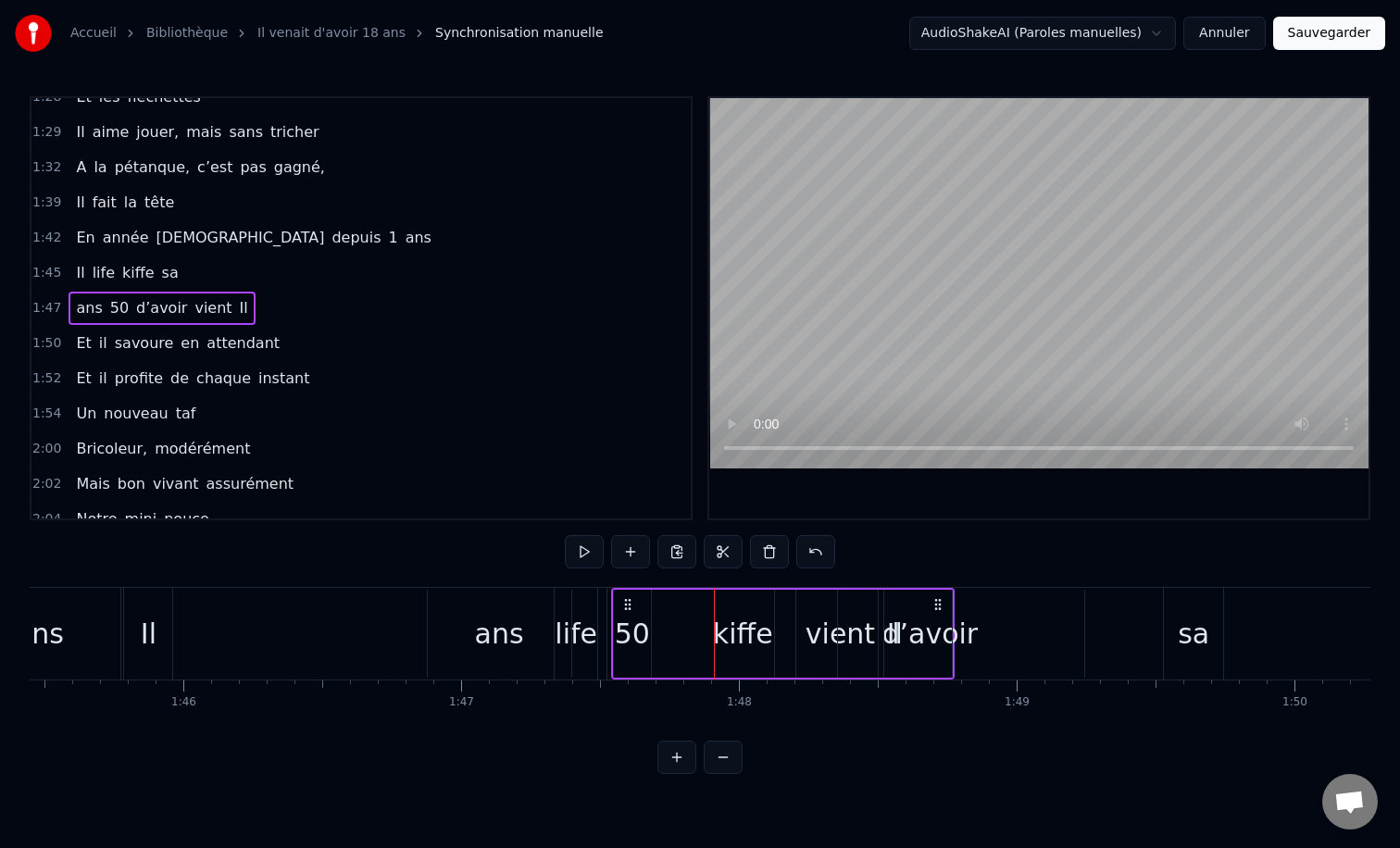
click at [625, 604] on circle at bounding box center [625, 604] width 1 height 1
click at [678, 607] on div "ans 50 d’avoir vient Il" at bounding box center [689, 633] width 529 height 91
click at [747, 634] on div "ans 50 d’avoir vient Il" at bounding box center [689, 633] width 529 height 91
click at [121, 274] on span "kiﬀe" at bounding box center [139, 273] width 36 height 22
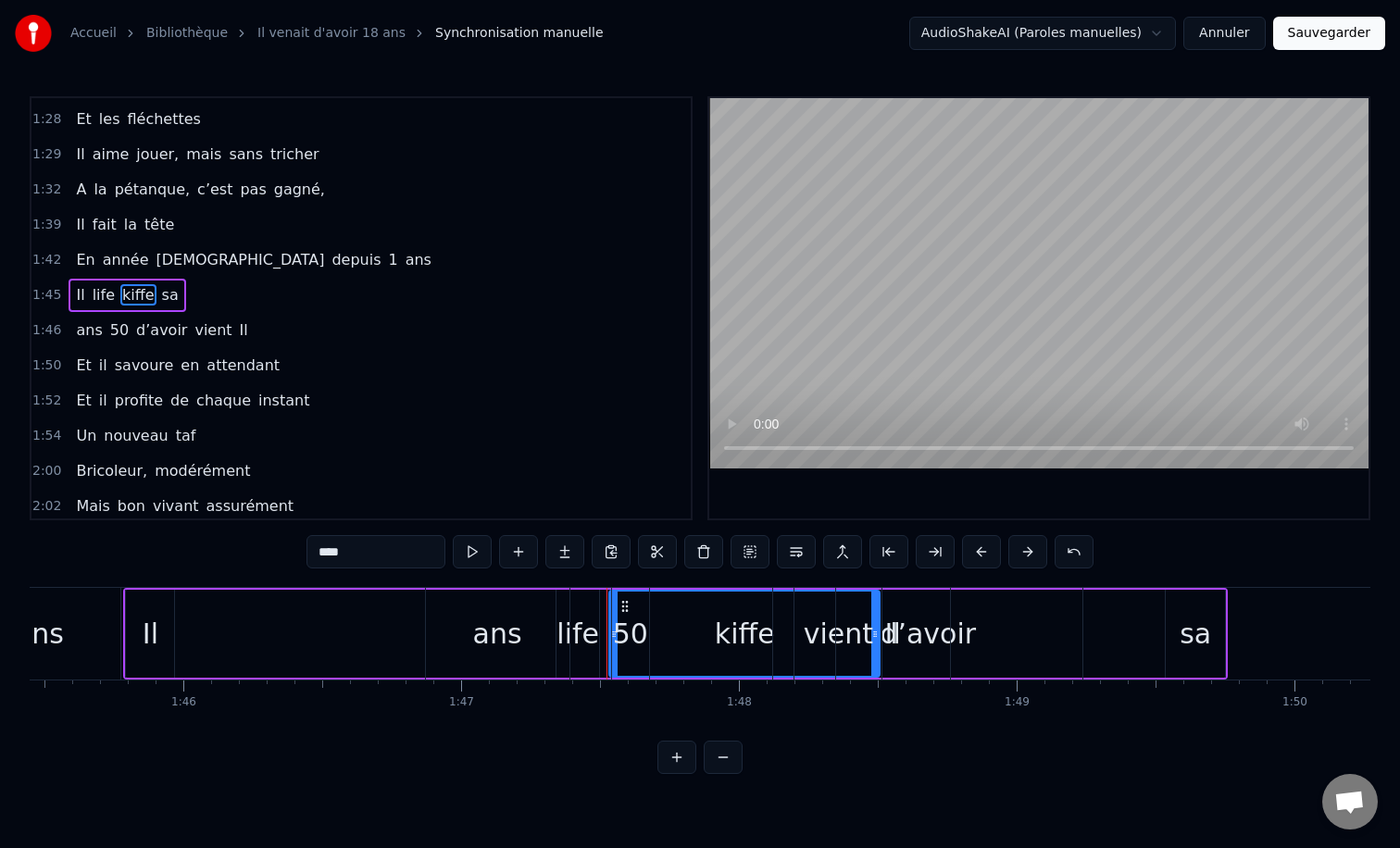
scroll to position [687, 0]
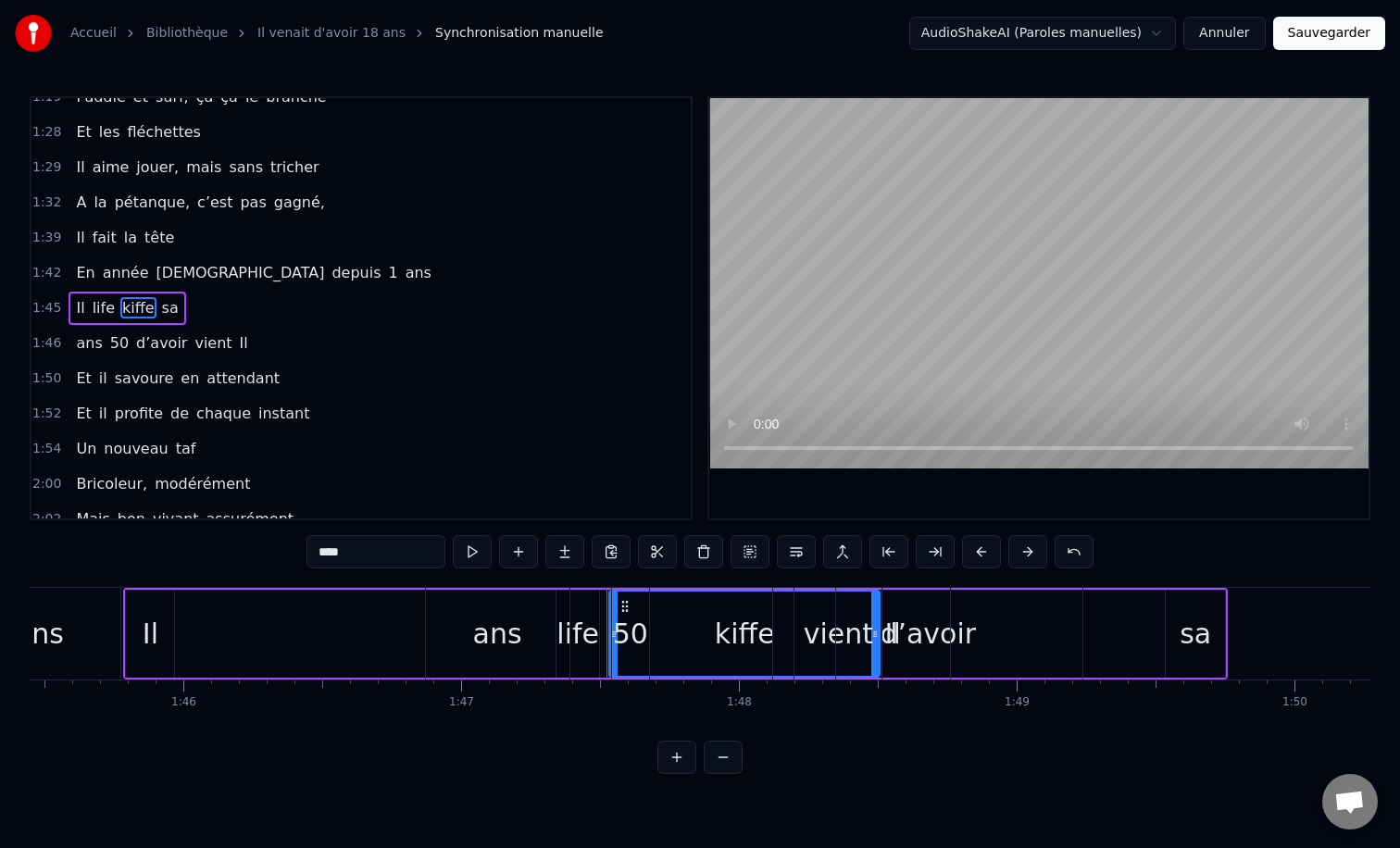
drag, startPoint x: 626, startPoint y: 606, endPoint x: 610, endPoint y: 607, distance: 16.0
click at [611, 607] on div "50" at bounding box center [630, 633] width 39 height 91
type input "**"
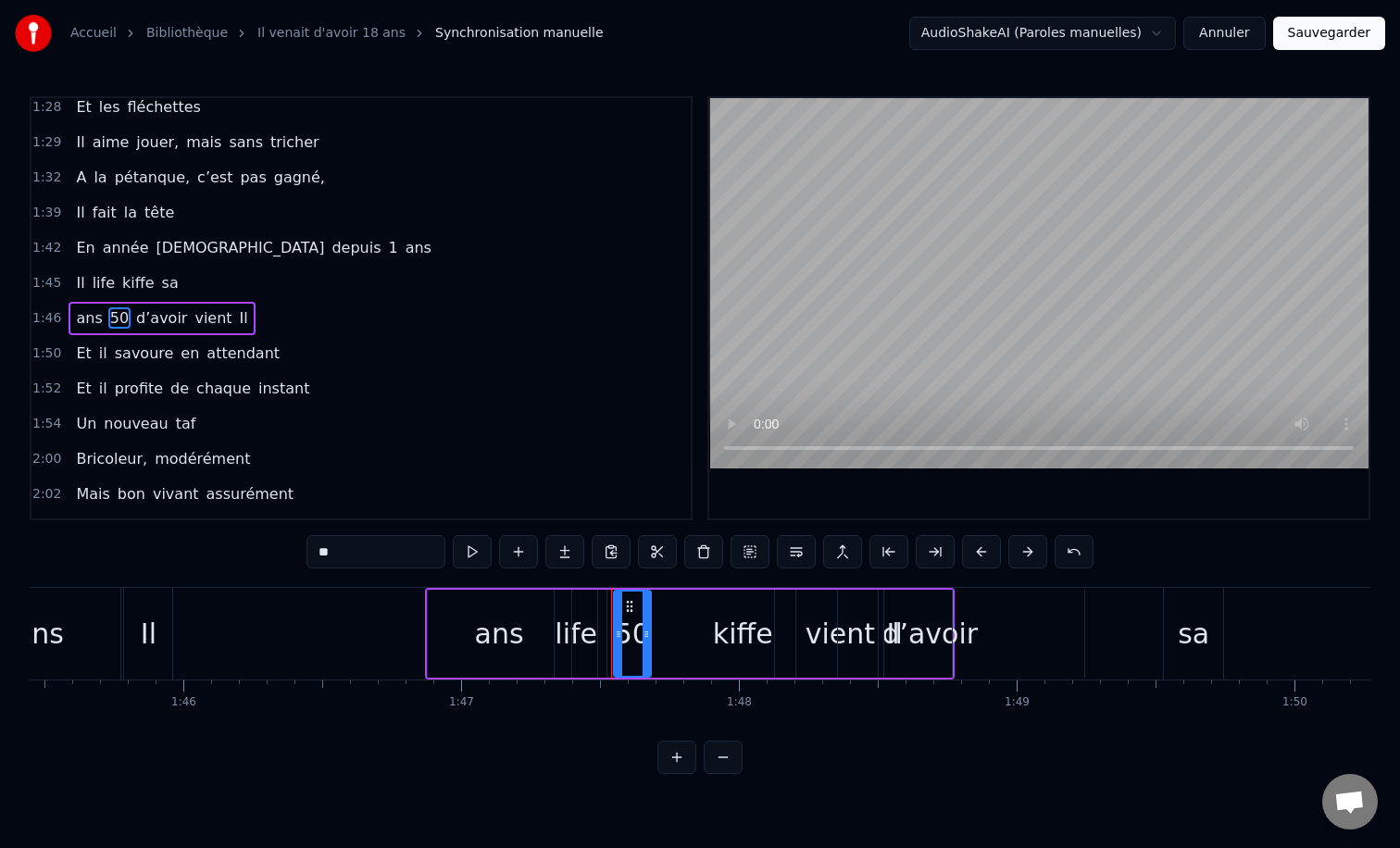
scroll to position [723, 0]
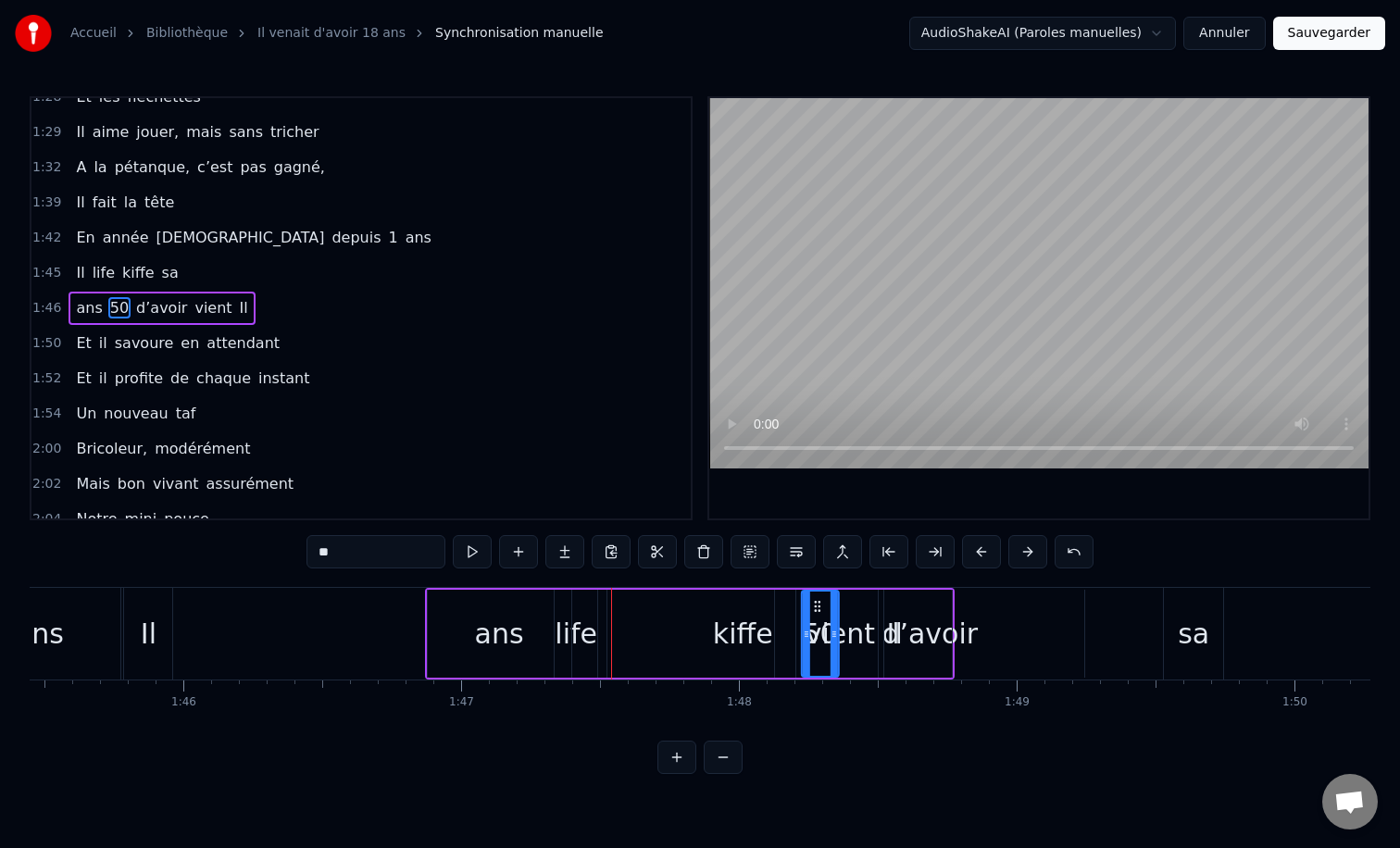
drag, startPoint x: 628, startPoint y: 604, endPoint x: 858, endPoint y: 621, distance: 230.6
click at [742, 634] on div "ans d’avoir vient Il 50" at bounding box center [689, 633] width 529 height 91
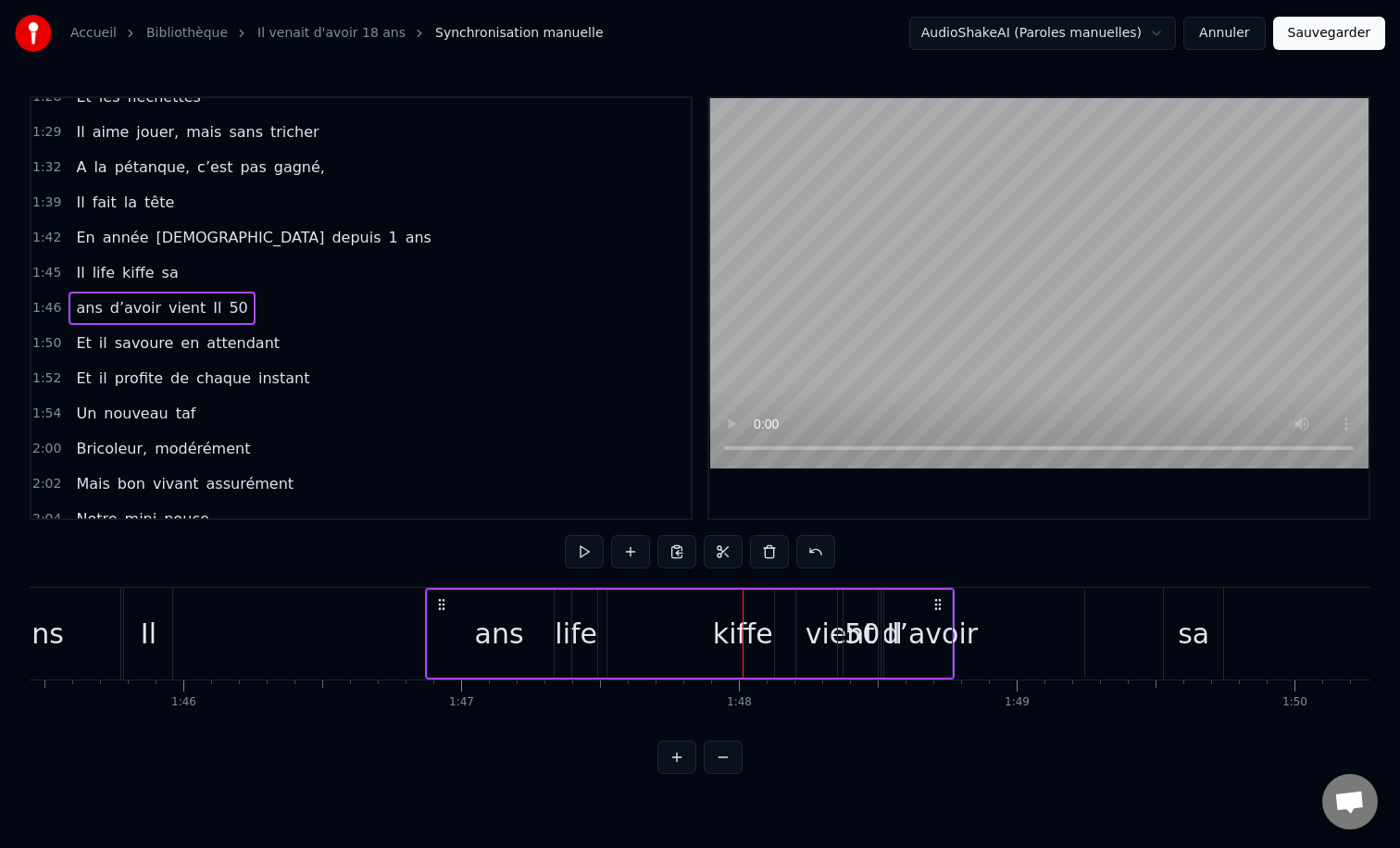
click at [704, 631] on div "ans d’avoir vient Il 50" at bounding box center [689, 633] width 529 height 91
click at [621, 629] on div "ans d’avoir vient Il 50" at bounding box center [689, 633] width 529 height 91
click at [623, 592] on div "ans d’avoir vient Il 50" at bounding box center [689, 633] width 529 height 91
click at [795, 656] on div "vient" at bounding box center [840, 633] width 89 height 88
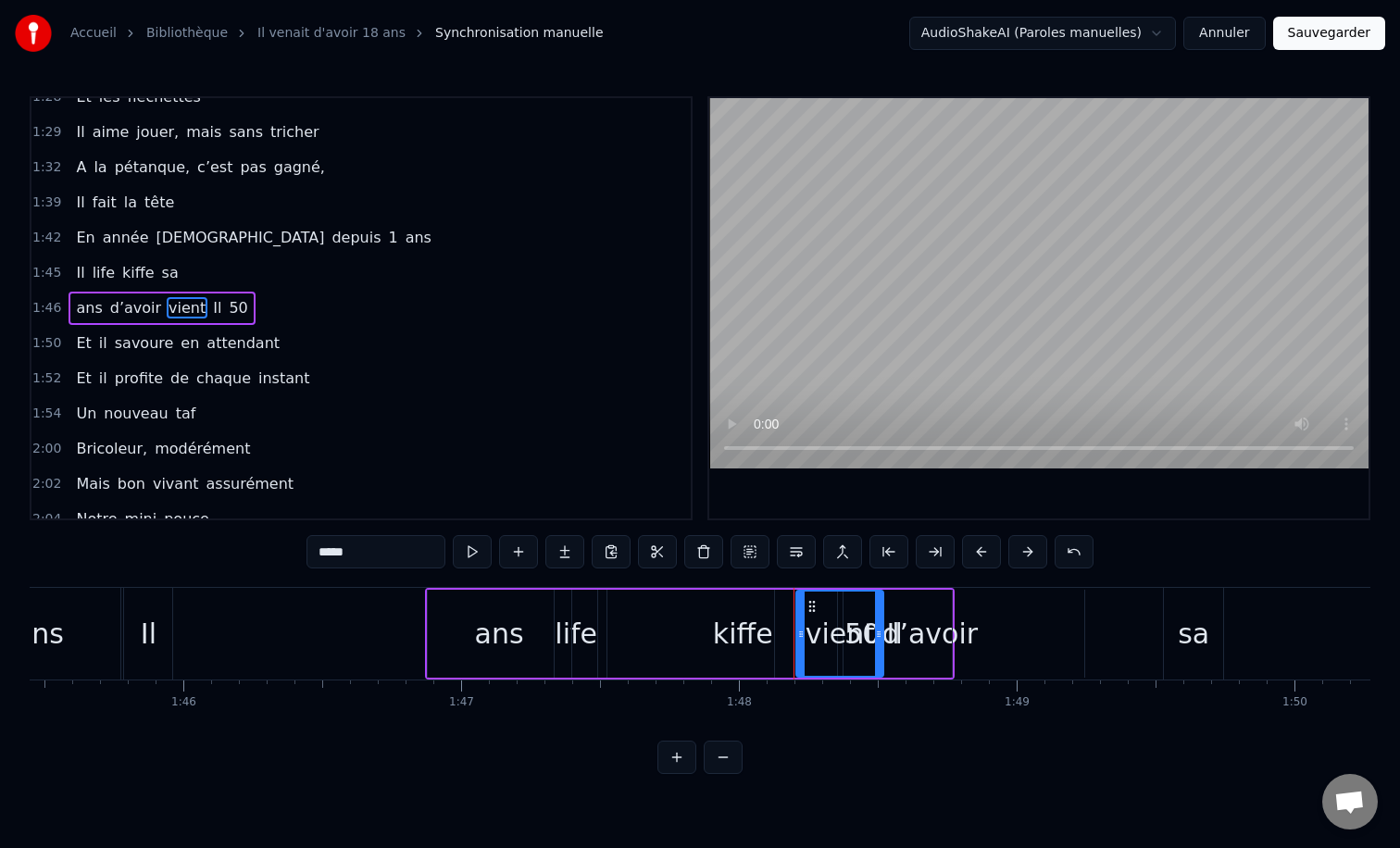
click at [837, 647] on div "vient" at bounding box center [841, 634] width 70 height 42
click at [679, 646] on div "ans d’avoir vient Il 50" at bounding box center [689, 633] width 529 height 91
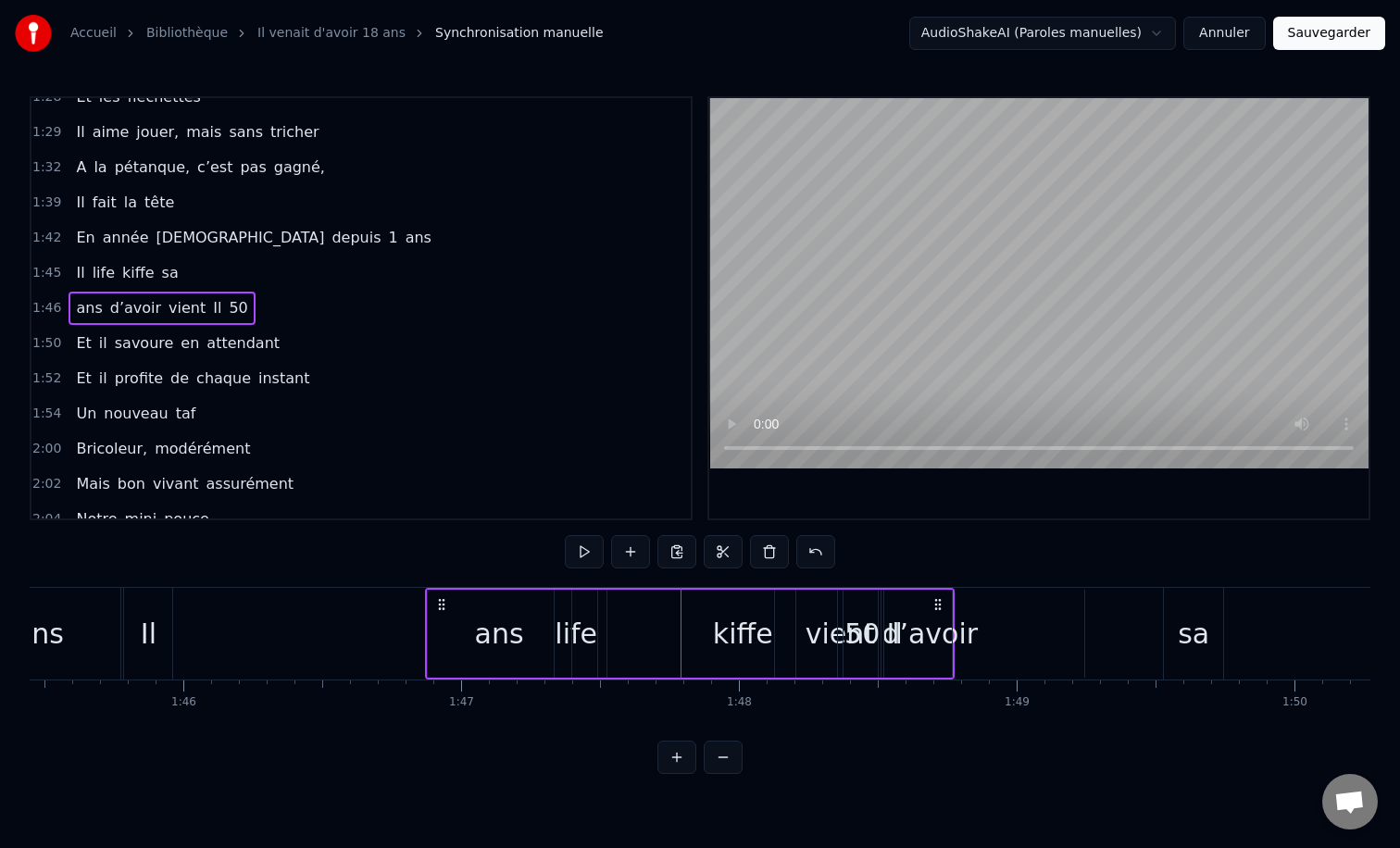
click at [580, 642] on div "ans d’avoir vient Il 50" at bounding box center [689, 633] width 529 height 91
click at [590, 608] on div "ans d’avoir vient Il 50" at bounding box center [689, 633] width 529 height 91
click at [126, 279] on span "kiﬀe" at bounding box center [139, 273] width 36 height 22
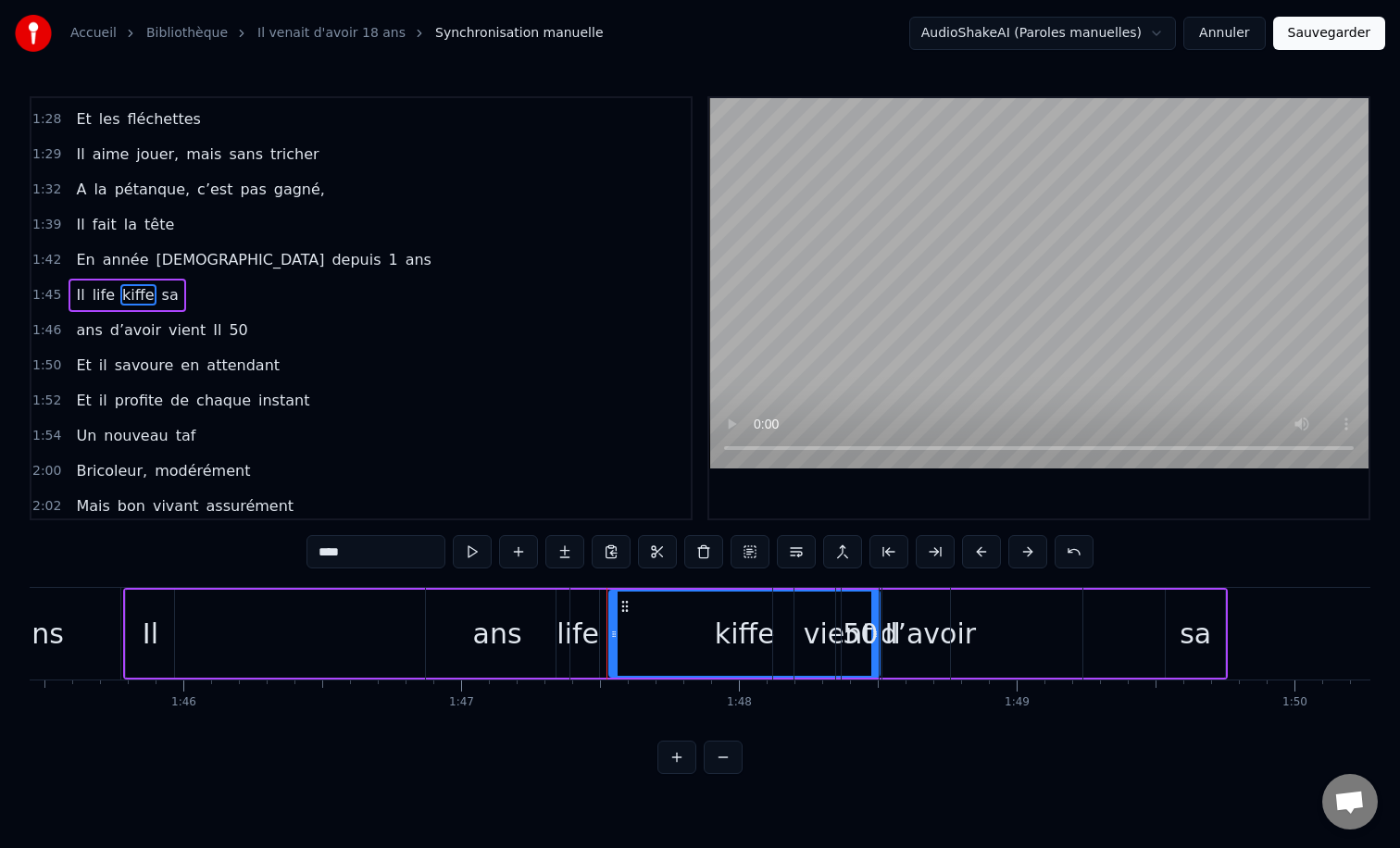
scroll to position [687, 0]
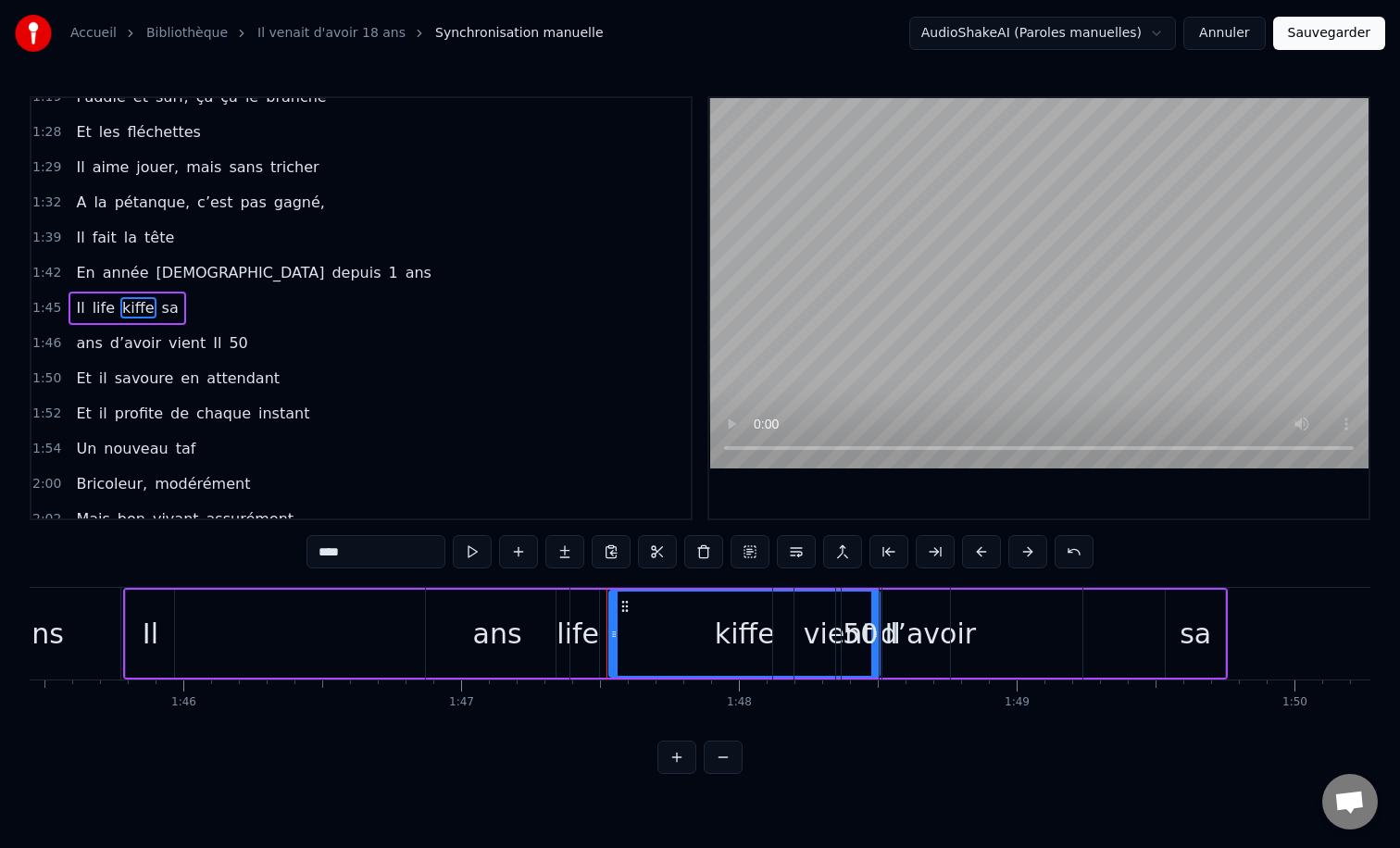
drag, startPoint x: 625, startPoint y: 606, endPoint x: 652, endPoint y: 612, distance: 27.7
click at [652, 612] on div "ans d’avoir vient Il 50" at bounding box center [689, 633] width 529 height 91
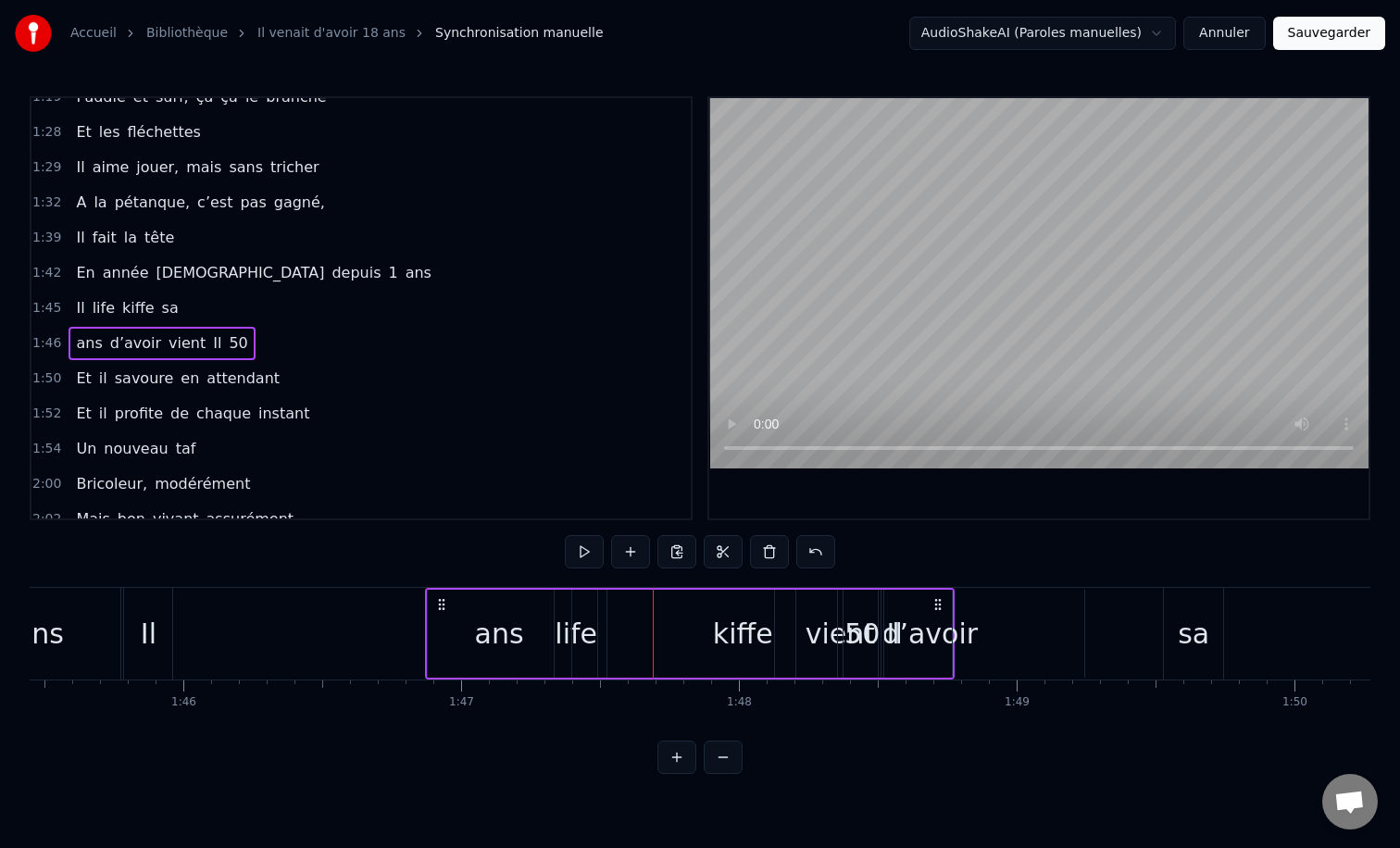
click at [135, 305] on span "kiﬀe" at bounding box center [139, 308] width 36 height 22
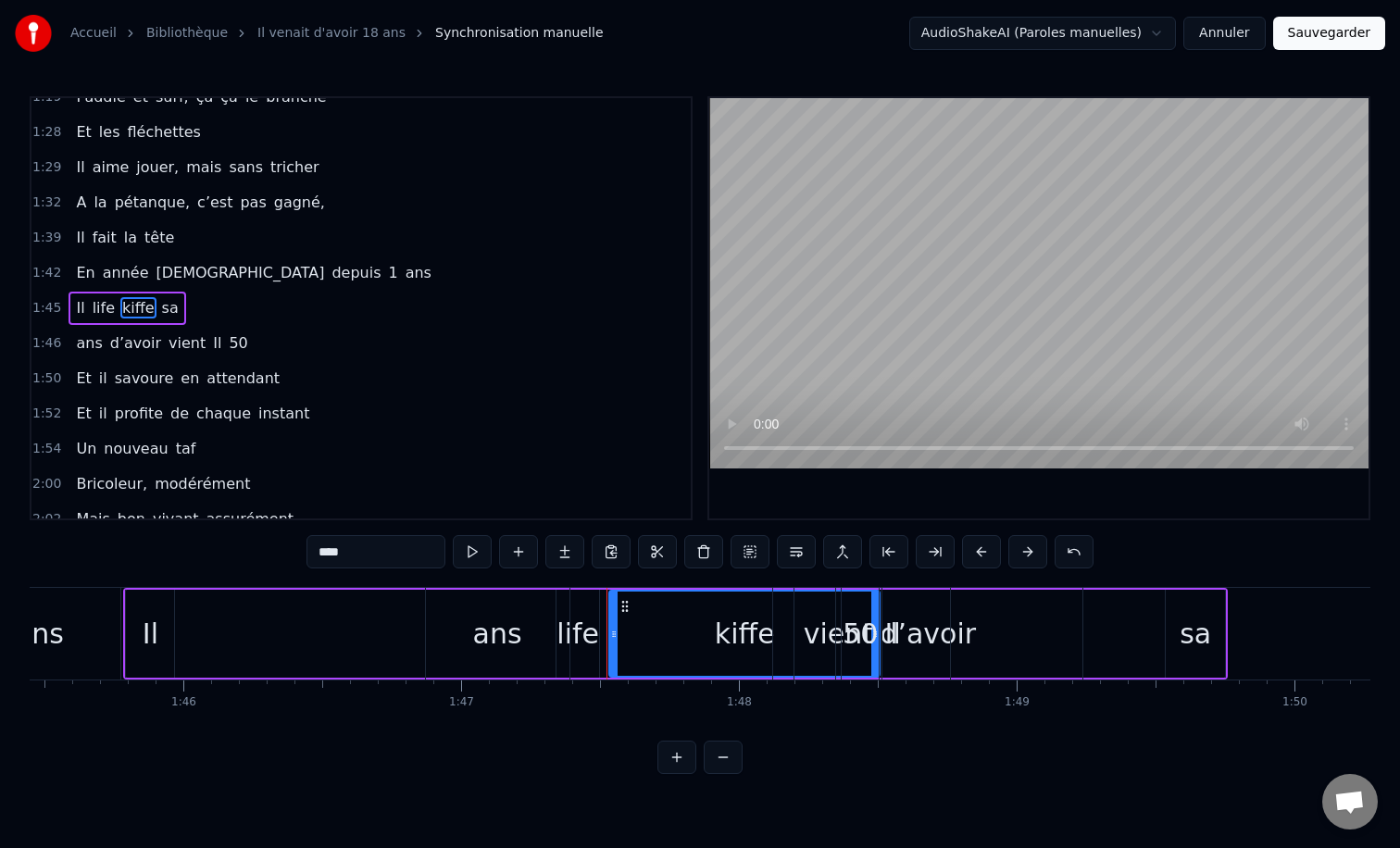
drag, startPoint x: 611, startPoint y: 633, endPoint x: 785, endPoint y: 654, distance: 175.3
click at [785, 654] on div "ans d’avoir vient Il 50" at bounding box center [689, 633] width 529 height 91
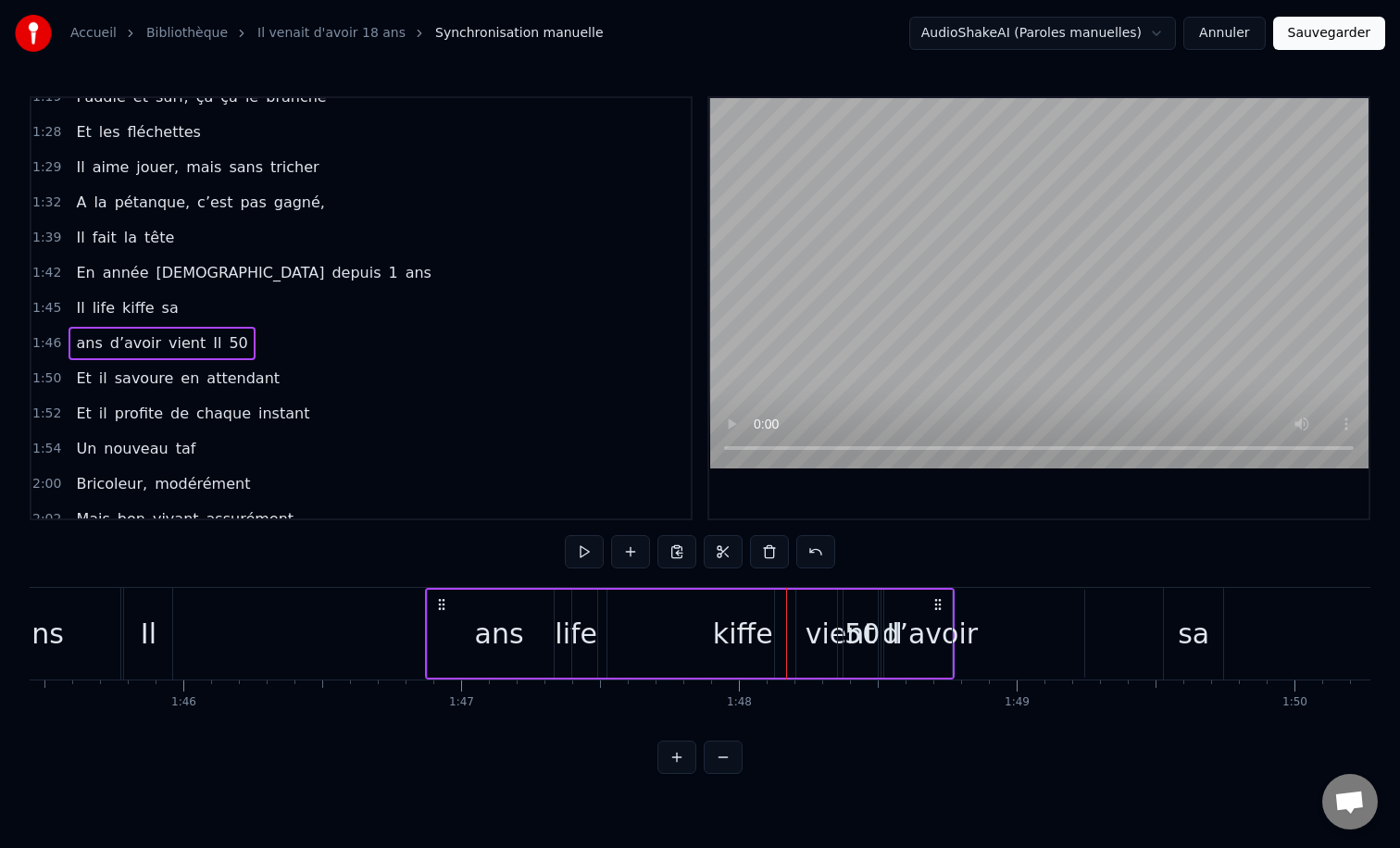
click at [695, 627] on div "ans d’avoir vient Il 50" at bounding box center [689, 633] width 529 height 91
click at [123, 312] on span "kiﬀe" at bounding box center [139, 308] width 36 height 22
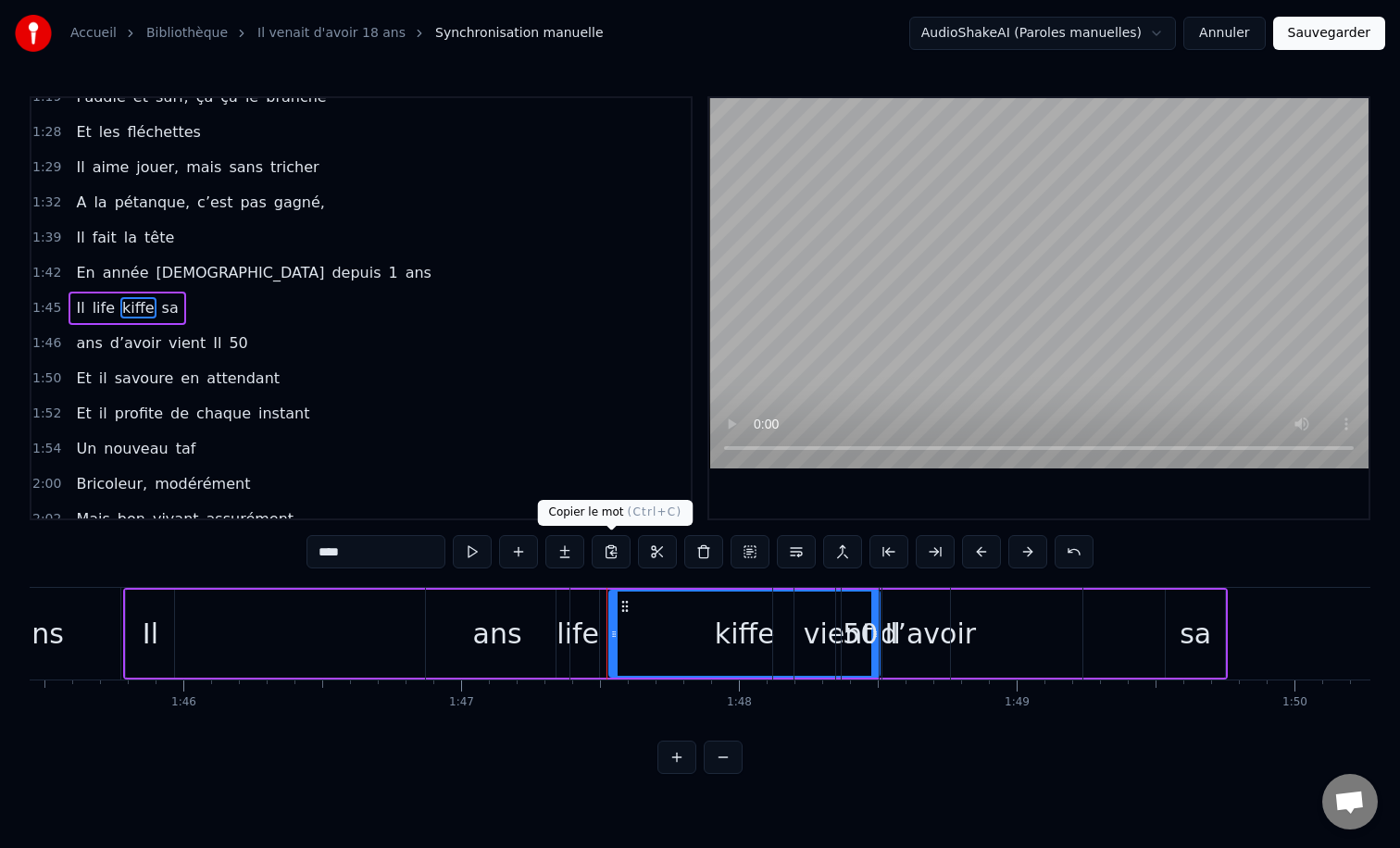
click at [623, 544] on button at bounding box center [610, 551] width 39 height 33
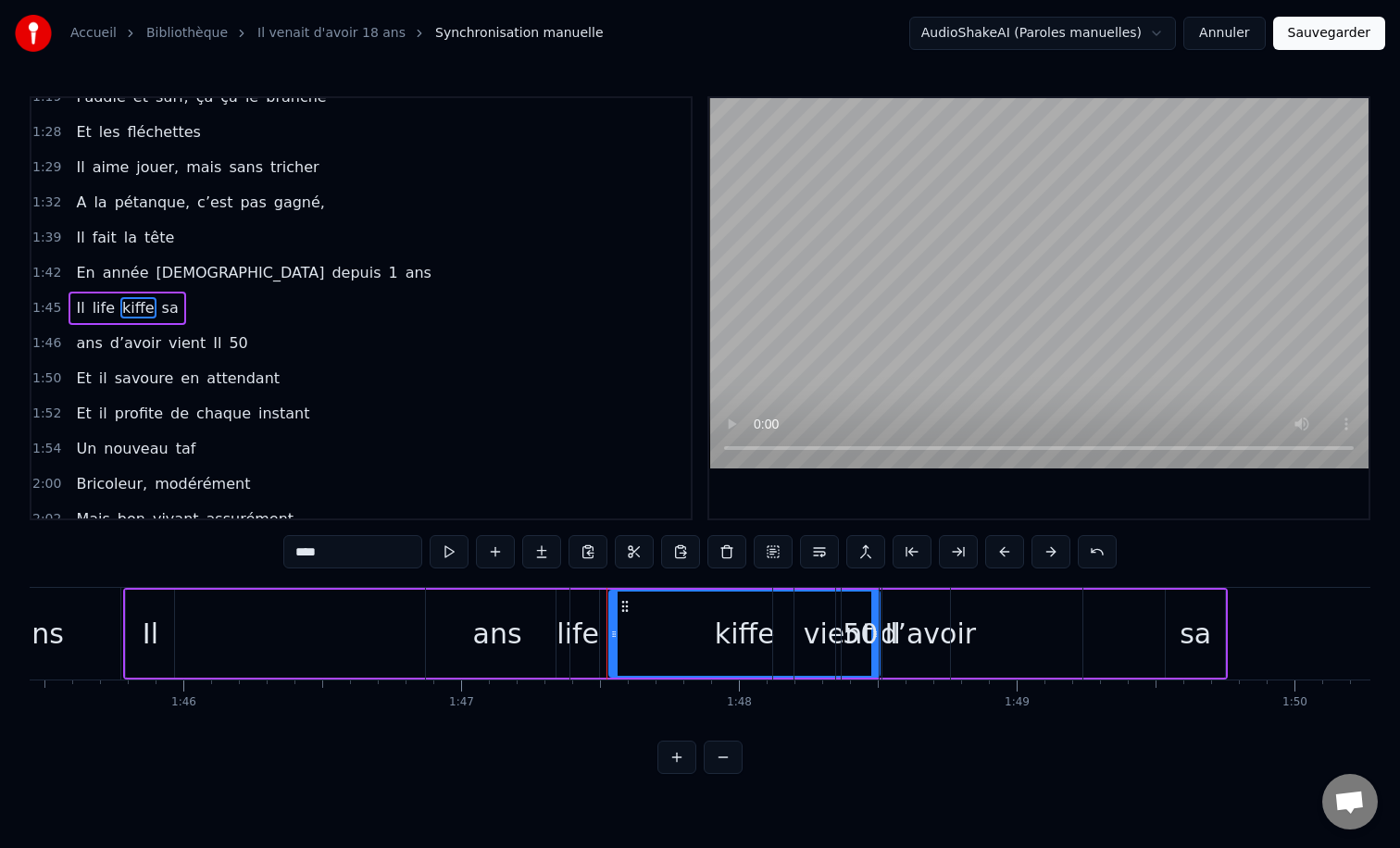
drag, startPoint x: 629, startPoint y: 607, endPoint x: 538, endPoint y: 615, distance: 91.4
click at [538, 615] on div "ans d’avoir vient Il 50" at bounding box center [689, 633] width 529 height 91
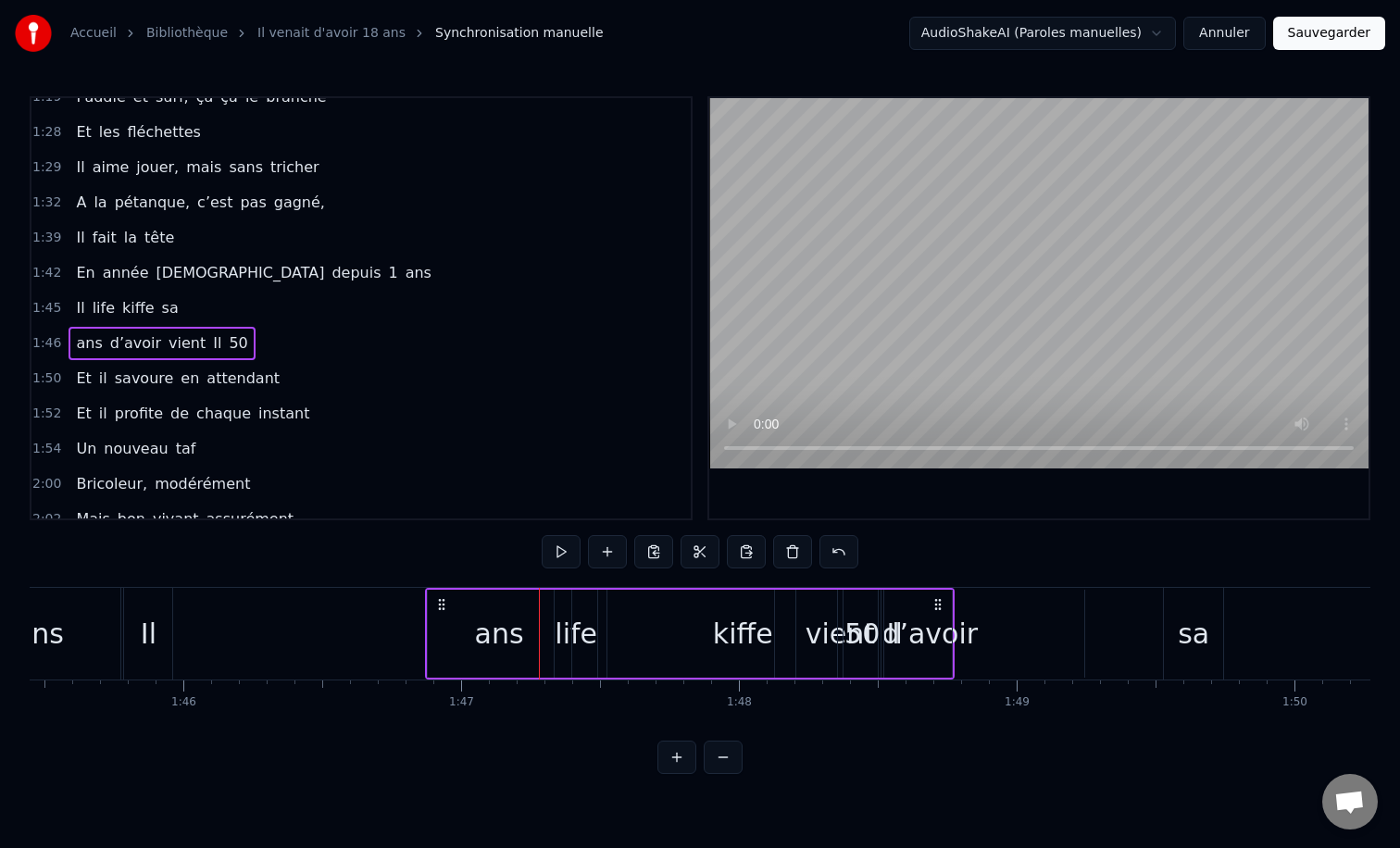
click at [658, 624] on div "ans d’avoir vient Il 50" at bounding box center [689, 633] width 529 height 91
click at [765, 640] on div "ans d’avoir vient Il 50" at bounding box center [689, 633] width 529 height 91
click at [766, 640] on div at bounding box center [766, 633] width 1 height 91
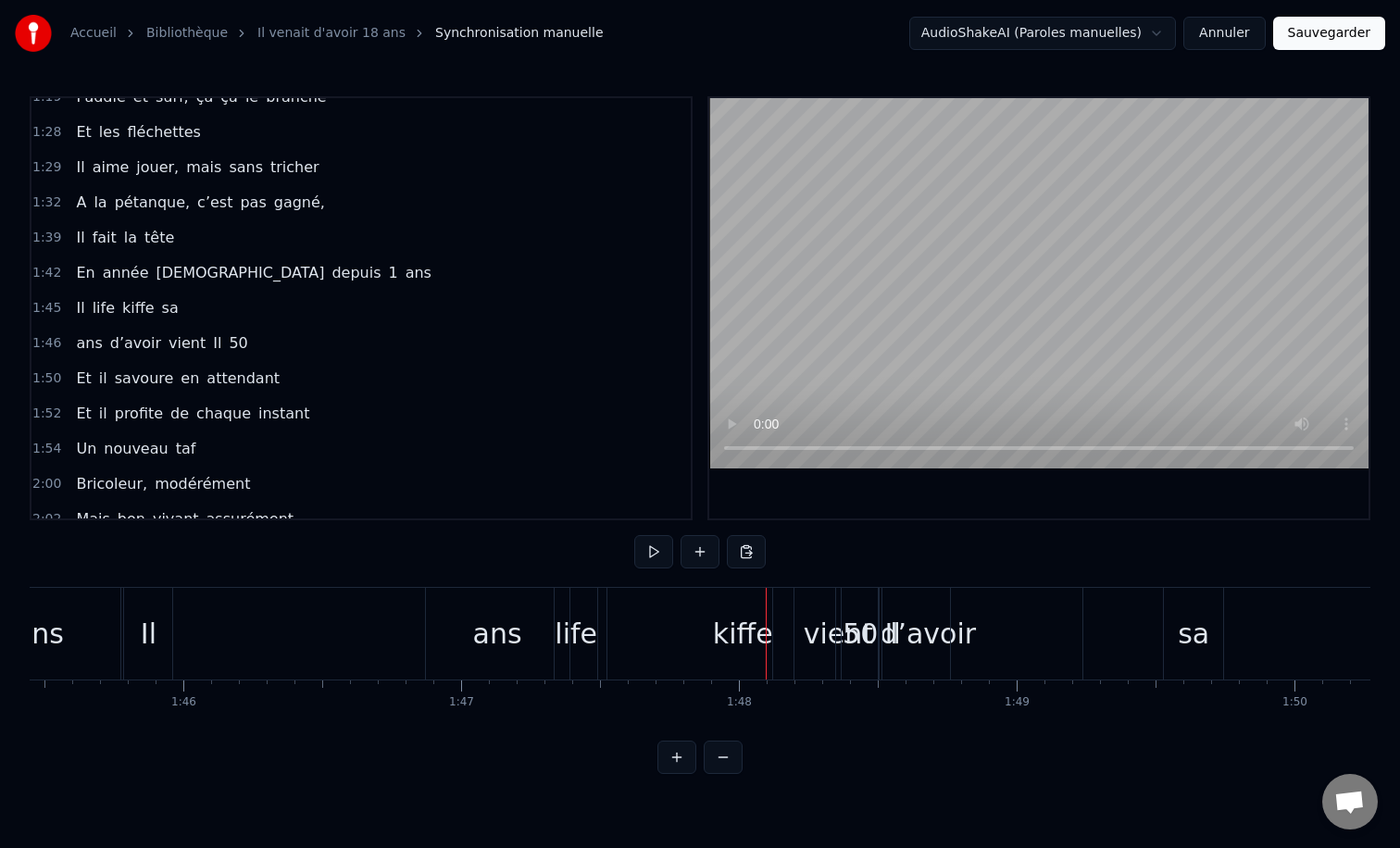
click at [766, 640] on div at bounding box center [766, 633] width 1 height 91
click at [762, 640] on div at bounding box center [762, 633] width 1 height 91
click at [762, 642] on div at bounding box center [762, 633] width 1 height 91
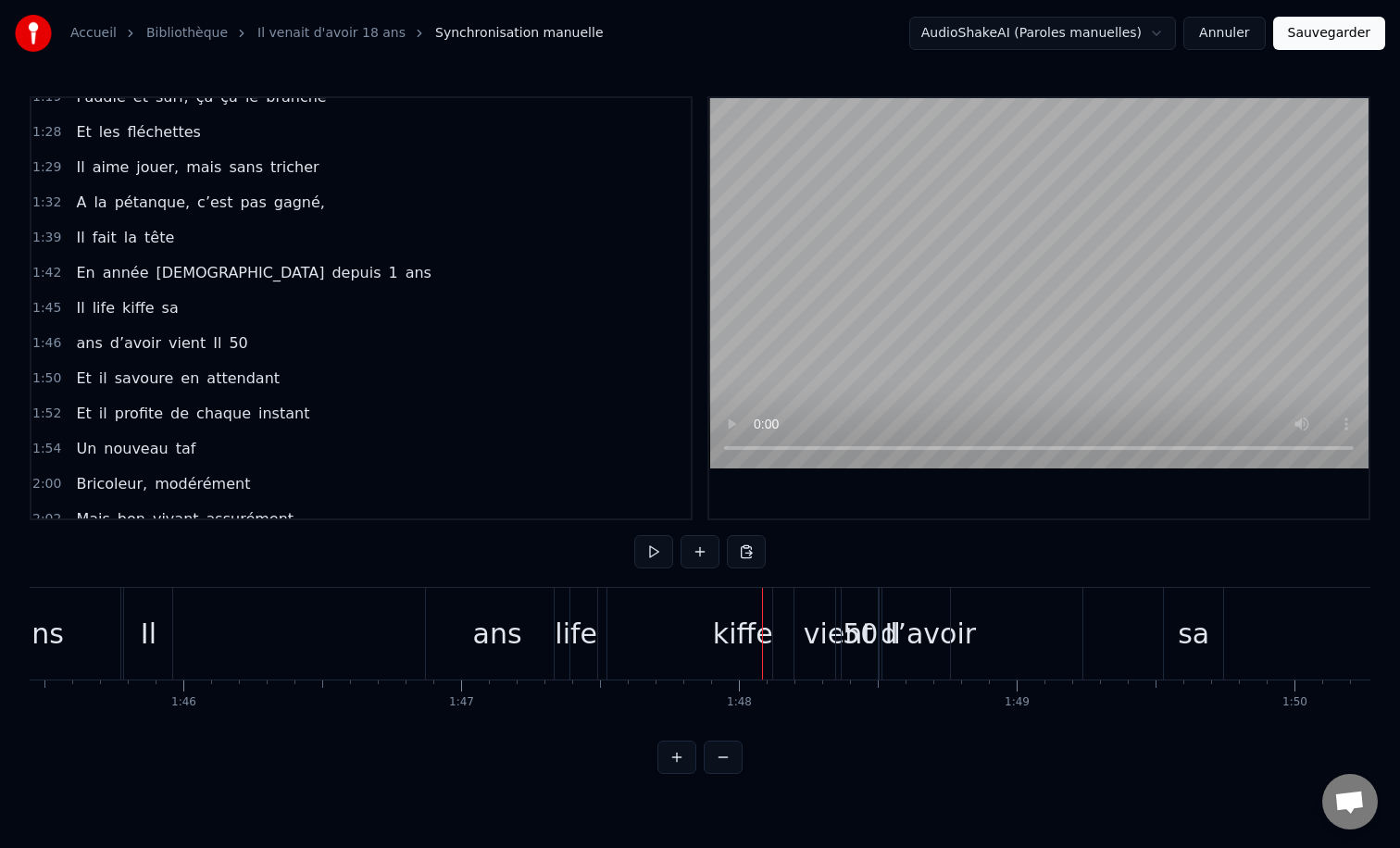
click at [725, 625] on div "ans d’avoir vient Il 50" at bounding box center [689, 633] width 529 height 91
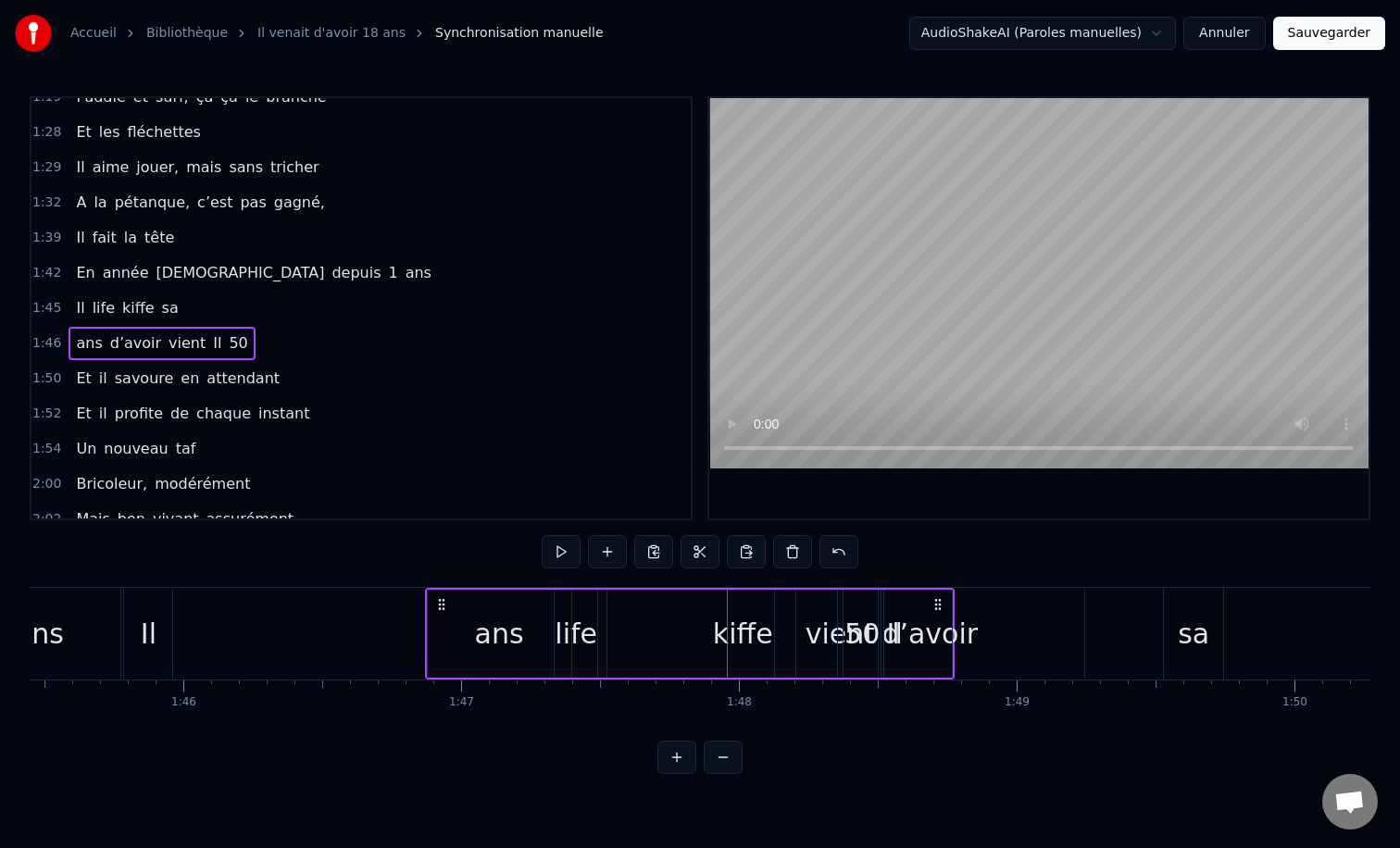
click at [123, 305] on span "kiﬀe" at bounding box center [139, 308] width 36 height 22
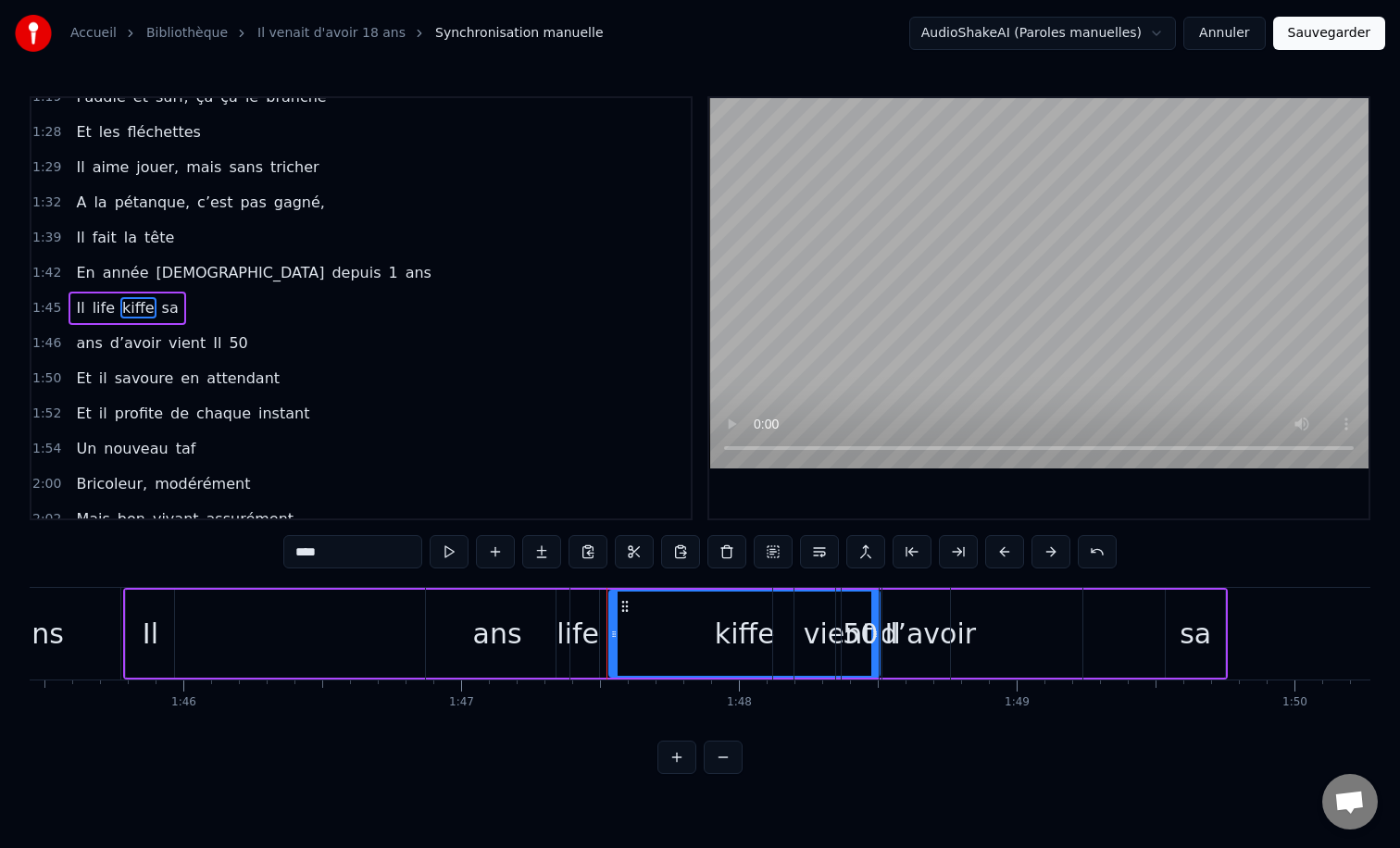
drag, startPoint x: 624, startPoint y: 603, endPoint x: 992, endPoint y: 609, distance: 368.0
click at [955, 613] on div "ans d’avoir vient Il 50" at bounding box center [689, 633] width 529 height 91
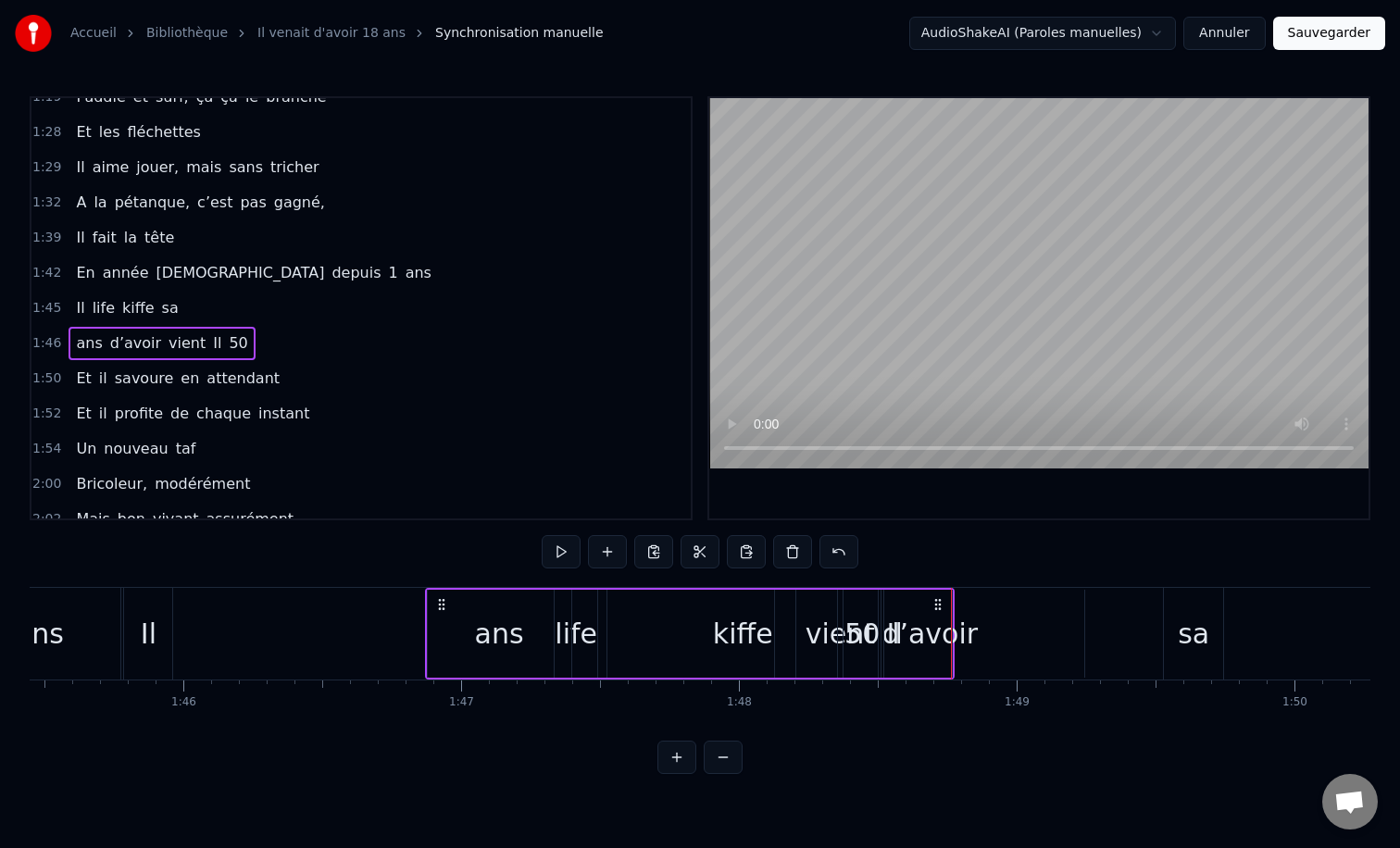
click at [960, 606] on div "d’avoir" at bounding box center [929, 633] width 309 height 88
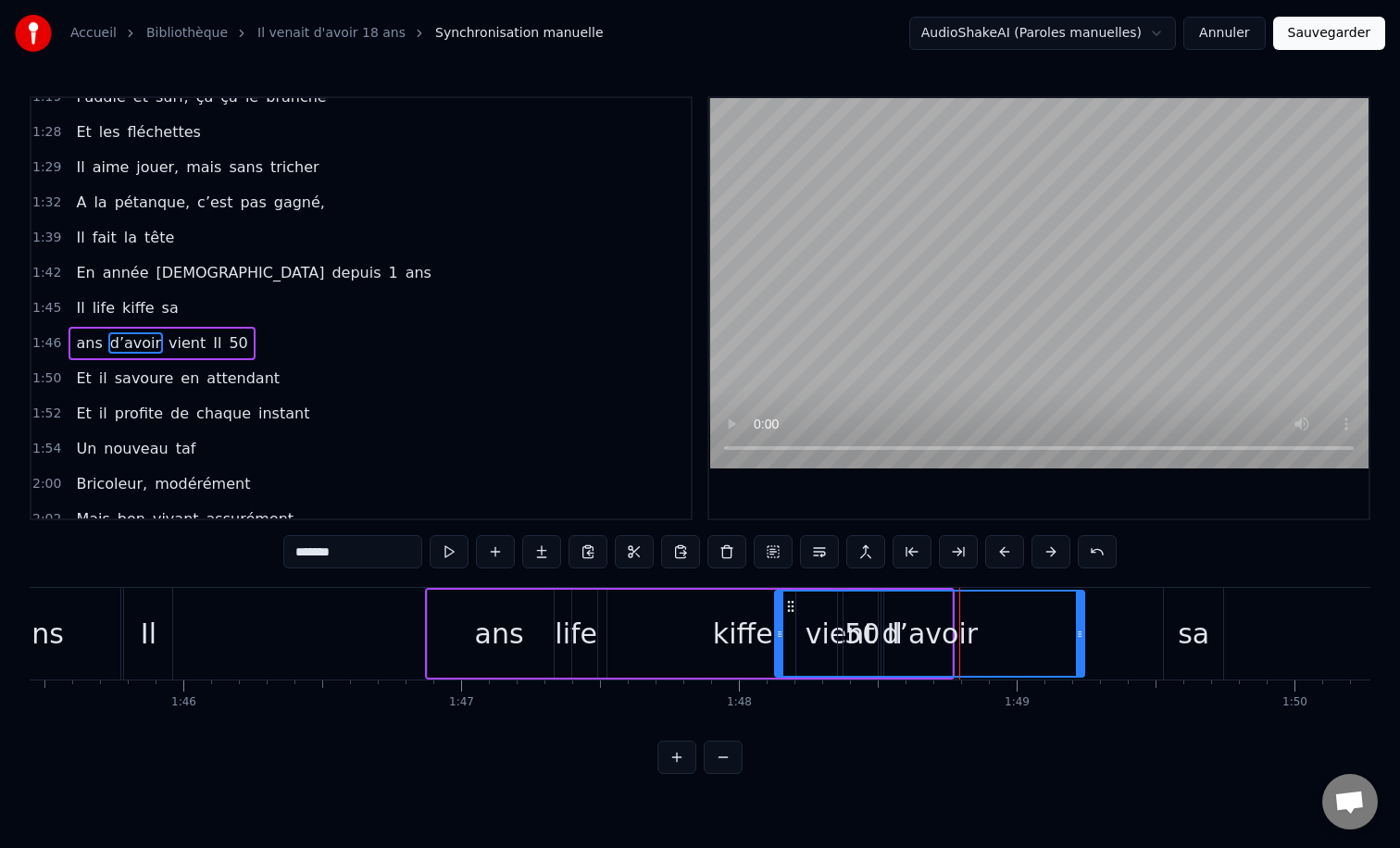
scroll to position [723, 0]
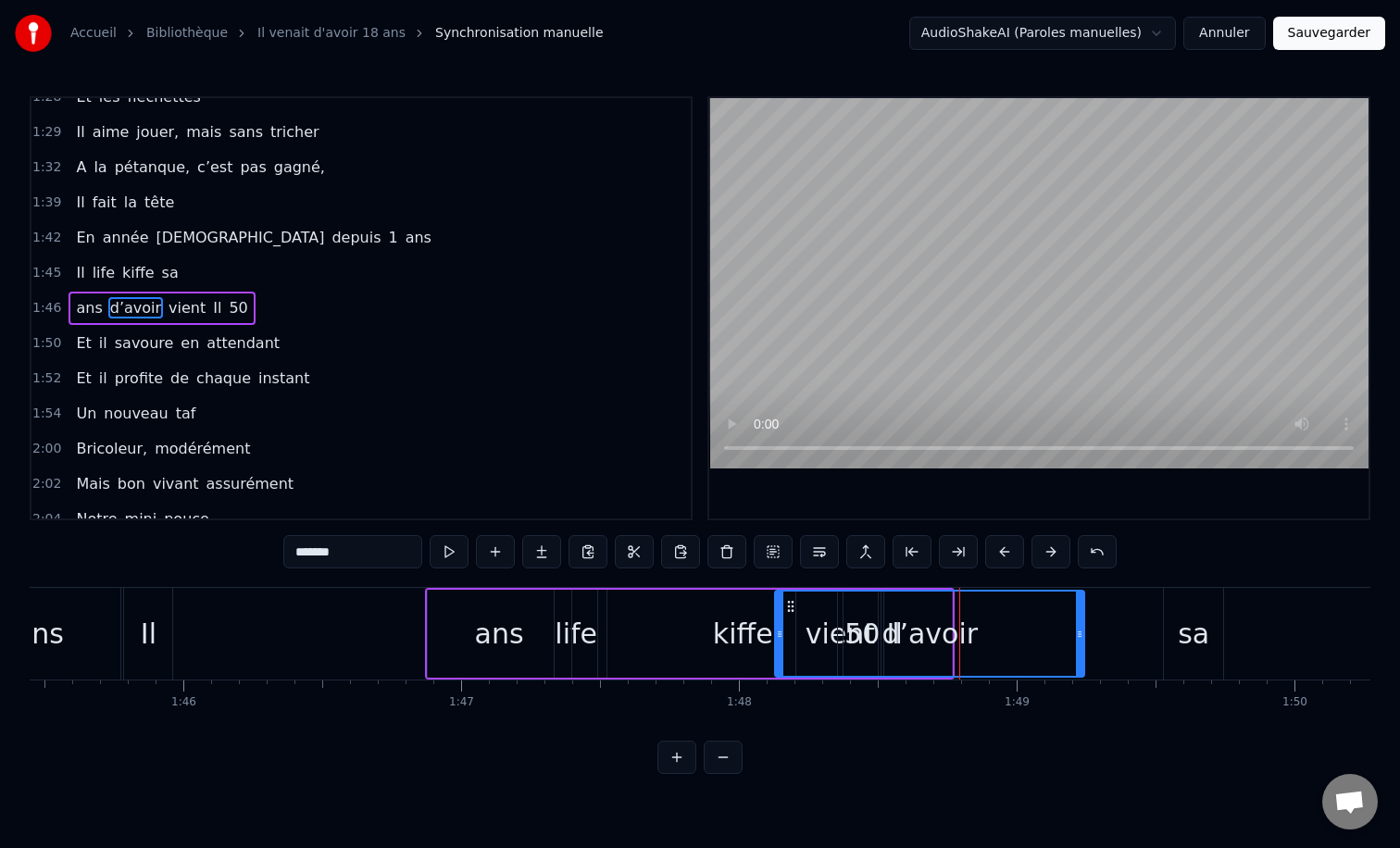
click at [839, 621] on div "d’avoir" at bounding box center [929, 633] width 308 height 84
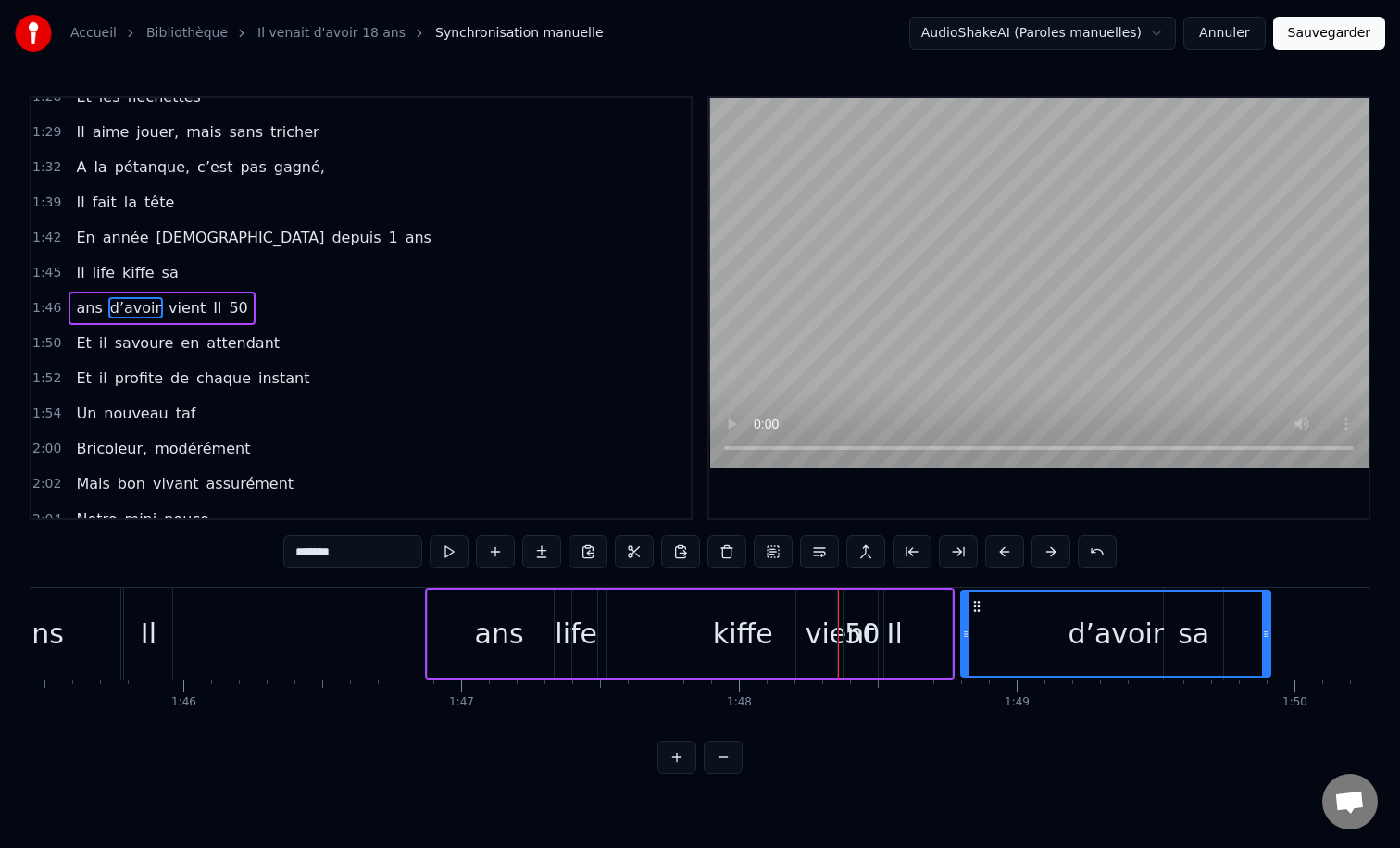
drag, startPoint x: 786, startPoint y: 607, endPoint x: 974, endPoint y: 613, distance: 188.1
click at [842, 638] on div "50" at bounding box center [861, 633] width 39 height 88
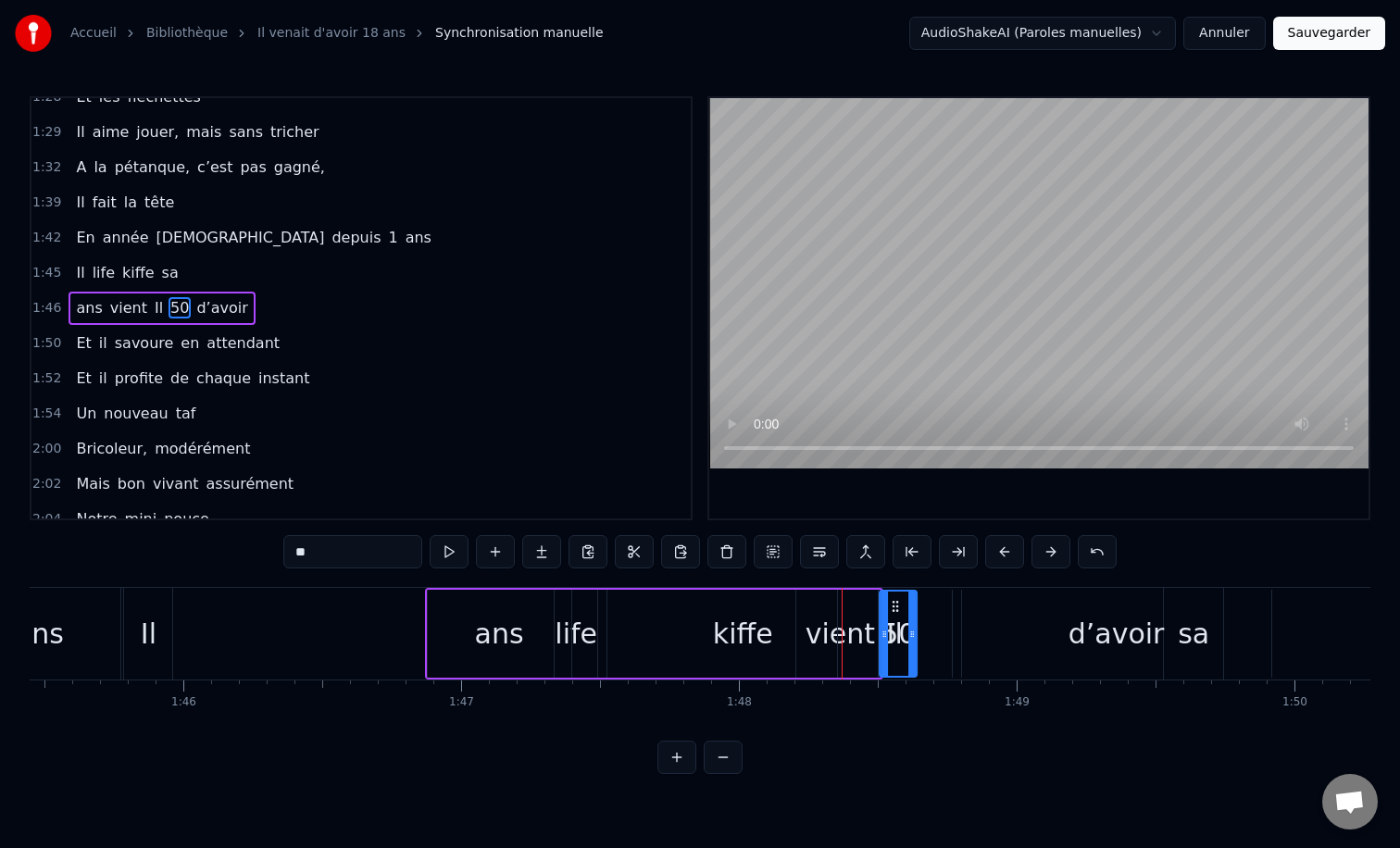
drag, startPoint x: 857, startPoint y: 604, endPoint x: 1009, endPoint y: 604, distance: 152.0
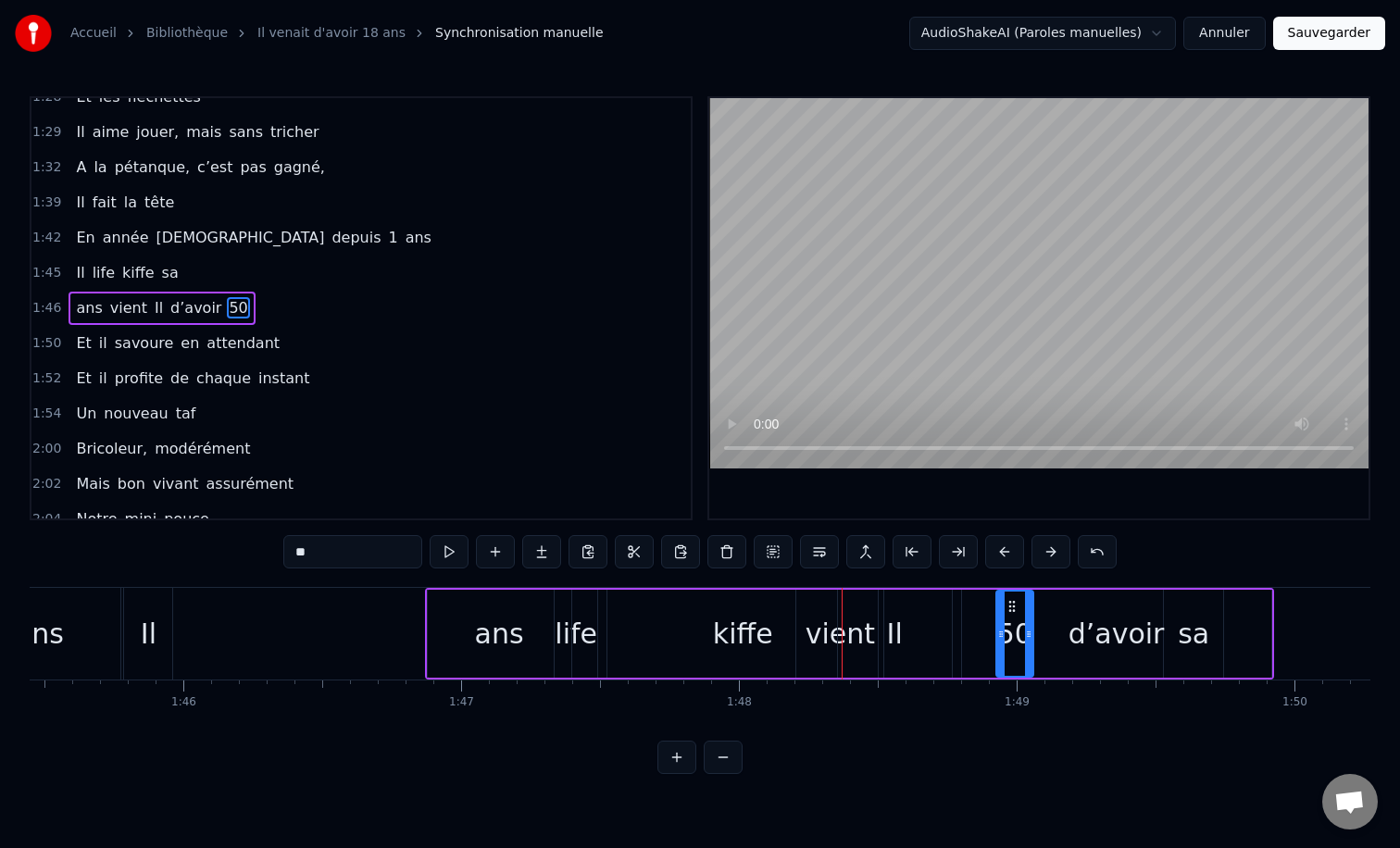
click at [872, 621] on div "Il" at bounding box center [894, 633] width 114 height 88
drag, startPoint x: 848, startPoint y: 605, endPoint x: 1121, endPoint y: 635, distance: 274.6
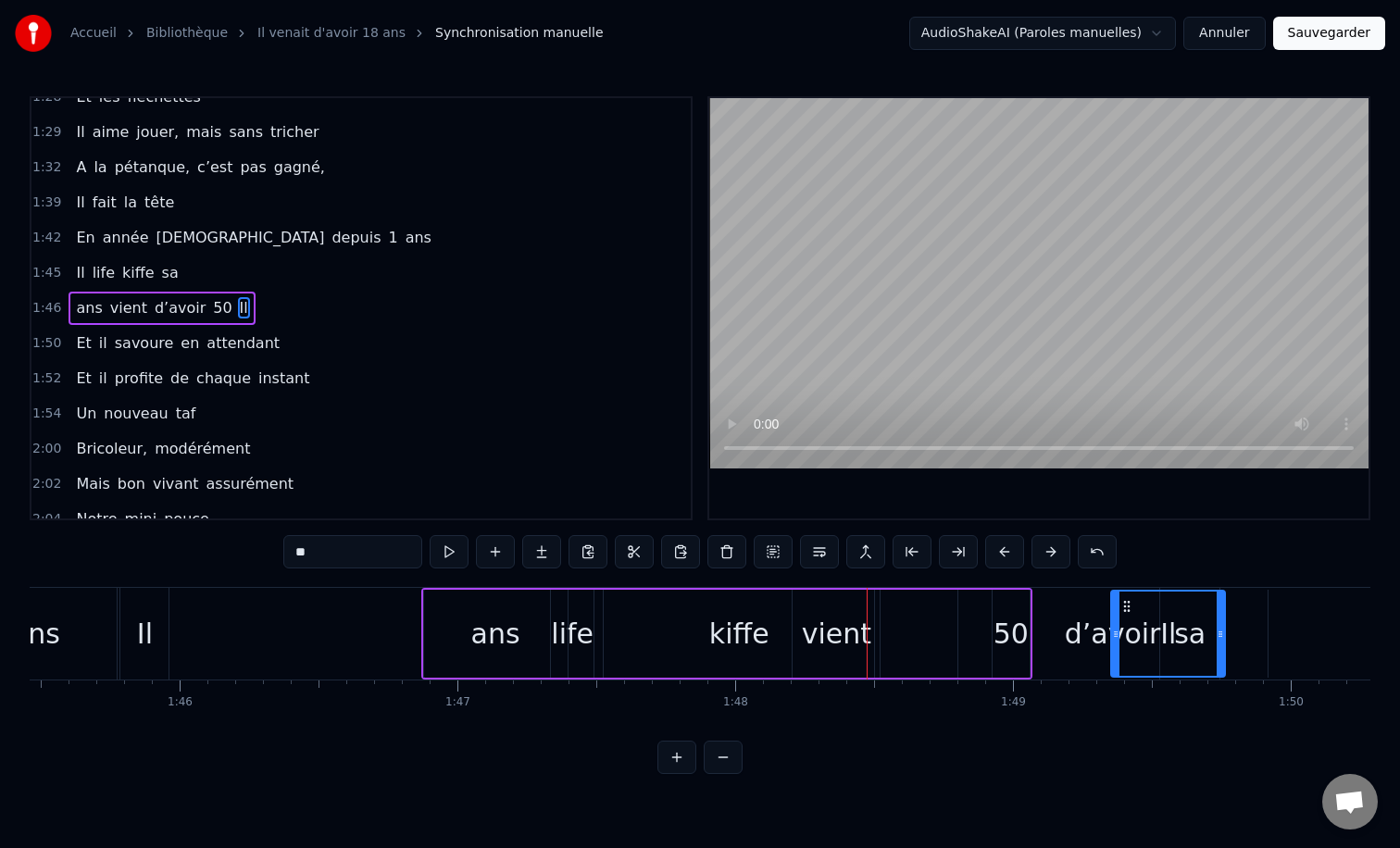
click at [846, 637] on div "vient" at bounding box center [837, 634] width 70 height 42
type input "*****"
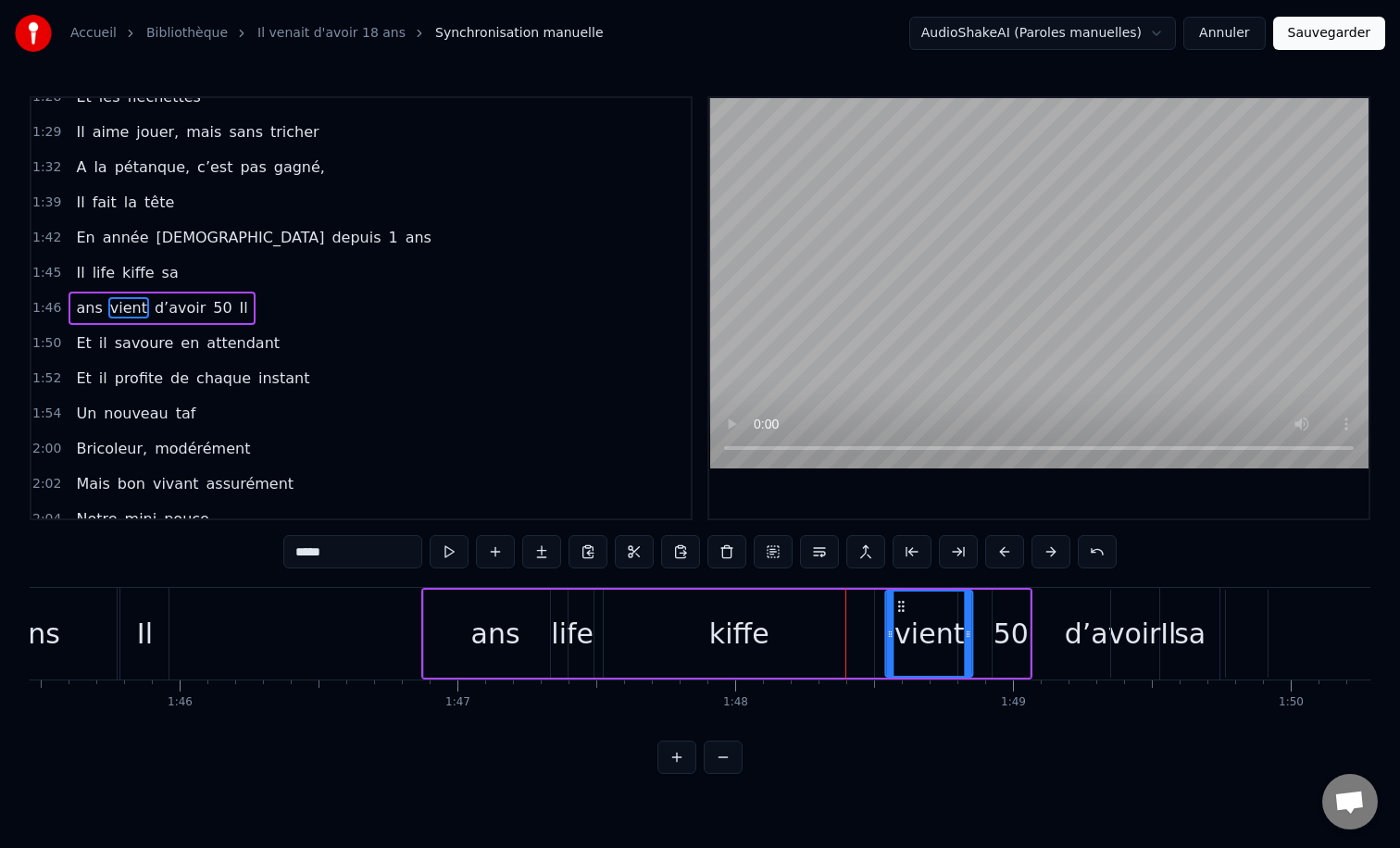
drag, startPoint x: 803, startPoint y: 602, endPoint x: 975, endPoint y: 614, distance: 172.4
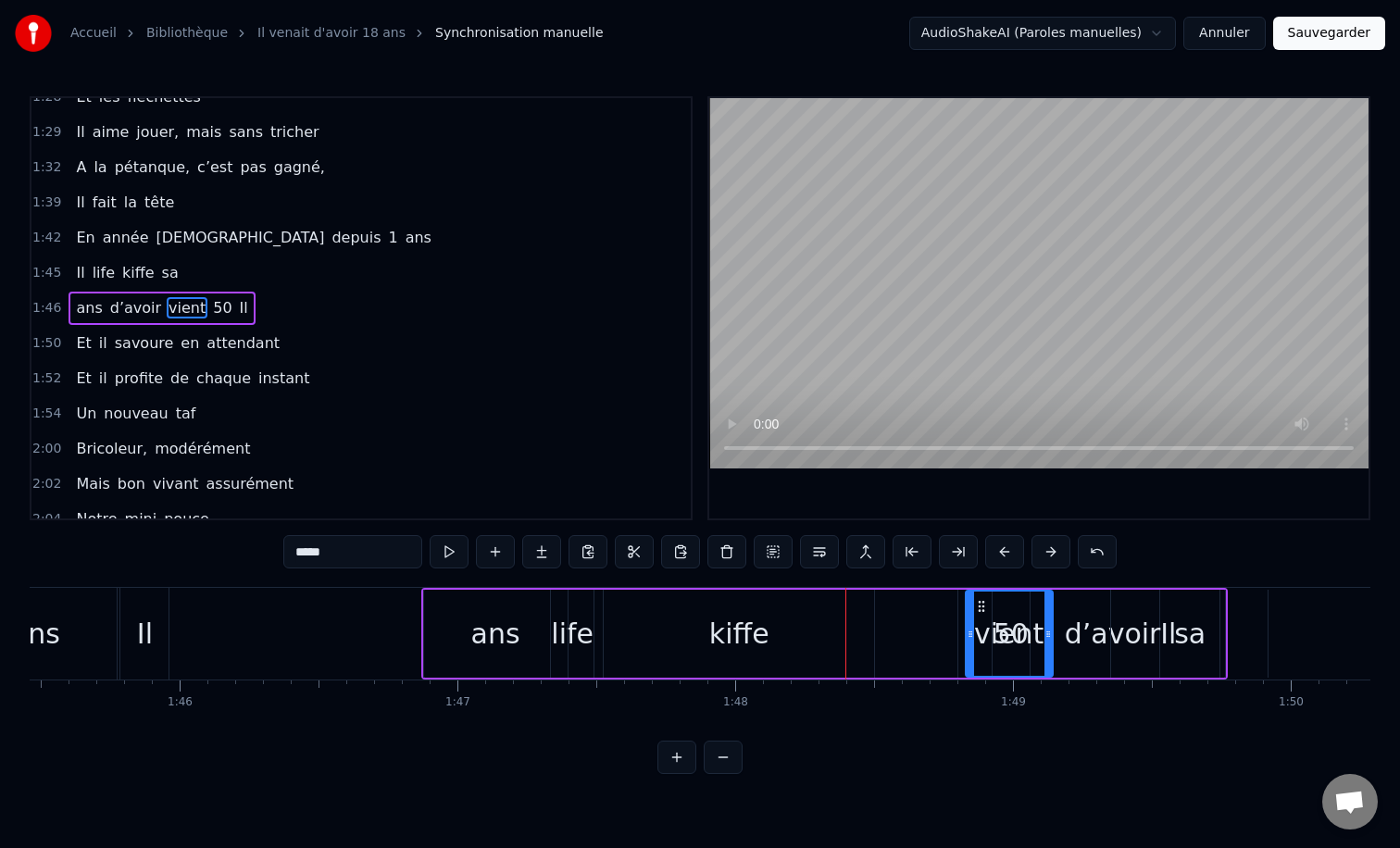
click at [751, 629] on div "ans d’avoir vient 50 Il" at bounding box center [825, 633] width 808 height 91
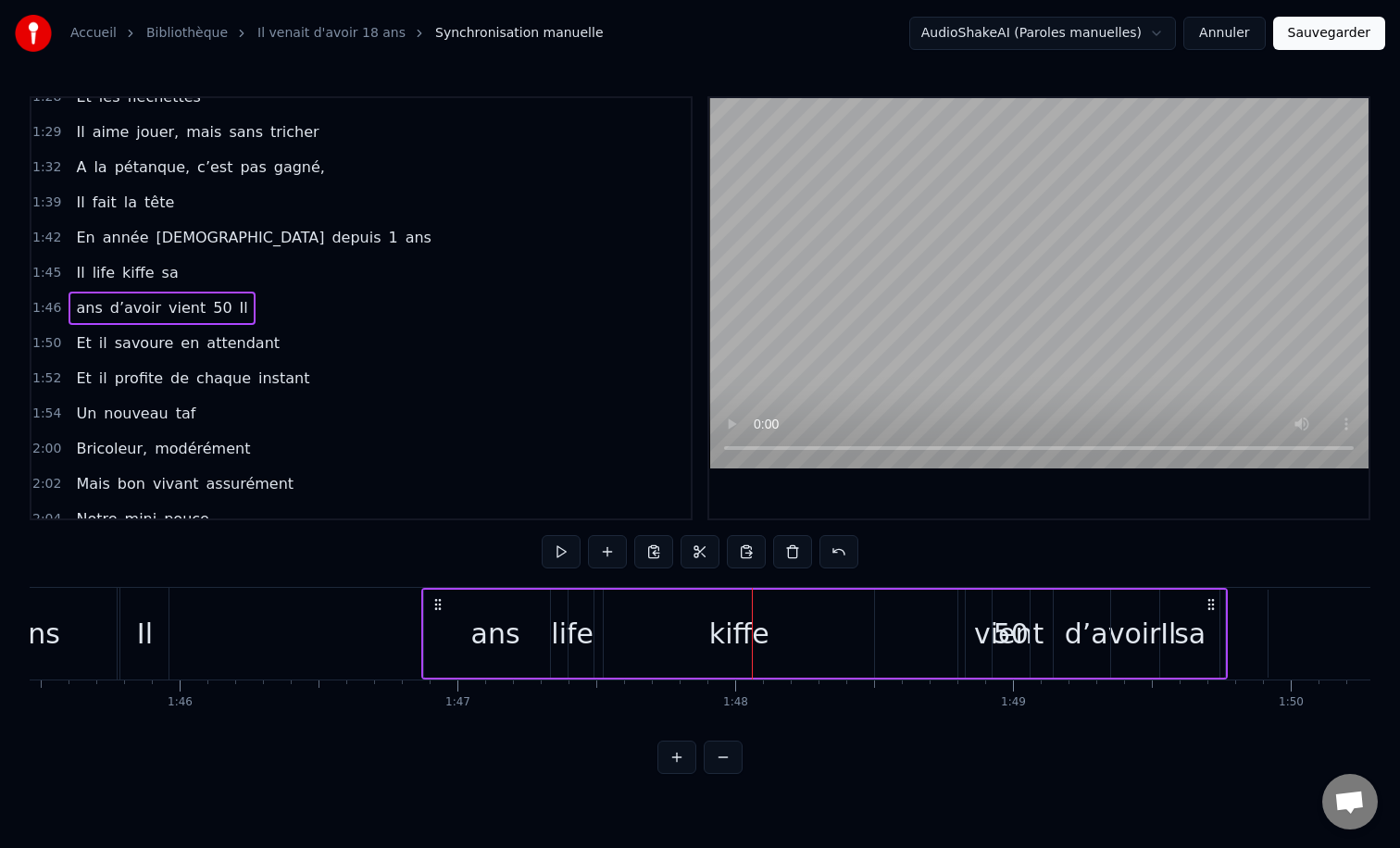
click at [710, 639] on div "ans d’avoir vient 50 Il" at bounding box center [825, 633] width 808 height 91
click at [741, 629] on div "ans d’avoir vient 50 Il" at bounding box center [825, 633] width 808 height 91
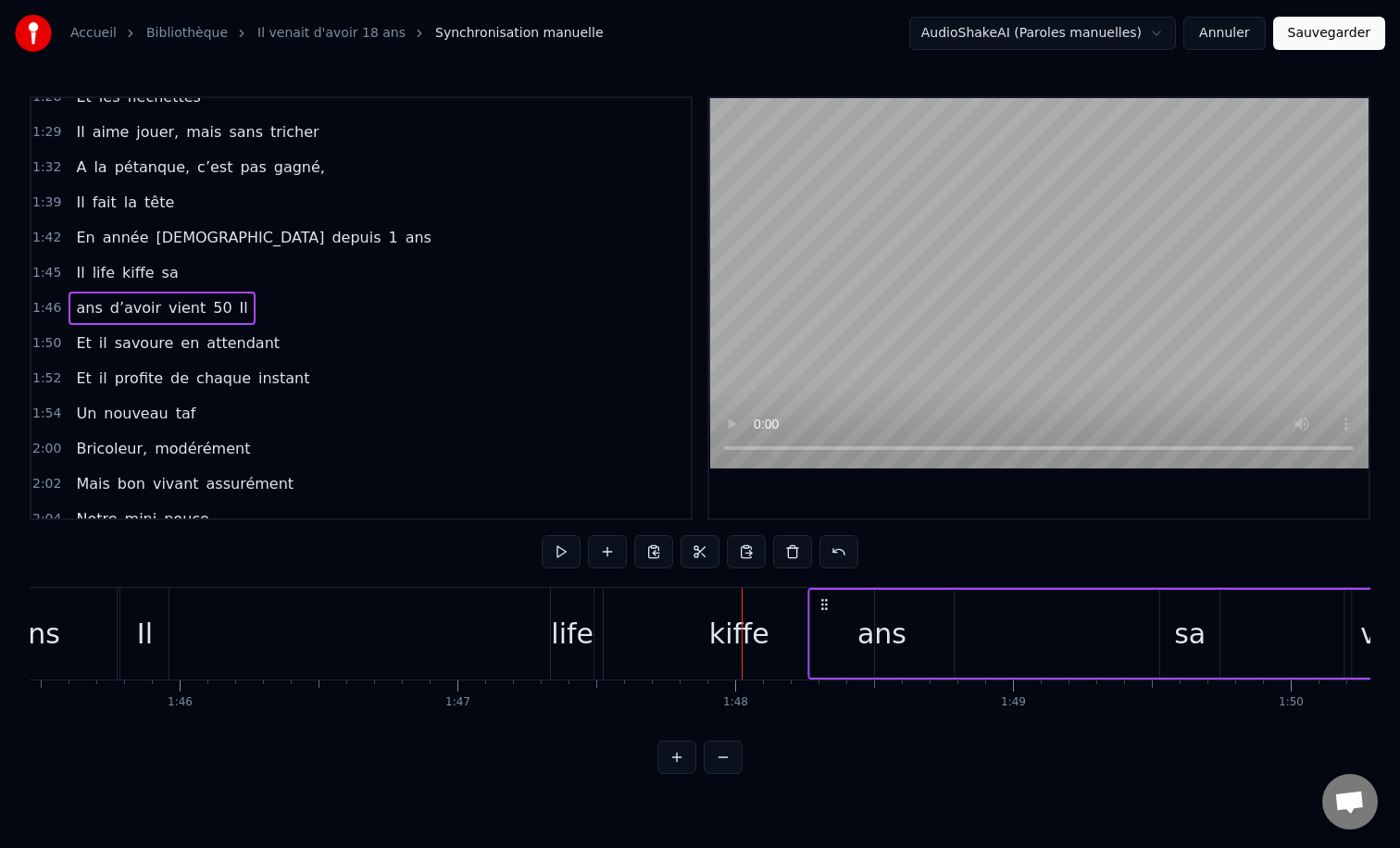
drag, startPoint x: 440, startPoint y: 603, endPoint x: 825, endPoint y: 613, distance: 385.1
click at [825, 613] on div "ans d’avoir vient 50 Il" at bounding box center [1211, 633] width 808 height 91
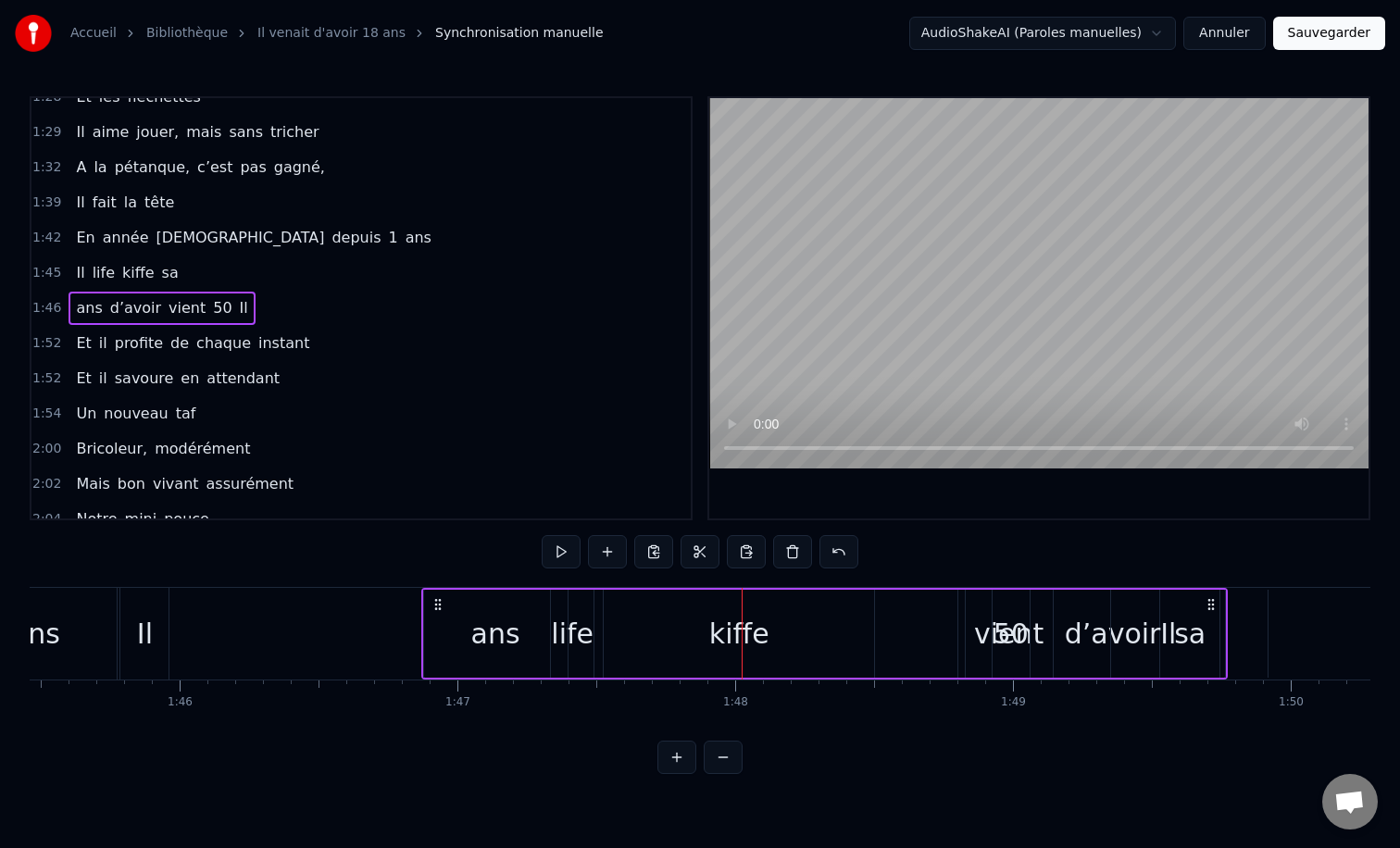
click at [735, 621] on div "ans d’avoir vient 50 Il" at bounding box center [825, 633] width 808 height 91
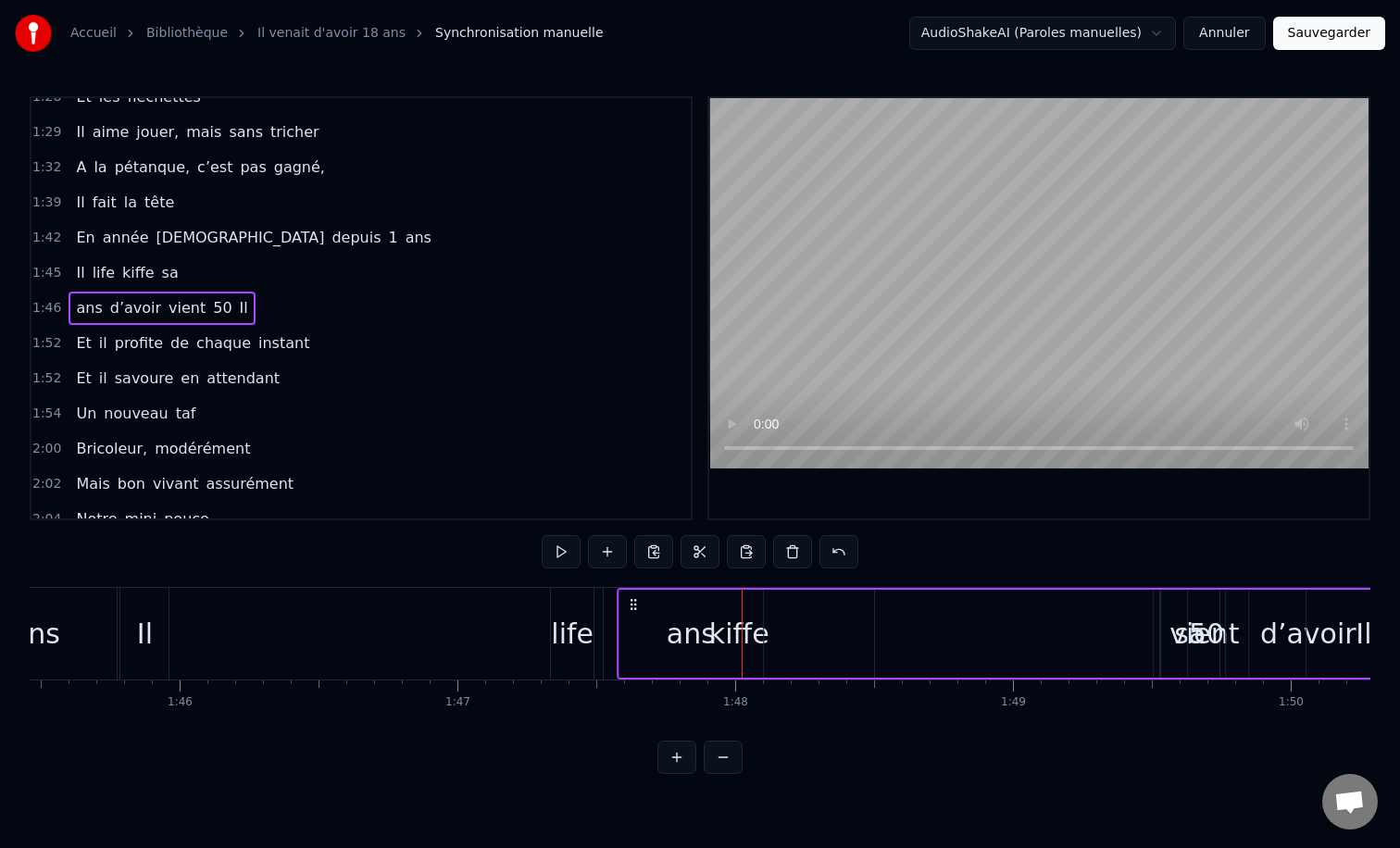
drag, startPoint x: 431, startPoint y: 604, endPoint x: 628, endPoint y: 609, distance: 197.1
click at [628, 609] on icon at bounding box center [633, 605] width 15 height 15
click at [778, 623] on div "ans d’avoir vient 50 Il" at bounding box center [1022, 633] width 808 height 91
drag, startPoint x: 629, startPoint y: 605, endPoint x: 749, endPoint y: 602, distance: 120.0
click at [644, 602] on icon at bounding box center [637, 605] width 15 height 15
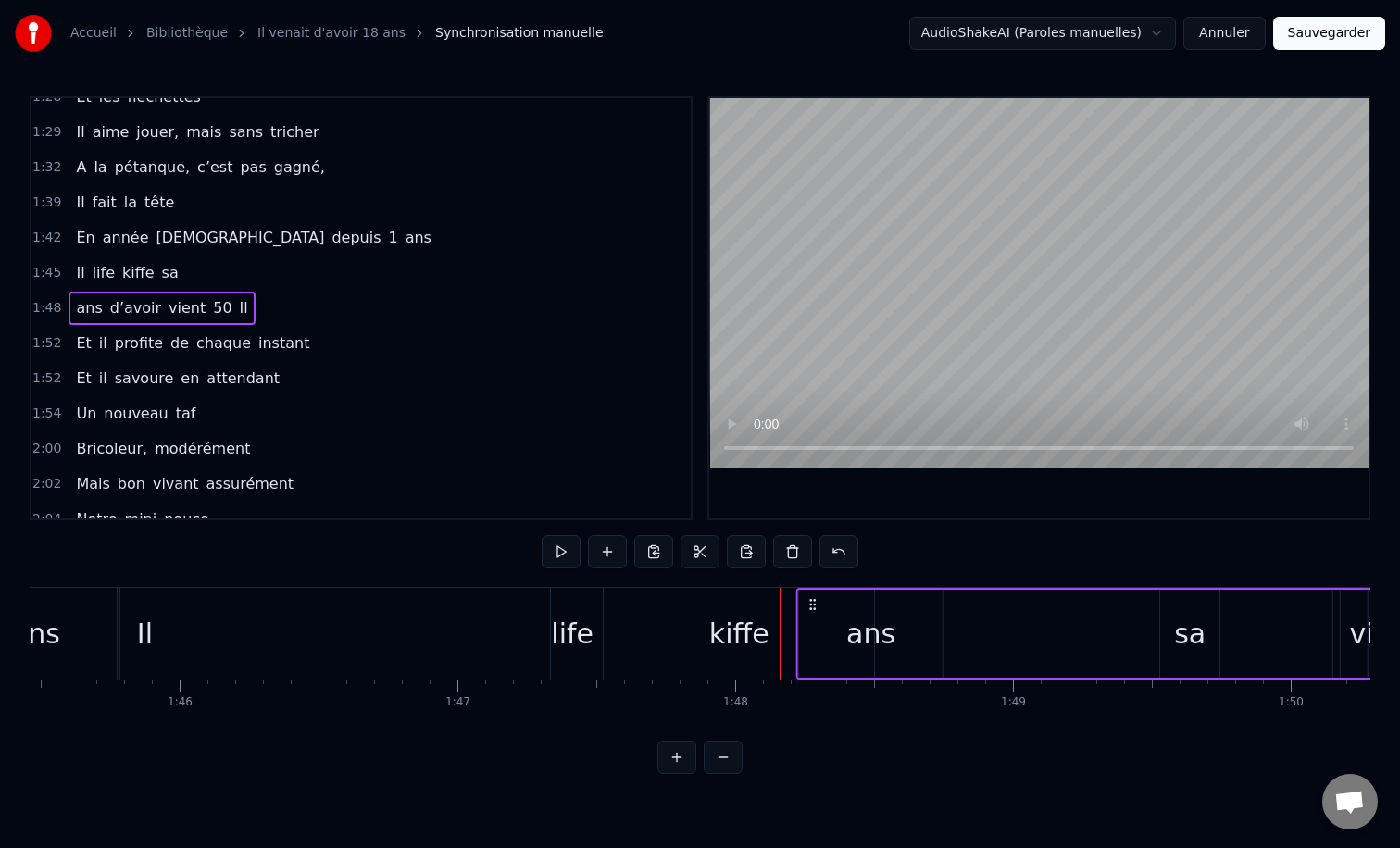
drag, startPoint x: 749, startPoint y: 602, endPoint x: 808, endPoint y: 602, distance: 59.0
click at [808, 602] on icon at bounding box center [812, 605] width 15 height 15
click at [734, 625] on div "kiﬀe" at bounding box center [740, 634] width 60 height 42
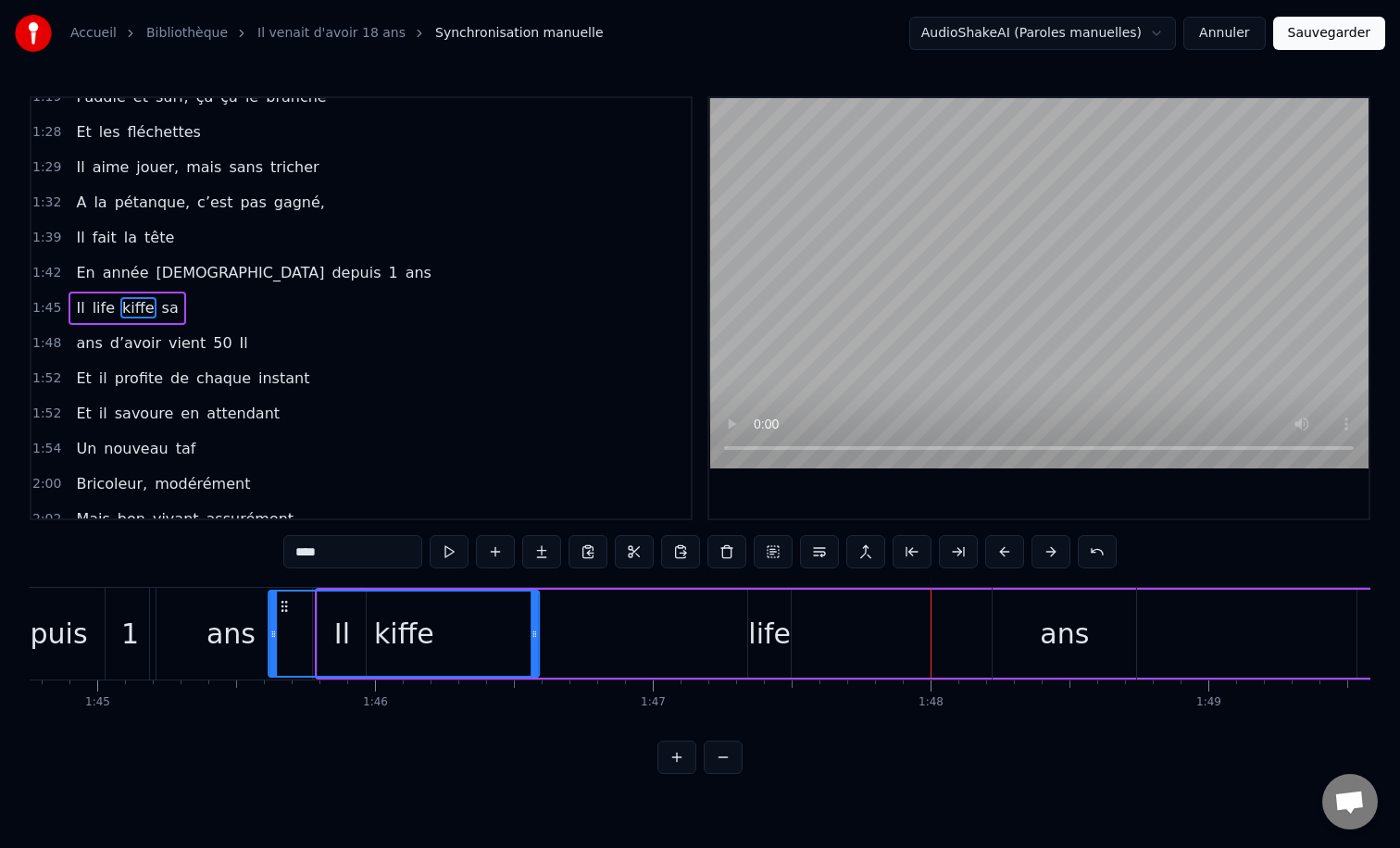
scroll to position [0, 29092]
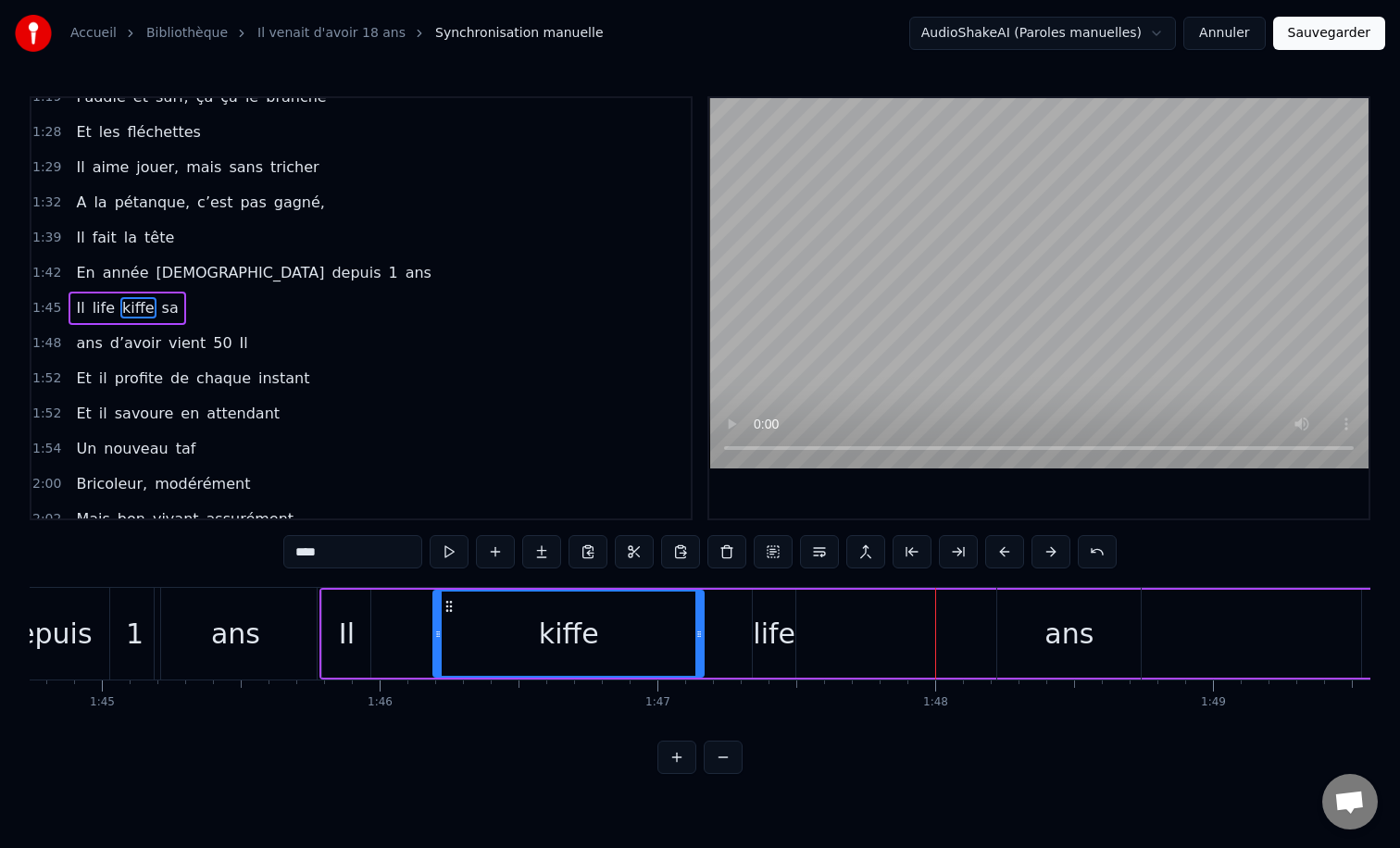
drag, startPoint x: 621, startPoint y: 607, endPoint x: 449, endPoint y: 616, distance: 172.2
click at [449, 616] on div "kiﬀe" at bounding box center [568, 633] width 269 height 84
drag, startPoint x: 436, startPoint y: 636, endPoint x: 583, endPoint y: 632, distance: 147.1
click at [577, 632] on icon at bounding box center [575, 634] width 8 height 15
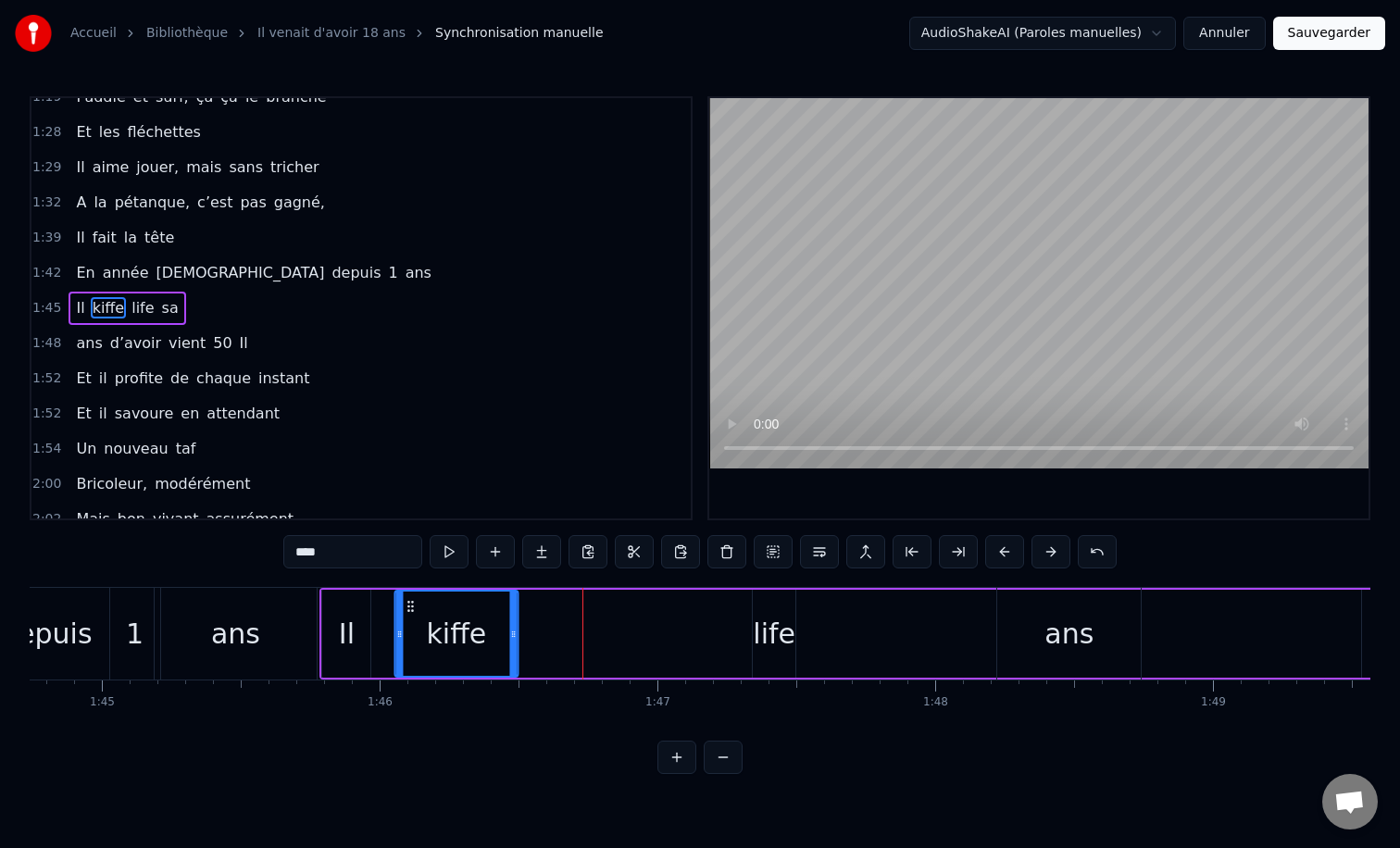
drag, startPoint x: 599, startPoint y: 609, endPoint x: 413, endPoint y: 605, distance: 186.0
click at [413, 605] on icon at bounding box center [410, 607] width 15 height 15
click at [300, 574] on div "0:12 Il vient d’avoir 50 ans 0:15 Il est beau comme un enfant 0:18 [PERSON_NAME…" at bounding box center [699, 435] width 1341 height 677
click at [325, 590] on div "Il" at bounding box center [346, 633] width 50 height 88
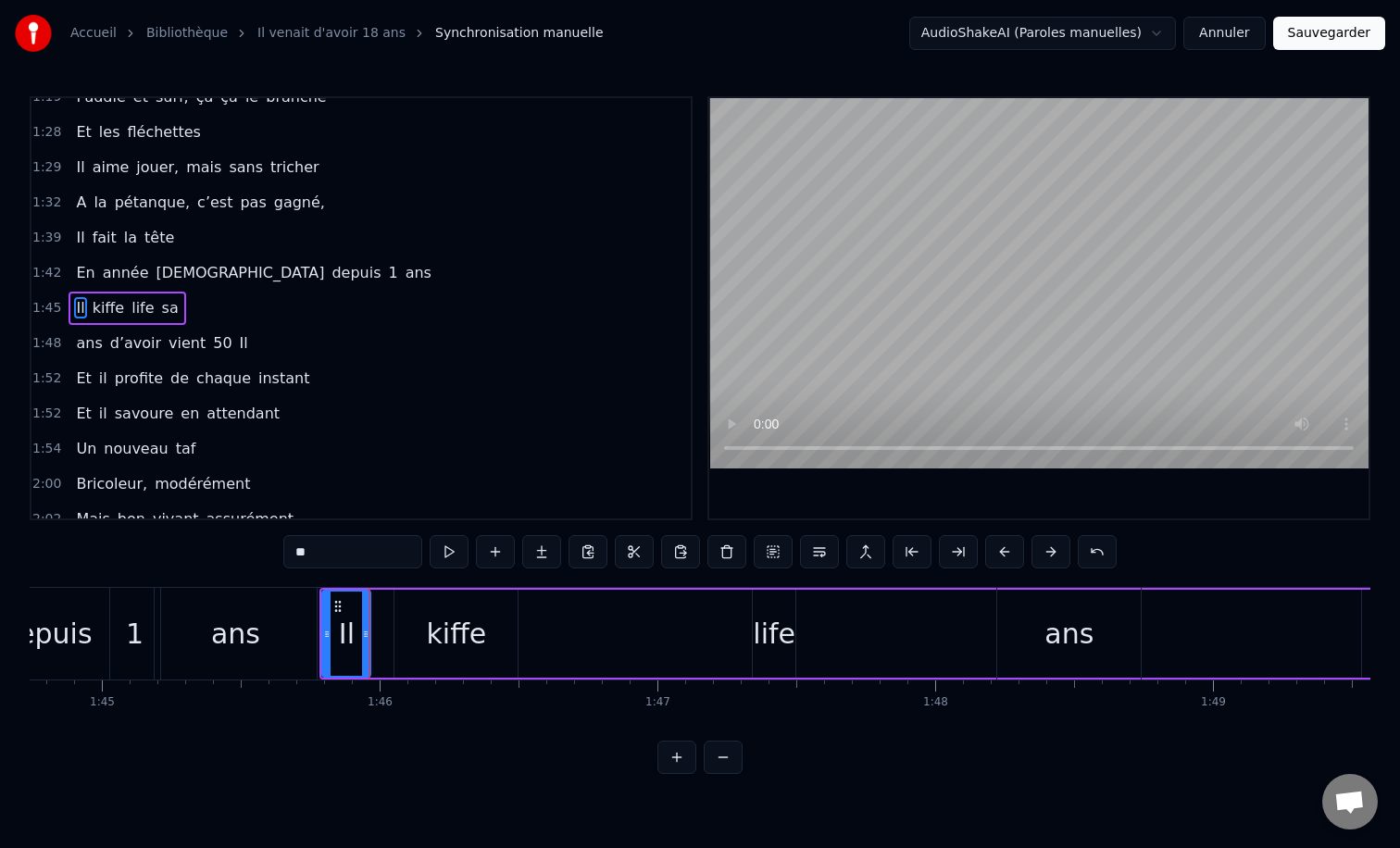
click at [425, 583] on div "0:12 Il vient d’avoir 50 ans 0:15 Il est beau comme un enfant 0:18 [PERSON_NAME…" at bounding box center [699, 435] width 1341 height 677
click at [448, 635] on div "kiﬀe" at bounding box center [456, 634] width 60 height 42
type input "****"
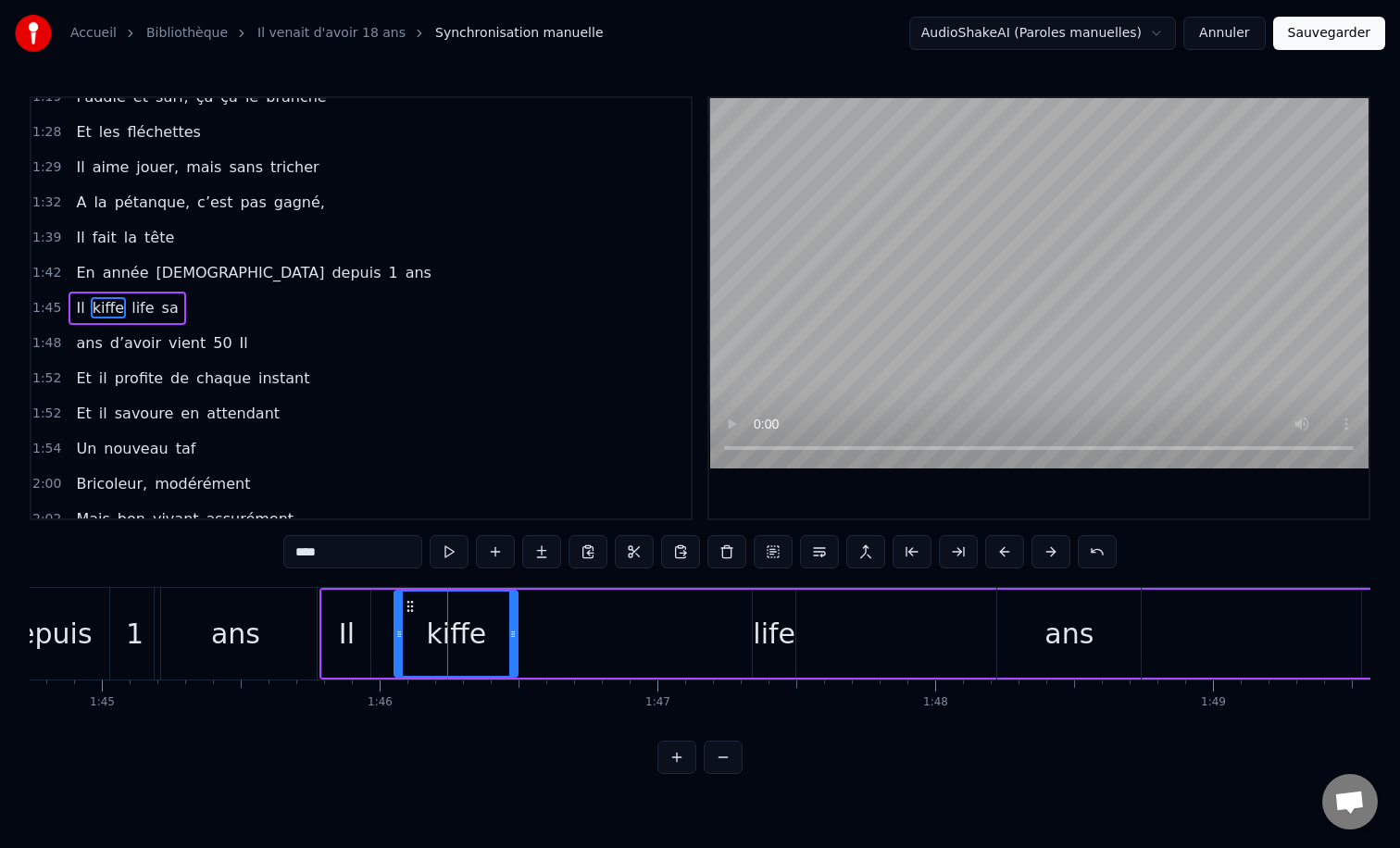
click at [535, 582] on div "0:12 Il vient d’avoir 50 ans 0:15 Il est beau comme un enfant 0:18 [PERSON_NAME…" at bounding box center [699, 435] width 1341 height 677
click at [100, 311] on span "kiﬀe" at bounding box center [108, 308] width 36 height 22
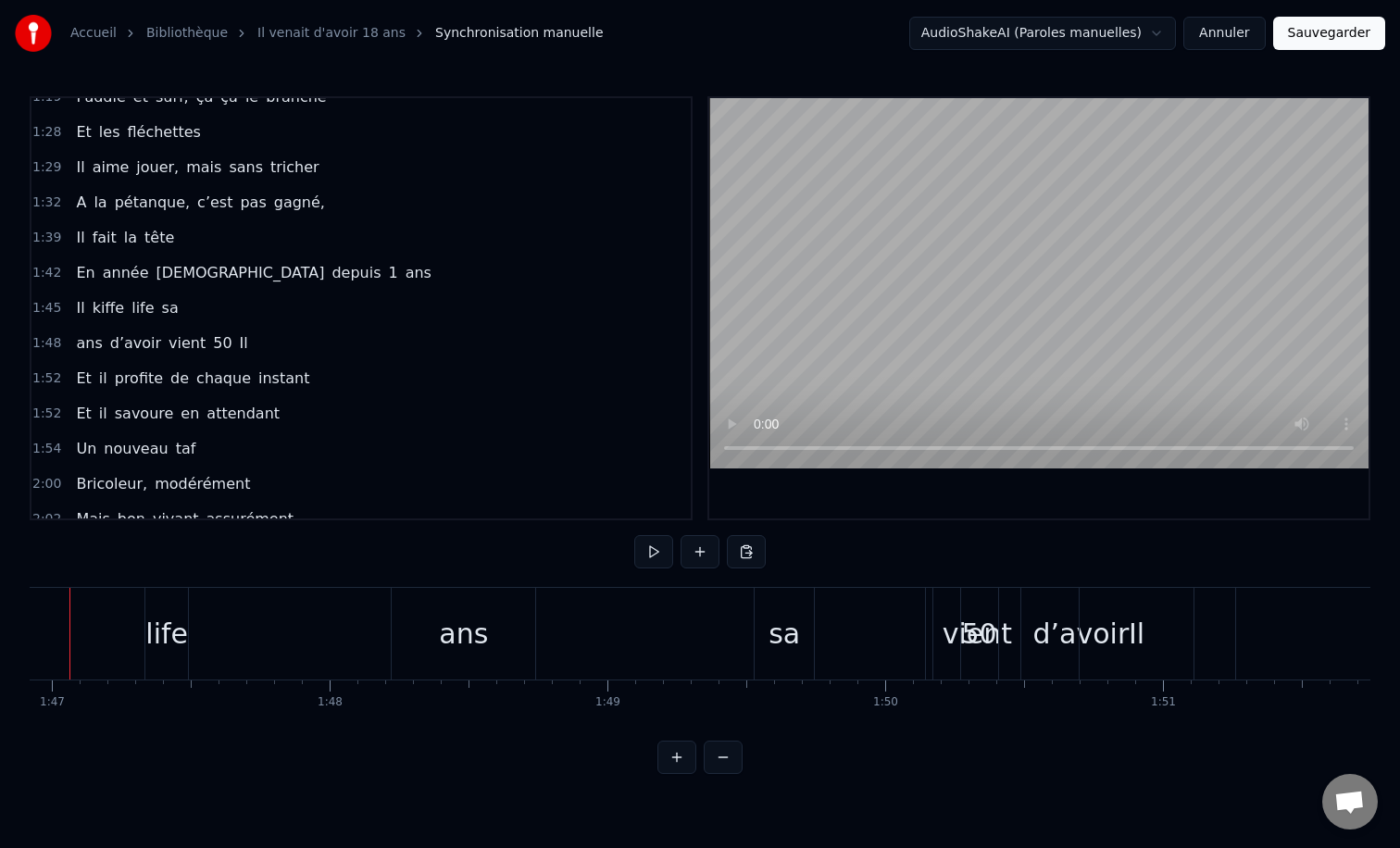
scroll to position [0, 29707]
click at [799, 637] on div "ans d’avoir vient 50 Il" at bounding box center [786, 633] width 808 height 91
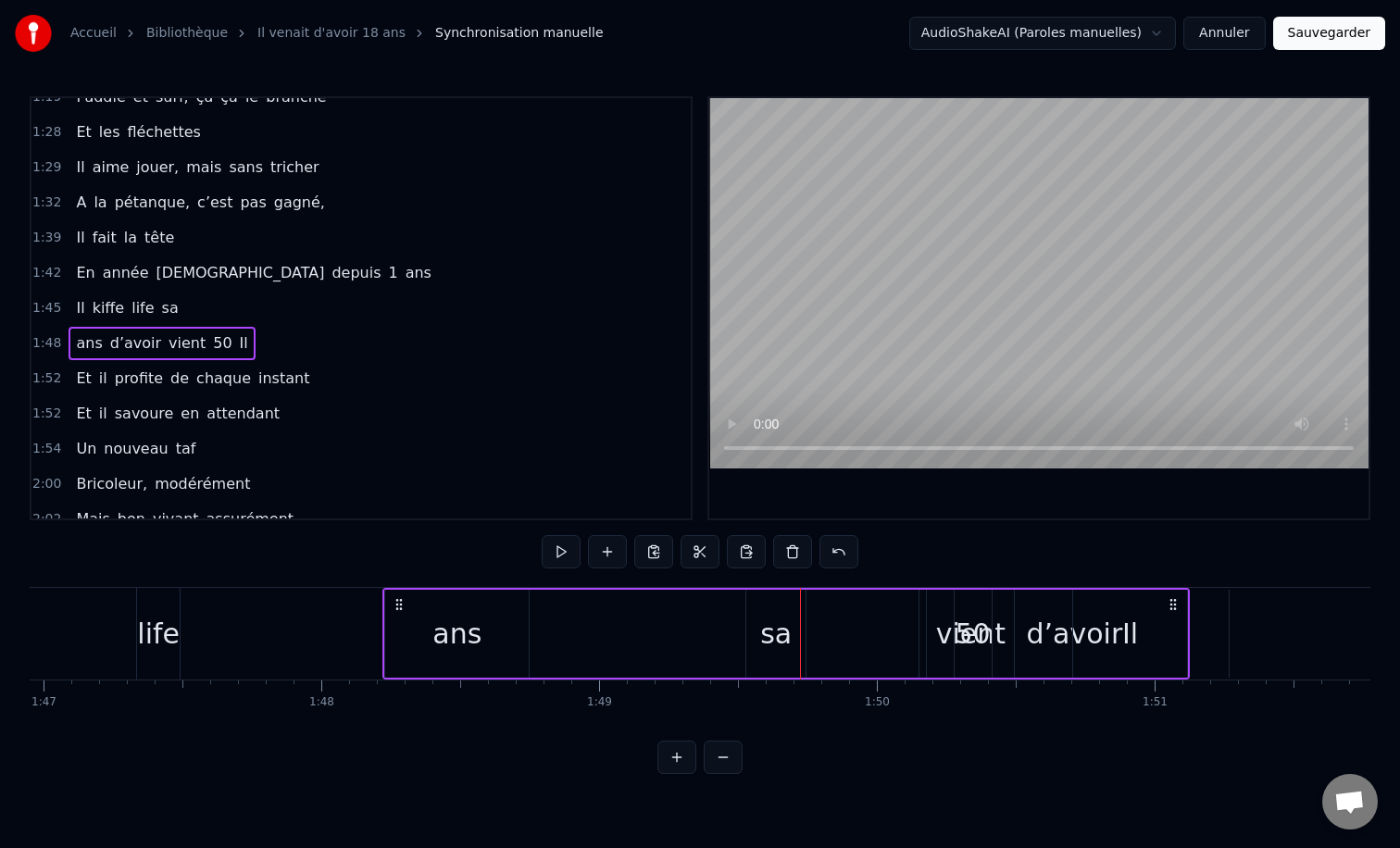
click at [762, 622] on div "ans d’avoir vient 50 Il" at bounding box center [786, 633] width 808 height 91
click at [742, 624] on div "ans d’avoir vient 50 Il" at bounding box center [786, 633] width 808 height 91
click at [796, 645] on div "ans d’avoir vient 50 Il" at bounding box center [786, 633] width 808 height 91
click at [145, 315] on div "Il kiﬀe life sa" at bounding box center [127, 308] width 117 height 33
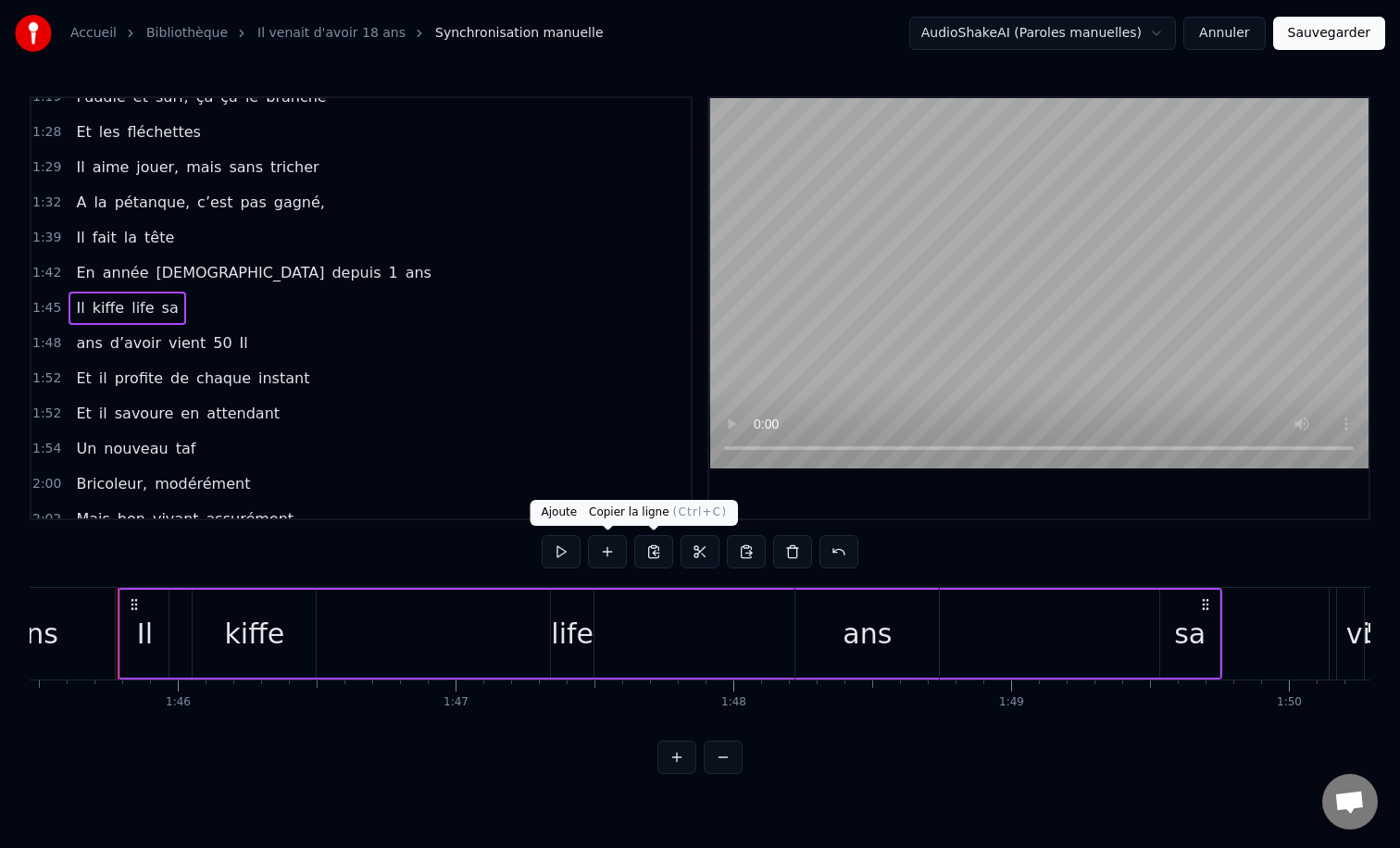
scroll to position [0, 29290]
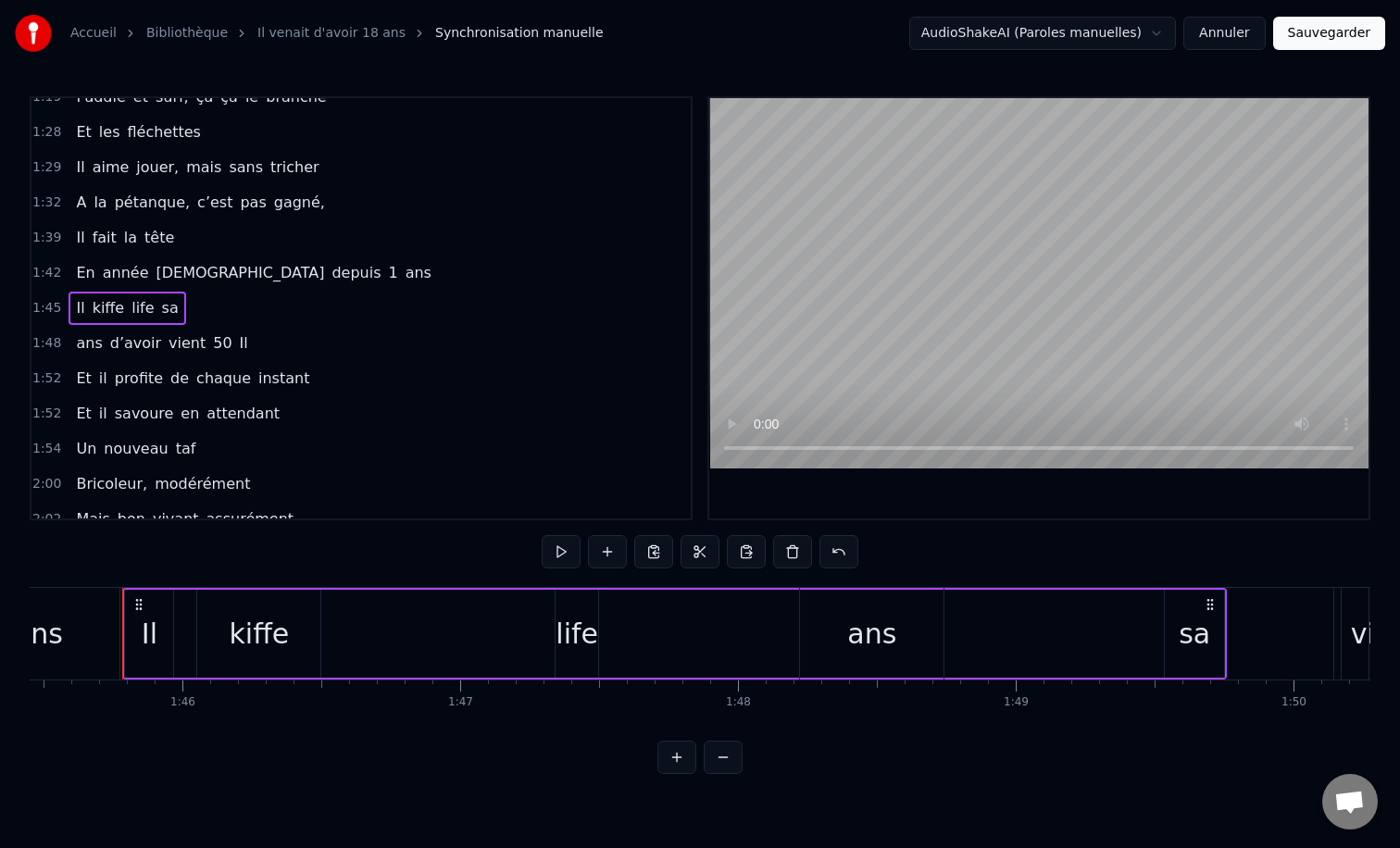
click at [160, 306] on span "sa" at bounding box center [171, 308] width 21 height 22
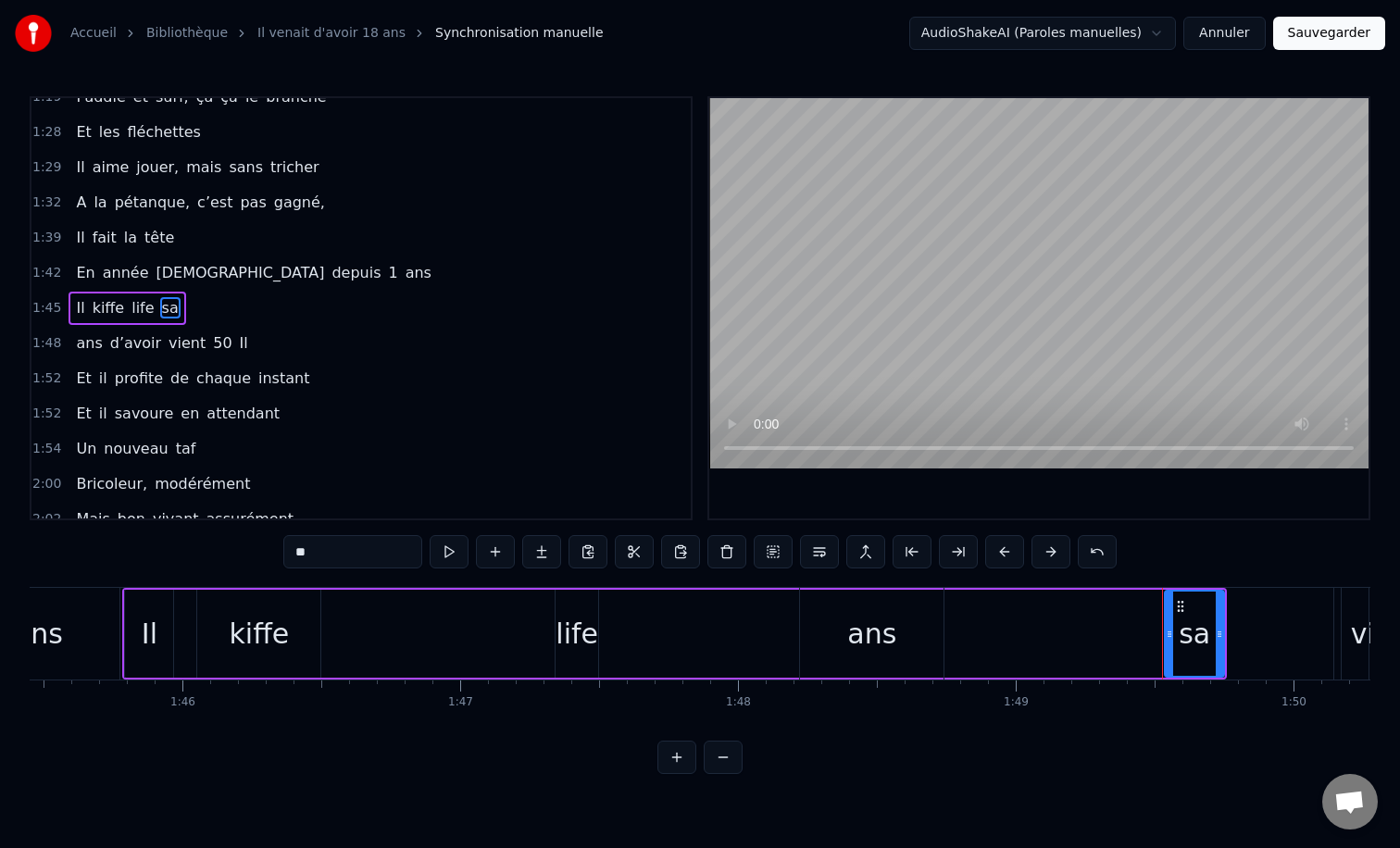
click at [1187, 610] on div "ans d’avoir vient 50 Il" at bounding box center [1203, 633] width 808 height 91
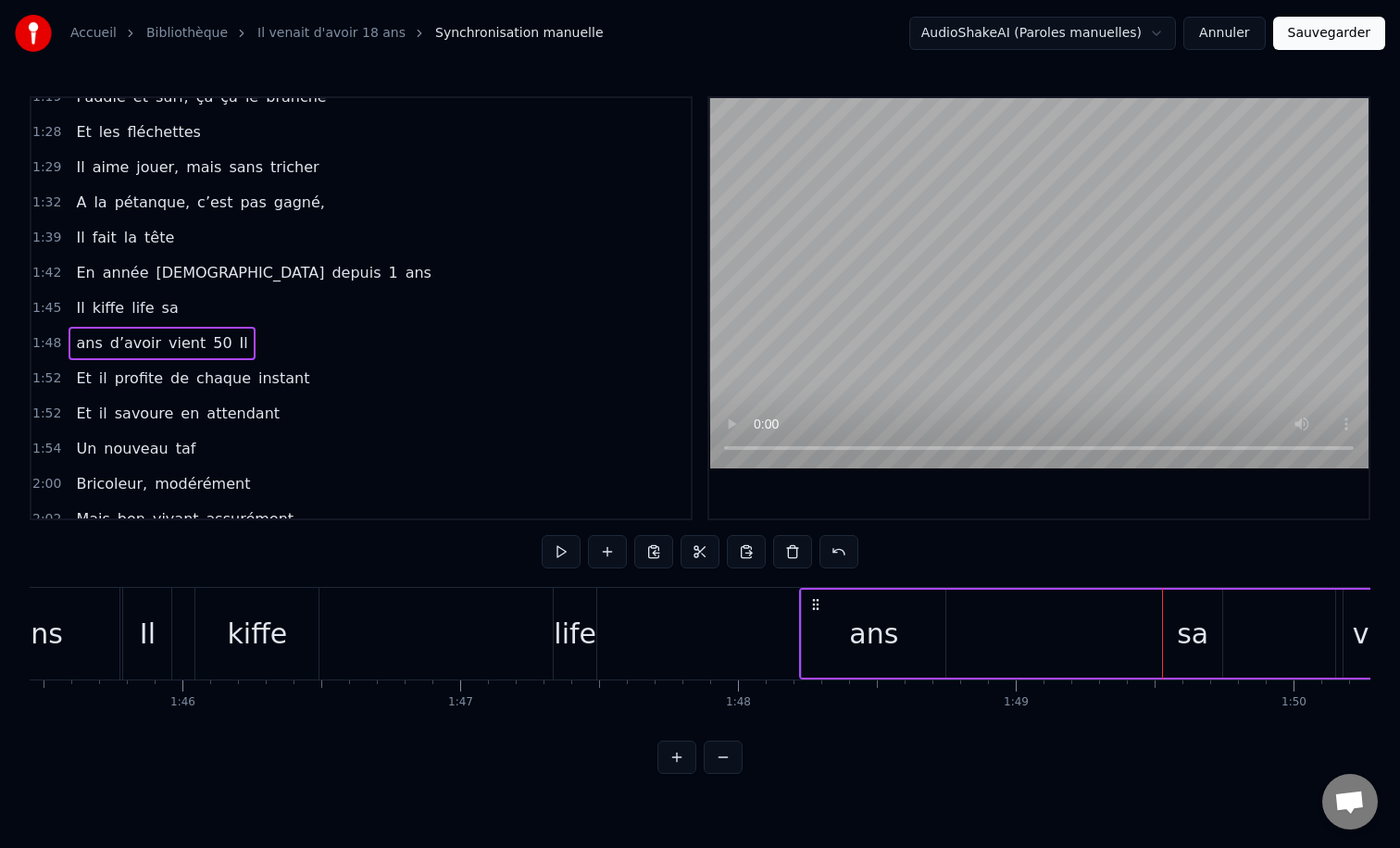
click at [831, 654] on div "ans" at bounding box center [874, 633] width 143 height 88
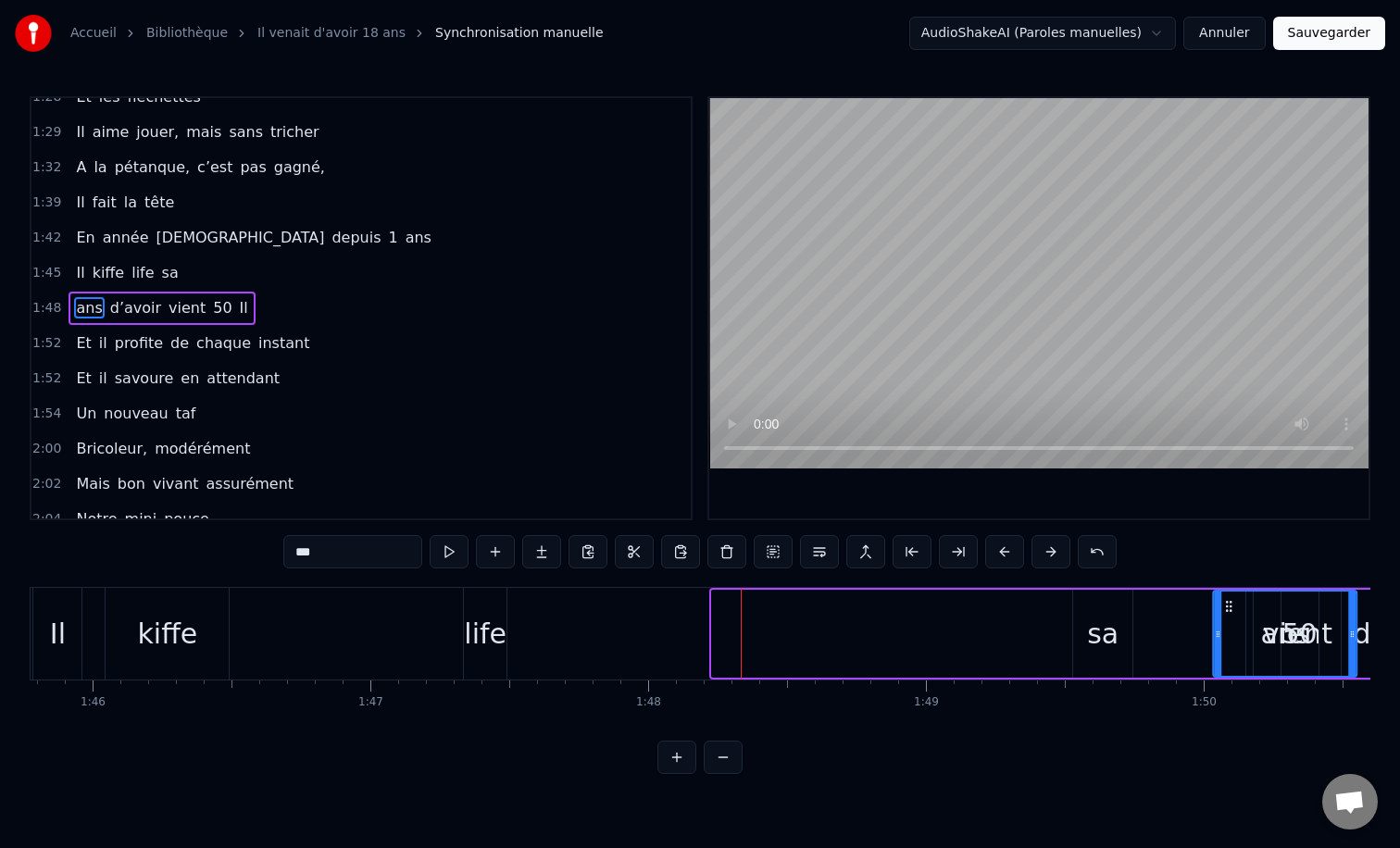
scroll to position [0, 29463]
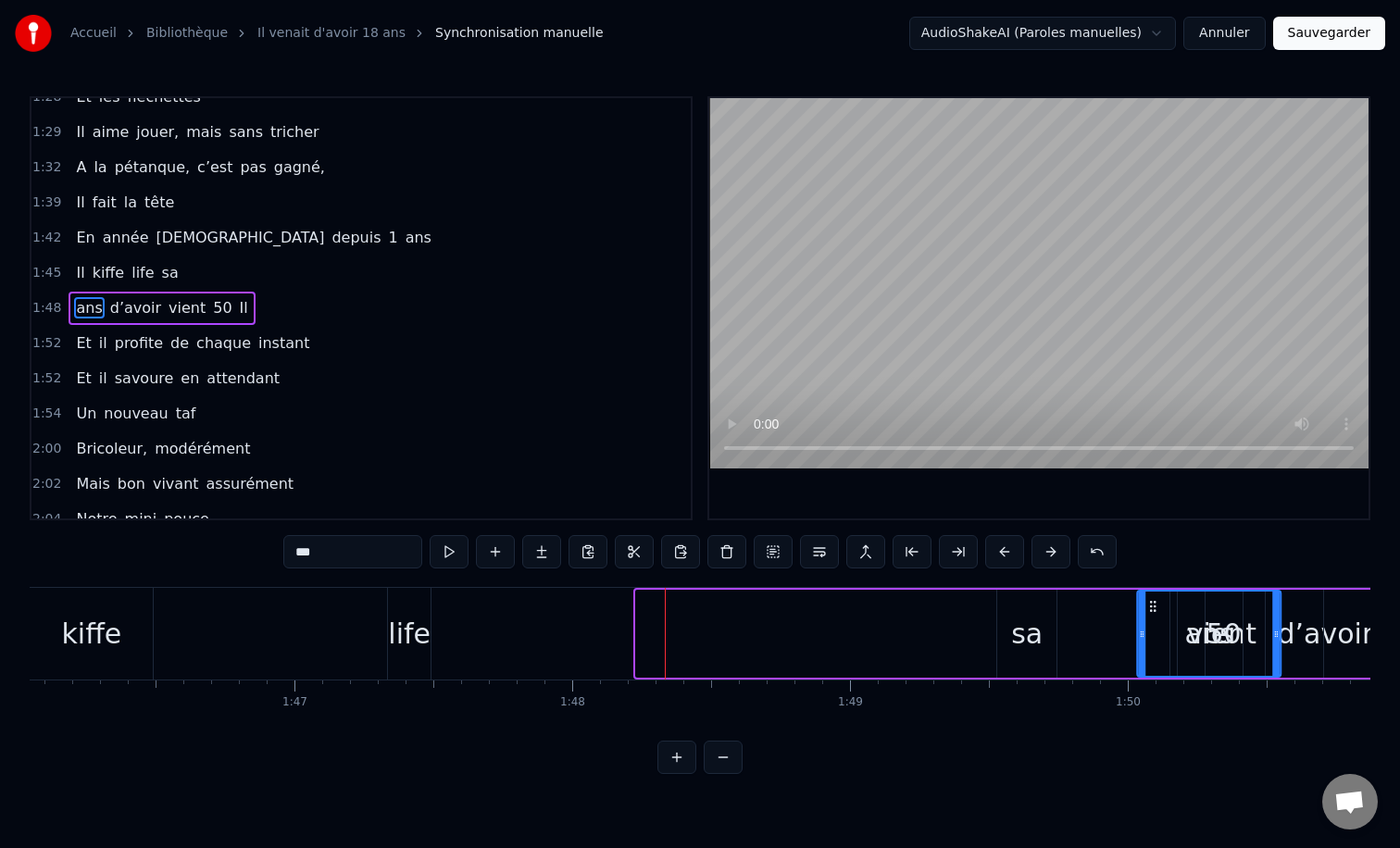
drag, startPoint x: 816, startPoint y: 608, endPoint x: 1248, endPoint y: 613, distance: 432.0
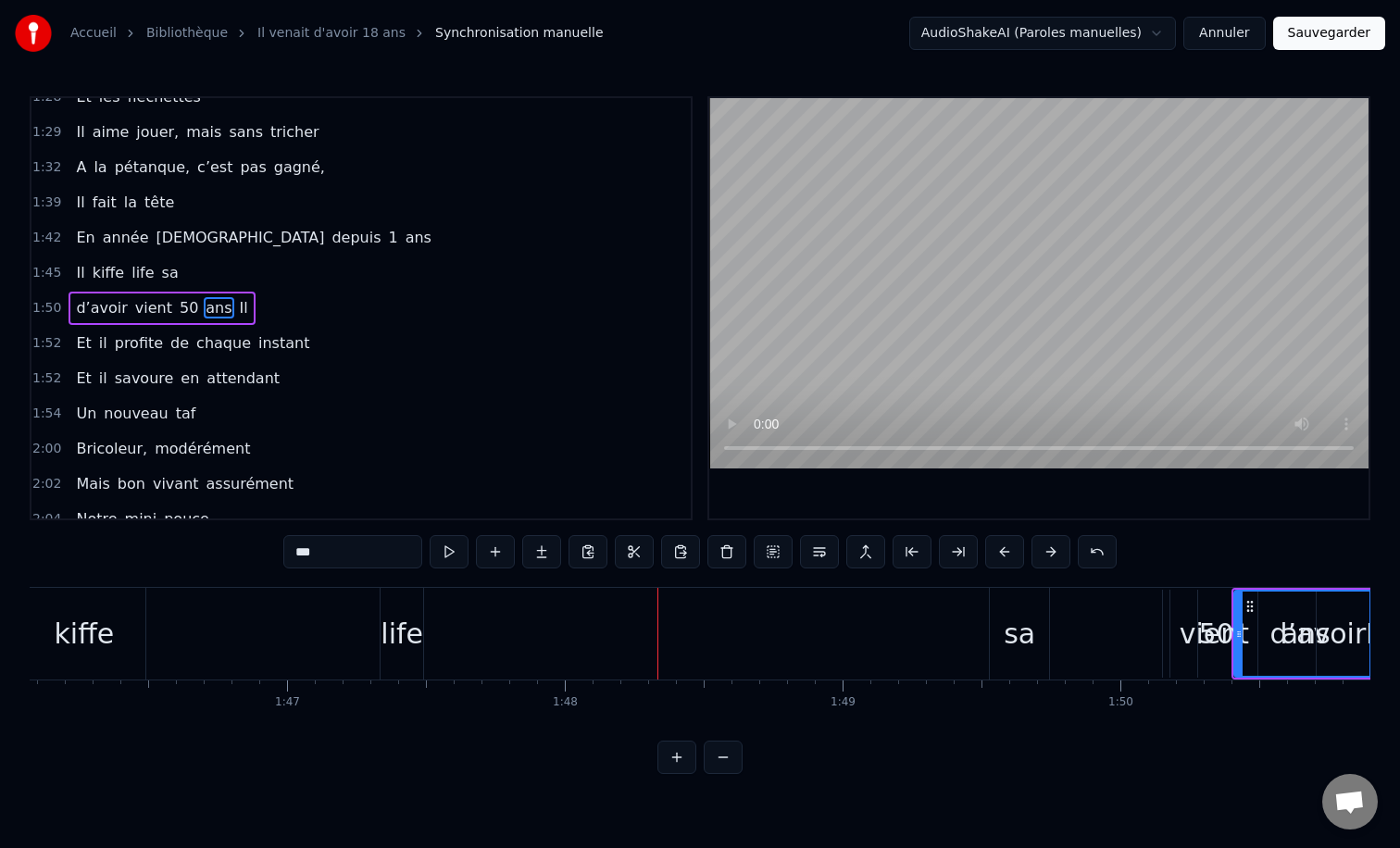
click at [1011, 635] on div "sa" at bounding box center [1019, 634] width 31 height 42
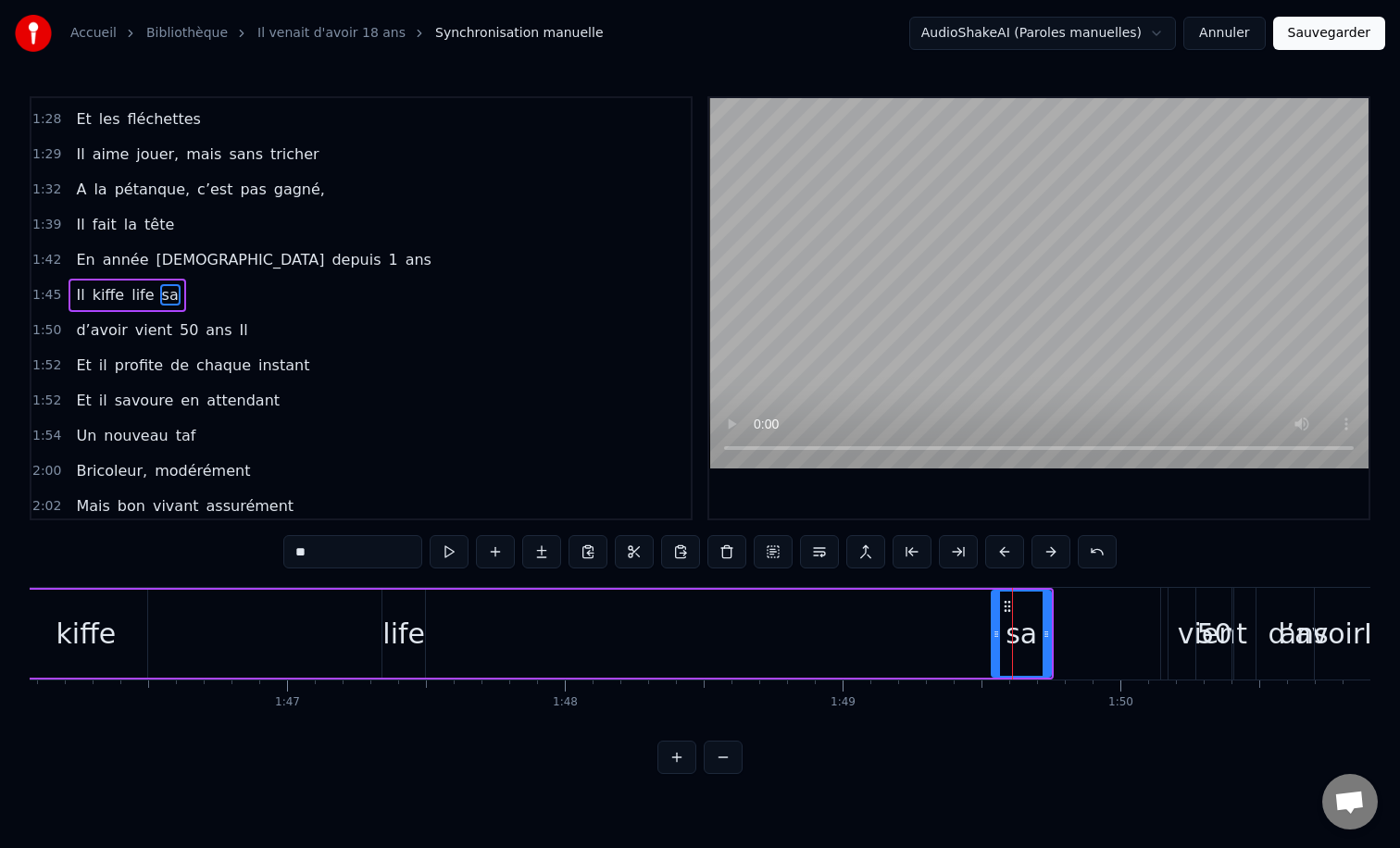
scroll to position [687, 0]
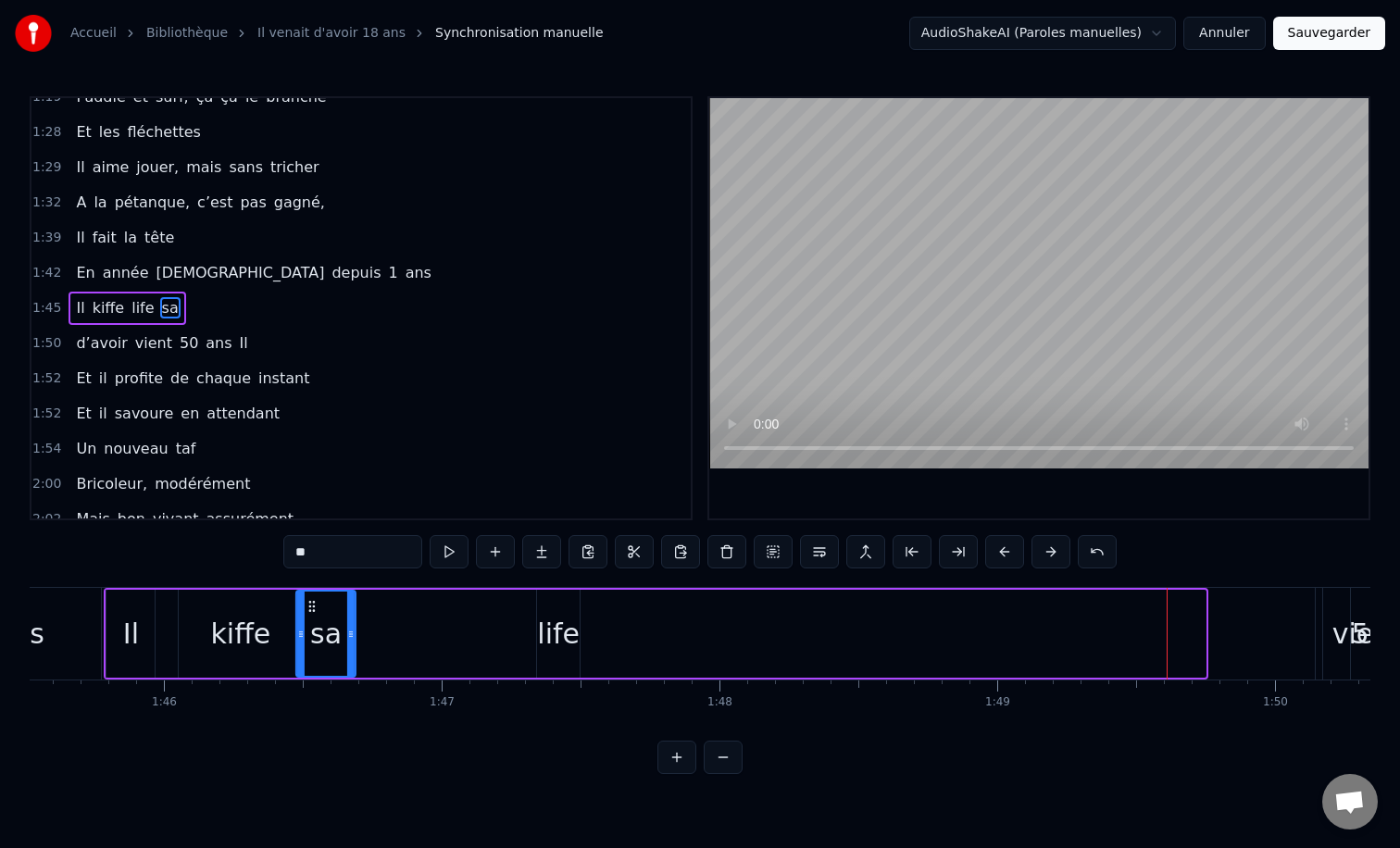
drag, startPoint x: 1004, startPoint y: 605, endPoint x: 325, endPoint y: 638, distance: 679.8
click at [325, 638] on div "sa" at bounding box center [325, 633] width 58 height 84
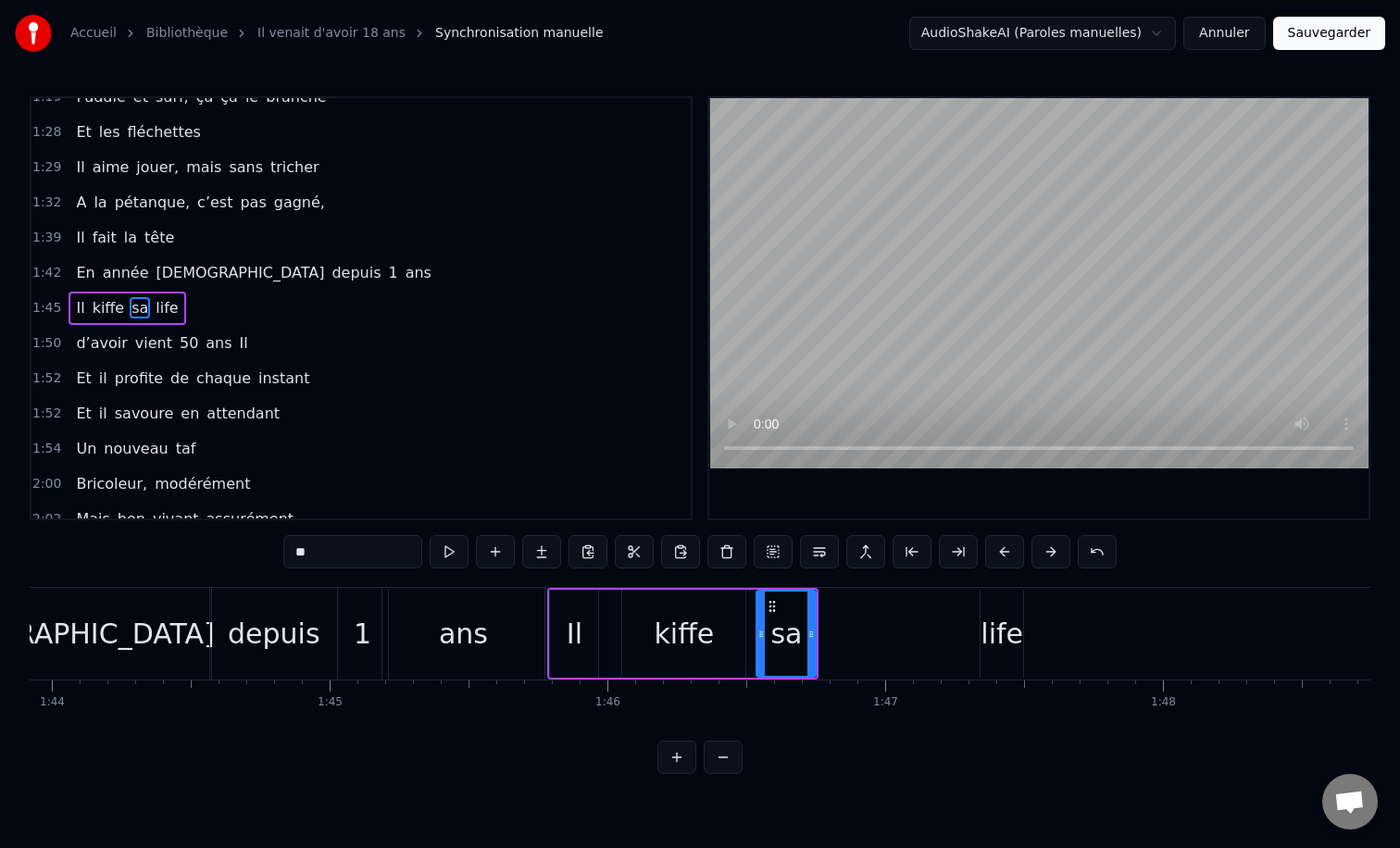
scroll to position [0, 28839]
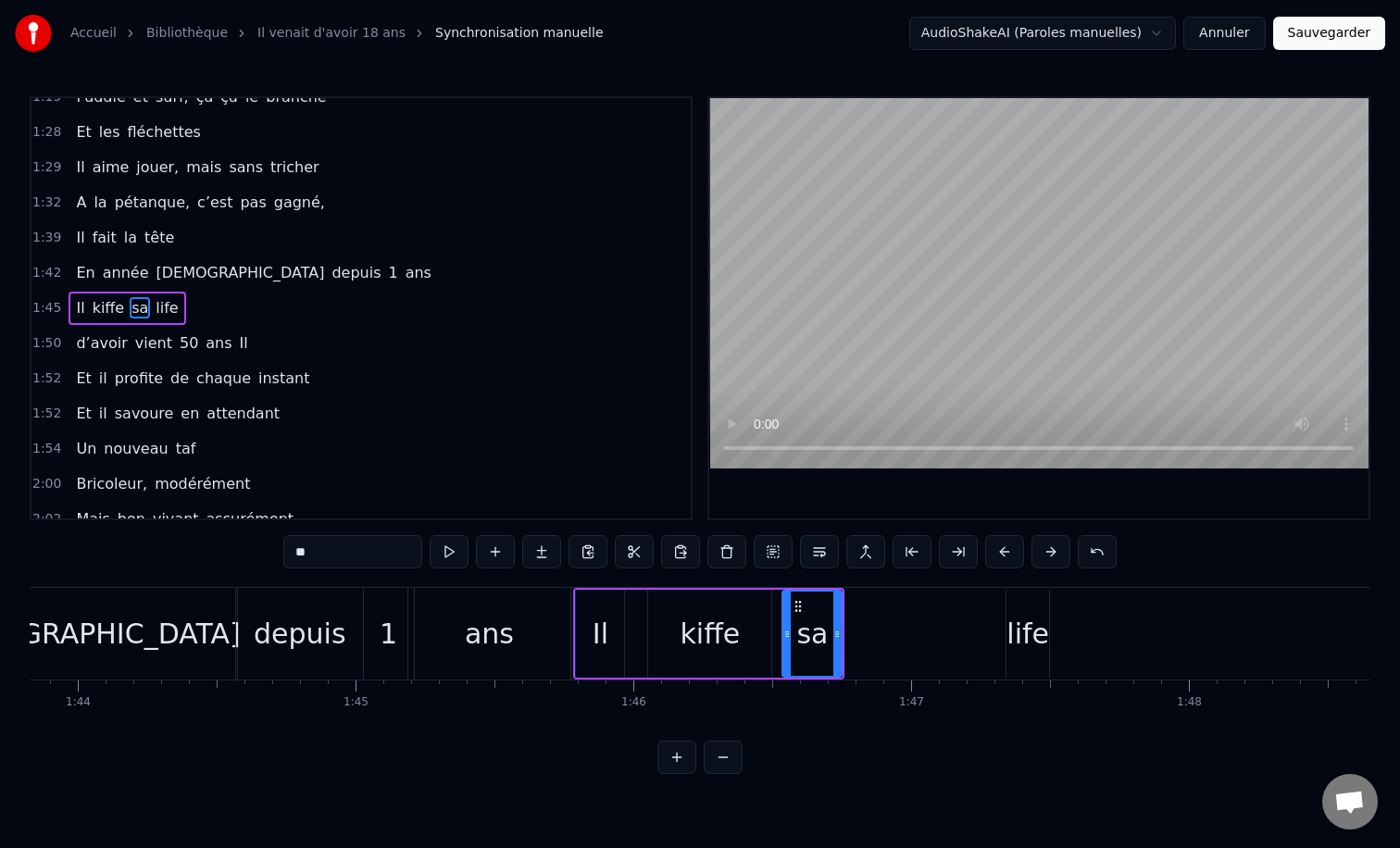
click at [331, 627] on div "depuis" at bounding box center [300, 634] width 92 height 42
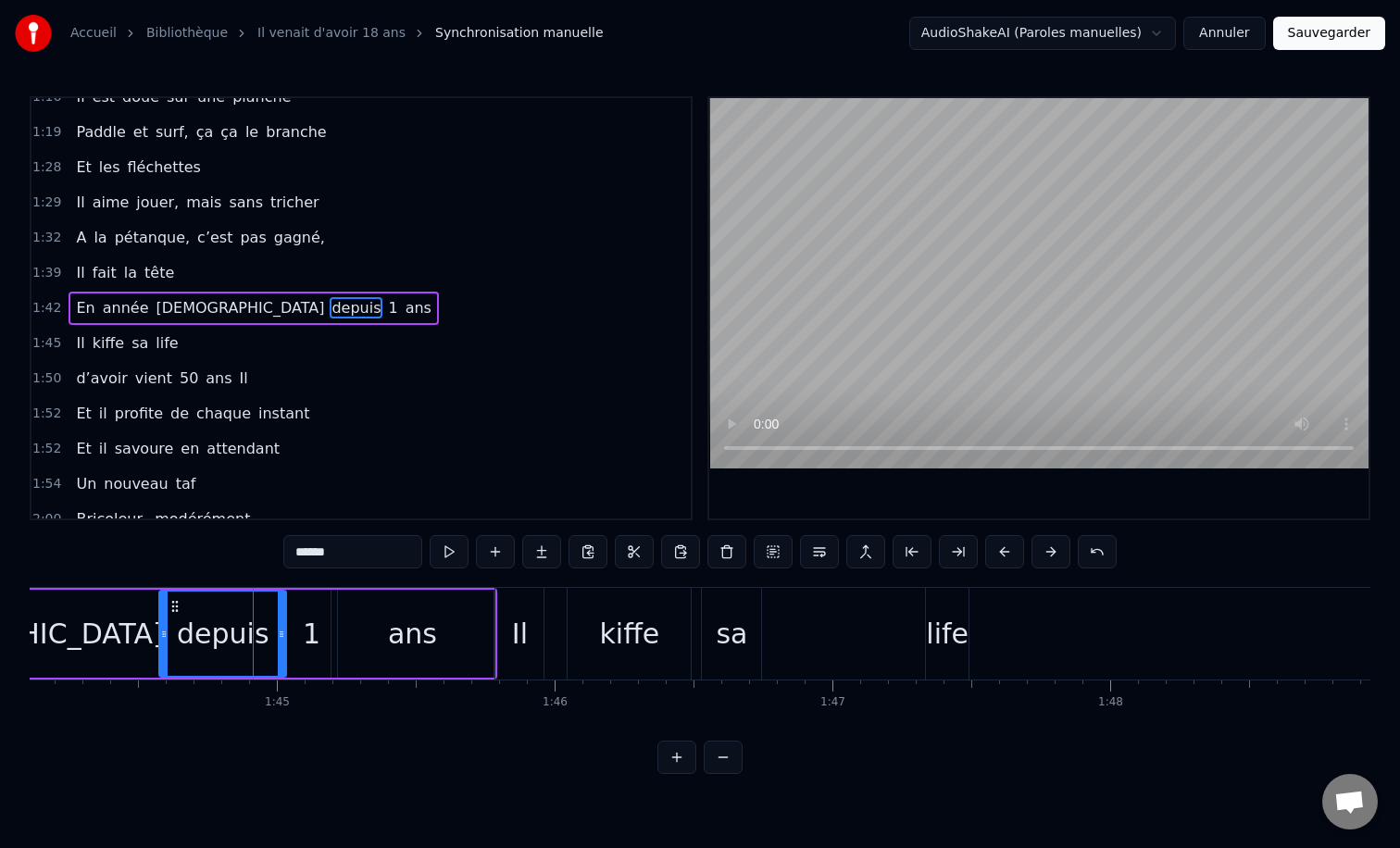
scroll to position [0, 28938]
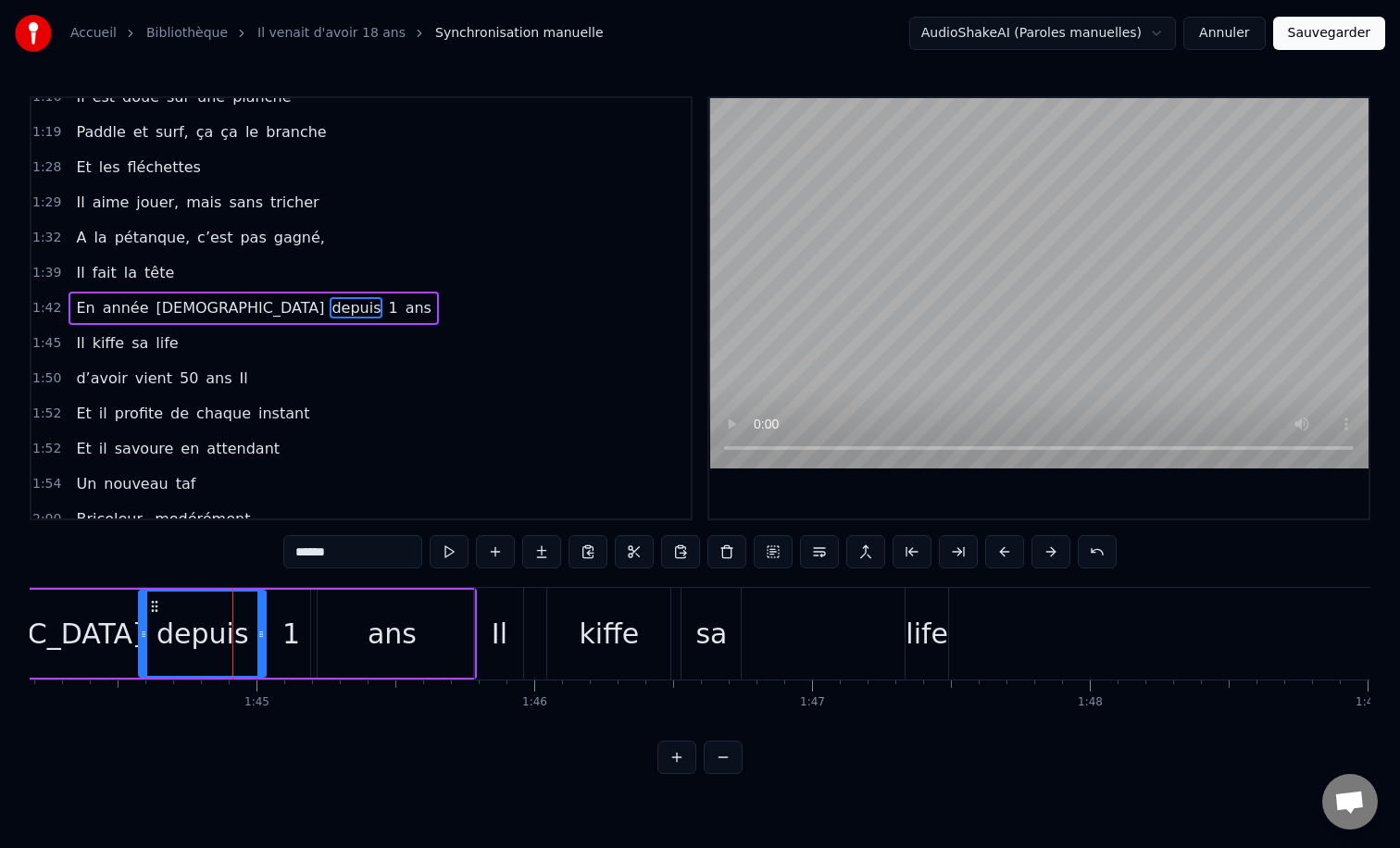
click at [423, 625] on div "ans" at bounding box center [392, 633] width 163 height 88
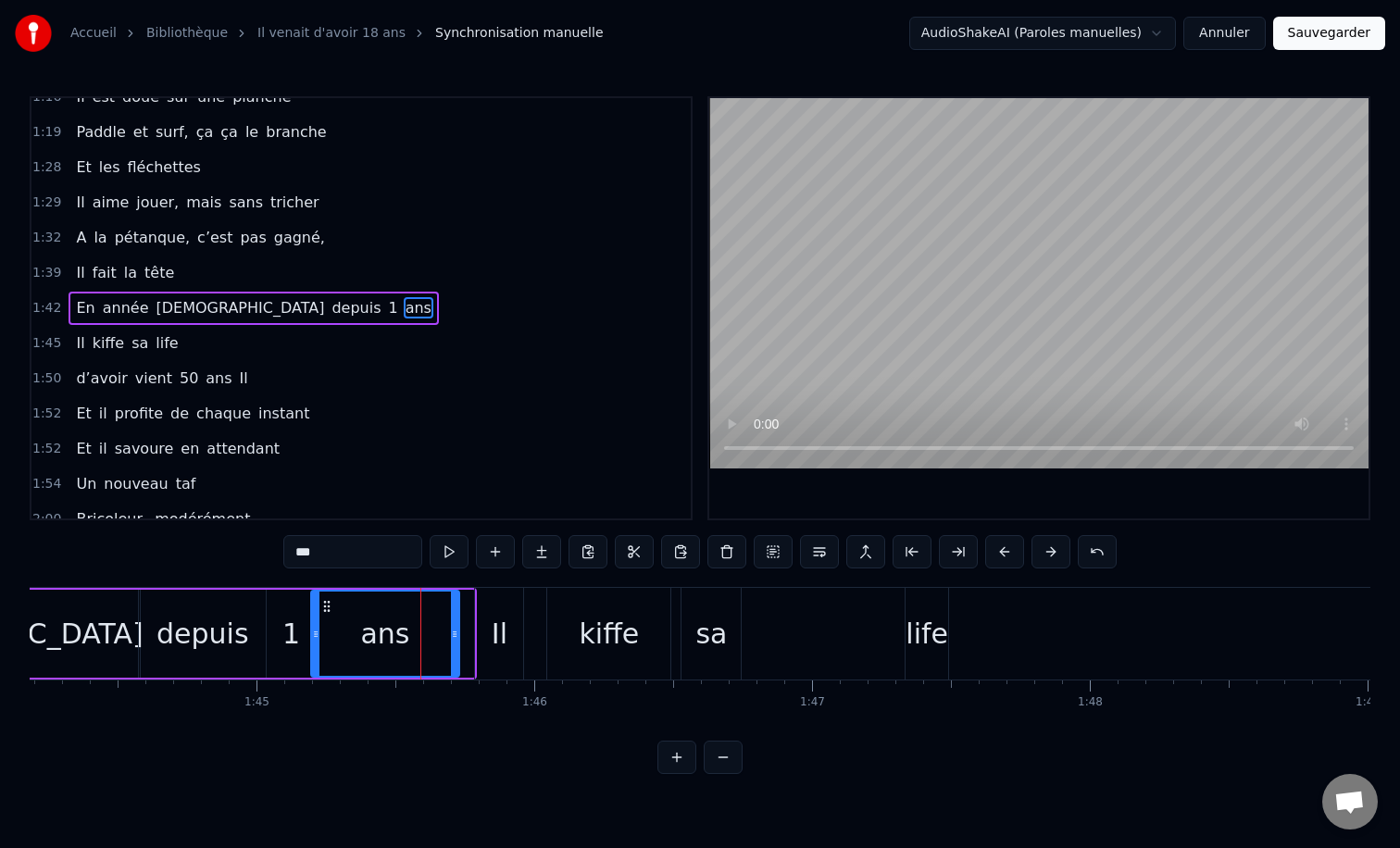
drag, startPoint x: 470, startPoint y: 634, endPoint x: 456, endPoint y: 635, distance: 14.0
click at [456, 635] on icon at bounding box center [455, 634] width 8 height 15
click at [493, 633] on div "Il" at bounding box center [499, 634] width 16 height 42
type input "**"
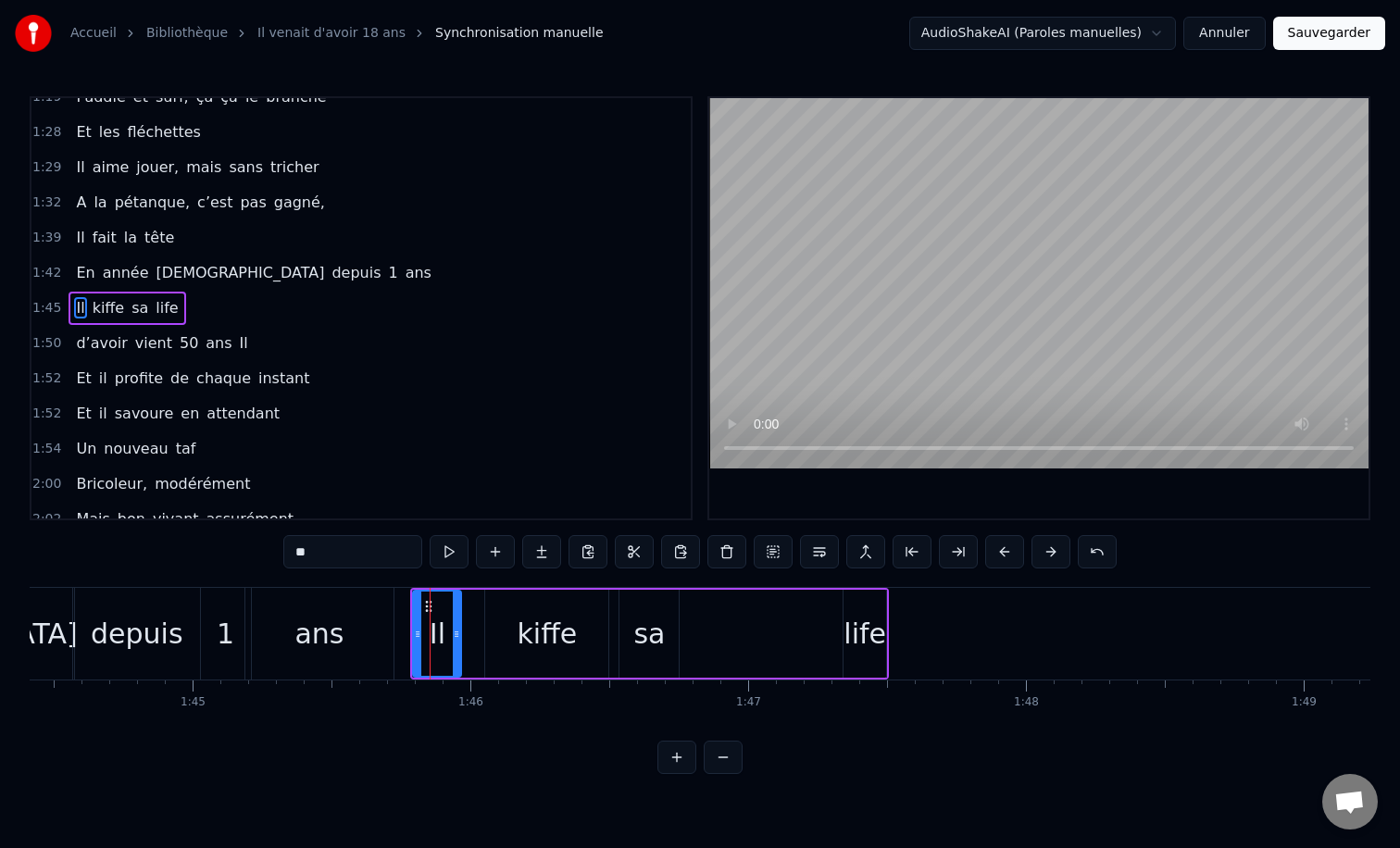
scroll to position [0, 29019]
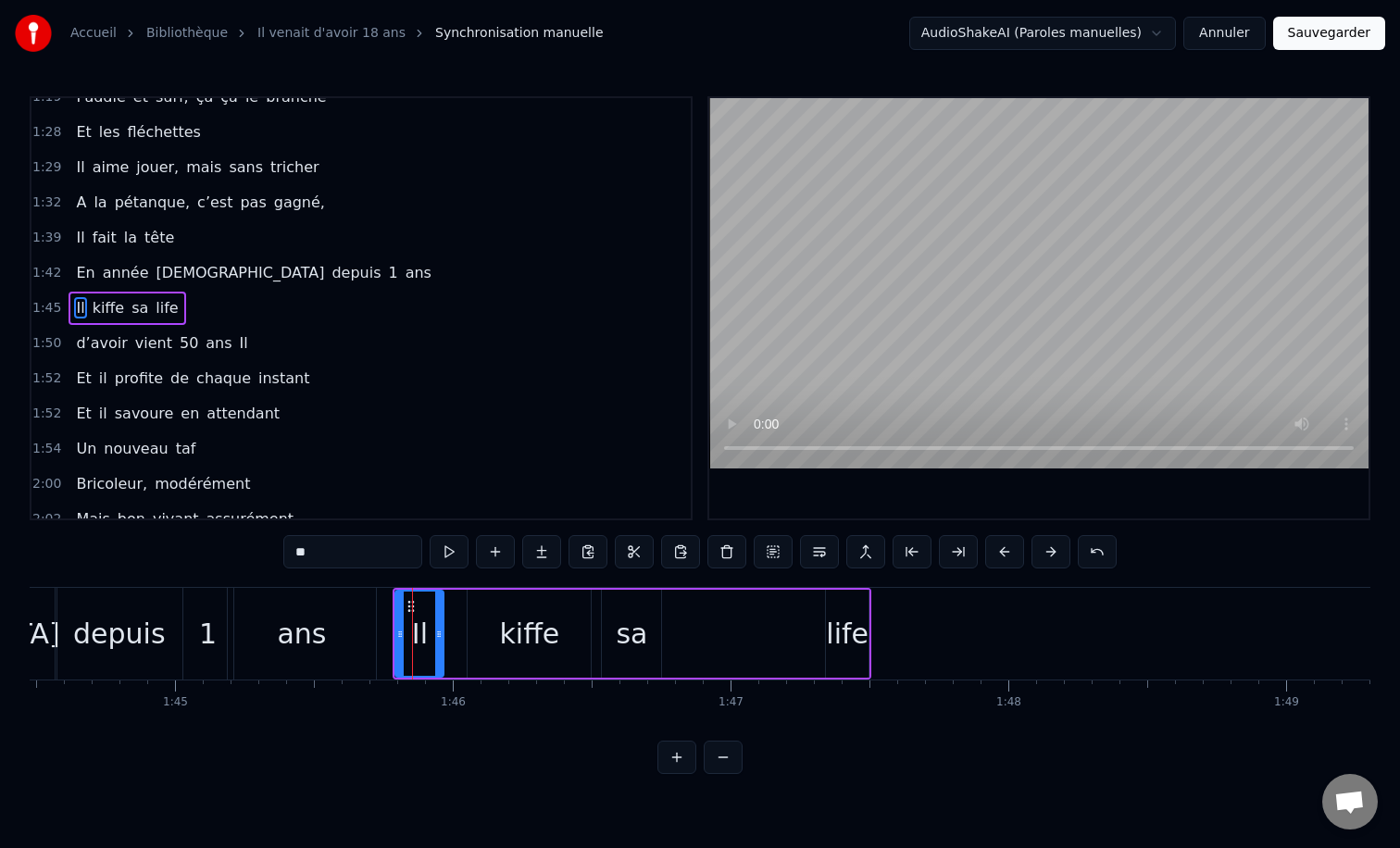
click at [458, 581] on div "0:12 Il vient d’avoir 50 ans 0:15 Il est beau comme un enfant 0:18 [PERSON_NAME…" at bounding box center [699, 435] width 1341 height 677
click at [462, 589] on div "Il kiﬀe sa life" at bounding box center [631, 633] width 478 height 91
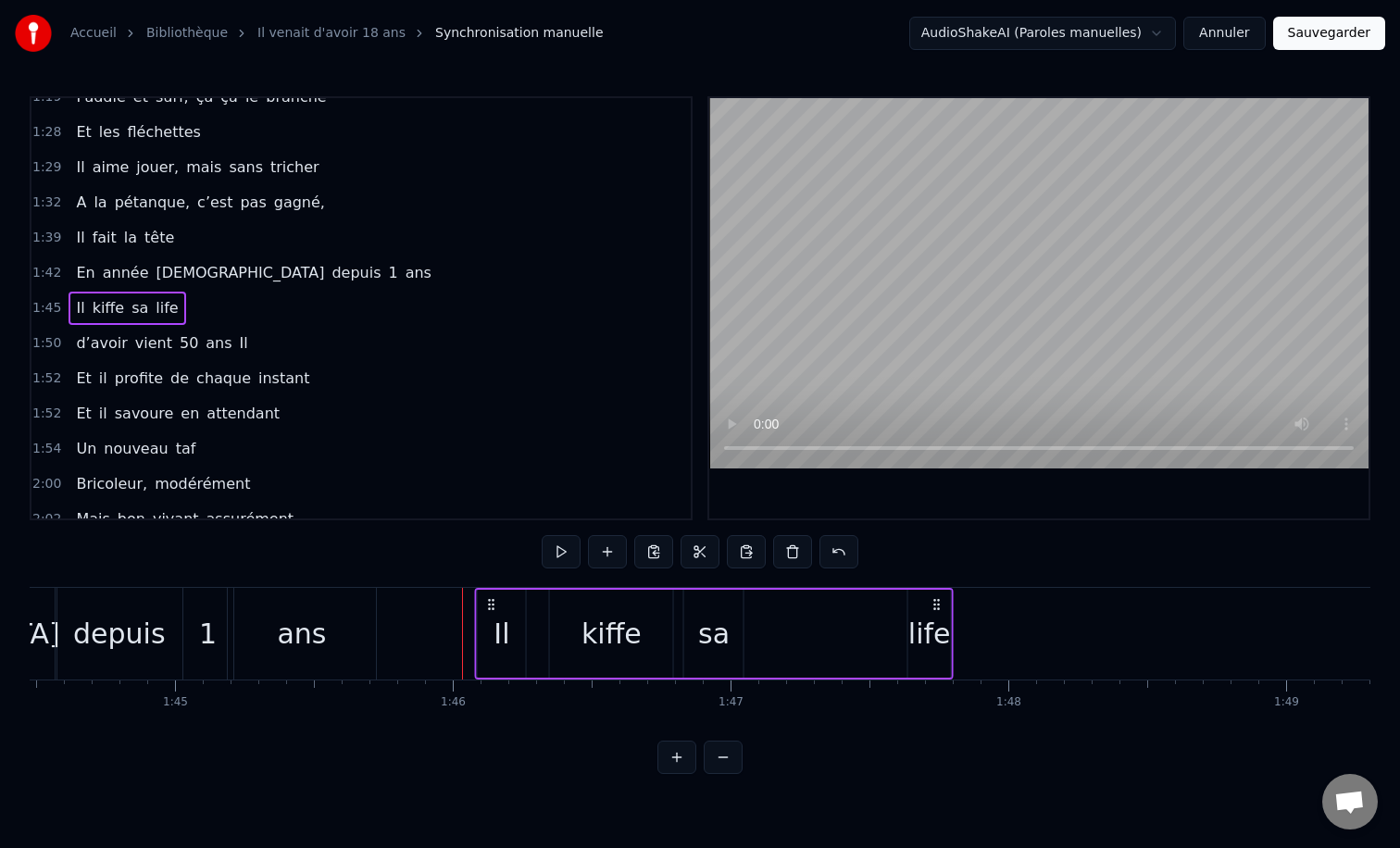
drag, startPoint x: 409, startPoint y: 603, endPoint x: 491, endPoint y: 596, distance: 82.3
click at [491, 597] on icon at bounding box center [492, 605] width 15 height 15
click at [513, 618] on div "Il" at bounding box center [501, 633] width 48 height 88
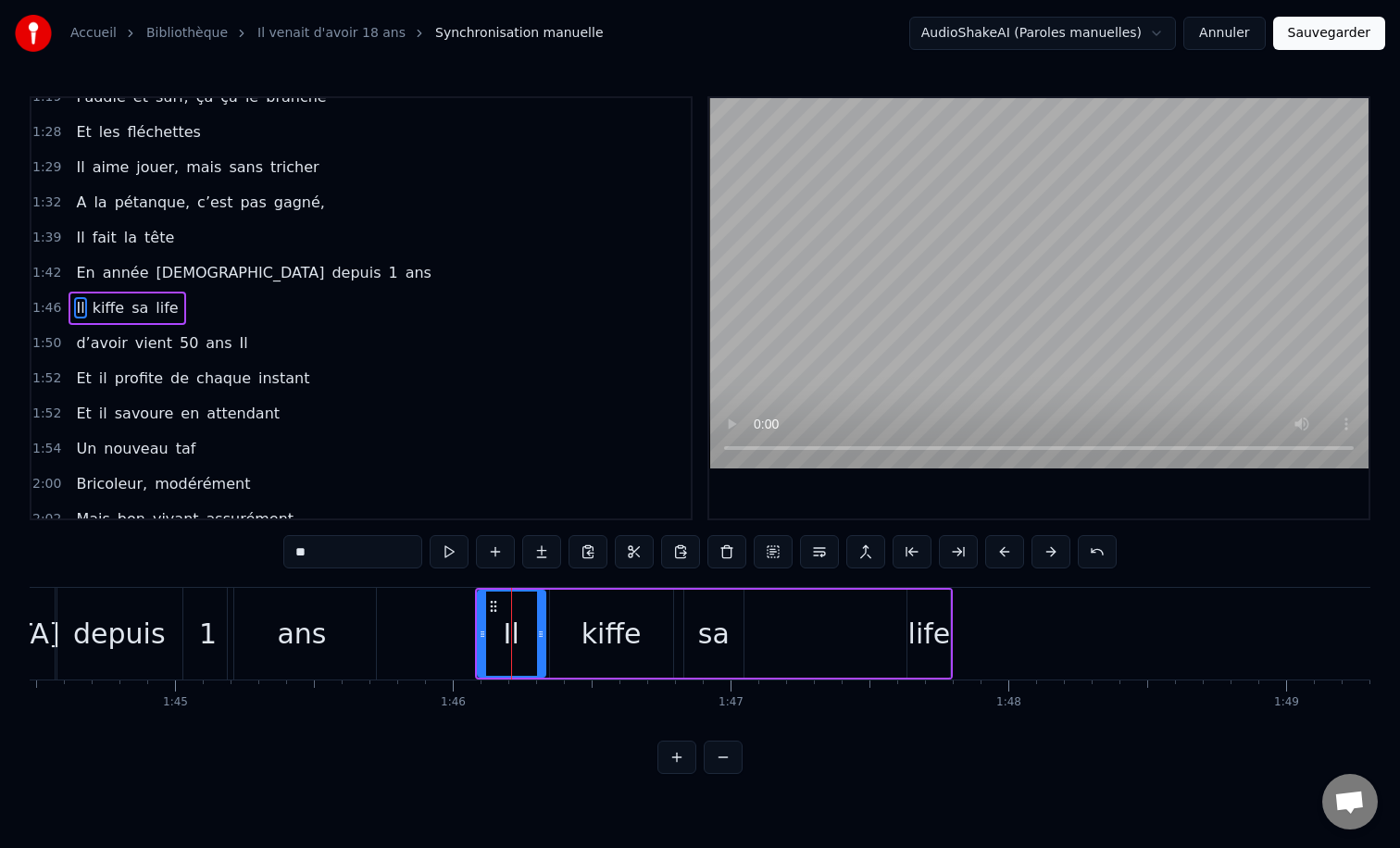
drag, startPoint x: 521, startPoint y: 630, endPoint x: 541, endPoint y: 630, distance: 20.0
click at [541, 630] on icon at bounding box center [541, 634] width 8 height 15
click at [595, 624] on div "kiﬀe" at bounding box center [611, 634] width 60 height 42
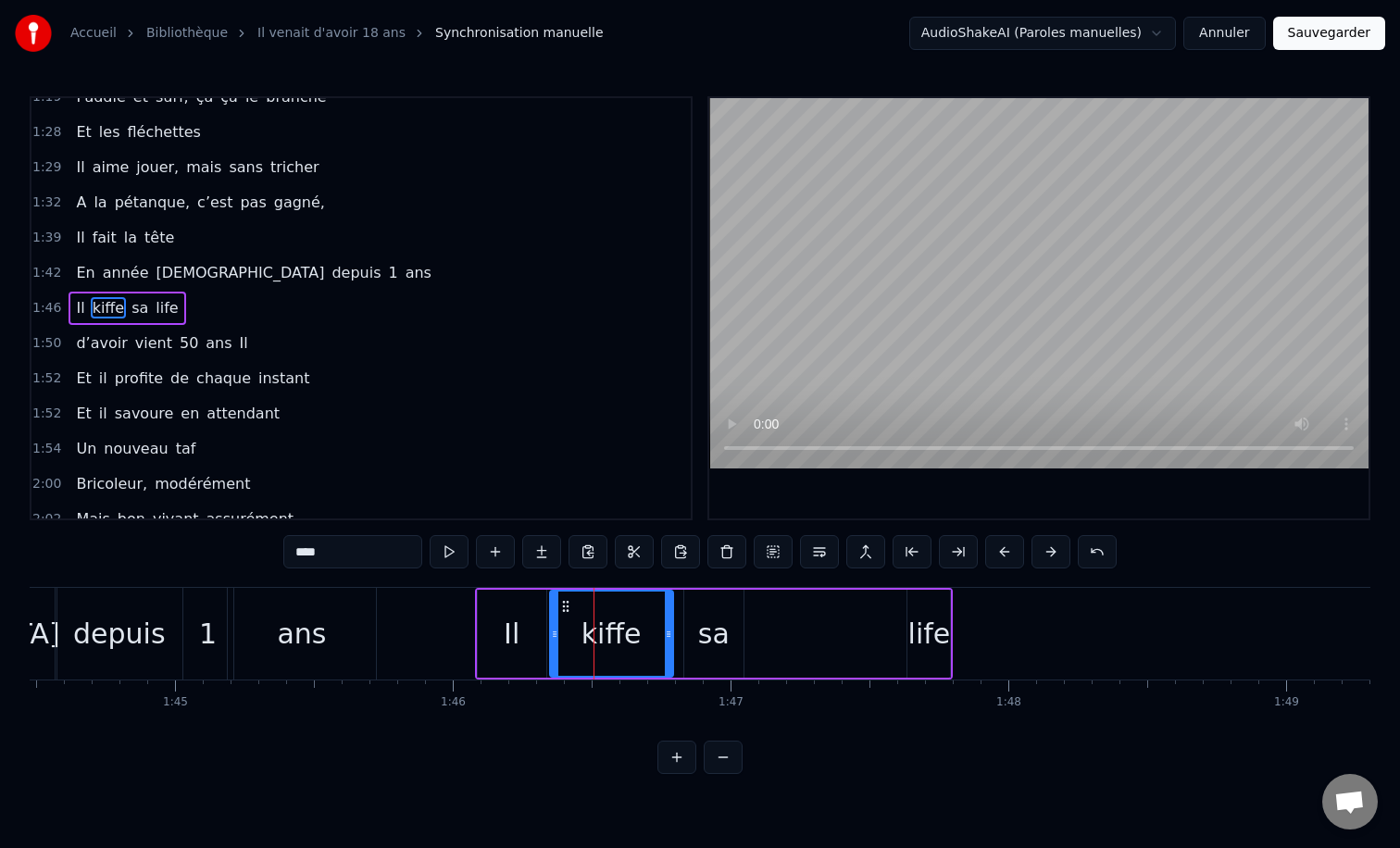
click at [568, 607] on circle at bounding box center [567, 606] width 1 height 1
drag, startPoint x: 668, startPoint y: 632, endPoint x: 646, endPoint y: 632, distance: 22.0
click at [646, 632] on icon at bounding box center [650, 634] width 8 height 15
click at [701, 635] on div "sa" at bounding box center [713, 634] width 31 height 42
type input "**"
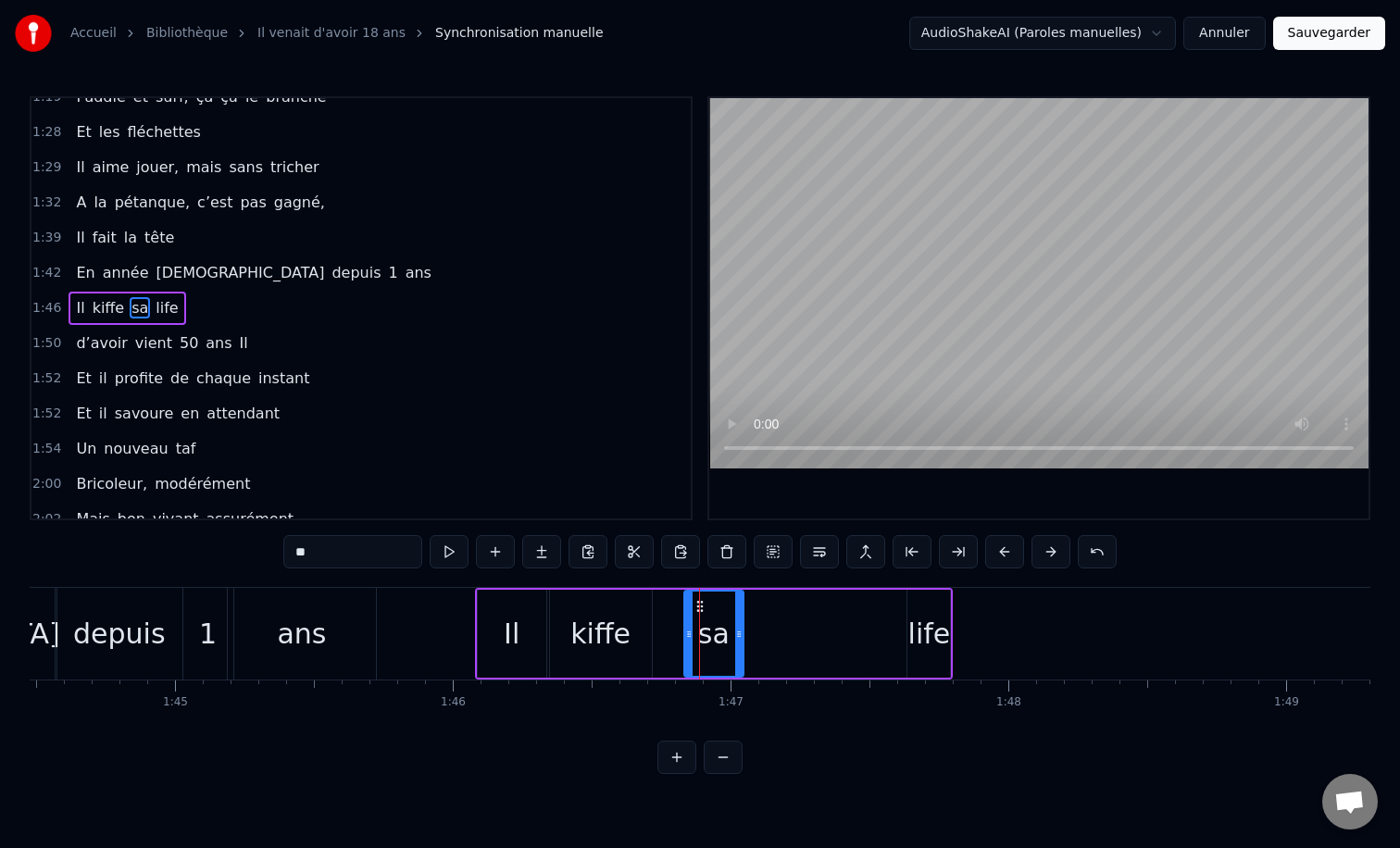
drag, startPoint x: 698, startPoint y: 601, endPoint x: 665, endPoint y: 604, distance: 33.1
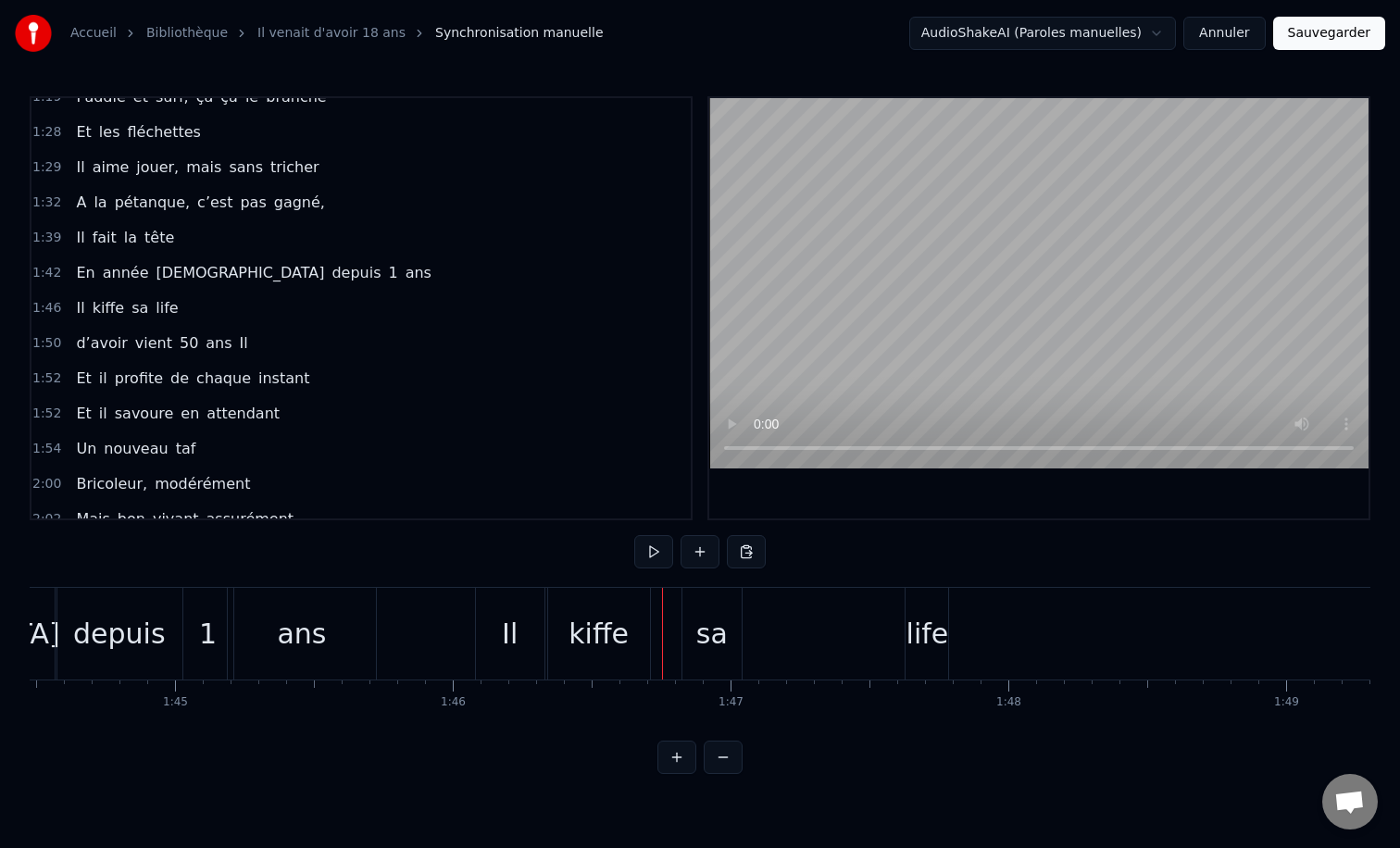
click at [704, 609] on div "sa" at bounding box center [711, 633] width 59 height 91
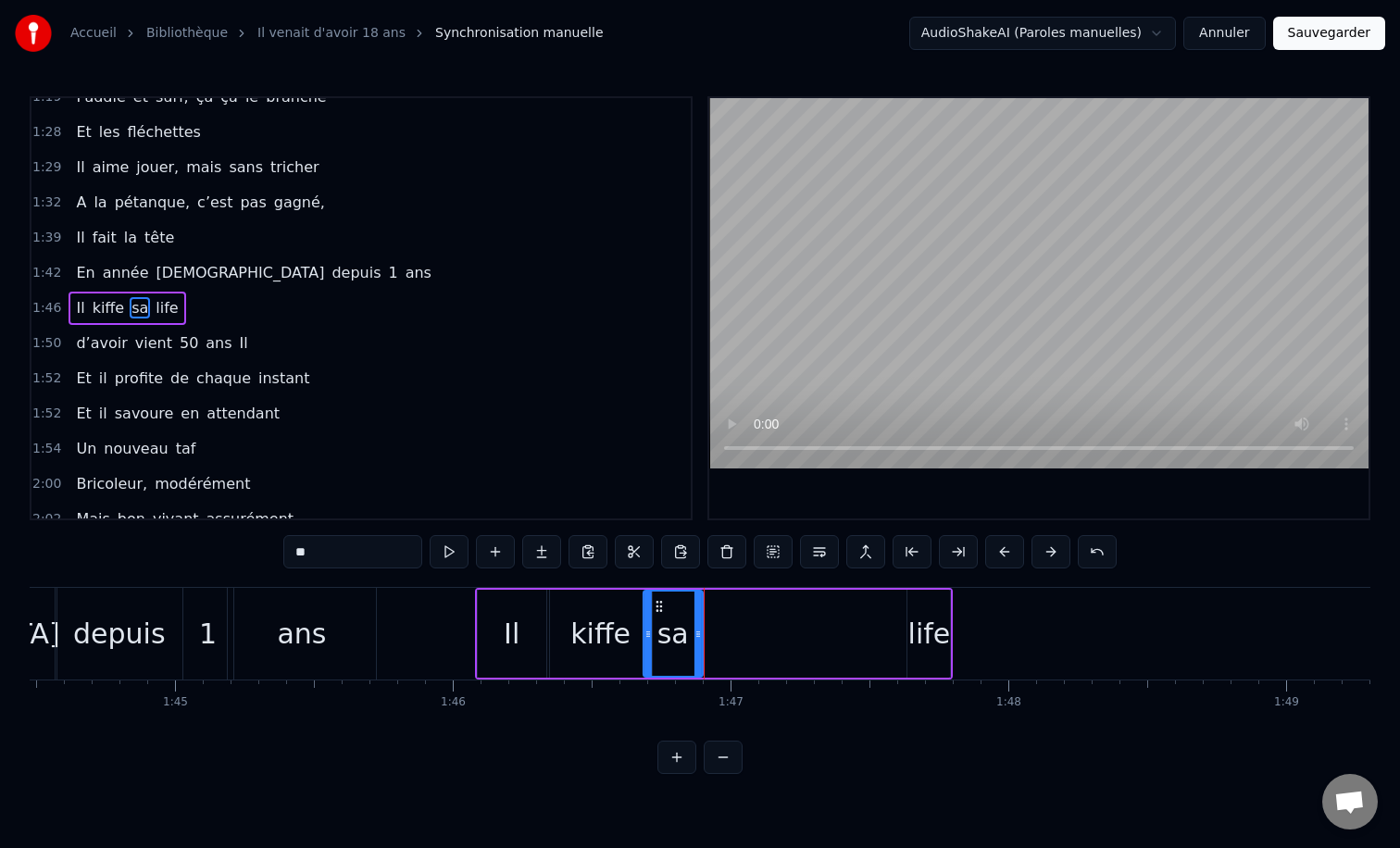
drag, startPoint x: 702, startPoint y: 607, endPoint x: 663, endPoint y: 607, distance: 39.0
click at [663, 607] on icon at bounding box center [659, 607] width 15 height 15
click at [707, 635] on div "Il kiﬀe sa life" at bounding box center [713, 633] width 478 height 91
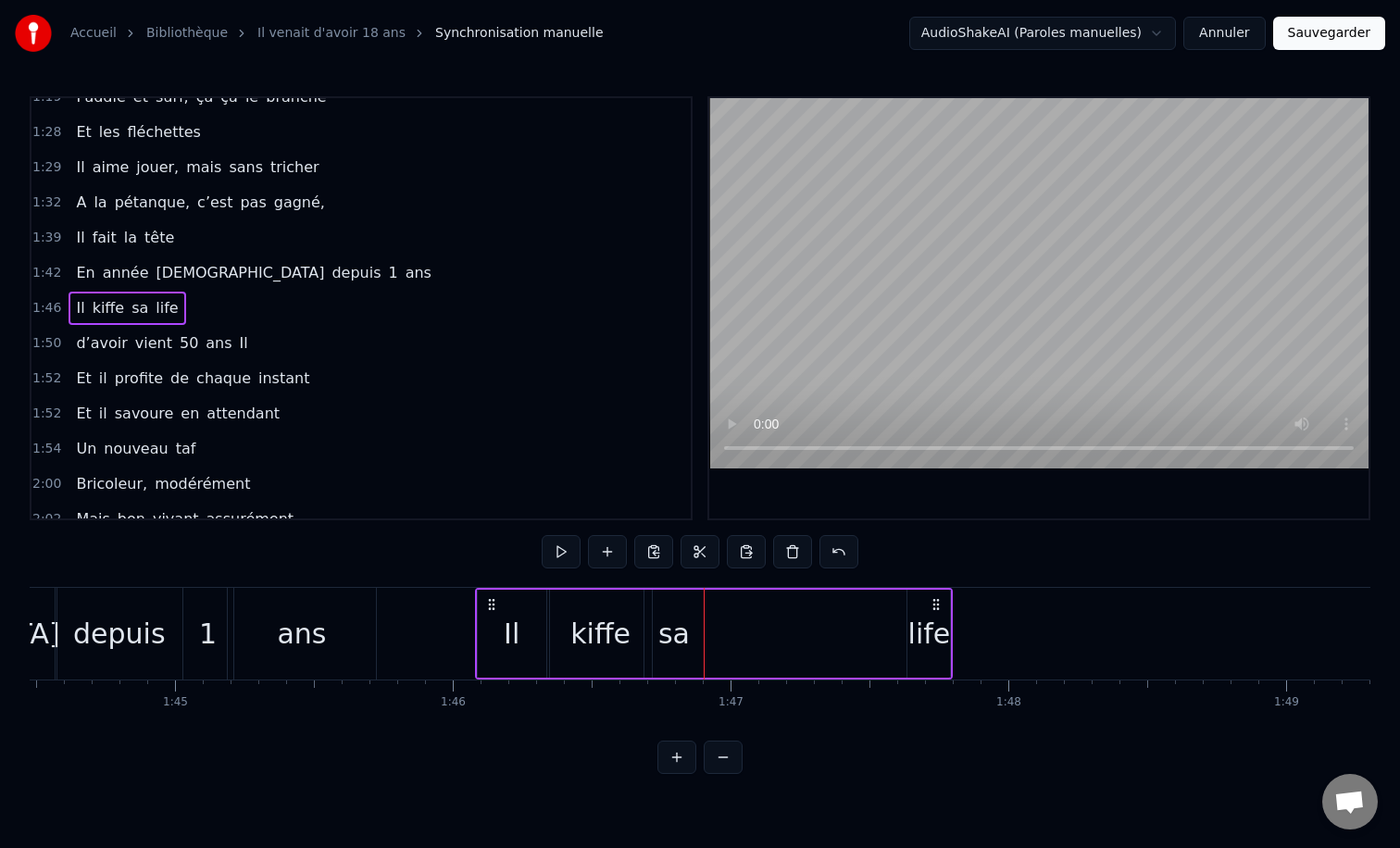
click at [704, 632] on div at bounding box center [704, 633] width 1 height 91
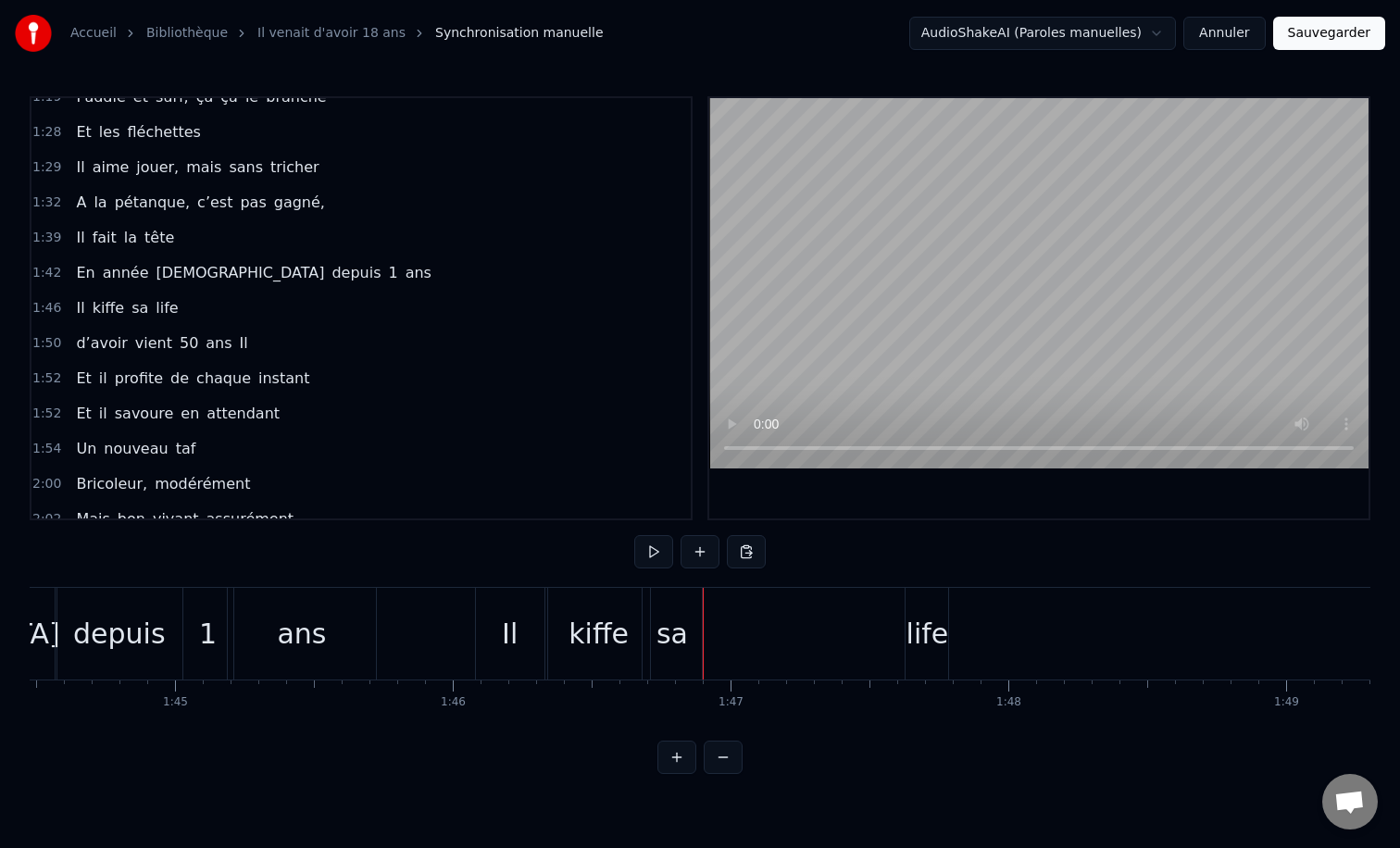
click at [670, 628] on div "sa" at bounding box center [672, 634] width 31 height 42
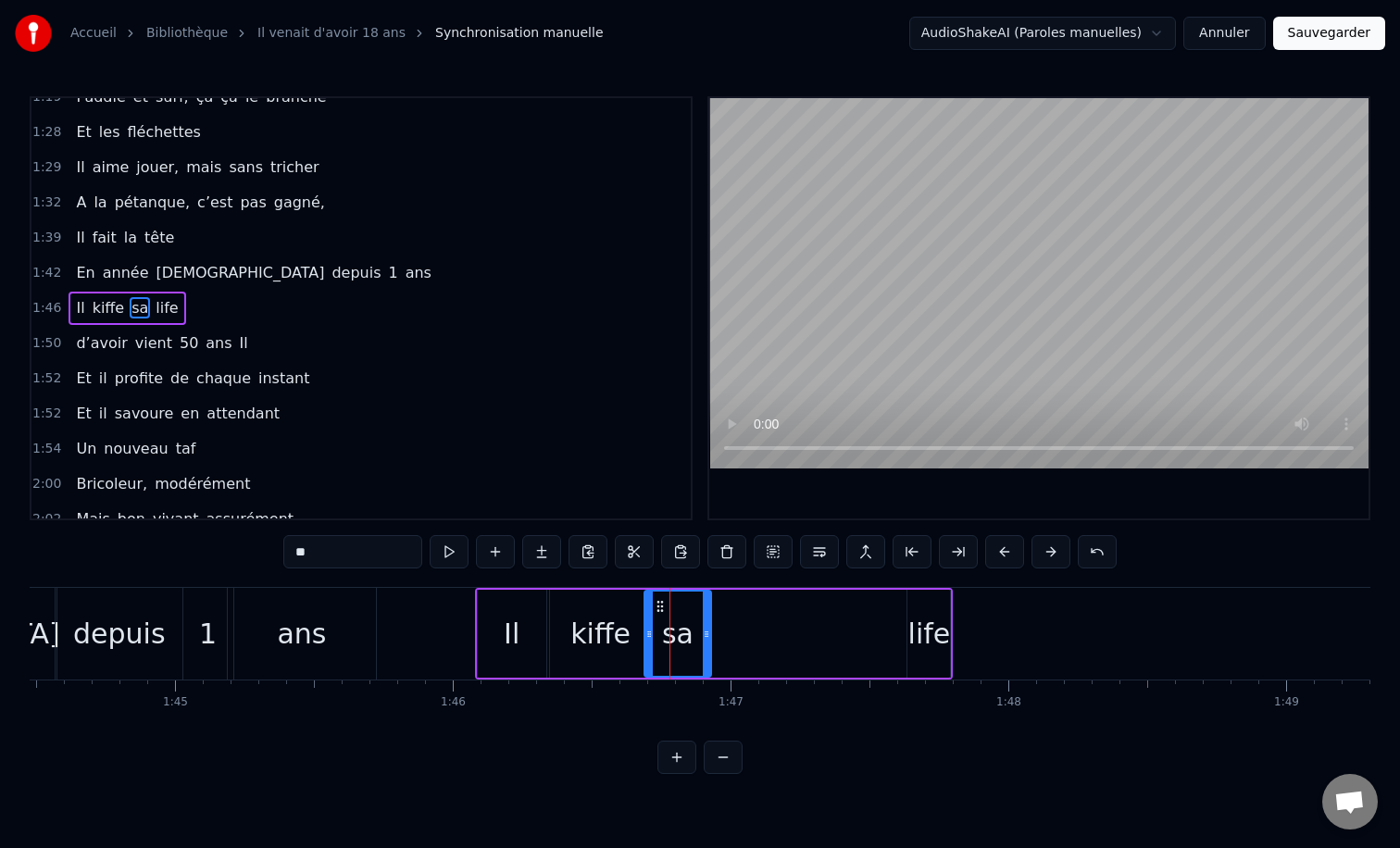
click at [707, 630] on icon at bounding box center [707, 634] width 8 height 15
click at [915, 622] on div "life" at bounding box center [929, 634] width 42 height 42
type input "****"
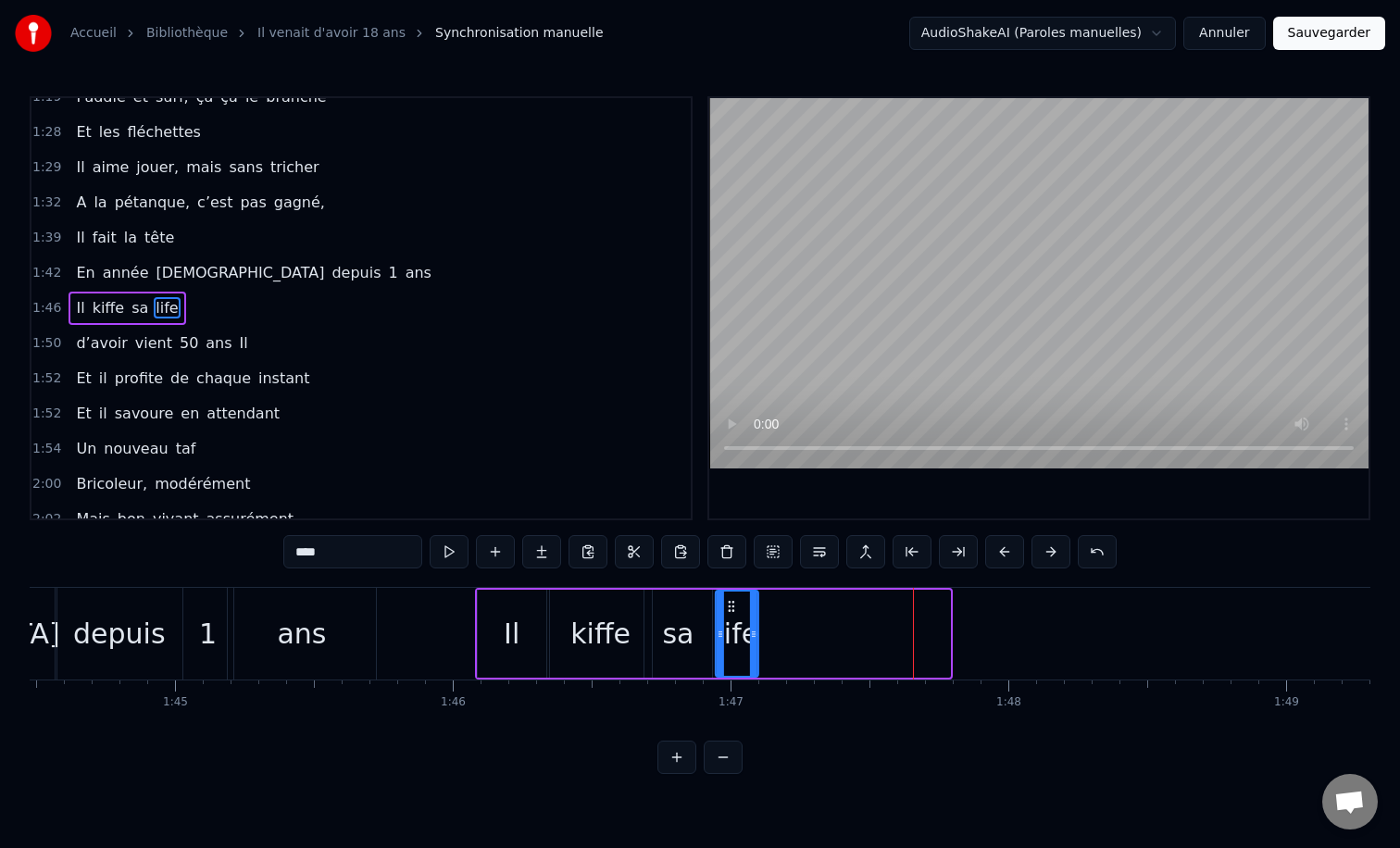
drag, startPoint x: 923, startPoint y: 602, endPoint x: 731, endPoint y: 599, distance: 192.0
click at [731, 599] on icon at bounding box center [731, 607] width 15 height 15
drag, startPoint x: 756, startPoint y: 629, endPoint x: 778, endPoint y: 630, distance: 22.0
click at [778, 630] on icon at bounding box center [777, 634] width 8 height 15
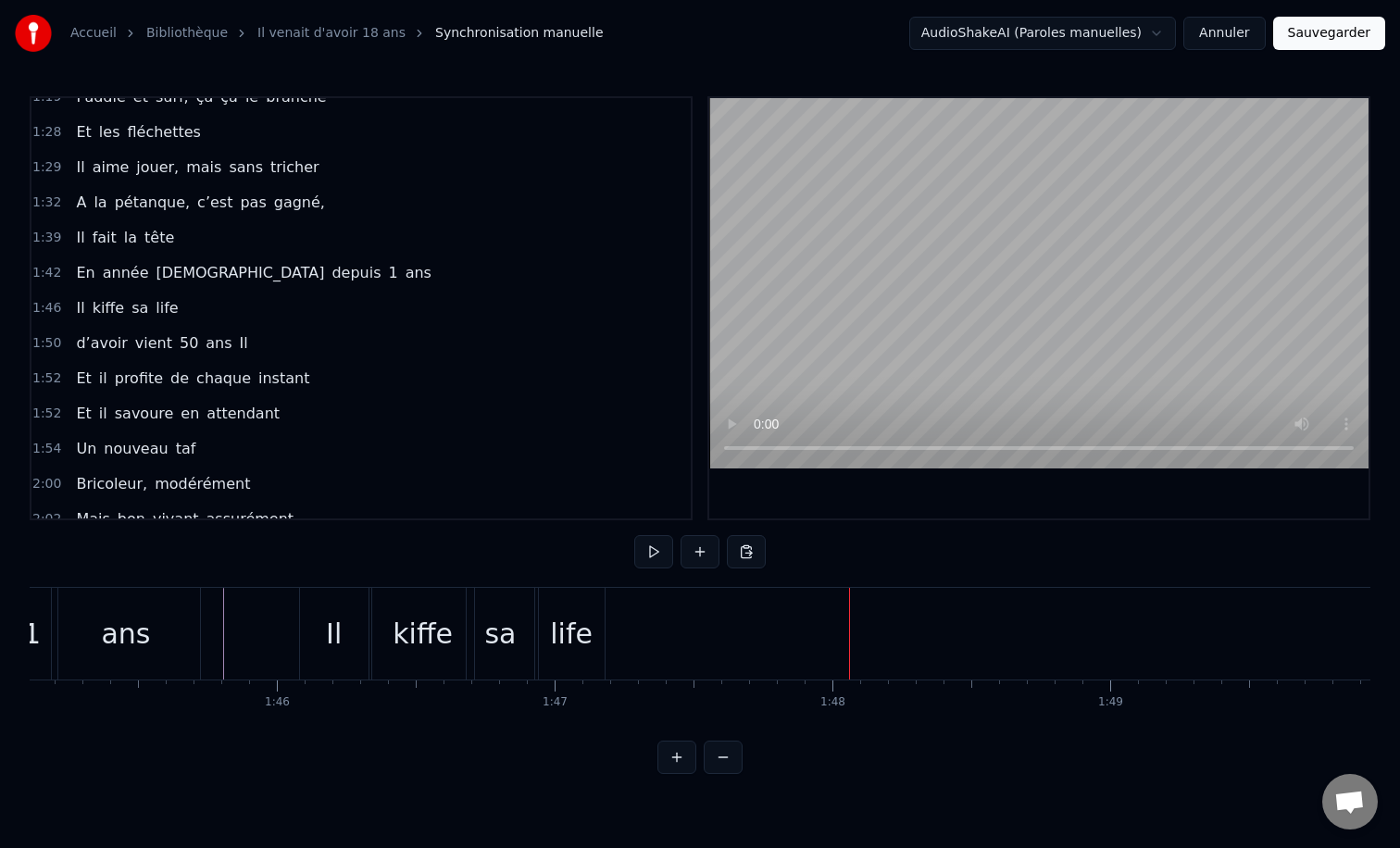
scroll to position [0, 29144]
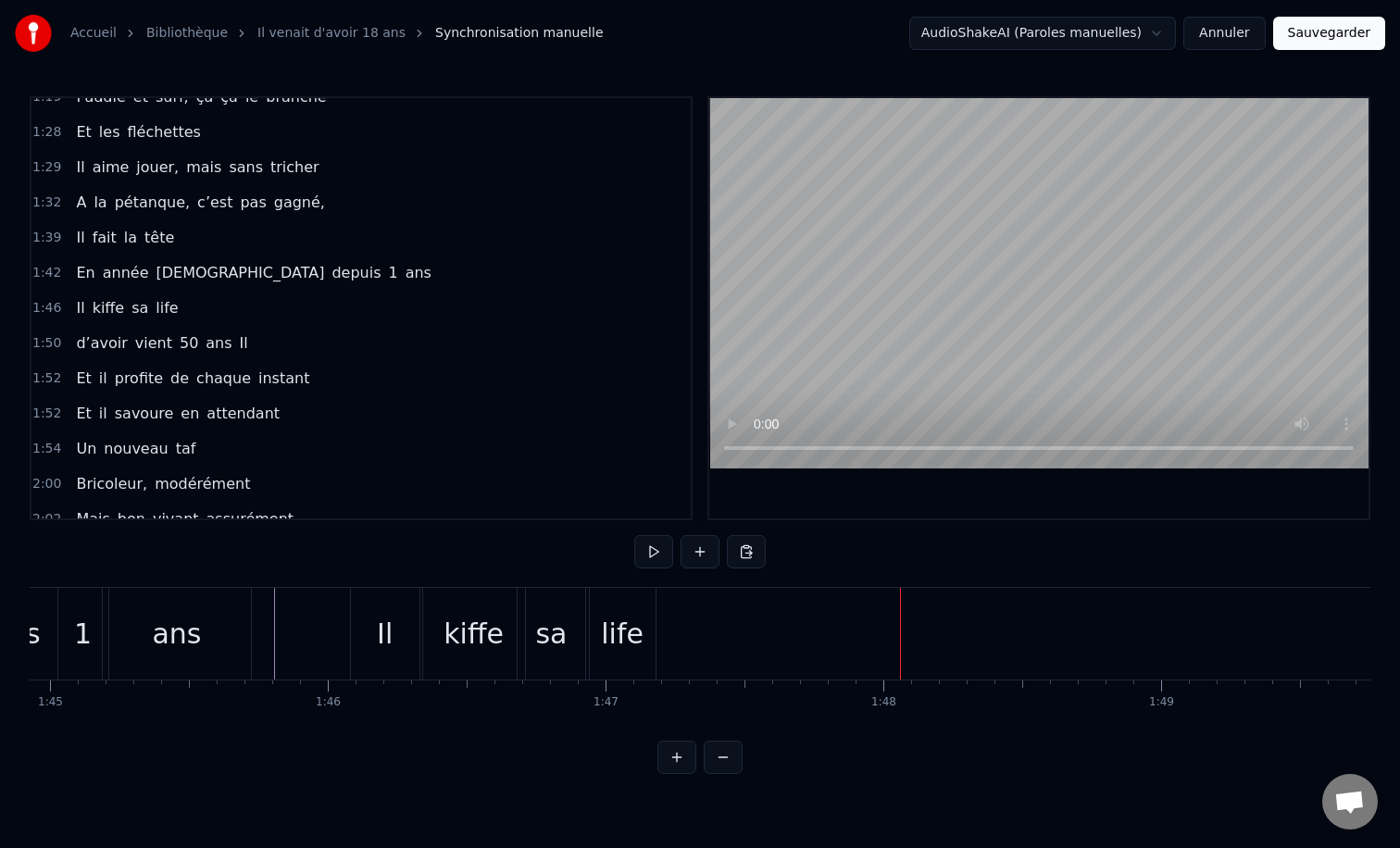
click at [632, 626] on div "life" at bounding box center [622, 634] width 42 height 42
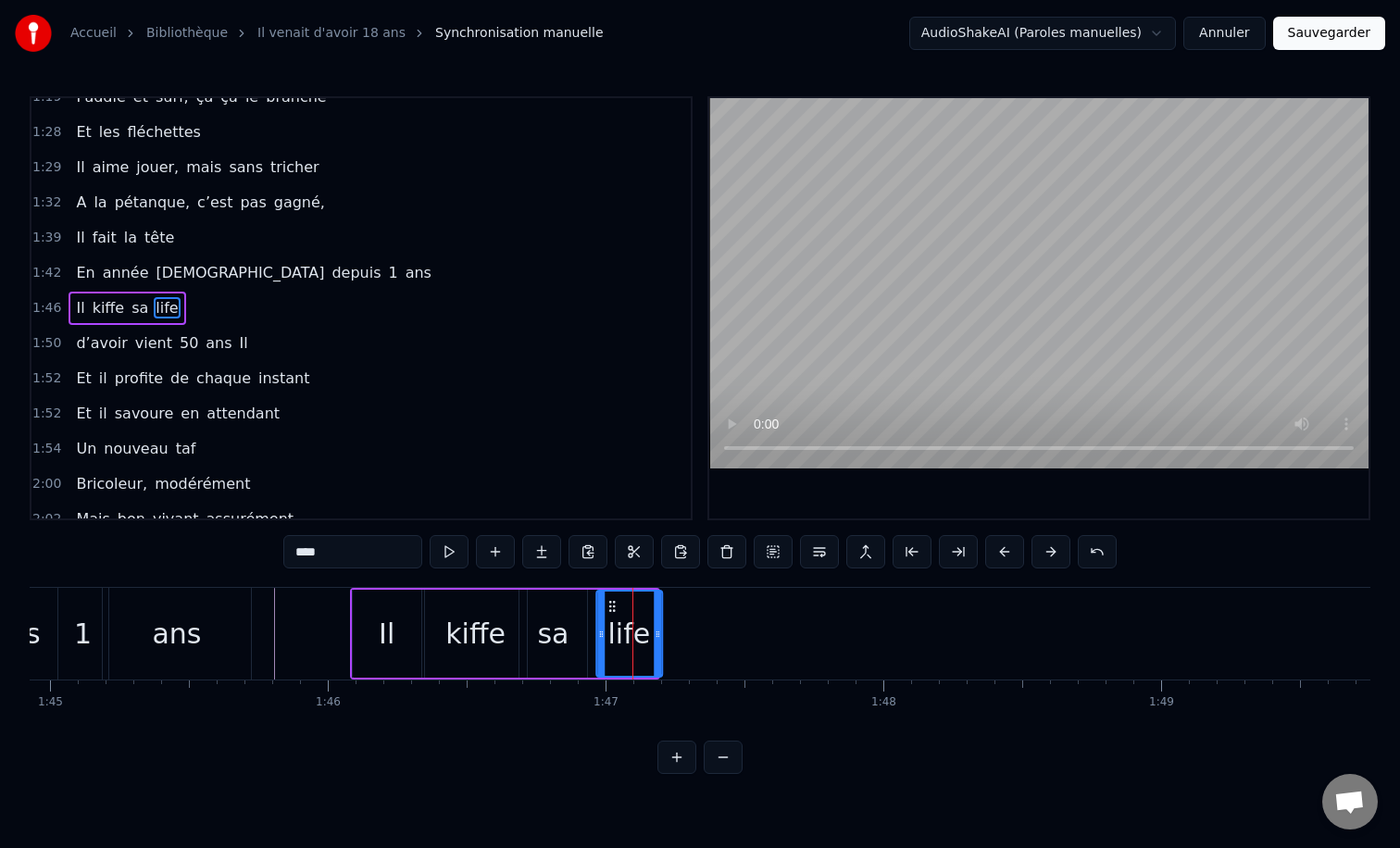
click at [608, 602] on icon at bounding box center [612, 607] width 15 height 15
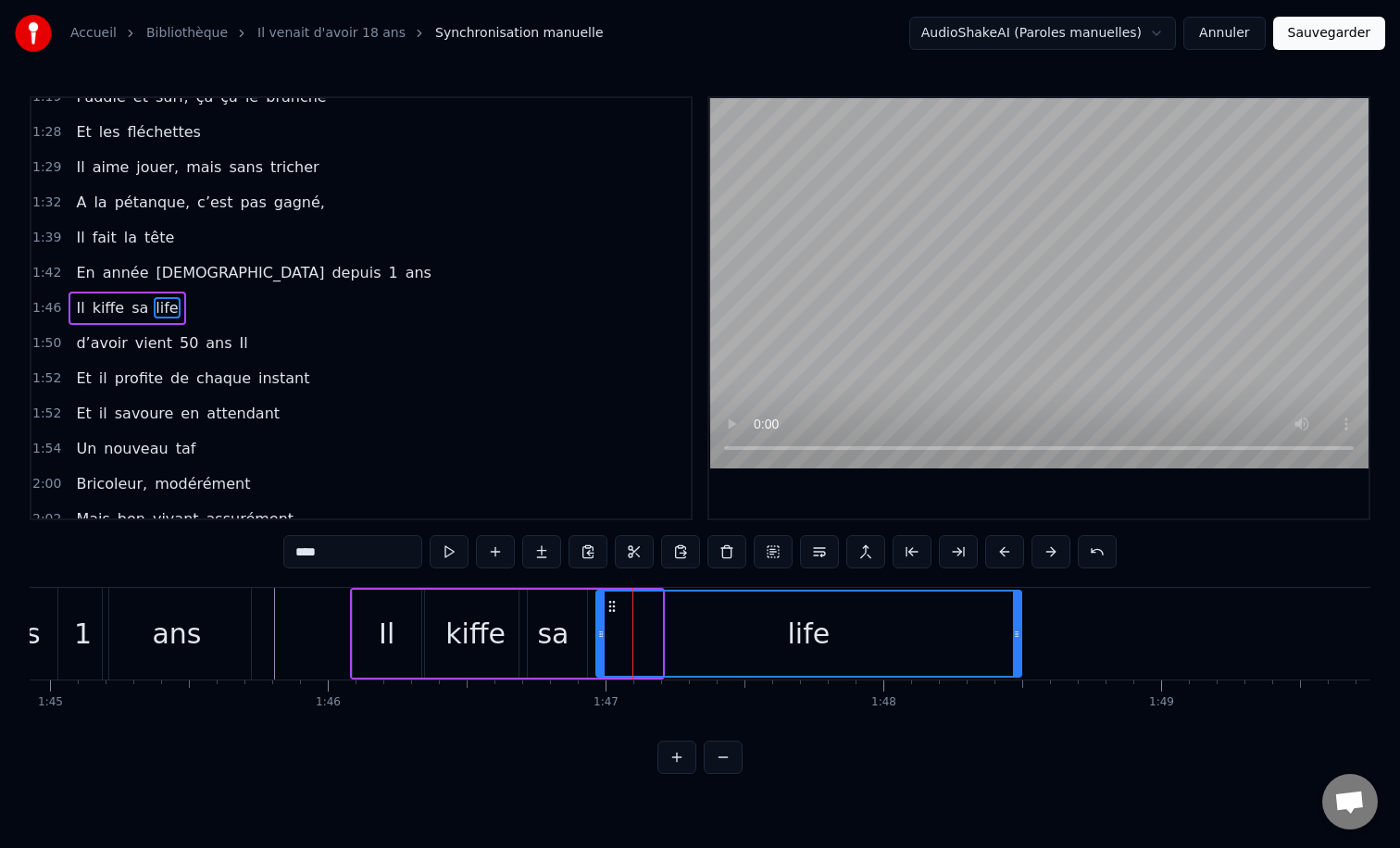
drag, startPoint x: 657, startPoint y: 637, endPoint x: 1017, endPoint y: 633, distance: 360.0
click at [1017, 633] on icon at bounding box center [1017, 634] width 8 height 15
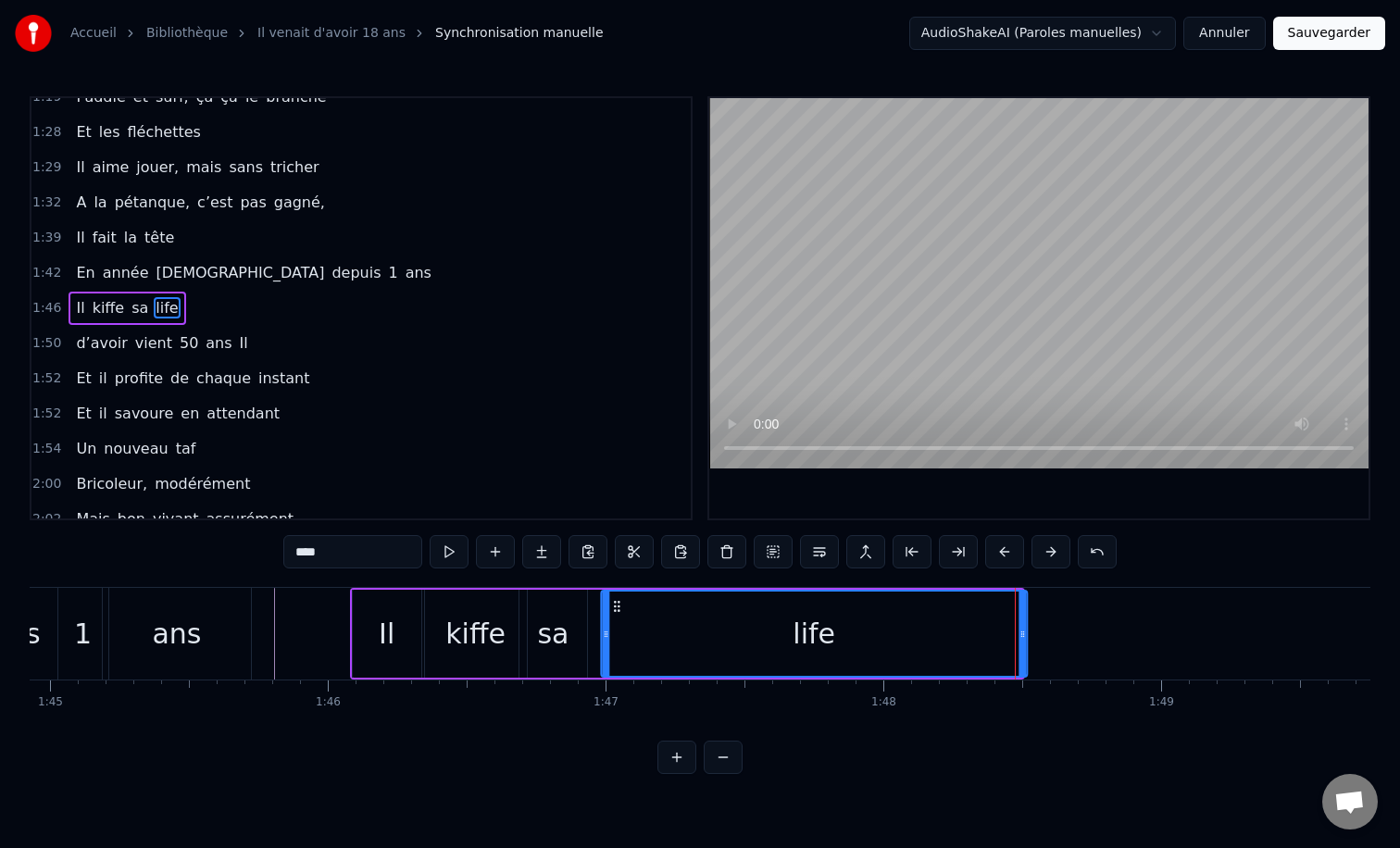
click at [622, 605] on icon at bounding box center [617, 607] width 15 height 15
click at [557, 623] on div "sa" at bounding box center [552, 634] width 31 height 42
type input "**"
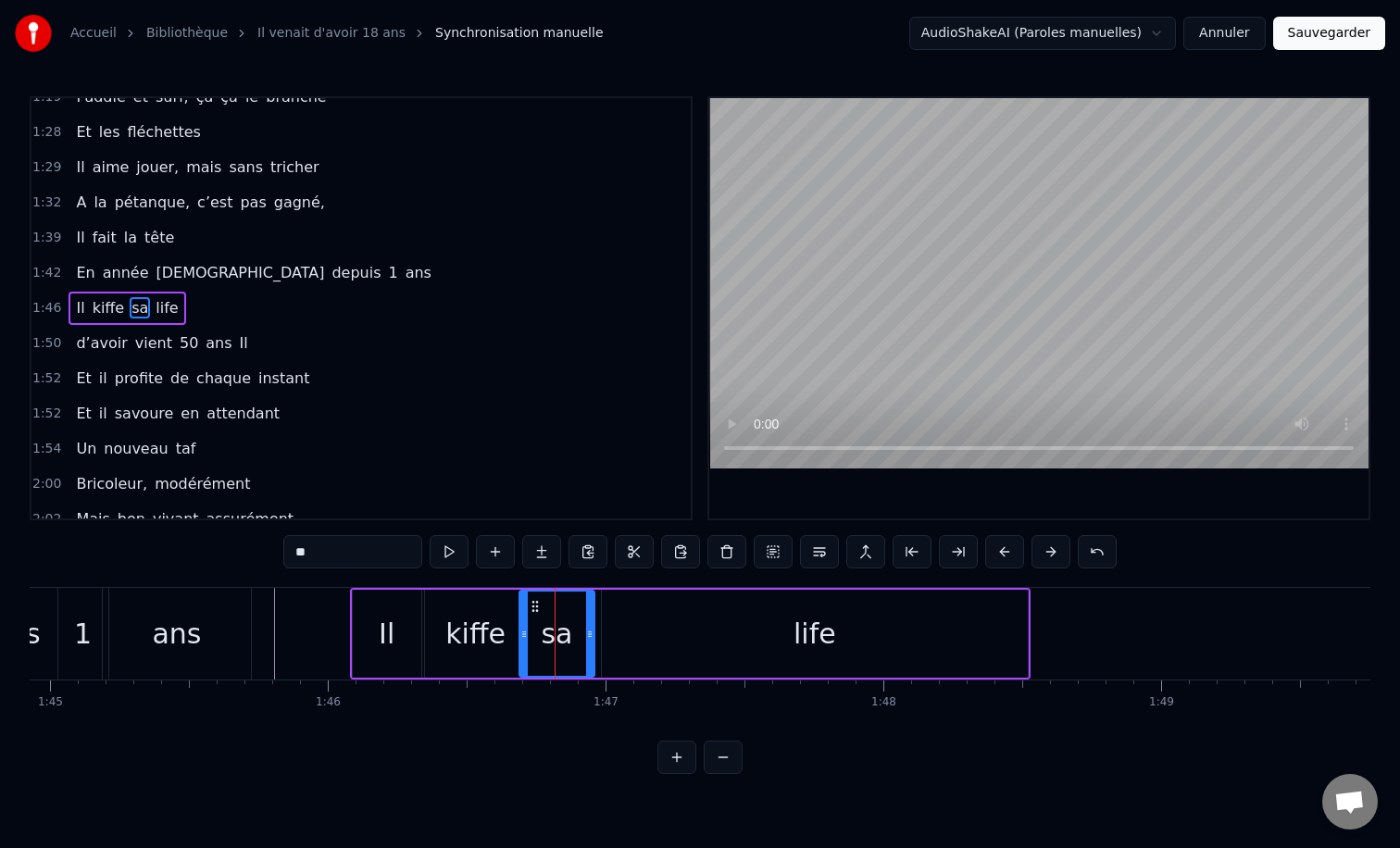
click at [592, 635] on icon at bounding box center [590, 634] width 8 height 15
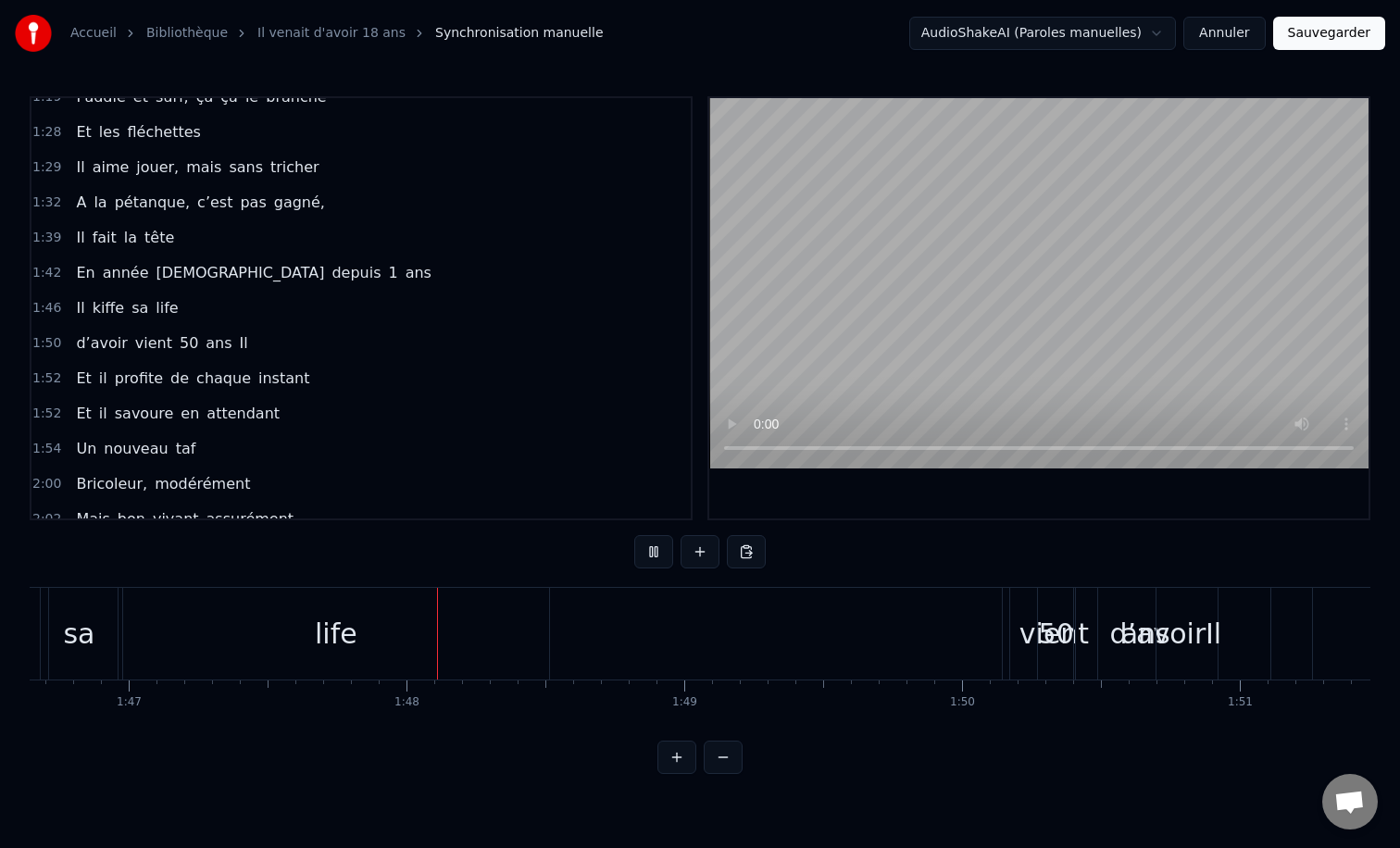
scroll to position [0, 29653]
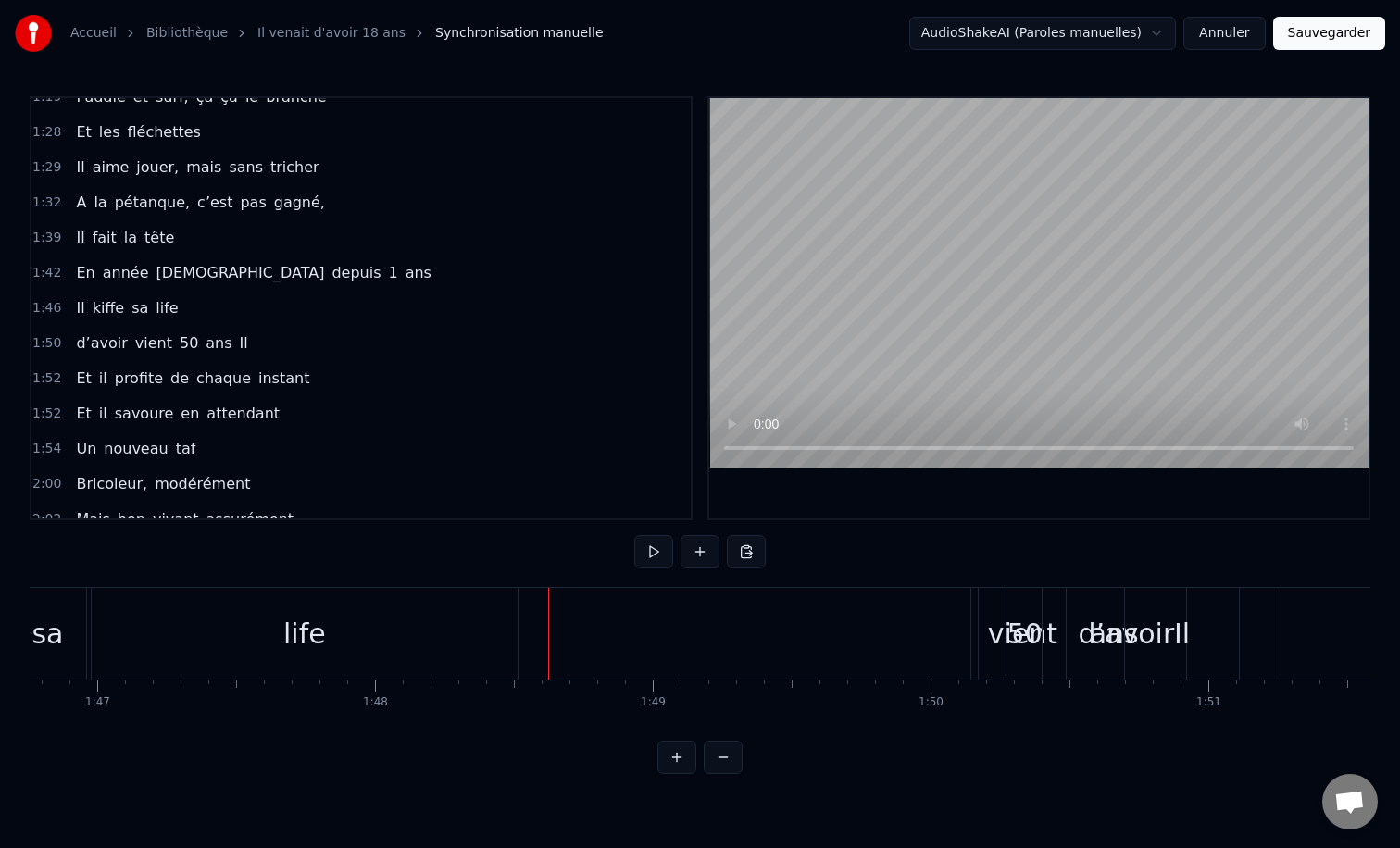
click at [1184, 629] on div "Il" at bounding box center [1181, 634] width 16 height 42
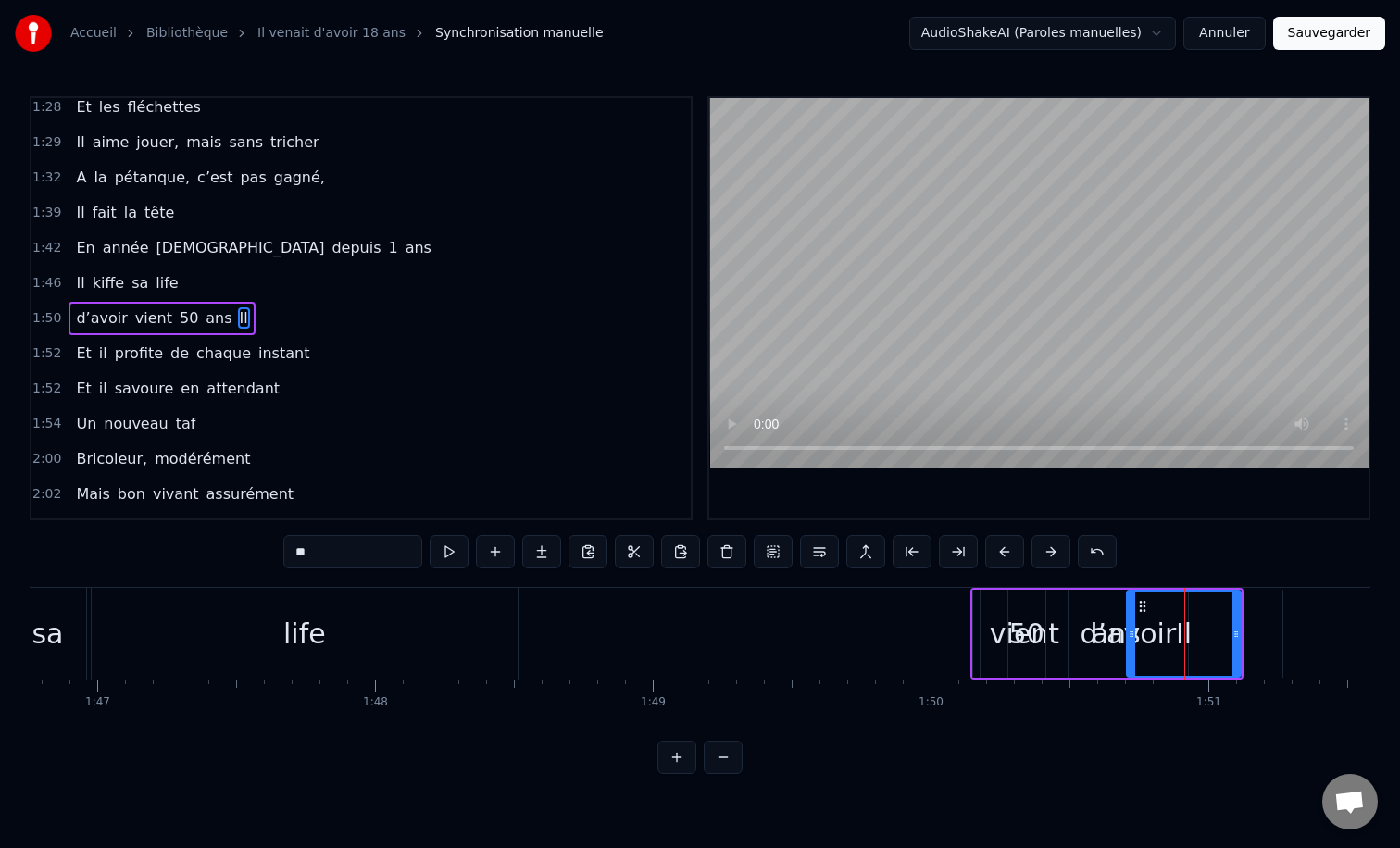
scroll to position [723, 0]
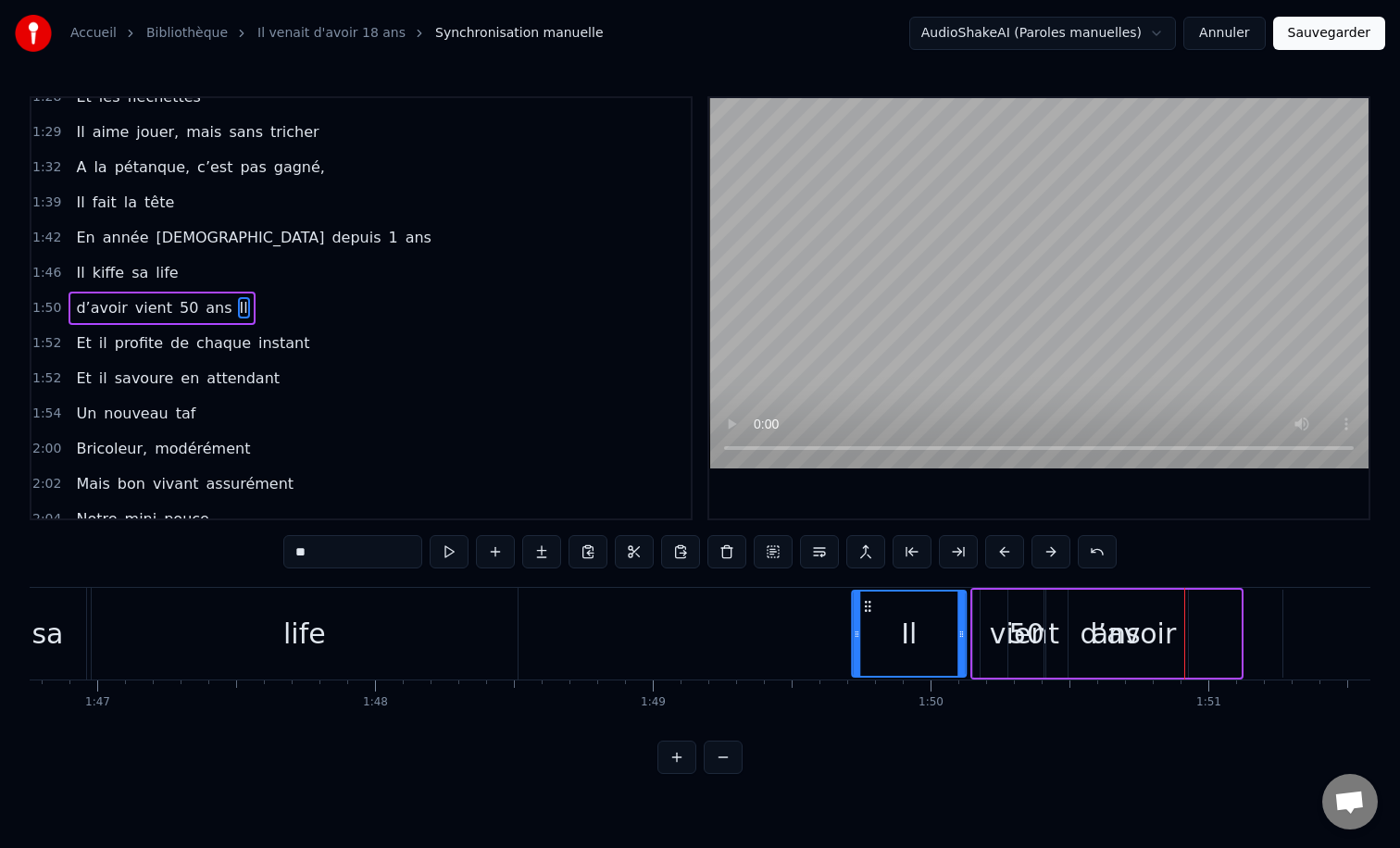
drag, startPoint x: 1146, startPoint y: 608, endPoint x: 872, endPoint y: 608, distance: 274.0
click at [872, 608] on icon at bounding box center [868, 607] width 15 height 15
drag, startPoint x: 959, startPoint y: 632, endPoint x: 907, endPoint y: 631, distance: 52.0
click at [908, 631] on icon at bounding box center [911, 634] width 8 height 15
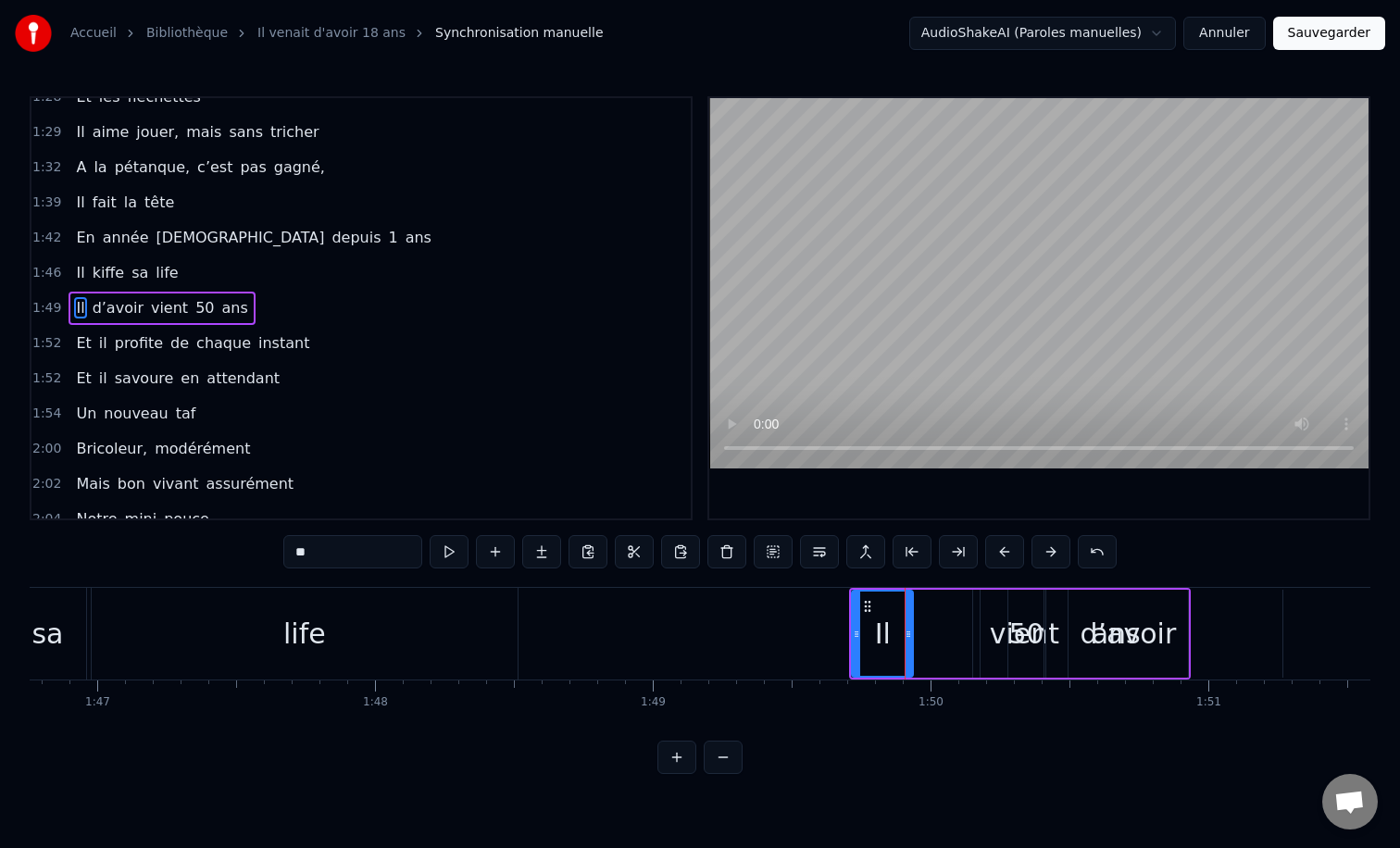
click at [1049, 630] on div "ans" at bounding box center [1116, 633] width 143 height 88
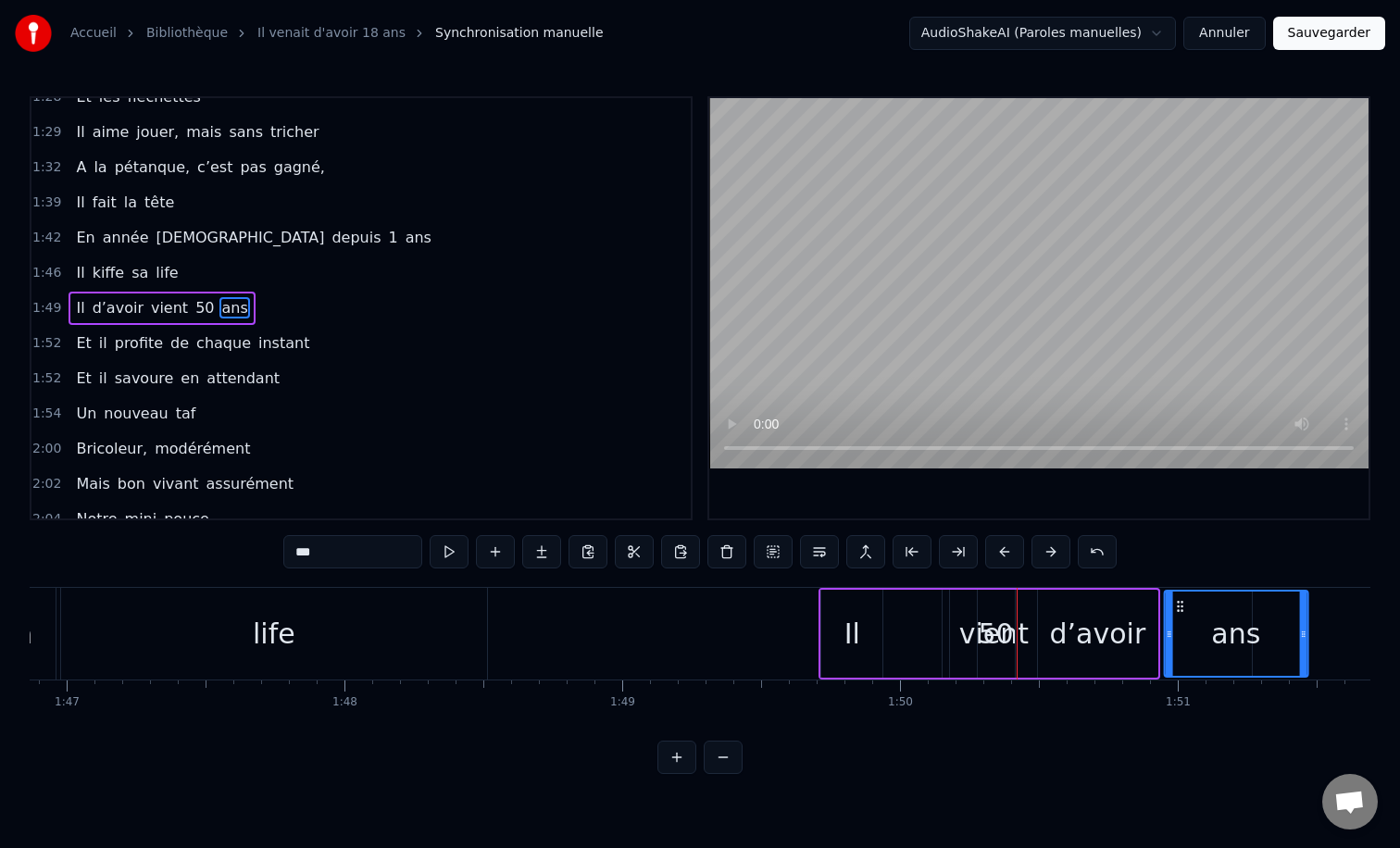
drag, startPoint x: 1069, startPoint y: 606, endPoint x: 1170, endPoint y: 605, distance: 101.0
click at [1172, 605] on icon at bounding box center [1179, 607] width 15 height 15
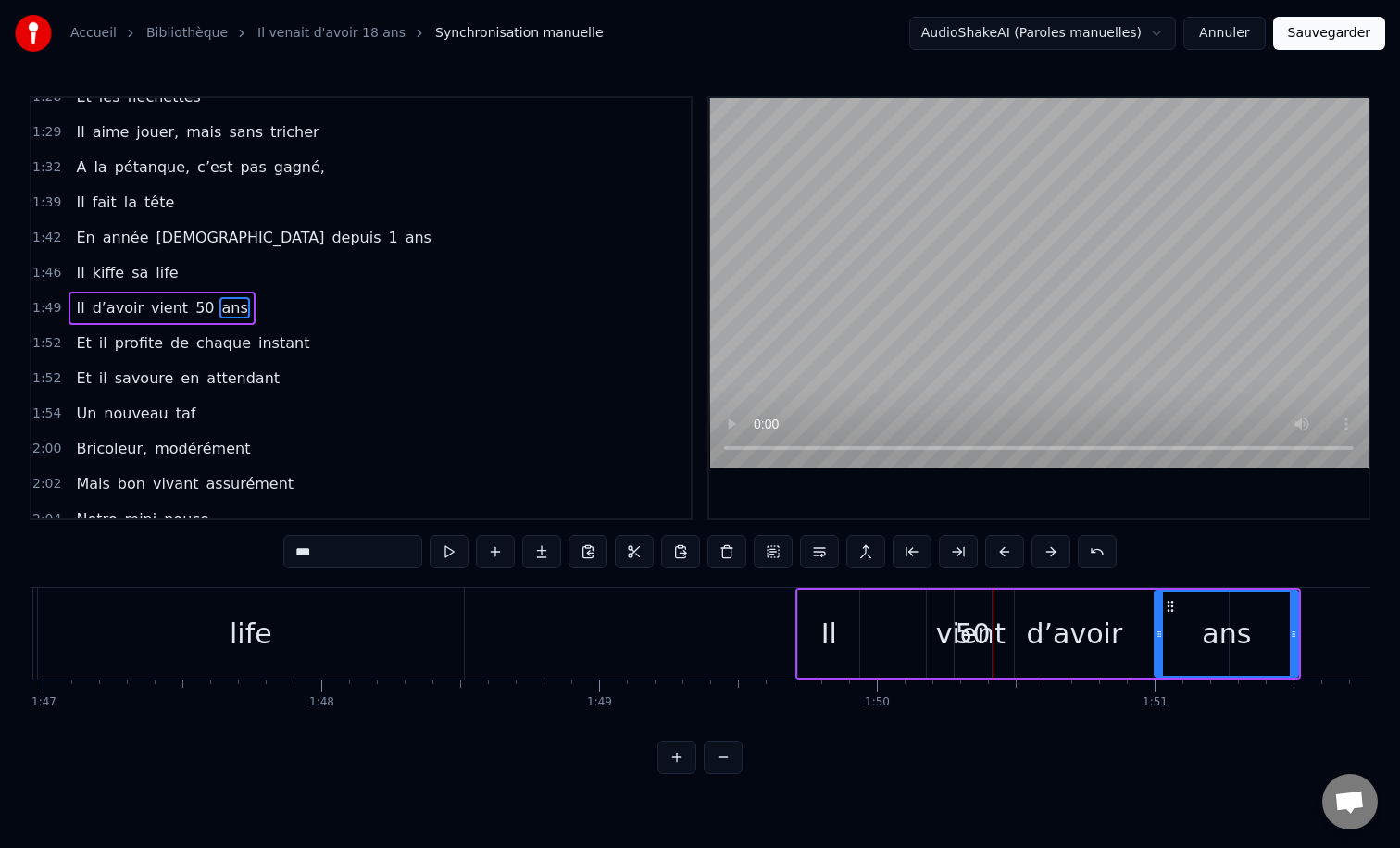
click at [956, 640] on div "50" at bounding box center [973, 634] width 35 height 42
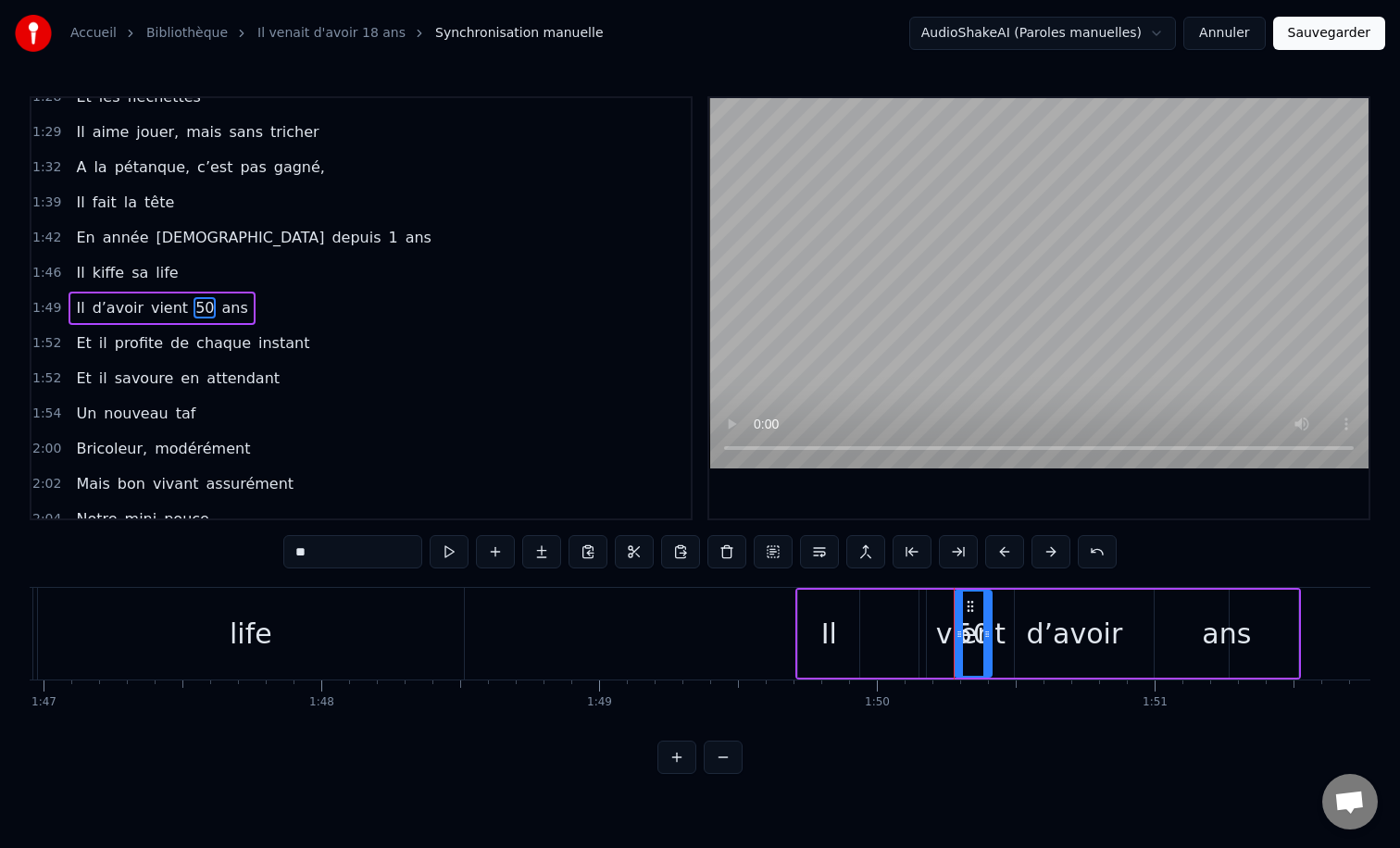
click at [934, 631] on div "vient" at bounding box center [970, 633] width 87 height 88
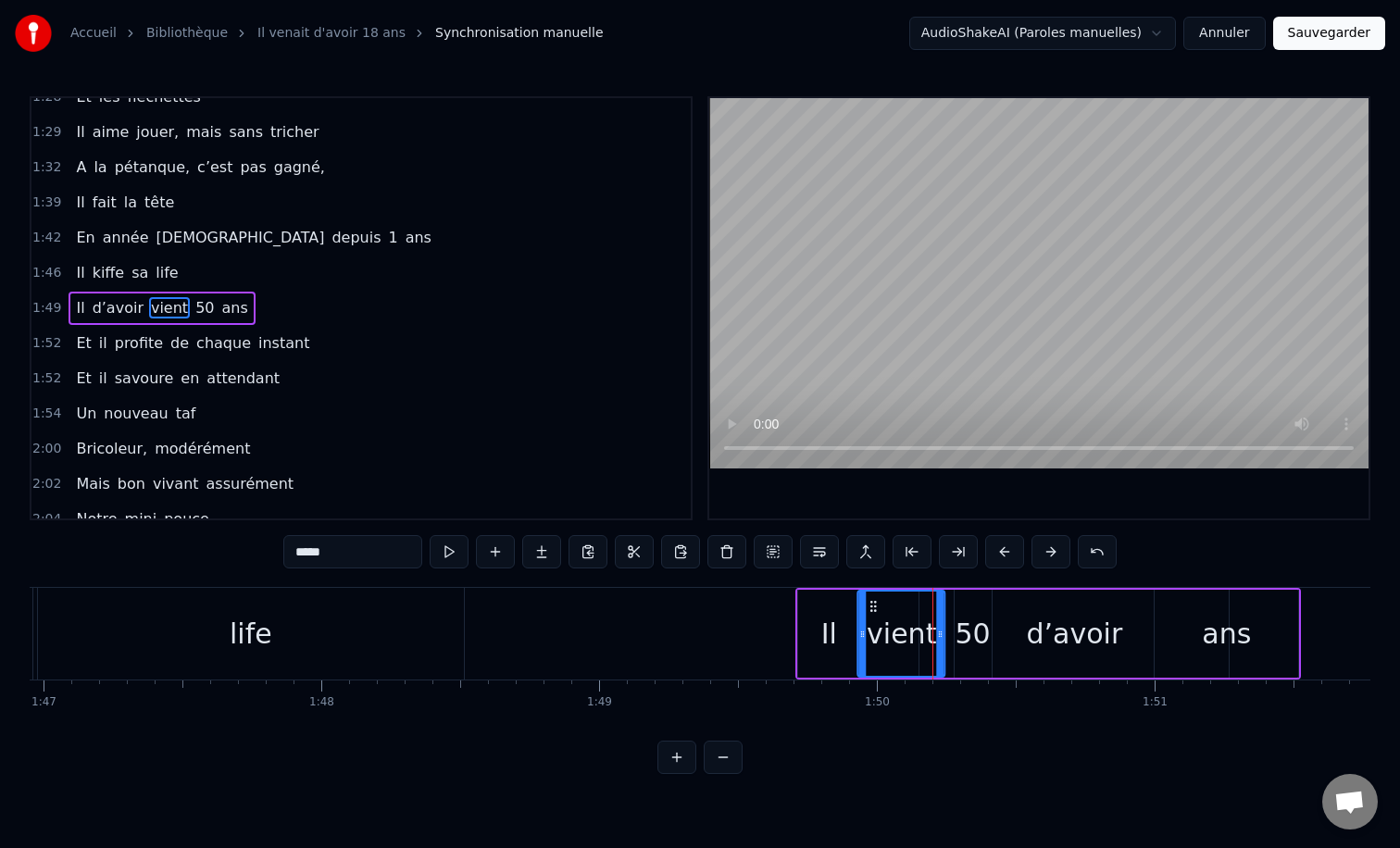
drag, startPoint x: 942, startPoint y: 606, endPoint x: 875, endPoint y: 600, distance: 67.3
click at [875, 600] on icon at bounding box center [875, 607] width 15 height 15
drag, startPoint x: 946, startPoint y: 632, endPoint x: 959, endPoint y: 629, distance: 13.3
click at [959, 629] on icon at bounding box center [957, 634] width 8 height 15
click at [975, 629] on div "50" at bounding box center [973, 634] width 35 height 42
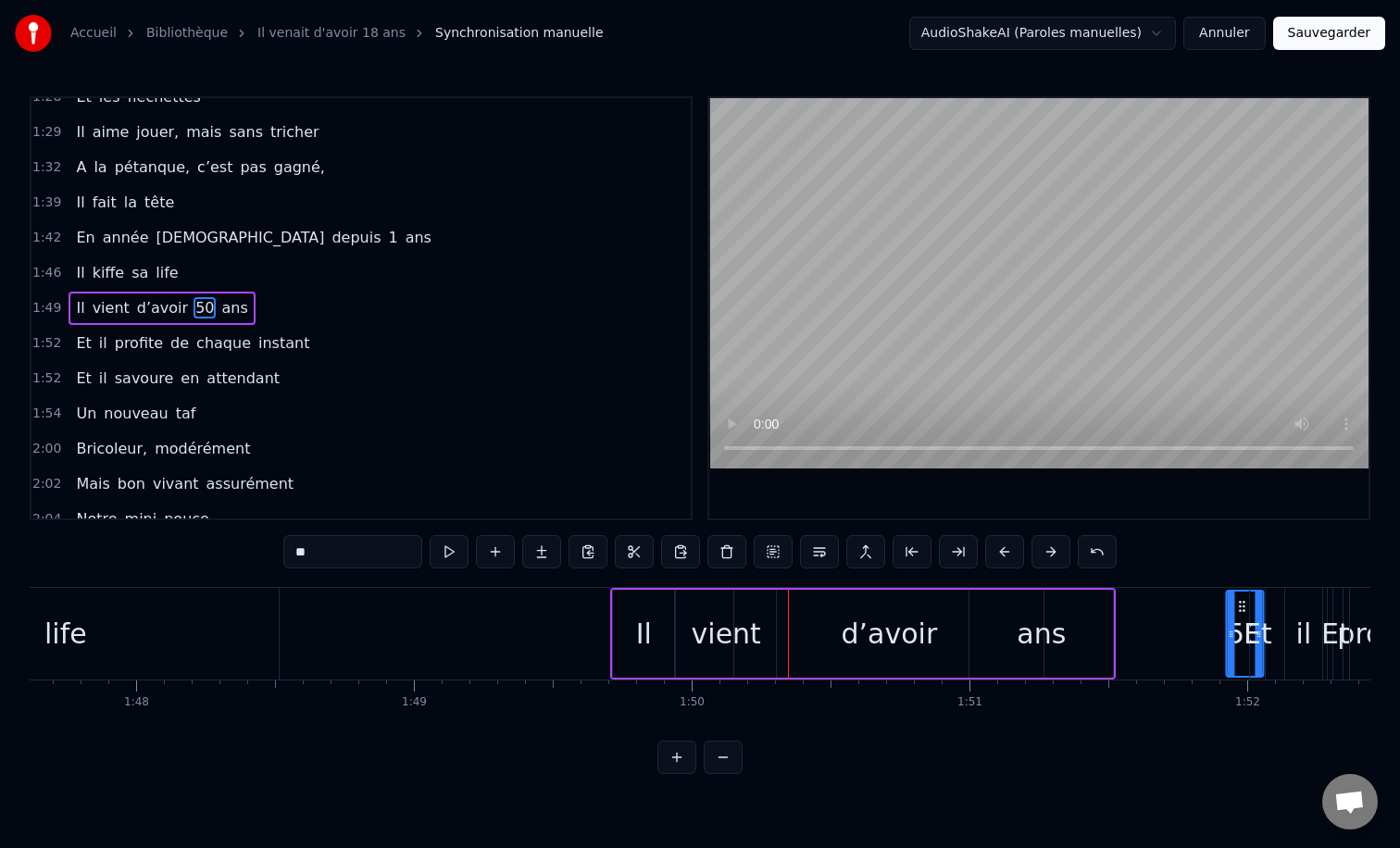
drag, startPoint x: 973, startPoint y: 607, endPoint x: 1272, endPoint y: 573, distance: 300.9
click at [841, 627] on div "d’avoir" at bounding box center [889, 633] width 309 height 88
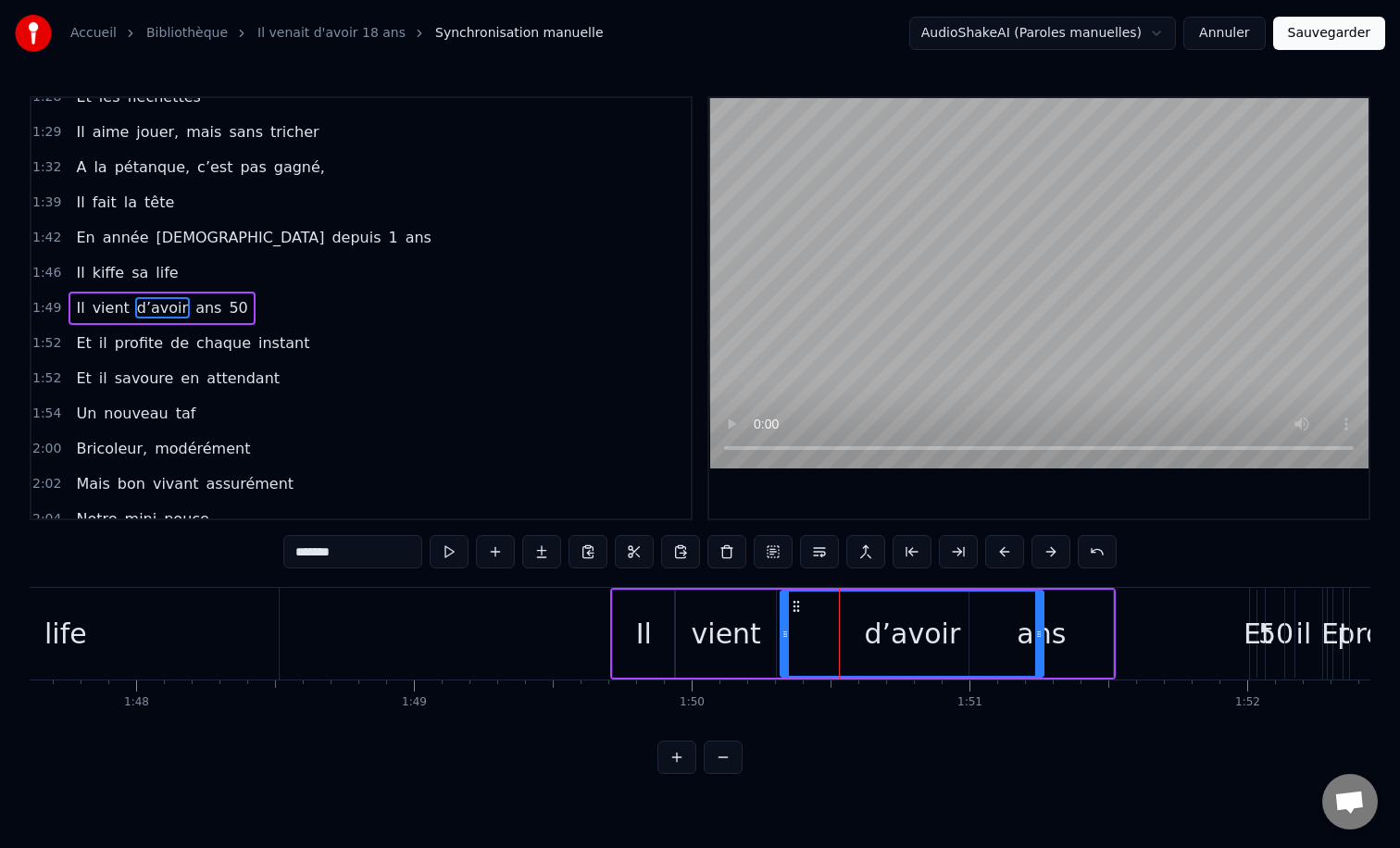
drag, startPoint x: 738, startPoint y: 633, endPoint x: 784, endPoint y: 636, distance: 46.1
click at [784, 636] on icon at bounding box center [785, 634] width 8 height 15
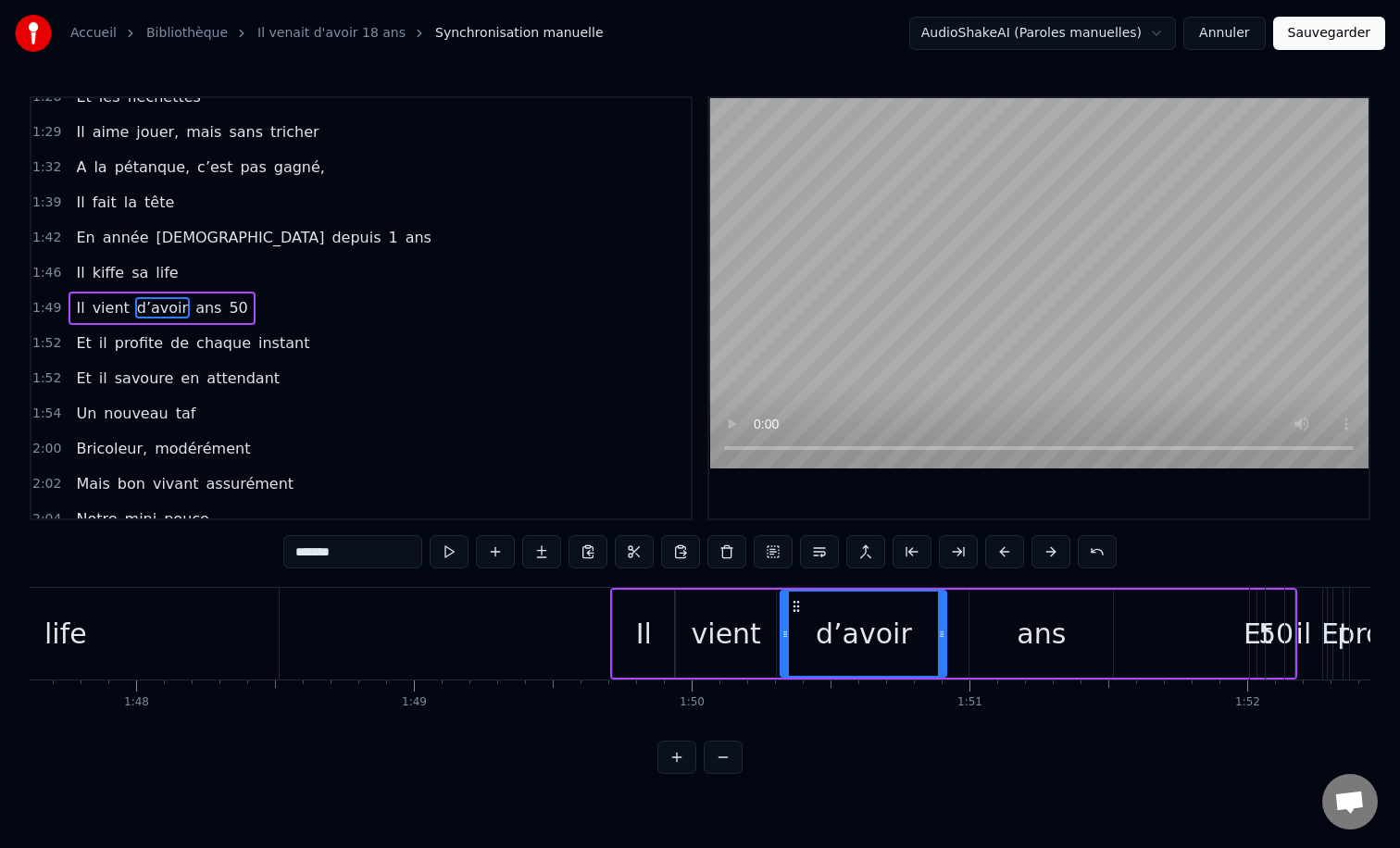
drag, startPoint x: 1042, startPoint y: 636, endPoint x: 944, endPoint y: 636, distance: 98.0
click at [944, 636] on icon at bounding box center [942, 634] width 8 height 15
click at [720, 640] on div "vient" at bounding box center [726, 634] width 70 height 42
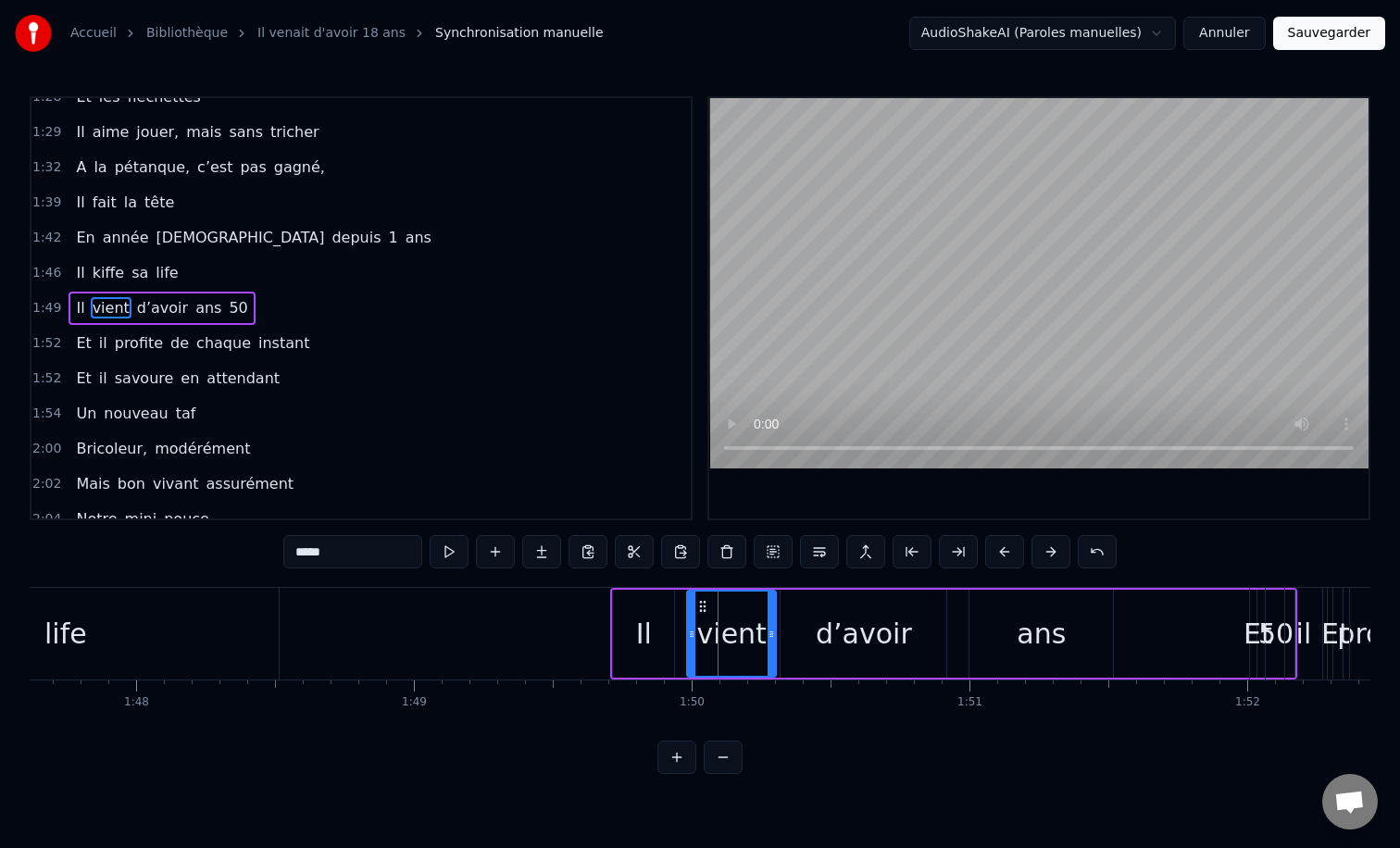
drag, startPoint x: 681, startPoint y: 633, endPoint x: 692, endPoint y: 633, distance: 11.0
click at [692, 633] on circle at bounding box center [692, 633] width 1 height 1
click at [650, 633] on div "Il" at bounding box center [643, 633] width 61 height 88
type input "**"
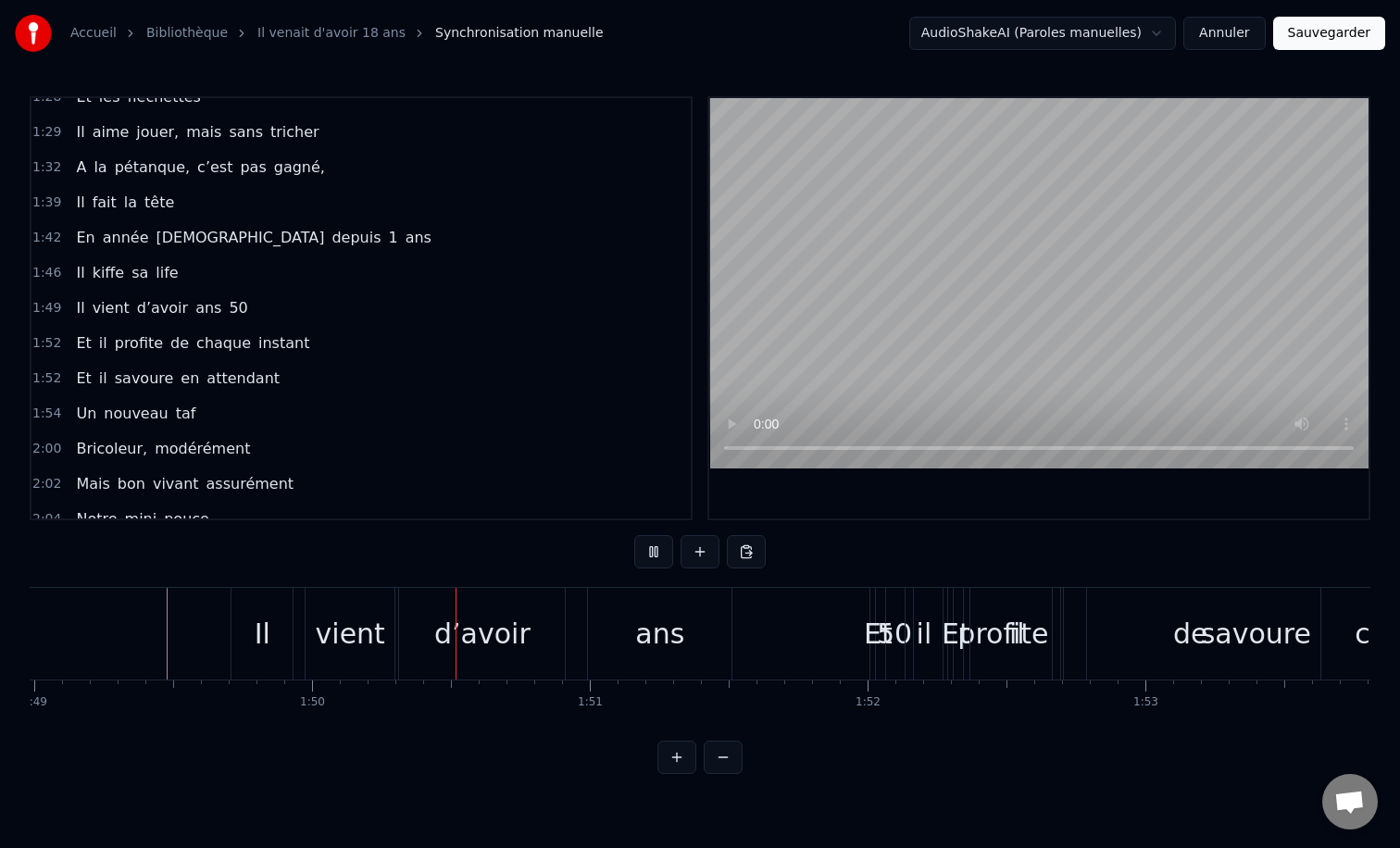
scroll to position [0, 30358]
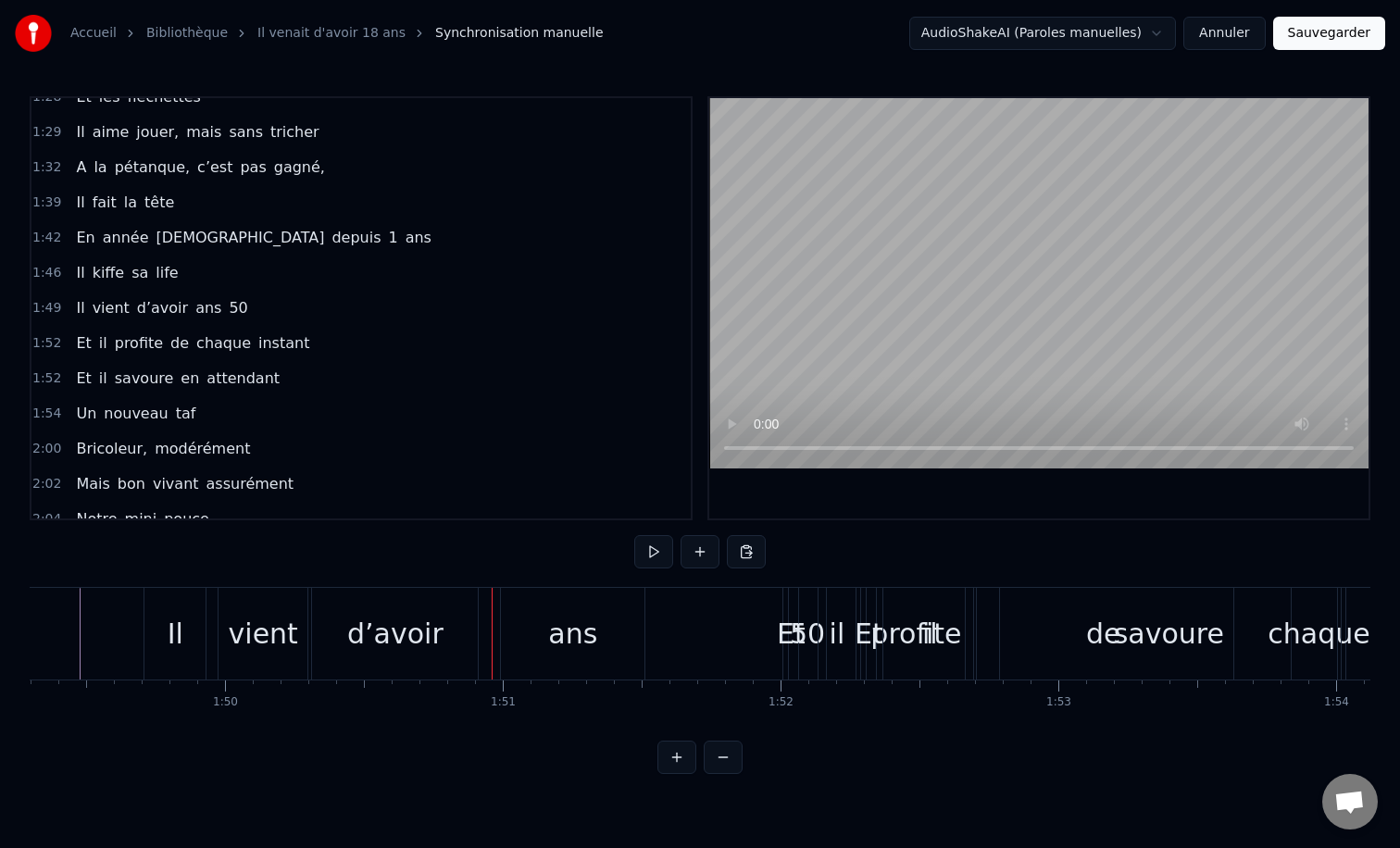
click at [563, 635] on div "ans" at bounding box center [573, 634] width 49 height 42
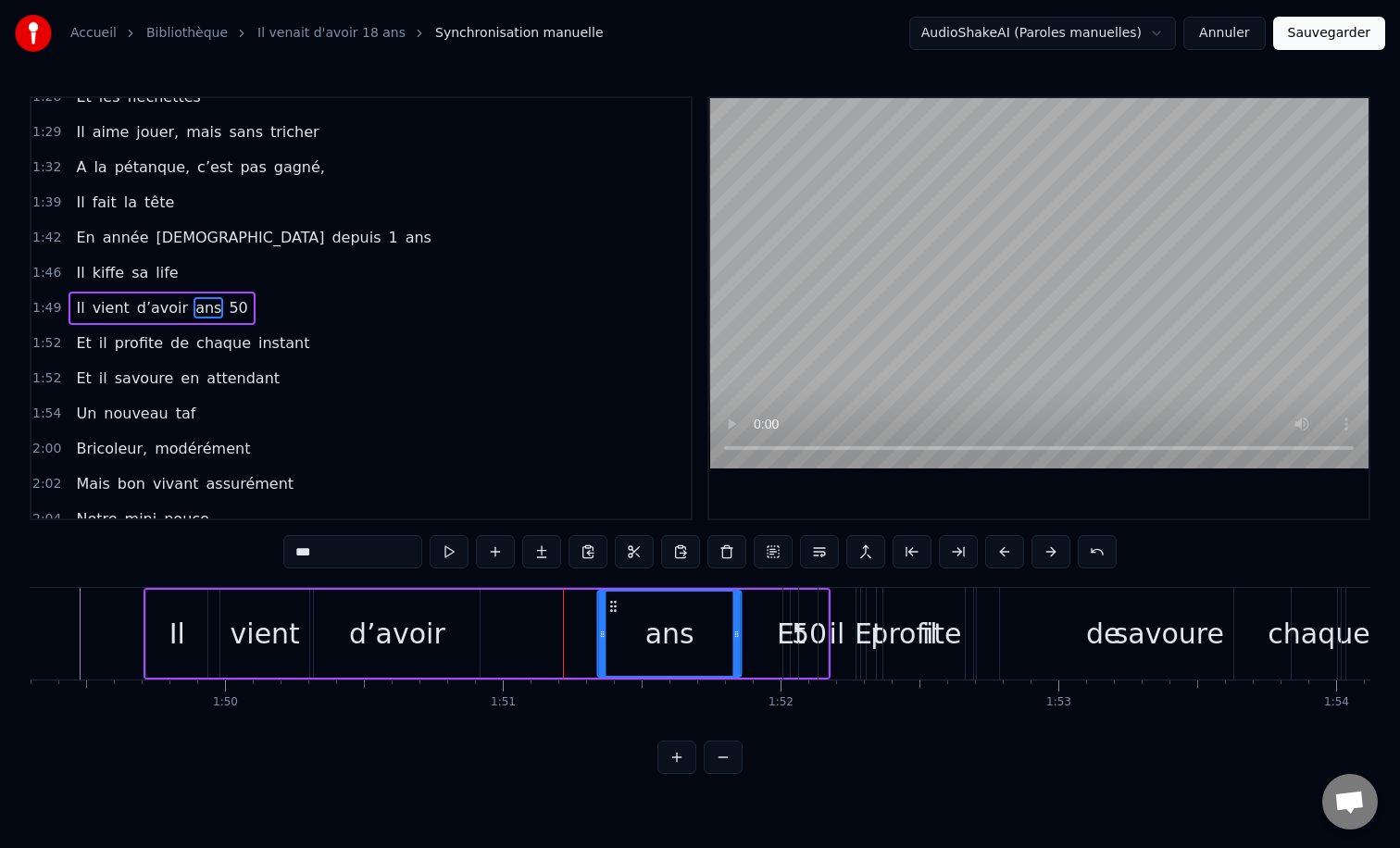
drag, startPoint x: 518, startPoint y: 607, endPoint x: 616, endPoint y: 606, distance: 98.0
click at [612, 606] on circle at bounding box center [611, 606] width 1 height 1
click at [801, 613] on div "Et" at bounding box center [791, 634] width 28 height 42
type input "**"
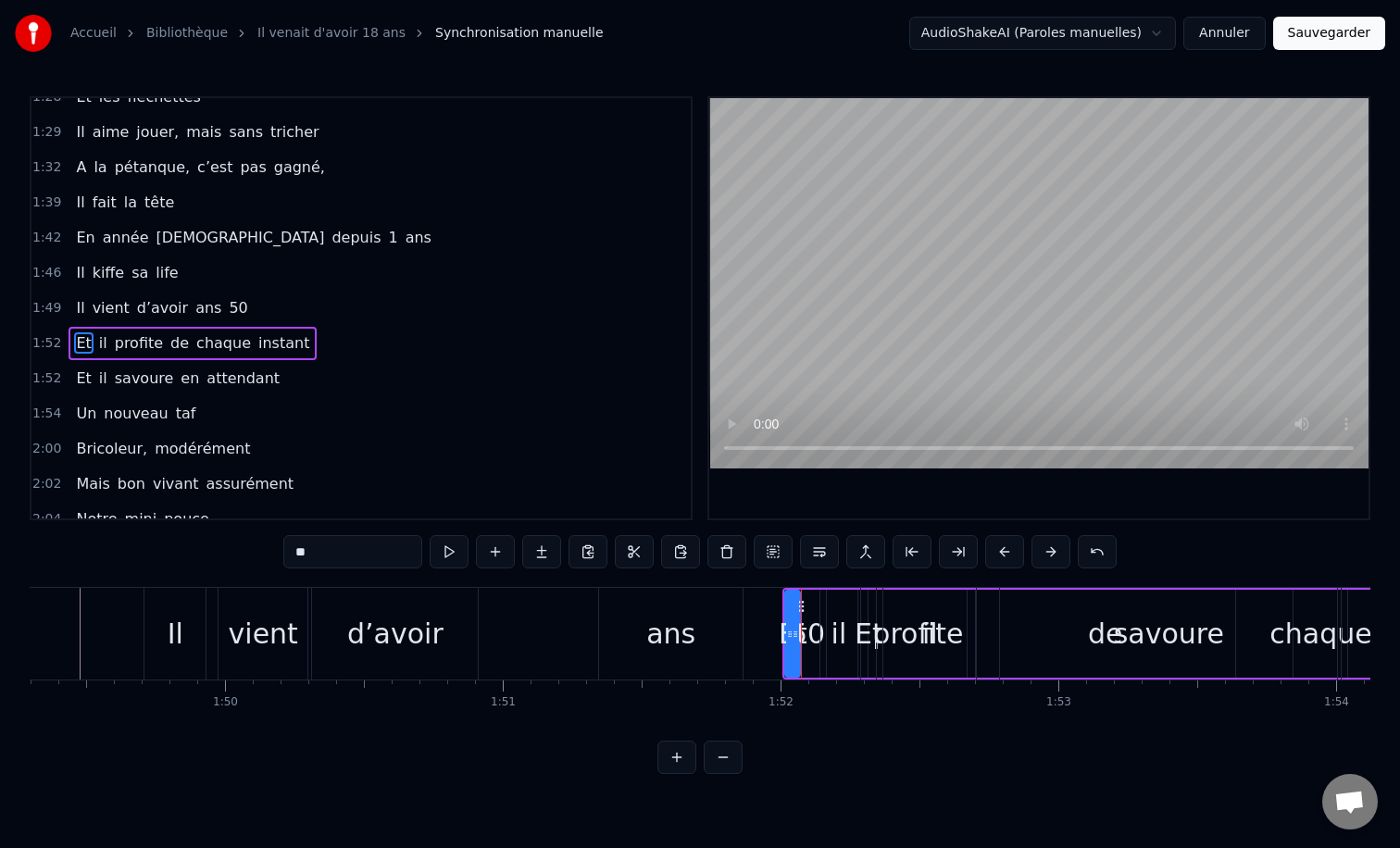
scroll to position [757, 0]
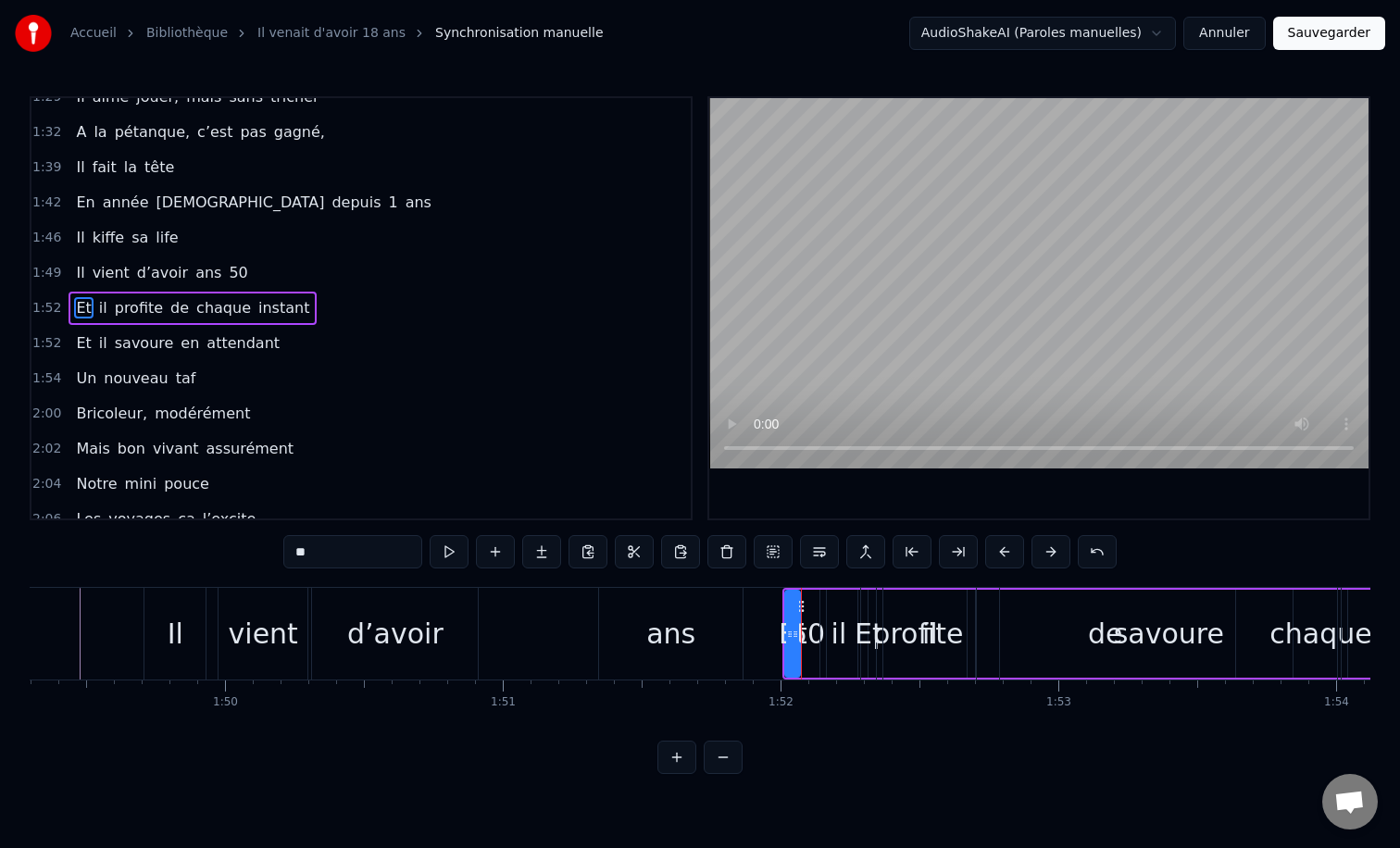
click at [814, 613] on div "Et il profite de chaque instant" at bounding box center [1193, 633] width 823 height 91
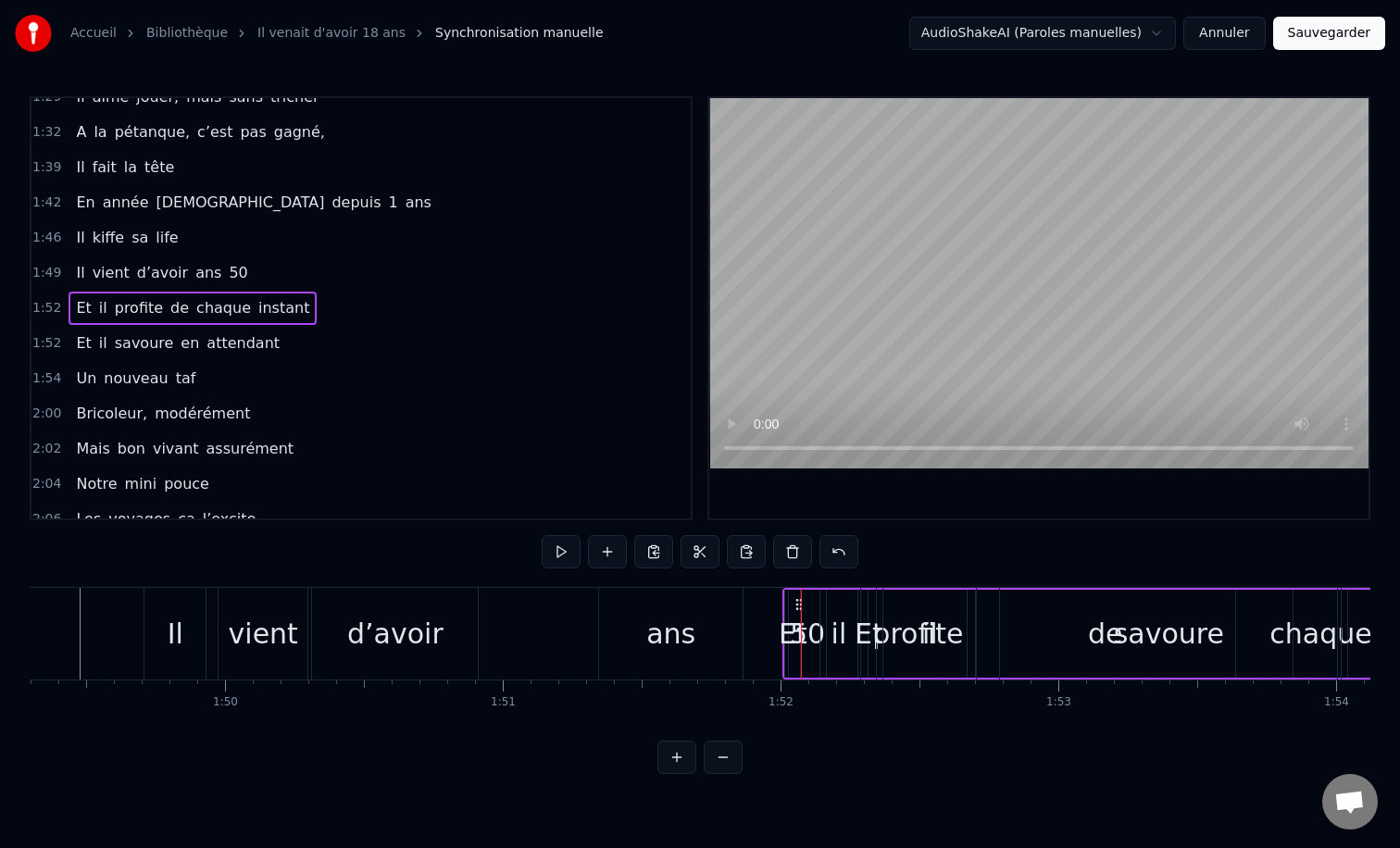
click at [814, 621] on div "Et il profite de chaque instant" at bounding box center [1193, 633] width 823 height 91
click at [226, 274] on span "50" at bounding box center [238, 273] width 23 height 22
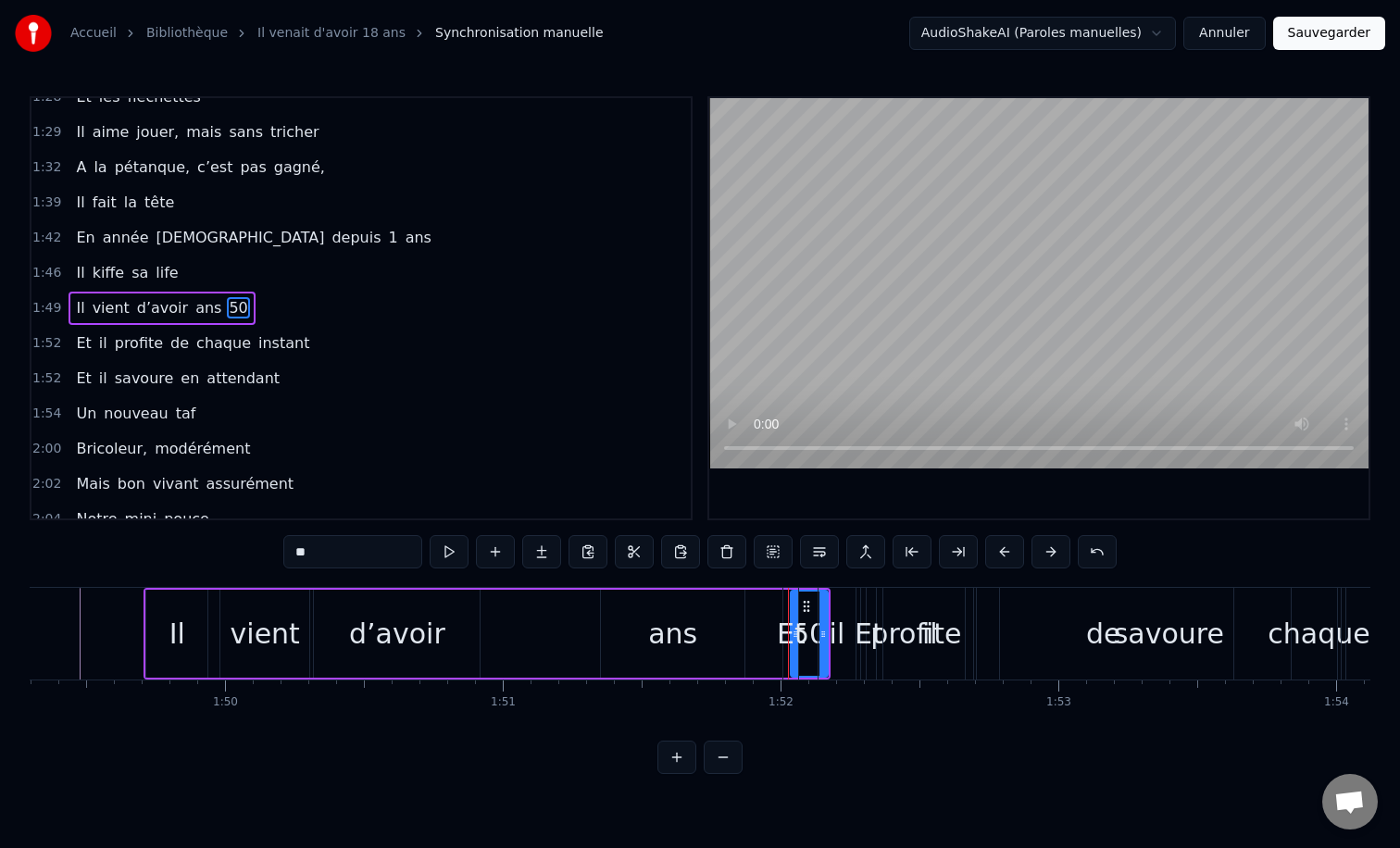
drag, startPoint x: 807, startPoint y: 606, endPoint x: 795, endPoint y: 612, distance: 13.4
click at [791, 613] on div "Et il profite de chaque instant" at bounding box center [1193, 633] width 823 height 91
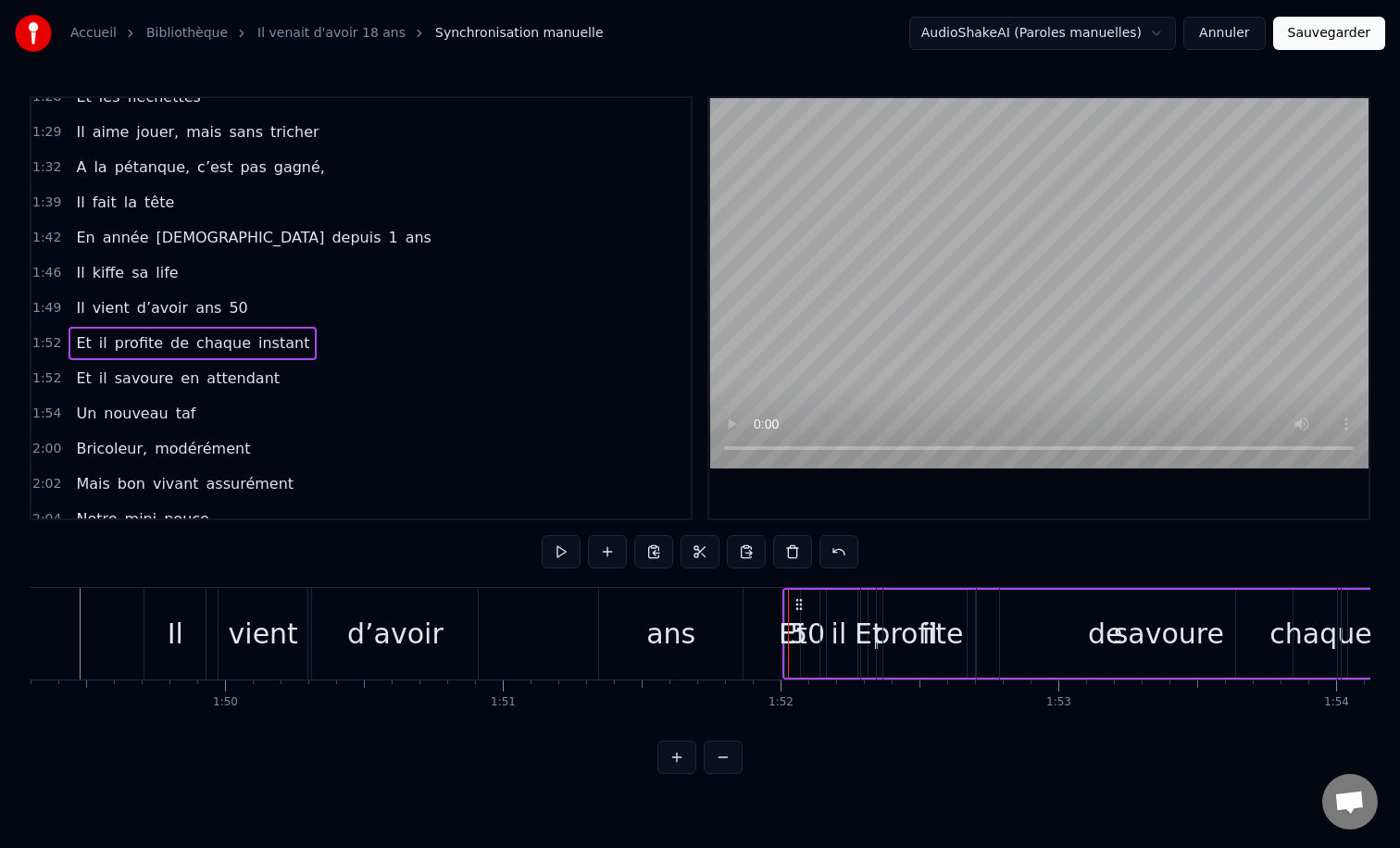
click at [803, 607] on icon at bounding box center [799, 605] width 15 height 15
click at [664, 640] on div "ans" at bounding box center [671, 634] width 49 height 42
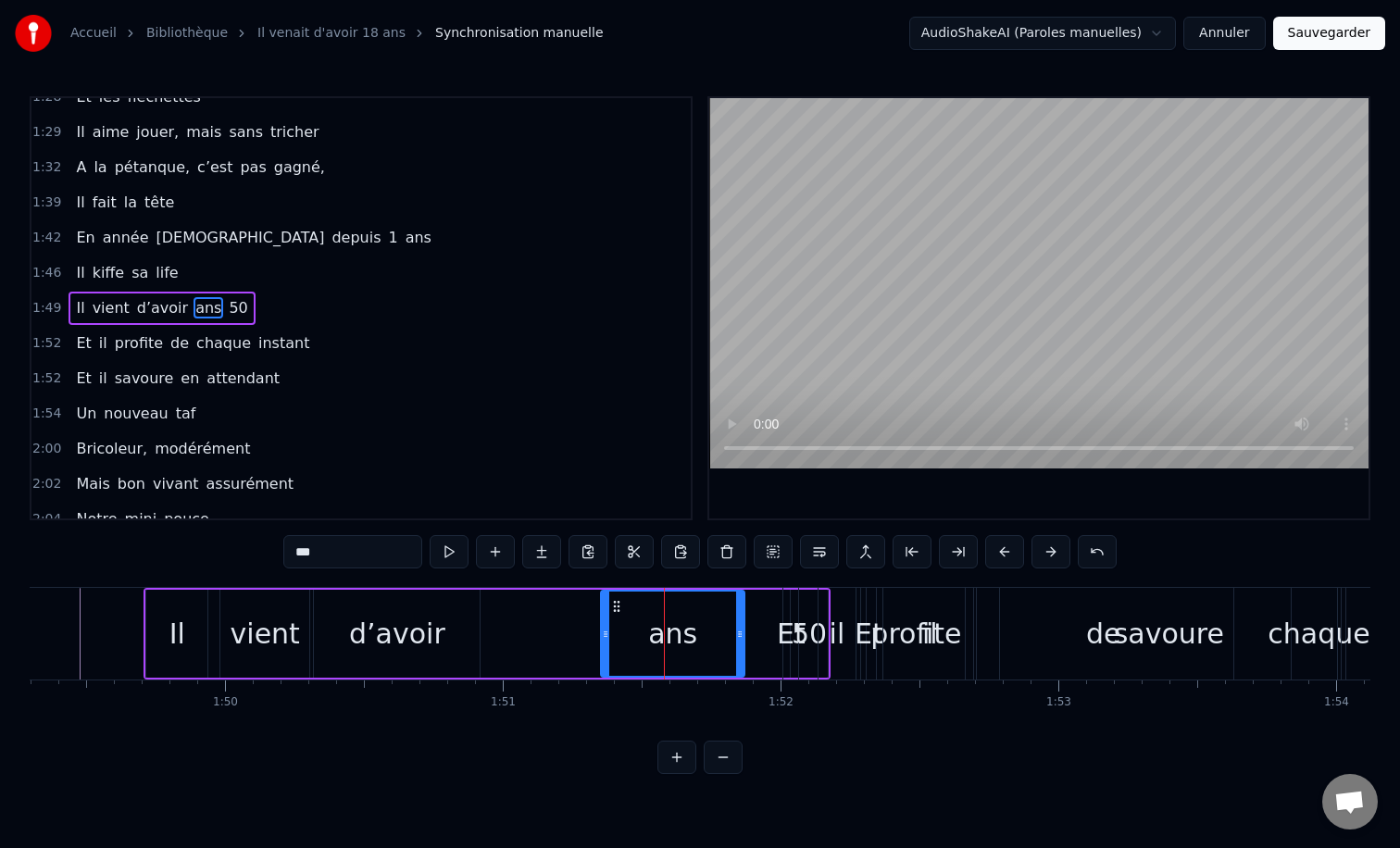
click at [872, 624] on div "Et" at bounding box center [869, 634] width 28 height 42
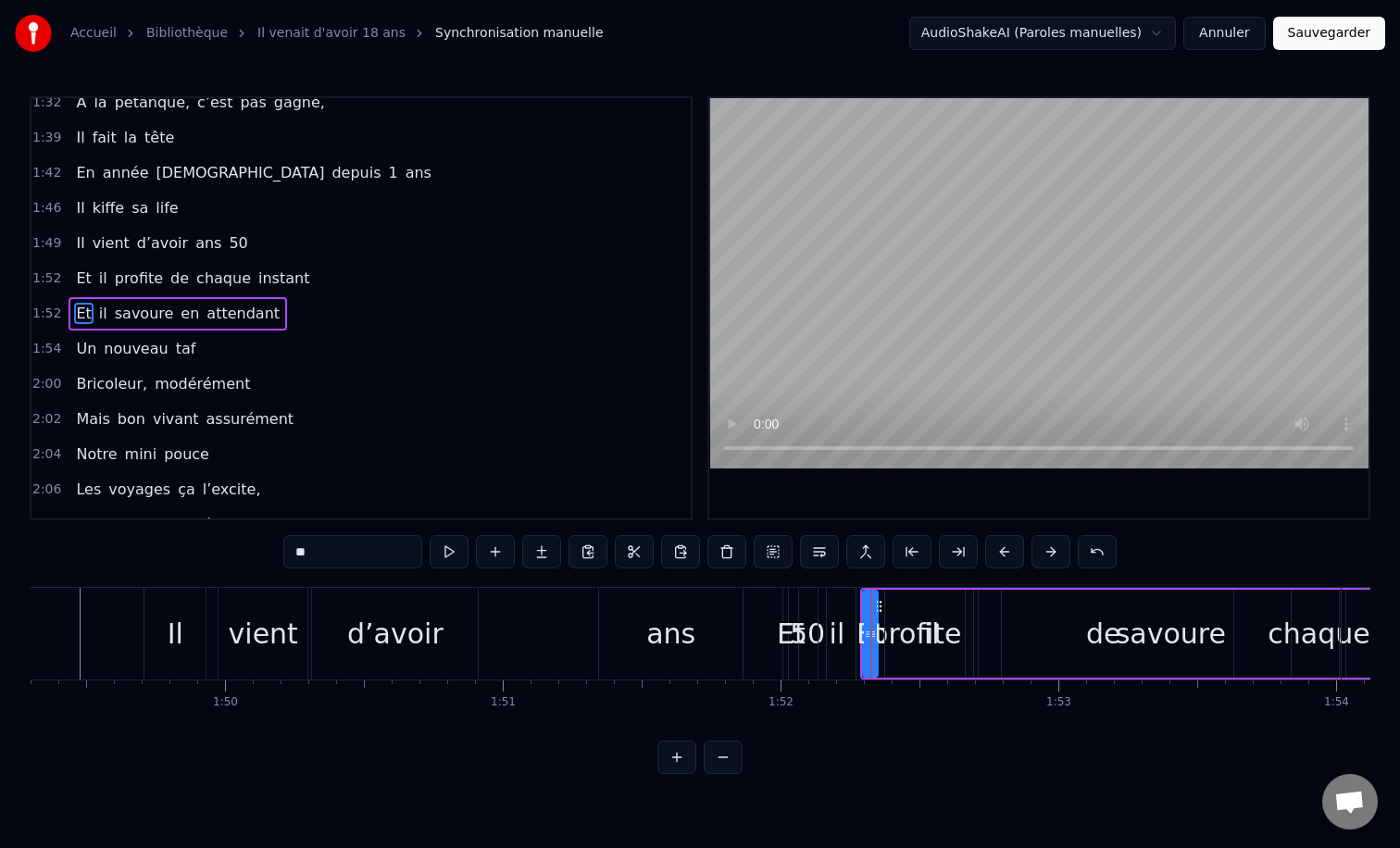
scroll to position [792, 0]
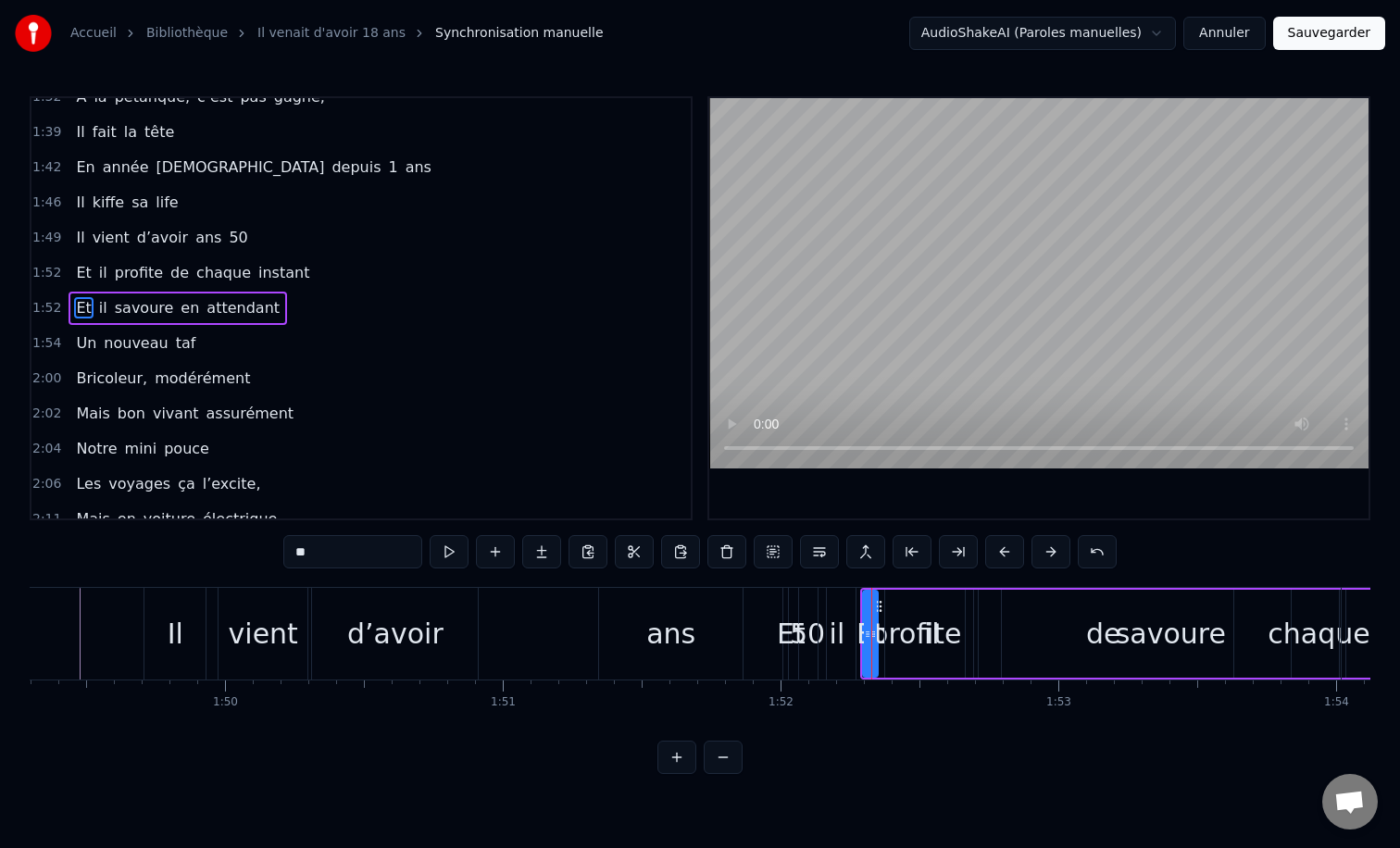
click at [1014, 655] on div "savoure" at bounding box center [1170, 633] width 337 height 88
type input "*******"
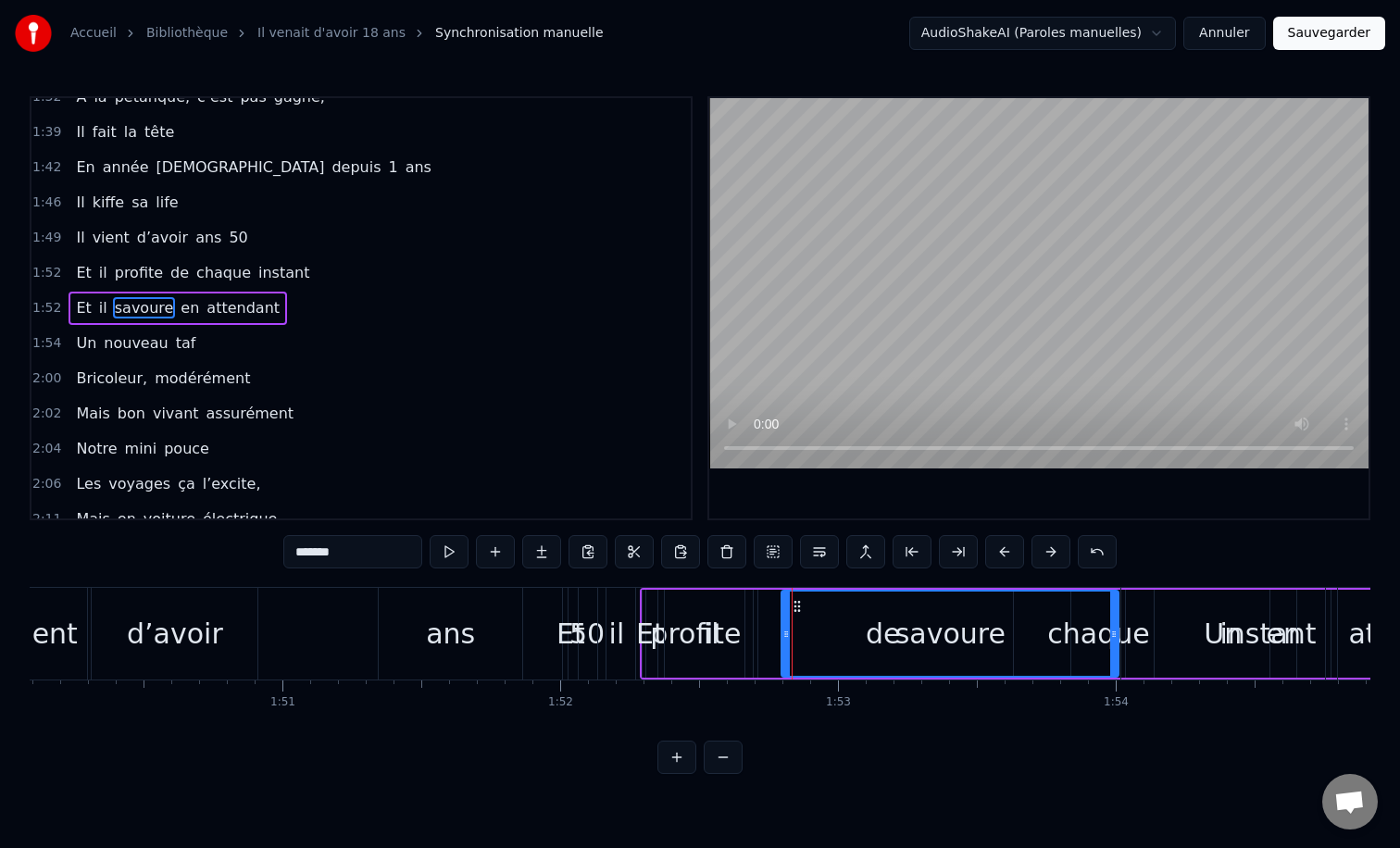
scroll to position [0, 30592]
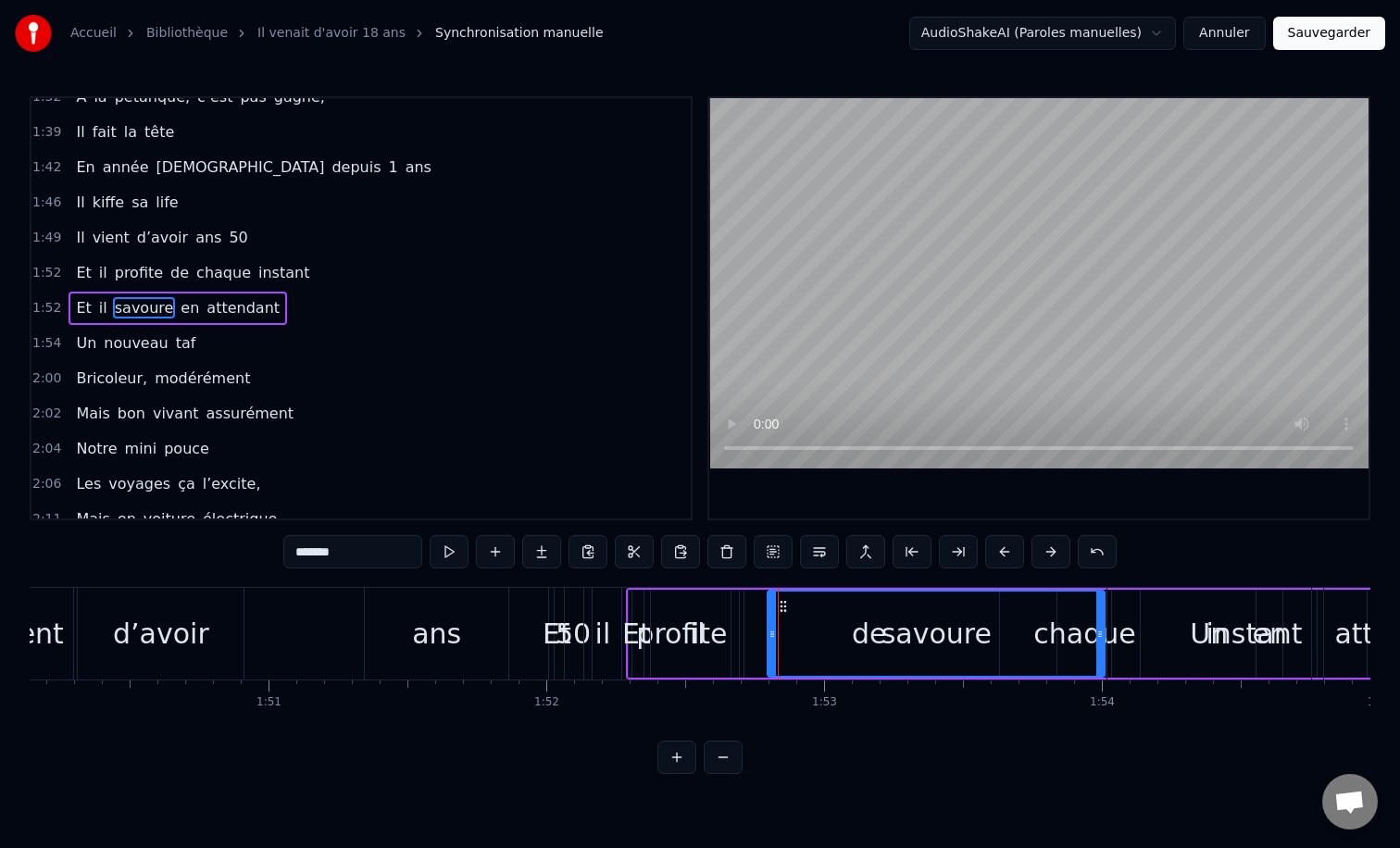
click at [569, 627] on div "Et il profite de chaque instant" at bounding box center [959, 633] width 823 height 91
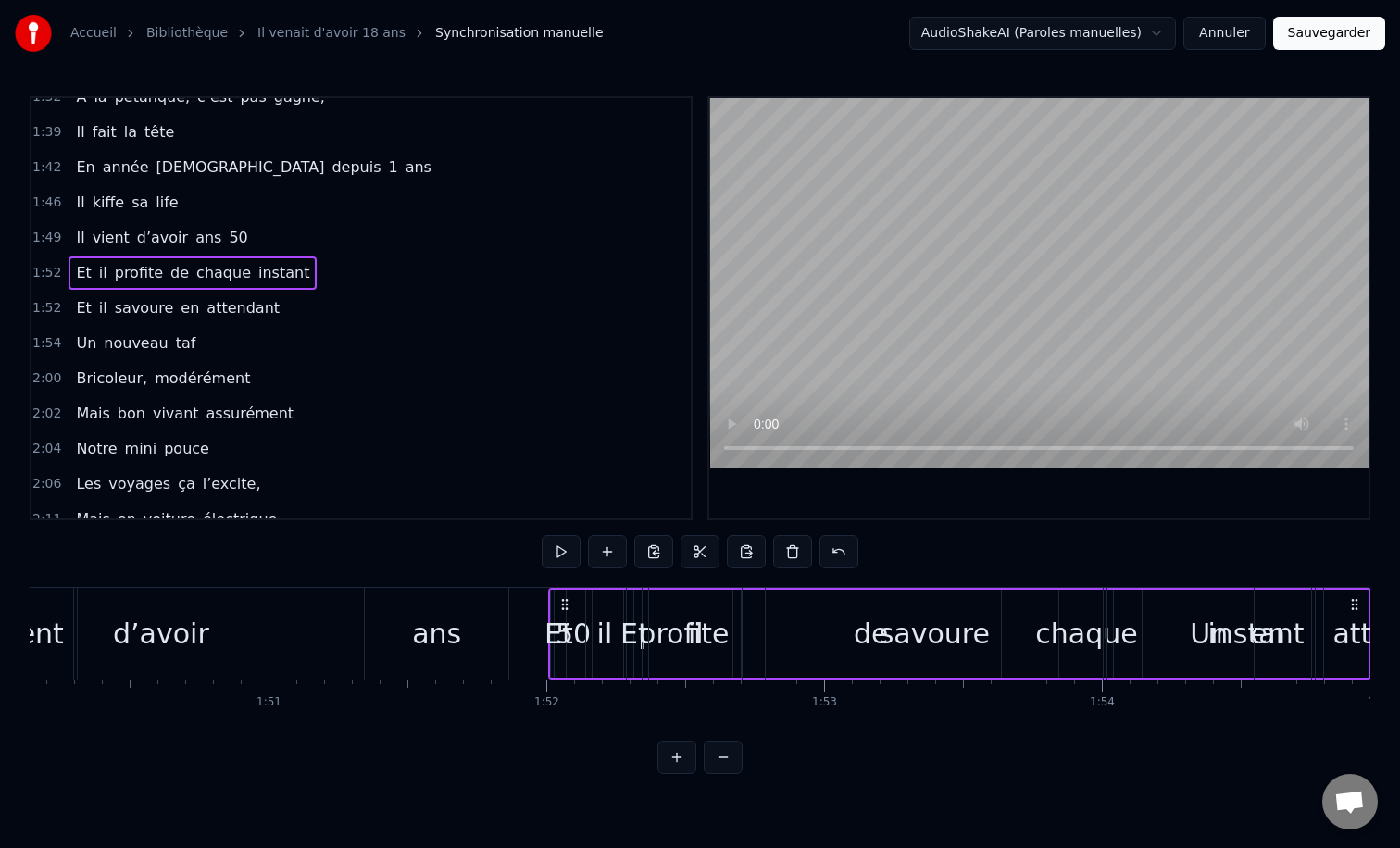
click at [226, 236] on span "50" at bounding box center [238, 237] width 23 height 22
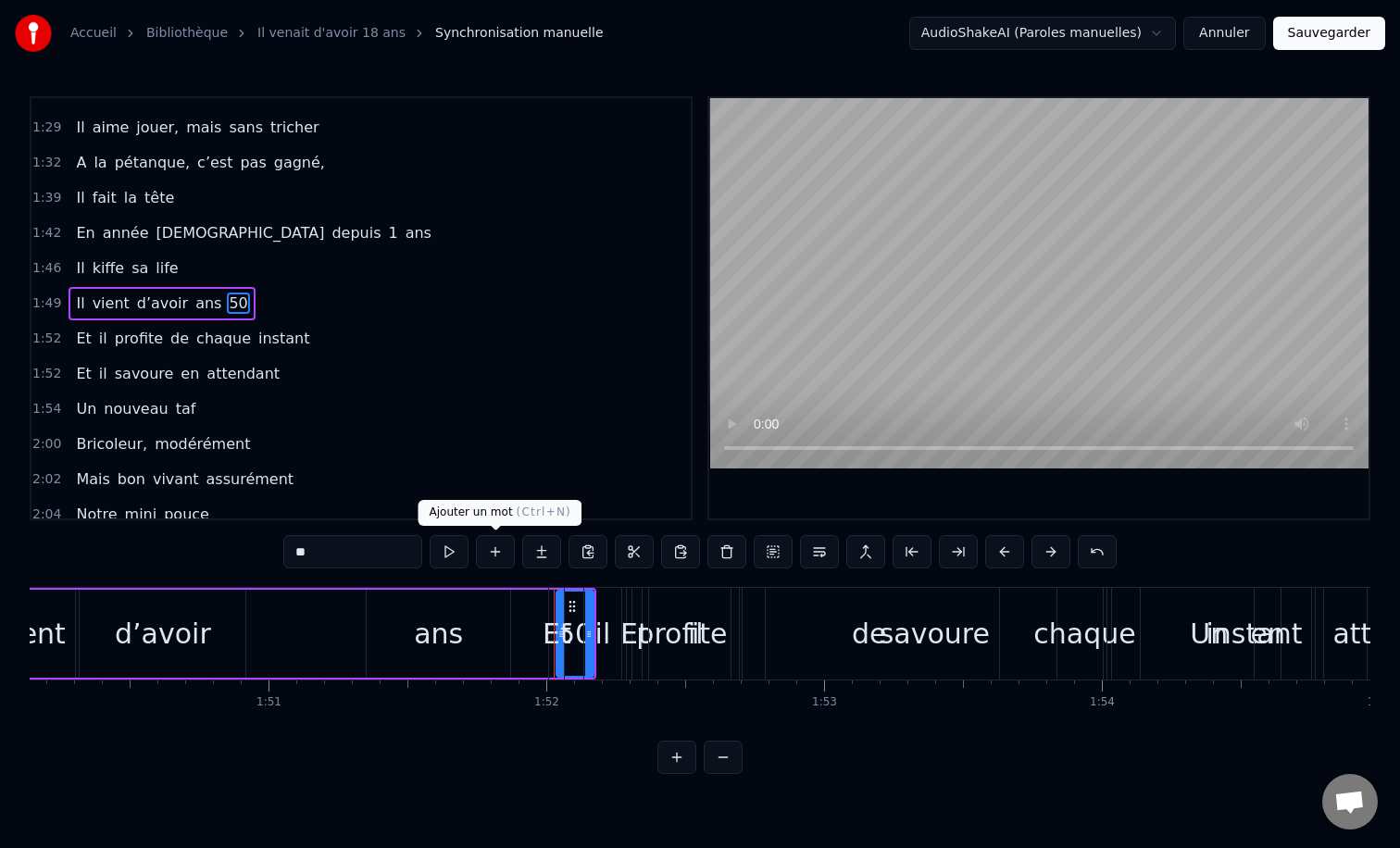
scroll to position [723, 0]
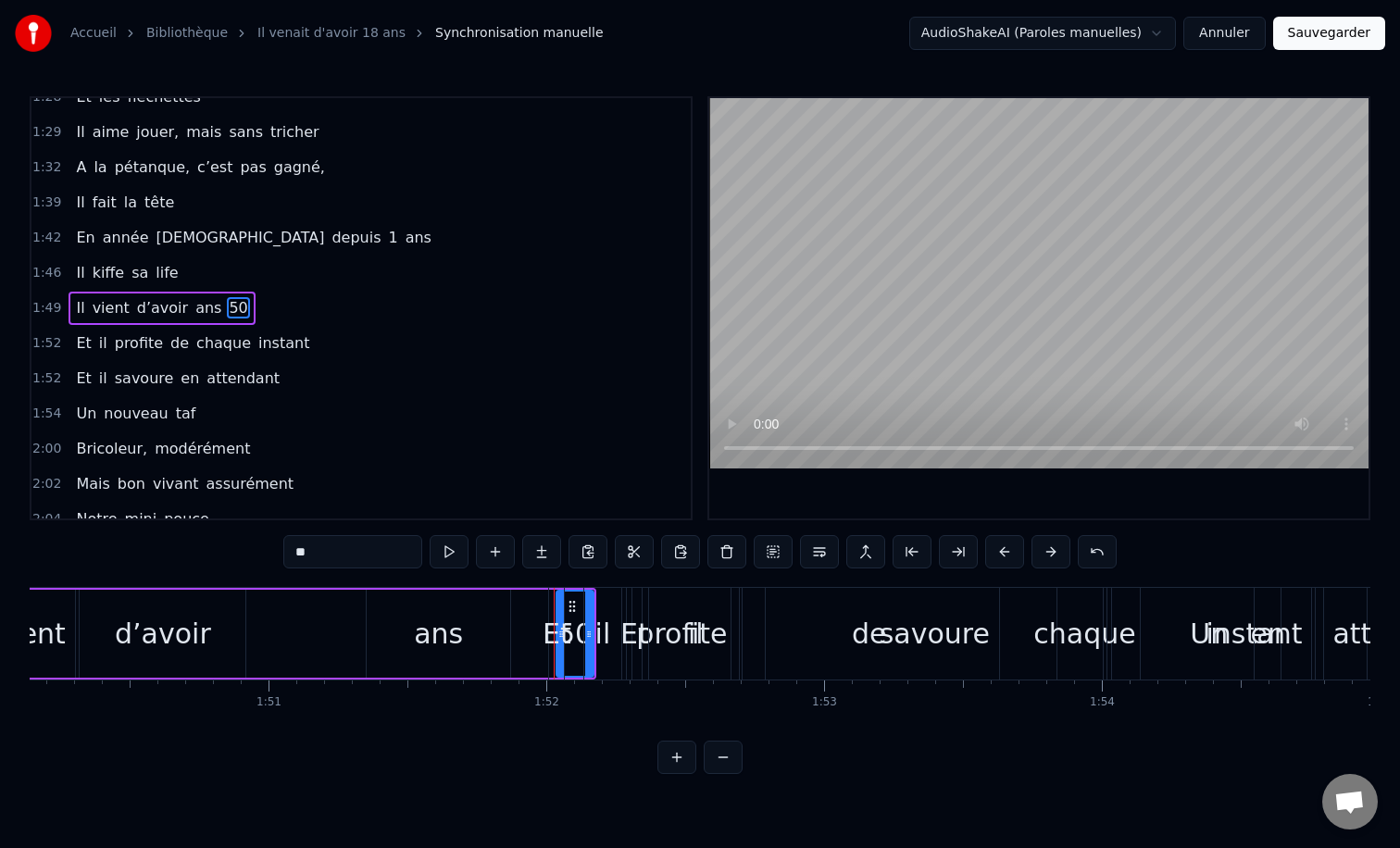
drag, startPoint x: 575, startPoint y: 606, endPoint x: 500, endPoint y: 613, distance: 75.3
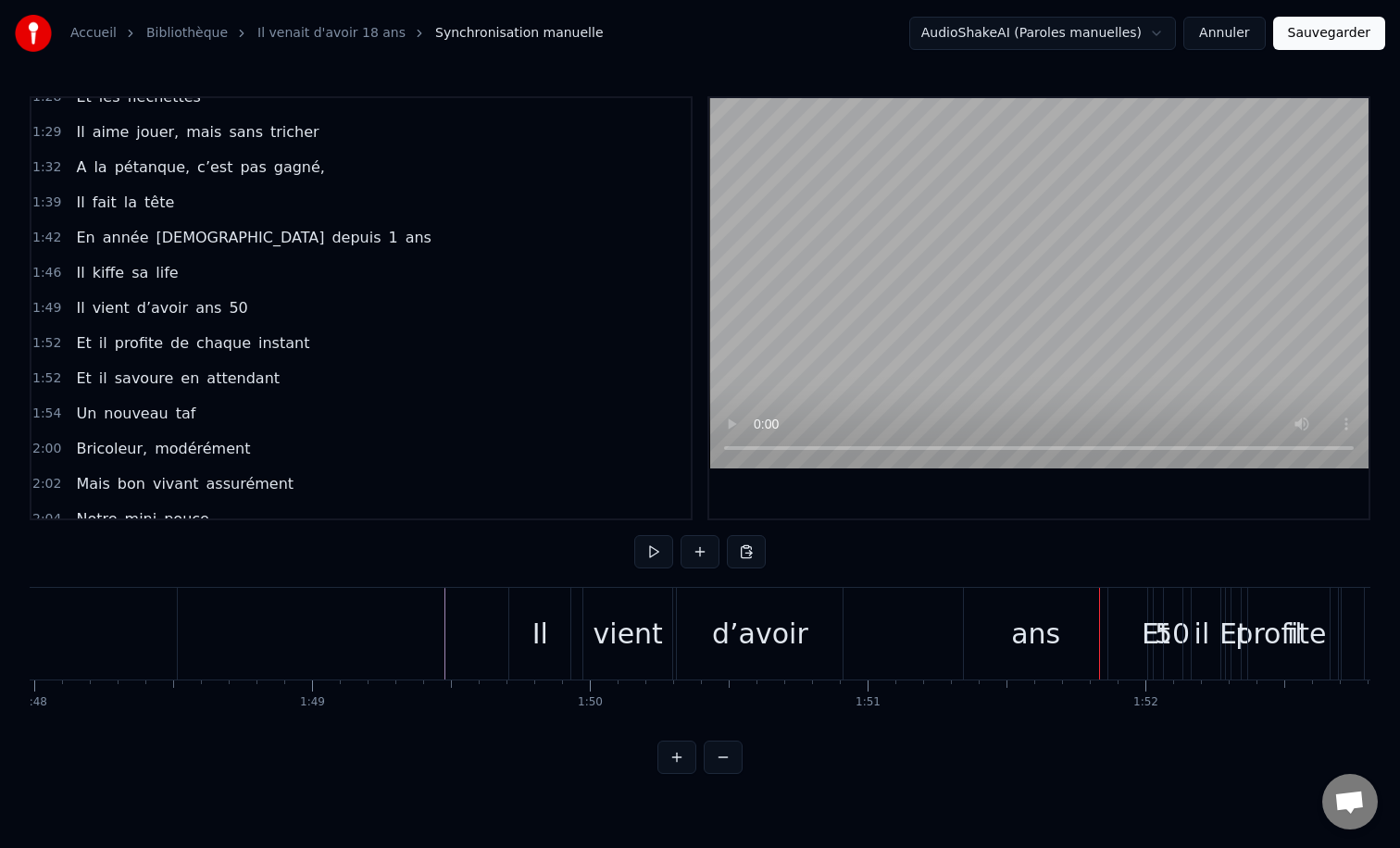
scroll to position [0, 30003]
click at [226, 308] on span "50" at bounding box center [238, 308] width 23 height 22
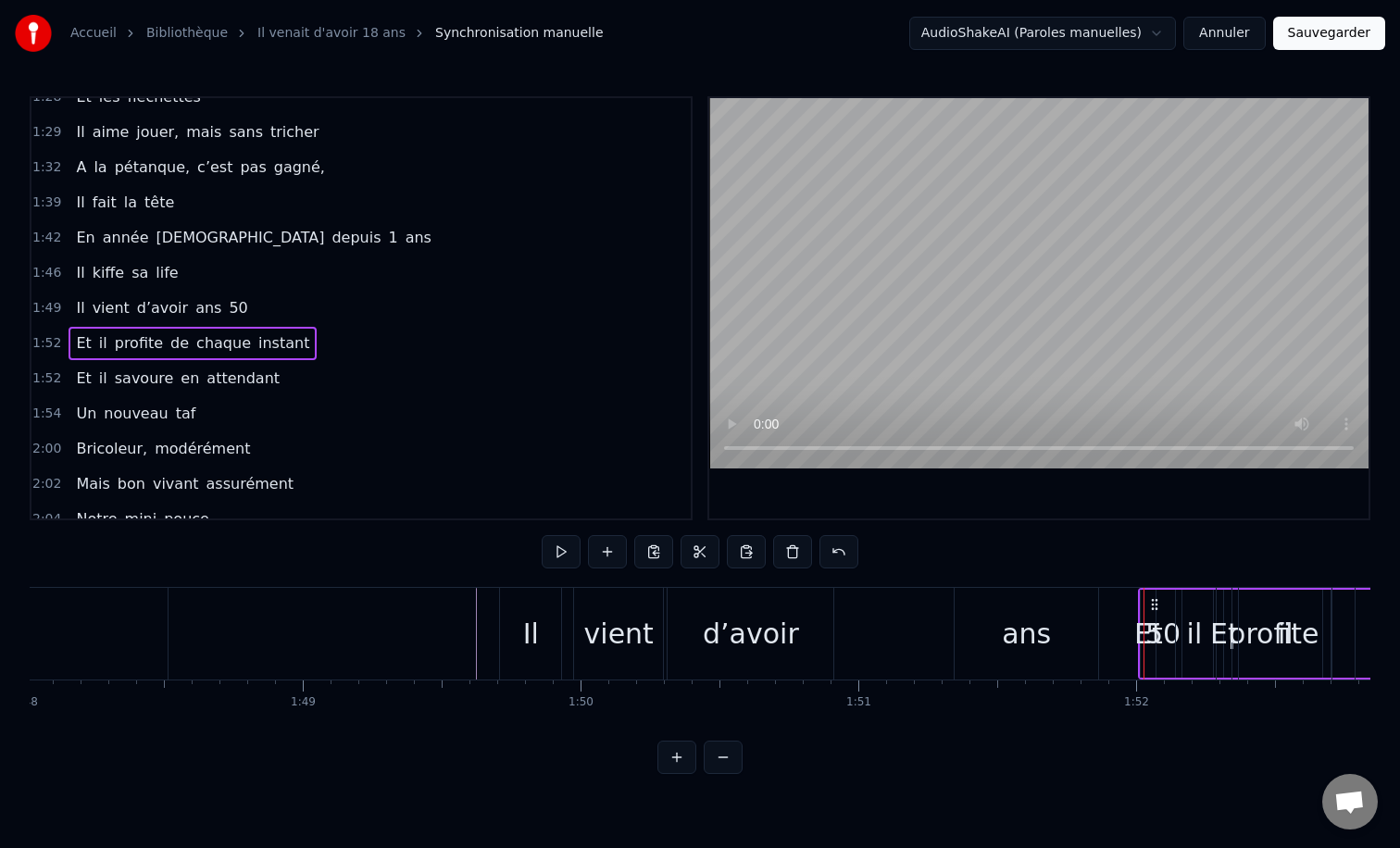
click at [226, 307] on span "50" at bounding box center [238, 308] width 23 height 22
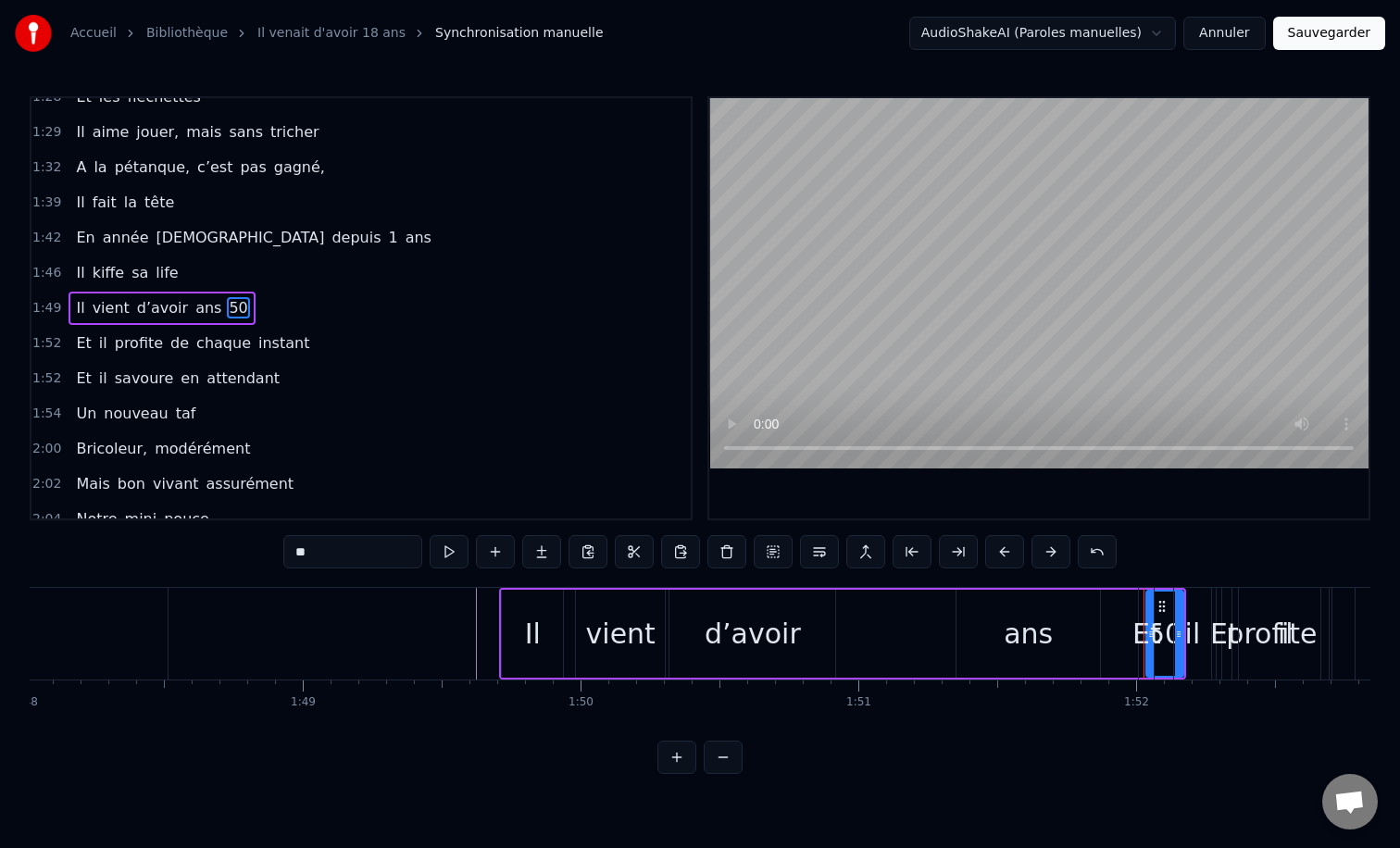
click at [1138, 614] on div "Et" at bounding box center [1146, 634] width 28 height 42
type input "**"
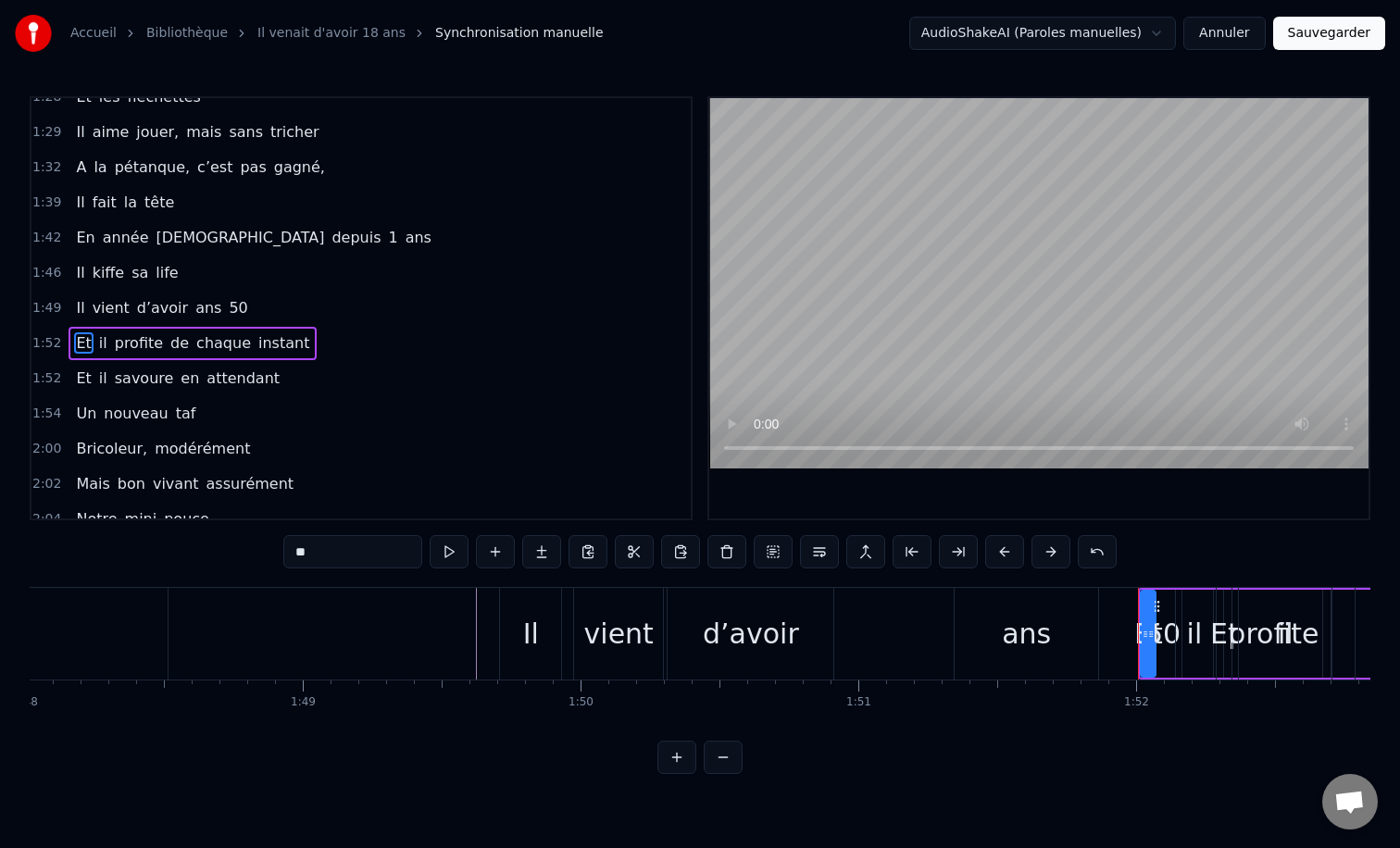
scroll to position [757, 0]
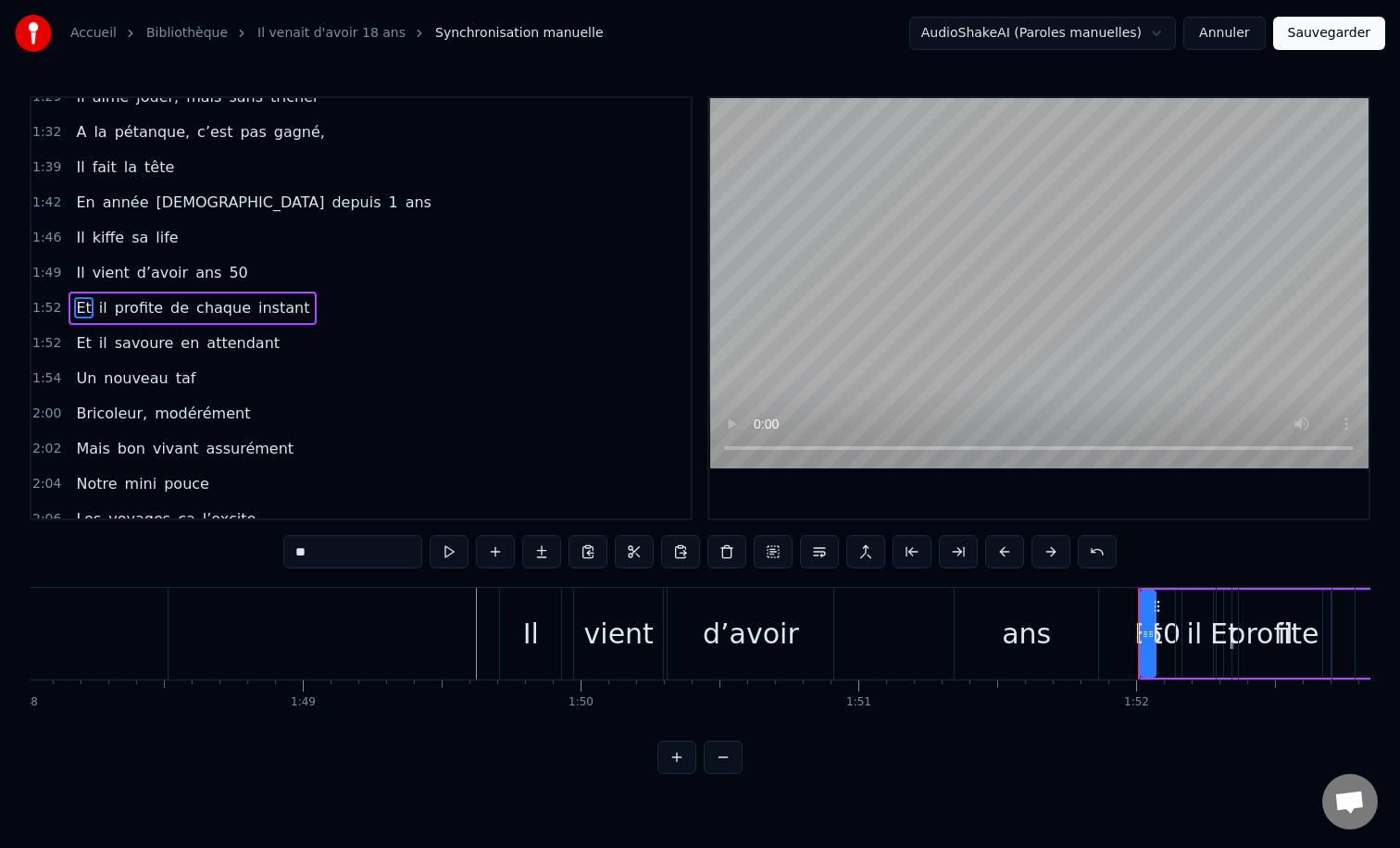
click at [230, 277] on div "Il vient d’avoir ans 50" at bounding box center [161, 273] width 186 height 33
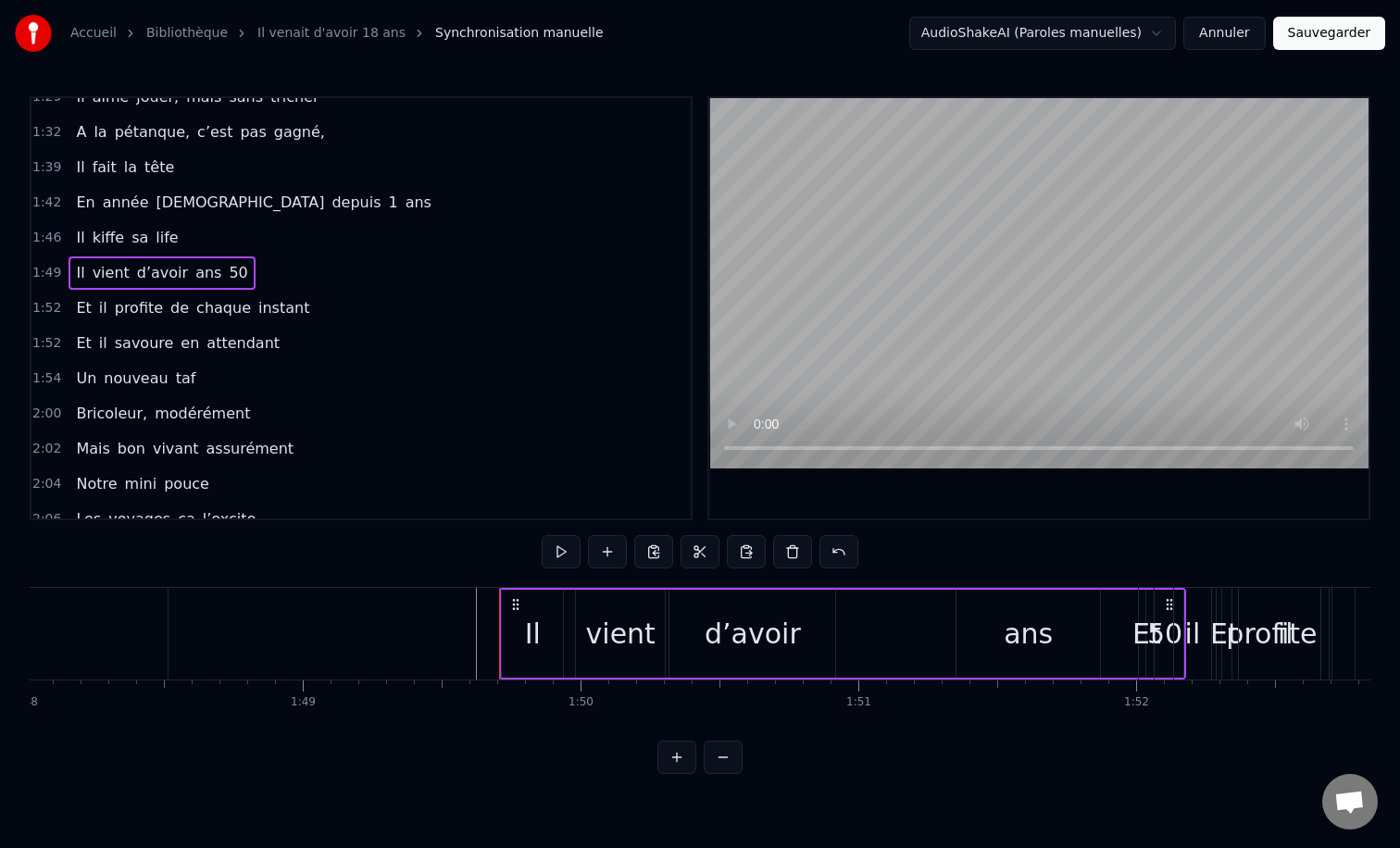
click at [228, 274] on span "50" at bounding box center [238, 273] width 23 height 22
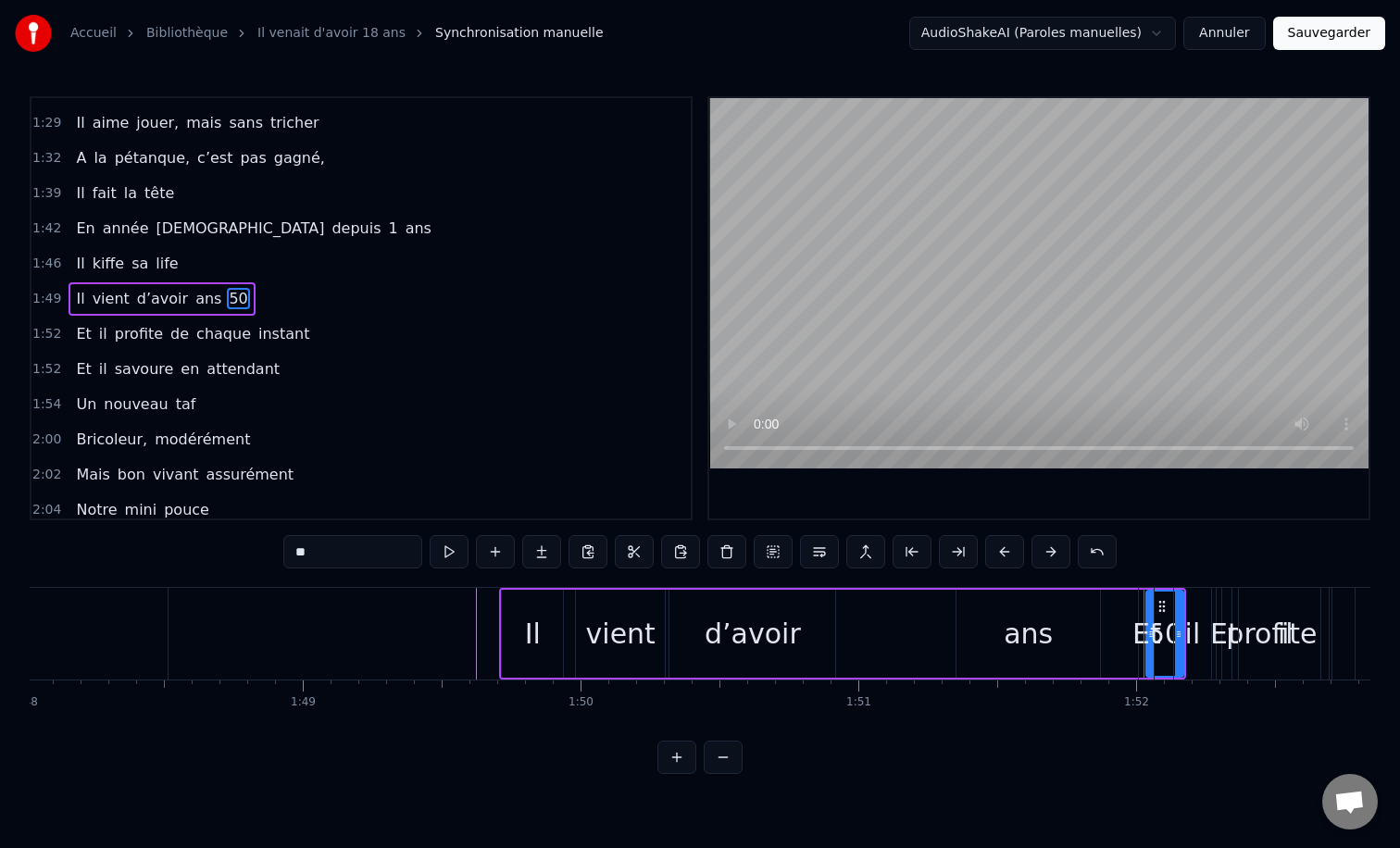
scroll to position [723, 0]
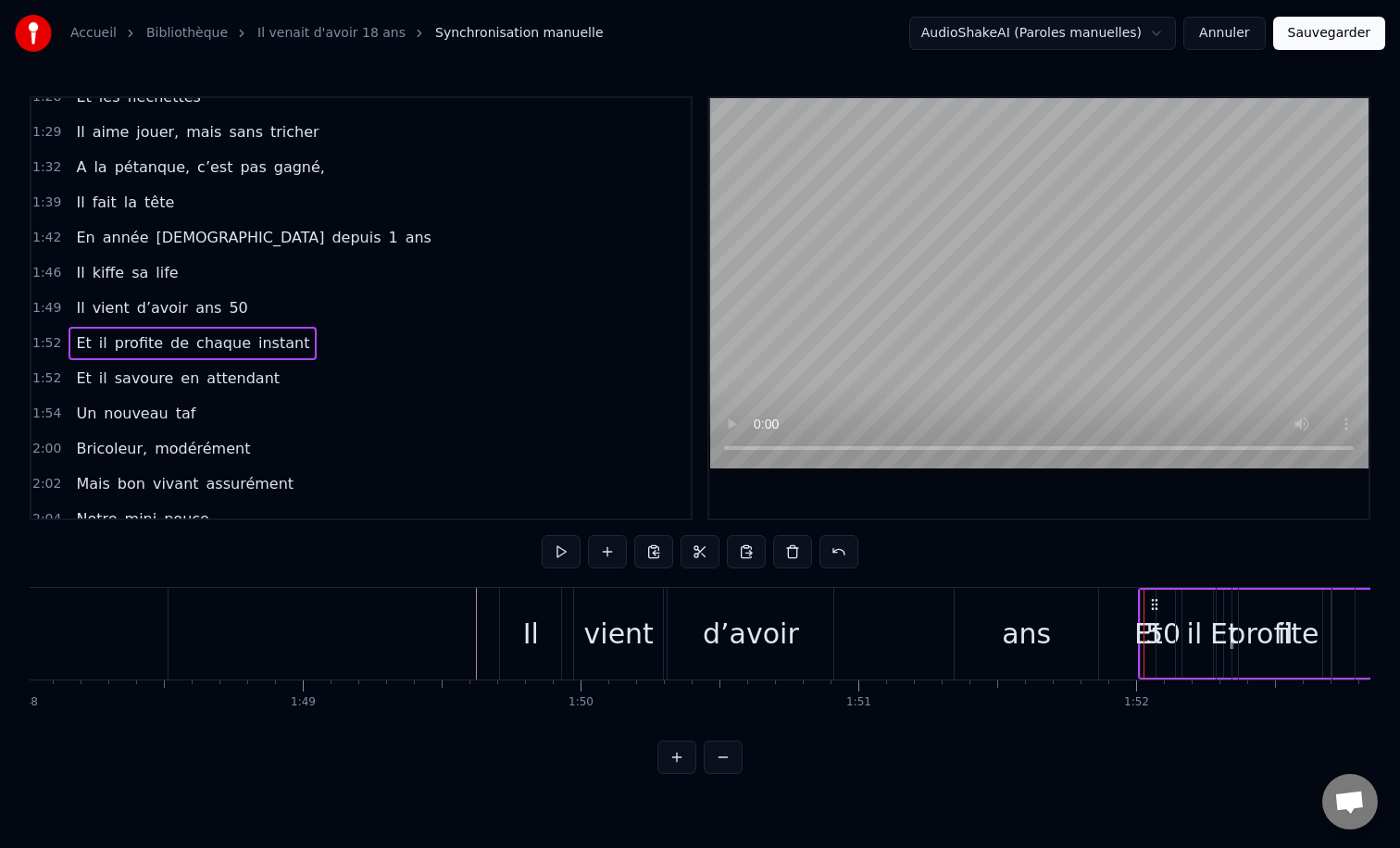
click at [1050, 632] on div "ans" at bounding box center [1026, 633] width 143 height 91
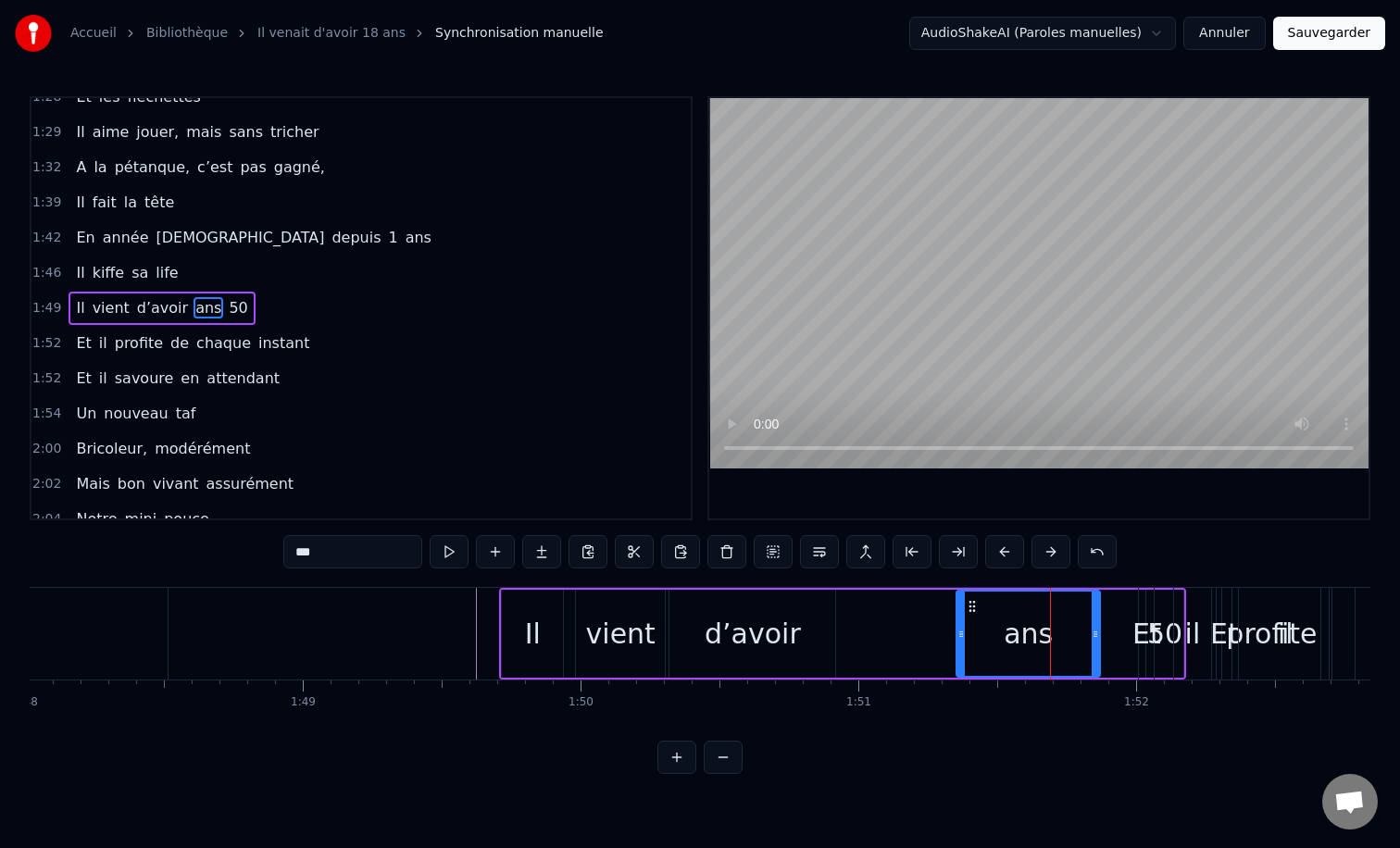
click at [817, 615] on div "d’avoir" at bounding box center [753, 633] width 166 height 88
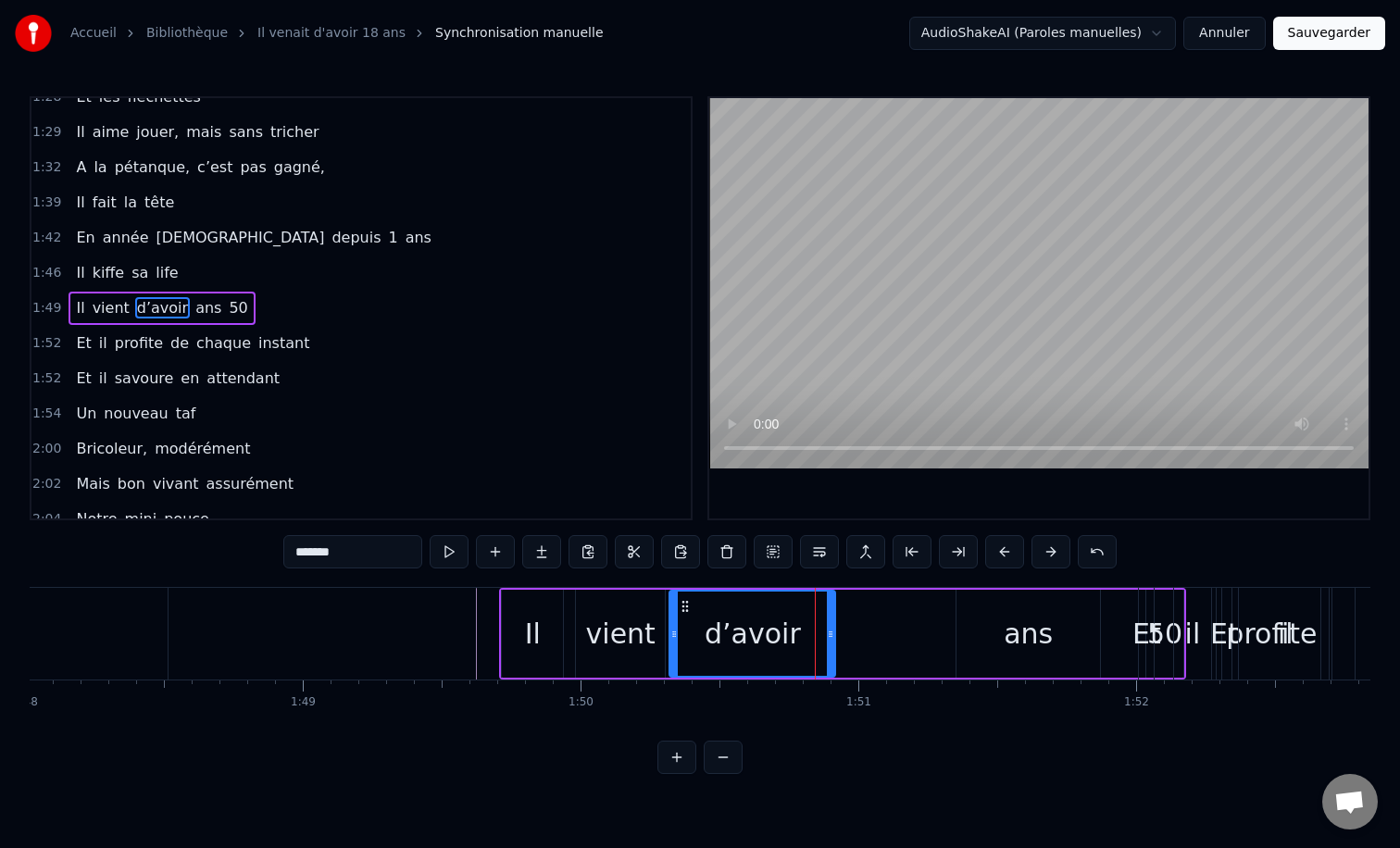
click at [995, 622] on div "ans" at bounding box center [1028, 633] width 143 height 88
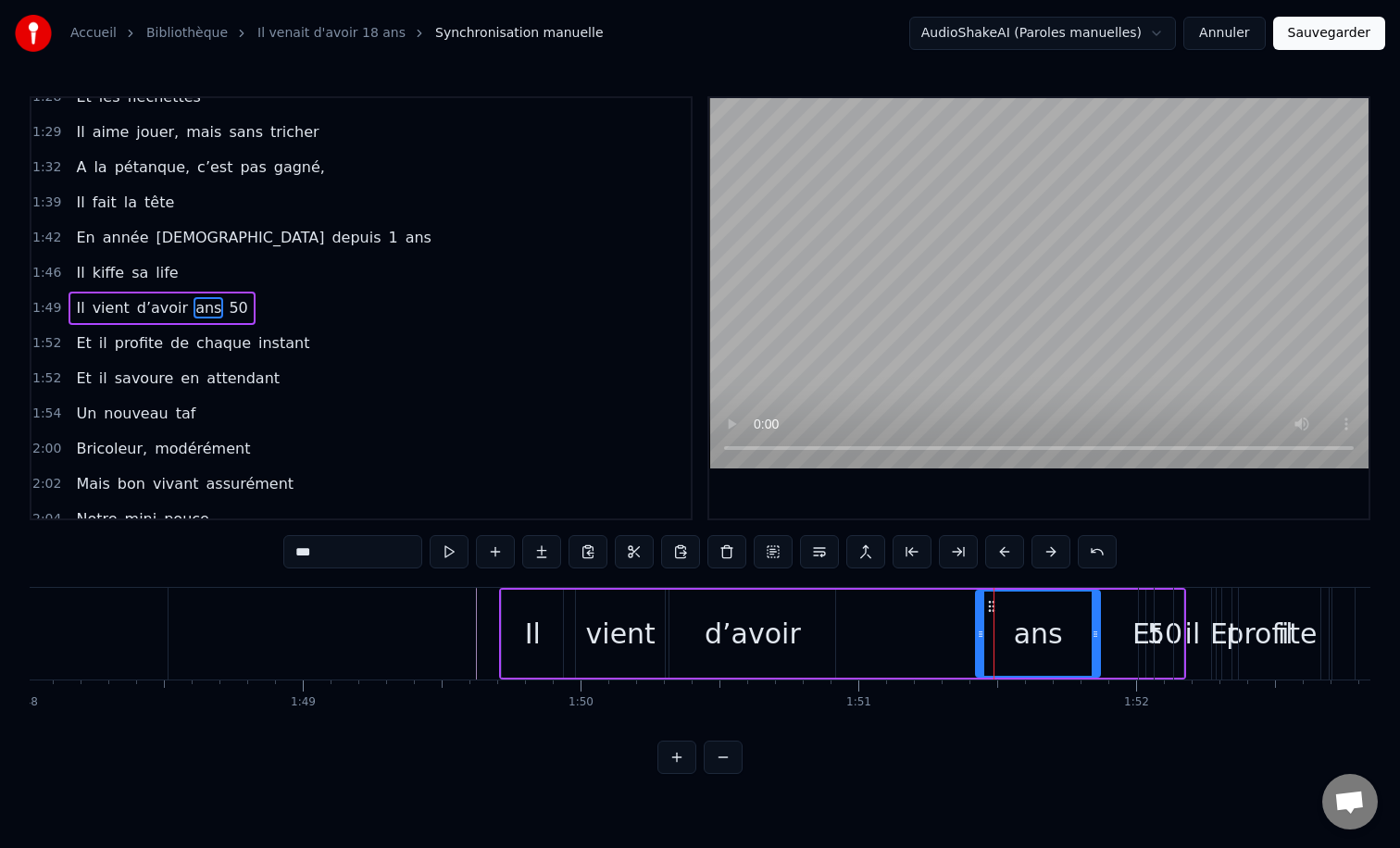
drag, startPoint x: 958, startPoint y: 631, endPoint x: 976, endPoint y: 631, distance: 18.0
click at [976, 631] on icon at bounding box center [980, 634] width 8 height 15
drag, startPoint x: 1092, startPoint y: 629, endPoint x: 1066, endPoint y: 629, distance: 26.0
click at [1066, 629] on icon at bounding box center [1070, 634] width 8 height 15
click at [1143, 632] on div "Et" at bounding box center [1146, 634] width 28 height 42
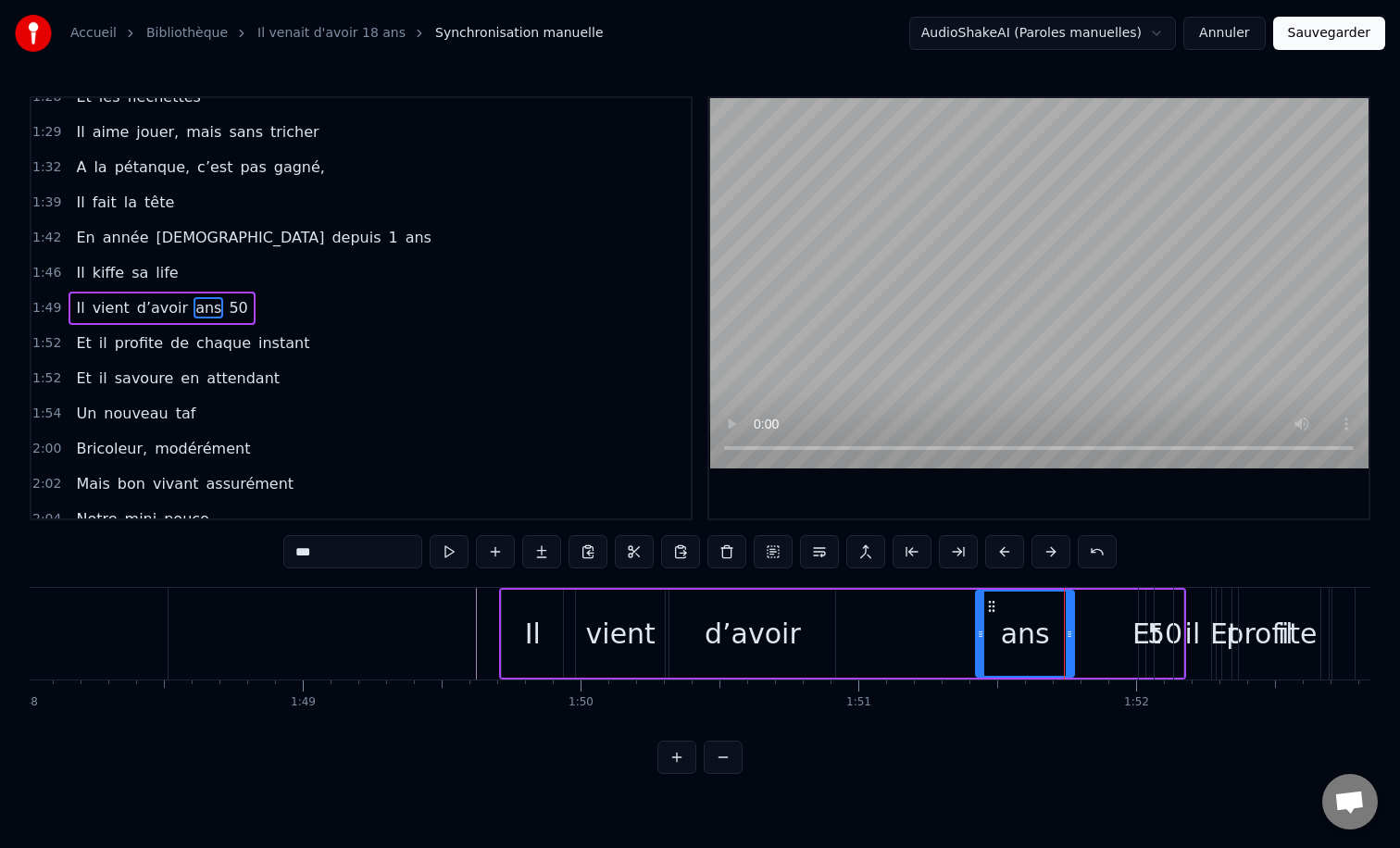
type input "**"
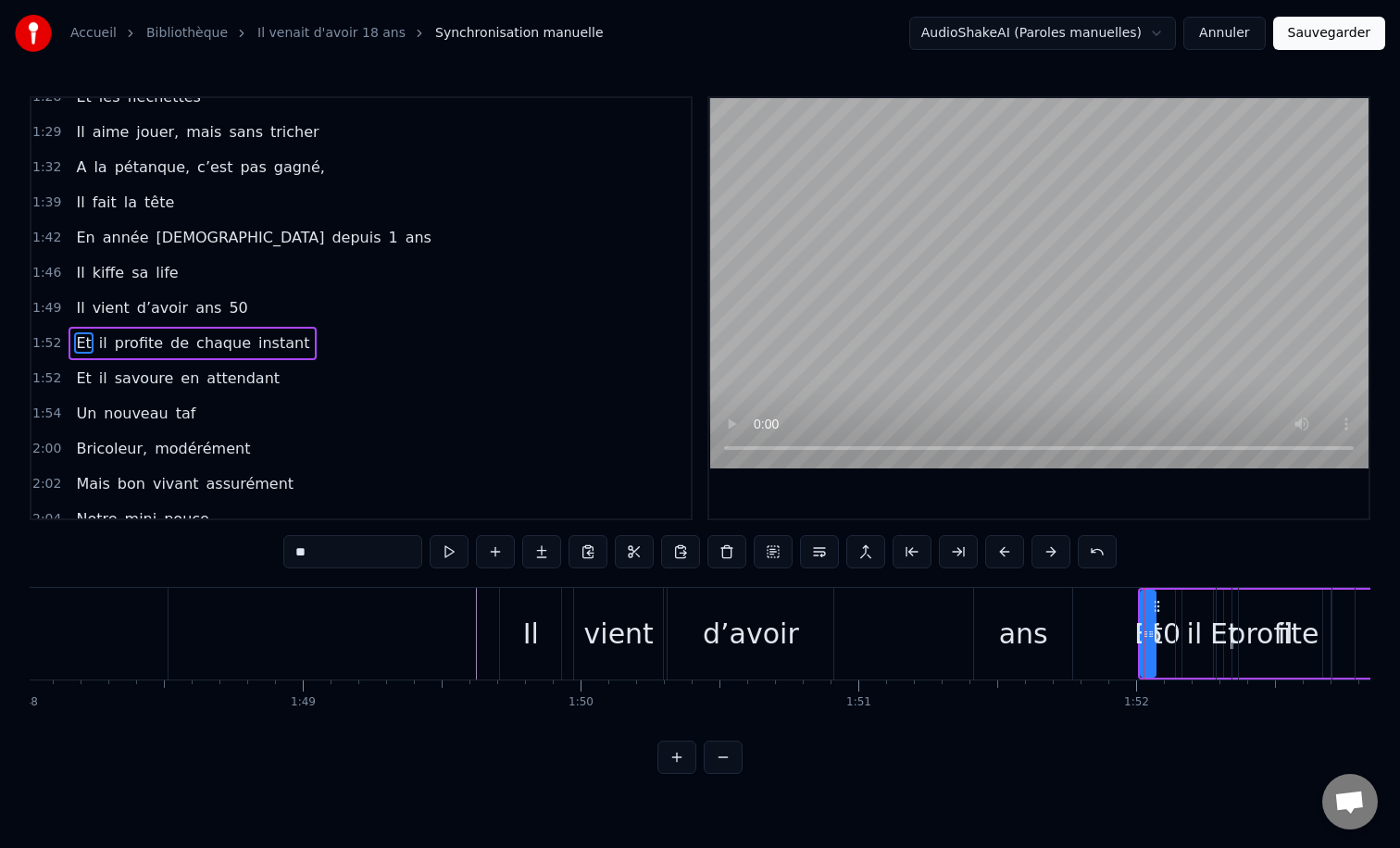
scroll to position [757, 0]
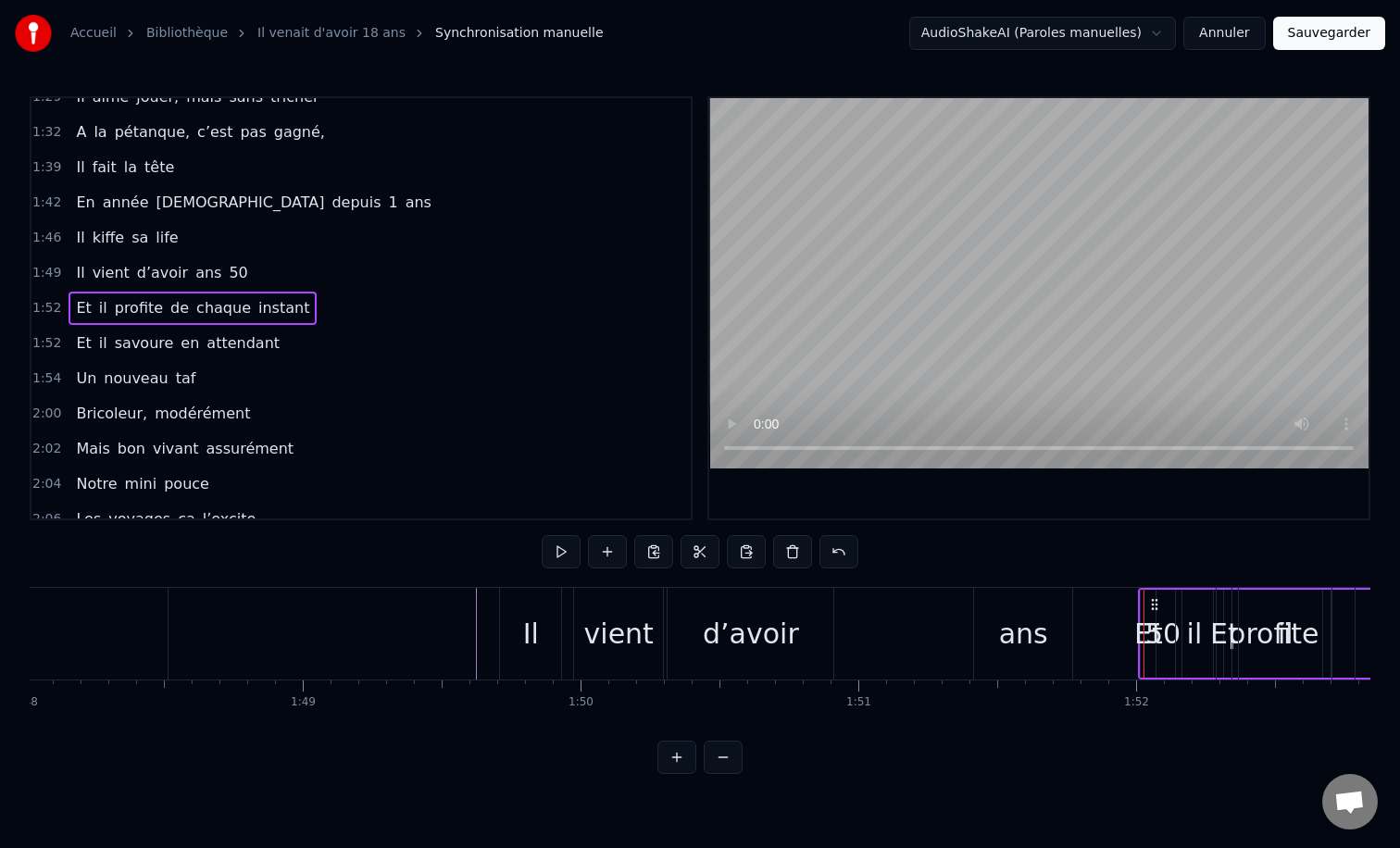
click at [1158, 607] on icon at bounding box center [1155, 605] width 15 height 15
click at [226, 274] on span "50" at bounding box center [238, 273] width 23 height 22
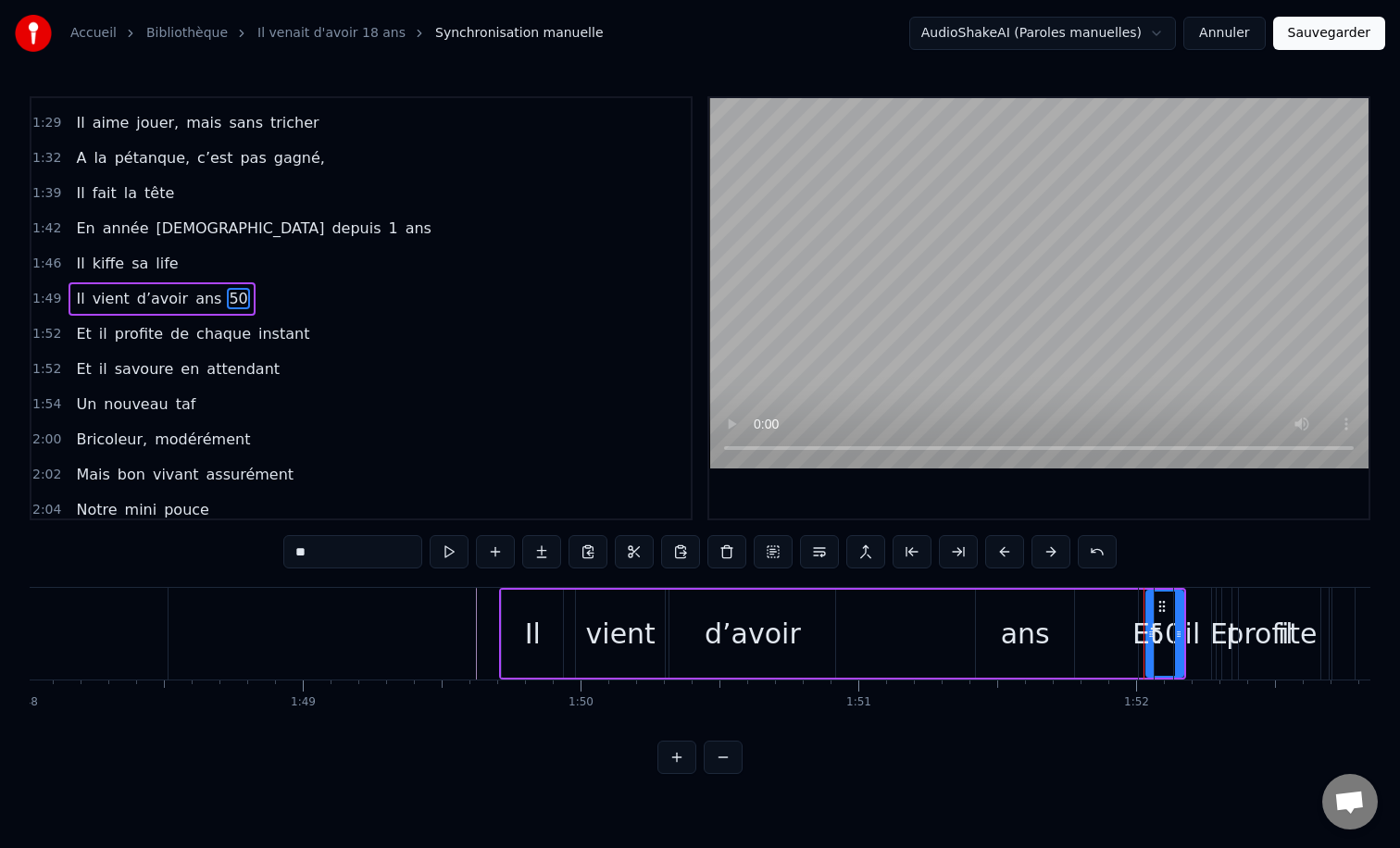
scroll to position [723, 0]
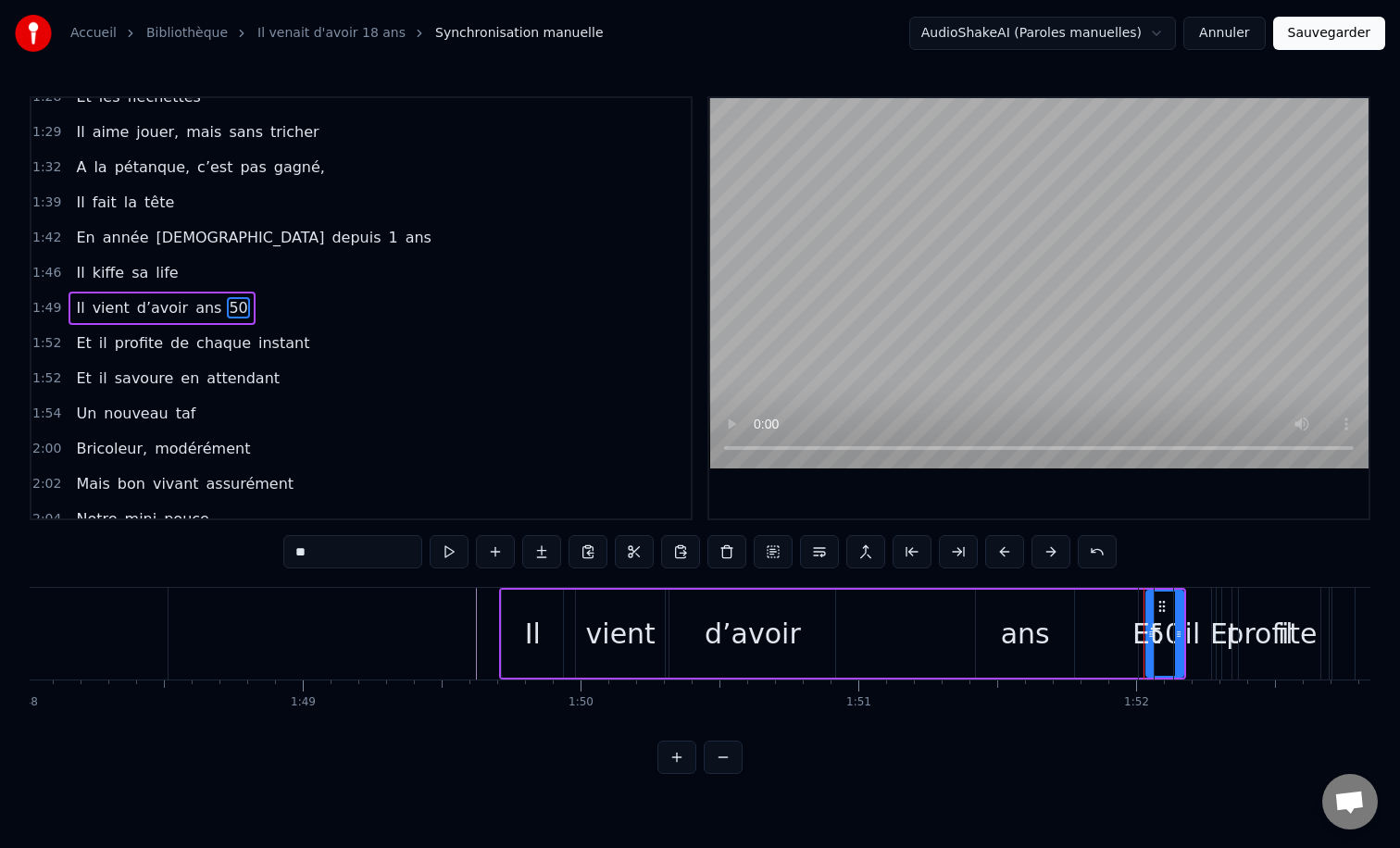
drag, startPoint x: 1161, startPoint y: 603, endPoint x: 891, endPoint y: 604, distance: 270.0
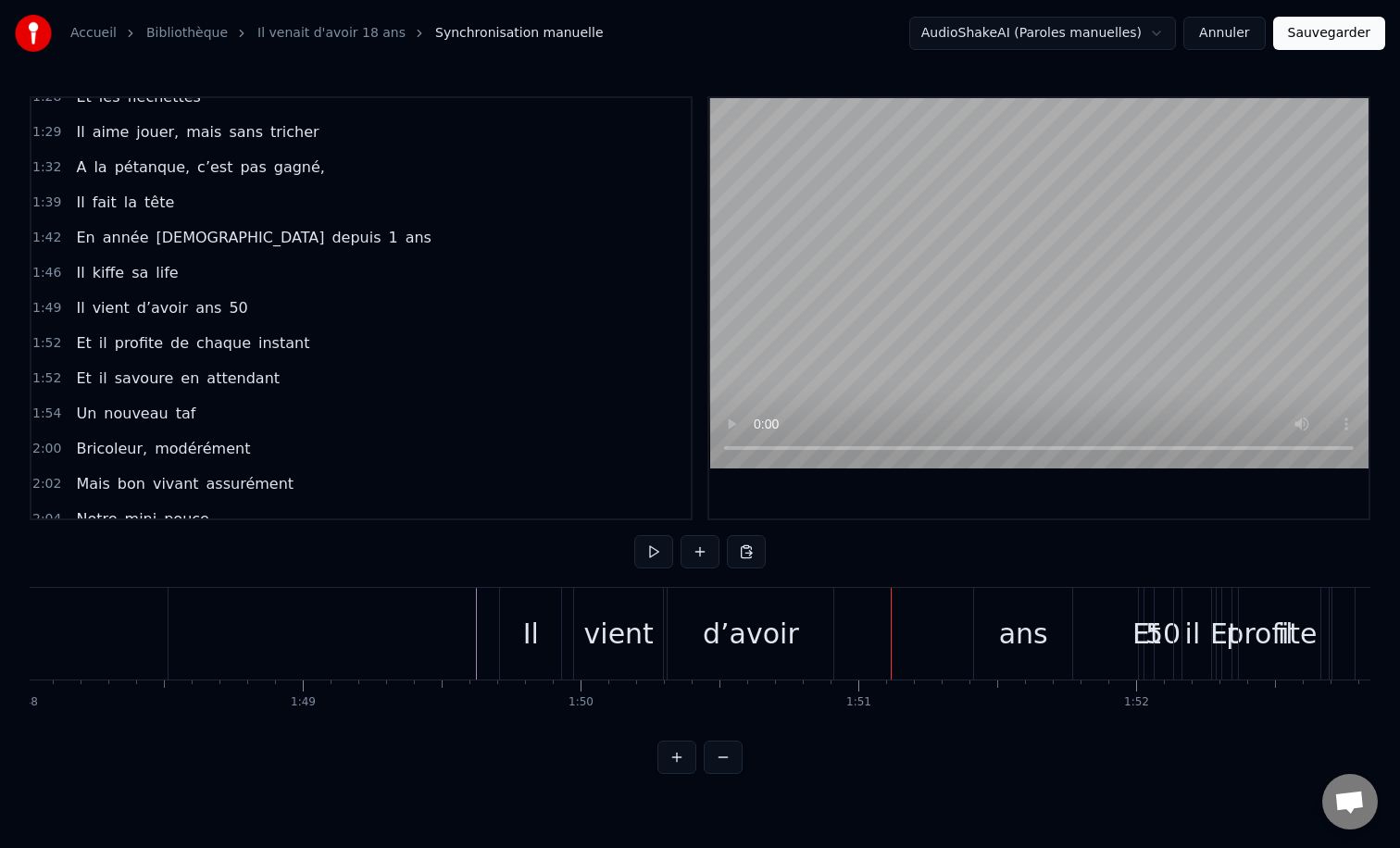
click at [226, 309] on span "50" at bounding box center [238, 308] width 23 height 22
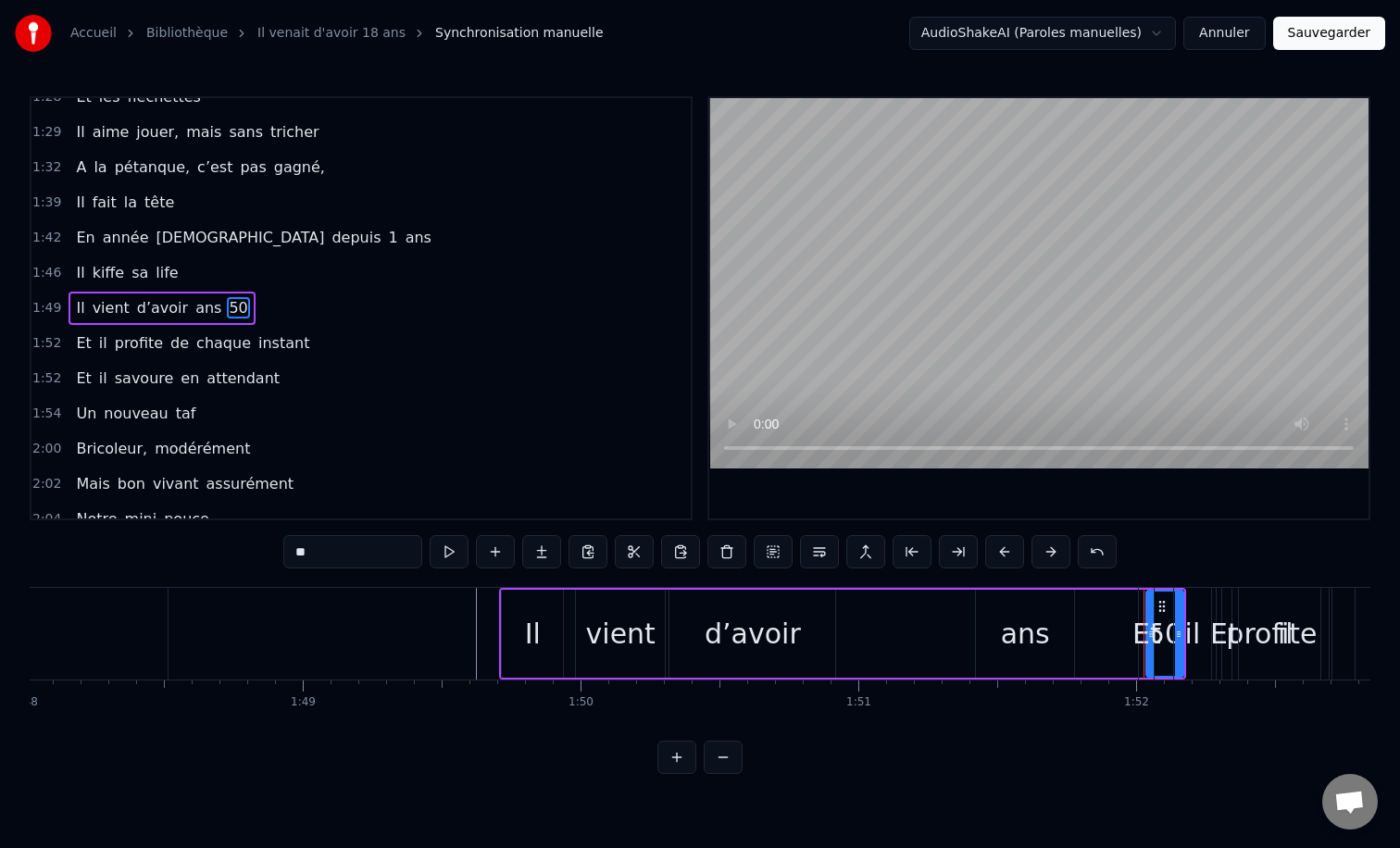
click at [686, 748] on button at bounding box center [676, 757] width 39 height 33
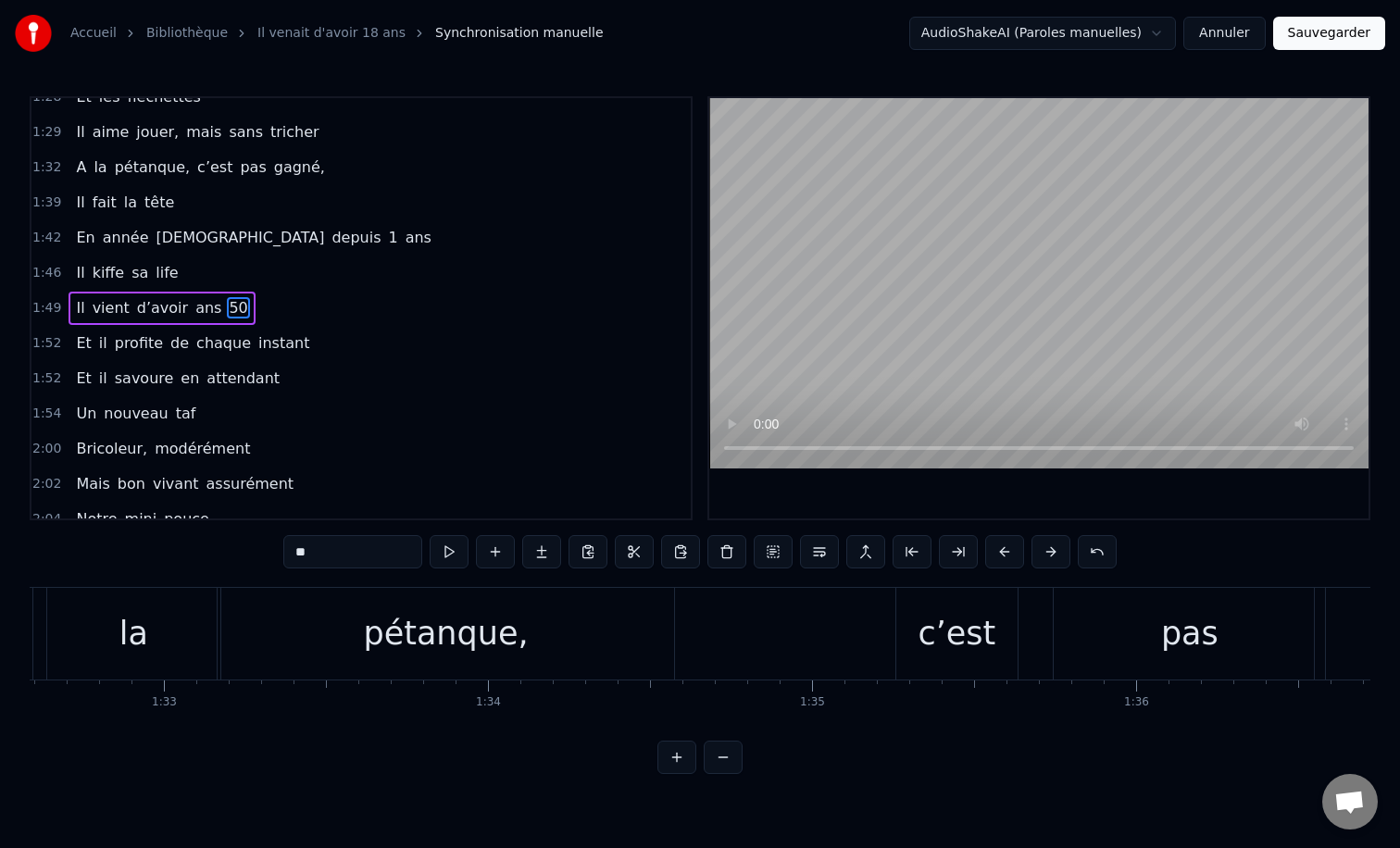
click at [686, 748] on button at bounding box center [676, 757] width 39 height 33
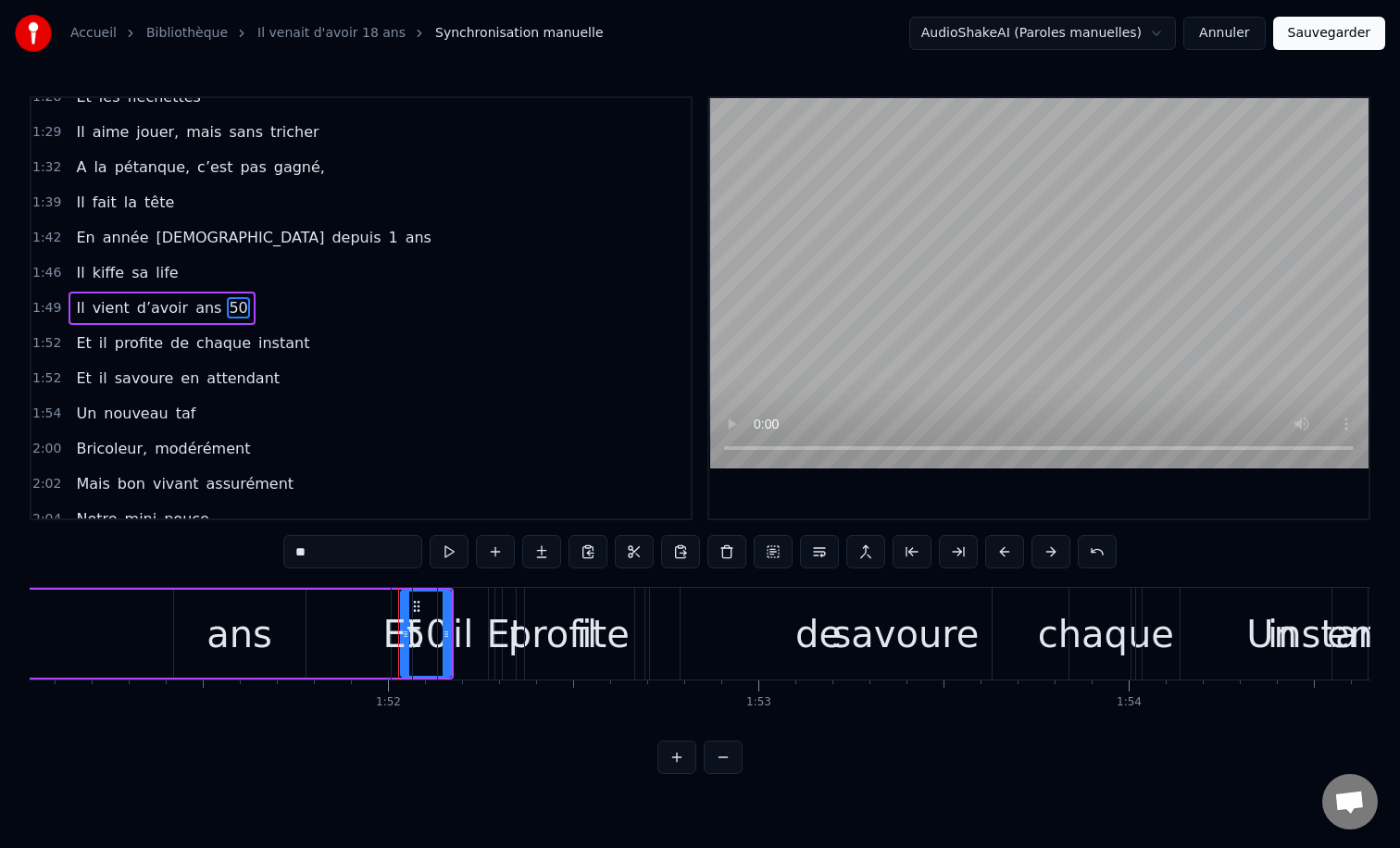
scroll to position [0, 41069]
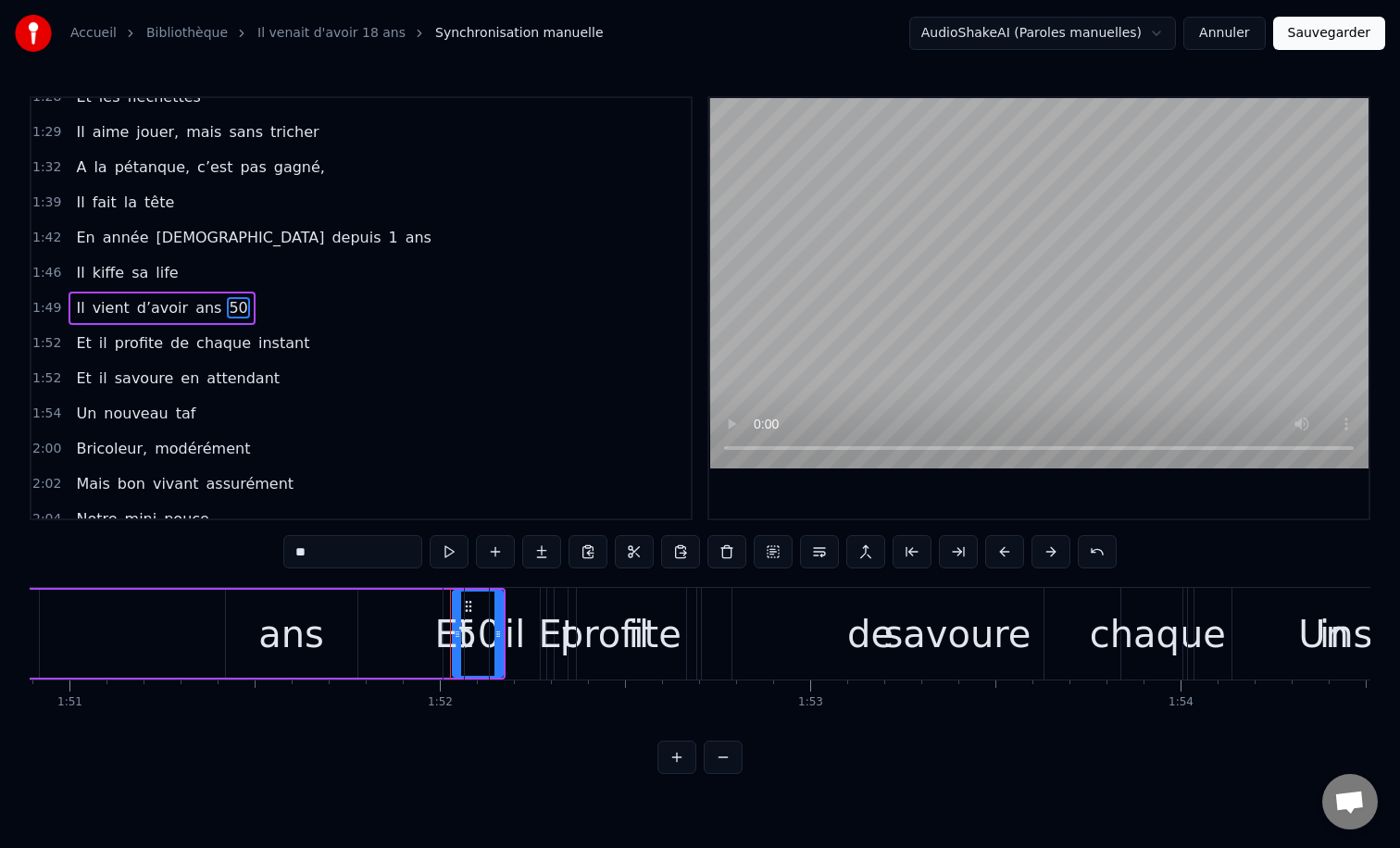
drag, startPoint x: 469, startPoint y: 608, endPoint x: 477, endPoint y: 599, distance: 12.0
click at [477, 599] on div "Et il profite de chaque instant" at bounding box center [991, 633] width 1096 height 91
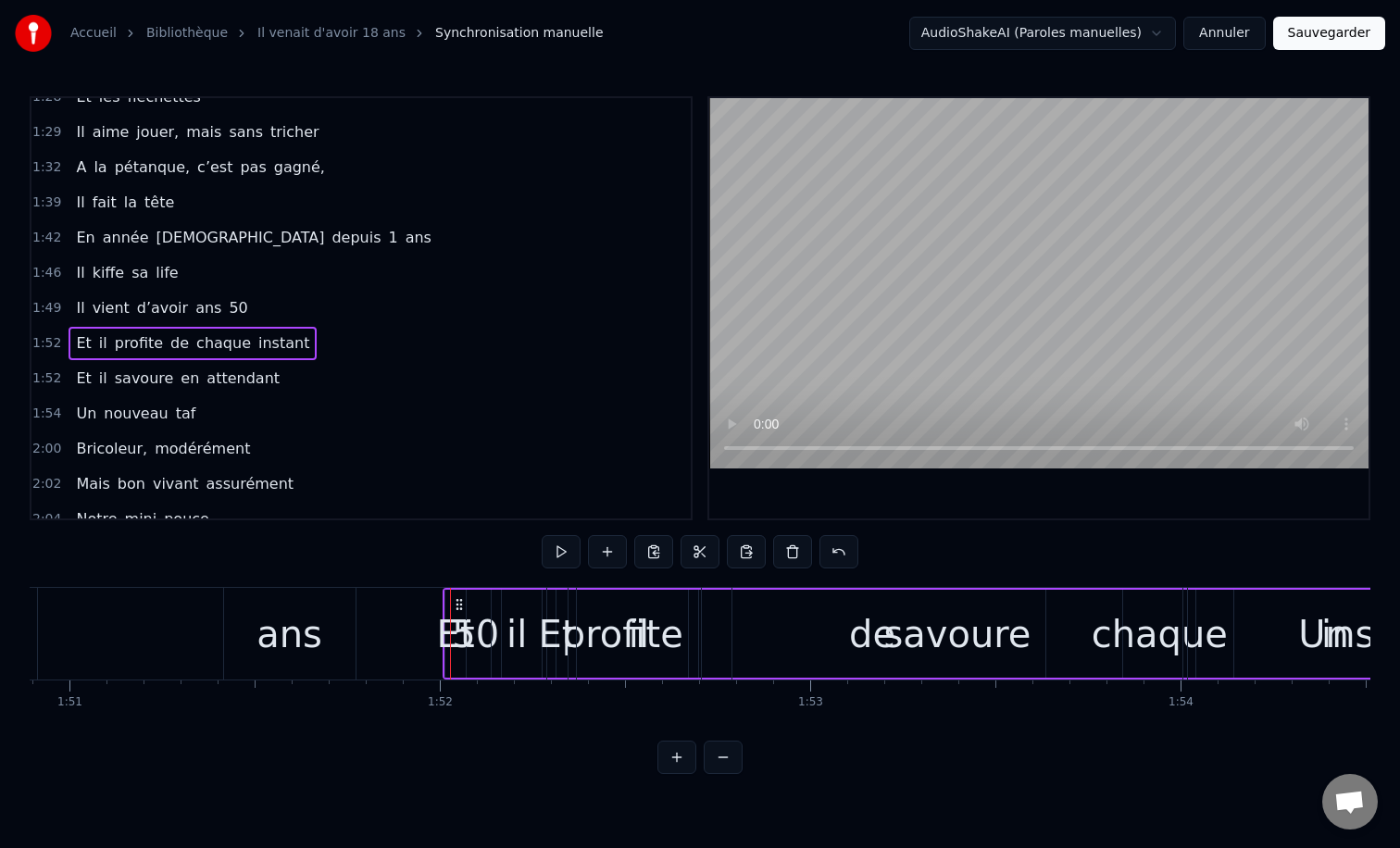
click at [222, 293] on div "Il vient d’avoir ans 50" at bounding box center [161, 308] width 186 height 33
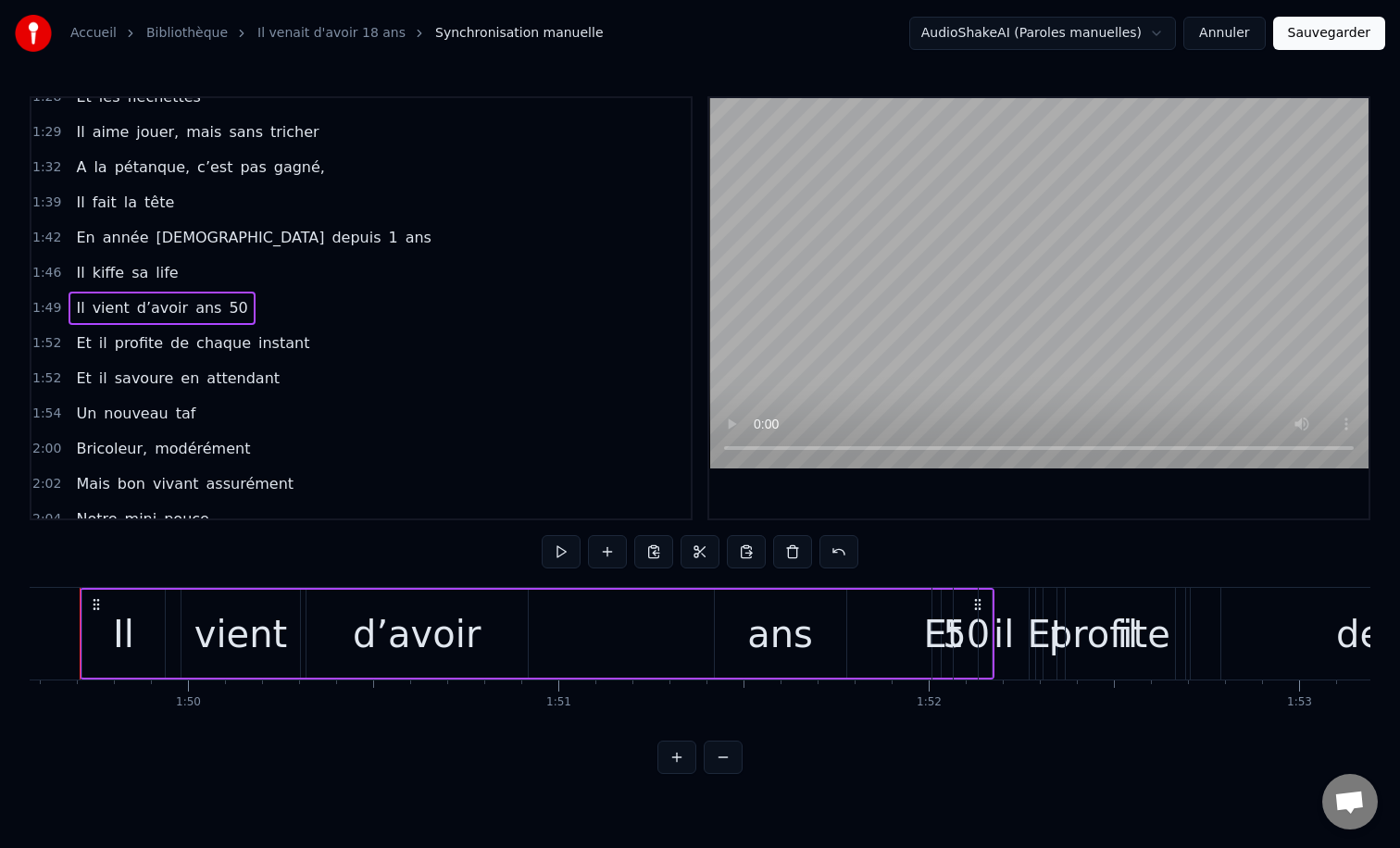
click at [226, 306] on span "50" at bounding box center [238, 308] width 23 height 22
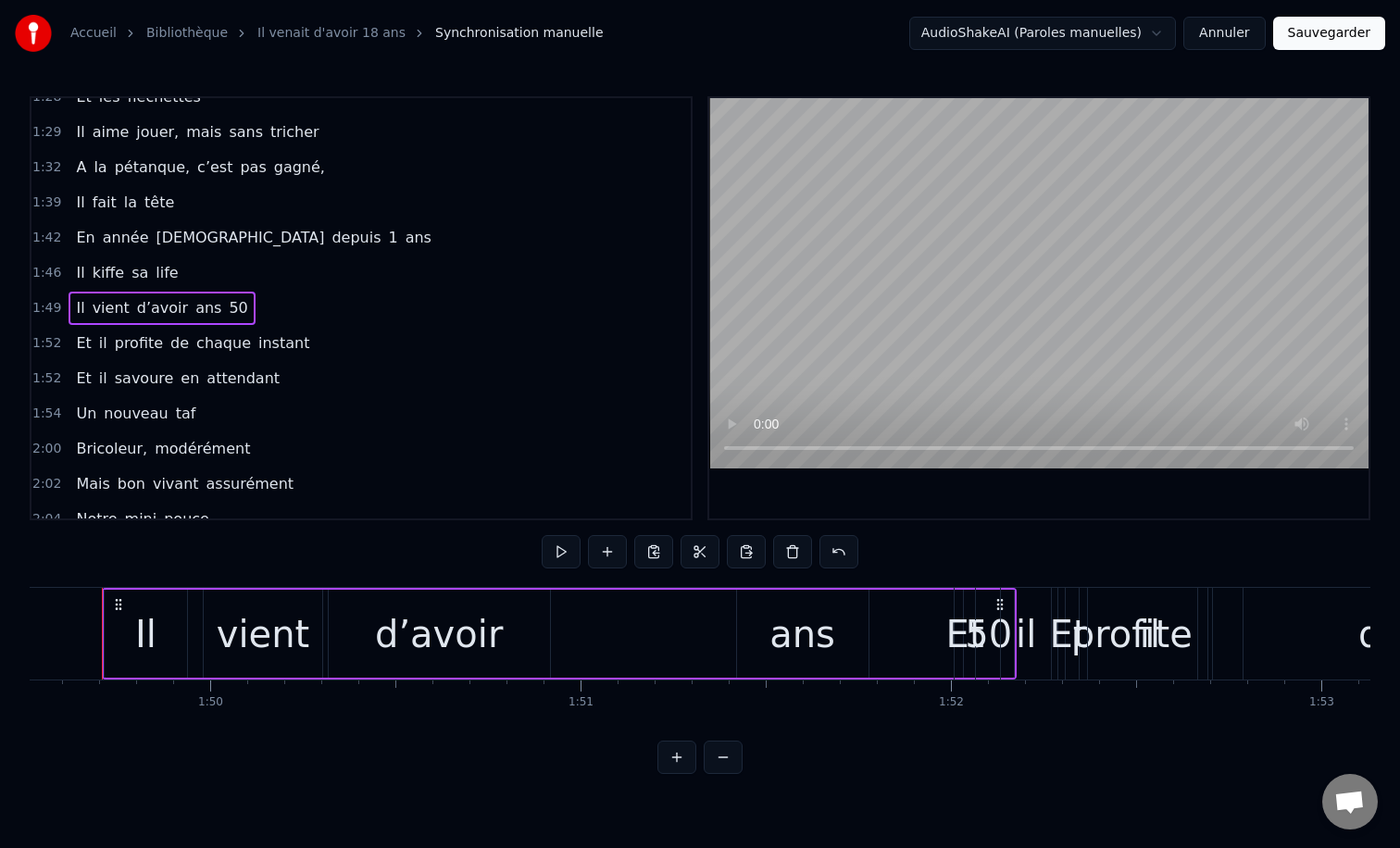
scroll to position [0, 40537]
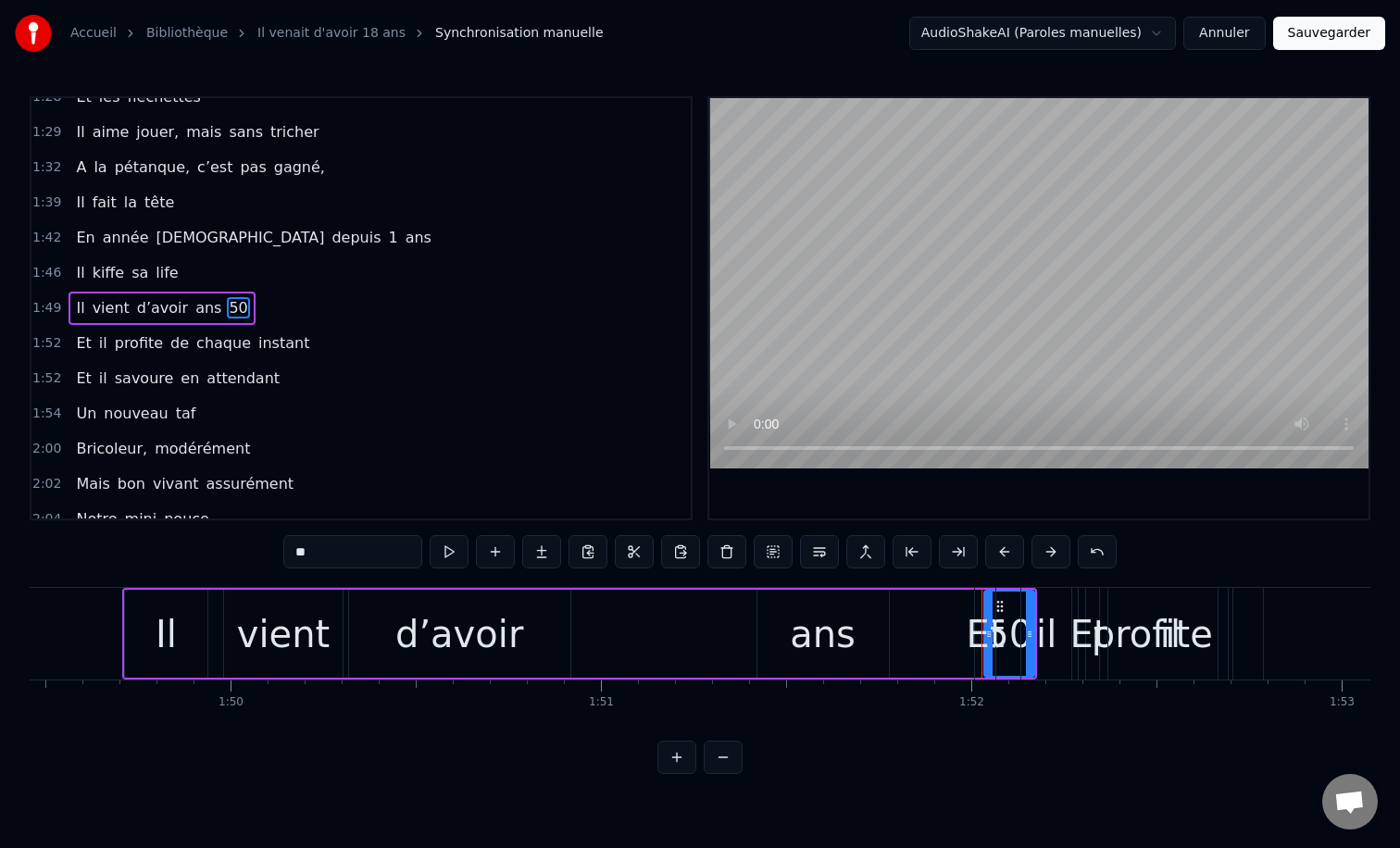
drag, startPoint x: 1006, startPoint y: 607, endPoint x: 1010, endPoint y: 618, distance: 11.7
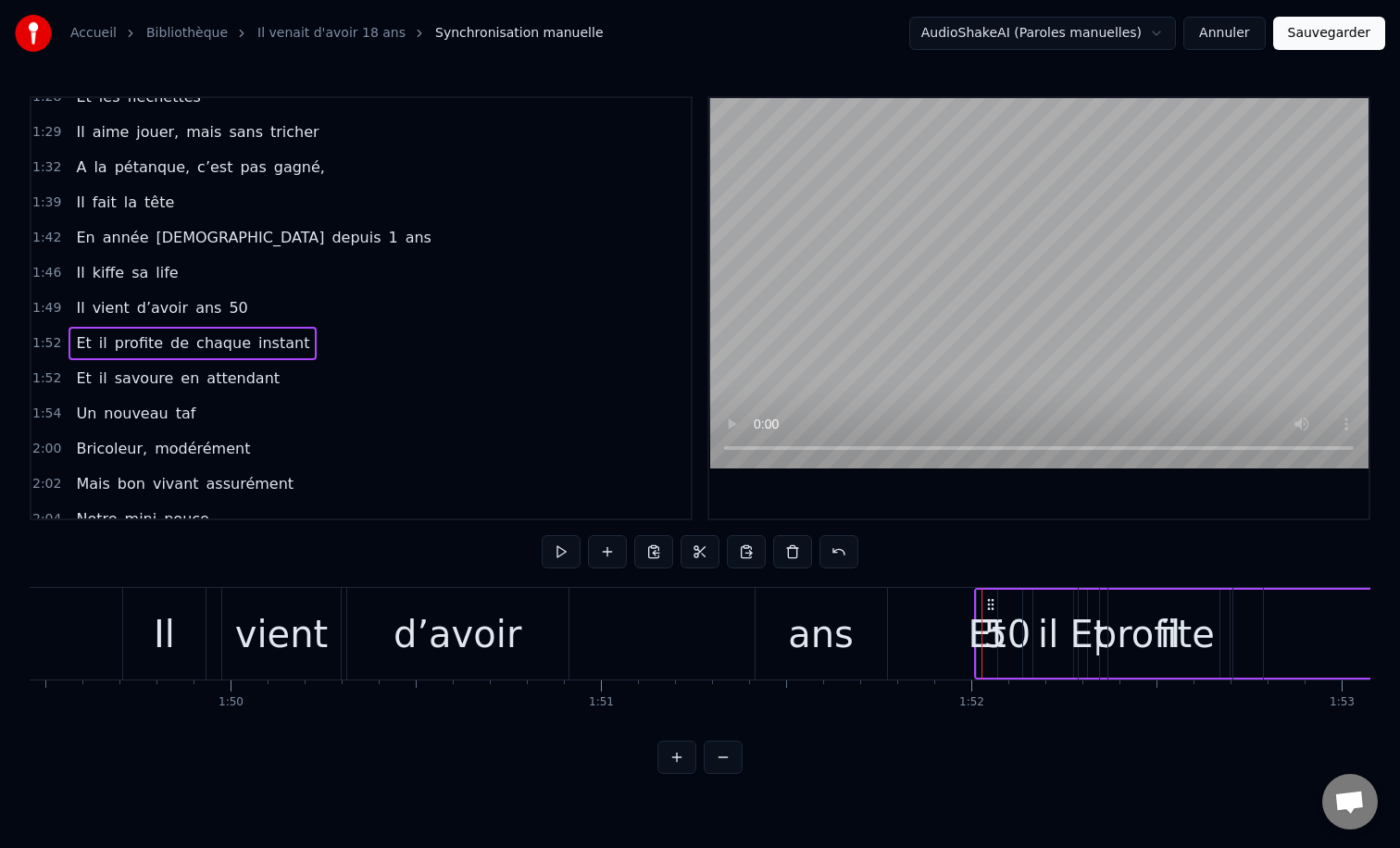
click at [226, 309] on span "50" at bounding box center [238, 308] width 23 height 22
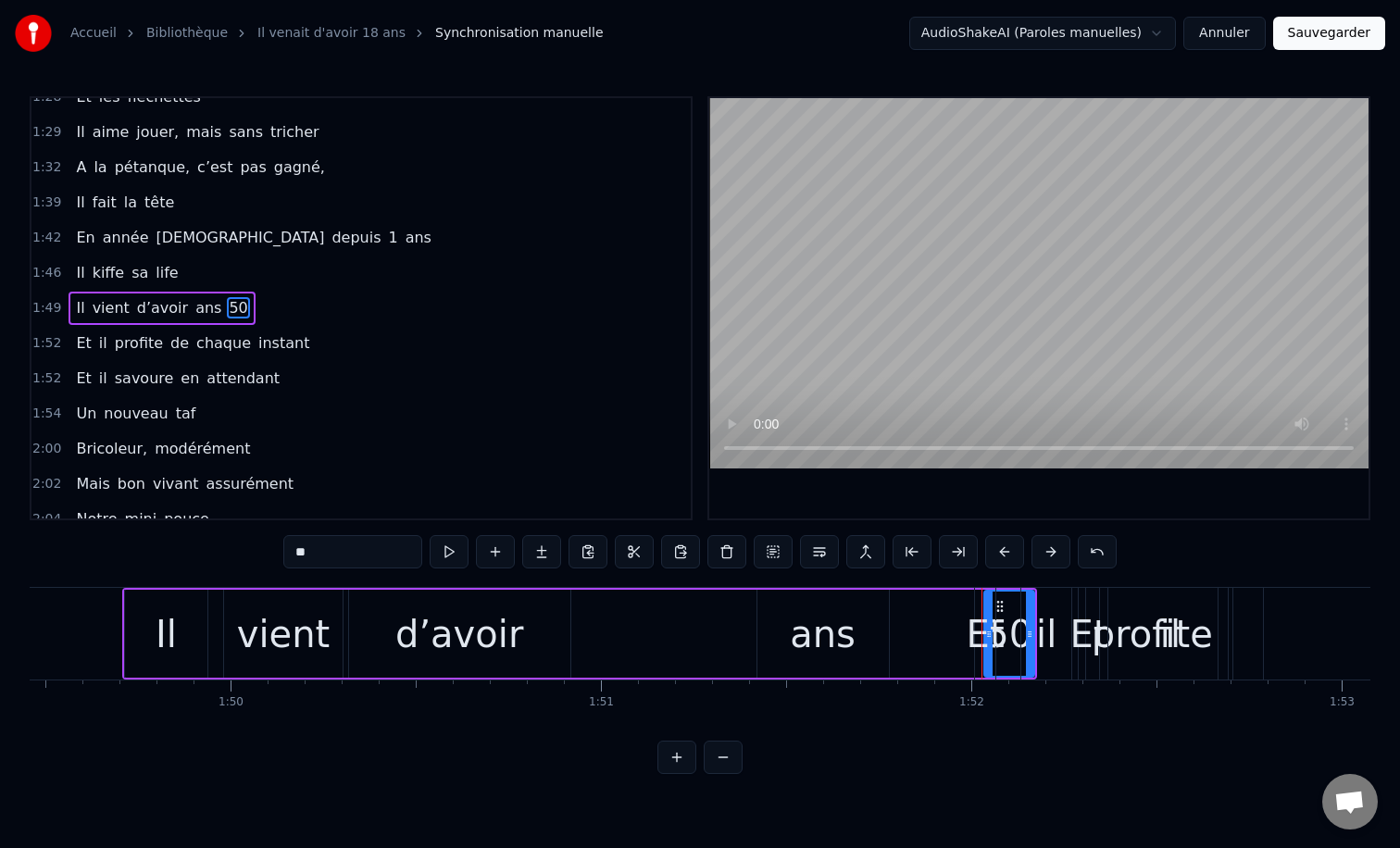
type input "**"
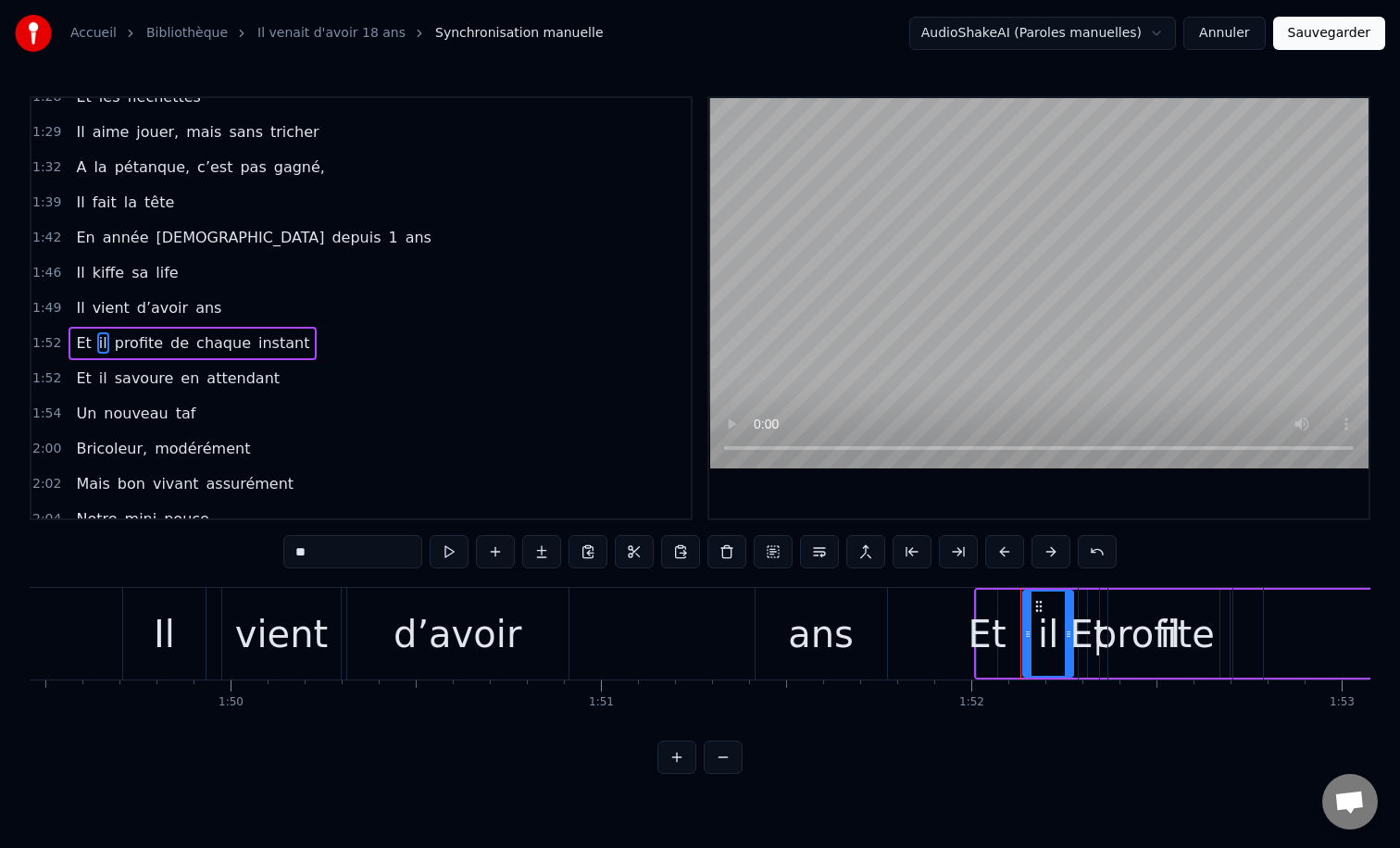
scroll to position [757, 0]
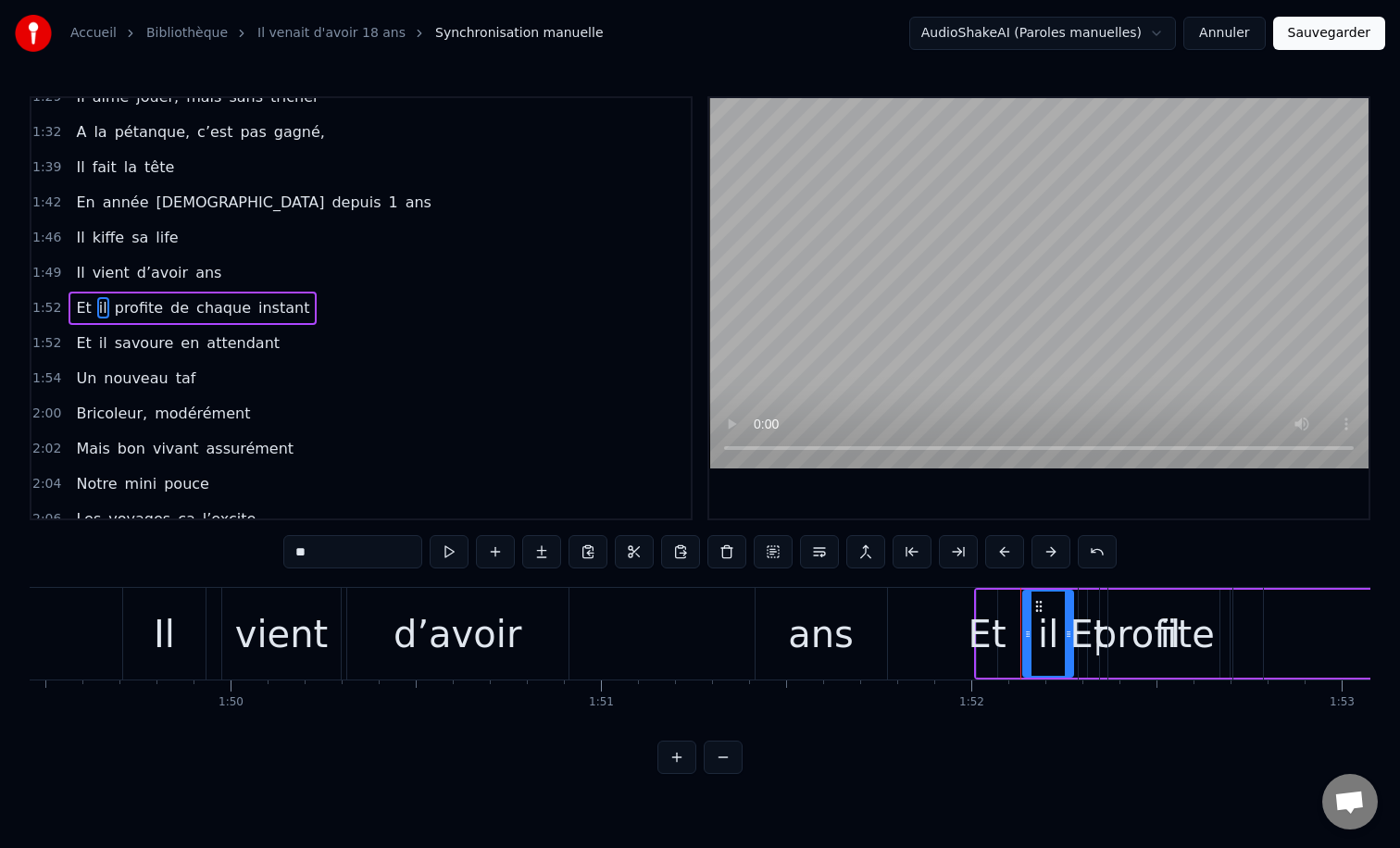
click at [503, 463] on div "2:02 Mais bon vivant assurément" at bounding box center [360, 448] width 659 height 35
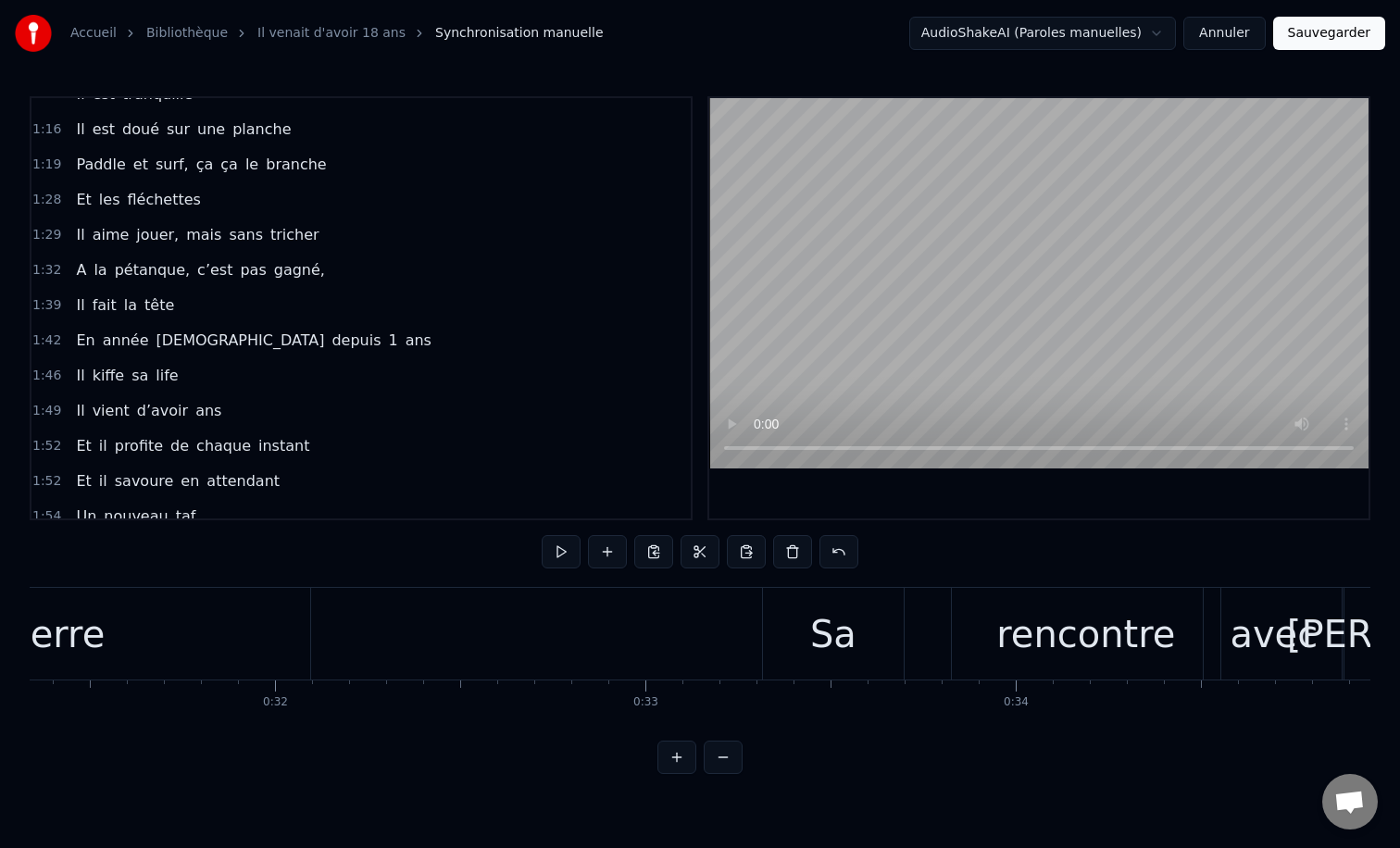
scroll to position [582, 0]
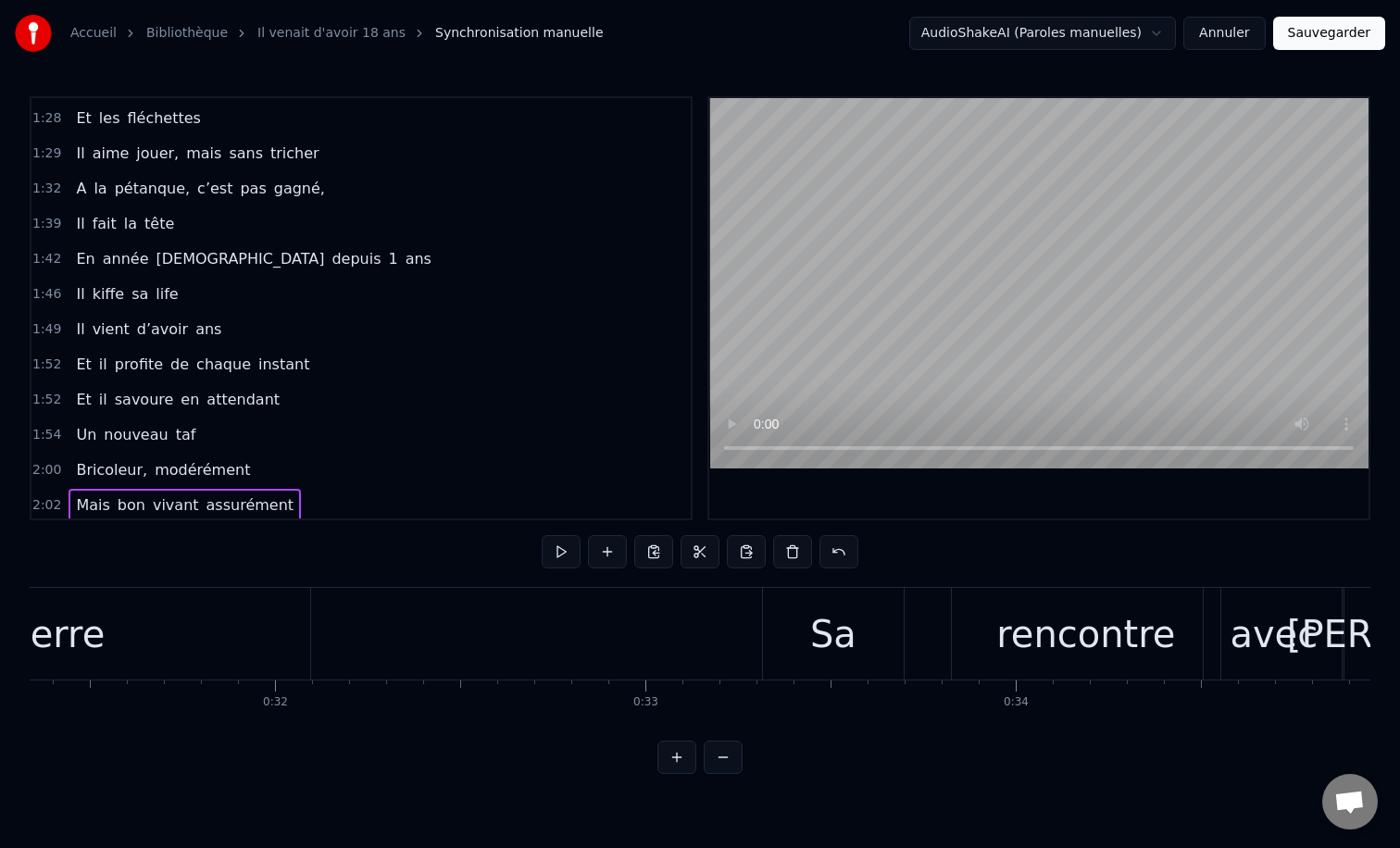
click at [193, 324] on span "ans" at bounding box center [208, 329] width 29 height 22
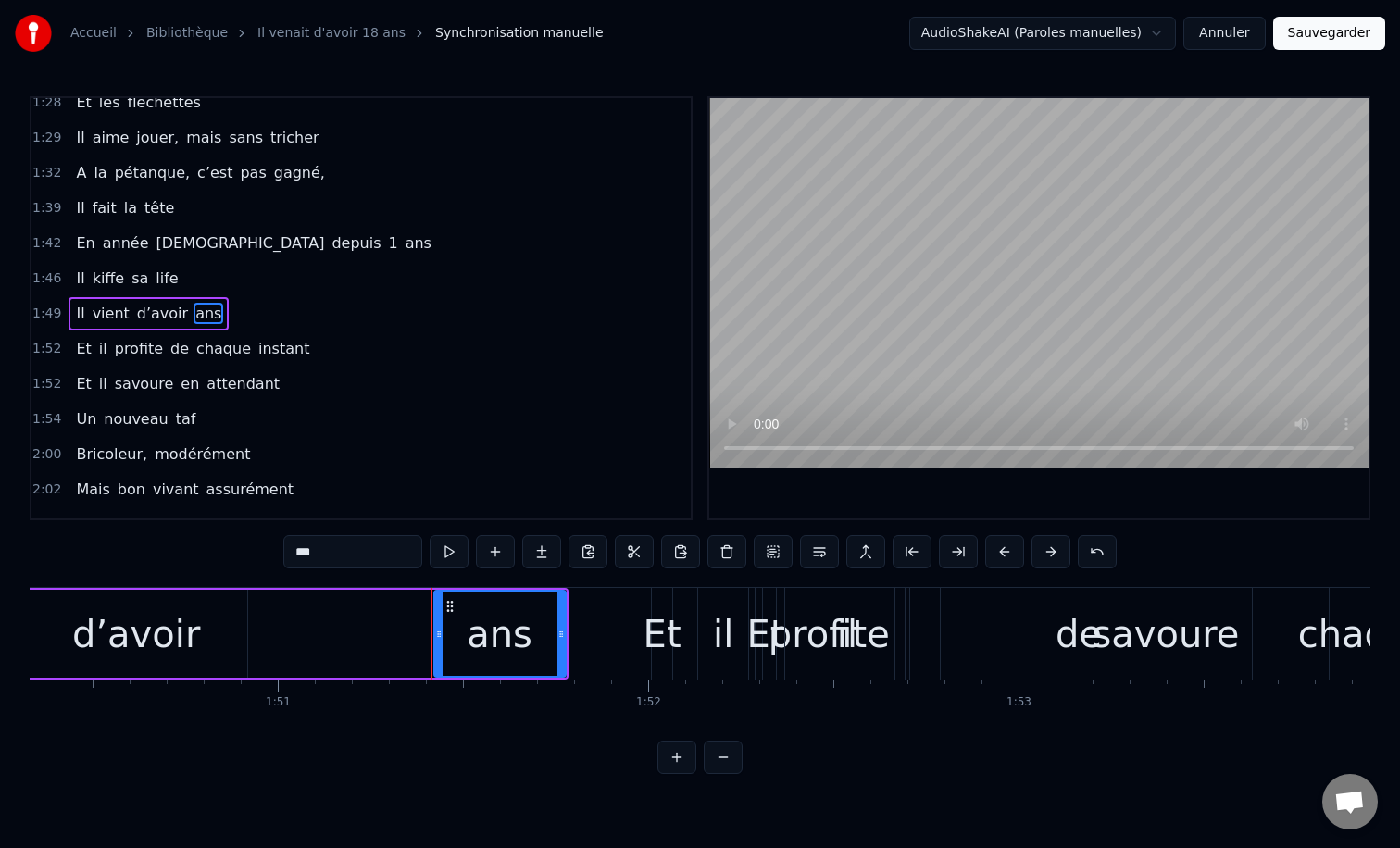
scroll to position [0, 40804]
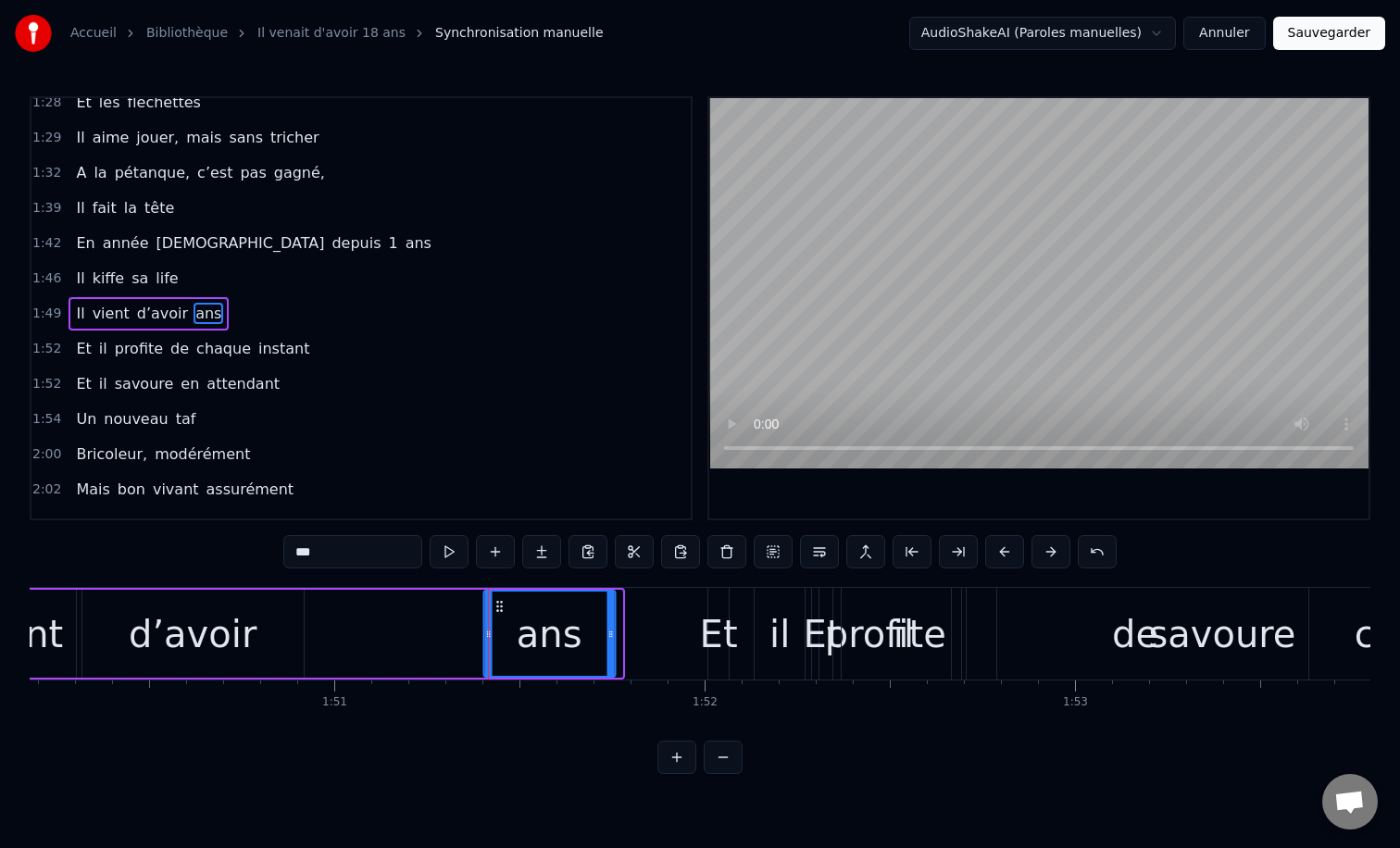
drag, startPoint x: 503, startPoint y: 609, endPoint x: 495, endPoint y: 594, distance: 17.0
click at [495, 594] on div "ans" at bounding box center [548, 633] width 129 height 84
click at [429, 451] on div "2:00 Bricoleur, modérément" at bounding box center [360, 454] width 659 height 35
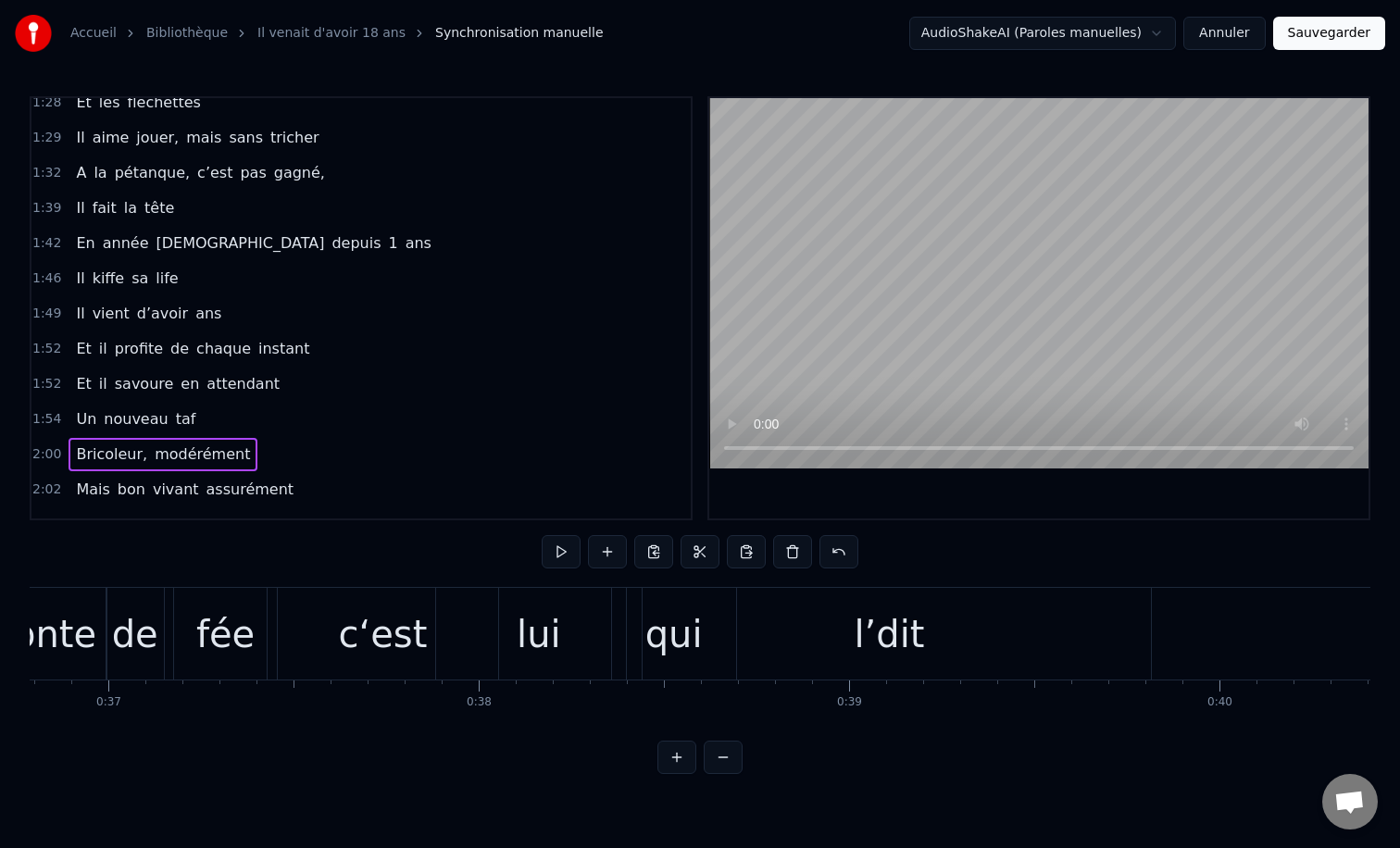
scroll to position [0, 13033]
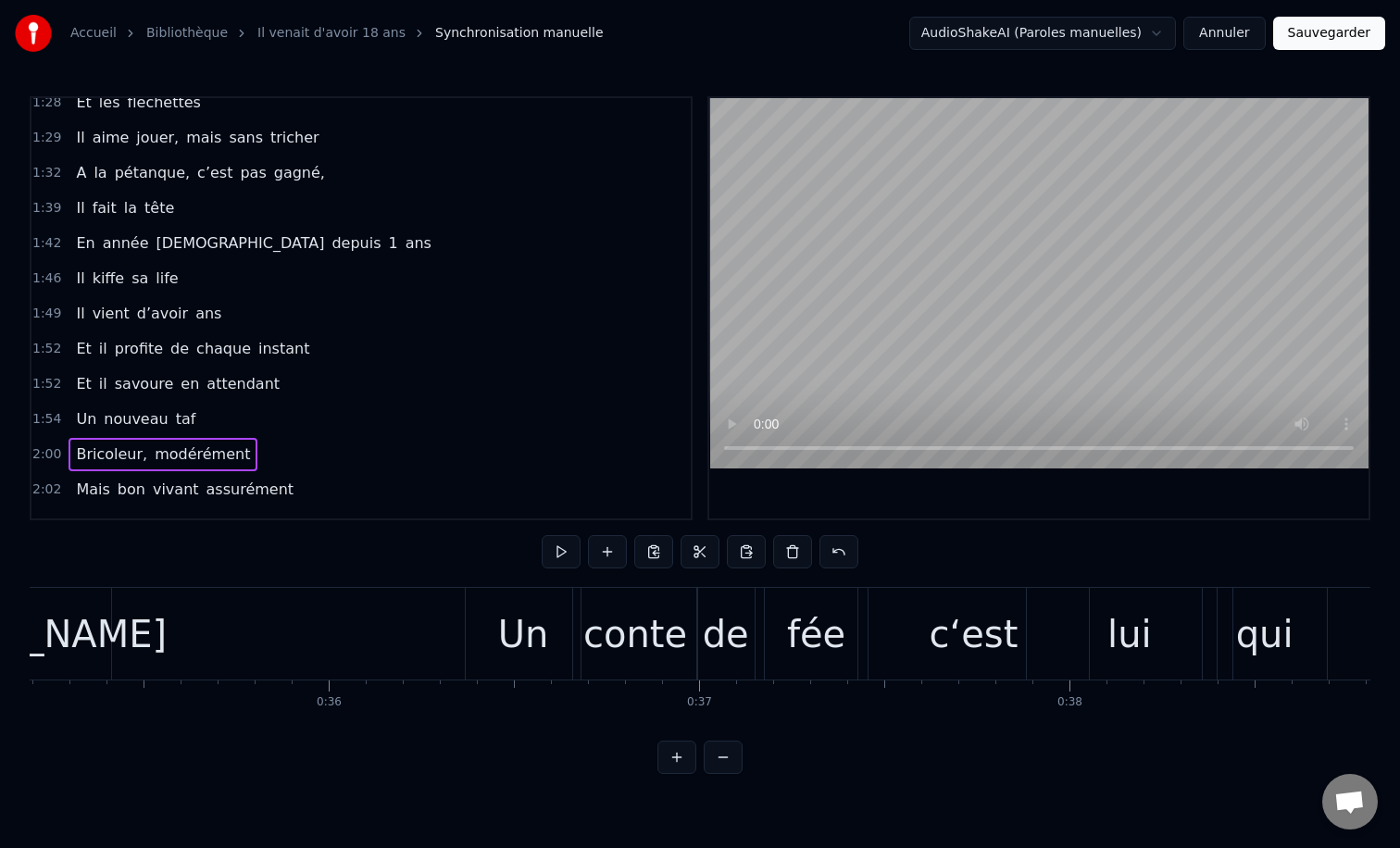
click at [193, 322] on span "ans" at bounding box center [208, 313] width 29 height 22
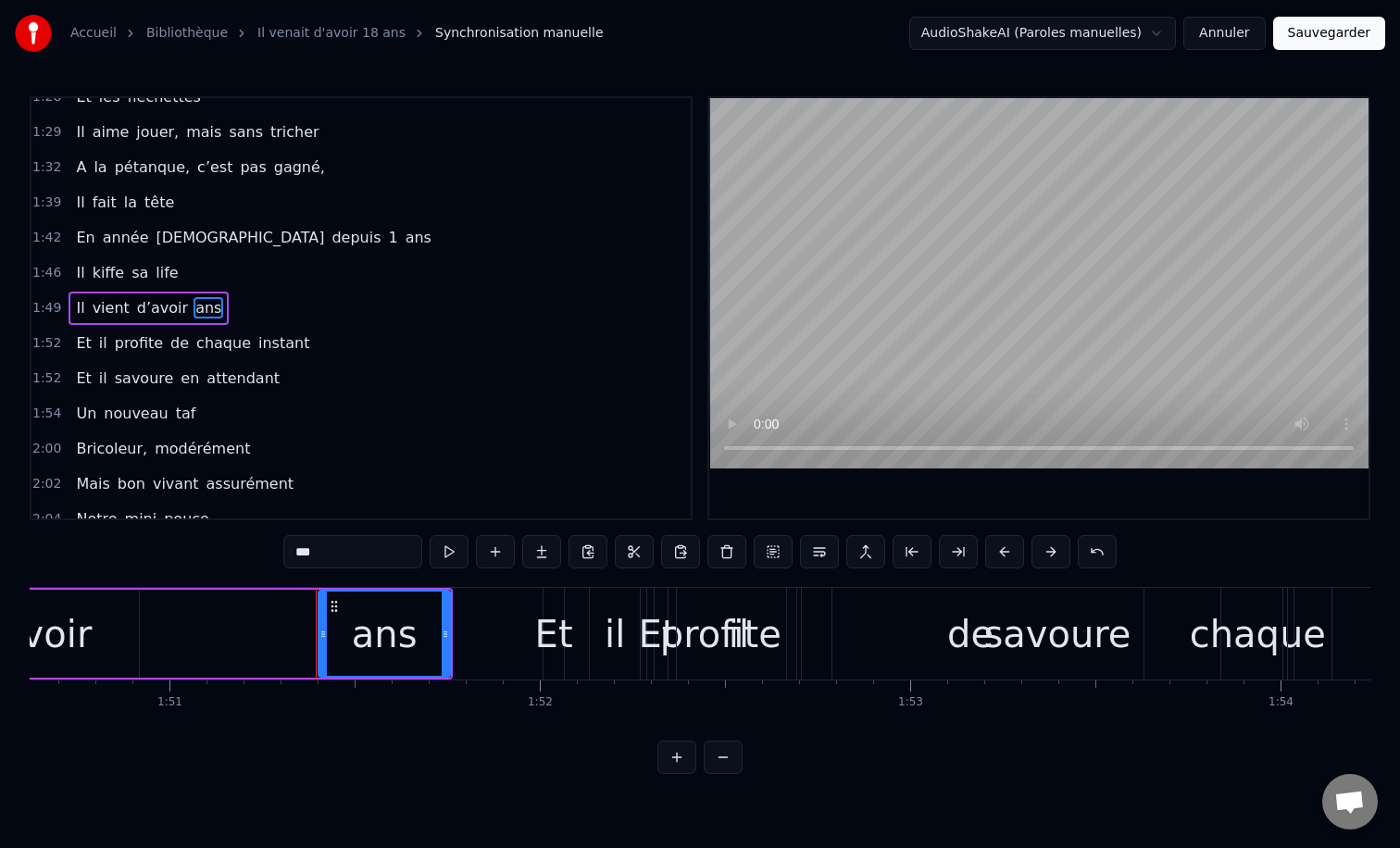
scroll to position [0, 41162]
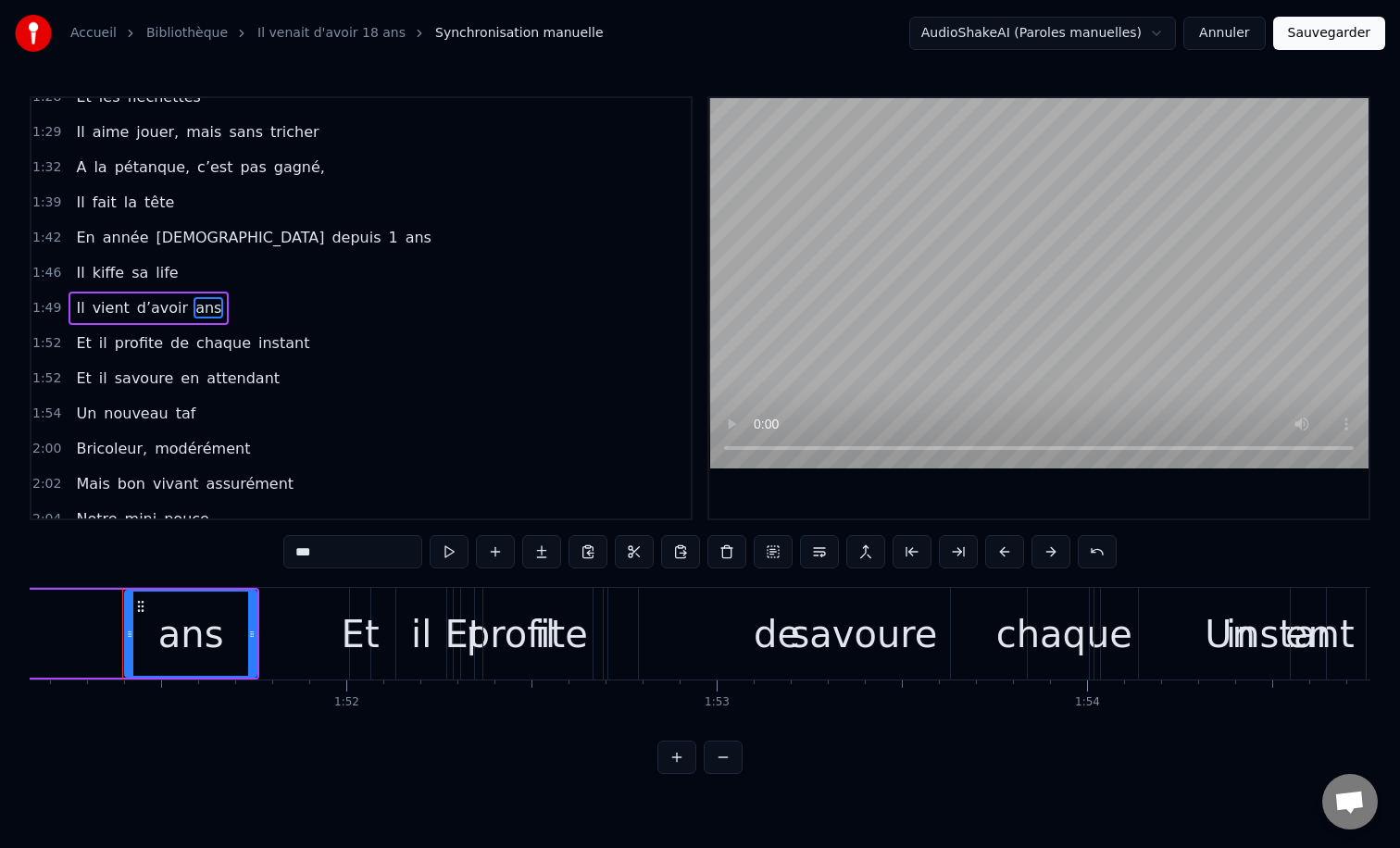
click at [125, 562] on div "0:12 Il vient d’avoir 50 ans 0:15 Il est beau comme un enfant 0:18 [PERSON_NAME…" at bounding box center [699, 435] width 1341 height 677
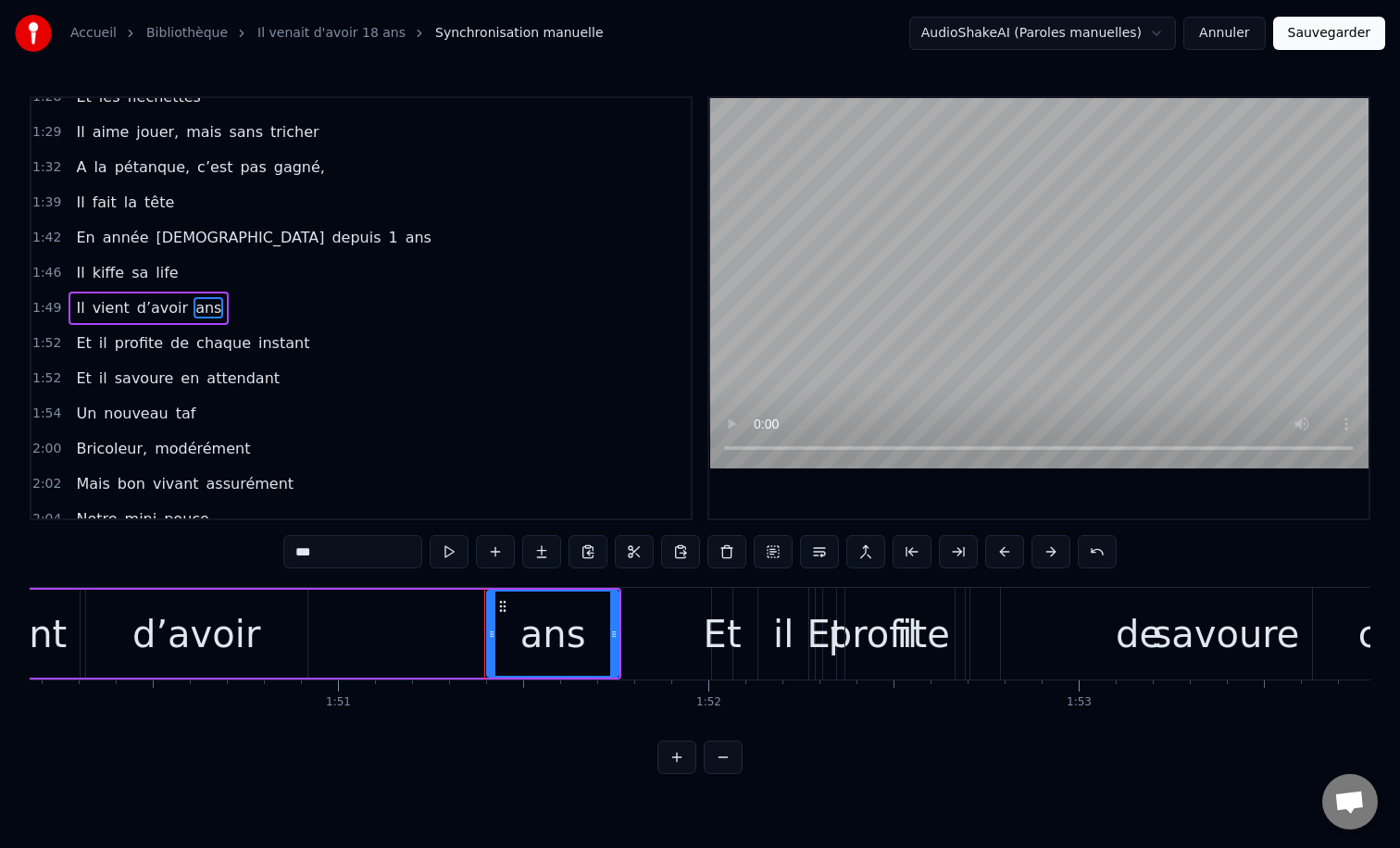
scroll to position [0, 40789]
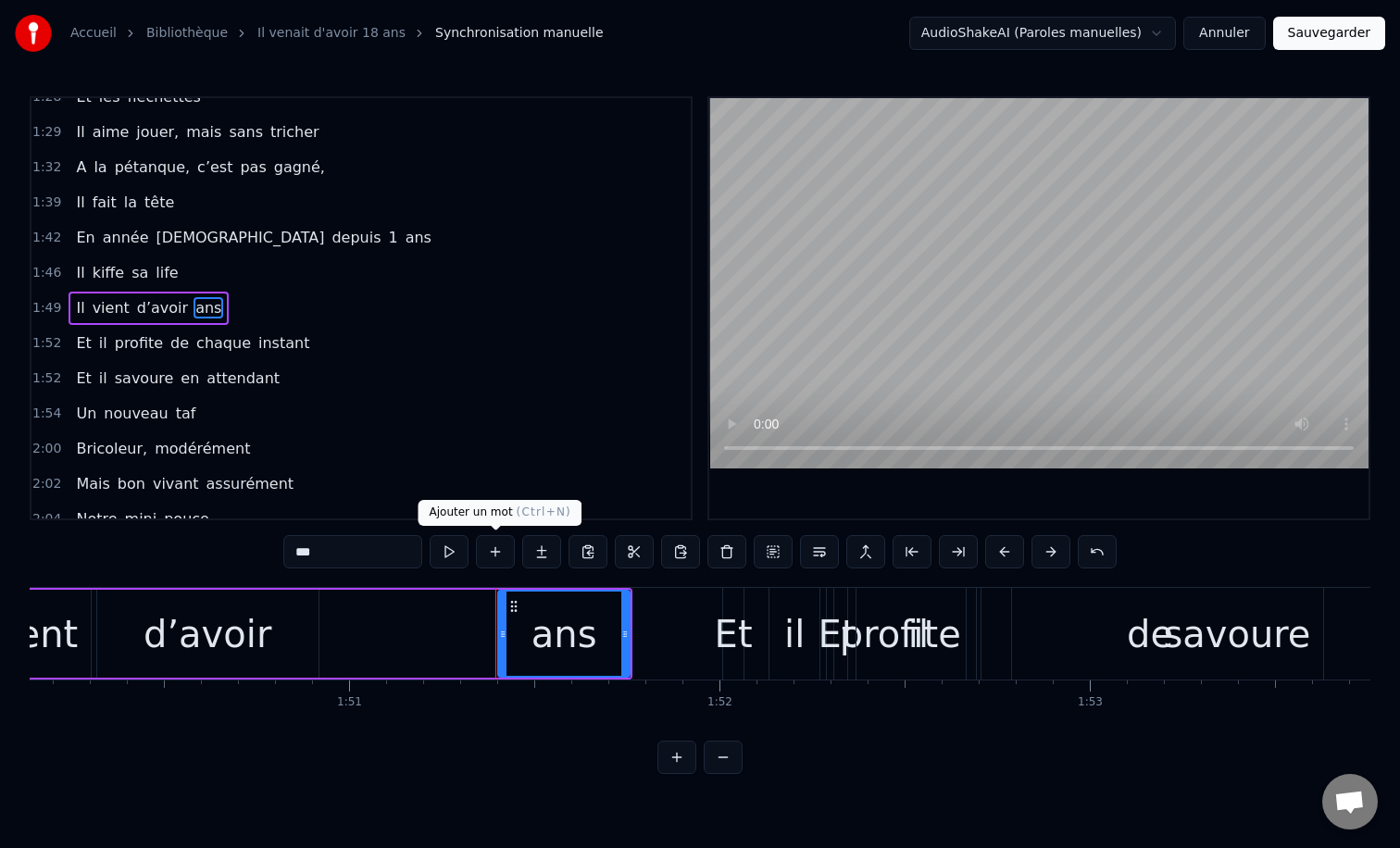
click at [493, 547] on button at bounding box center [494, 551] width 39 height 33
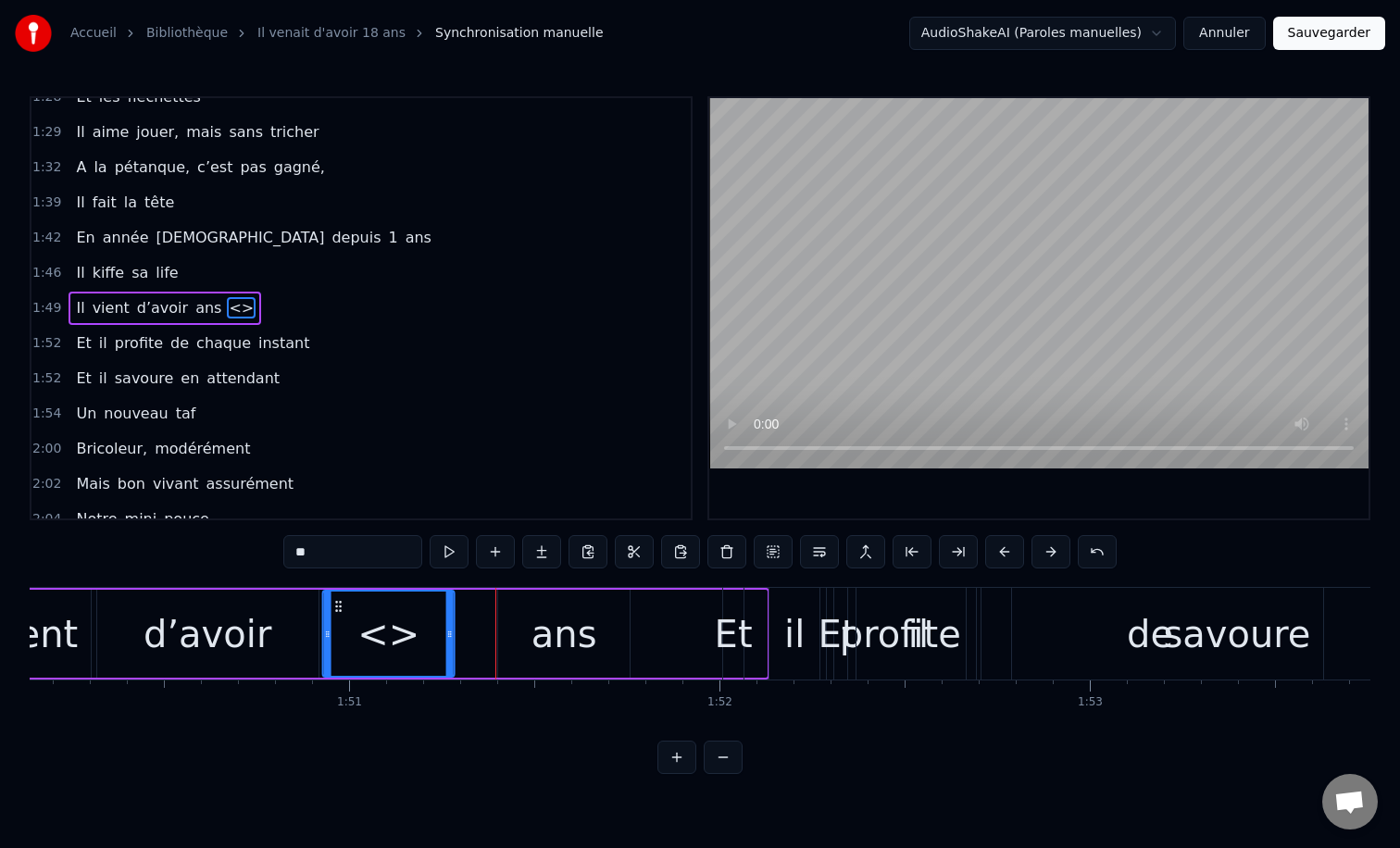
drag, startPoint x: 651, startPoint y: 607, endPoint x: 339, endPoint y: 607, distance: 312.0
click at [339, 607] on icon at bounding box center [339, 607] width 15 height 15
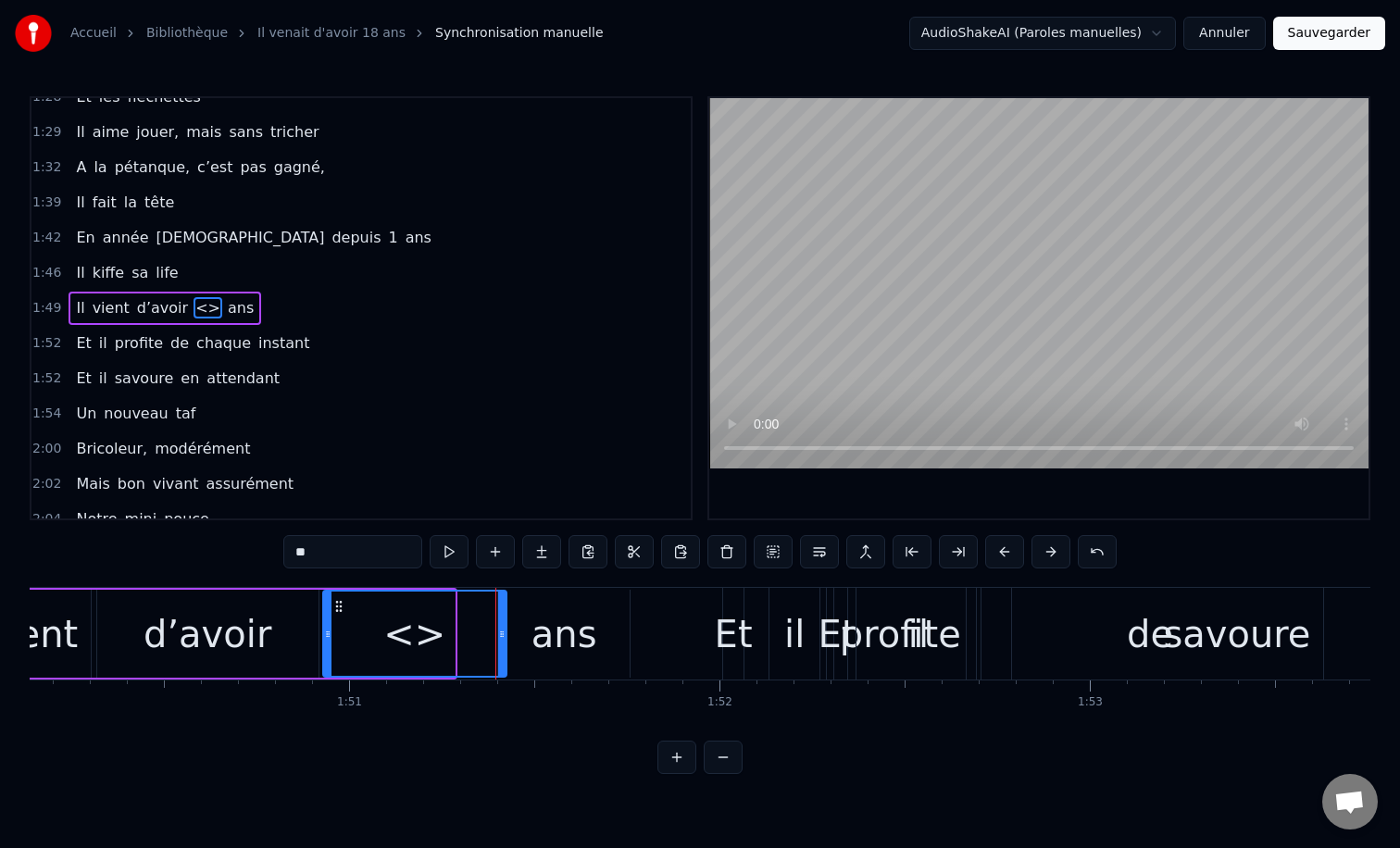
drag, startPoint x: 452, startPoint y: 637, endPoint x: 504, endPoint y: 635, distance: 52.0
click at [504, 635] on icon at bounding box center [502, 634] width 8 height 15
click at [347, 555] on input "**" at bounding box center [352, 551] width 139 height 33
type input "*"
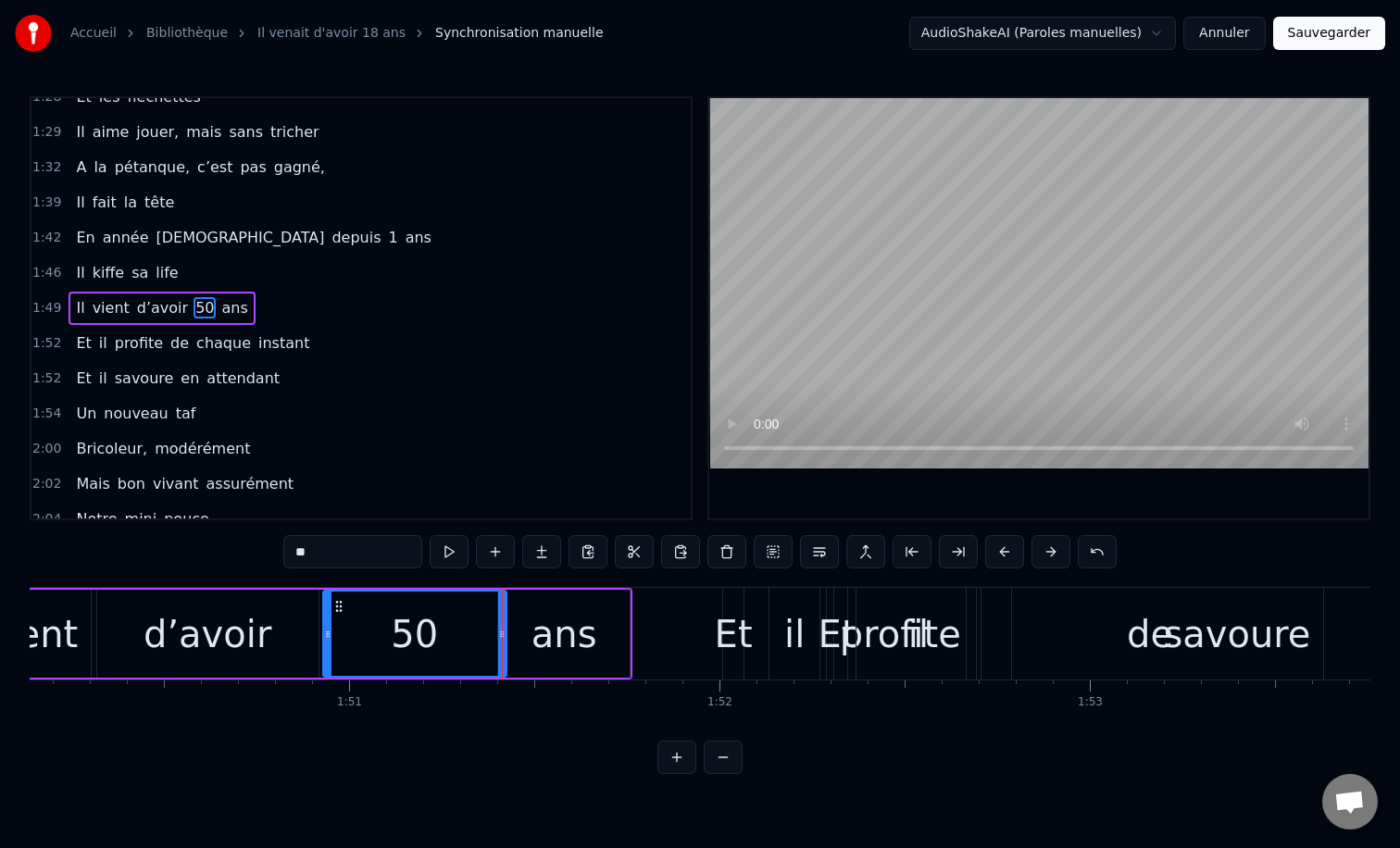
type input "**"
click at [463, 419] on div "1:54 Un nouveau taf" at bounding box center [360, 413] width 659 height 35
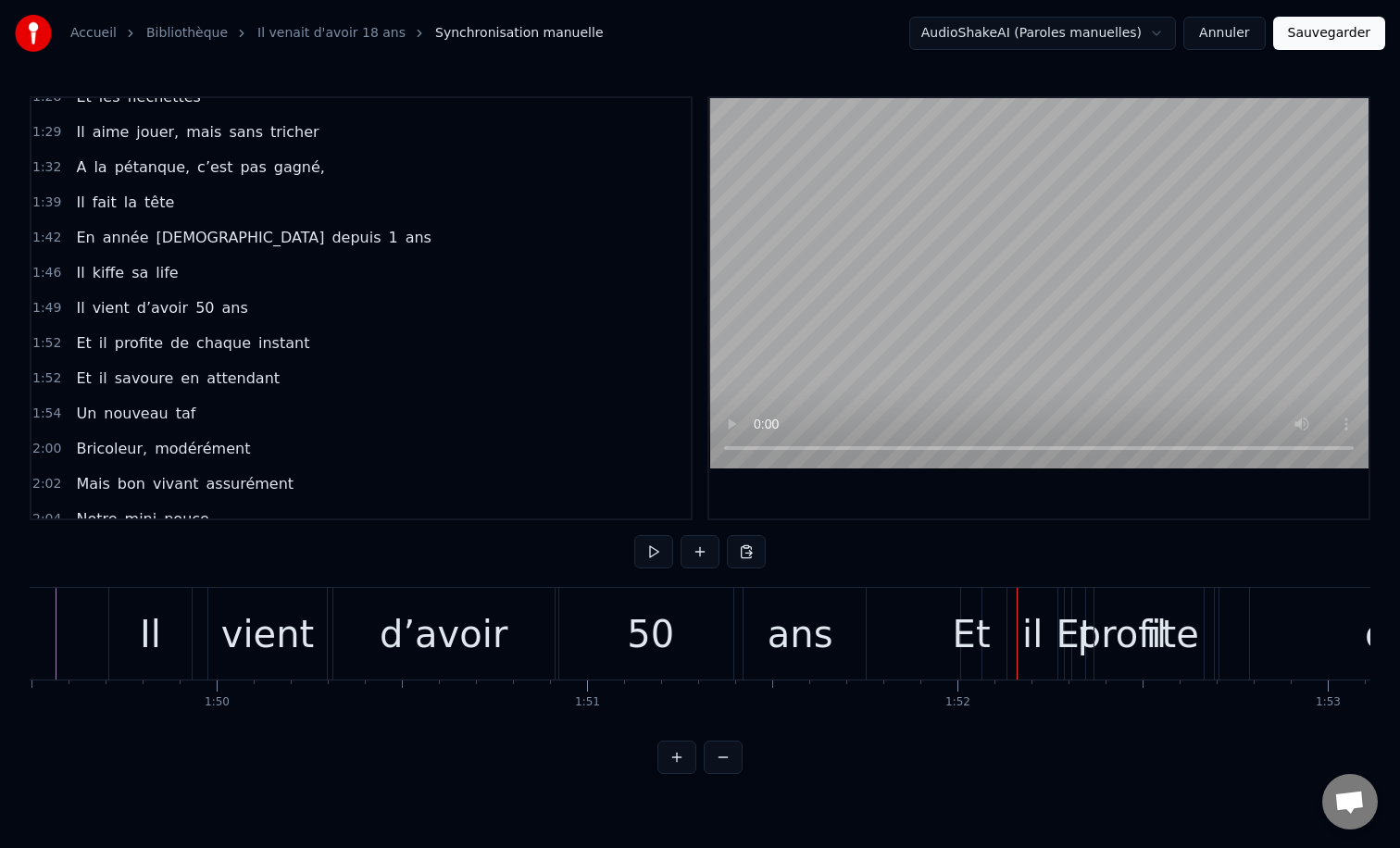
scroll to position [0, 40418]
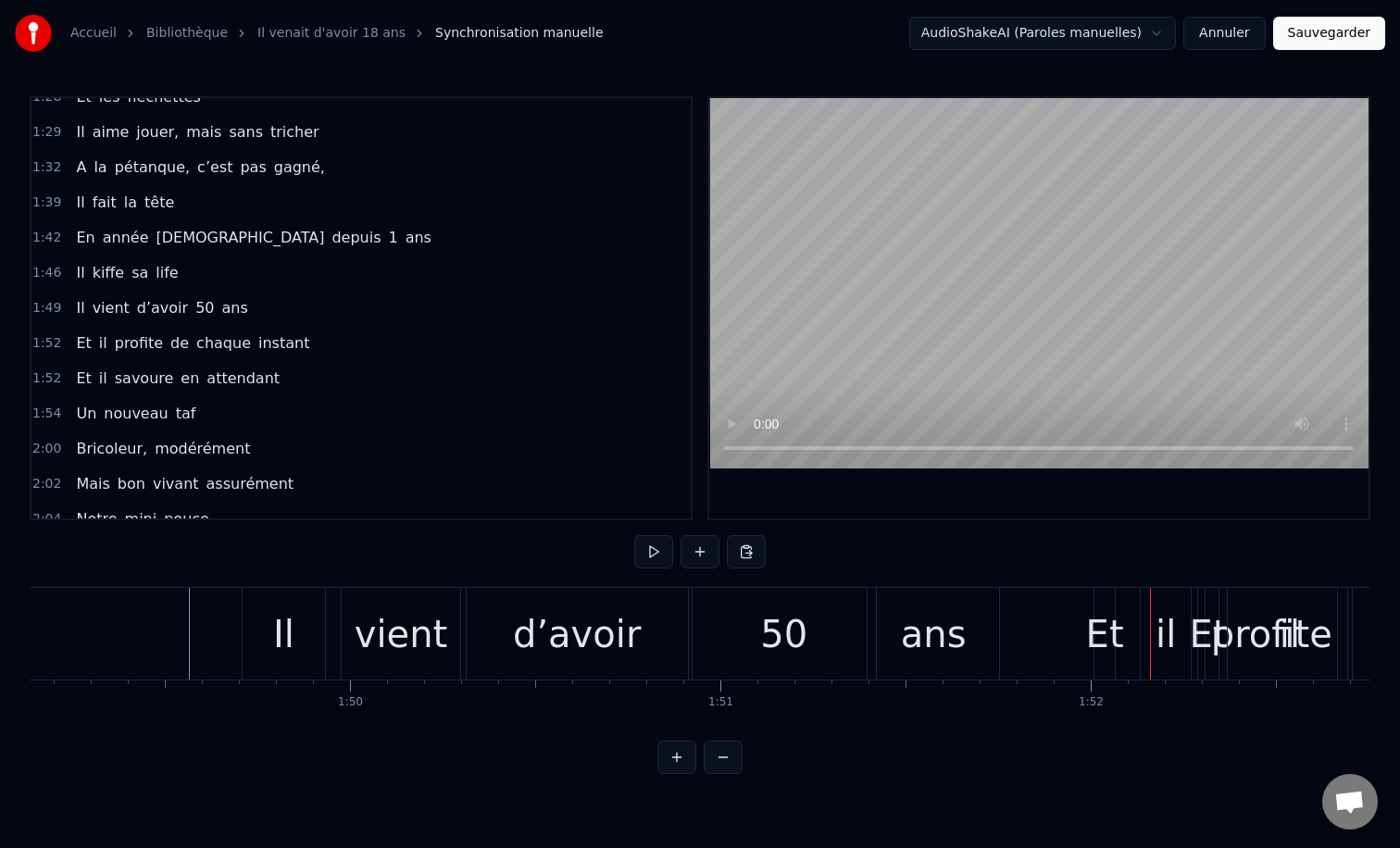
click at [411, 623] on div "vient" at bounding box center [401, 634] width 92 height 56
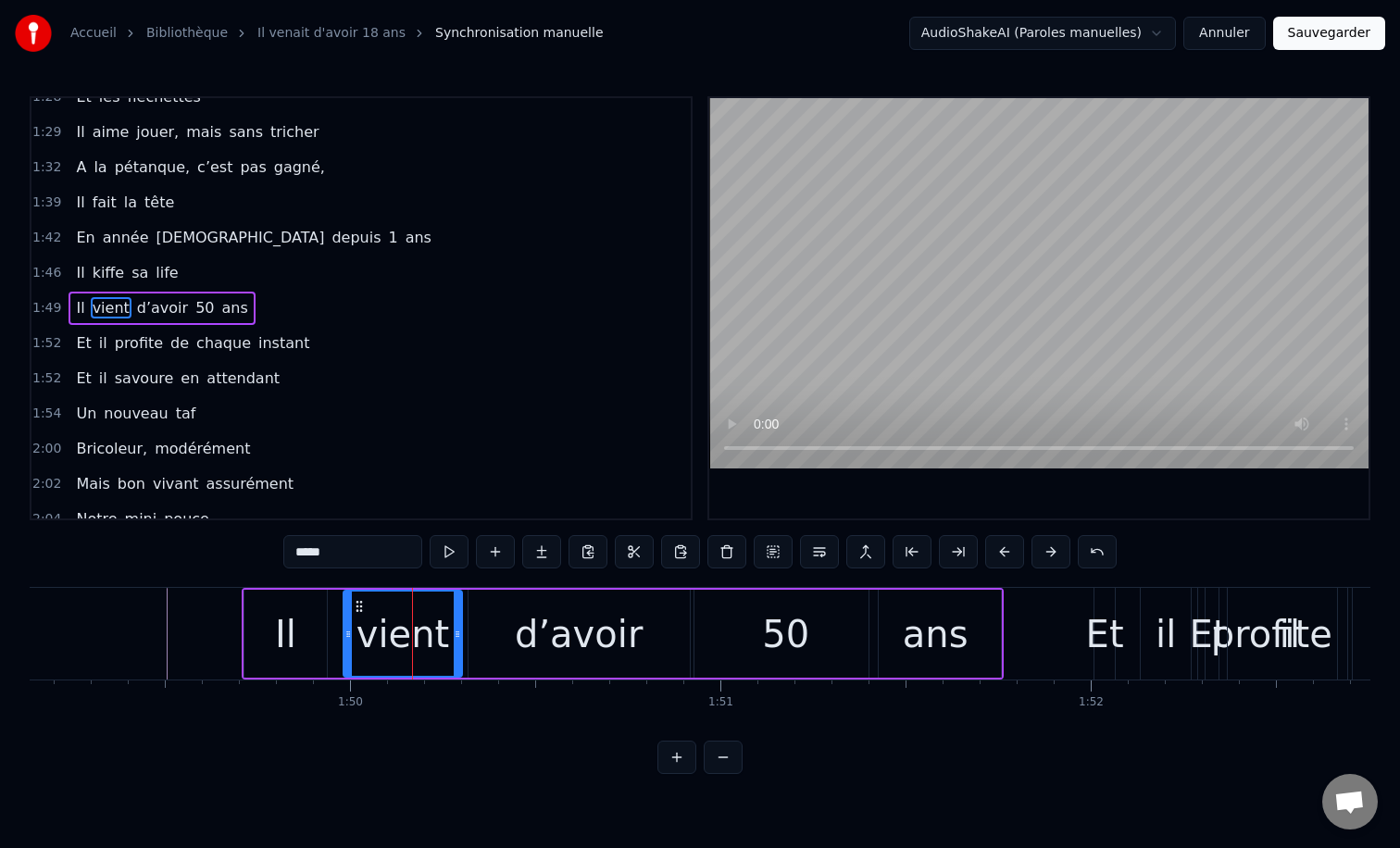
click at [530, 627] on div "d’avoir" at bounding box center [578, 634] width 127 height 56
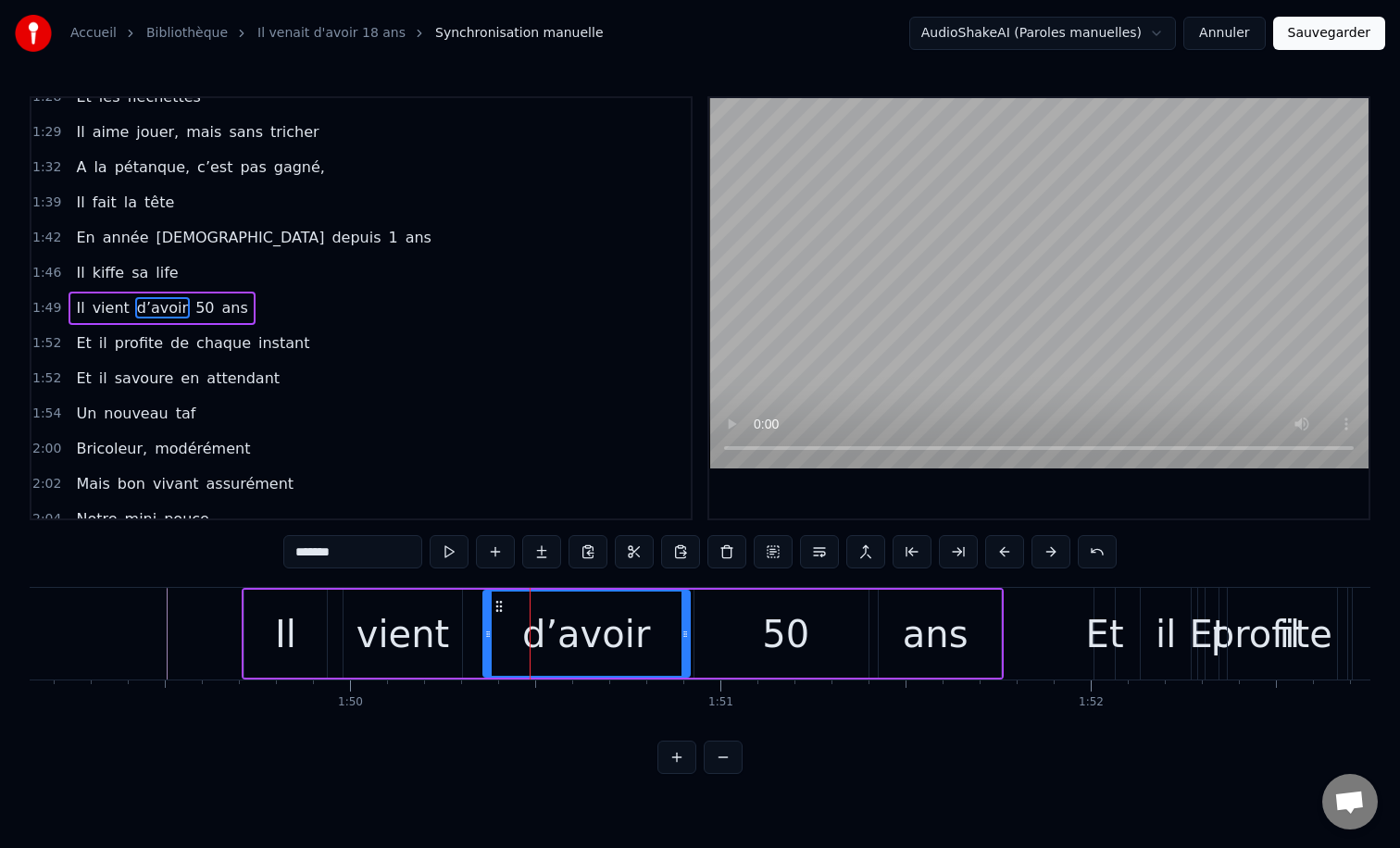
drag, startPoint x: 473, startPoint y: 635, endPoint x: 487, endPoint y: 635, distance: 14.0
click at [487, 635] on icon at bounding box center [488, 634] width 8 height 15
drag, startPoint x: 684, startPoint y: 632, endPoint x: 665, endPoint y: 632, distance: 19.0
click at [665, 632] on icon at bounding box center [666, 634] width 8 height 15
click at [745, 631] on div "50" at bounding box center [786, 633] width 183 height 88
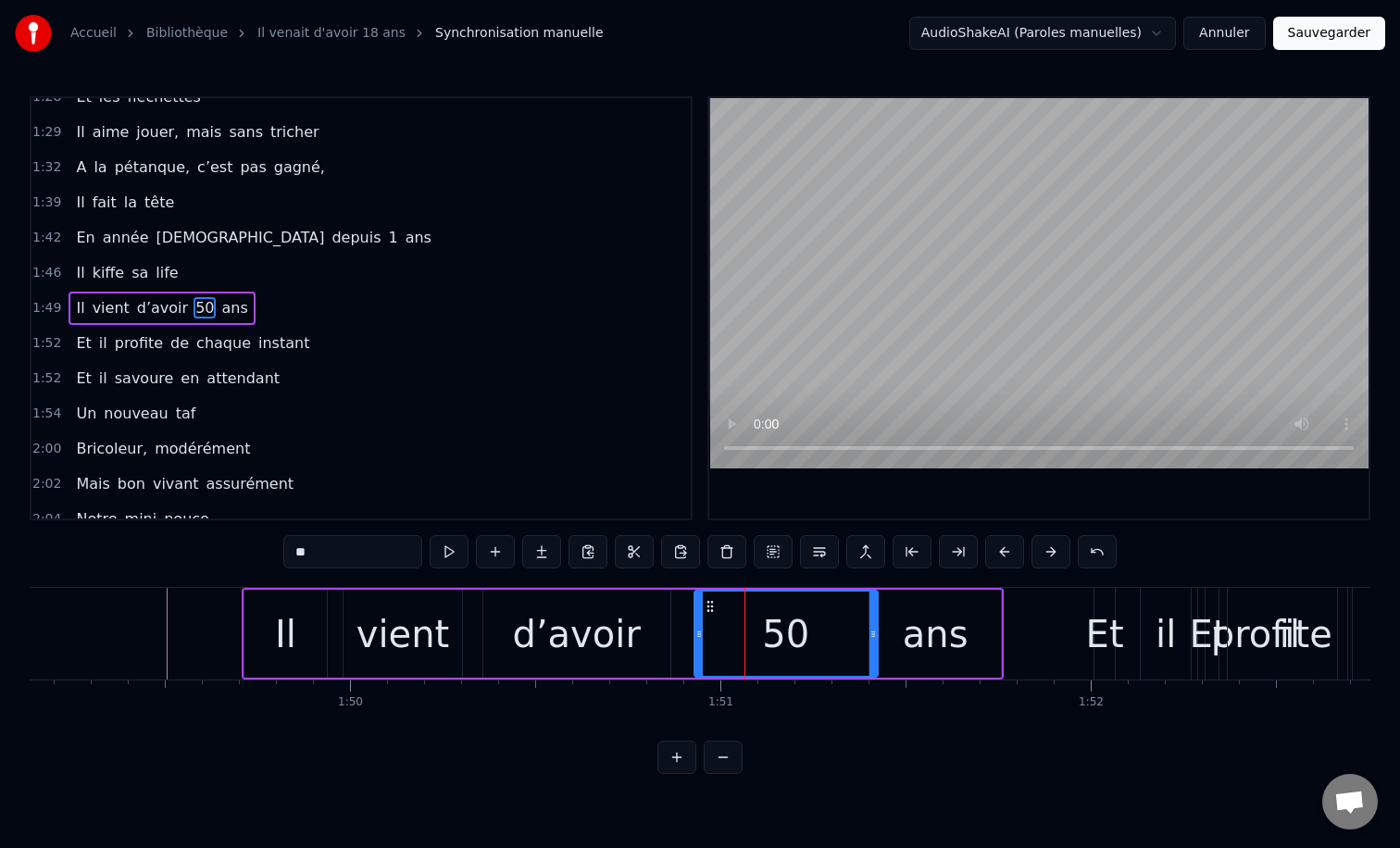
click at [702, 634] on div "50" at bounding box center [786, 633] width 181 height 84
click at [701, 633] on icon at bounding box center [701, 634] width 8 height 15
drag, startPoint x: 869, startPoint y: 630, endPoint x: 811, endPoint y: 632, distance: 58.0
click at [812, 632] on icon at bounding box center [816, 634] width 8 height 15
click at [919, 631] on div "ans" at bounding box center [936, 634] width 66 height 56
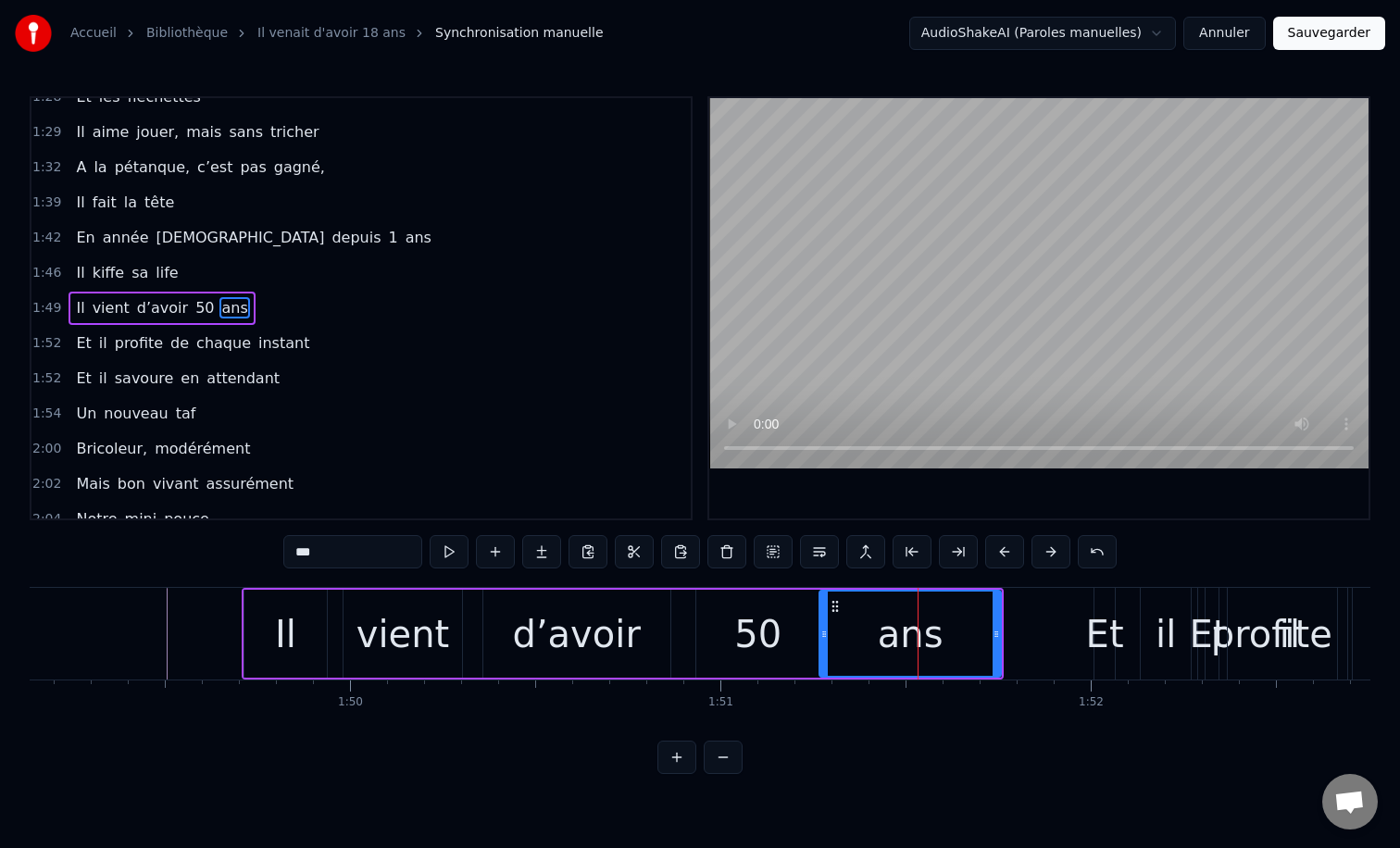
drag, startPoint x: 873, startPoint y: 636, endPoint x: 821, endPoint y: 636, distance: 52.0
click at [821, 636] on icon at bounding box center [825, 634] width 8 height 15
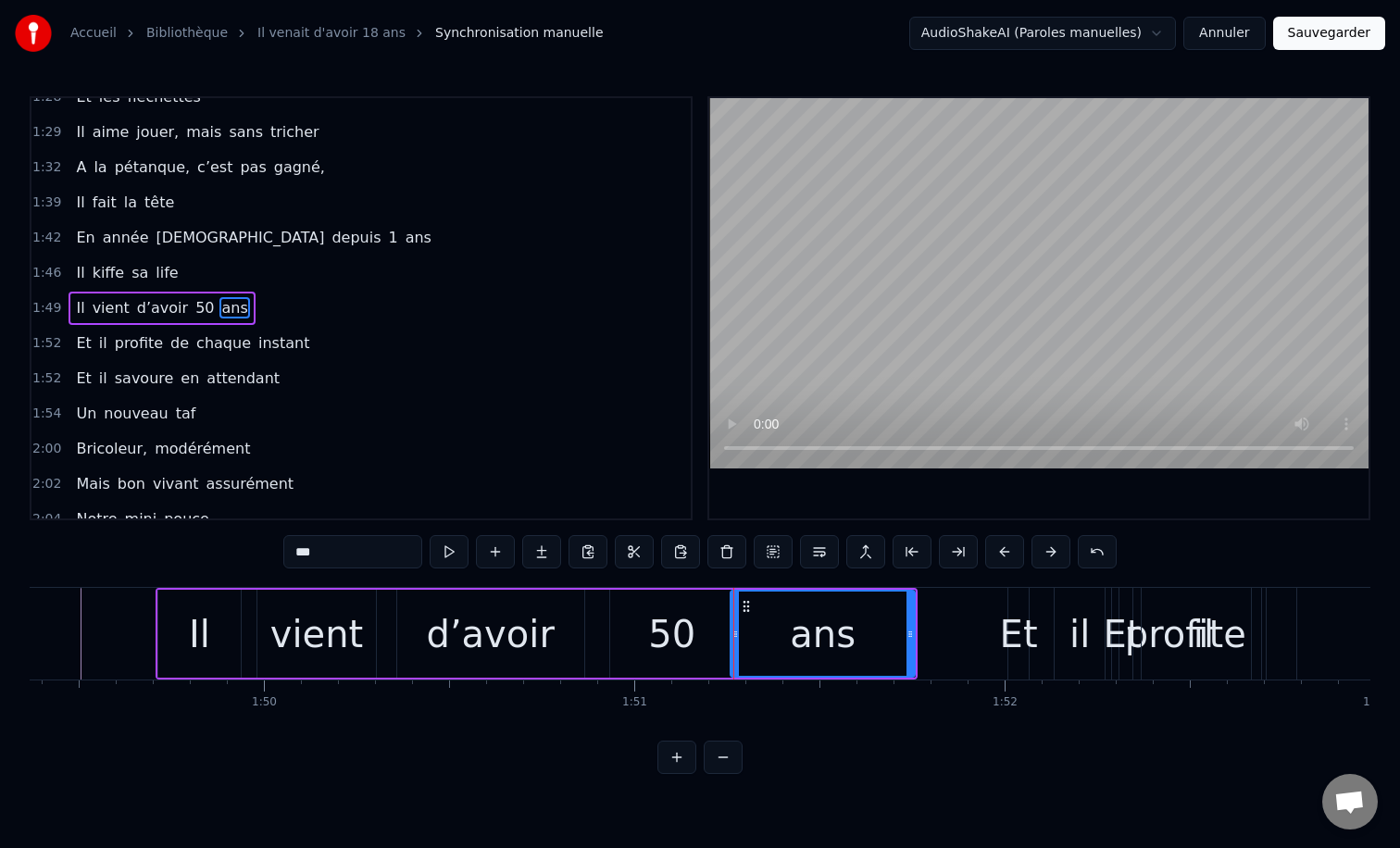
scroll to position [0, 40533]
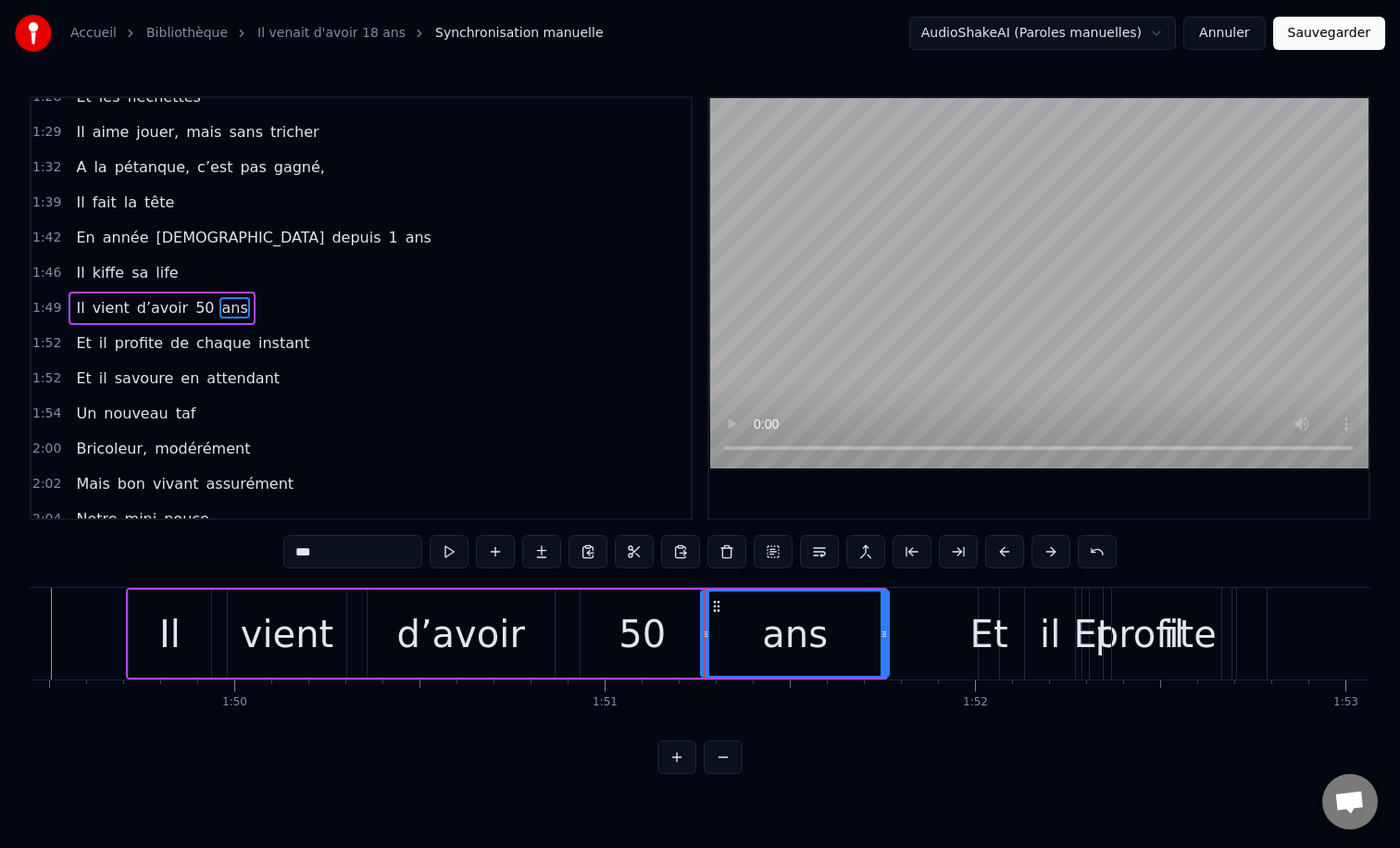
click at [887, 632] on icon at bounding box center [884, 634] width 8 height 15
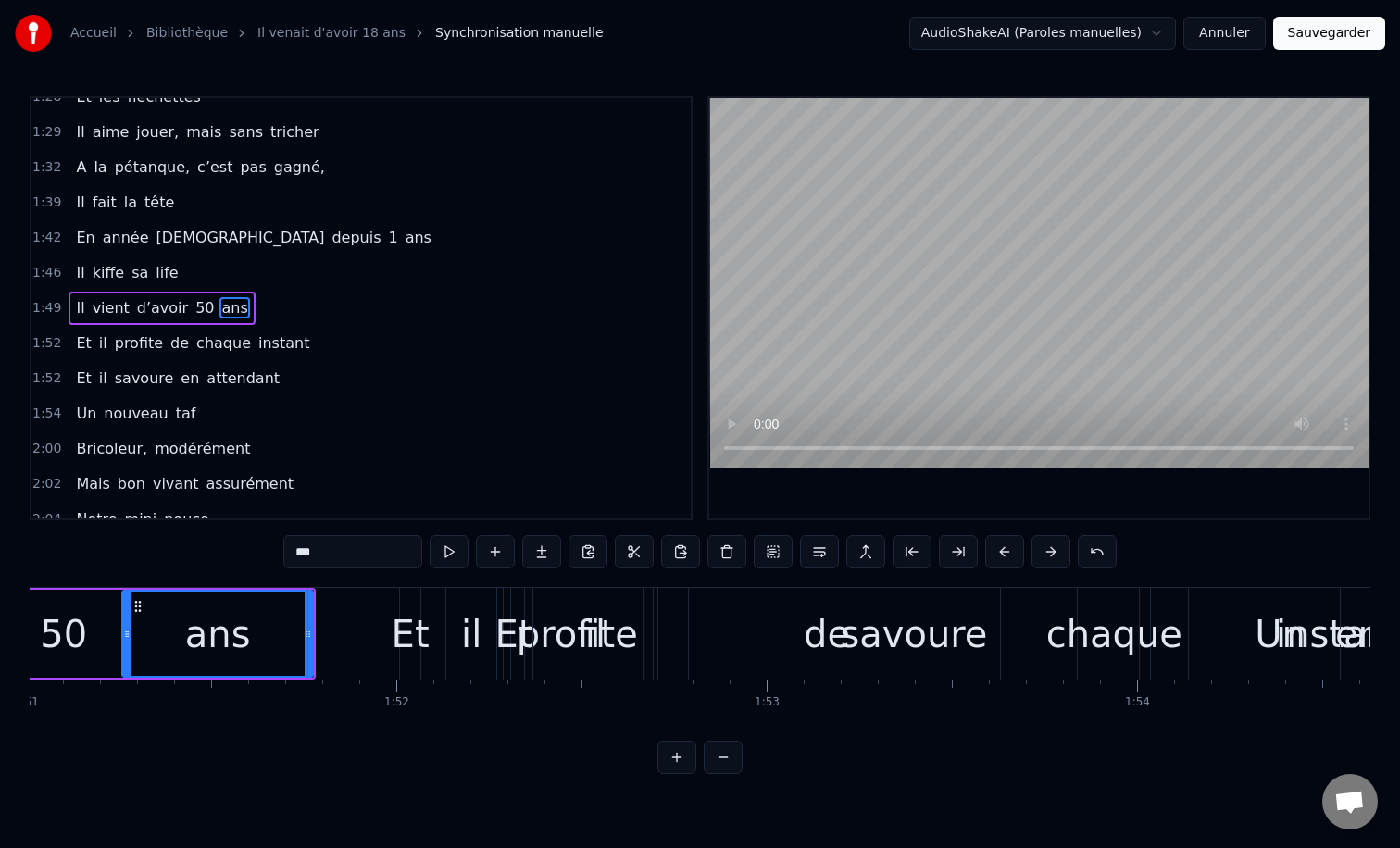
scroll to position [0, 41120]
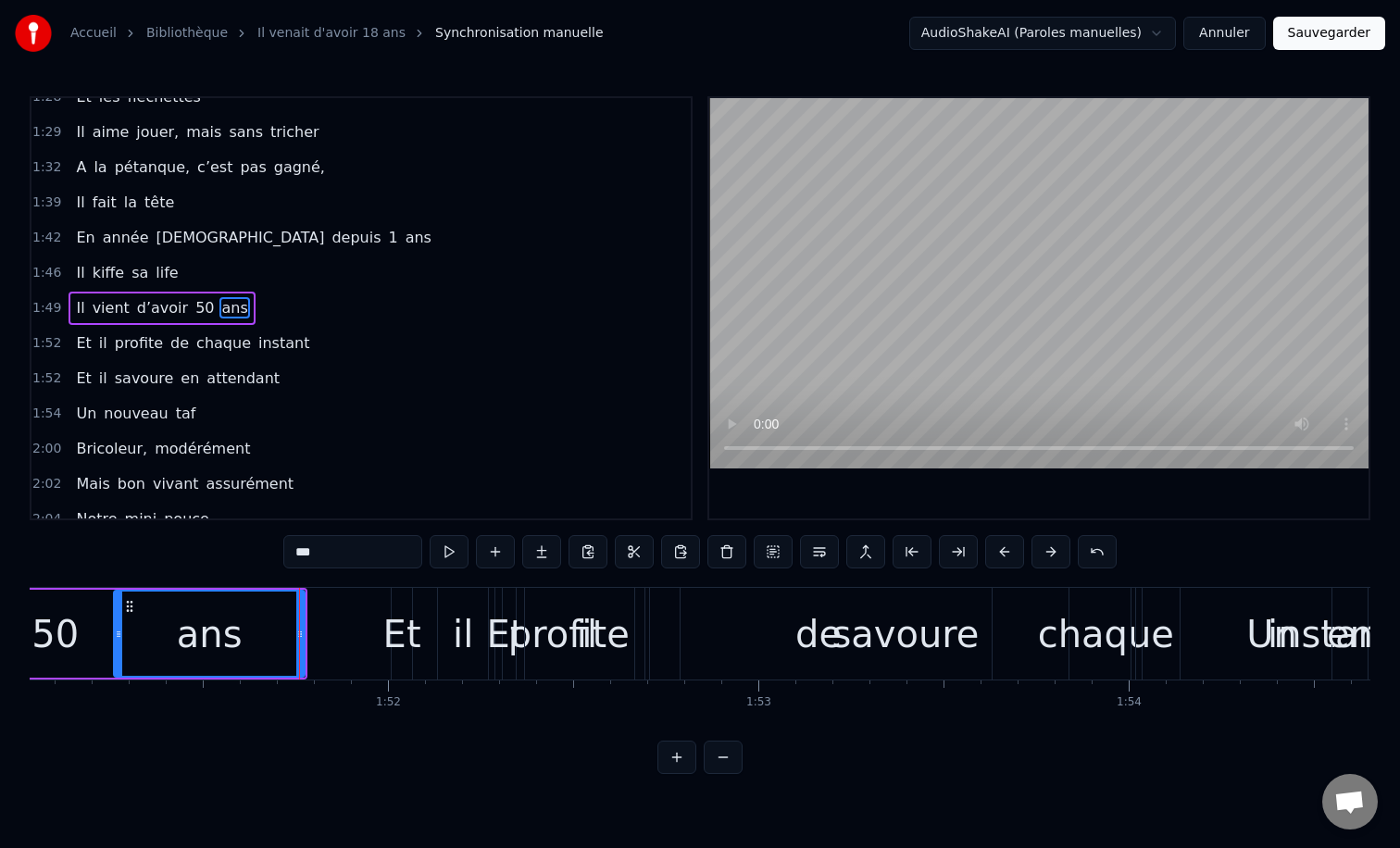
click at [388, 627] on div "Et" at bounding box center [402, 634] width 38 height 56
type input "**"
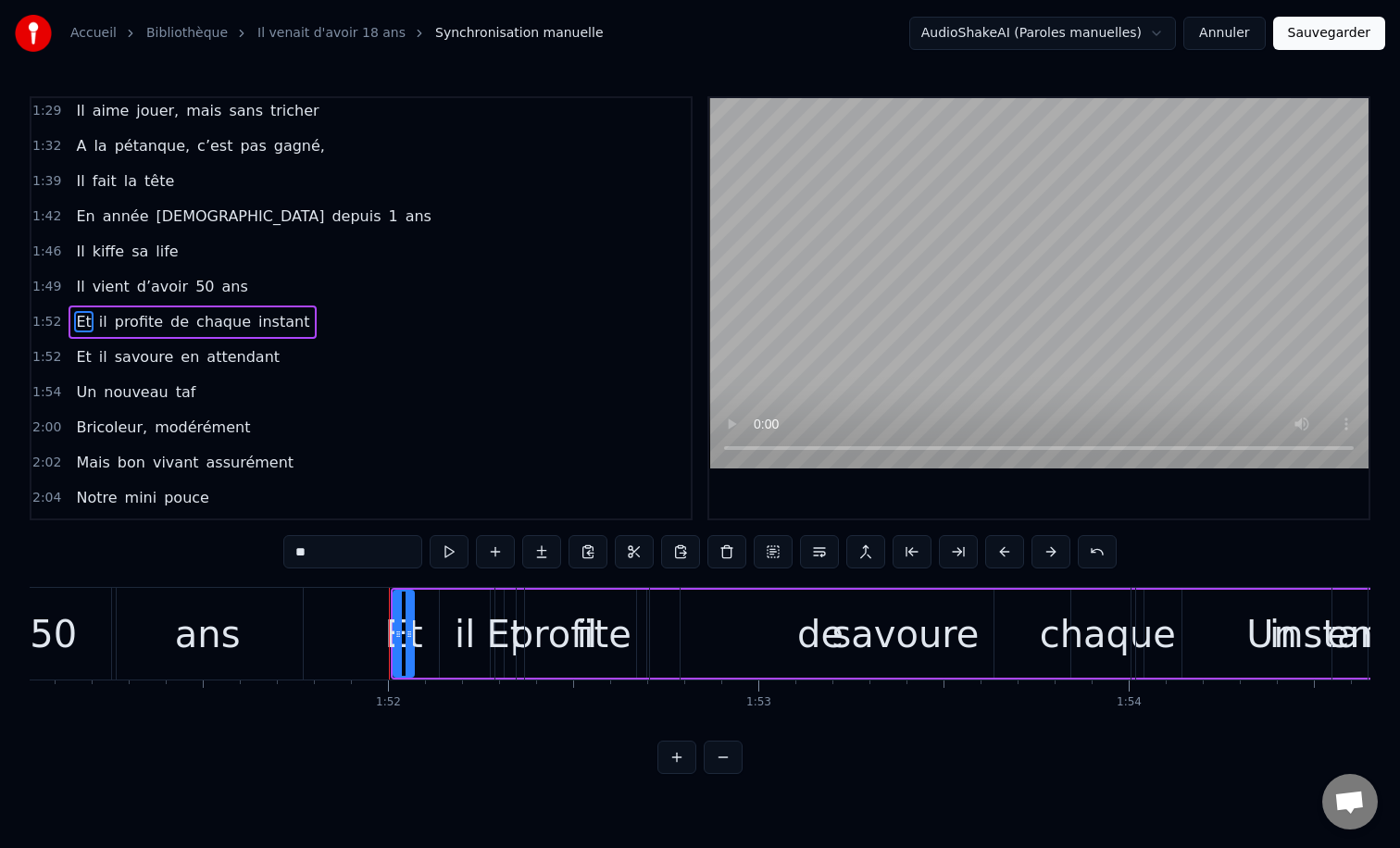
scroll to position [757, 0]
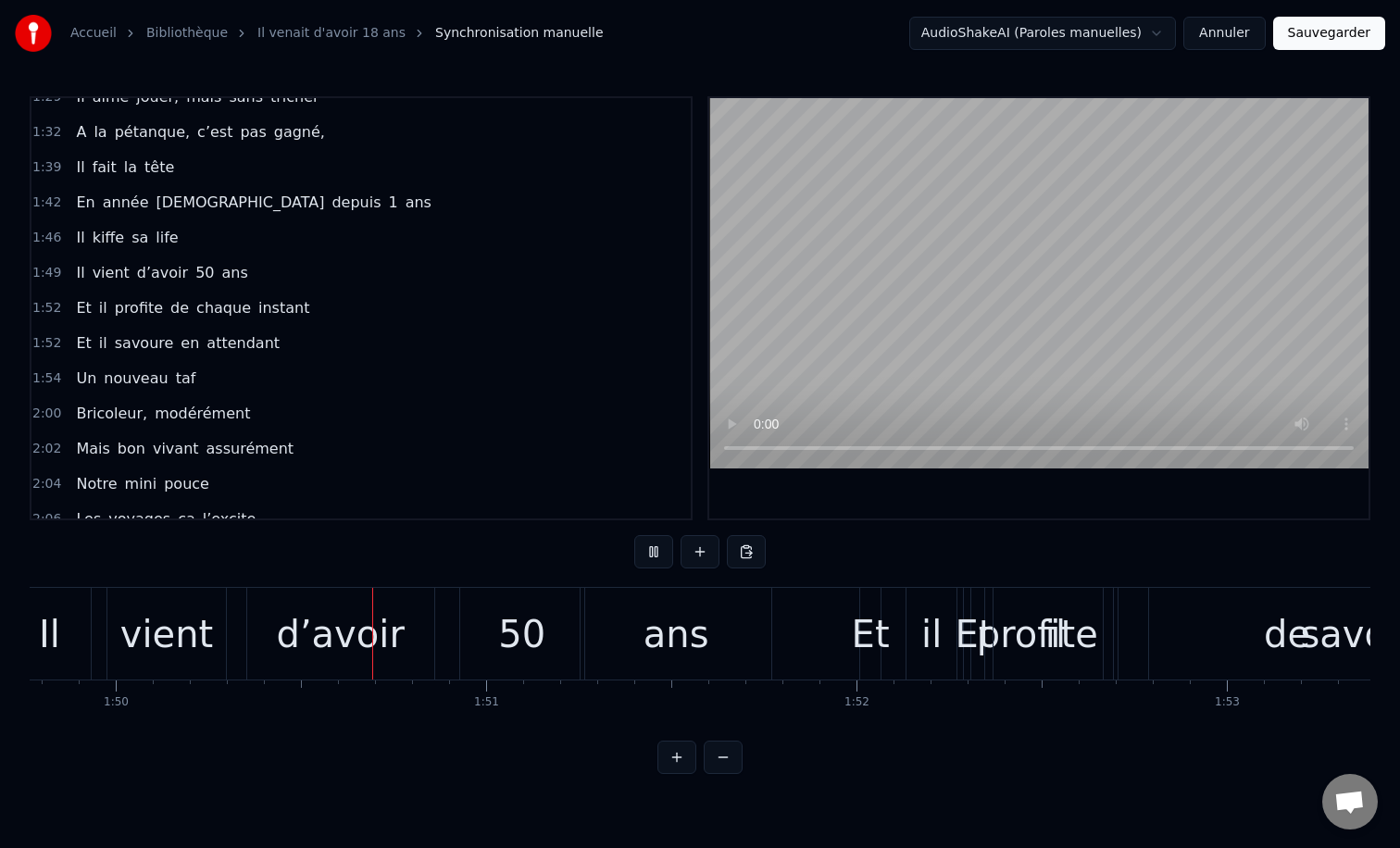
scroll to position [0, 40826]
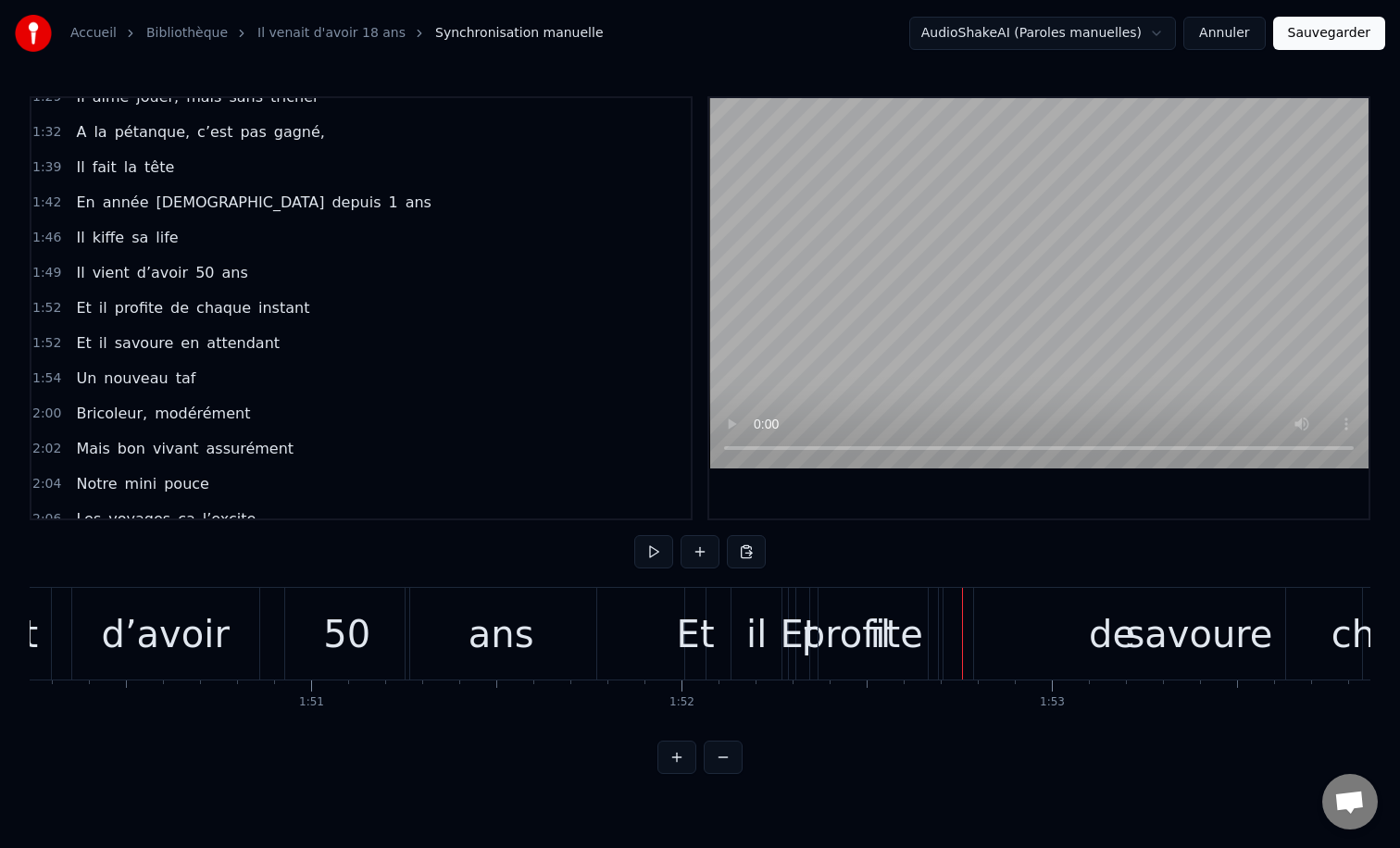
click at [578, 631] on div "ans" at bounding box center [501, 633] width 191 height 91
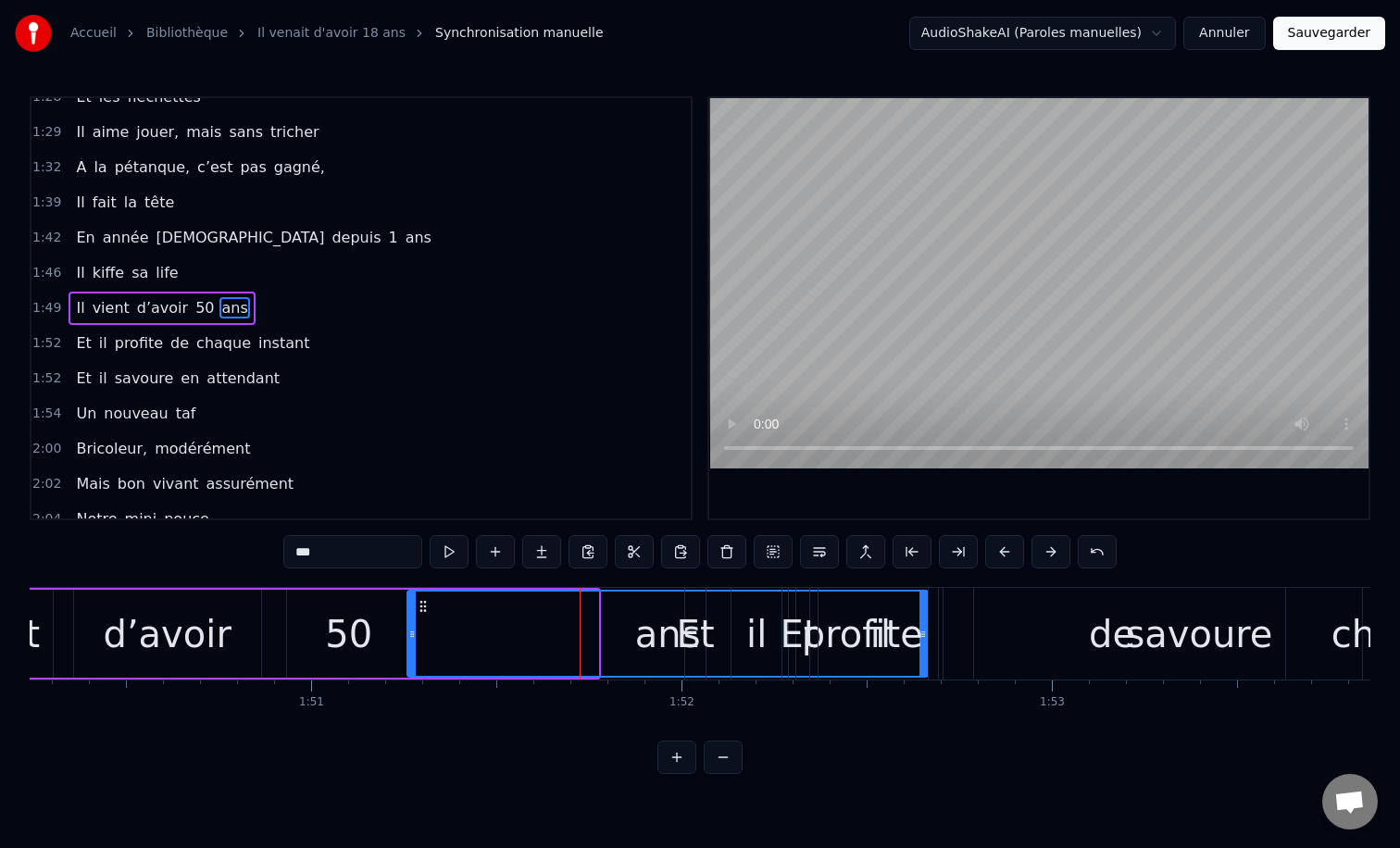
drag, startPoint x: 595, startPoint y: 629, endPoint x: 923, endPoint y: 626, distance: 328.0
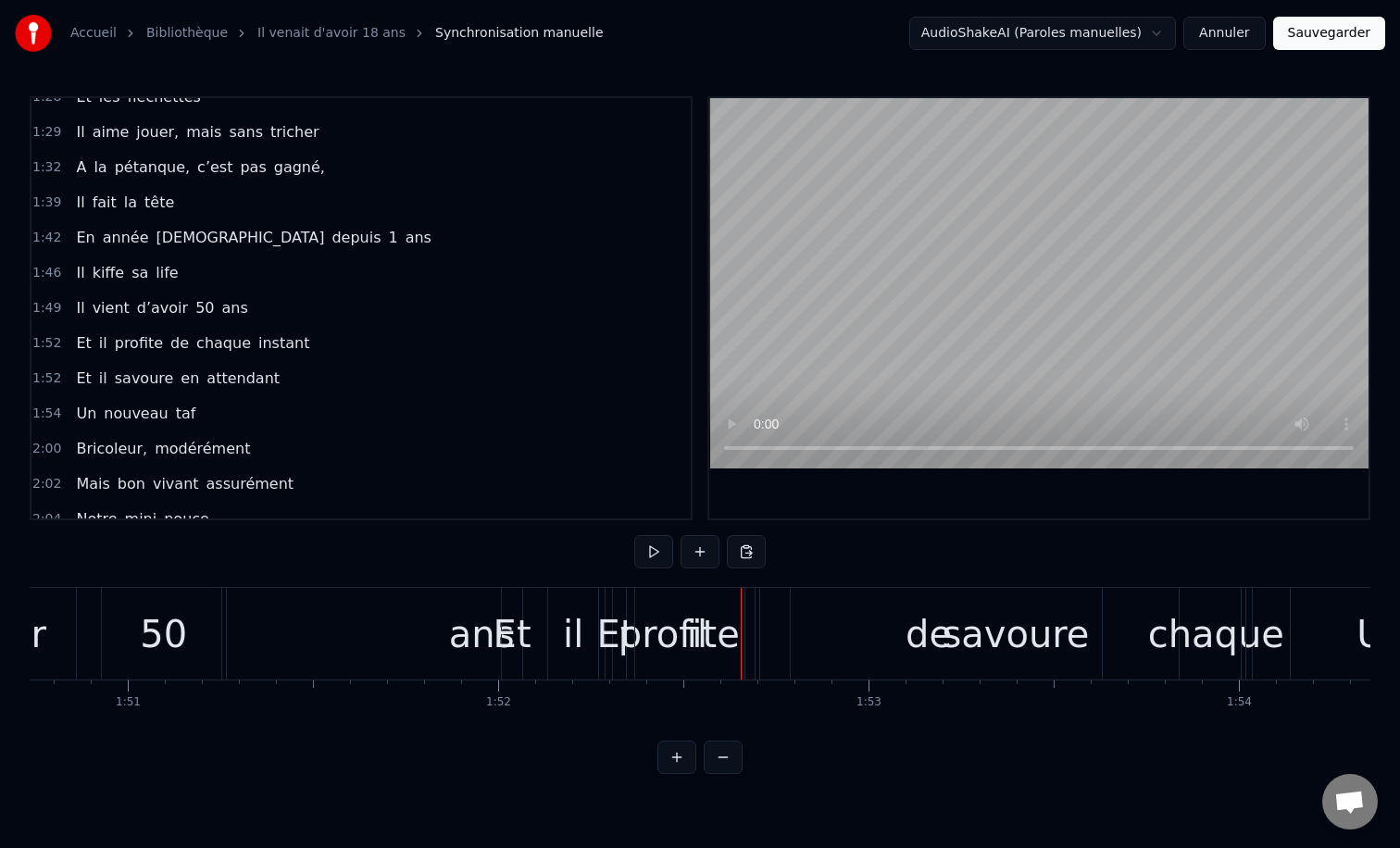
scroll to position [0, 40967]
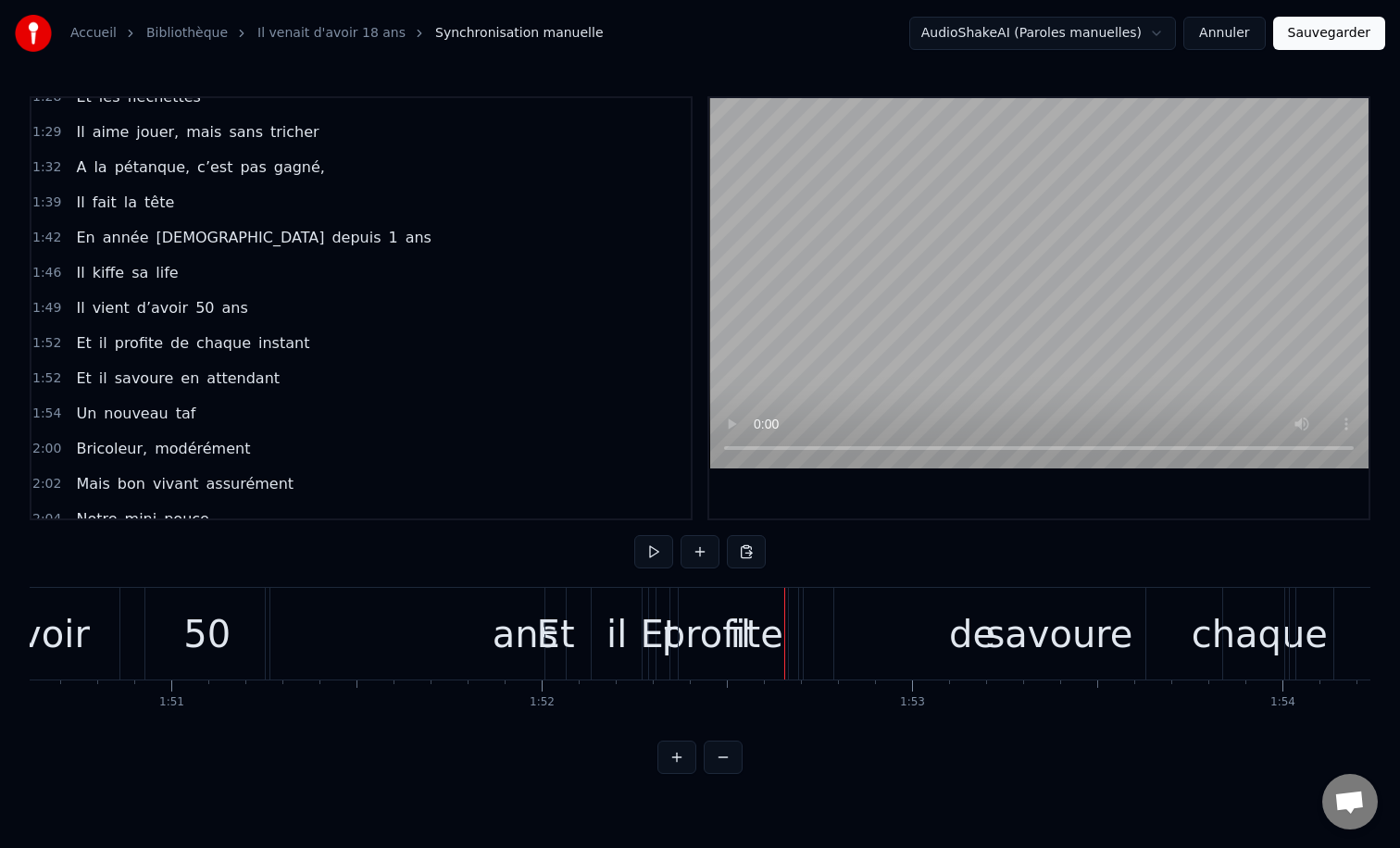
click at [292, 634] on div "ans" at bounding box center [525, 633] width 519 height 91
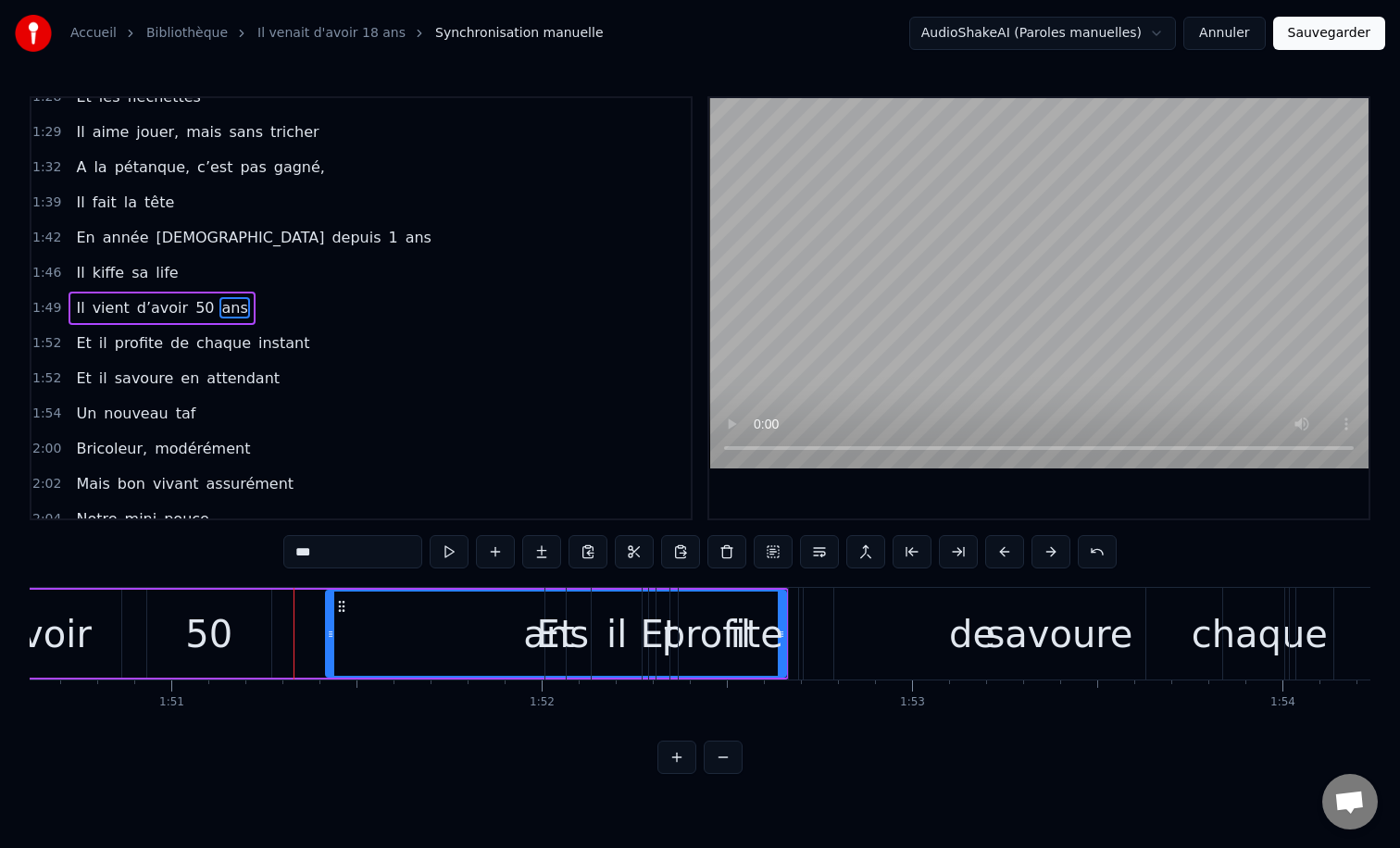
drag, startPoint x: 271, startPoint y: 631, endPoint x: 328, endPoint y: 631, distance: 57.0
click at [328, 631] on icon at bounding box center [330, 634] width 8 height 15
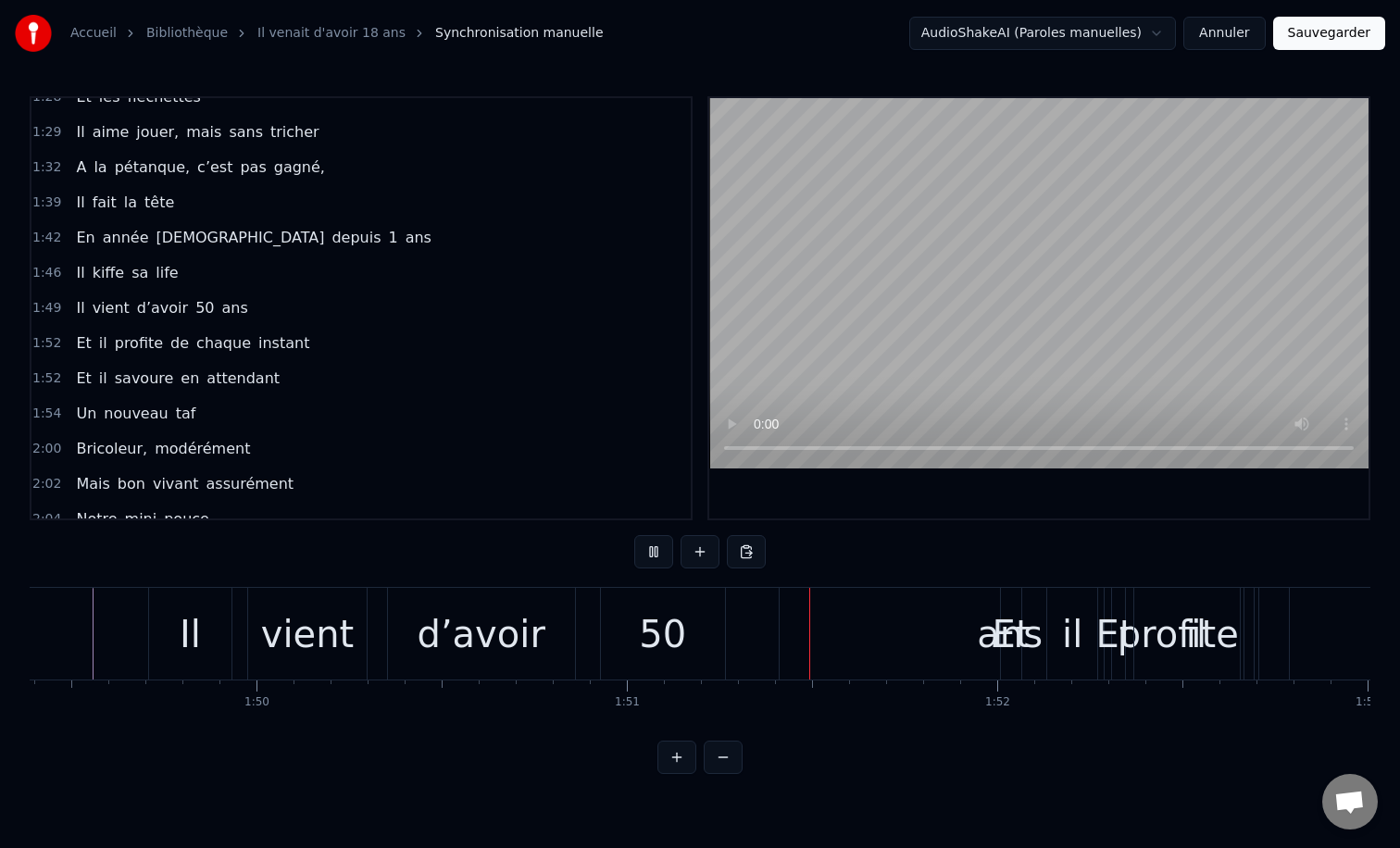
scroll to position [0, 40512]
click at [680, 623] on div "50" at bounding box center [661, 634] width 47 height 56
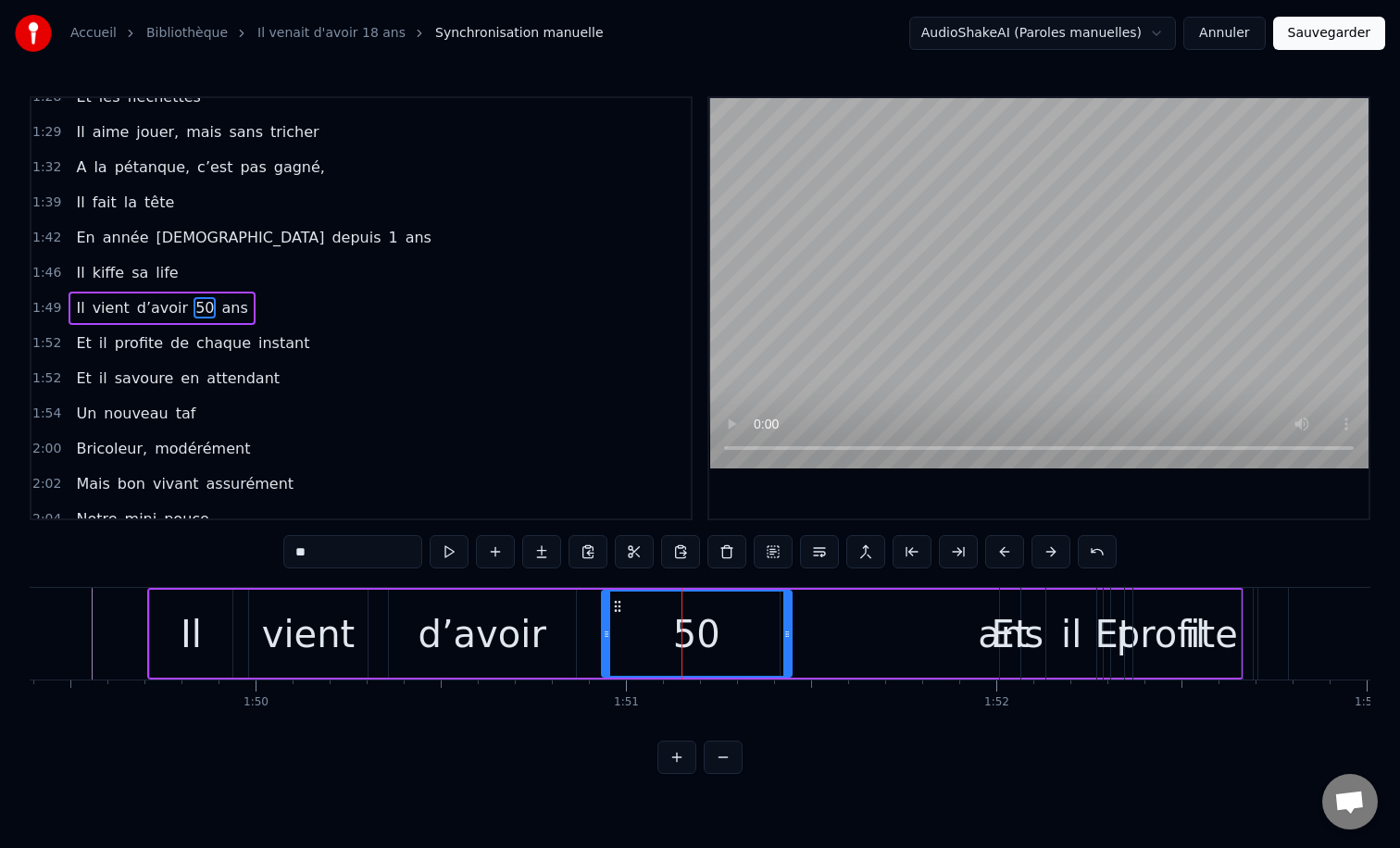
drag, startPoint x: 722, startPoint y: 632, endPoint x: 787, endPoint y: 632, distance: 65.0
click at [787, 632] on icon at bounding box center [787, 634] width 8 height 15
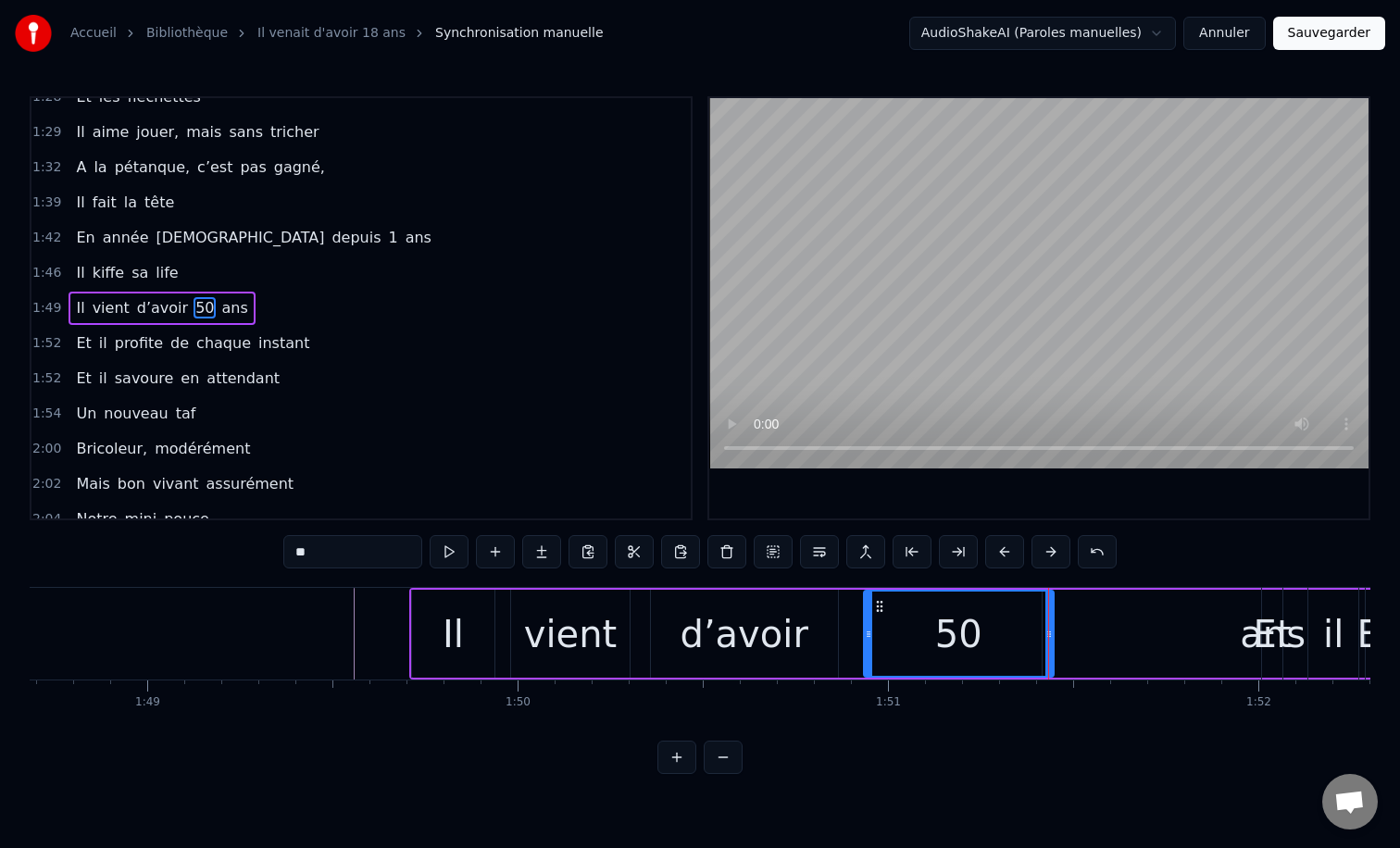
scroll to position [0, 40100]
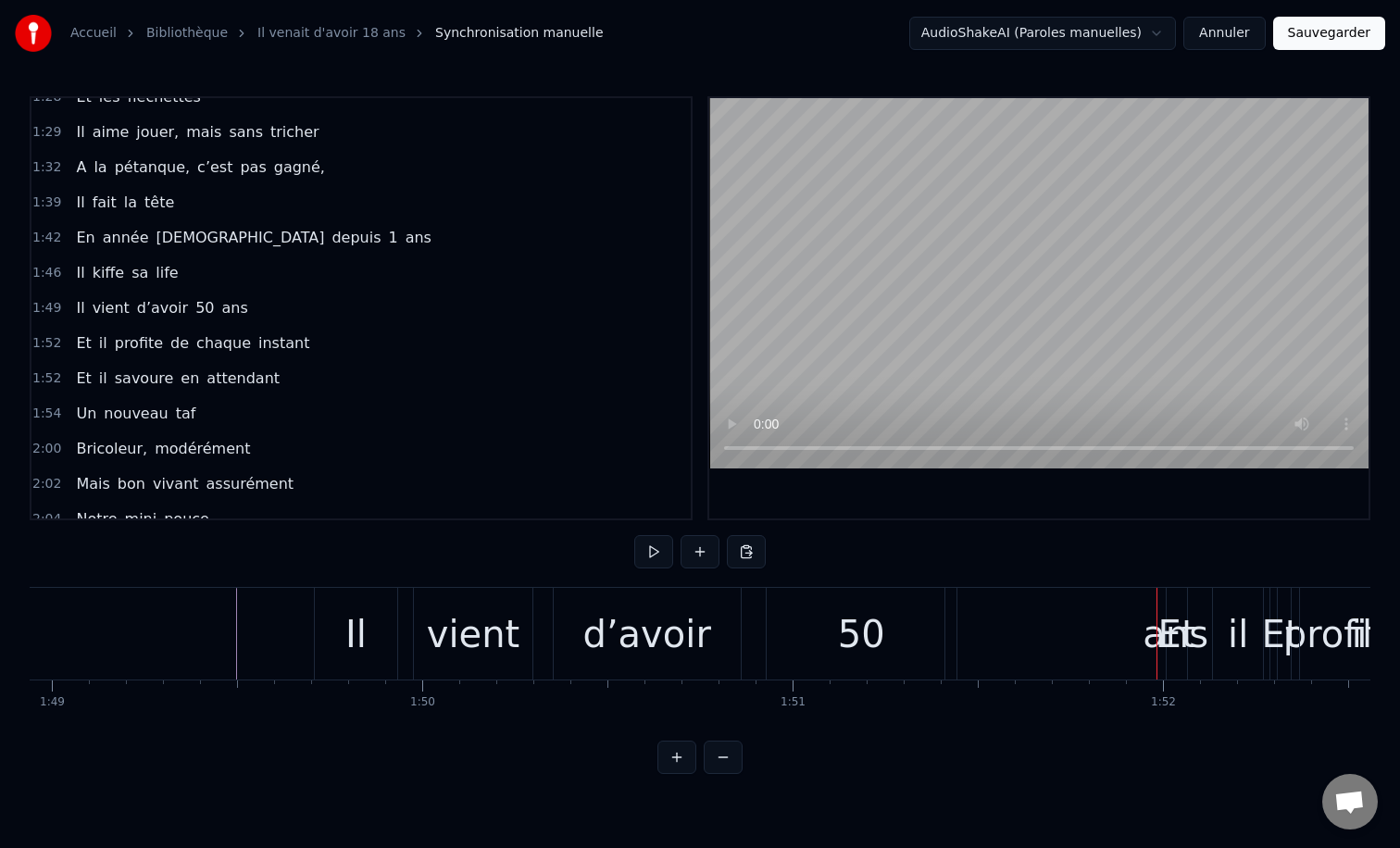
scroll to position [0, 40304]
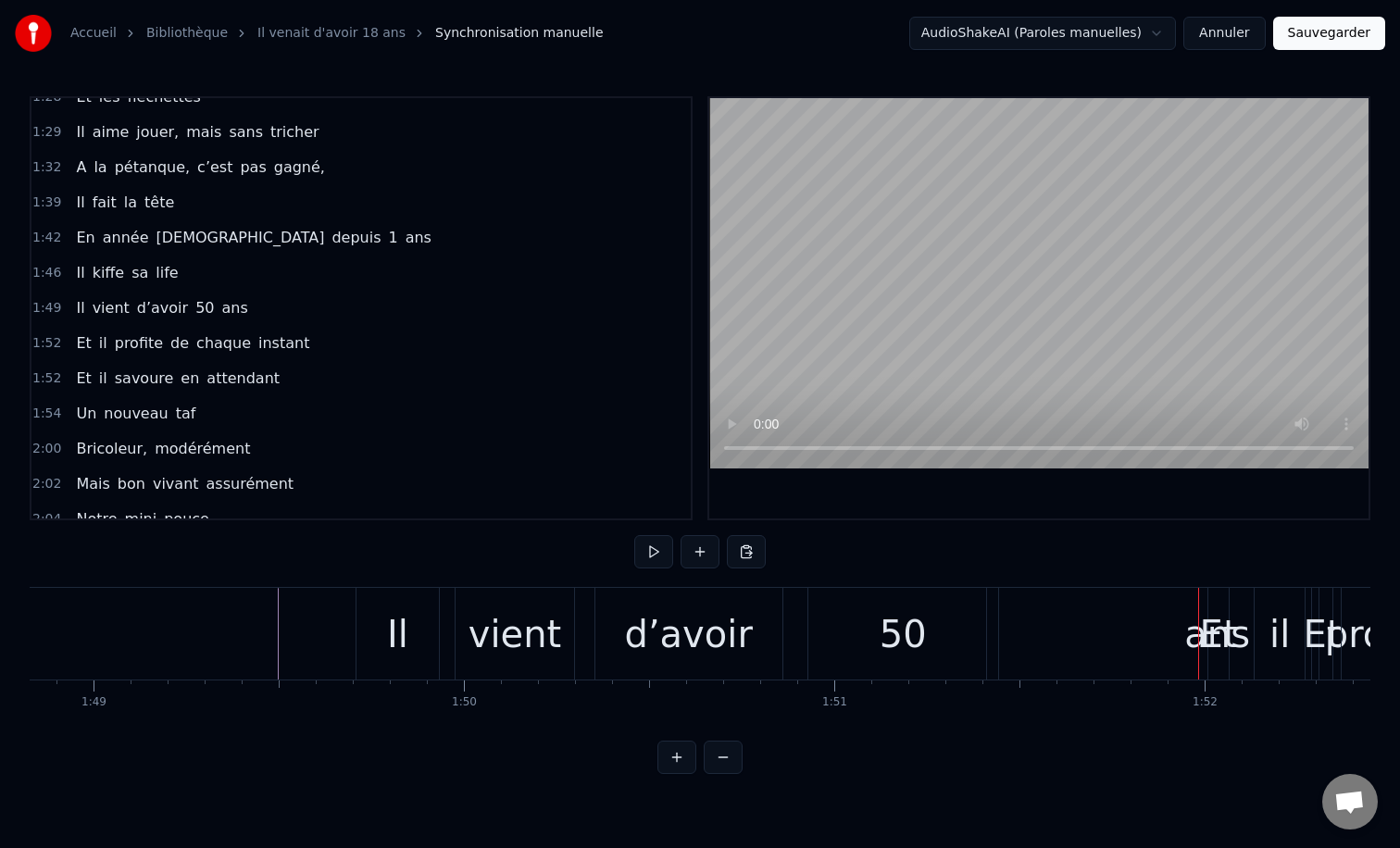
click at [658, 627] on div "d’avoir" at bounding box center [688, 634] width 127 height 56
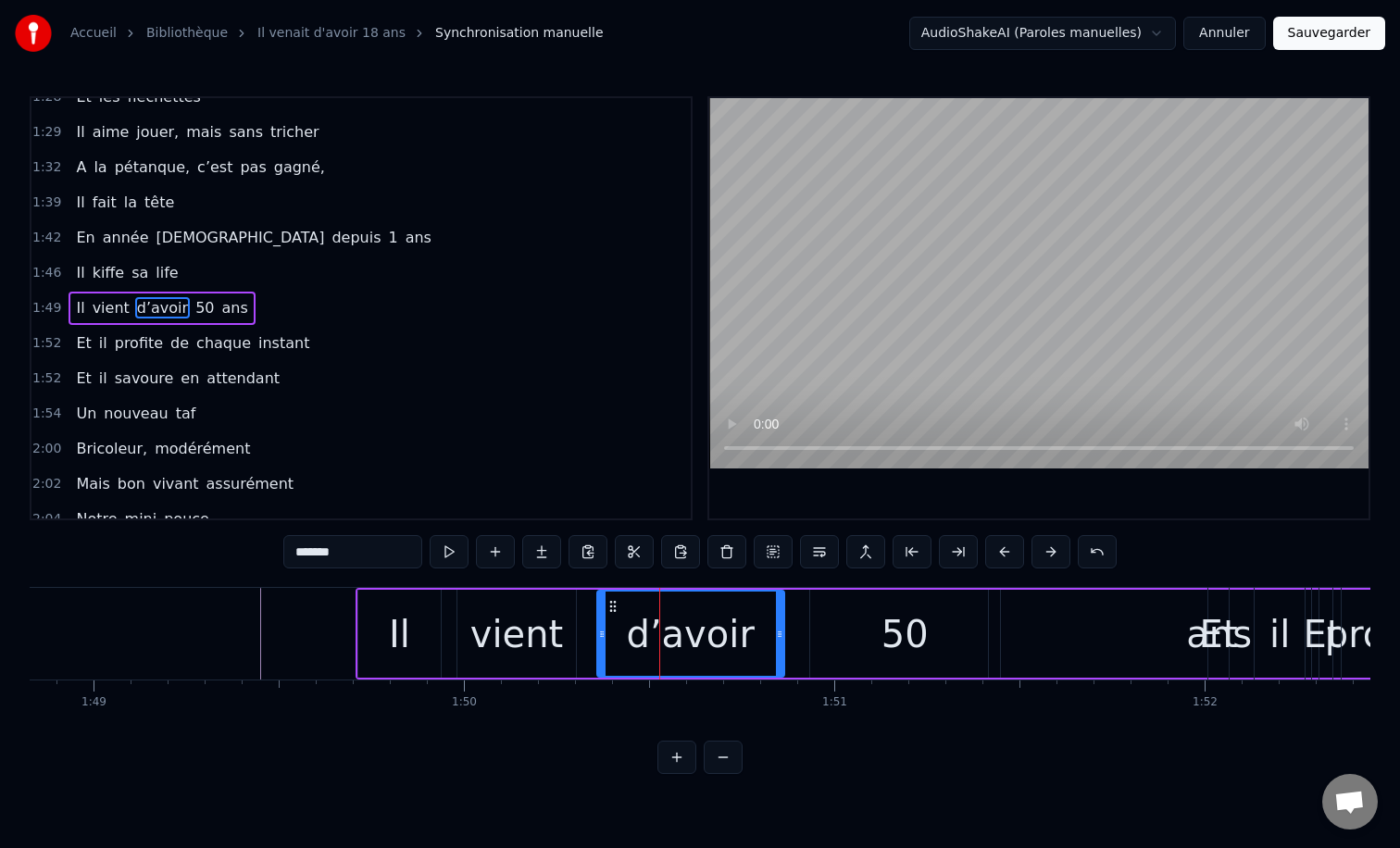
click at [875, 629] on div "50" at bounding box center [905, 633] width 190 height 88
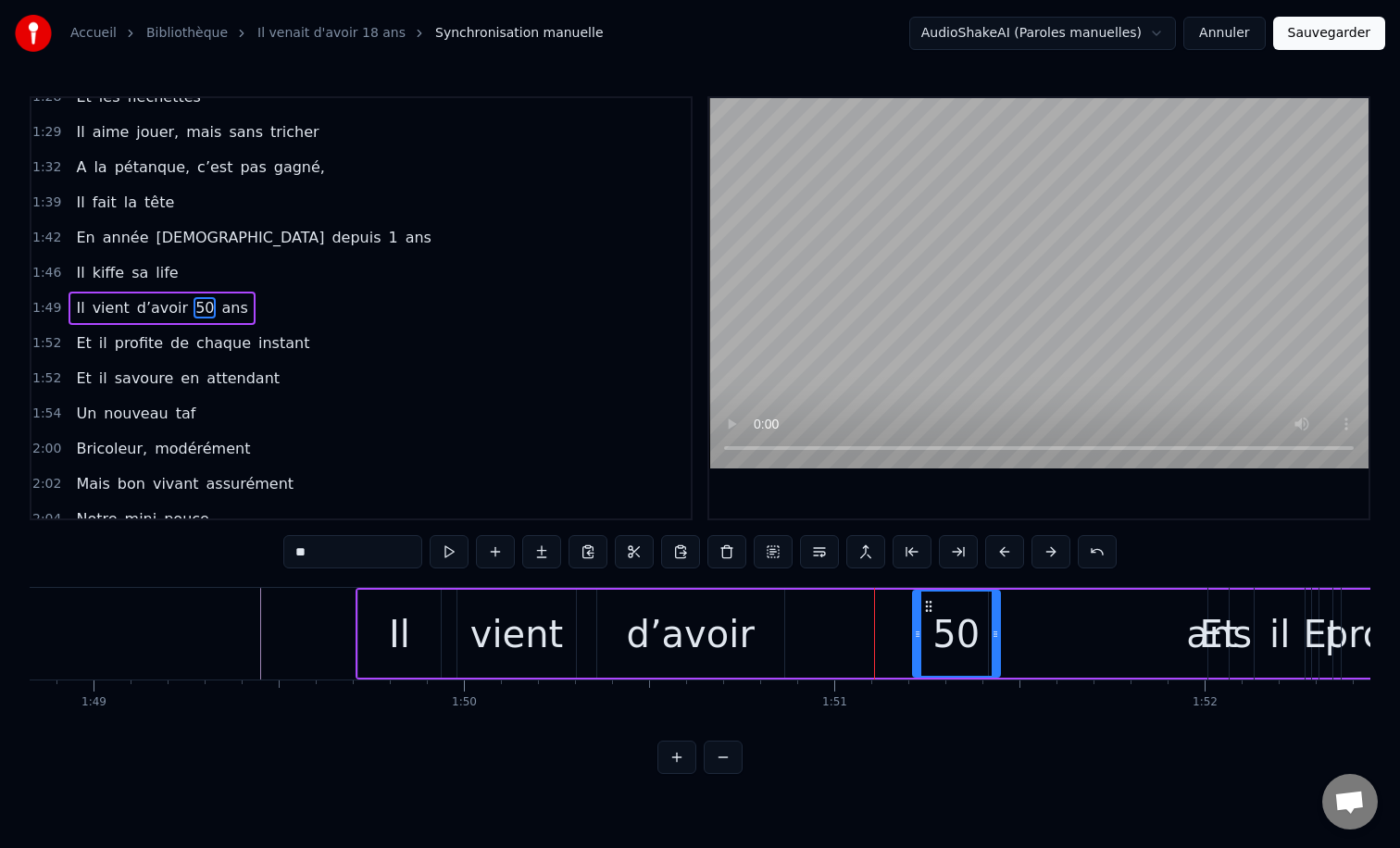
drag, startPoint x: 812, startPoint y: 634, endPoint x: 915, endPoint y: 633, distance: 103.0
click at [915, 633] on icon at bounding box center [918, 634] width 8 height 15
drag, startPoint x: 927, startPoint y: 607, endPoint x: 1000, endPoint y: 606, distance: 73.0
click at [1000, 606] on icon at bounding box center [1001, 607] width 15 height 15
click at [702, 618] on div "d’avoir" at bounding box center [690, 634] width 127 height 56
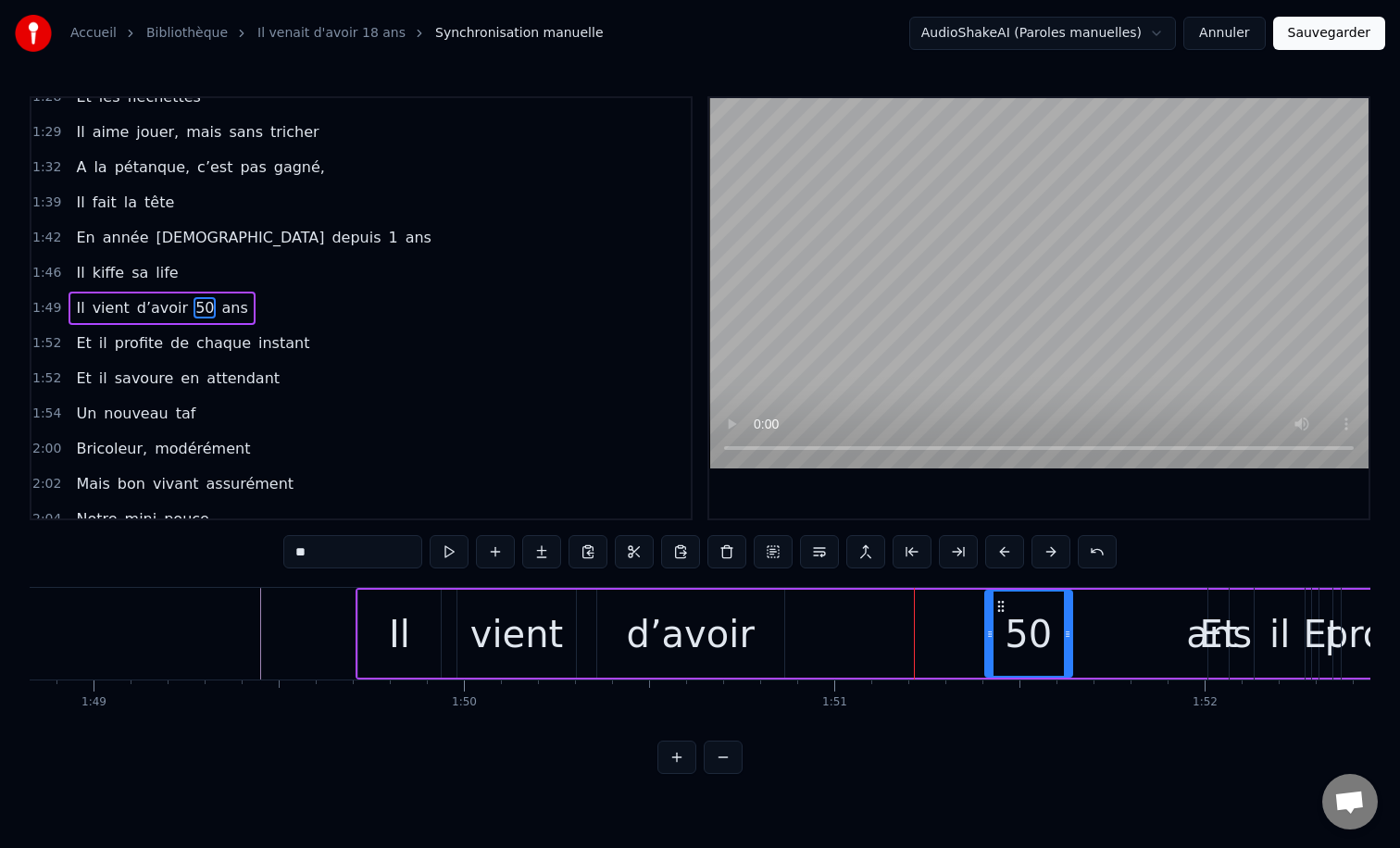
type input "*******"
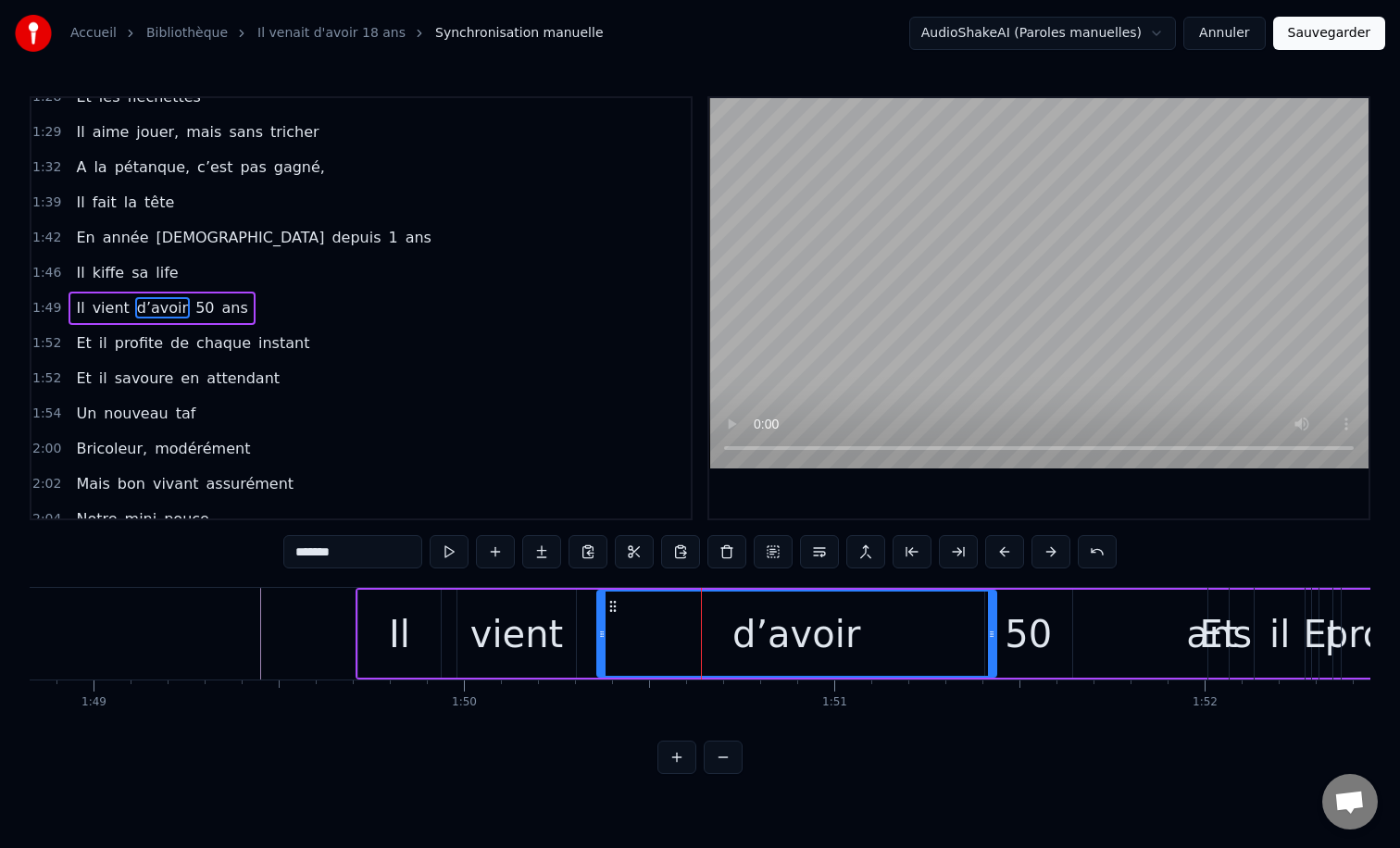
drag, startPoint x: 780, startPoint y: 633, endPoint x: 990, endPoint y: 637, distance: 210.0
click at [990, 637] on icon at bounding box center [992, 634] width 8 height 15
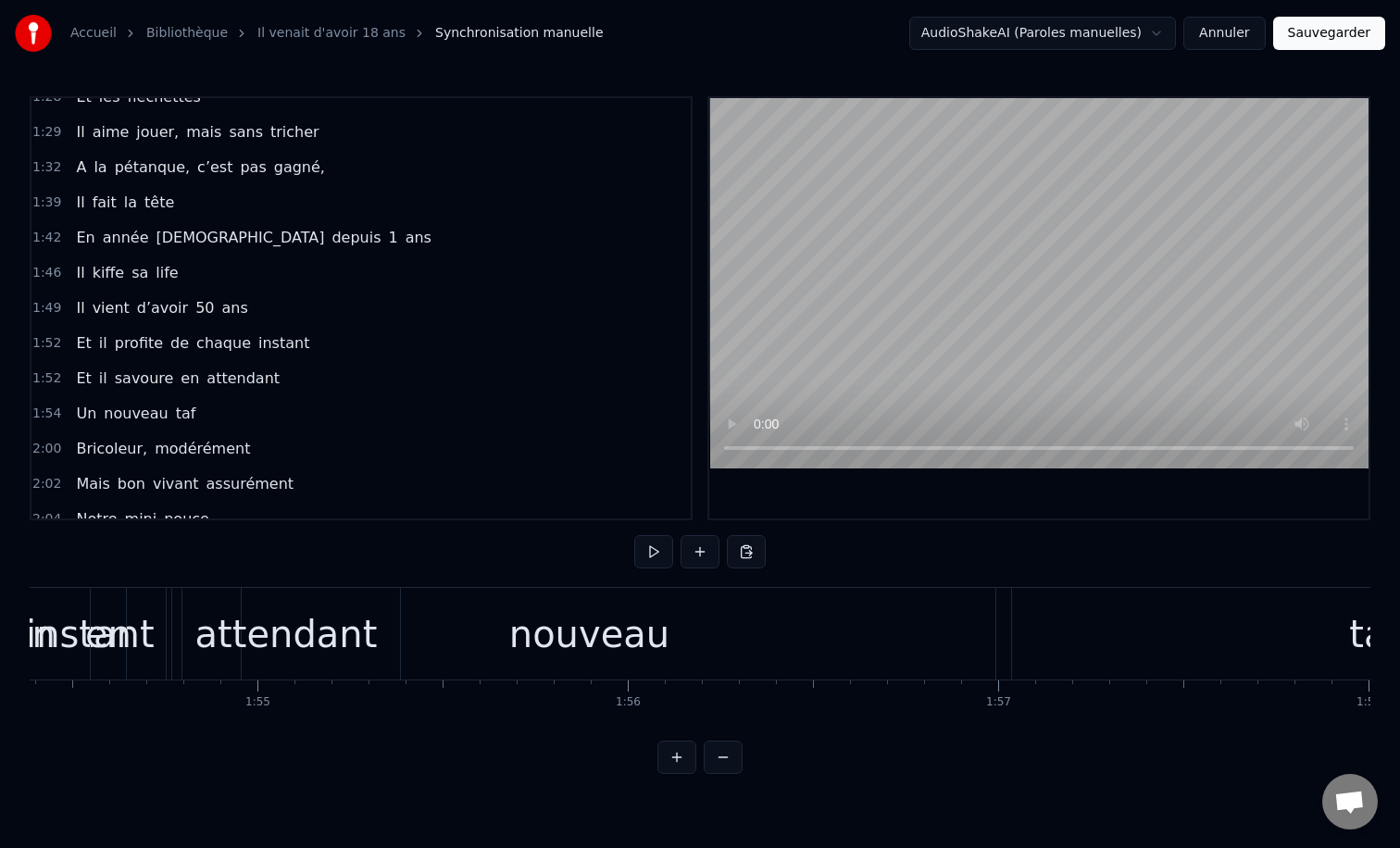
scroll to position [0, 42396]
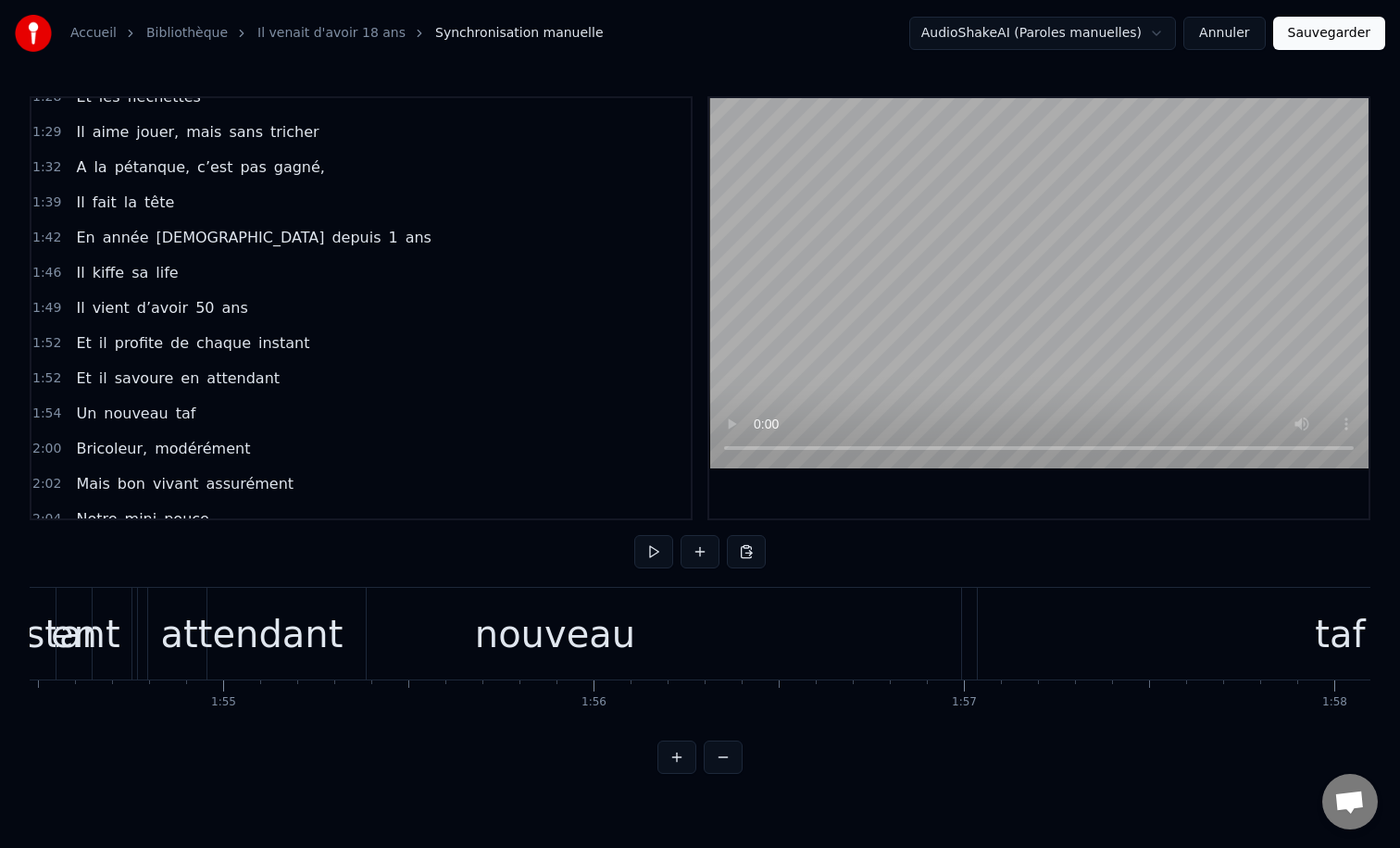
click at [636, 624] on div "nouveau" at bounding box center [555, 633] width 813 height 91
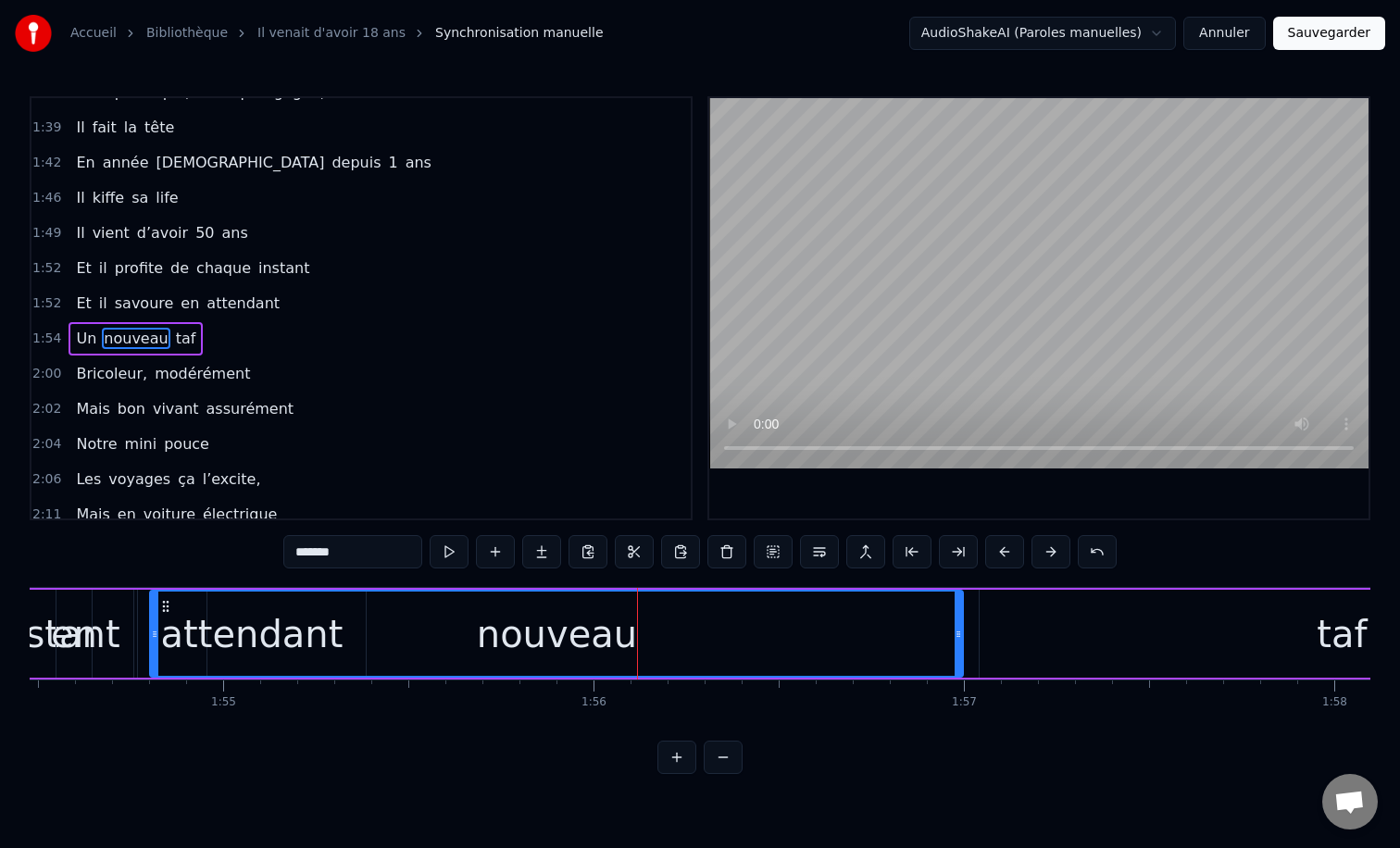
scroll to position [827, 0]
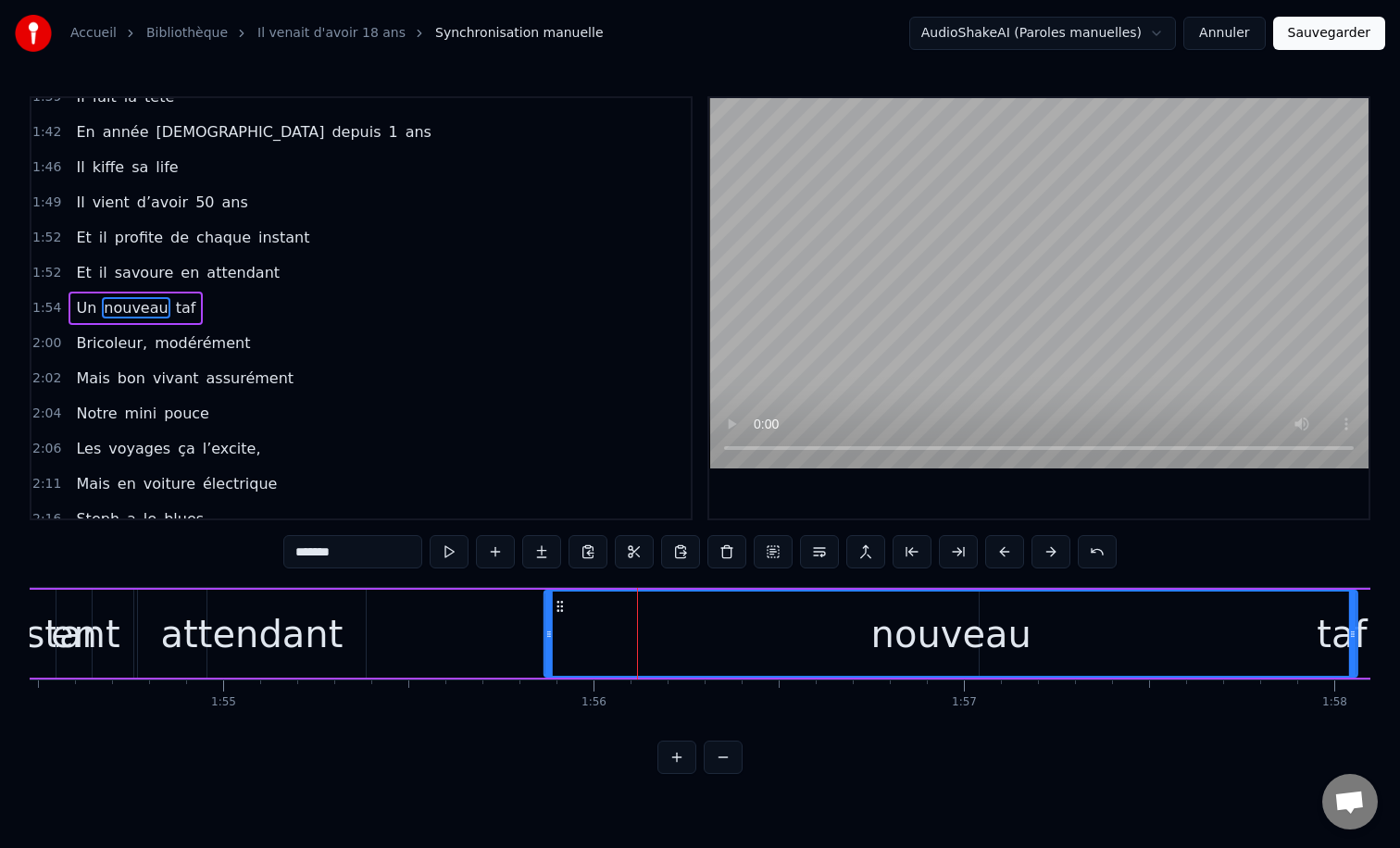
drag, startPoint x: 168, startPoint y: 605, endPoint x: 601, endPoint y: 568, distance: 434.6
click at [601, 568] on div "0:12 Il vient d’avoir 50 ans 0:15 Il est beau comme un enfant 0:18 [PERSON_NAME…" at bounding box center [699, 435] width 1341 height 677
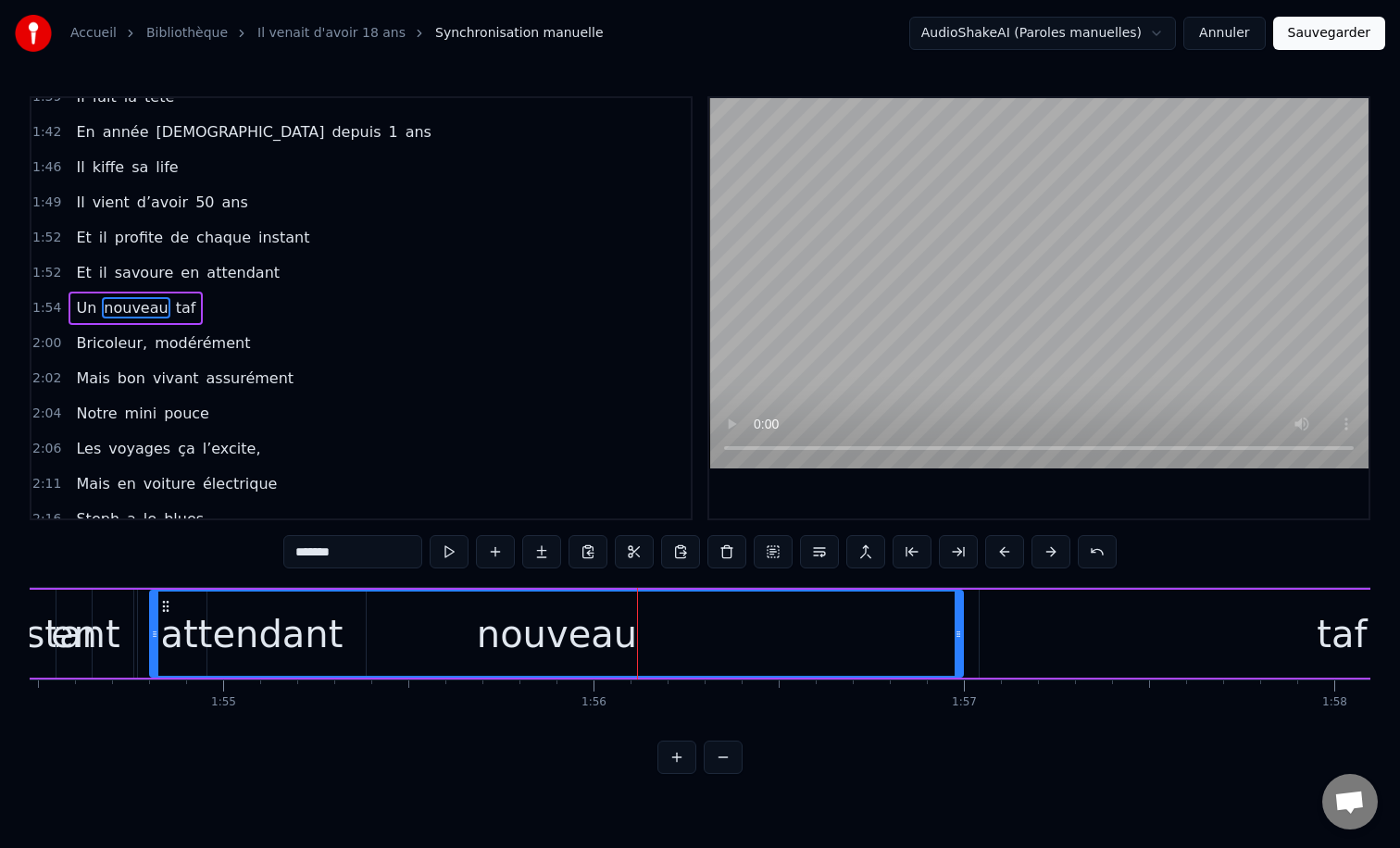
click at [725, 760] on button at bounding box center [723, 757] width 39 height 33
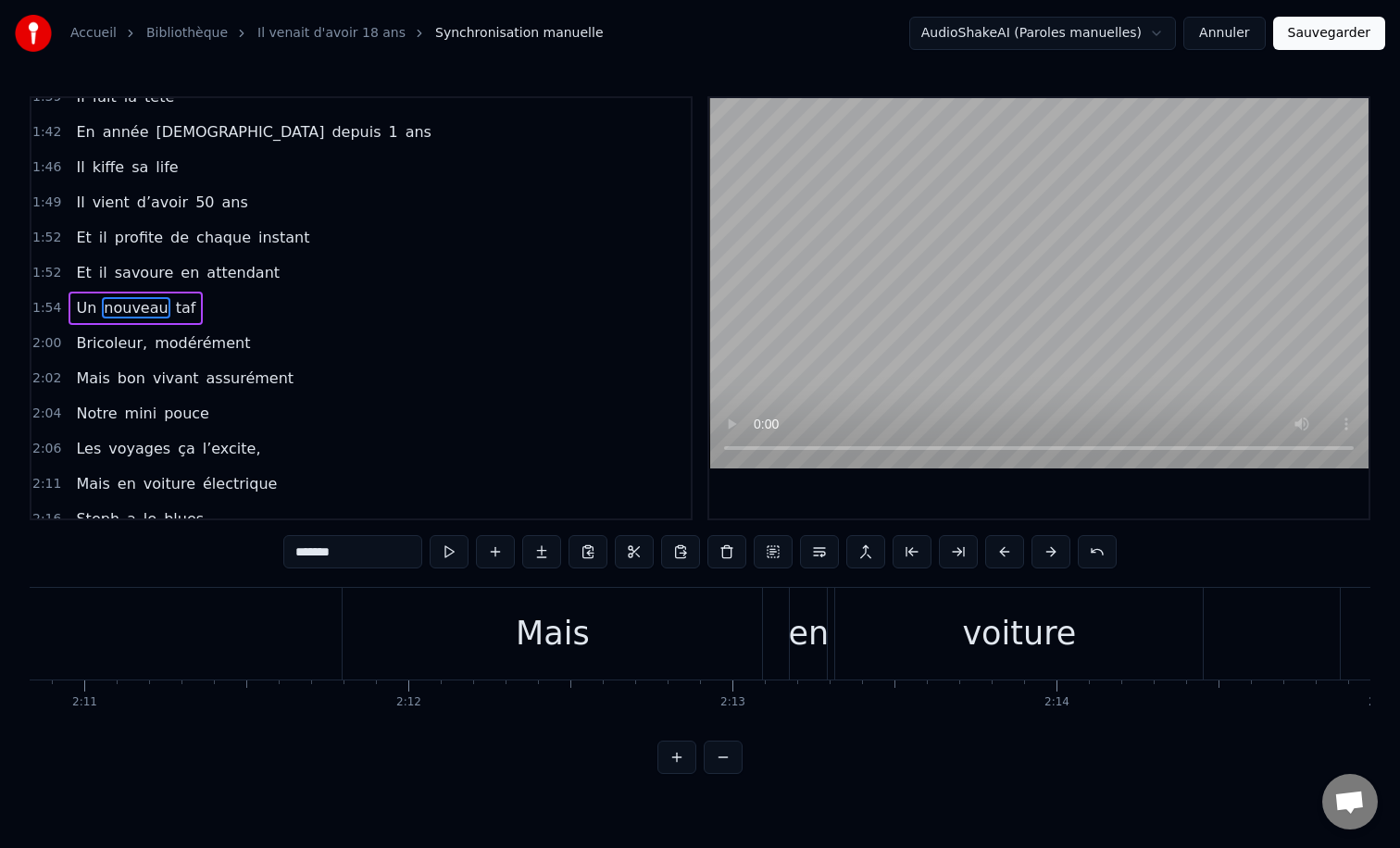
click at [725, 760] on button at bounding box center [723, 757] width 39 height 33
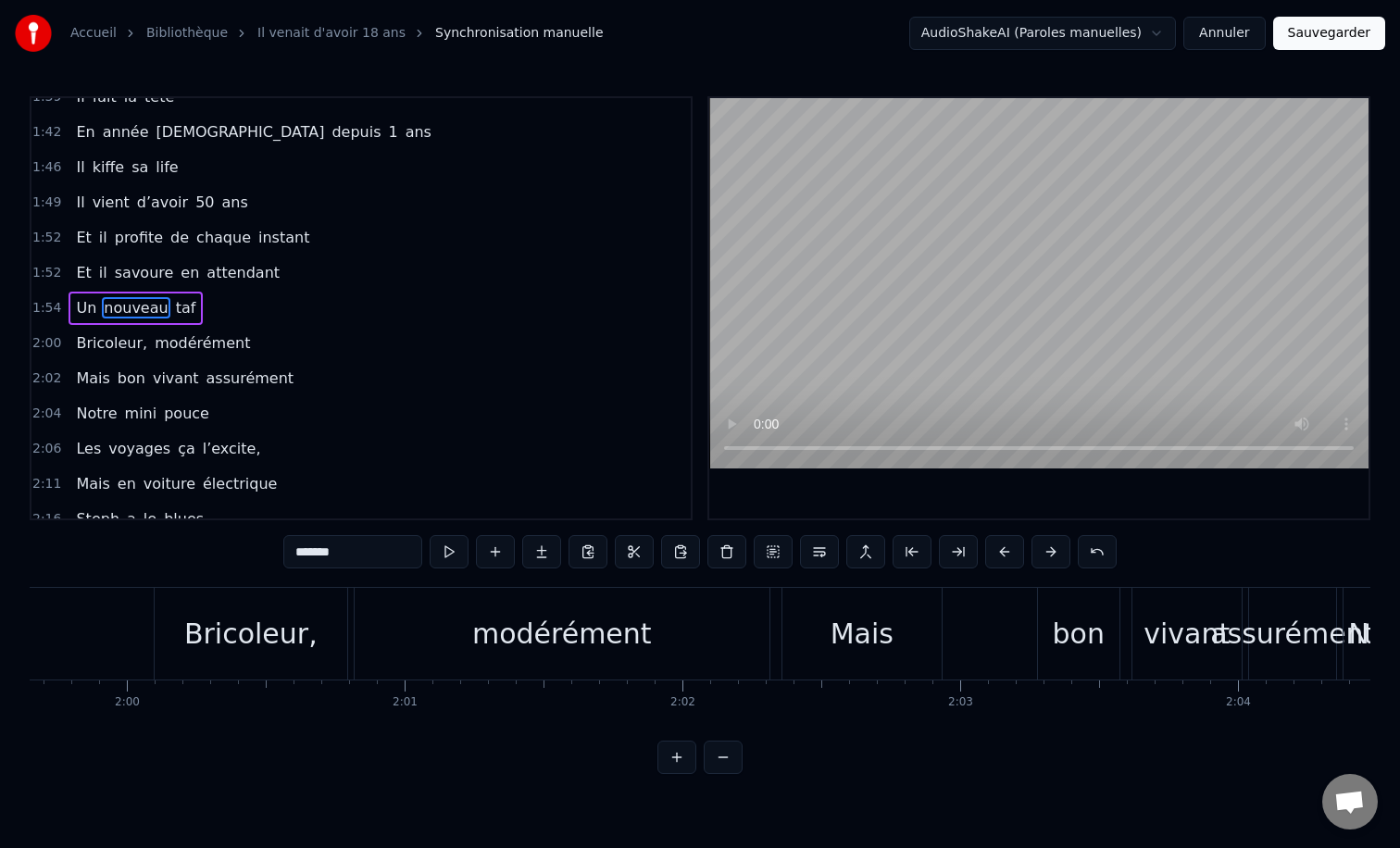
scroll to position [0, 32159]
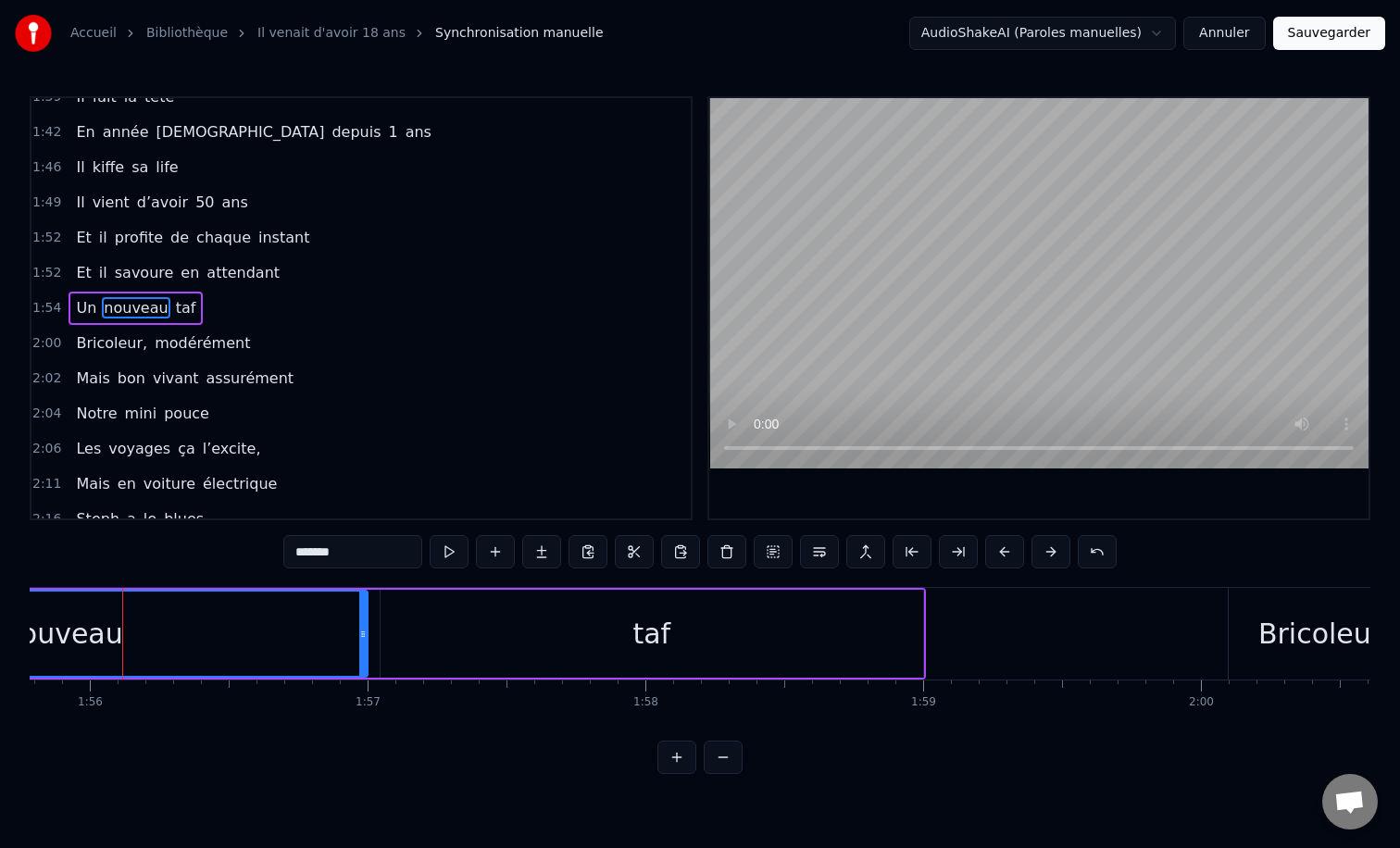
click at [726, 755] on button at bounding box center [723, 757] width 39 height 33
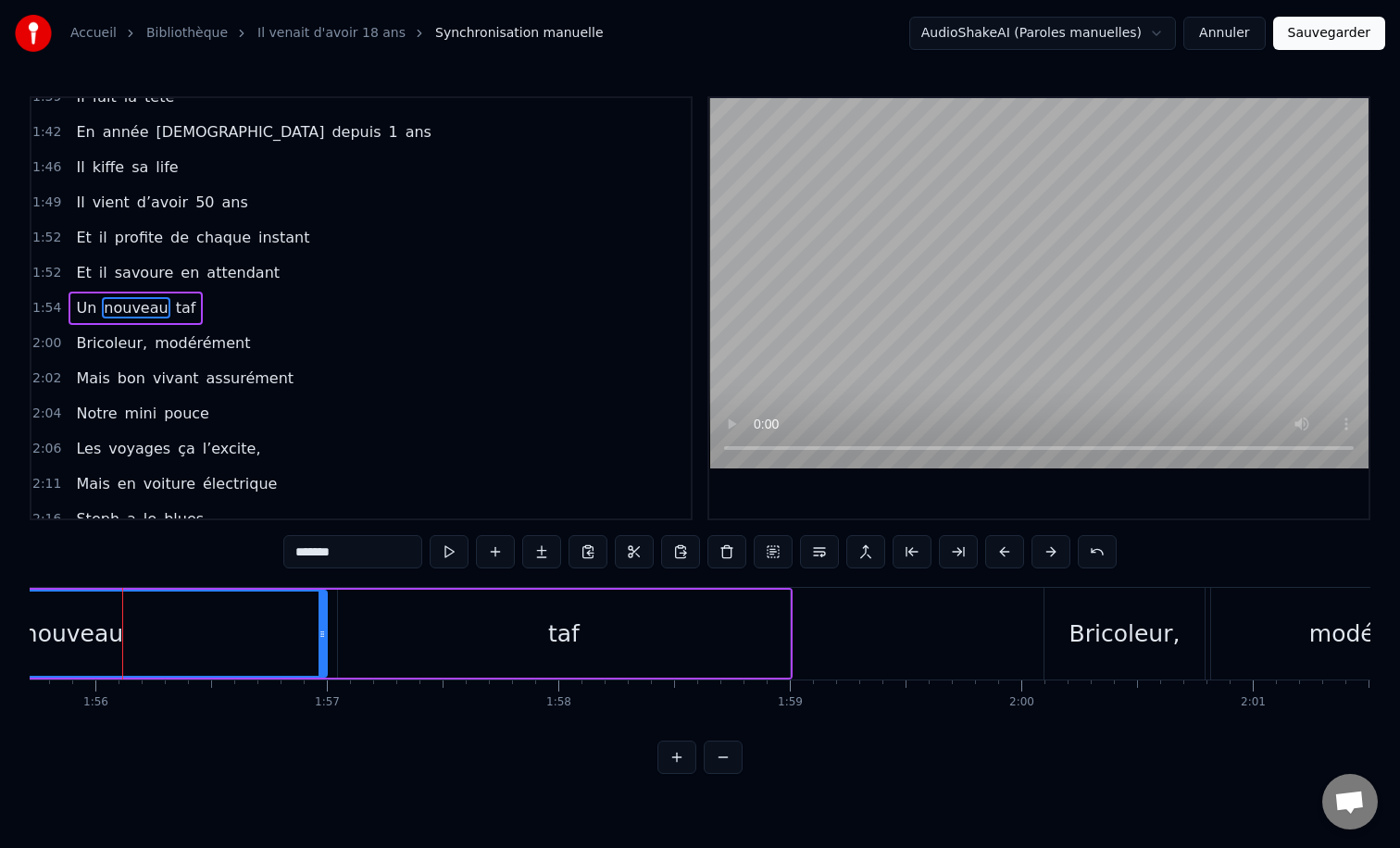
click at [726, 755] on button at bounding box center [723, 757] width 39 height 33
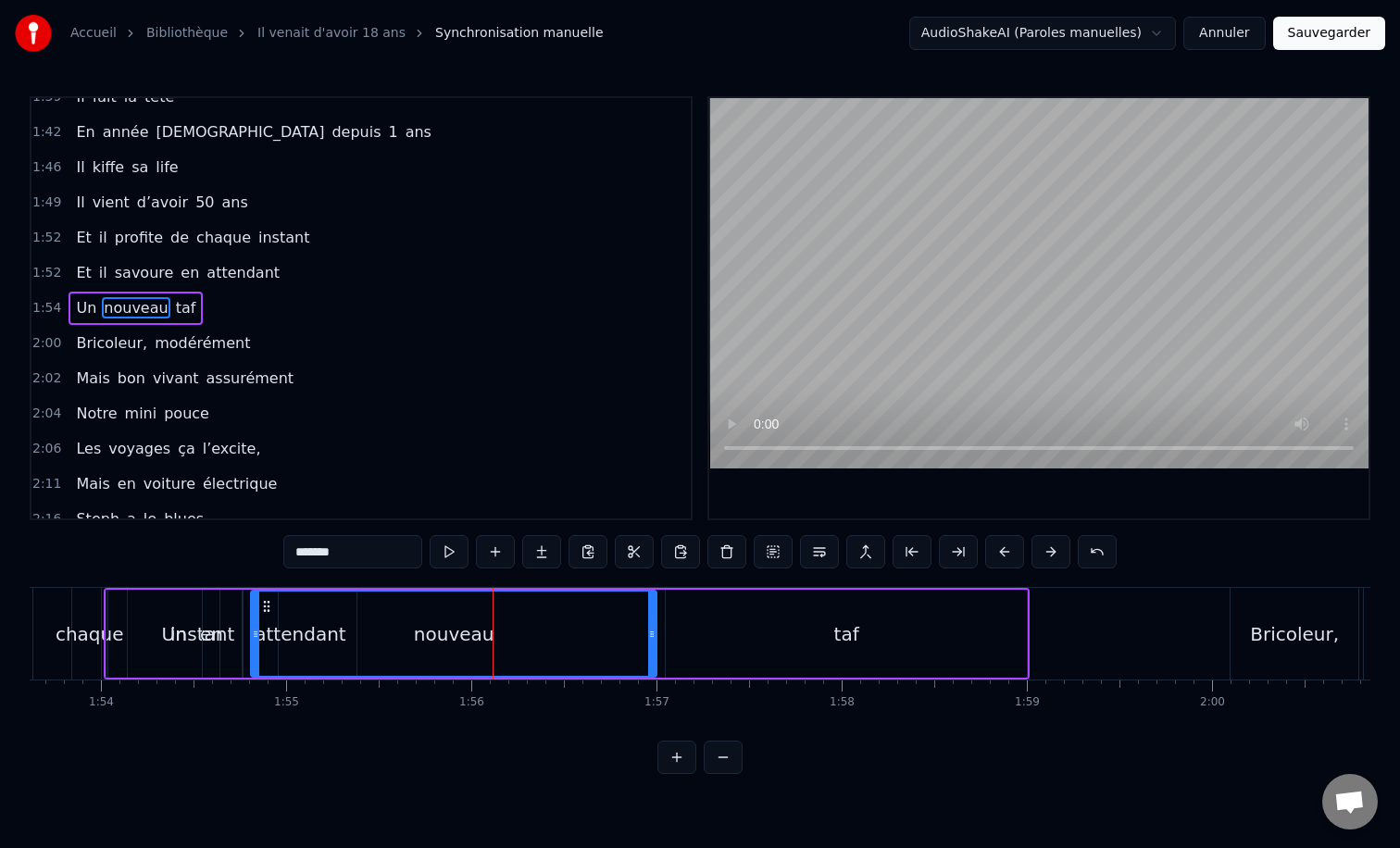
scroll to position [0, 20937]
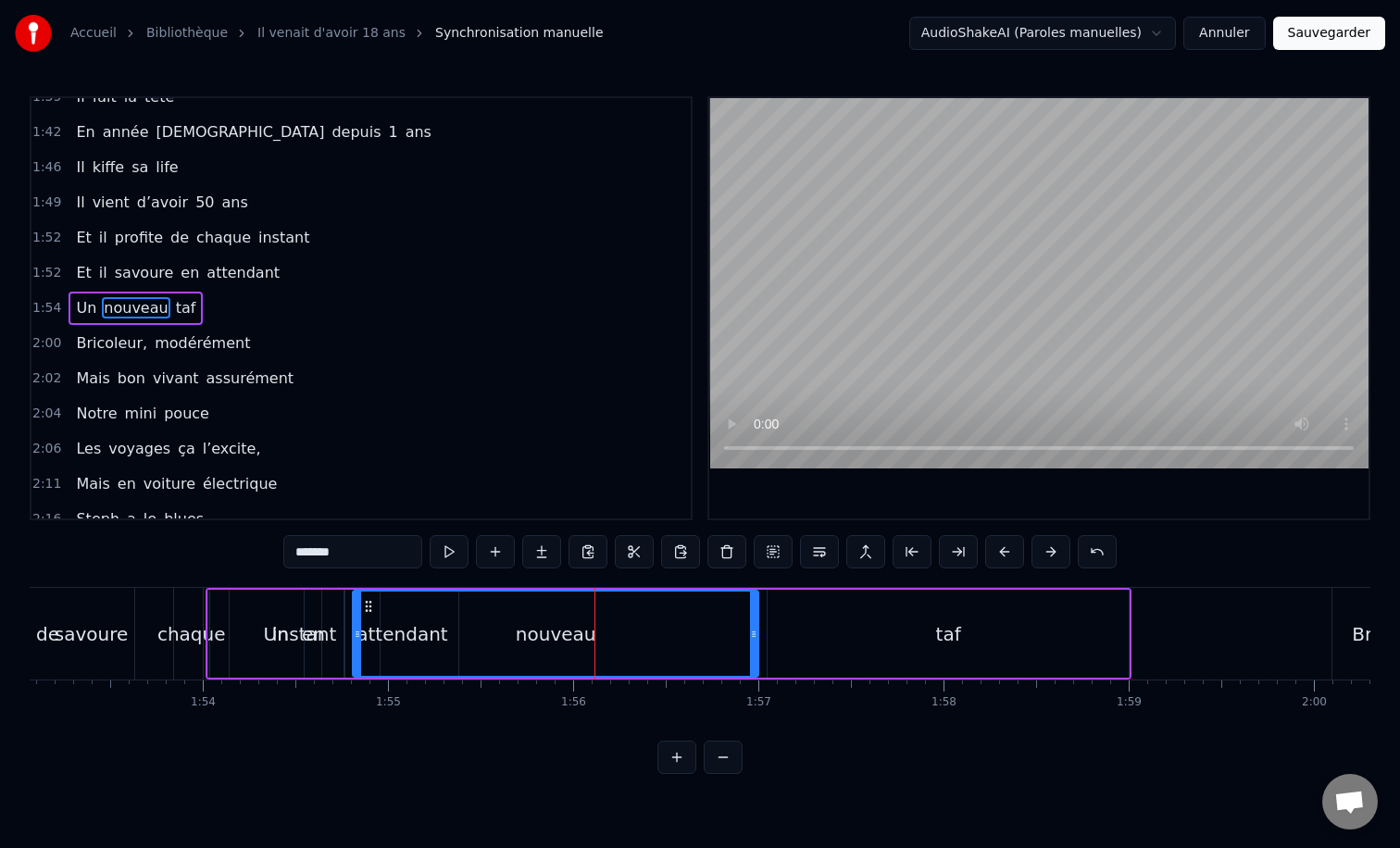
click at [815, 590] on div "taf" at bounding box center [948, 633] width 363 height 88
type input "***"
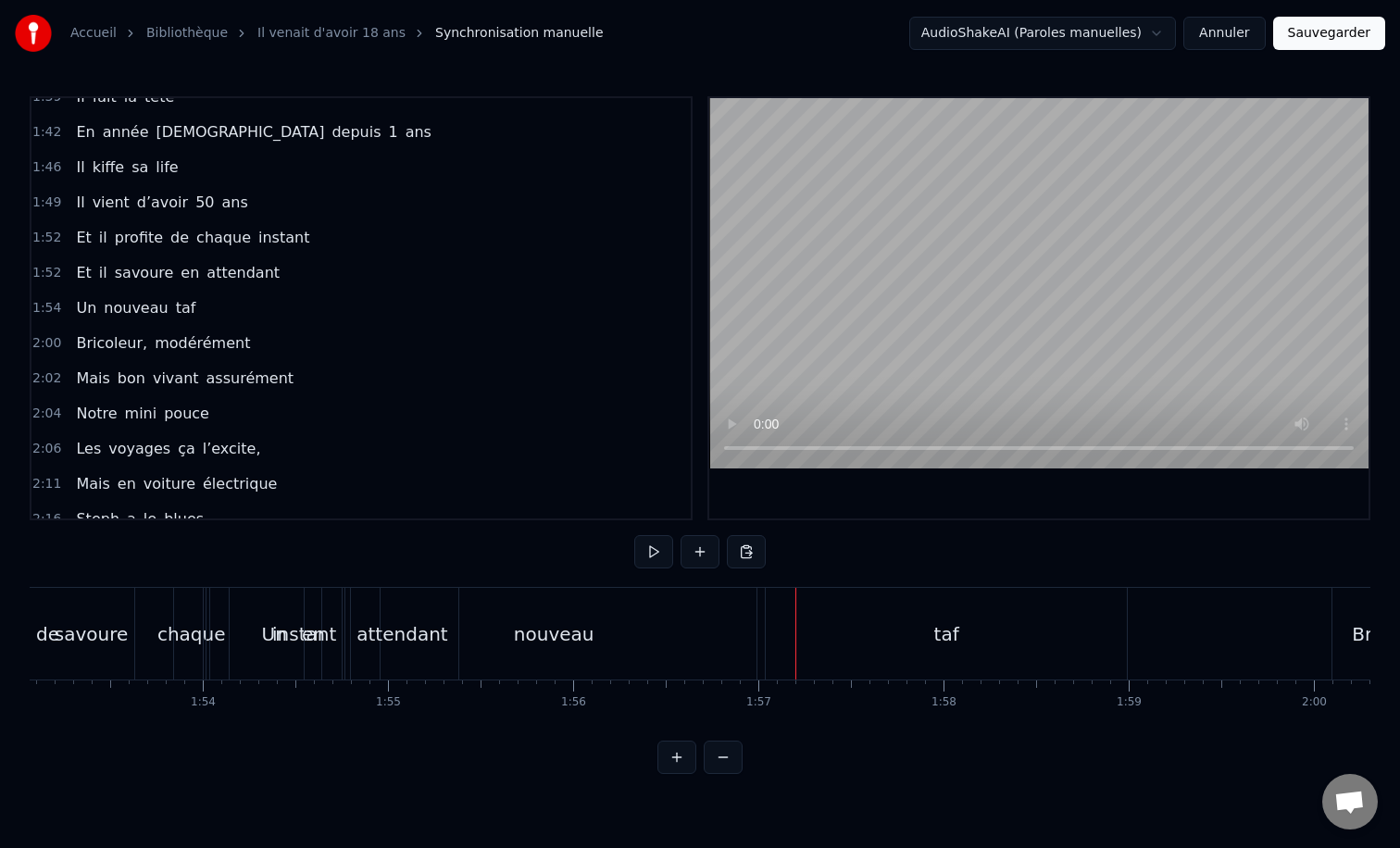
click at [760, 608] on div "Un nouveau taf" at bounding box center [668, 633] width 925 height 91
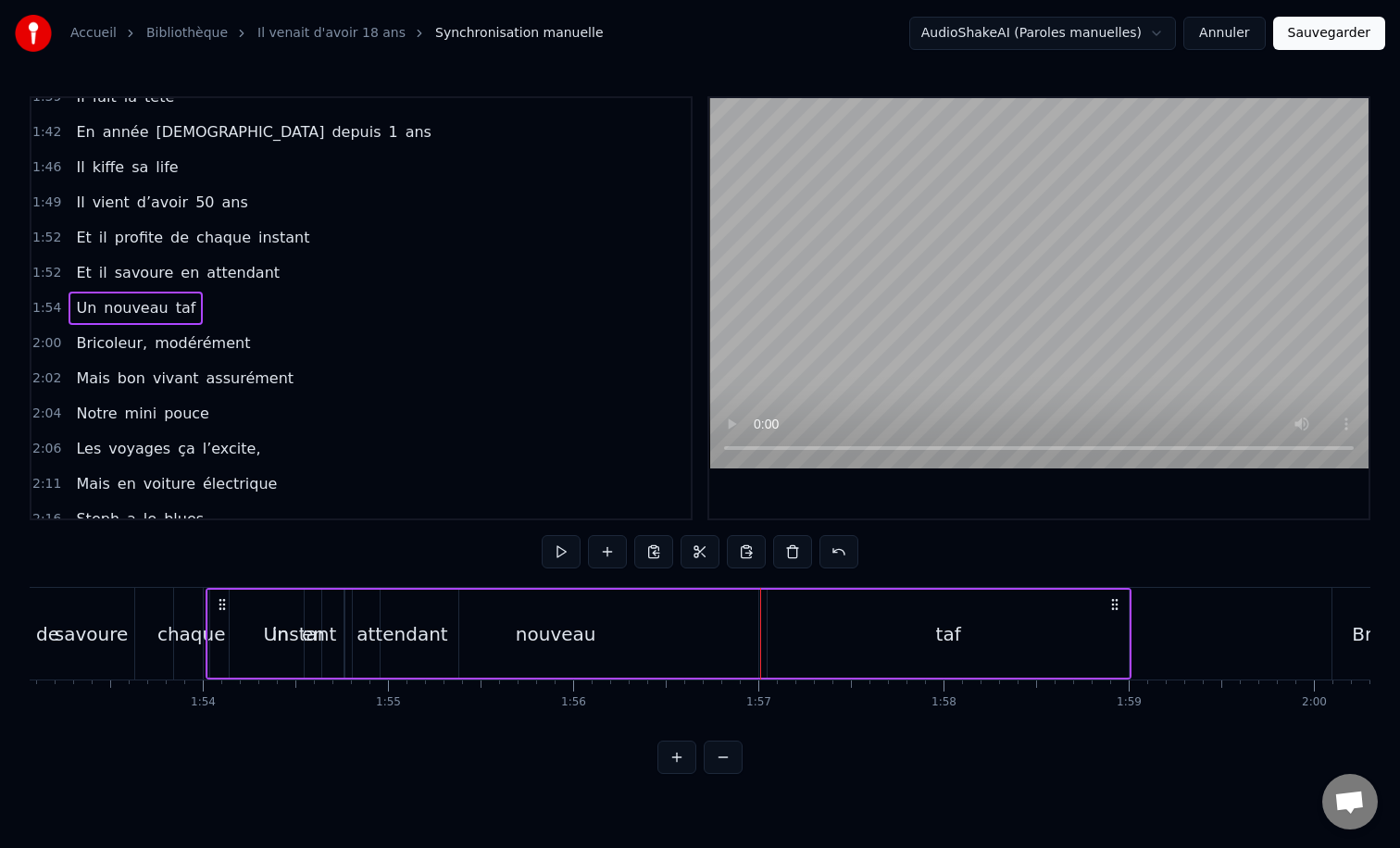
click at [739, 584] on div "0:12 Il vient d’avoir 50 ans 0:15 Il est beau comme un enfant 0:18 [PERSON_NAME…" at bounding box center [699, 435] width 1341 height 677
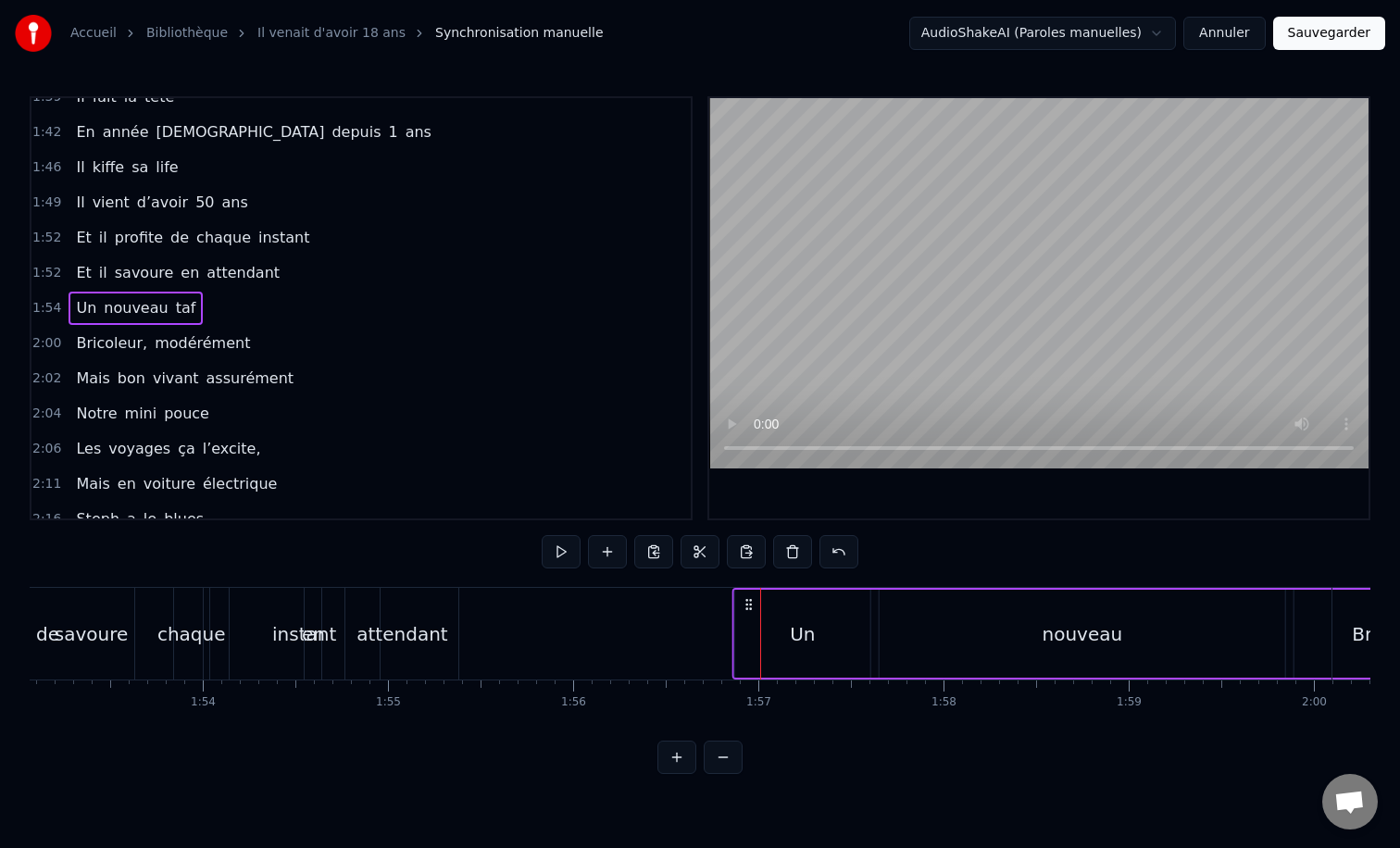
drag, startPoint x: 225, startPoint y: 606, endPoint x: 751, endPoint y: 585, distance: 526.4
click at [751, 585] on div "0:12 Il vient d’avoir 50 ans 0:15 Il est beau comme un enfant 0:18 [PERSON_NAME…" at bounding box center [699, 435] width 1341 height 677
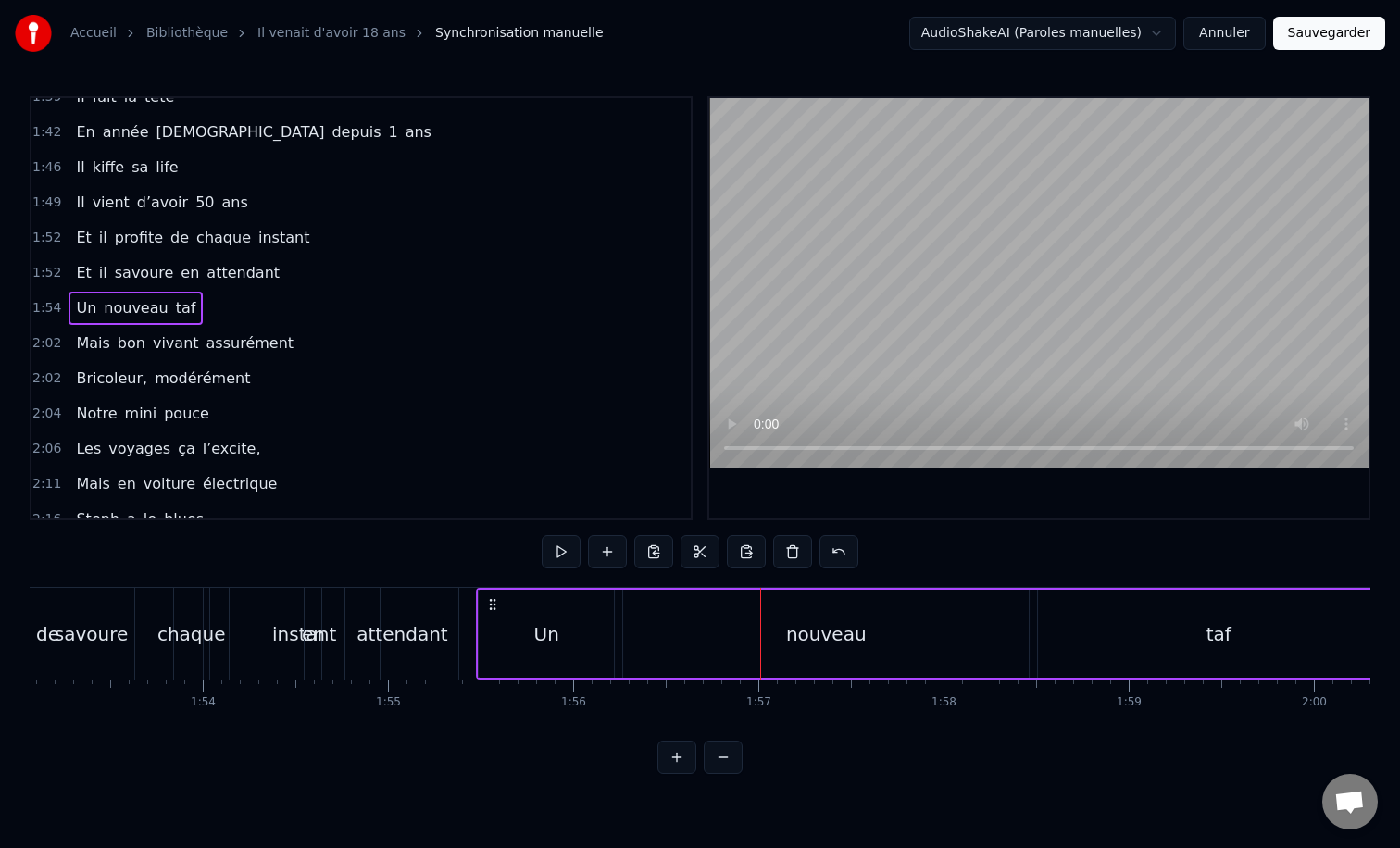
drag, startPoint x: 221, startPoint y: 606, endPoint x: 510, endPoint y: 568, distance: 291.5
click at [510, 568] on div "0:12 Il vient d’avoir 50 ans 0:15 Il est beau comme un enfant 0:18 [PERSON_NAME…" at bounding box center [699, 435] width 1341 height 677
drag, startPoint x: 514, startPoint y: 607, endPoint x: 531, endPoint y: 600, distance: 18.4
click at [531, 600] on icon at bounding box center [530, 605] width 15 height 15
click at [1135, 617] on div "taf" at bounding box center [1254, 633] width 361 height 88
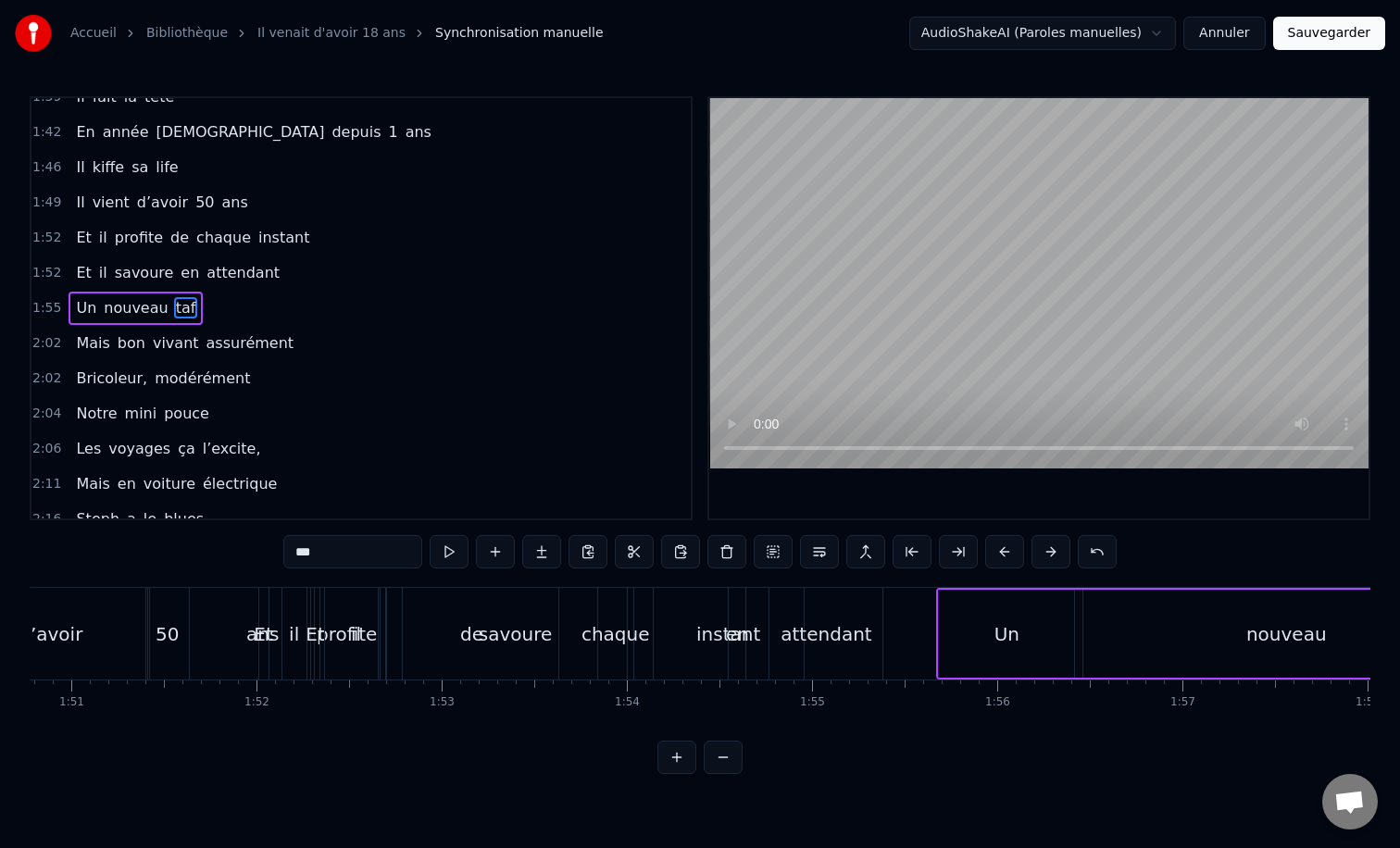
scroll to position [0, 20454]
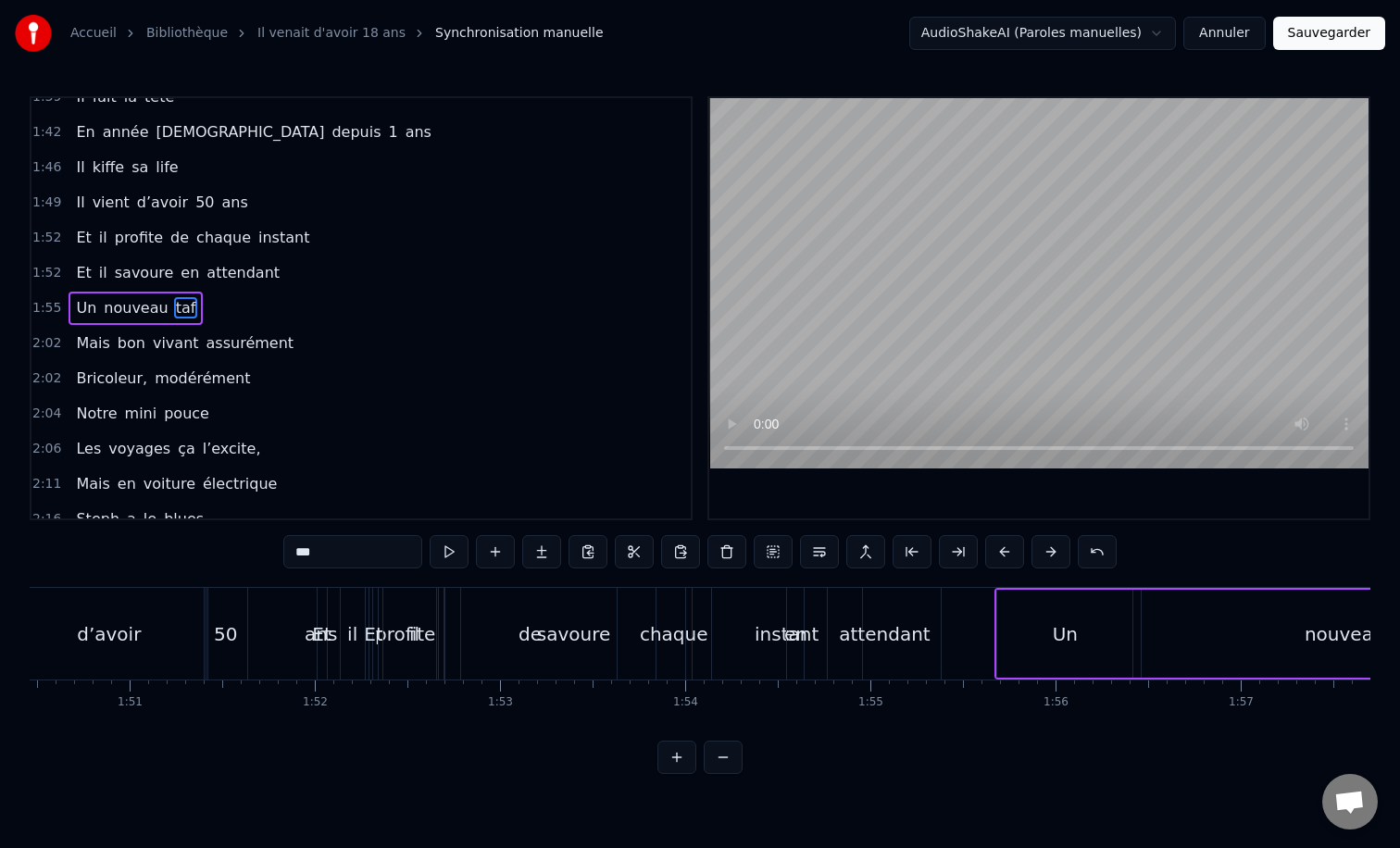
click at [407, 607] on div "il" at bounding box center [413, 633] width 61 height 91
type input "**"
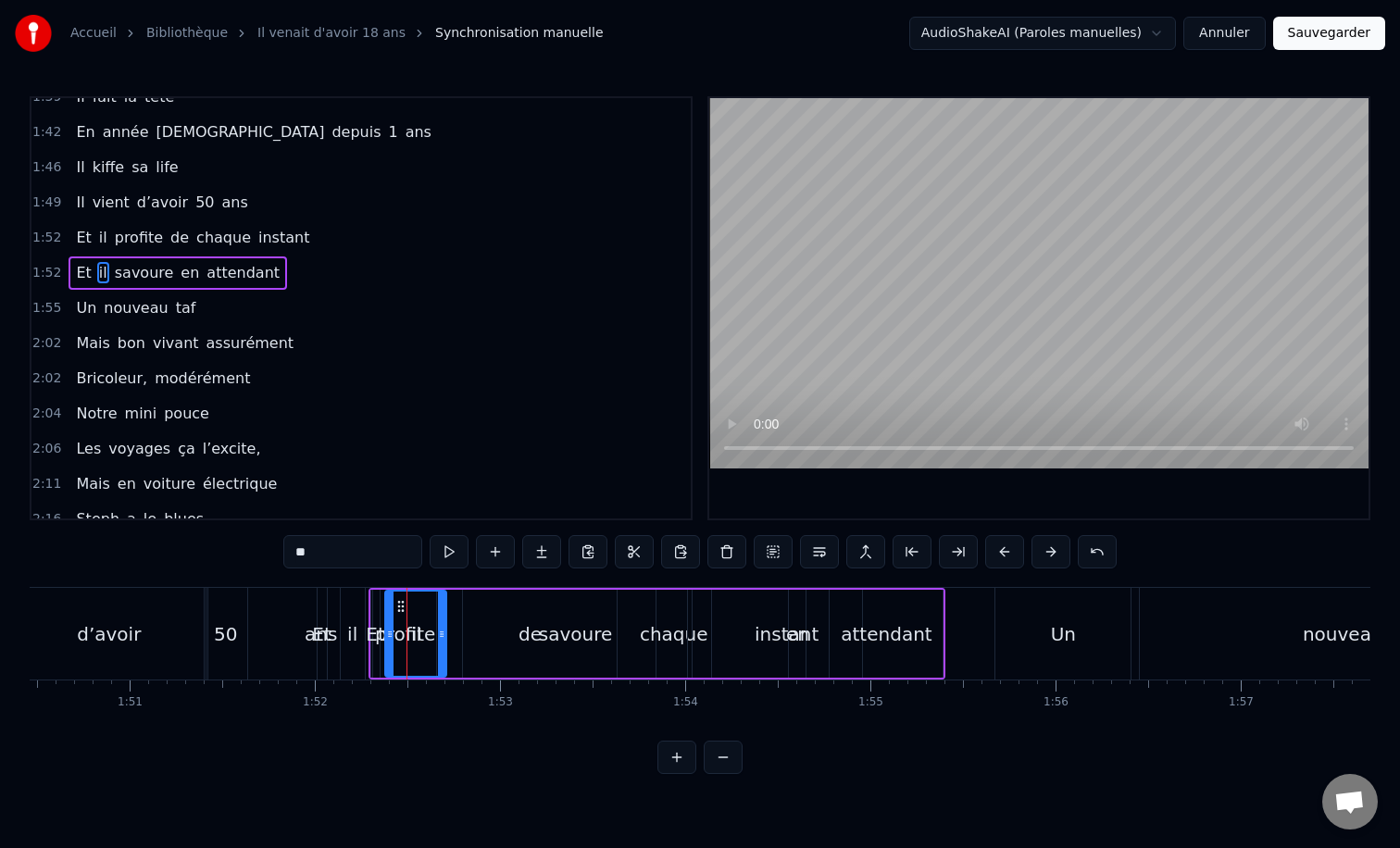
scroll to position [792, 0]
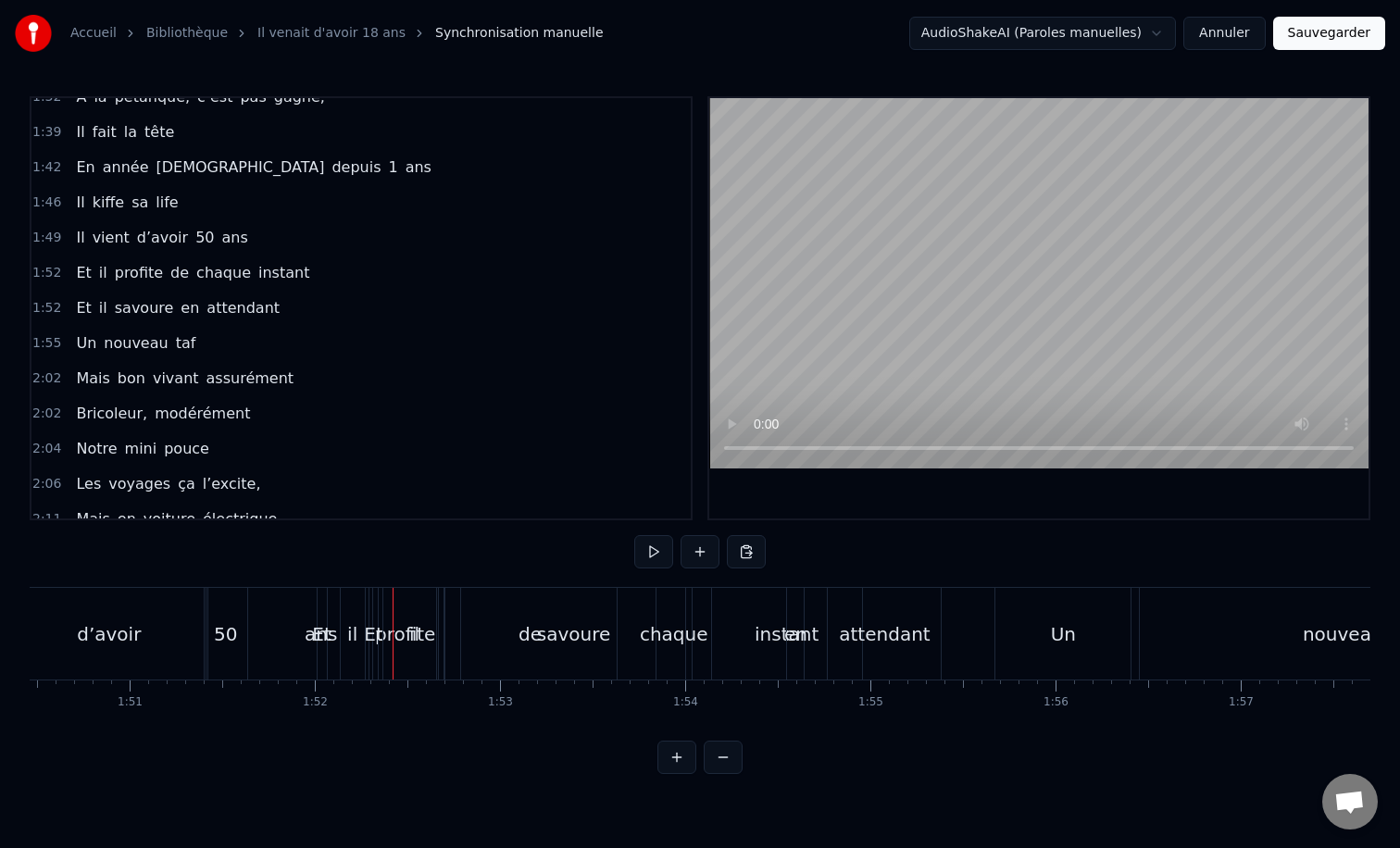
click at [490, 593] on div "savoure" at bounding box center [574, 633] width 225 height 91
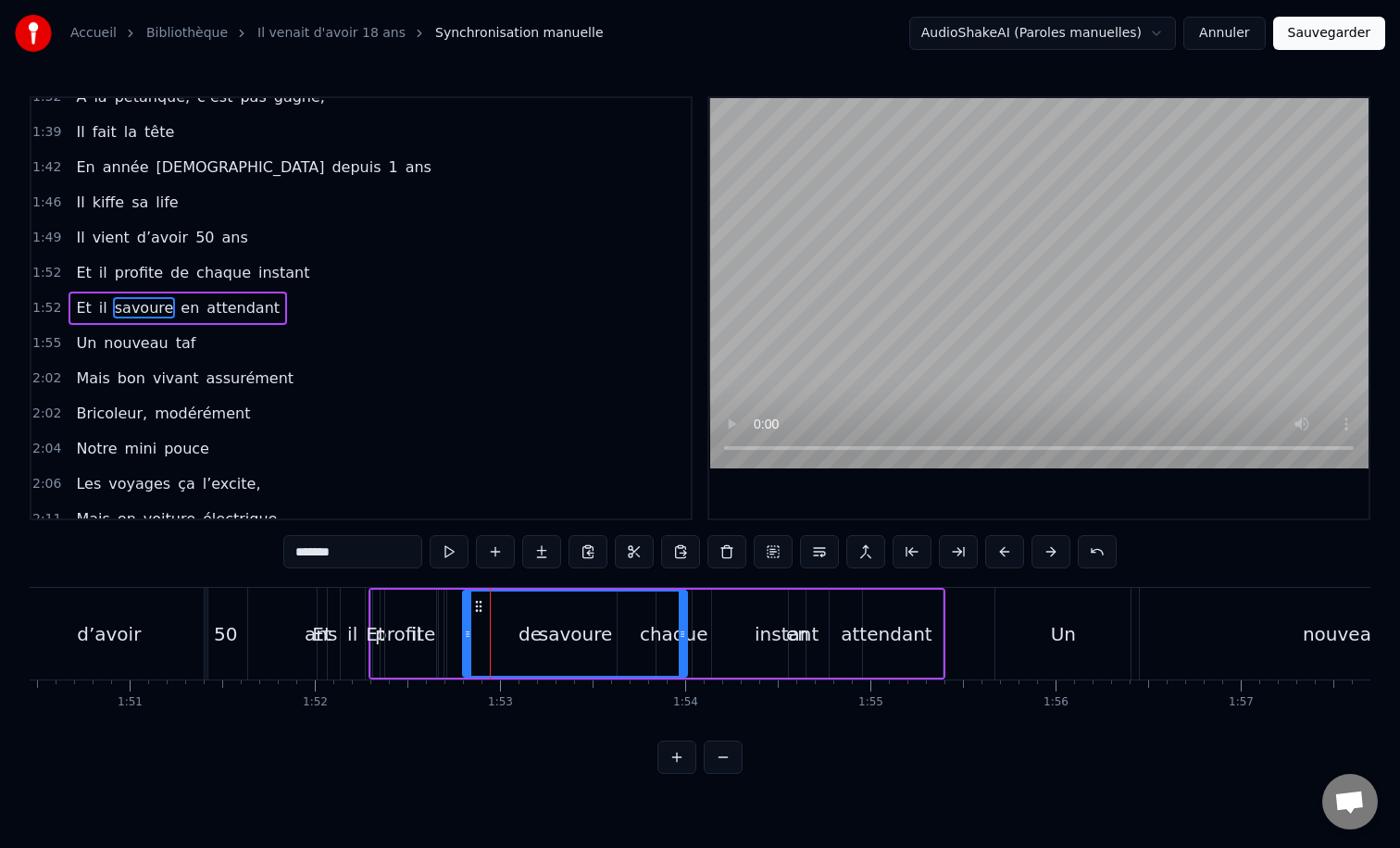
click at [455, 591] on div "Et il savoure en attendant" at bounding box center [658, 633] width 577 height 91
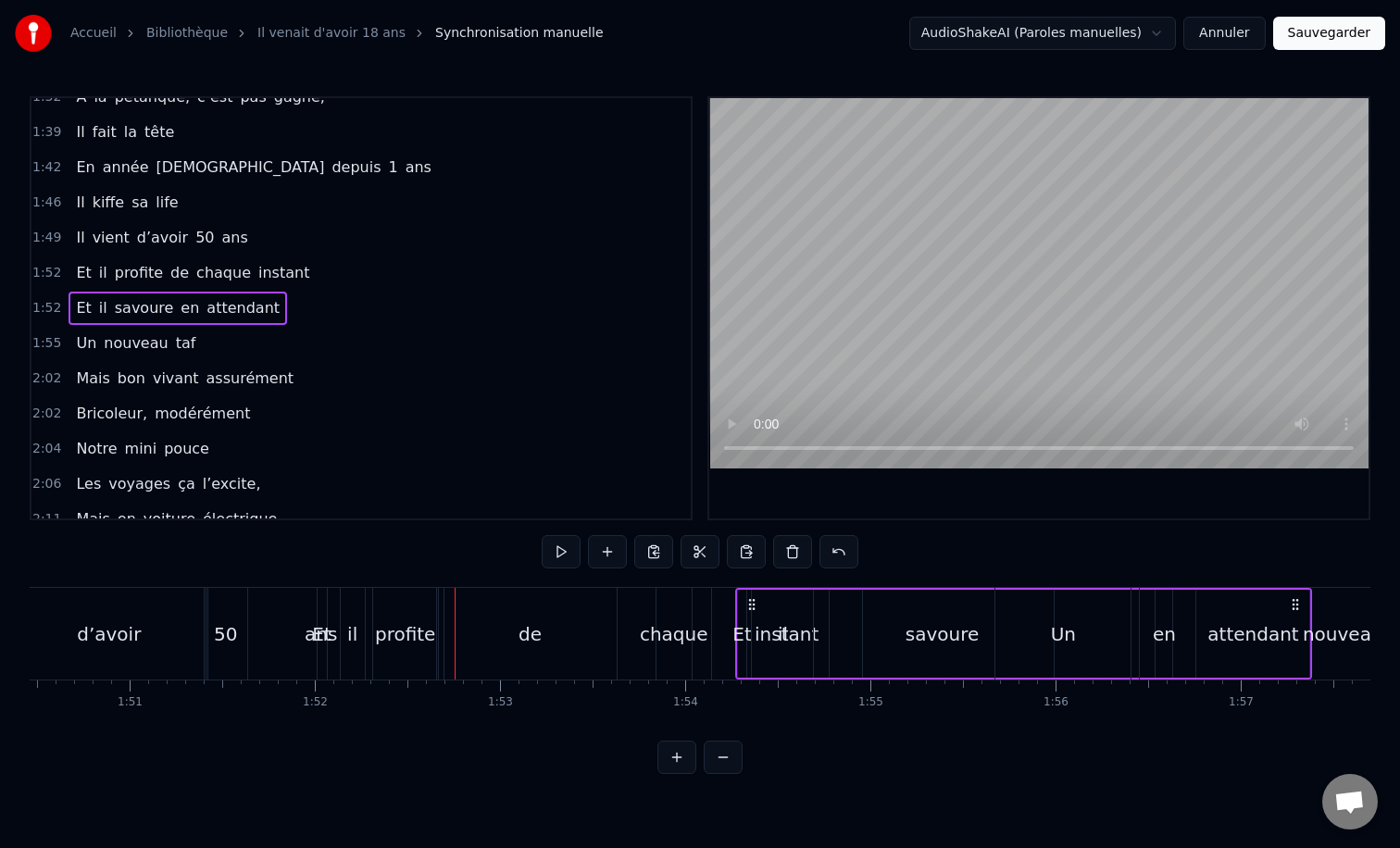
drag, startPoint x: 383, startPoint y: 607, endPoint x: 750, endPoint y: 589, distance: 367.4
click at [750, 589] on div "Et il savoure en attendant" at bounding box center [1024, 633] width 577 height 91
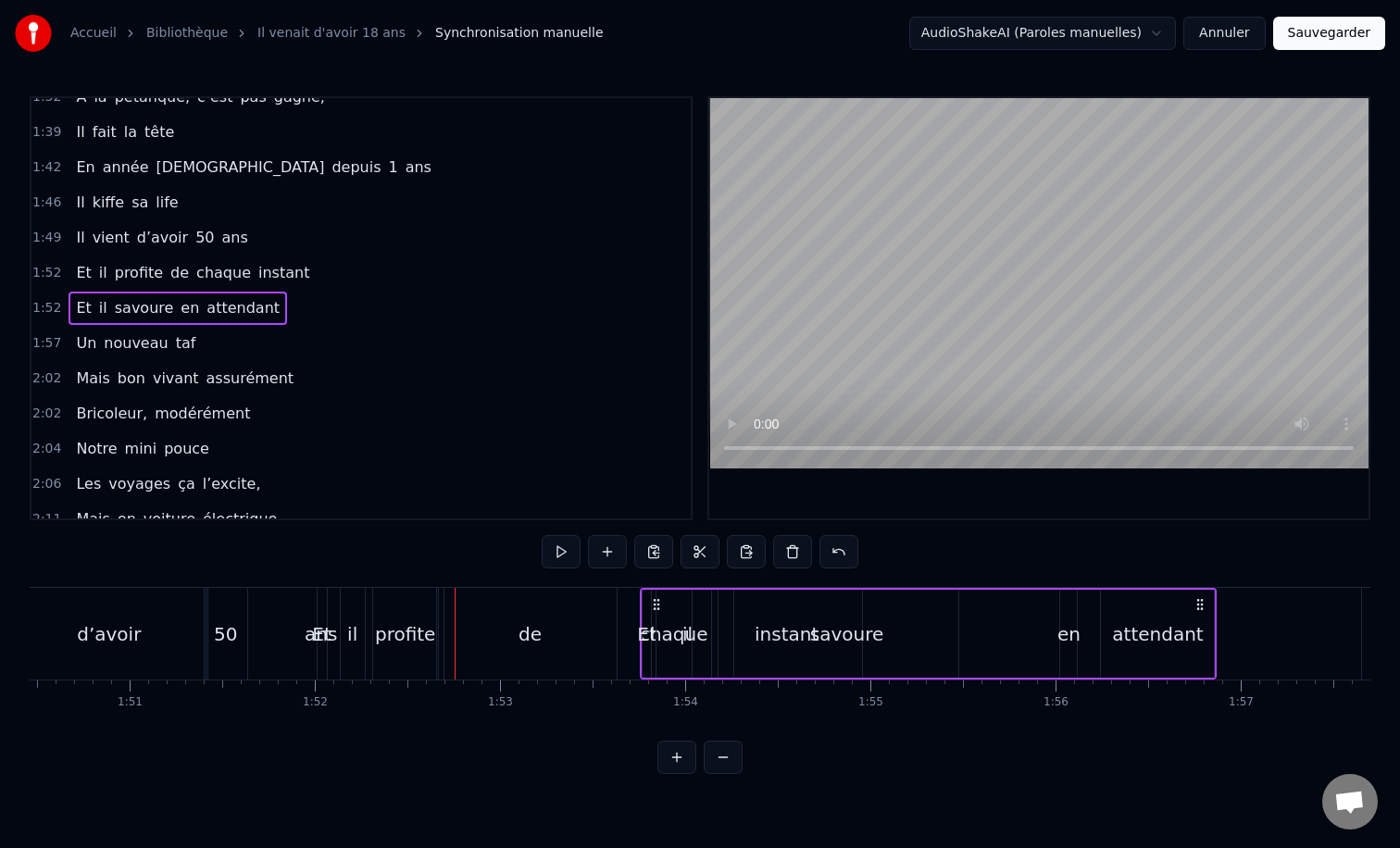
drag, startPoint x: 383, startPoint y: 603, endPoint x: 676, endPoint y: 566, distance: 295.3
click at [676, 568] on div "0:12 Il vient d’avoir 50 ans 0:15 Il est beau comme un enfant 0:18 [PERSON_NAME…" at bounding box center [699, 435] width 1341 height 677
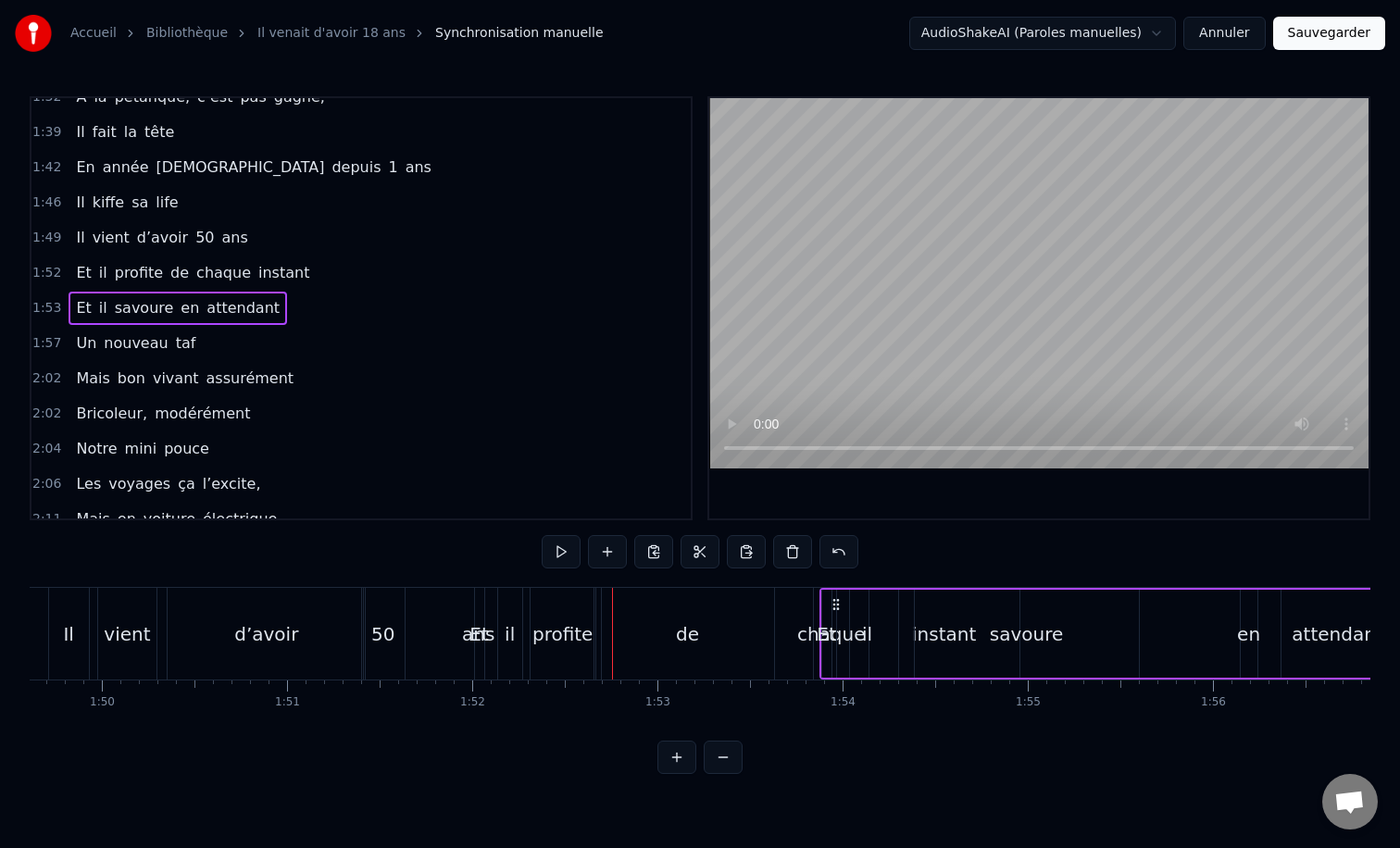
scroll to position [0, 20283]
click at [579, 615] on div "profite" at bounding box center [576, 633] width 65 height 91
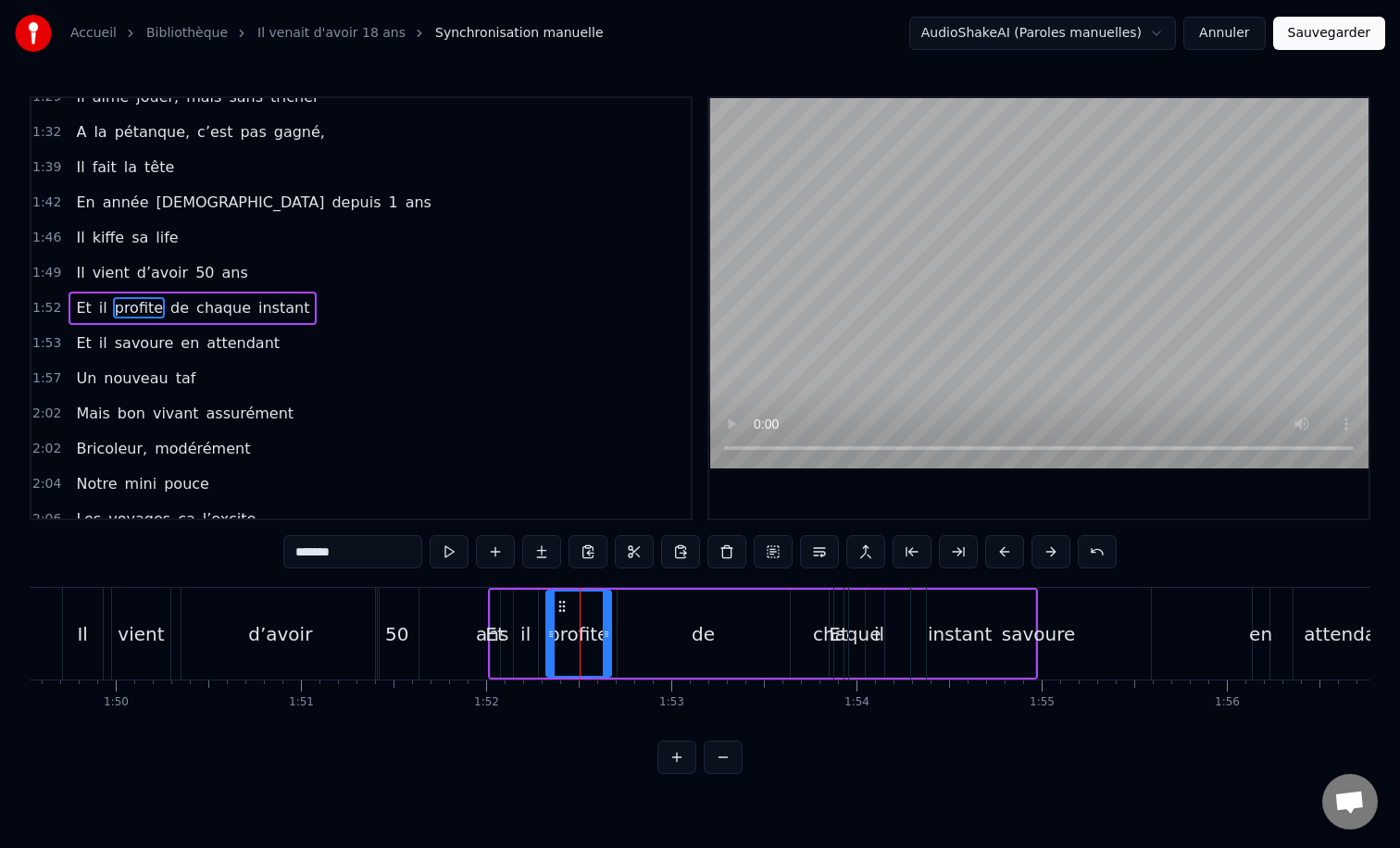
scroll to position [0, 20241]
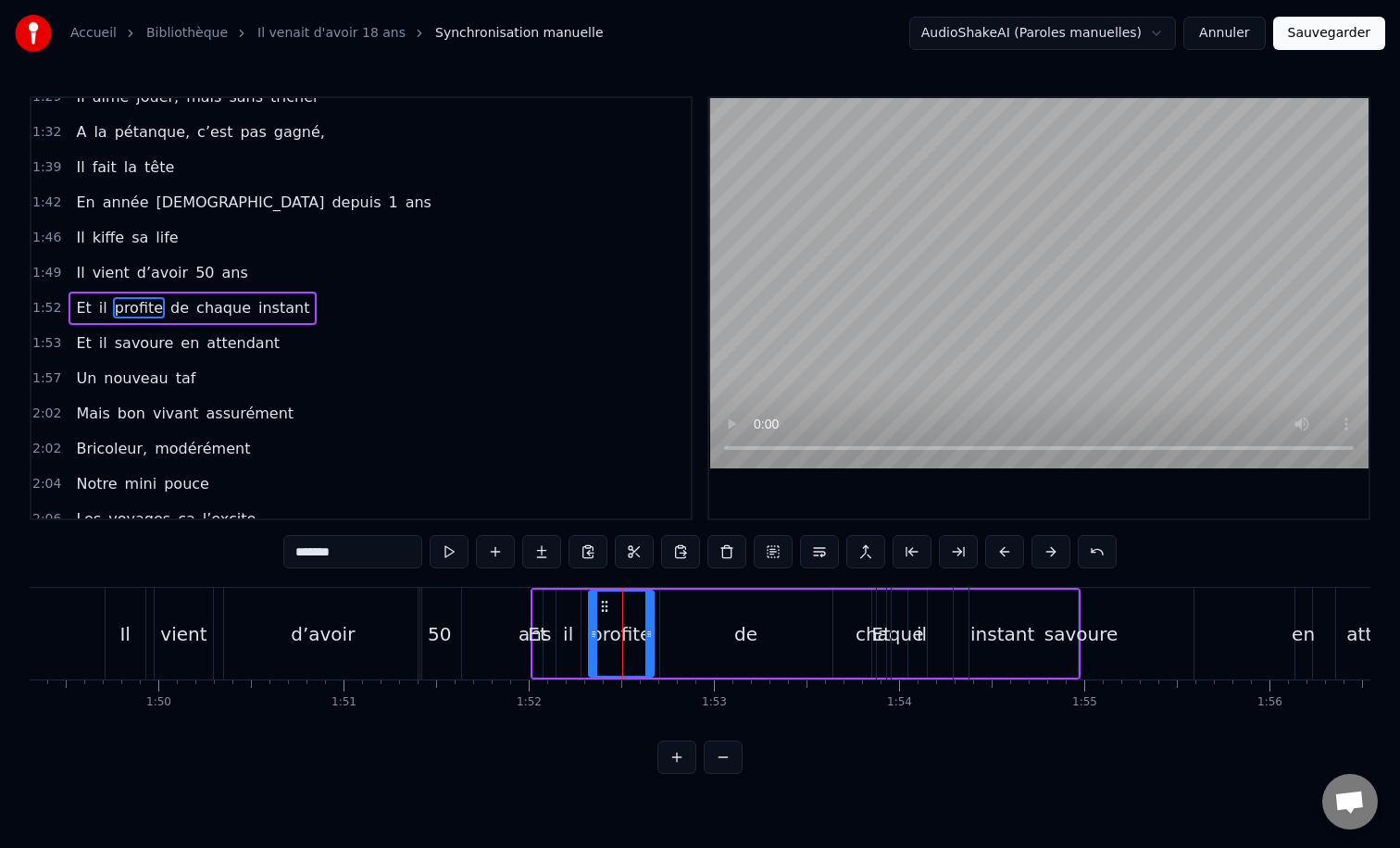
click at [521, 590] on div "ans" at bounding box center [535, 633] width 228 height 91
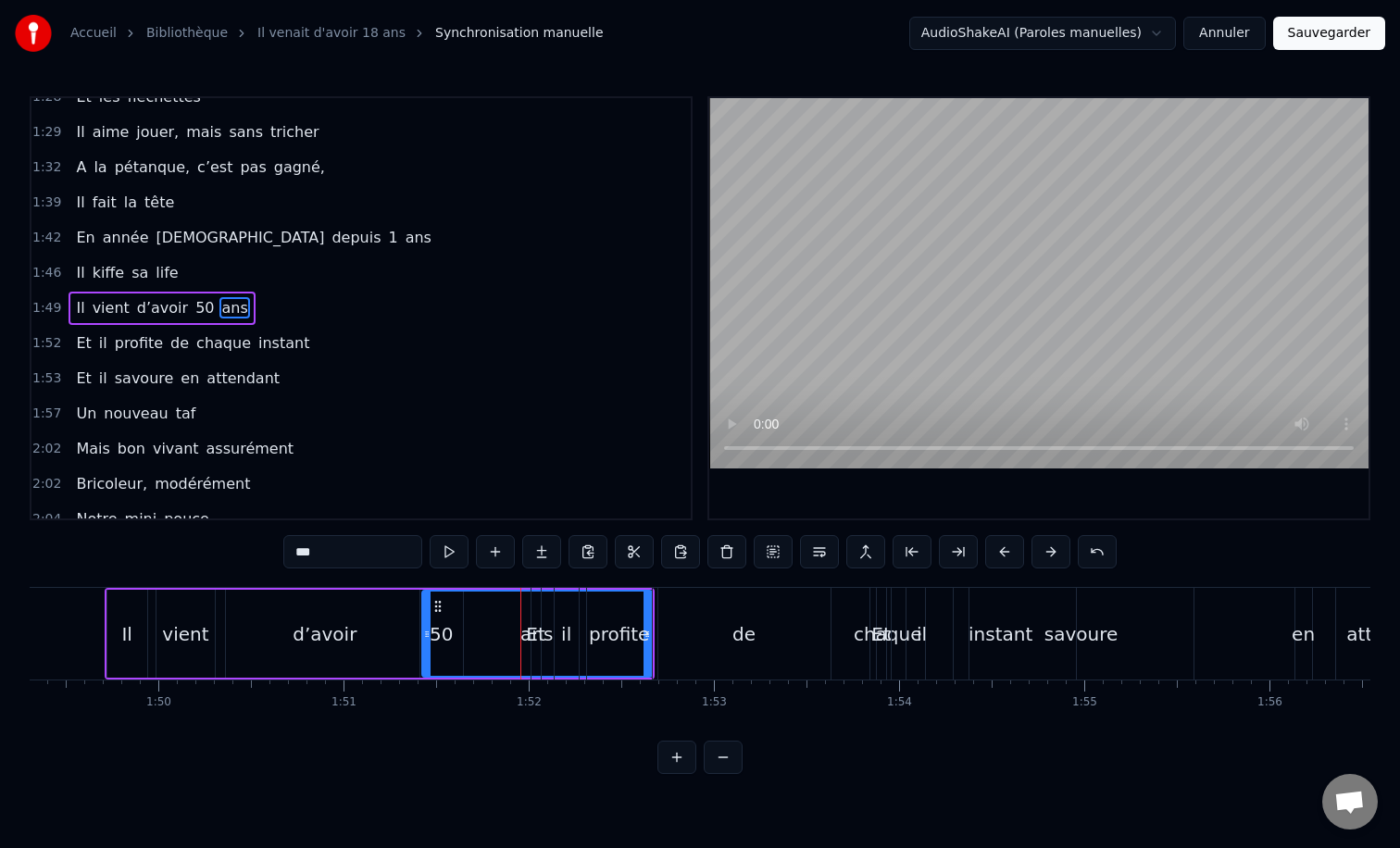
click at [743, 590] on div "de" at bounding box center [744, 633] width 173 height 91
type input "**"
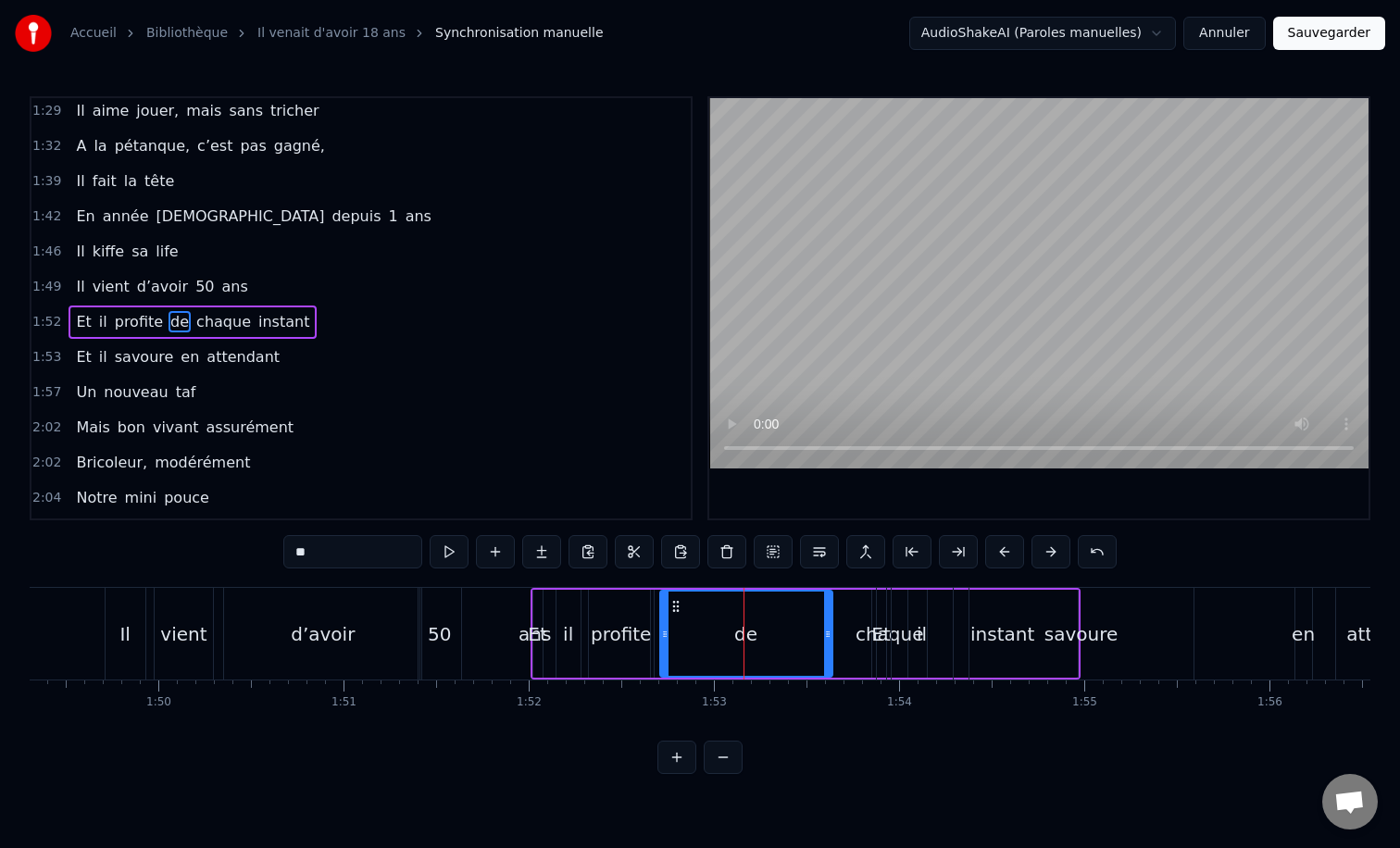
scroll to position [757, 0]
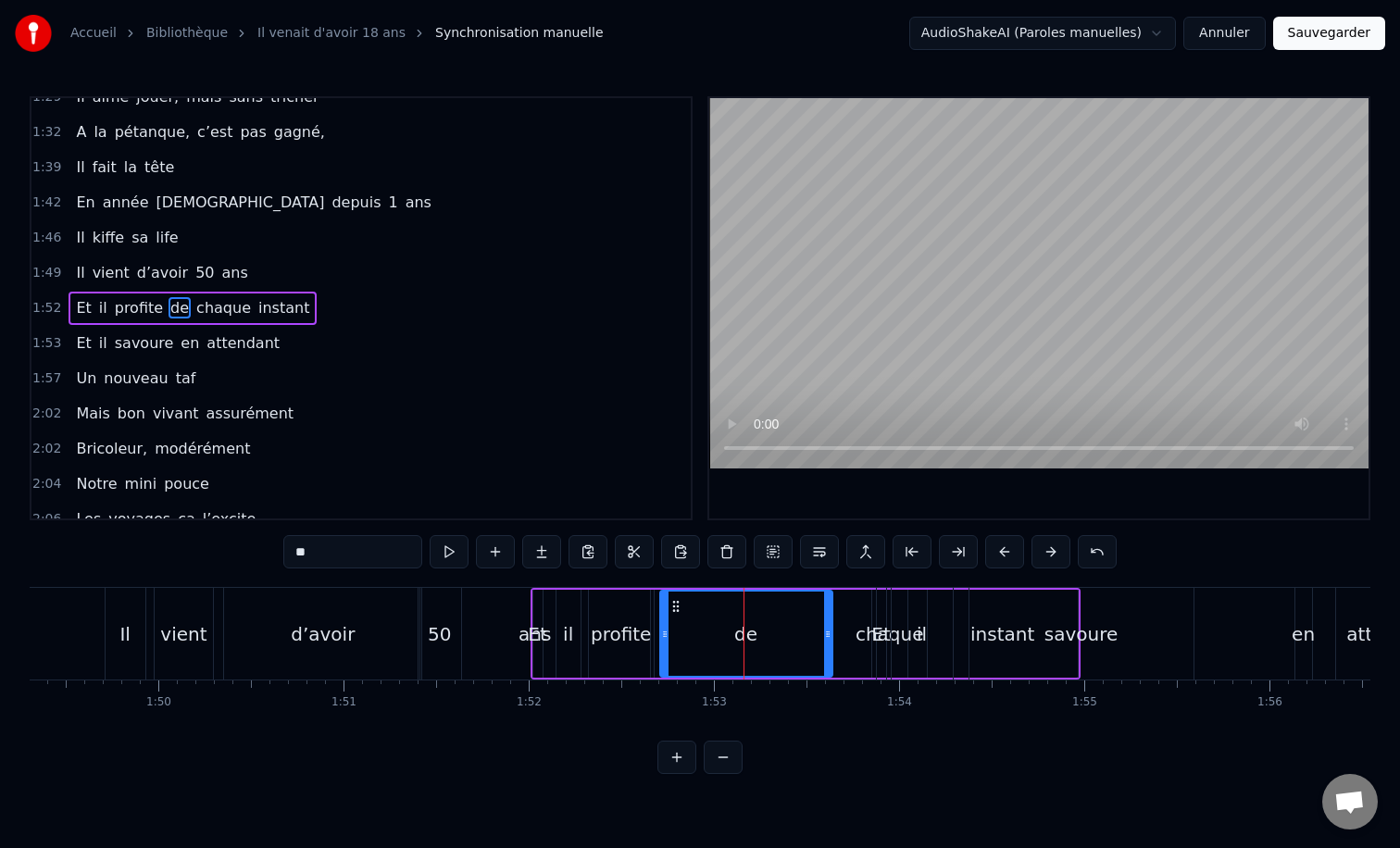
click at [656, 590] on div "Et il profite de chaque instant" at bounding box center [805, 633] width 550 height 91
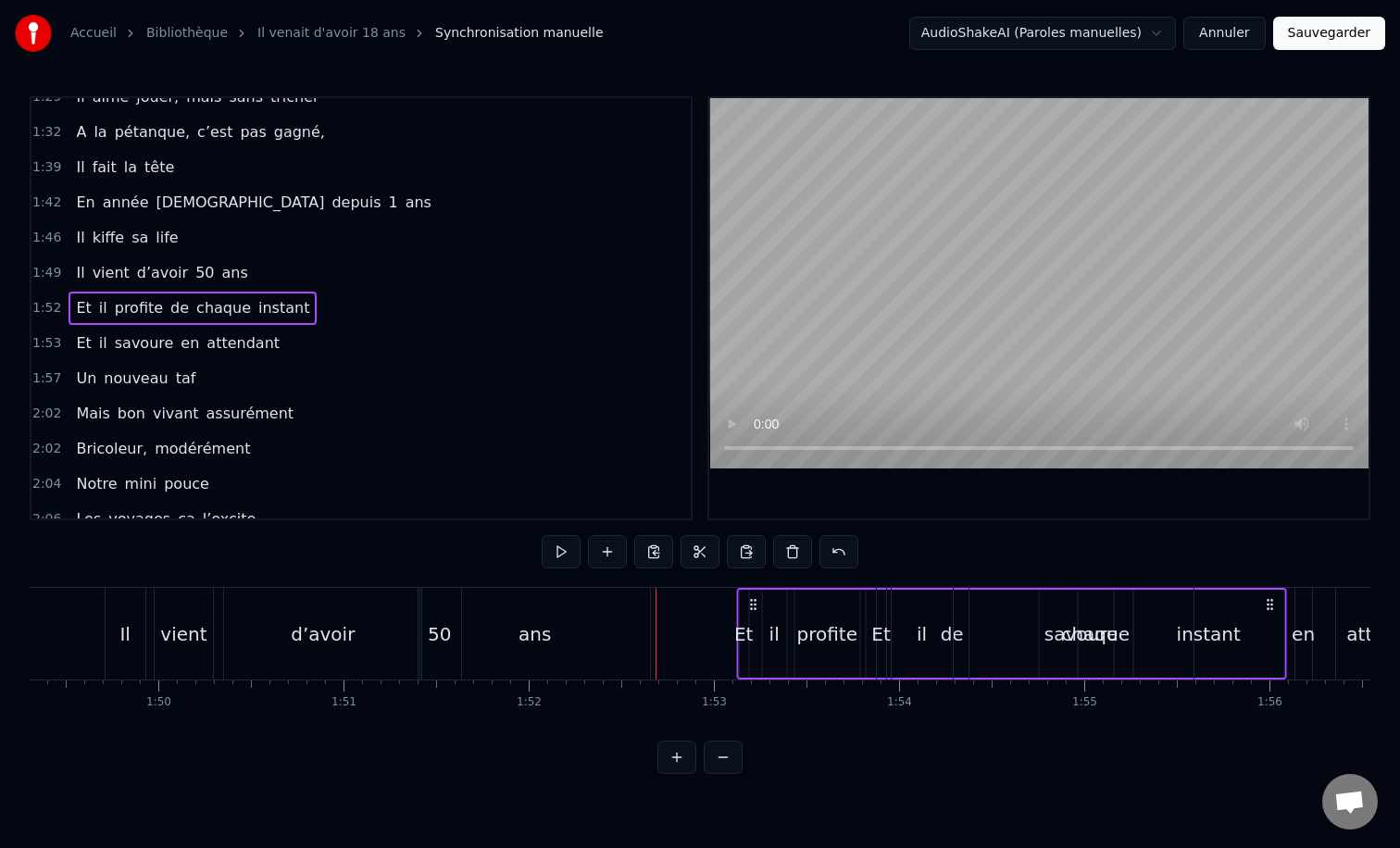
drag, startPoint x: 549, startPoint y: 606, endPoint x: 755, endPoint y: 597, distance: 206.2
click at [755, 597] on icon at bounding box center [753, 605] width 15 height 15
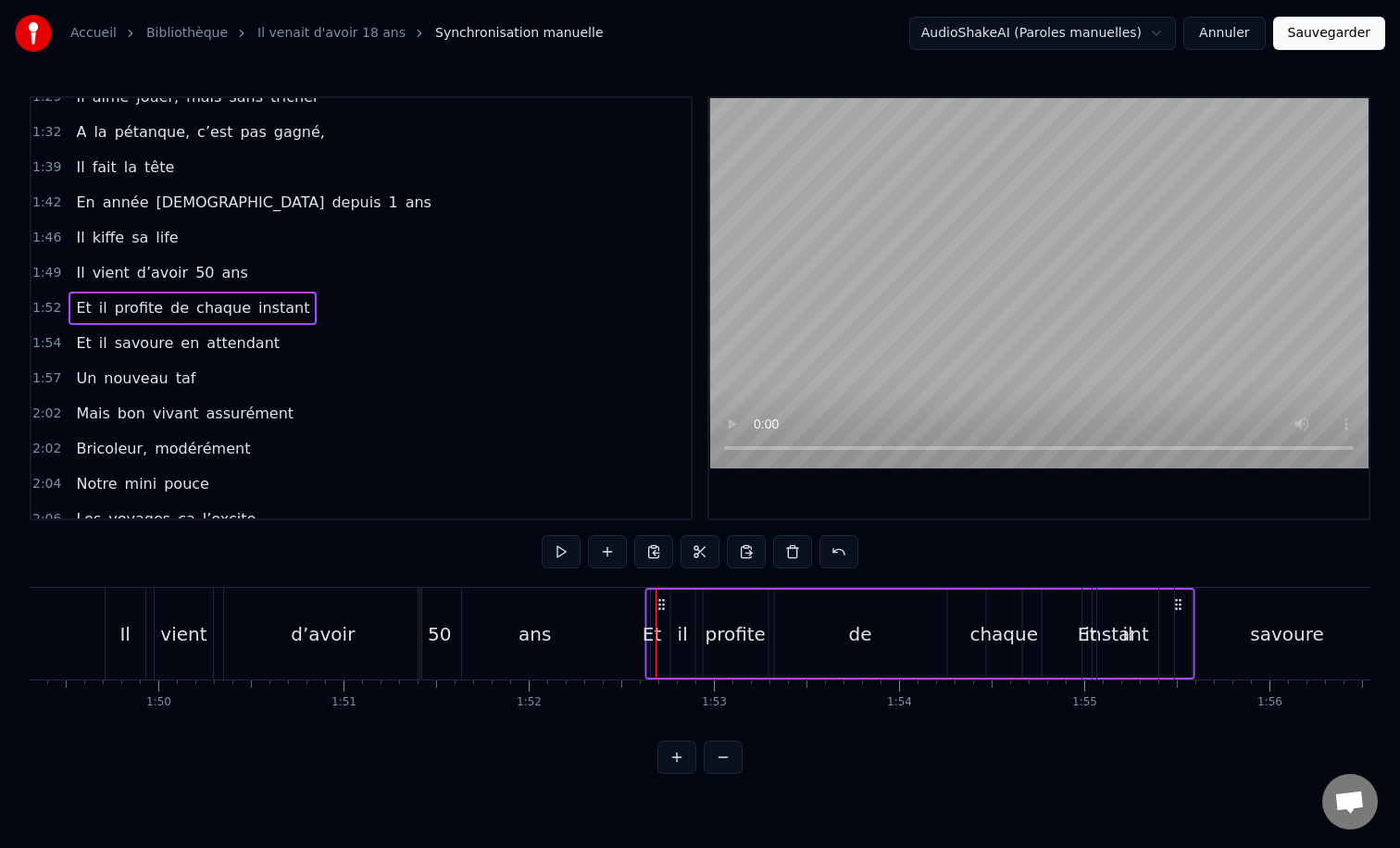
drag, startPoint x: 547, startPoint y: 604, endPoint x: 697, endPoint y: 604, distance: 150.0
click at [663, 604] on circle at bounding box center [662, 604] width 1 height 1
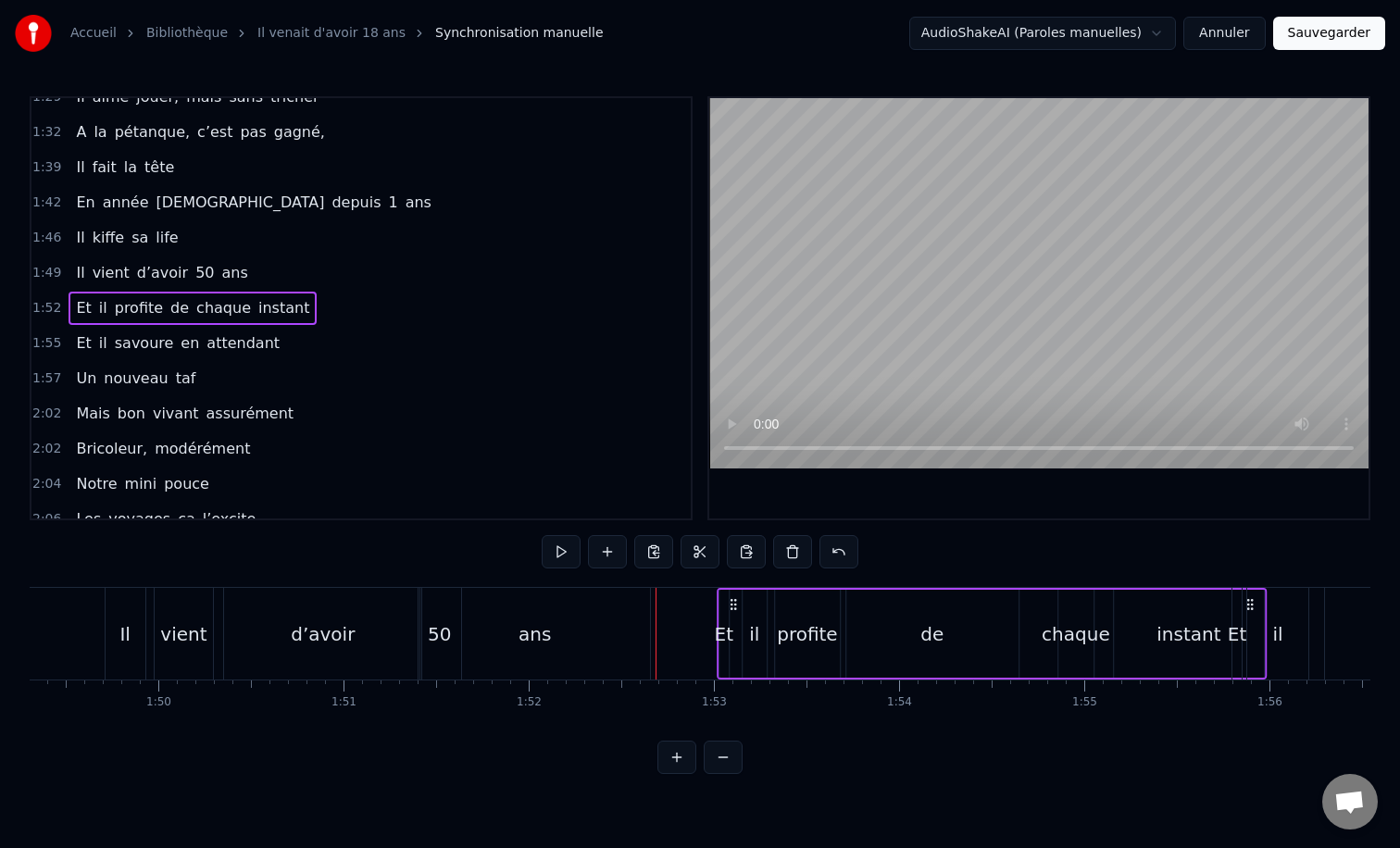
drag, startPoint x: 549, startPoint y: 603, endPoint x: 742, endPoint y: 604, distance: 193.0
click at [741, 605] on icon at bounding box center [733, 605] width 15 height 15
drag, startPoint x: 545, startPoint y: 604, endPoint x: 725, endPoint y: 601, distance: 180.0
click at [725, 601] on icon at bounding box center [725, 605] width 15 height 15
drag, startPoint x: 726, startPoint y: 602, endPoint x: 758, endPoint y: 599, distance: 32.1
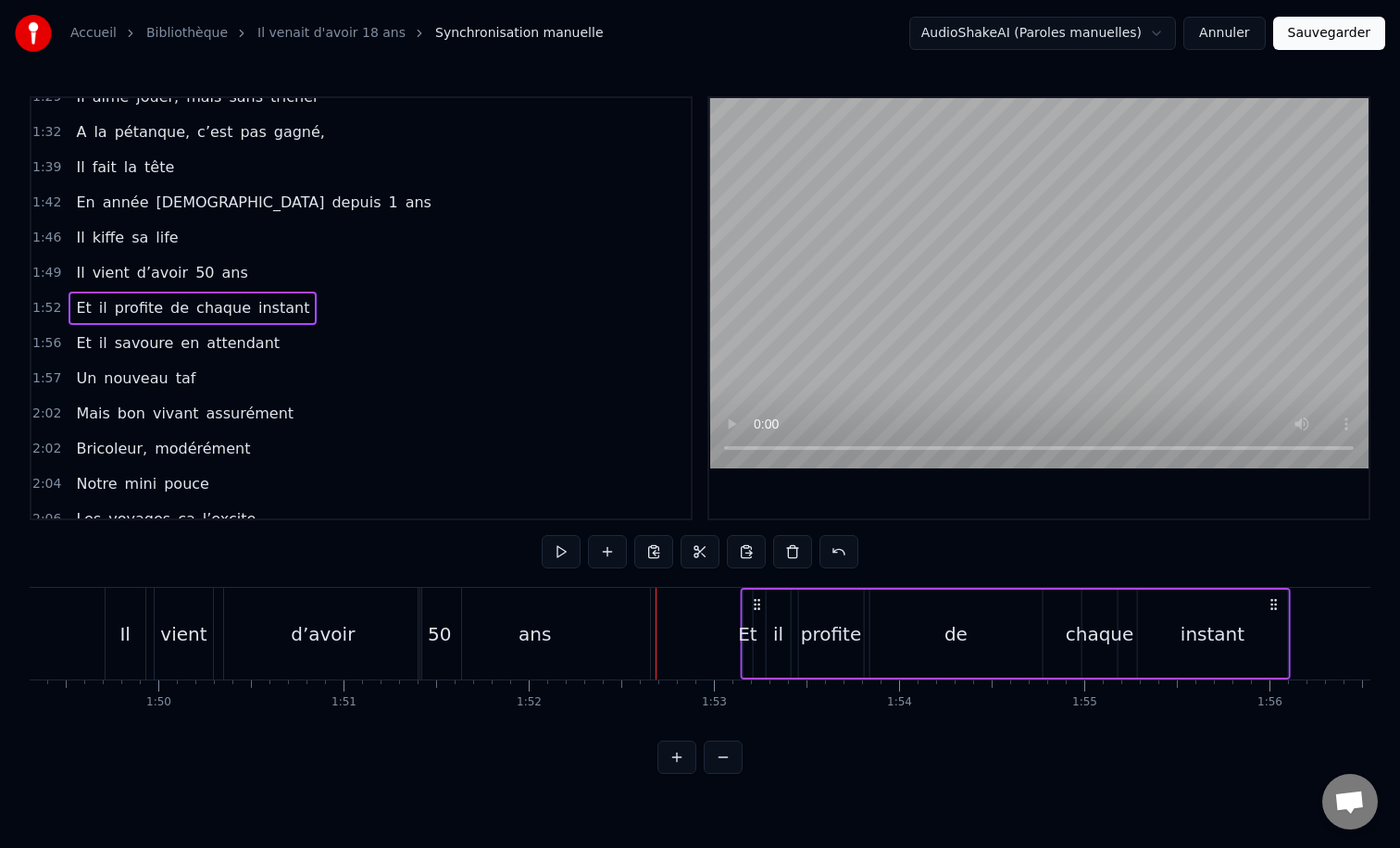
click at [758, 599] on icon at bounding box center [757, 605] width 15 height 15
click at [953, 540] on div "0:12 Il vient d’avoir 50 ans 0:15 Il est beau comme un enfant 0:18 [PERSON_NAME…" at bounding box center [699, 435] width 1341 height 677
click at [779, 624] on div "il" at bounding box center [777, 634] width 10 height 27
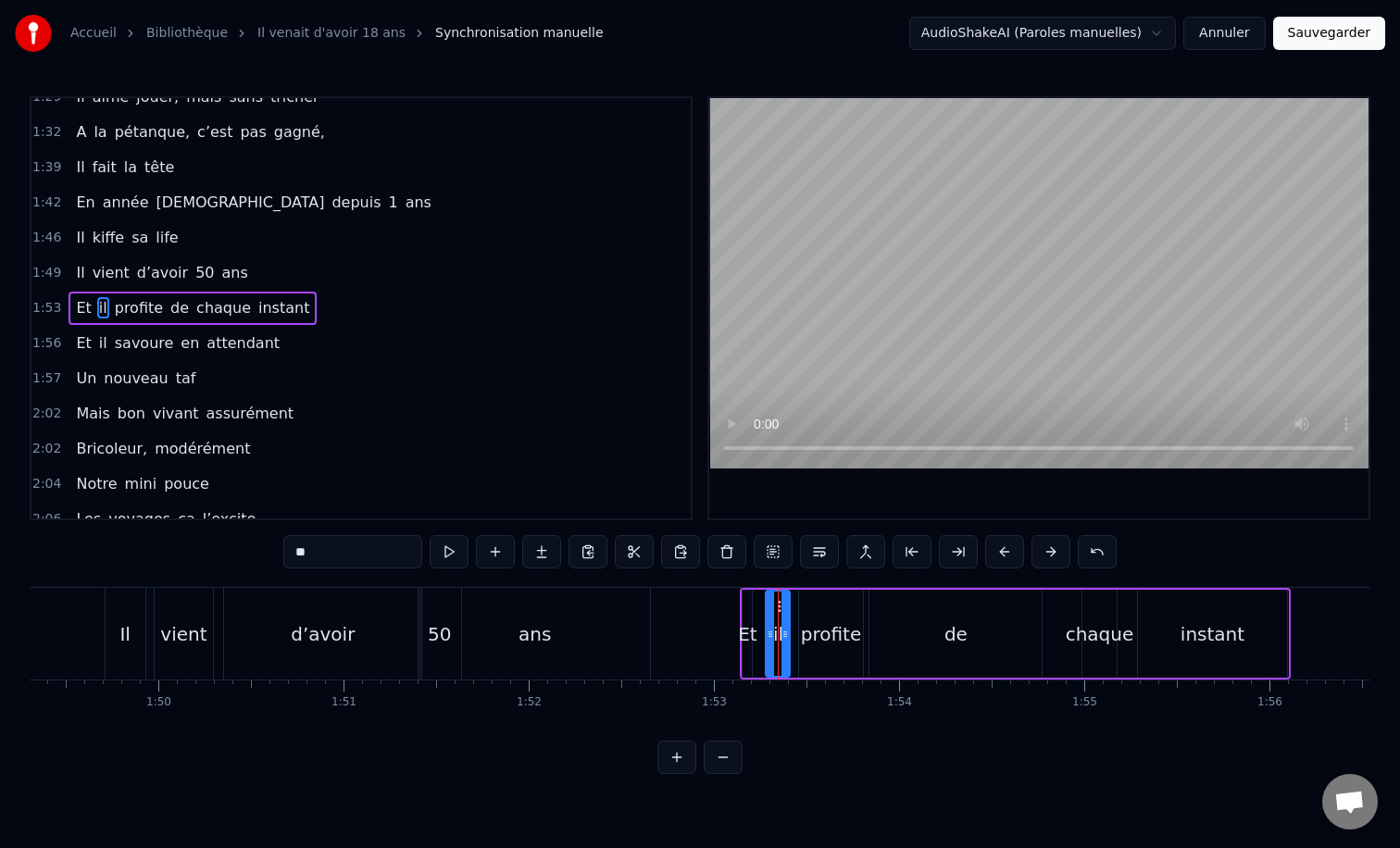
click at [685, 769] on button at bounding box center [676, 757] width 39 height 33
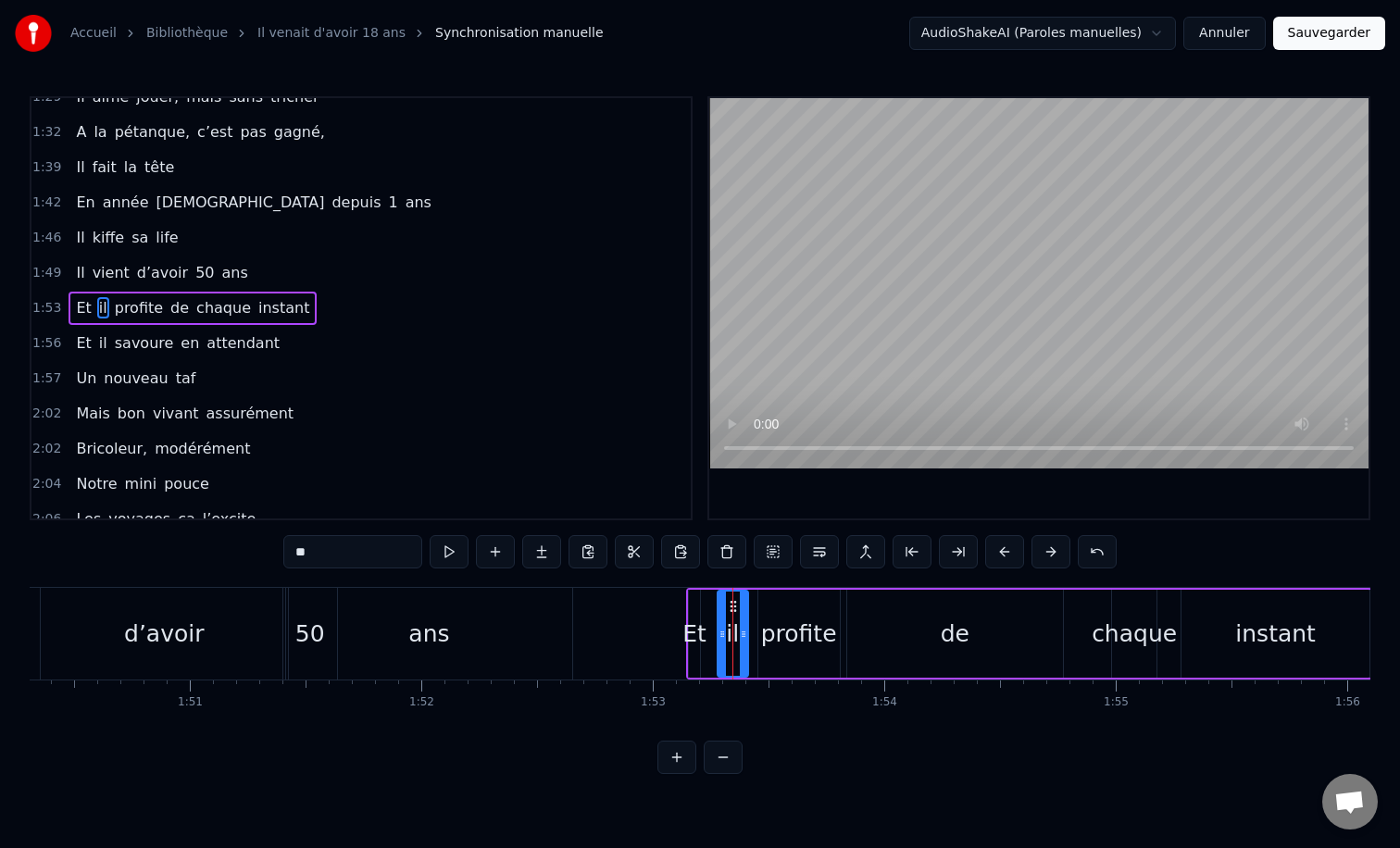
scroll to position [0, 25513]
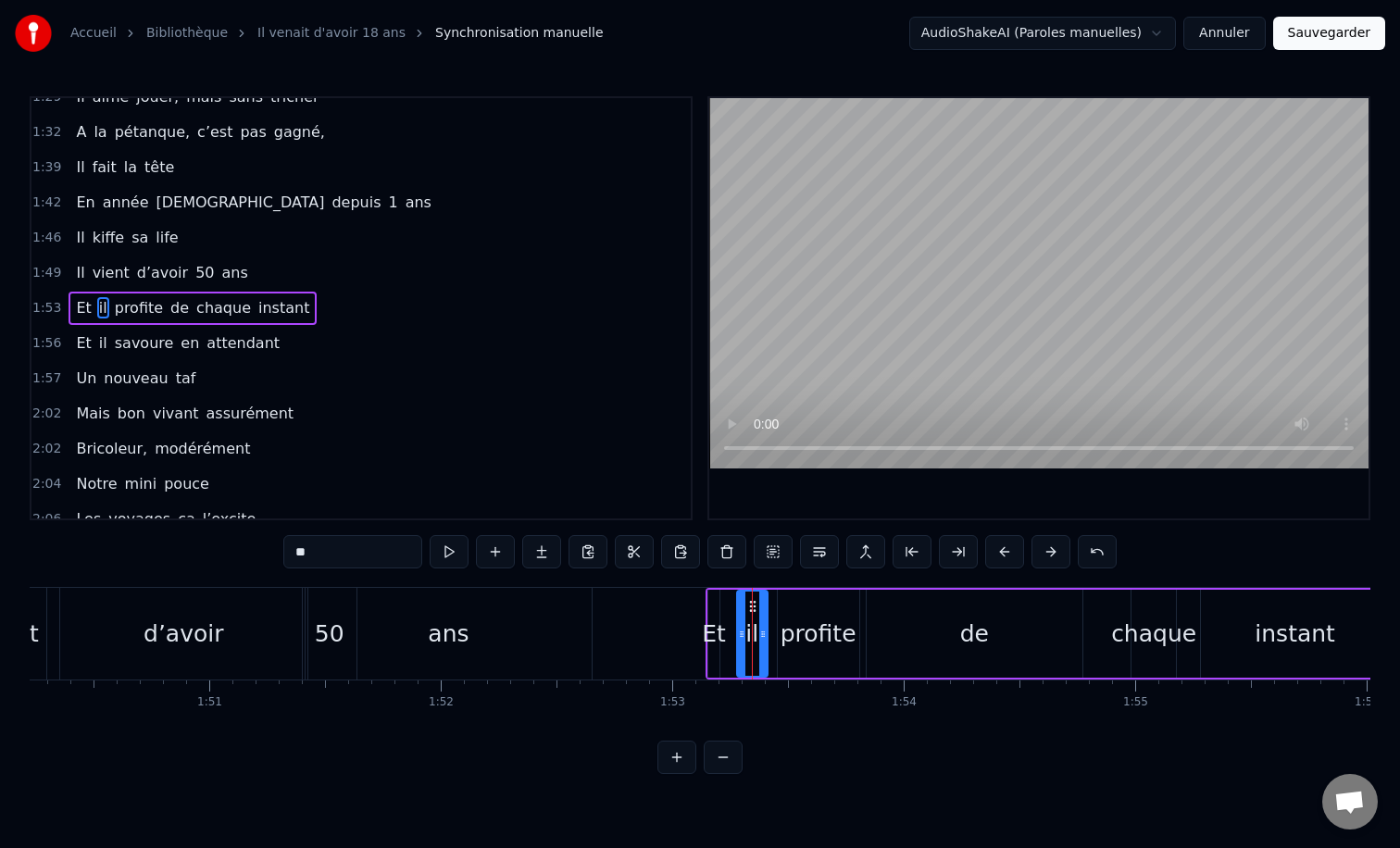
click at [714, 634] on div "Et" at bounding box center [714, 634] width 25 height 35
type input "**"
click at [708, 633] on div "Et" at bounding box center [714, 634] width 25 height 35
click at [679, 754] on button at bounding box center [676, 757] width 39 height 33
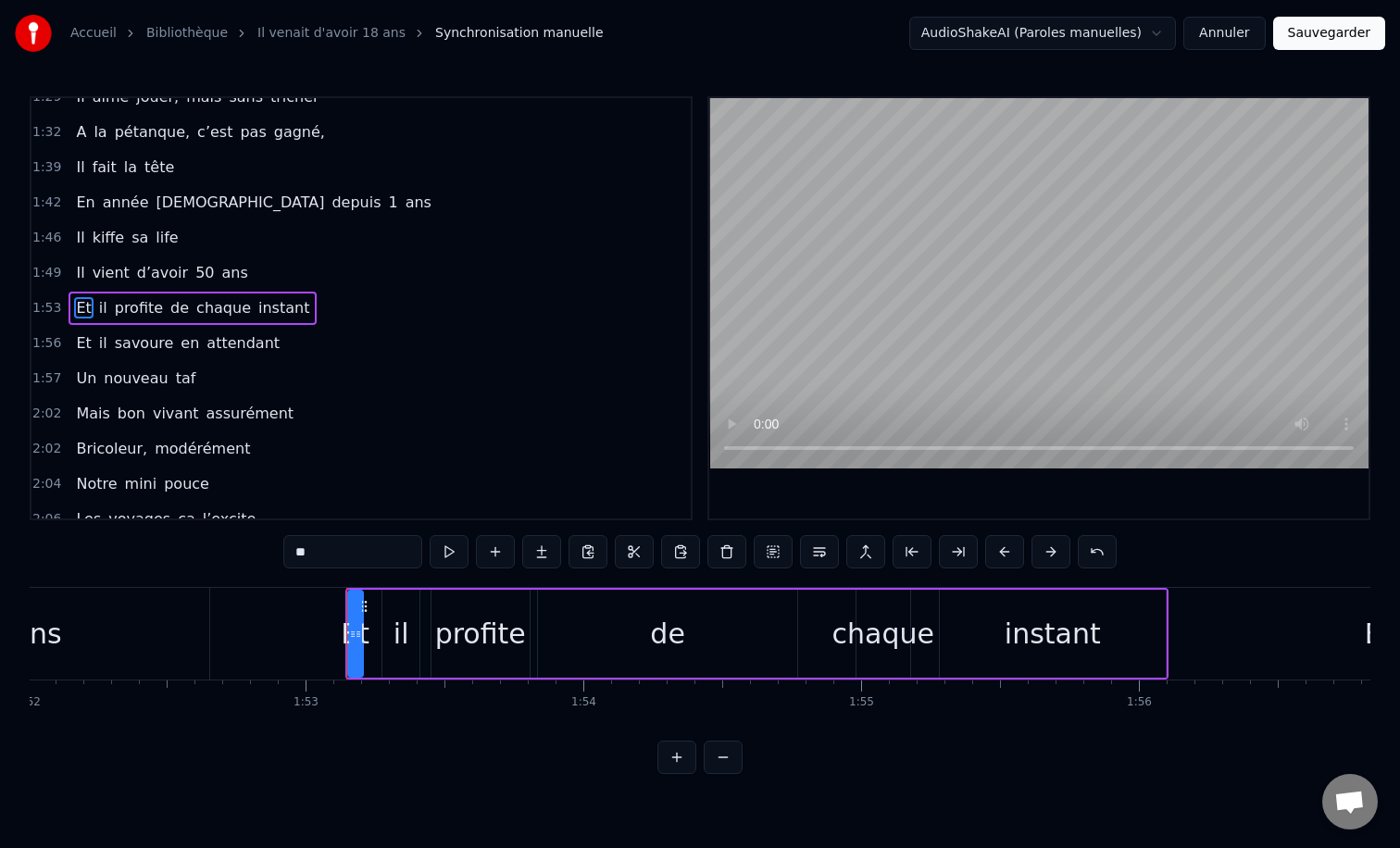
scroll to position [0, 30943]
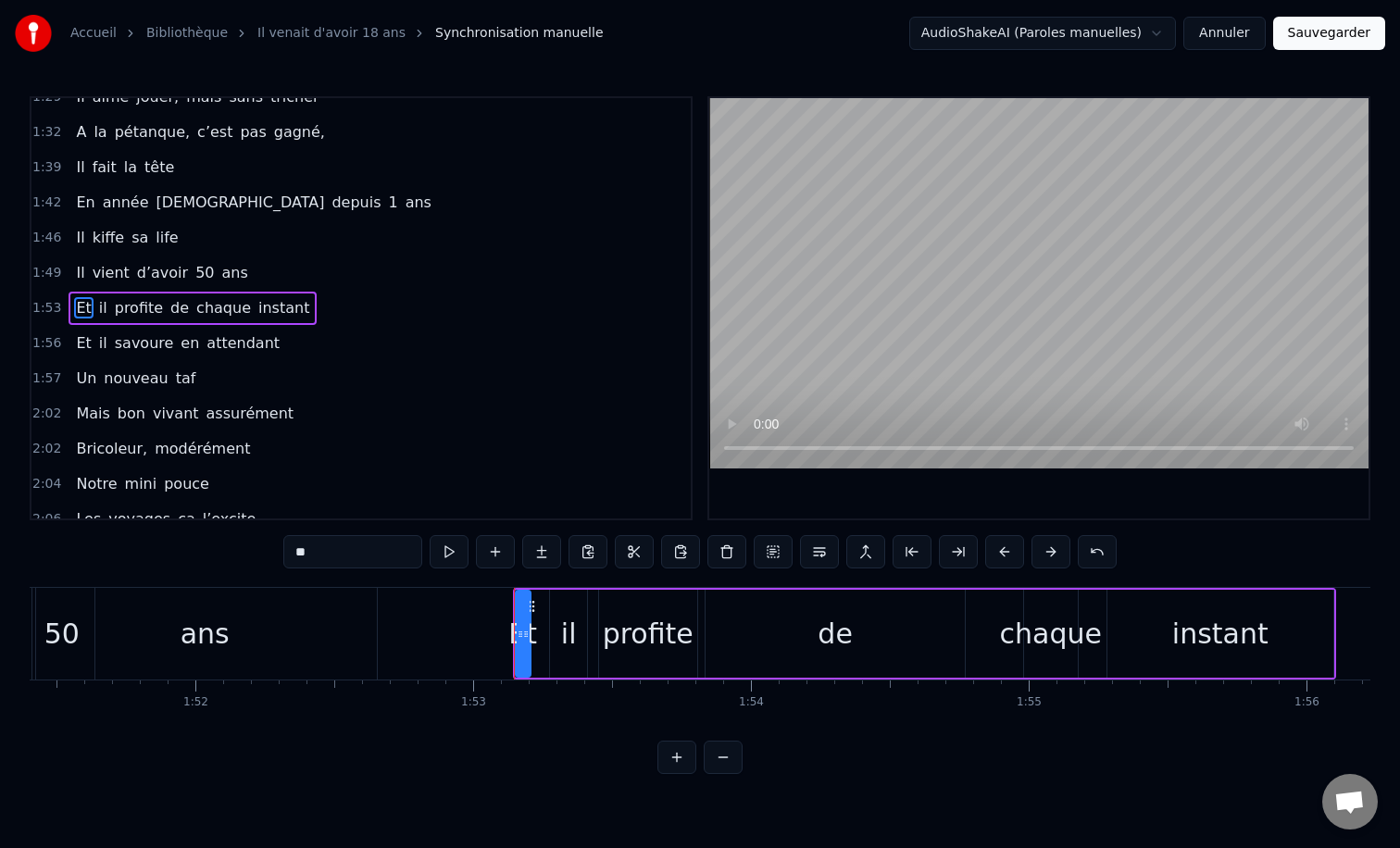
click at [688, 753] on button at bounding box center [676, 757] width 39 height 33
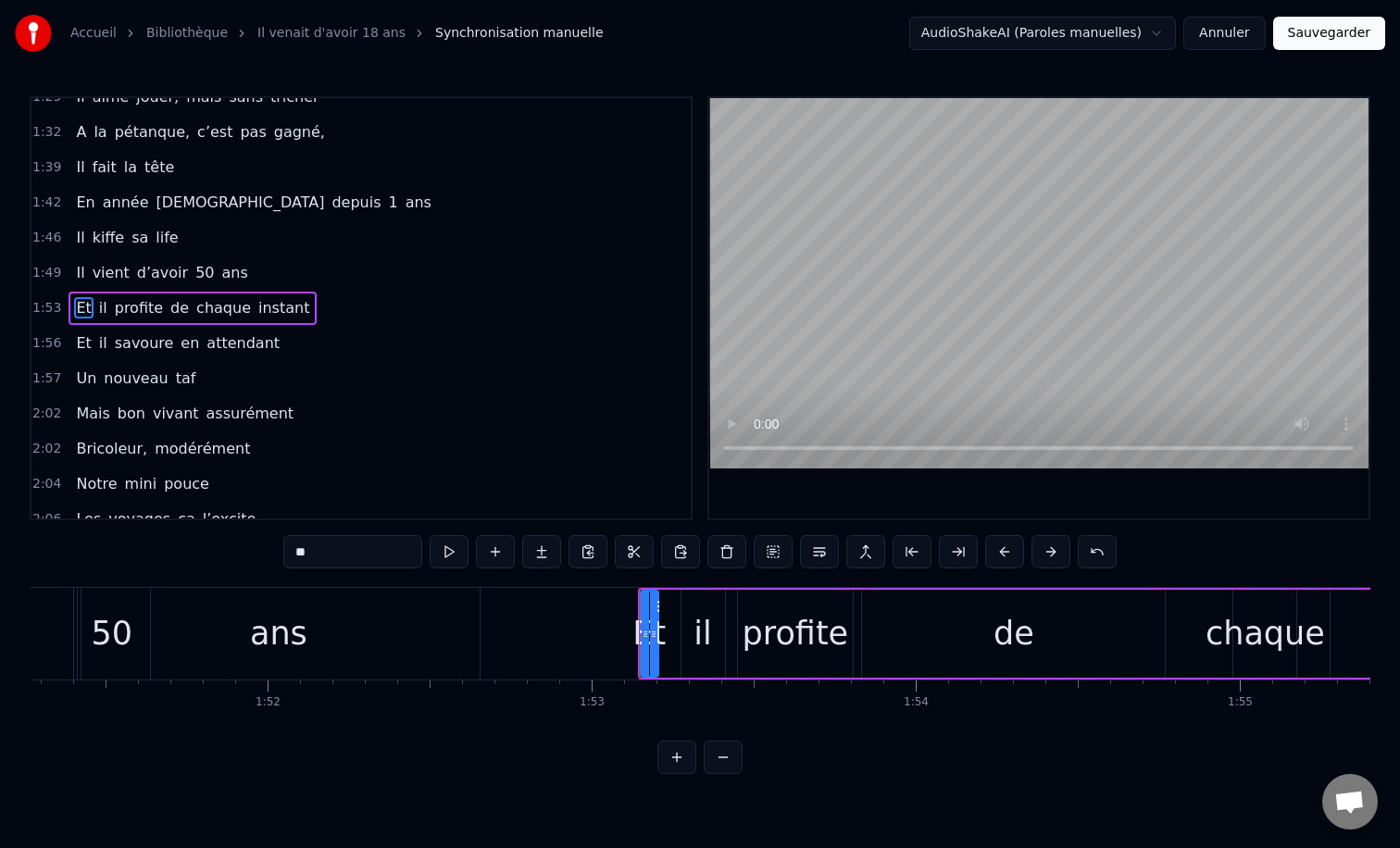
scroll to position [0, 36052]
drag, startPoint x: 646, startPoint y: 629, endPoint x: 614, endPoint y: 630, distance: 32.0
click at [614, 630] on icon at bounding box center [615, 634] width 8 height 15
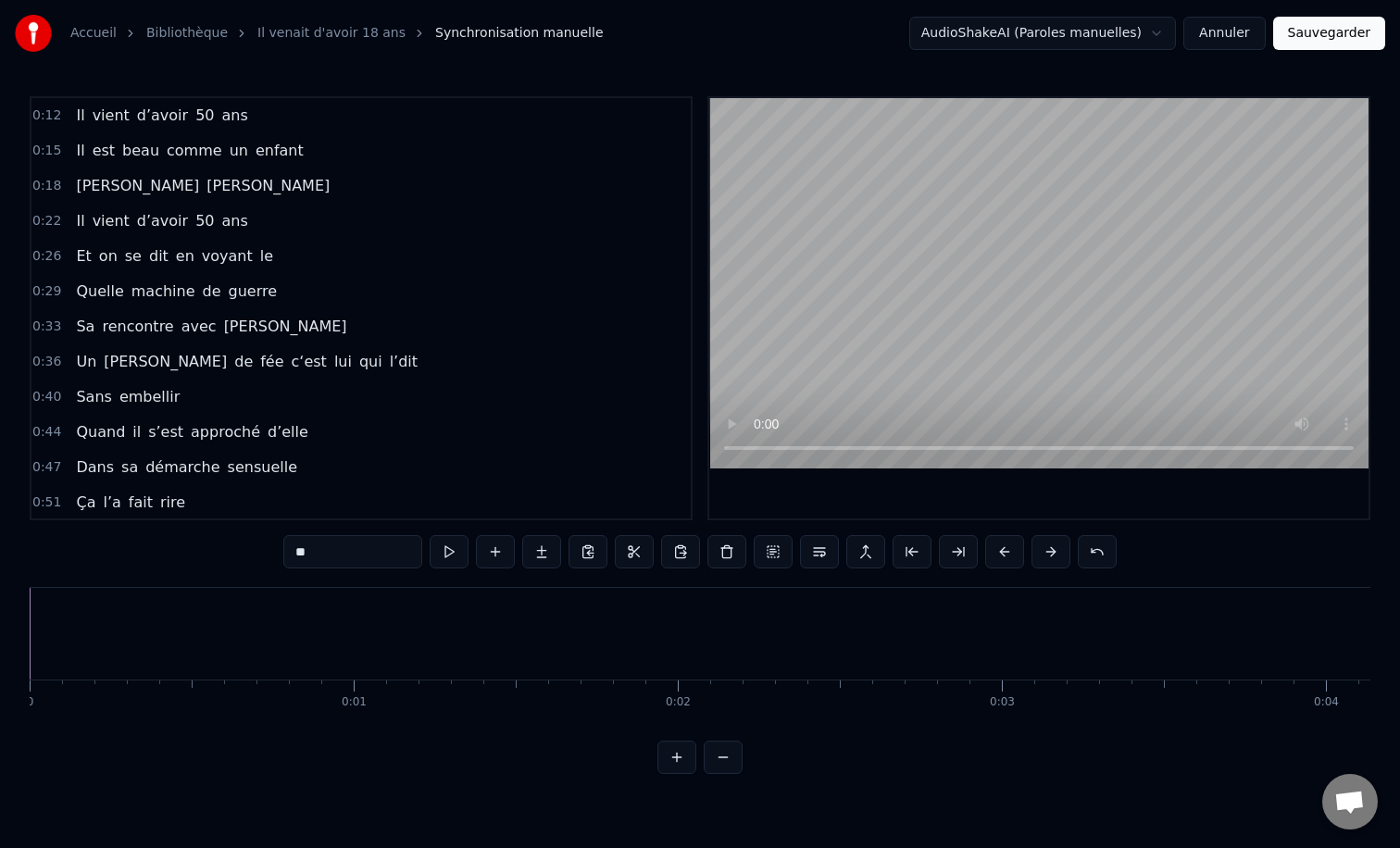
scroll to position [0, 36052]
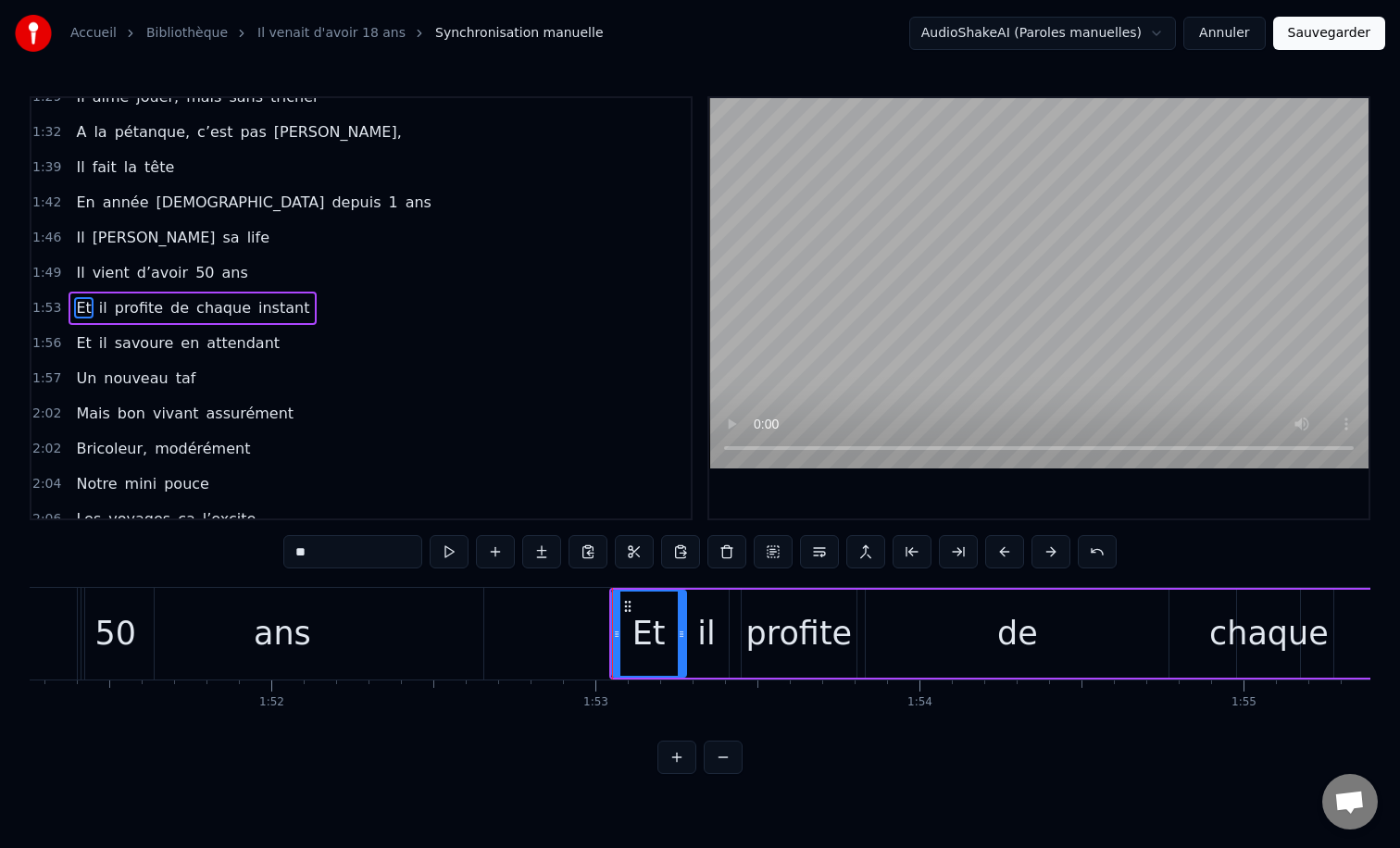
click at [684, 636] on icon at bounding box center [681, 634] width 8 height 15
click at [706, 636] on div "il" at bounding box center [706, 634] width 18 height 49
drag, startPoint x: 723, startPoint y: 636, endPoint x: 744, endPoint y: 636, distance: 21.0
click at [744, 636] on circle at bounding box center [743, 636] width 1 height 1
click at [773, 636] on div "profite" at bounding box center [799, 634] width 107 height 49
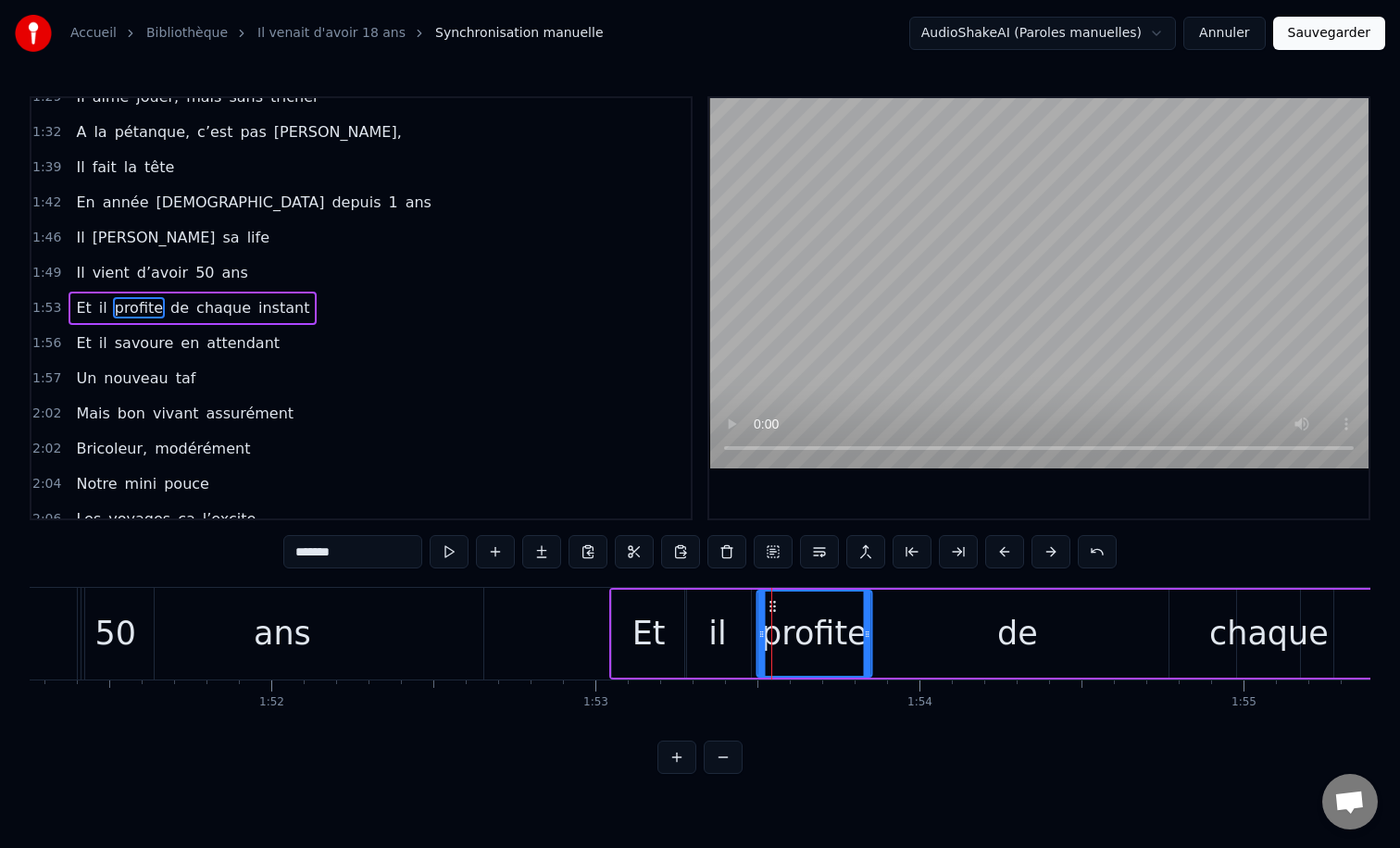
drag, startPoint x: 757, startPoint y: 601, endPoint x: 771, endPoint y: 606, distance: 14.9
click at [771, 606] on icon at bounding box center [773, 607] width 15 height 15
drag, startPoint x: 865, startPoint y: 633, endPoint x: 925, endPoint y: 633, distance: 60.0
click at [922, 633] on circle at bounding box center [921, 633] width 1 height 1
click at [1007, 633] on div "de" at bounding box center [1017, 634] width 41 height 49
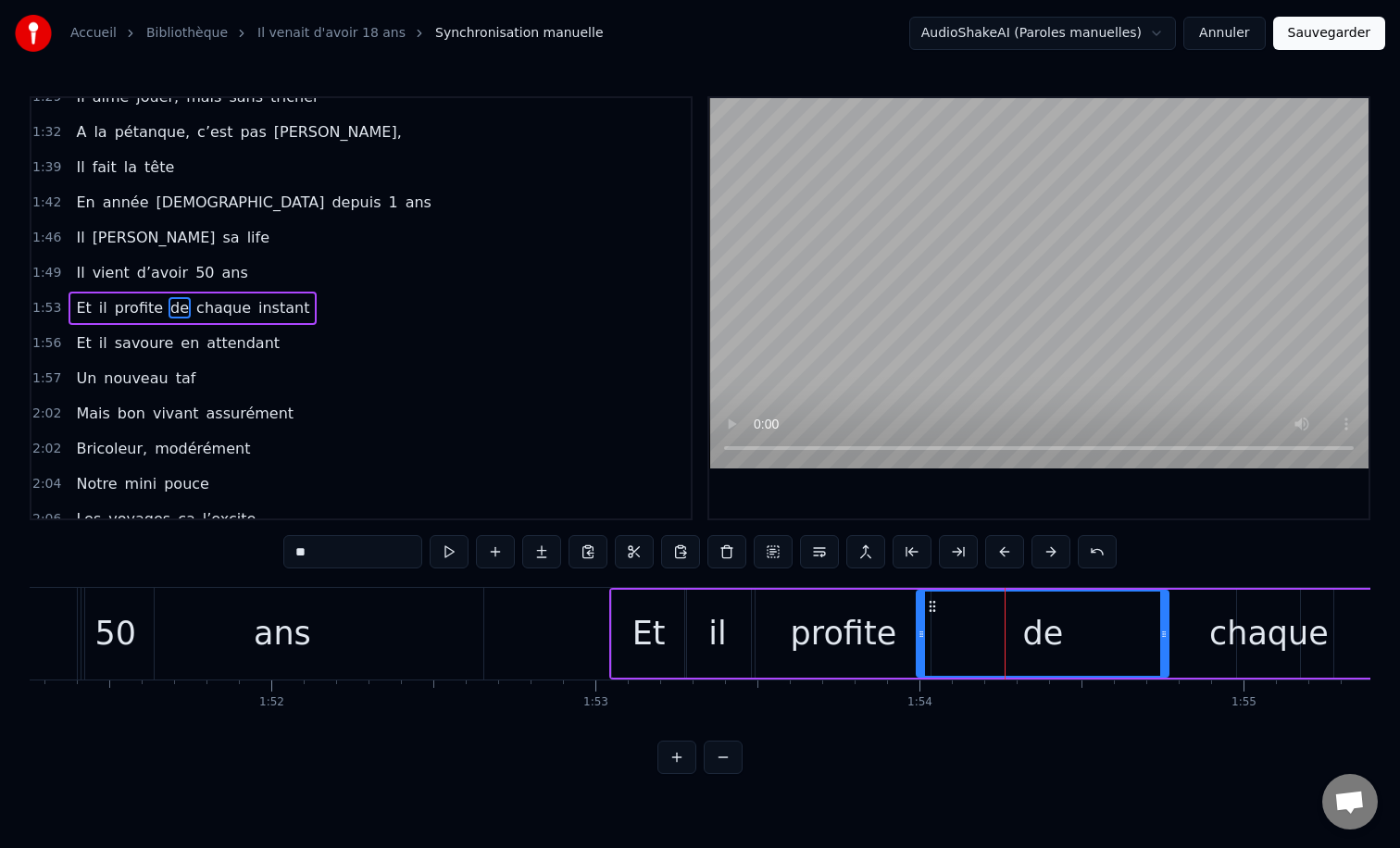
drag, startPoint x: 872, startPoint y: 635, endPoint x: 922, endPoint y: 639, distance: 50.2
click at [922, 639] on icon at bounding box center [922, 634] width 8 height 15
drag, startPoint x: 1166, startPoint y: 632, endPoint x: 1030, endPoint y: 632, distance: 136.0
click at [1030, 632] on icon at bounding box center [1028, 634] width 8 height 15
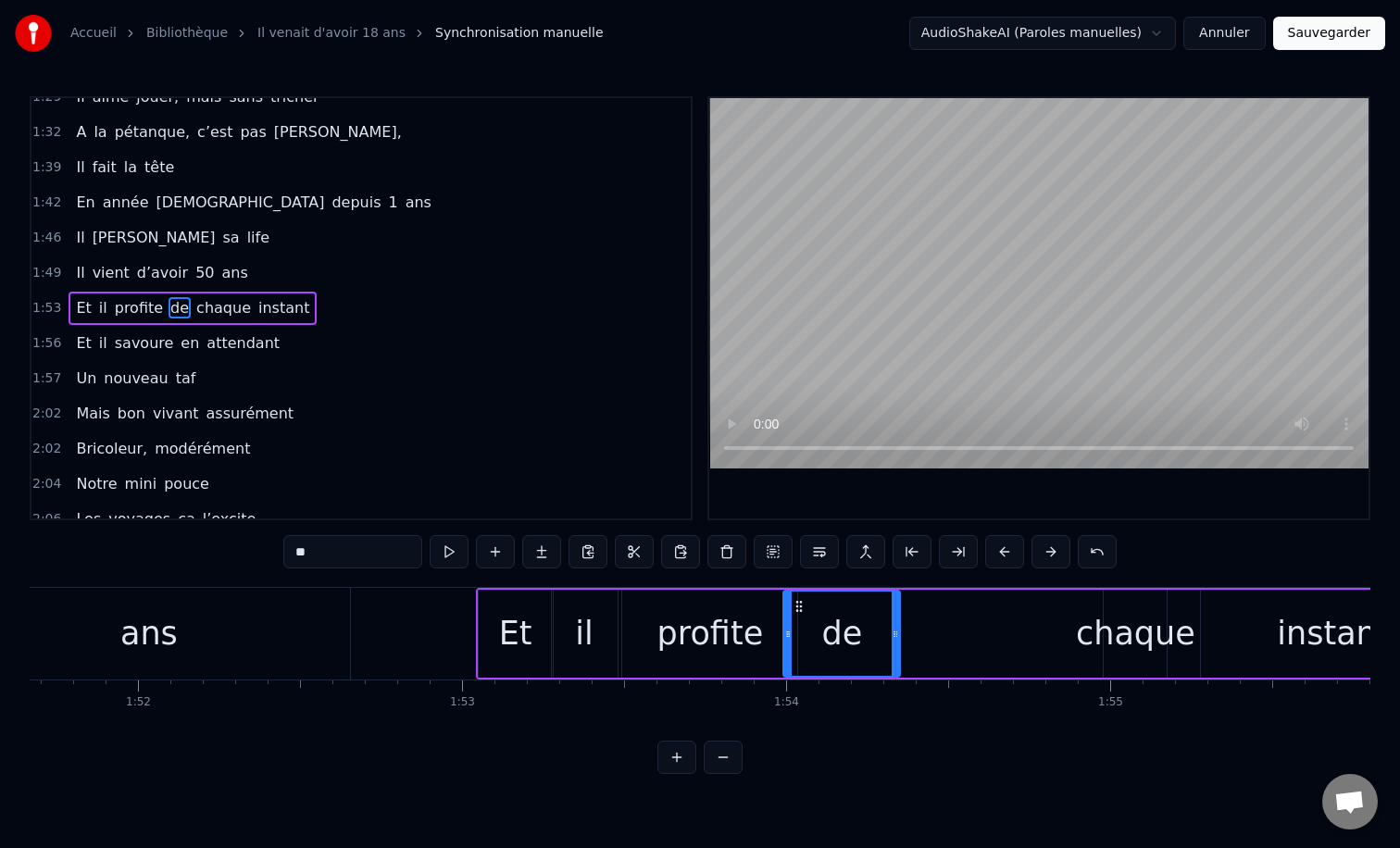
scroll to position [0, 36193]
click at [1102, 640] on div "chaque" at bounding box center [1127, 634] width 120 height 49
type input "******"
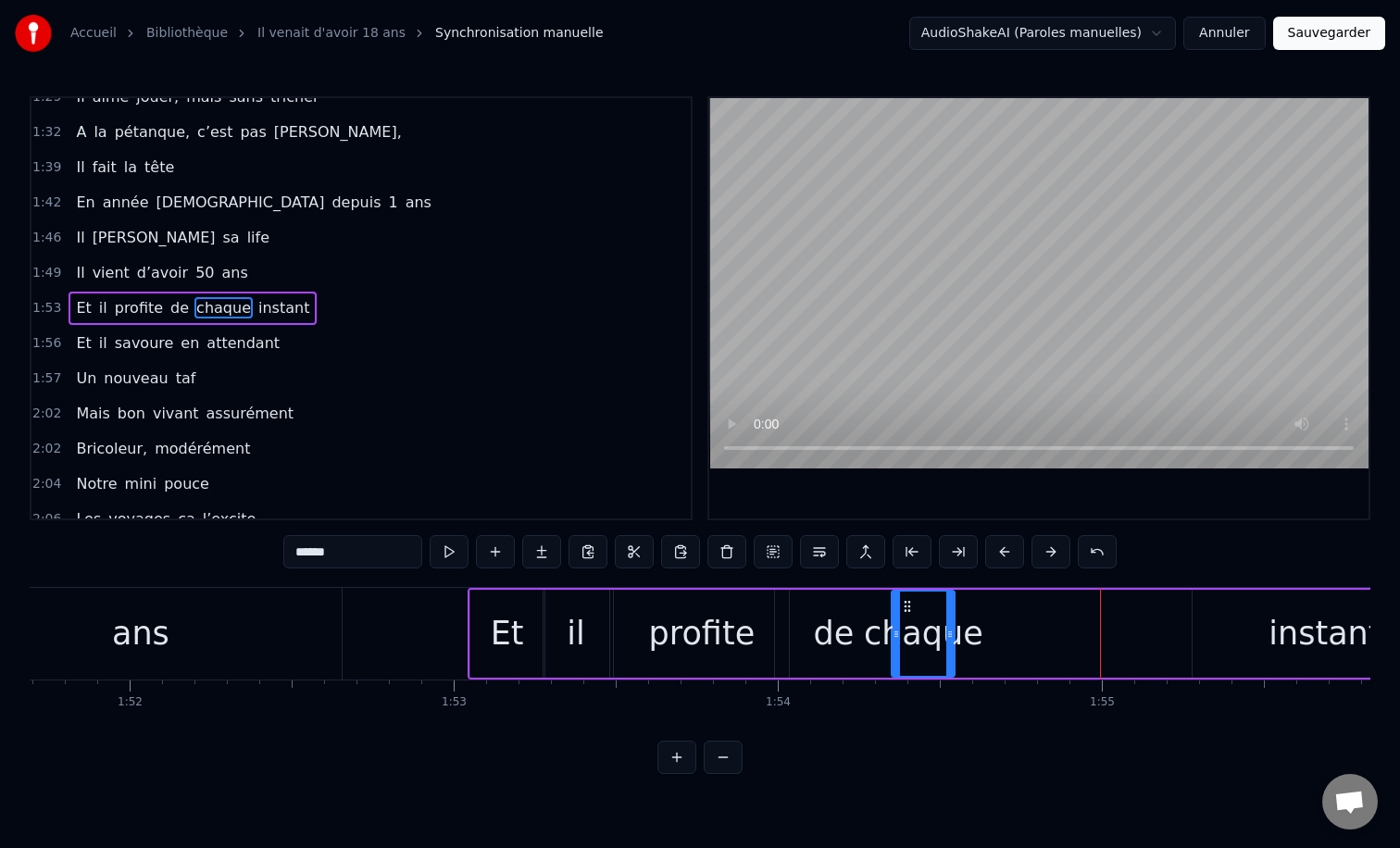
drag, startPoint x: 1110, startPoint y: 600, endPoint x: 907, endPoint y: 619, distance: 203.9
click at [907, 619] on div "chaque" at bounding box center [923, 633] width 61 height 84
drag, startPoint x: 954, startPoint y: 632, endPoint x: 1003, endPoint y: 632, distance: 49.0
click at [1003, 632] on div "chaque" at bounding box center [947, 633] width 113 height 88
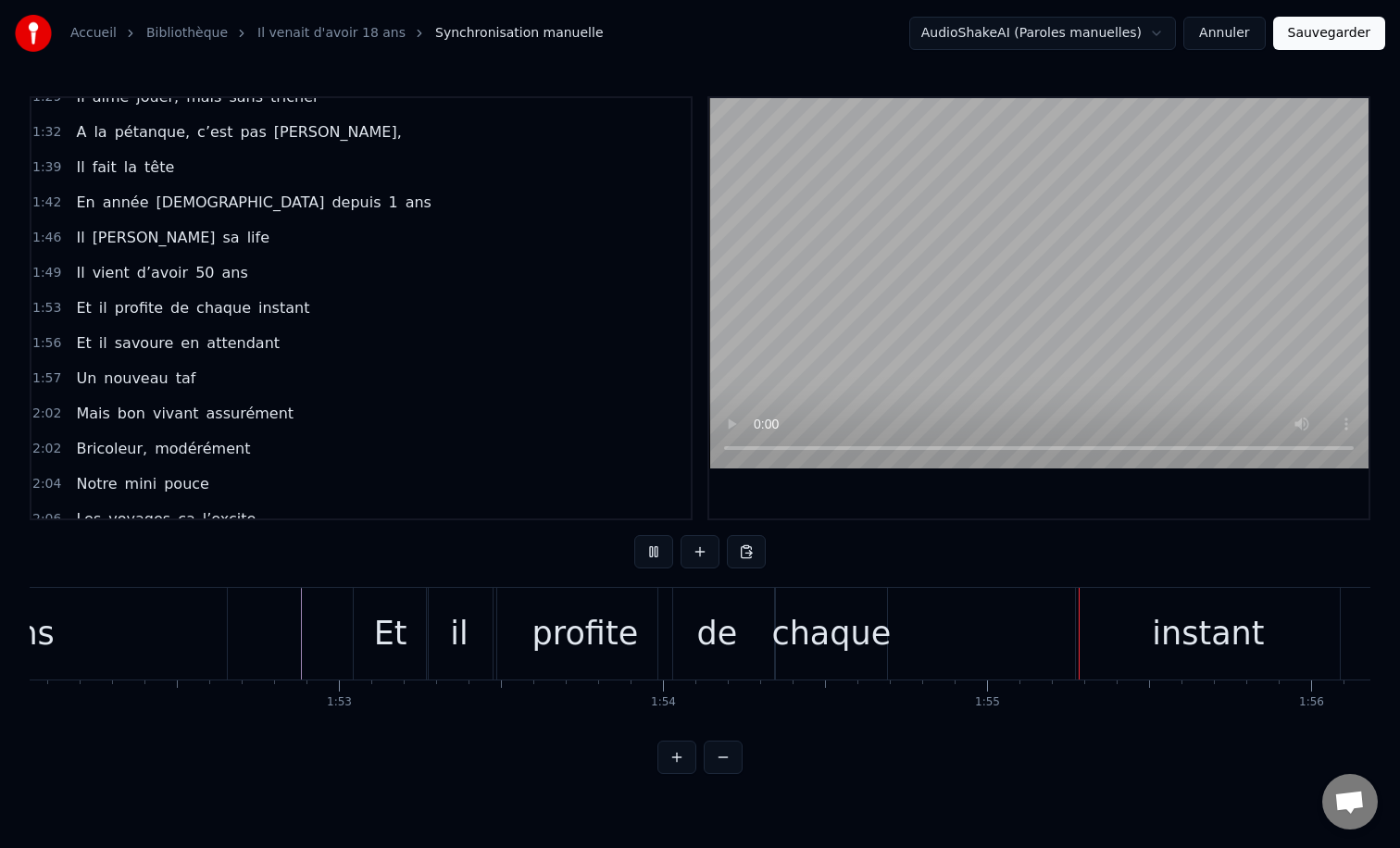
scroll to position [0, 36314]
click at [1189, 647] on div "instant" at bounding box center [1202, 634] width 112 height 49
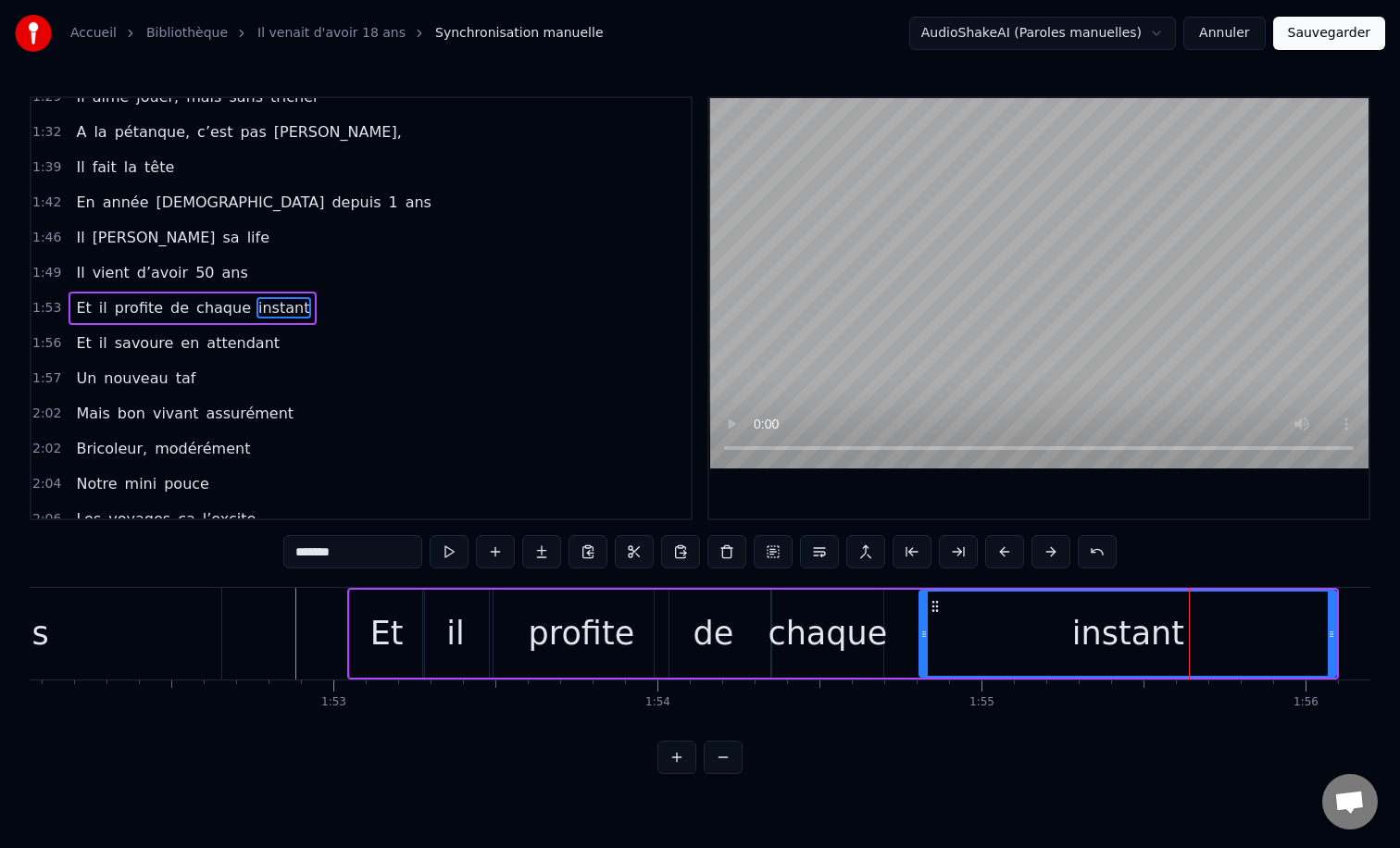
drag, startPoint x: 1078, startPoint y: 629, endPoint x: 915, endPoint y: 627, distance: 163.0
click at [921, 627] on icon at bounding box center [925, 634] width 8 height 15
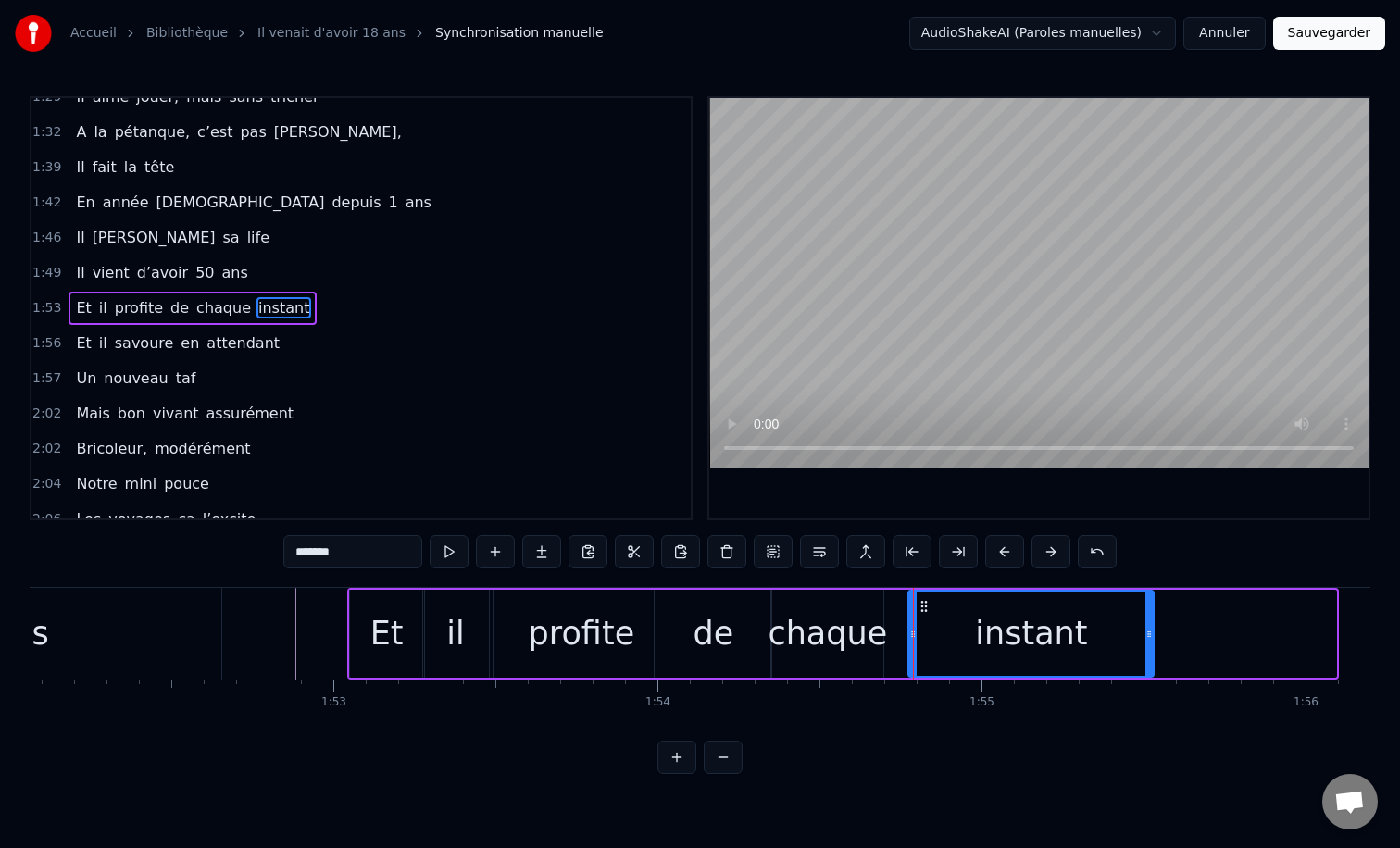
drag, startPoint x: 1333, startPoint y: 627, endPoint x: 1145, endPoint y: 638, distance: 188.3
click at [1145, 638] on icon at bounding box center [1149, 634] width 8 height 15
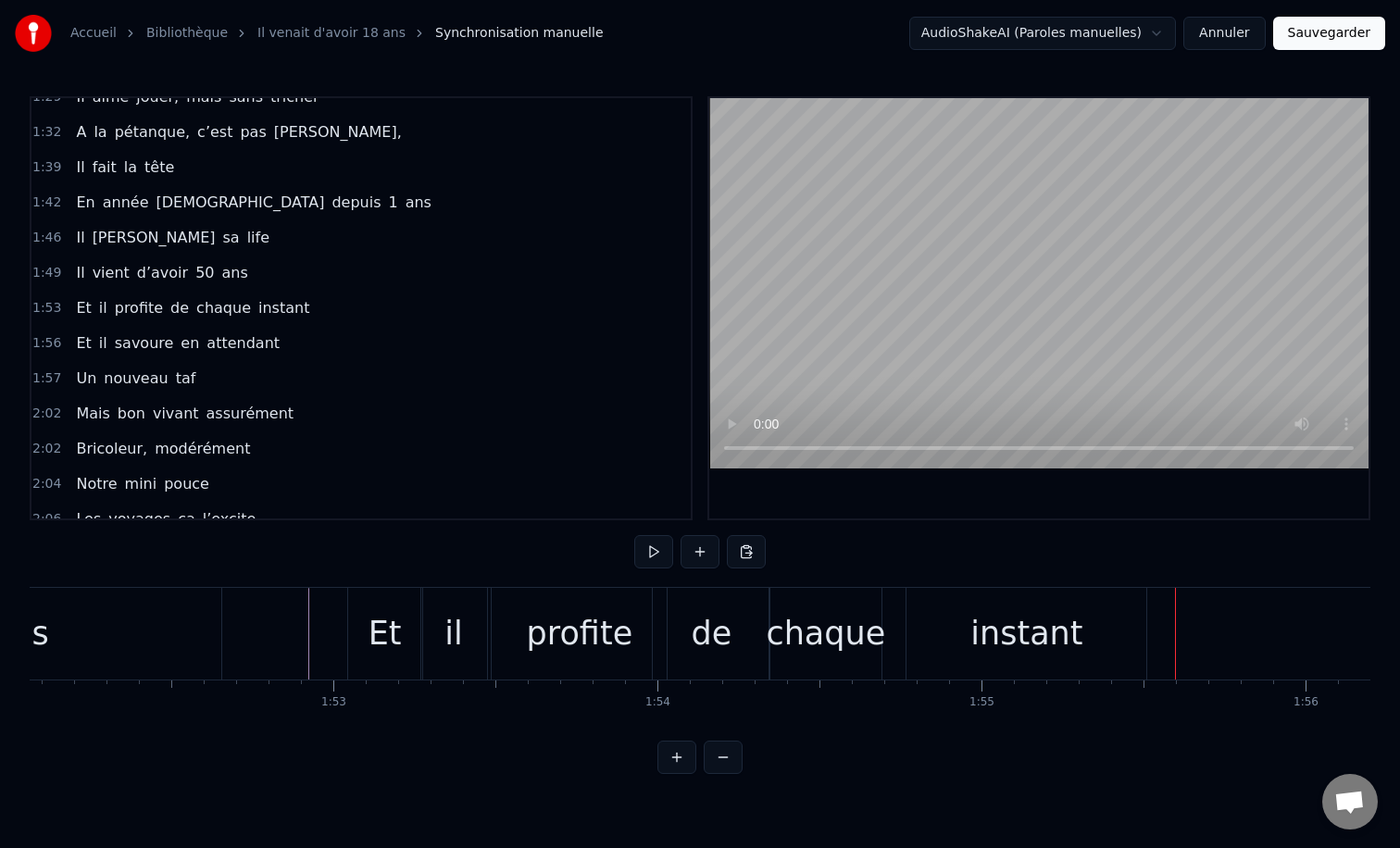
click at [868, 658] on div "chaque" at bounding box center [825, 633] width 112 height 91
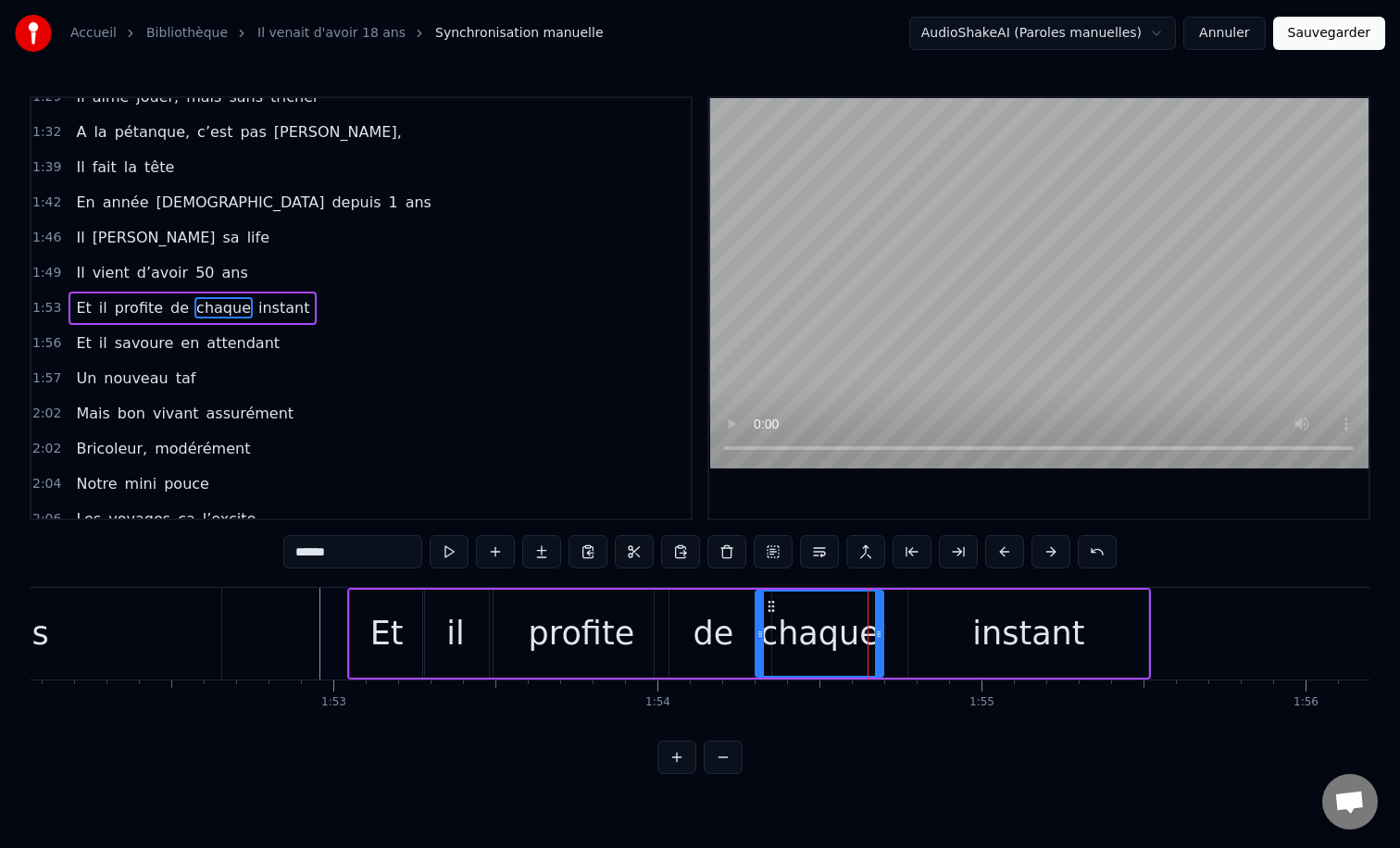
drag, startPoint x: 774, startPoint y: 631, endPoint x: 758, endPoint y: 629, distance: 16.1
click at [758, 629] on icon at bounding box center [760, 634] width 8 height 15
drag, startPoint x: 876, startPoint y: 634, endPoint x: 828, endPoint y: 633, distance: 48.0
click at [828, 633] on icon at bounding box center [830, 634] width 8 height 15
click at [999, 631] on div "instant" at bounding box center [1027, 634] width 112 height 49
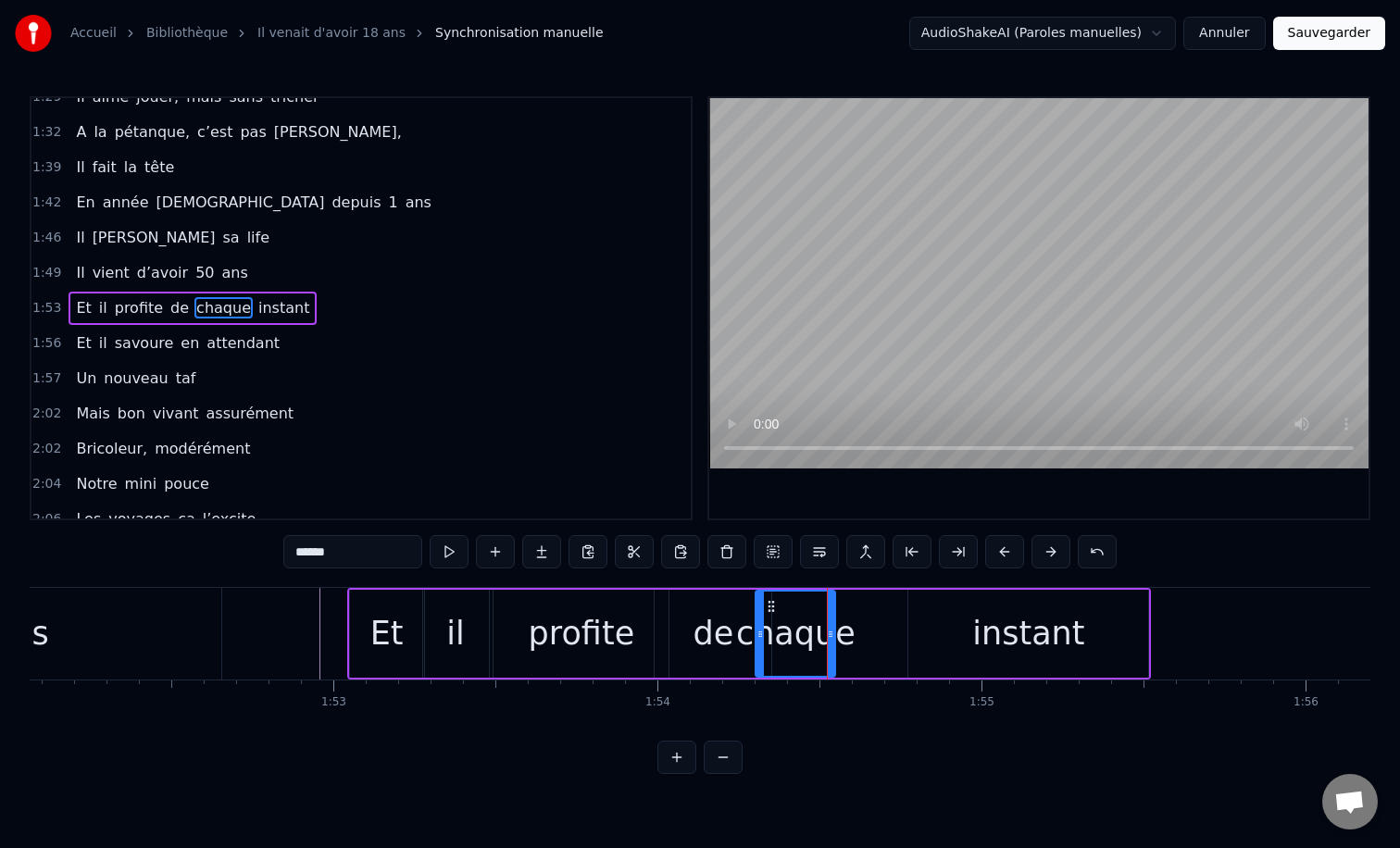
type input "*******"
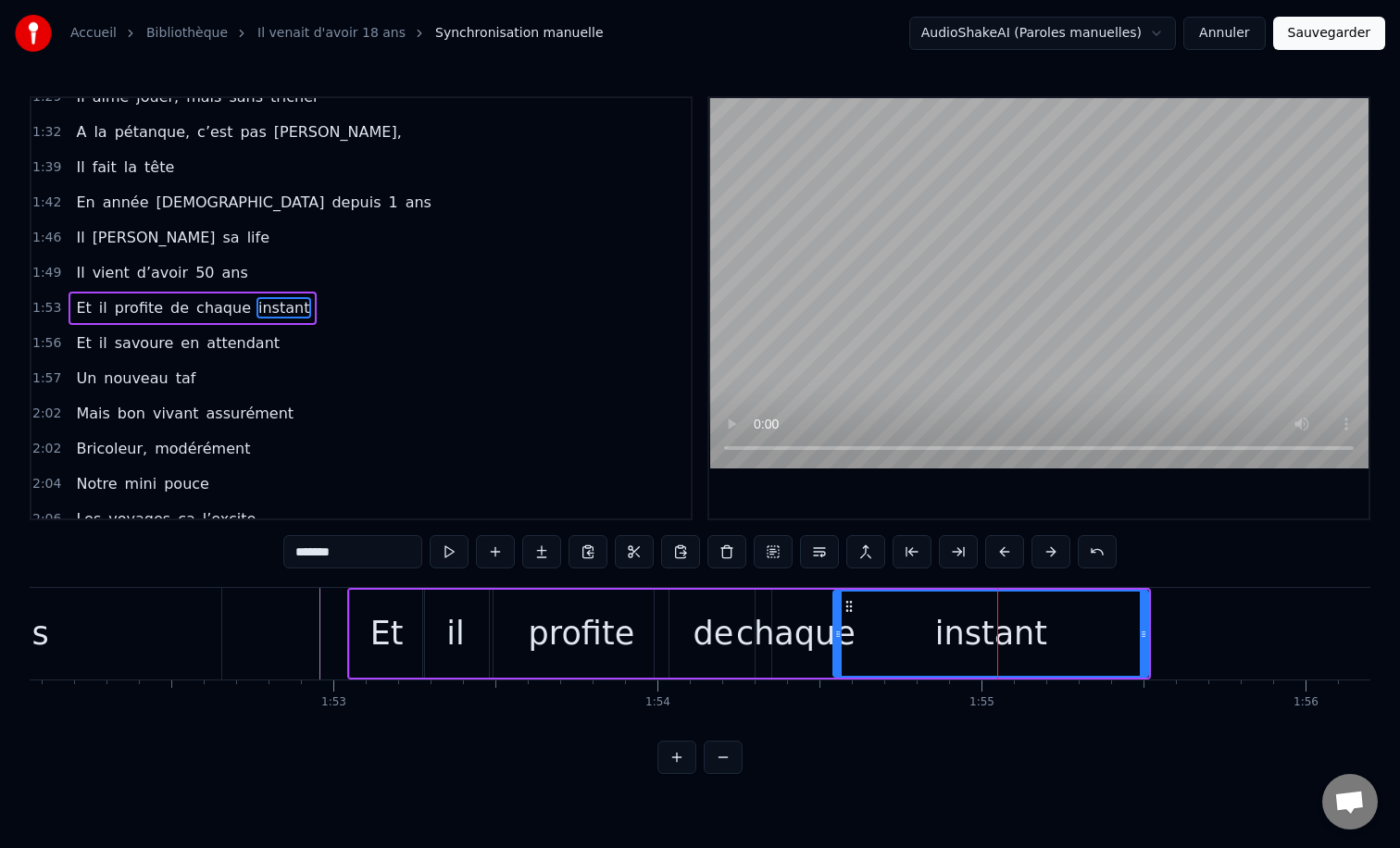
drag, startPoint x: 913, startPoint y: 632, endPoint x: 838, endPoint y: 632, distance: 75.0
click at [838, 632] on icon at bounding box center [838, 634] width 8 height 15
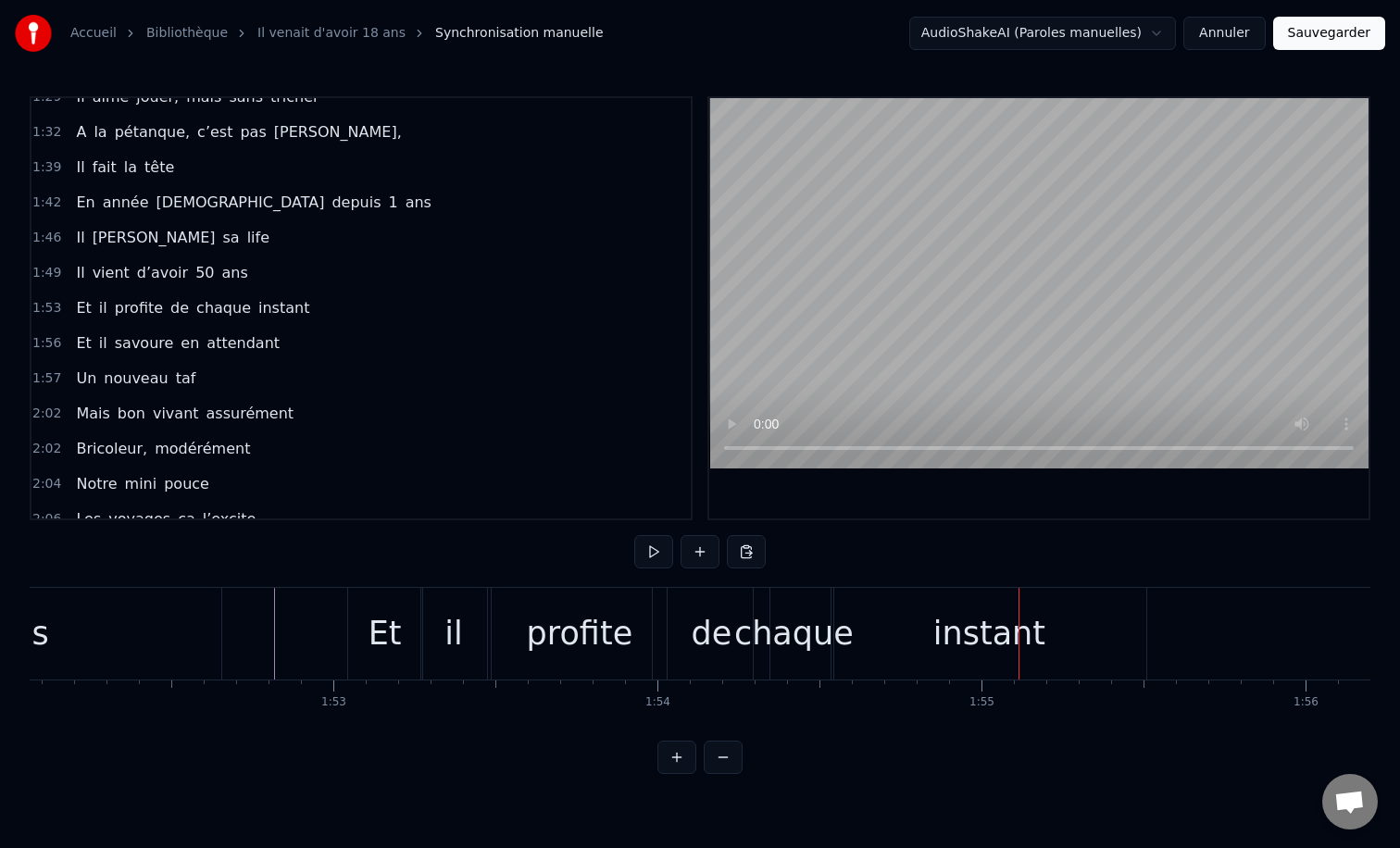
click at [893, 615] on div "instant" at bounding box center [989, 633] width 315 height 91
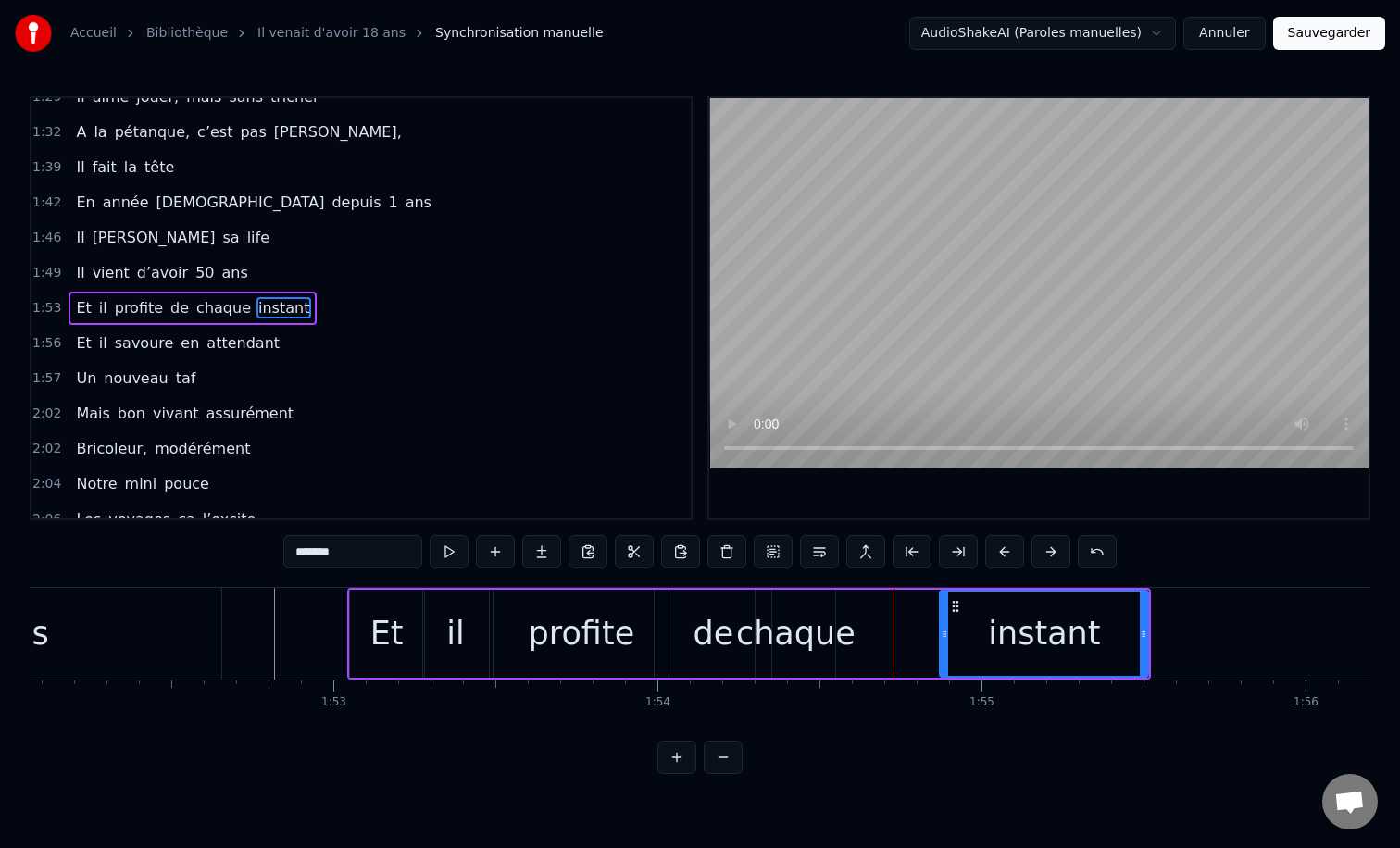
drag, startPoint x: 839, startPoint y: 633, endPoint x: 942, endPoint y: 632, distance: 103.0
click at [945, 633] on circle at bounding box center [945, 633] width 1 height 1
click at [794, 638] on div "chaque" at bounding box center [795, 634] width 120 height 49
type input "******"
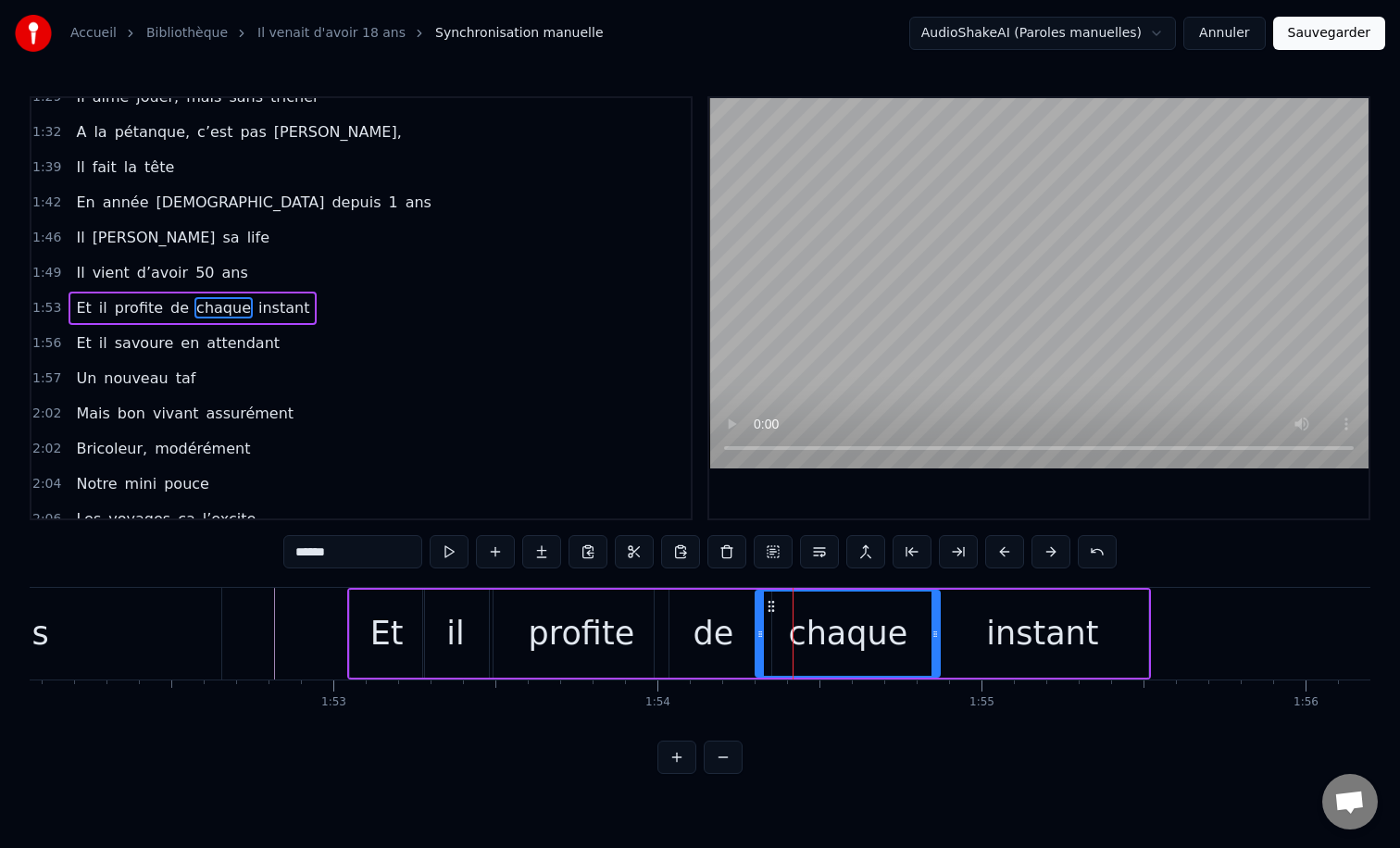
drag, startPoint x: 832, startPoint y: 635, endPoint x: 937, endPoint y: 635, distance: 105.0
click at [937, 635] on icon at bounding box center [935, 634] width 8 height 15
click at [771, 634] on icon at bounding box center [770, 634] width 8 height 15
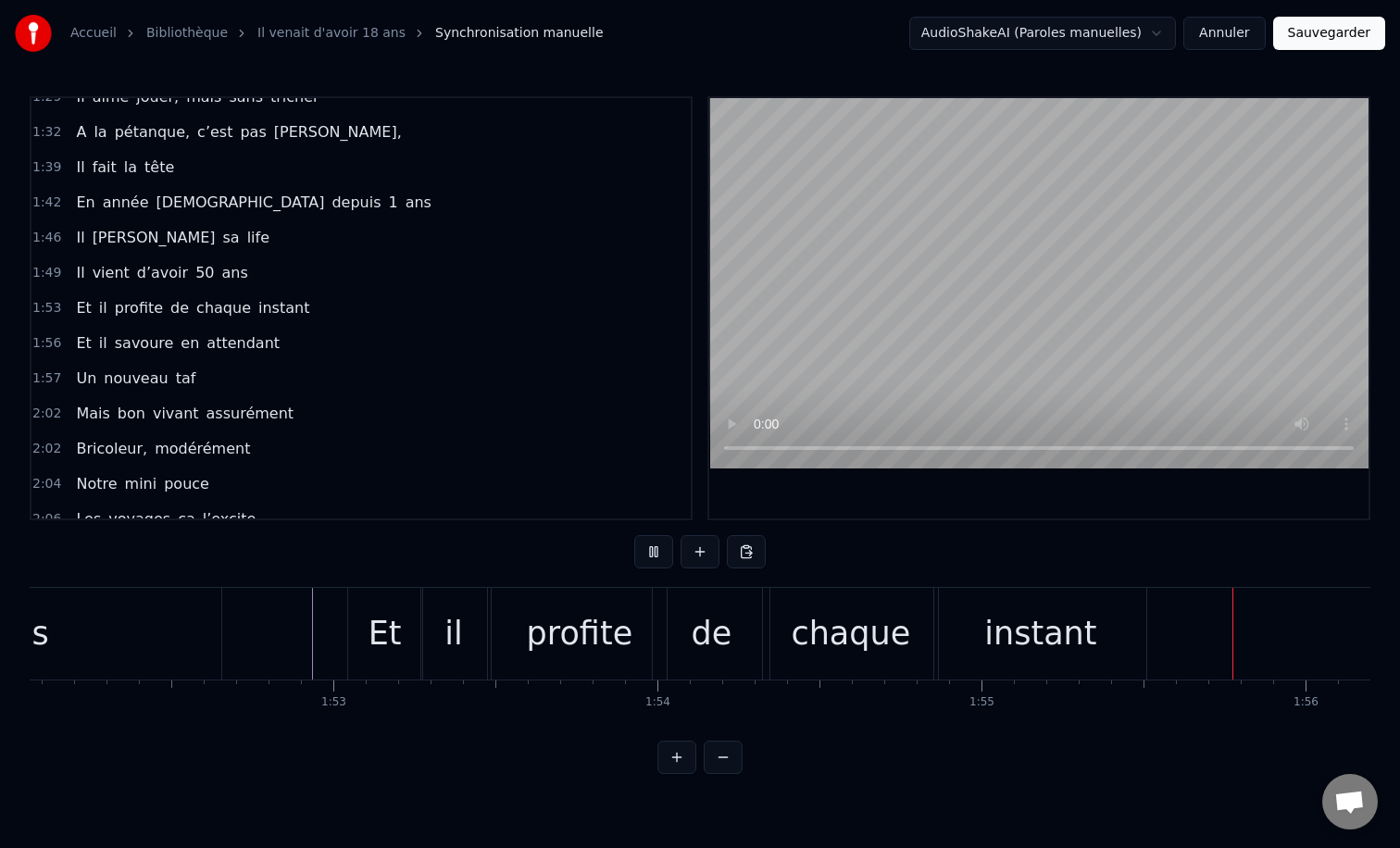
scroll to position [0, 36349]
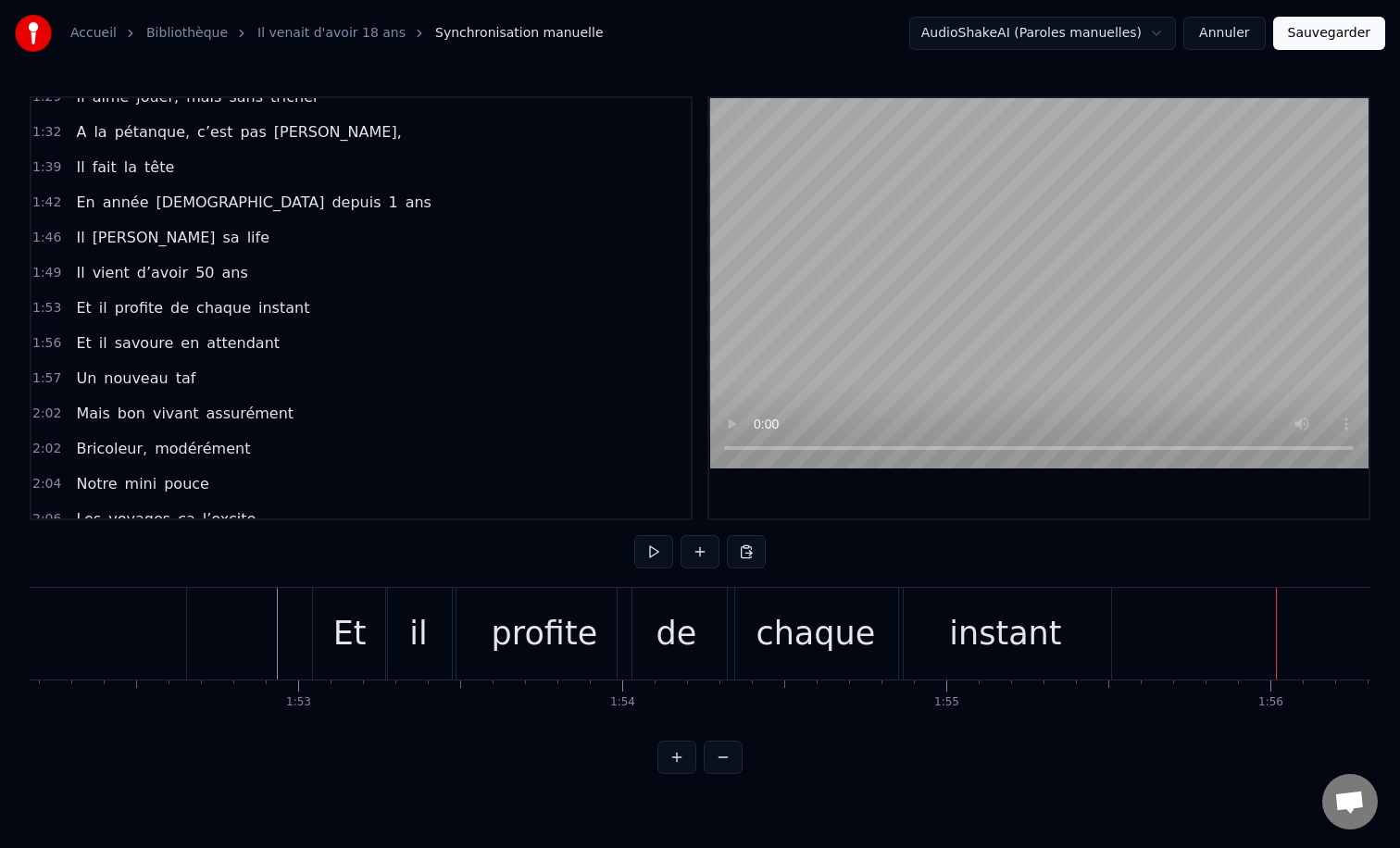
click at [503, 615] on div "profite" at bounding box center [544, 634] width 107 height 49
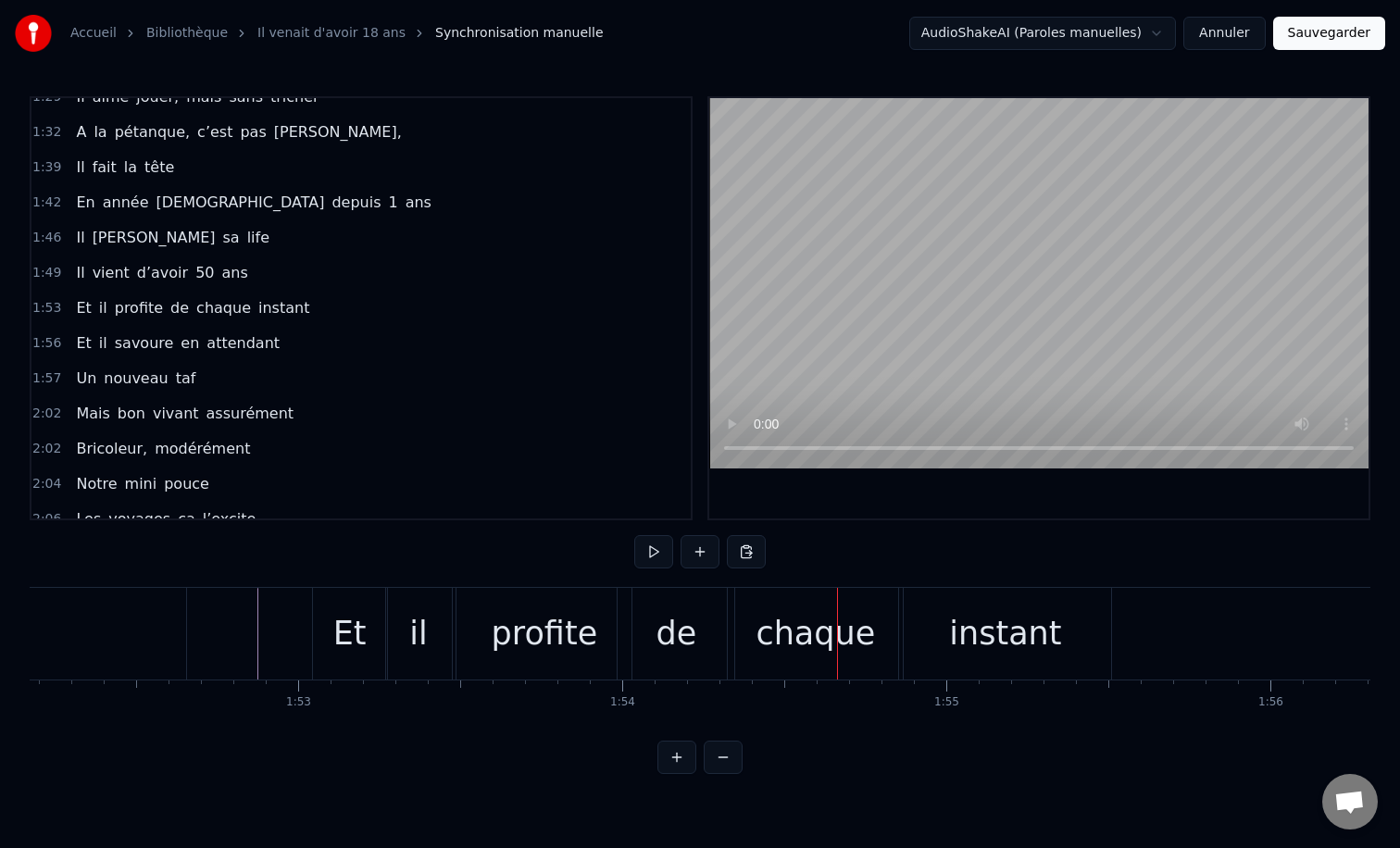
click at [693, 612] on div "de" at bounding box center [676, 634] width 41 height 49
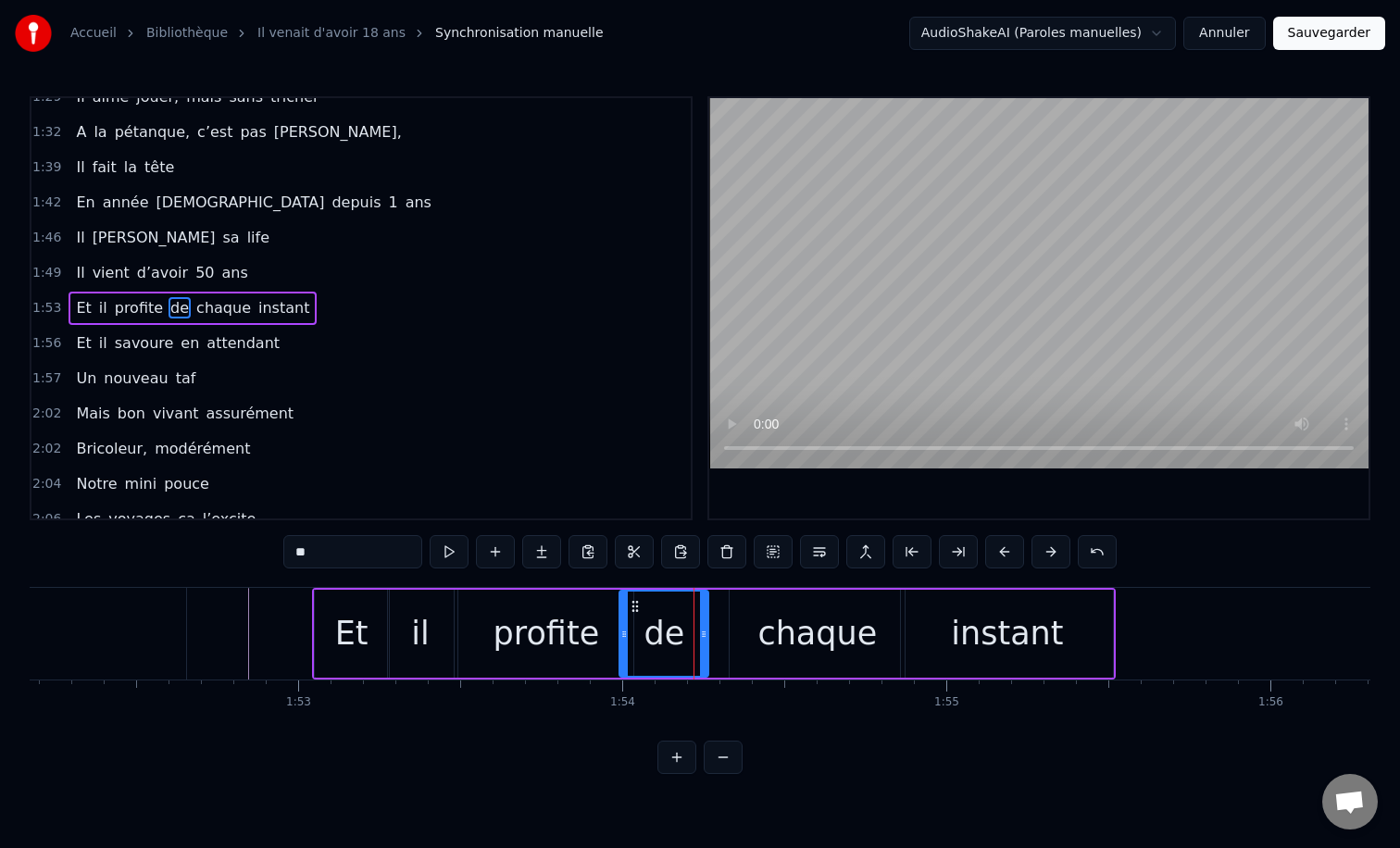
drag, startPoint x: 734, startPoint y: 631, endPoint x: 702, endPoint y: 631, distance: 32.0
click at [702, 631] on icon at bounding box center [704, 634] width 8 height 15
click at [795, 637] on div "chaque" at bounding box center [817, 634] width 120 height 49
type input "******"
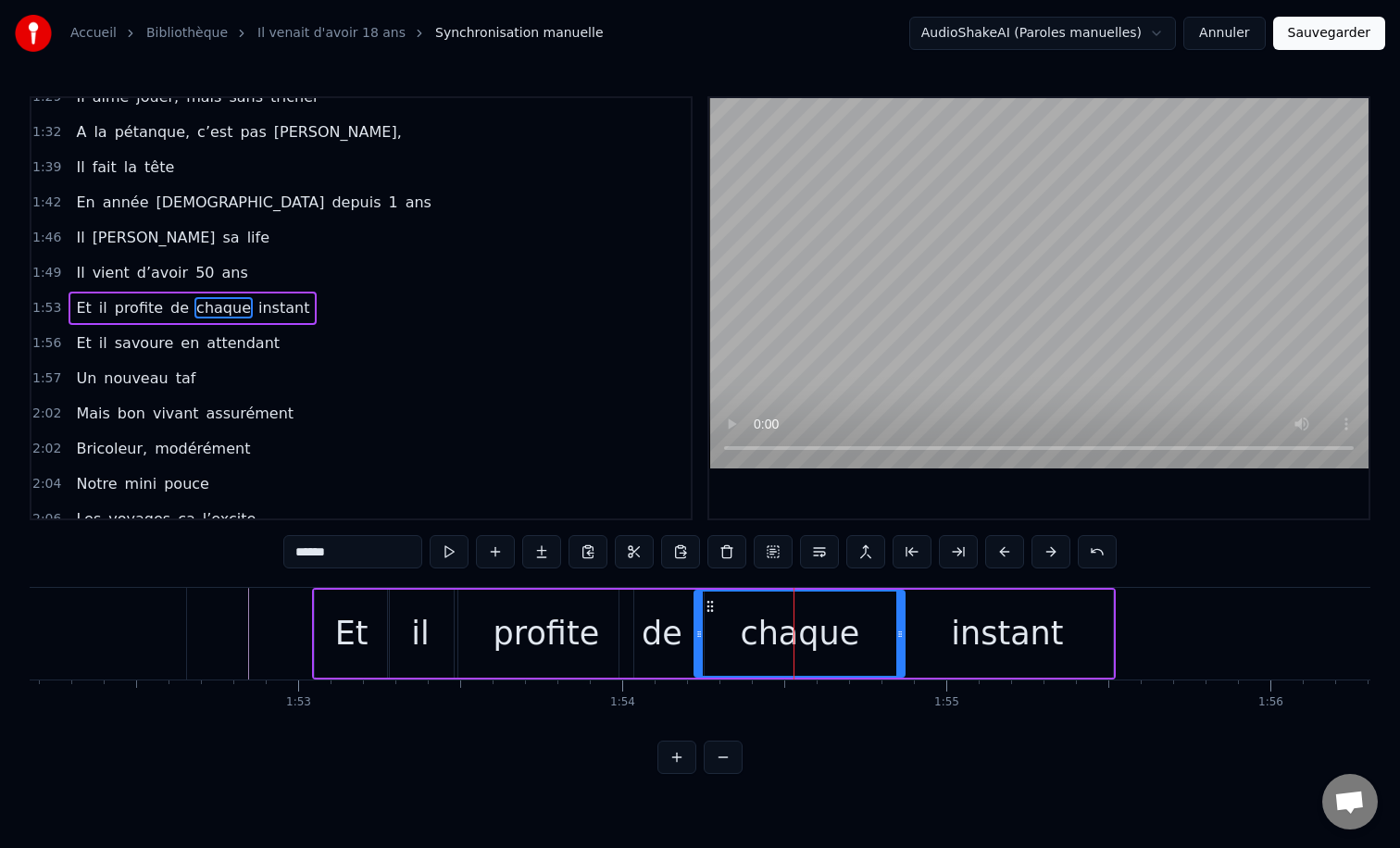
drag, startPoint x: 733, startPoint y: 633, endPoint x: 698, endPoint y: 633, distance: 35.0
click at [698, 633] on icon at bounding box center [699, 634] width 8 height 15
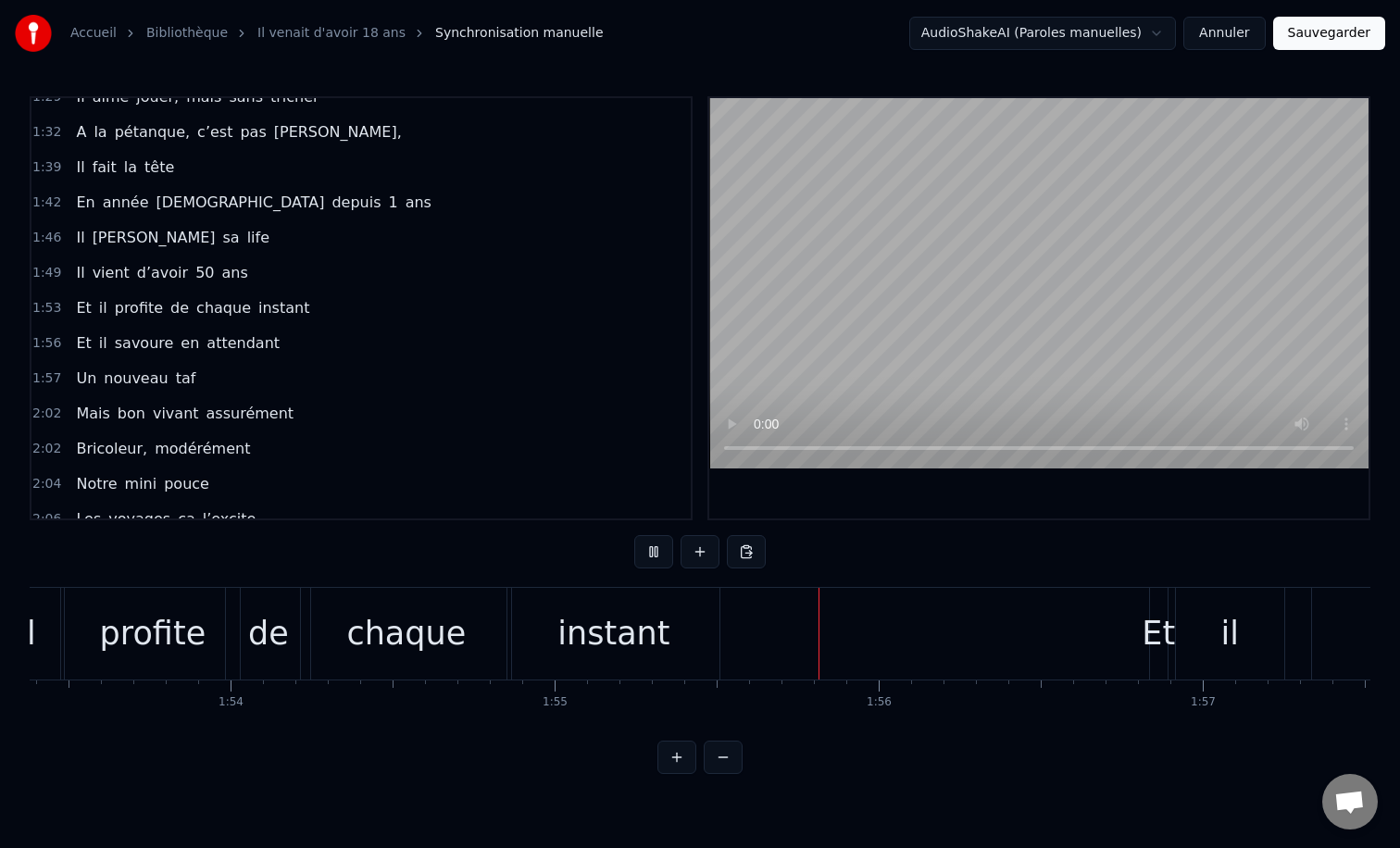
scroll to position [0, 37092]
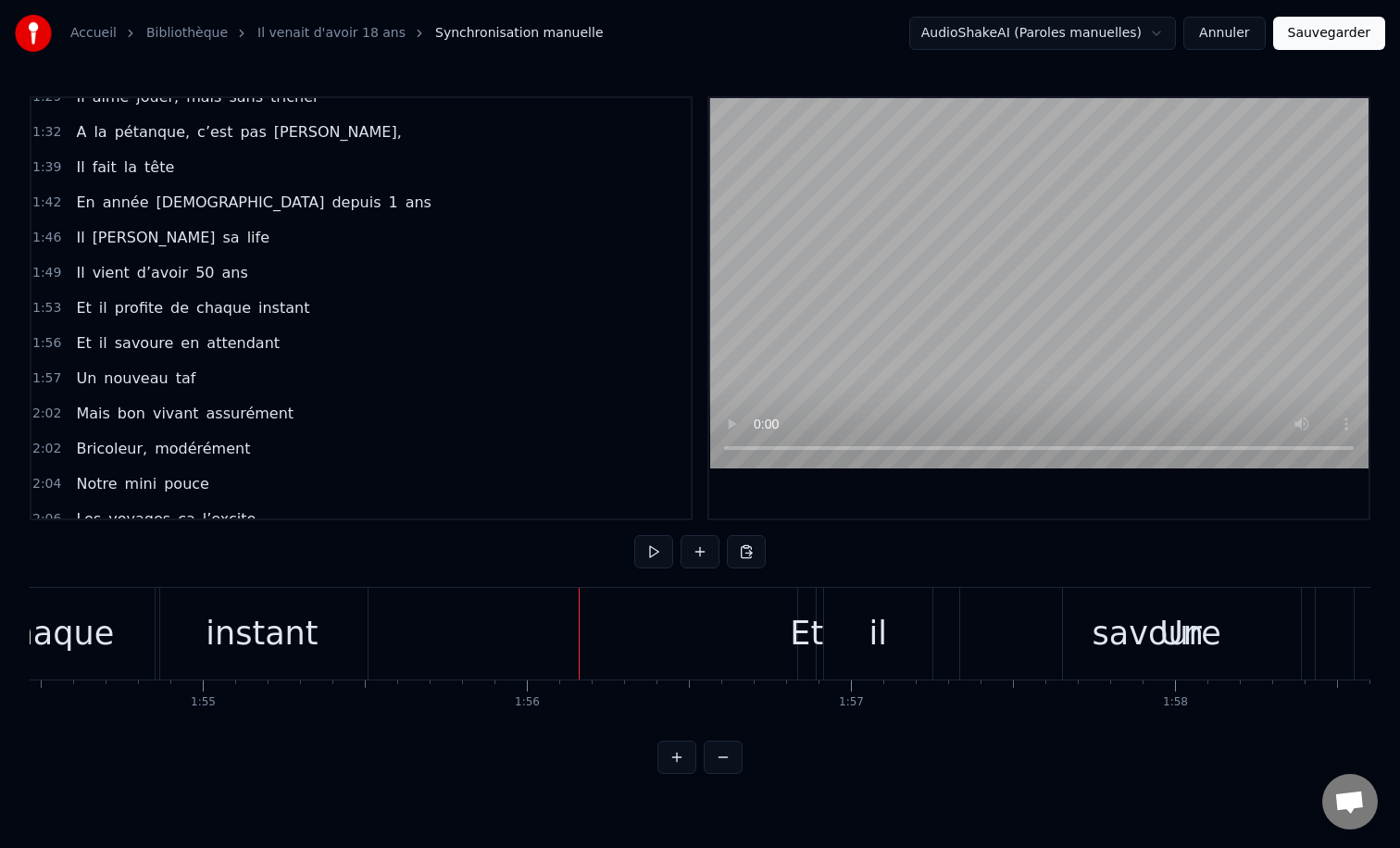
click at [801, 627] on div "Et" at bounding box center [806, 634] width 33 height 49
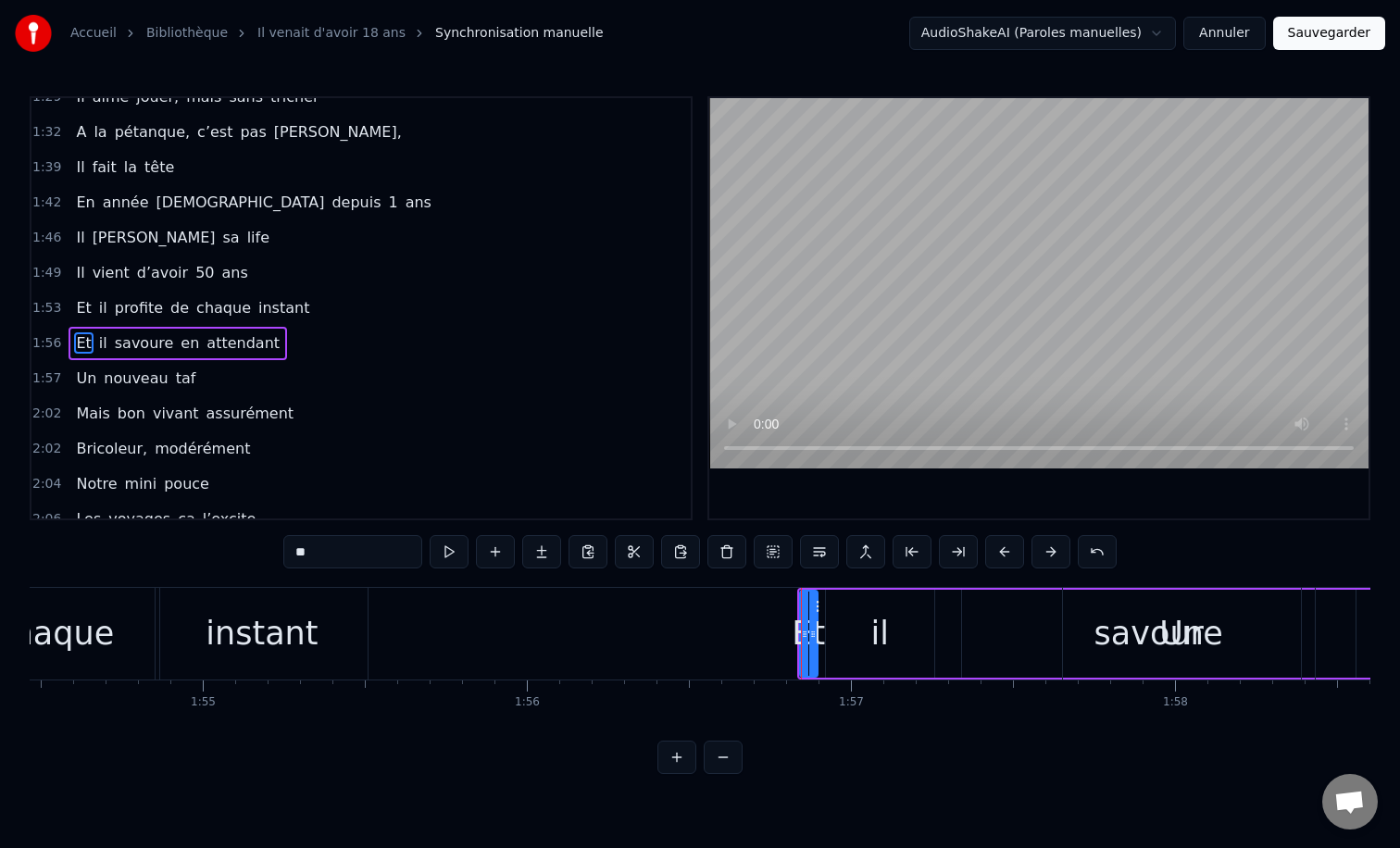
scroll to position [792, 0]
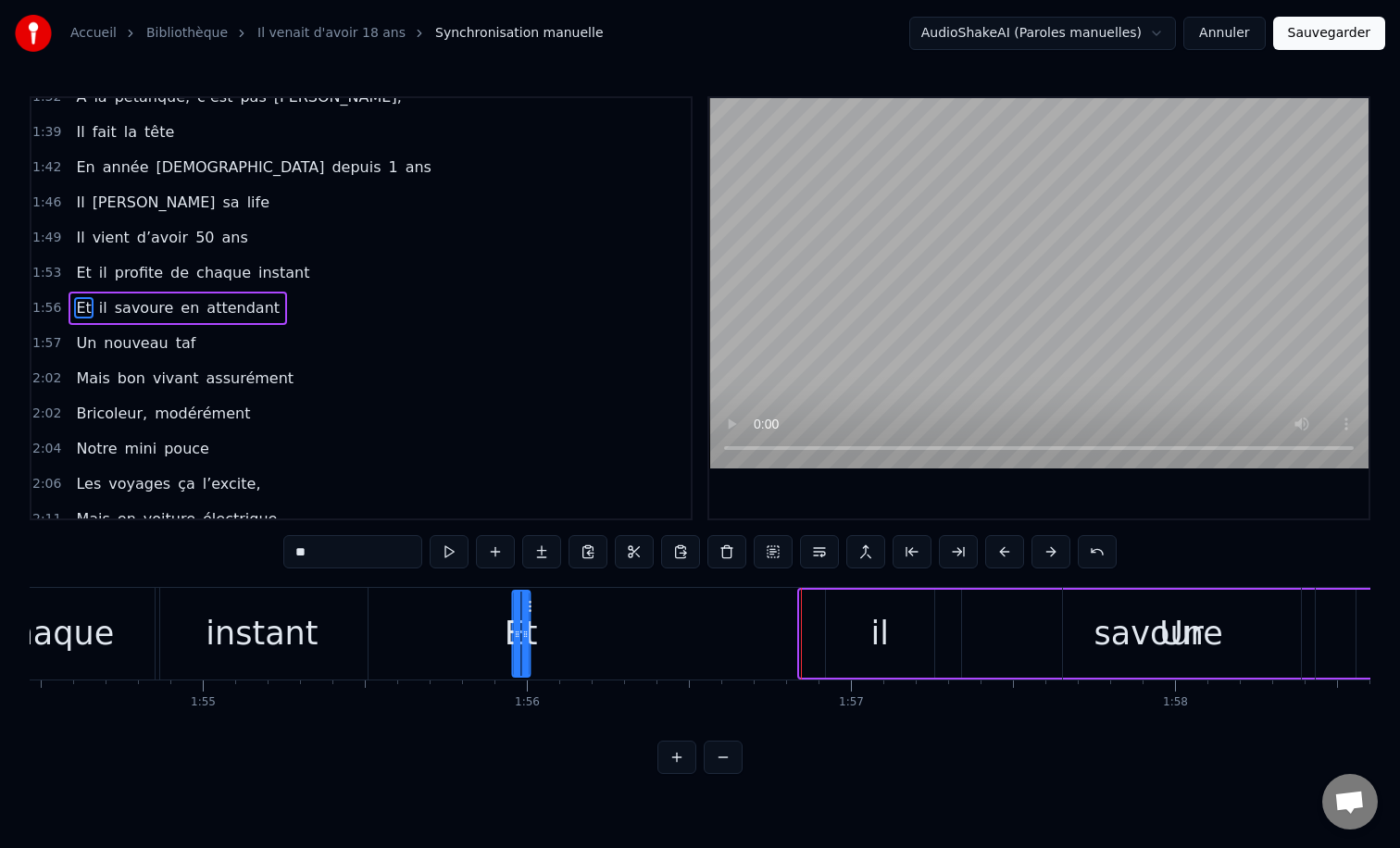
drag, startPoint x: 818, startPoint y: 610, endPoint x: 524, endPoint y: 619, distance: 294.1
click at [524, 619] on div "Et" at bounding box center [521, 633] width 16 height 84
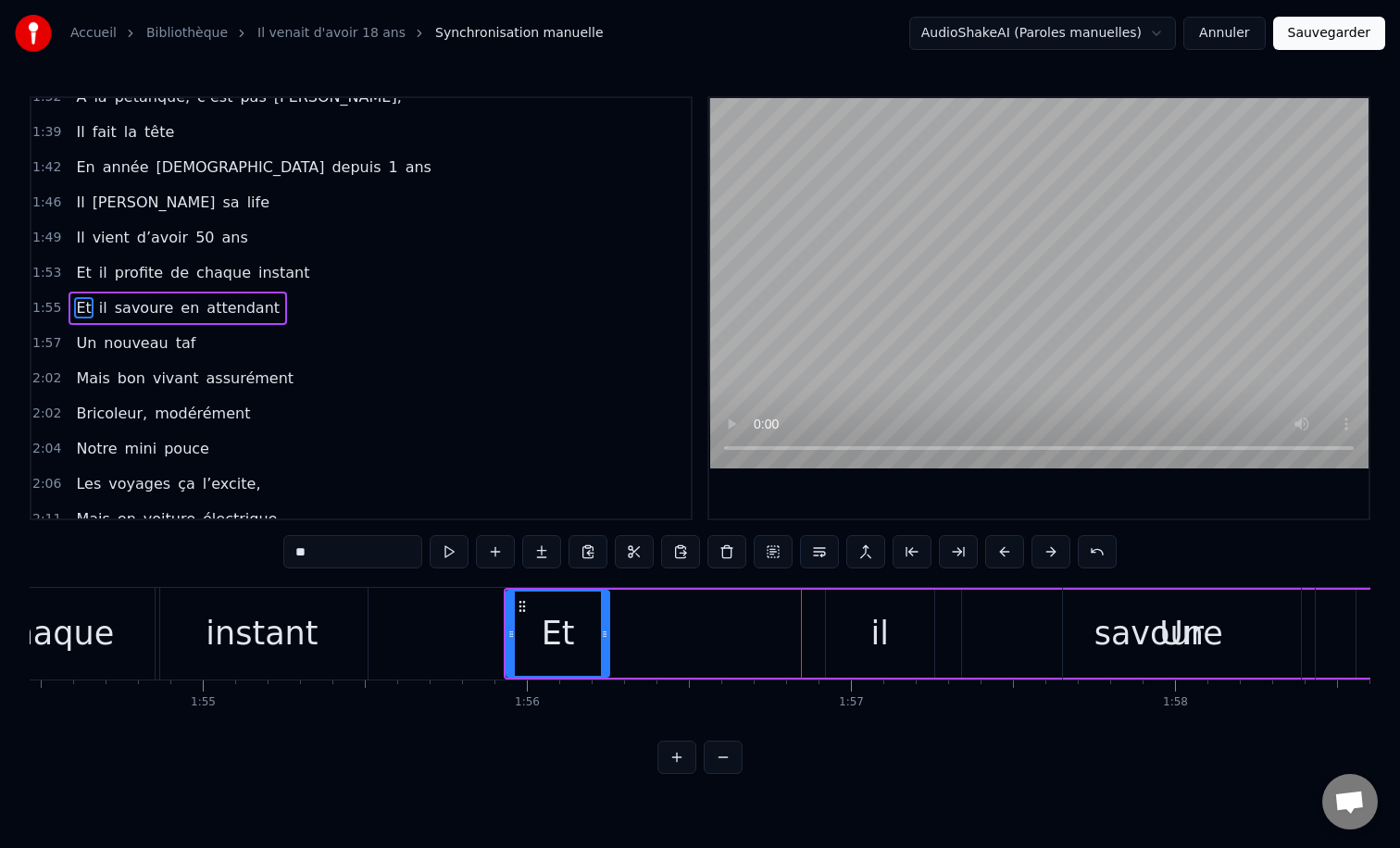
drag, startPoint x: 522, startPoint y: 636, endPoint x: 607, endPoint y: 634, distance: 85.0
click at [607, 634] on icon at bounding box center [605, 634] width 8 height 15
click at [886, 637] on div "il" at bounding box center [879, 633] width 108 height 88
type input "**"
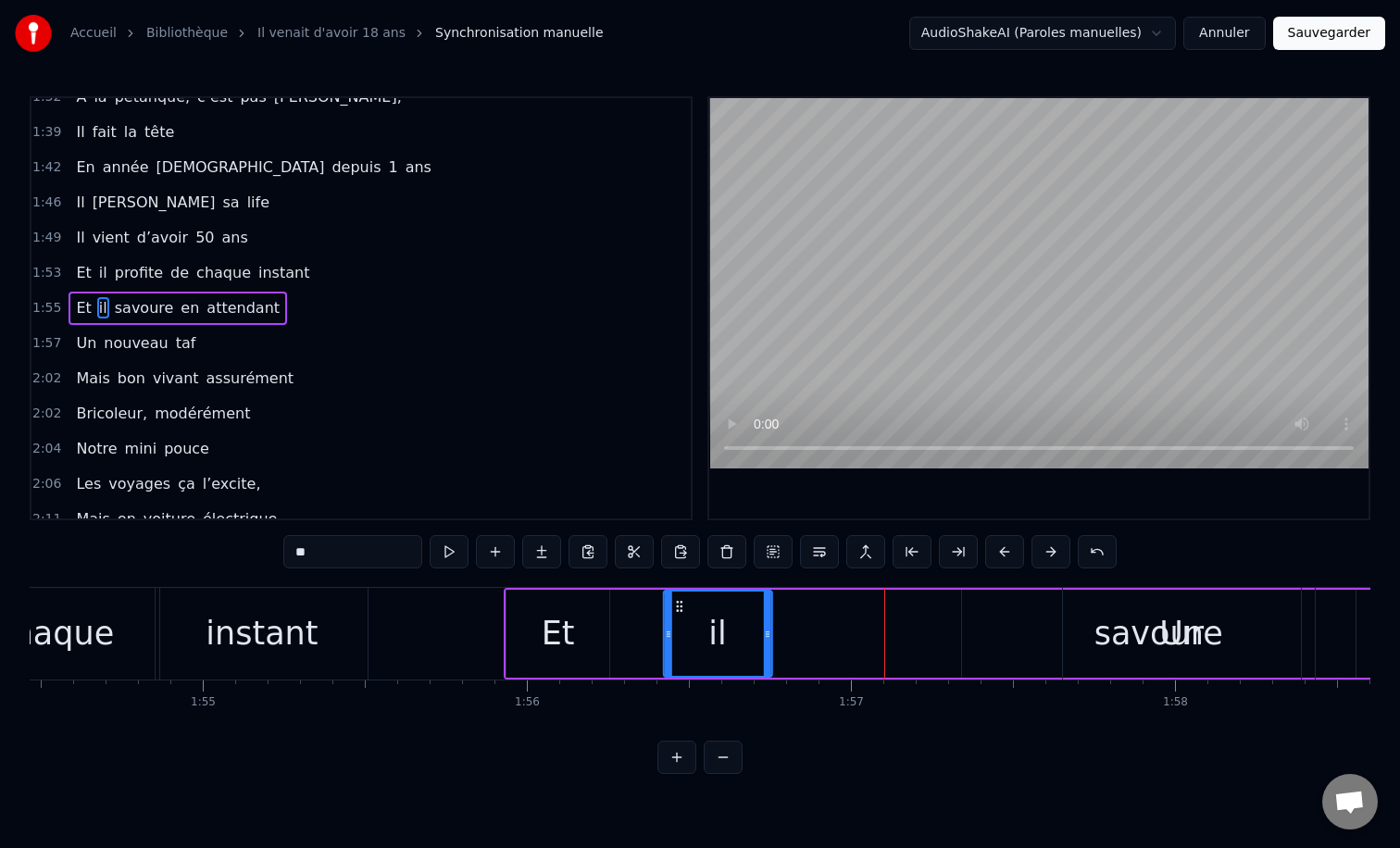
drag, startPoint x: 842, startPoint y: 607, endPoint x: 678, endPoint y: 607, distance: 164.0
click at [678, 607] on icon at bounding box center [680, 607] width 15 height 15
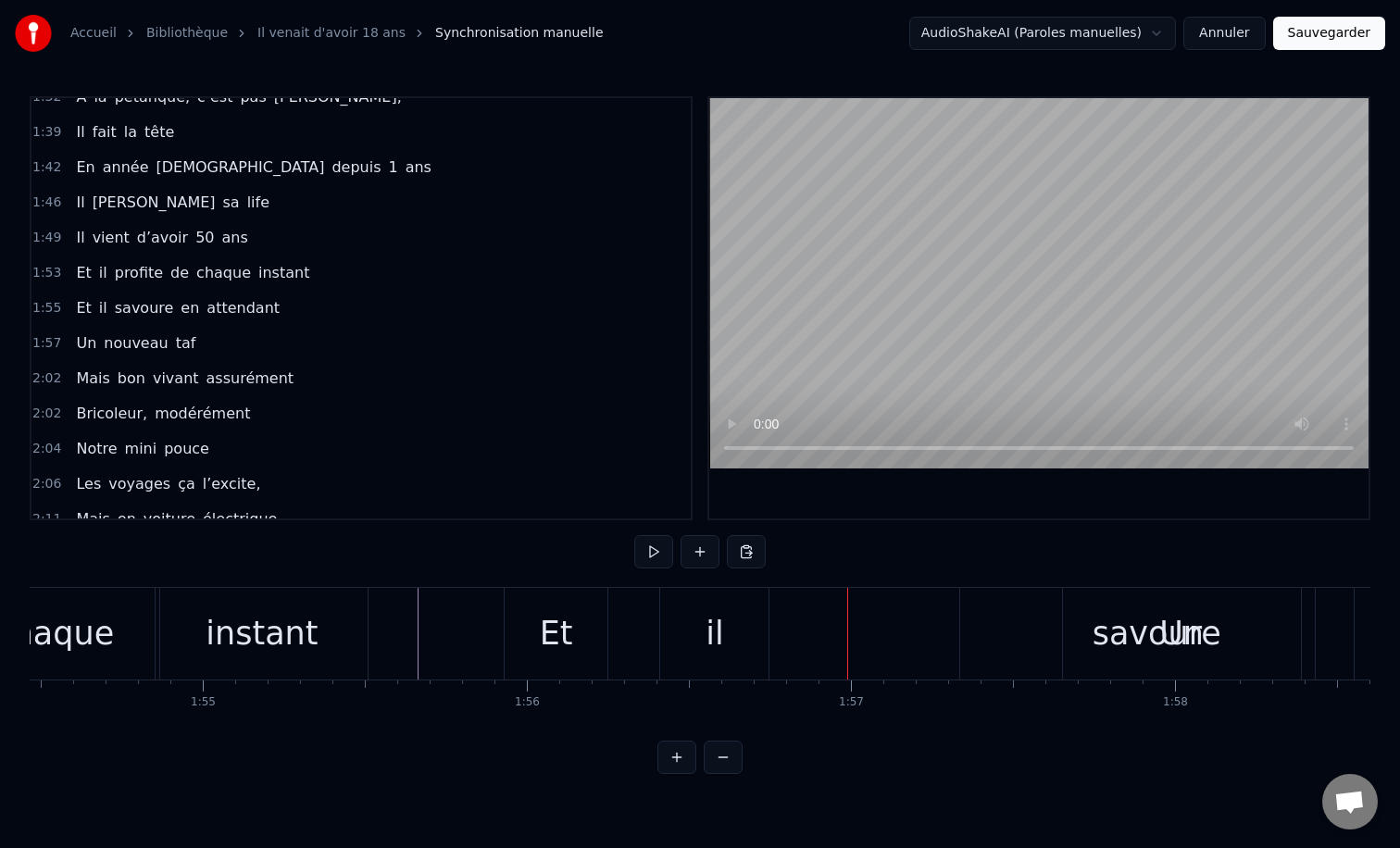
click at [710, 623] on div "il" at bounding box center [714, 634] width 18 height 49
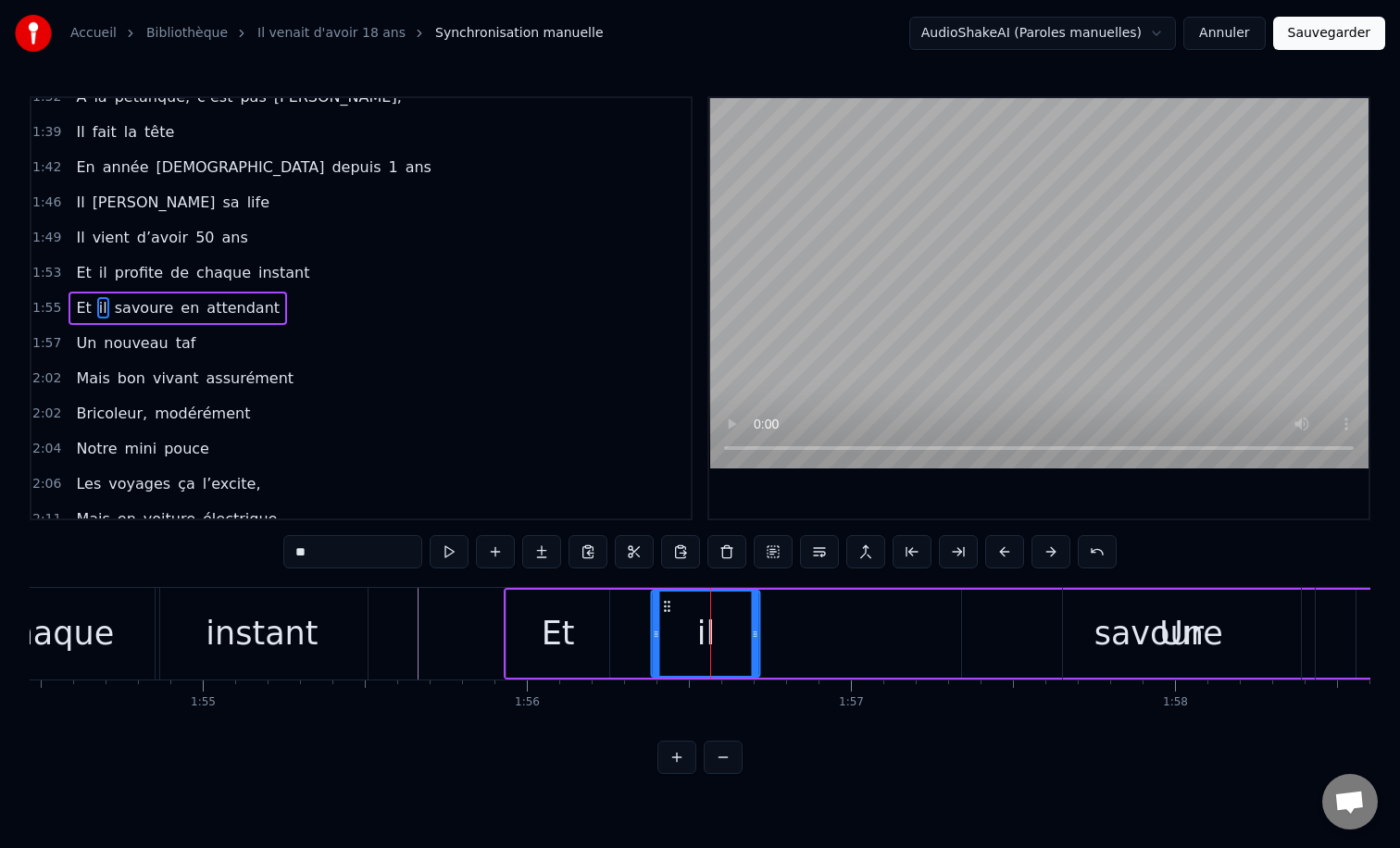
click at [671, 603] on icon at bounding box center [668, 607] width 15 height 15
click at [754, 626] on icon at bounding box center [758, 634] width 8 height 15
click at [504, 614] on div "Et il savoure en attendant" at bounding box center [1155, 633] width 1302 height 91
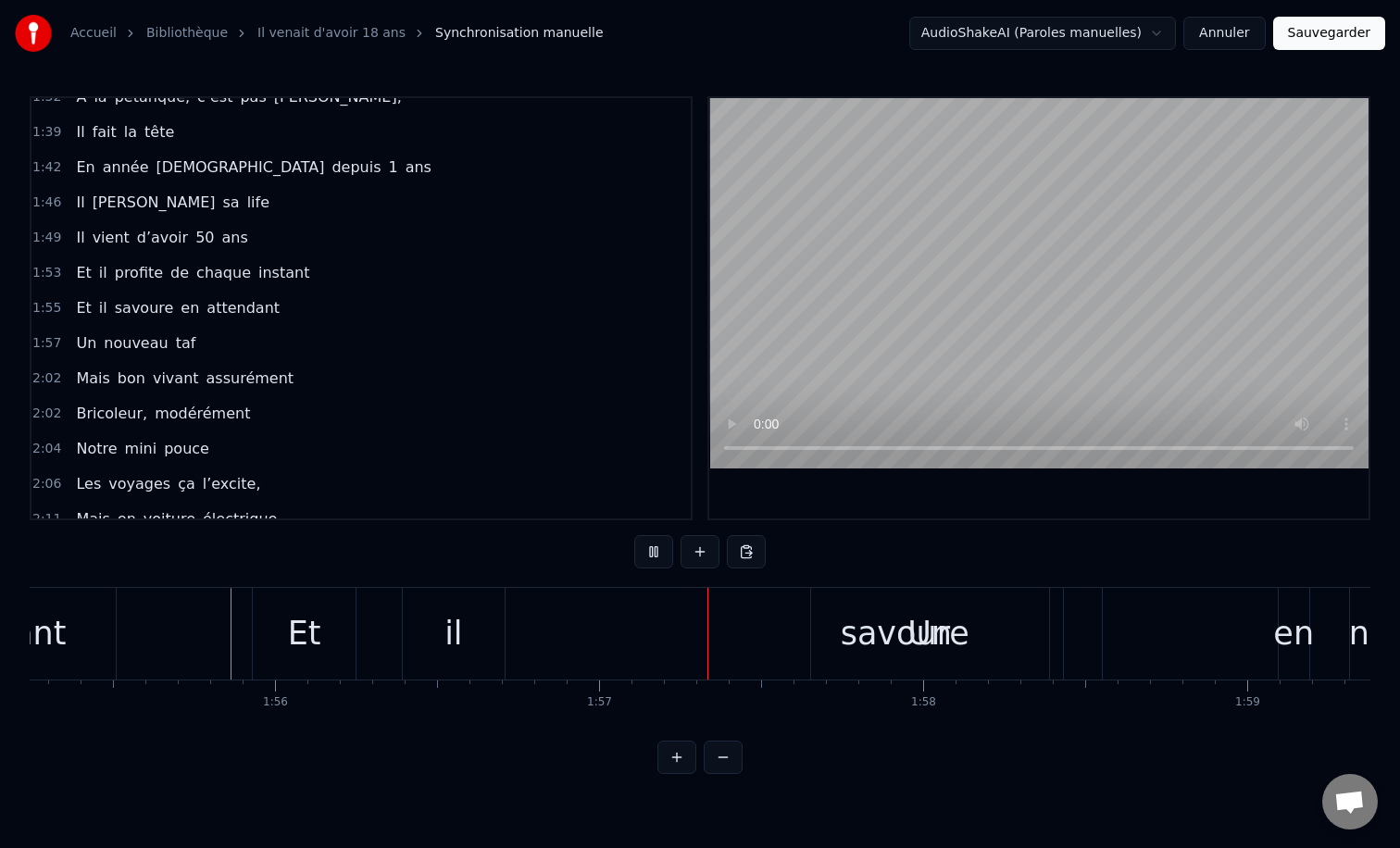
scroll to position [0, 37355]
click at [872, 626] on div "Un" at bounding box center [920, 633] width 238 height 91
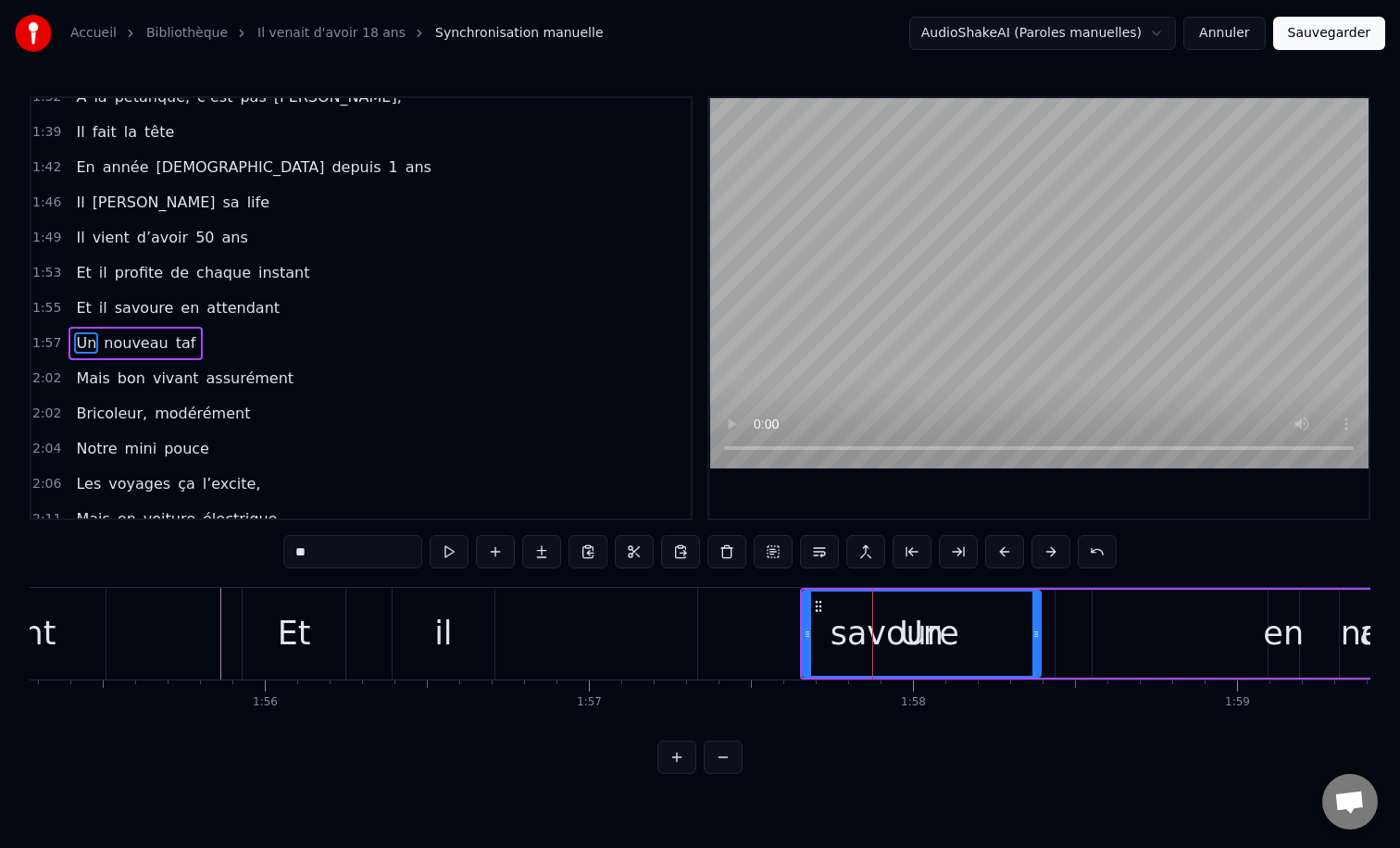
scroll to position [827, 0]
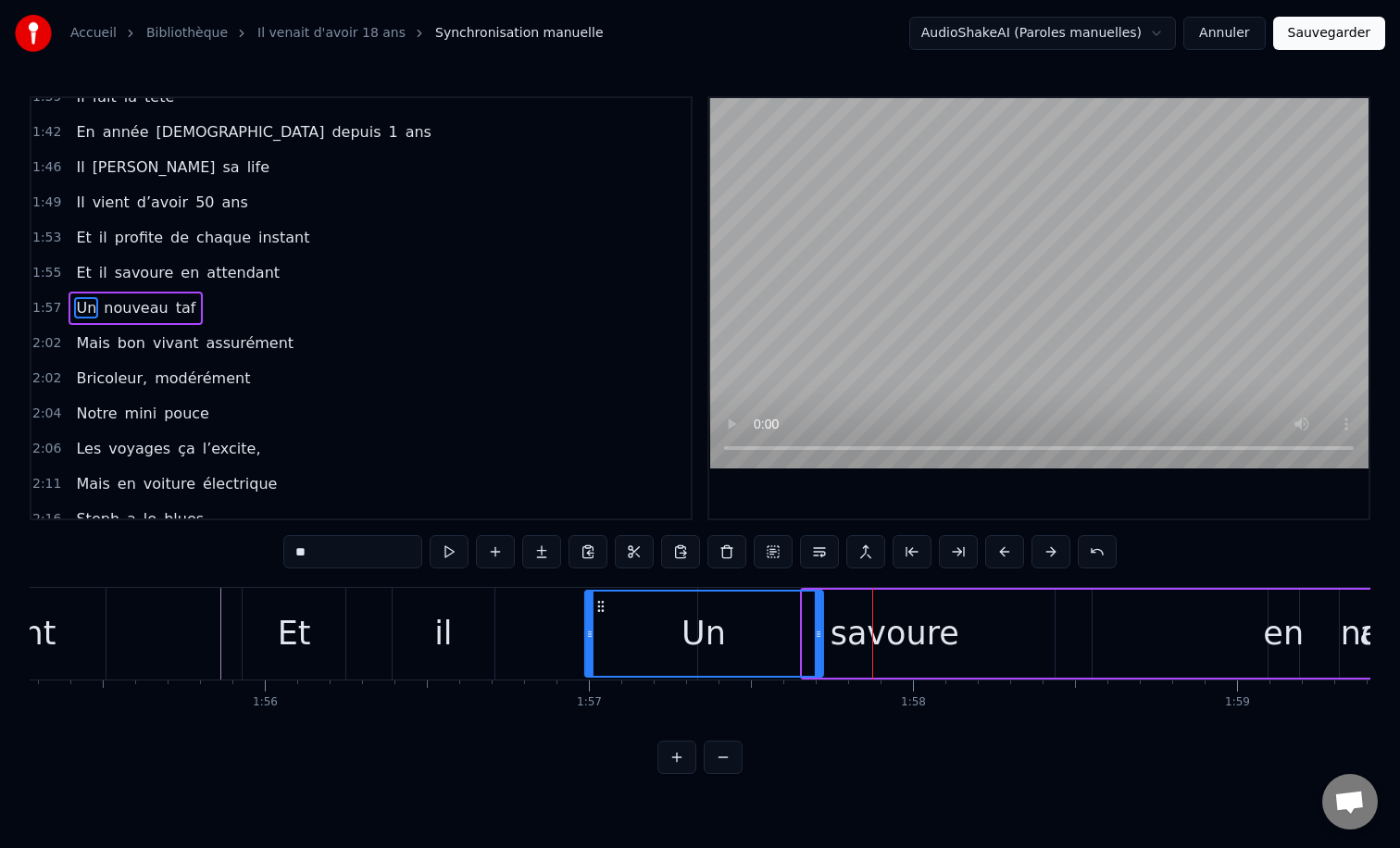
drag, startPoint x: 822, startPoint y: 604, endPoint x: 602, endPoint y: 601, distance: 220.0
click at [602, 601] on icon at bounding box center [600, 607] width 15 height 15
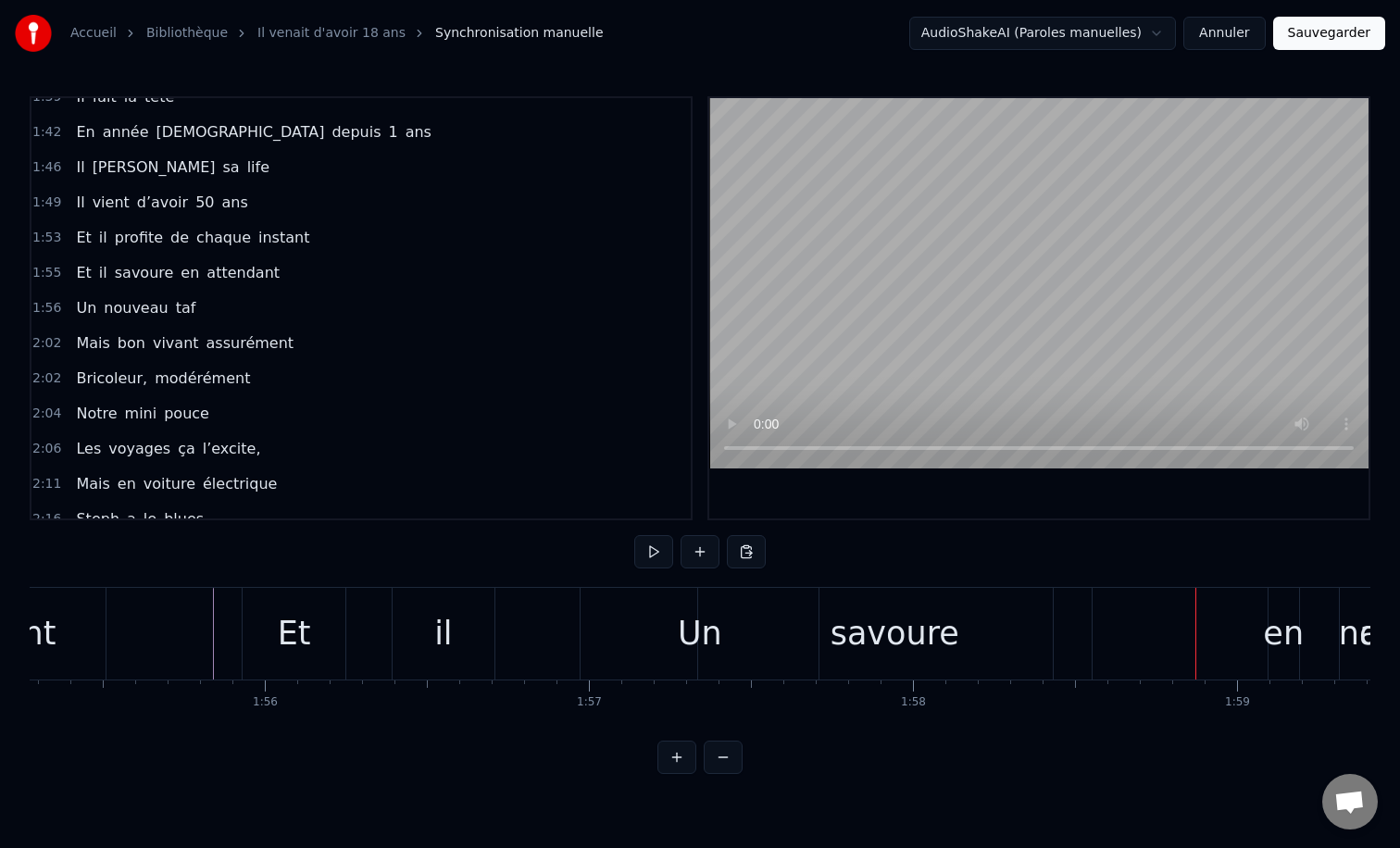
click at [657, 632] on div "Un" at bounding box center [699, 633] width 238 height 91
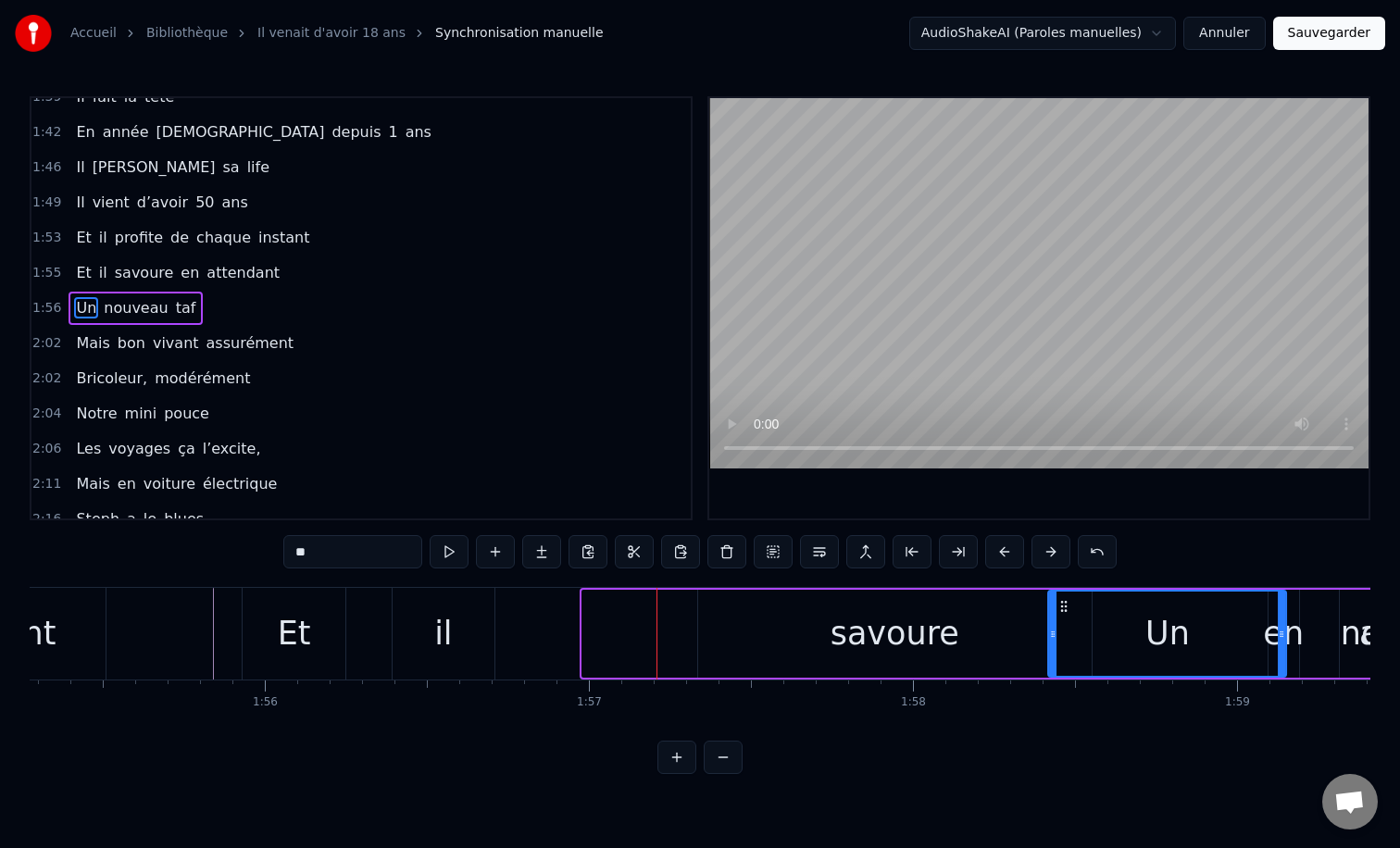
drag, startPoint x: 601, startPoint y: 604, endPoint x: 1067, endPoint y: 605, distance: 466.0
click at [1067, 605] on icon at bounding box center [1064, 607] width 15 height 15
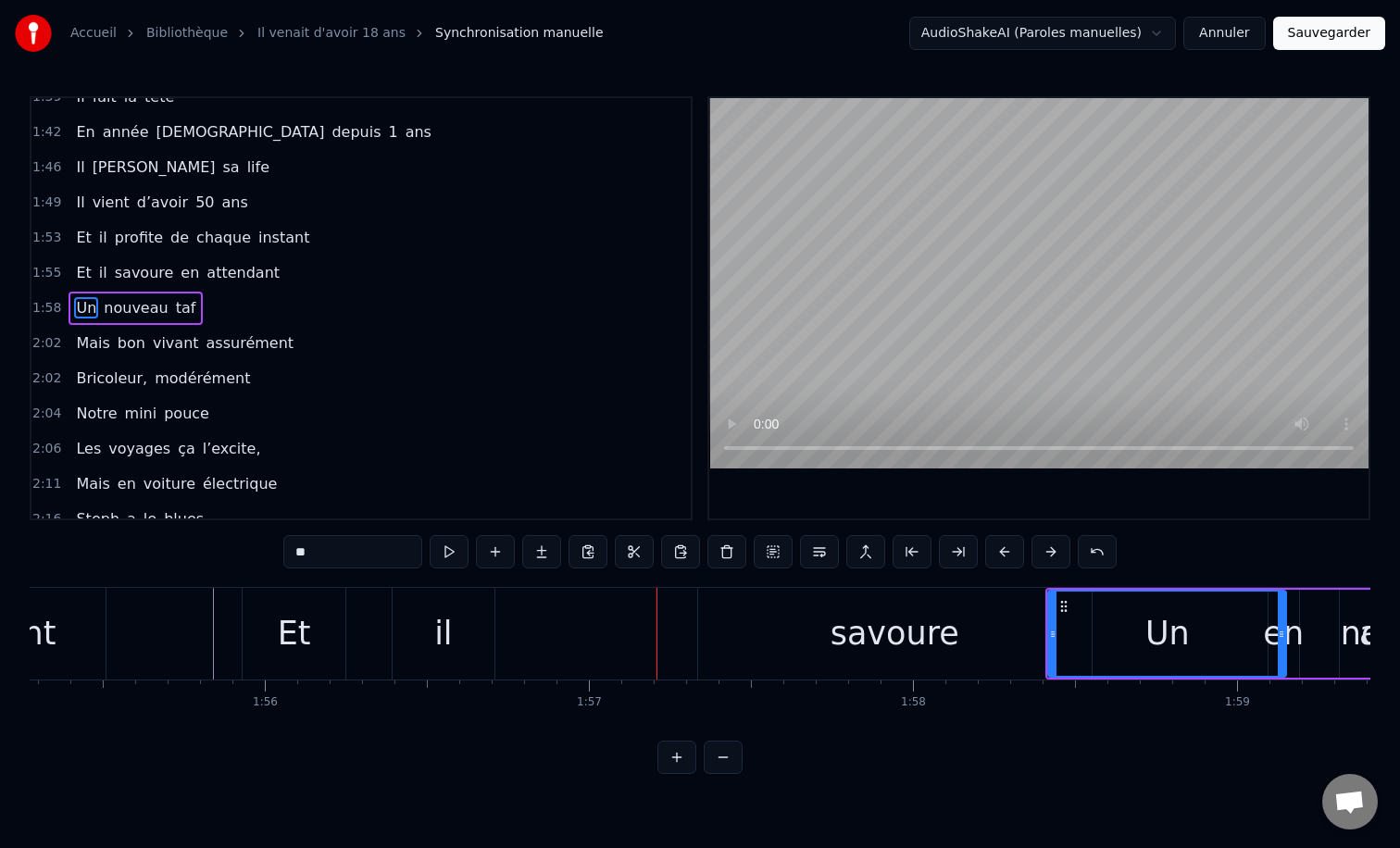
click at [893, 647] on div "savoure" at bounding box center [894, 634] width 128 height 49
type input "*******"
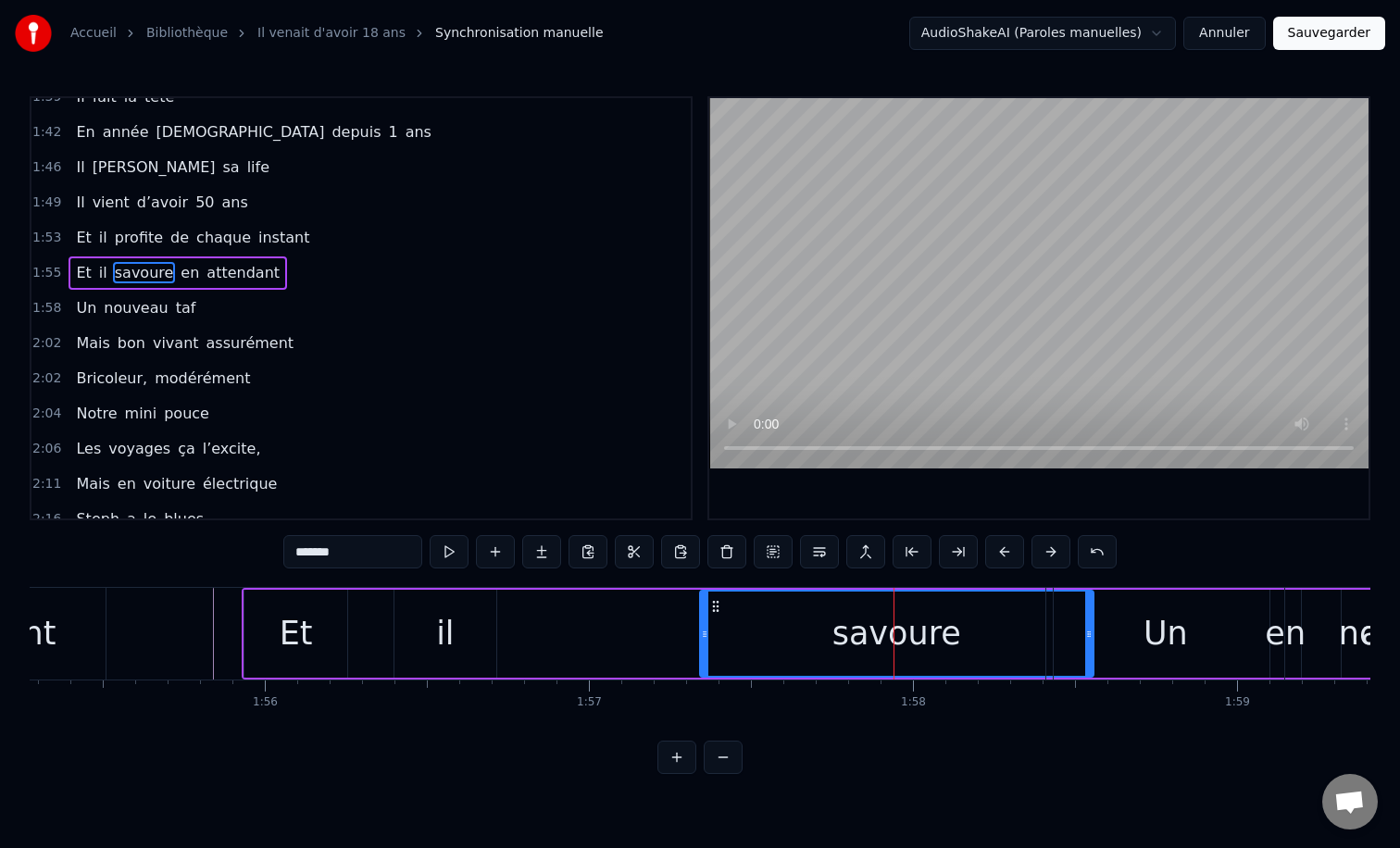
scroll to position [792, 0]
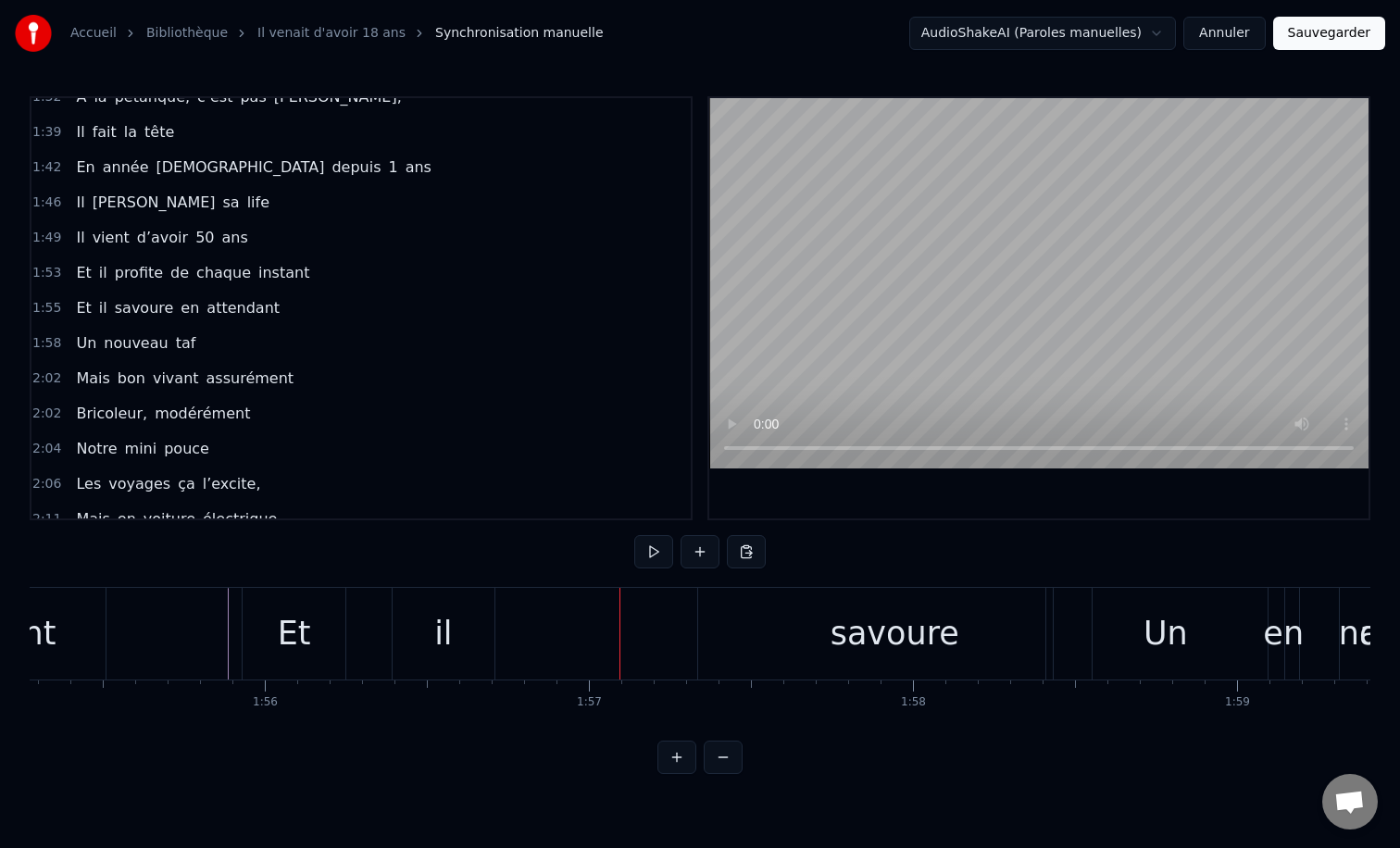
click at [427, 624] on div "il" at bounding box center [443, 633] width 102 height 91
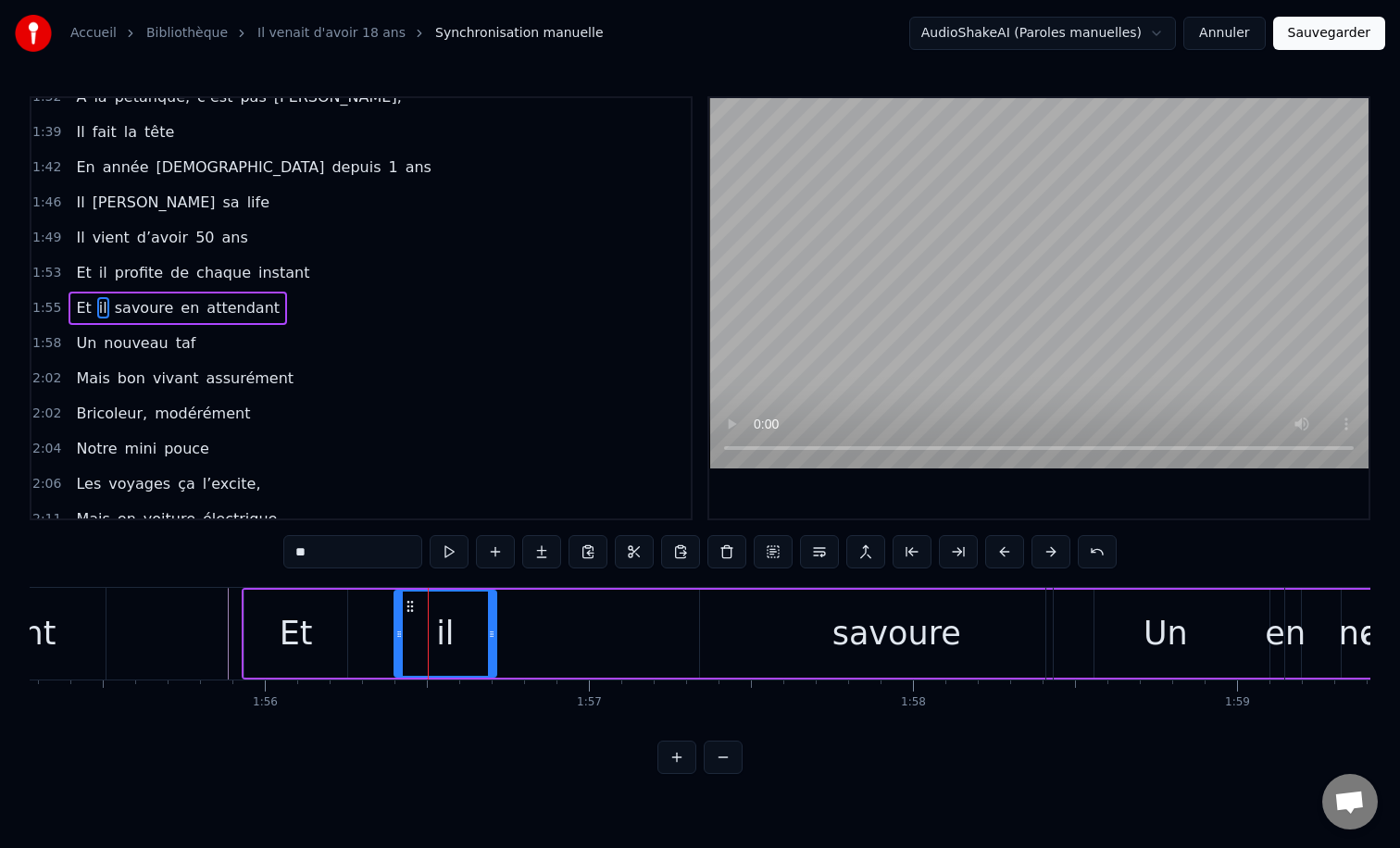
drag, startPoint x: 498, startPoint y: 632, endPoint x: 577, endPoint y: 633, distance: 79.0
click at [577, 633] on div "Et il savoure en attendant" at bounding box center [892, 633] width 1302 height 91
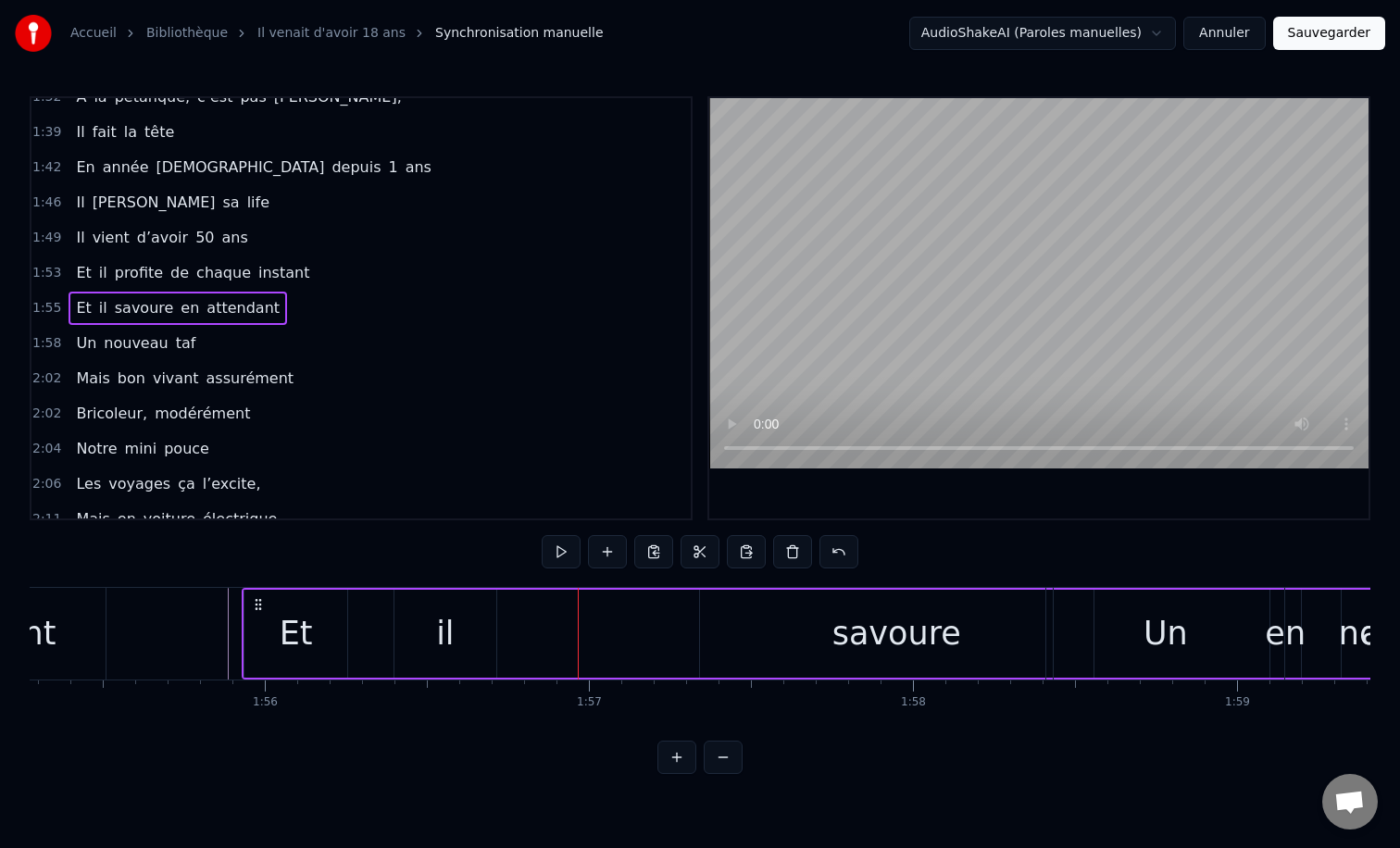
click at [491, 631] on div "il" at bounding box center [445, 633] width 102 height 88
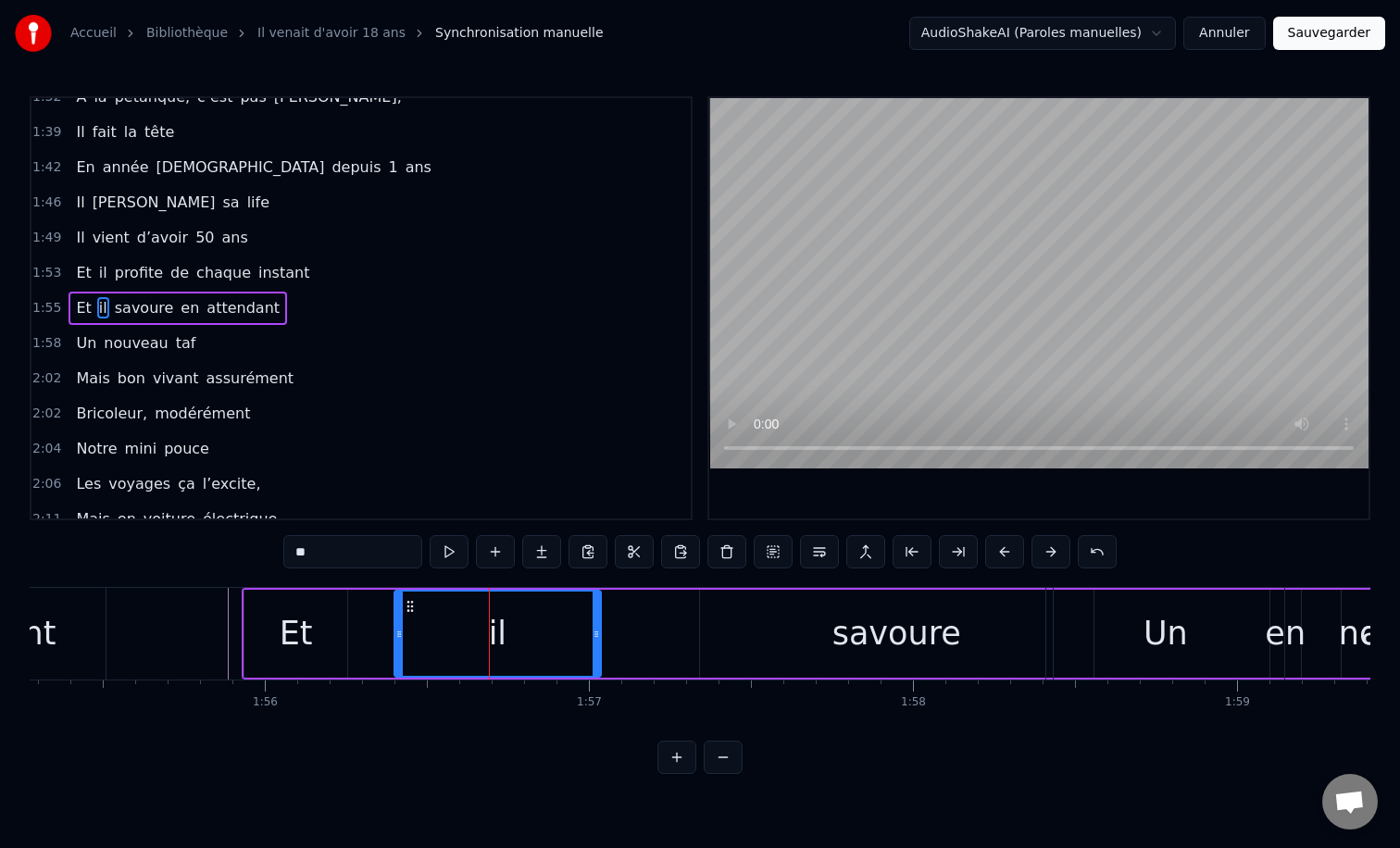
drag, startPoint x: 494, startPoint y: 638, endPoint x: 596, endPoint y: 639, distance: 102.0
click at [596, 639] on icon at bounding box center [596, 634] width 8 height 15
click at [888, 637] on div "savoure" at bounding box center [896, 634] width 128 height 49
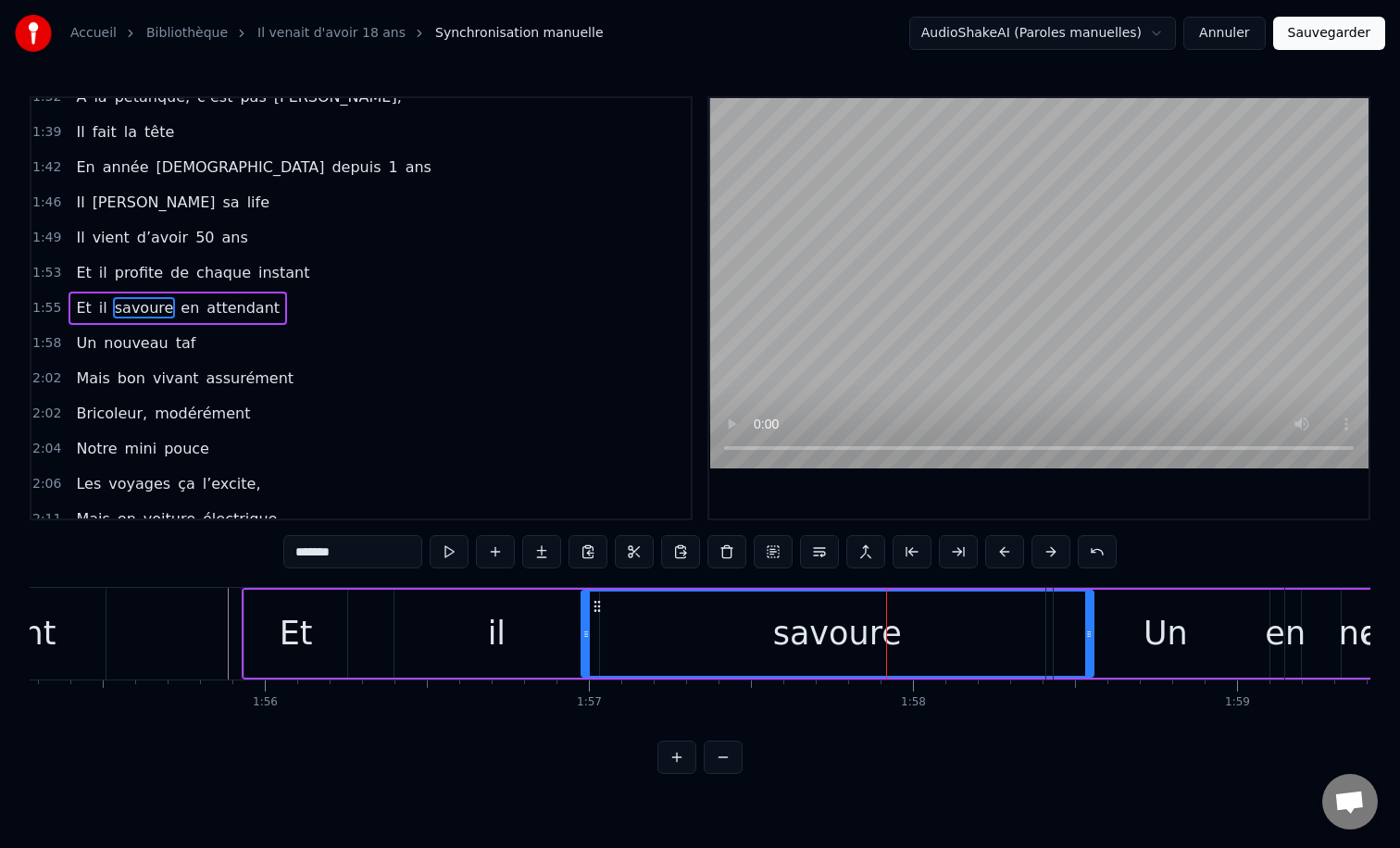
drag, startPoint x: 706, startPoint y: 634, endPoint x: 588, endPoint y: 633, distance: 118.0
click at [588, 633] on icon at bounding box center [586, 634] width 8 height 15
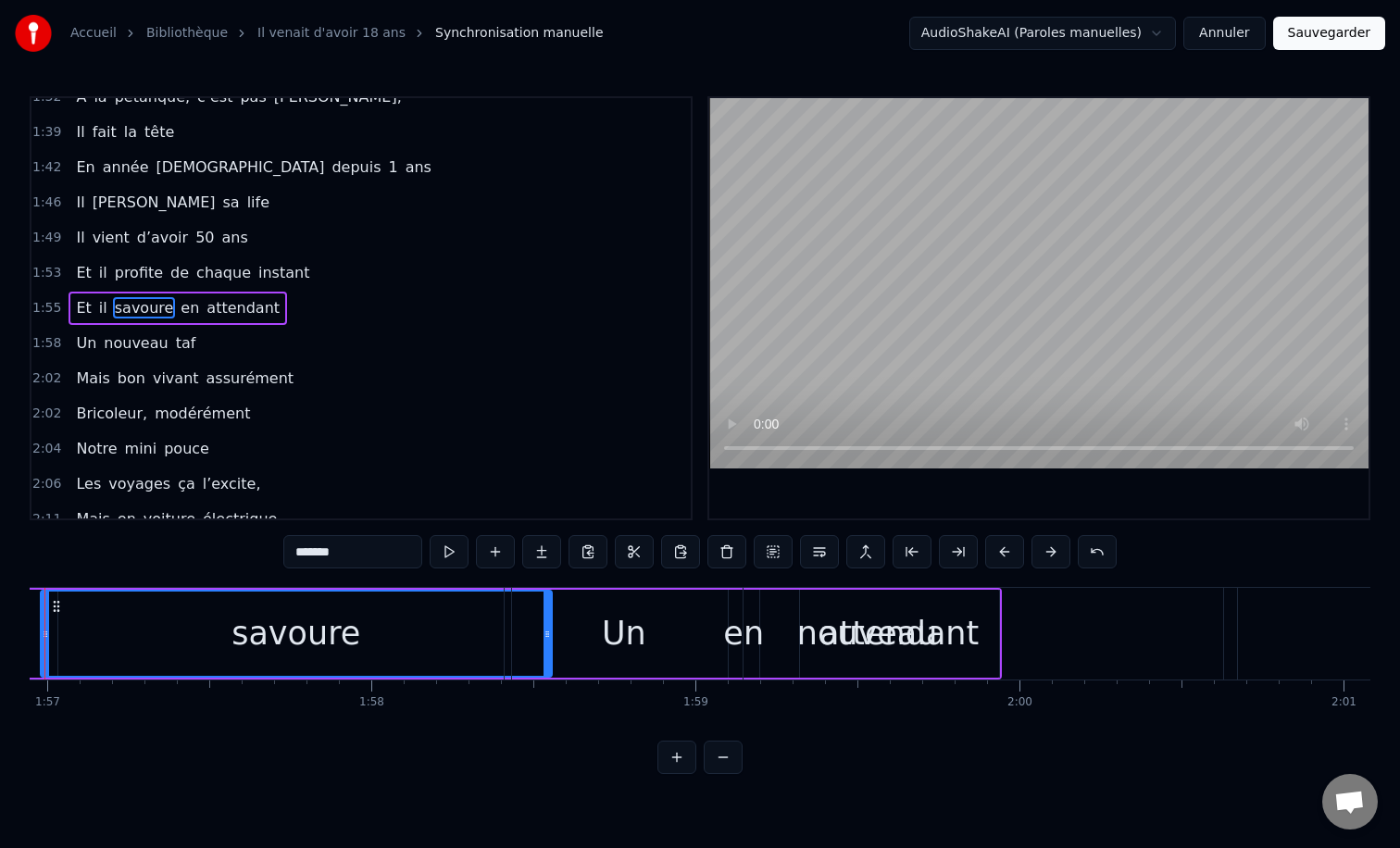
scroll to position [0, 38015]
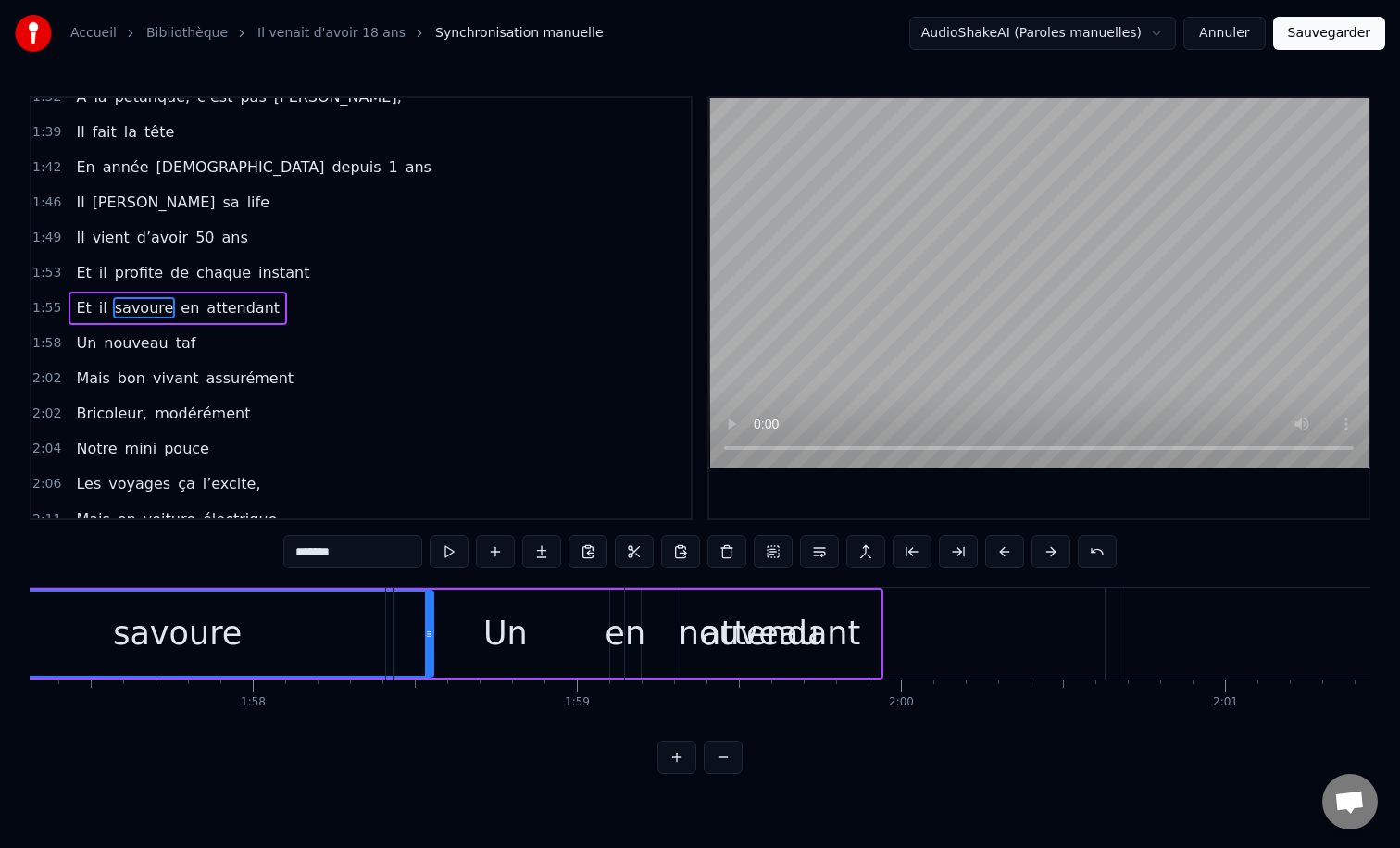
click at [703, 629] on div "nouveau" at bounding box center [748, 634] width 141 height 49
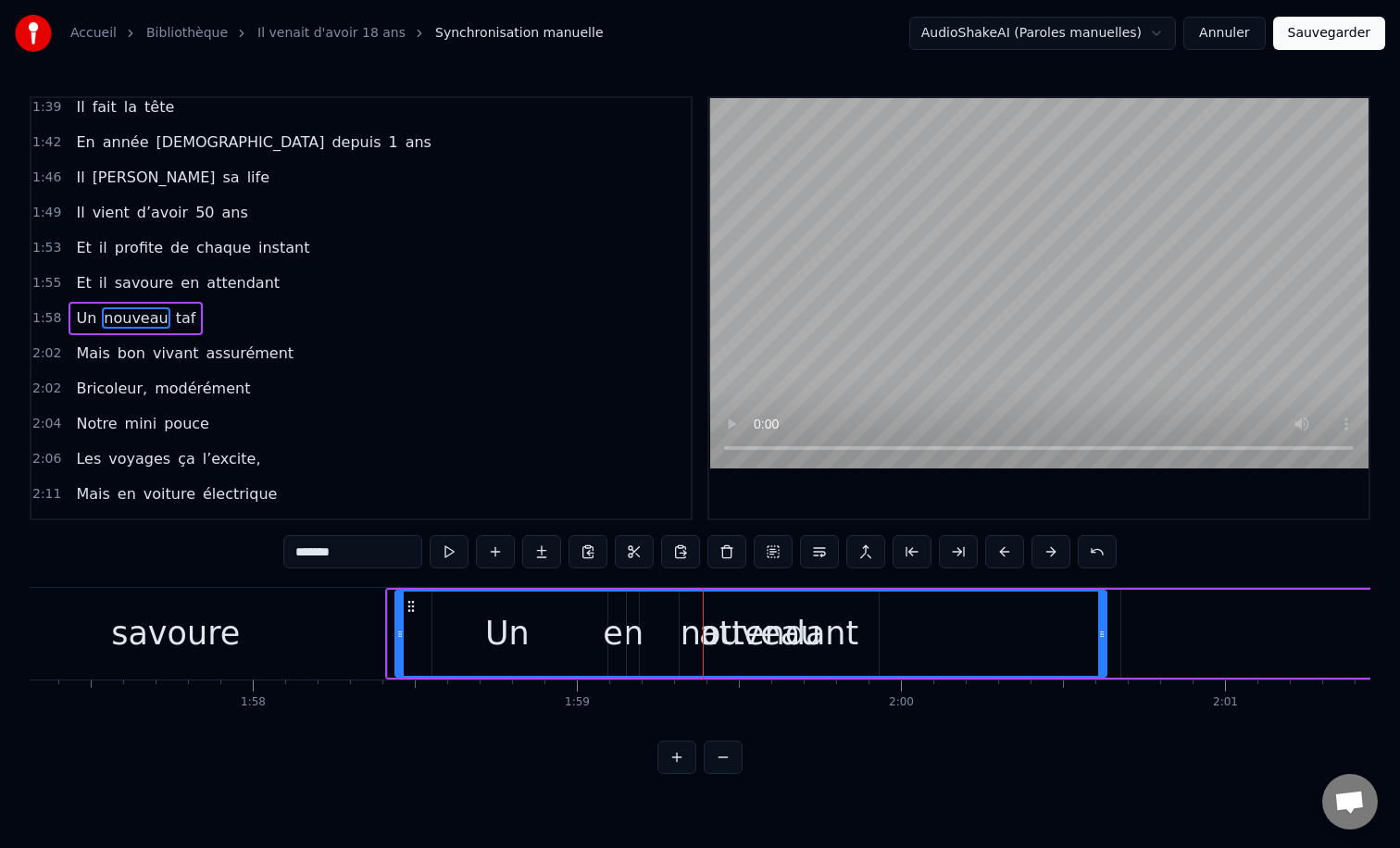
scroll to position [827, 0]
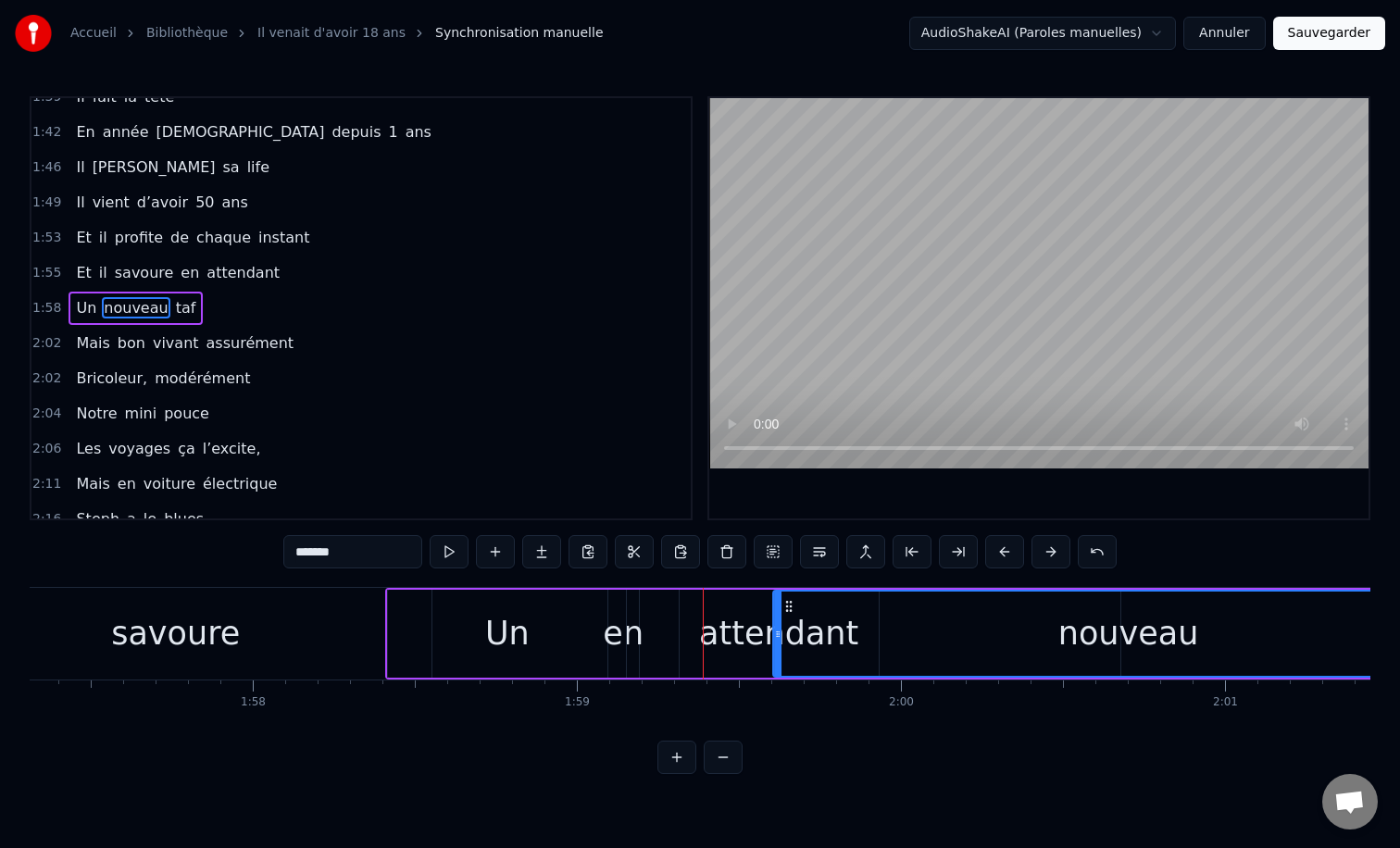
drag, startPoint x: 416, startPoint y: 608, endPoint x: 789, endPoint y: 612, distance: 373.0
click at [789, 612] on icon at bounding box center [789, 607] width 15 height 15
click at [481, 603] on div "Un" at bounding box center [507, 633] width 238 height 88
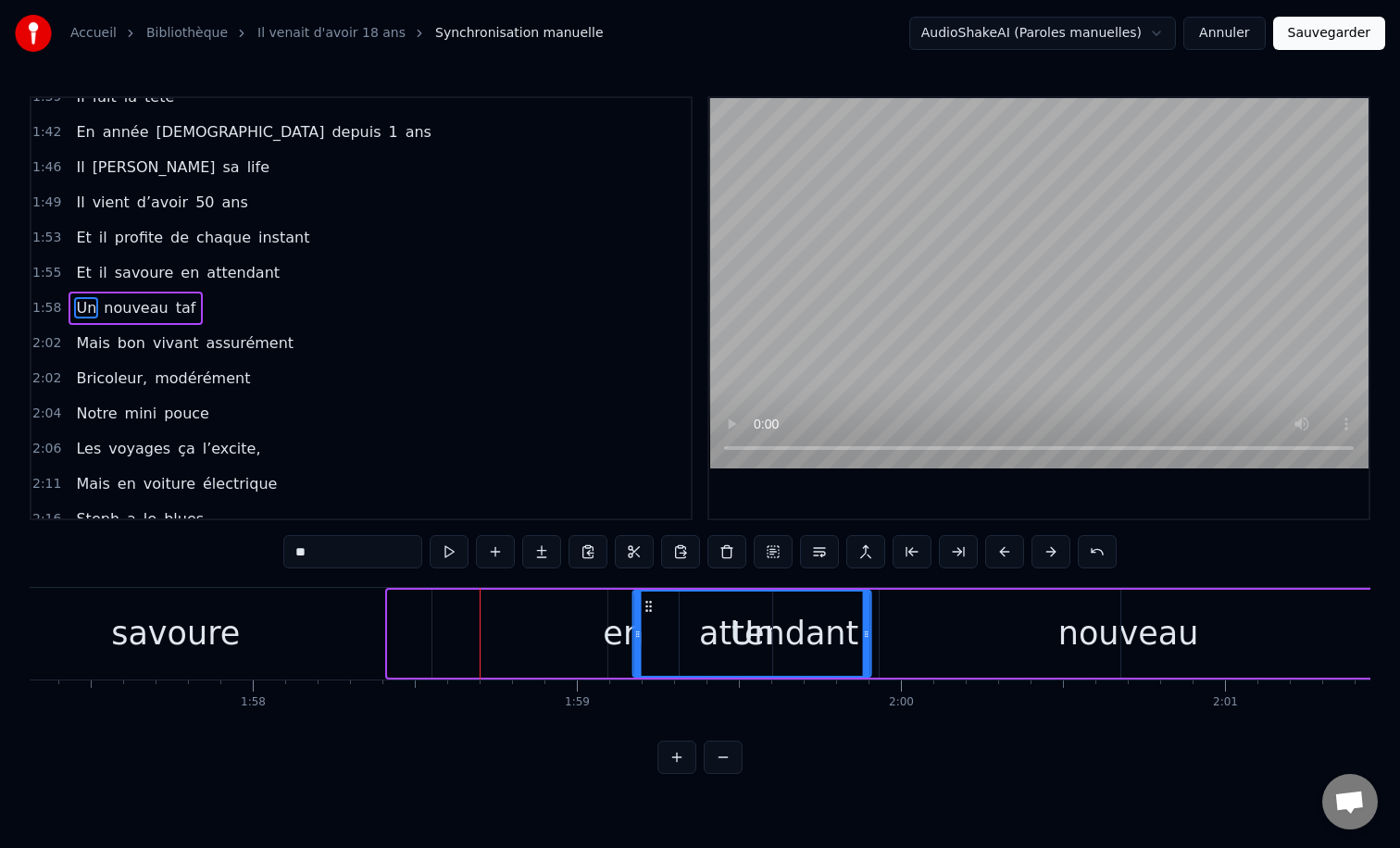
drag, startPoint x: 406, startPoint y: 603, endPoint x: 661, endPoint y: 602, distance: 255.0
click at [651, 602] on circle at bounding box center [650, 602] width 1 height 1
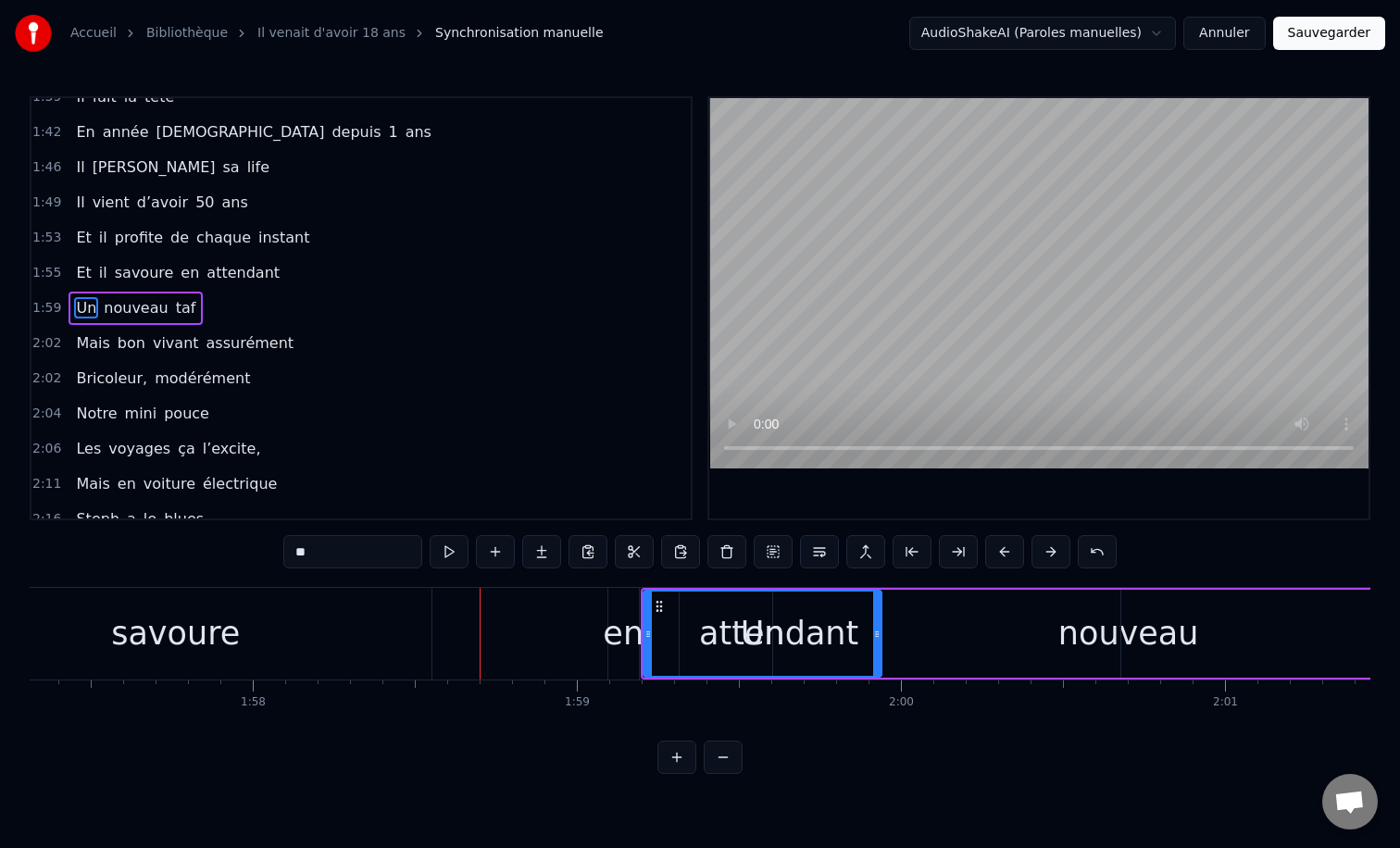
click at [290, 625] on div "savoure" at bounding box center [176, 633] width 511 height 91
type input "*******"
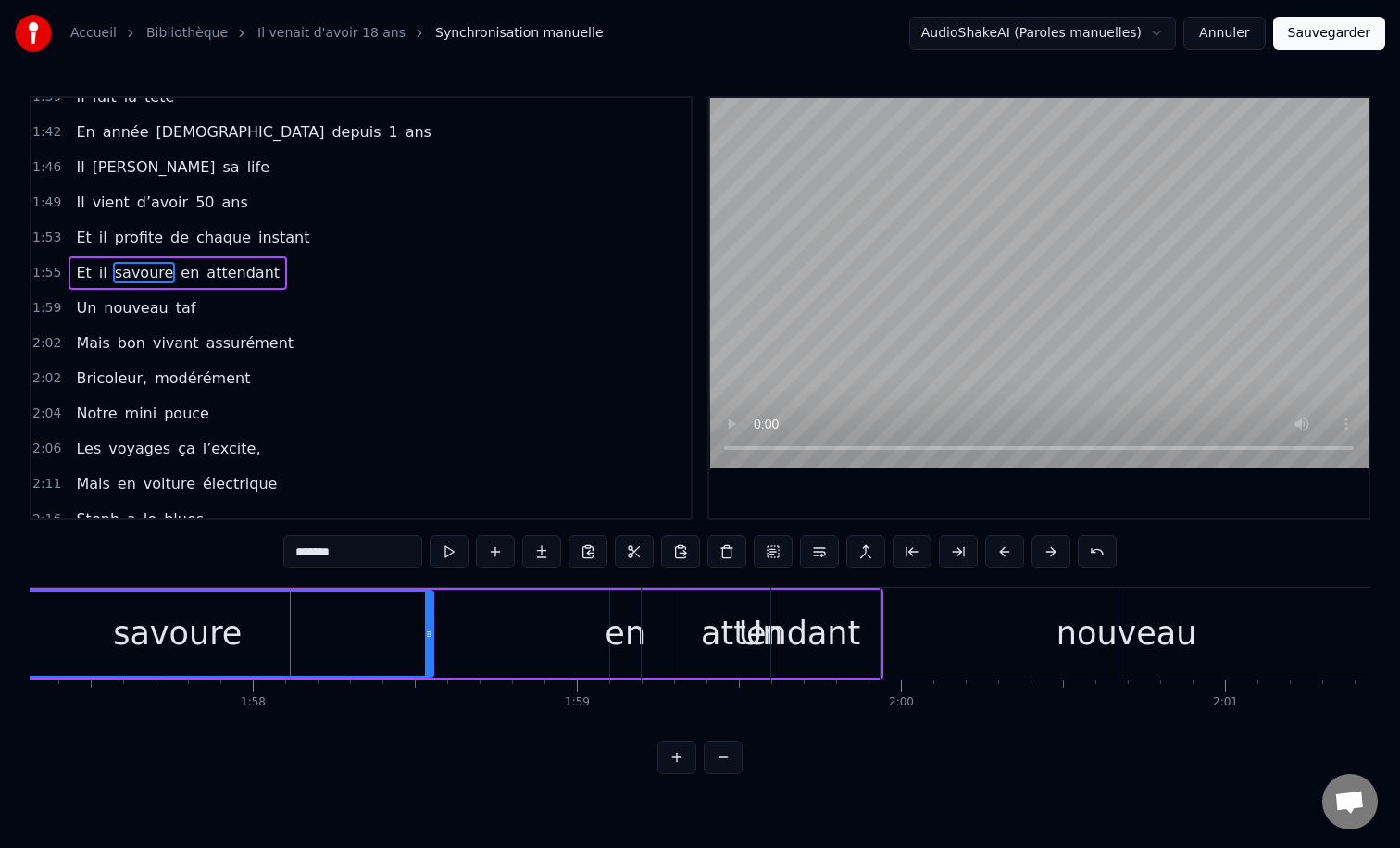
scroll to position [792, 0]
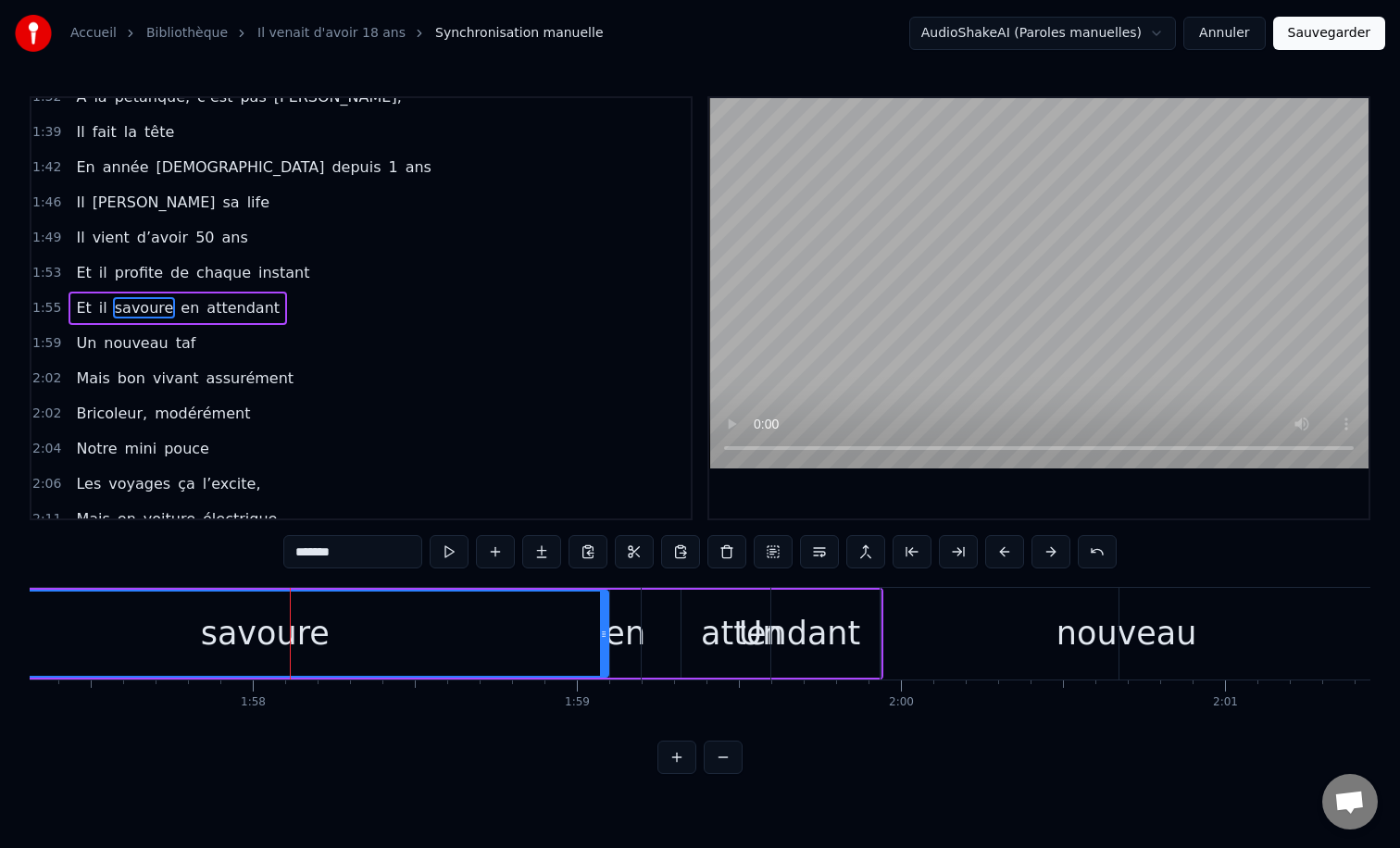
drag, startPoint x: 439, startPoint y: 631, endPoint x: 617, endPoint y: 632, distance: 178.0
click at [608, 632] on icon at bounding box center [604, 634] width 8 height 15
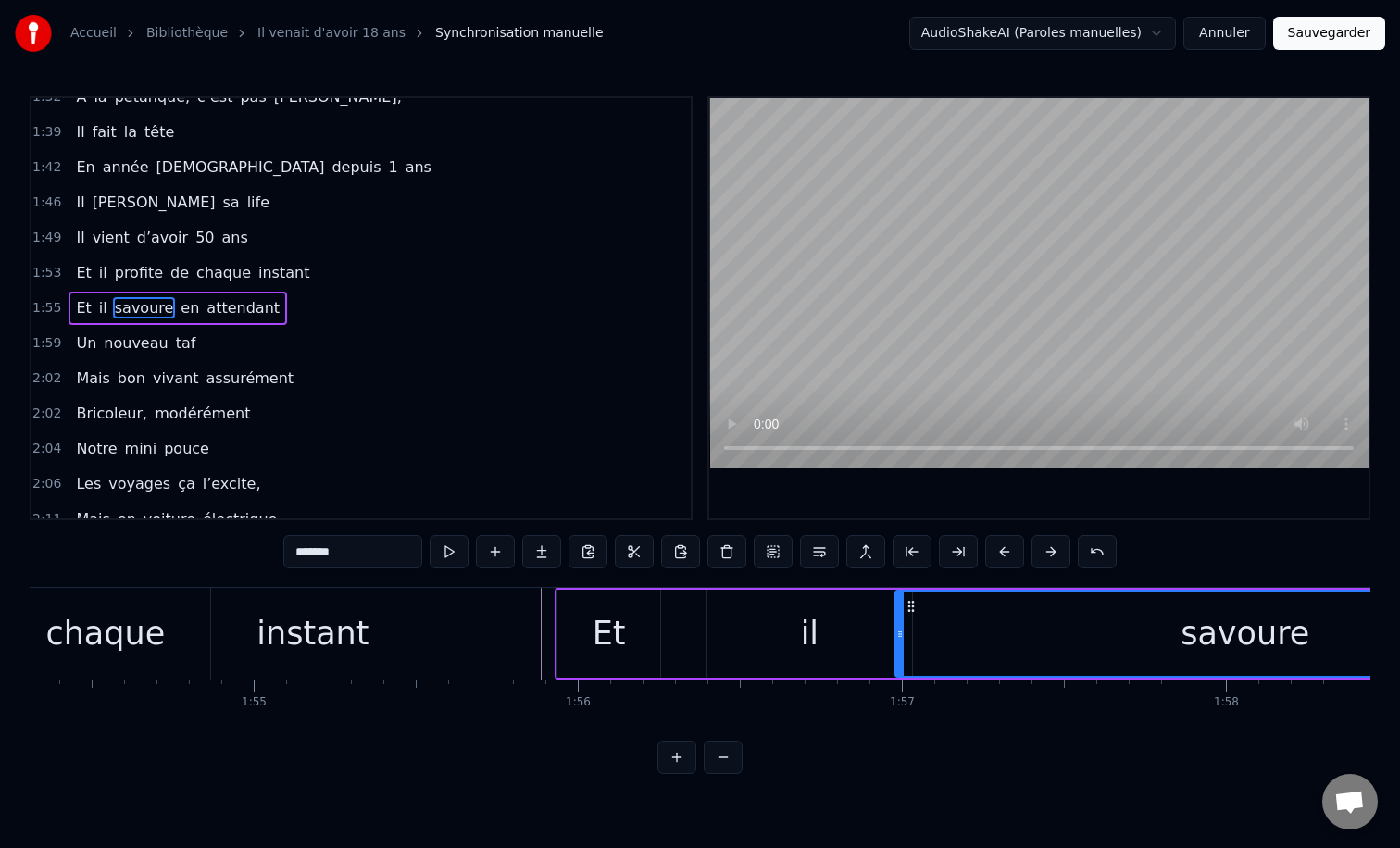
scroll to position [0, 36962]
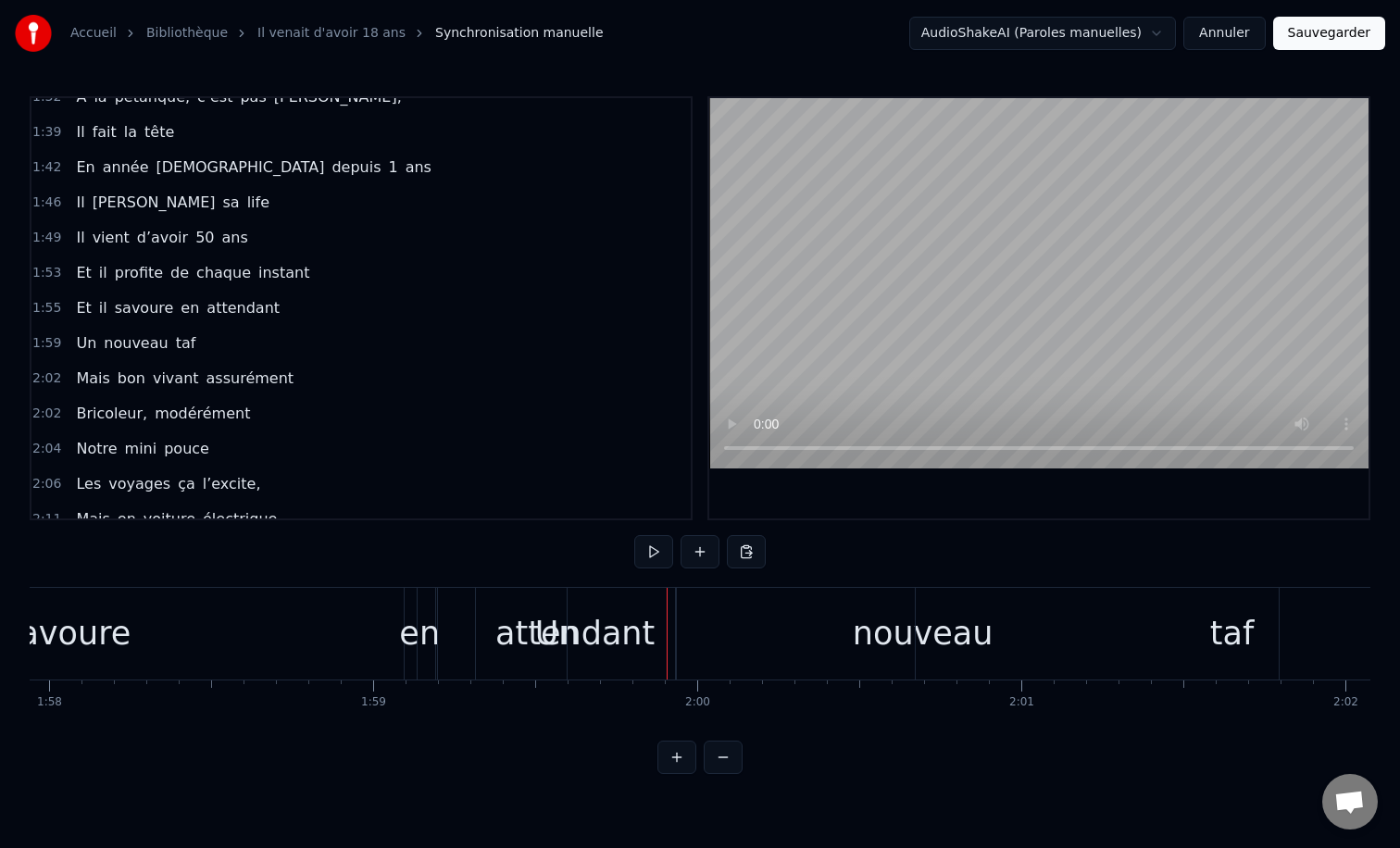
scroll to position [0, 38223]
click at [593, 628] on div "nouveau" at bounding box center [920, 633] width 711 height 91
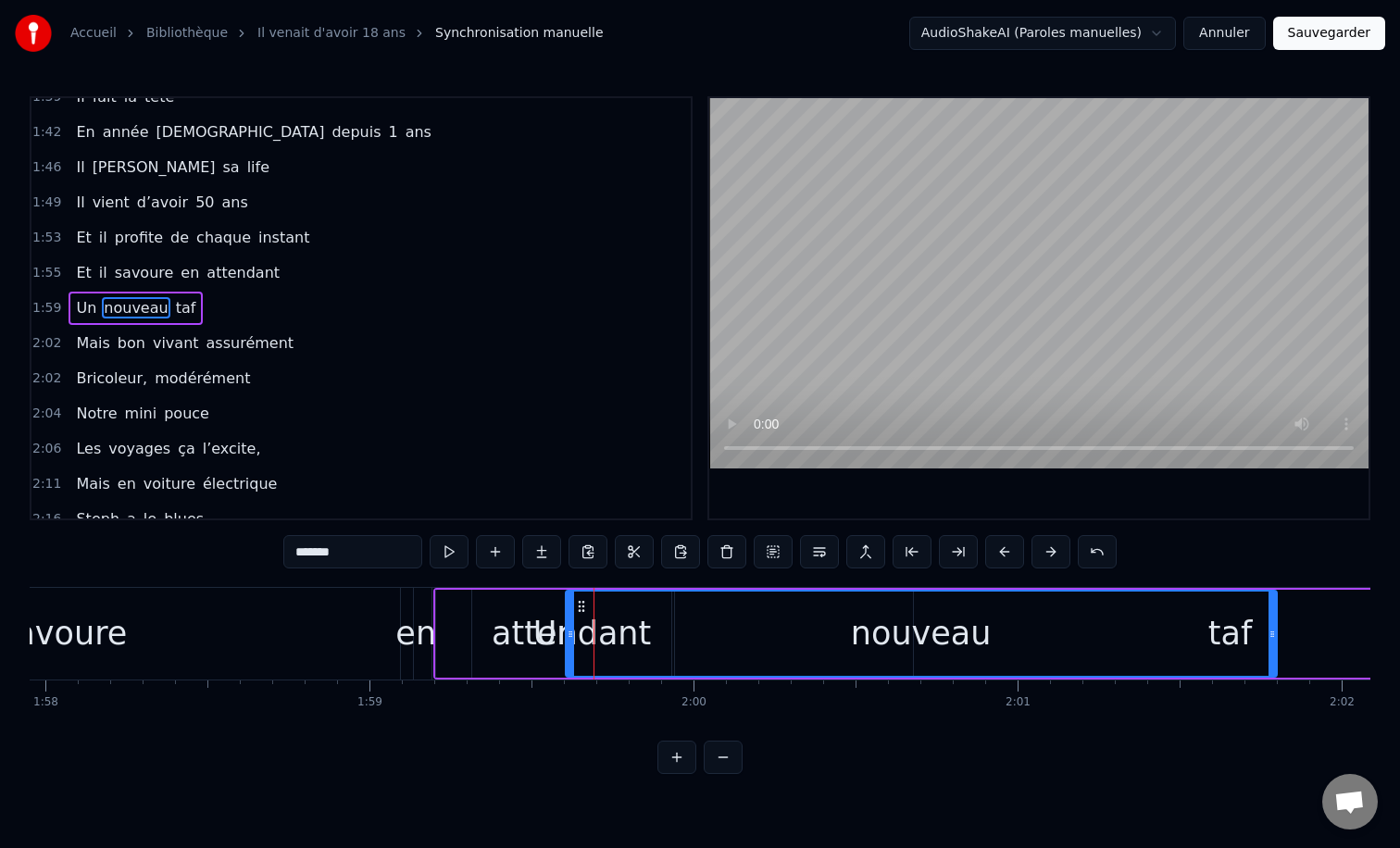
click at [425, 626] on div "en" at bounding box center [415, 634] width 41 height 49
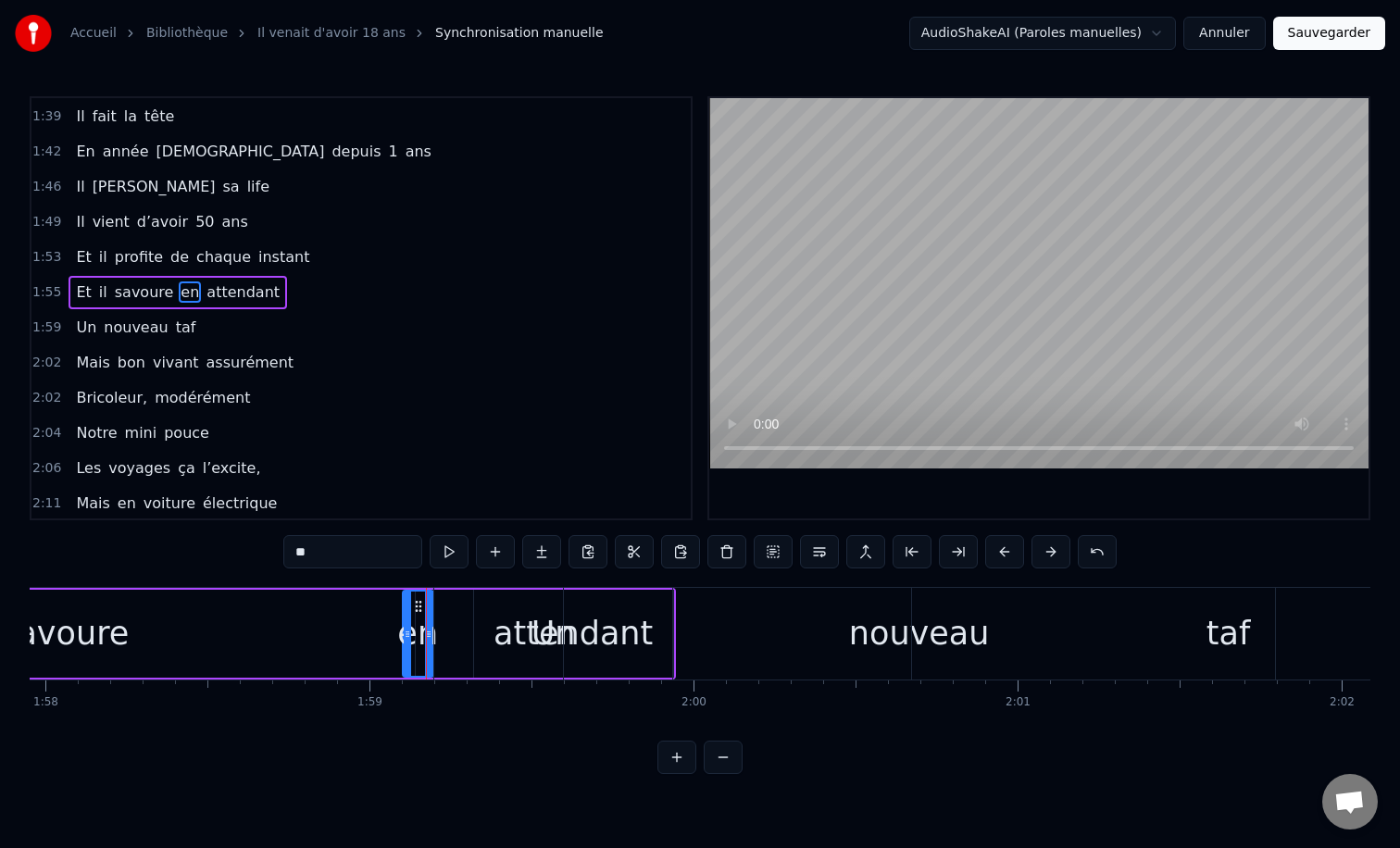
scroll to position [792, 0]
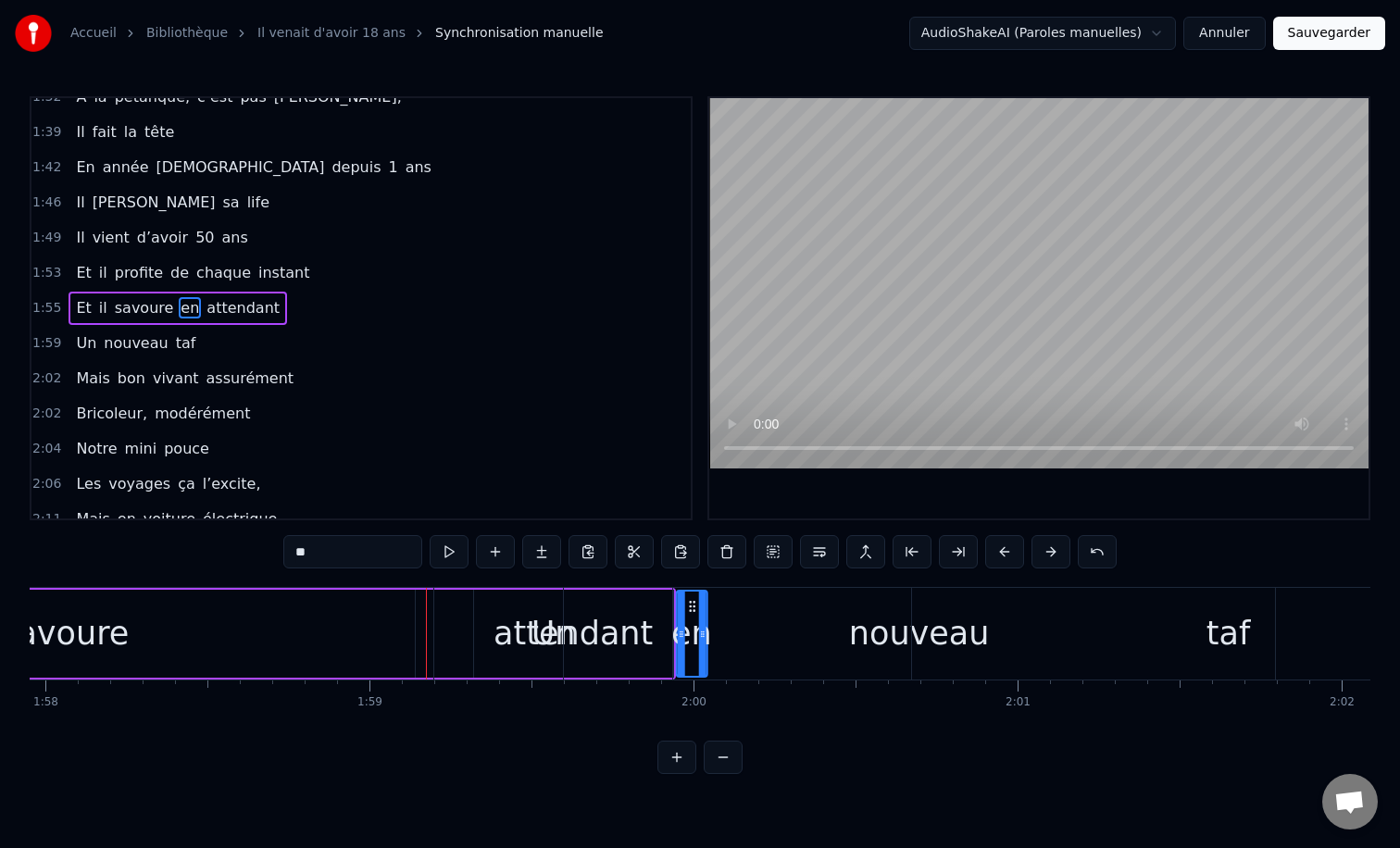
drag, startPoint x: 418, startPoint y: 601, endPoint x: 691, endPoint y: 605, distance: 273.0
click at [479, 639] on div "Un" at bounding box center [553, 633] width 238 height 91
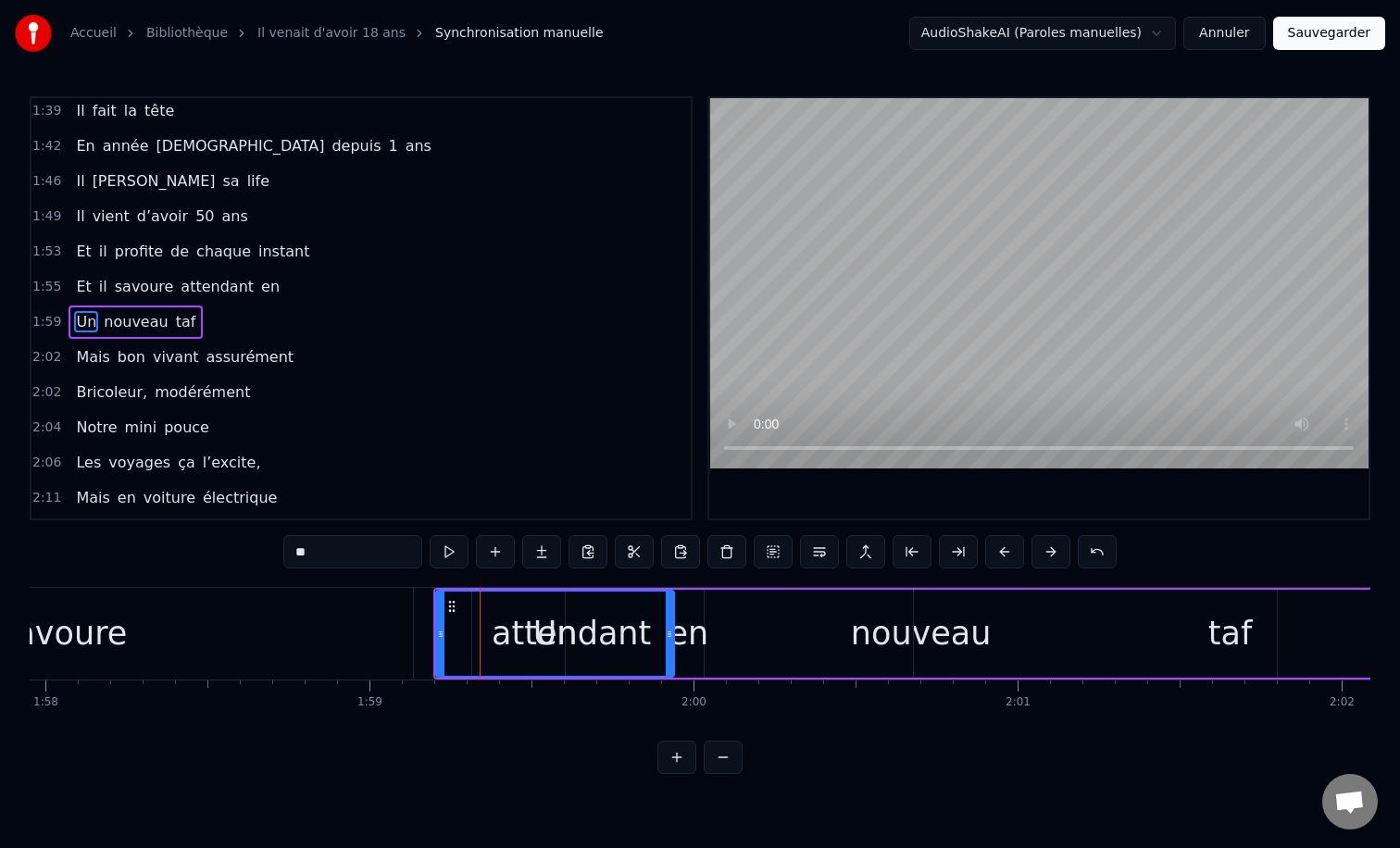
scroll to position [827, 0]
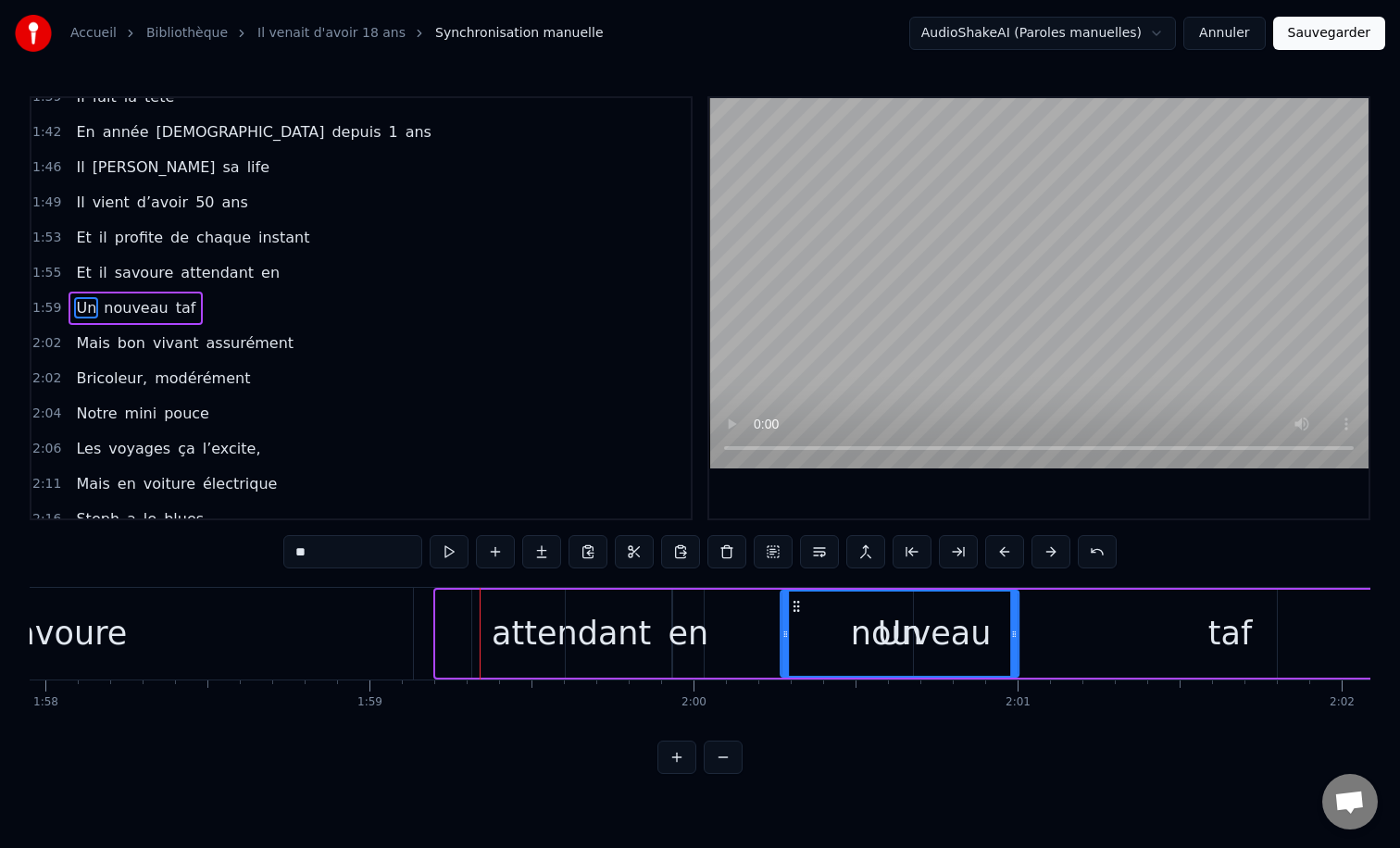
drag, startPoint x: 447, startPoint y: 607, endPoint x: 792, endPoint y: 616, distance: 345.1
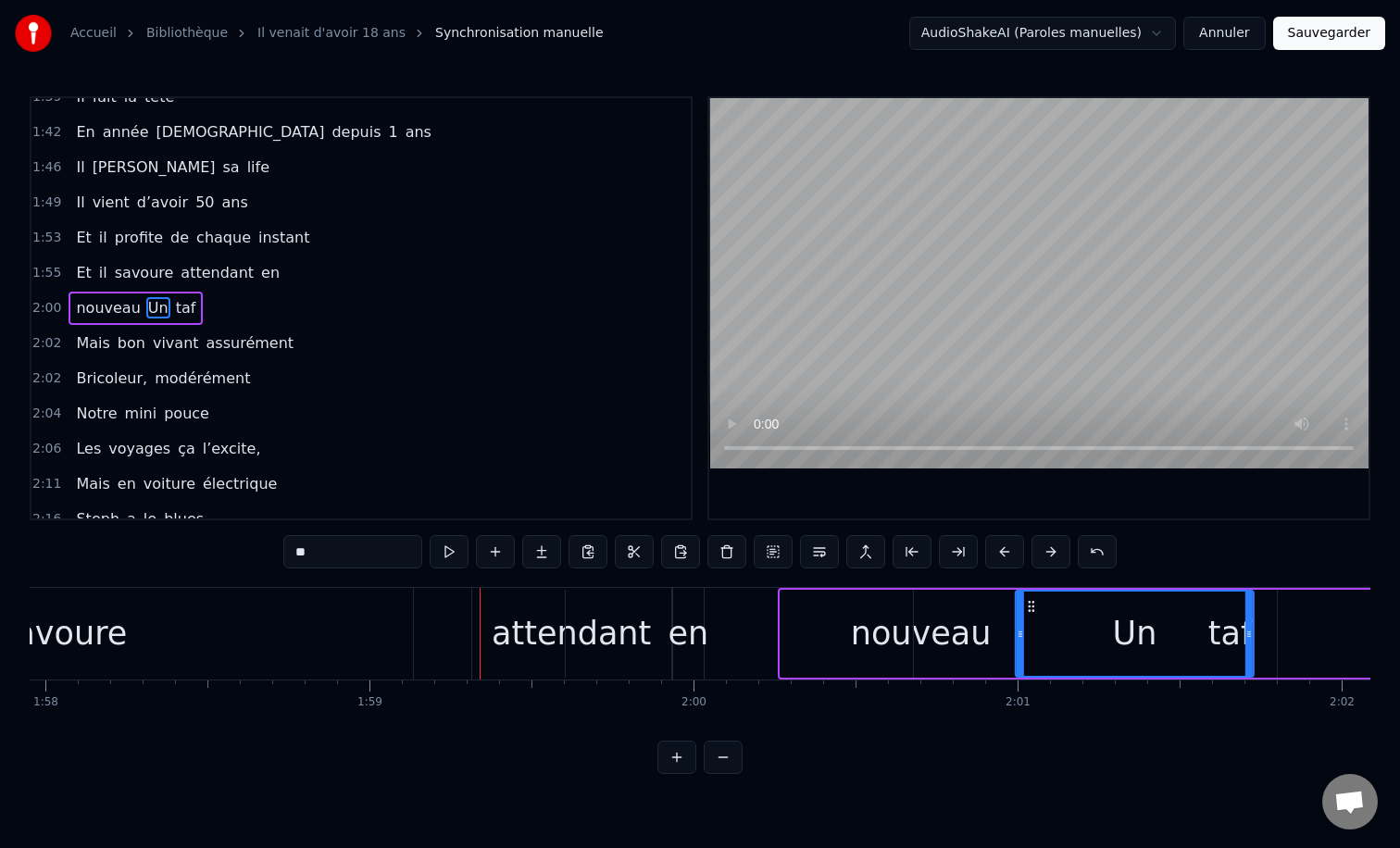
drag, startPoint x: 793, startPoint y: 606, endPoint x: 1037, endPoint y: 595, distance: 244.2
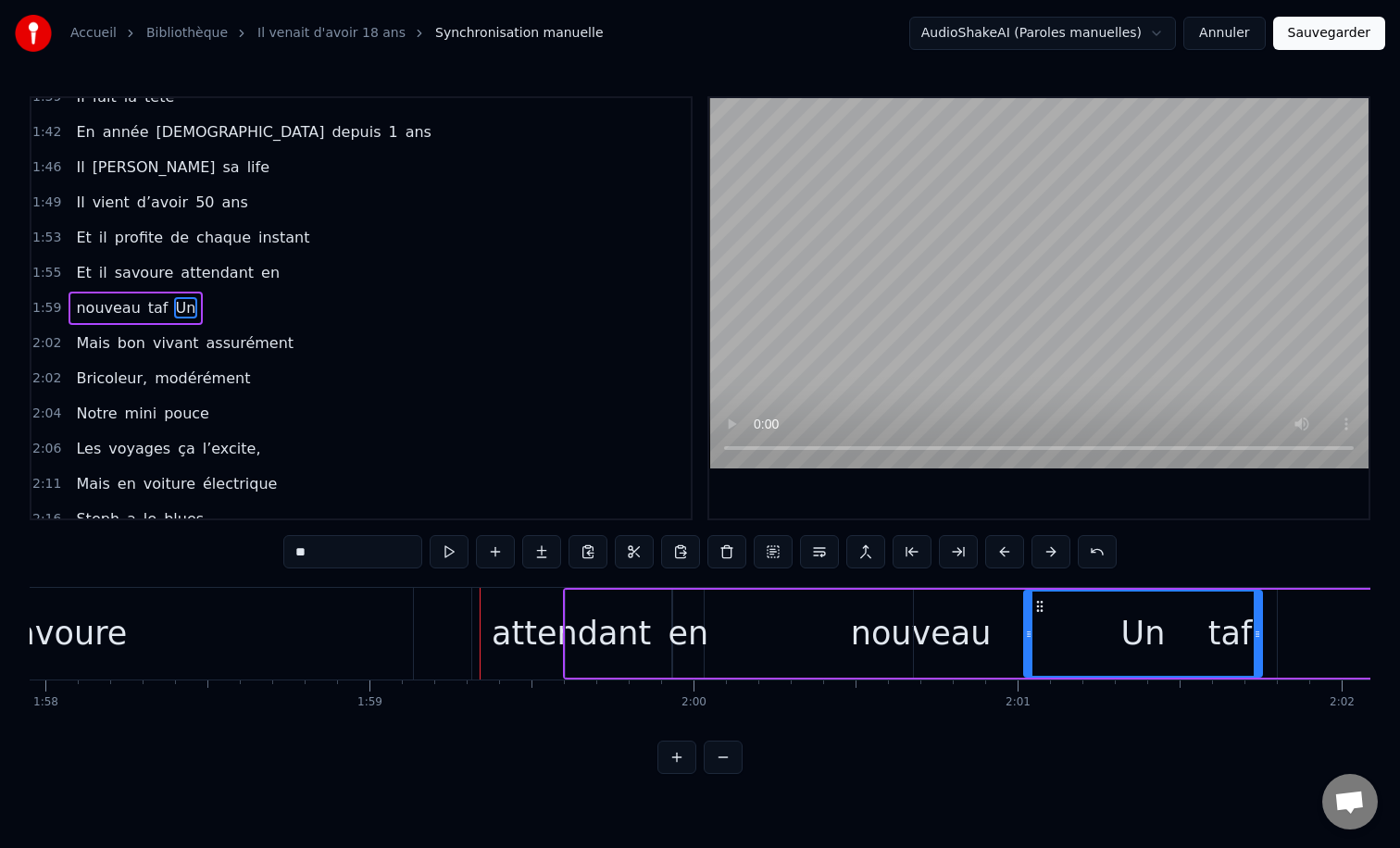
click at [522, 636] on div "attendant" at bounding box center [571, 634] width 159 height 49
type input "*********"
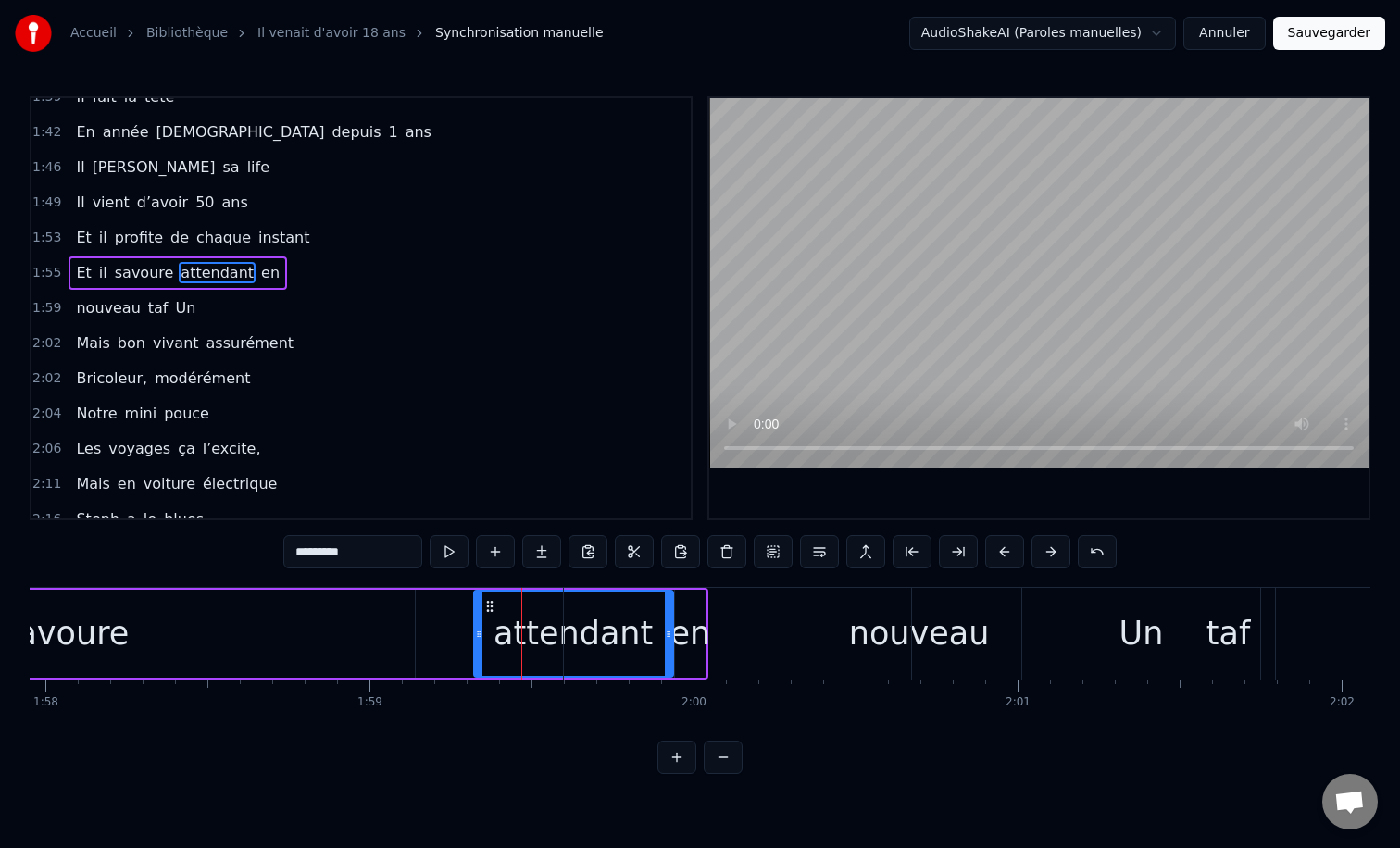
scroll to position [792, 0]
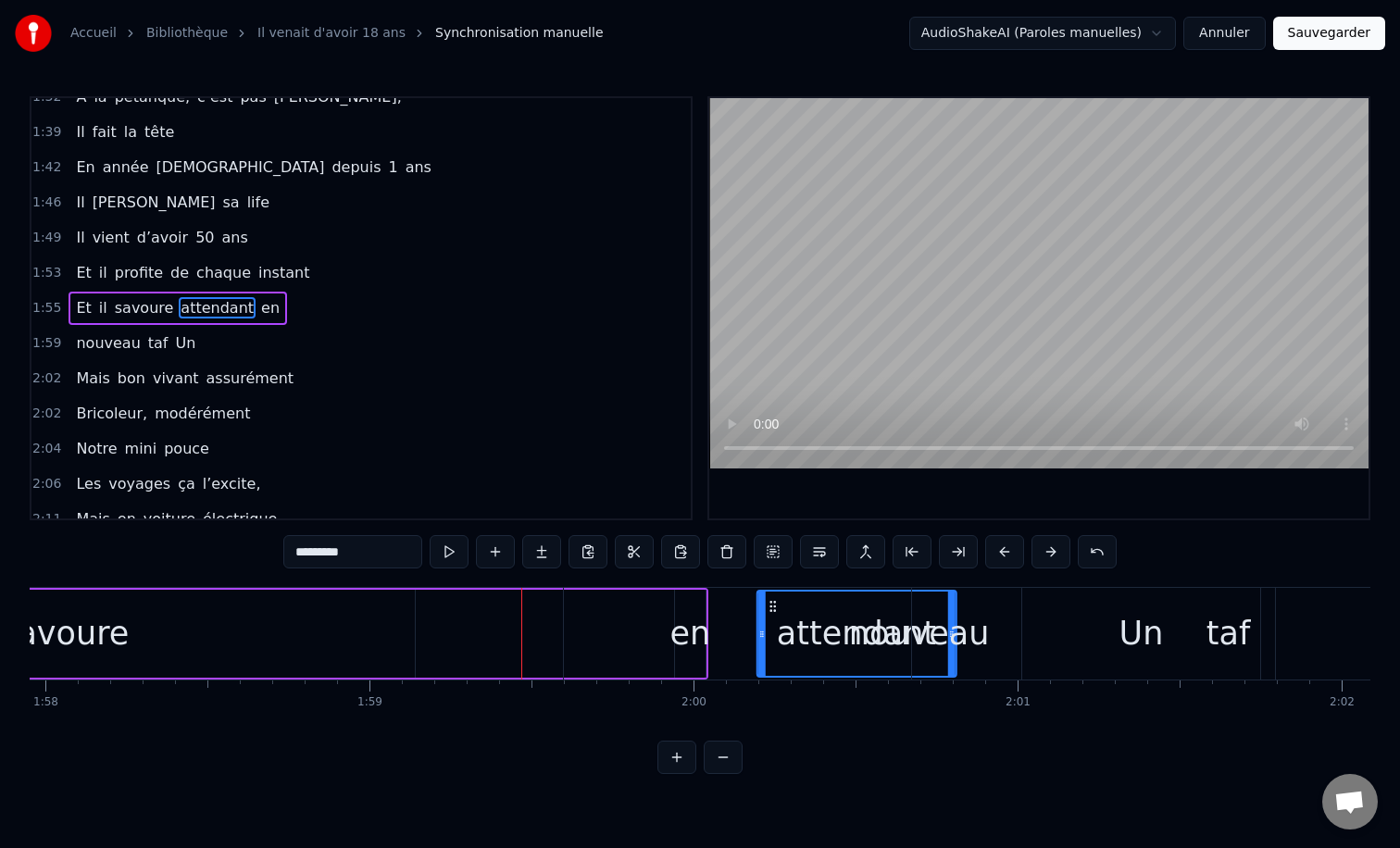
drag, startPoint x: 487, startPoint y: 605, endPoint x: 771, endPoint y: 615, distance: 284.2
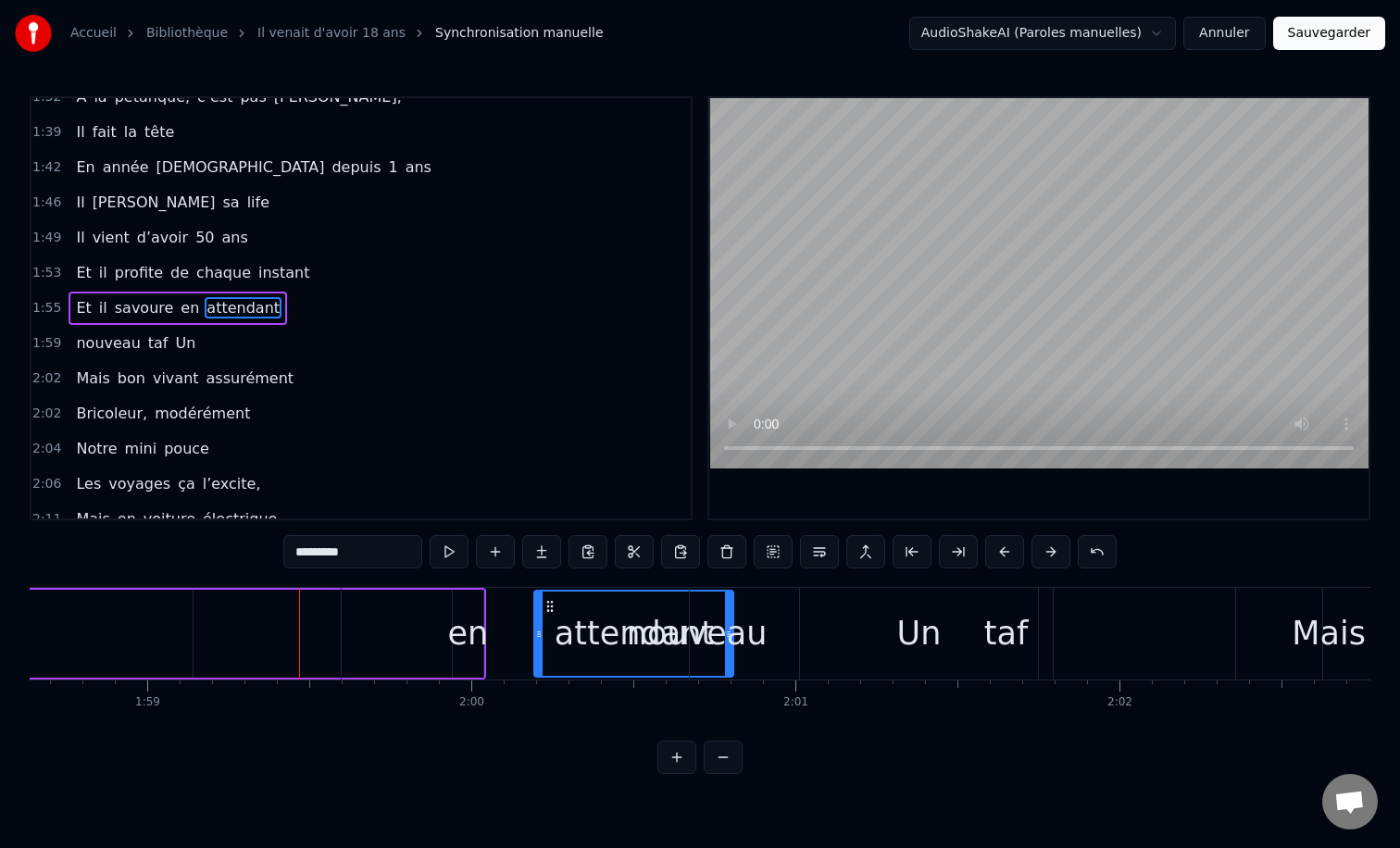
scroll to position [0, 38454]
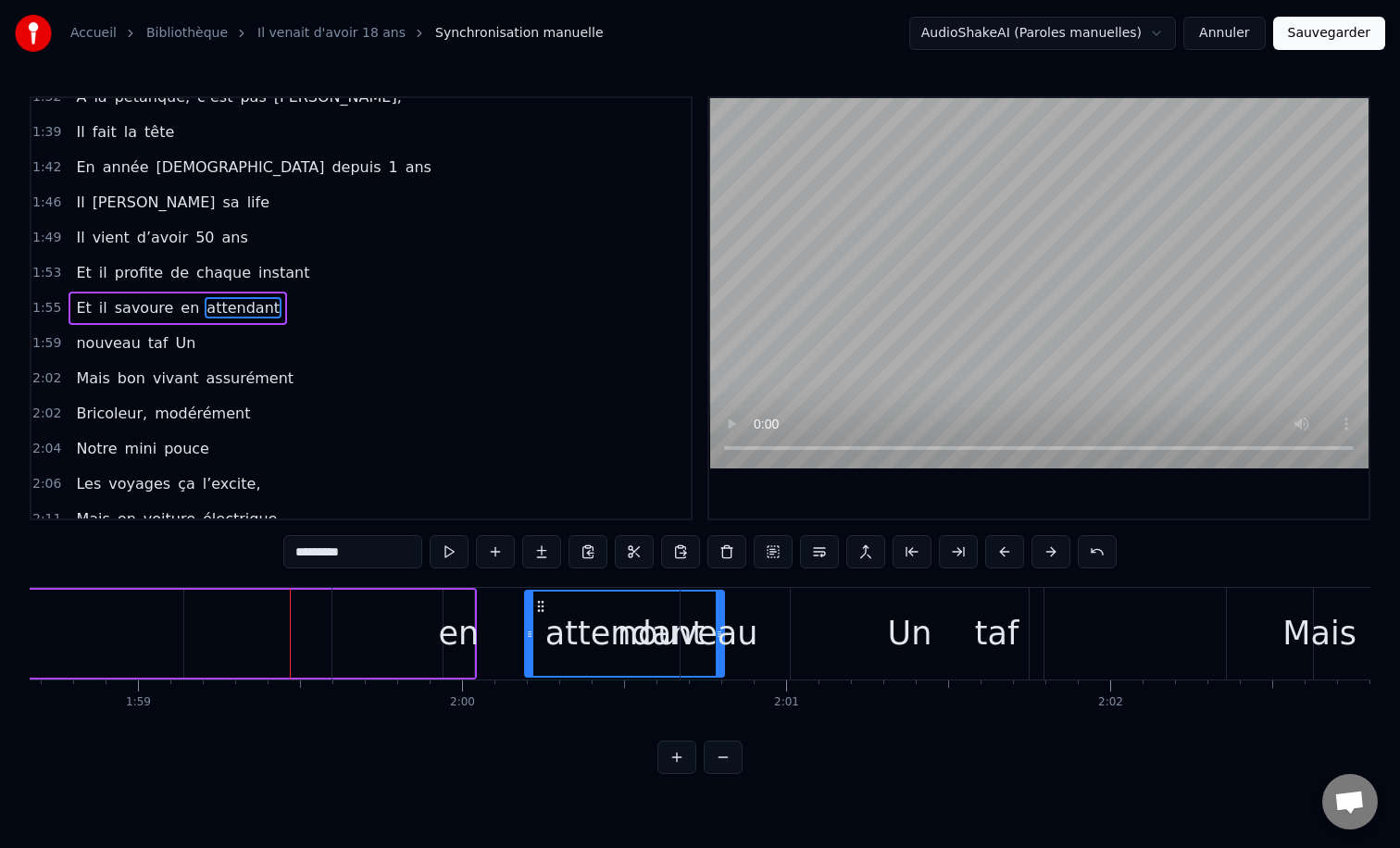
drag, startPoint x: 542, startPoint y: 606, endPoint x: 842, endPoint y: 621, distance: 300.4
click at [842, 621] on div "nouveau taf Un" at bounding box center [682, 633] width 702 height 91
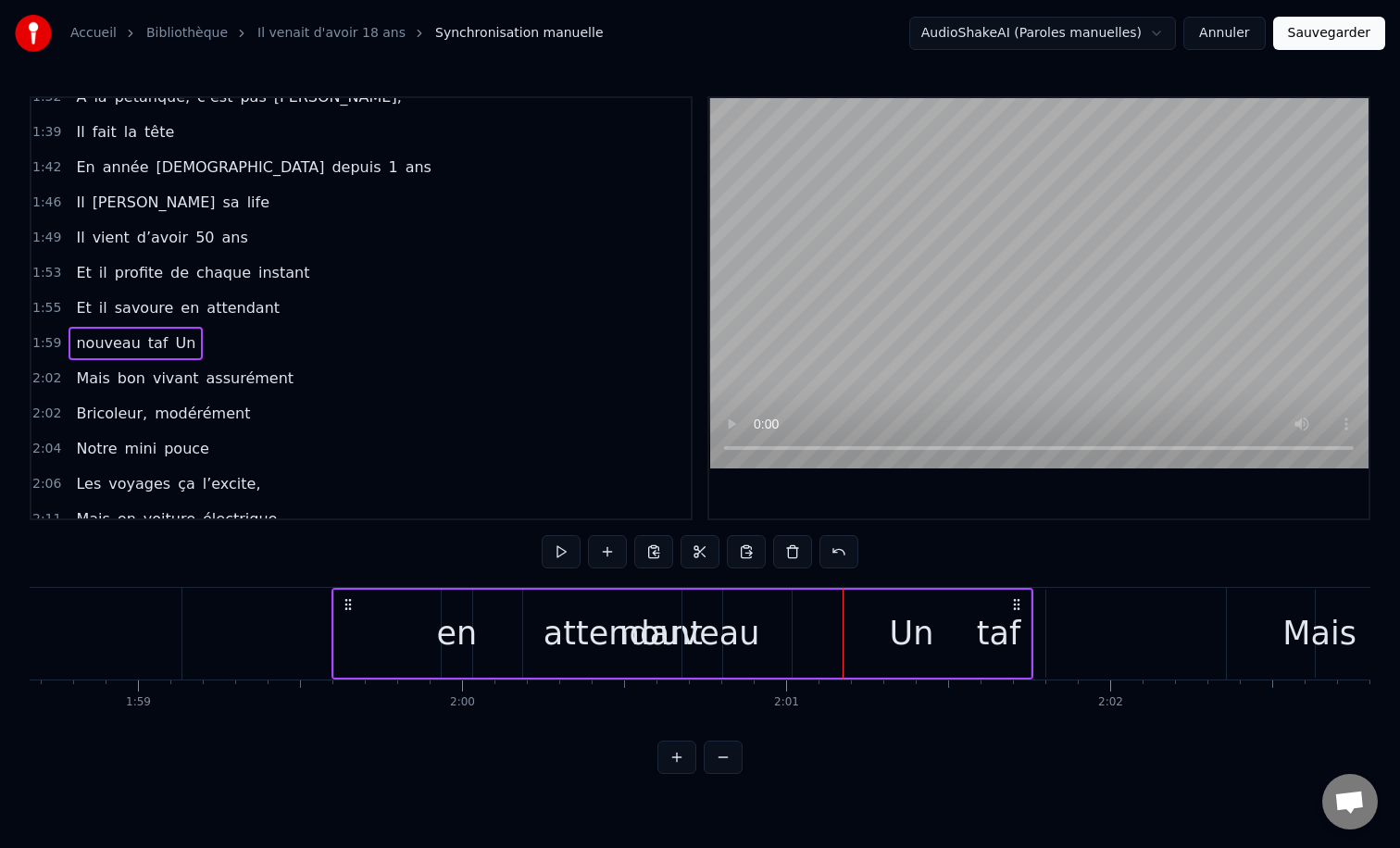
click at [525, 621] on div "nouveau" at bounding box center [690, 633] width 711 height 88
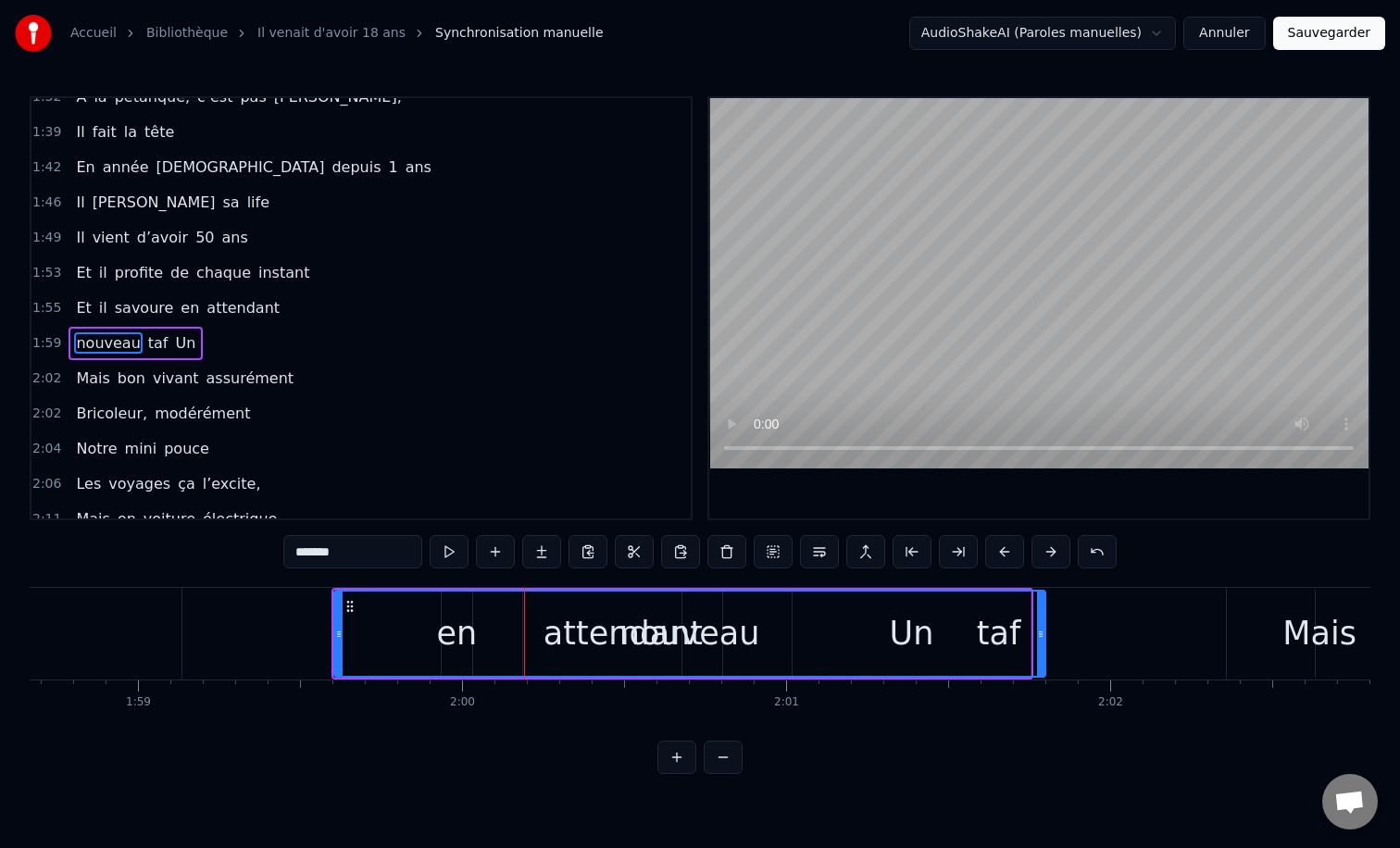
scroll to position [827, 0]
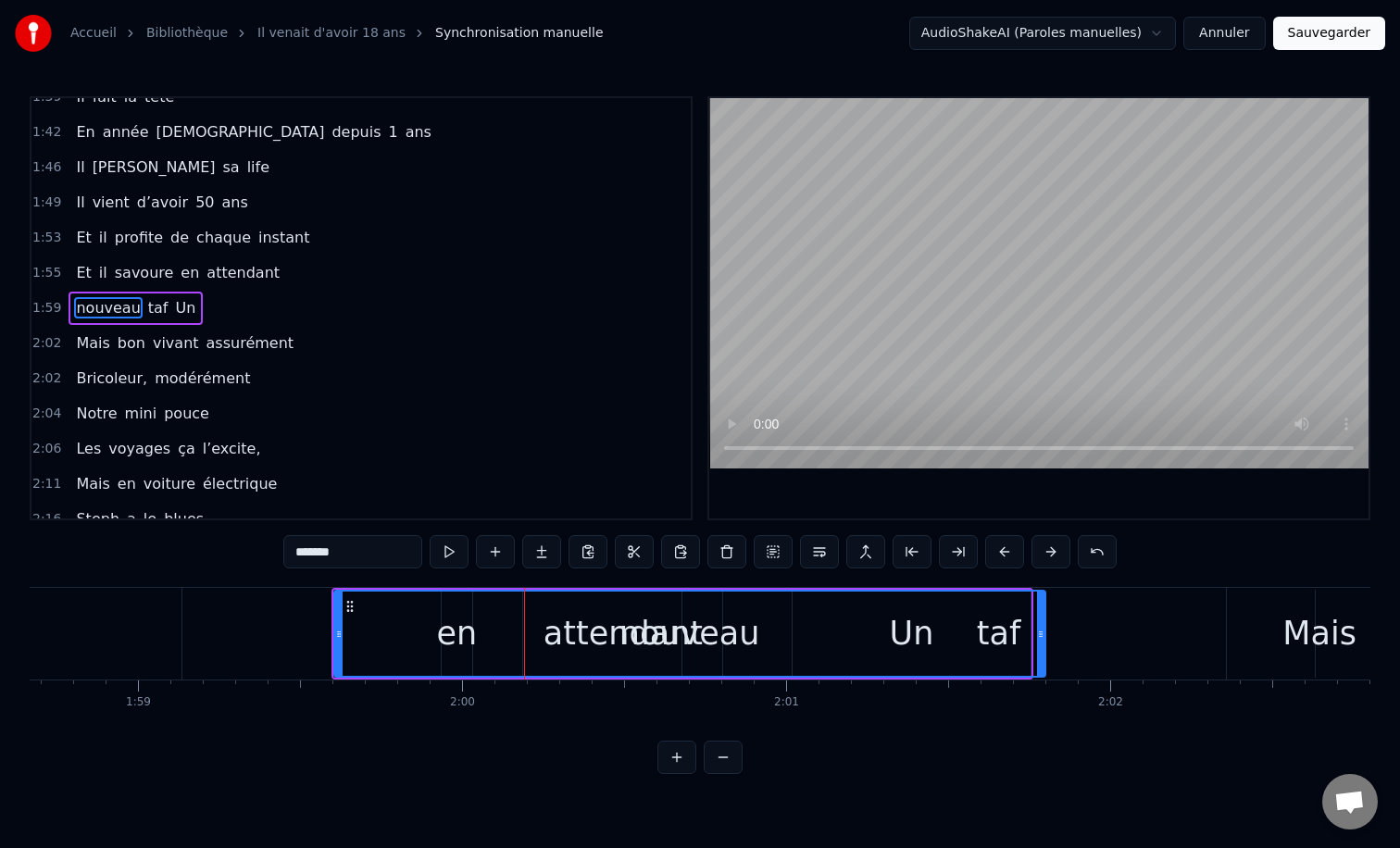
click at [374, 578] on div "0:12 Il vient d’avoir 50 ans 0:15 Il est beau comme un enfant 0:18 Cyril ROBERT…" at bounding box center [699, 435] width 1341 height 677
click at [388, 588] on div "nouveau taf Un" at bounding box center [682, 633] width 702 height 91
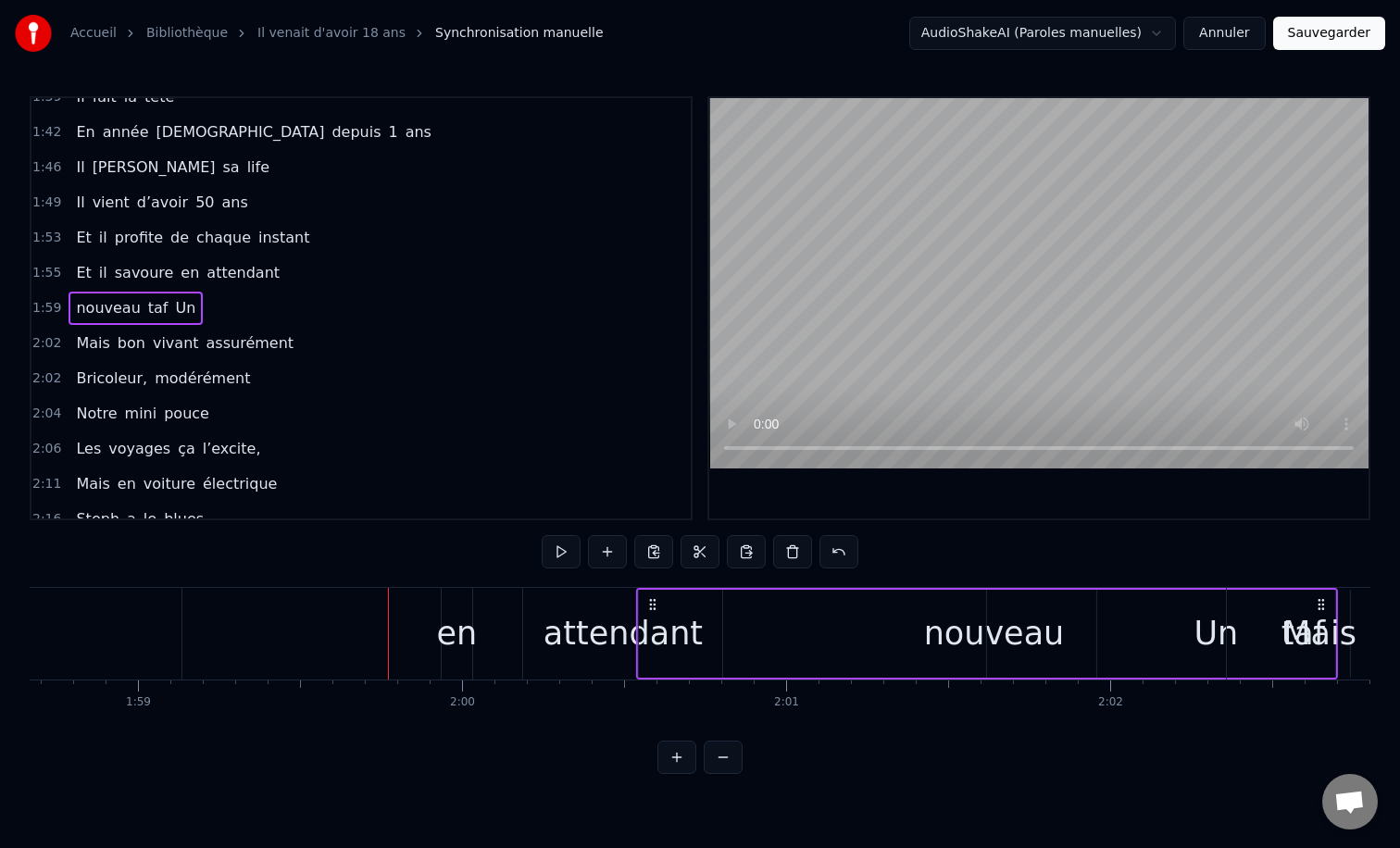
drag, startPoint x: 348, startPoint y: 605, endPoint x: 653, endPoint y: 620, distance: 305.4
click at [653, 620] on div "nouveau taf Un" at bounding box center [986, 633] width 702 height 91
drag, startPoint x: 344, startPoint y: 606, endPoint x: 638, endPoint y: 610, distance: 294.0
click at [638, 610] on icon at bounding box center [640, 605] width 15 height 15
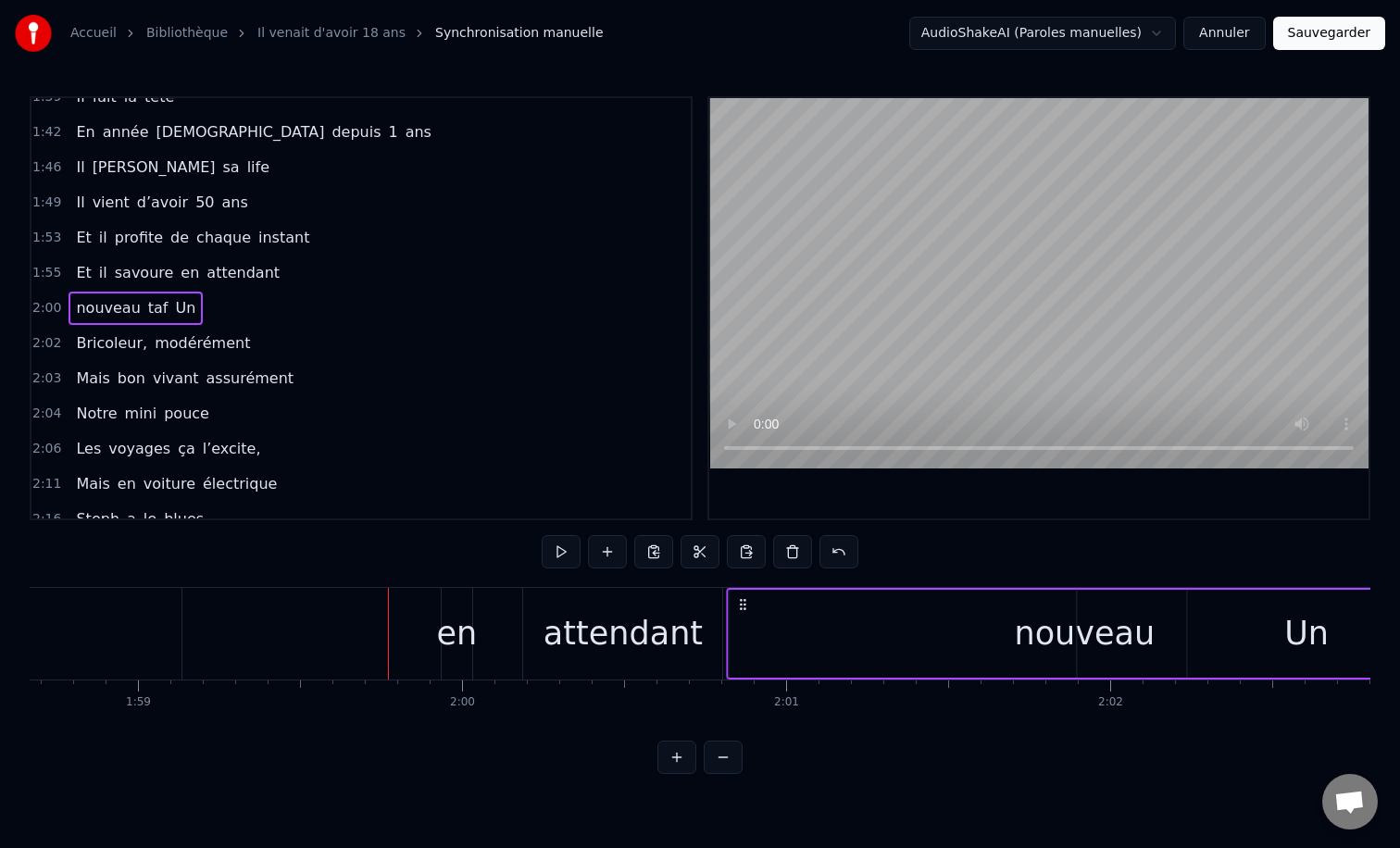
drag, startPoint x: 640, startPoint y: 607, endPoint x: 773, endPoint y: 614, distance: 133.2
click at [773, 614] on div "nouveau taf Un" at bounding box center [1076, 633] width 702 height 91
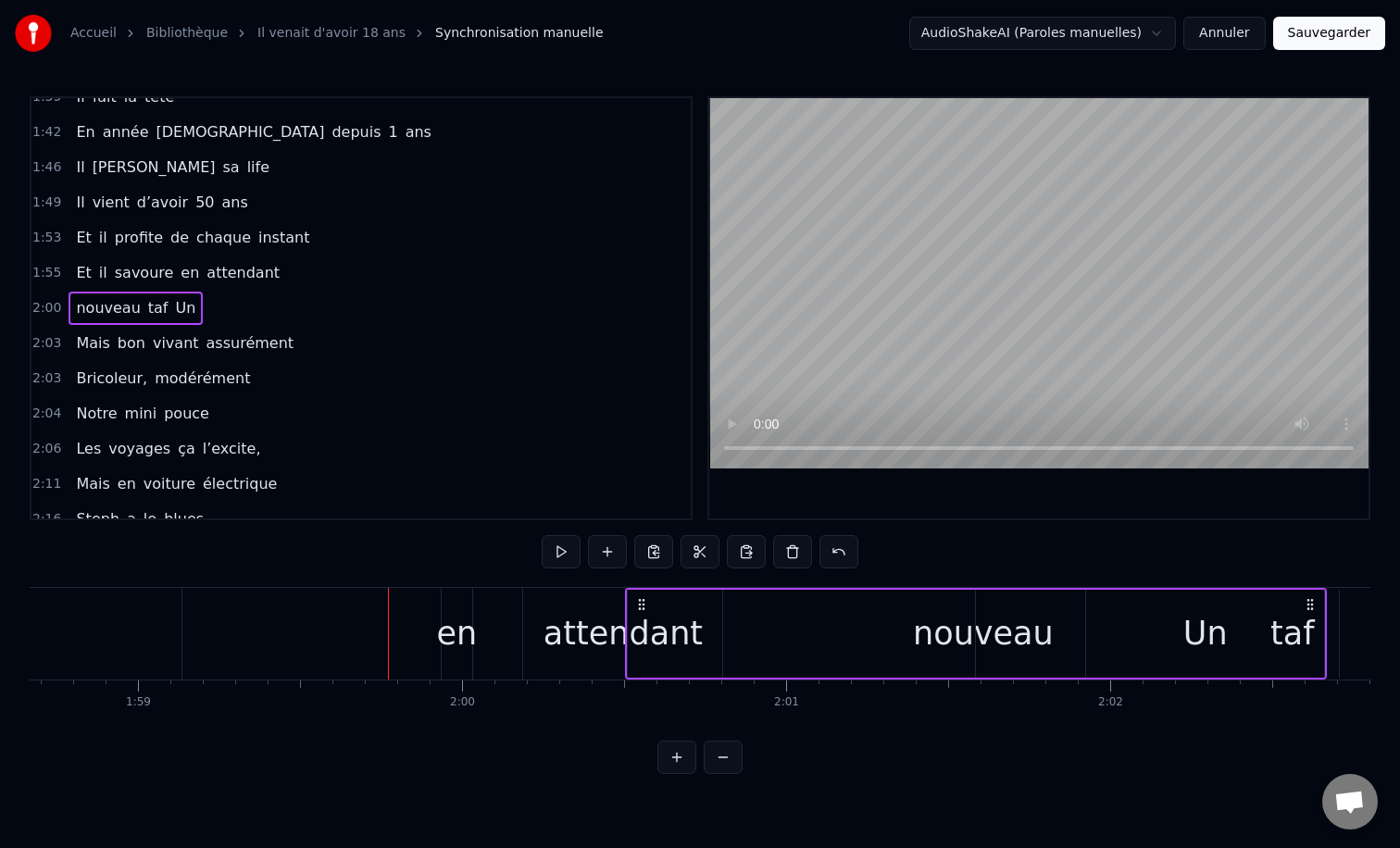
click at [440, 625] on div "en" at bounding box center [457, 634] width 41 height 49
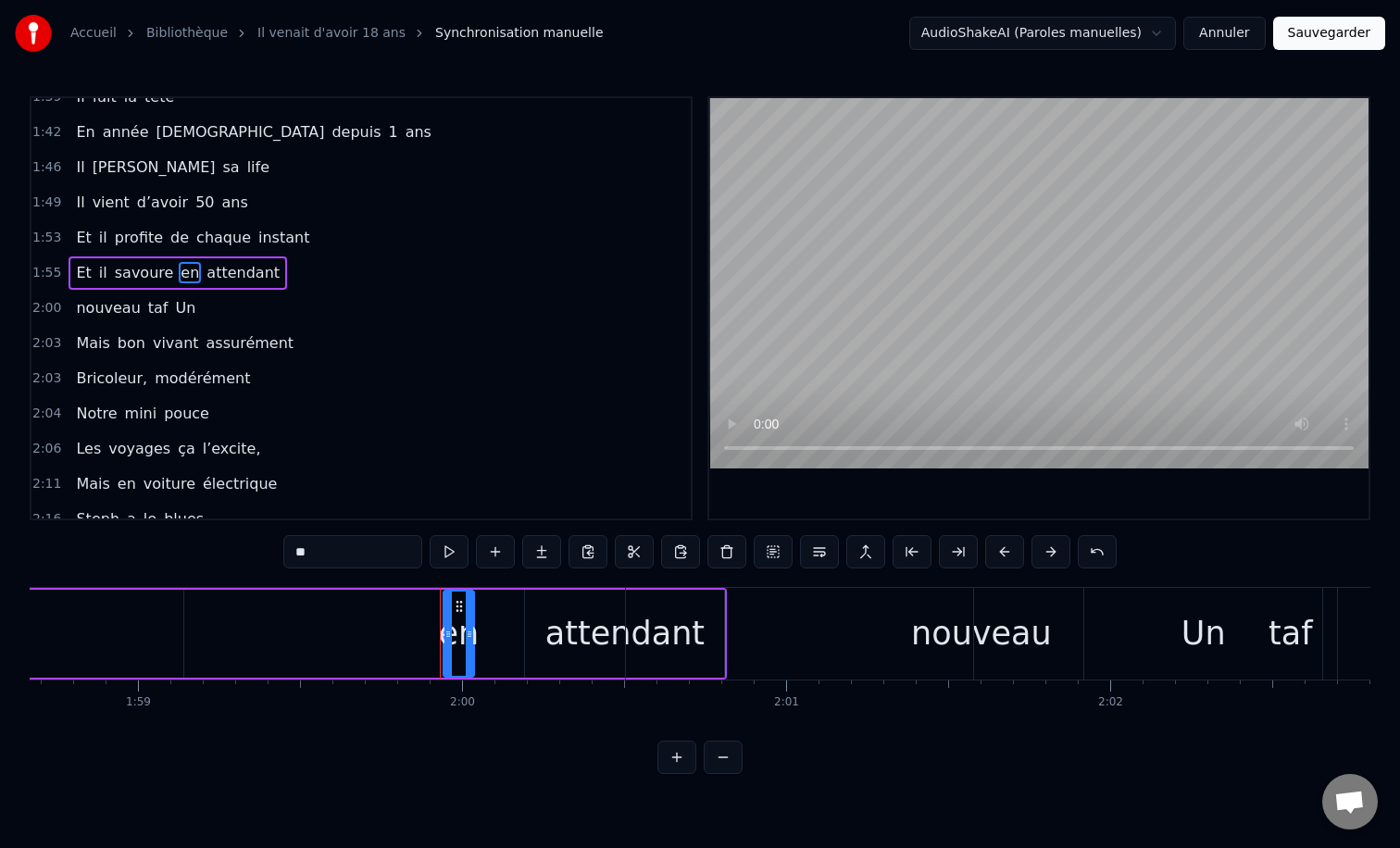
scroll to position [792, 0]
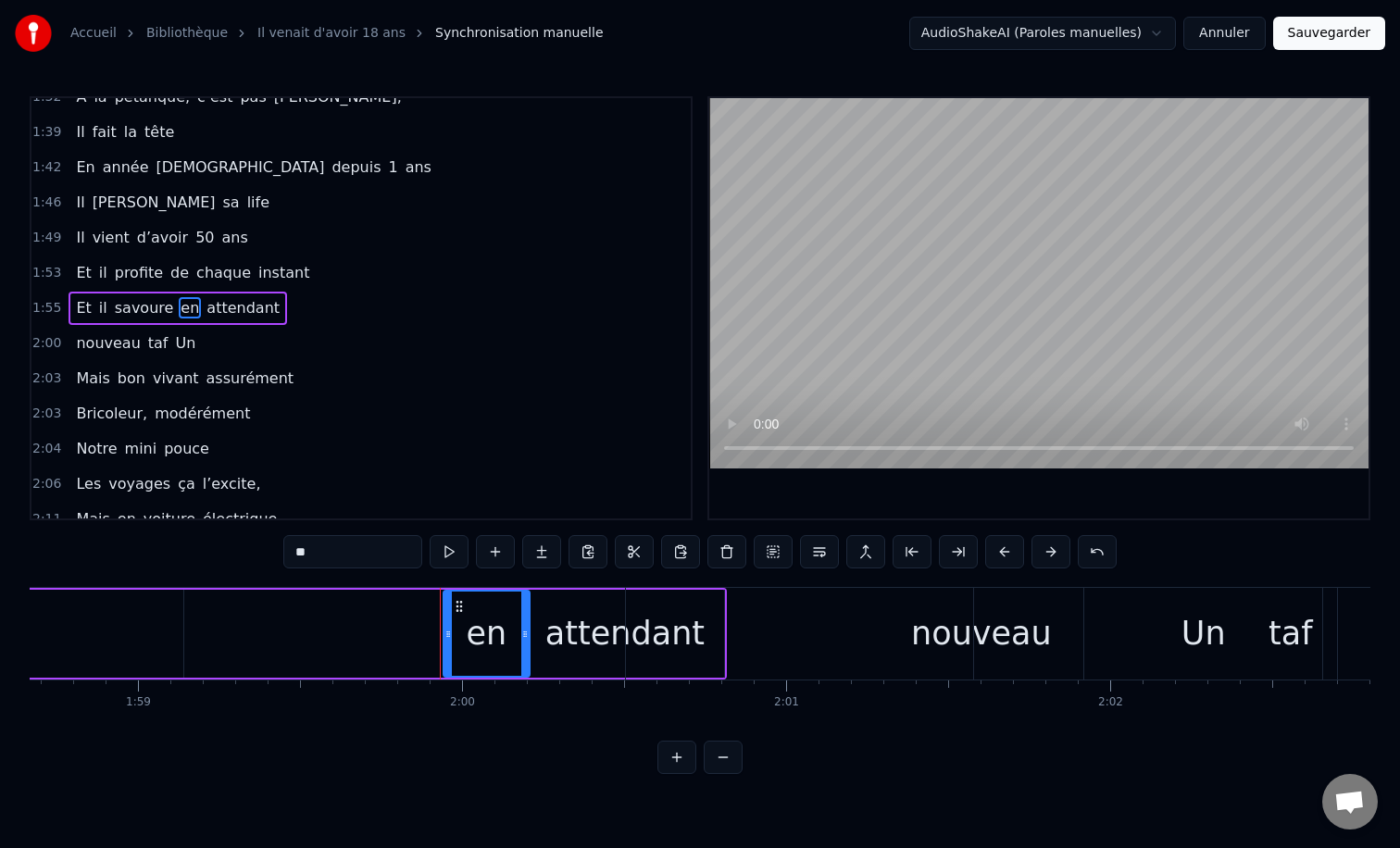
drag, startPoint x: 471, startPoint y: 637, endPoint x: 525, endPoint y: 636, distance: 54.0
click at [525, 636] on icon at bounding box center [525, 634] width 8 height 15
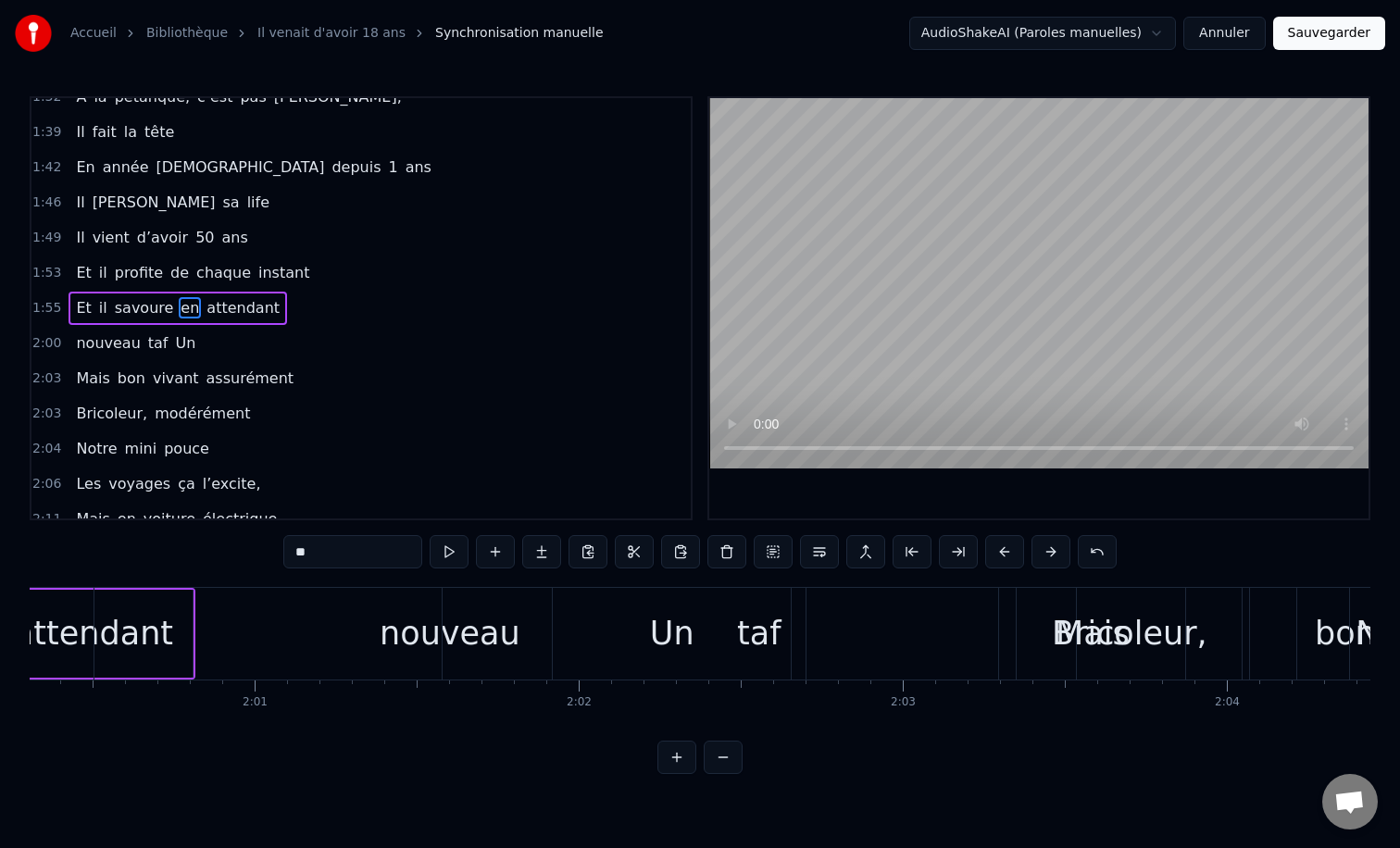
scroll to position [0, 38999]
click at [479, 439] on div "2:04 Notre mini pouce" at bounding box center [360, 448] width 659 height 35
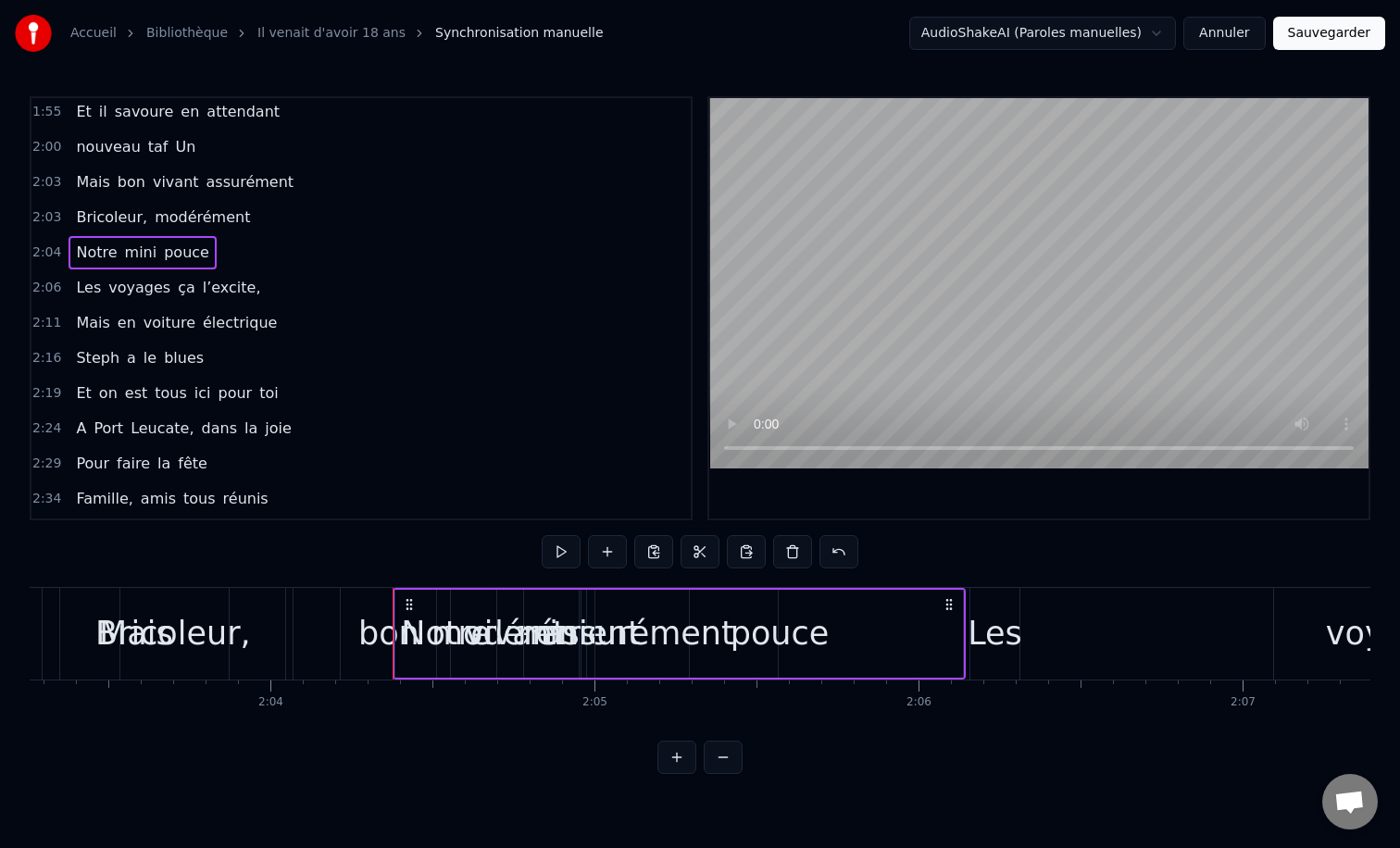
scroll to position [1022, 0]
